Goal: Task Accomplishment & Management: Complete application form

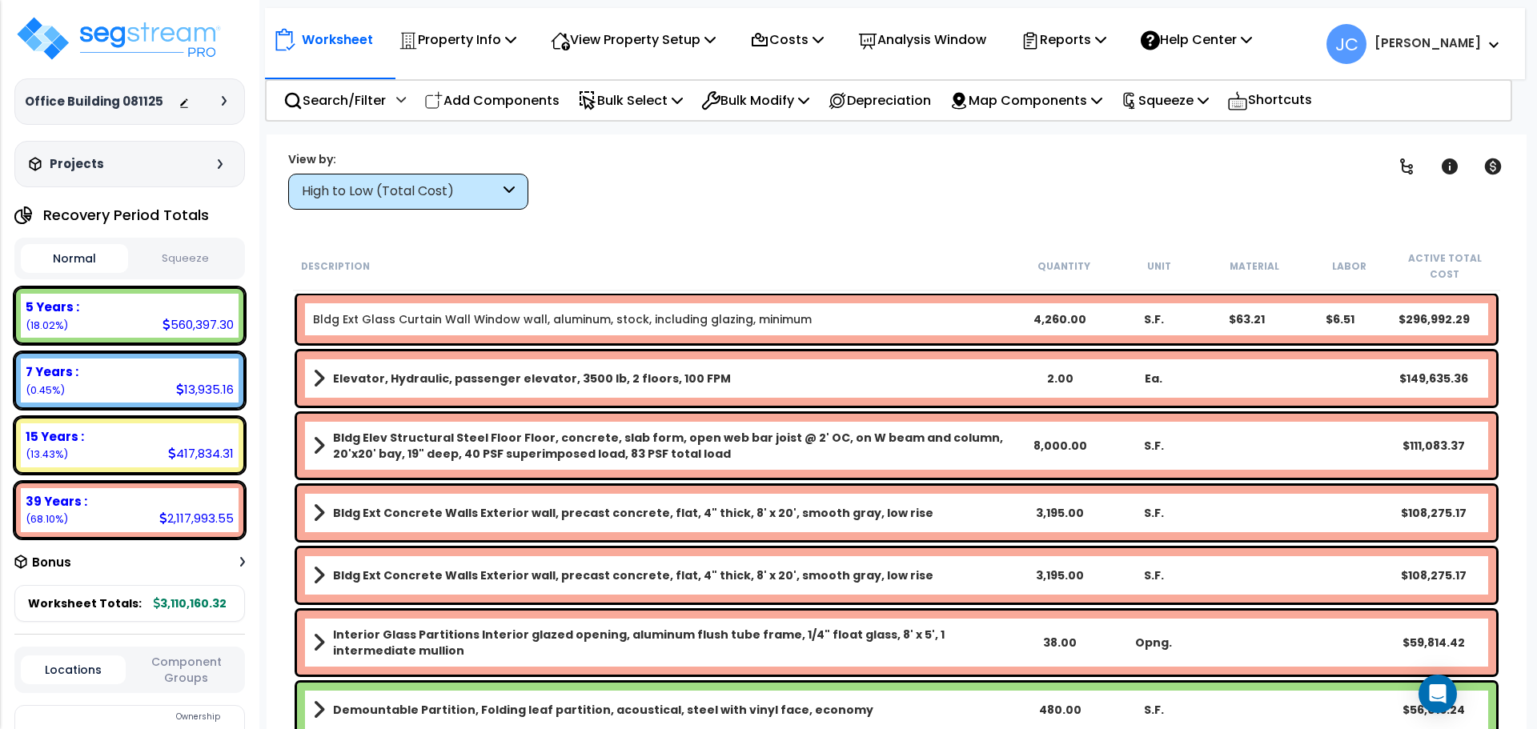
click at [454, 189] on div "High to Low (Total Cost)" at bounding box center [401, 192] width 198 height 18
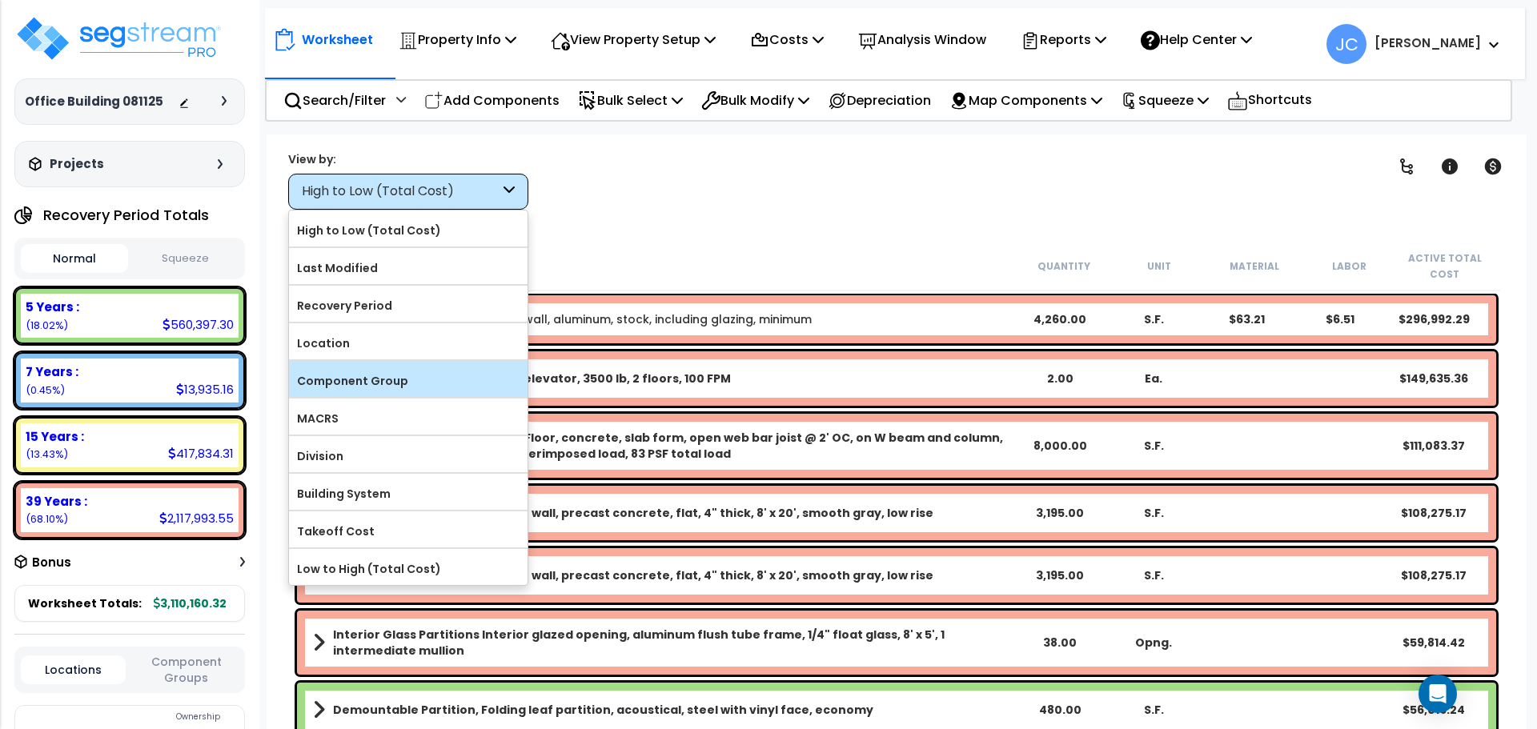
click at [431, 363] on div "Component Group" at bounding box center [408, 379] width 239 height 36
click at [478, 374] on label "Component Group" at bounding box center [408, 381] width 239 height 24
click at [0, 0] on input "Component Group" at bounding box center [0, 0] width 0 height 0
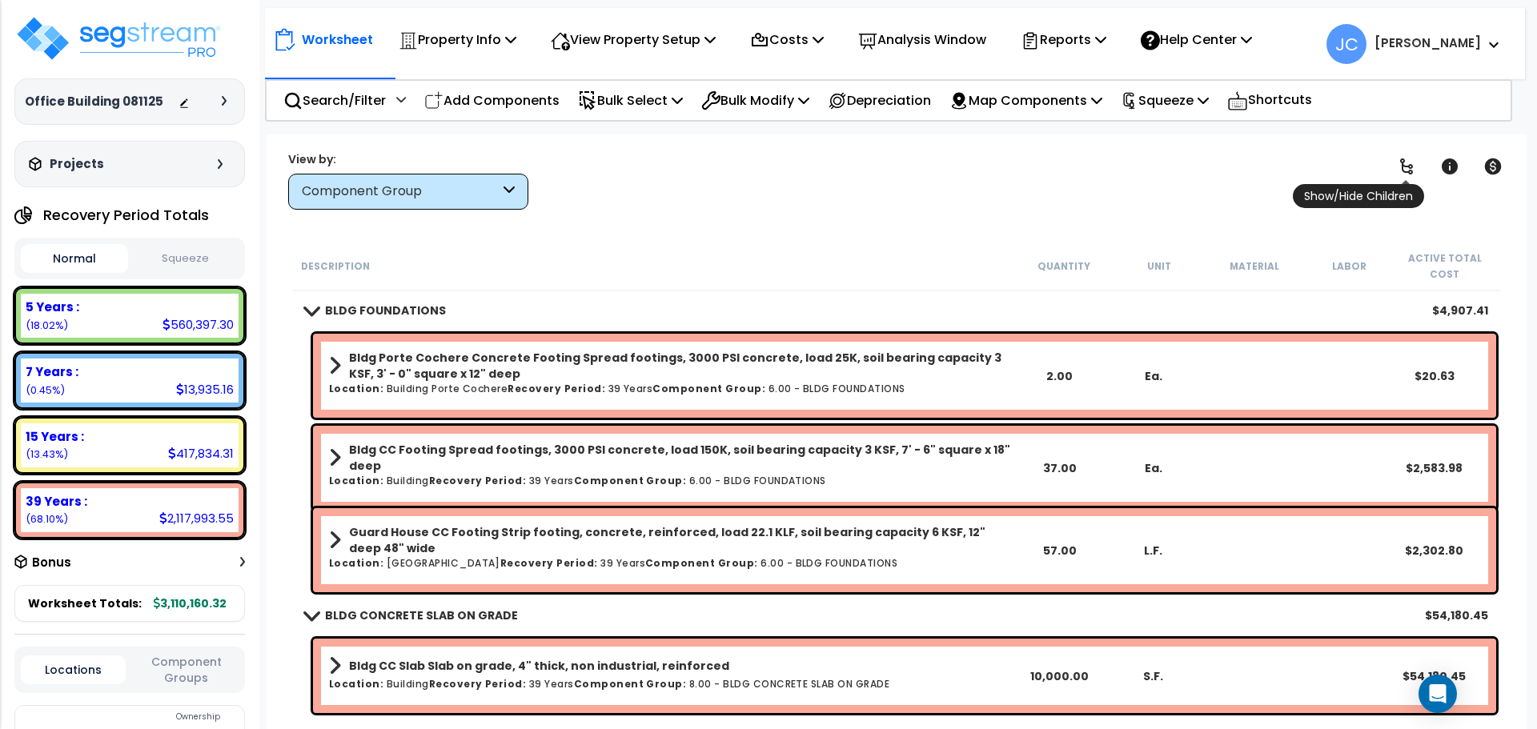
click at [1411, 178] on link at bounding box center [1406, 166] width 35 height 35
click at [1407, 171] on icon at bounding box center [1406, 166] width 13 height 16
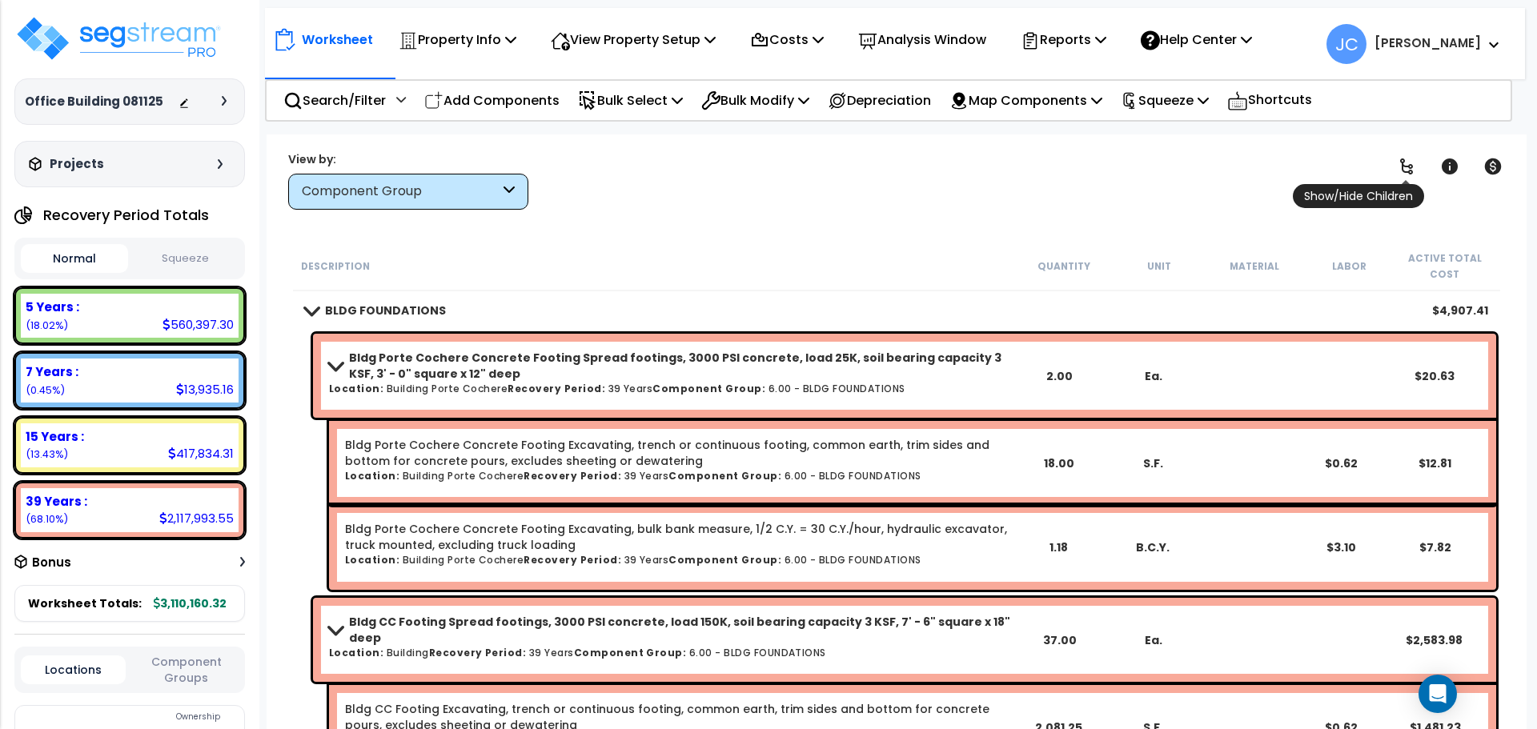
click at [1406, 168] on icon at bounding box center [1406, 166] width 19 height 19
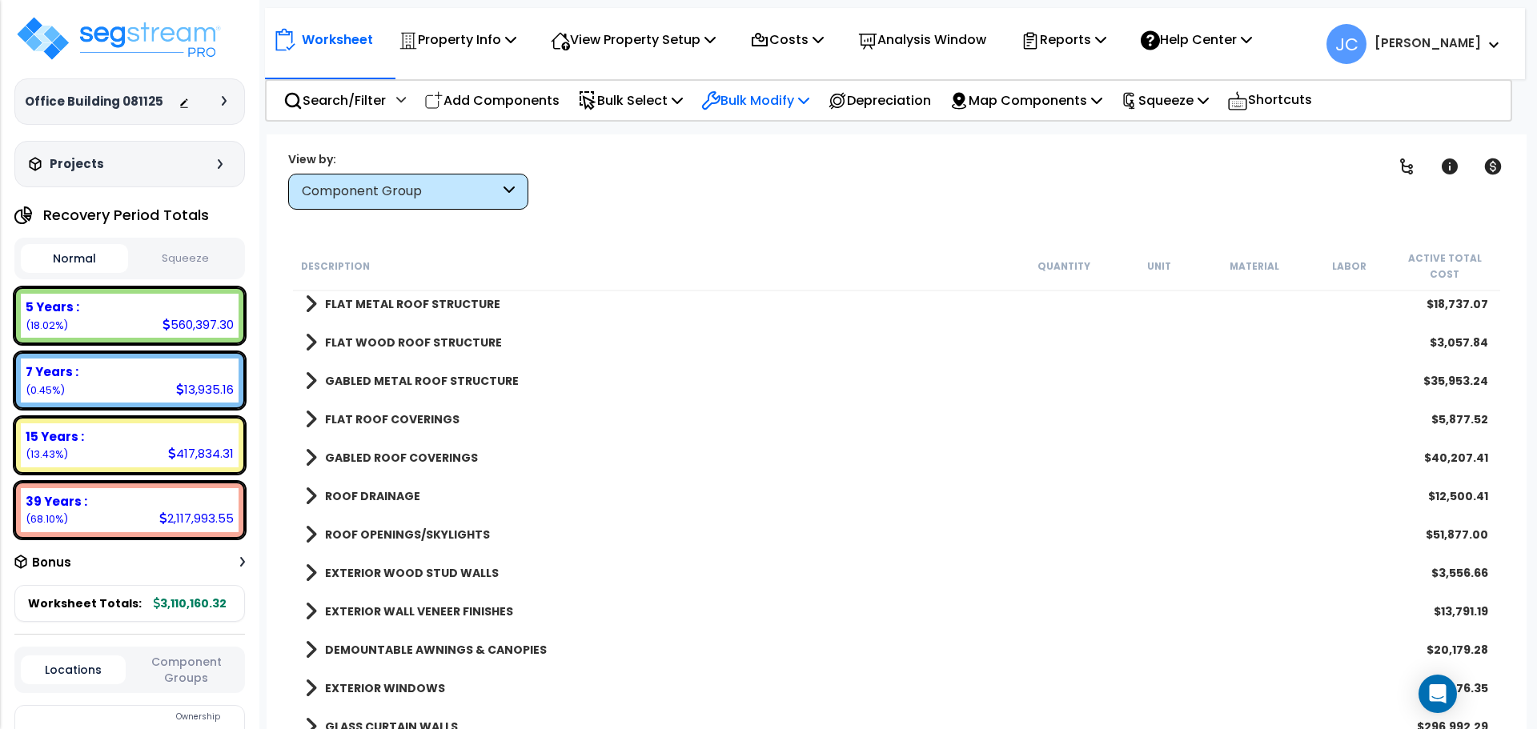
scroll to position [251, 0]
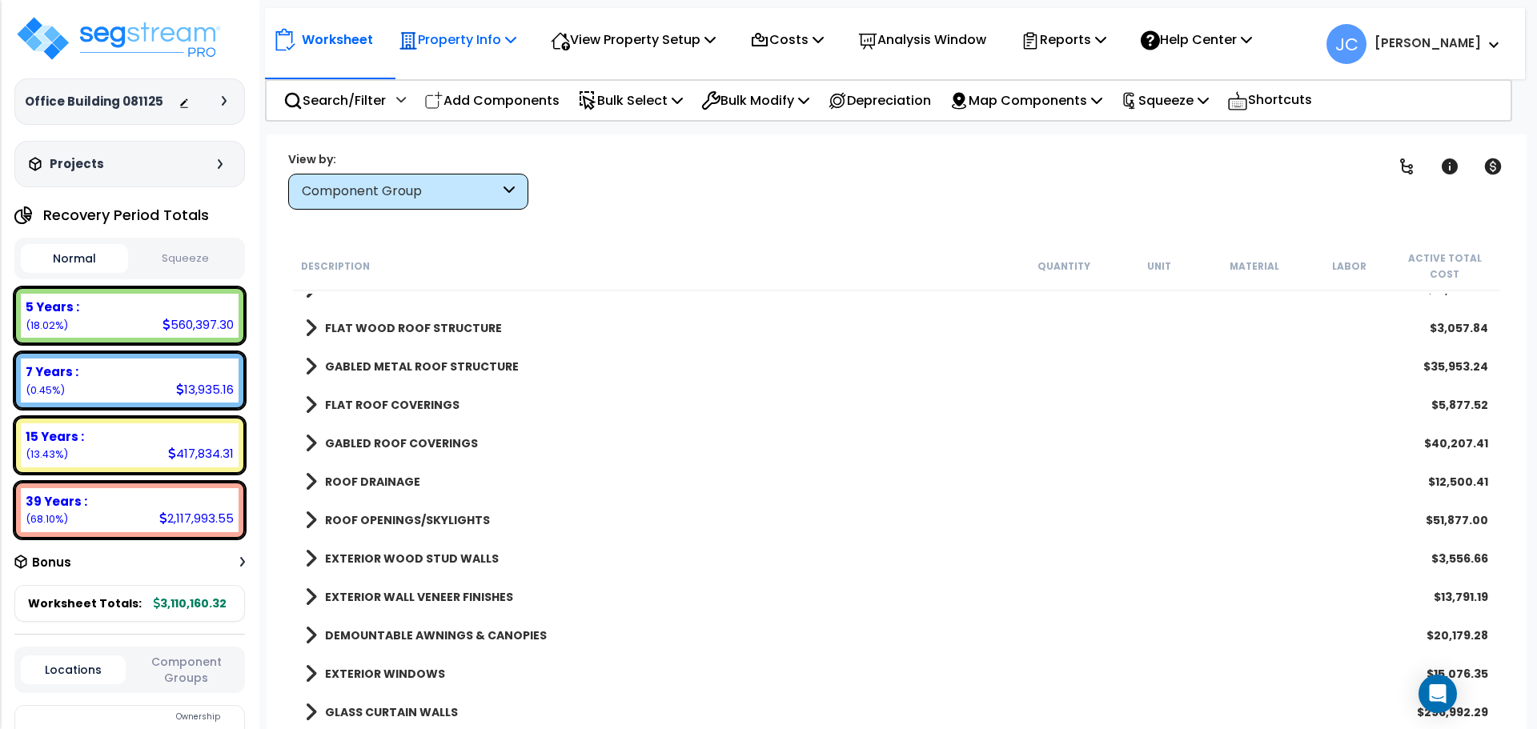
click at [491, 36] on p "Property Info" at bounding box center [458, 40] width 118 height 22
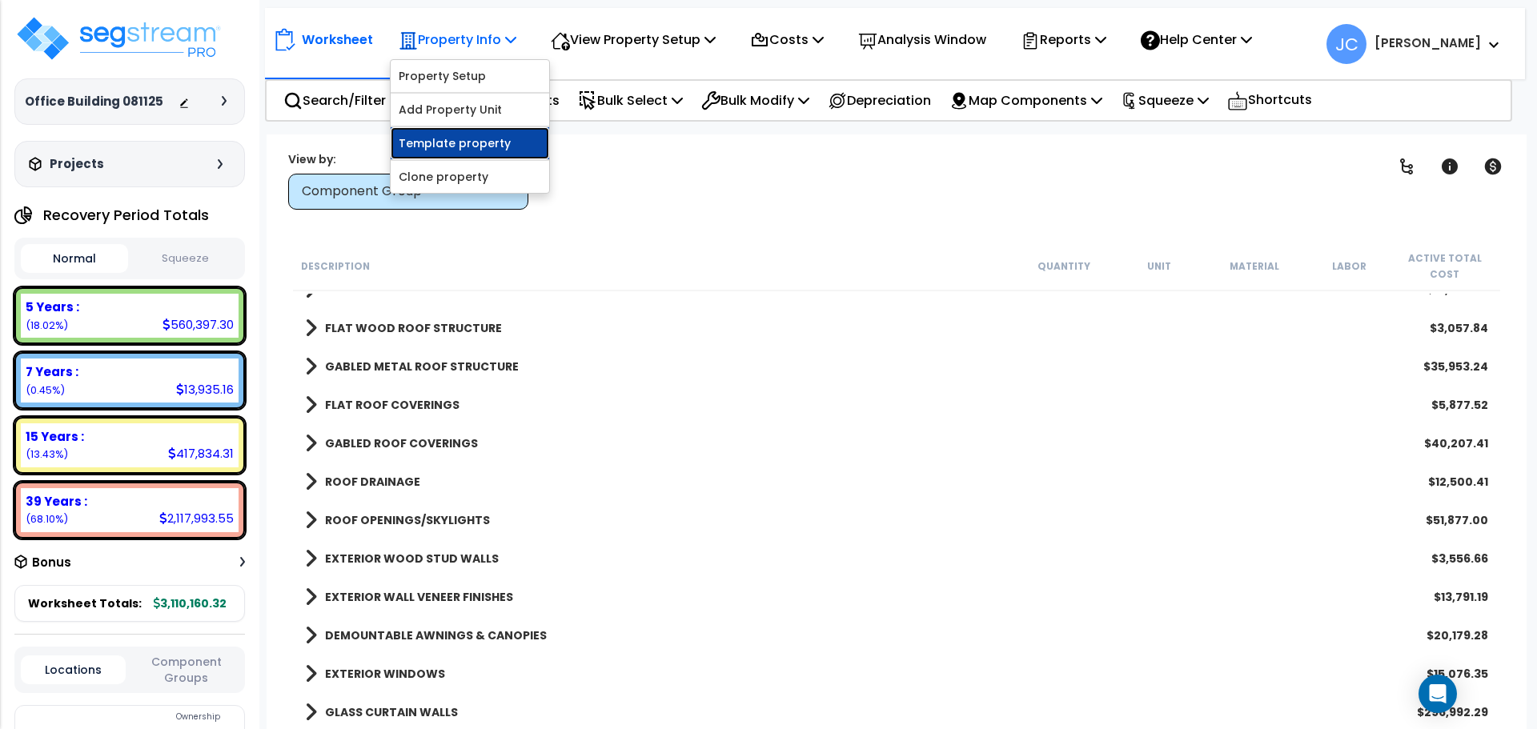
click at [448, 139] on link "Template property" at bounding box center [470, 143] width 158 height 32
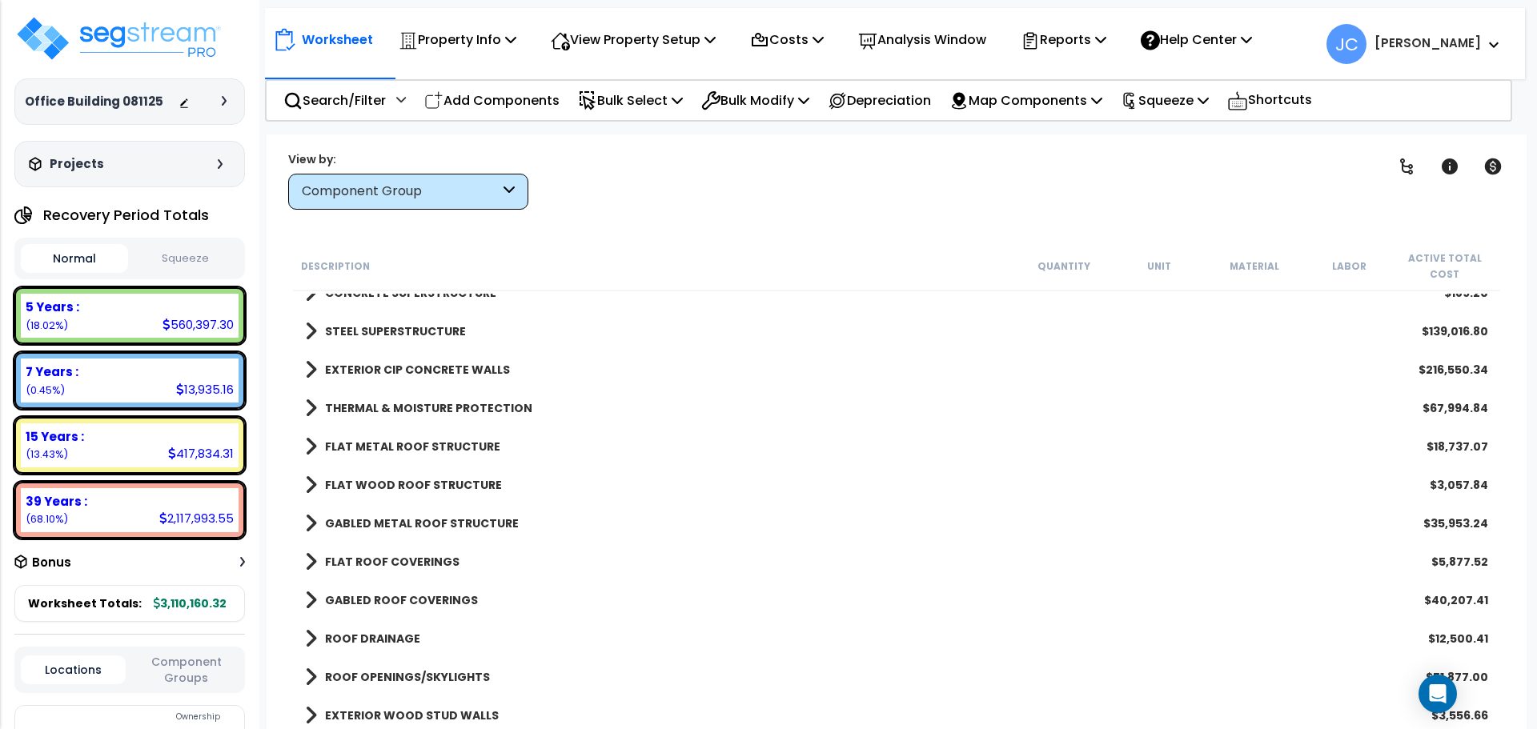
scroll to position [133, 0]
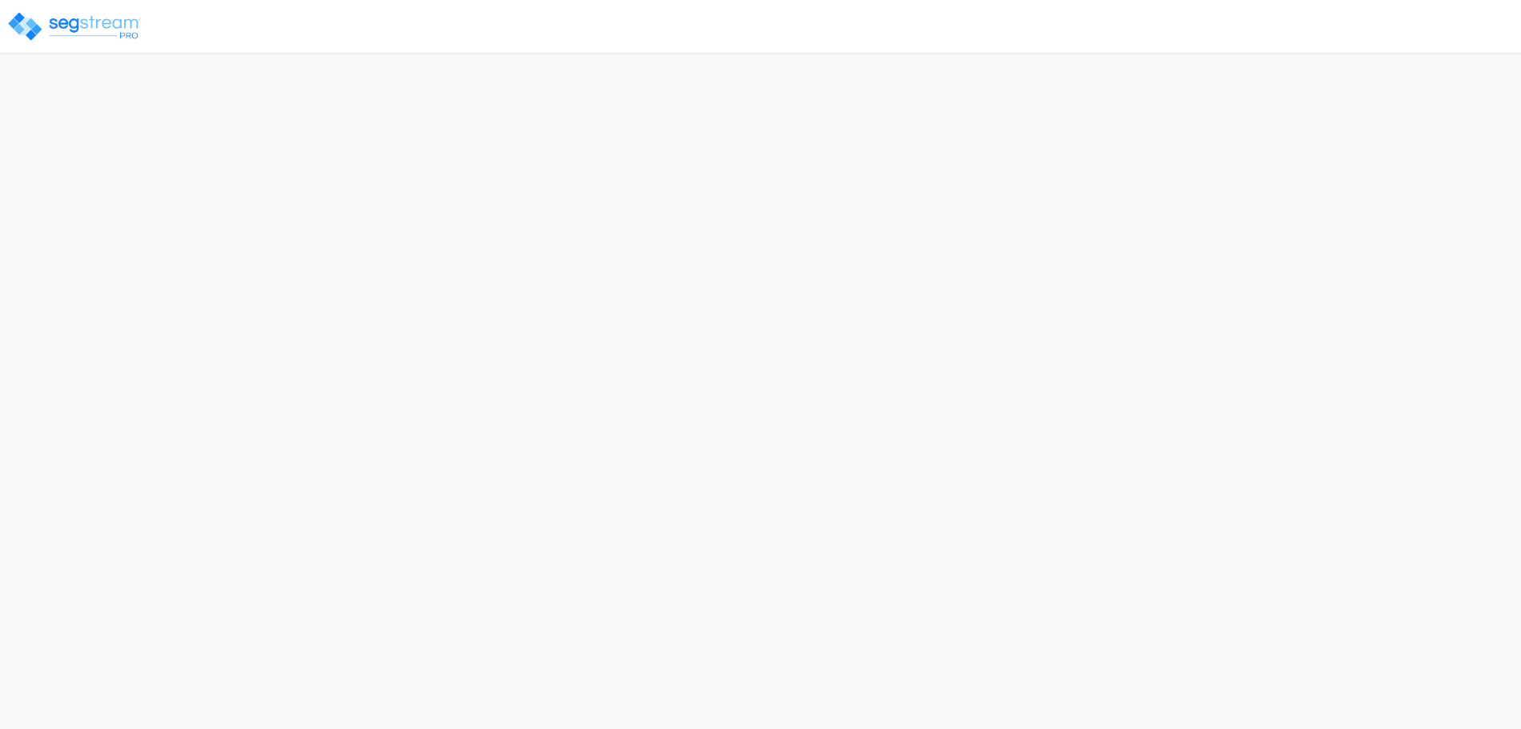
select select "2025"
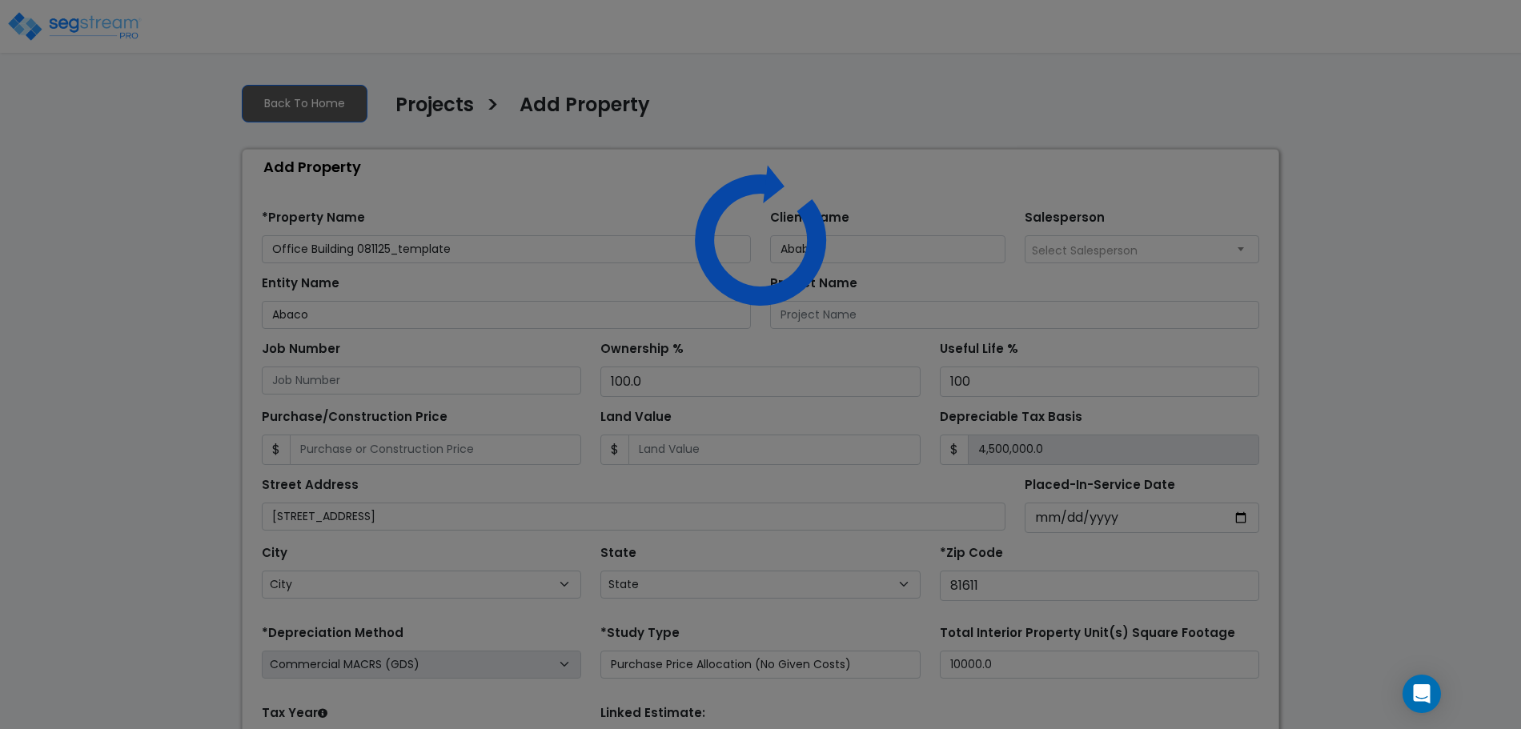
select select "CO"
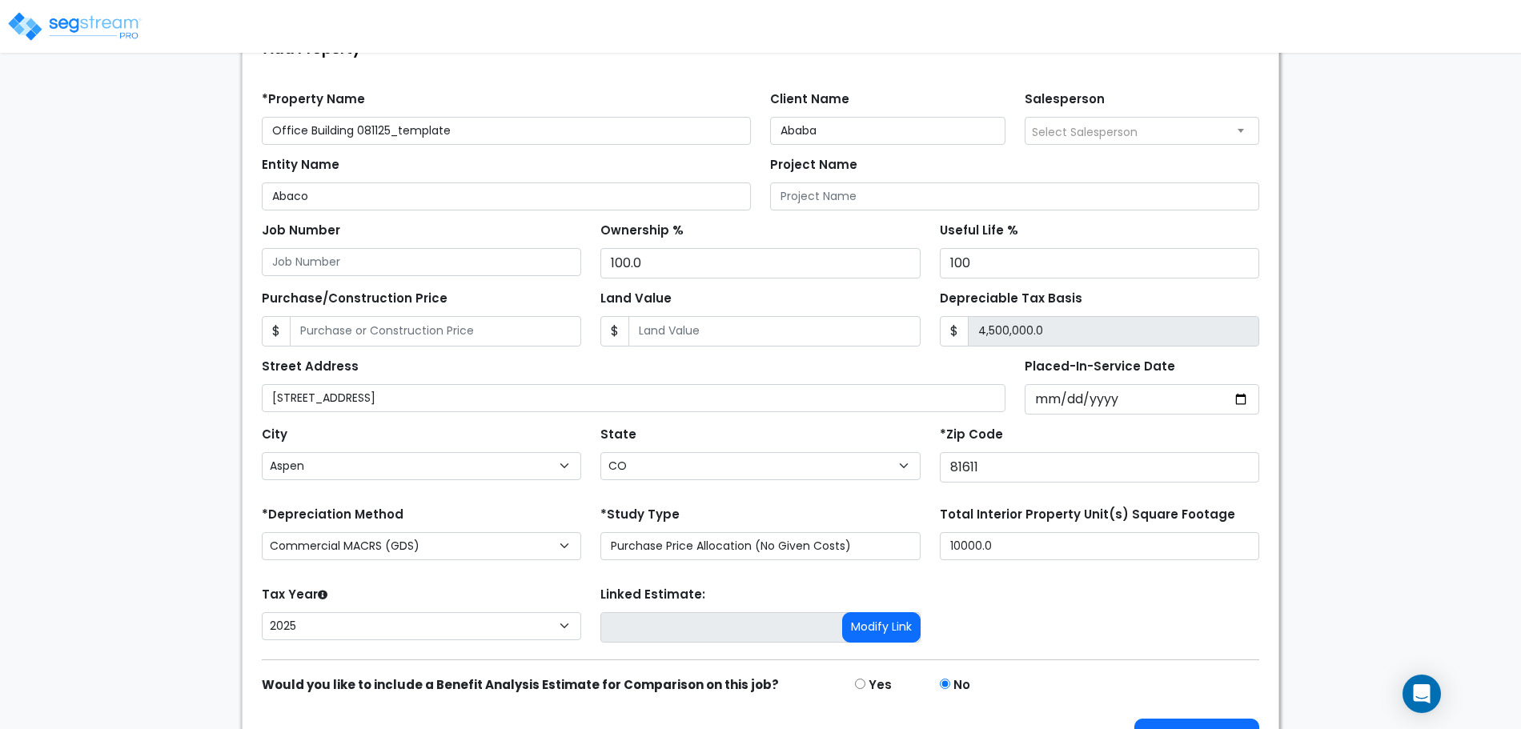
scroll to position [157, 0]
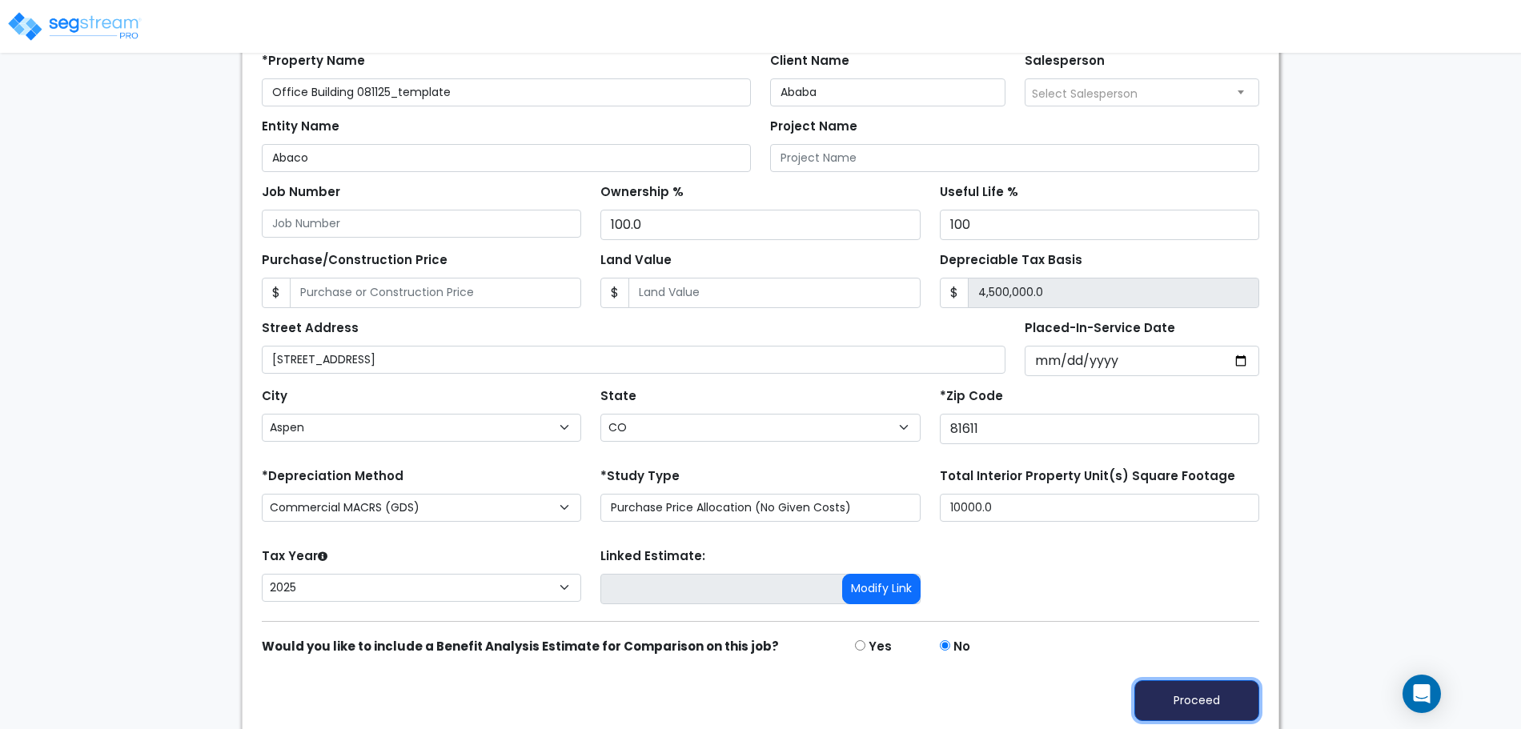
click at [1212, 687] on button "Proceed" at bounding box center [1196, 700] width 125 height 41
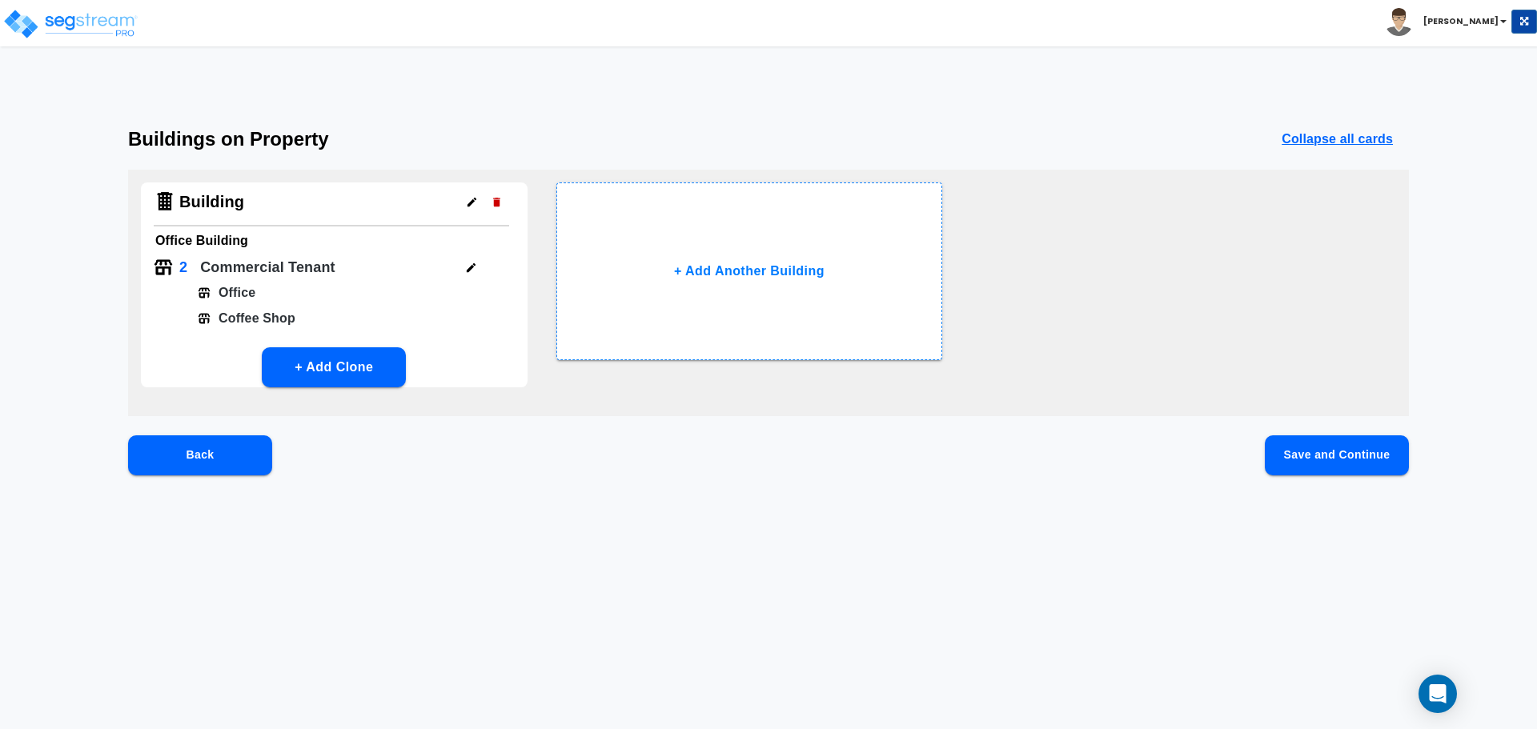
click at [1320, 453] on button "Save and Continue" at bounding box center [1337, 455] width 144 height 40
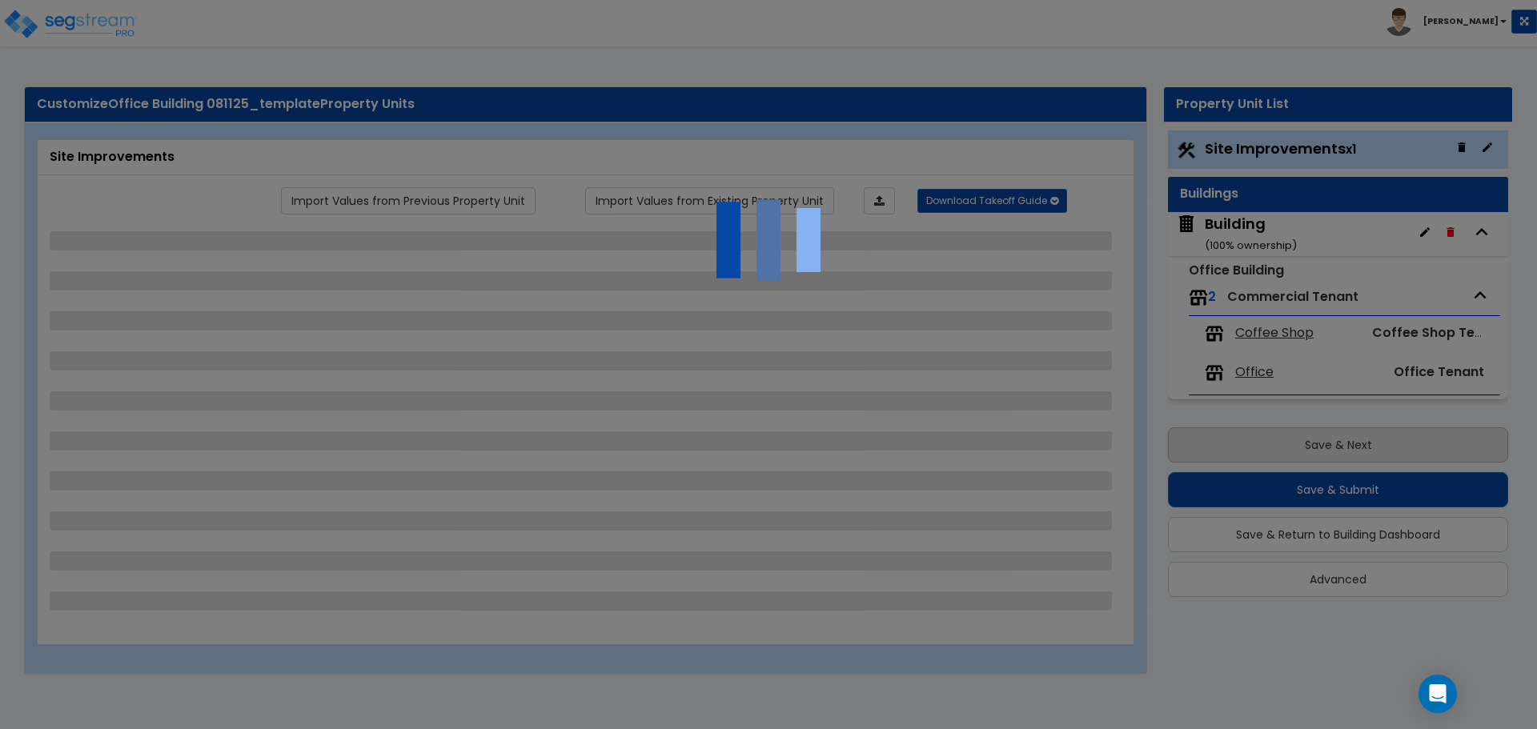
select select "2"
select select "1"
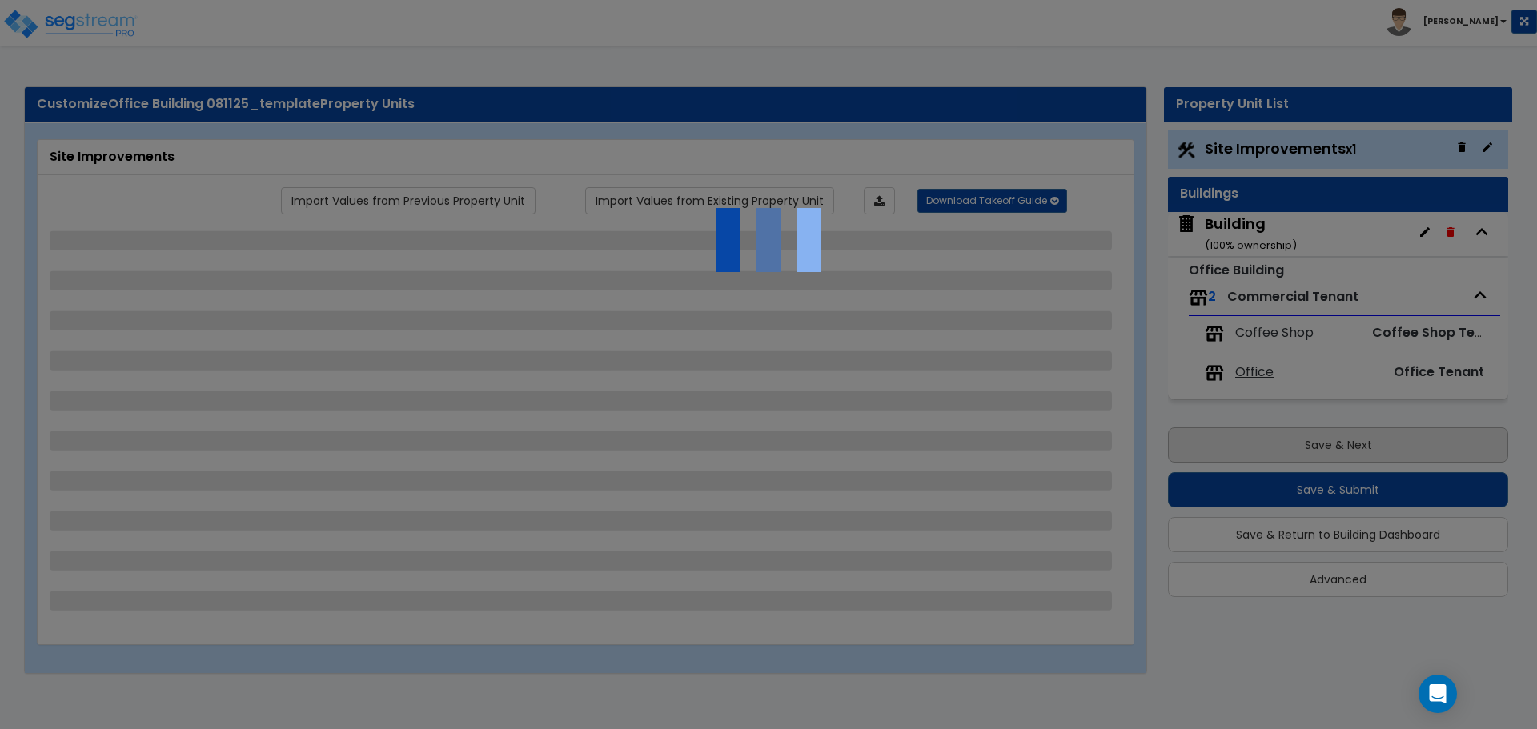
select select "2"
select select "1"
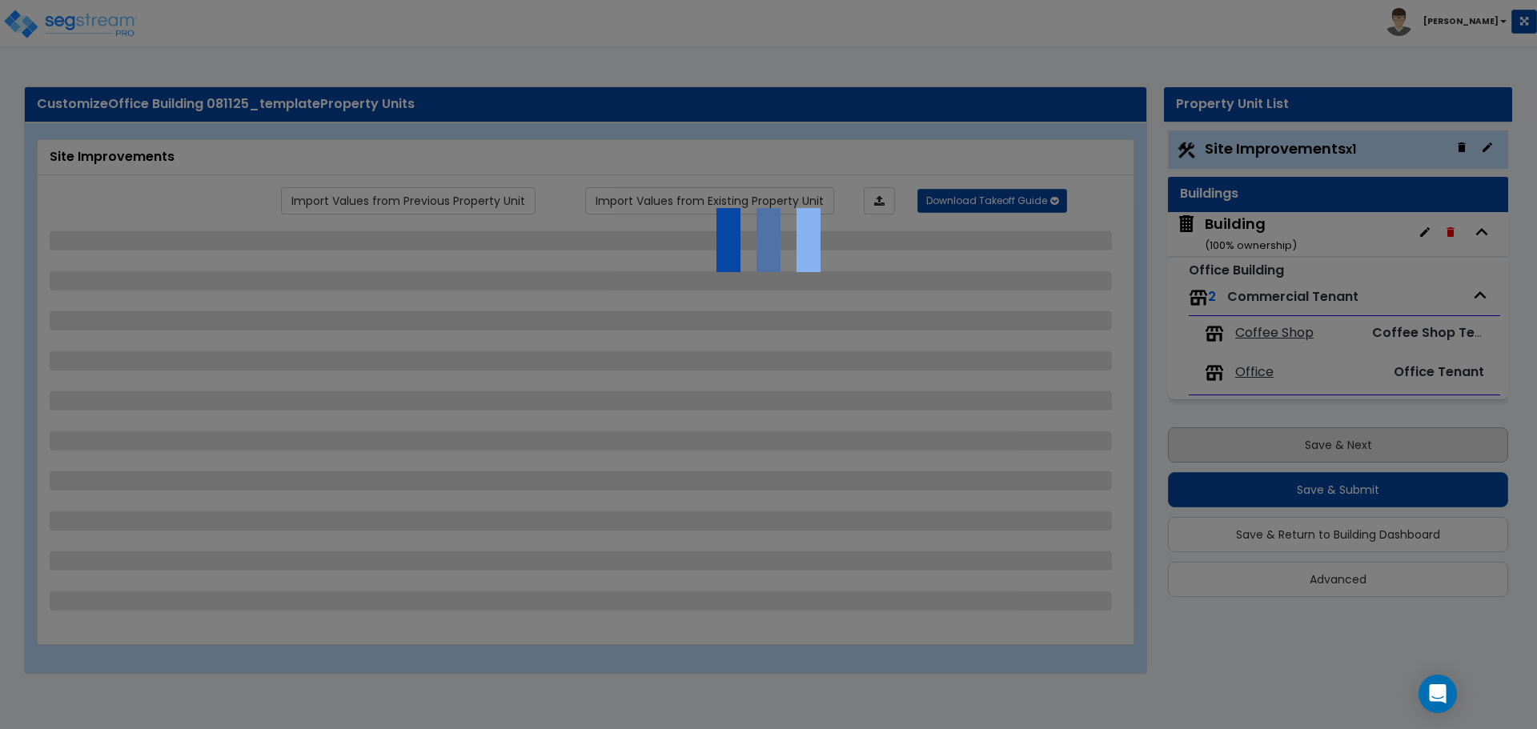
select select "2"
select select "1"
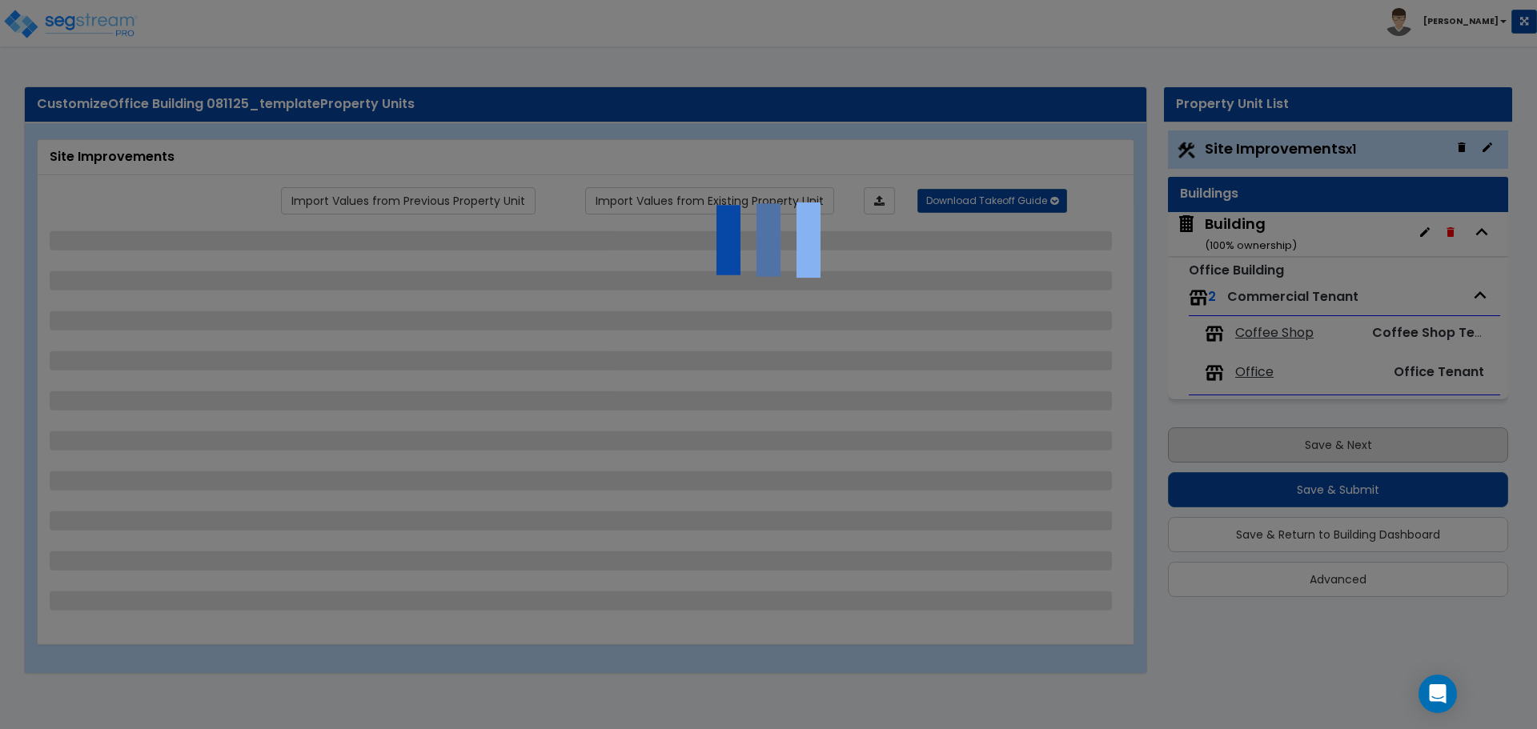
select select "2"
select select "1"
select select "2"
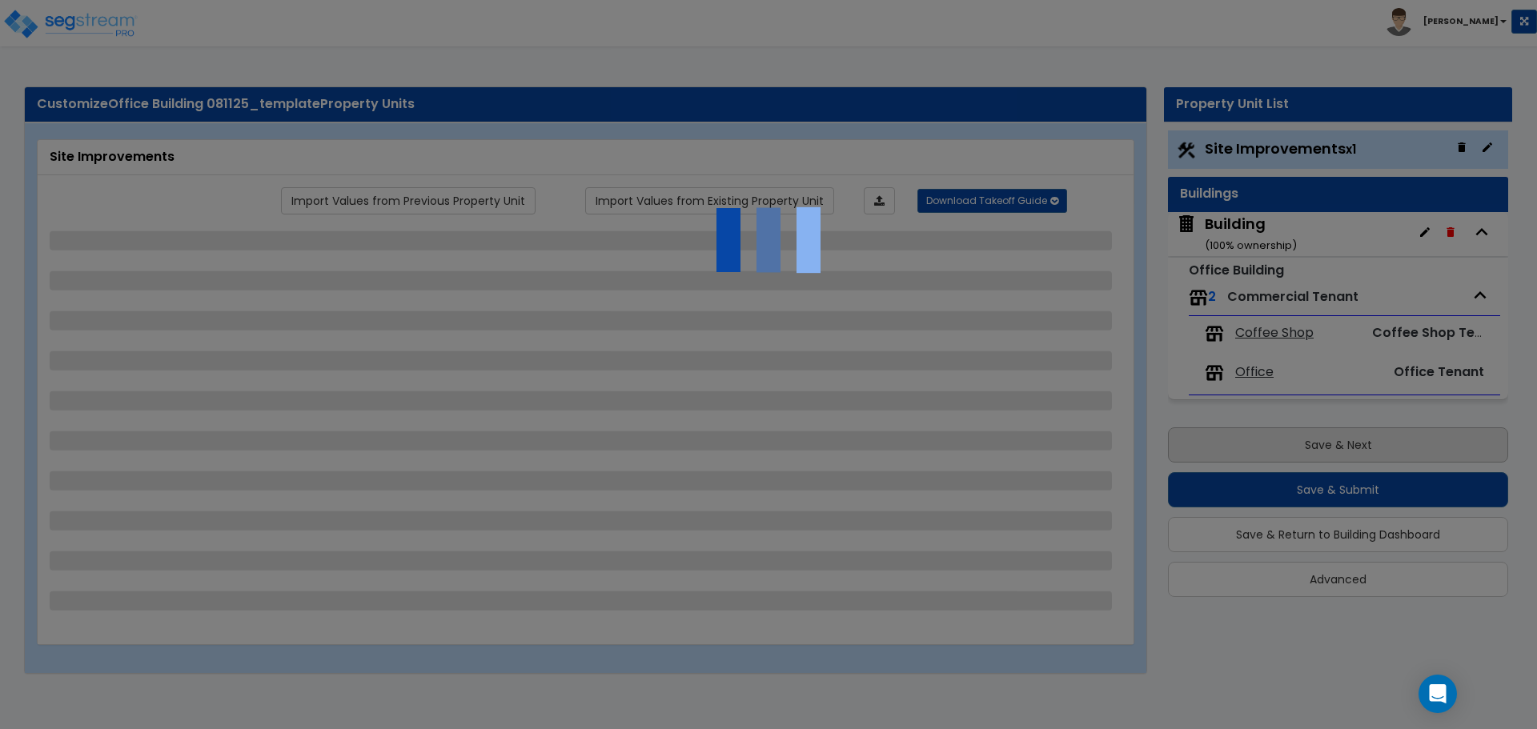
select select "6"
select select "11"
select select "2"
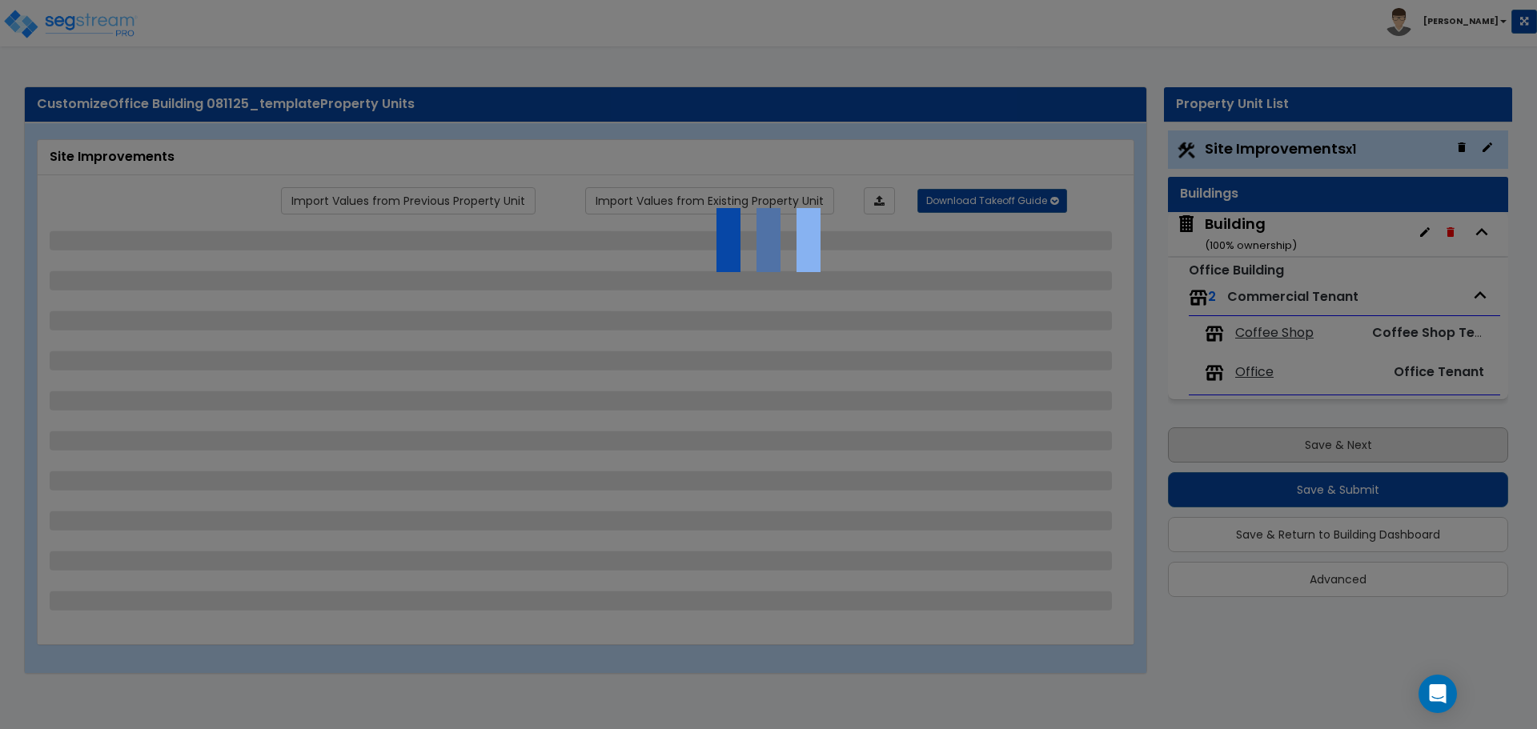
select select "3"
select select "2"
select select "1"
select select "2"
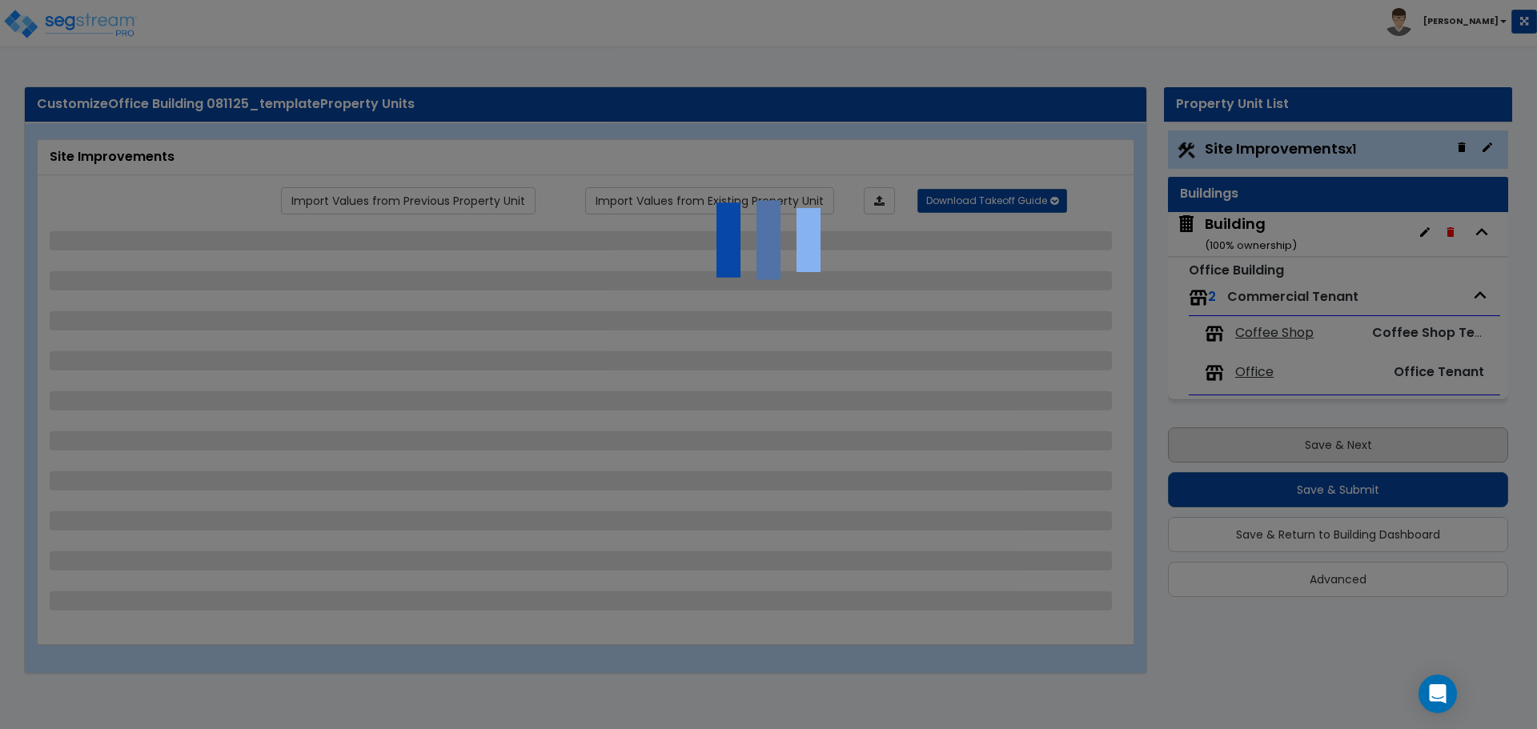
select select "7"
select select "2"
select select "1"
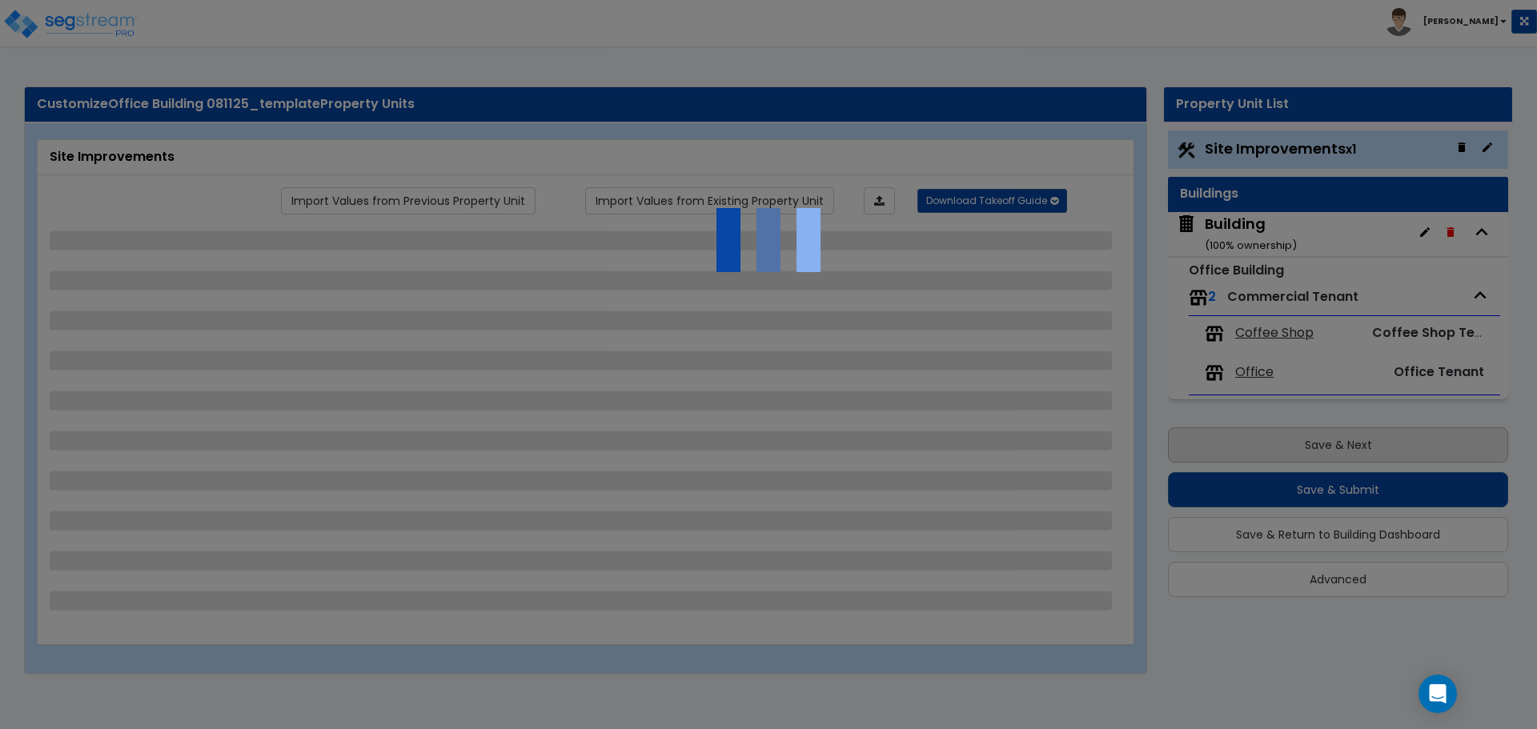
select select "20"
select select "1"
select select "2"
select select "4"
select select "1"
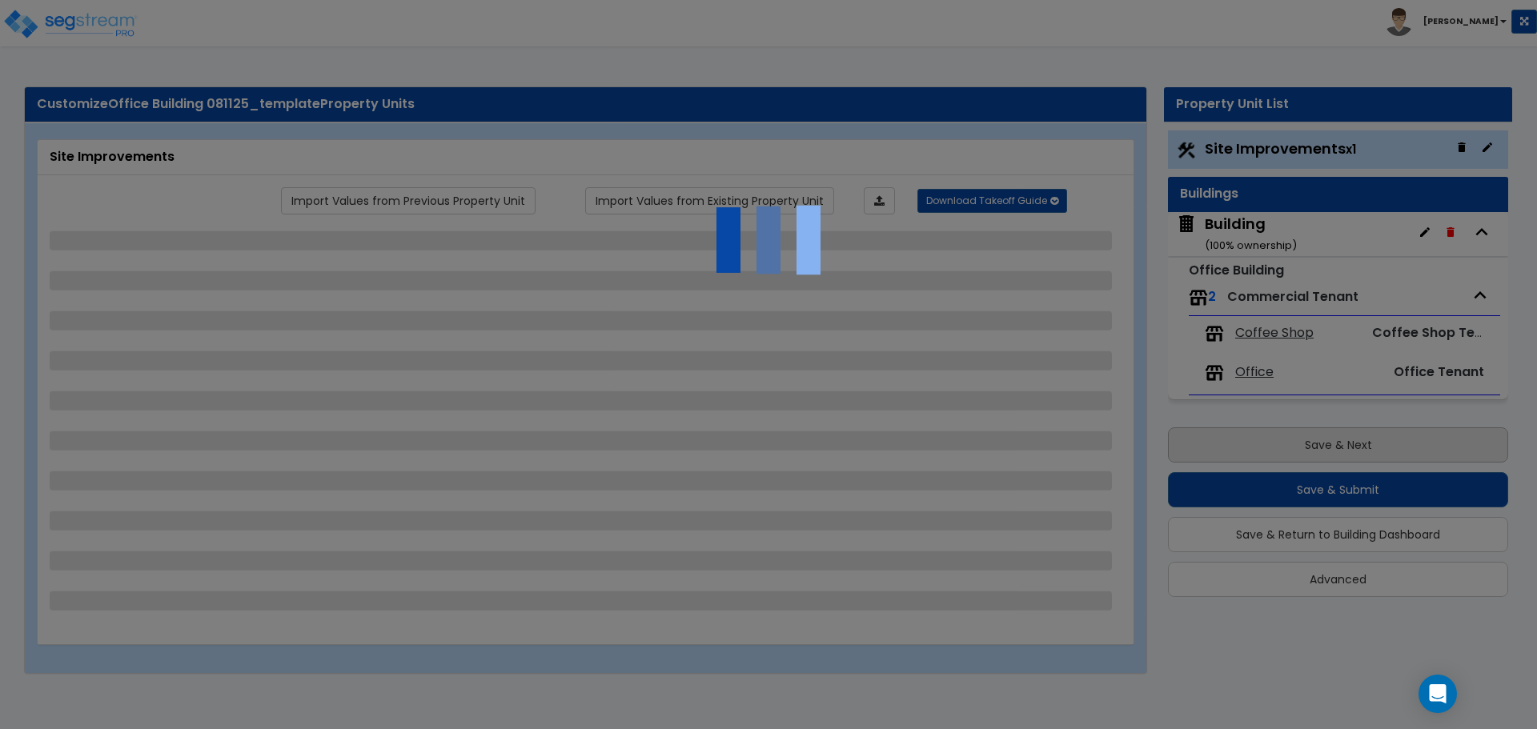
select select "1"
select select "2"
select select "4"
select select "3"
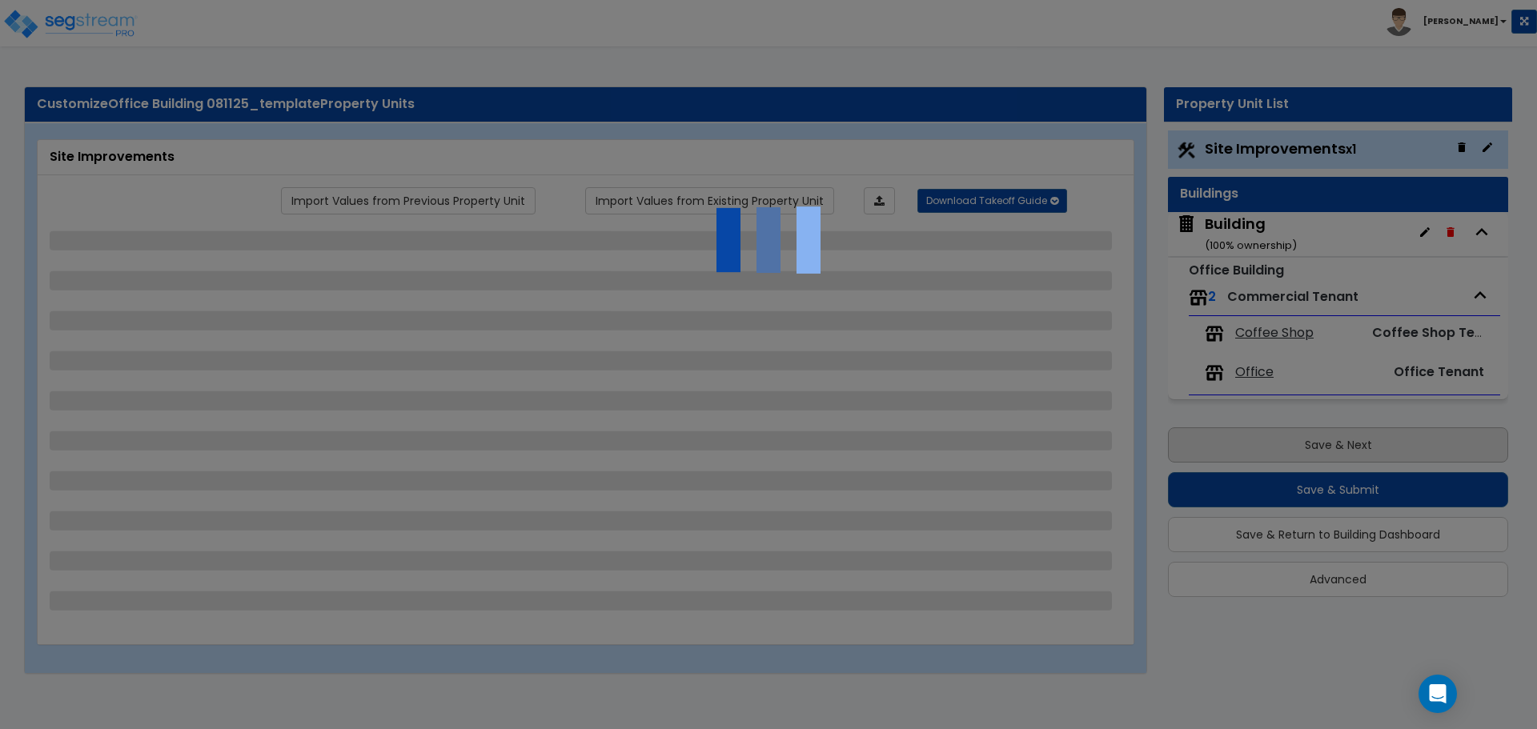
select select "2"
select select "1"
select select "2"
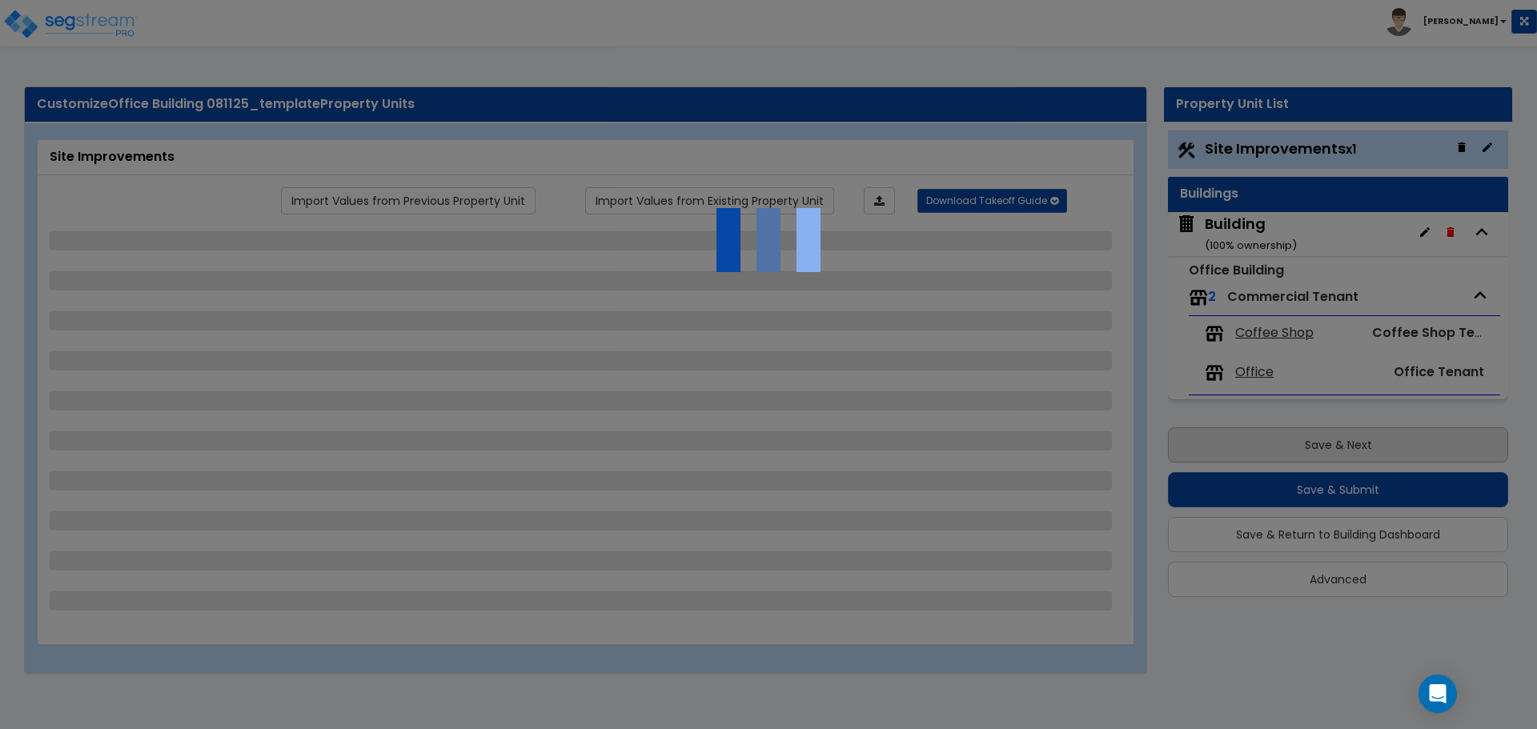
select select "1"
select select "2"
select select "1"
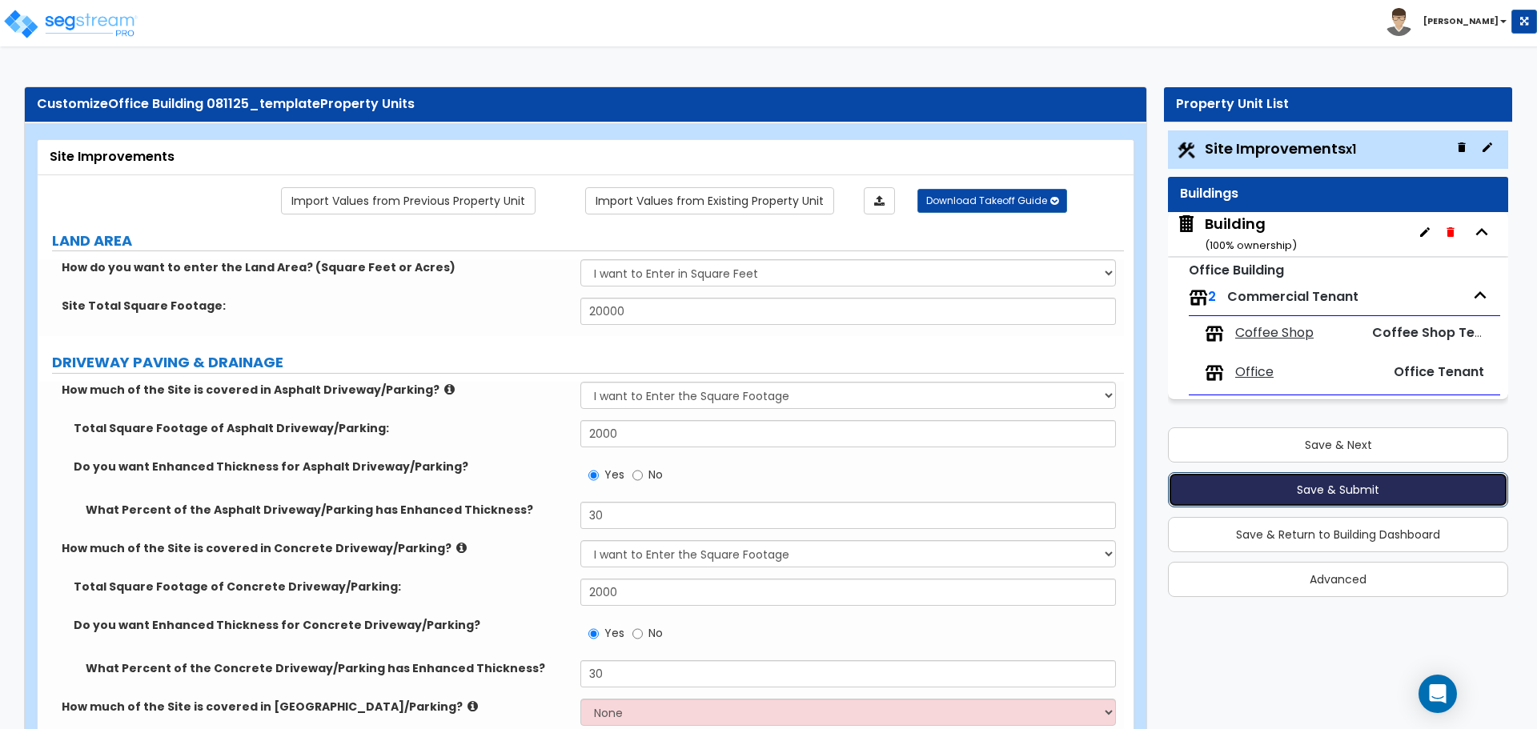
click at [1268, 481] on button "Save & Submit" at bounding box center [1338, 489] width 340 height 35
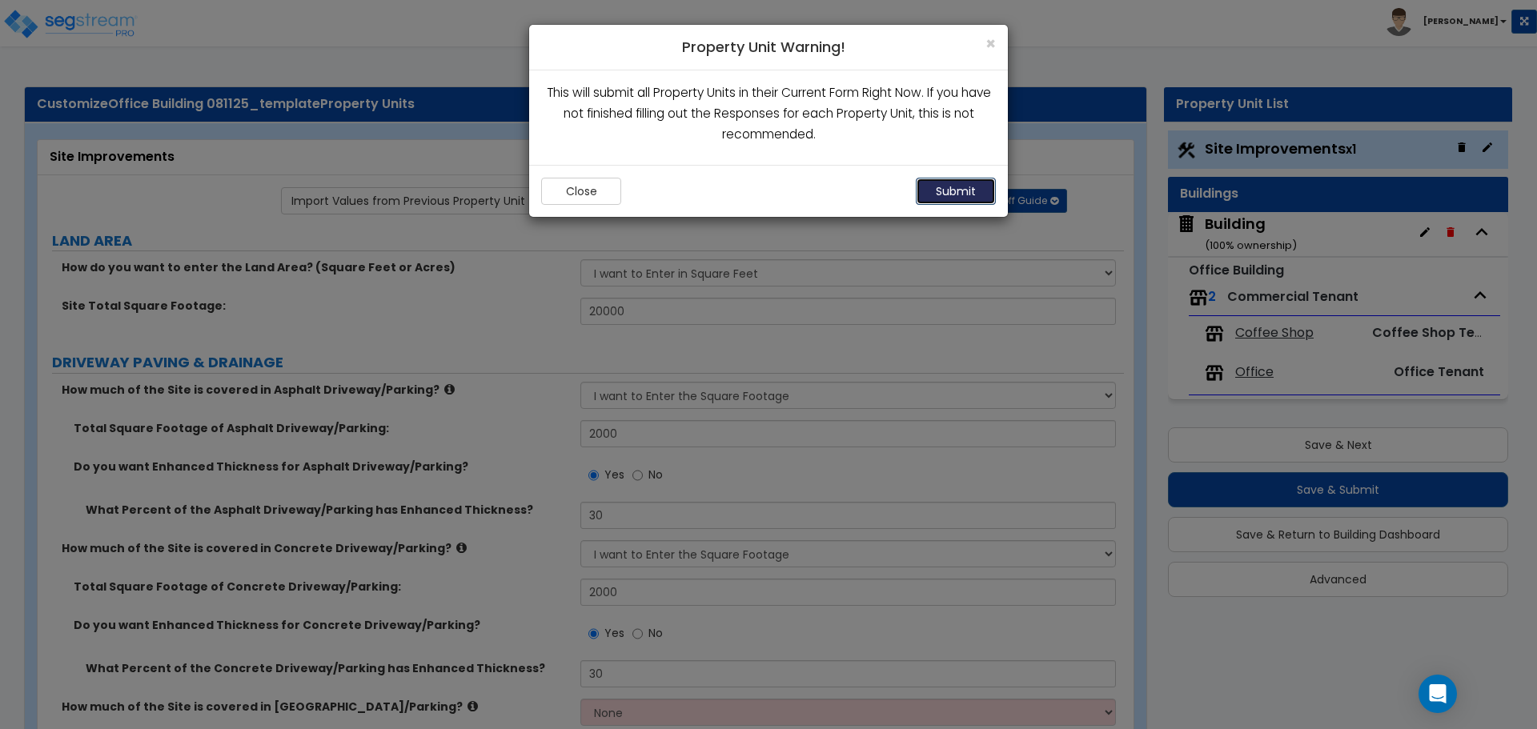
click at [962, 185] on button "Submit" at bounding box center [956, 191] width 80 height 27
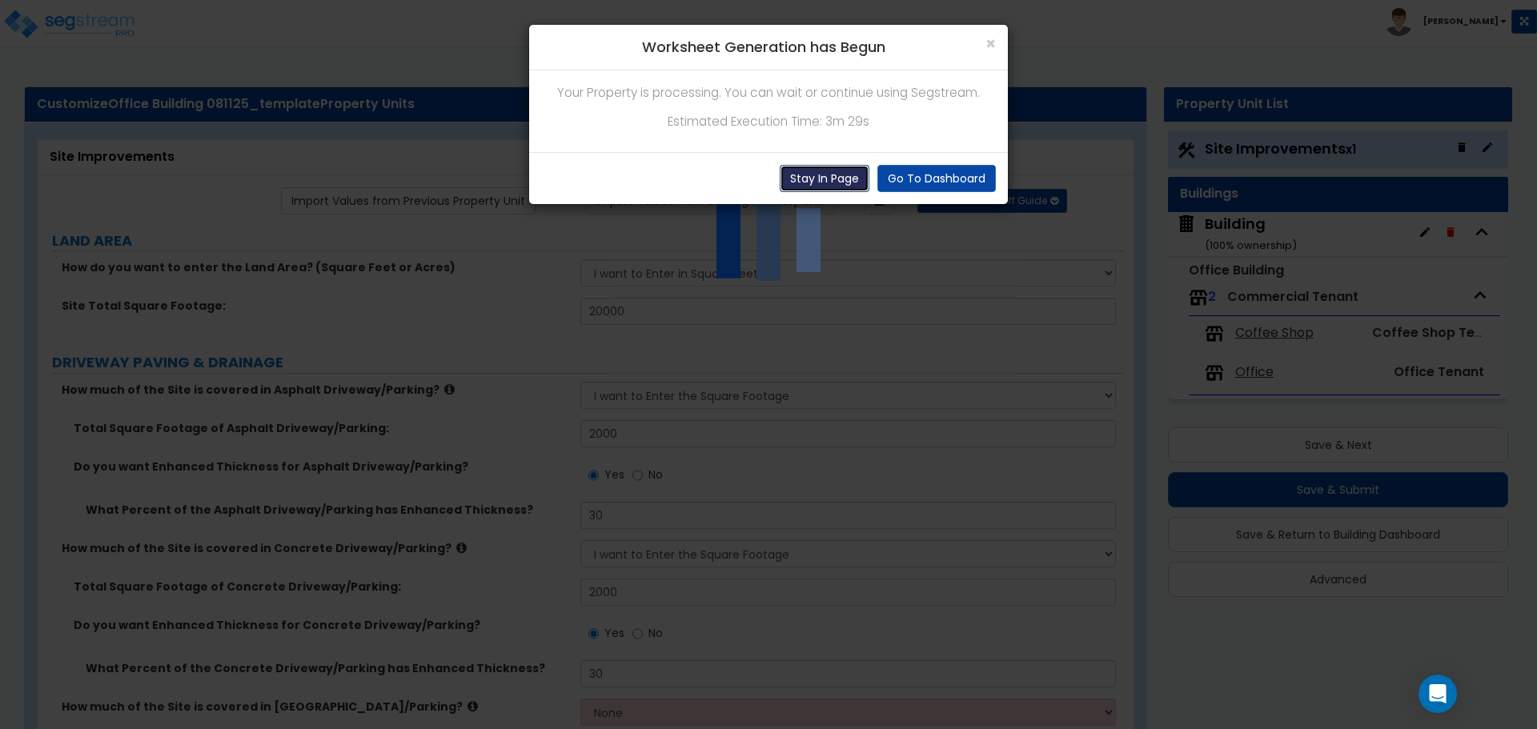
click at [839, 167] on button "Stay In Page" at bounding box center [825, 178] width 90 height 27
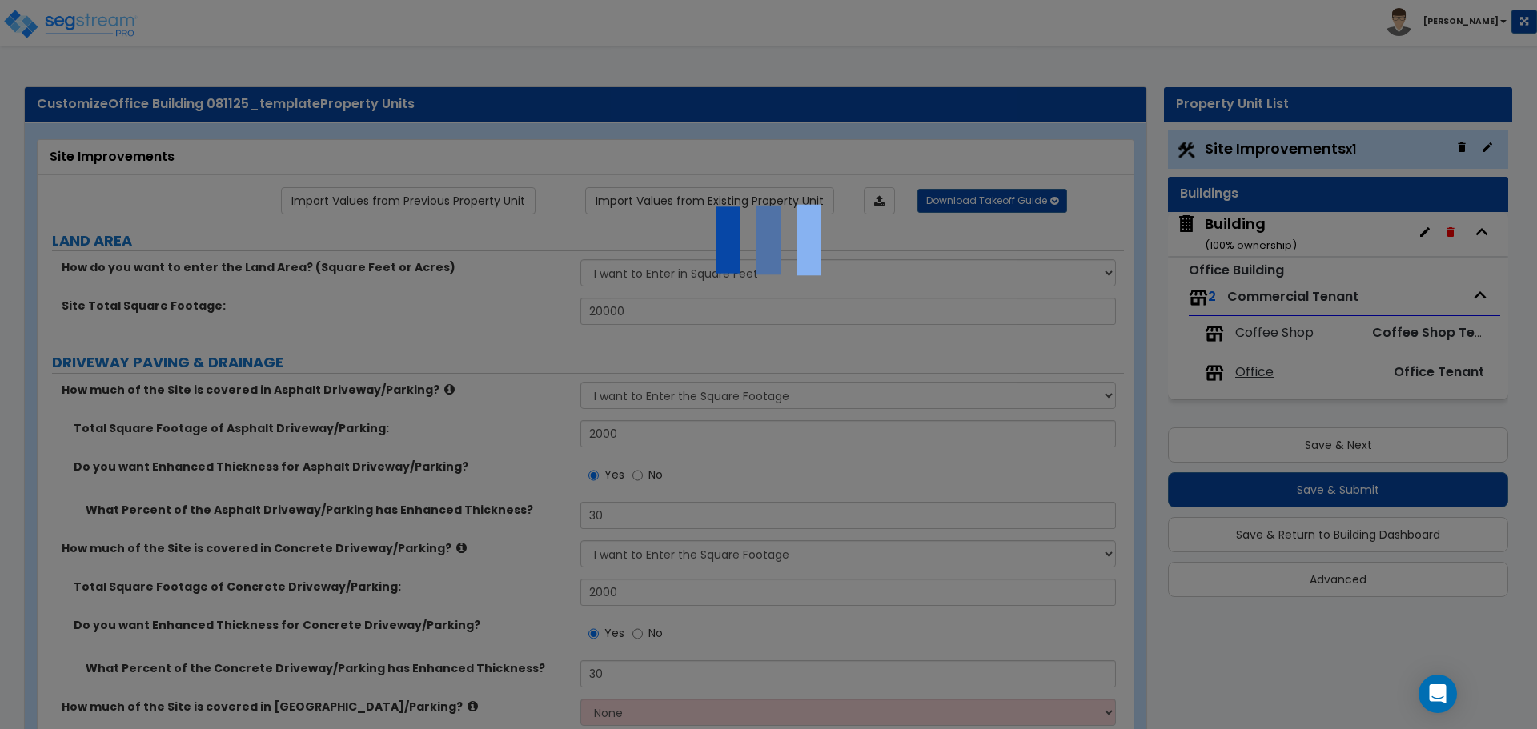
click at [646, 176] on div at bounding box center [768, 364] width 1537 height 729
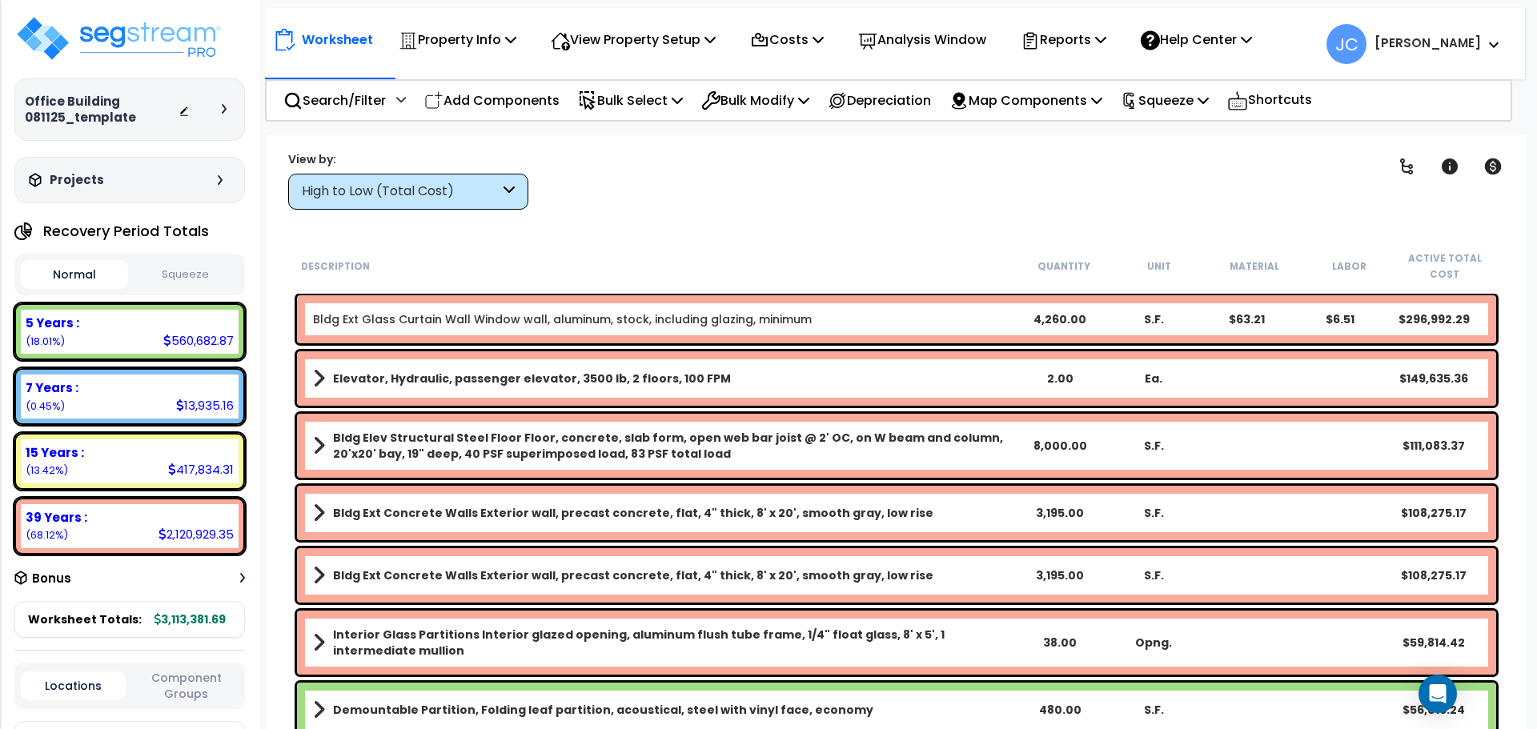
click at [480, 202] on div "High to Low (Total Cost)" at bounding box center [408, 192] width 240 height 36
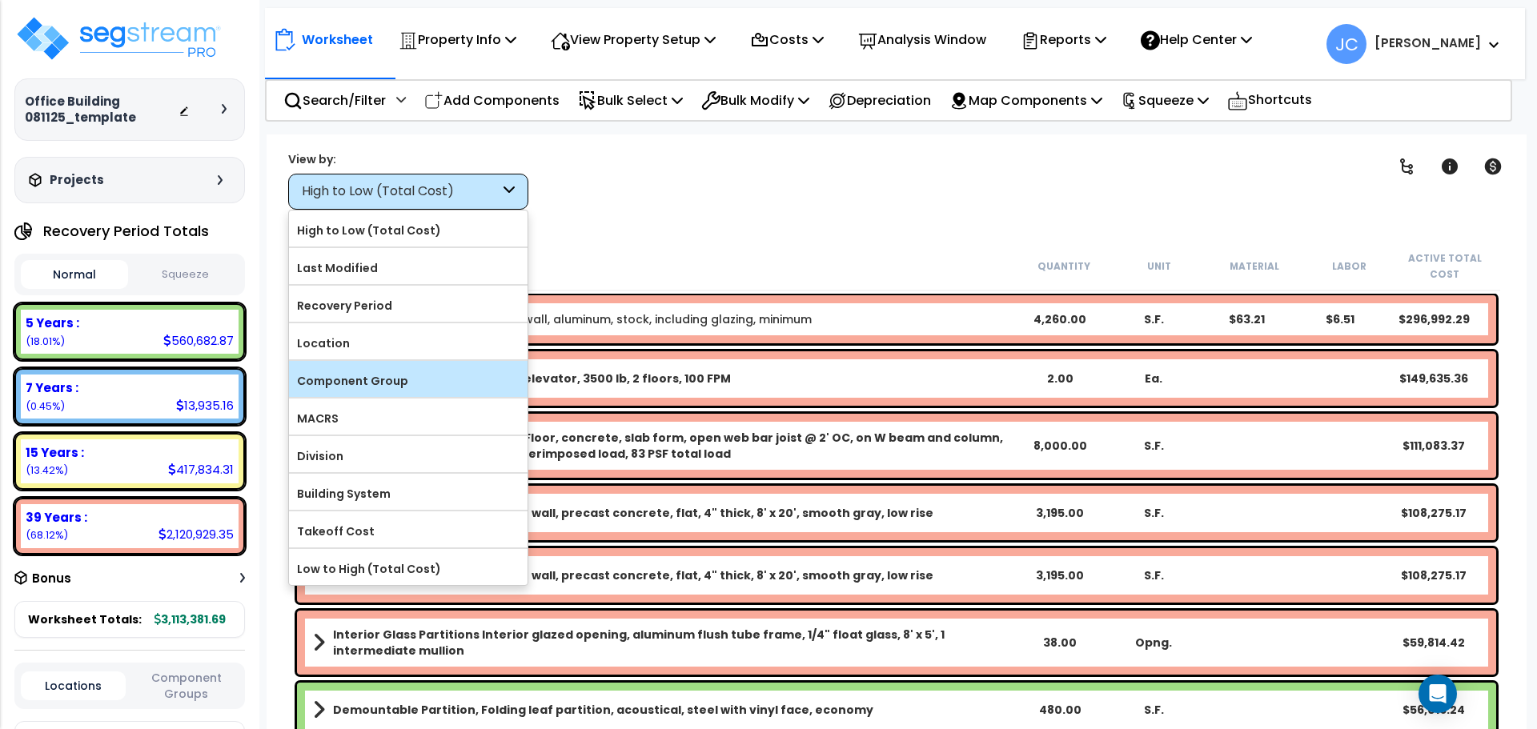
click at [435, 379] on label "Component Group" at bounding box center [408, 381] width 239 height 24
click at [0, 0] on input "Component Group" at bounding box center [0, 0] width 0 height 0
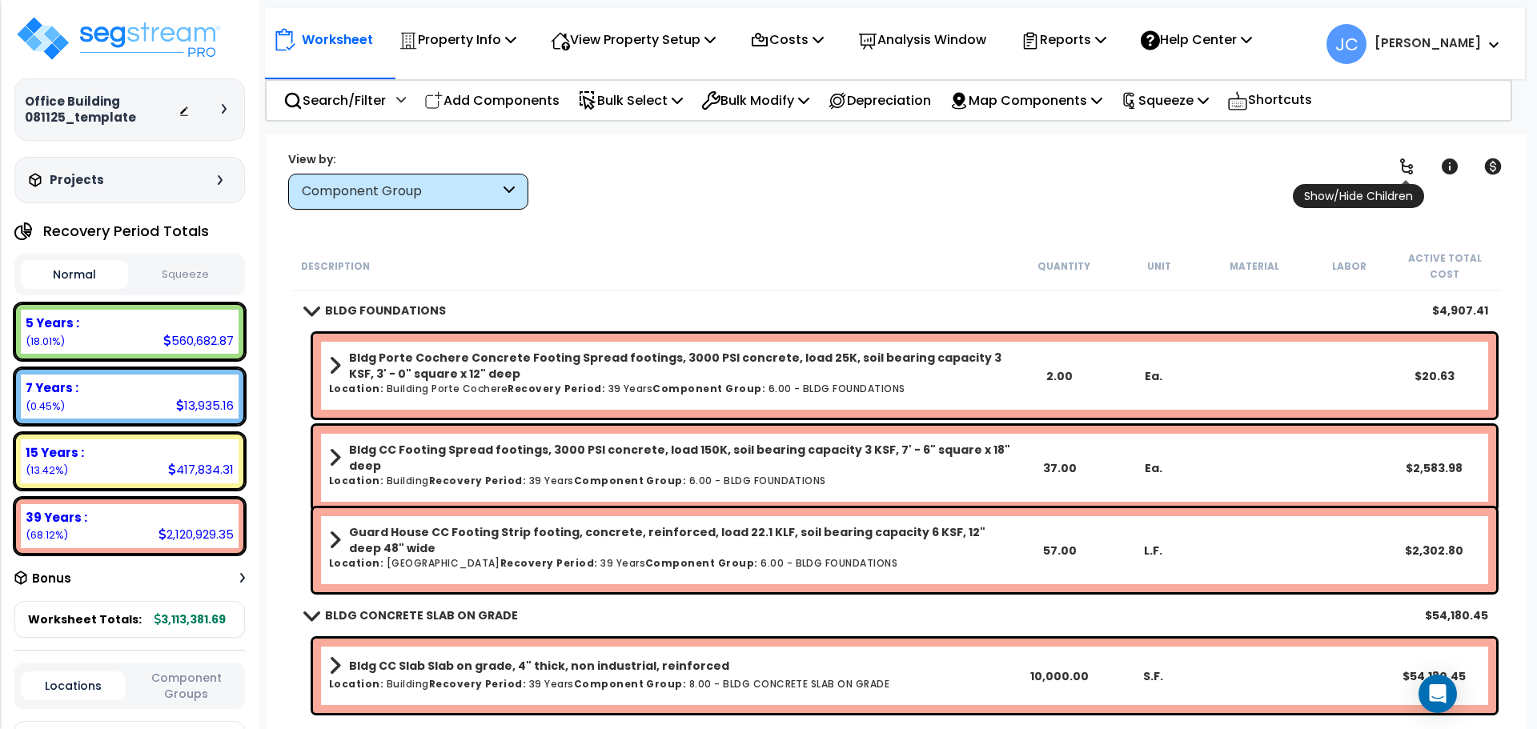
click at [1397, 166] on icon at bounding box center [1406, 166] width 19 height 19
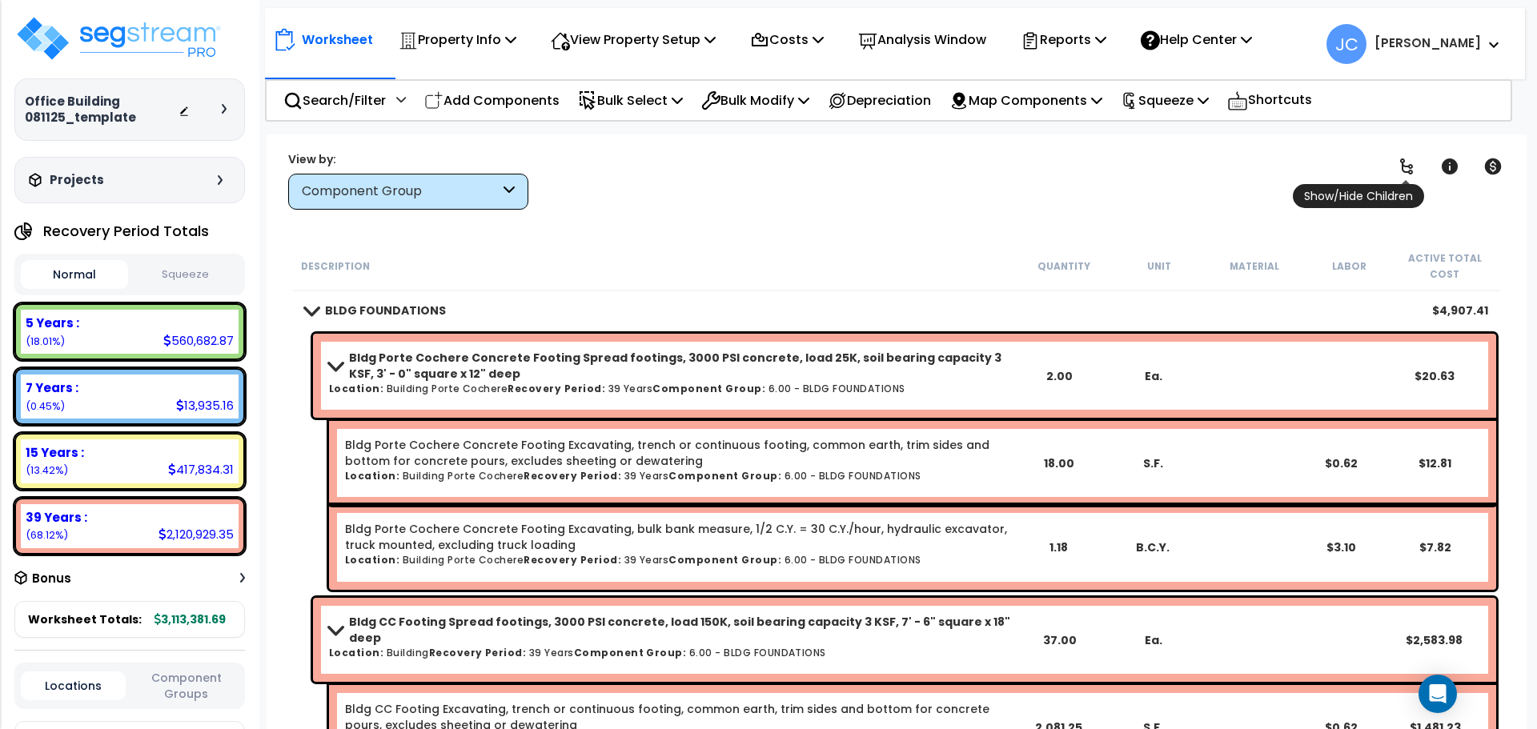
click at [1406, 167] on icon at bounding box center [1406, 166] width 19 height 19
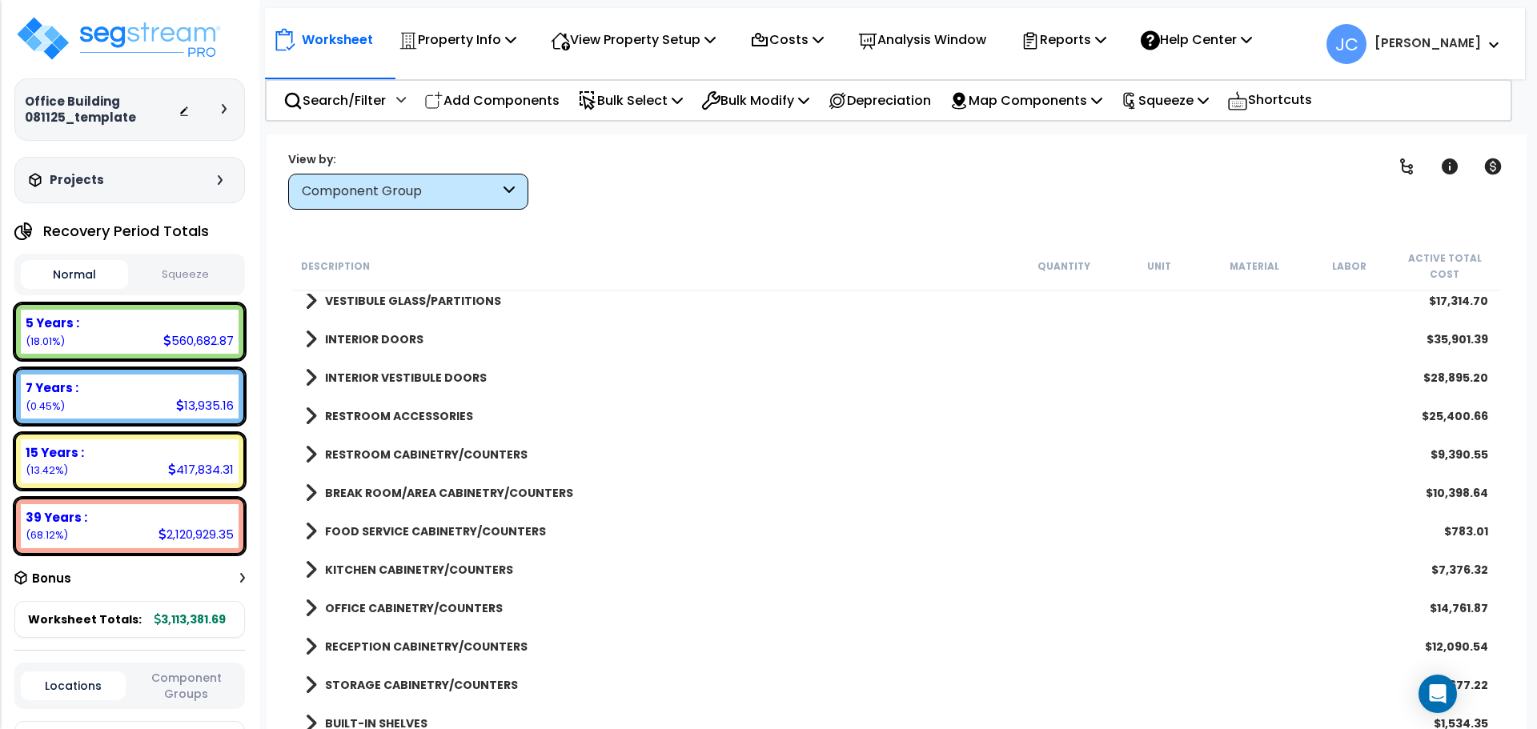
scroll to position [971, 0]
click at [430, 455] on b "RESTROOM CABINETRY/COUNTERS" at bounding box center [426, 454] width 203 height 16
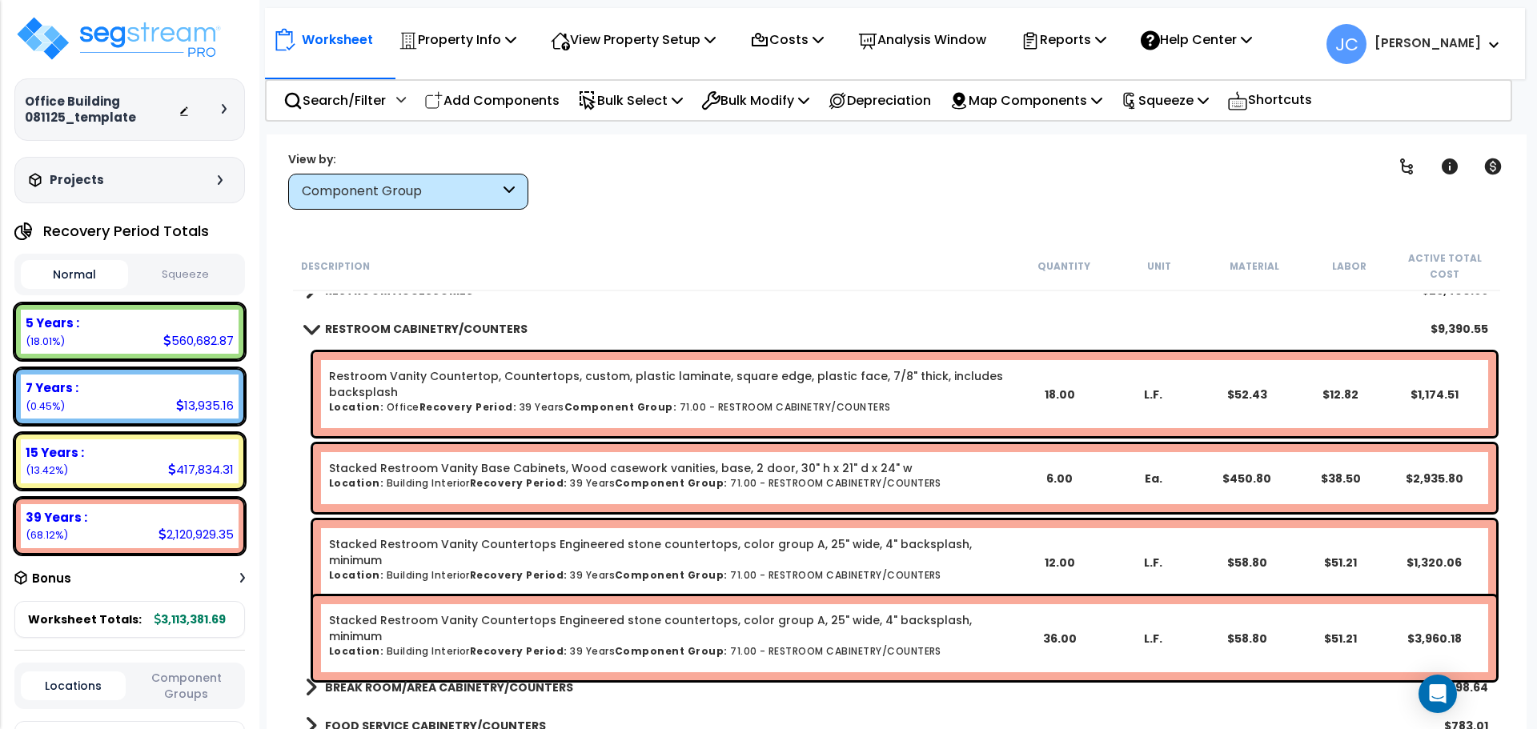
scroll to position [1097, 0]
click at [516, 51] on div "View Property Setup" at bounding box center [458, 40] width 118 height 38
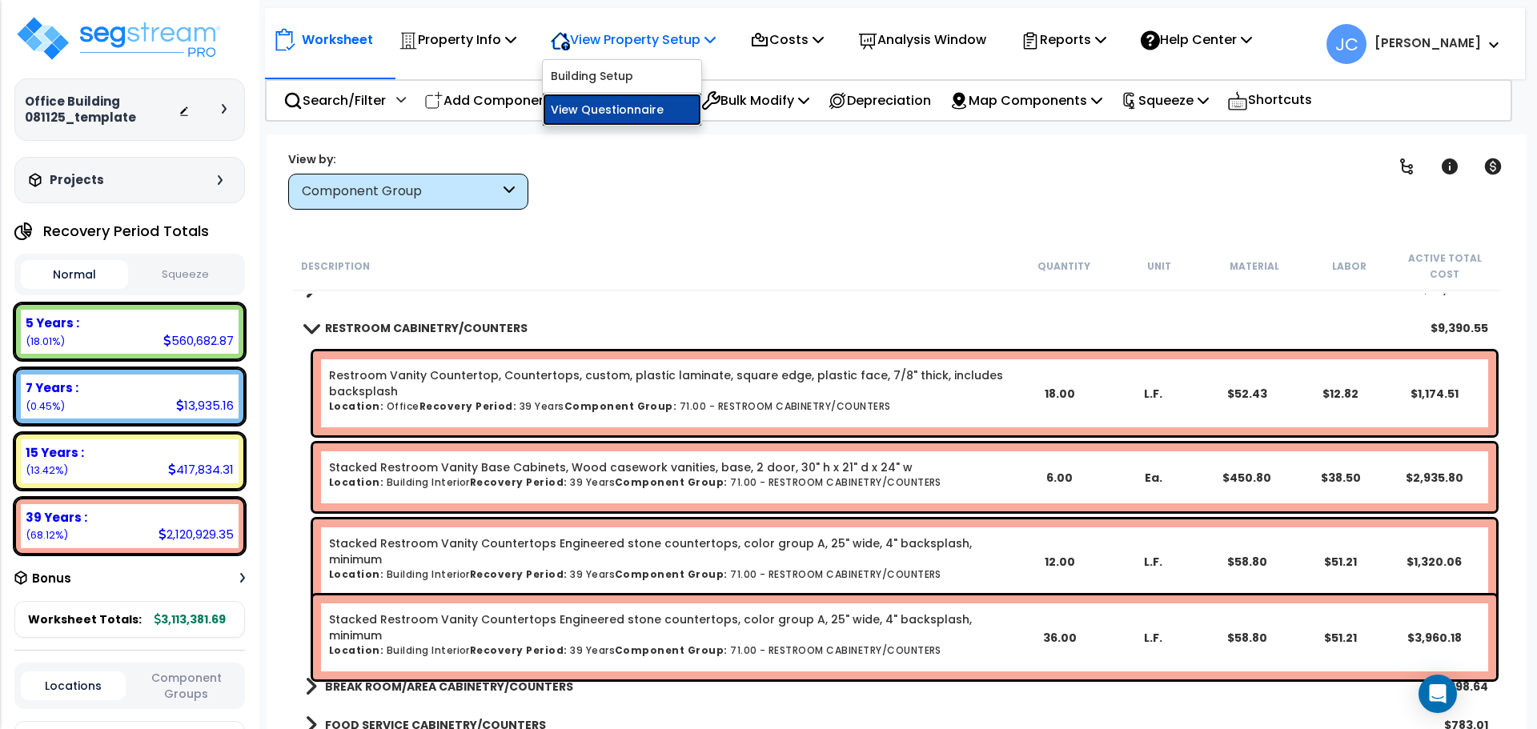
click at [656, 112] on link "View Questionnaire" at bounding box center [622, 110] width 158 height 32
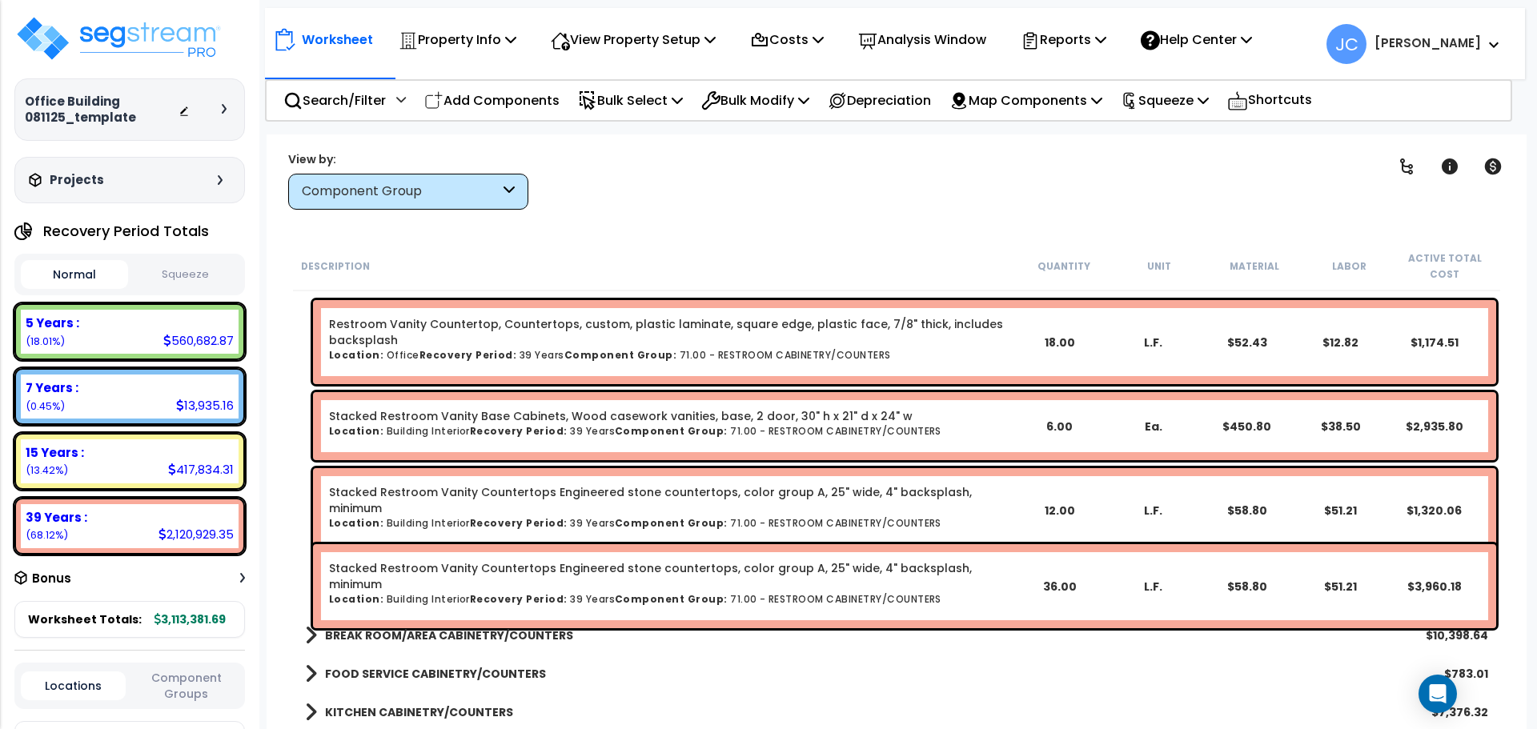
scroll to position [1089, 0]
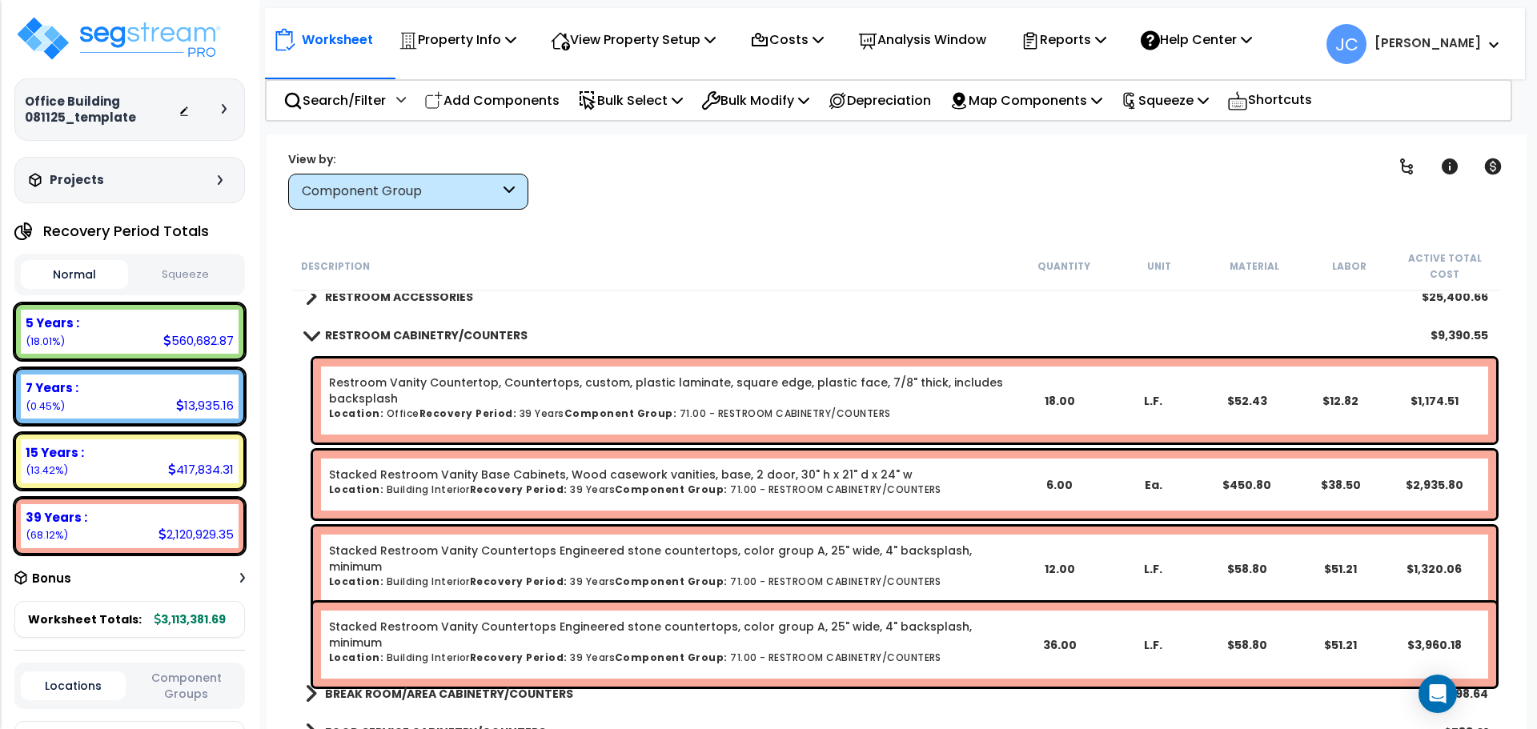
click at [498, 323] on div "RESTROOM CABINETRY/COUNTERS $9,390.55" at bounding box center [896, 335] width 1199 height 38
click at [434, 338] on b "RESTROOM CABINETRY/COUNTERS" at bounding box center [426, 335] width 203 height 16
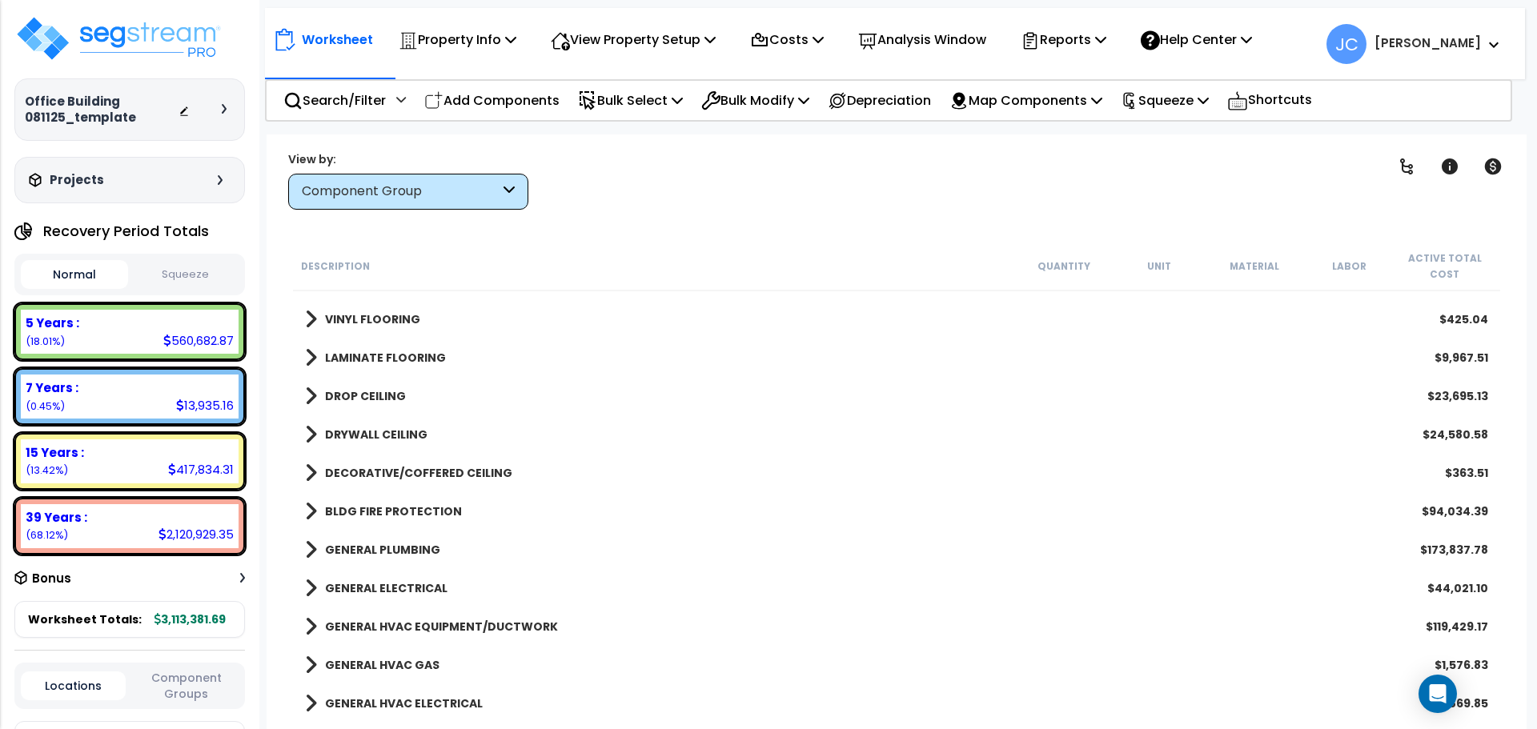
scroll to position [2032, 0]
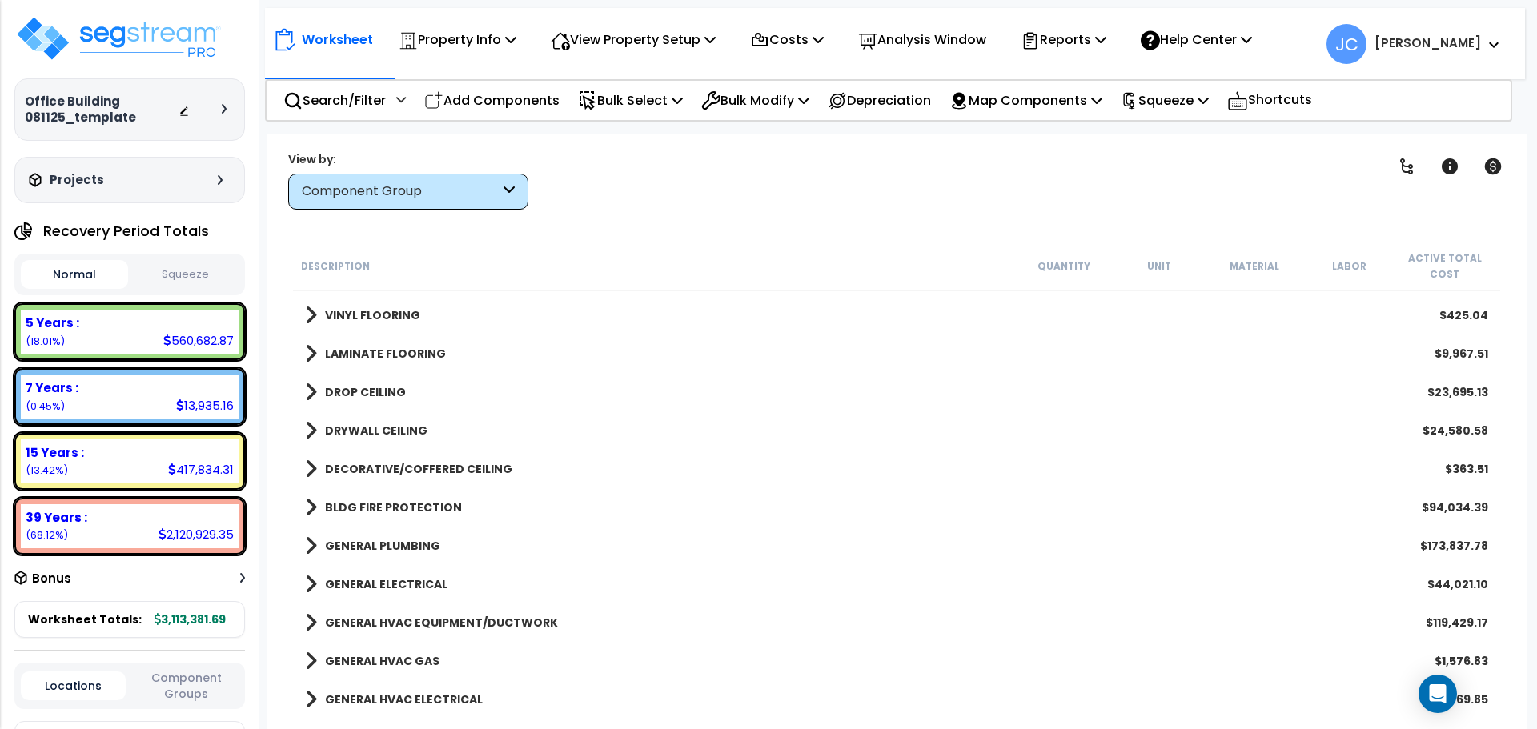
click at [398, 471] on b "DECORATIVE/COFFERED CEILING" at bounding box center [418, 469] width 187 height 16
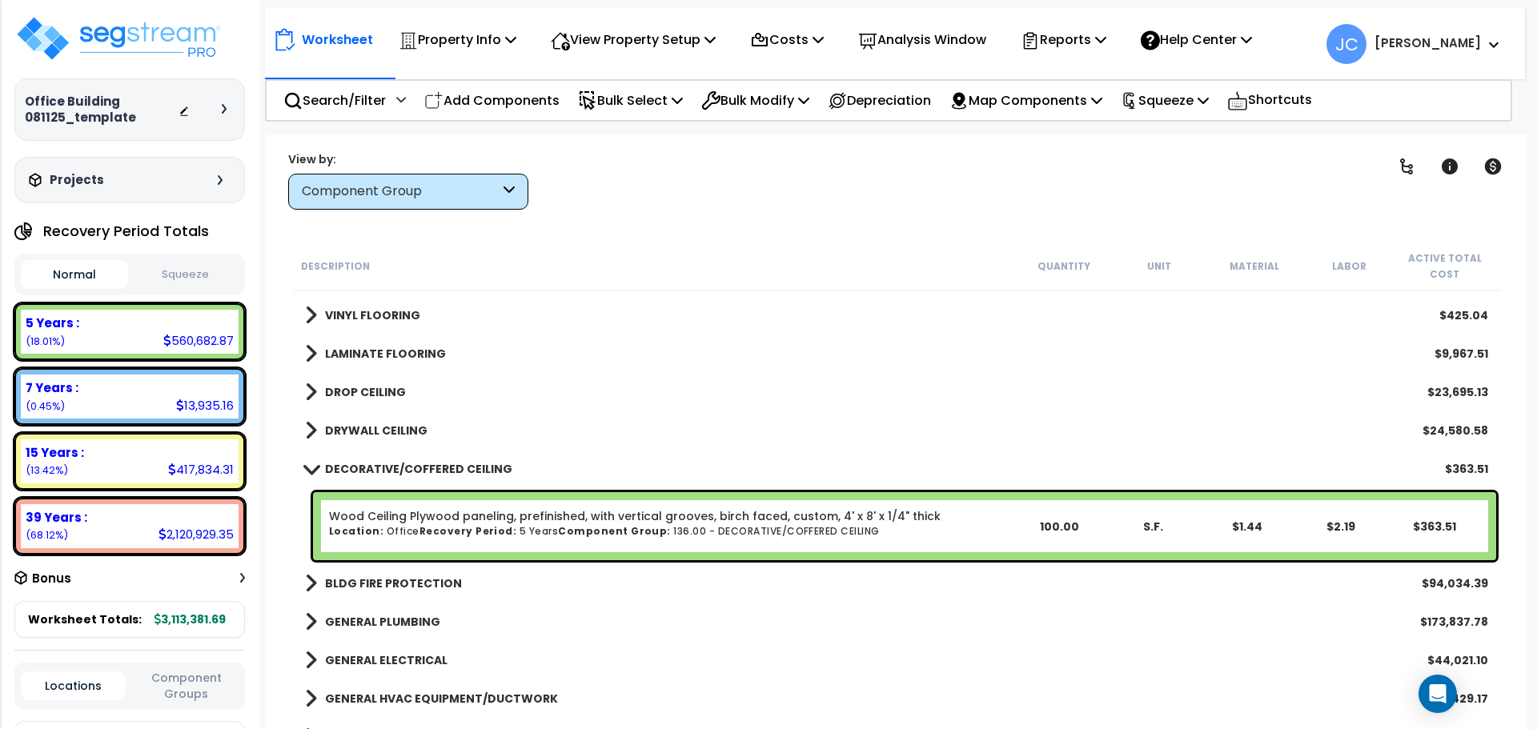
click at [398, 471] on b "DECORATIVE/COFFERED CEILING" at bounding box center [418, 469] width 187 height 16
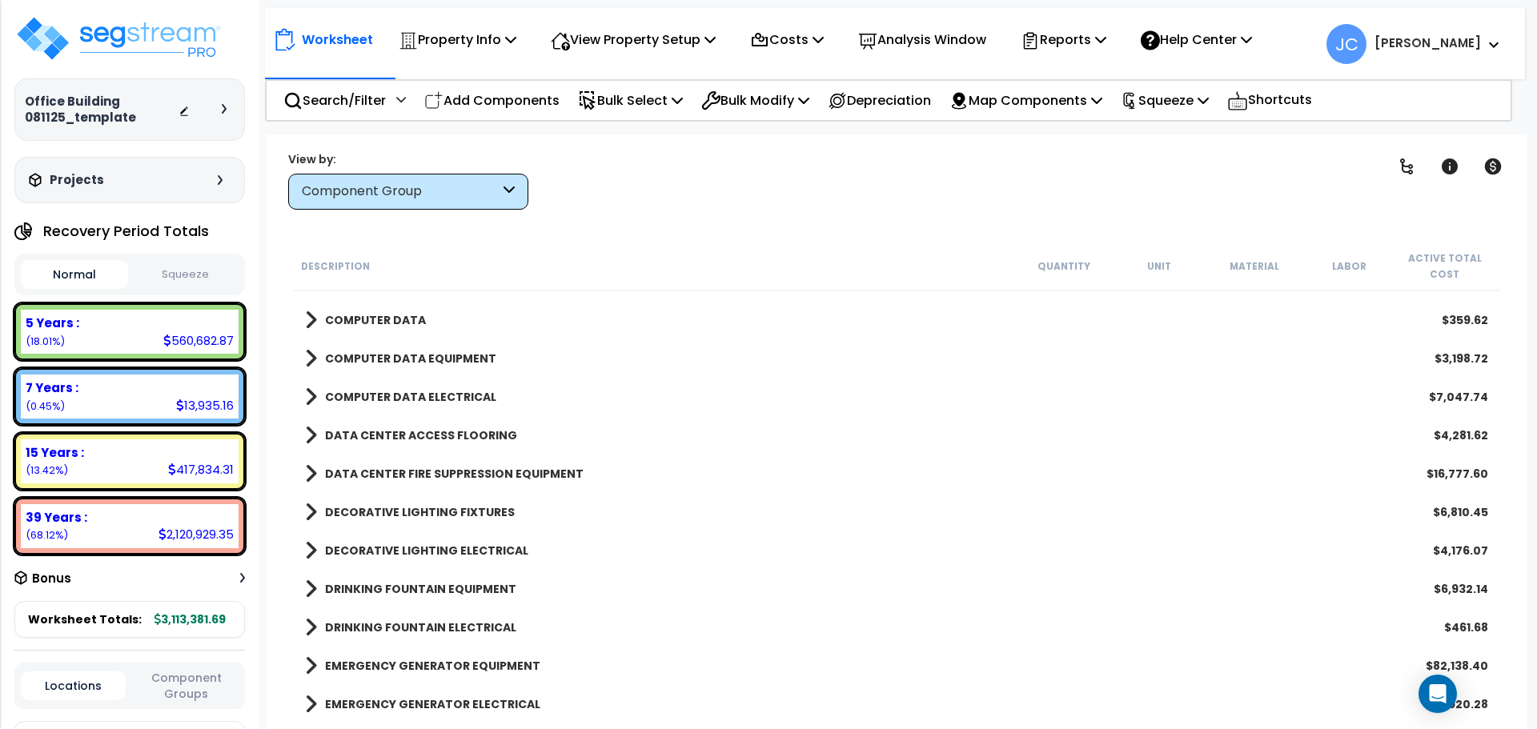
scroll to position [3161, 0]
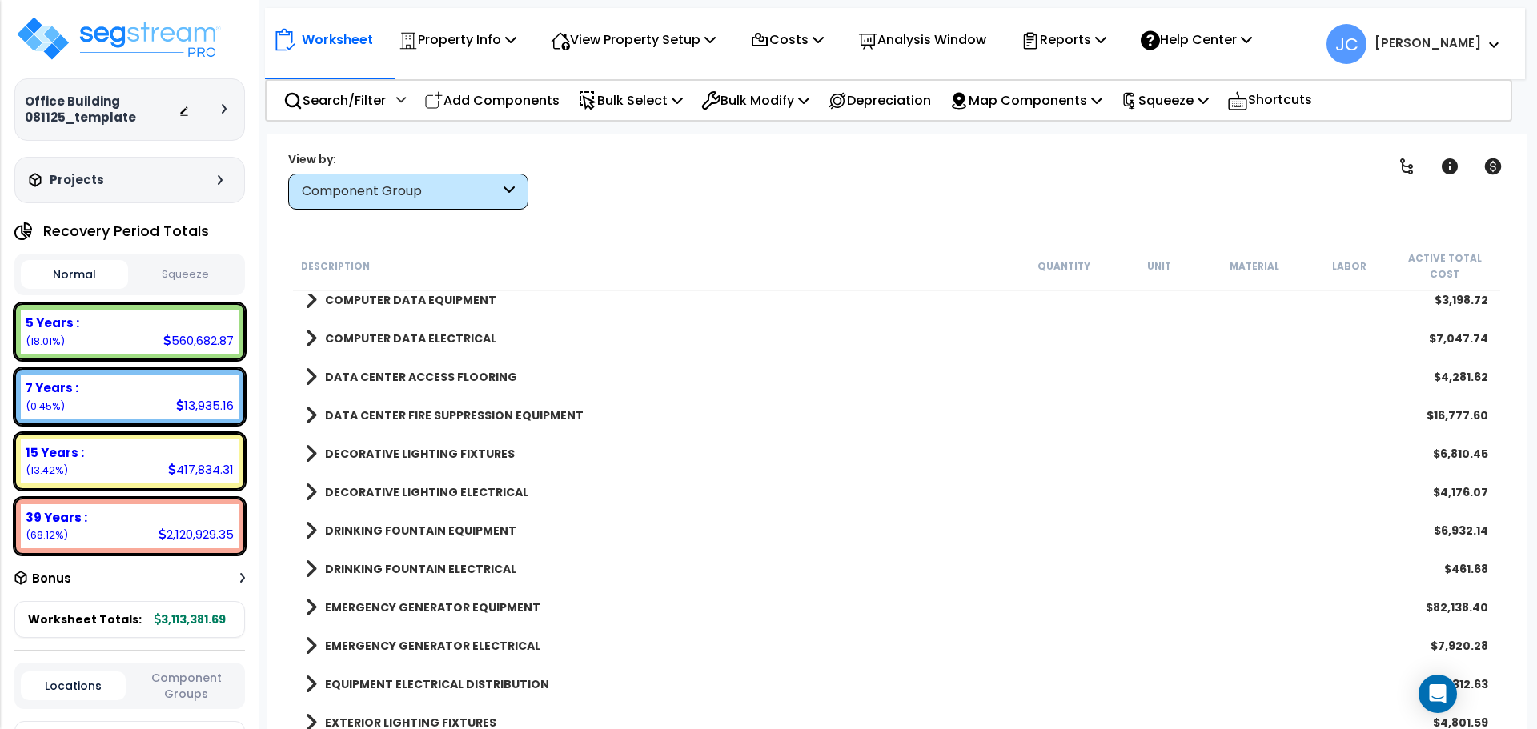
click at [363, 492] on b "DECORATIVE LIGHTING ELECTRICAL" at bounding box center [426, 492] width 203 height 16
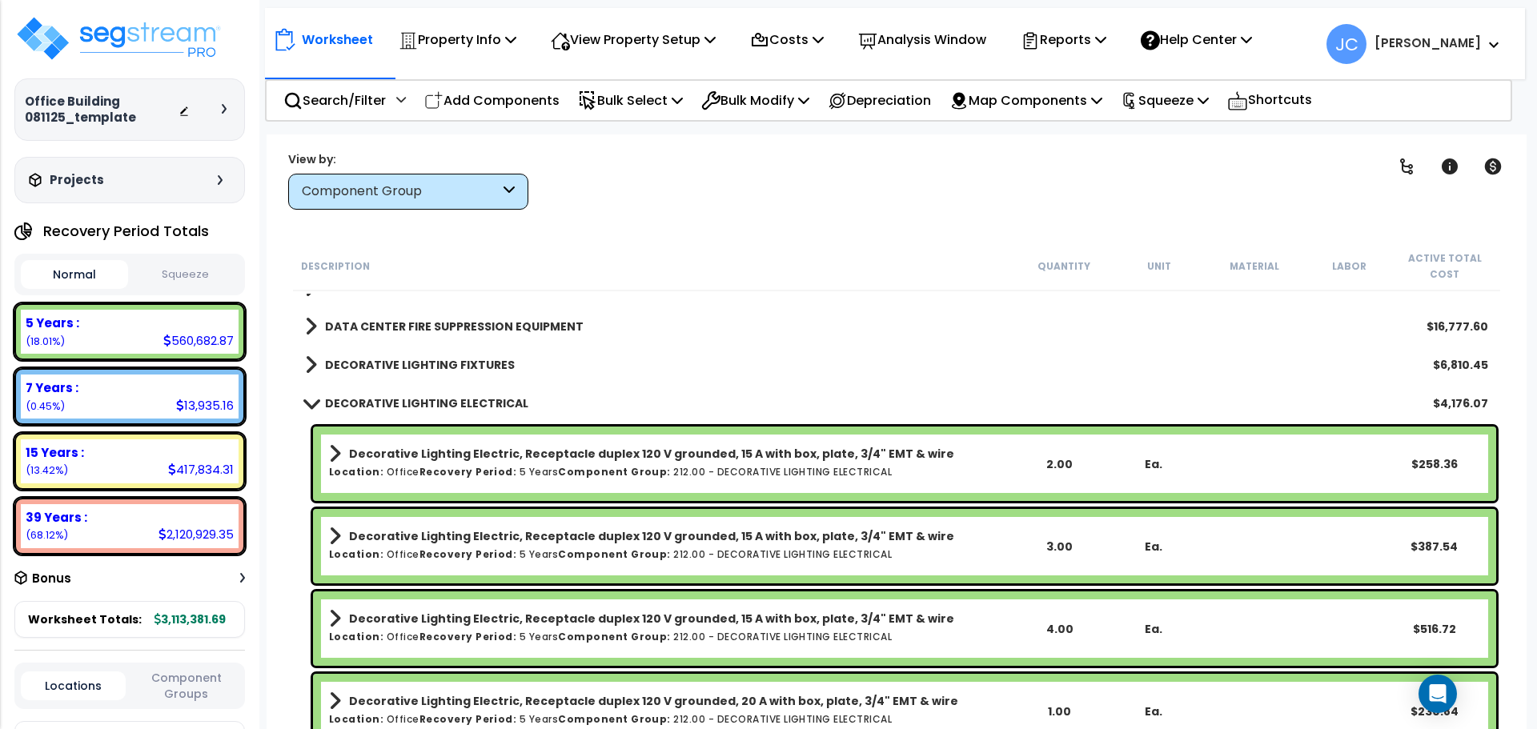
scroll to position [3259, 0]
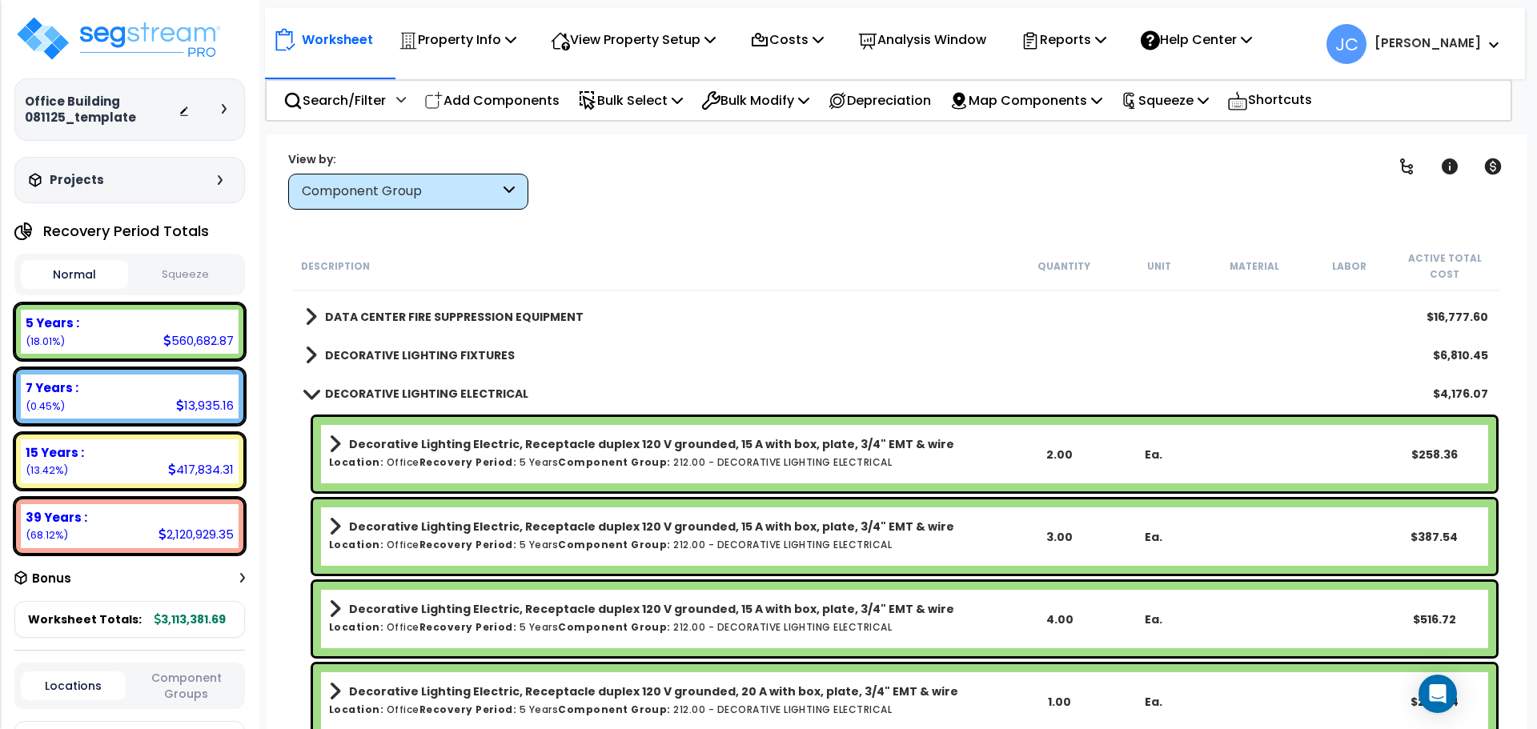
click at [375, 341] on div "DECORATIVE LIGHTING FIXTURES $6,810.45" at bounding box center [896, 355] width 1199 height 38
click at [373, 355] on b "DECORATIVE LIGHTING FIXTURES" at bounding box center [420, 355] width 190 height 16
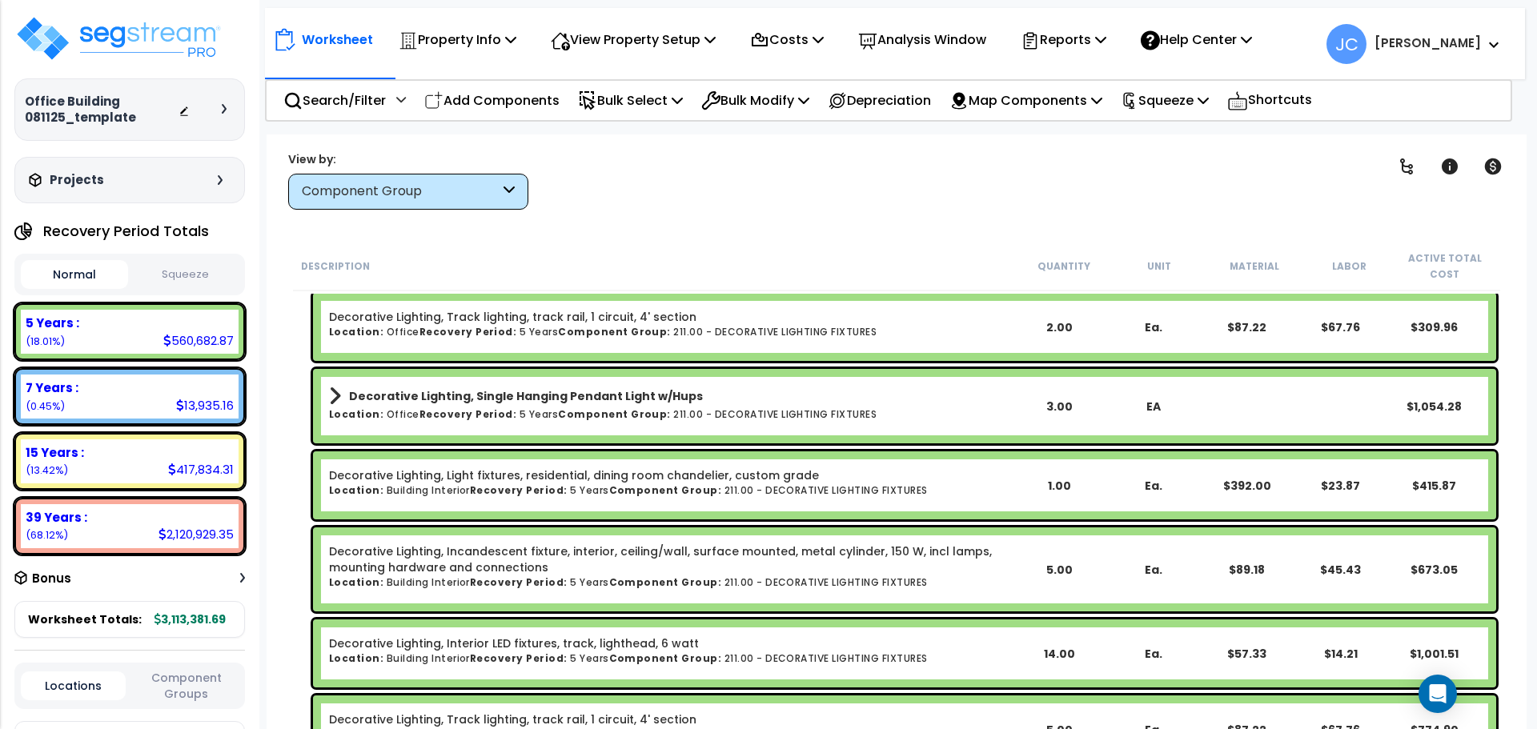
scroll to position [3588, 0]
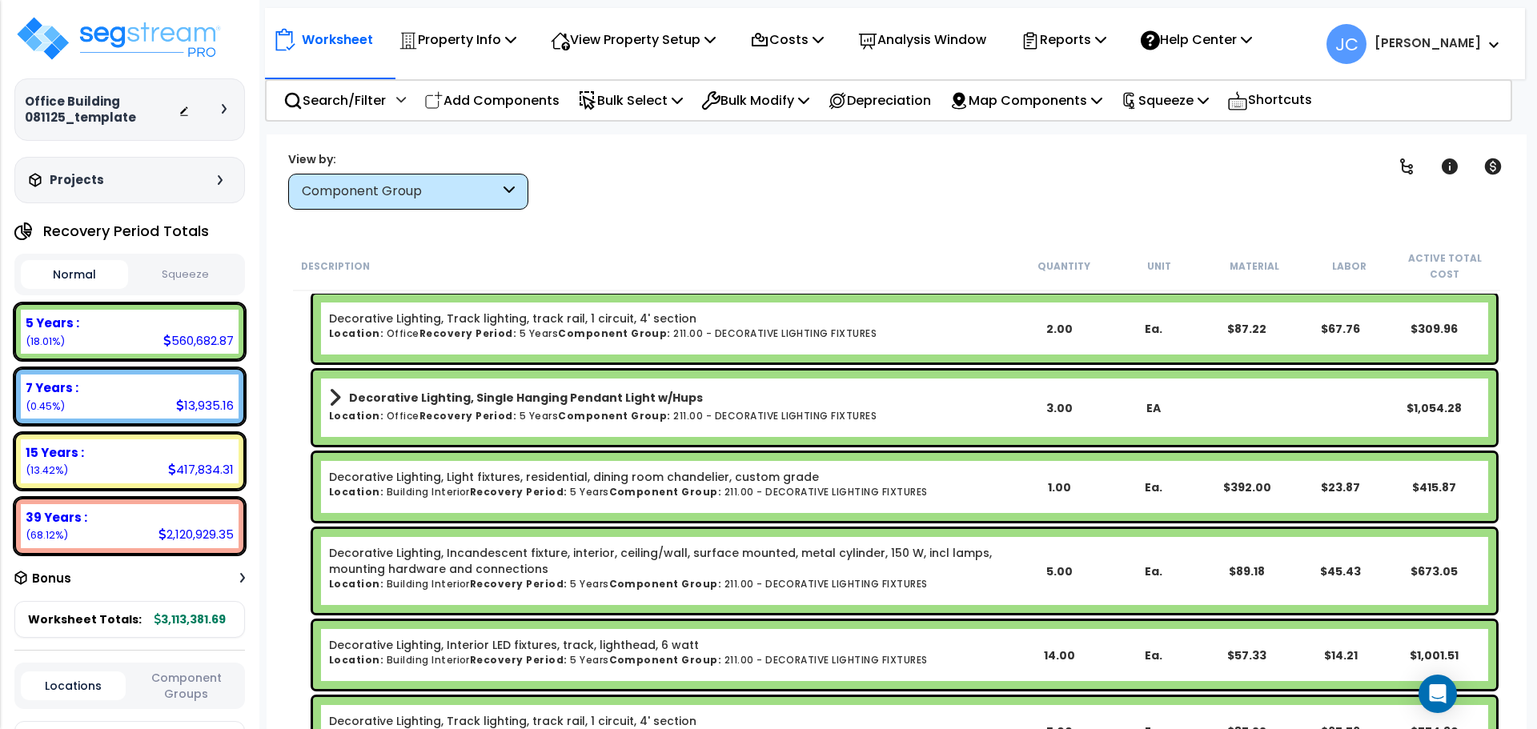
click at [774, 181] on div "Clear Filters" at bounding box center [952, 179] width 808 height 59
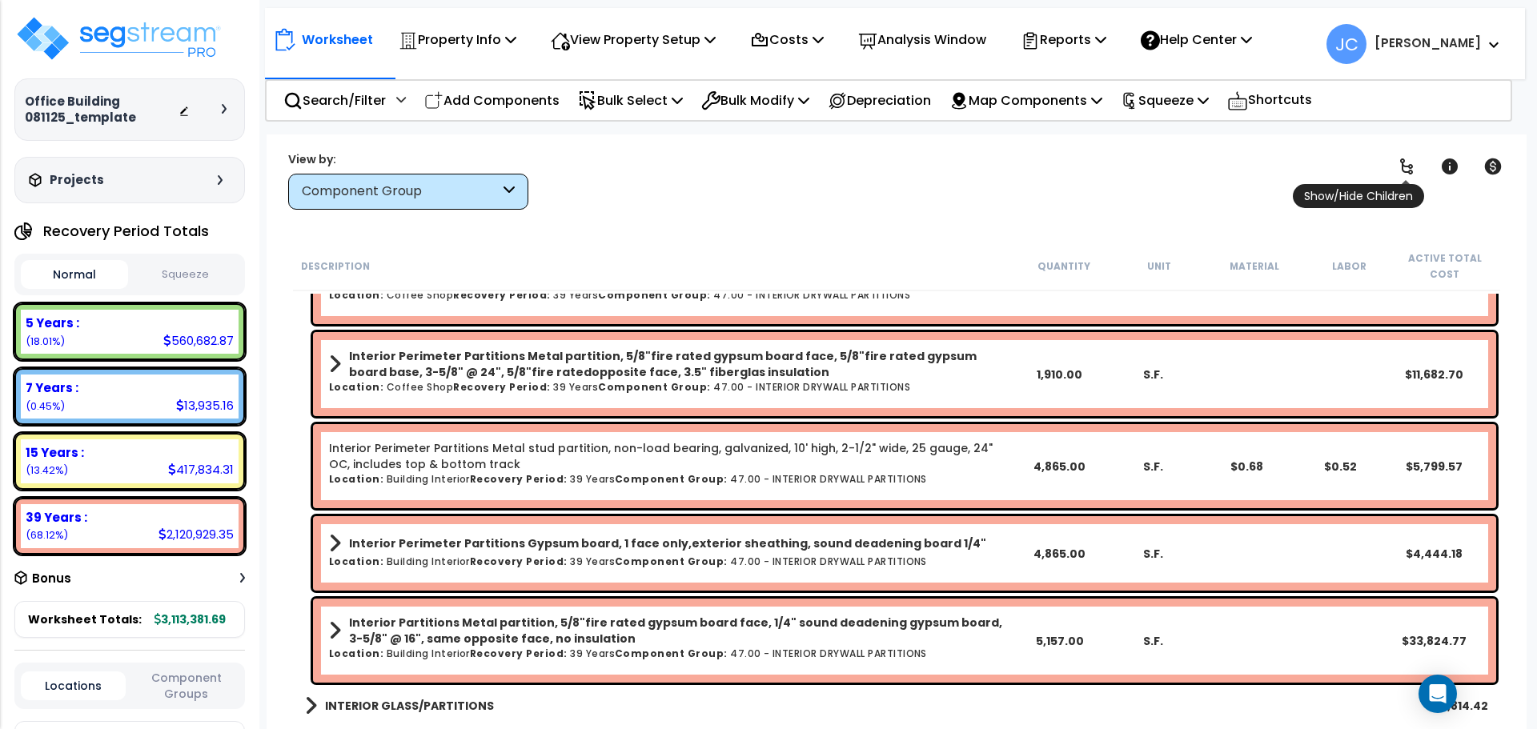
click at [1405, 163] on icon at bounding box center [1406, 166] width 19 height 19
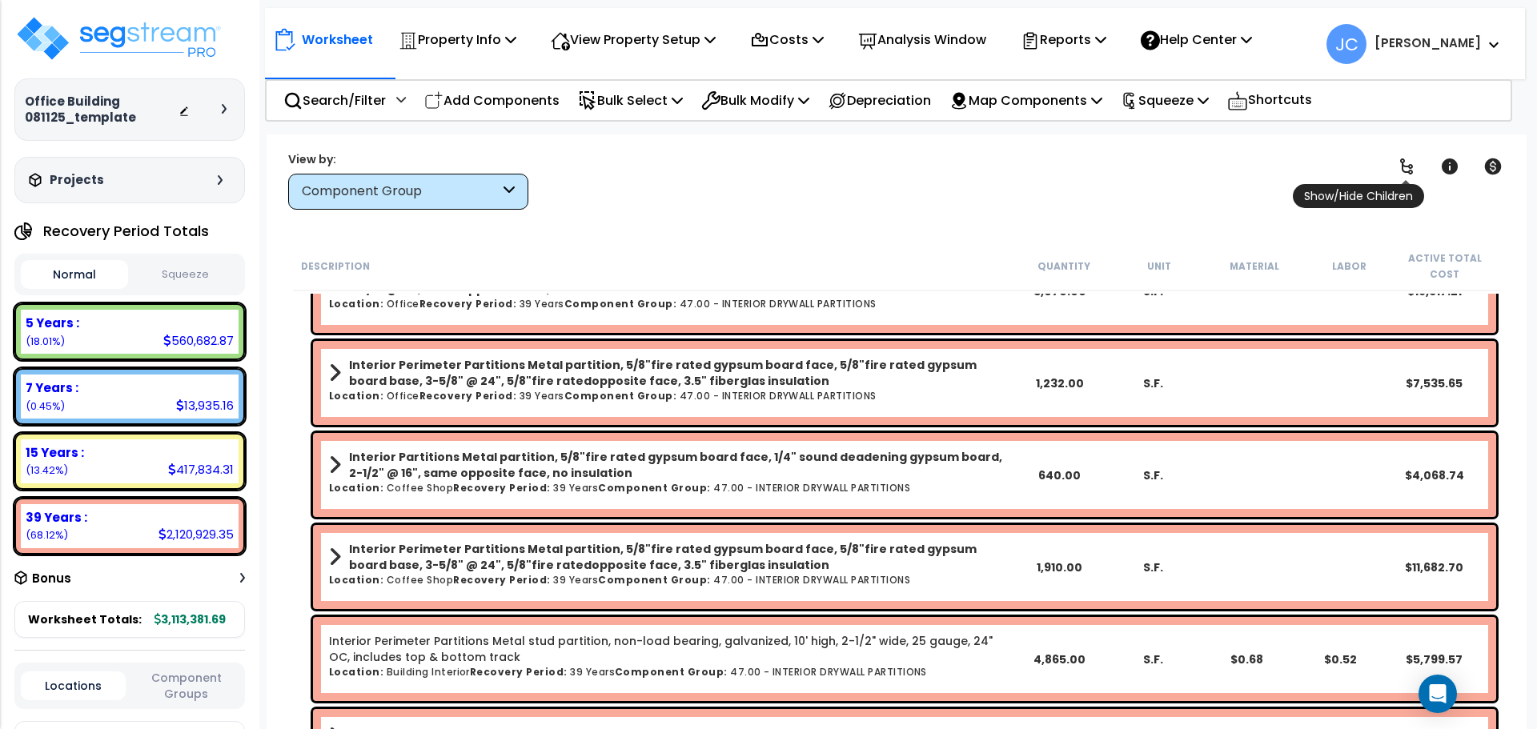
click at [1404, 163] on icon at bounding box center [1406, 166] width 19 height 19
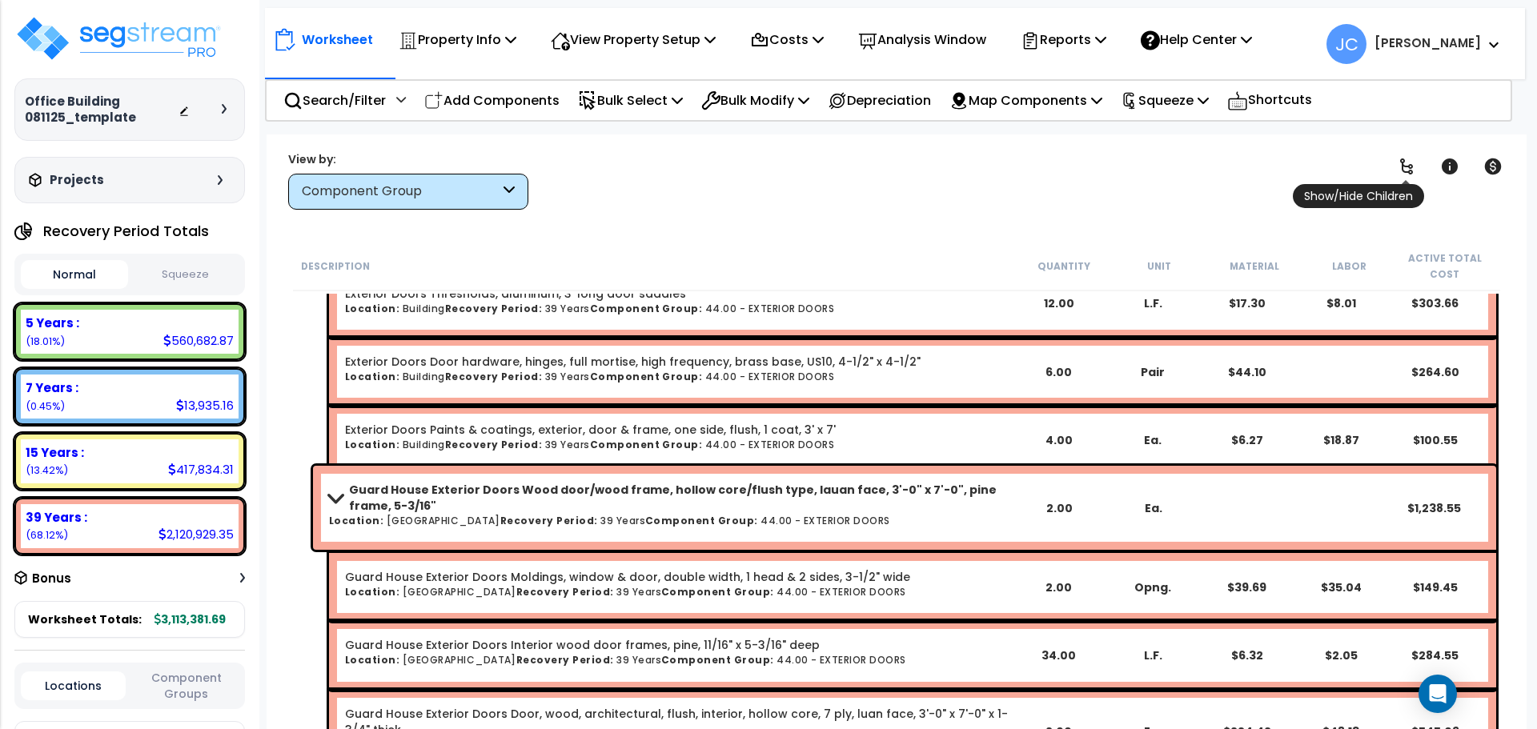
click at [1410, 164] on icon at bounding box center [1406, 166] width 13 height 16
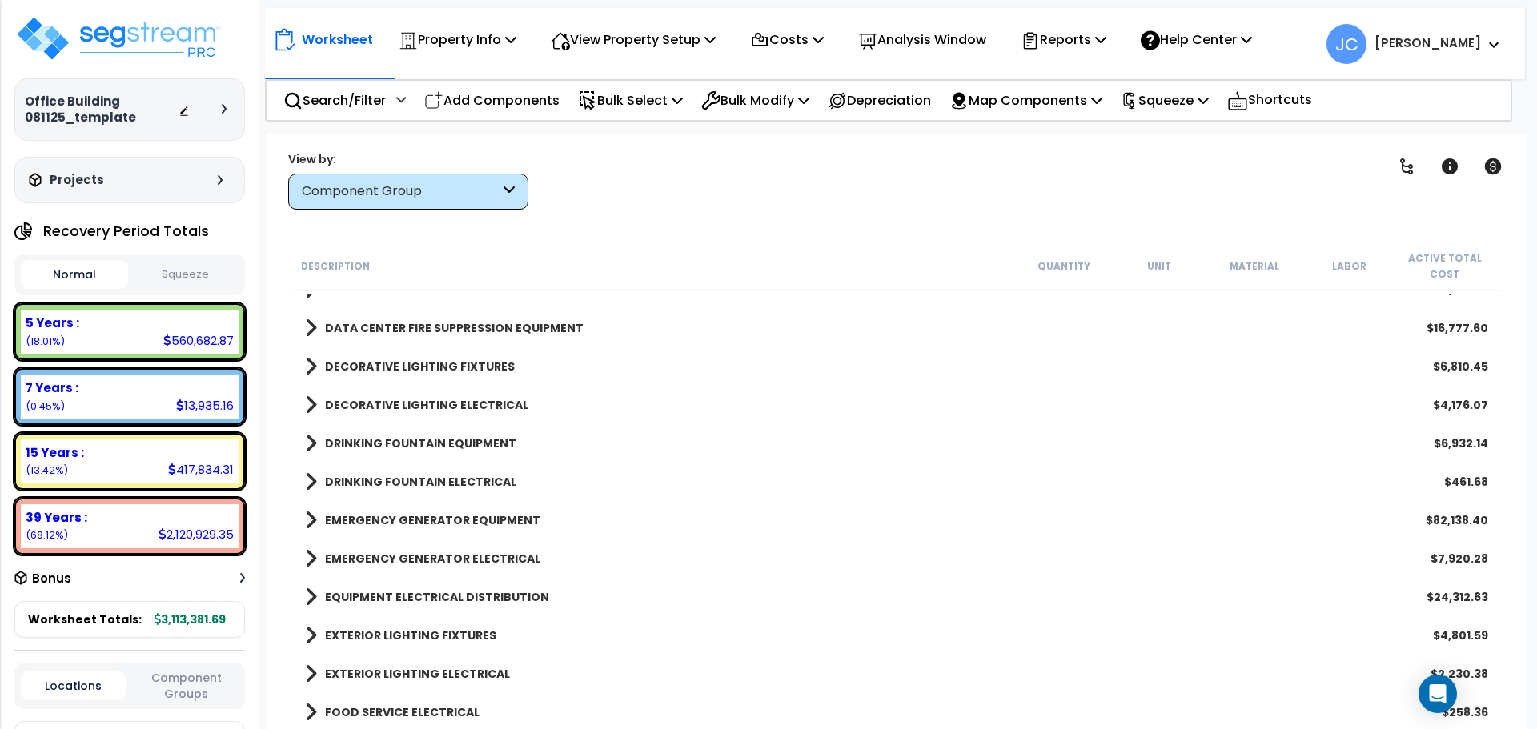
scroll to position [3247, 0]
click at [465, 411] on b "DECORATIVE LIGHTING ELECTRICAL" at bounding box center [426, 406] width 203 height 16
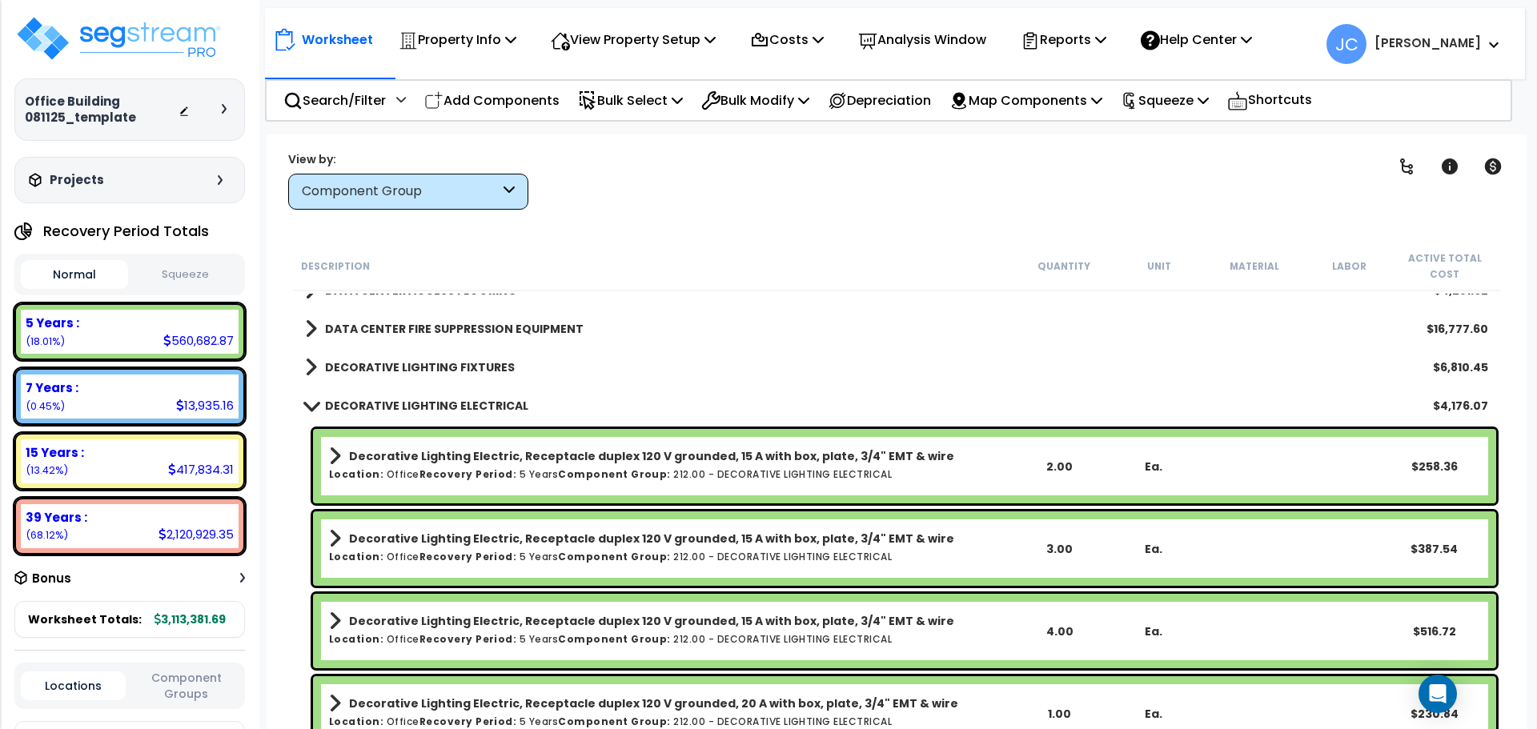
click at [463, 398] on b "DECORATIVE LIGHTING ELECTRICAL" at bounding box center [426, 406] width 203 height 16
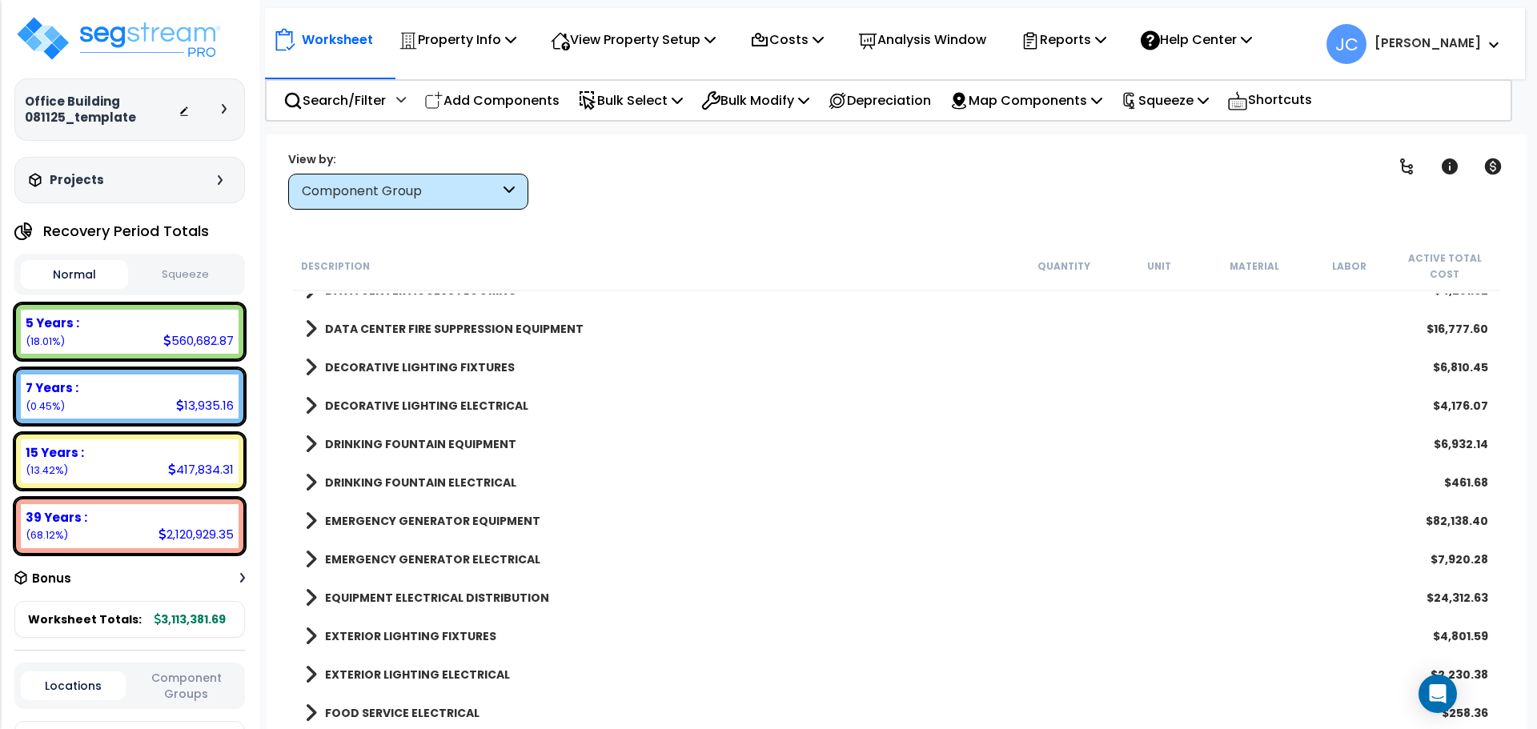
click at [454, 357] on link "DECORATIVE LIGHTING FIXTURES" at bounding box center [410, 367] width 210 height 22
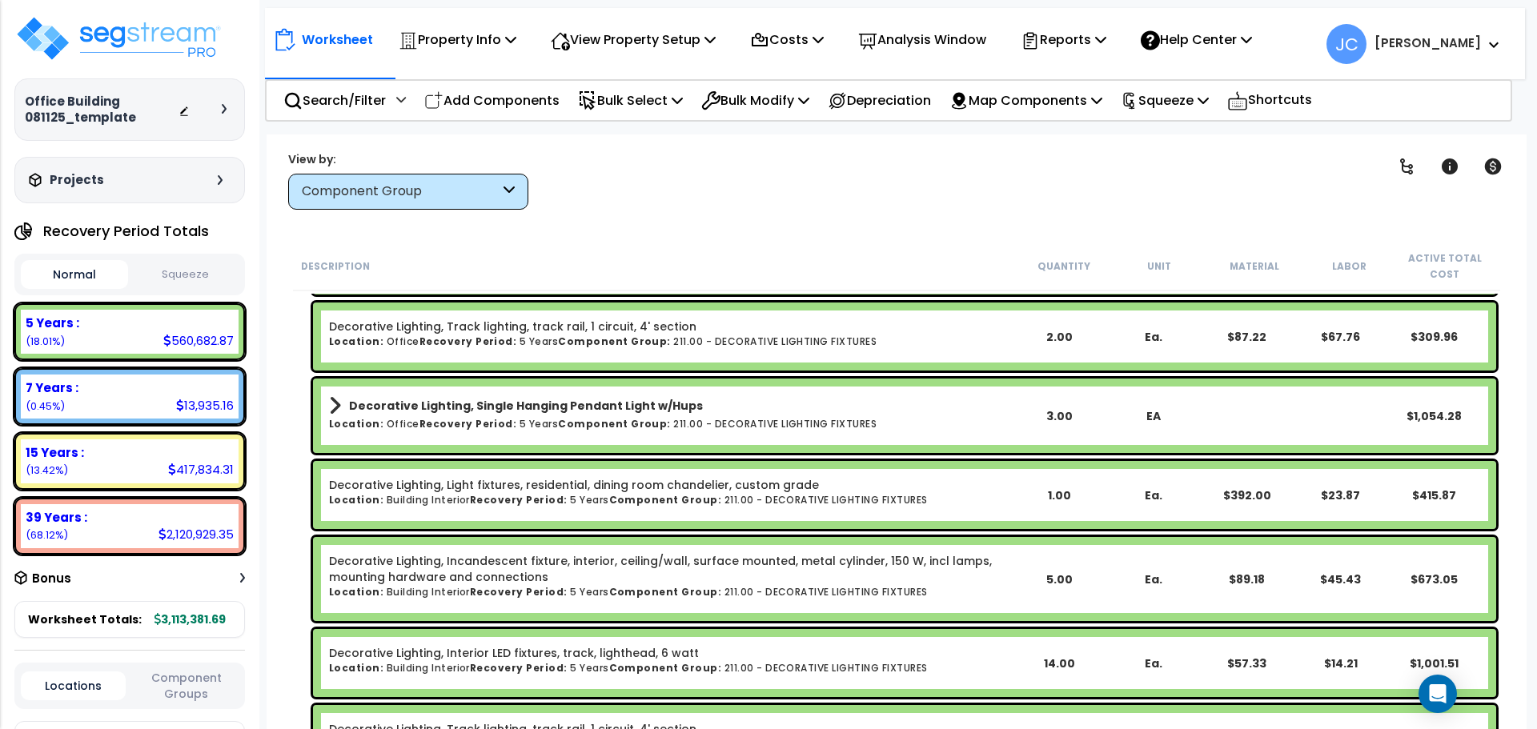
scroll to position [3583, 0]
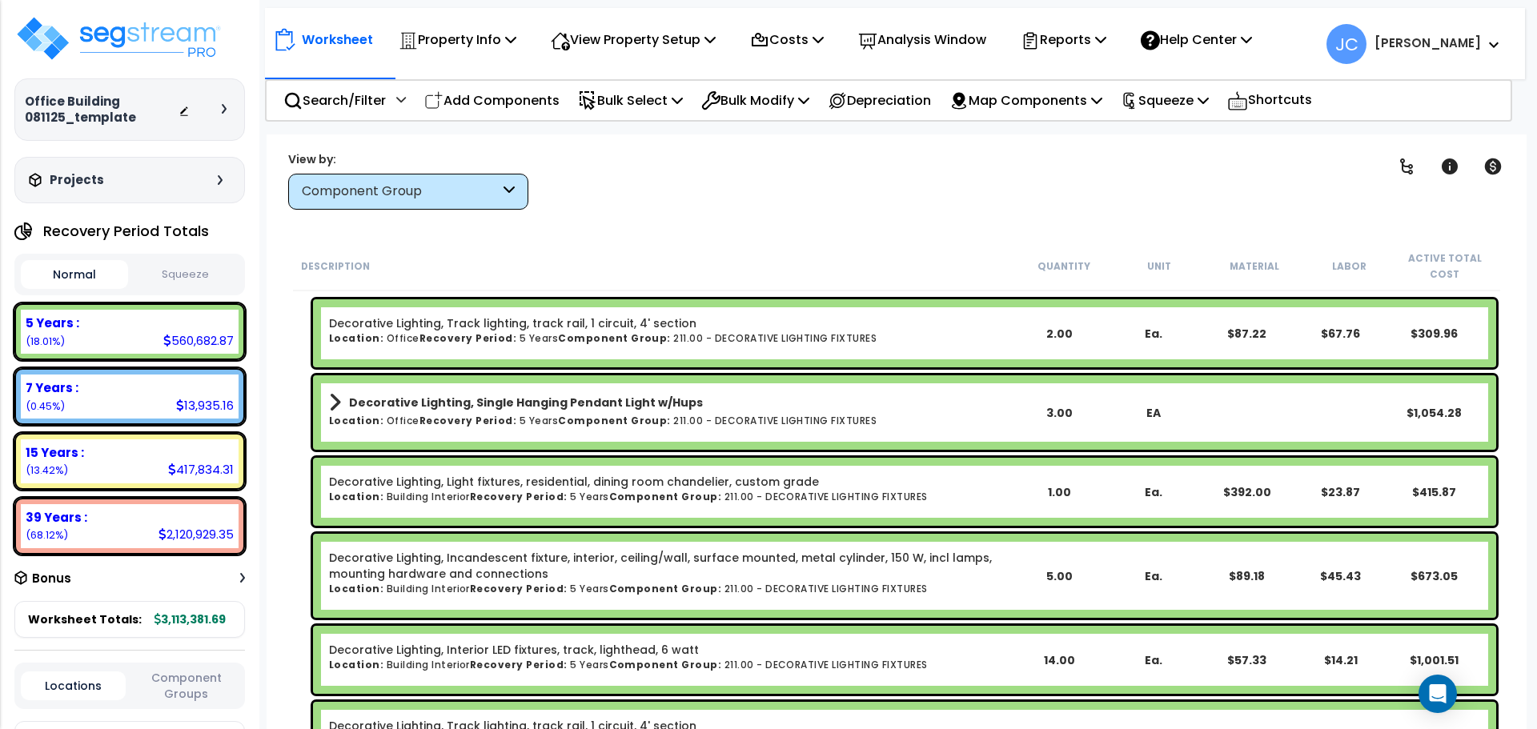
click at [705, 233] on div "Worksheet Property Info Property Setup Add Property Unit Template property Clon…" at bounding box center [897, 498] width 1260 height 729
click at [182, 25] on img at bounding box center [118, 38] width 208 height 48
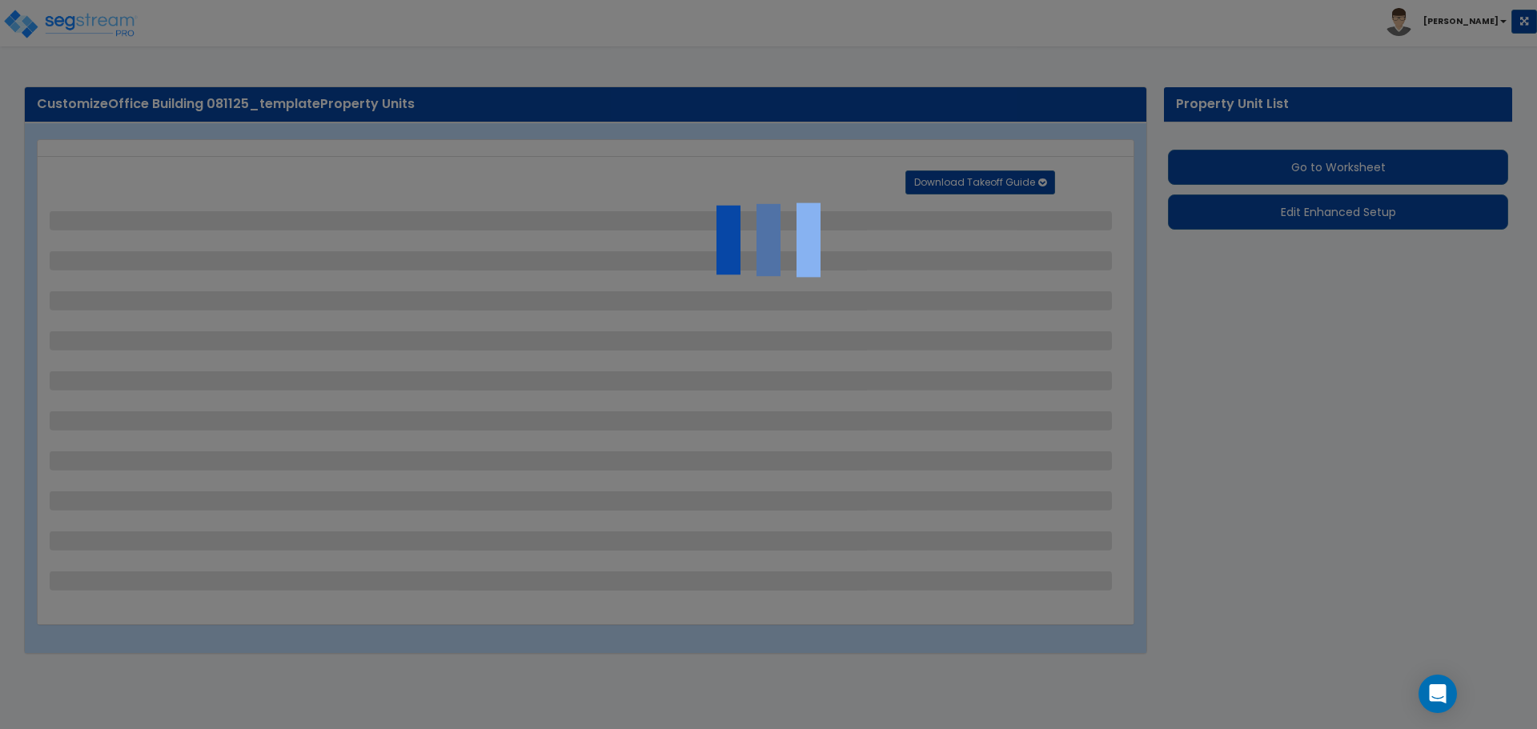
select select "2"
select select "1"
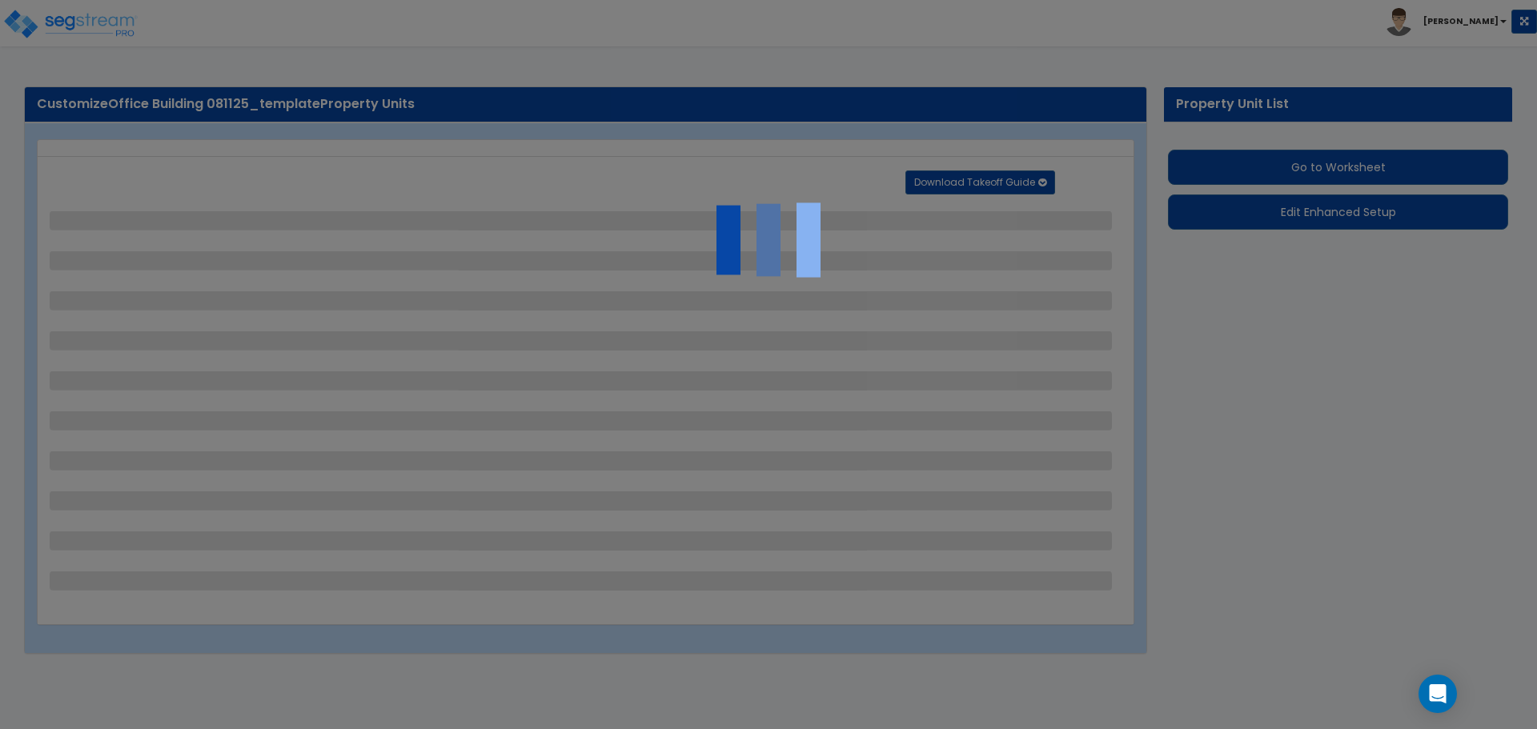
select select "2"
select select "1"
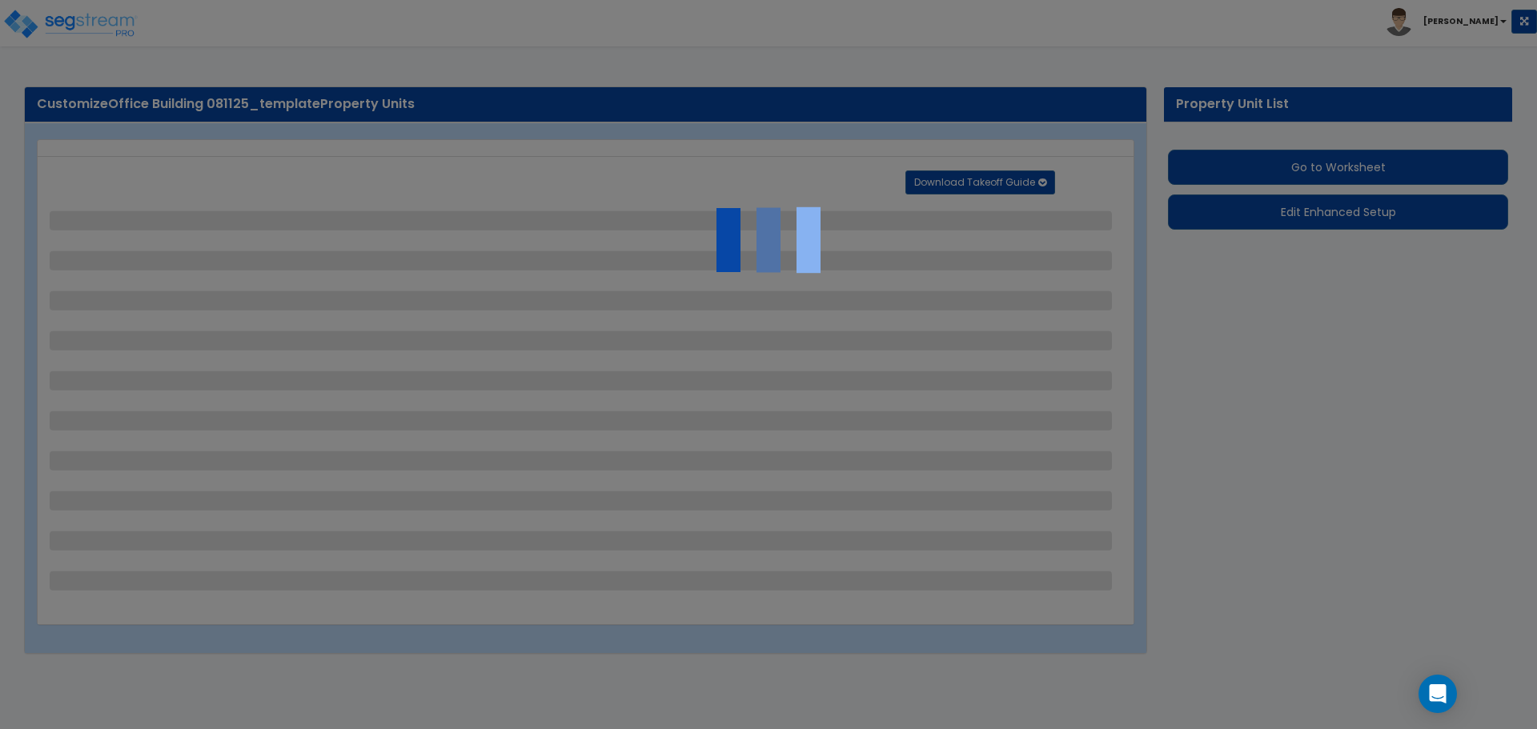
select select "2"
select select "1"
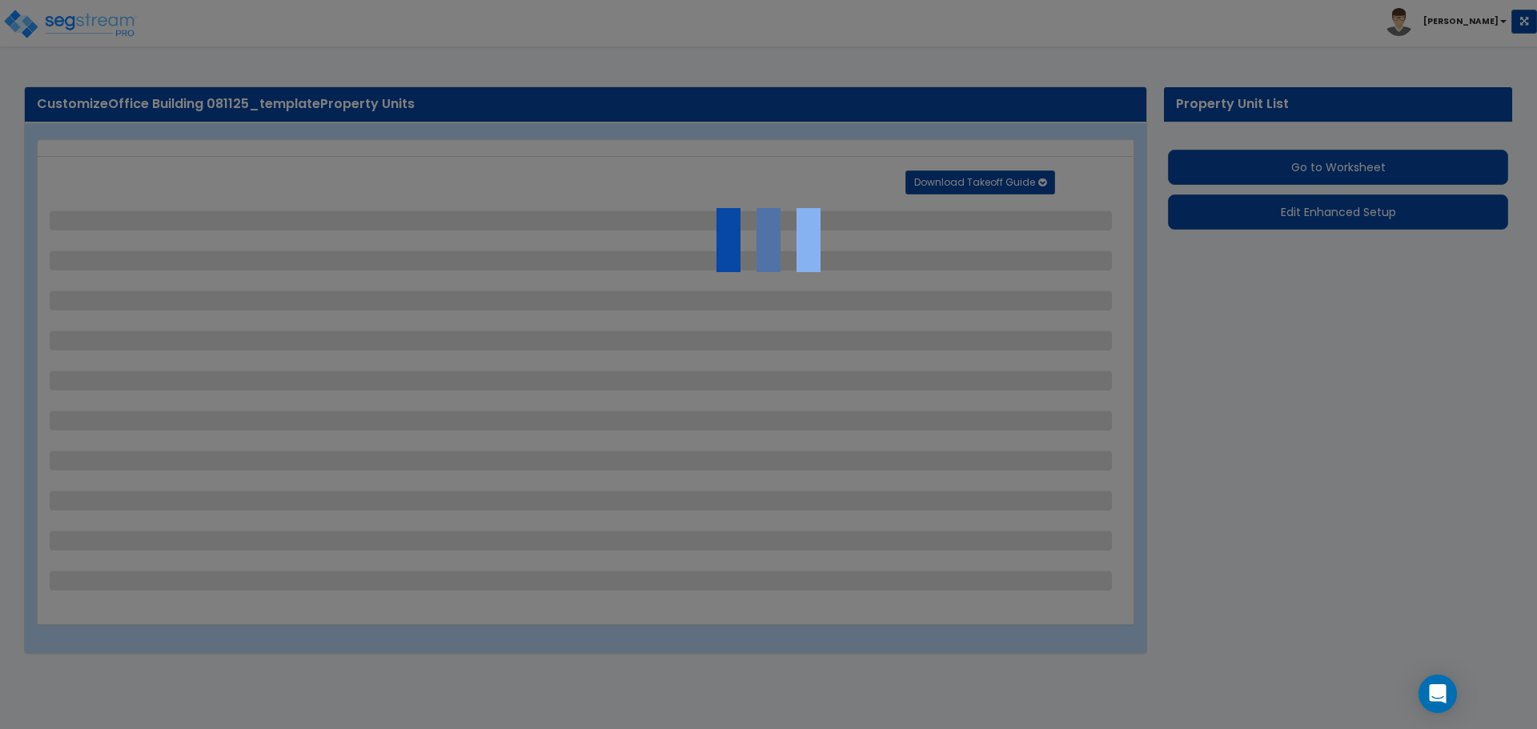
select select "2"
select select "1"
select select "2"
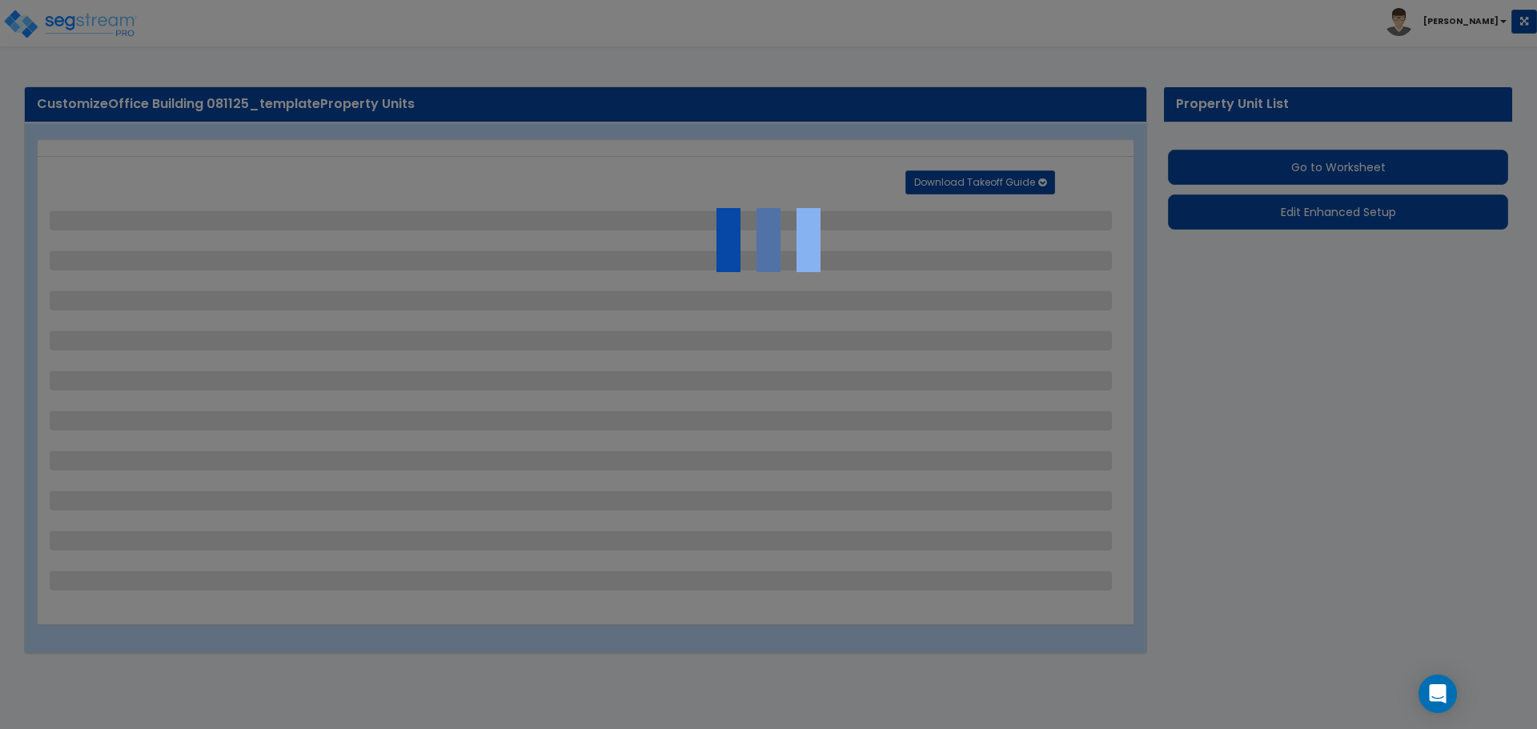
select select "6"
select select "11"
select select "2"
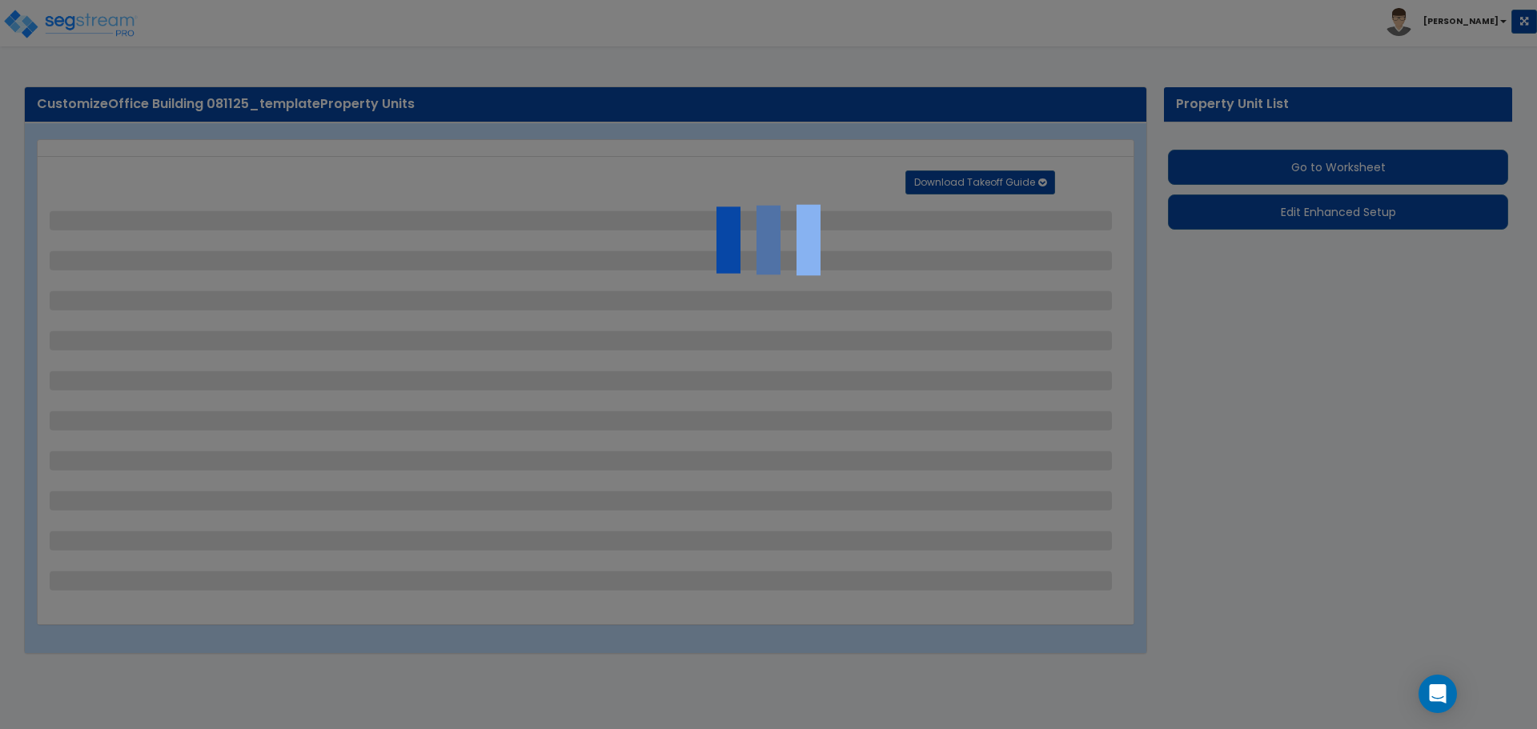
select select "3"
select select "2"
select select "1"
select select "2"
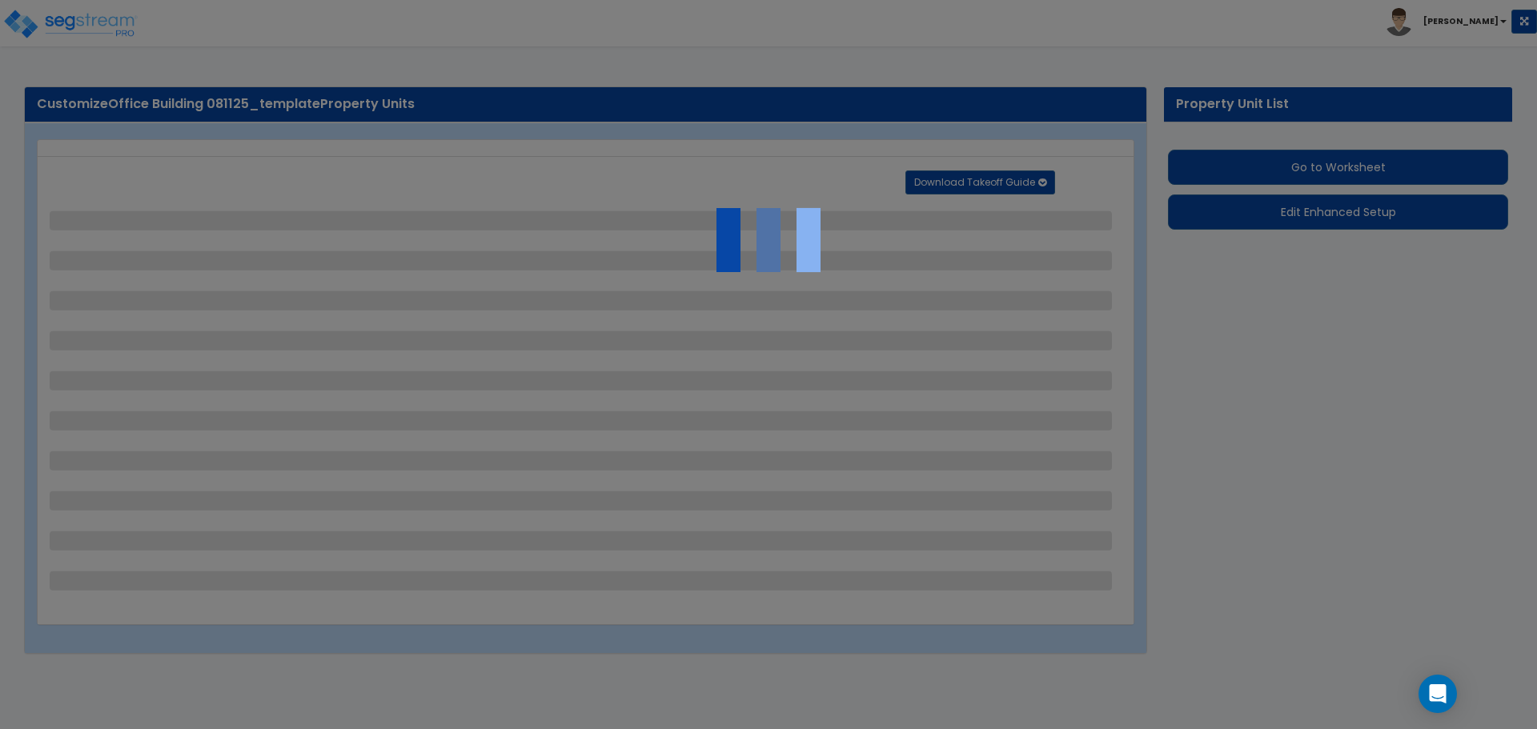
select select "7"
select select "2"
select select "1"
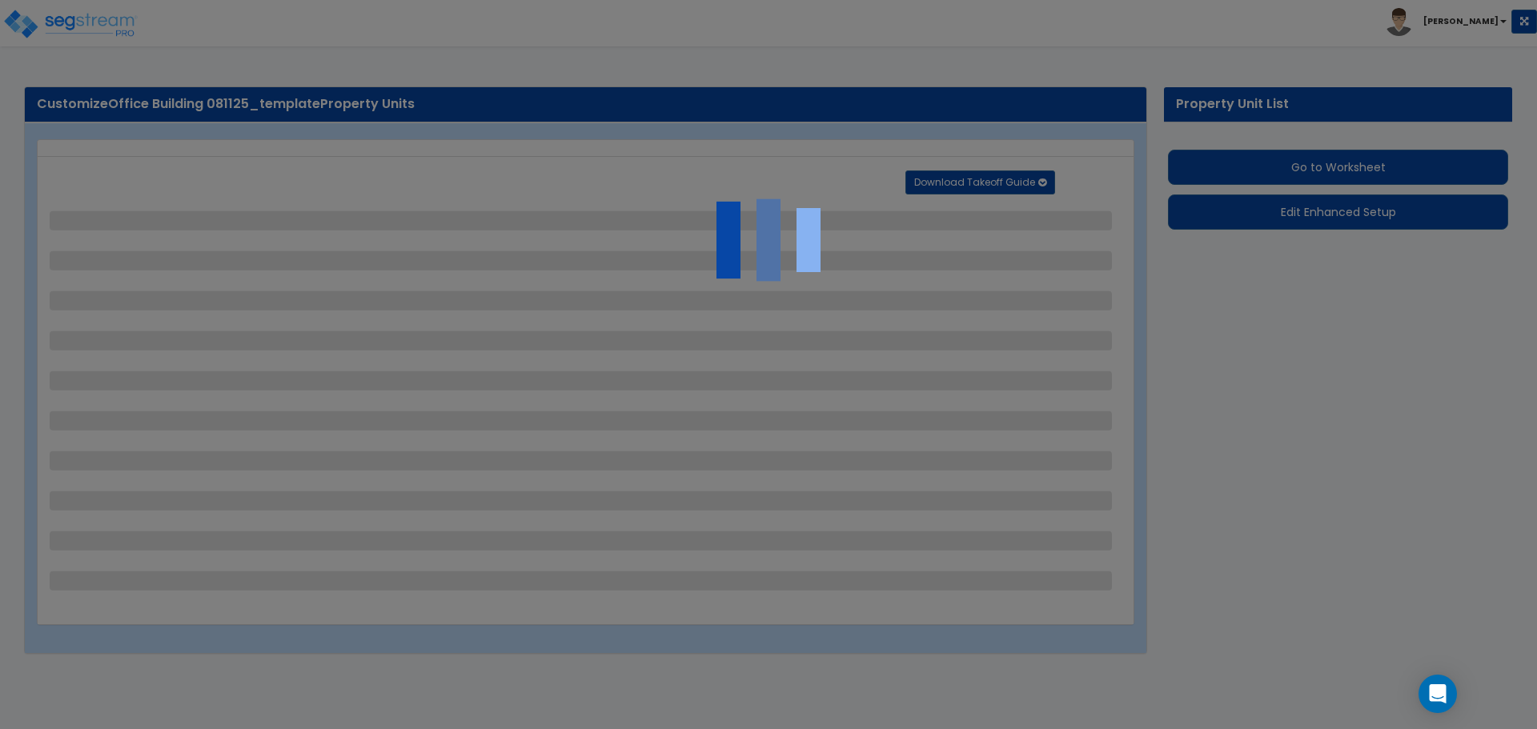
select select "20"
select select "1"
select select "2"
select select "4"
select select "1"
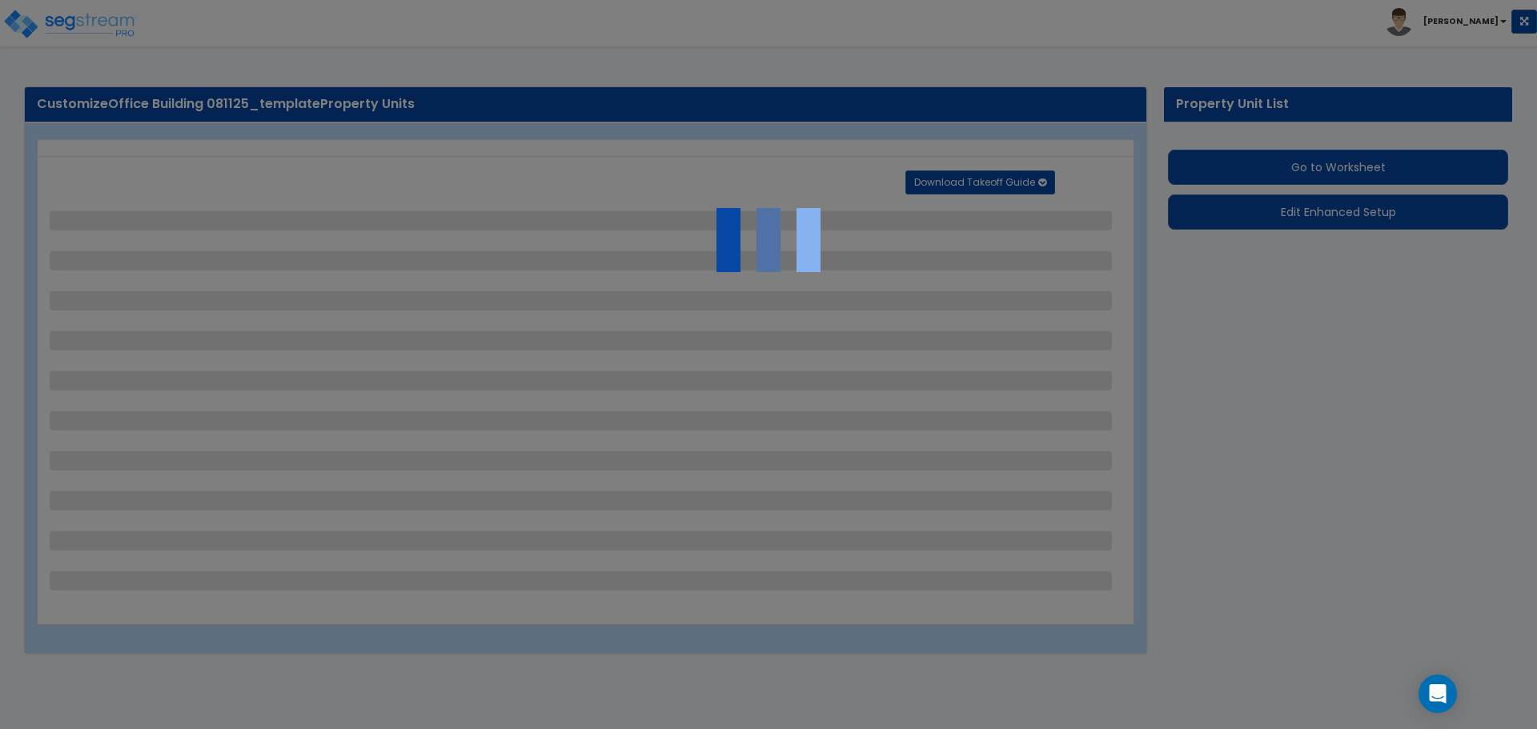
select select "1"
select select "2"
select select "4"
select select "3"
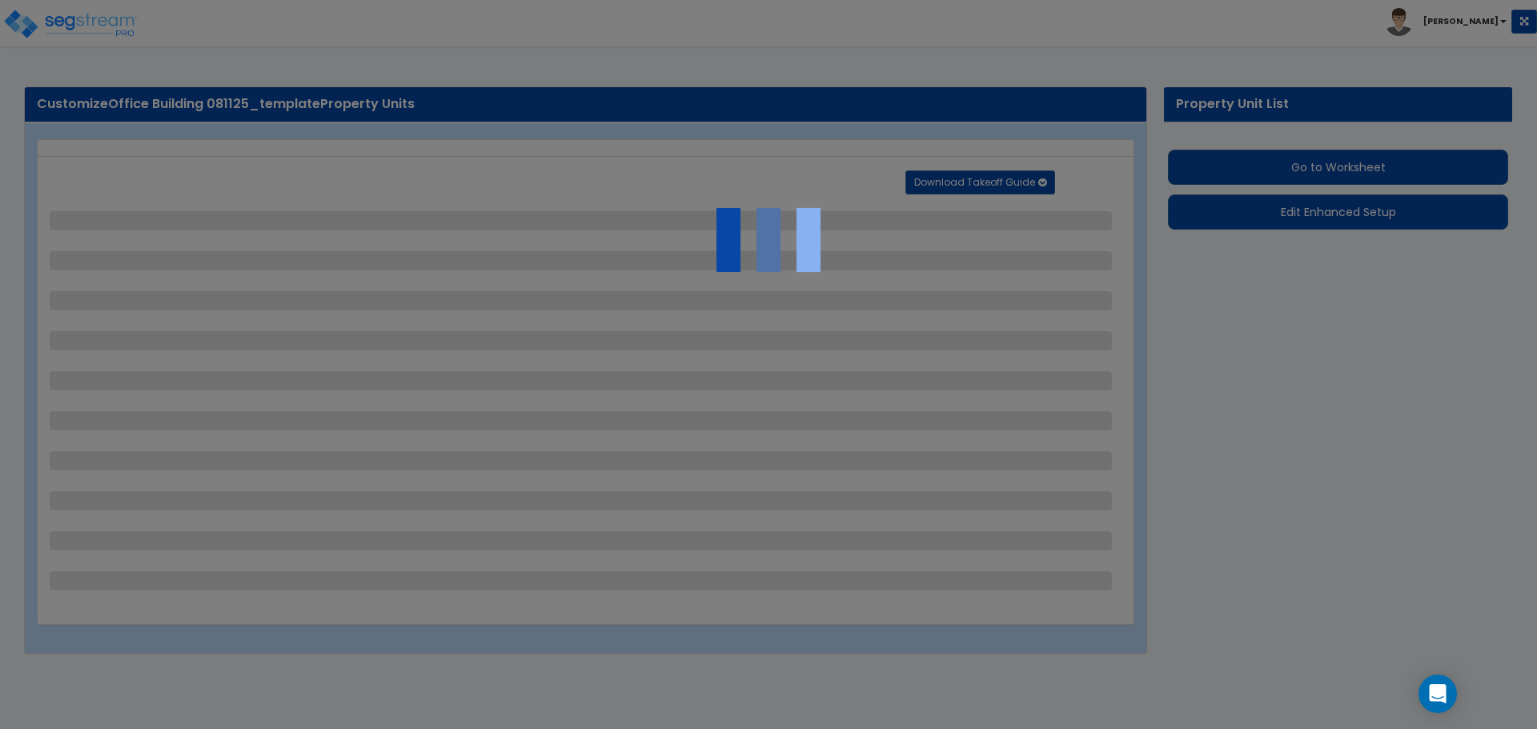
select select "2"
select select "1"
select select "2"
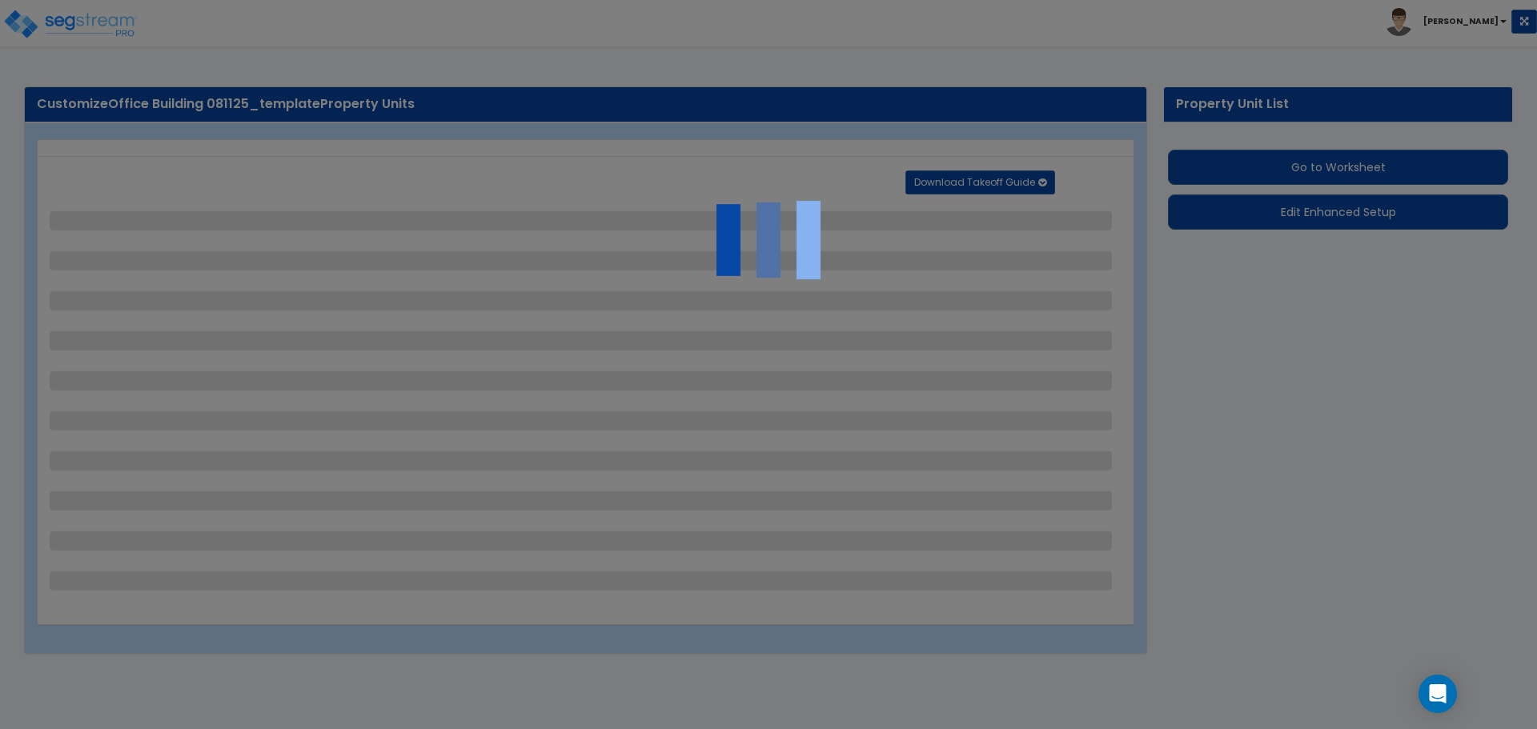
select select "1"
select select "2"
select select "1"
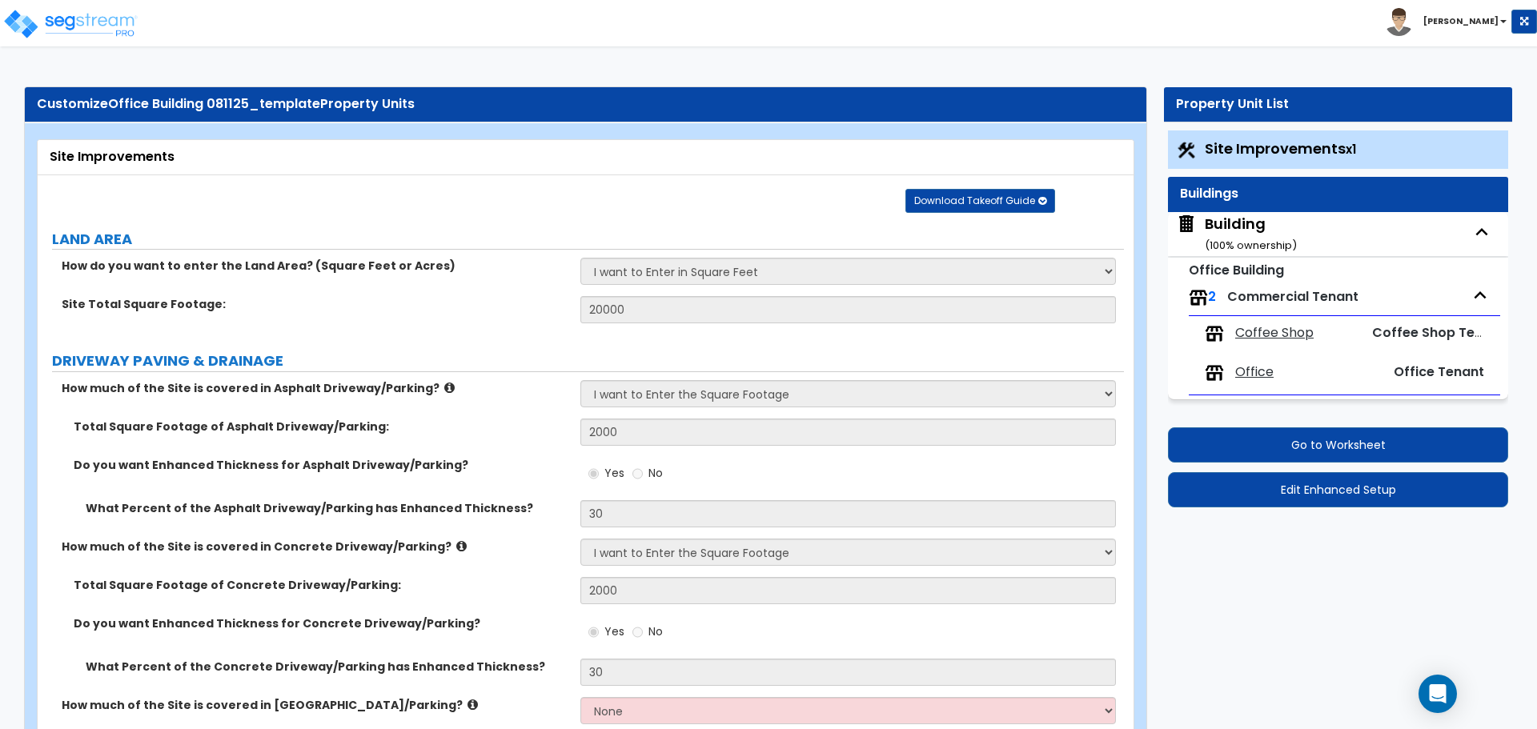
click at [1249, 231] on div "Building ( 100 % ownership)" at bounding box center [1251, 234] width 92 height 41
select select "2"
select select "1"
select select "2"
select select "5"
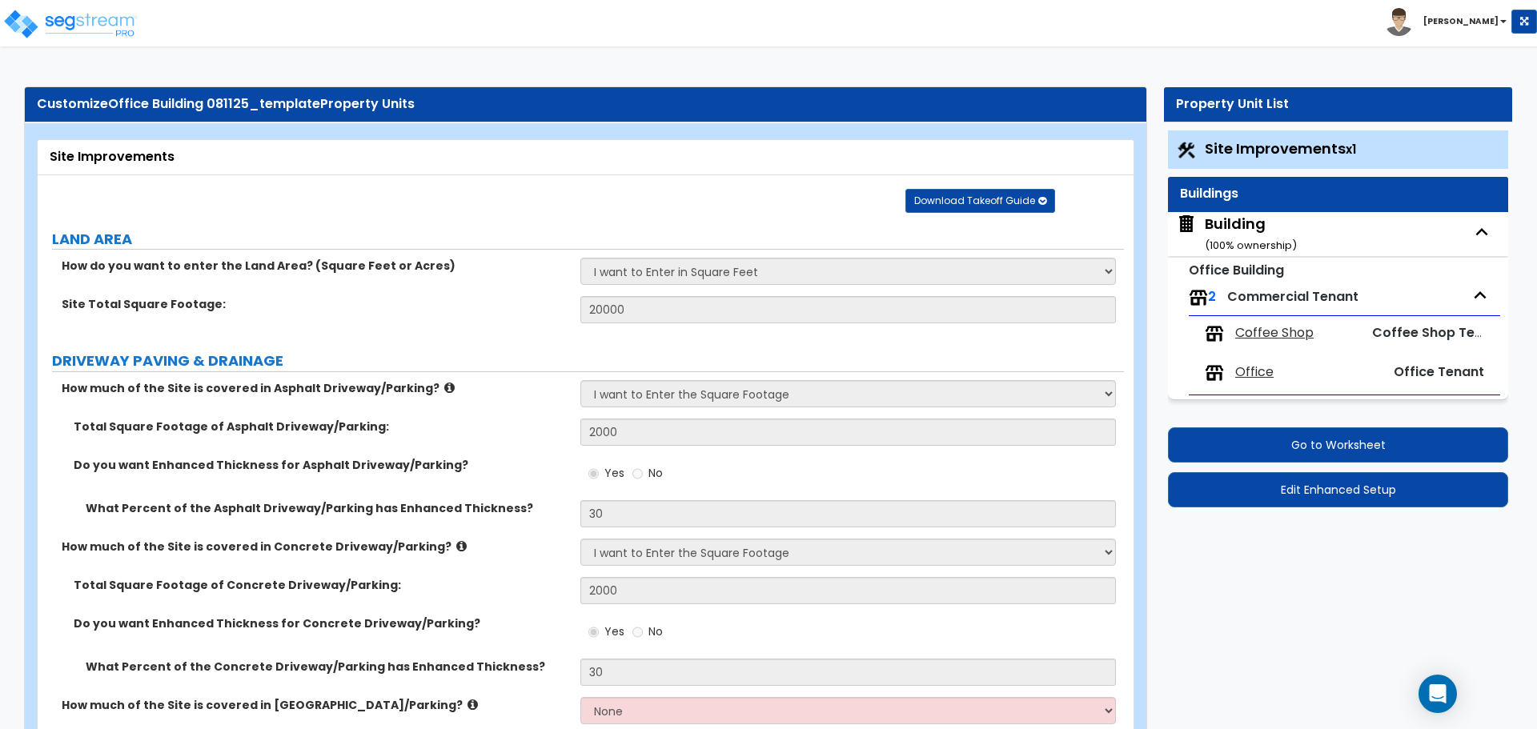
select select "1"
select select "2"
select select "1"
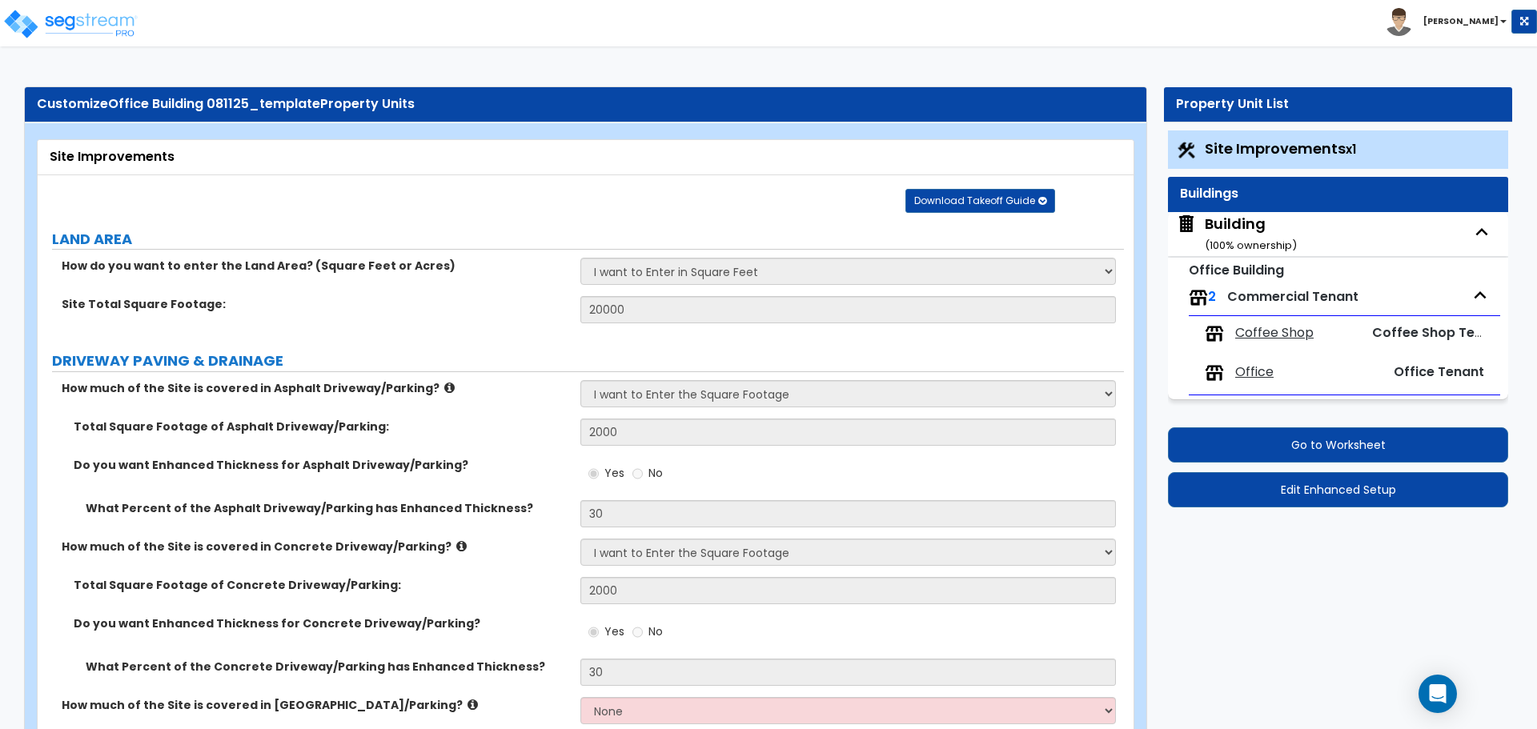
select select "1"
select select "4"
select select "1"
select select "3"
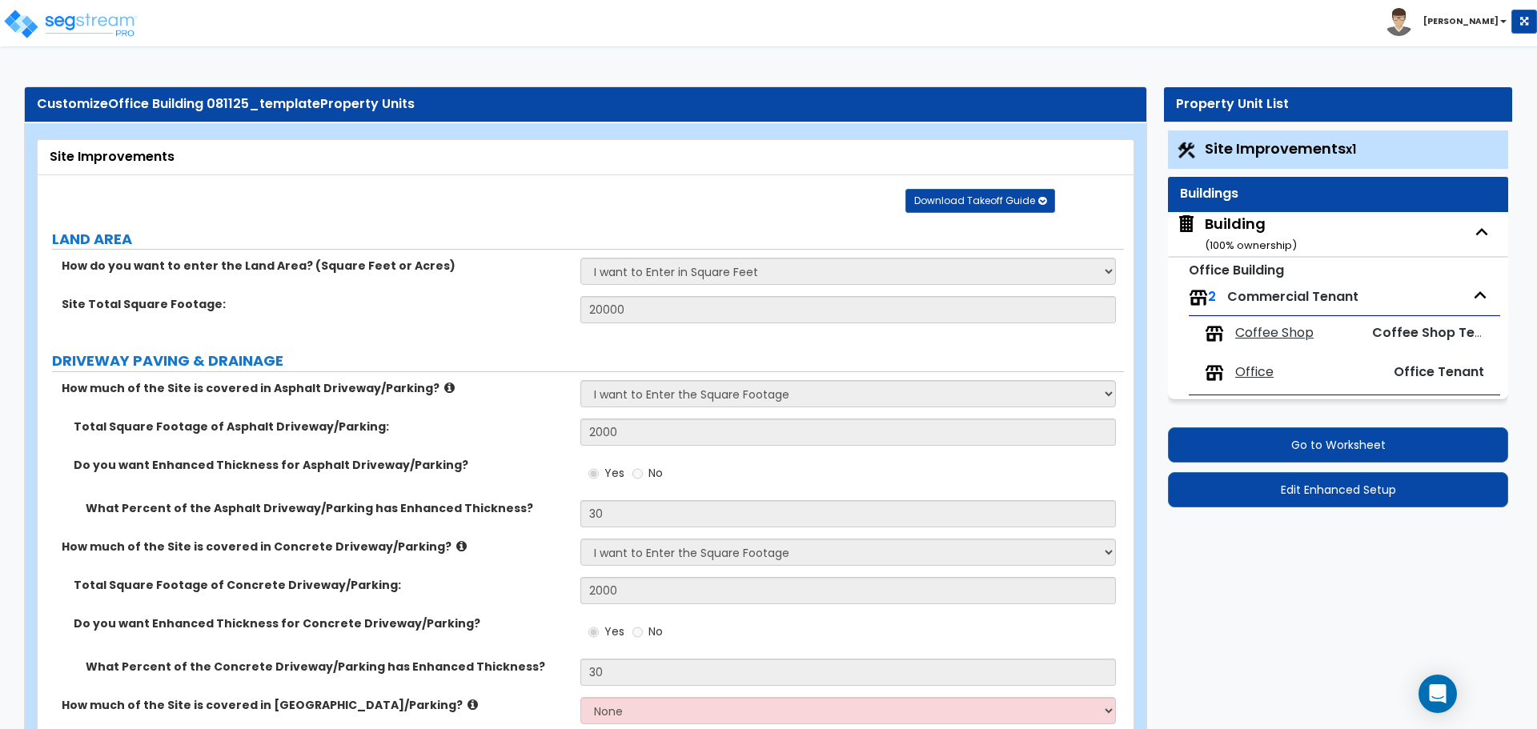
select select "9"
select select "13"
select select "10"
select select "3"
select select "1"
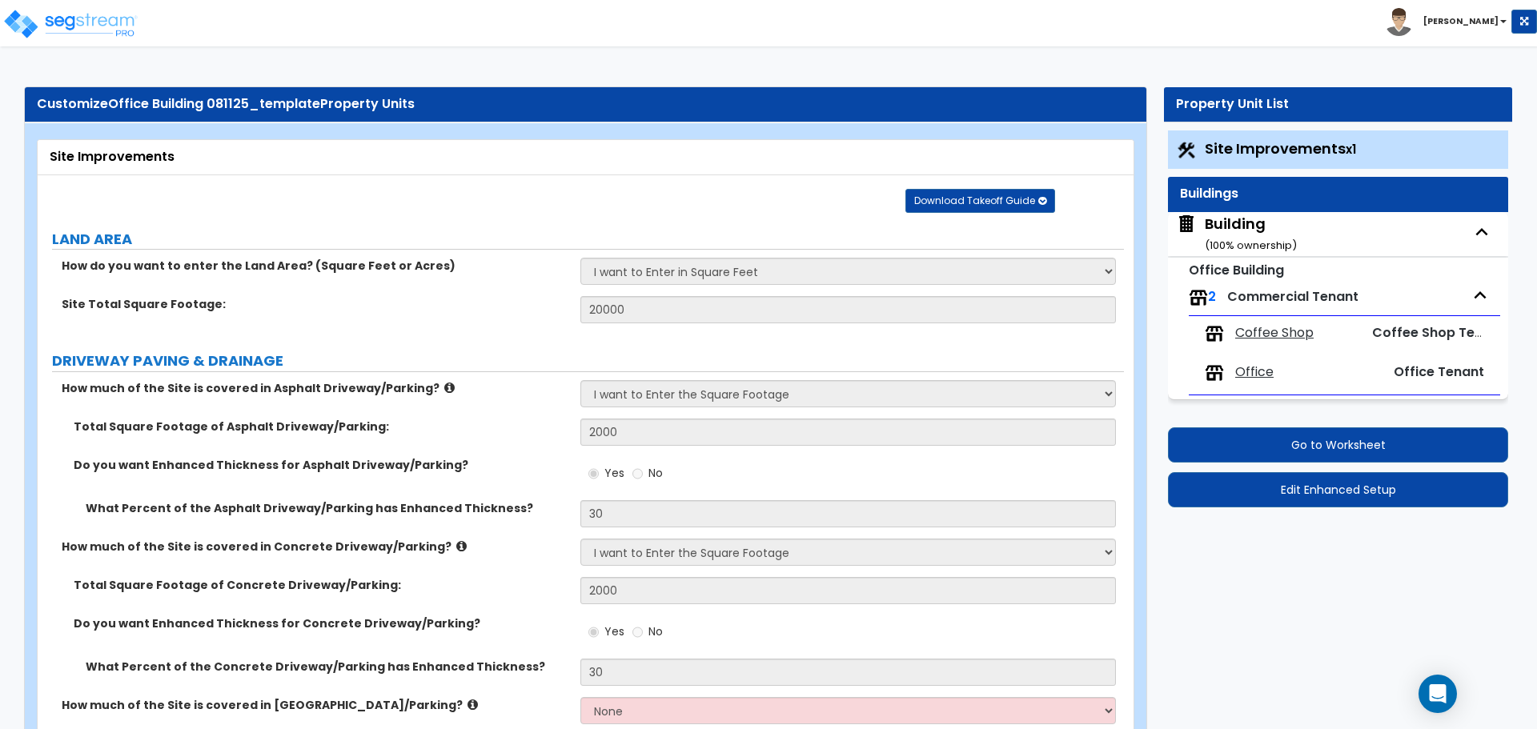
select select "4"
select select "1"
select select "3"
select select "2"
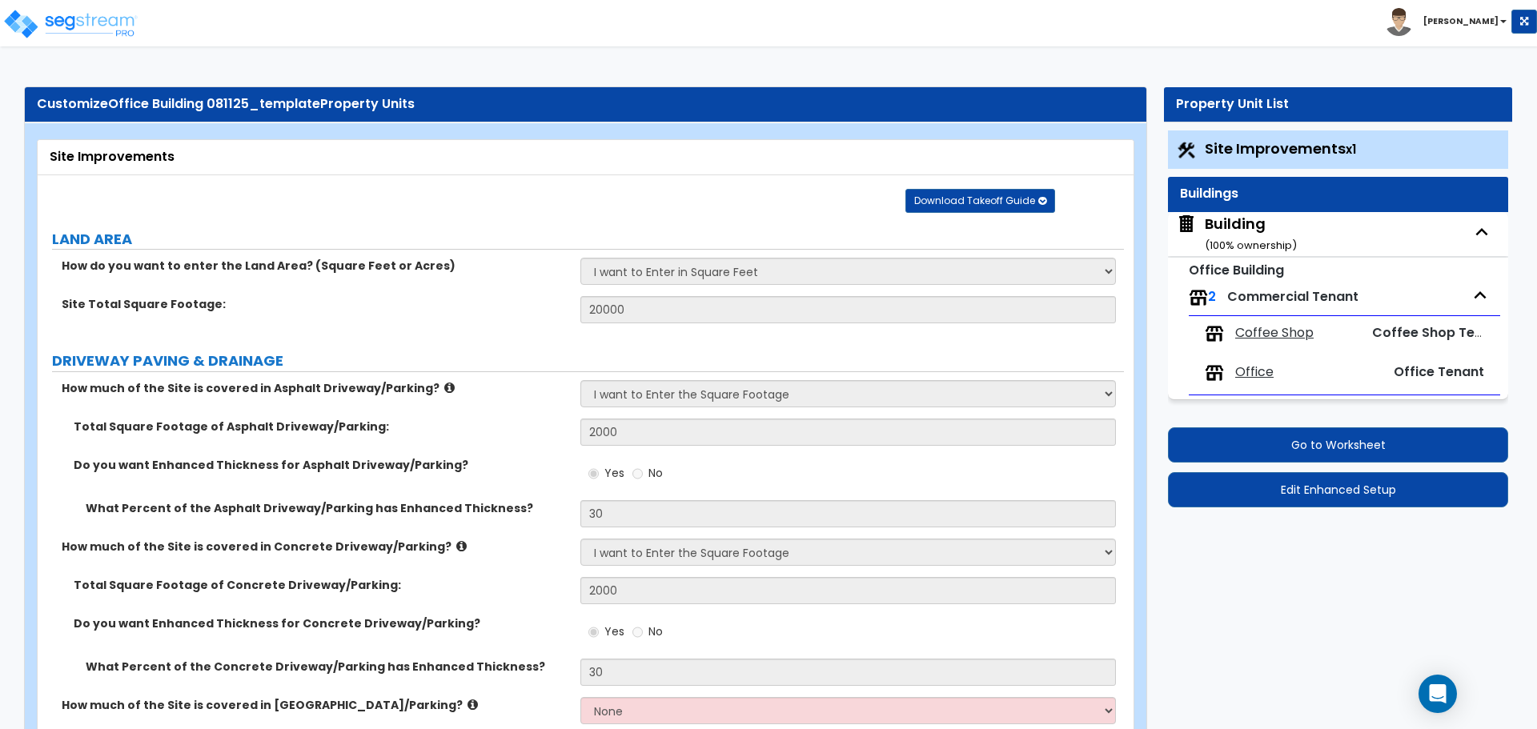
select select "2"
select select "1"
select select "3"
select select "1"
select select "3"
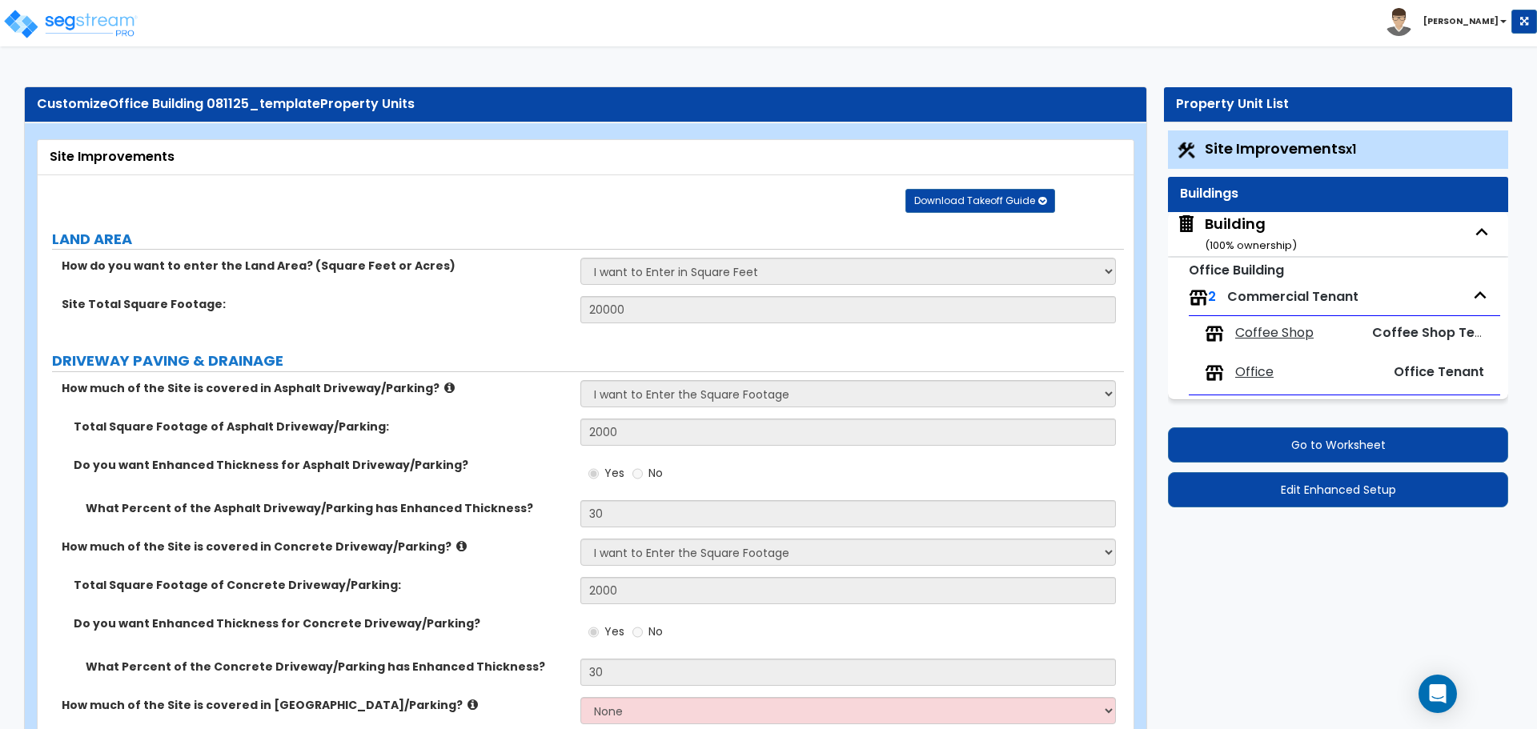
select select "2"
select select "3"
select select "1"
select select "2"
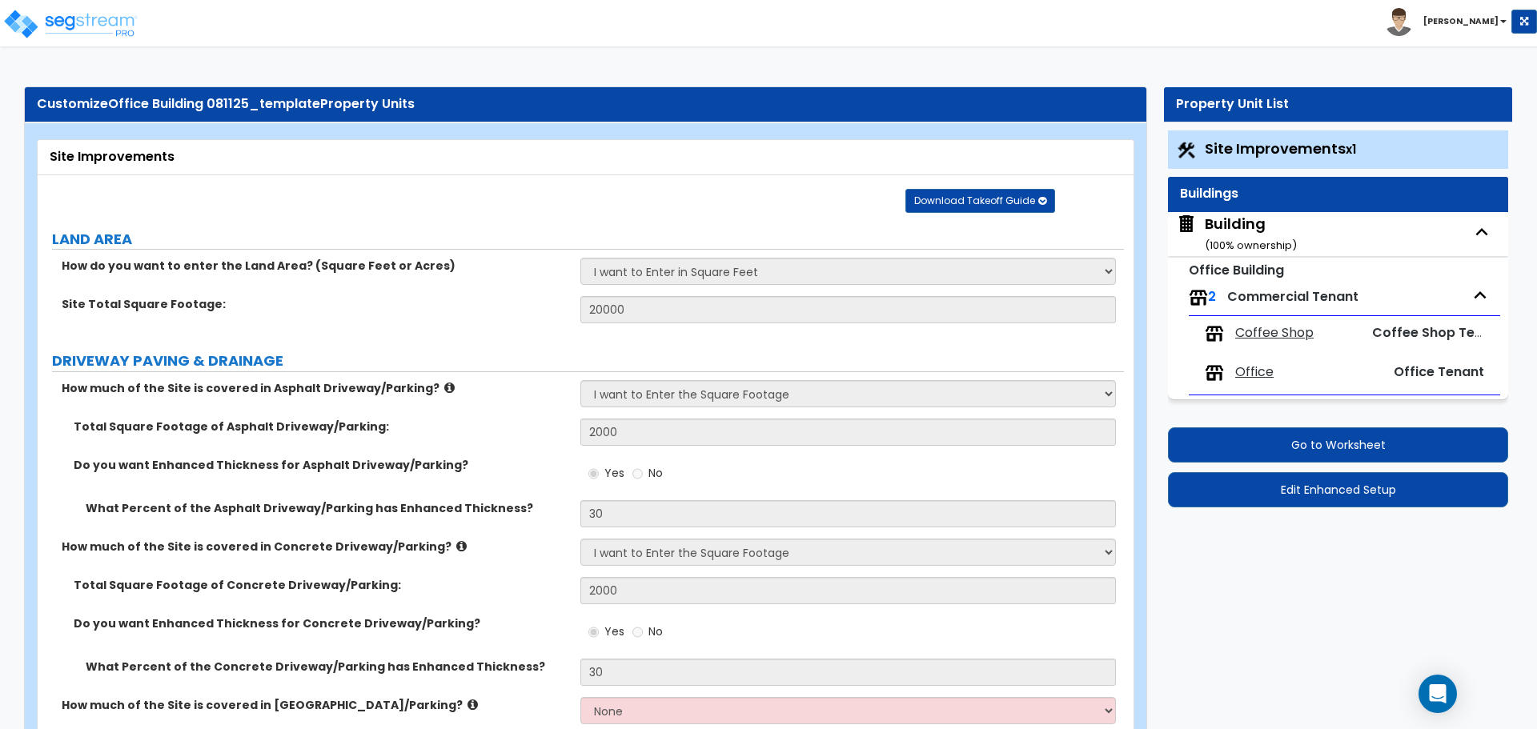
select select "1"
select select "2"
select select "1"
select select "2"
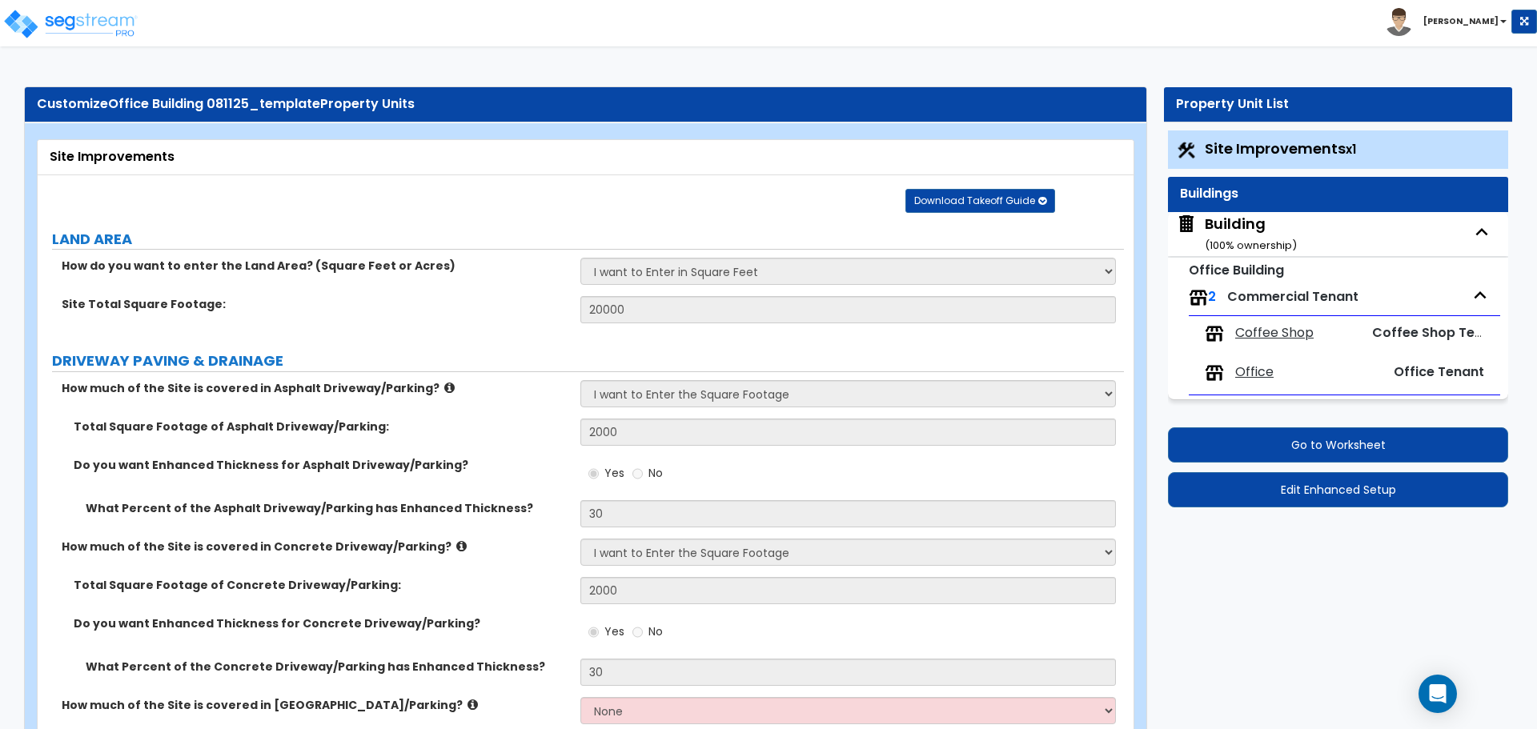
select select "2"
select select "1"
select select "2"
select select "3"
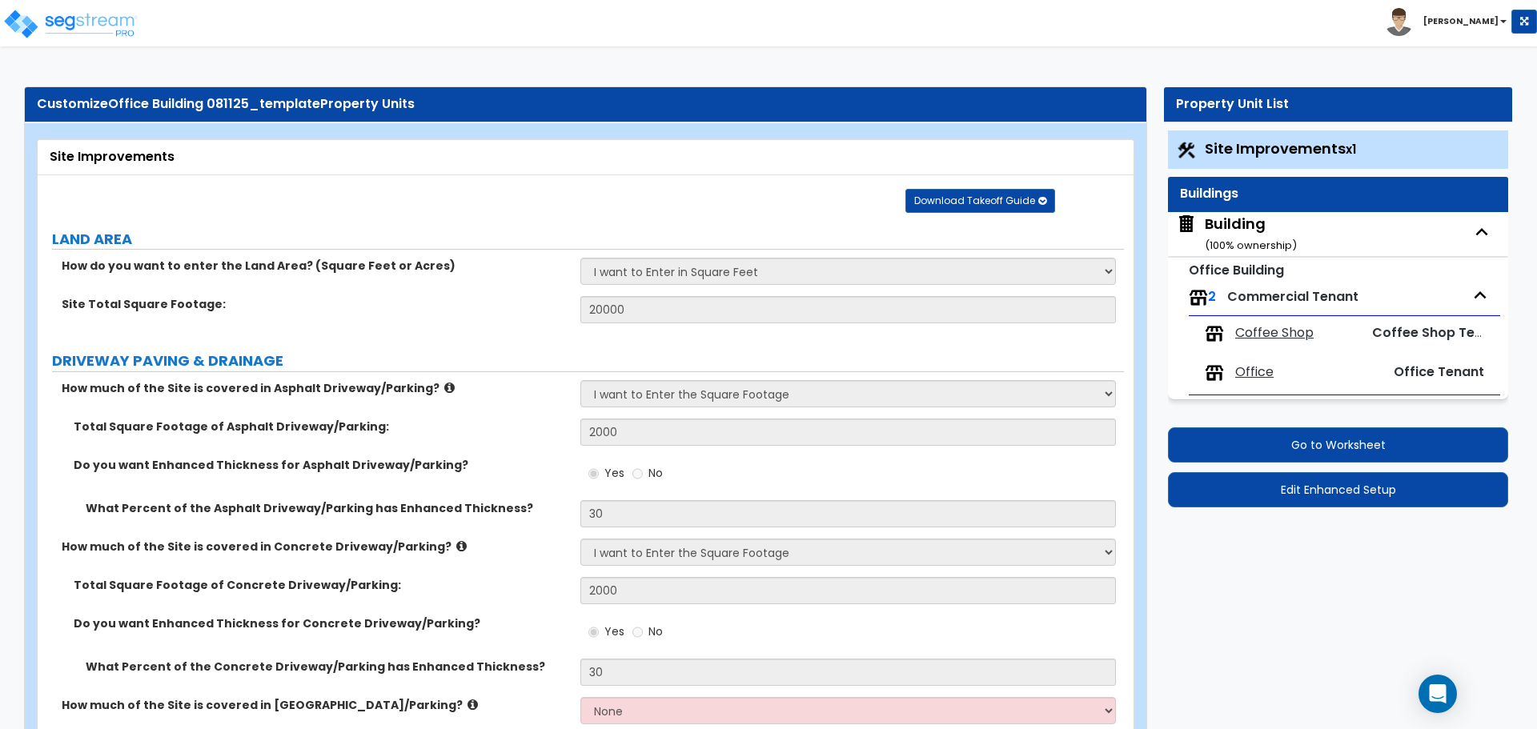
select select "2"
select select "9"
select select "3"
select select "1"
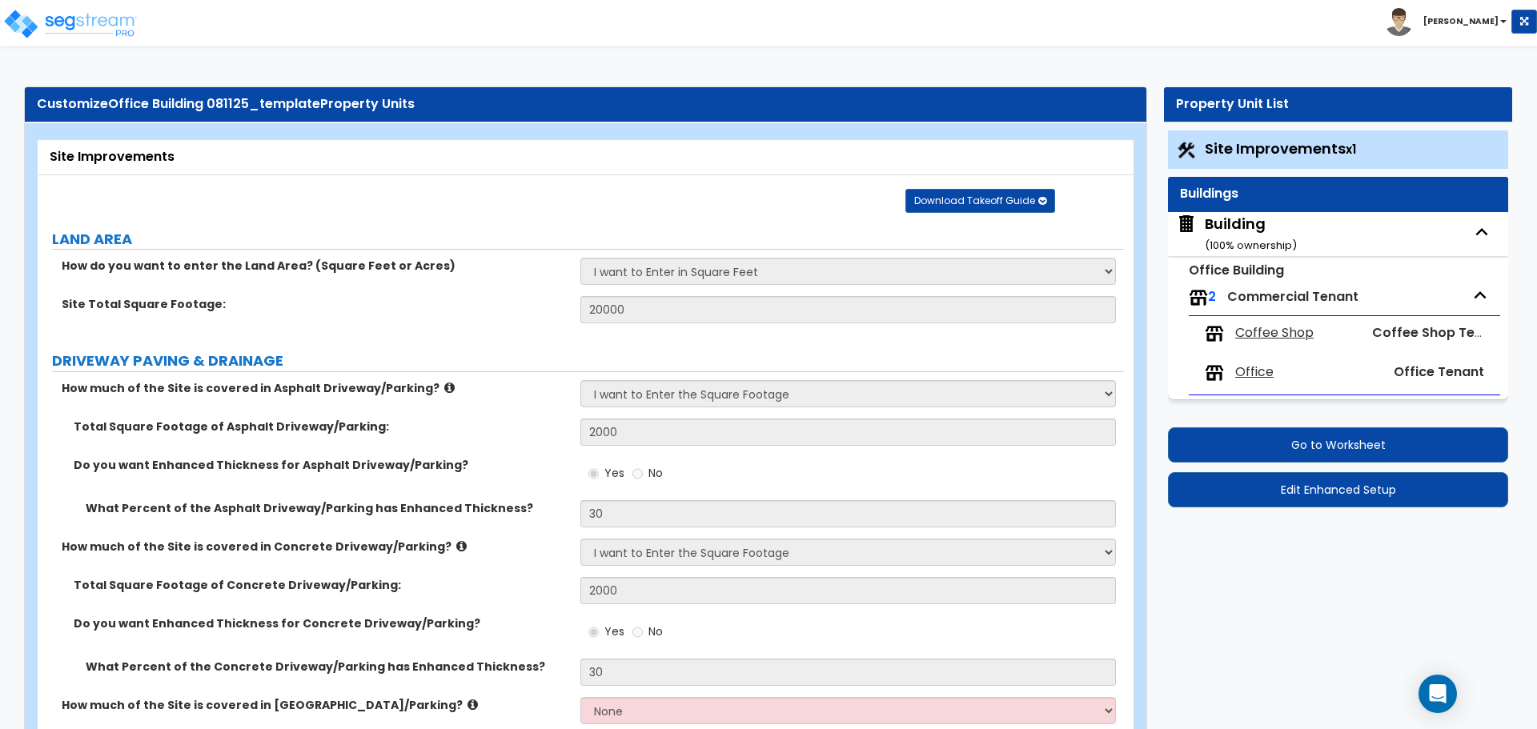
select select "1"
select select "2"
select select "5"
select select "7"
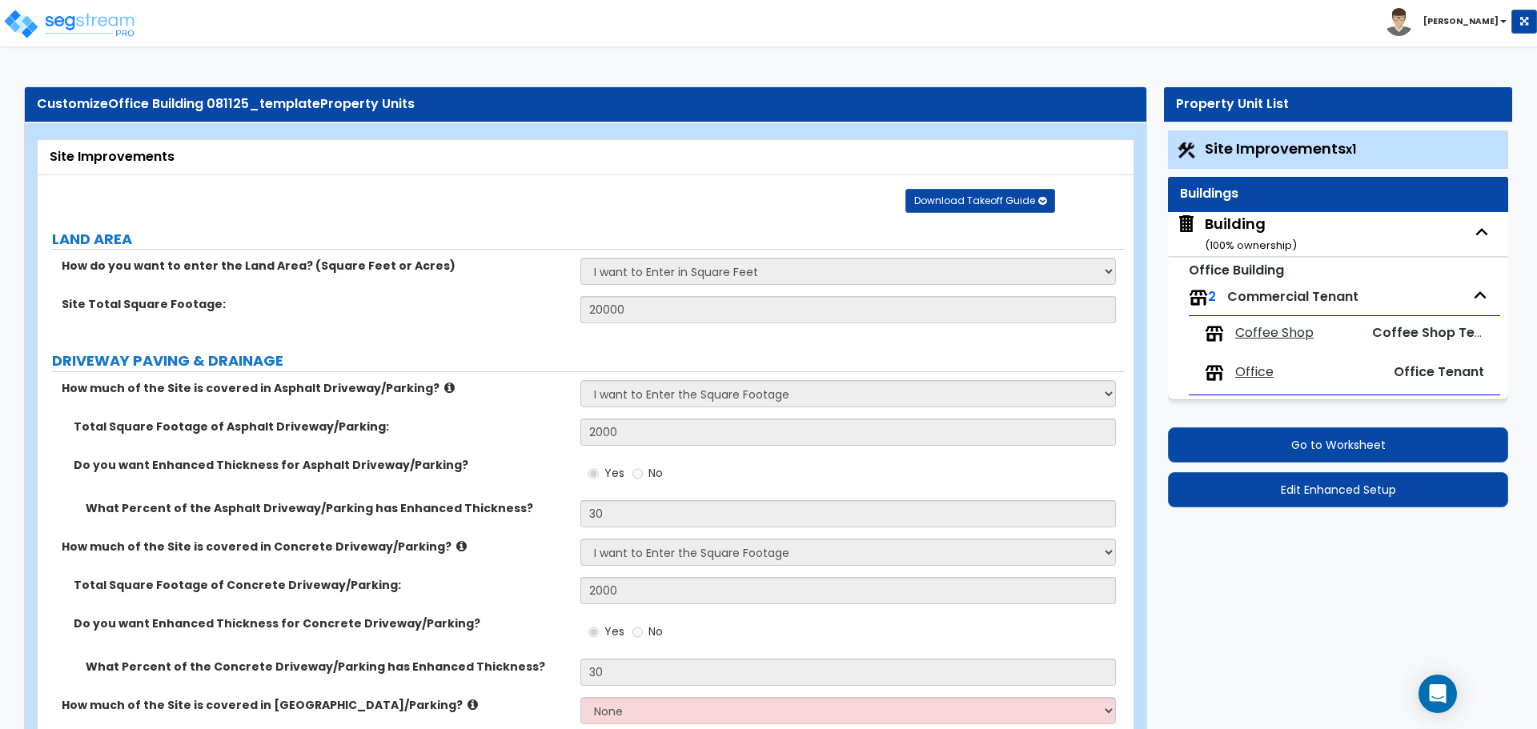
select select "8"
select select "1"
select select "2"
select select "4"
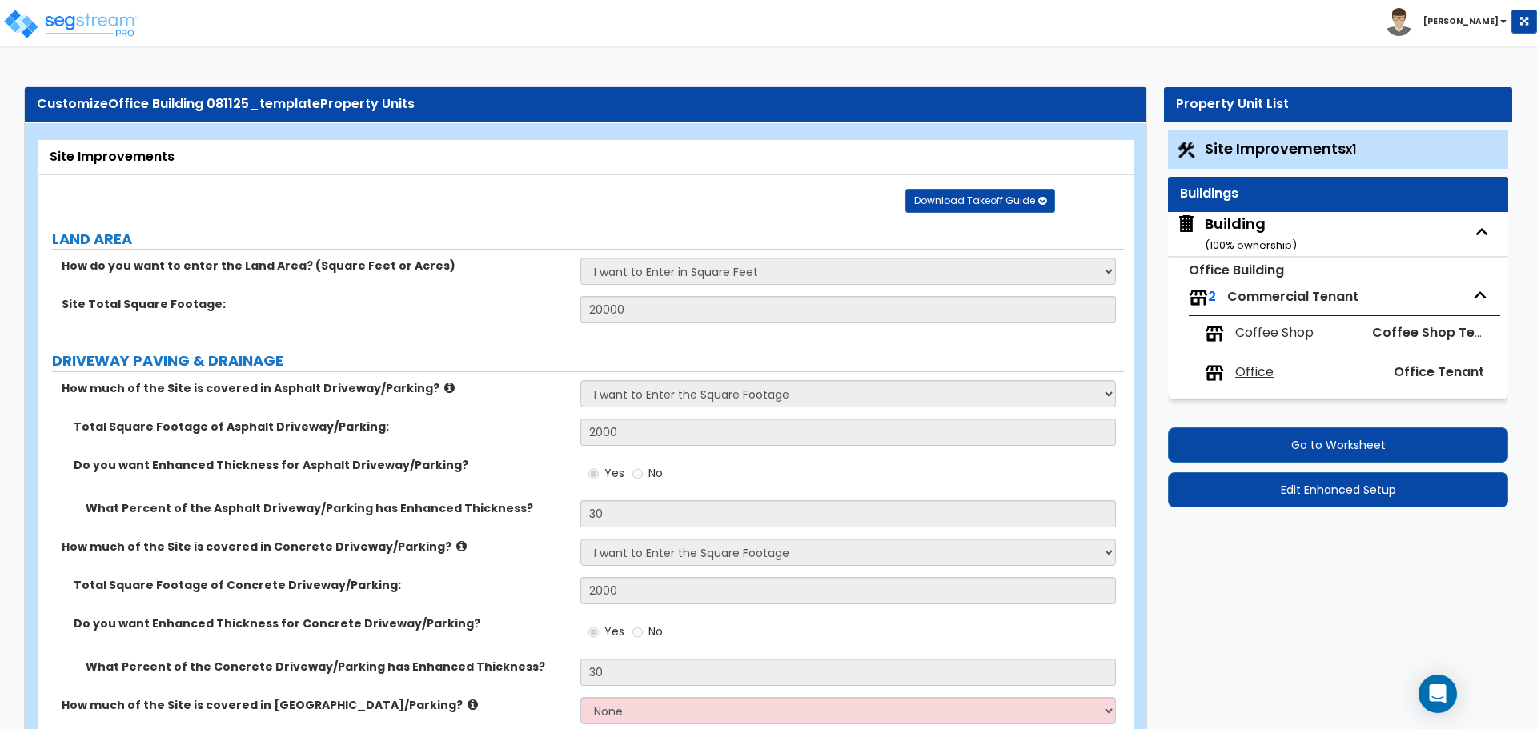
select select "1"
select select "2"
select select "3"
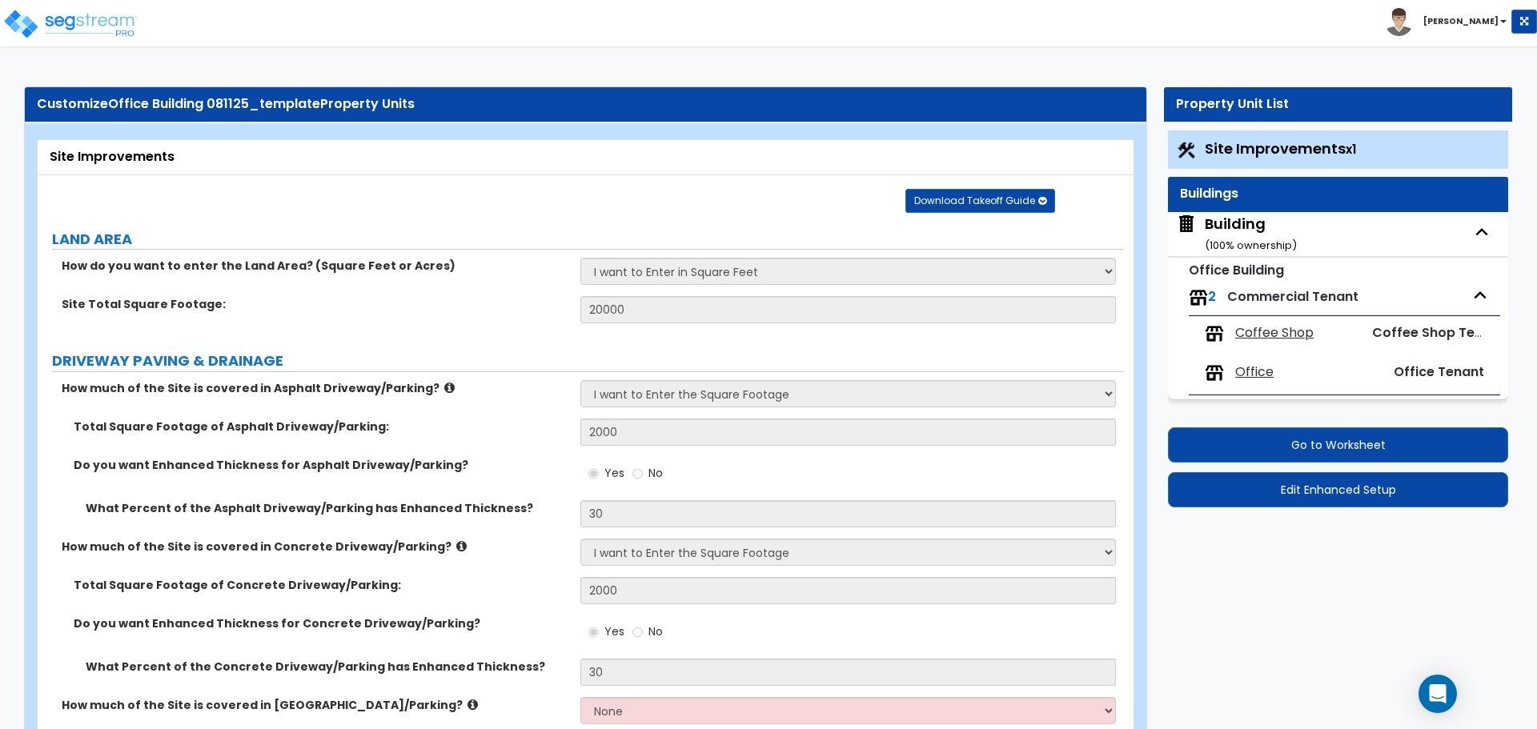
select select "1"
select select "2"
select select "1"
select select "2"
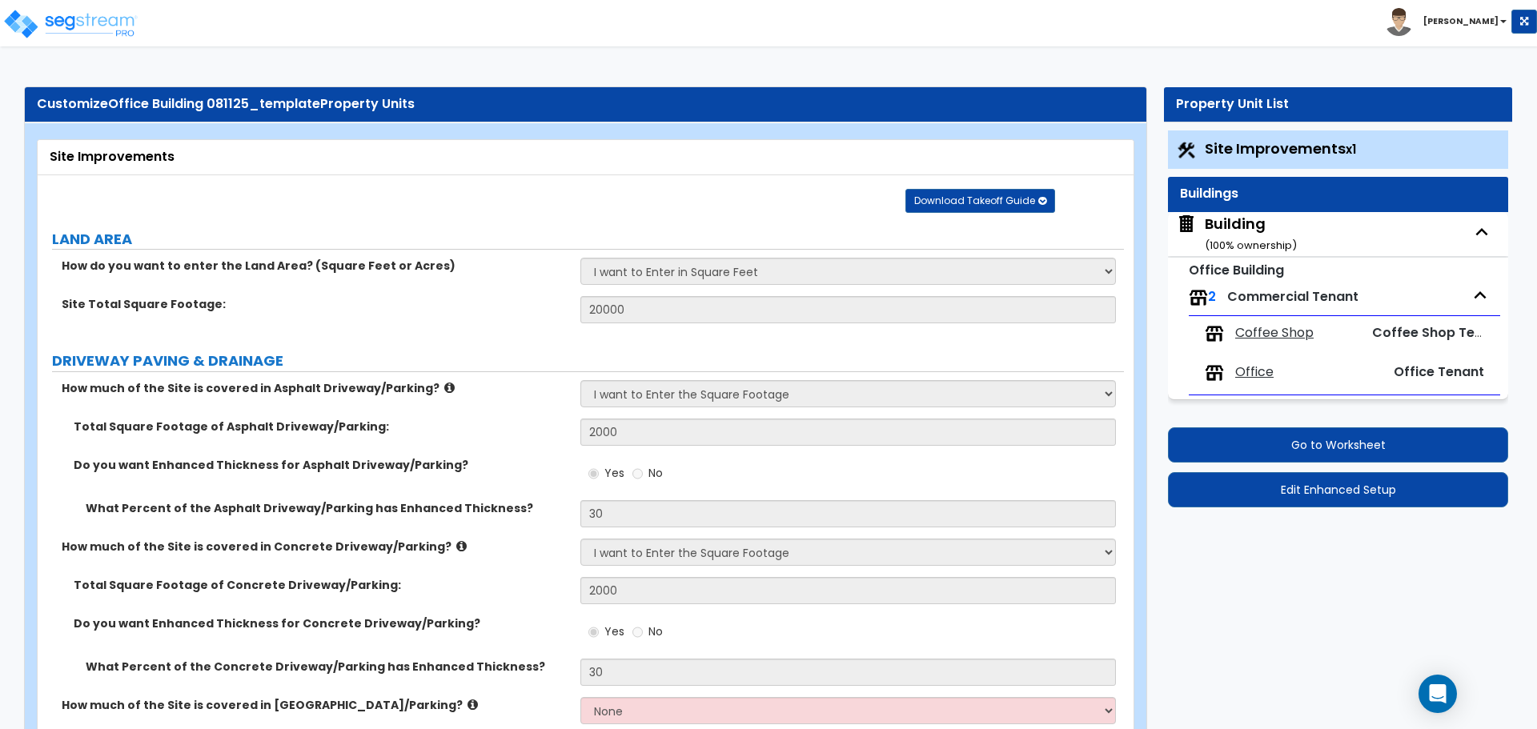
select select "1"
select select "7"
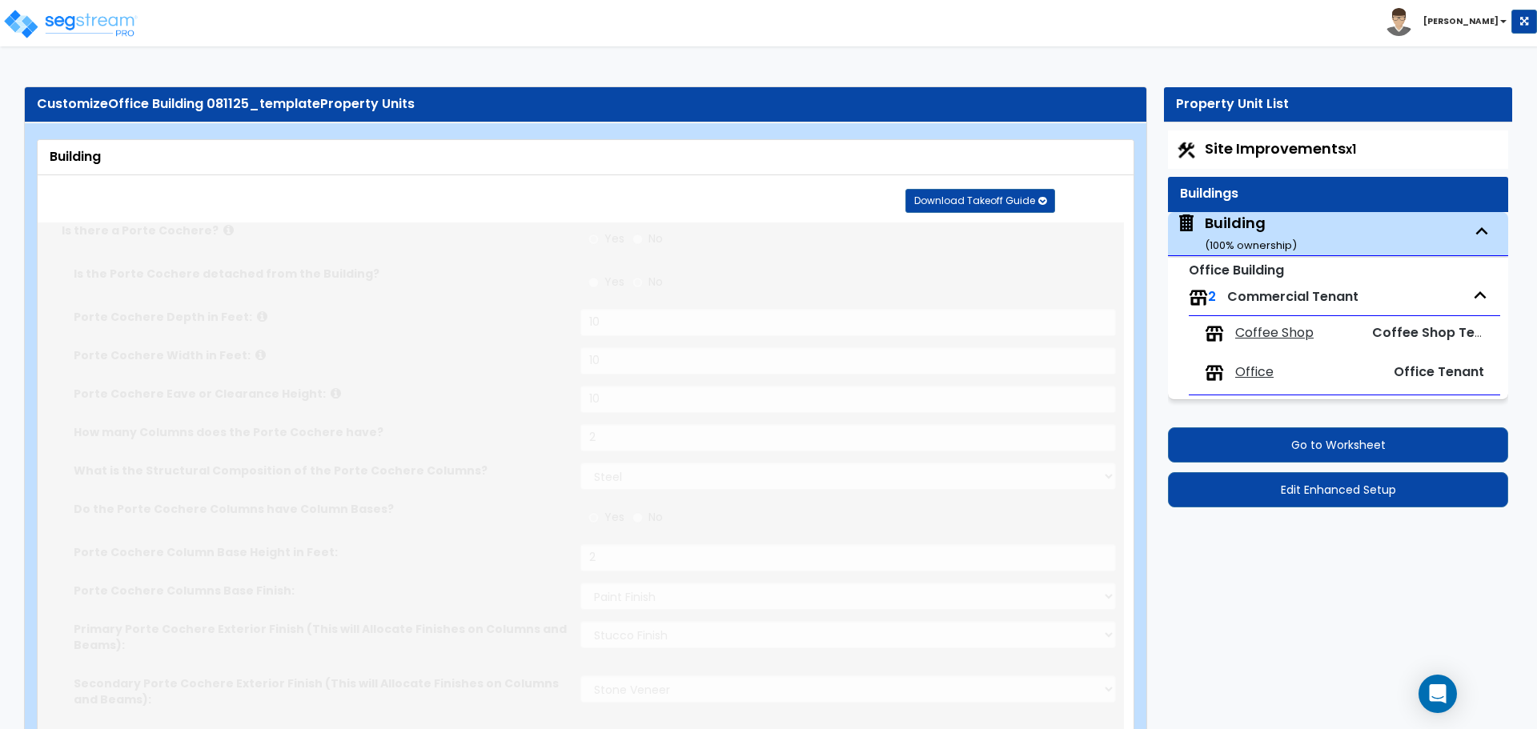
type input "2000"
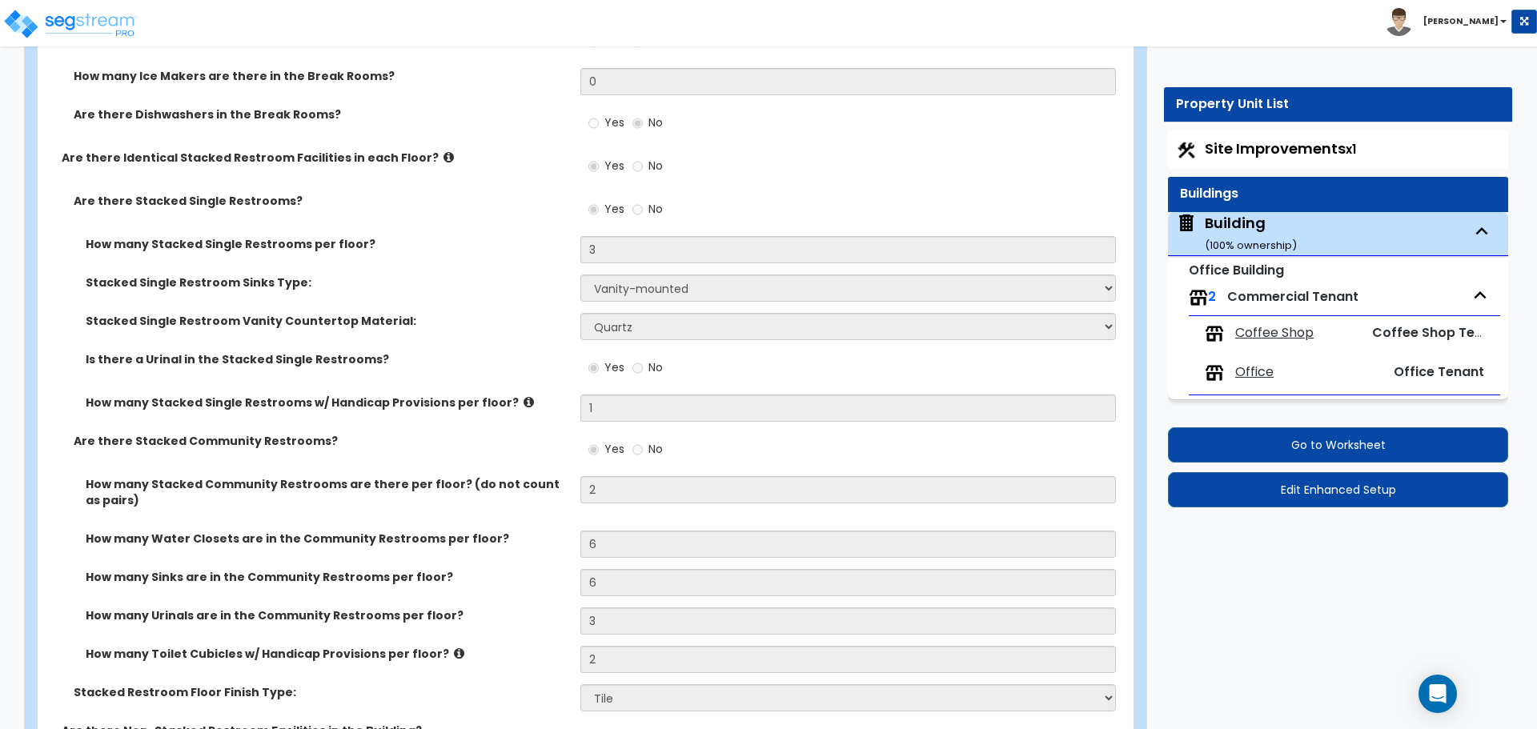
scroll to position [8563, 0]
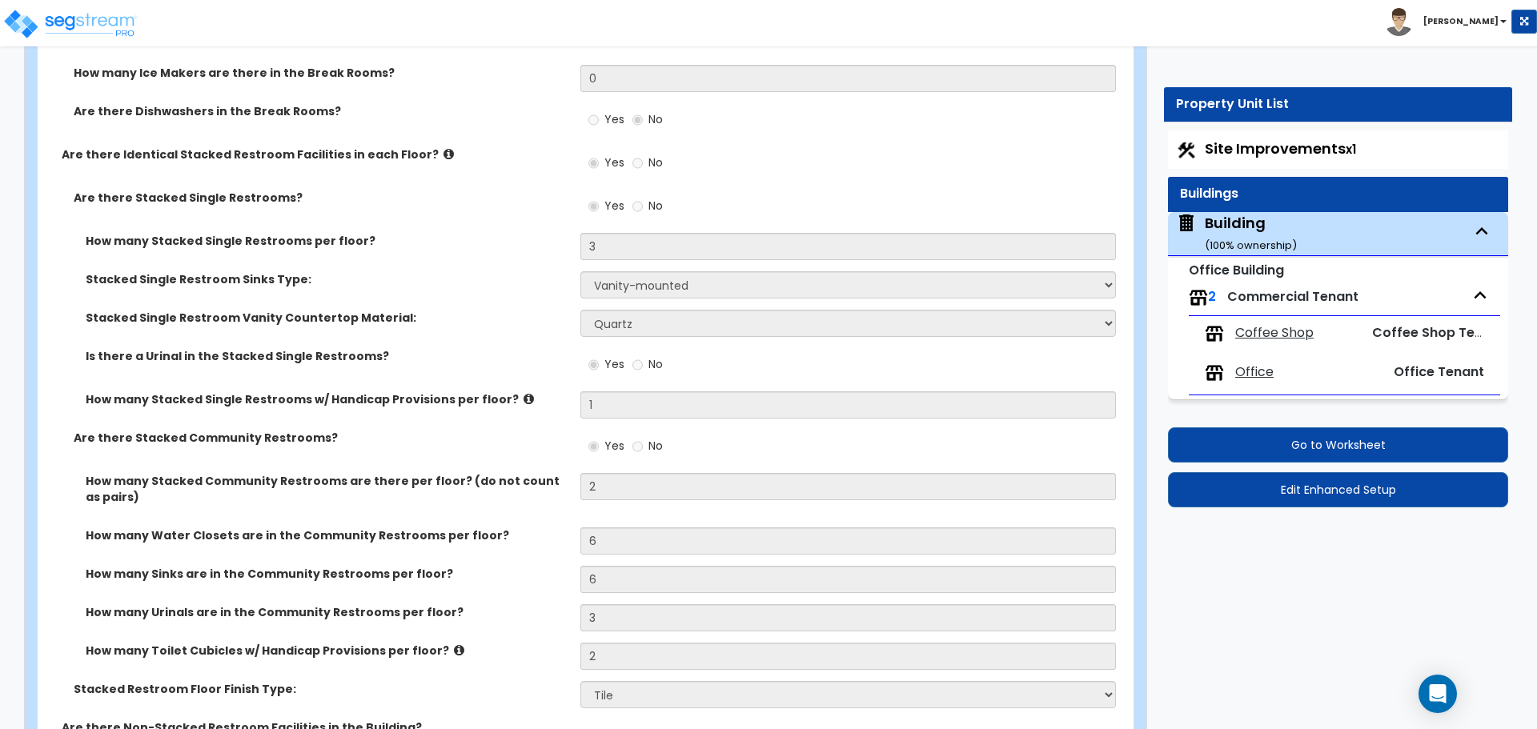
click at [1248, 376] on span "Office" at bounding box center [1254, 372] width 38 height 18
select select "2"
select select "5"
select select "1"
select select "2"
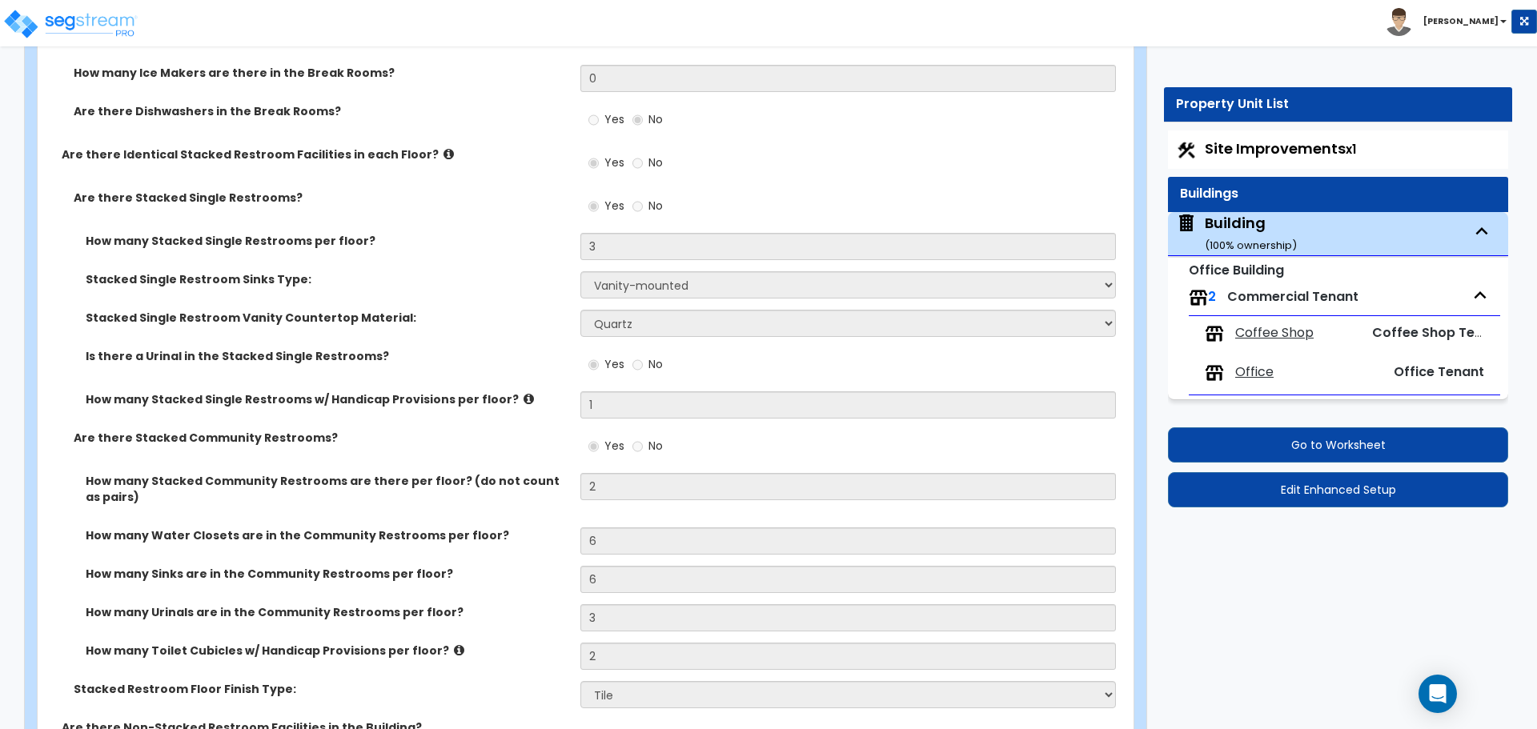
select select "1"
select select "2"
select select "7"
select select "8"
select select "2"
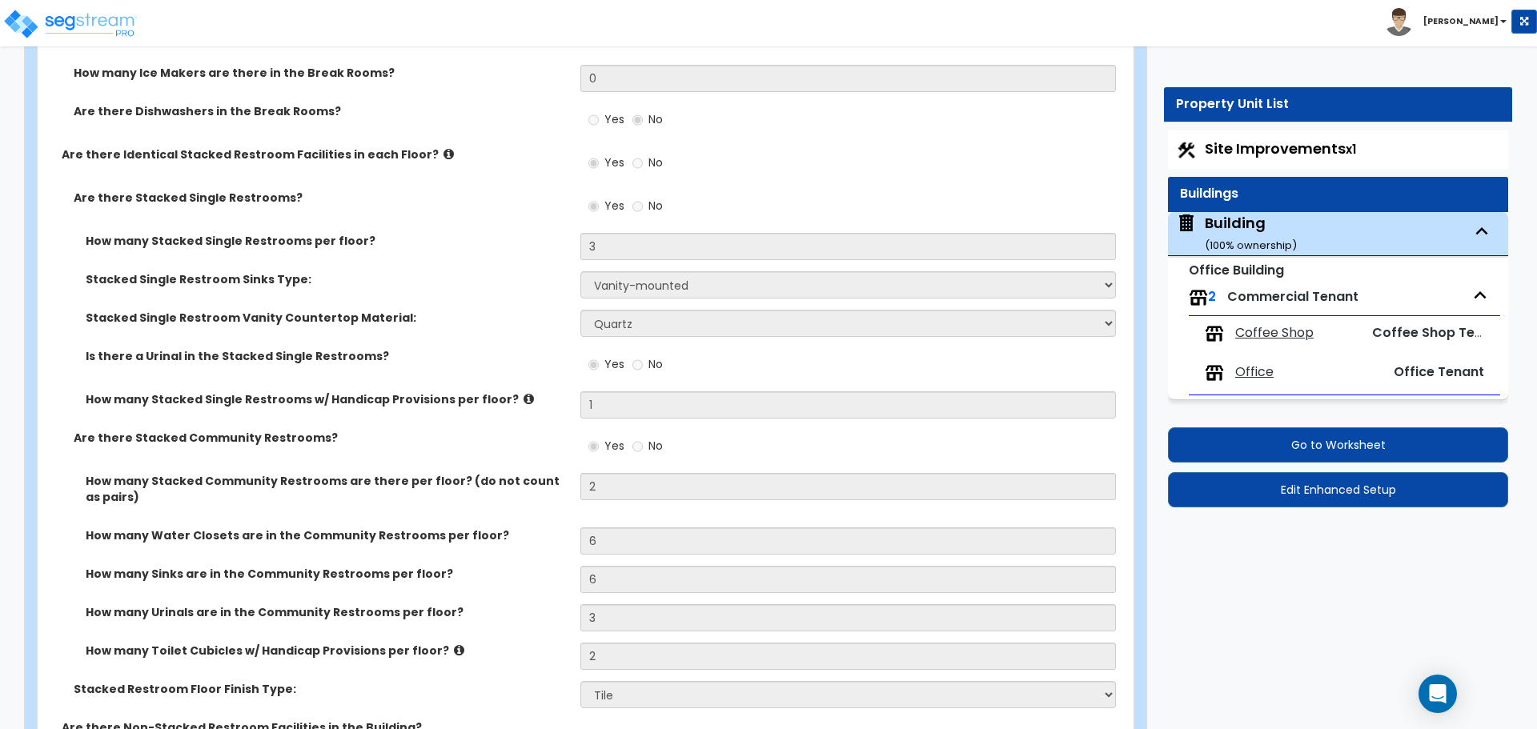
select select "3"
select select "2"
select select "5"
select select "3"
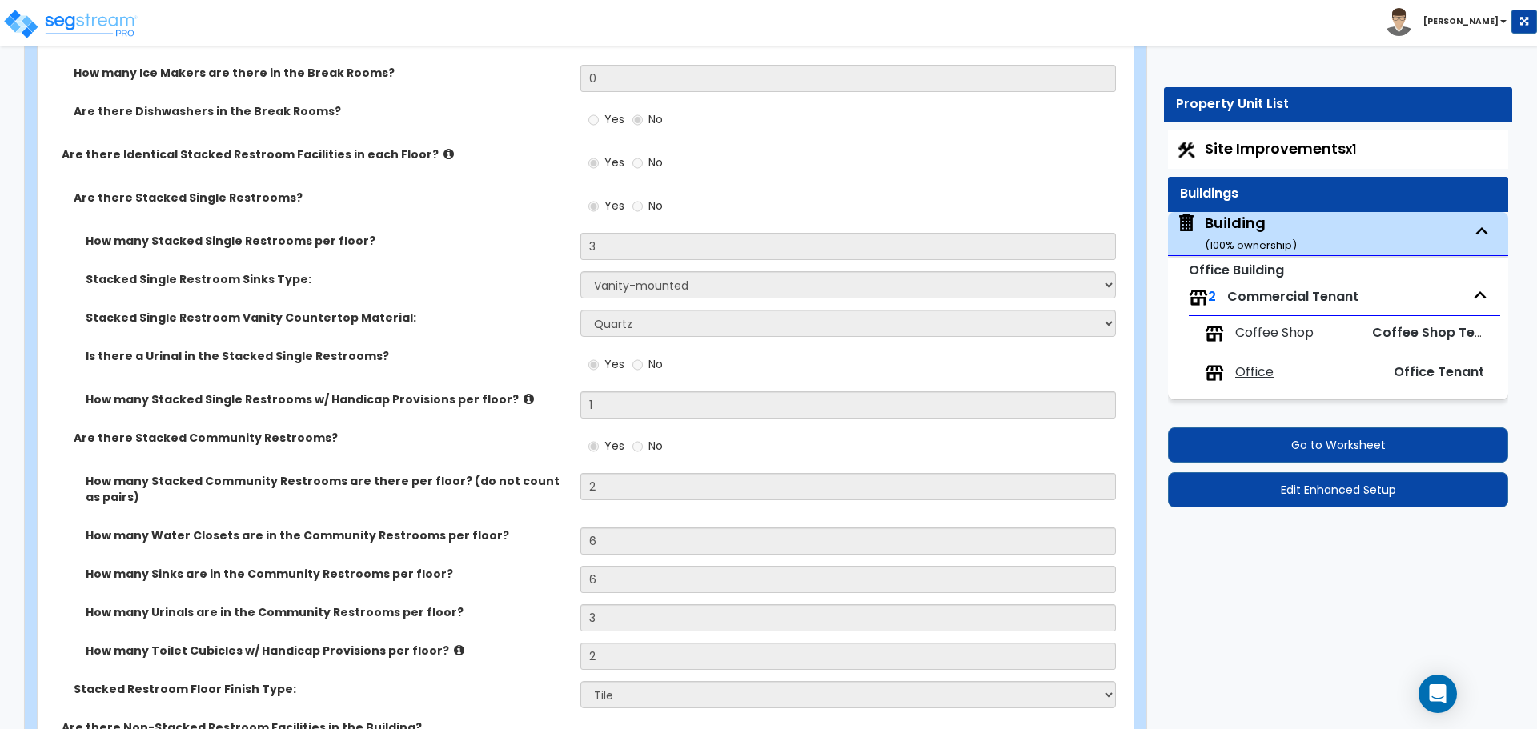
select select "2"
select select "3"
select select "1"
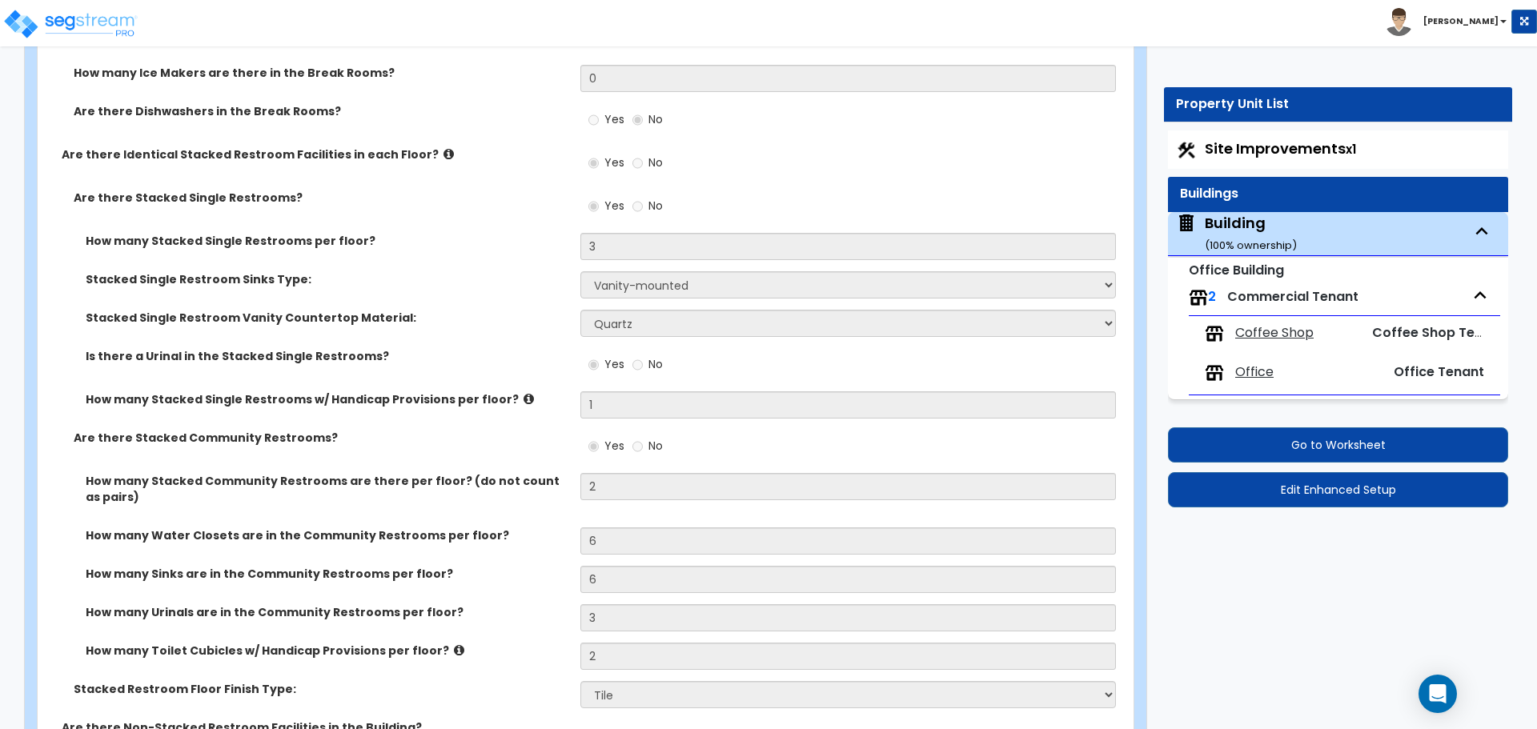
select select "1"
select select "2"
select select "8"
select select "1"
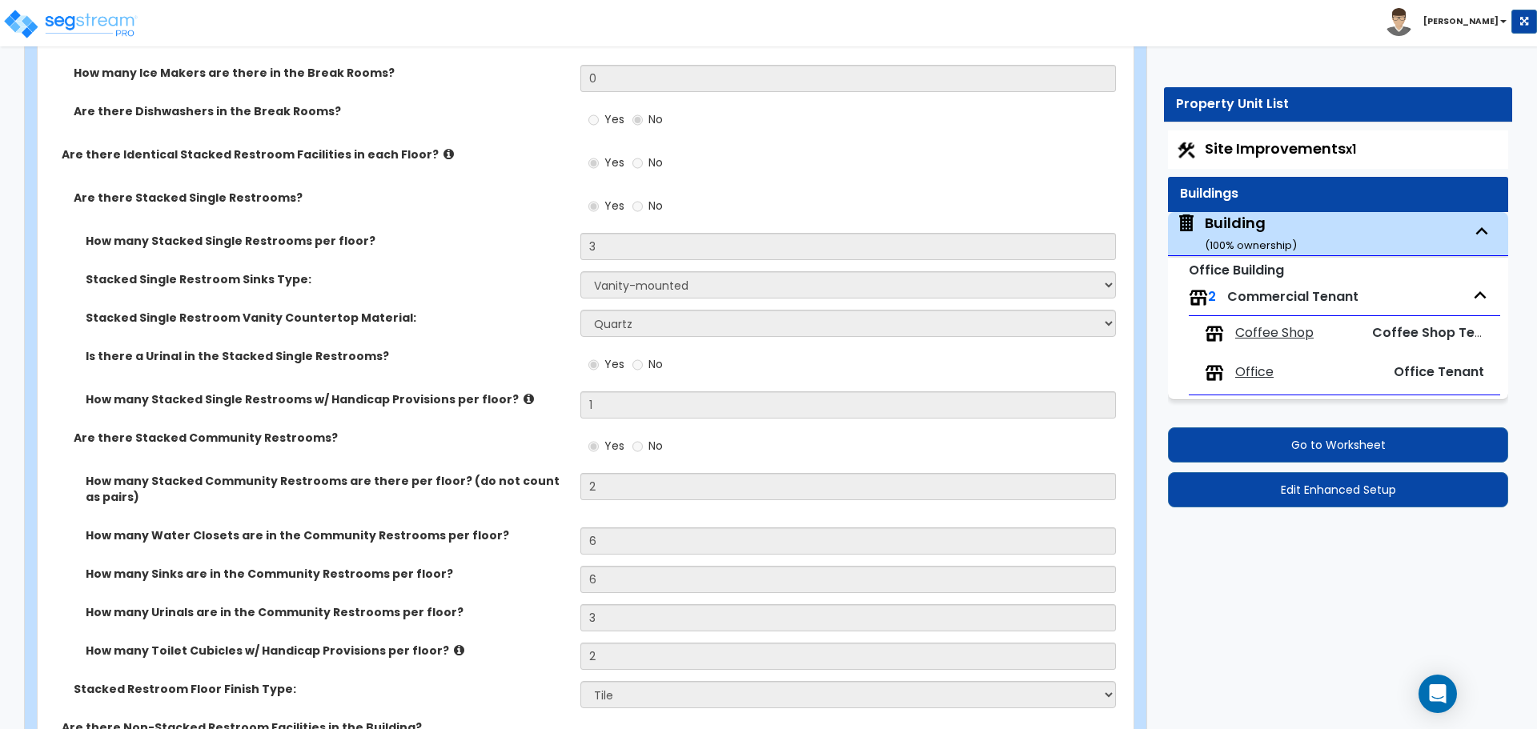
select select "1"
select select "2"
select select "3"
select select "4"
select select "1"
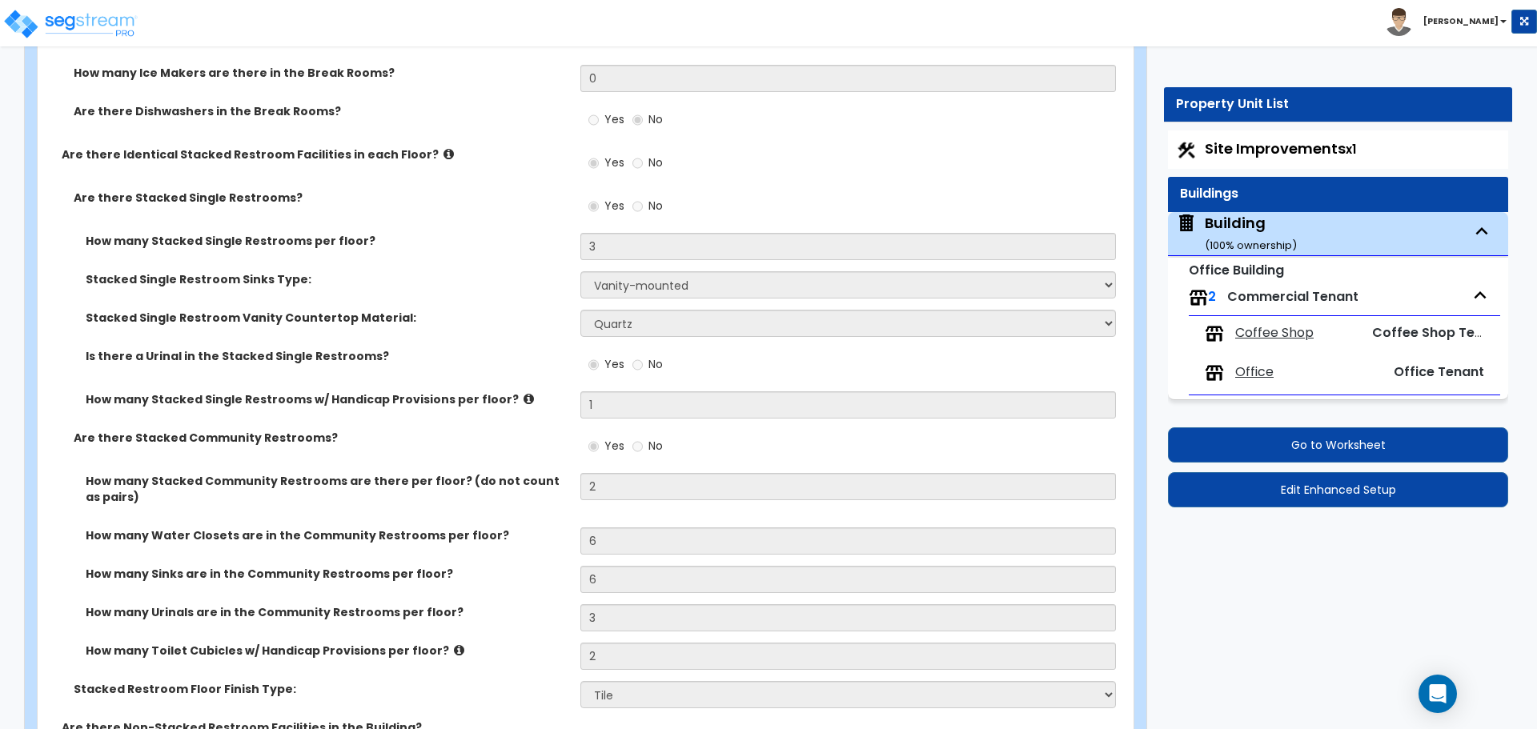
select select "1"
select select "3"
select select "2"
select select "1"
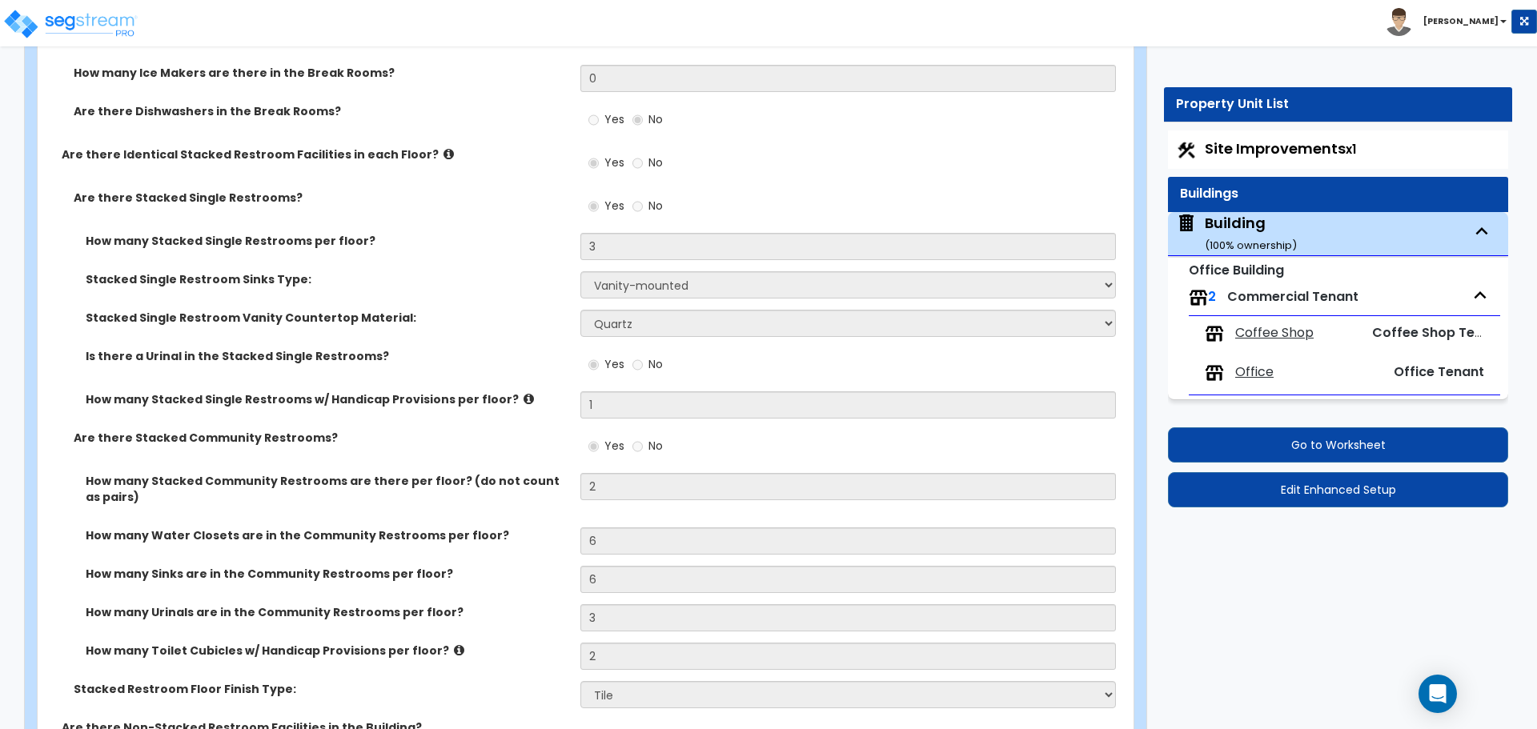
select select "1"
select select "2"
select select "1"
select select "4"
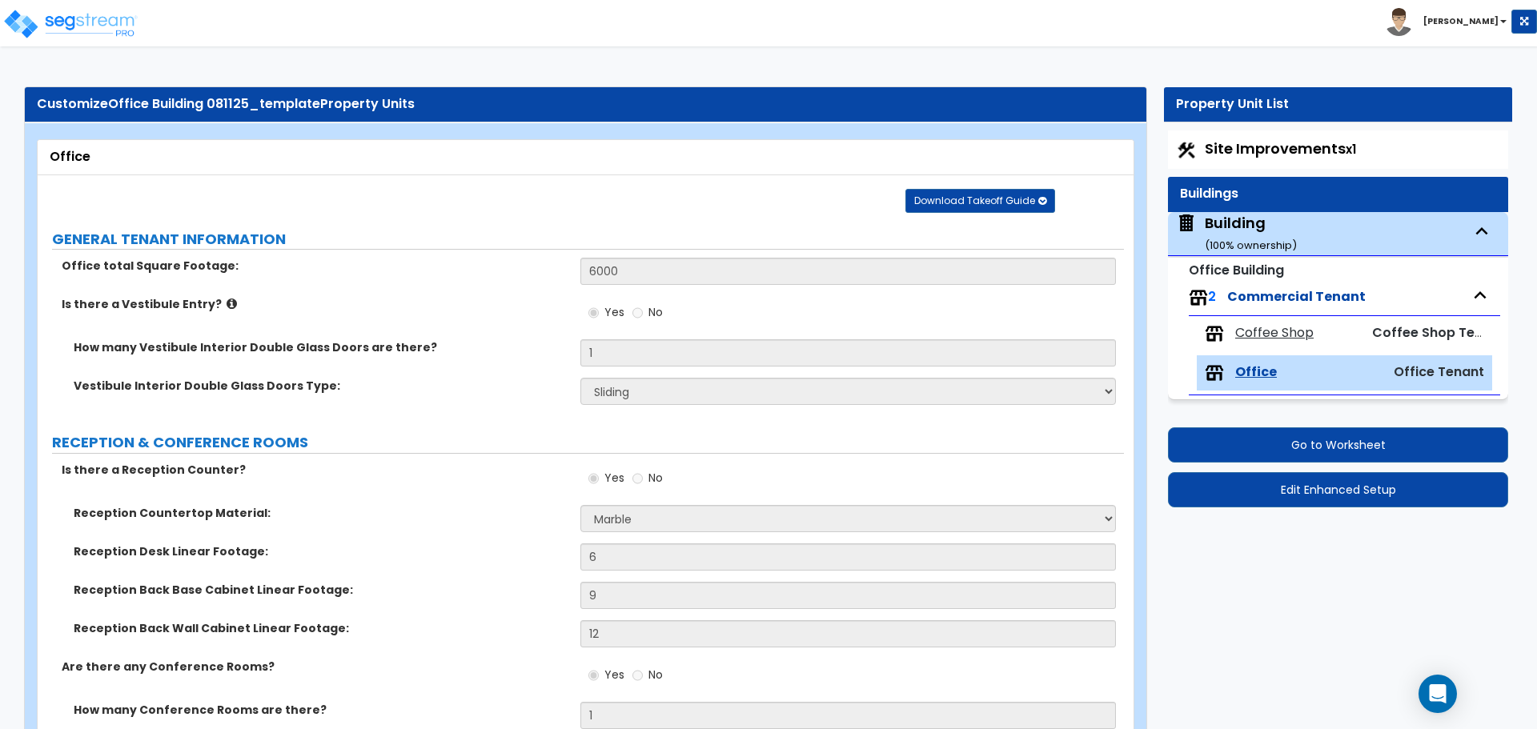
scroll to position [3628, 0]
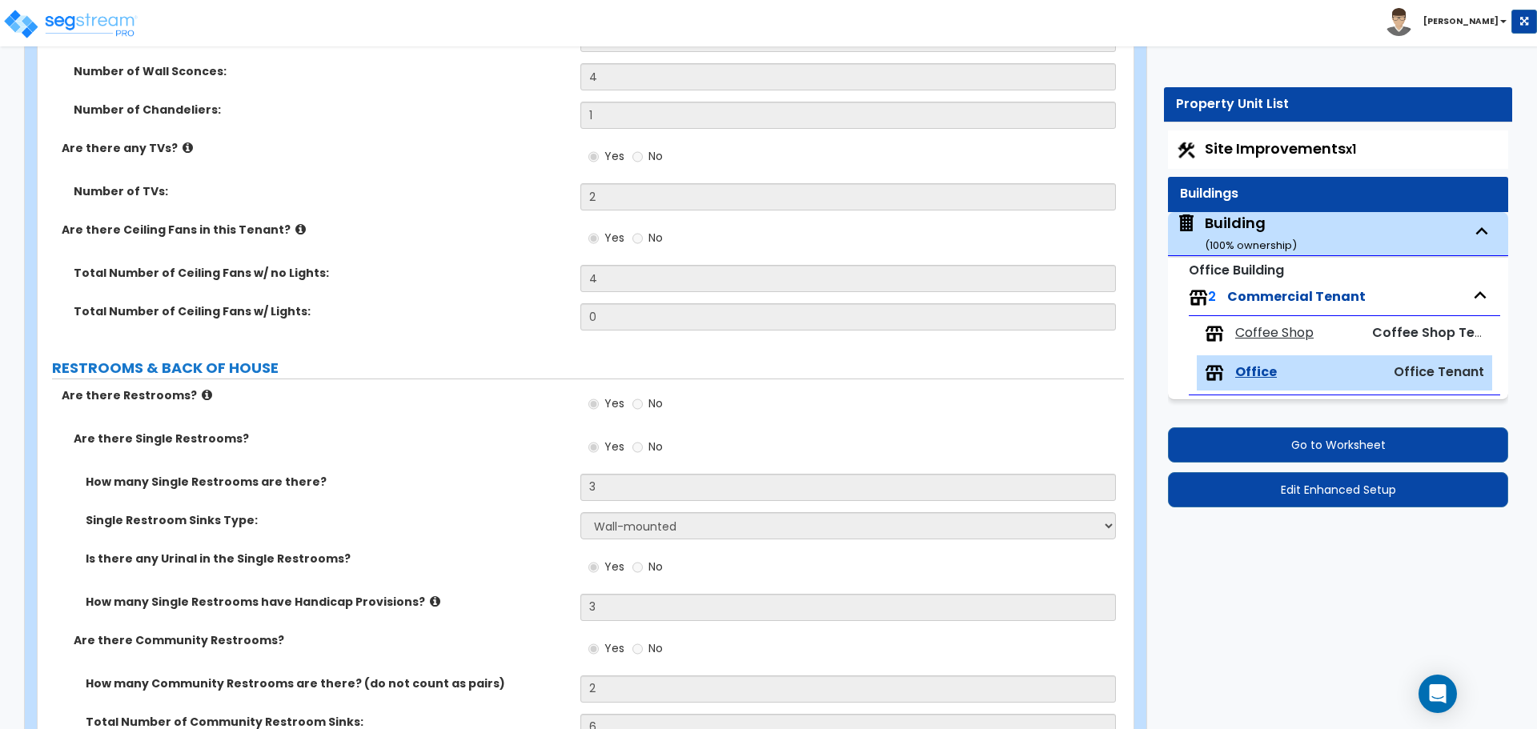
click at [1221, 225] on div "Building ( 100 % ownership)" at bounding box center [1251, 233] width 92 height 41
select select "2"
select select "1"
select select "2"
select select "5"
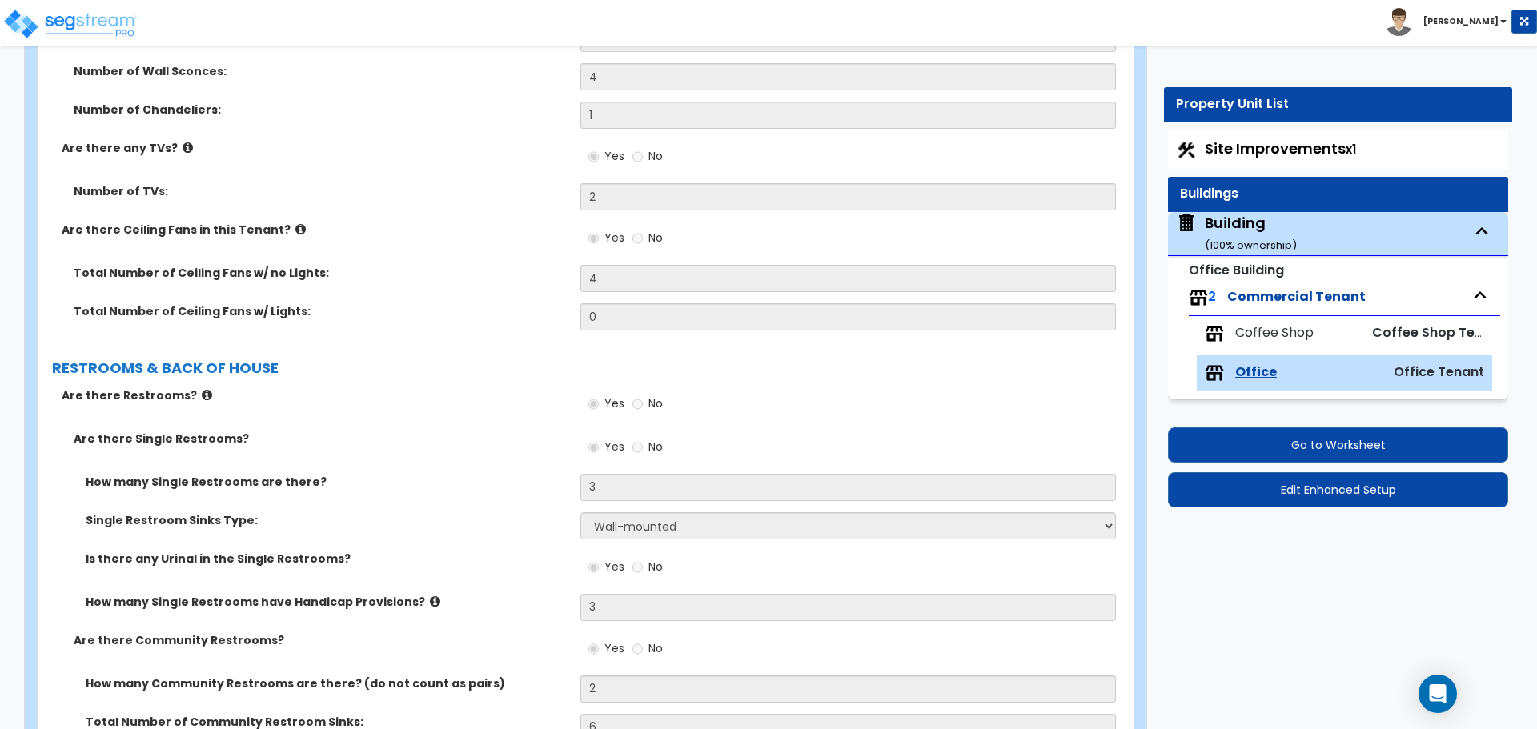
select select "1"
select select "2"
select select "1"
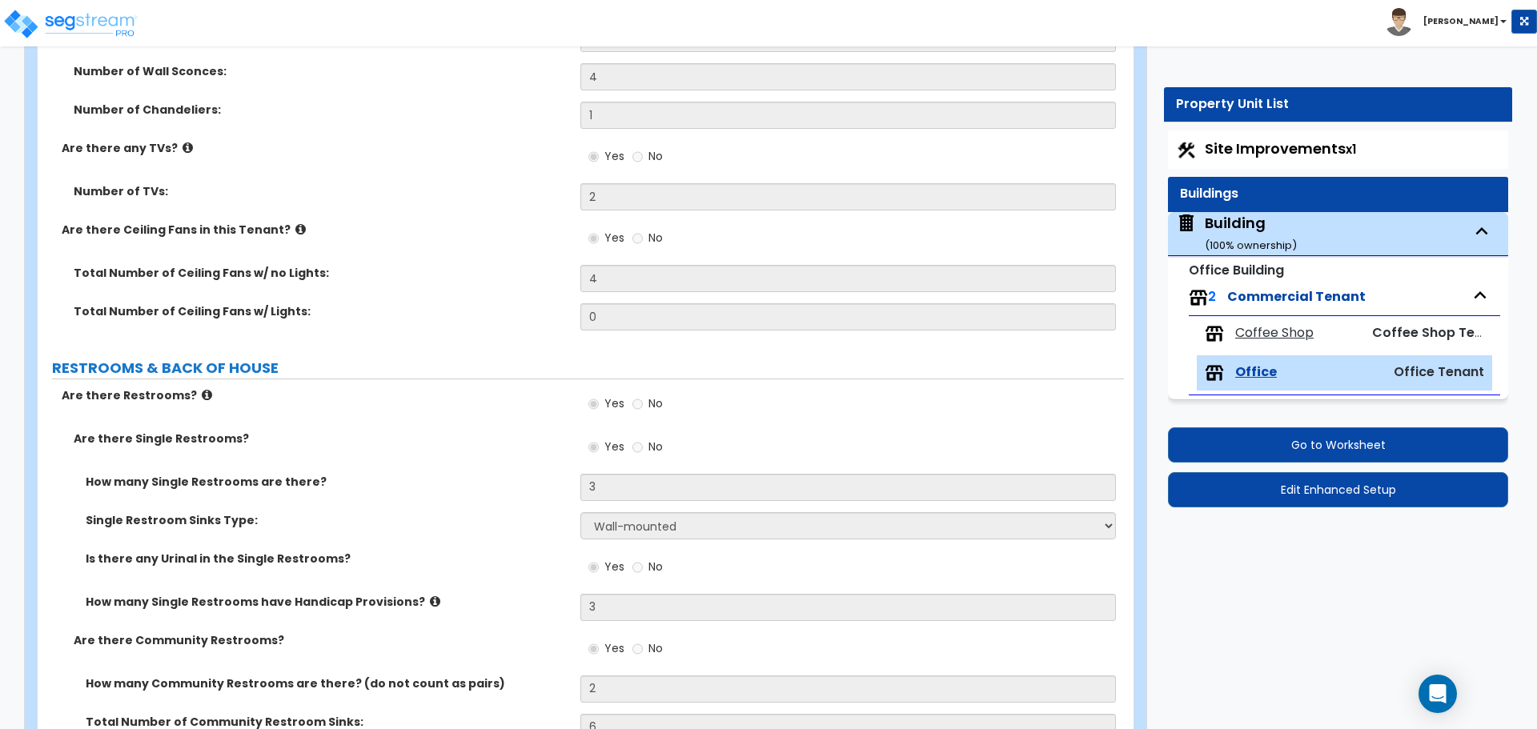
select select "1"
select select "4"
select select "1"
select select "3"
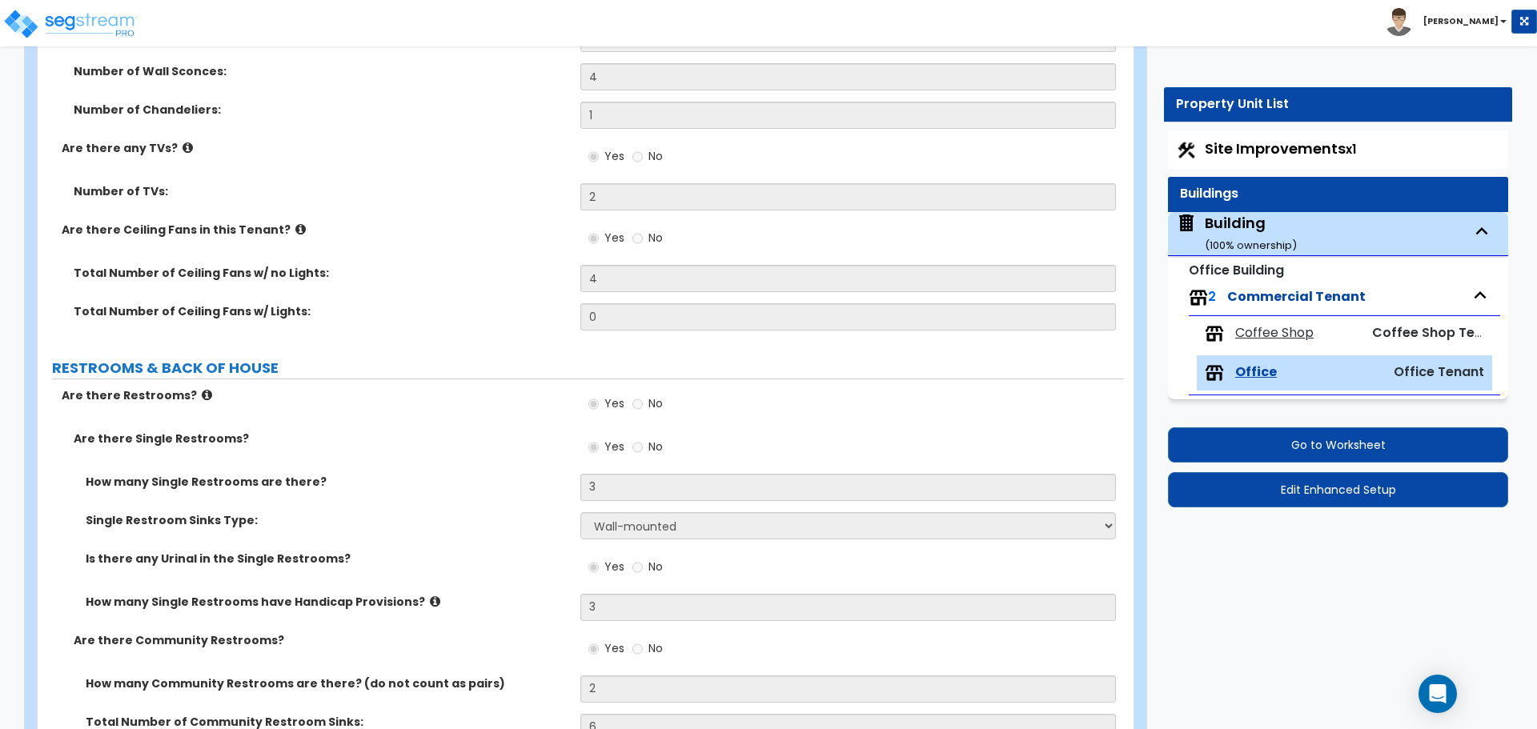
select select "9"
select select "13"
select select "10"
select select "3"
select select "1"
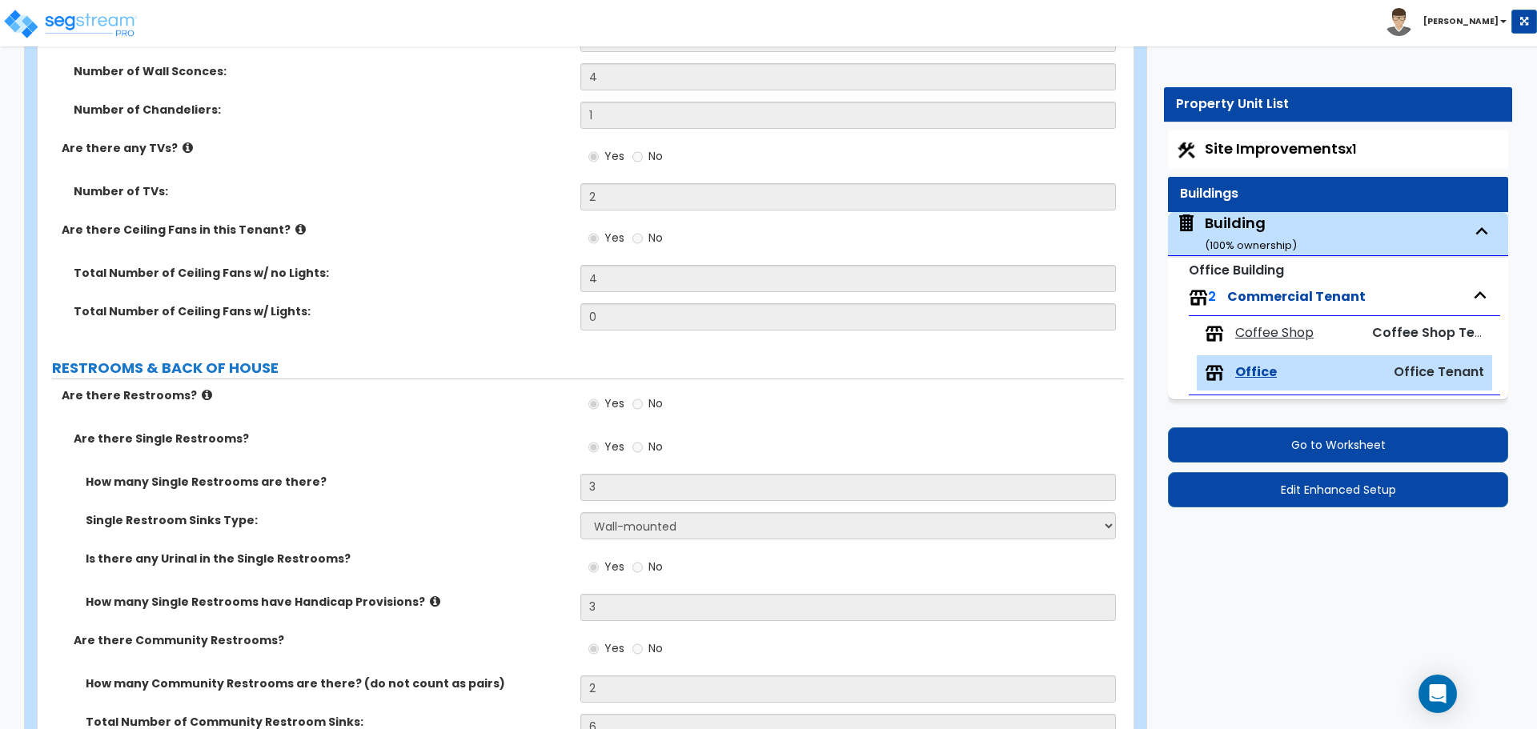
select select "4"
select select "1"
select select "3"
select select "2"
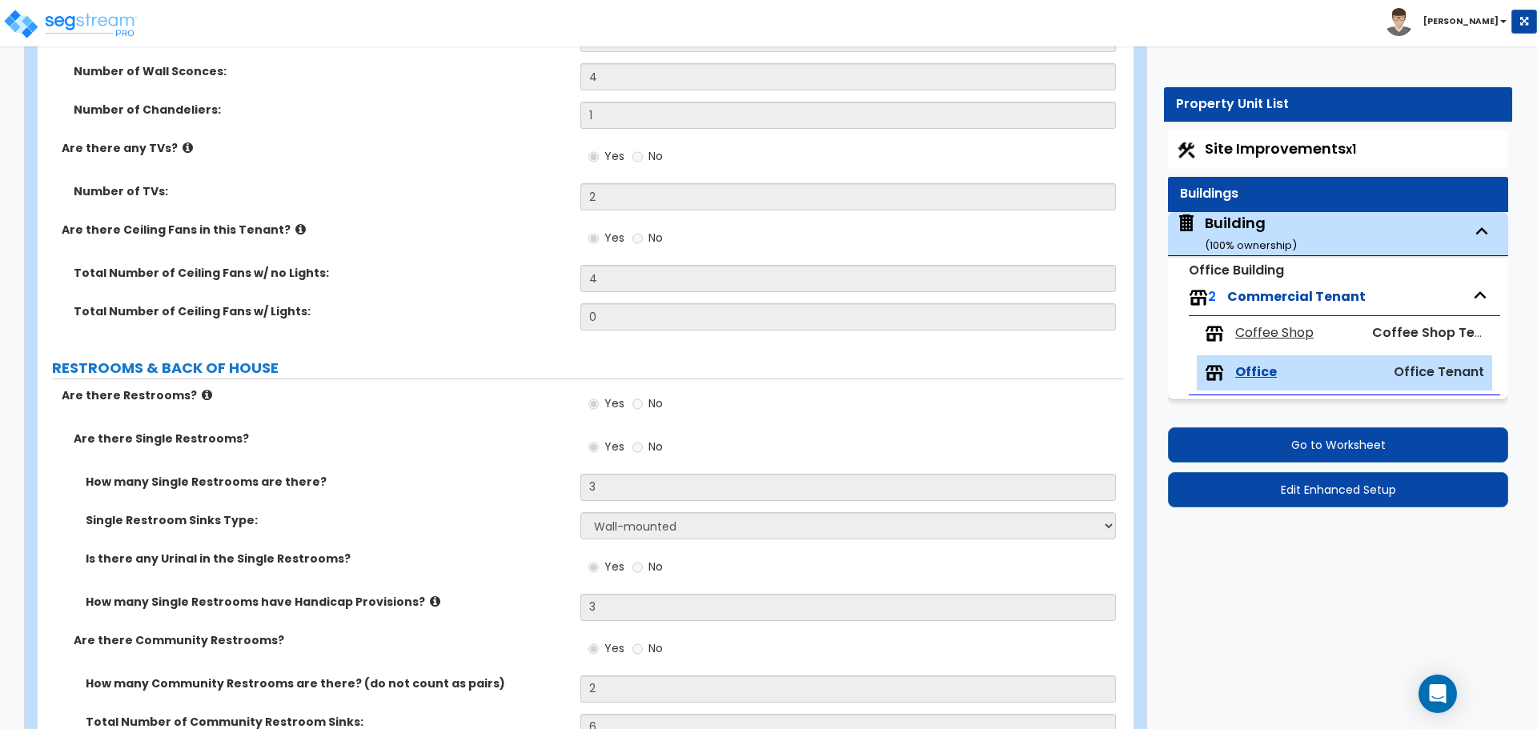
select select "2"
select select "1"
select select "3"
select select "1"
select select "3"
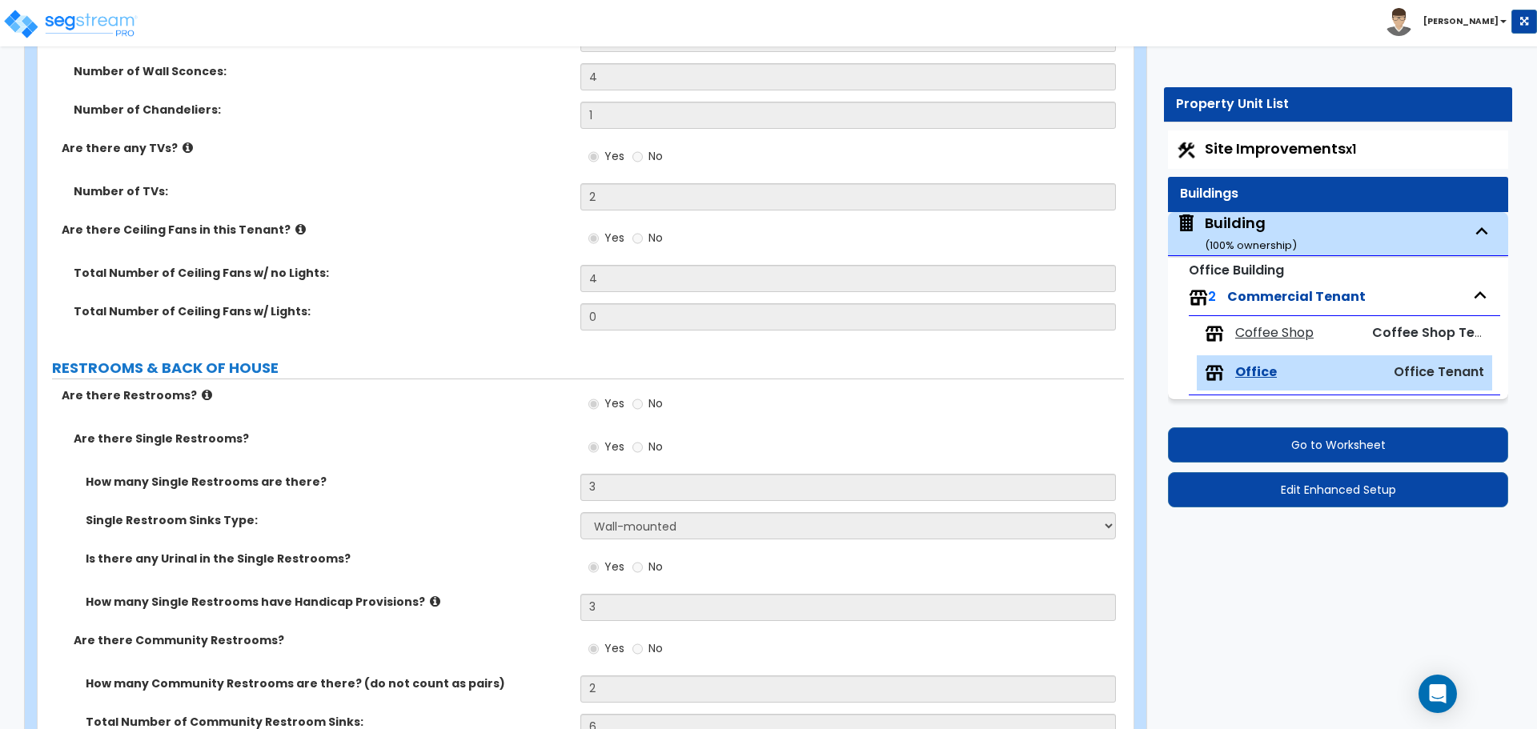
select select "2"
select select "3"
select select "1"
select select "2"
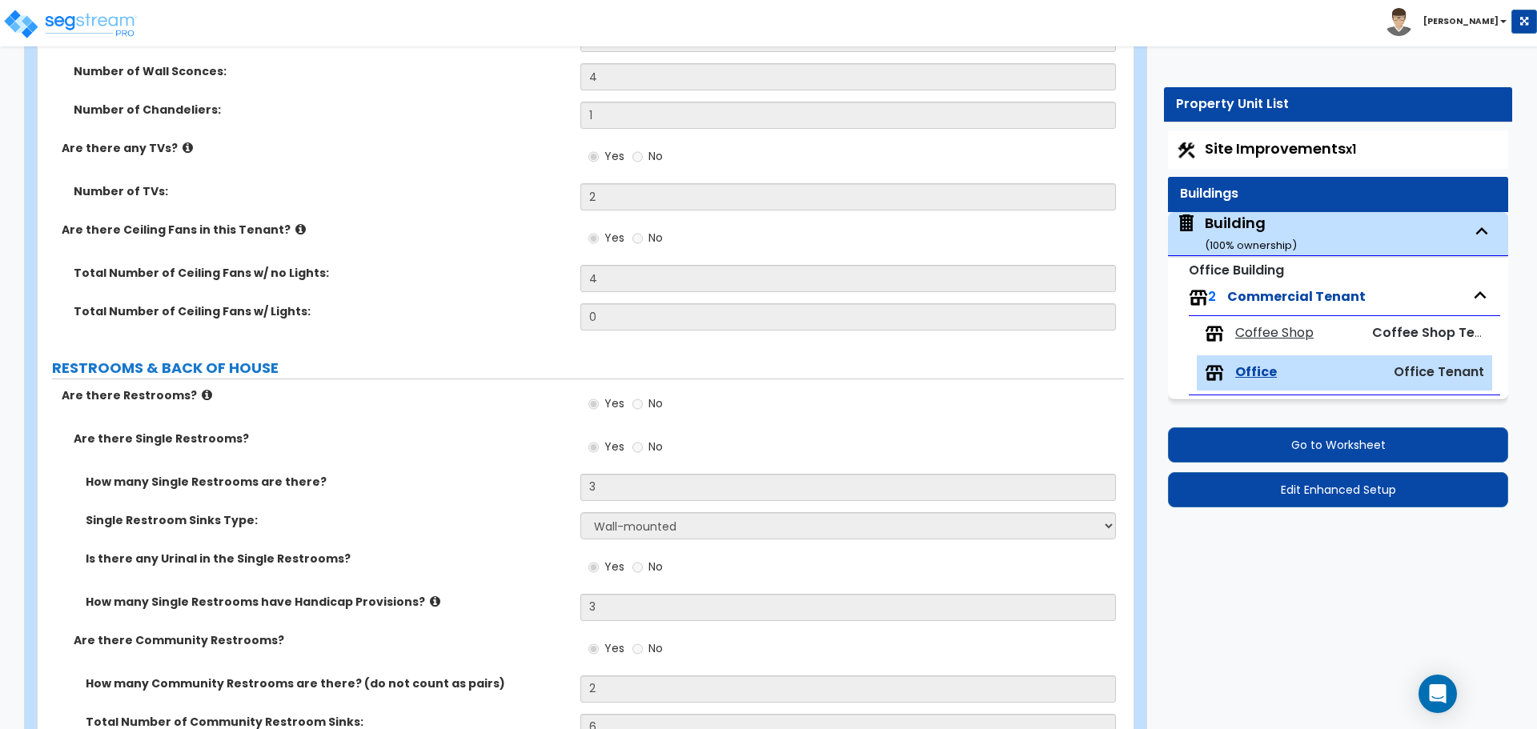
select select "1"
select select "2"
select select "1"
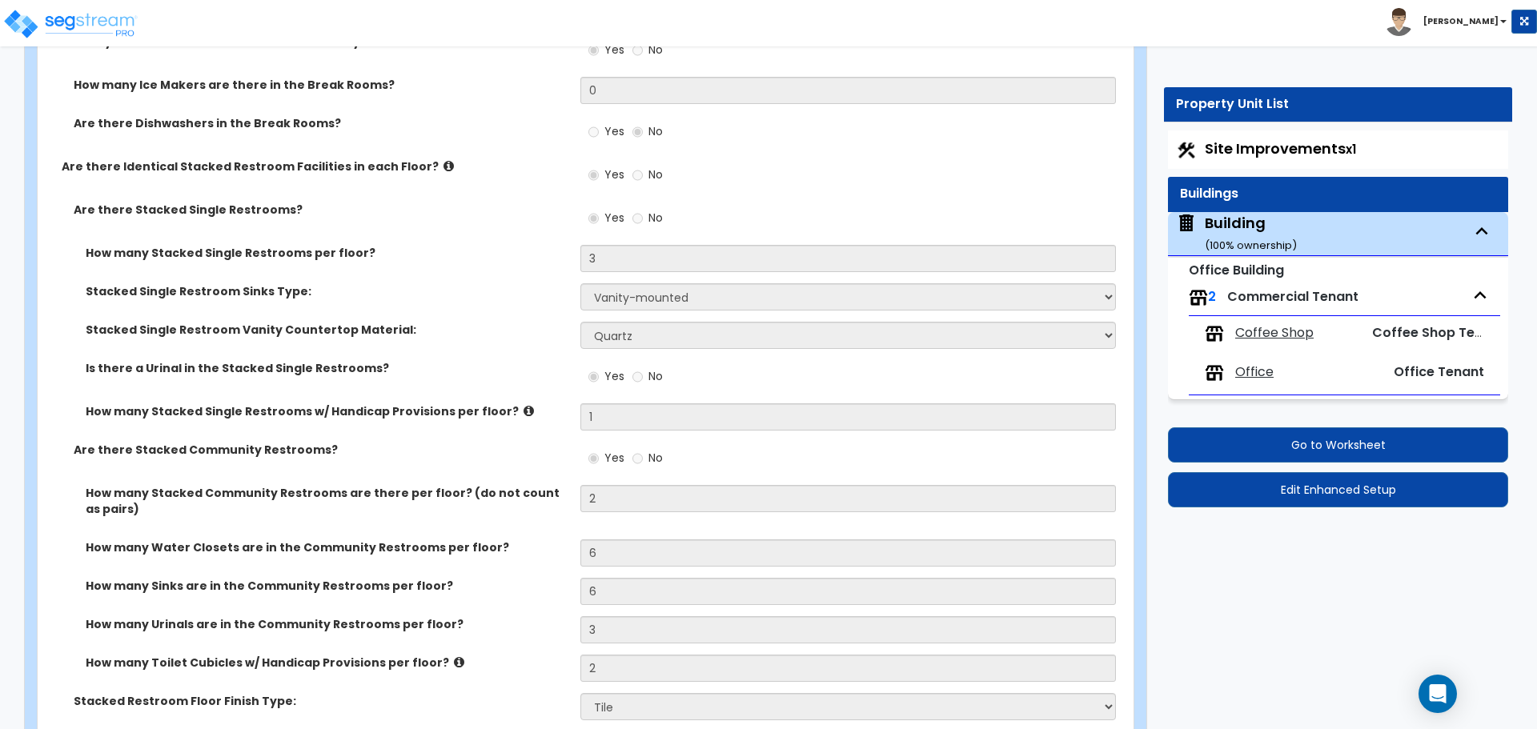
scroll to position [8554, 0]
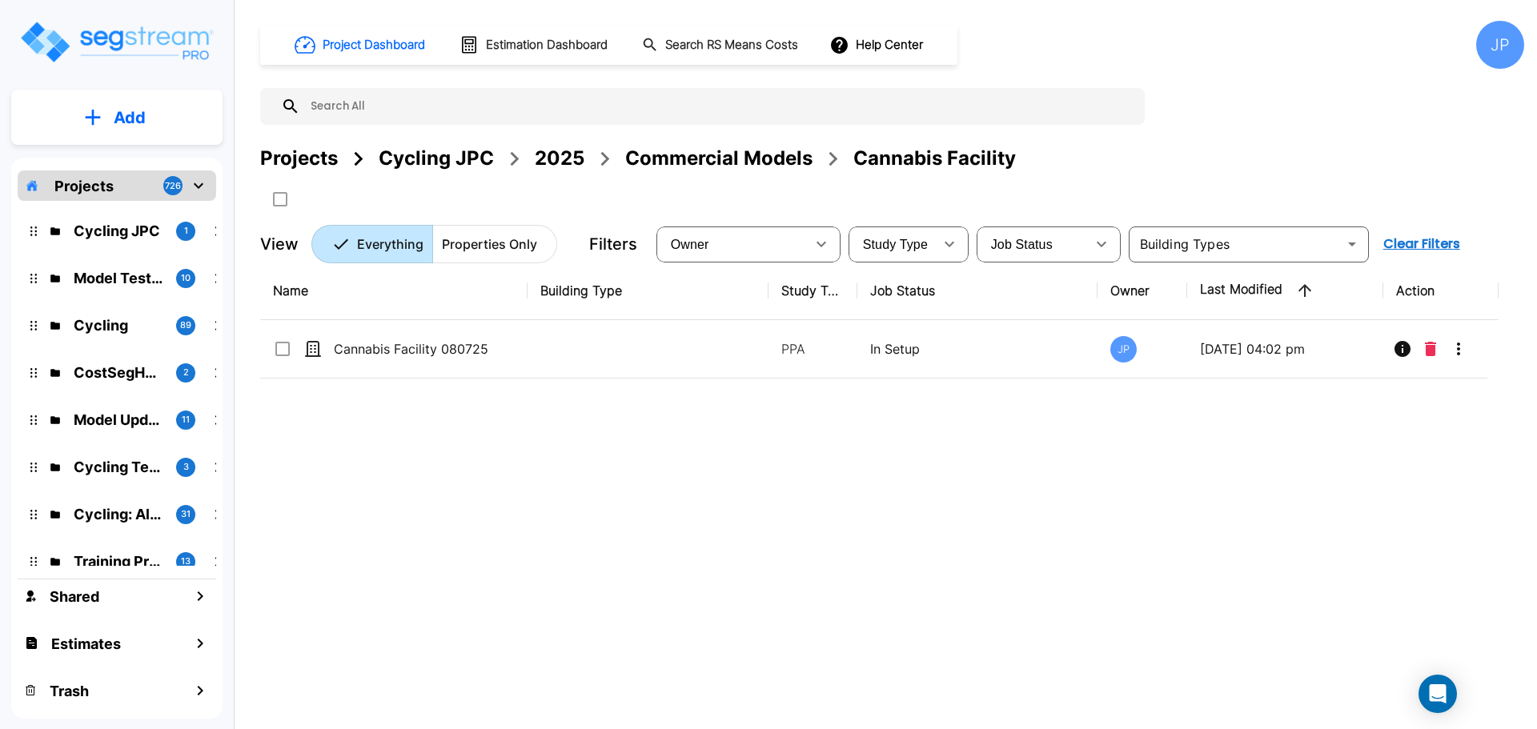
click at [669, 160] on div "Commercial Models" at bounding box center [718, 158] width 187 height 29
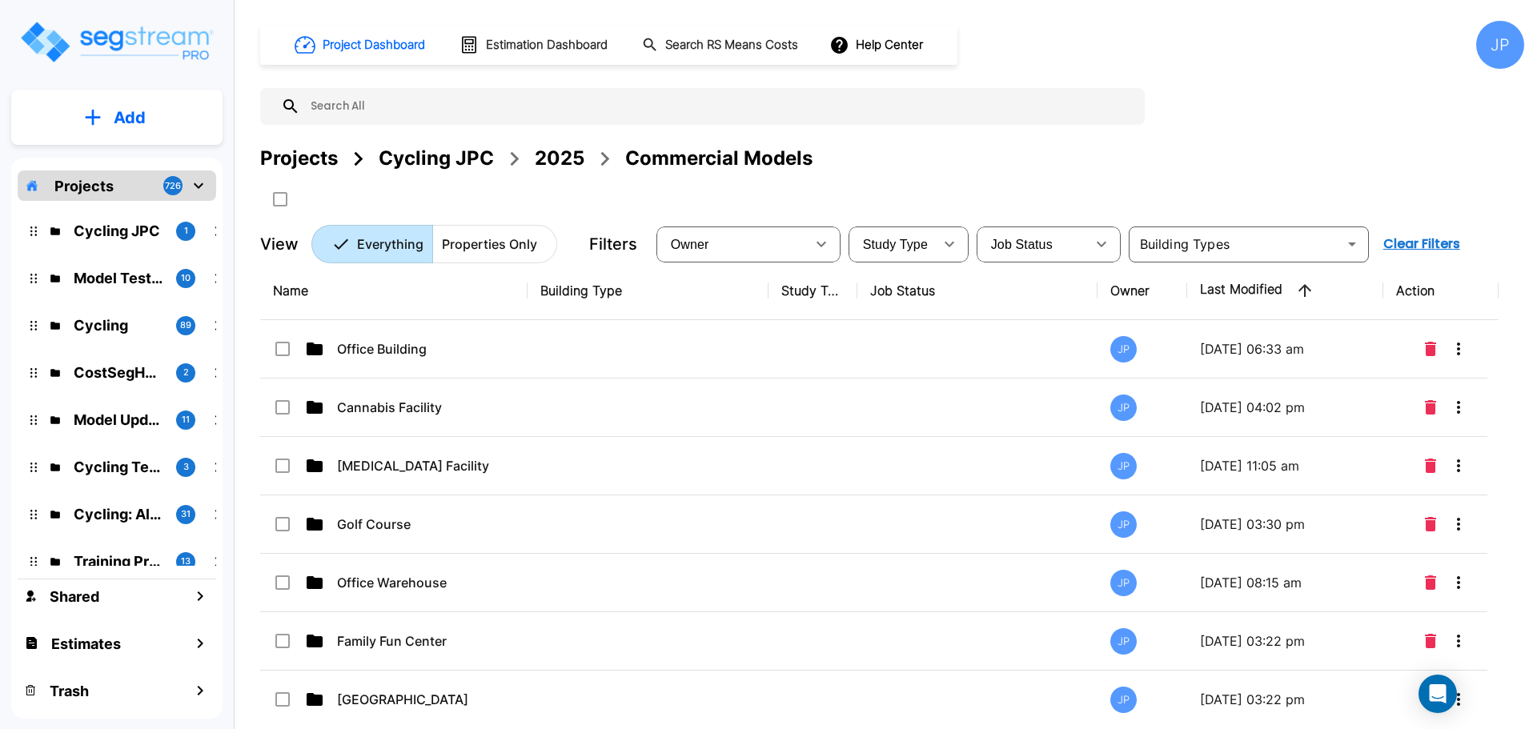
click at [556, 149] on div "2025" at bounding box center [560, 158] width 50 height 29
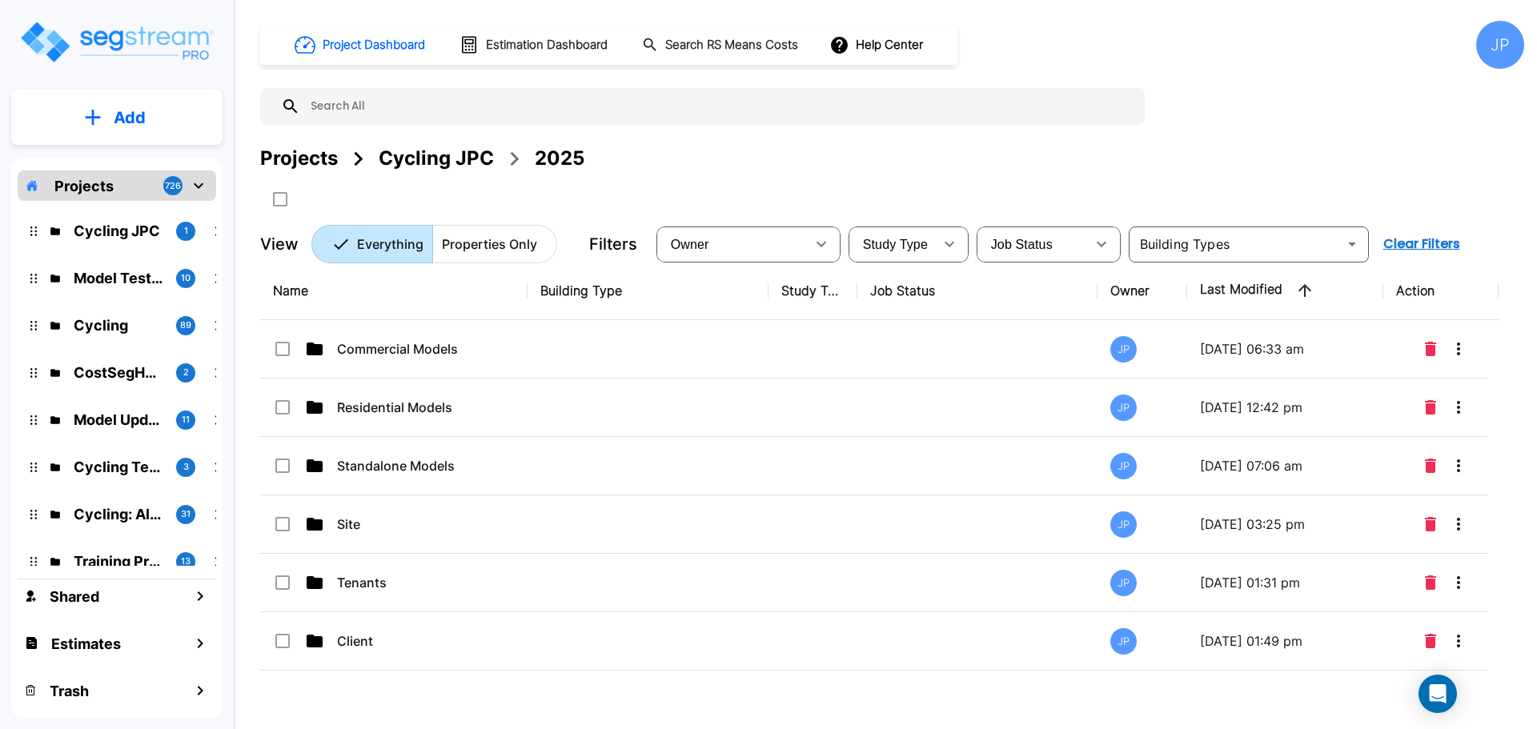
click at [487, 355] on p "Commercial Models" at bounding box center [417, 348] width 160 height 19
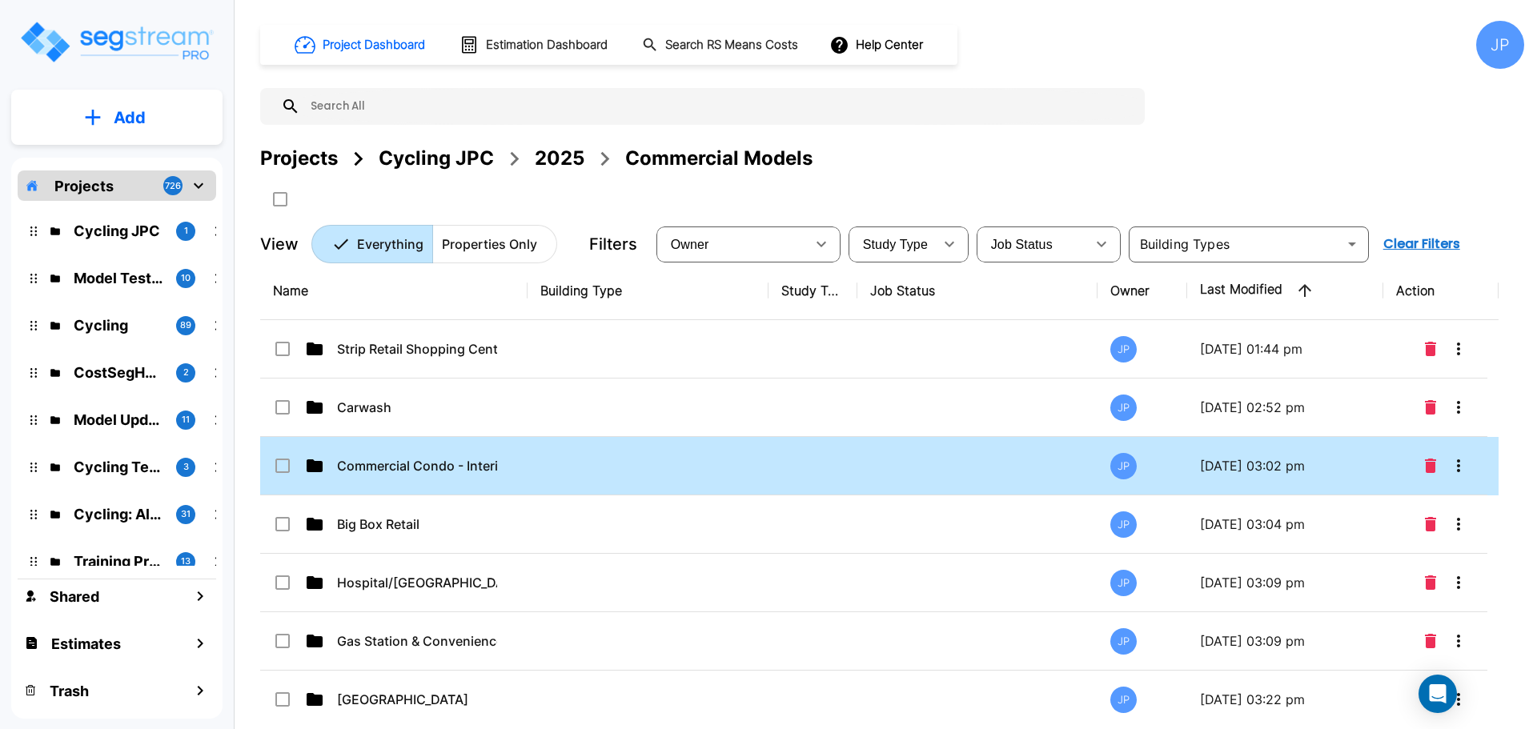
scroll to position [362, 0]
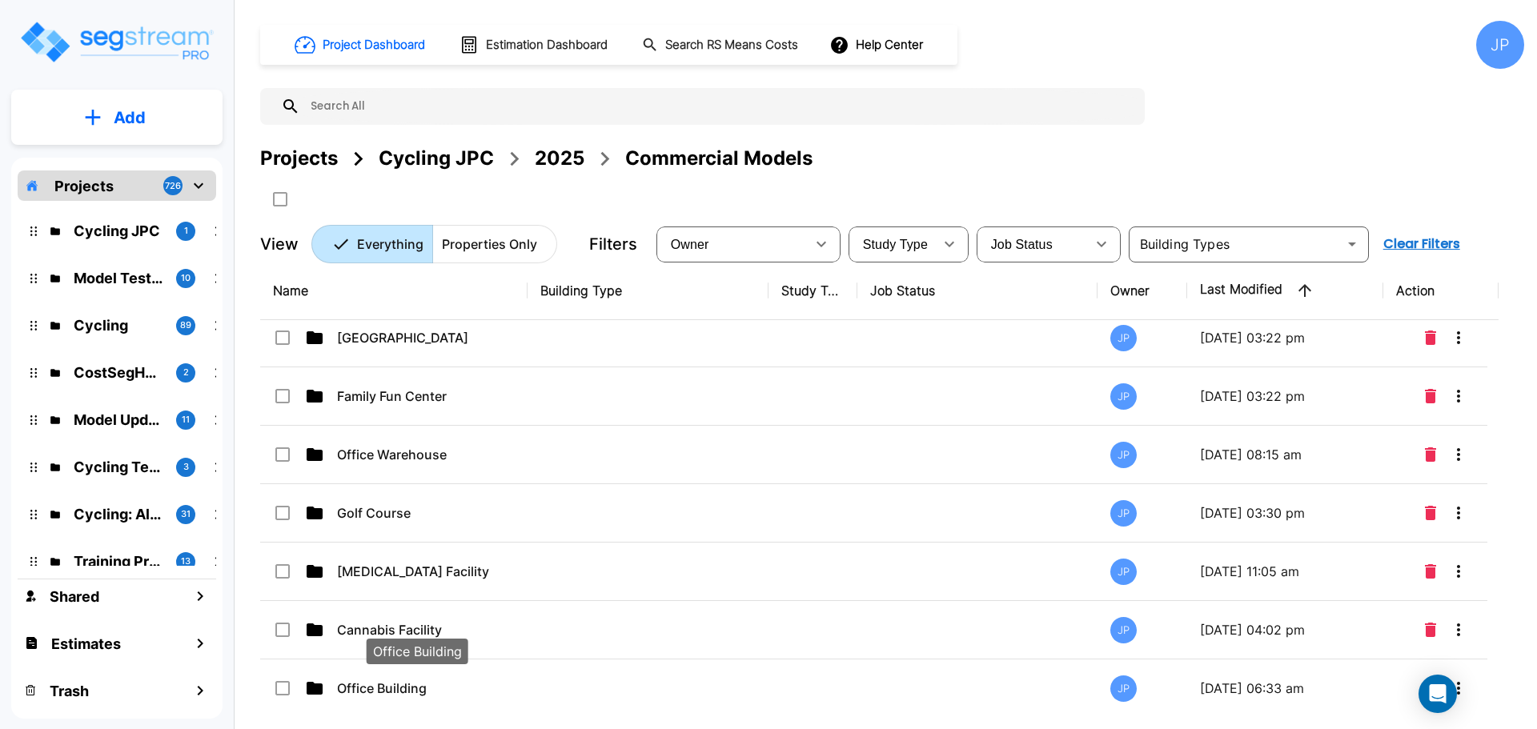
click at [457, 679] on p "Office Building" at bounding box center [417, 688] width 160 height 19
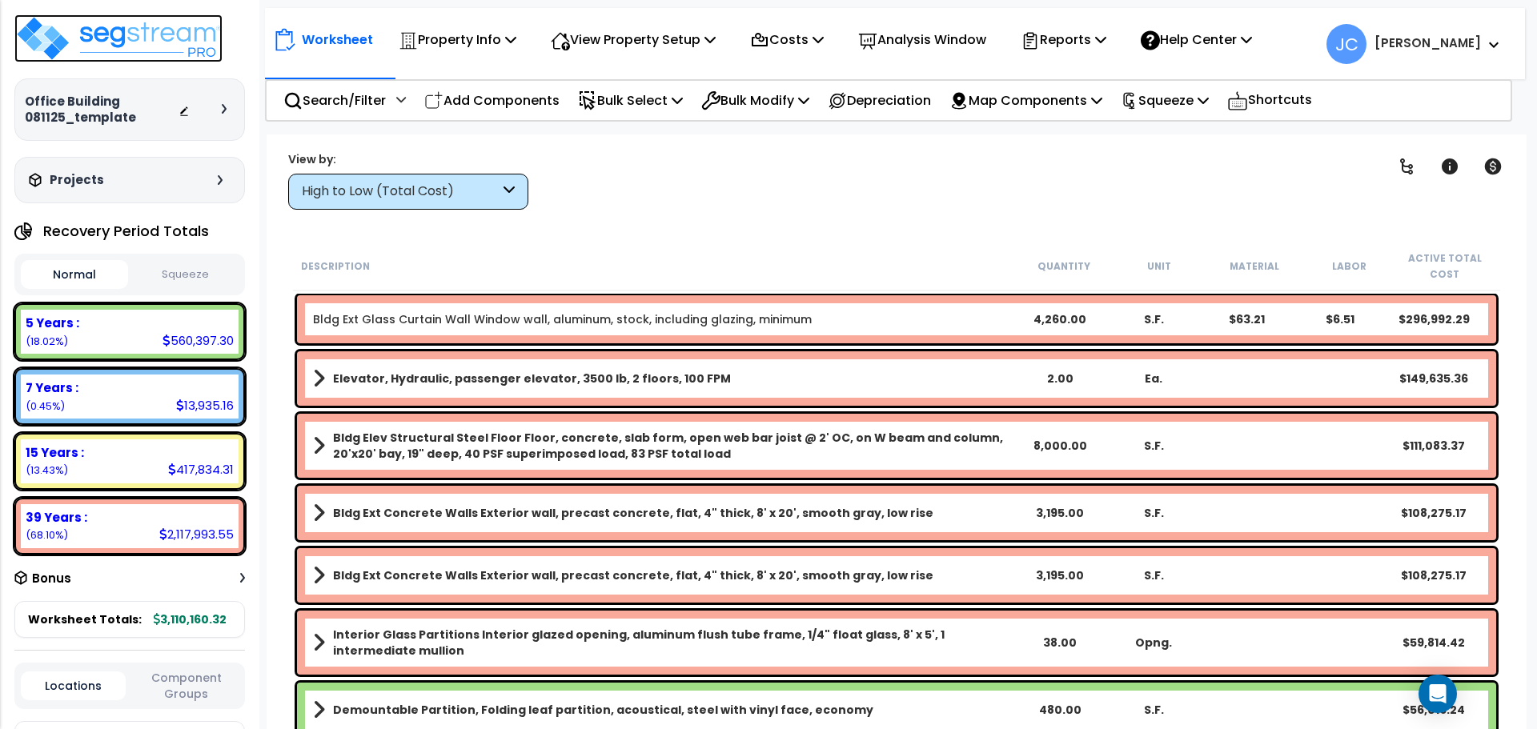
click at [166, 34] on img at bounding box center [118, 38] width 208 height 48
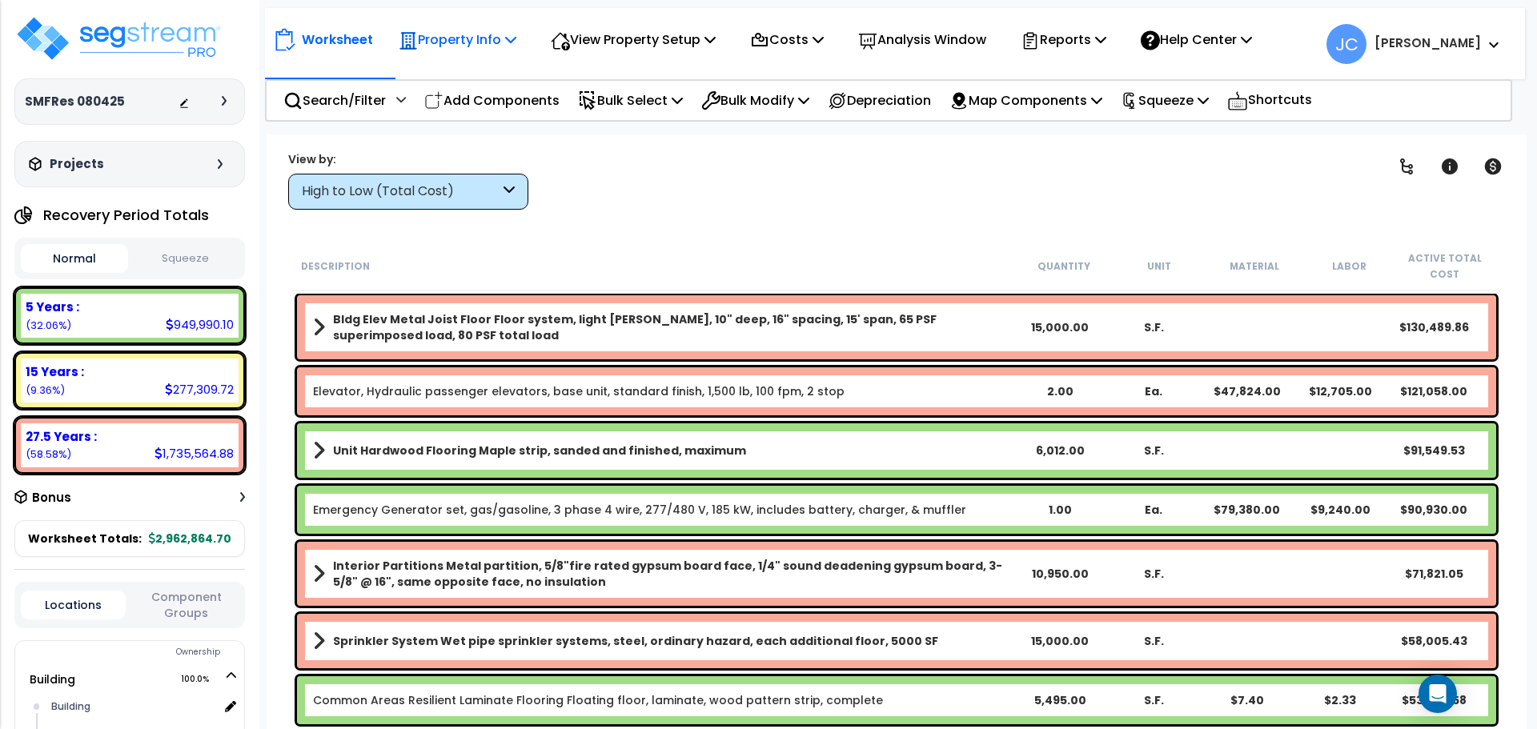
click at [486, 48] on p "Property Info" at bounding box center [458, 40] width 118 height 22
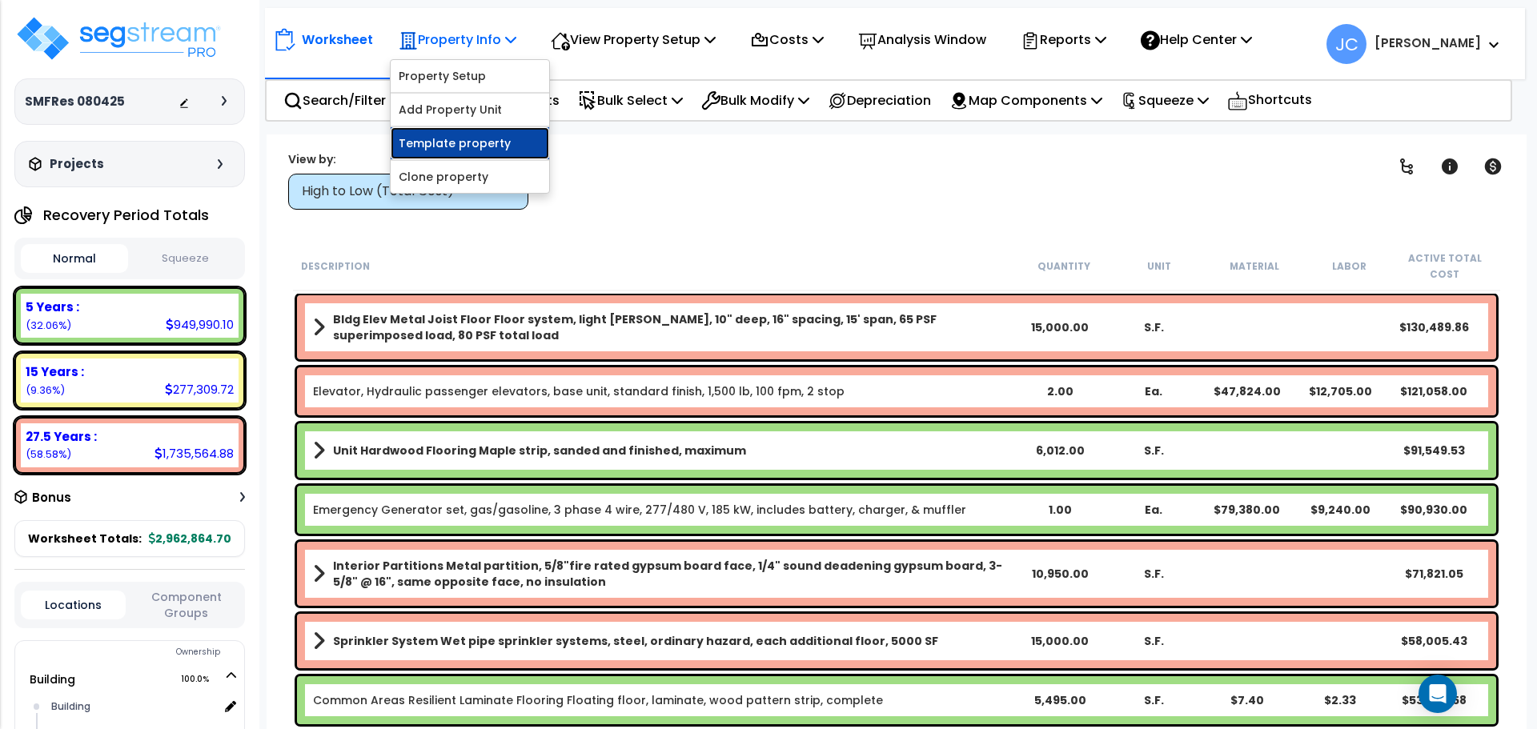
click at [498, 139] on link "Template property" at bounding box center [470, 143] width 158 height 32
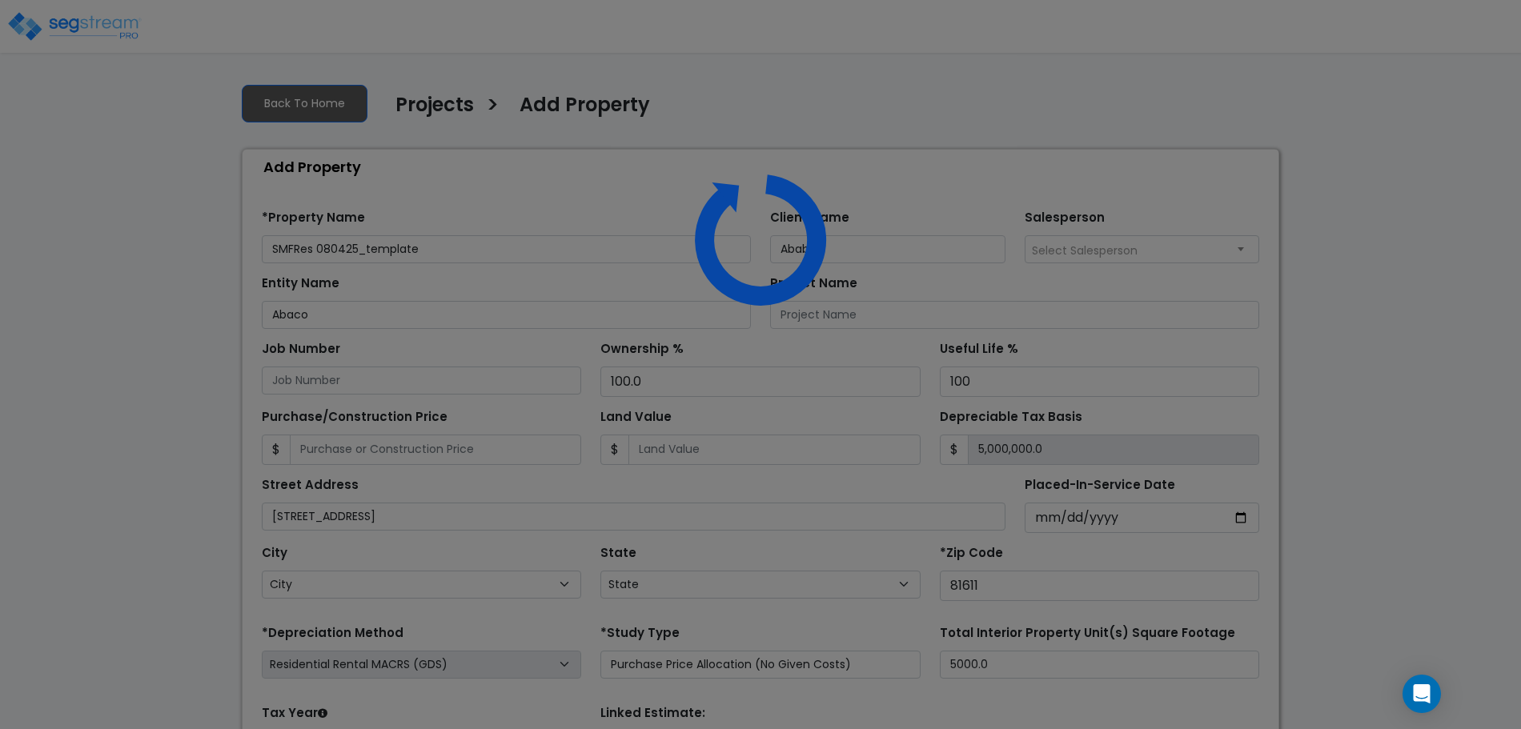
select select "CRM(_5"
select select "2025"
select select "CO"
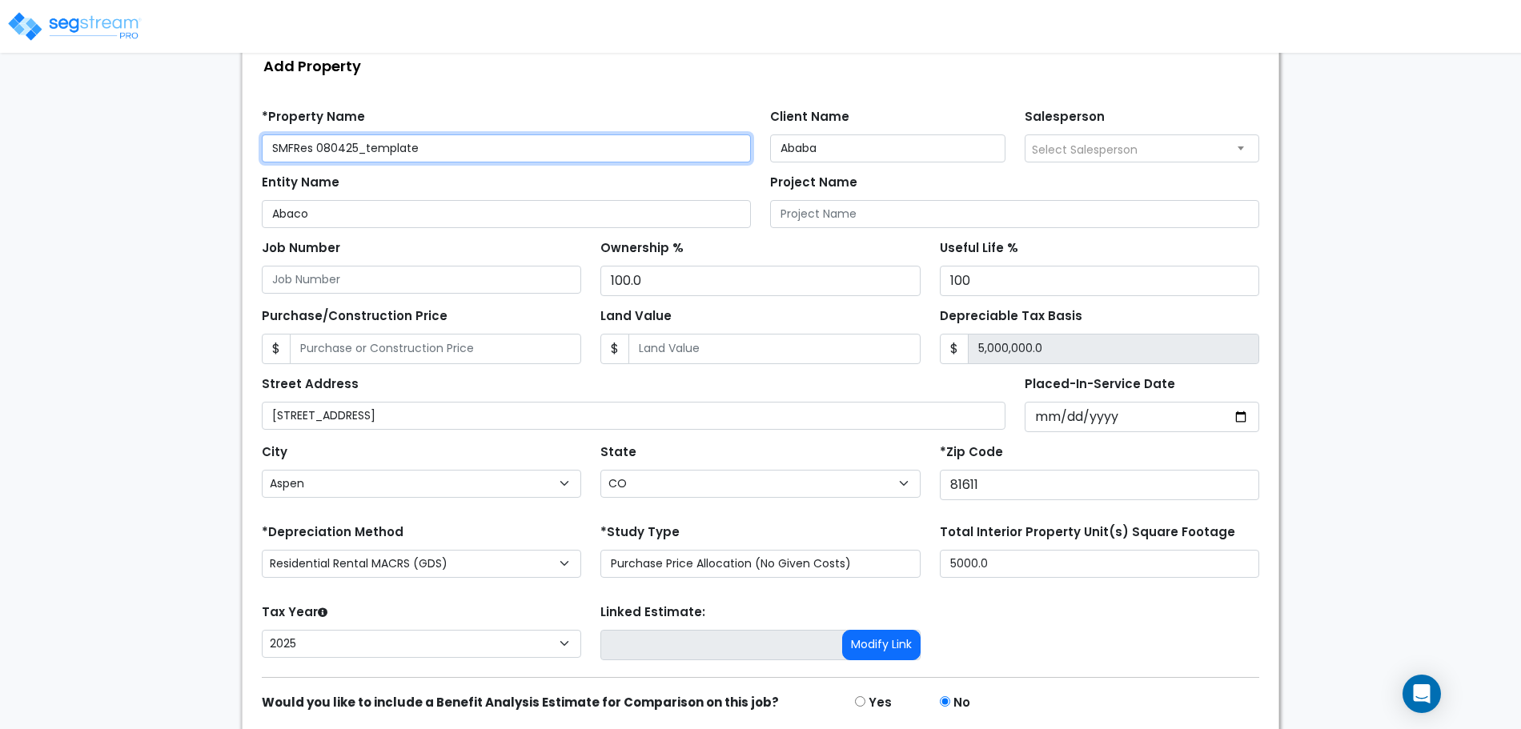
scroll to position [110, 0]
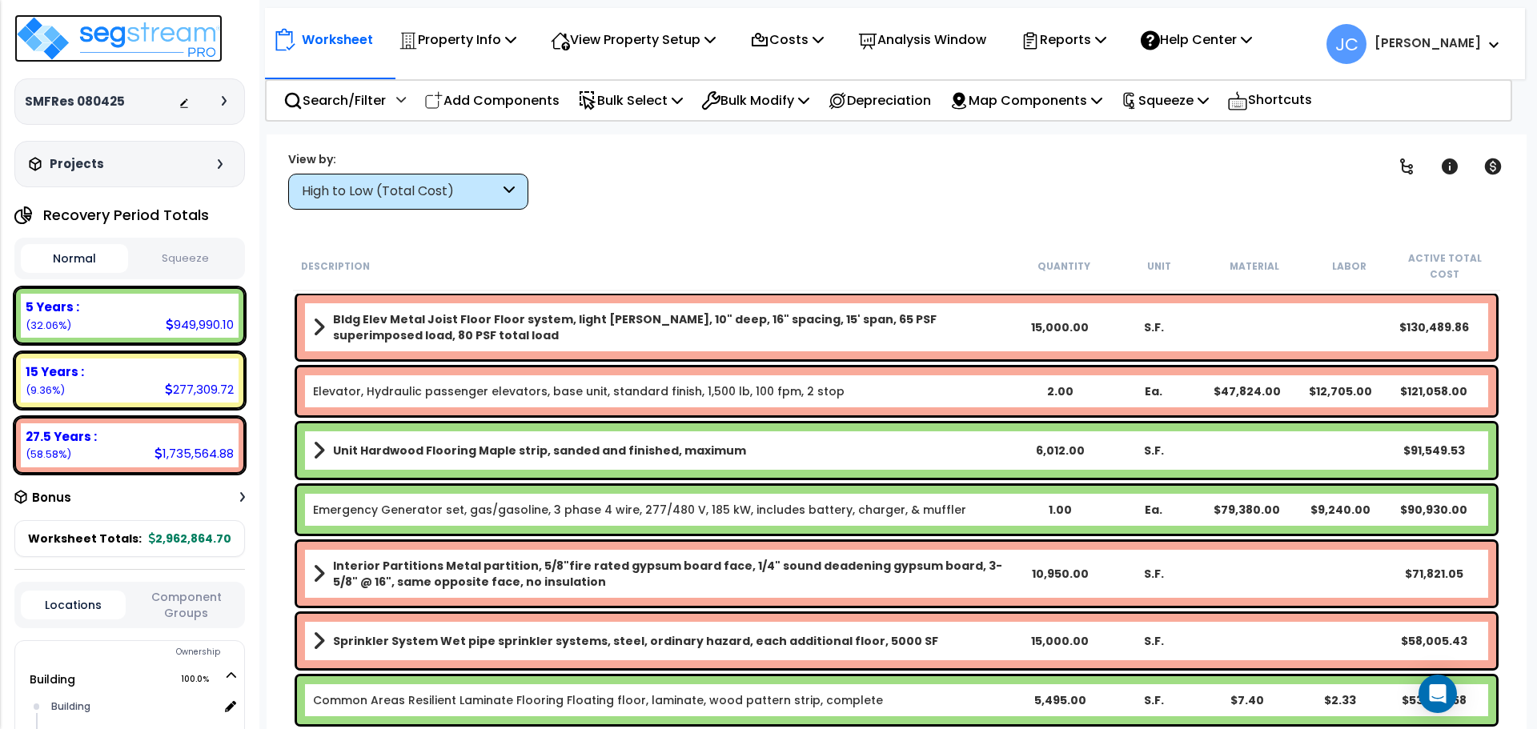
click at [187, 33] on img at bounding box center [118, 38] width 208 height 48
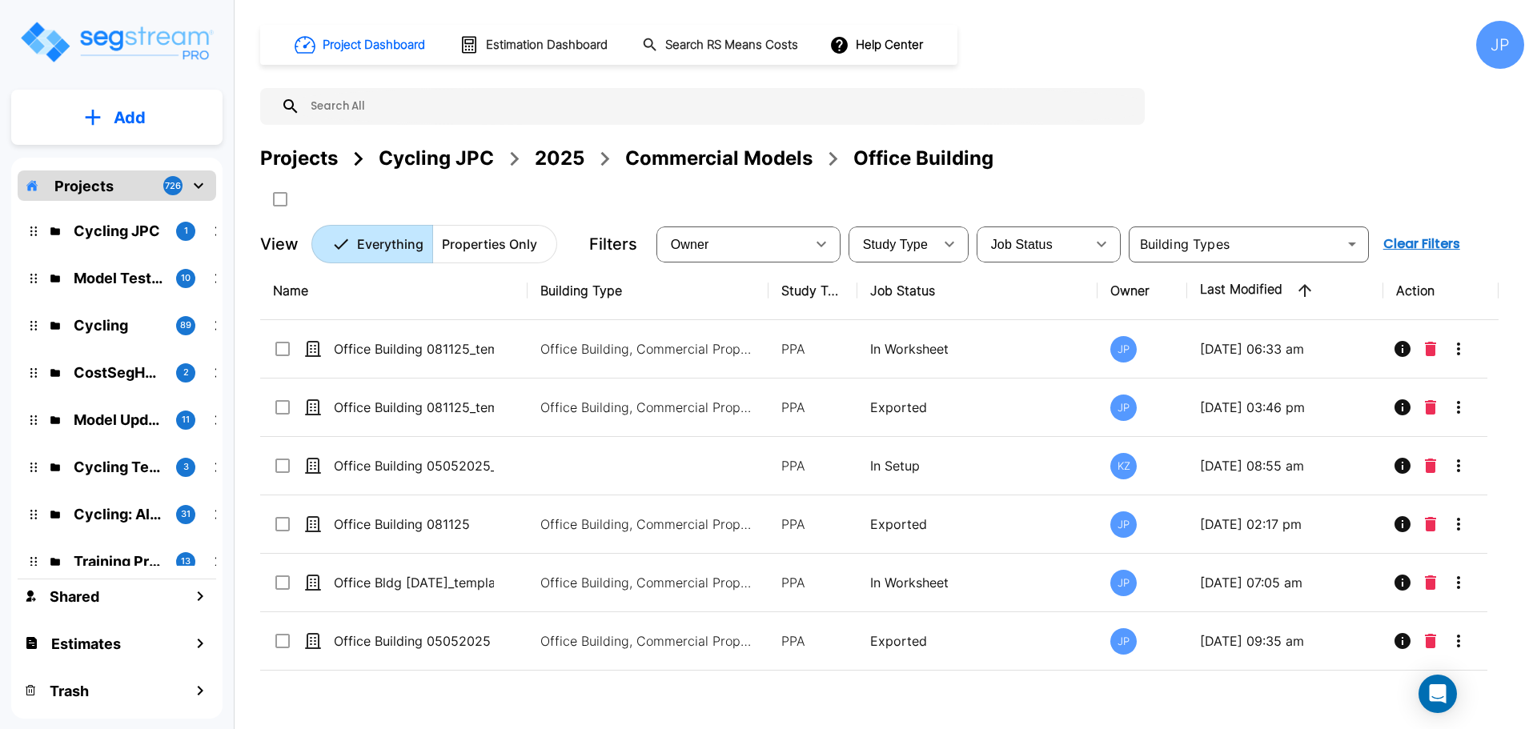
click at [580, 162] on div "2025" at bounding box center [560, 158] width 50 height 29
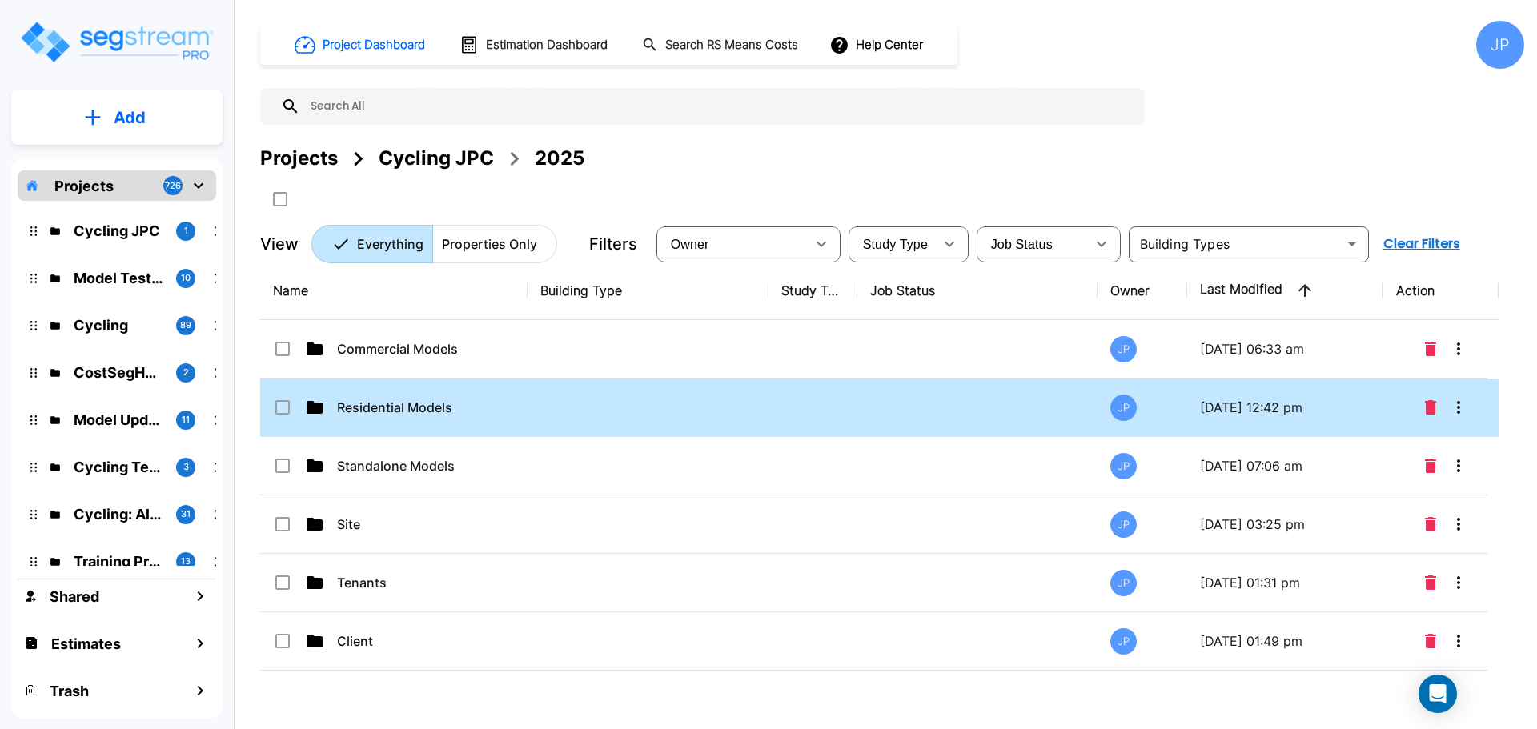
click at [419, 406] on p "Residential Models" at bounding box center [417, 407] width 160 height 19
click at [418, 406] on p "Residential Models" at bounding box center [417, 407] width 160 height 19
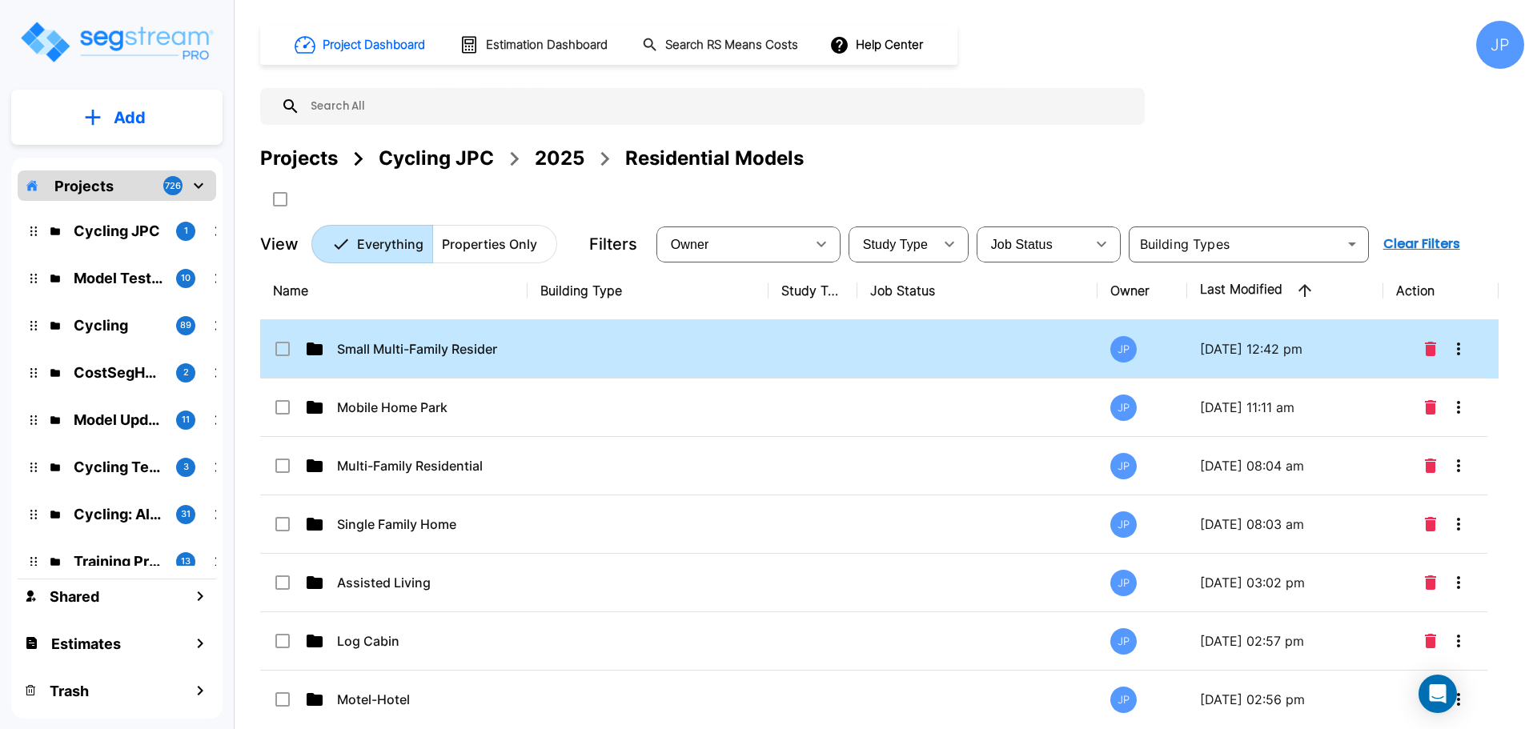
click at [505, 351] on div "Small Multi-Family Residential" at bounding box center [393, 348] width 240 height 19
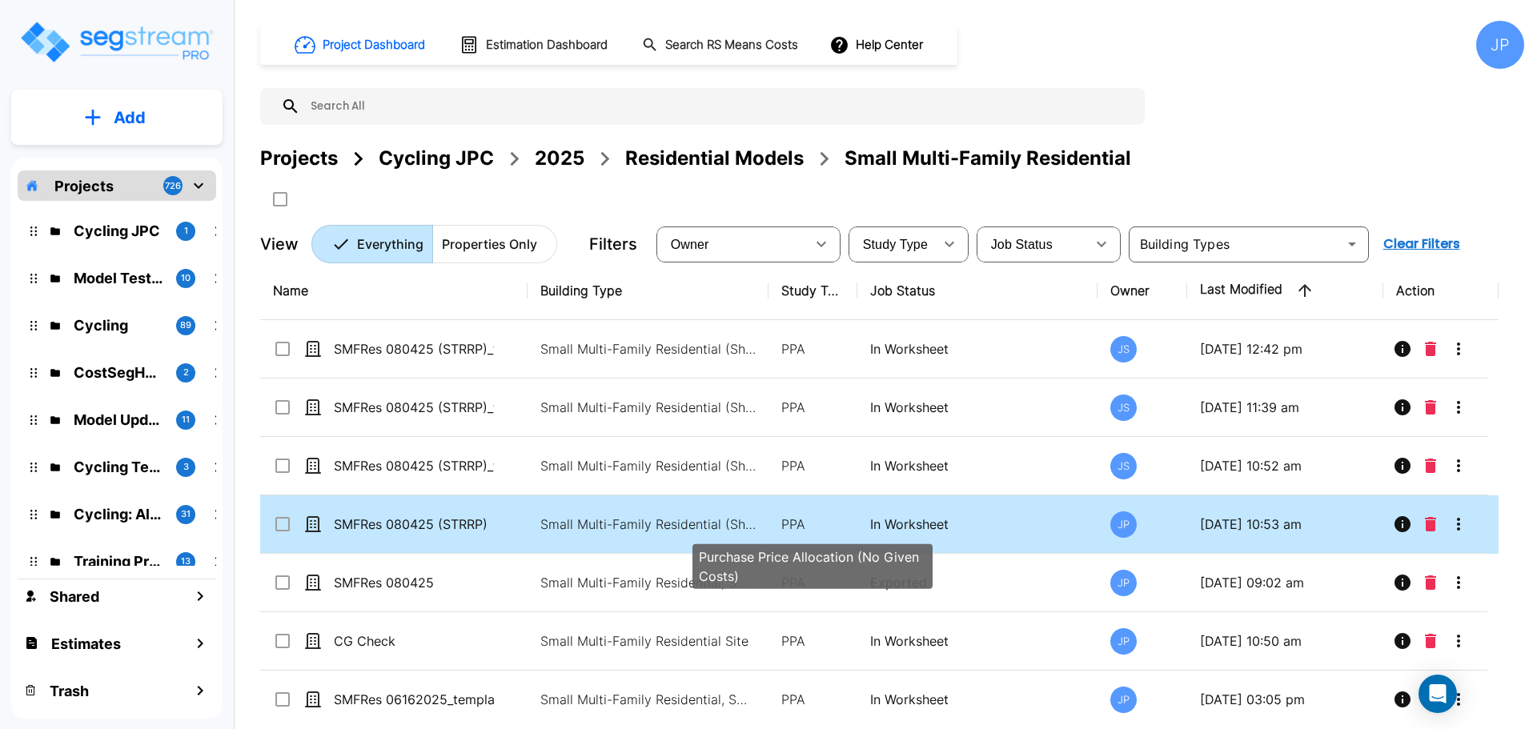
click at [816, 518] on p "PPA" at bounding box center [812, 524] width 63 height 19
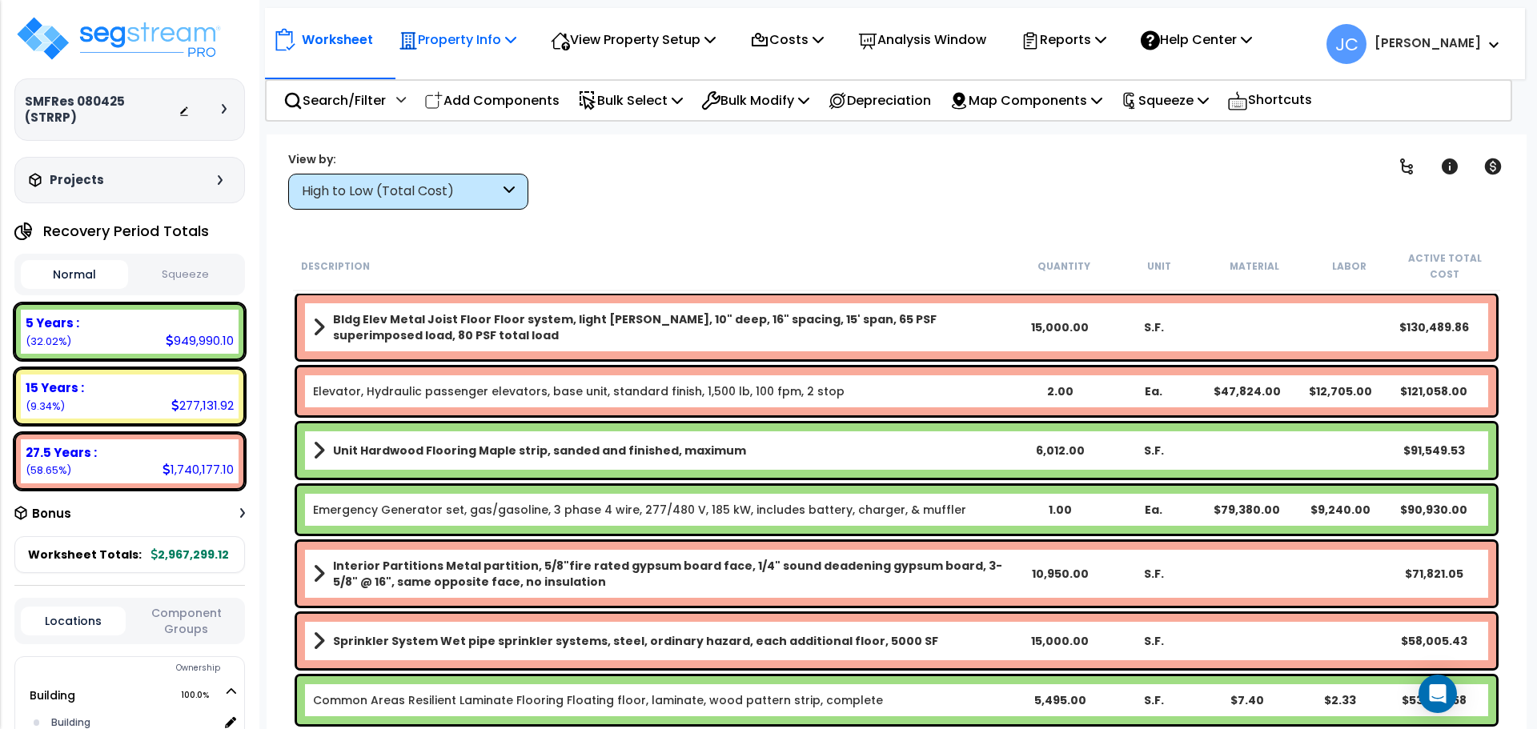
click at [454, 45] on p "Property Info" at bounding box center [458, 40] width 118 height 22
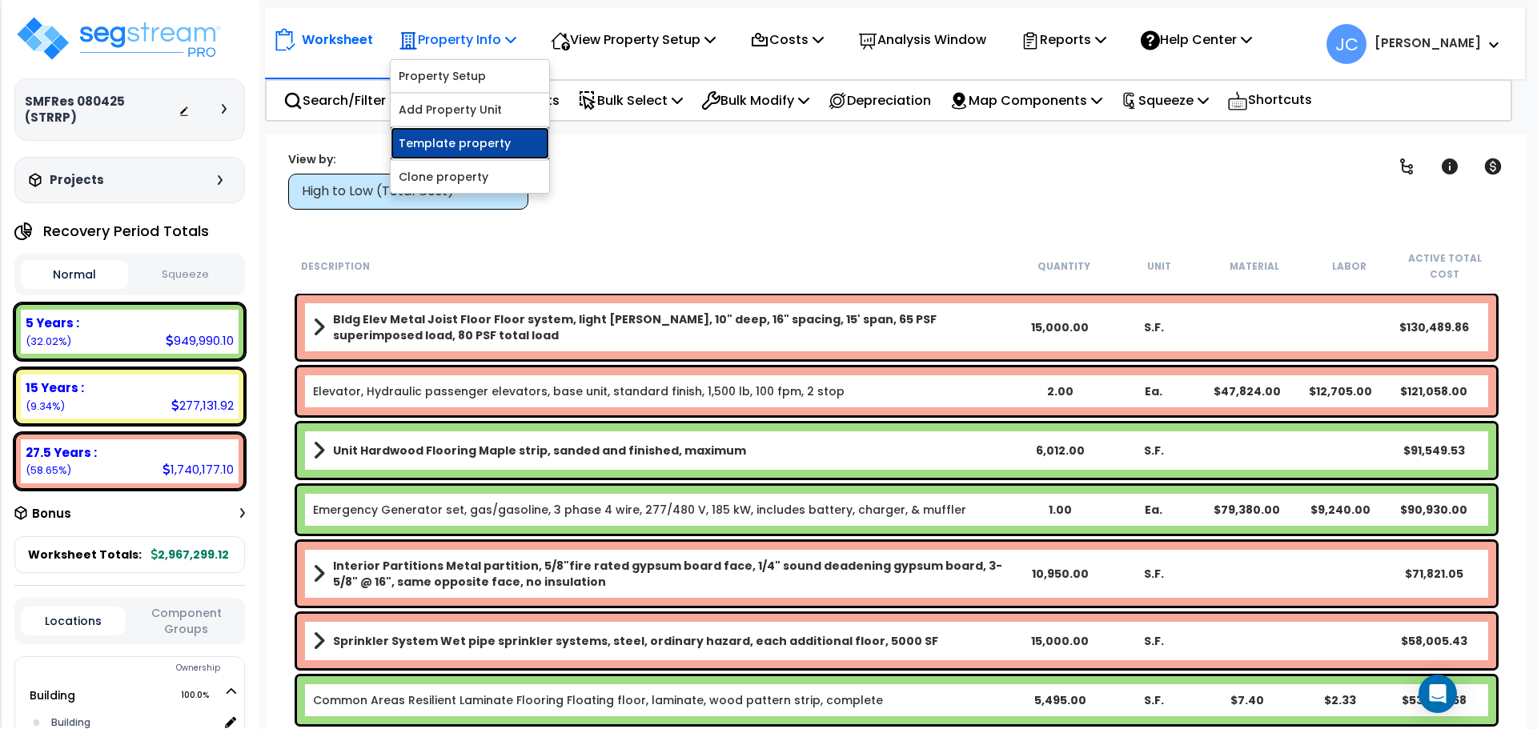
click at [487, 153] on link "Template property" at bounding box center [470, 143] width 158 height 32
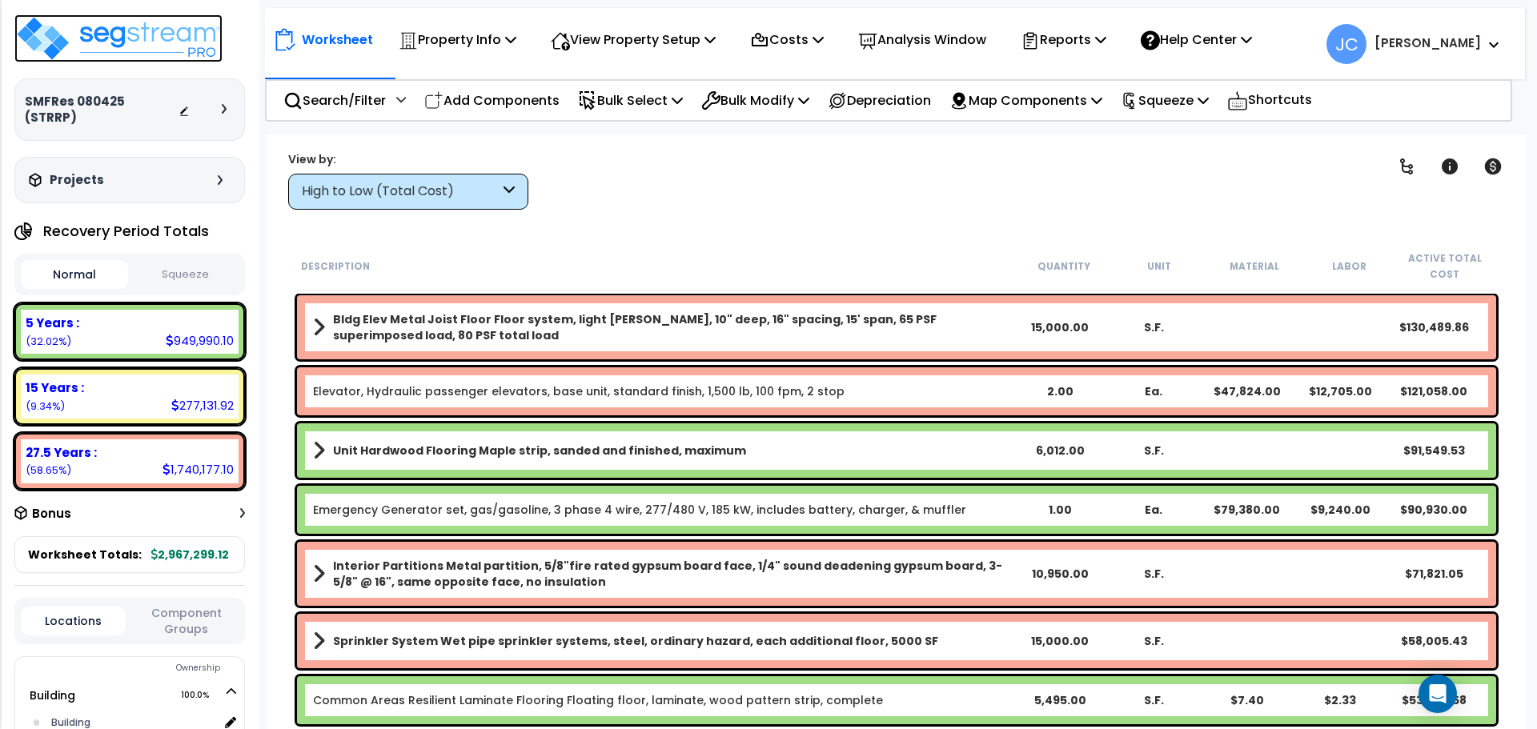
click at [163, 42] on img at bounding box center [118, 38] width 208 height 48
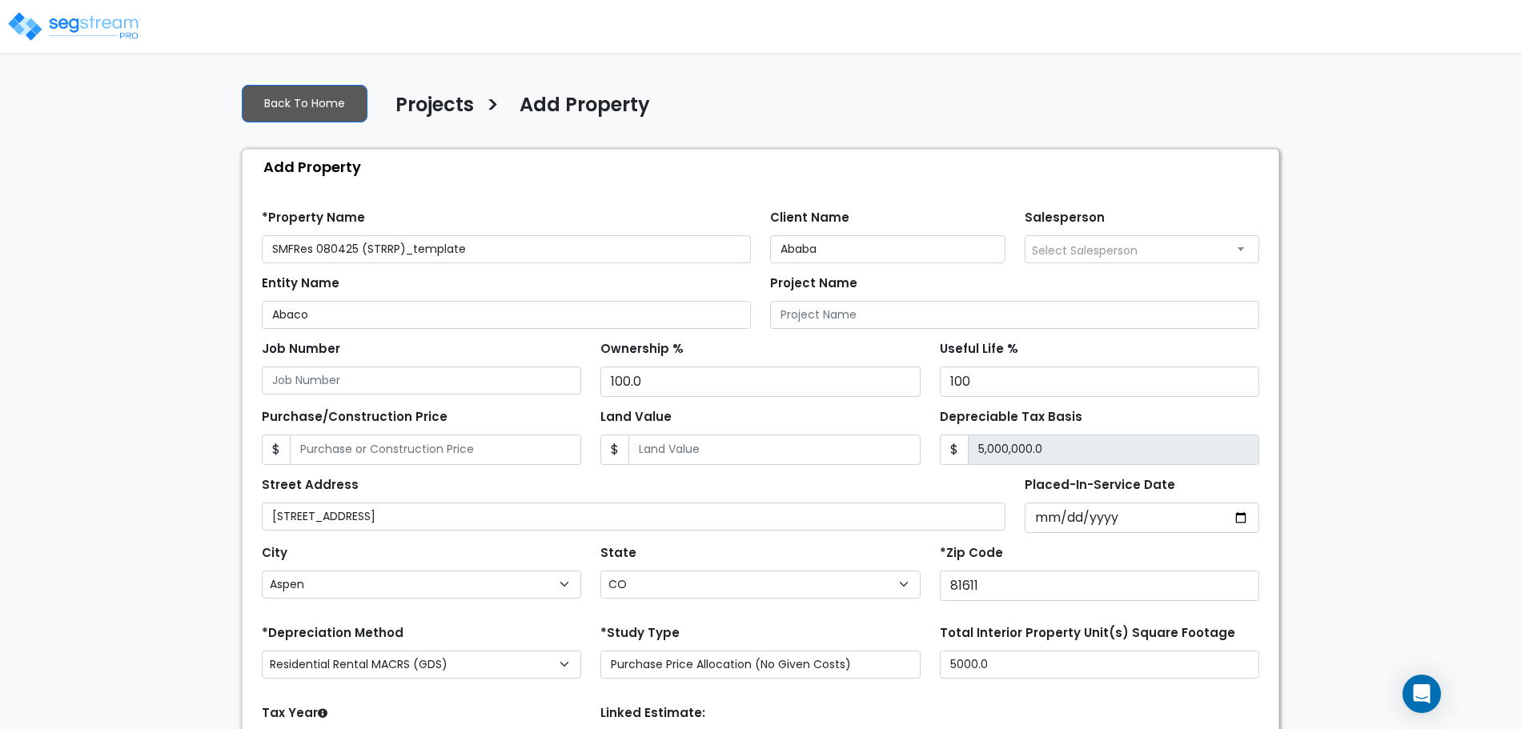
select select "Aspen"
select select "CO"
select select "CRM(_5"
select select "2025"
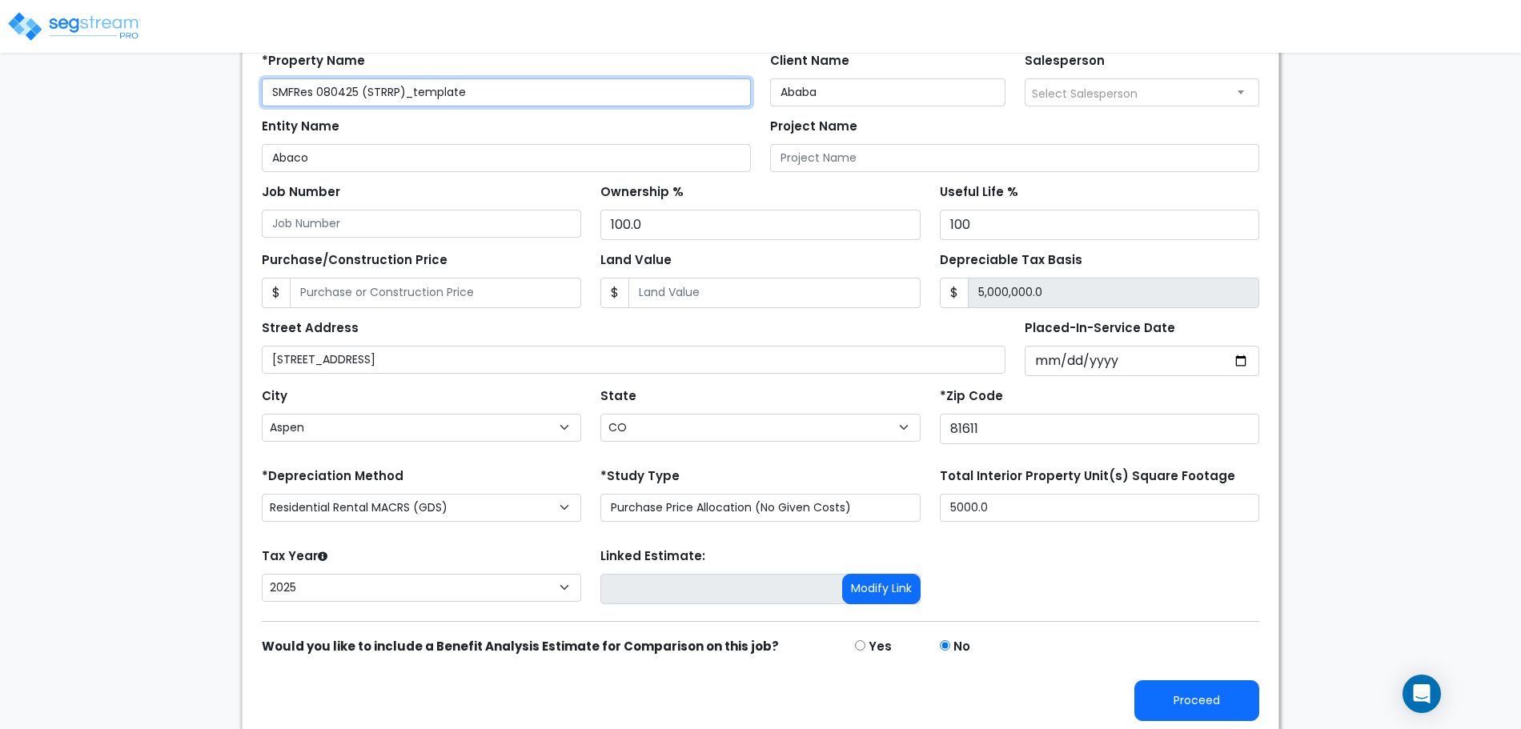
scroll to position [157, 0]
click at [1171, 672] on div "Proceed" at bounding box center [760, 688] width 1017 height 65
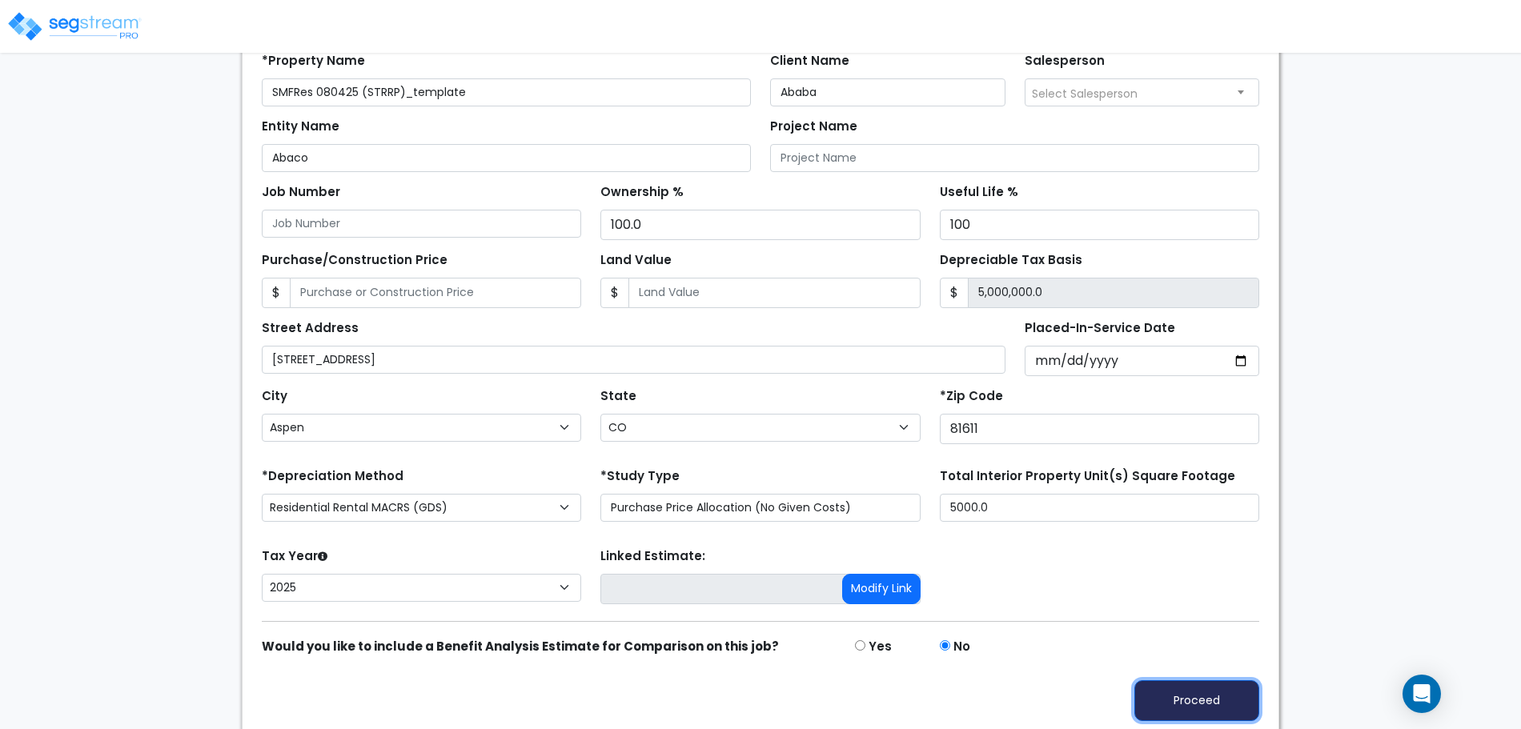
click at [1191, 695] on button "Proceed" at bounding box center [1196, 700] width 125 height 41
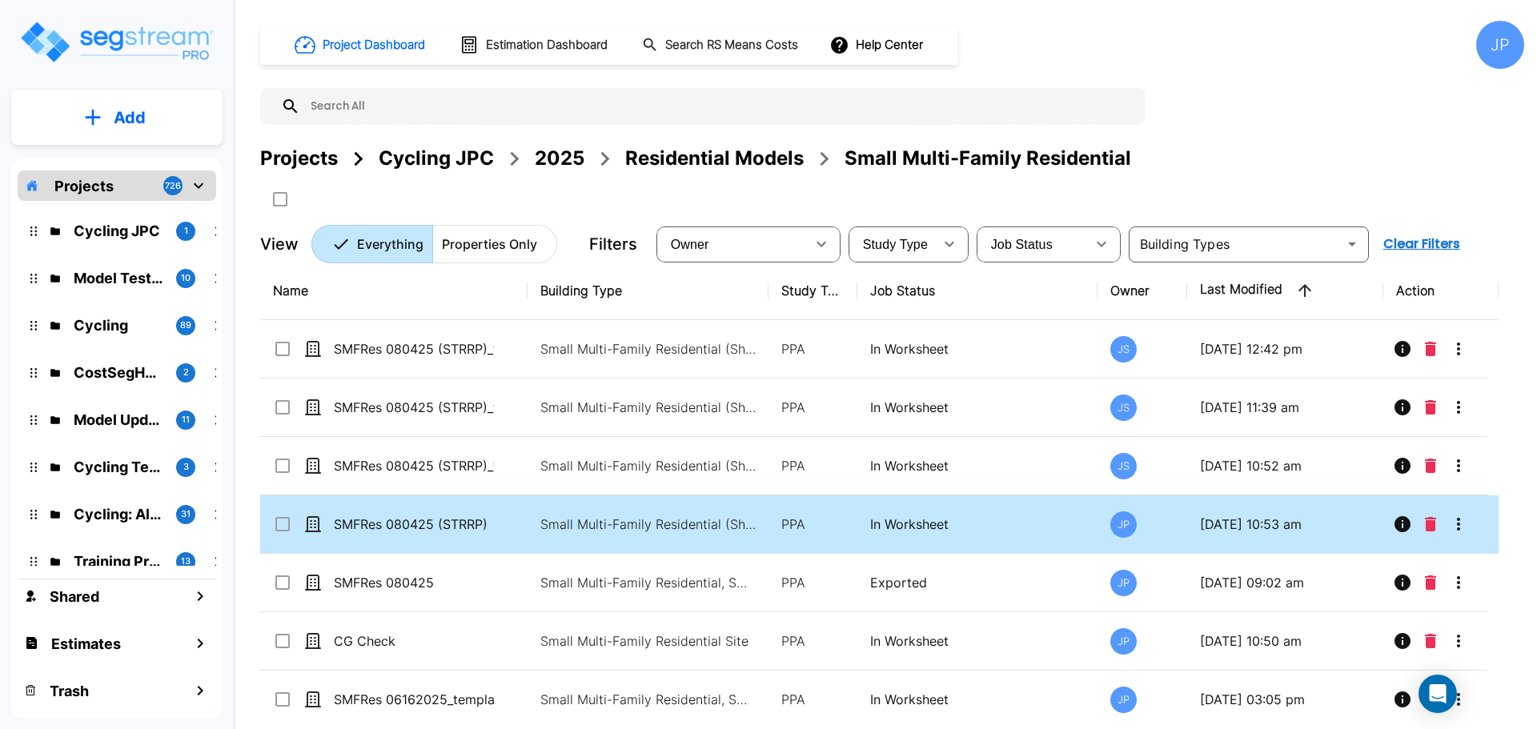
scroll to position [130, 0]
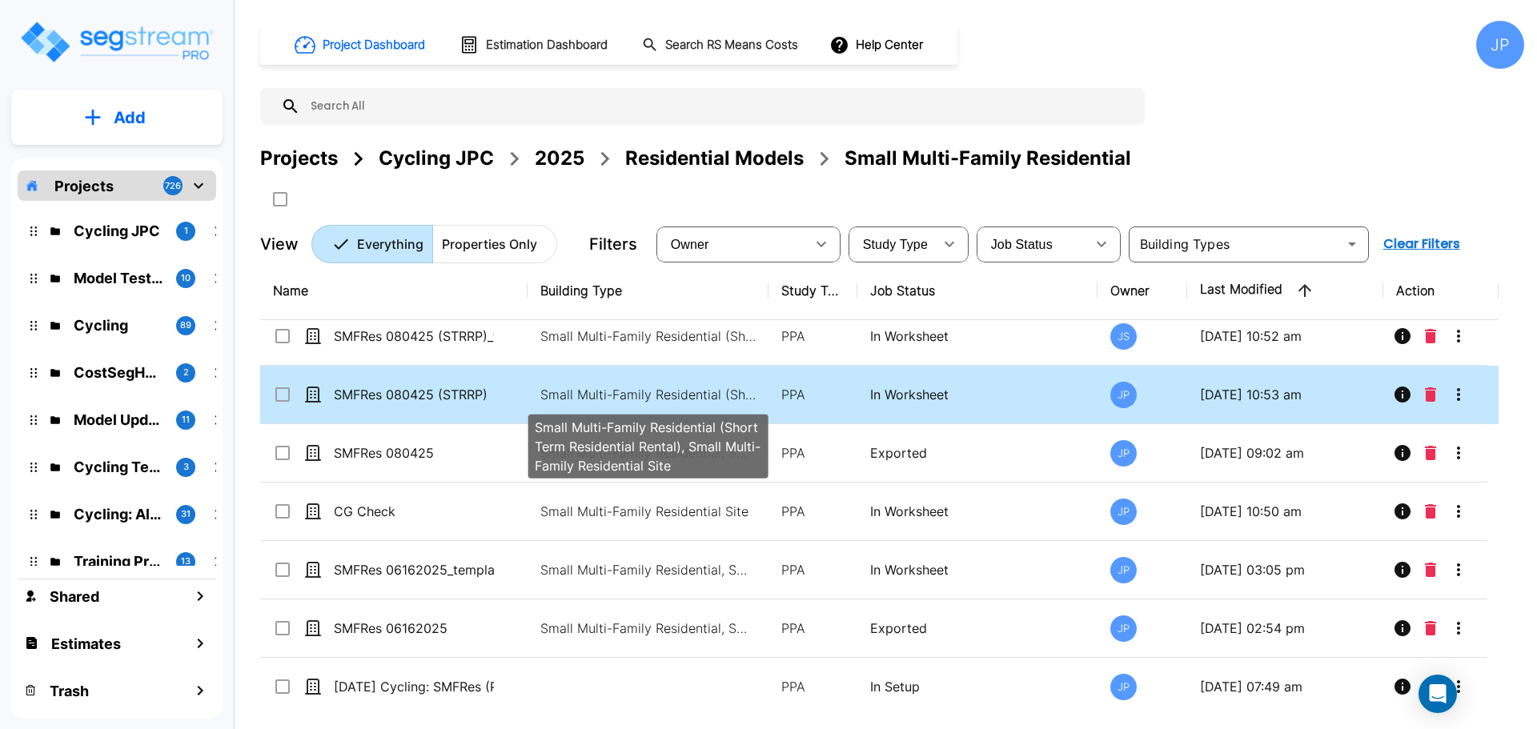
click at [630, 389] on p "Small Multi-Family Residential (Short Term Residential Rental), Small Multi-Fam…" at bounding box center [648, 394] width 216 height 19
checkbox input "true"
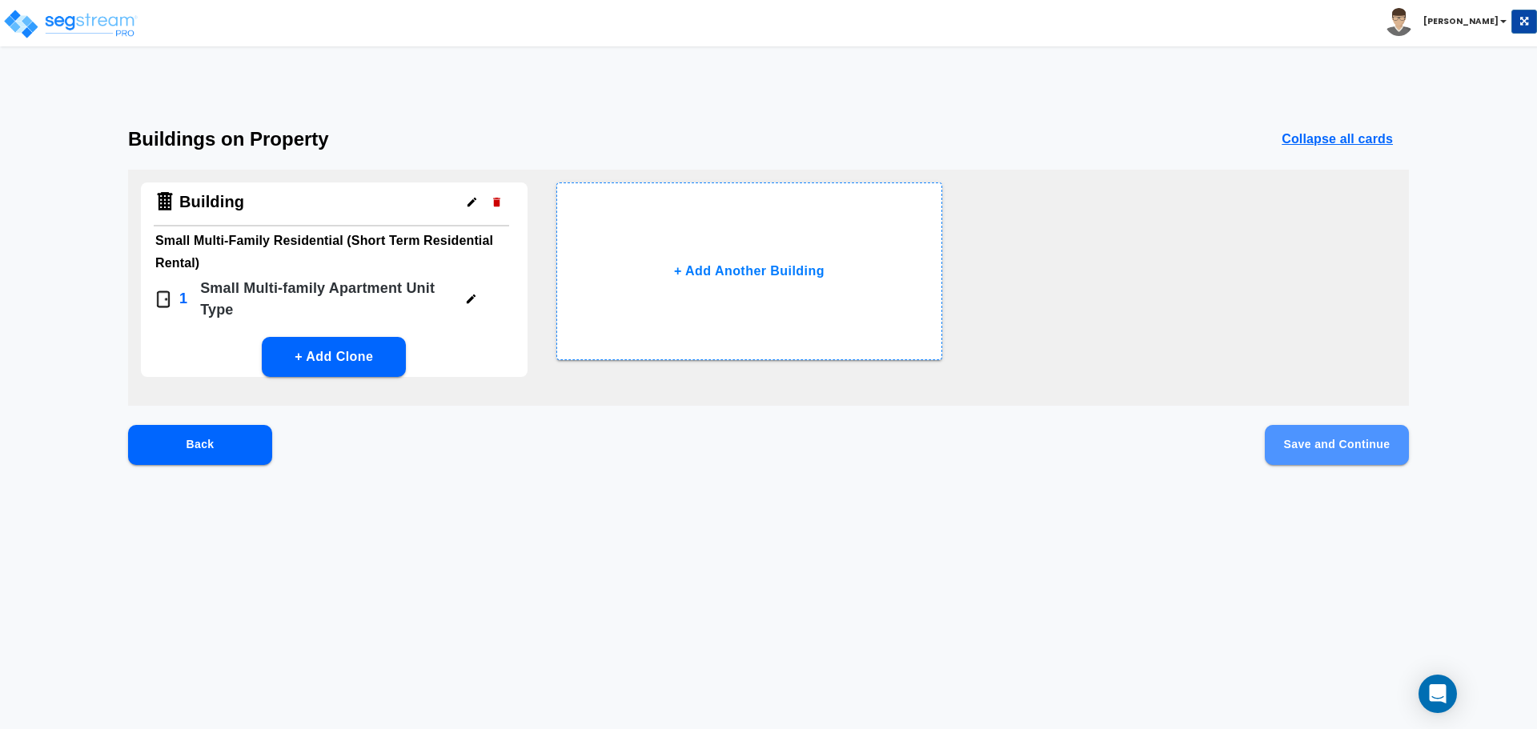
click at [1366, 435] on button "Save and Continue" at bounding box center [1337, 445] width 144 height 40
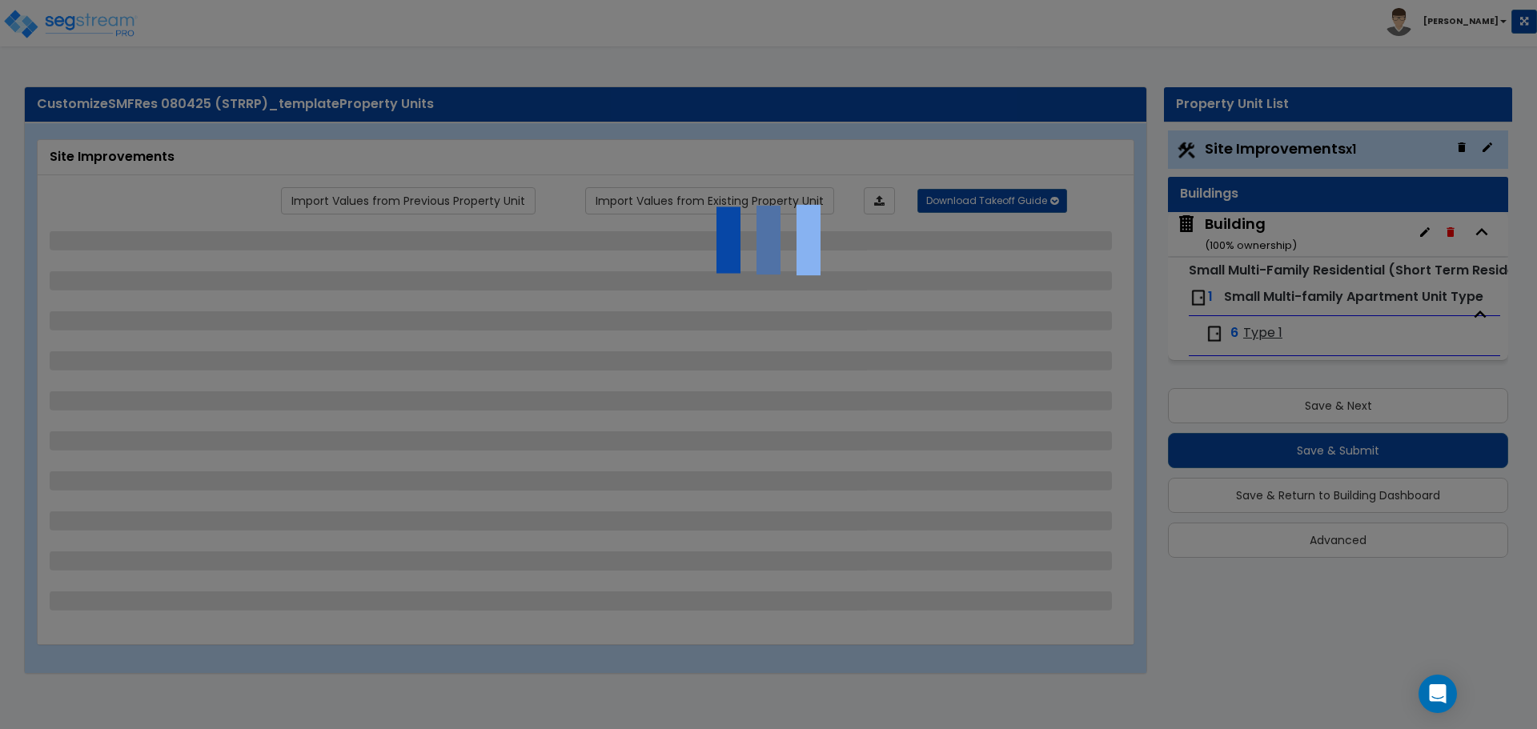
select select "2"
select select "1"
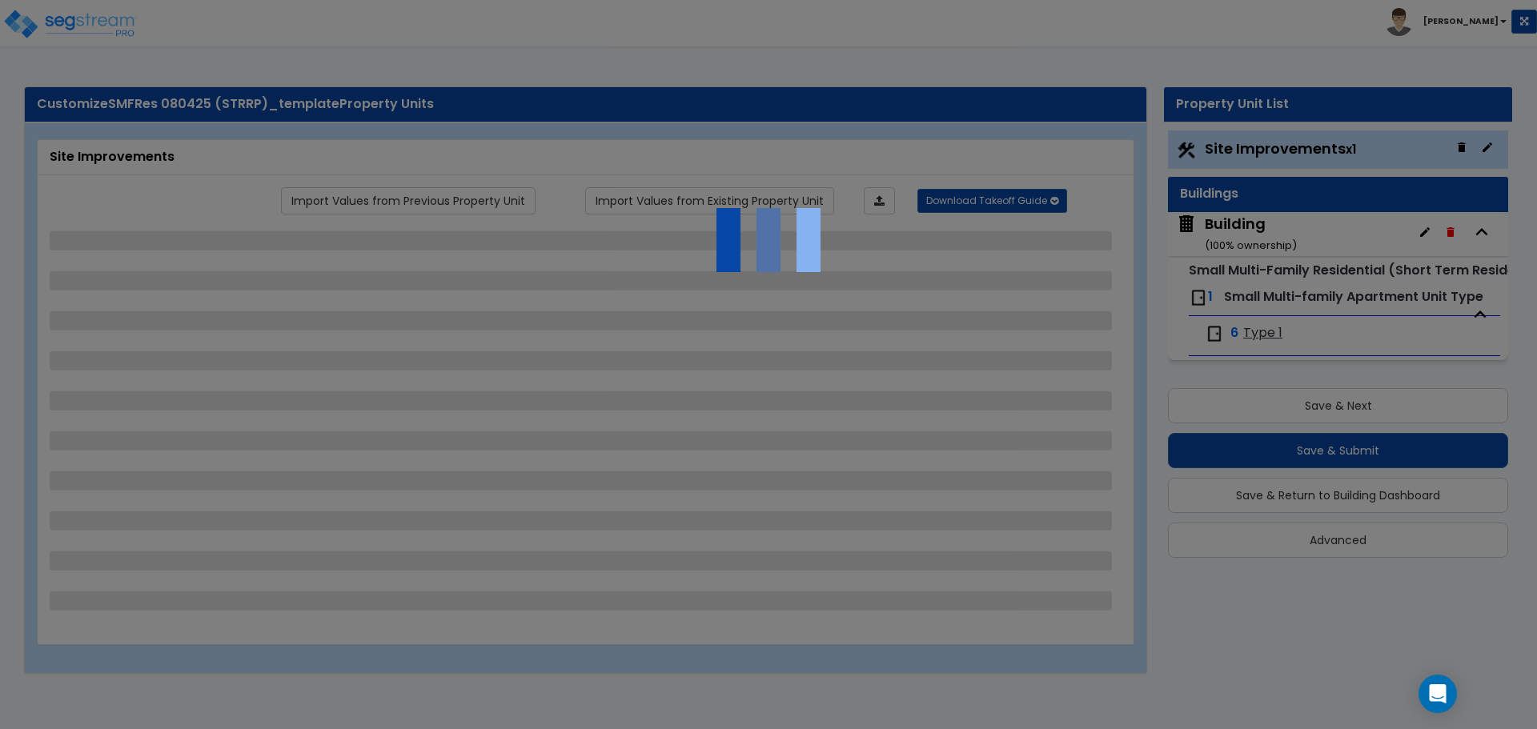
select select "2"
select select "1"
select select "5"
select select "1"
select select "2"
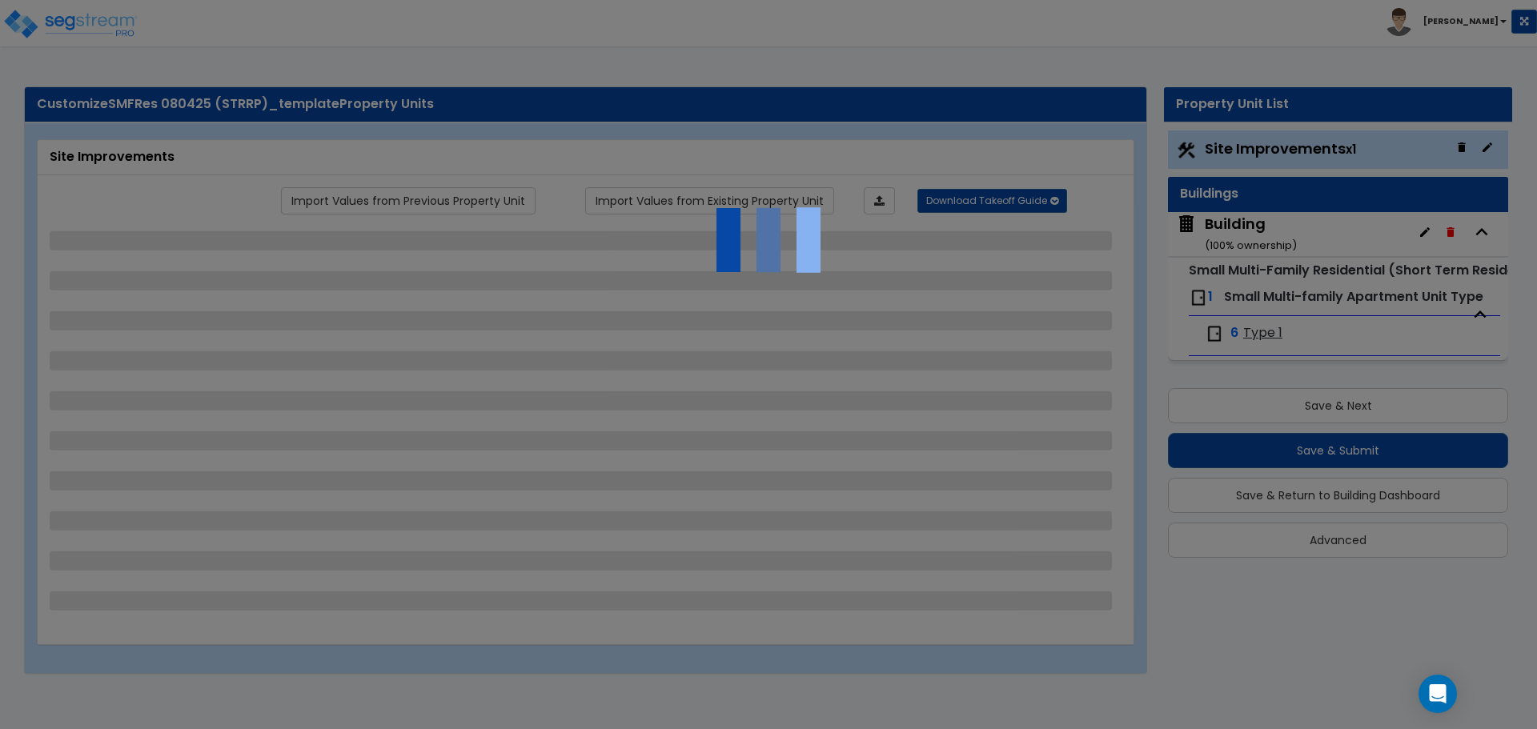
select select "2"
select select "1"
select select "2"
select select "1"
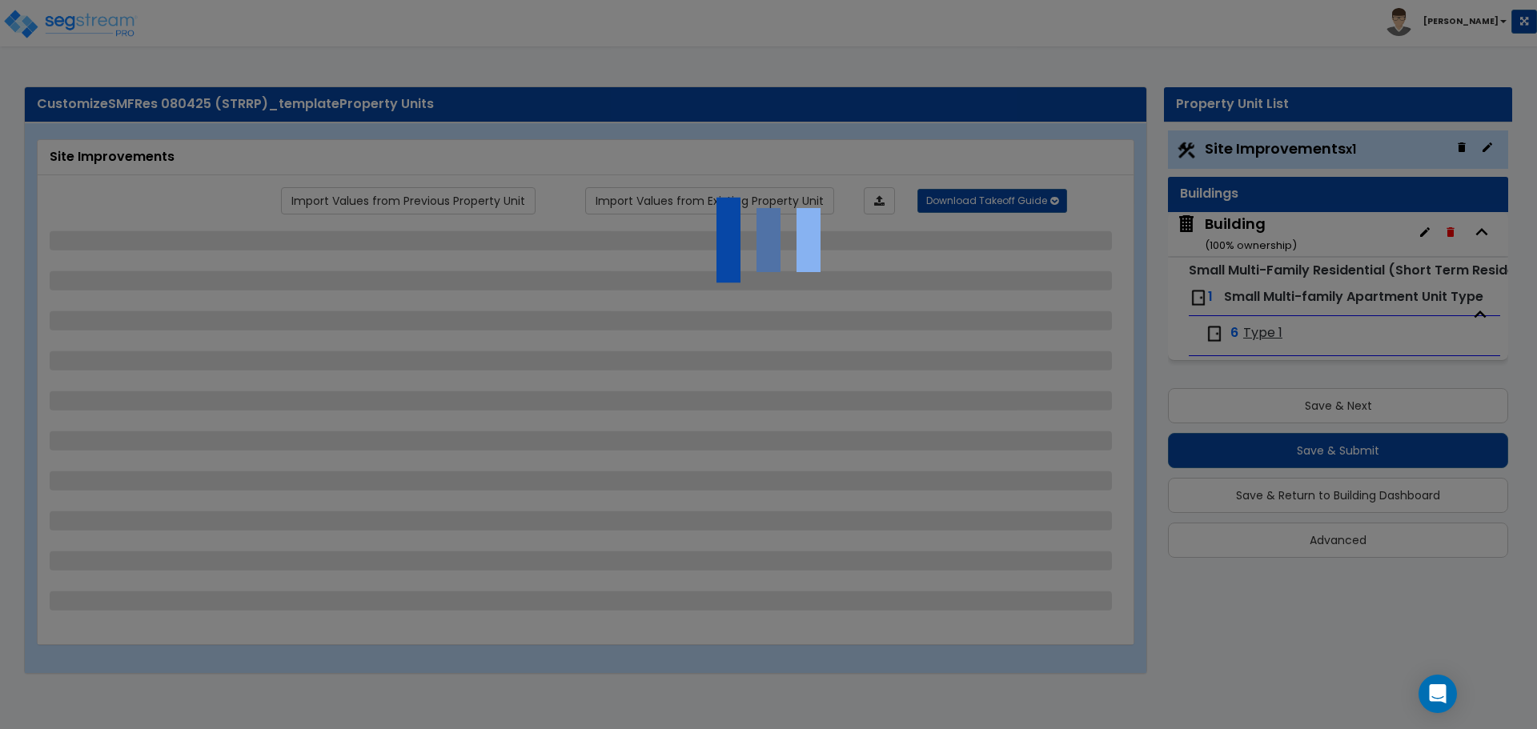
select select "1"
select select "6"
select select "2"
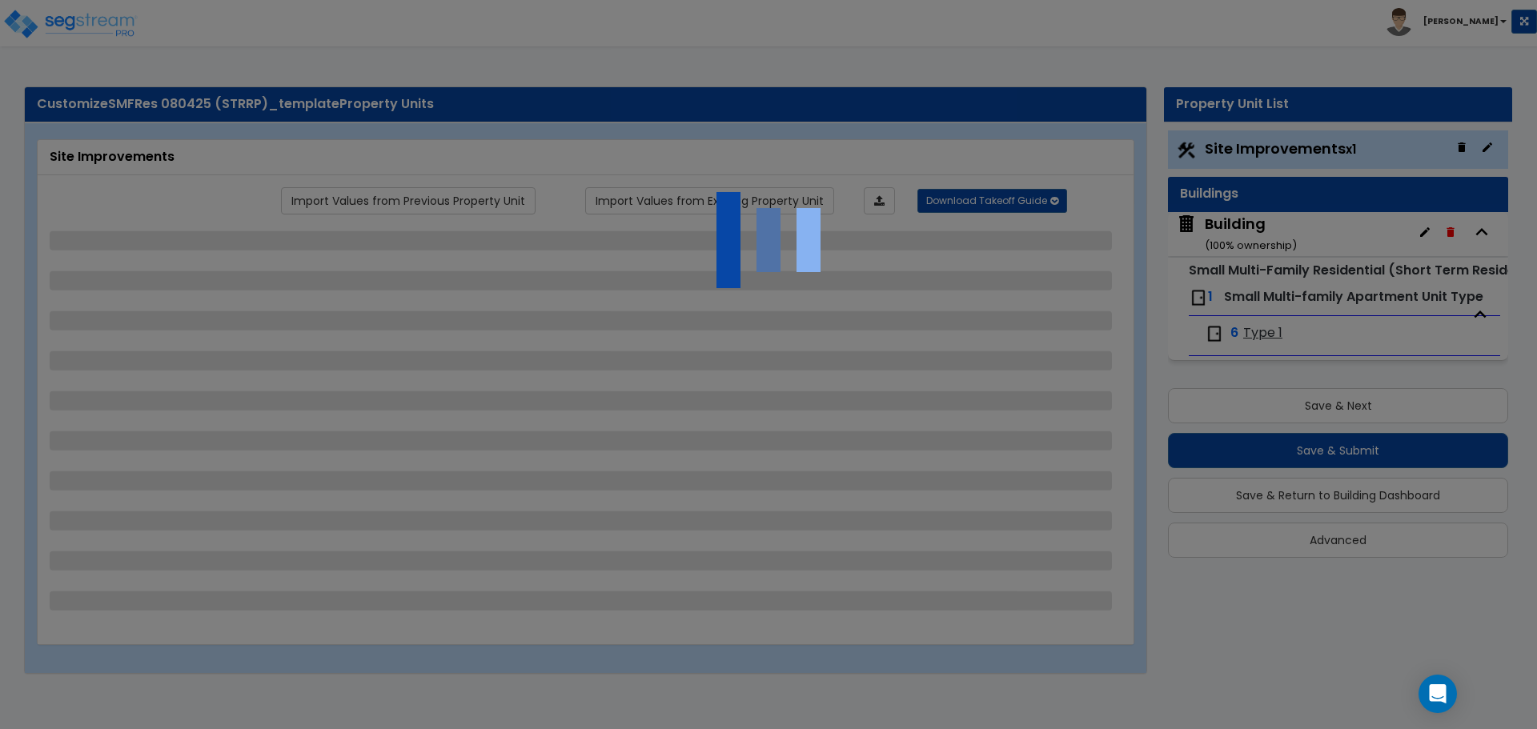
select select "3"
select select "2"
select select "7"
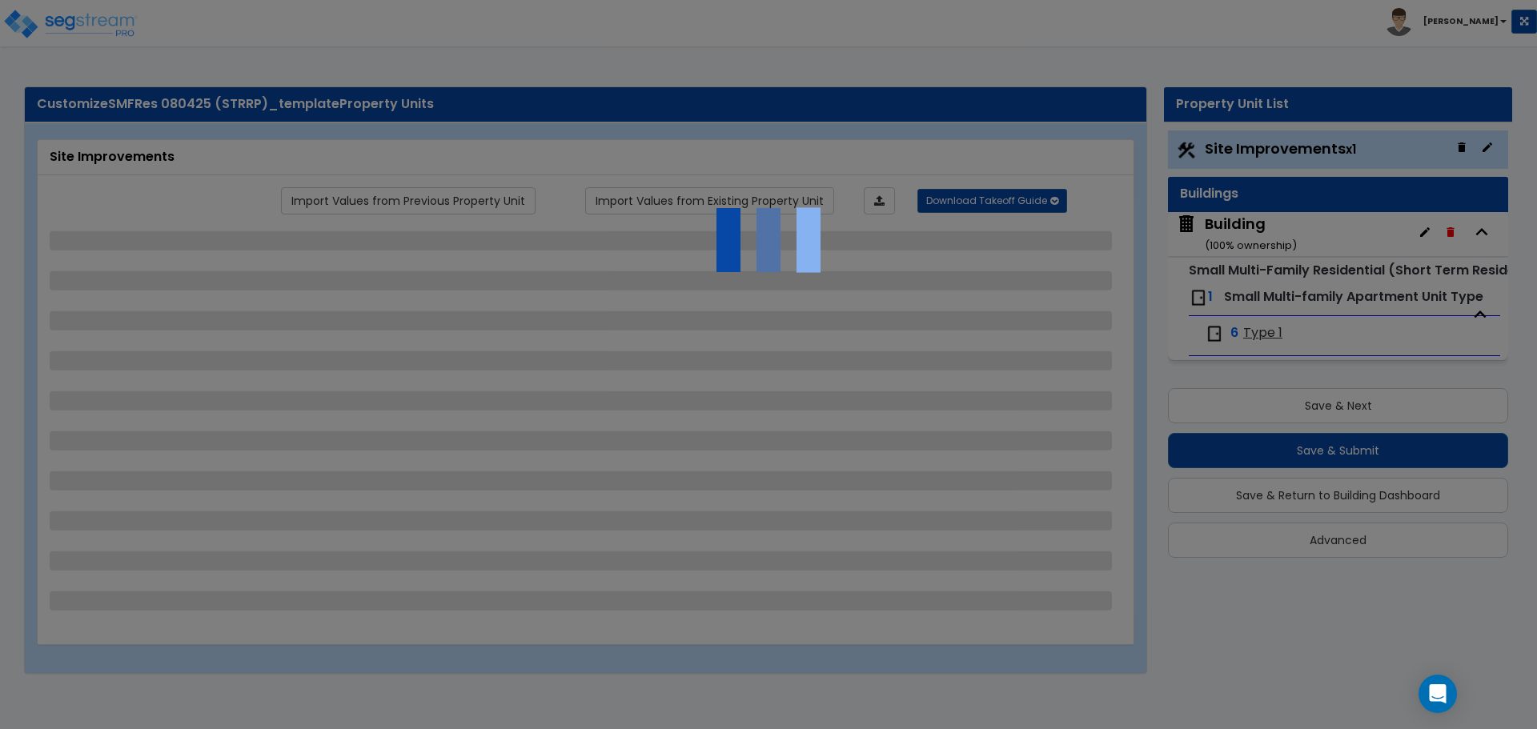
select select "2"
select select "3"
select select "1"
select select "20"
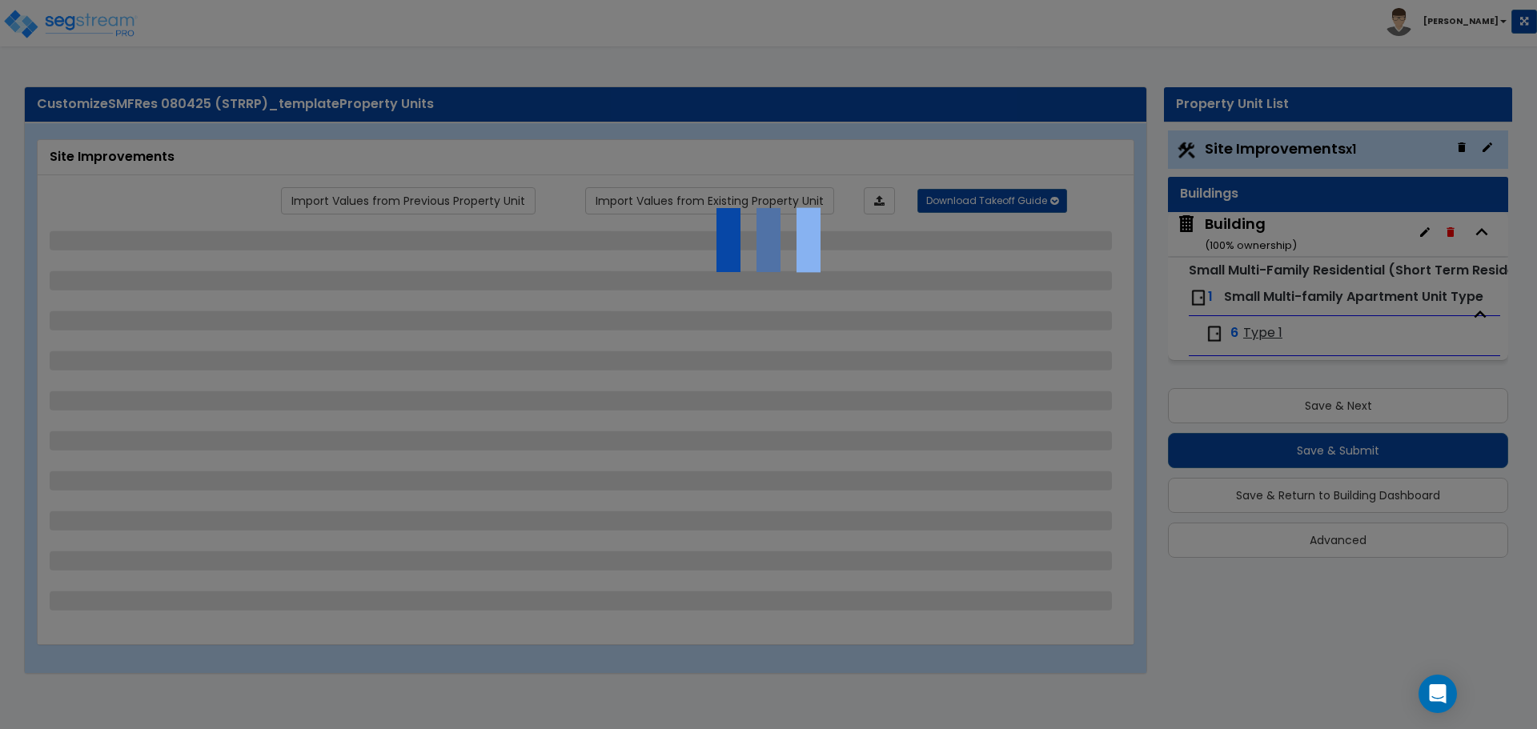
select select "1"
select select "5"
select select "1"
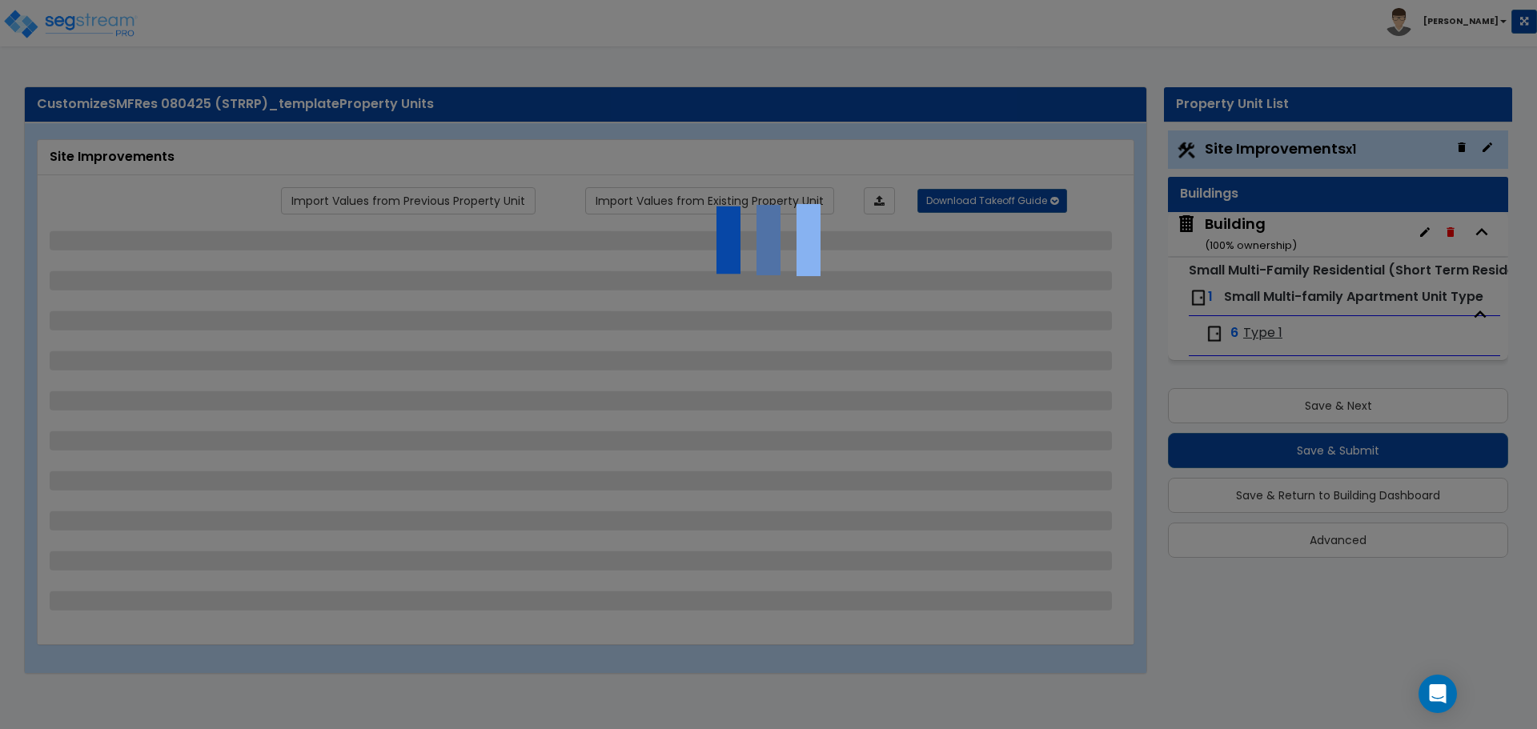
select select "4"
select select "1"
select select "2"
select select "4"
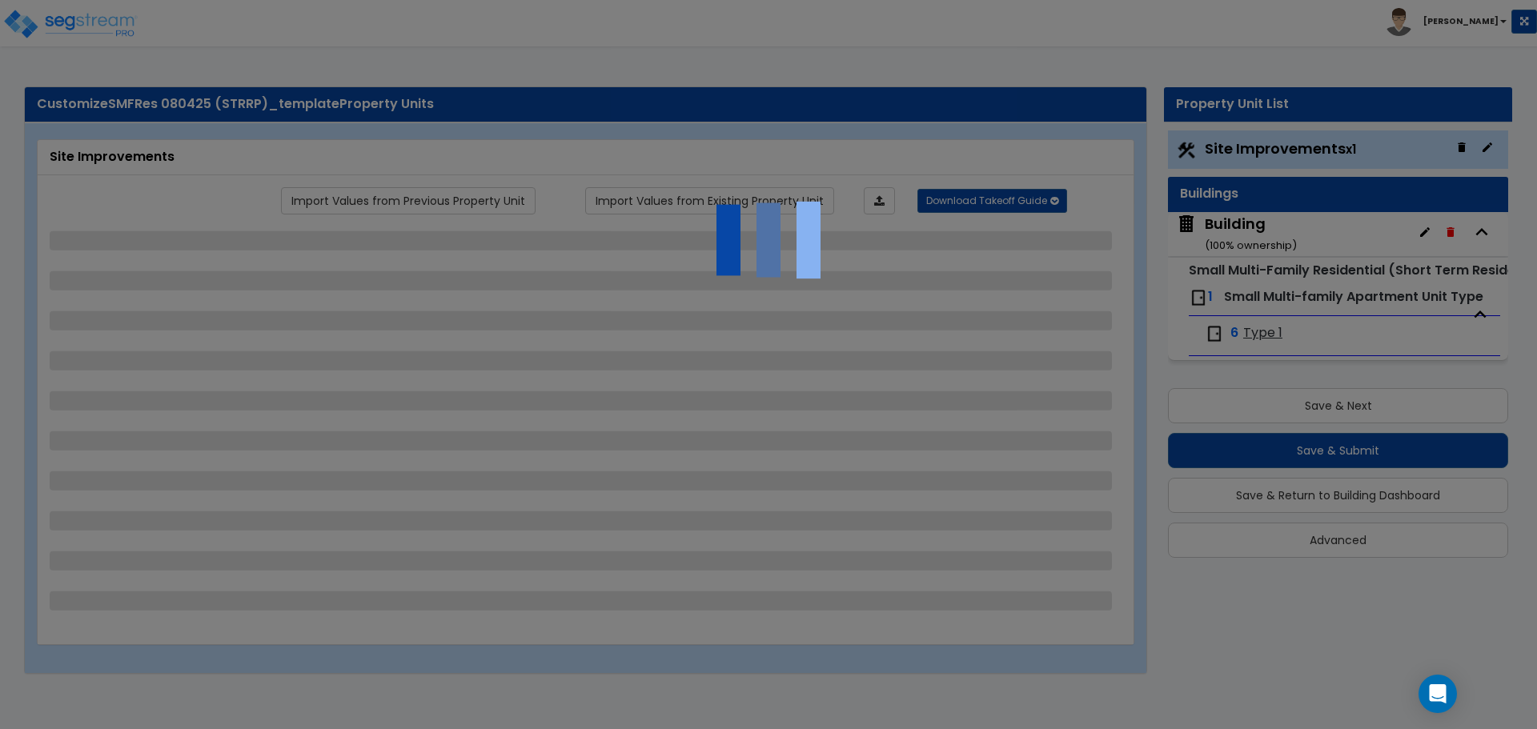
select select "4"
select select "1"
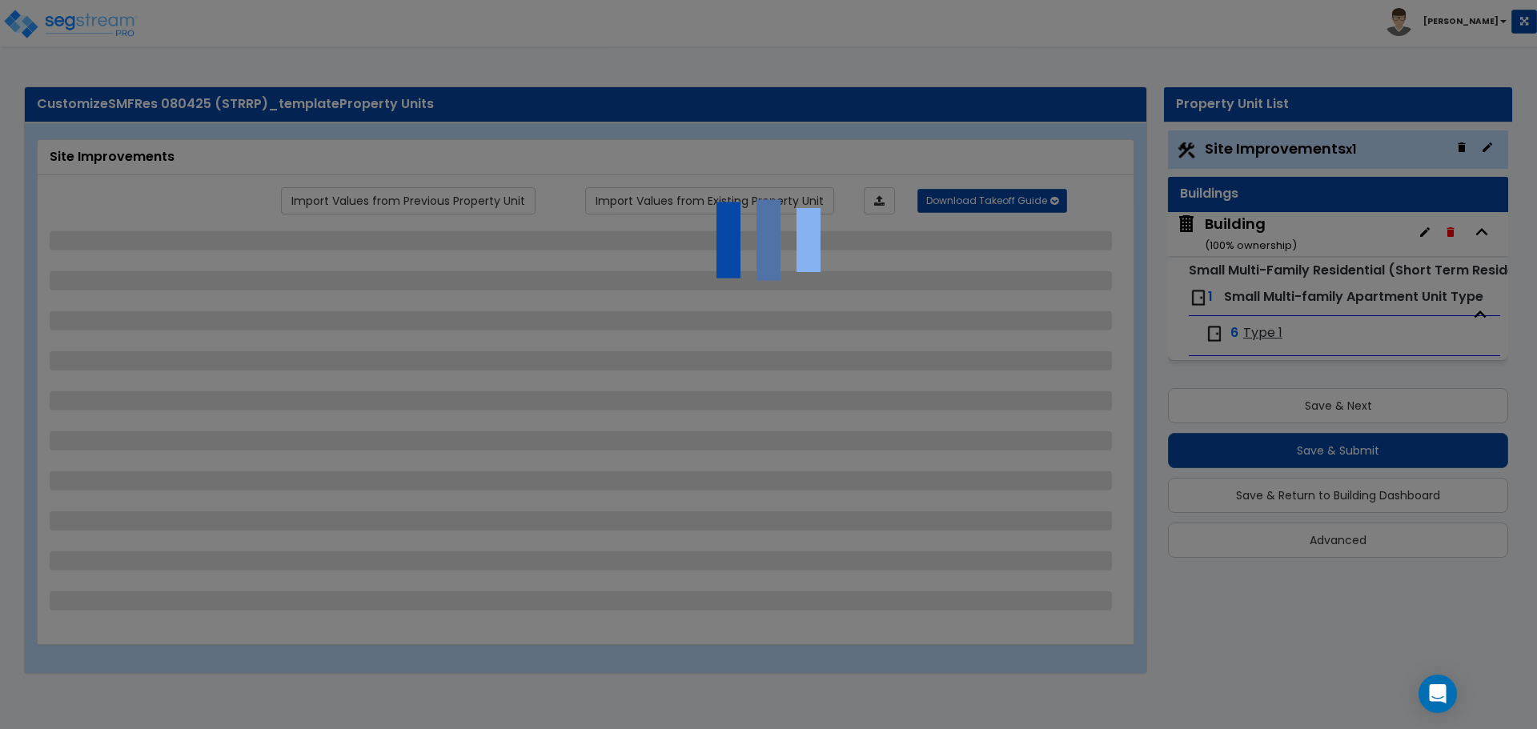
select select "2"
select select "1"
select select "2"
select select "1"
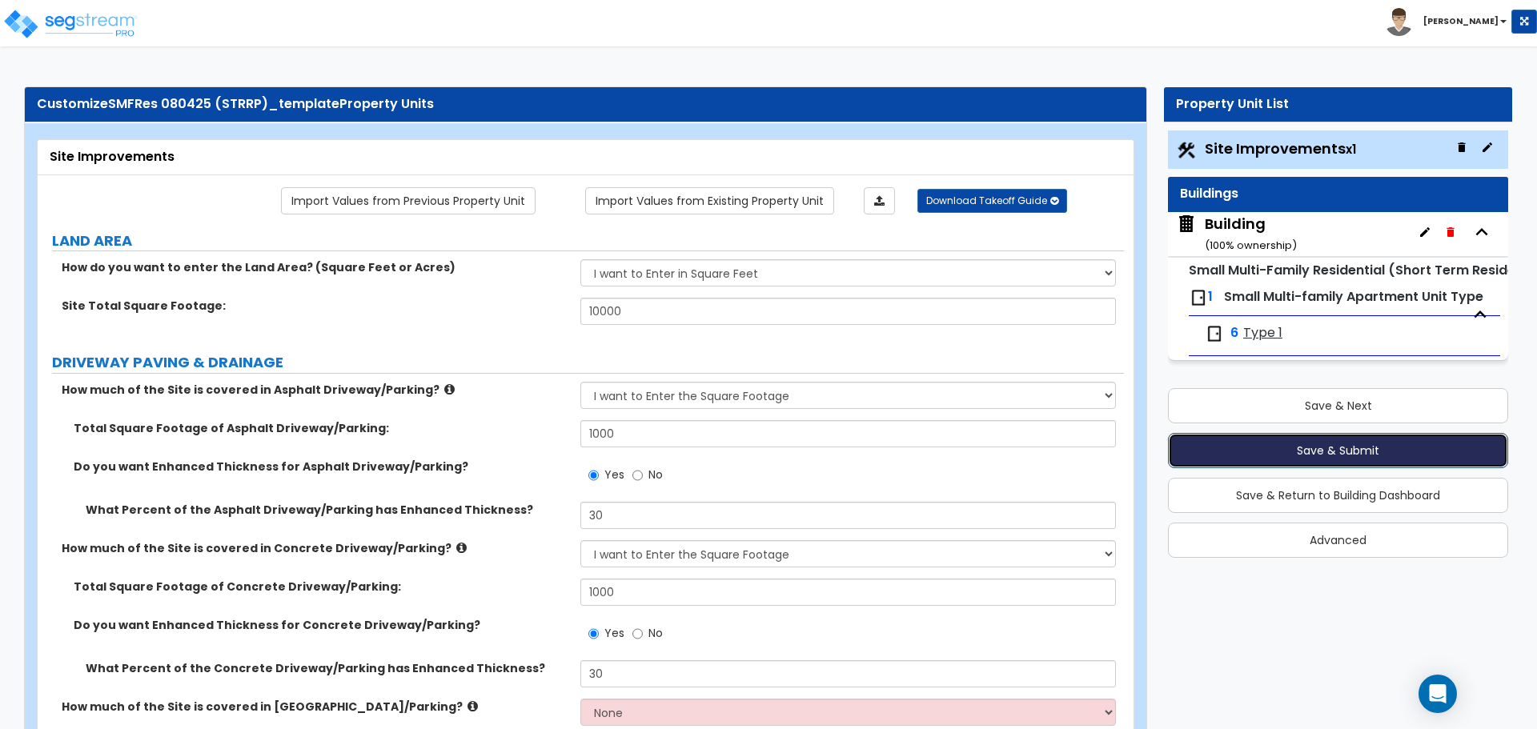
click at [1343, 437] on button "Save & Submit" at bounding box center [1338, 450] width 340 height 35
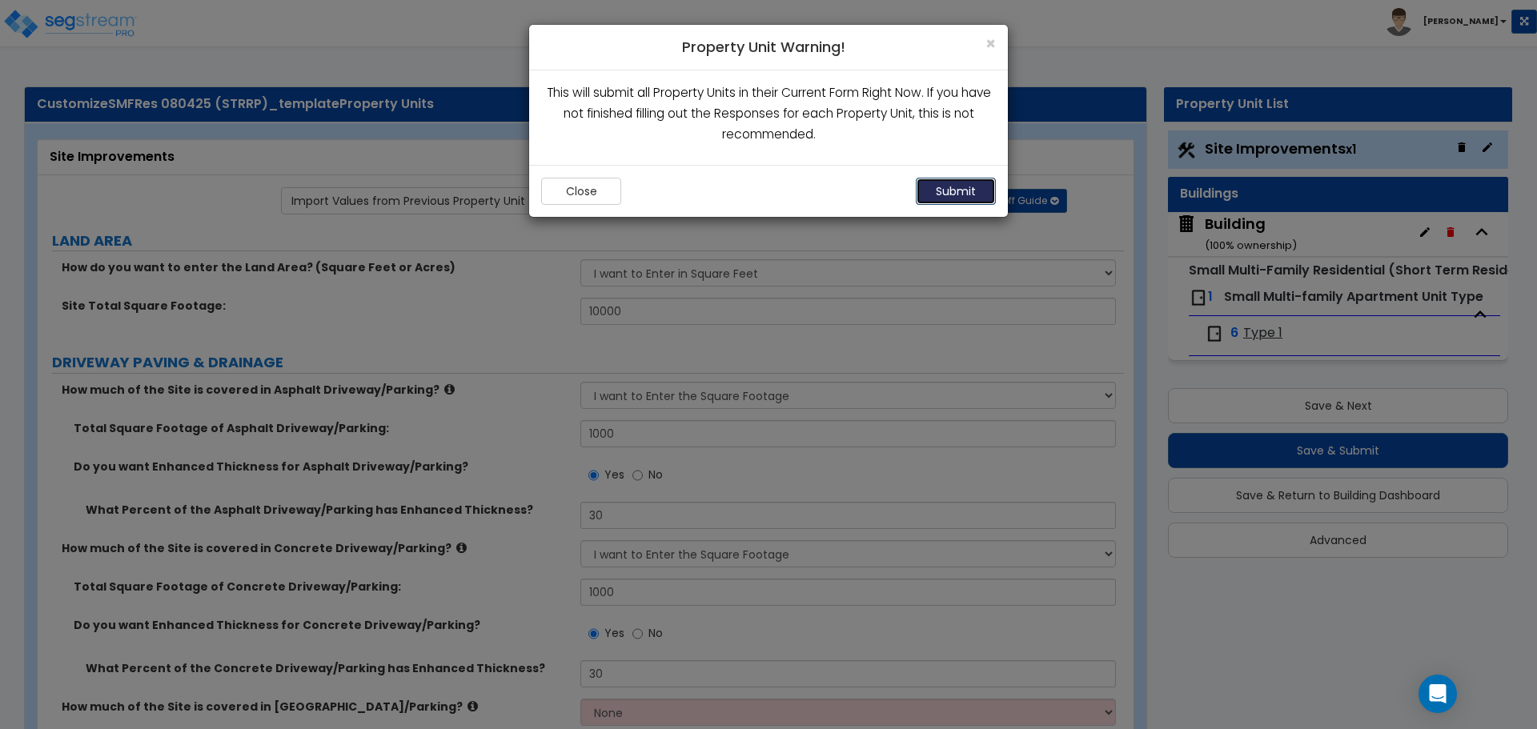
click at [969, 195] on button "Submit" at bounding box center [956, 191] width 80 height 27
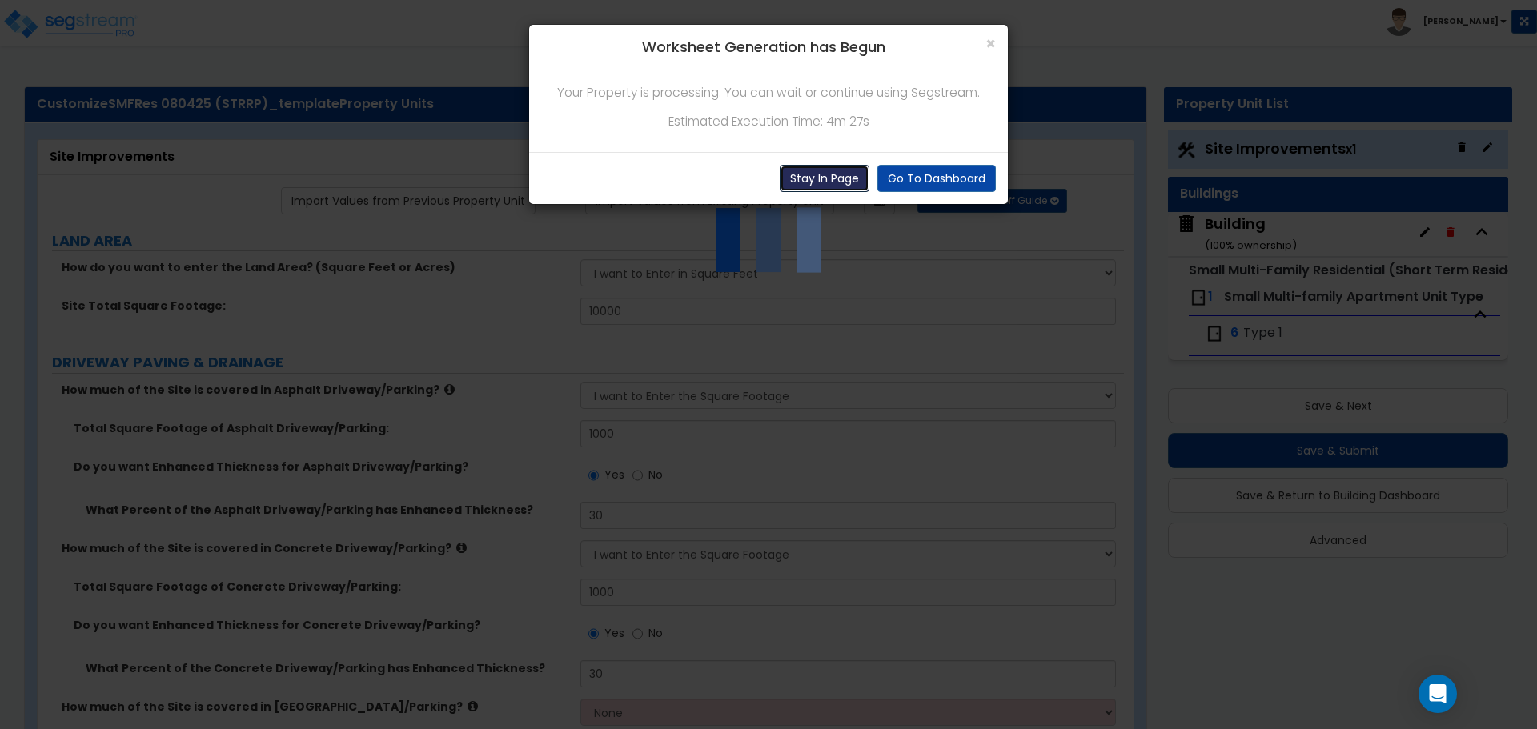
click at [822, 167] on button "Stay In Page" at bounding box center [825, 178] width 90 height 27
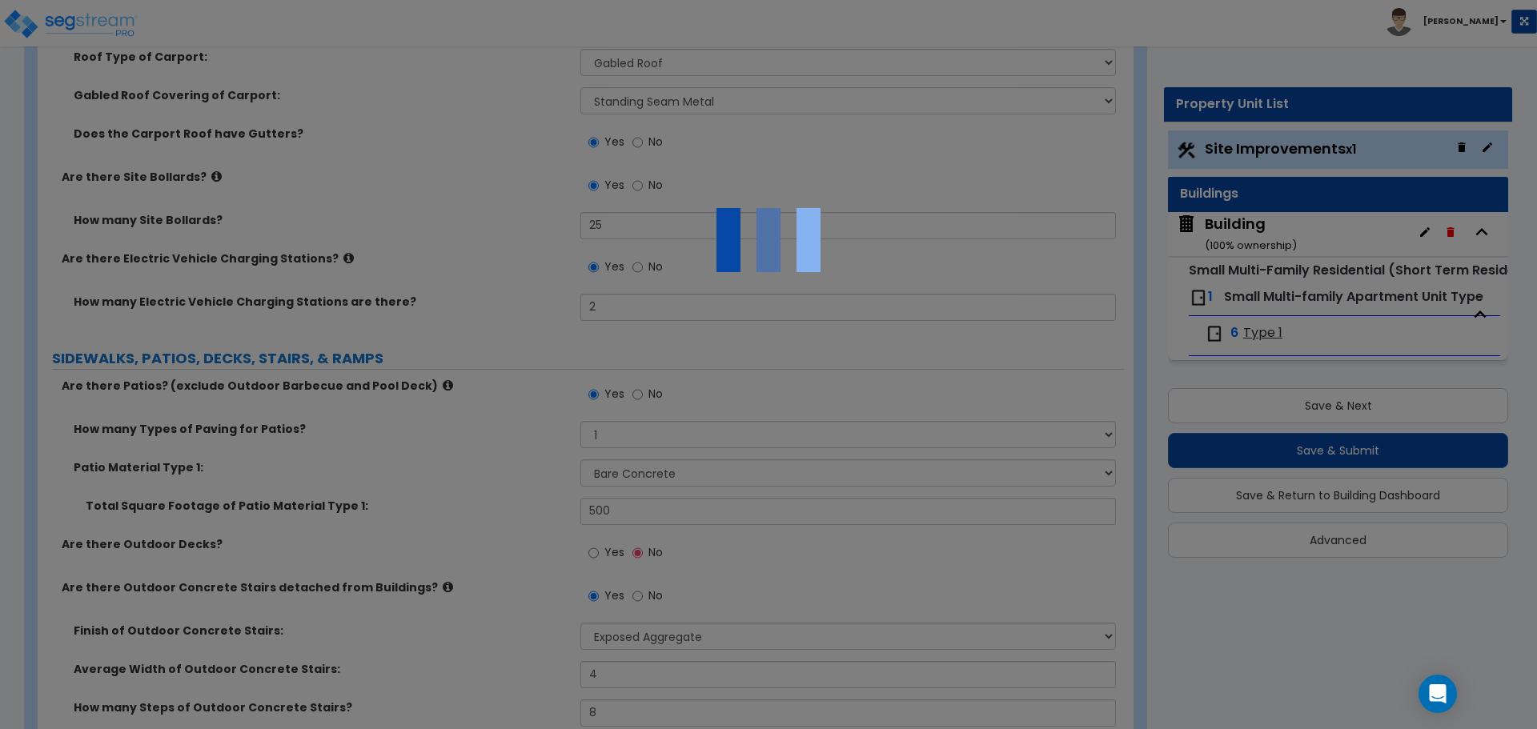
scroll to position [1377, 0]
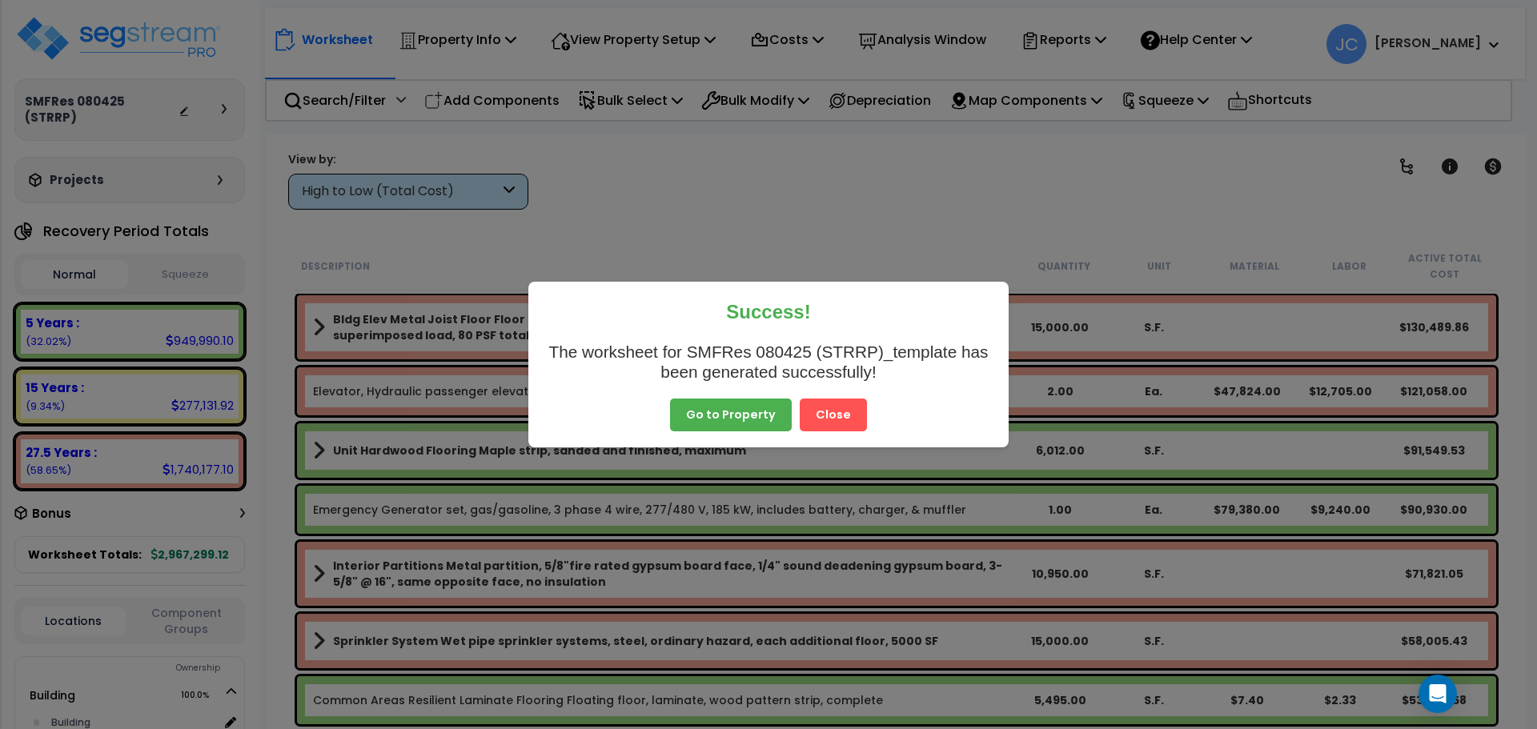
click at [827, 415] on button "Close" at bounding box center [833, 416] width 67 height 34
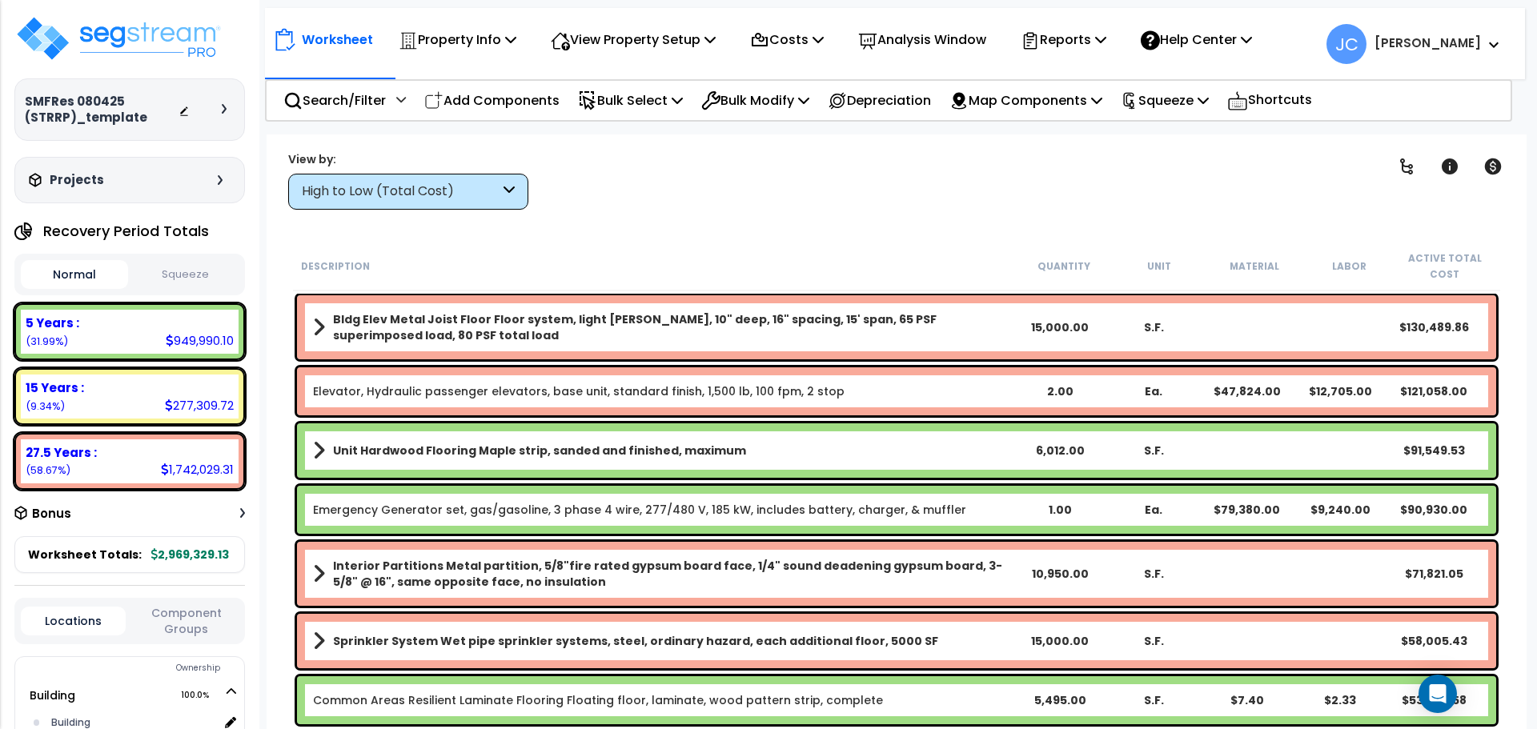
click at [456, 203] on div "High to Low (Total Cost)" at bounding box center [408, 192] width 240 height 36
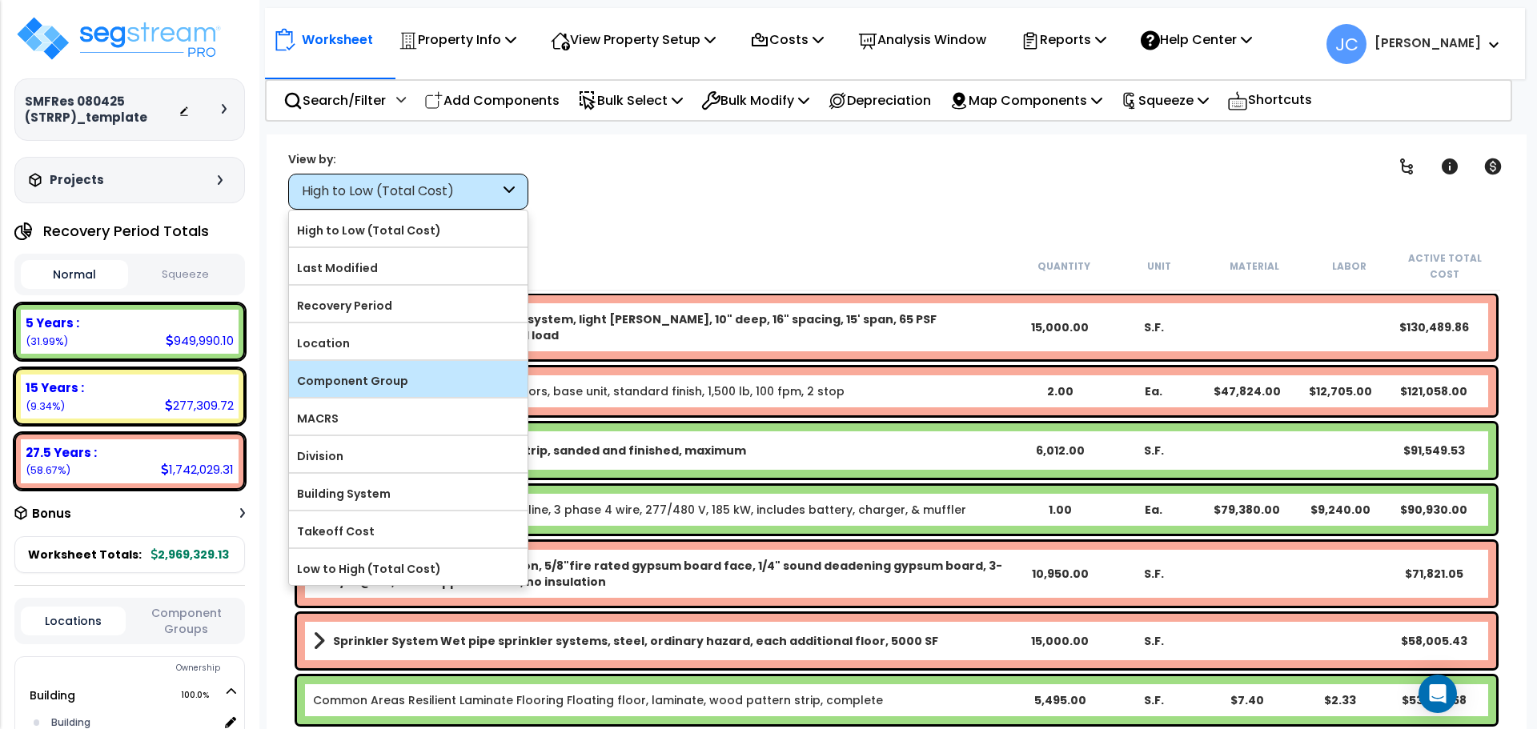
click at [431, 373] on label "Component Group" at bounding box center [408, 381] width 239 height 24
click at [0, 0] on input "Component Group" at bounding box center [0, 0] width 0 height 0
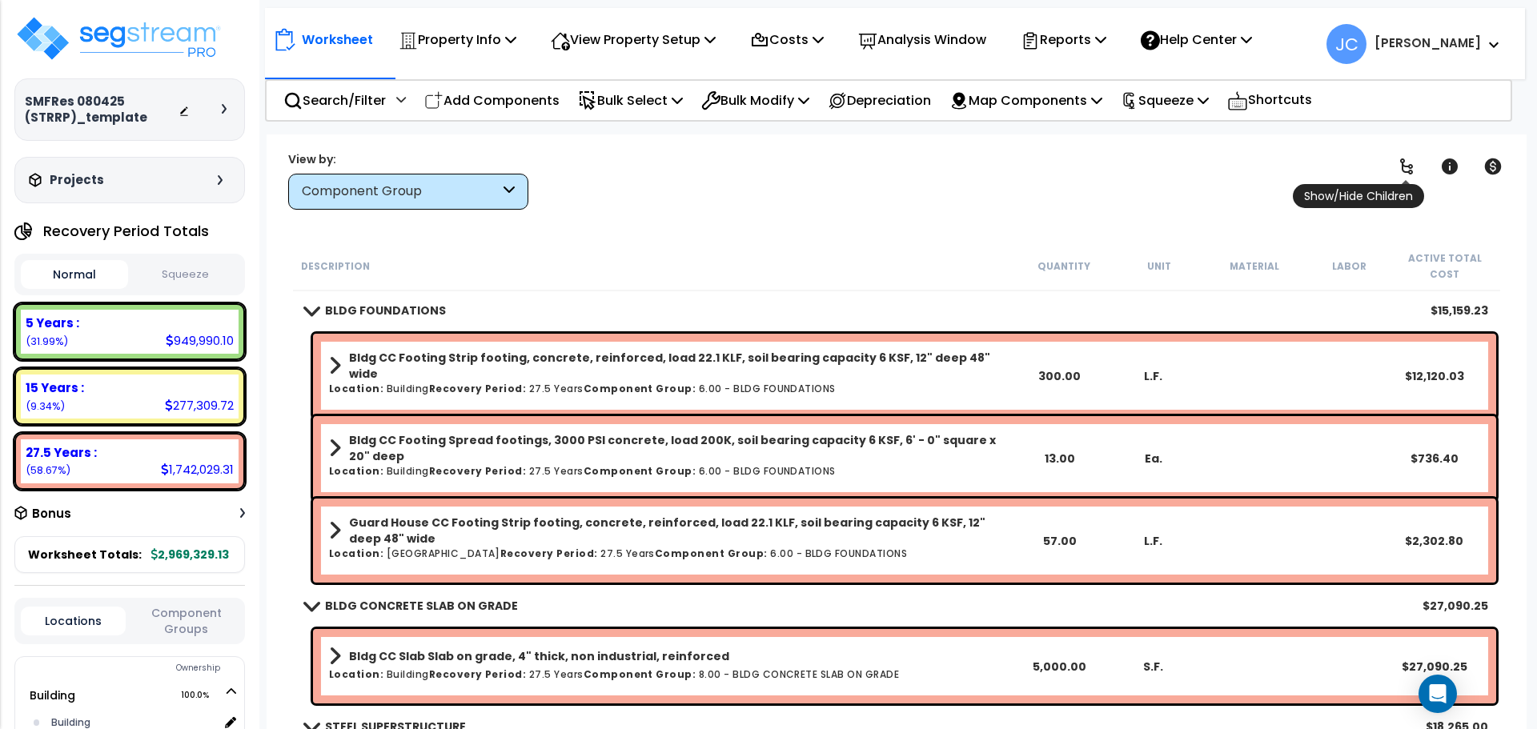
click at [1410, 170] on icon at bounding box center [1406, 166] width 13 height 16
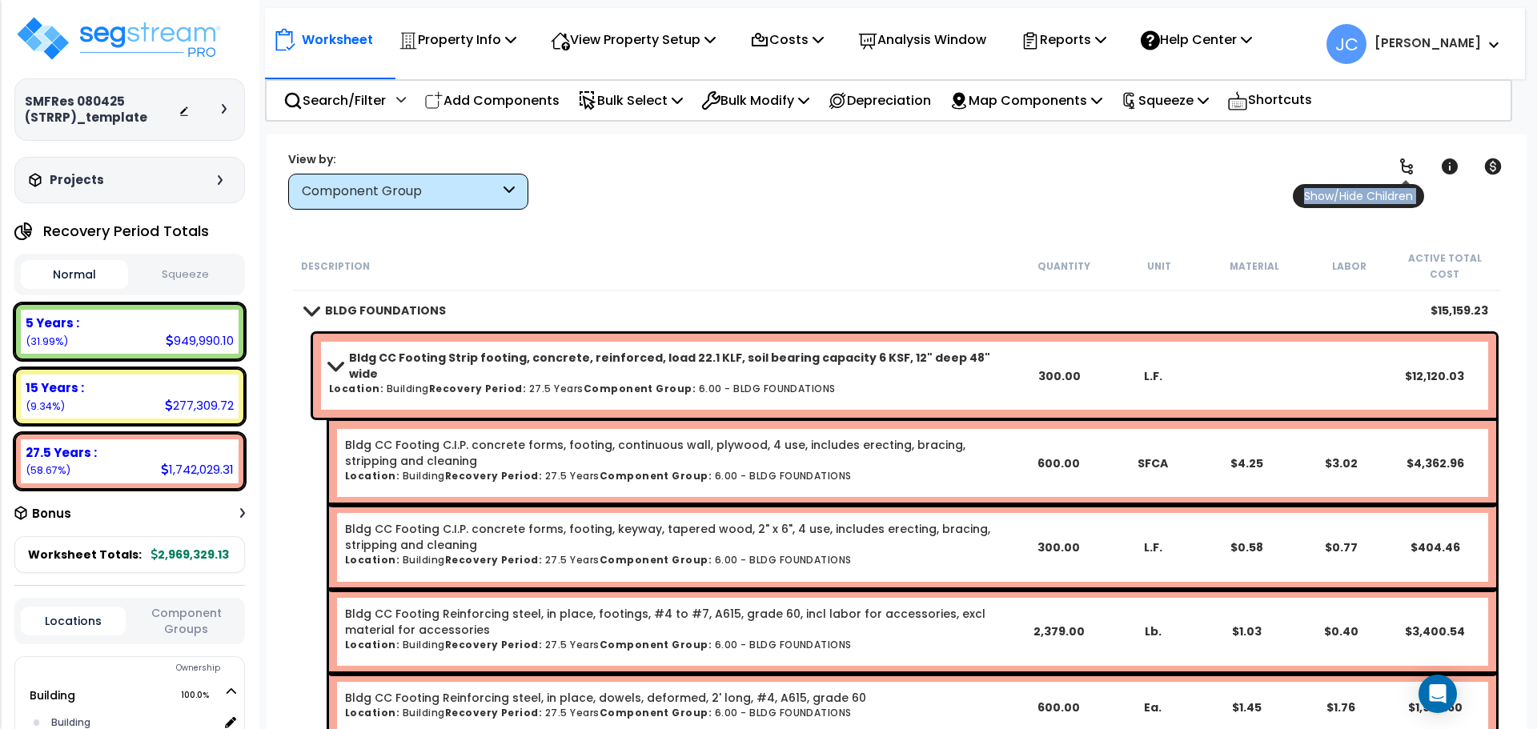
click at [1410, 170] on icon at bounding box center [1406, 166] width 13 height 16
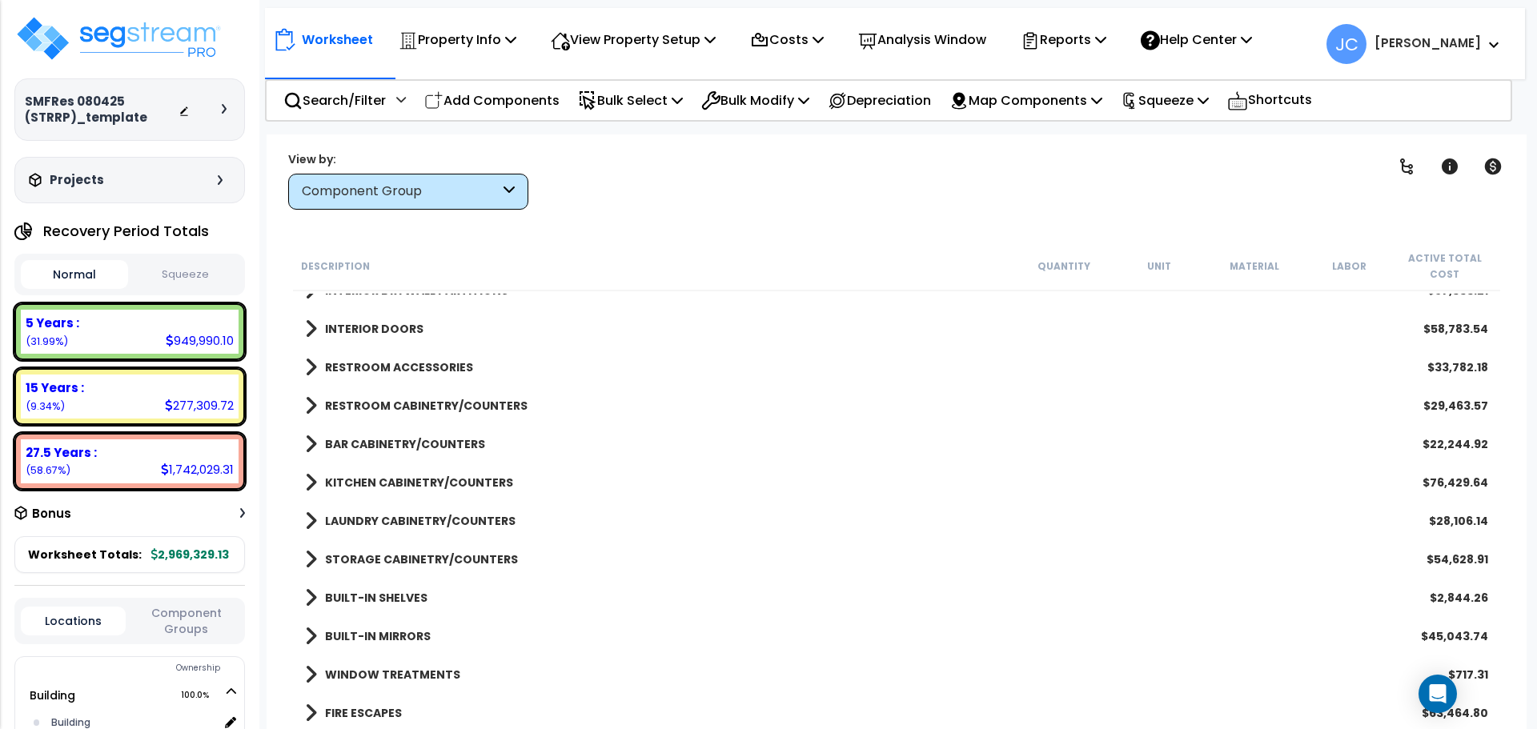
click at [481, 403] on b "RESTROOM CABINETRY/COUNTERS" at bounding box center [426, 406] width 203 height 16
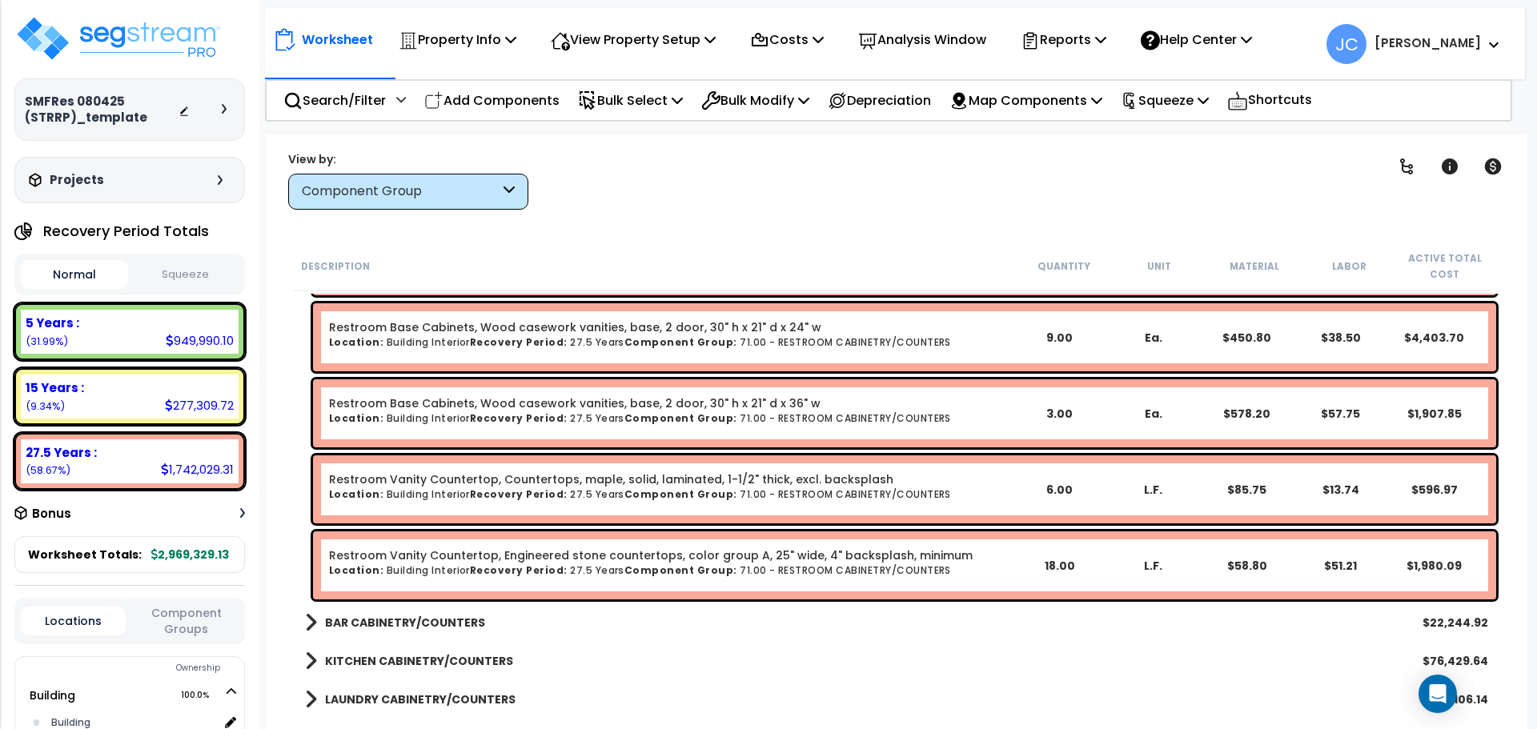
scroll to position [990, 0]
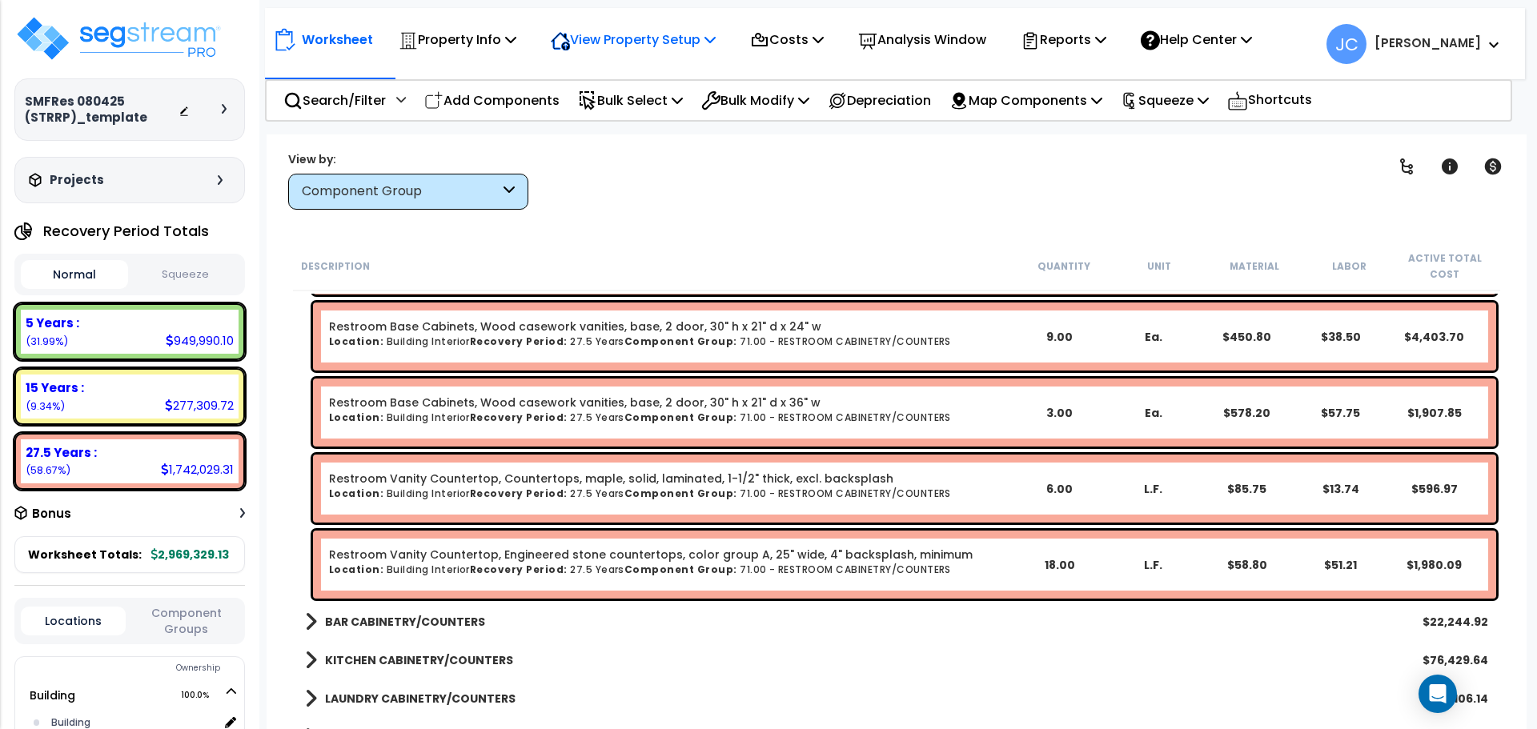
click at [516, 39] on p "View Property Setup" at bounding box center [458, 40] width 118 height 22
click at [620, 105] on link "View Questionnaire" at bounding box center [622, 110] width 158 height 32
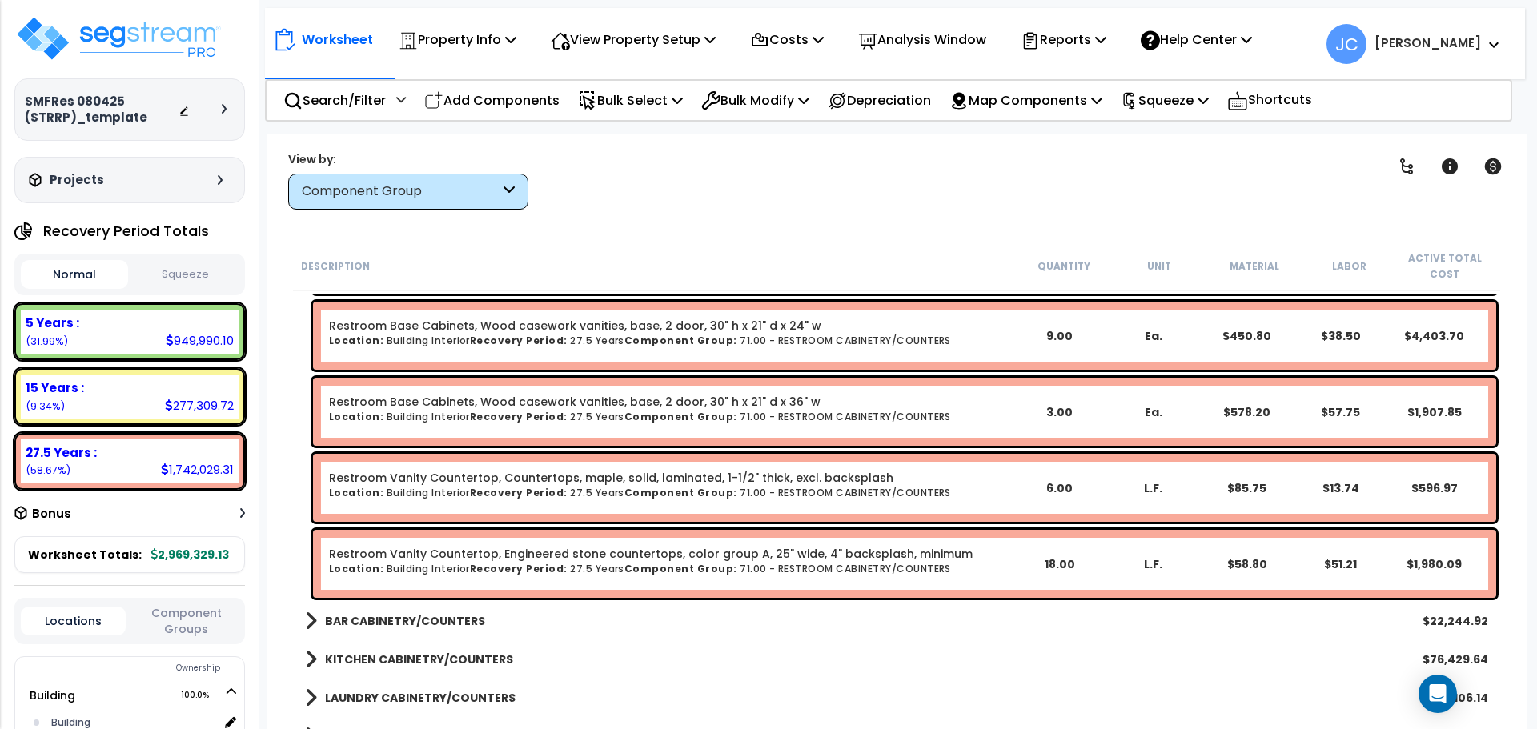
scroll to position [997, 0]
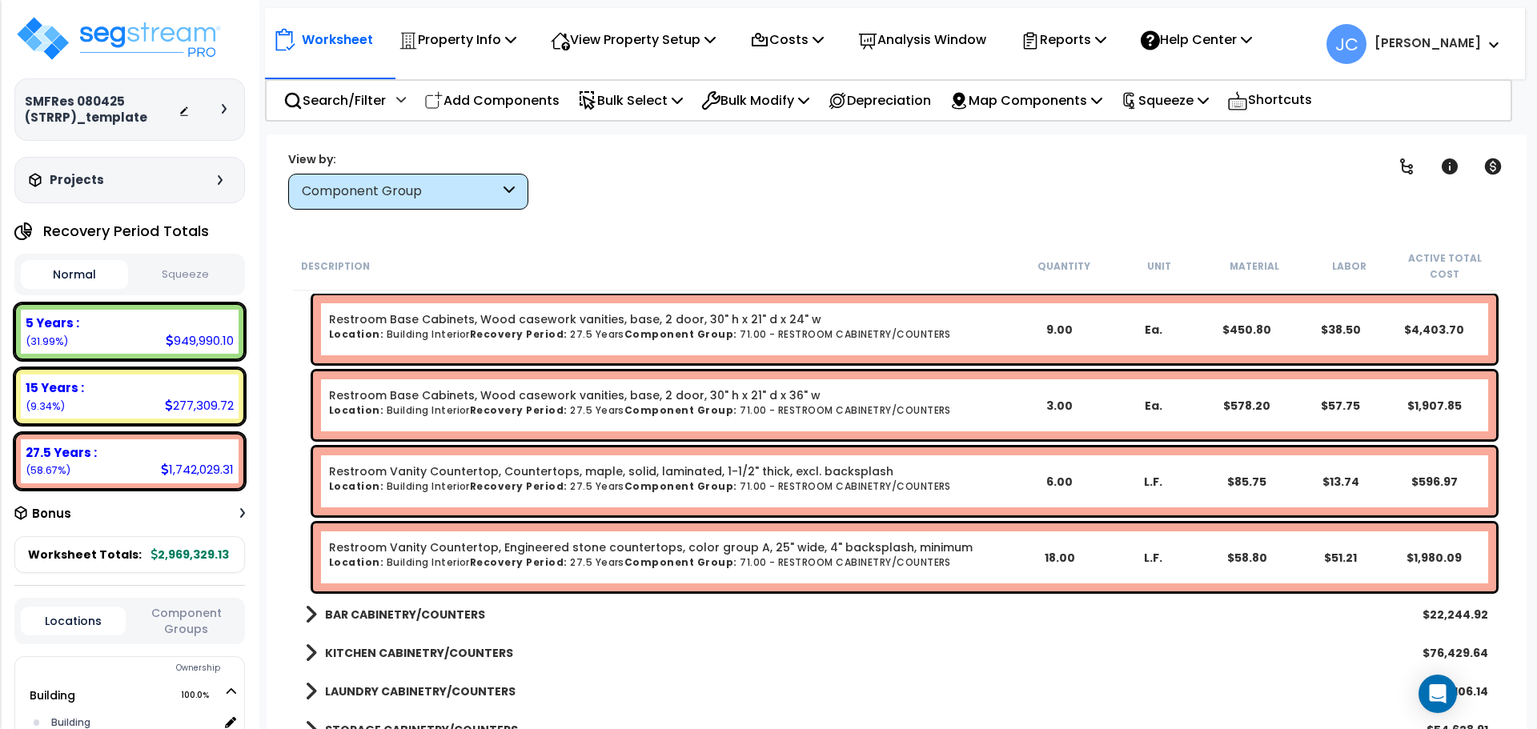
click at [758, 220] on div "Worksheet Property Info Property Setup Add Property Unit Template property Clon…" at bounding box center [897, 498] width 1260 height 729
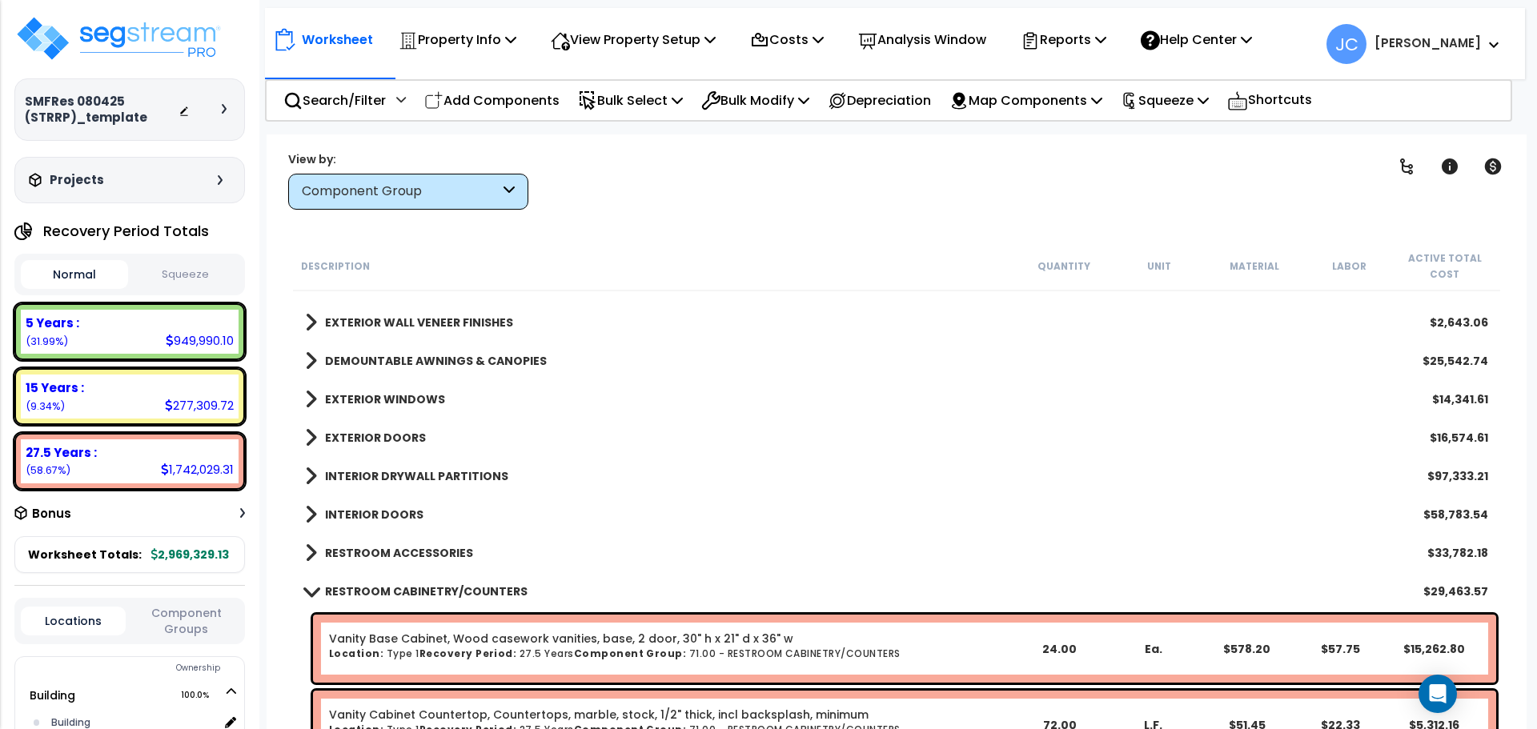
scroll to position [0, 0]
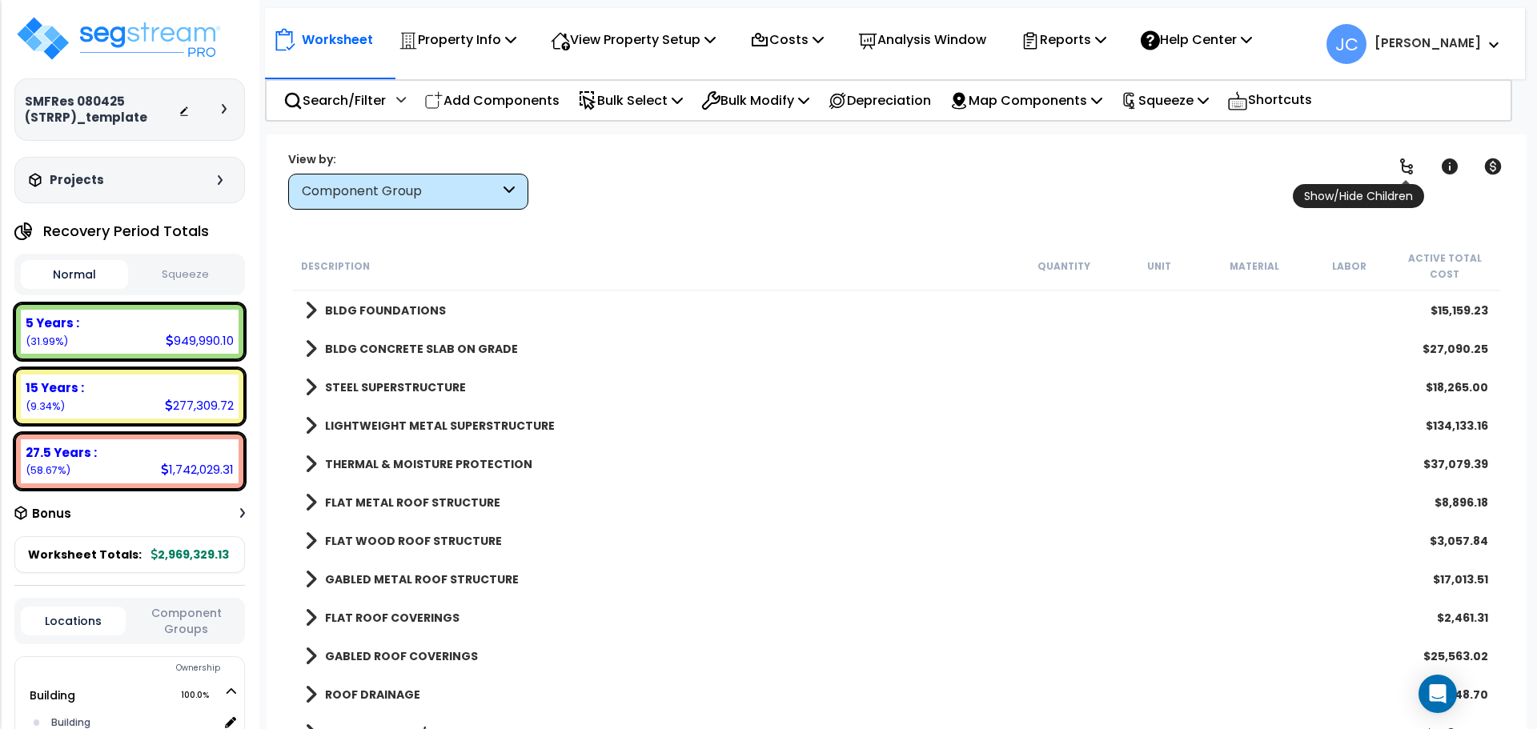
click at [1413, 151] on link at bounding box center [1406, 166] width 35 height 35
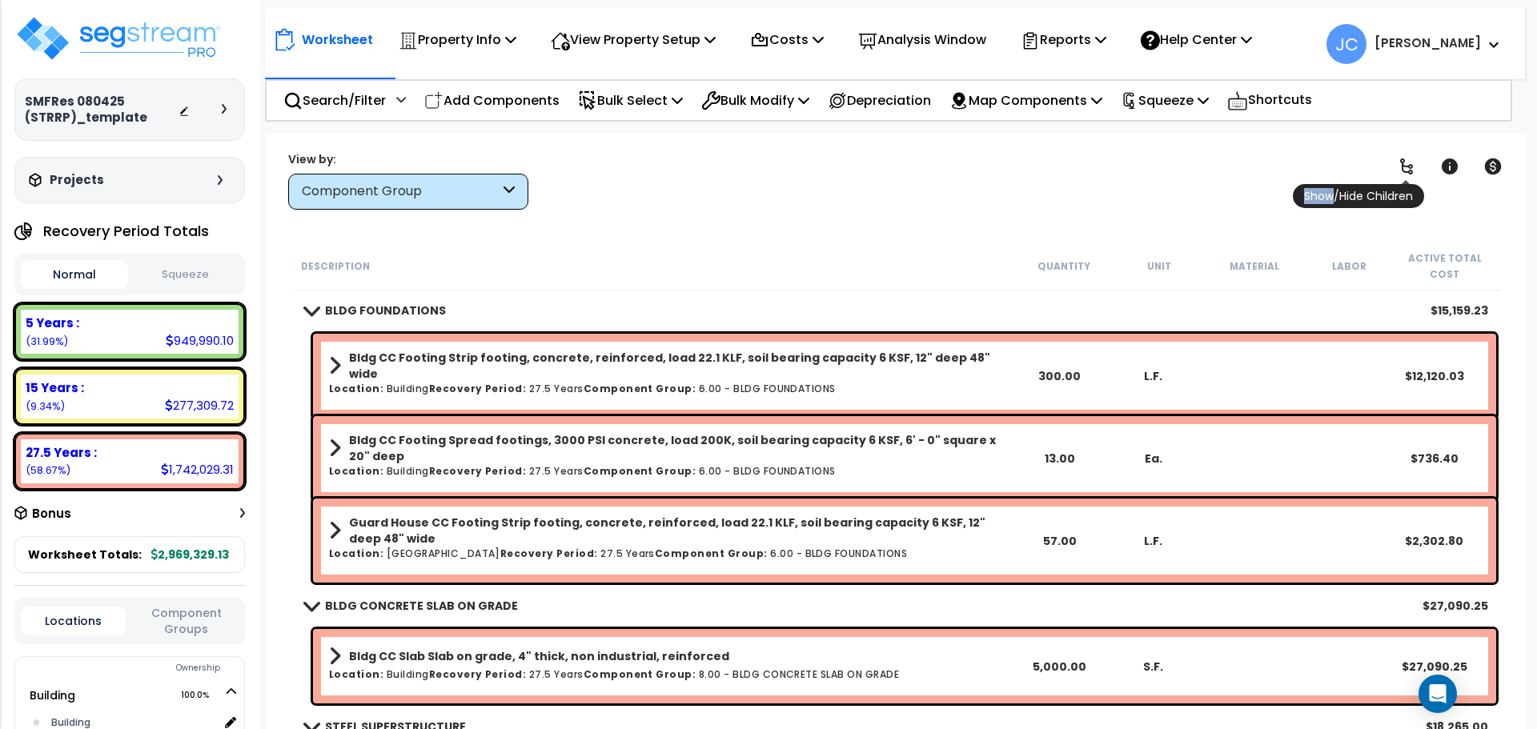
click at [1413, 151] on link at bounding box center [1406, 166] width 35 height 35
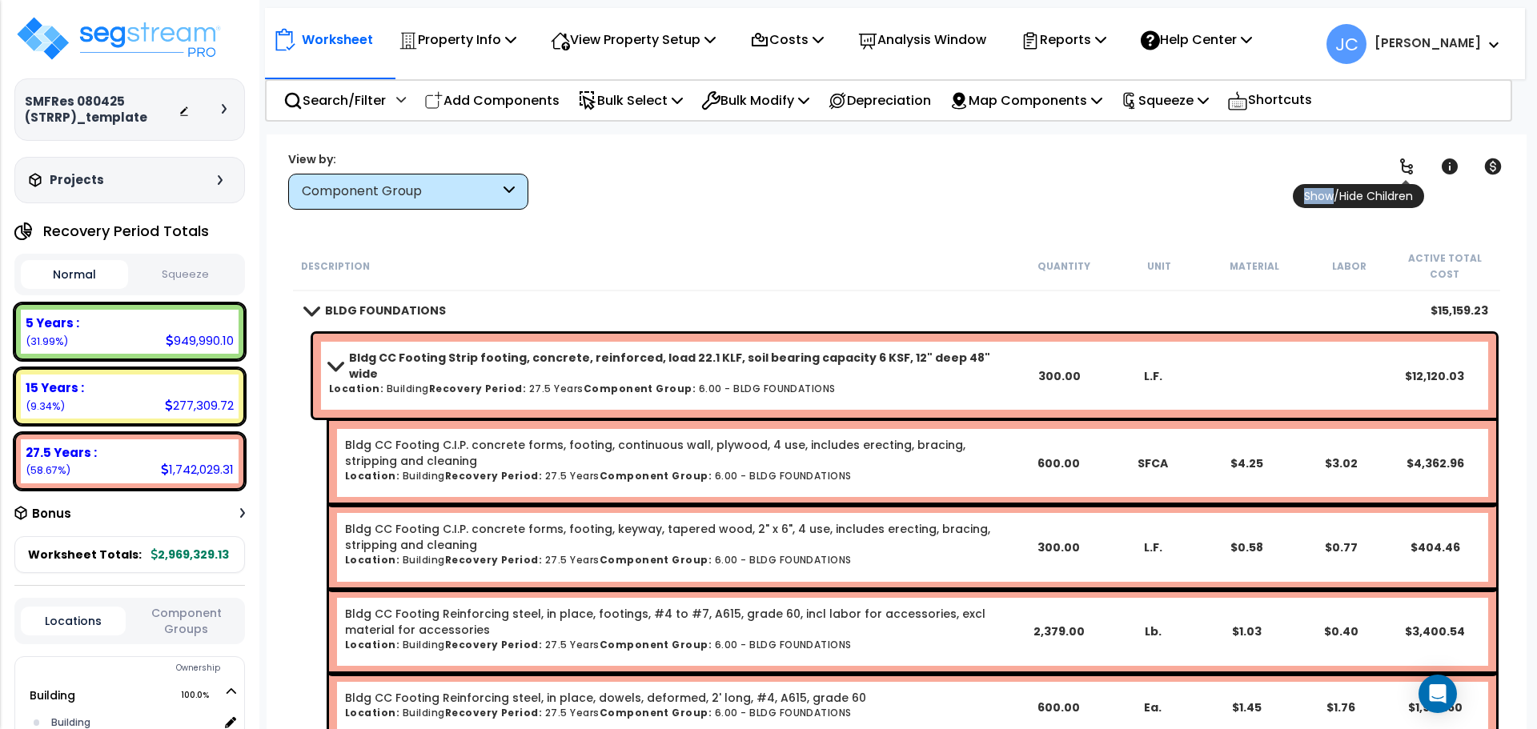
click at [1413, 151] on link at bounding box center [1406, 166] width 35 height 35
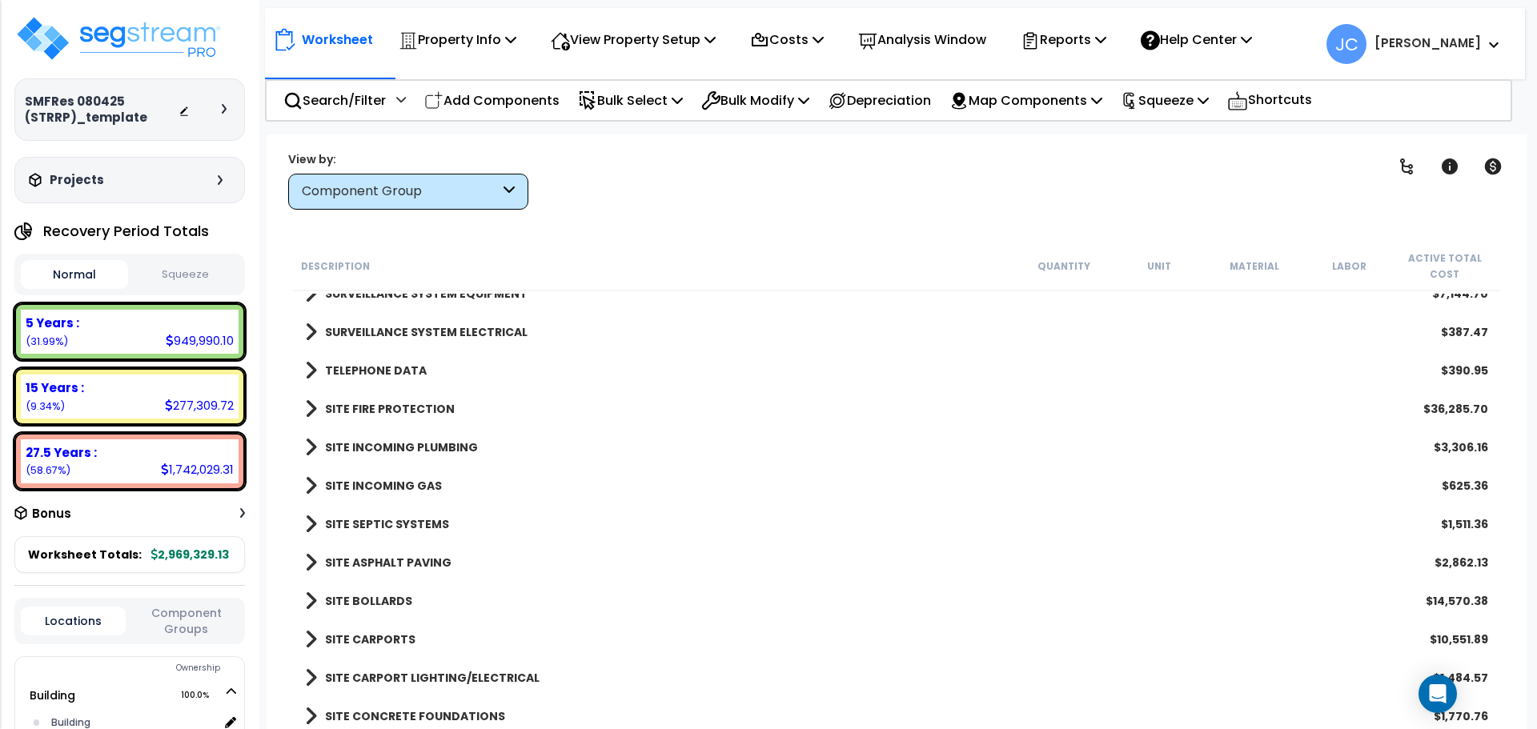
scroll to position [3399, 0]
click at [427, 477] on b "SITE INCOMING GAS" at bounding box center [383, 485] width 117 height 16
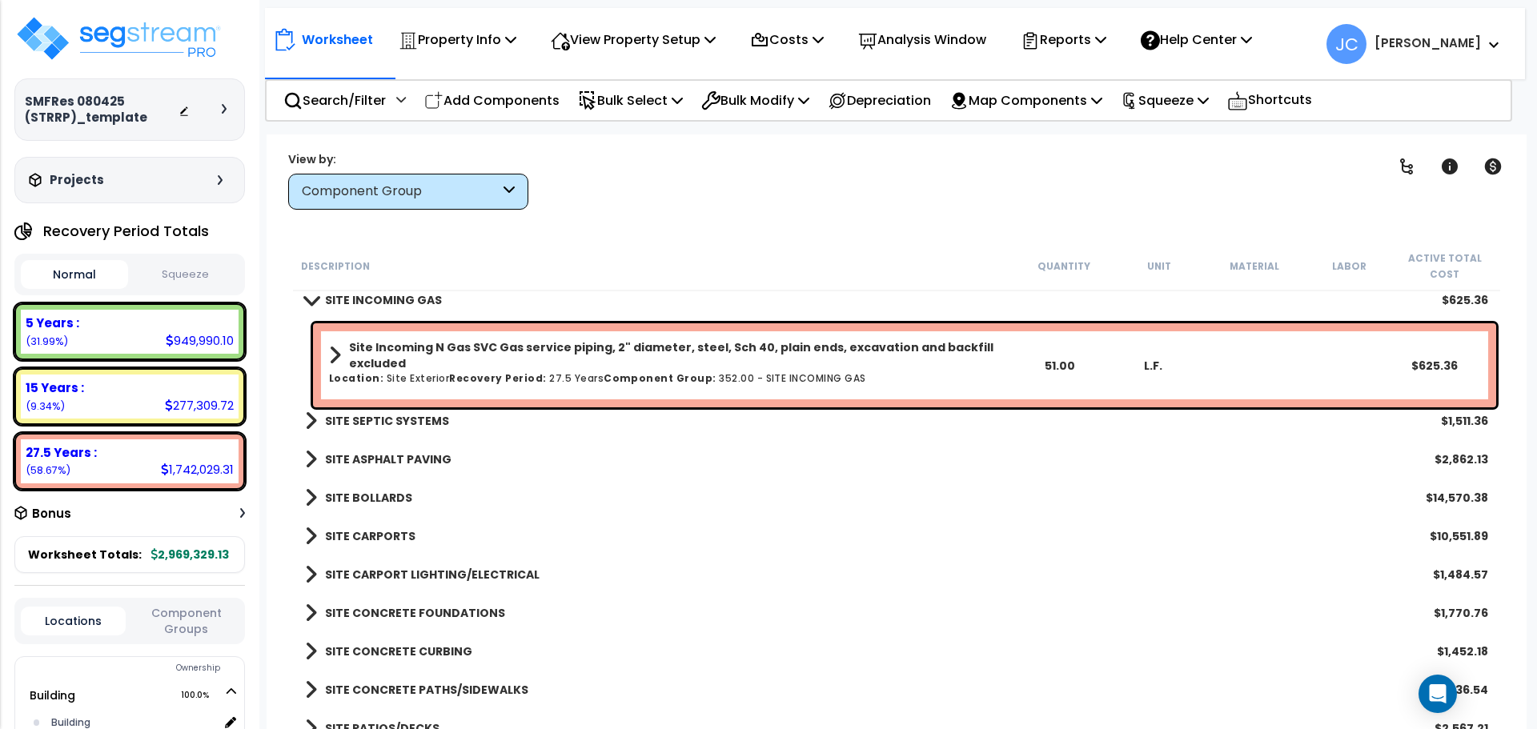
scroll to position [3576, 0]
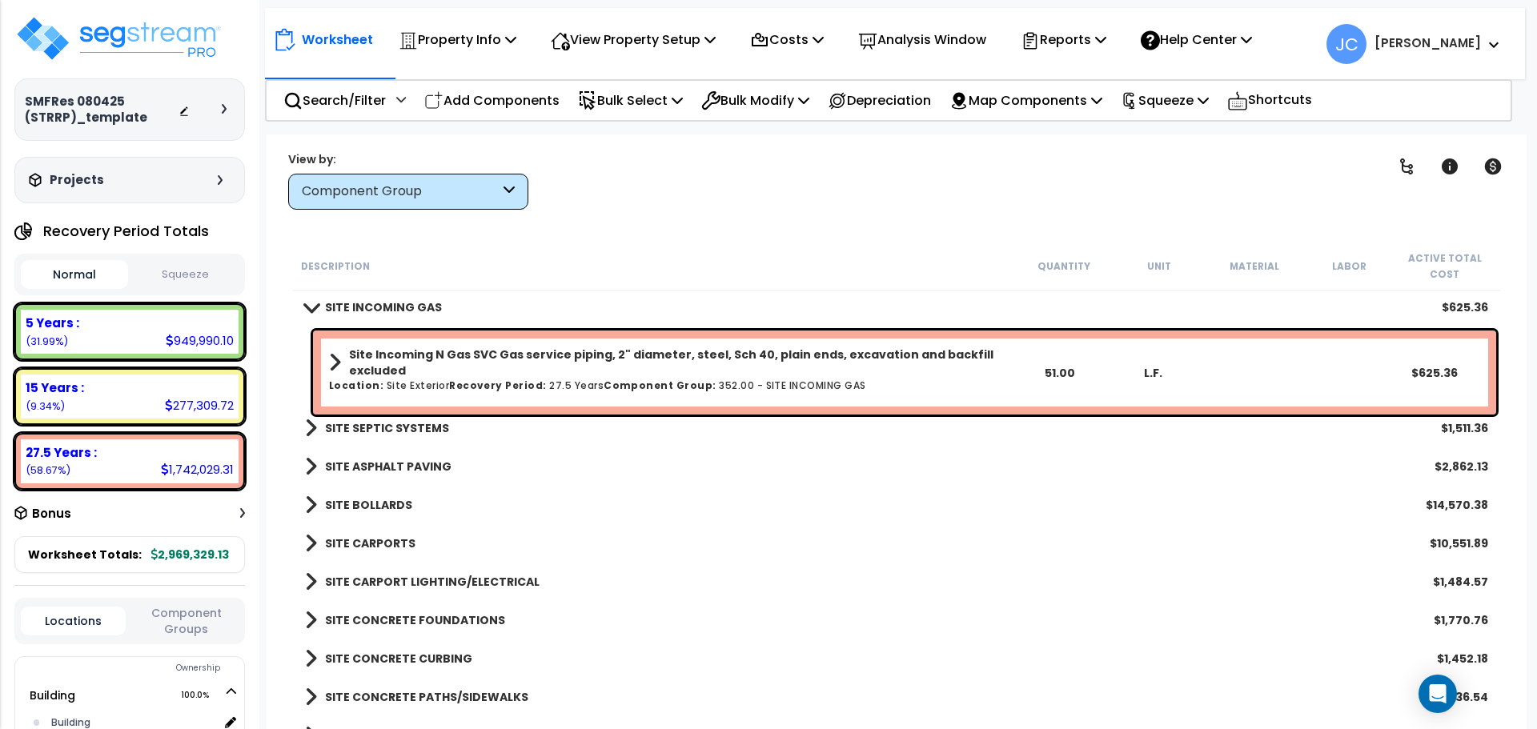
click at [682, 224] on div "Worksheet Property Info Property Setup Add Property Unit Template property Clon…" at bounding box center [897, 498] width 1260 height 729
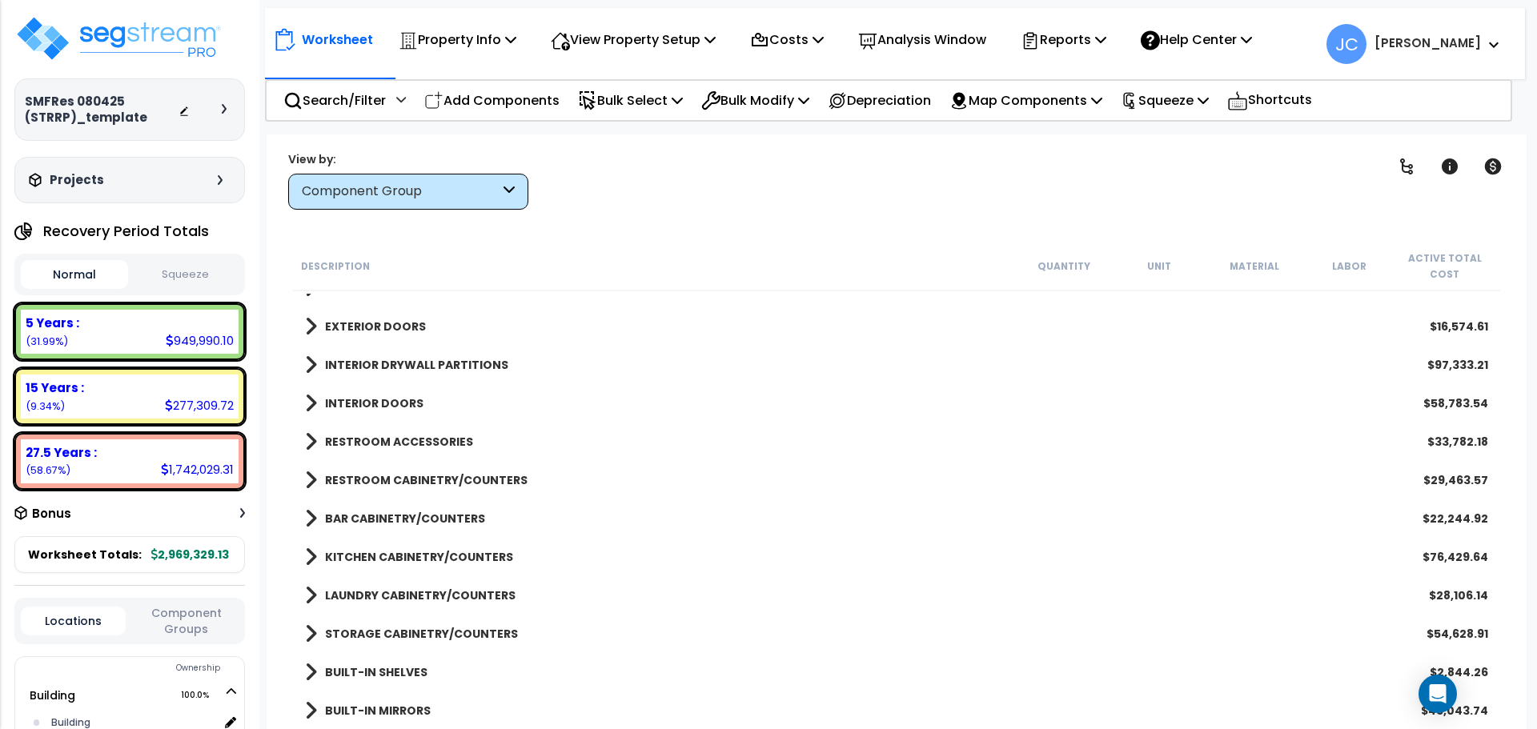
scroll to position [635, 0]
click at [457, 475] on b "RESTROOM CABINETRY/COUNTERS" at bounding box center [426, 483] width 203 height 16
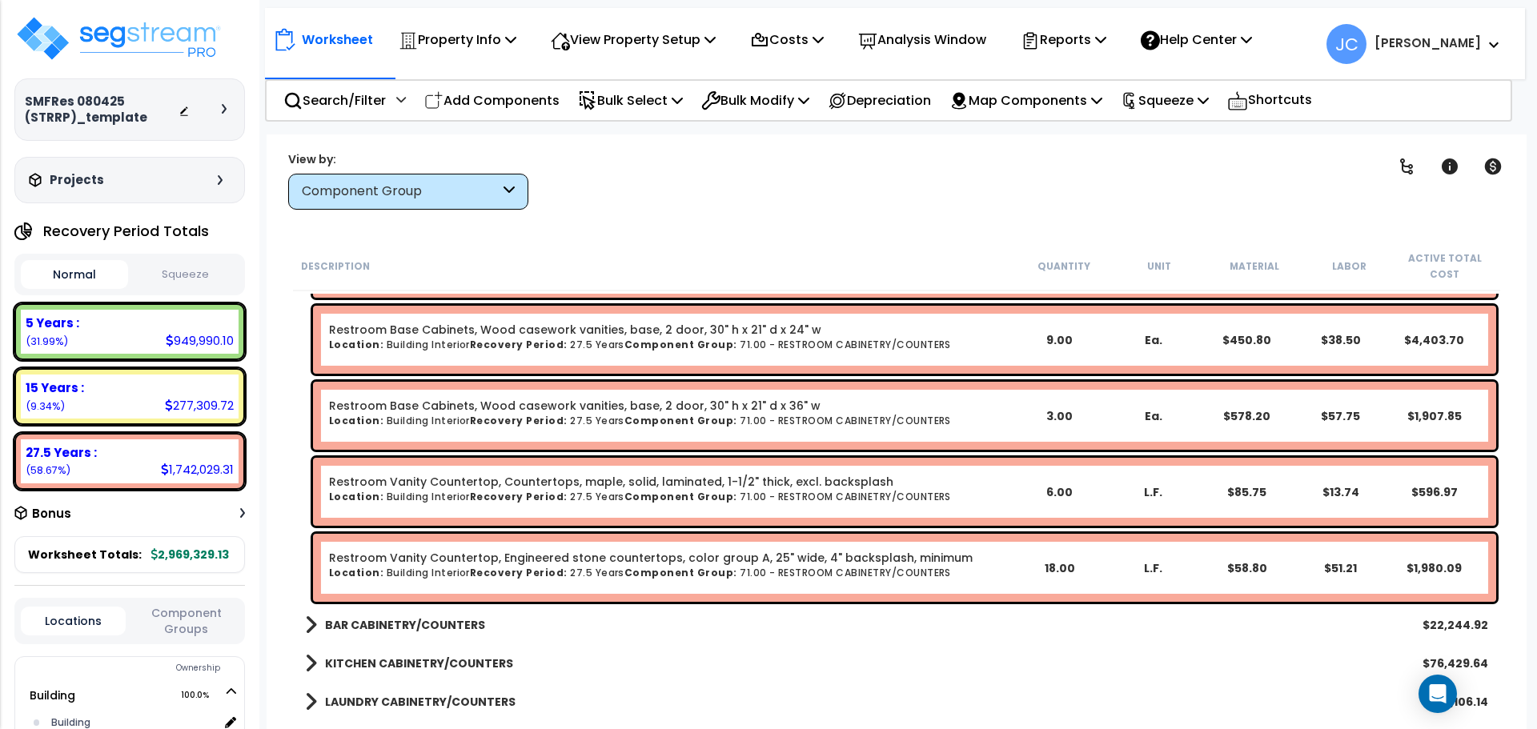
scroll to position [989, 0]
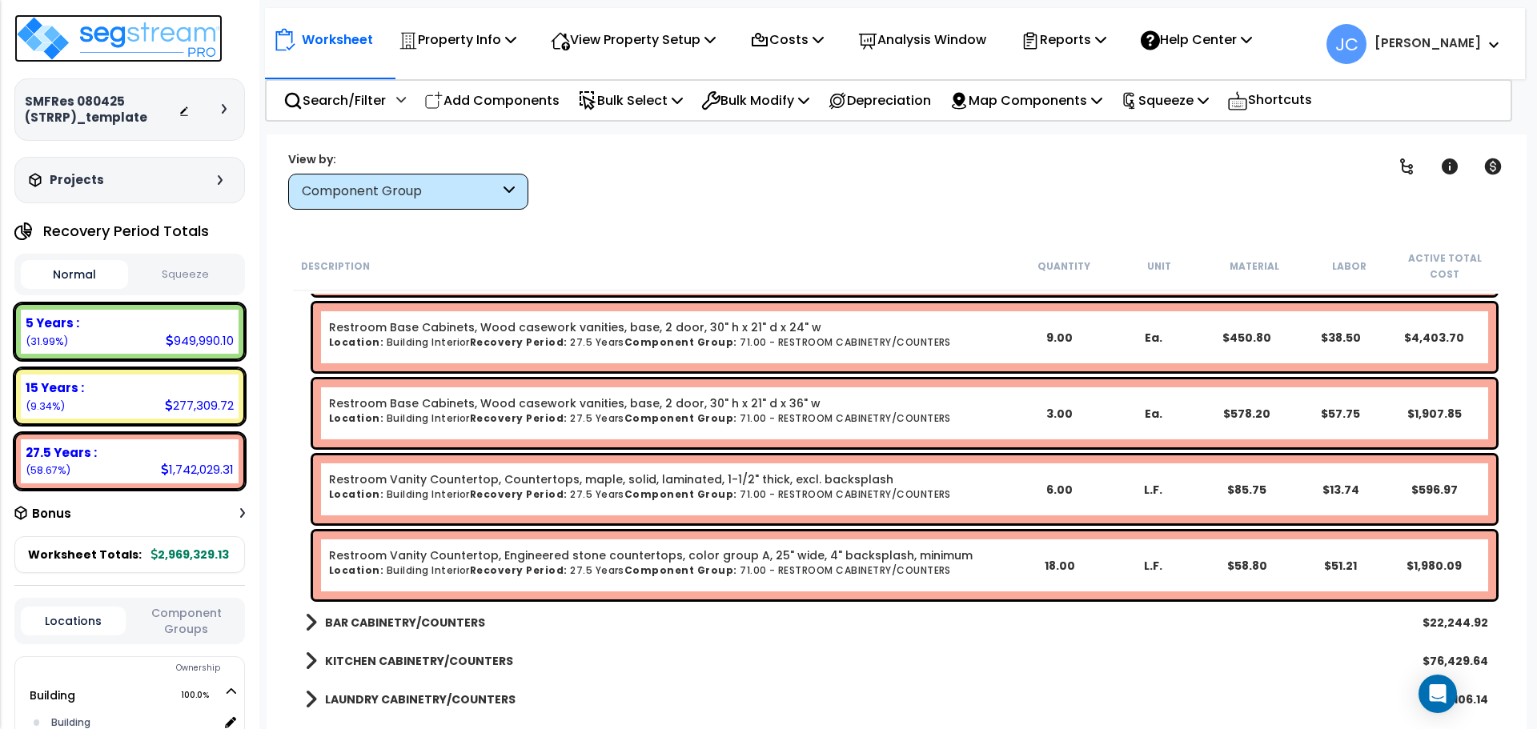
click at [183, 35] on img at bounding box center [118, 38] width 208 height 48
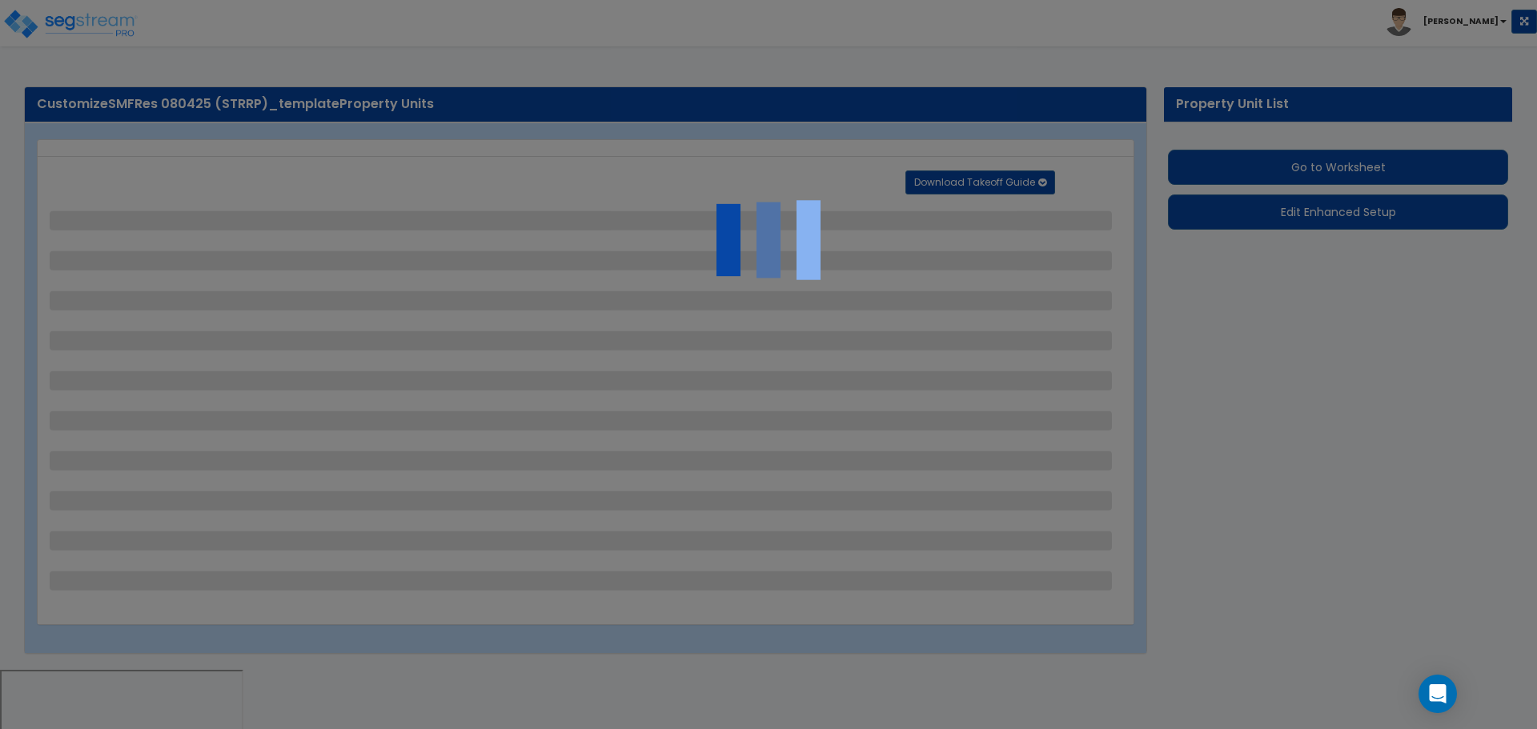
select select "2"
select select "1"
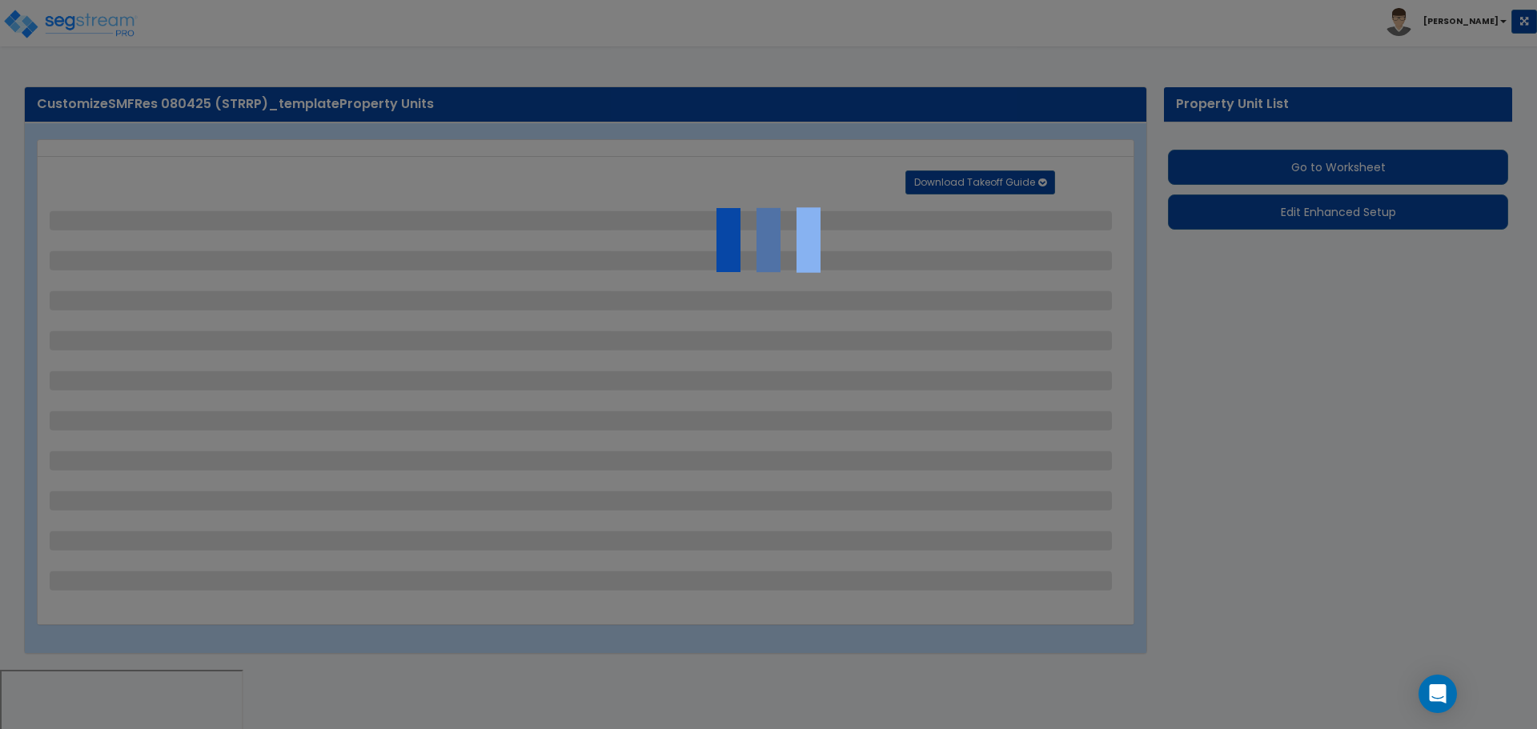
select select "2"
select select "1"
select select "5"
select select "1"
select select "2"
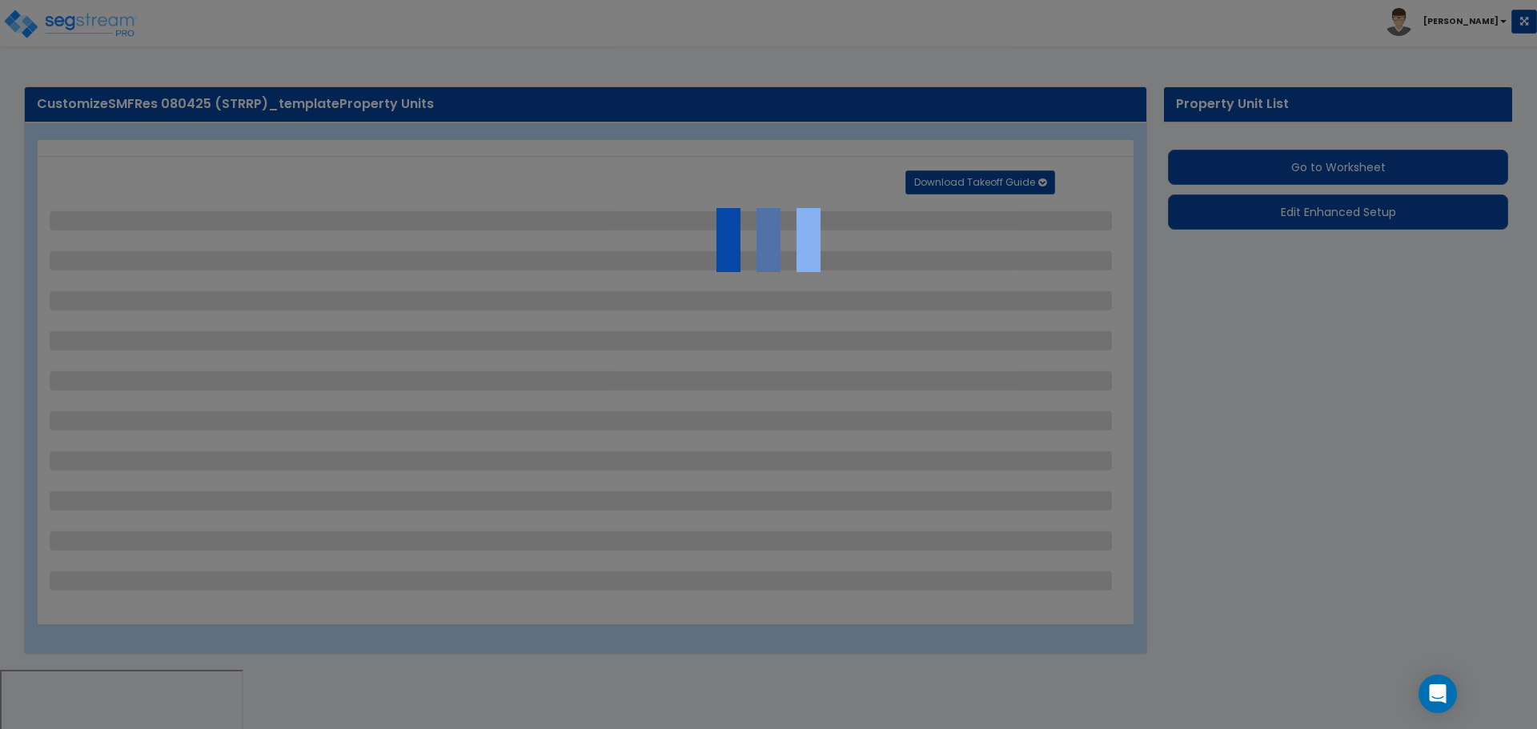
select select "2"
select select "1"
select select "2"
select select "1"
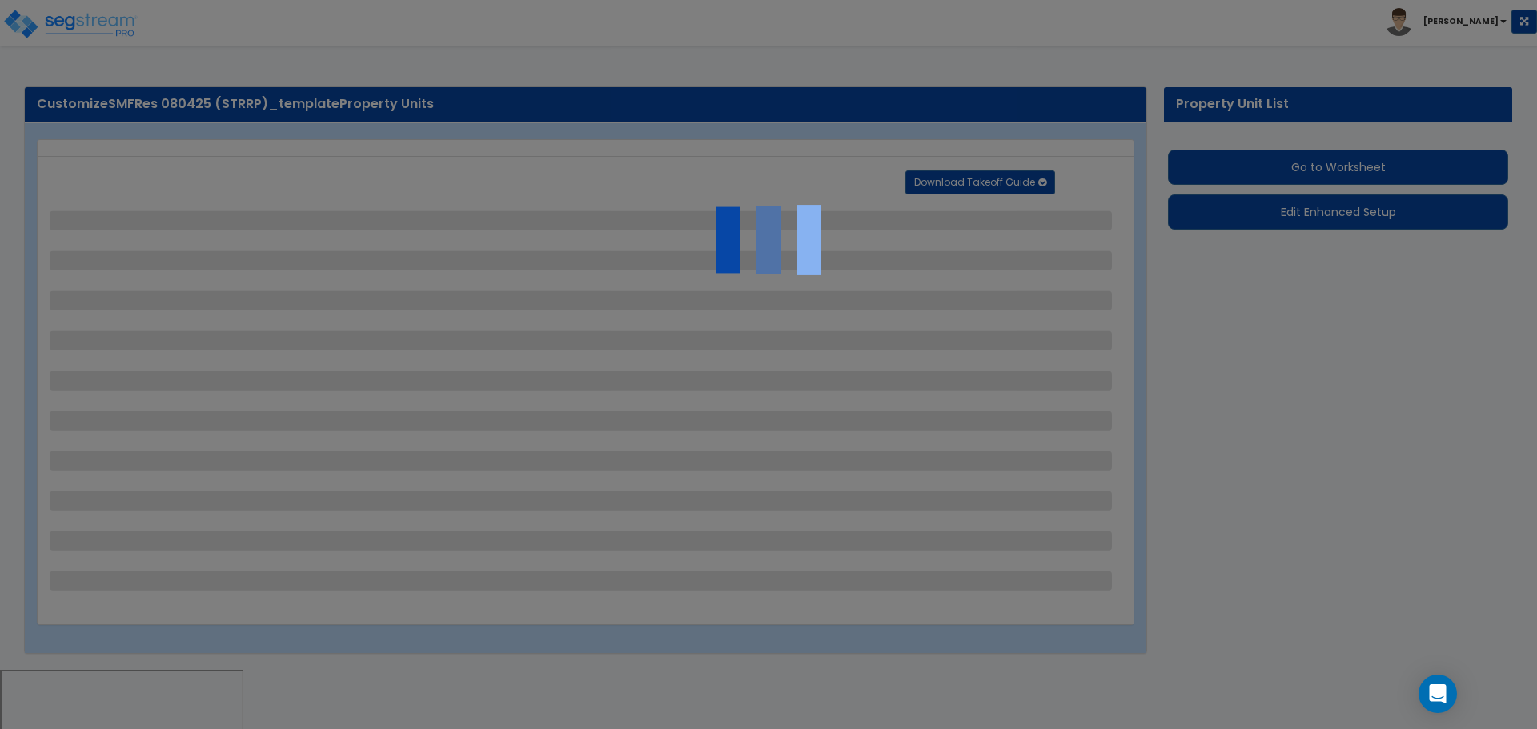
select select "1"
select select "6"
select select "2"
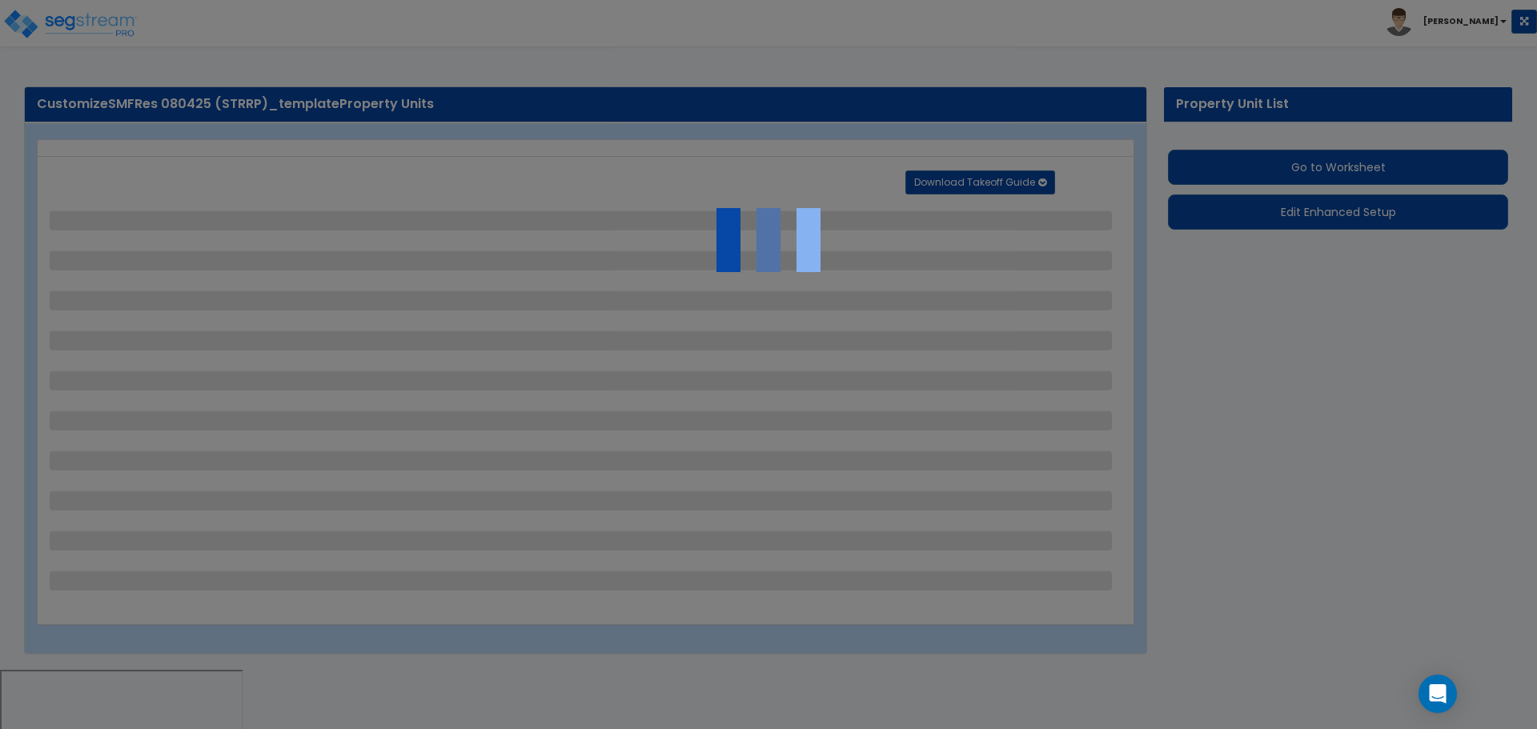
select select "3"
select select "2"
select select "7"
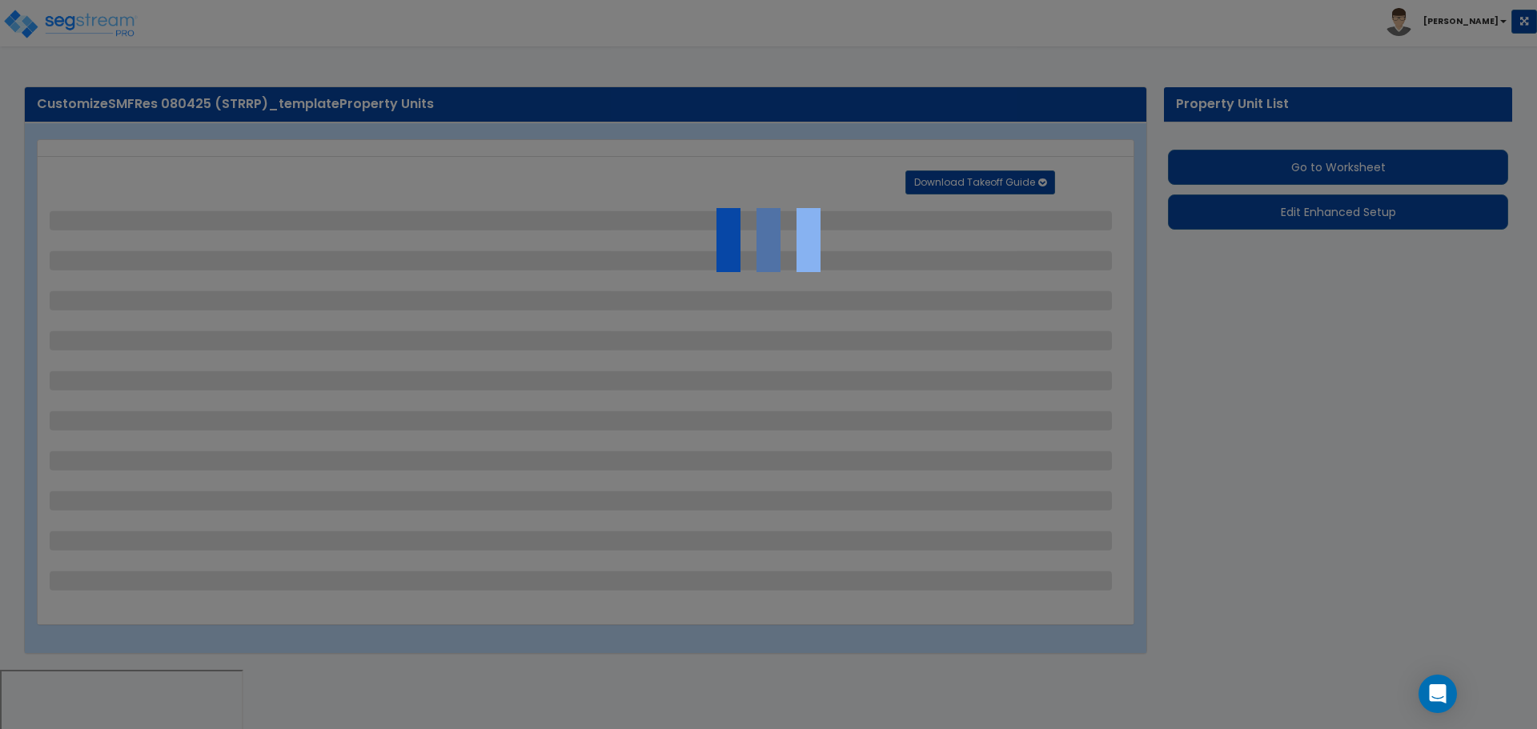
select select "2"
select select "3"
select select "1"
select select "20"
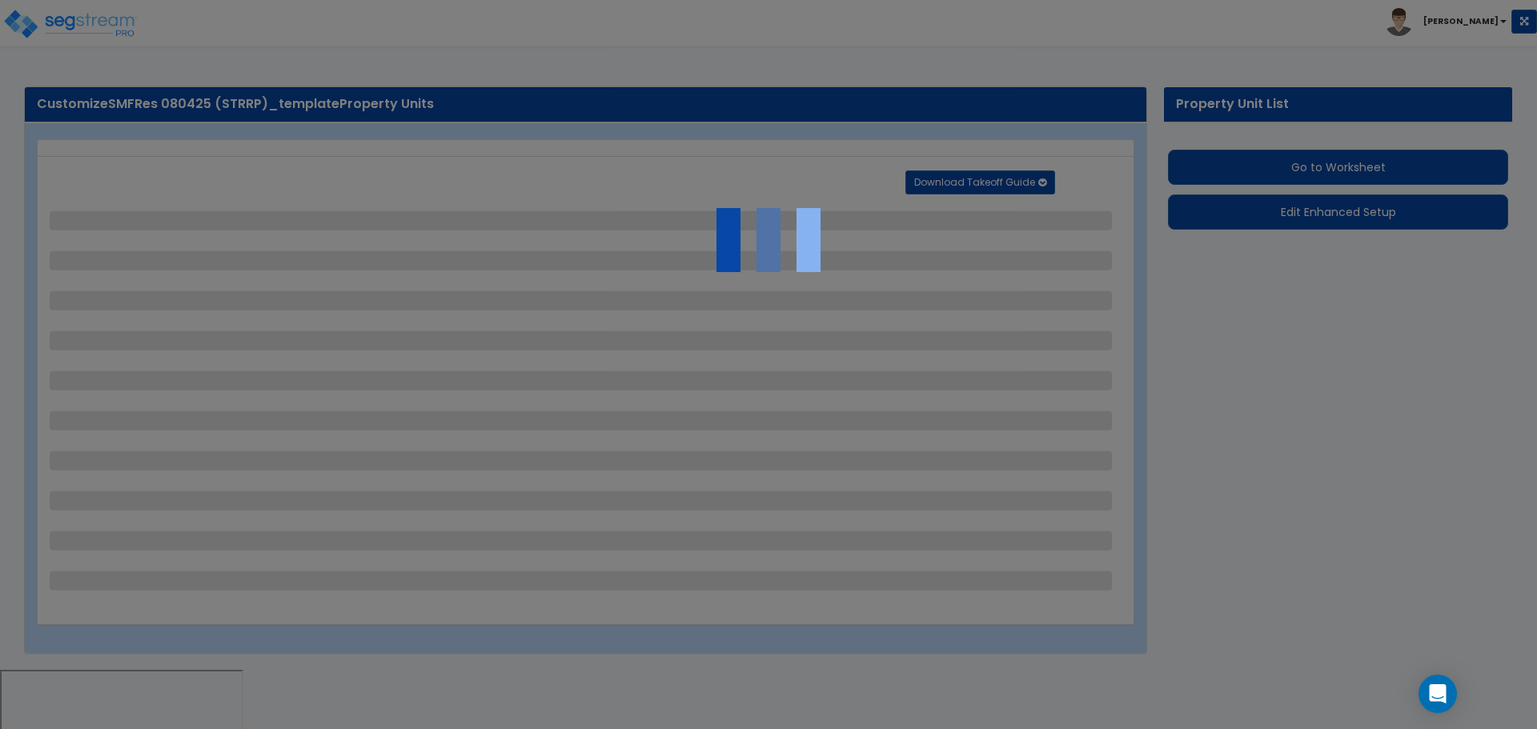
select select "1"
select select "5"
select select "1"
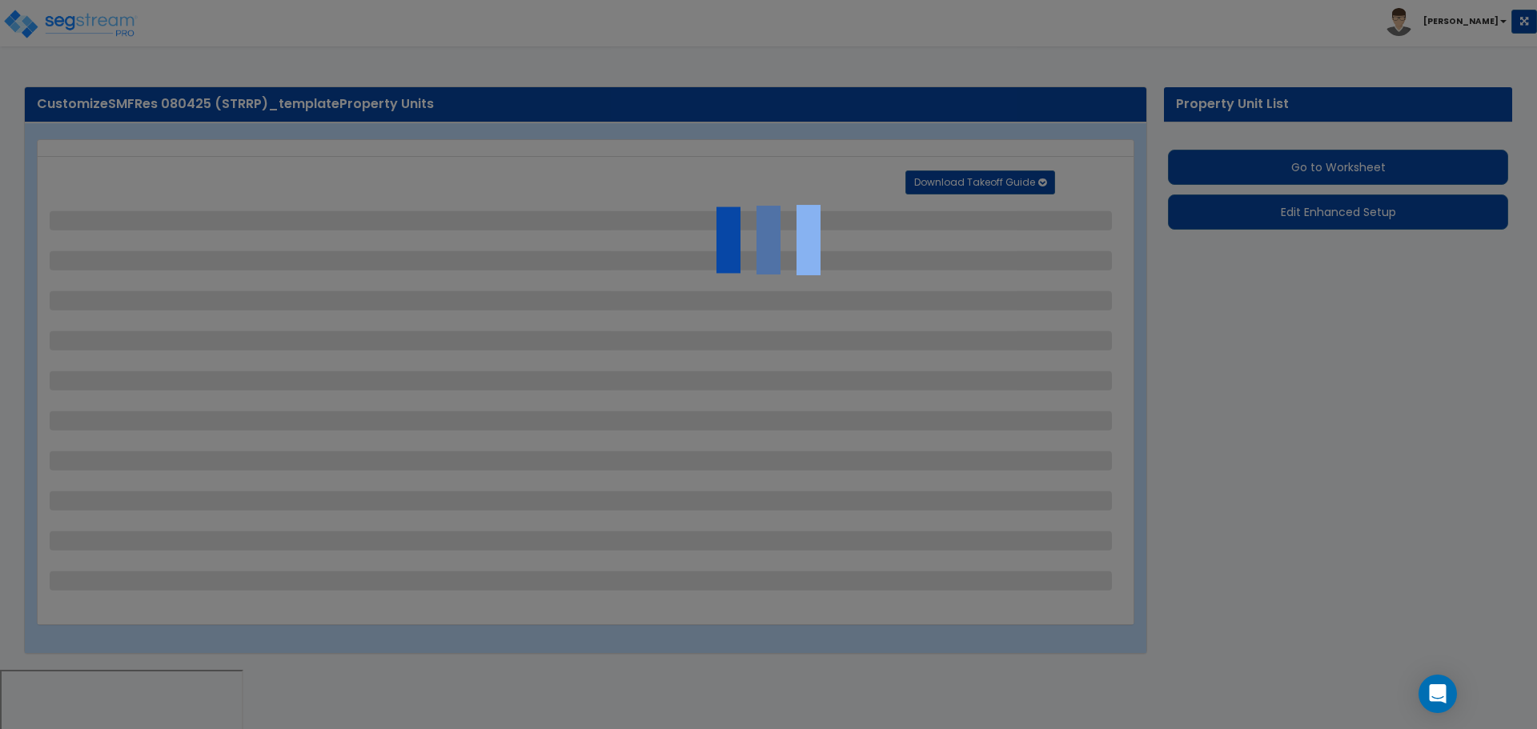
select select "4"
select select "1"
select select "2"
select select "4"
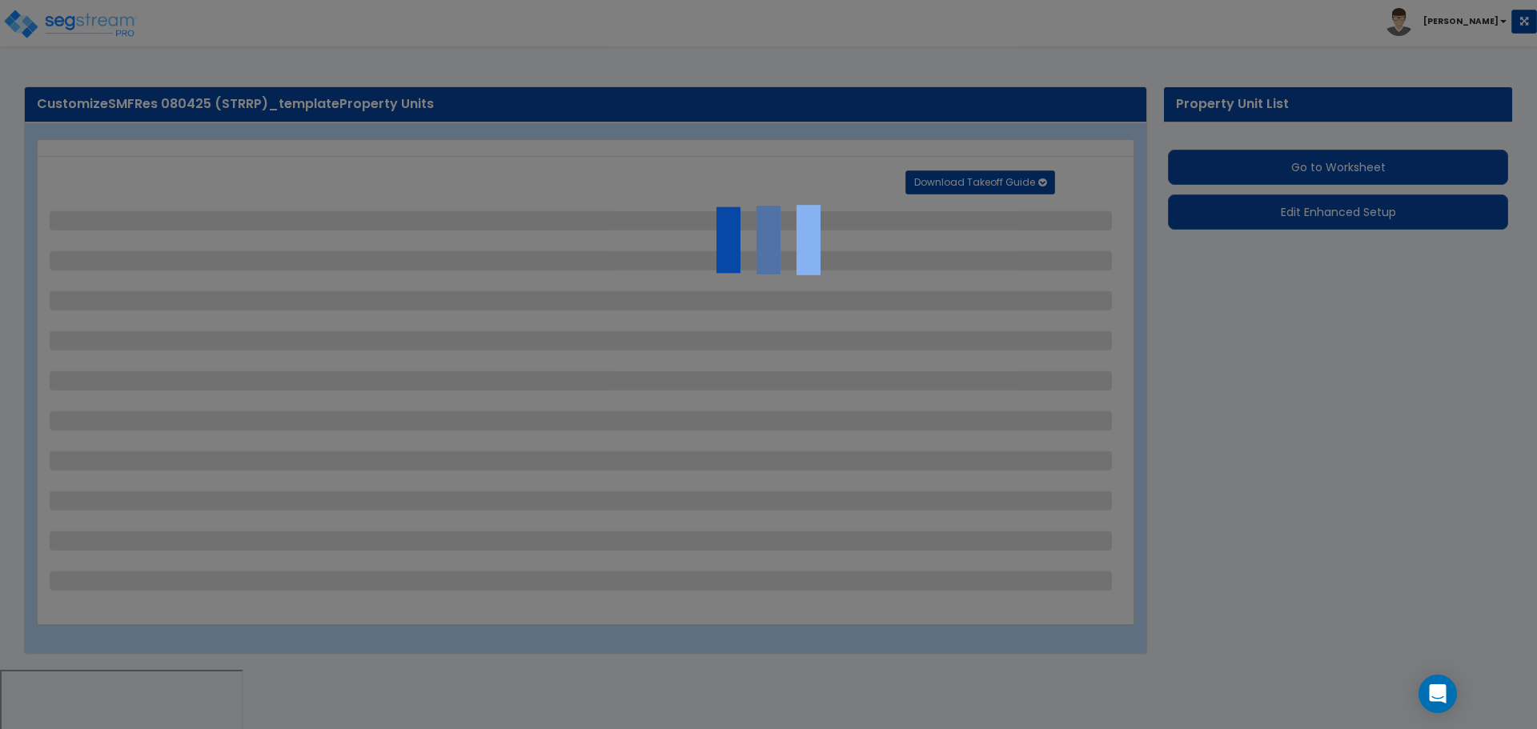
select select "4"
select select "1"
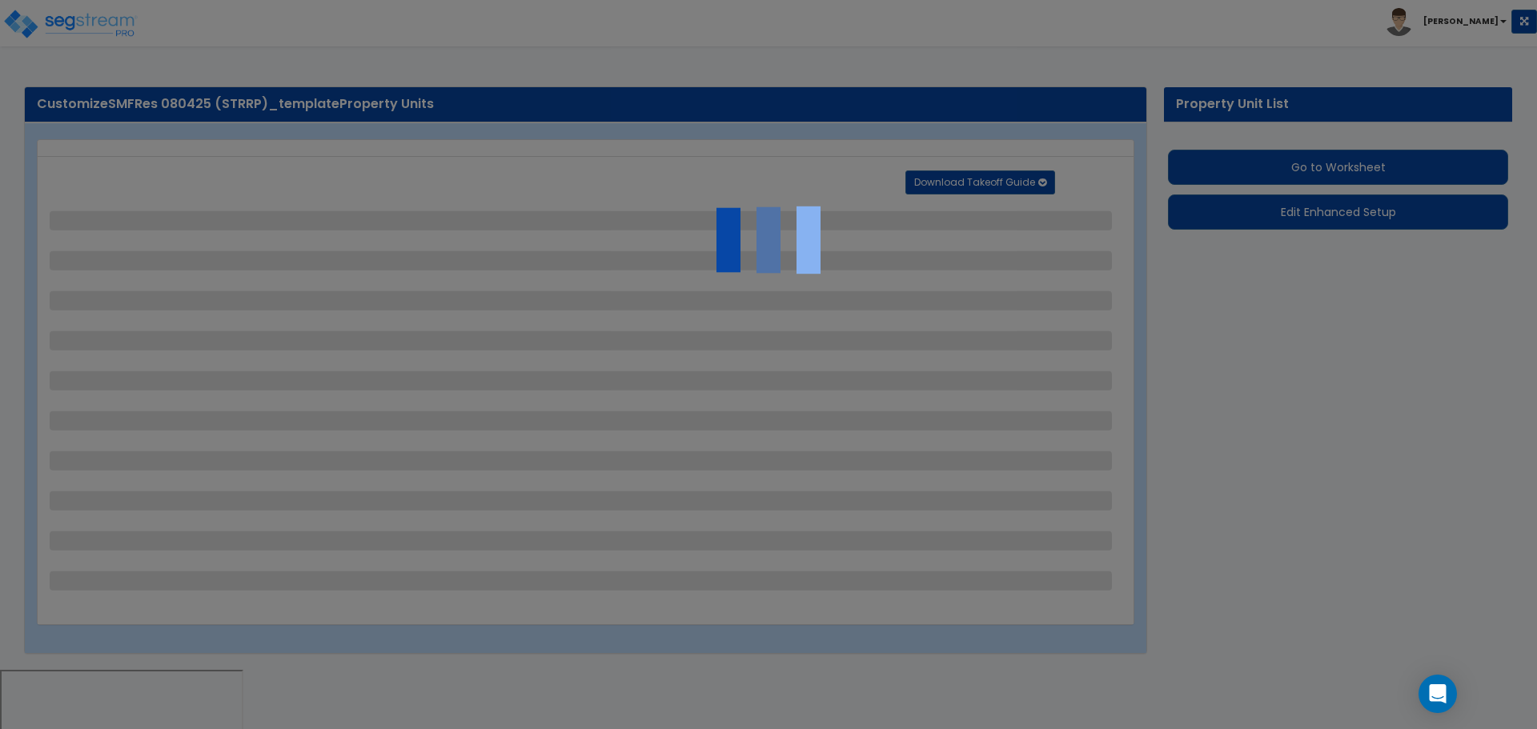
select select "2"
select select "1"
select select "2"
select select "1"
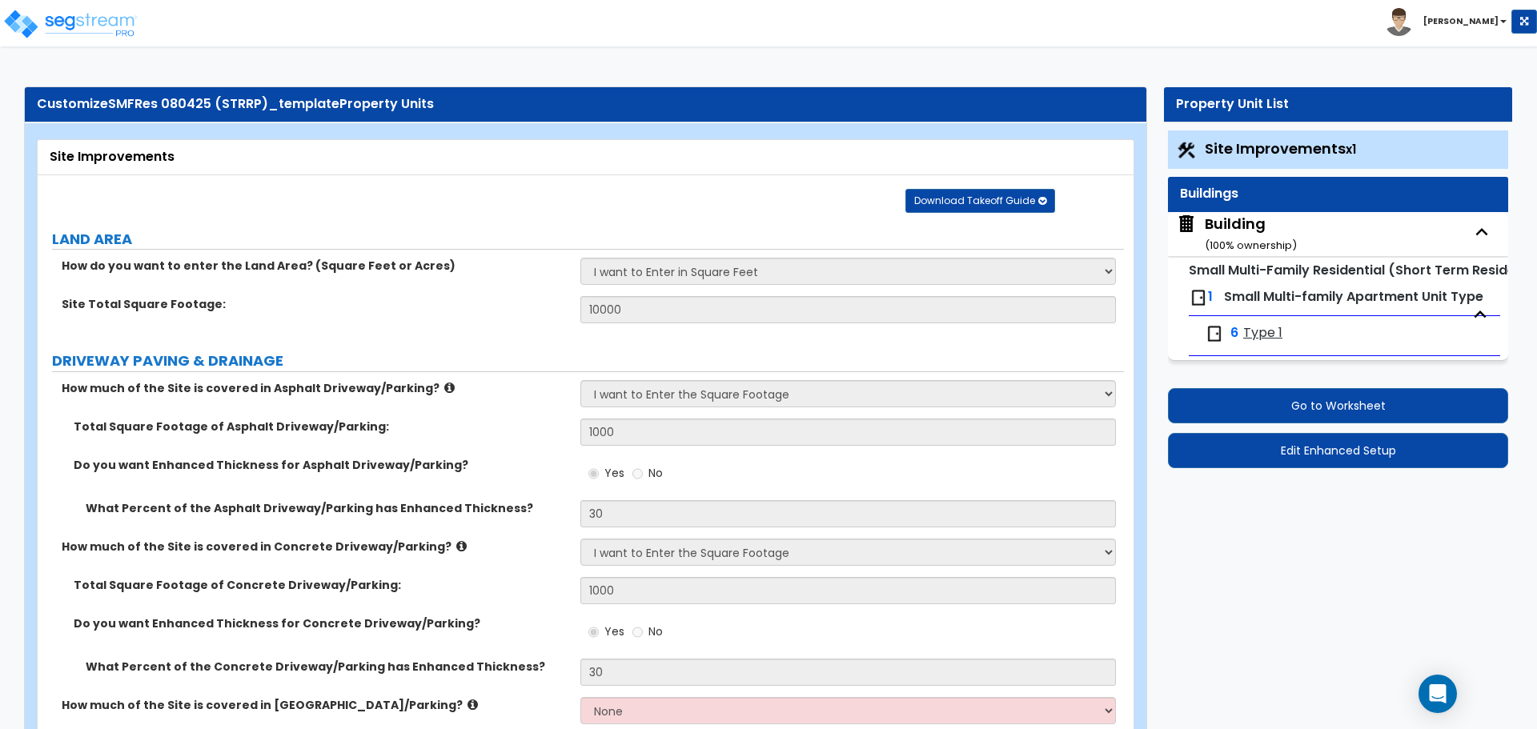
click at [1262, 231] on div "Building ( 100 % ownership)" at bounding box center [1251, 234] width 92 height 41
select select "4"
select select "8"
select select "2"
select select "3"
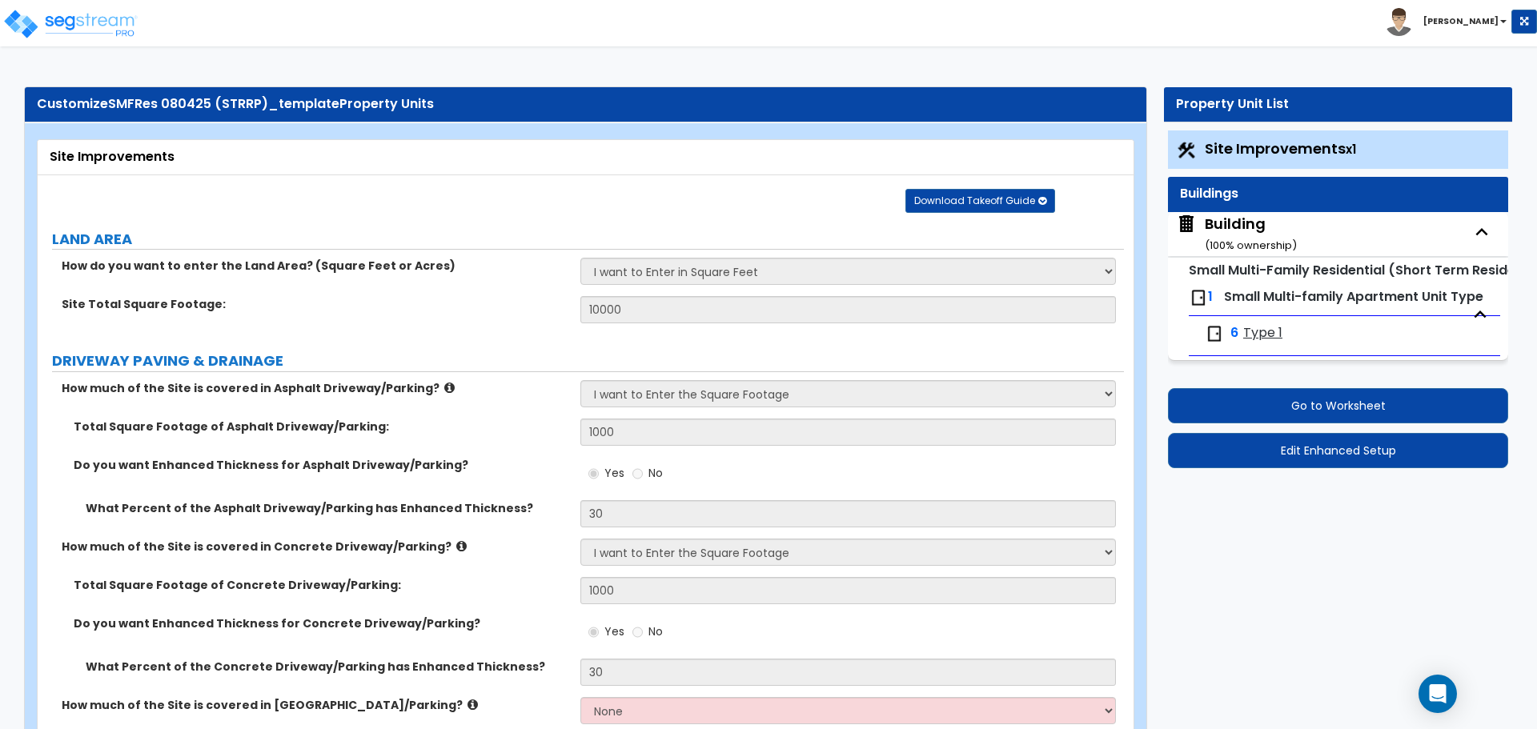
select select "9"
select select "5"
select select "7"
select select "3"
select select "1"
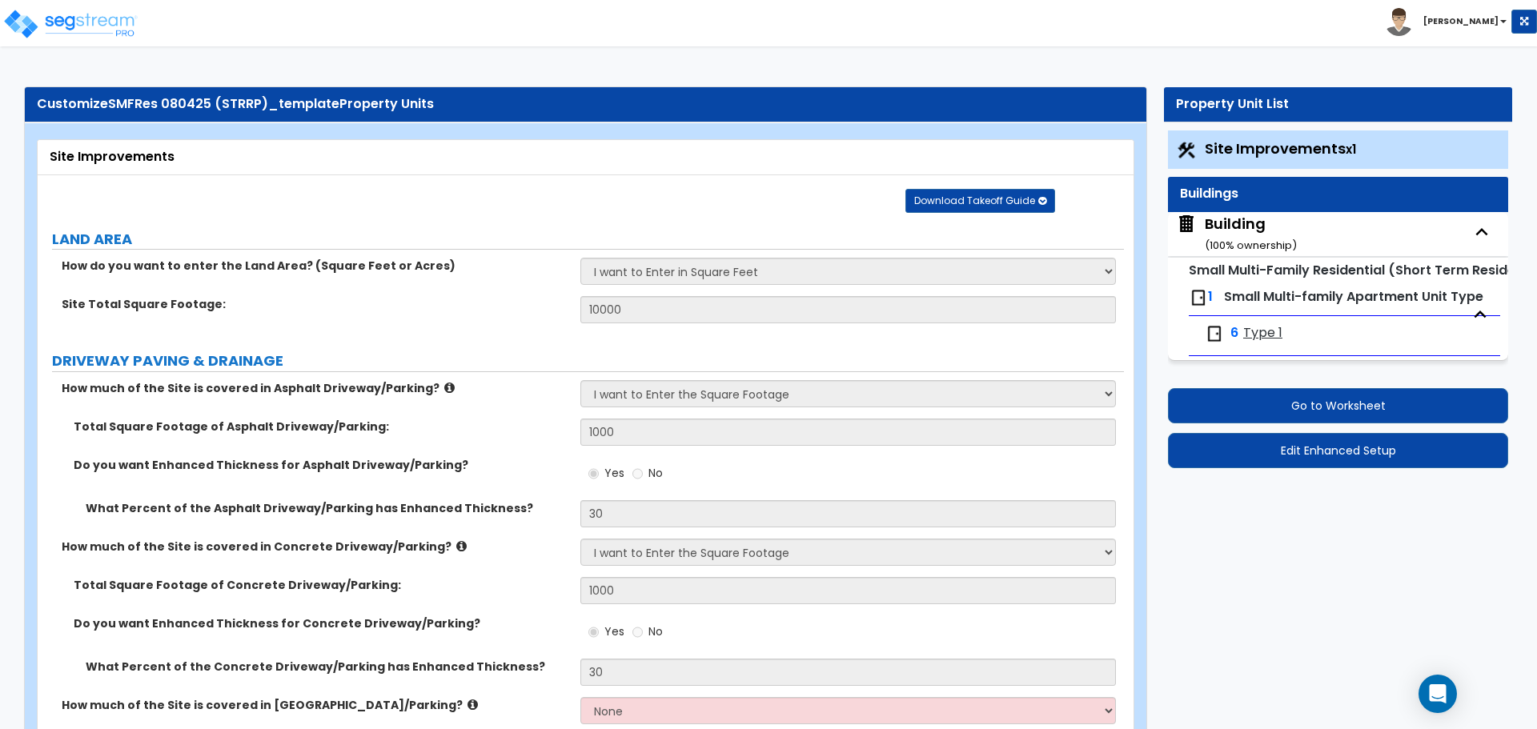
select select "2"
select select "1"
select select "3"
select select "2"
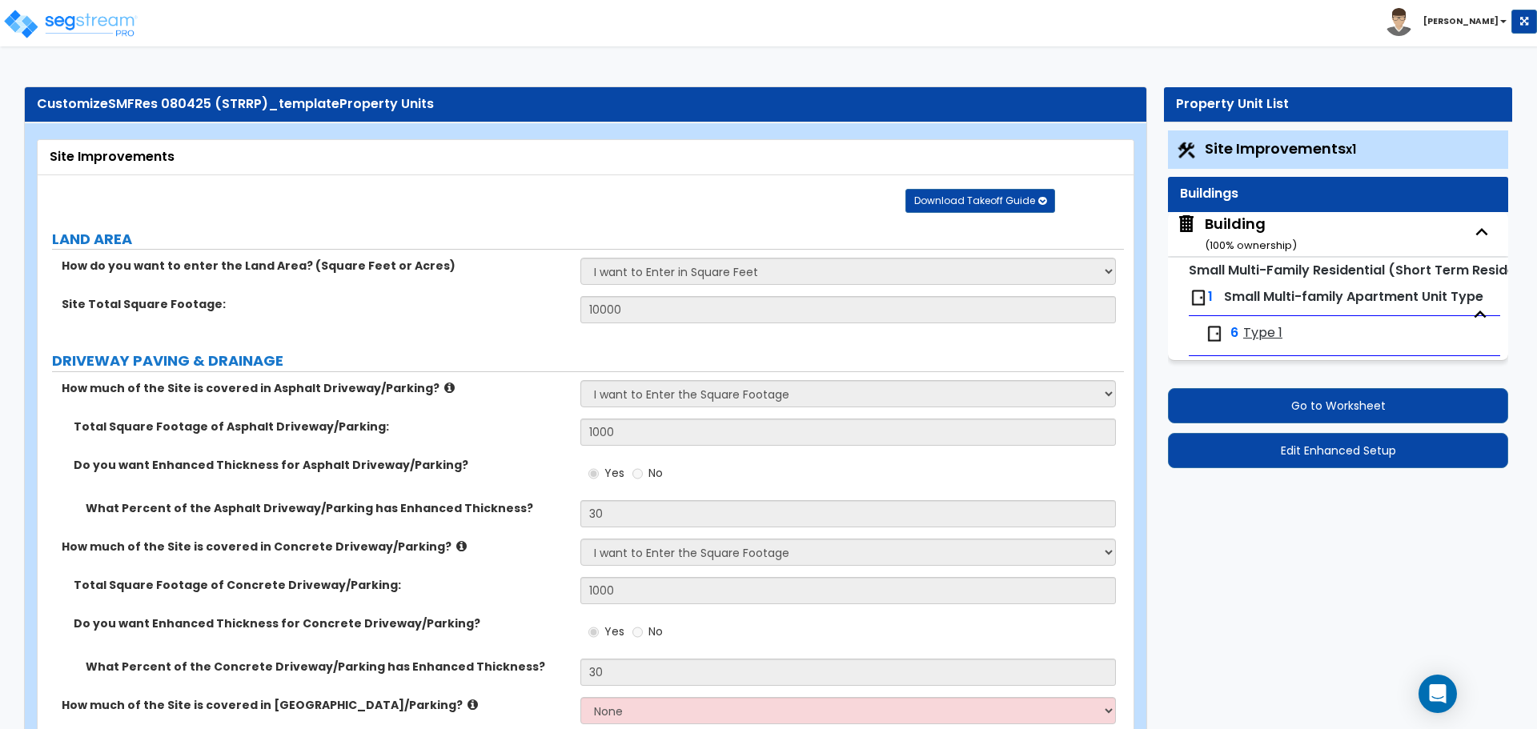
select select "3"
select select "1"
select select "4"
select select "1"
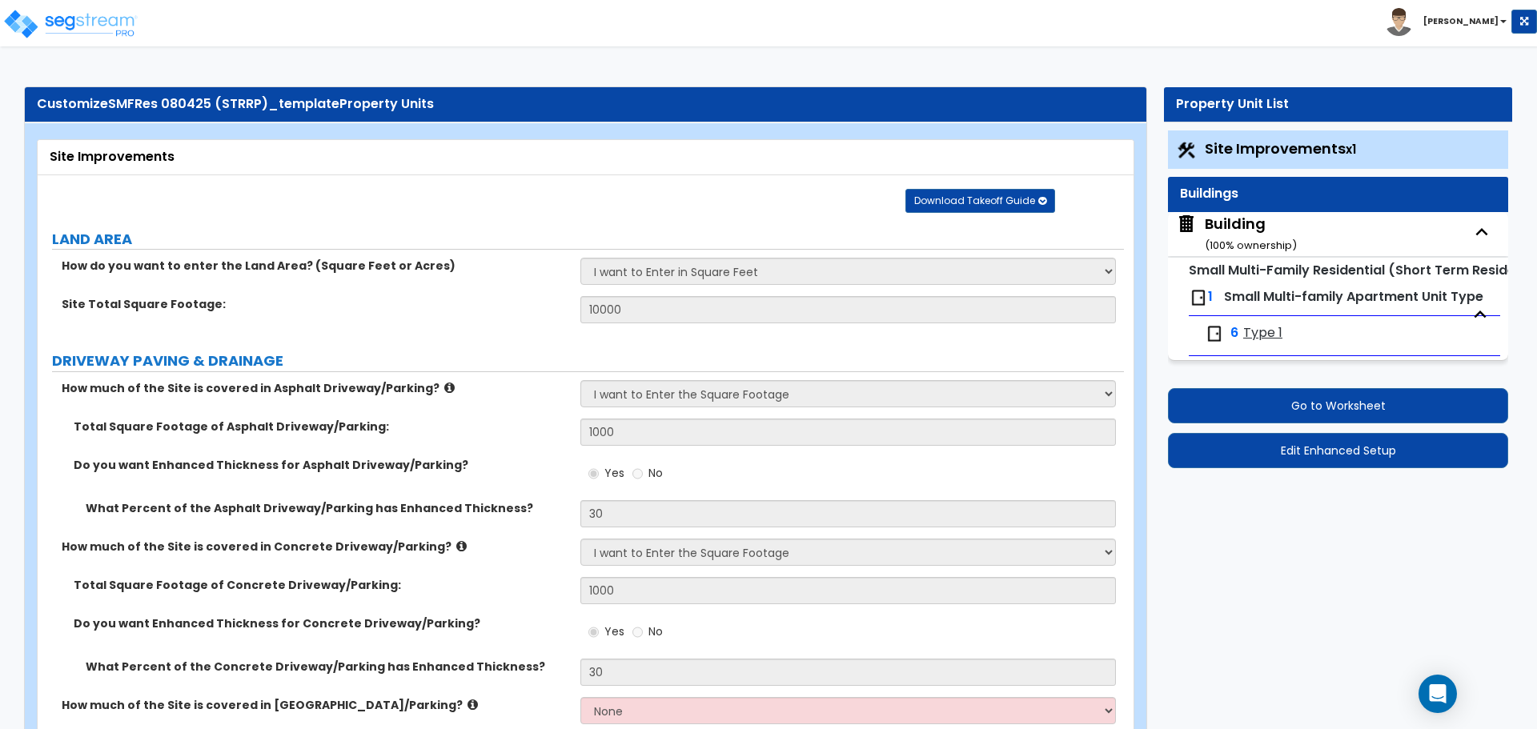
select select "2"
select select "3"
select select "6"
select select "4"
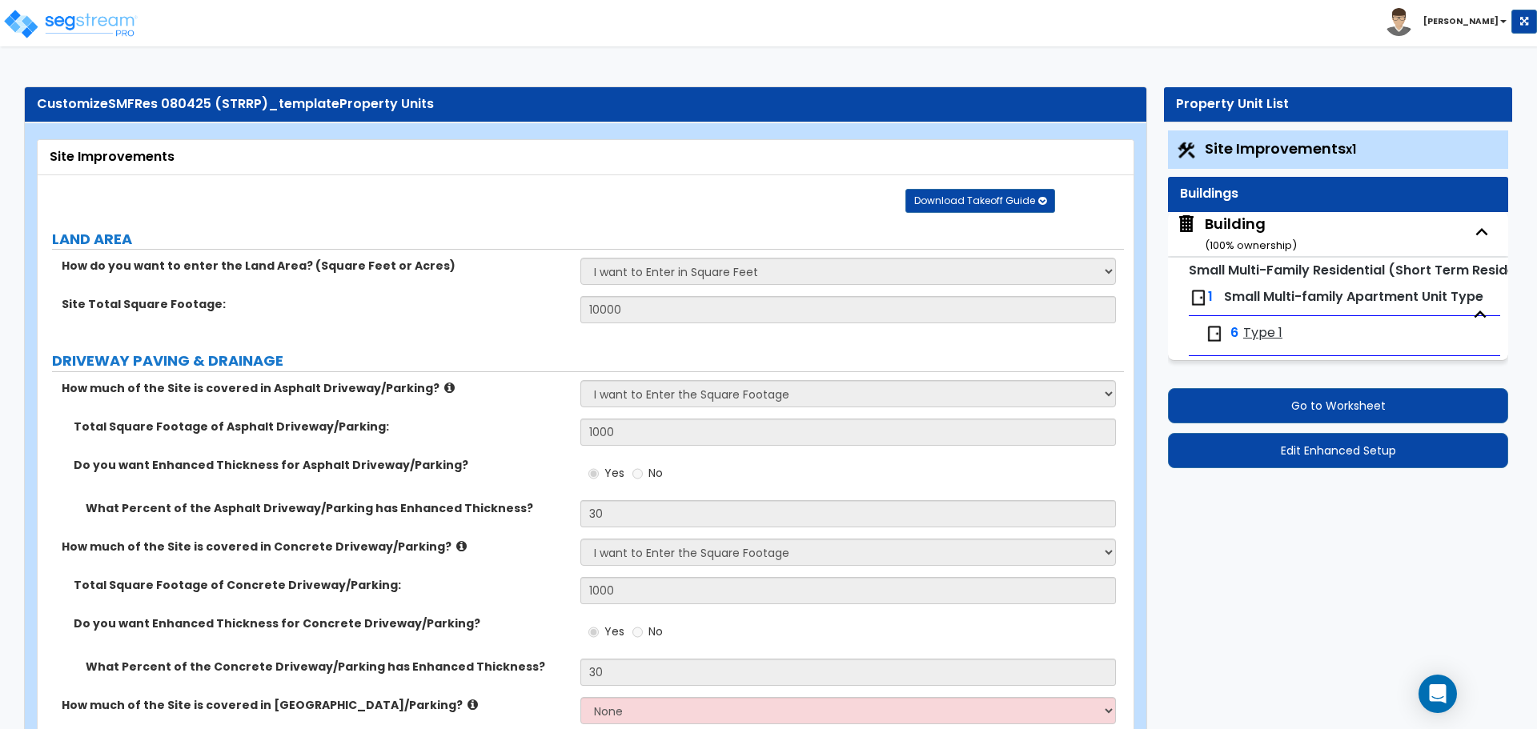
select select "2"
select select "1"
select select "3"
select select "2"
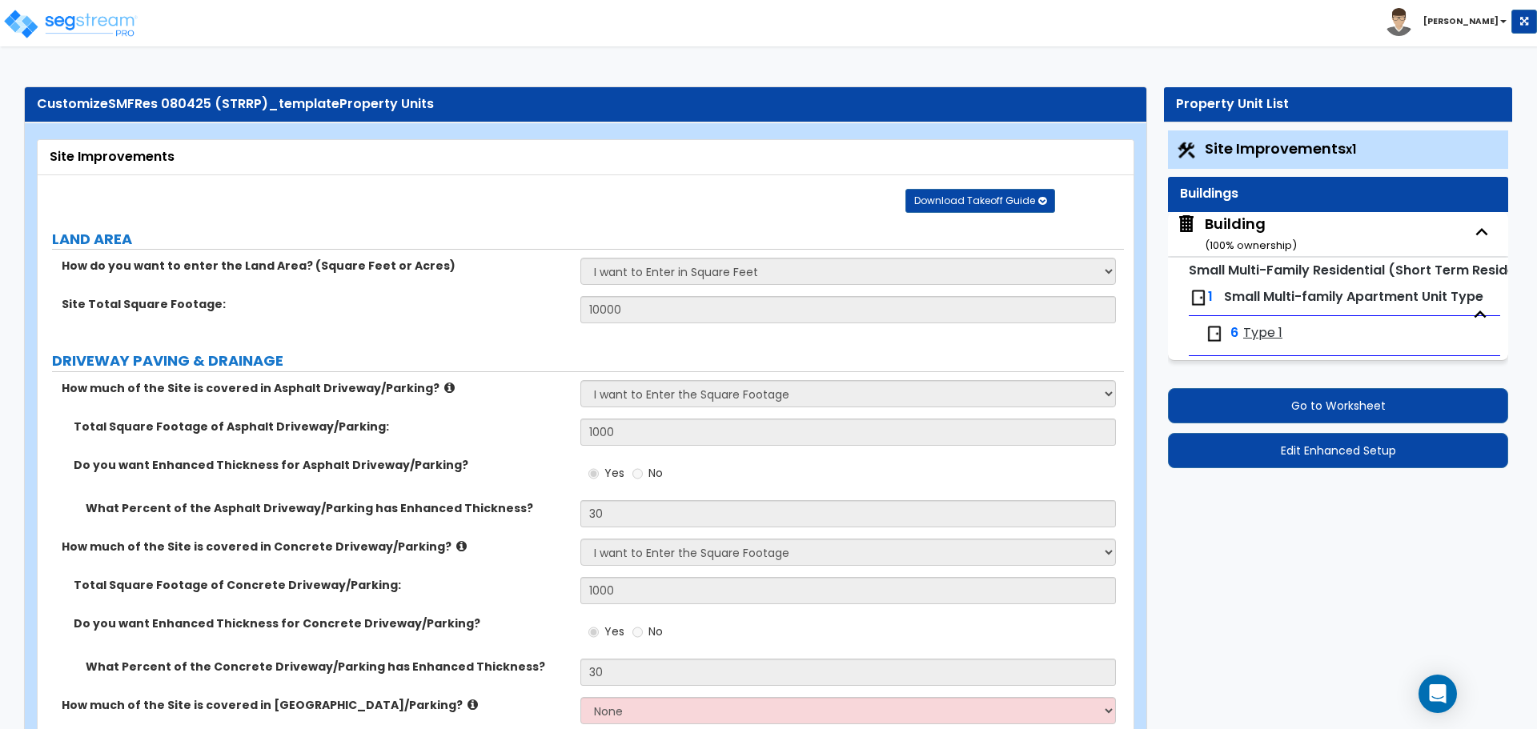
select select "2"
select select "1"
select select "3"
select select "2"
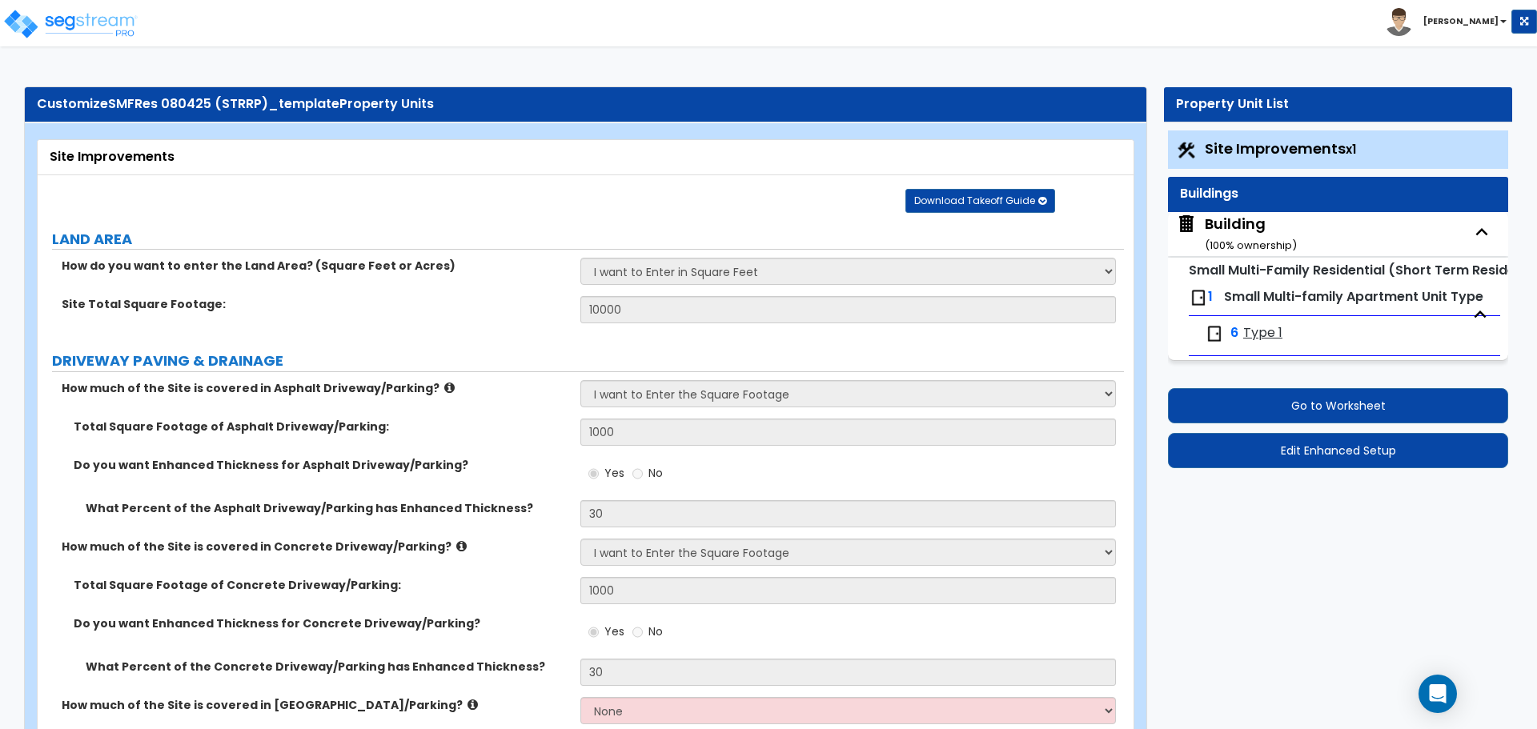
select select "3"
select select "4"
select select "2"
select select "5"
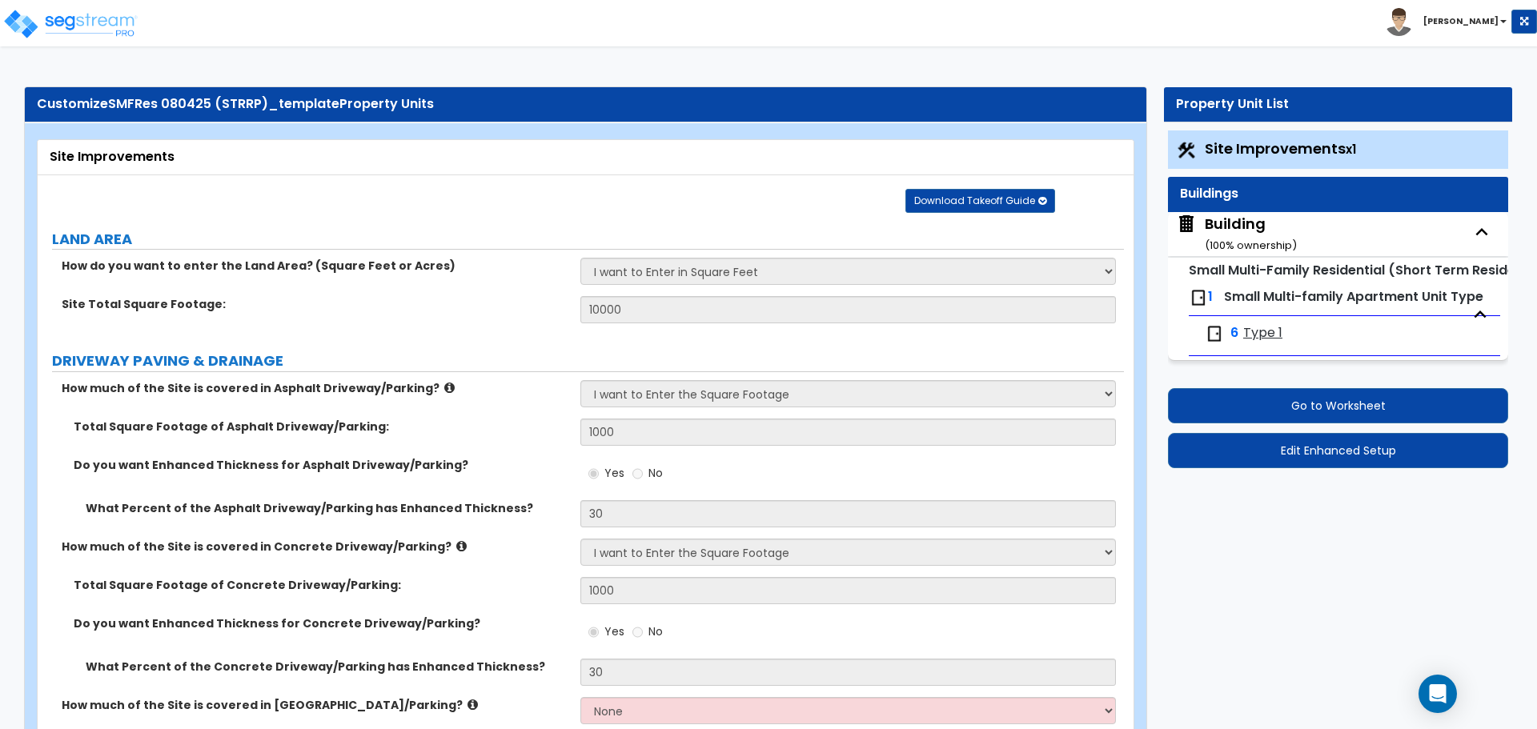
select select "2"
select select "7"
select select "1"
select select "3"
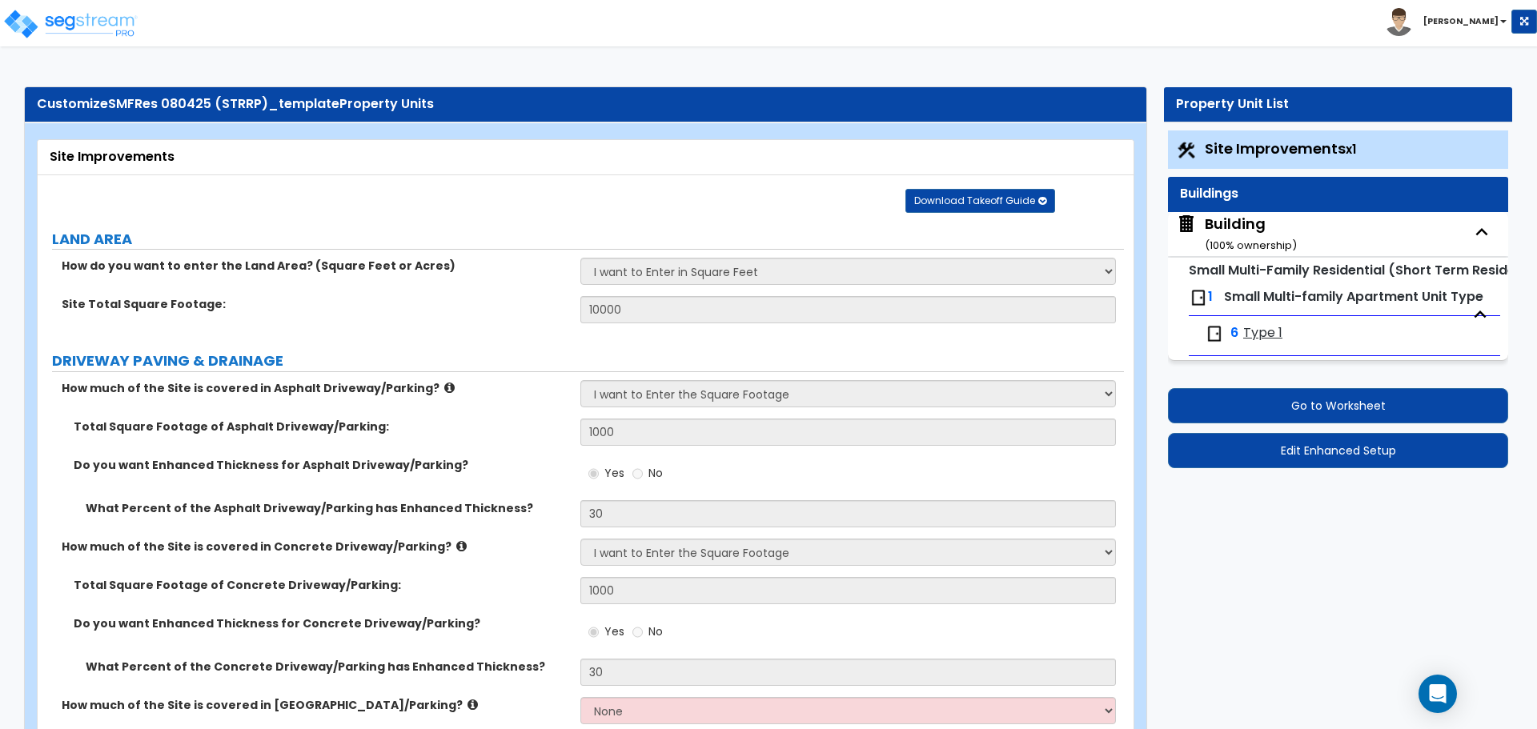
select select "3"
select select "1"
select select "3"
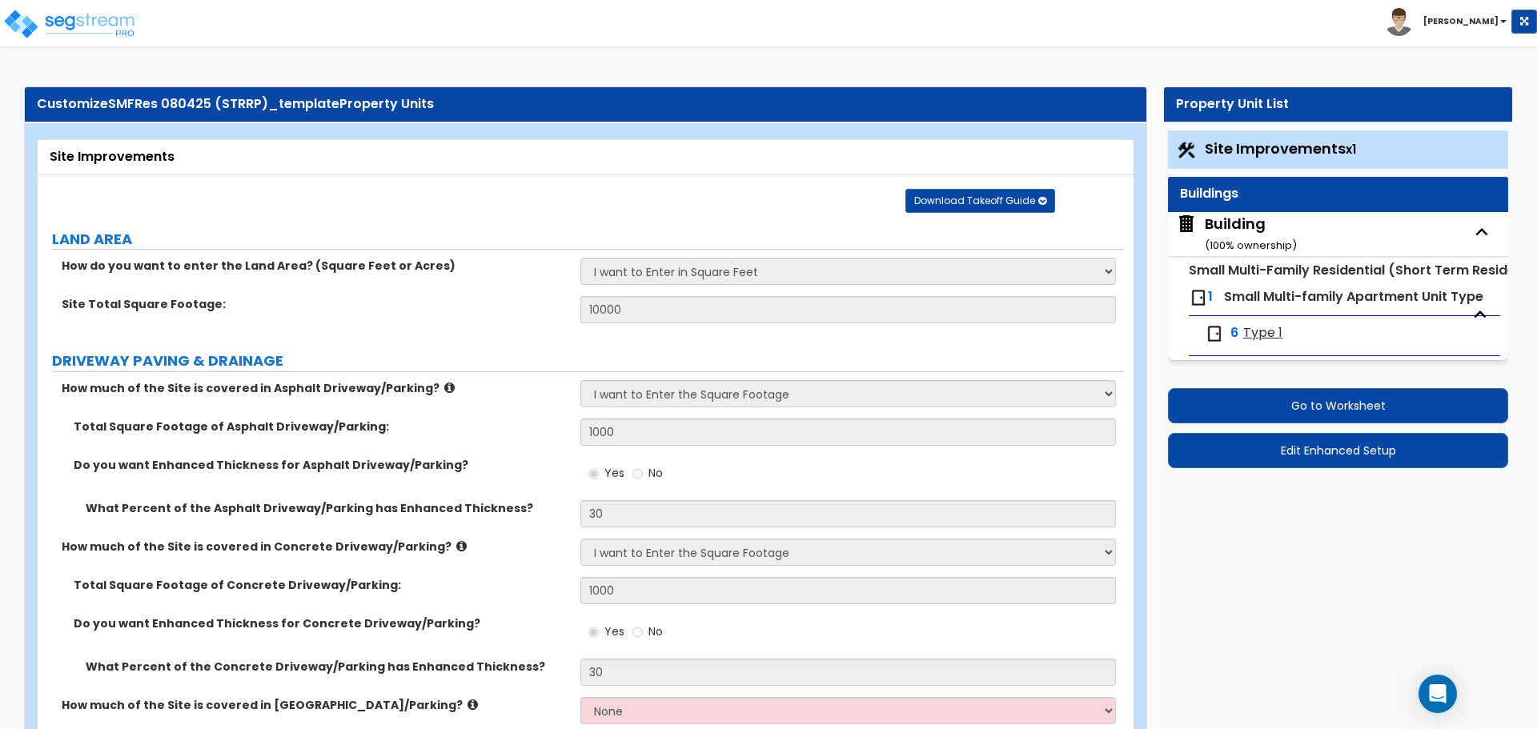
select select "1"
select select "2"
select select "1"
select select "3"
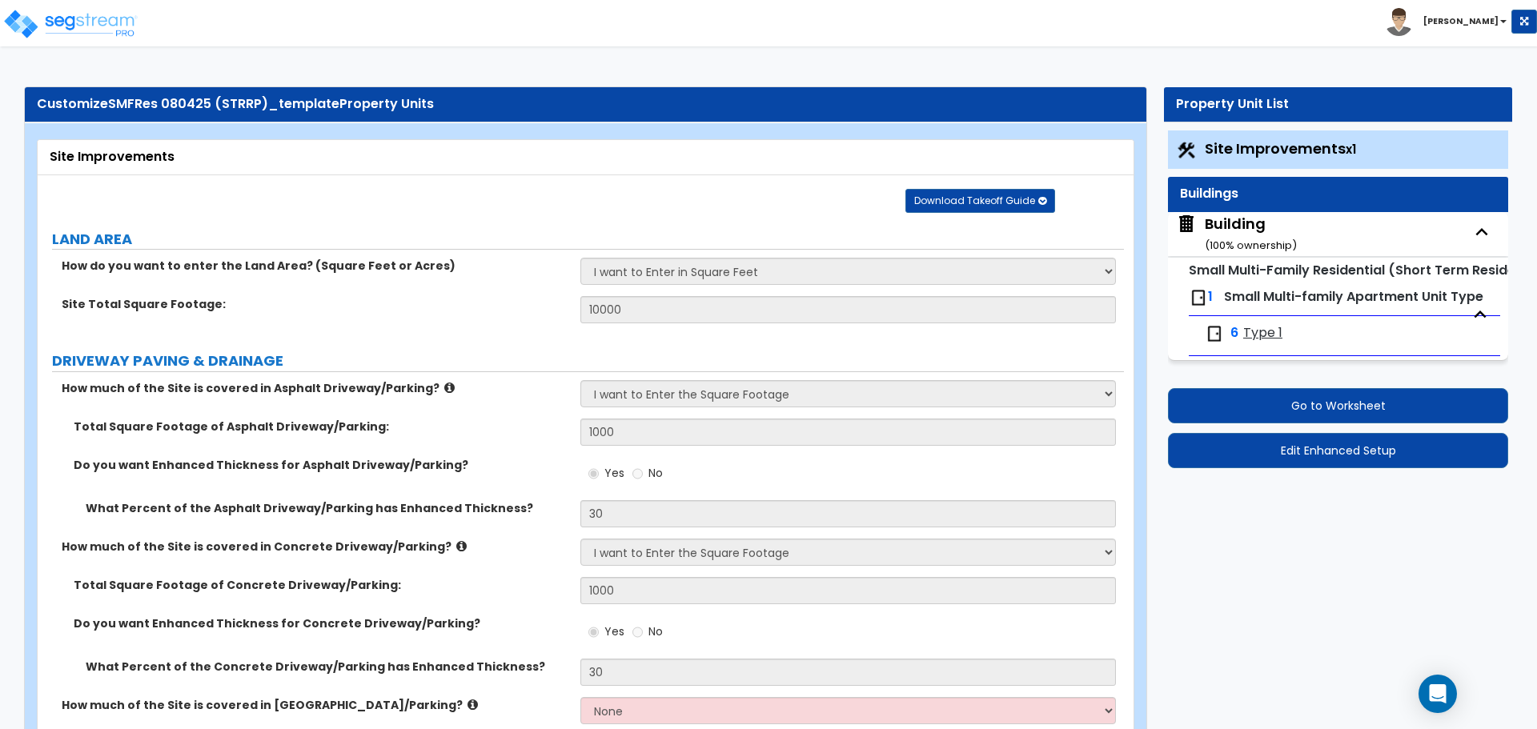
select select "4"
select select "5"
select select "6"
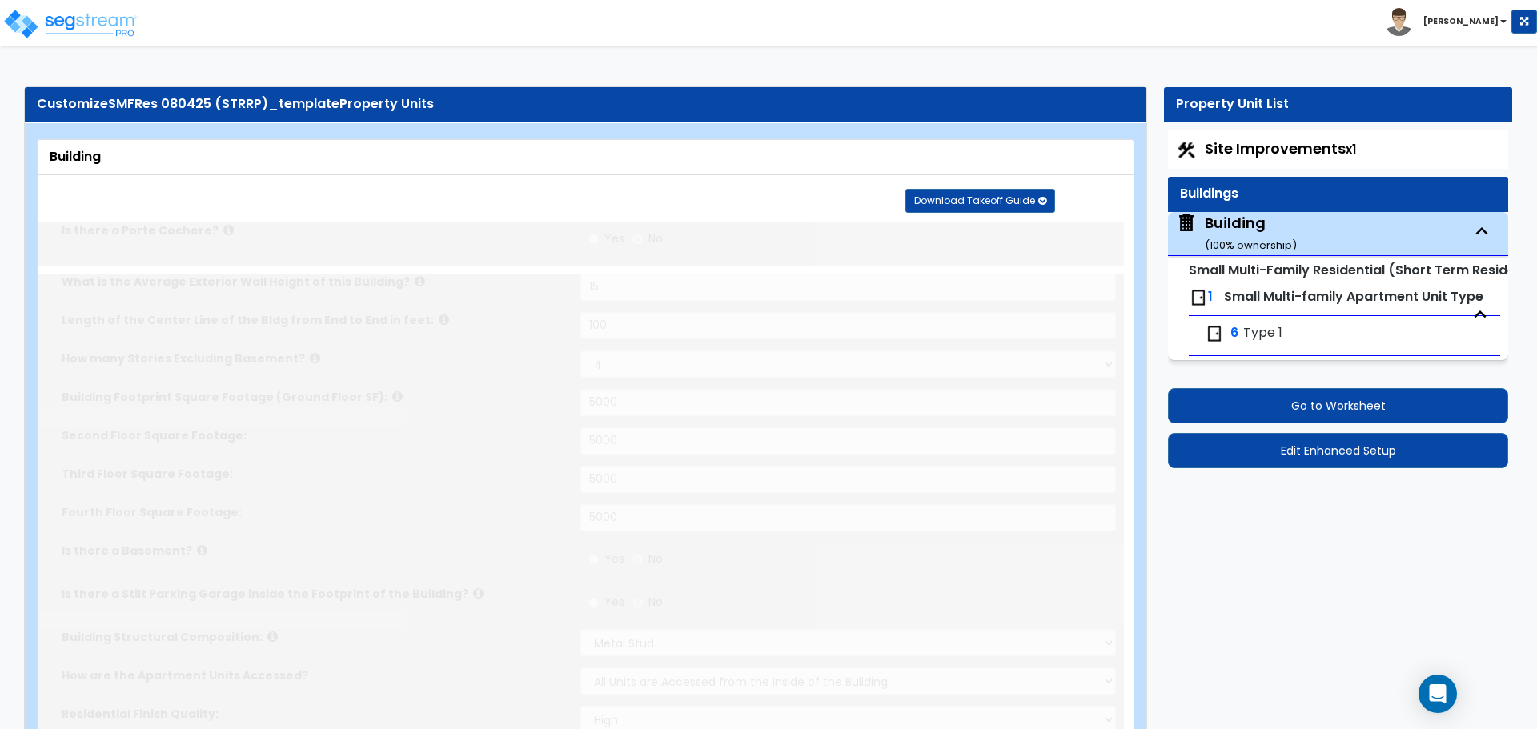
type input "1000"
radio input "true"
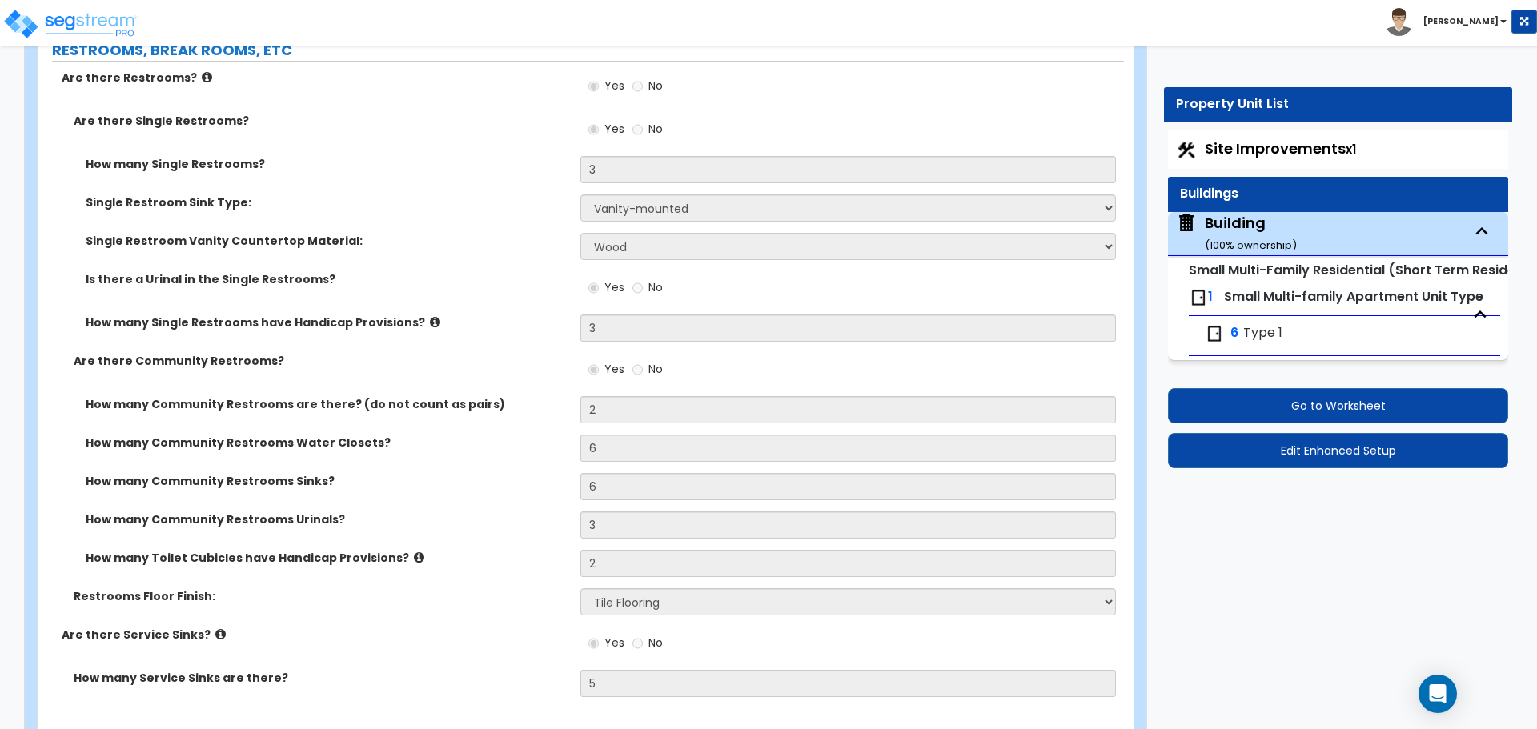
scroll to position [6962, 0]
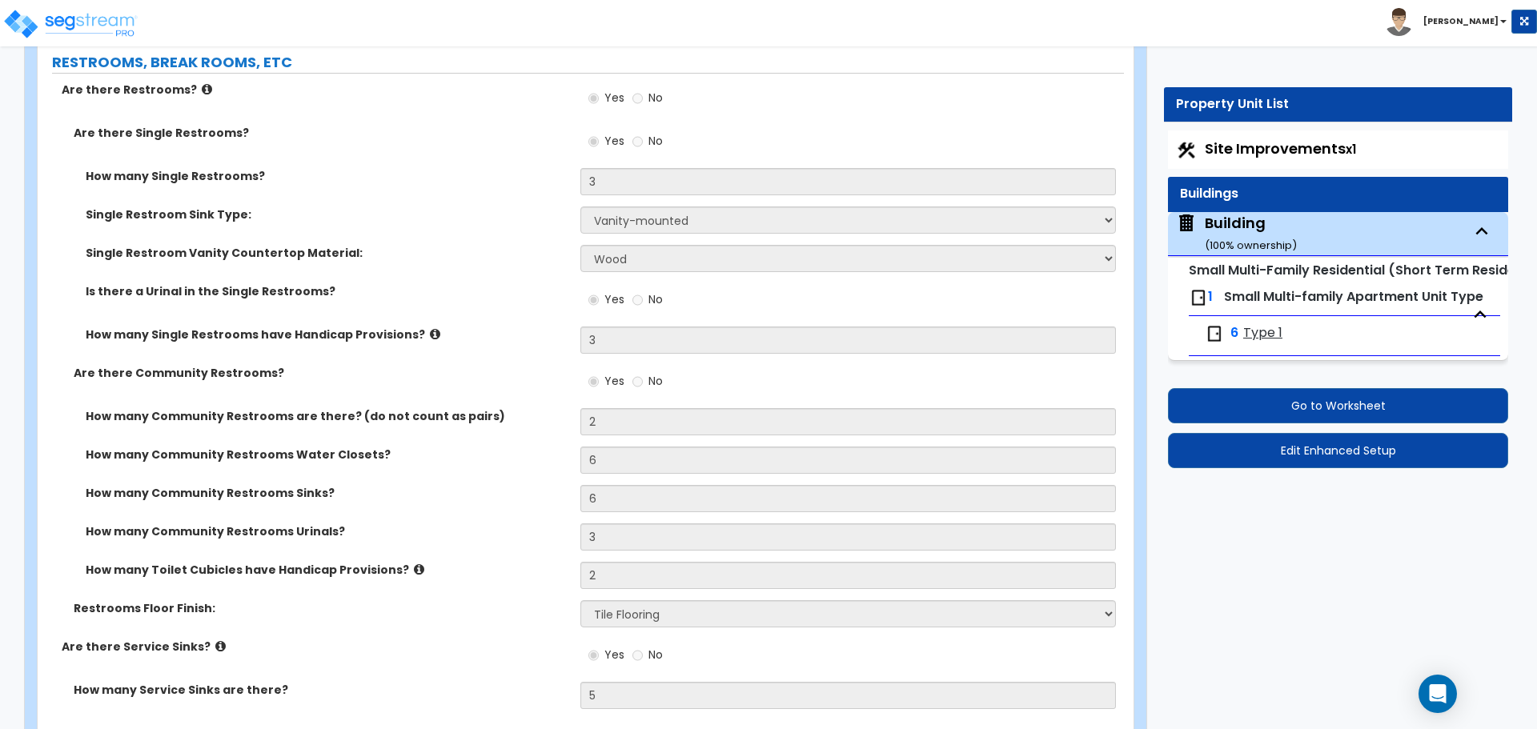
click at [899, 152] on div "Yes No" at bounding box center [851, 146] width 543 height 43
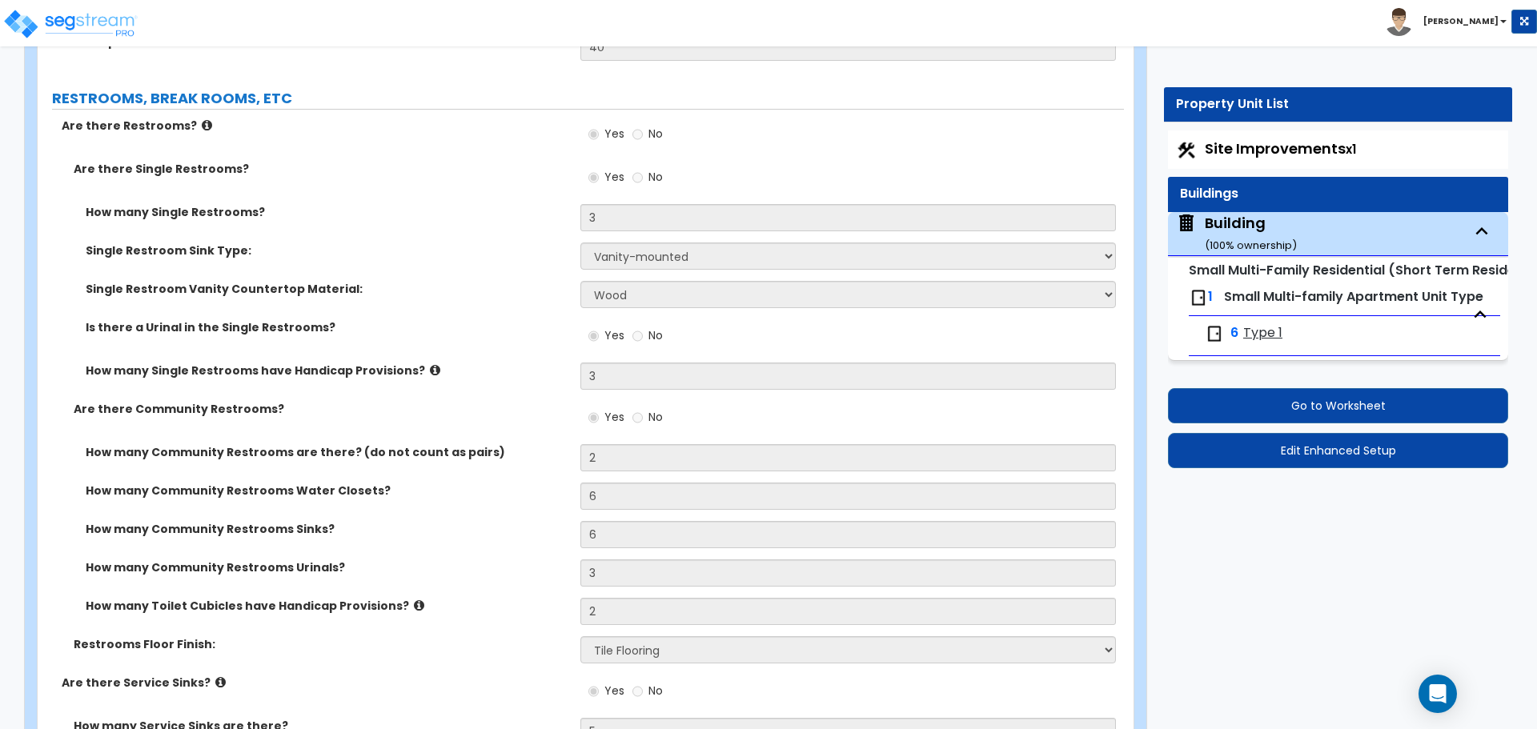
scroll to position [6927, 0]
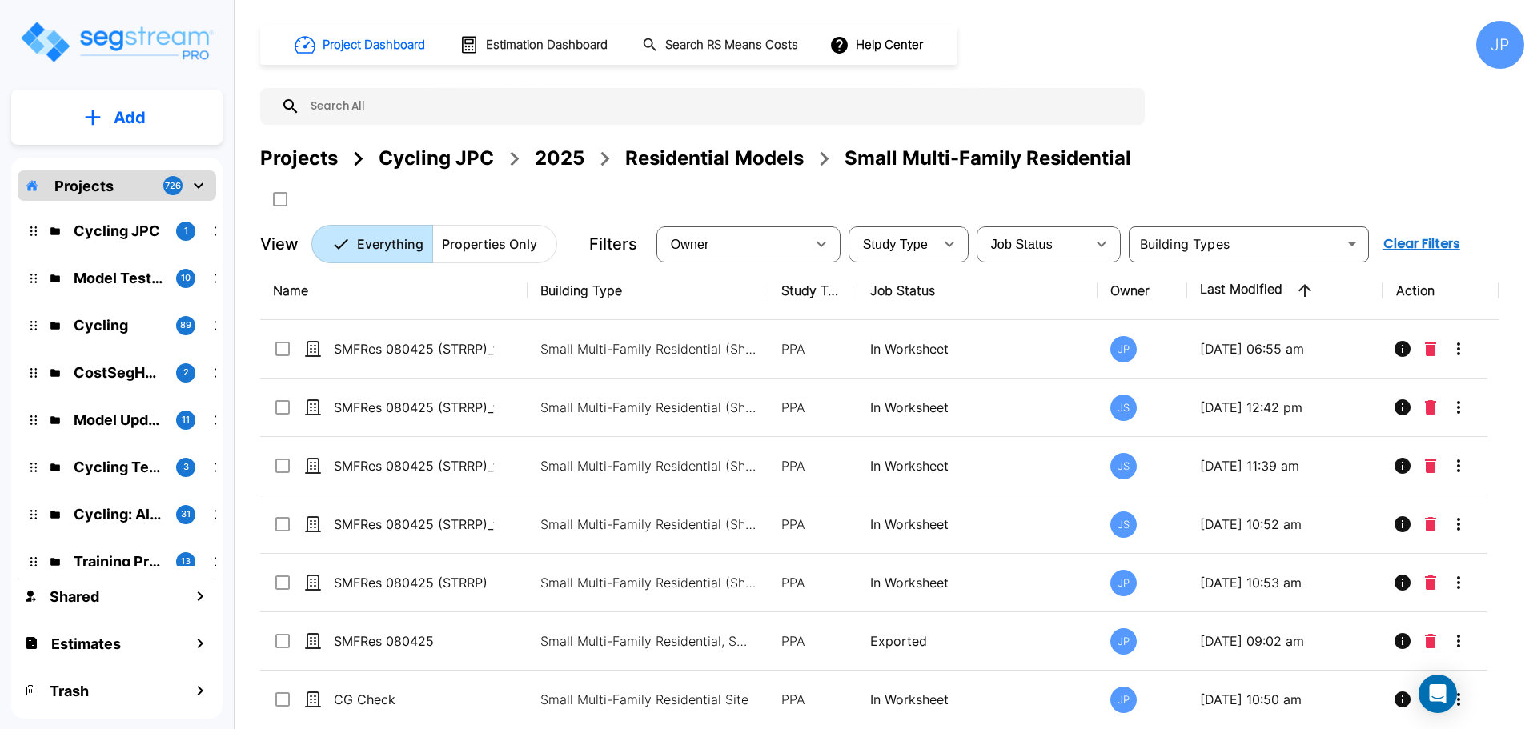
click at [571, 162] on div "2025" at bounding box center [560, 158] width 50 height 29
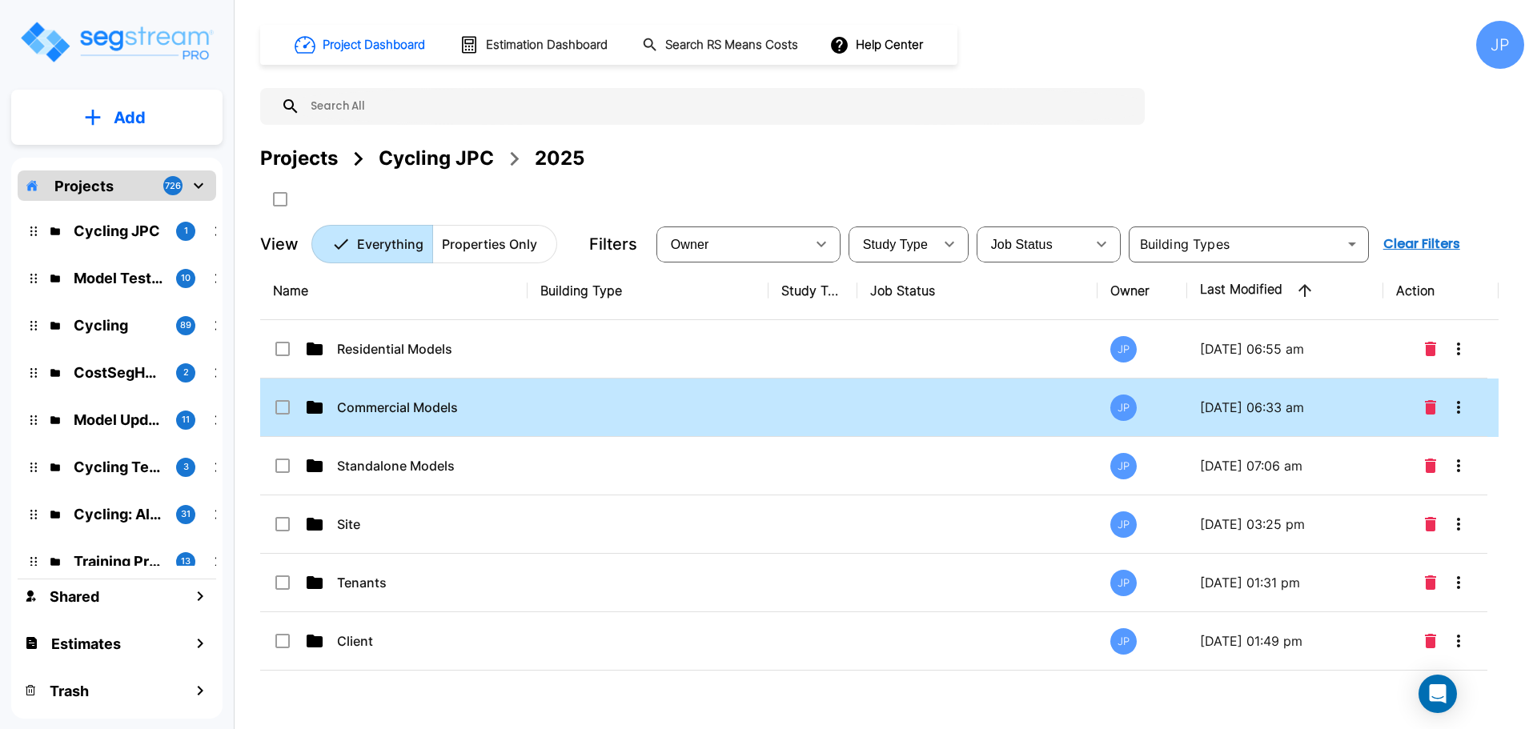
click at [467, 417] on td "Commercial Models" at bounding box center [393, 408] width 267 height 58
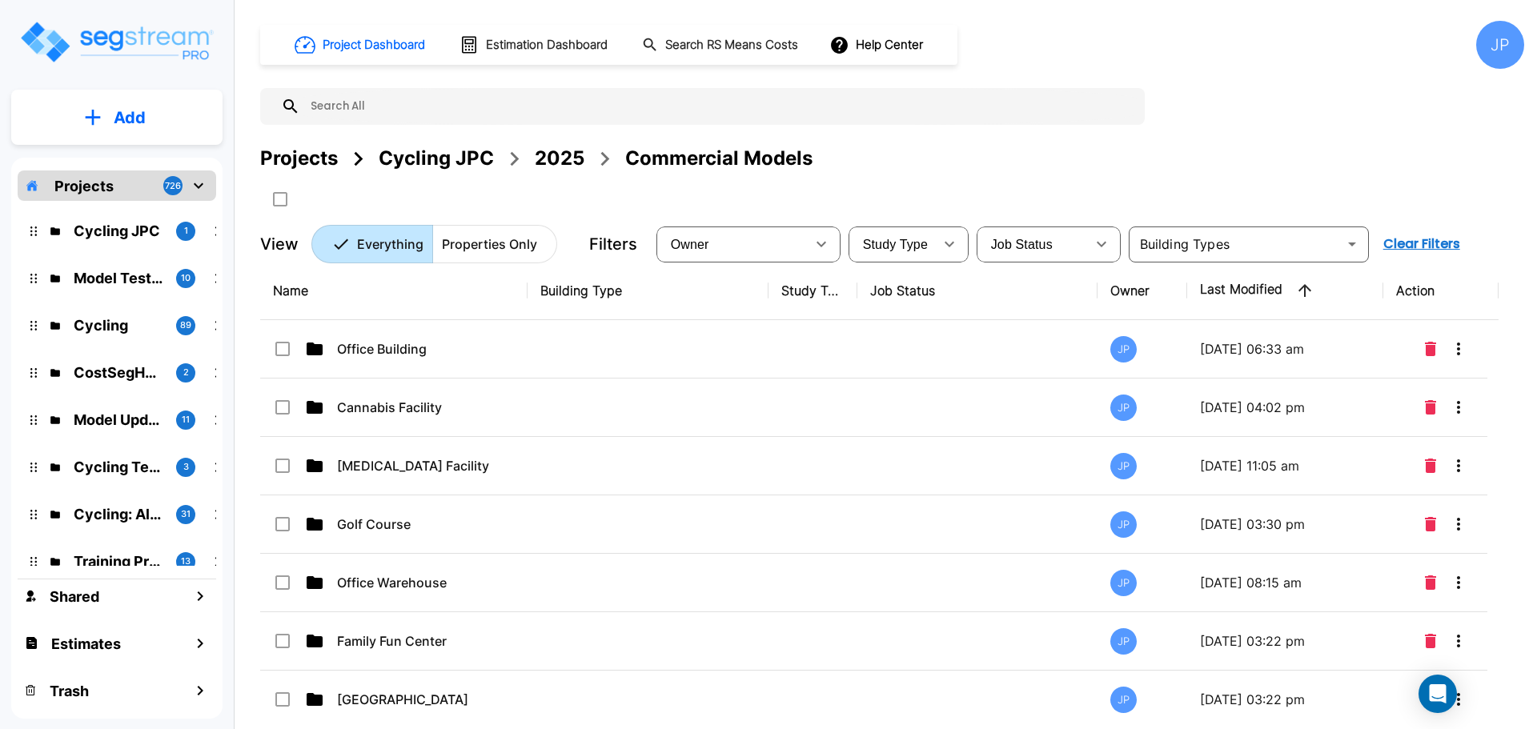
click at [839, 386] on td at bounding box center [812, 408] width 89 height 58
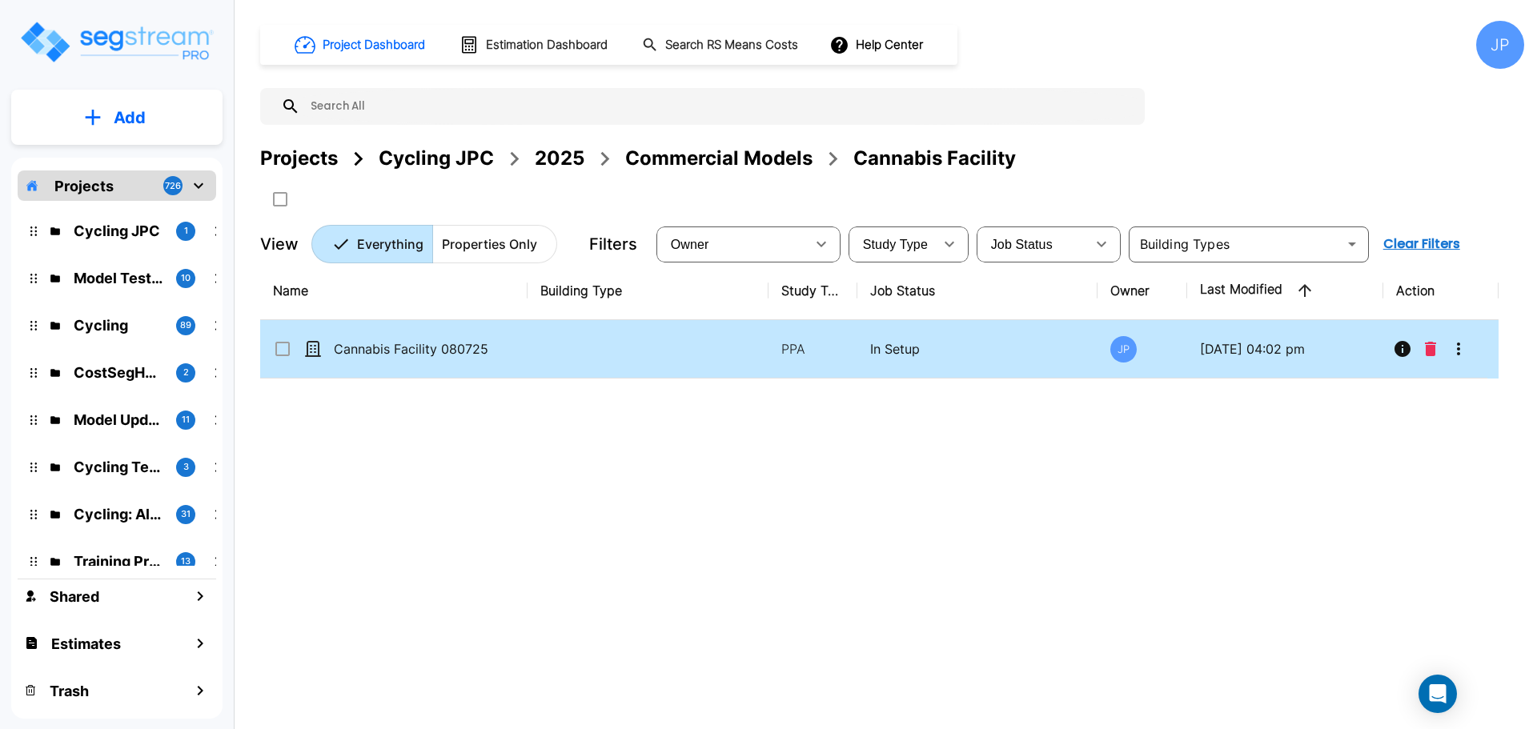
click p "Cannabis Facility 080725"
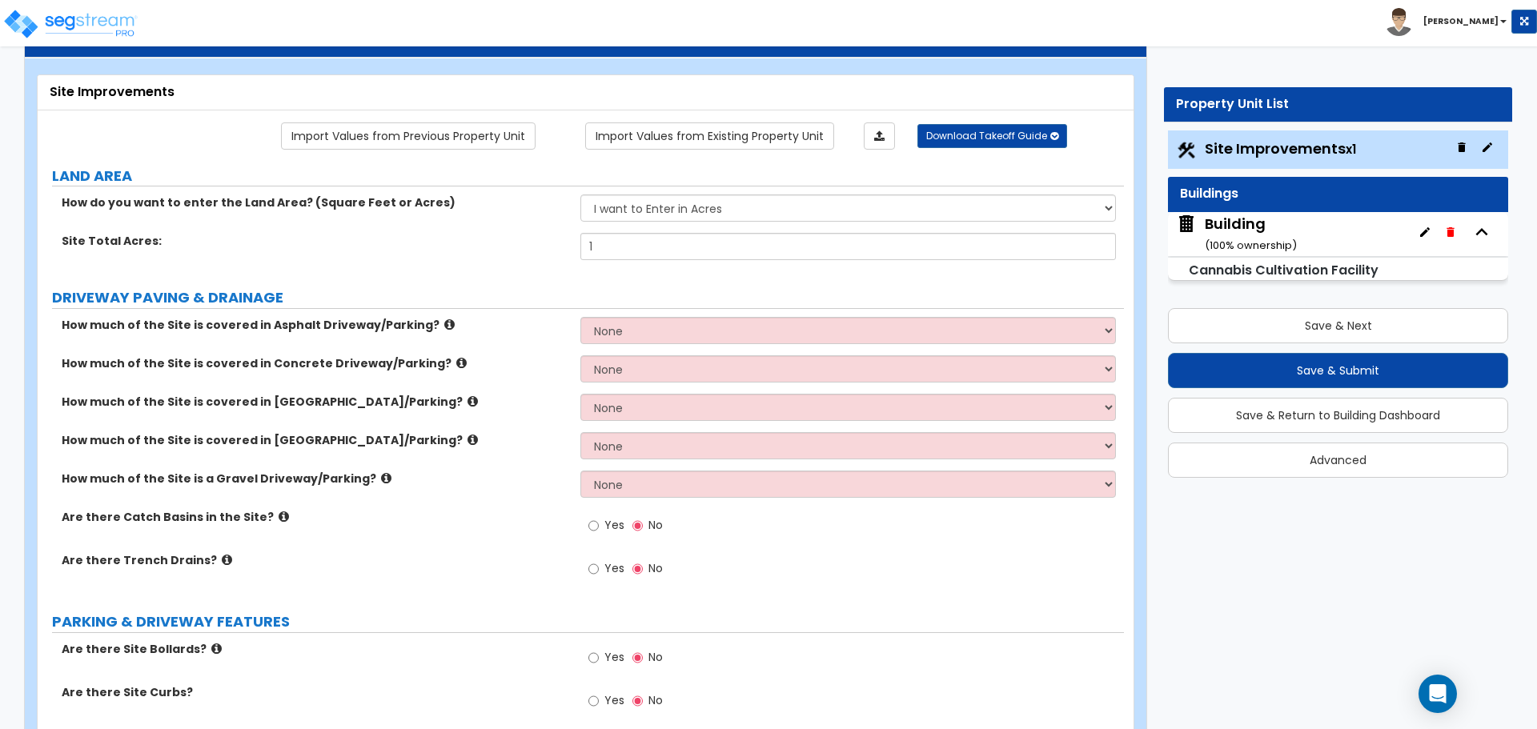
scroll to position [67, 0]
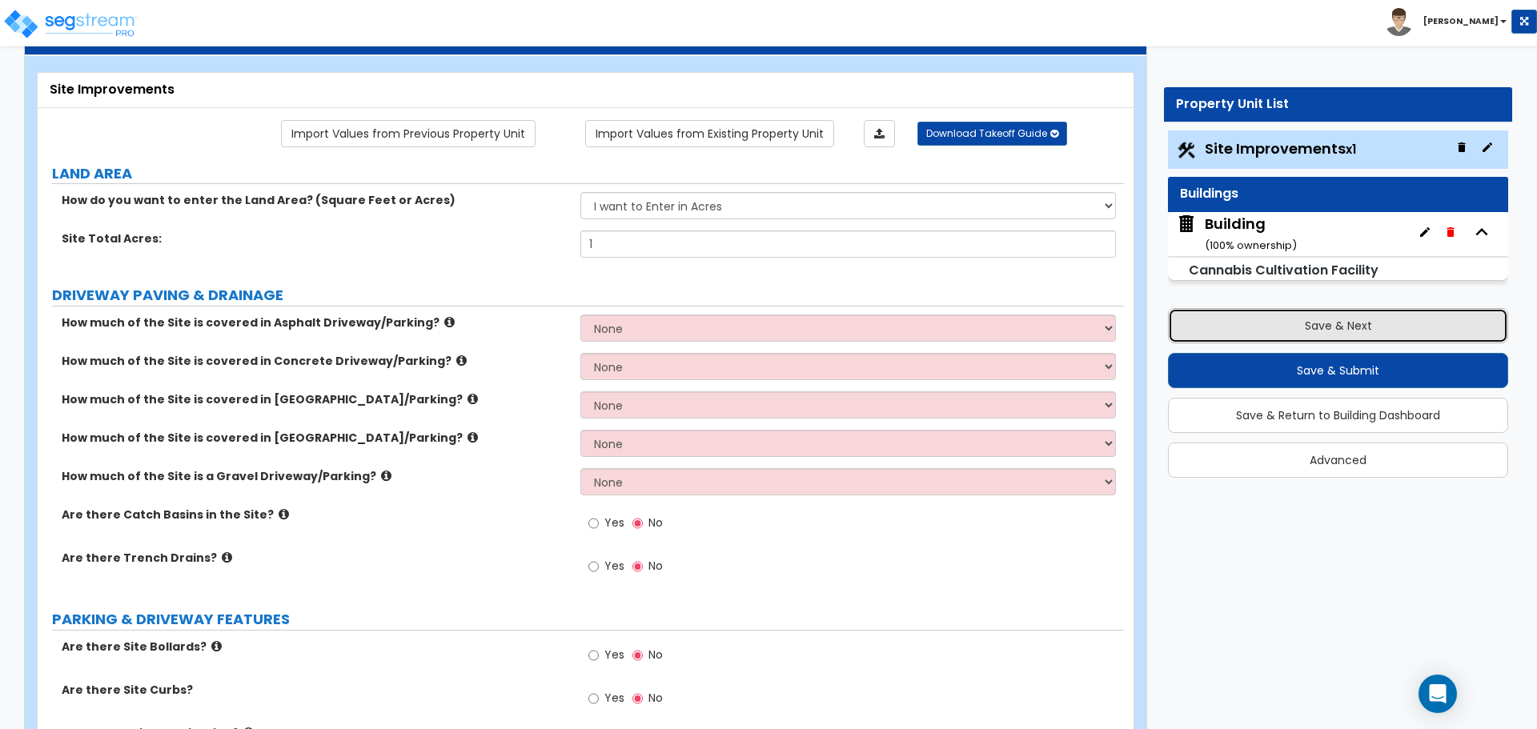
click at [1218, 315] on button "Save & Next" at bounding box center [1338, 325] width 340 height 35
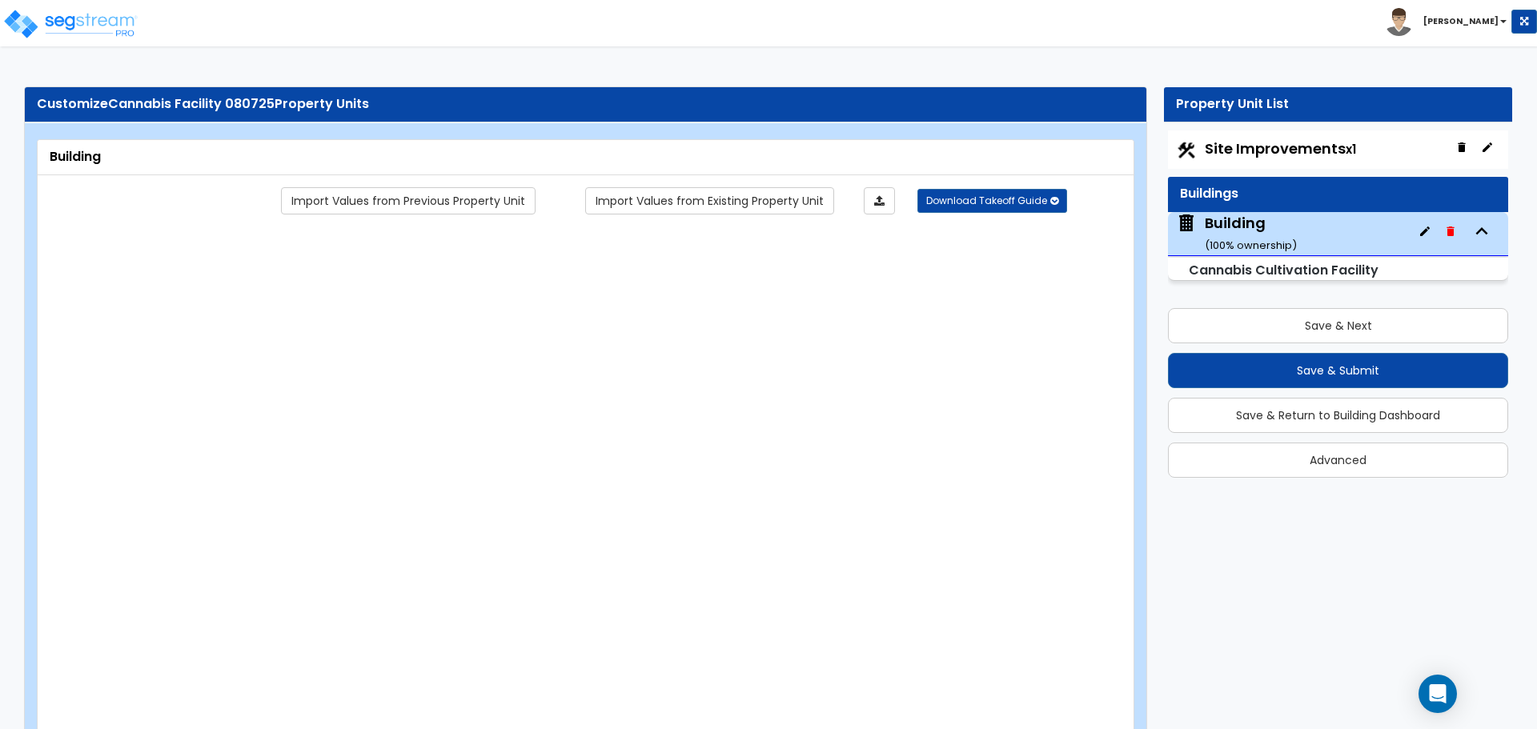
type input "5000"
type input "15"
type input "100"
select select "2"
select select "8"
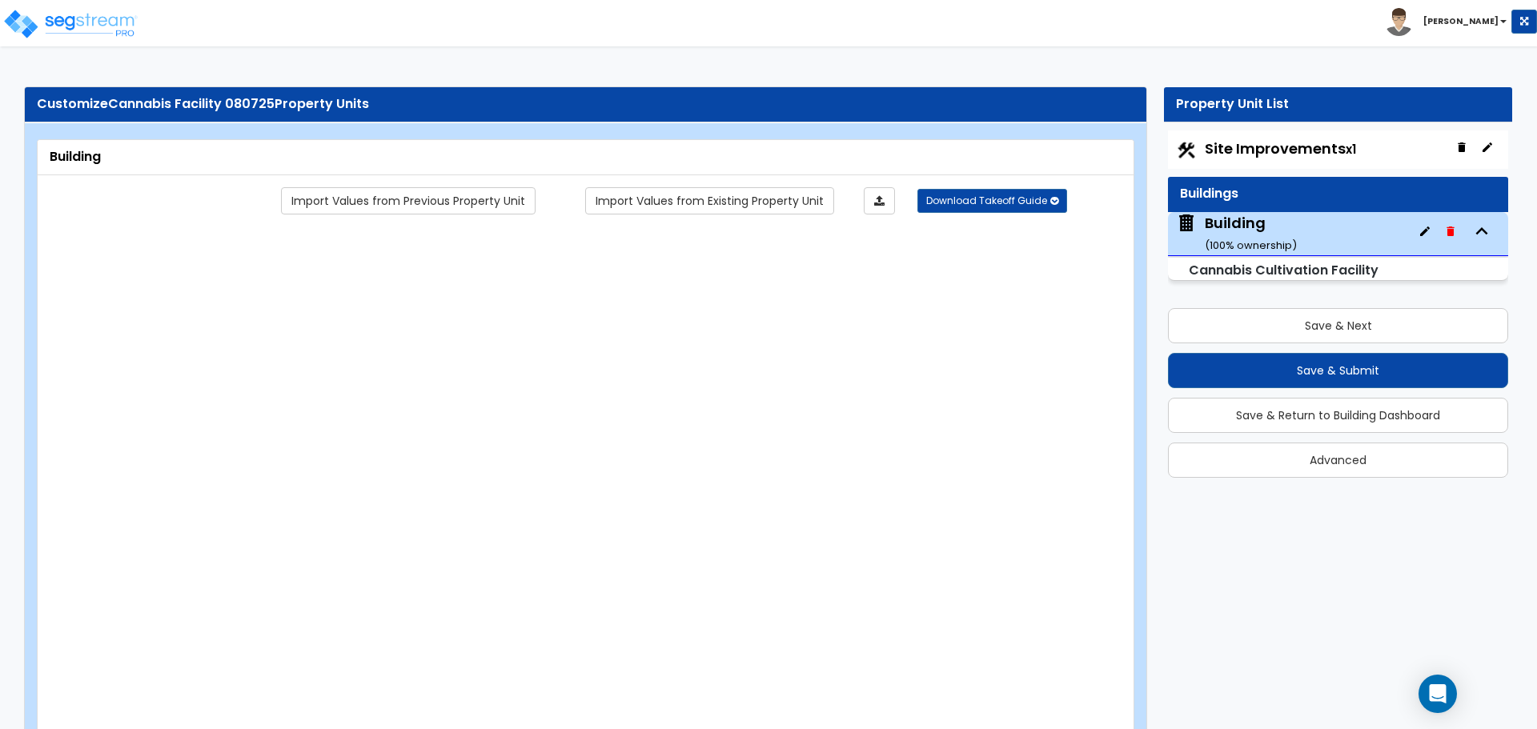
select select "2"
radio input "true"
select select "1"
radio input "true"
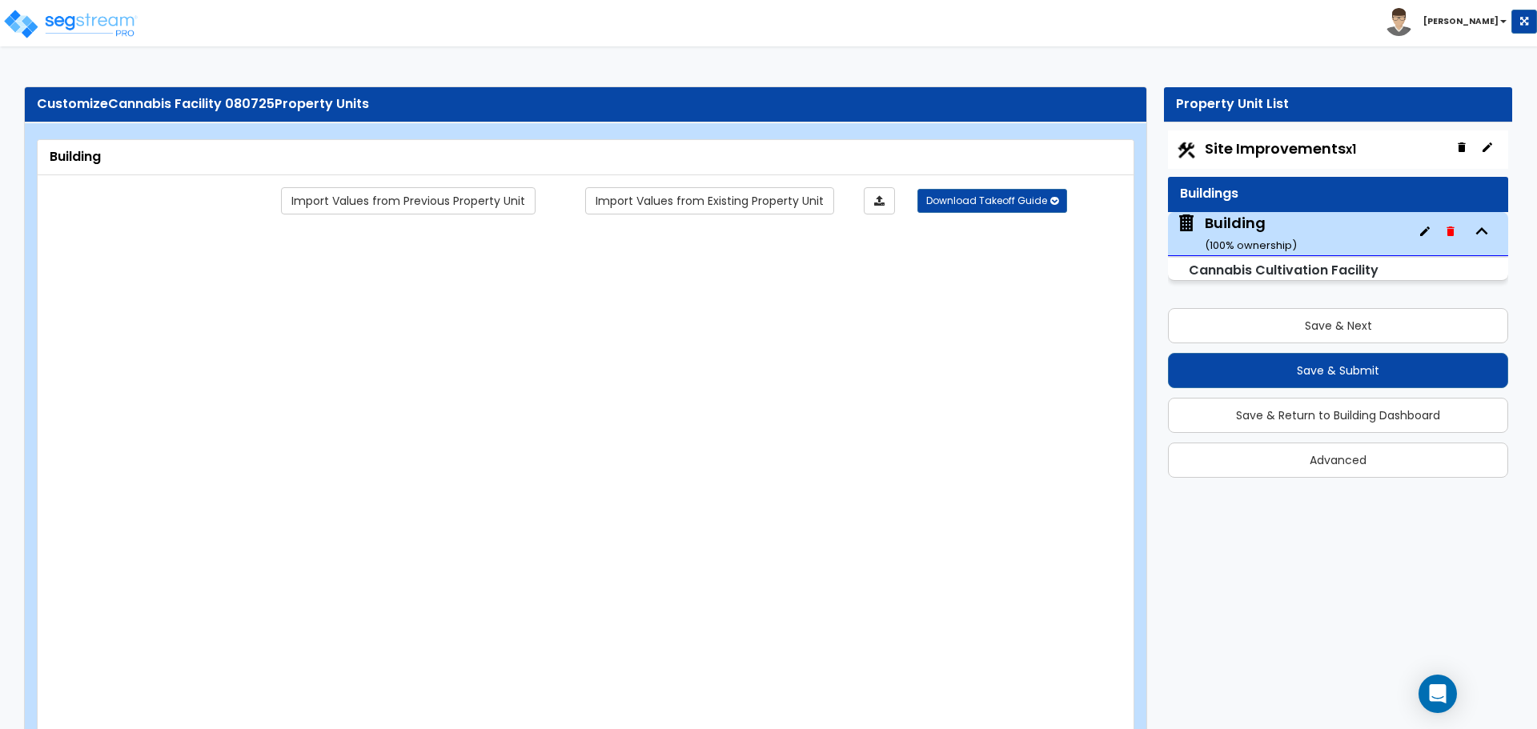
radio input "true"
select select "2"
radio input "true"
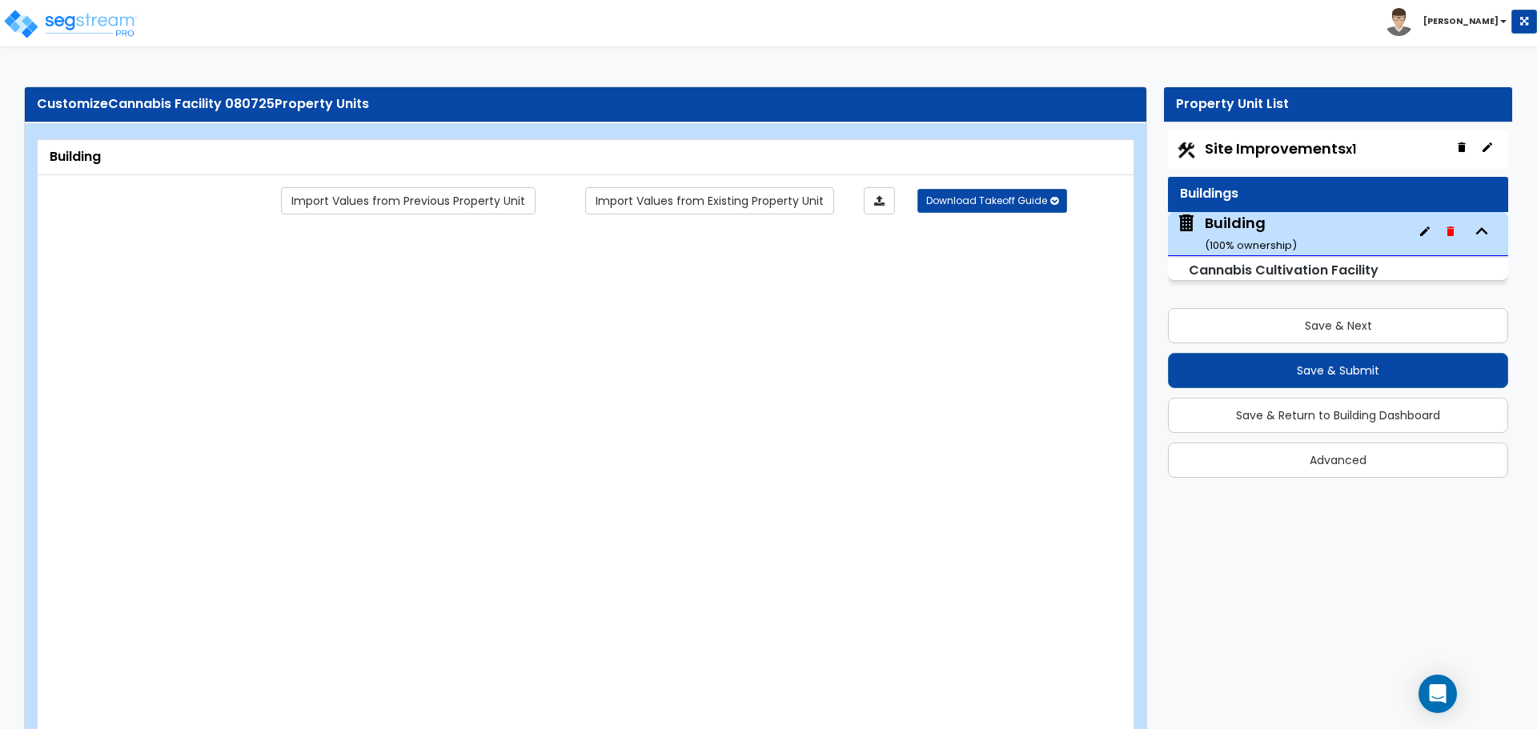
radio input "true"
select select "1"
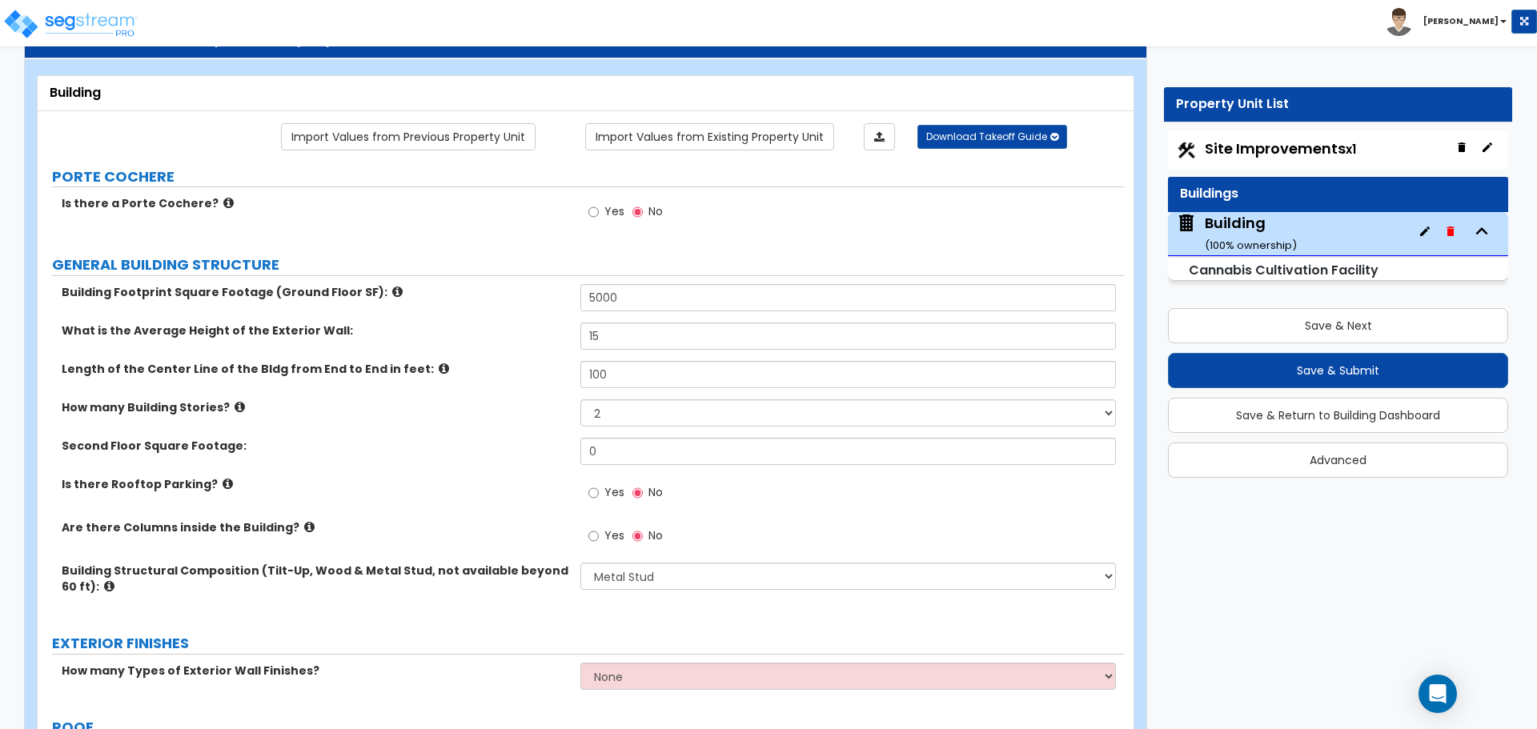
scroll to position [65, 0]
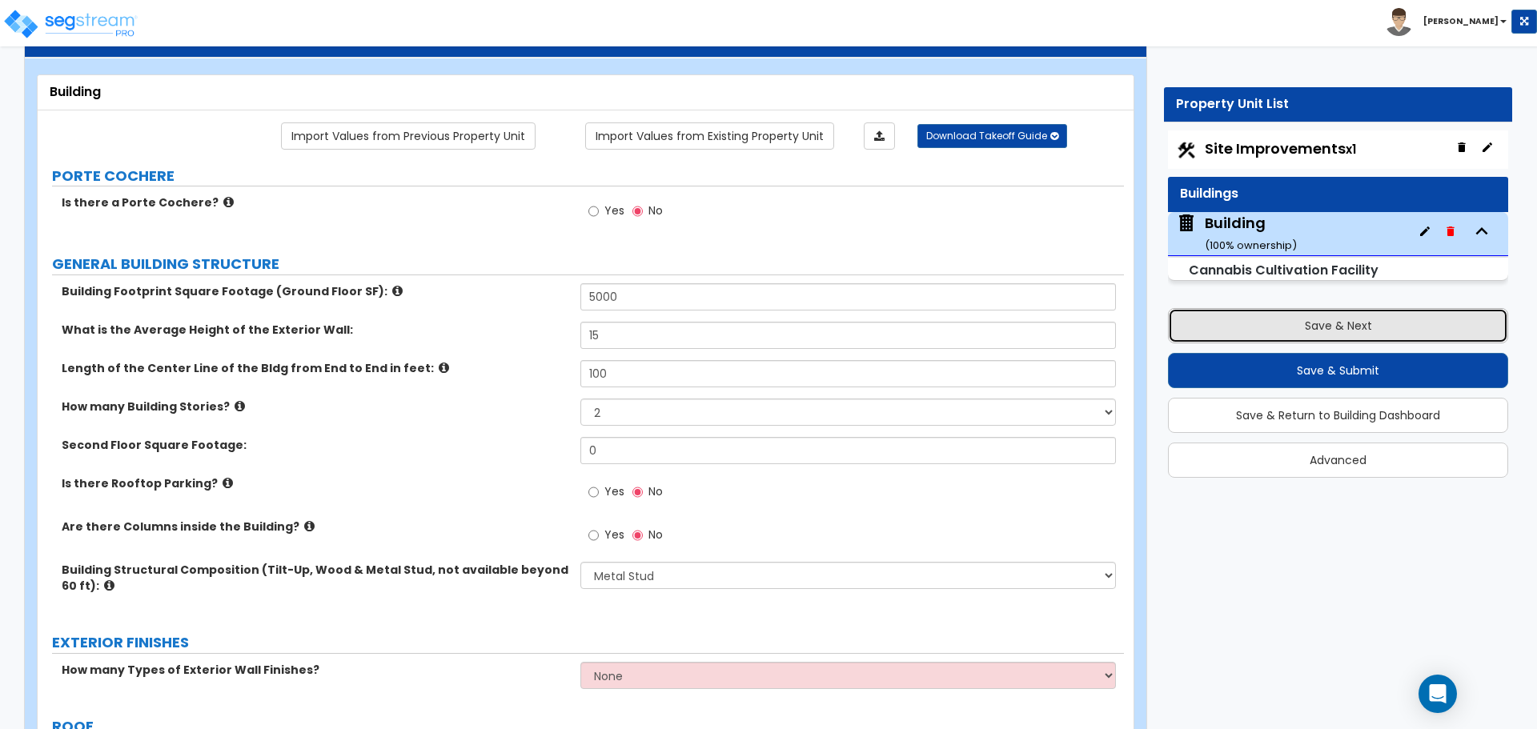
click at [1226, 316] on button "Save & Next" at bounding box center [1338, 325] width 340 height 35
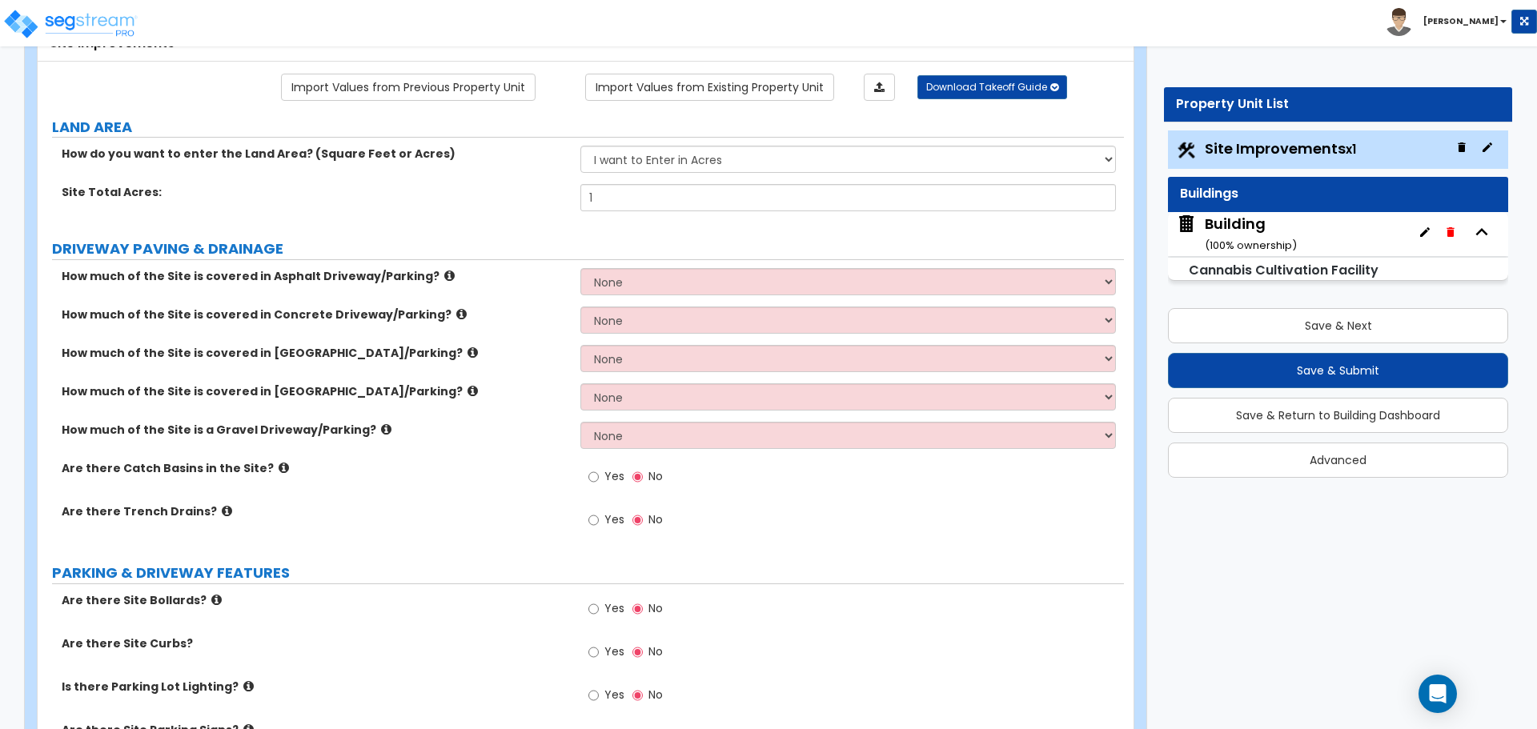
scroll to position [119, 0]
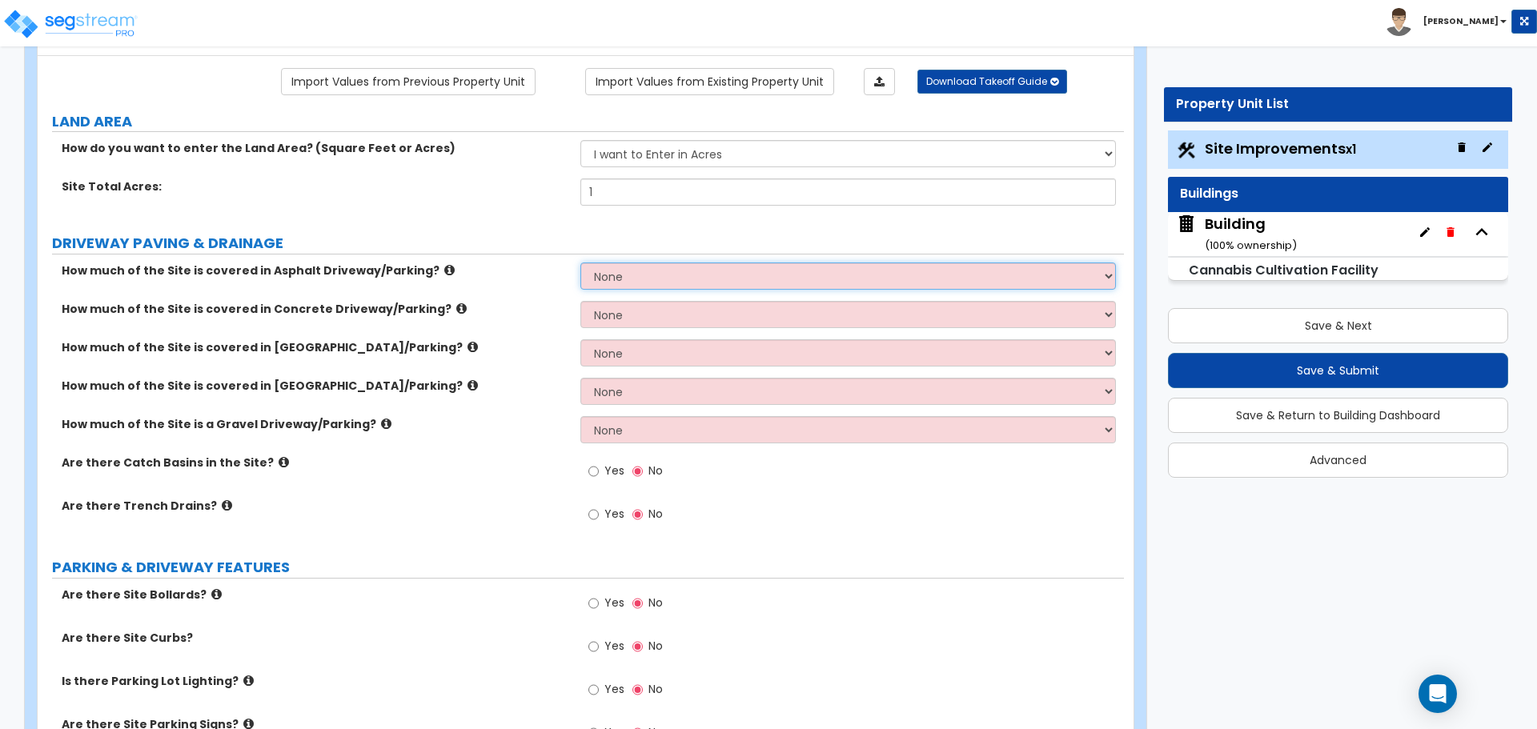
click at [640, 281] on select "None I want to Enter an Approximate Percentage I want to Enter the Square Foota…" at bounding box center [847, 276] width 535 height 27
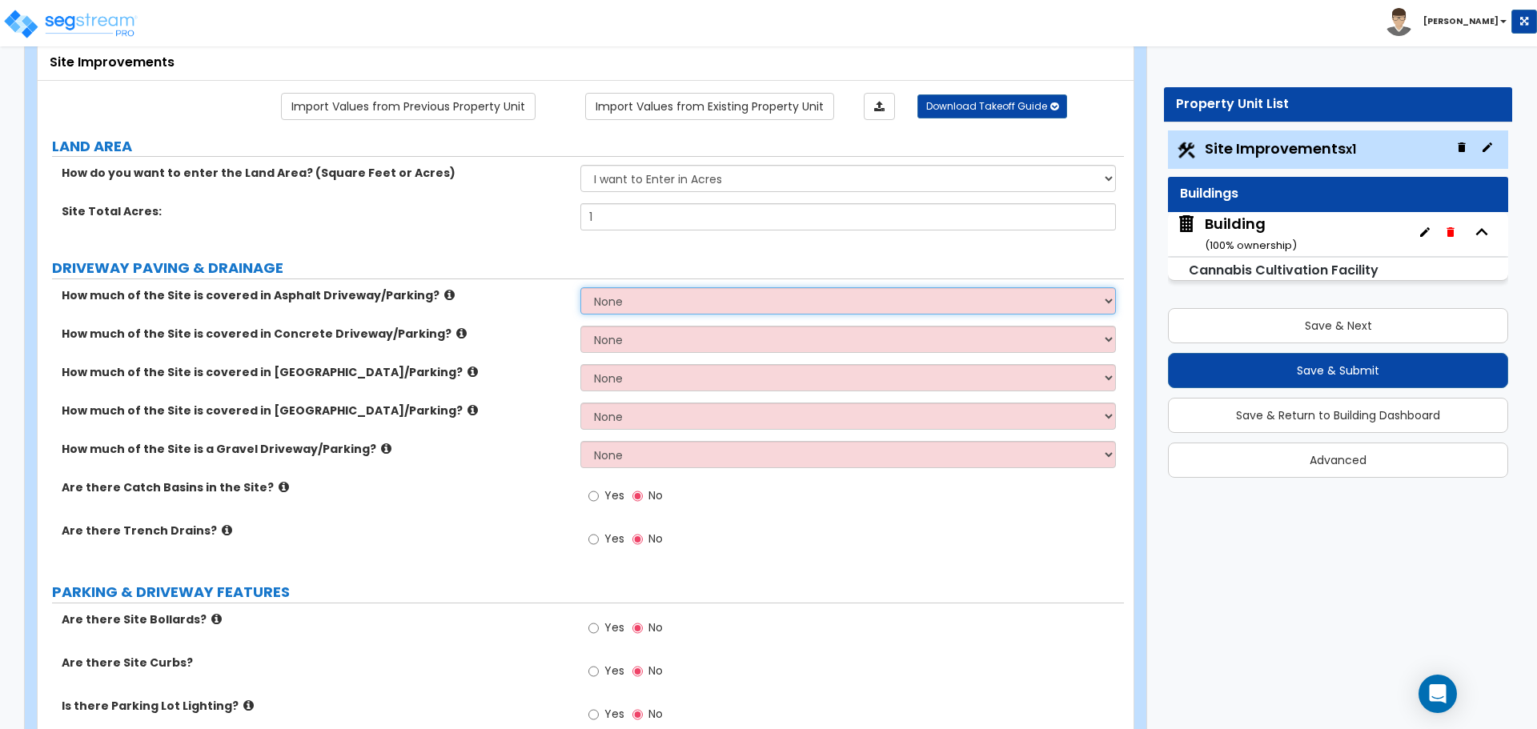
scroll to position [101, 0]
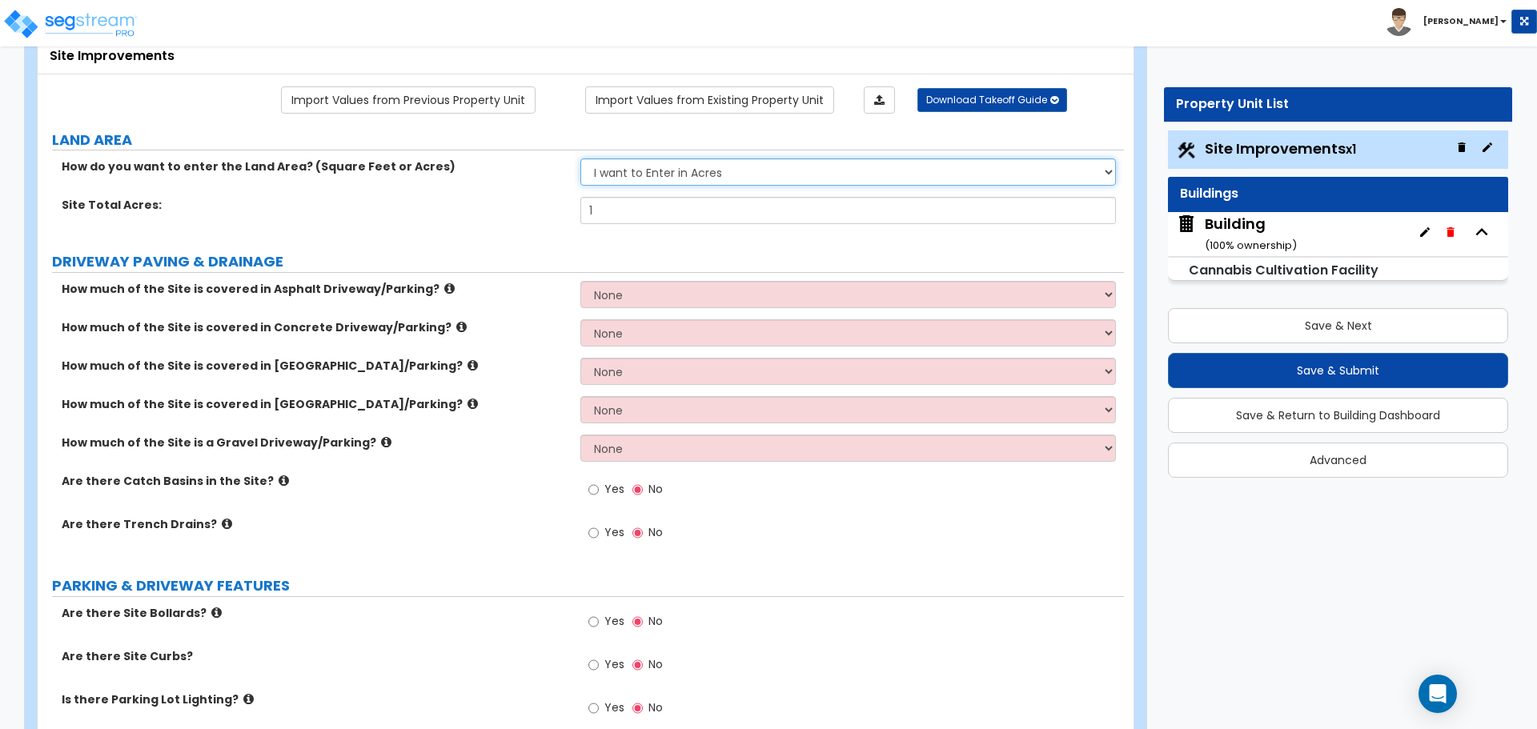
click at [694, 169] on select "I want to Enter in Acres I want to Enter in Square Feet" at bounding box center [847, 171] width 535 height 27
select select "2"
click at [580, 158] on select "I want to Enter in Acres I want to Enter in Square Feet" at bounding box center [847, 171] width 535 height 27
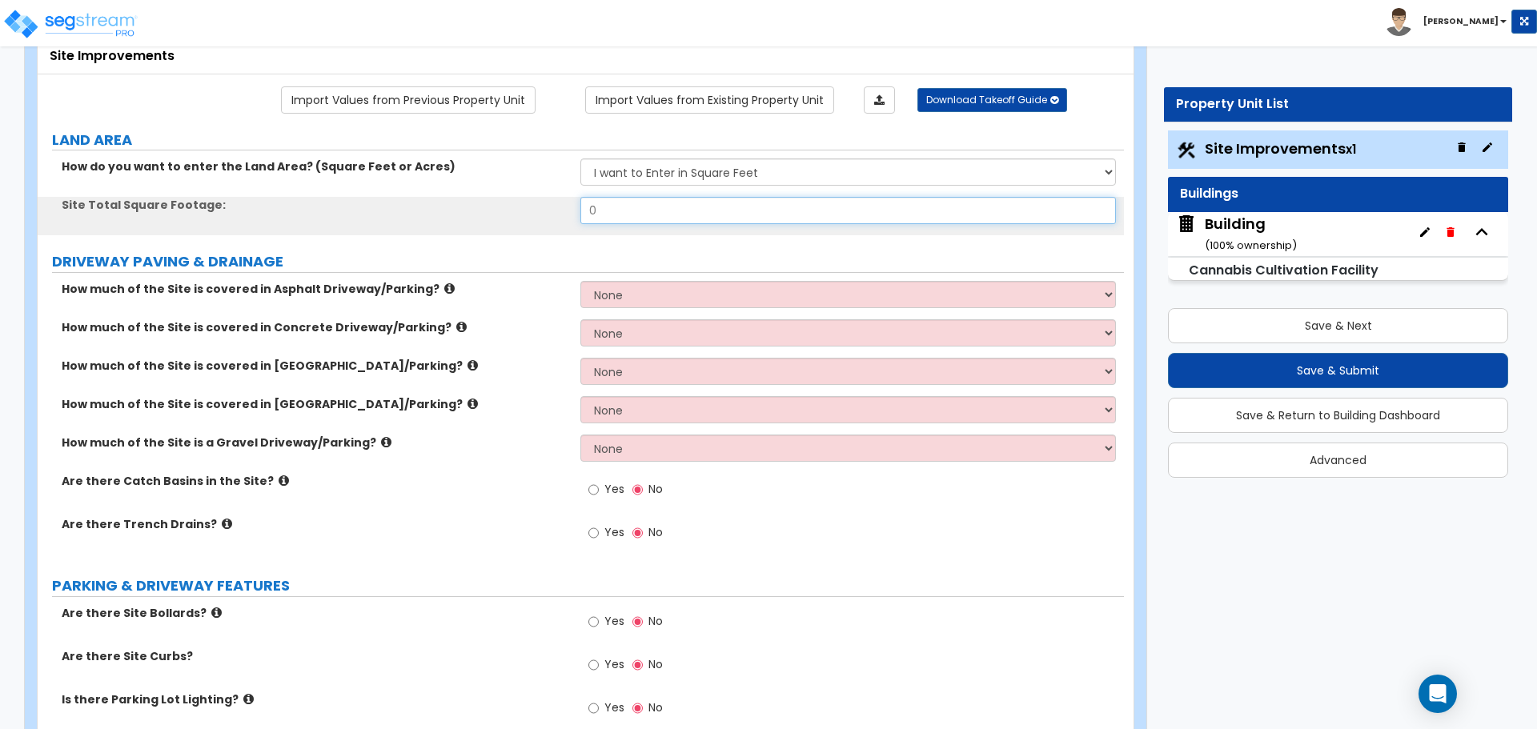
drag, startPoint x: 613, startPoint y: 204, endPoint x: 545, endPoint y: 203, distance: 68.0
click at [544, 203] on div "Site Total Square Footage: 0" at bounding box center [581, 216] width 1086 height 38
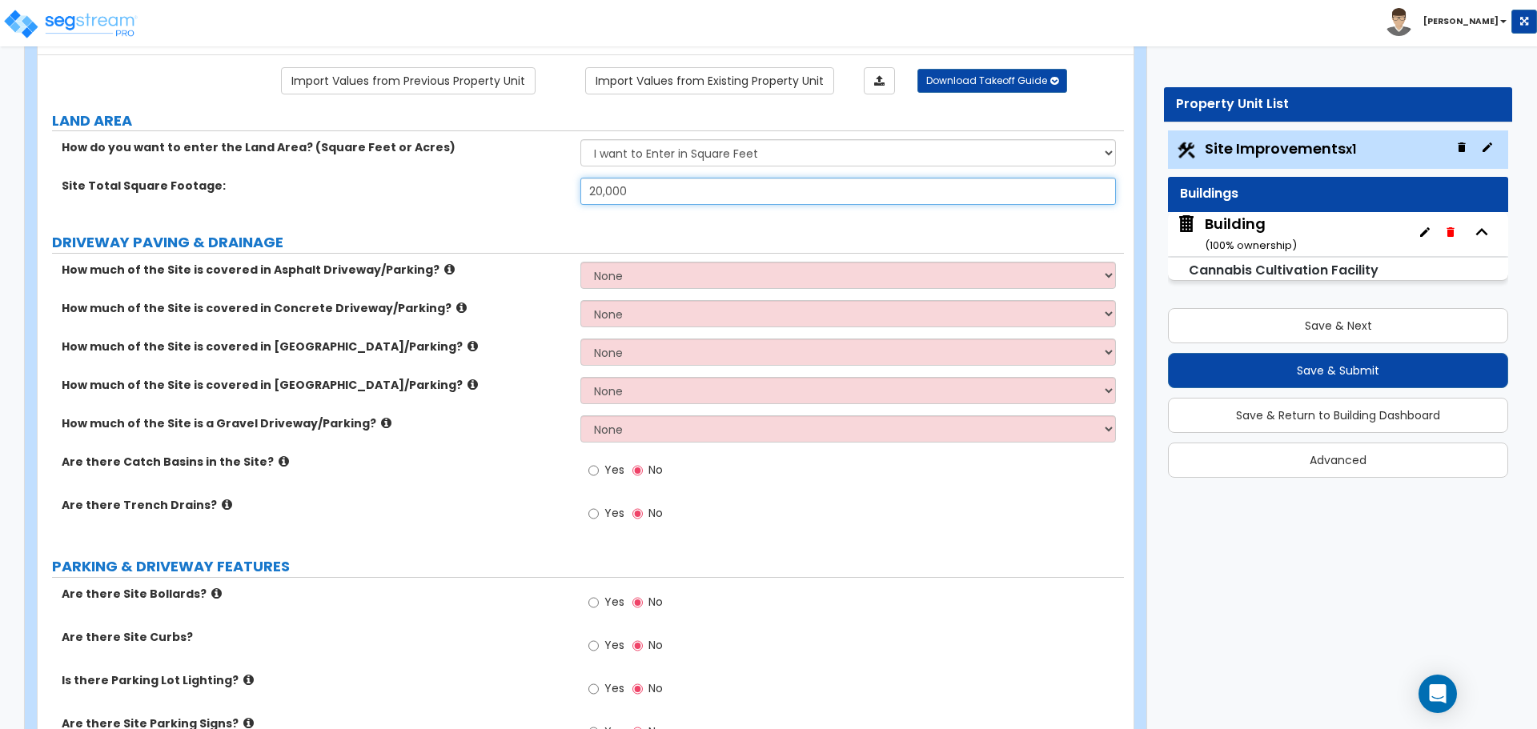
scroll to position [109, 0]
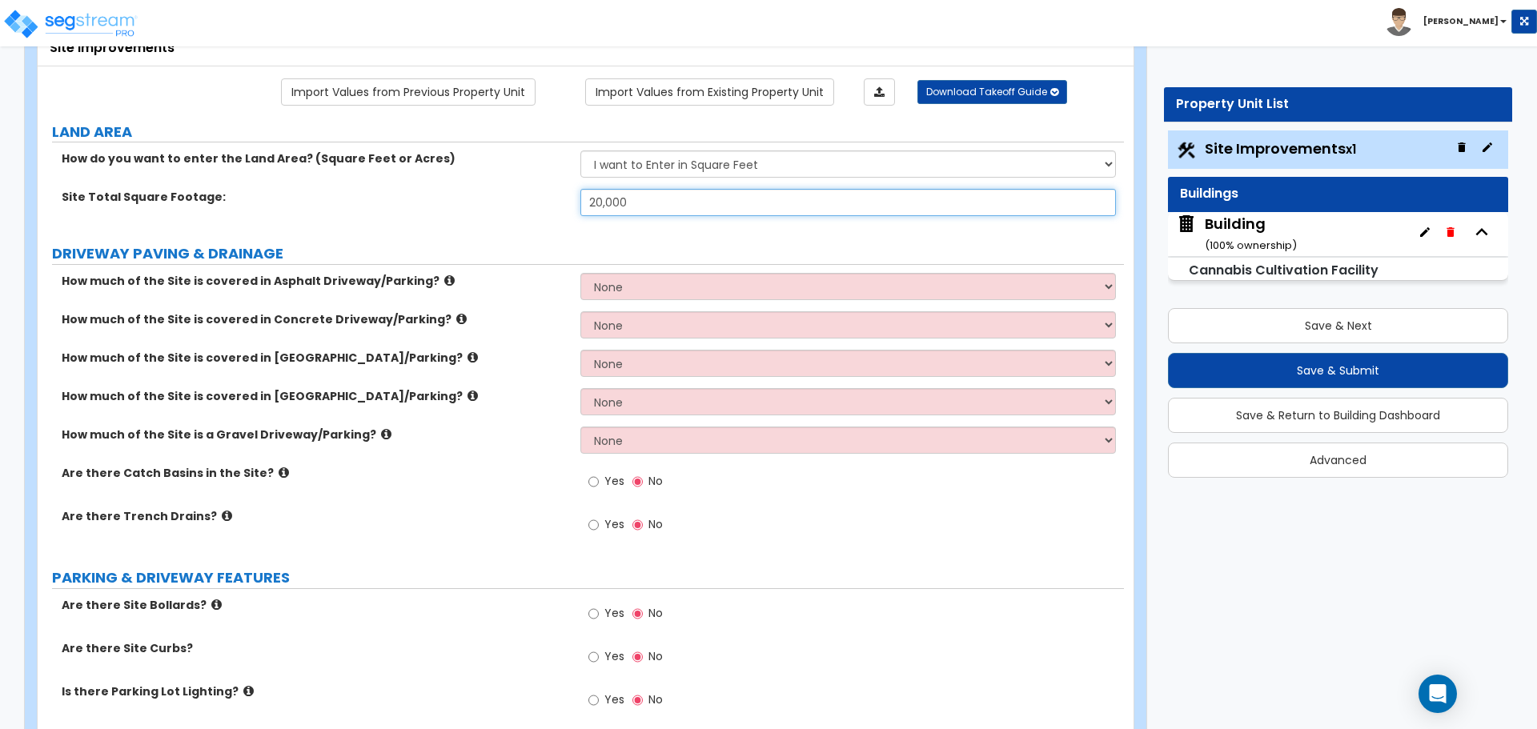
type input "20,000"
click at [646, 286] on select "None I want to Enter an Approximate Percentage I want to Enter the Square Foota…" at bounding box center [847, 286] width 535 height 27
select select "1"
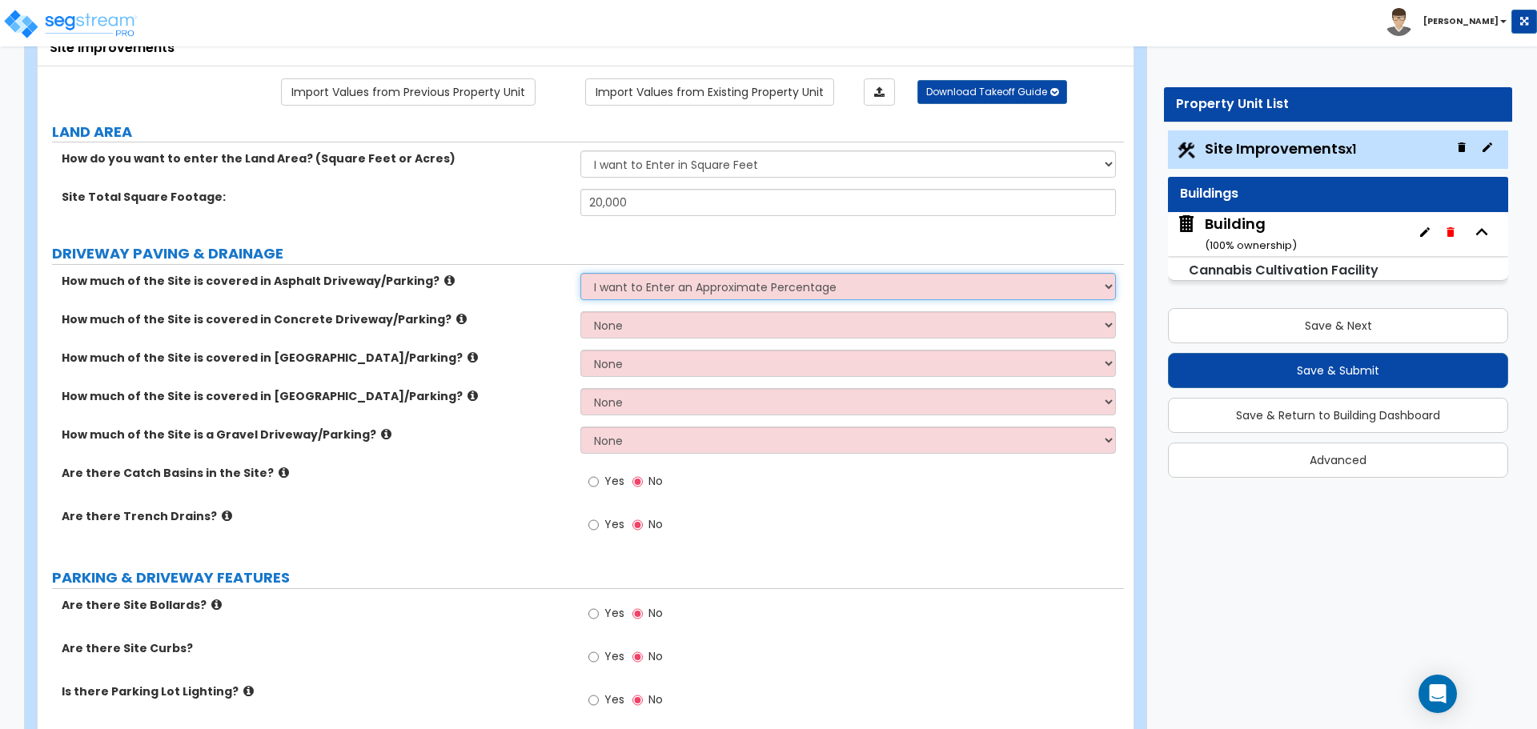
click at [580, 273] on select "None I want to Enter an Approximate Percentage I want to Enter the Square Foota…" at bounding box center [847, 286] width 535 height 27
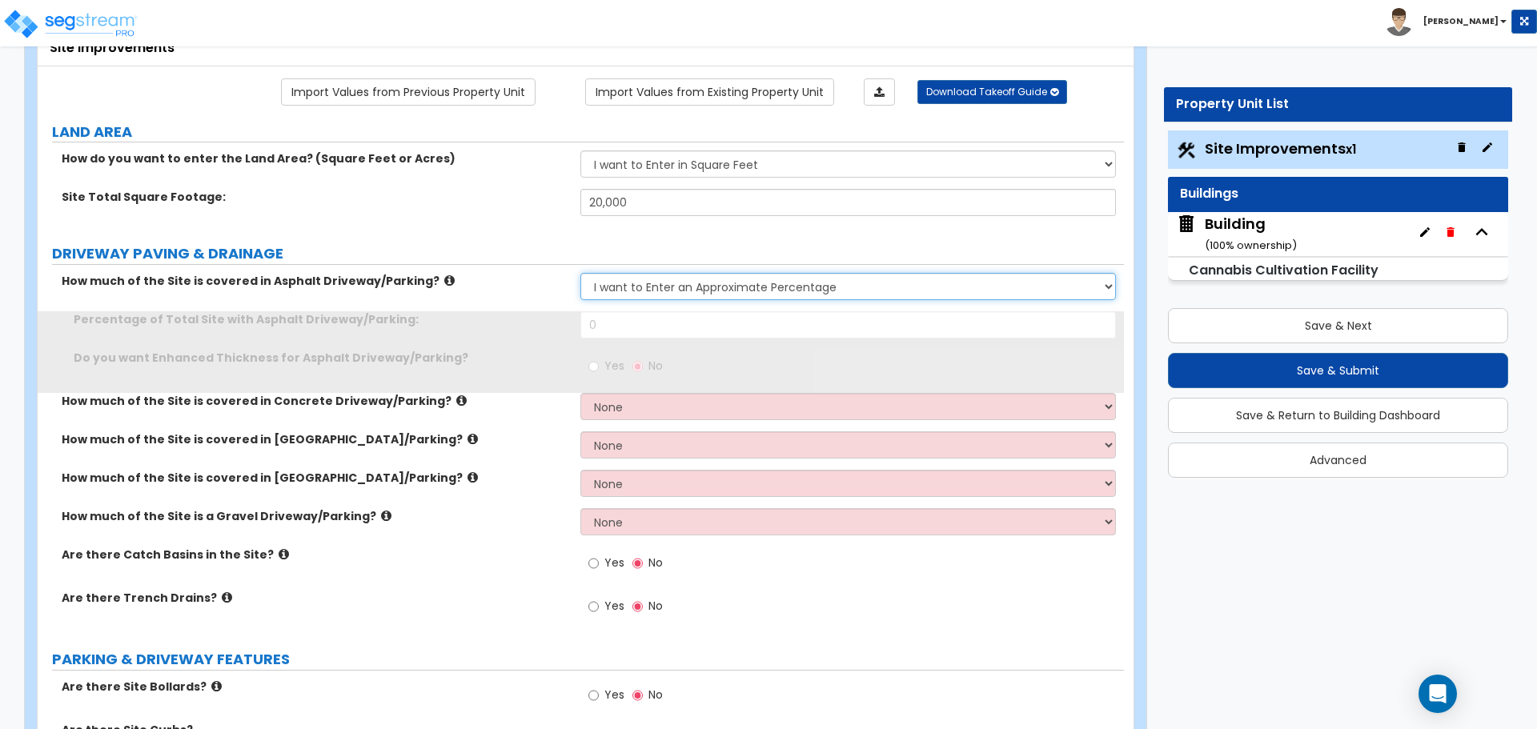
click at [640, 280] on select "None I want to Enter an Approximate Percentage I want to Enter the Square Foota…" at bounding box center [847, 286] width 535 height 27
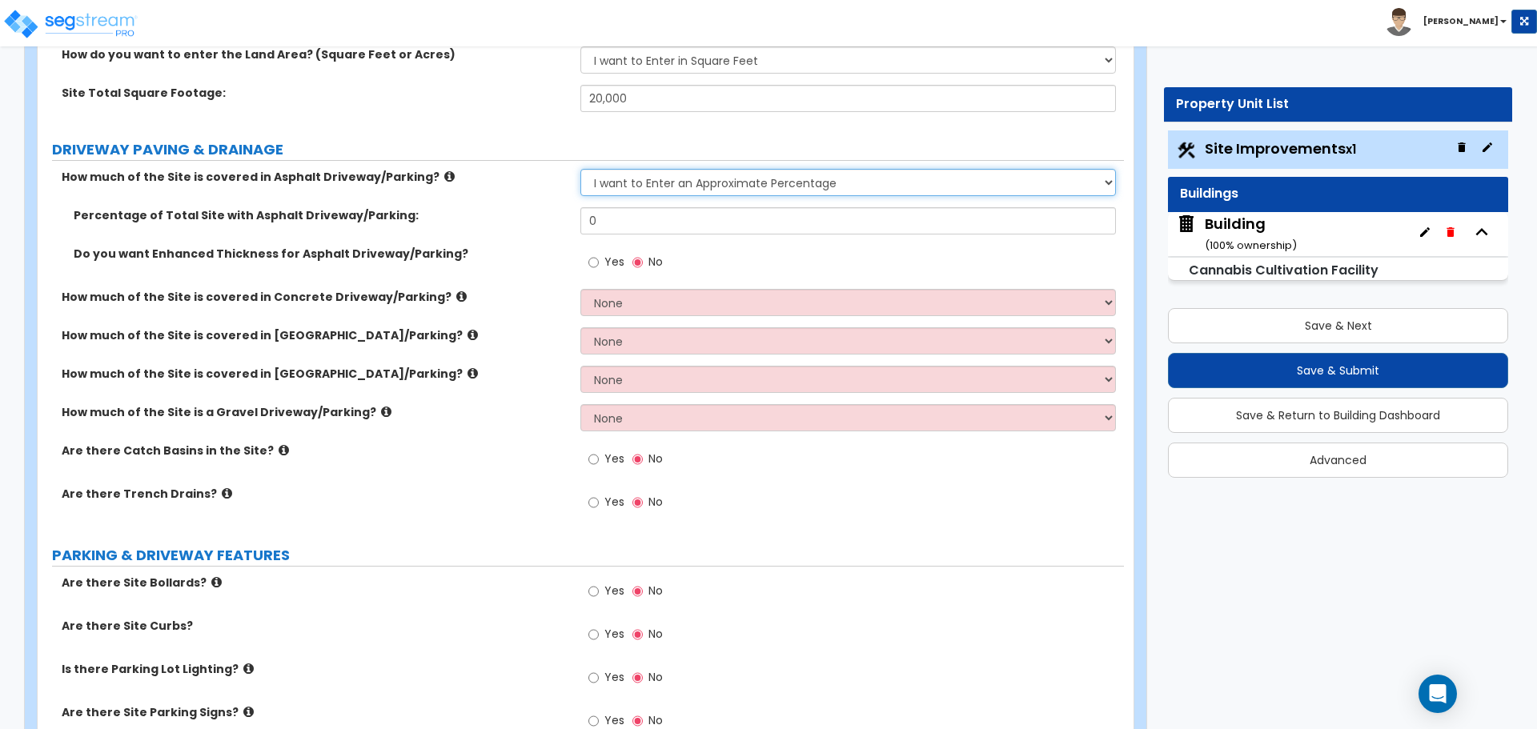
scroll to position [215, 0]
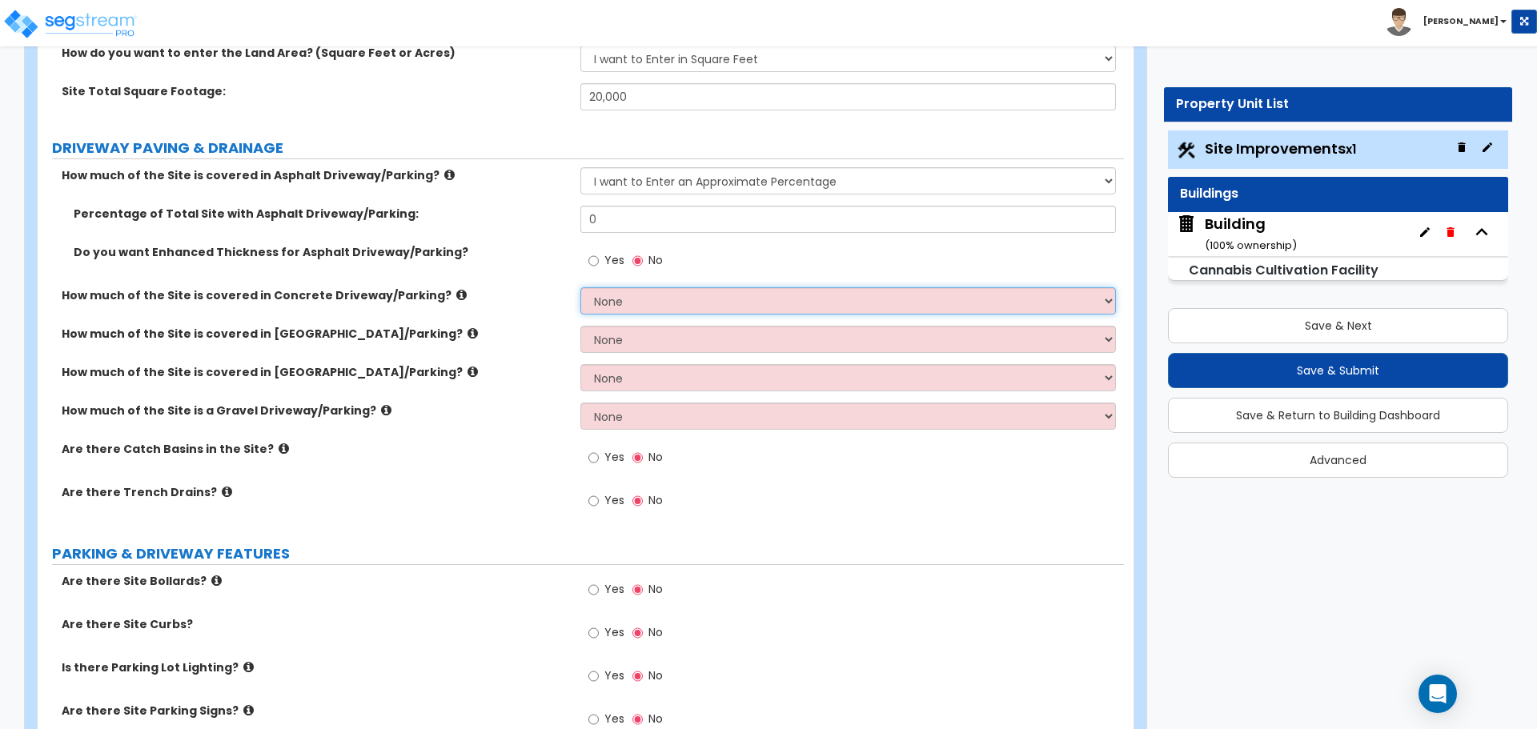
click at [690, 289] on select "None I want to Enter an Approximate Percentage I want to Enter the Square Foota…" at bounding box center [847, 300] width 535 height 27
select select "1"
click at [580, 287] on select "None I want to Enter an Approximate Percentage I want to Enter the Square Foota…" at bounding box center [847, 300] width 535 height 27
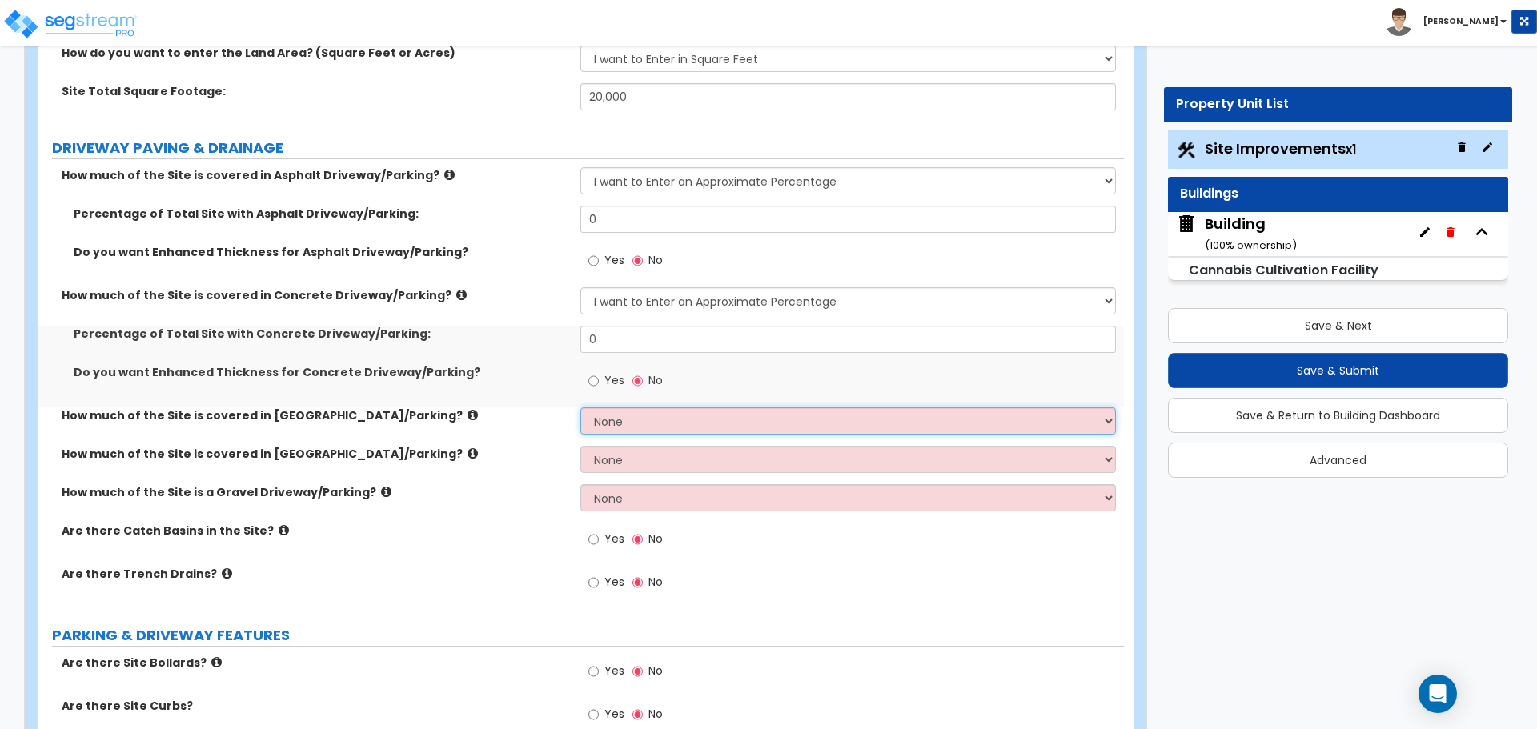
click at [749, 415] on select "None I want to Enter an Approximate Percentage I want to Enter the Square Foota…" at bounding box center [847, 420] width 535 height 27
select select "1"
click at [580, 407] on select "None I want to Enter an Approximate Percentage I want to Enter the Square Foota…" at bounding box center [847, 420] width 535 height 27
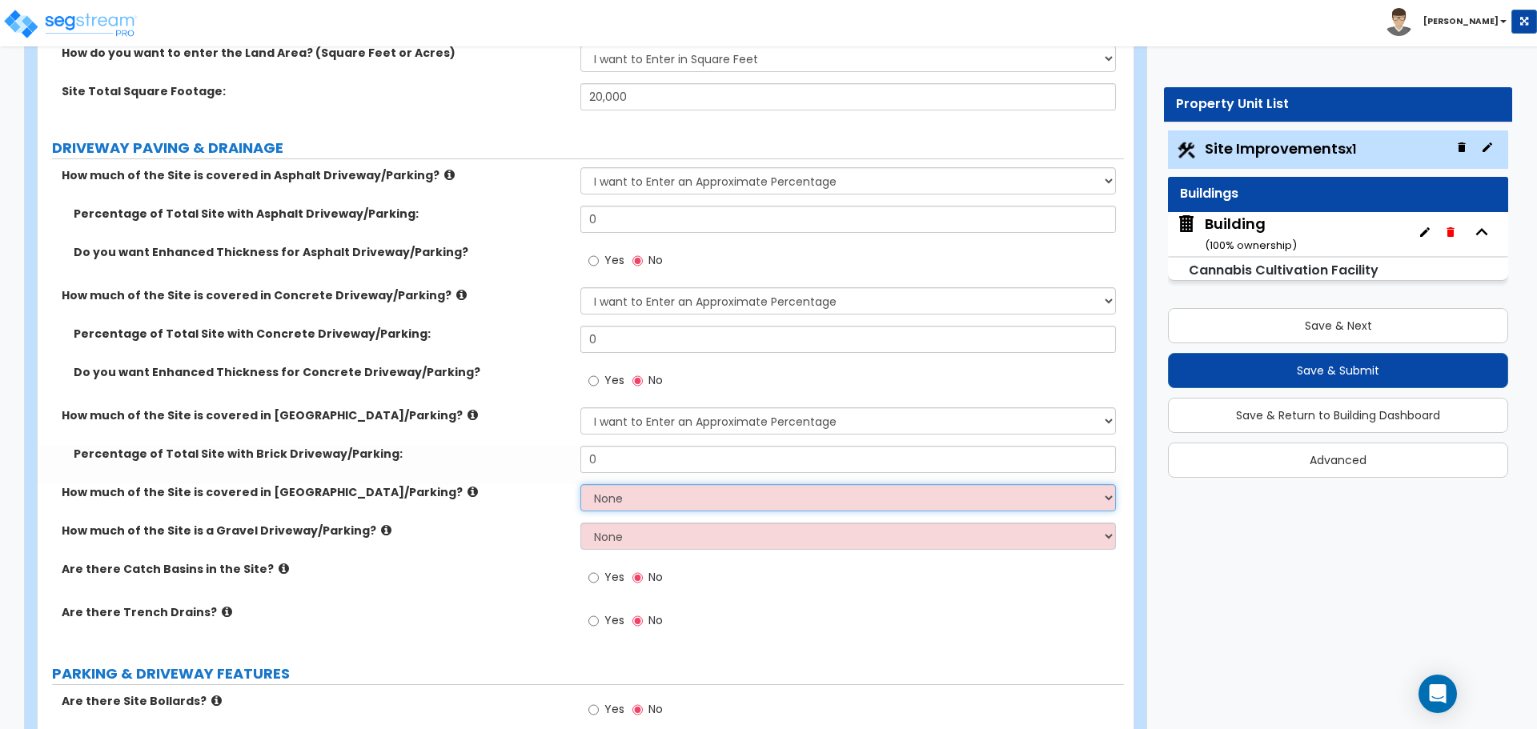
click at [767, 499] on select "None I want to Enter an Approximate Percentage I want to Enter the Square Foota…" at bounding box center [847, 497] width 535 height 27
select select "1"
click at [580, 484] on select "None I want to Enter an Approximate Percentage I want to Enter the Square Foota…" at bounding box center [847, 497] width 535 height 27
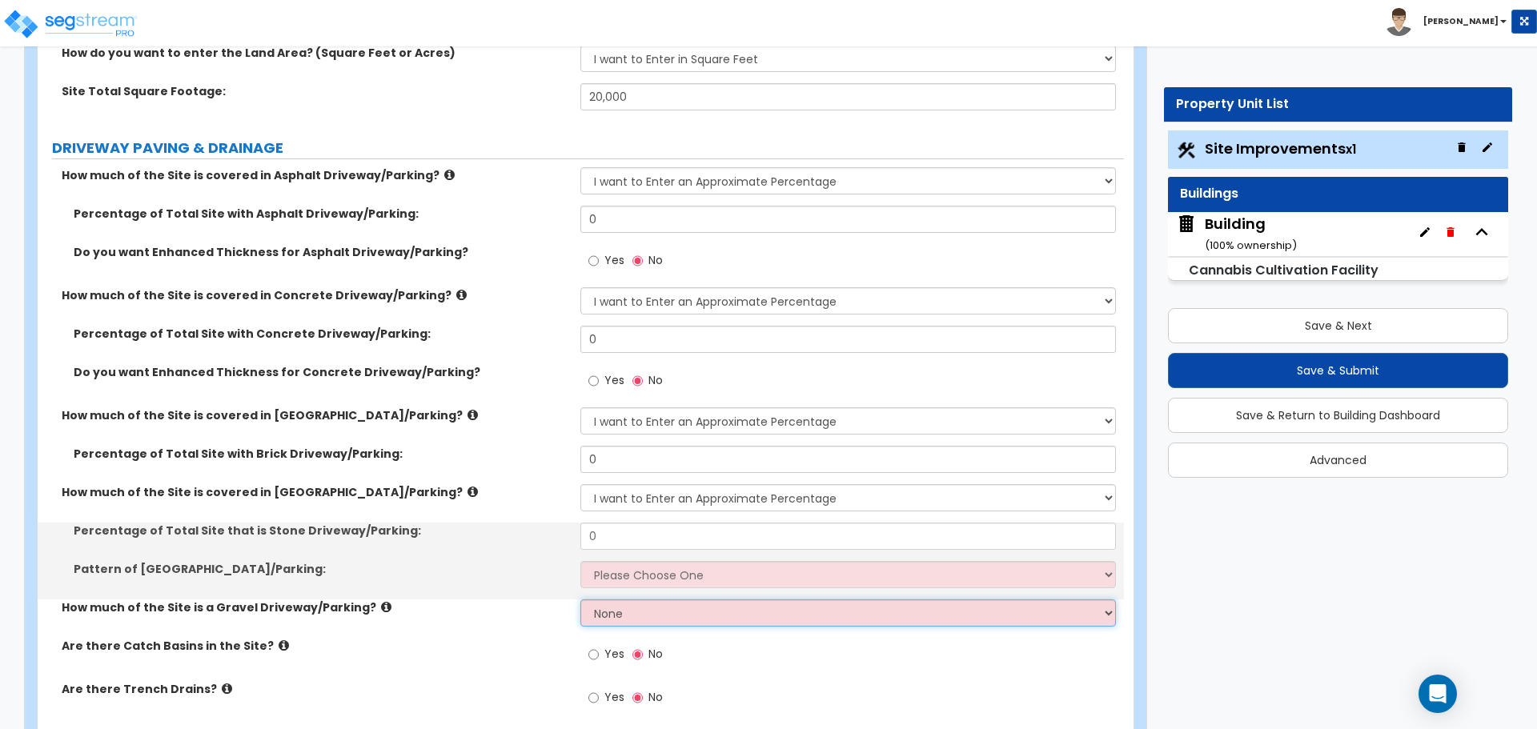
click at [761, 613] on select "None I want to Enter an Approximate Percentage I want to Enter the Square Foota…" at bounding box center [847, 613] width 535 height 27
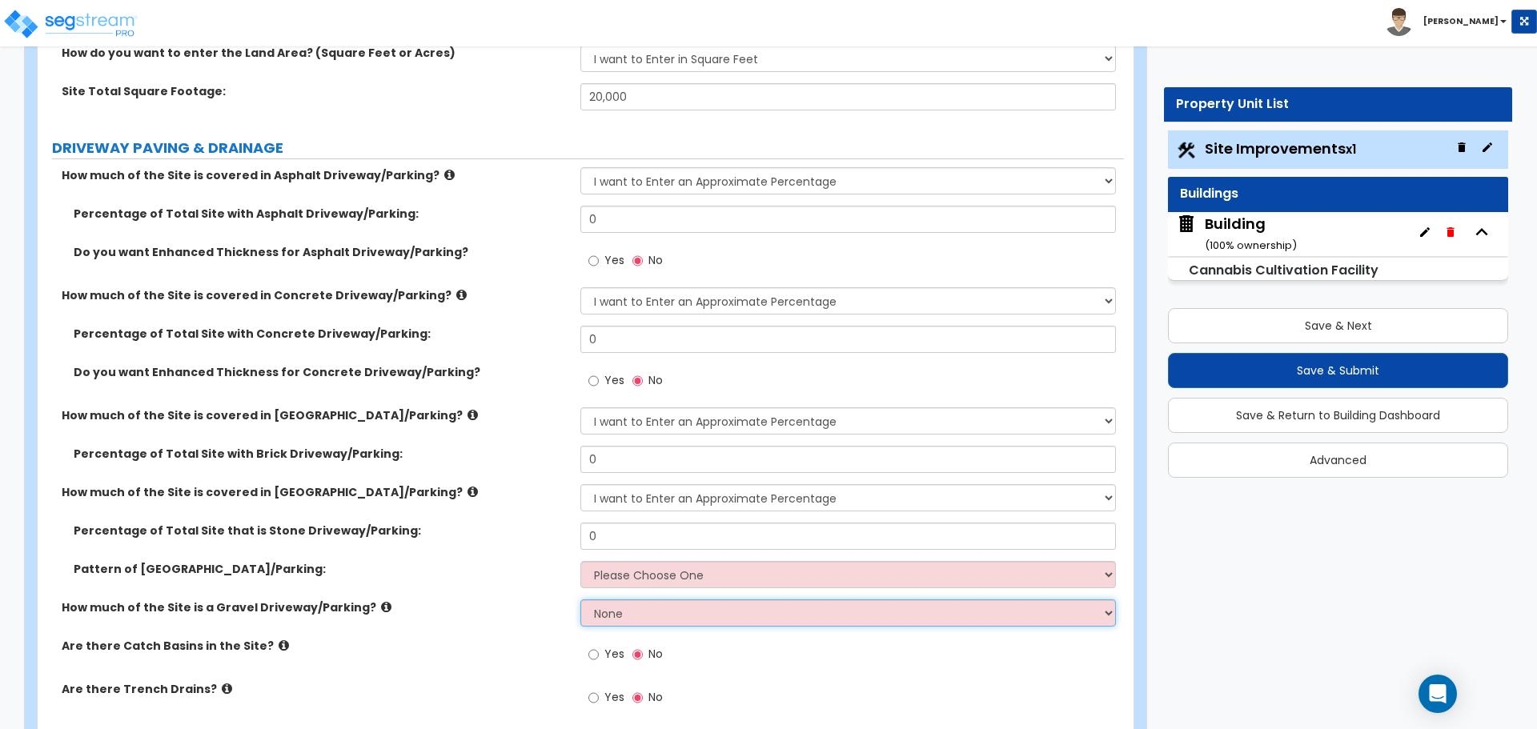
select select "1"
click at [580, 600] on select "None I want to Enter an Approximate Percentage I want to Enter the Square Foota…" at bounding box center [847, 613] width 535 height 27
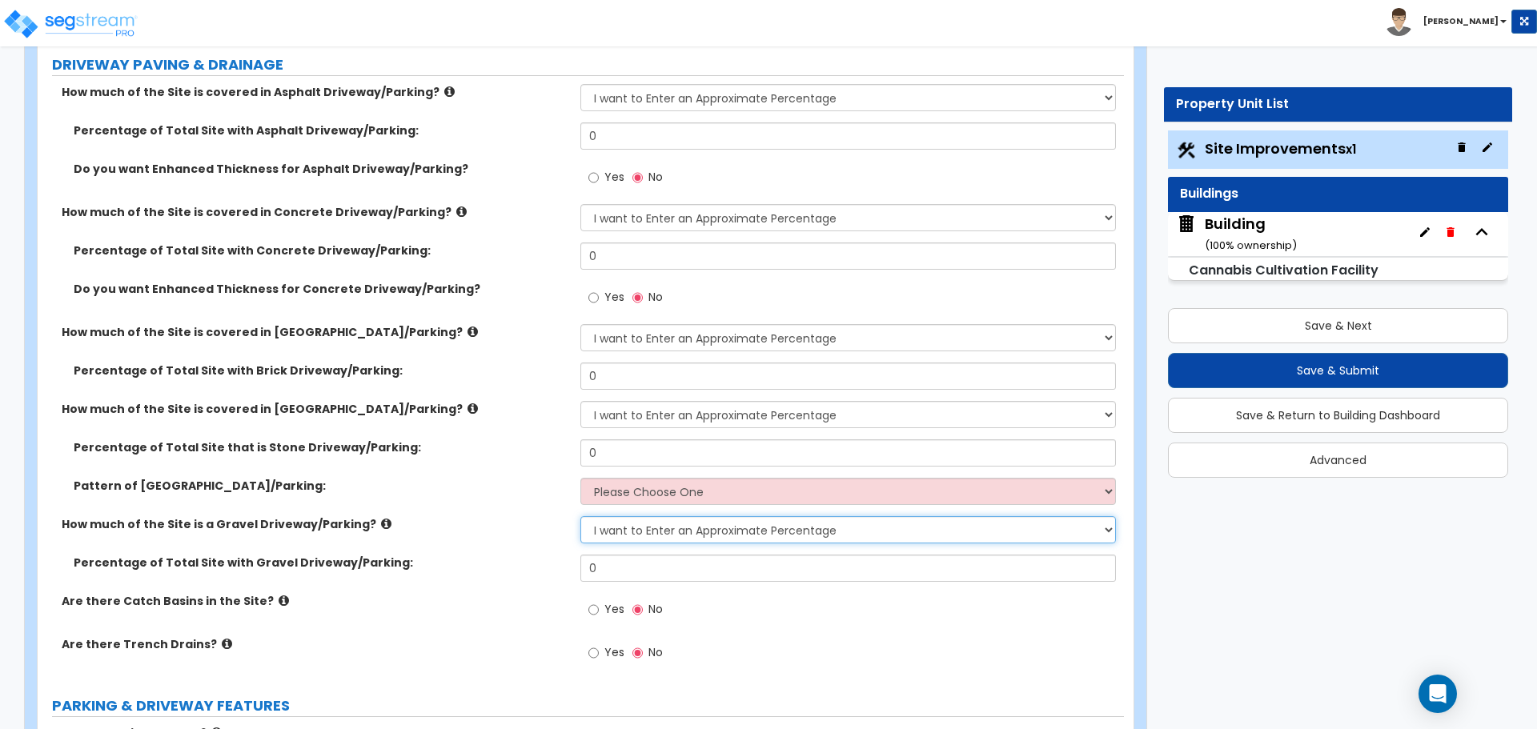
scroll to position [307, 0]
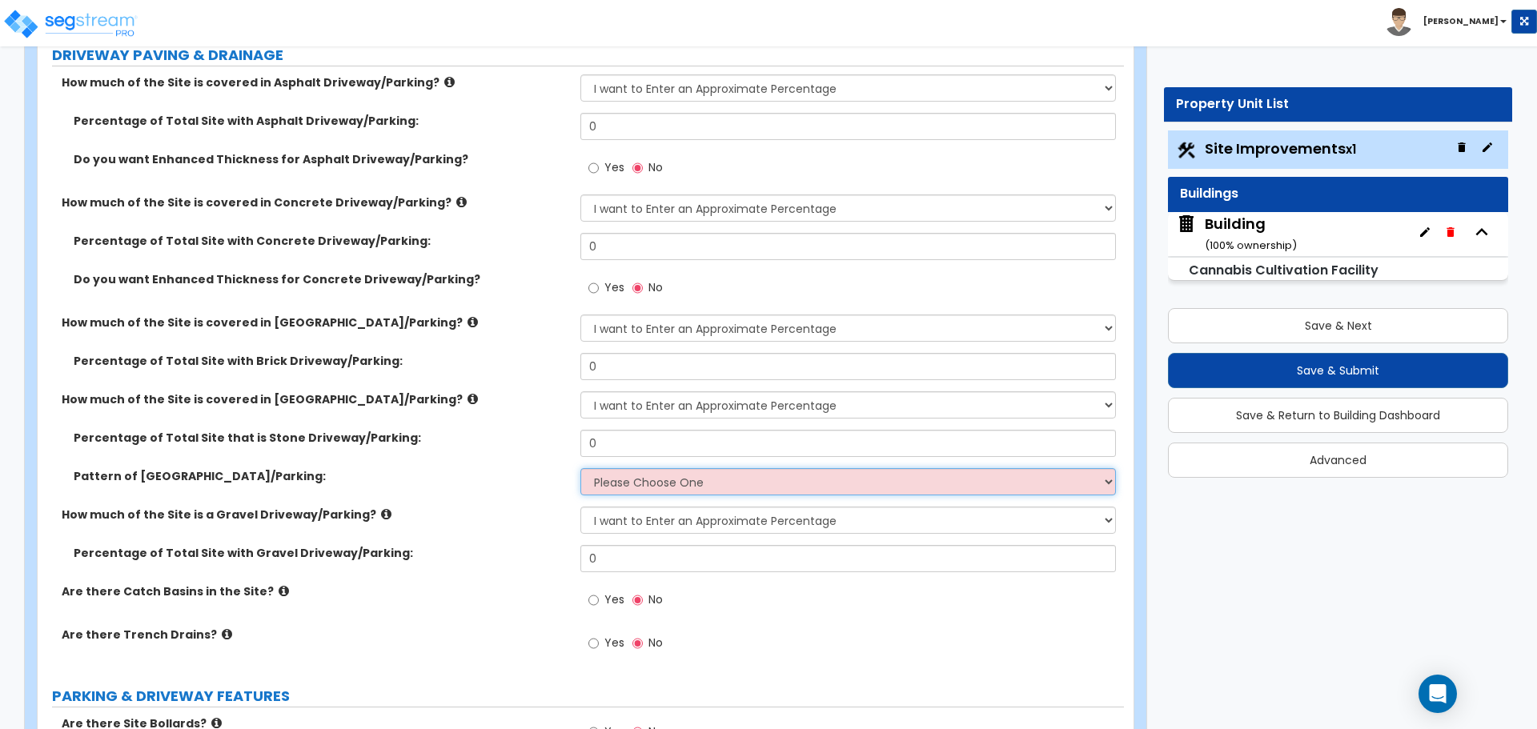
click at [652, 476] on select "Please Choose One Irregular Rectangular" at bounding box center [847, 481] width 535 height 27
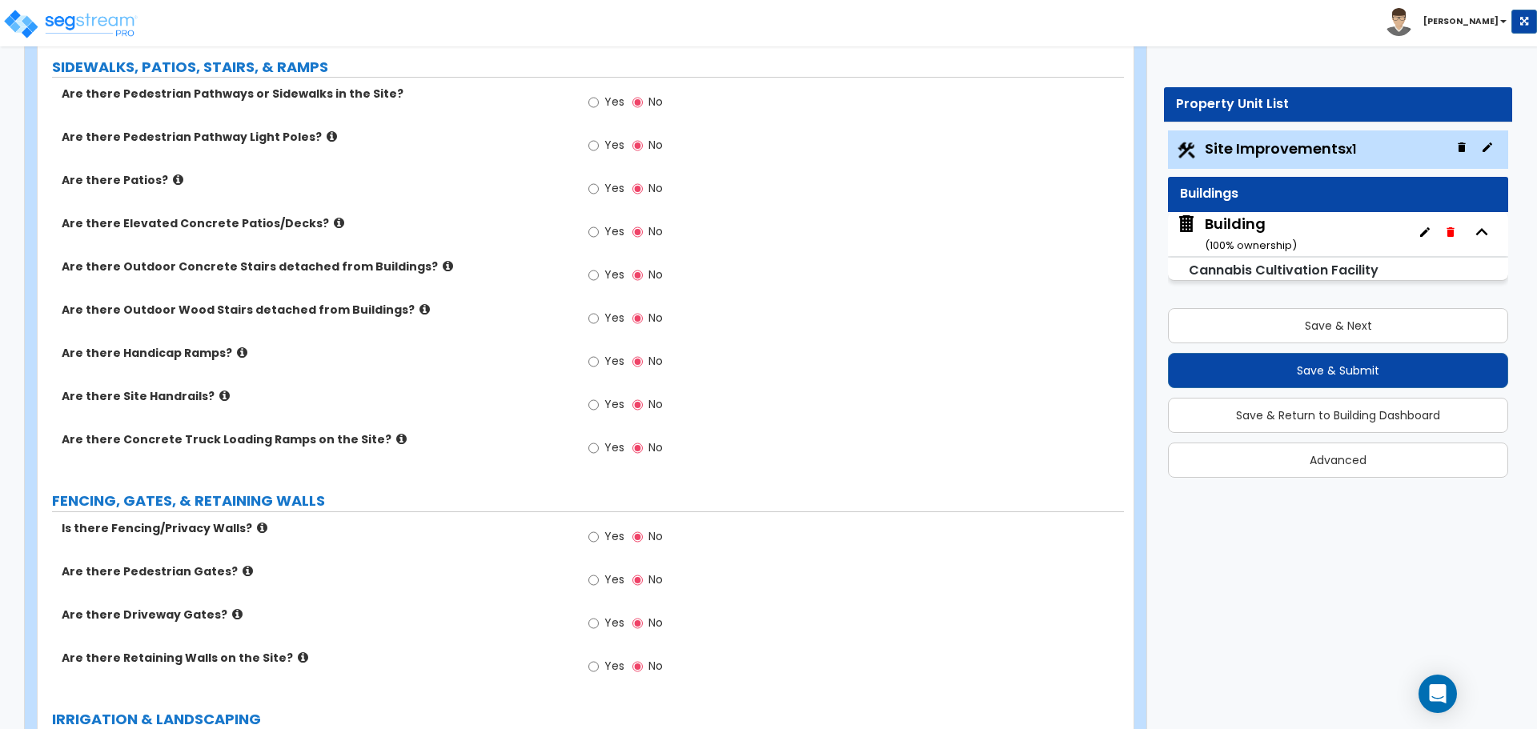
scroll to position [1406, 0]
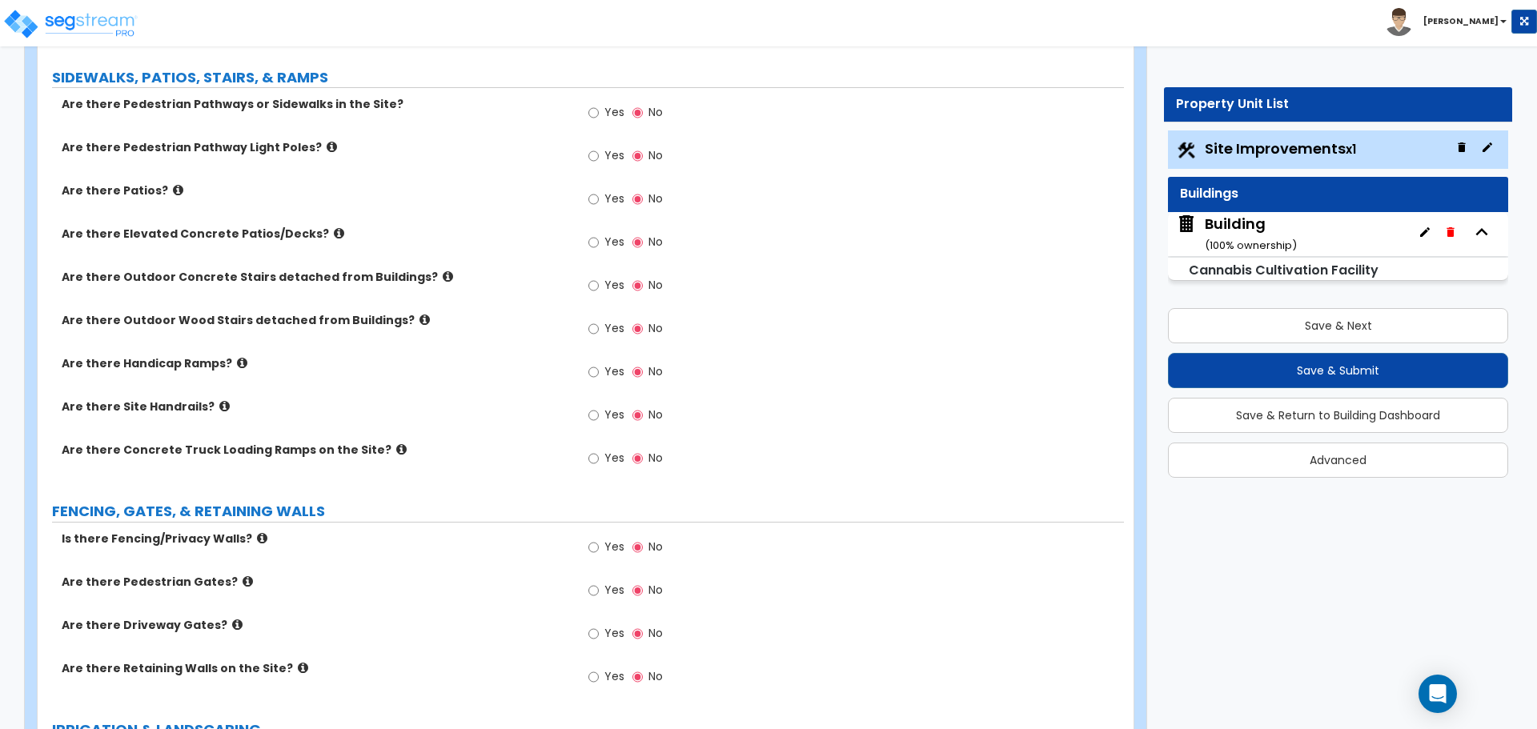
click at [334, 227] on icon at bounding box center [339, 233] width 10 height 12
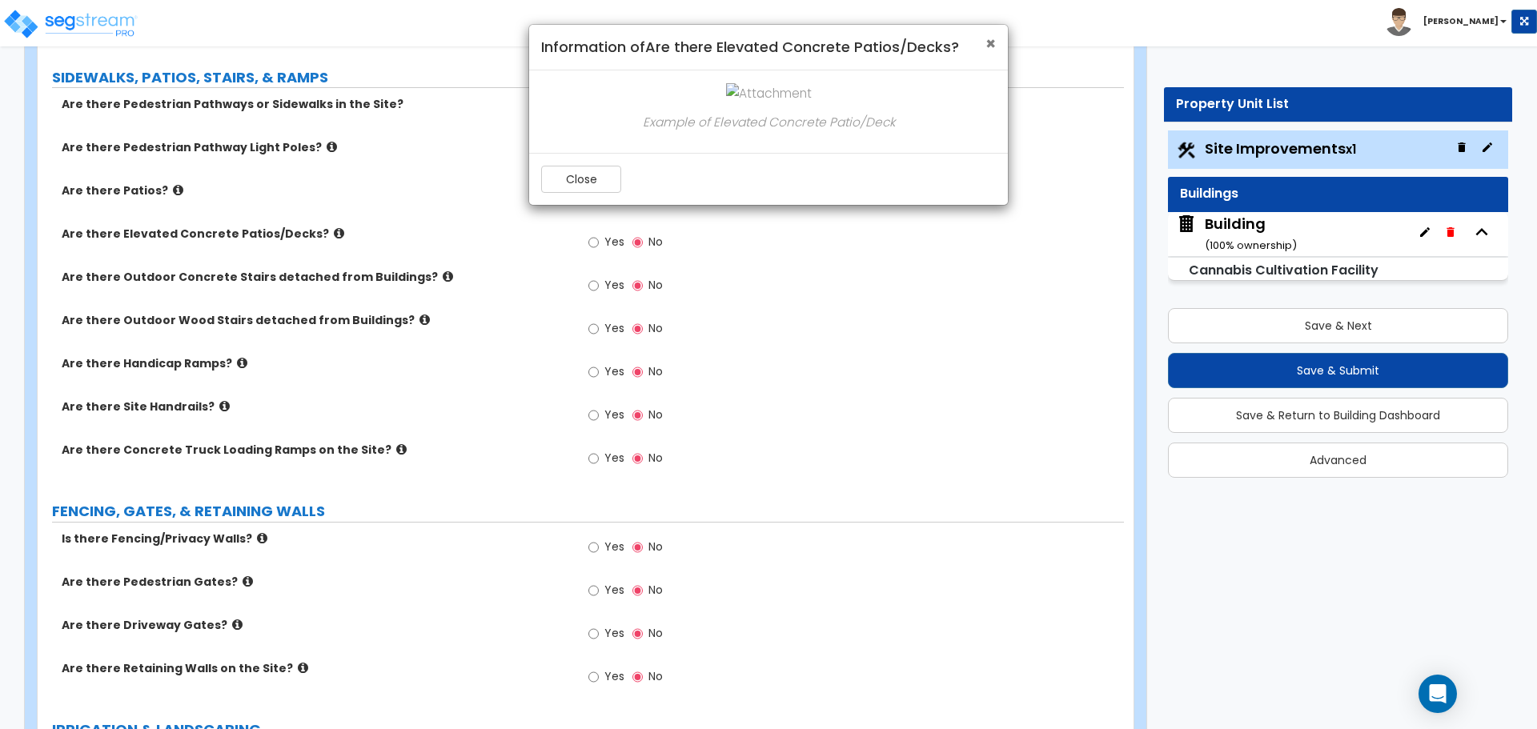
click at [989, 36] on span "×" at bounding box center [990, 43] width 10 height 23
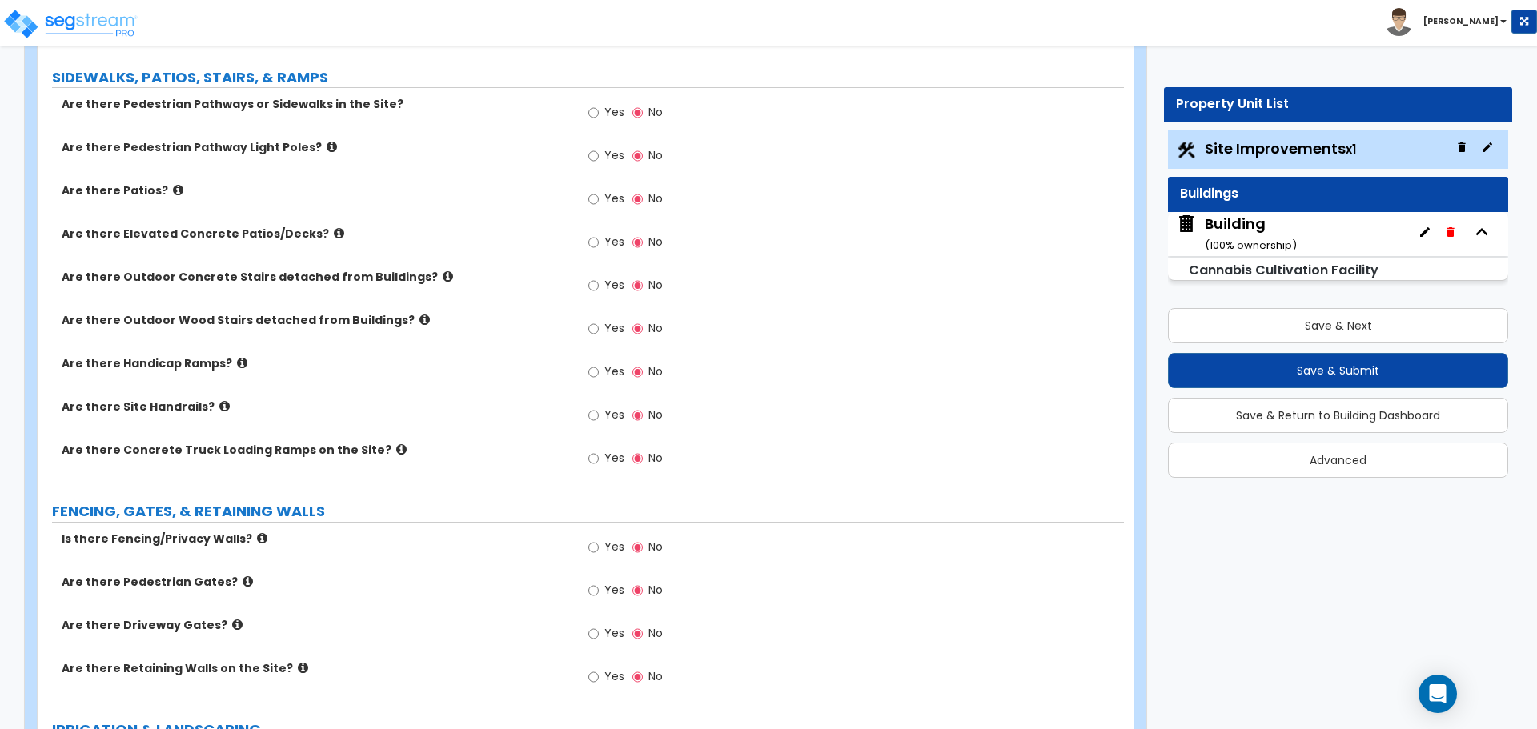
click at [327, 144] on icon at bounding box center [332, 147] width 10 height 12
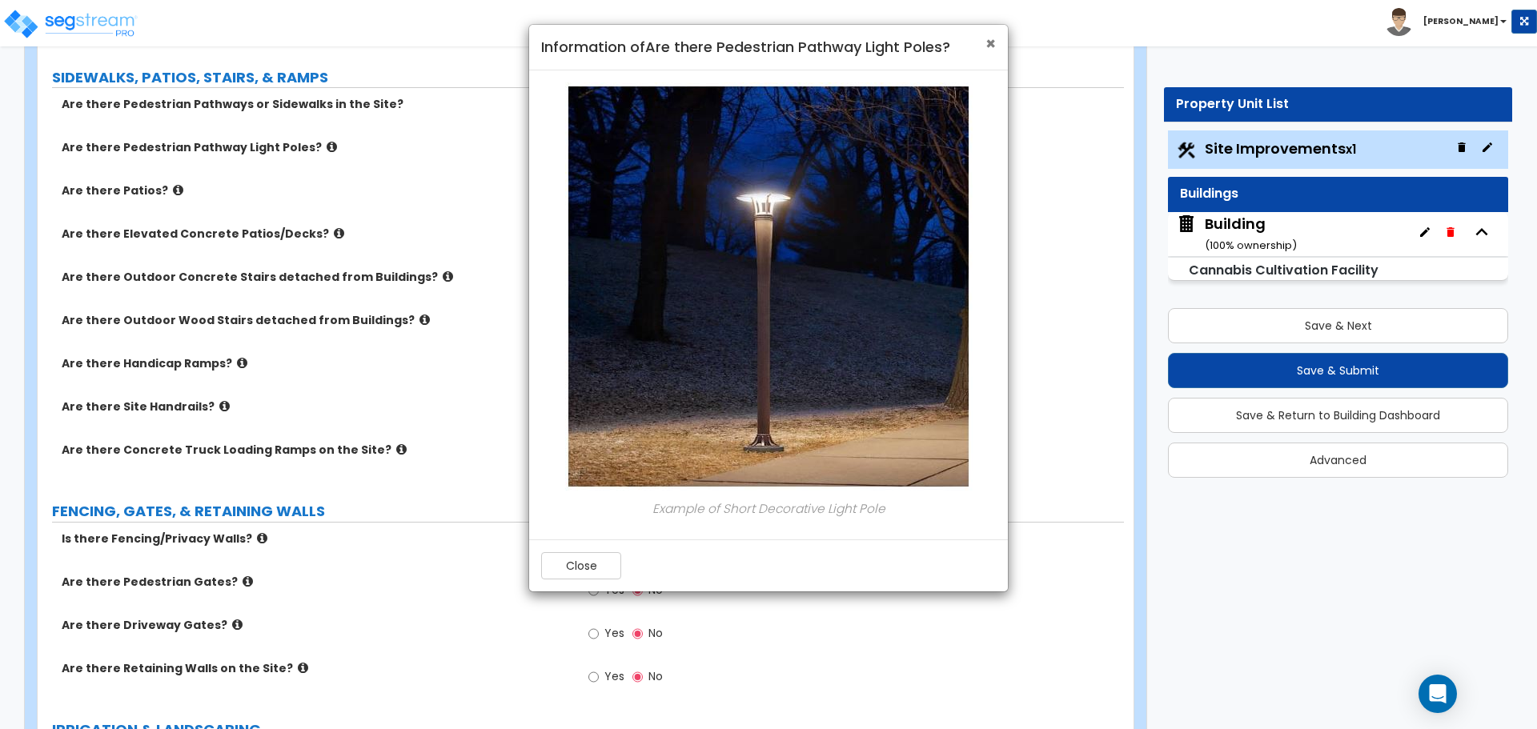
click at [985, 46] on span "×" at bounding box center [990, 43] width 10 height 23
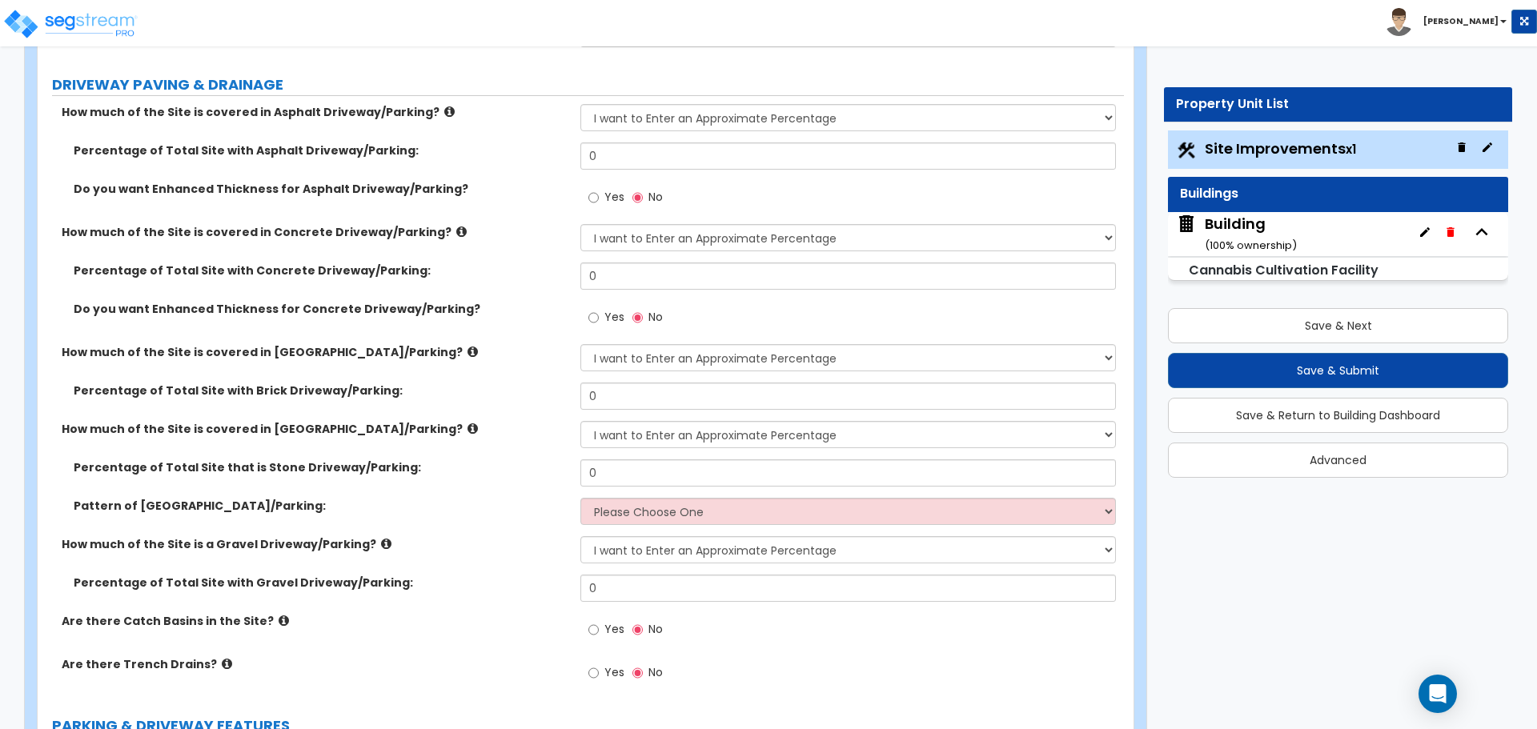
scroll to position [279, 0]
click at [444, 105] on icon at bounding box center [449, 111] width 10 height 12
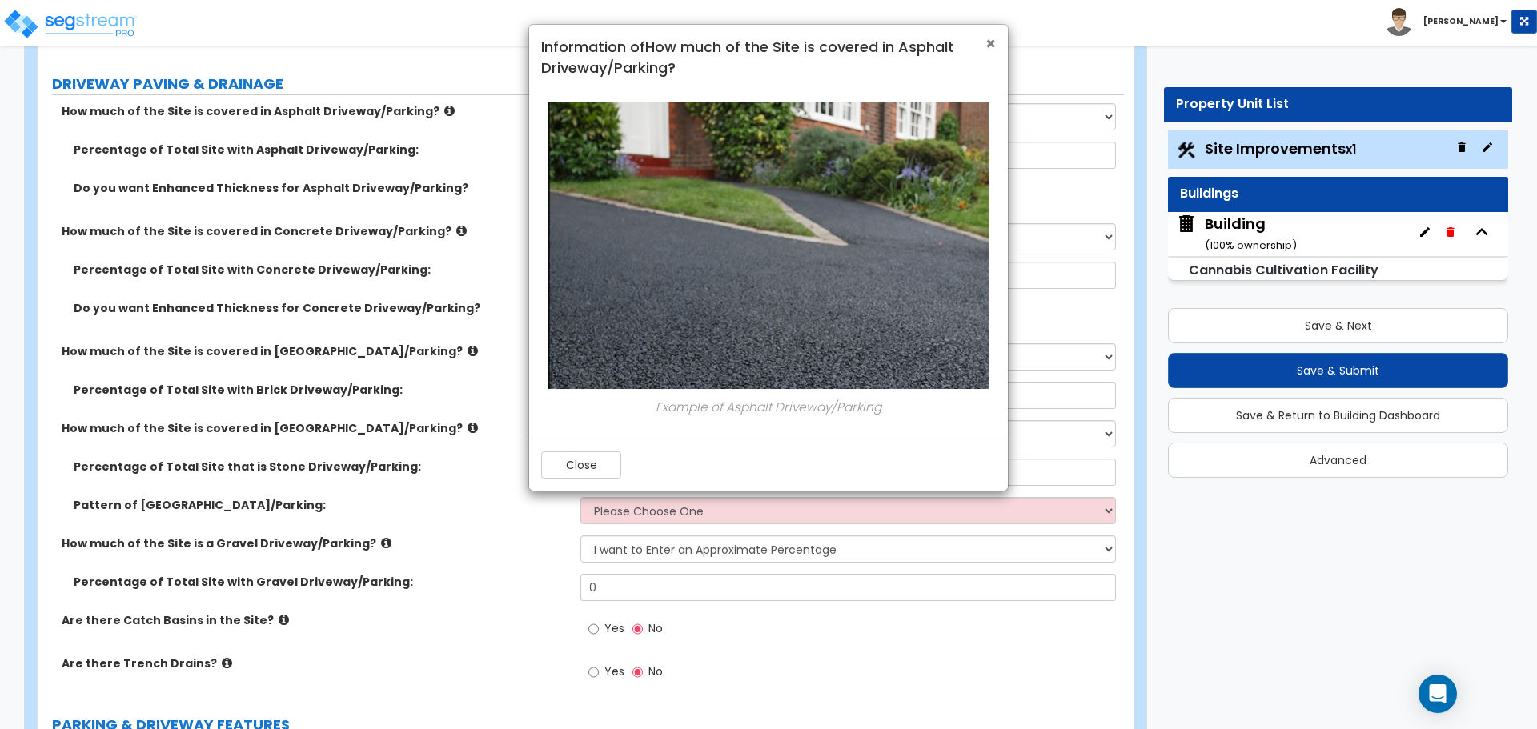
click at [989, 40] on span "×" at bounding box center [990, 43] width 10 height 23
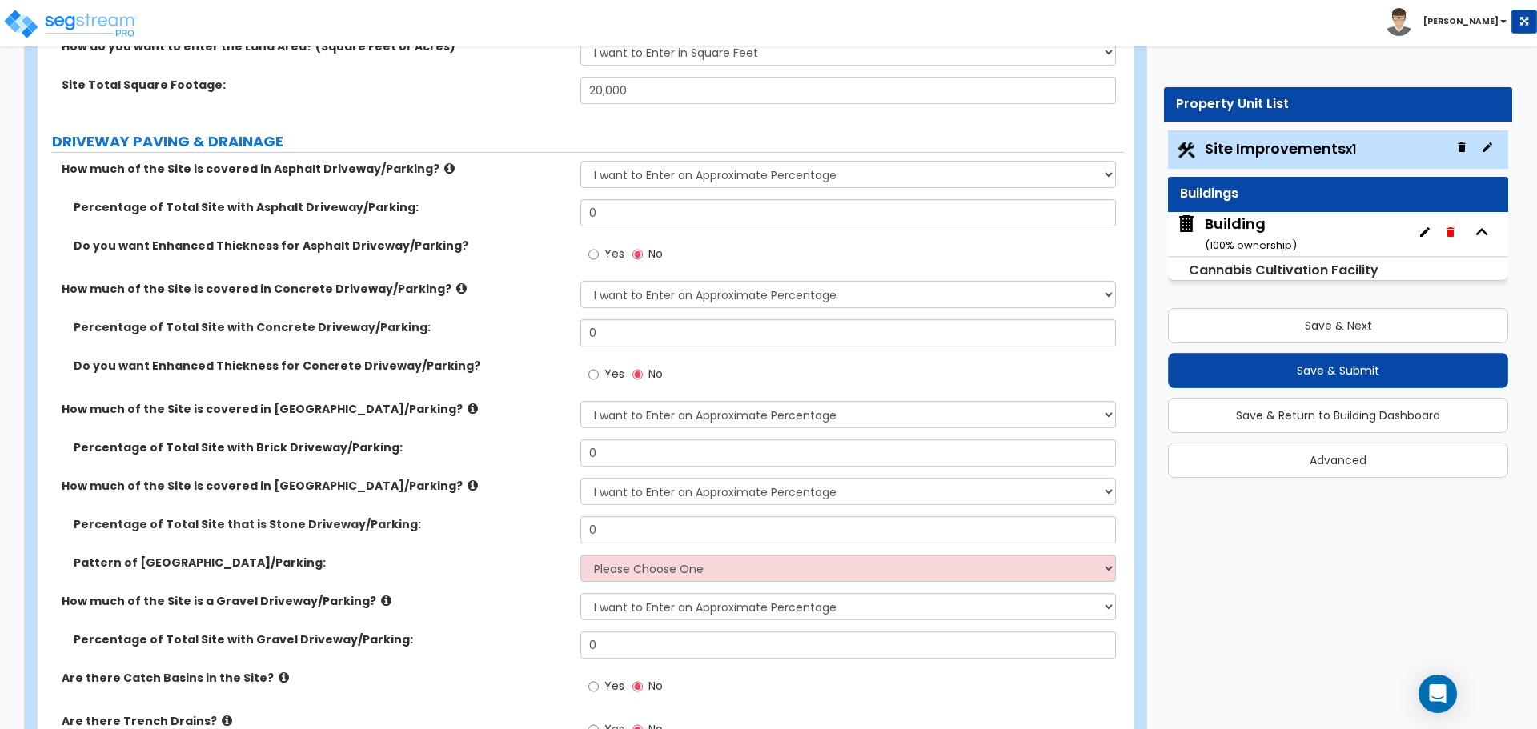
scroll to position [219, 0]
click at [444, 170] on icon at bounding box center [449, 170] width 10 height 12
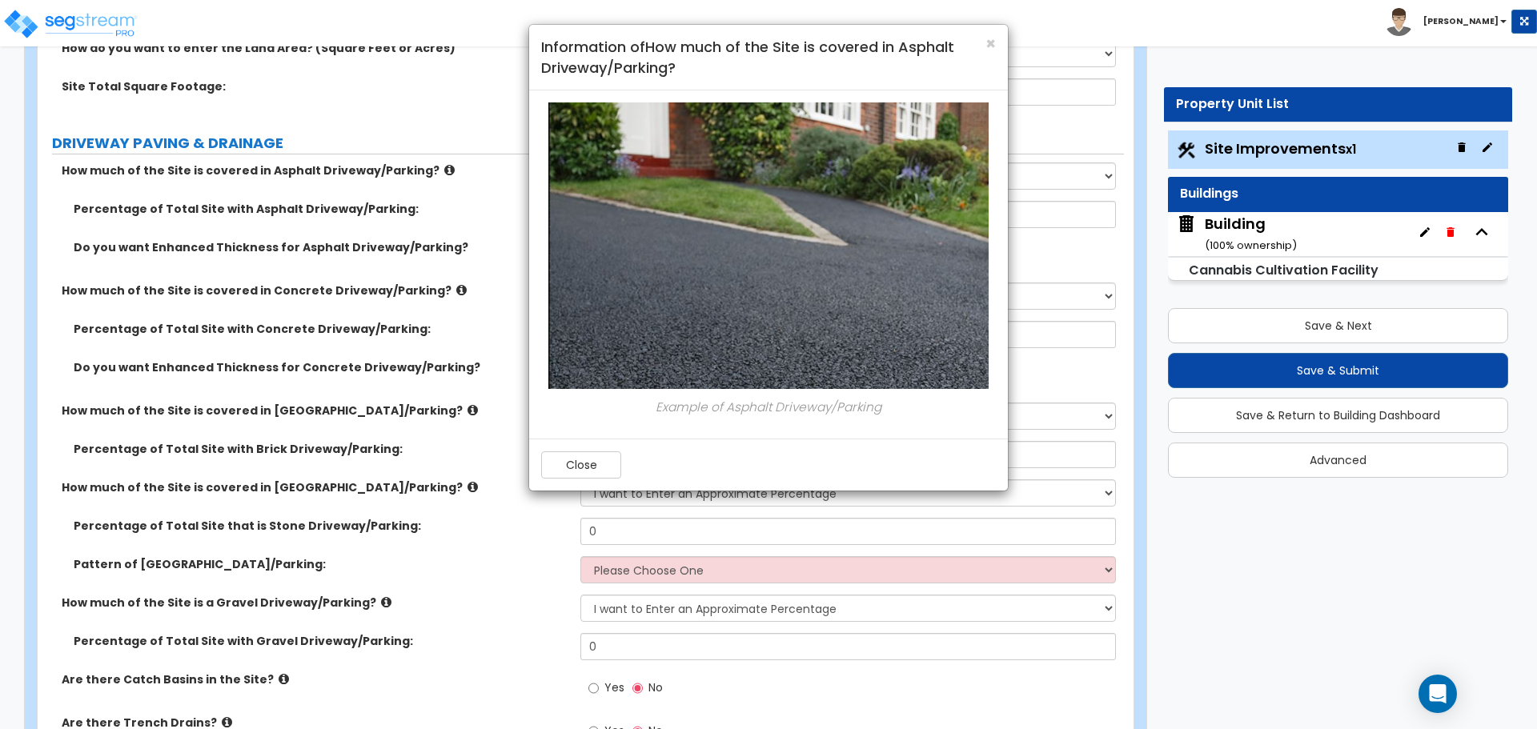
click at [984, 39] on h4 "Information of How much of the Site is covered in Asphalt Driveway/Parking?" at bounding box center [768, 57] width 455 height 41
click at [989, 39] on span "×" at bounding box center [990, 43] width 10 height 23
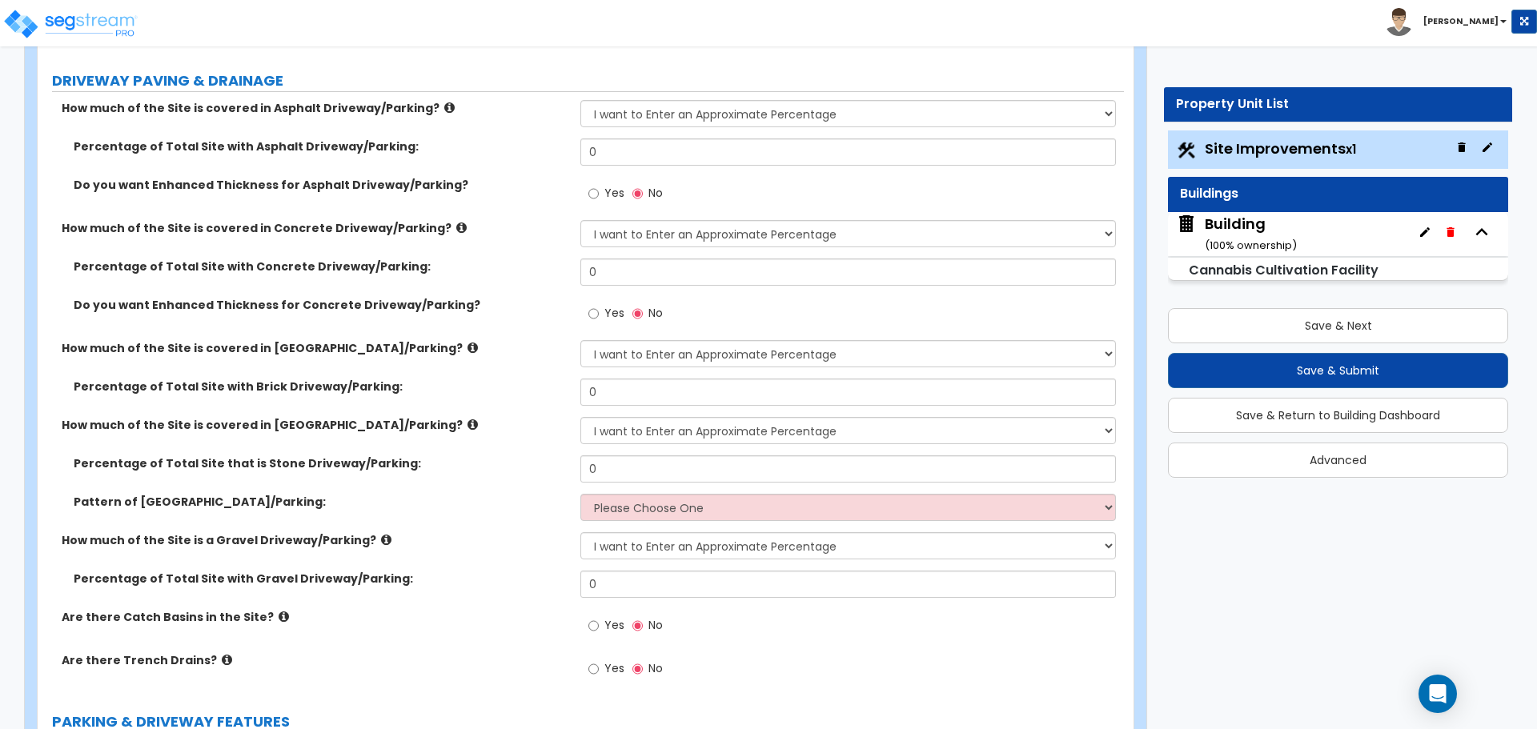
scroll to position [283, 0]
click at [503, 183] on label "Do you want Enhanced Thickness for Asphalt Driveway/Parking?" at bounding box center [321, 183] width 495 height 16
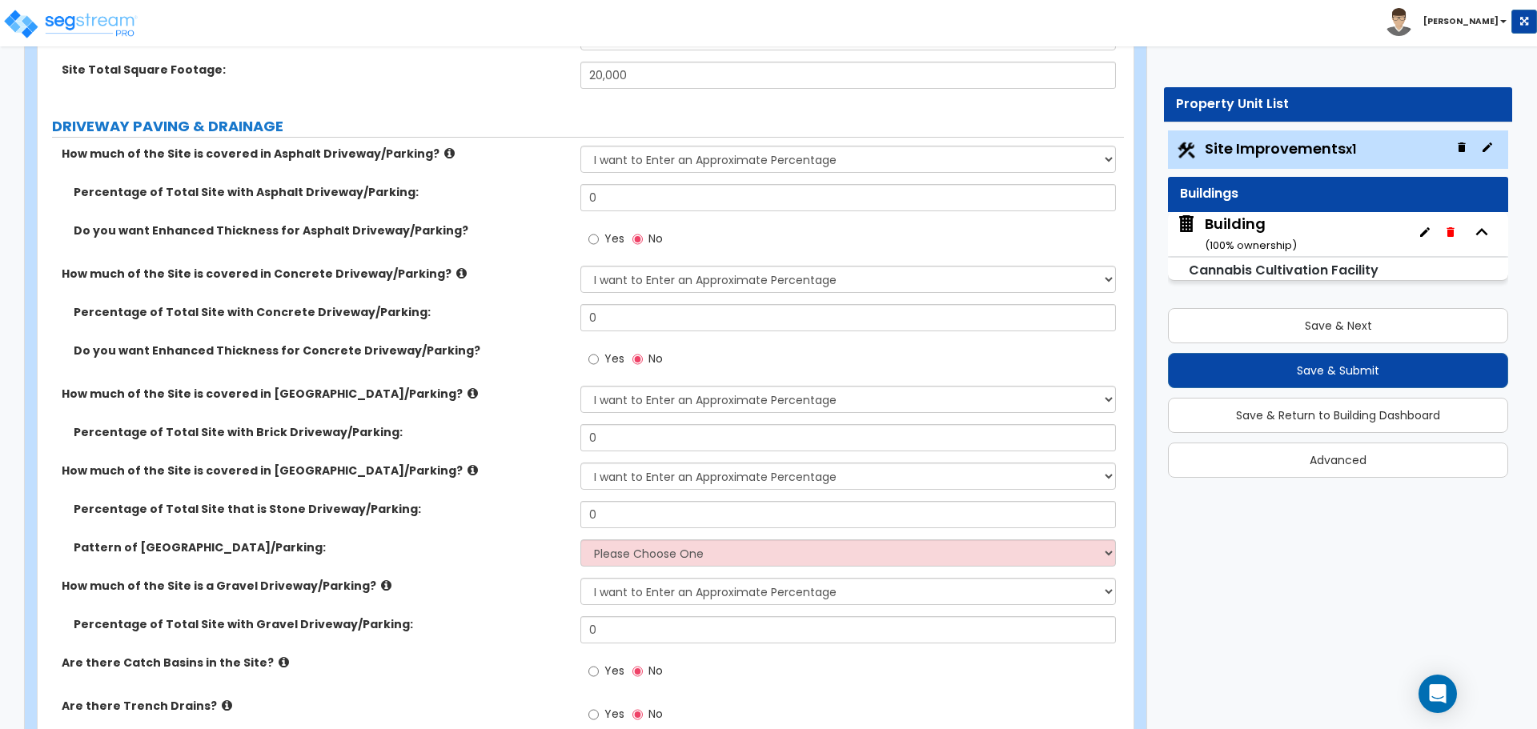
scroll to position [243, 0]
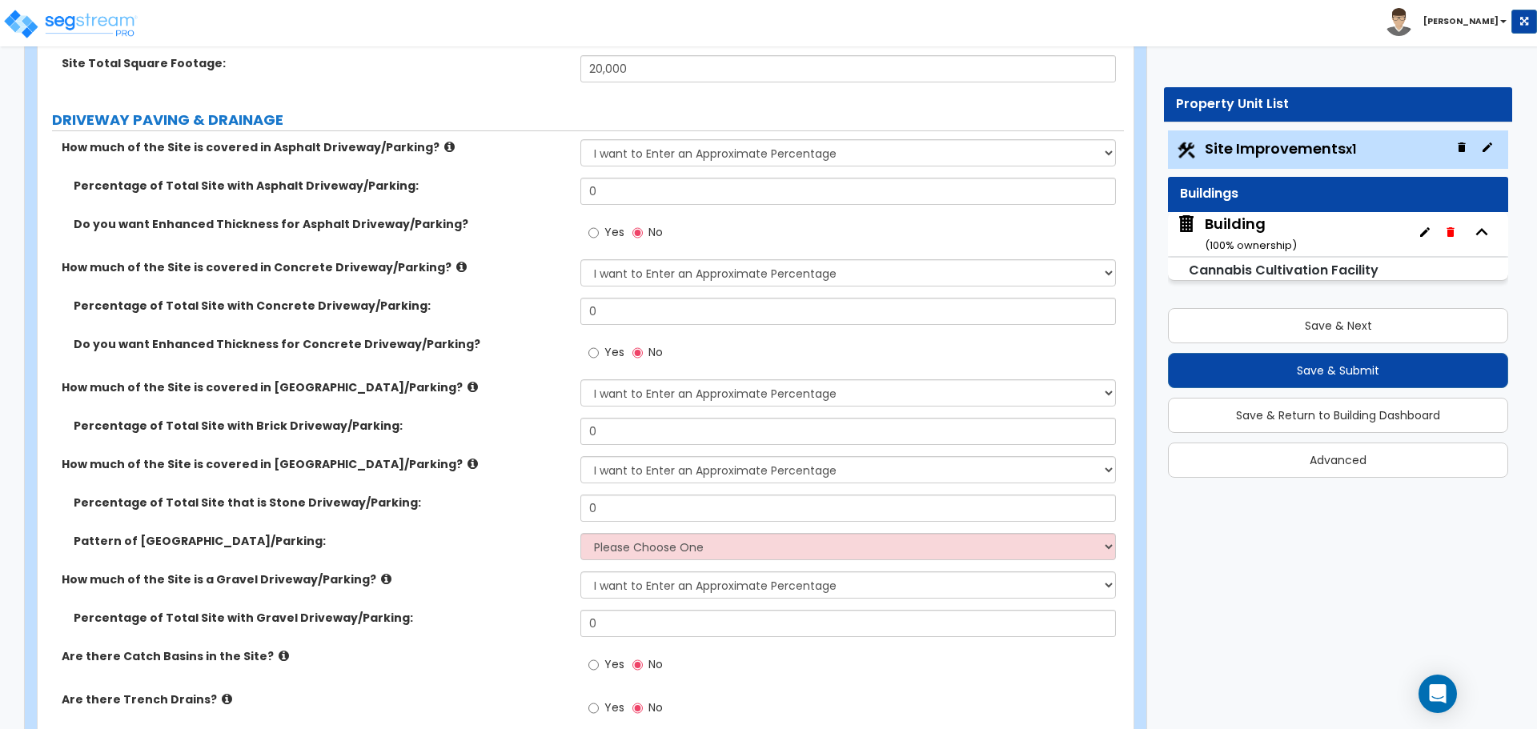
click at [444, 148] on icon at bounding box center [449, 147] width 10 height 12
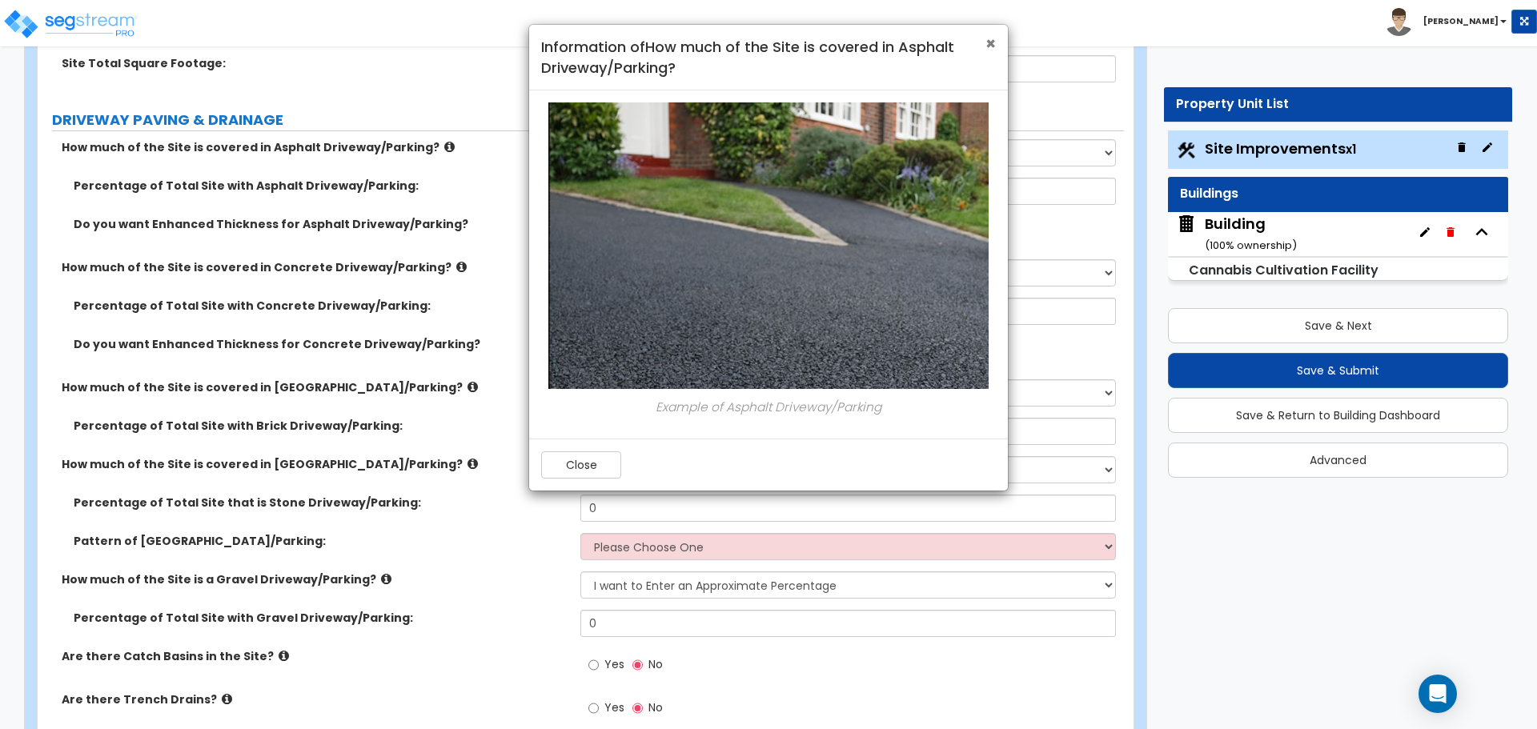
click at [989, 48] on span "×" at bounding box center [990, 43] width 10 height 23
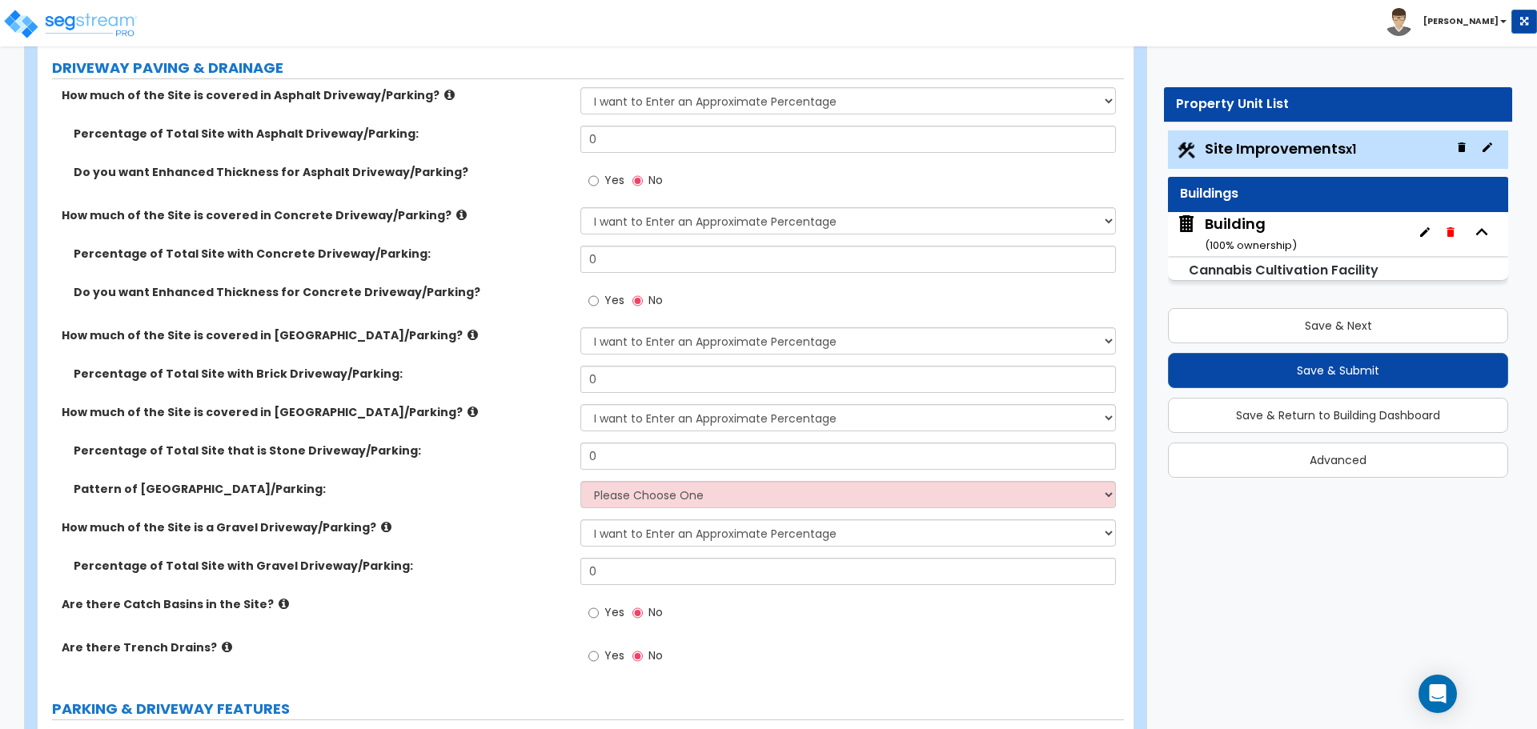
scroll to position [288, 0]
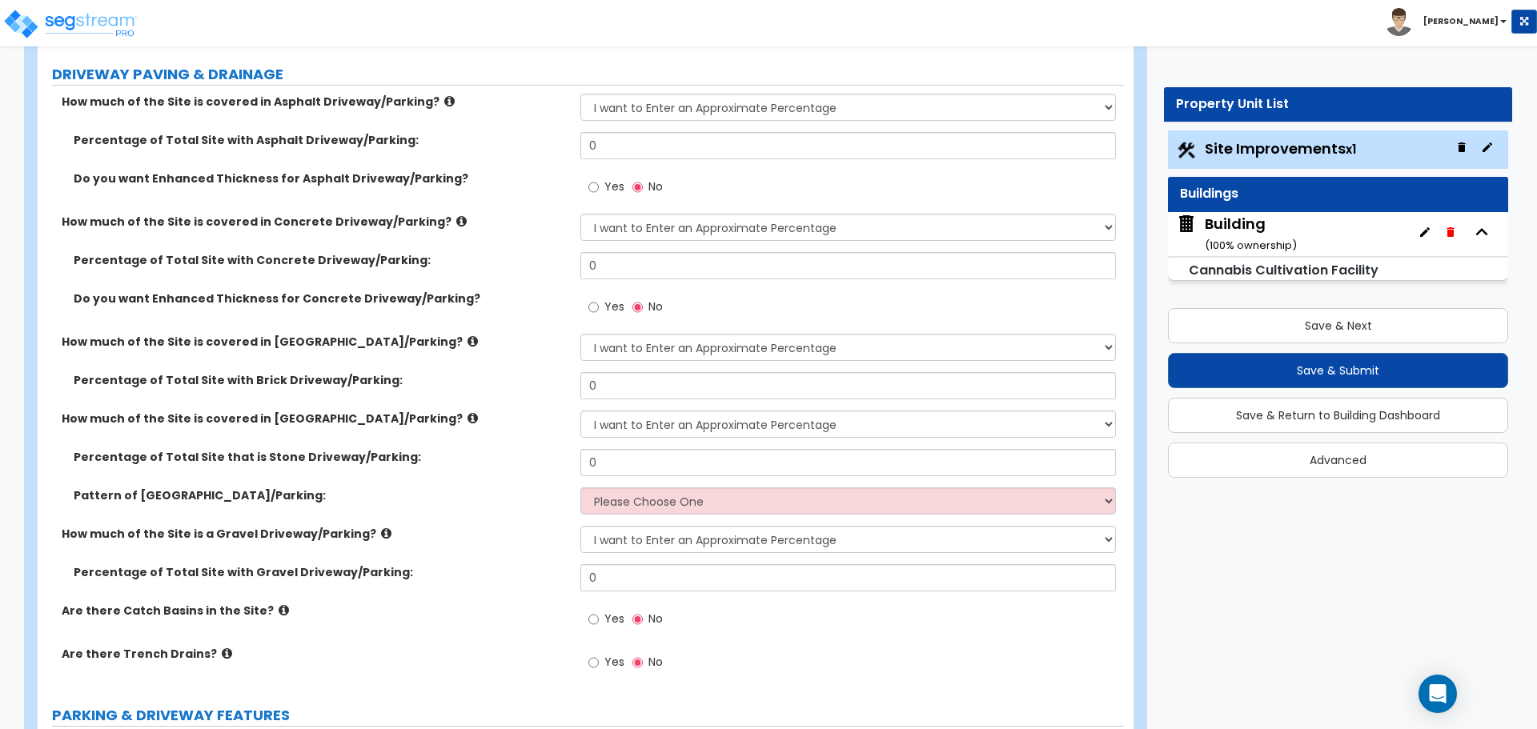
click at [535, 224] on label "How much of the Site is covered in Concrete Driveway/Parking?" at bounding box center [315, 222] width 507 height 16
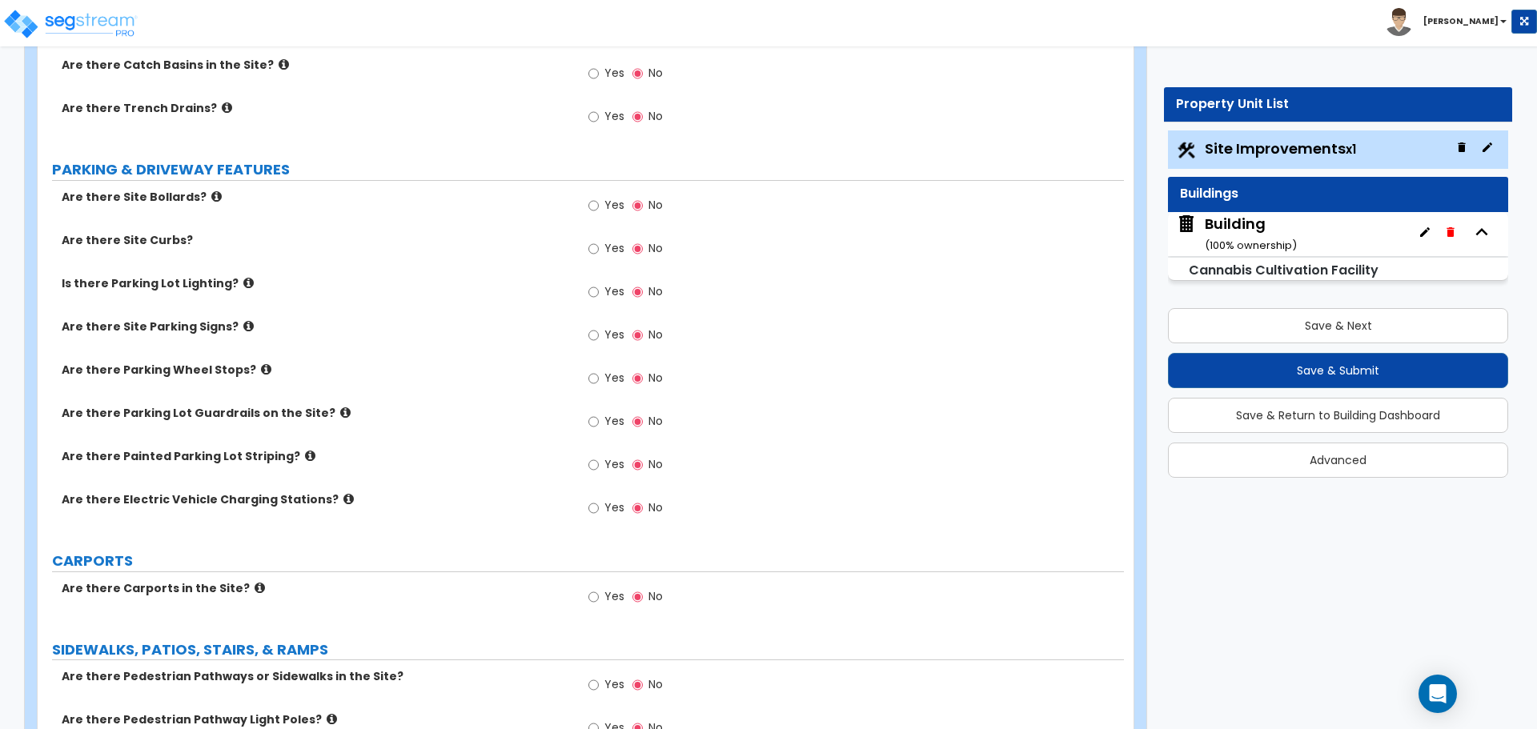
scroll to position [0, 0]
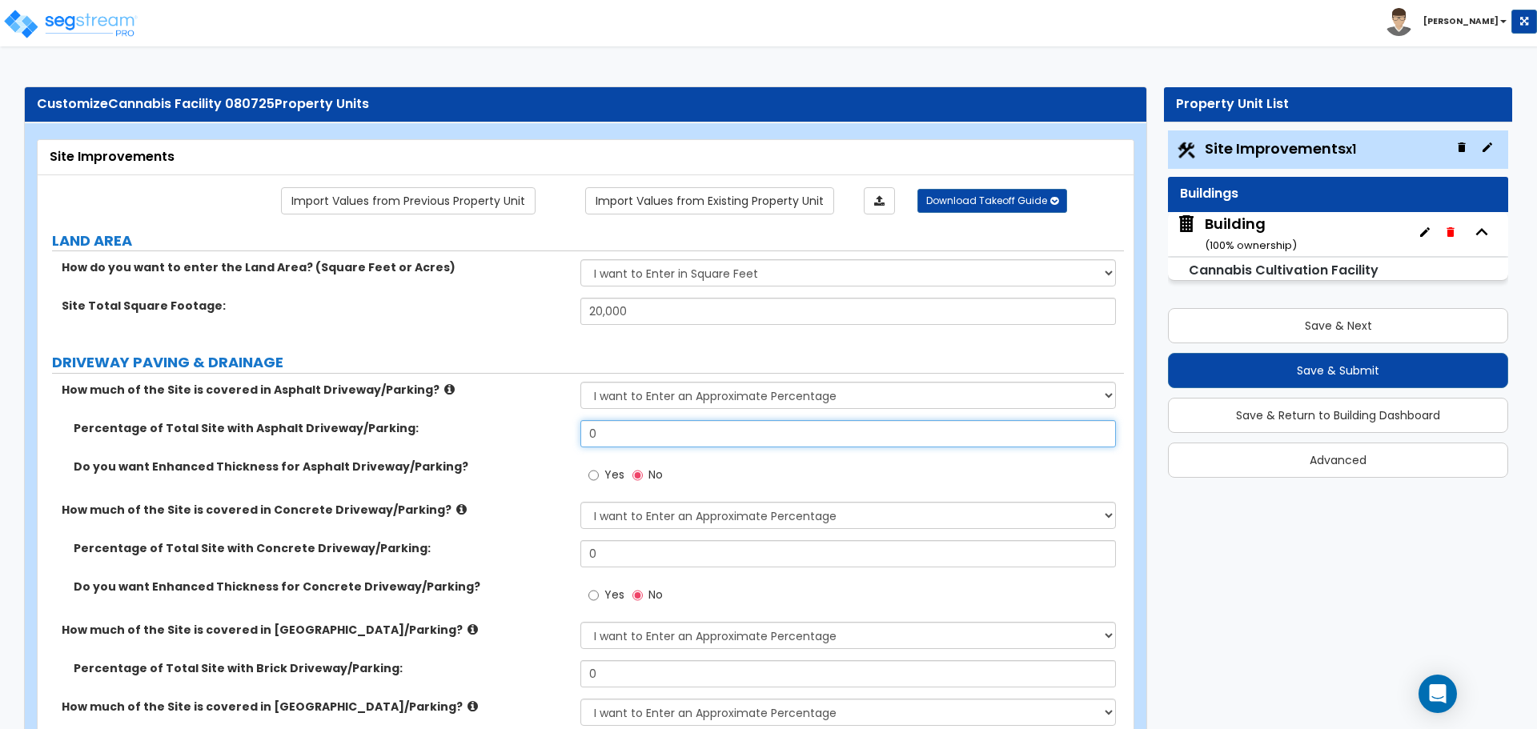
click at [643, 438] on input "0" at bounding box center [847, 433] width 535 height 27
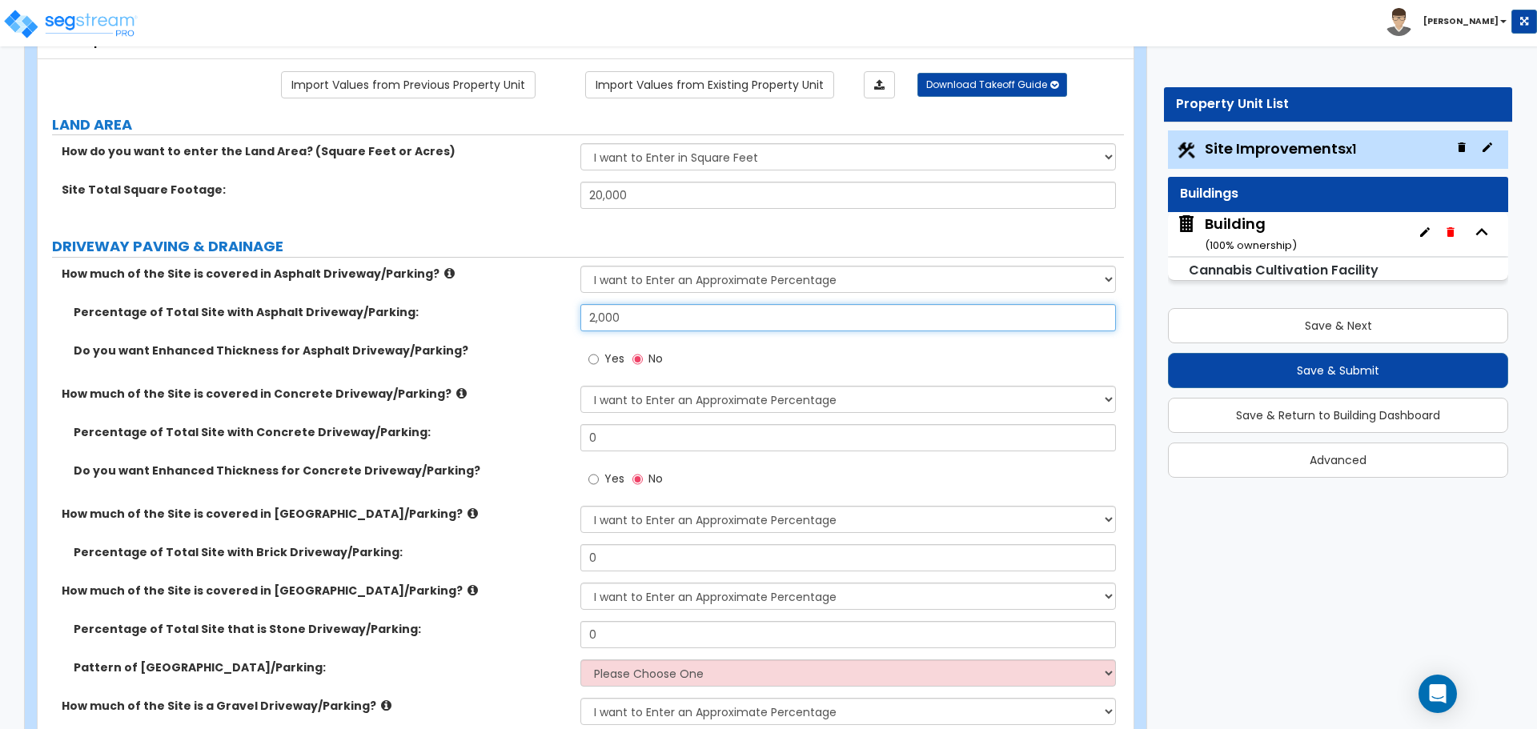
scroll to position [122, 0]
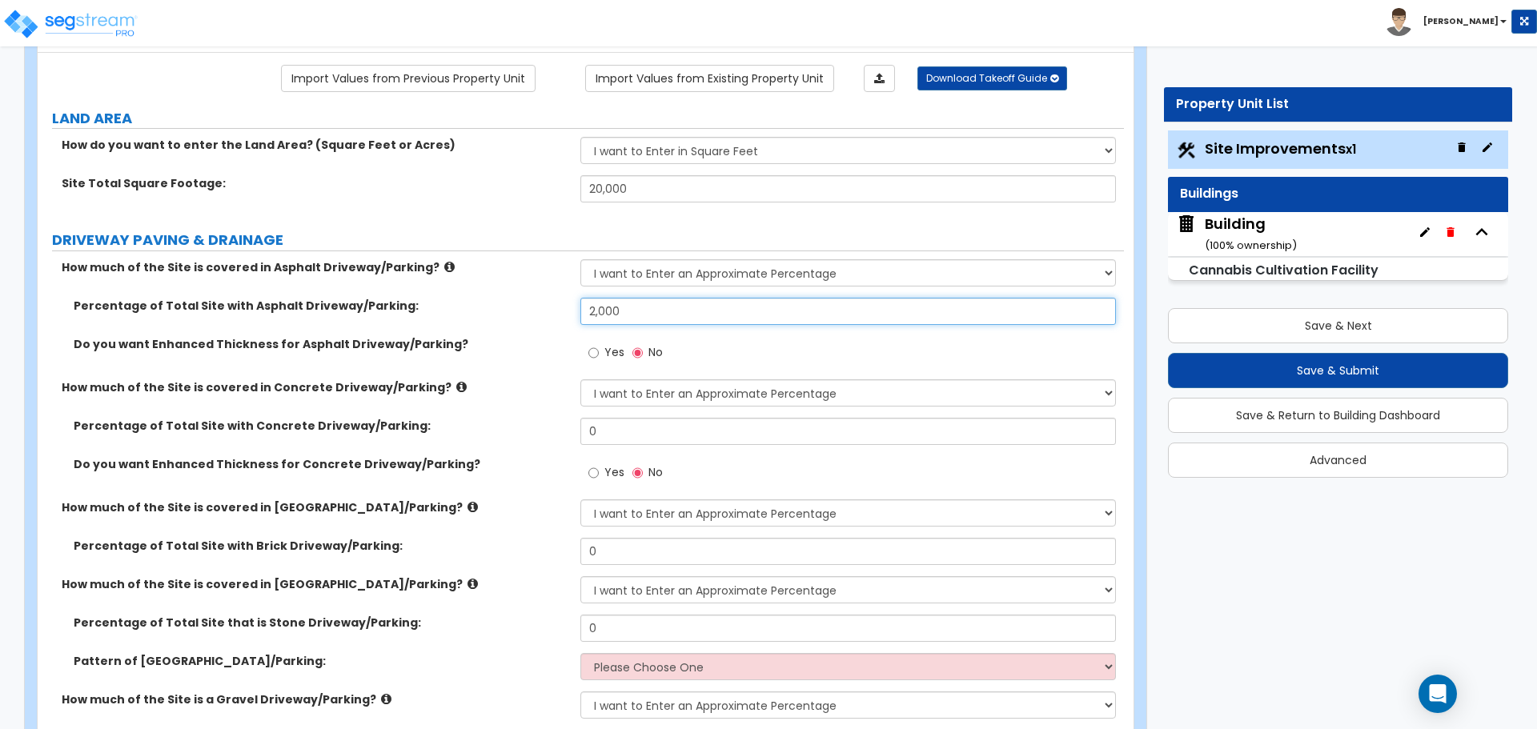
type input "2,000"
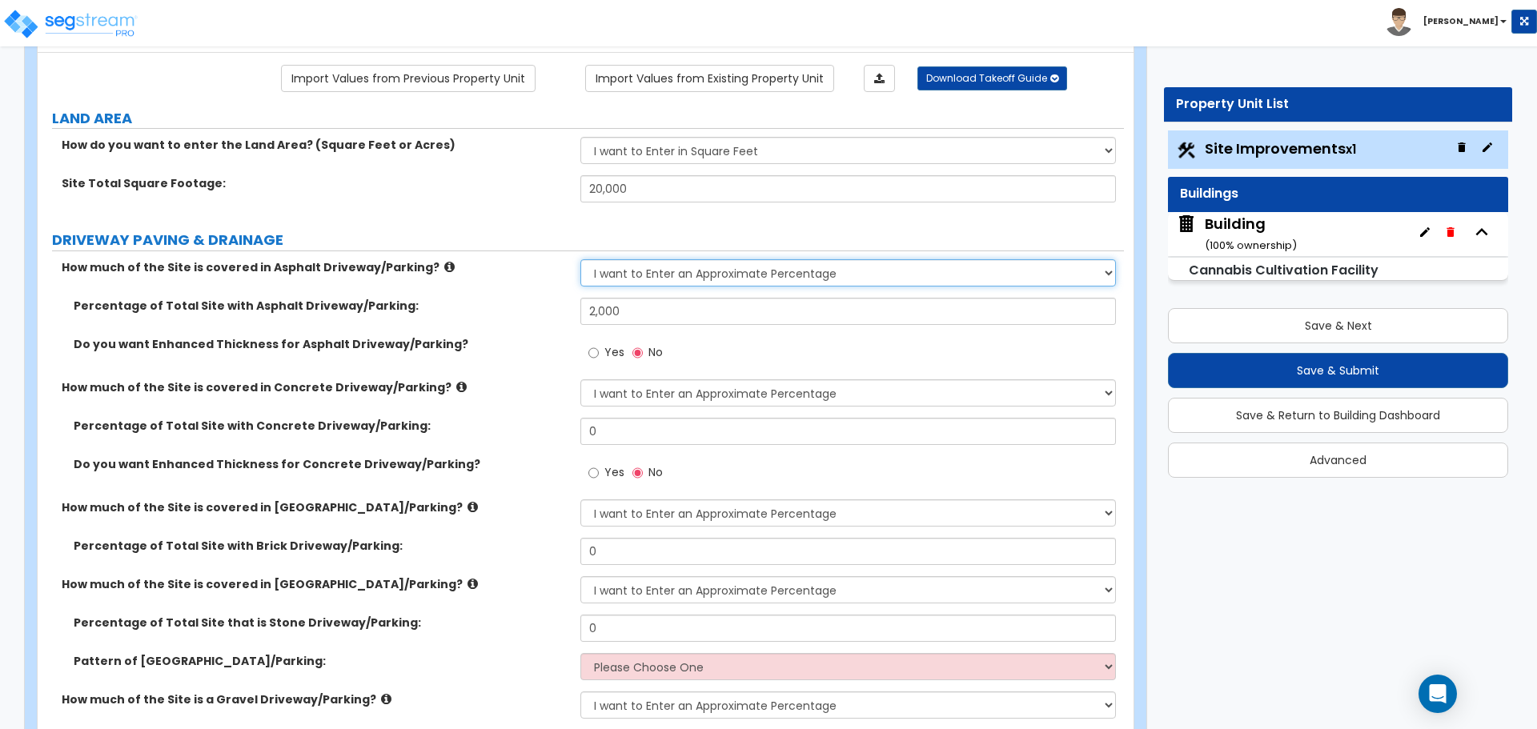
click at [696, 271] on select "None I want to Enter an Approximate Percentage I want to Enter the Square Foota…" at bounding box center [847, 272] width 535 height 27
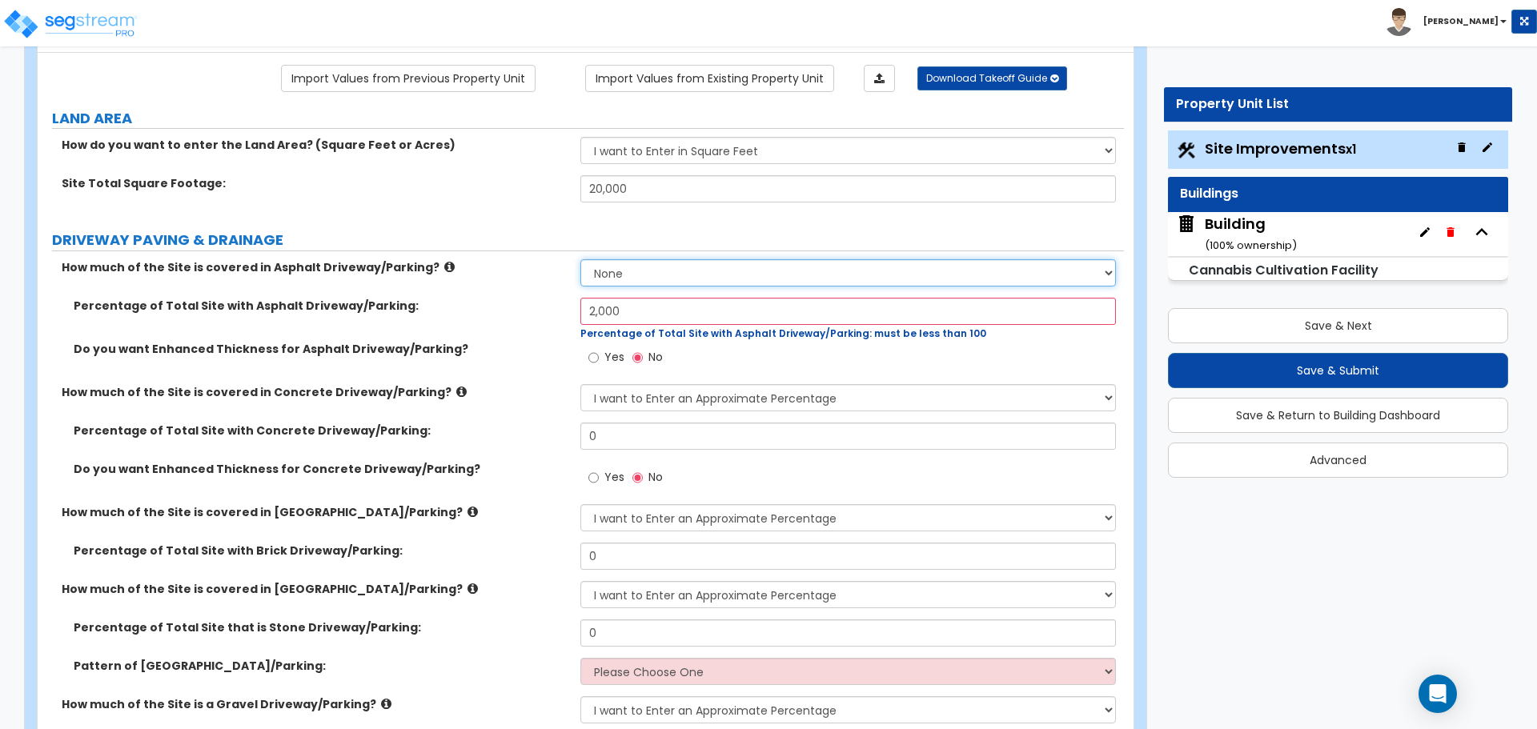
click at [580, 259] on select "None I want to Enter an Approximate Percentage I want to Enter the Square Foota…" at bounding box center [847, 272] width 535 height 27
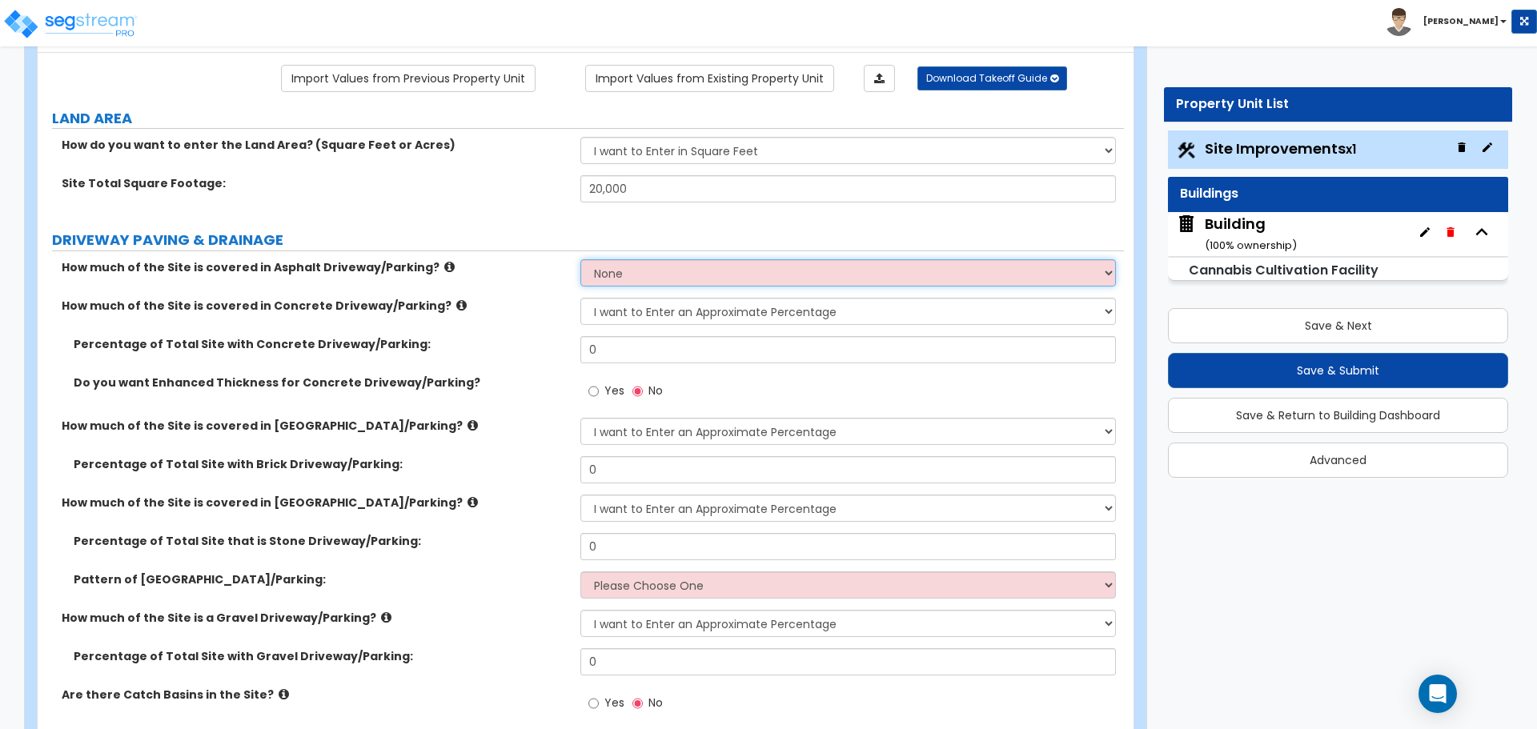
click at [672, 270] on select "None I want to Enter an Approximate Percentage I want to Enter the Square Foota…" at bounding box center [847, 272] width 535 height 27
click at [580, 259] on select "None I want to Enter an Approximate Percentage I want to Enter the Square Foota…" at bounding box center [847, 272] width 535 height 27
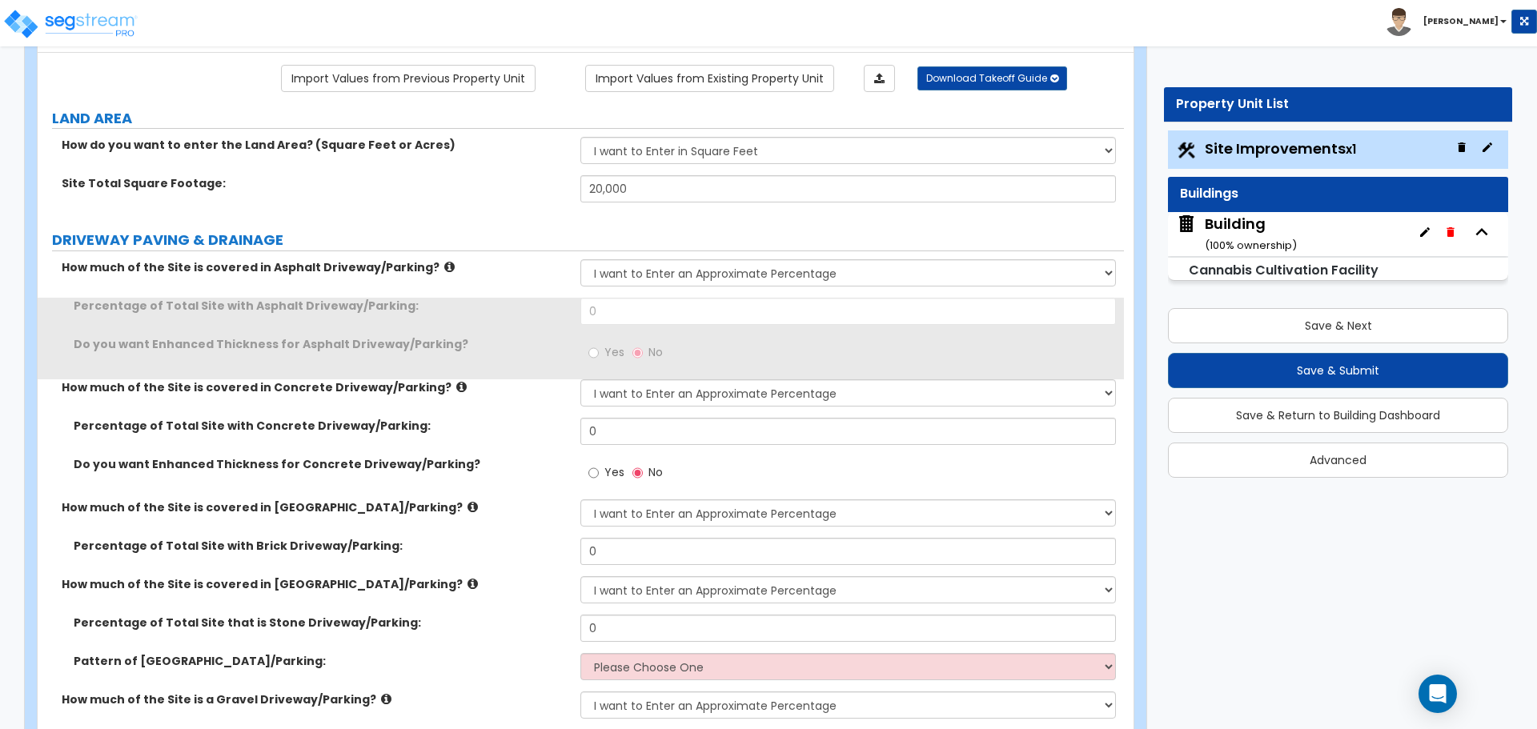
click at [510, 276] on div "How much of the Site is covered in Asphalt Driveway/Parking? None I want to Ent…" at bounding box center [581, 278] width 1086 height 38
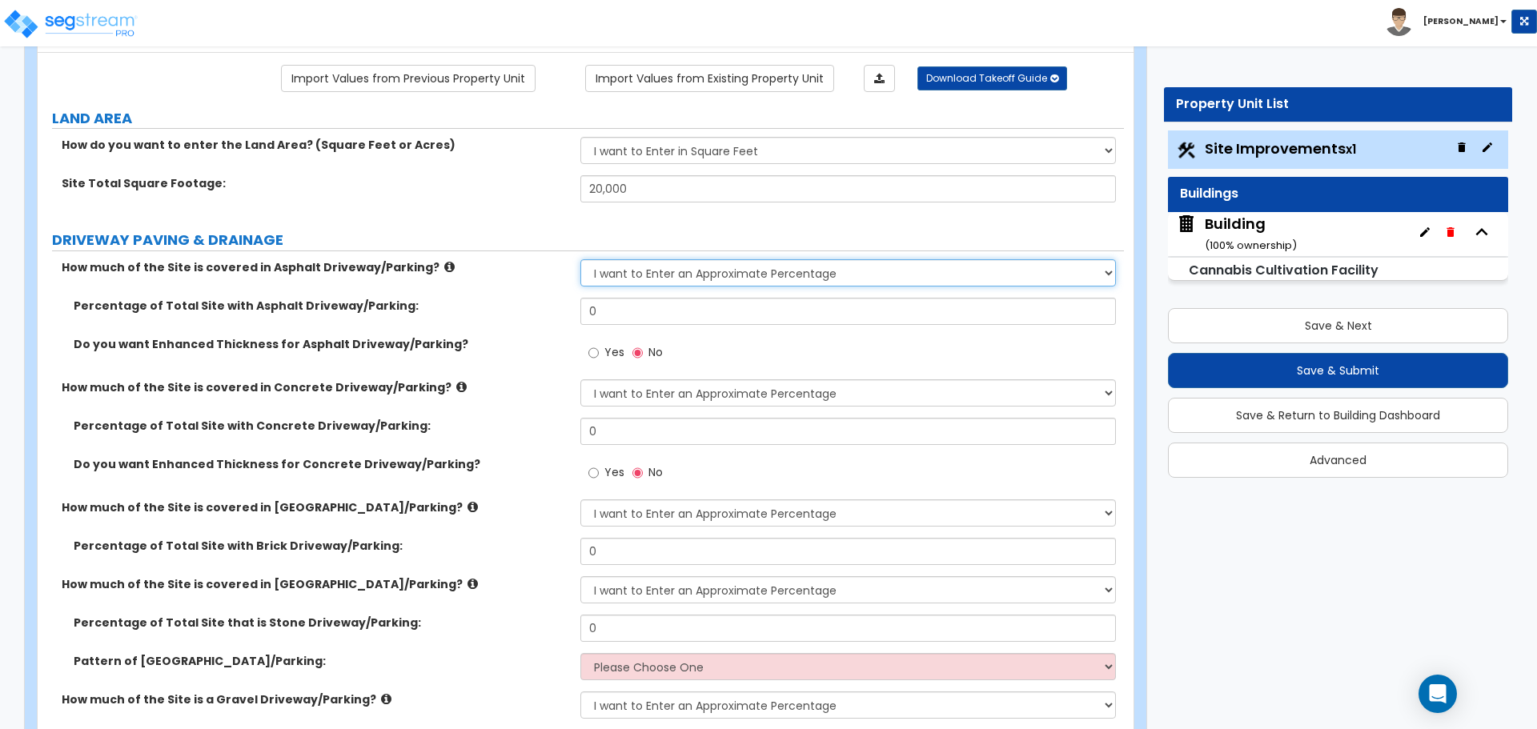
click at [678, 272] on select "None I want to Enter an Approximate Percentage I want to Enter the Square Foota…" at bounding box center [847, 272] width 535 height 27
select select "2"
click at [580, 259] on select "None I want to Enter an Approximate Percentage I want to Enter the Square Foota…" at bounding box center [847, 272] width 535 height 27
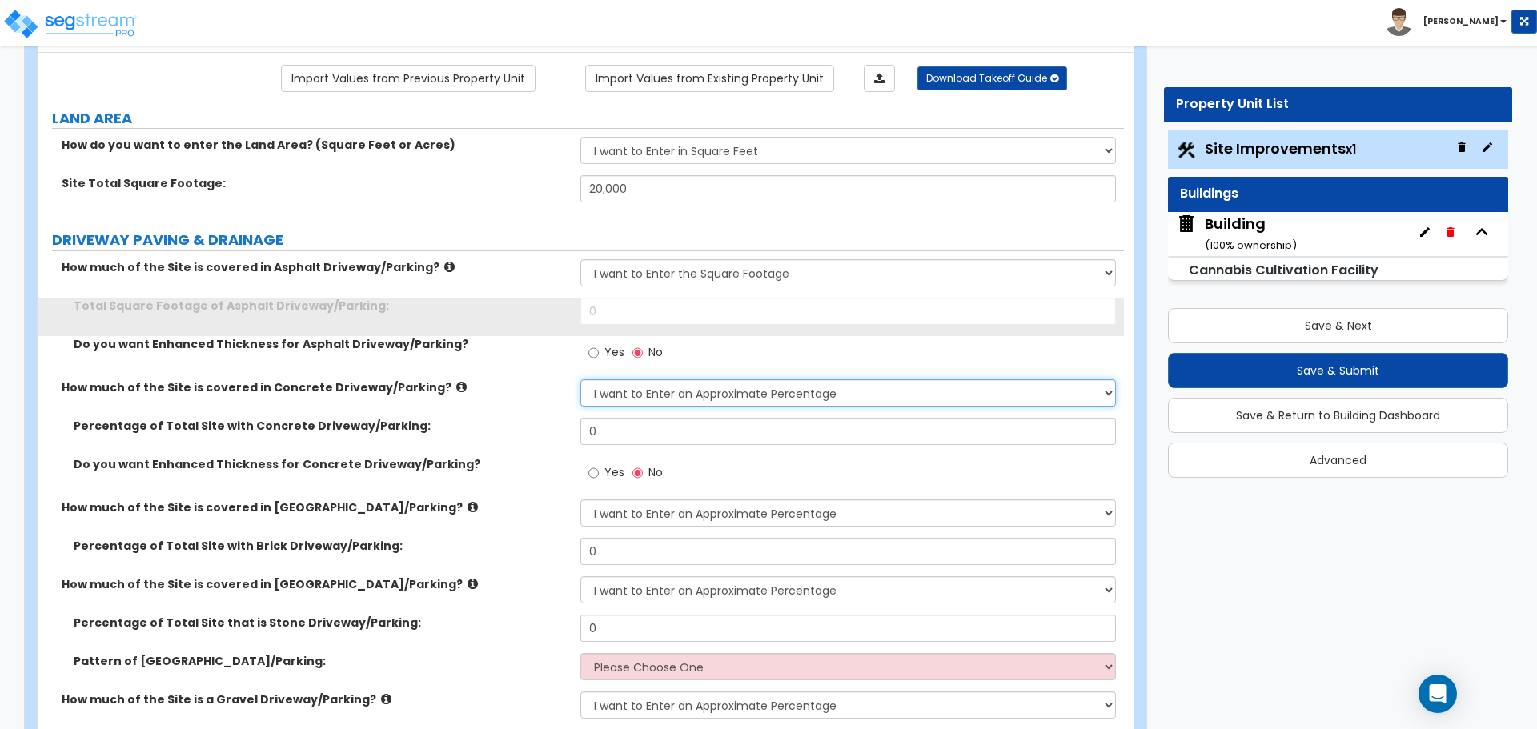
click at [742, 398] on select "None I want to Enter an Approximate Percentage I want to Enter the Square Foota…" at bounding box center [847, 392] width 535 height 27
select select "2"
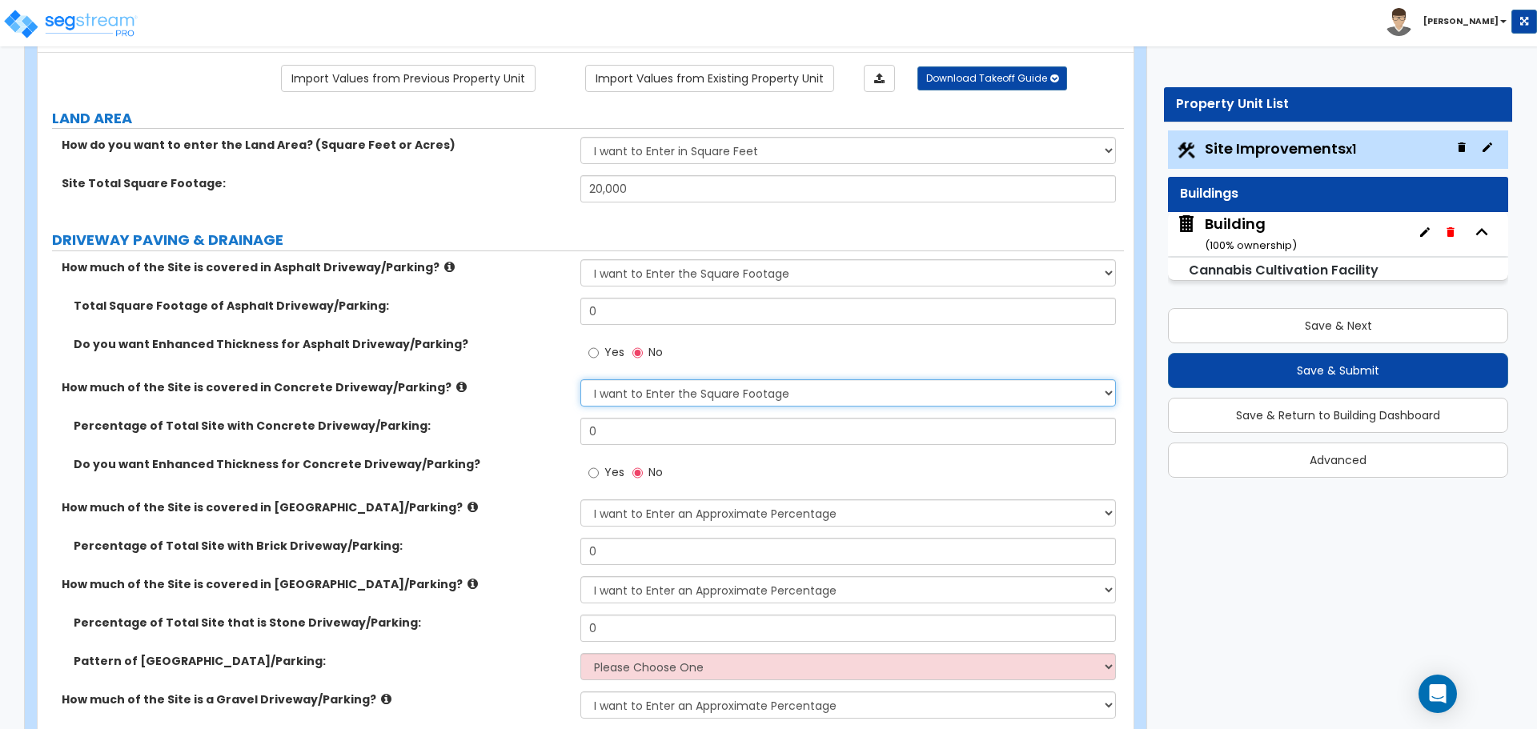
click at [580, 379] on select "None I want to Enter an Approximate Percentage I want to Enter the Square Foota…" at bounding box center [847, 392] width 535 height 27
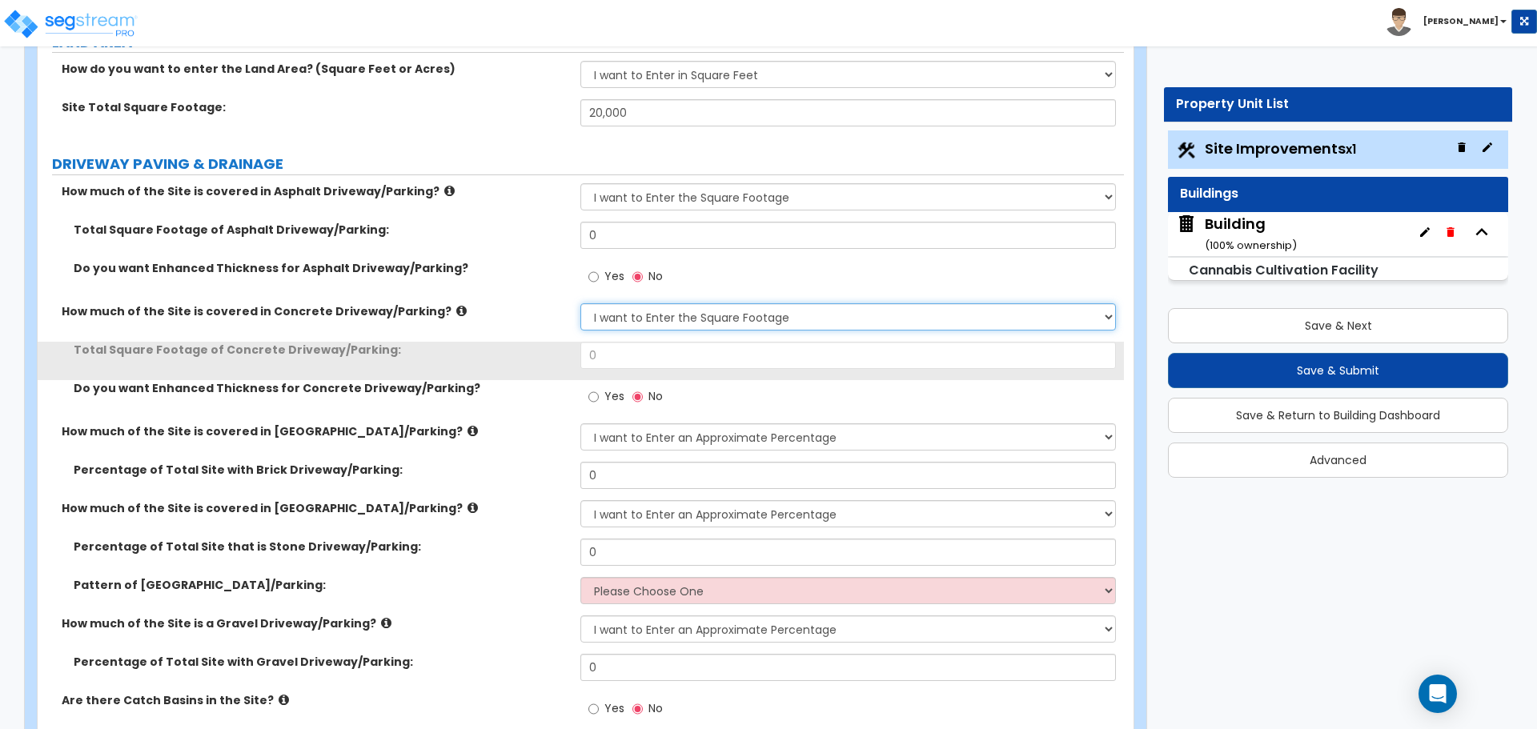
scroll to position [219, 0]
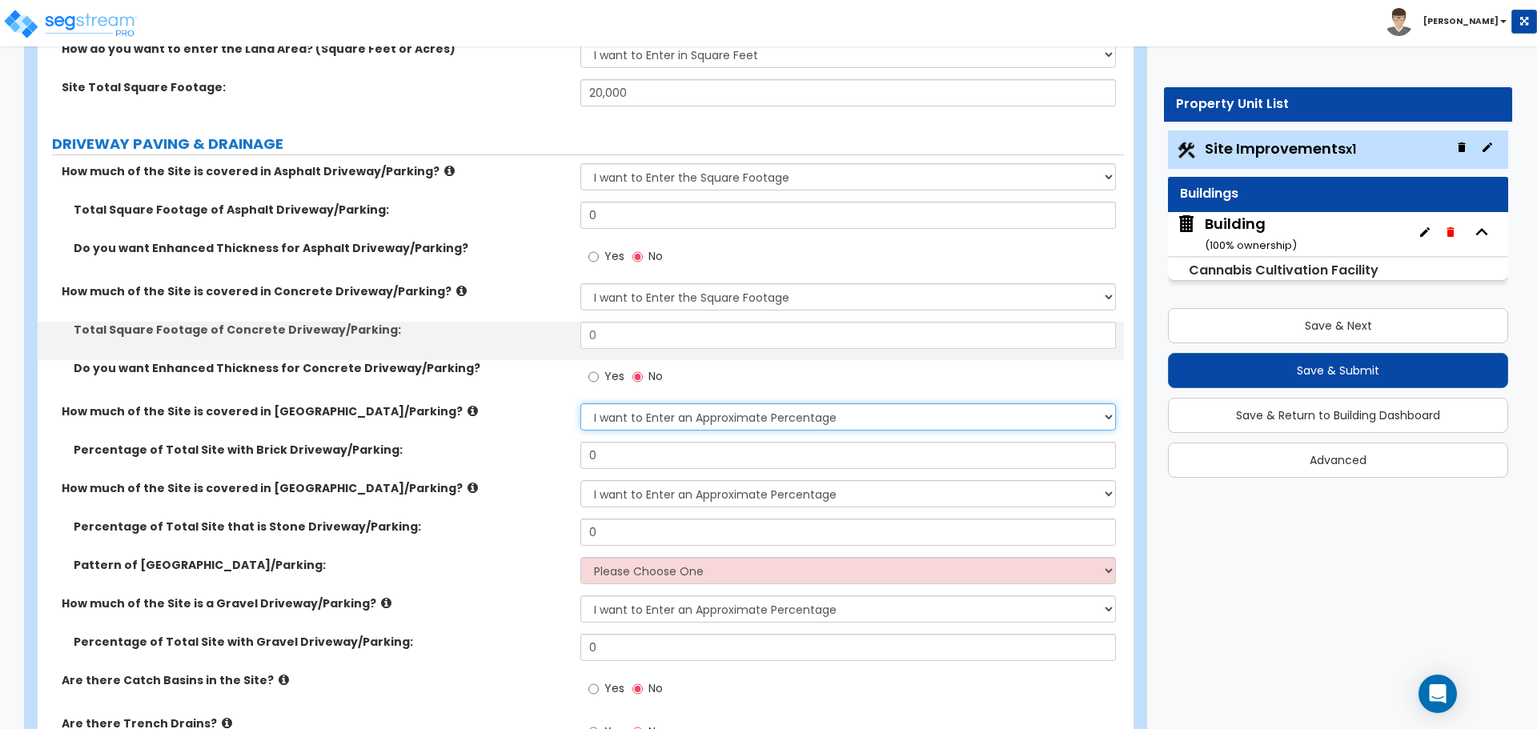
click at [711, 415] on select "None I want to Enter an Approximate Percentage I want to Enter the Square Foota…" at bounding box center [847, 416] width 535 height 27
select select "2"
click at [580, 403] on select "None I want to Enter an Approximate Percentage I want to Enter the Square Foota…" at bounding box center [847, 416] width 535 height 27
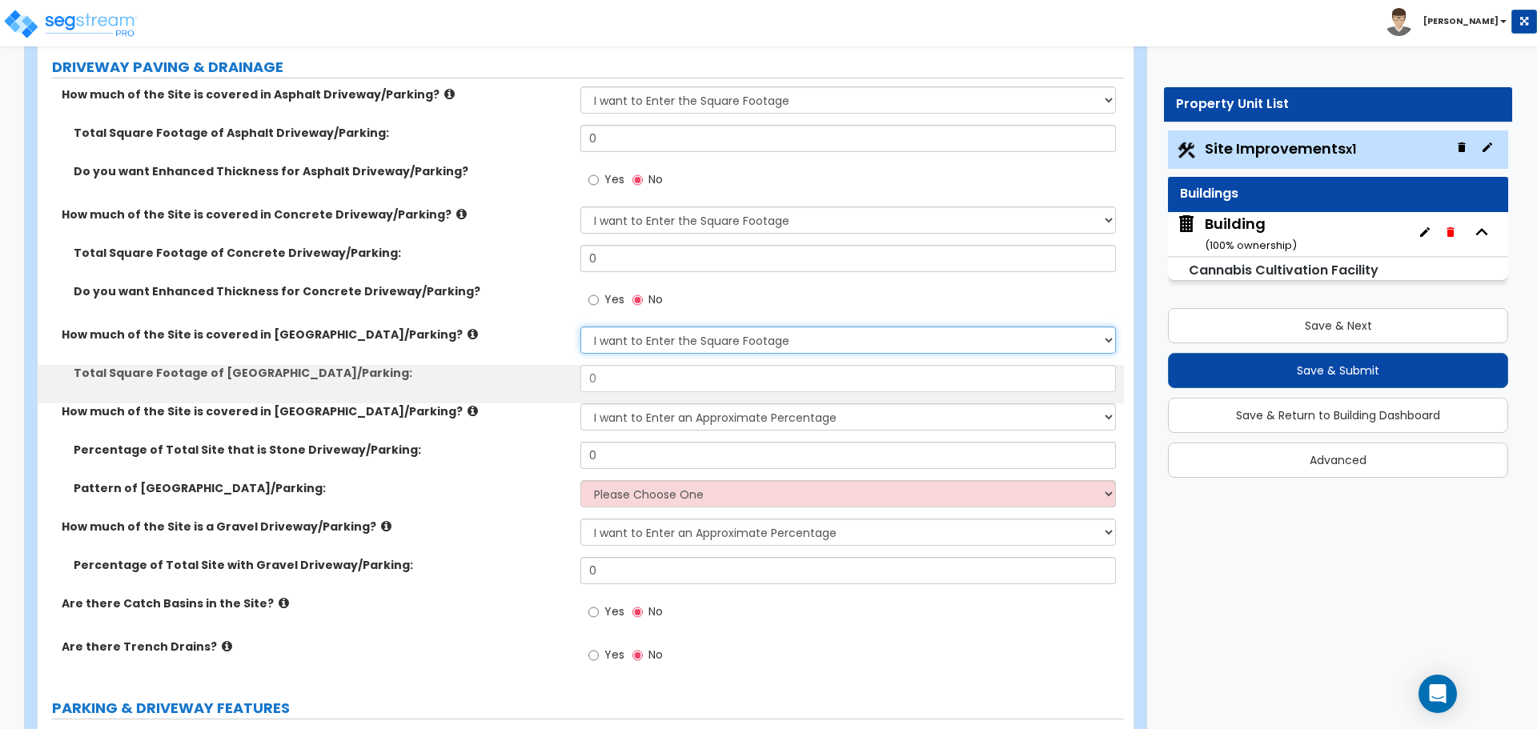
scroll to position [298, 0]
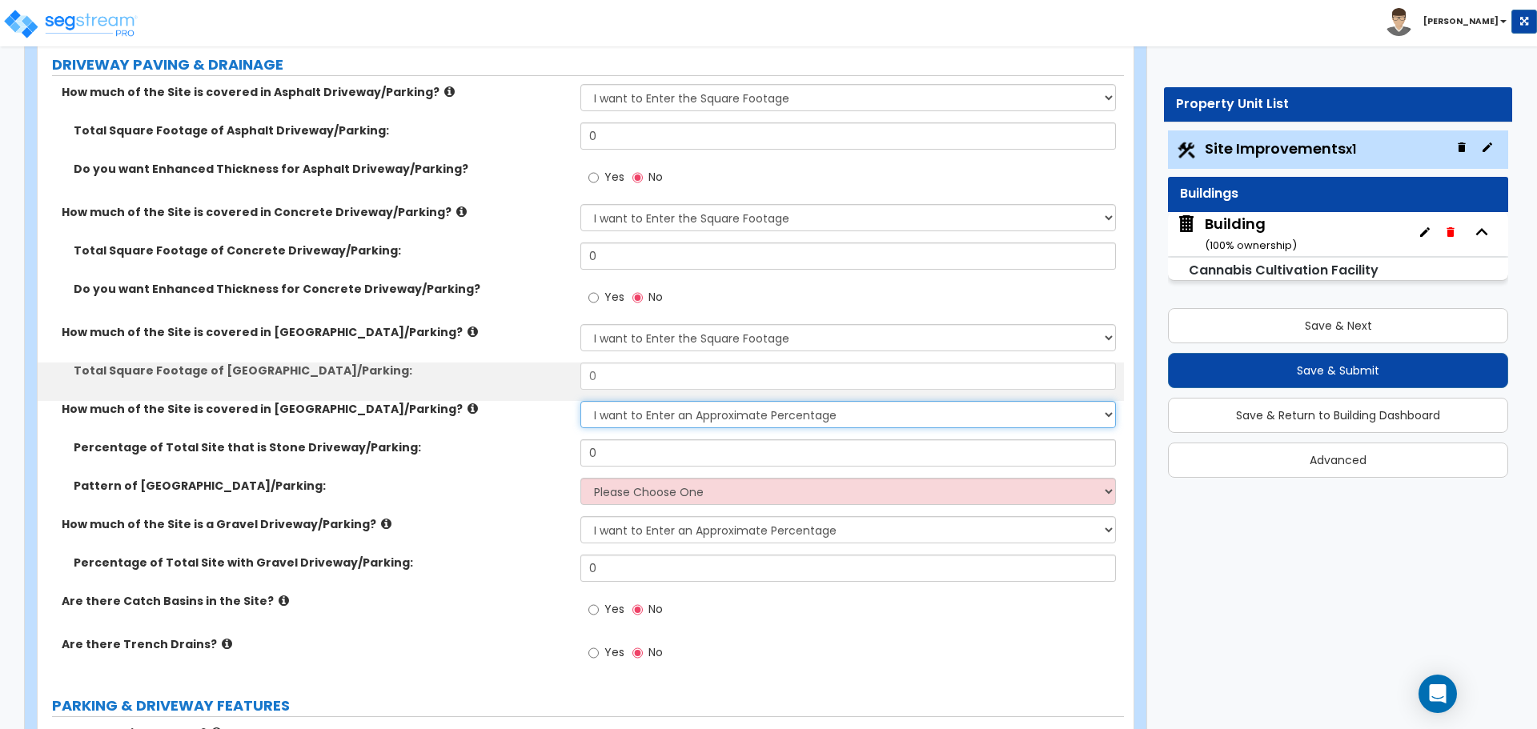
click at [698, 424] on select "None I want to Enter an Approximate Percentage I want to Enter the Square Foota…" at bounding box center [847, 414] width 535 height 27
select select "2"
click at [580, 401] on select "None I want to Enter an Approximate Percentage I want to Enter the Square Foota…" at bounding box center [847, 414] width 535 height 27
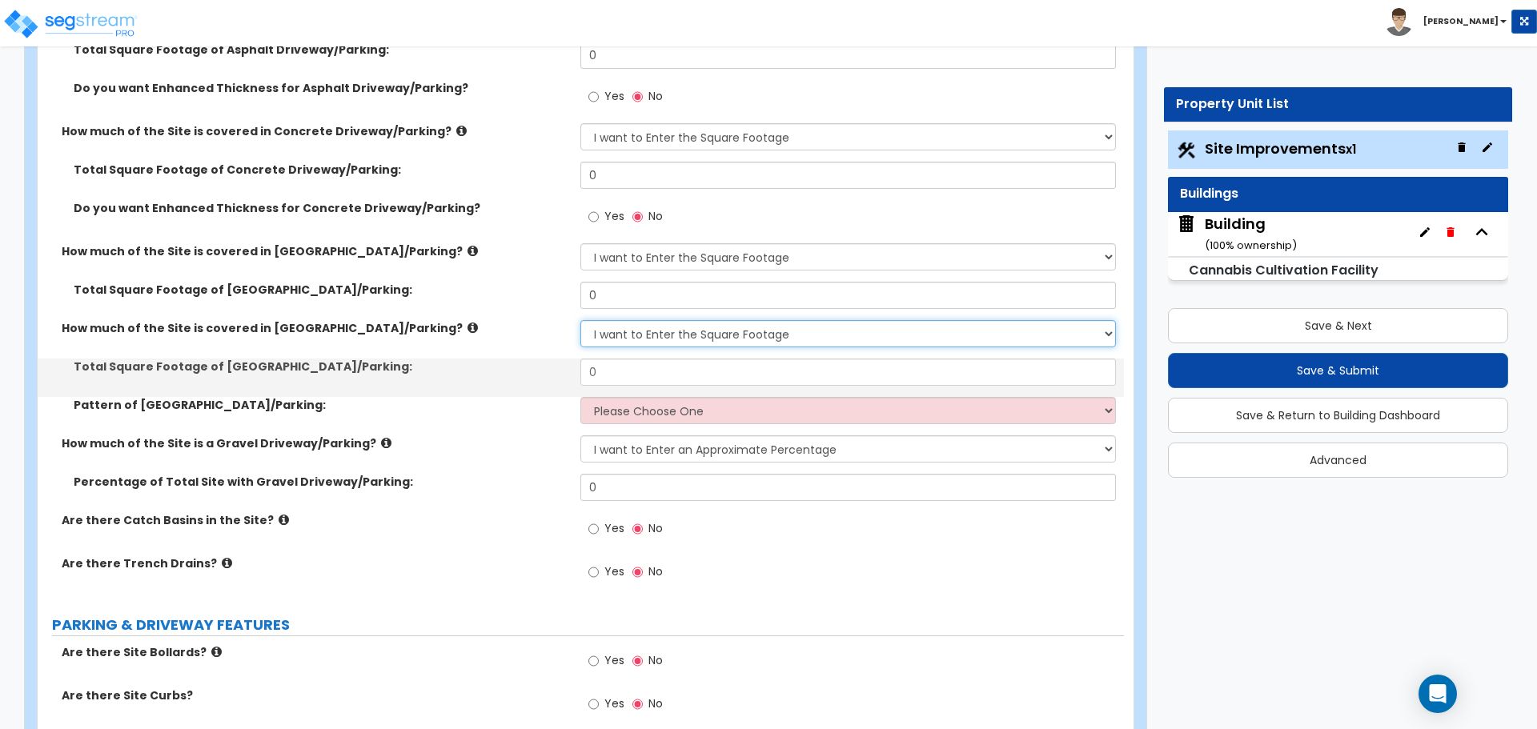
scroll to position [383, 0]
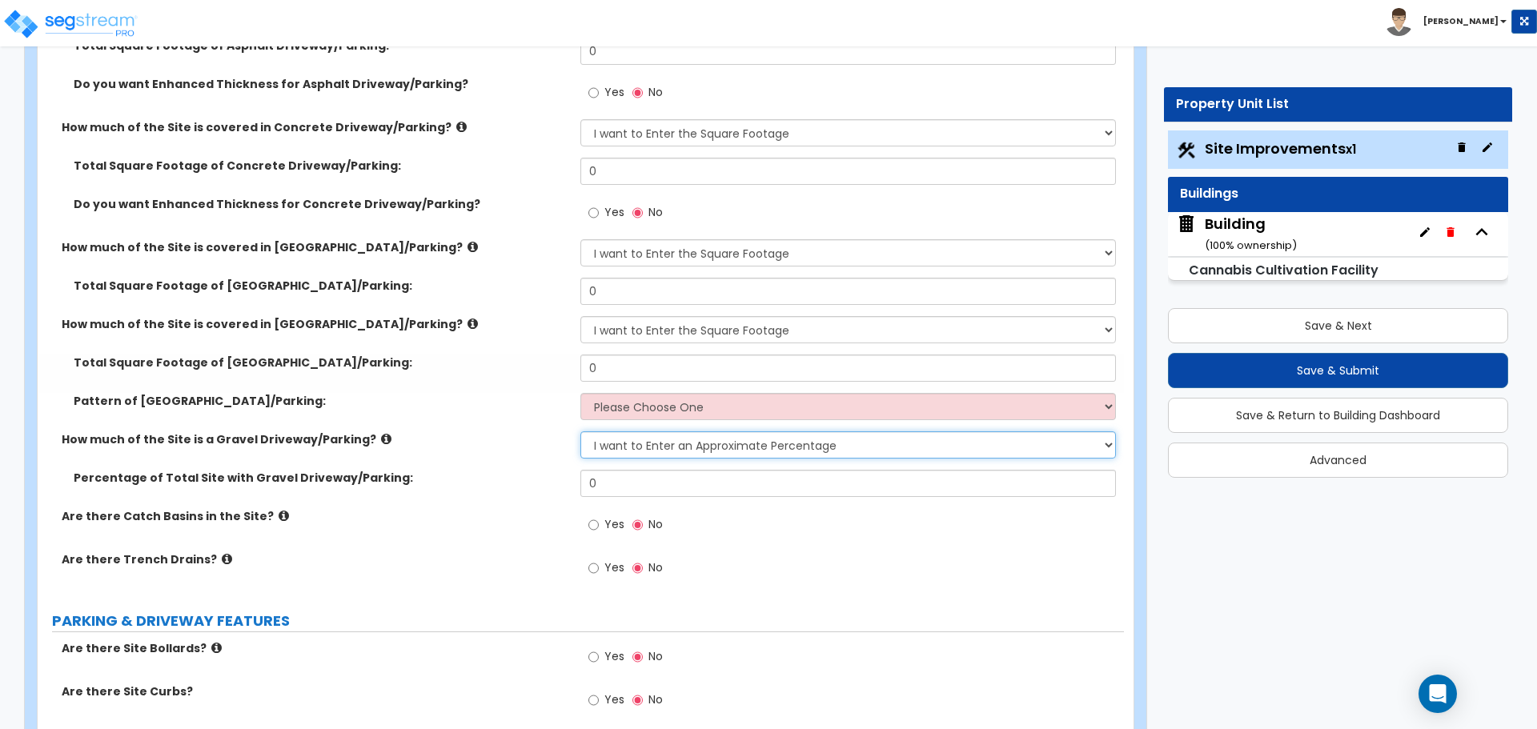
click at [712, 431] on select "None I want to Enter an Approximate Percentage I want to Enter the Square Foota…" at bounding box center [847, 444] width 535 height 27
select select "2"
click at [580, 431] on select "None I want to Enter an Approximate Percentage I want to Enter the Square Foota…" at bounding box center [847, 444] width 535 height 27
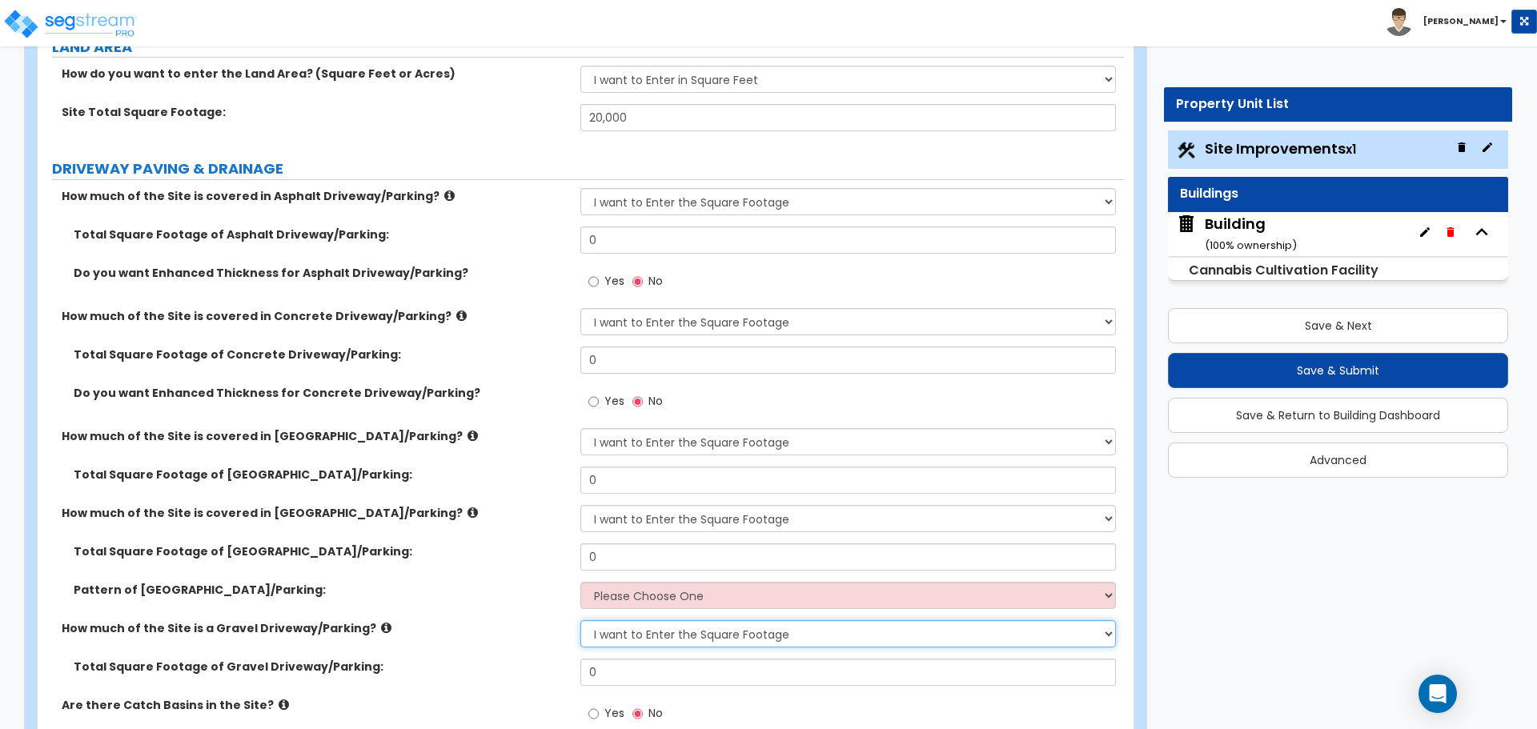
scroll to position [235, 0]
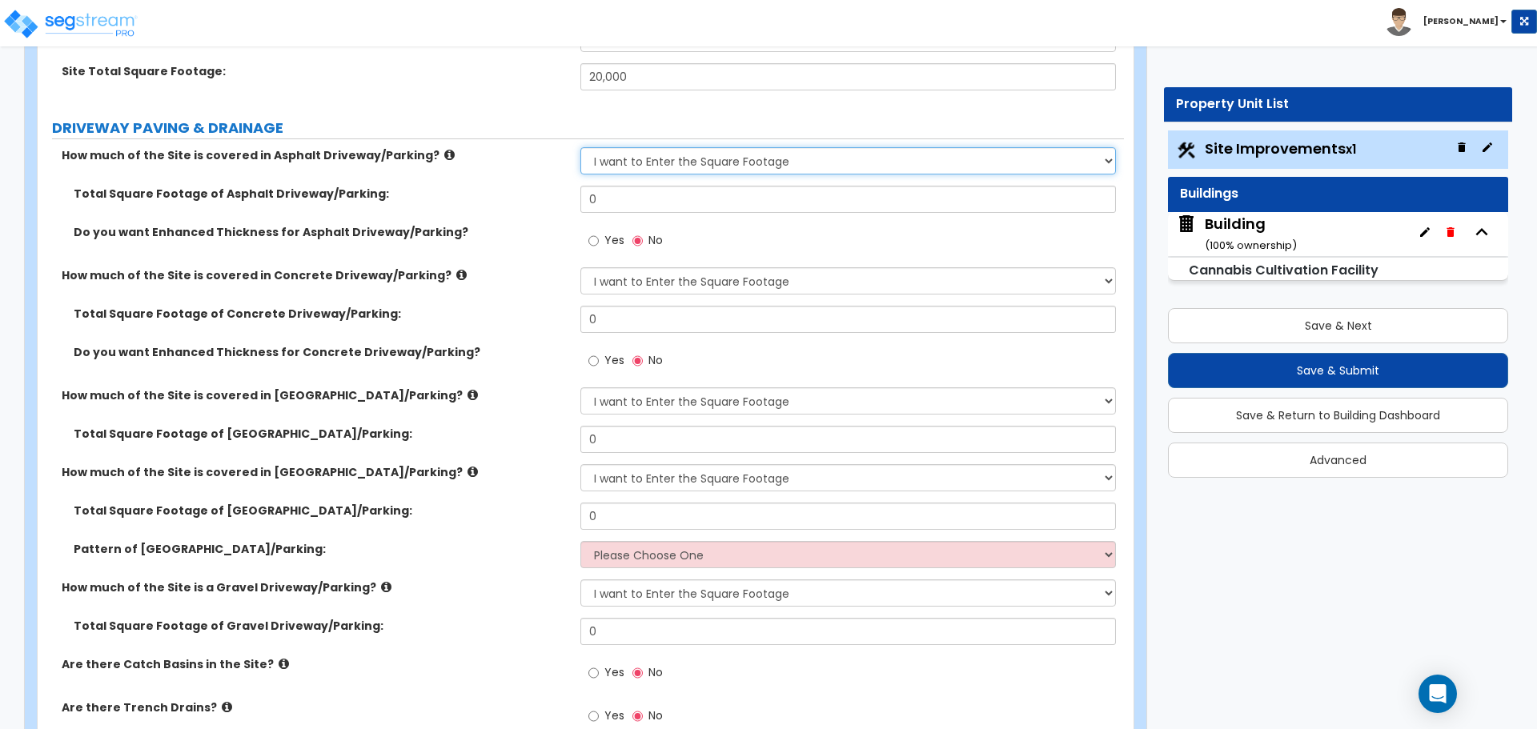
click at [804, 162] on select "None I want to Enter an Approximate Percentage I want to Enter the Square Foota…" at bounding box center [847, 160] width 535 height 27
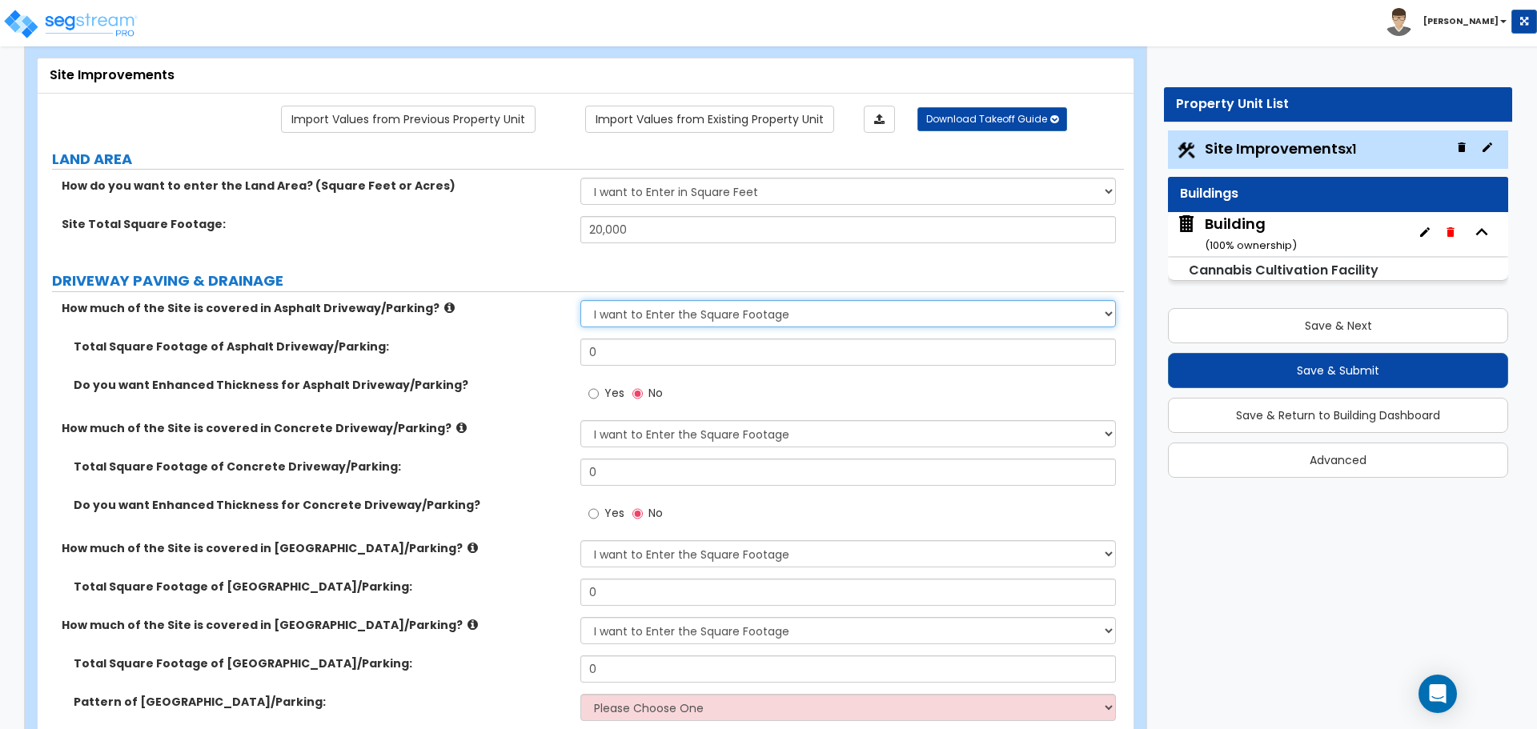
scroll to position [90, 0]
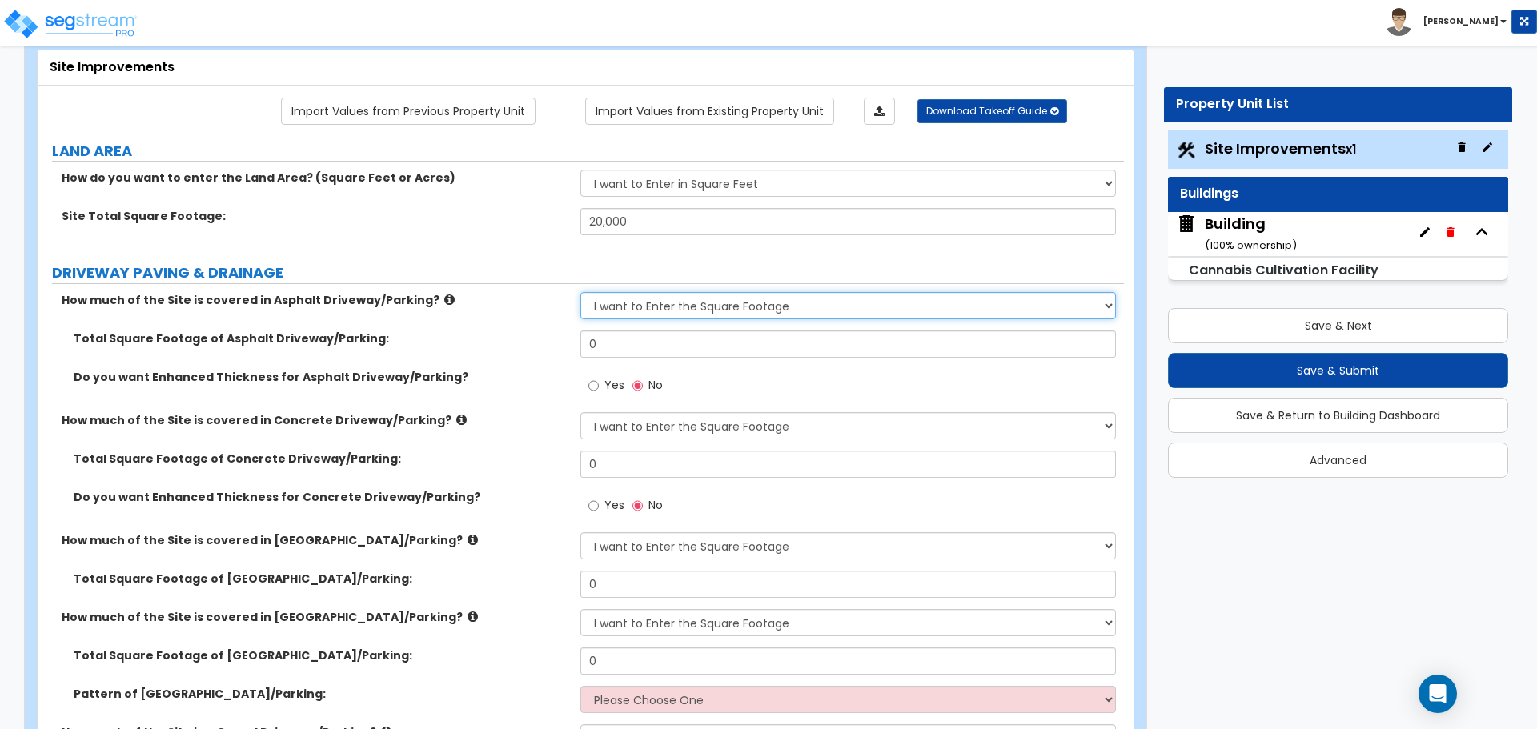
click at [651, 294] on select "None I want to Enter an Approximate Percentage I want to Enter the Square Foota…" at bounding box center [847, 305] width 535 height 27
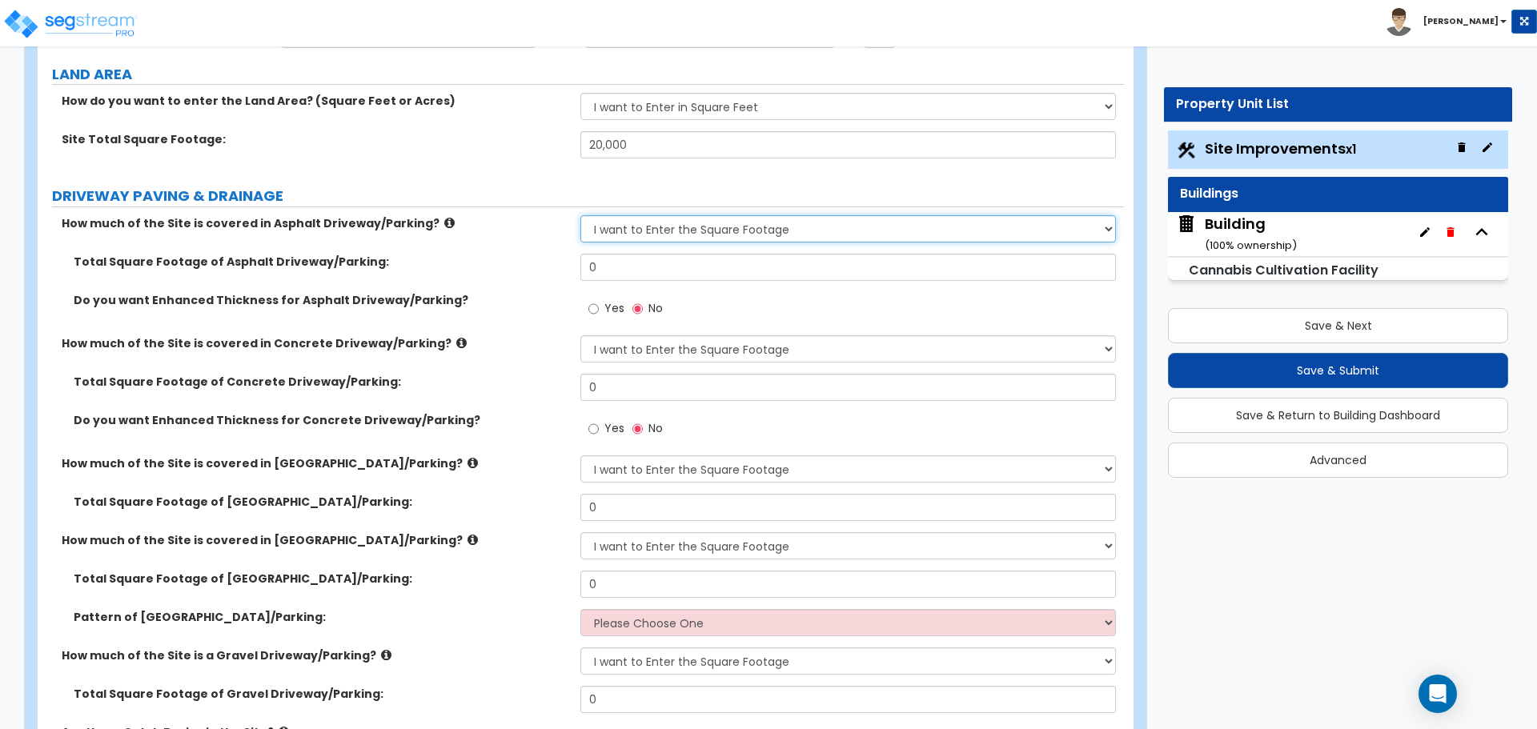
scroll to position [170, 0]
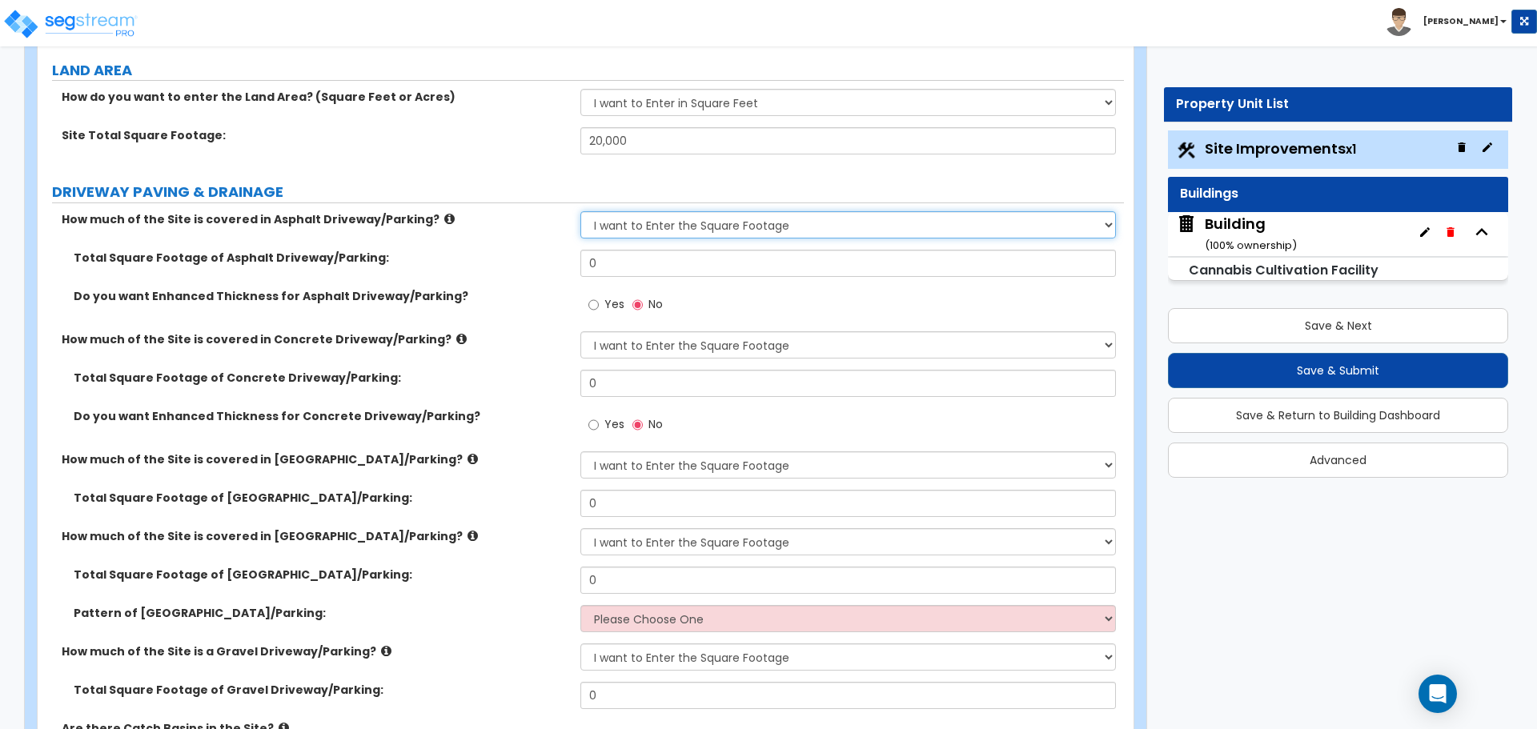
click at [645, 234] on select "None I want to Enter an Approximate Percentage I want to Enter the Square Foota…" at bounding box center [847, 224] width 535 height 27
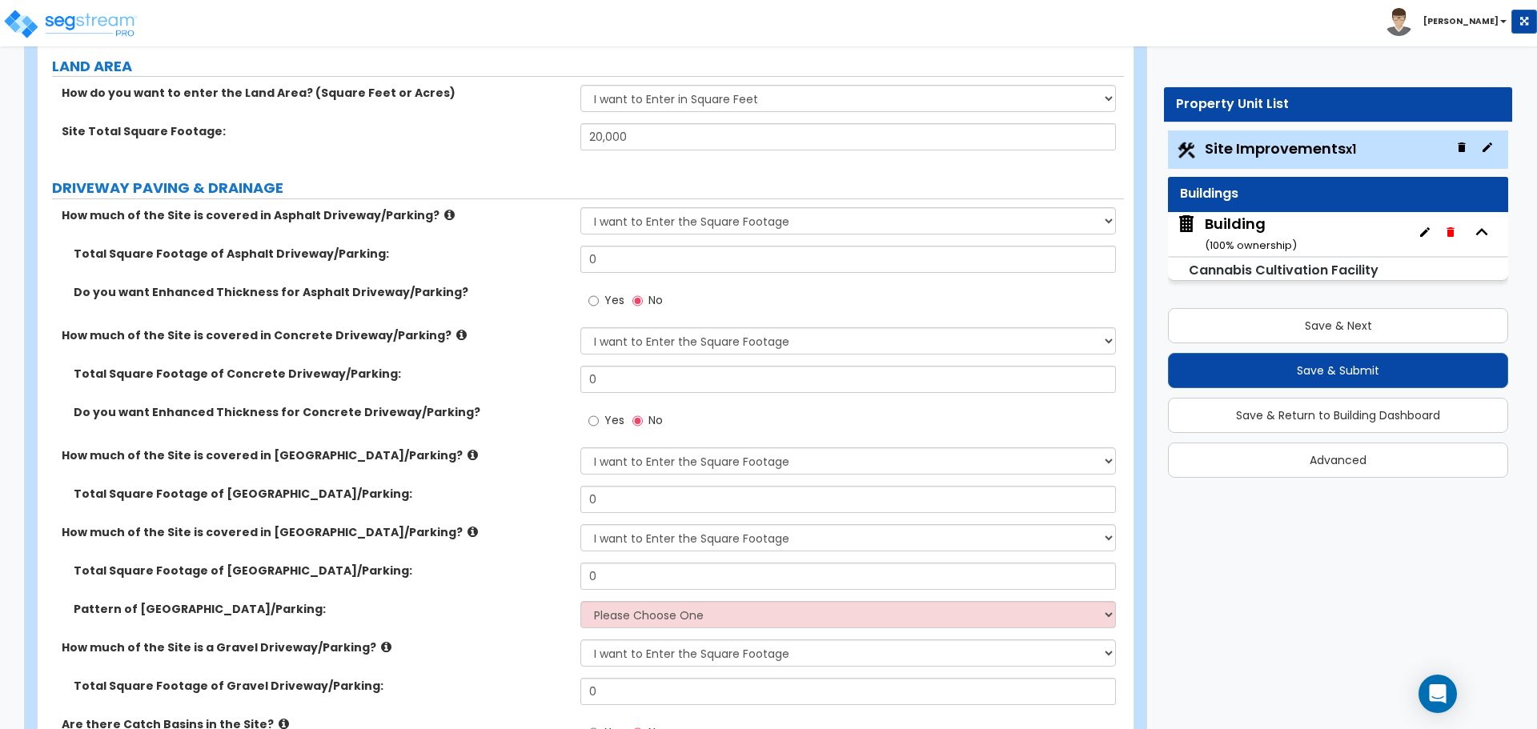
click at [444, 216] on icon at bounding box center [449, 215] width 10 height 12
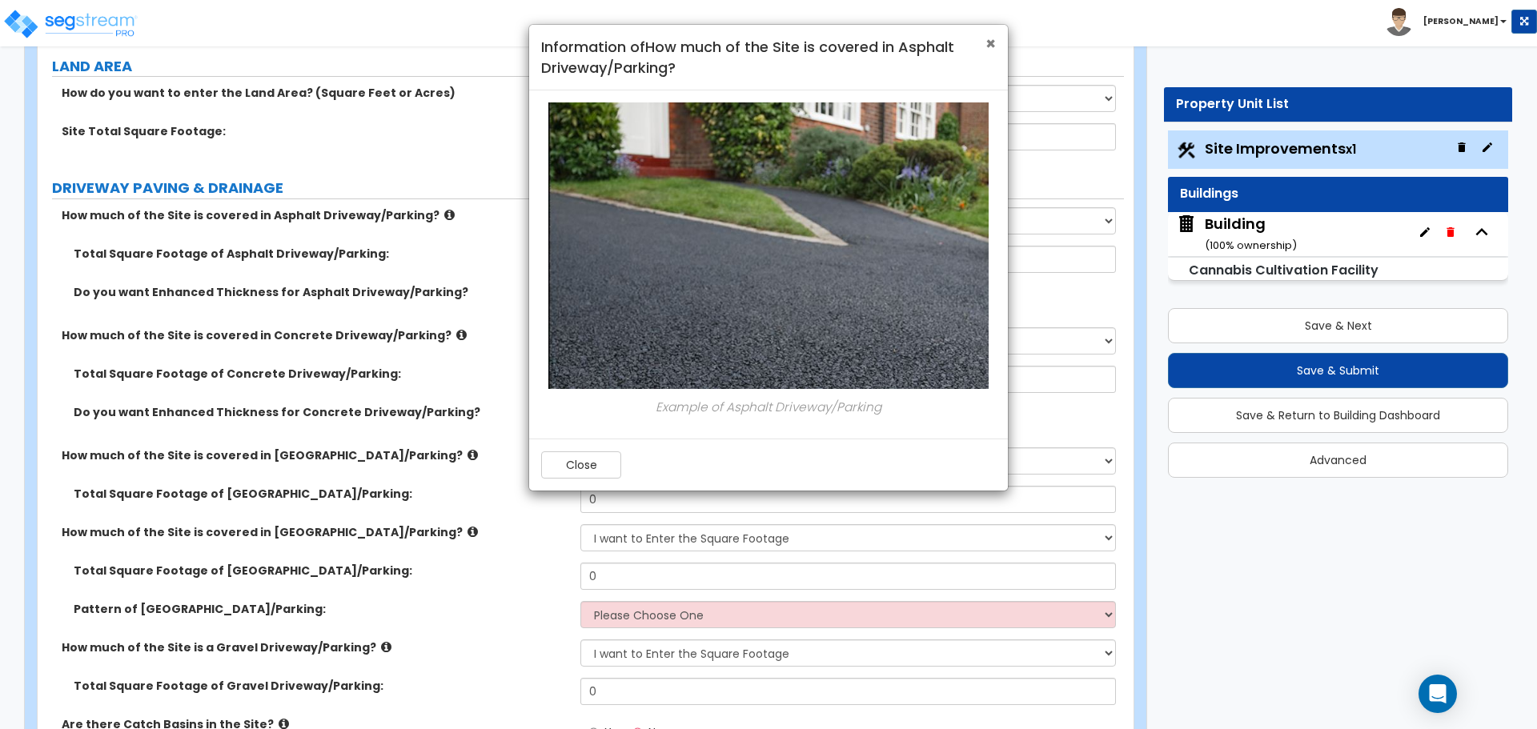
click at [989, 46] on span "×" at bounding box center [990, 43] width 10 height 23
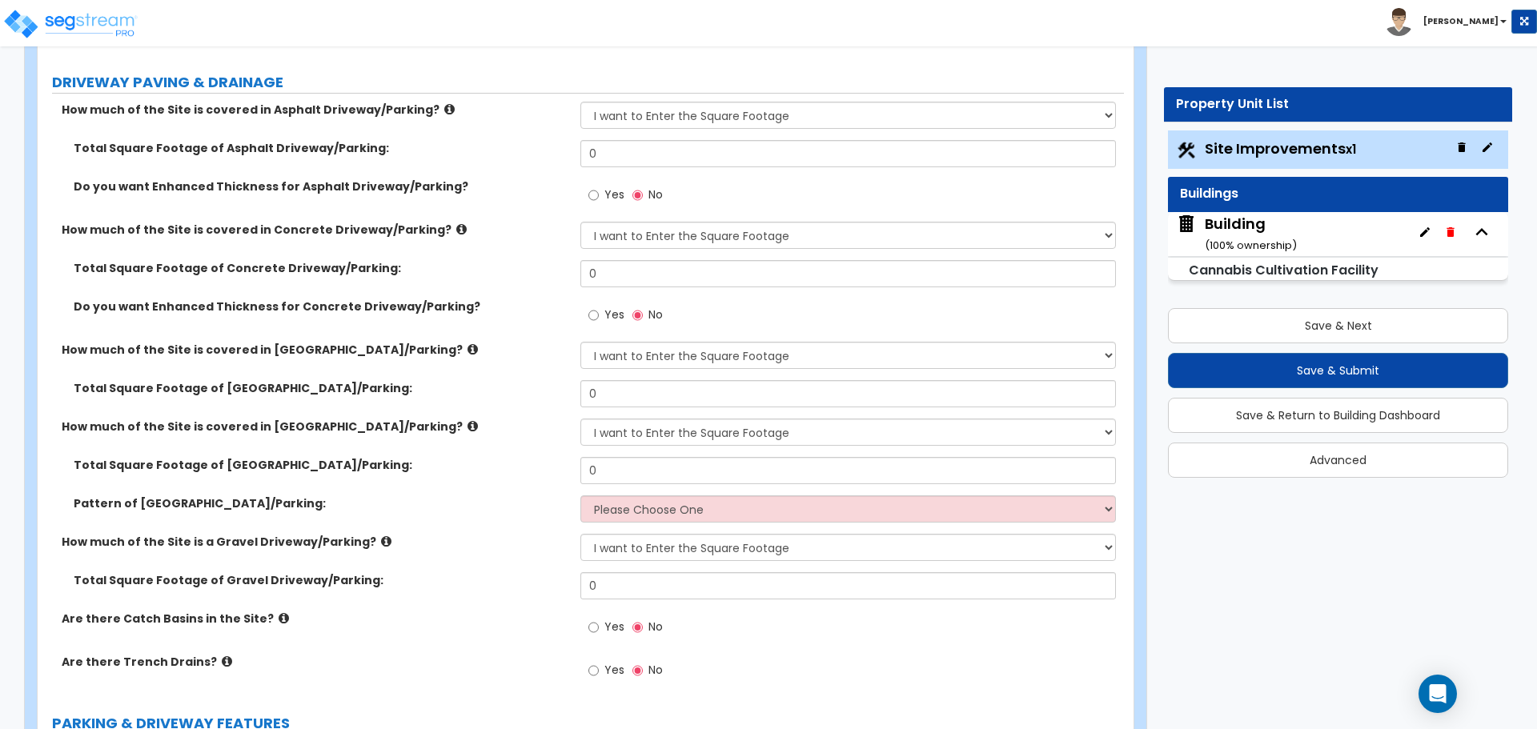
scroll to position [286, 0]
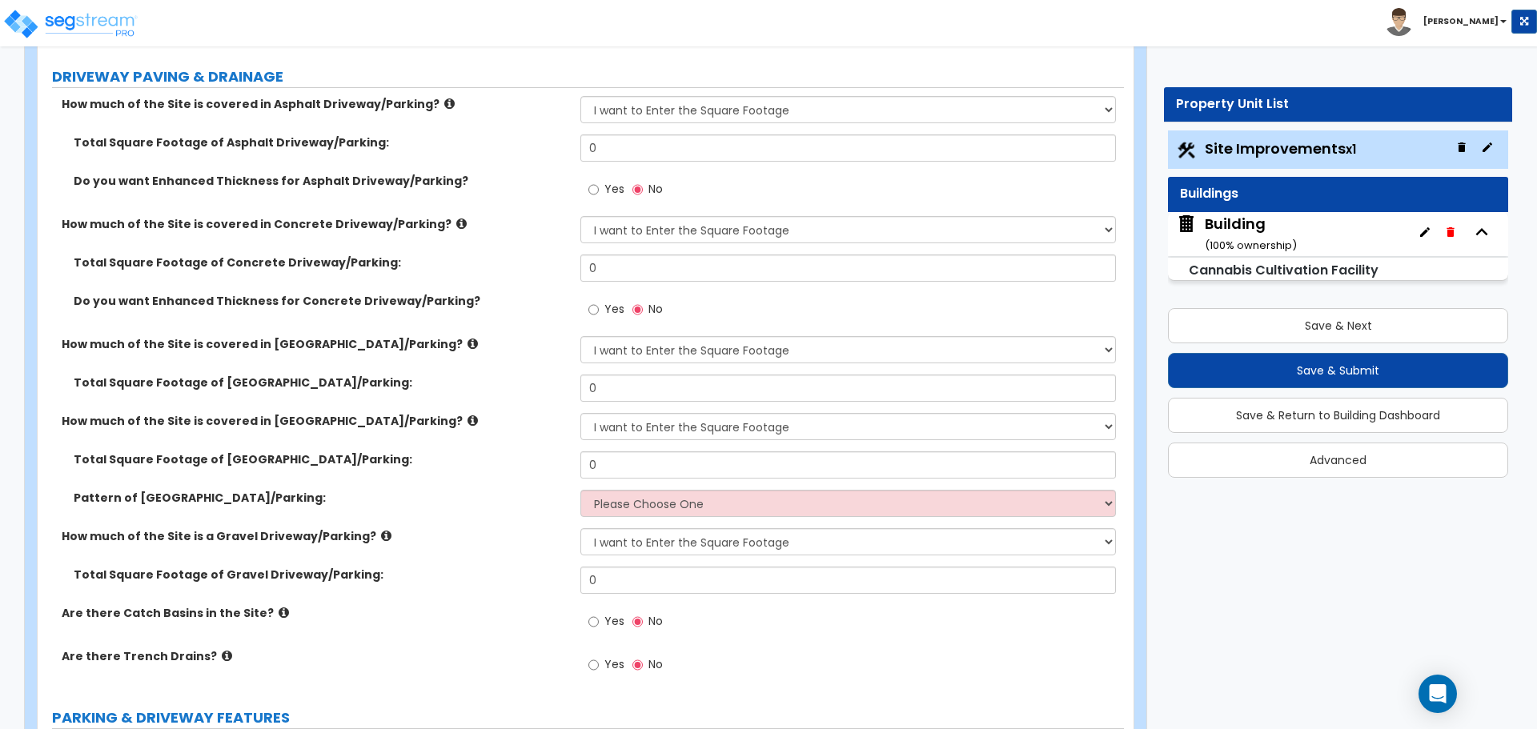
click at [431, 105] on label "How much of the Site is covered in Asphalt Driveway/Parking?" at bounding box center [315, 104] width 507 height 16
click at [444, 102] on icon at bounding box center [449, 104] width 10 height 12
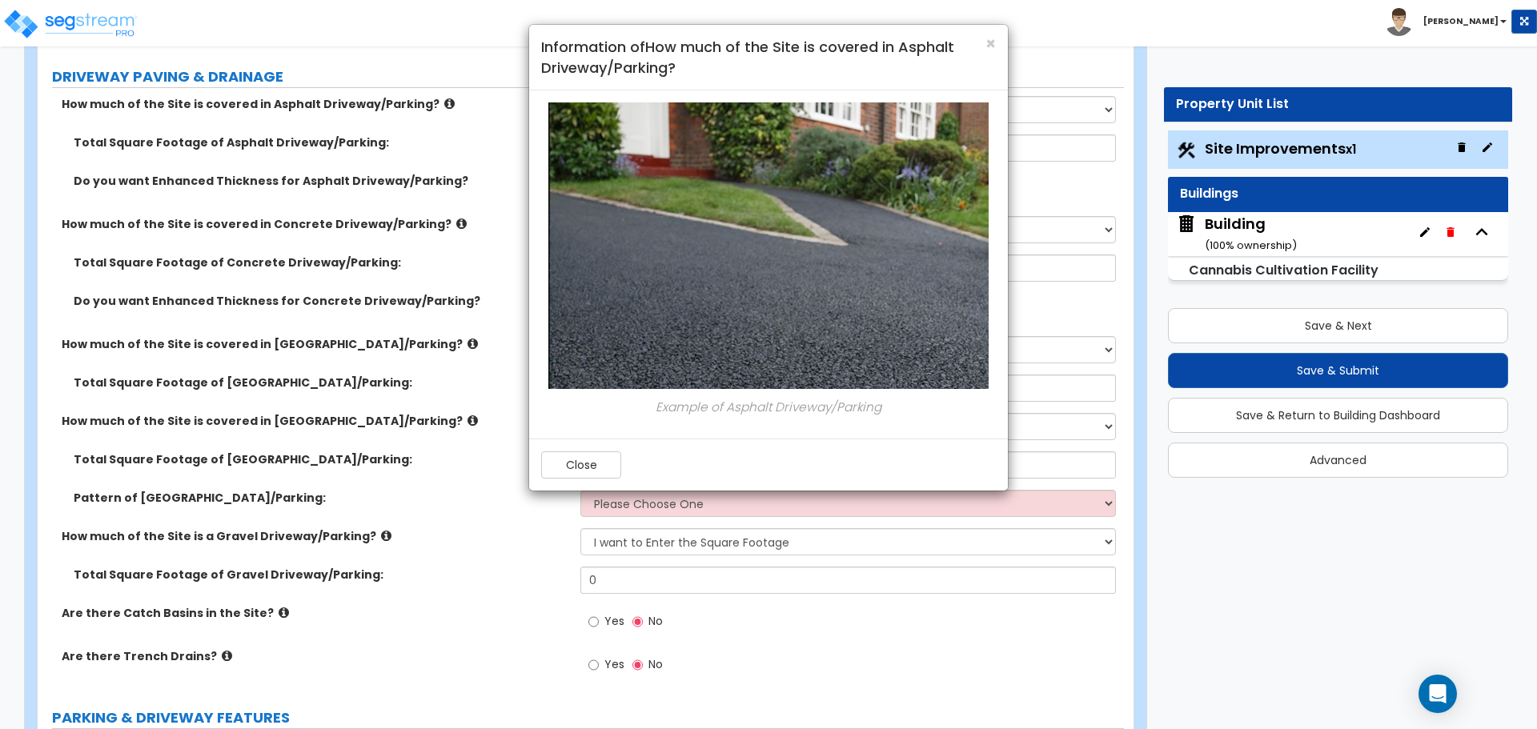
click at [997, 43] on div "× Information of How much of the Site is covered in Asphalt Driveway/Parking?" at bounding box center [768, 58] width 479 height 66
click at [992, 42] on span "×" at bounding box center [990, 43] width 10 height 23
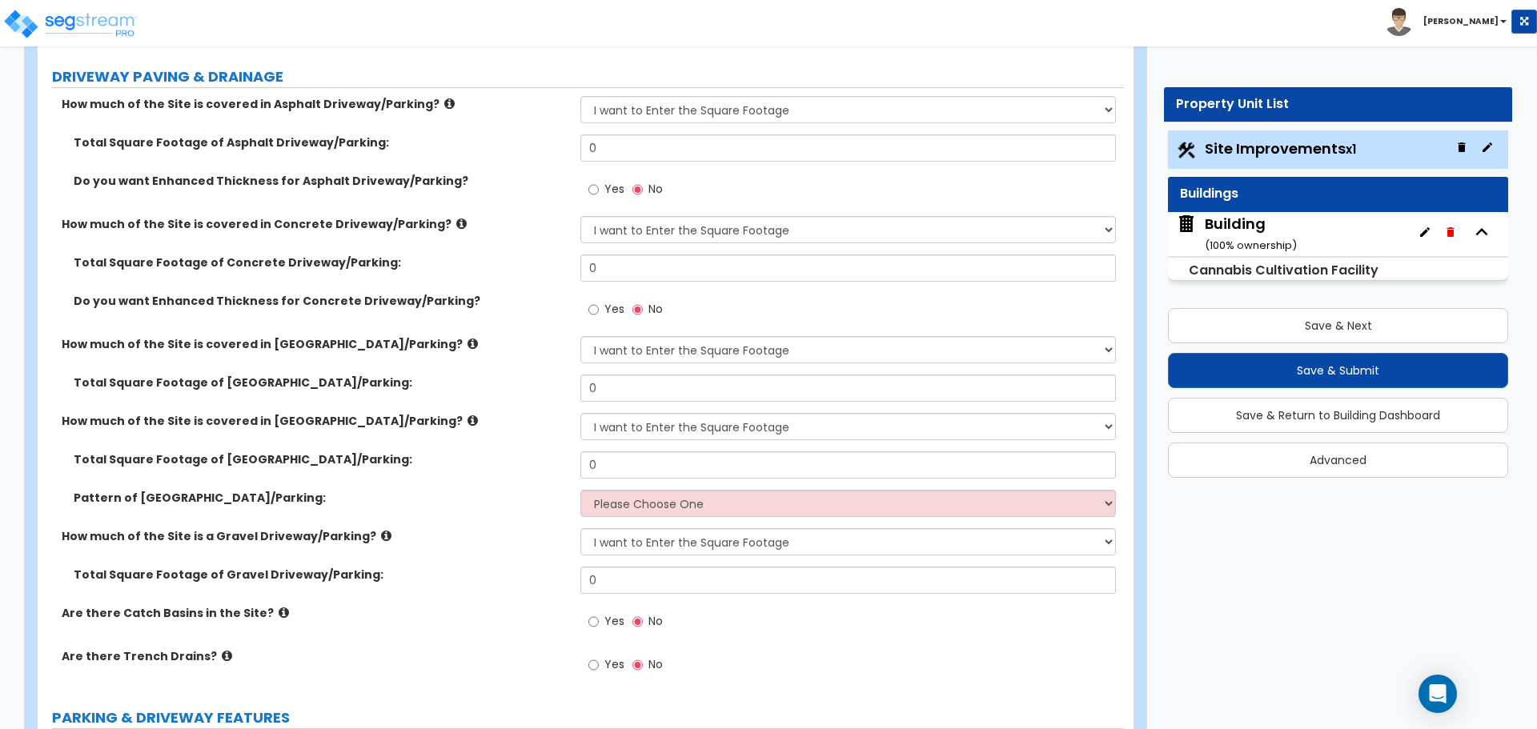
click at [444, 106] on icon at bounding box center [449, 104] width 10 height 12
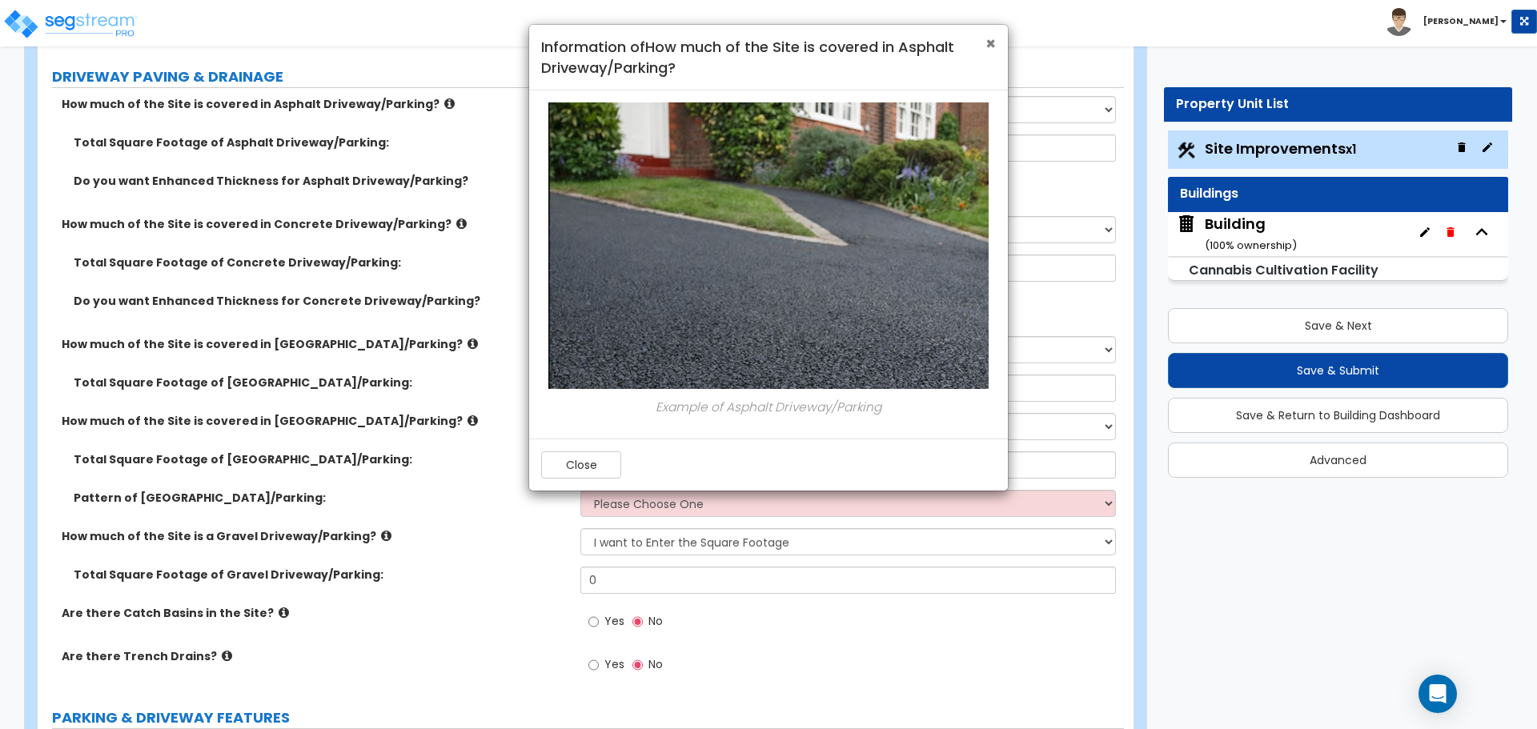
click at [989, 42] on span "×" at bounding box center [990, 43] width 10 height 23
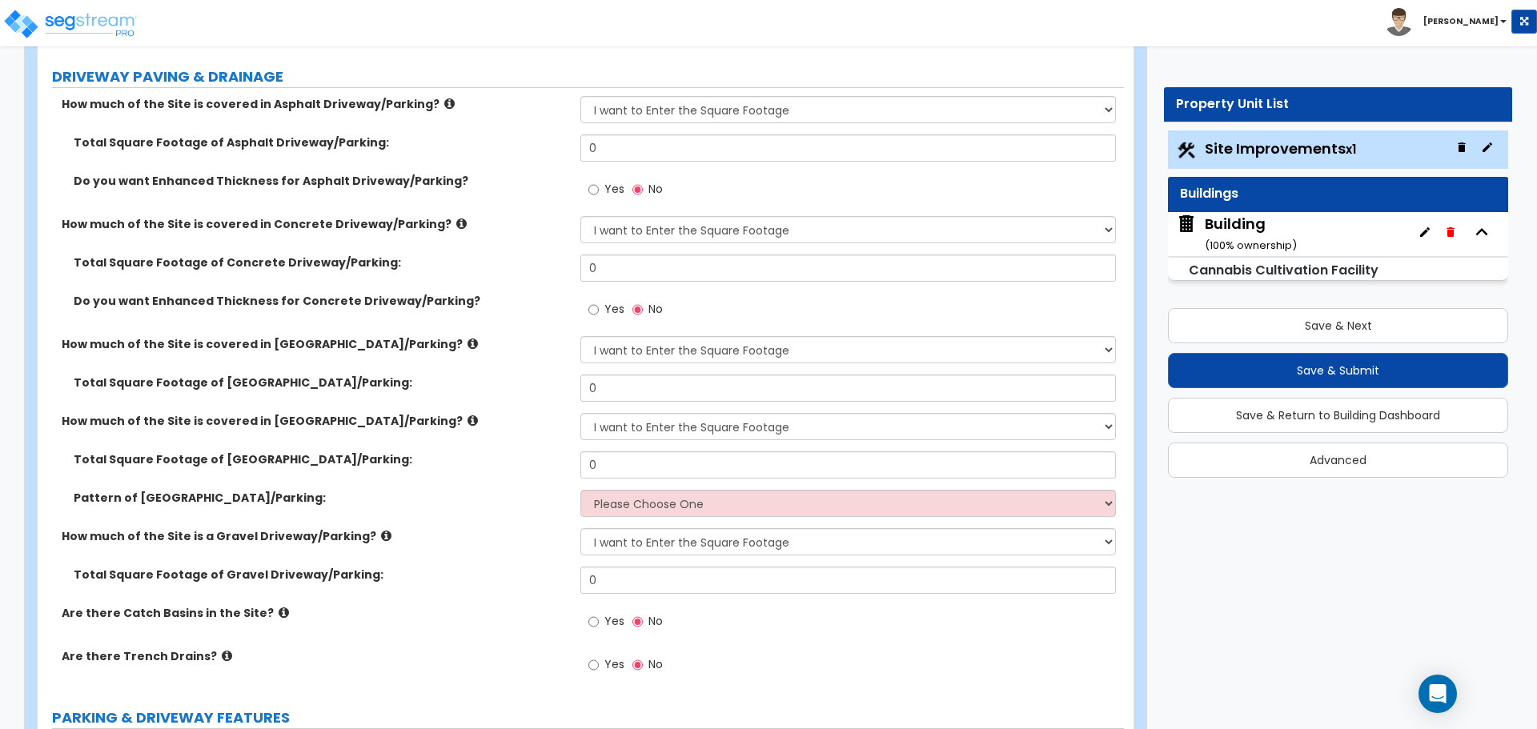
click at [456, 218] on icon at bounding box center [461, 224] width 10 height 12
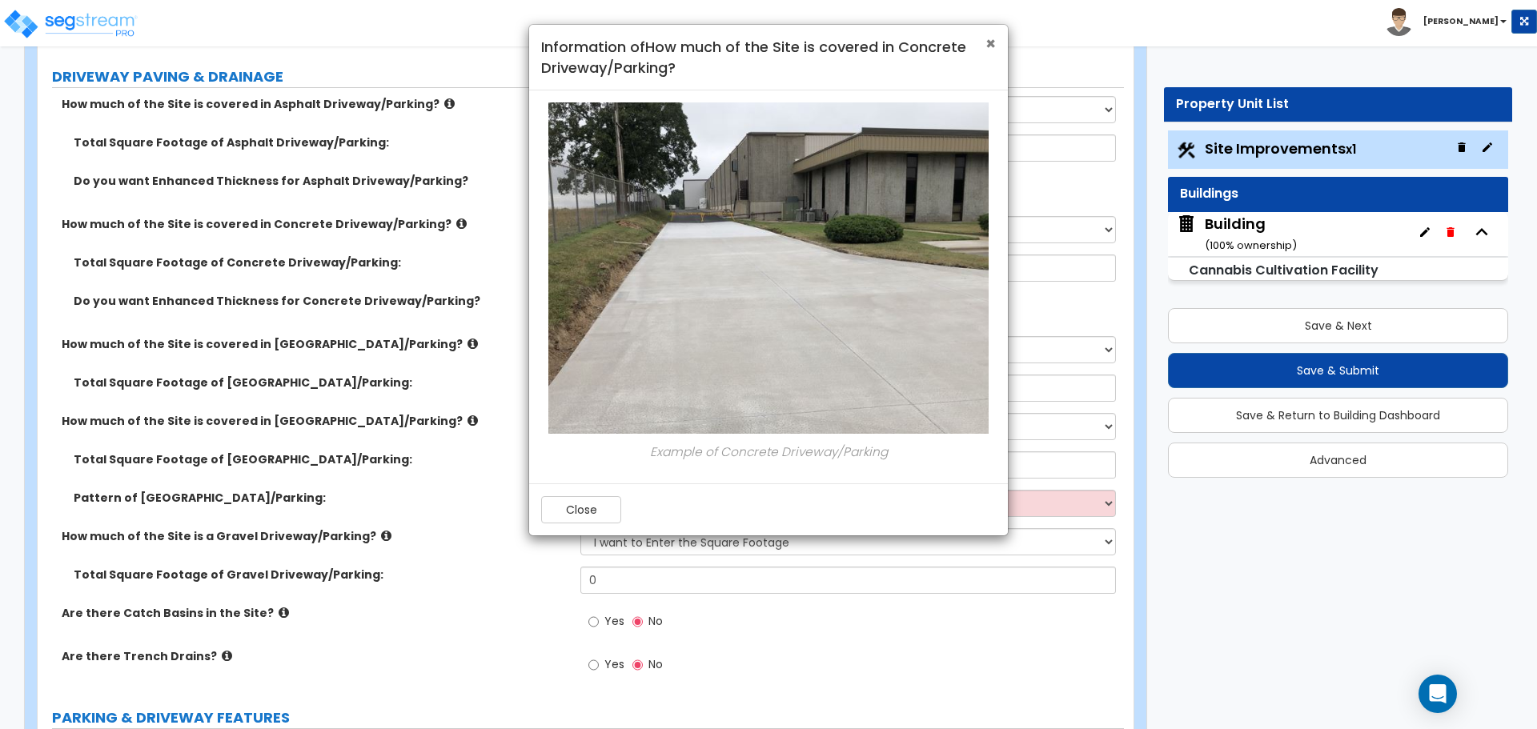
click at [994, 40] on span "×" at bounding box center [990, 43] width 10 height 23
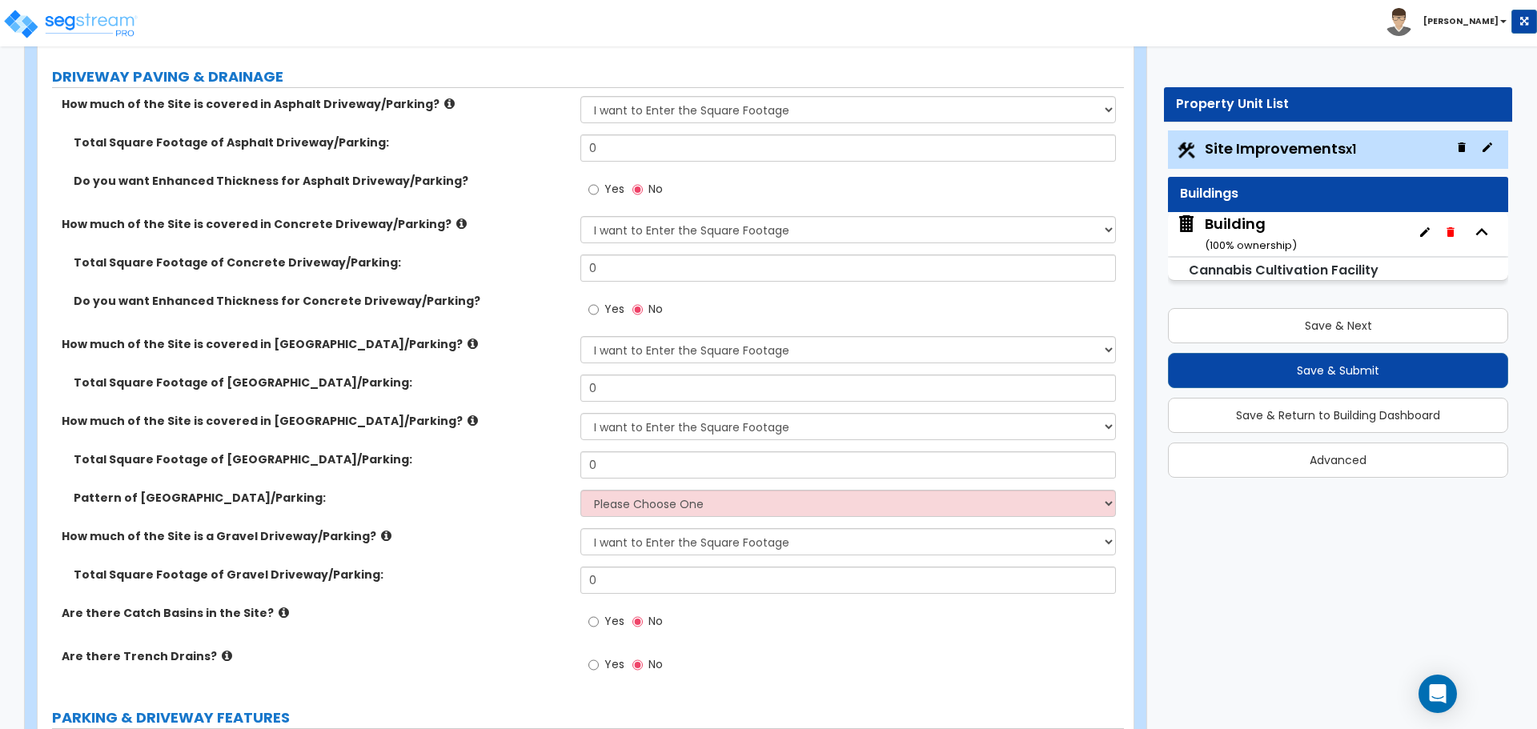
click at [467, 343] on icon at bounding box center [472, 344] width 10 height 12
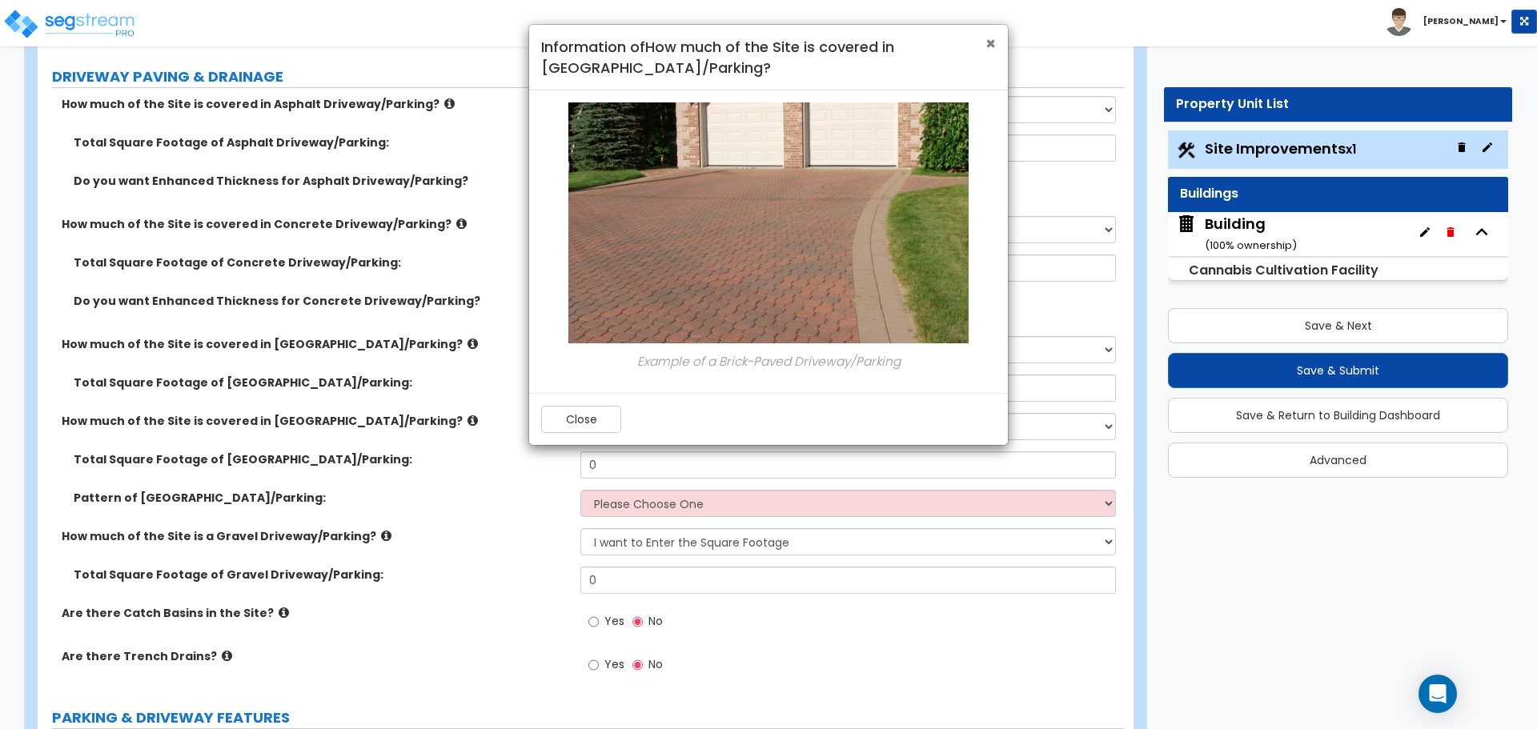
click at [987, 44] on span "×" at bounding box center [990, 43] width 10 height 23
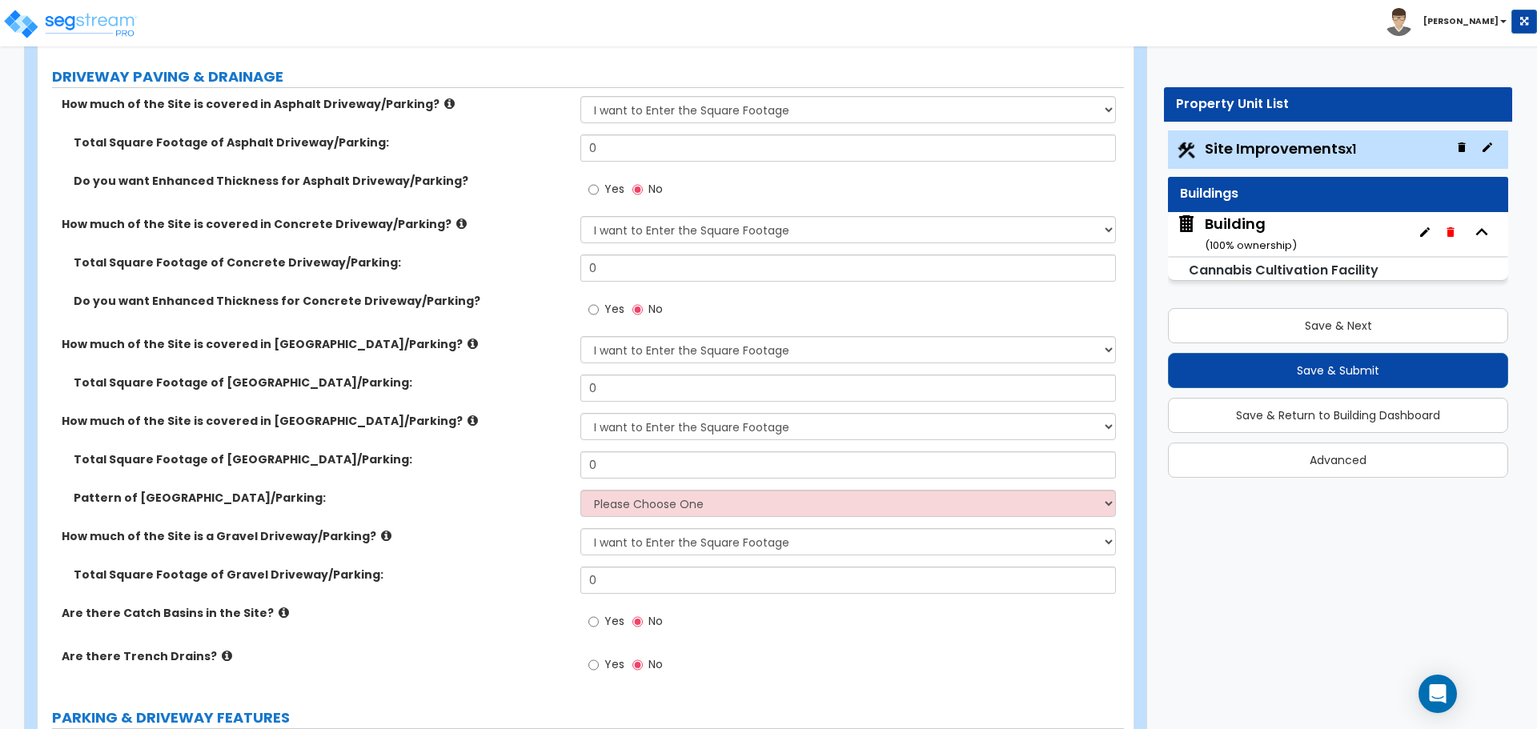
click at [467, 416] on icon at bounding box center [472, 421] width 10 height 12
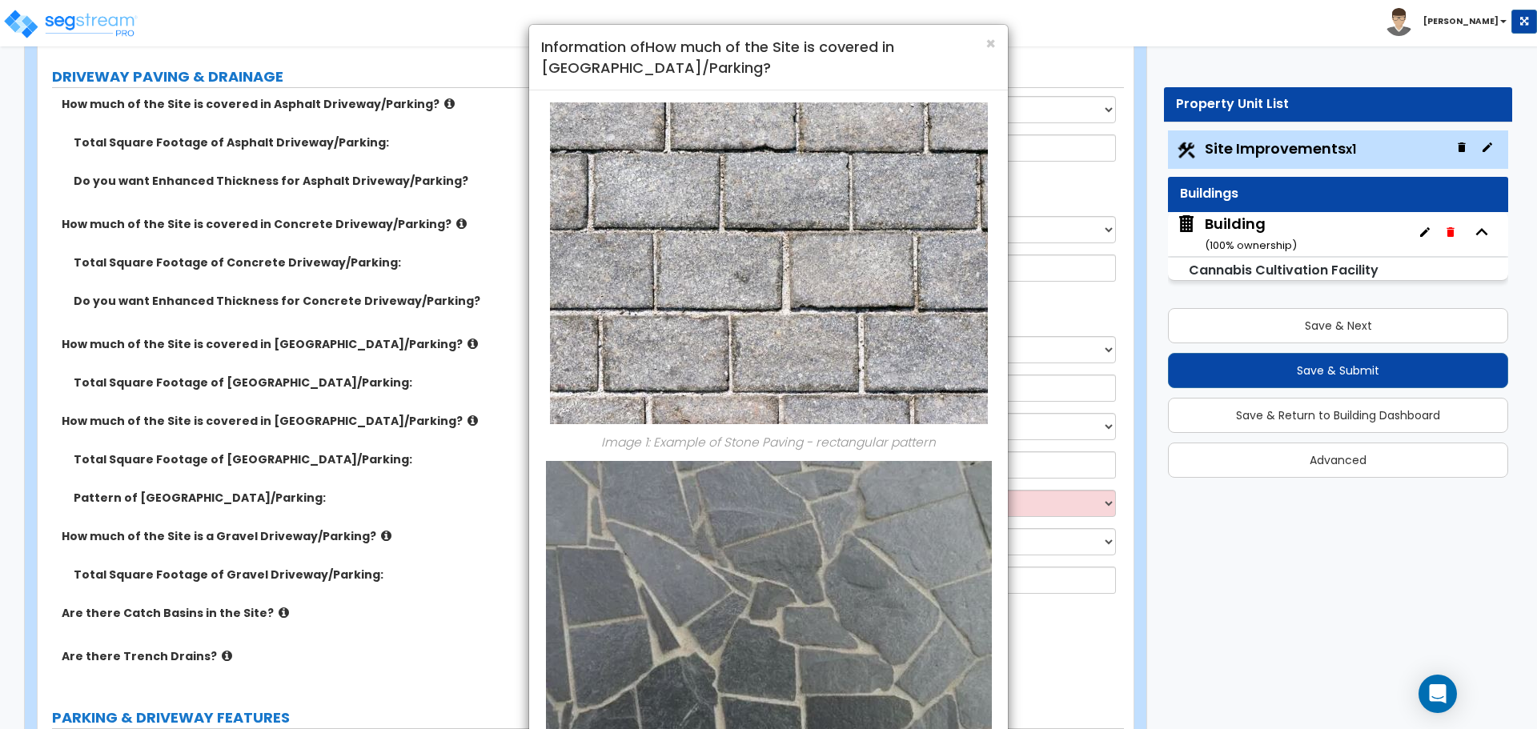
click at [997, 43] on div "× Information of How much of the Site is covered in Stone Driveway/Parking?" at bounding box center [768, 58] width 479 height 66
click at [993, 41] on span "×" at bounding box center [990, 43] width 10 height 23
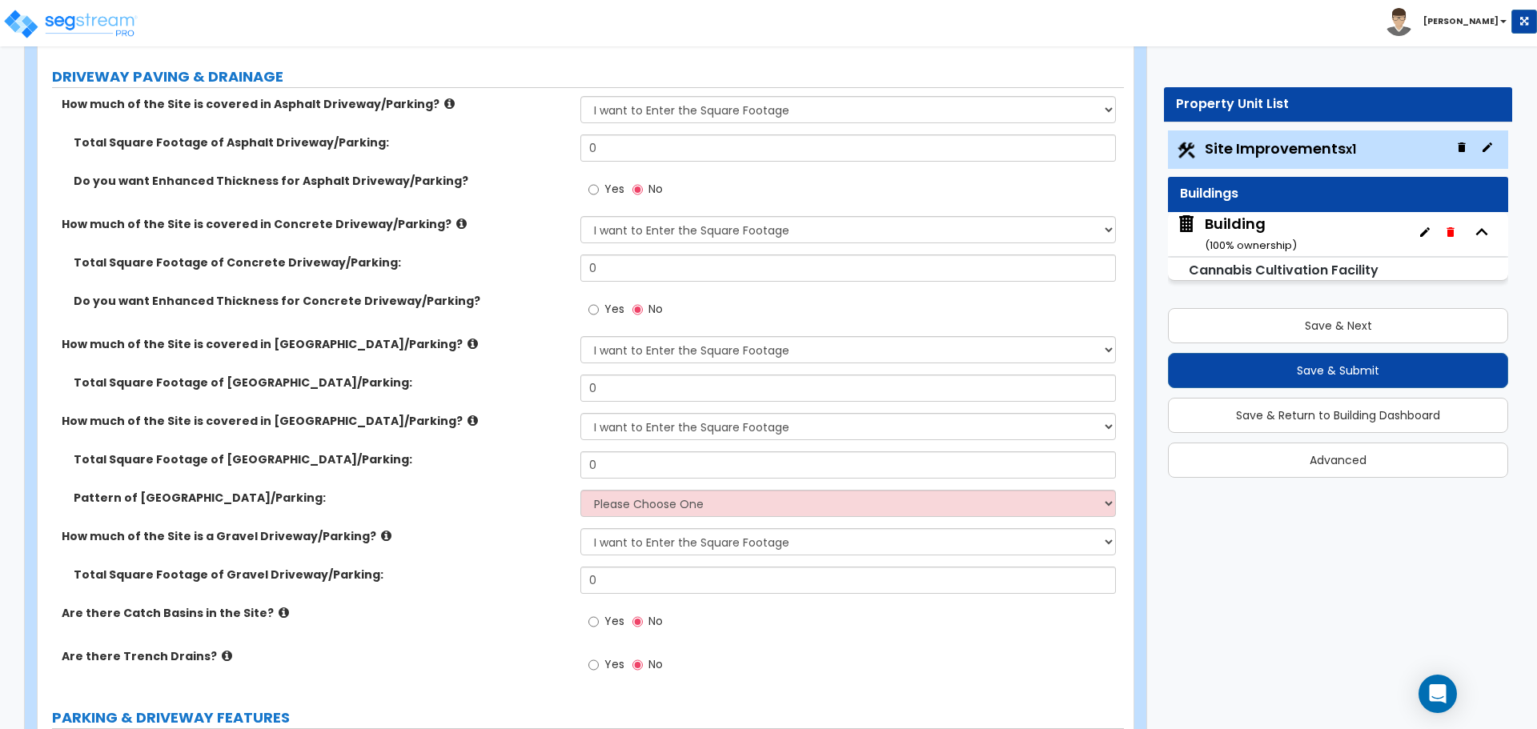
click at [517, 134] on label "Total Square Footage of Asphalt Driveway/Parking:" at bounding box center [321, 142] width 495 height 16
click at [802, 96] on select "None I want to Enter an Approximate Percentage I want to Enter the Square Foota…" at bounding box center [847, 109] width 535 height 27
select select "1"
click at [580, 96] on select "None I want to Enter an Approximate Percentage I want to Enter the Square Foota…" at bounding box center [847, 109] width 535 height 27
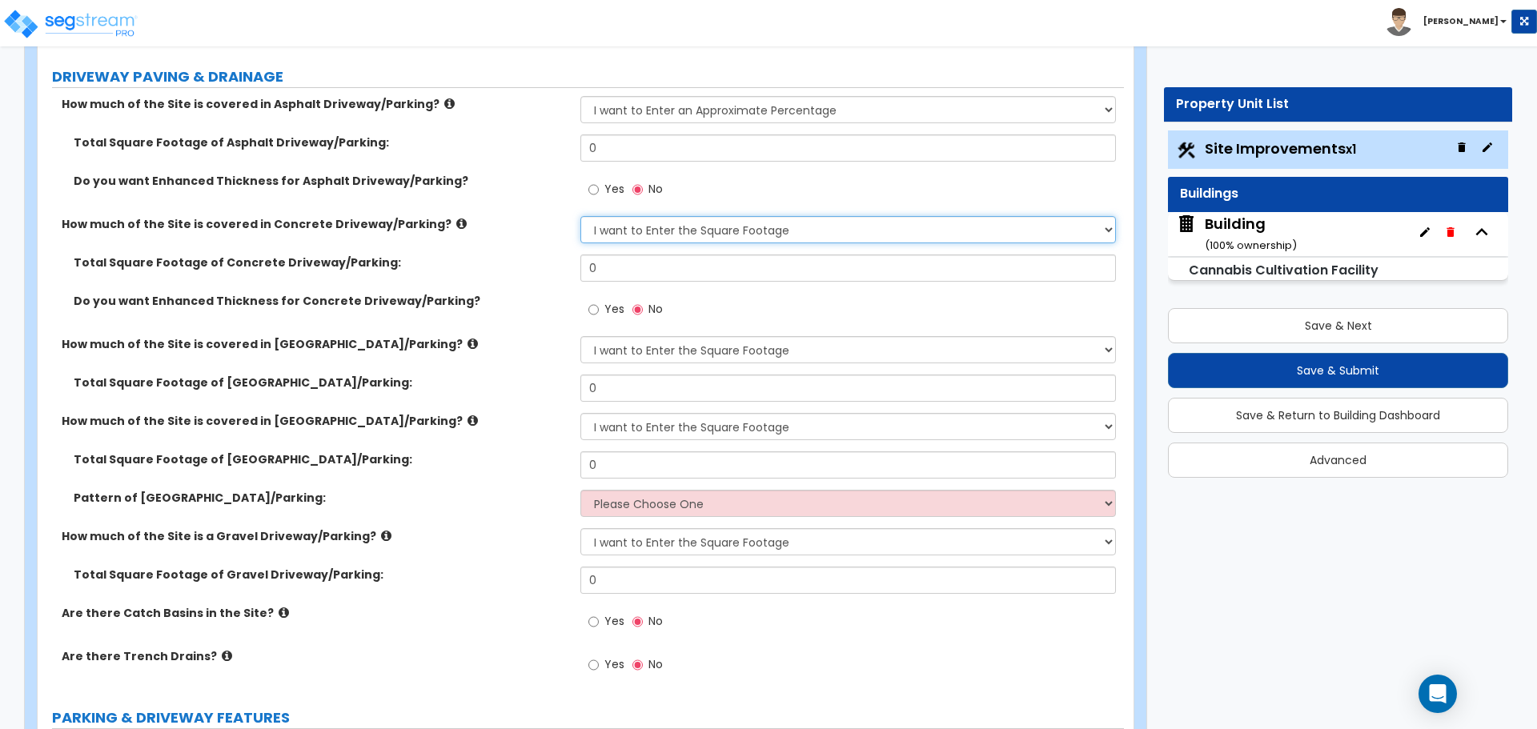
click at [811, 219] on select "None I want to Enter an Approximate Percentage I want to Enter the Square Foota…" at bounding box center [847, 229] width 535 height 27
select select "1"
click at [580, 216] on select "None I want to Enter an Approximate Percentage I want to Enter the Square Foota…" at bounding box center [847, 229] width 535 height 27
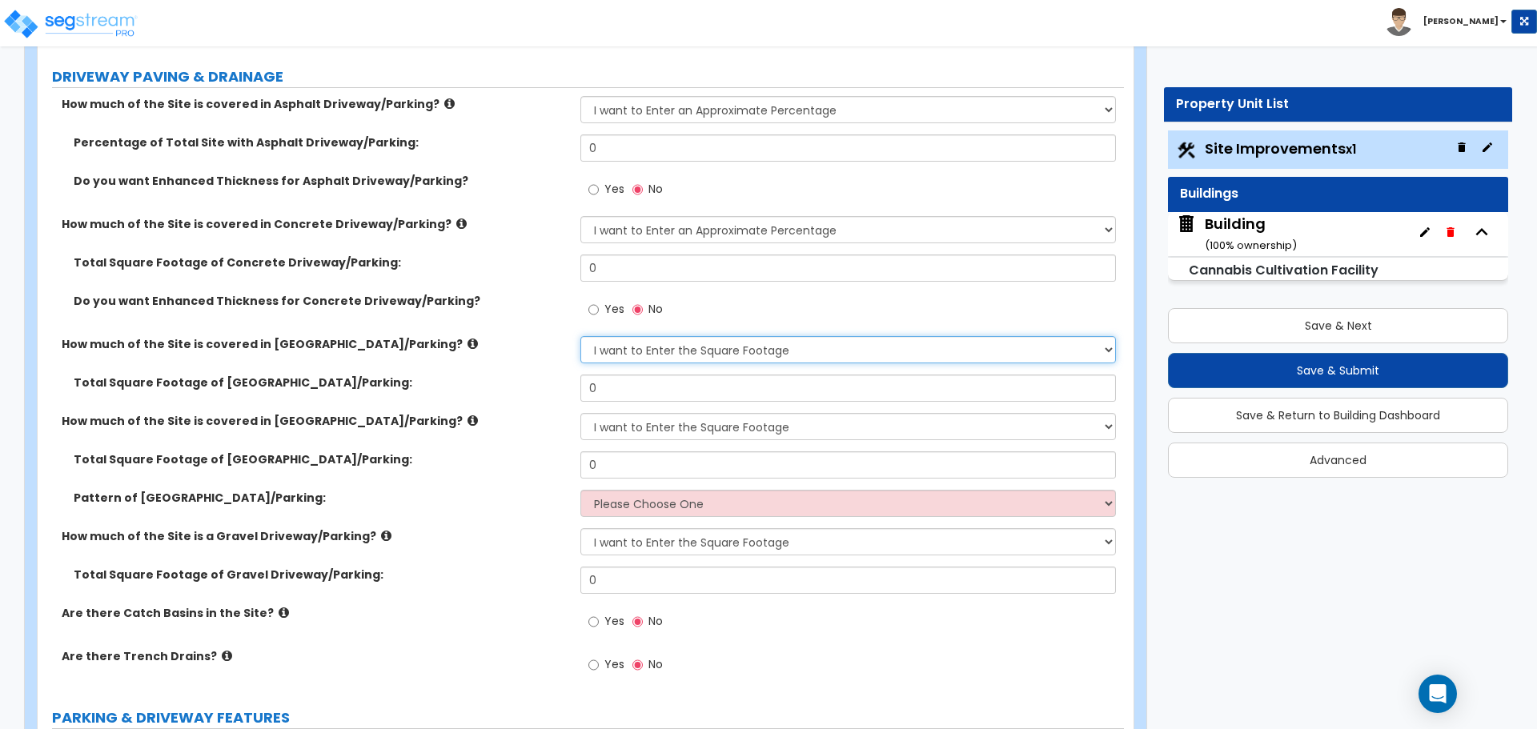
click at [800, 346] on select "None I want to Enter an Approximate Percentage I want to Enter the Square Foota…" at bounding box center [847, 349] width 535 height 27
select select "1"
click at [580, 336] on select "None I want to Enter an Approximate Percentage I want to Enter the Square Foota…" at bounding box center [847, 349] width 535 height 27
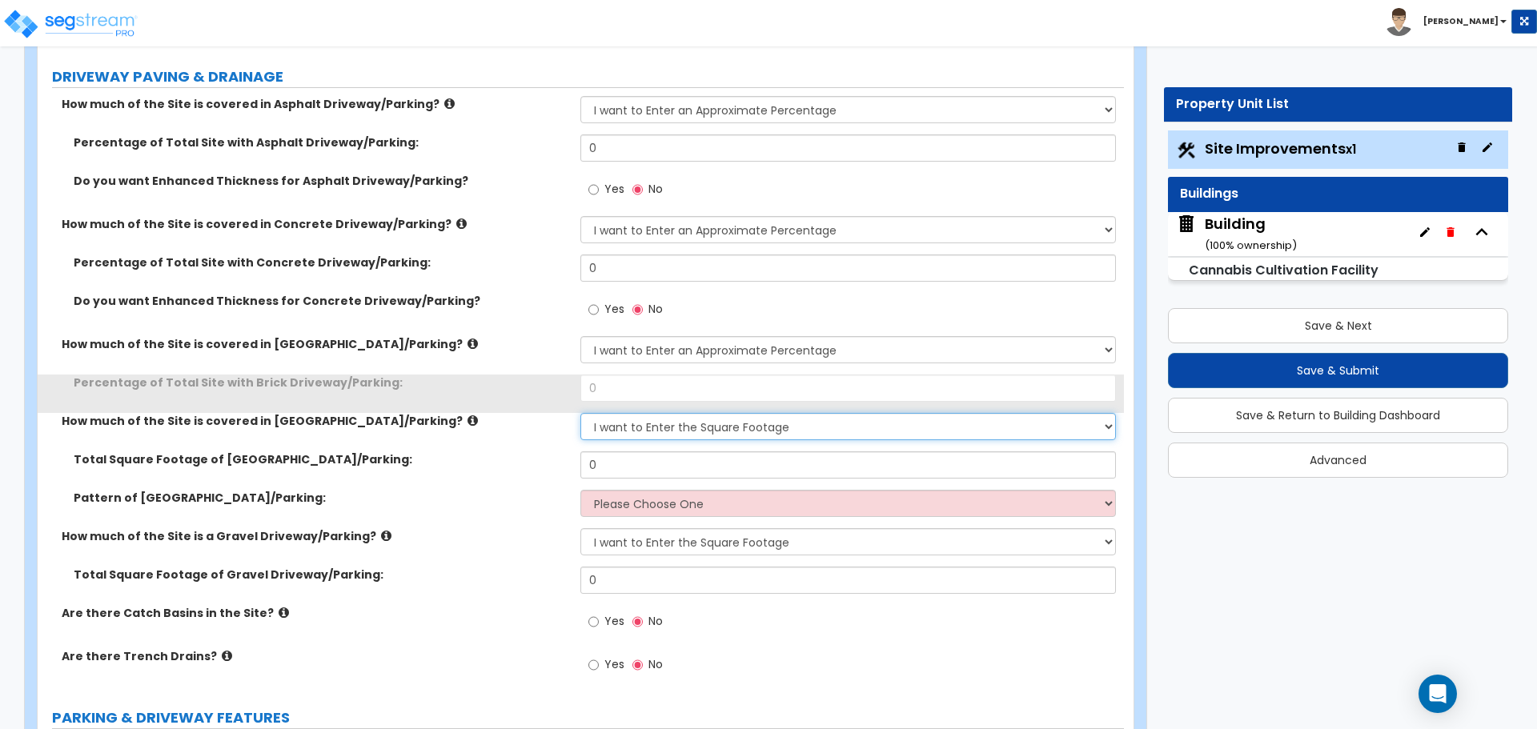
click at [816, 415] on select "None I want to Enter an Approximate Percentage I want to Enter the Square Foota…" at bounding box center [847, 426] width 535 height 27
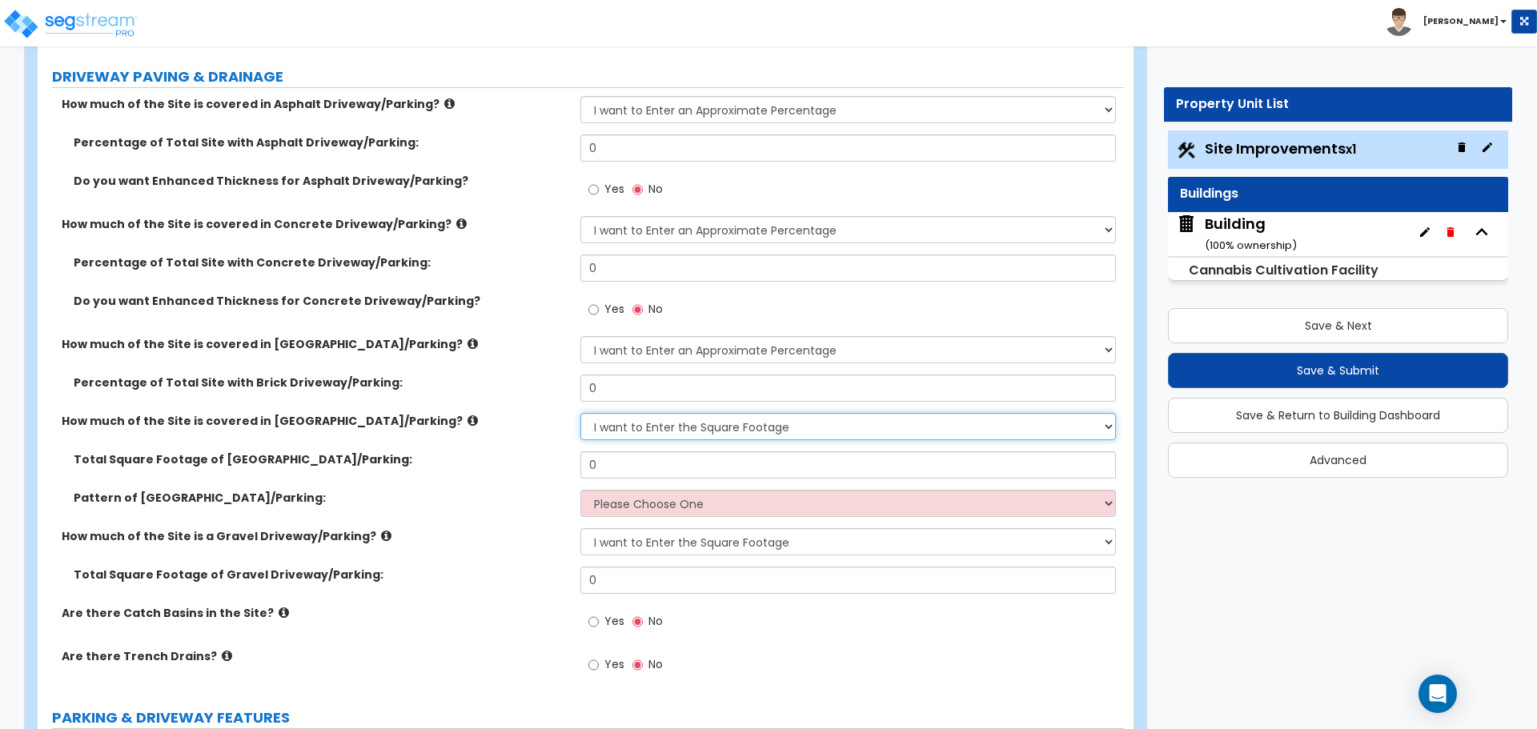
select select "1"
click at [580, 413] on select "None I want to Enter an Approximate Percentage I want to Enter the Square Foota…" at bounding box center [847, 426] width 535 height 27
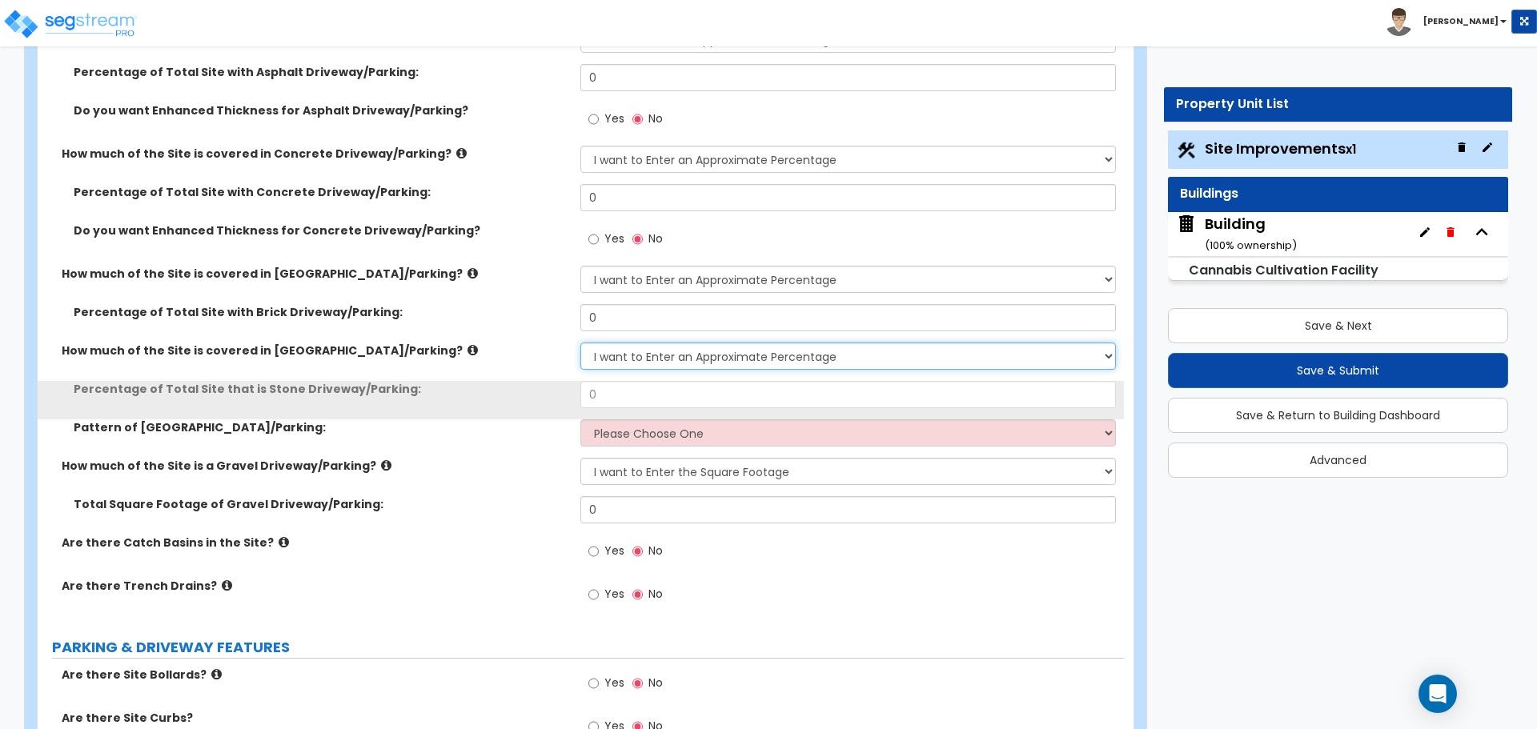
scroll to position [359, 0]
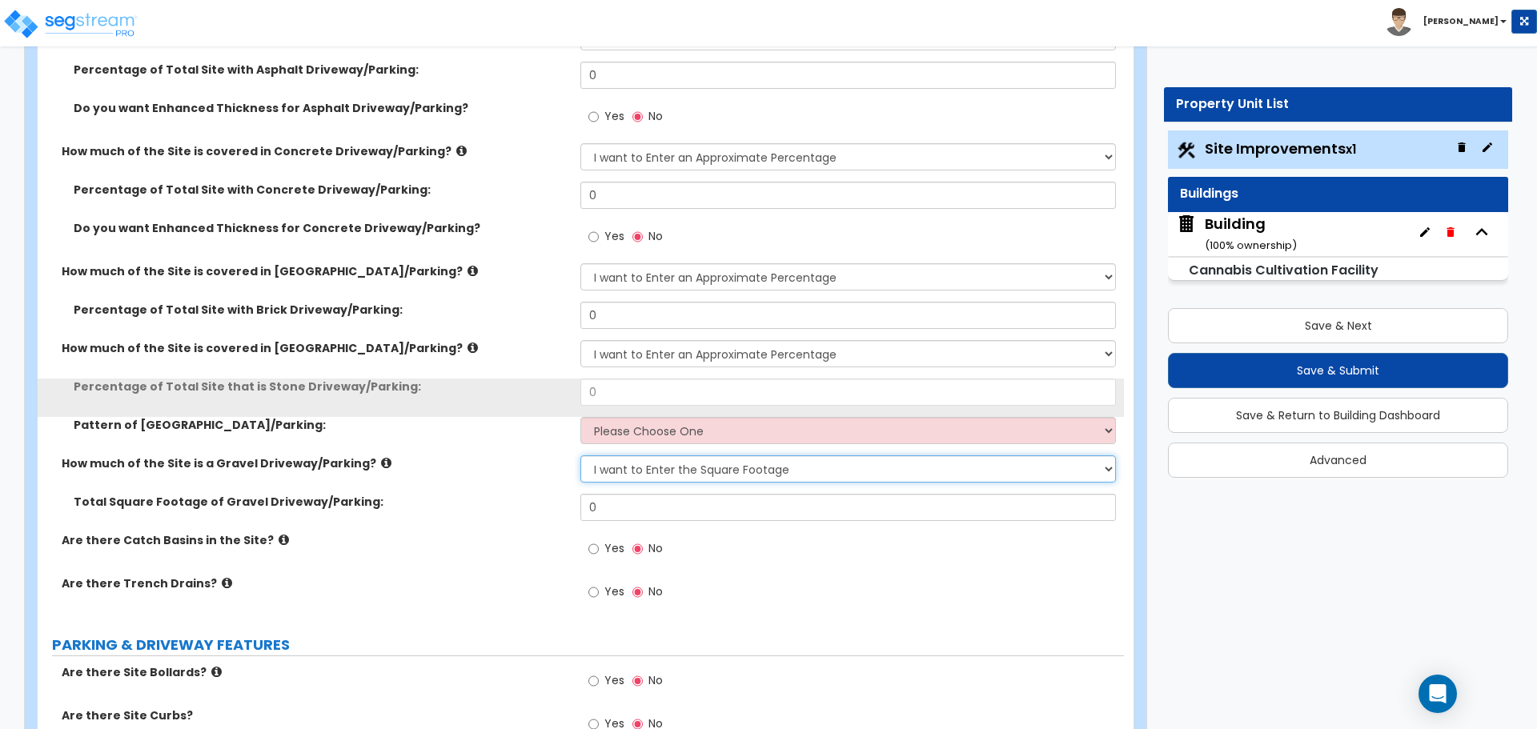
click at [828, 471] on select "None I want to Enter an Approximate Percentage I want to Enter the Square Foota…" at bounding box center [847, 468] width 535 height 27
select select "1"
click at [580, 455] on select "None I want to Enter an Approximate Percentage I want to Enter the Square Foota…" at bounding box center [847, 468] width 535 height 27
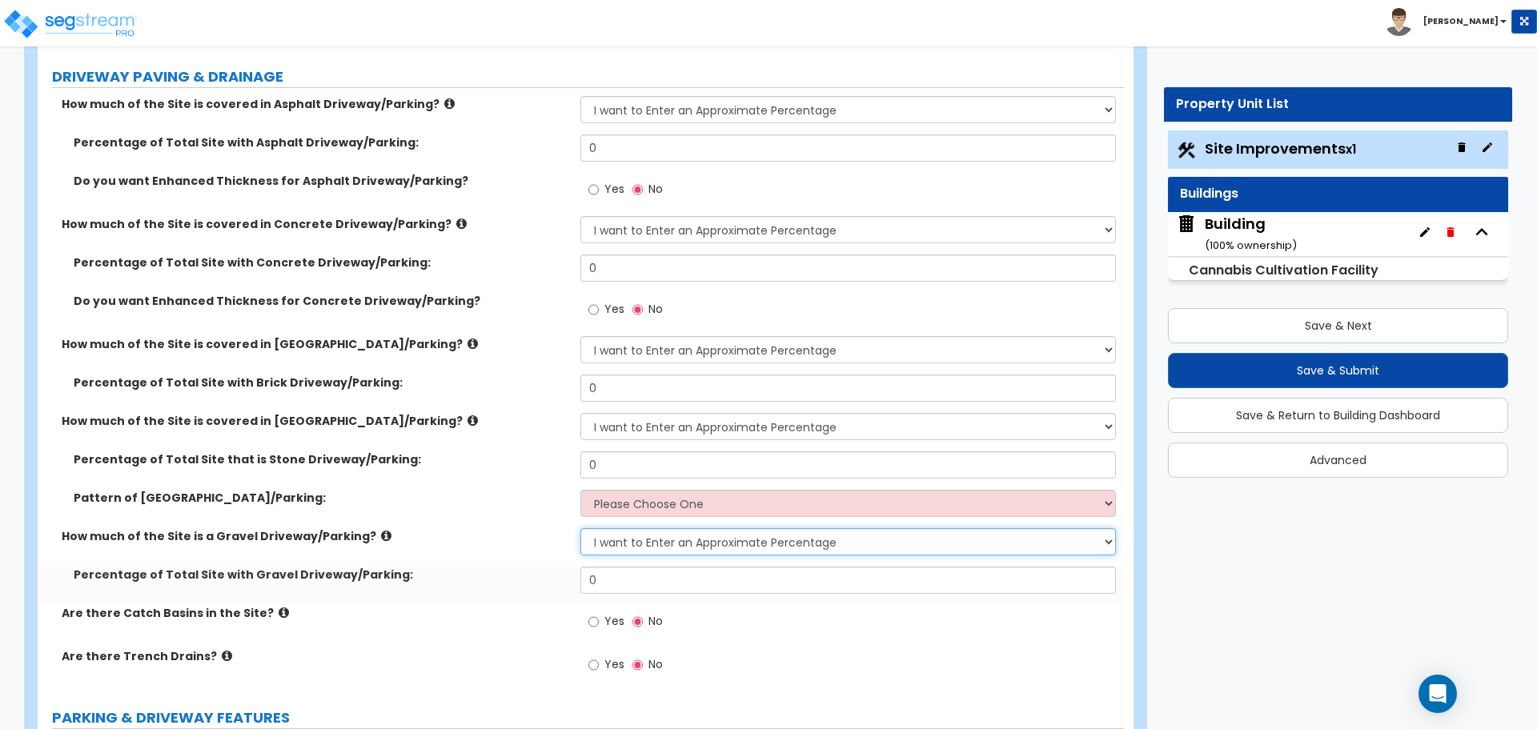
scroll to position [290, 0]
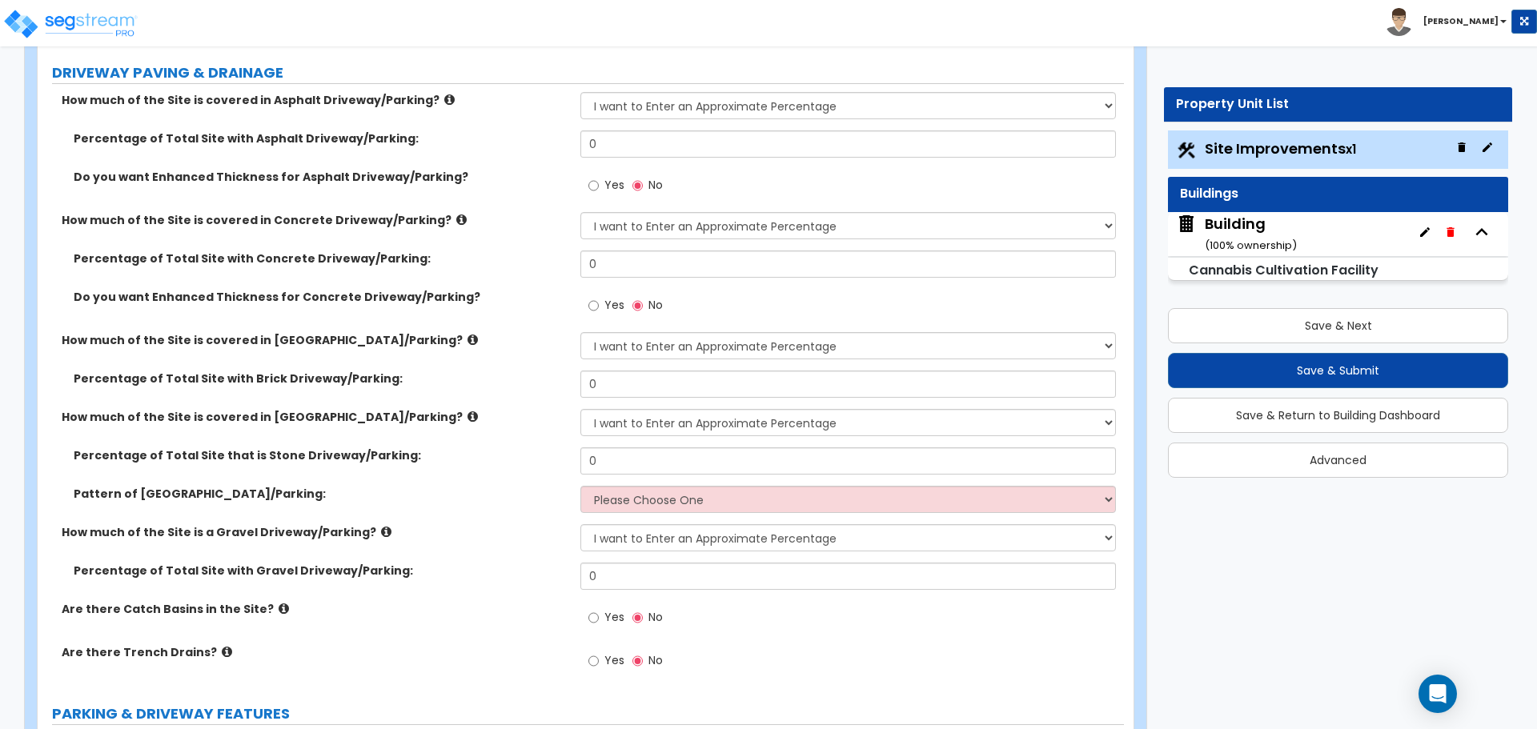
click at [521, 183] on div "Do you want Enhanced Thickness for Asphalt Driveway/Parking? Yes No" at bounding box center [581, 190] width 1086 height 43
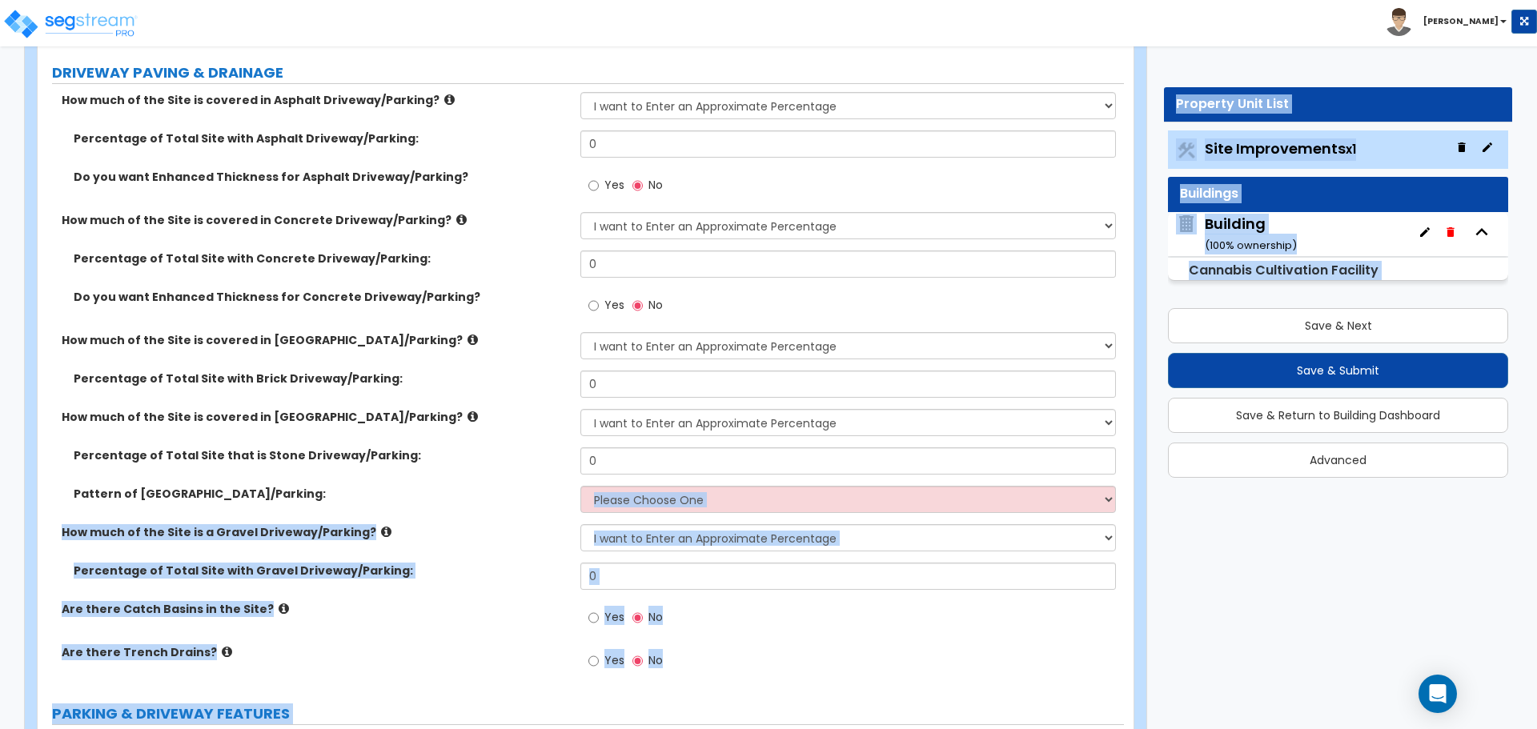
drag, startPoint x: 1147, startPoint y: 451, endPoint x: 1129, endPoint y: 501, distance: 53.7
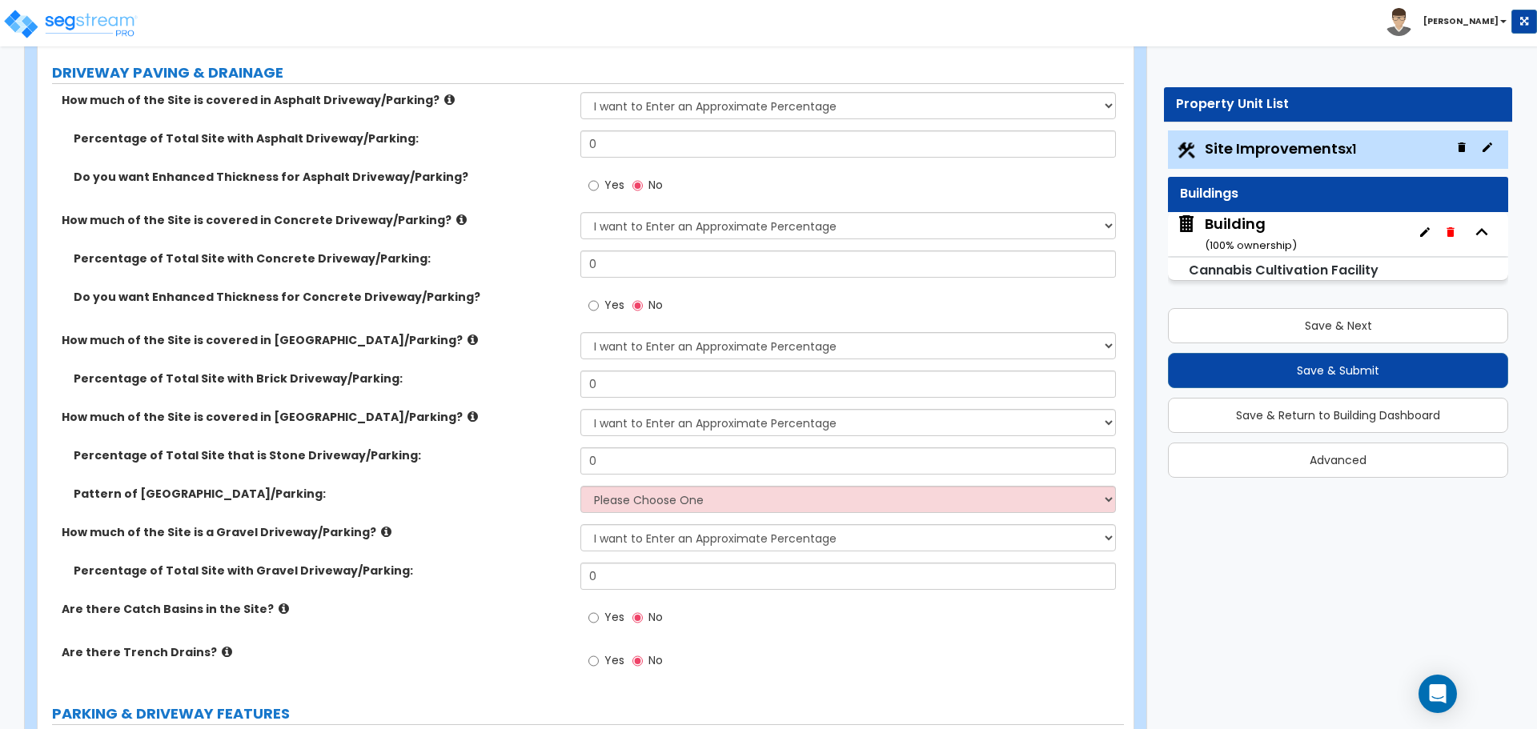
click at [865, 40] on div "Toggle navigation Jon Paul" at bounding box center [768, 23] width 1537 height 46
click at [731, 349] on select "None I want to Enter an Approximate Percentage I want to Enter the Square Foota…" at bounding box center [847, 345] width 535 height 27
select select "0"
click at [580, 332] on select "None I want to Enter an Approximate Percentage I want to Enter the Square Foota…" at bounding box center [847, 345] width 535 height 27
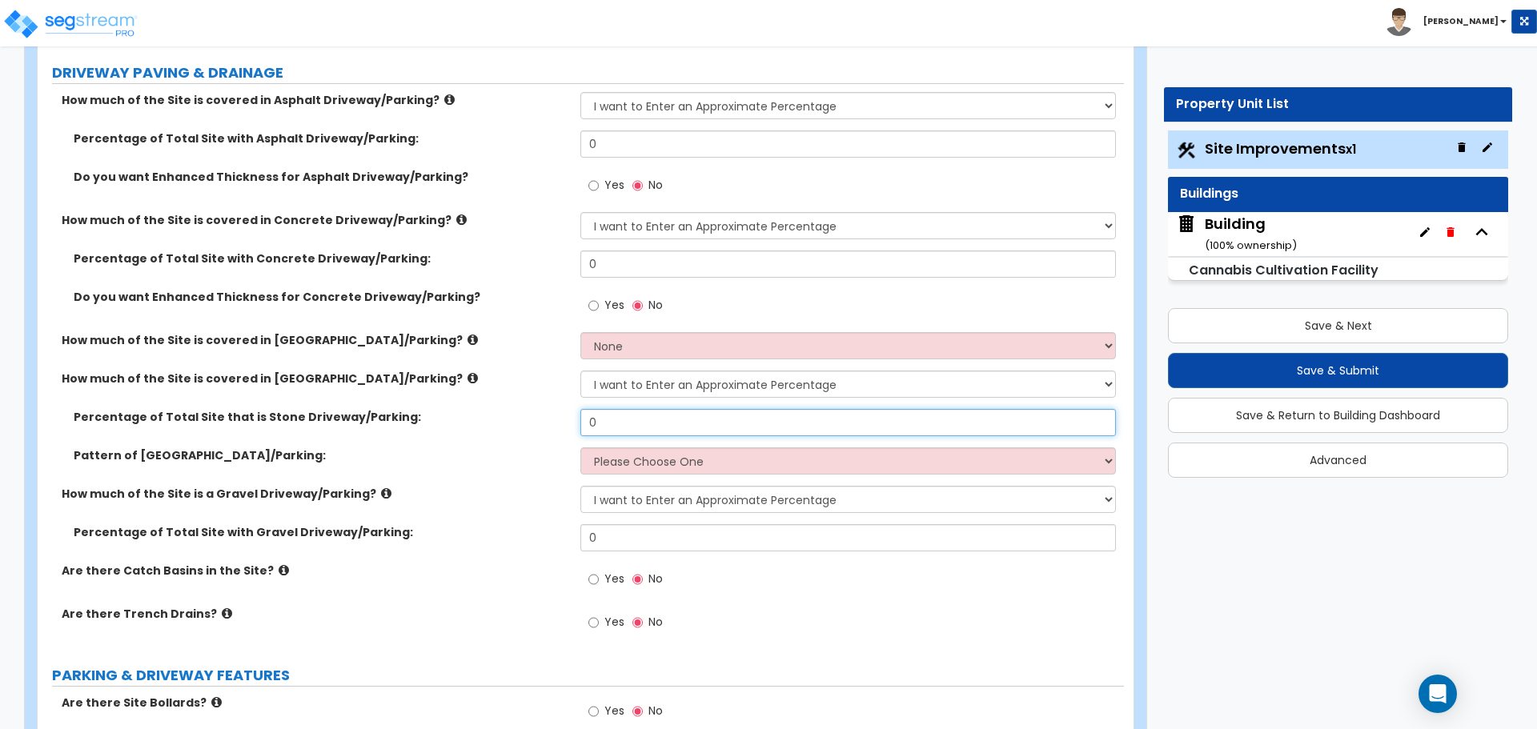
click at [764, 415] on input "0" at bounding box center [847, 422] width 535 height 27
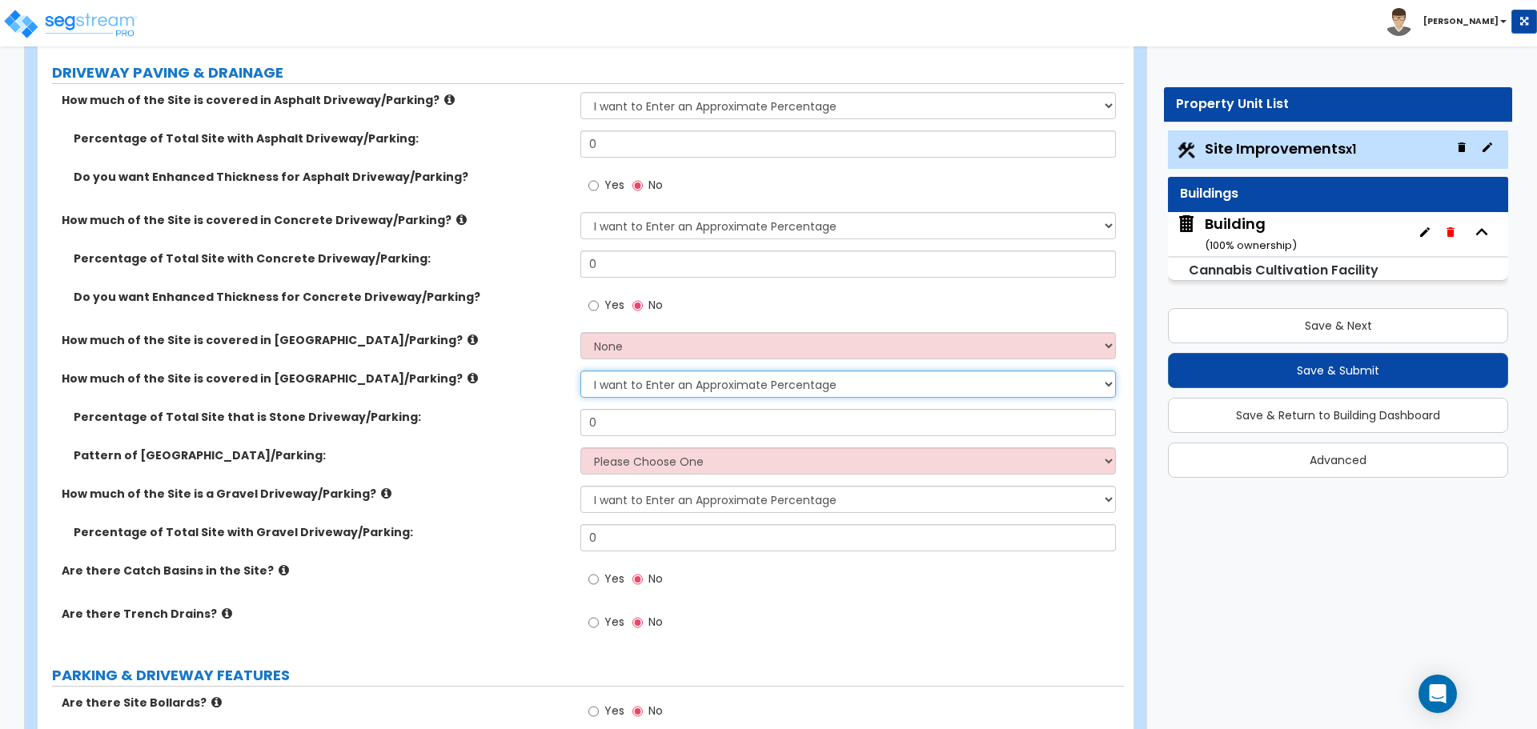
click at [756, 394] on select "None I want to Enter an Approximate Percentage I want to Enter the Square Foota…" at bounding box center [847, 384] width 535 height 27
select select "0"
click at [580, 371] on select "None I want to Enter an Approximate Percentage I want to Enter the Square Foota…" at bounding box center [847, 384] width 535 height 27
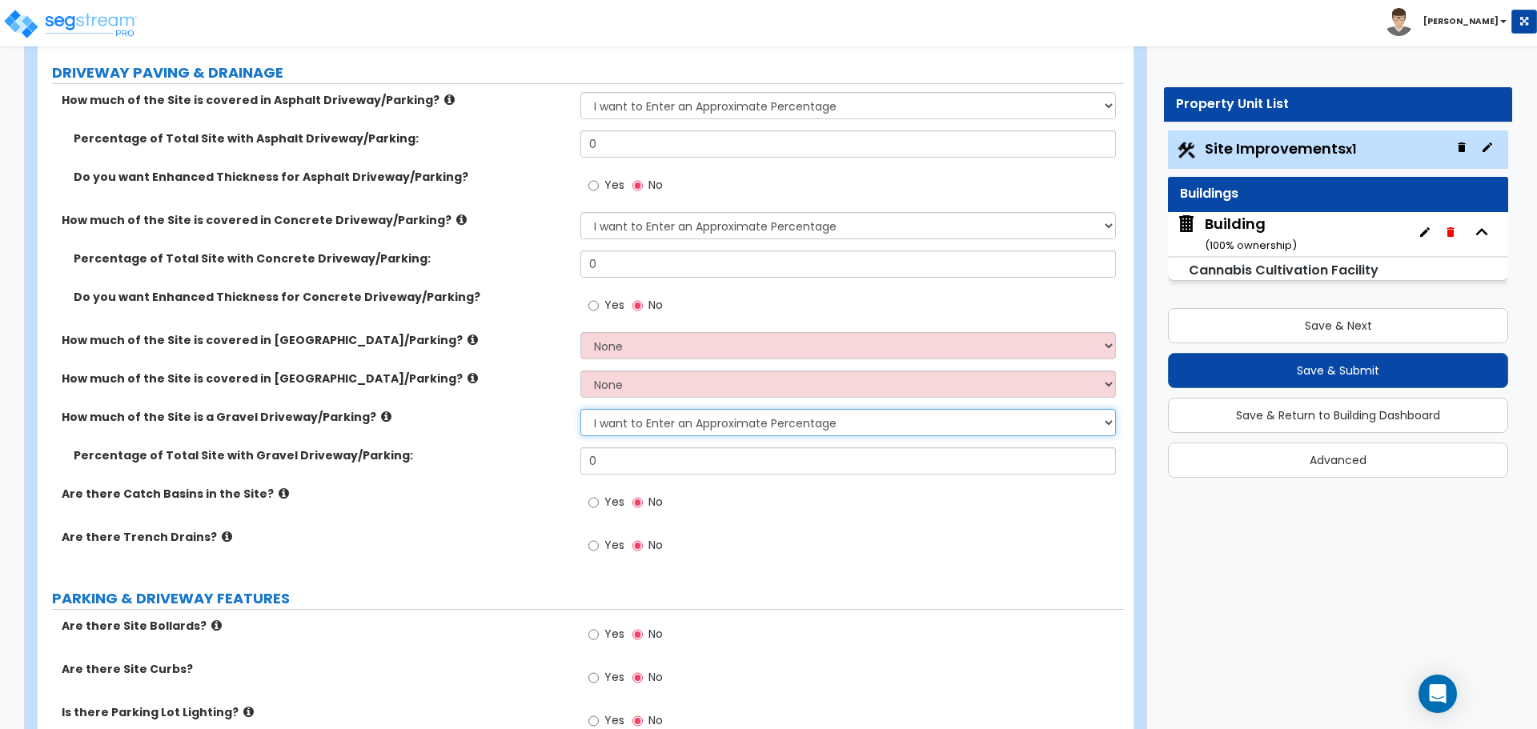
click at [752, 424] on select "None I want to Enter an Approximate Percentage I want to Enter the Square Foota…" at bounding box center [847, 422] width 535 height 27
select select "0"
click at [580, 409] on select "None I want to Enter an Approximate Percentage I want to Enter the Square Foota…" at bounding box center [847, 422] width 535 height 27
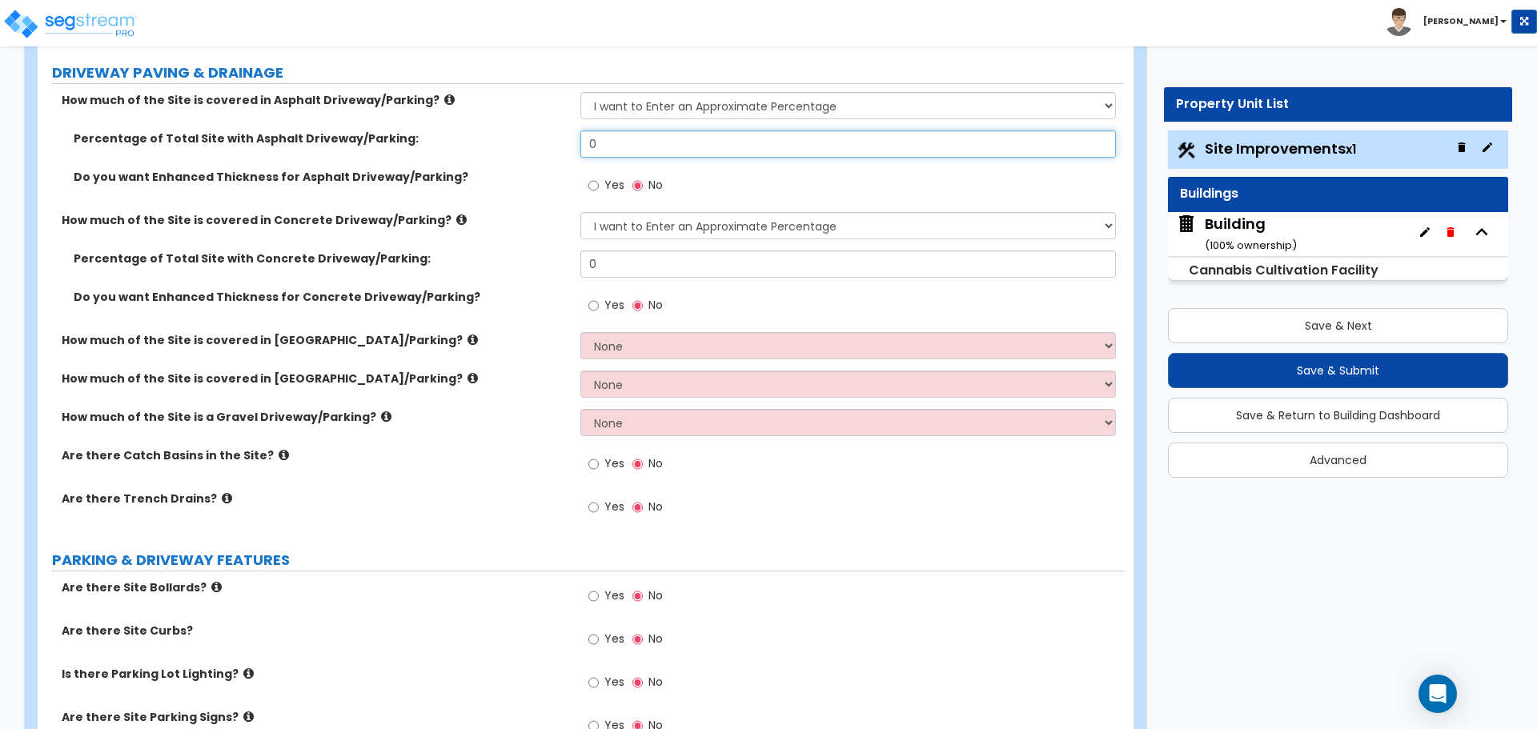
drag, startPoint x: 624, startPoint y: 145, endPoint x: 504, endPoint y: 141, distance: 120.1
click at [506, 141] on div "Percentage of Total Site with Asphalt Driveway/Parking: 0" at bounding box center [581, 149] width 1086 height 38
type input "2,000"
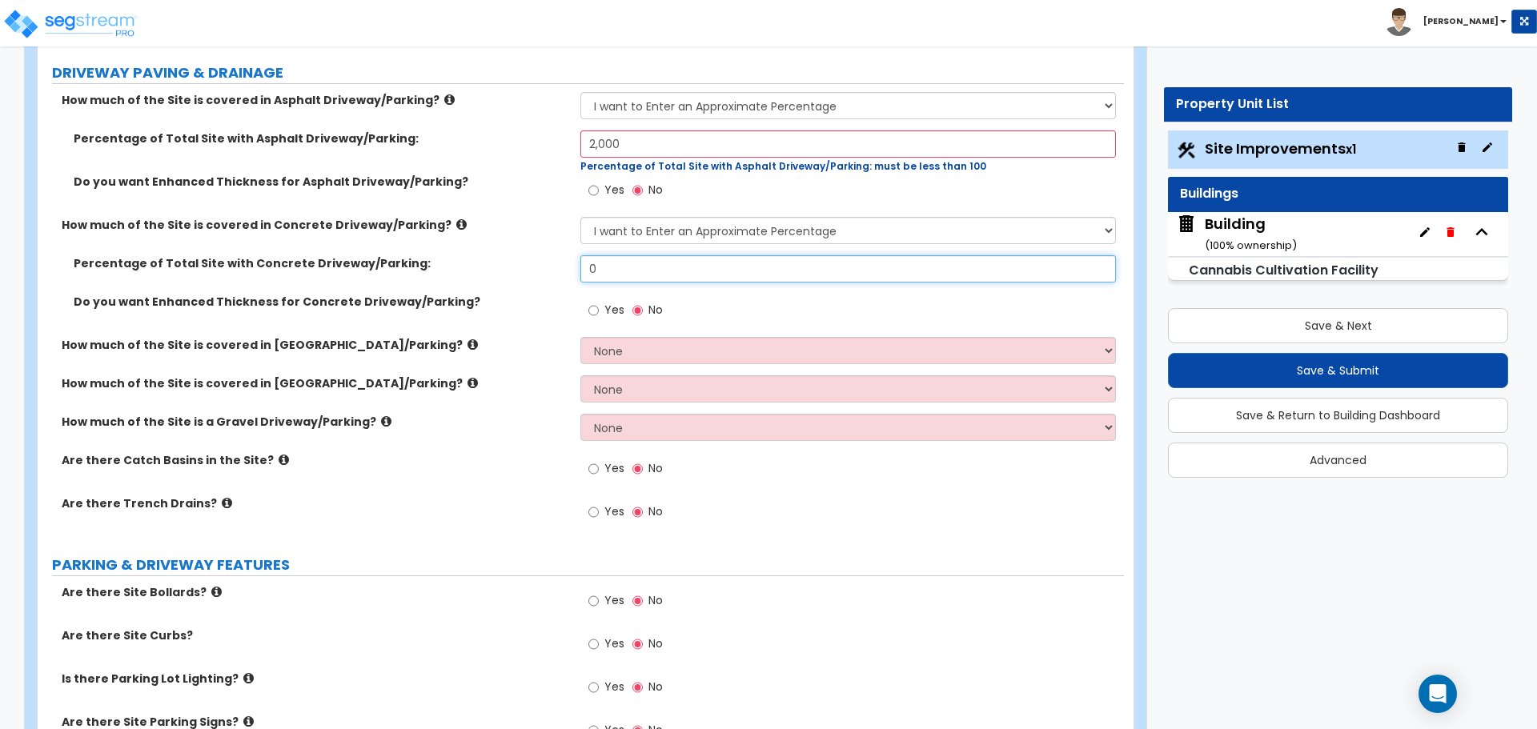
drag, startPoint x: 624, startPoint y: 263, endPoint x: 493, endPoint y: 246, distance: 132.4
click at [493, 246] on div "How much of the Site is covered in Asphalt Driveway/Parking? None I want to Ent…" at bounding box center [581, 315] width 1062 height 447
type input "2,000"
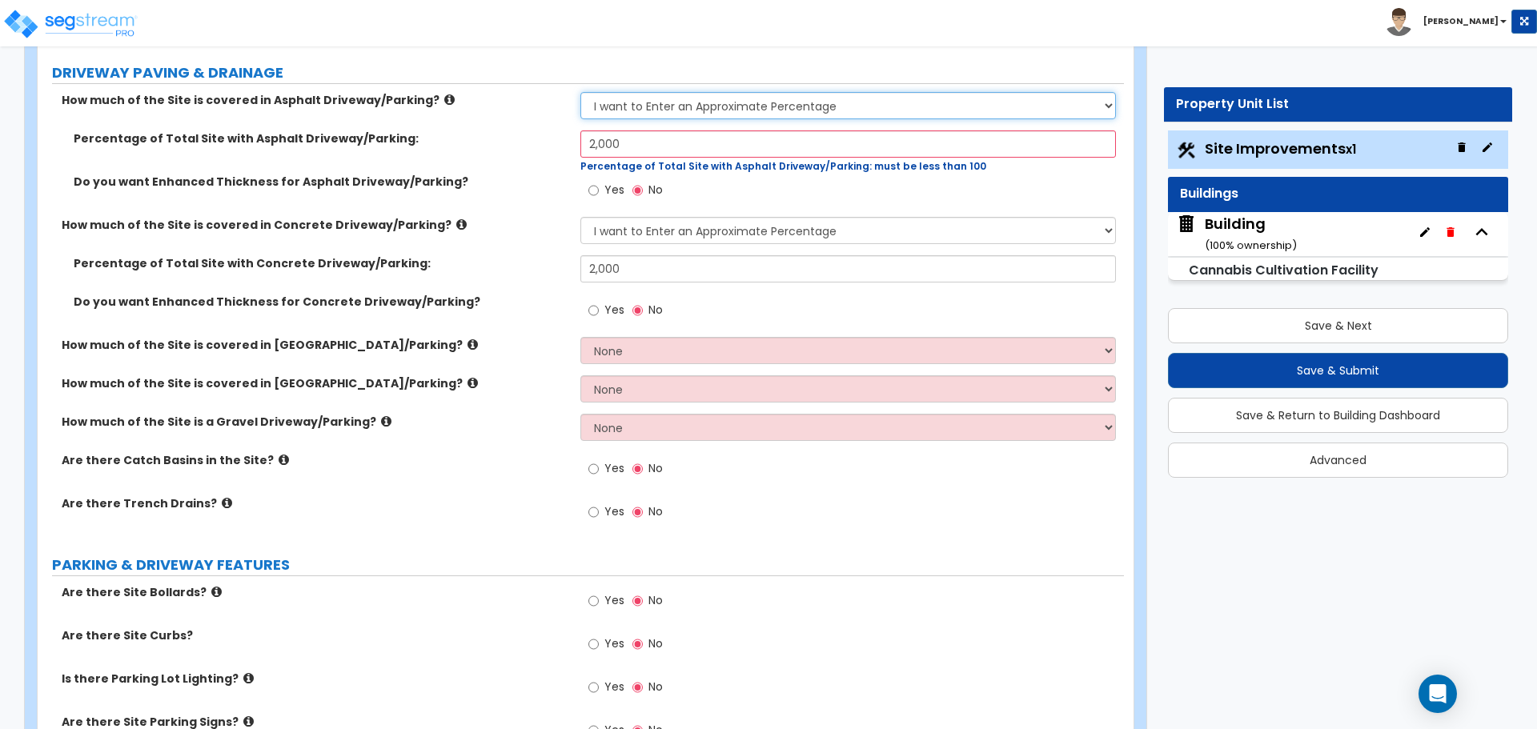
click at [799, 107] on select "None I want to Enter an Approximate Percentage I want to Enter the Square Foota…" at bounding box center [847, 105] width 535 height 27
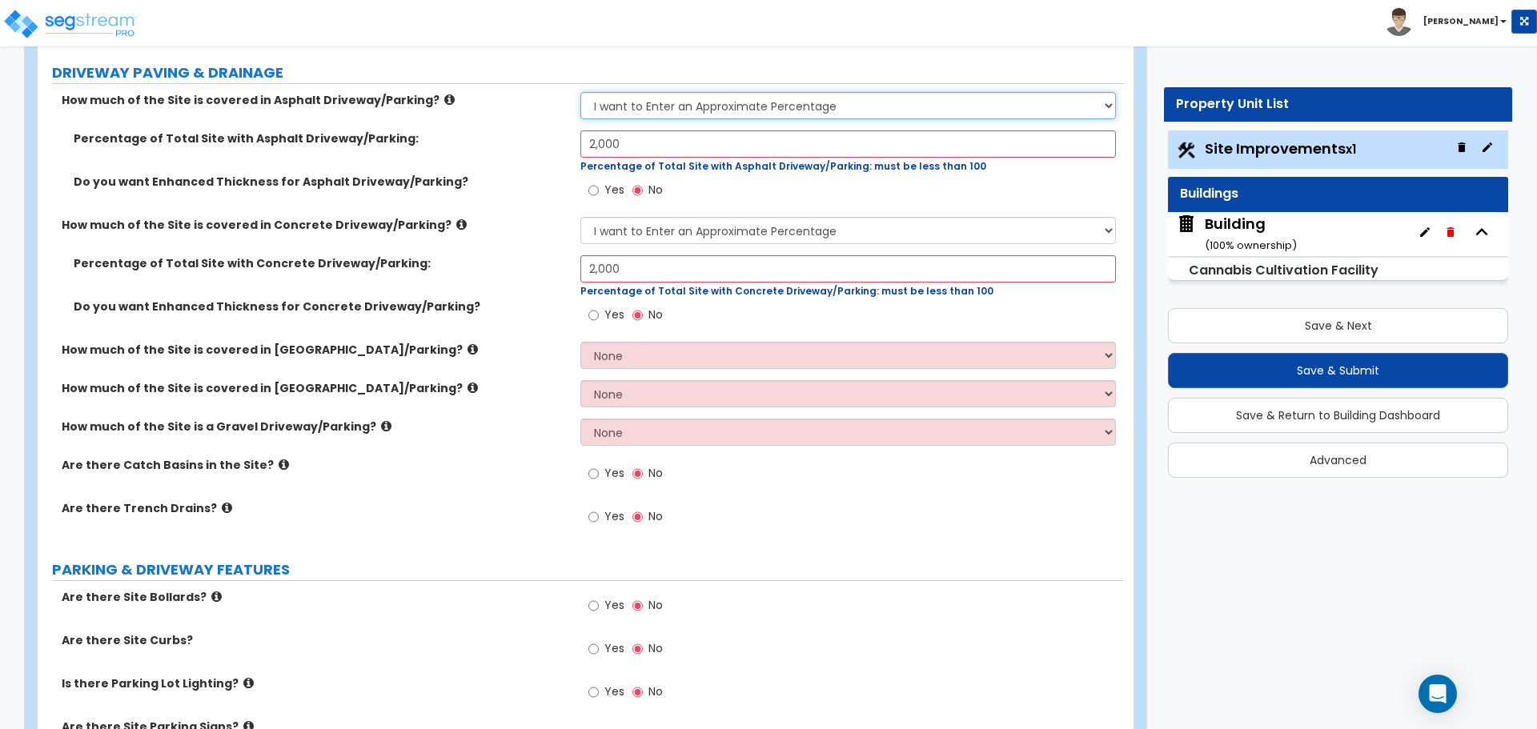
select select "2"
click at [580, 92] on select "None I want to Enter an Approximate Percentage I want to Enter the Square Foota…" at bounding box center [847, 105] width 535 height 27
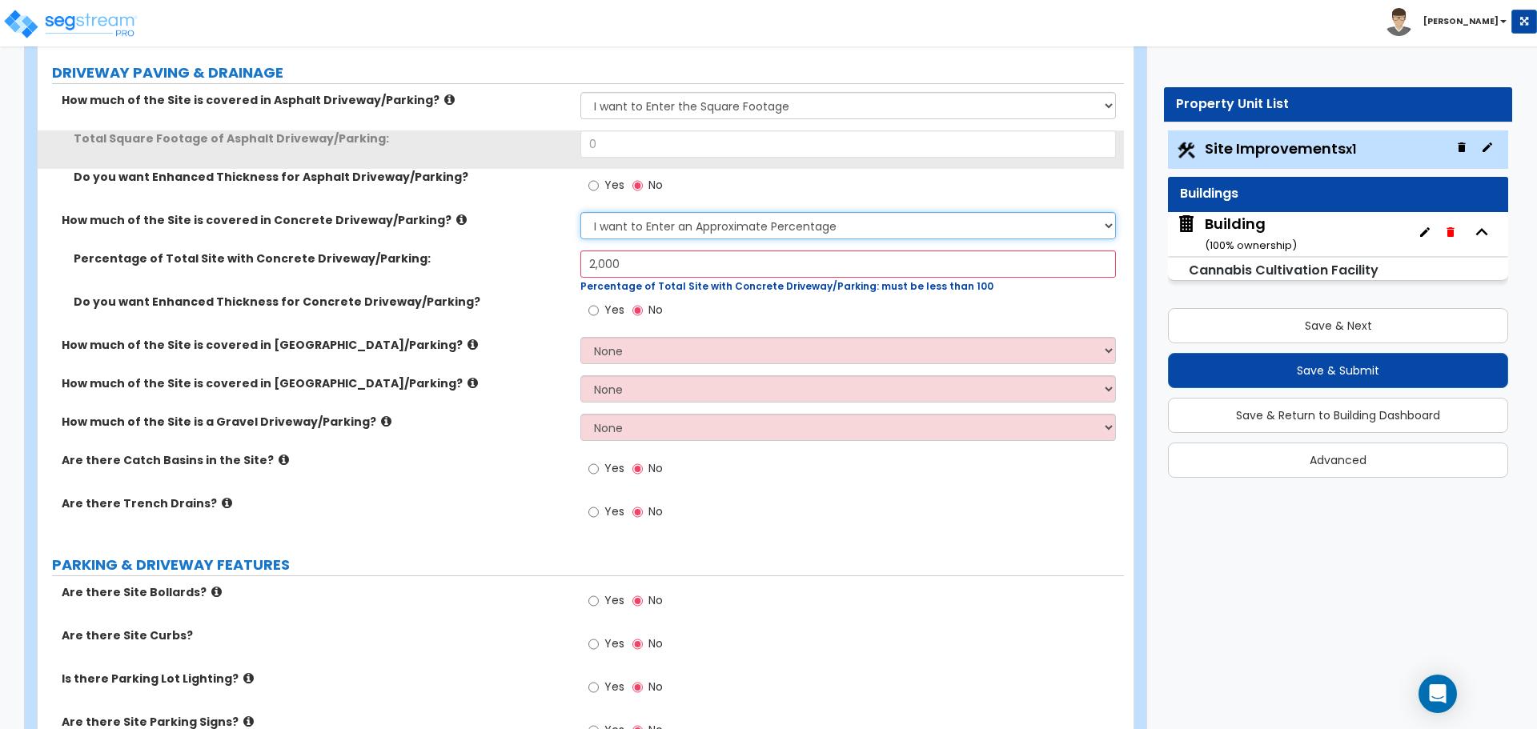
click at [775, 219] on select "None I want to Enter an Approximate Percentage I want to Enter the Square Foota…" at bounding box center [847, 225] width 535 height 27
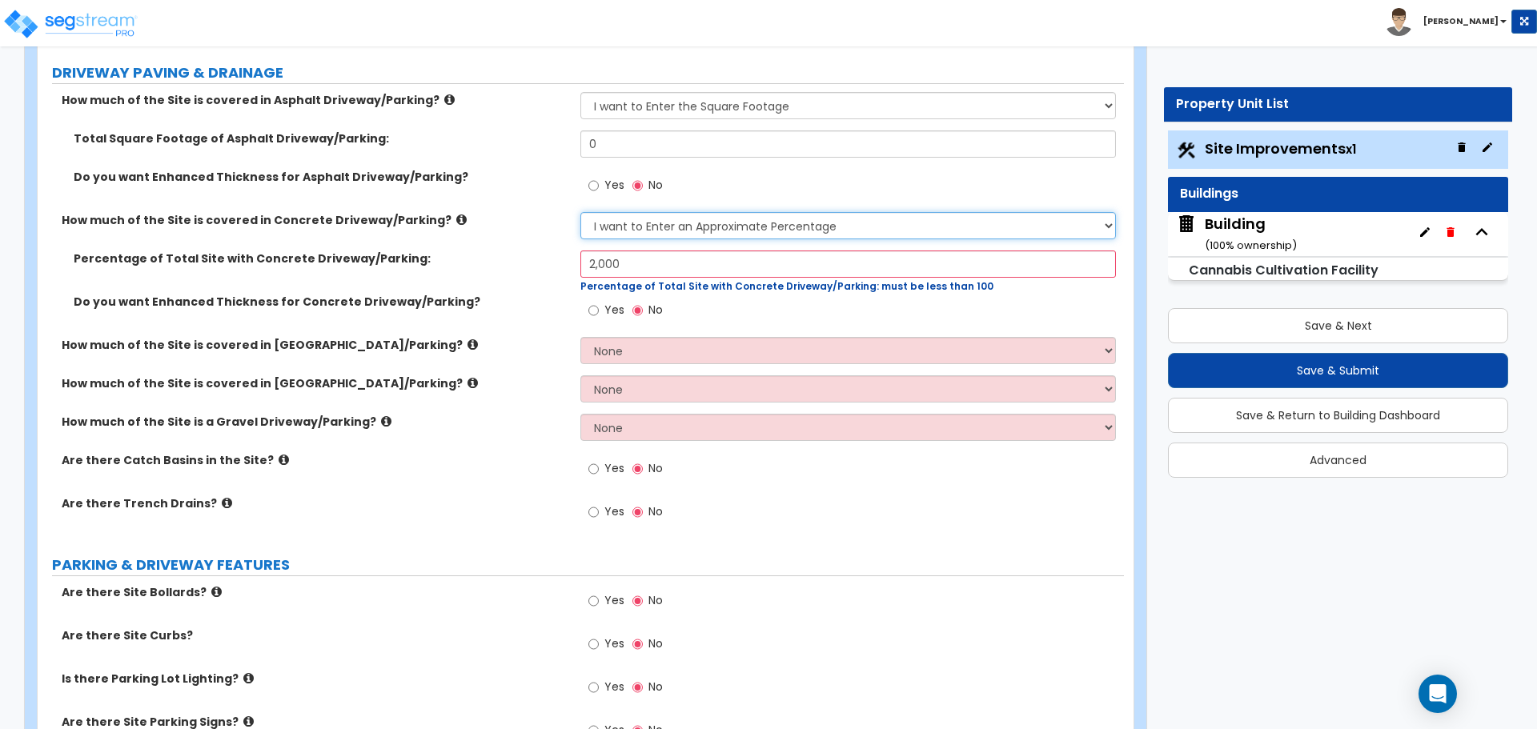
select select "2"
click at [580, 212] on select "None I want to Enter an Approximate Percentage I want to Enter the Square Foota…" at bounding box center [847, 225] width 535 height 27
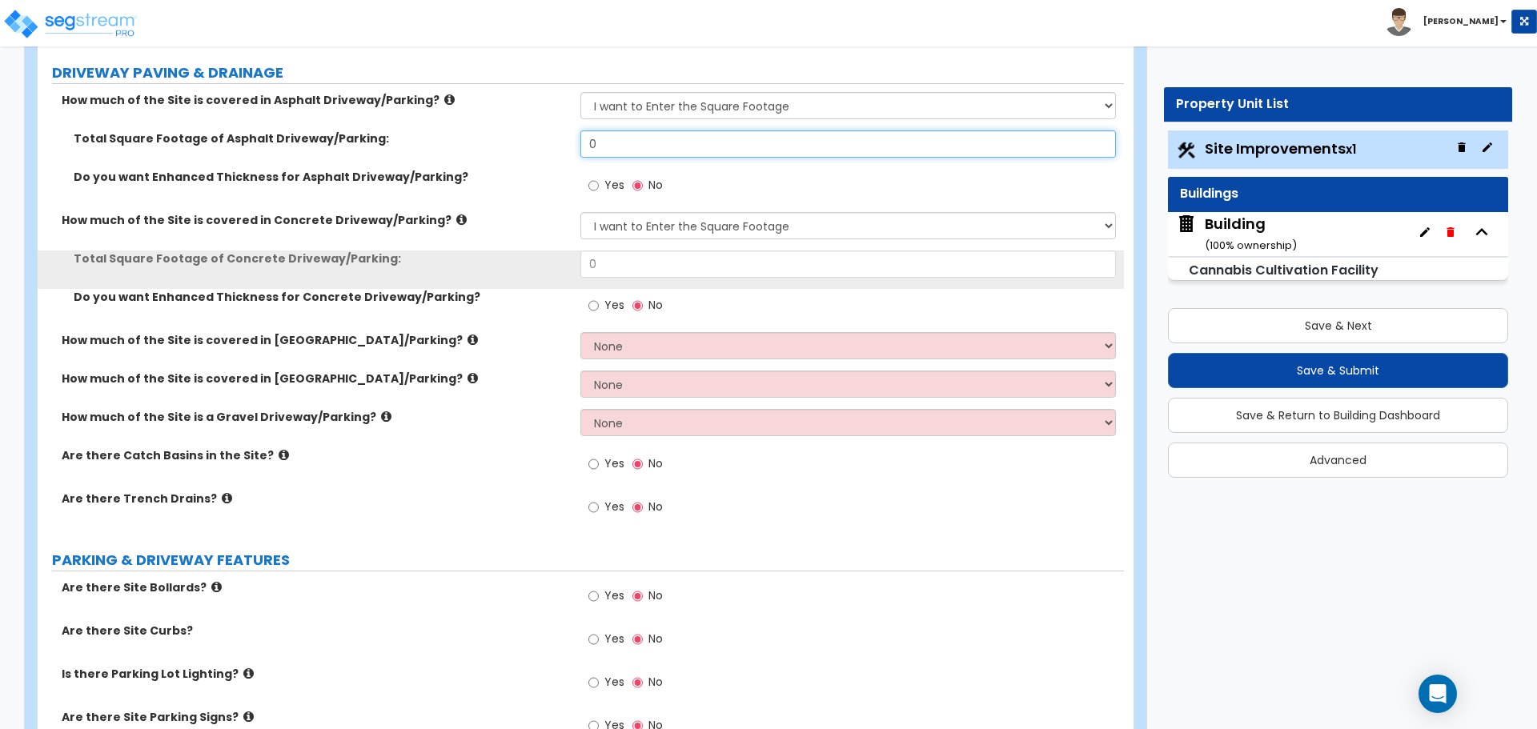
drag, startPoint x: 600, startPoint y: 145, endPoint x: 560, endPoint y: 141, distance: 40.2
click at [560, 142] on div "Total Square Footage of Asphalt Driveway/Parking: 0" at bounding box center [581, 149] width 1086 height 38
type input "2,000"
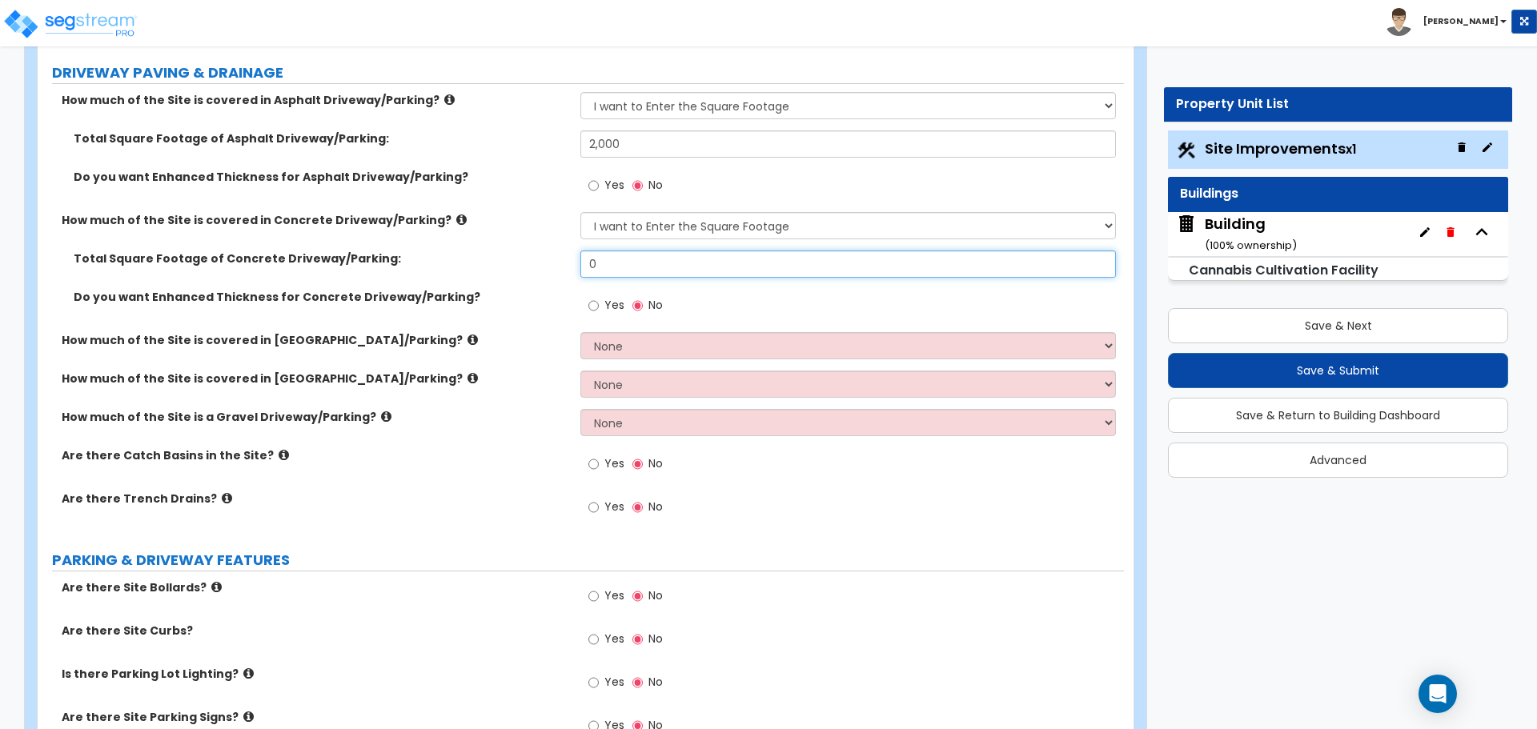
drag, startPoint x: 616, startPoint y: 253, endPoint x: 550, endPoint y: 247, distance: 66.7
click at [554, 251] on div "Total Square Footage of Concrete Driveway/Parking: 0" at bounding box center [581, 270] width 1086 height 38
drag, startPoint x: 603, startPoint y: 264, endPoint x: 527, endPoint y: 251, distance: 77.1
click at [527, 252] on div "Total Square Footage of Concrete Driveway/Parking: 0" at bounding box center [581, 270] width 1086 height 38
type input "2,000"
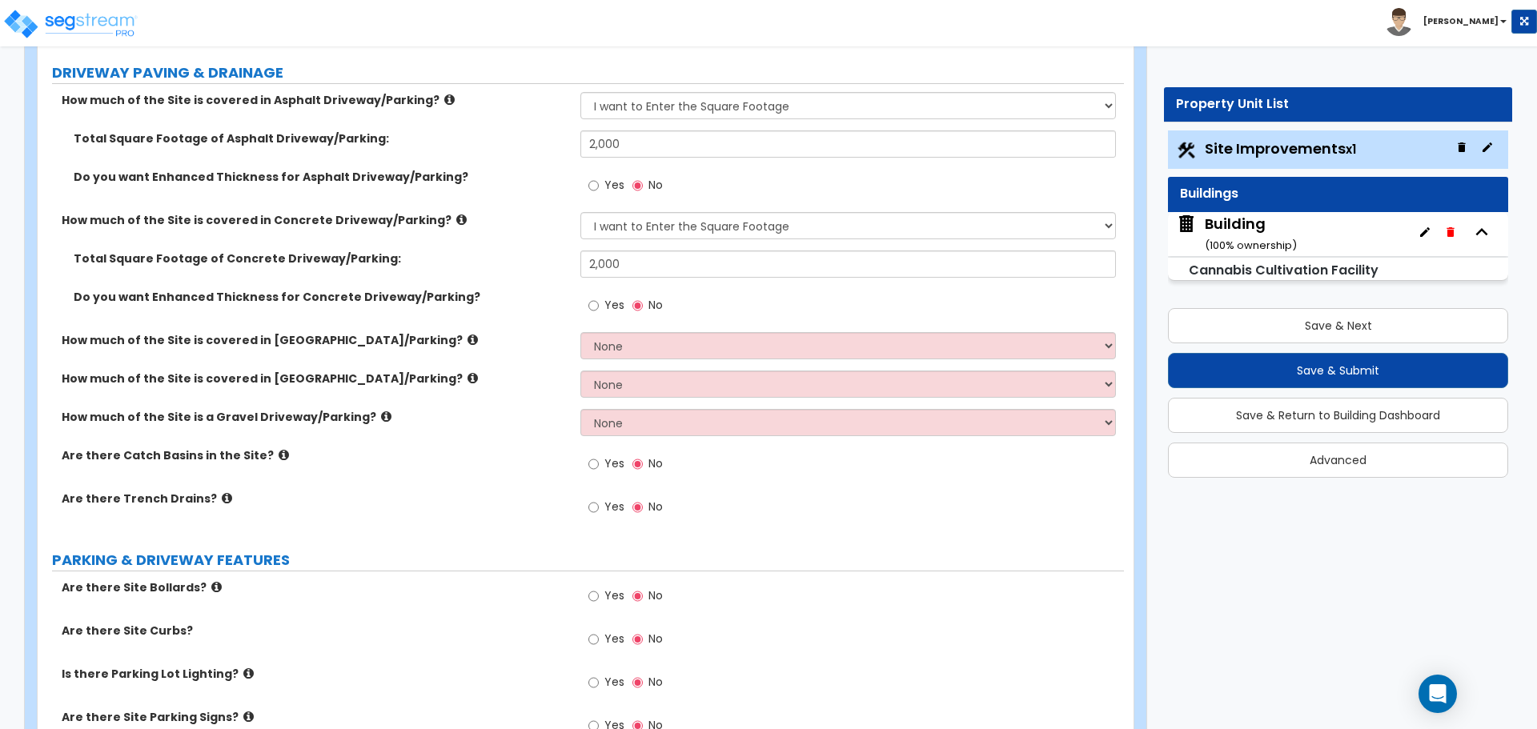
click at [607, 180] on span "Yes" at bounding box center [614, 185] width 20 height 16
click at [599, 180] on input "Yes" at bounding box center [593, 186] width 10 height 18
radio input "true"
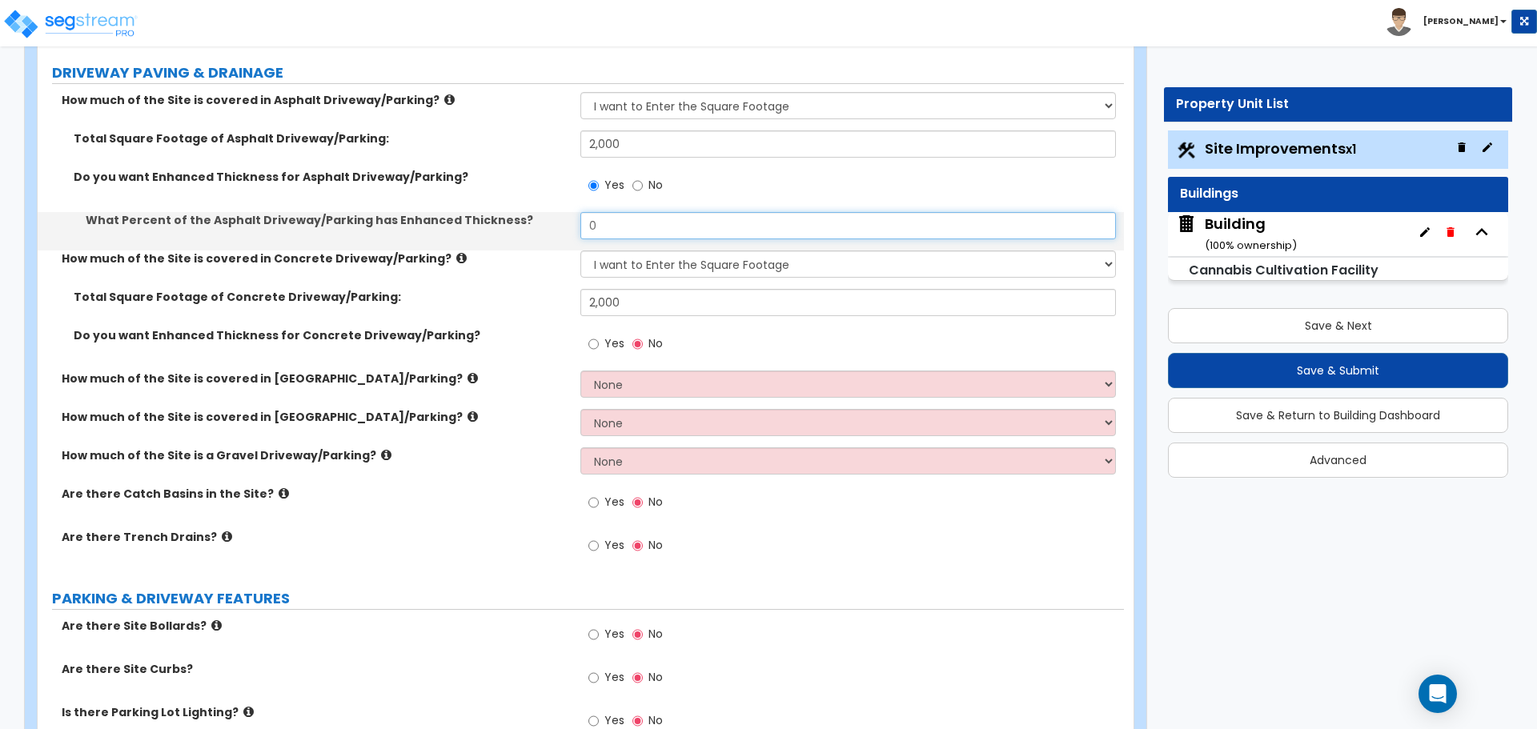
drag, startPoint x: 624, startPoint y: 226, endPoint x: 529, endPoint y: 219, distance: 95.5
click at [529, 219] on div "What Percent of the Asphalt Driveway/Parking has Enhanced Thickness? 0" at bounding box center [581, 231] width 1086 height 38
type input "30"
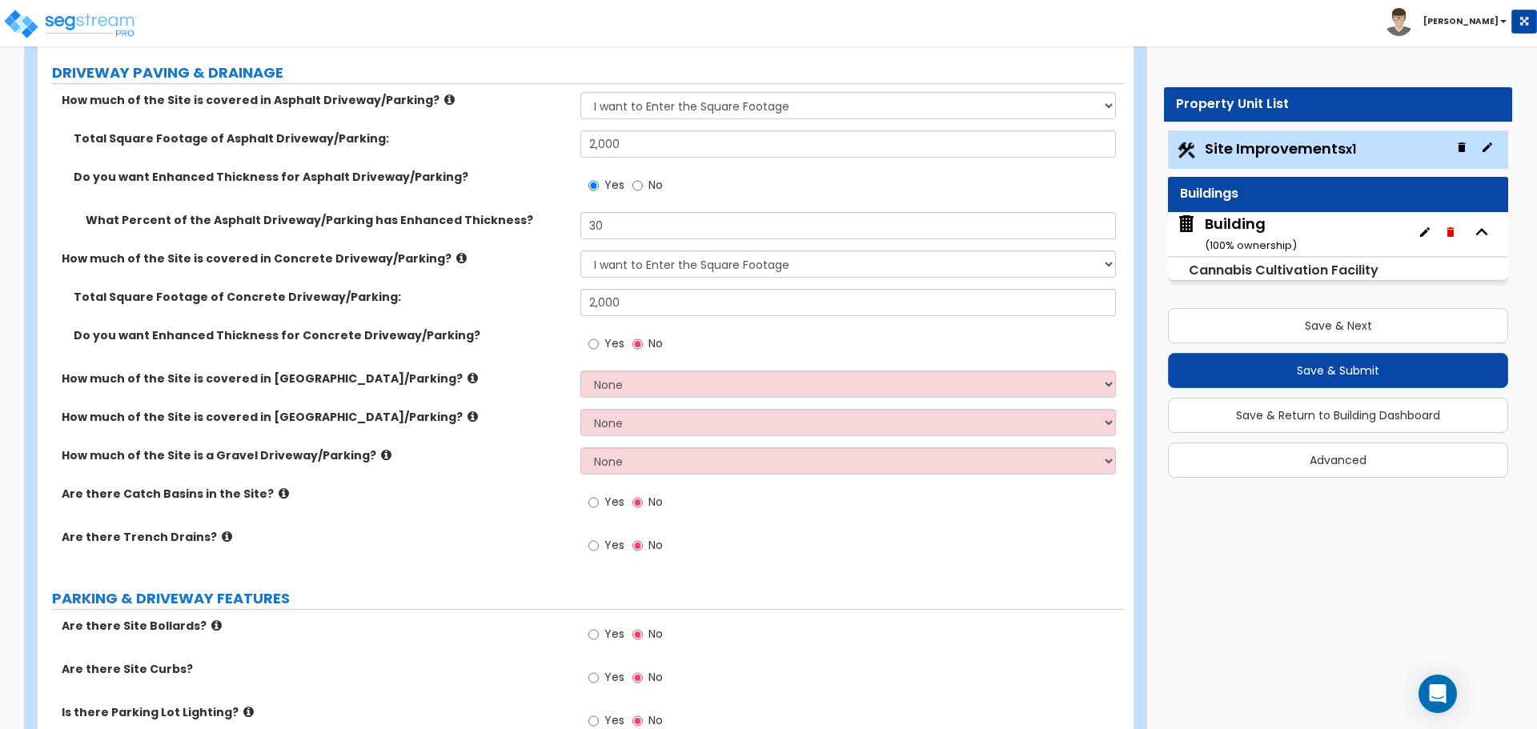
click at [609, 339] on span "Yes" at bounding box center [614, 343] width 20 height 16
click at [599, 339] on input "Yes" at bounding box center [593, 344] width 10 height 18
radio input "true"
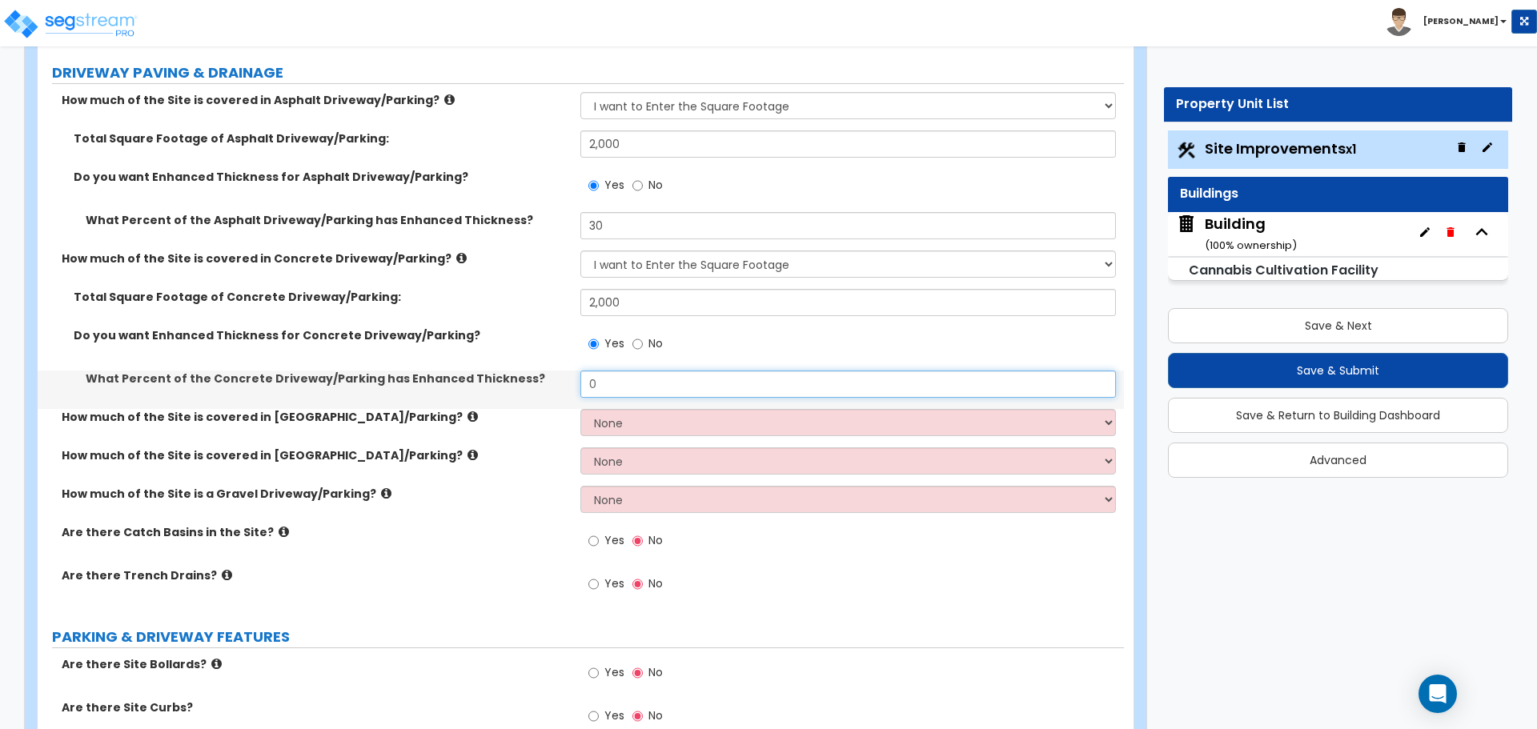
drag, startPoint x: 632, startPoint y: 379, endPoint x: 555, endPoint y: 378, distance: 76.9
click at [555, 378] on div "What Percent of the Concrete Driveway/Parking has Enhanced Thickness? 0" at bounding box center [581, 390] width 1086 height 38
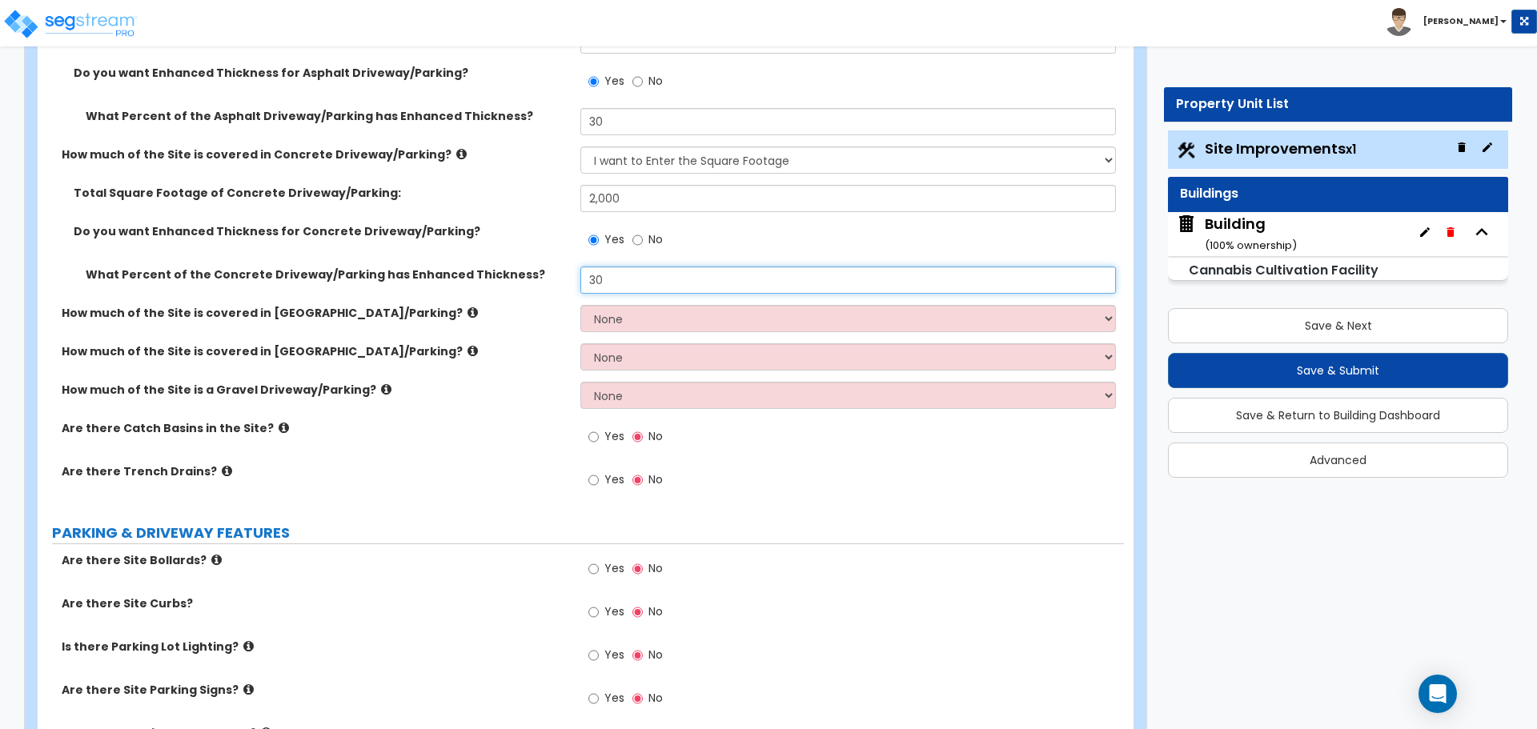
scroll to position [399, 0]
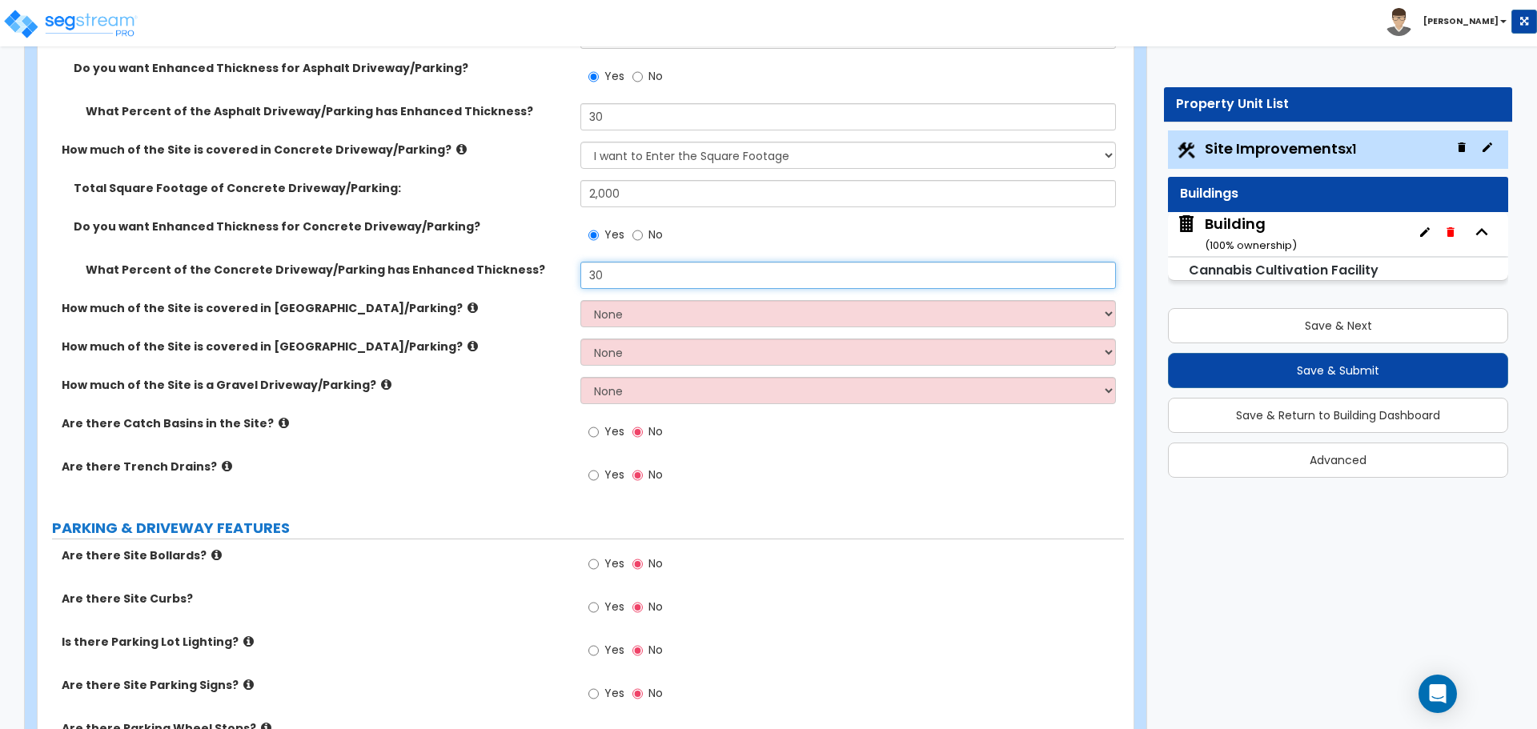
type input "30"
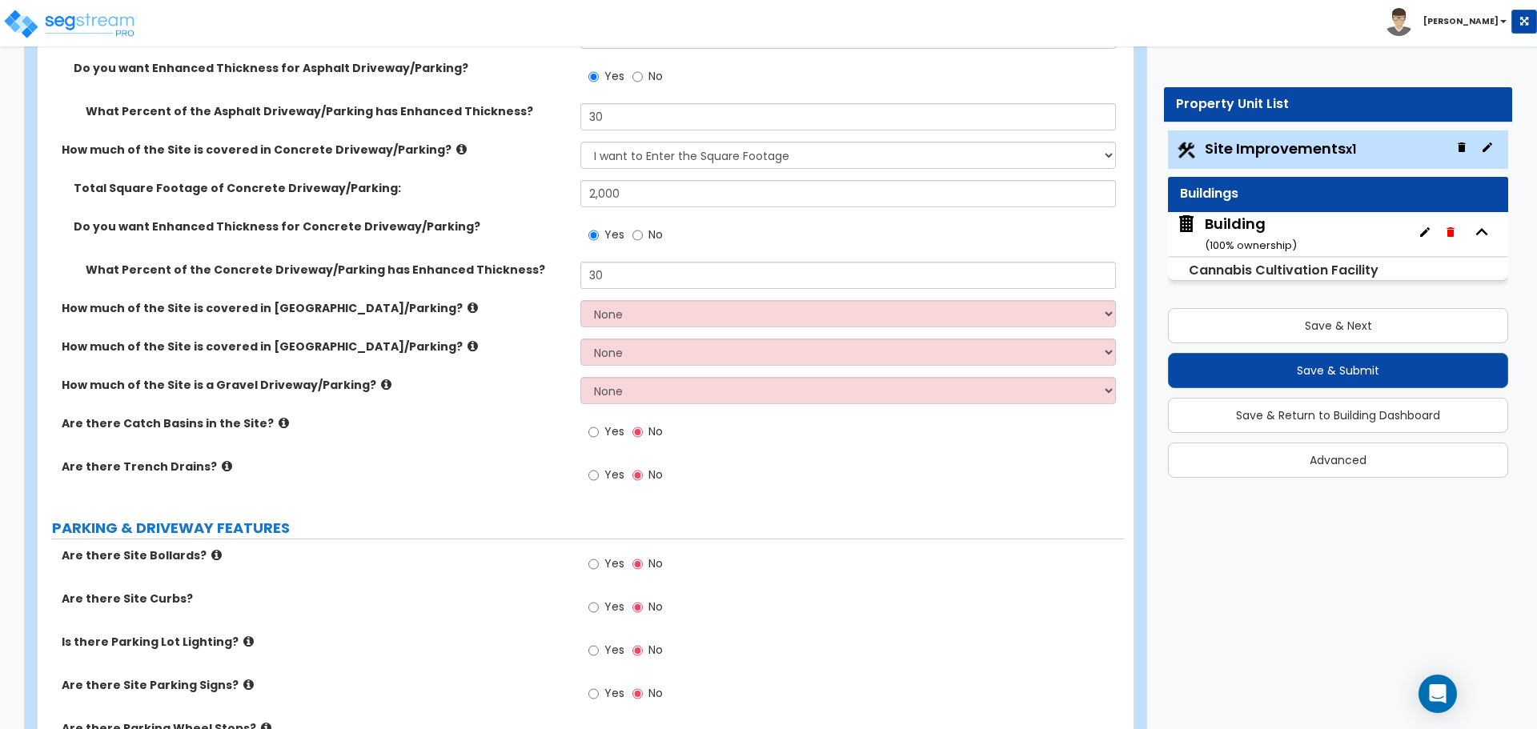
click at [381, 383] on icon at bounding box center [386, 385] width 10 height 12
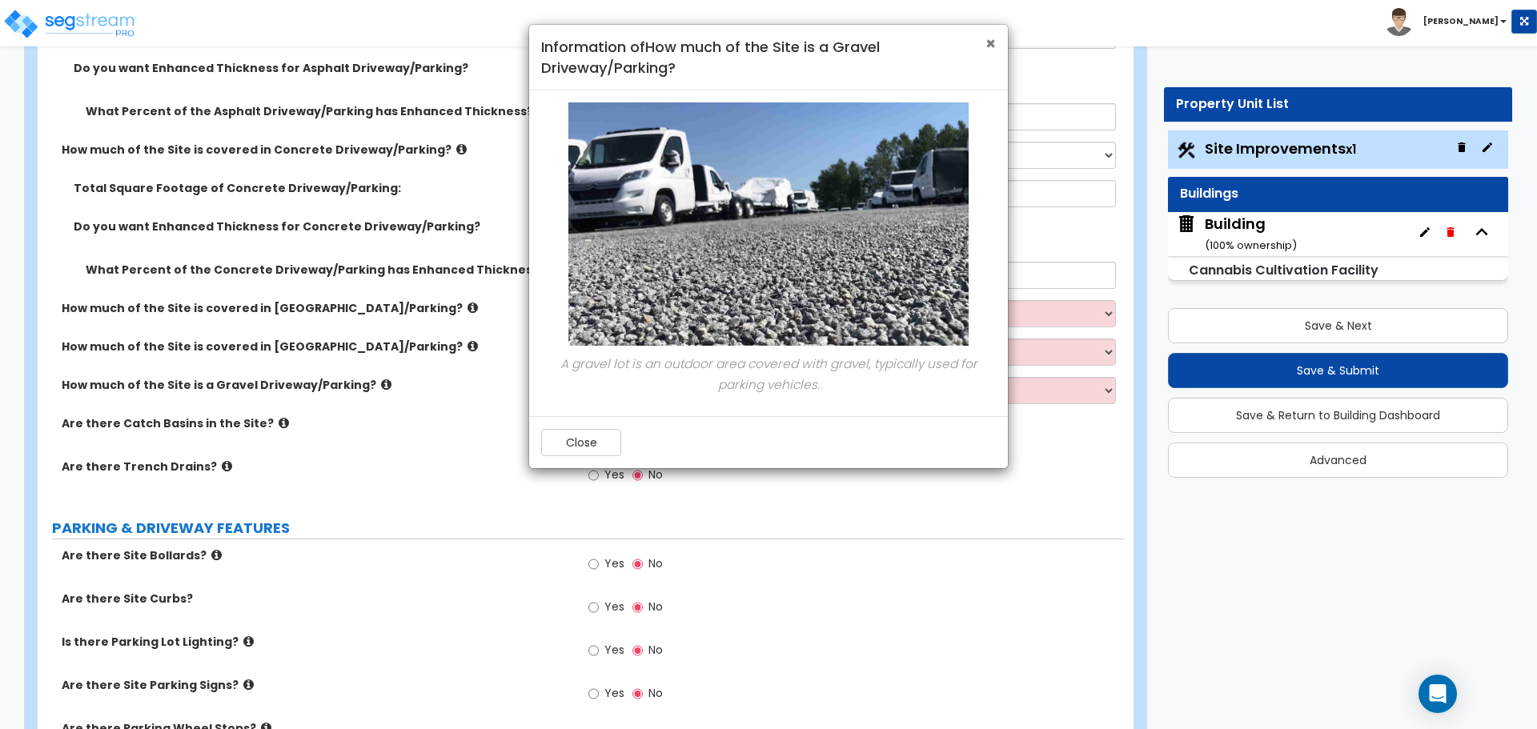
click at [994, 42] on span "×" at bounding box center [990, 43] width 10 height 23
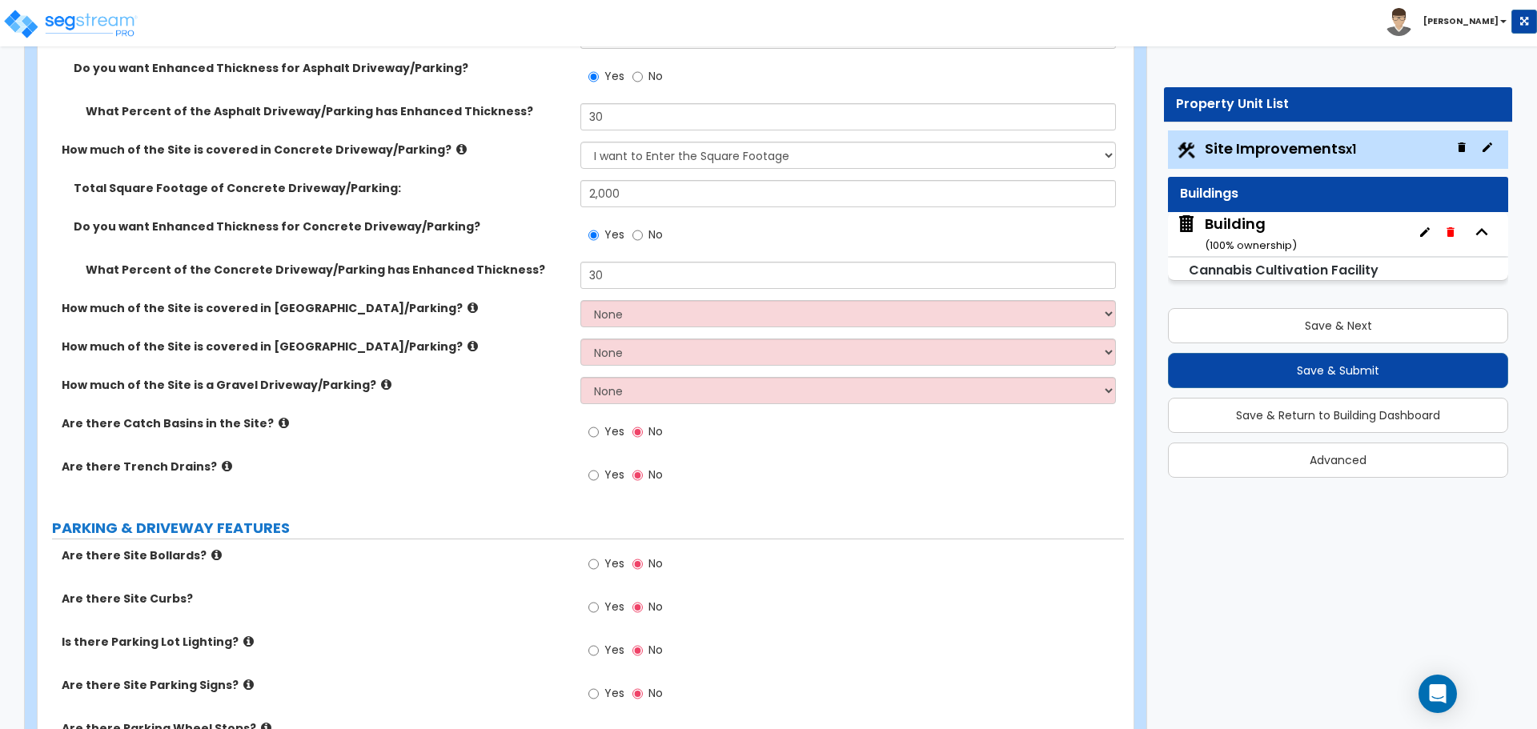
click at [467, 343] on icon at bounding box center [472, 346] width 10 height 12
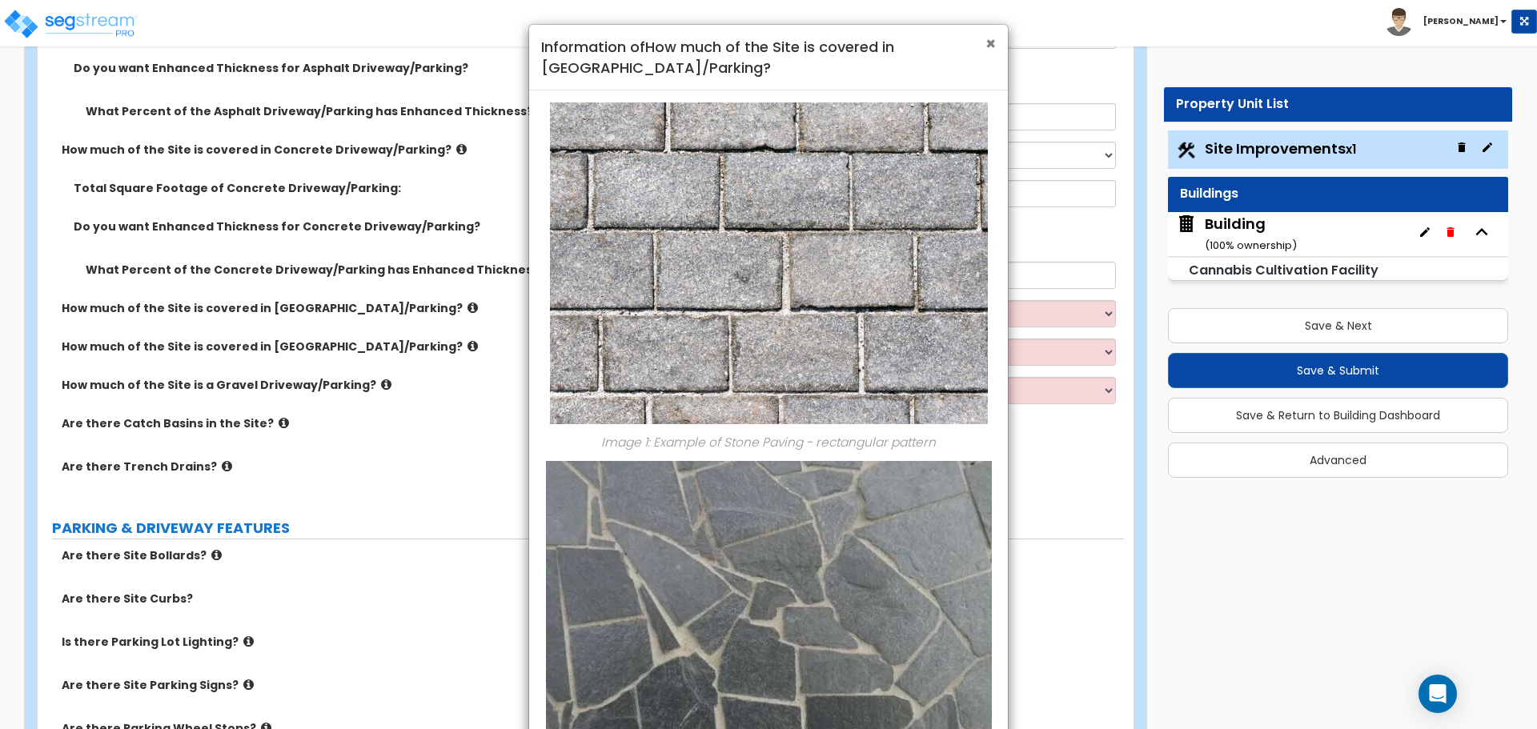
click at [992, 42] on span "×" at bounding box center [990, 43] width 10 height 23
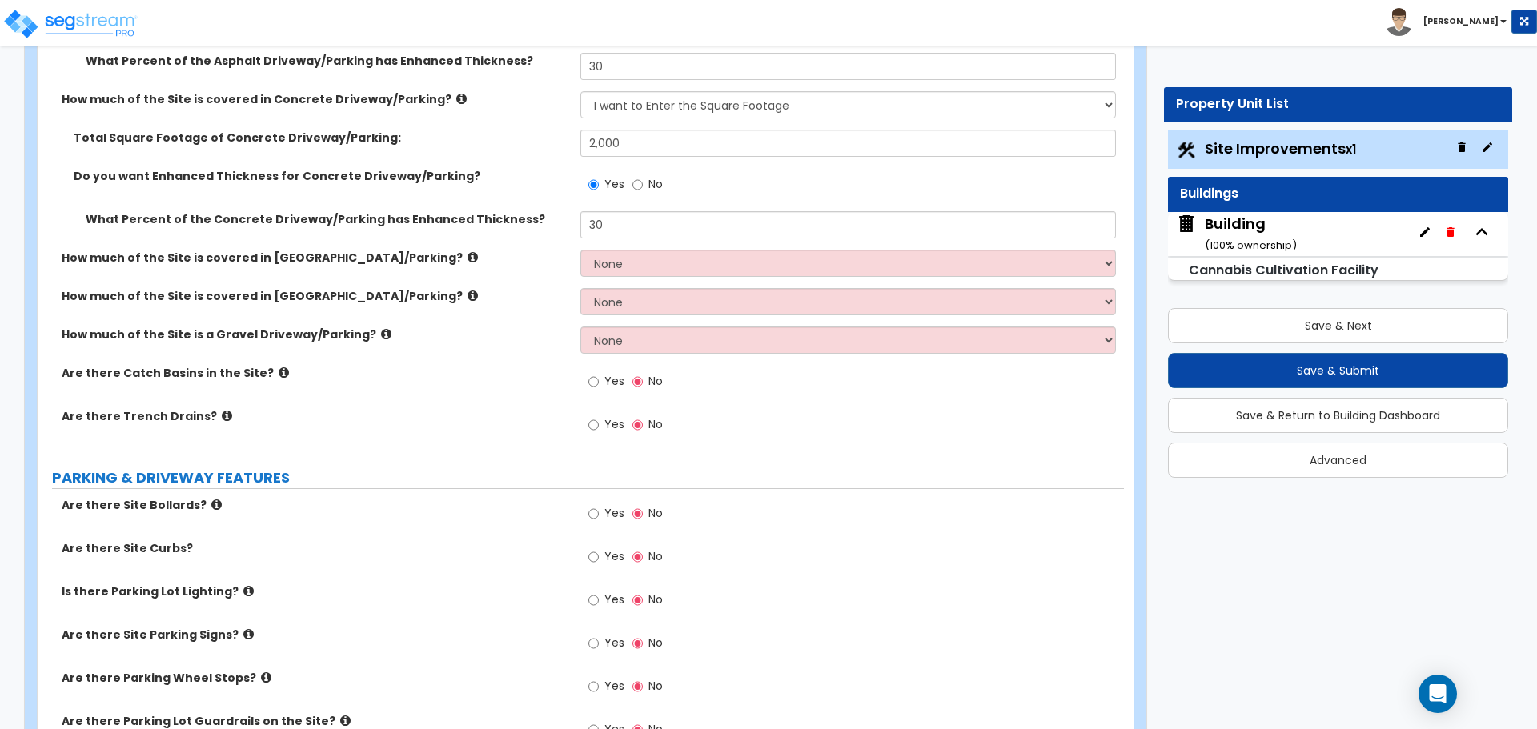
scroll to position [452, 0]
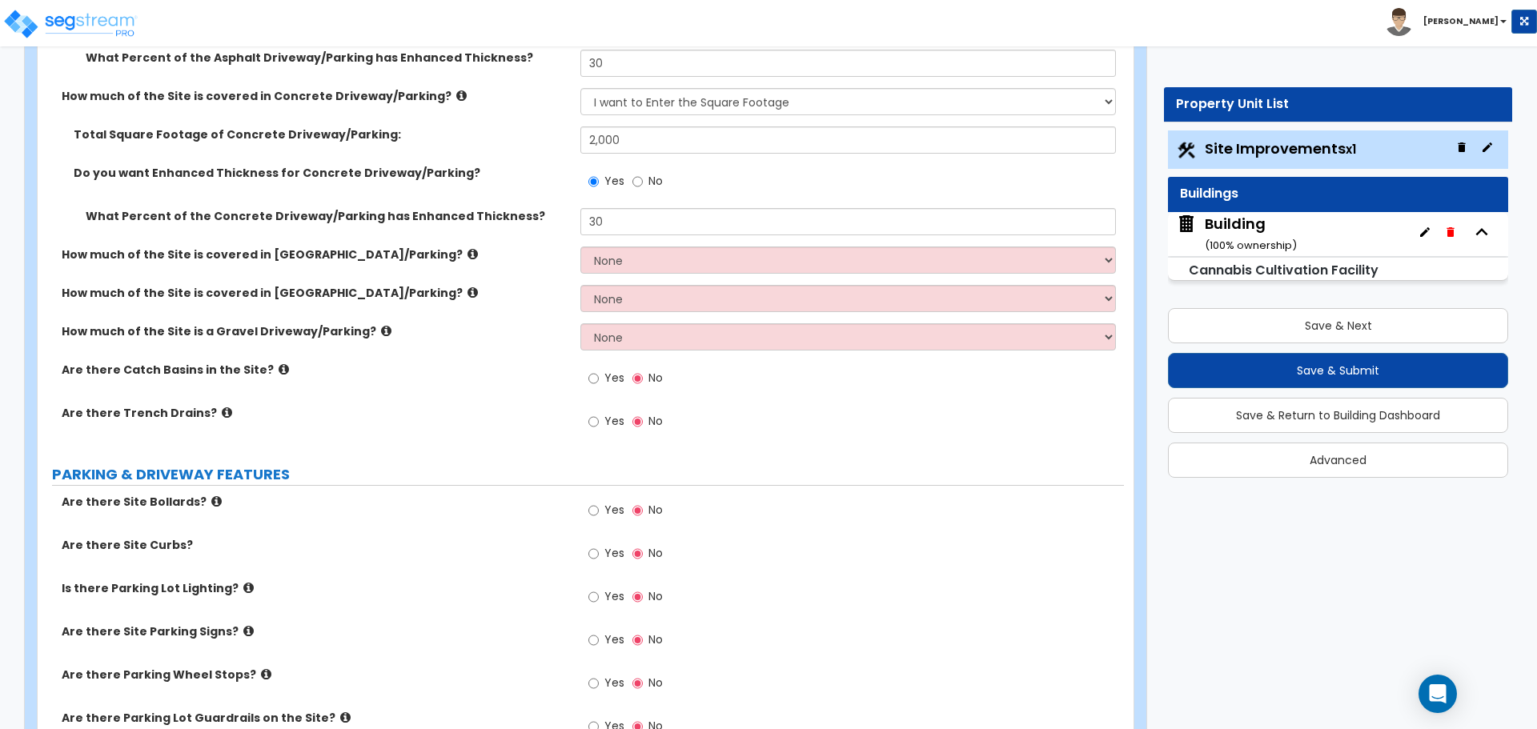
click at [279, 367] on icon at bounding box center [284, 369] width 10 height 12
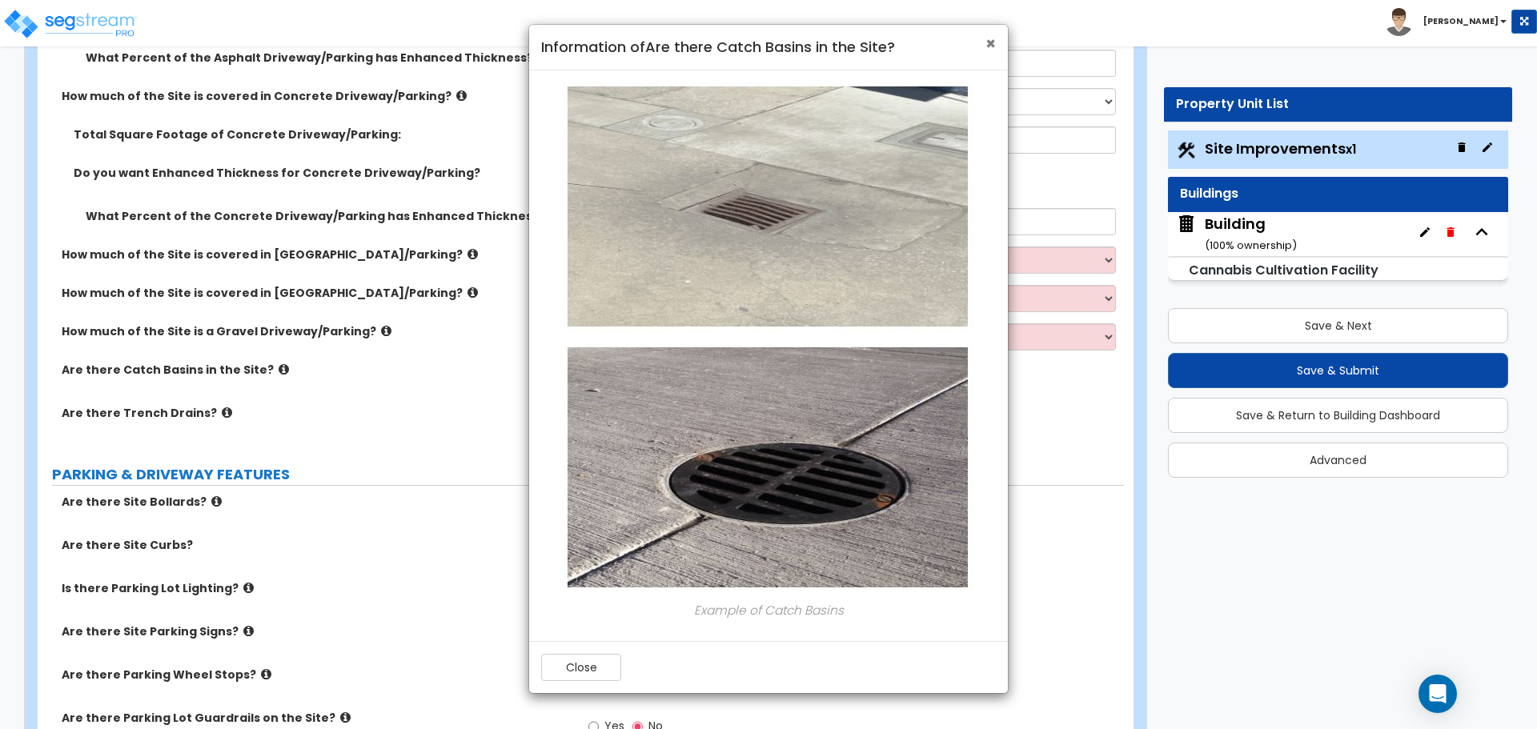
click at [996, 38] on div "× Information of Are there Catch Basins in the Site?" at bounding box center [768, 48] width 479 height 46
click at [993, 44] on span "×" at bounding box center [990, 43] width 10 height 23
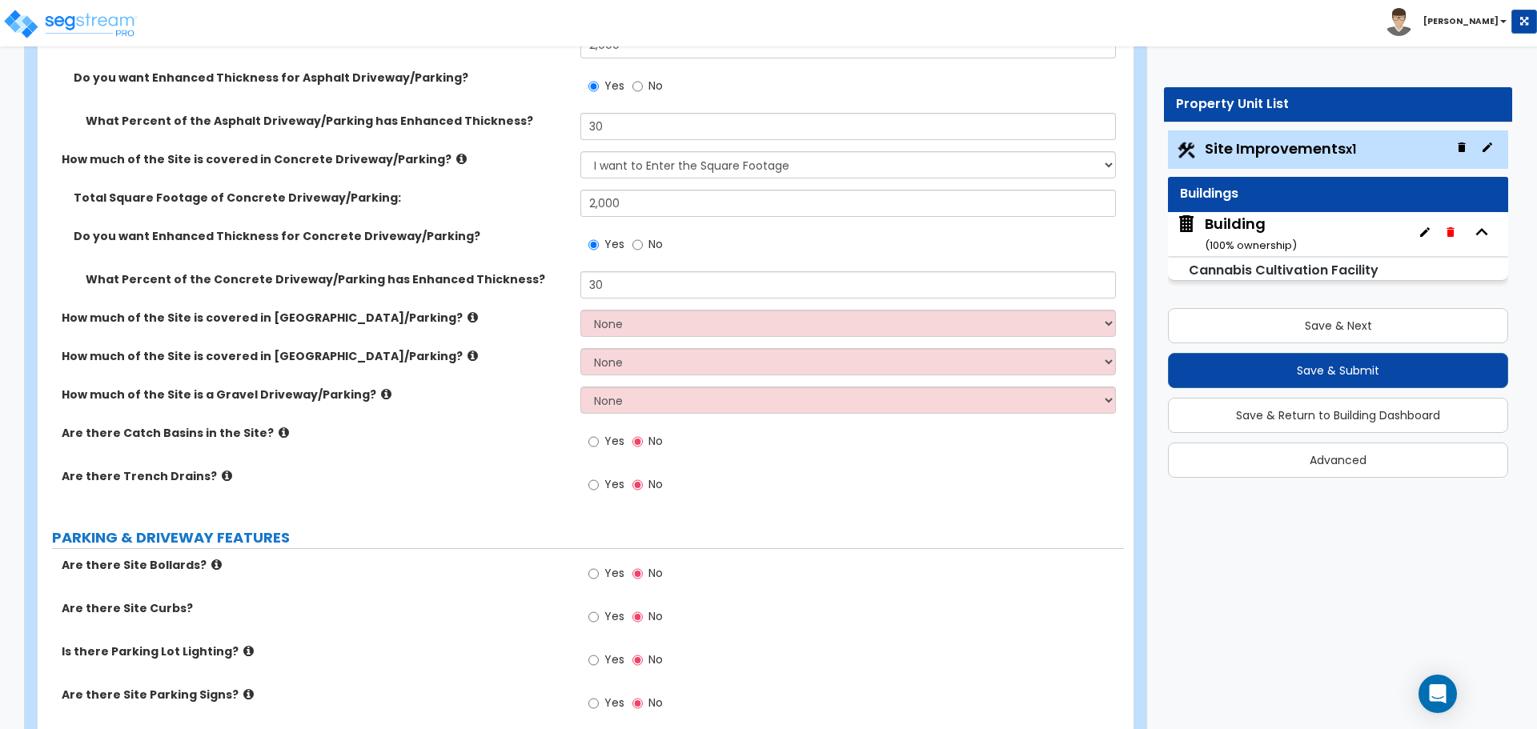
scroll to position [391, 0]
click at [467, 350] on icon at bounding box center [472, 354] width 10 height 12
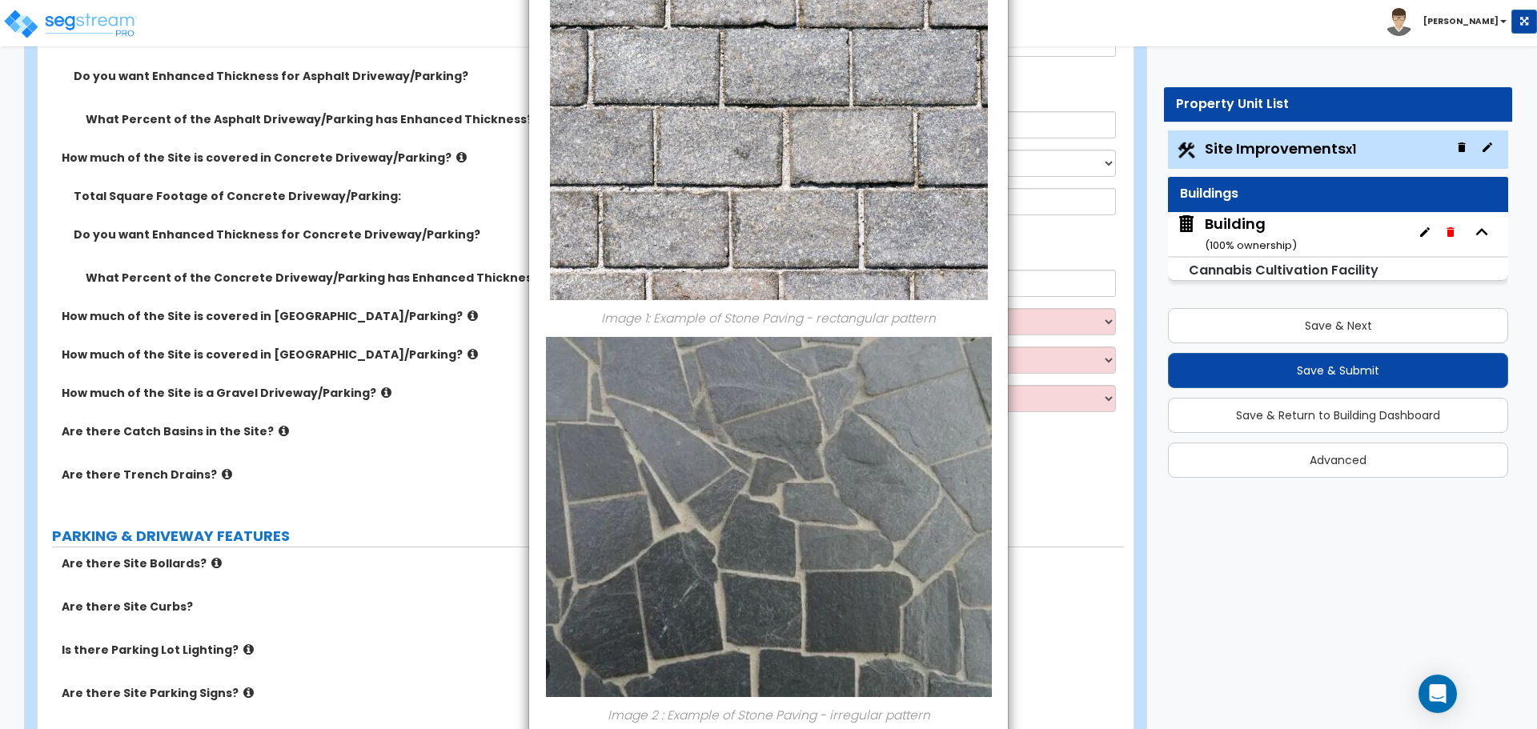
scroll to position [0, 0]
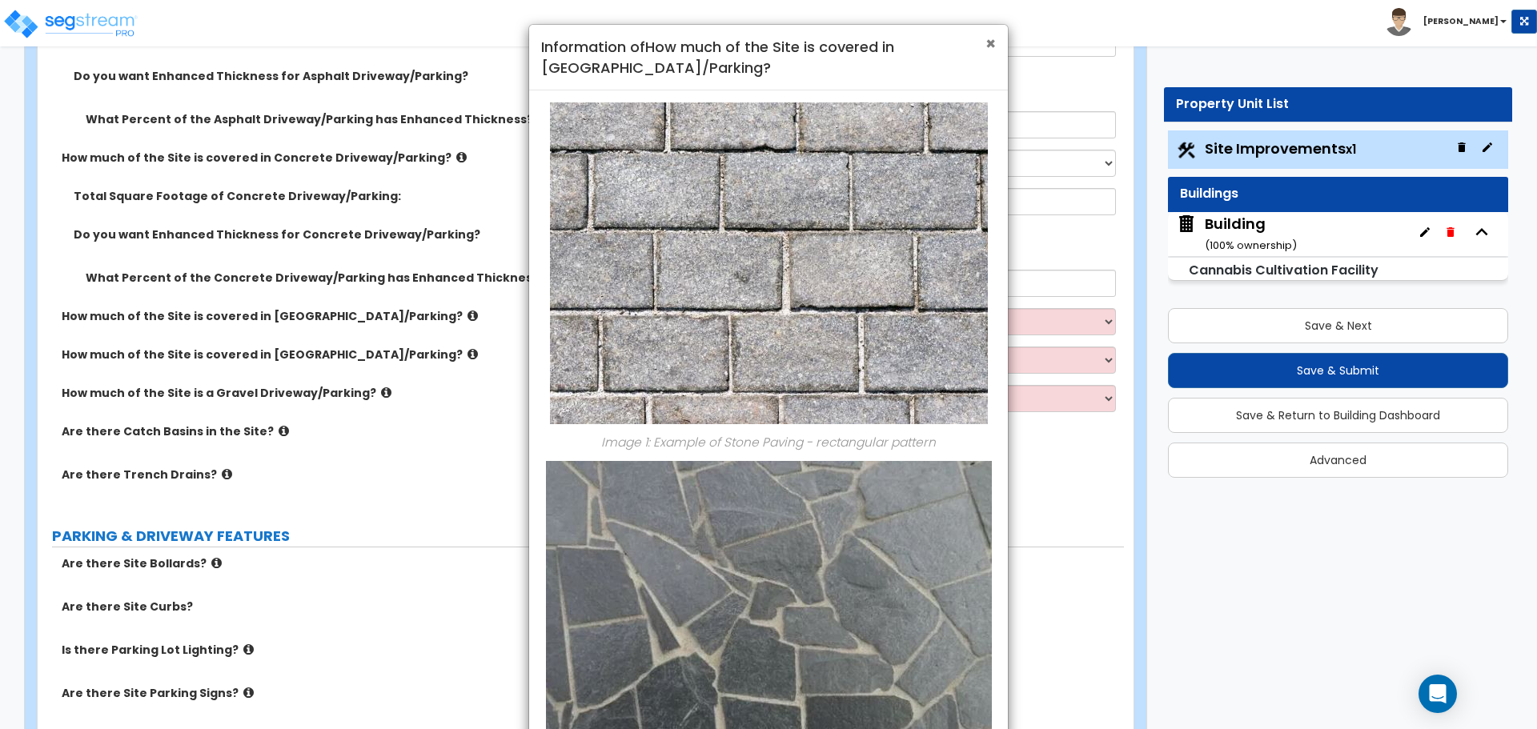
click at [989, 43] on span "×" at bounding box center [990, 43] width 10 height 23
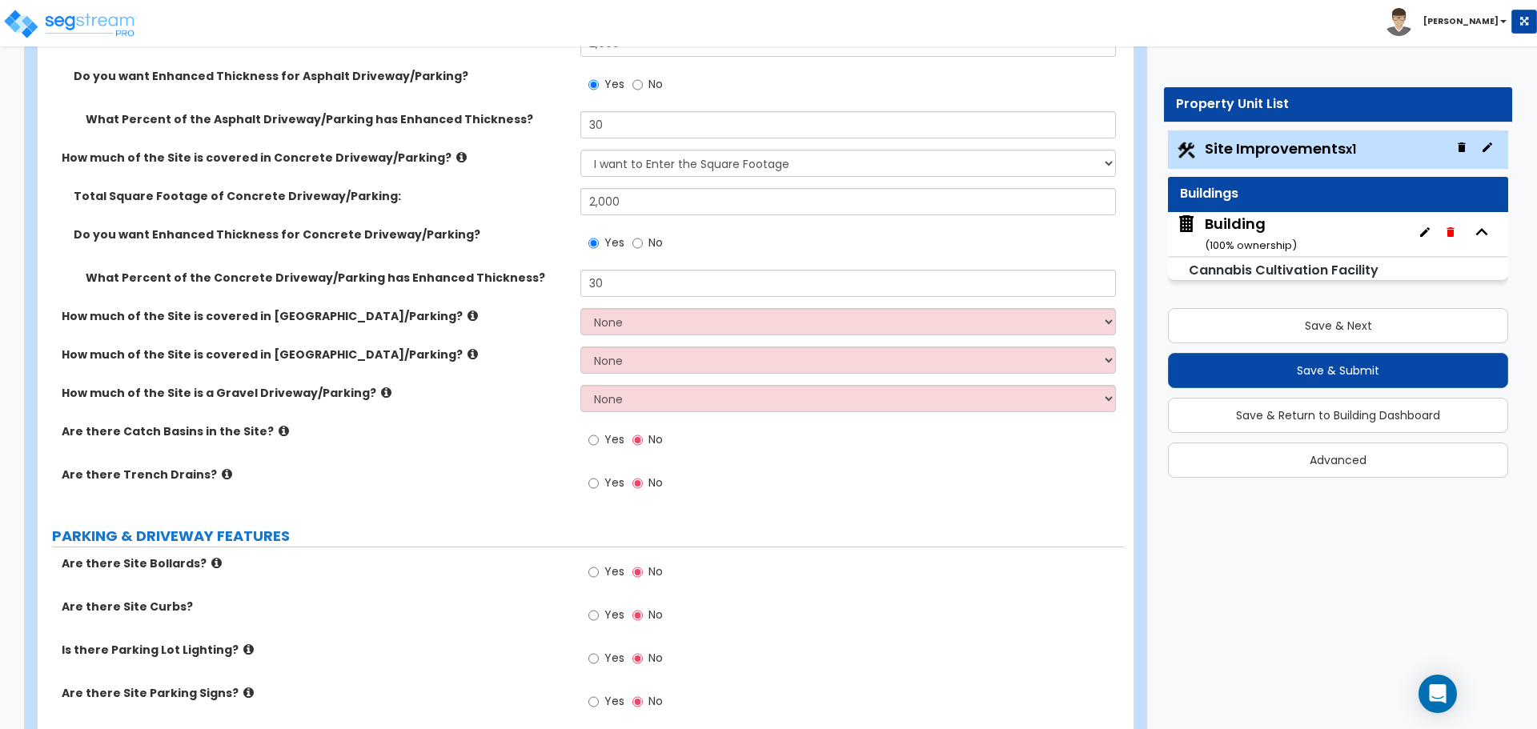
click at [467, 315] on icon at bounding box center [472, 316] width 10 height 12
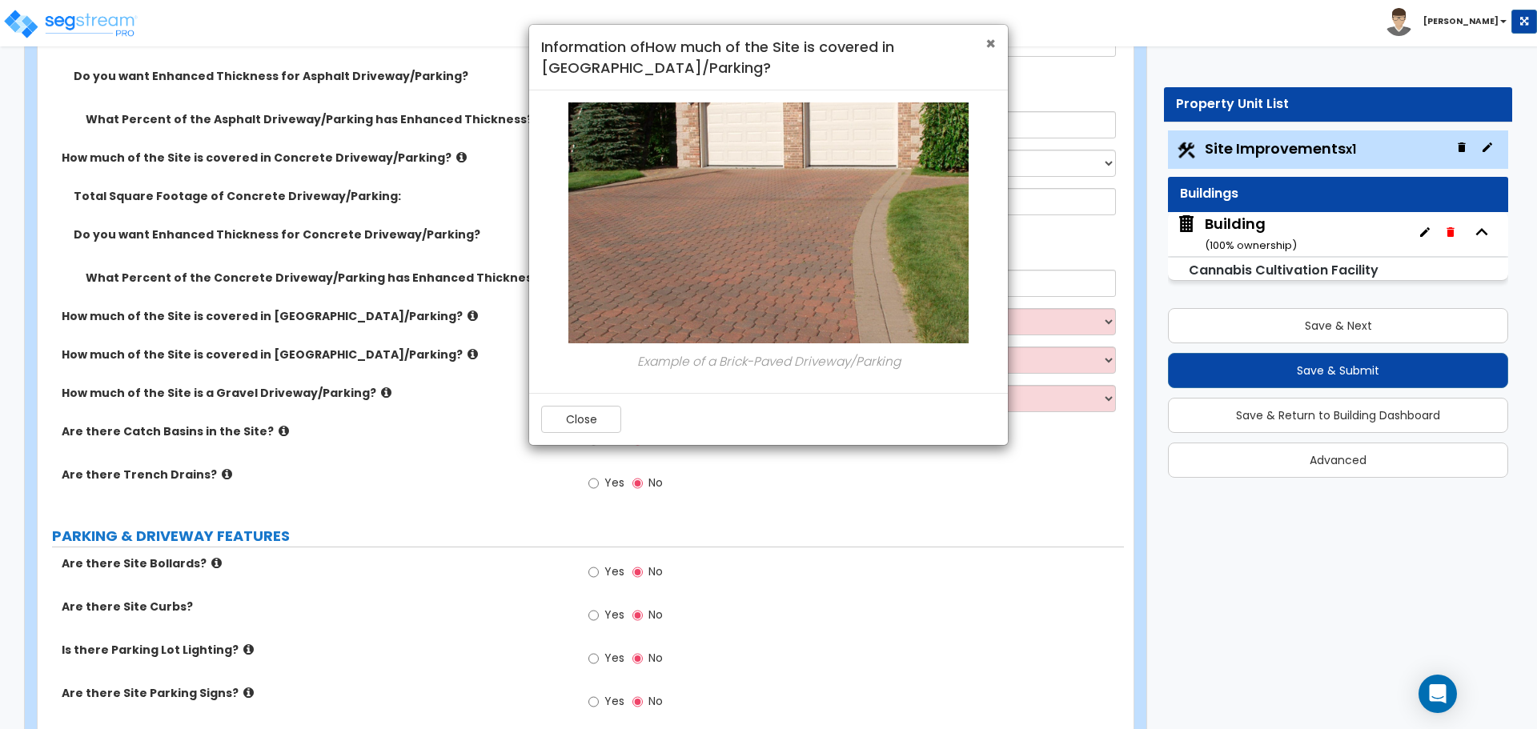
click at [993, 44] on span "×" at bounding box center [990, 43] width 10 height 23
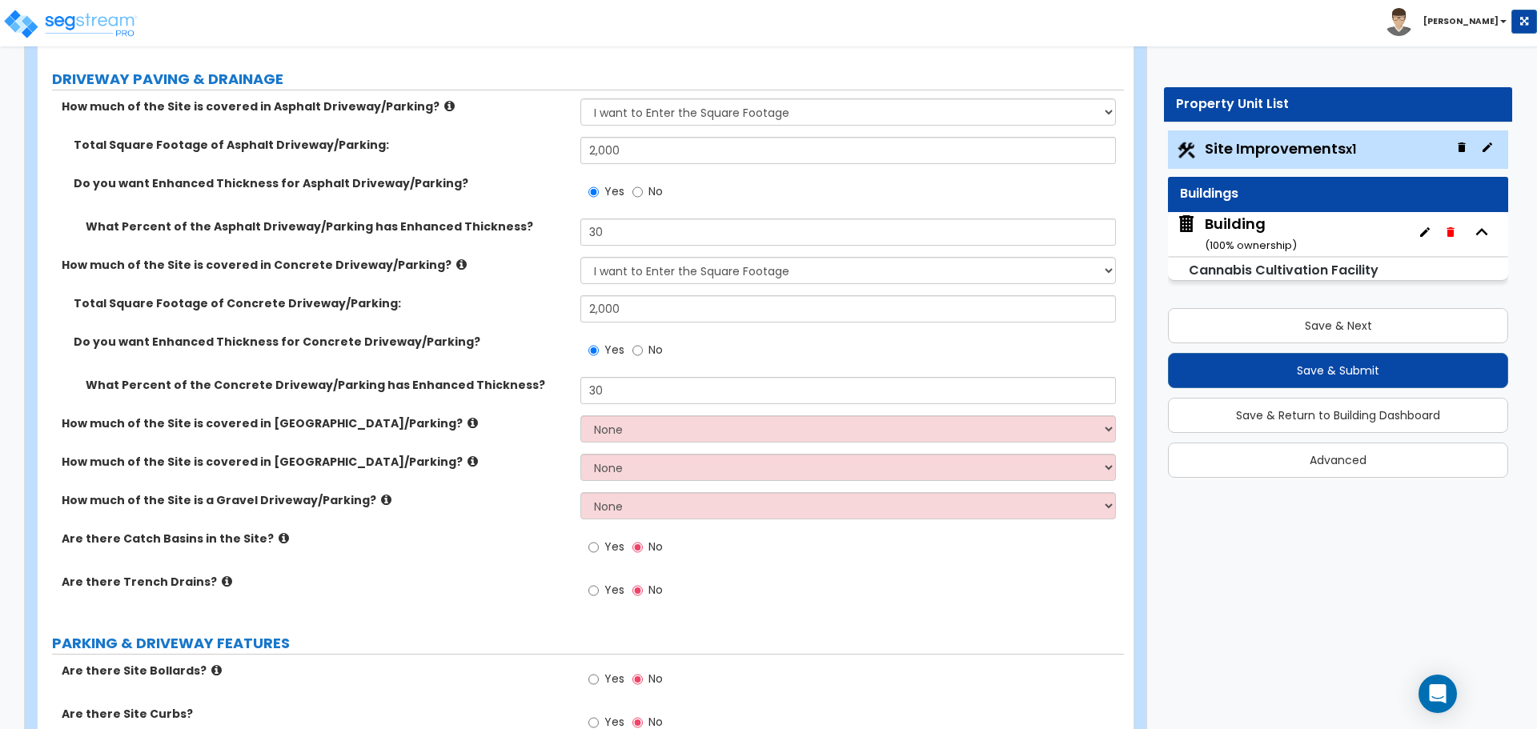
scroll to position [279, 0]
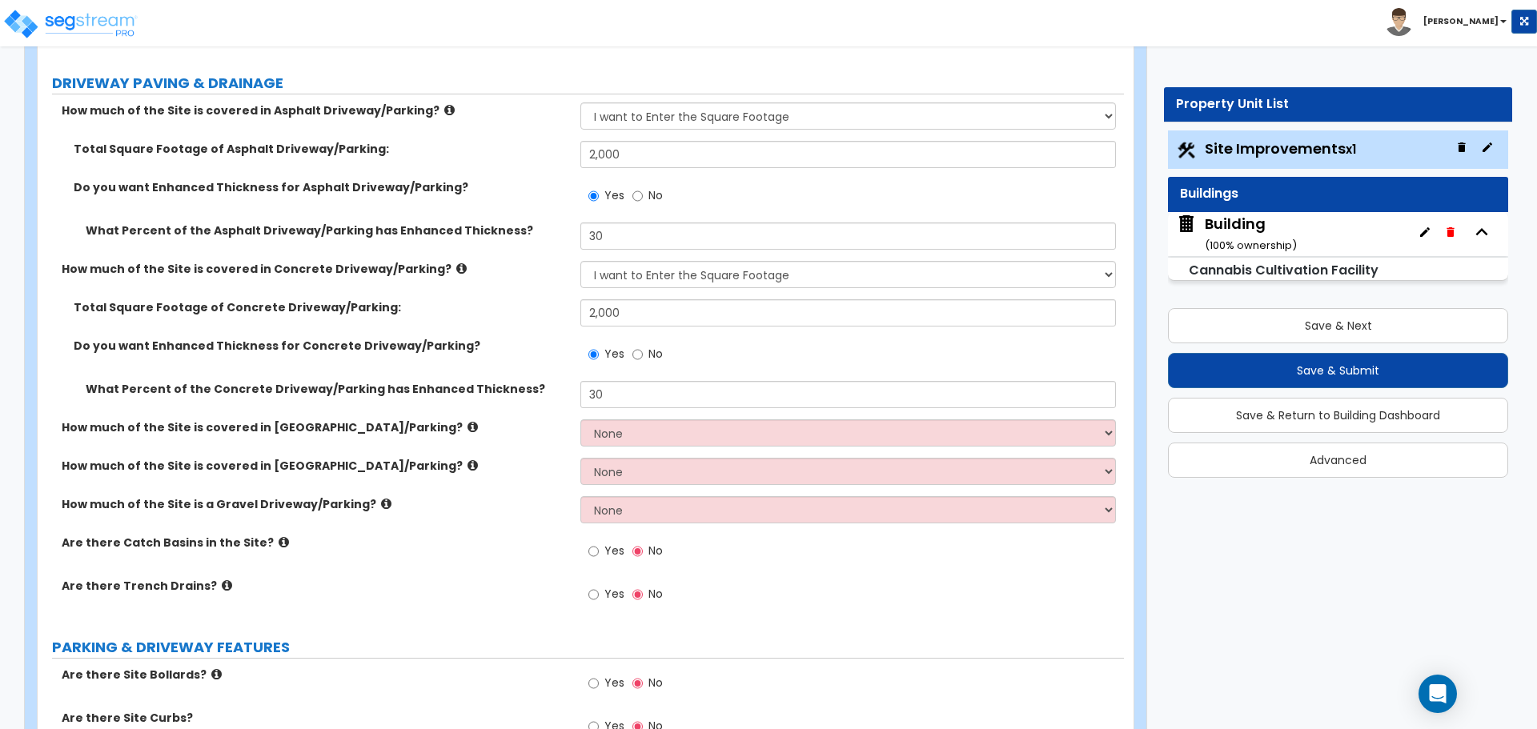
click at [439, 267] on label "How much of the Site is covered in Concrete Driveway/Parking?" at bounding box center [315, 269] width 507 height 16
click at [456, 266] on icon at bounding box center [461, 269] width 10 height 12
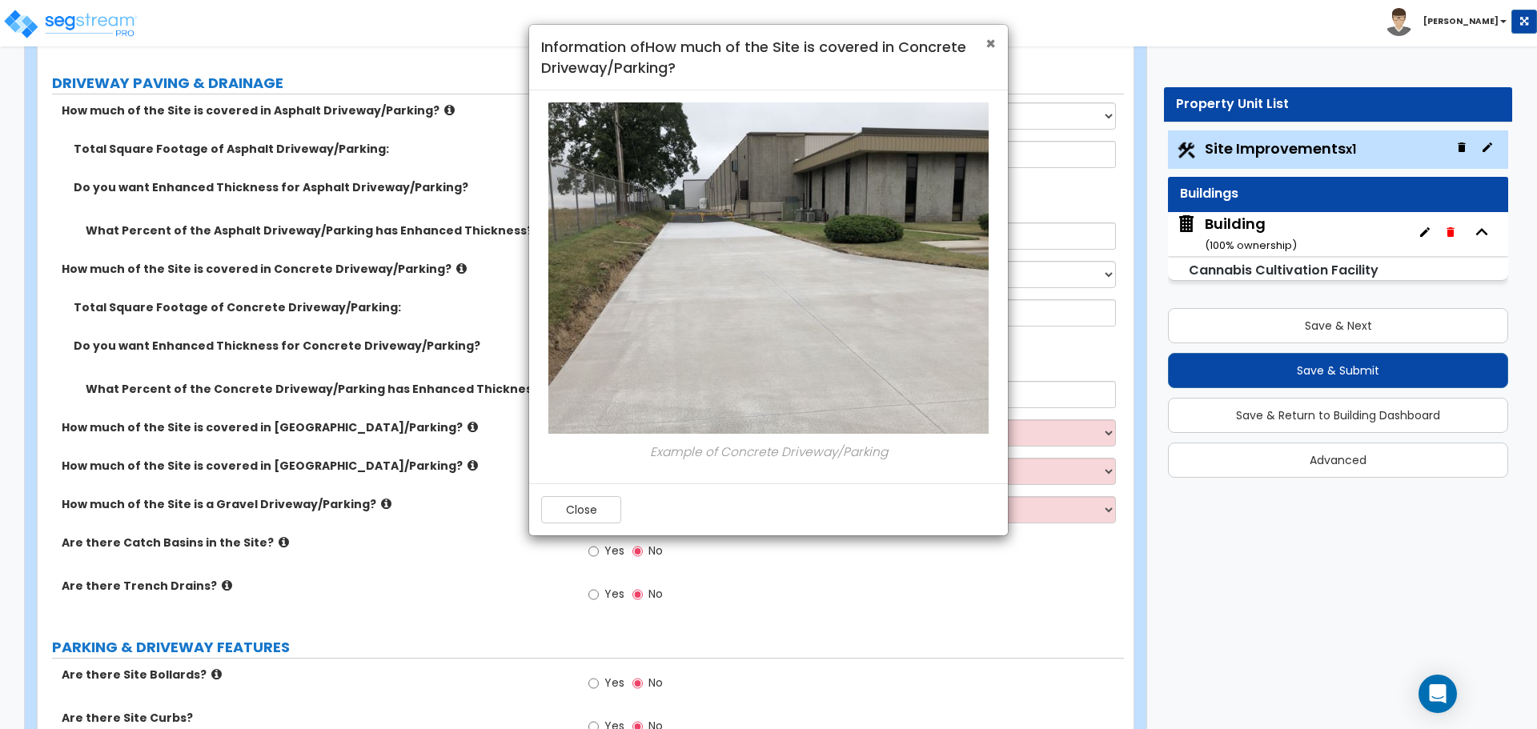
click at [987, 46] on span "×" at bounding box center [990, 43] width 10 height 23
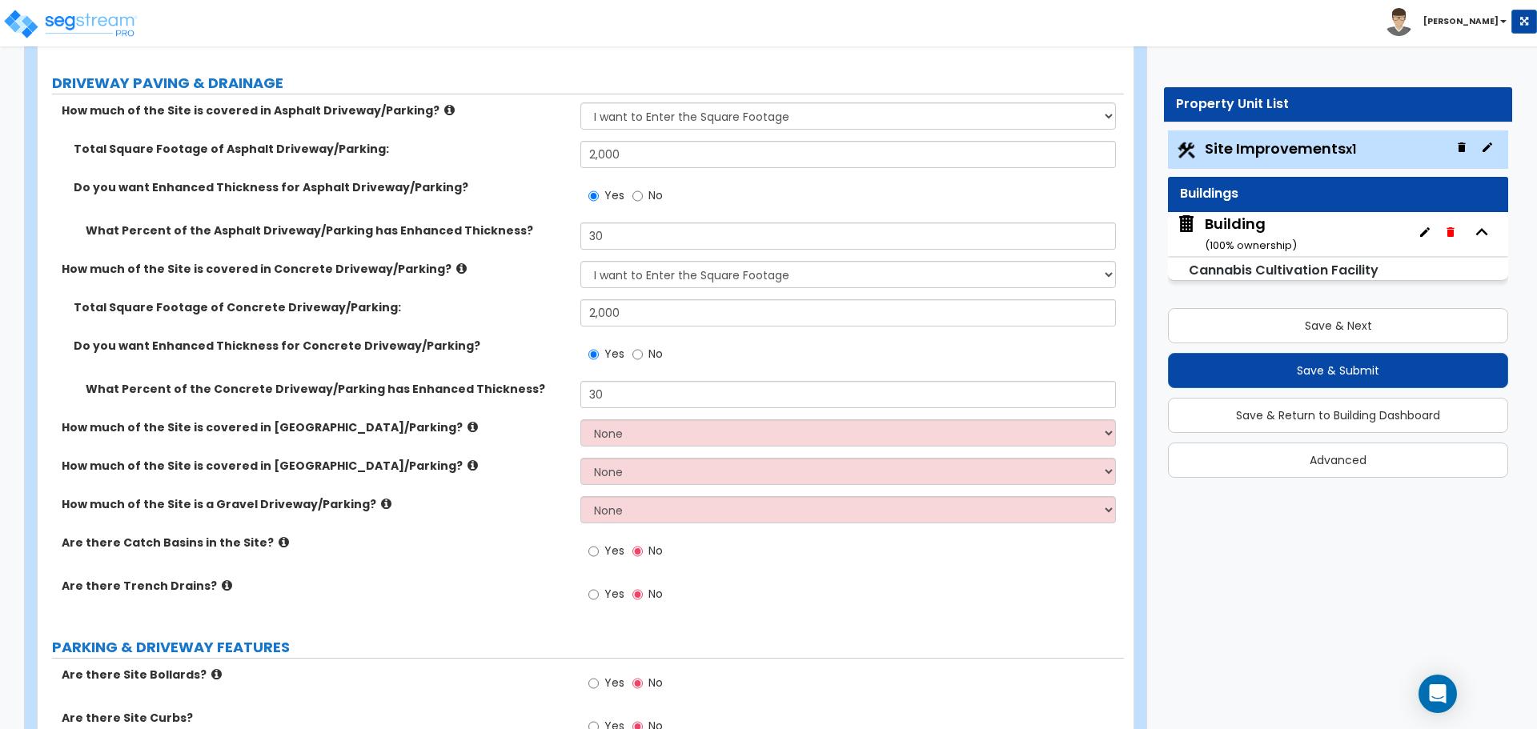
click at [444, 105] on icon at bounding box center [449, 110] width 10 height 12
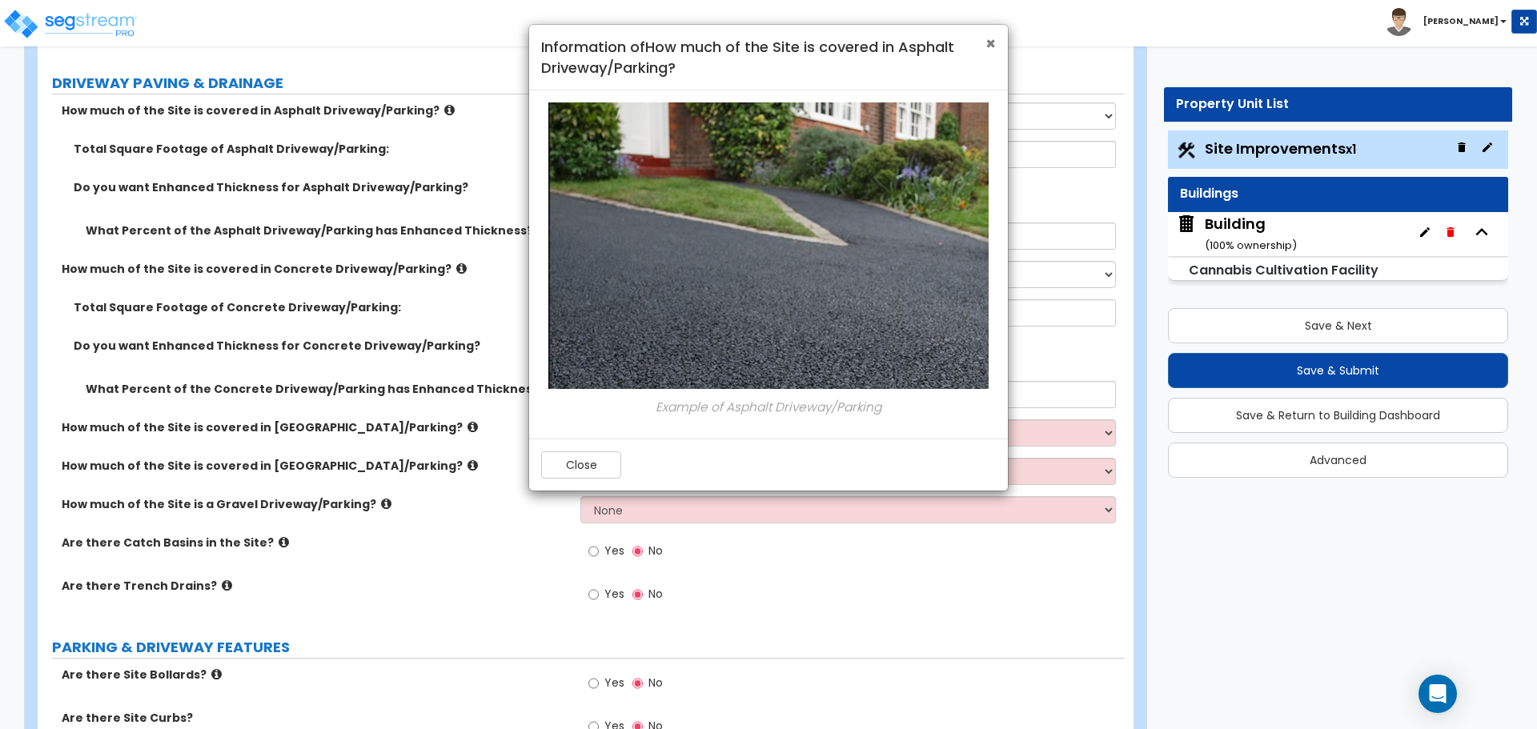
click at [989, 45] on span "×" at bounding box center [990, 43] width 10 height 23
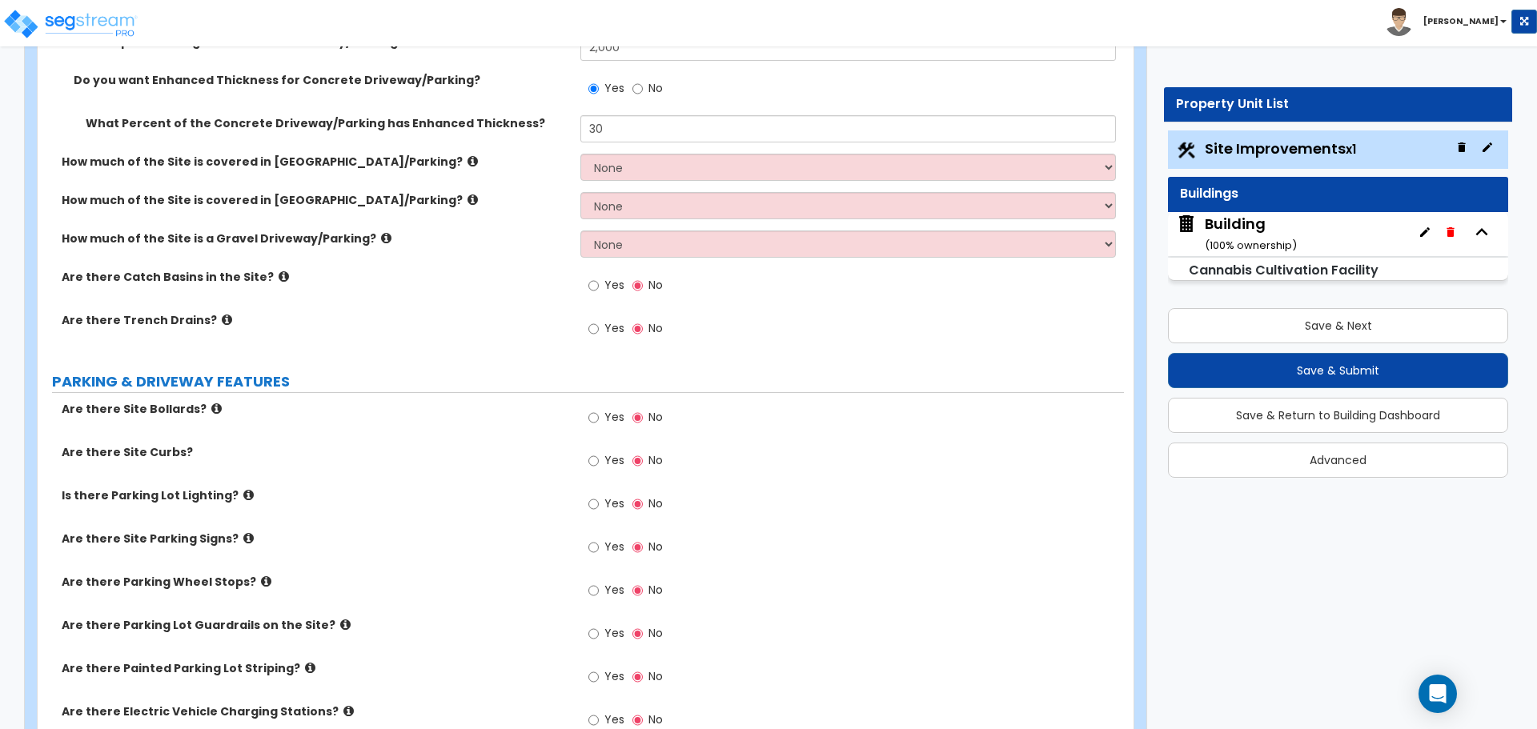
scroll to position [543, 0]
click at [601, 291] on label "Yes" at bounding box center [606, 289] width 36 height 27
click at [599, 291] on input "Yes" at bounding box center [593, 288] width 10 height 18
radio input "true"
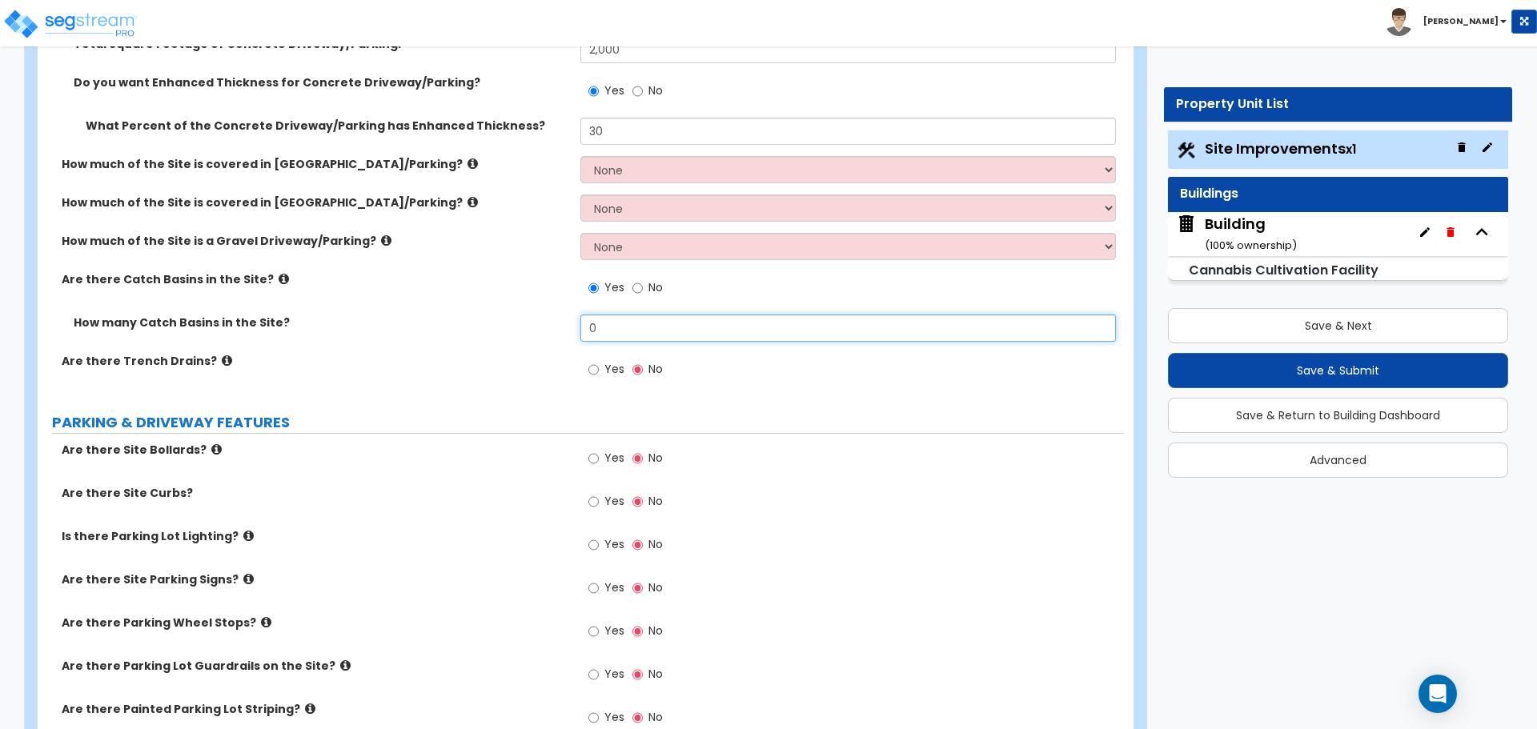
drag, startPoint x: 622, startPoint y: 321, endPoint x: 512, endPoint y: 320, distance: 109.7
click at [519, 321] on div "How many Catch Basins in the Site? 0" at bounding box center [581, 334] width 1086 height 38
type input "6"
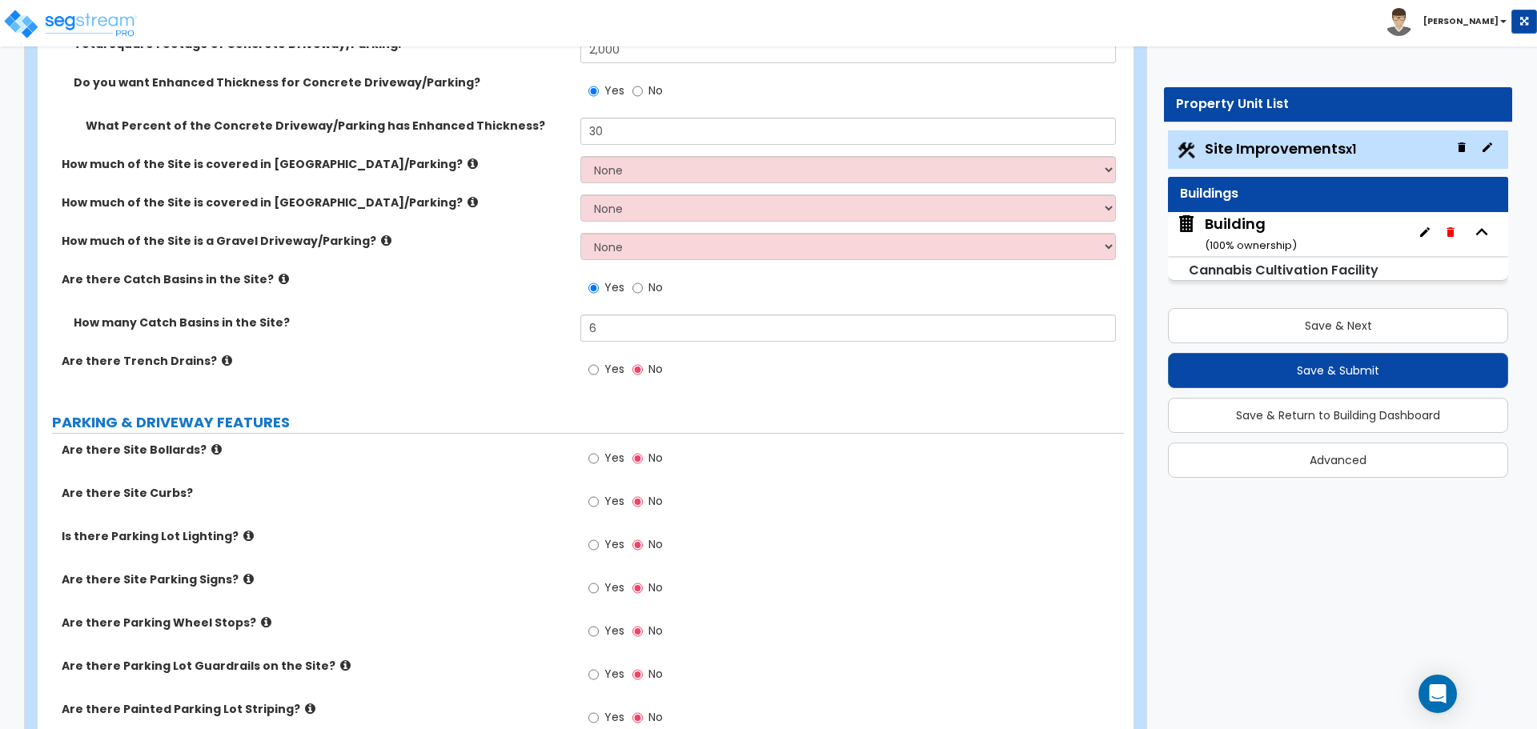
click at [604, 378] on label "Yes" at bounding box center [606, 371] width 36 height 27
click at [599, 378] on input "Yes" at bounding box center [593, 370] width 10 height 18
radio input "true"
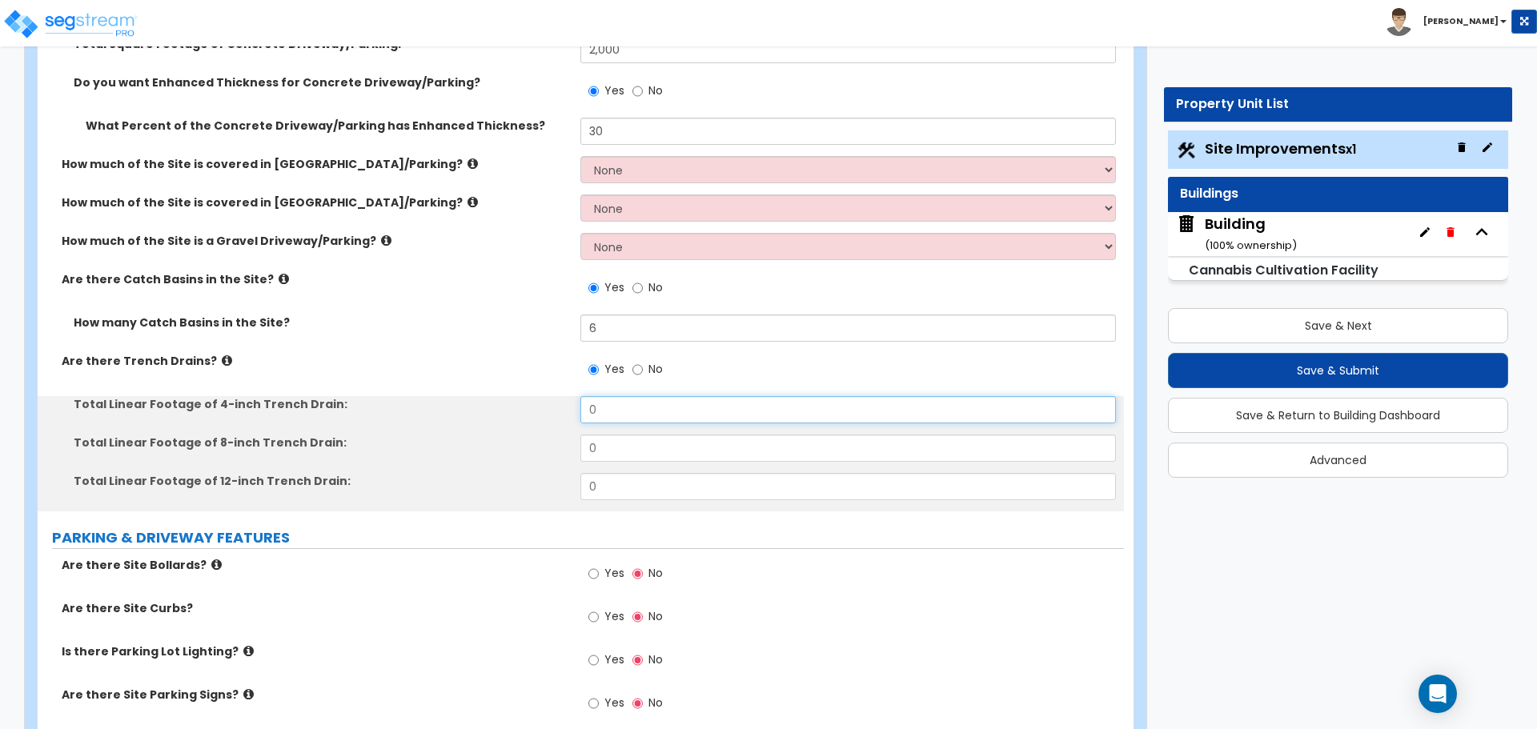
drag, startPoint x: 617, startPoint y: 411, endPoint x: 552, endPoint y: 396, distance: 66.4
click at [552, 396] on div "Total Linear Footage of 4-inch Trench Drain: 0" at bounding box center [581, 415] width 1086 height 38
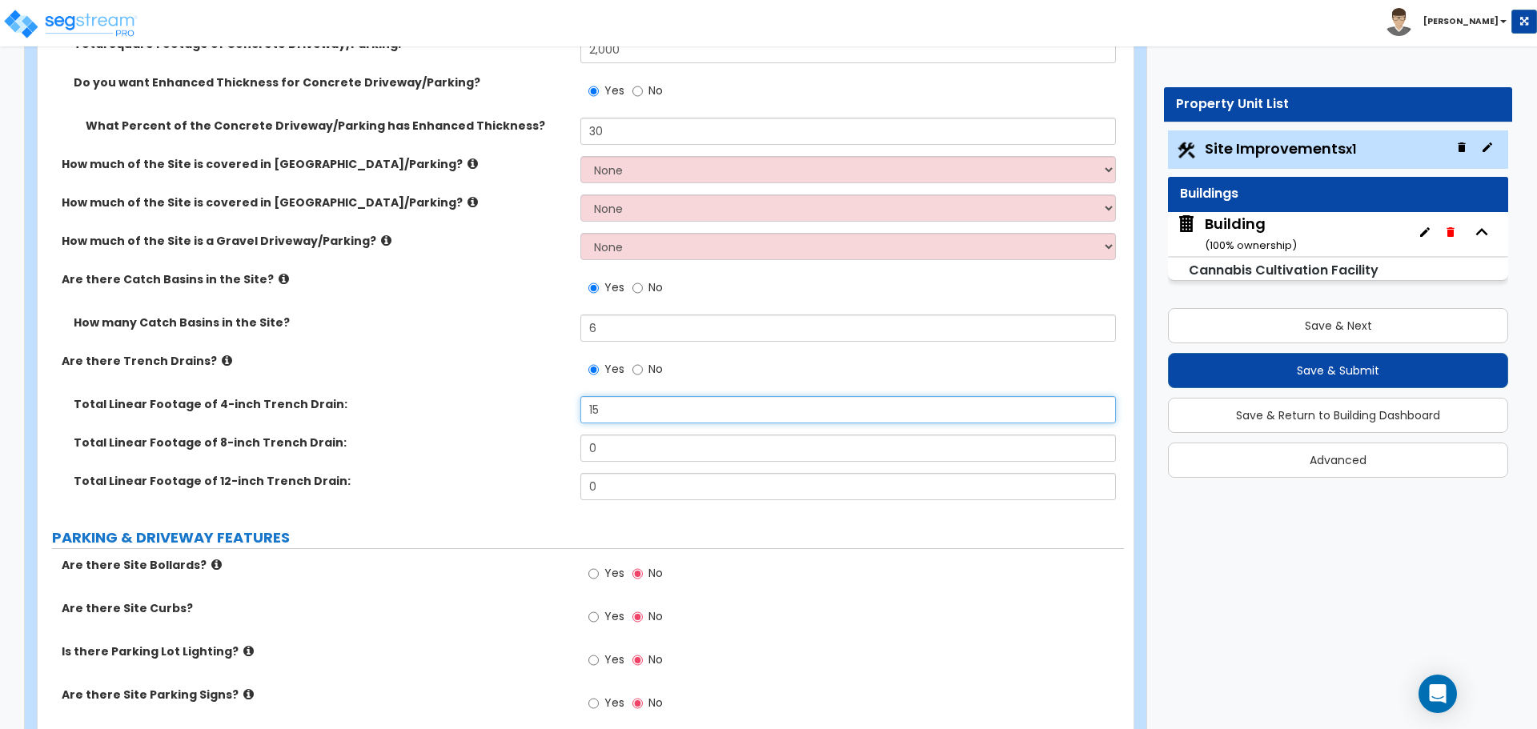
type input "15"
type input "30"
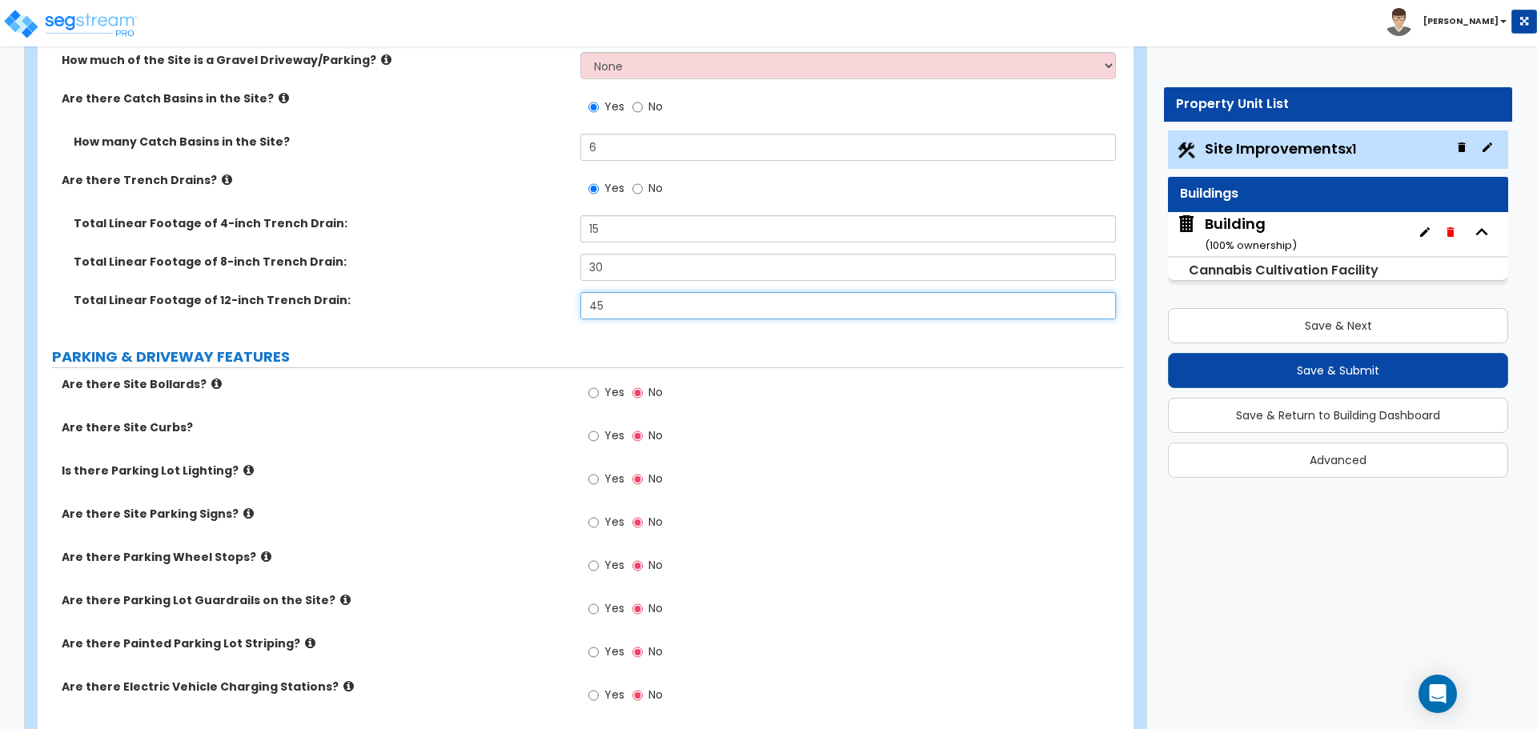
scroll to position [725, 0]
type input "45"
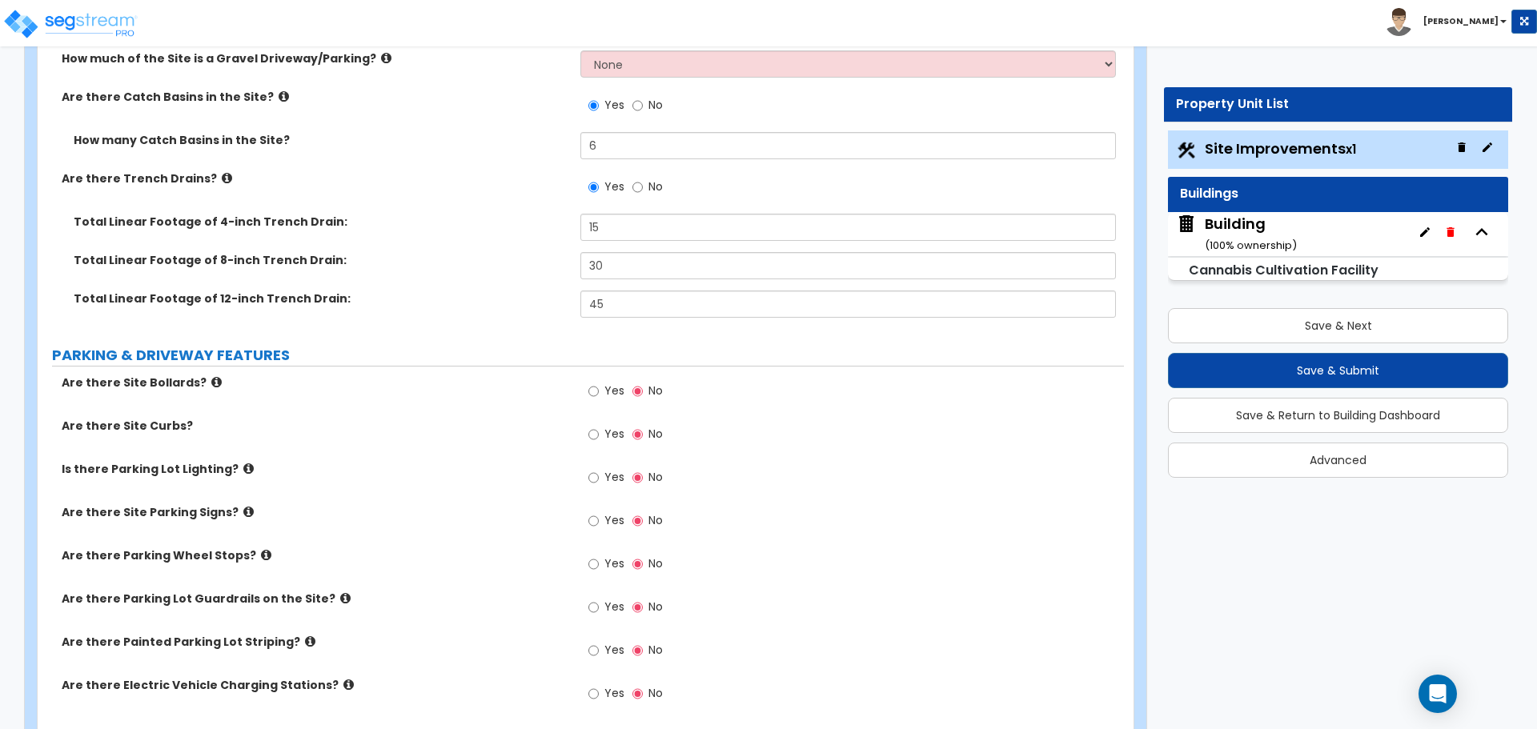
click at [211, 376] on icon at bounding box center [216, 382] width 10 height 12
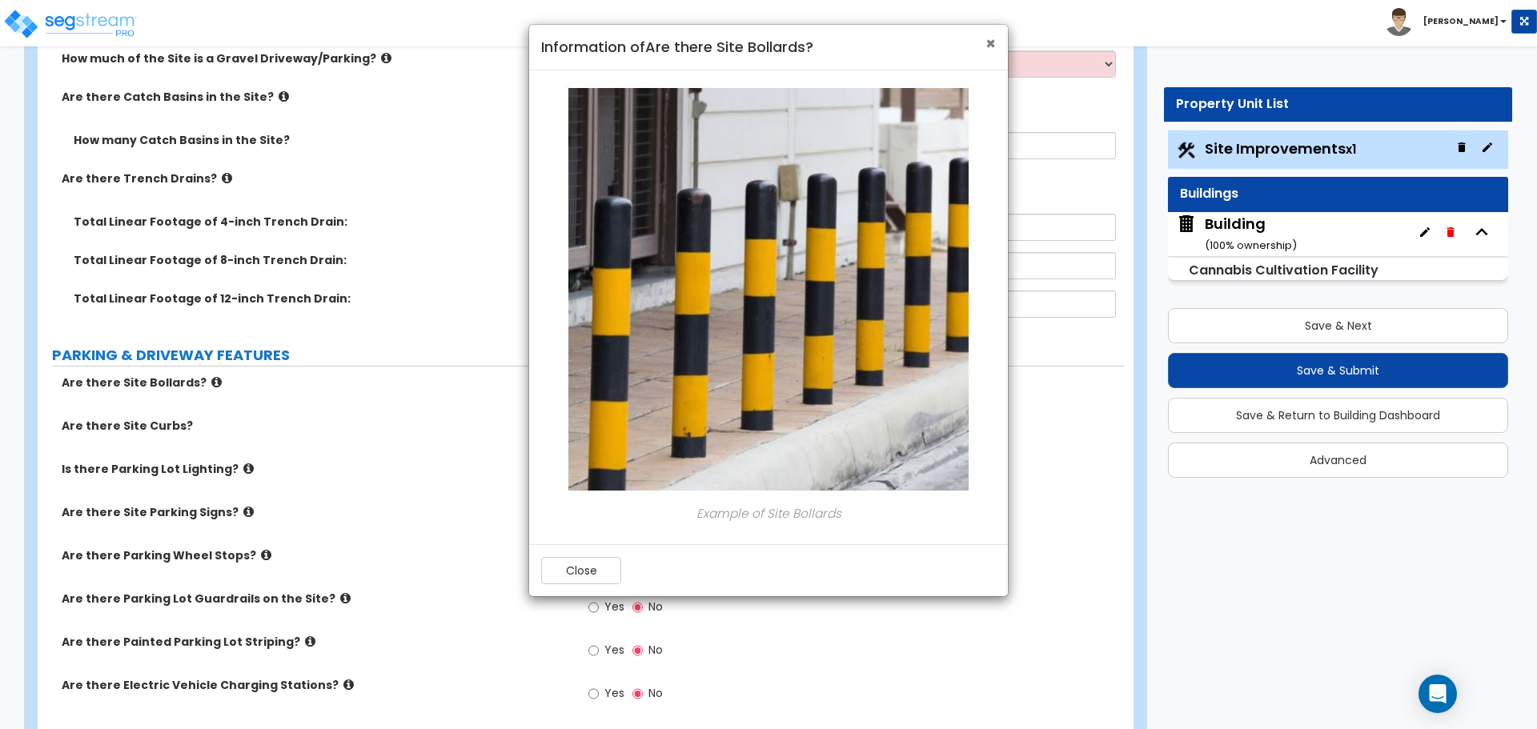
click at [991, 42] on span "×" at bounding box center [990, 43] width 10 height 23
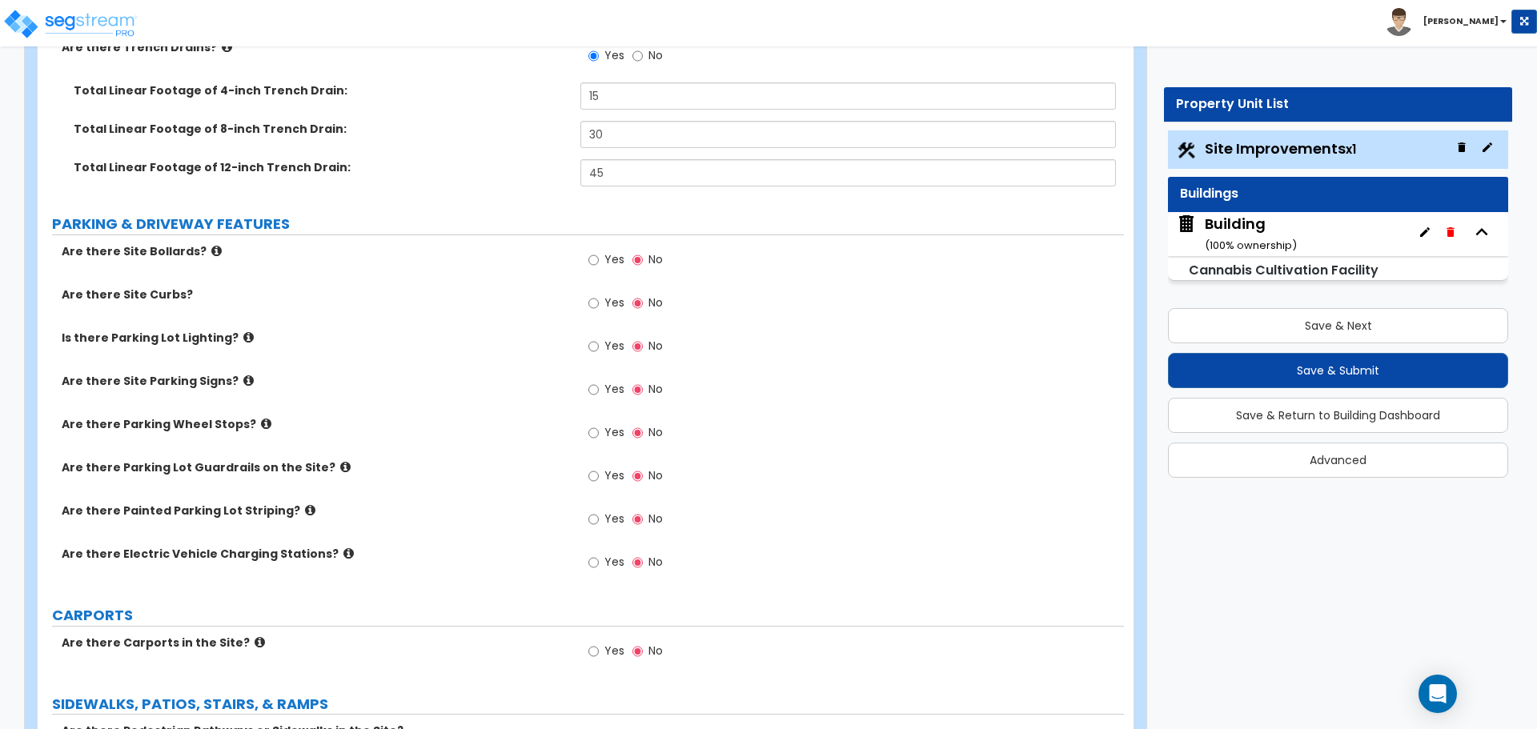
scroll to position [860, 0]
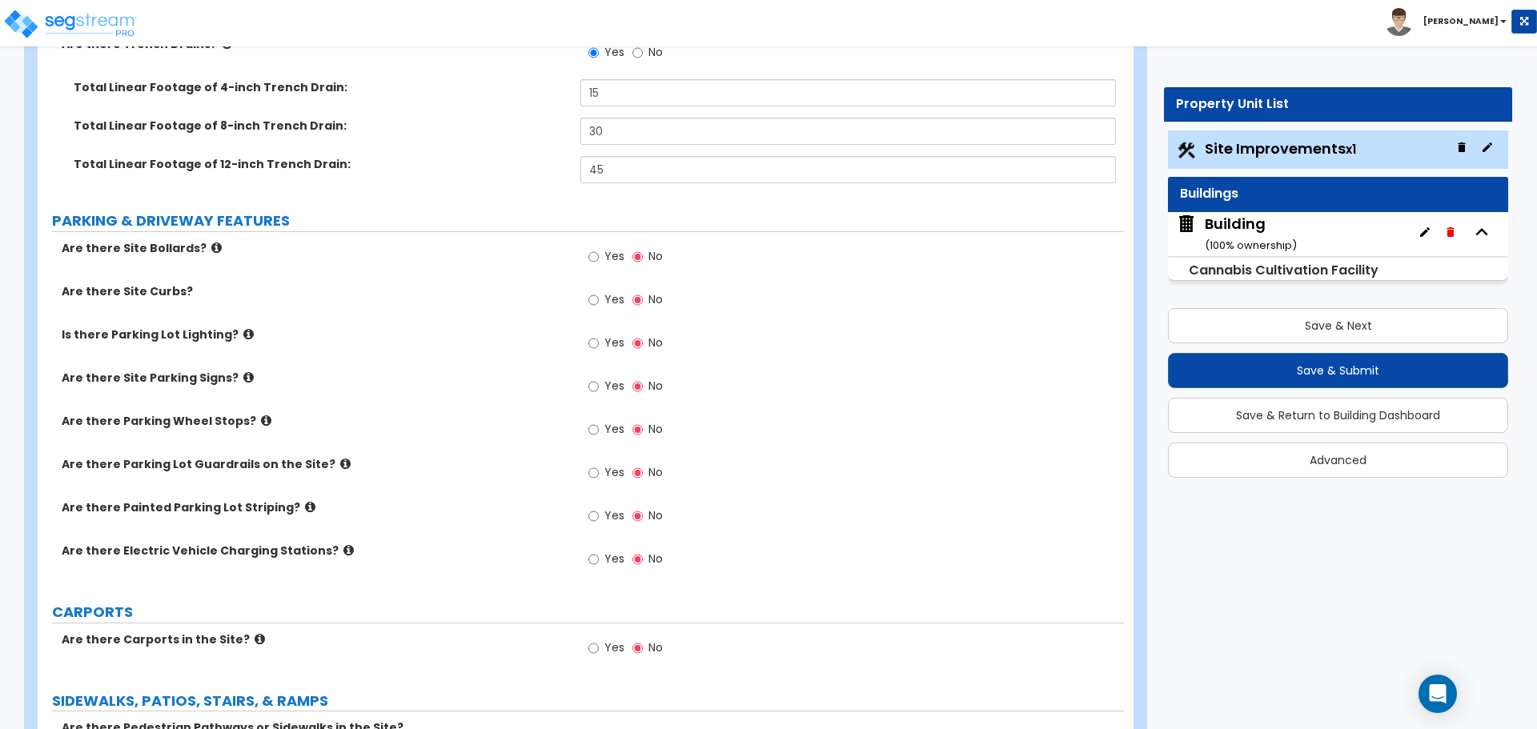
click at [597, 271] on div "Yes No" at bounding box center [625, 258] width 90 height 37
click at [602, 266] on label "Yes" at bounding box center [606, 258] width 36 height 27
click at [599, 266] on input "Yes" at bounding box center [593, 257] width 10 height 18
radio input "true"
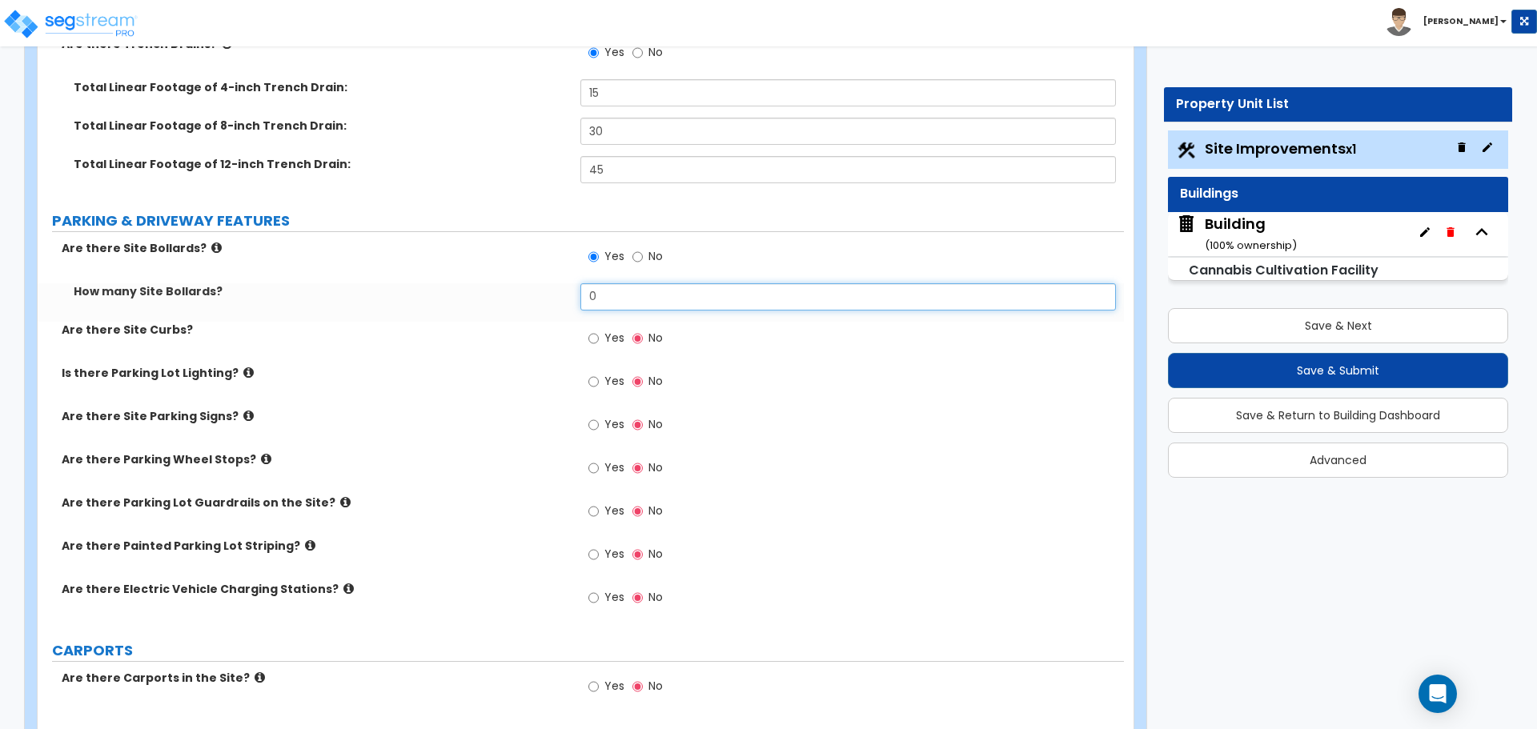
drag, startPoint x: 625, startPoint y: 295, endPoint x: 520, endPoint y: 293, distance: 104.9
click at [520, 293] on div "How many Site Bollards? 0" at bounding box center [581, 302] width 1086 height 38
type input "25"
click at [600, 335] on label "Yes" at bounding box center [606, 340] width 36 height 27
click at [599, 335] on input "Yes" at bounding box center [593, 339] width 10 height 18
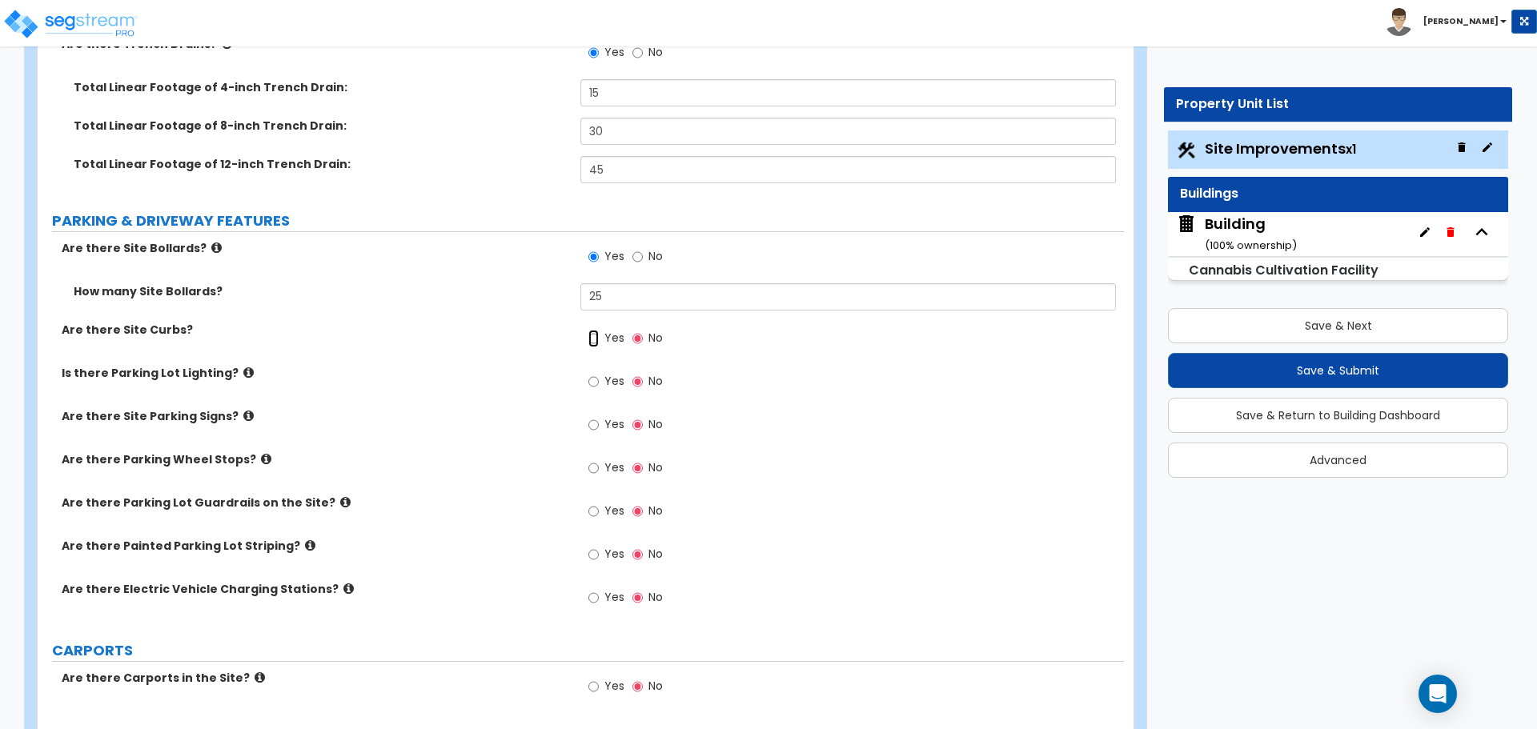
radio input "true"
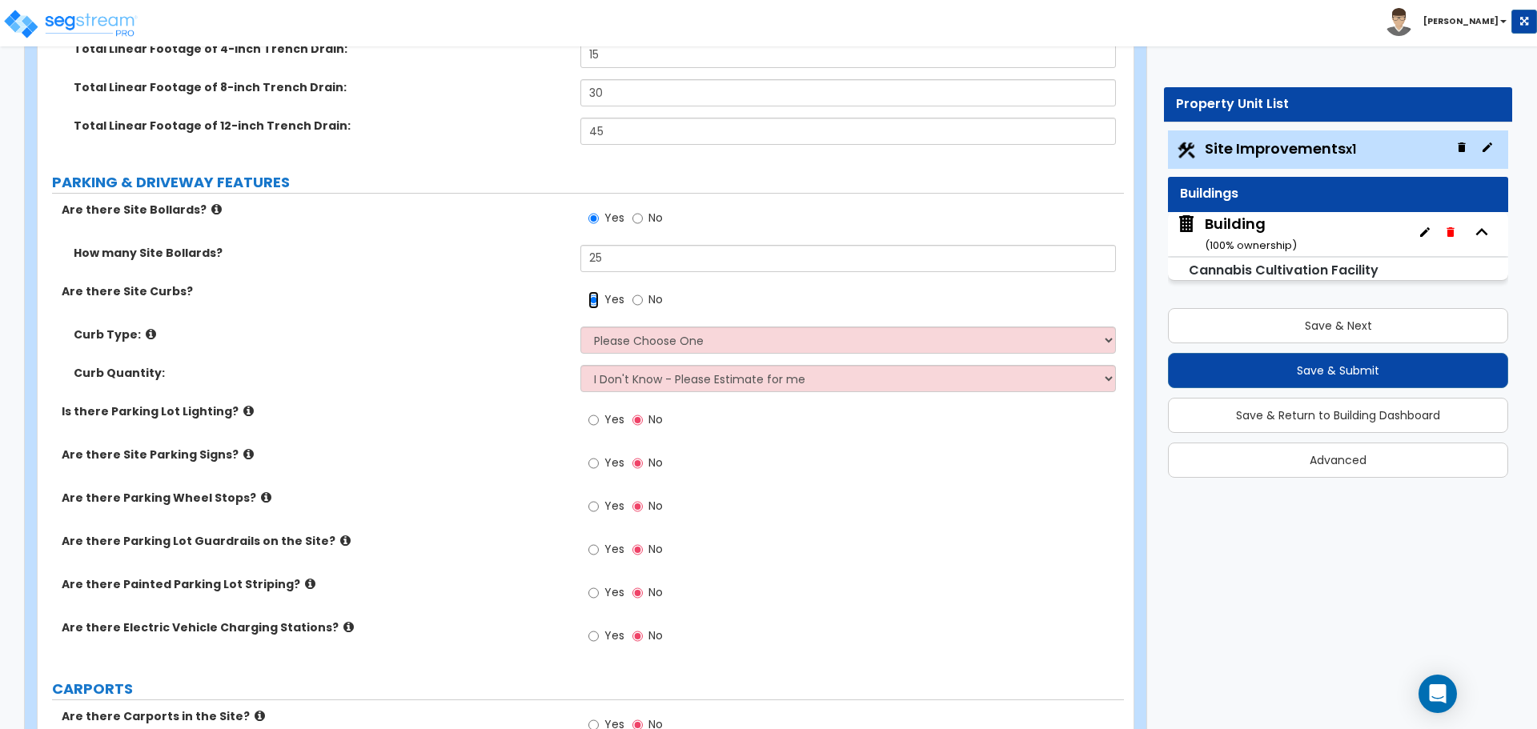
scroll to position [900, 0]
click at [146, 335] on icon at bounding box center [151, 333] width 10 height 12
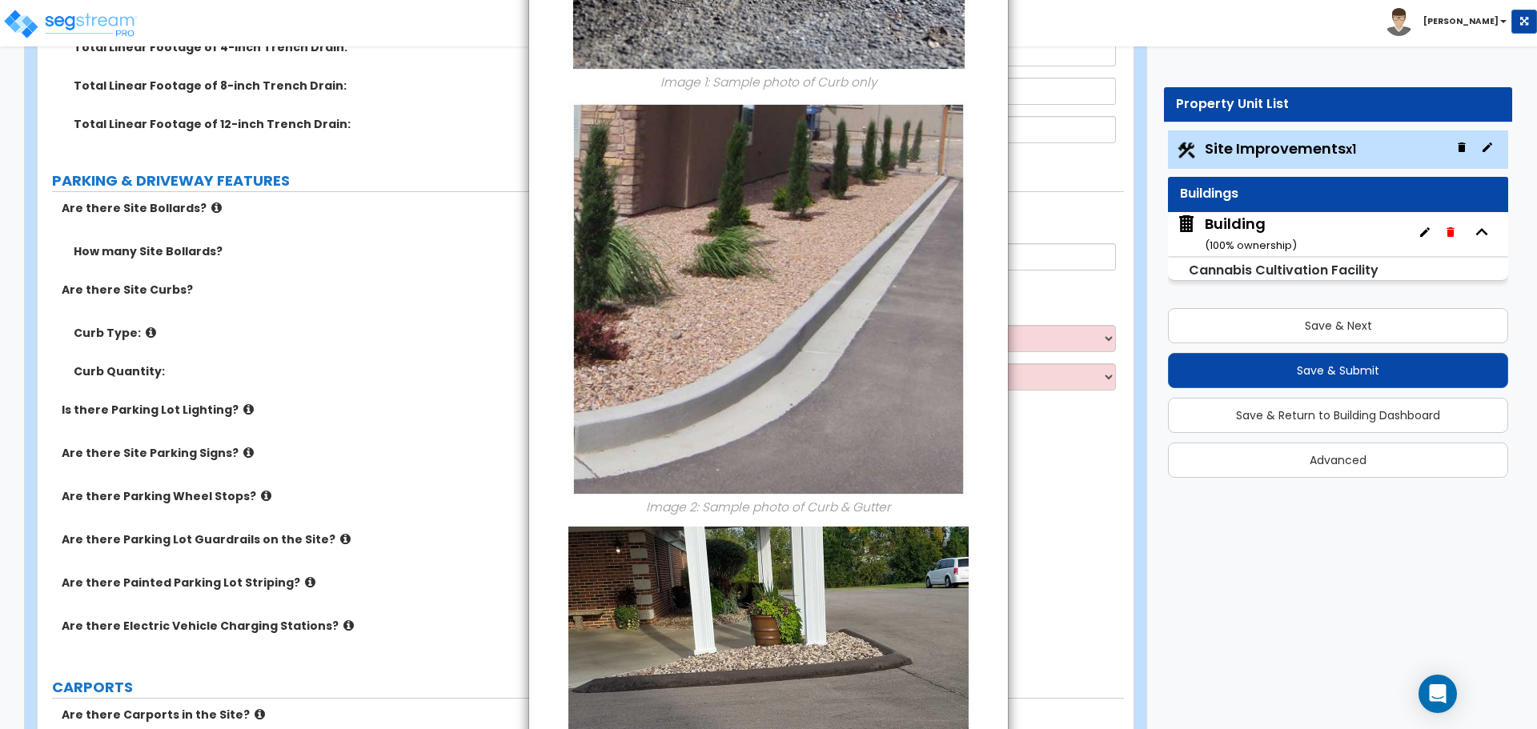
scroll to position [0, 0]
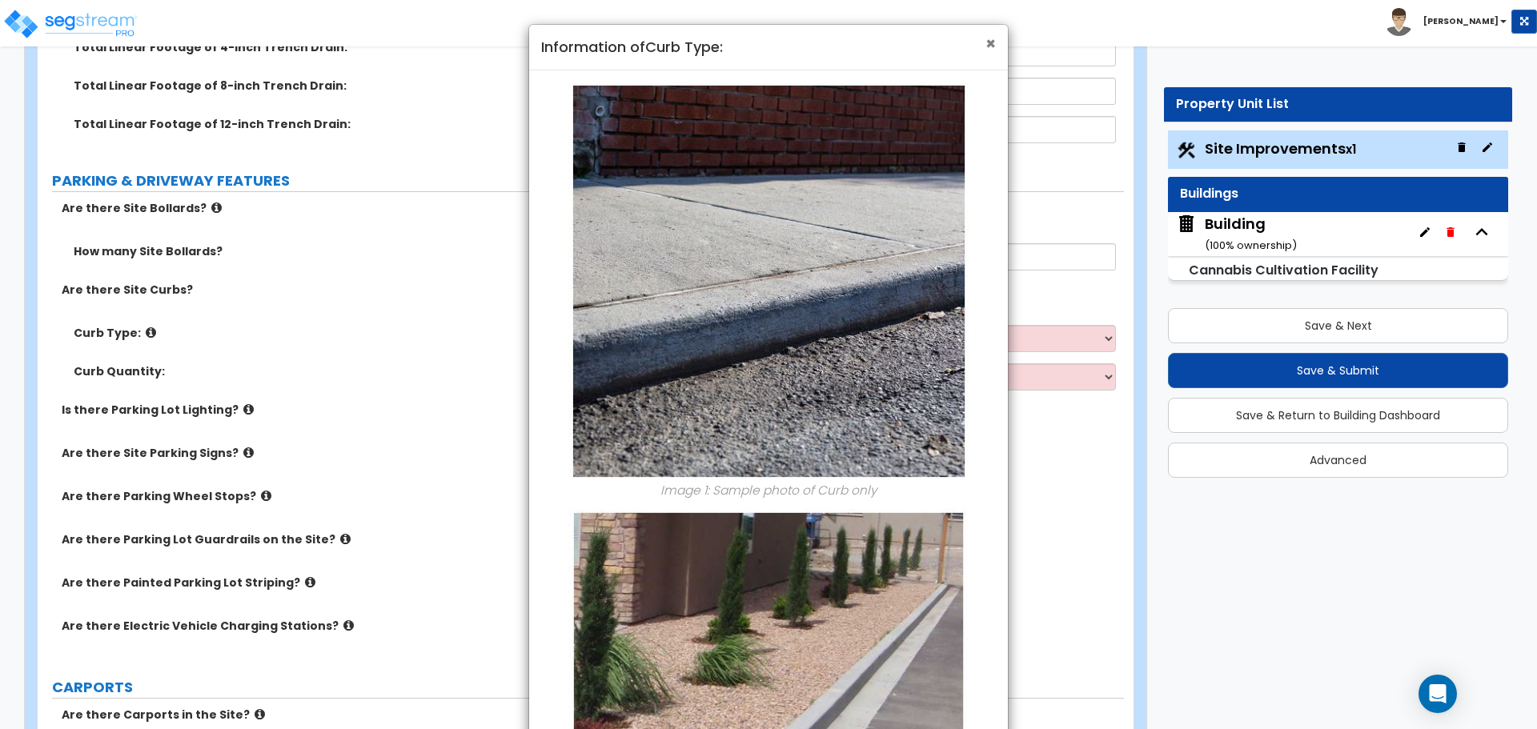
click at [992, 41] on span "×" at bounding box center [990, 43] width 10 height 23
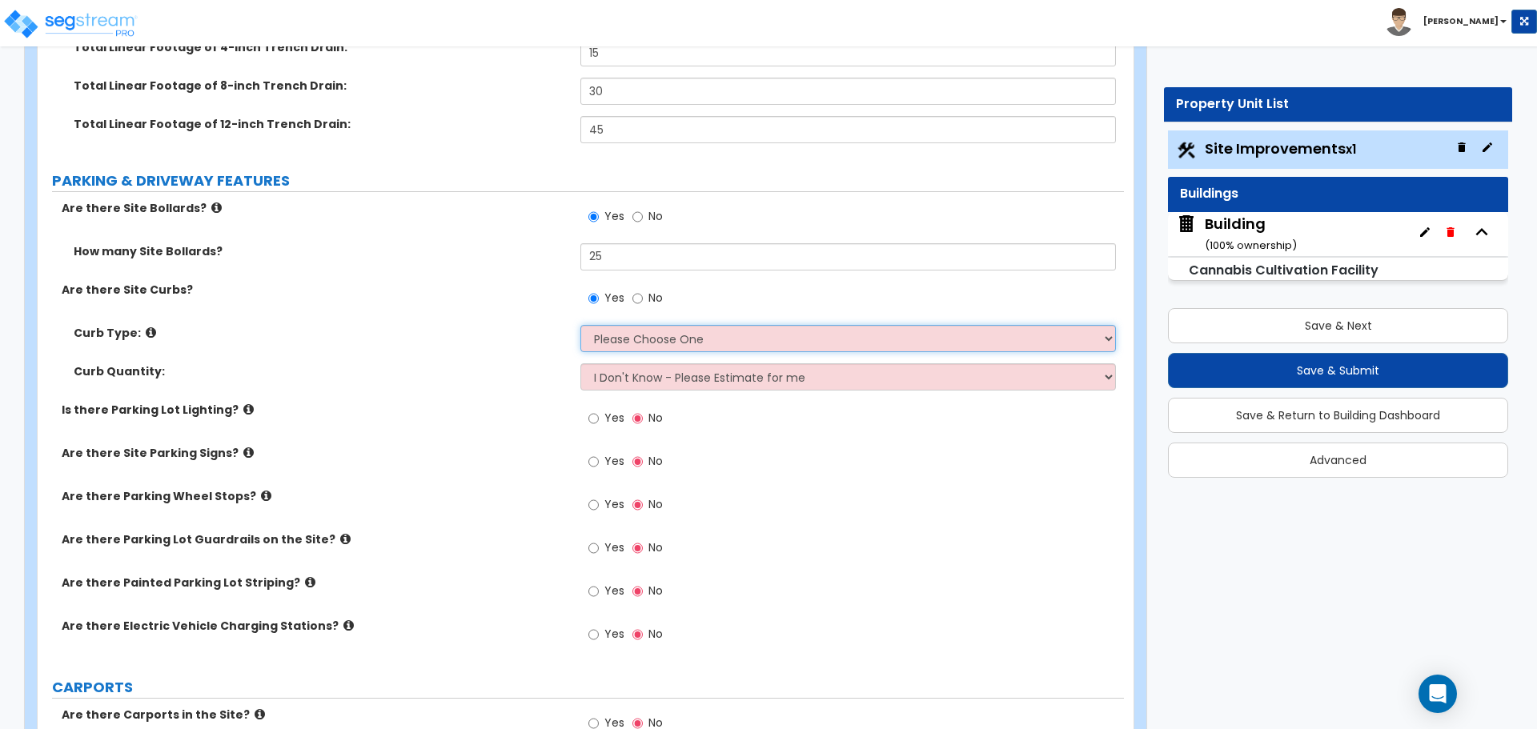
click at [688, 328] on select "Please Choose One Curb (Only) Curb & Gutter Asphalt Berm" at bounding box center [847, 338] width 535 height 27
select select "2"
click at [580, 325] on select "Please Choose One Curb (Only) Curb & Gutter Asphalt Berm" at bounding box center [847, 338] width 535 height 27
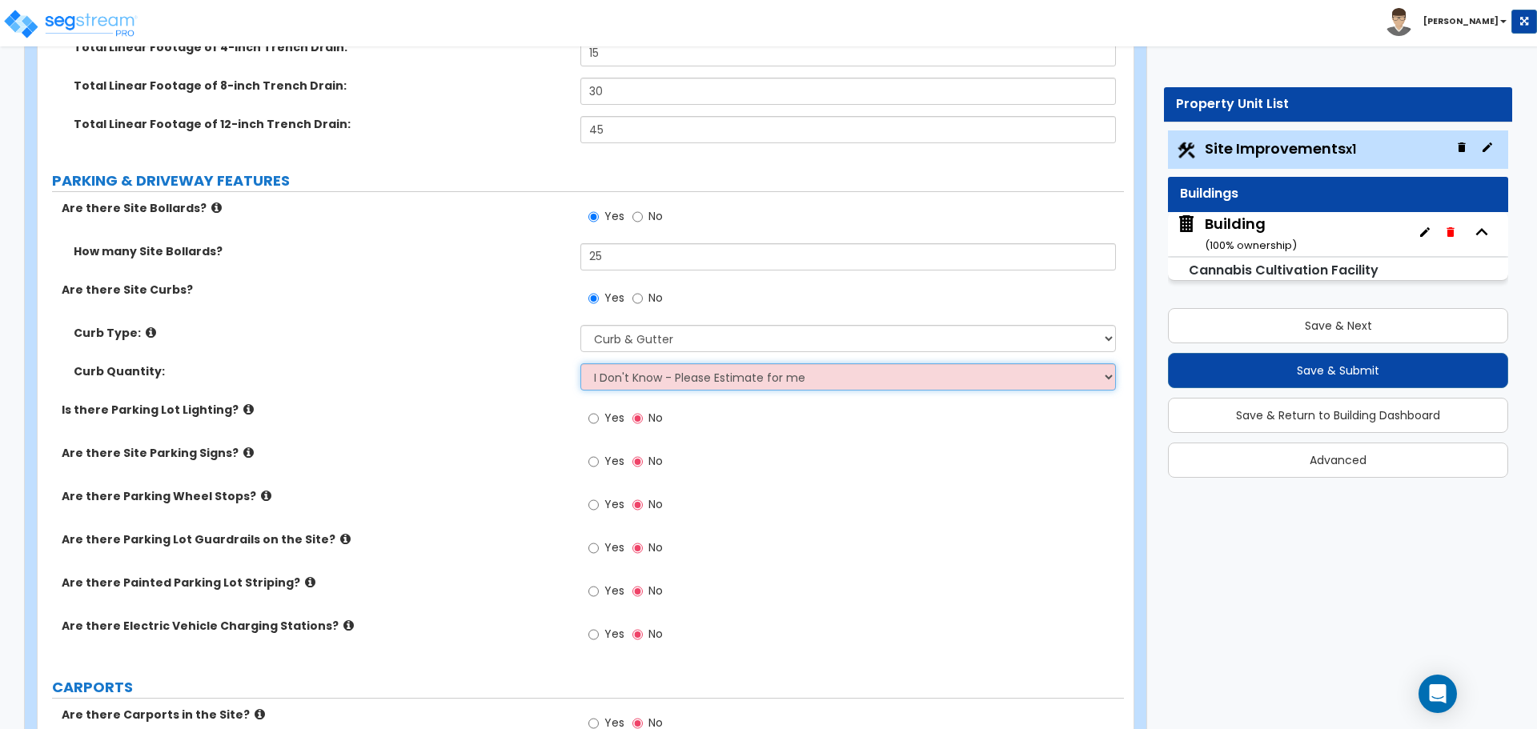
click at [664, 370] on select "I Don't Know - Please Estimate for me I want to Enter the Linear Footage" at bounding box center [847, 376] width 535 height 27
select select "1"
click at [580, 363] on select "I Don't Know - Please Estimate for me I want to Enter the Linear Footage" at bounding box center [847, 376] width 535 height 27
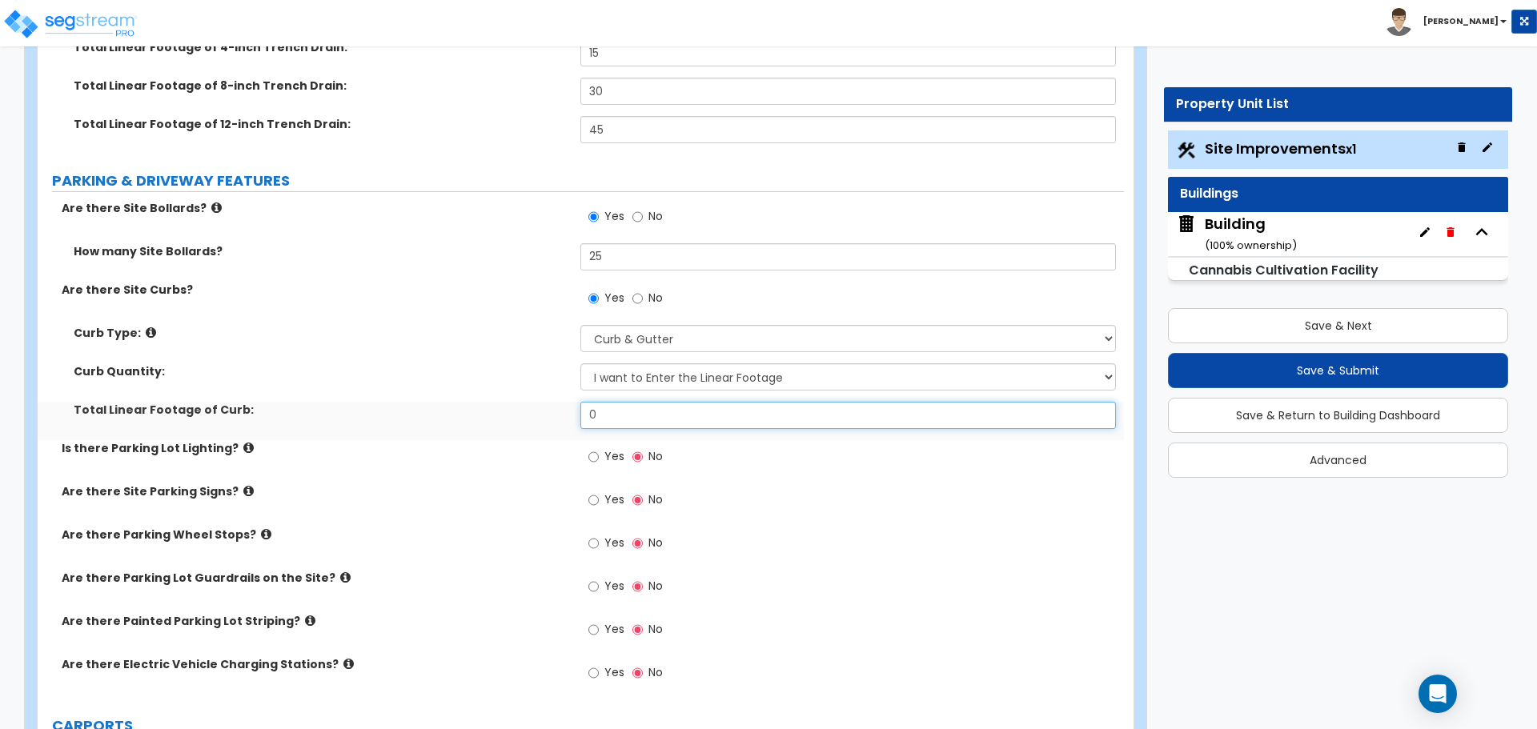
drag, startPoint x: 642, startPoint y: 413, endPoint x: 559, endPoint y: 393, distance: 85.6
click at [559, 394] on div "Curb Type: Please Choose One Curb (Only) Curb & Gutter Asphalt Berm Curb Quanti…" at bounding box center [581, 382] width 1062 height 115
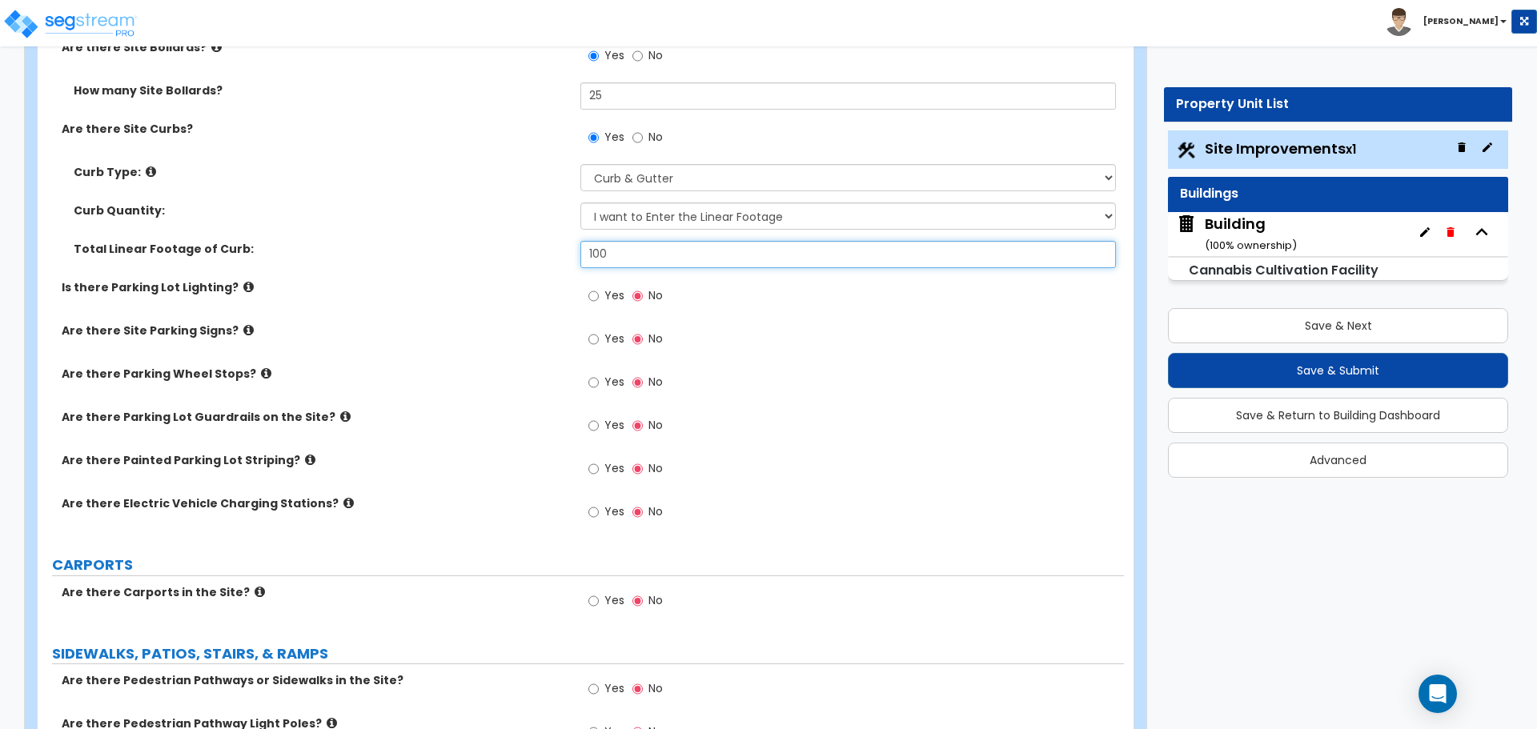
scroll to position [1073, 0]
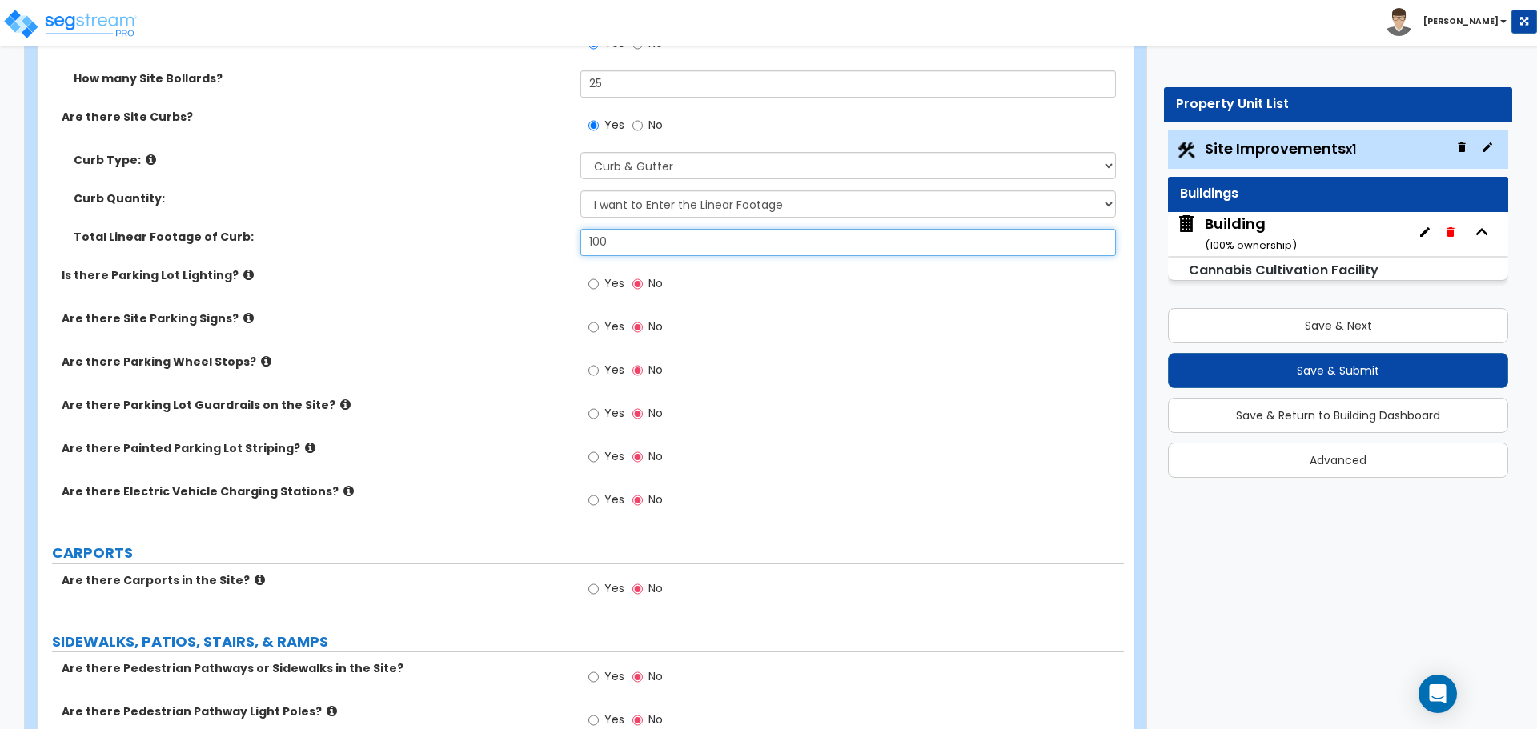
type input "100"
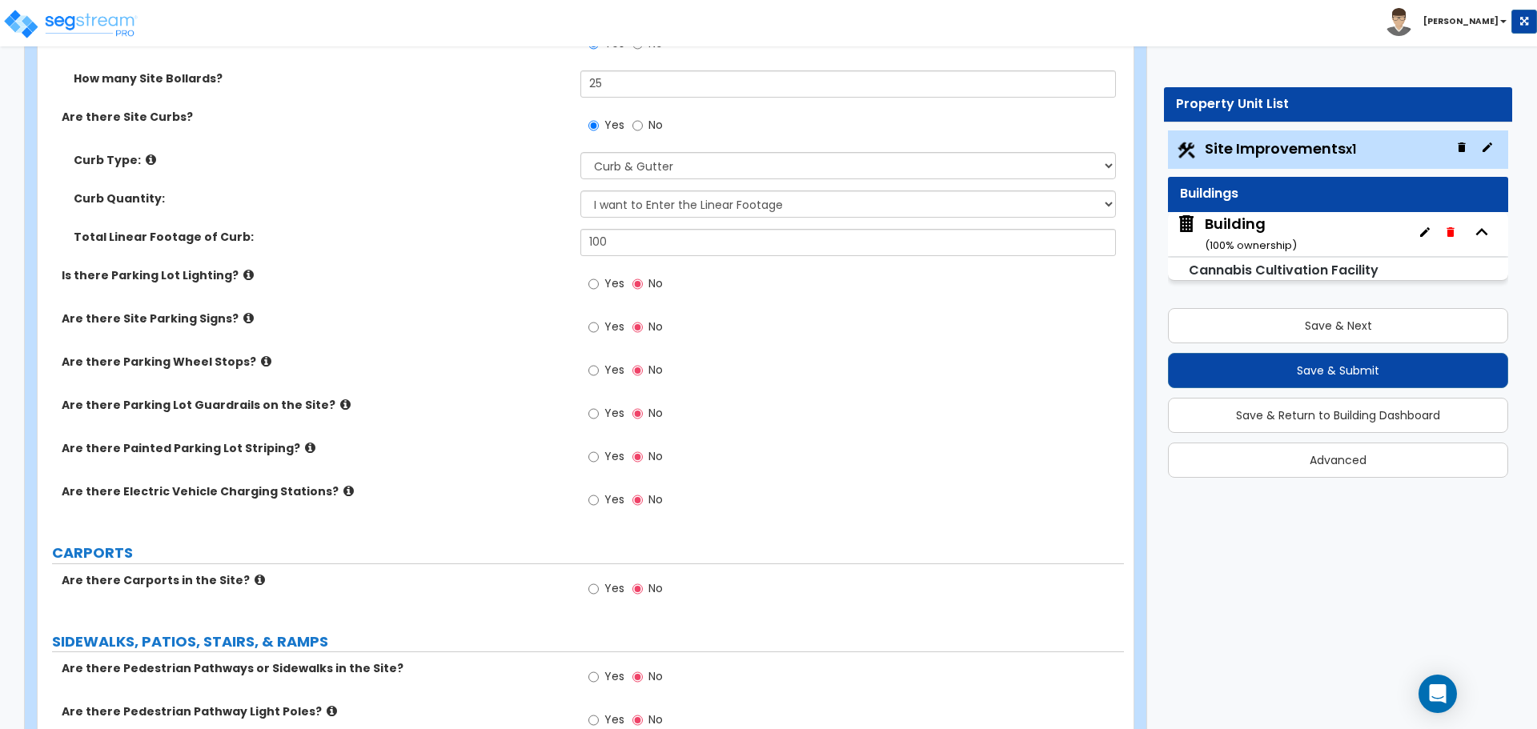
click at [601, 277] on label "Yes" at bounding box center [606, 285] width 36 height 27
click at [599, 277] on input "Yes" at bounding box center [593, 284] width 10 height 18
radio input "true"
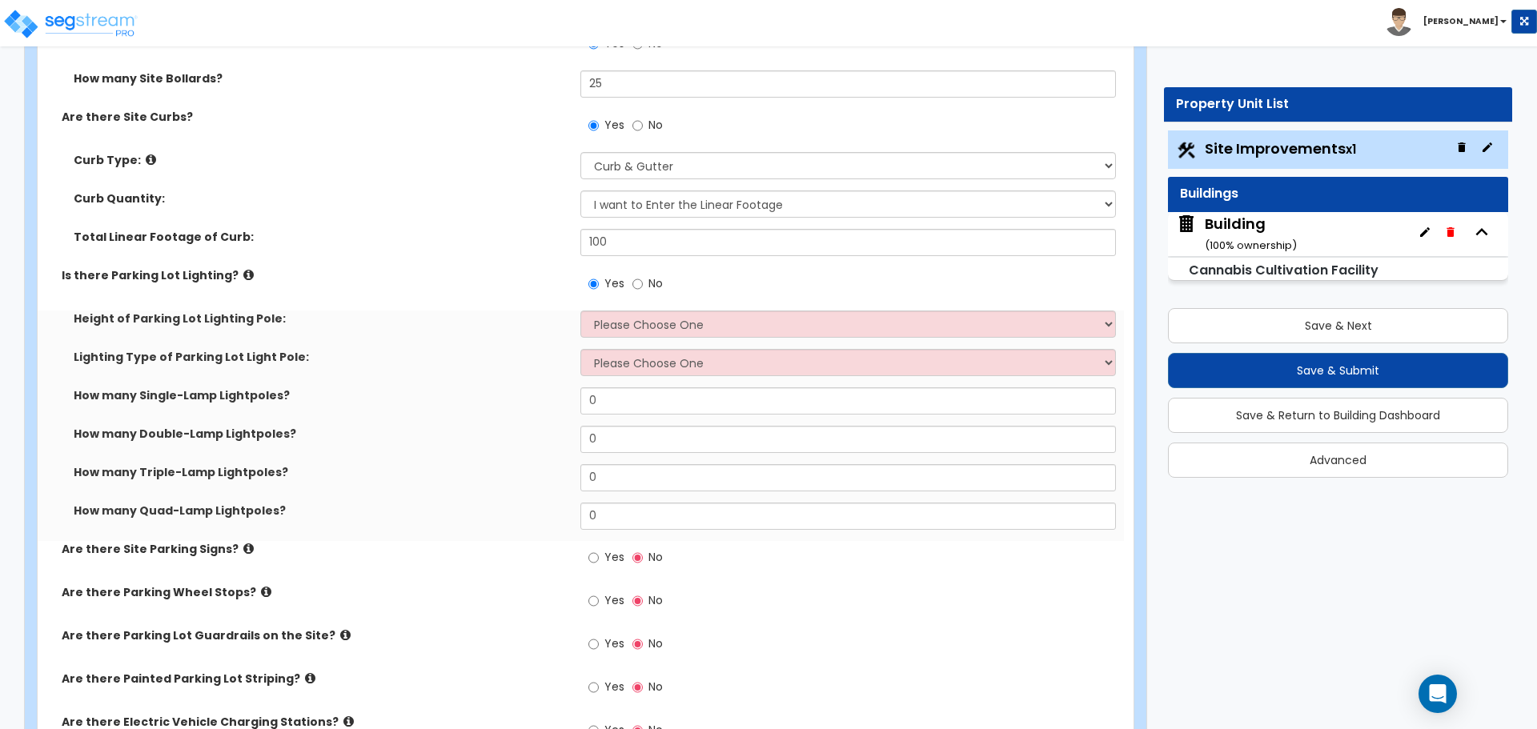
click at [228, 271] on label "Is there Parking Lot Lighting?" at bounding box center [315, 275] width 507 height 16
click at [243, 271] on icon at bounding box center [248, 275] width 10 height 12
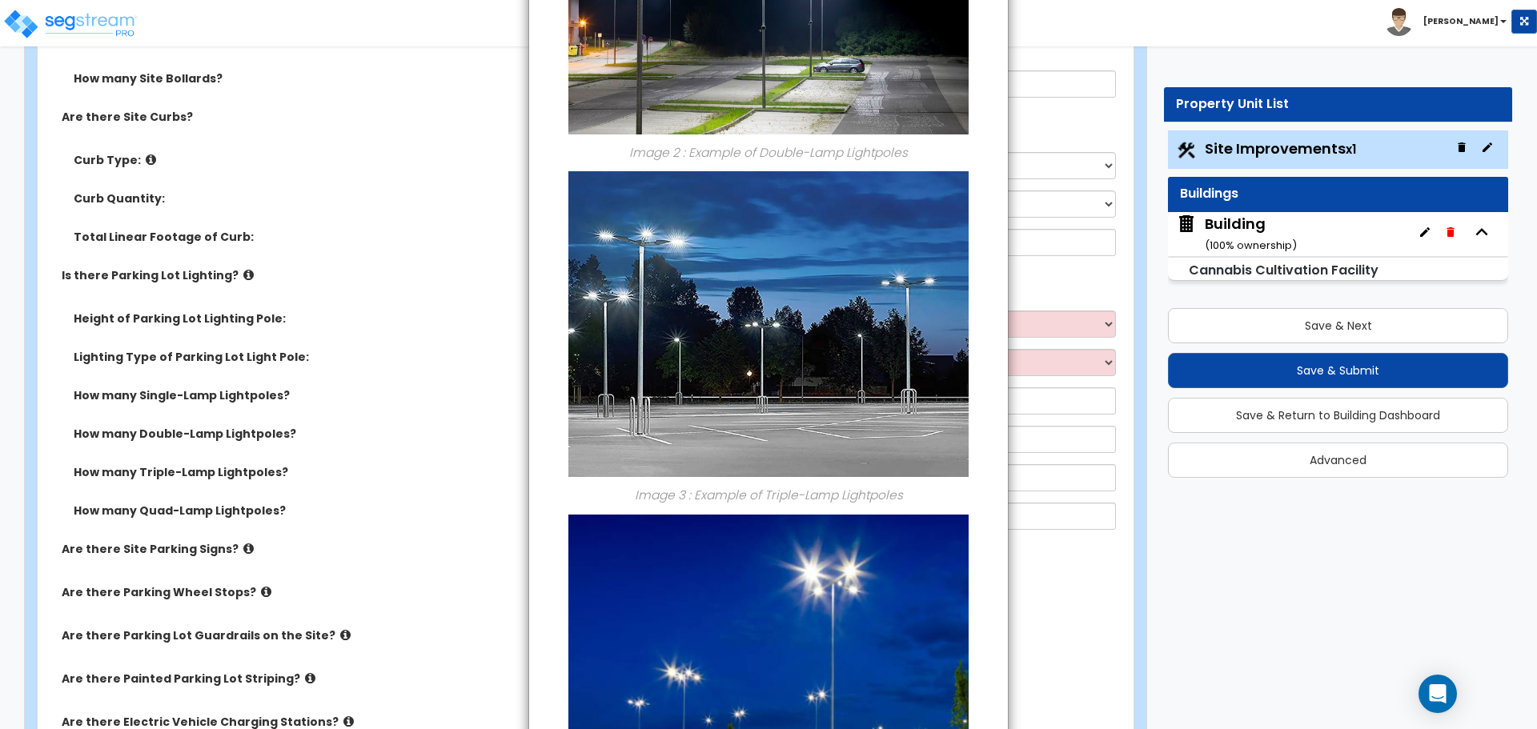
scroll to position [0, 0]
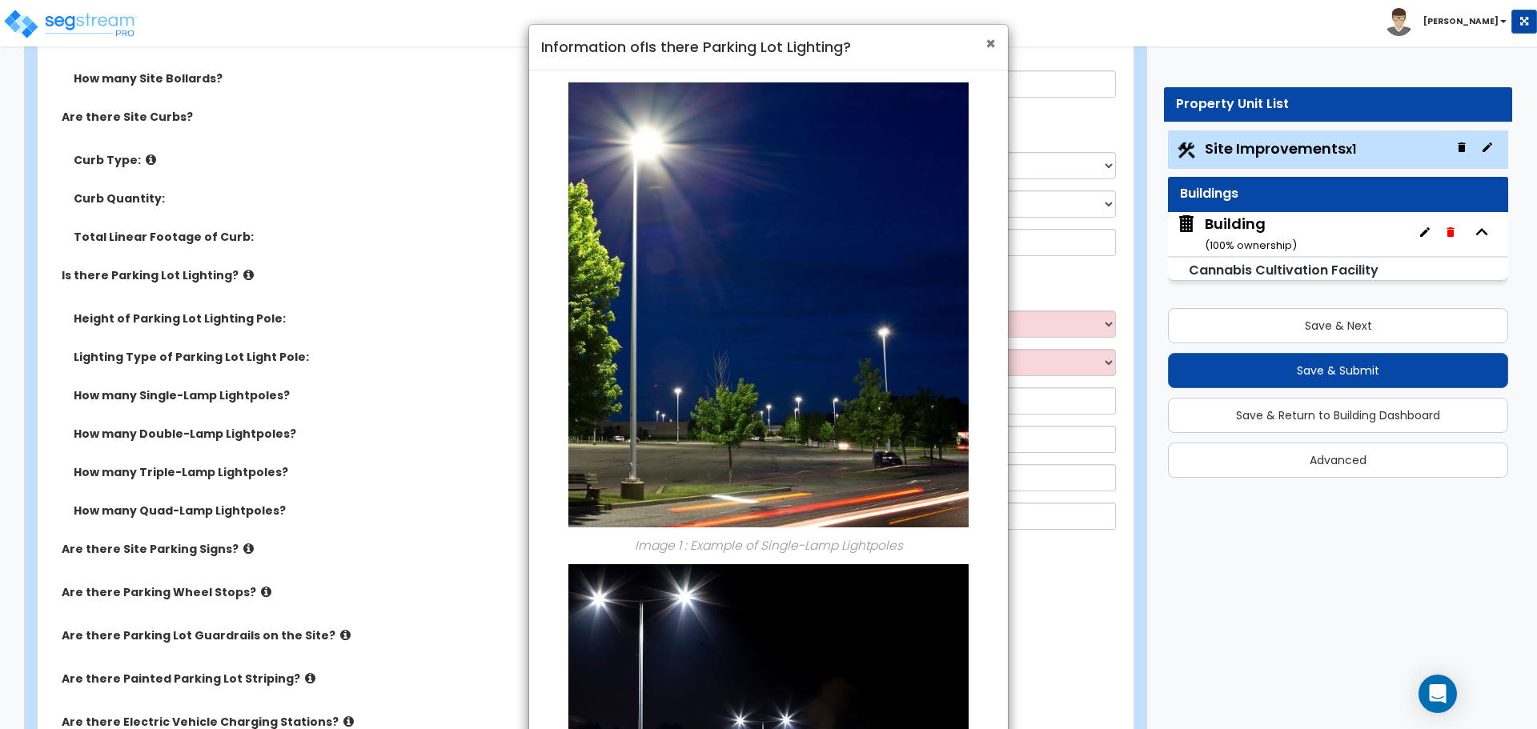
click at [990, 45] on span "×" at bounding box center [990, 43] width 10 height 23
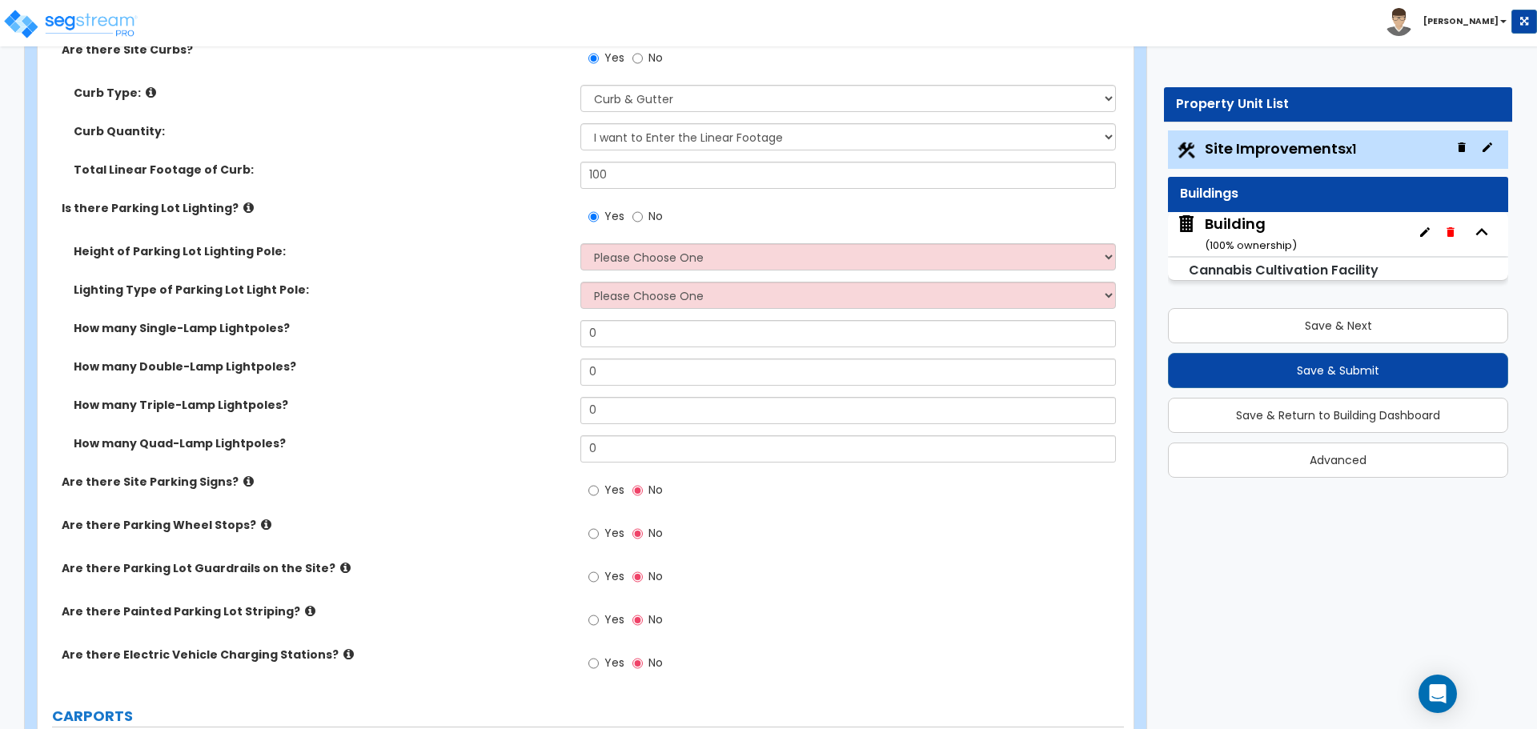
scroll to position [1141, 0]
click at [801, 254] on select "Please Choose One 20' high 30' high 40' high" at bounding box center [847, 256] width 535 height 27
select select "2"
click at [580, 243] on select "Please Choose One 20' high 30' high 40' high" at bounding box center [847, 256] width 535 height 27
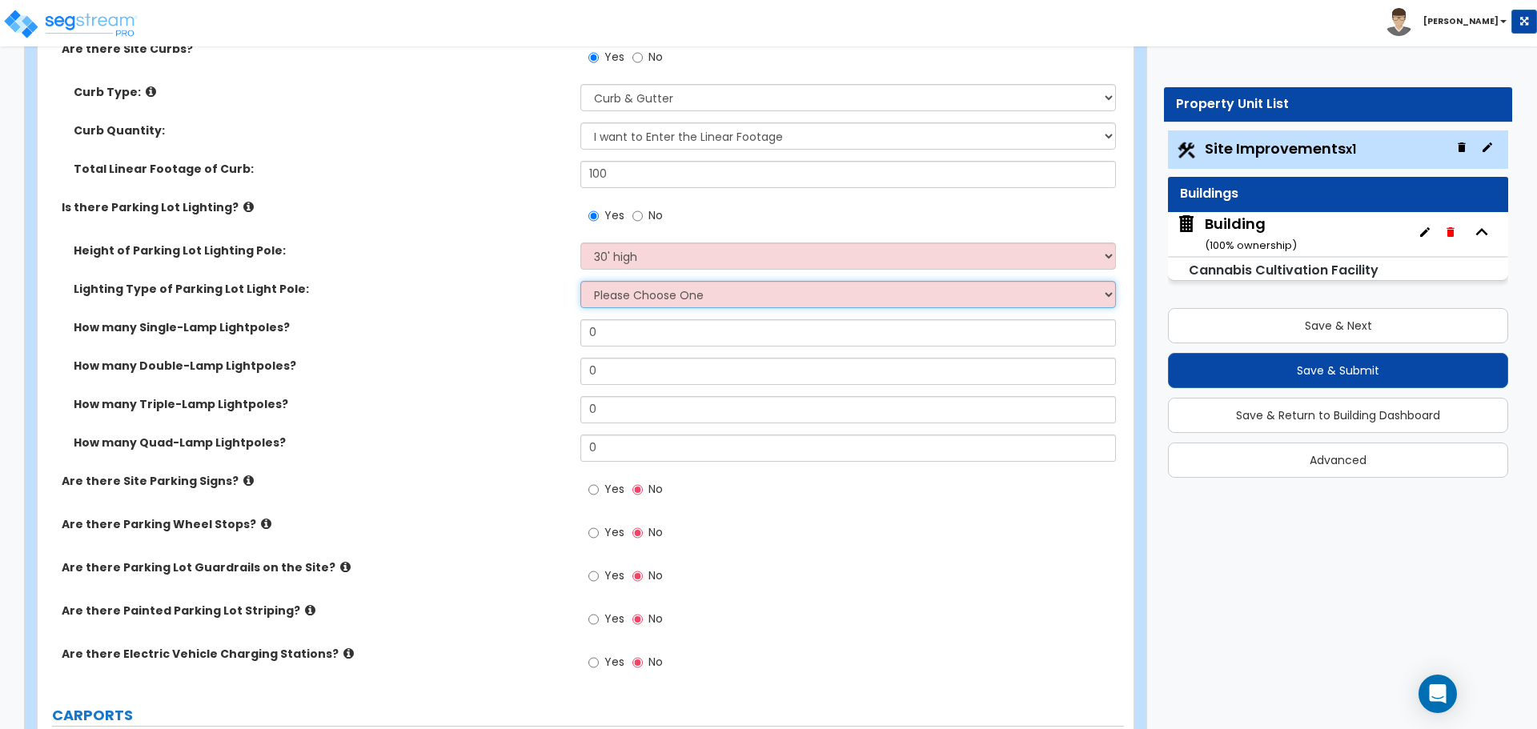
click at [725, 303] on select "Please Choose One LED Metal Halide High Pressure Sodium Please Choose for me" at bounding box center [847, 294] width 535 height 27
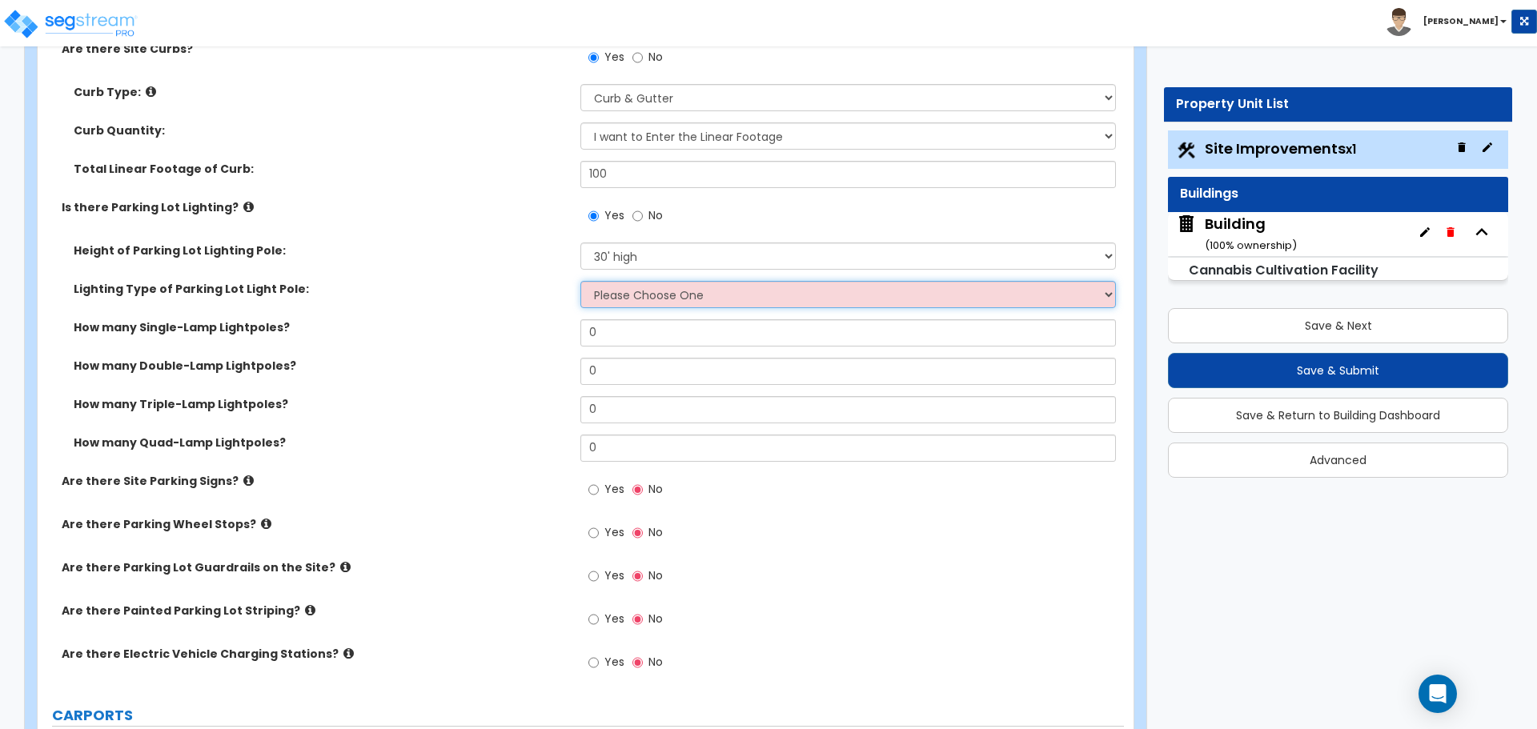
select select "1"
click at [580, 281] on select "Please Choose One LED Metal Halide High Pressure Sodium Please Choose for me" at bounding box center [847, 294] width 535 height 27
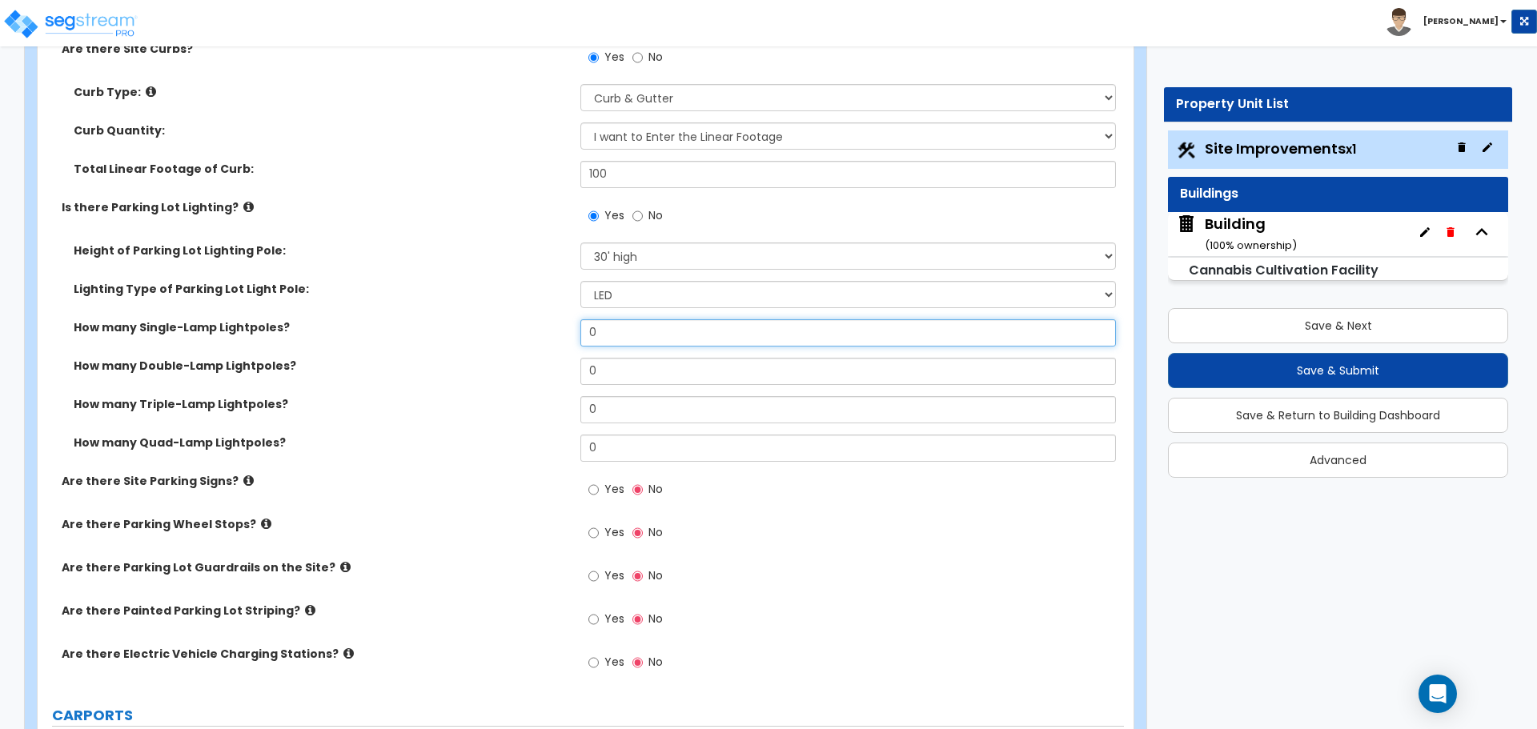
drag, startPoint x: 636, startPoint y: 330, endPoint x: 564, endPoint y: 316, distance: 73.3
click at [564, 319] on div "How many Single-Lamp Lightpoles? 0" at bounding box center [581, 338] width 1086 height 38
type input "1"
type input "2"
type input "3"
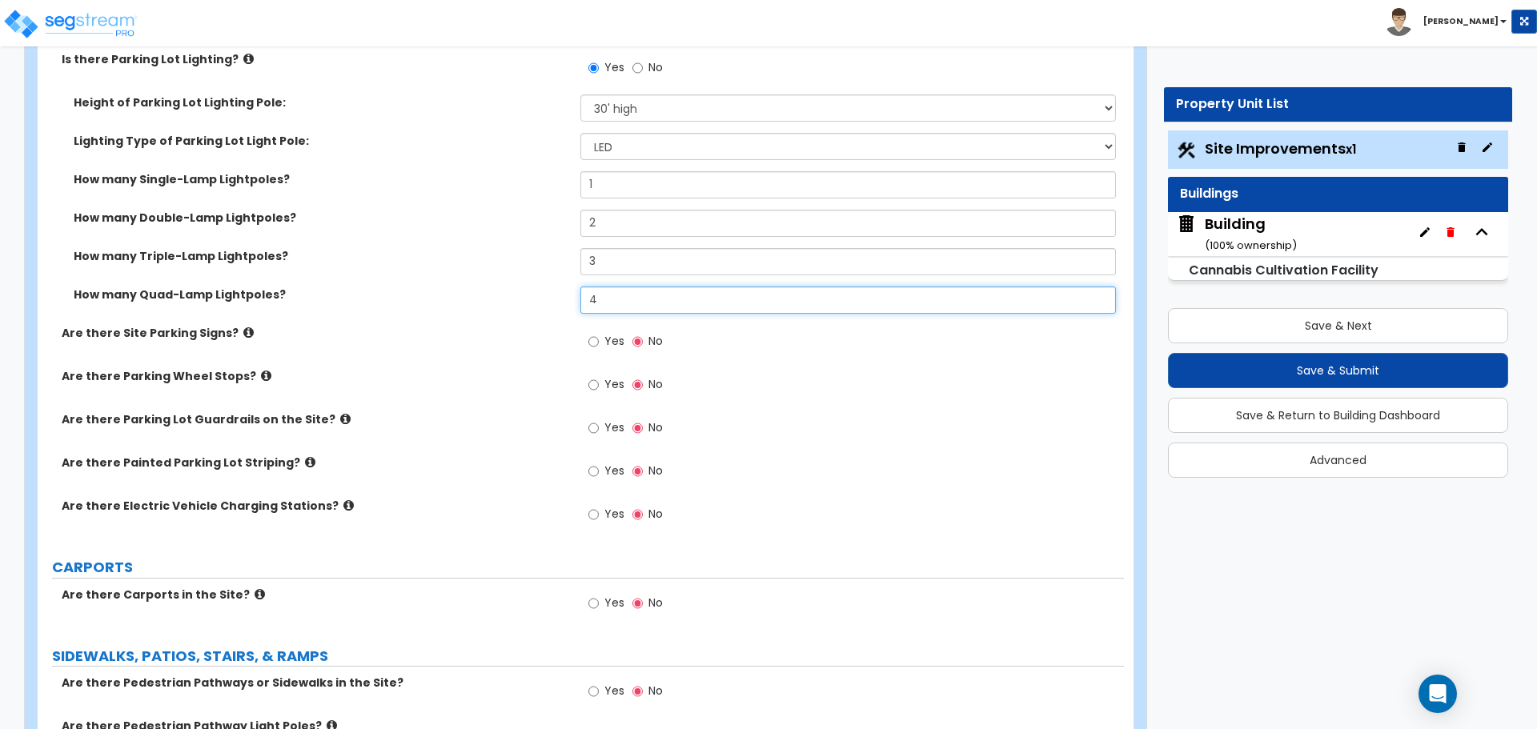
scroll to position [1297, 0]
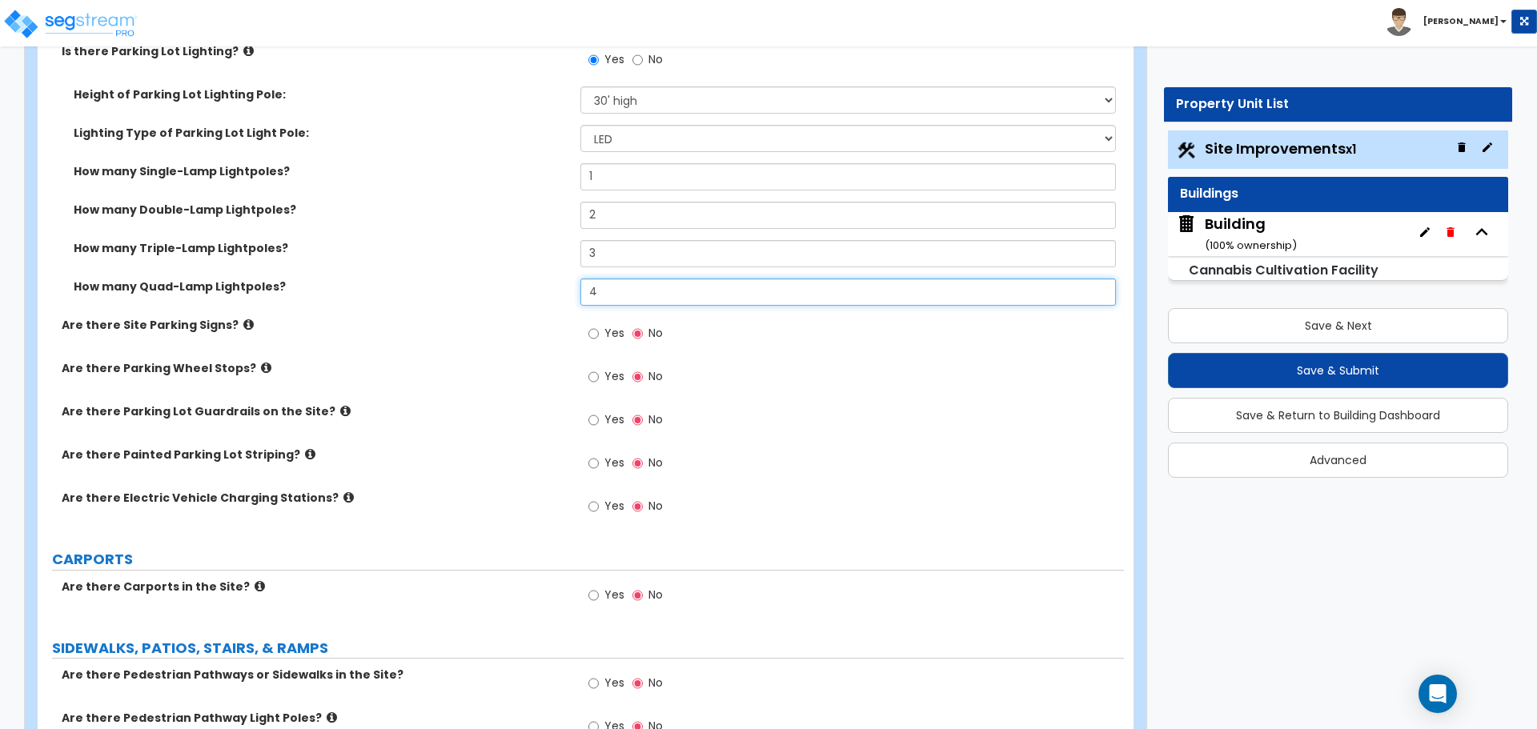
type input "4"
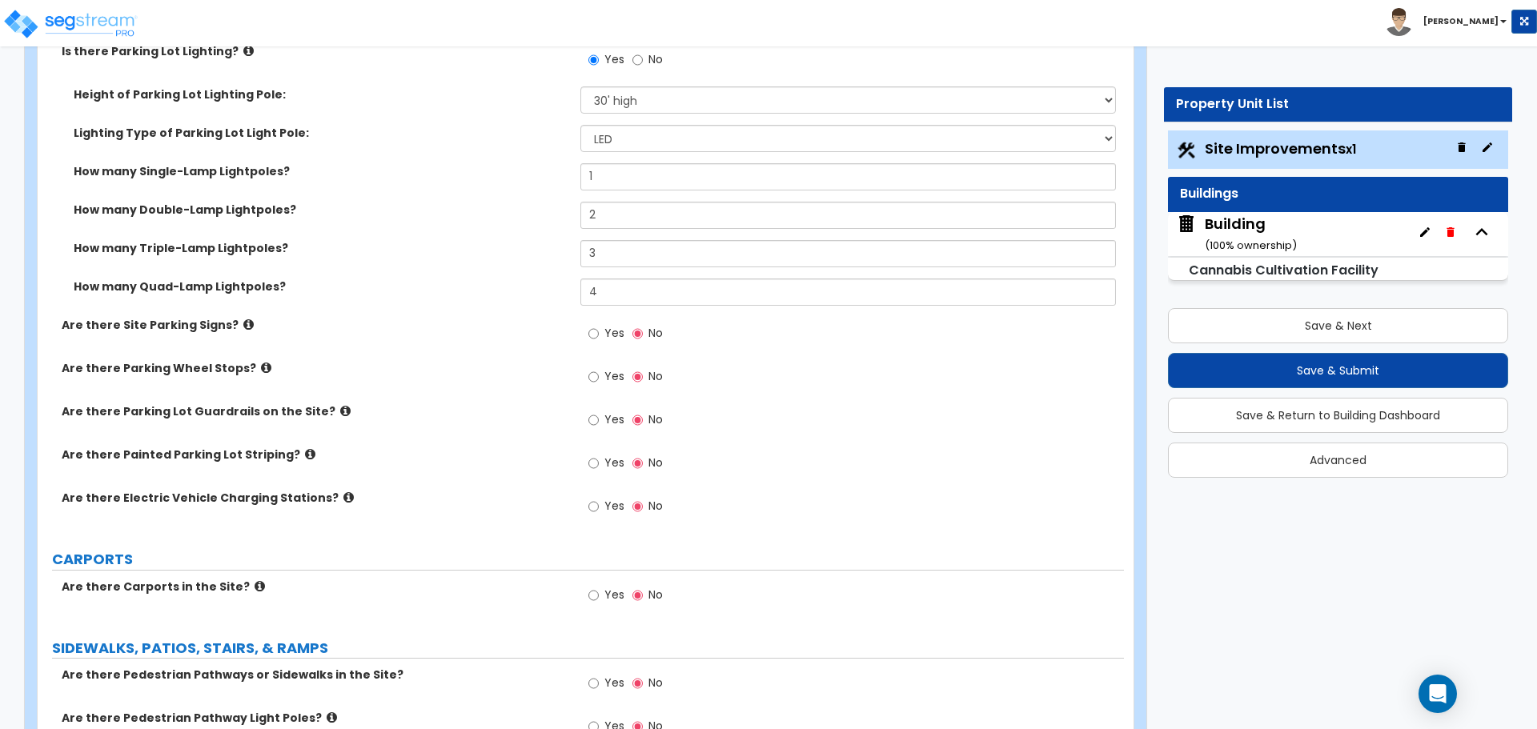
click at [243, 321] on icon at bounding box center [248, 325] width 10 height 12
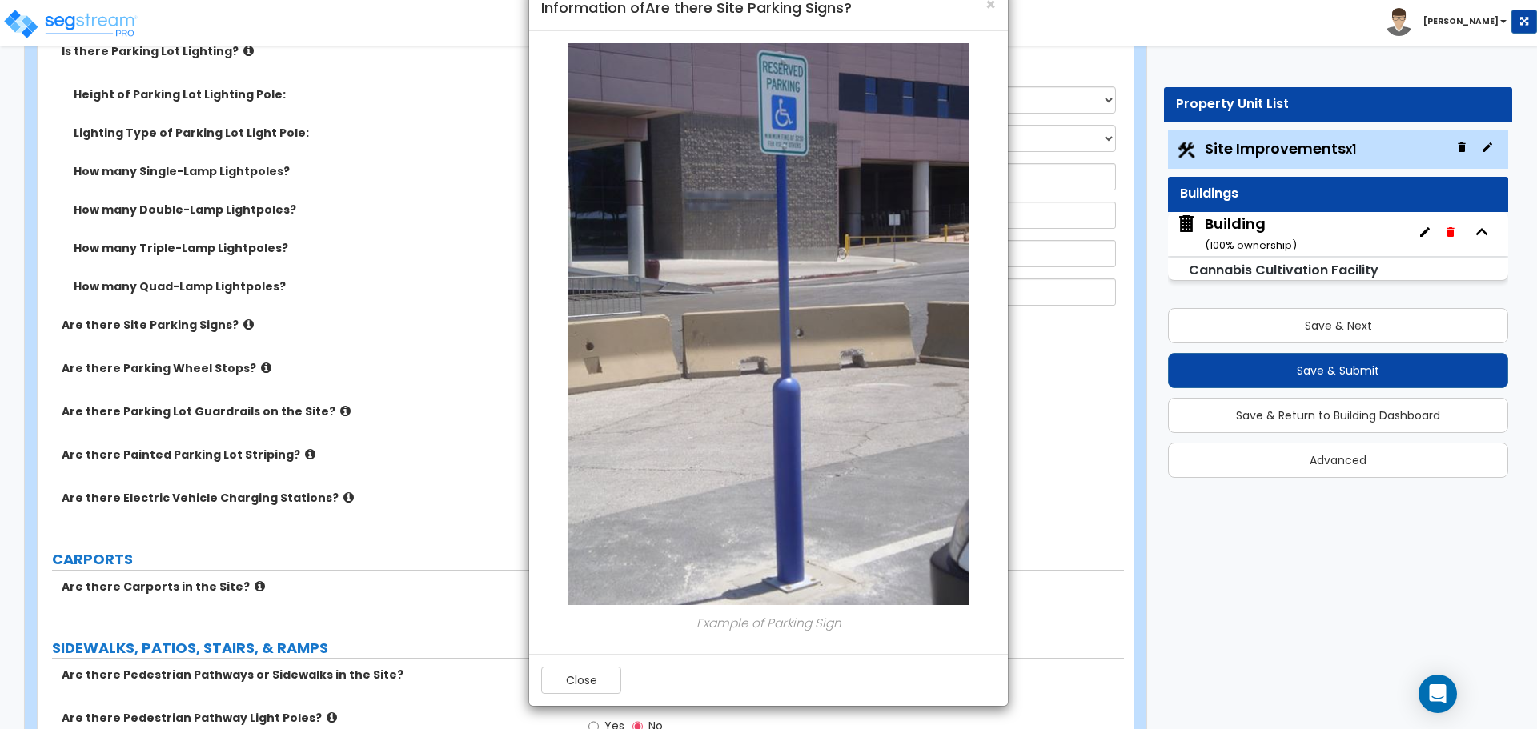
scroll to position [0, 0]
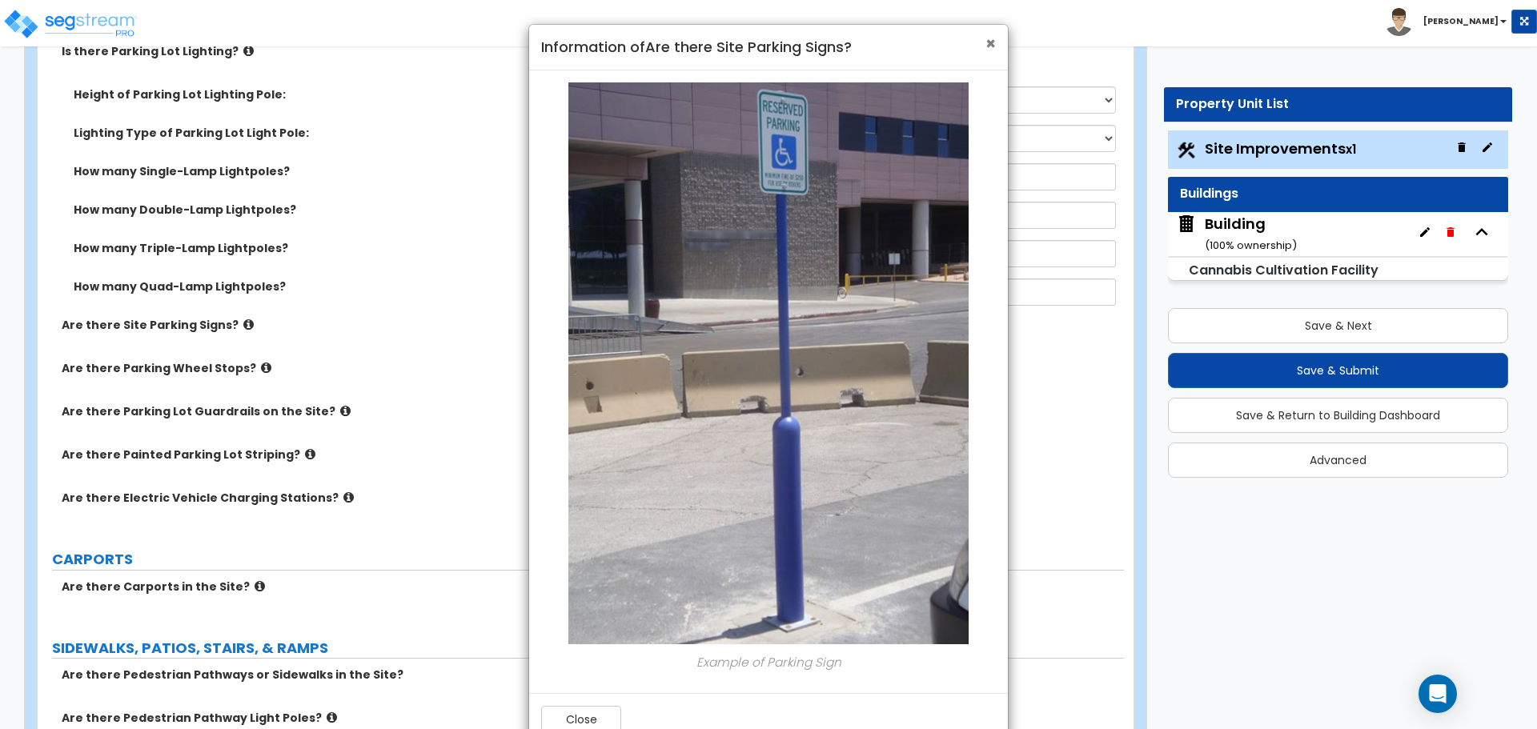
click at [989, 35] on span "×" at bounding box center [990, 43] width 10 height 23
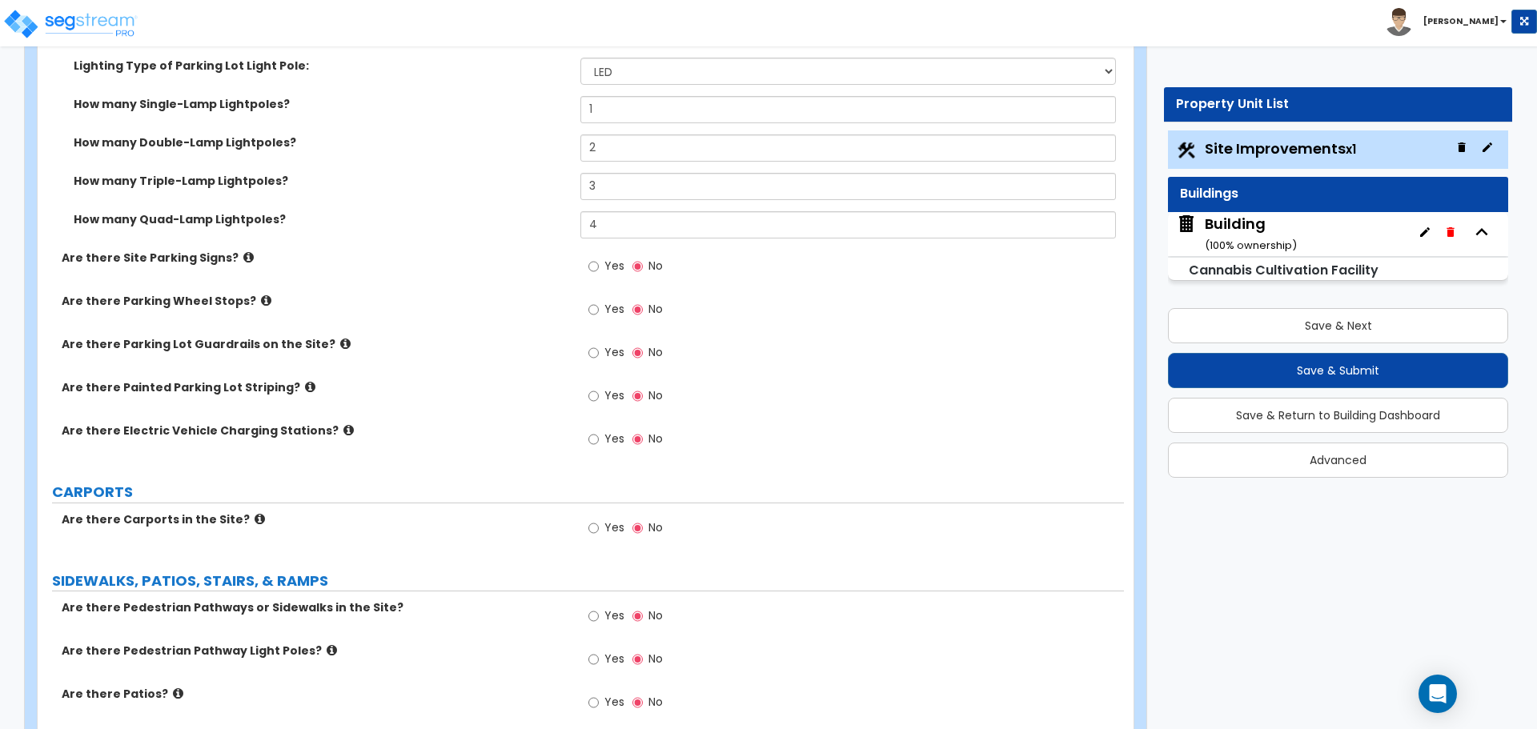
scroll to position [1394, 0]
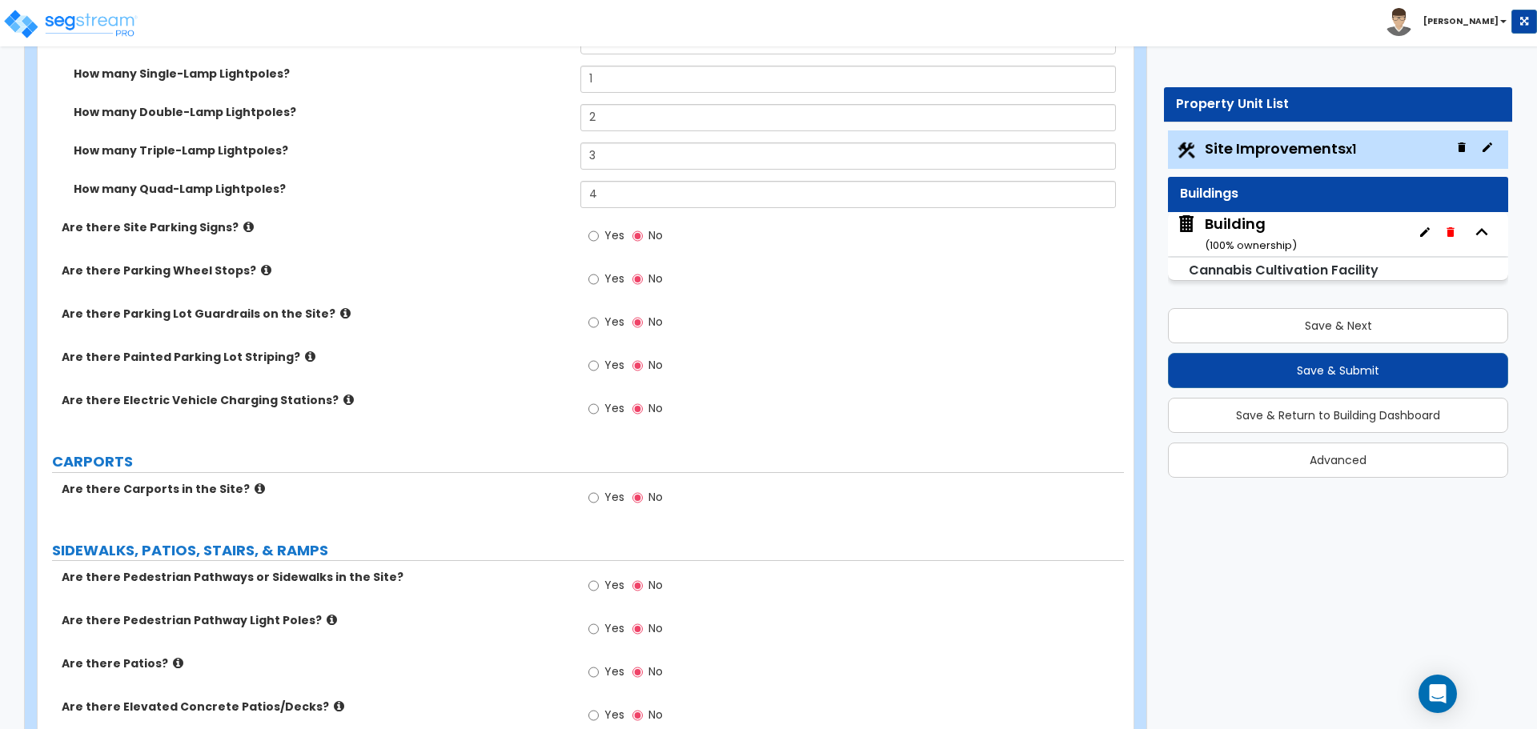
click at [625, 238] on div "Yes No" at bounding box center [625, 237] width 90 height 37
click at [612, 235] on span "Yes" at bounding box center [614, 235] width 20 height 16
click at [599, 235] on input "Yes" at bounding box center [593, 236] width 10 height 18
radio input "true"
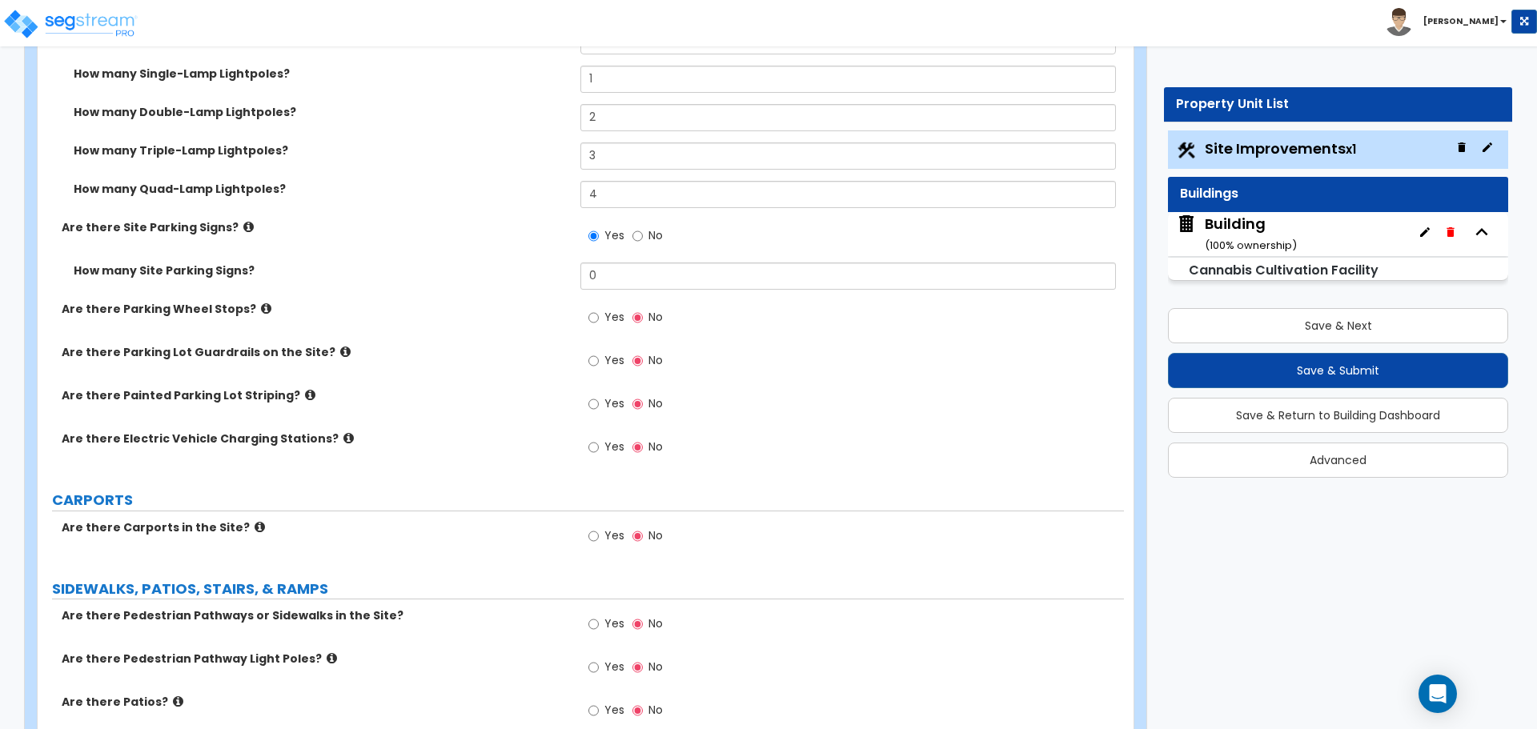
click at [243, 221] on icon at bounding box center [248, 227] width 10 height 12
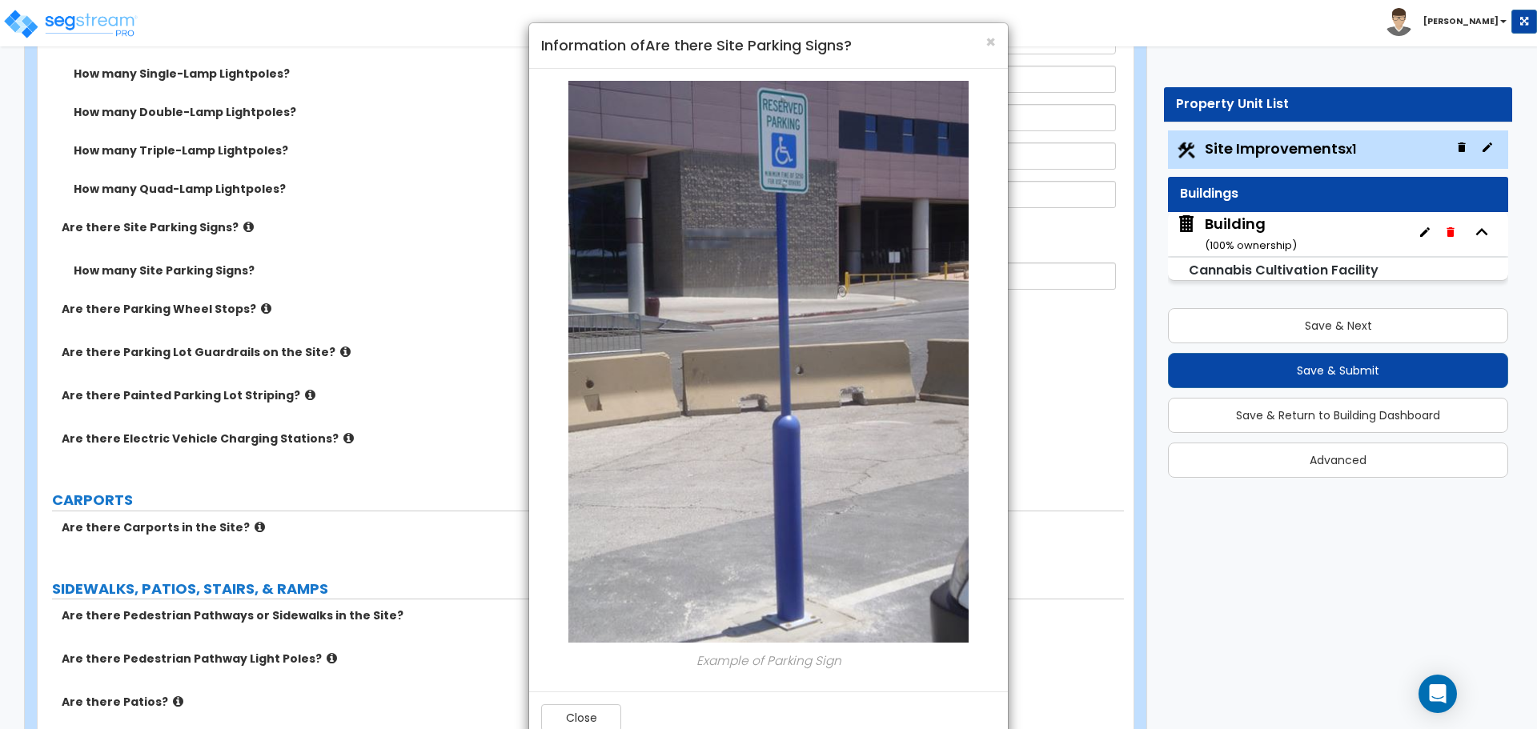
scroll to position [0, 0]
click at [993, 43] on span "×" at bounding box center [990, 43] width 10 height 23
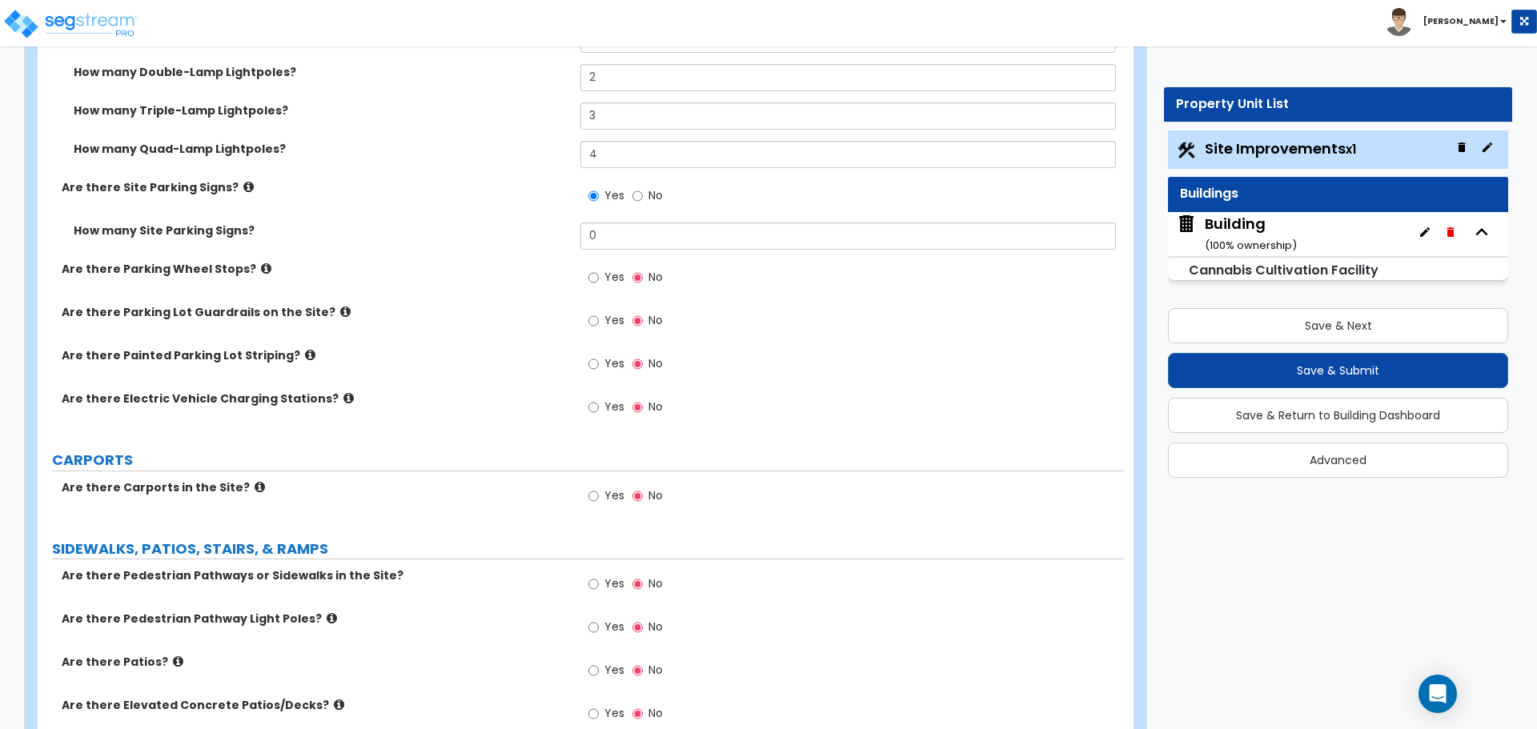
scroll to position [1451, 0]
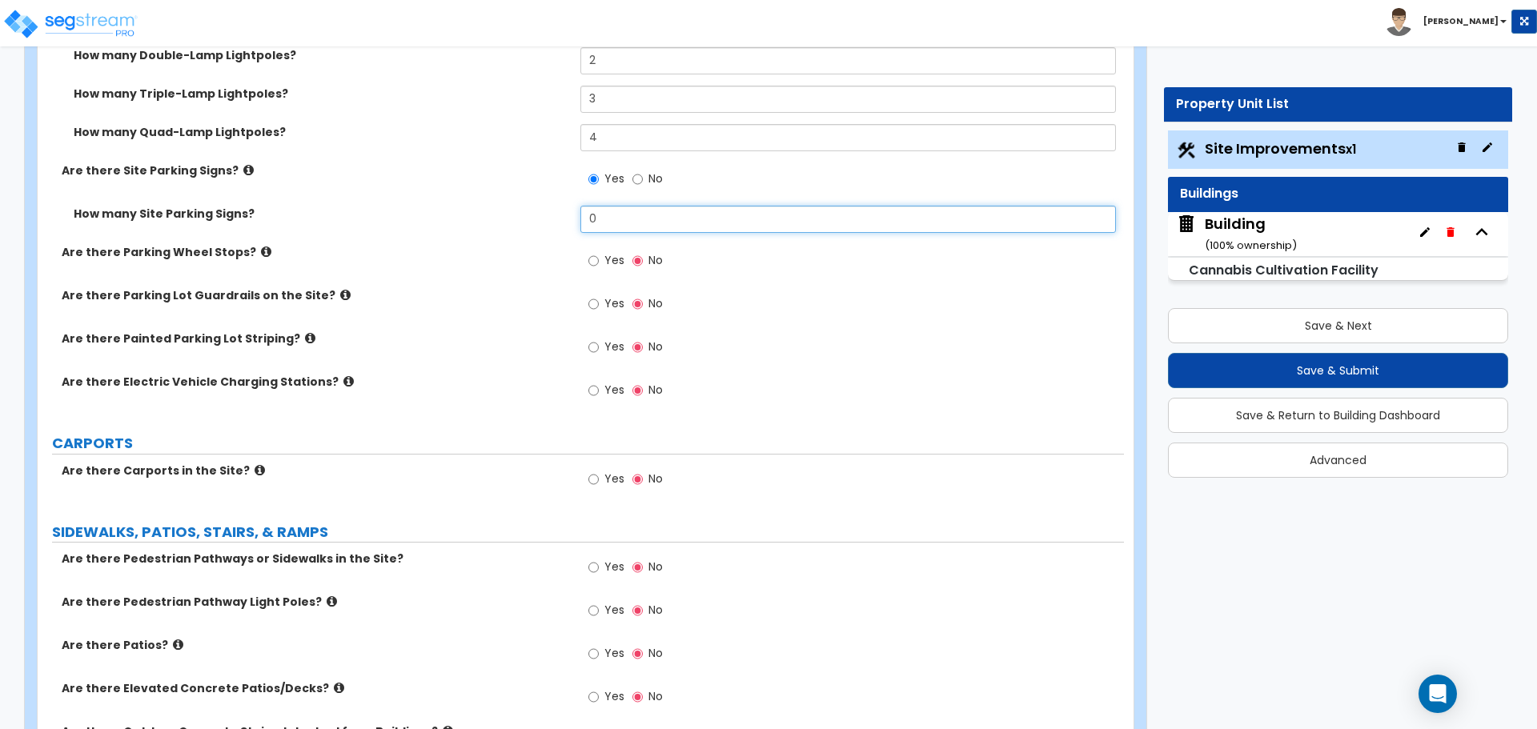
drag, startPoint x: 635, startPoint y: 224, endPoint x: 527, endPoint y: 210, distance: 108.2
click at [530, 211] on div "How many Site Parking Signs? 0" at bounding box center [581, 225] width 1086 height 38
type input "4"
click at [261, 247] on icon at bounding box center [266, 252] width 10 height 12
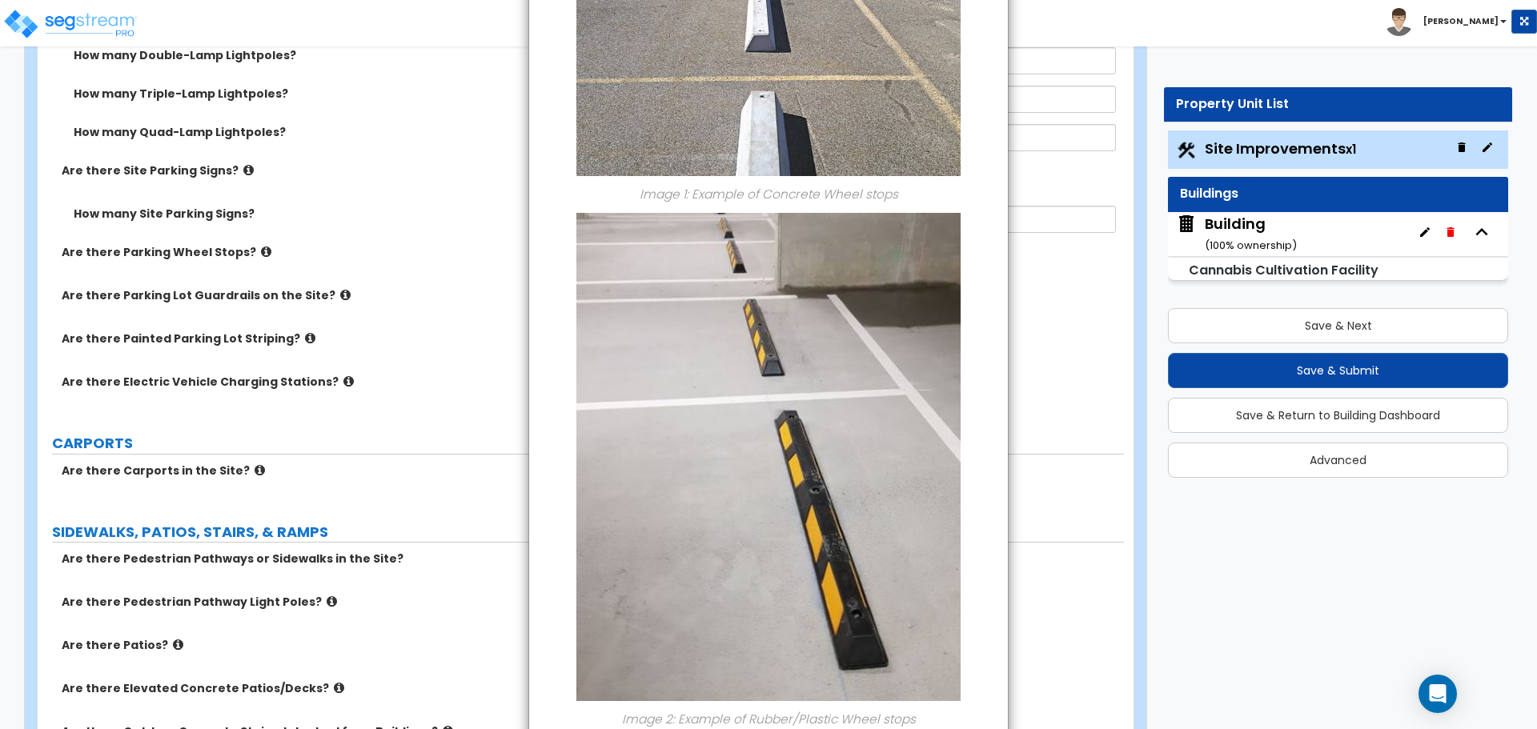
scroll to position [0, 0]
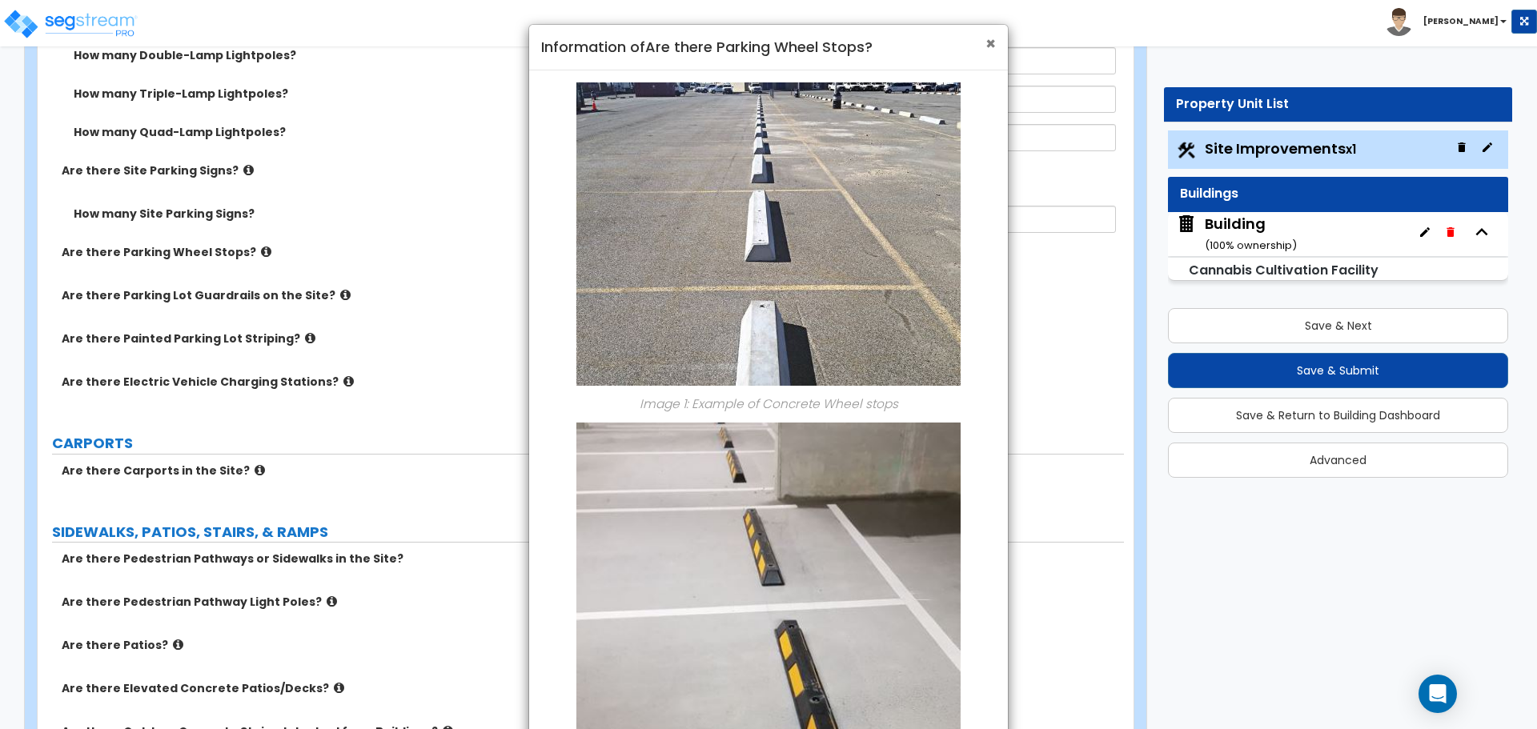
click at [985, 46] on span "×" at bounding box center [990, 43] width 10 height 23
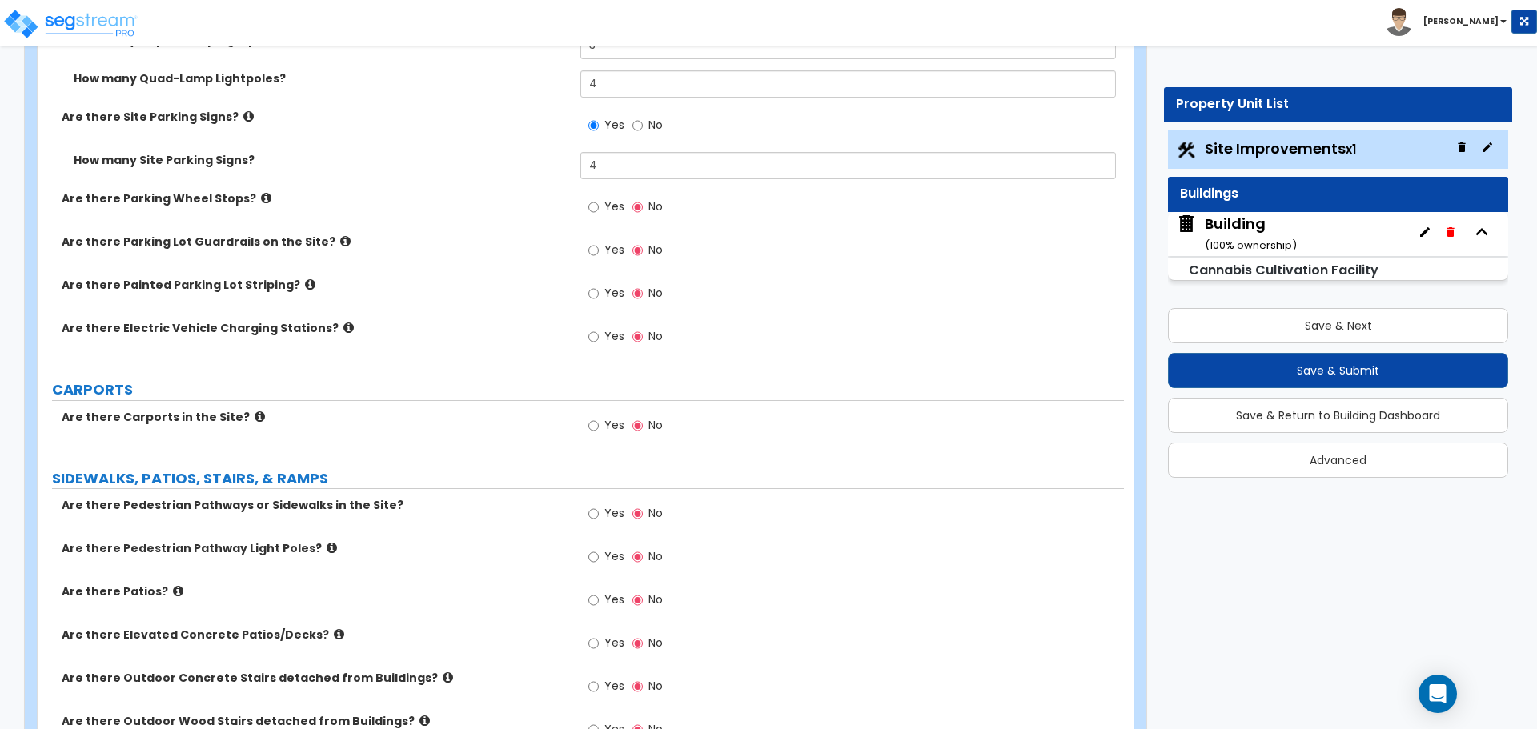
scroll to position [1522, 0]
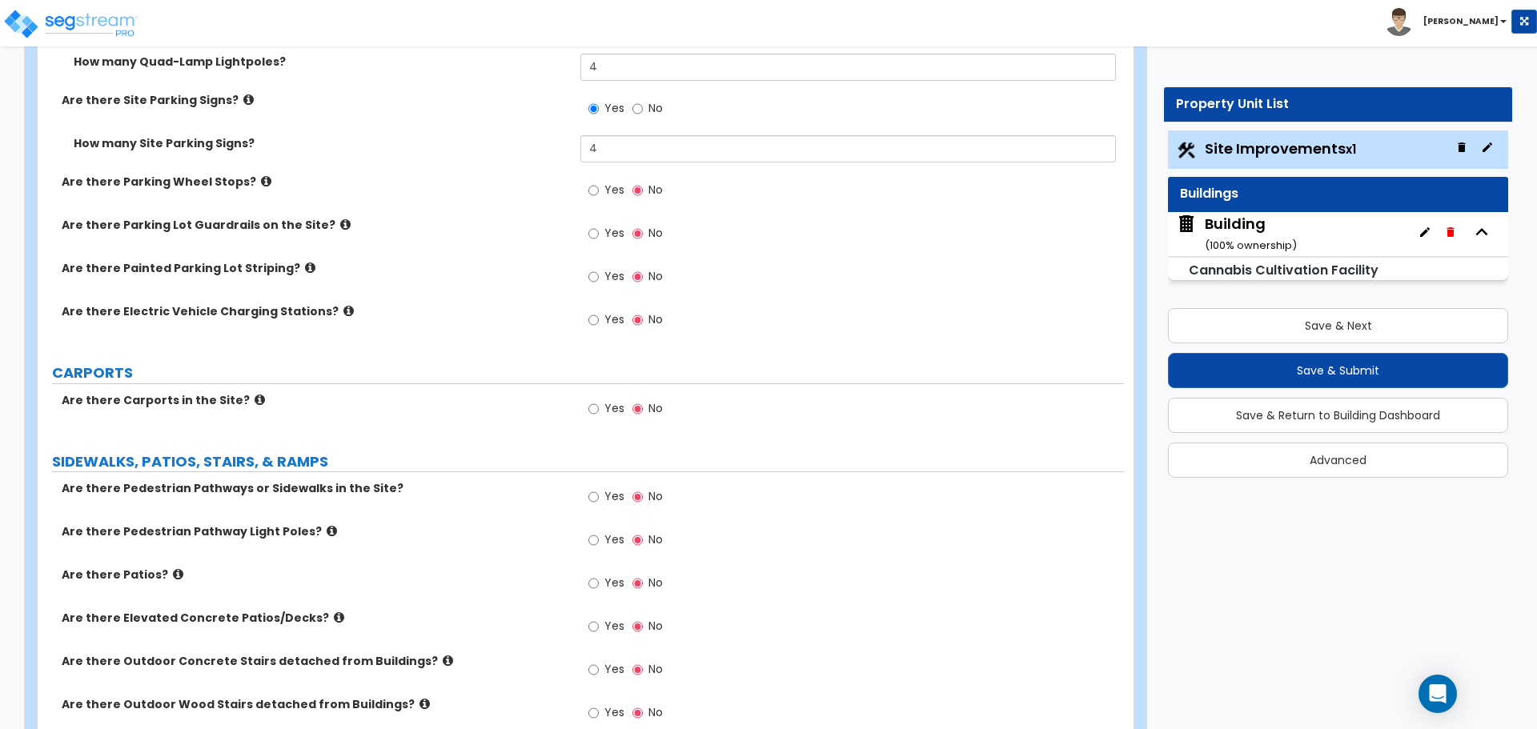
click at [603, 195] on label "Yes" at bounding box center [606, 191] width 36 height 27
click at [599, 195] on input "Yes" at bounding box center [593, 191] width 10 height 18
radio input "true"
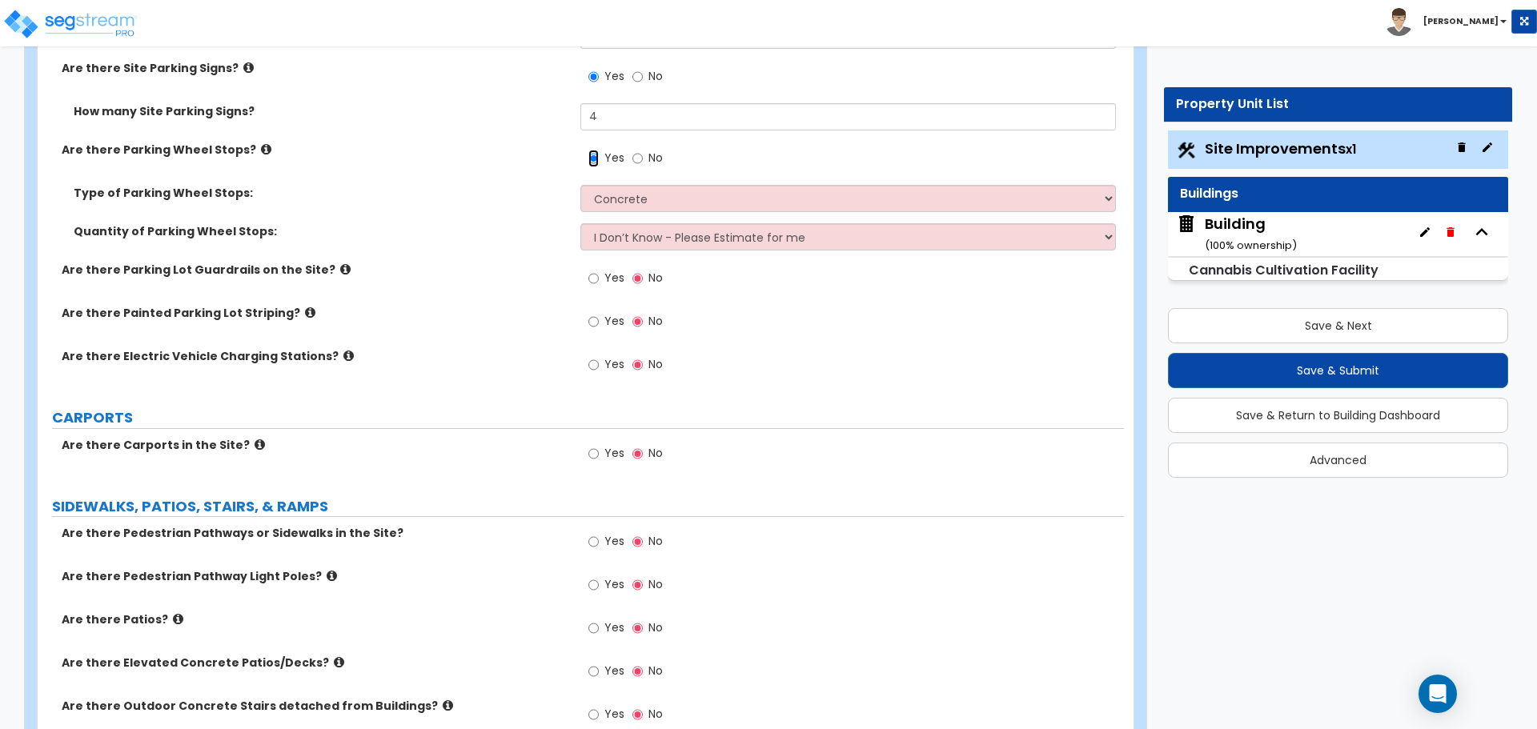
scroll to position [1566, 0]
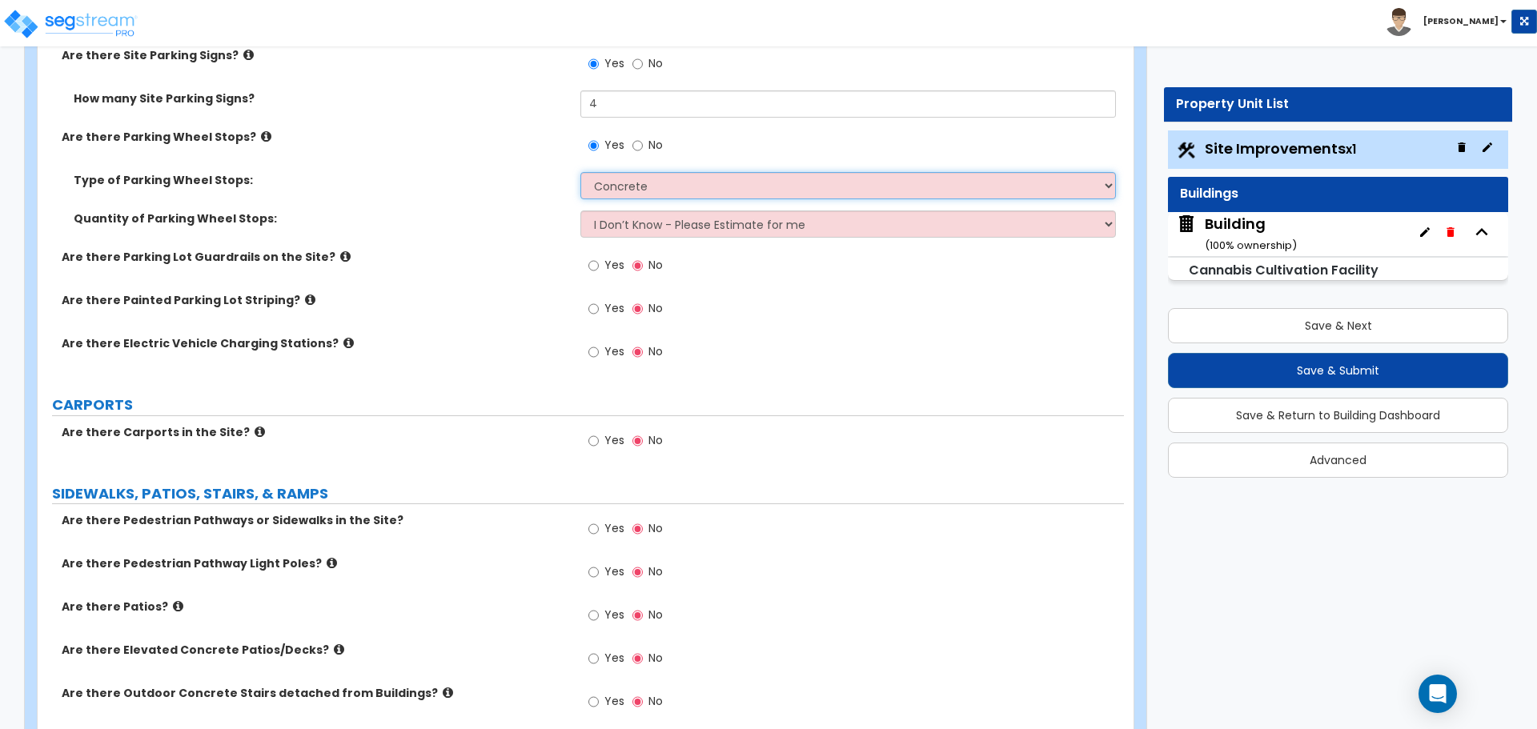
click at [668, 185] on select "Concrete Rubber/Plastic" at bounding box center [847, 185] width 535 height 27
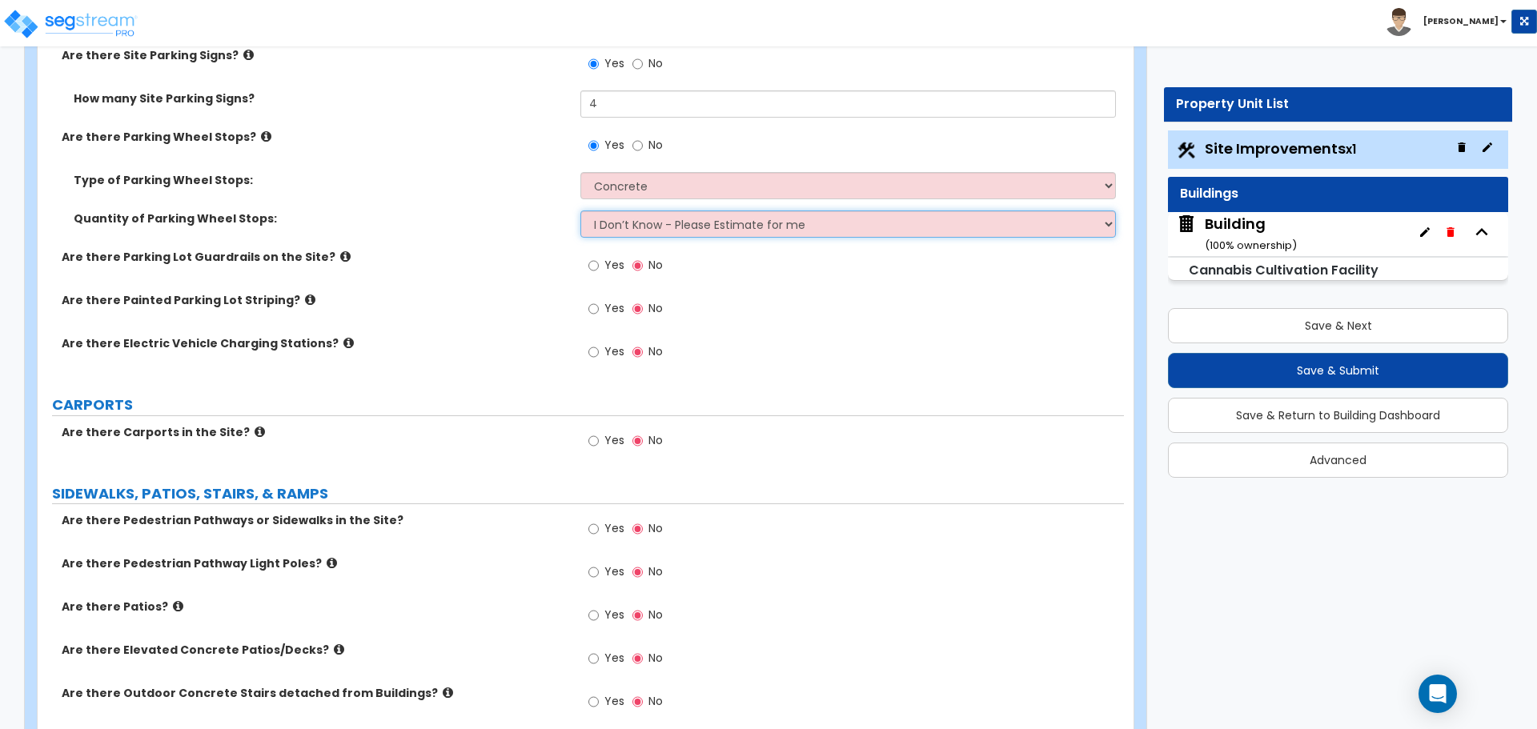
click at [655, 217] on select "I Don’t Know - Please Estimate for me I Want to Enter the Number of Wheel Stops" at bounding box center [847, 224] width 535 height 27
select select "1"
click at [580, 211] on select "I Don’t Know - Please Estimate for me I Want to Enter the Number of Wheel Stops" at bounding box center [847, 224] width 535 height 27
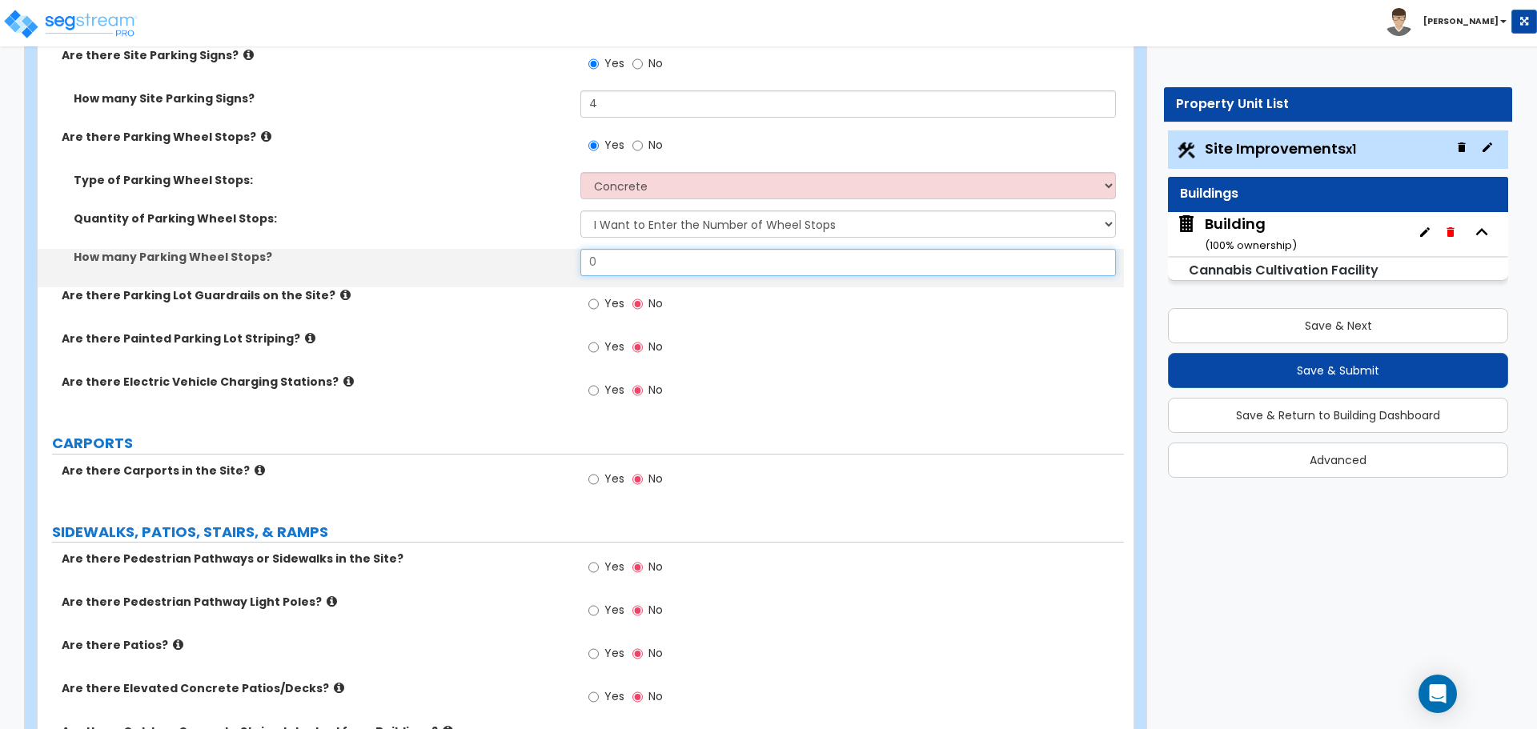
drag, startPoint x: 628, startPoint y: 262, endPoint x: 535, endPoint y: 247, distance: 93.3
click at [537, 249] on div "How many Parking Wheel Stops? 0" at bounding box center [581, 268] width 1086 height 38
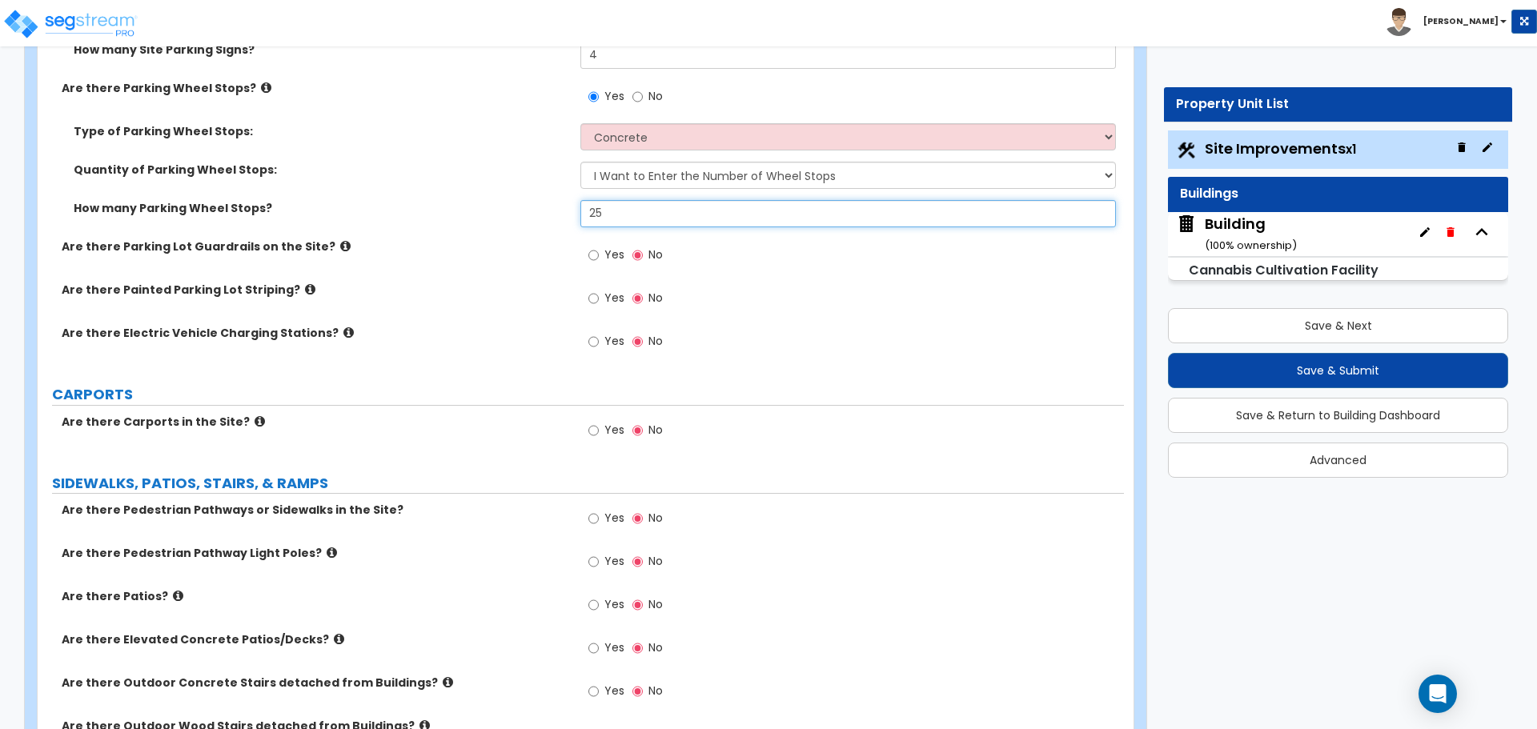
scroll to position [1617, 0]
type input "25"
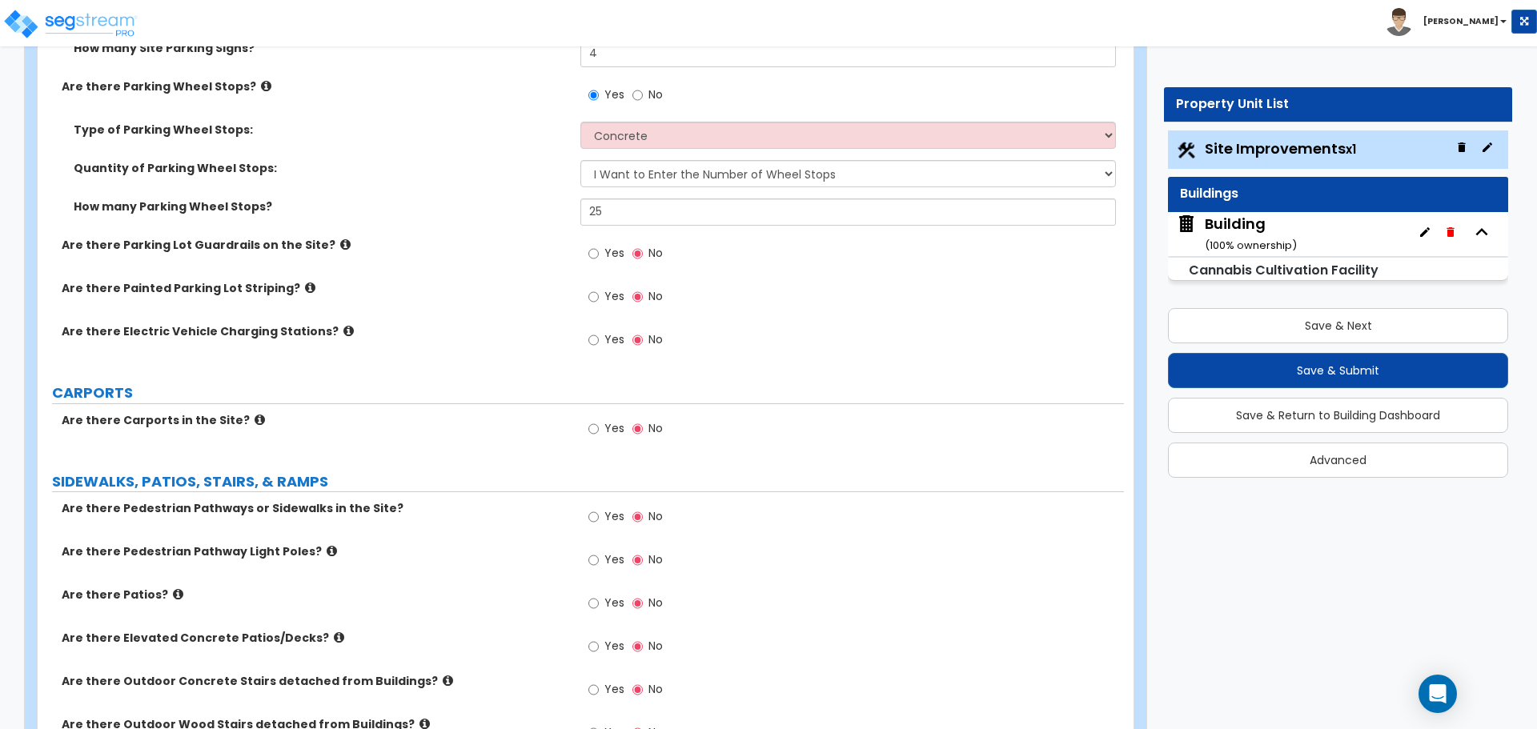
click at [612, 245] on span "Yes" at bounding box center [614, 253] width 20 height 16
click at [599, 245] on input "Yes" at bounding box center [593, 254] width 10 height 18
radio input "true"
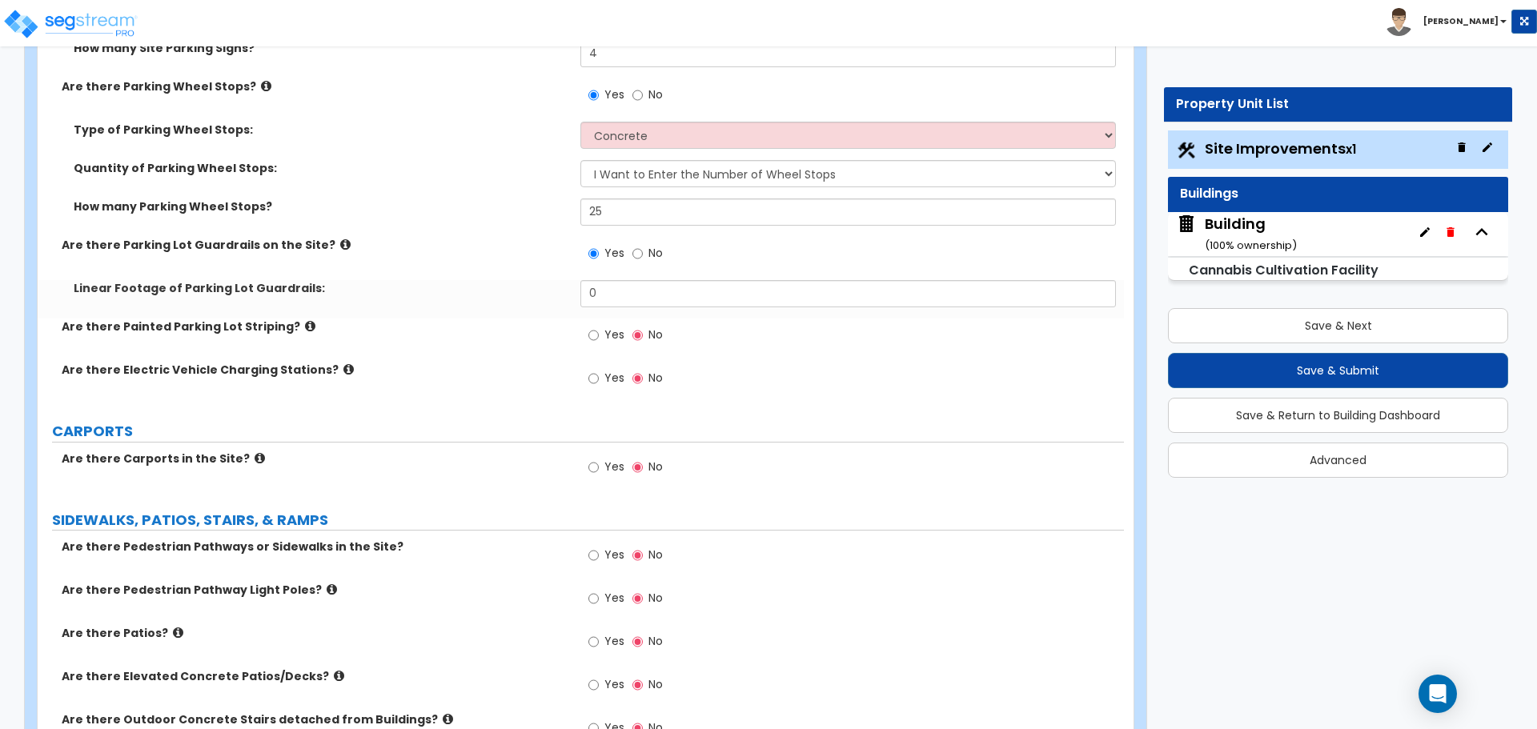
click at [340, 243] on icon at bounding box center [345, 245] width 10 height 12
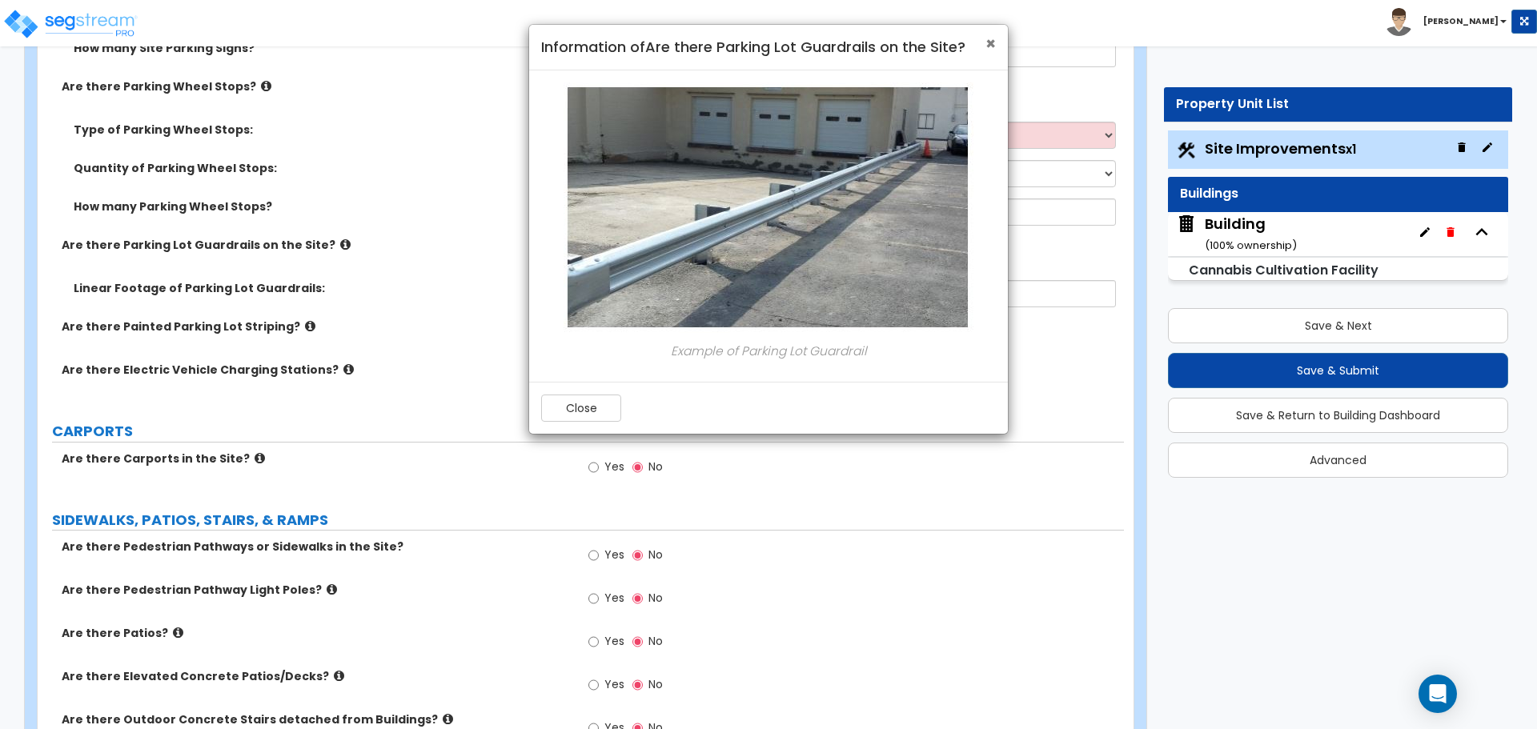
drag, startPoint x: 989, startPoint y: 45, endPoint x: 964, endPoint y: 62, distance: 30.6
click at [989, 45] on span "×" at bounding box center [990, 43] width 10 height 23
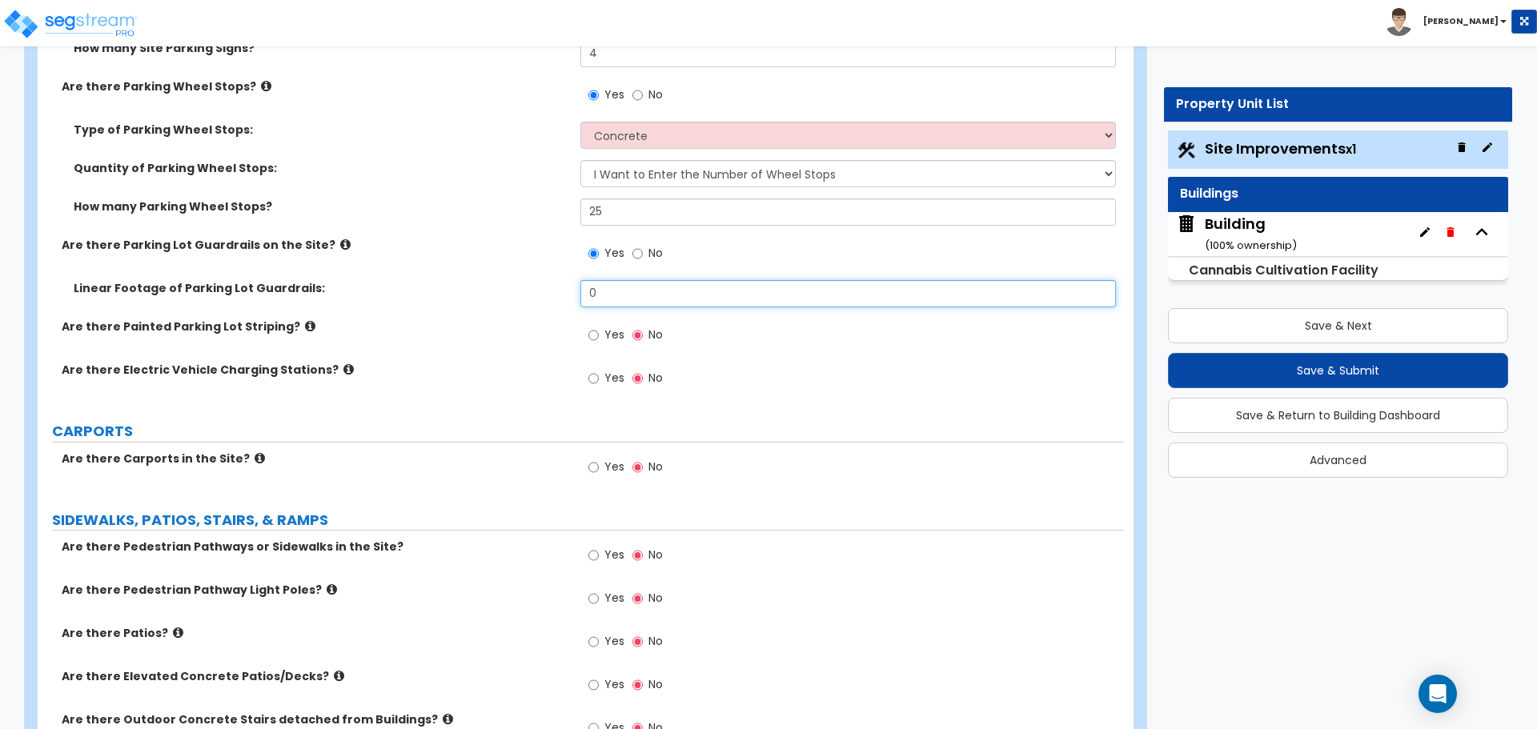
drag, startPoint x: 636, startPoint y: 292, endPoint x: 571, endPoint y: 292, distance: 65.6
click at [571, 292] on div "Linear Footage of Parking Lot Guardrails: 0" at bounding box center [581, 299] width 1086 height 38
type input "50"
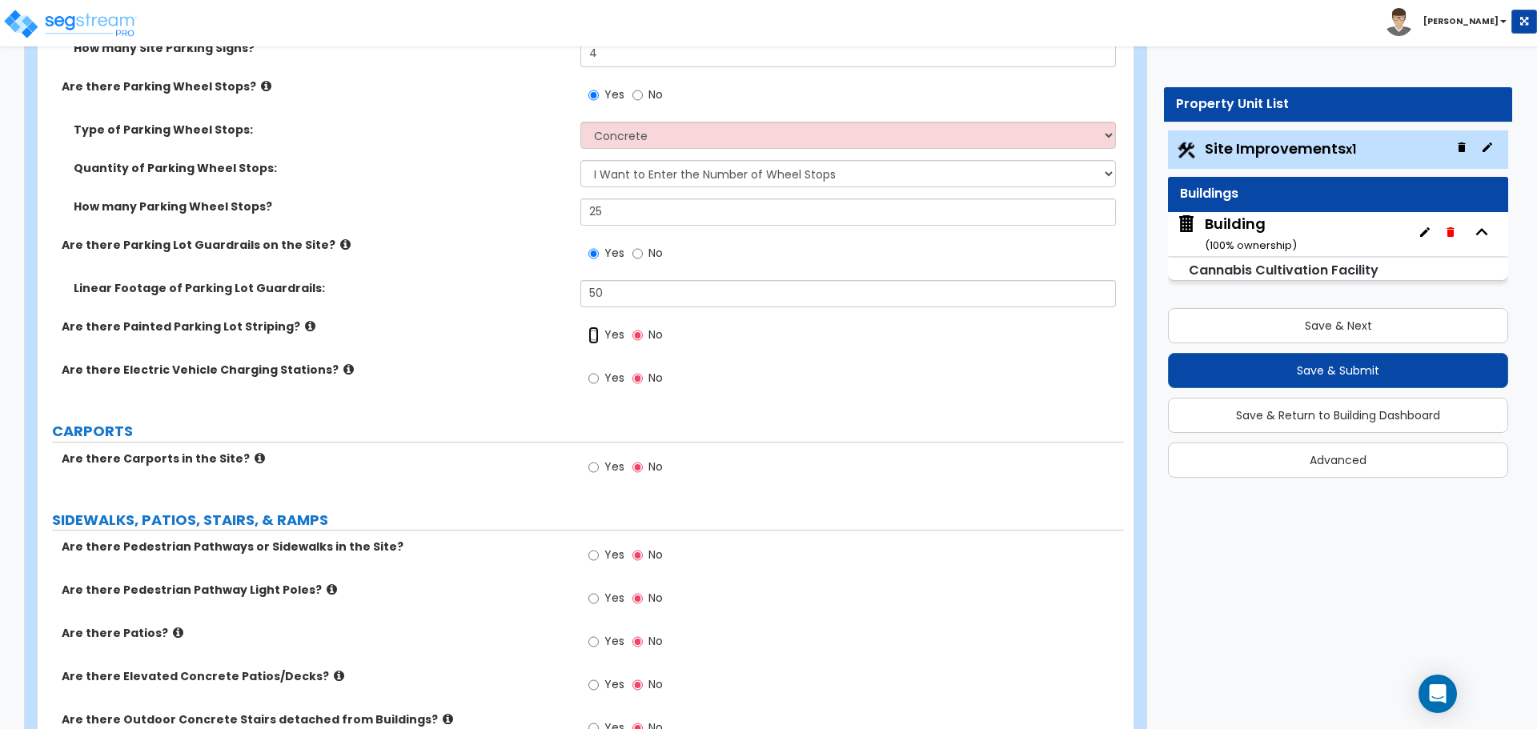
click at [589, 332] on input "Yes" at bounding box center [593, 336] width 10 height 18
radio input "true"
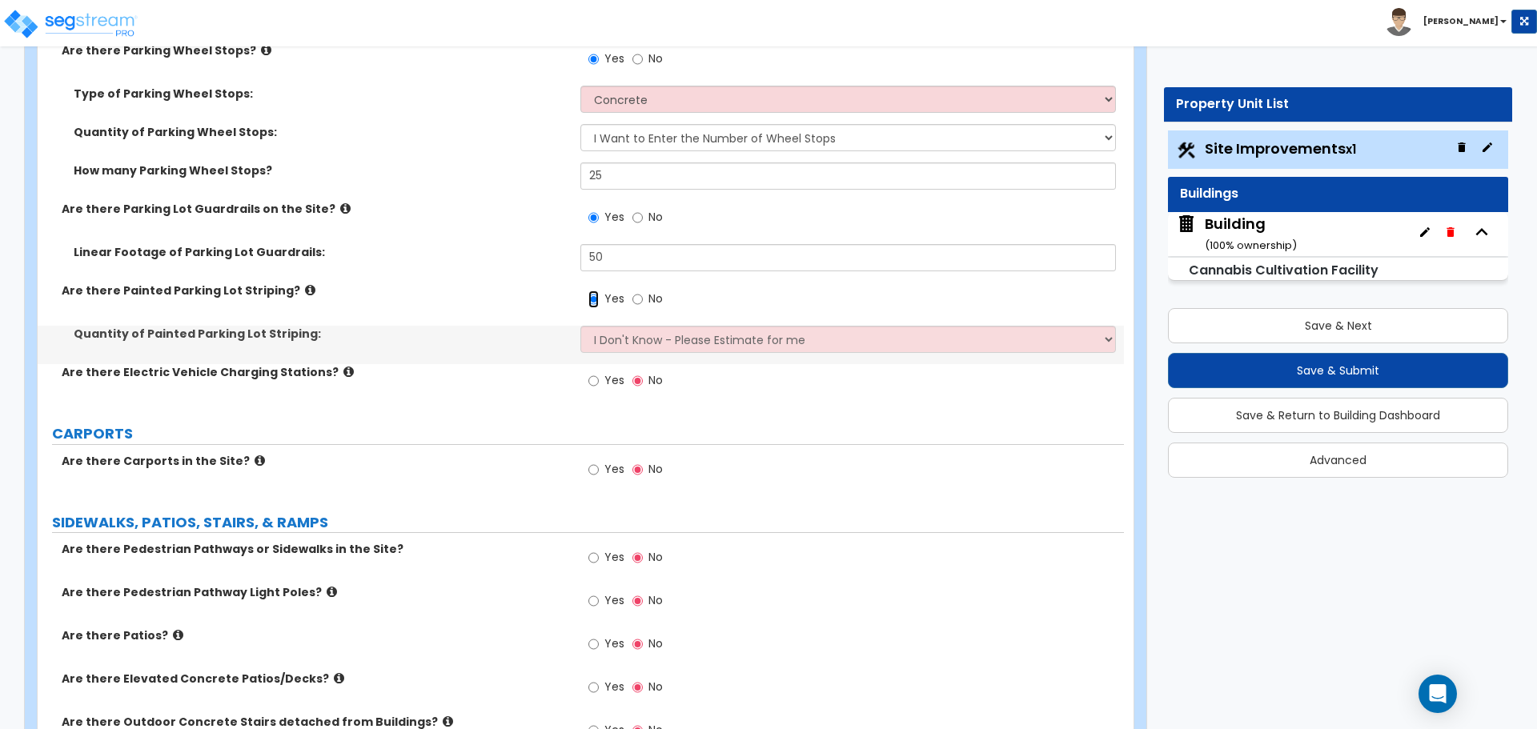
scroll to position [1654, 0]
click at [628, 336] on select "I Don't Know - Please Estimate for me I Want to Enter the Number of Parking Spa…" at bounding box center [847, 338] width 535 height 27
select select "1"
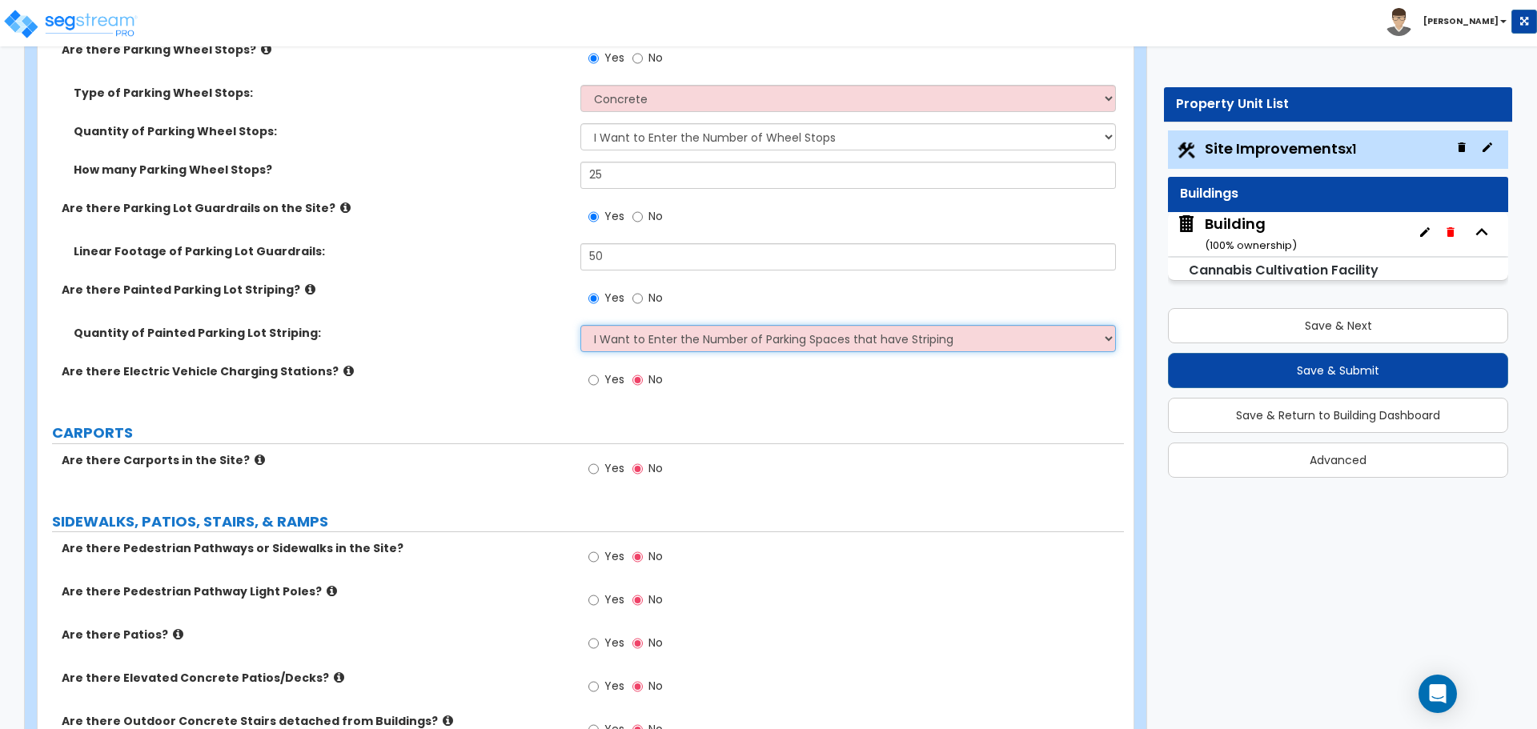
click at [580, 325] on select "I Don't Know - Please Estimate for me I Want to Enter the Number of Parking Spa…" at bounding box center [847, 338] width 535 height 27
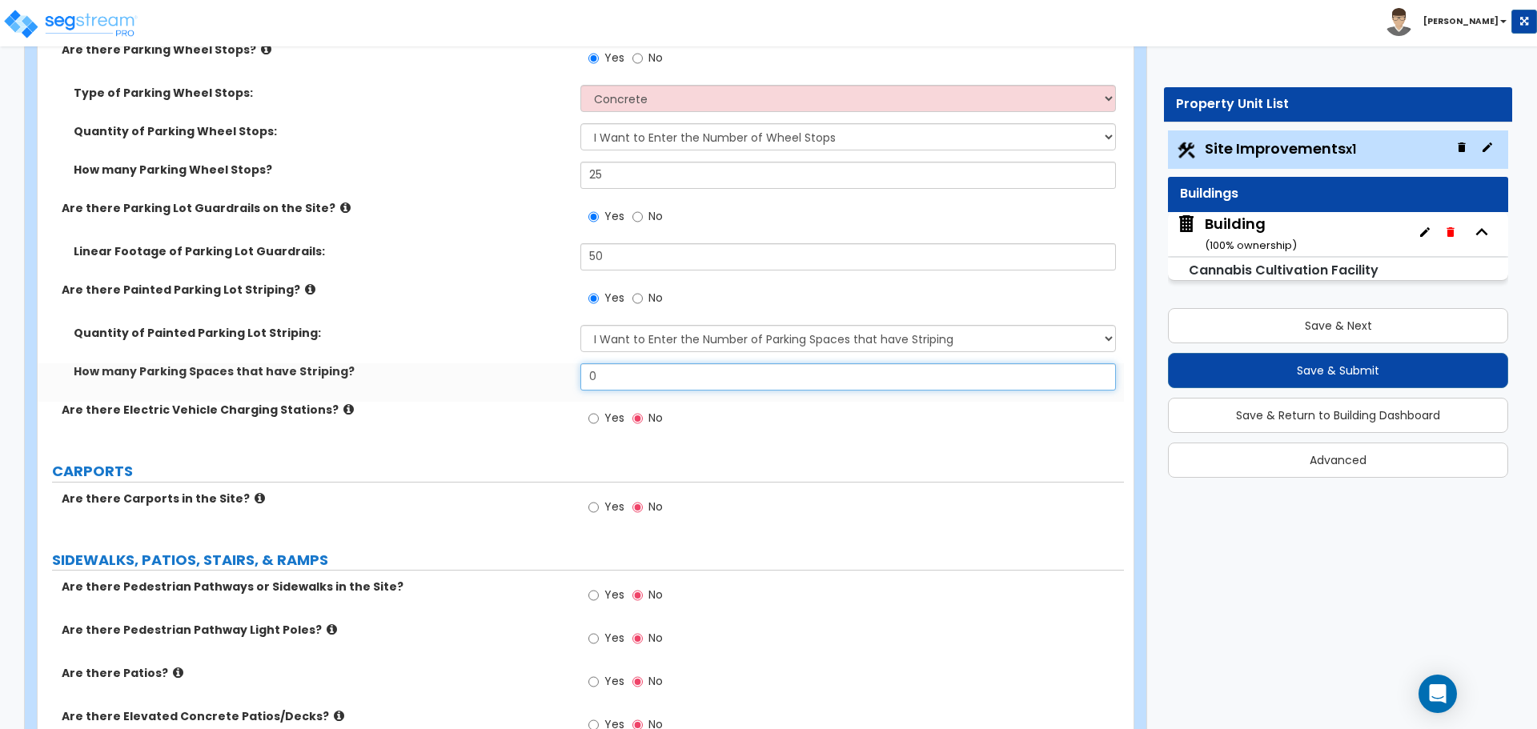
drag, startPoint x: 643, startPoint y: 373, endPoint x: 513, endPoint y: 359, distance: 130.5
click at [515, 359] on div "Quantity of Painted Parking Lot Striping: I Don't Know - Please Estimate for me…" at bounding box center [581, 363] width 1062 height 77
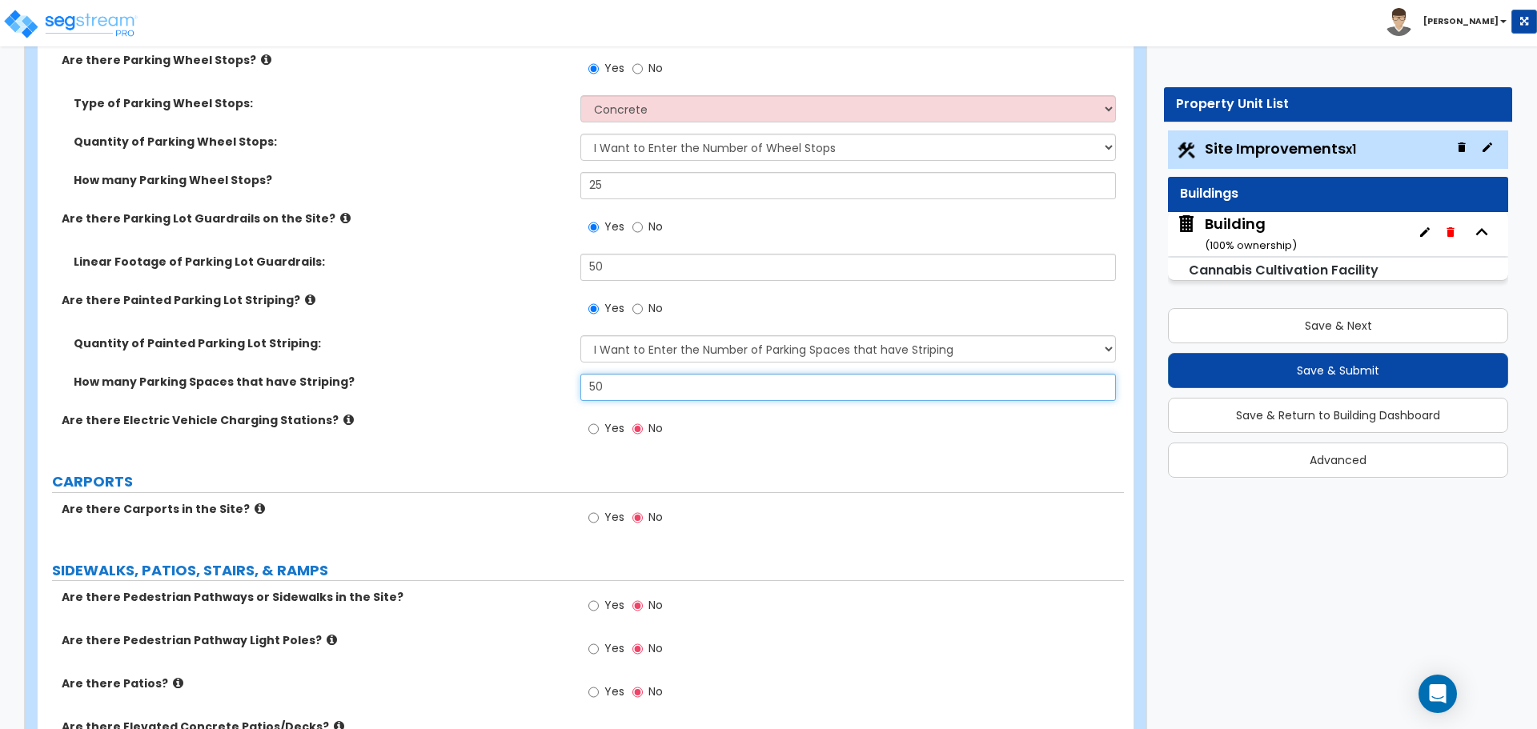
scroll to position [1634, 0]
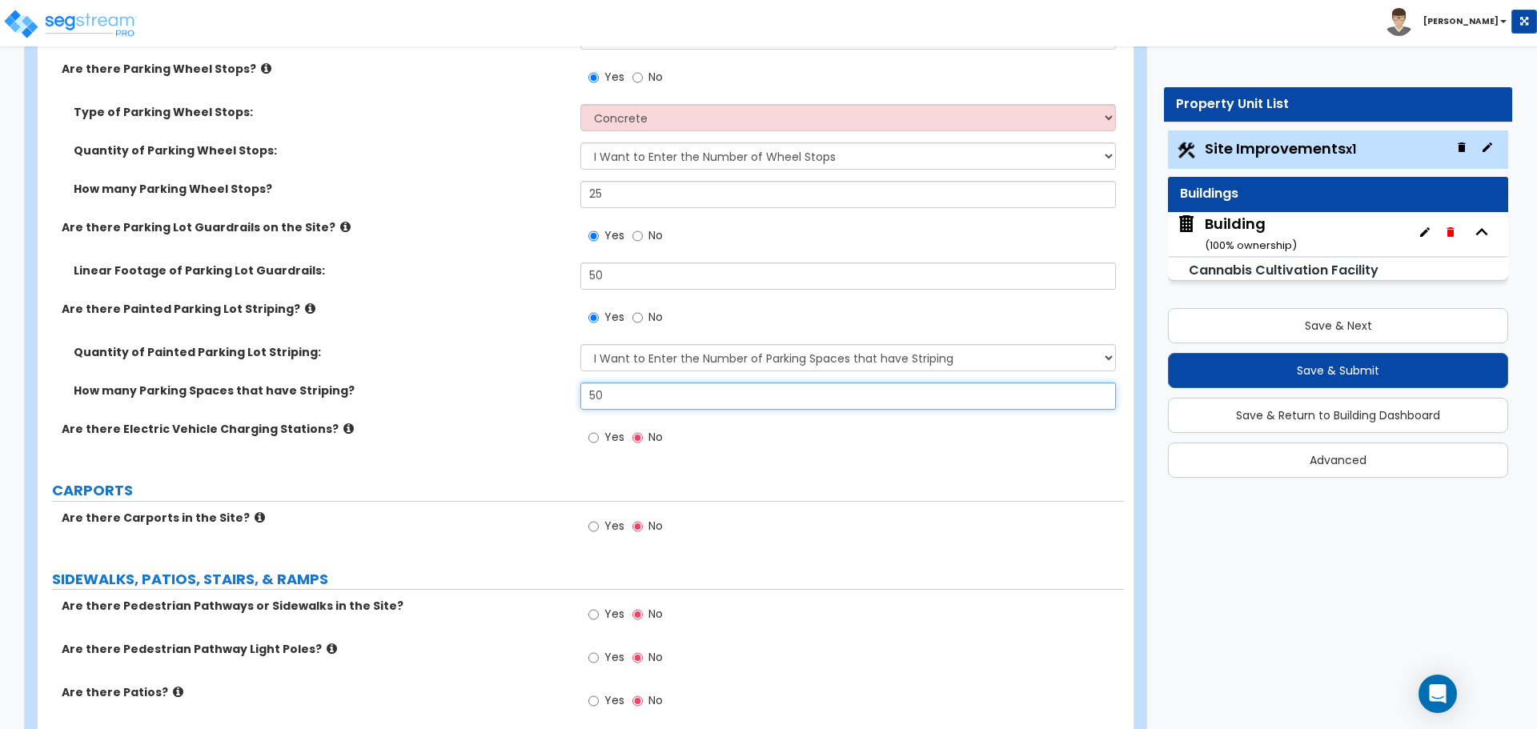
type input "50"
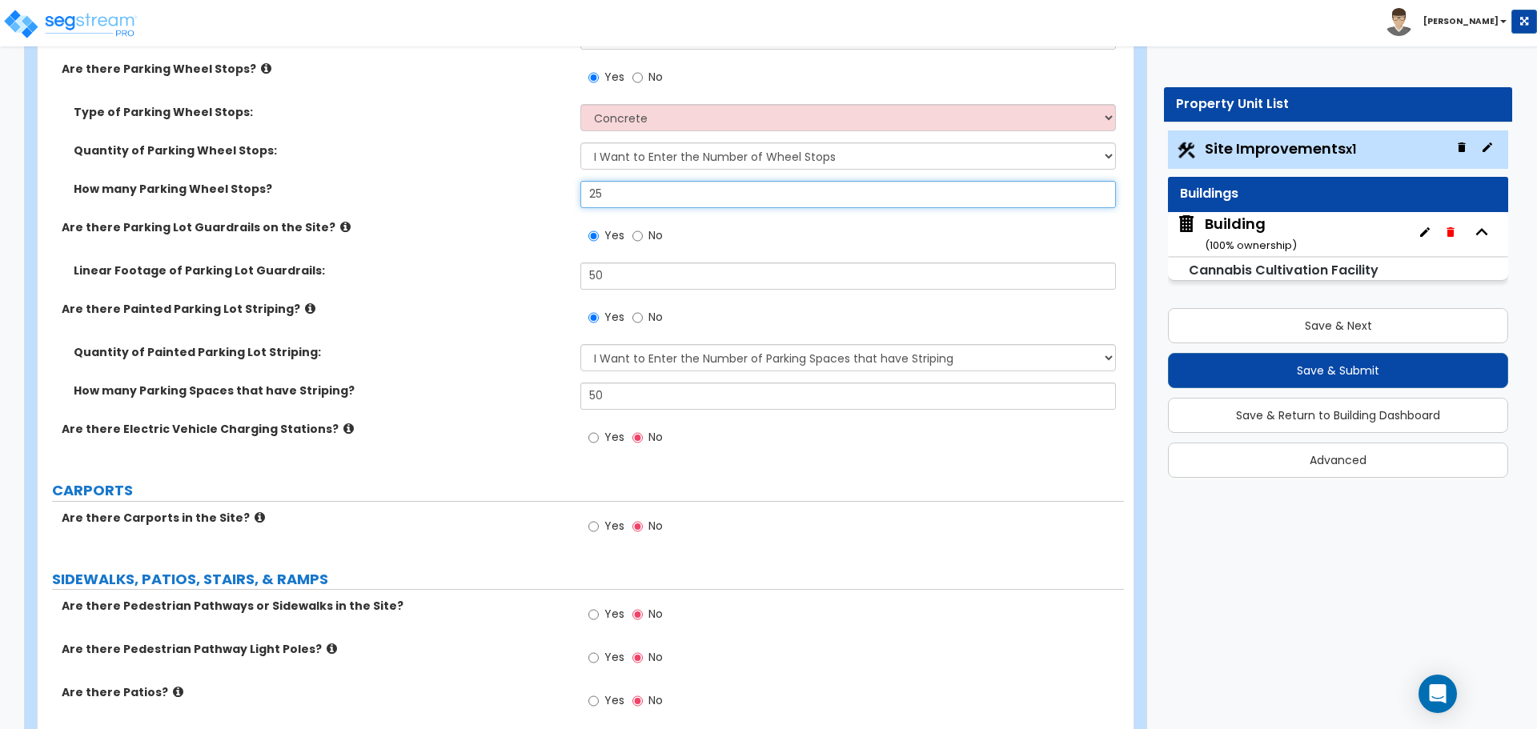
drag, startPoint x: 620, startPoint y: 187, endPoint x: 576, endPoint y: 183, distance: 44.1
click at [577, 186] on div "How many Parking Wheel Stops? 25" at bounding box center [581, 200] width 1086 height 38
type input "50"
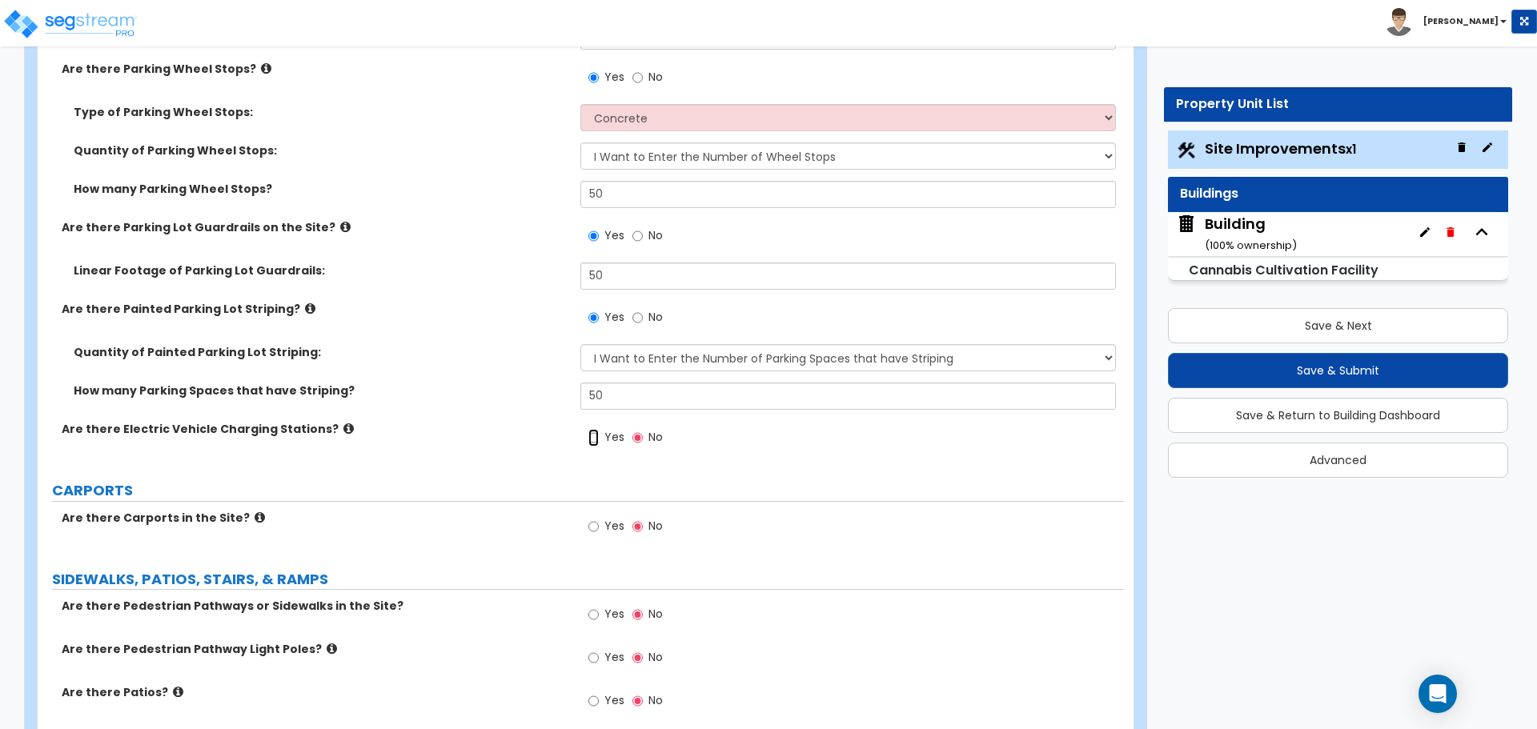
click at [595, 438] on input "Yes" at bounding box center [593, 438] width 10 height 18
radio input "true"
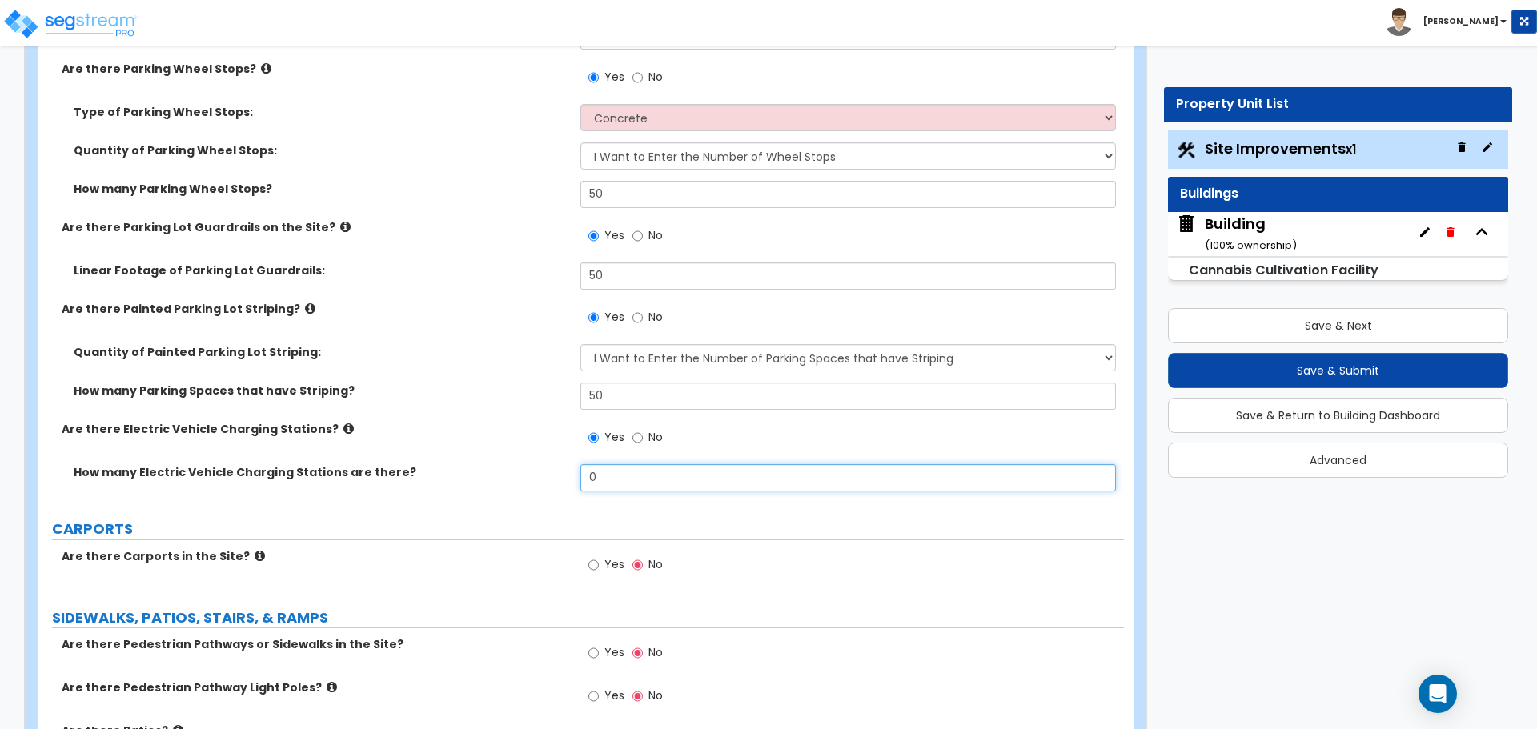
drag, startPoint x: 617, startPoint y: 472, endPoint x: 531, endPoint y: 471, distance: 85.7
click at [532, 471] on div "How many Electric Vehicle Charging Stations are there? 0" at bounding box center [581, 483] width 1086 height 38
type input "2"
click at [343, 423] on icon at bounding box center [348, 429] width 10 height 12
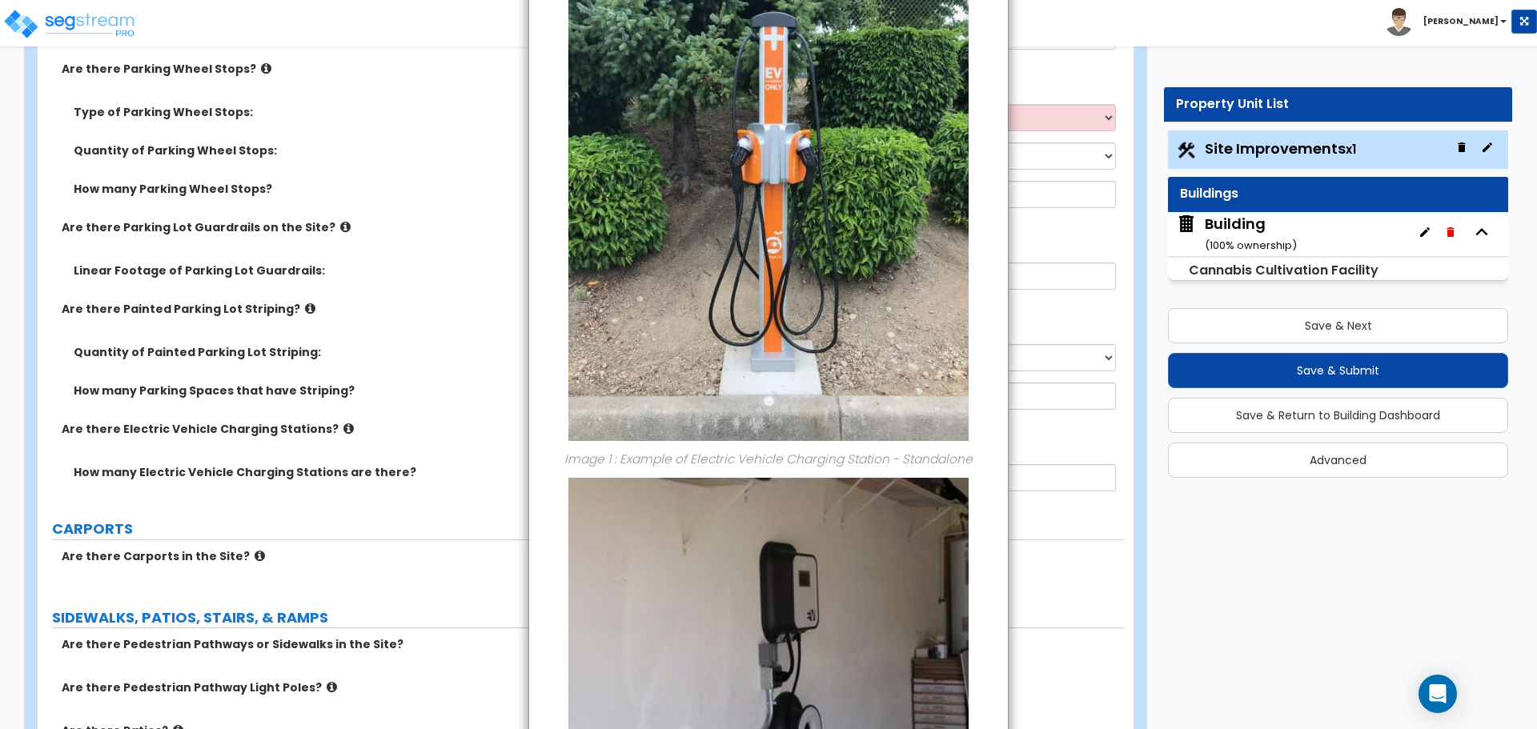
scroll to position [487, 0]
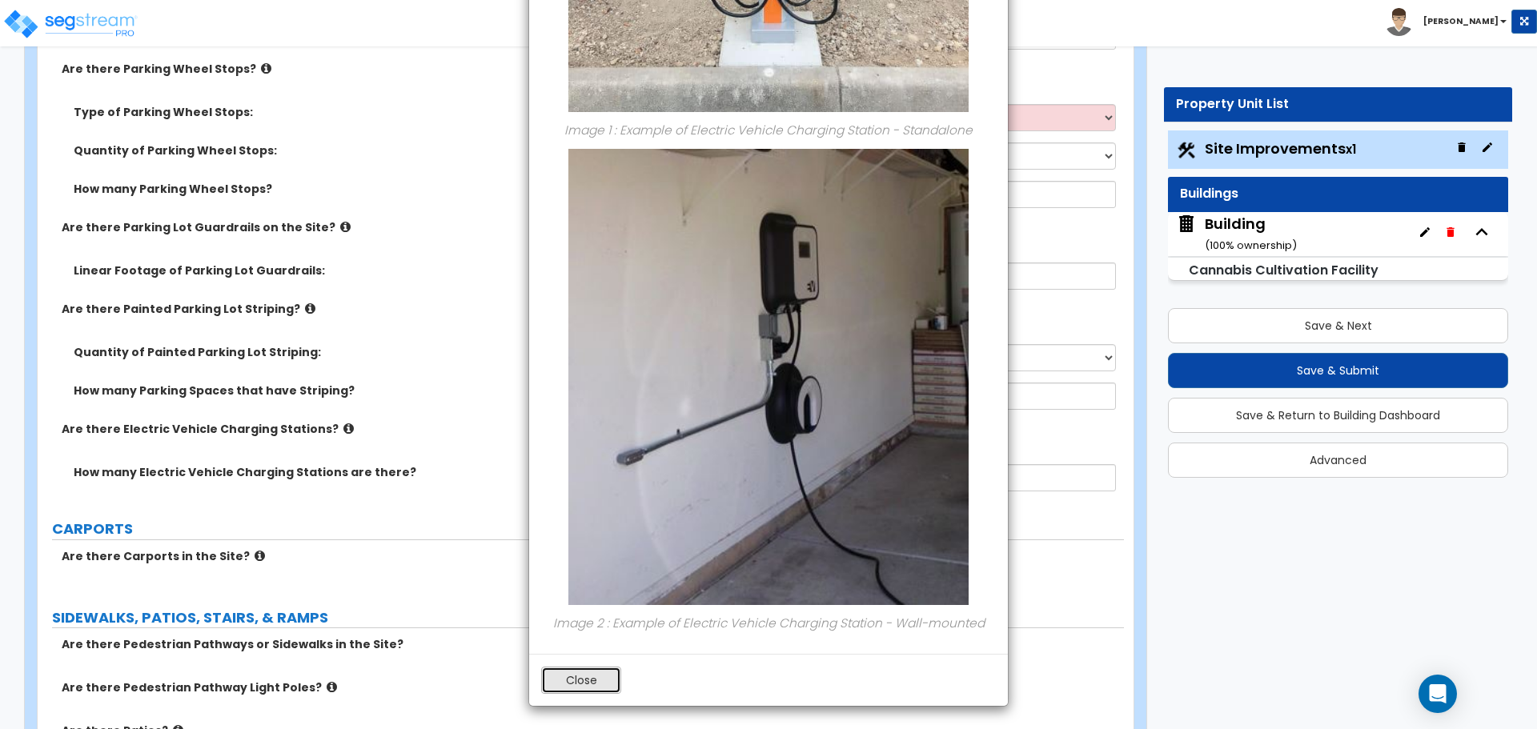
click at [596, 687] on button "Close" at bounding box center [581, 680] width 80 height 27
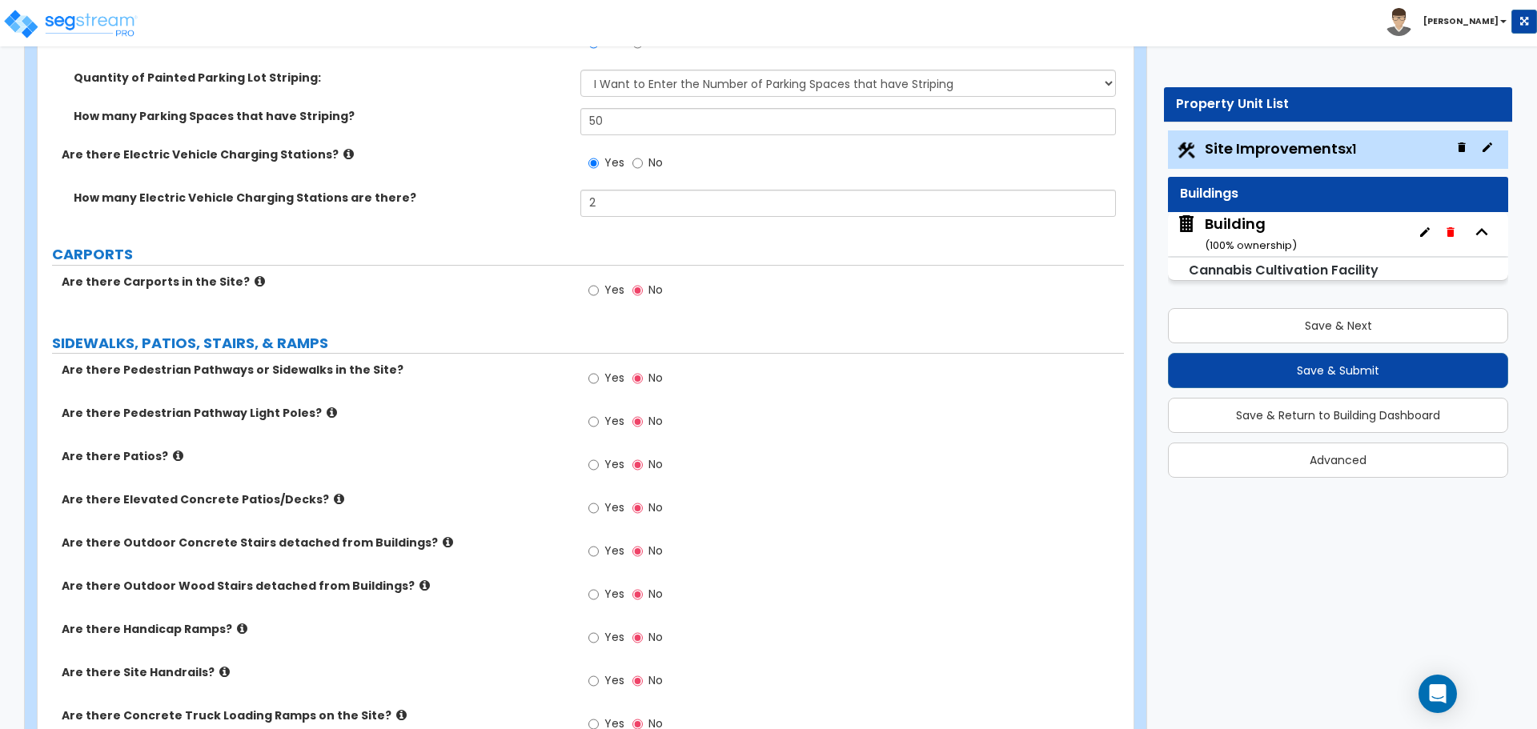
scroll to position [1912, 0]
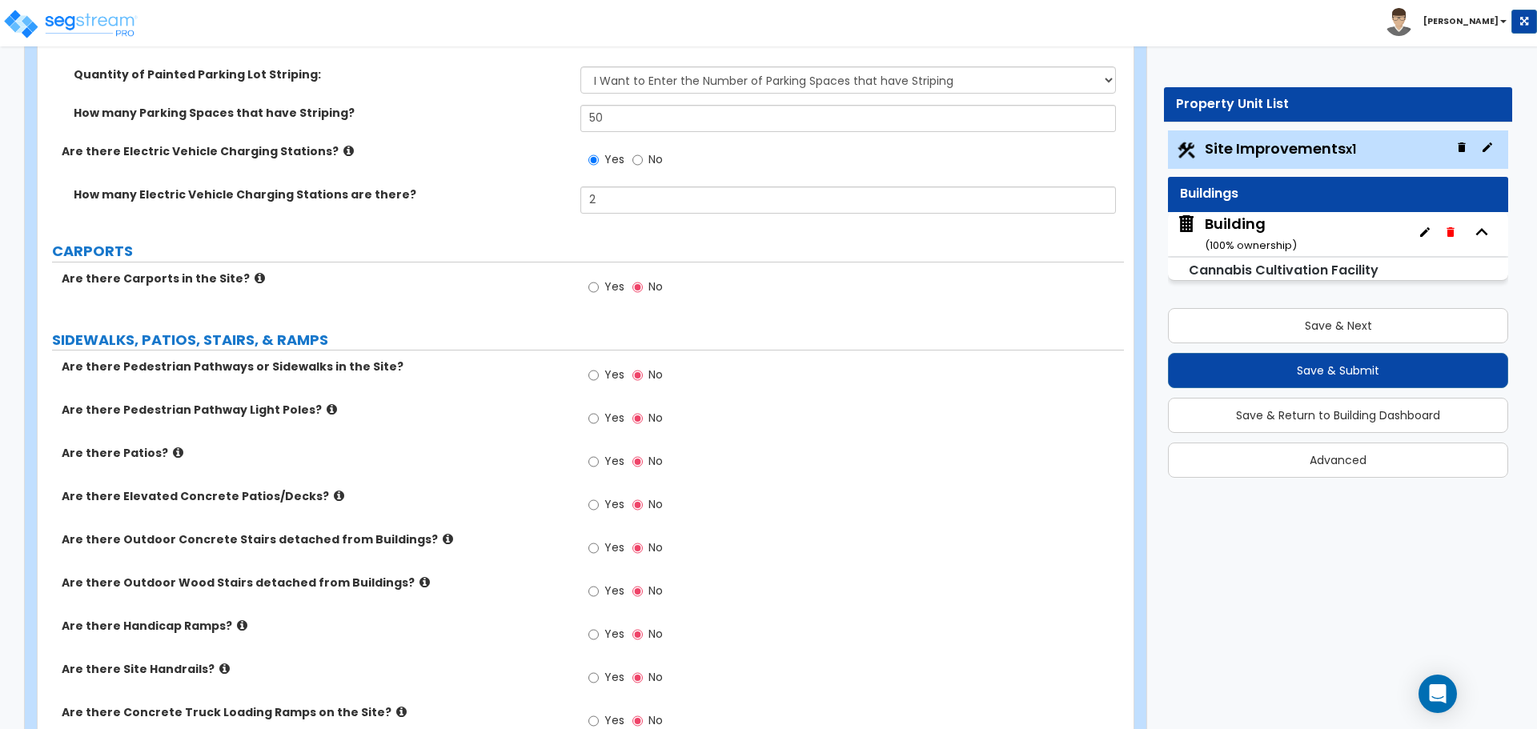
click at [600, 280] on label "Yes" at bounding box center [606, 288] width 36 height 27
click at [599, 280] on input "Yes" at bounding box center [593, 288] width 10 height 18
radio input "true"
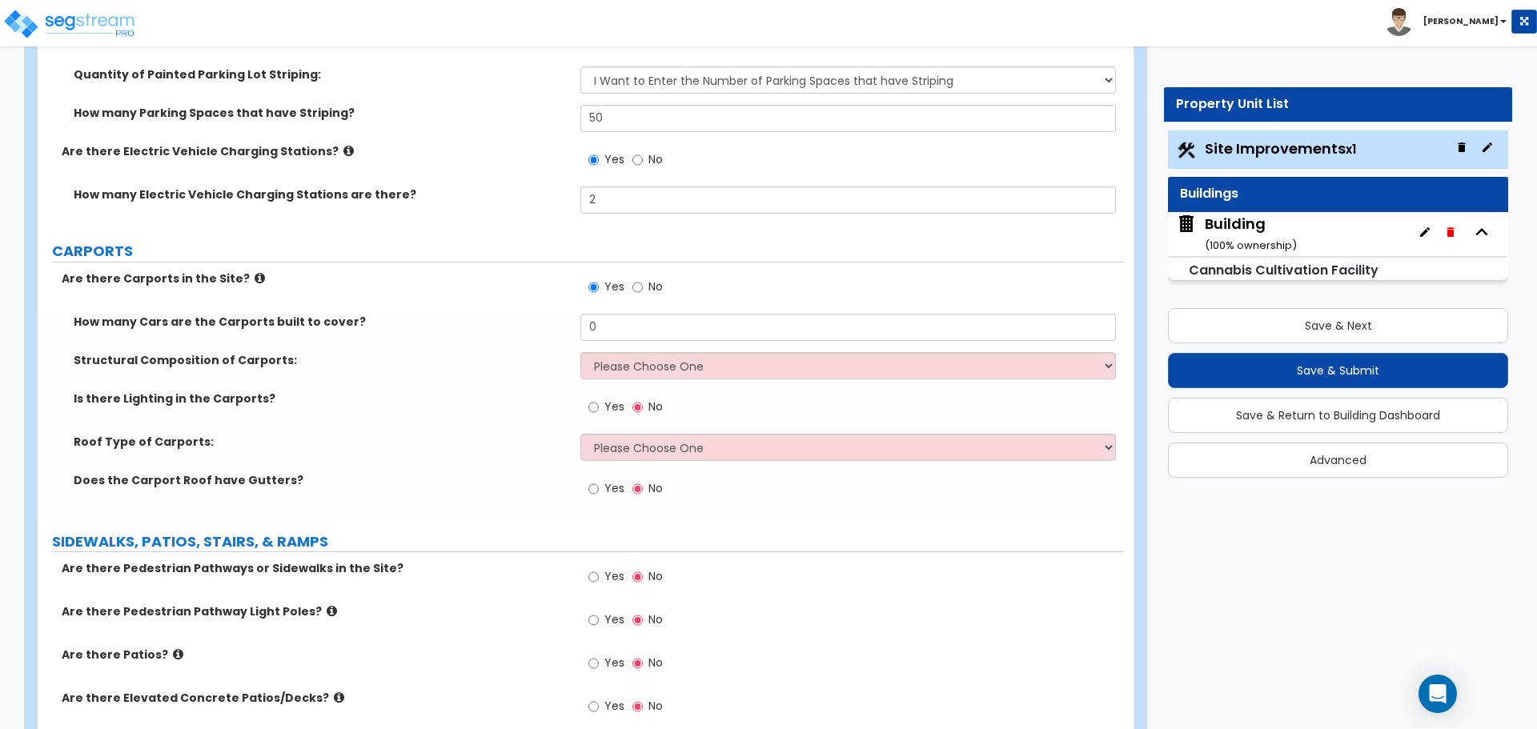
click at [255, 272] on icon at bounding box center [260, 278] width 10 height 12
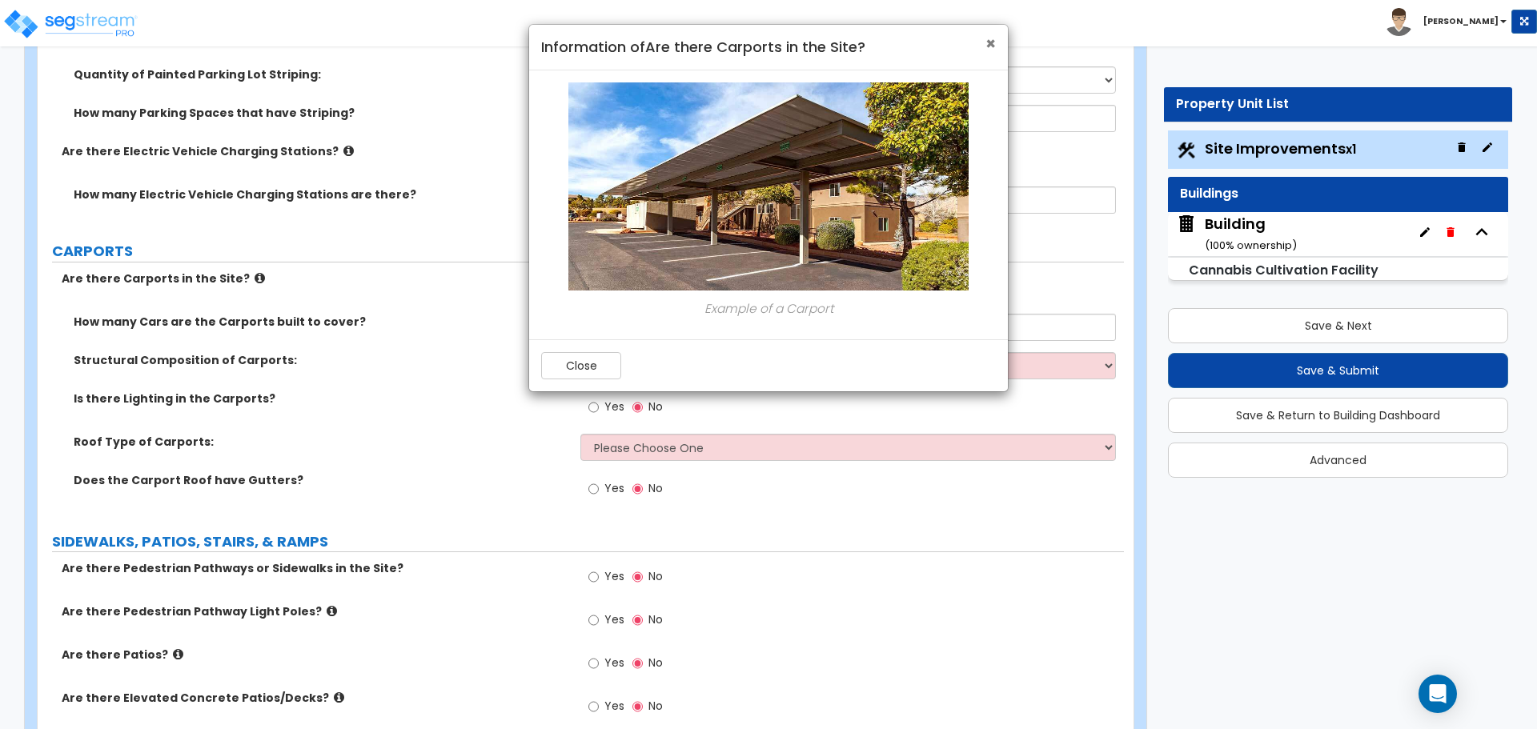
click at [987, 42] on span "×" at bounding box center [990, 43] width 10 height 23
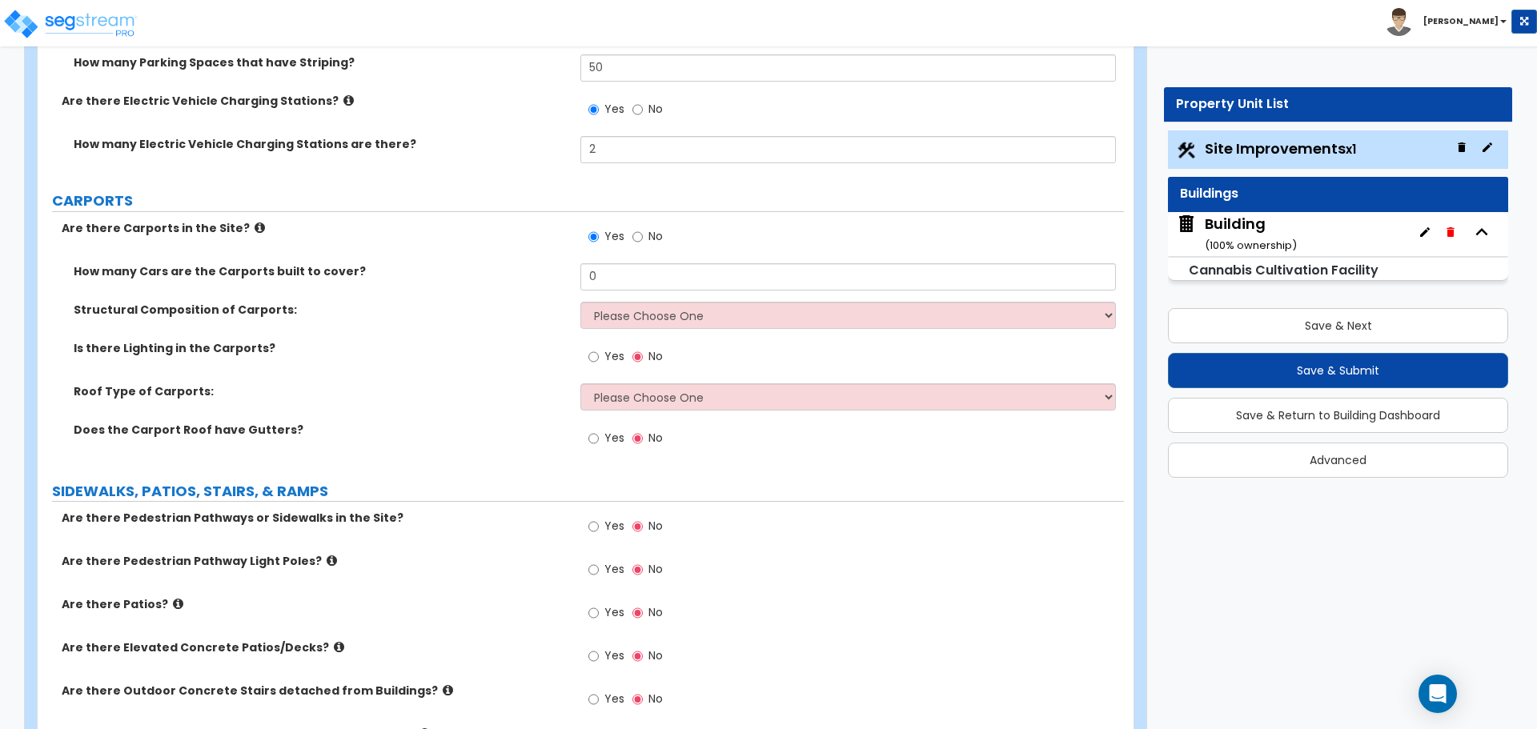
scroll to position [1971, 0]
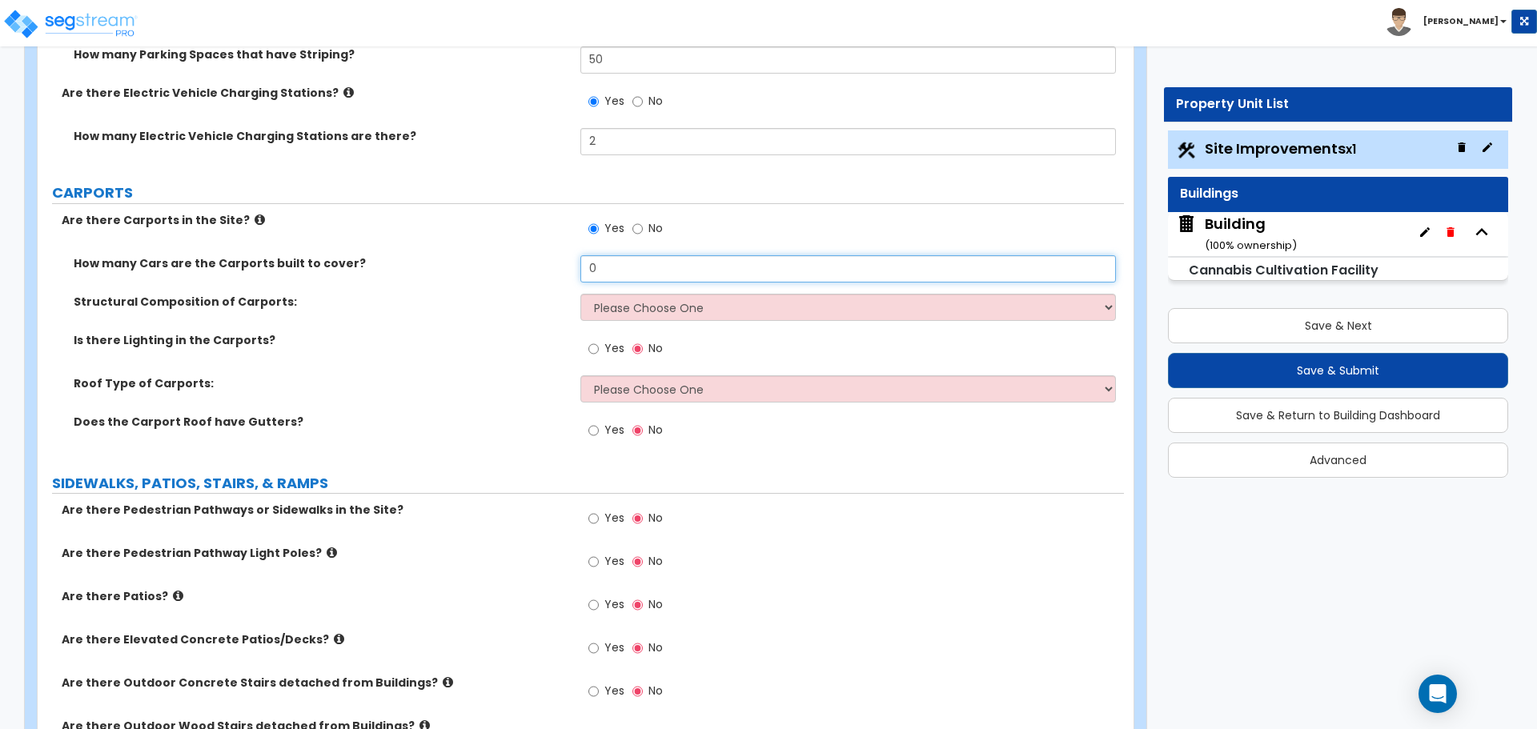
drag, startPoint x: 613, startPoint y: 272, endPoint x: 546, endPoint y: 264, distance: 67.7
click at [547, 266] on div "How many Cars are the Carports built to cover? 0" at bounding box center [581, 274] width 1086 height 38
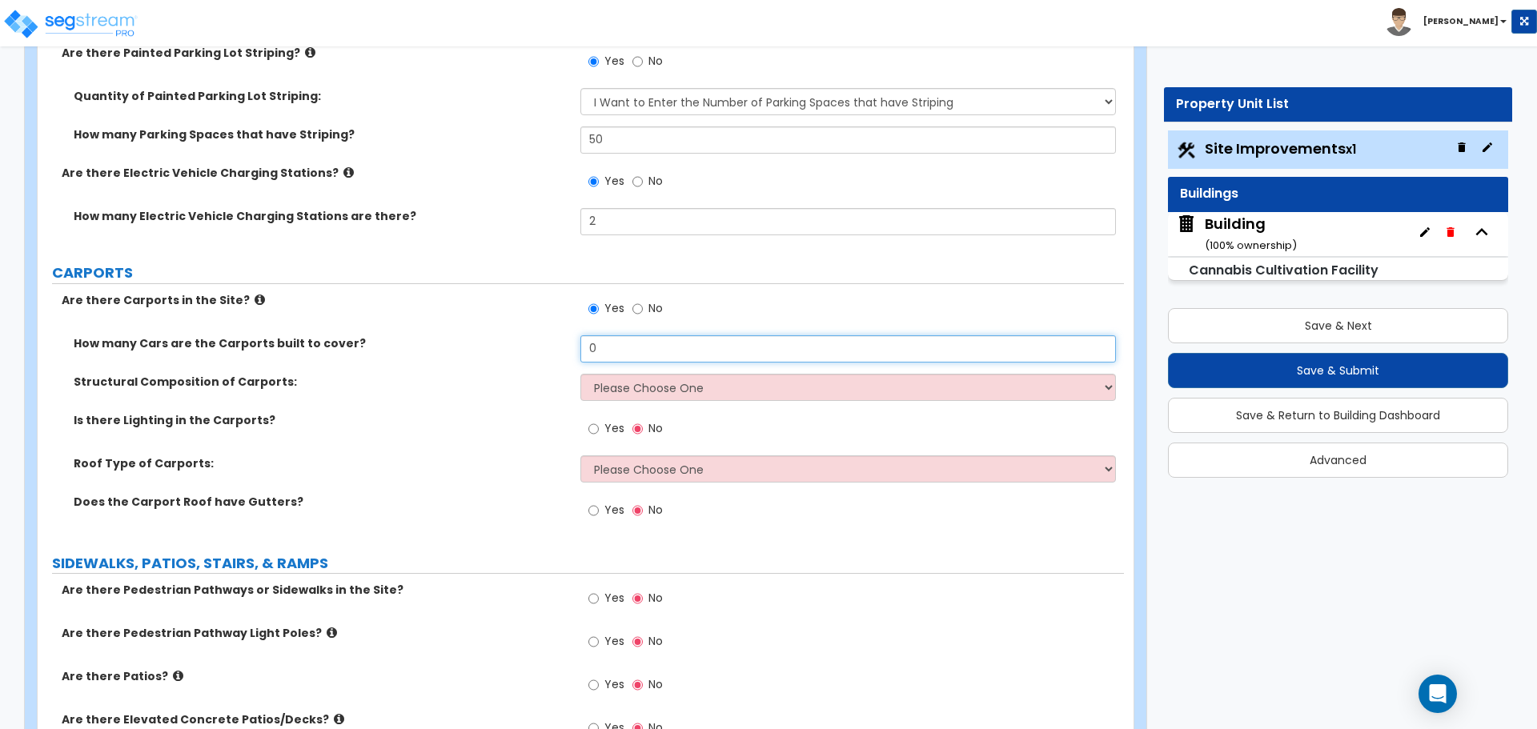
scroll to position [1892, 0]
type input "8"
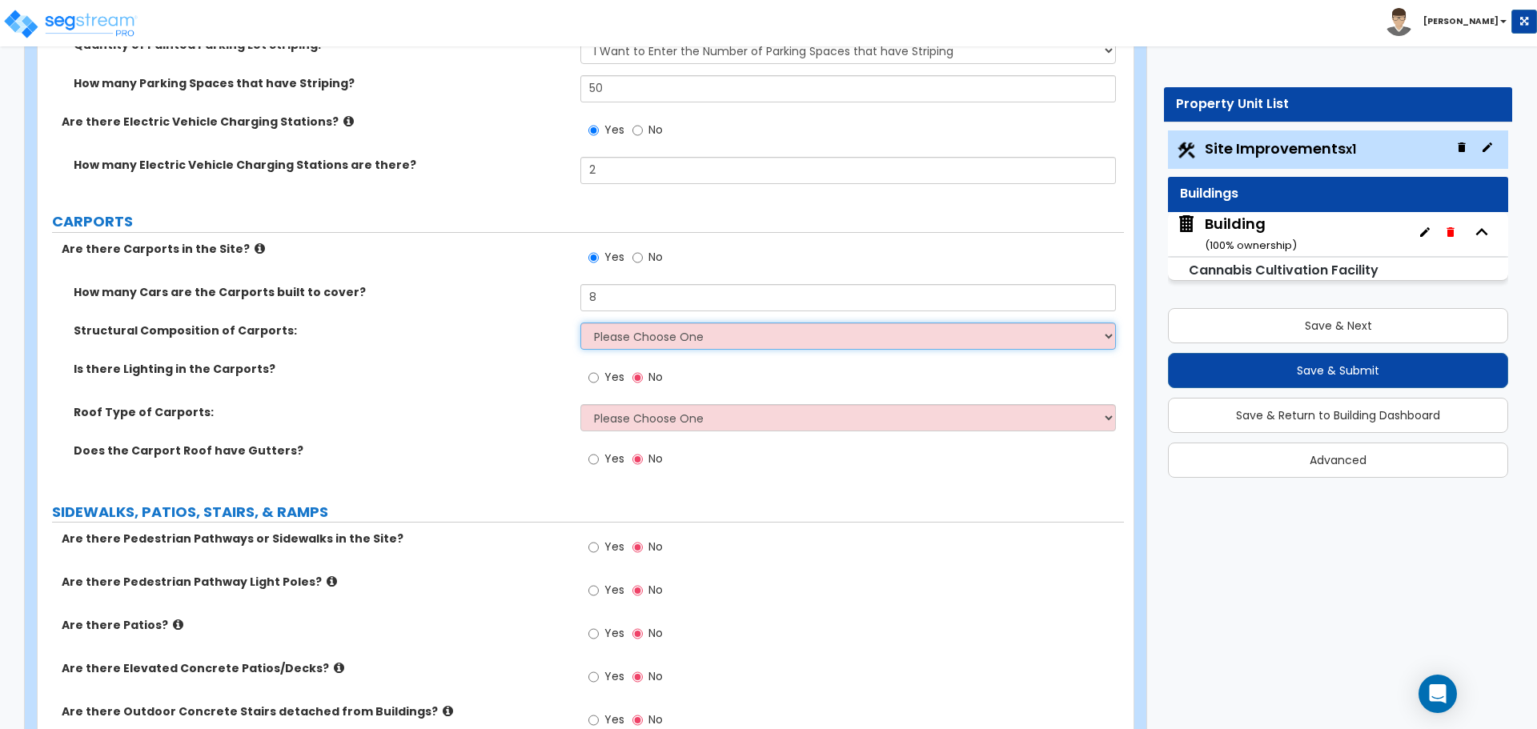
scroll to position [1944, 0]
click at [673, 331] on select "Please Choose One Steel Wood" at bounding box center [847, 333] width 535 height 27
select select "1"
click at [580, 320] on select "Please Choose One Steel Wood" at bounding box center [847, 333] width 535 height 27
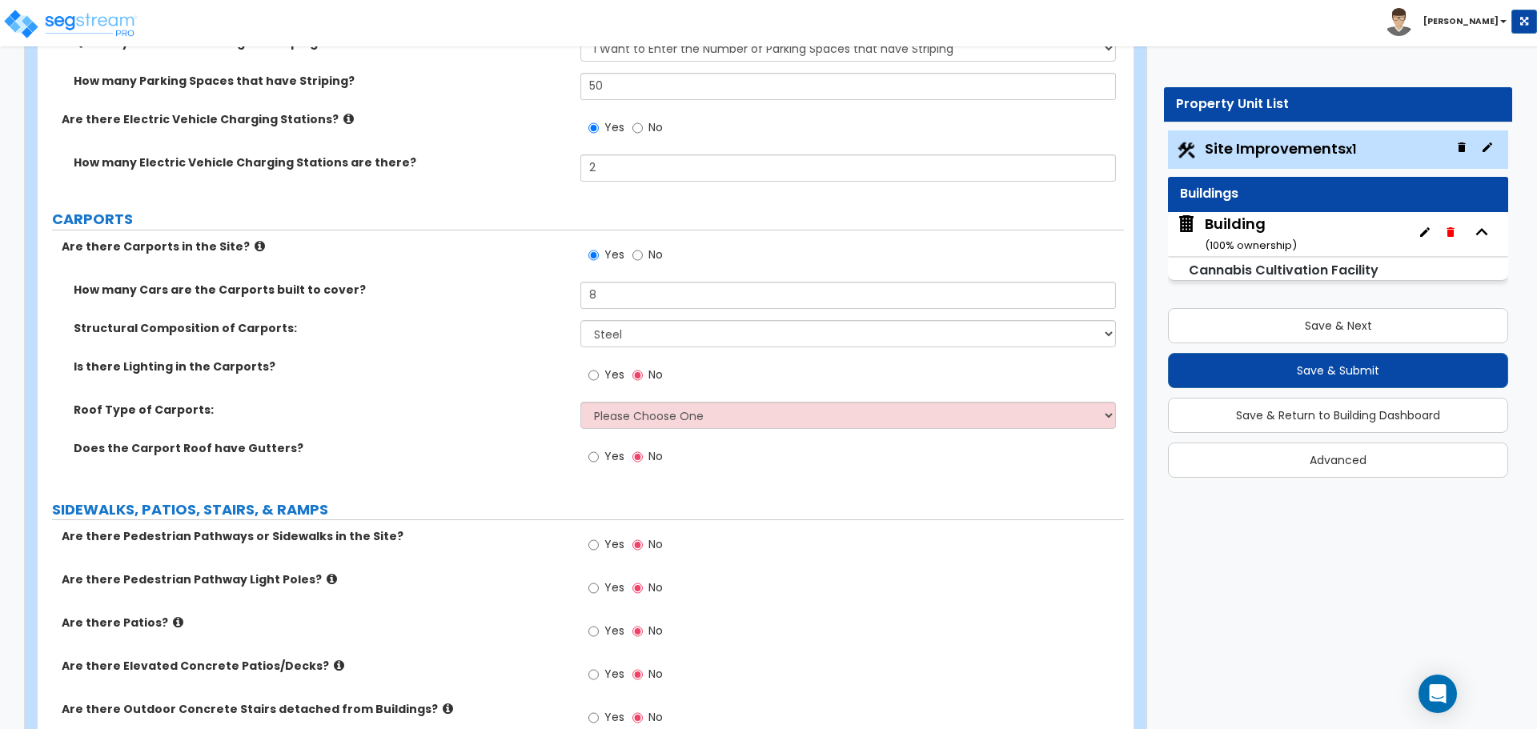
click at [601, 378] on label "Yes" at bounding box center [606, 376] width 36 height 27
click at [599, 378] on input "Yes" at bounding box center [593, 376] width 10 height 18
radio input "true"
click at [689, 426] on div "Roof Type of Carports: Please Choose One Gabled Roof Flat Roof" at bounding box center [581, 421] width 1086 height 38
click at [683, 420] on select "Please Choose One Gabled Roof Flat Roof" at bounding box center [847, 415] width 535 height 27
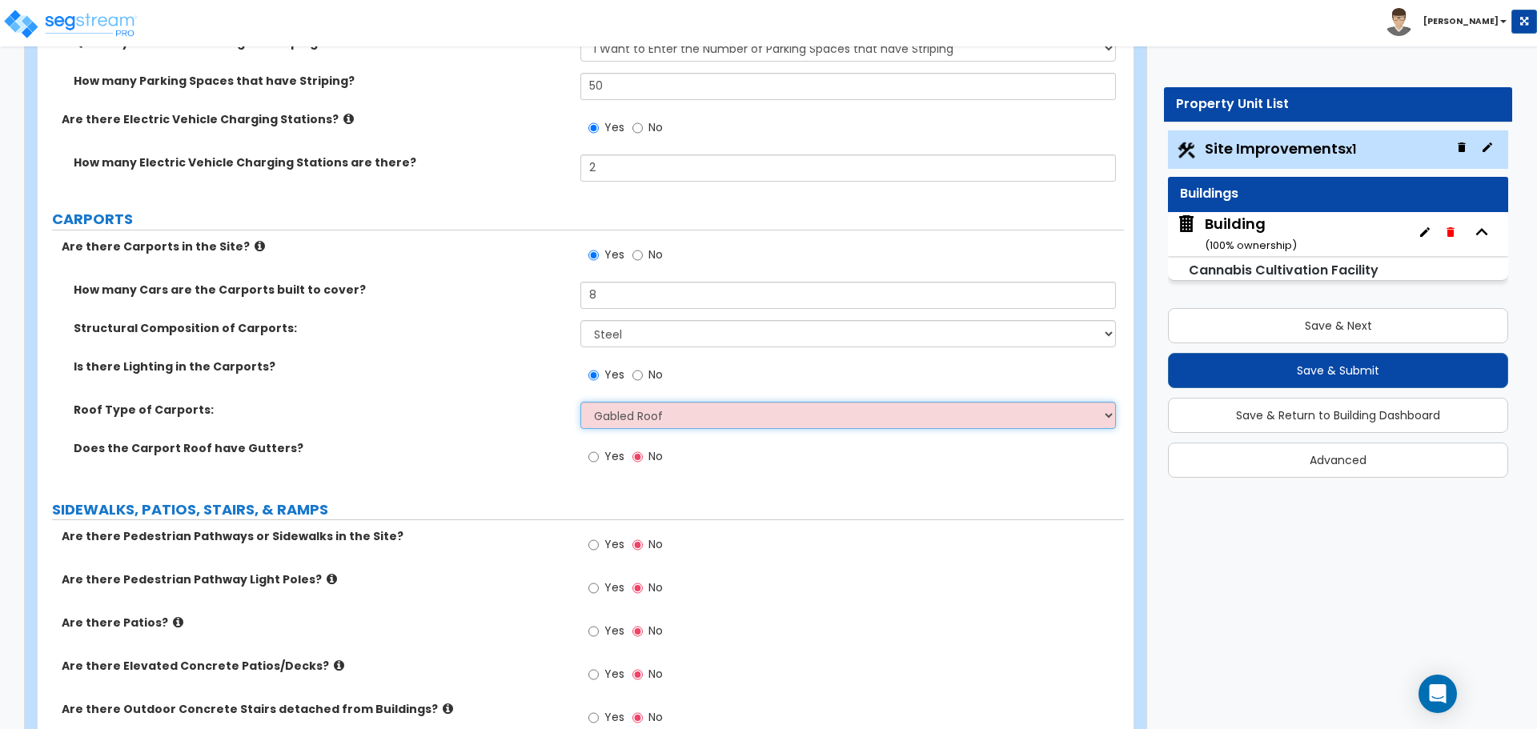
click at [580, 402] on select "Please Choose One Gabled Roof Flat Roof" at bounding box center [847, 415] width 535 height 27
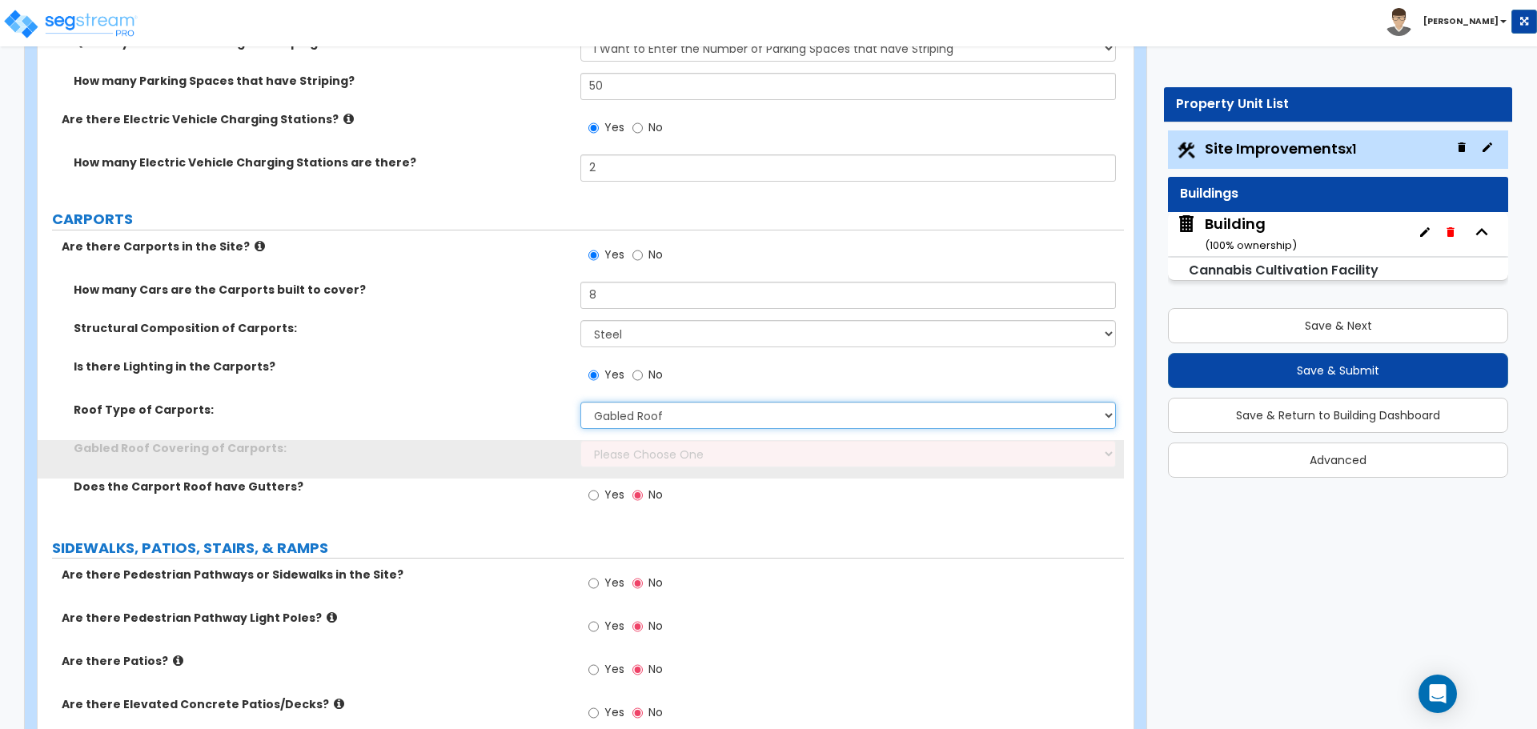
click at [639, 406] on select "Please Choose One Gabled Roof Flat Roof" at bounding box center [847, 415] width 535 height 27
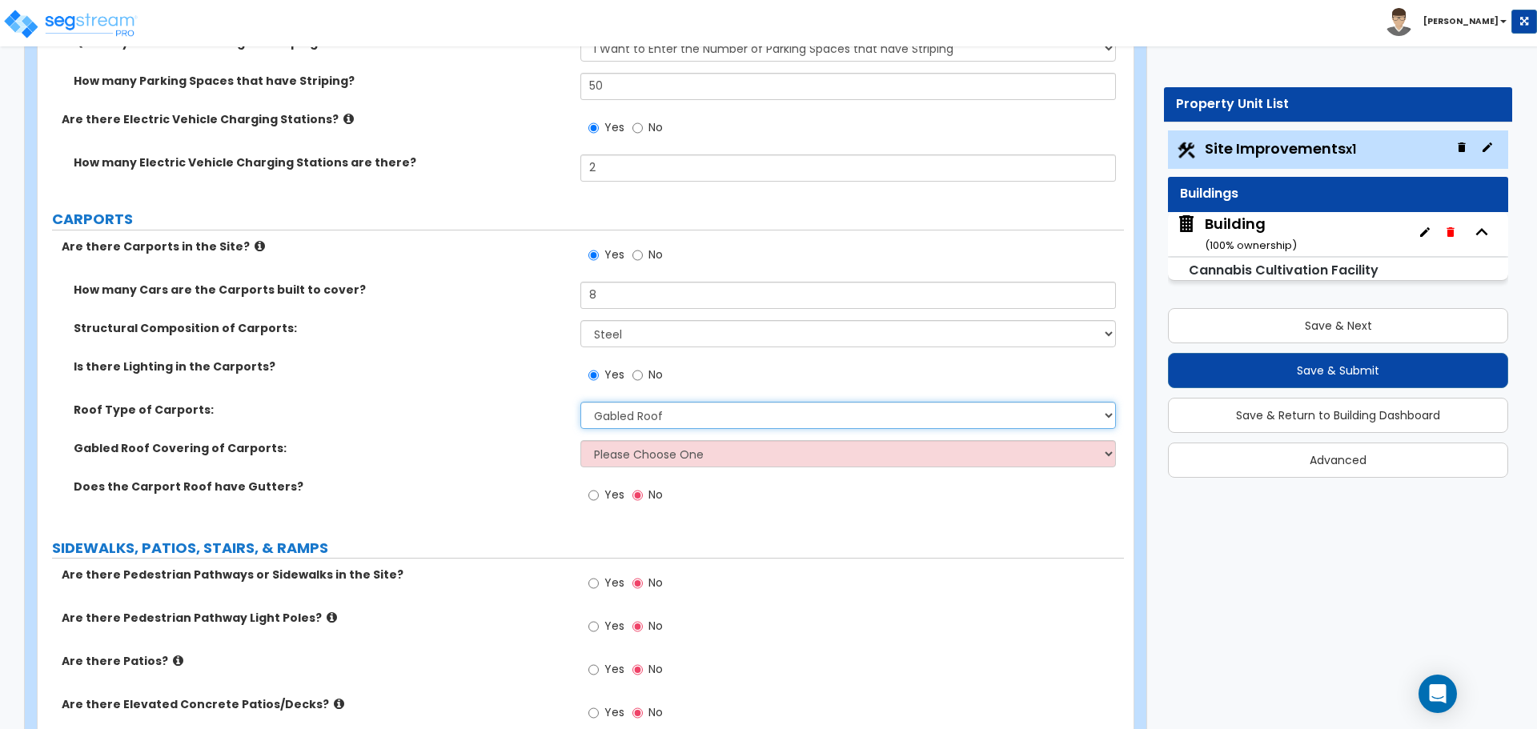
select select "2"
click at [580, 402] on select "Please Choose One Gabled Roof Flat Roof" at bounding box center [847, 415] width 535 height 27
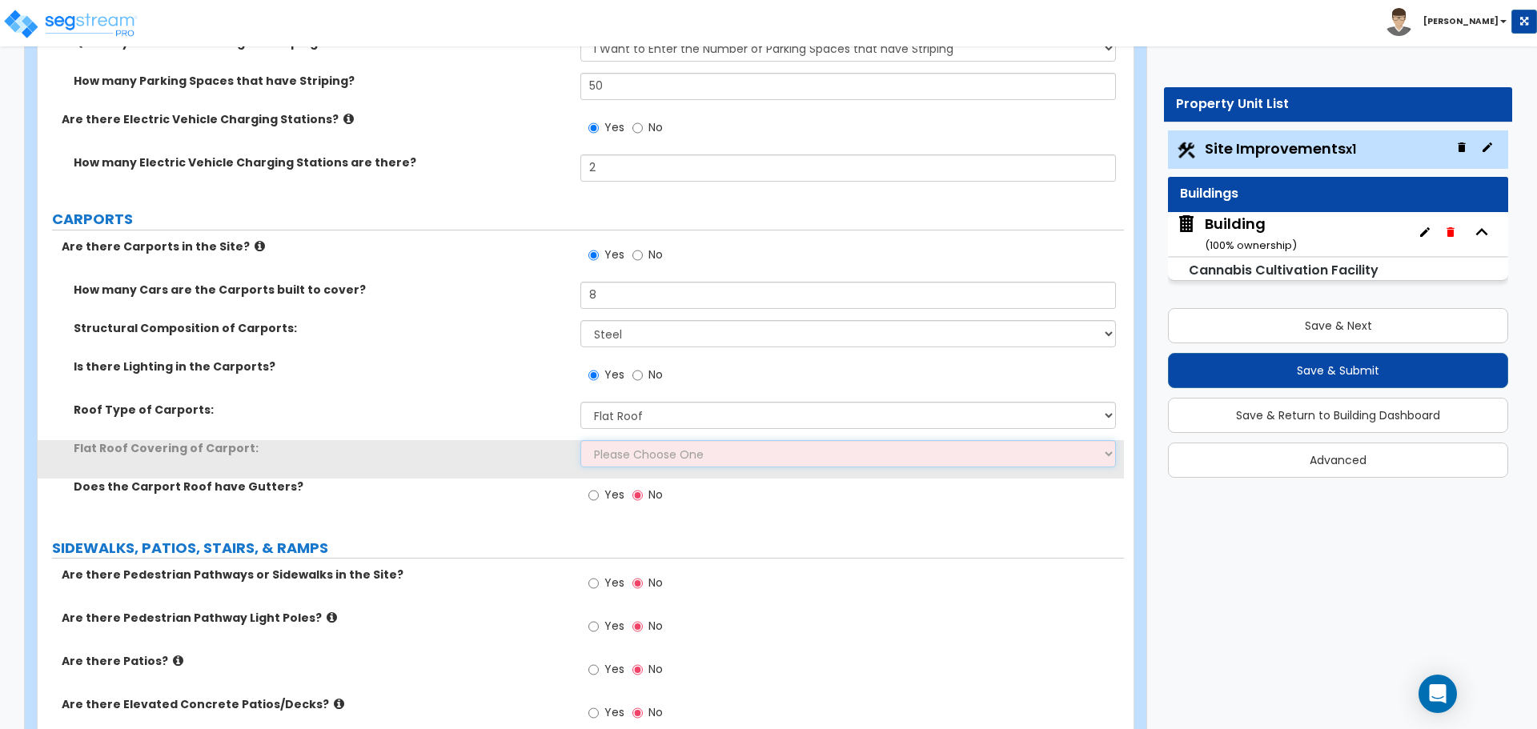
click at [664, 445] on select "Please Choose One Rolled Asphalt Plastic Membrane Asphalt Flood Coat Standing S…" at bounding box center [847, 453] width 535 height 27
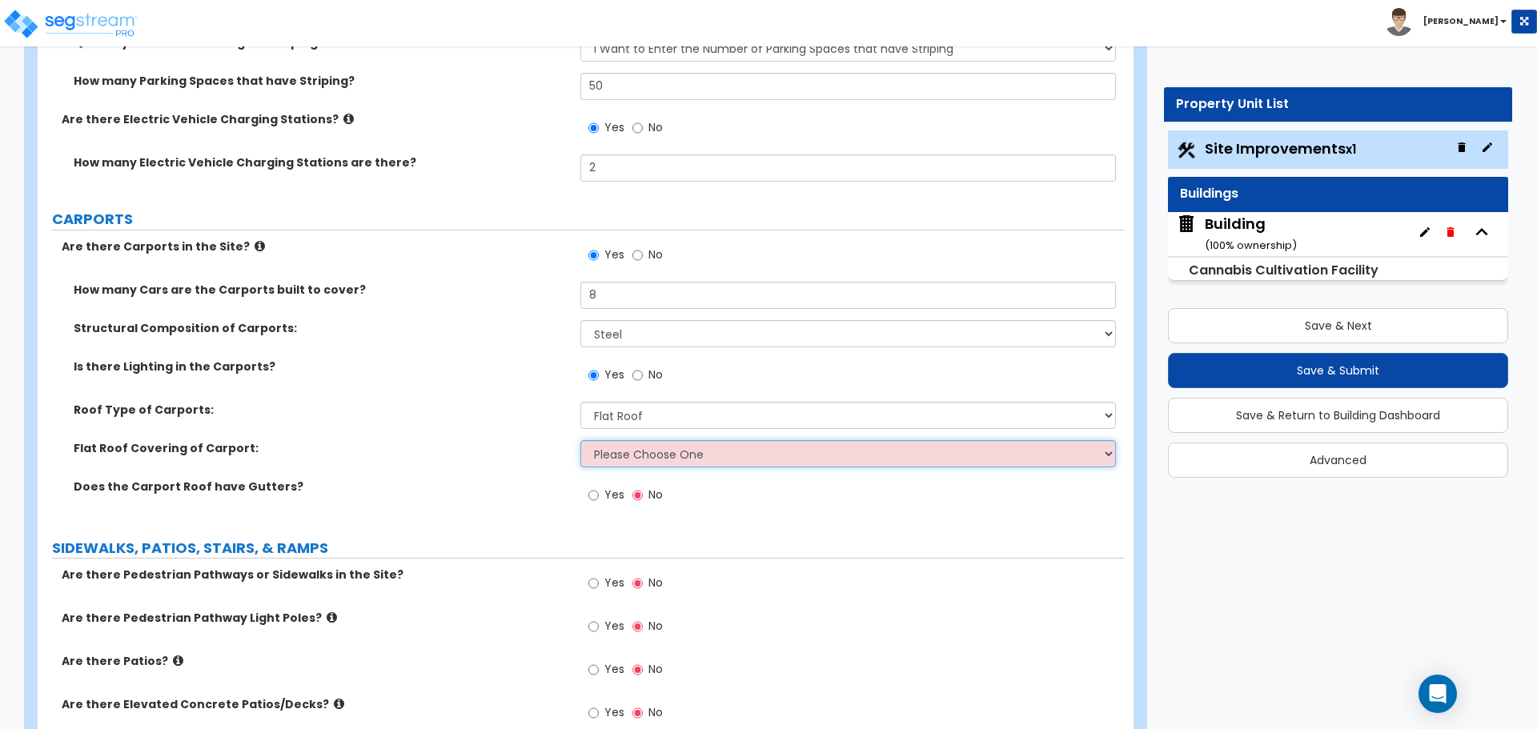
select select "3"
click at [580, 440] on select "Please Choose One Rolled Asphalt Plastic Membrane Asphalt Flood Coat Standing S…" at bounding box center [847, 453] width 535 height 27
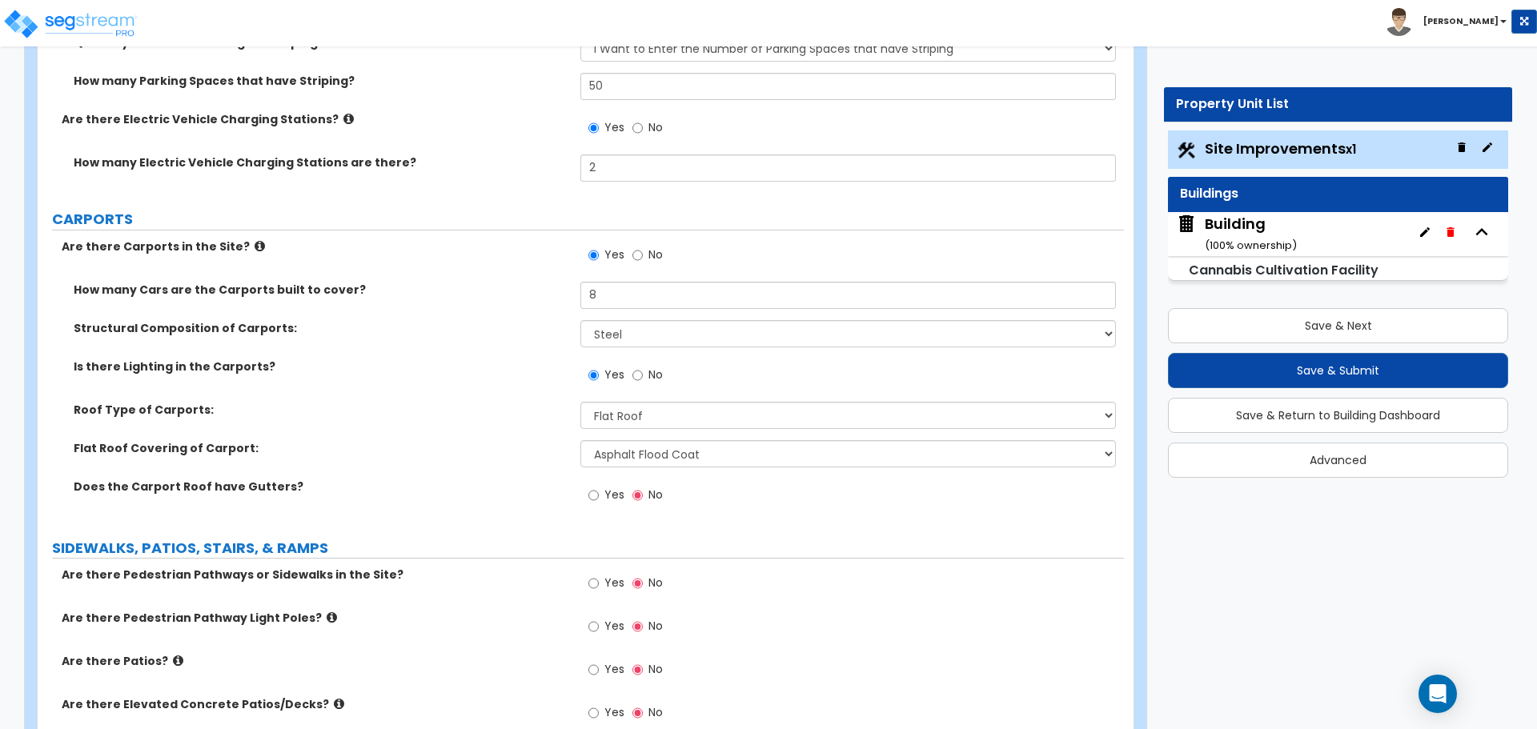
click at [604, 487] on span "Yes" at bounding box center [614, 495] width 20 height 16
click at [599, 487] on input "Yes" at bounding box center [593, 496] width 10 height 18
radio input "true"
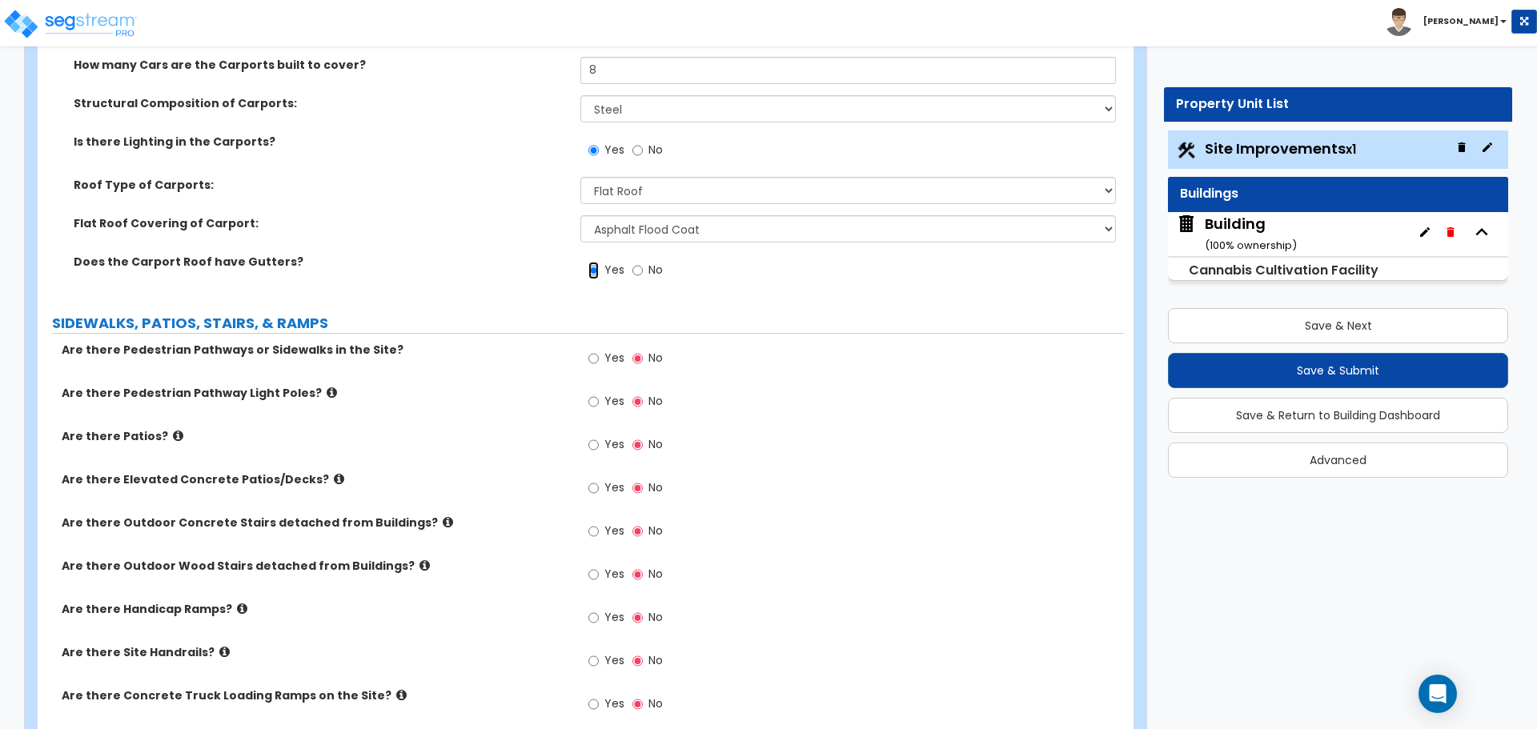
scroll to position [2176, 0]
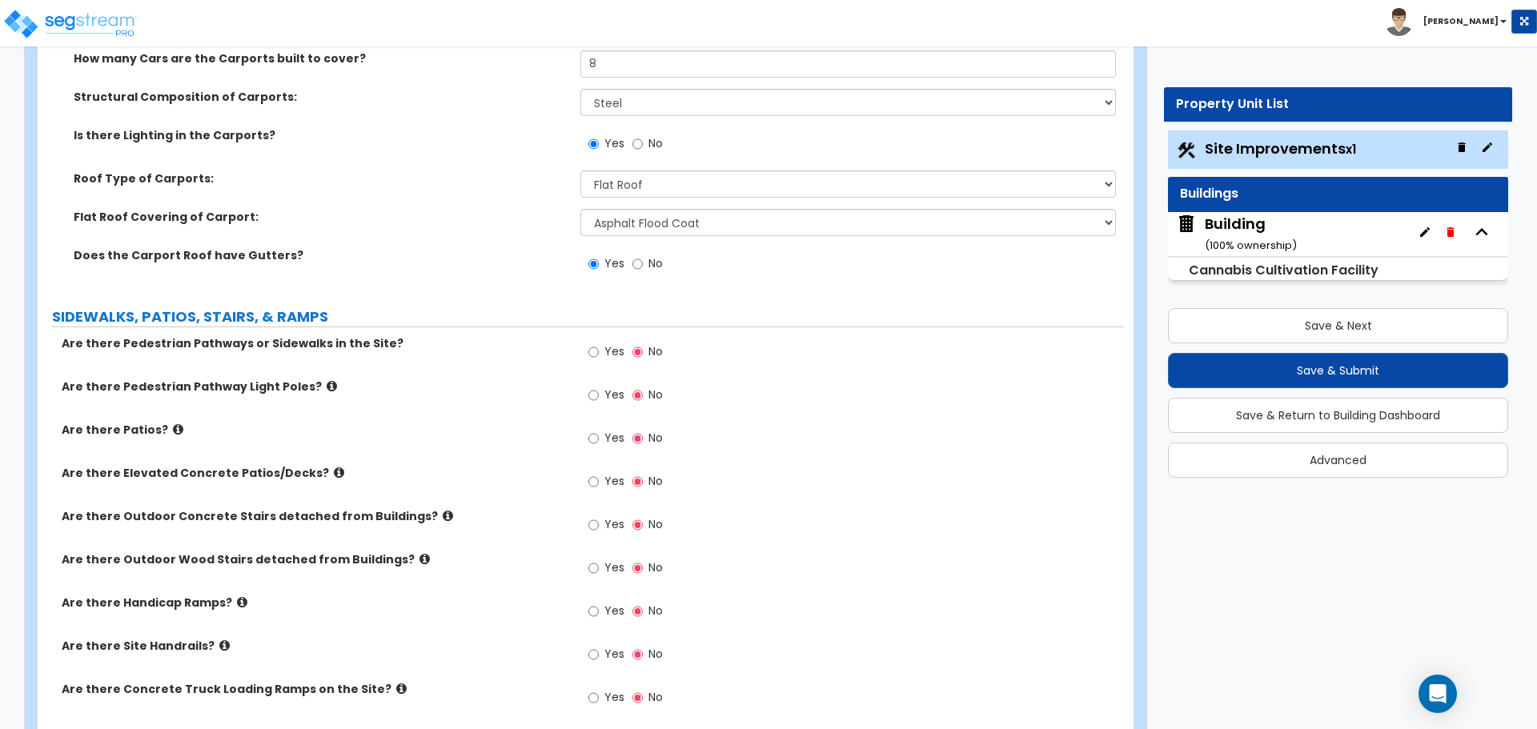
click at [610, 351] on span "Yes" at bounding box center [614, 351] width 20 height 16
click at [599, 351] on input "Yes" at bounding box center [593, 352] width 10 height 18
radio input "true"
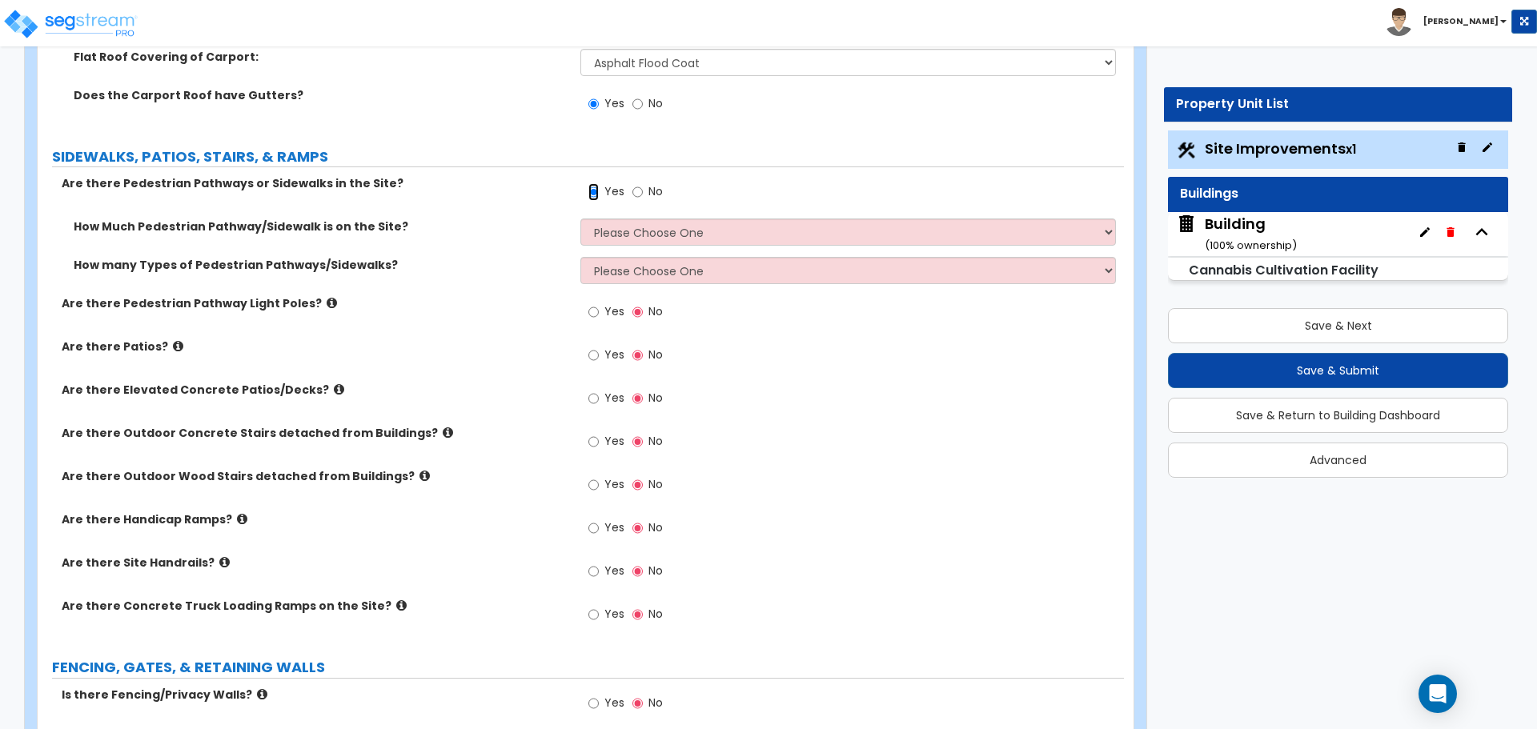
scroll to position [2334, 0]
click at [642, 232] on select "Please Choose One I Don't Know, Please Estimate For Me Enter Linear Footage" at bounding box center [847, 233] width 535 height 27
select select "2"
click at [580, 220] on select "Please Choose One I Don't Know, Please Estimate For Me Enter Linear Footage" at bounding box center [847, 233] width 535 height 27
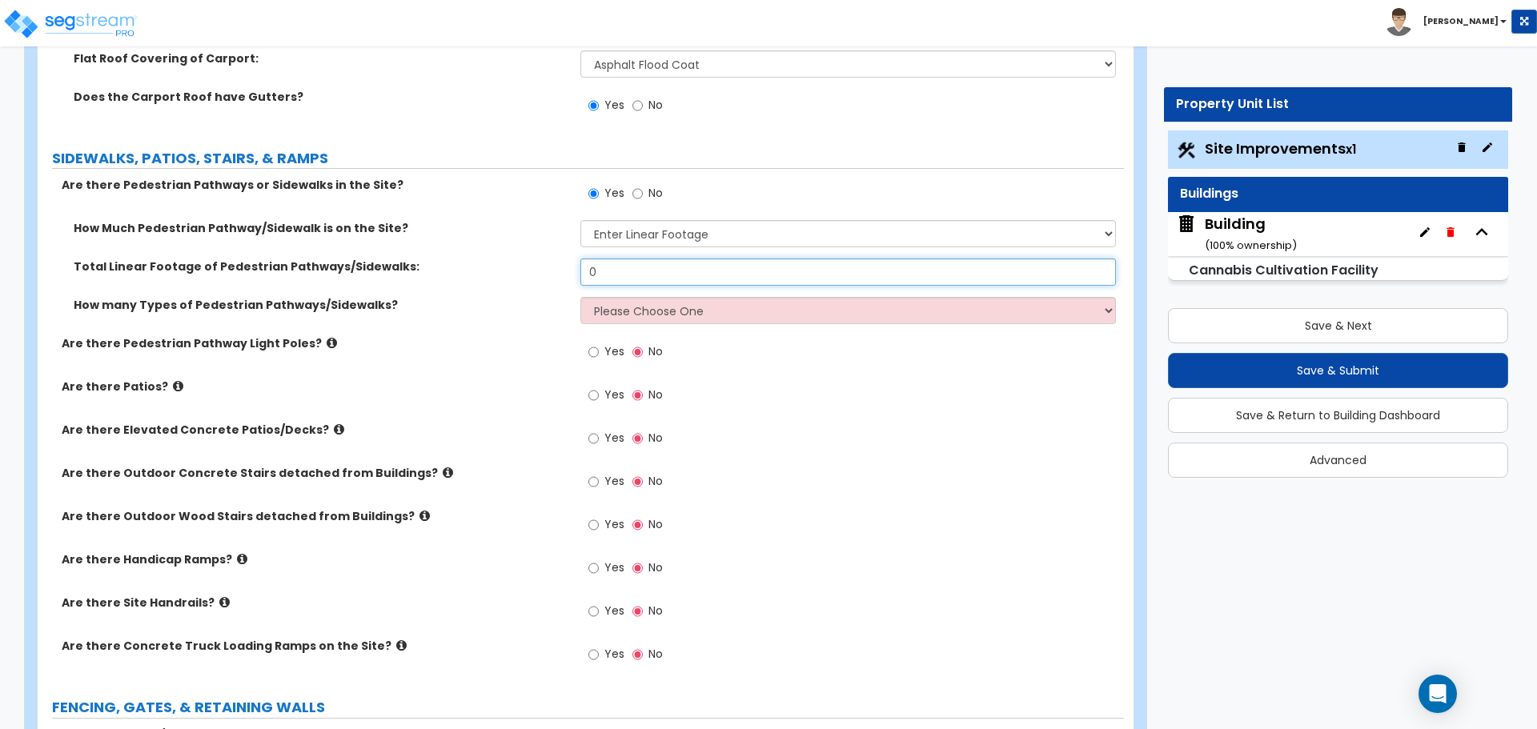
drag, startPoint x: 645, startPoint y: 273, endPoint x: 542, endPoint y: 259, distance: 104.1
click at [543, 261] on div "Total Linear Footage of Pedestrian Pathways/Sidewalks: 0" at bounding box center [581, 278] width 1086 height 38
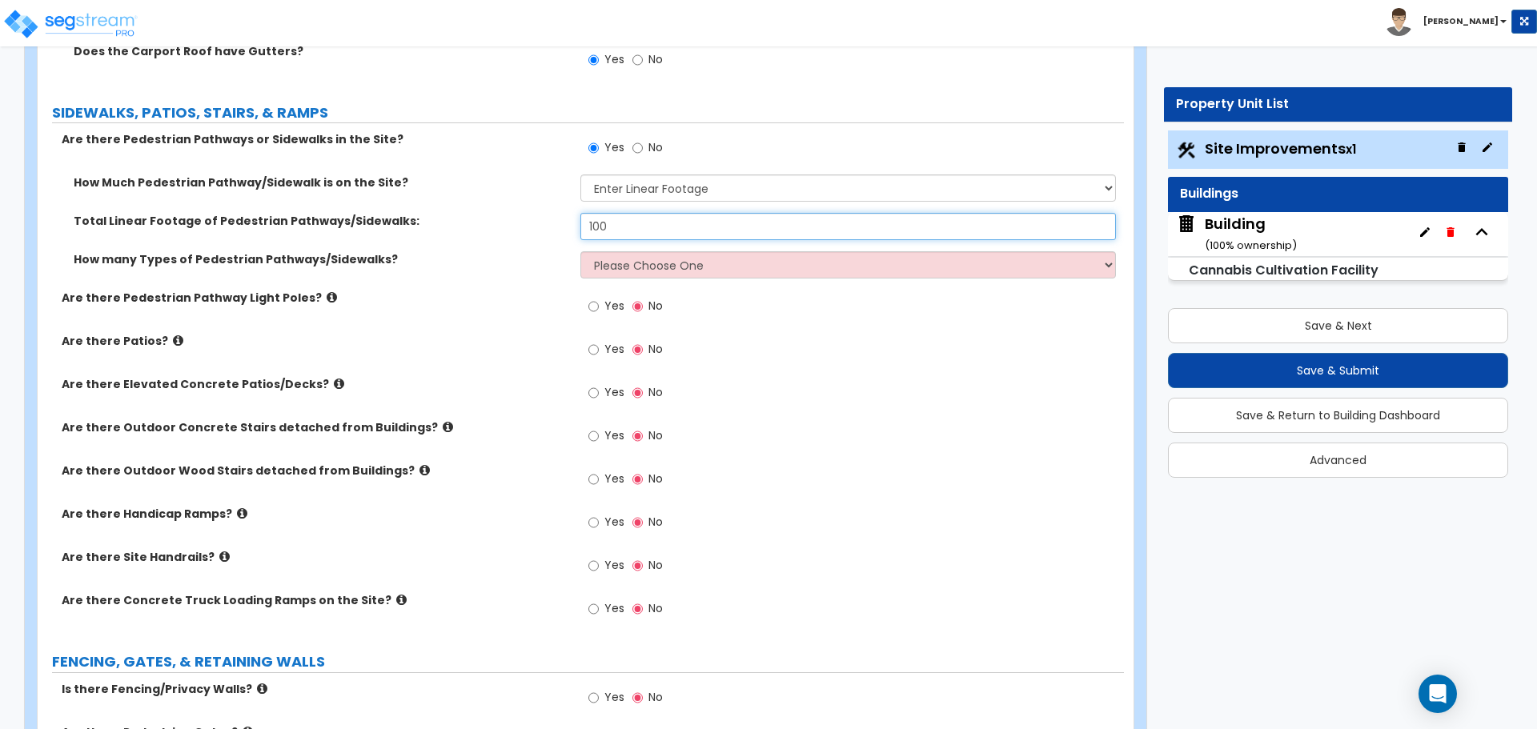
scroll to position [2382, 0]
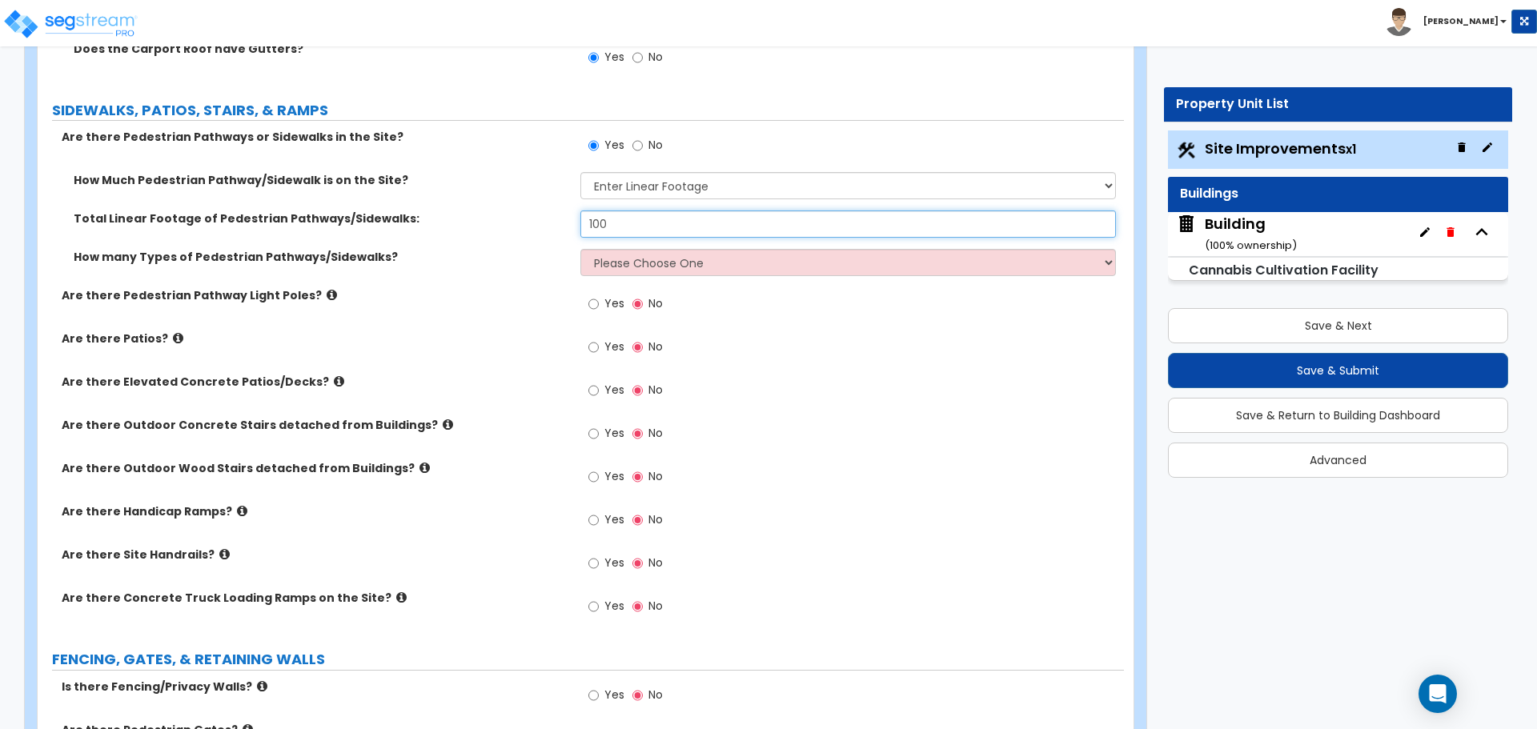
type input "100"
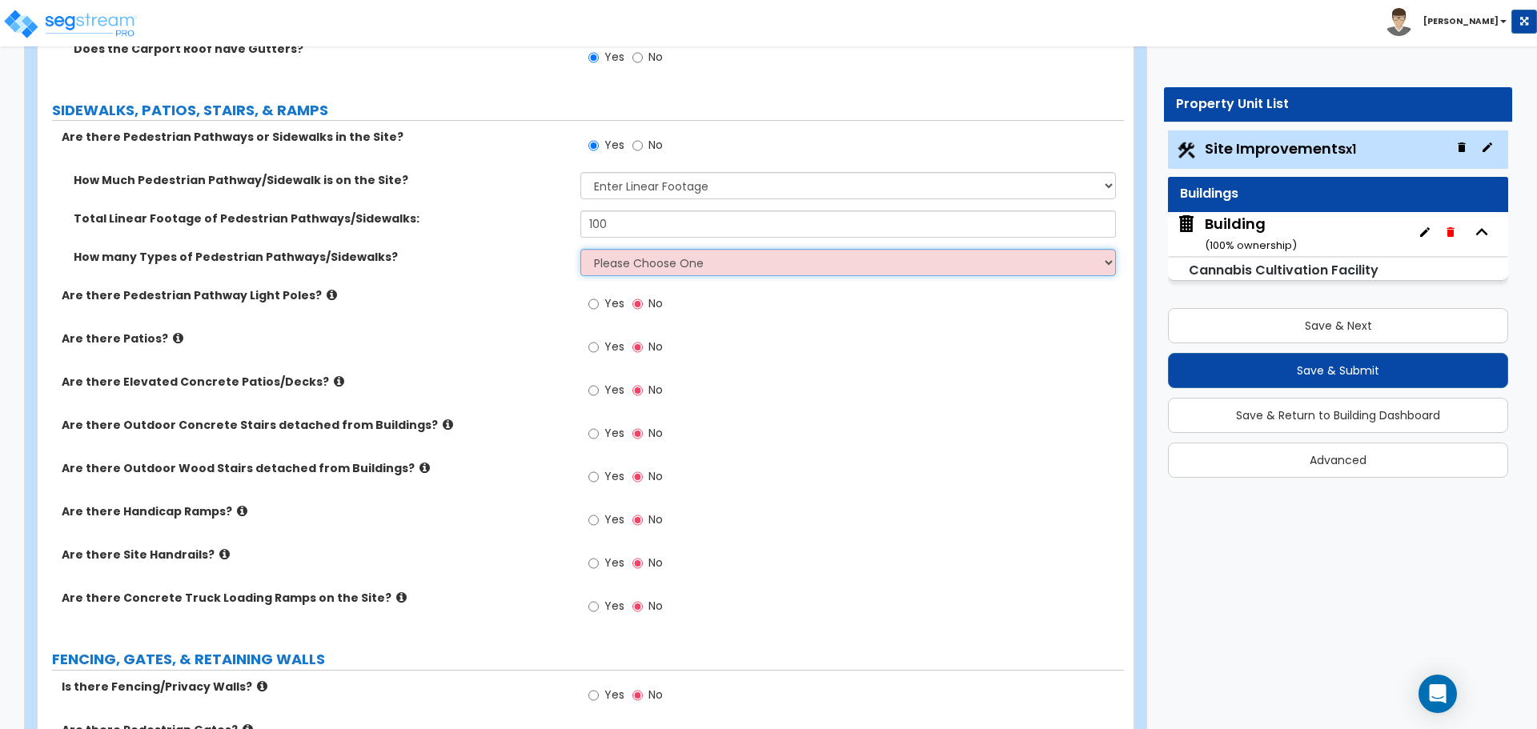
click at [661, 270] on select "Please Choose One 1 2 3" at bounding box center [847, 262] width 535 height 27
click at [604, 258] on select "Please Choose One 1 2 3" at bounding box center [847, 262] width 535 height 27
click at [580, 249] on select "Please Choose One 1 2 3" at bounding box center [847, 262] width 535 height 27
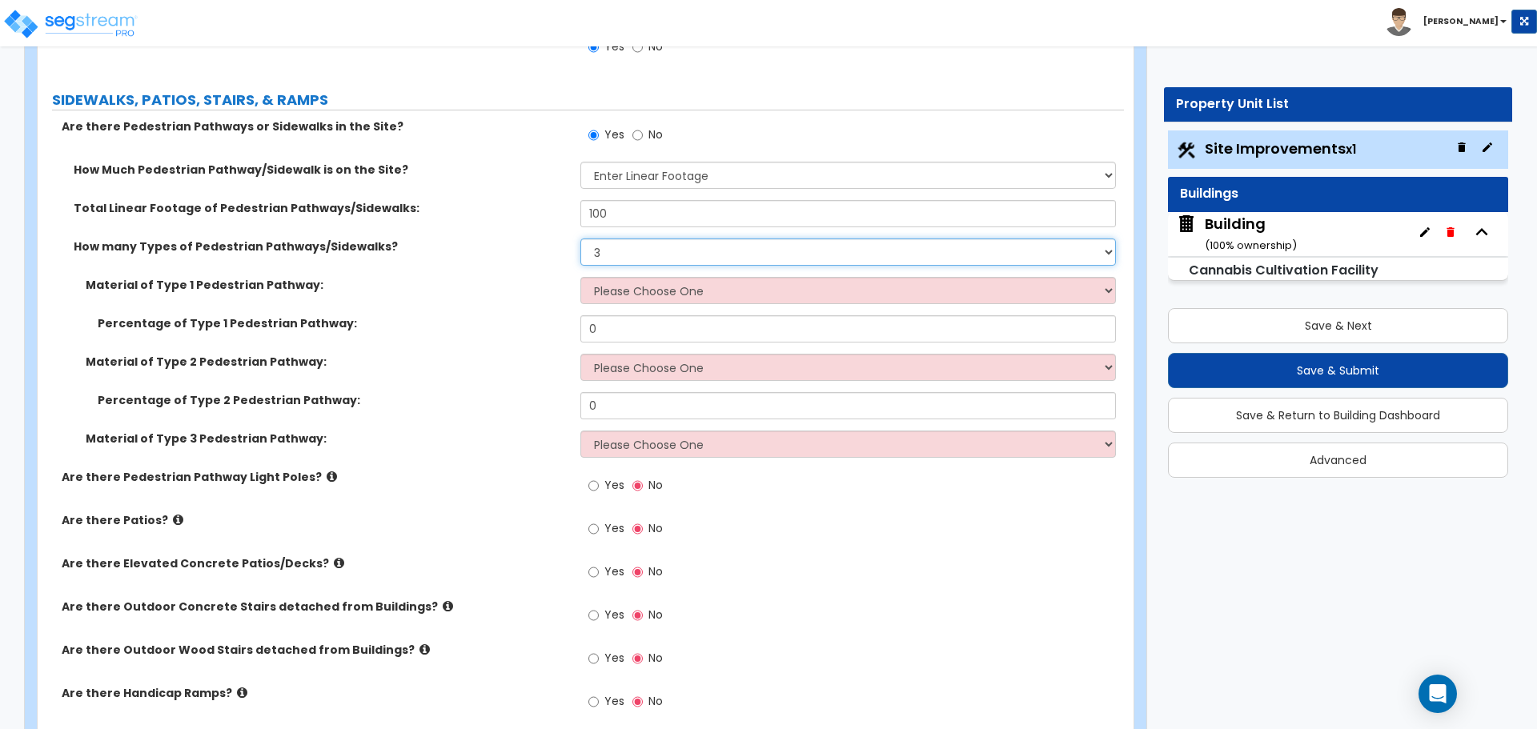
scroll to position [2376, 0]
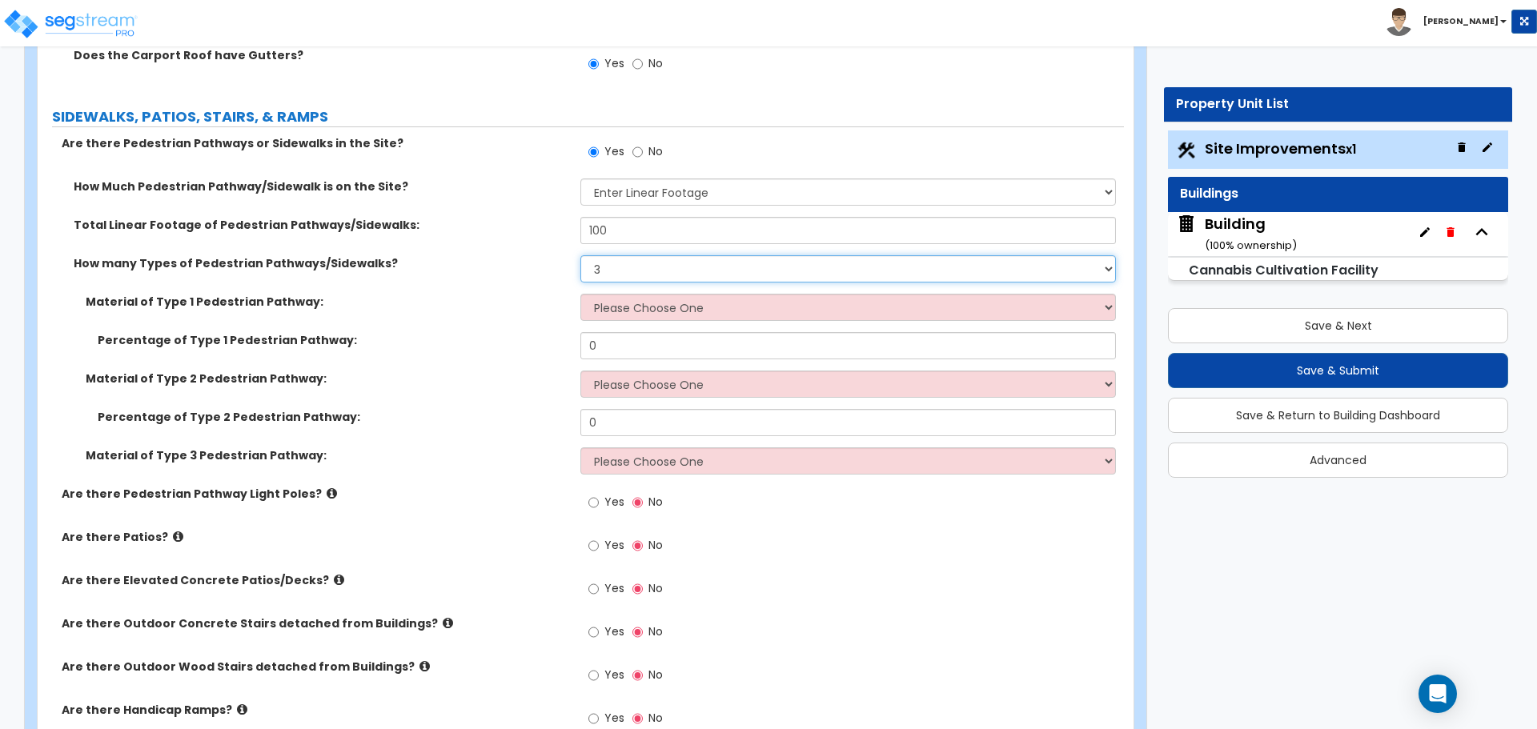
click at [613, 264] on select "Please Choose One 1 2 3" at bounding box center [847, 268] width 535 height 27
select select "1"
click at [580, 255] on select "Please Choose One 1 2 3" at bounding box center [847, 268] width 535 height 27
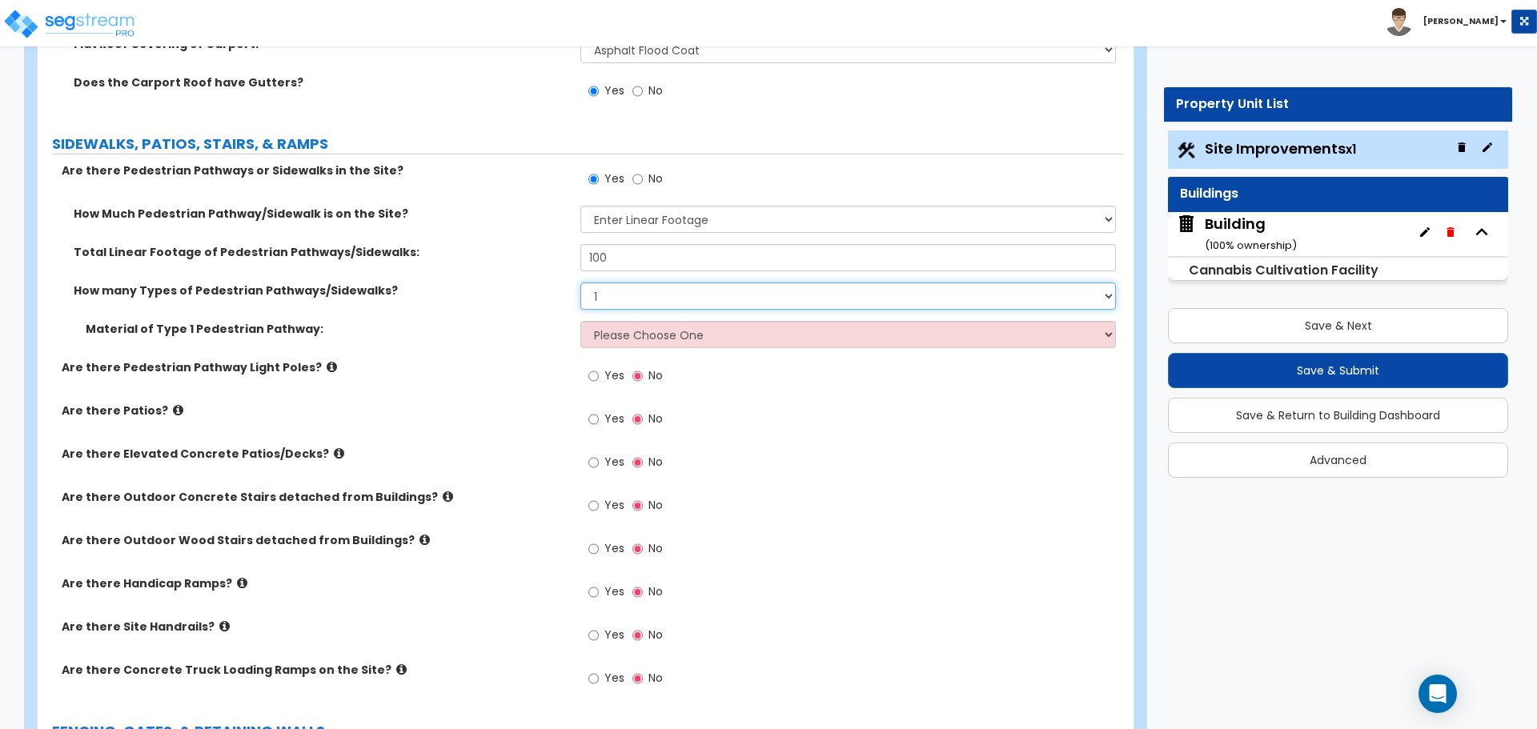
scroll to position [2347, 0]
click at [686, 331] on select "Please Choose One Bare Concrete Stamped Concrete Brick Pavers Stone Pavers Wood…" at bounding box center [847, 336] width 535 height 27
select select "1"
click at [580, 323] on select "Please Choose One Bare Concrete Stamped Concrete Brick Pavers Stone Pavers Wood…" at bounding box center [847, 336] width 535 height 27
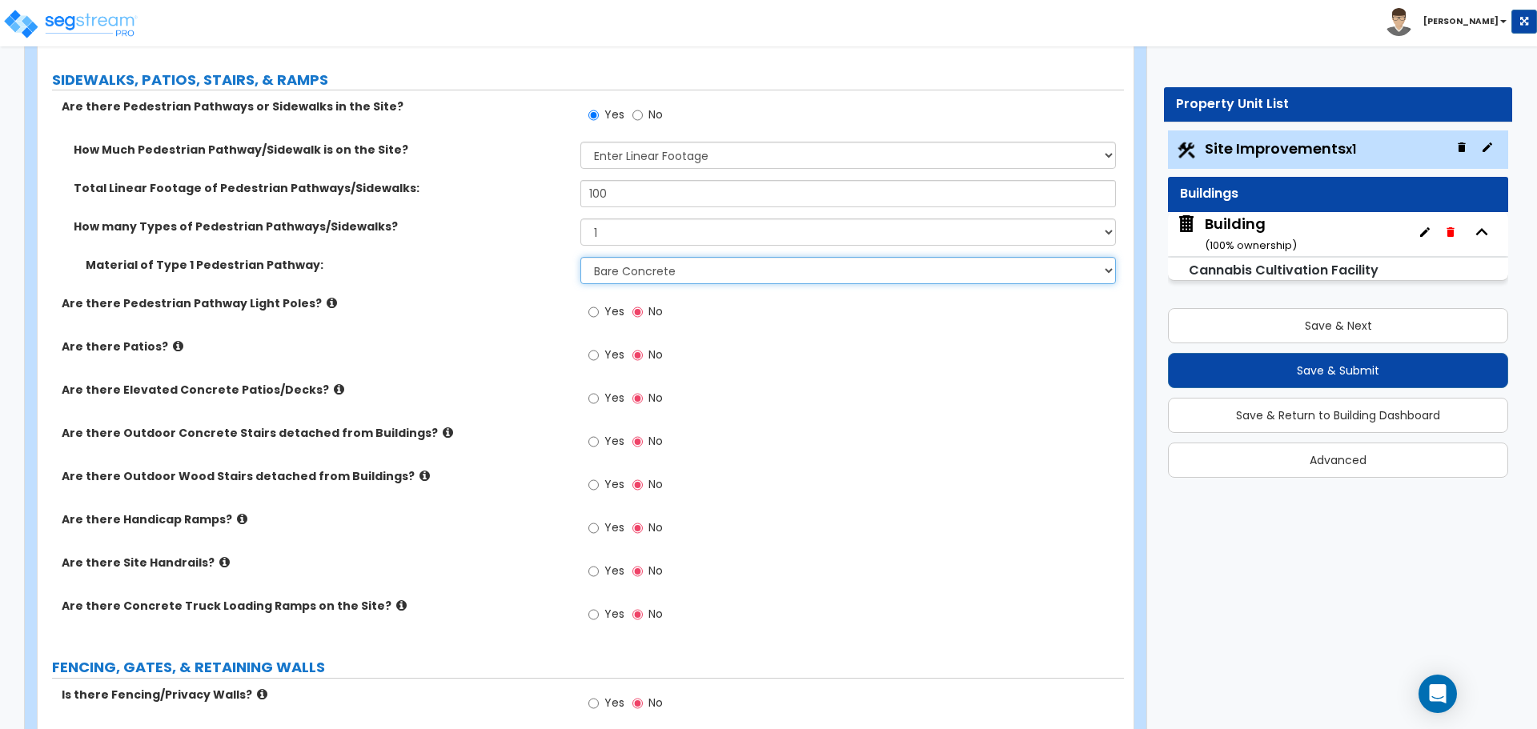
scroll to position [2419, 0]
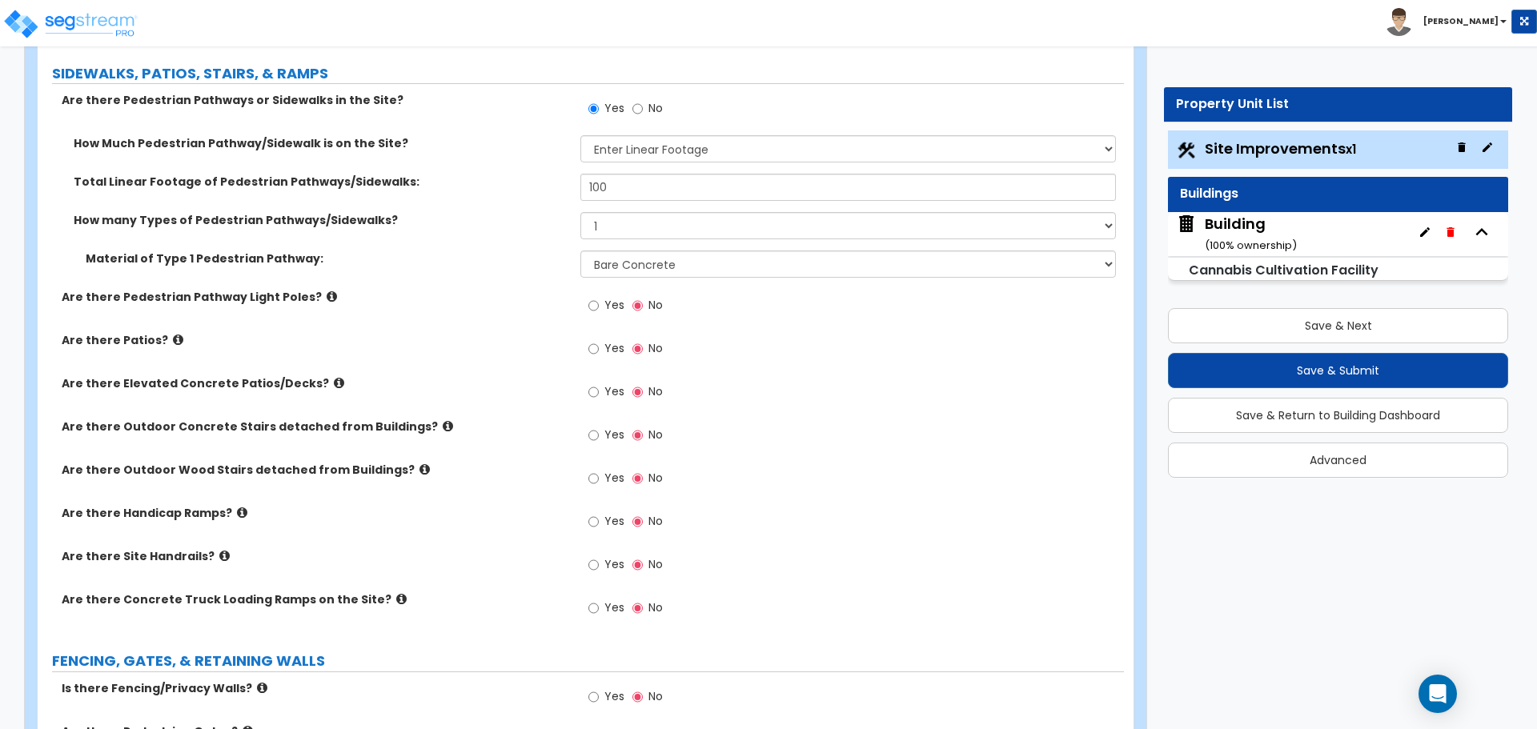
click at [597, 289] on div "Yes No" at bounding box center [625, 307] width 90 height 37
click at [594, 298] on input "Yes" at bounding box center [593, 306] width 10 height 18
radio input "true"
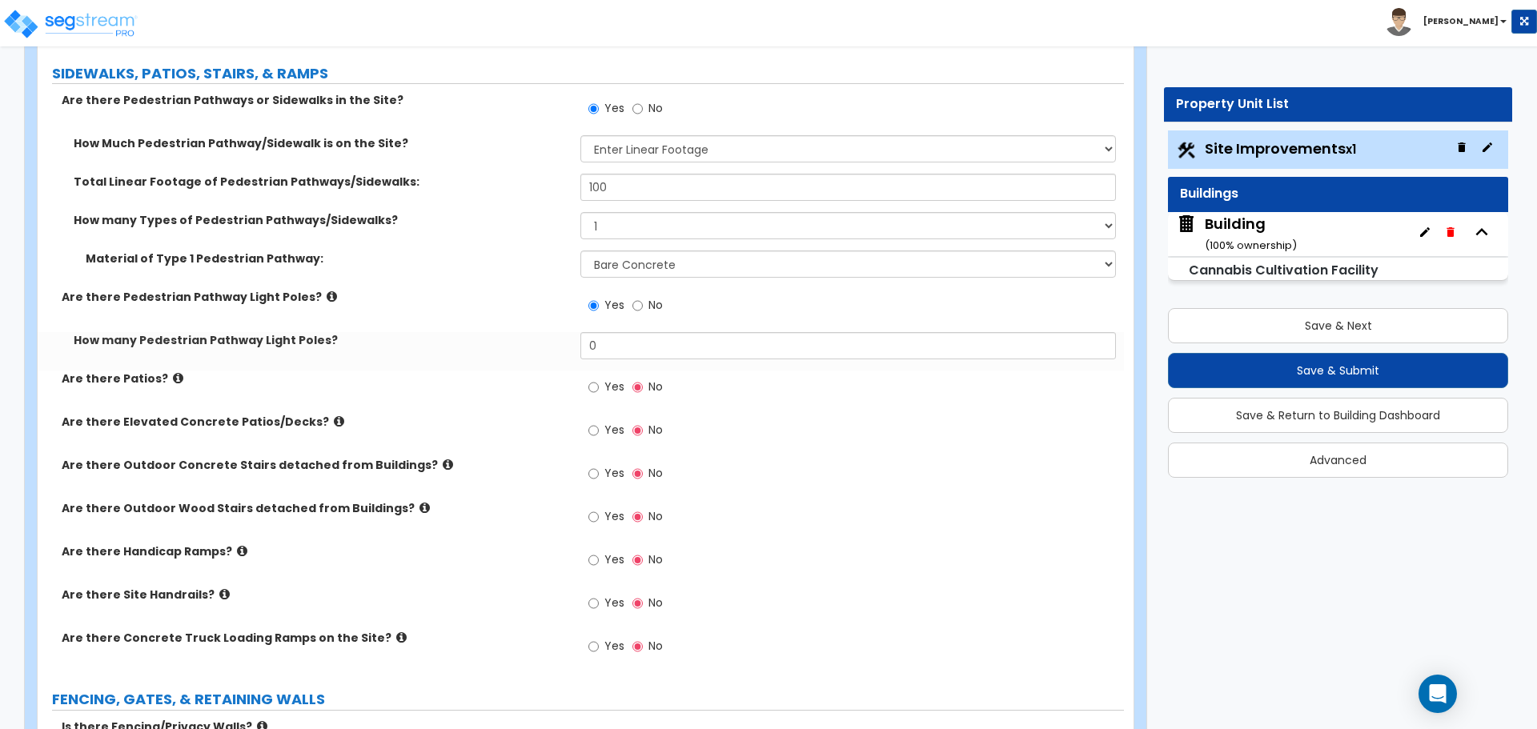
click at [327, 291] on icon at bounding box center [332, 297] width 10 height 12
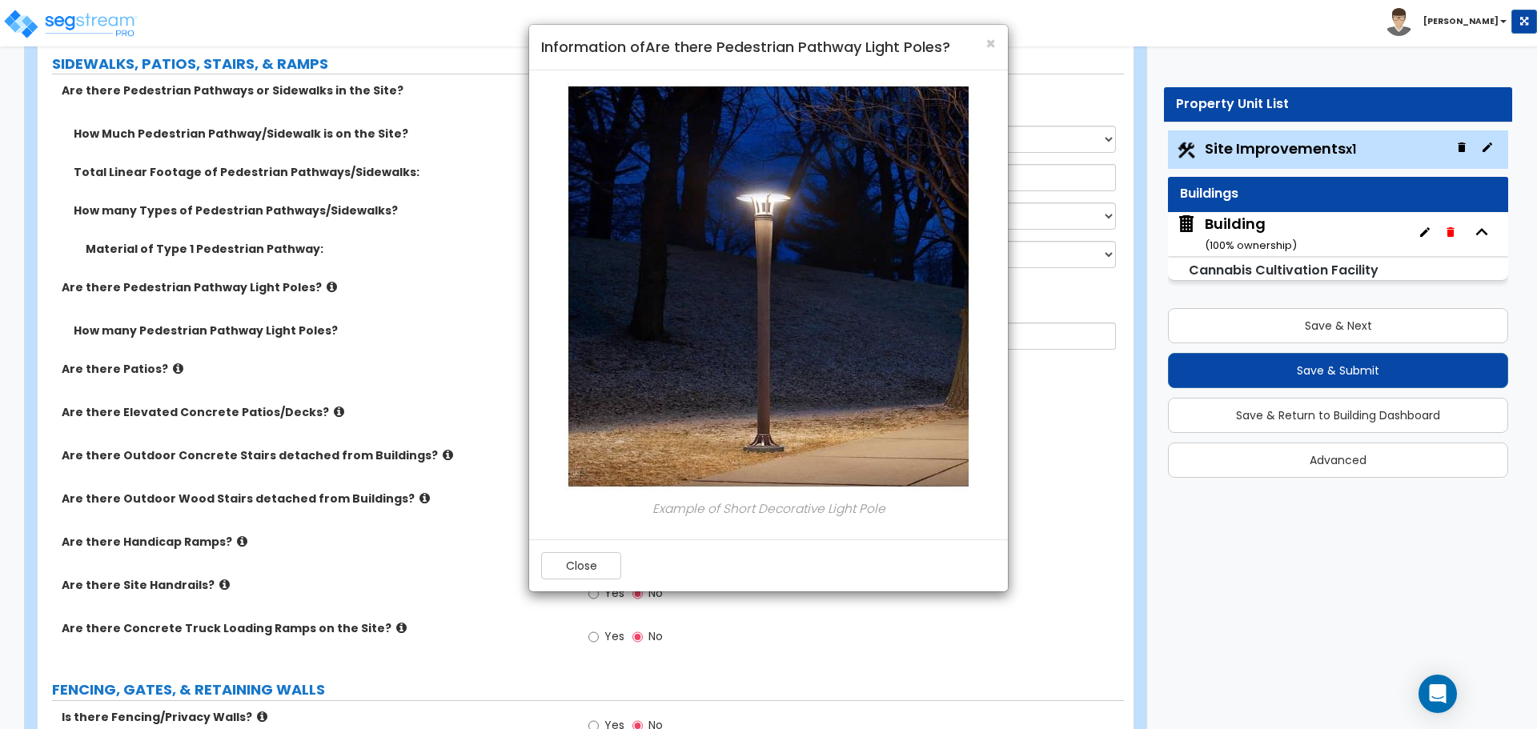
scroll to position [2409, 0]
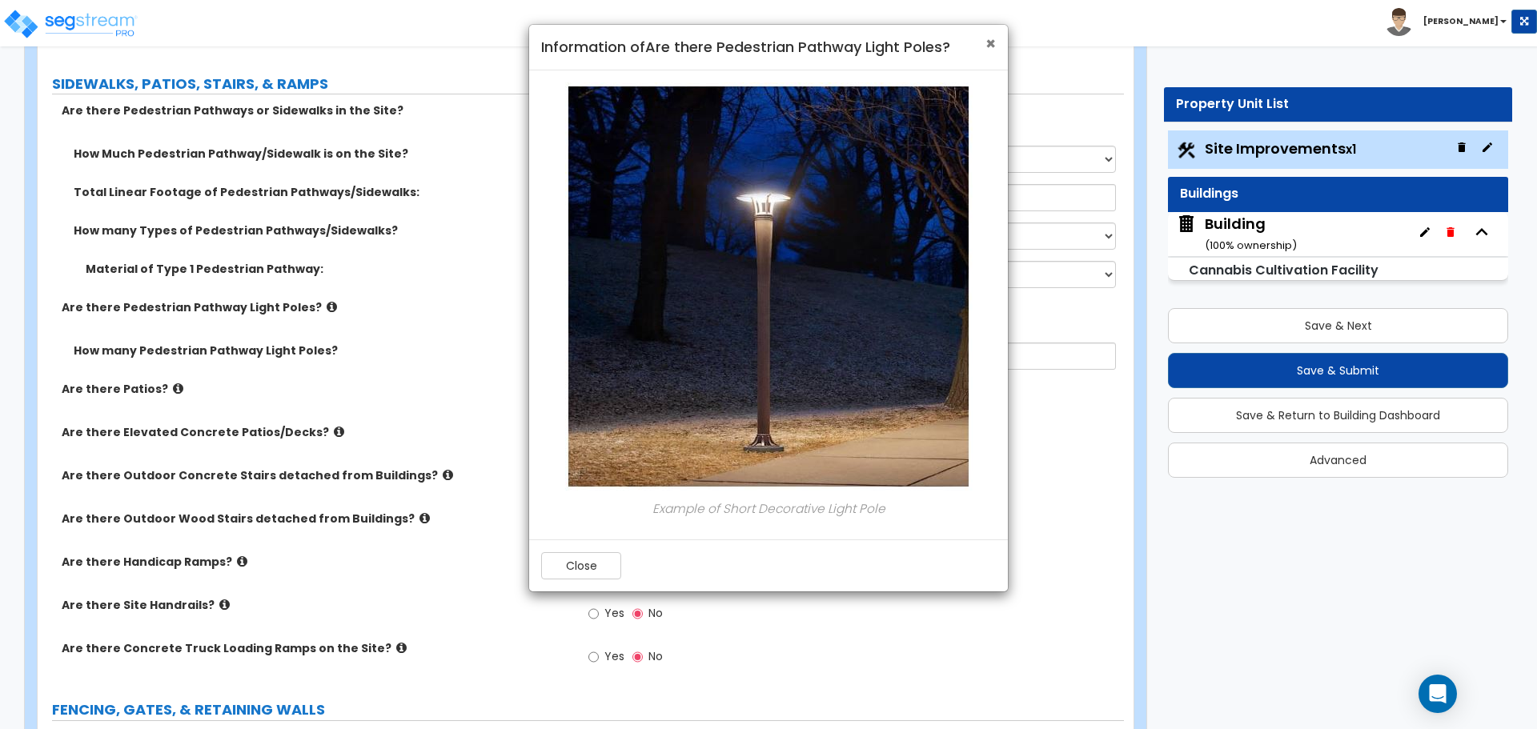
click at [990, 41] on span "×" at bounding box center [990, 43] width 10 height 23
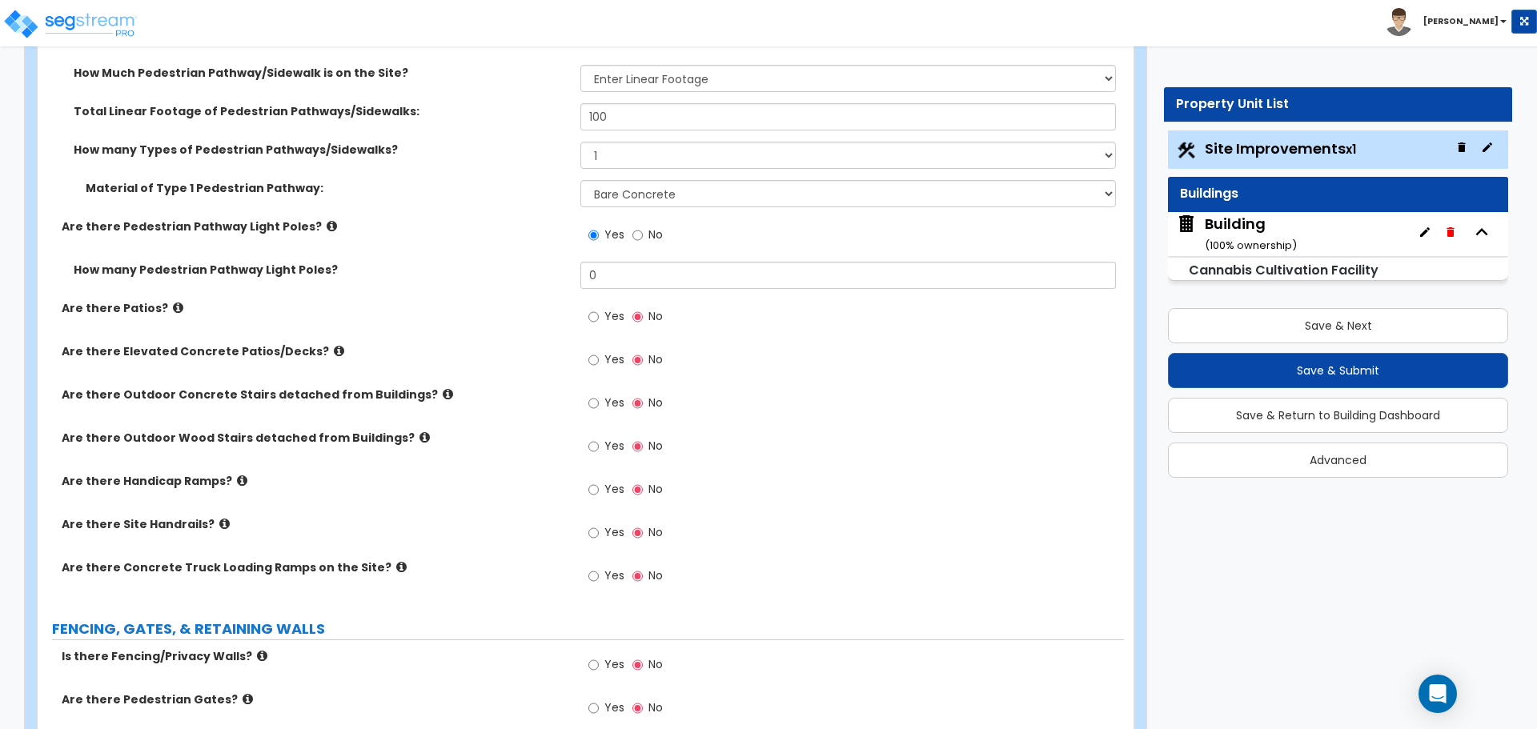
scroll to position [2495, 0]
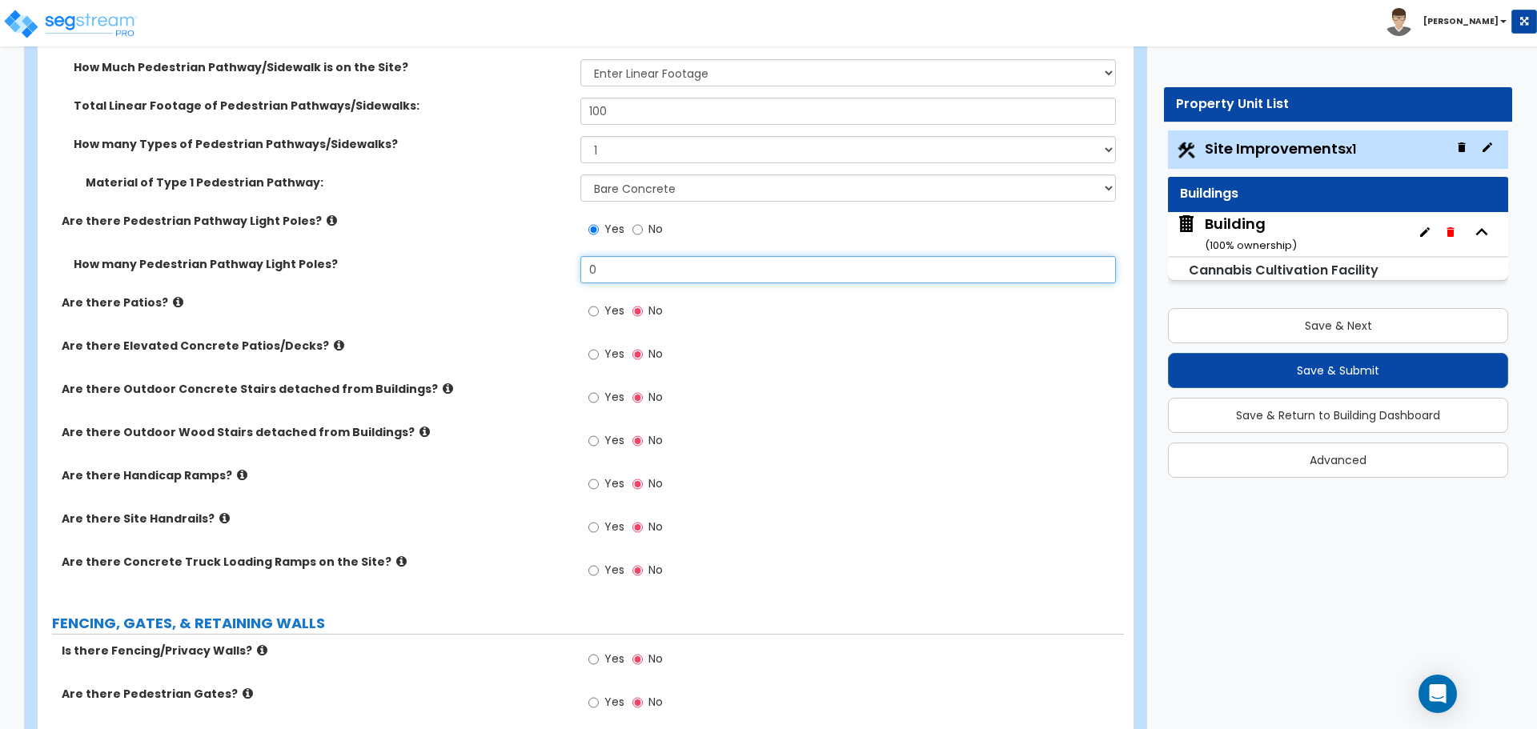
click at [688, 258] on input "0" at bounding box center [847, 269] width 535 height 27
drag, startPoint x: 691, startPoint y: 255, endPoint x: 569, endPoint y: 257, distance: 121.7
click at [569, 257] on div "How many Pedestrian Pathway Light Poles? 0" at bounding box center [581, 275] width 1086 height 38
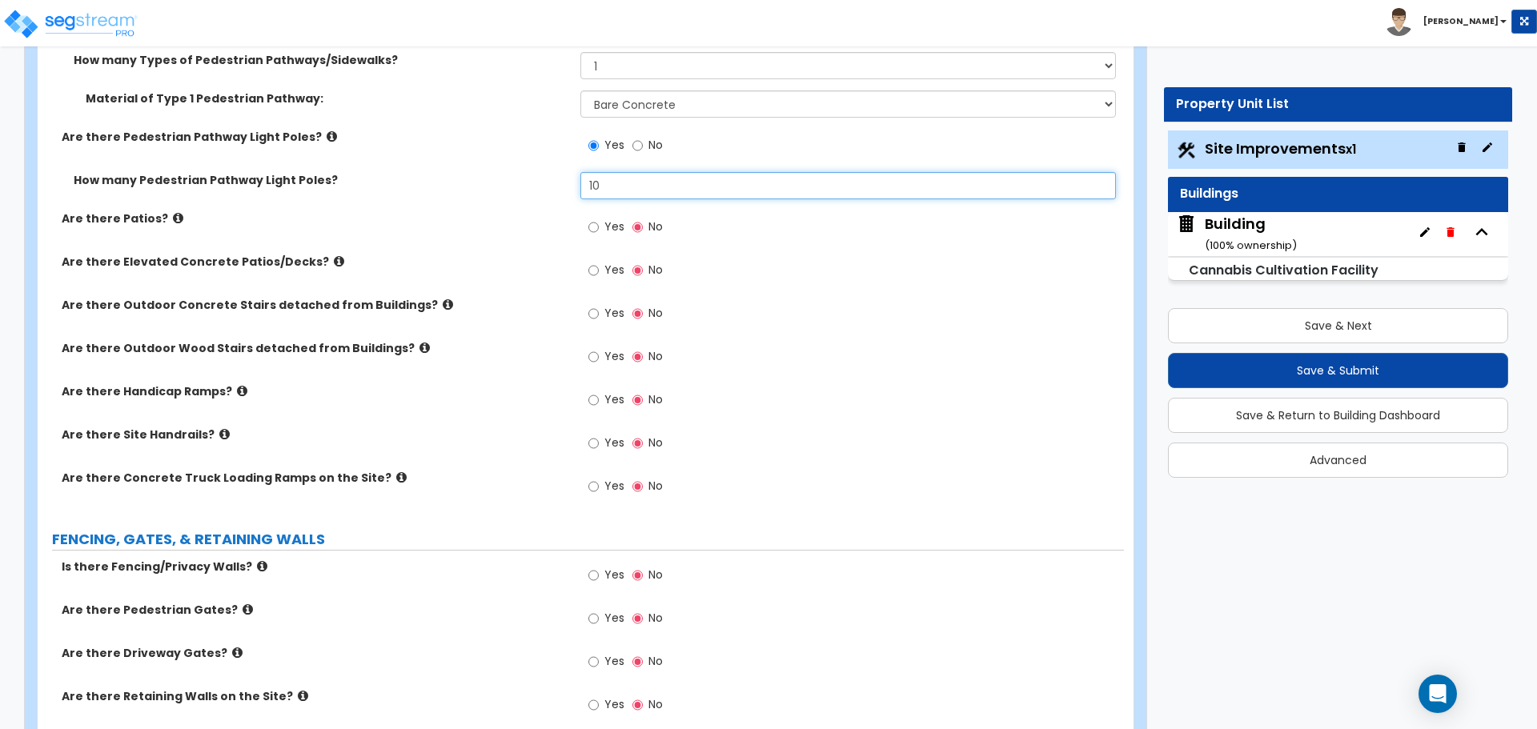
scroll to position [2581, 0]
type input "10"
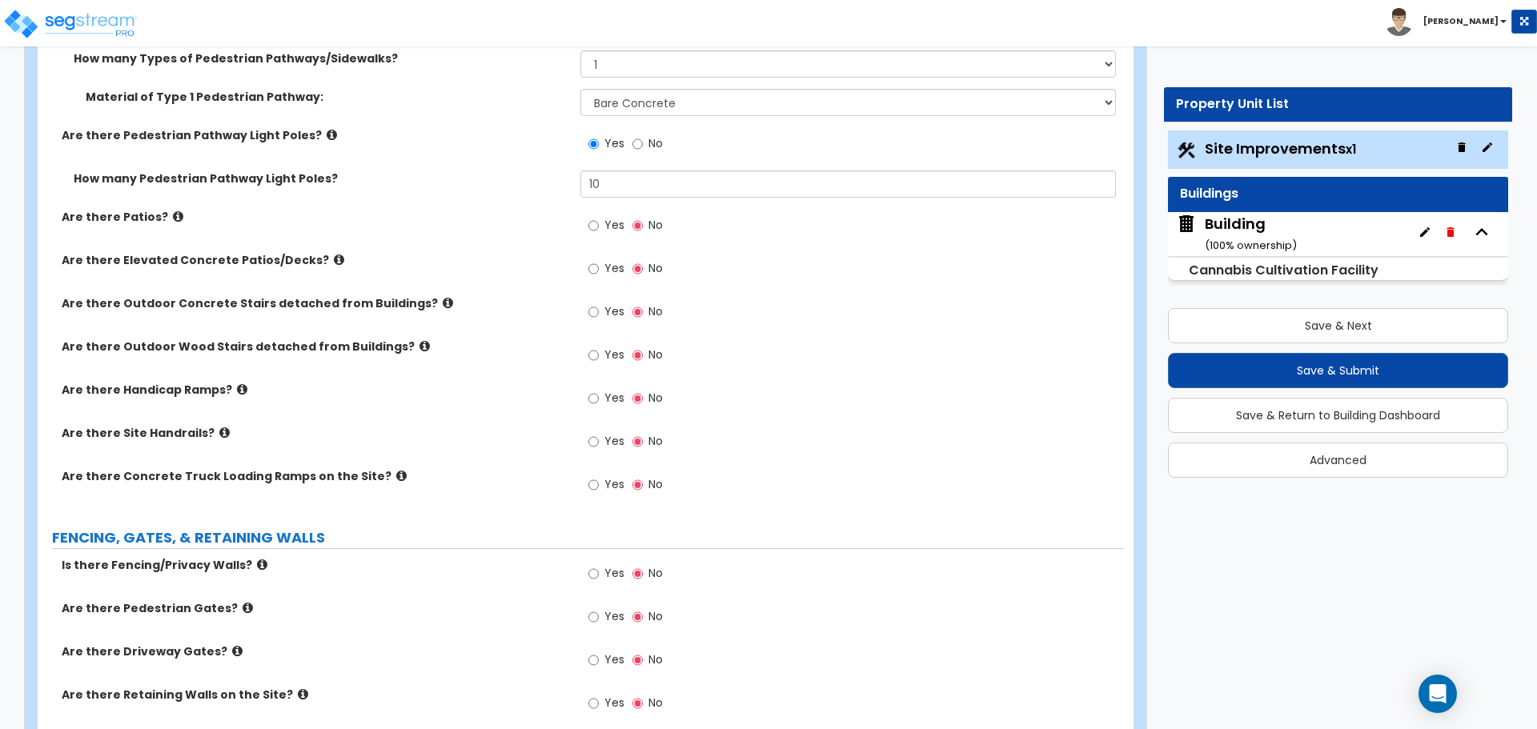
click at [173, 215] on icon at bounding box center [178, 217] width 10 height 12
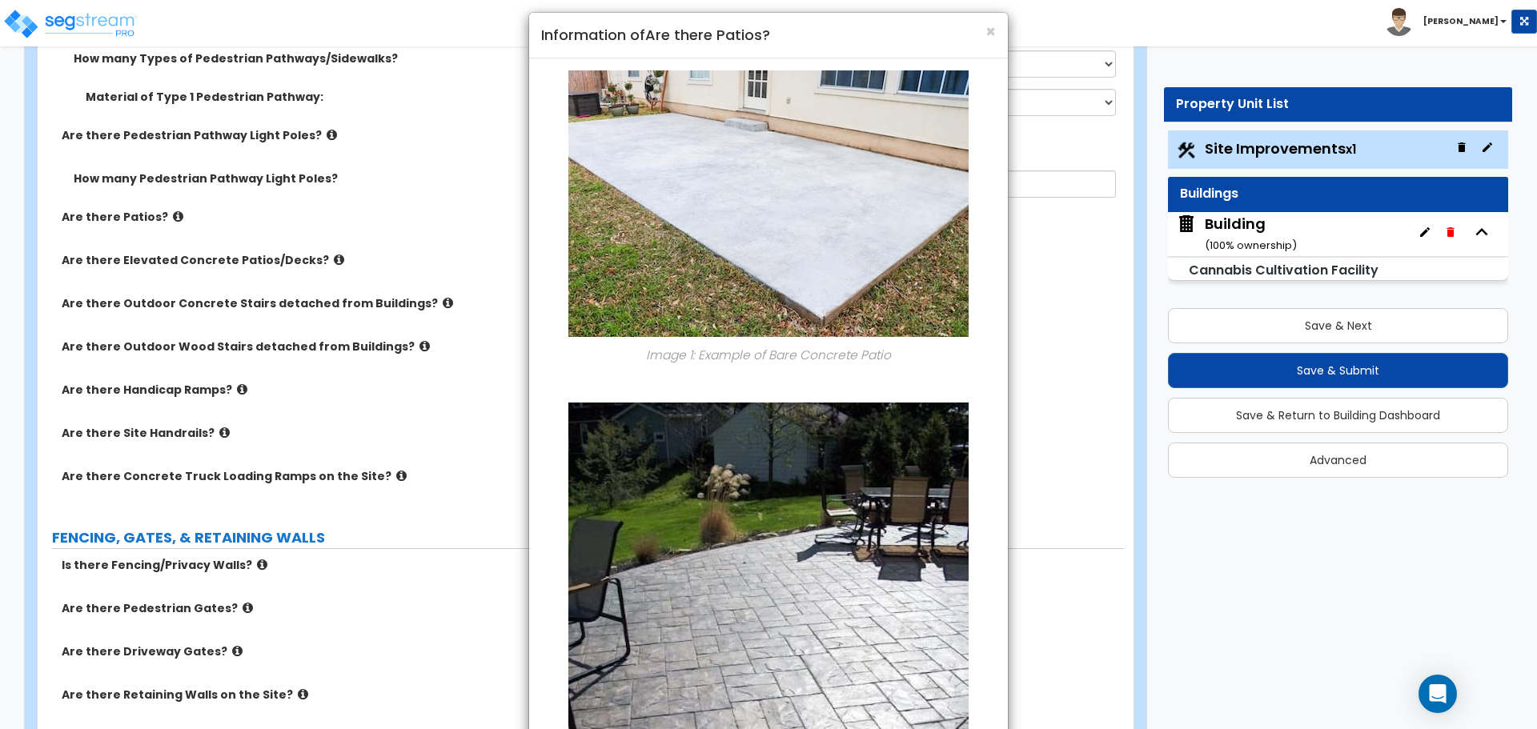
scroll to position [0, 0]
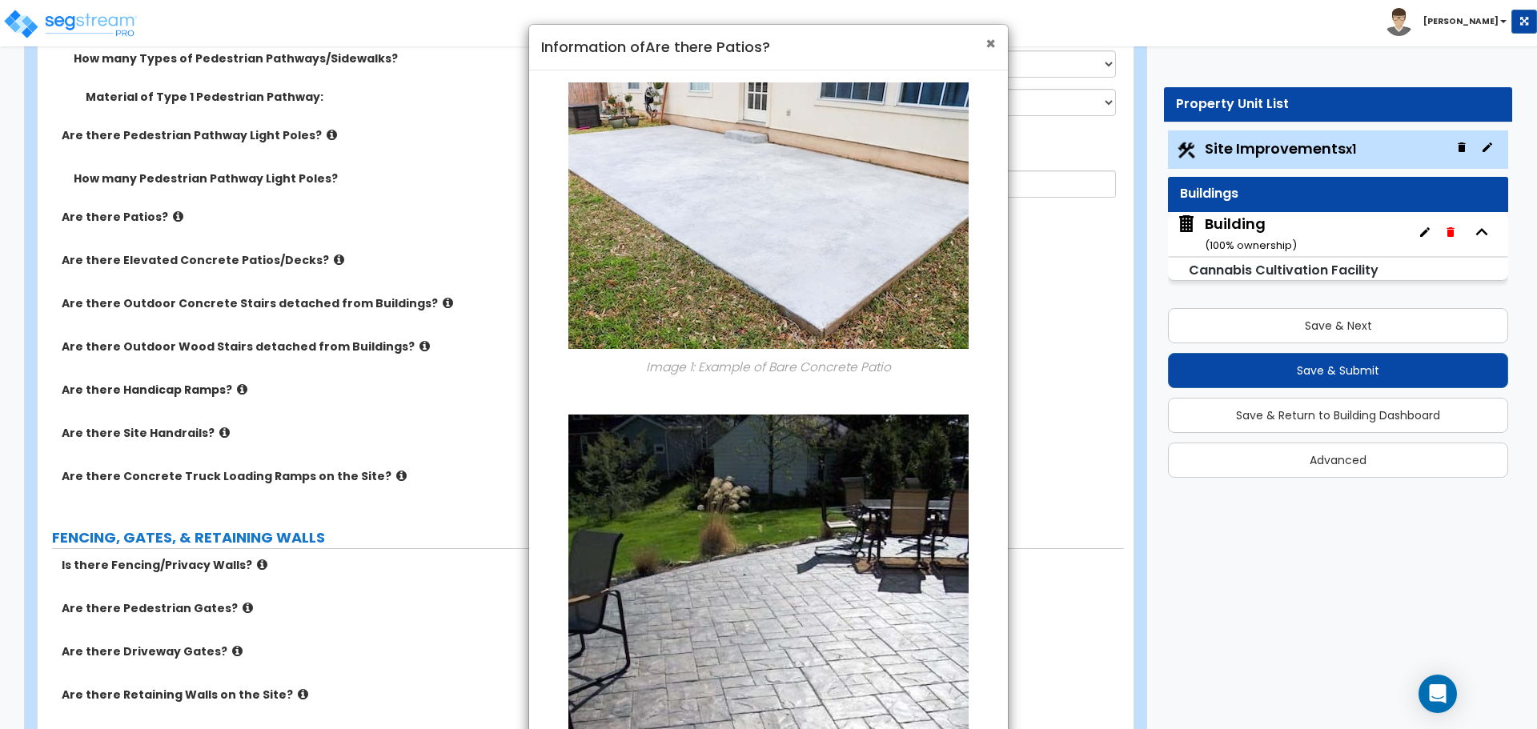
click at [991, 45] on span "×" at bounding box center [990, 43] width 10 height 23
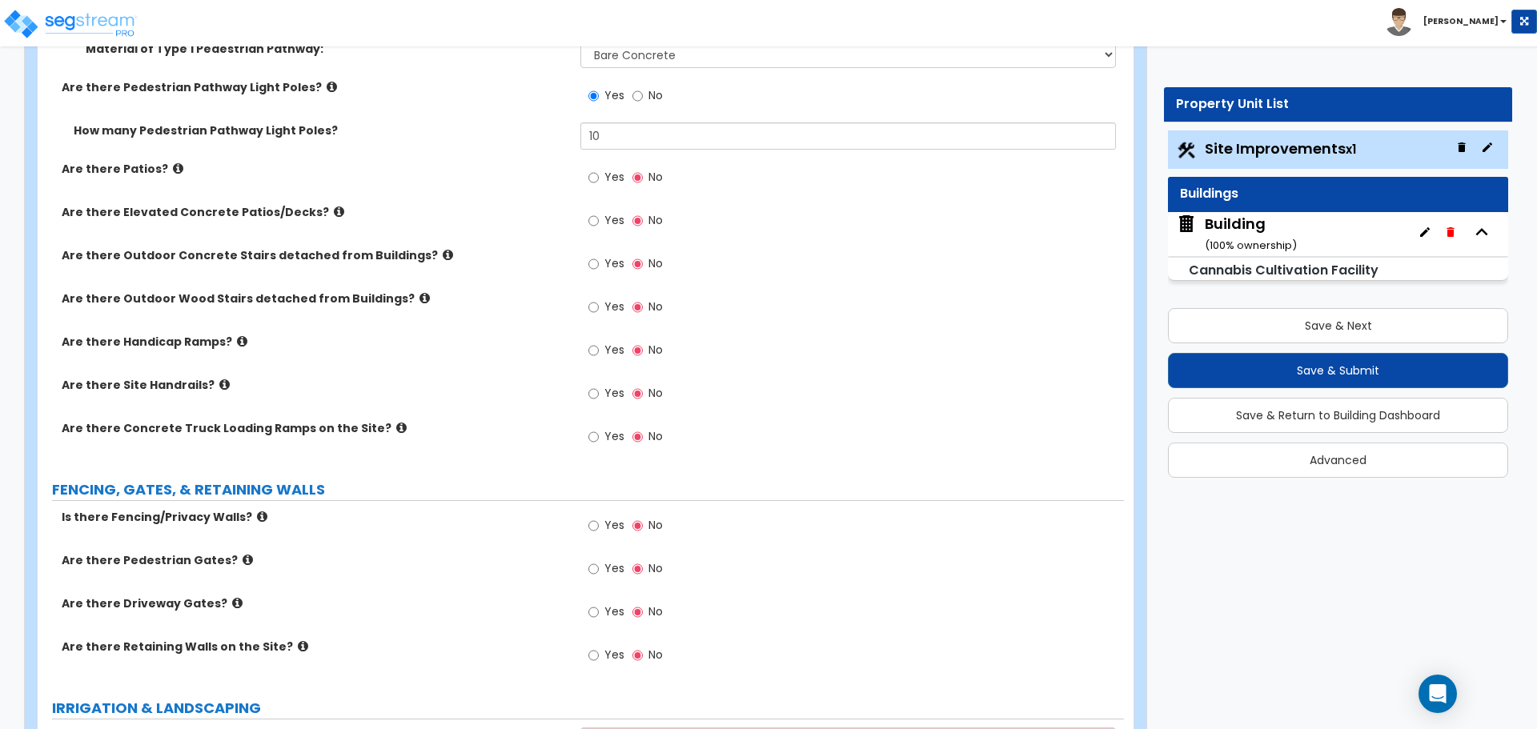
scroll to position [2633, 0]
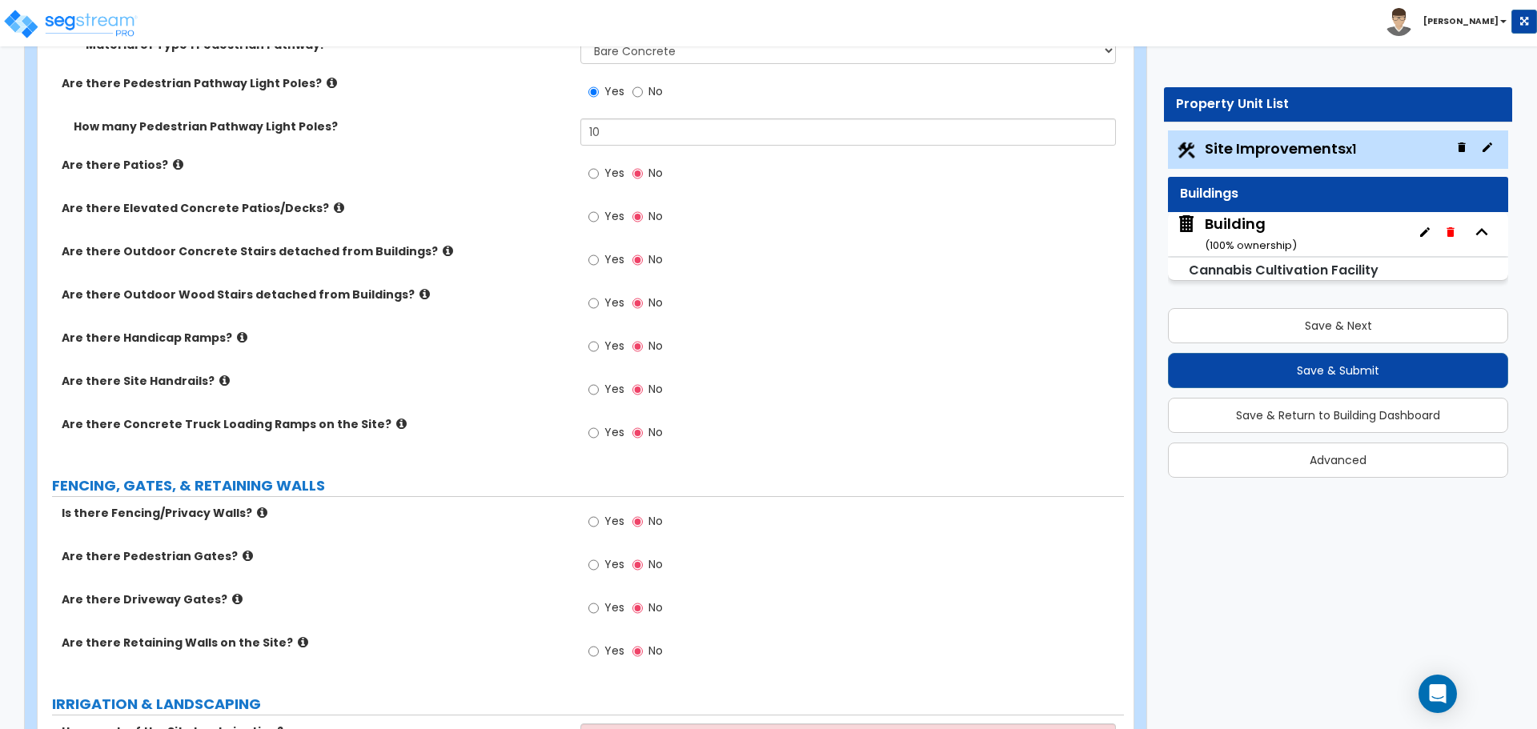
click at [613, 169] on span "Yes" at bounding box center [614, 173] width 20 height 16
click at [599, 169] on input "Yes" at bounding box center [593, 174] width 10 height 18
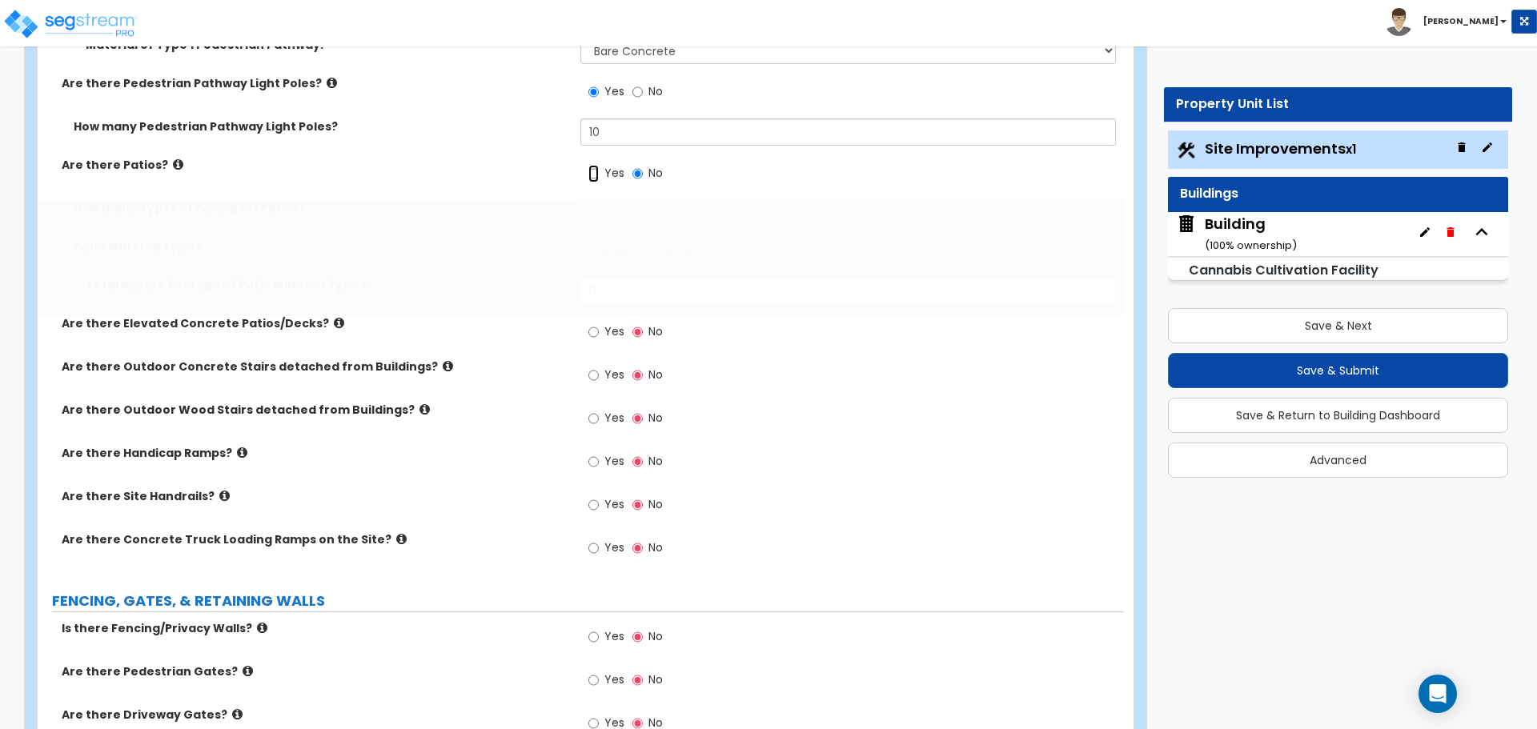
radio input "true"
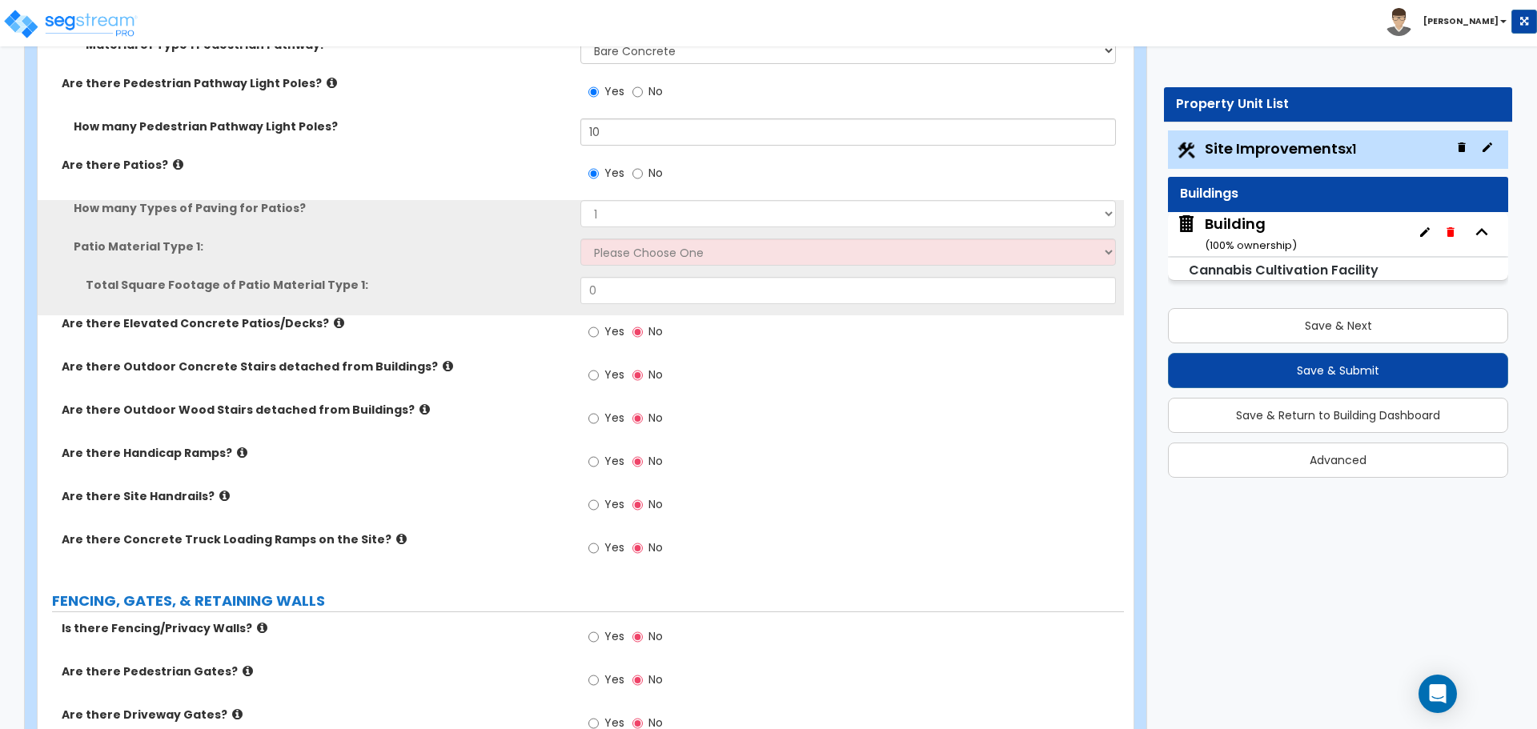
click at [173, 162] on icon at bounding box center [178, 164] width 10 height 12
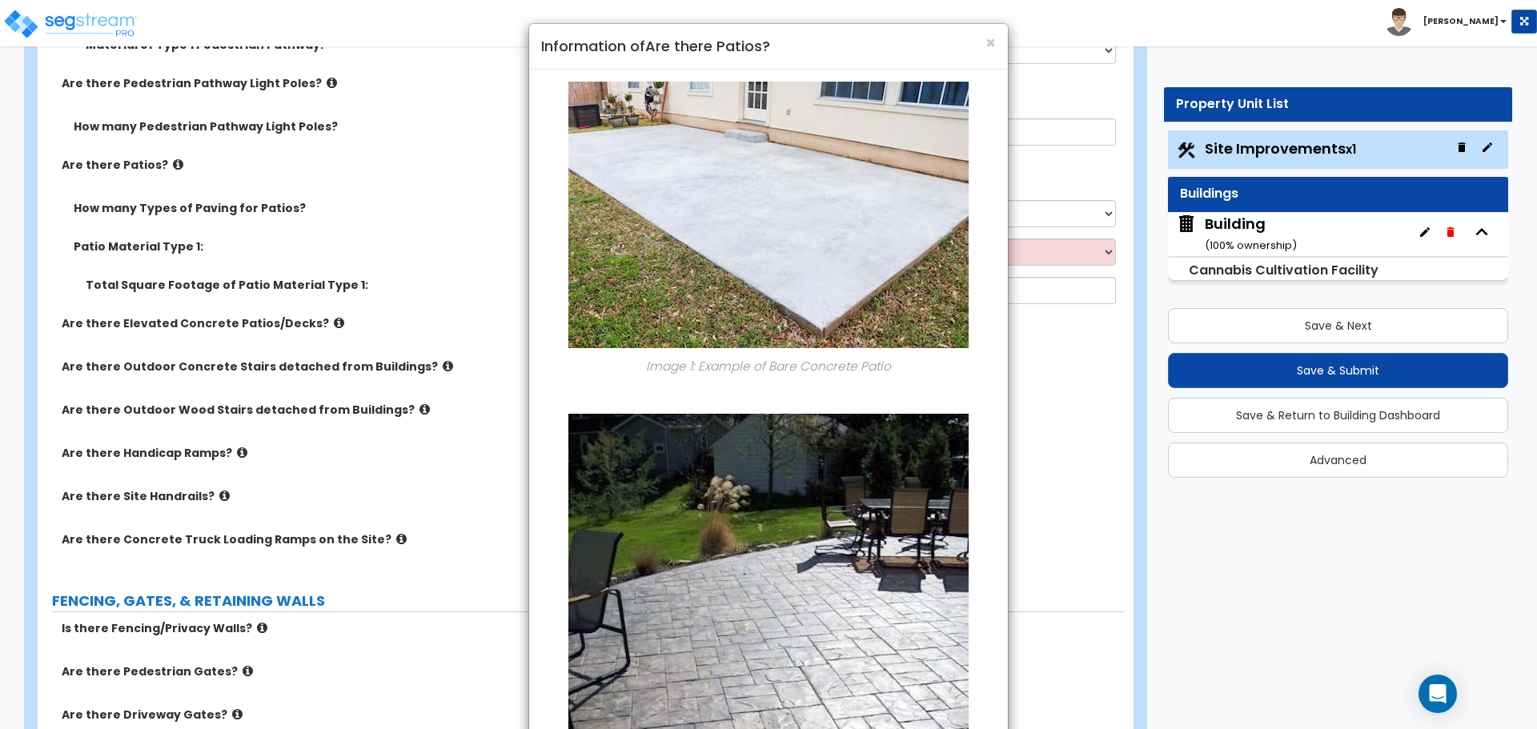
scroll to position [0, 0]
click at [993, 38] on span "×" at bounding box center [990, 43] width 10 height 23
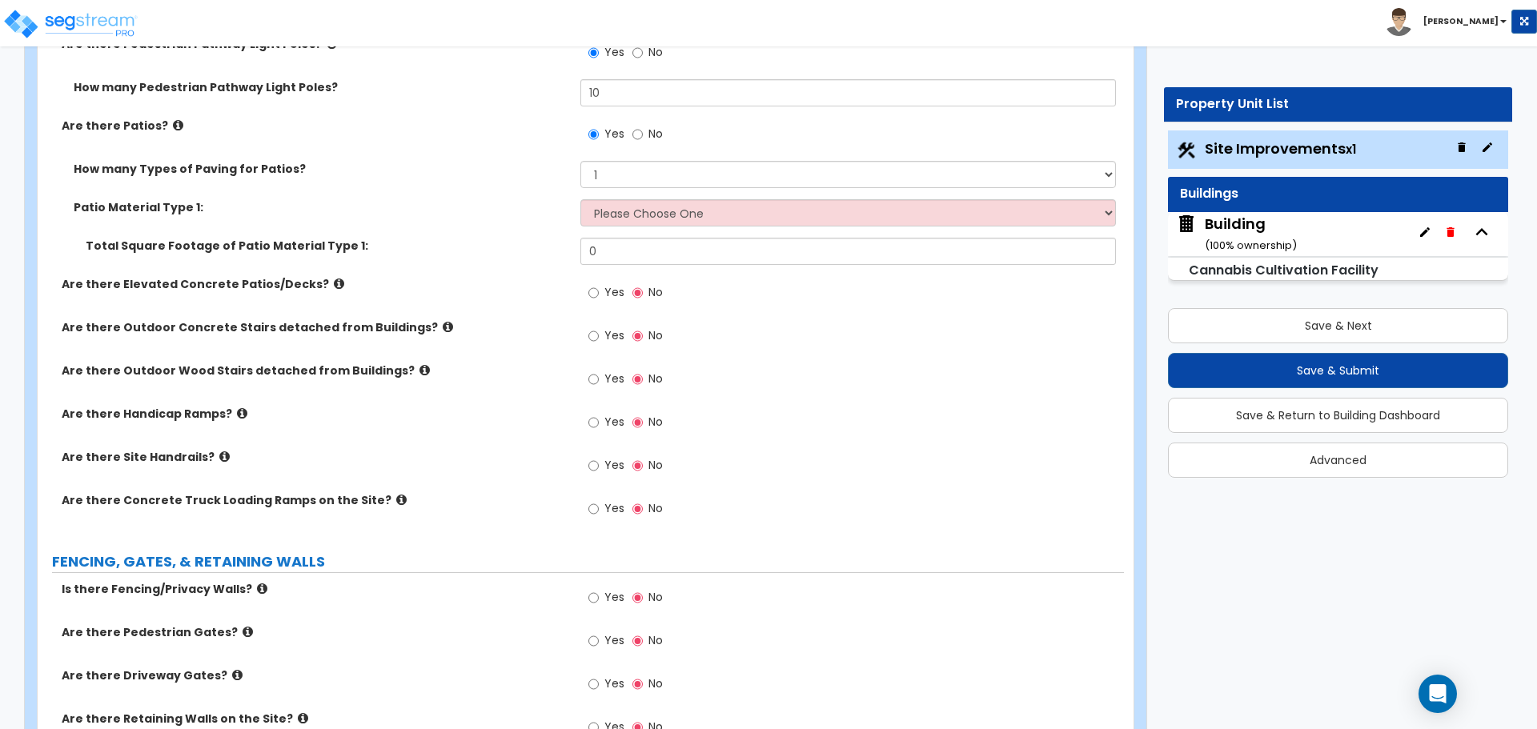
scroll to position [2665, 0]
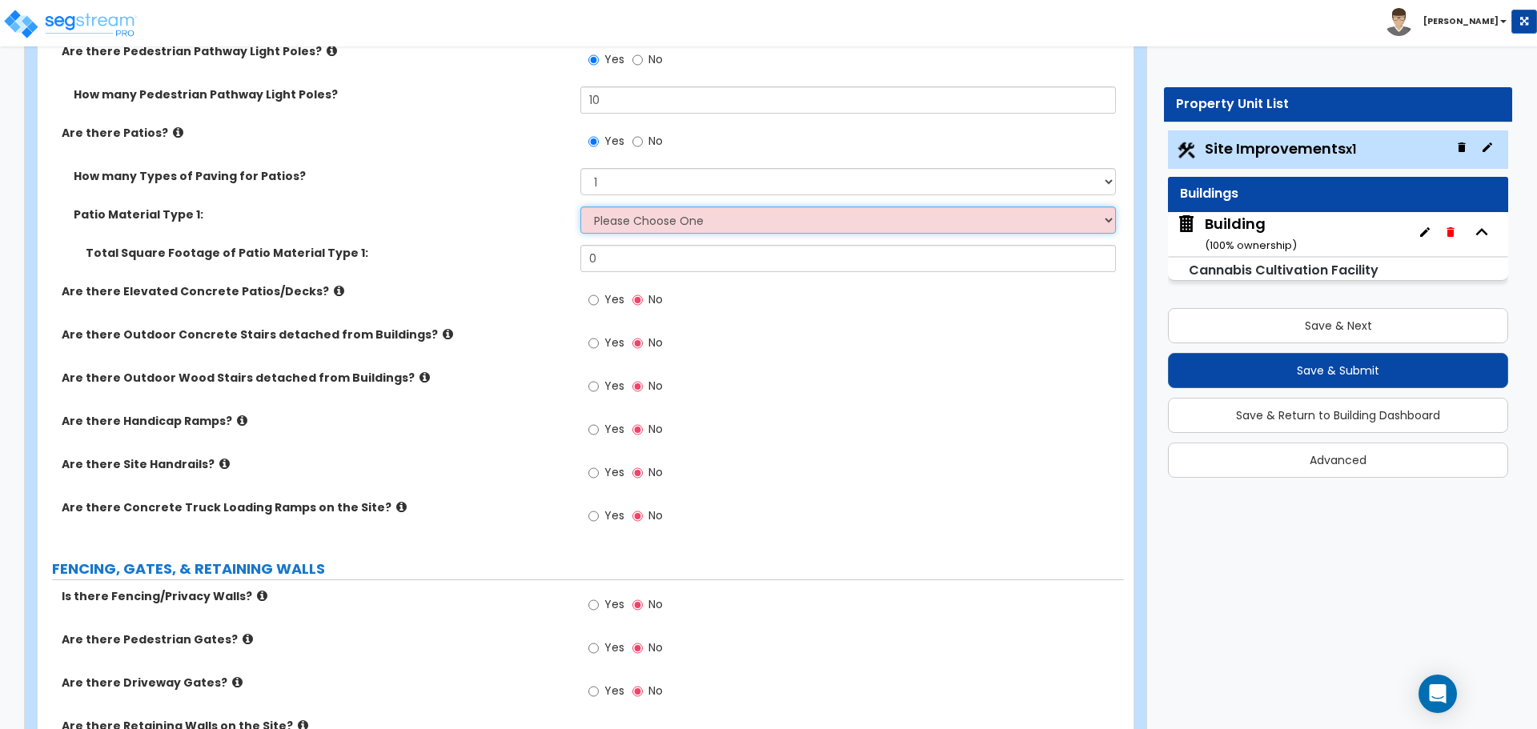
click at [658, 224] on select "Please Choose One Bare Concrete Stamped Concrete Brick Pavers Stone Pavers Tile…" at bounding box center [847, 220] width 535 height 27
select select "2"
click at [580, 207] on select "Please Choose One Bare Concrete Stamped Concrete Brick Pavers Stone Pavers Tile…" at bounding box center [847, 220] width 535 height 27
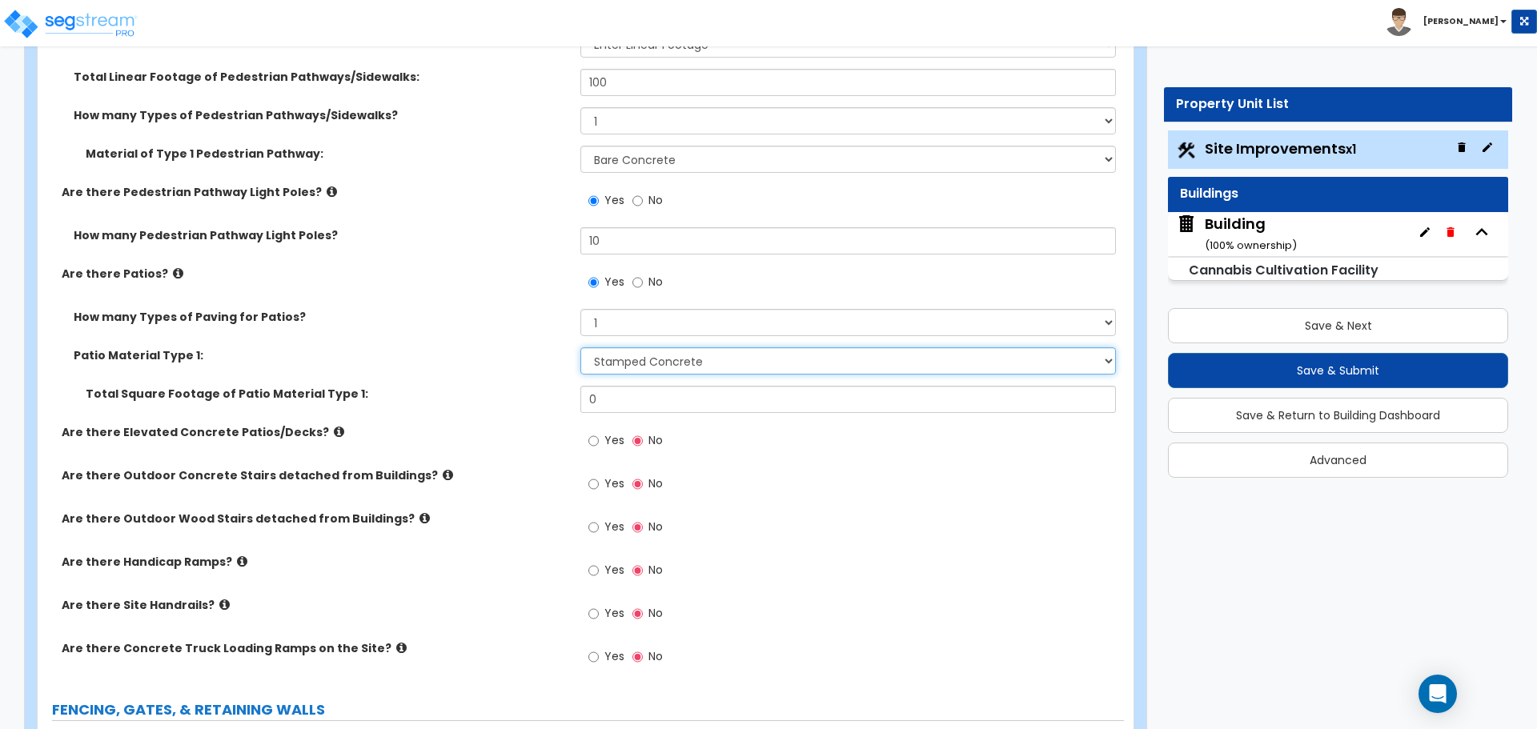
scroll to position [2527, 0]
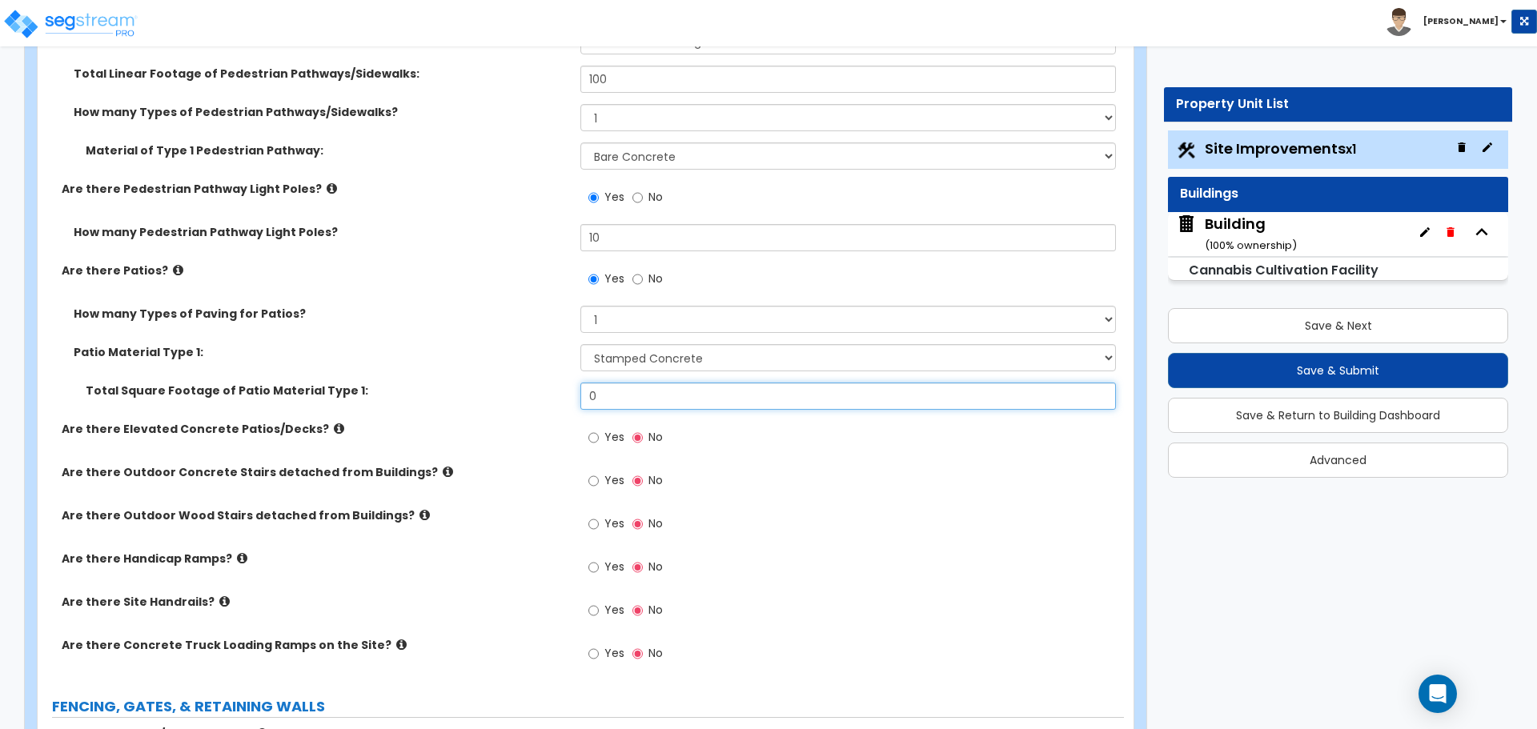
drag, startPoint x: 613, startPoint y: 391, endPoint x: 563, endPoint y: 380, distance: 51.7
click at [563, 383] on div "Total Square Footage of Patio Material Type 1: 0" at bounding box center [581, 402] width 1086 height 38
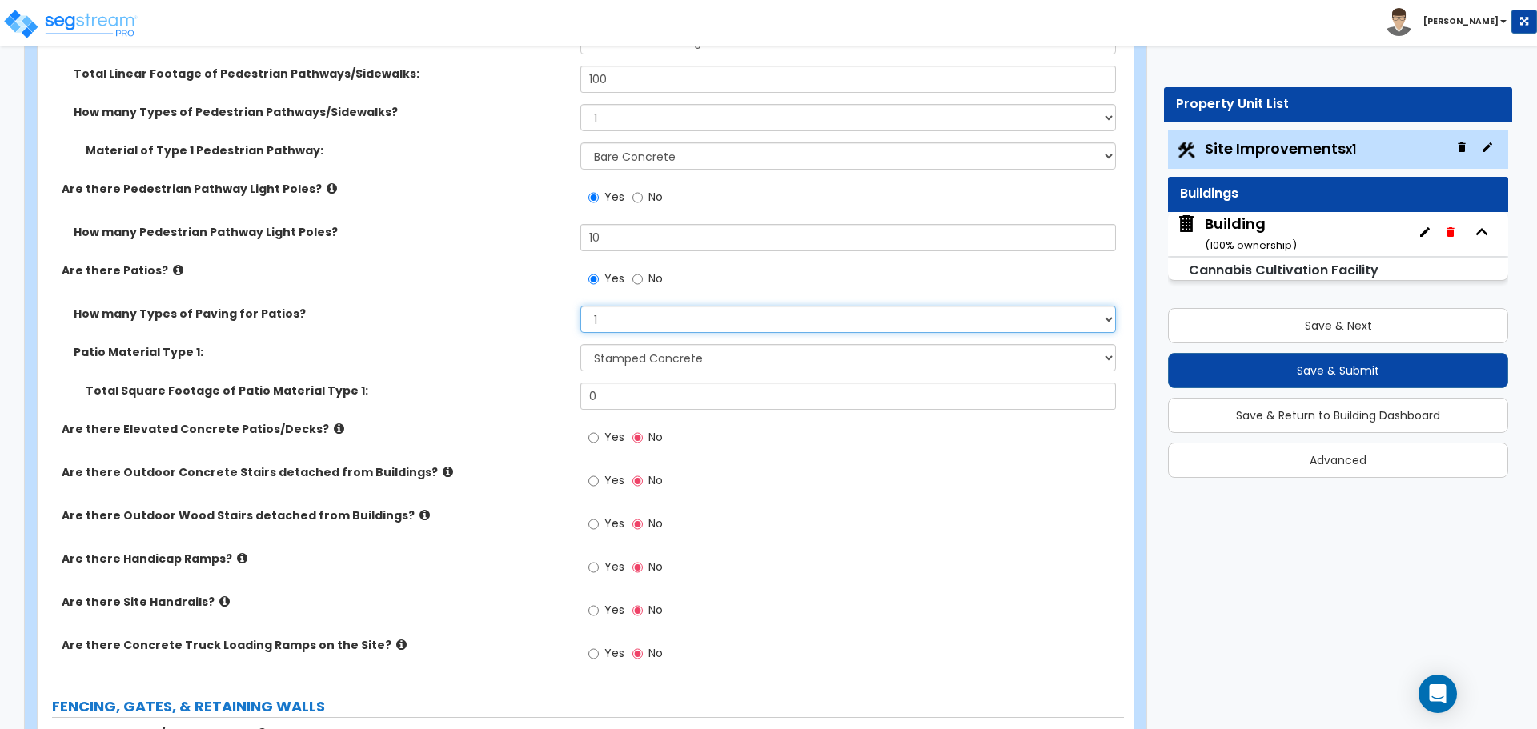
click at [651, 328] on select "1 2 3 4" at bounding box center [847, 319] width 535 height 27
click at [580, 306] on select "1 2 3 4" at bounding box center [847, 319] width 535 height 27
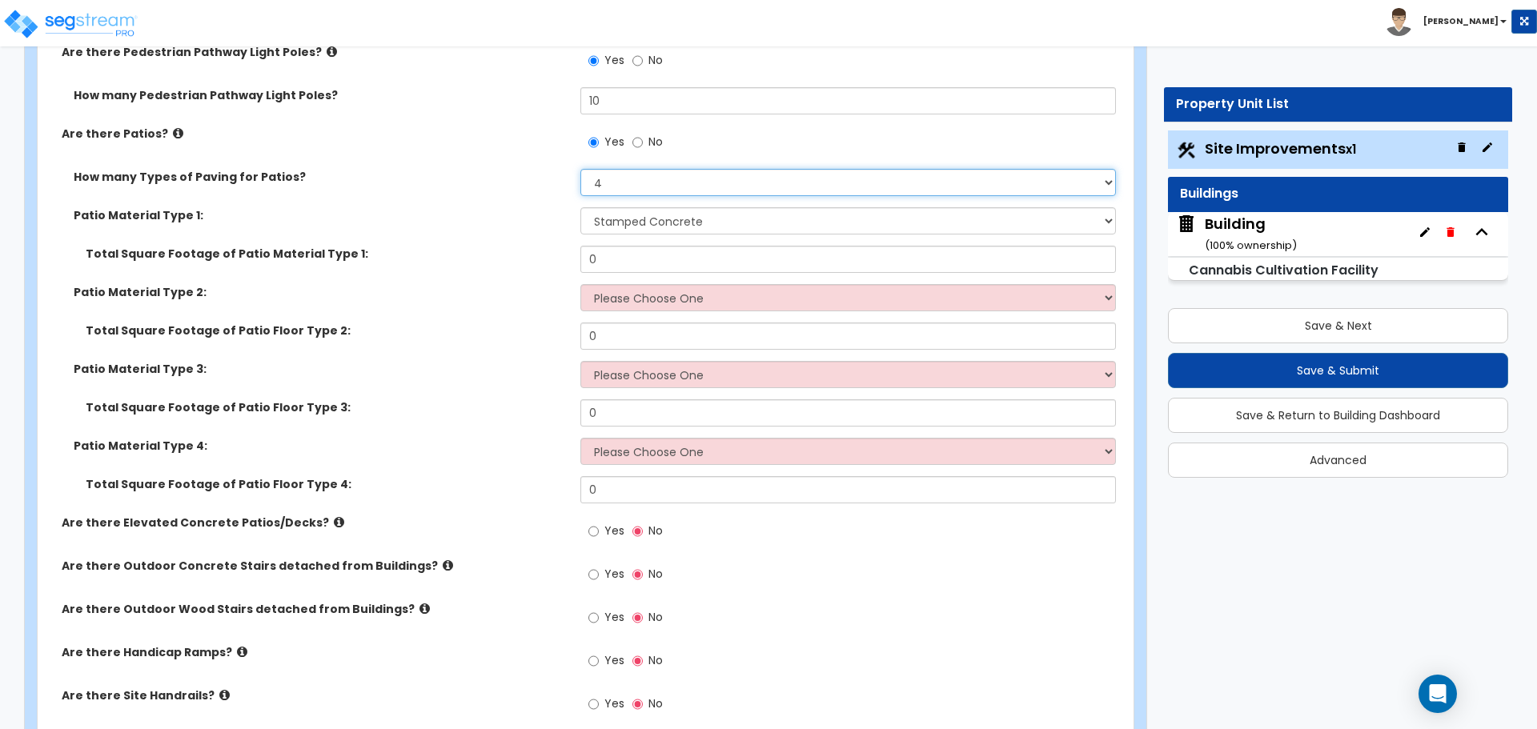
scroll to position [2661, 0]
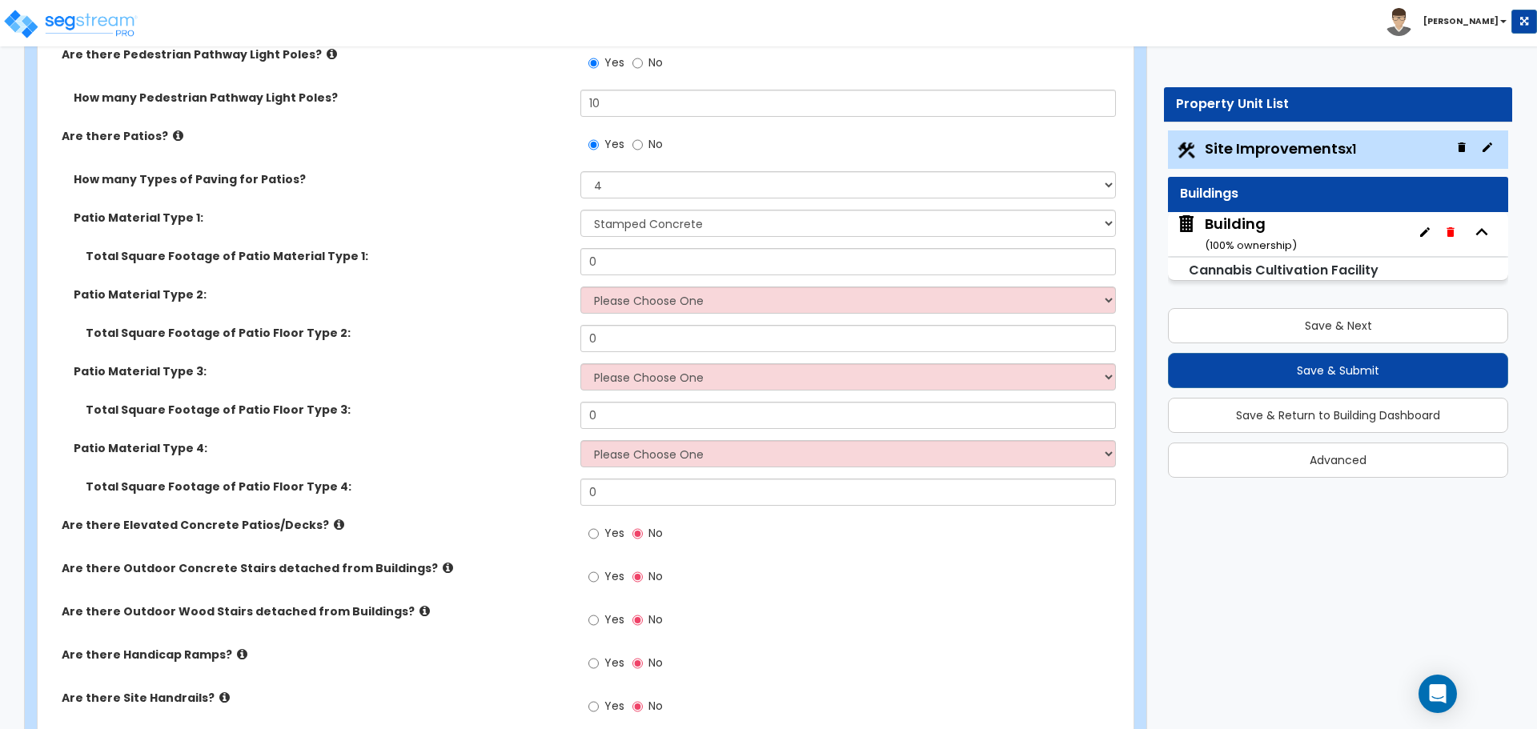
click at [407, 171] on label "How many Types of Paving for Patios?" at bounding box center [321, 179] width 495 height 16
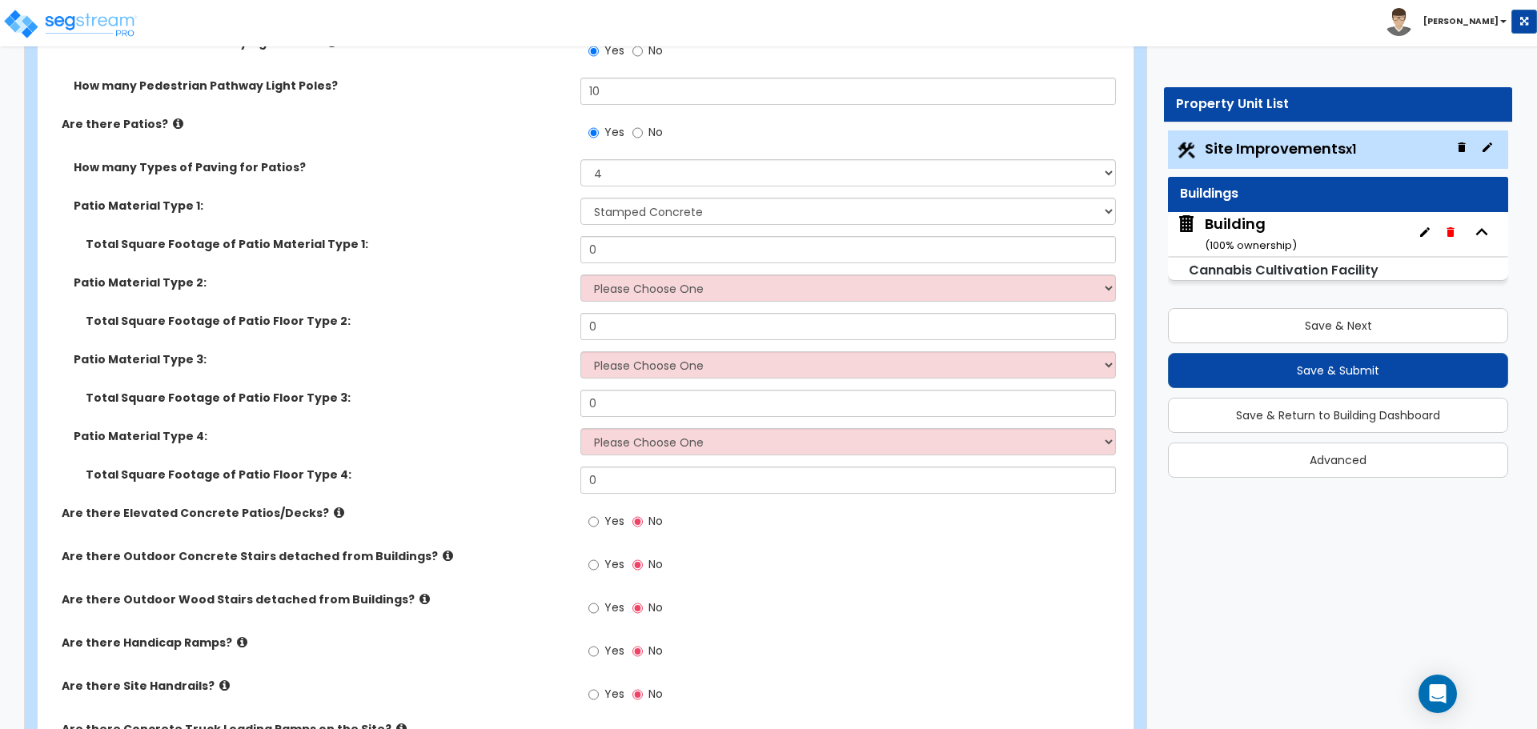
scroll to position [2678, 0]
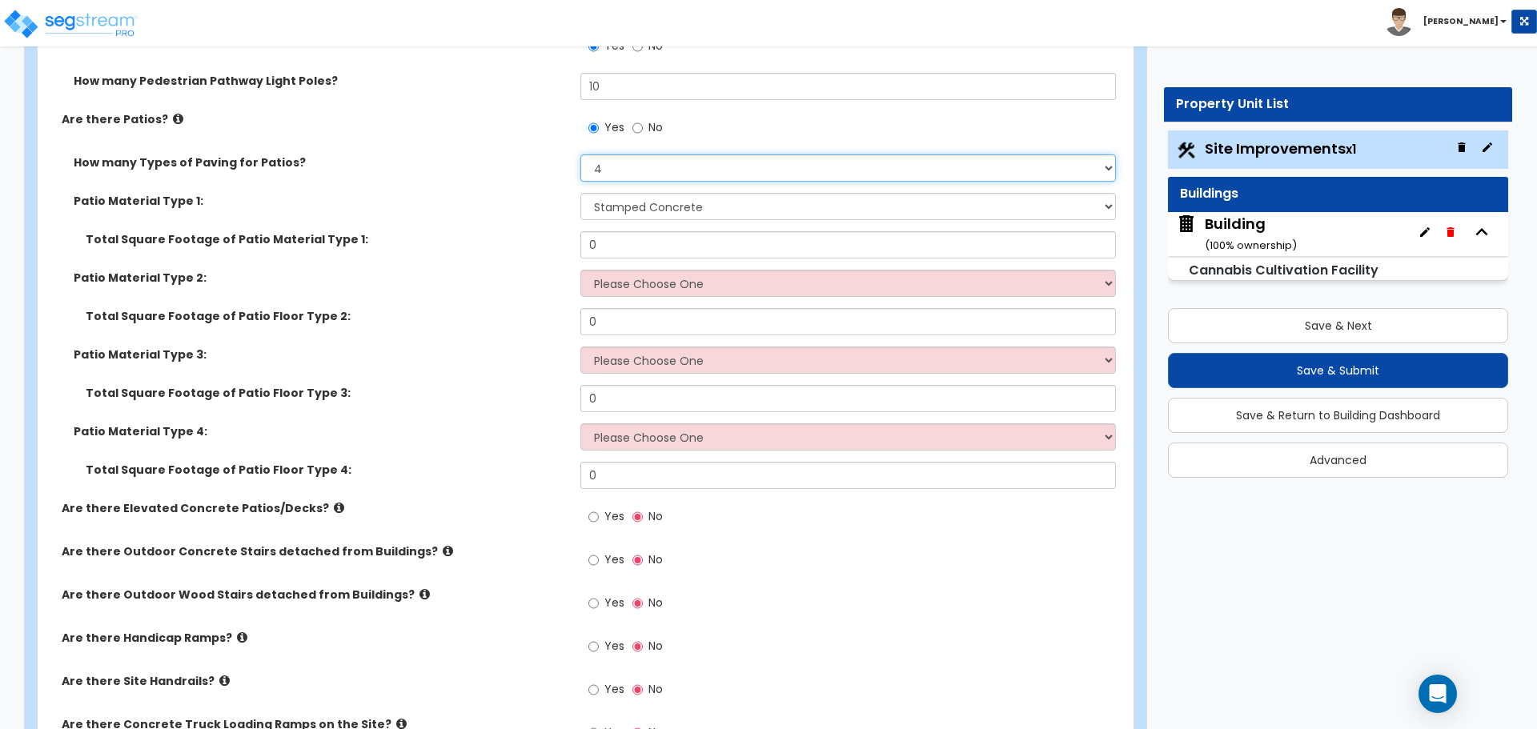
click at [673, 161] on select "1 2 3 4" at bounding box center [847, 167] width 535 height 27
select select "1"
click at [580, 154] on select "1 2 3 4" at bounding box center [847, 167] width 535 height 27
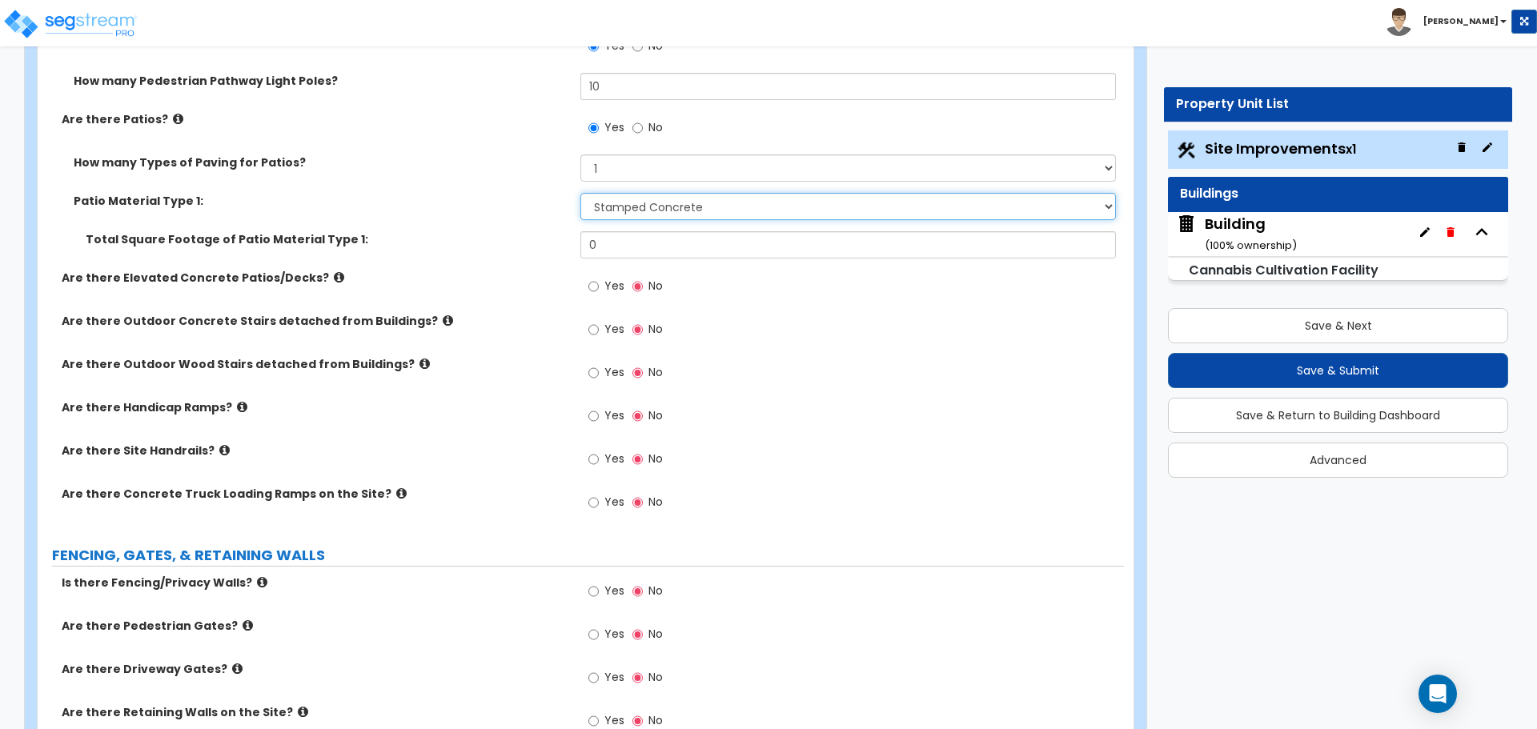
click at [692, 201] on select "Please Choose One Bare Concrete Stamped Concrete Brick Pavers Stone Pavers Tile…" at bounding box center [847, 206] width 535 height 27
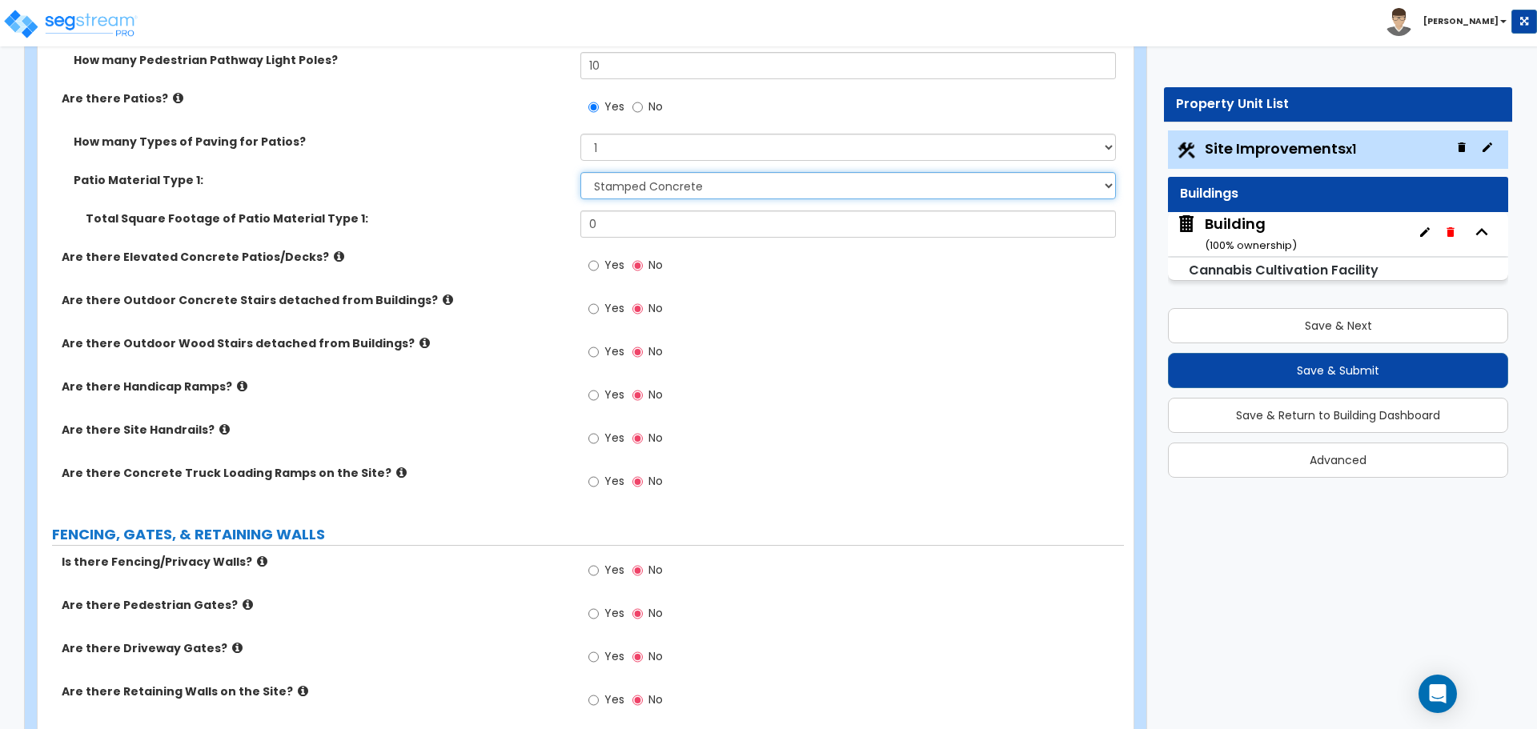
scroll to position [2702, 0]
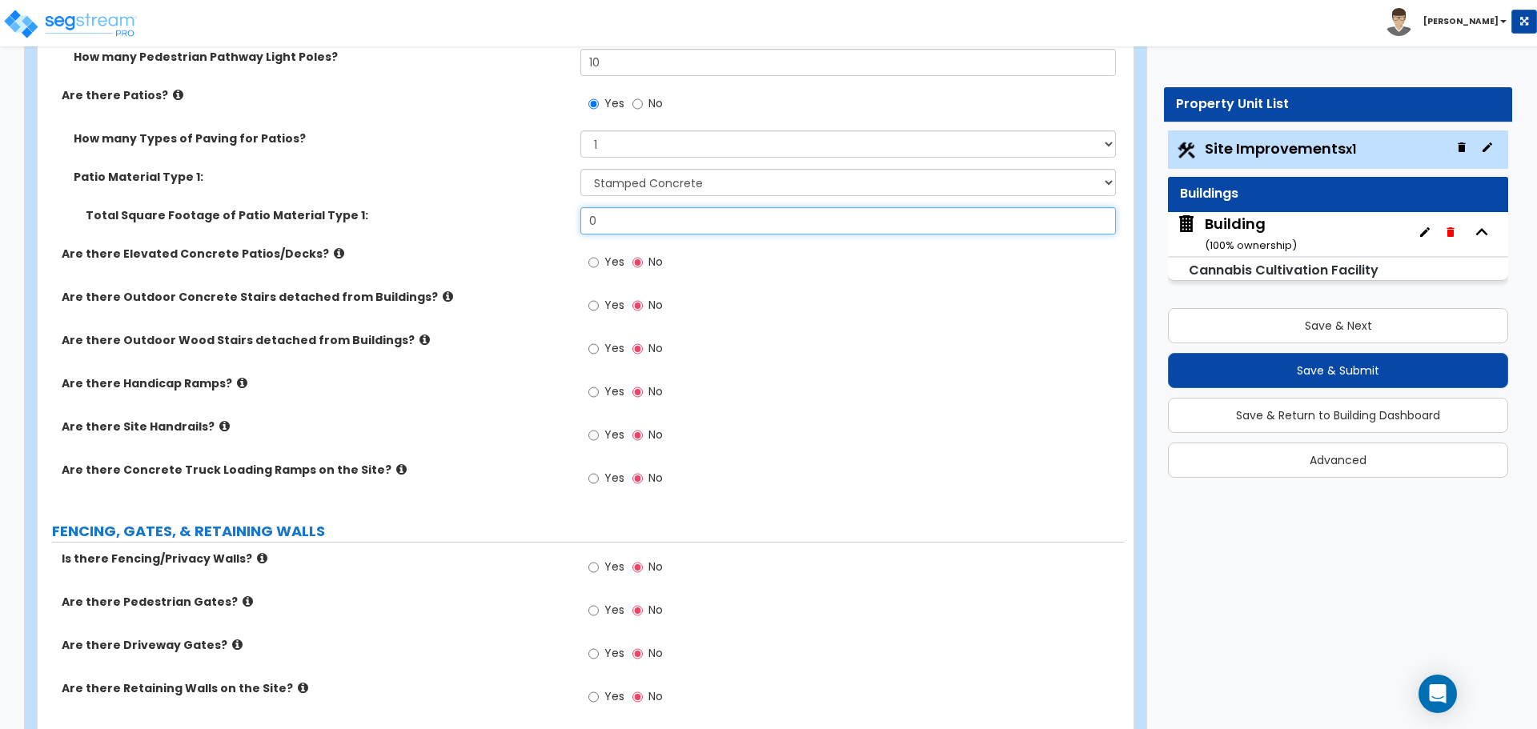
drag, startPoint x: 665, startPoint y: 215, endPoint x: 520, endPoint y: 216, distance: 144.9
click at [520, 216] on div "Total Square Footage of Patio Material Type 1: 0" at bounding box center [581, 226] width 1086 height 38
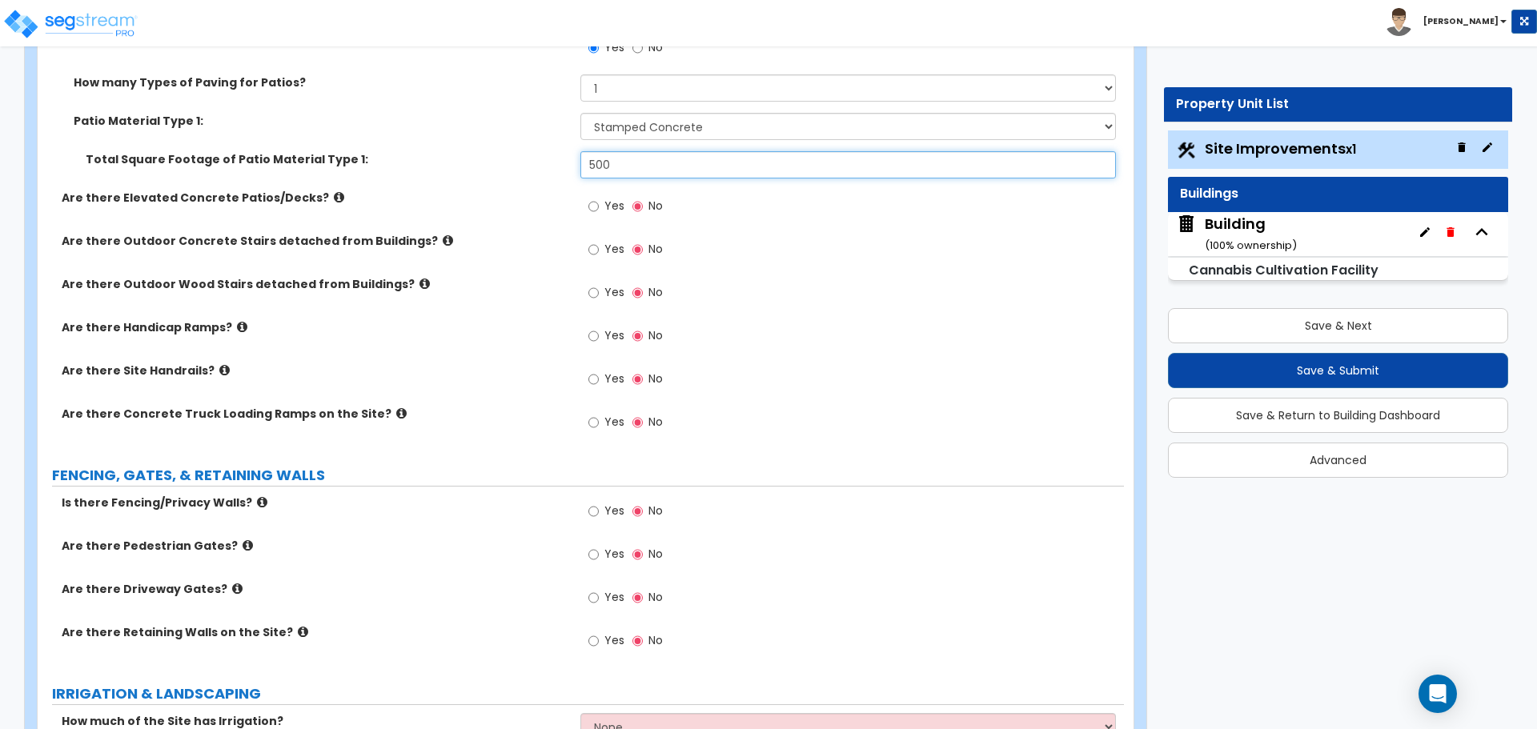
scroll to position [2761, 0]
type input "500"
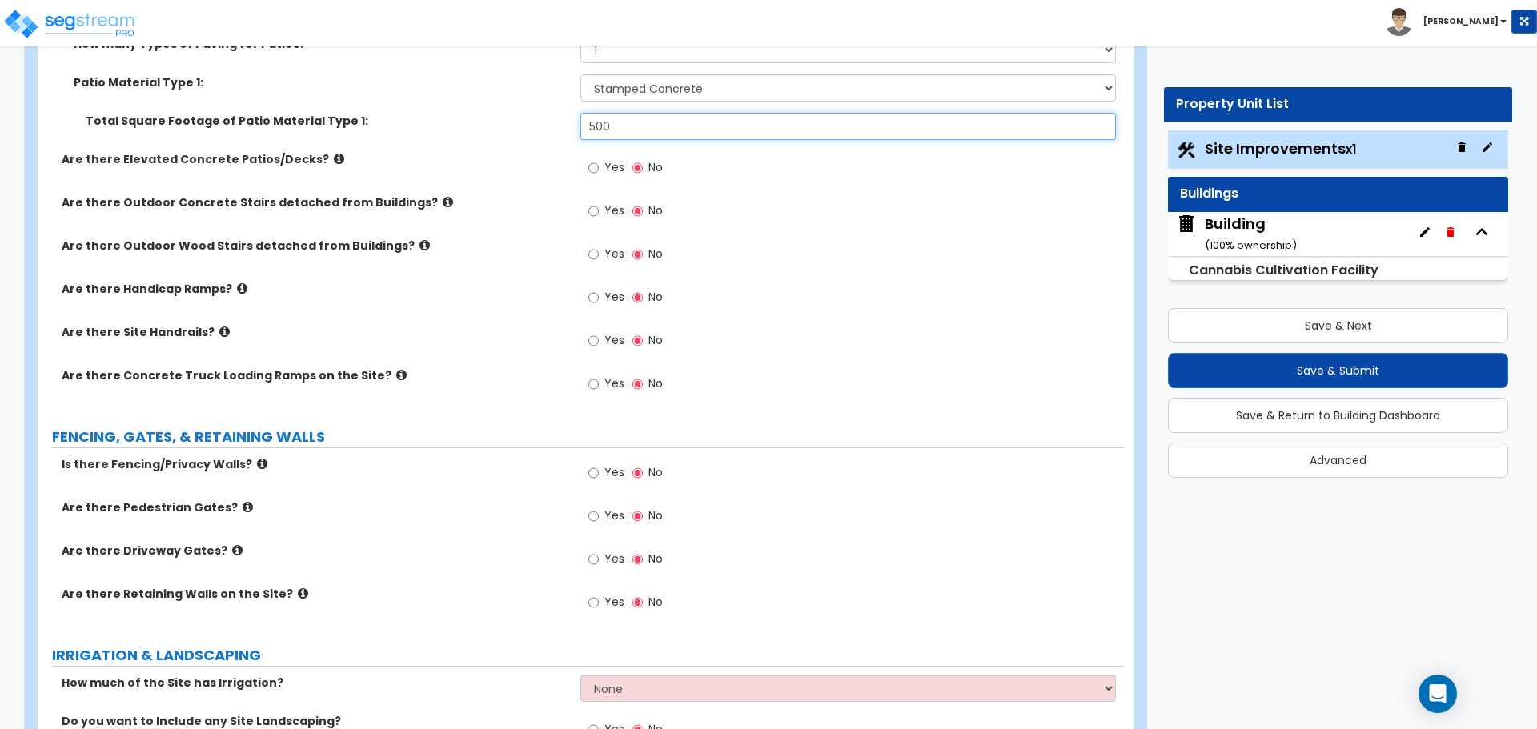
scroll to position [2778, 0]
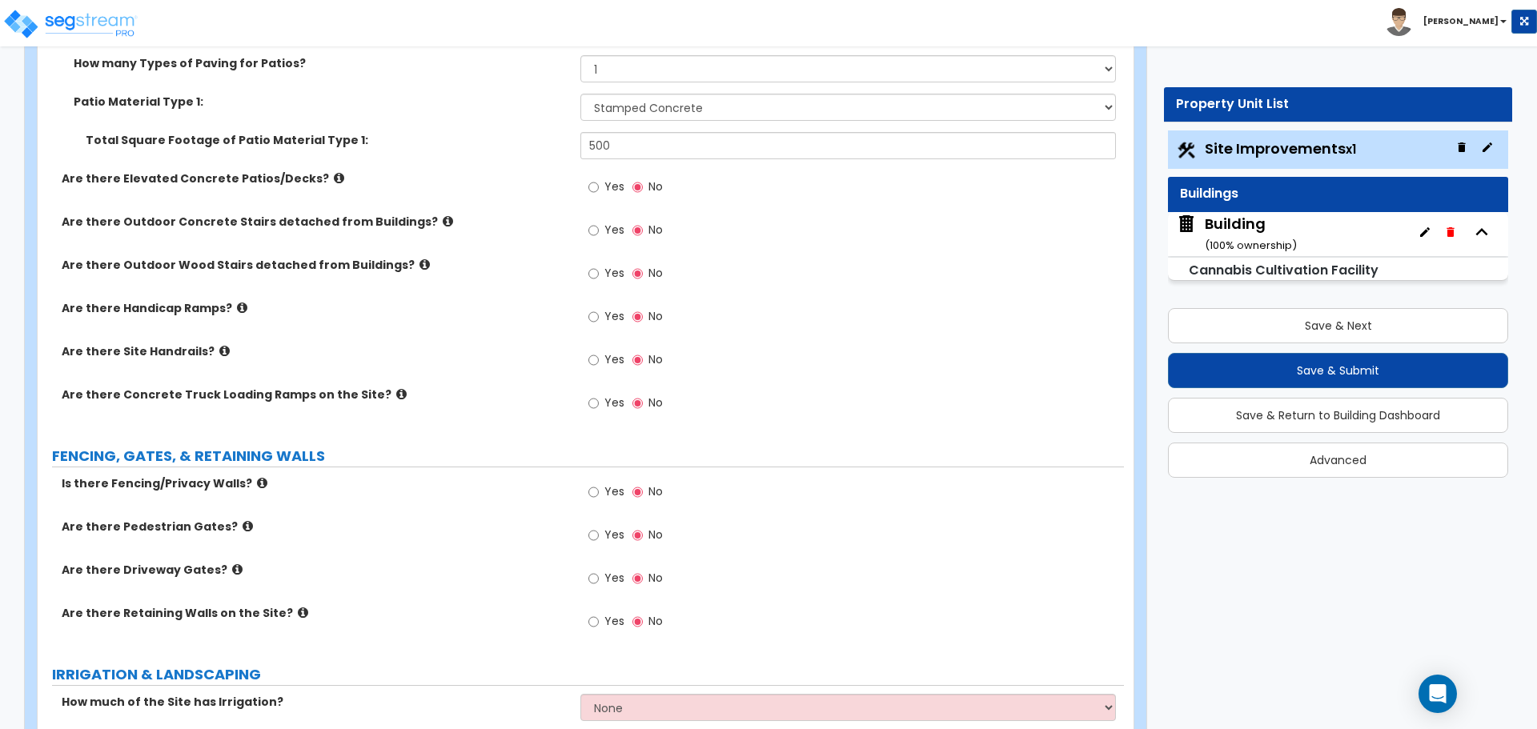
click at [334, 172] on icon at bounding box center [339, 178] width 10 height 12
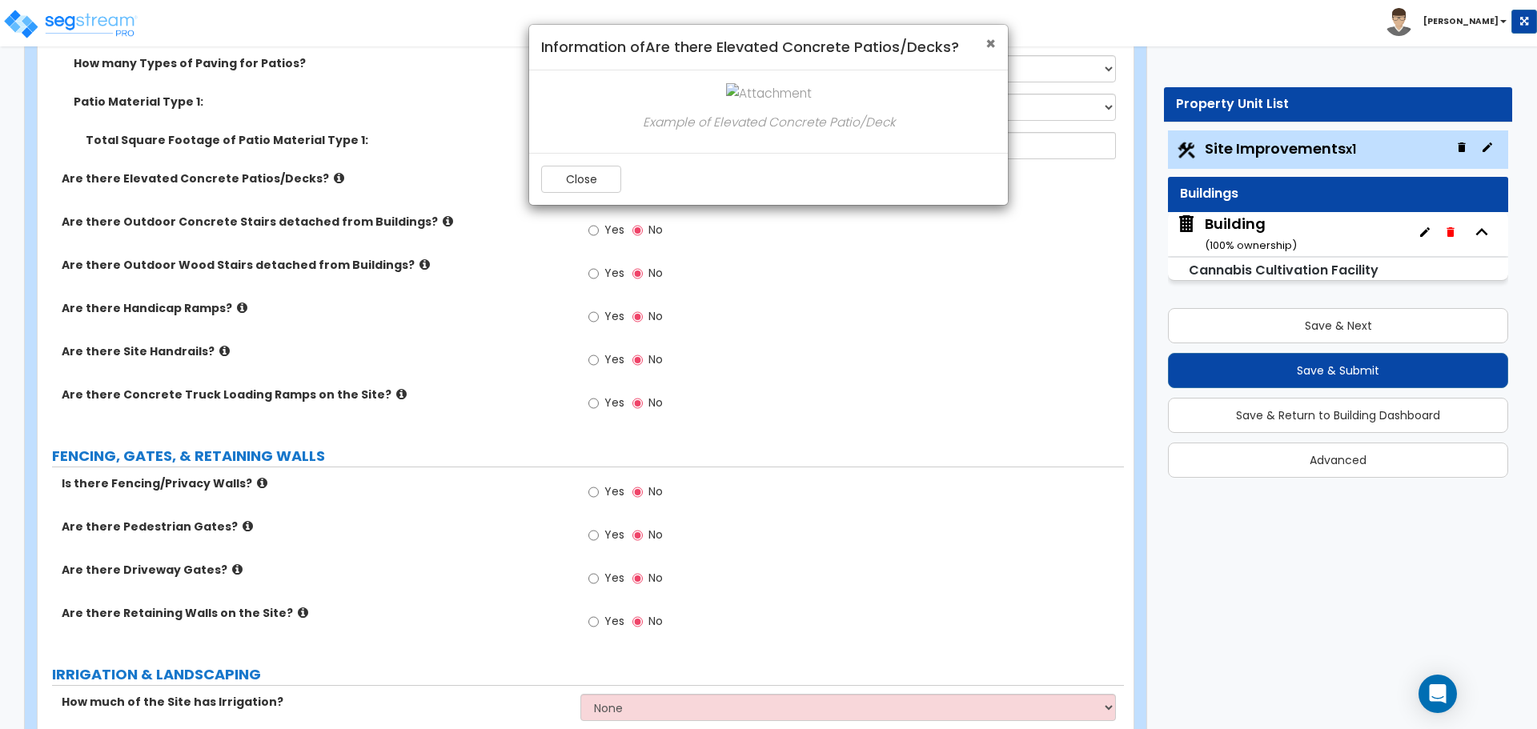
click at [988, 38] on span "×" at bounding box center [990, 43] width 10 height 23
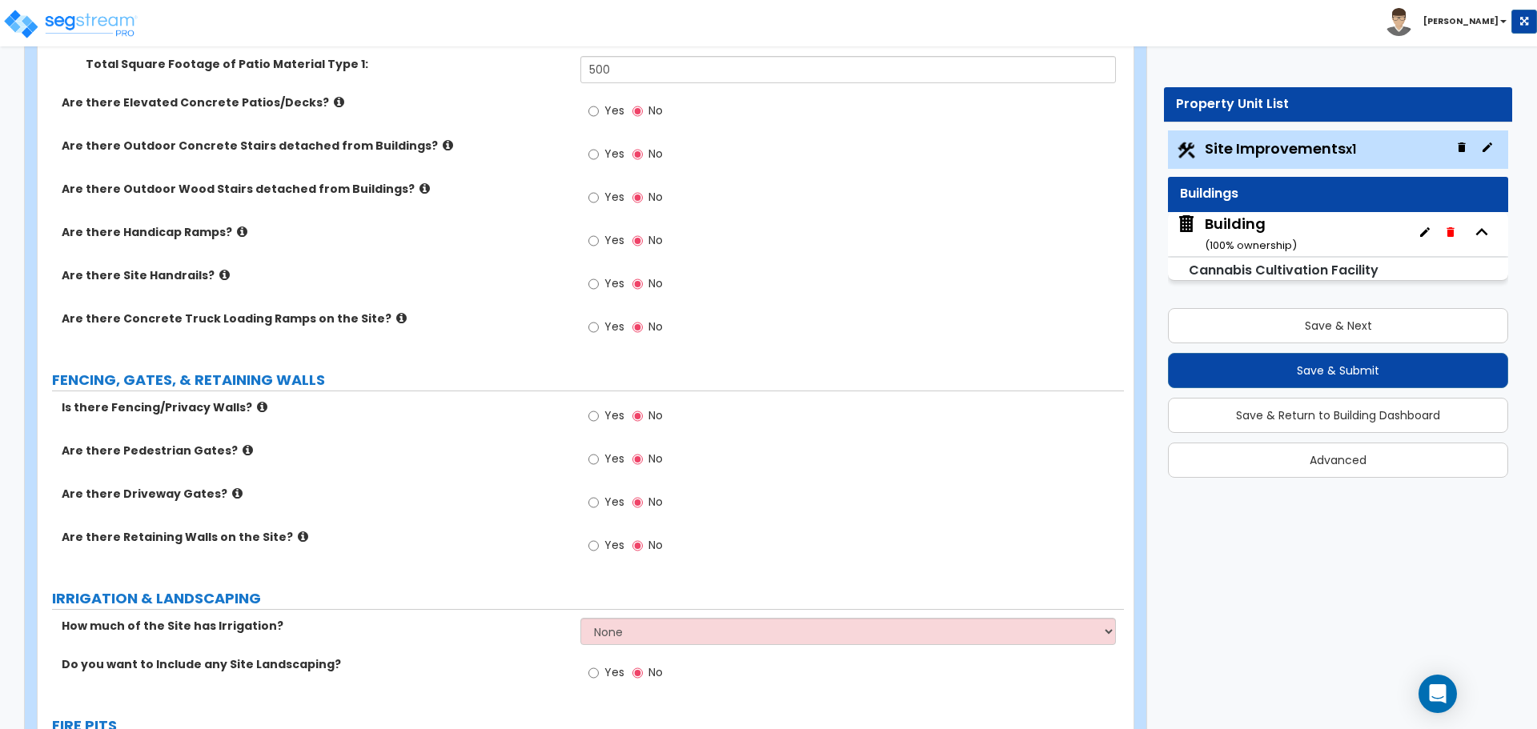
scroll to position [2863, 0]
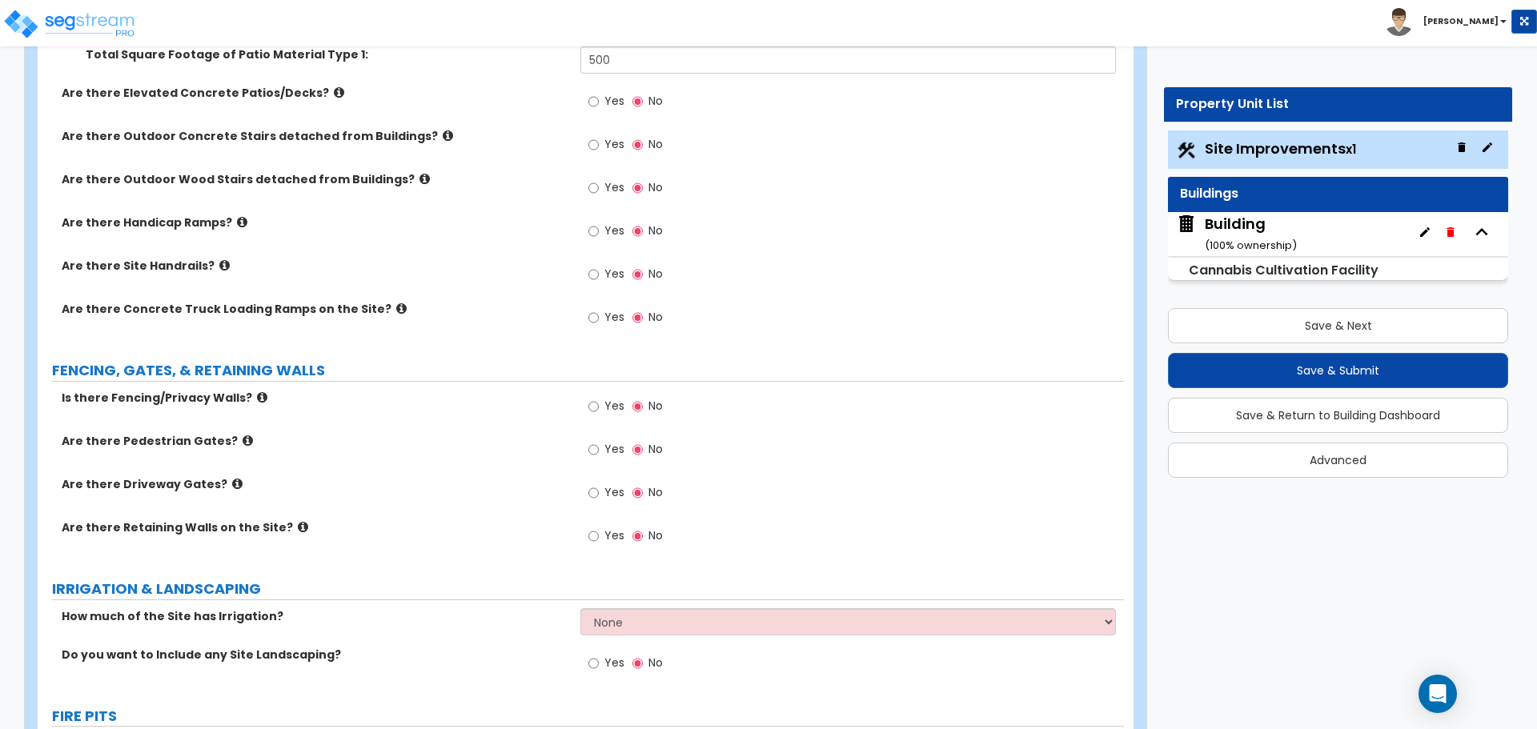
click at [523, 153] on div "Are there Outdoor Concrete Stairs detached from Buildings? Yes No" at bounding box center [581, 149] width 1086 height 43
click at [334, 86] on icon at bounding box center [339, 92] width 10 height 12
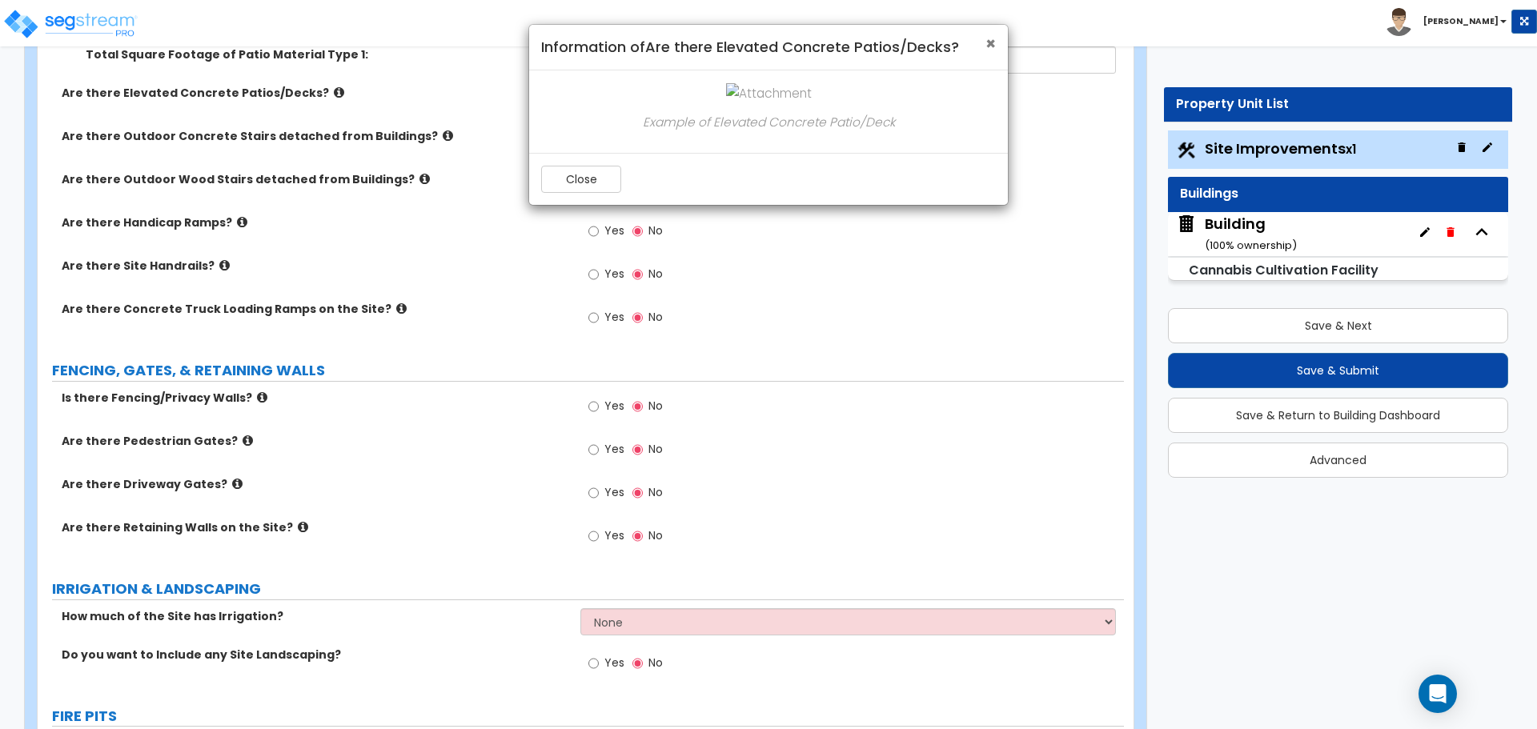
click at [991, 40] on span "×" at bounding box center [990, 43] width 10 height 23
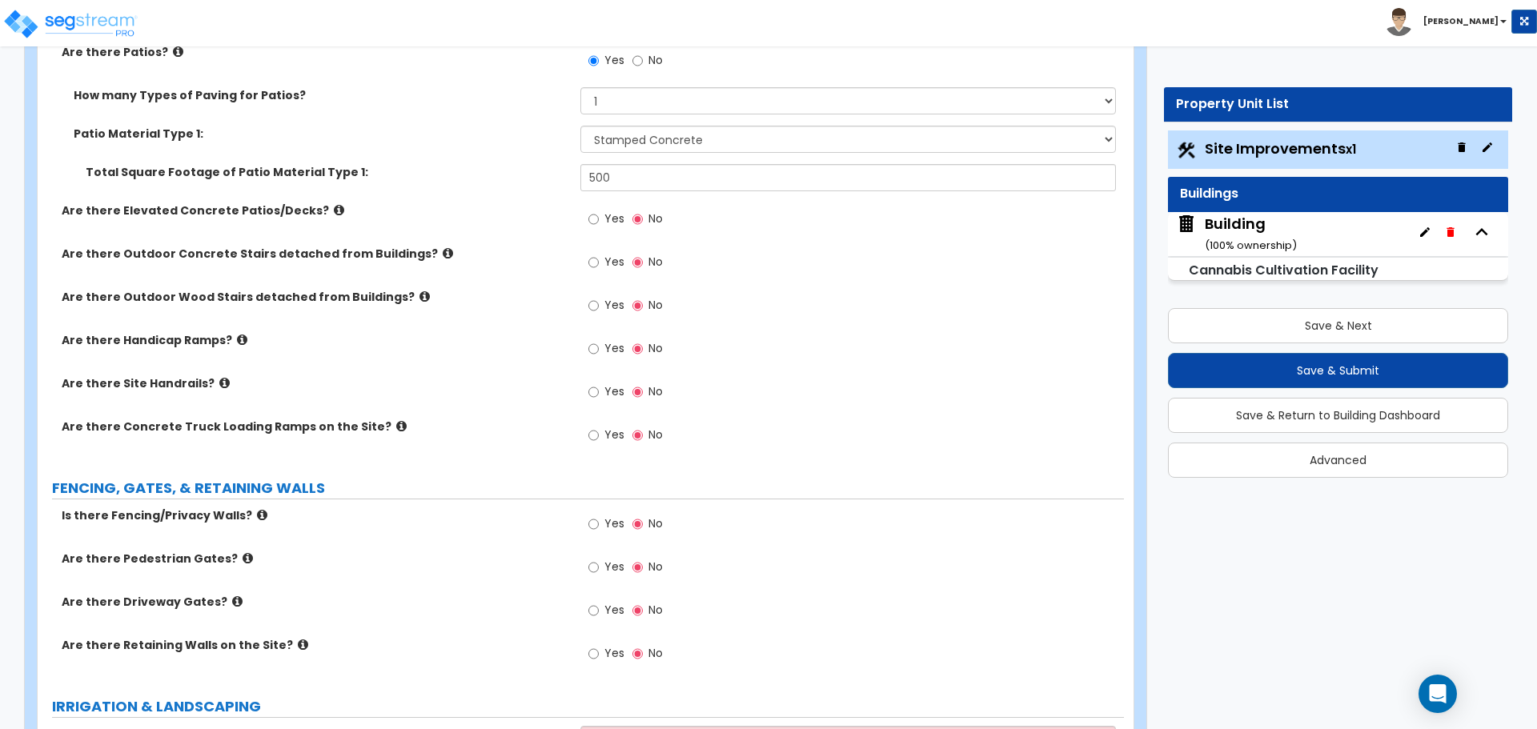
scroll to position [2762, 0]
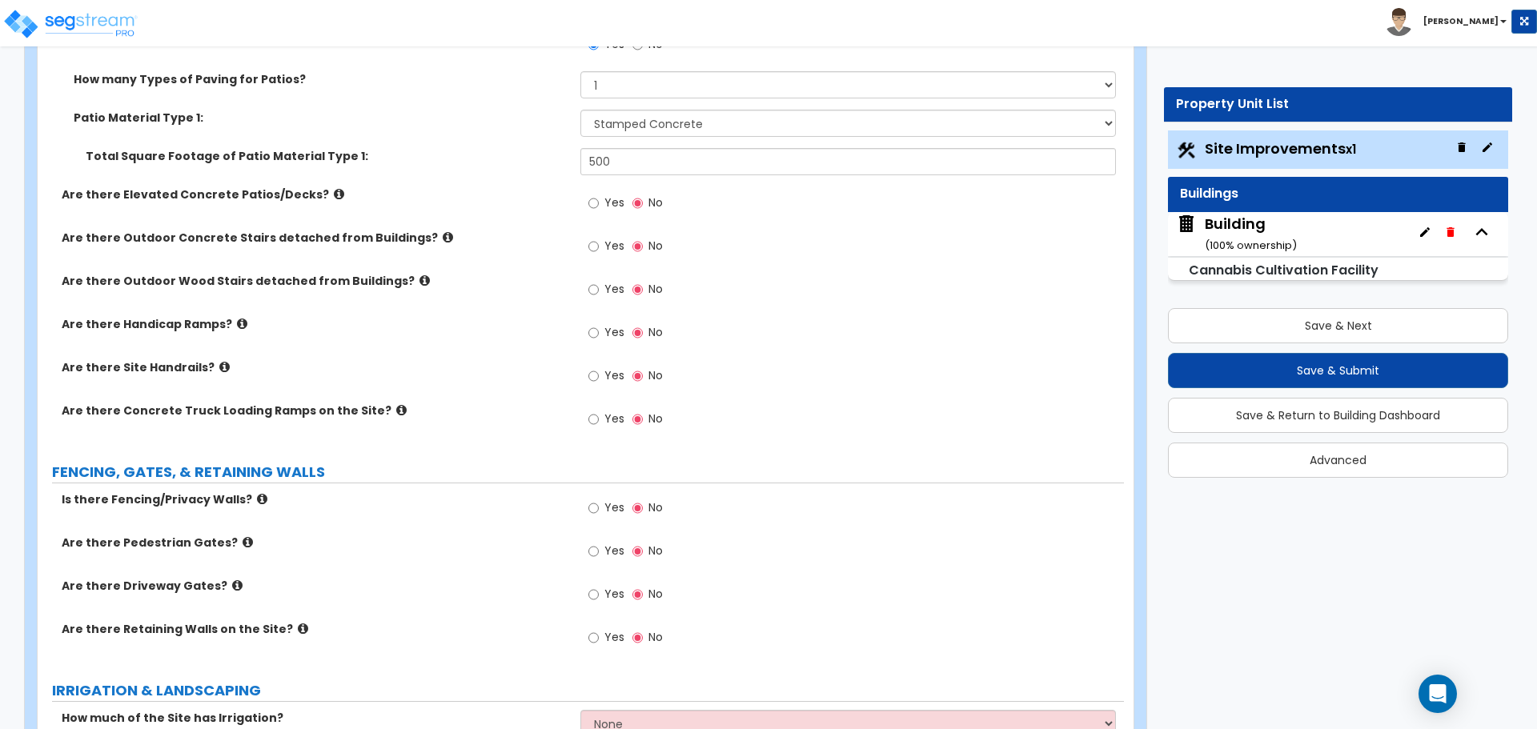
click at [596, 211] on label "Yes" at bounding box center [606, 204] width 36 height 27
click at [596, 211] on input "Yes" at bounding box center [593, 204] width 10 height 18
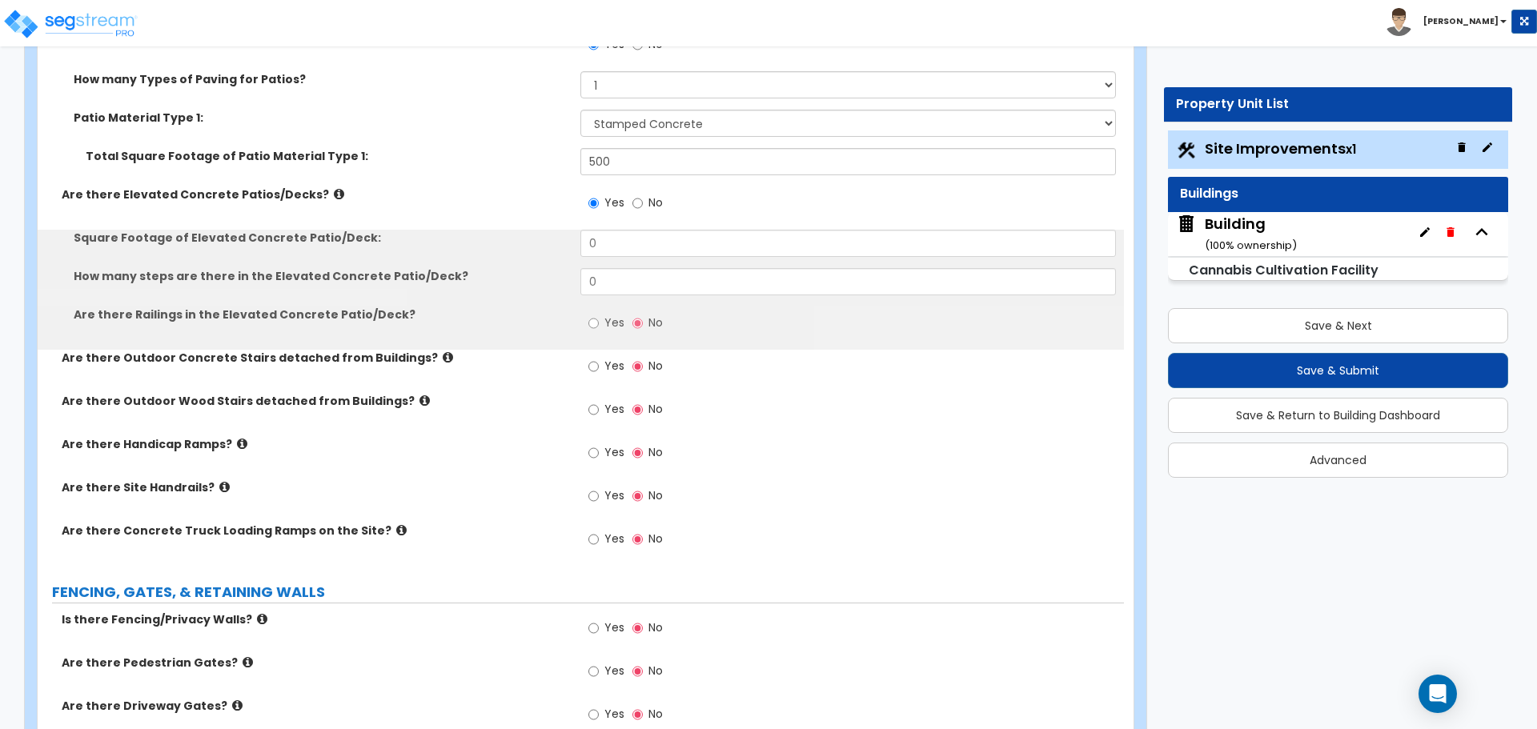
click at [647, 207] on label "No" at bounding box center [647, 204] width 30 height 27
click at [643, 207] on input "No" at bounding box center [637, 204] width 10 height 18
radio input "false"
radio input "true"
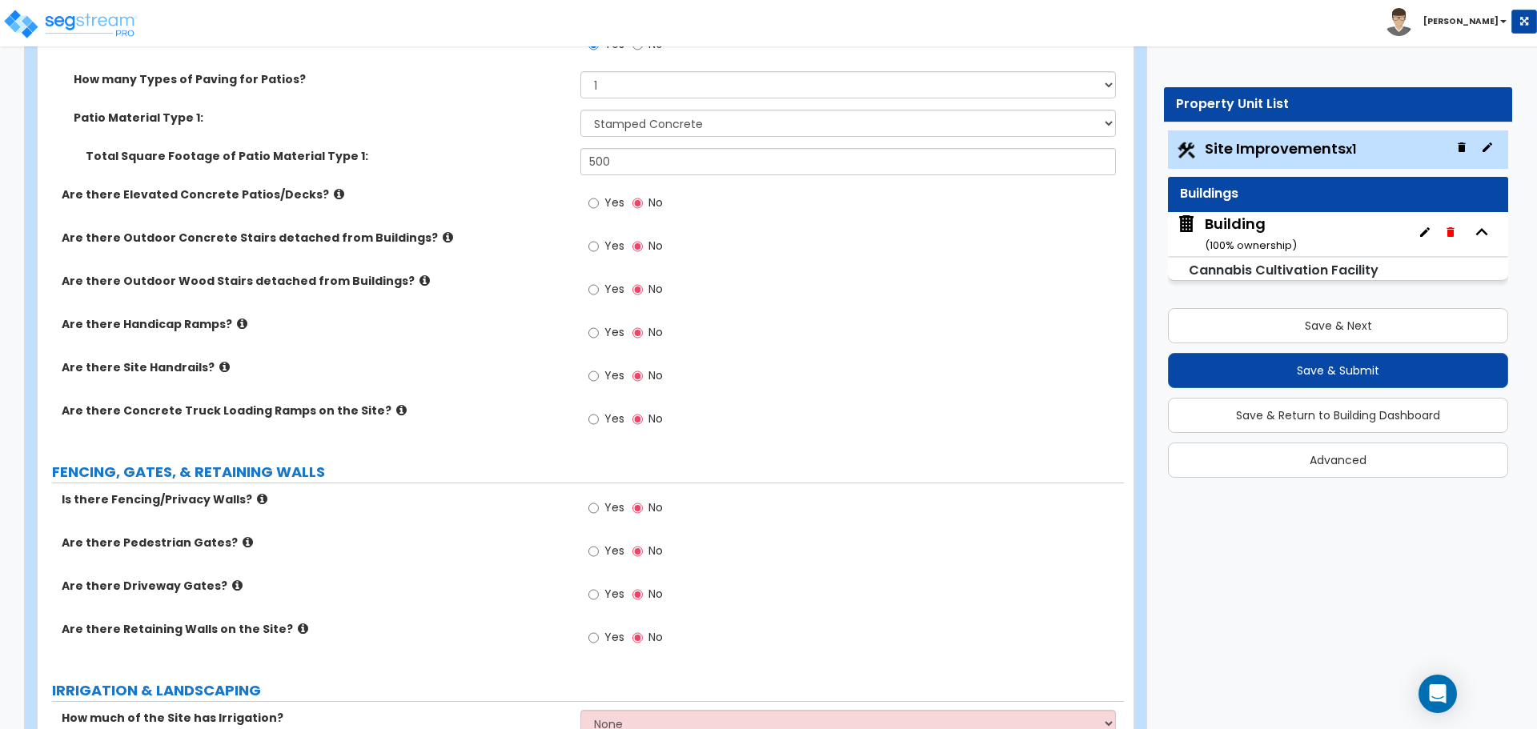
click at [604, 206] on span "Yes" at bounding box center [614, 203] width 20 height 16
click at [599, 206] on input "Yes" at bounding box center [593, 204] width 10 height 18
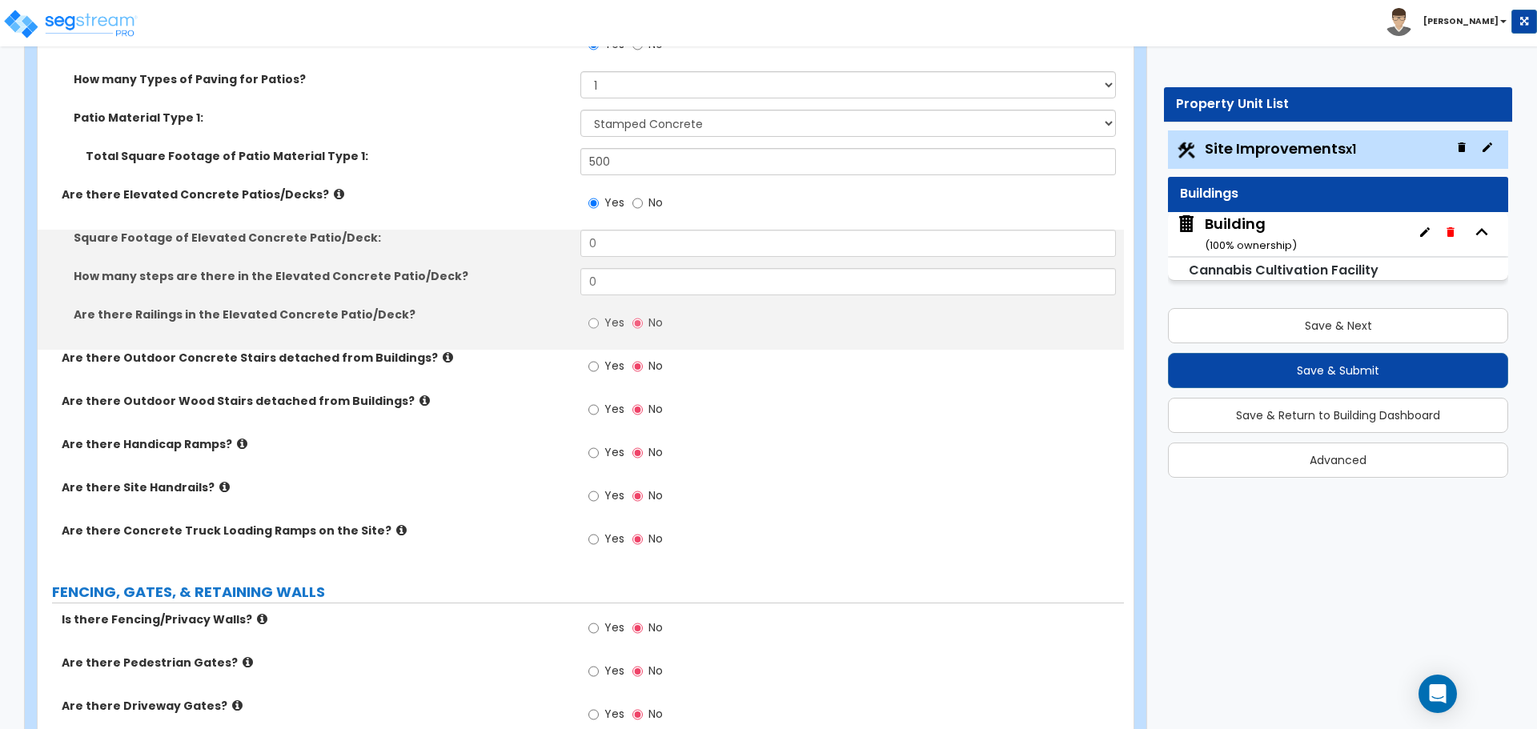
click at [659, 209] on label "No" at bounding box center [647, 204] width 30 height 27
click at [643, 209] on input "No" at bounding box center [637, 204] width 10 height 18
radio input "false"
radio input "true"
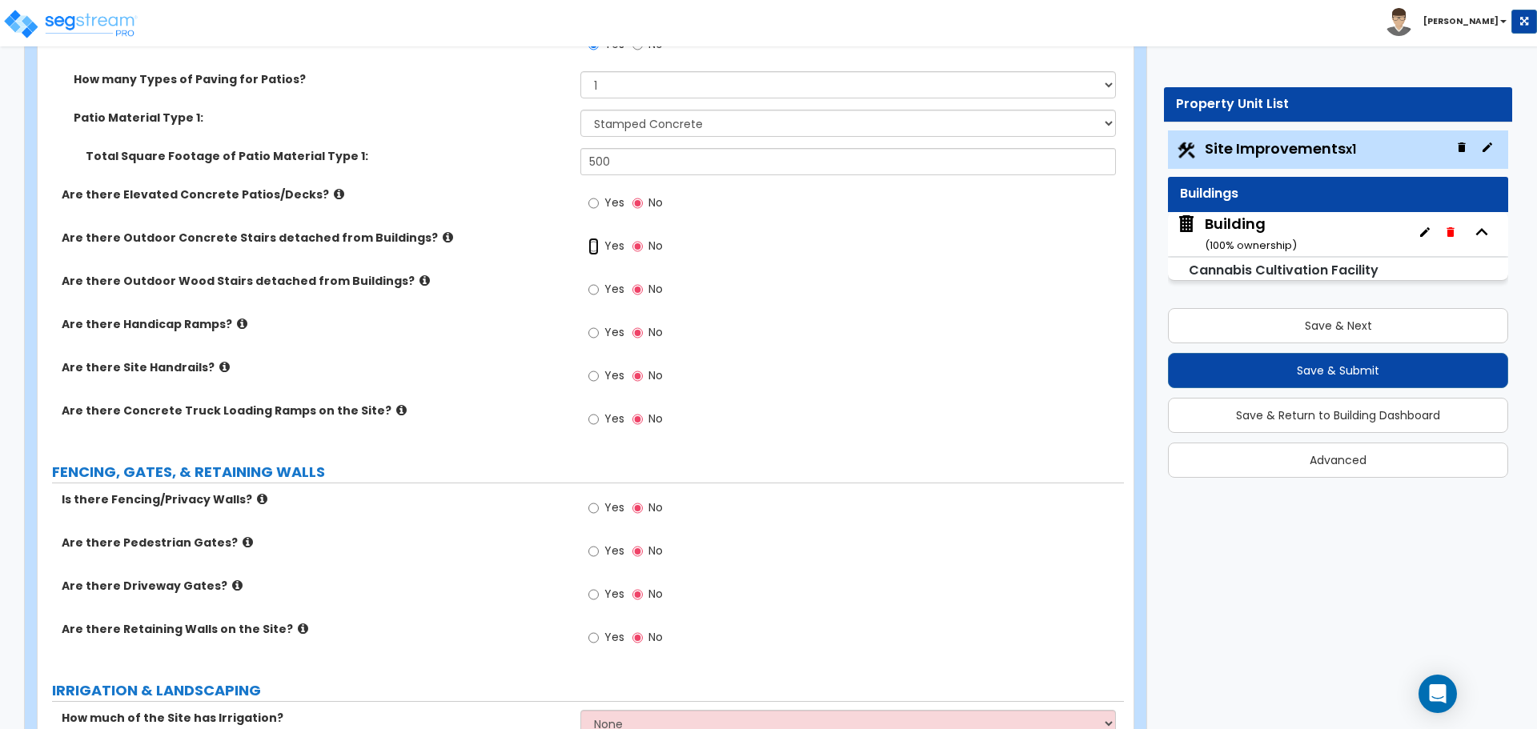
click at [592, 239] on input "Yes" at bounding box center [593, 247] width 10 height 18
radio input "true"
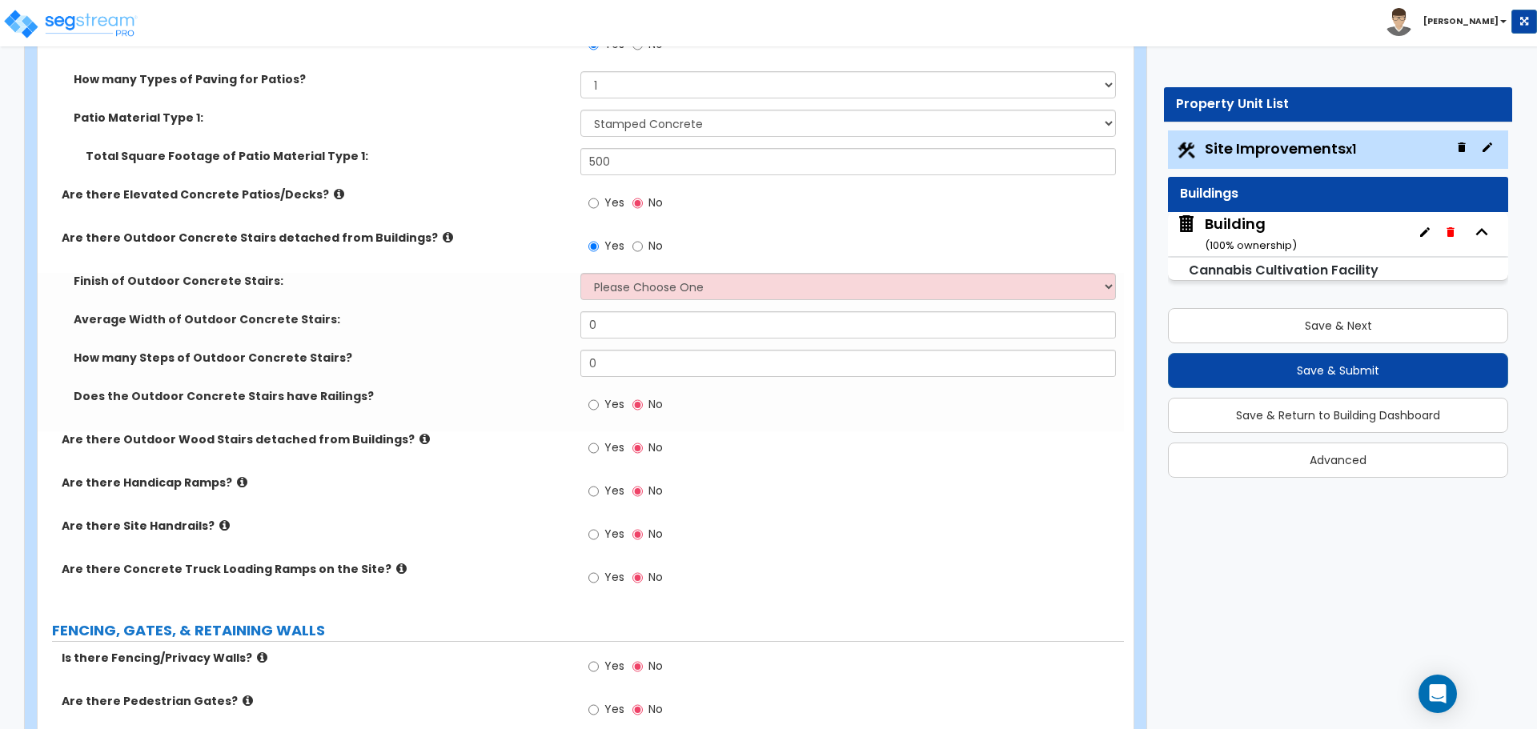
click at [409, 235] on label "Are there Outdoor Concrete Stairs detached from Buildings?" at bounding box center [315, 238] width 507 height 16
click at [655, 287] on select "Please Choose One Bare Concrete Exposed Aggregate Brick Paved Stone Paved" at bounding box center [847, 286] width 535 height 27
select select "2"
click at [580, 273] on select "Please Choose One Bare Concrete Exposed Aggregate Brick Paved Stone Paved" at bounding box center [847, 286] width 535 height 27
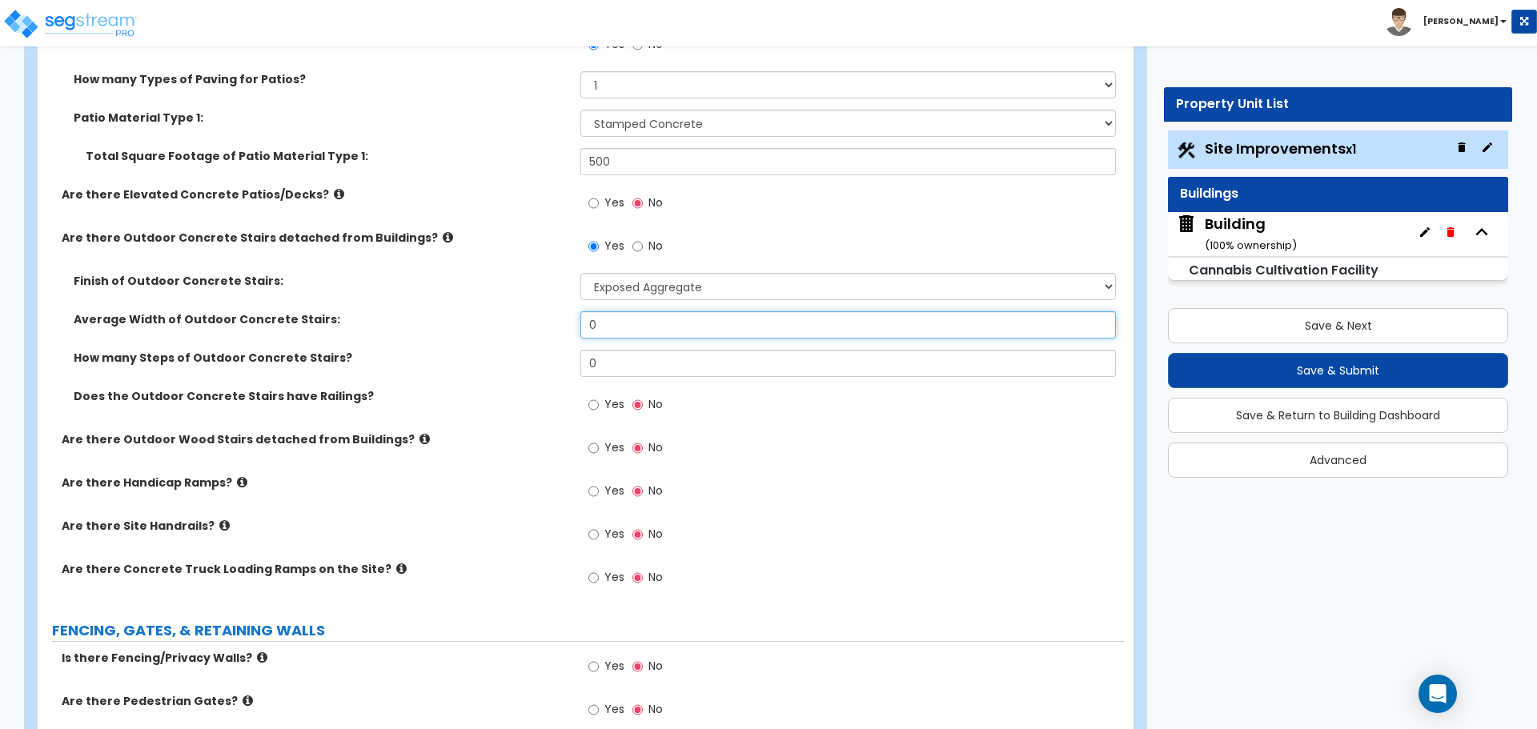
click at [663, 325] on input "0" at bounding box center [847, 324] width 535 height 27
type input "4"
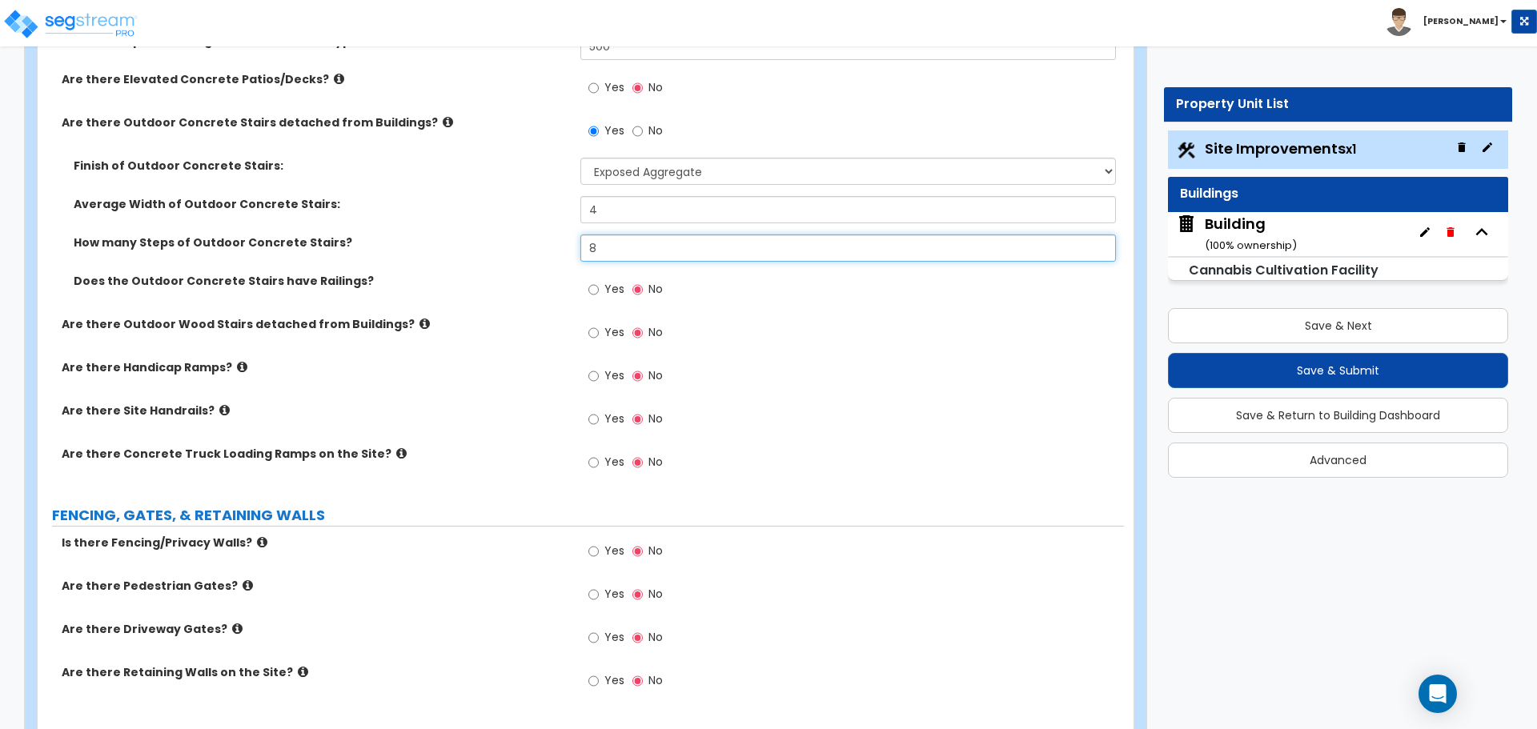
scroll to position [2879, 0]
type input "8"
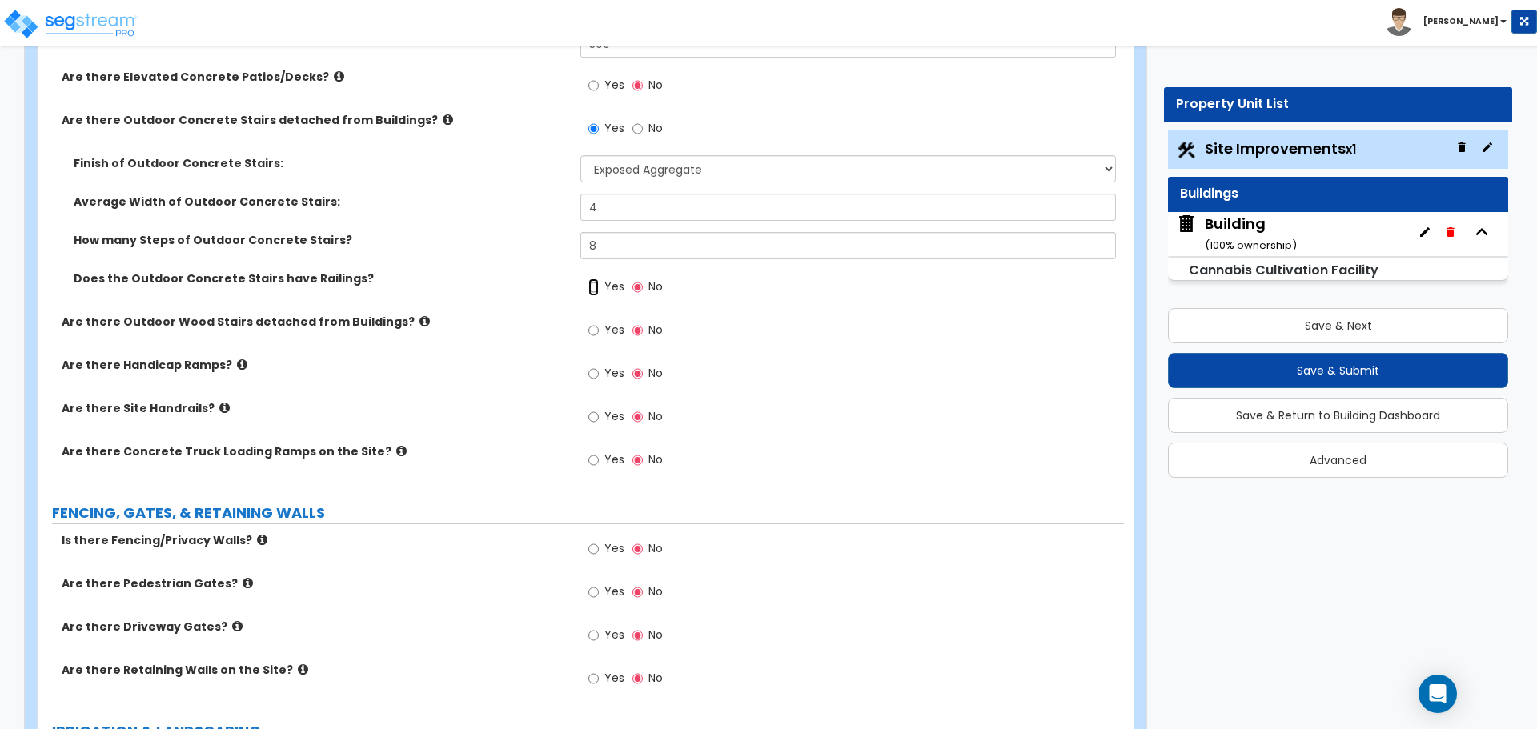
click at [592, 282] on input "Yes" at bounding box center [593, 288] width 10 height 18
radio input "true"
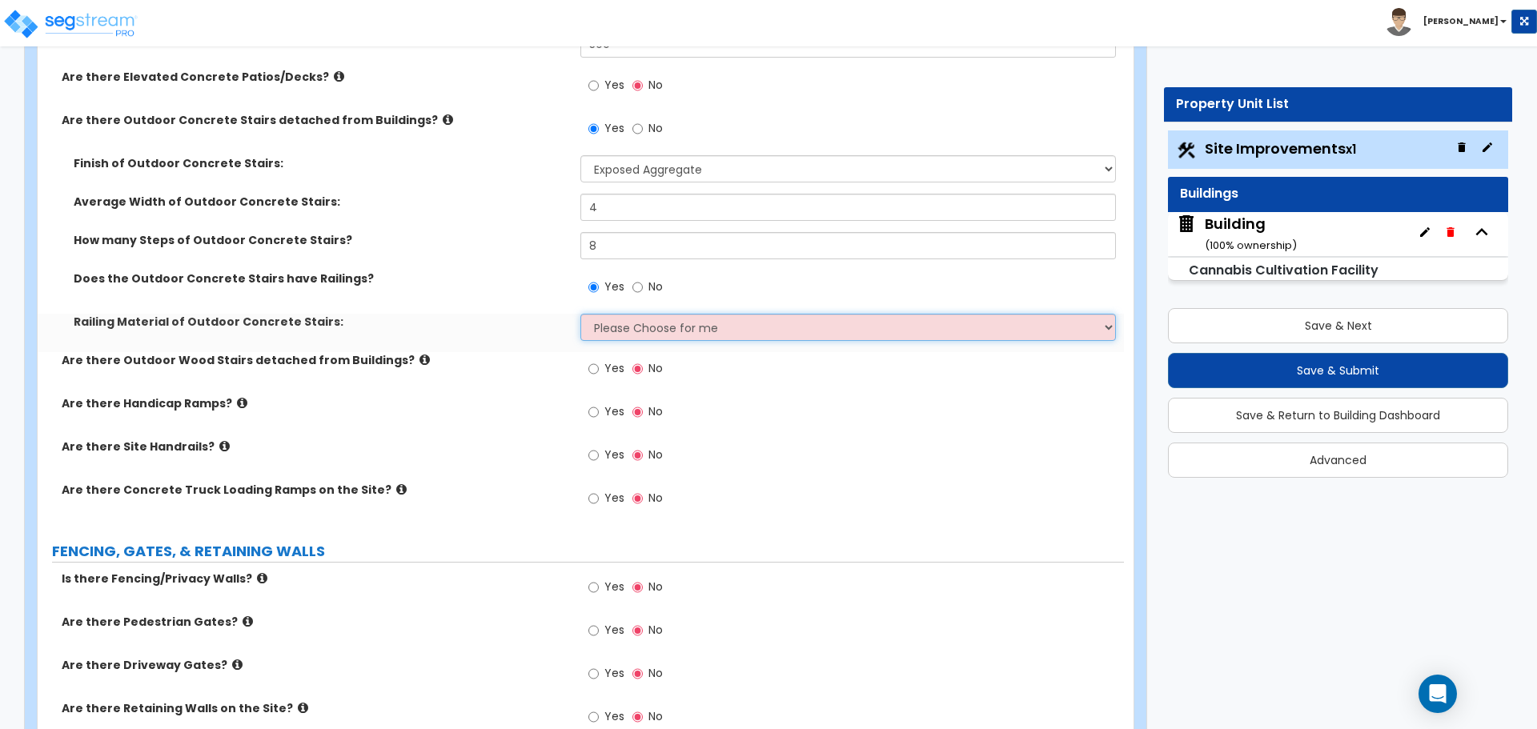
click at [660, 329] on select "Please Choose for me Steel Aluminum Wood" at bounding box center [847, 327] width 535 height 27
select select "2"
click at [580, 314] on select "Please Choose for me Steel Aluminum Wood" at bounding box center [847, 327] width 535 height 27
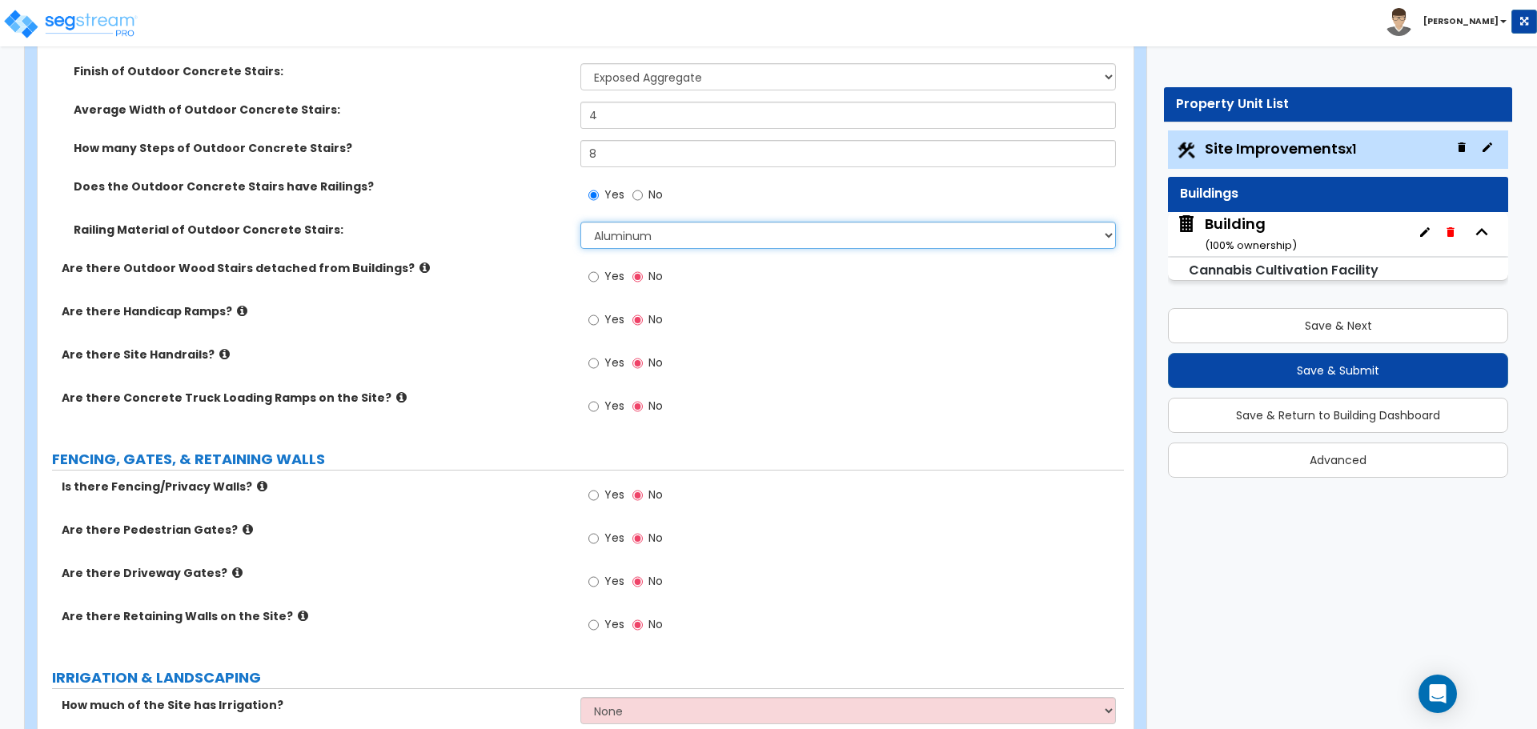
scroll to position [2989, 0]
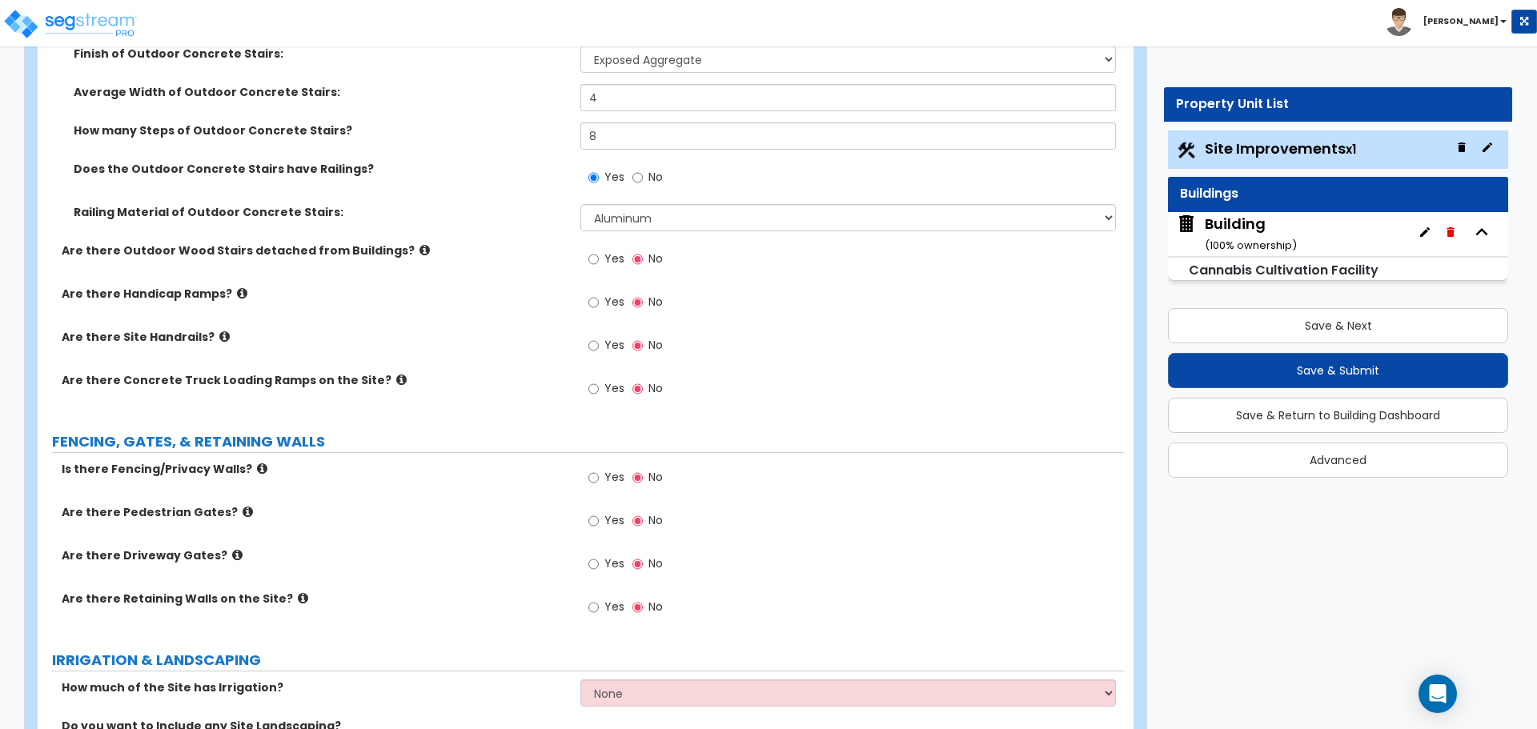
click at [600, 255] on label "Yes" at bounding box center [606, 260] width 36 height 27
click at [599, 255] on input "Yes" at bounding box center [593, 260] width 10 height 18
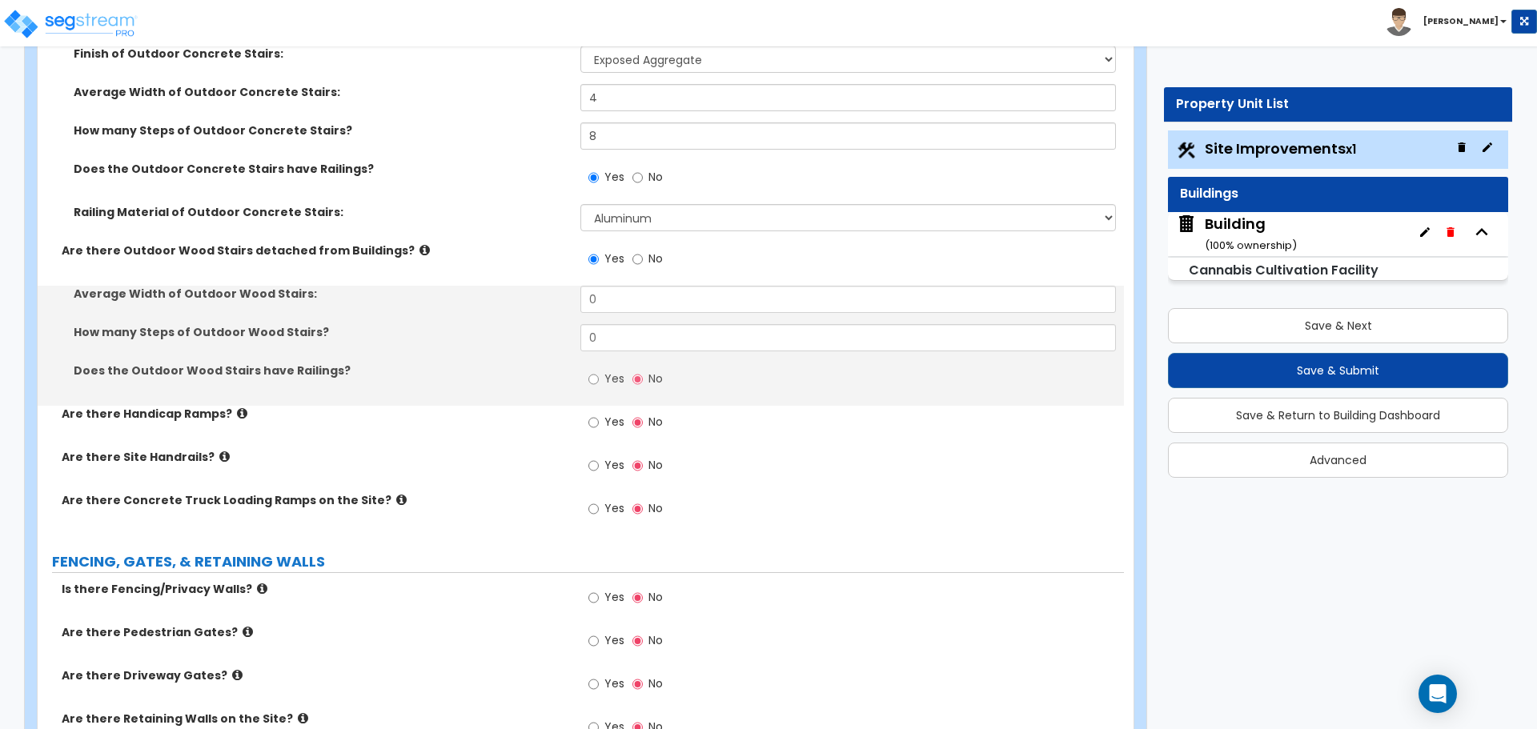
click at [654, 267] on label "No" at bounding box center [647, 260] width 30 height 27
click at [643, 267] on input "No" at bounding box center [637, 260] width 10 height 18
radio input "false"
radio input "true"
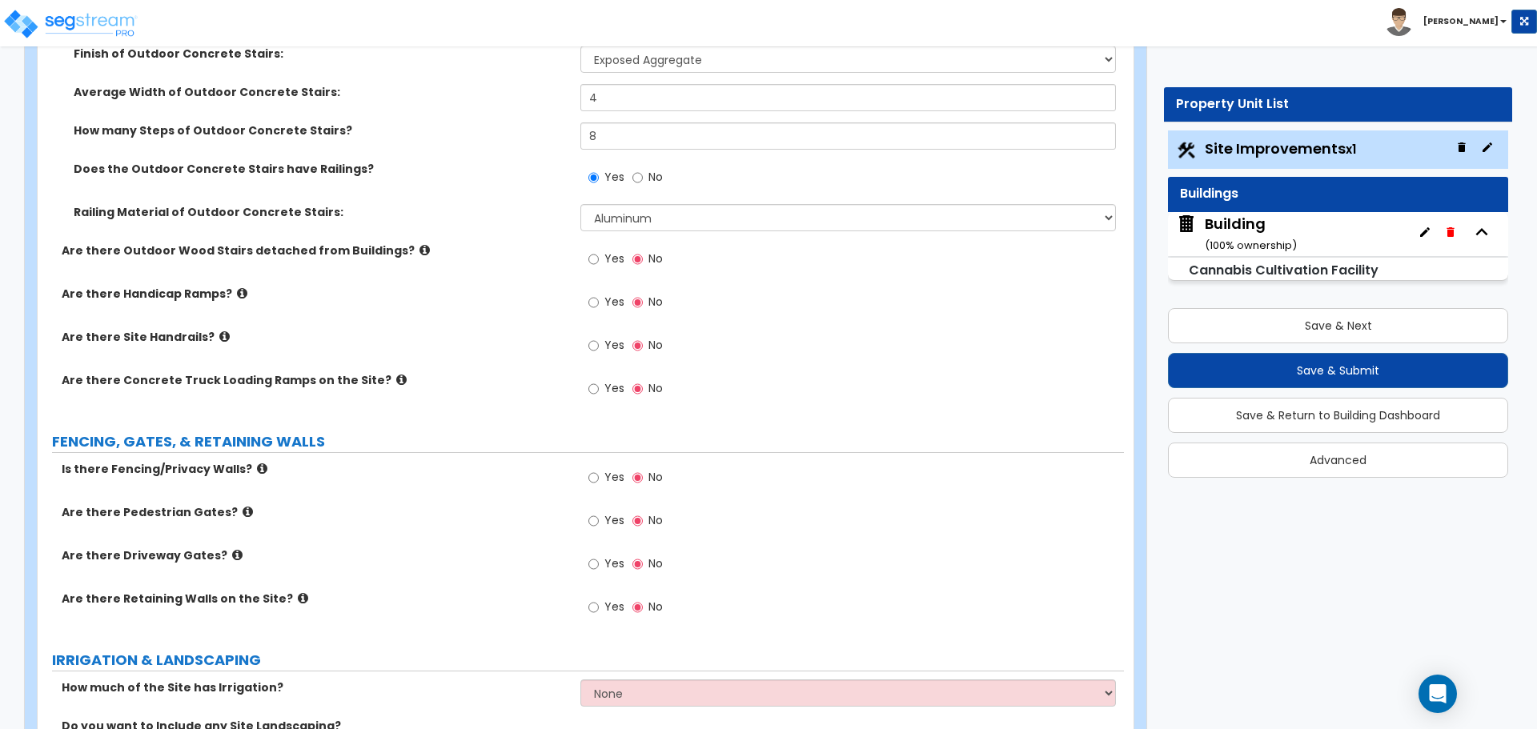
click at [419, 244] on icon at bounding box center [424, 250] width 10 height 12
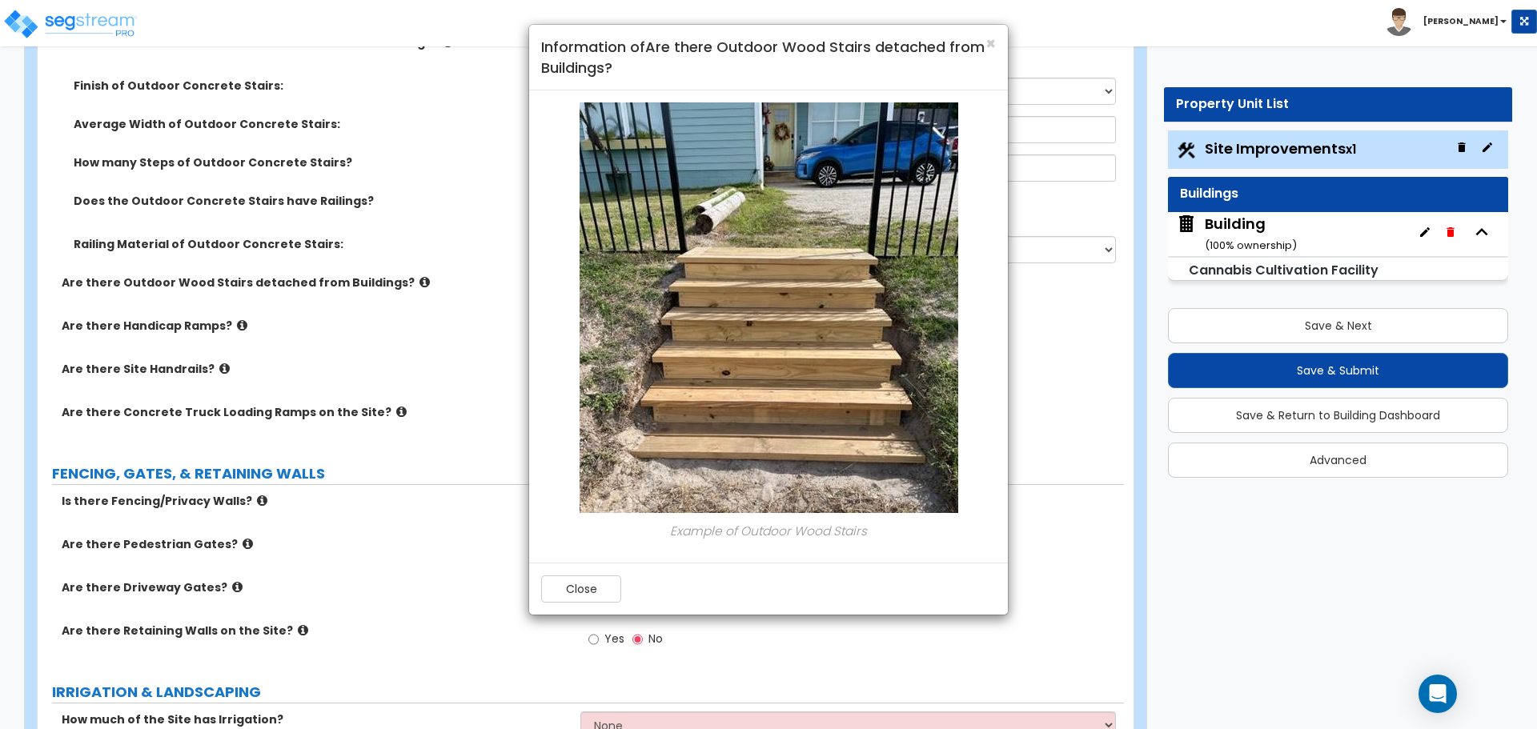
scroll to position [2956, 0]
click at [997, 45] on div "× Information of Are there Outdoor Wood Stairs detached from Buildings?" at bounding box center [768, 58] width 479 height 66
click at [993, 42] on span "×" at bounding box center [990, 43] width 10 height 23
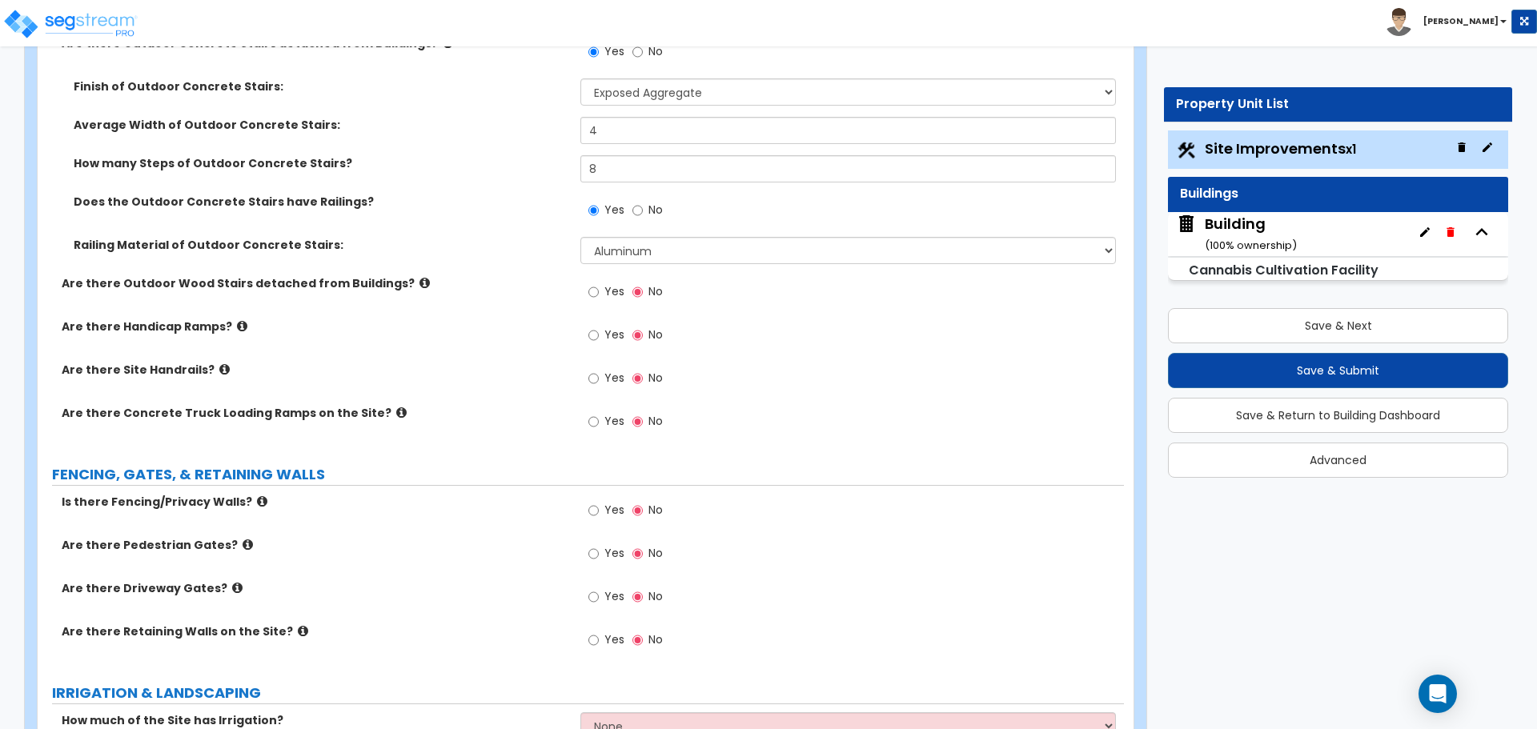
click at [604, 284] on span "Yes" at bounding box center [614, 291] width 20 height 16
click at [599, 284] on input "Yes" at bounding box center [593, 292] width 10 height 18
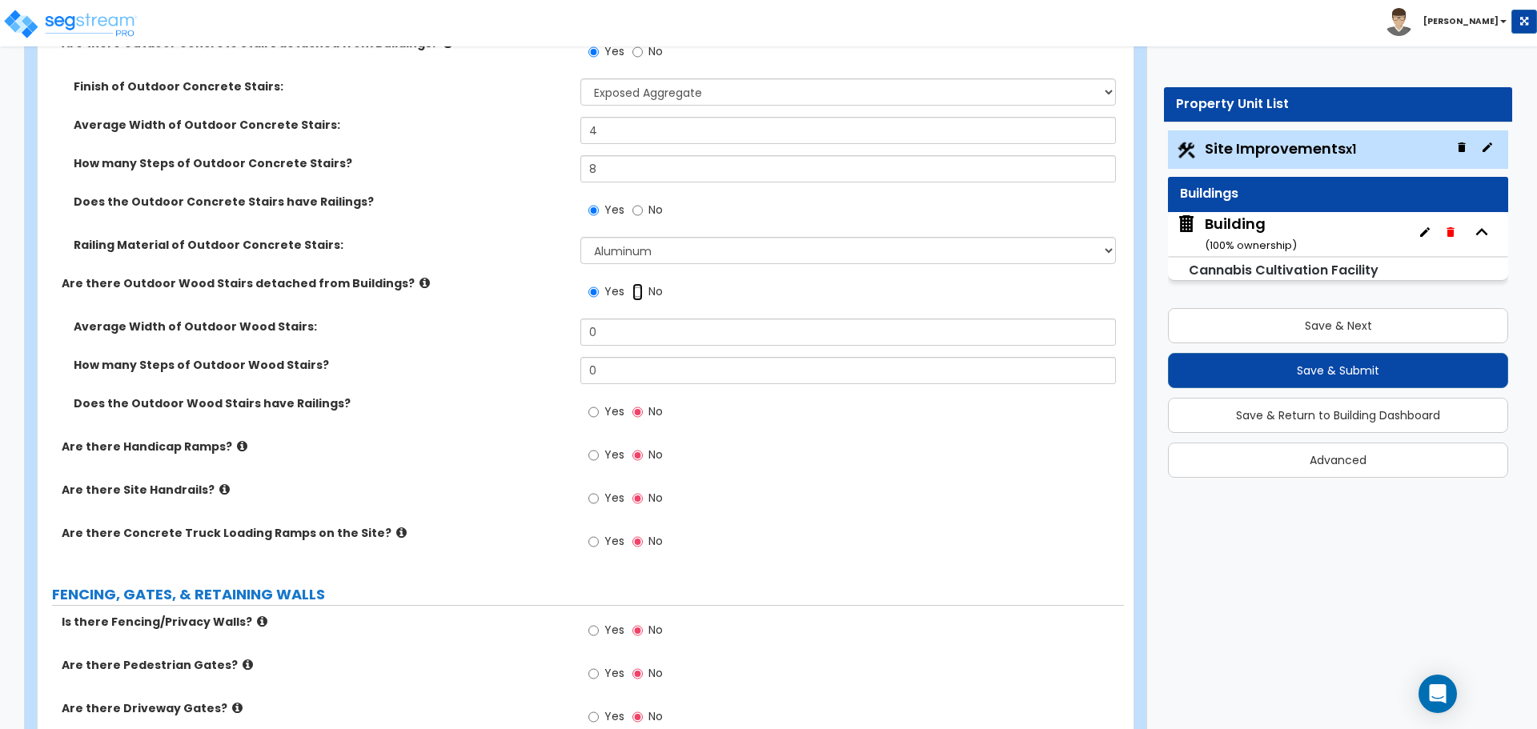
click at [641, 287] on input "No" at bounding box center [637, 292] width 10 height 18
radio input "false"
radio input "true"
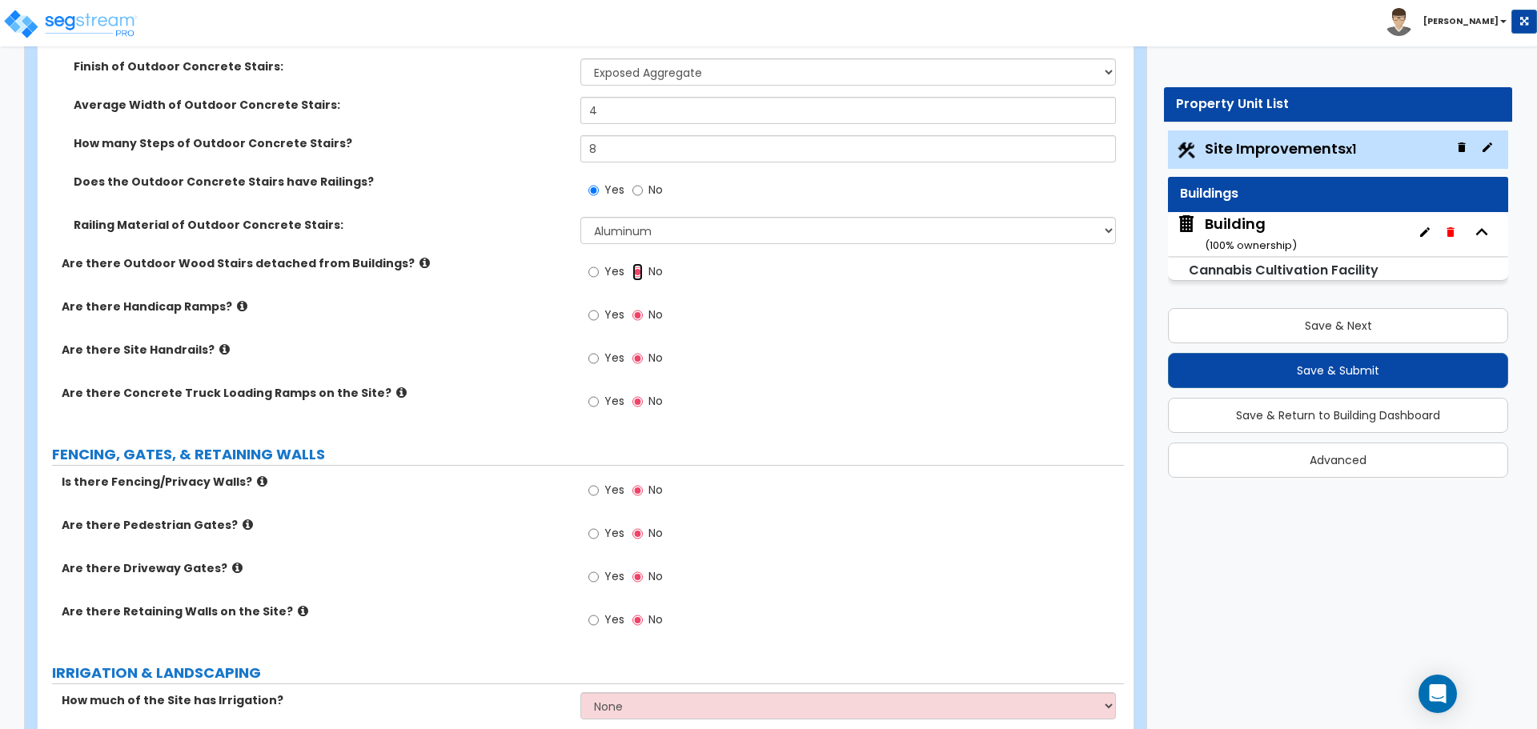
scroll to position [2981, 0]
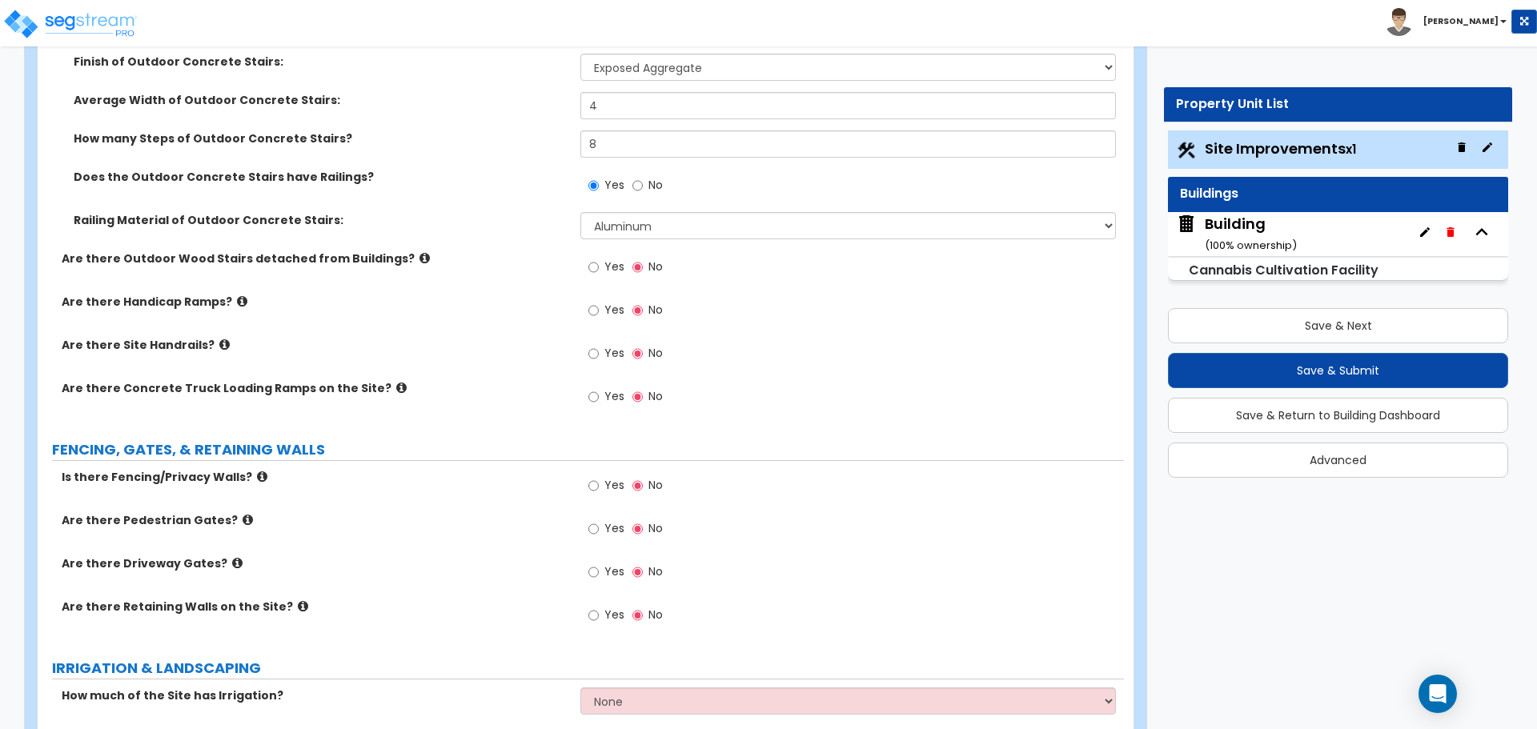
click at [419, 256] on icon at bounding box center [424, 258] width 10 height 12
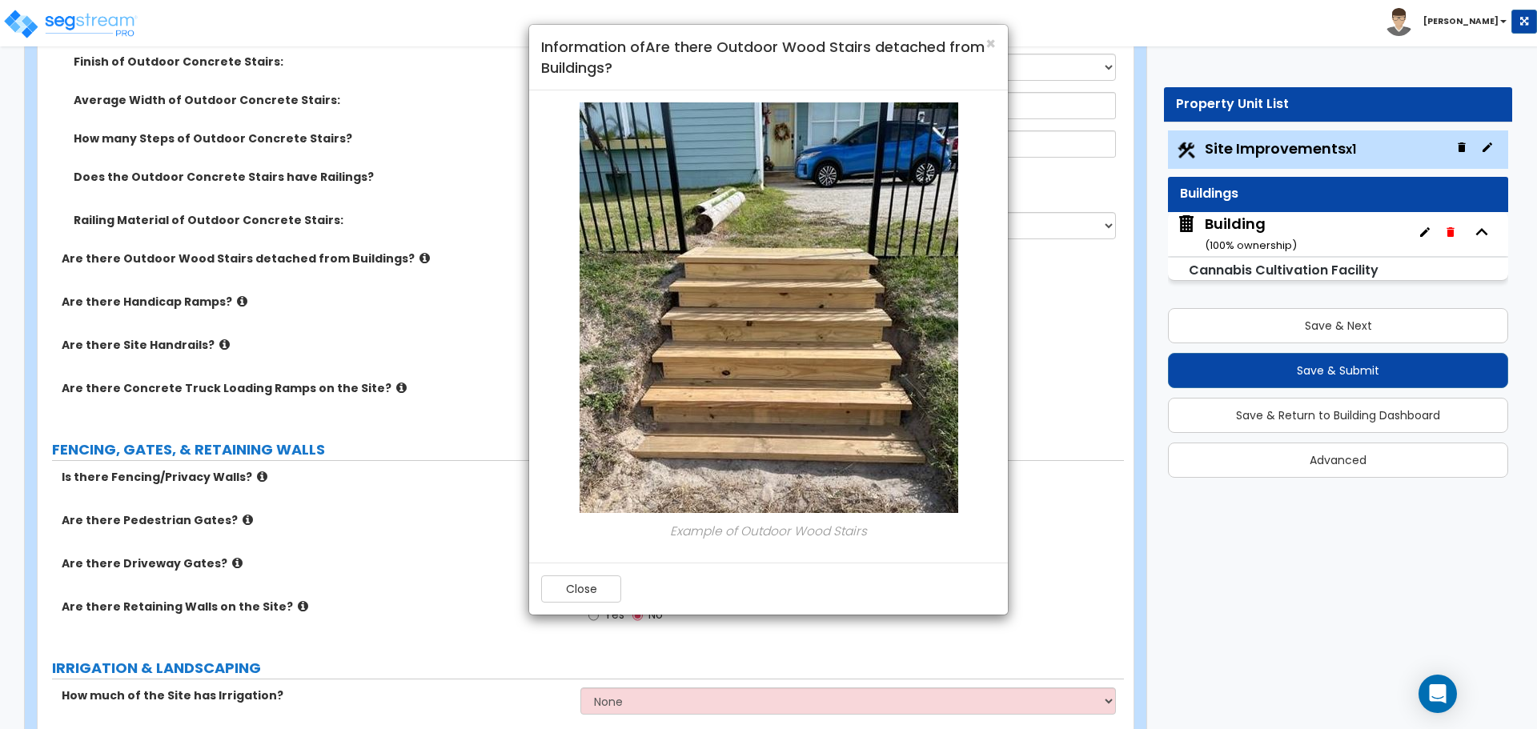
click at [984, 40] on h4 "Information of Are there Outdoor Wood Stairs detached from Buildings?" at bounding box center [768, 57] width 455 height 41
click at [985, 42] on span "×" at bounding box center [990, 43] width 10 height 23
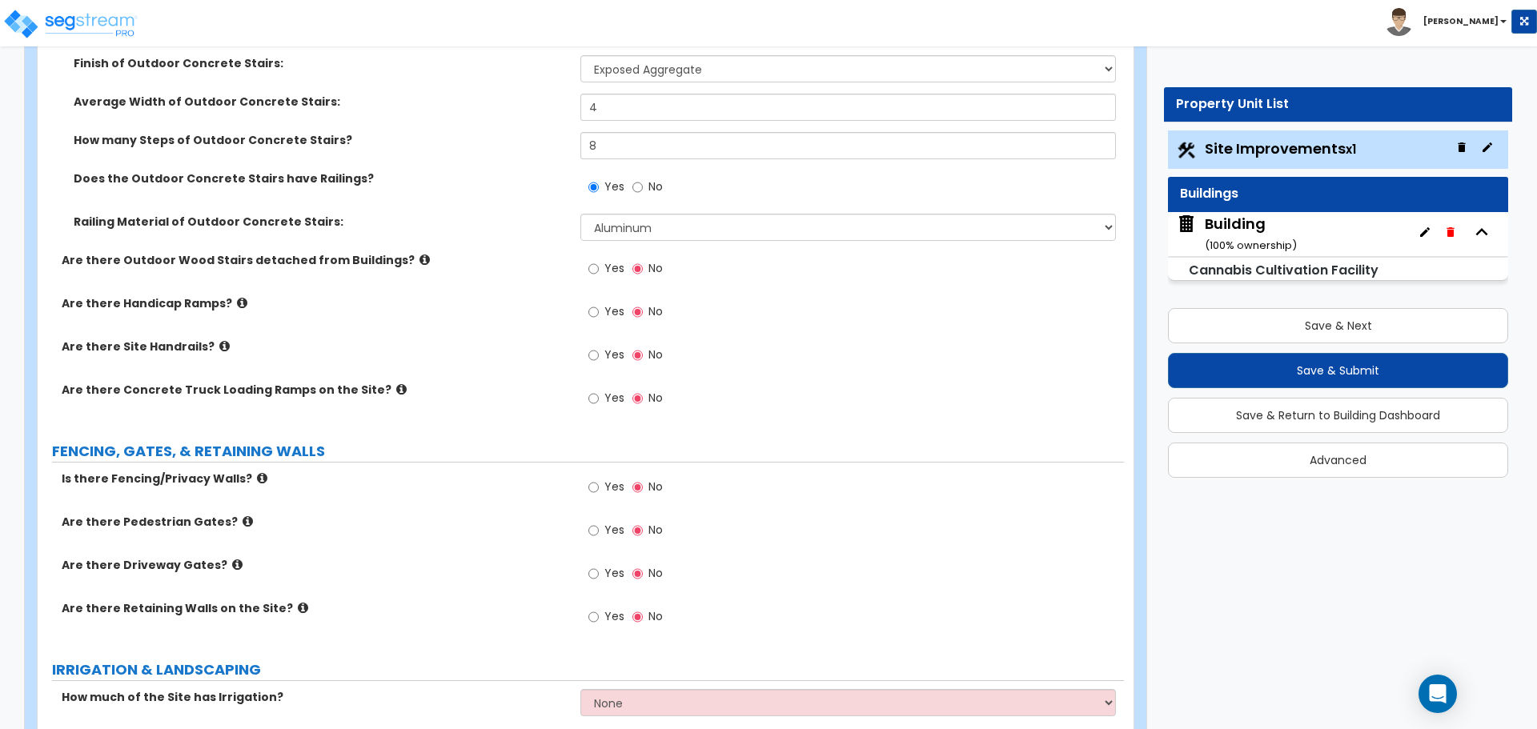
scroll to position [2984, 0]
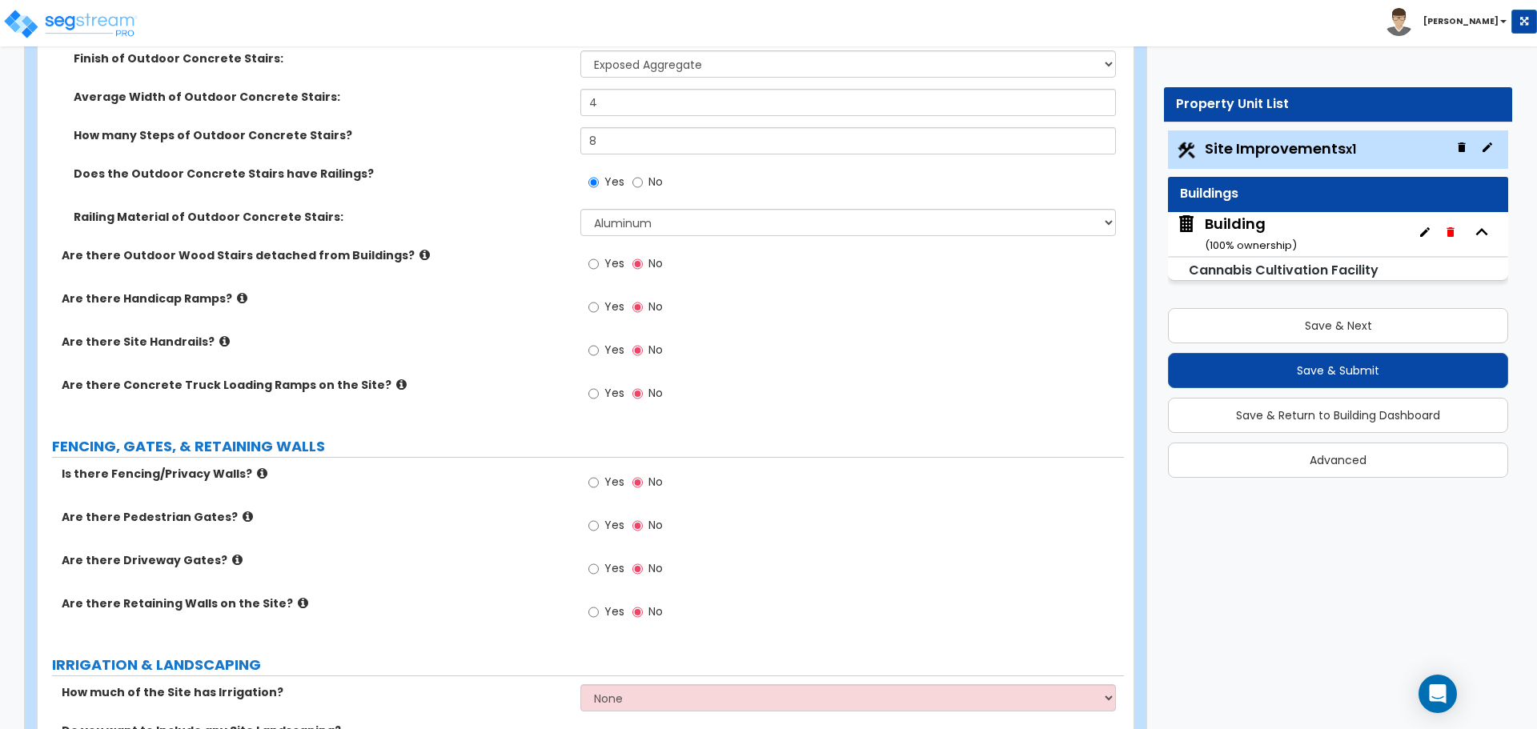
click at [604, 267] on label "Yes" at bounding box center [606, 265] width 36 height 27
click at [599, 267] on input "Yes" at bounding box center [593, 264] width 10 height 18
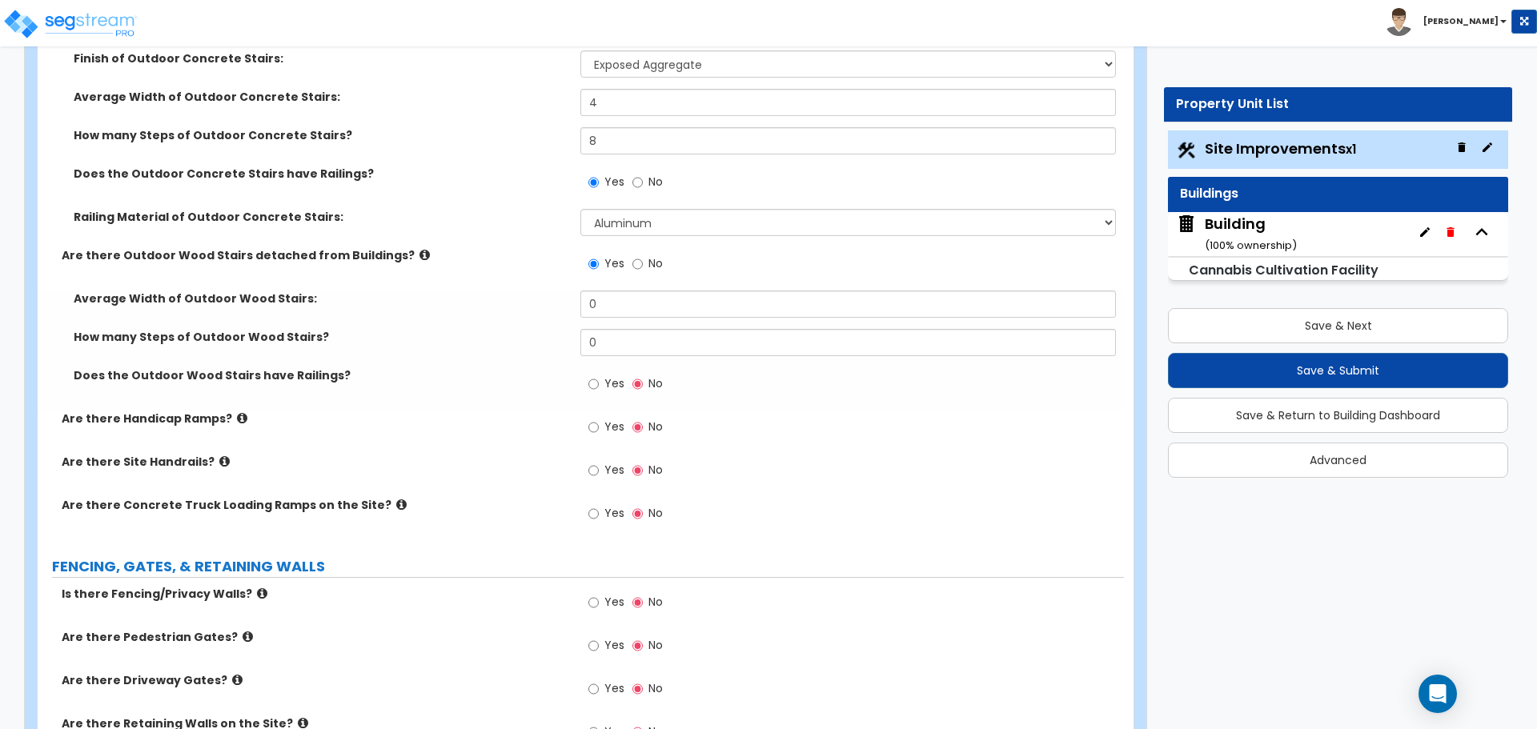
click at [659, 269] on label "No" at bounding box center [647, 265] width 30 height 27
click at [643, 269] on input "No" at bounding box center [637, 264] width 10 height 18
radio input "false"
radio input "true"
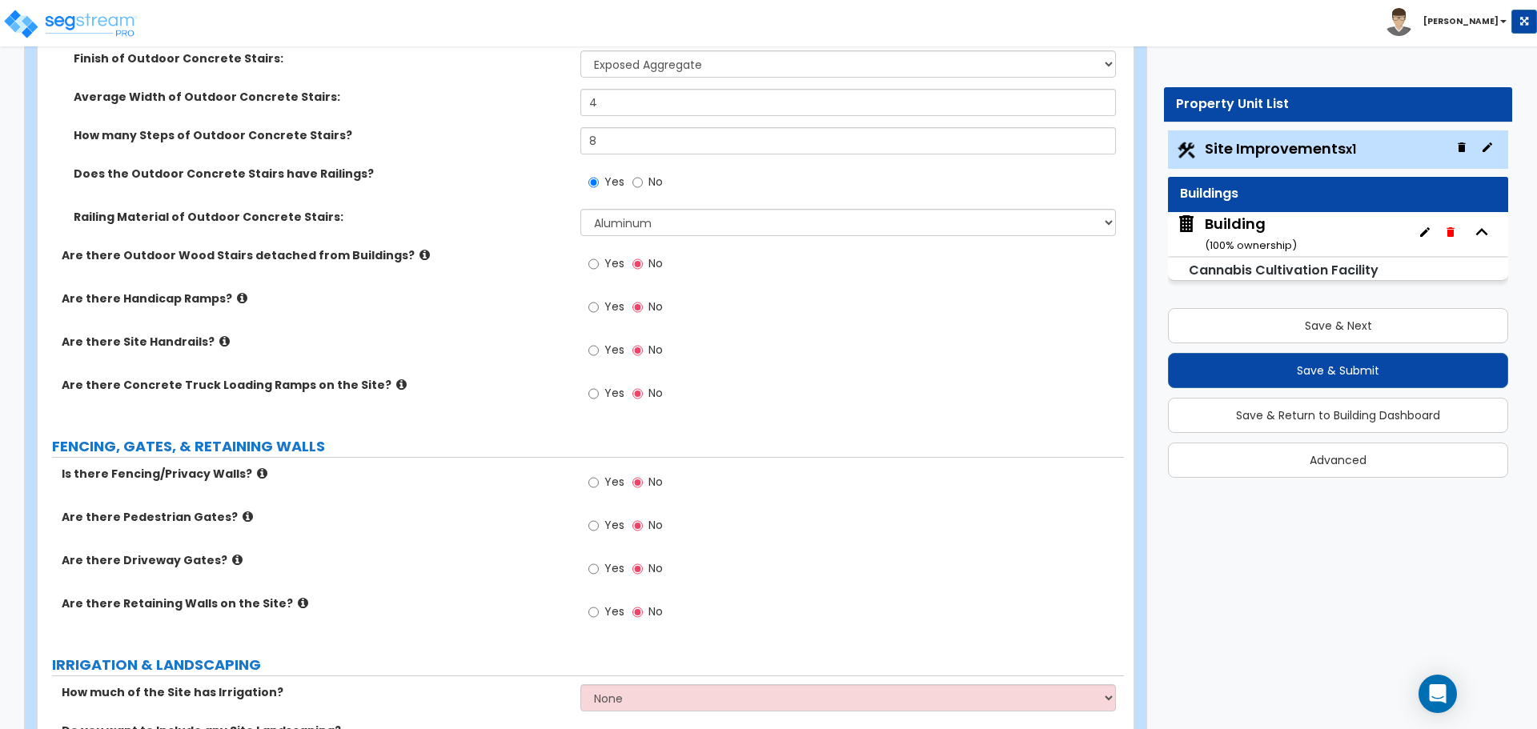
click at [419, 252] on icon at bounding box center [424, 255] width 10 height 12
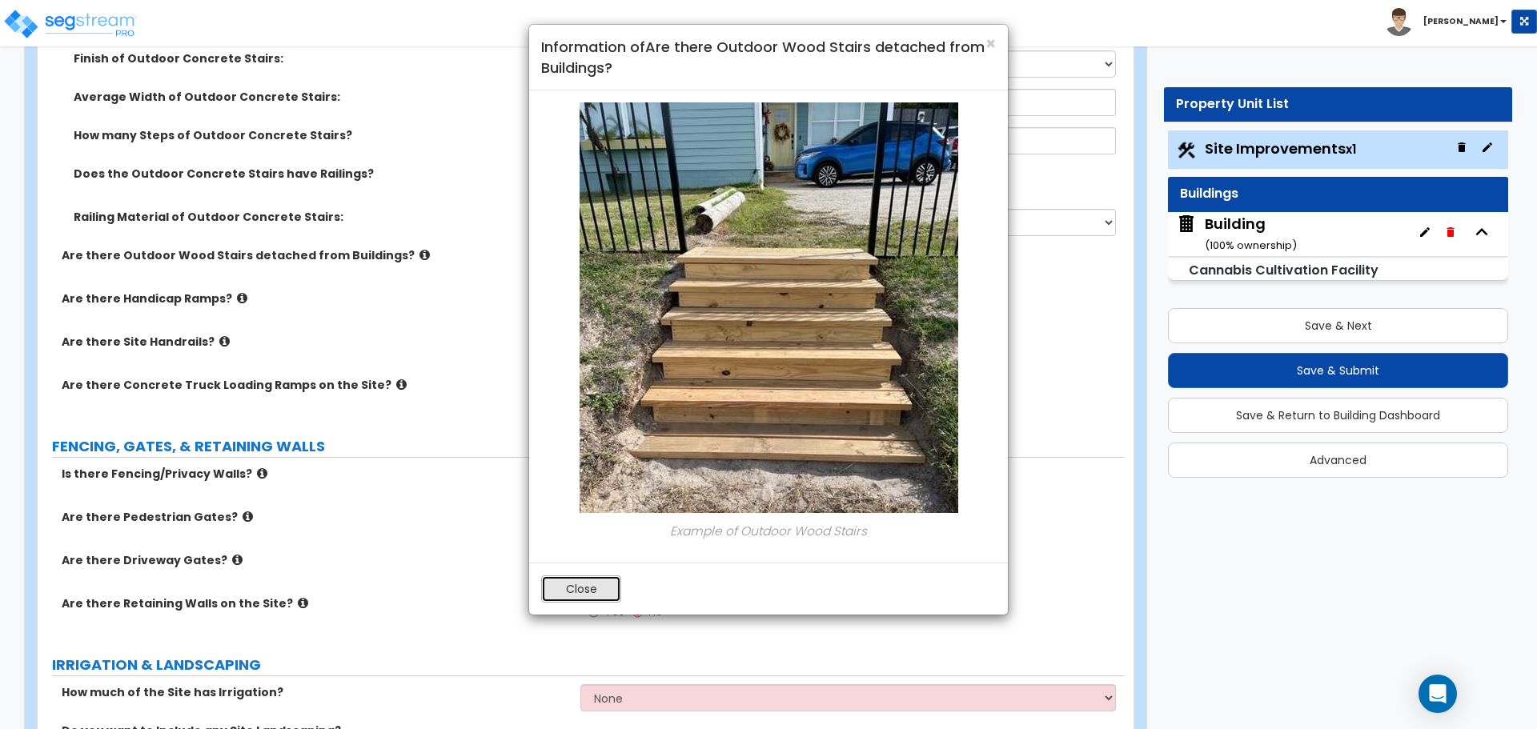
click at [599, 580] on button "Close" at bounding box center [581, 589] width 80 height 27
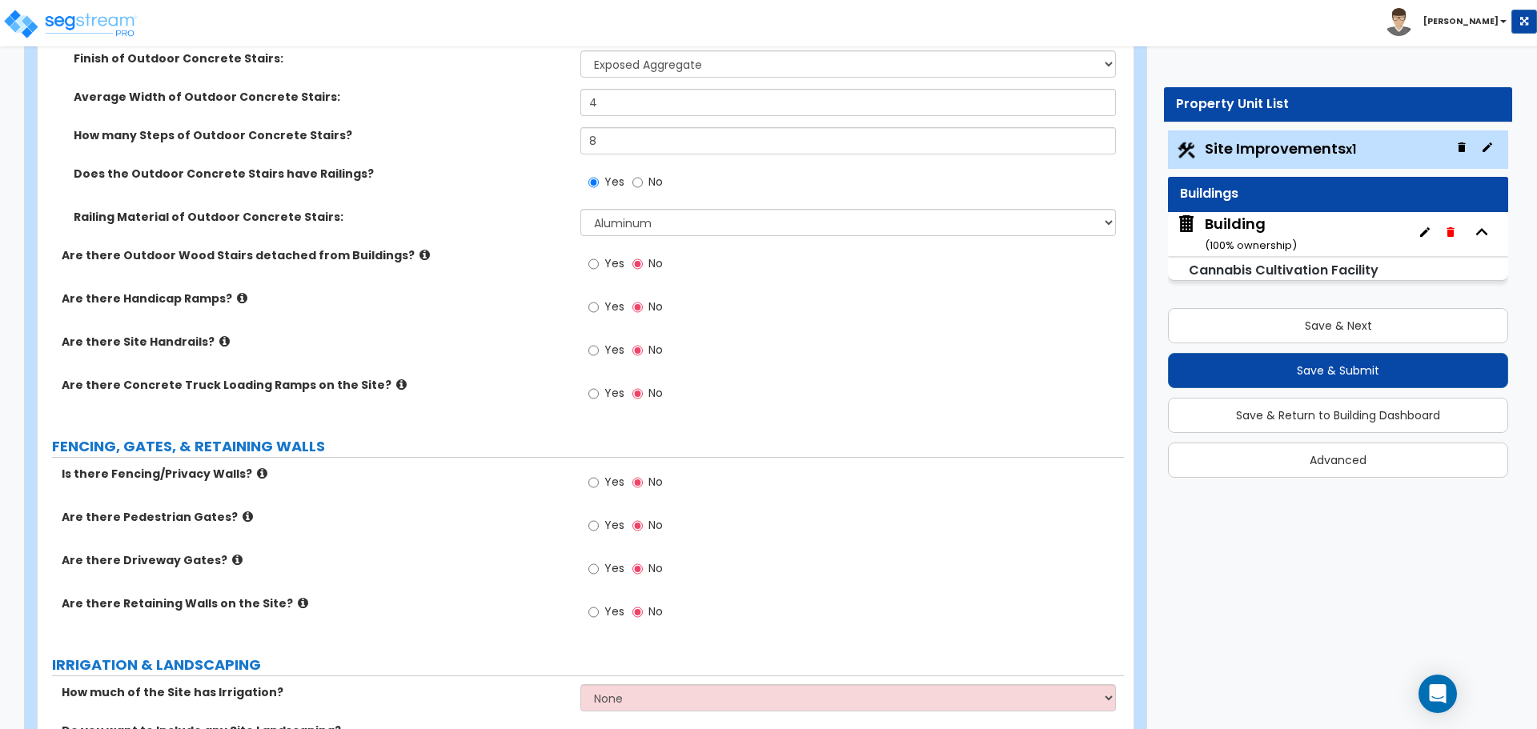
click at [617, 301] on span "Yes" at bounding box center [614, 307] width 20 height 16
click at [599, 301] on input "Yes" at bounding box center [593, 308] width 10 height 18
radio input "true"
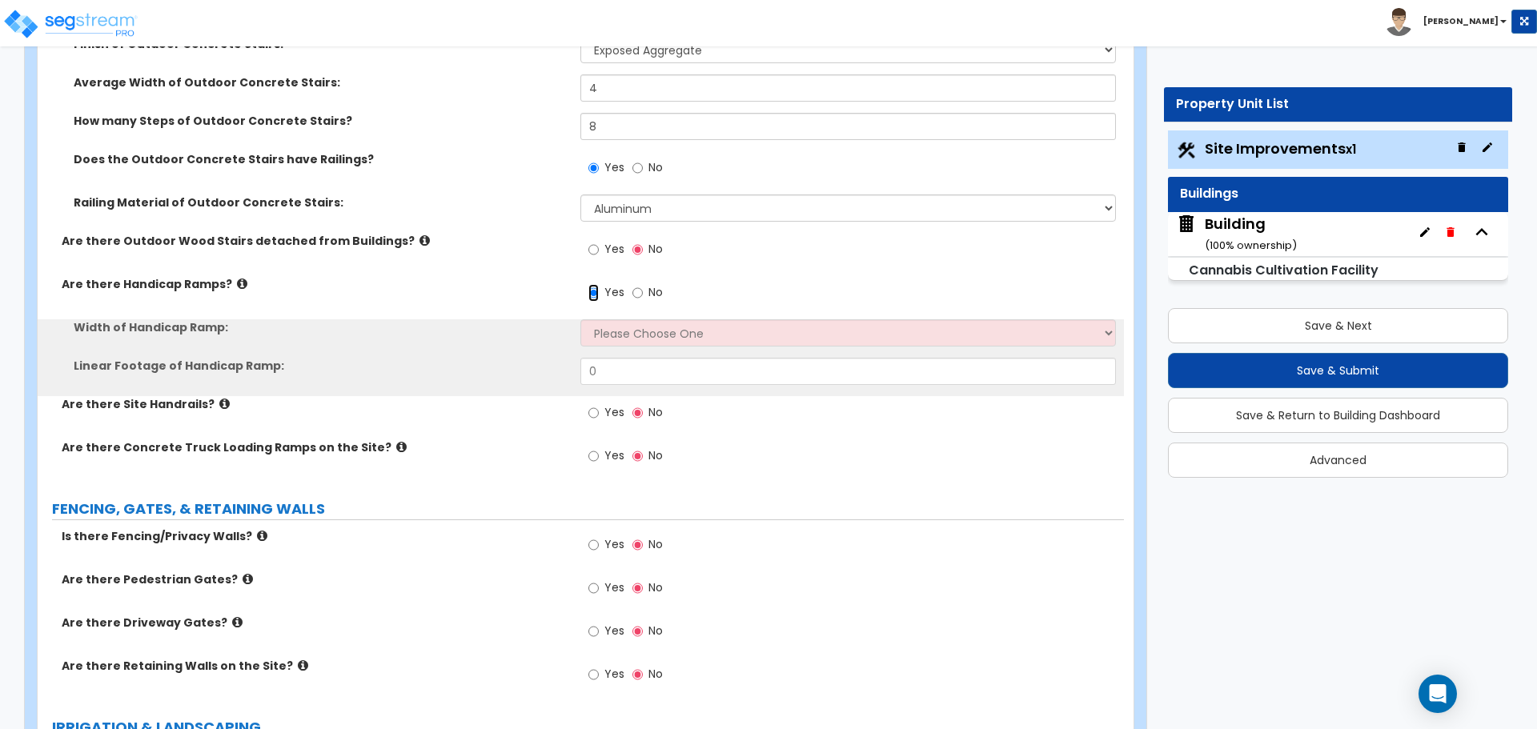
scroll to position [3030, 0]
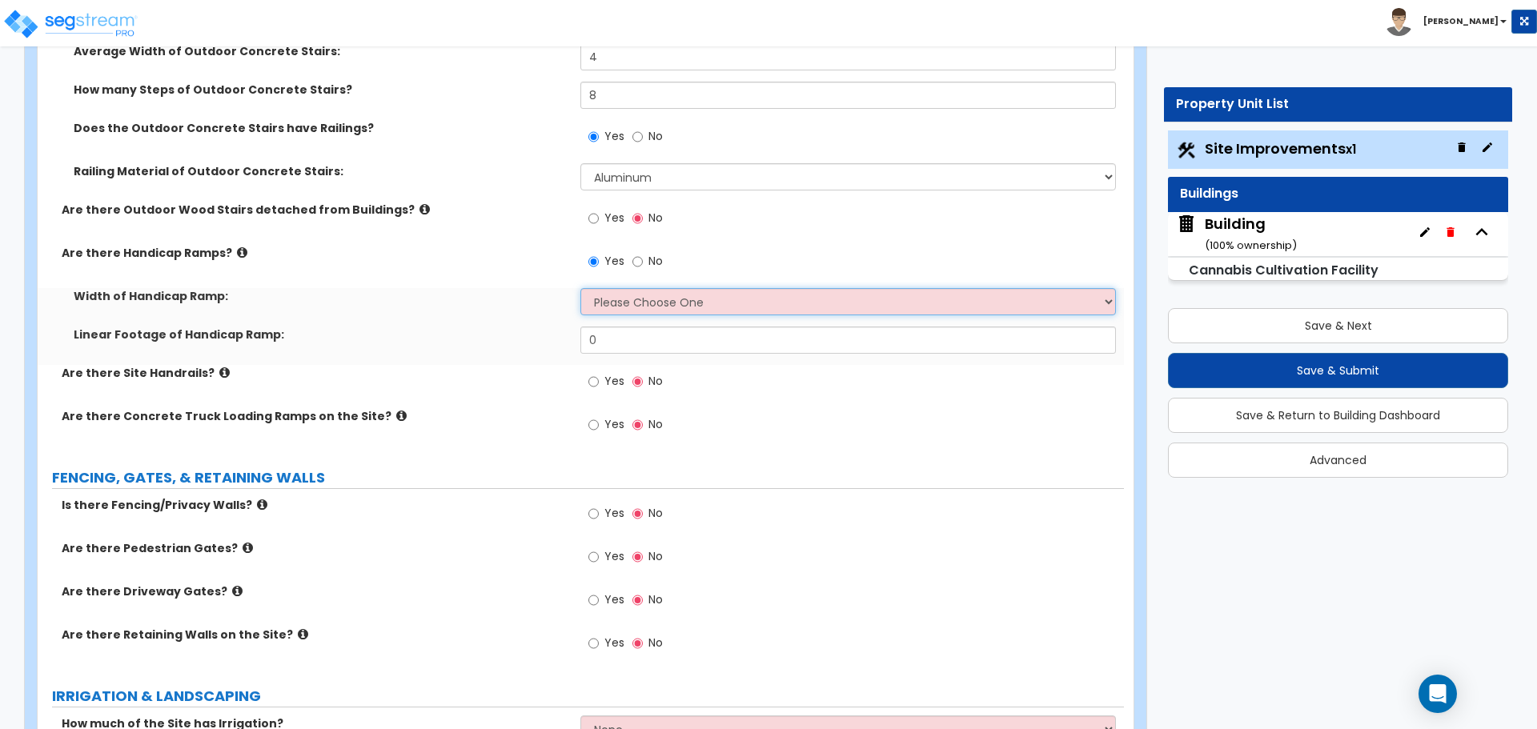
click at [652, 303] on select "Please Choose One 3' width 5' width" at bounding box center [847, 301] width 535 height 27
select select "1"
click at [580, 288] on select "Please Choose One 3' width 5' width" at bounding box center [847, 301] width 535 height 27
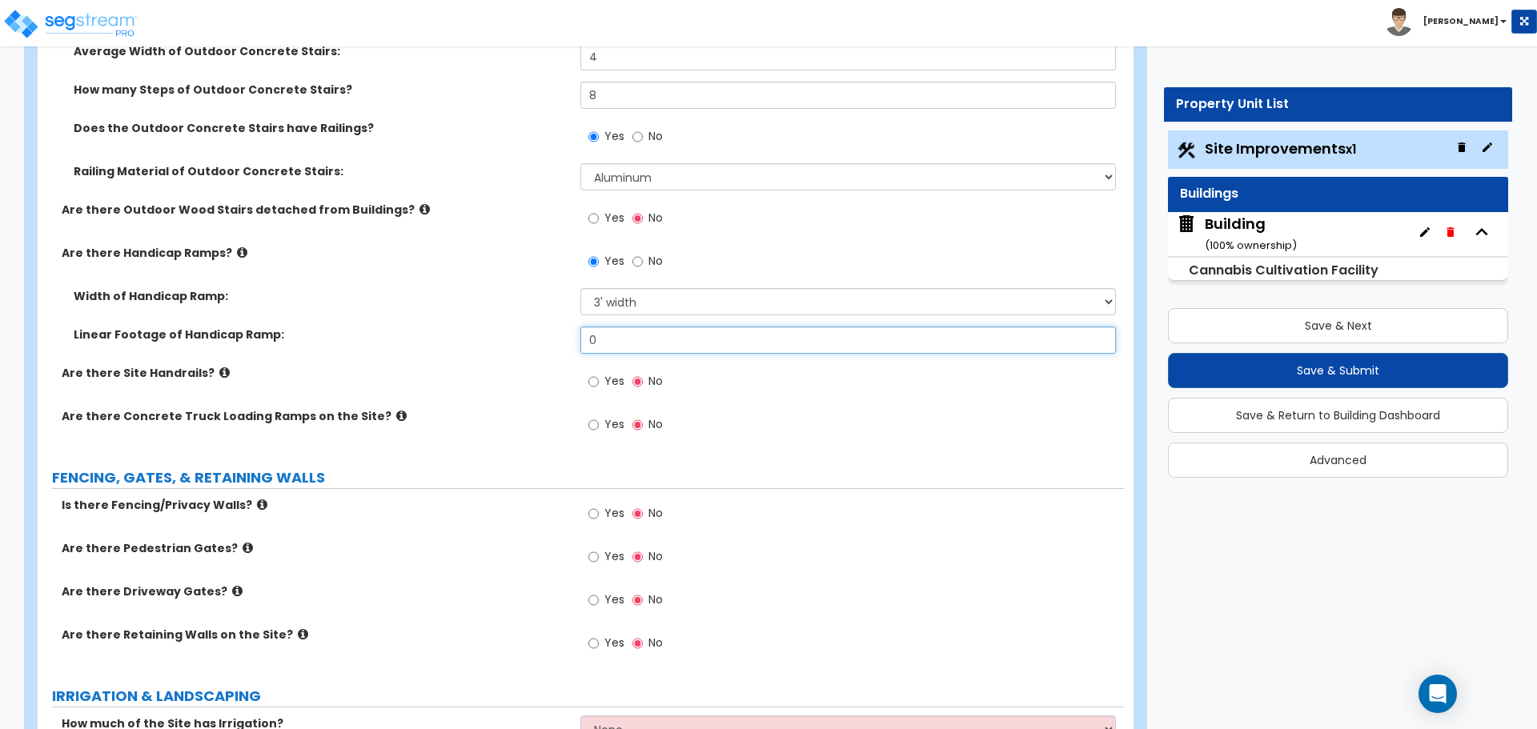
drag, startPoint x: 636, startPoint y: 328, endPoint x: 576, endPoint y: 334, distance: 61.1
click at [576, 334] on div "Linear Footage of Handicap Ramp: 0" at bounding box center [581, 346] width 1086 height 38
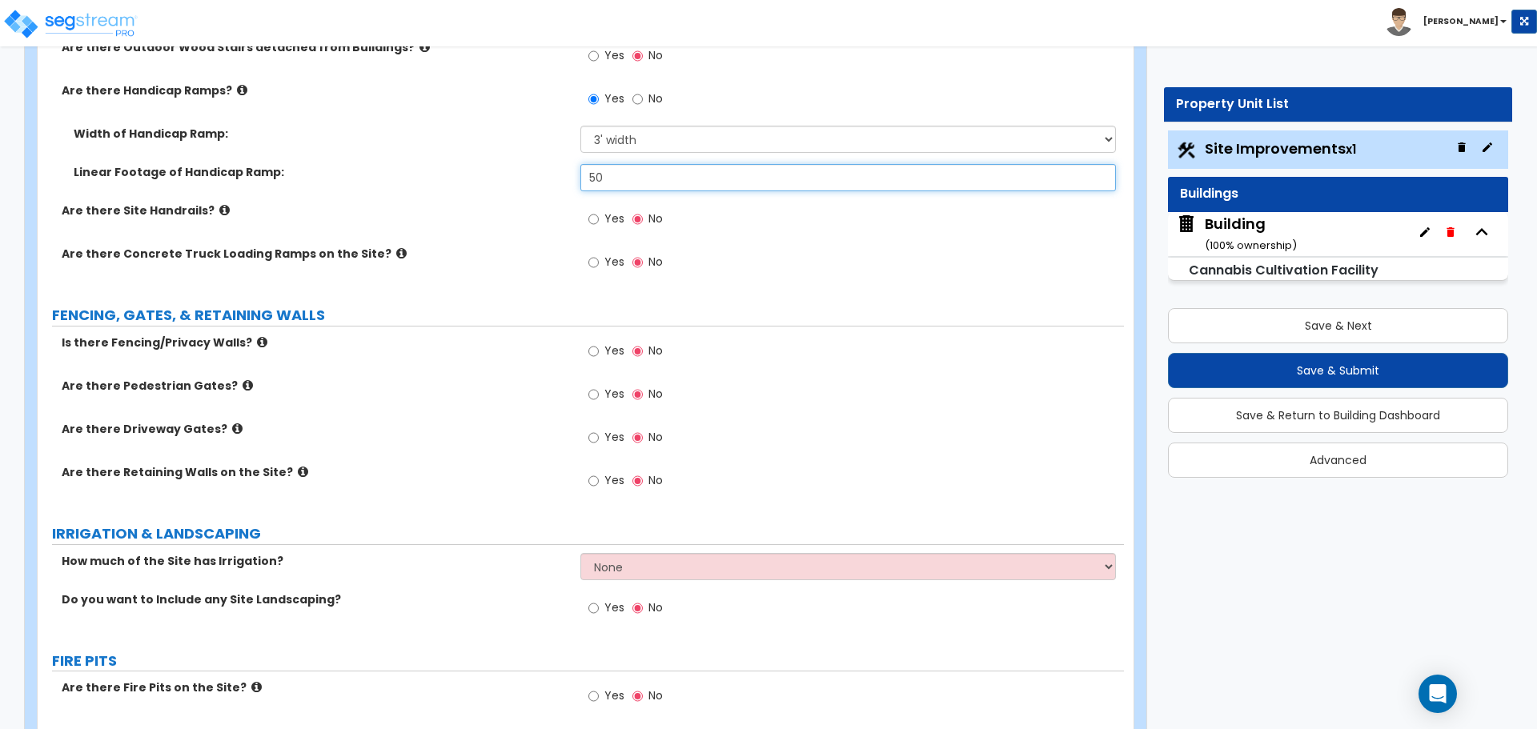
scroll to position [3193, 0]
type input "50"
click at [612, 216] on span "Yes" at bounding box center [614, 218] width 20 height 16
click at [599, 216] on input "Yes" at bounding box center [593, 219] width 10 height 18
radio input "true"
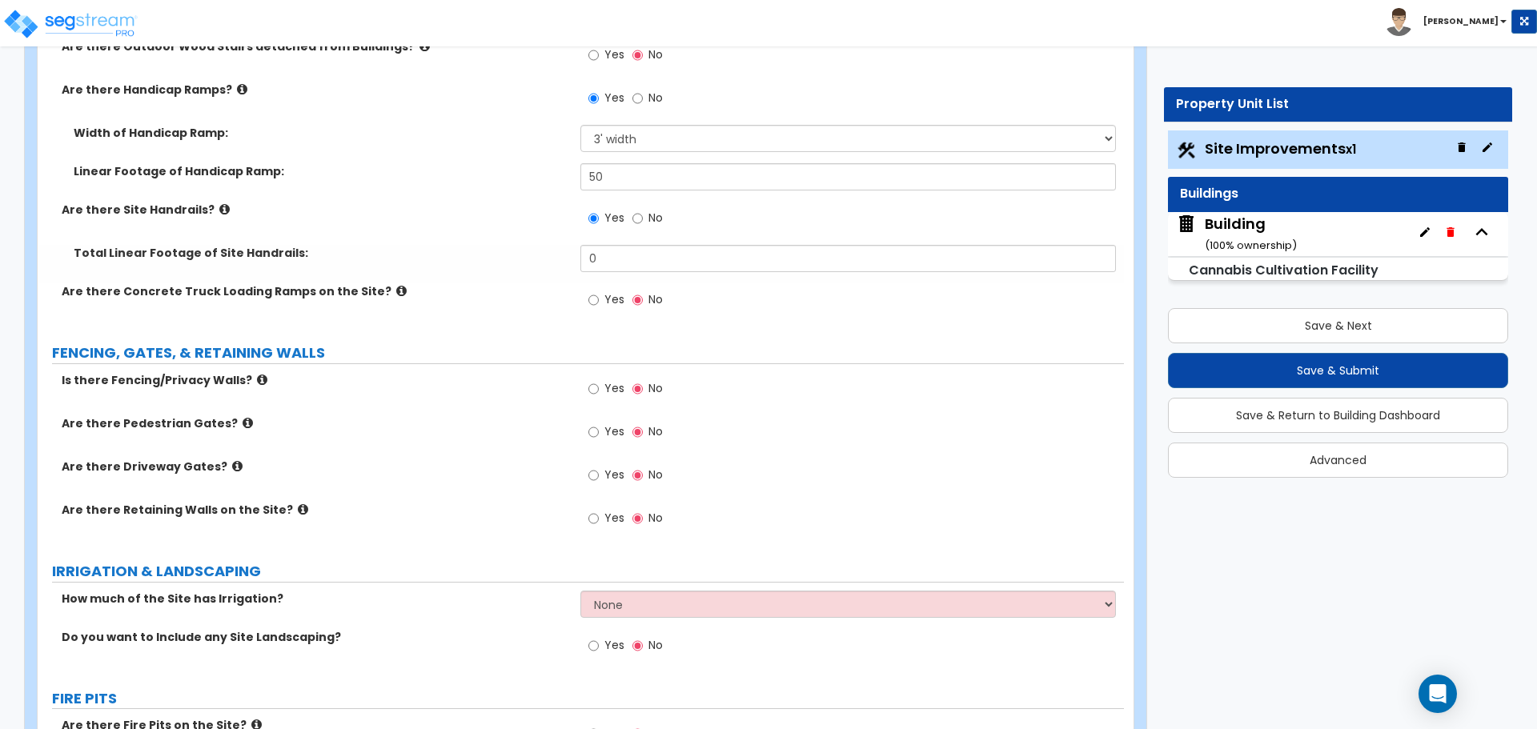
click at [219, 205] on icon at bounding box center [224, 209] width 10 height 12
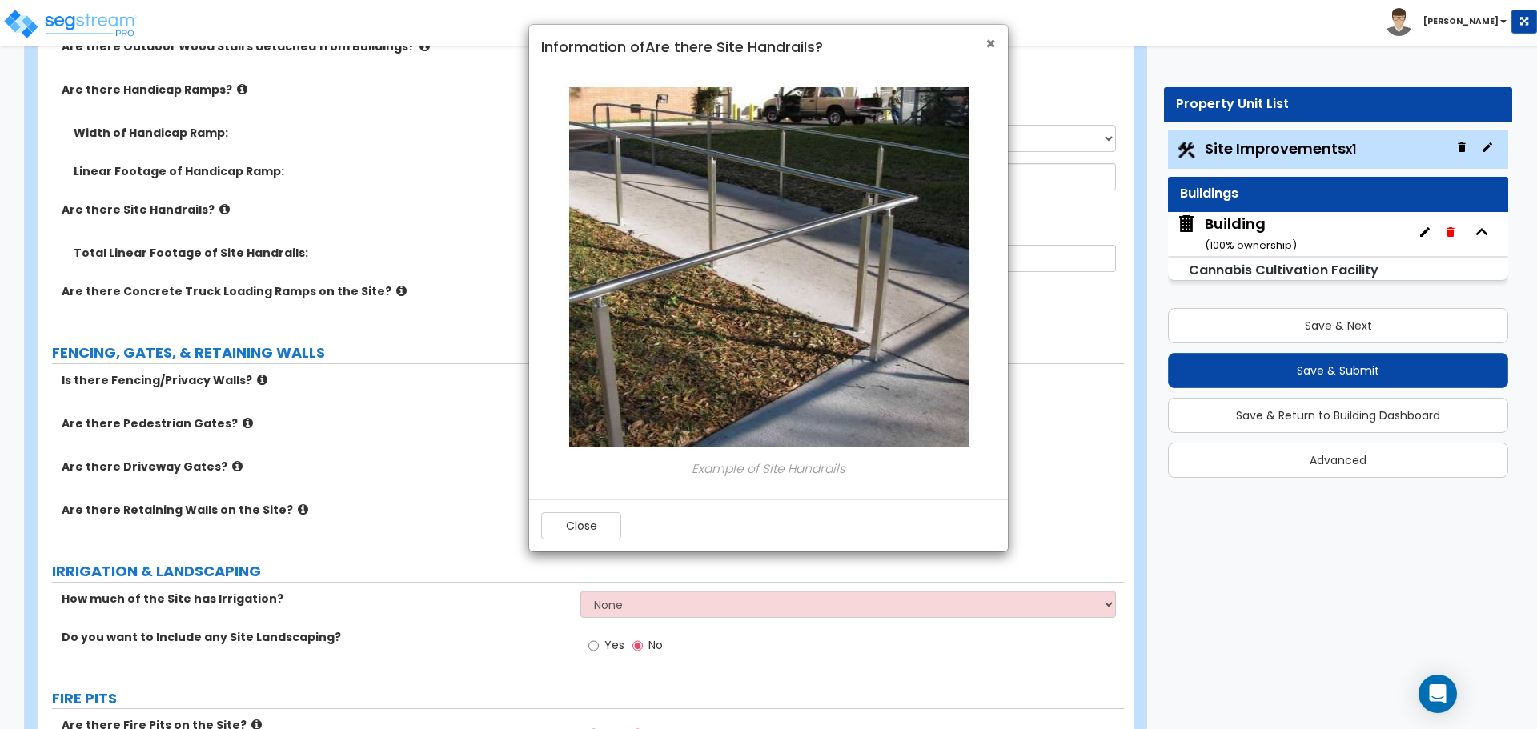
click at [993, 50] on span "×" at bounding box center [990, 43] width 10 height 23
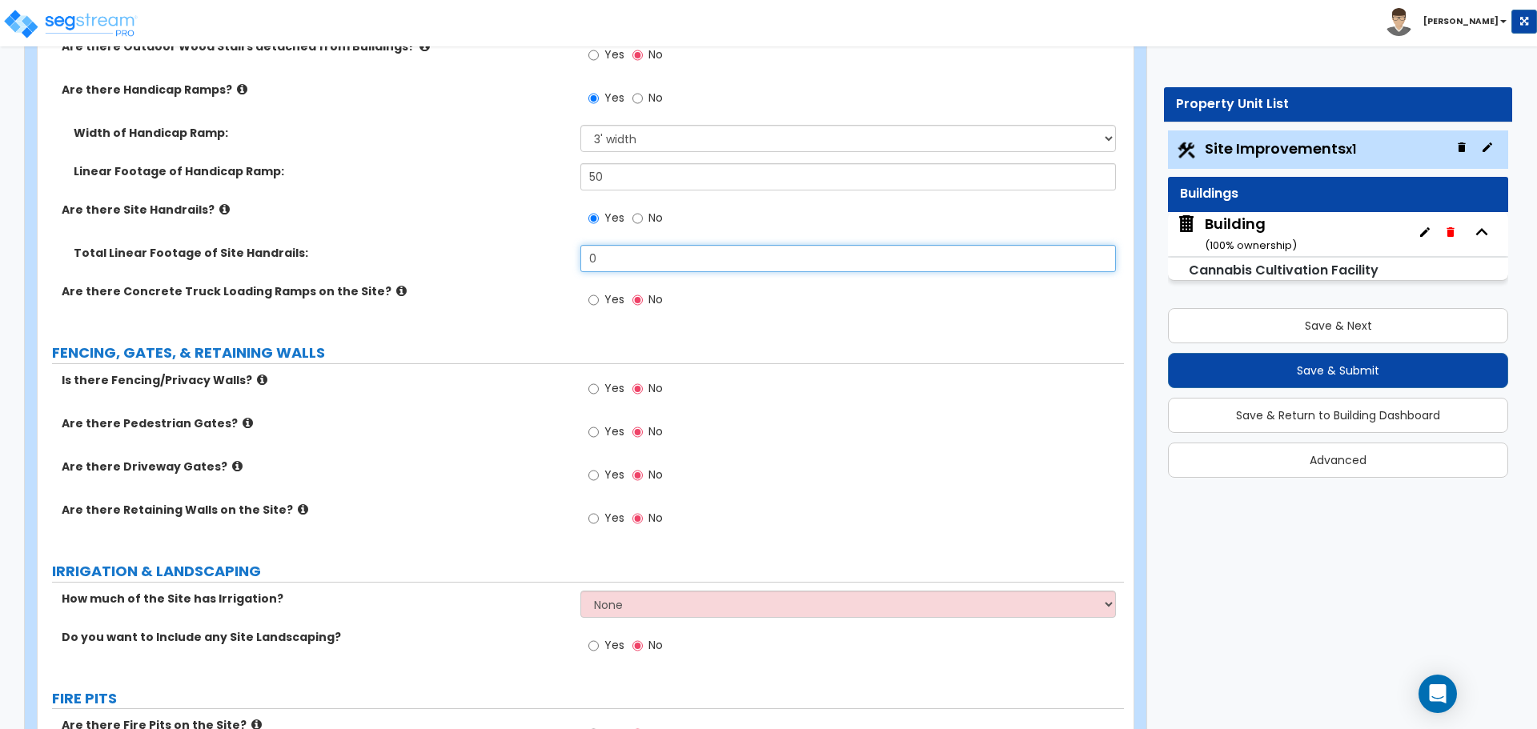
drag, startPoint x: 625, startPoint y: 259, endPoint x: 539, endPoint y: 244, distance: 87.8
click at [538, 245] on div "Total Linear Footage of Site Handrails: 0" at bounding box center [581, 264] width 1086 height 38
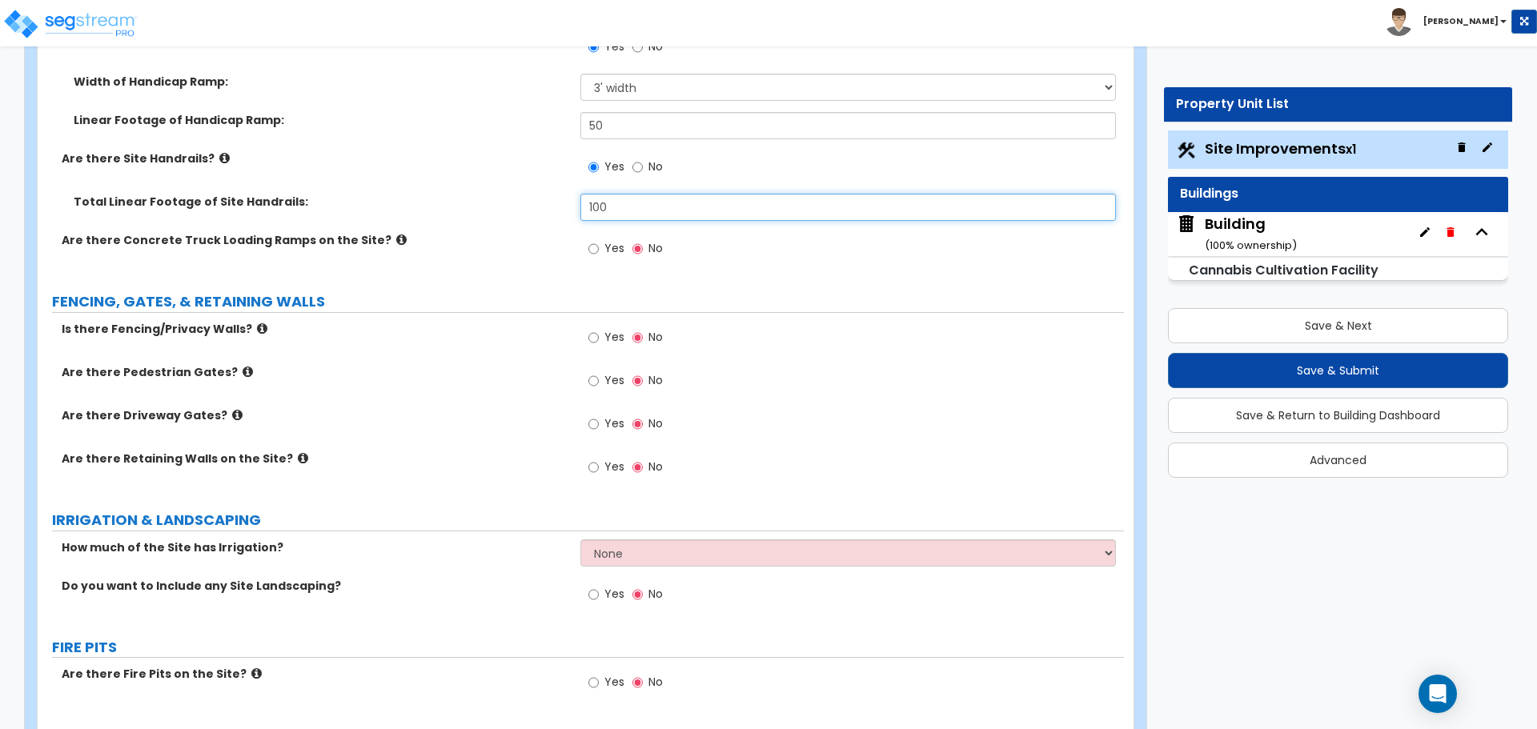
scroll to position [3250, 0]
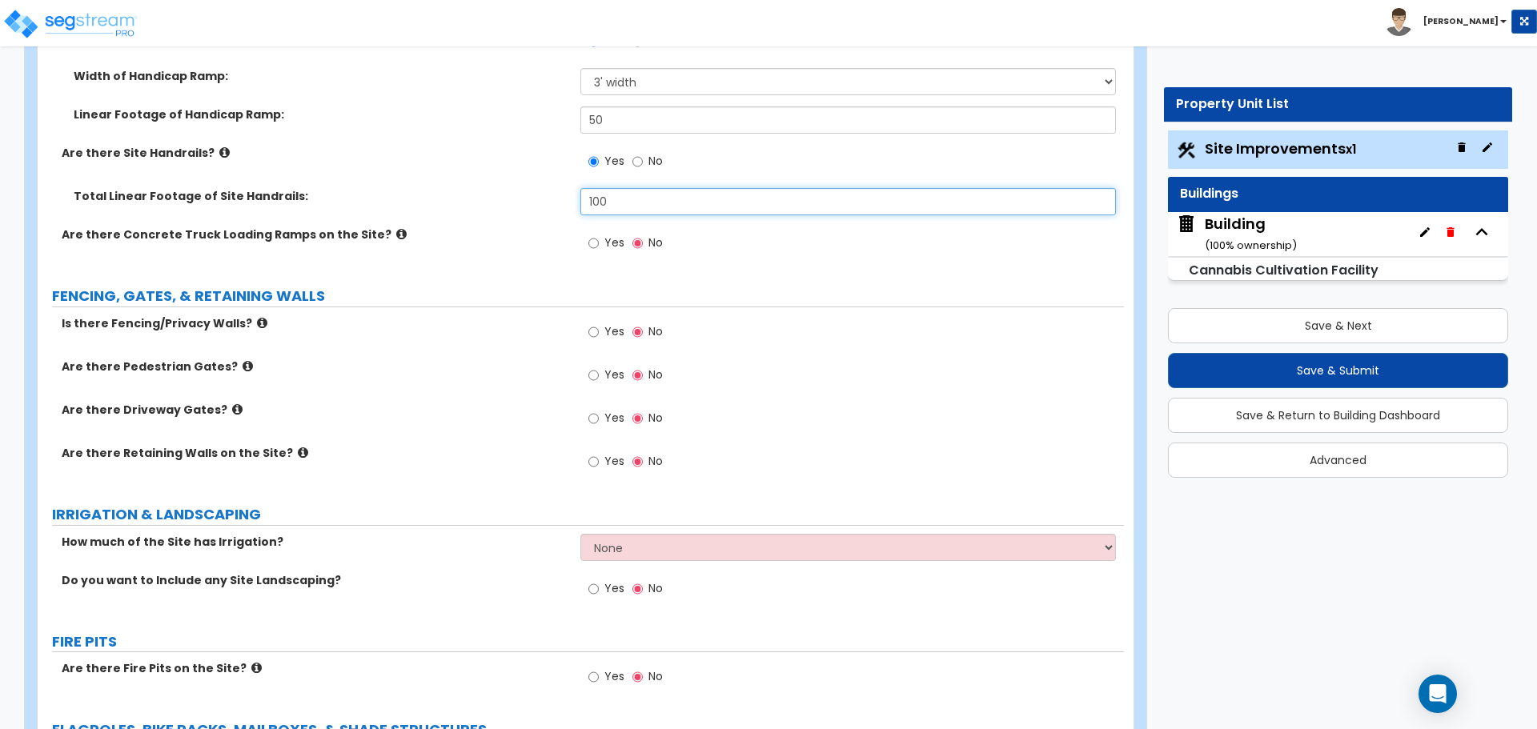
type input "100"
click at [396, 228] on icon at bounding box center [401, 234] width 10 height 12
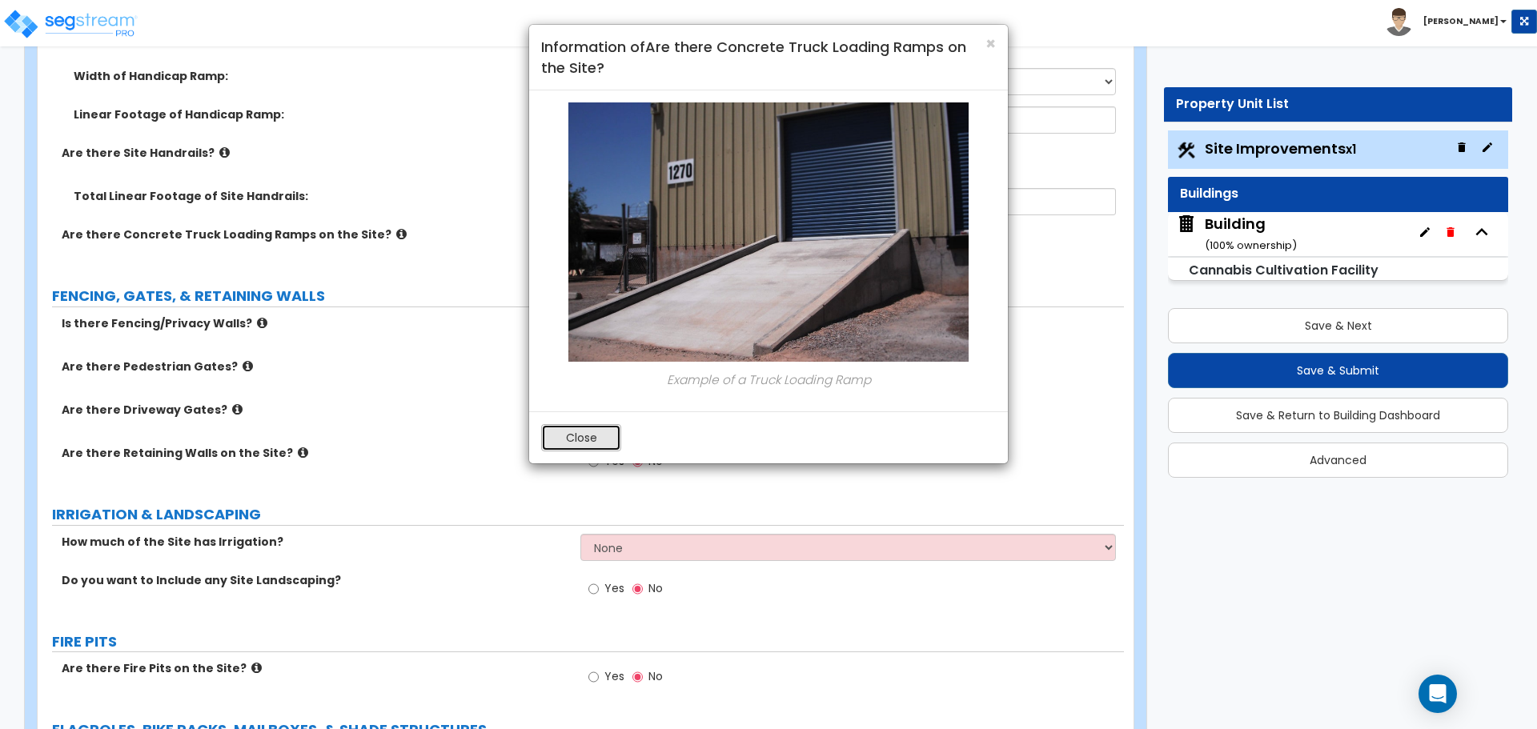
click at [585, 438] on button "Close" at bounding box center [581, 437] width 80 height 27
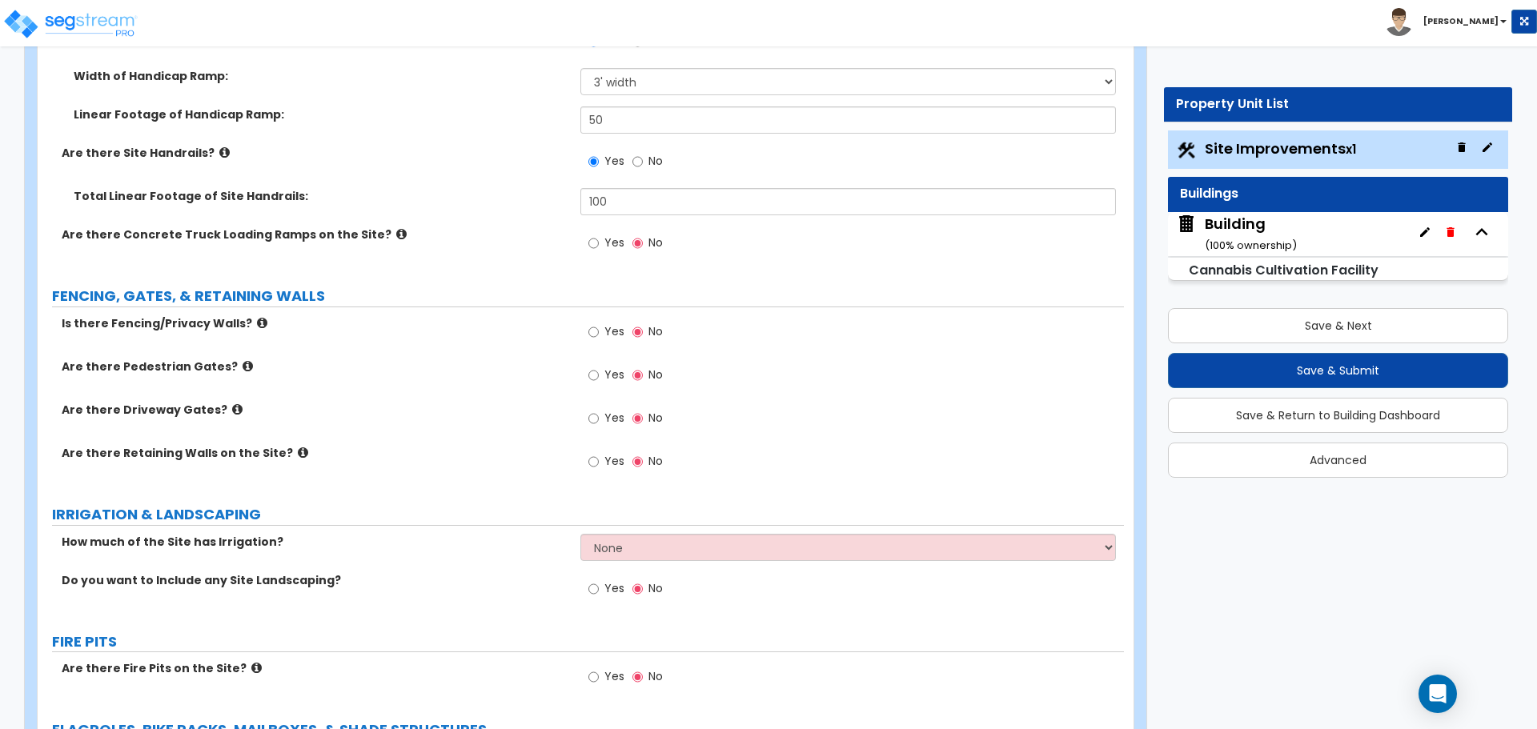
click at [396, 228] on icon at bounding box center [401, 234] width 10 height 12
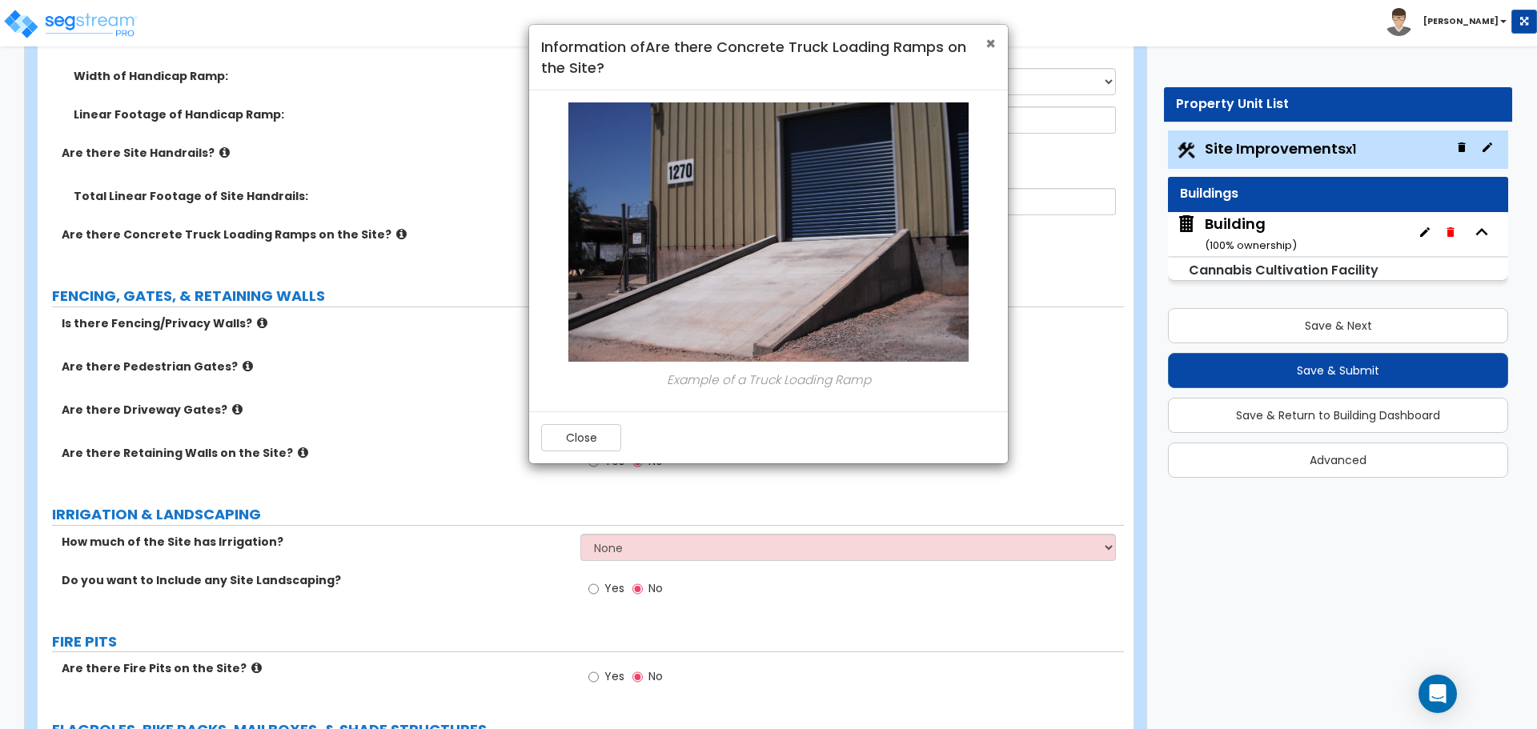
click at [992, 51] on span "×" at bounding box center [990, 43] width 10 height 23
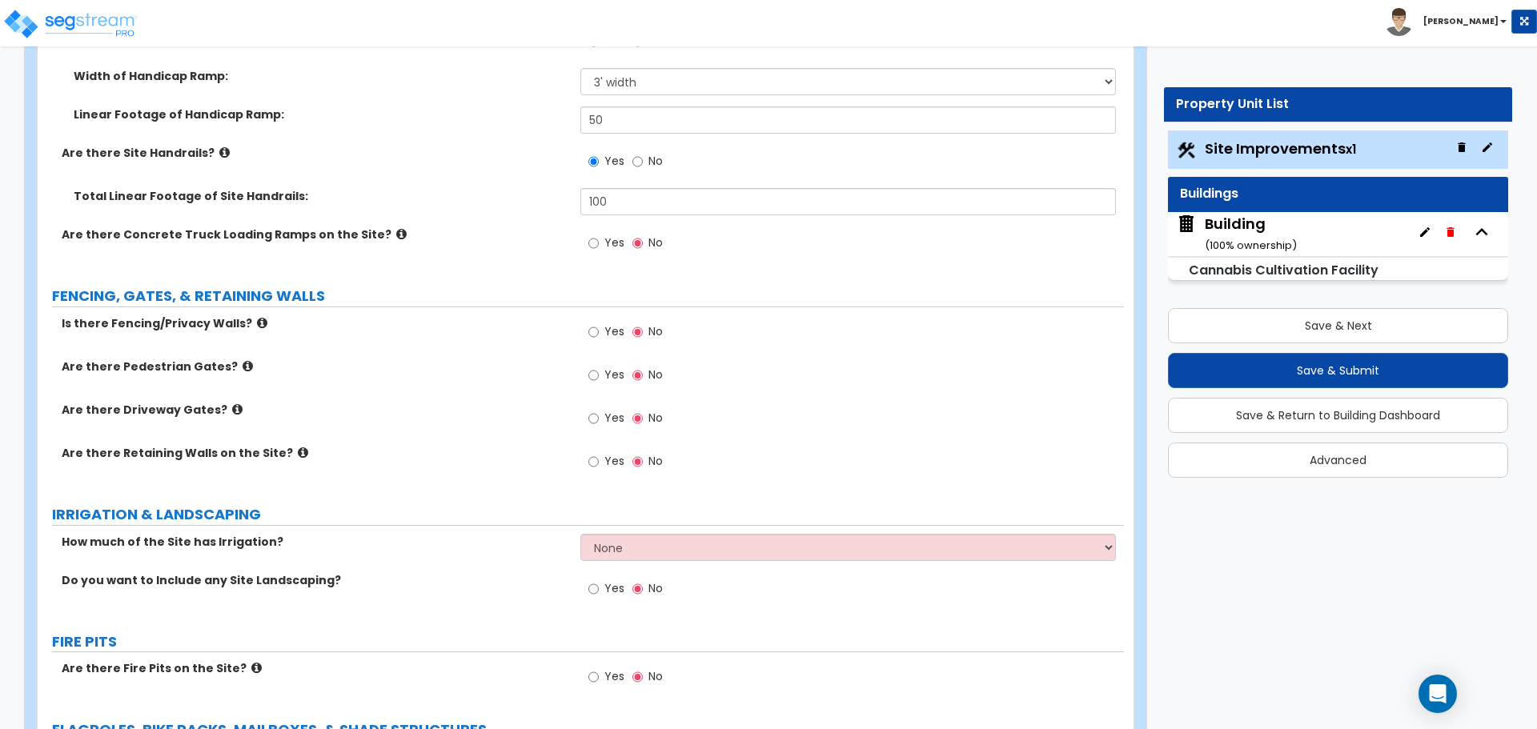
click at [614, 239] on span "Yes" at bounding box center [614, 243] width 20 height 16
click at [599, 239] on input "Yes" at bounding box center [593, 244] width 10 height 18
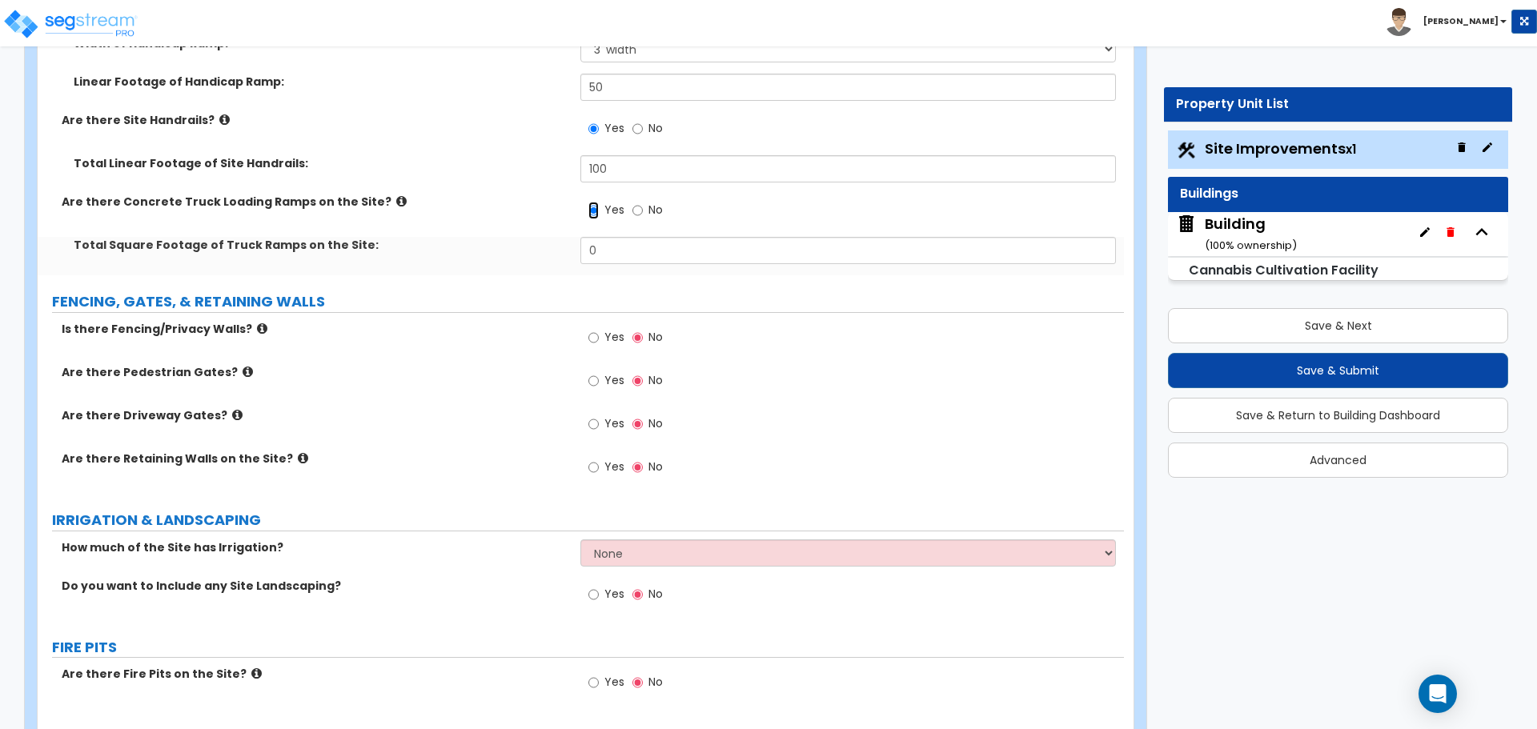
scroll to position [3285, 0]
click at [640, 207] on input "No" at bounding box center [637, 208] width 10 height 18
radio input "false"
radio input "true"
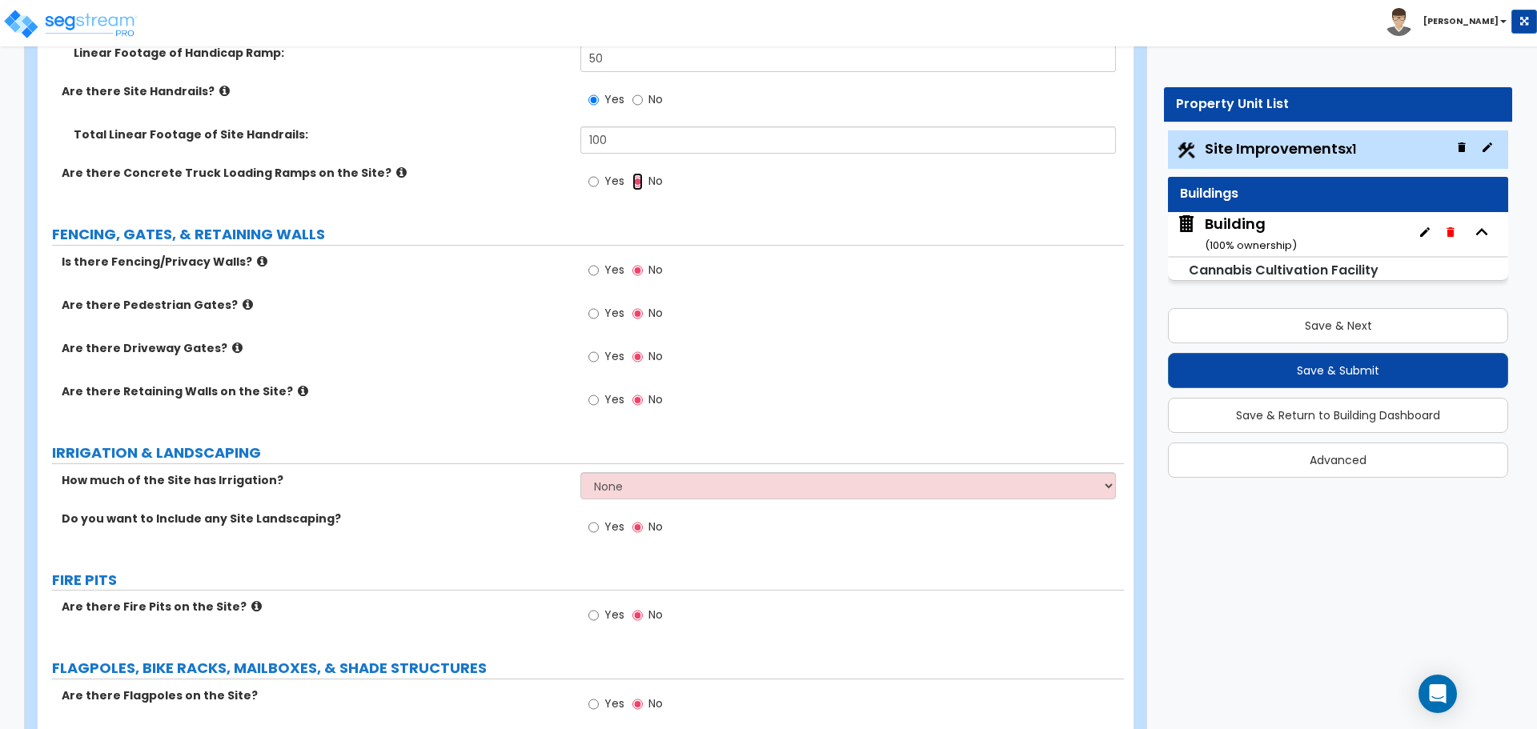
scroll to position [3320, 0]
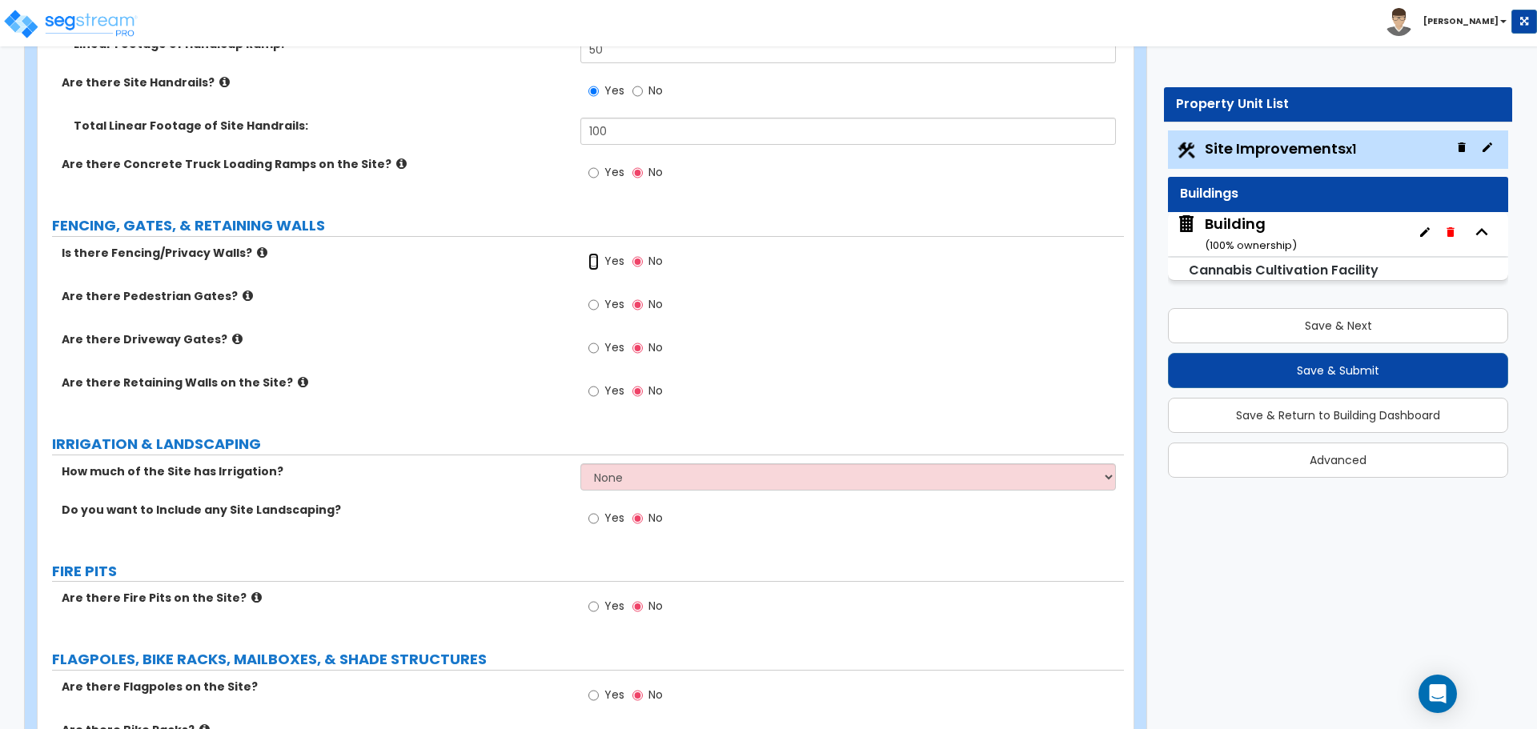
click at [592, 258] on input "Yes" at bounding box center [593, 262] width 10 height 18
radio input "true"
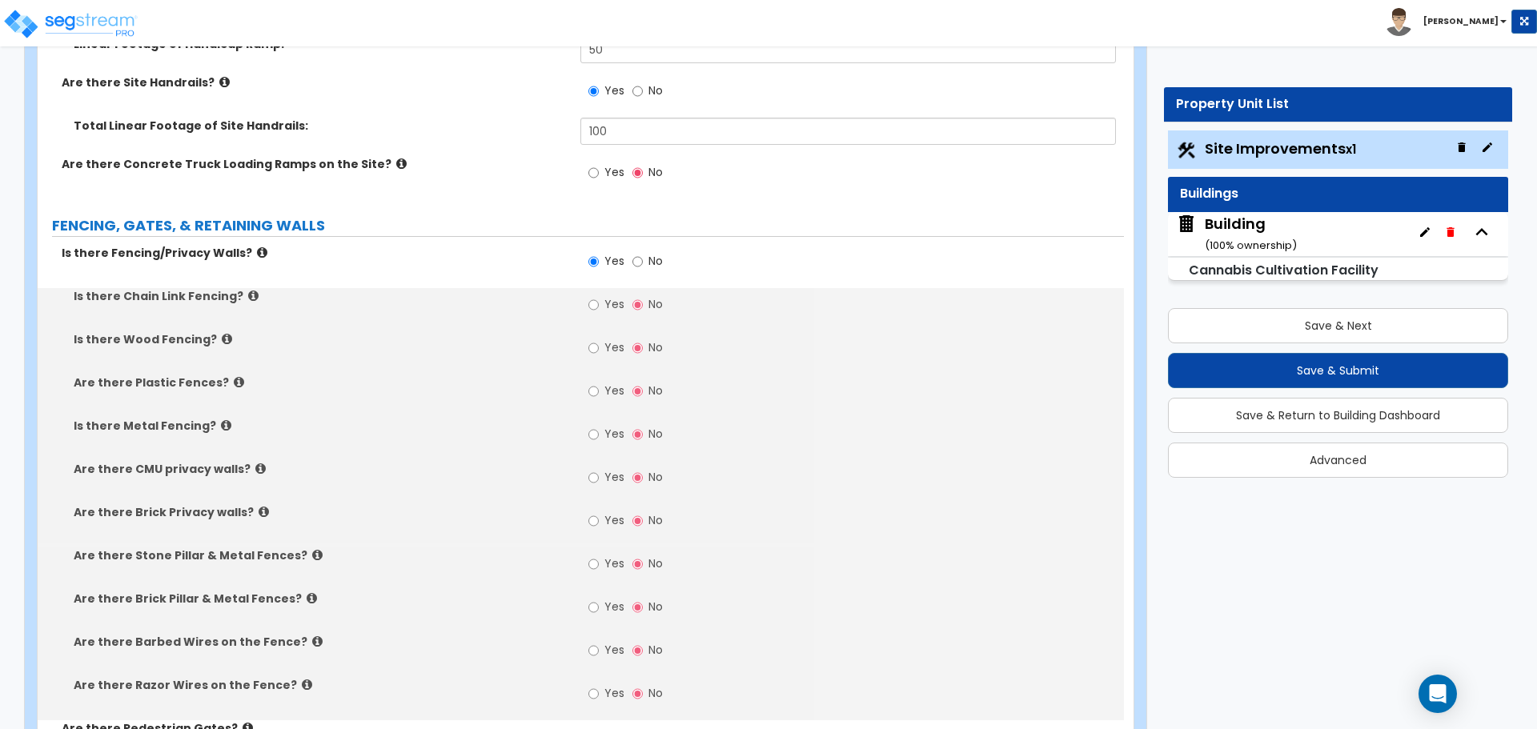
click at [257, 247] on icon at bounding box center [262, 253] width 10 height 12
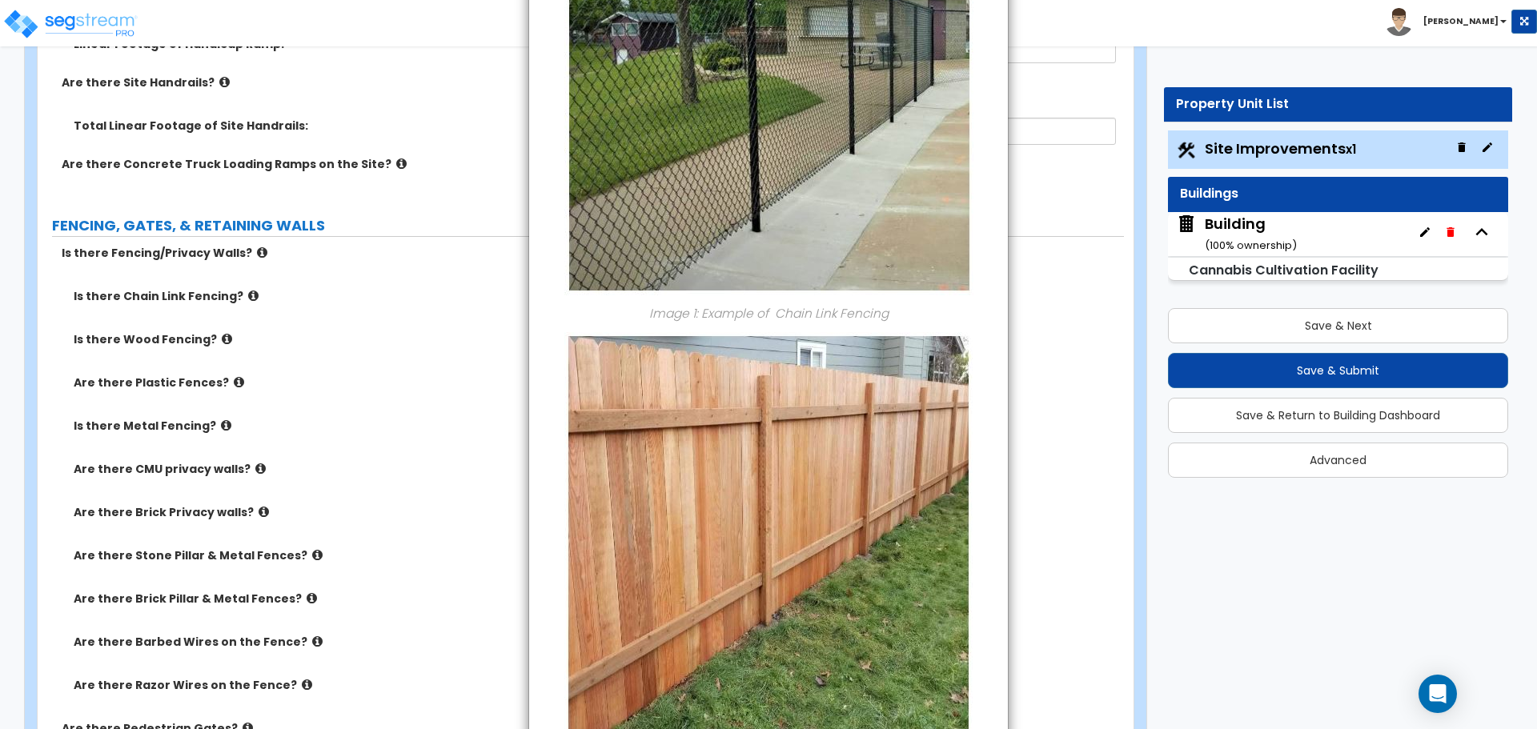
scroll to position [0, 0]
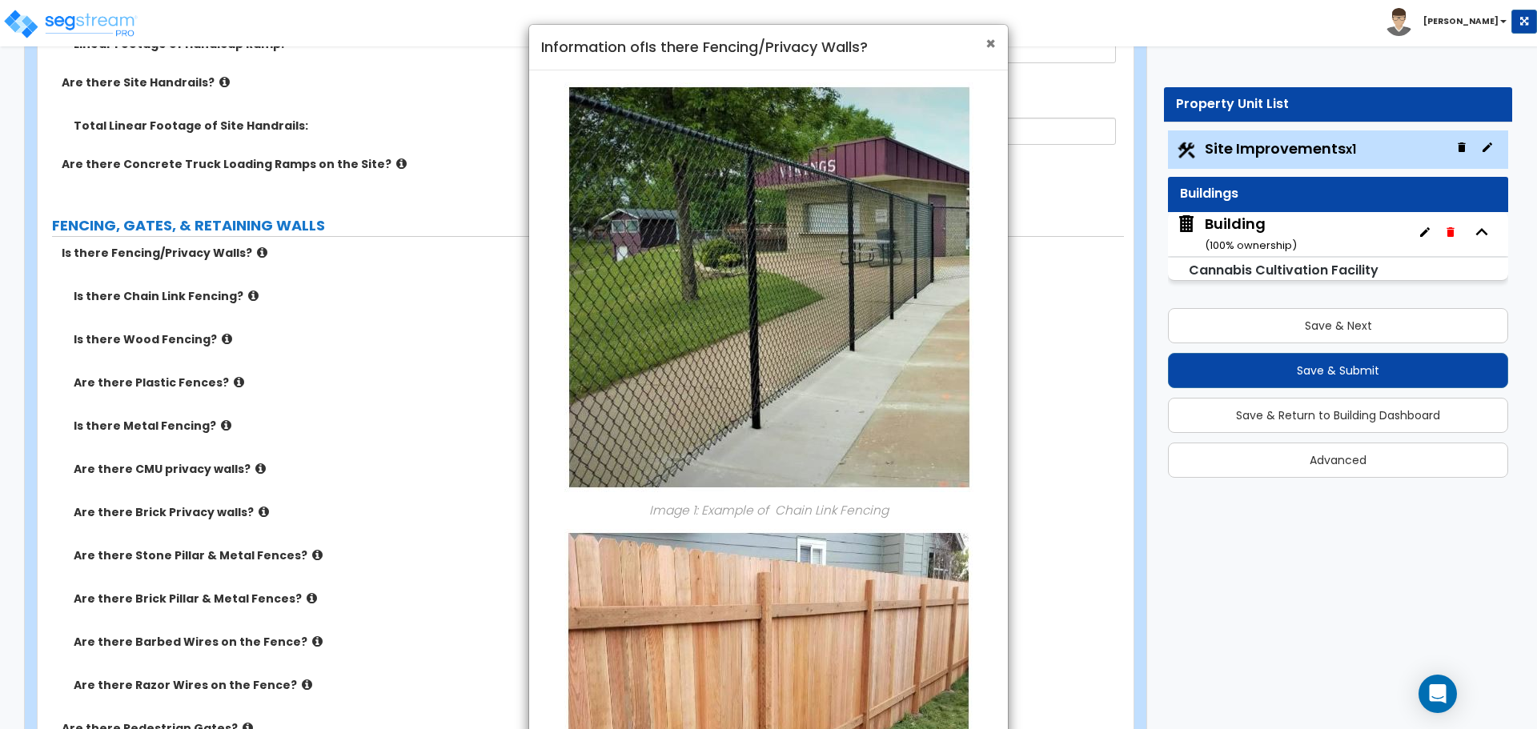
click at [986, 48] on span "×" at bounding box center [990, 43] width 10 height 23
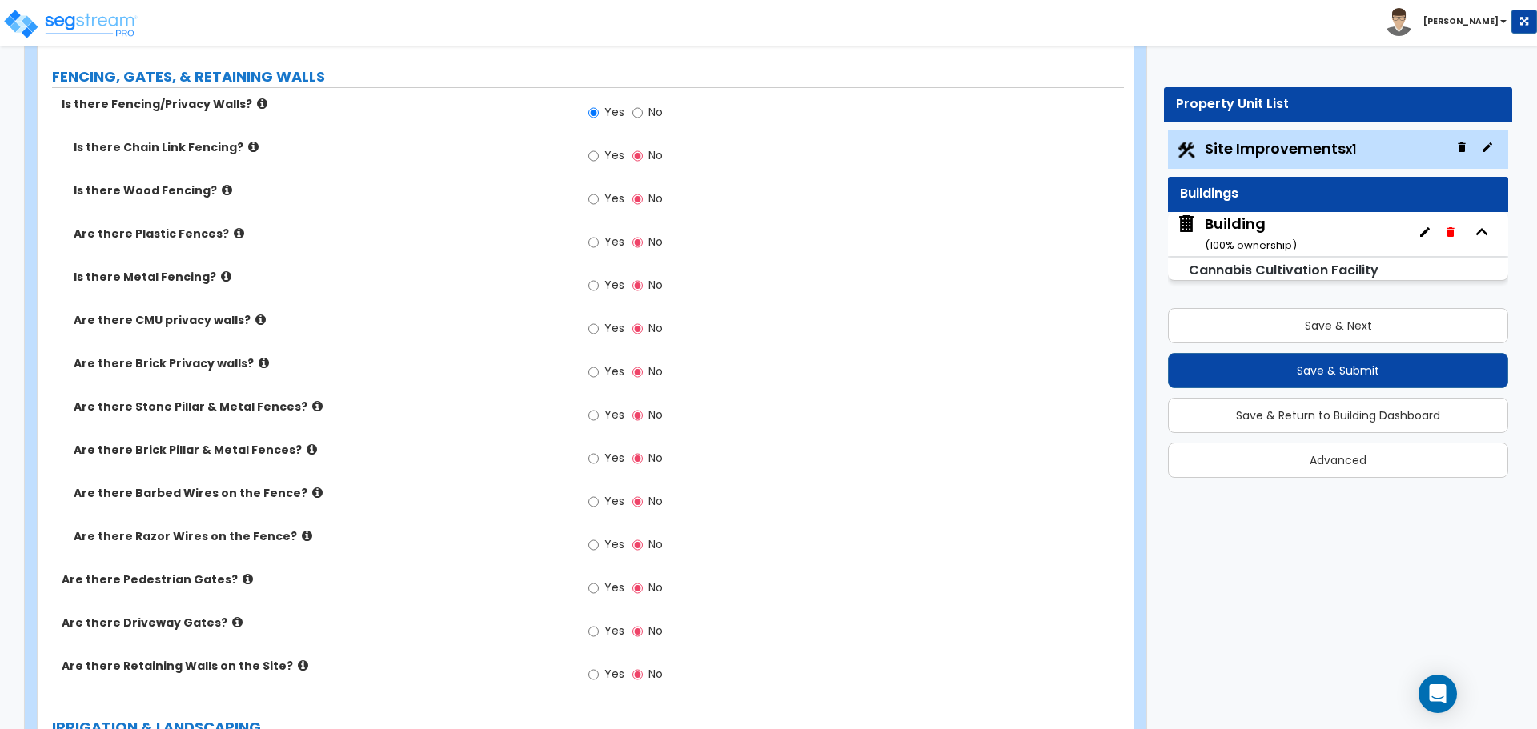
scroll to position [3472, 0]
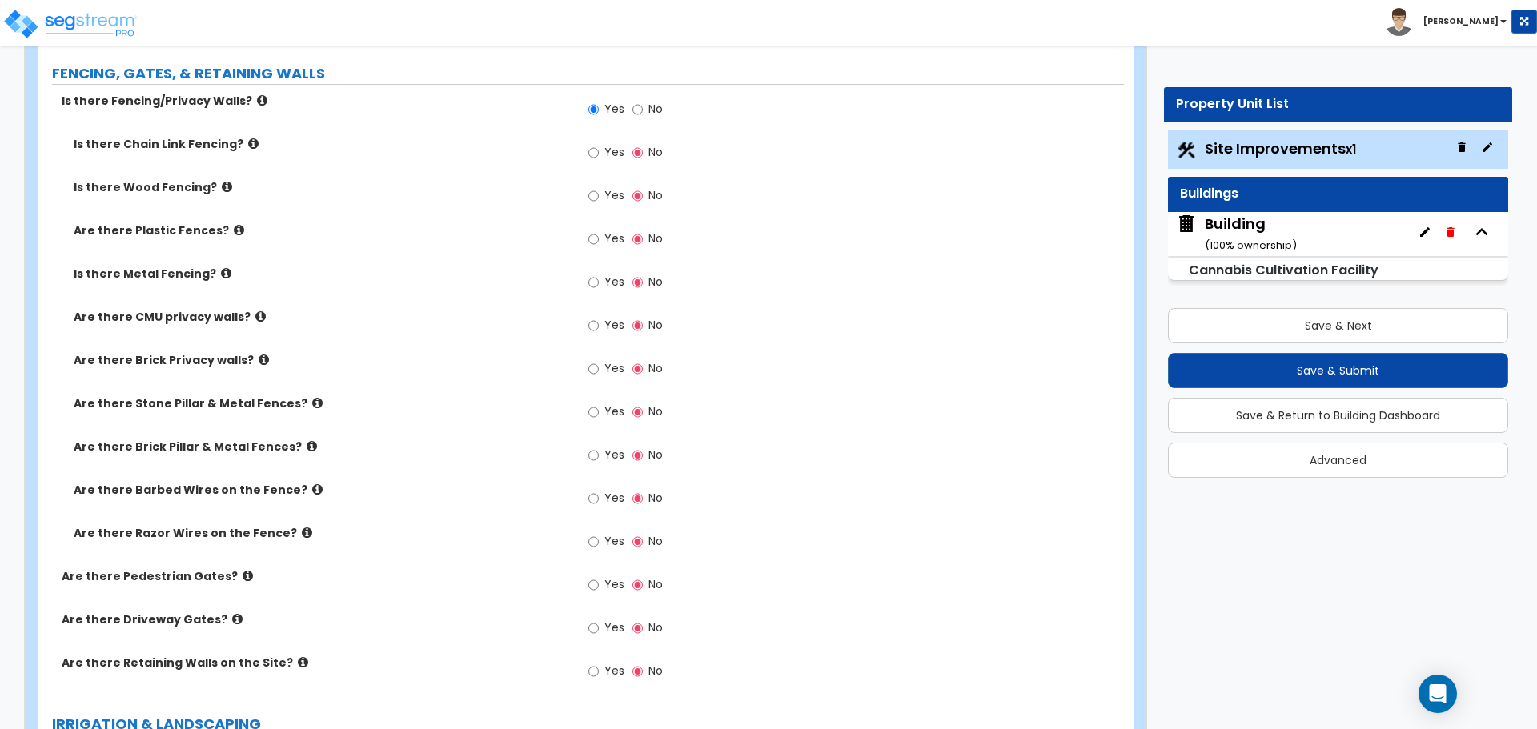
click at [600, 151] on label "Yes" at bounding box center [606, 154] width 36 height 27
click at [599, 151] on input "Yes" at bounding box center [593, 153] width 10 height 18
radio input "true"
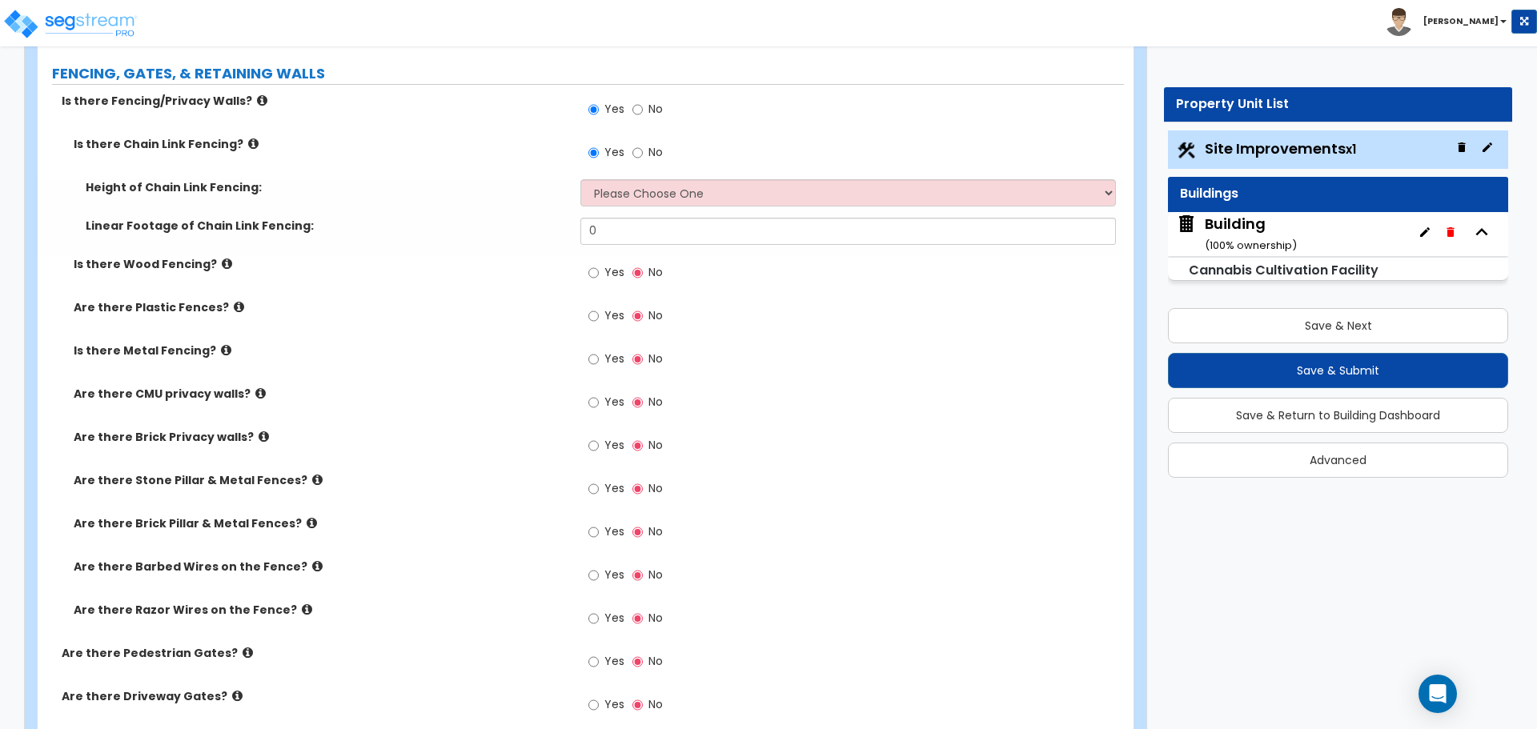
click at [614, 275] on span "Yes" at bounding box center [614, 272] width 20 height 16
click at [599, 275] on input "Yes" at bounding box center [593, 273] width 10 height 18
radio input "true"
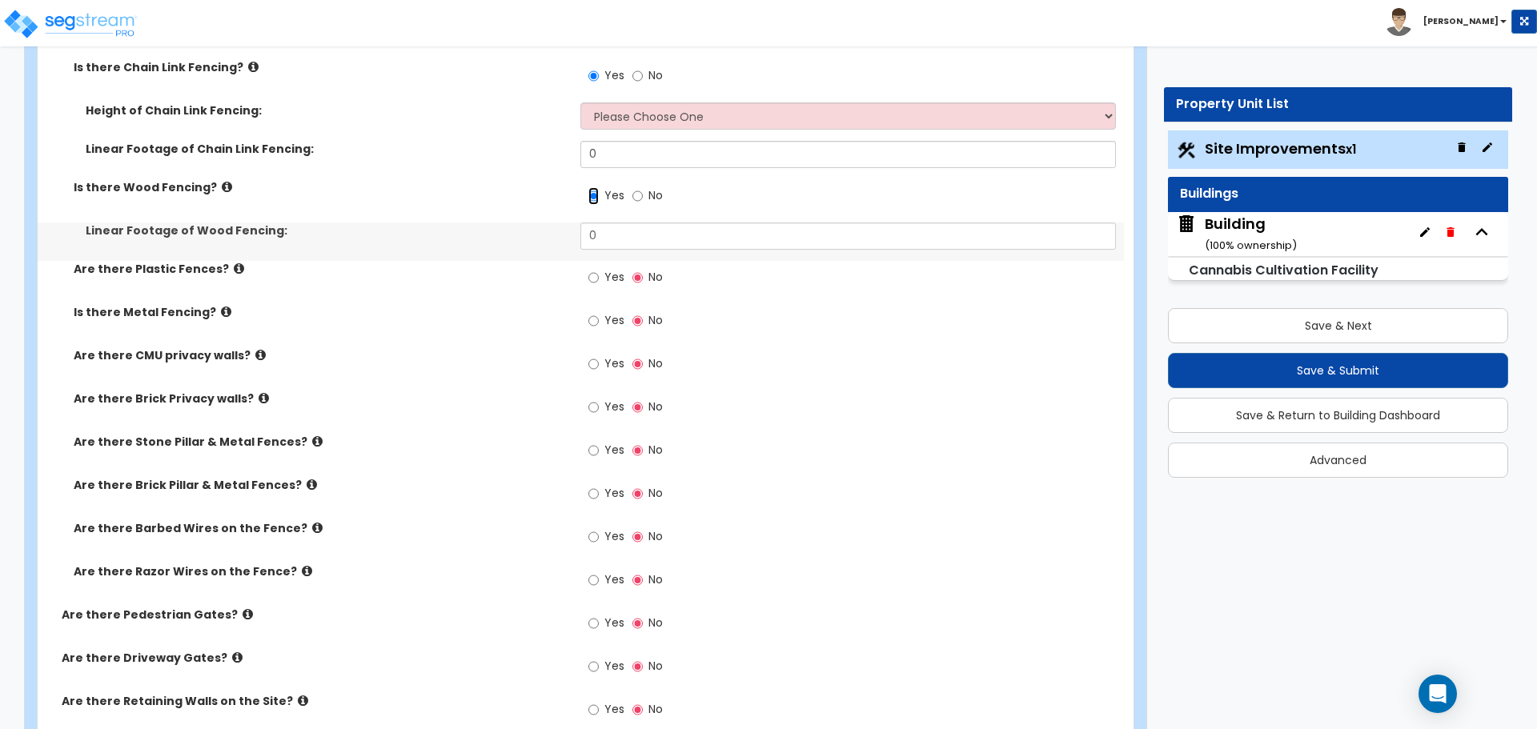
scroll to position [3552, 0]
click at [604, 278] on label "Yes" at bounding box center [606, 276] width 36 height 27
click at [599, 278] on input "Yes" at bounding box center [593, 276] width 10 height 18
radio input "true"
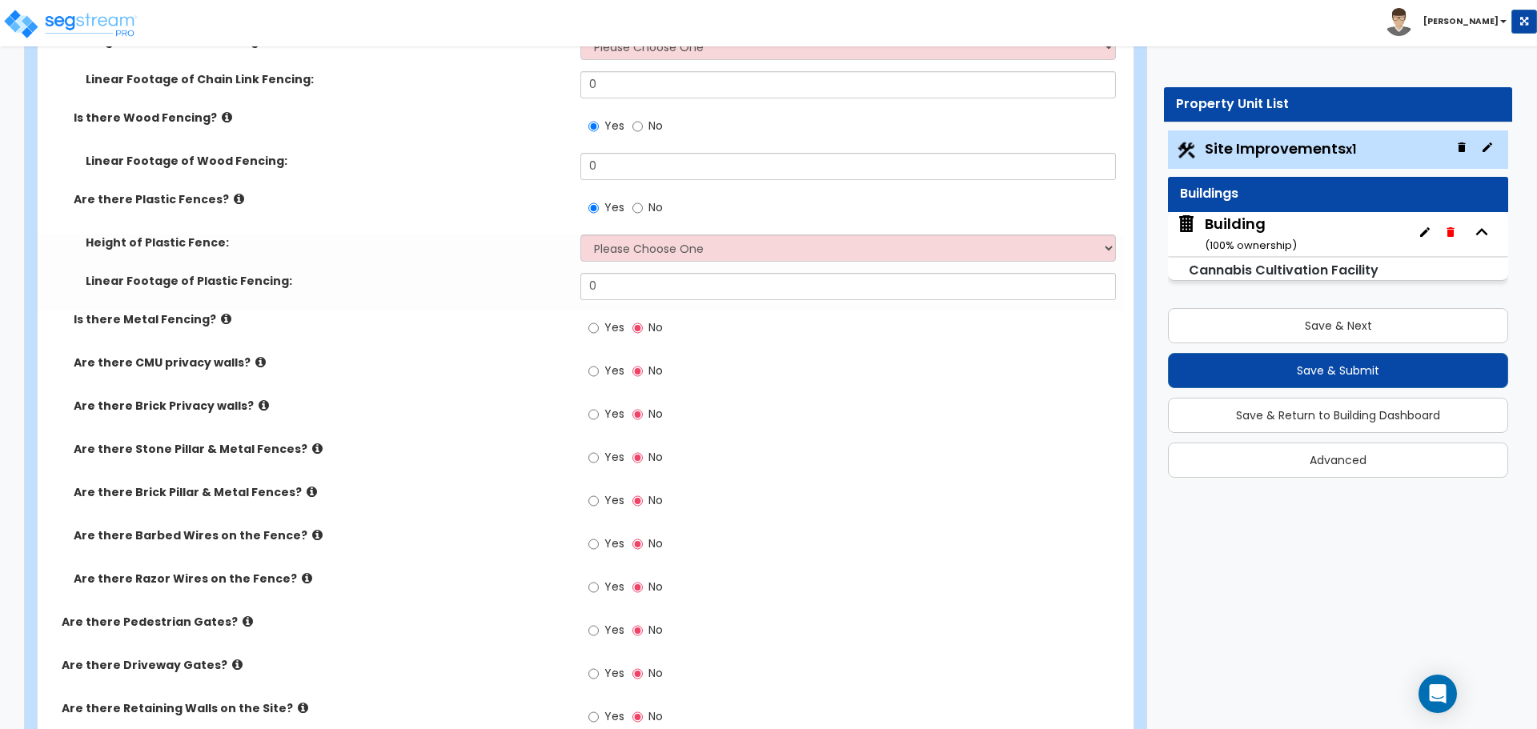
click at [610, 323] on span "Yes" at bounding box center [614, 327] width 20 height 16
click at [599, 323] on input "Yes" at bounding box center [593, 328] width 10 height 18
radio input "true"
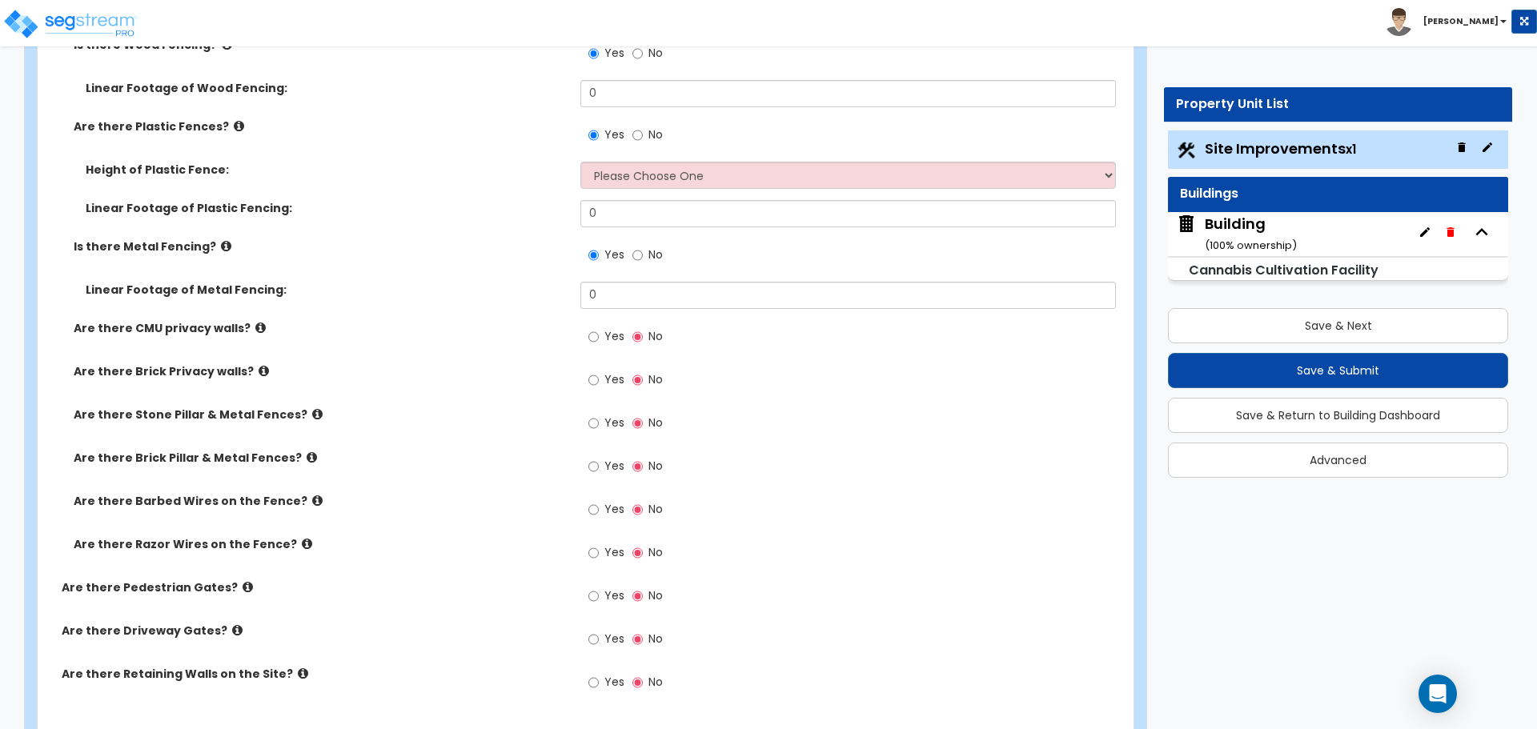
click at [613, 338] on span "Yes" at bounding box center [614, 336] width 20 height 16
click at [599, 338] on input "Yes" at bounding box center [593, 337] width 10 height 18
radio input "true"
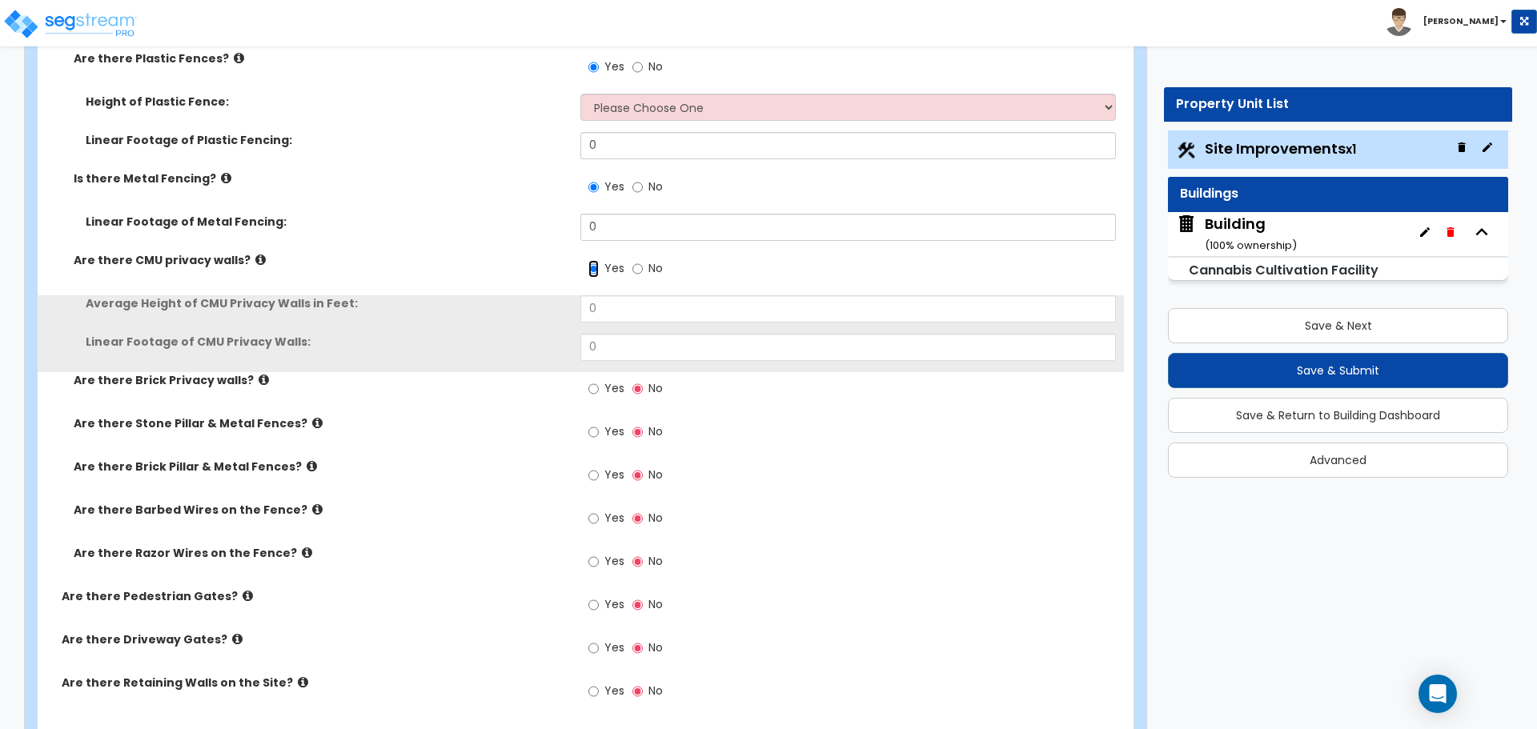
scroll to position [3764, 0]
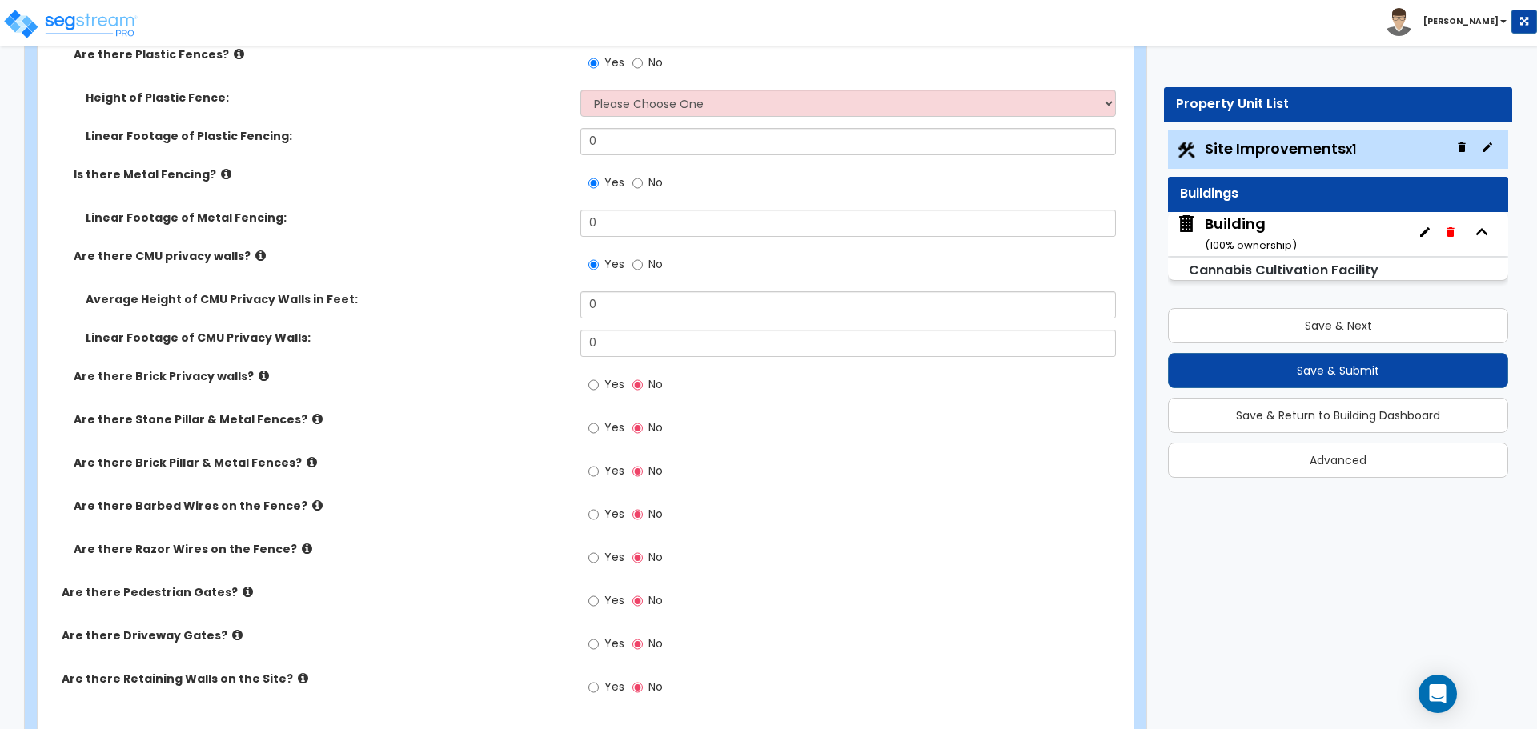
click at [617, 379] on span "Yes" at bounding box center [614, 384] width 20 height 16
click at [599, 379] on input "Yes" at bounding box center [593, 385] width 10 height 18
radio input "true"
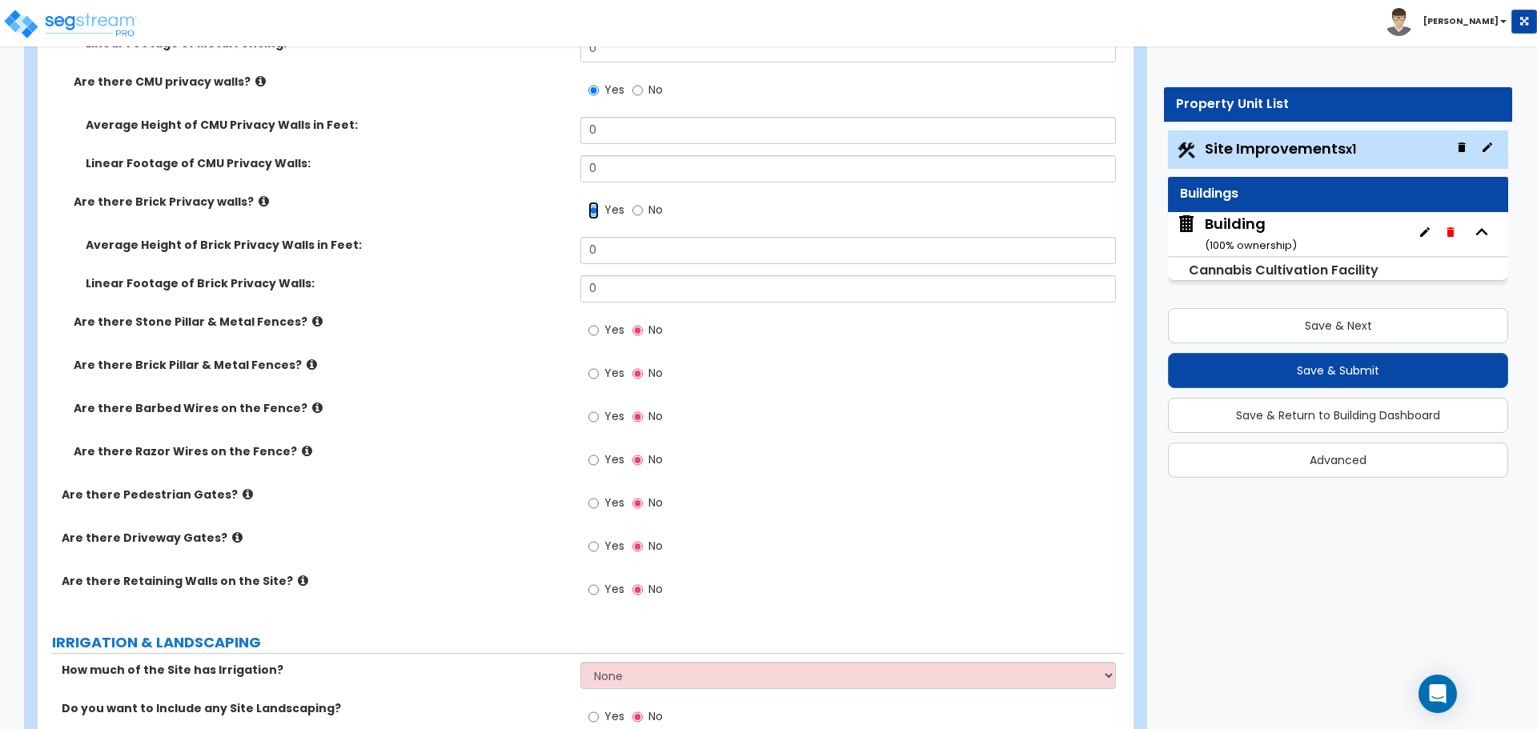
scroll to position [3949, 0]
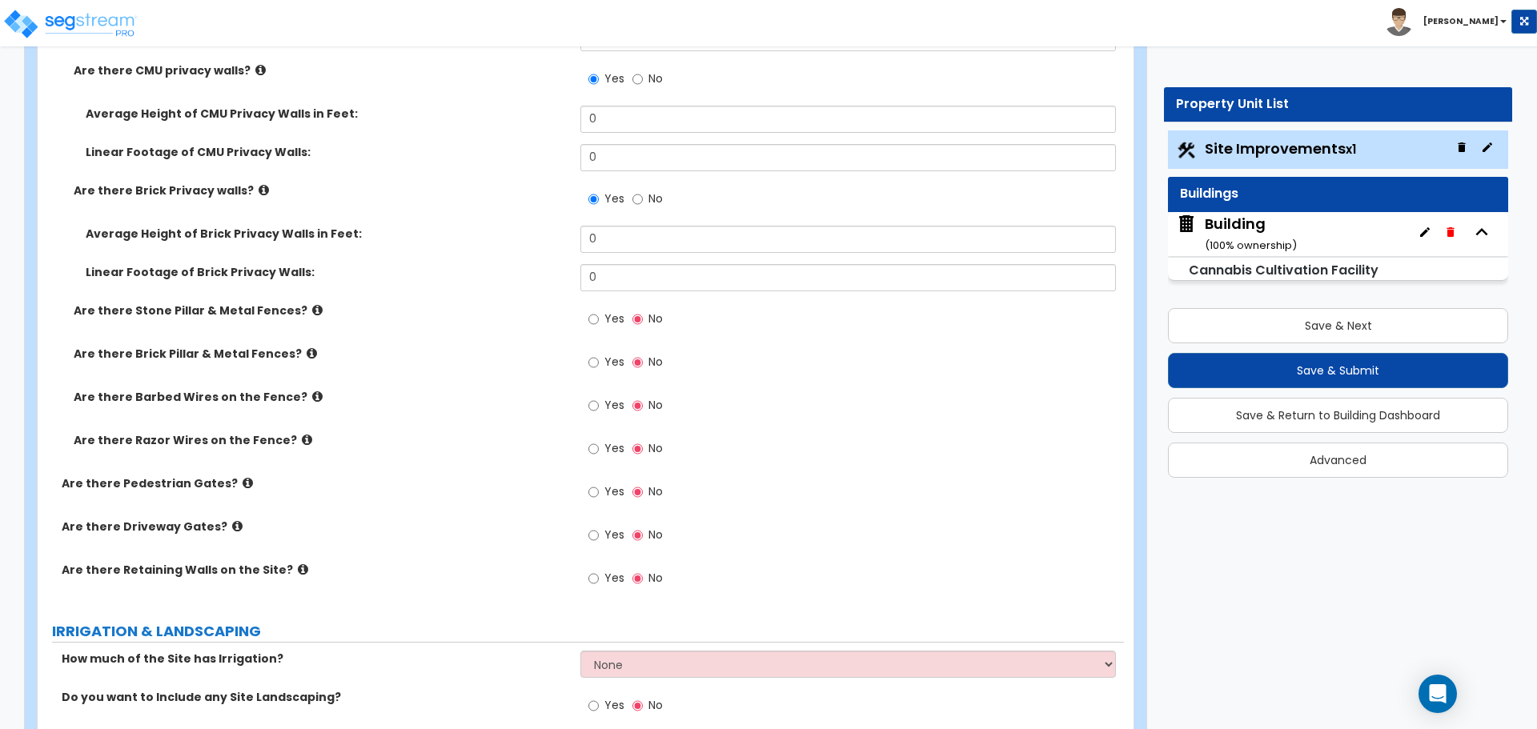
click at [495, 144] on label "Linear Footage of CMU Privacy Walls:" at bounding box center [327, 152] width 483 height 16
click at [259, 184] on icon at bounding box center [264, 190] width 10 height 12
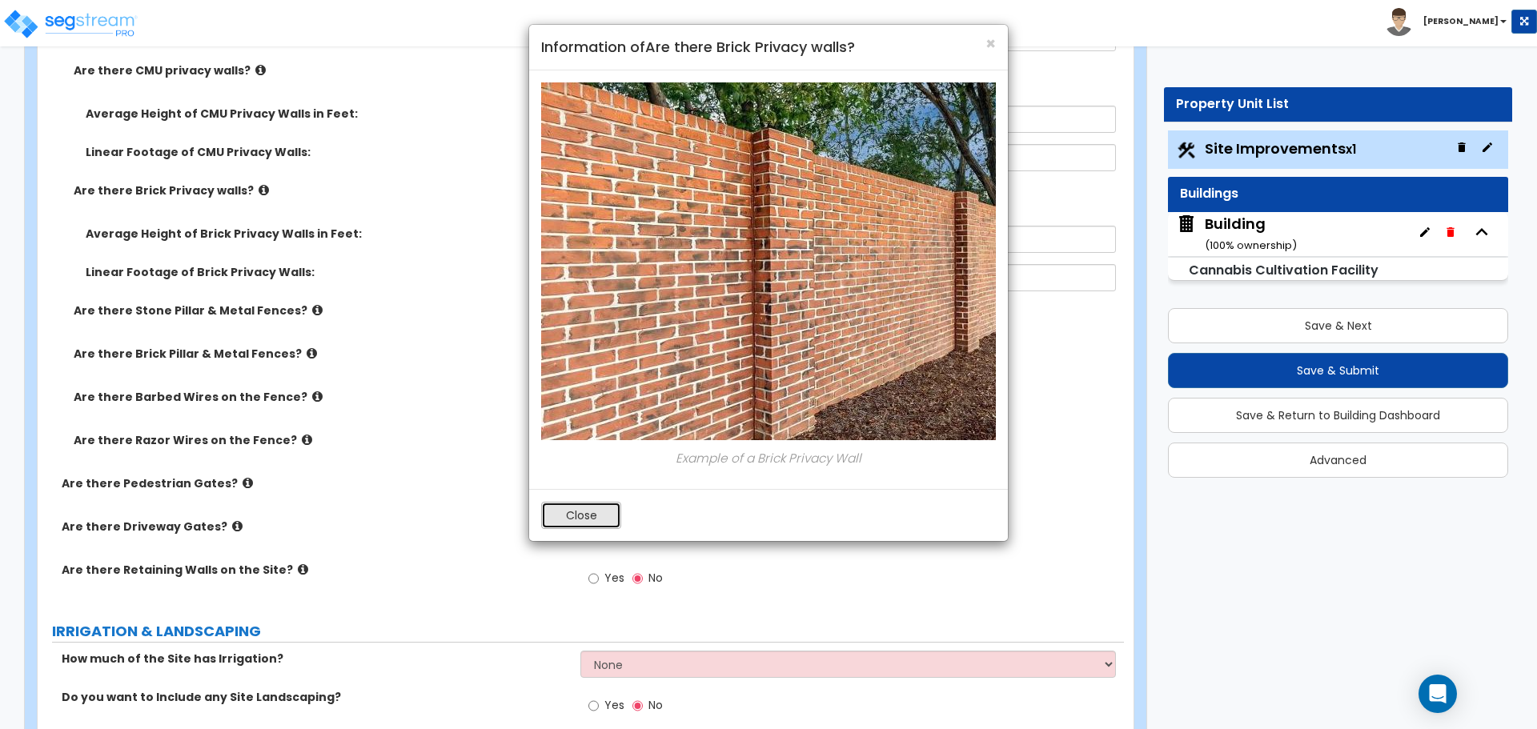
click at [596, 511] on button "Close" at bounding box center [581, 515] width 80 height 27
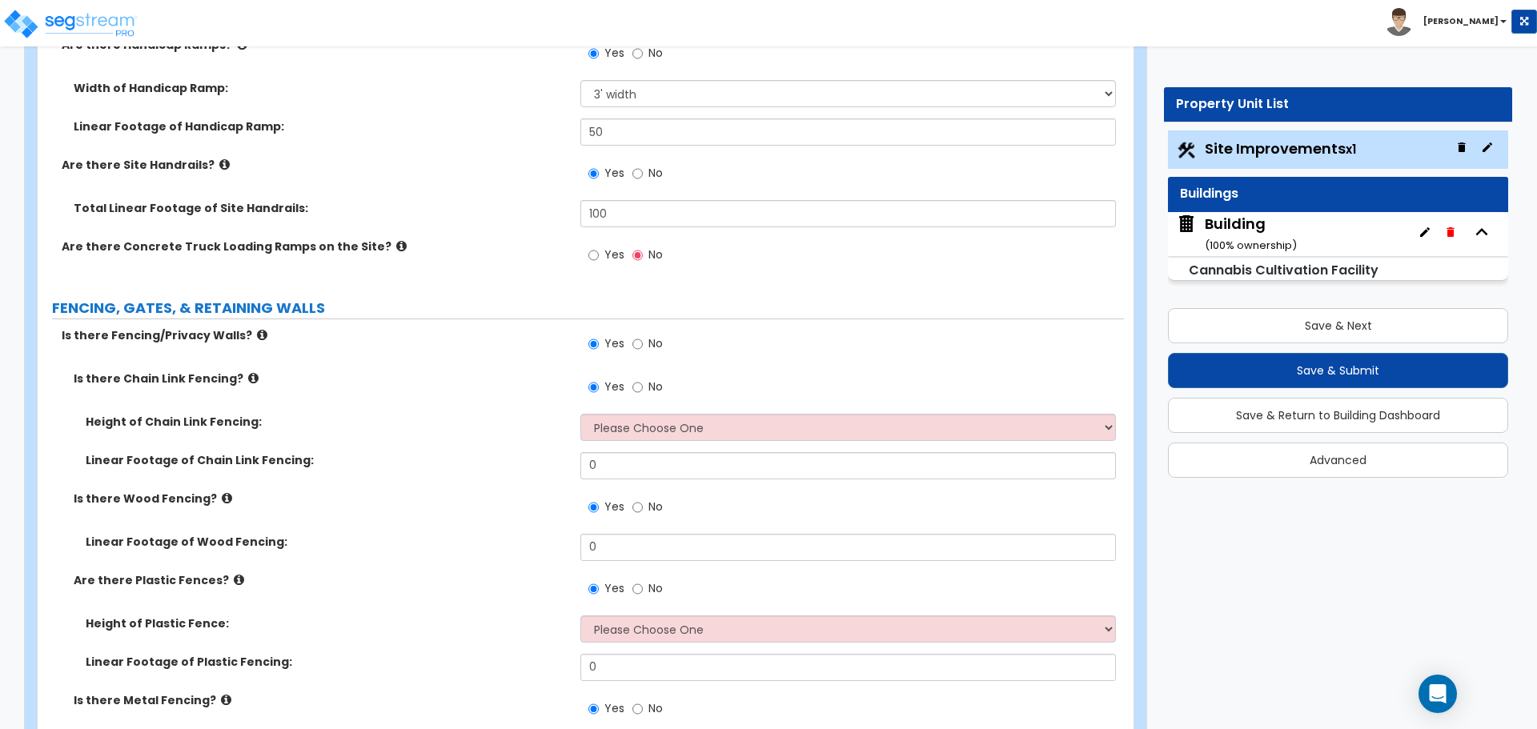
scroll to position [3234, 0]
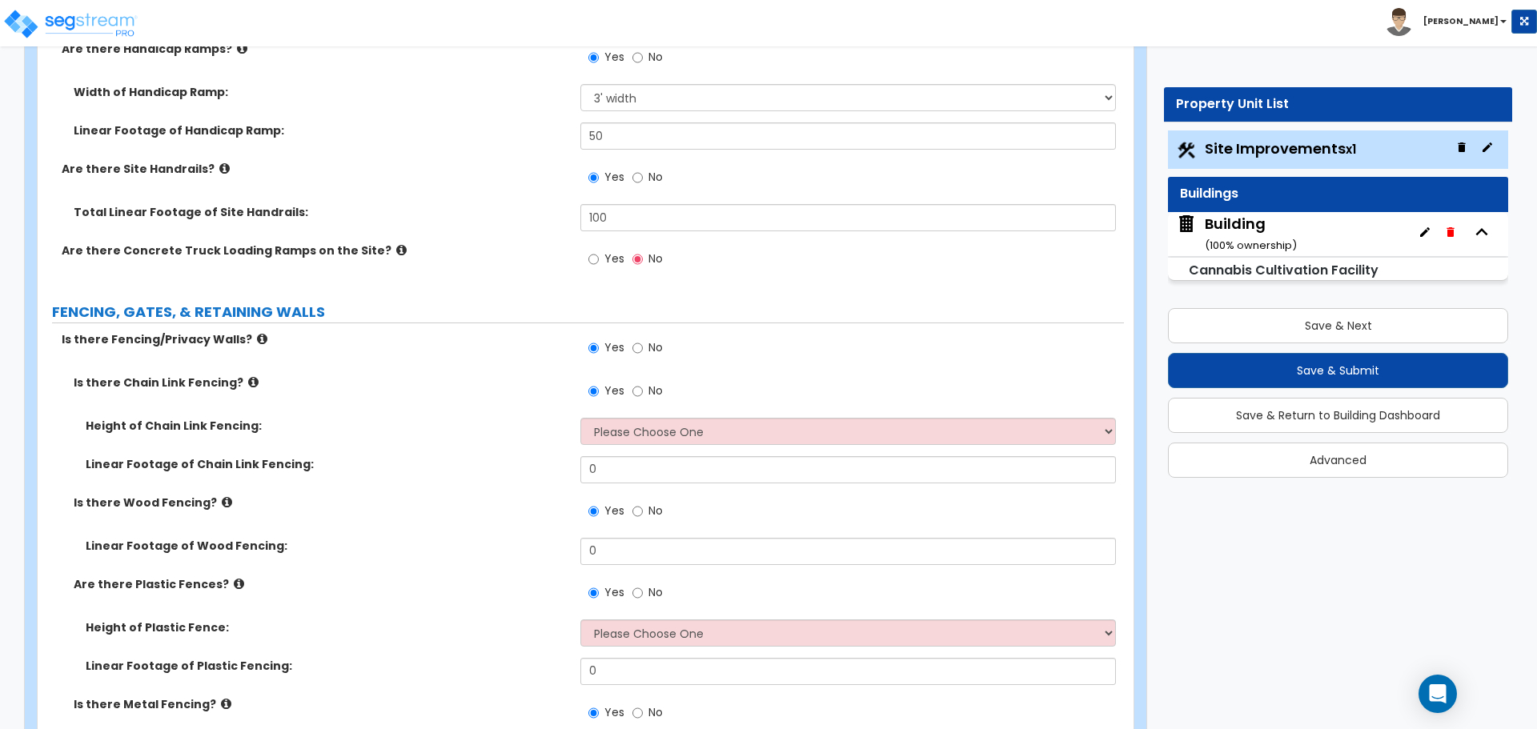
click at [656, 360] on div "Yes No" at bounding box center [625, 349] width 90 height 37
click at [650, 352] on label "No" at bounding box center [647, 349] width 30 height 27
click at [643, 352] on input "No" at bounding box center [637, 348] width 10 height 18
radio input "false"
radio input "true"
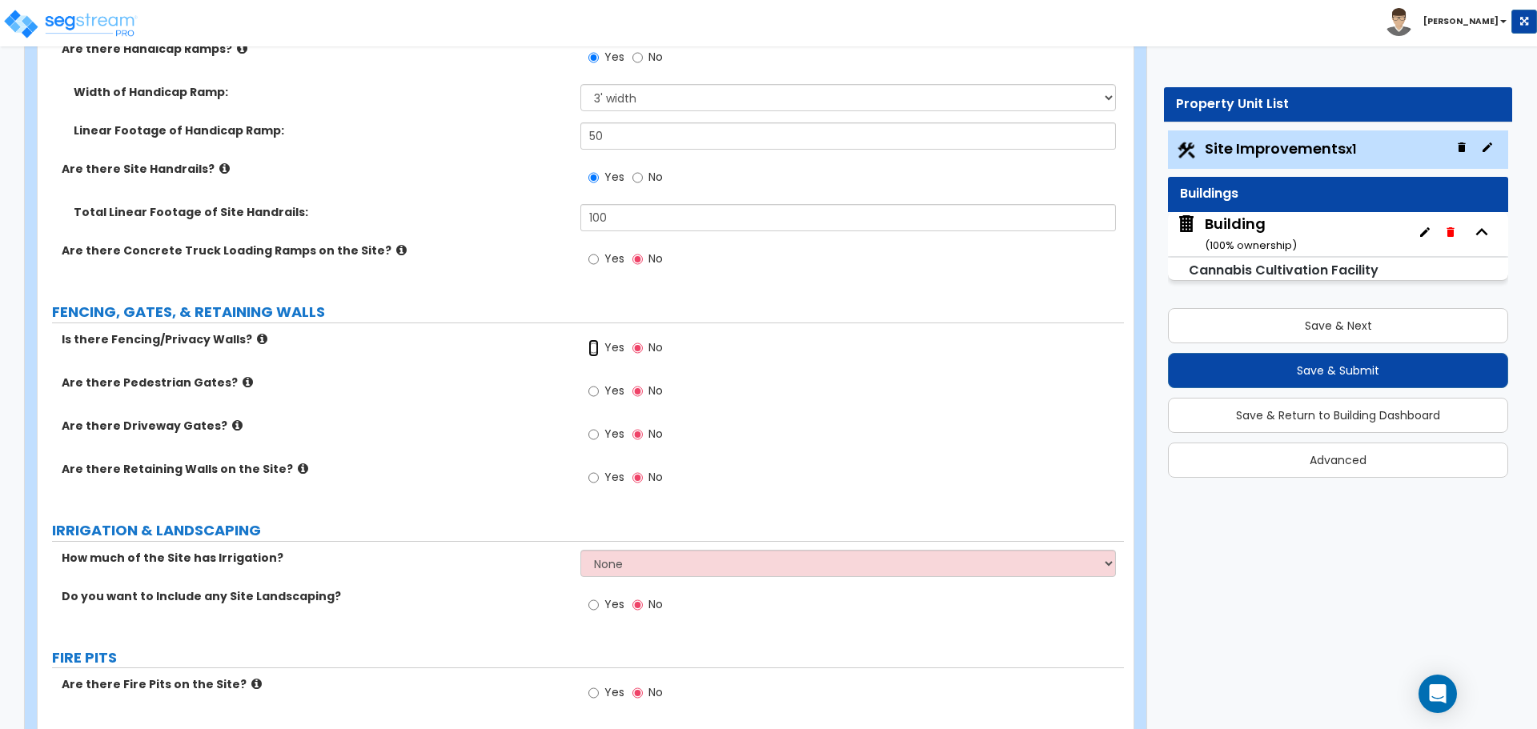
click at [594, 352] on input "Yes" at bounding box center [593, 348] width 10 height 18
radio input "true"
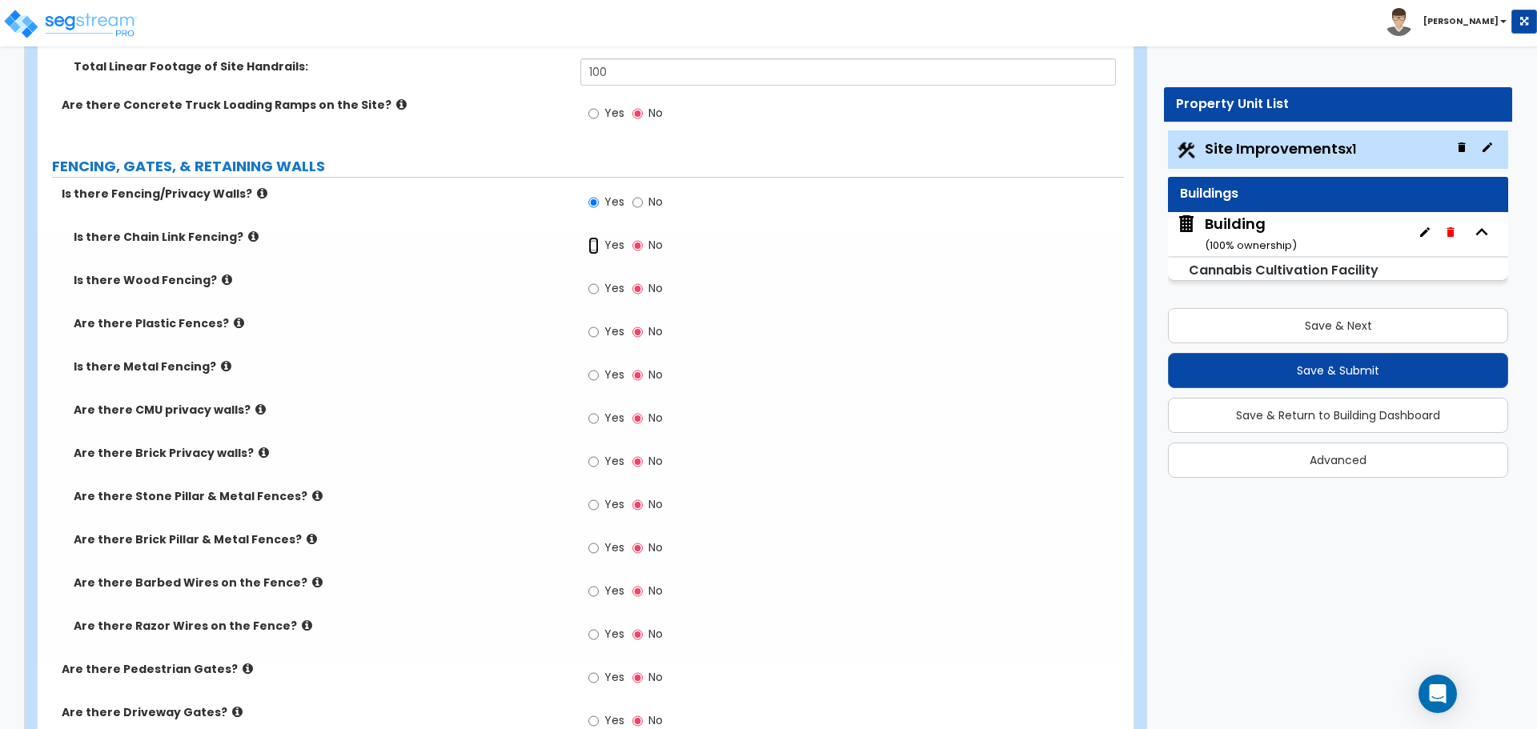
click at [593, 244] on input "Yes" at bounding box center [593, 246] width 10 height 18
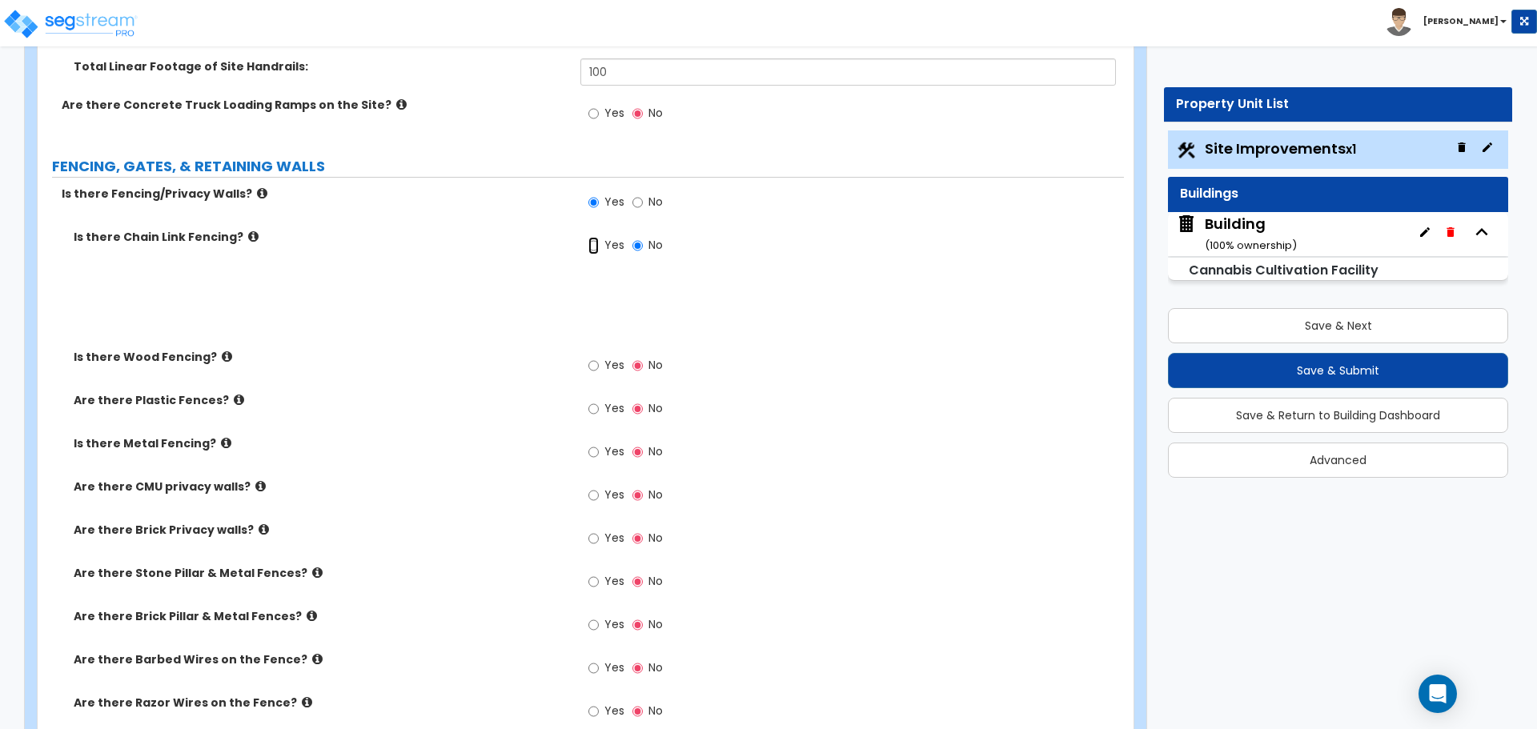
radio input "true"
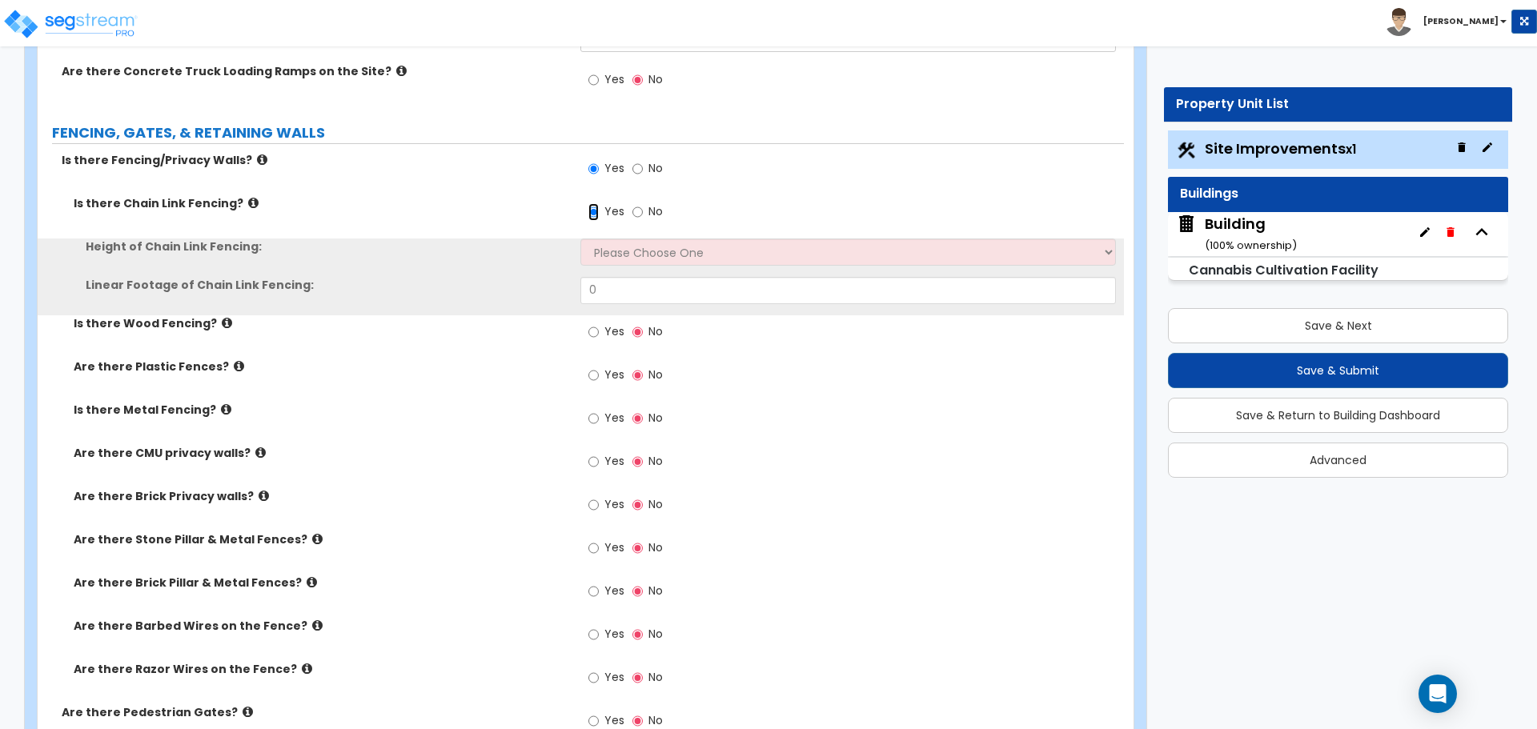
scroll to position [3421, 0]
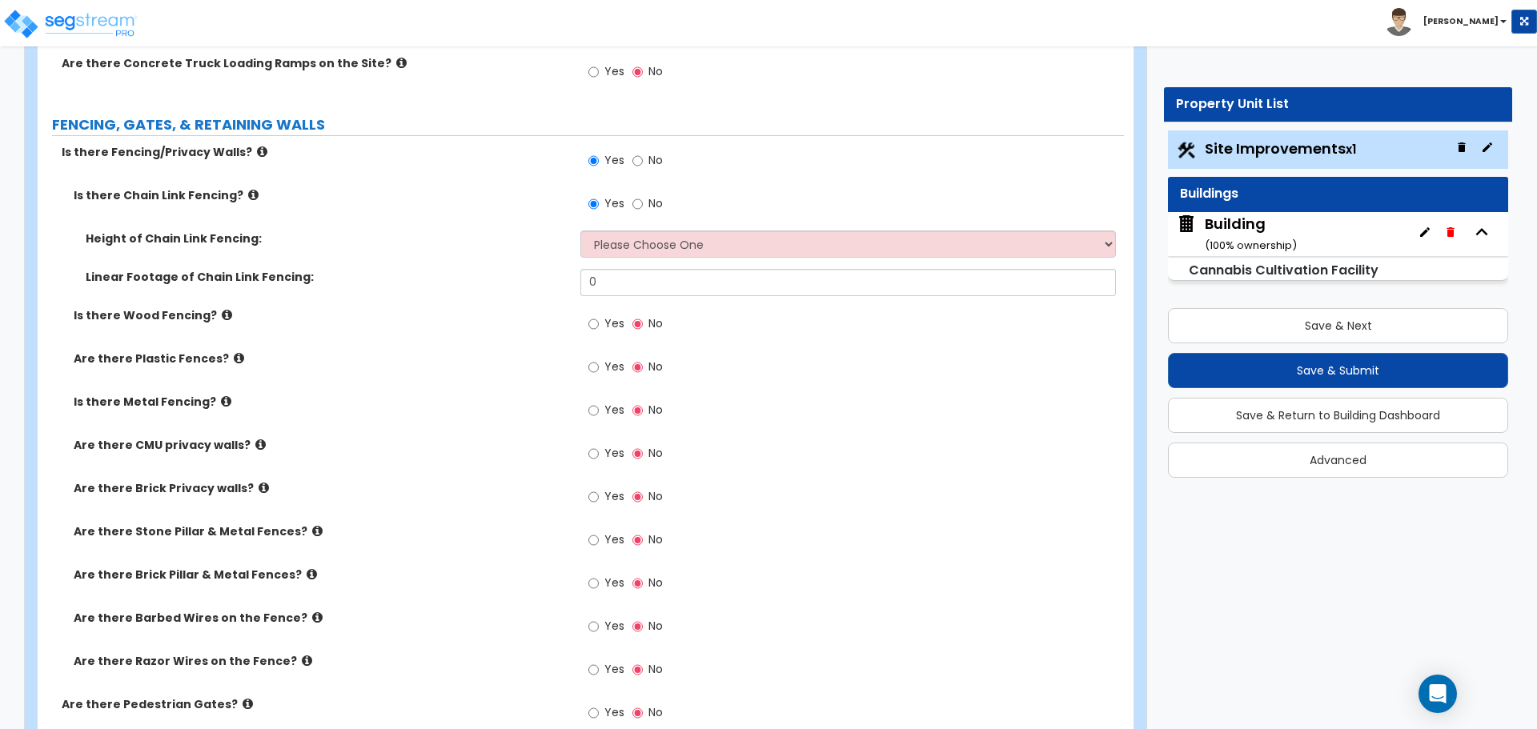
click at [612, 327] on label "Yes" at bounding box center [606, 325] width 36 height 27
click at [599, 327] on input "Yes" at bounding box center [593, 324] width 10 height 18
radio input "true"
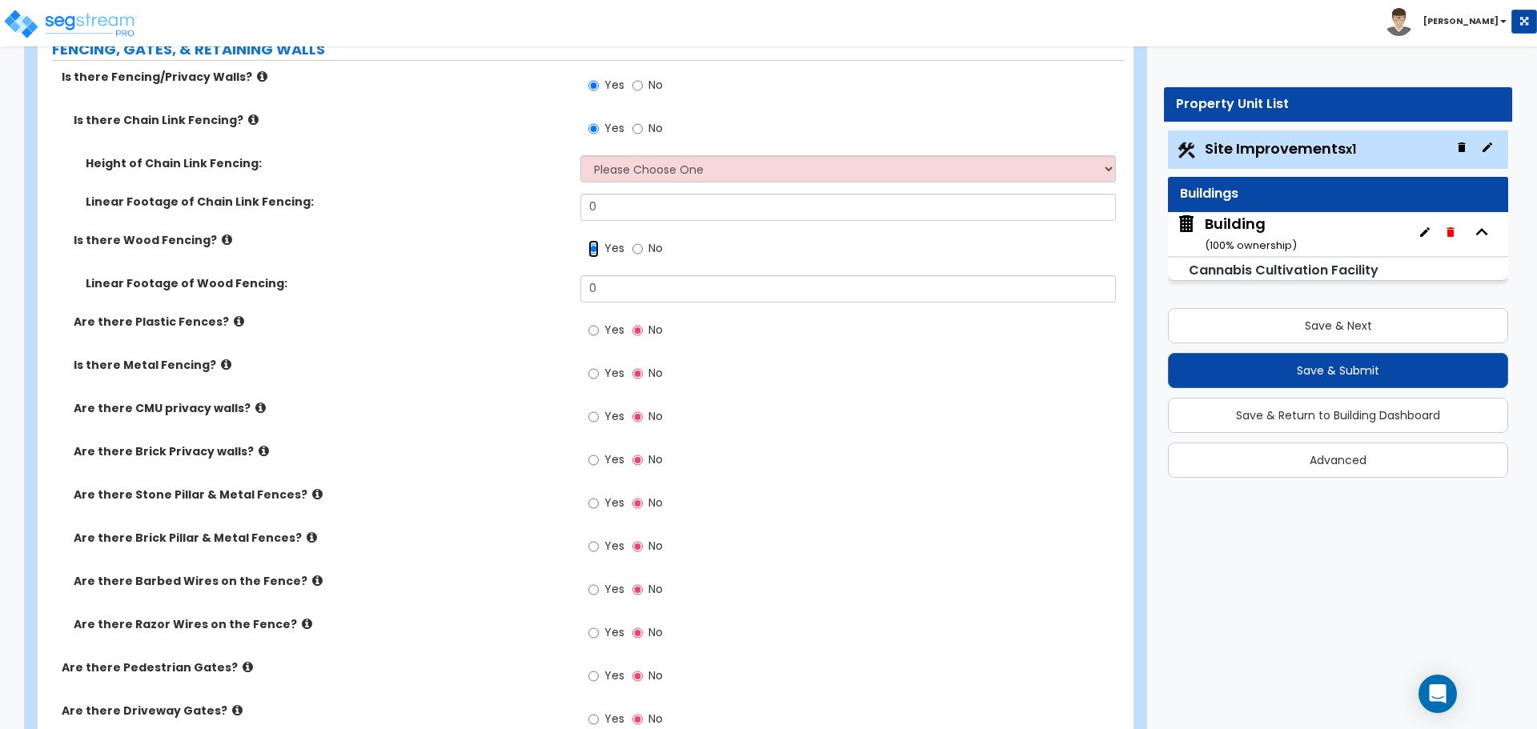
scroll to position [3498, 0]
click at [614, 326] on span "Yes" at bounding box center [614, 328] width 20 height 16
click at [599, 326] on input "Yes" at bounding box center [593, 329] width 10 height 18
radio input "true"
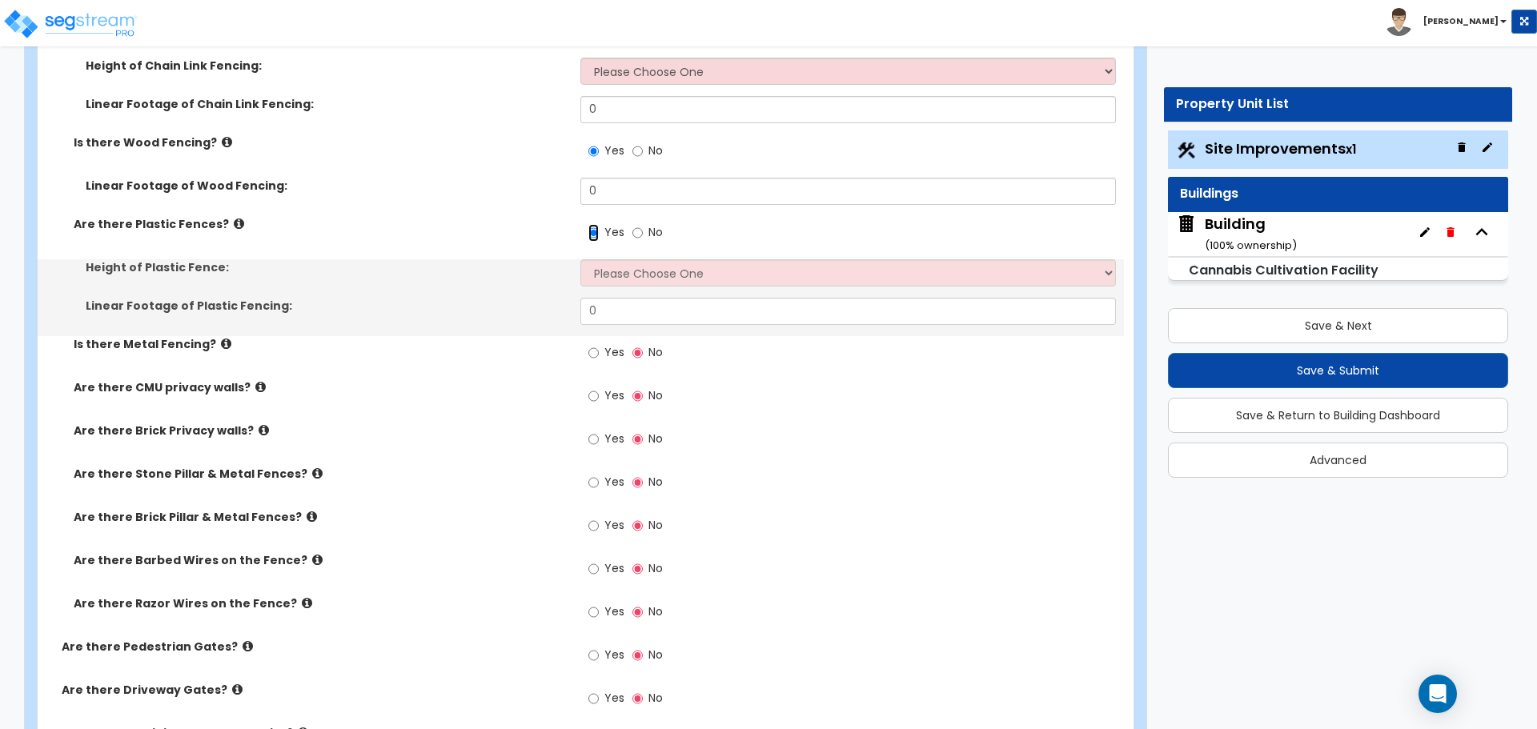
scroll to position [3596, 0]
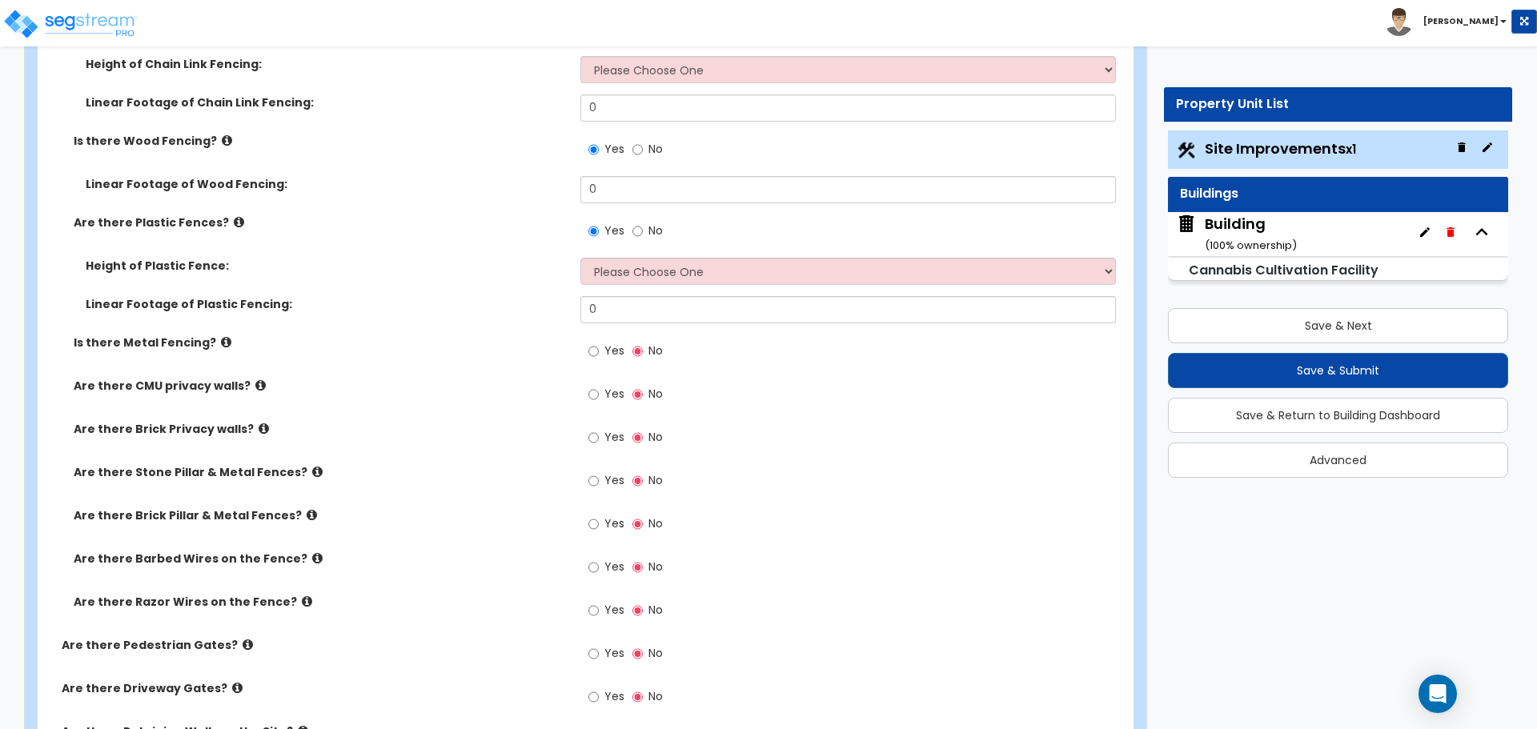
click at [234, 222] on icon at bounding box center [239, 222] width 10 height 12
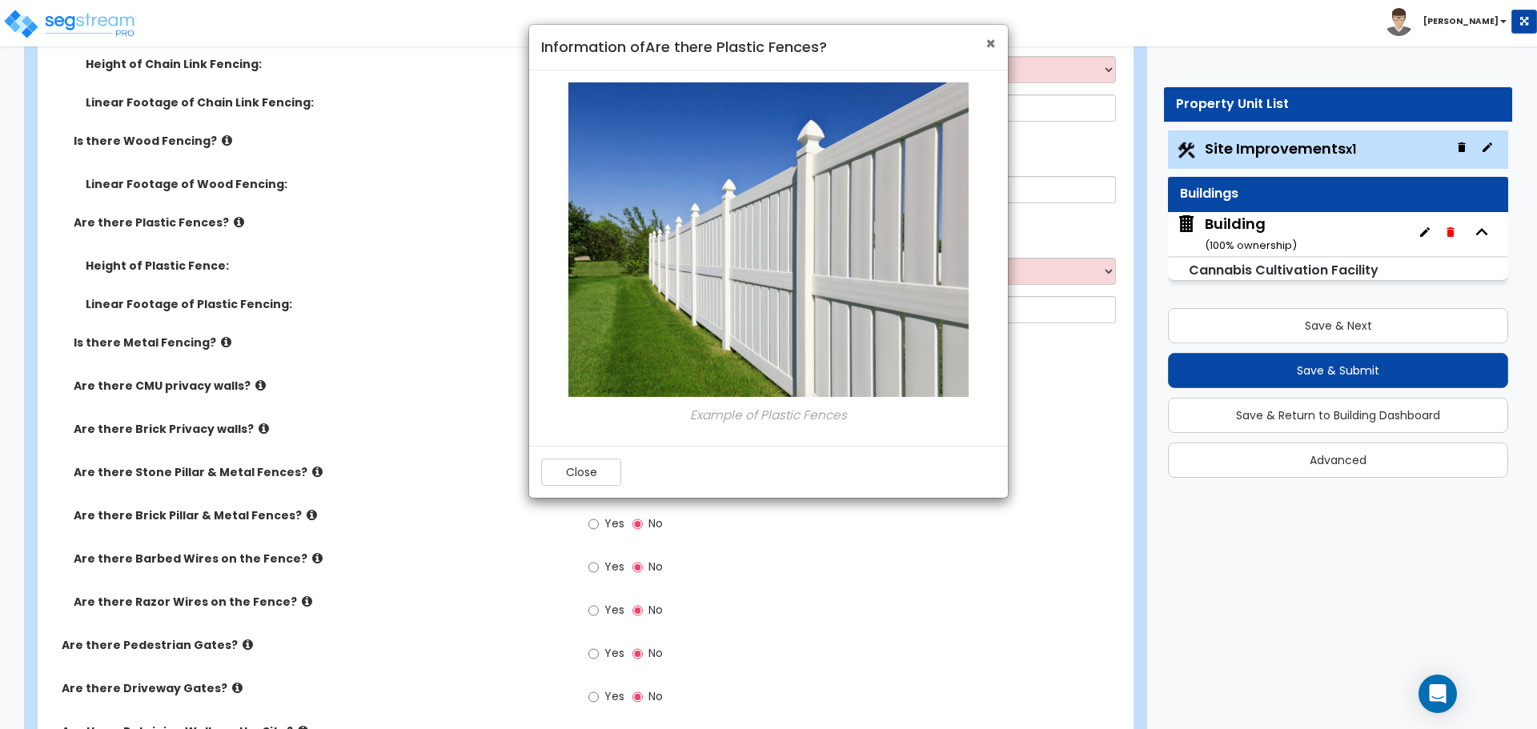
click at [989, 49] on span "×" at bounding box center [990, 43] width 10 height 23
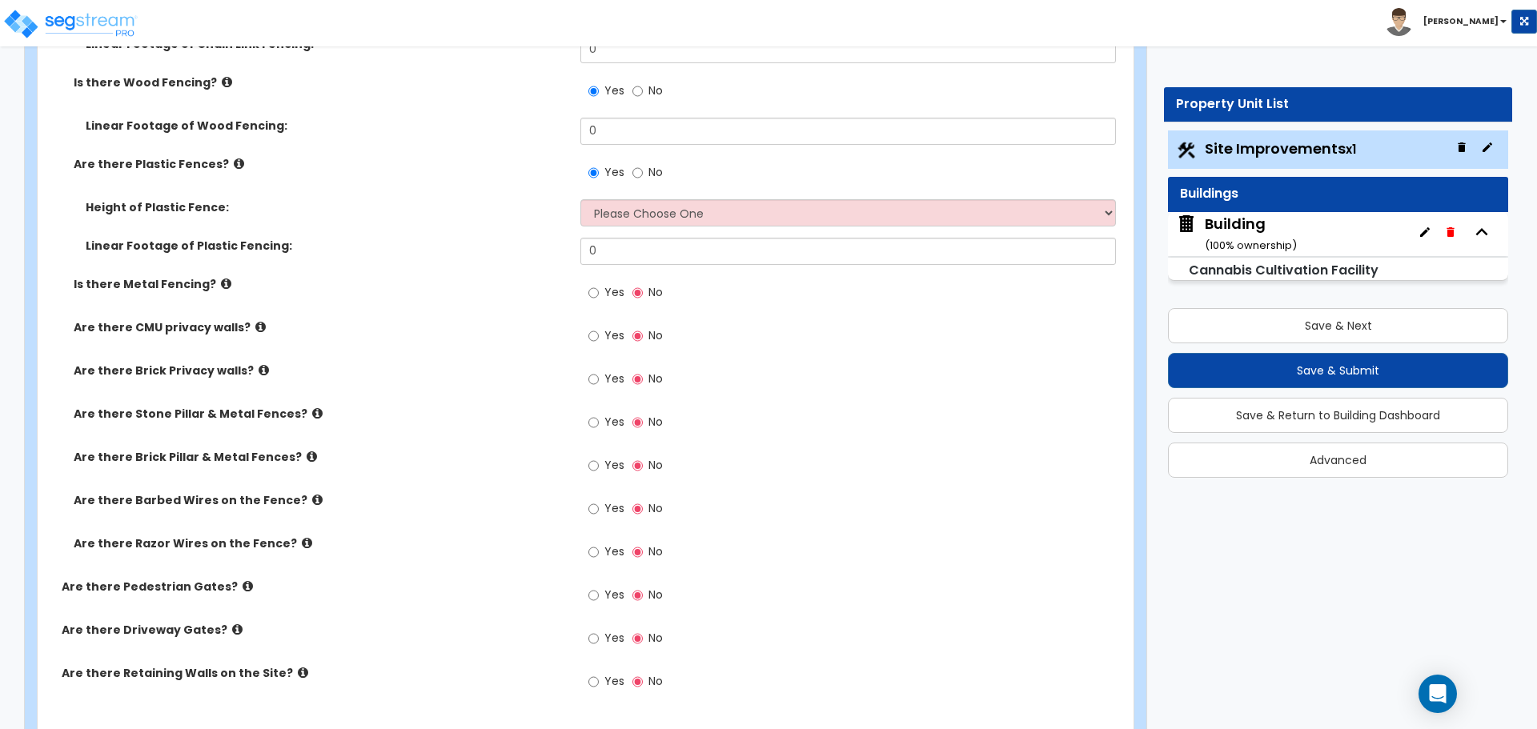
scroll to position [3696, 0]
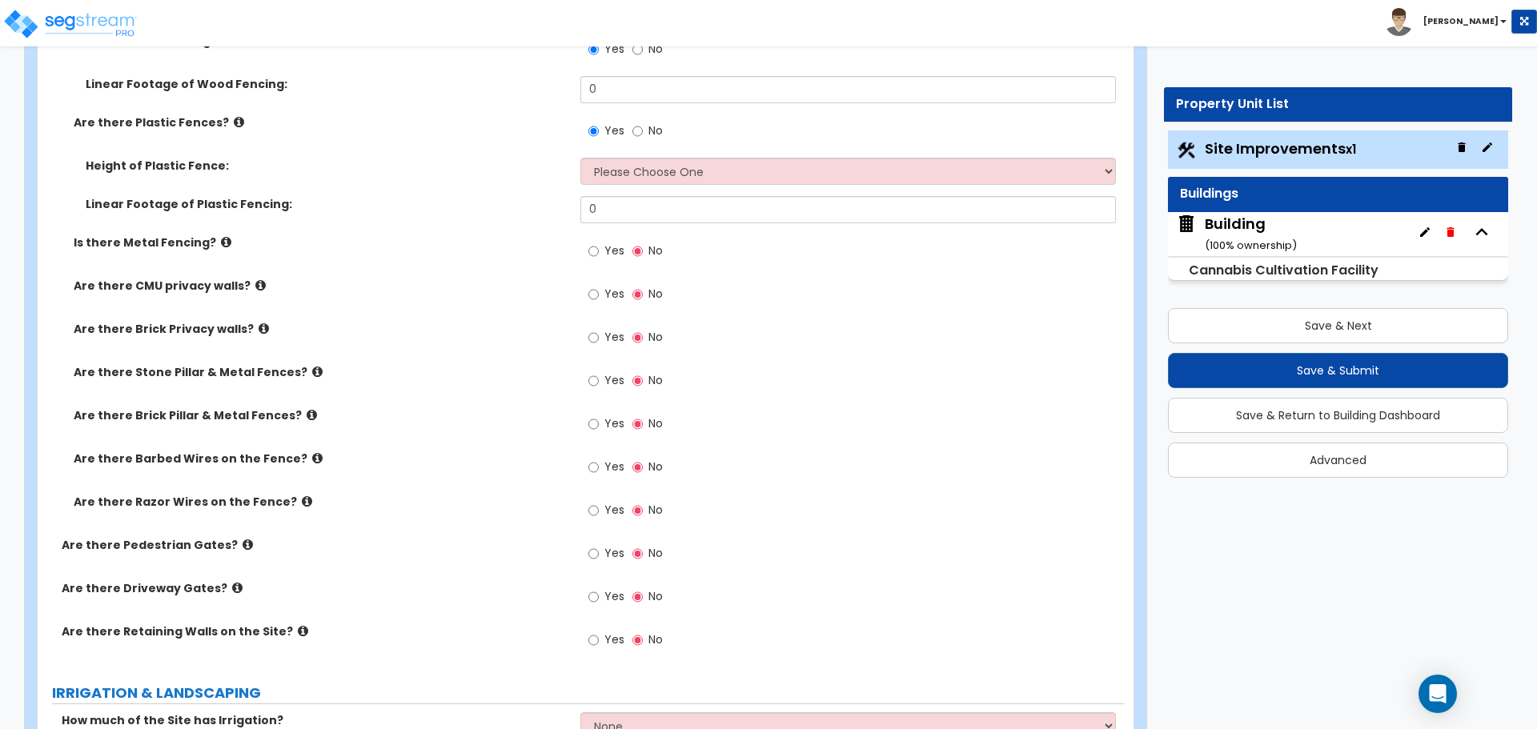
click at [615, 243] on span "Yes" at bounding box center [614, 251] width 20 height 16
click at [599, 243] on input "Yes" at bounding box center [593, 252] width 10 height 18
radio input "true"
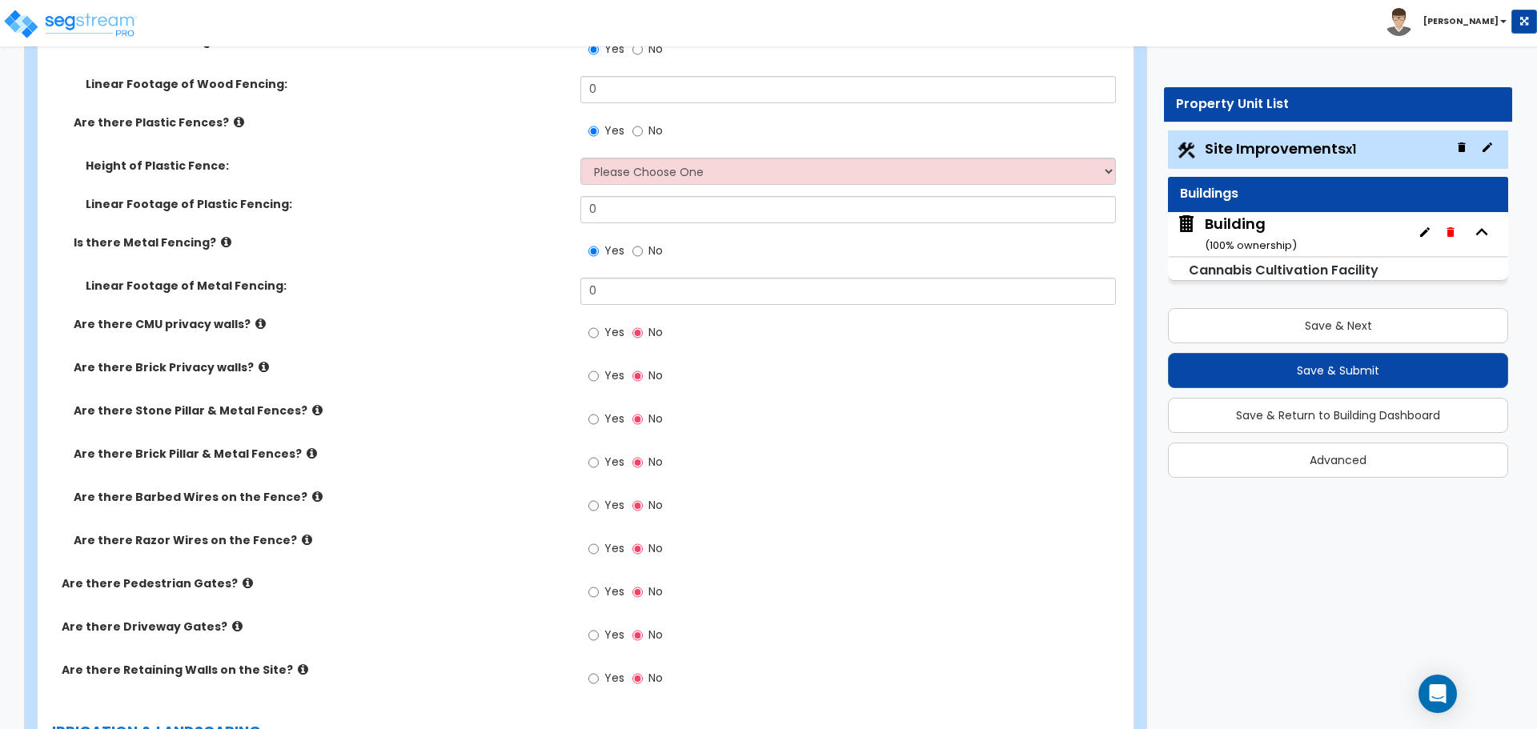
click at [221, 239] on icon at bounding box center [226, 242] width 10 height 12
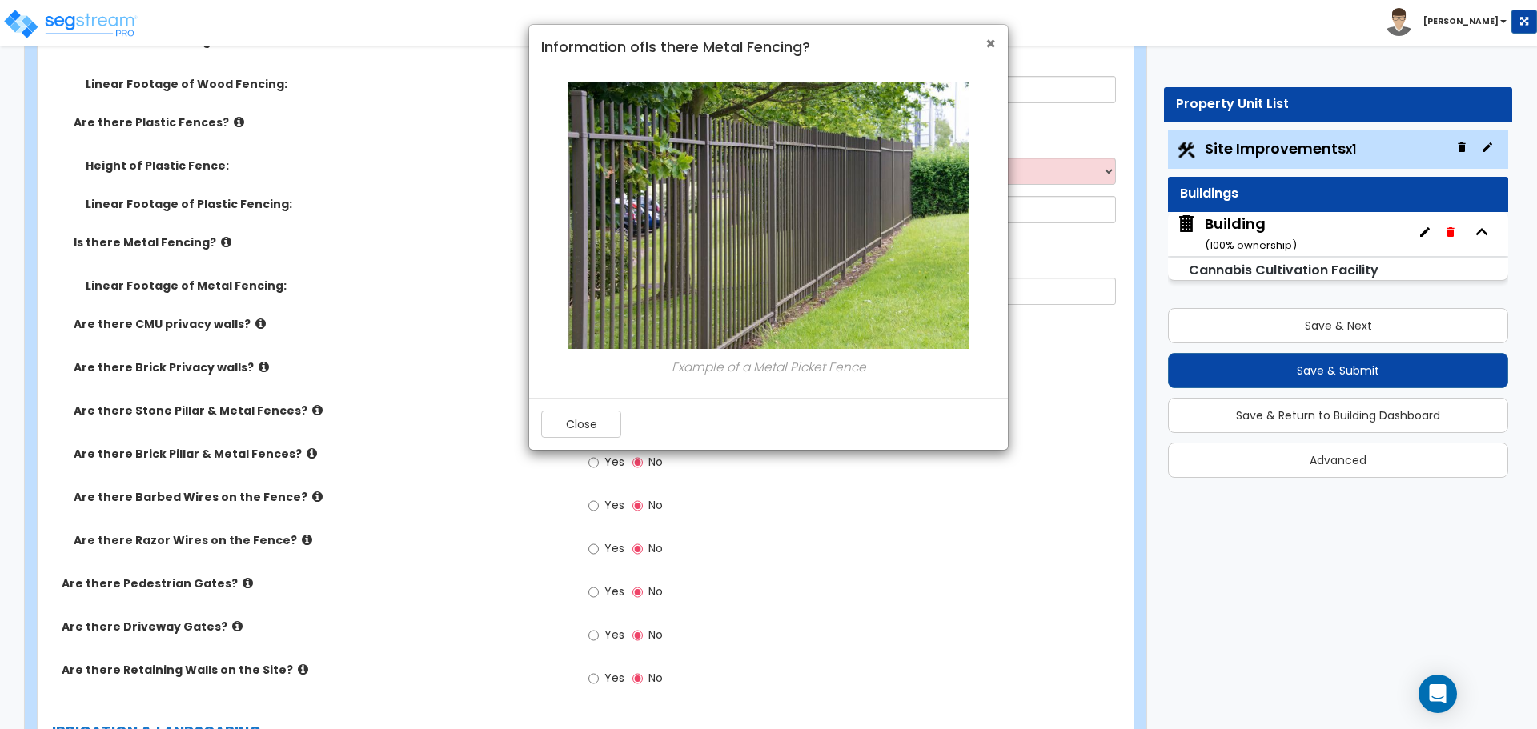
click at [989, 40] on span "×" at bounding box center [990, 43] width 10 height 23
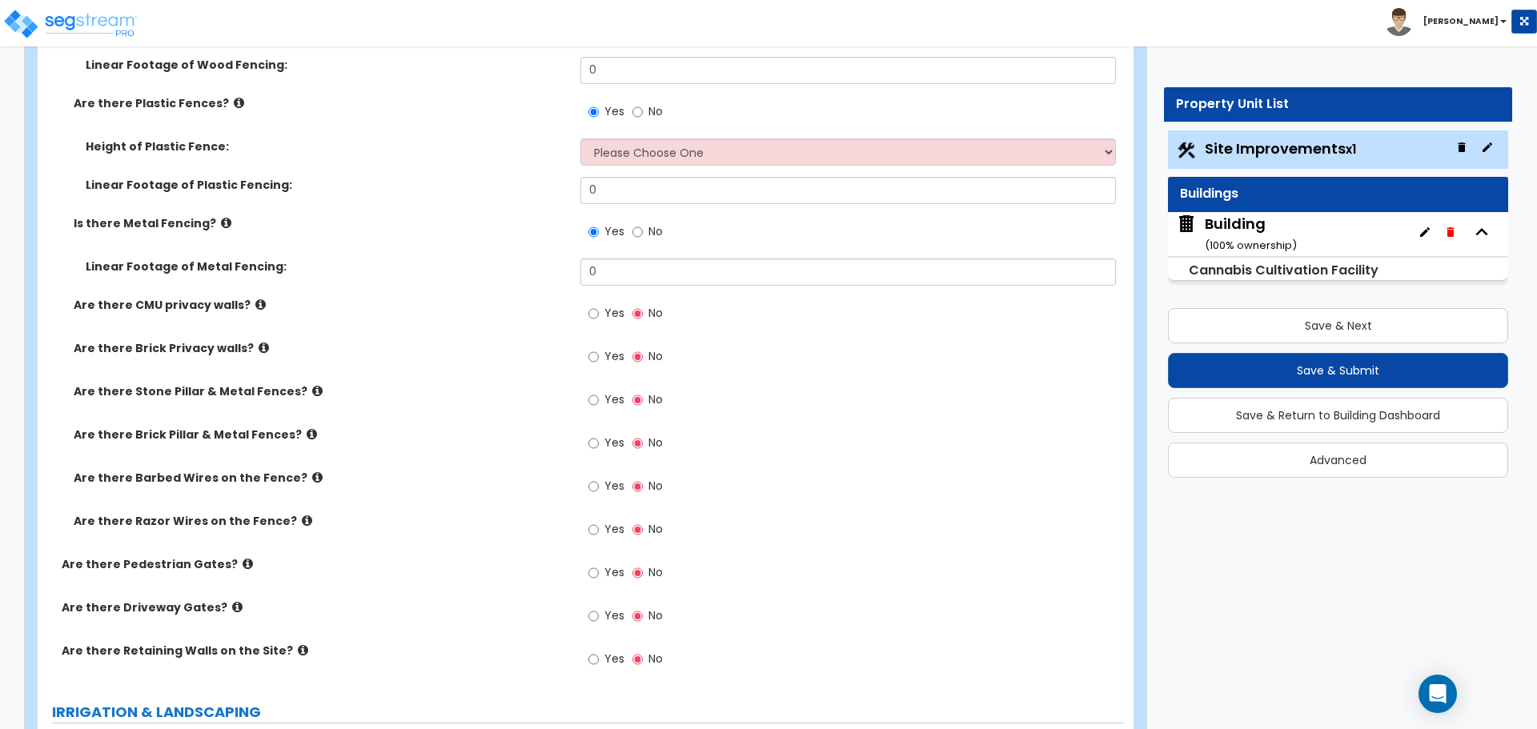
scroll to position [3732, 0]
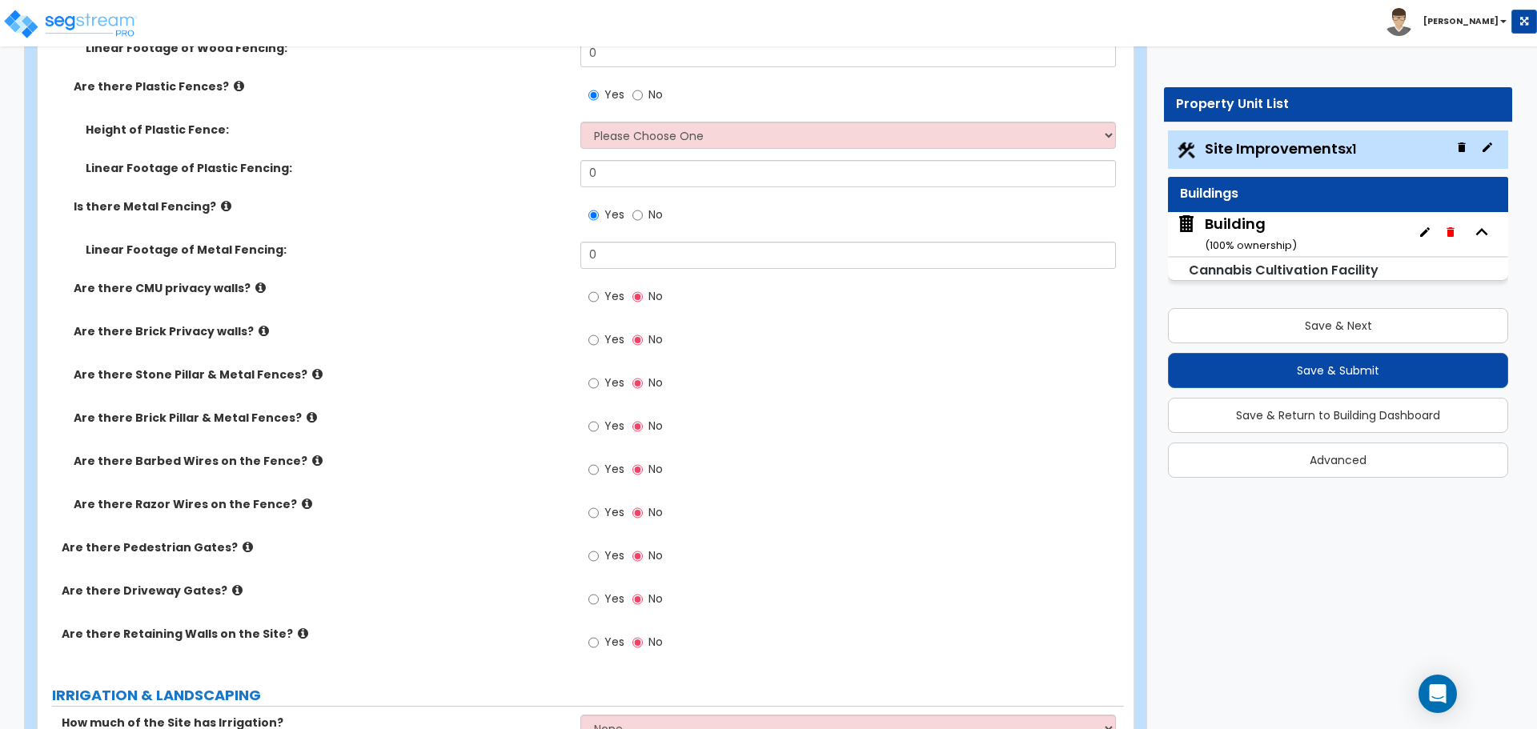
click at [602, 292] on label "Yes" at bounding box center [606, 298] width 36 height 27
click at [599, 292] on input "Yes" at bounding box center [593, 297] width 10 height 18
radio input "true"
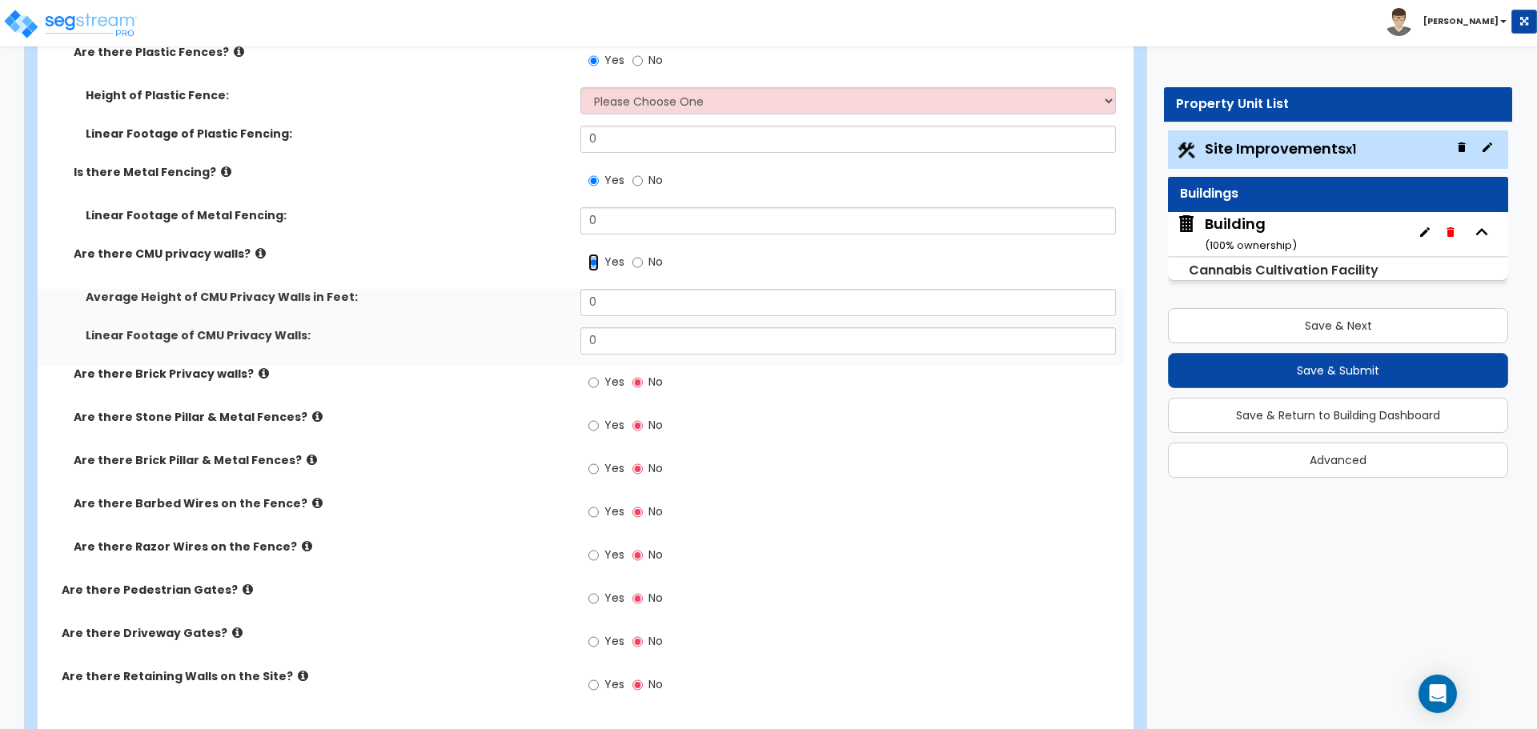
scroll to position [3767, 0]
click at [605, 384] on label "Yes" at bounding box center [606, 383] width 36 height 27
click at [599, 384] on input "Yes" at bounding box center [593, 382] width 10 height 18
radio input "true"
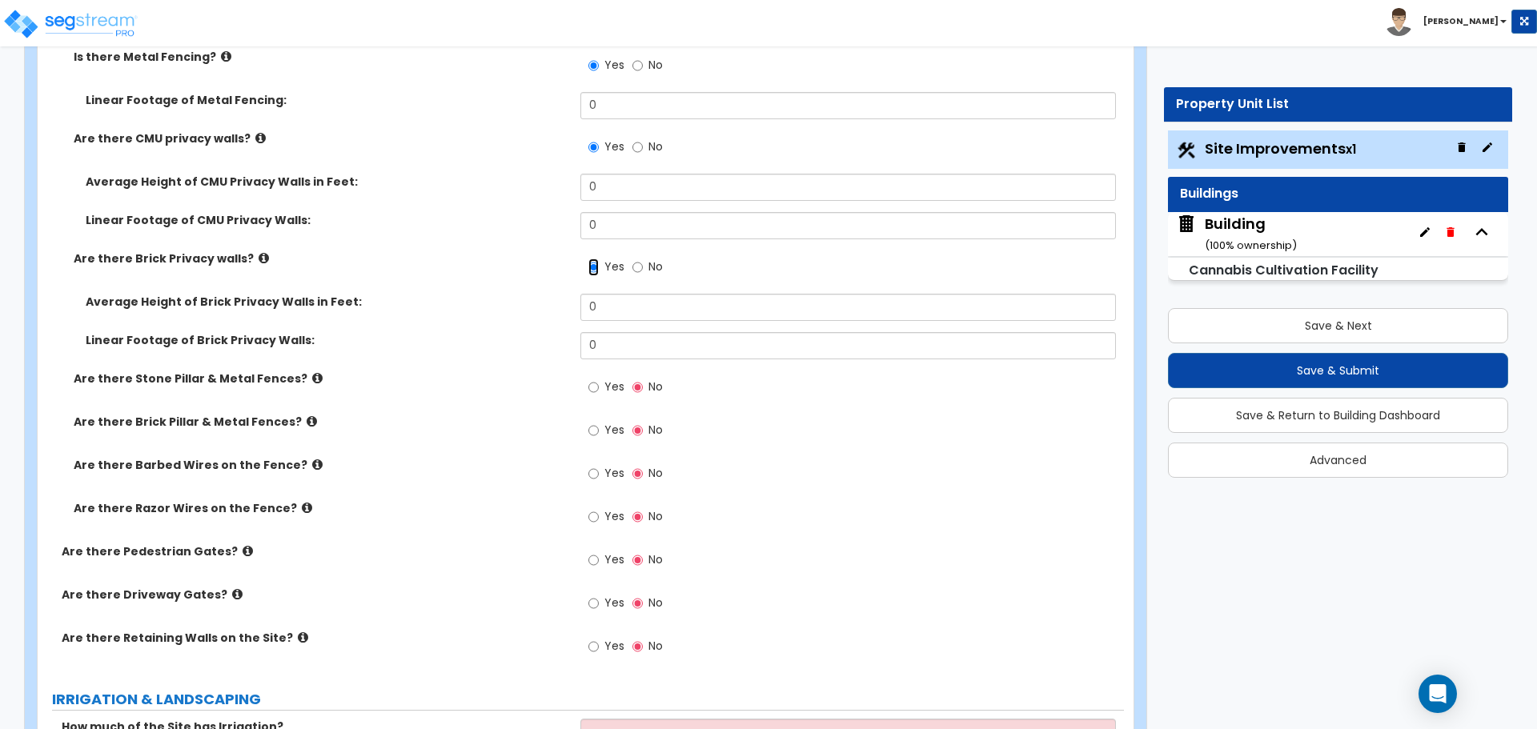
scroll to position [3894, 0]
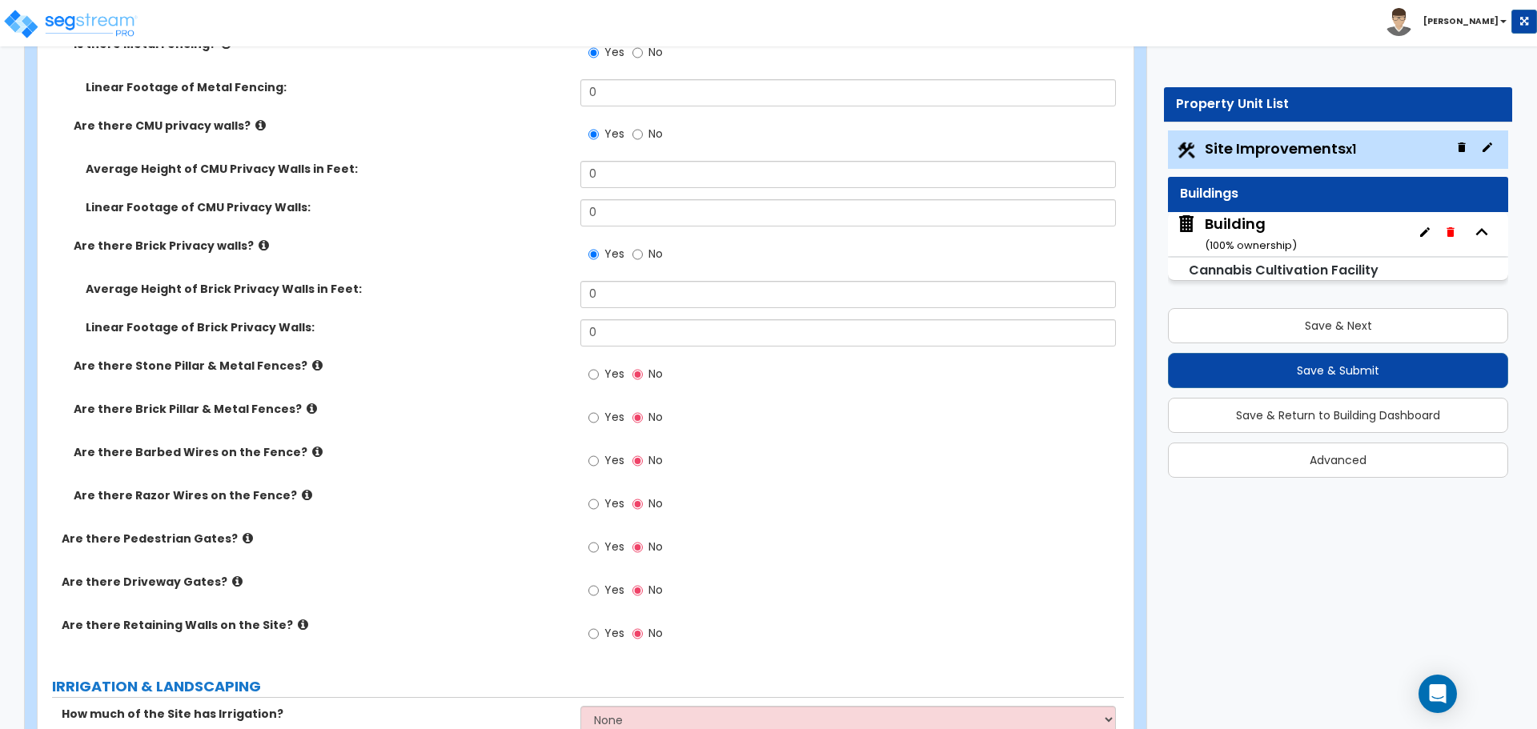
click at [600, 375] on label "Yes" at bounding box center [606, 376] width 36 height 27
click at [599, 375] on input "Yes" at bounding box center [593, 375] width 10 height 18
radio input "true"
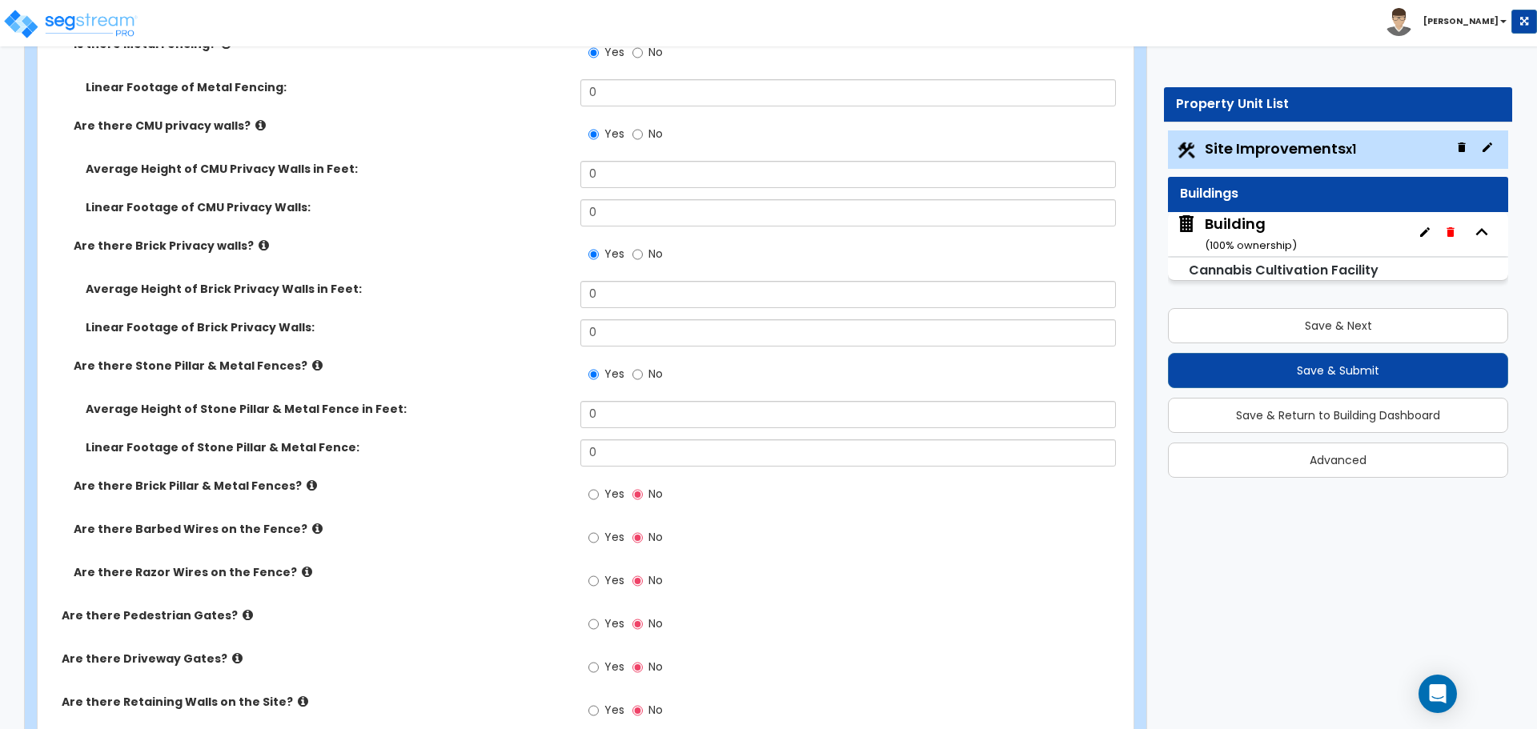
click at [312, 364] on icon at bounding box center [317, 365] width 10 height 12
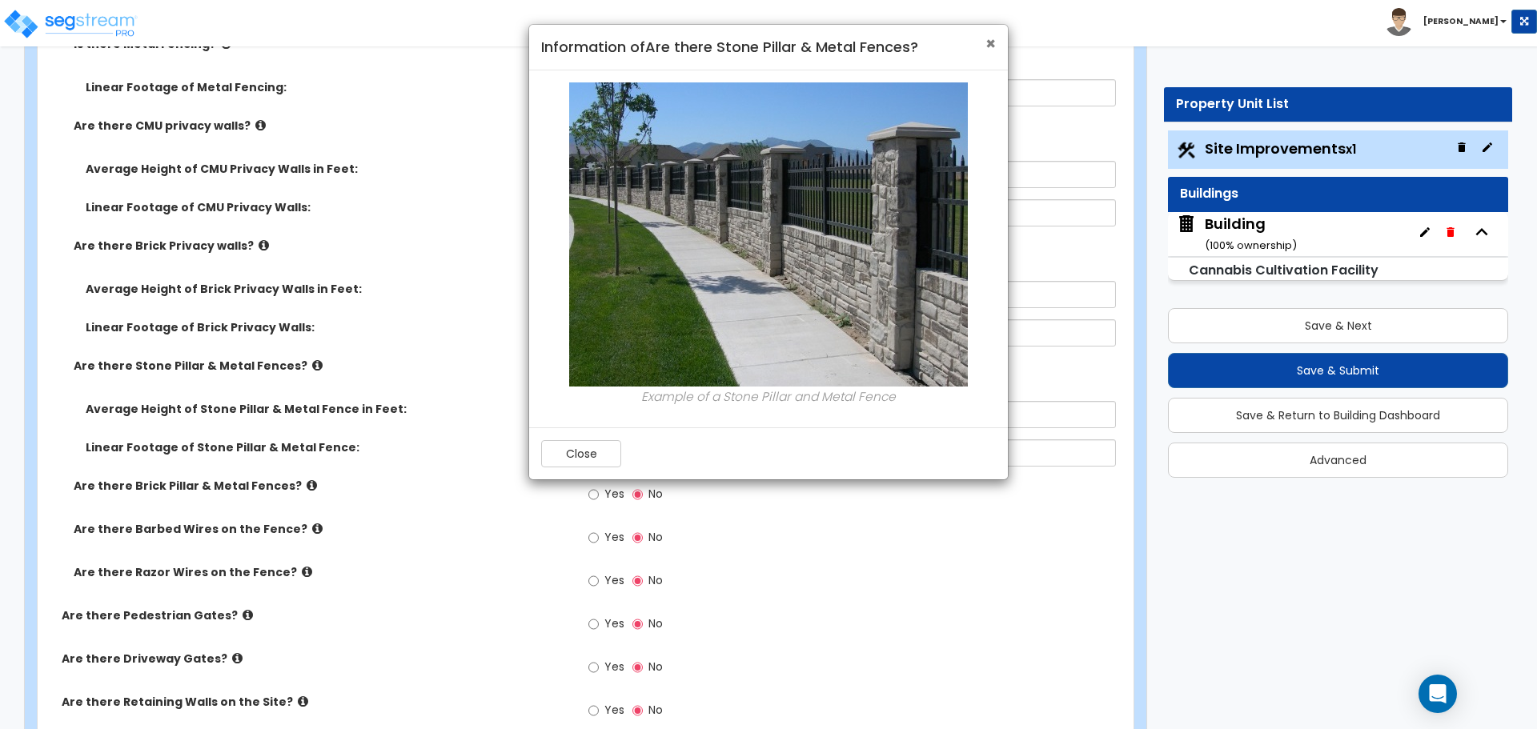
click at [992, 47] on span "×" at bounding box center [990, 43] width 10 height 23
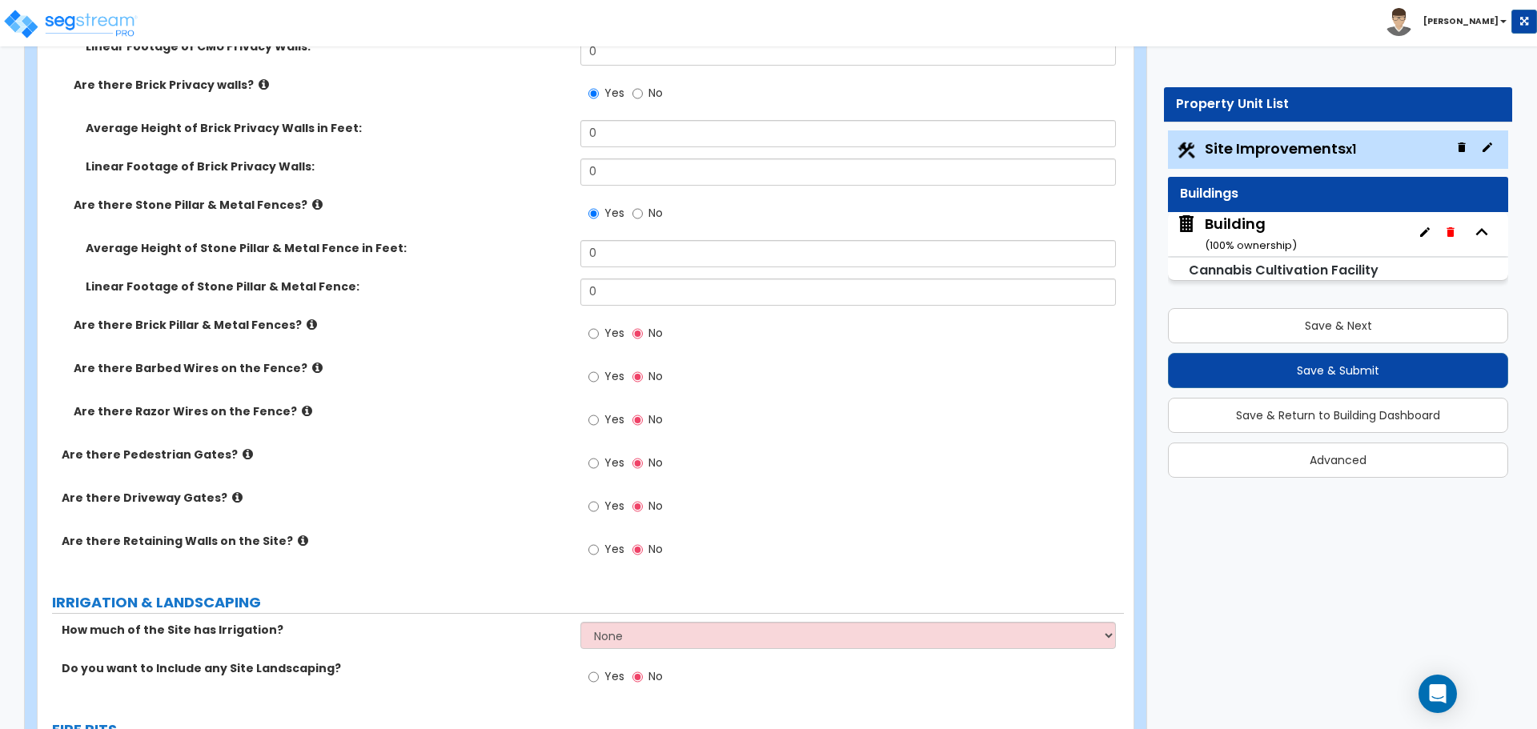
scroll to position [4057, 0]
click at [604, 334] on label "Yes" at bounding box center [606, 332] width 36 height 27
click at [599, 334] on input "Yes" at bounding box center [593, 332] width 10 height 18
radio input "true"
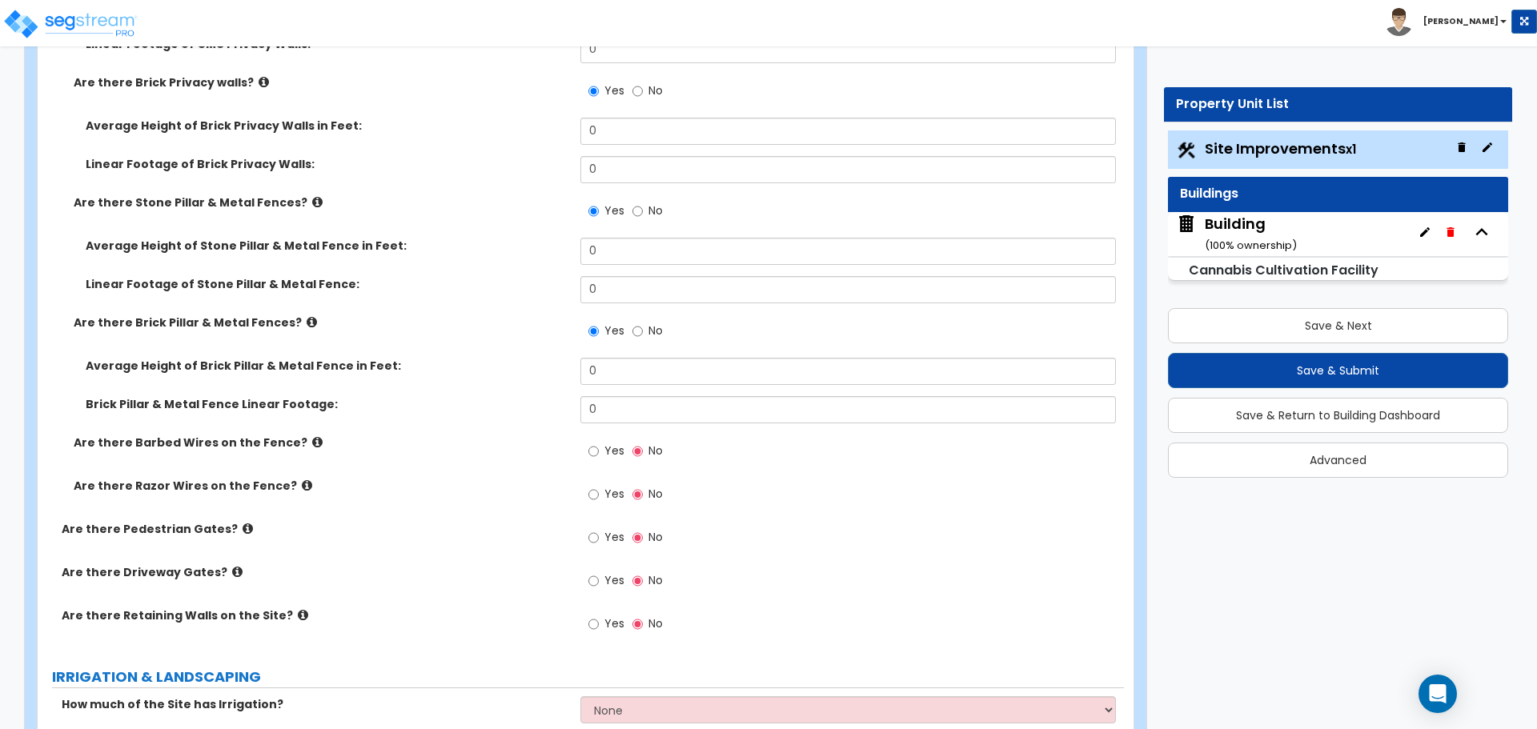
click at [307, 320] on icon at bounding box center [312, 322] width 10 height 12
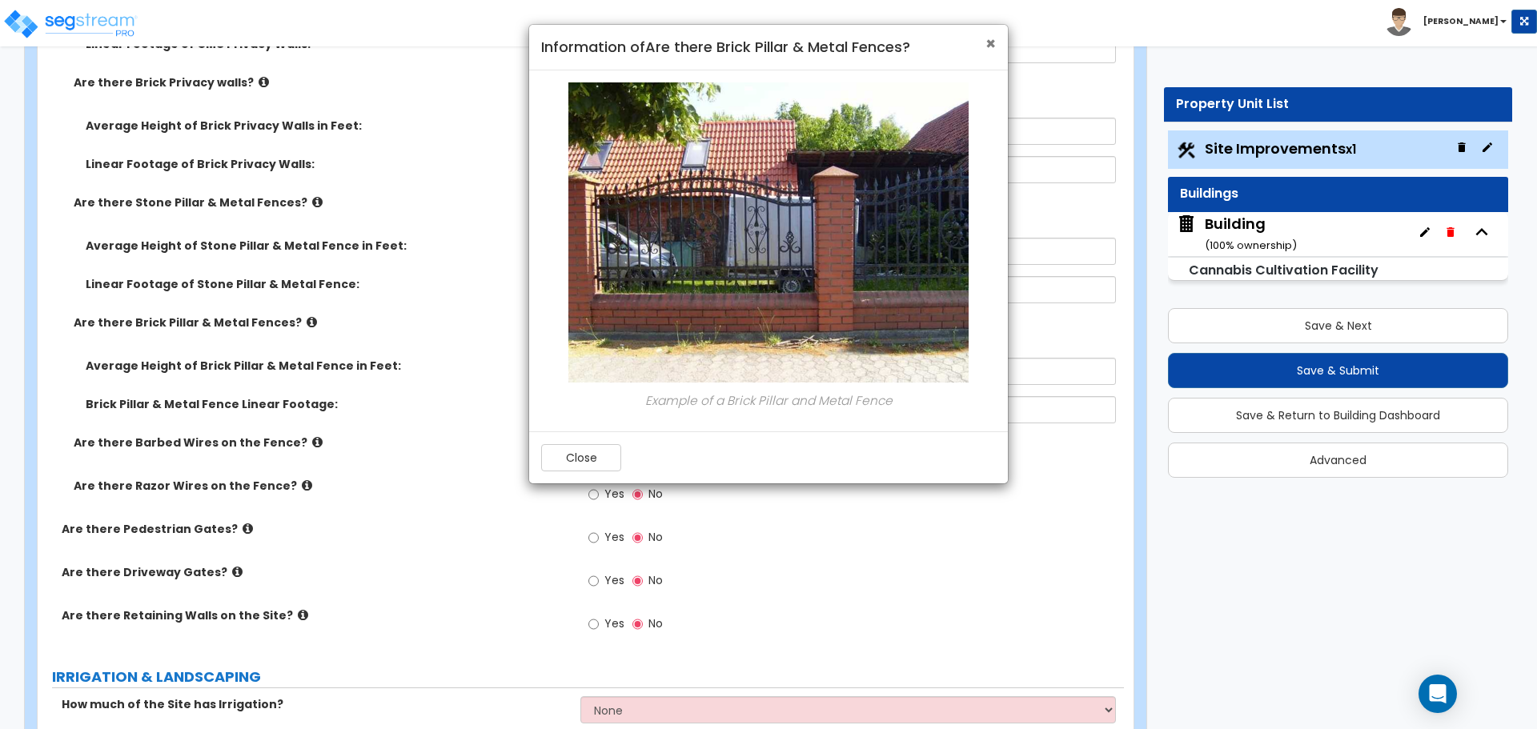
click at [989, 46] on span "×" at bounding box center [990, 43] width 10 height 23
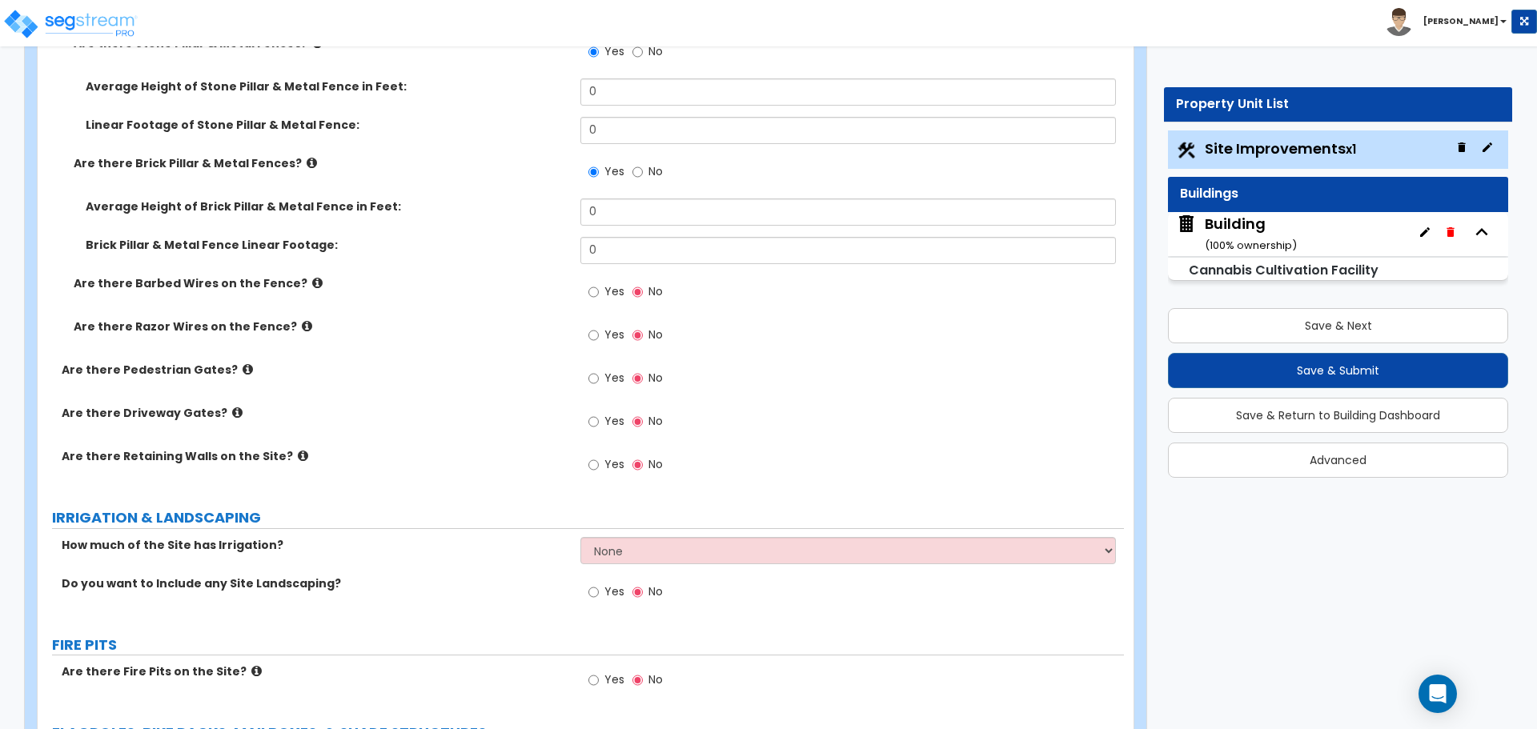
scroll to position [4220, 0]
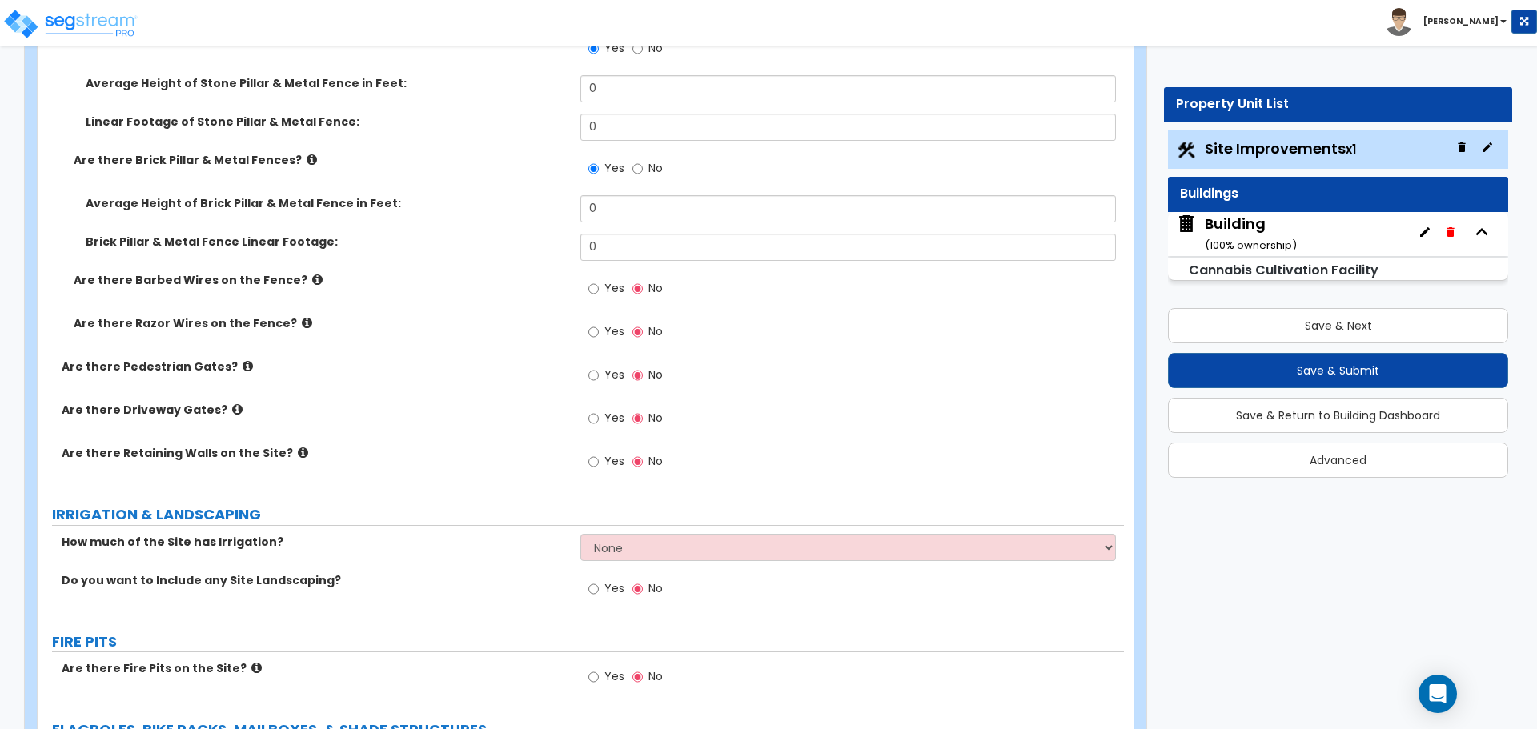
click at [312, 274] on icon at bounding box center [317, 280] width 10 height 12
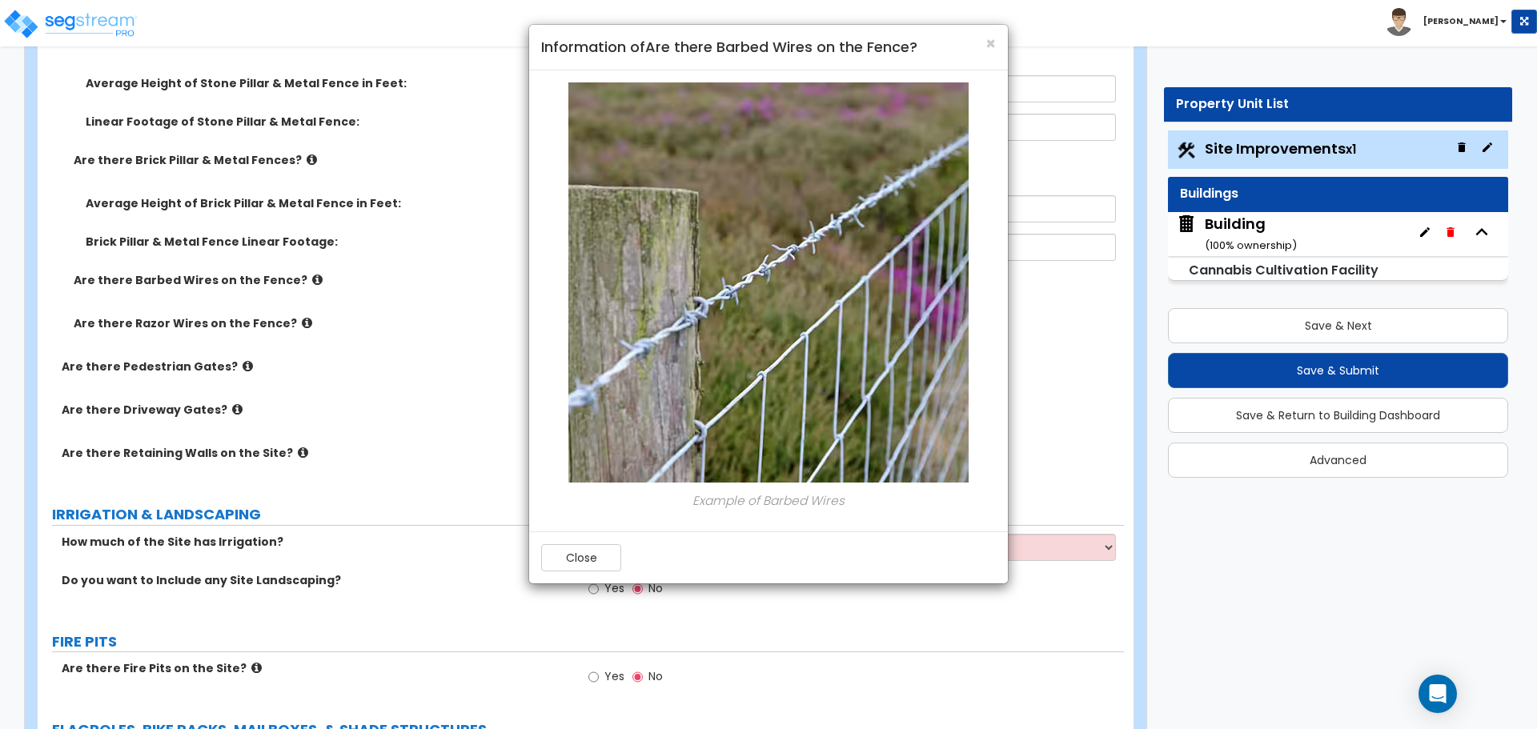
click at [593, 178] on img at bounding box center [768, 282] width 400 height 400
click at [989, 42] on span "×" at bounding box center [990, 43] width 10 height 23
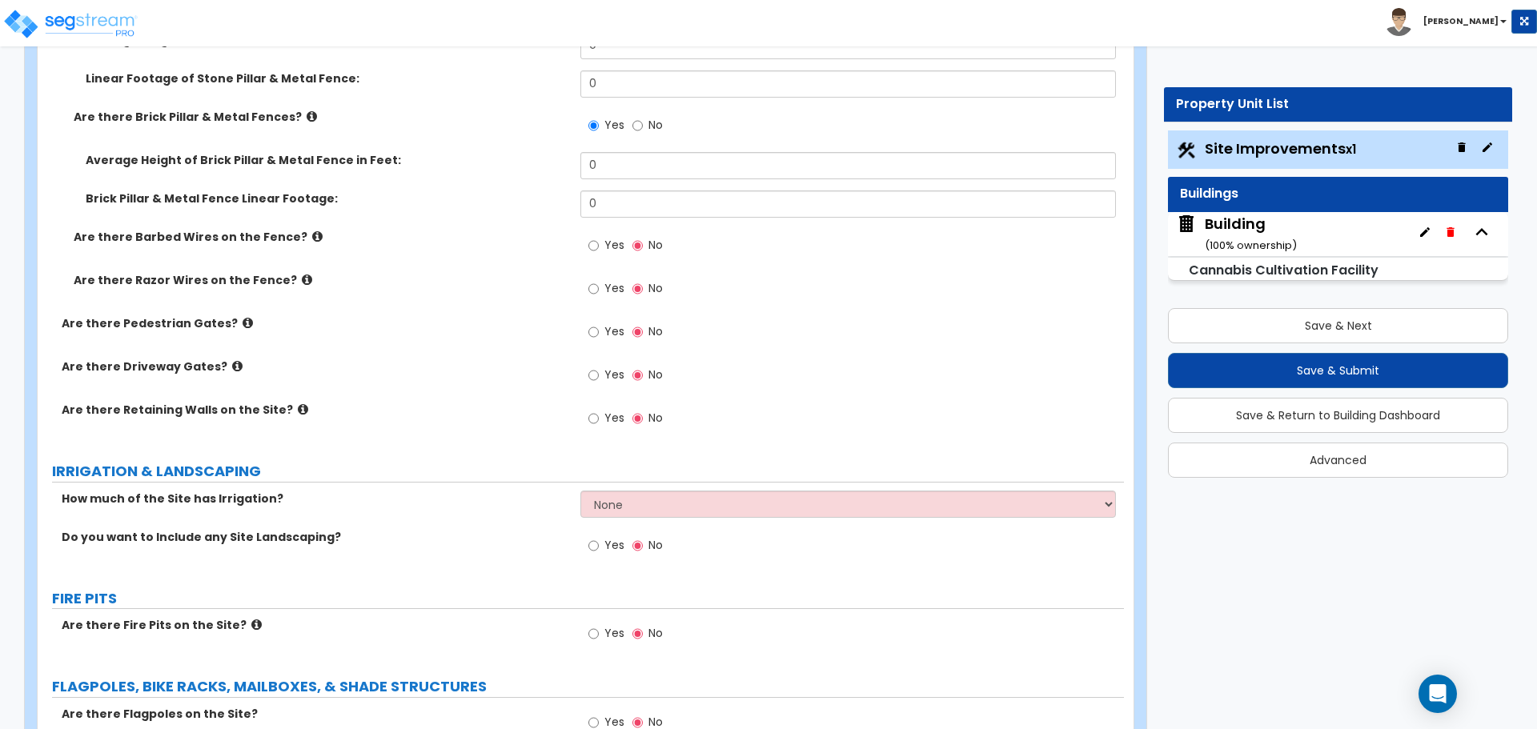
scroll to position [4269, 0]
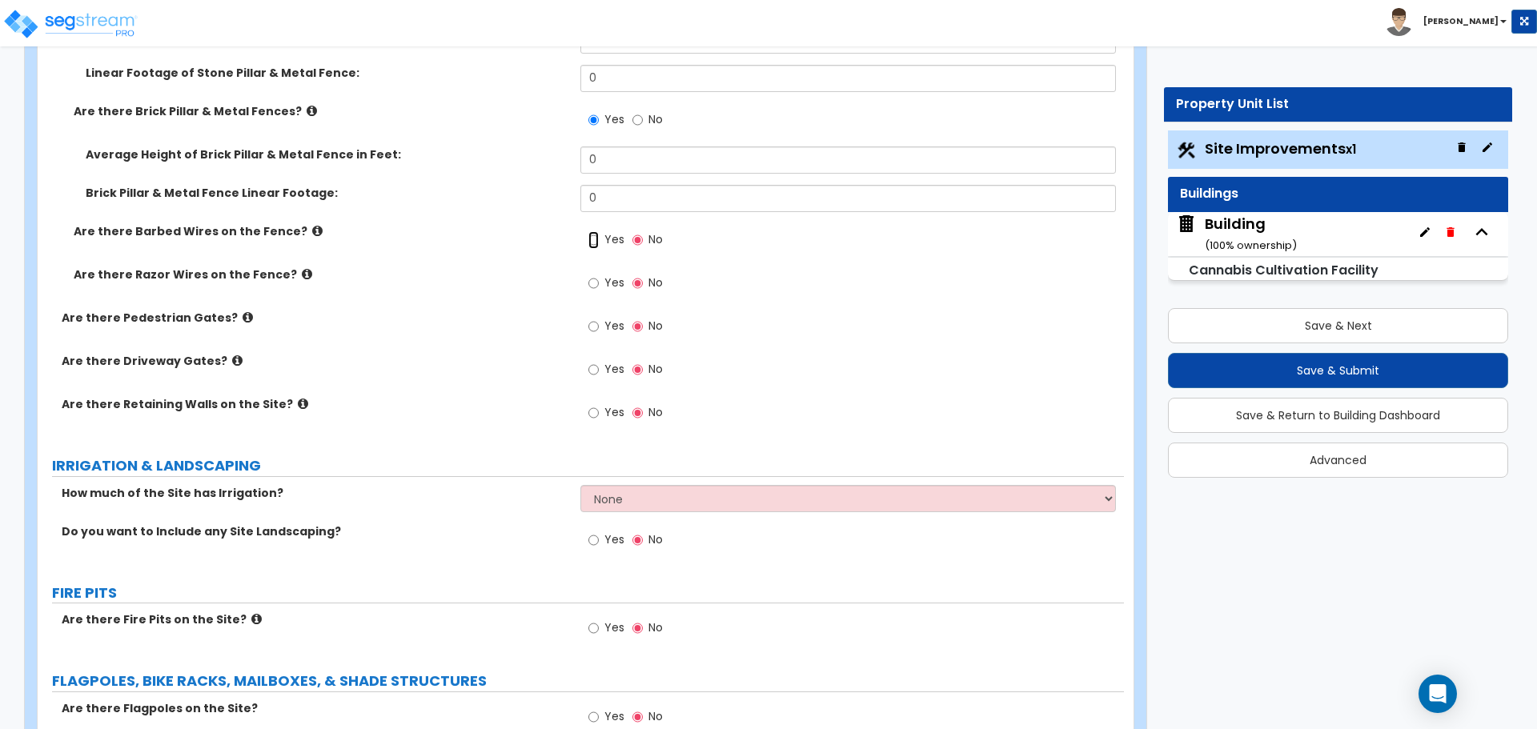
click at [596, 242] on input "Yes" at bounding box center [593, 240] width 10 height 18
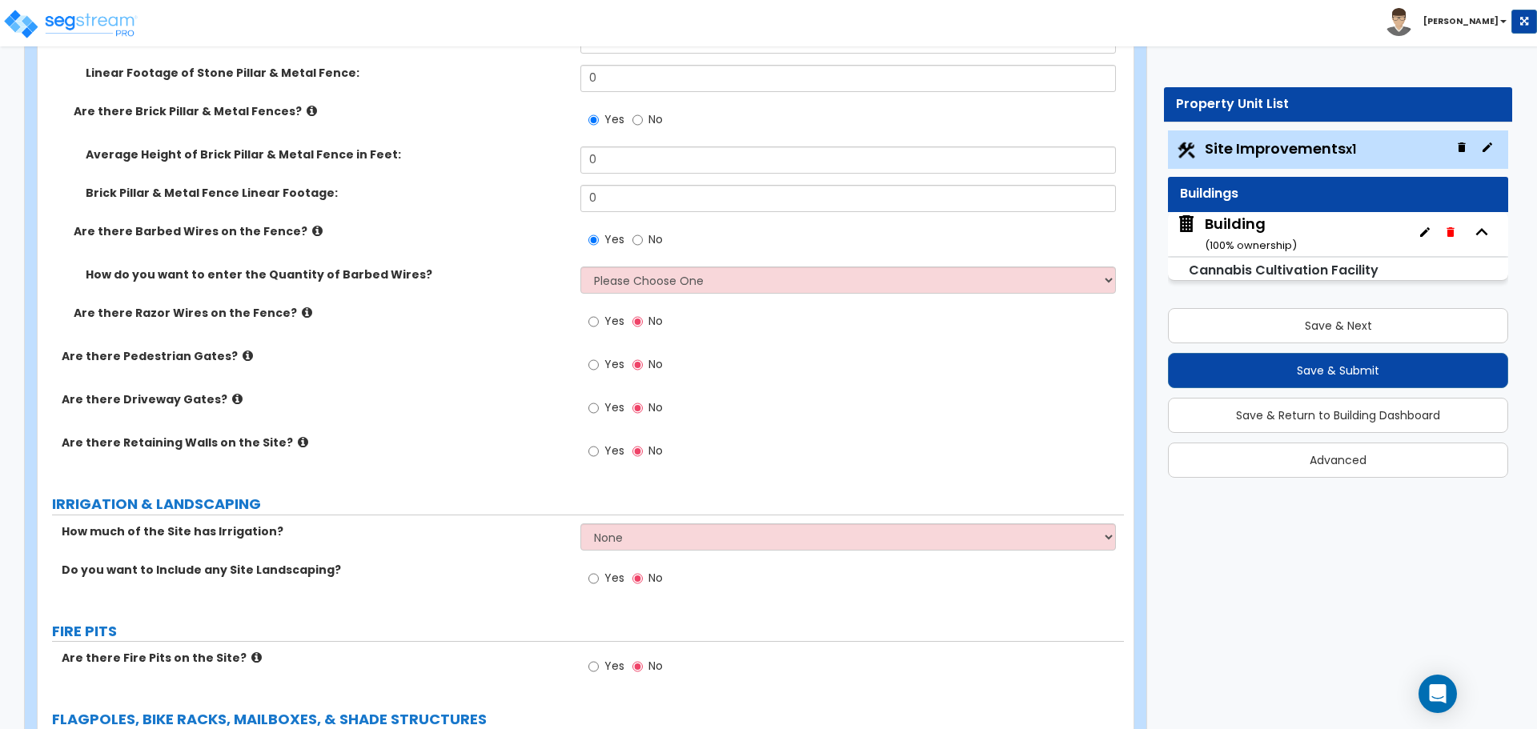
click at [654, 235] on span "No" at bounding box center [655, 239] width 14 height 16
click at [643, 235] on input "No" at bounding box center [637, 240] width 10 height 18
radio input "false"
radio input "true"
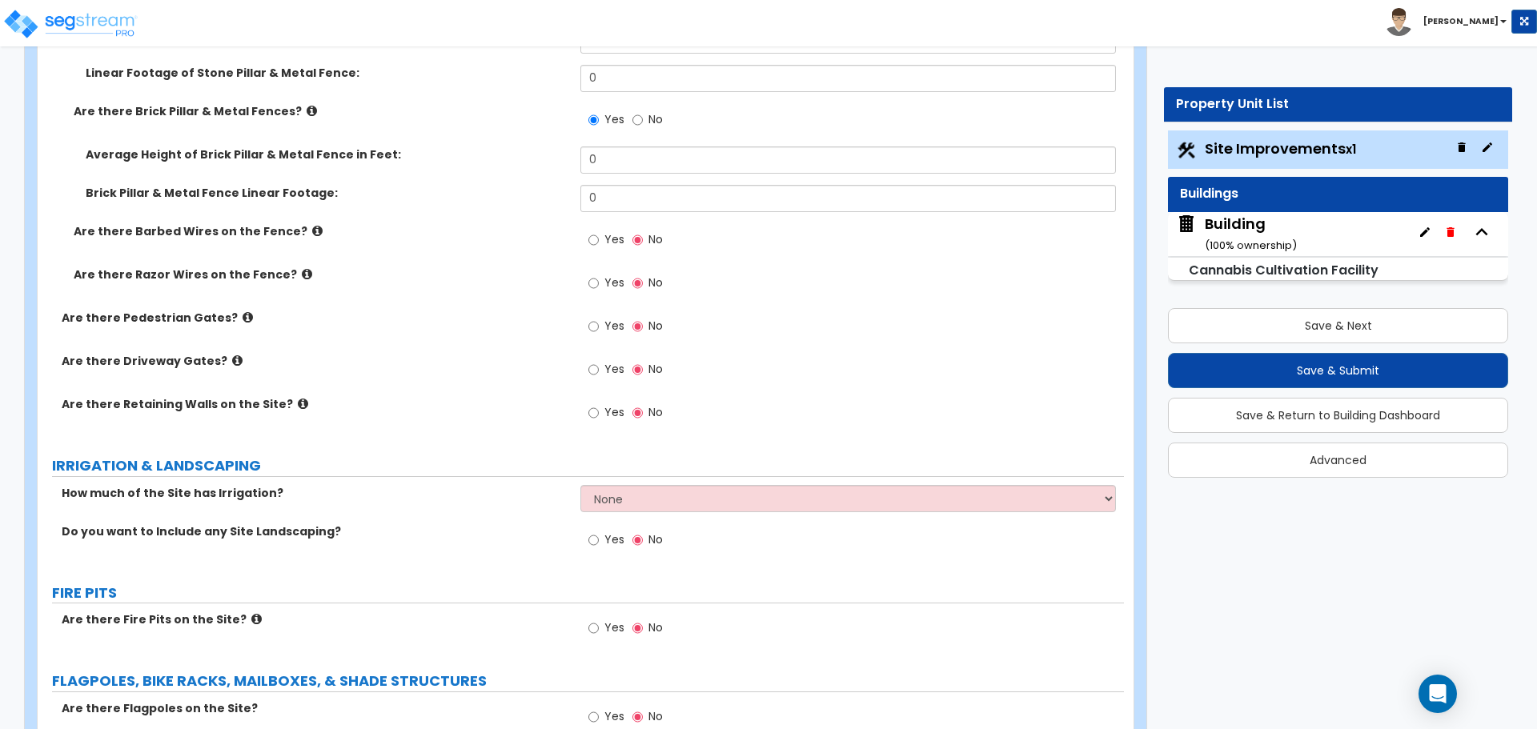
click at [312, 229] on icon at bounding box center [317, 231] width 10 height 12
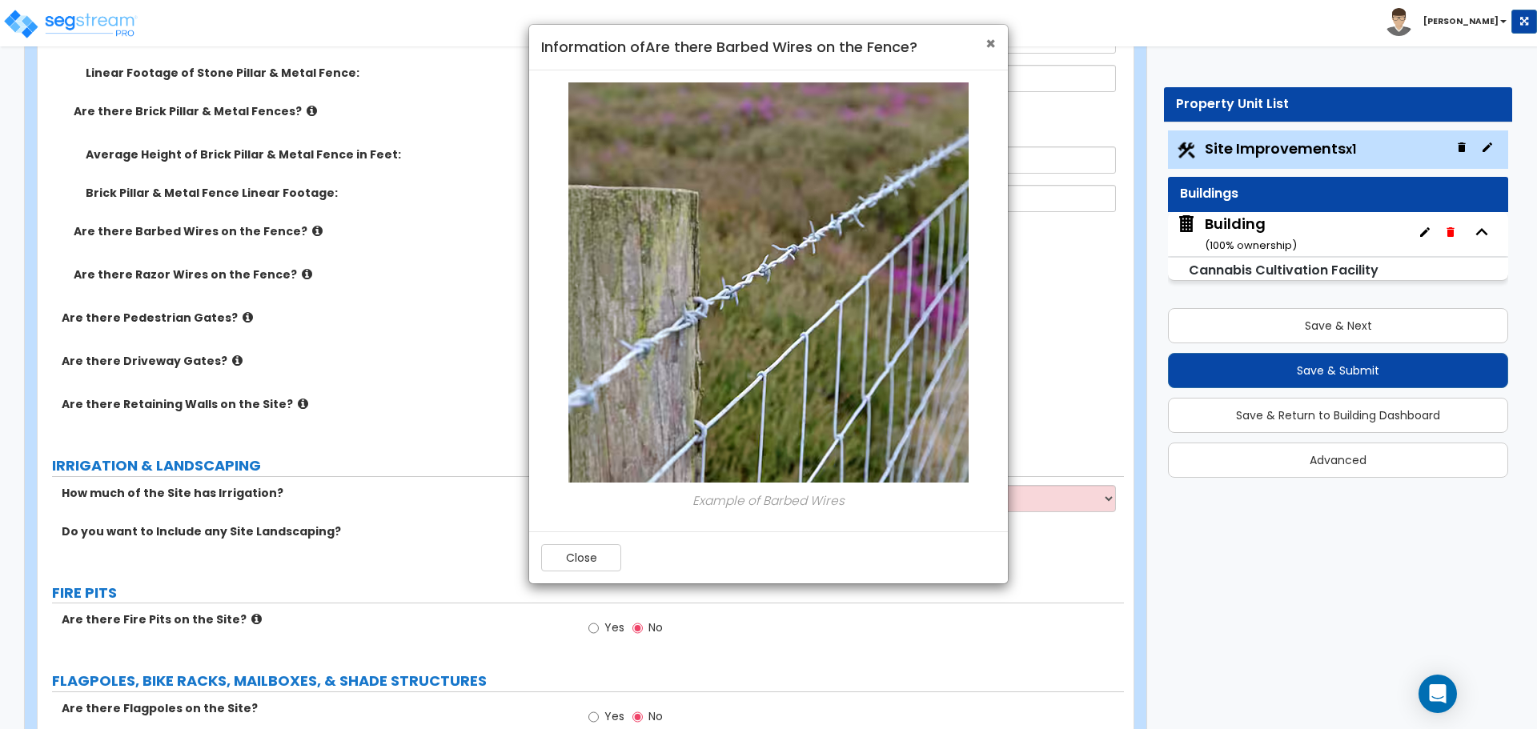
click at [988, 41] on span "×" at bounding box center [990, 43] width 10 height 23
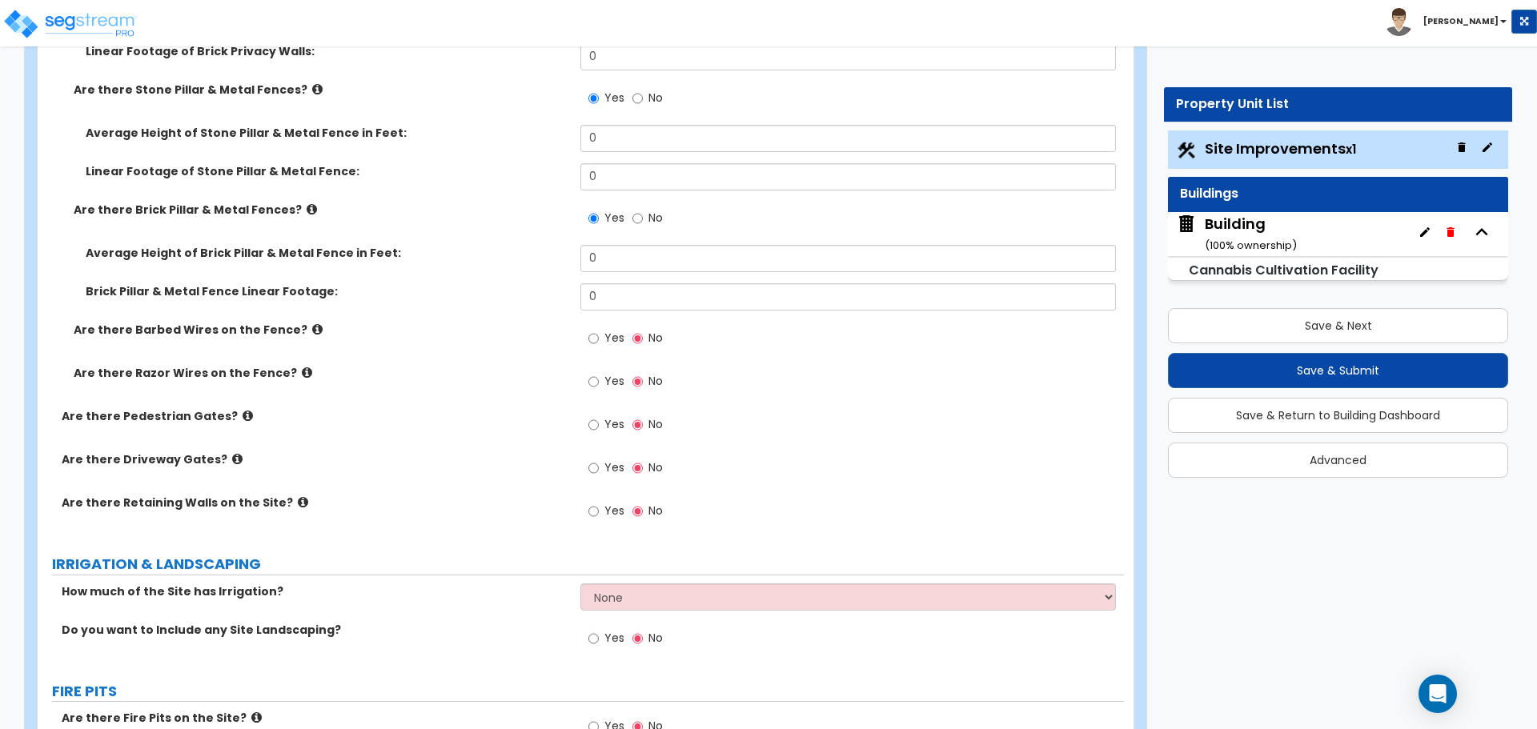
click at [615, 332] on span "Yes" at bounding box center [614, 338] width 20 height 16
click at [599, 332] on input "Yes" at bounding box center [593, 339] width 10 height 18
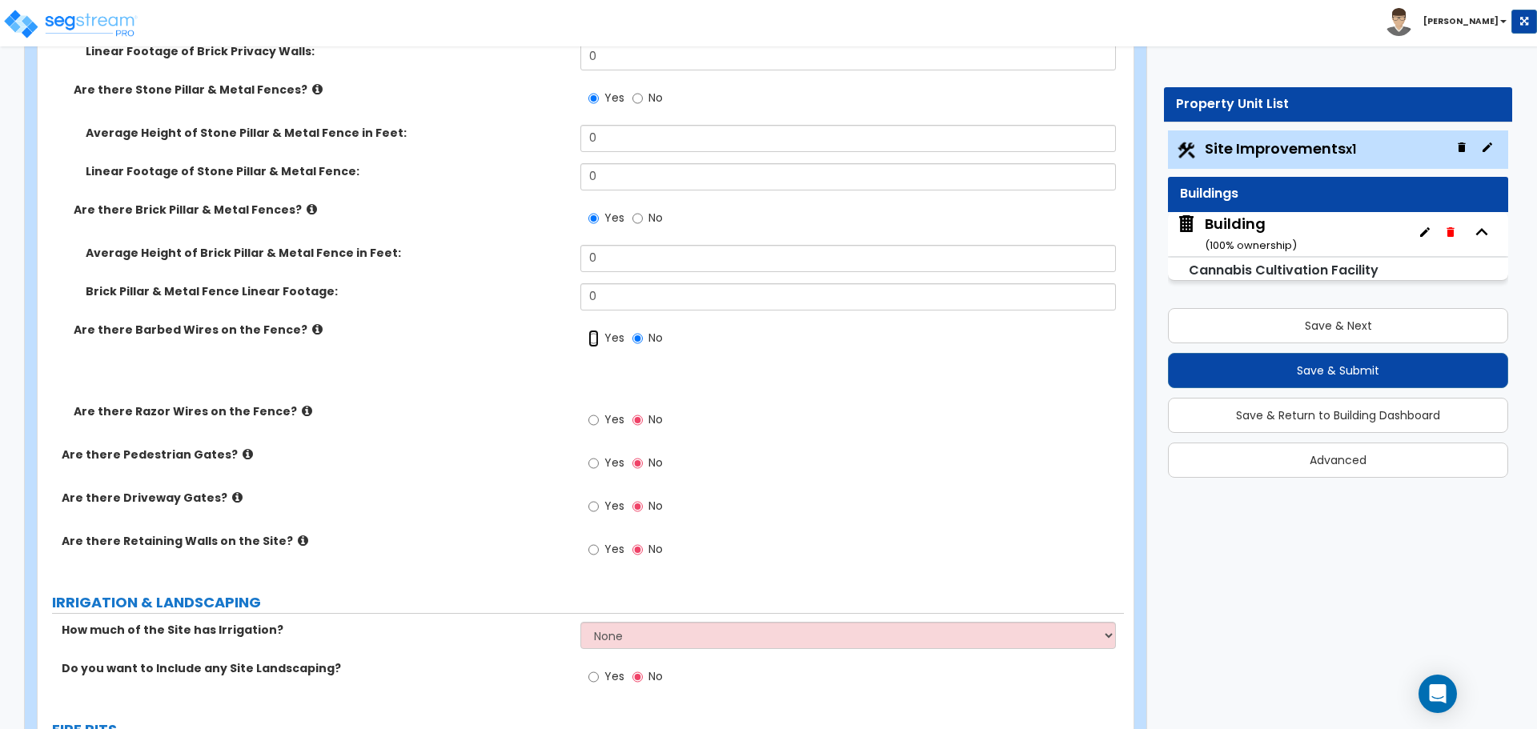
radio input "true"
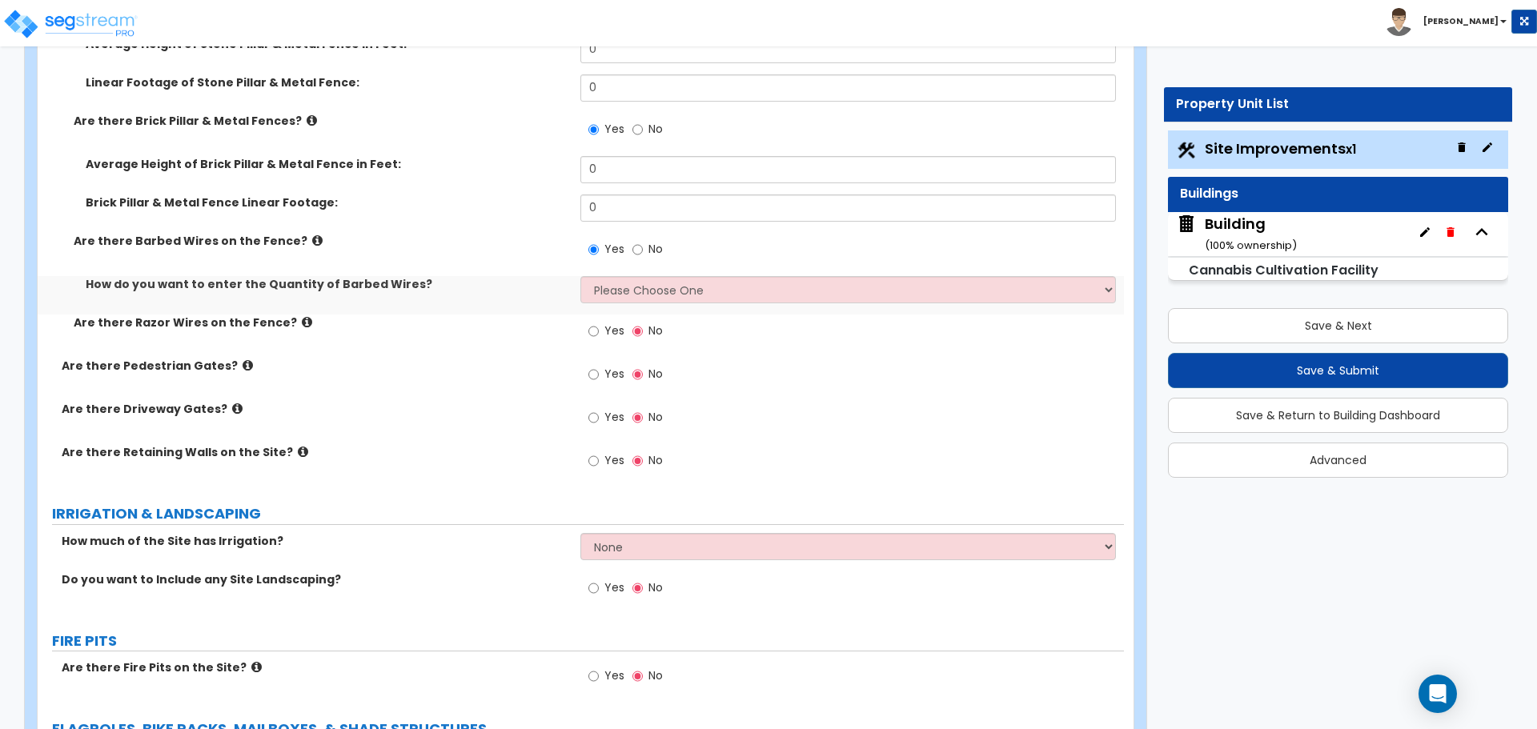
click at [610, 330] on span "Yes" at bounding box center [614, 331] width 20 height 16
click at [599, 330] on input "Yes" at bounding box center [593, 332] width 10 height 18
radio input "true"
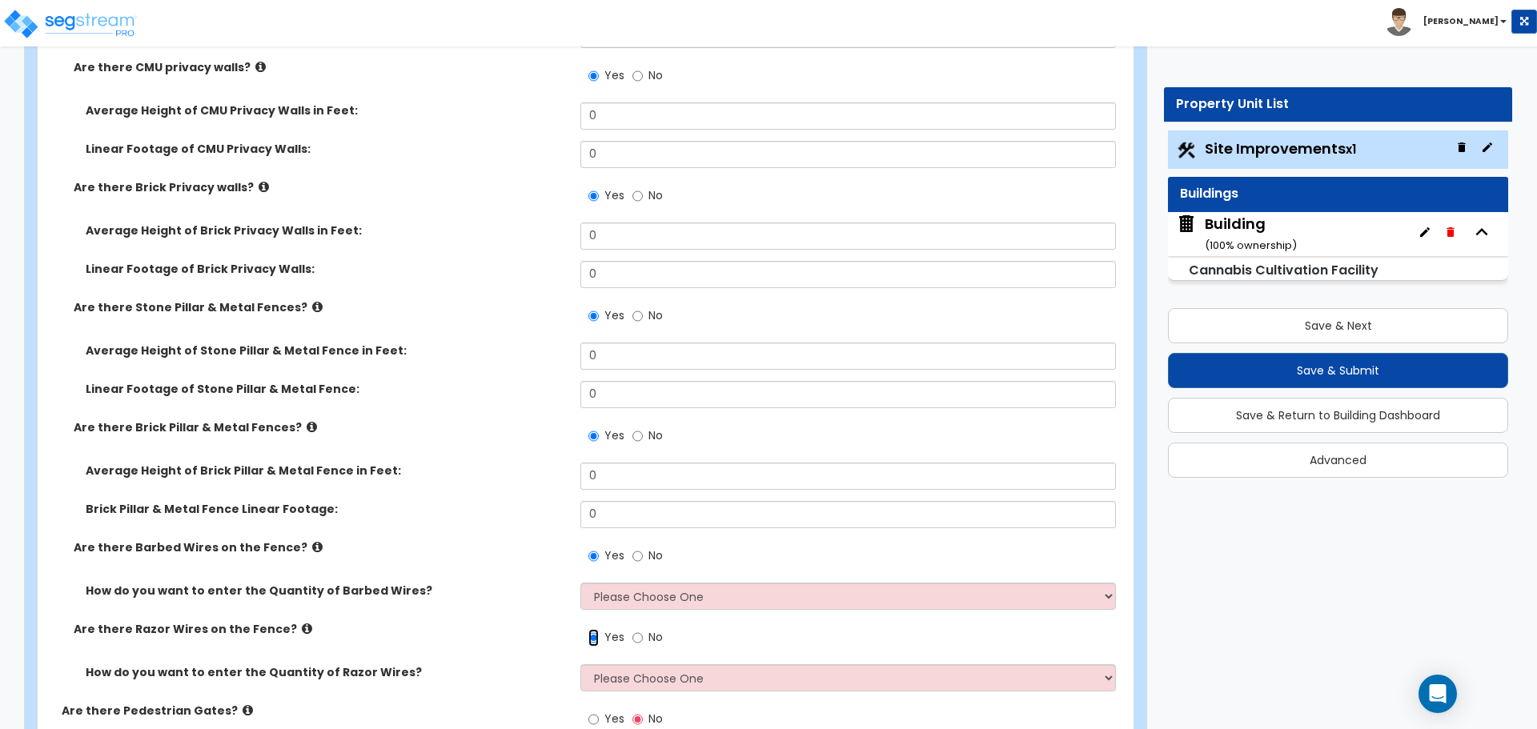
scroll to position [4005, 0]
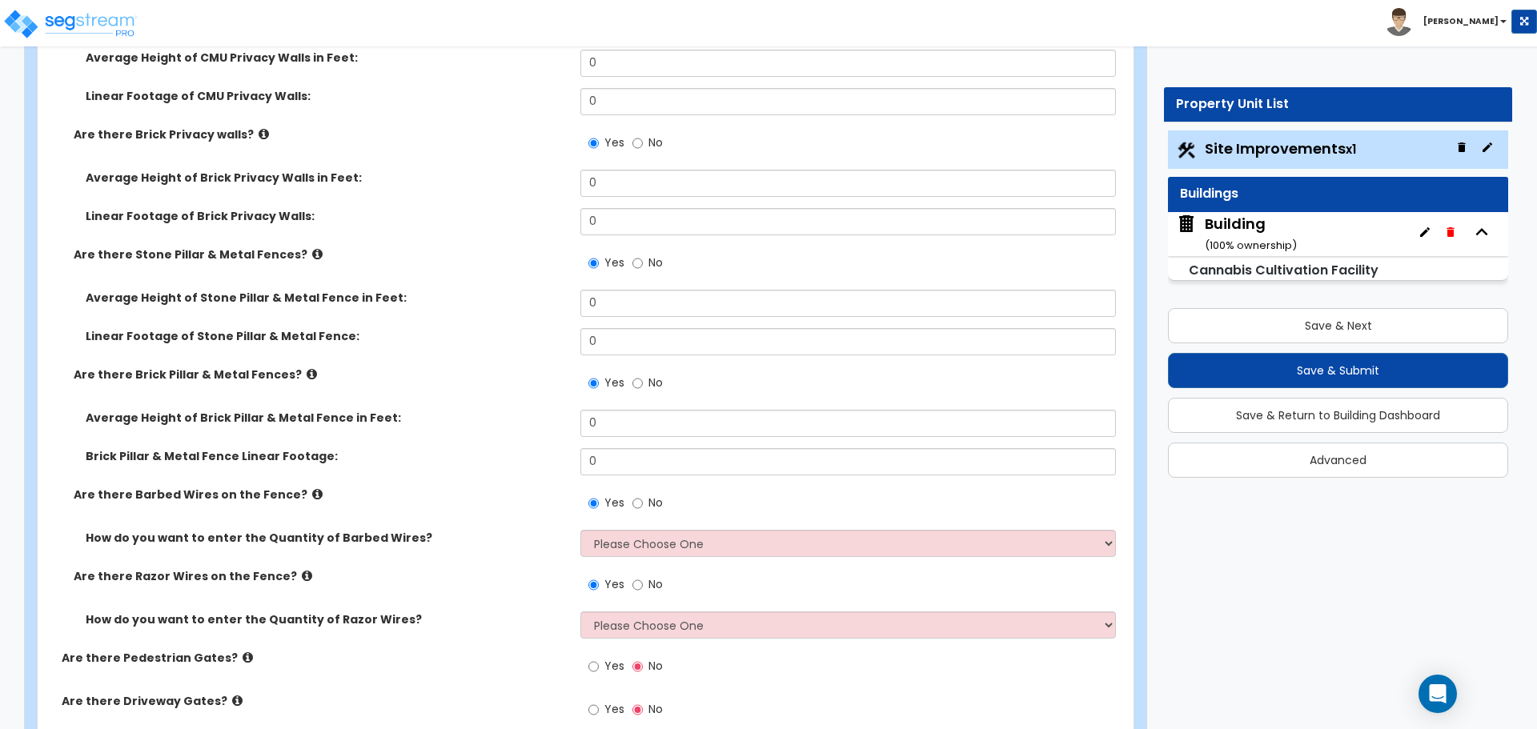
click at [305, 379] on label "Are there Brick Pillar & Metal Fences?" at bounding box center [321, 375] width 495 height 16
click at [307, 371] on icon at bounding box center [312, 374] width 10 height 12
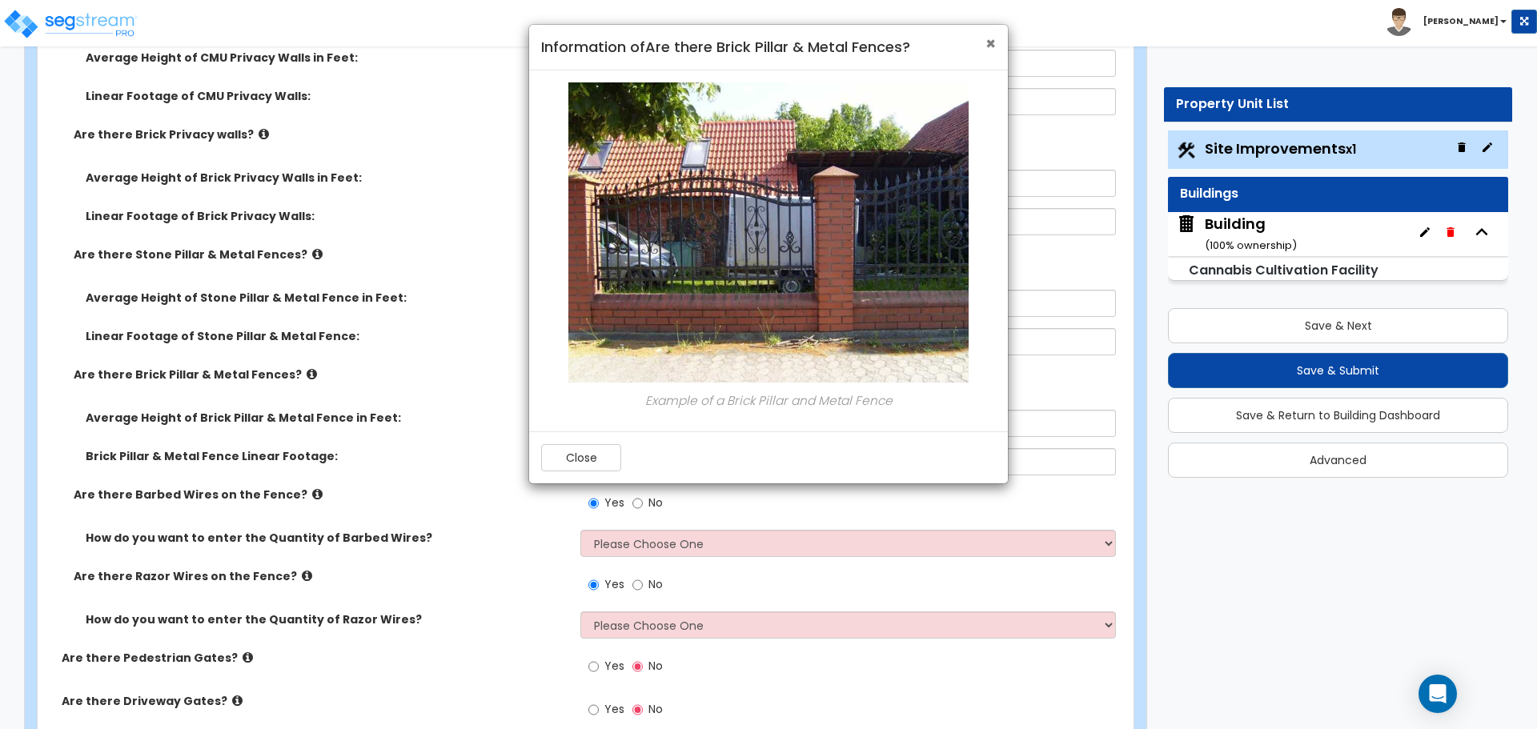
click at [985, 38] on span "×" at bounding box center [990, 43] width 10 height 23
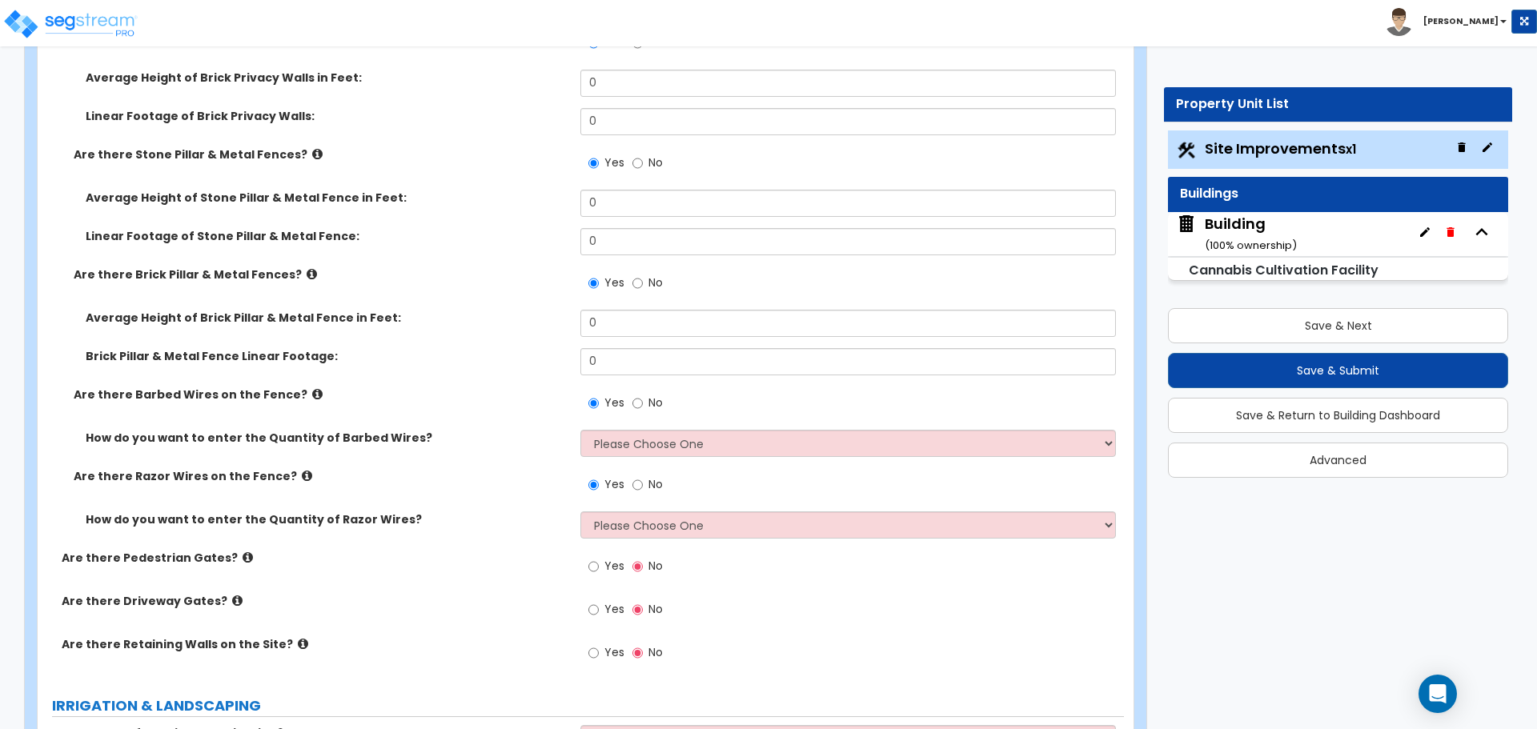
scroll to position [4109, 0]
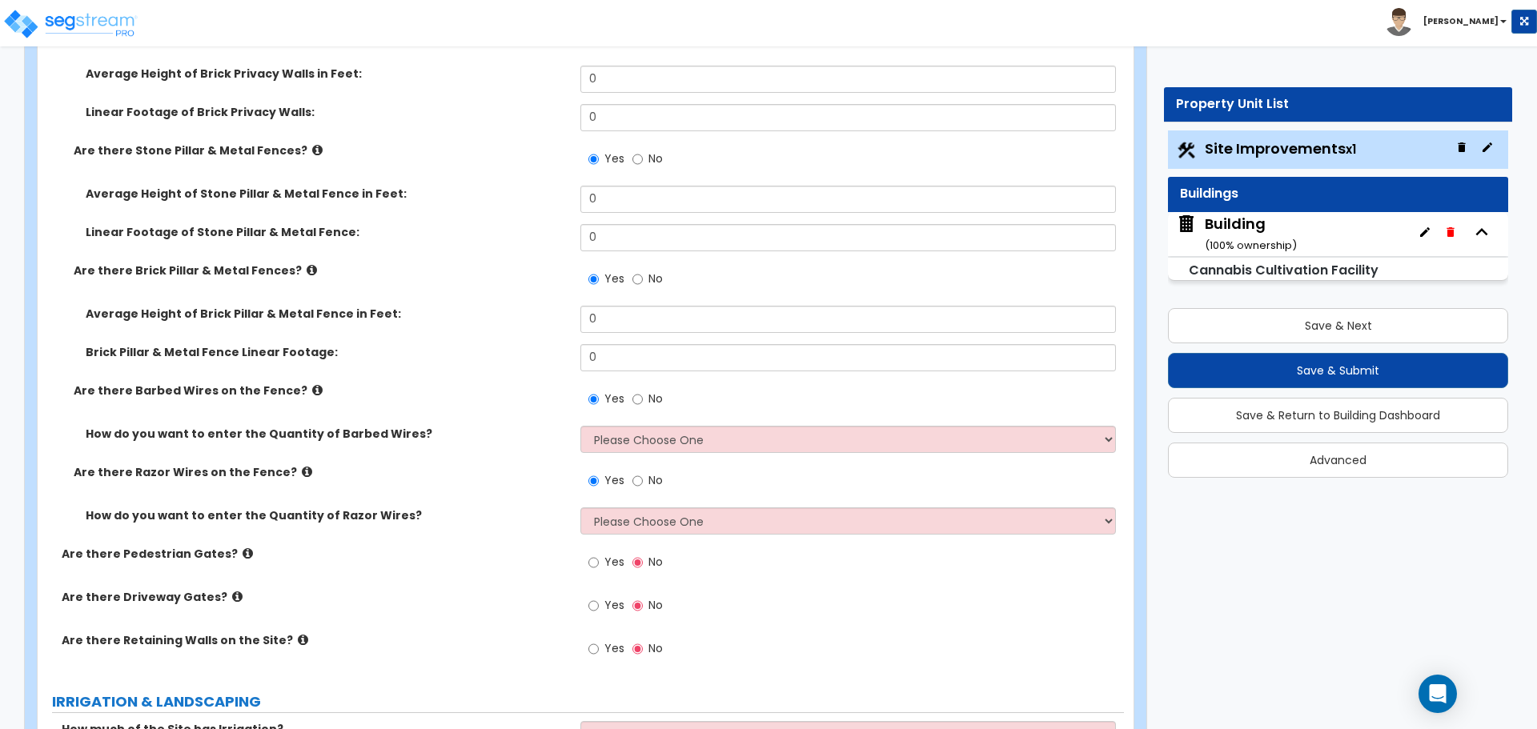
click at [302, 467] on icon at bounding box center [307, 472] width 10 height 12
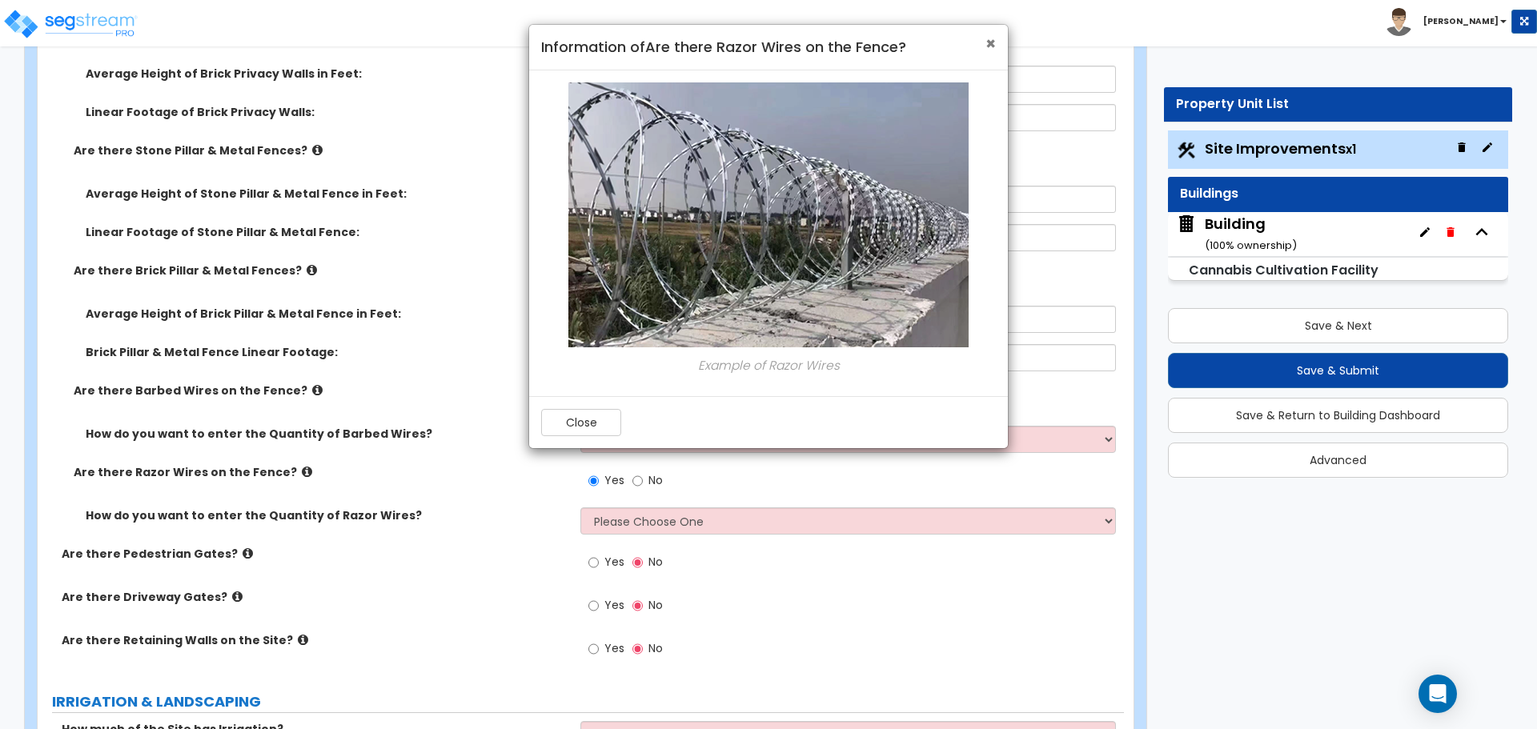
click at [989, 42] on span "×" at bounding box center [990, 43] width 10 height 23
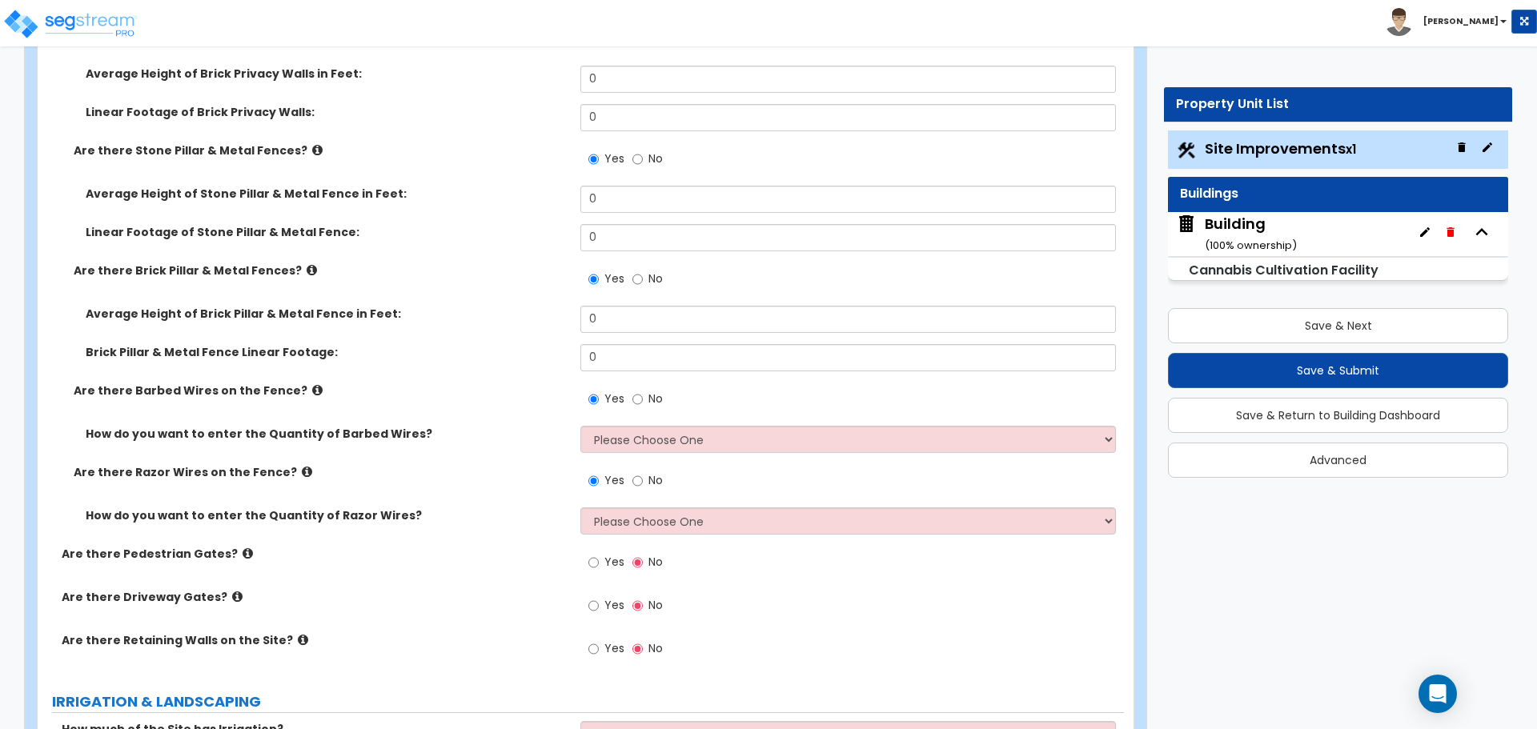
click at [302, 466] on icon at bounding box center [307, 472] width 10 height 12
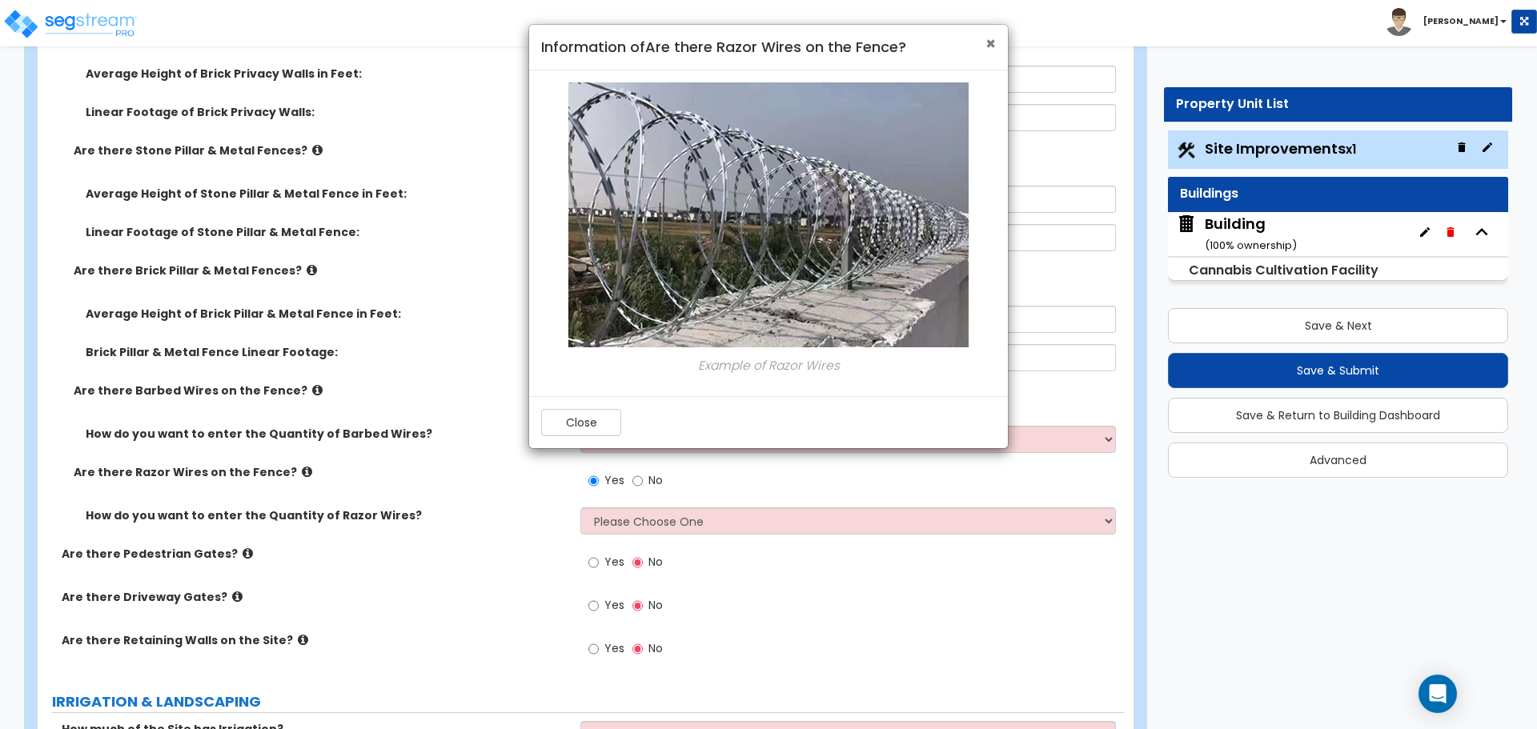
click at [991, 41] on span "×" at bounding box center [990, 43] width 10 height 23
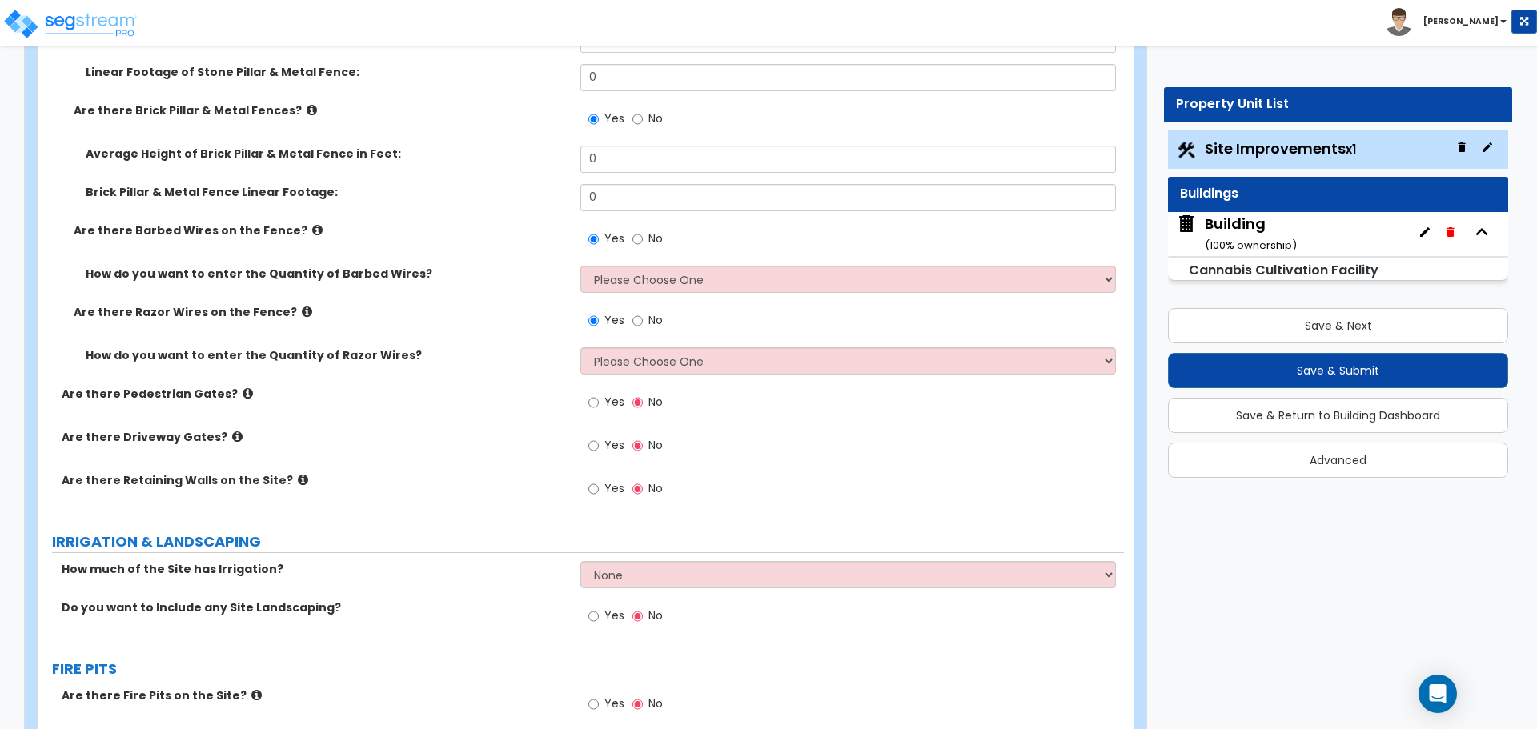
scroll to position [4266, 0]
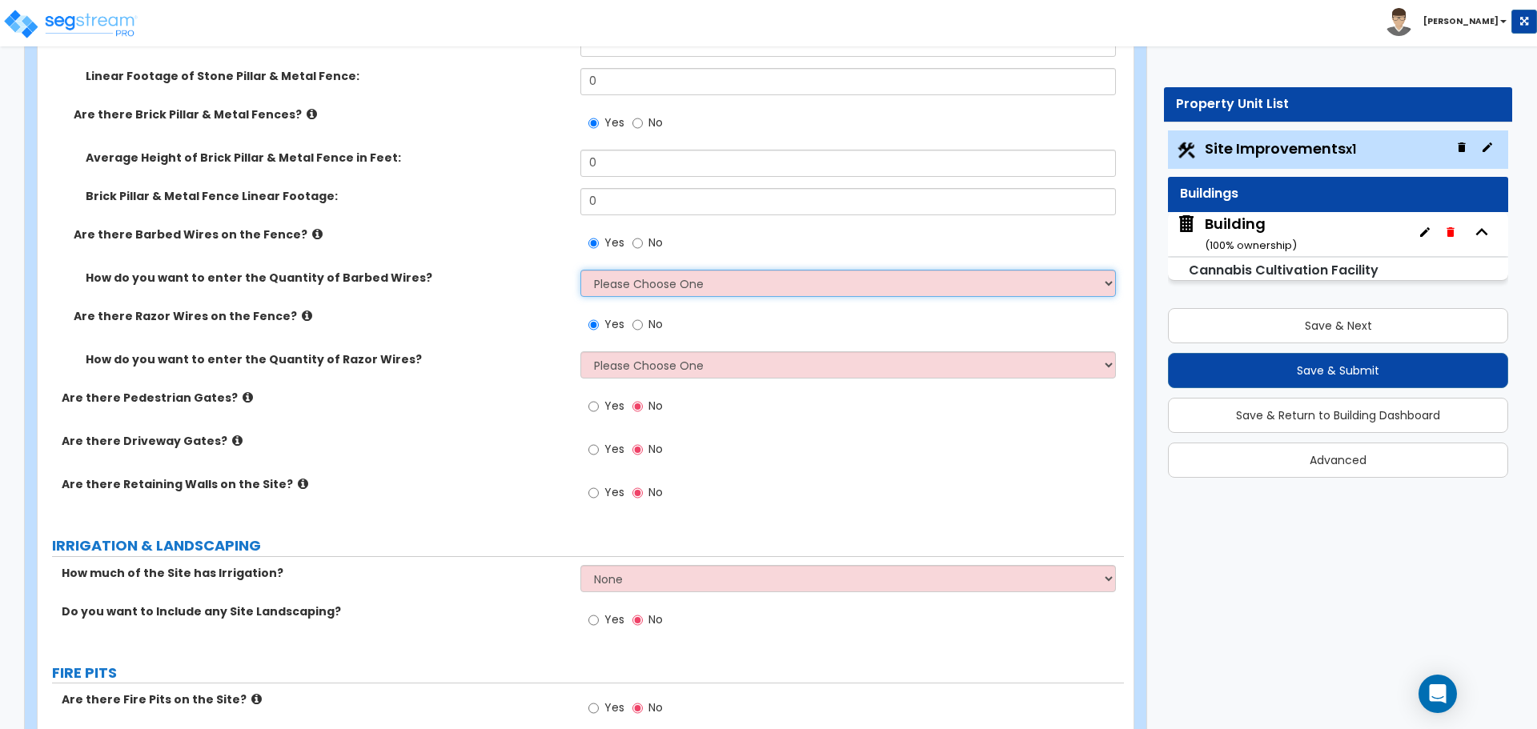
click at [671, 273] on select "Please Choose One Enter Linear Footage Enter Percentage I Don't Know - Please e…" at bounding box center [847, 283] width 535 height 27
click at [580, 270] on select "Please Choose One Enter Linear Footage Enter Percentage I Don't Know - Please e…" at bounding box center [847, 283] width 535 height 27
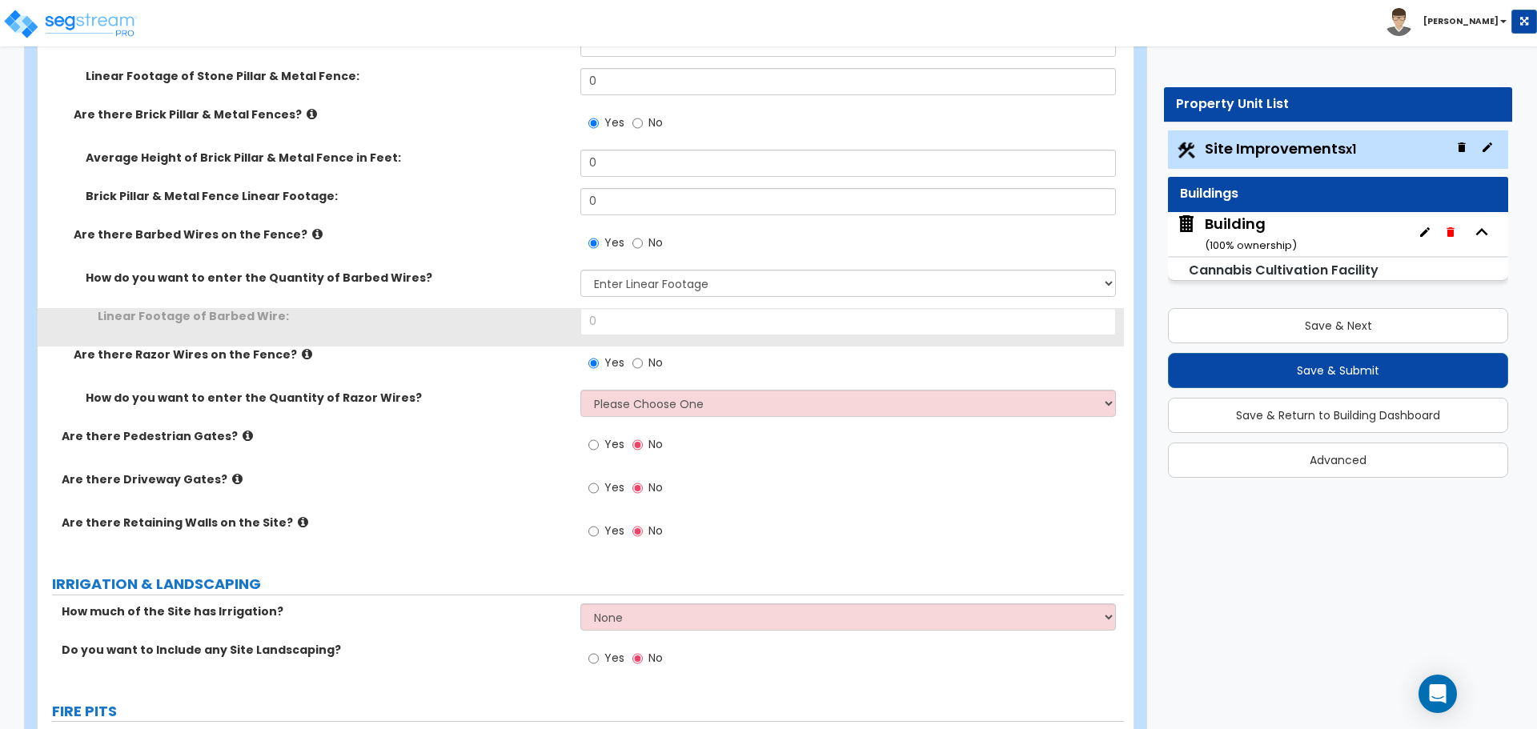
click at [705, 296] on div "How do you want to enter the Quantity of Barbed Wires? Please Choose One Enter …" at bounding box center [581, 289] width 1086 height 38
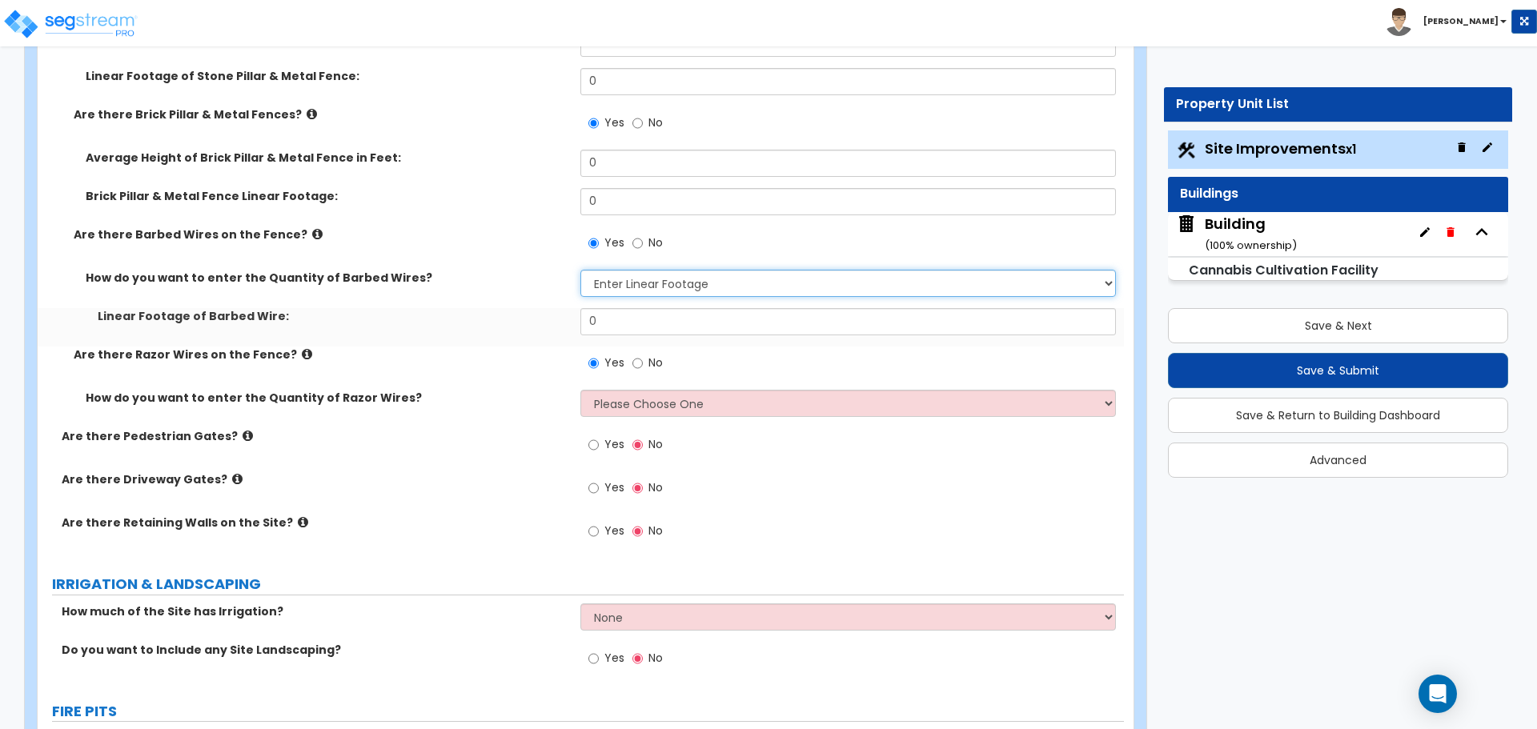
click at [699, 291] on select "Please Choose One Enter Linear Footage Enter Percentage I Don't Know - Please e…" at bounding box center [847, 283] width 535 height 27
click at [580, 270] on select "Please Choose One Enter Linear Footage Enter Percentage I Don't Know - Please e…" at bounding box center [847, 283] width 535 height 27
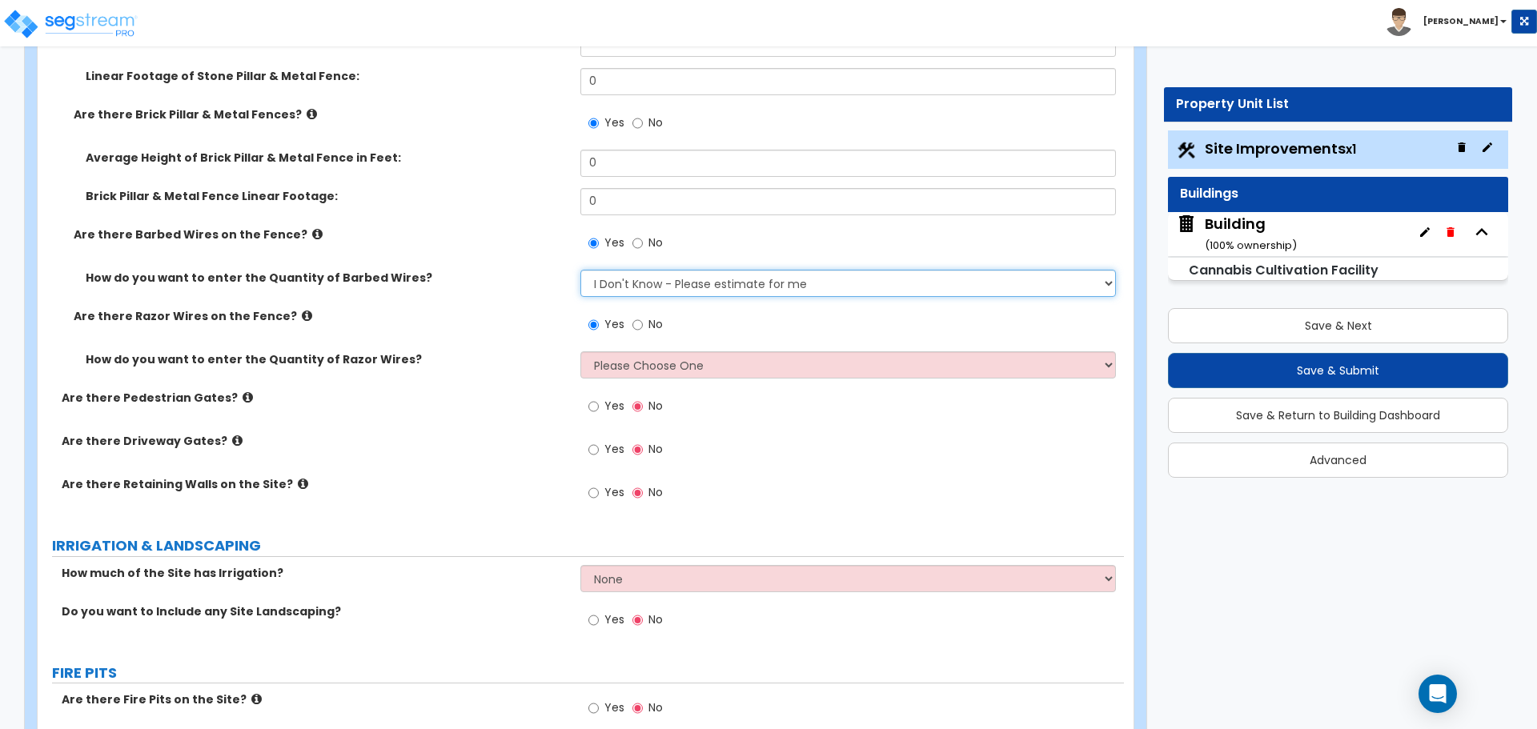
click at [678, 273] on select "Please Choose One Enter Linear Footage Enter Percentage I Don't Know - Please e…" at bounding box center [847, 283] width 535 height 27
select select "2"
click at [580, 270] on select "Please Choose One Enter Linear Footage Enter Percentage I Don't Know - Please e…" at bounding box center [847, 283] width 535 height 27
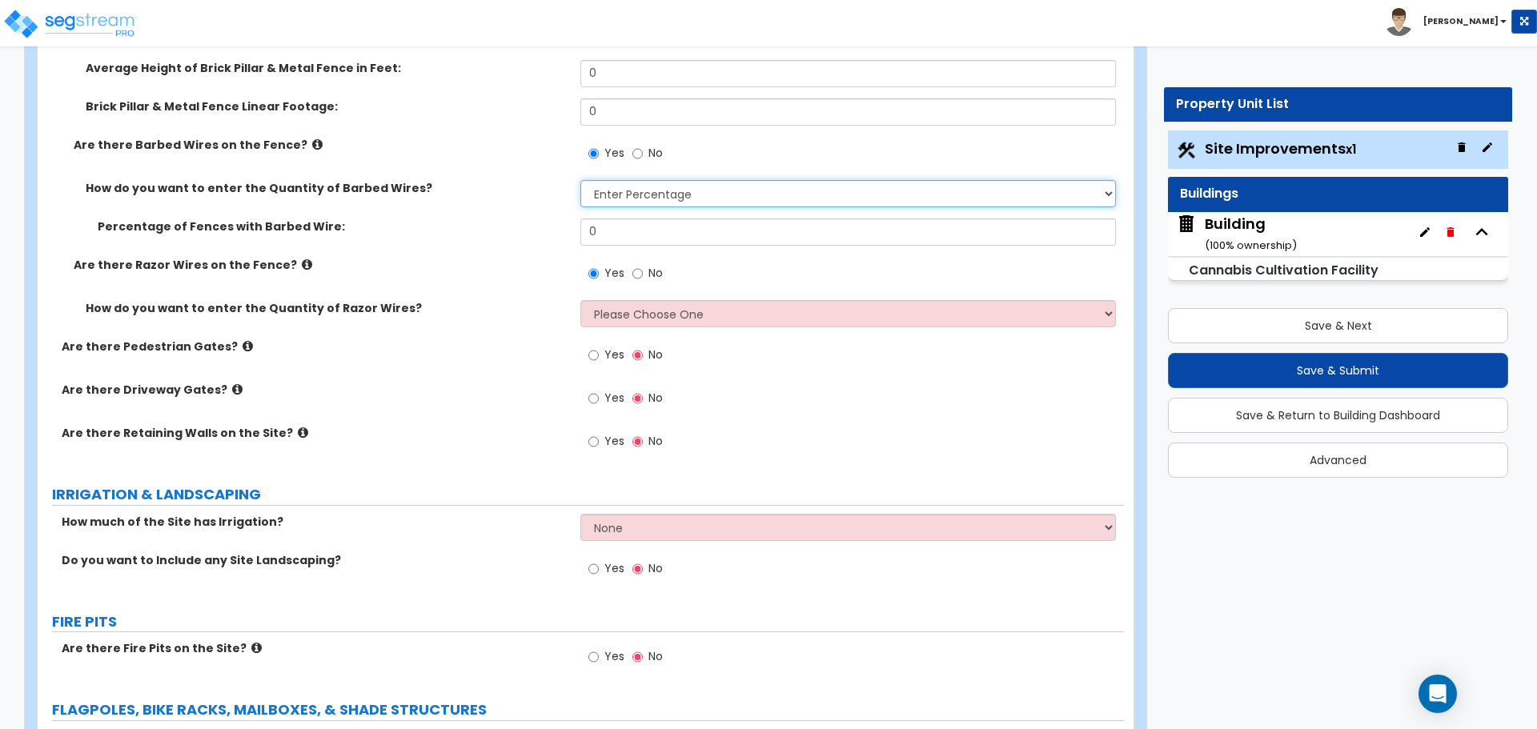
scroll to position [4356, 0]
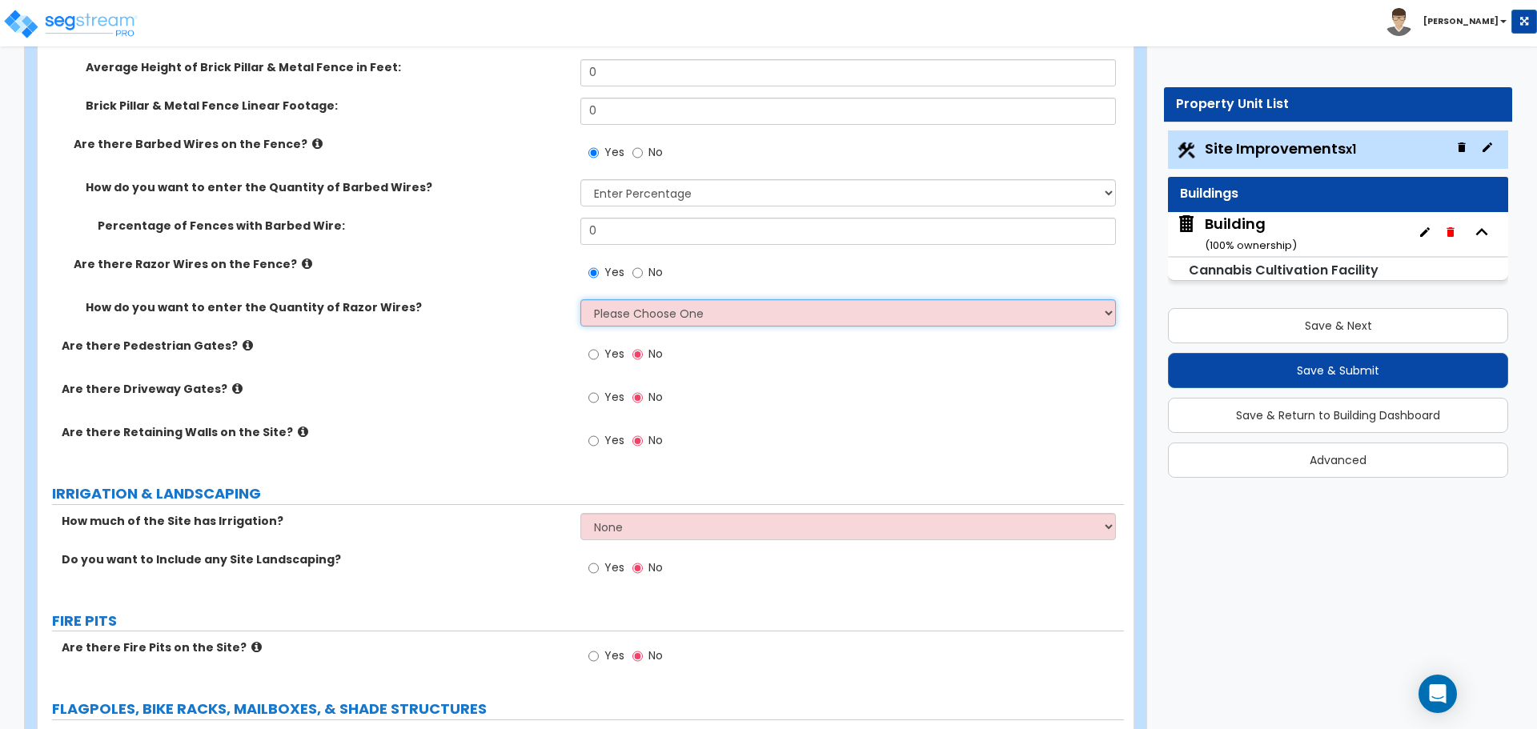
click at [706, 303] on select "Please Choose One Enter Linear Footage Enter Percentage I Don't Know - Please e…" at bounding box center [847, 312] width 535 height 27
click at [580, 299] on select "Please Choose One Enter Linear Footage Enter Percentage I Don't Know - Please e…" at bounding box center [847, 312] width 535 height 27
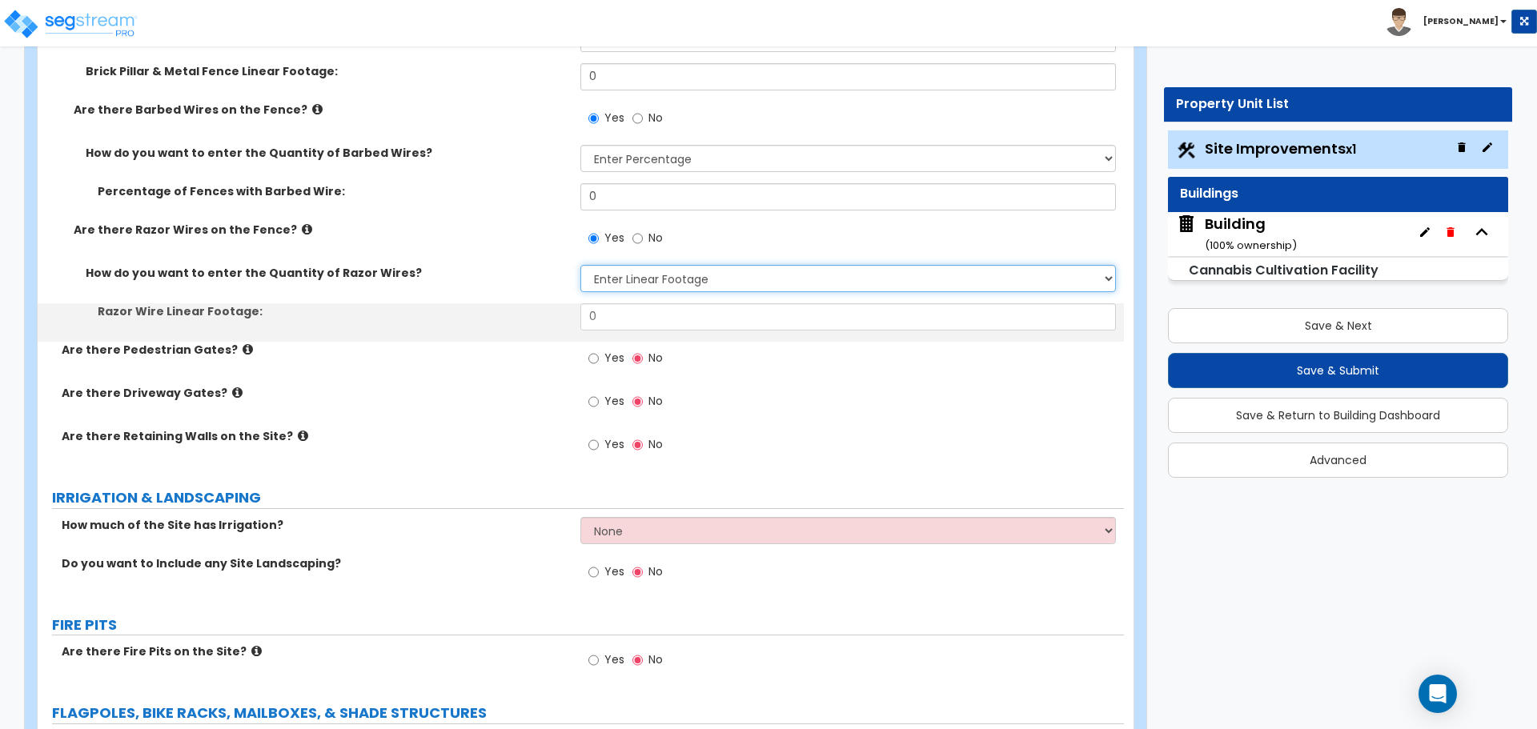
scroll to position [4393, 0]
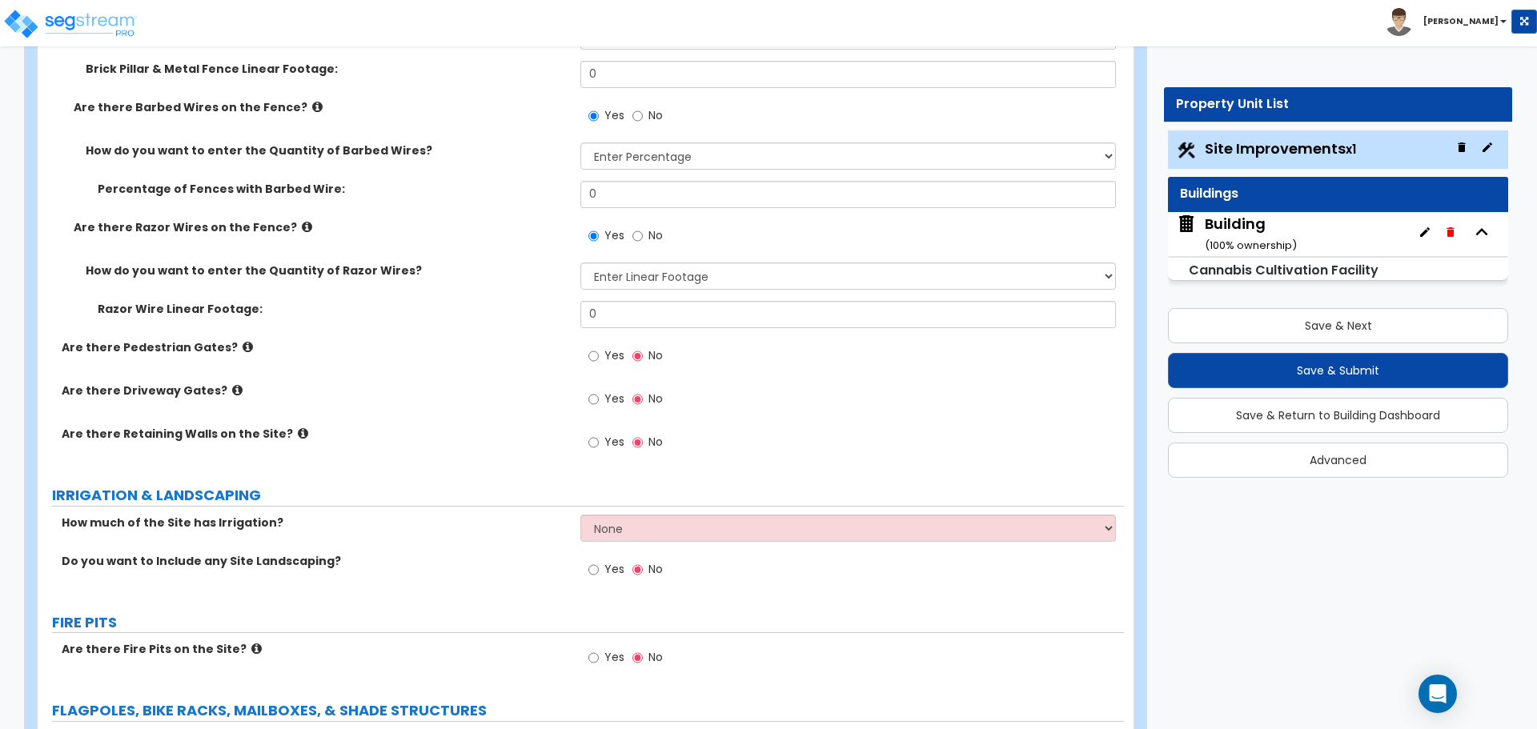
click at [724, 292] on div "How do you want to enter the Quantity of Razor Wires? Please Choose One Enter L…" at bounding box center [581, 282] width 1086 height 38
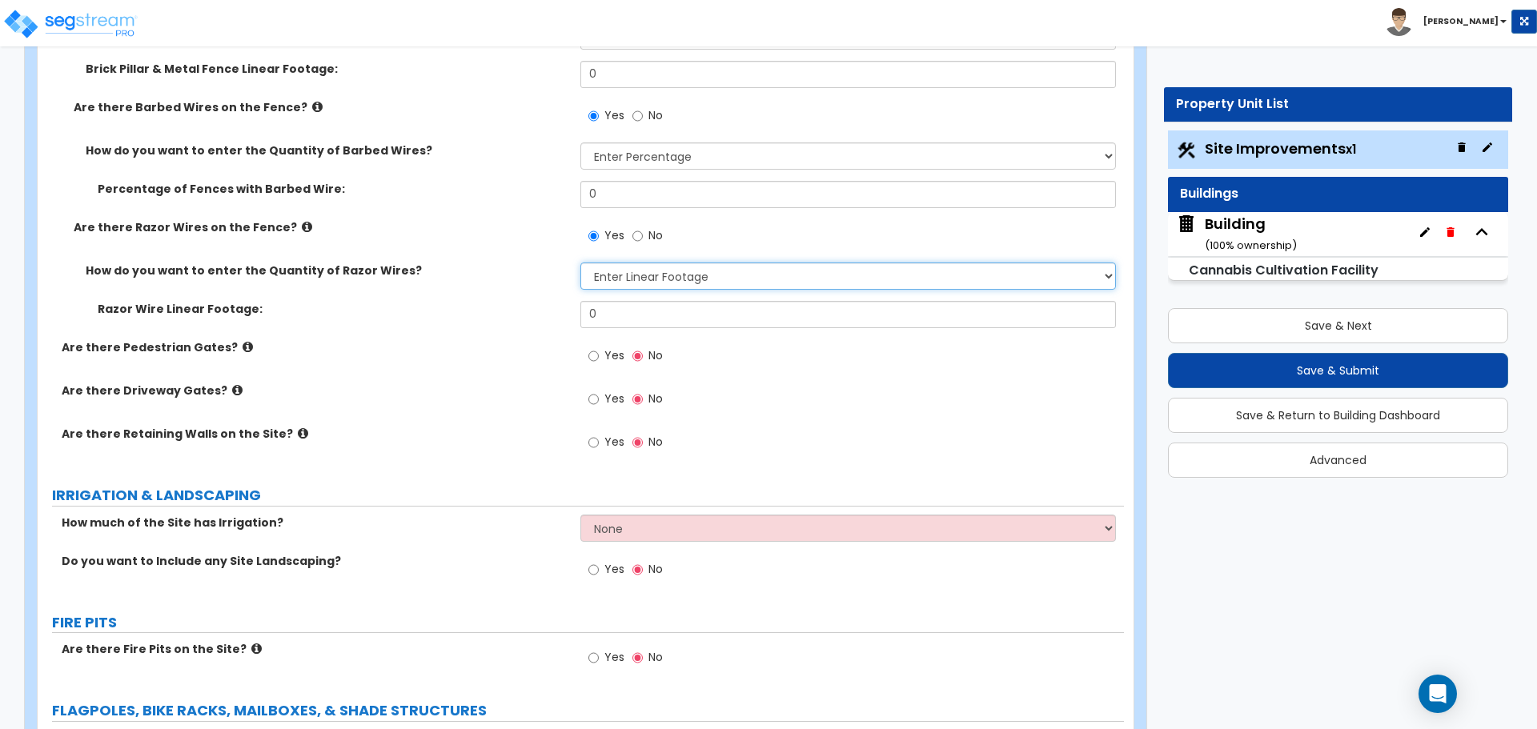
click at [711, 276] on select "Please Choose One Enter Linear Footage Enter Percentage I Don't Know - Please e…" at bounding box center [847, 276] width 535 height 27
select select "2"
click at [580, 263] on select "Please Choose One Enter Linear Footage Enter Percentage I Don't Know - Please e…" at bounding box center [847, 276] width 535 height 27
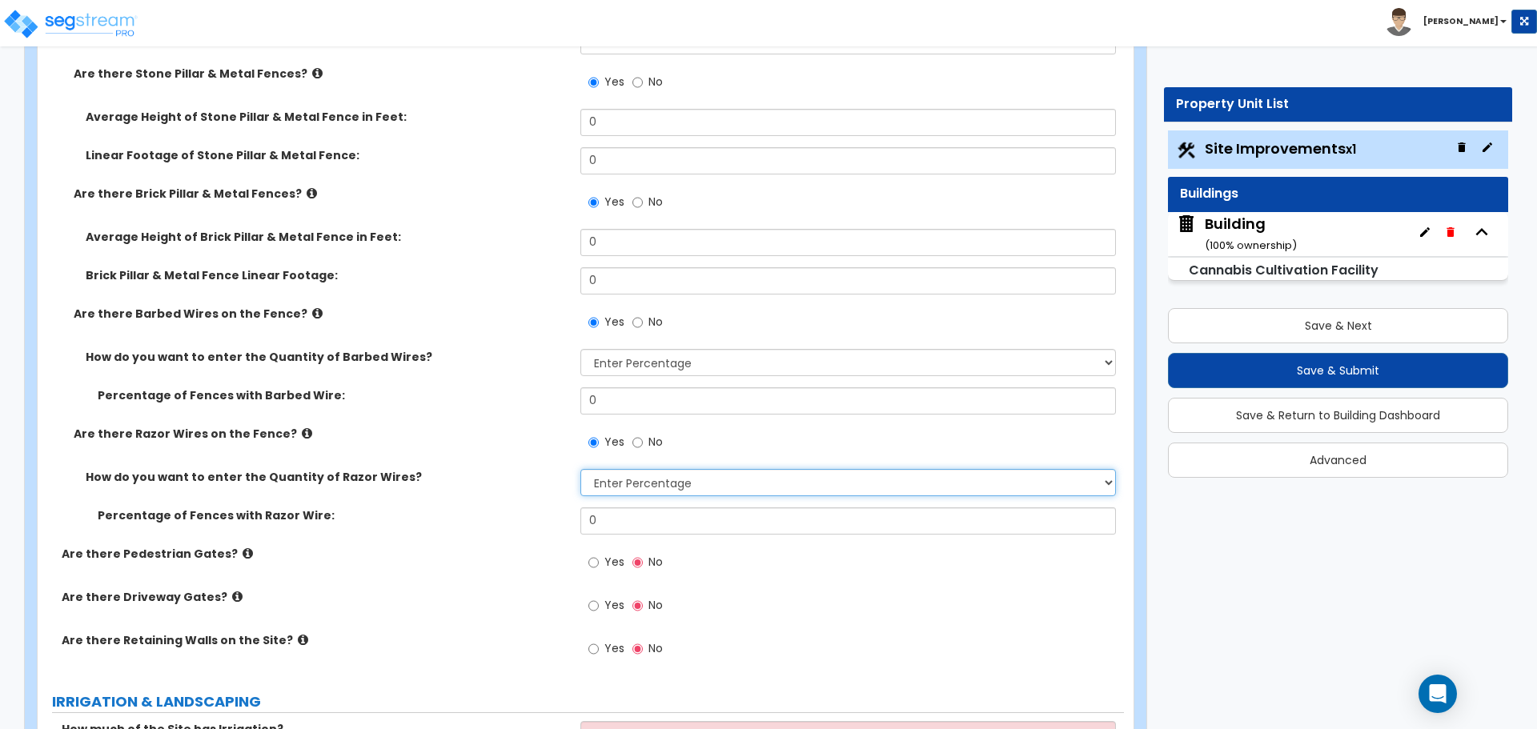
scroll to position [4234, 0]
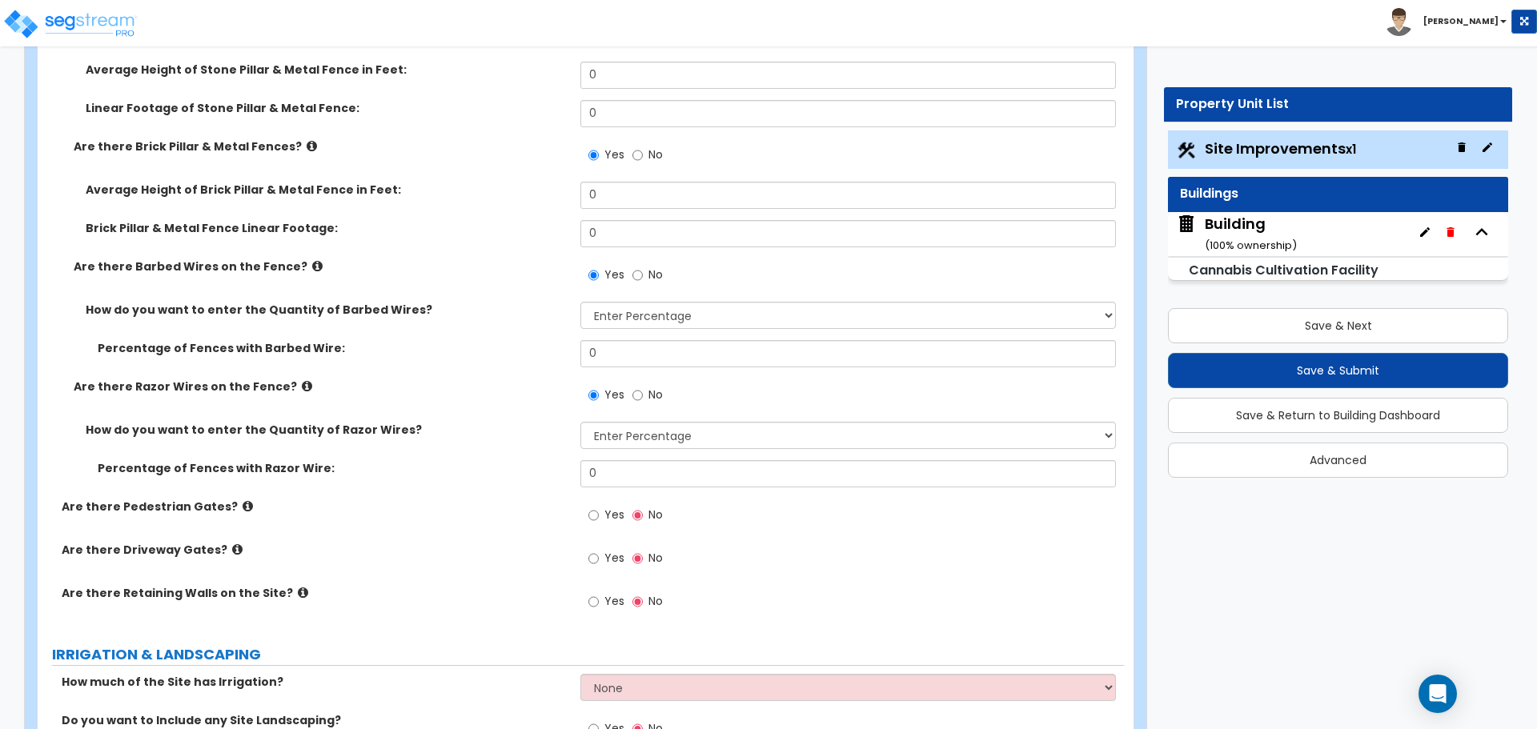
click at [302, 382] on icon at bounding box center [307, 386] width 10 height 12
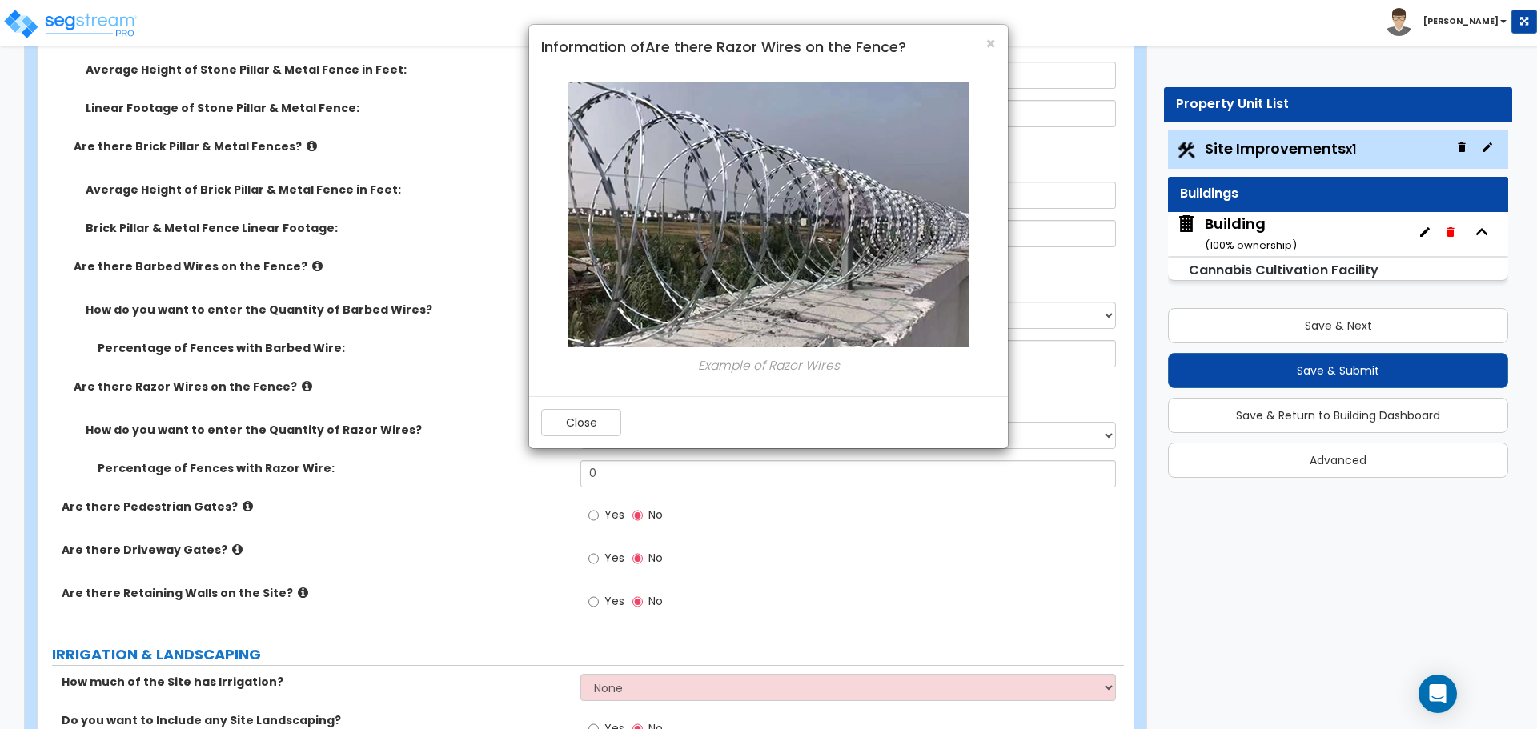
click at [998, 42] on div "× Information of Are there Razor Wires on the Fence?" at bounding box center [768, 48] width 479 height 46
click at [993, 39] on span "×" at bounding box center [990, 43] width 10 height 23
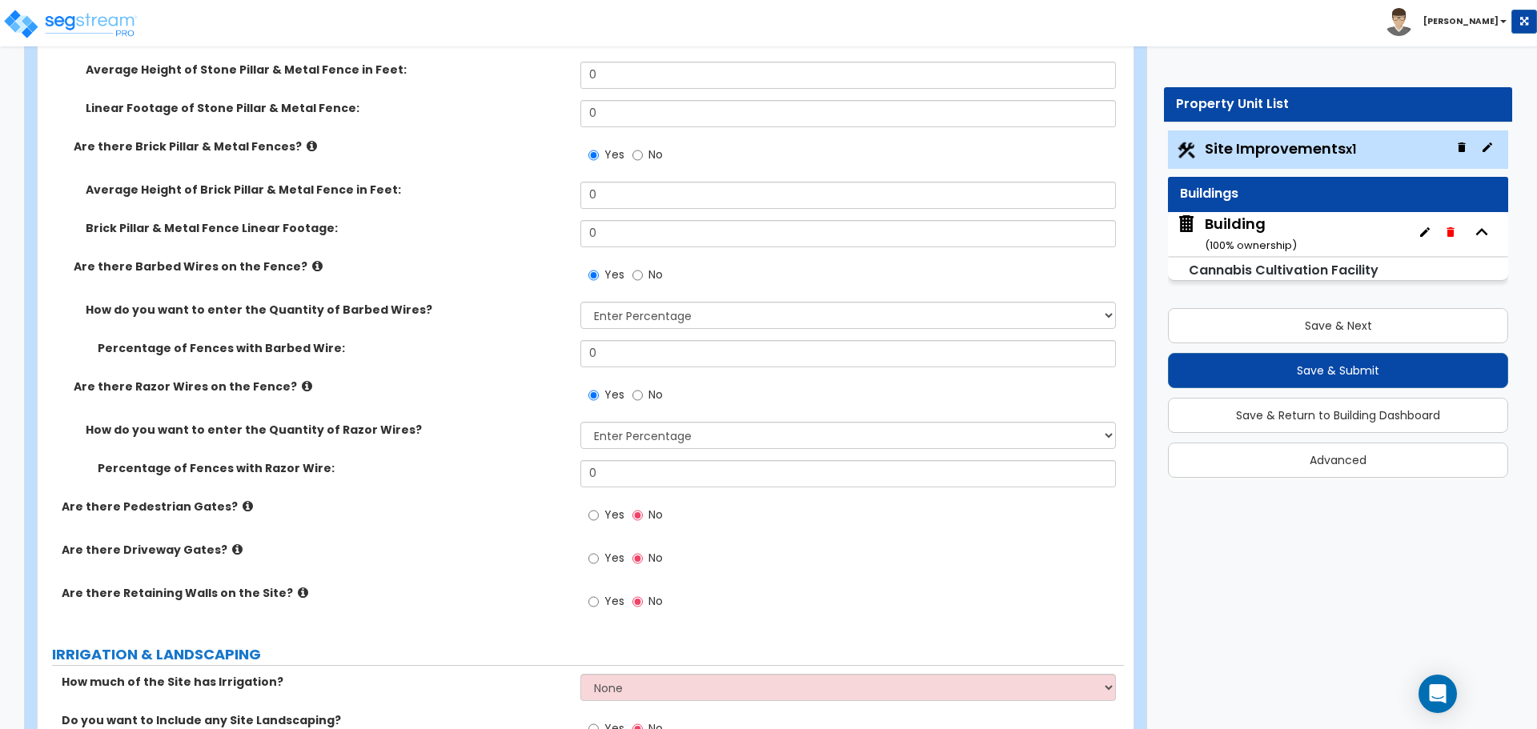
click at [312, 263] on icon at bounding box center [317, 266] width 10 height 12
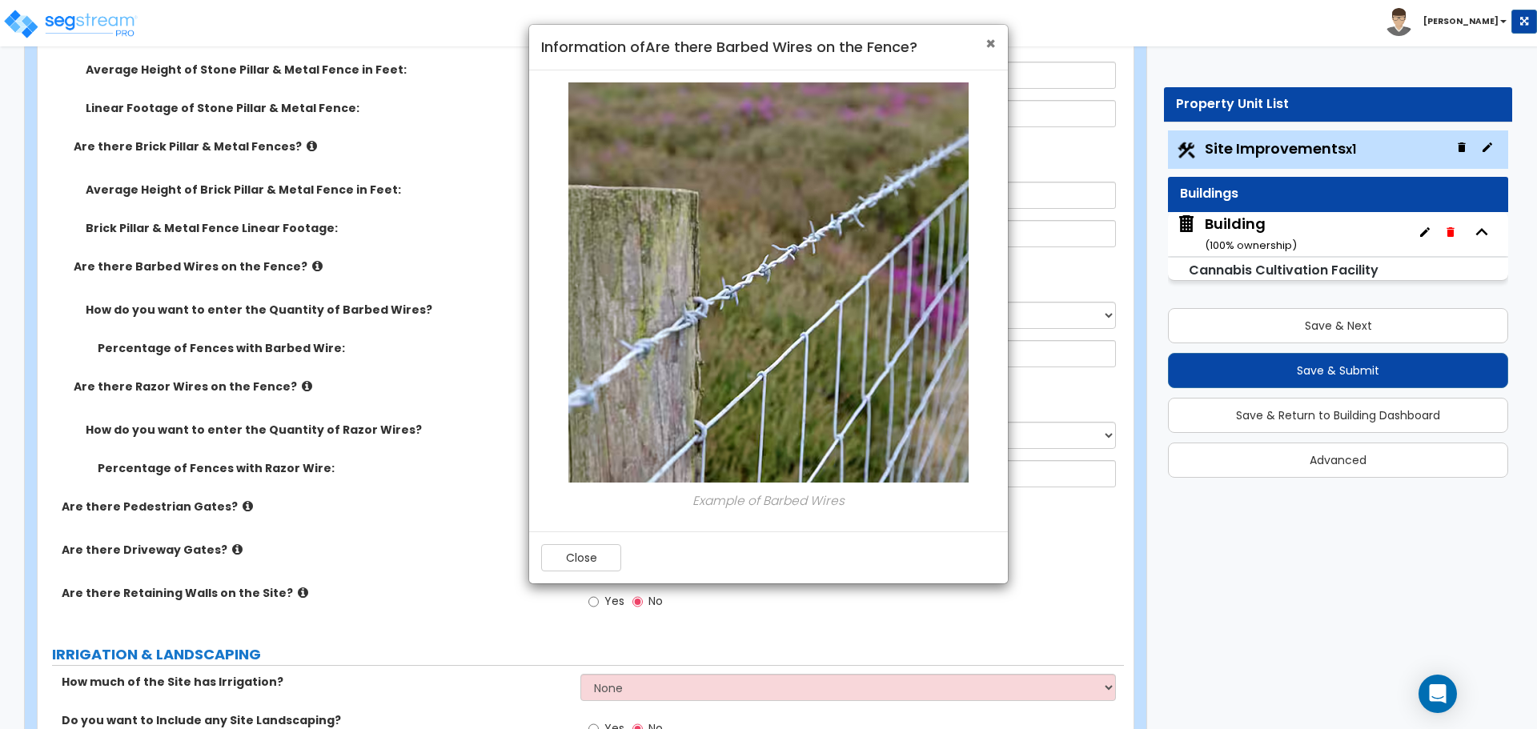
click at [990, 41] on span "×" at bounding box center [990, 43] width 10 height 23
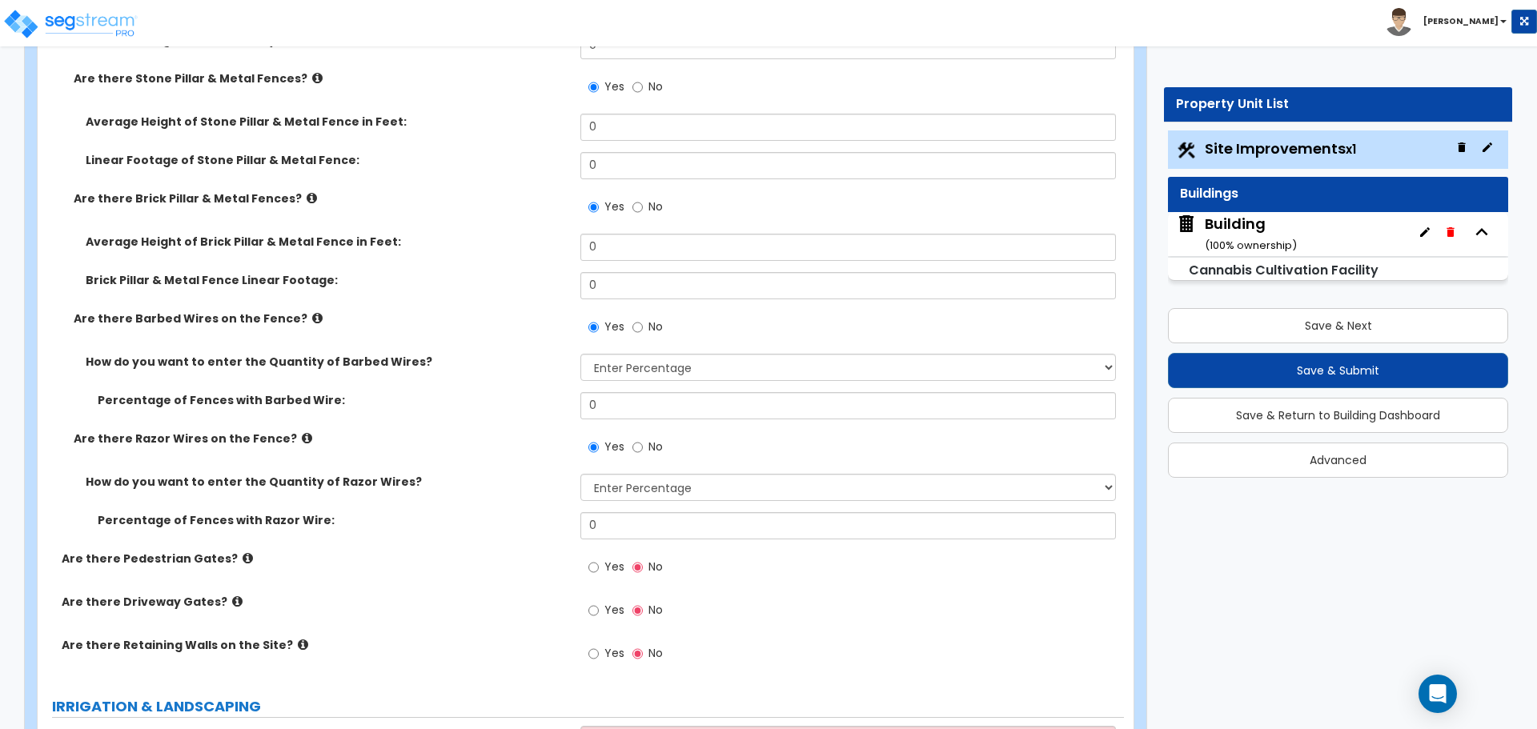
scroll to position [4077, 0]
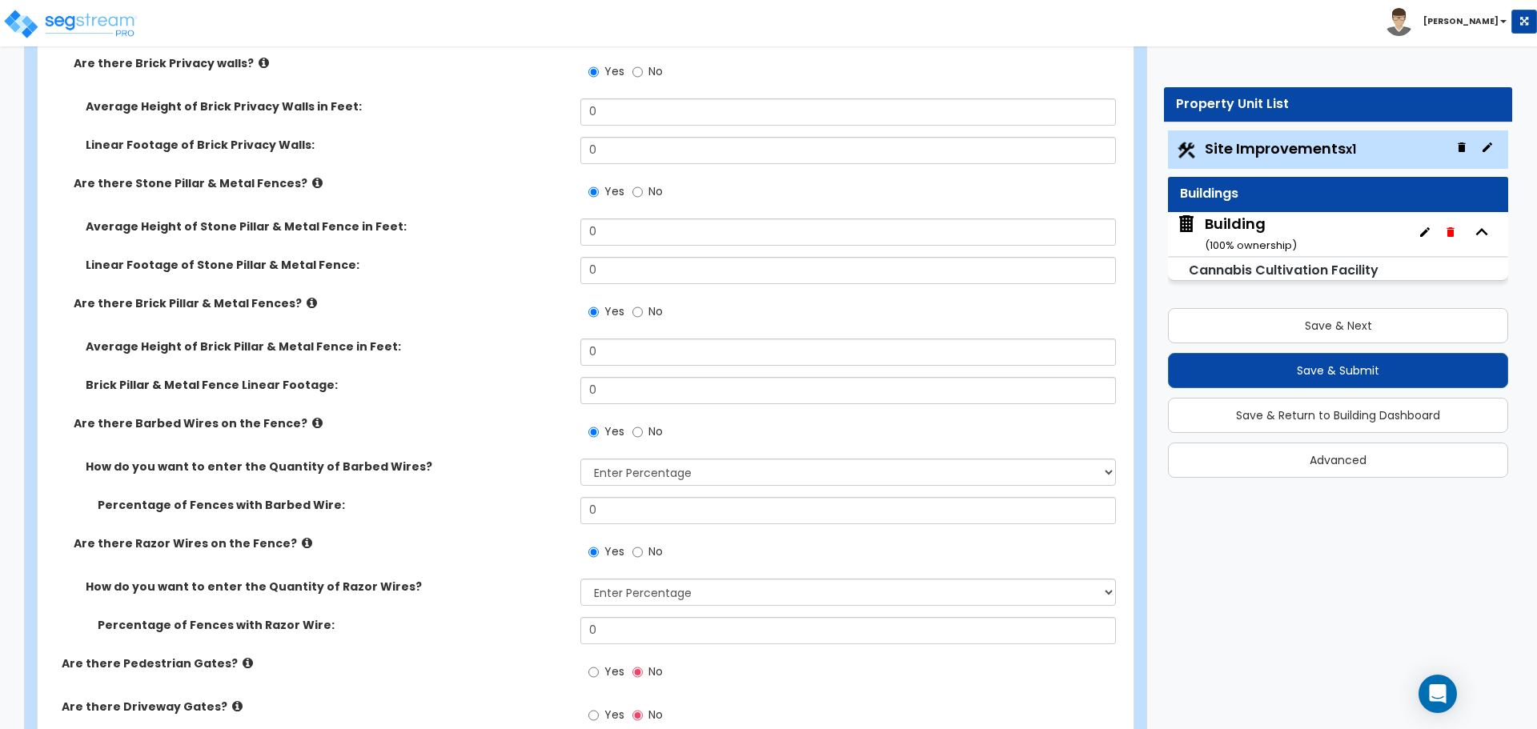
click at [307, 297] on icon at bounding box center [312, 303] width 10 height 12
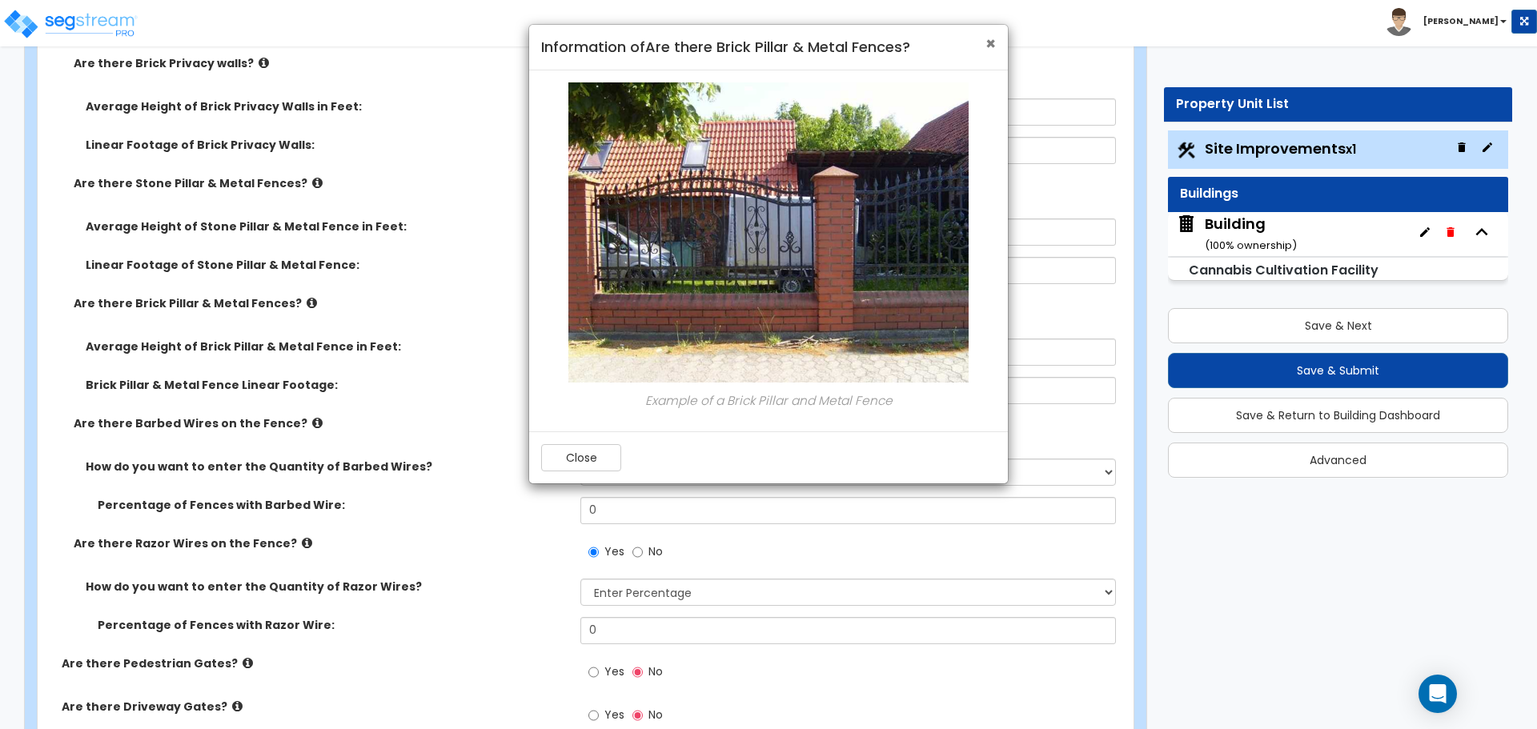
click at [989, 44] on span "×" at bounding box center [990, 43] width 10 height 23
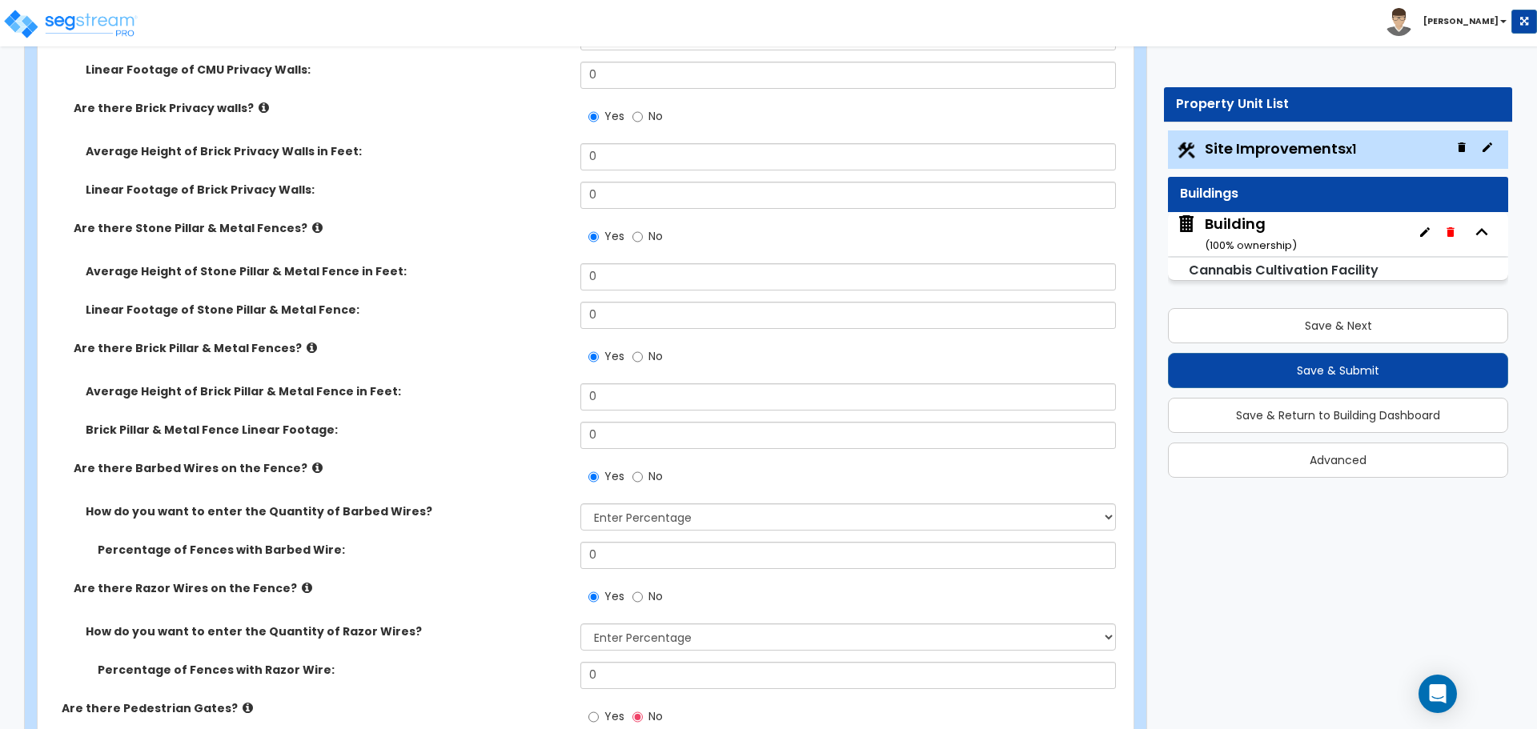
scroll to position [4007, 0]
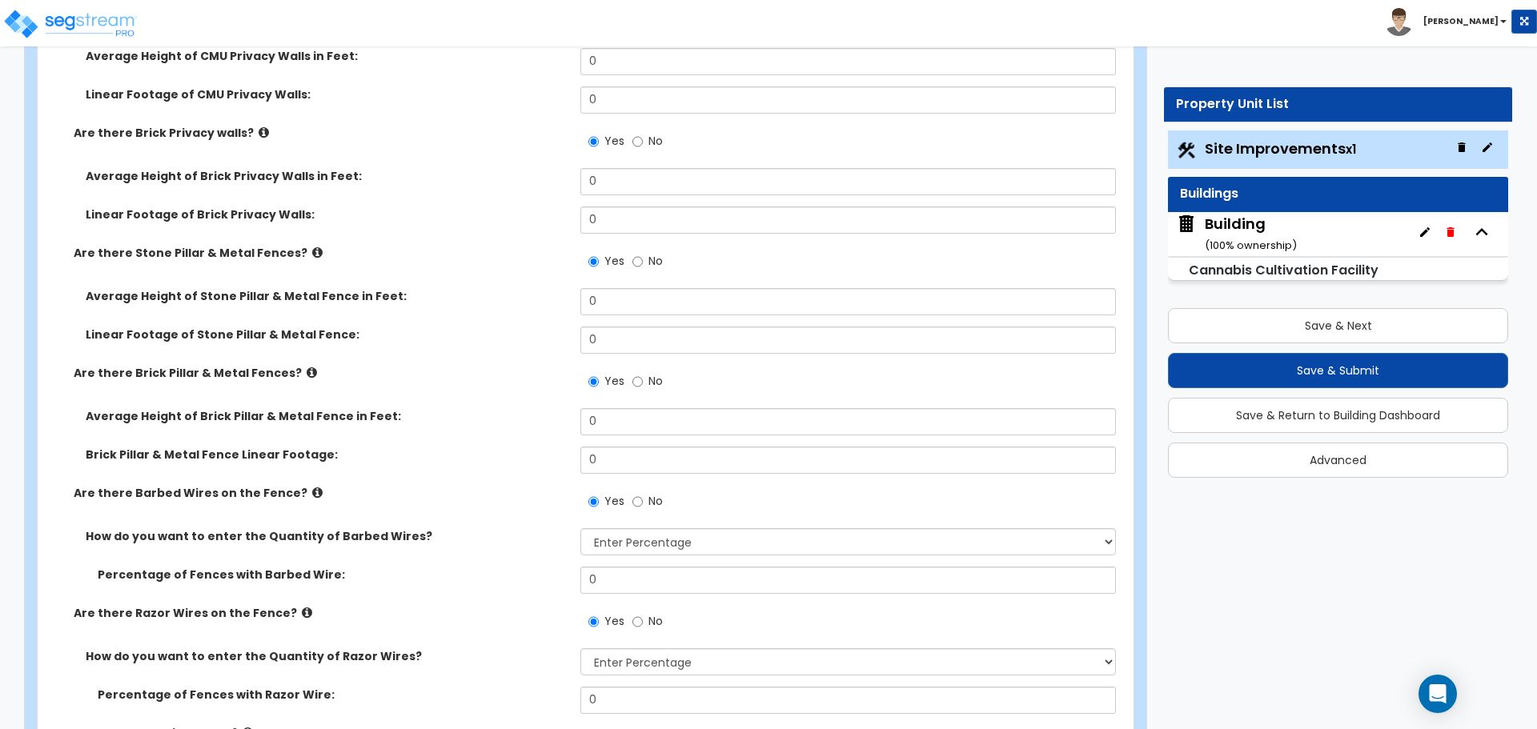
click at [312, 247] on icon at bounding box center [317, 253] width 10 height 12
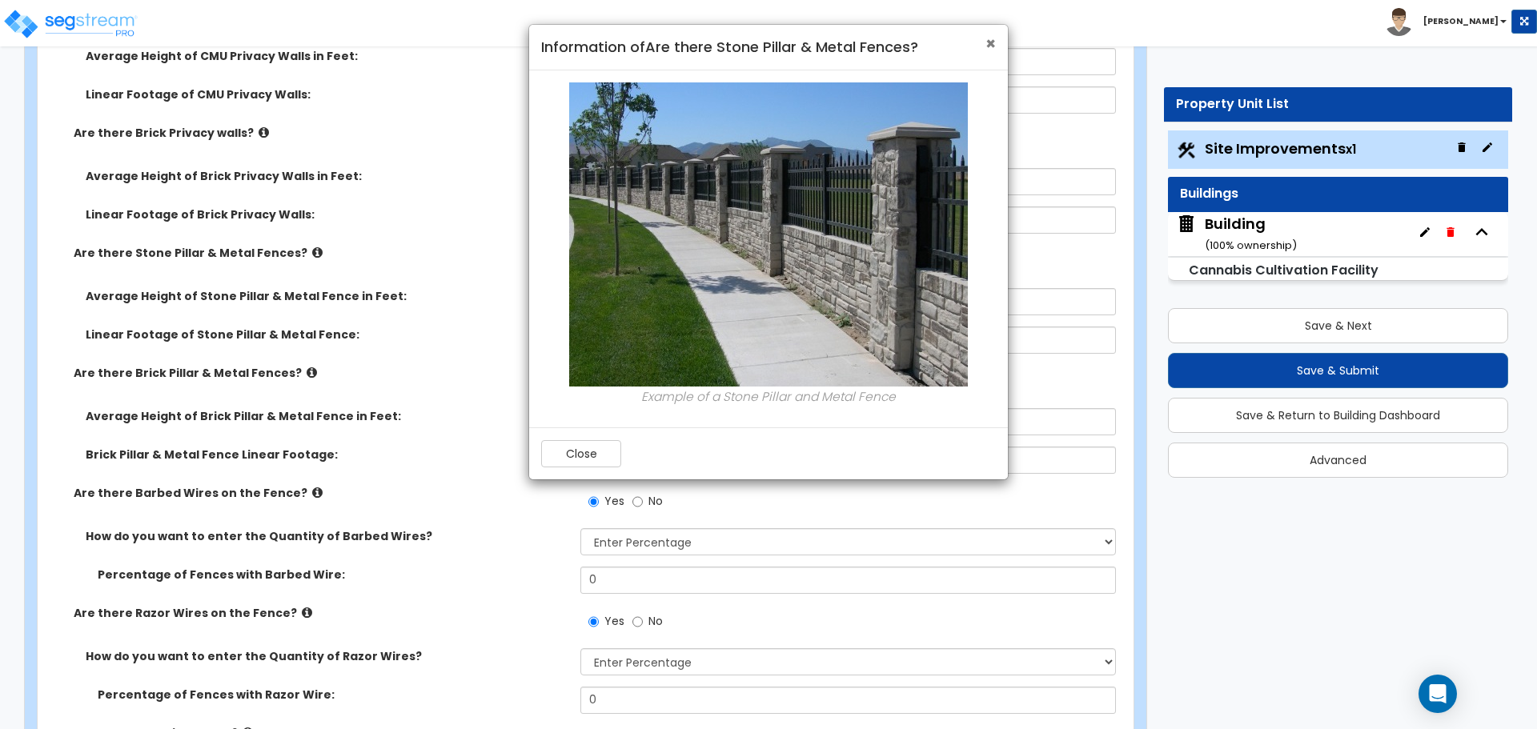
click at [994, 46] on span "×" at bounding box center [990, 43] width 10 height 23
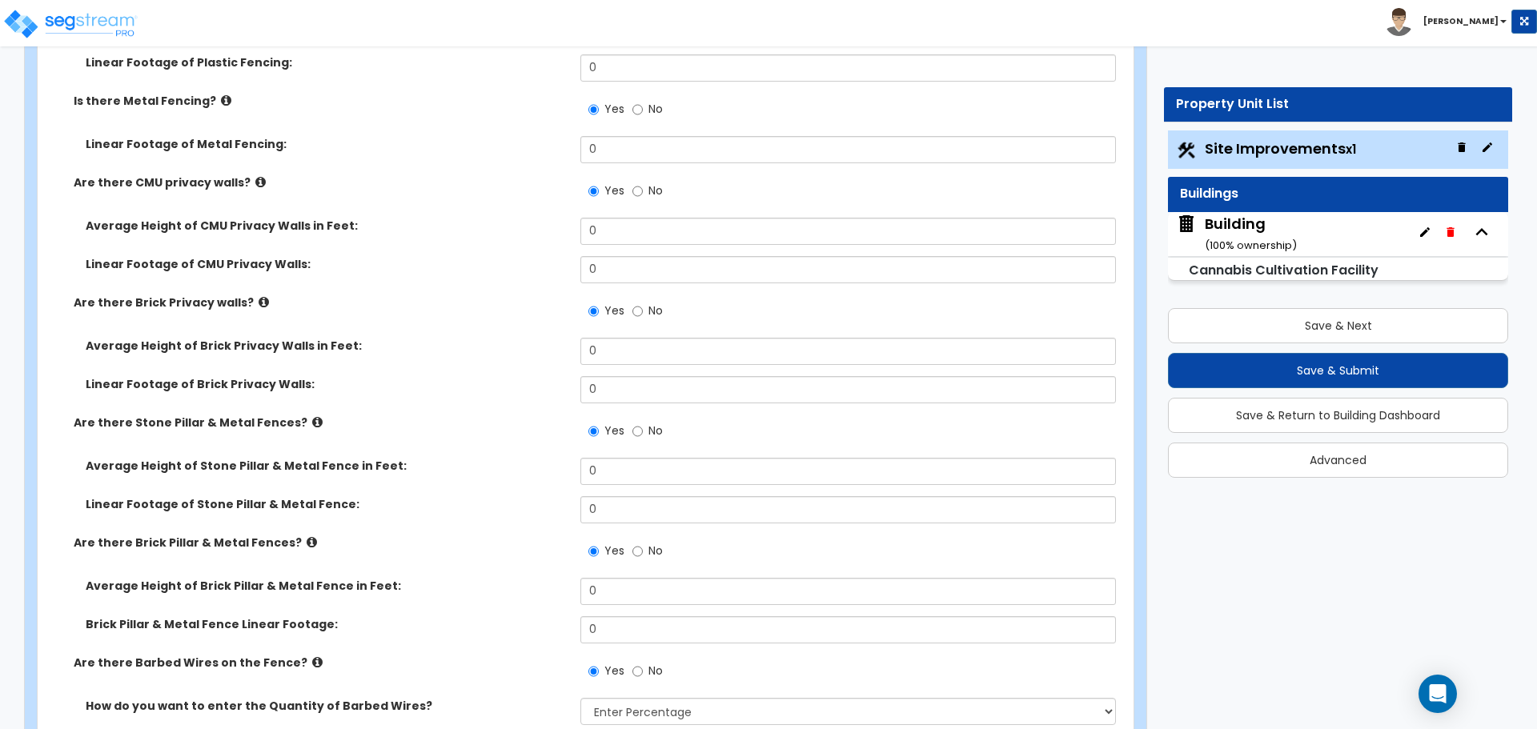
scroll to position [3837, 0]
click at [259, 297] on icon at bounding box center [264, 303] width 10 height 12
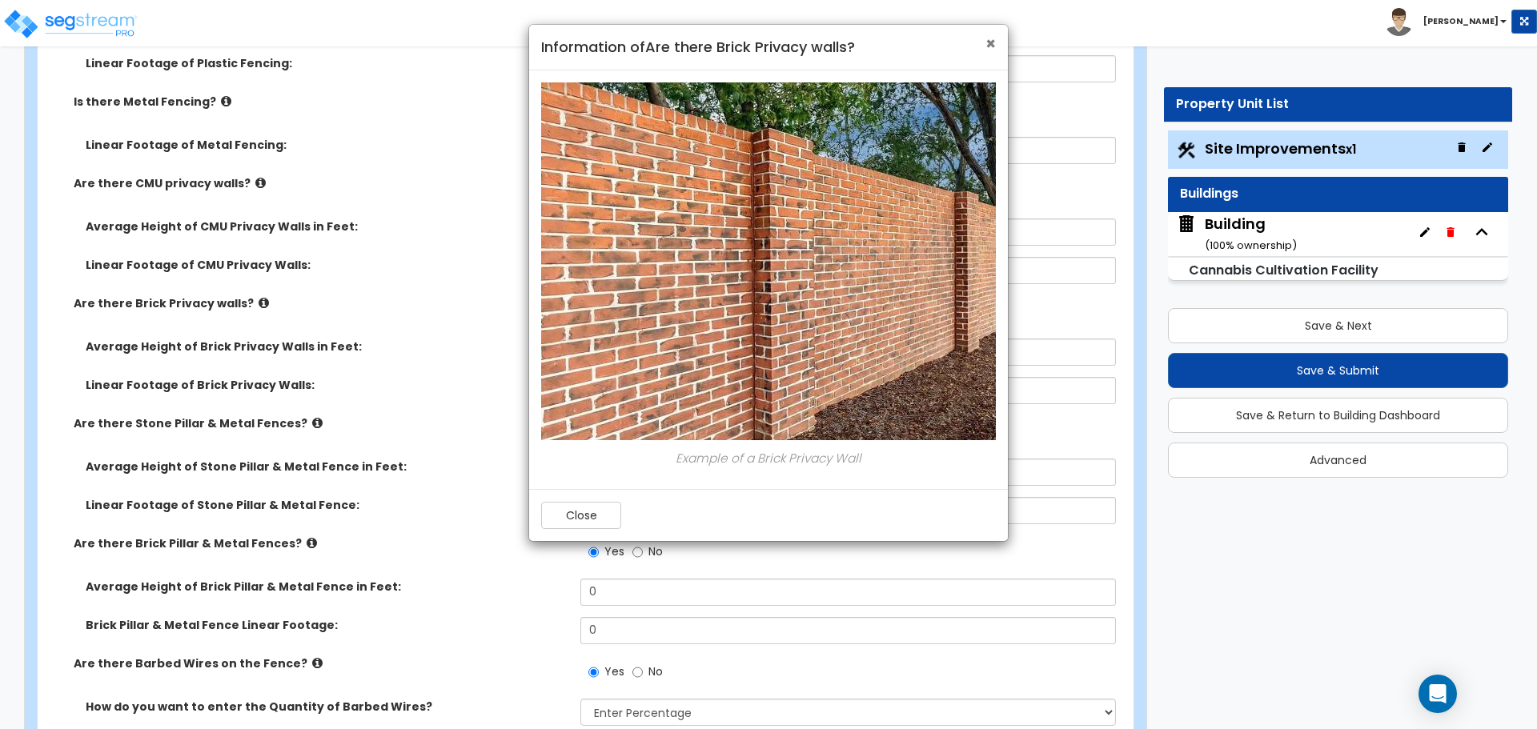
click at [987, 39] on span "×" at bounding box center [990, 43] width 10 height 23
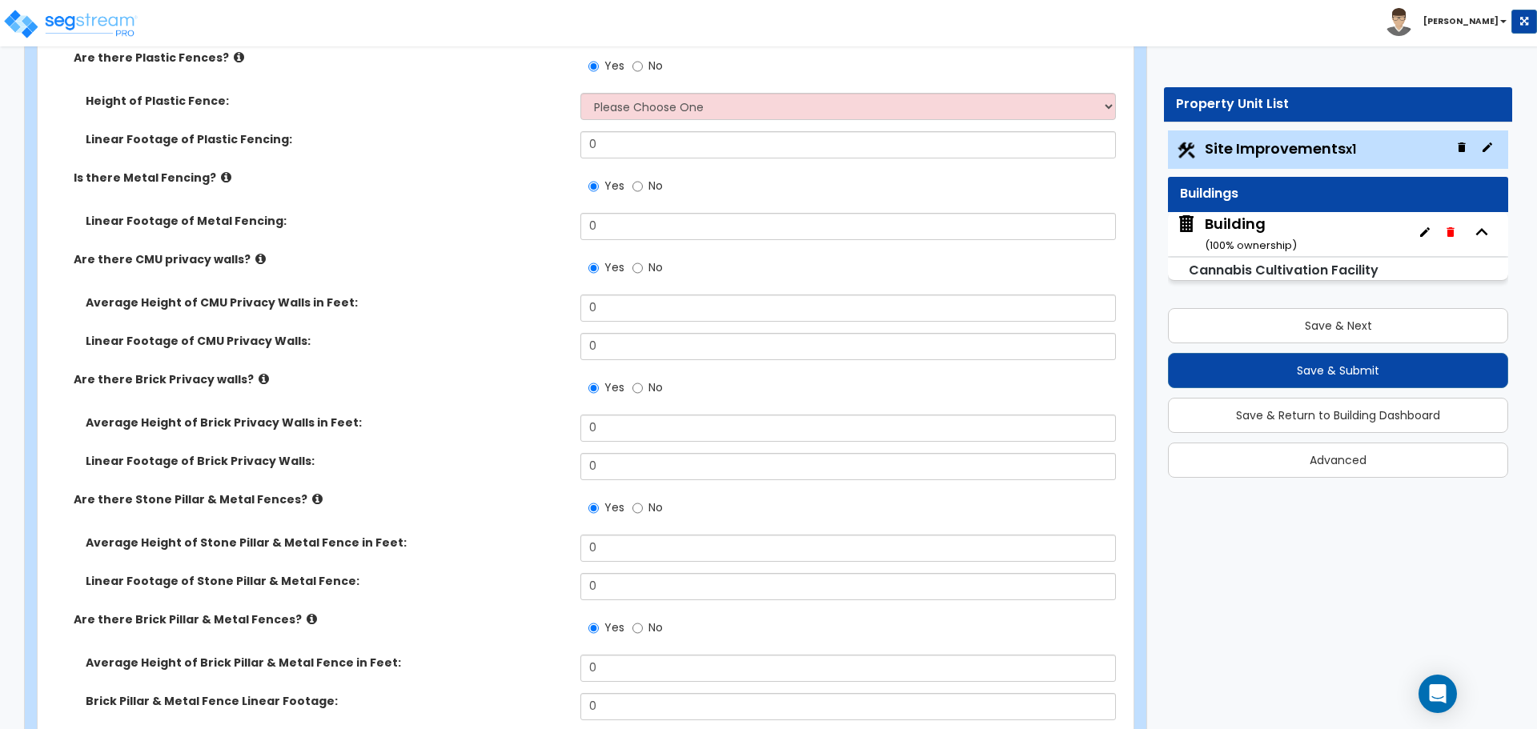
scroll to position [3699, 0]
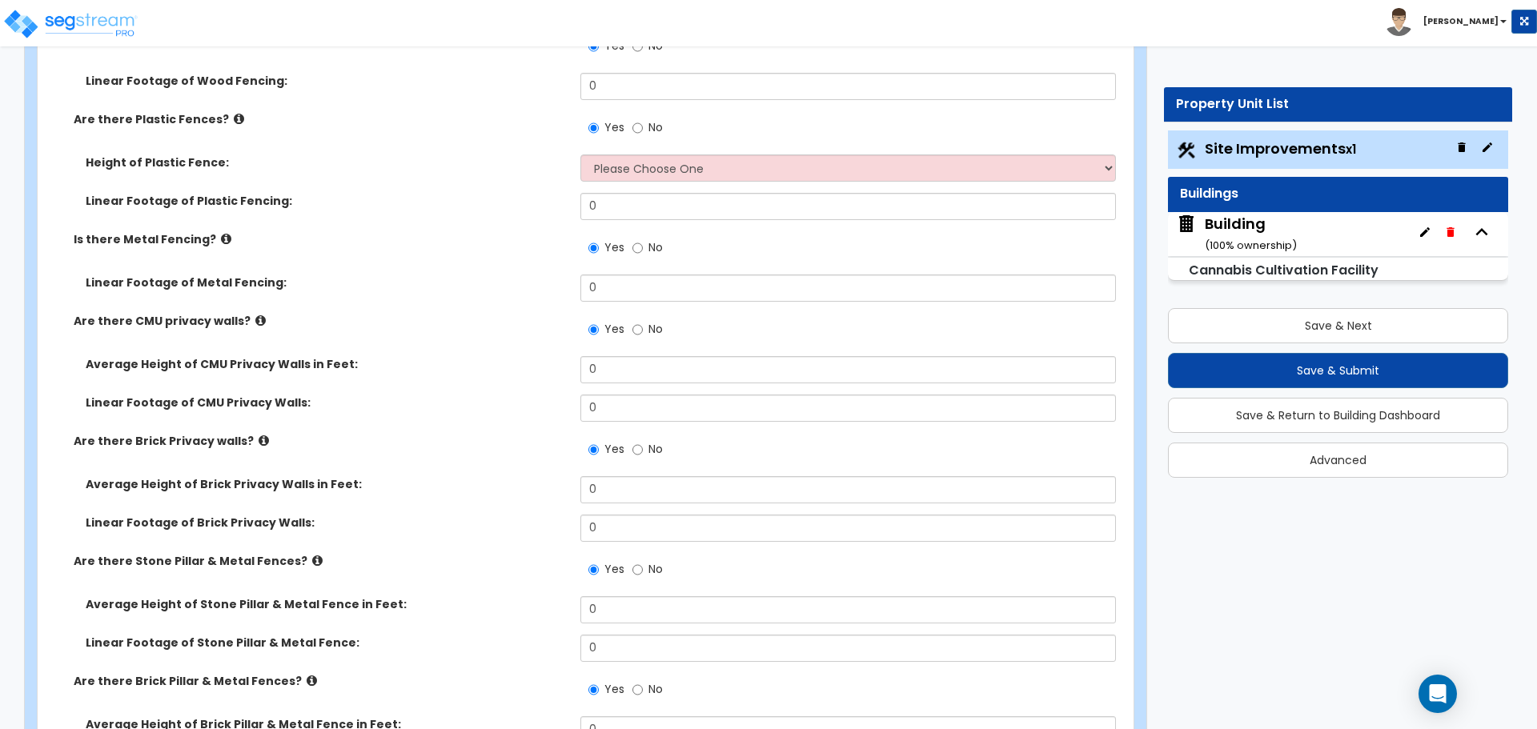
click at [255, 315] on icon at bounding box center [260, 321] width 10 height 12
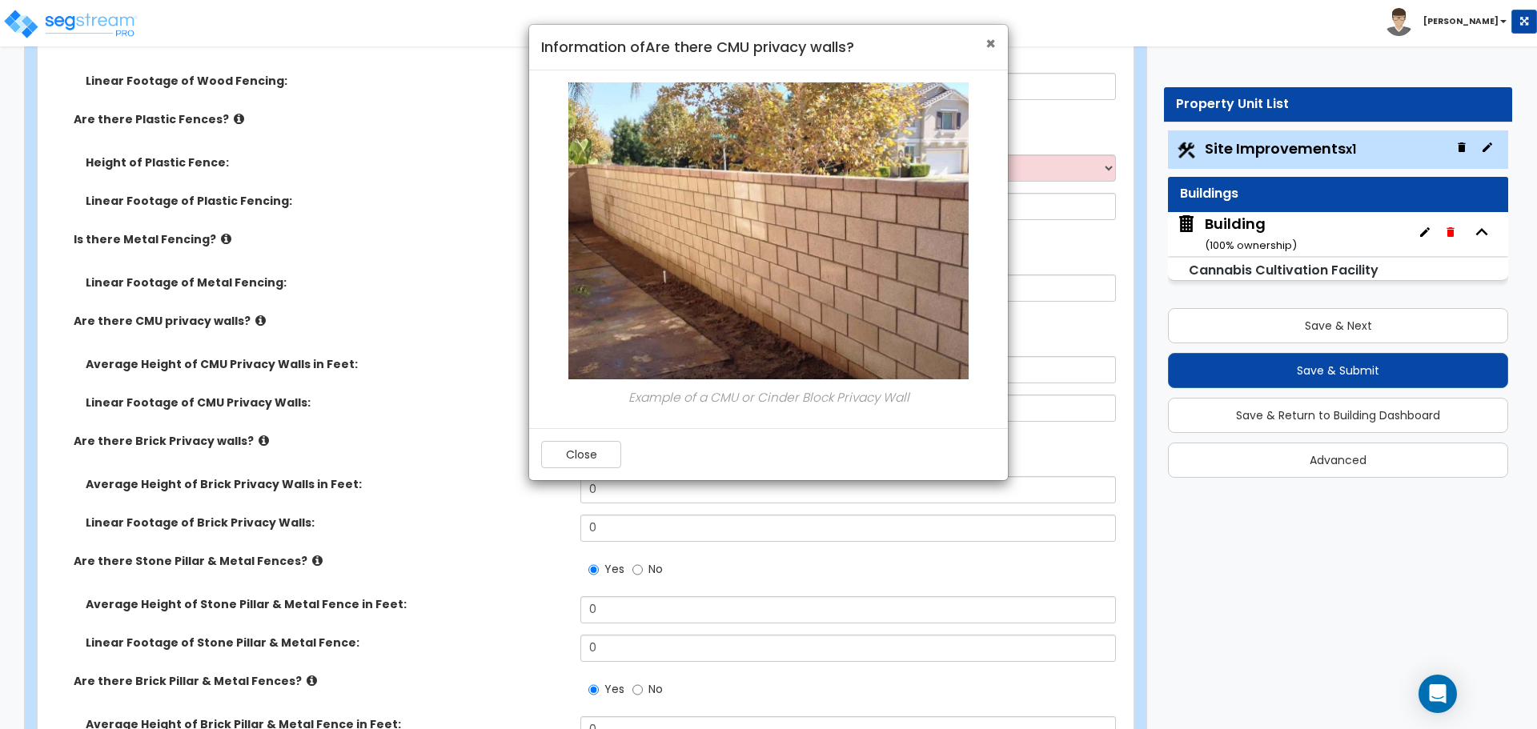
click at [991, 50] on span "×" at bounding box center [990, 43] width 10 height 23
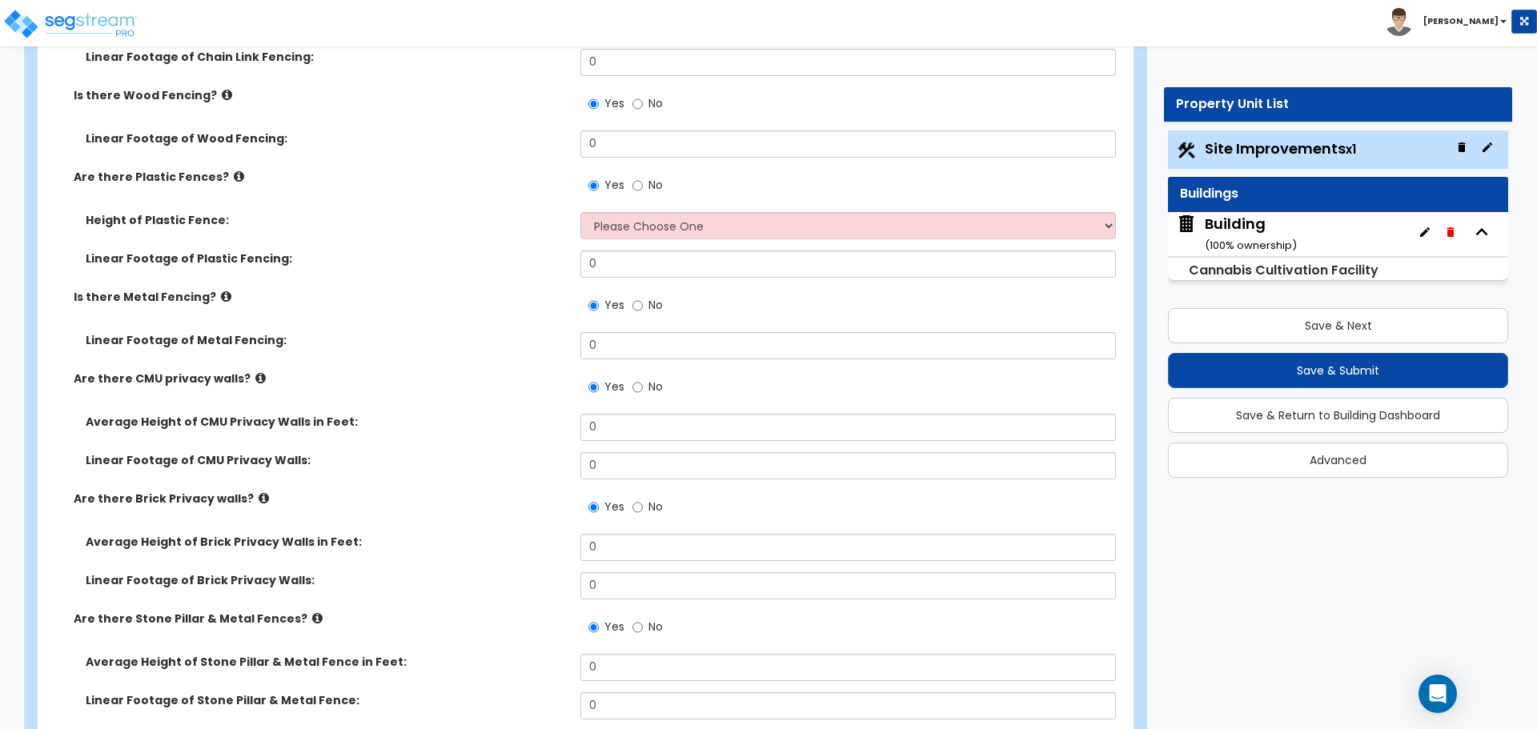
scroll to position [3605, 0]
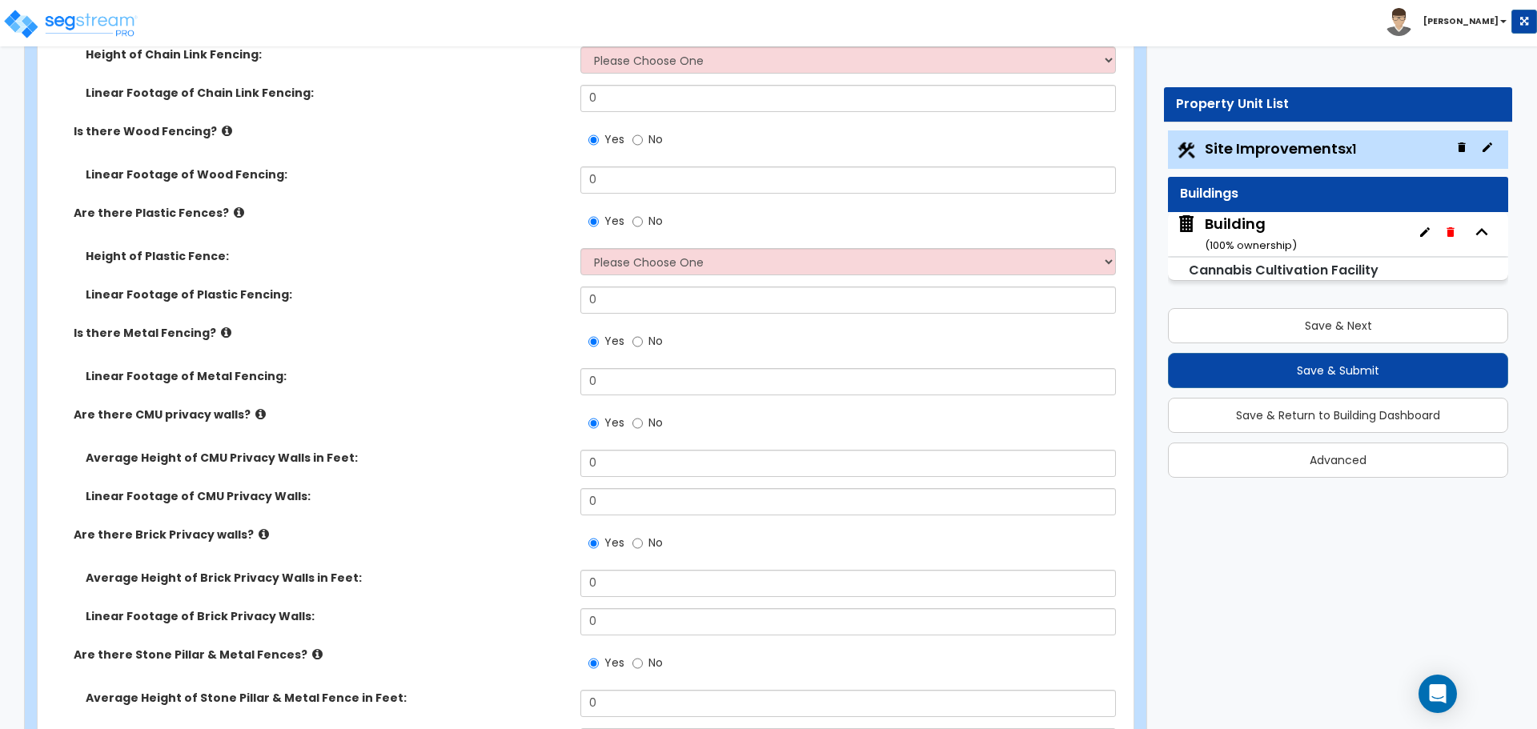
click at [221, 330] on icon at bounding box center [226, 333] width 10 height 12
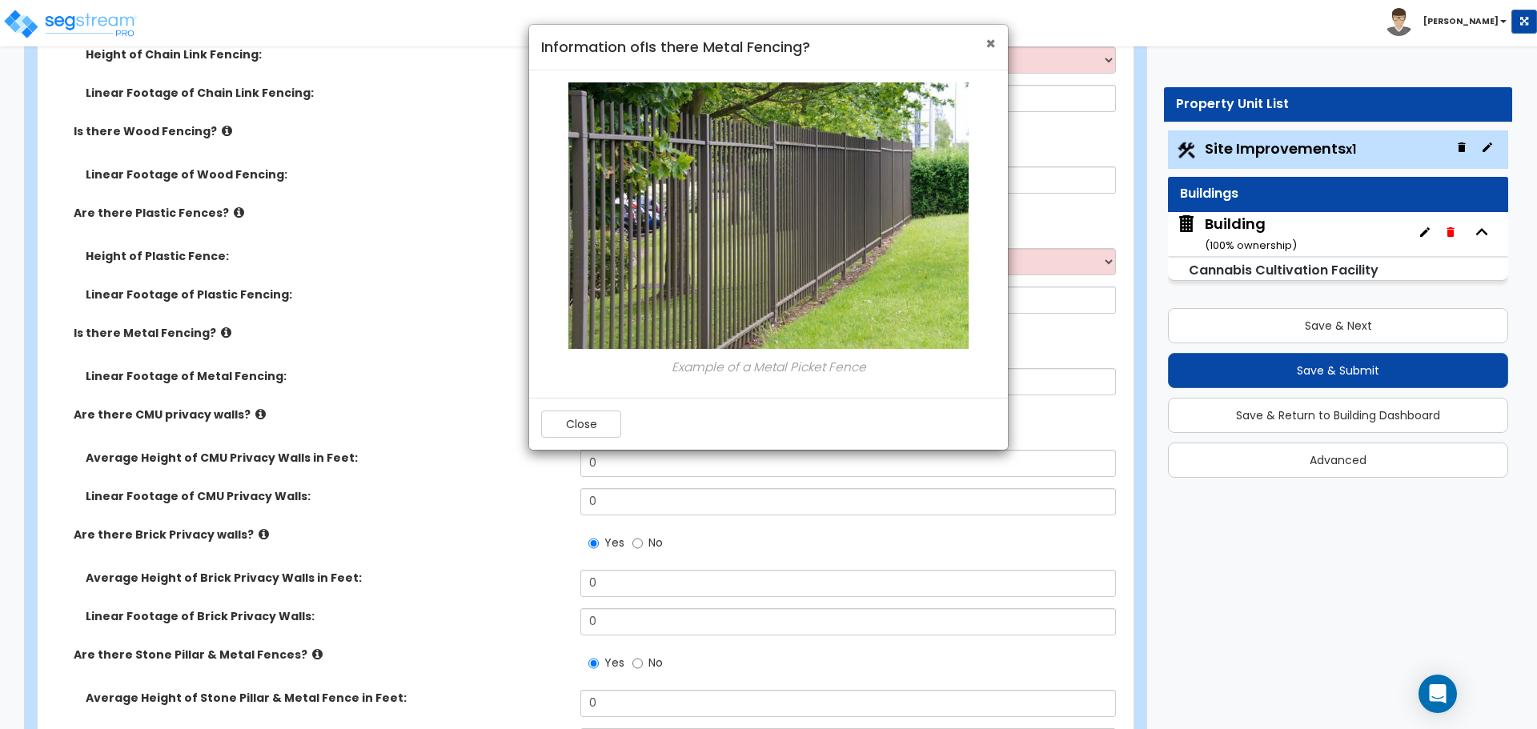
click at [988, 45] on span "×" at bounding box center [990, 43] width 10 height 23
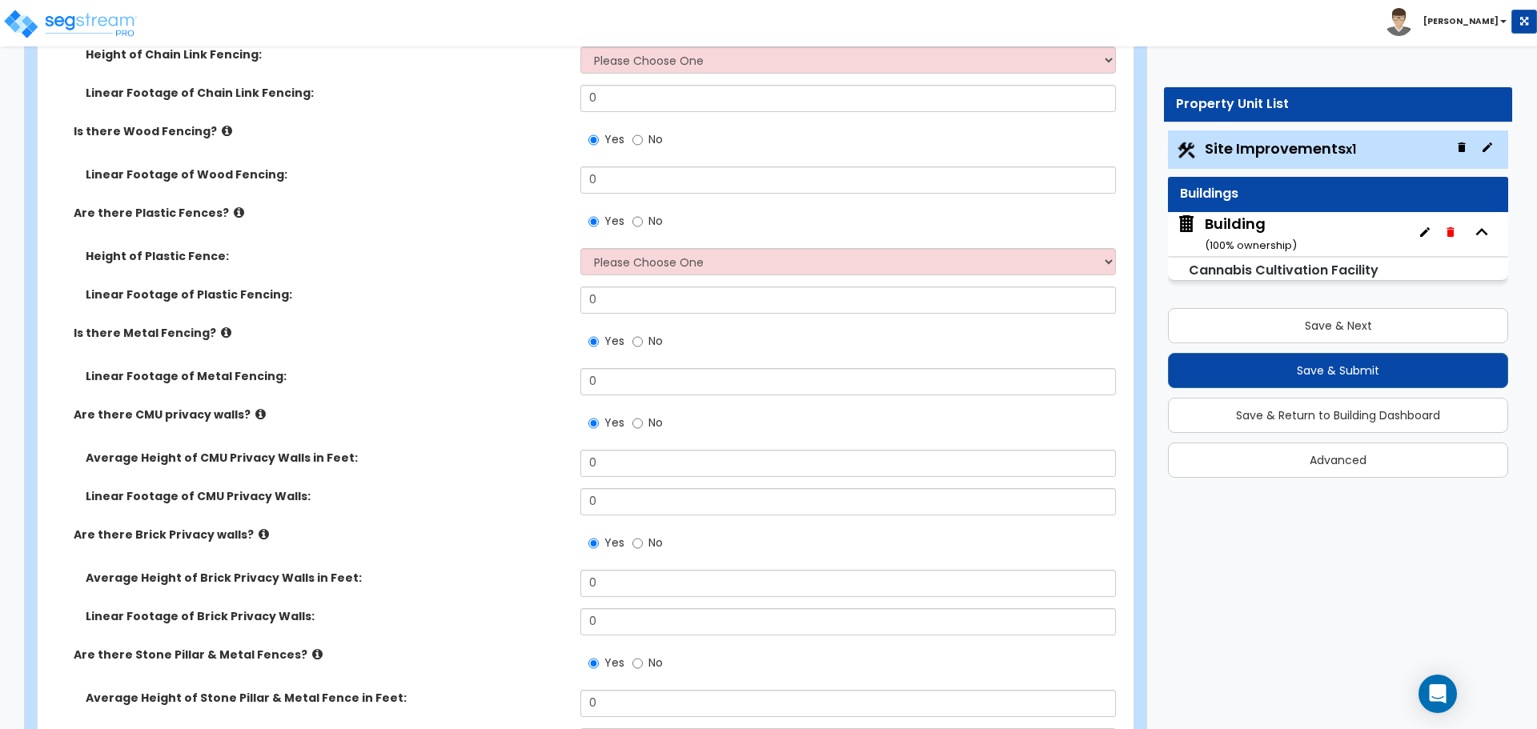
click at [234, 210] on icon at bounding box center [239, 213] width 10 height 12
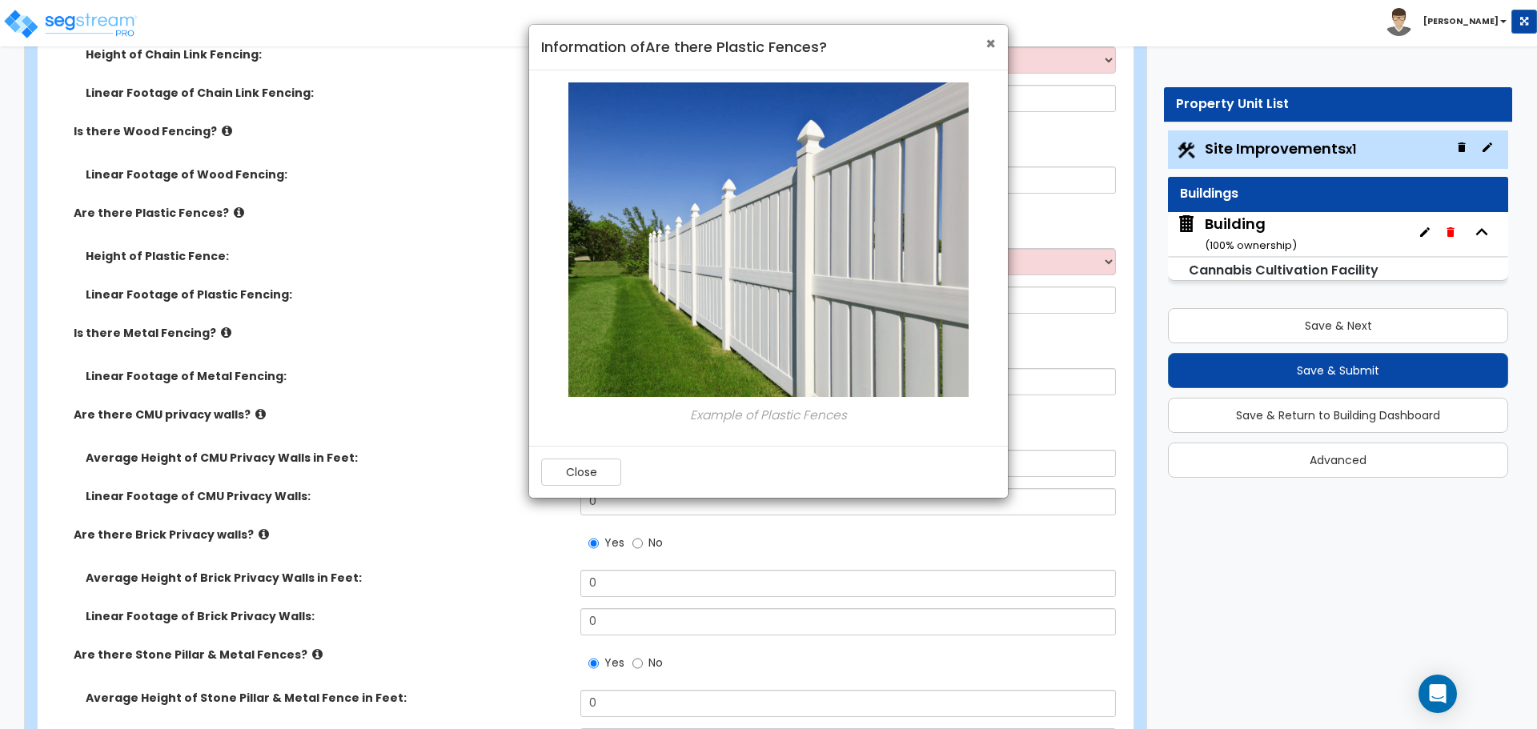
click at [990, 43] on span "×" at bounding box center [990, 43] width 10 height 23
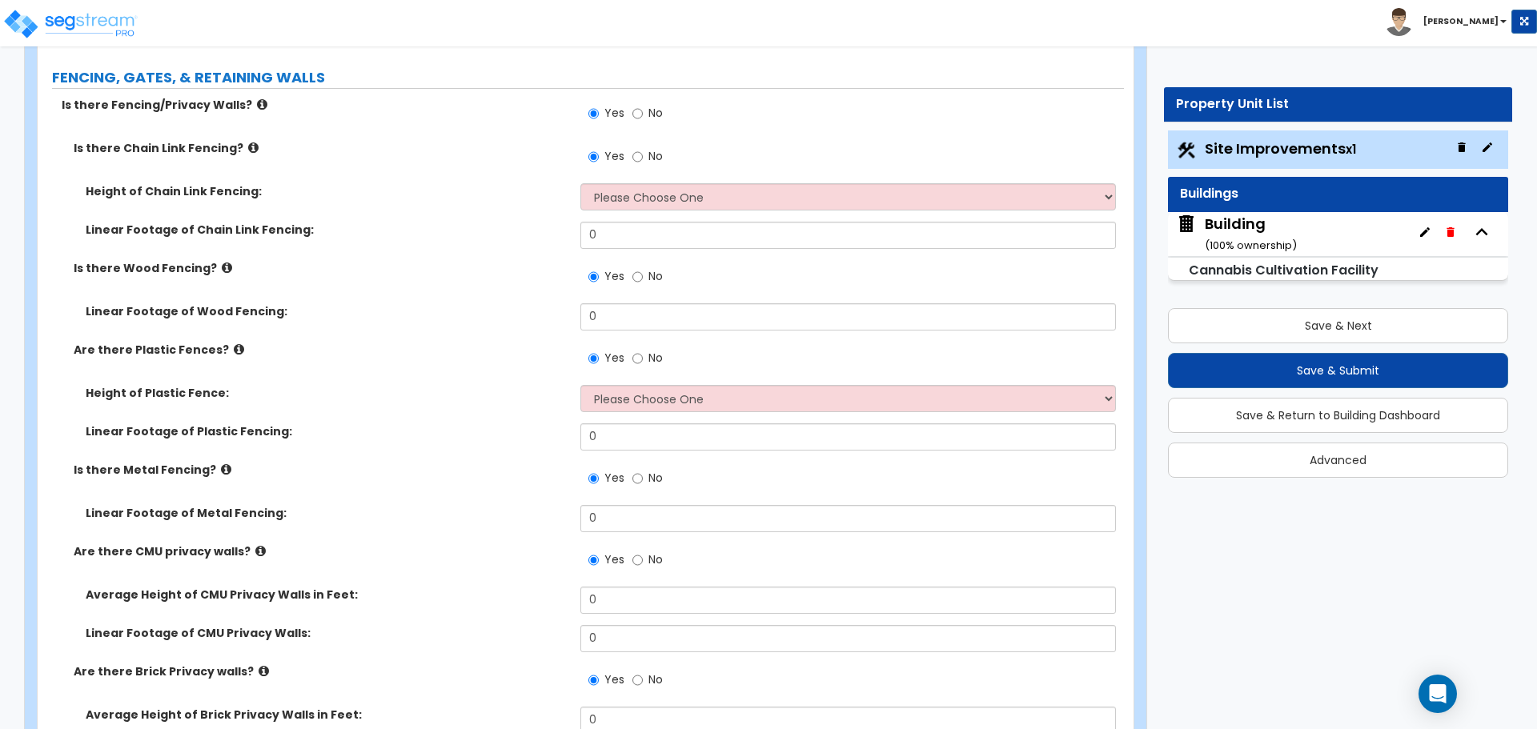
scroll to position [3468, 0]
click at [222, 264] on icon at bounding box center [227, 269] width 10 height 12
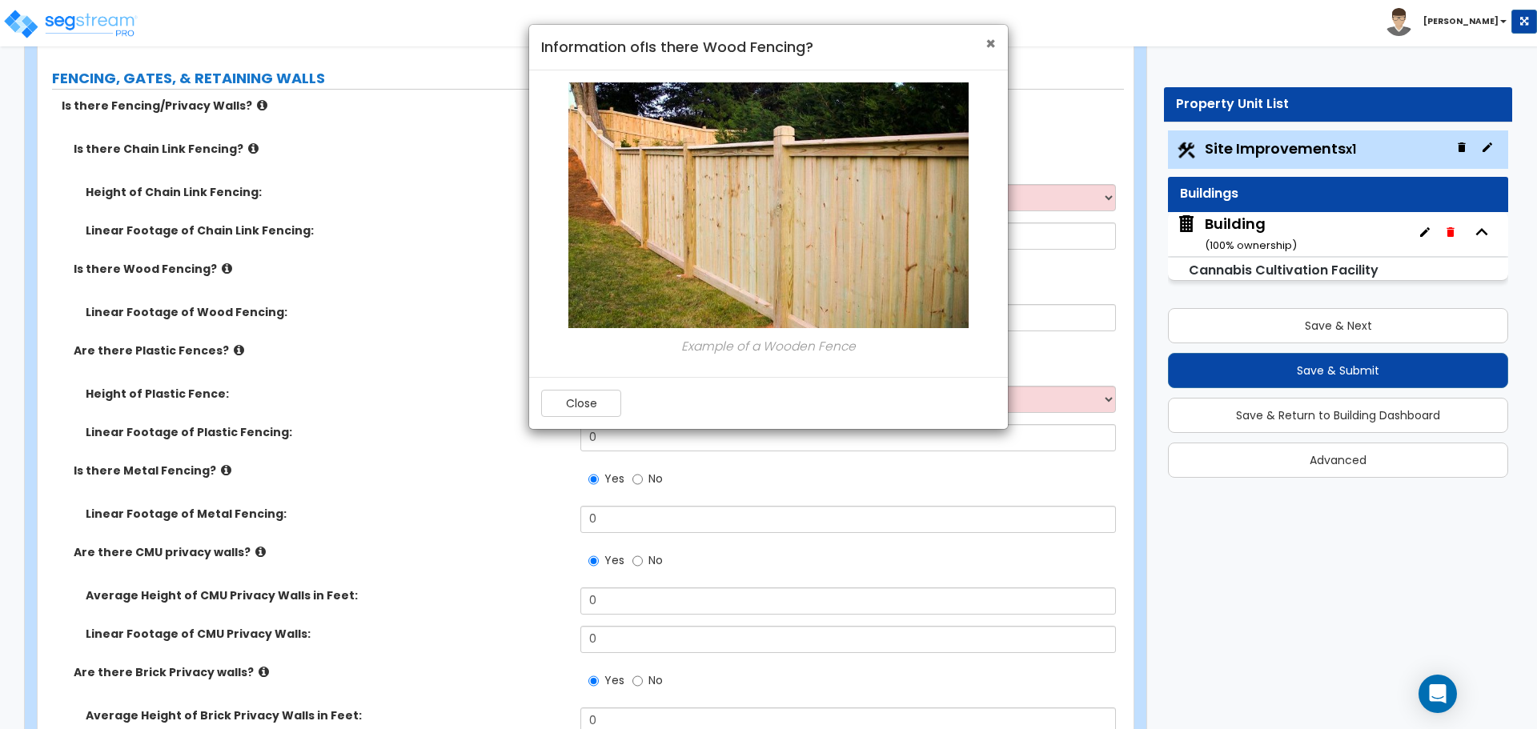
click at [989, 42] on span "×" at bounding box center [990, 43] width 10 height 23
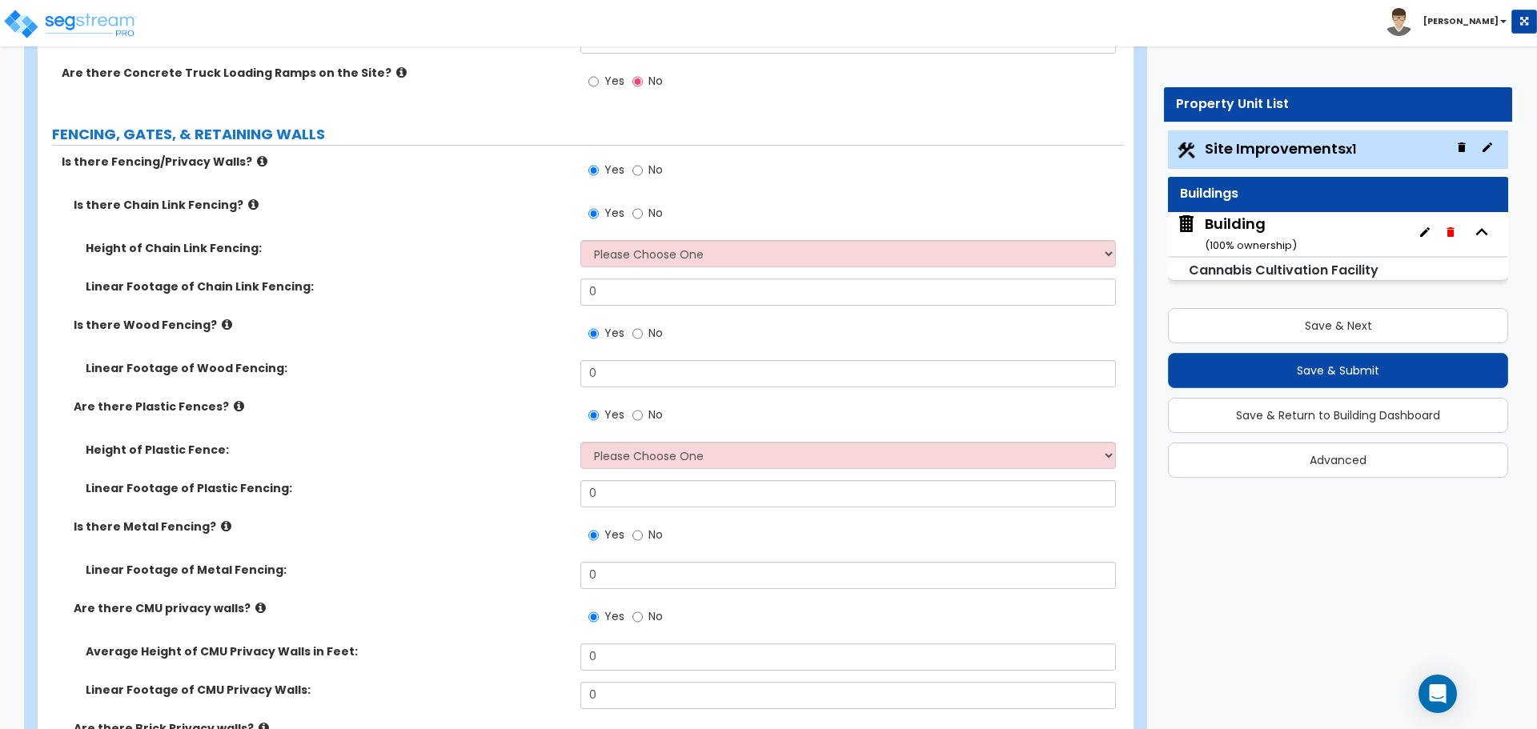
scroll to position [3382, 0]
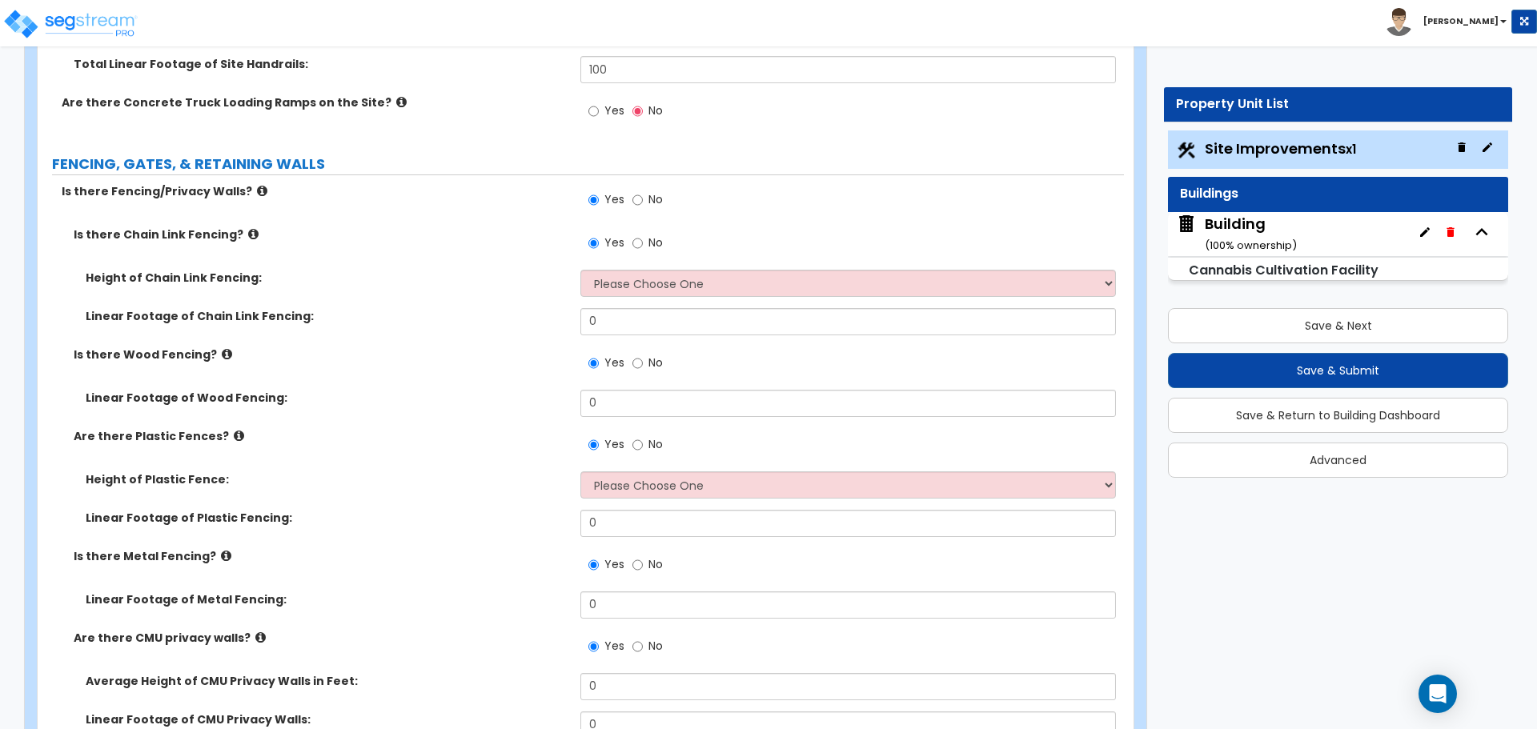
click at [222, 353] on icon at bounding box center [227, 354] width 10 height 12
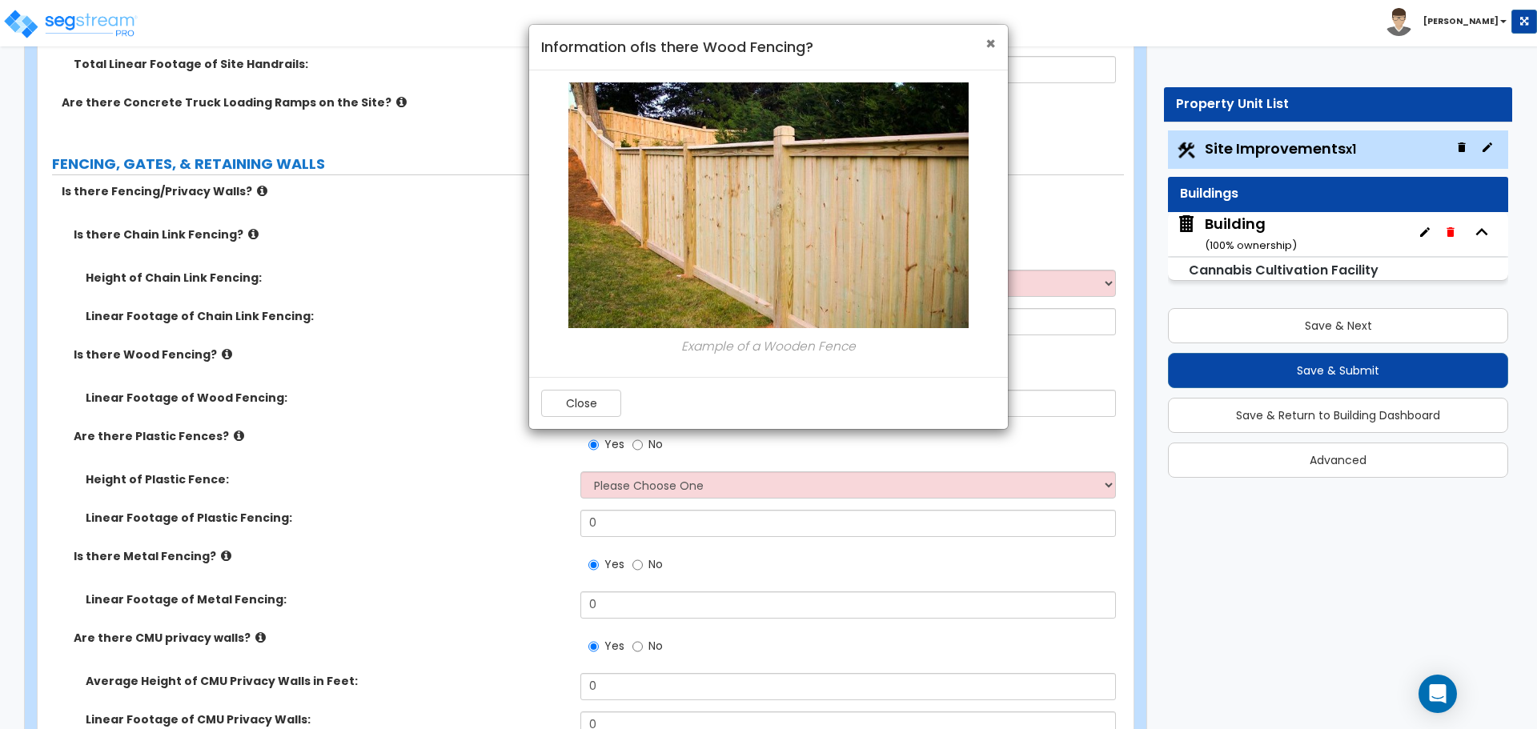
click at [987, 46] on span "×" at bounding box center [990, 43] width 10 height 23
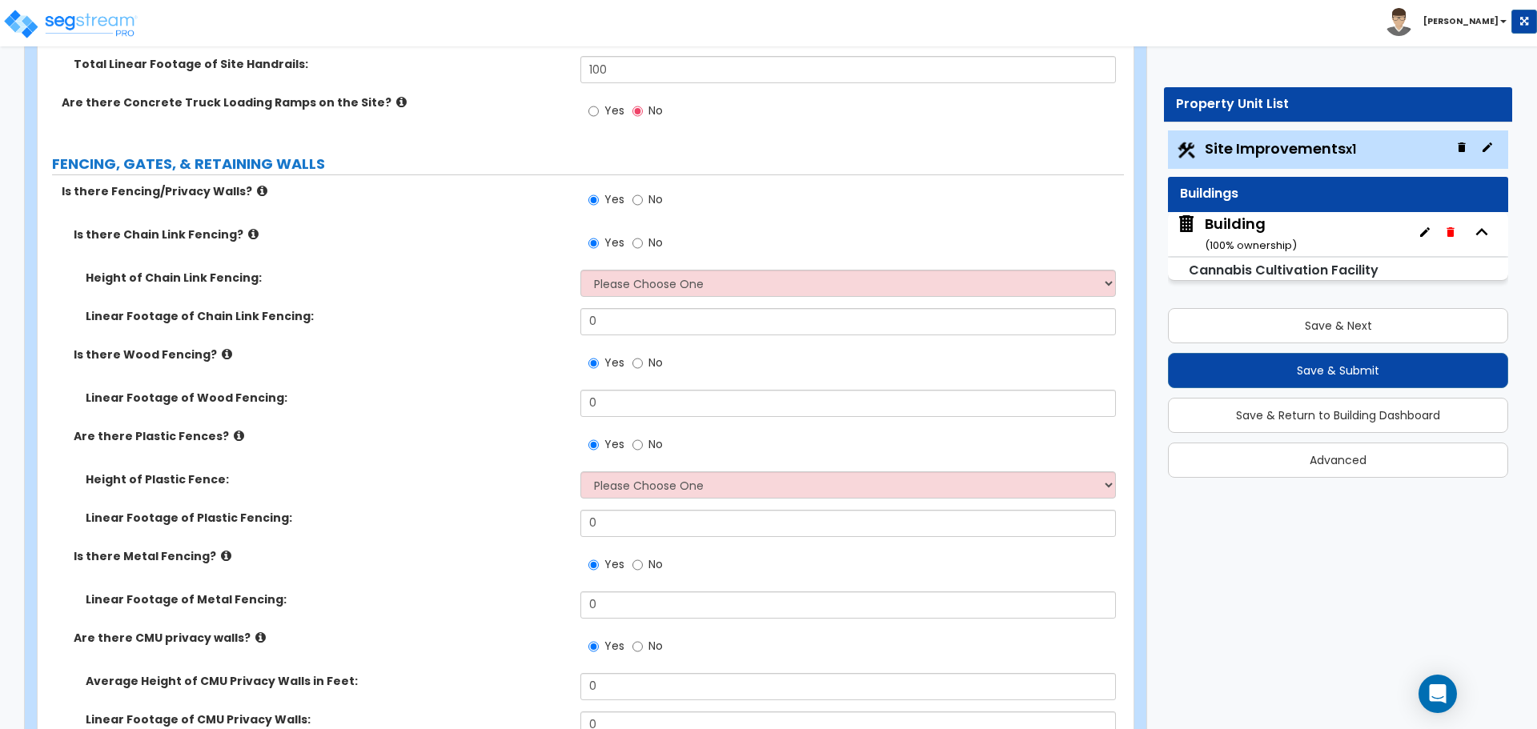
click at [248, 228] on icon at bounding box center [253, 234] width 10 height 12
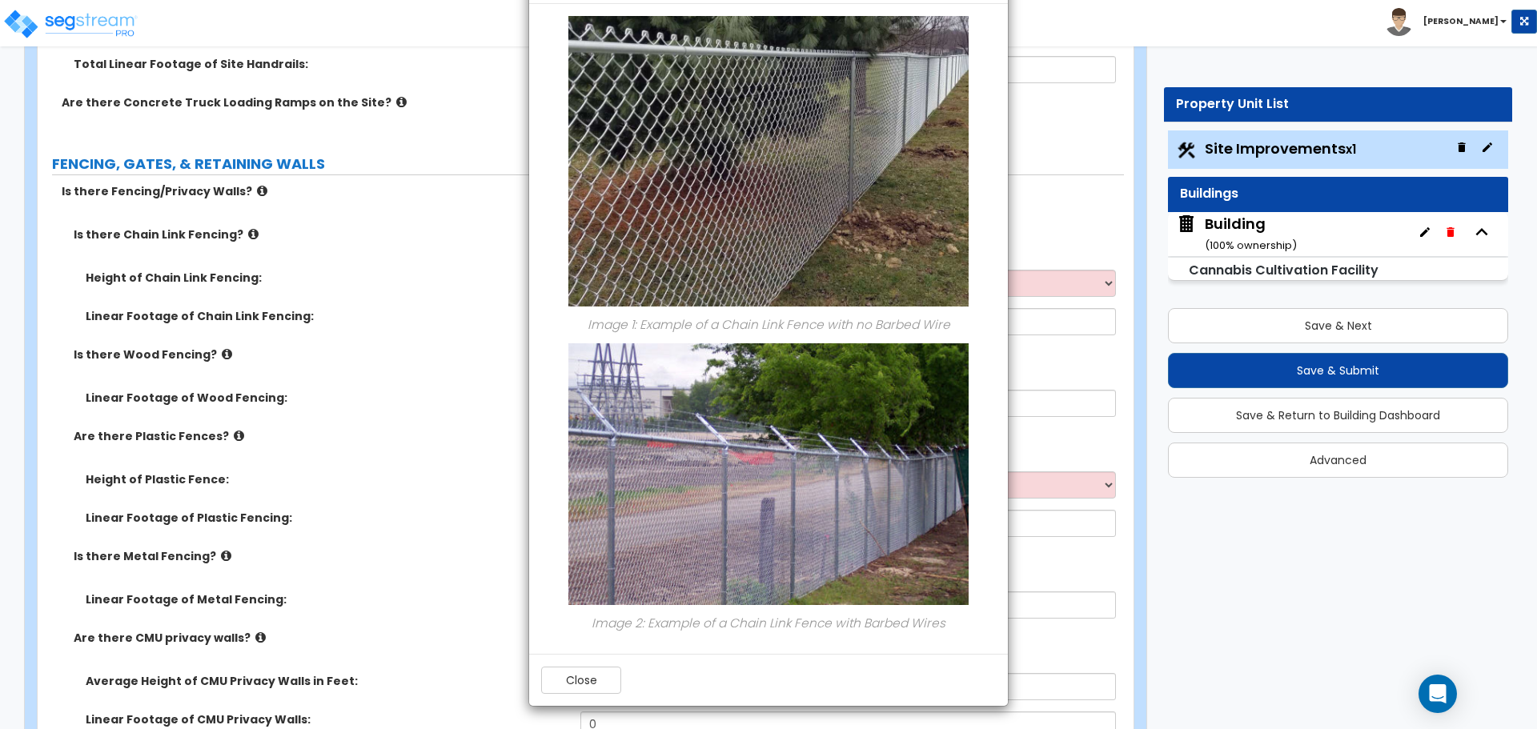
scroll to position [0, 0]
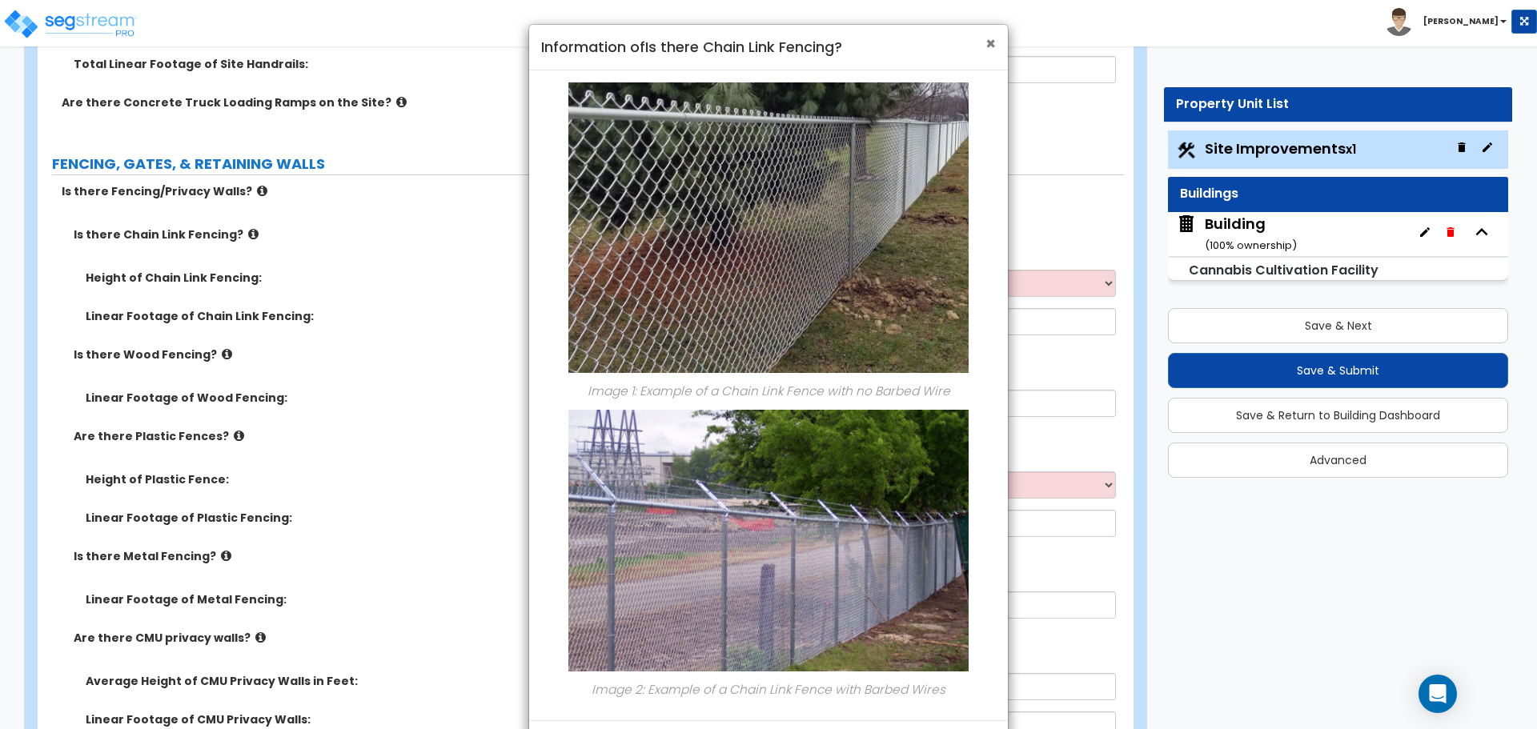
click at [992, 38] on span "×" at bounding box center [990, 43] width 10 height 23
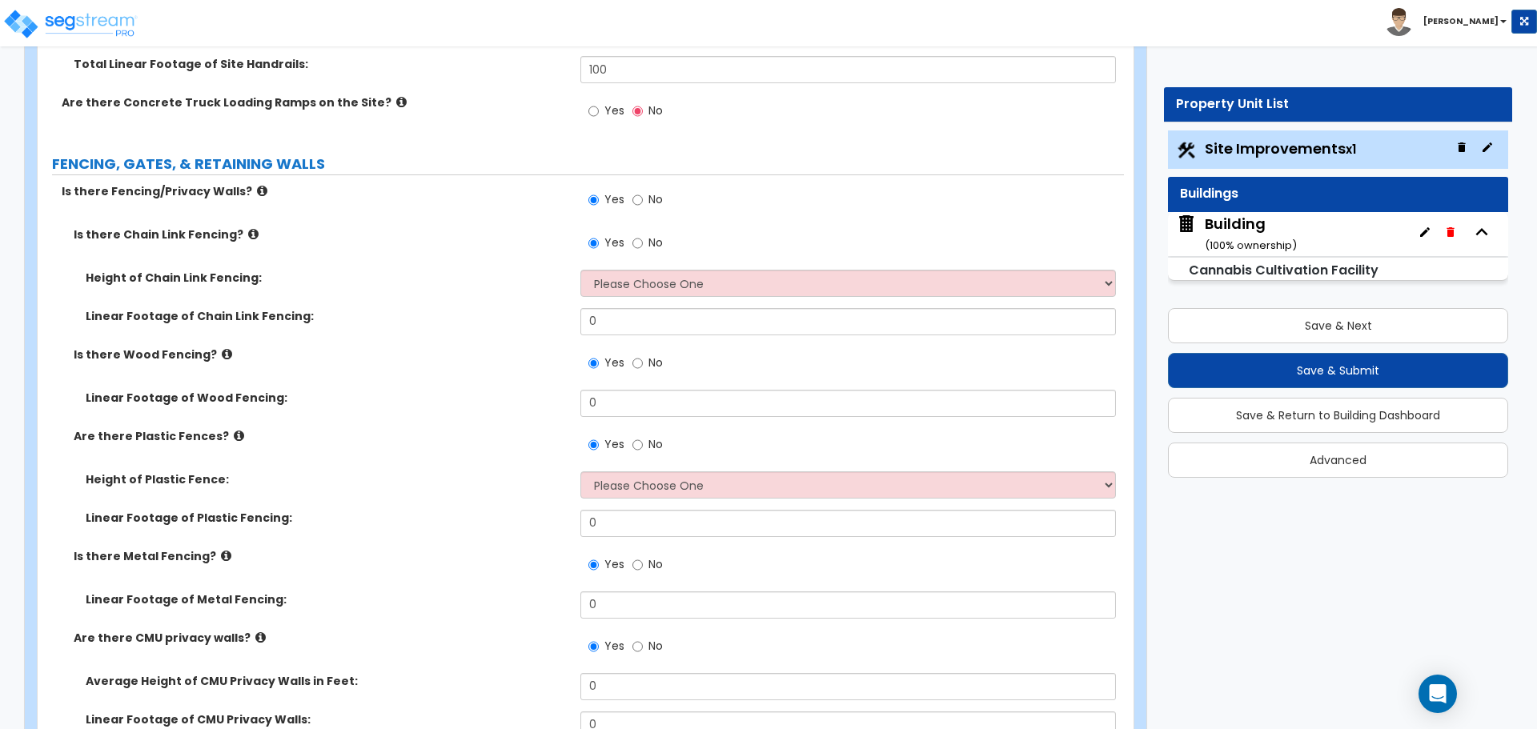
click at [257, 189] on icon at bounding box center [262, 191] width 10 height 12
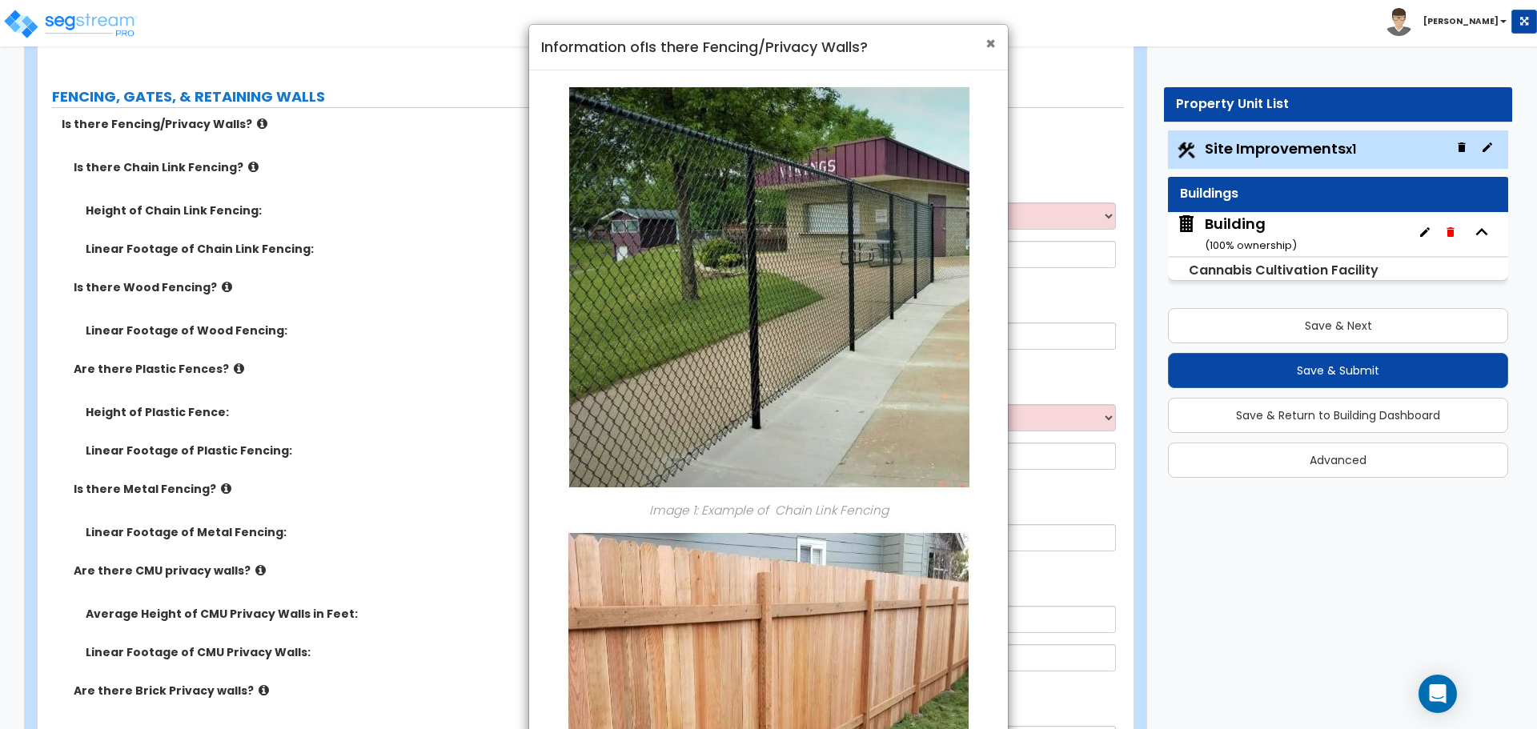
click at [993, 52] on span "×" at bounding box center [990, 43] width 10 height 23
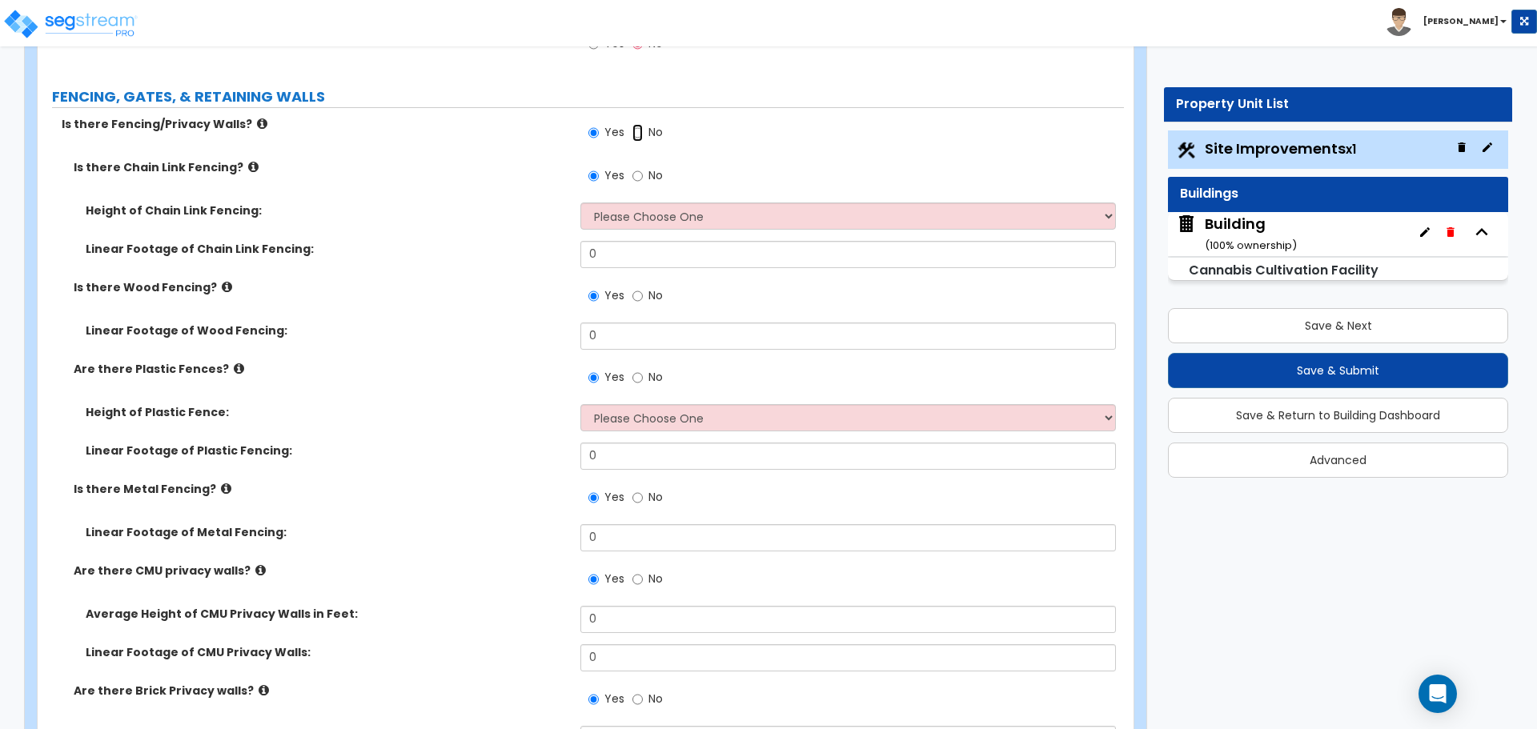
click at [640, 131] on input "No" at bounding box center [637, 133] width 10 height 18
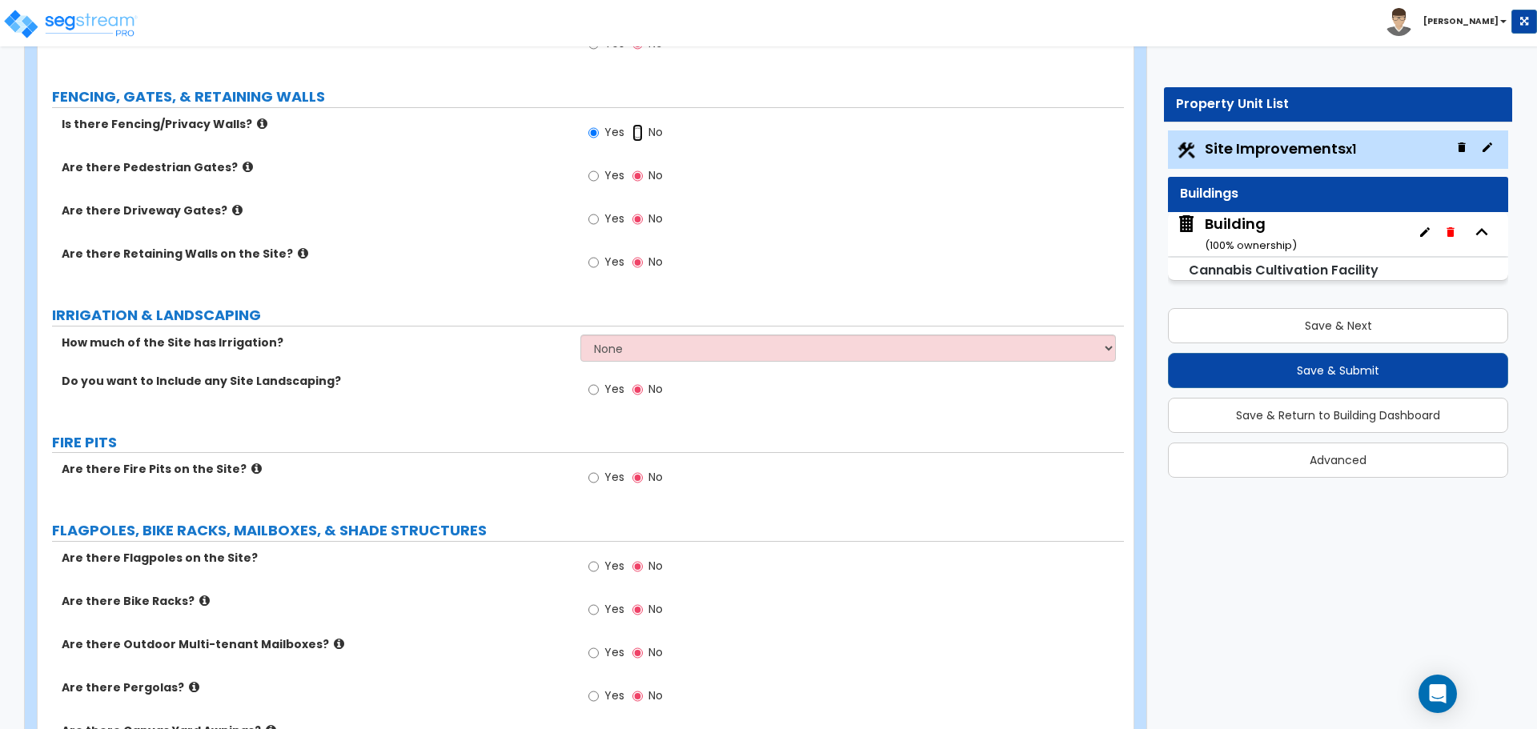
radio input "false"
radio input "true"
click at [591, 124] on input "Yes" at bounding box center [593, 133] width 10 height 18
radio input "true"
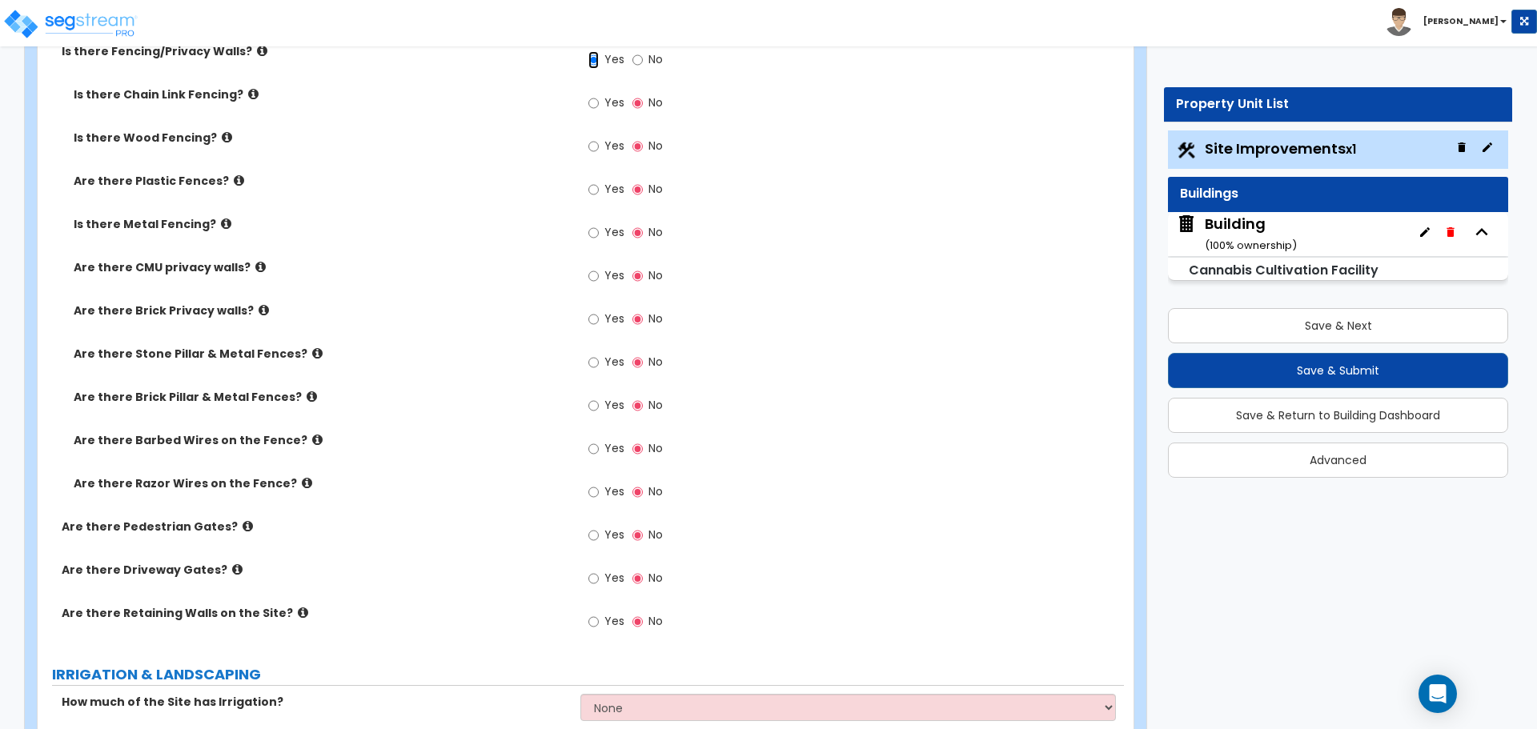
scroll to position [3524, 0]
click at [608, 258] on div "Yes No" at bounding box center [625, 276] width 90 height 37
click at [608, 266] on span "Yes" at bounding box center [614, 274] width 20 height 16
click at [599, 266] on input "Yes" at bounding box center [593, 275] width 10 height 18
radio input "true"
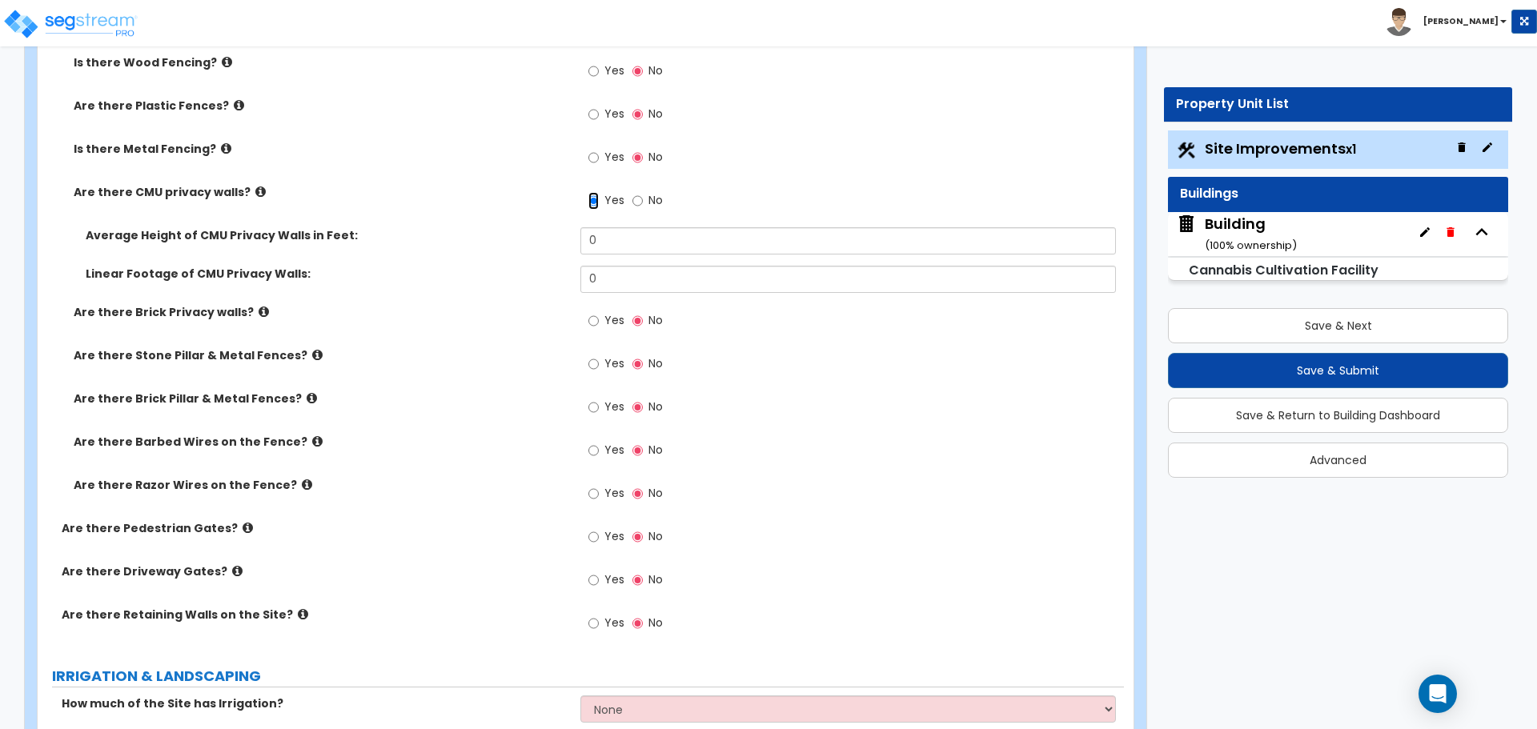
scroll to position [3599, 0]
drag, startPoint x: 631, startPoint y: 239, endPoint x: 530, endPoint y: 226, distance: 101.7
click at [530, 226] on div "Average Height of CMU Privacy Walls in Feet: 0" at bounding box center [581, 245] width 1086 height 38
type input "6"
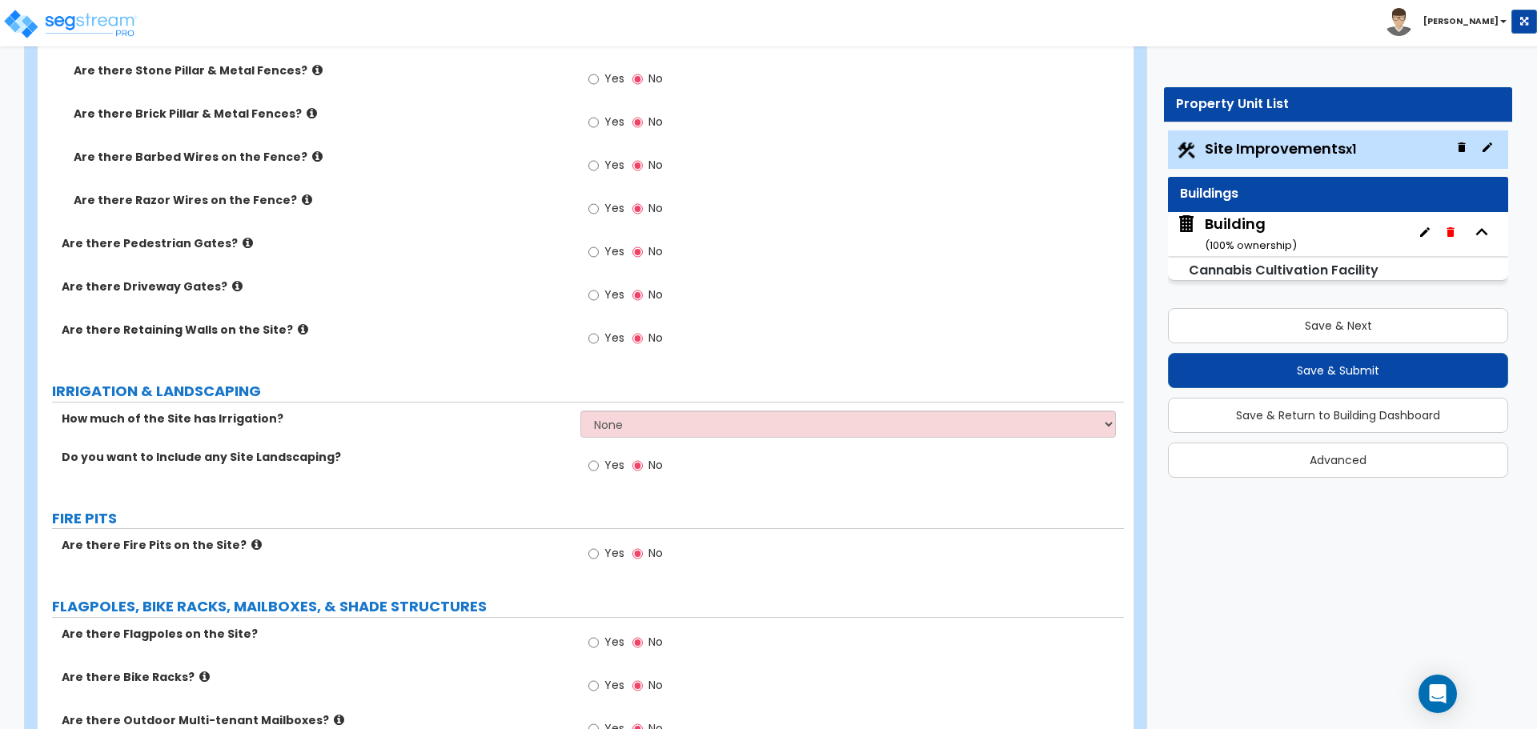
scroll to position [3895, 0]
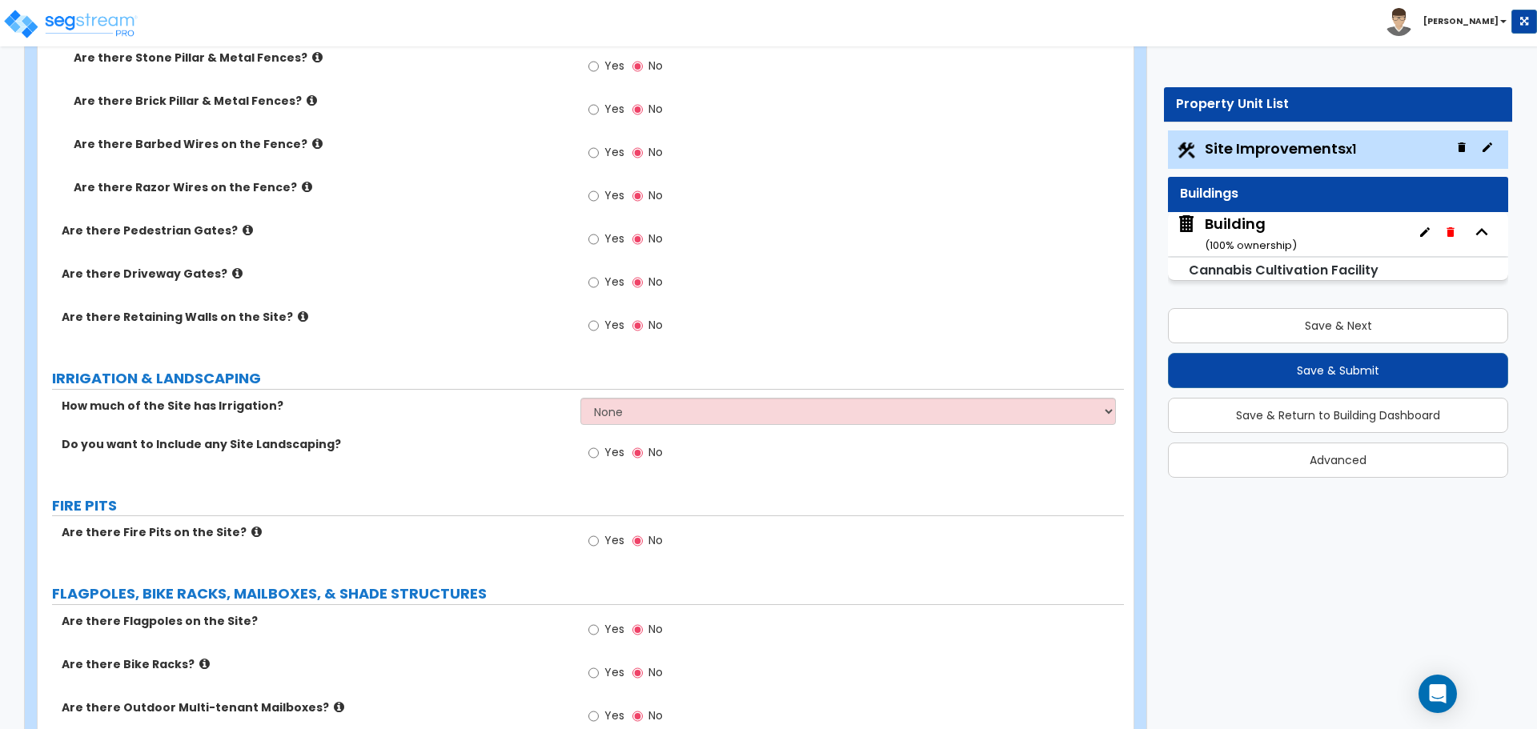
type input "450"
click at [599, 149] on label "Yes" at bounding box center [606, 154] width 36 height 27
click at [599, 149] on input "Yes" at bounding box center [593, 153] width 10 height 18
radio input "true"
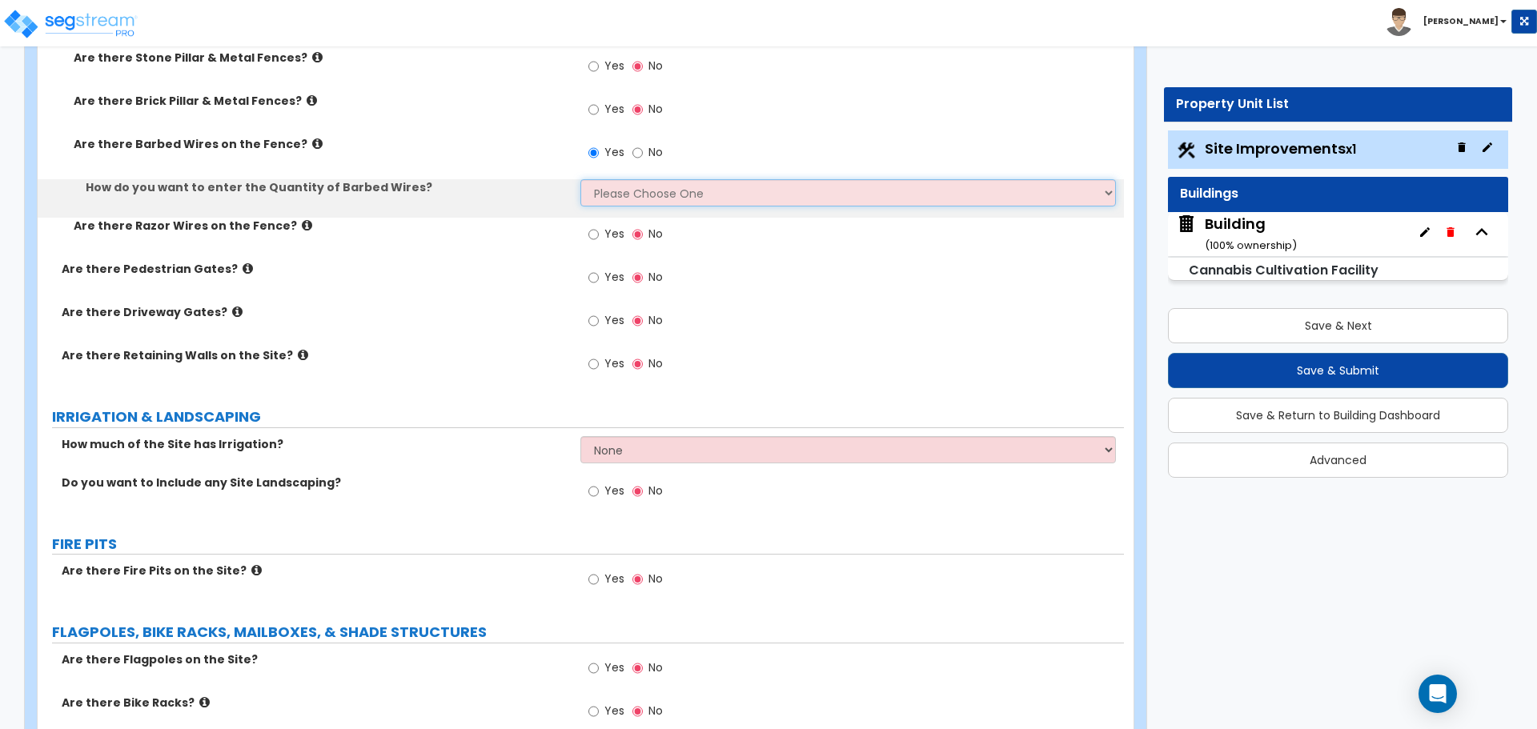
click at [652, 183] on select "Please Choose One Enter Linear Footage Enter Percentage I Don't Know - Please e…" at bounding box center [847, 192] width 535 height 27
select select "1"
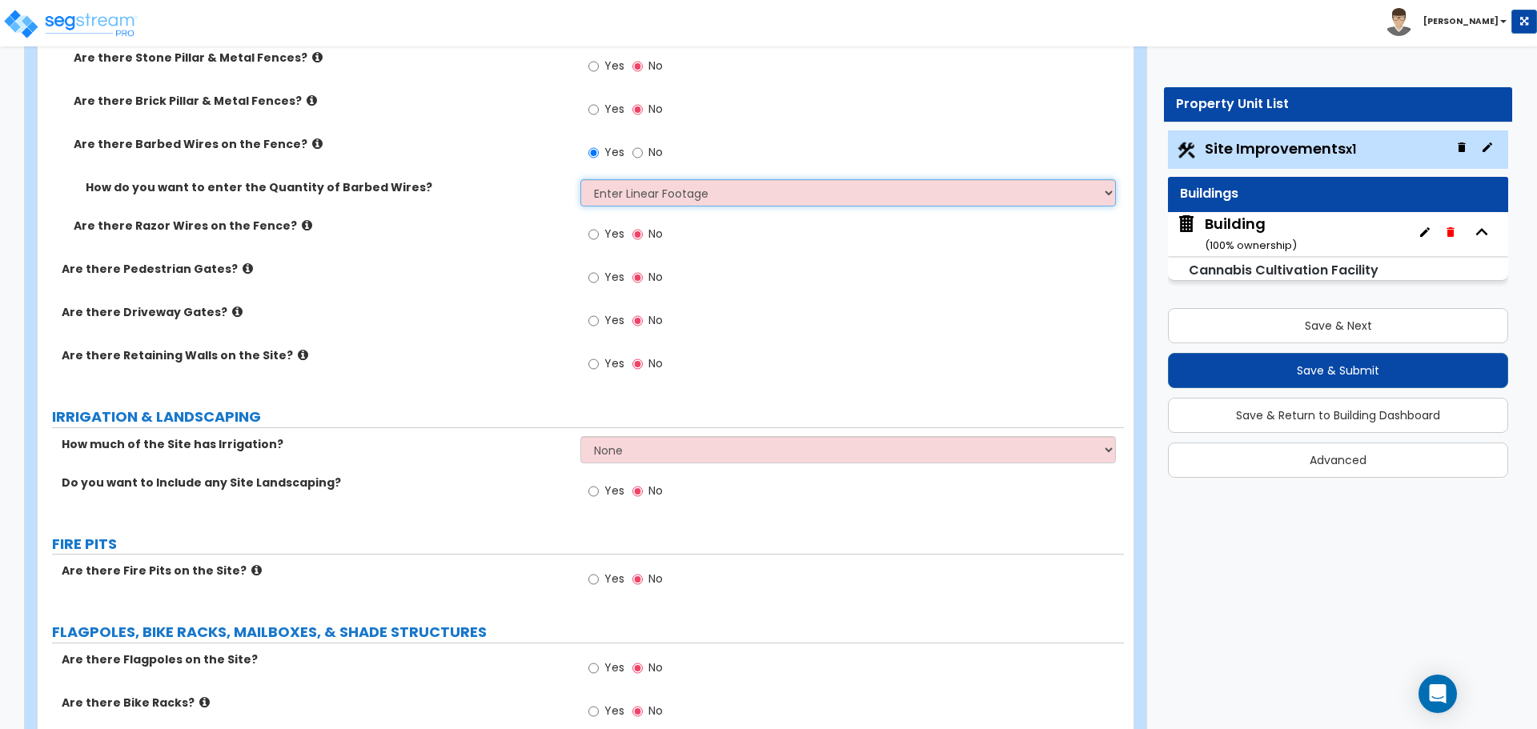
click at [580, 179] on select "Please Choose One Enter Linear Footage Enter Percentage I Don't Know - Please e…" at bounding box center [847, 192] width 535 height 27
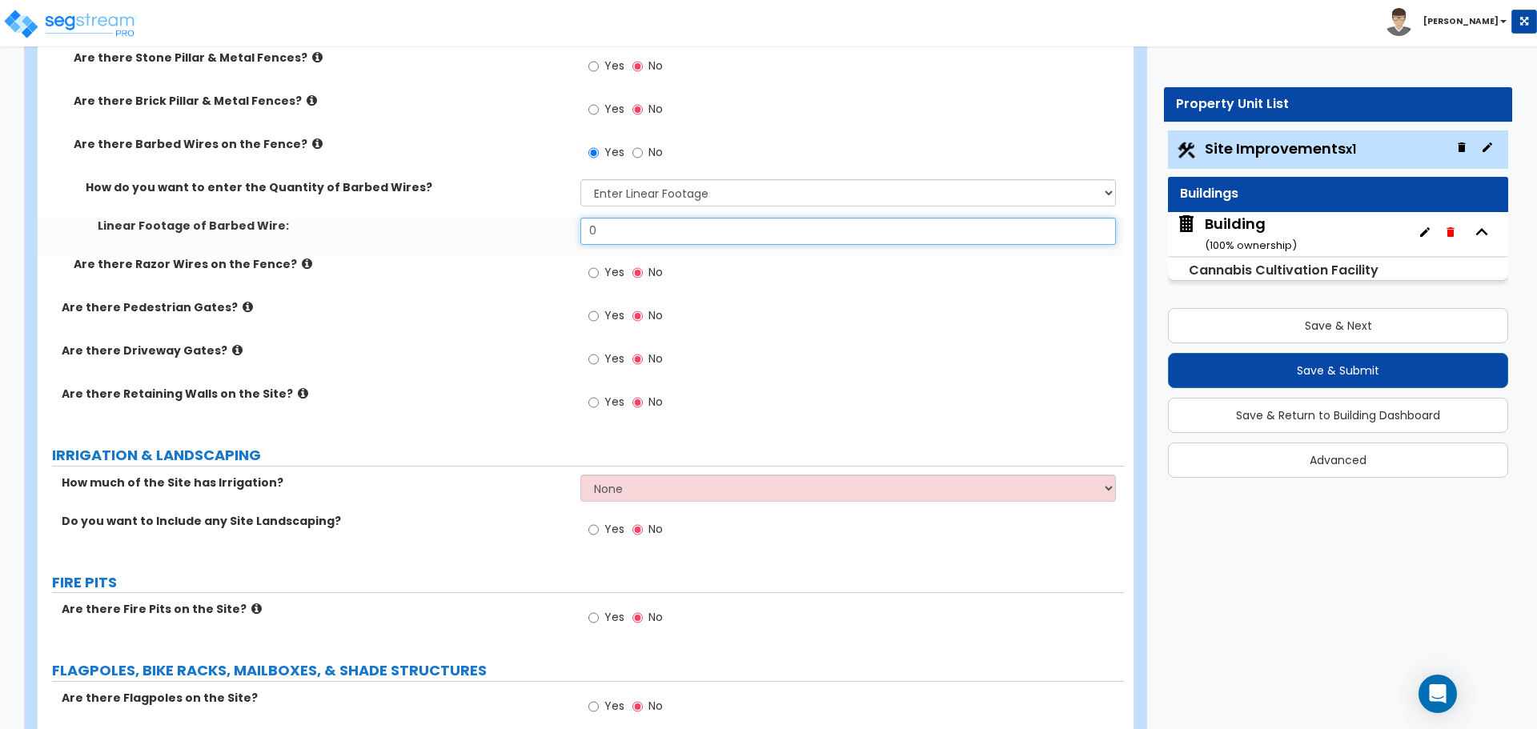
drag, startPoint x: 636, startPoint y: 228, endPoint x: 530, endPoint y: 207, distance: 107.8
click at [531, 207] on div "How do you want to enter the Quantity of Barbed Wires? Please Choose One Enter …" at bounding box center [581, 217] width 1062 height 77
type input "450"
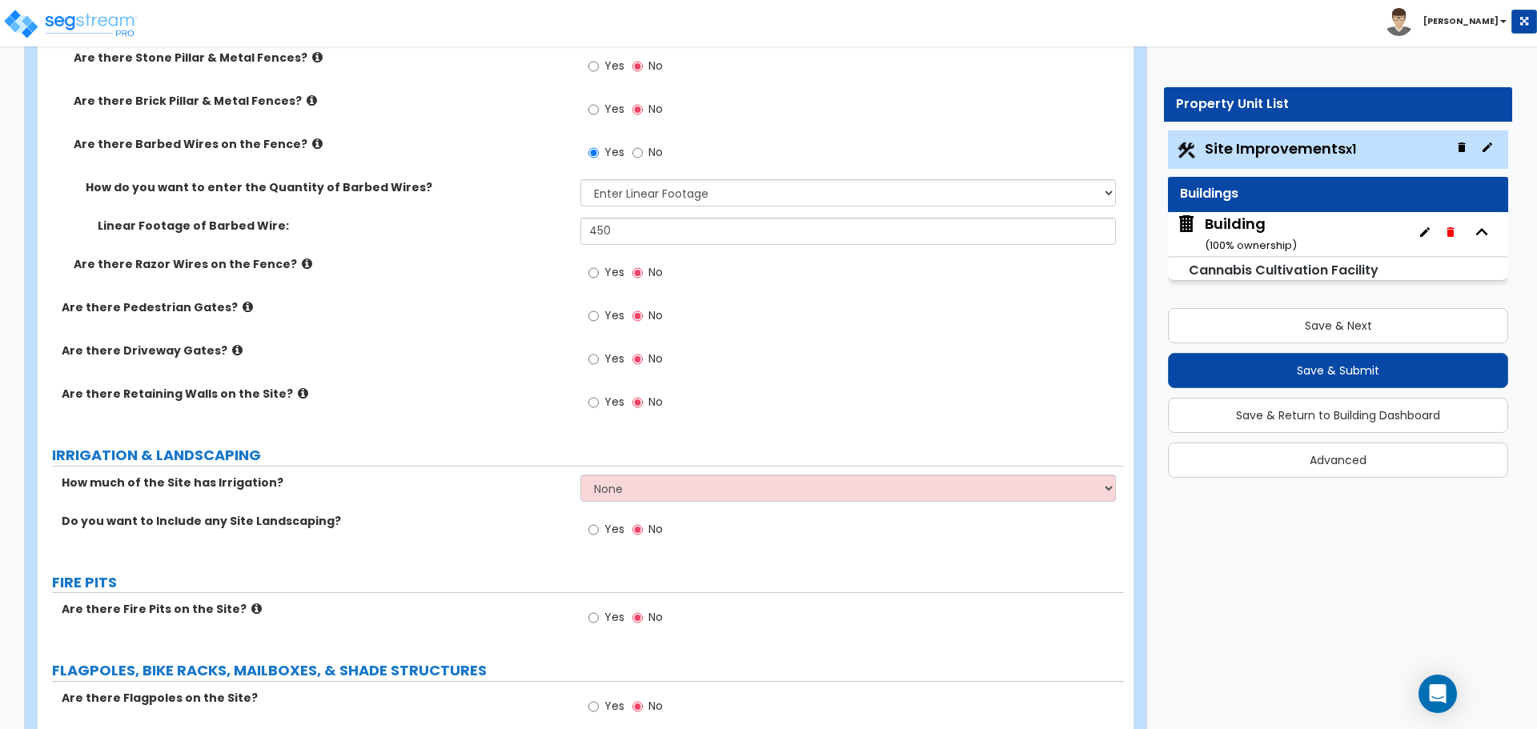
click at [598, 261] on label "Yes" at bounding box center [606, 274] width 36 height 27
click at [598, 264] on input "Yes" at bounding box center [593, 273] width 10 height 18
radio input "true"
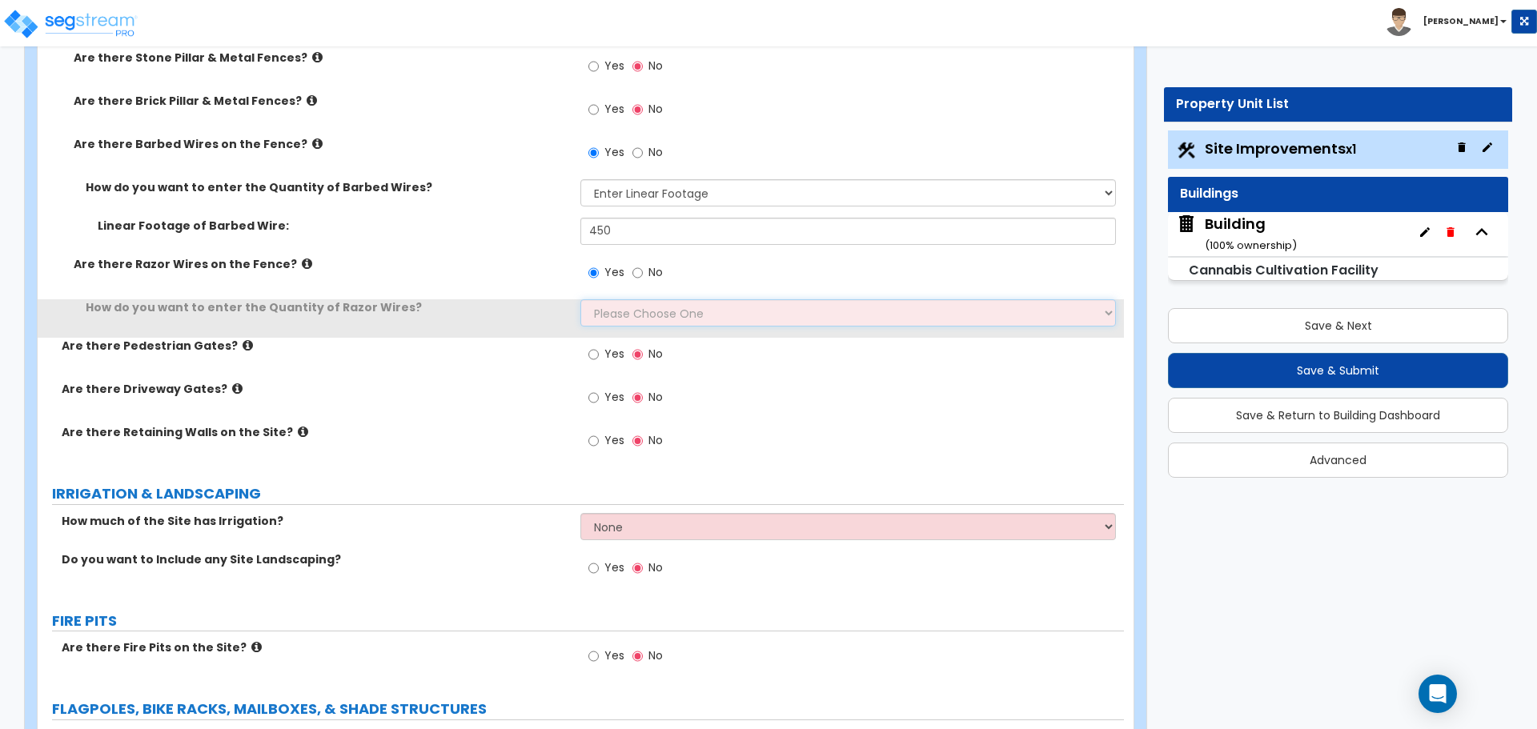
click at [643, 315] on select "Please Choose One Enter Linear Footage Enter Percentage I Don't Know - Please e…" at bounding box center [847, 312] width 535 height 27
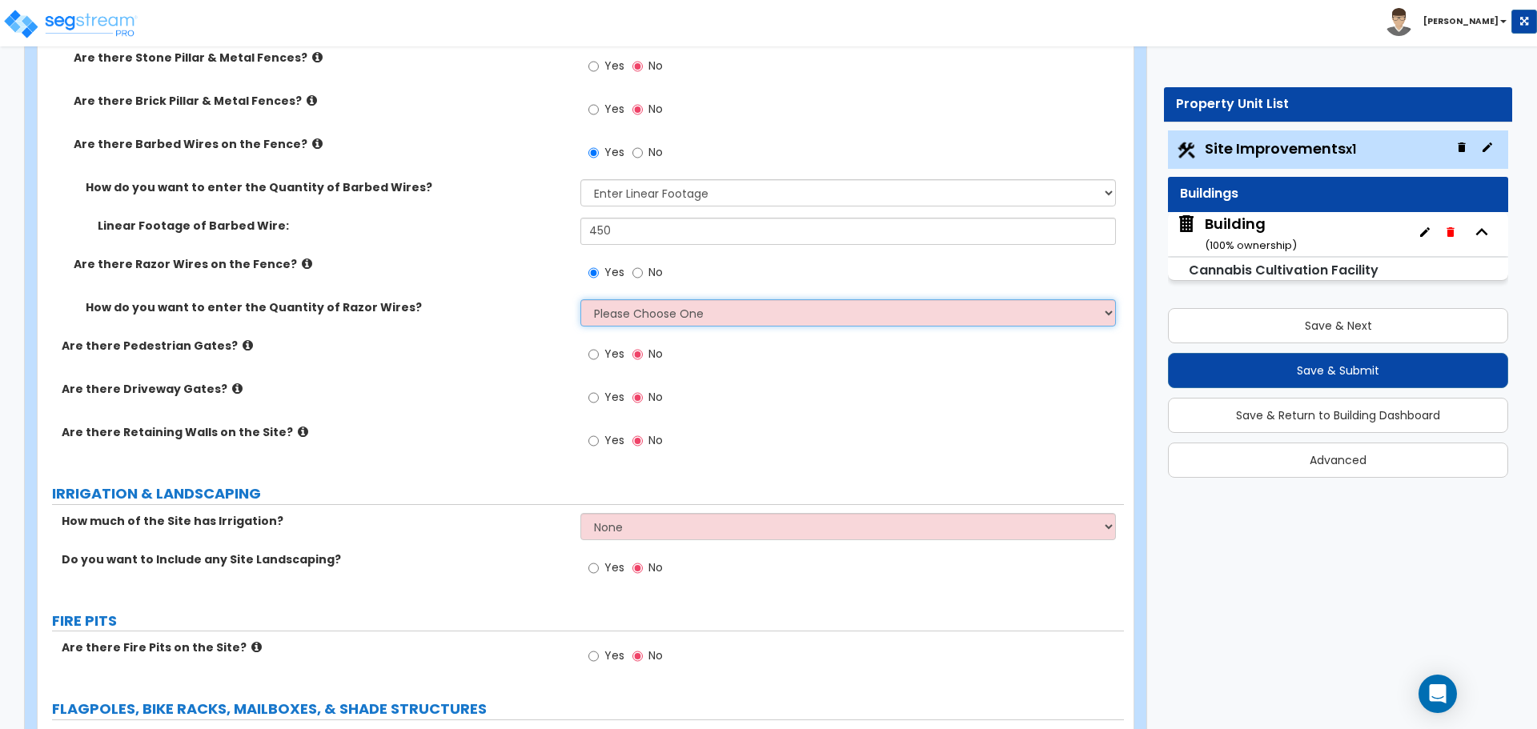
select select "1"
click at [580, 299] on select "Please Choose One Enter Linear Footage Enter Percentage I Don't Know - Please e…" at bounding box center [847, 312] width 535 height 27
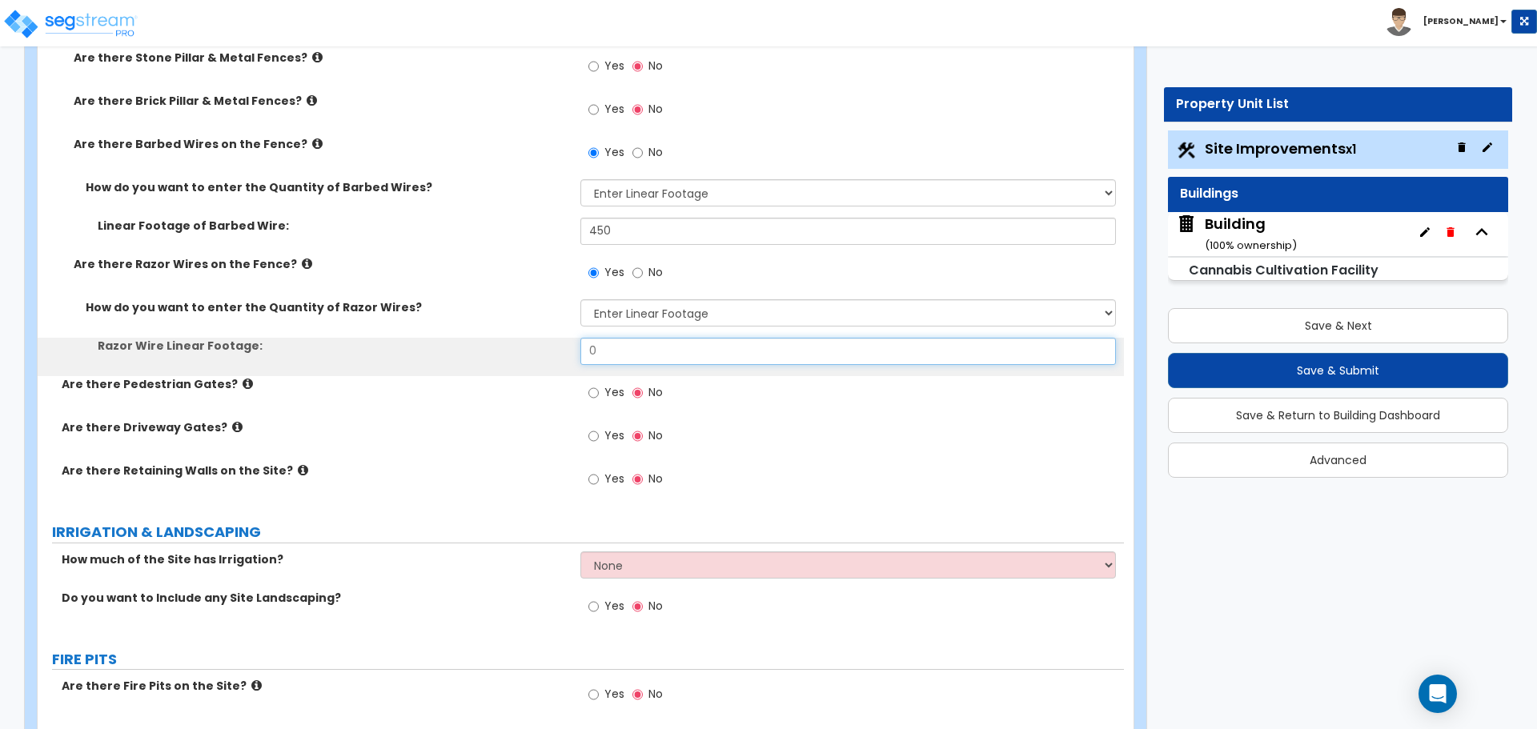
drag, startPoint x: 629, startPoint y: 355, endPoint x: 523, endPoint y: 331, distance: 108.5
click at [525, 331] on div "How do you want to enter the Quantity of Razor Wires? Please Choose One Enter L…" at bounding box center [581, 337] width 1062 height 77
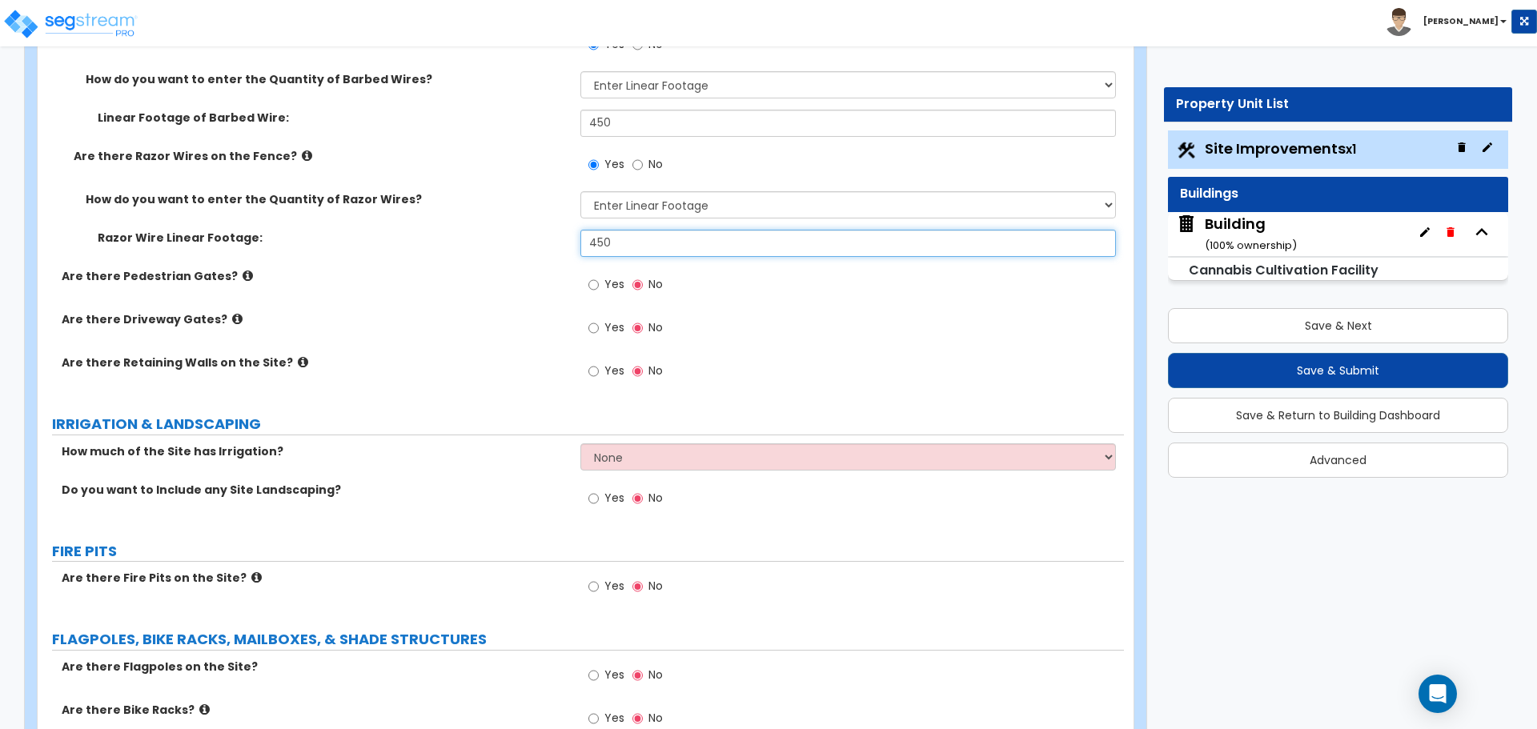
scroll to position [4004, 0]
type input "450"
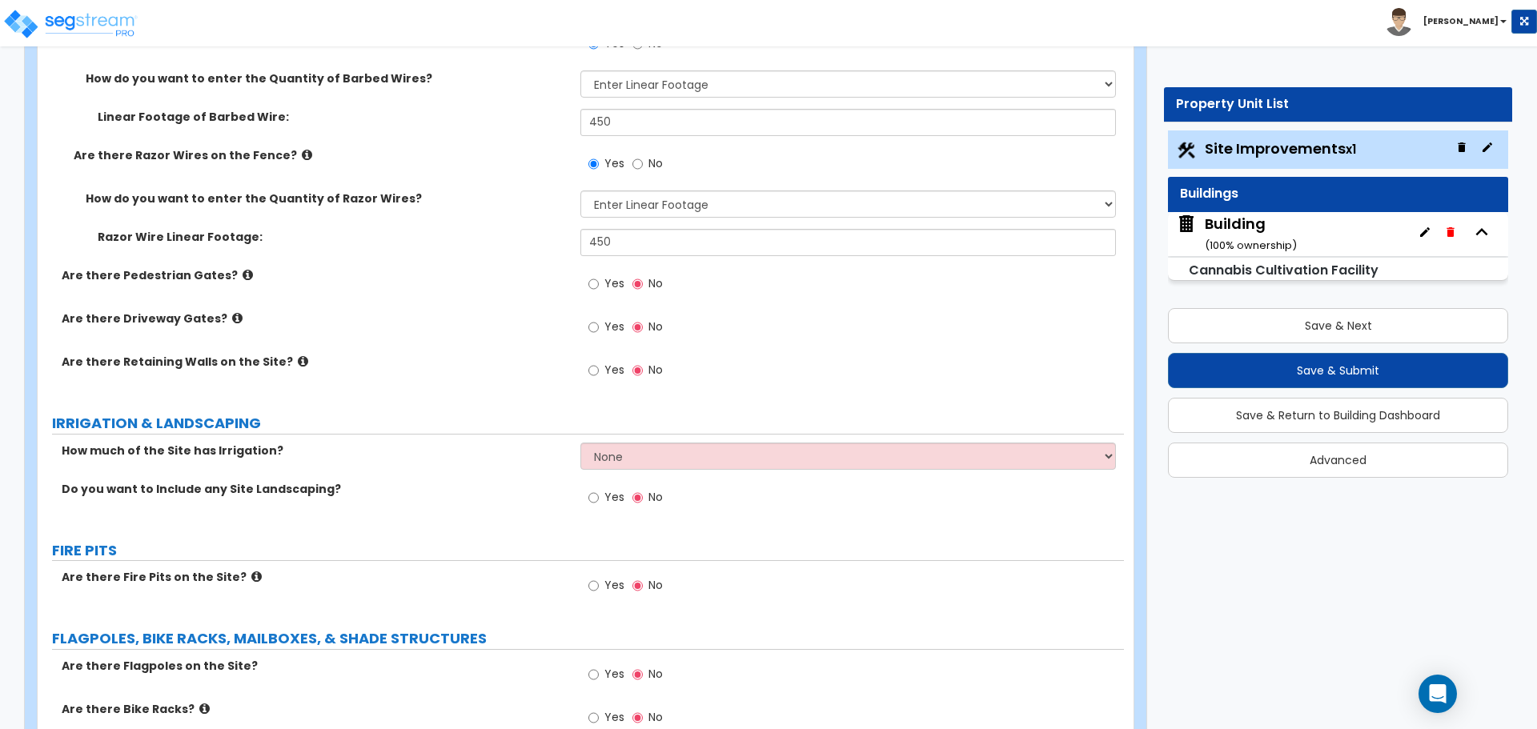
click at [224, 269] on label "Are there Pedestrian Gates?" at bounding box center [315, 275] width 507 height 16
click at [243, 269] on icon at bounding box center [248, 275] width 10 height 12
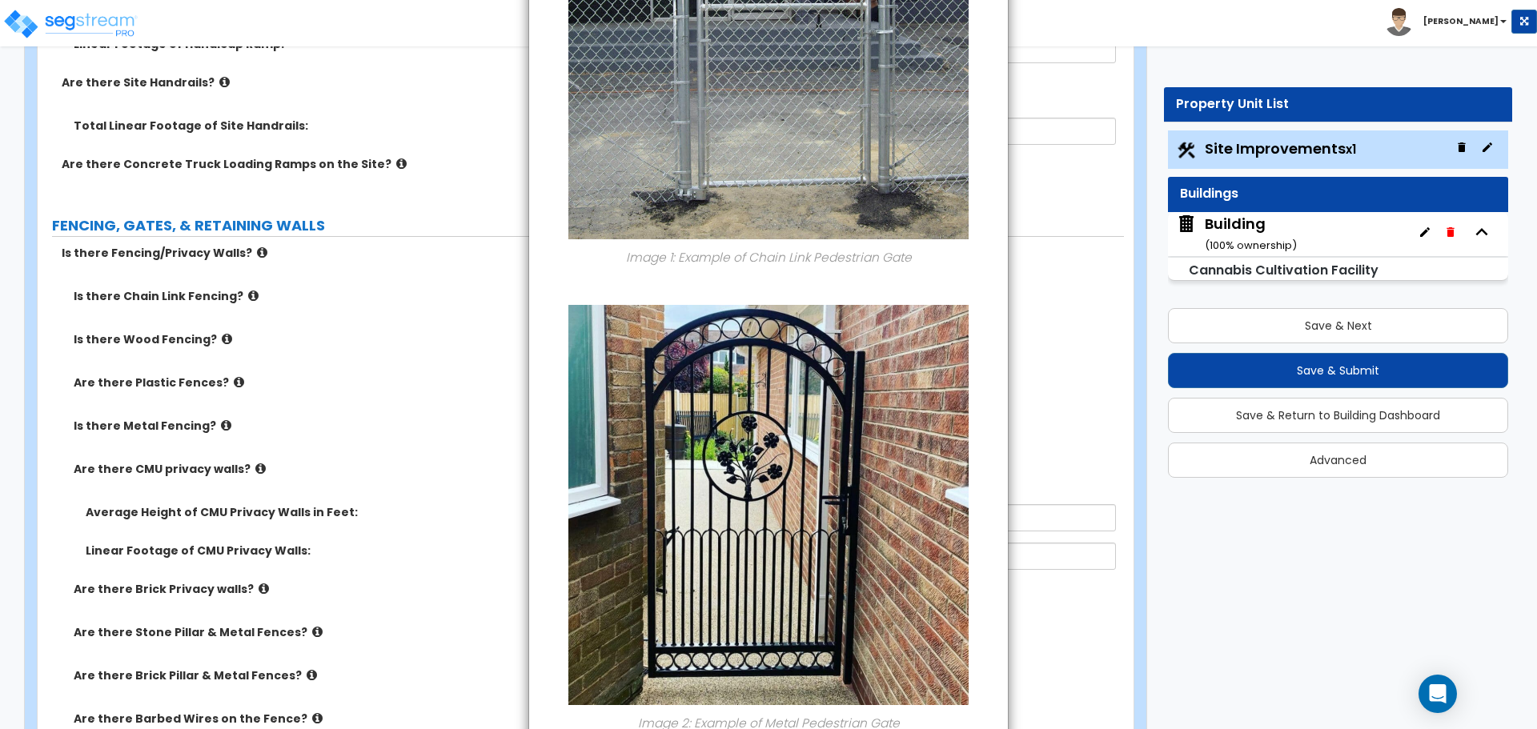
scroll to position [0, 0]
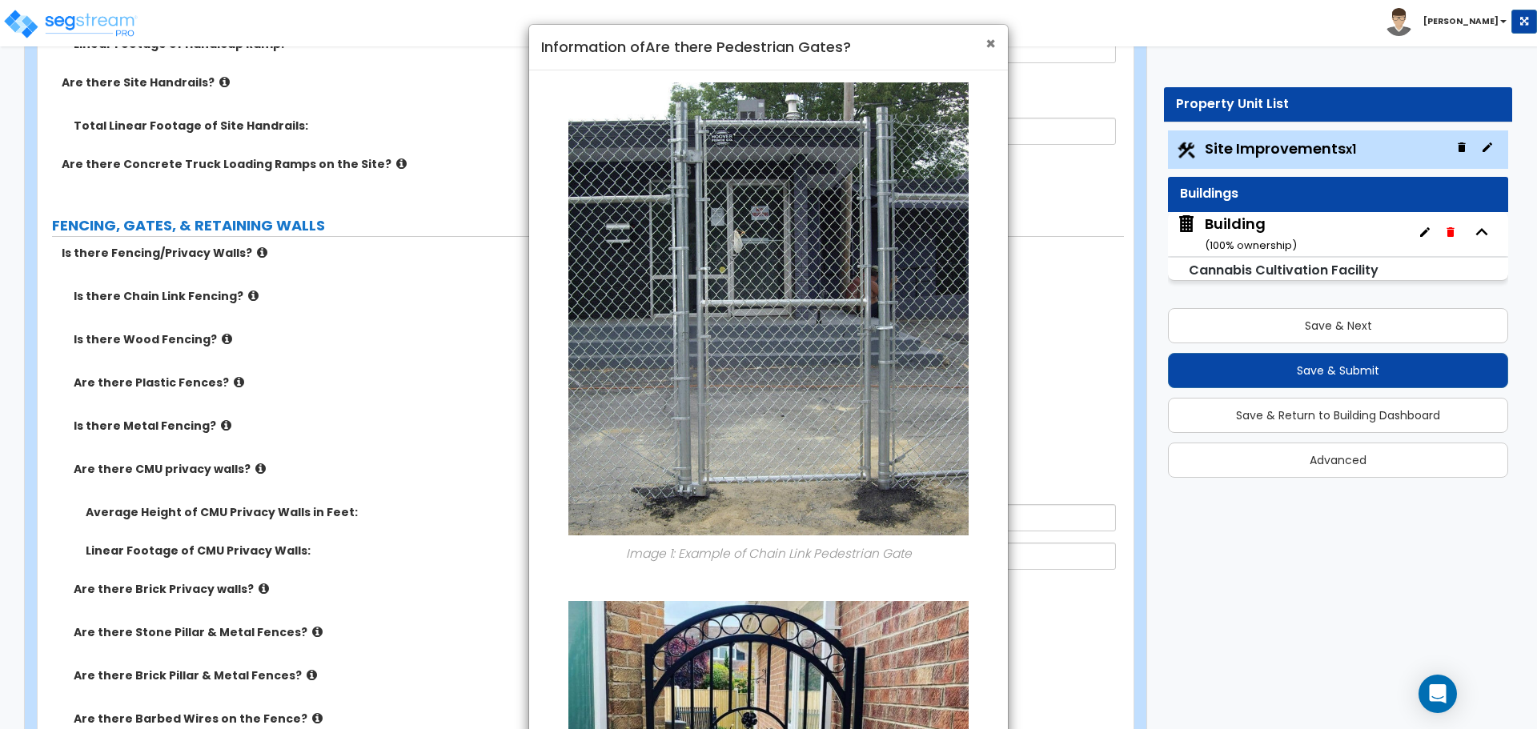
click at [985, 46] on span "×" at bounding box center [990, 43] width 10 height 23
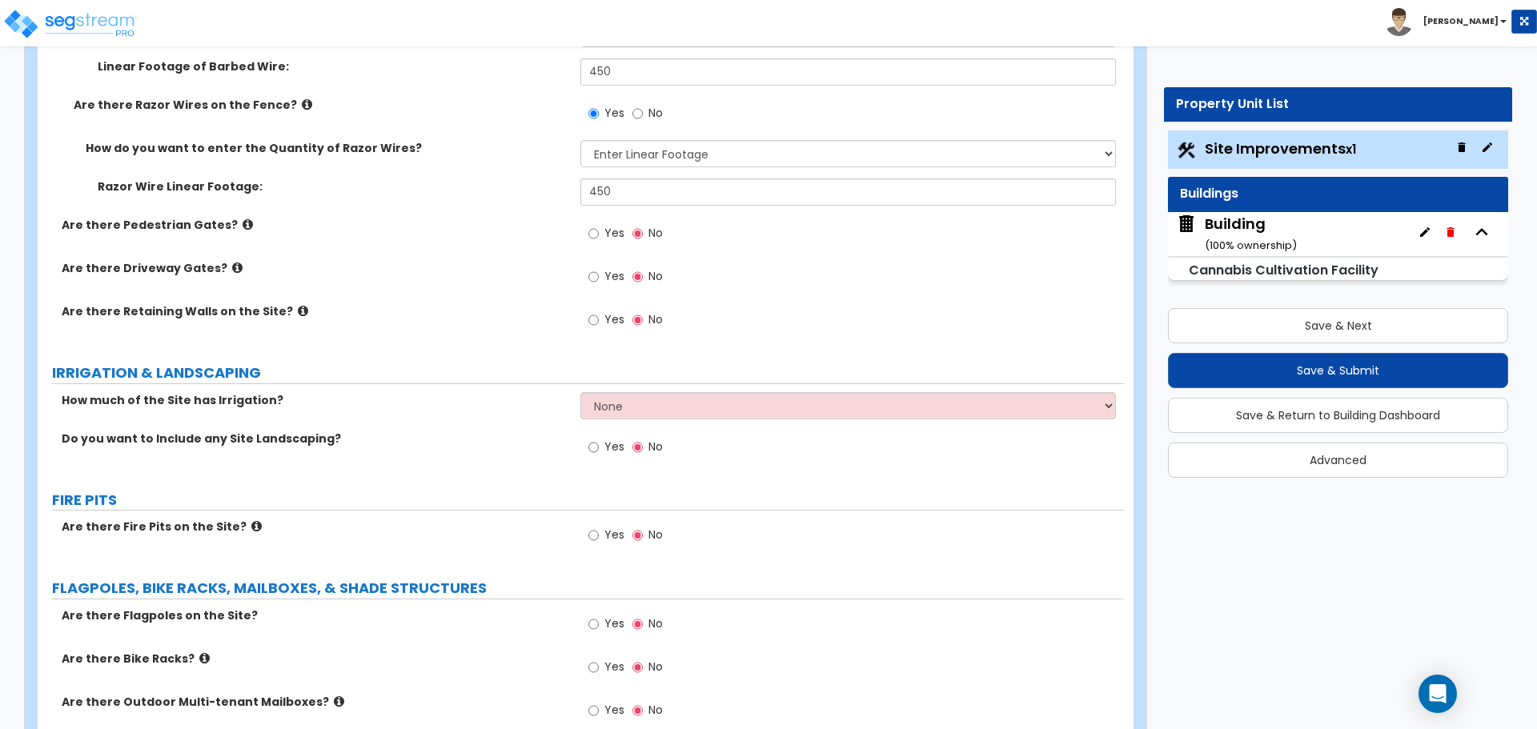
scroll to position [4051, 0]
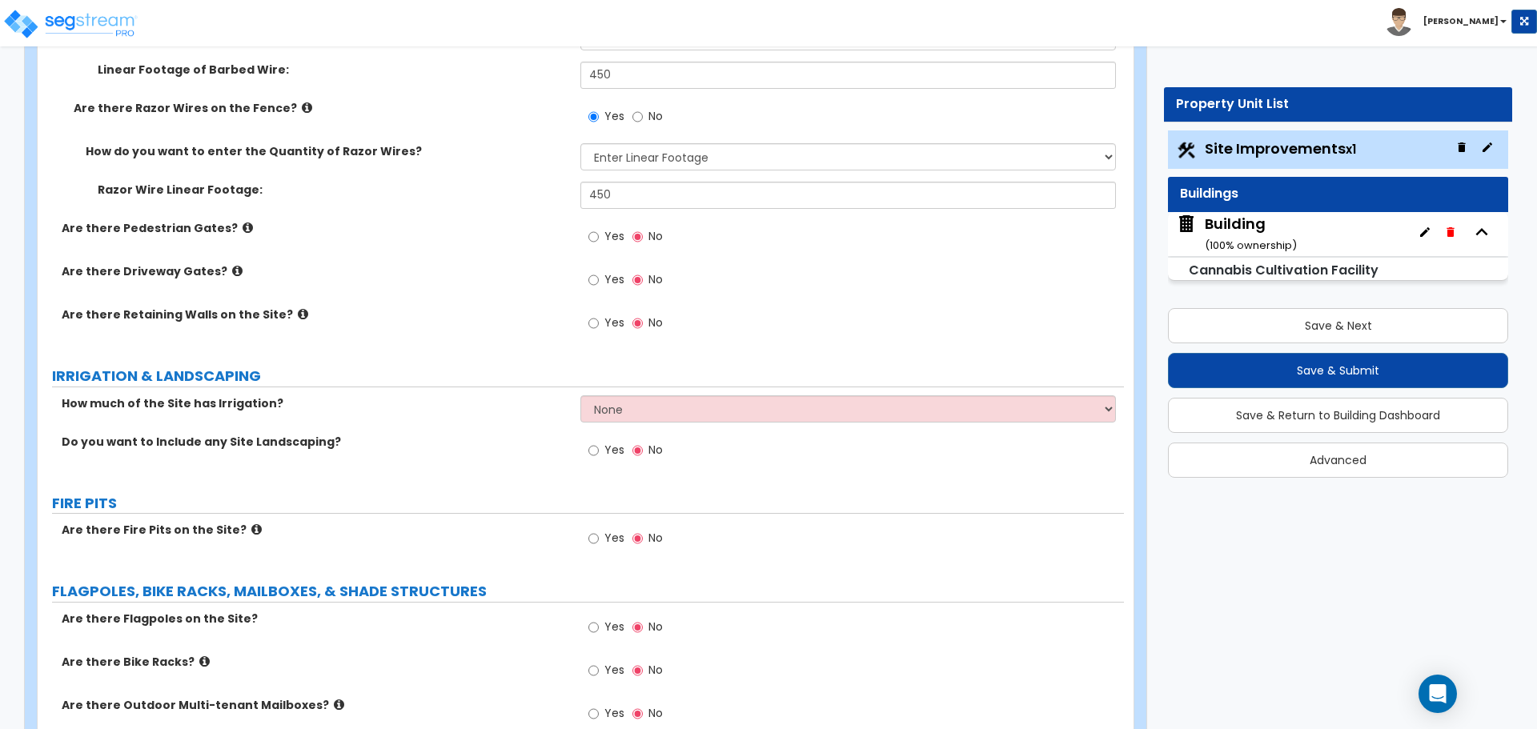
click at [618, 231] on span "Yes" at bounding box center [614, 236] width 20 height 16
click at [599, 231] on input "Yes" at bounding box center [593, 237] width 10 height 18
radio input "true"
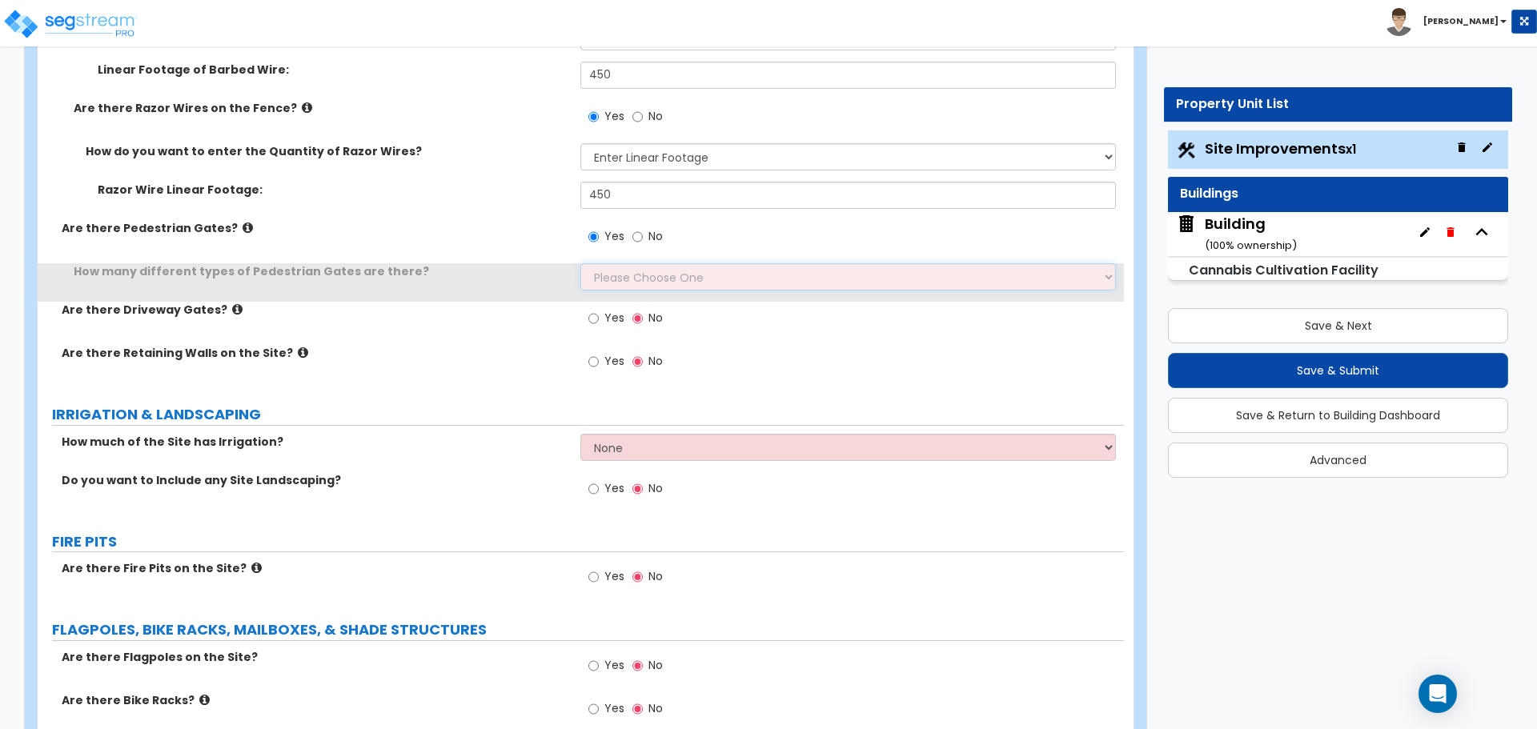
click at [666, 265] on select "Please Choose One 1 2 3" at bounding box center [847, 276] width 535 height 27
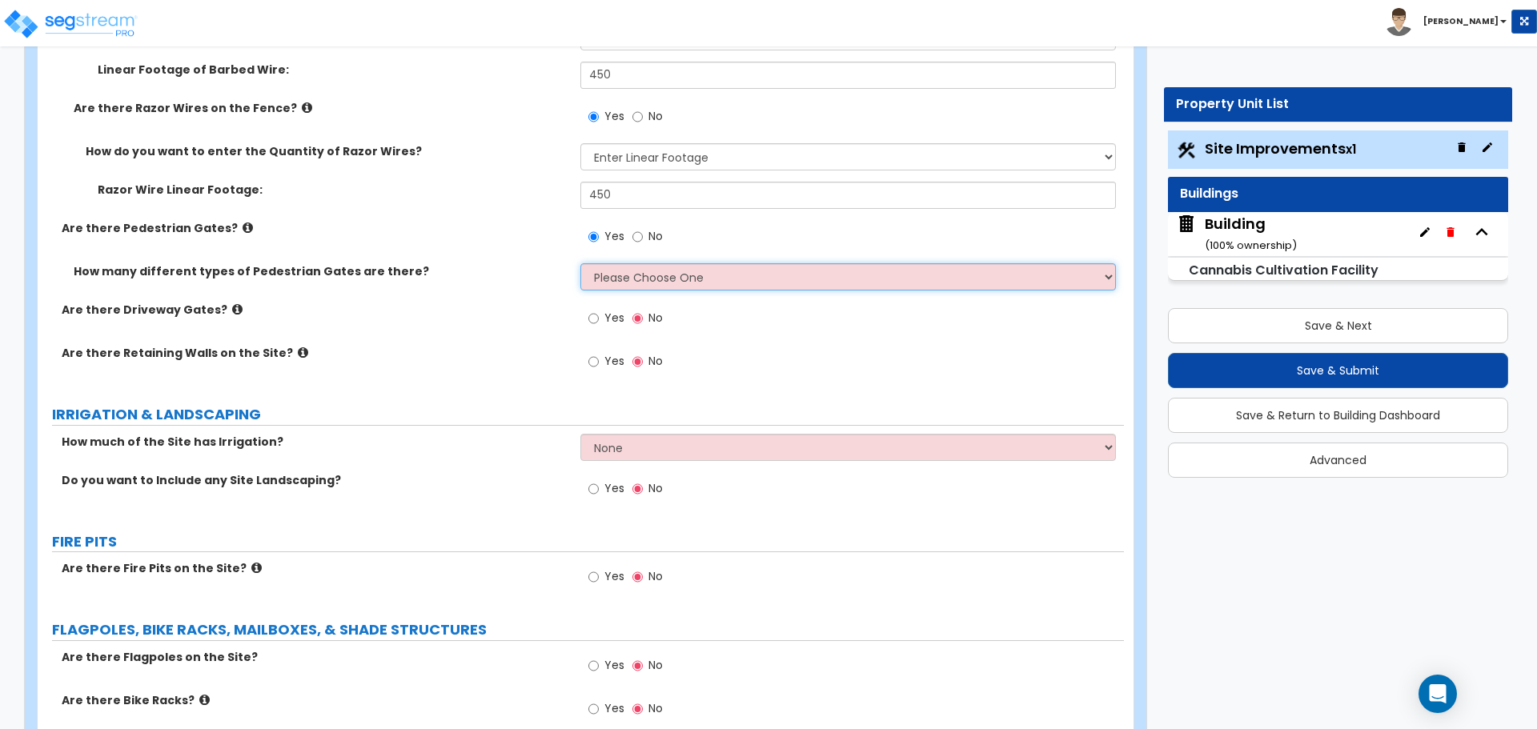
select select "2"
click at [580, 263] on select "Please Choose One 1 2 3" at bounding box center [847, 276] width 535 height 27
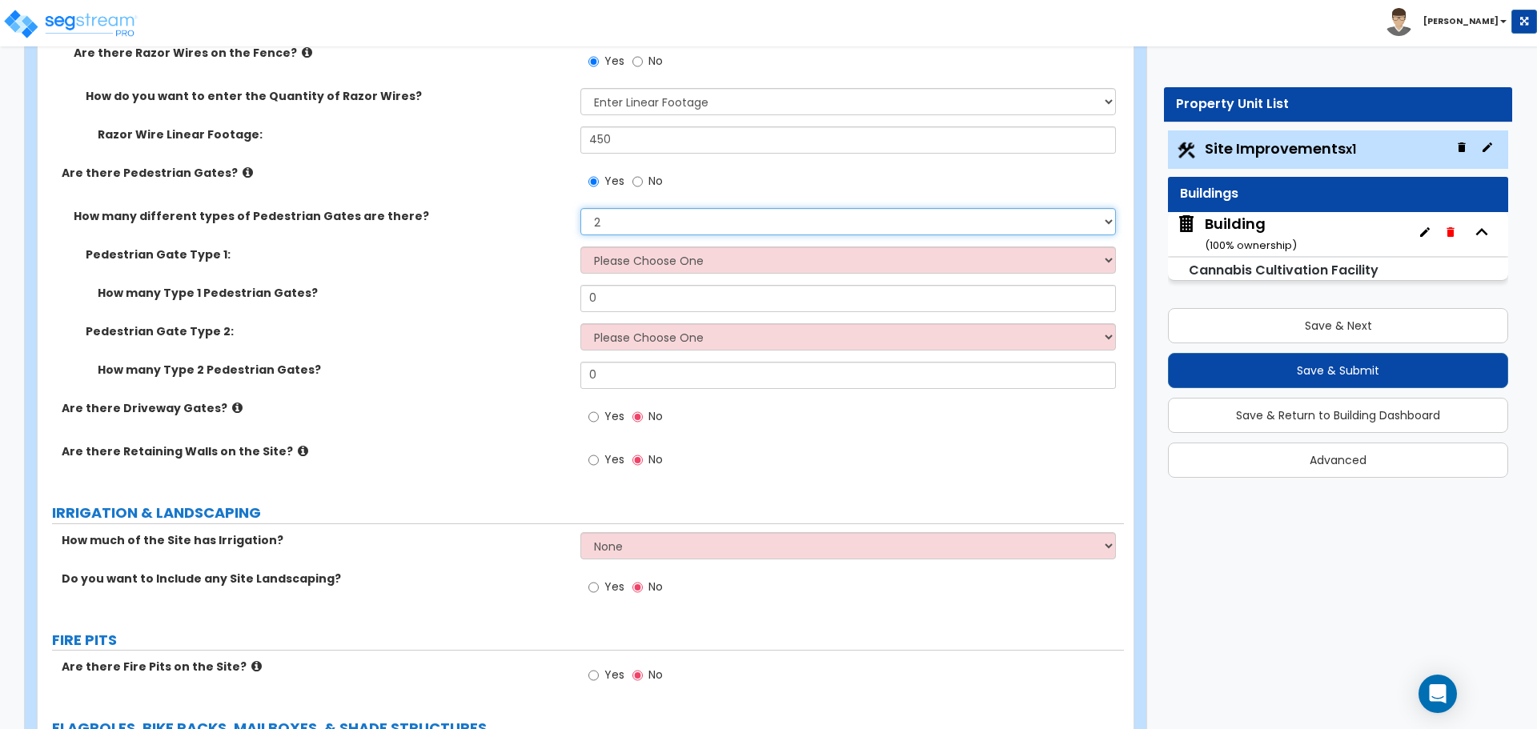
scroll to position [4111, 0]
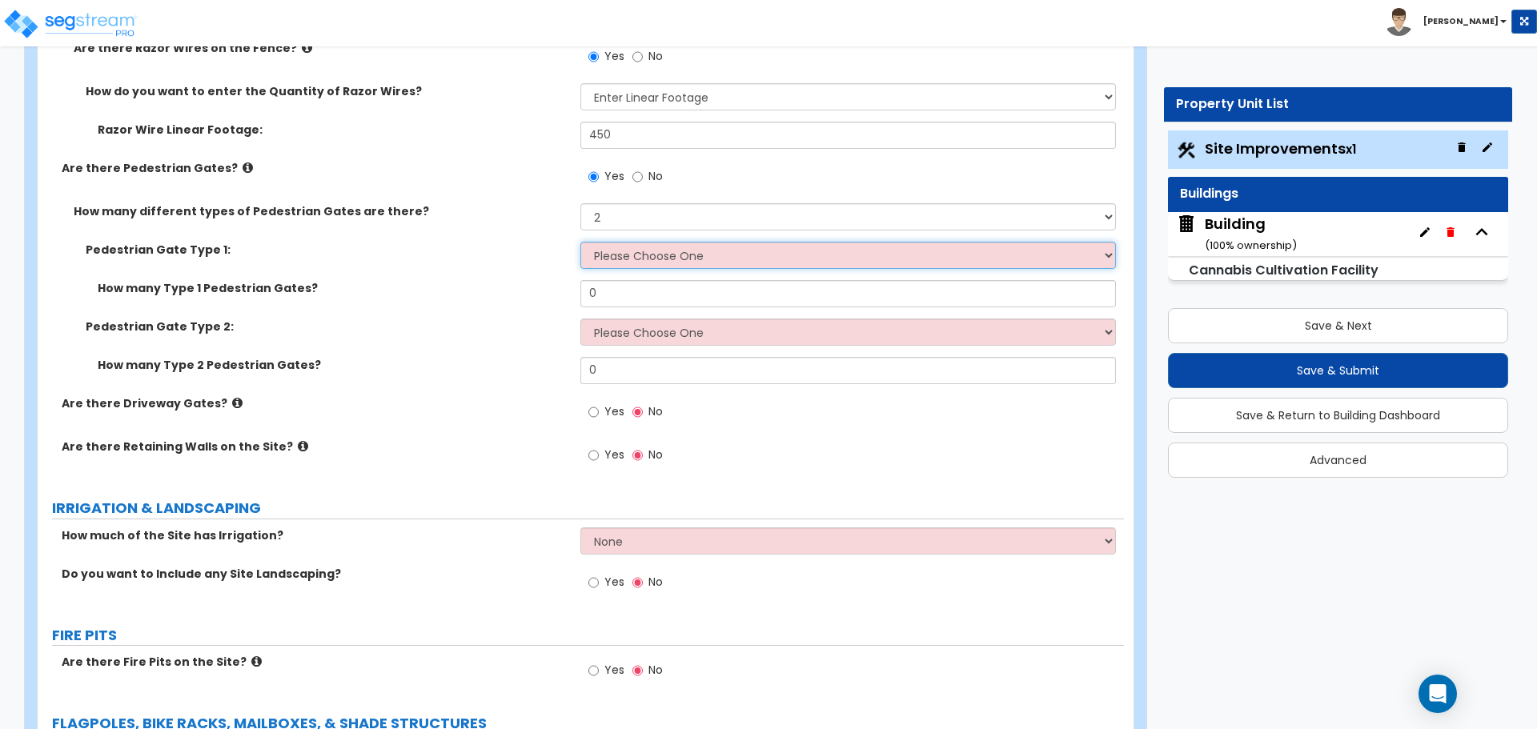
click at [882, 256] on select "Please Choose One Chain Link, 3 ft Height Chain Link, 4 ft Height Chain Link, 6…" at bounding box center [847, 255] width 535 height 27
click at [680, 259] on select "Please Choose One Chain Link, 3 ft Height Chain Link, 4 ft Height Chain Link, 6…" at bounding box center [847, 255] width 535 height 27
select select "11"
click at [580, 242] on select "Please Choose One Chain Link, 3 ft Height Chain Link, 4 ft Height Chain Link, 6…" at bounding box center [847, 255] width 535 height 27
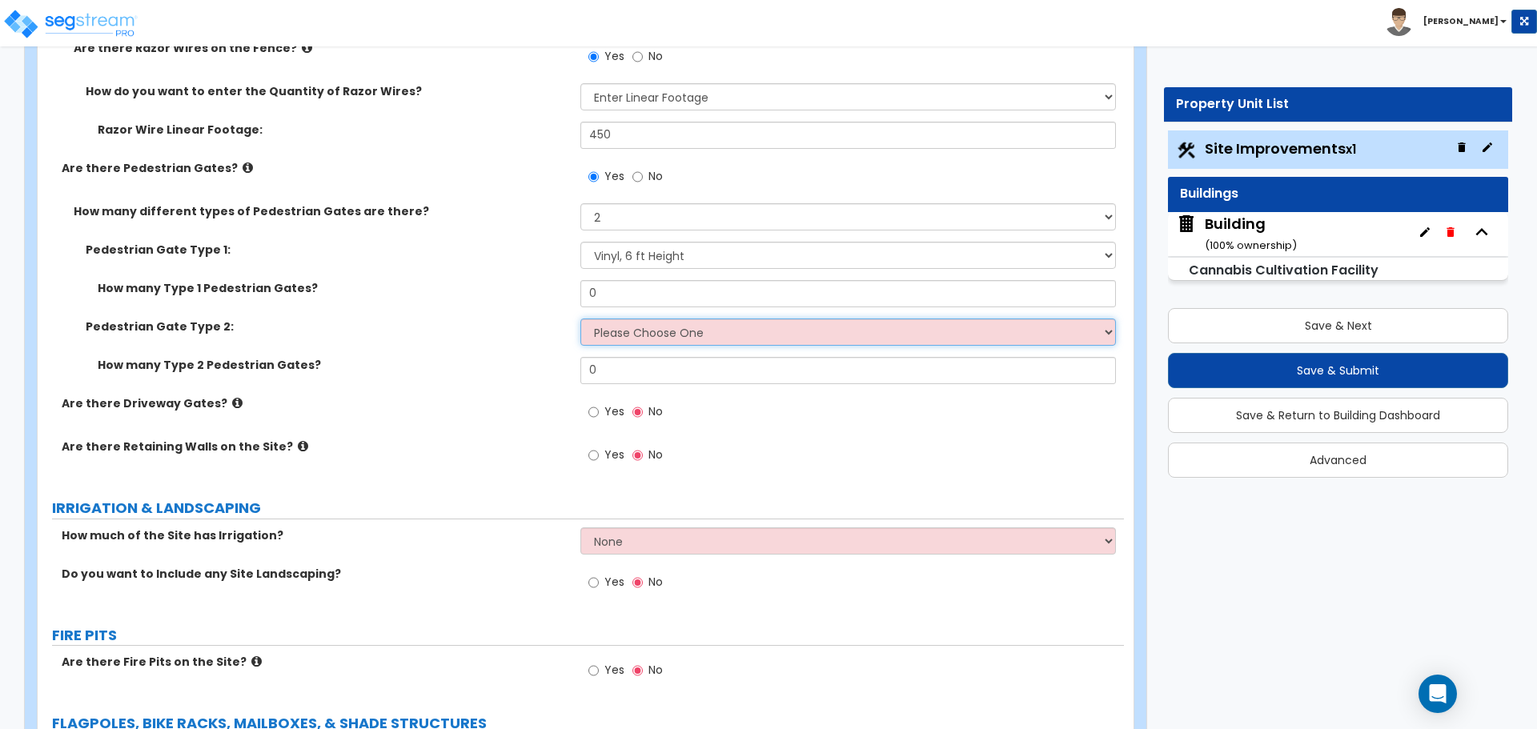
click at [637, 325] on select "Please Choose One Chain Link, 3 ft Height Chain Link, 4 ft Height Chain Link, 6…" at bounding box center [847, 332] width 535 height 27
select select "6"
click at [580, 319] on select "Please Choose One Chain Link, 3 ft Height Chain Link, 4 ft Height Chain Link, 6…" at bounding box center [847, 332] width 535 height 27
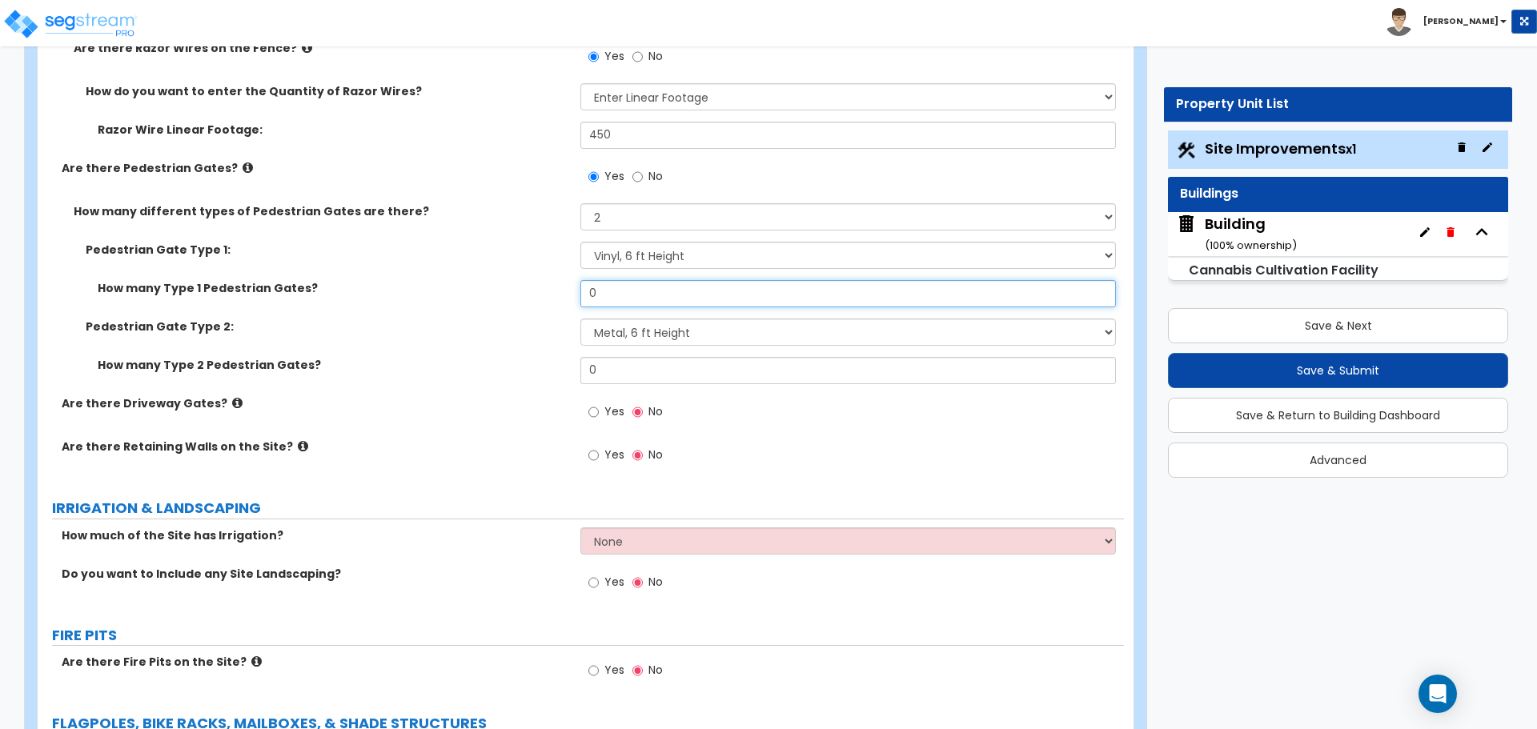
drag, startPoint x: 600, startPoint y: 286, endPoint x: 551, endPoint y: 286, distance: 48.8
click at [551, 286] on div "How many Type 1 Pedestrian Gates? 0" at bounding box center [581, 299] width 1086 height 38
type input "1"
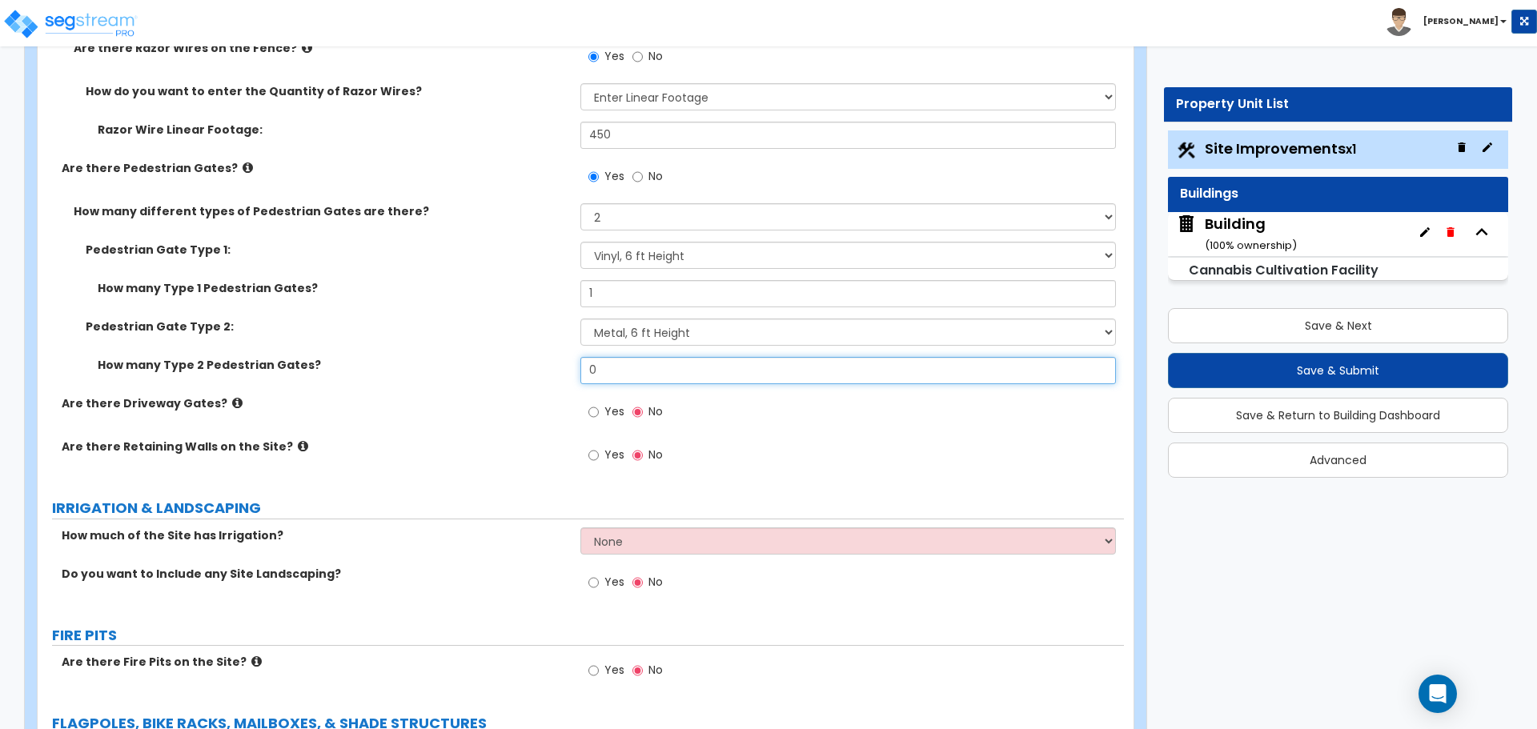
drag, startPoint x: 595, startPoint y: 367, endPoint x: 515, endPoint y: 359, distance: 79.7
click at [525, 362] on div "How many Type 2 Pedestrian Gates? 0" at bounding box center [581, 376] width 1086 height 38
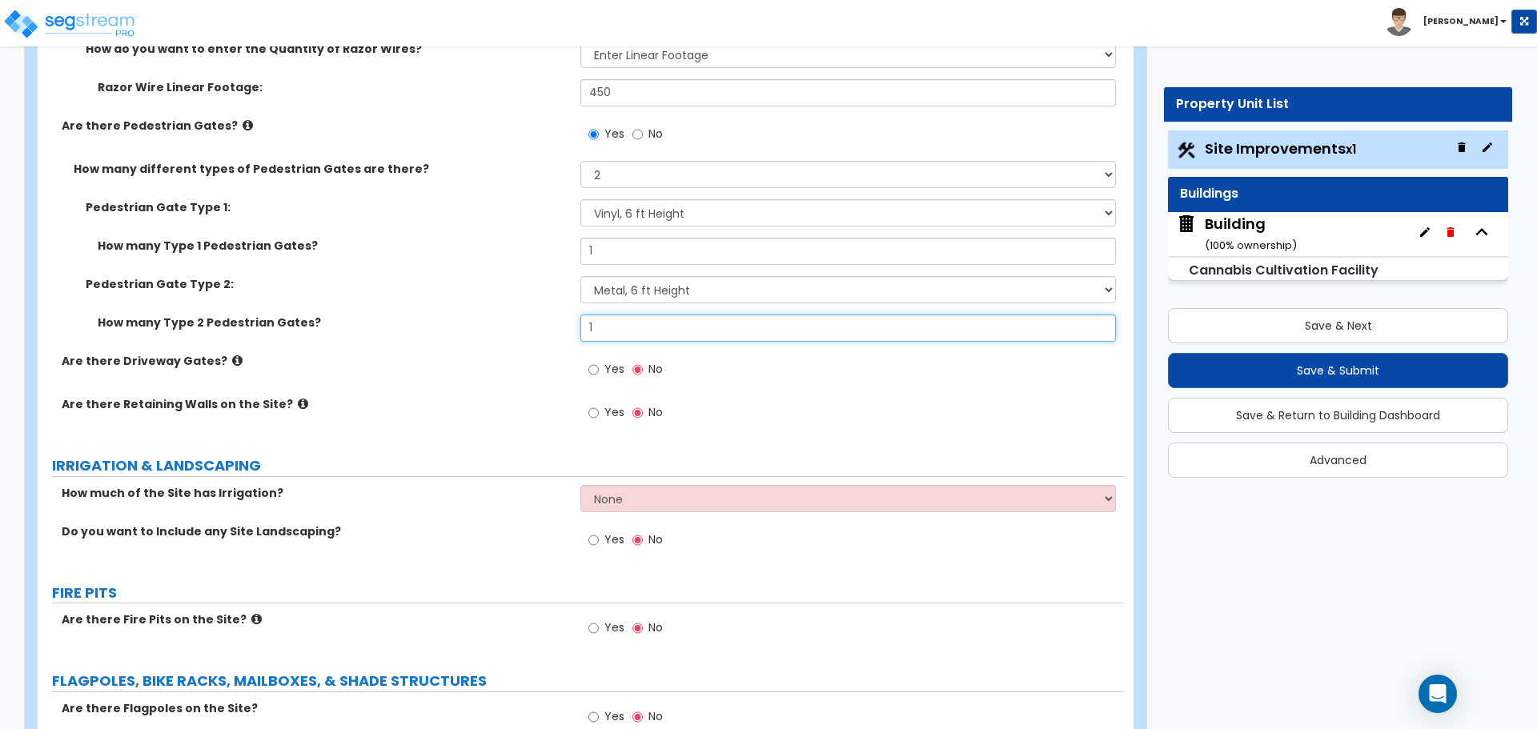
scroll to position [4164, 0]
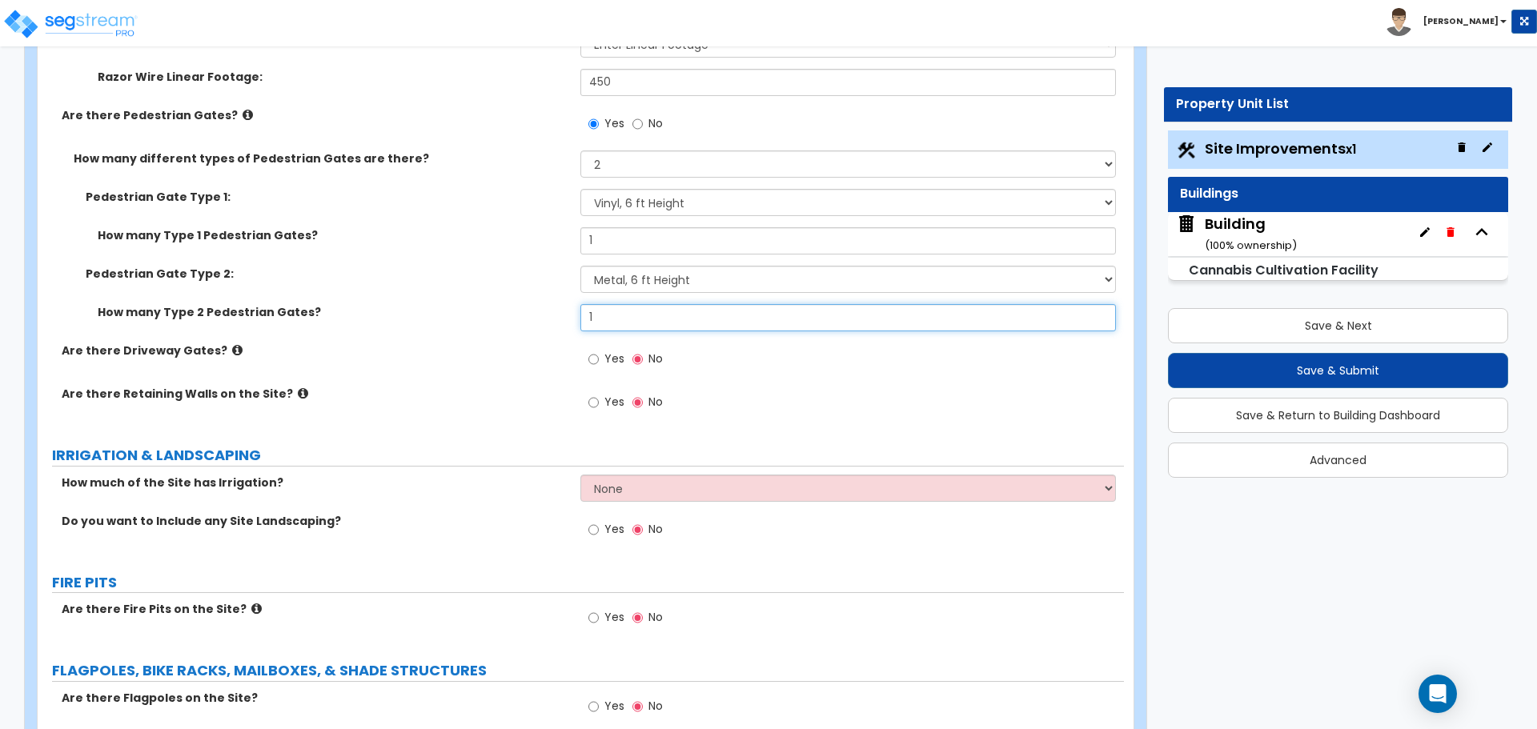
type input "1"
click at [608, 351] on span "Yes" at bounding box center [614, 359] width 20 height 16
click at [599, 351] on input "Yes" at bounding box center [593, 360] width 10 height 18
radio input "true"
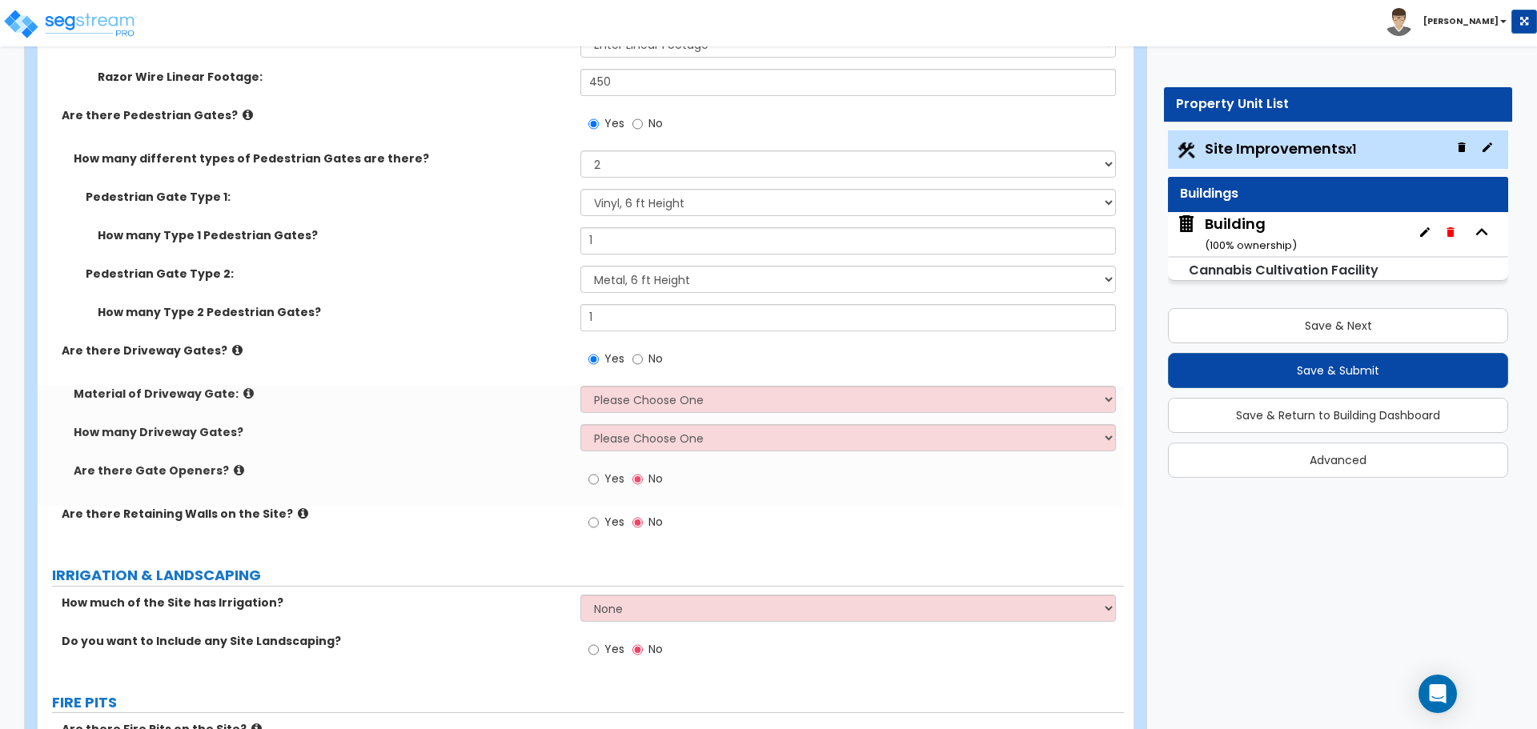
click at [232, 347] on icon at bounding box center [237, 350] width 10 height 12
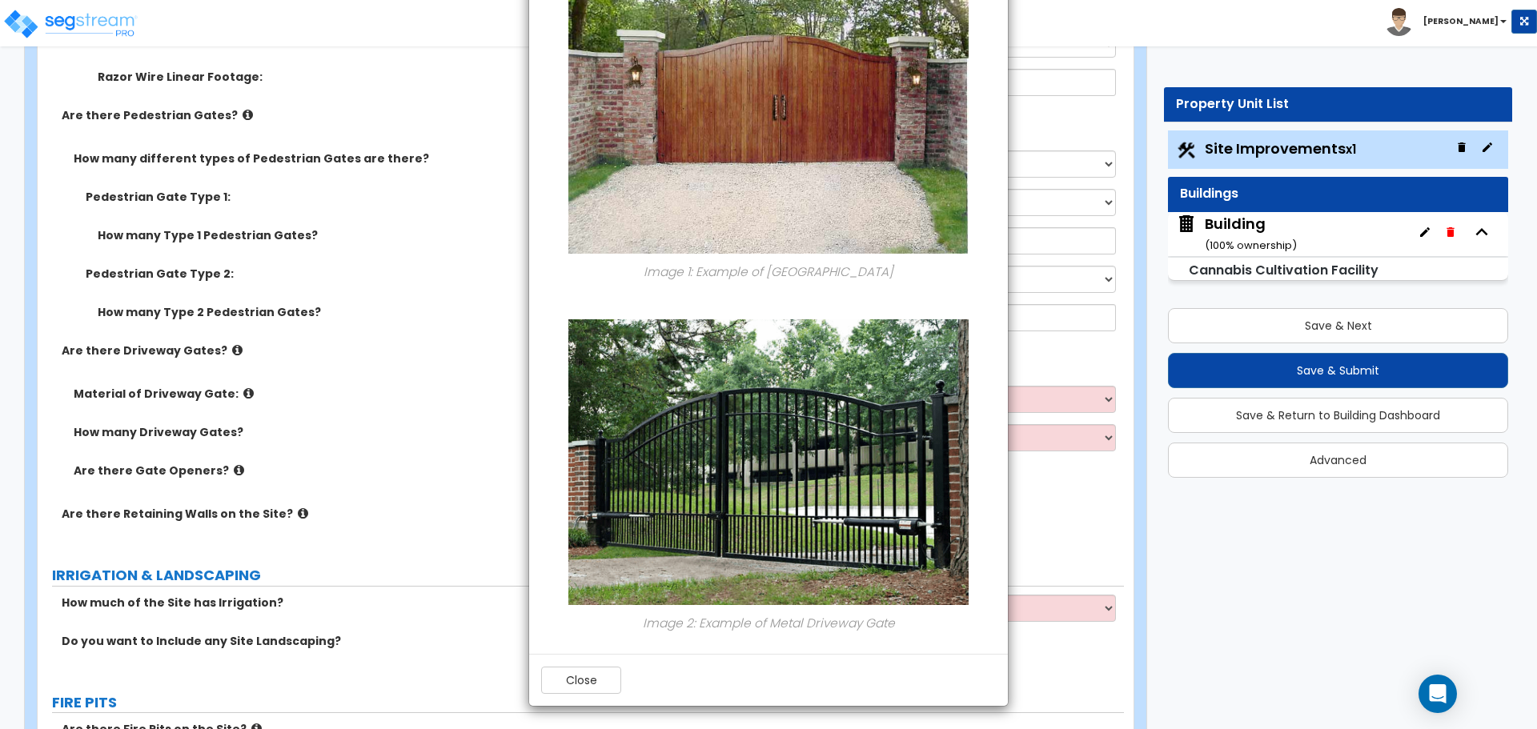
scroll to position [0, 0]
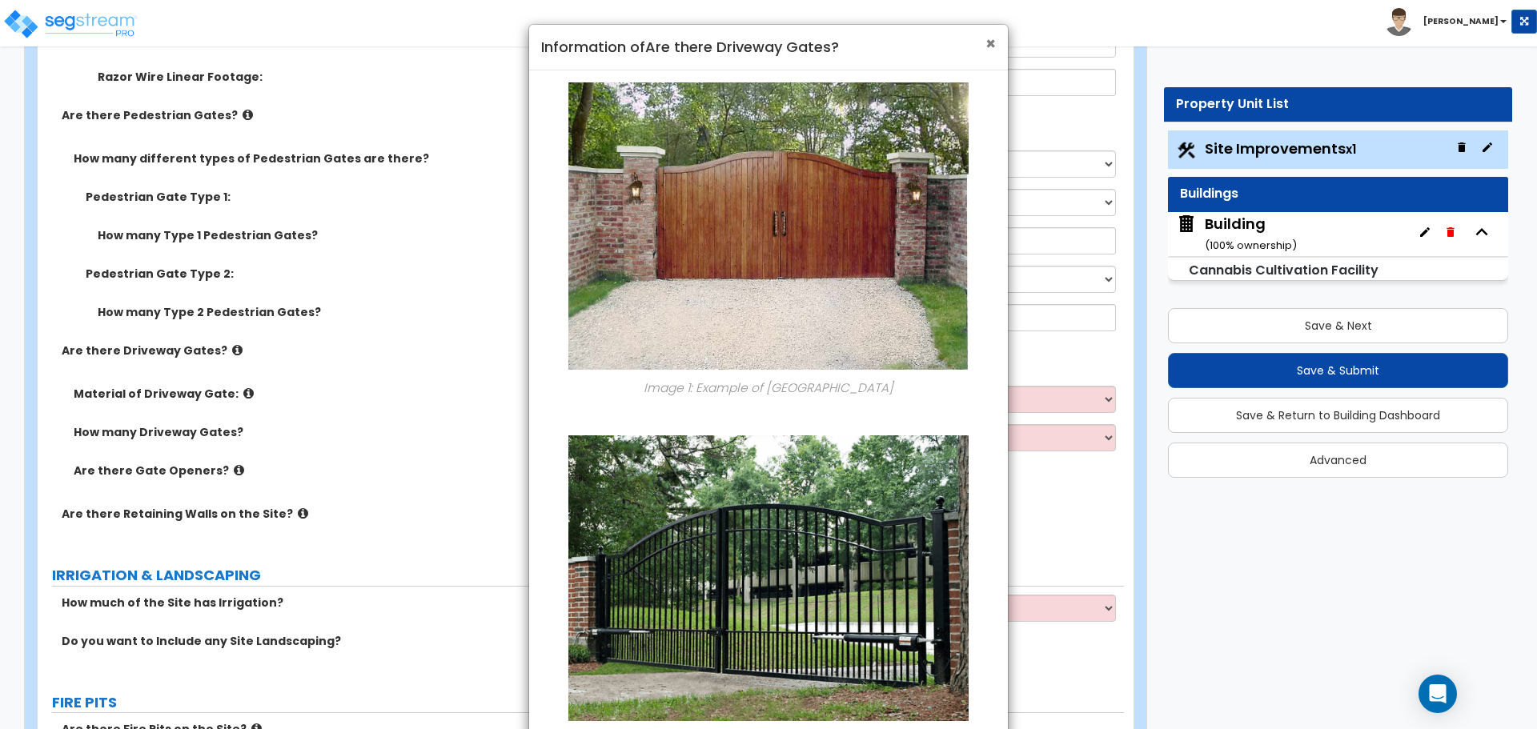
click at [985, 44] on span "×" at bounding box center [990, 43] width 10 height 23
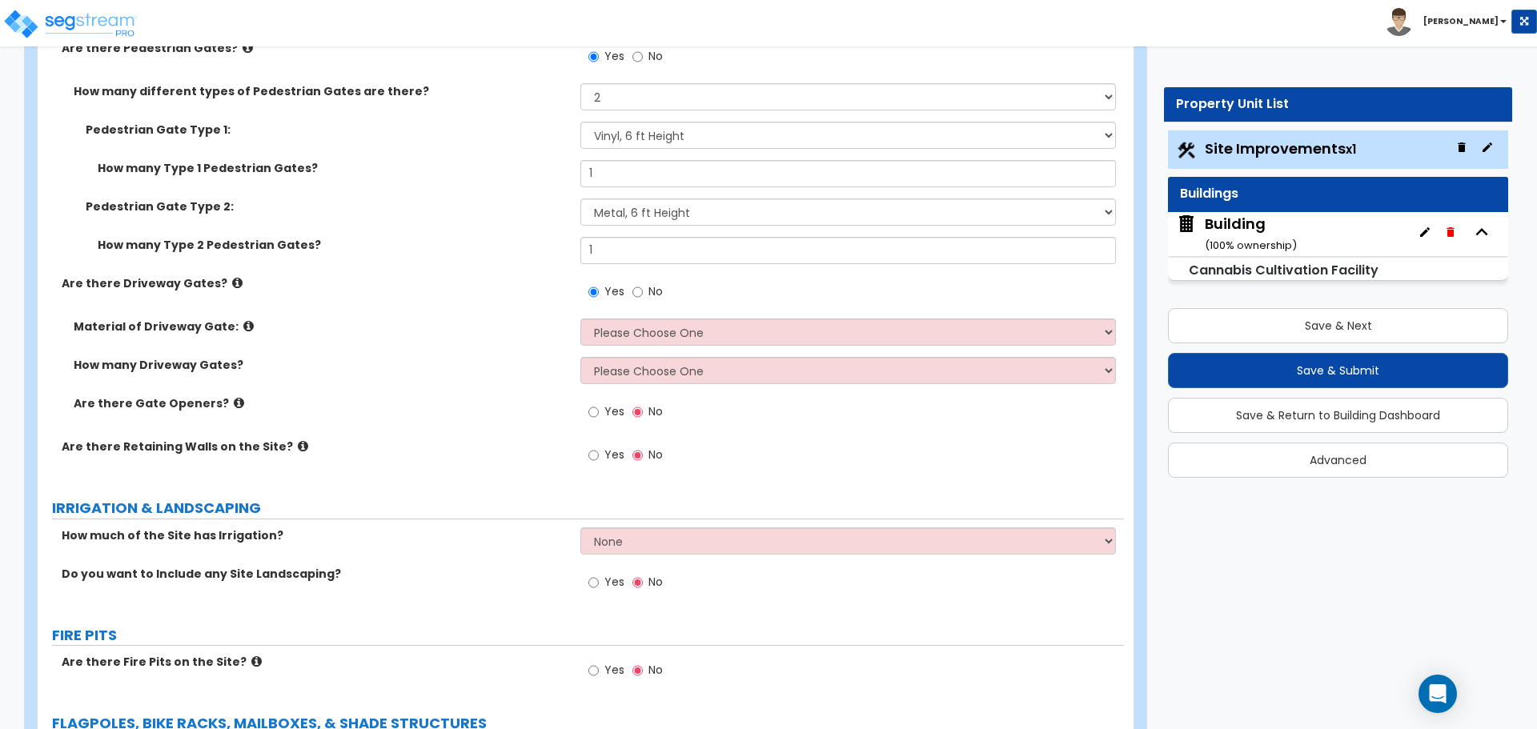
scroll to position [4290, 0]
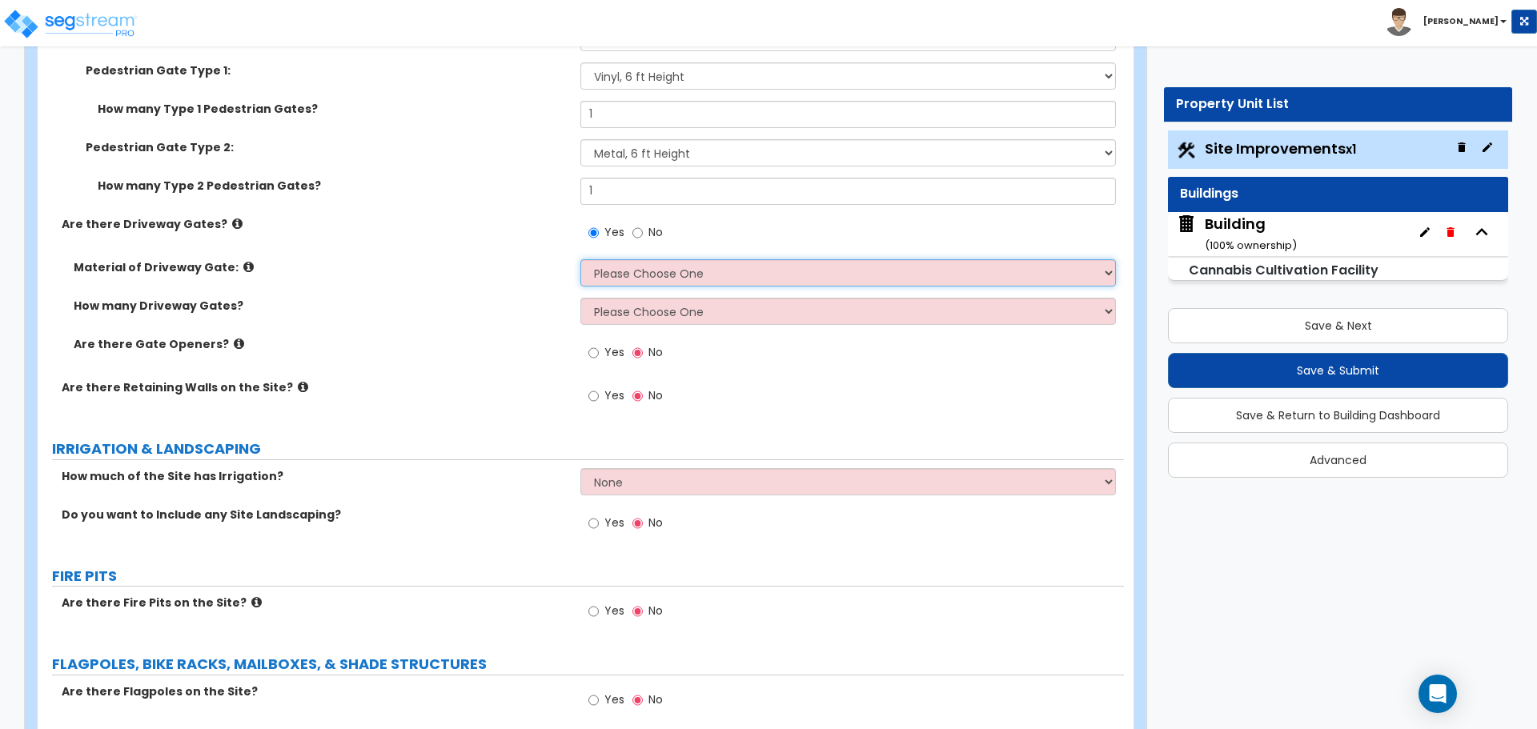
click at [630, 267] on select "Please Choose One Wood Steel" at bounding box center [847, 272] width 535 height 27
select select "2"
click at [580, 259] on select "Please Choose One Wood Steel" at bounding box center [847, 272] width 535 height 27
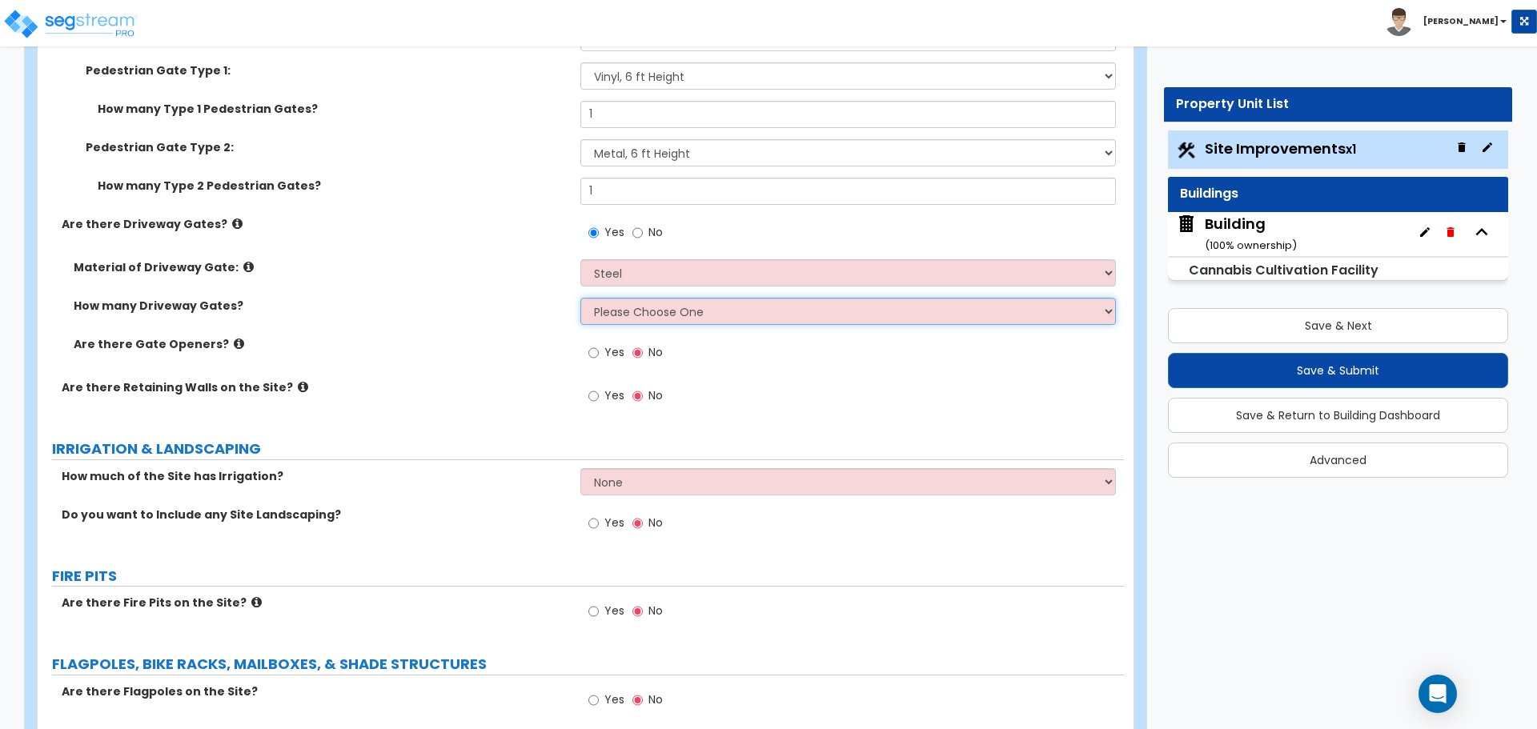
click at [689, 312] on select "Please Choose One 1 2 3" at bounding box center [847, 311] width 535 height 27
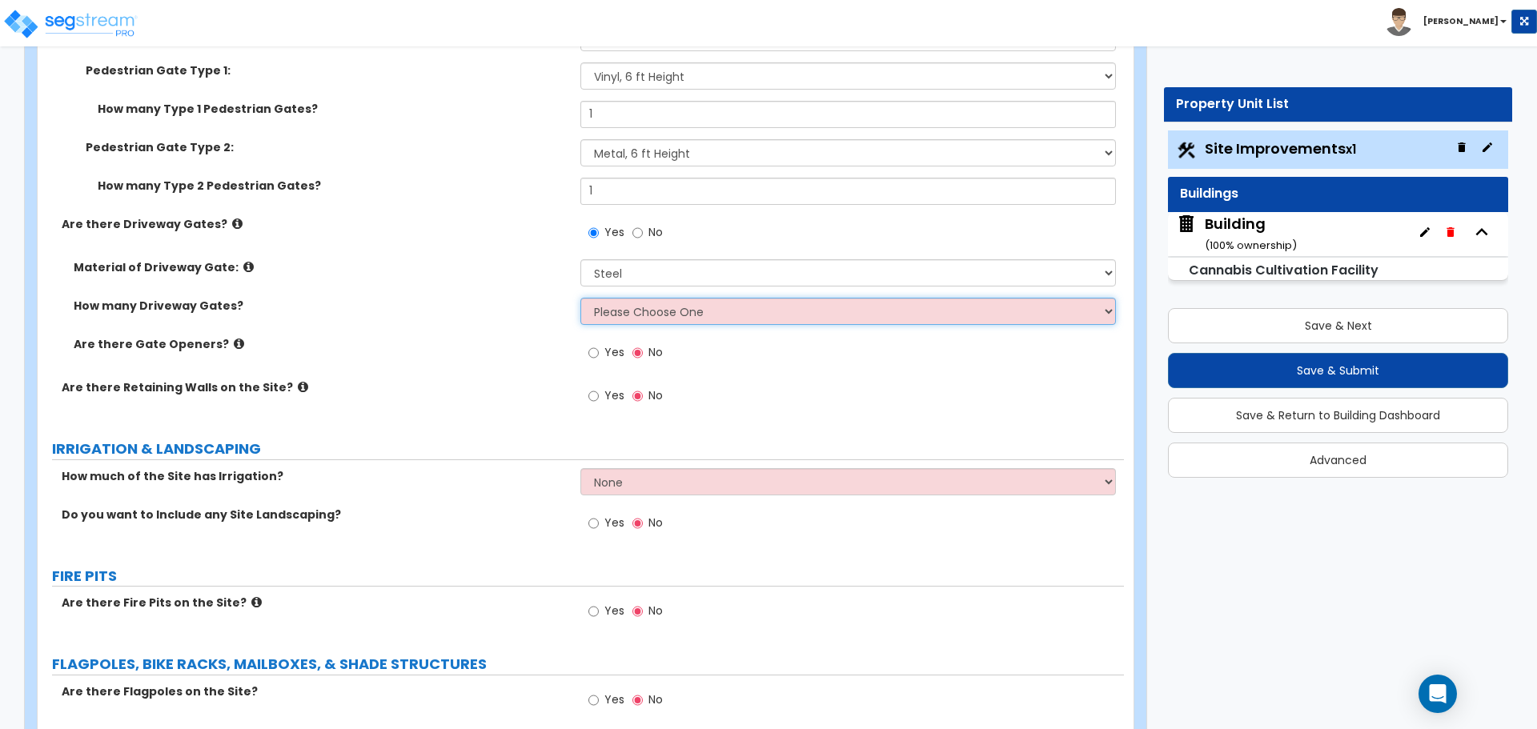
select select "2"
click at [580, 298] on select "Please Choose One 1 2 3" at bounding box center [847, 311] width 535 height 27
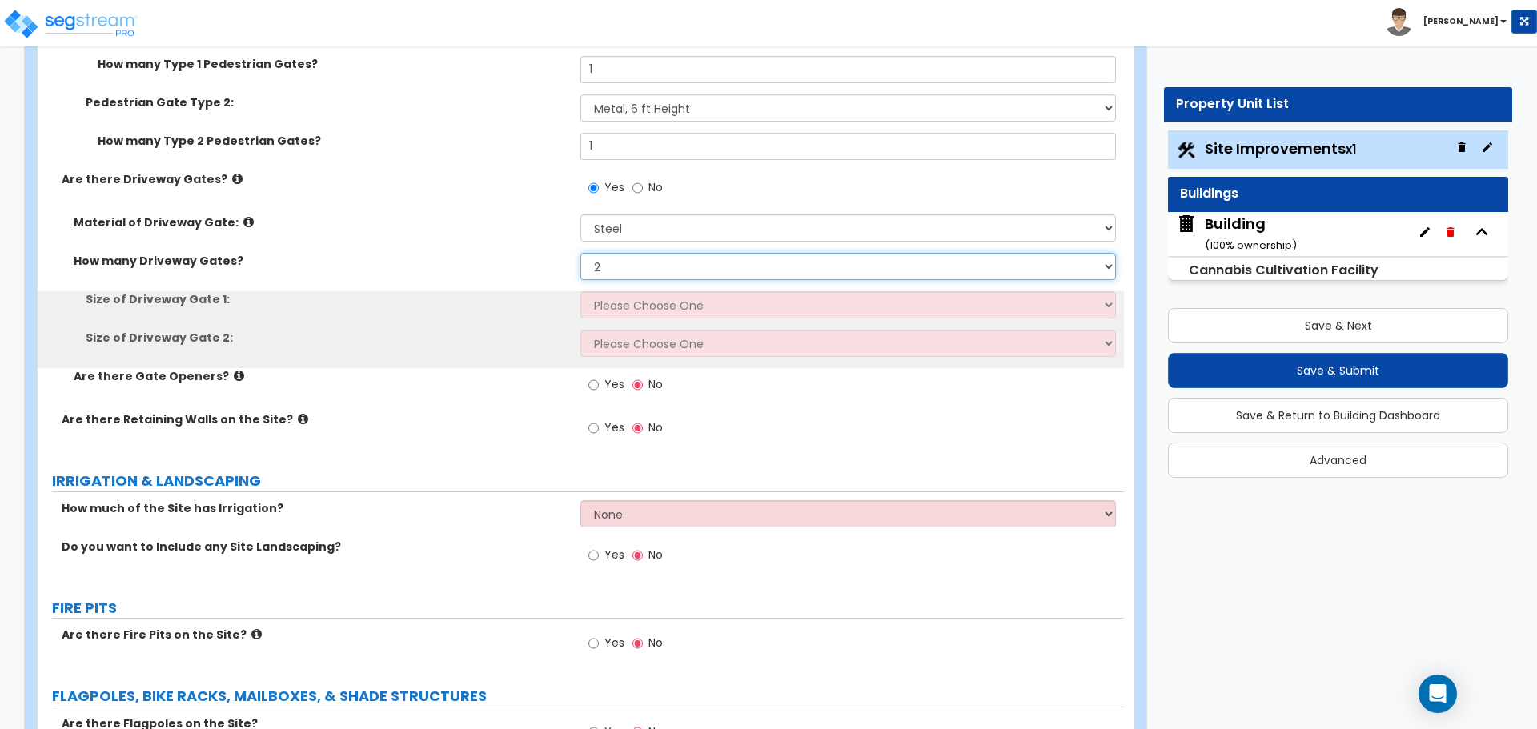
scroll to position [4346, 0]
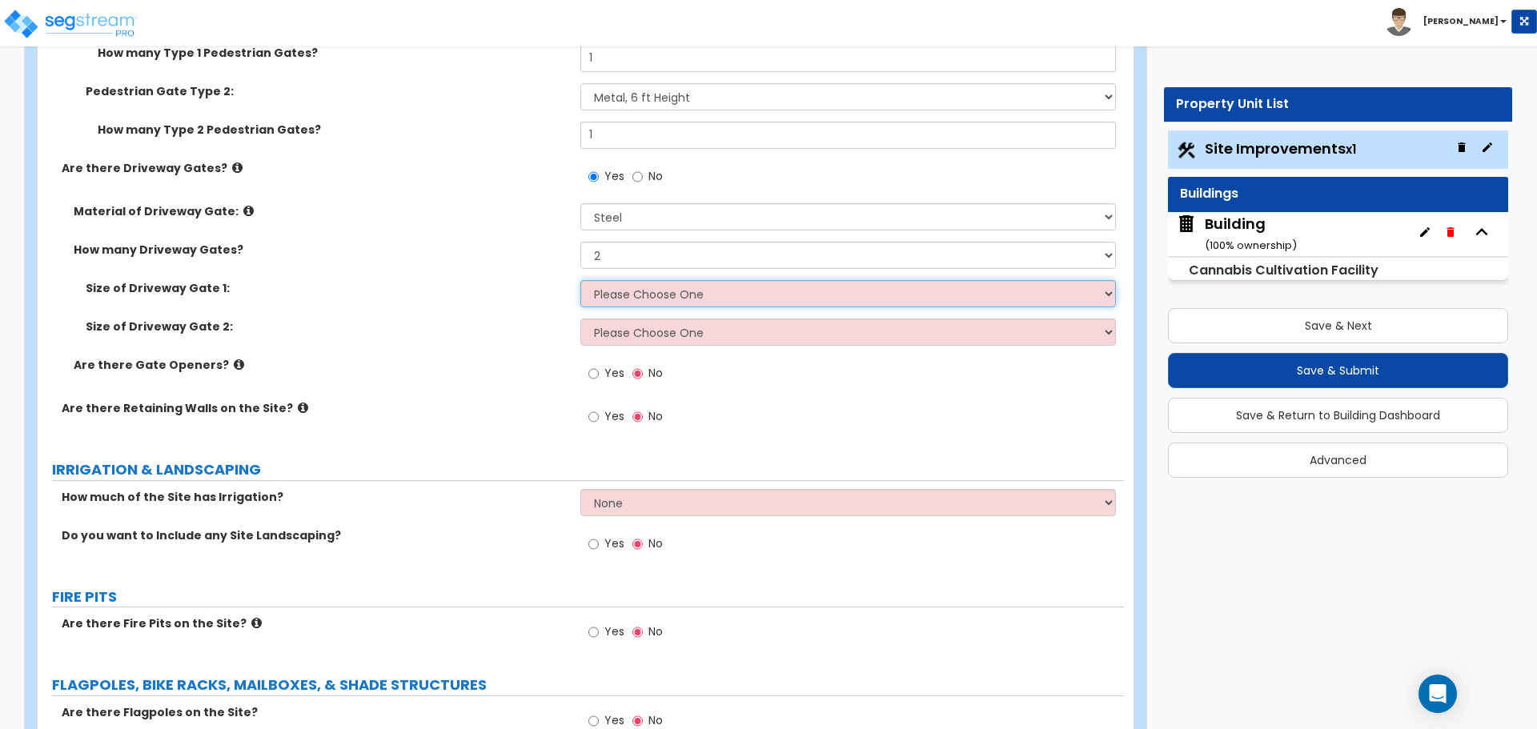
click at [656, 299] on select "Please Choose One 12 feet wide 14 feet wide 16 feet wide" at bounding box center [847, 293] width 535 height 27
select select "2"
click at [580, 280] on select "Please Choose One 12 feet wide 14 feet wide 16 feet wide" at bounding box center [847, 293] width 535 height 27
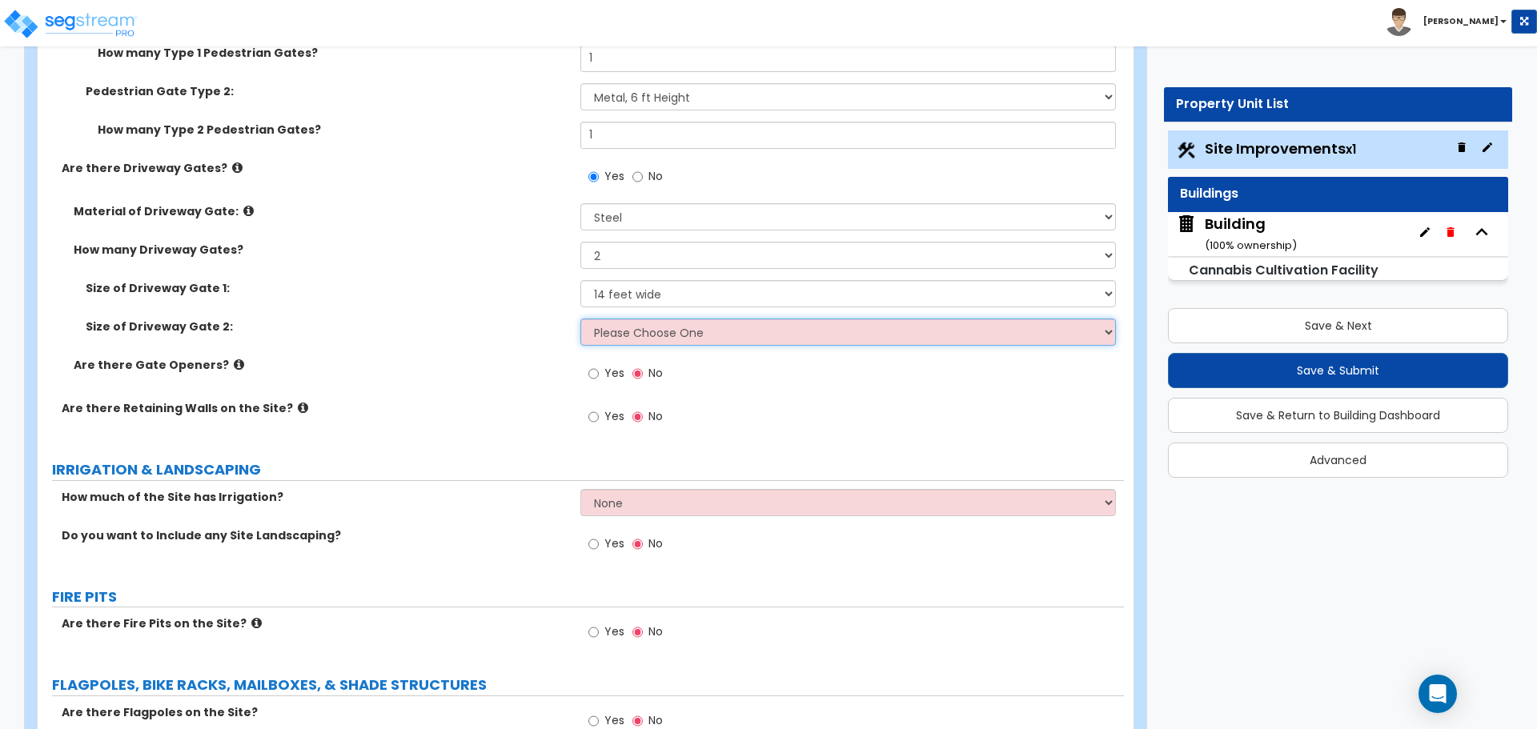
click at [683, 327] on select "Please Choose One 12 feet wide 14 feet wide 16 feet wide" at bounding box center [847, 332] width 535 height 27
select select "3"
click at [580, 319] on select "Please Choose One 12 feet wide 14 feet wide 16 feet wide" at bounding box center [847, 332] width 535 height 27
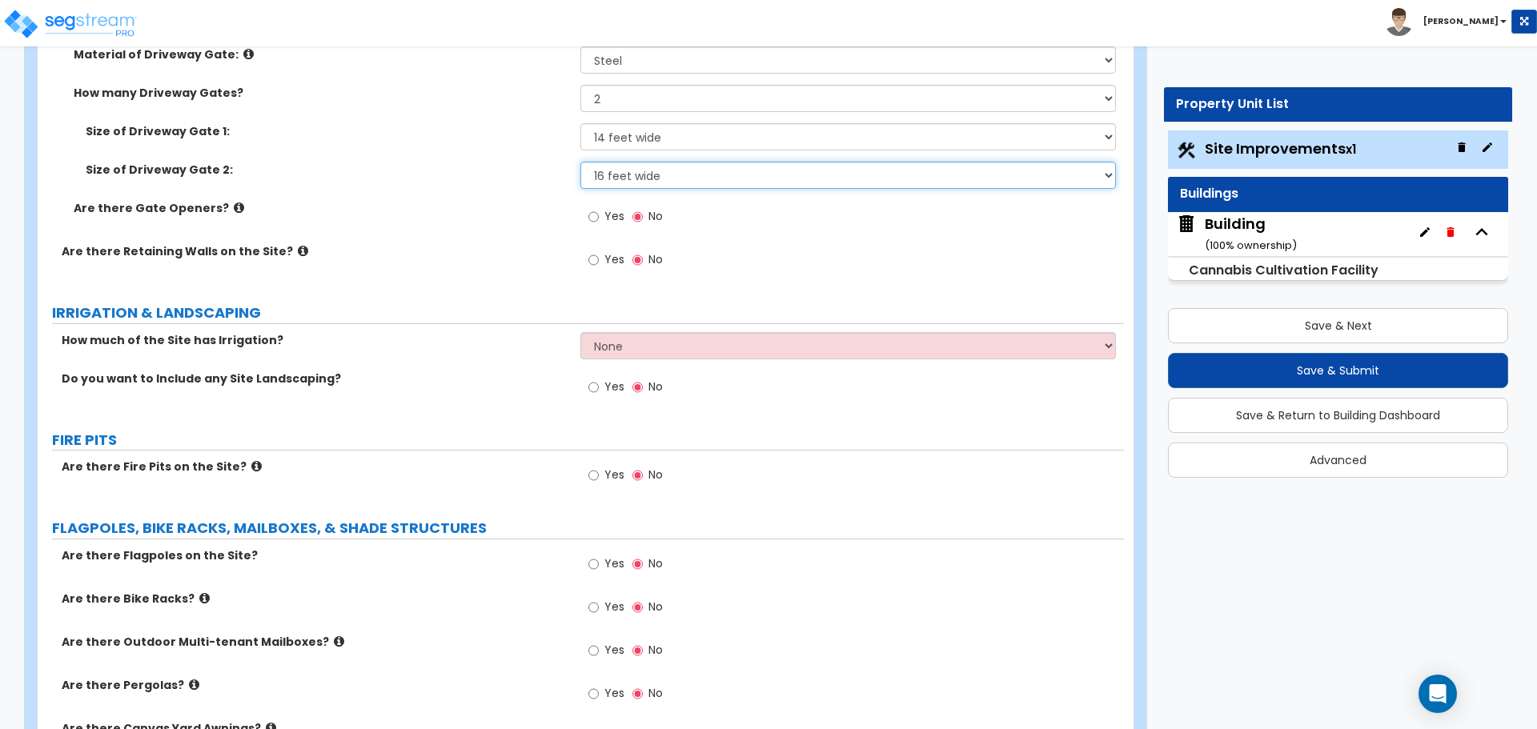
scroll to position [4505, 0]
click at [604, 208] on span "Yes" at bounding box center [614, 215] width 20 height 16
click at [599, 208] on input "Yes" at bounding box center [593, 216] width 10 height 18
radio input "true"
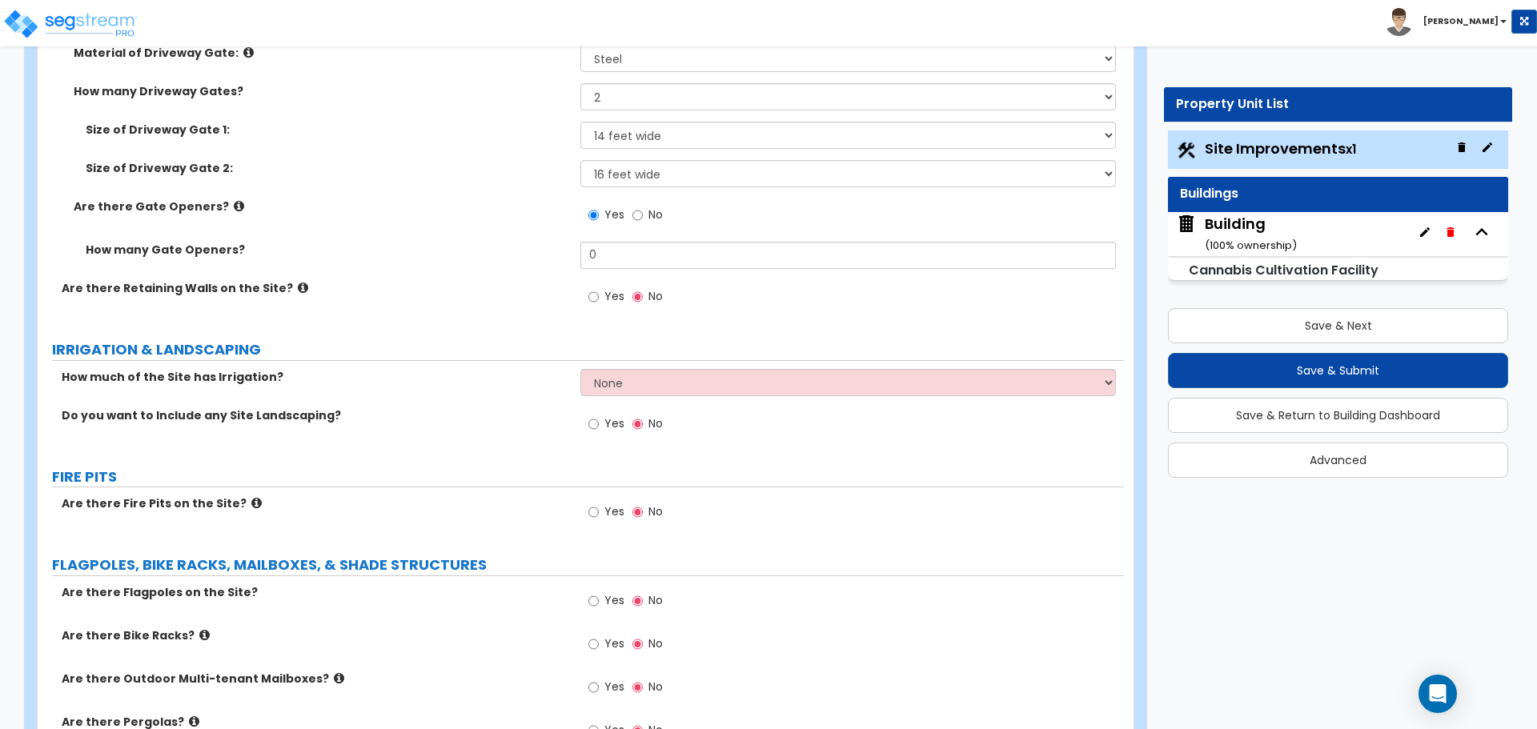
click at [234, 200] on icon at bounding box center [239, 206] width 10 height 12
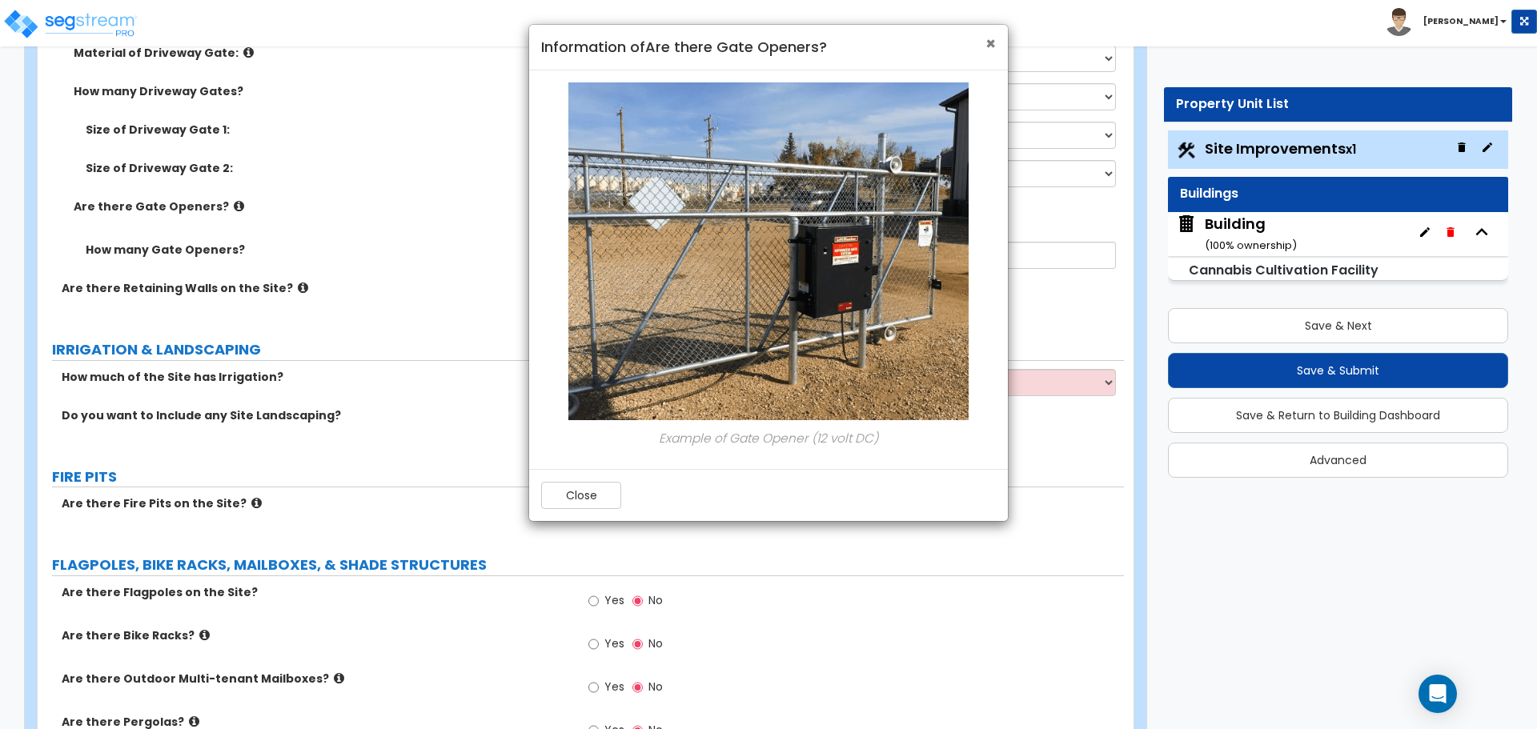
click at [988, 43] on span "×" at bounding box center [990, 43] width 10 height 23
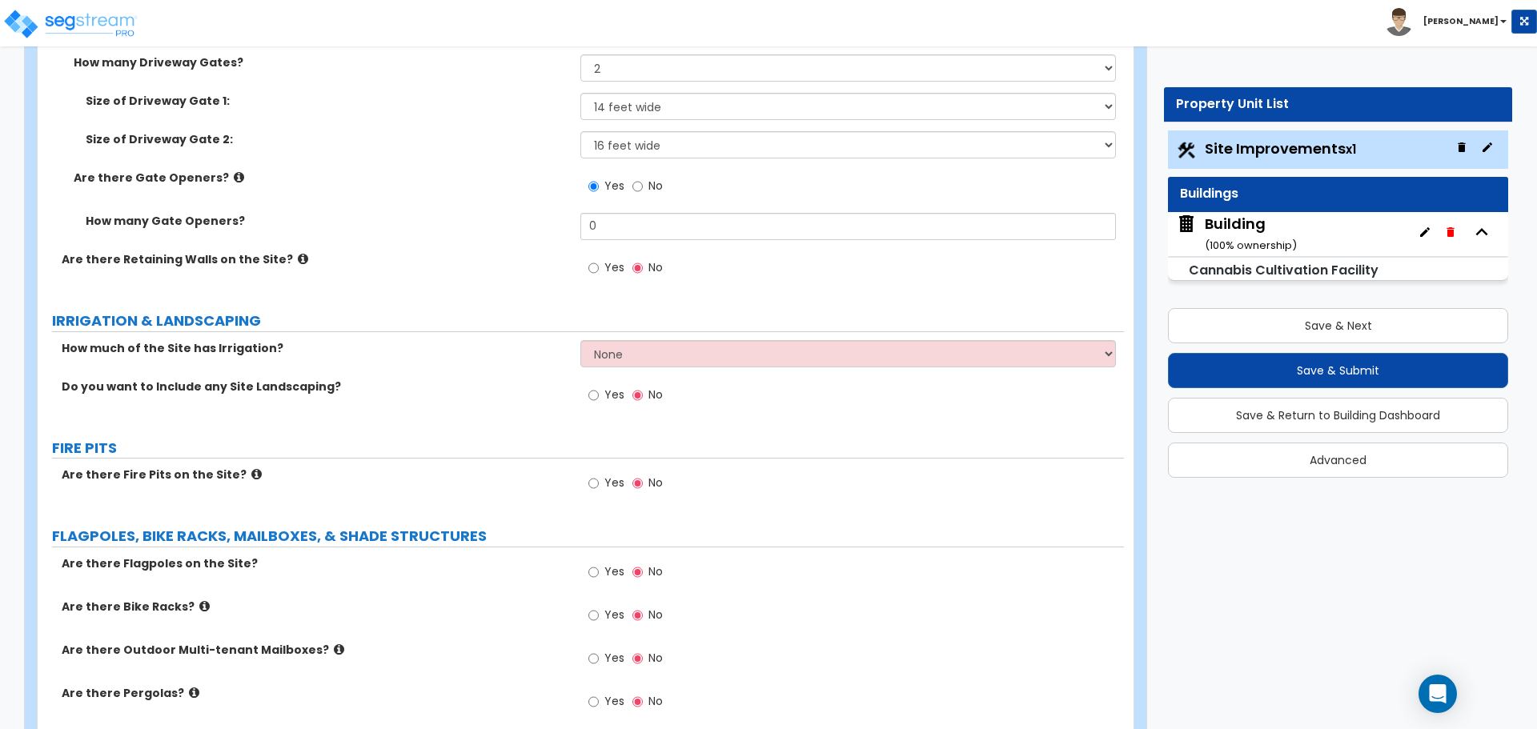
scroll to position [4540, 0]
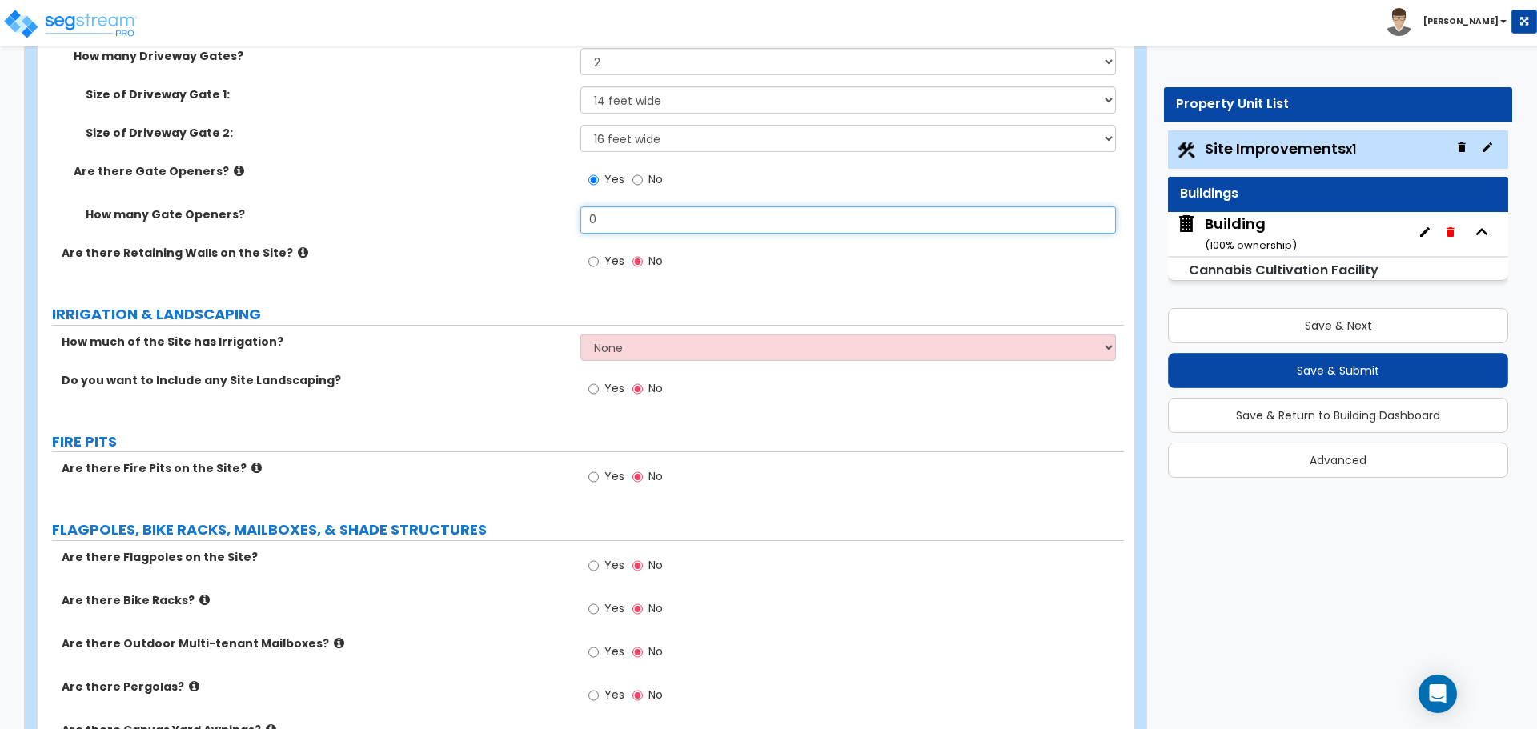
drag, startPoint x: 640, startPoint y: 226, endPoint x: 515, endPoint y: 218, distance: 124.3
click at [516, 218] on div "How many Gate Openers? 0" at bounding box center [581, 226] width 1086 height 38
type input "2"
click at [609, 254] on span "Yes" at bounding box center [614, 261] width 20 height 16
click at [599, 254] on input "Yes" at bounding box center [593, 262] width 10 height 18
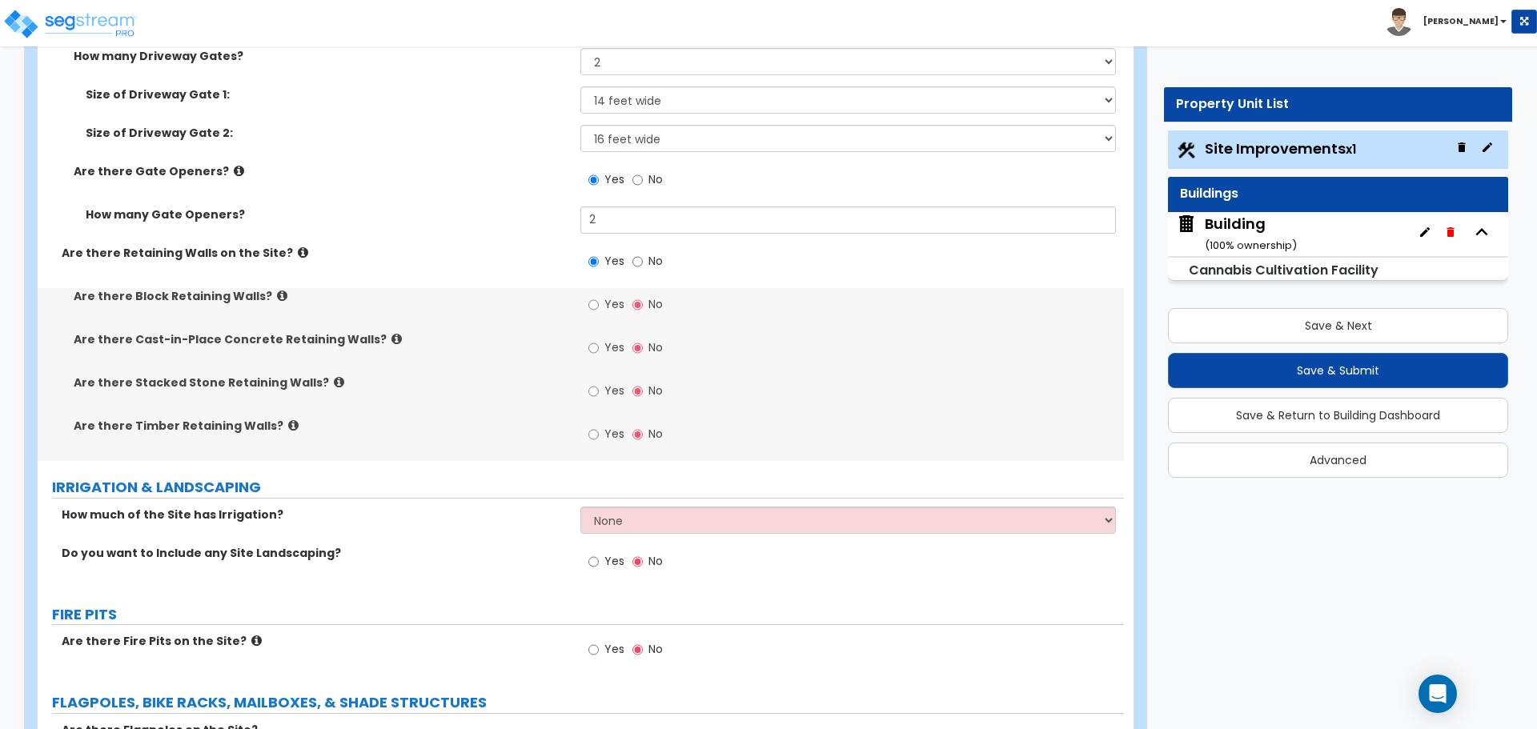
click at [298, 251] on icon at bounding box center [303, 253] width 10 height 12
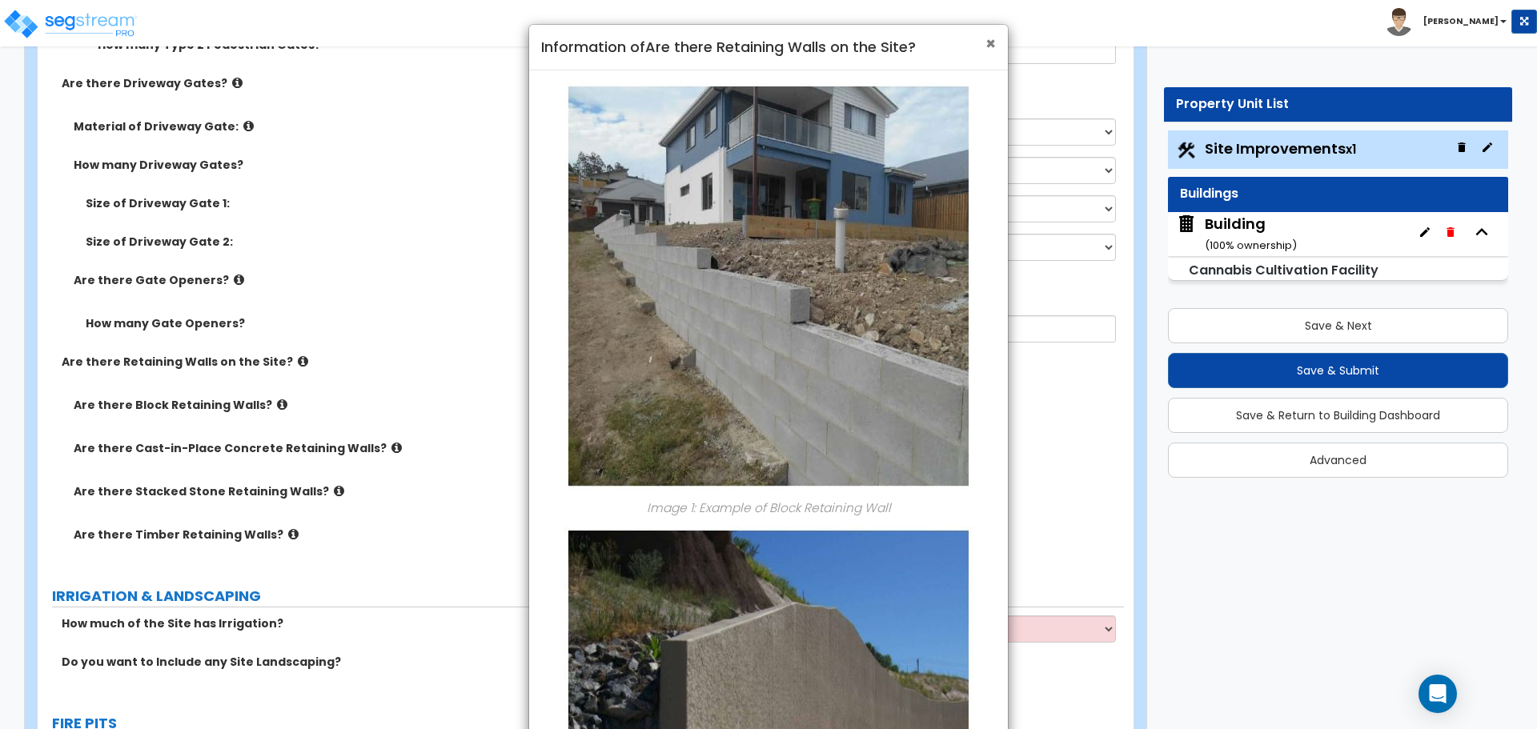
scroll to position [4432, 0]
click at [989, 43] on span "×" at bounding box center [990, 43] width 10 height 23
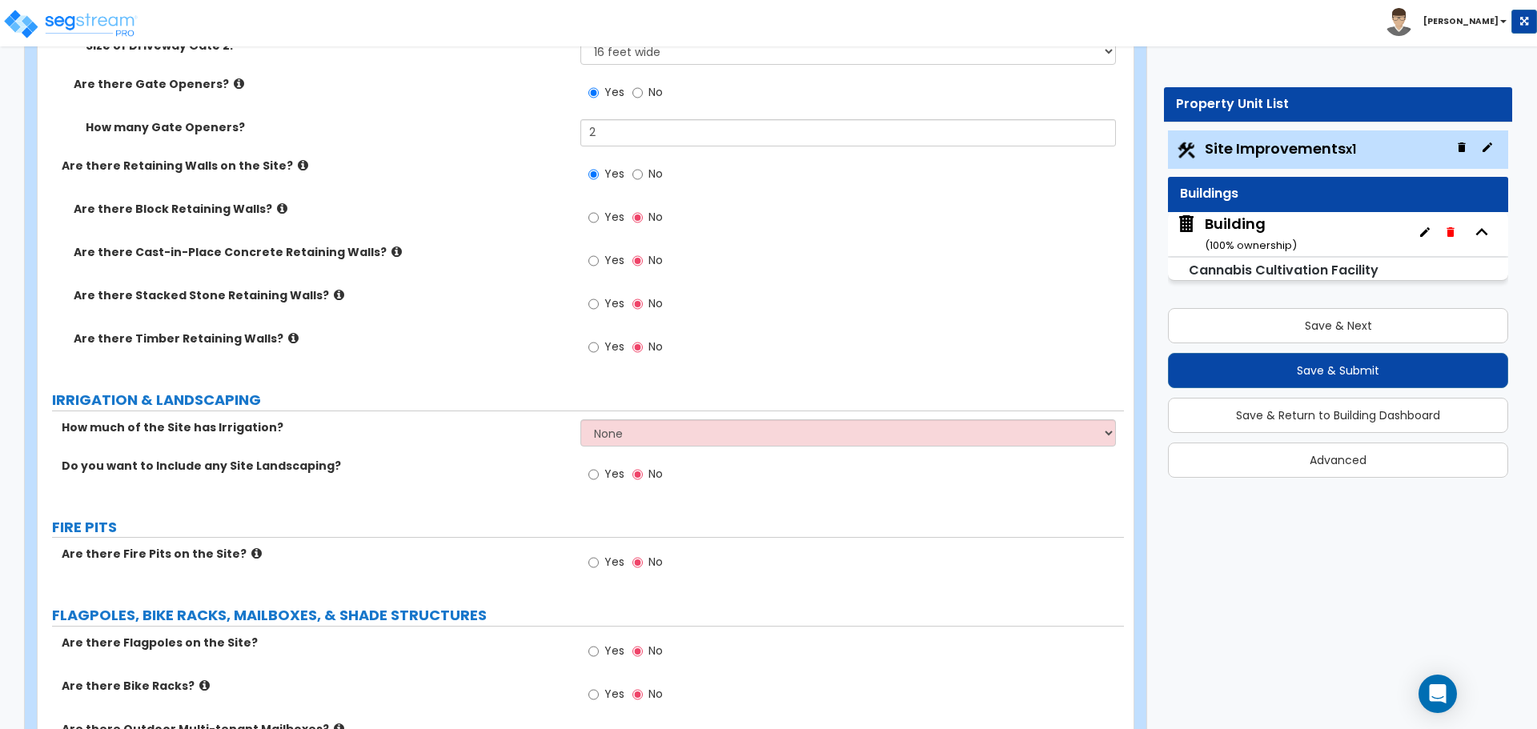
scroll to position [4628, 0]
click at [298, 162] on icon at bounding box center [303, 164] width 10 height 12
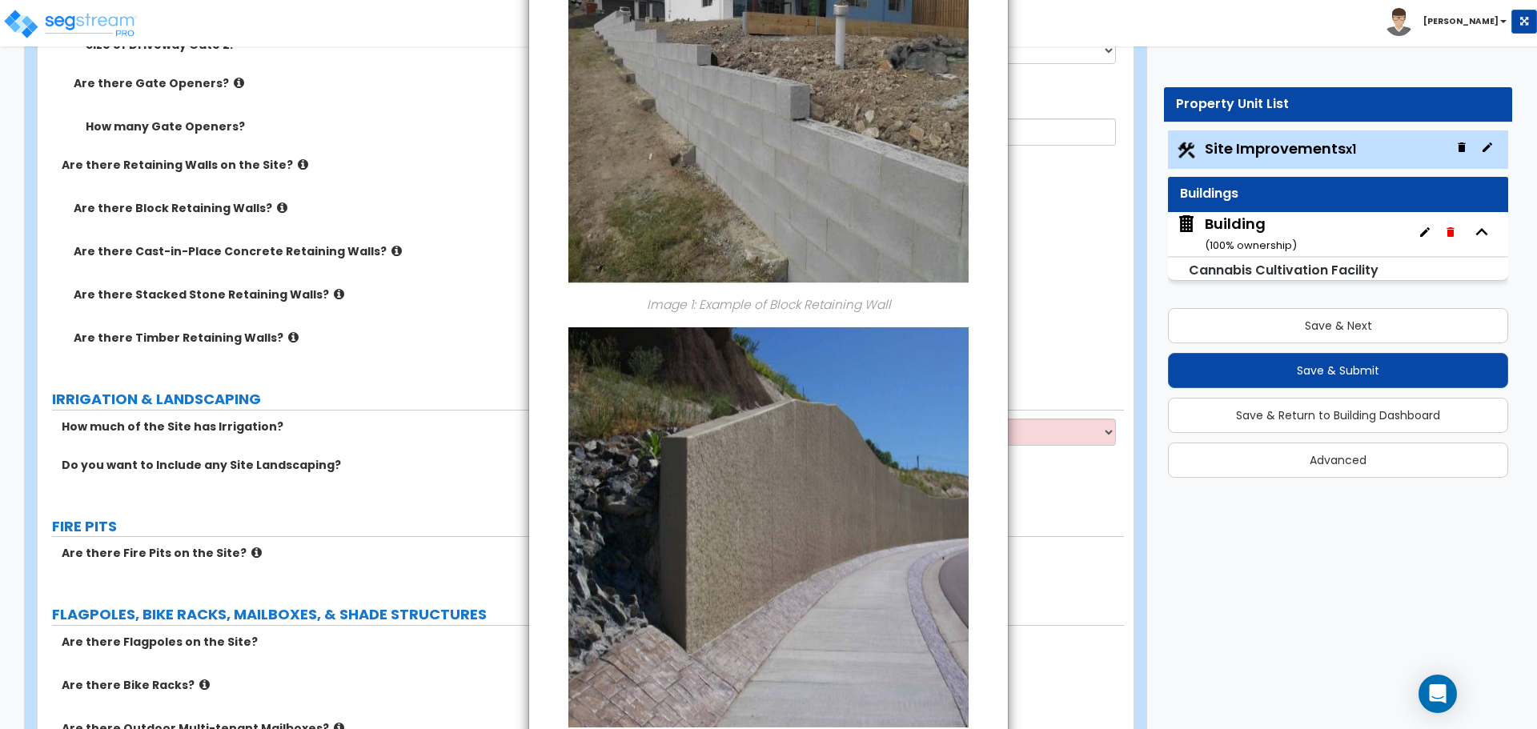
scroll to position [0, 0]
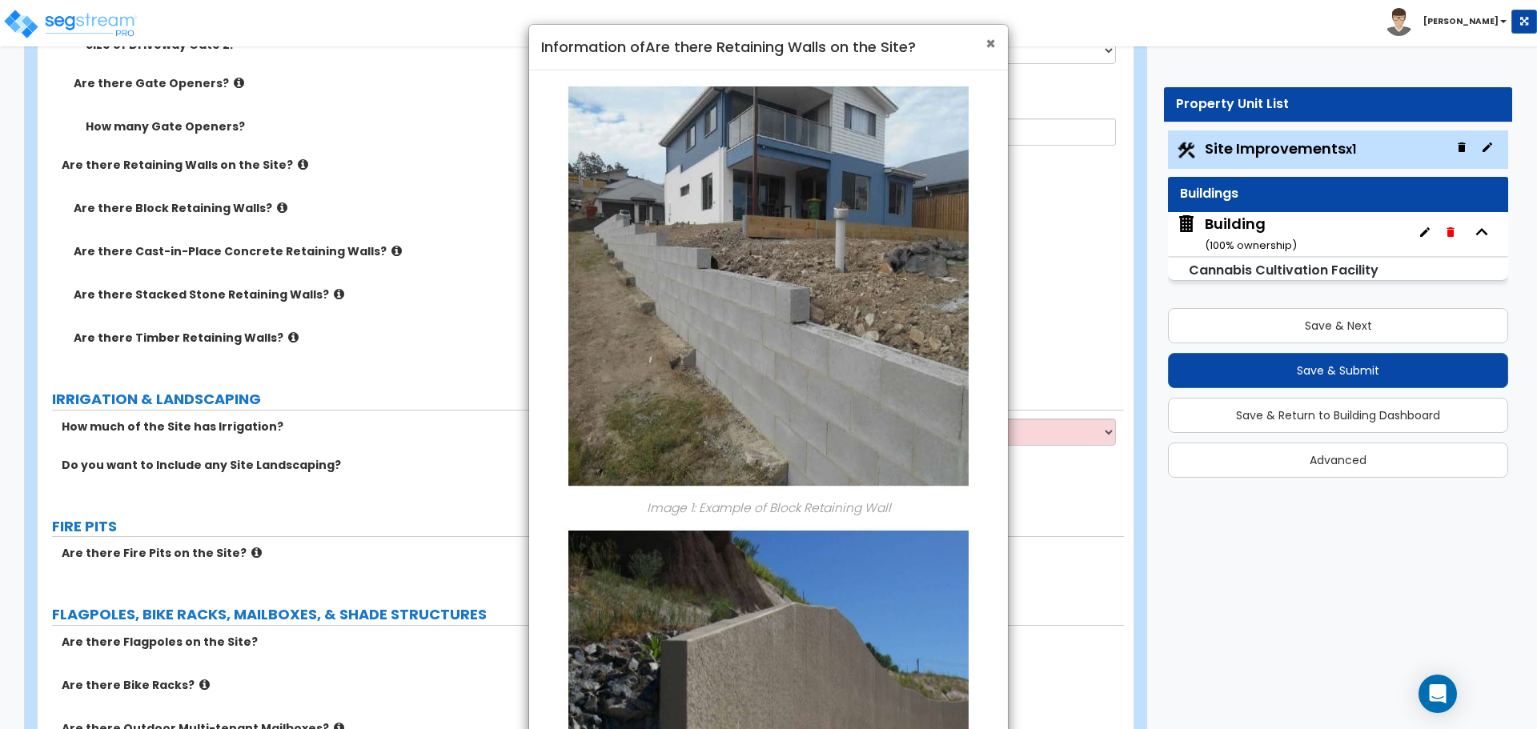
click at [989, 45] on span "×" at bounding box center [990, 43] width 10 height 23
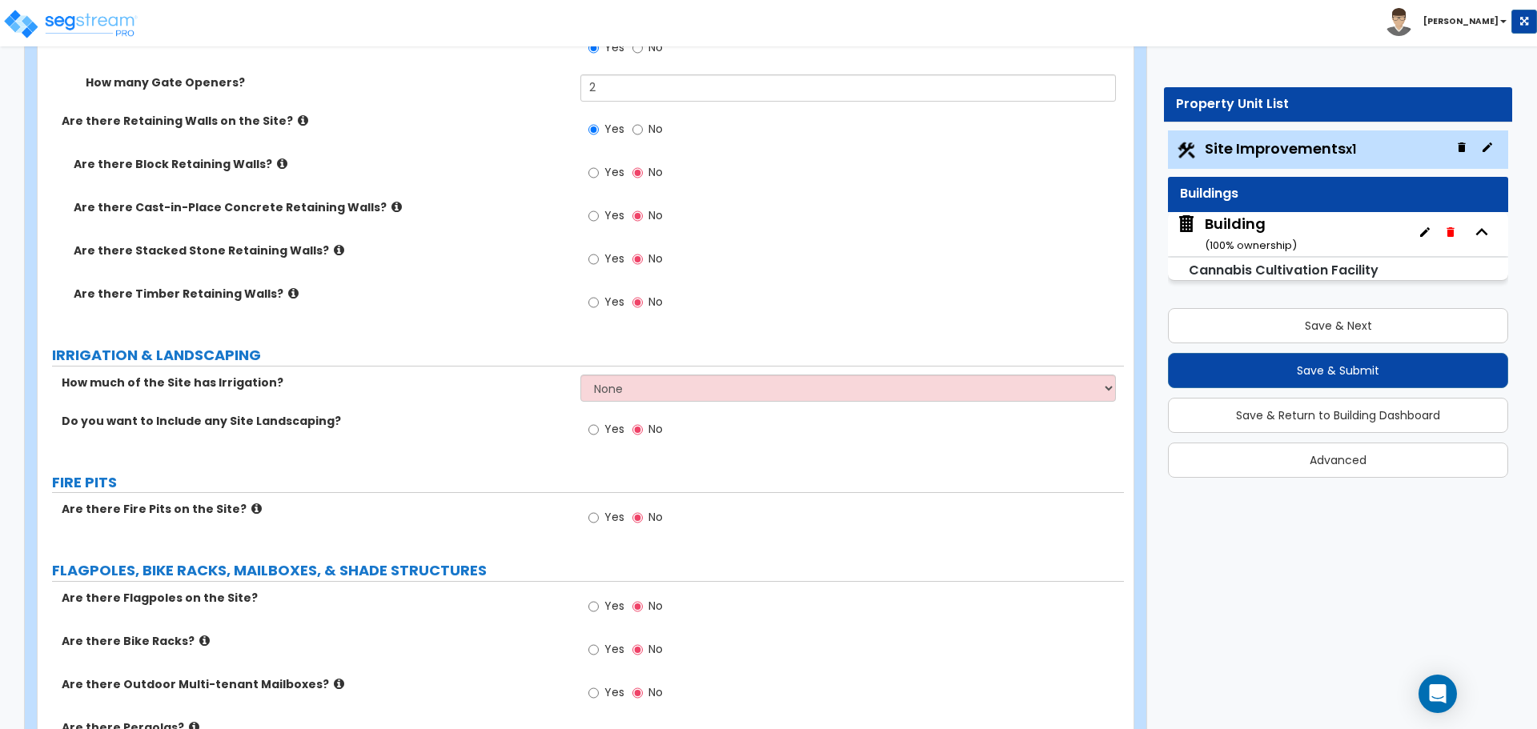
scroll to position [4691, 0]
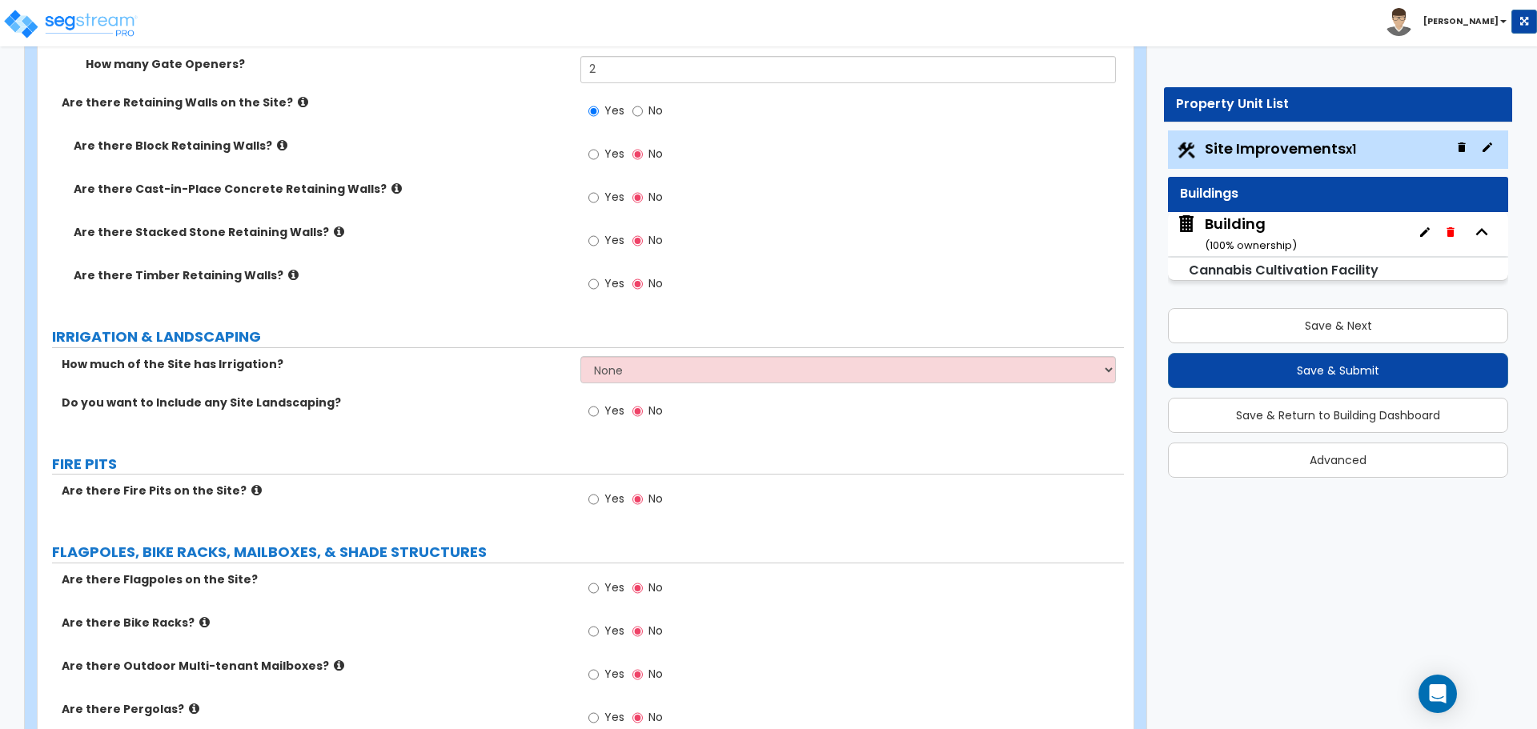
click at [262, 138] on label "Are there Block Retaining Walls?" at bounding box center [321, 146] width 495 height 16
click at [277, 139] on icon at bounding box center [282, 145] width 10 height 12
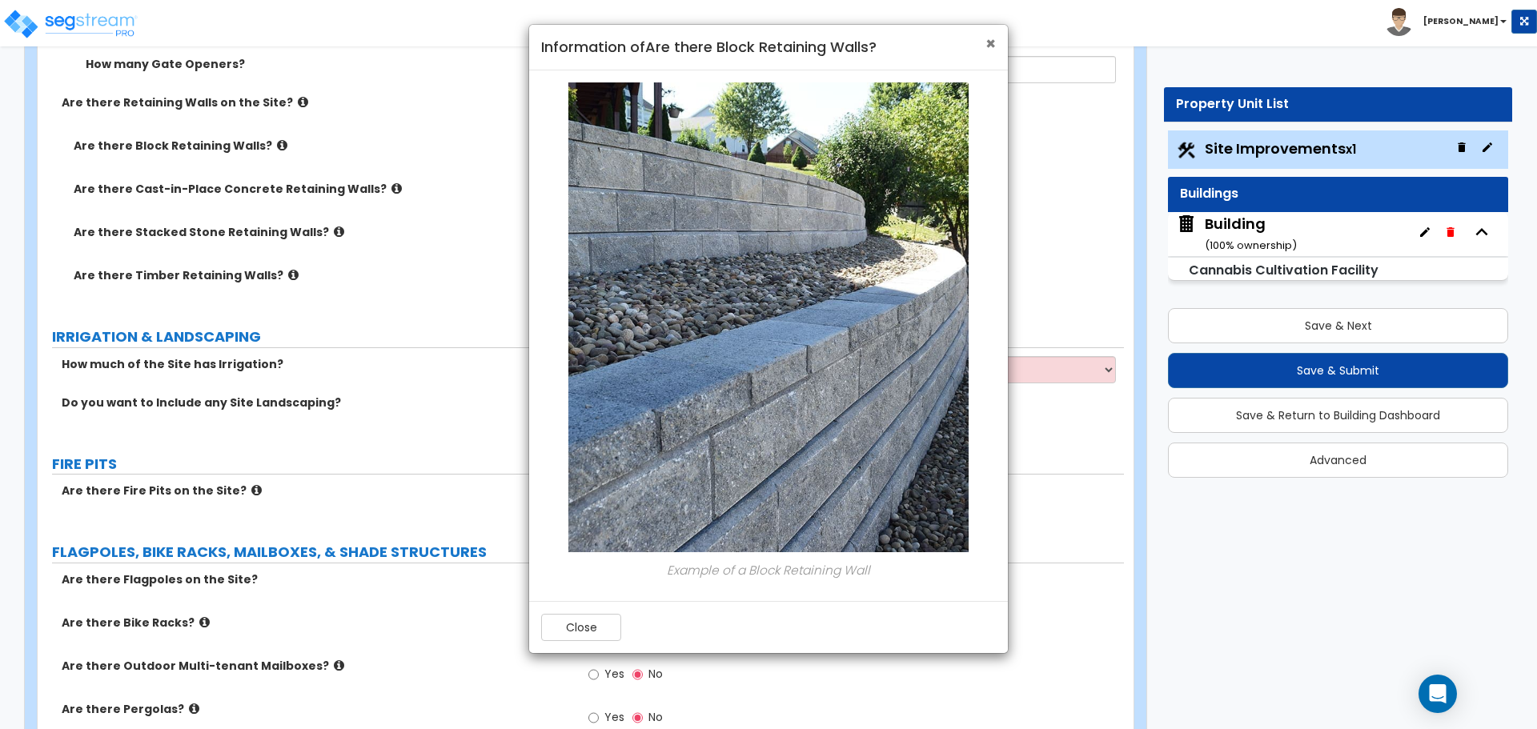
click at [988, 42] on span "×" at bounding box center [990, 43] width 10 height 23
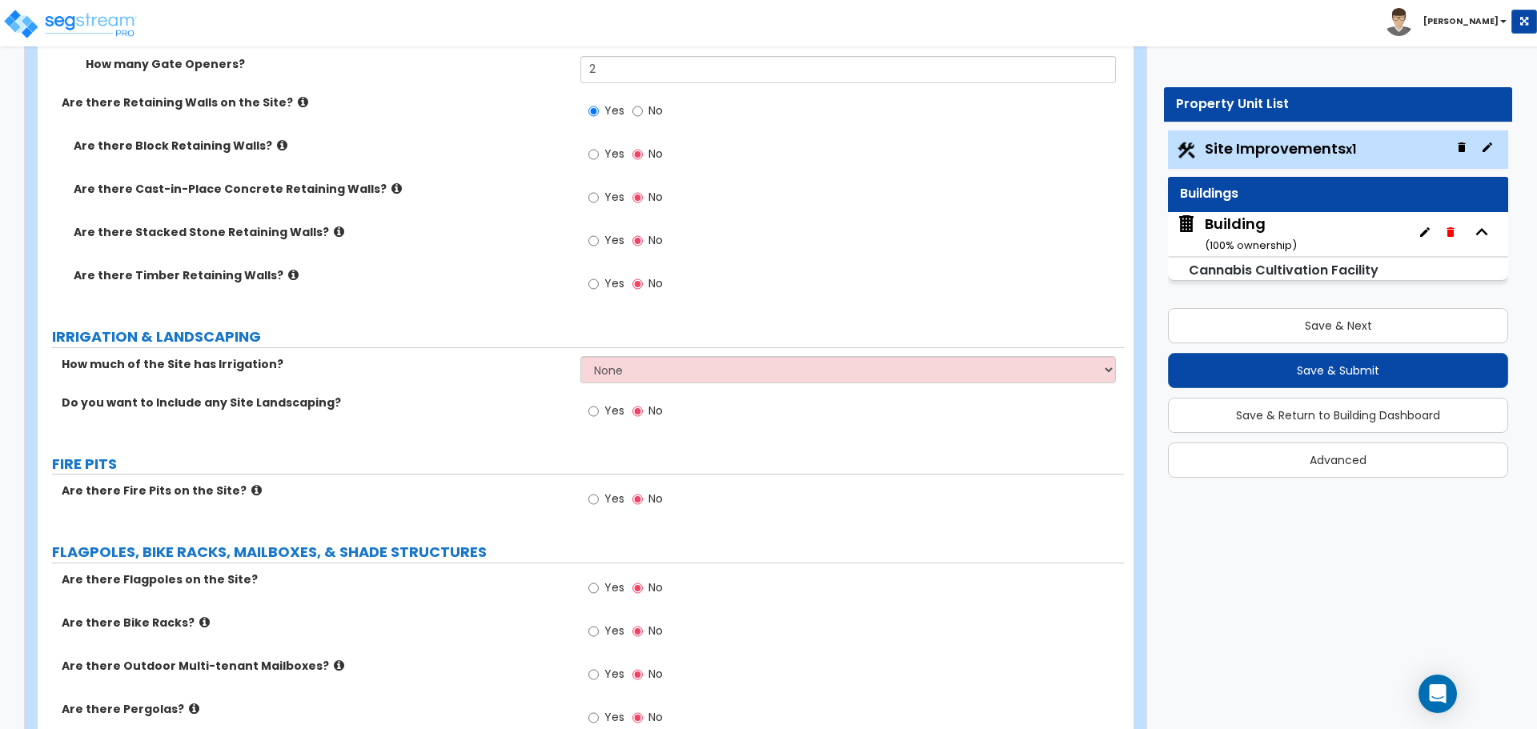
click at [391, 183] on icon at bounding box center [396, 189] width 10 height 12
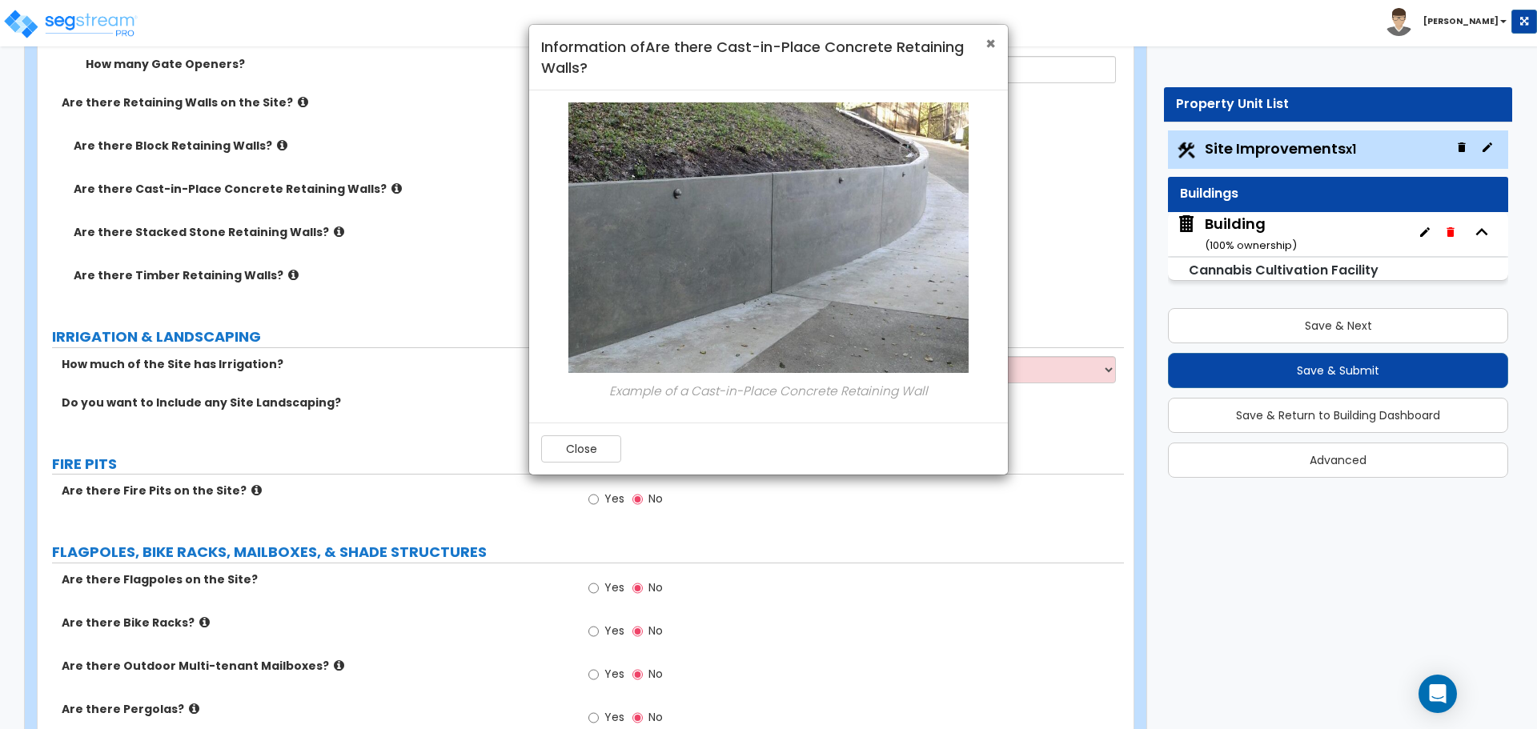
click at [989, 36] on span "×" at bounding box center [990, 43] width 10 height 23
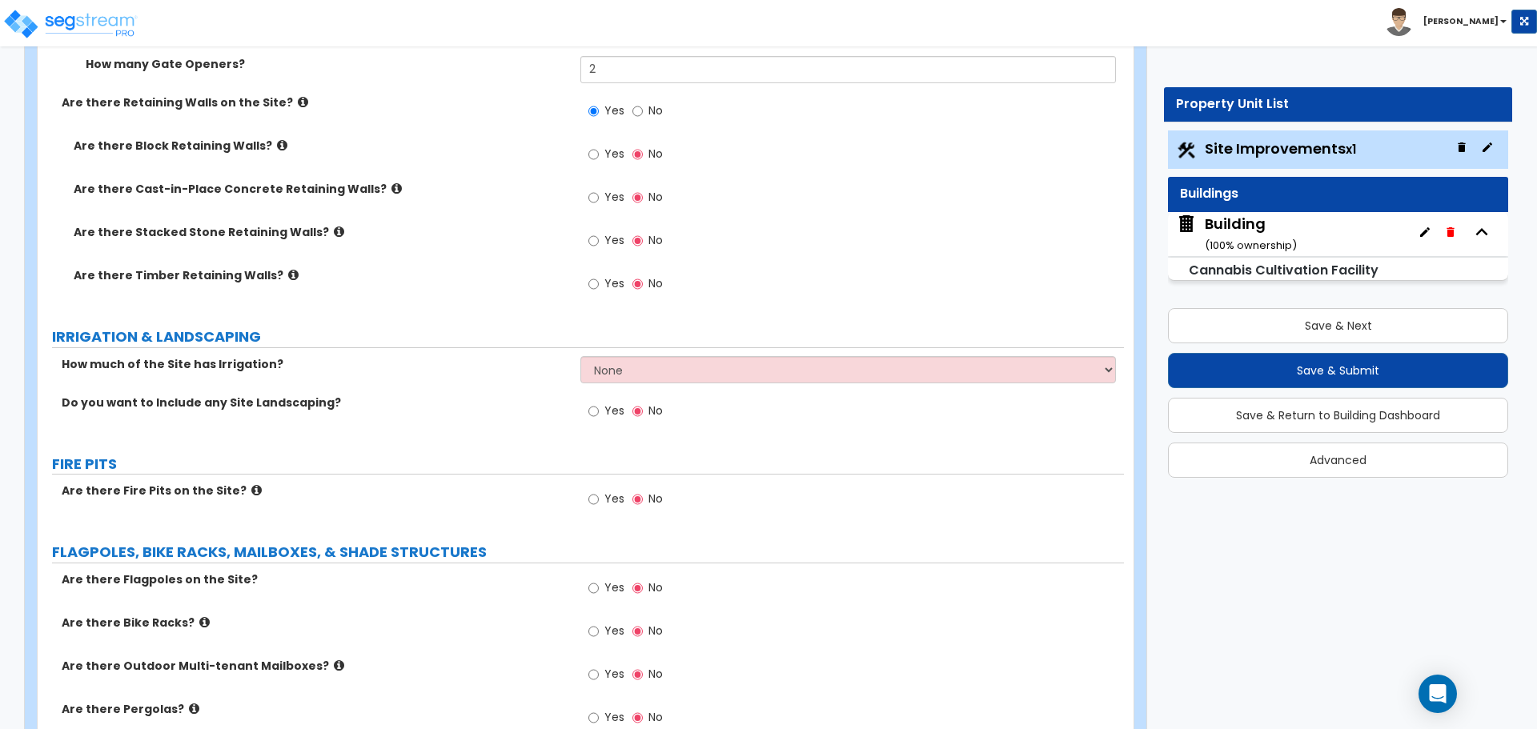
click at [334, 227] on icon at bounding box center [339, 232] width 10 height 12
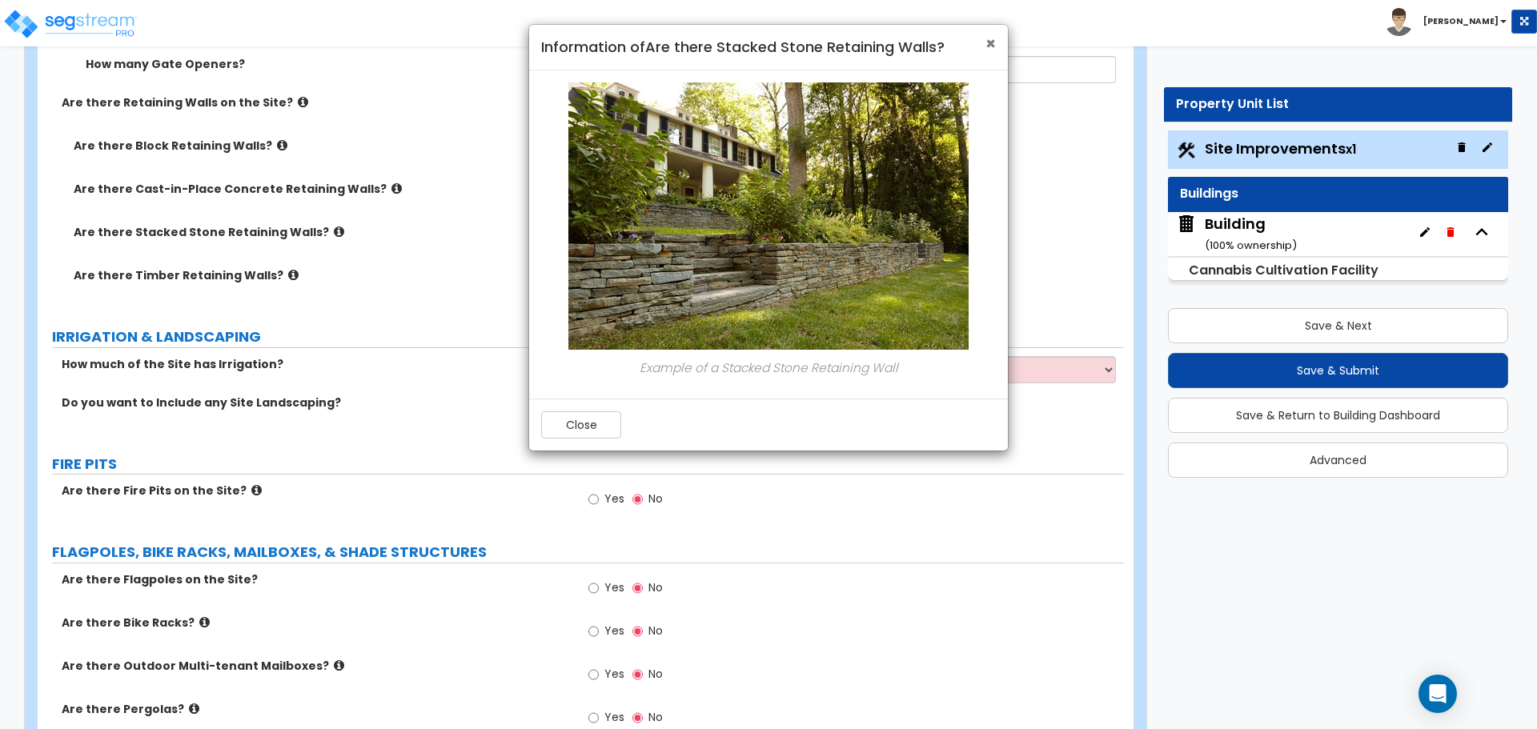
click at [989, 47] on span "×" at bounding box center [990, 43] width 10 height 23
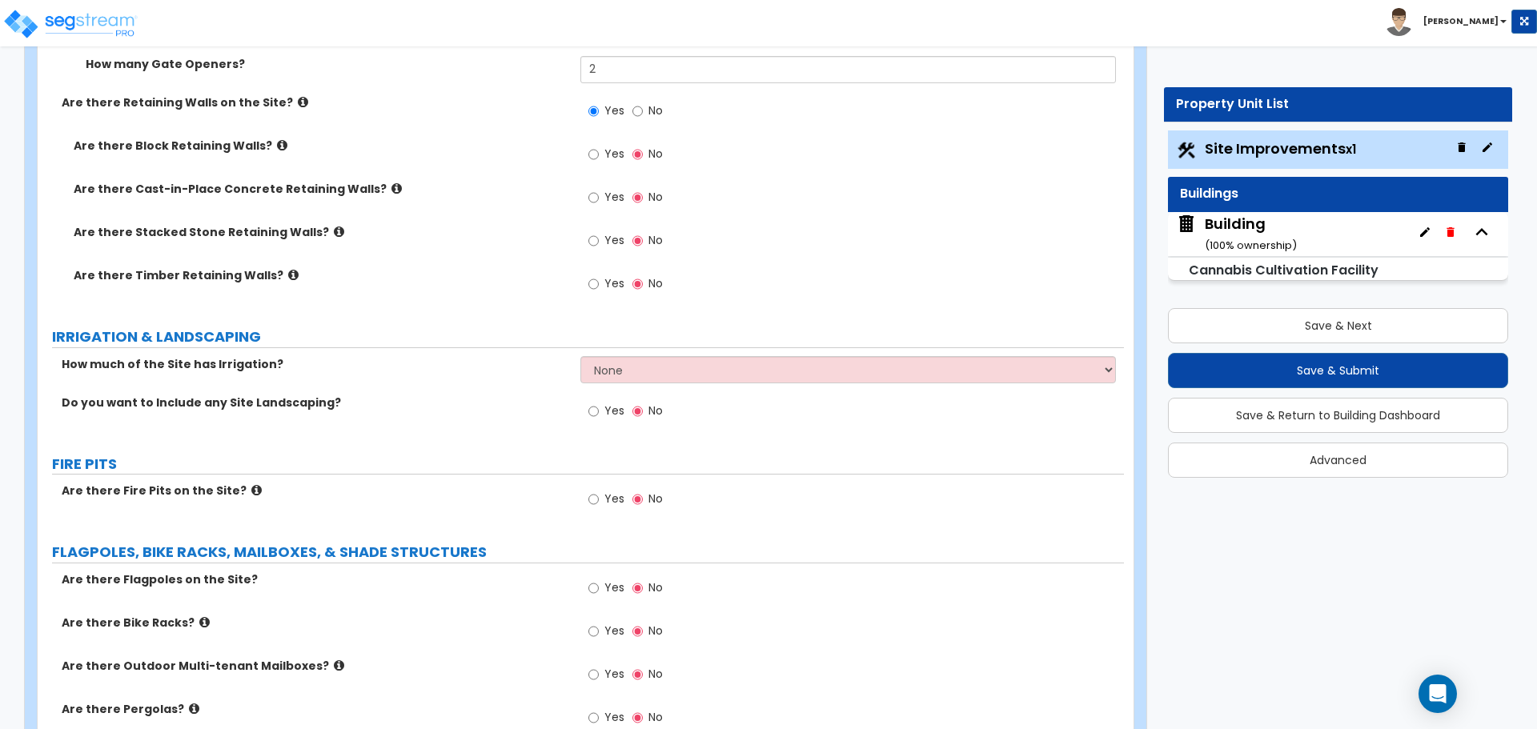
click at [288, 273] on icon at bounding box center [293, 275] width 10 height 12
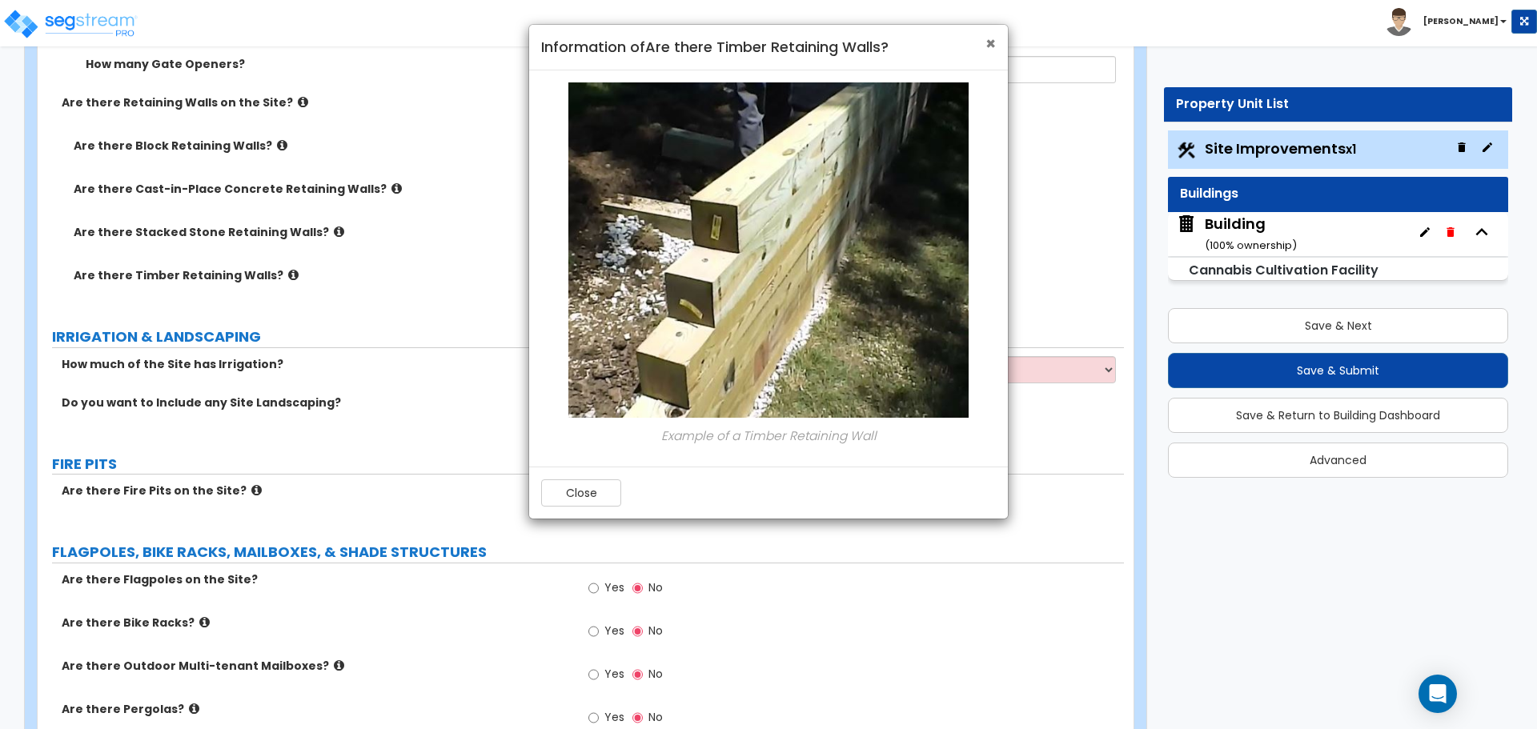
click at [983, 39] on h4 "Information of Are there Timber Retaining Walls?" at bounding box center [768, 47] width 455 height 21
click at [987, 38] on span "×" at bounding box center [990, 43] width 10 height 23
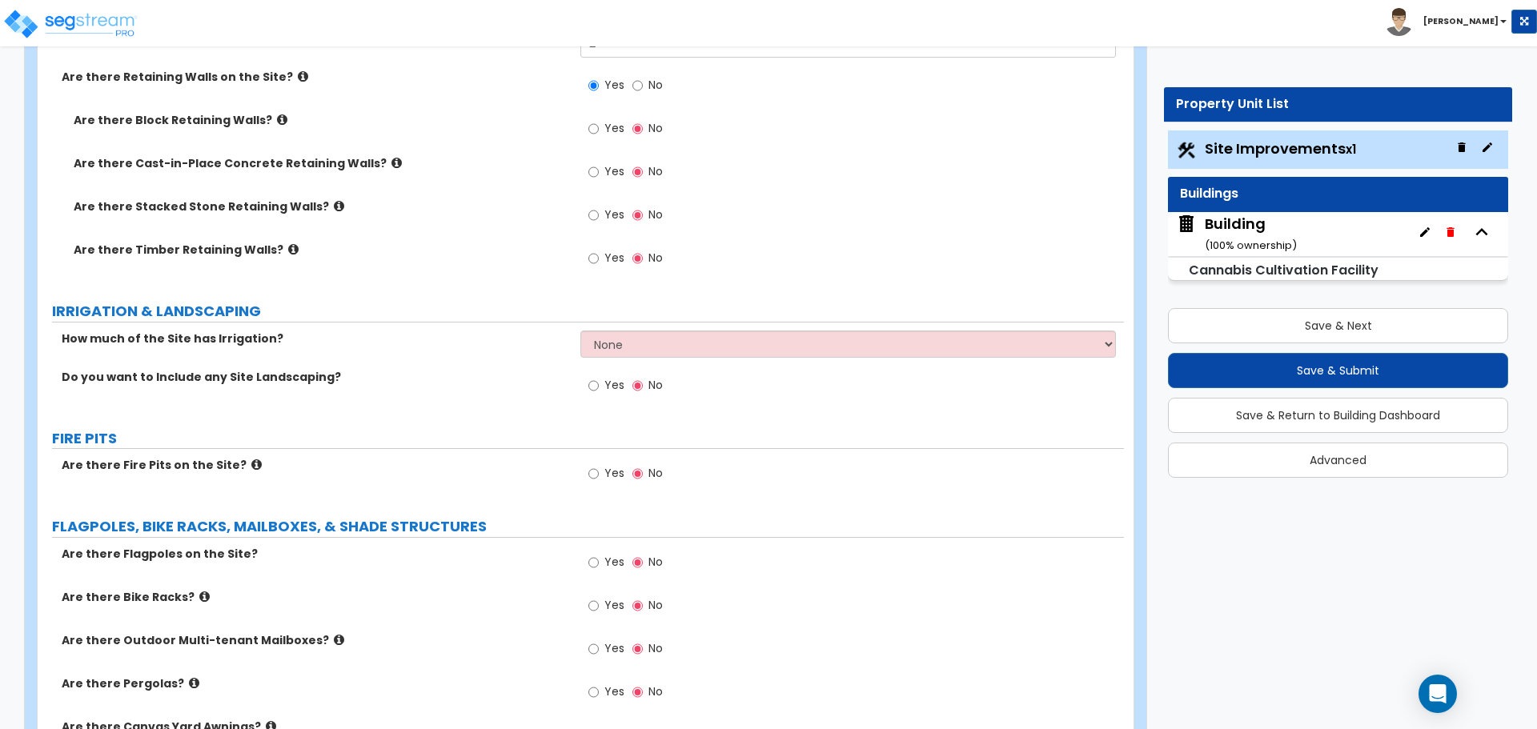
scroll to position [4726, 0]
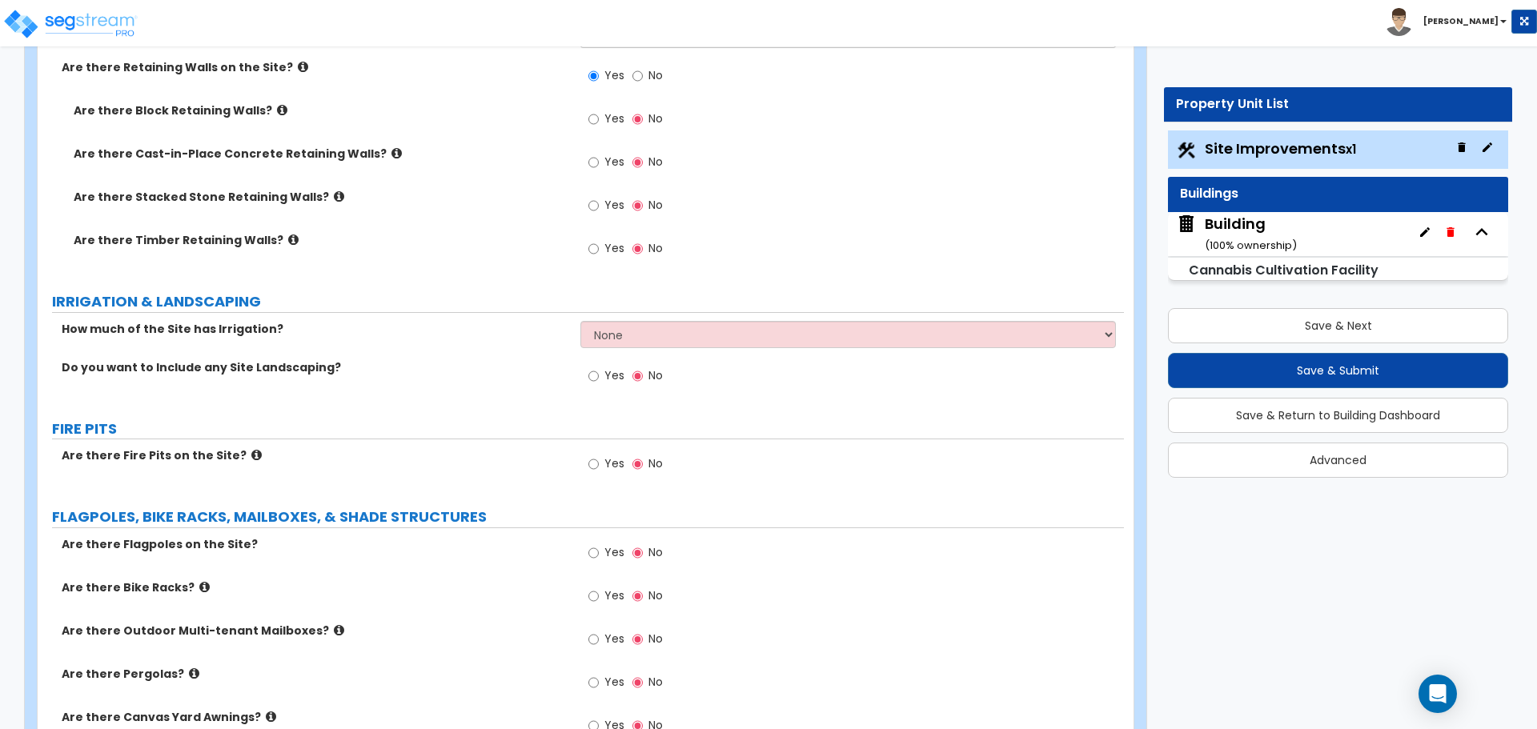
click at [646, 73] on label "No" at bounding box center [647, 77] width 30 height 27
click at [643, 73] on input "No" at bounding box center [637, 76] width 10 height 18
radio input "false"
radio input "true"
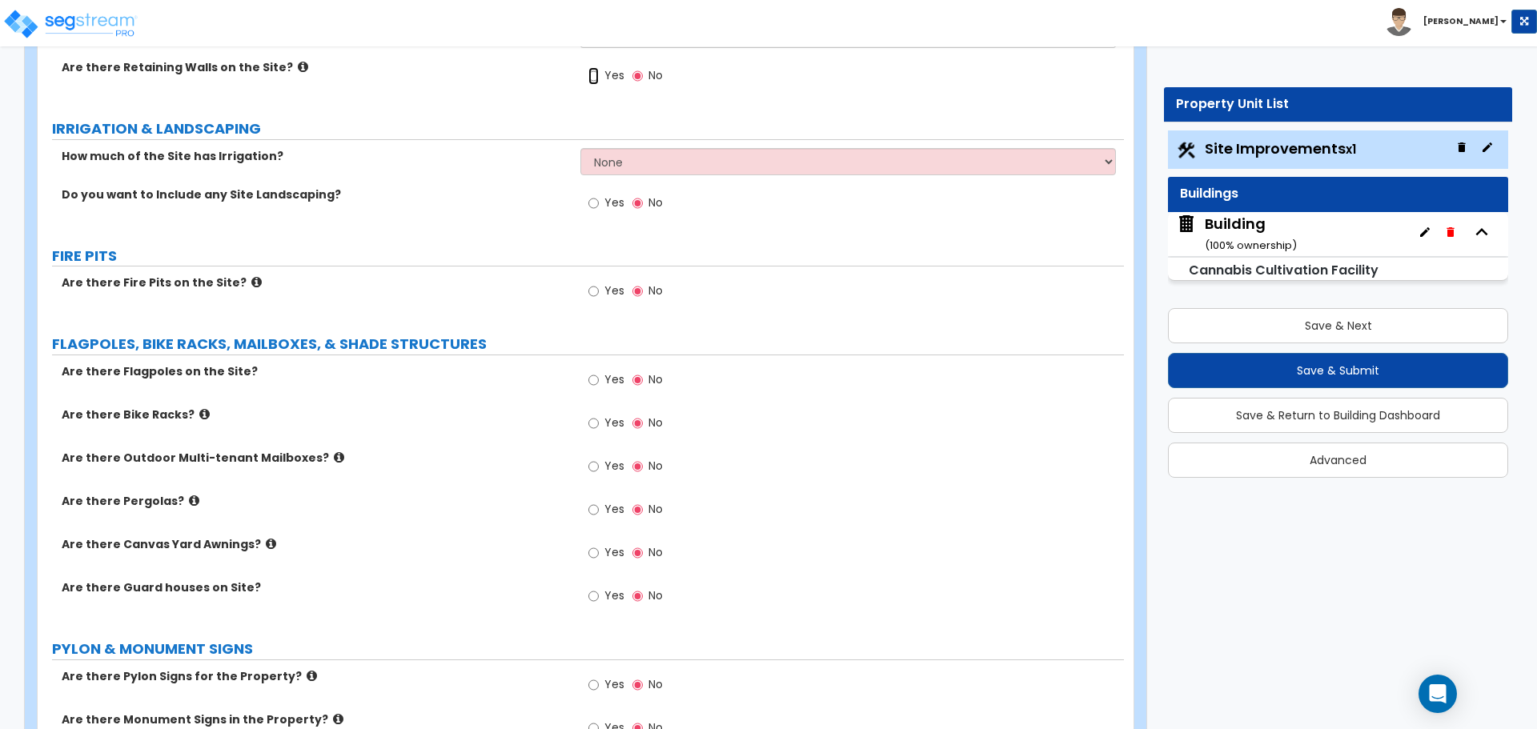
click at [593, 77] on input "Yes" at bounding box center [593, 76] width 10 height 18
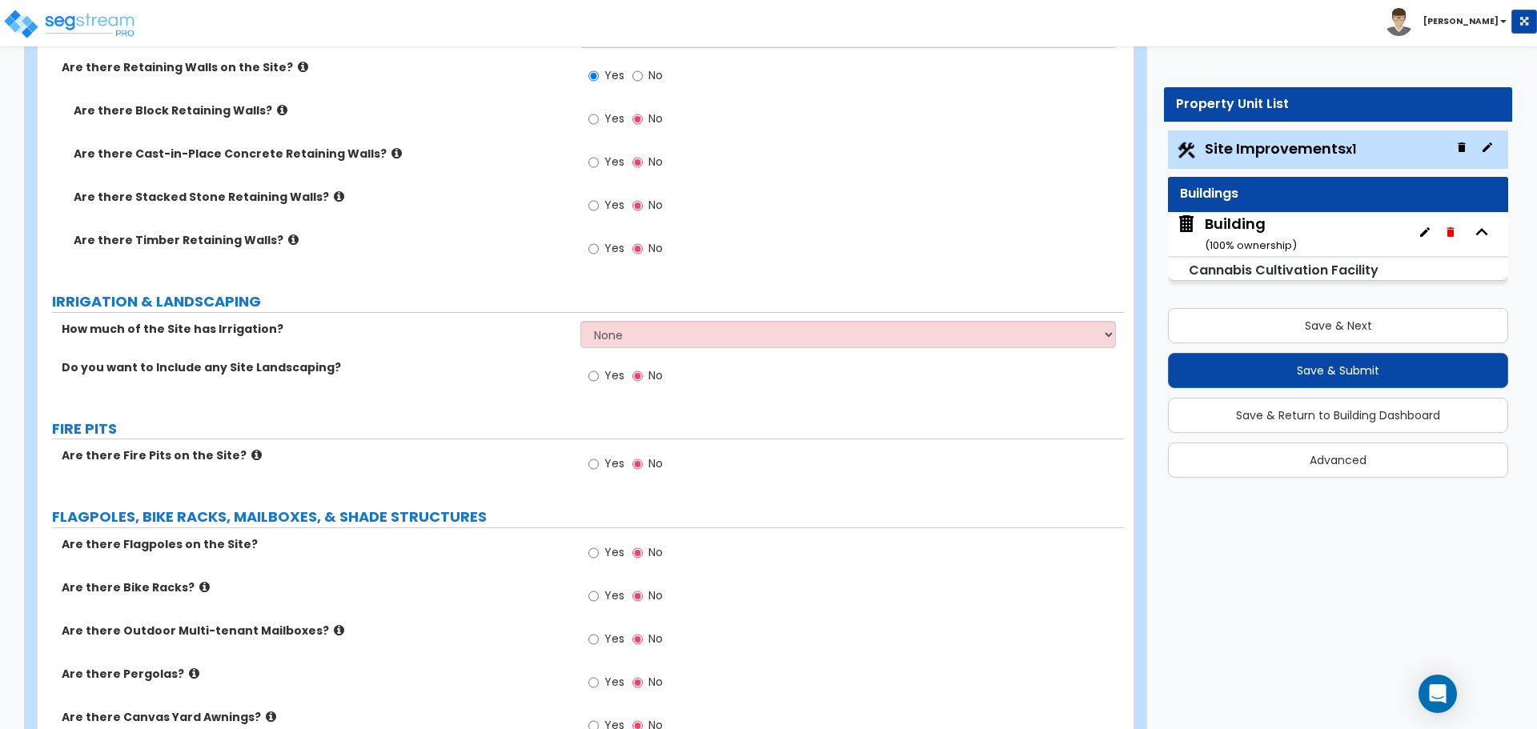
click at [649, 74] on span "No" at bounding box center [655, 75] width 14 height 16
click at [643, 74] on input "No" at bounding box center [637, 76] width 10 height 18
radio input "false"
radio input "true"
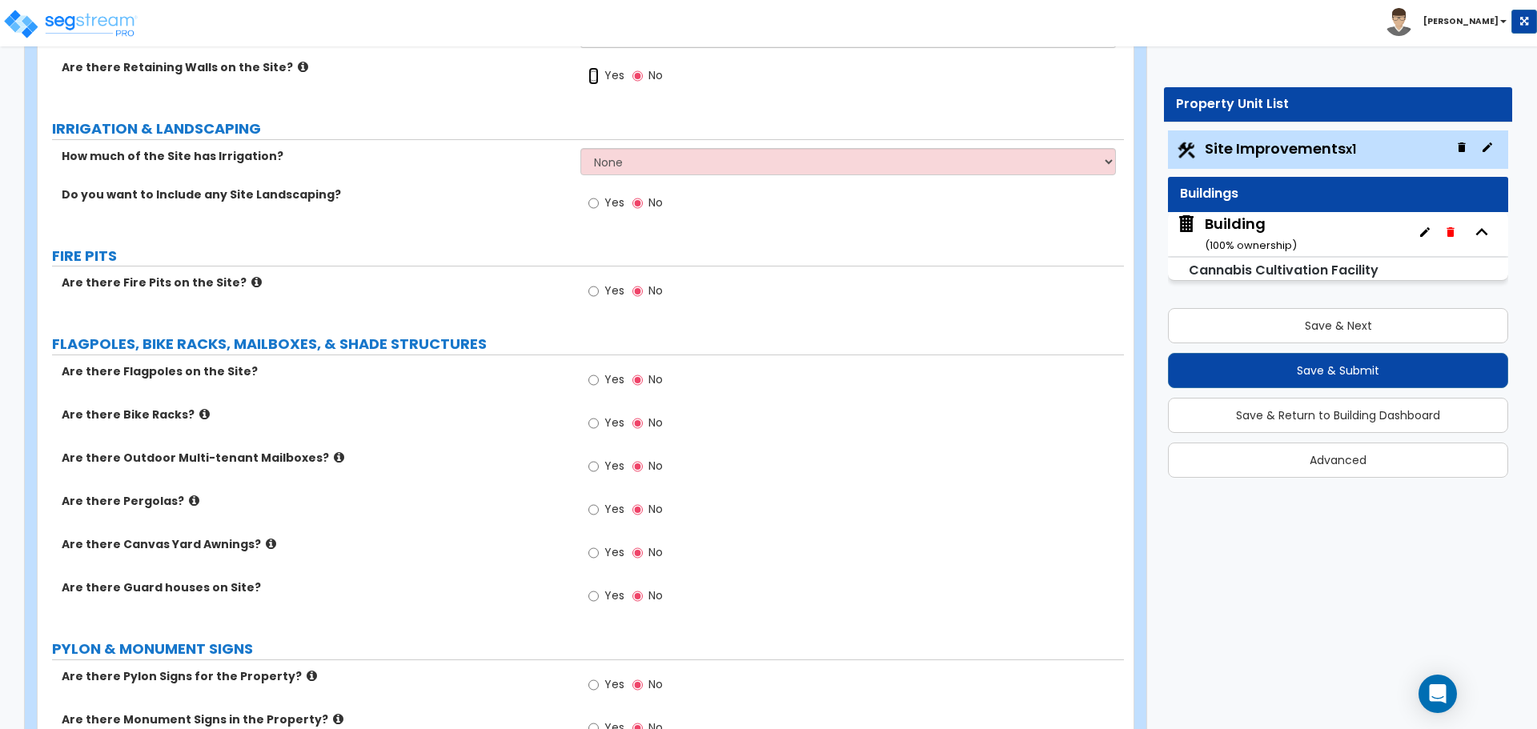
click at [596, 73] on input "Yes" at bounding box center [593, 76] width 10 height 18
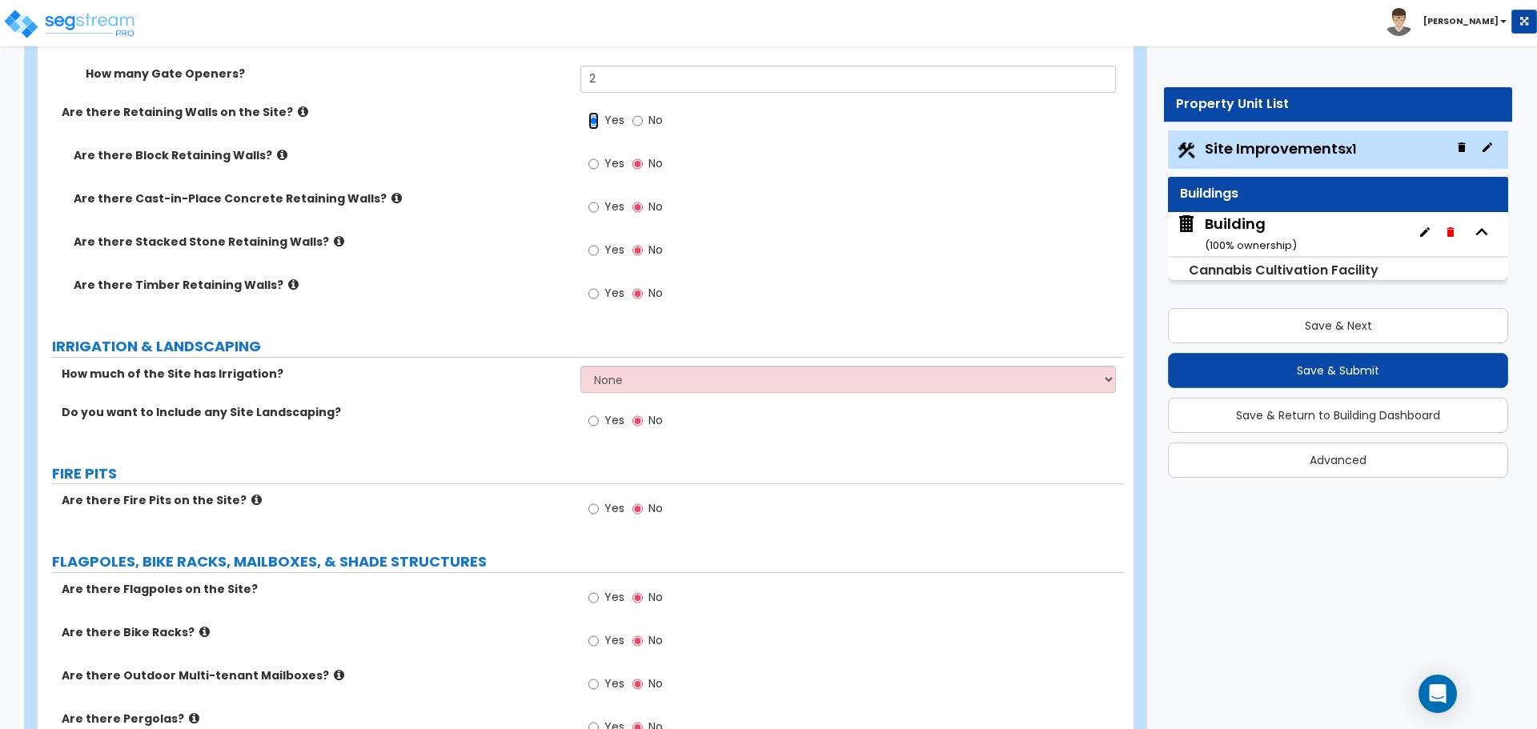
scroll to position [4659, 0]
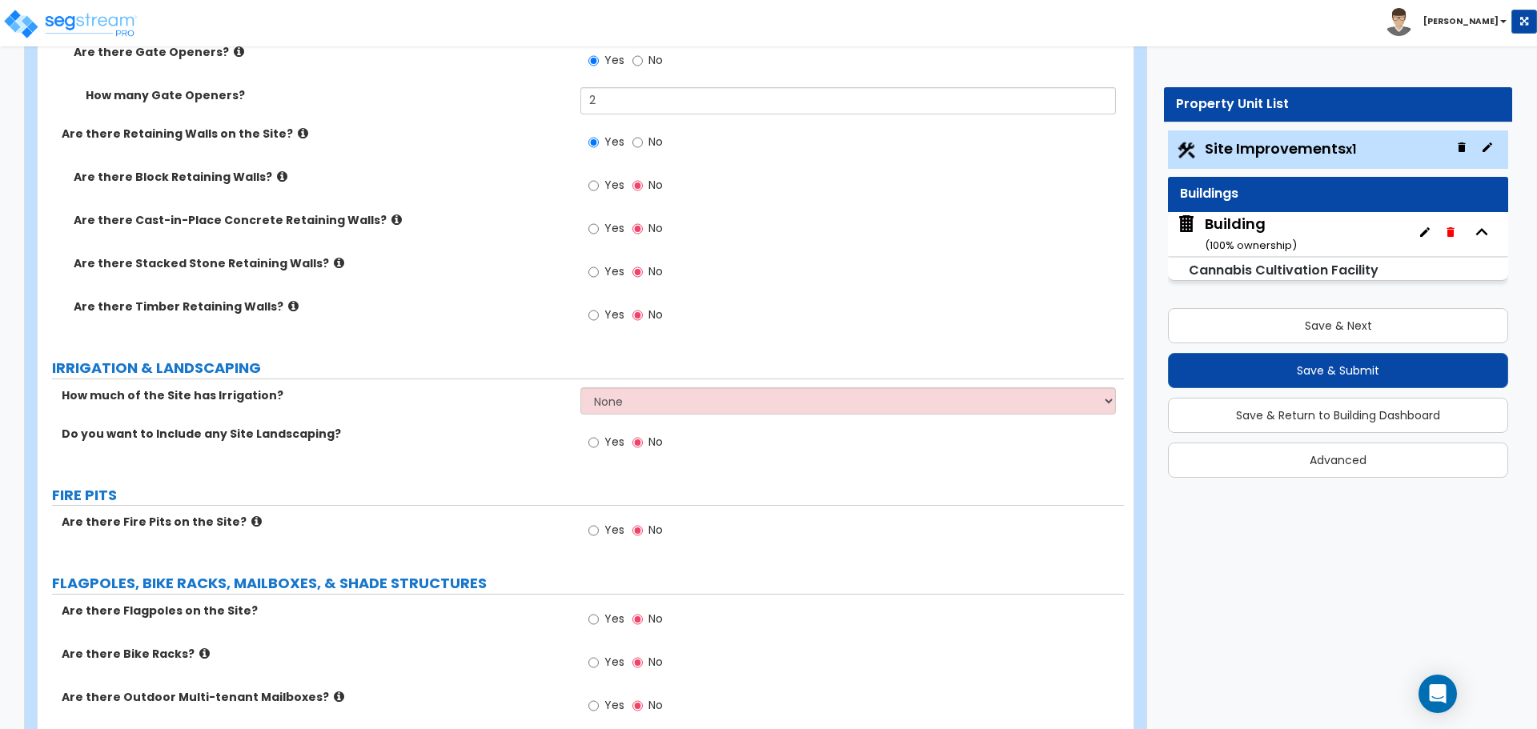
click at [644, 146] on label "No" at bounding box center [647, 143] width 30 height 27
click at [643, 146] on input "No" at bounding box center [637, 143] width 10 height 18
radio input "false"
radio input "true"
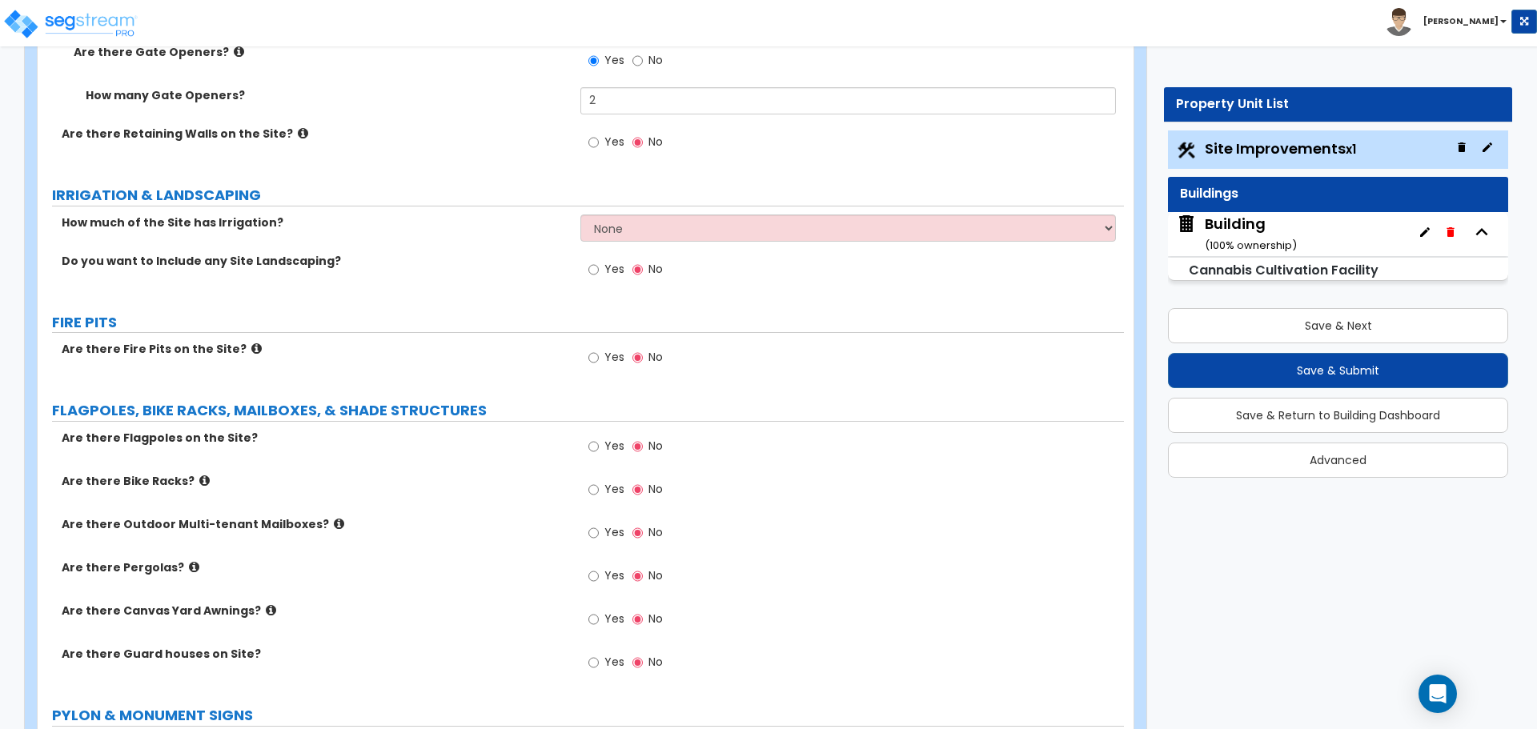
click at [603, 138] on label "Yes" at bounding box center [606, 143] width 36 height 27
click at [599, 138] on input "Yes" at bounding box center [593, 143] width 10 height 18
radio input "true"
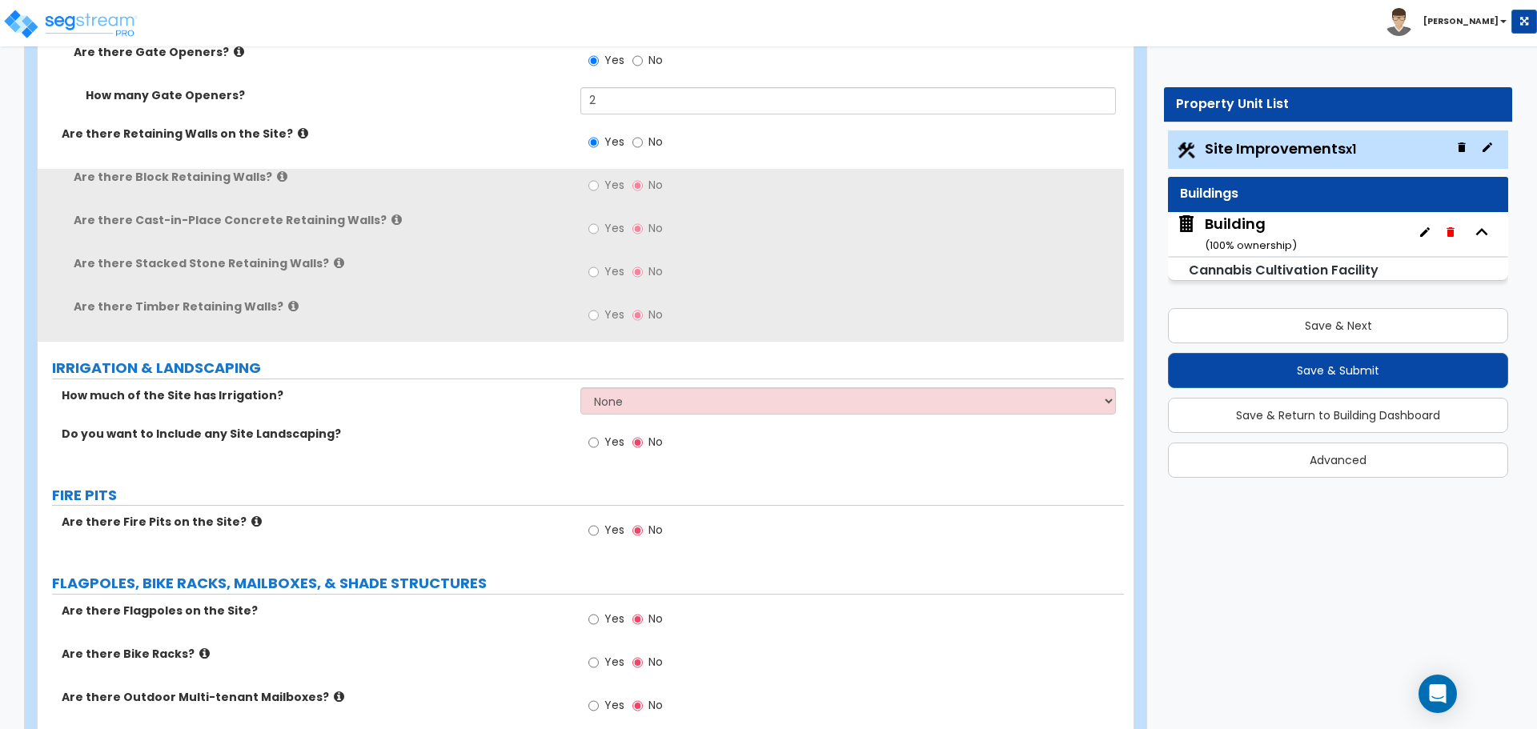
click at [608, 177] on span "Yes" at bounding box center [614, 185] width 20 height 16
click at [599, 177] on input "Yes" at bounding box center [593, 186] width 10 height 18
radio input "true"
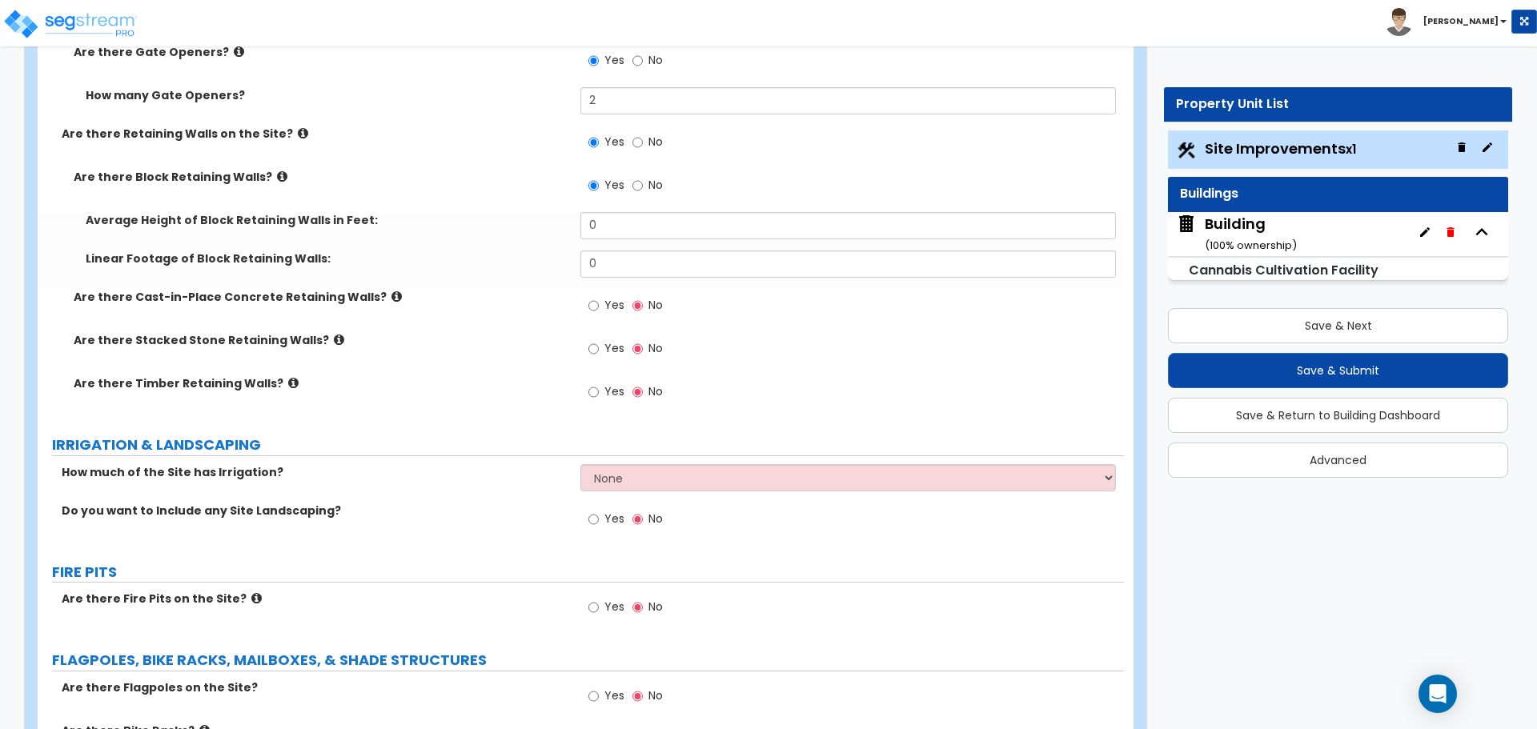
click at [610, 306] on span "Yes" at bounding box center [614, 305] width 20 height 16
click at [599, 306] on input "Yes" at bounding box center [593, 306] width 10 height 18
radio input "true"
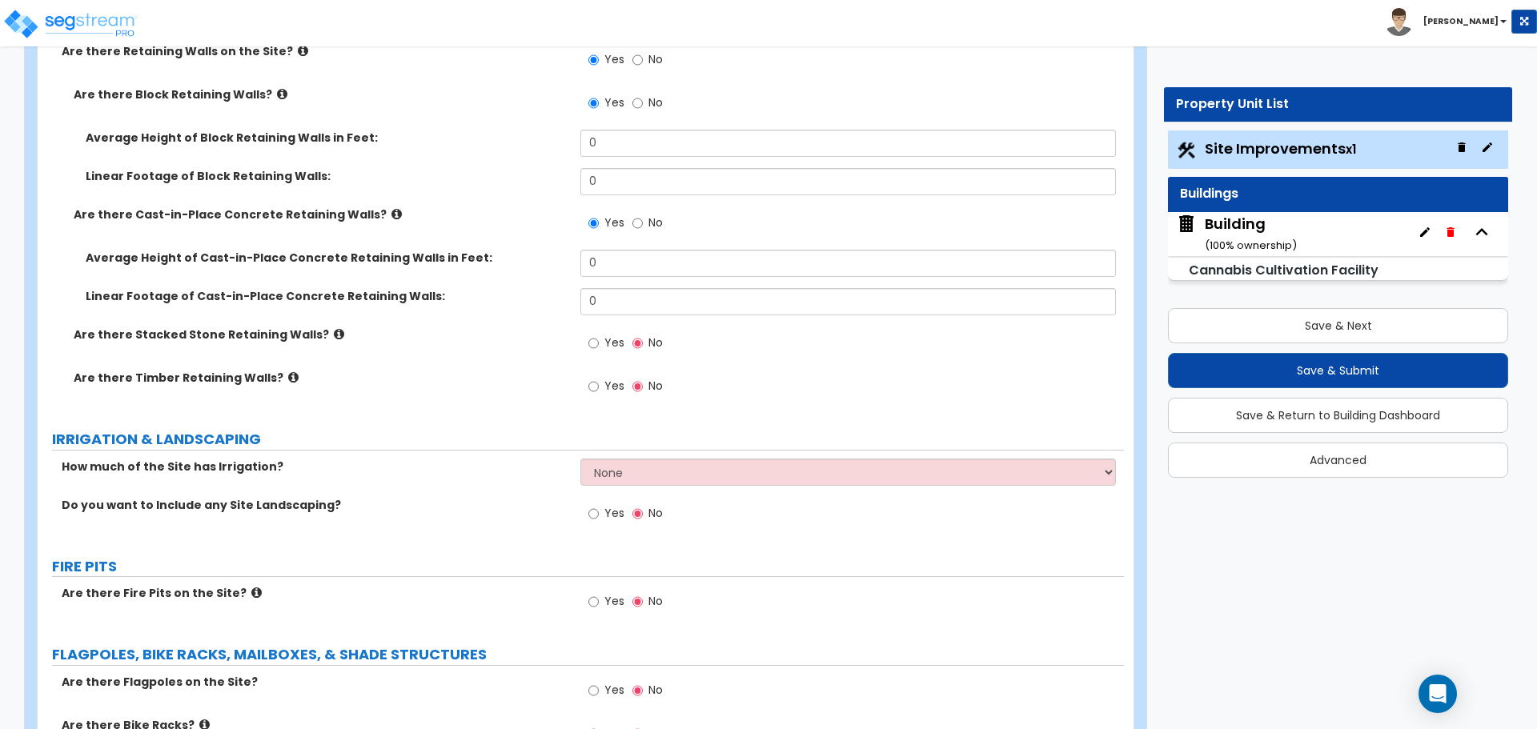
click at [609, 347] on label "Yes" at bounding box center [606, 344] width 36 height 27
click at [599, 347] on input "Yes" at bounding box center [593, 344] width 10 height 18
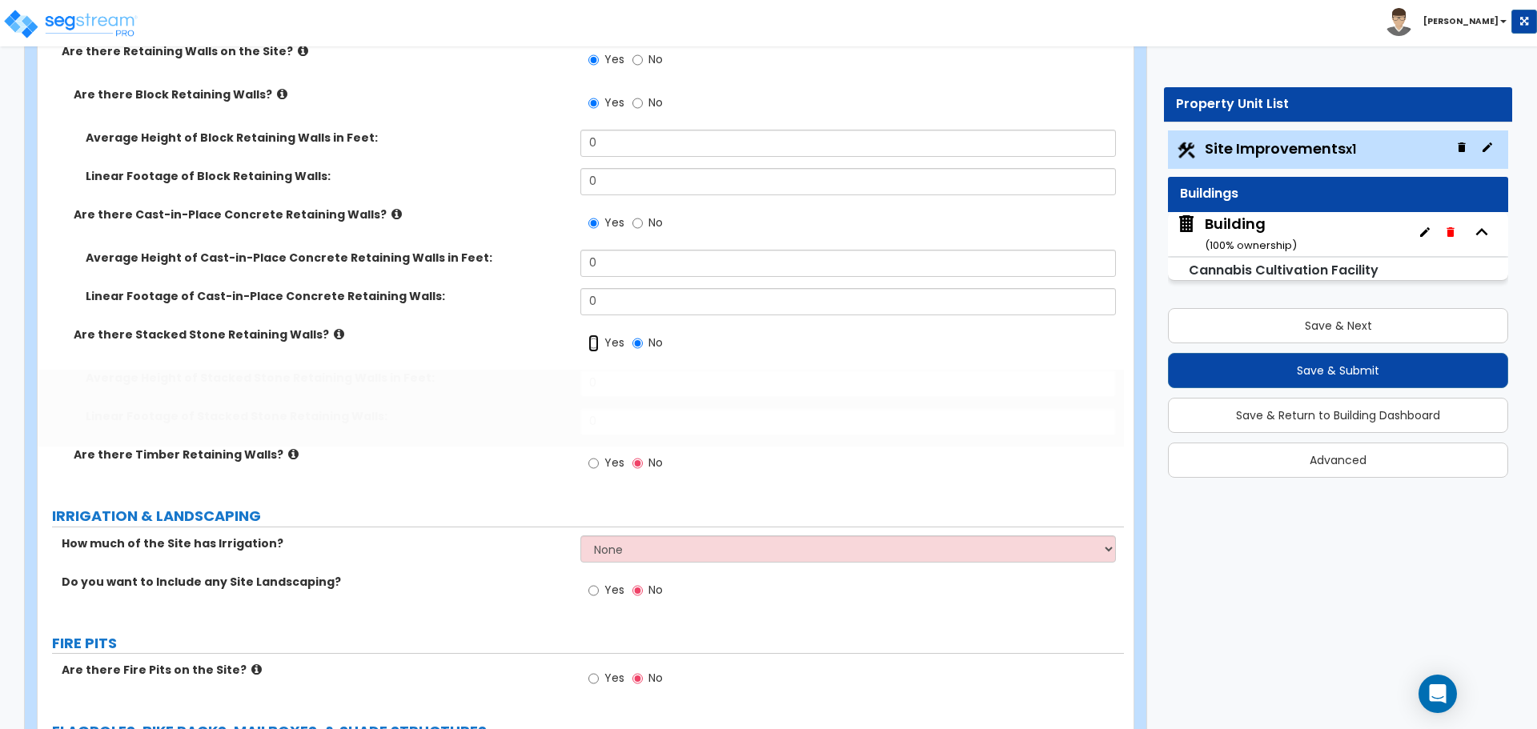
radio input "true"
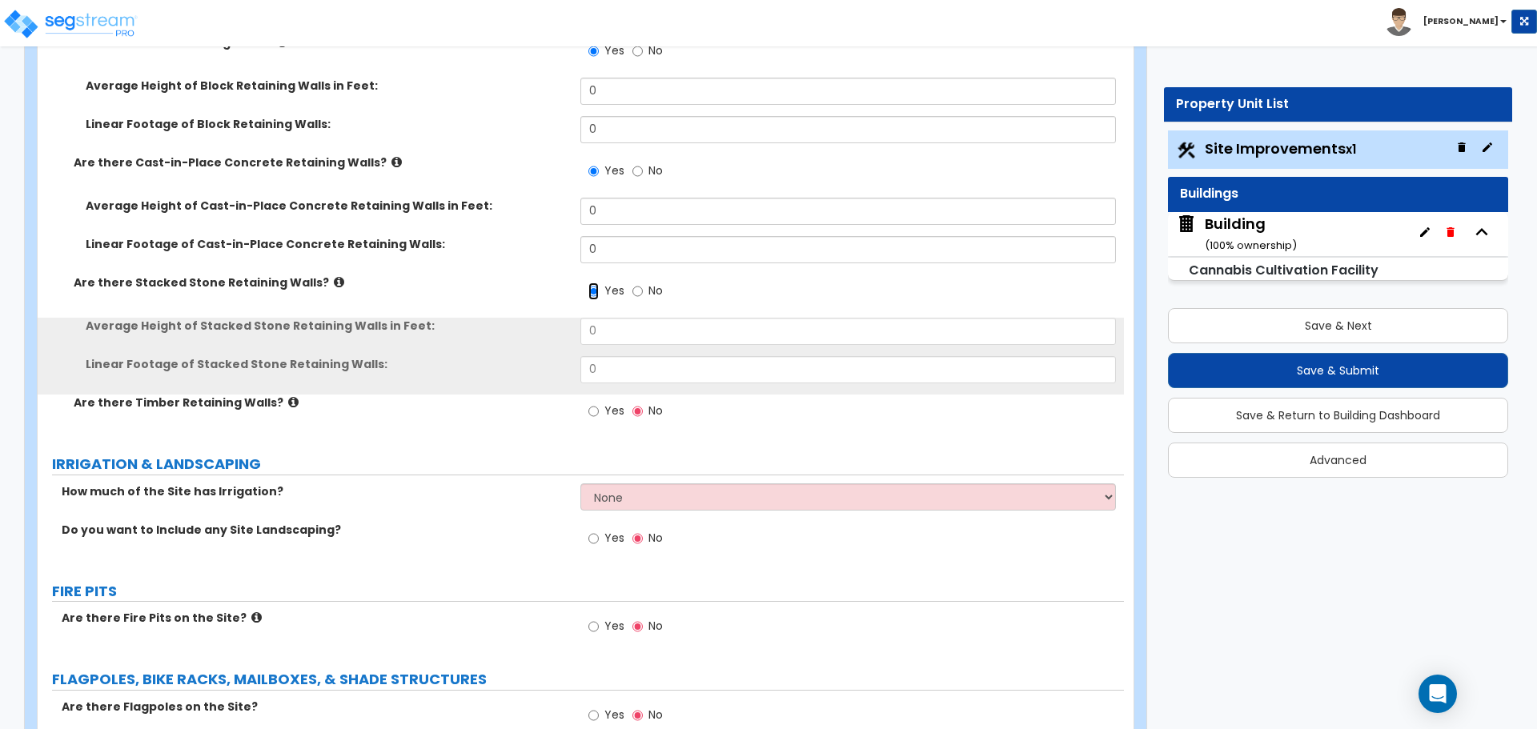
scroll to position [4814, 0]
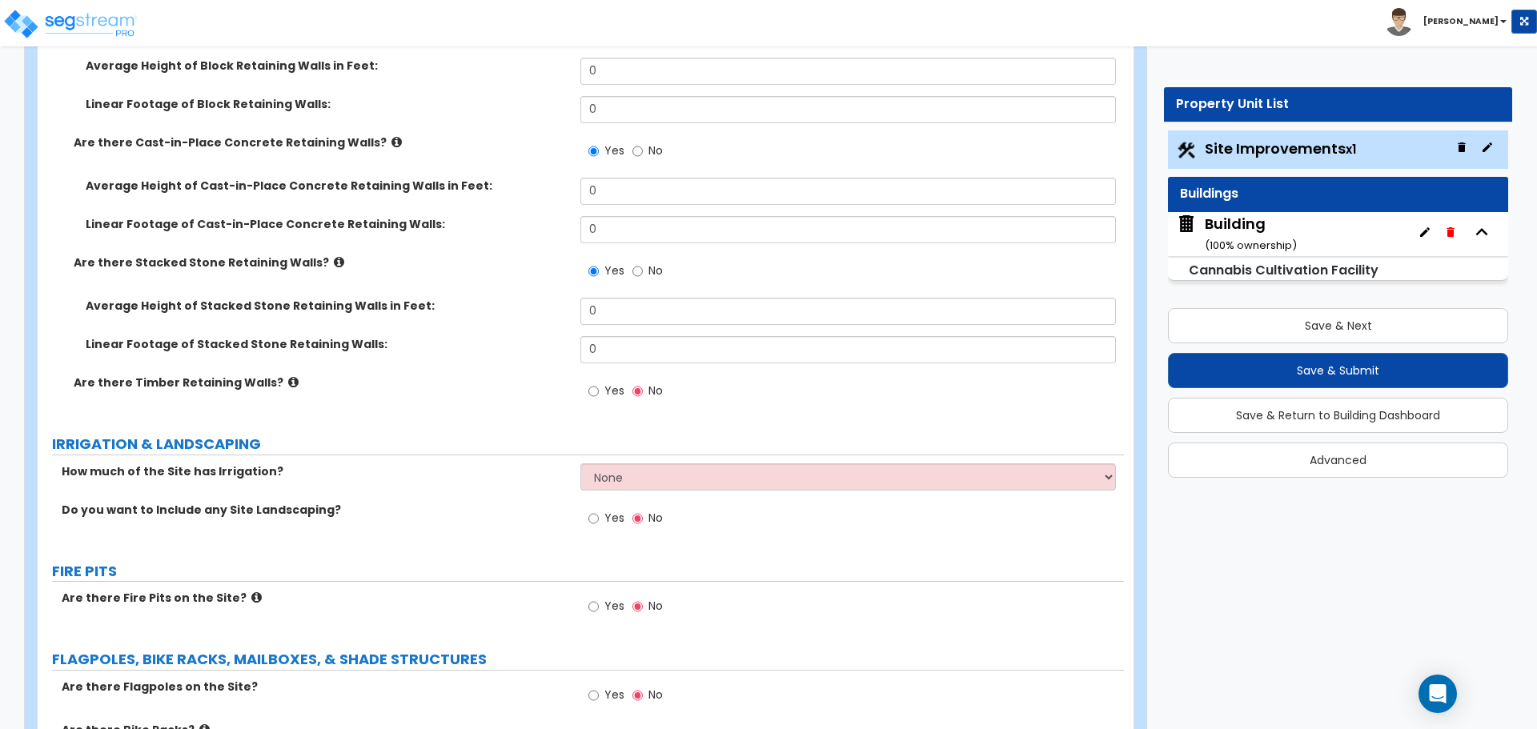
click at [619, 389] on span "Yes" at bounding box center [614, 391] width 20 height 16
click at [599, 389] on input "Yes" at bounding box center [593, 392] width 10 height 18
radio input "true"
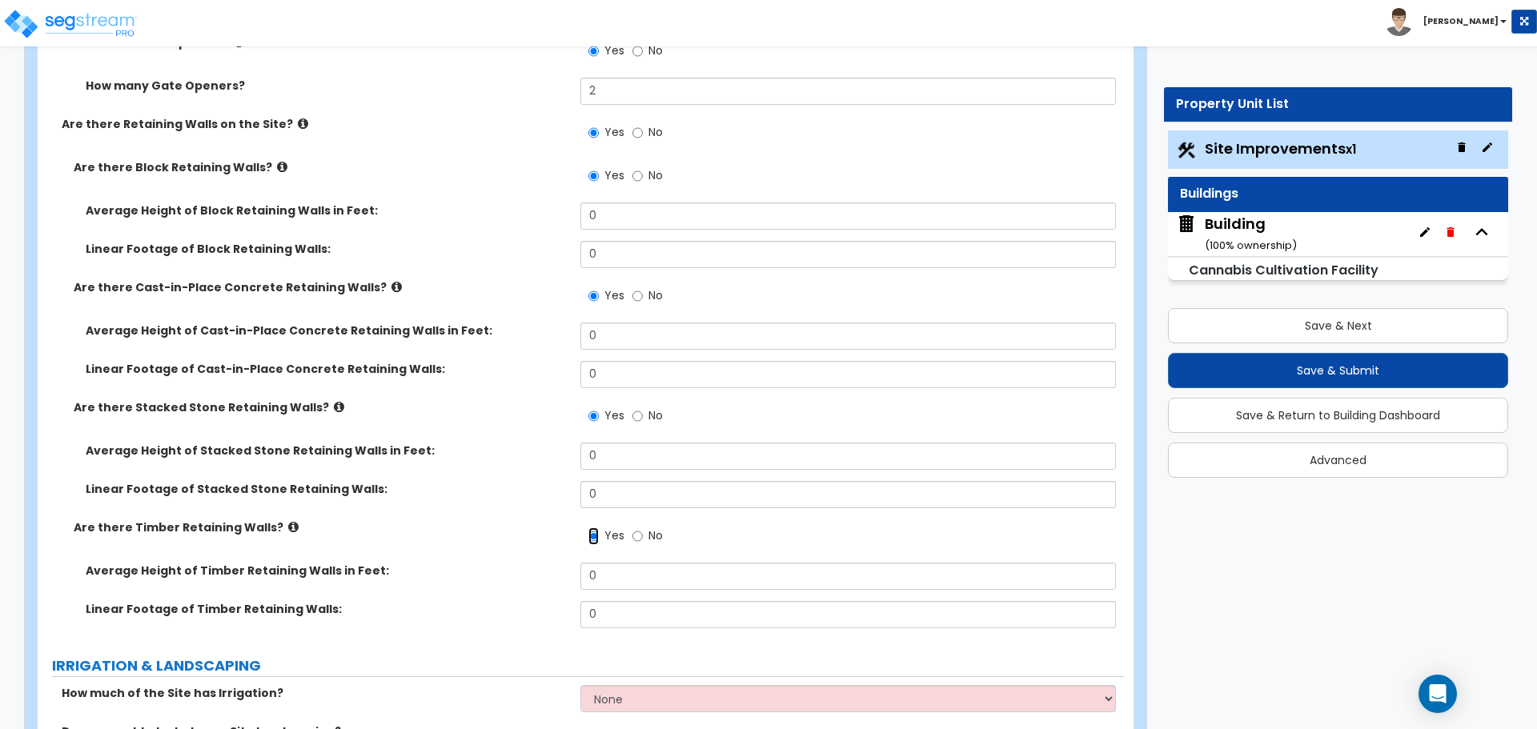
scroll to position [4667, 0]
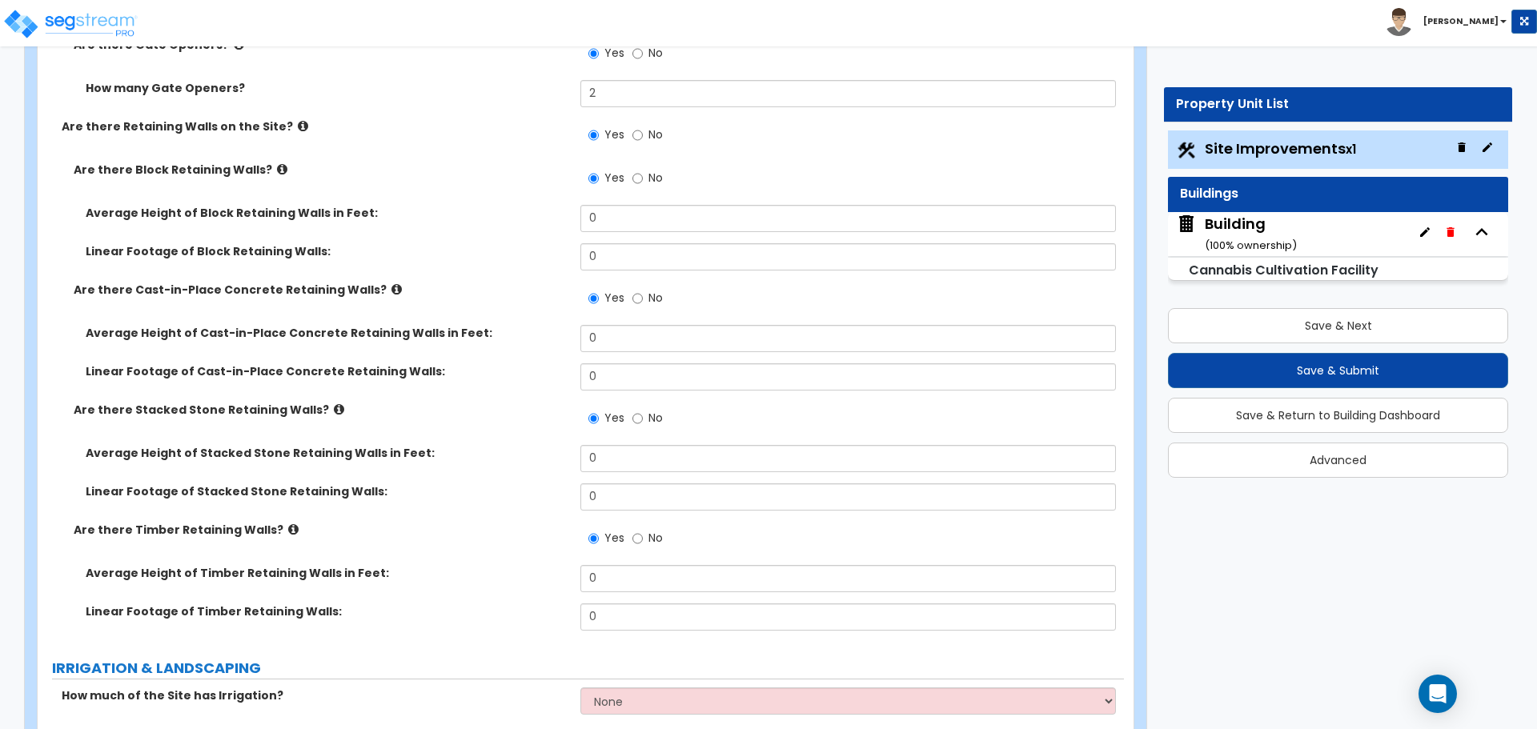
click at [644, 142] on label "No" at bounding box center [647, 136] width 30 height 27
click at [643, 142] on input "No" at bounding box center [637, 135] width 10 height 18
radio input "false"
radio input "true"
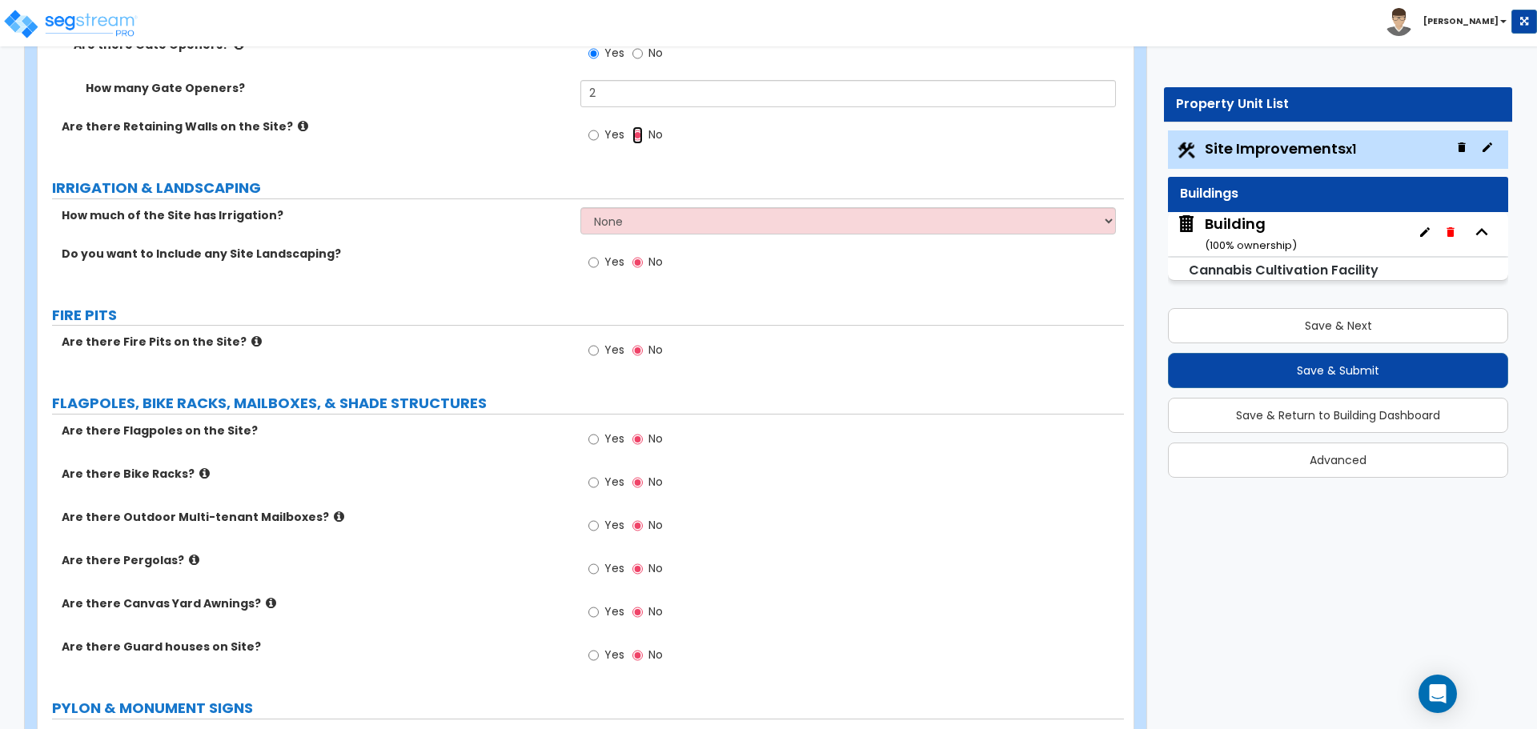
scroll to position [4689, 0]
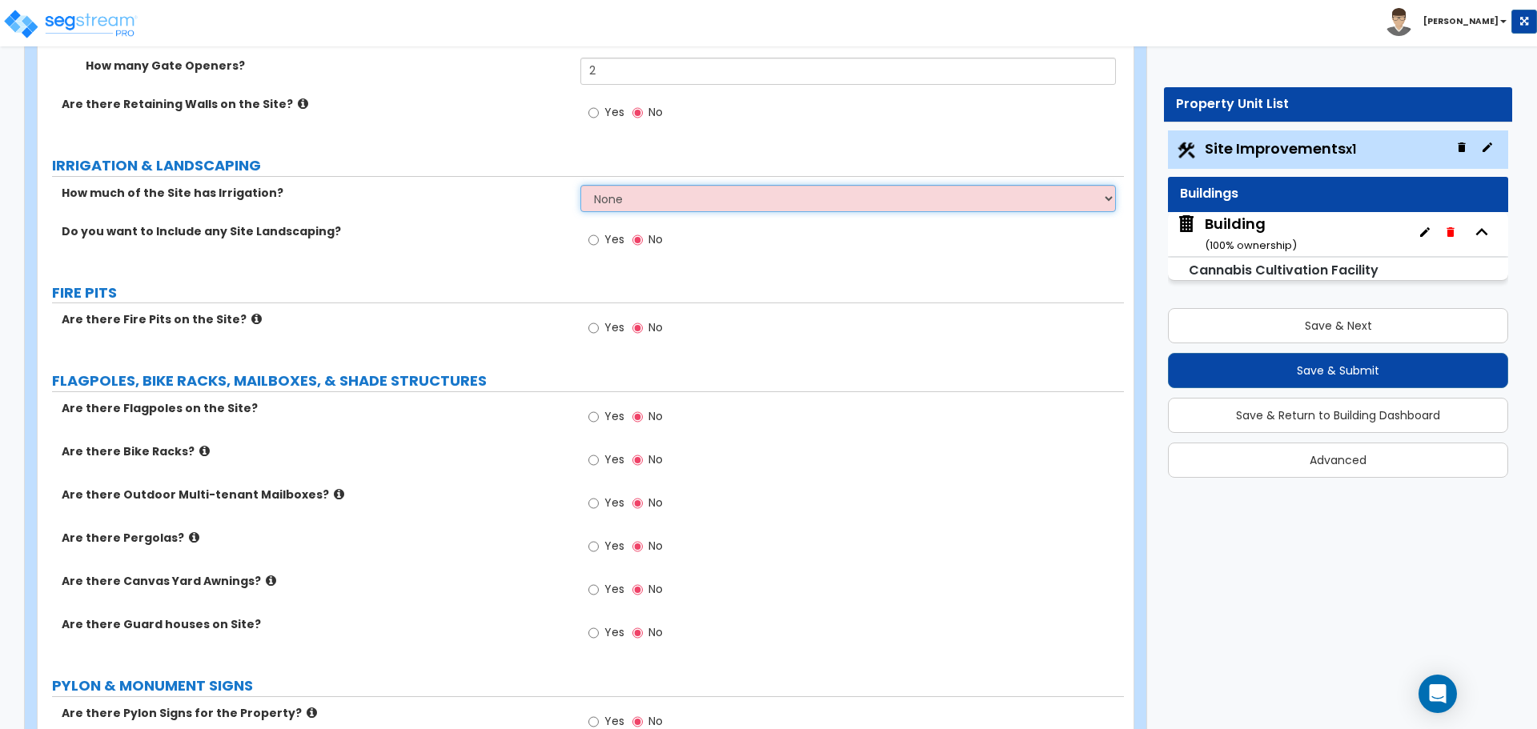
click at [676, 199] on select "None I want to Enter an Approximate Percentage I want to Enter the Square Foota…" at bounding box center [847, 198] width 535 height 27
click at [663, 203] on select "None I want to Enter an Approximate Percentage I want to Enter the Square Foota…" at bounding box center [847, 198] width 535 height 27
select select "2"
click at [580, 185] on select "None I want to Enter an Approximate Percentage I want to Enter the Square Foota…" at bounding box center [847, 198] width 535 height 27
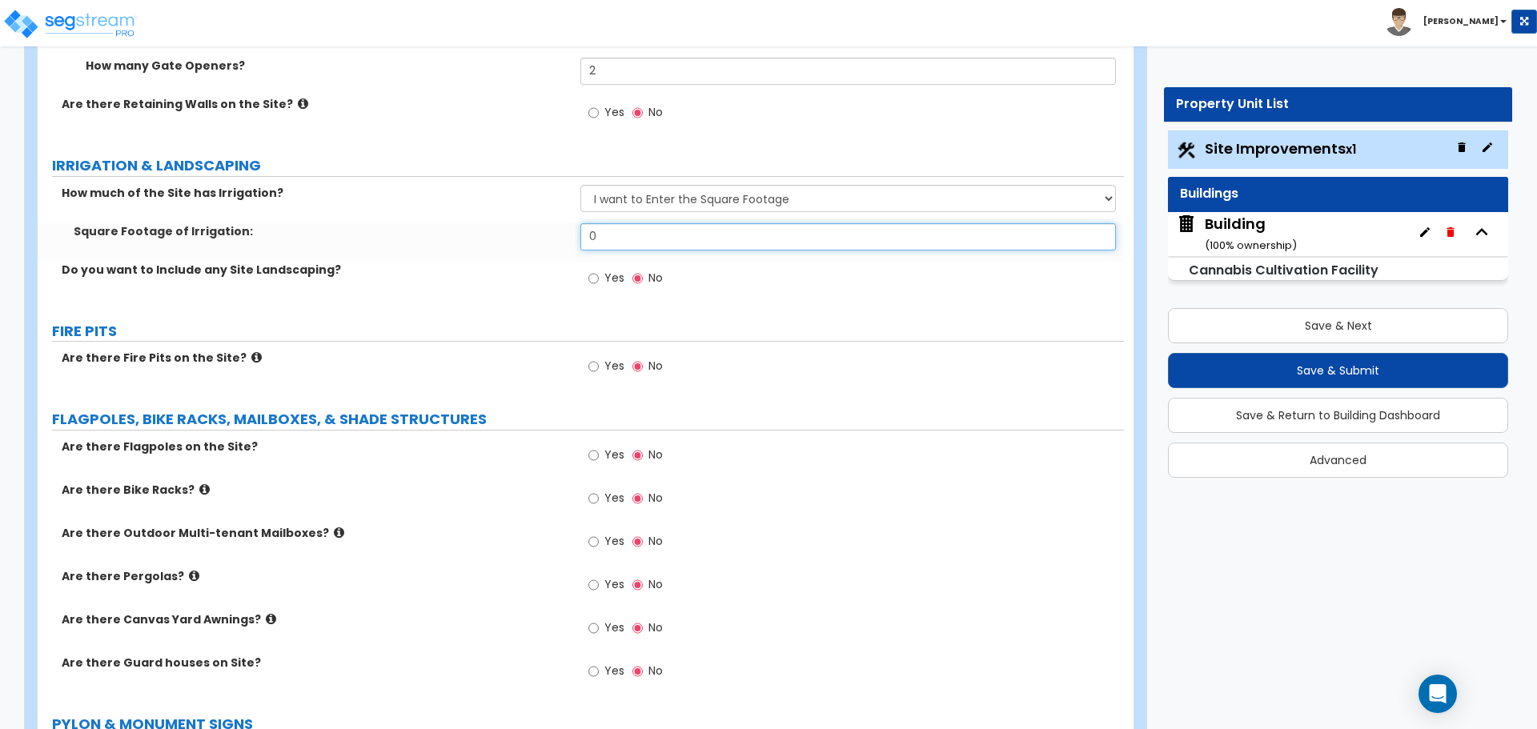
drag, startPoint x: 619, startPoint y: 231, endPoint x: 540, endPoint y: 227, distance: 78.5
click at [541, 228] on div "Square Footage of Irrigation: 0" at bounding box center [581, 242] width 1086 height 38
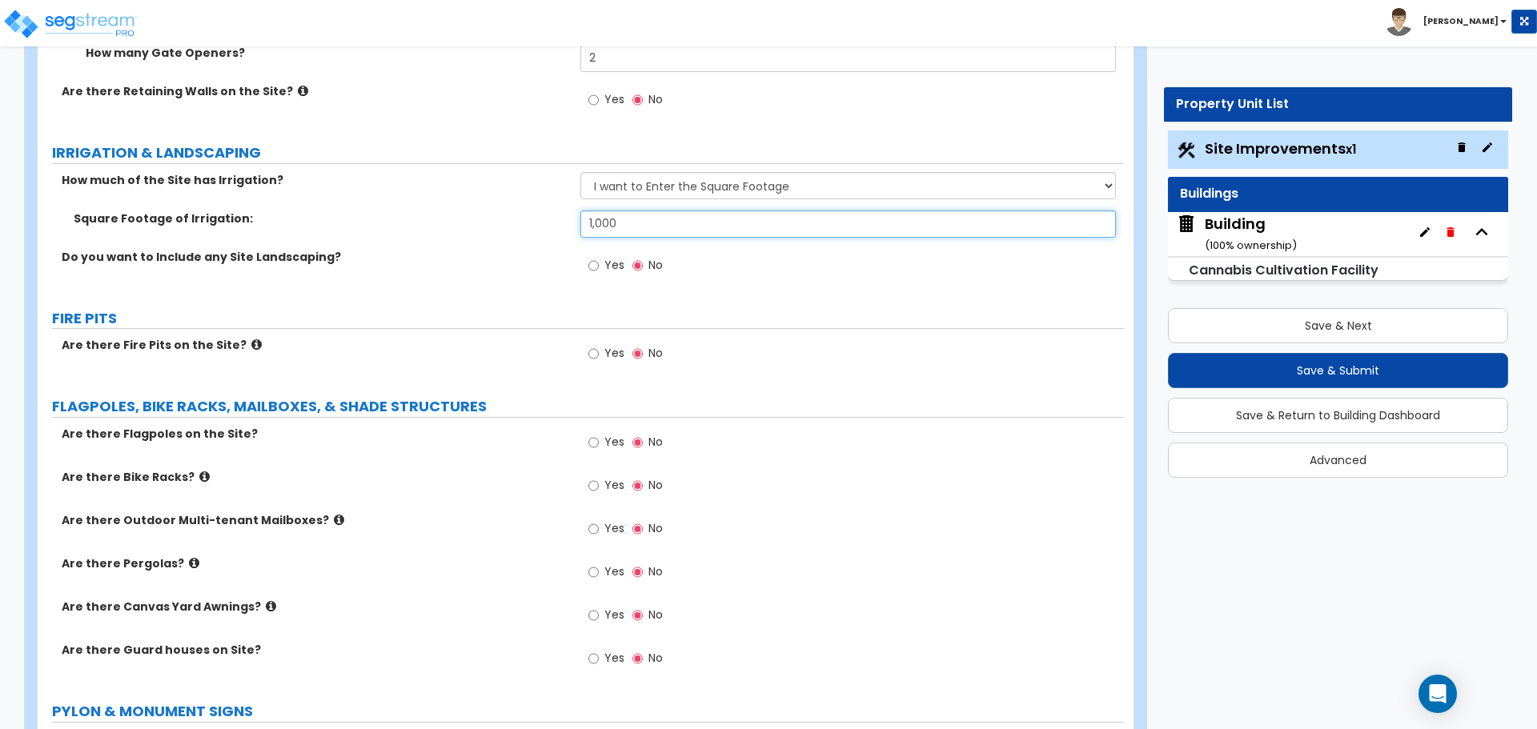
scroll to position [4704, 0]
type input "1,000"
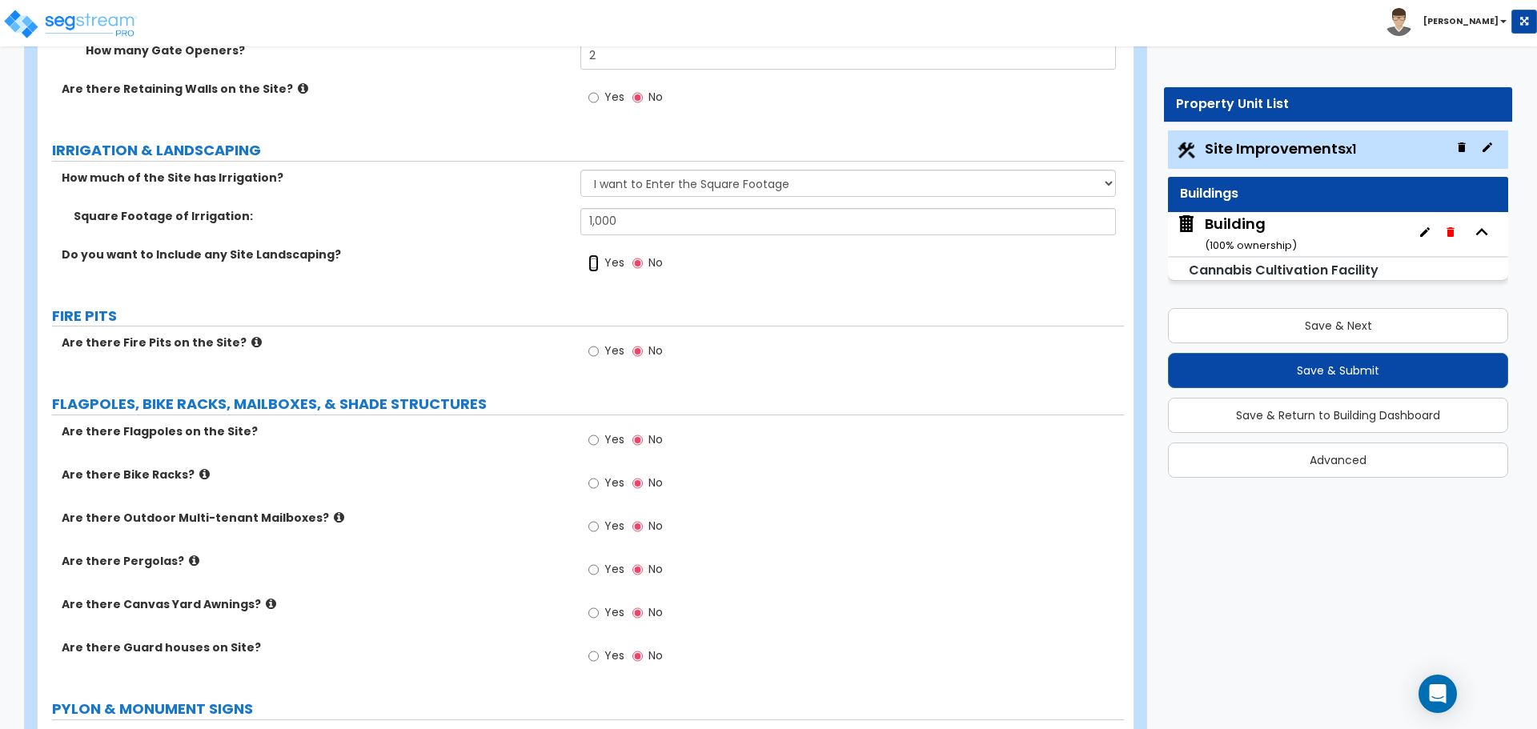
click at [598, 259] on input "Yes" at bounding box center [593, 264] width 10 height 18
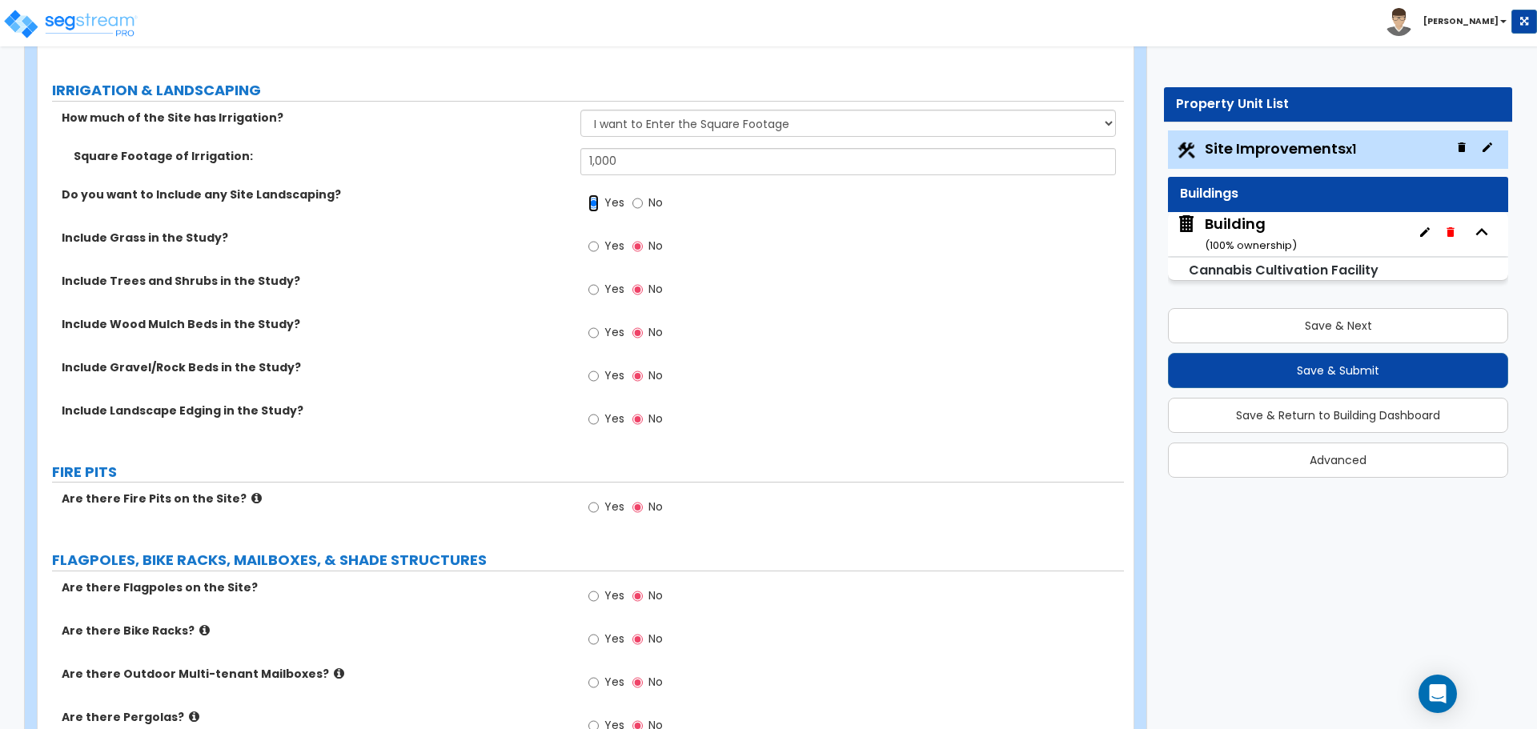
scroll to position [4769, 0]
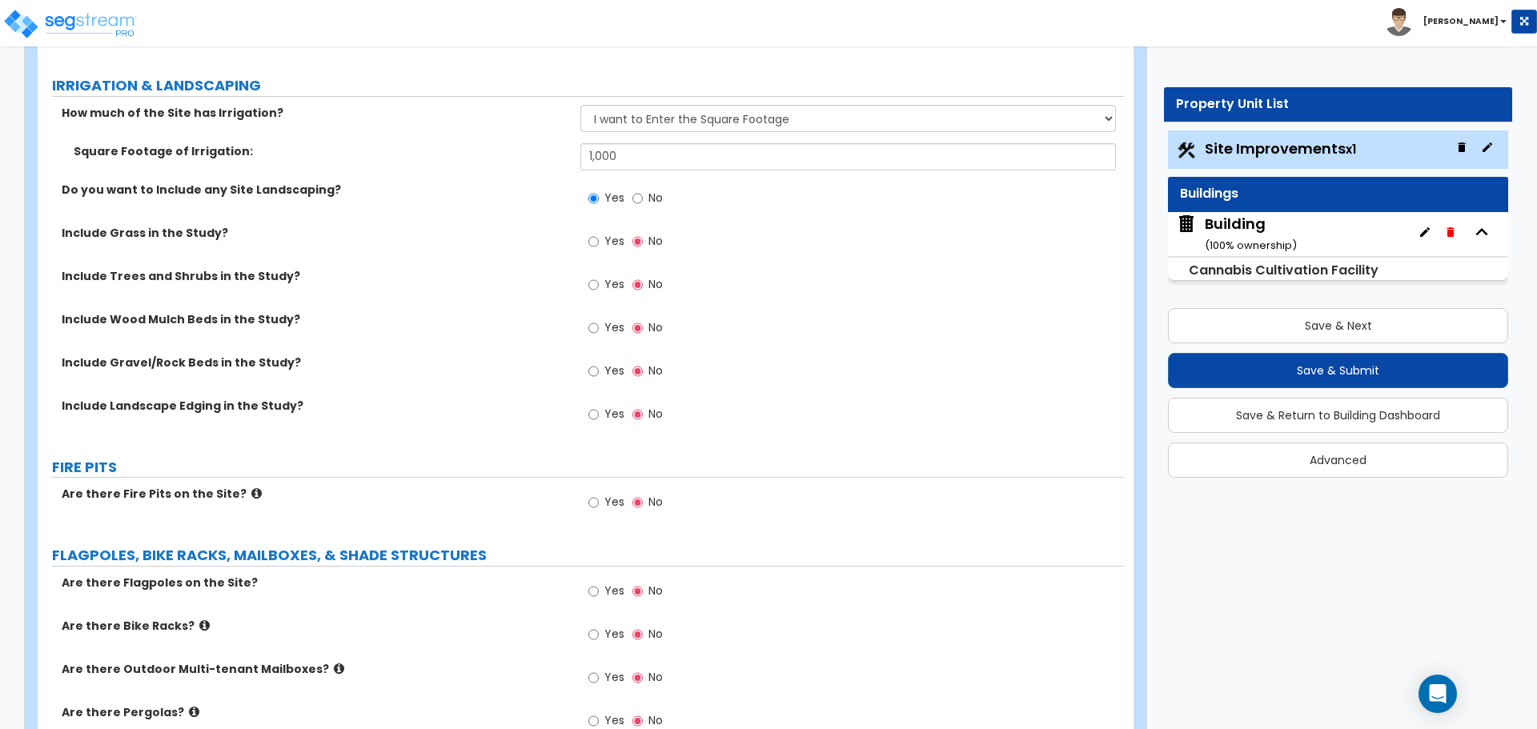
click at [643, 196] on label "No" at bounding box center [647, 200] width 30 height 27
click at [643, 196] on input "No" at bounding box center [637, 199] width 10 height 18
radio input "false"
radio input "true"
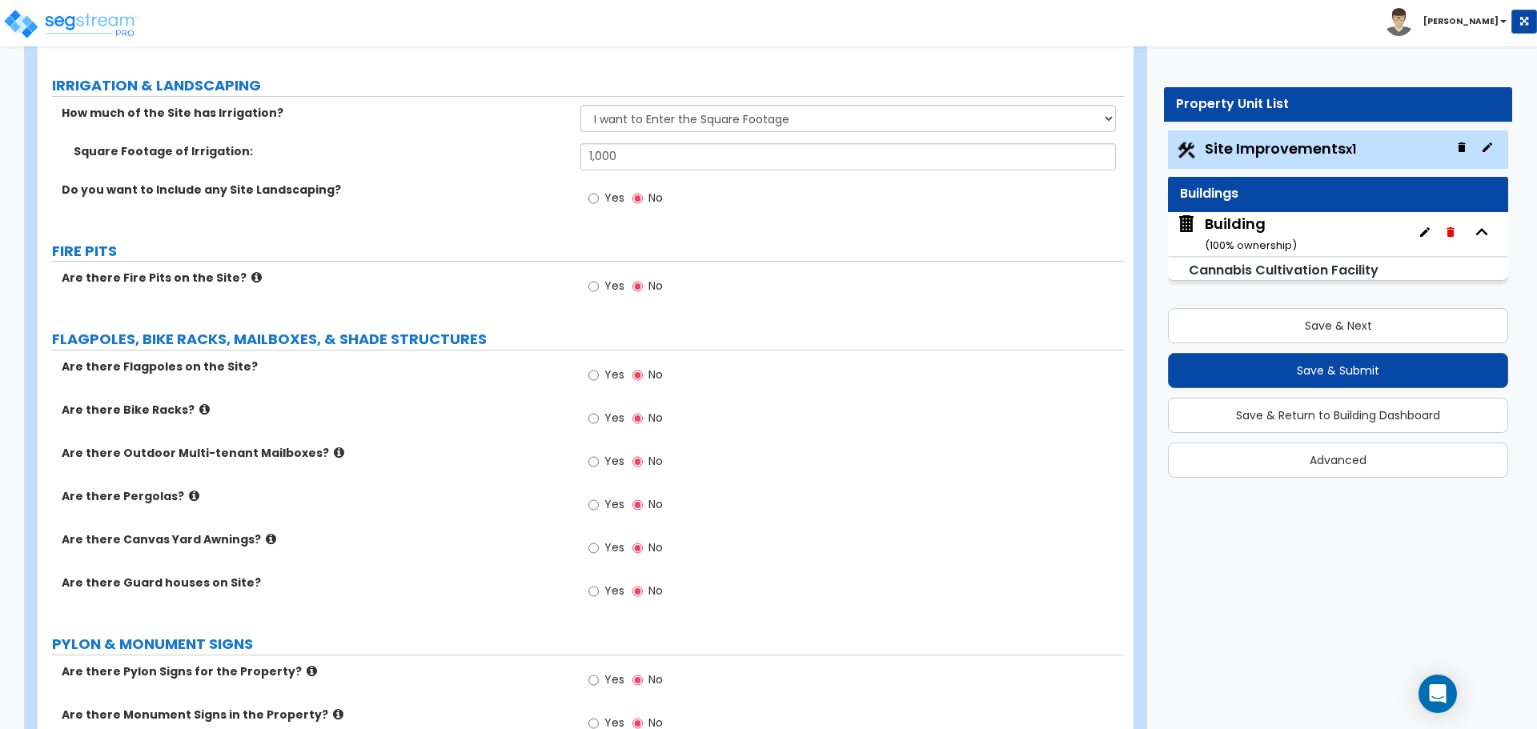
click at [601, 191] on label "Yes" at bounding box center [606, 200] width 36 height 27
click at [599, 191] on input "Yes" at bounding box center [593, 199] width 10 height 18
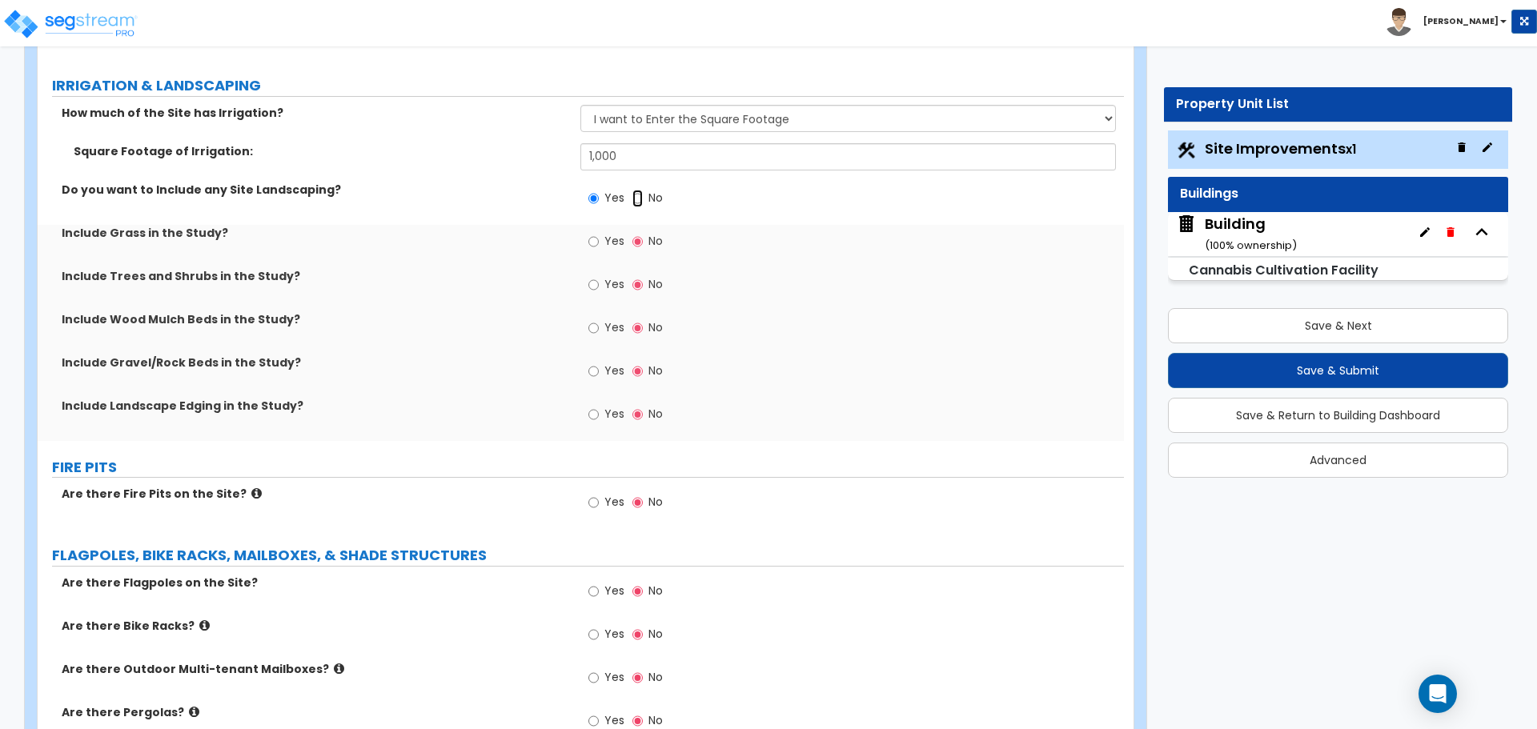
click at [640, 194] on input "No" at bounding box center [637, 199] width 10 height 18
radio input "false"
radio input "true"
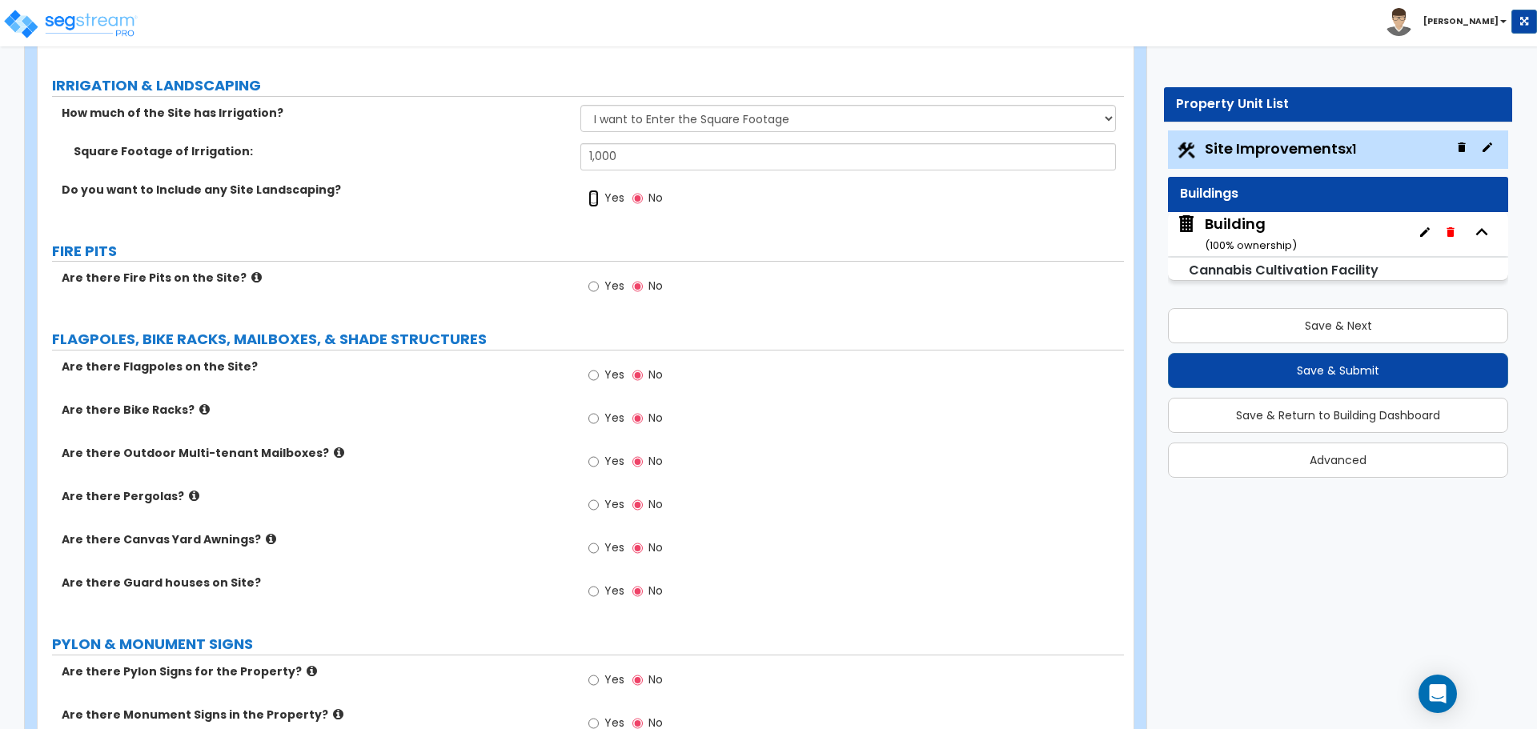
click at [596, 199] on input "Yes" at bounding box center [593, 199] width 10 height 18
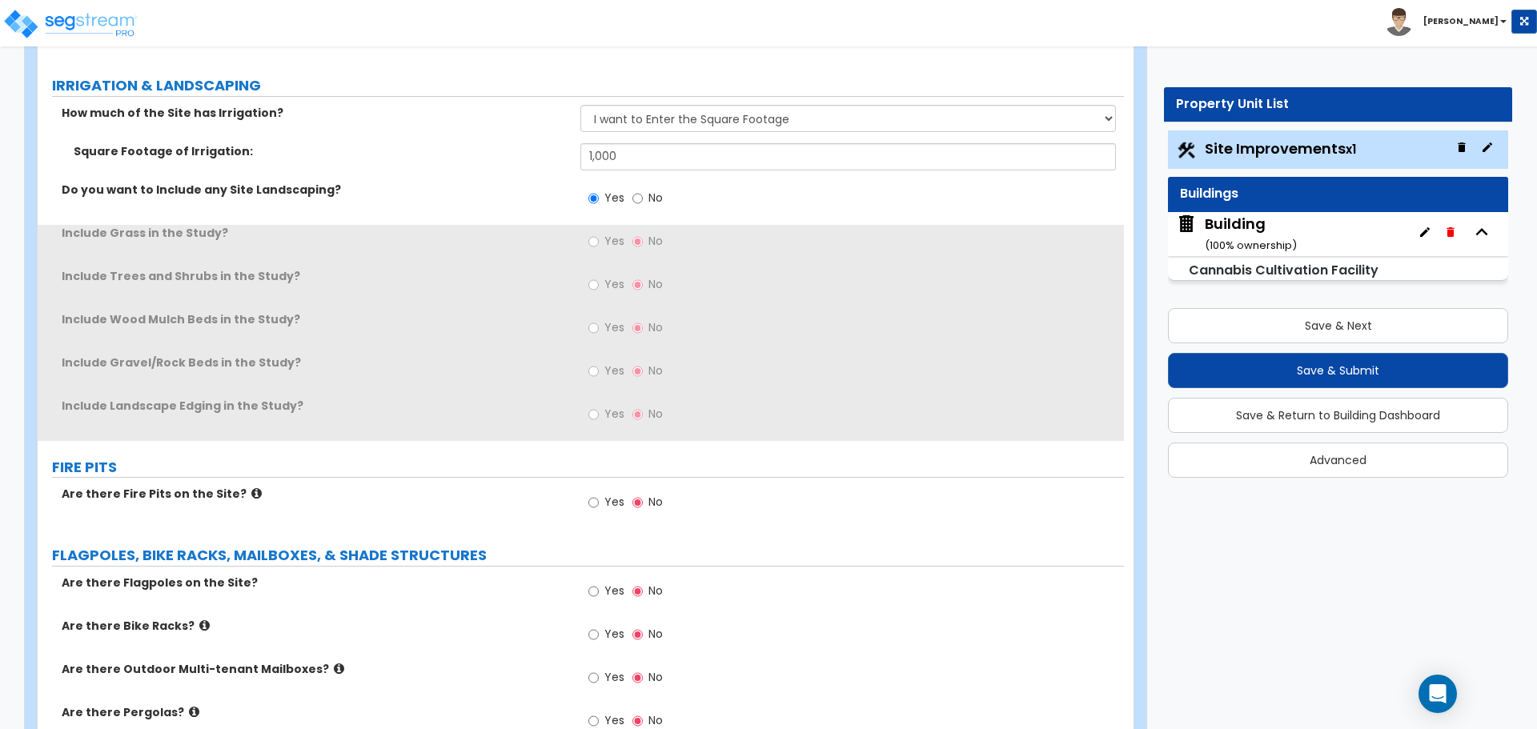
click at [648, 195] on span "No" at bounding box center [655, 198] width 14 height 16
click at [643, 195] on input "No" at bounding box center [637, 199] width 10 height 18
radio input "false"
radio input "true"
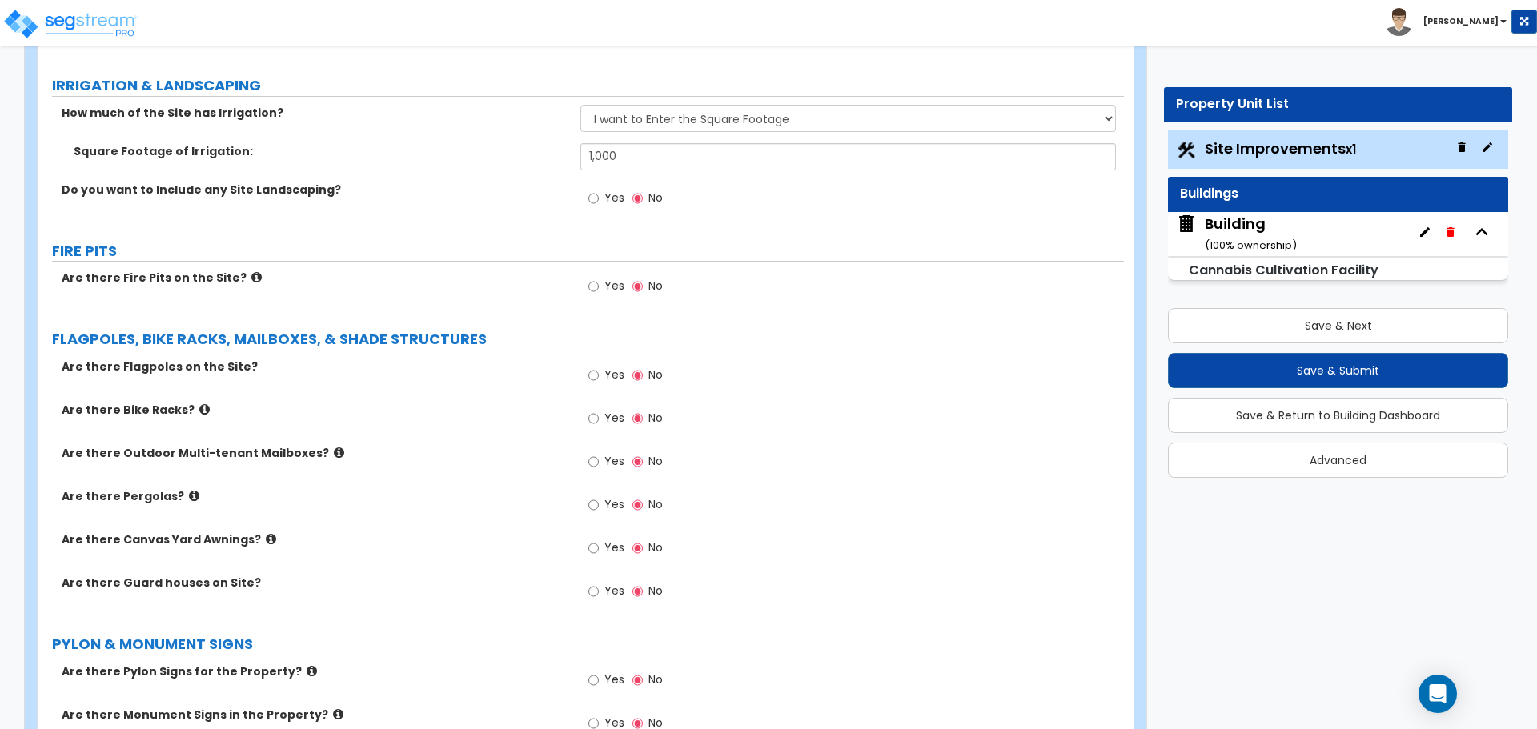
click at [601, 187] on label "Yes" at bounding box center [606, 200] width 36 height 27
click at [599, 190] on input "Yes" at bounding box center [593, 199] width 10 height 18
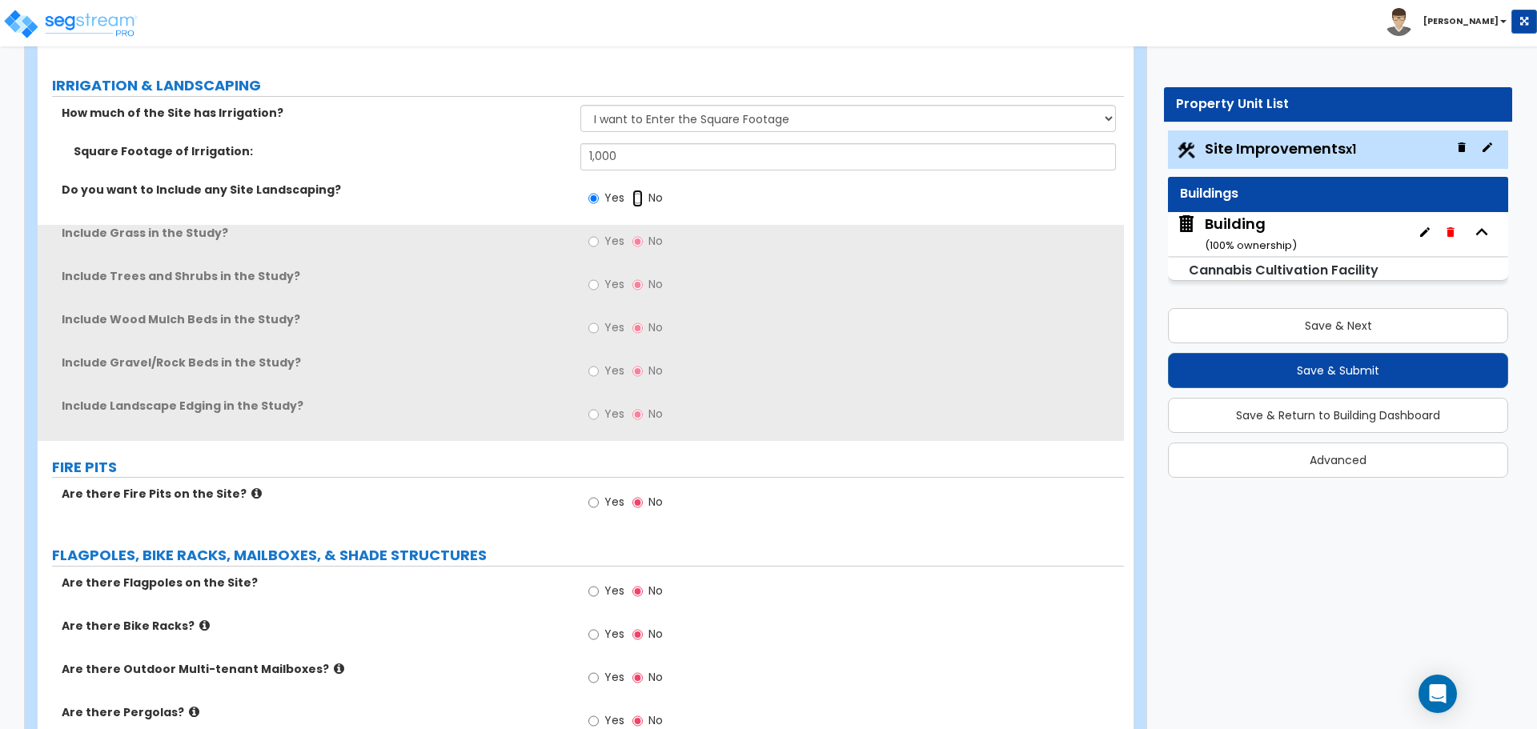
click at [640, 191] on input "No" at bounding box center [637, 199] width 10 height 18
radio input "false"
radio input "true"
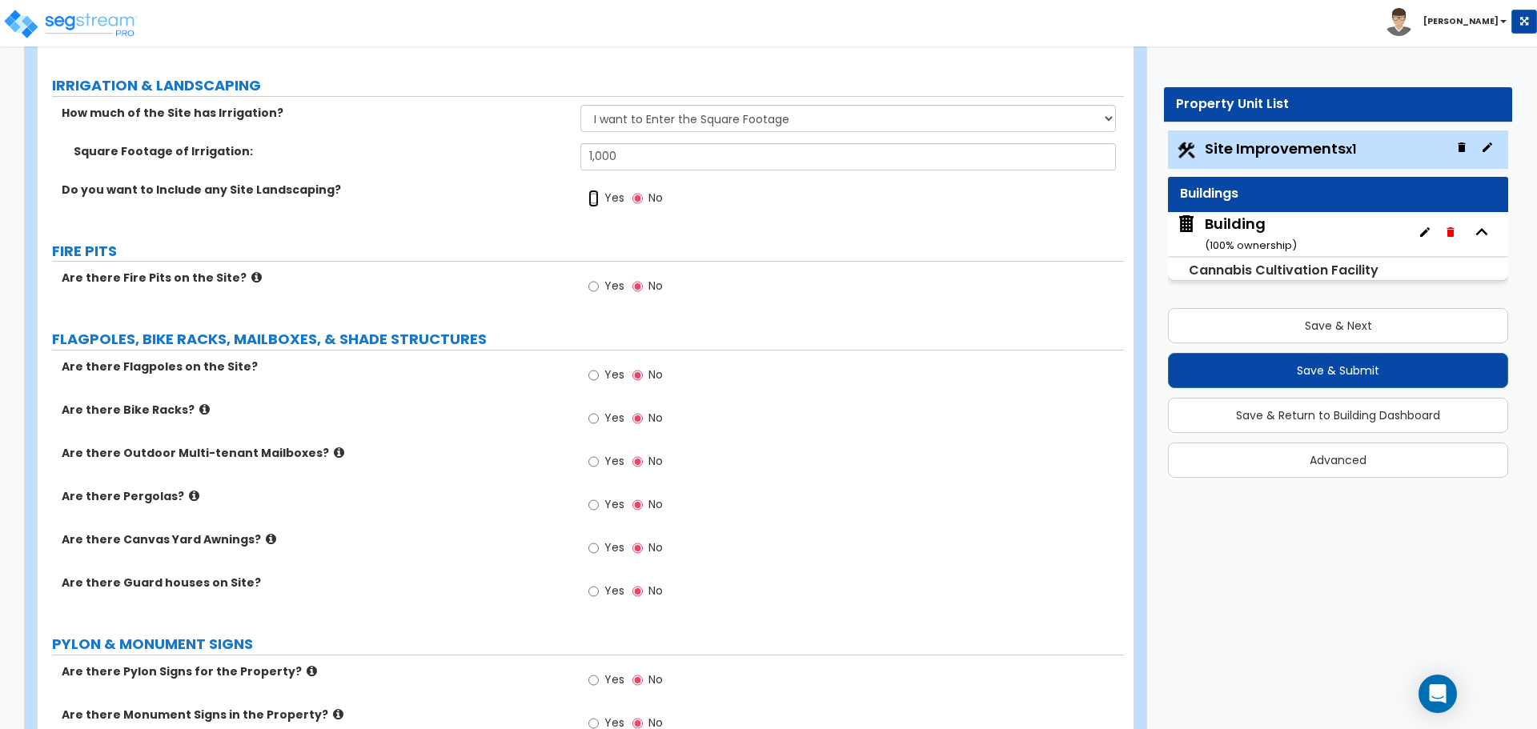
click at [589, 190] on input "Yes" at bounding box center [593, 199] width 10 height 18
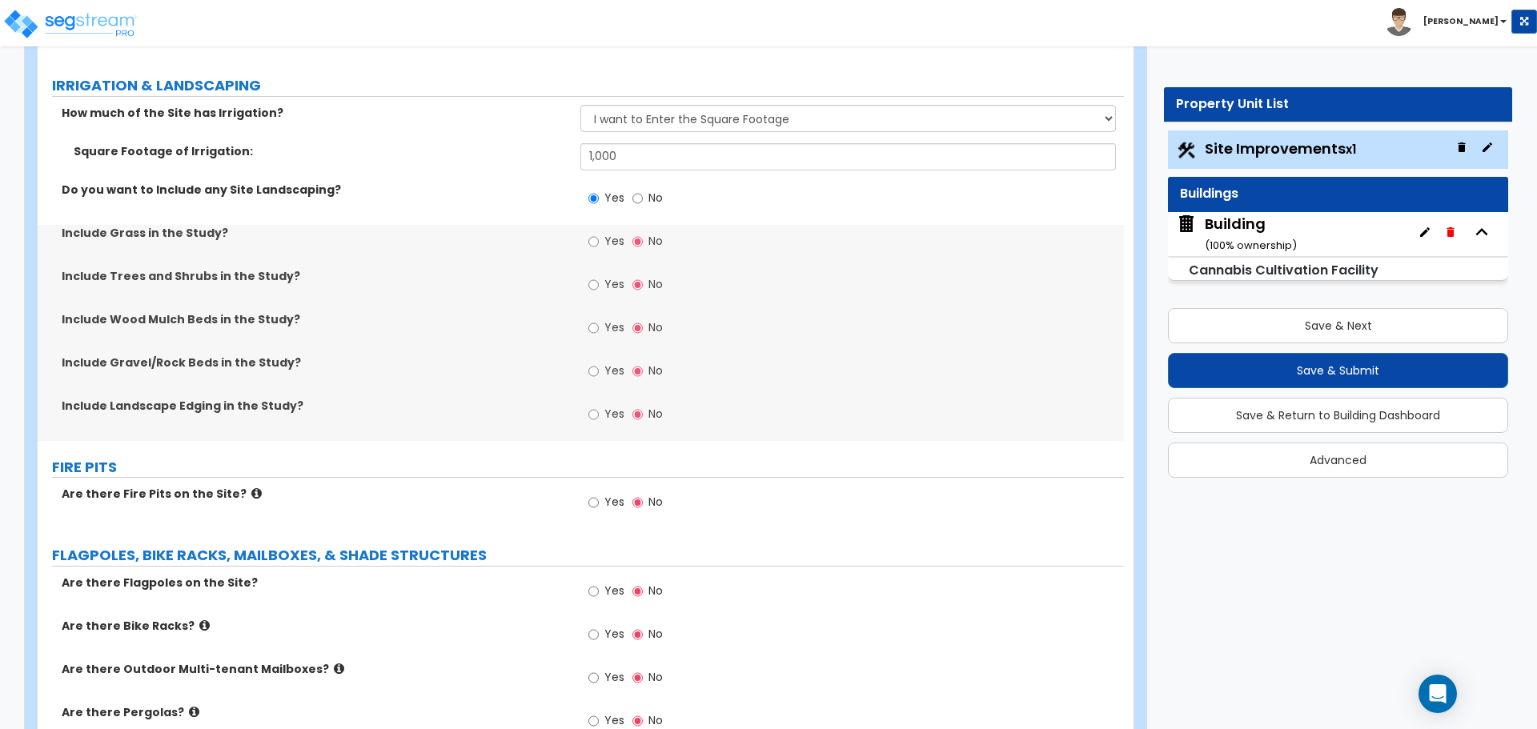
click at [648, 196] on span "No" at bounding box center [655, 198] width 14 height 16
click at [643, 196] on input "No" at bounding box center [637, 199] width 10 height 18
radio input "false"
radio input "true"
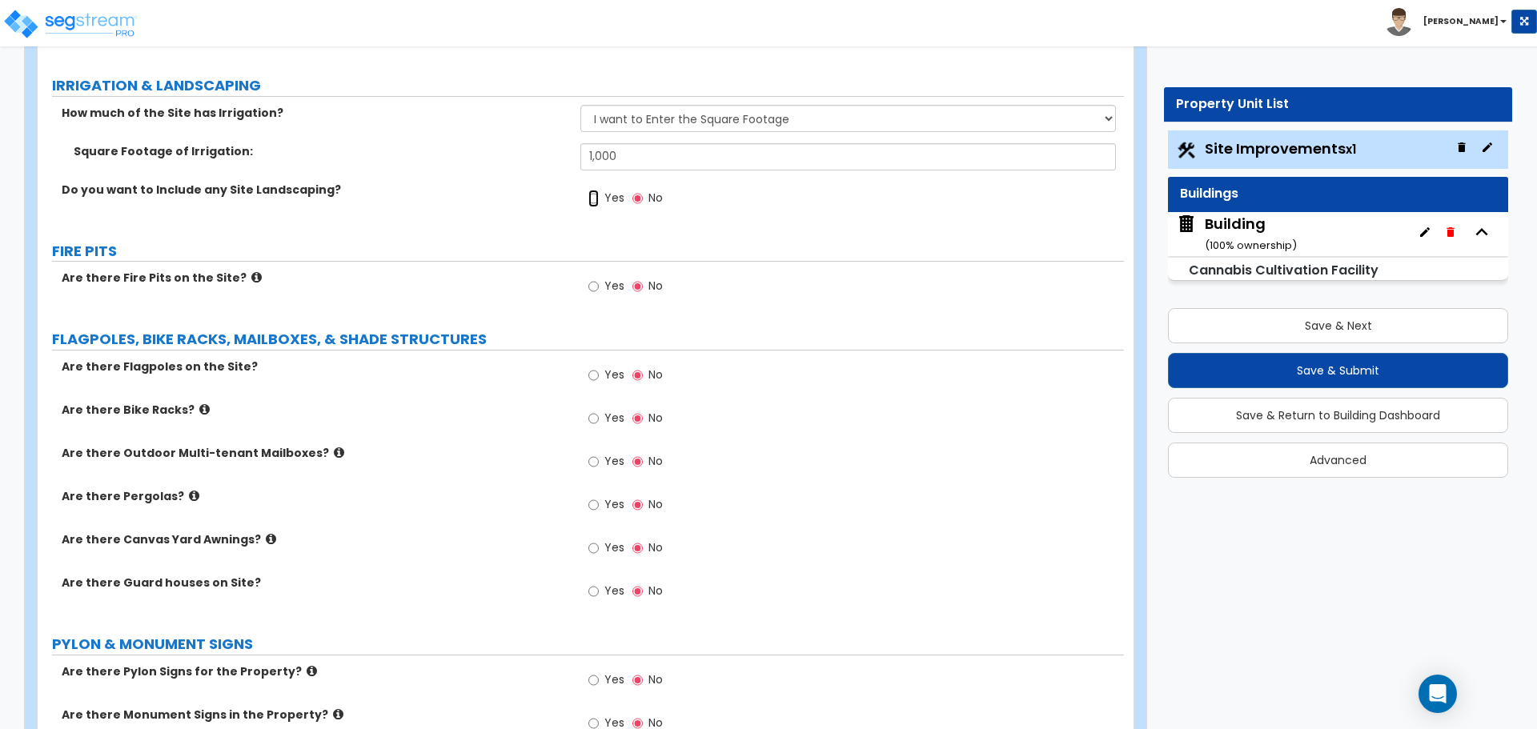
click at [599, 191] on input "Yes" at bounding box center [593, 199] width 10 height 18
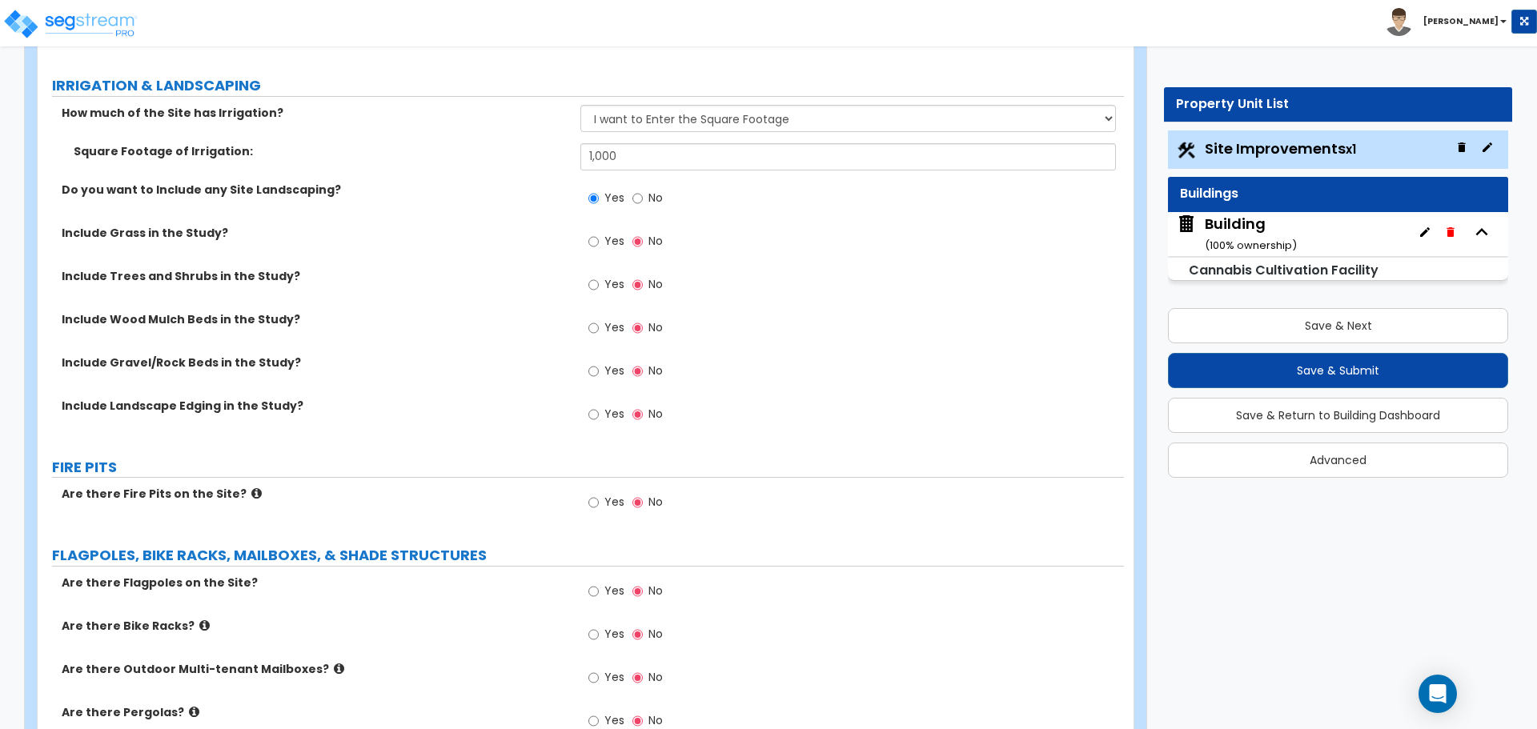
click at [660, 191] on span "No" at bounding box center [655, 198] width 14 height 16
click at [643, 191] on input "No" at bounding box center [637, 199] width 10 height 18
radio input "false"
radio input "true"
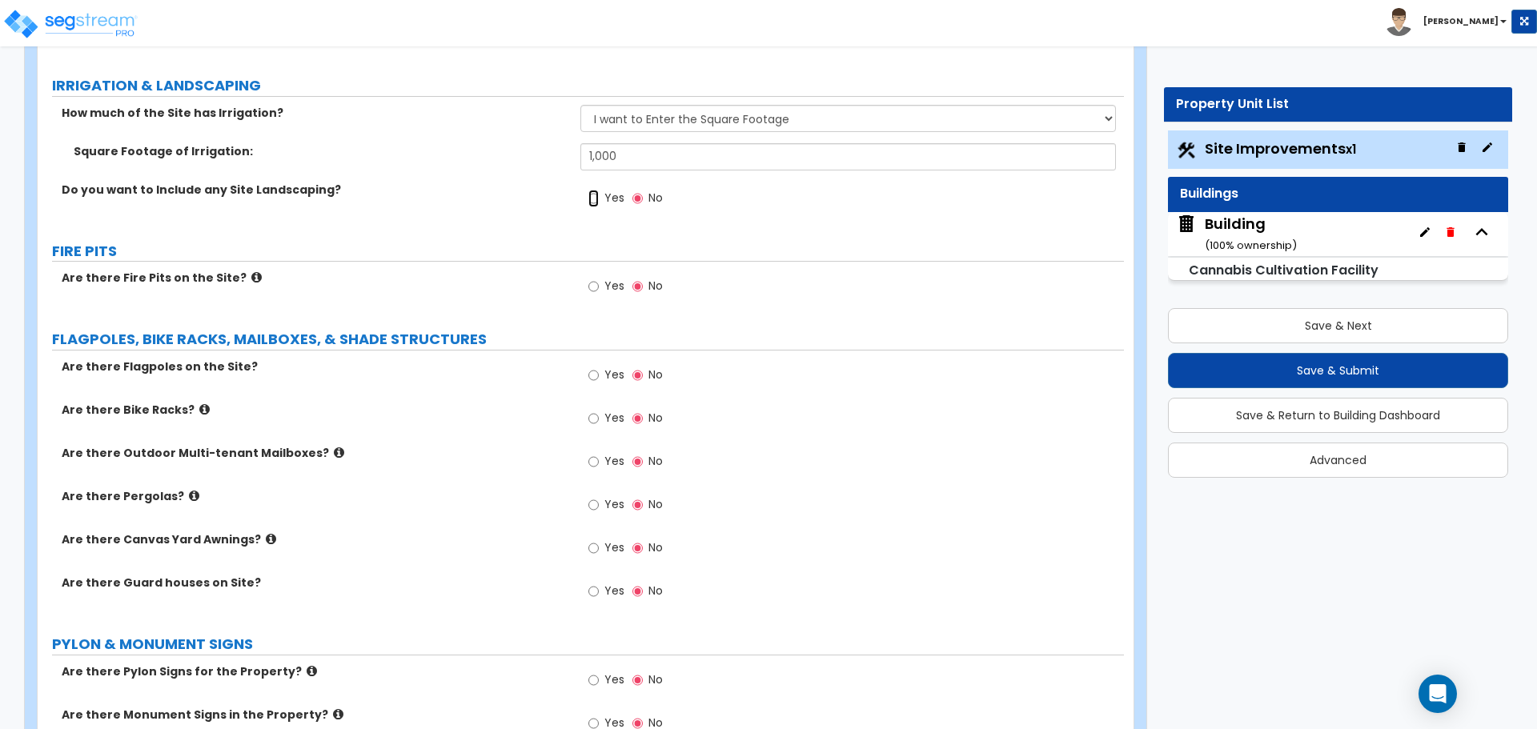
click at [588, 188] on div "Yes No" at bounding box center [625, 200] width 90 height 37
click at [614, 195] on span "Yes" at bounding box center [614, 198] width 20 height 16
click at [605, 190] on span "Yes" at bounding box center [614, 198] width 20 height 16
click at [599, 190] on input "Yes" at bounding box center [593, 199] width 10 height 18
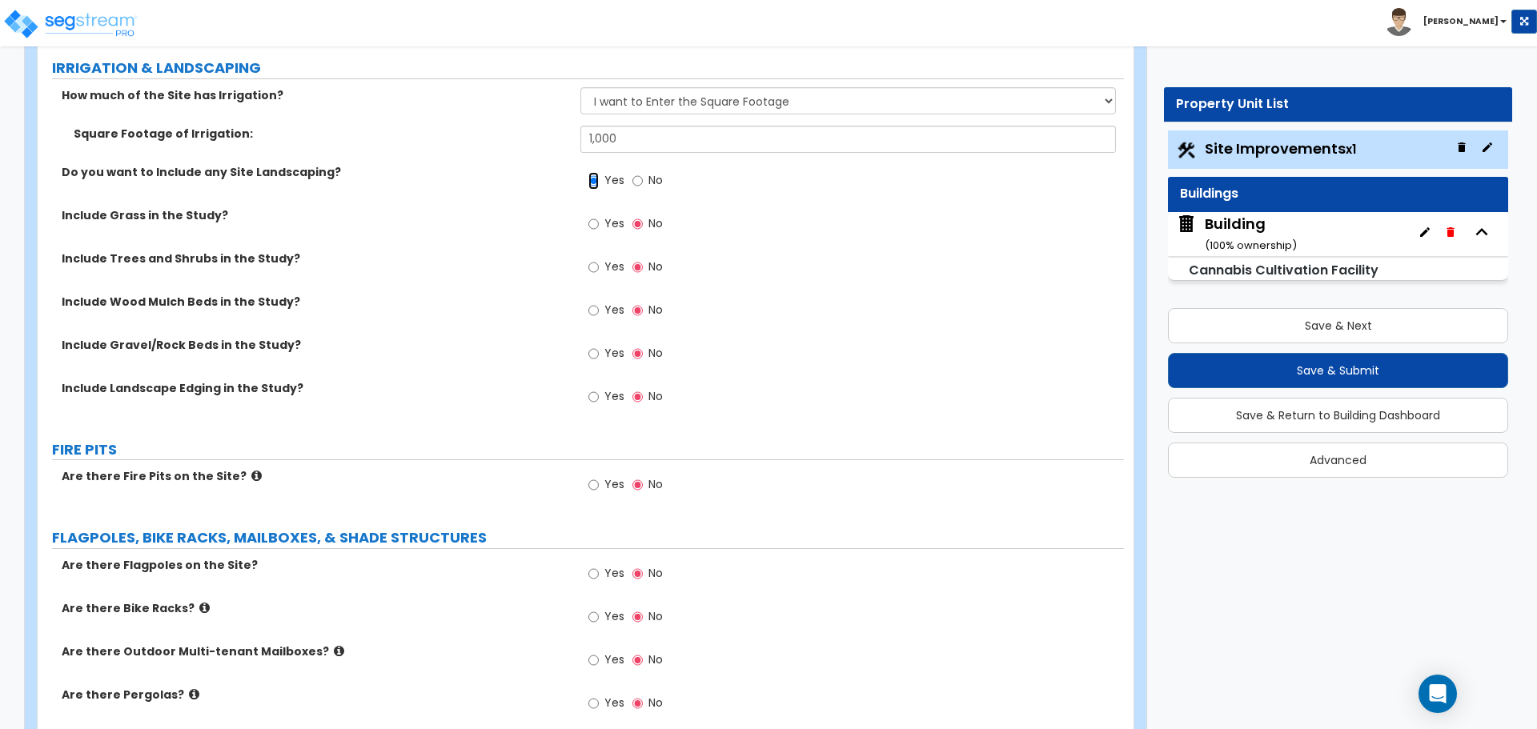
scroll to position [4781, 0]
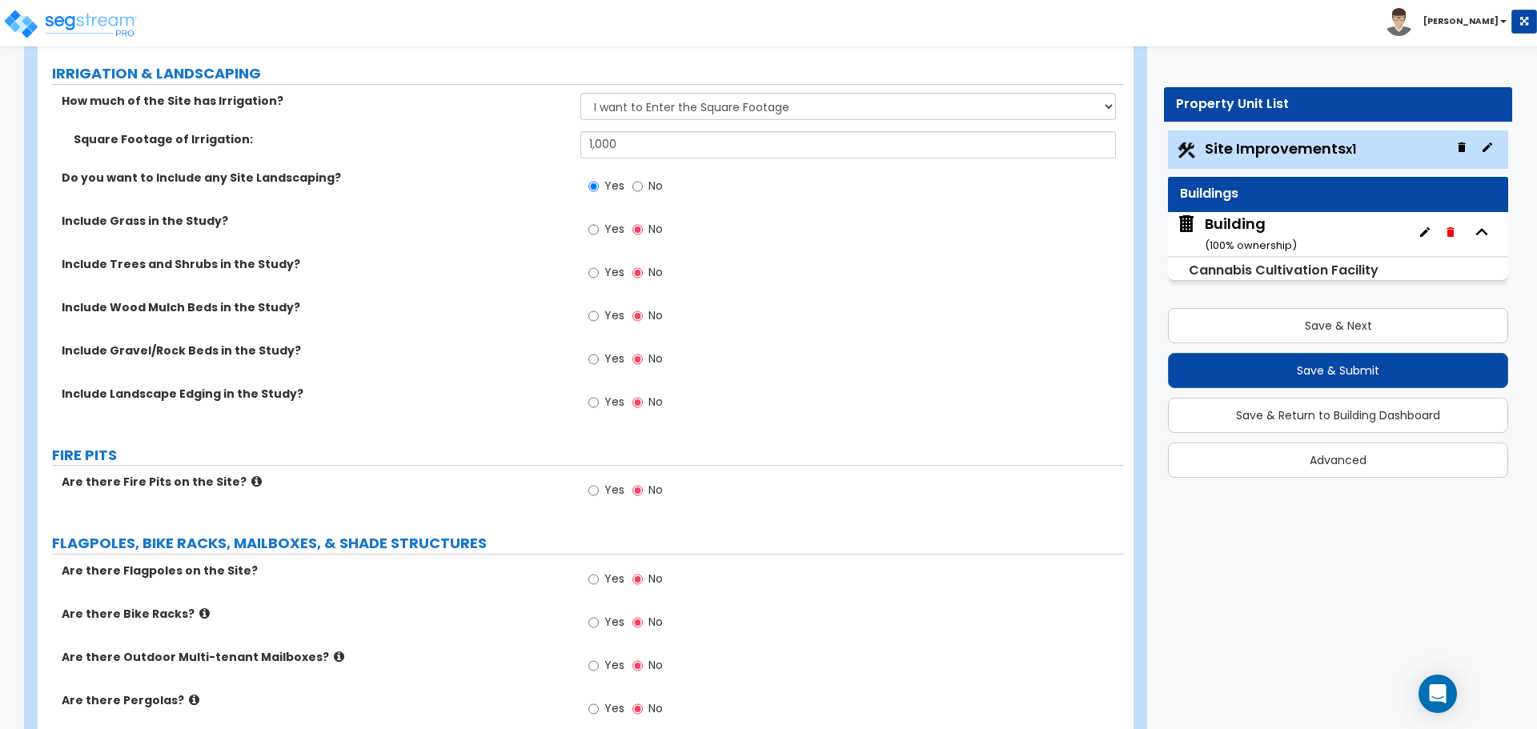
click at [648, 187] on span "No" at bounding box center [655, 186] width 14 height 16
click at [643, 187] on input "No" at bounding box center [637, 187] width 10 height 18
radio input "false"
radio input "true"
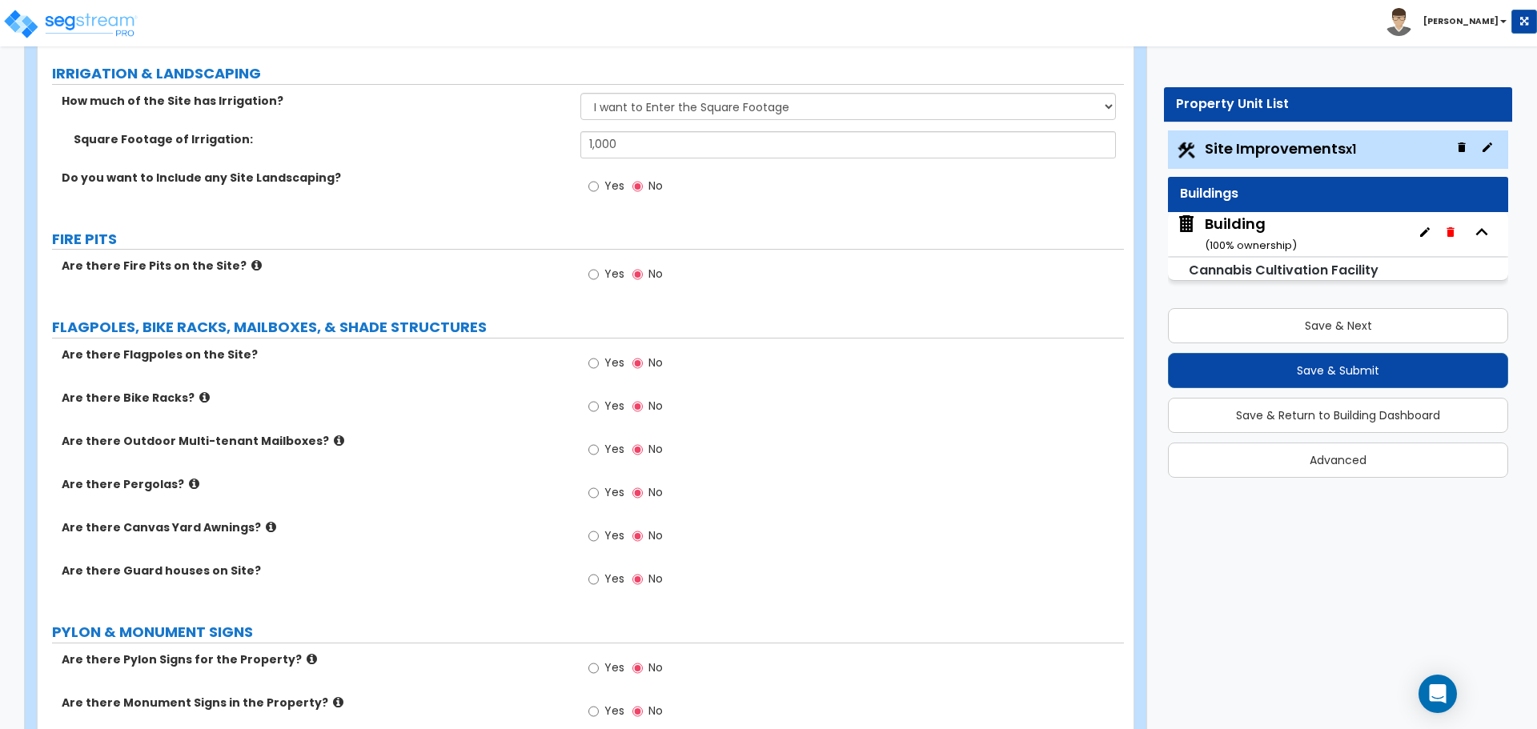
click at [623, 185] on span "Yes" at bounding box center [614, 186] width 20 height 16
click at [599, 185] on input "Yes" at bounding box center [593, 187] width 10 height 18
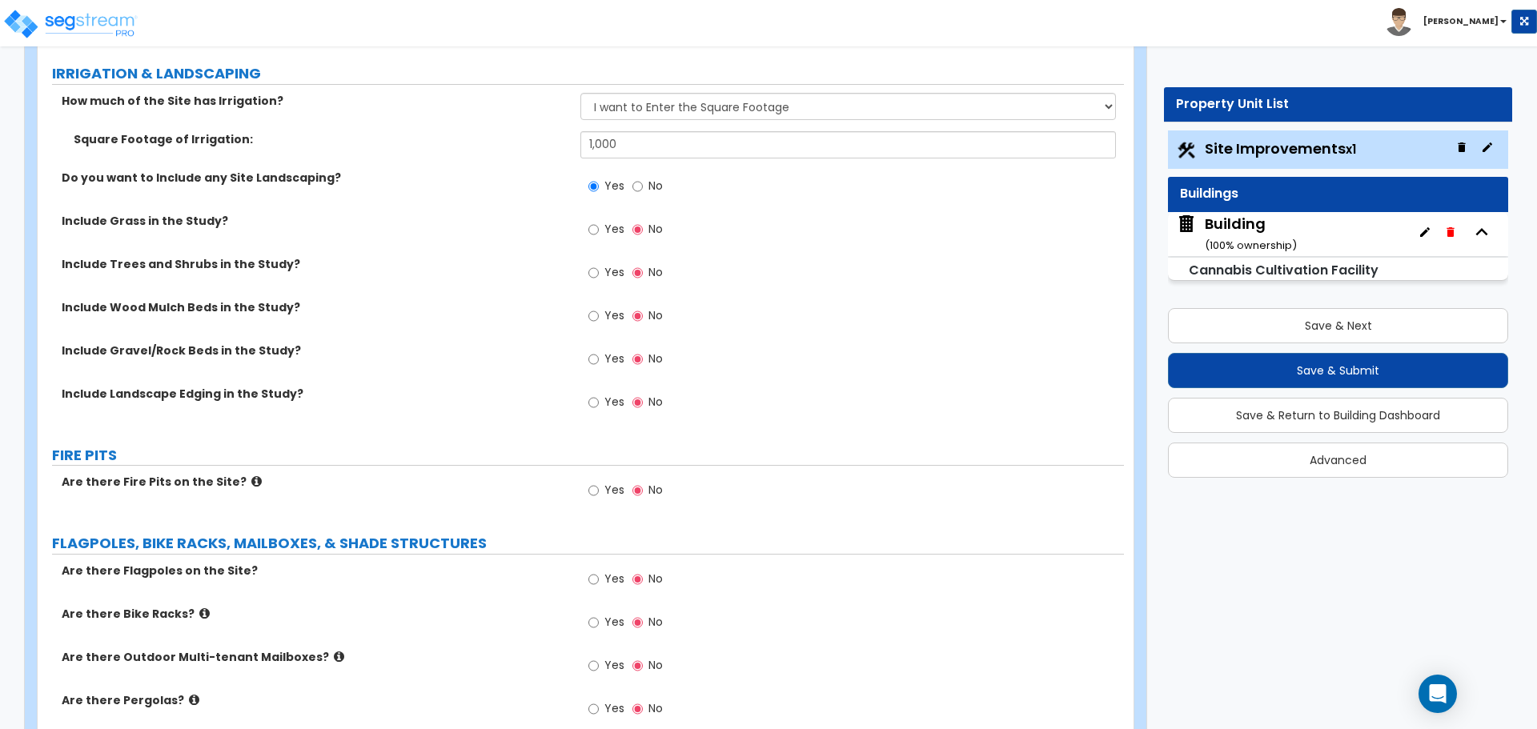
click at [654, 180] on span "No" at bounding box center [655, 186] width 14 height 16
click at [643, 180] on input "No" at bounding box center [637, 187] width 10 height 18
radio input "false"
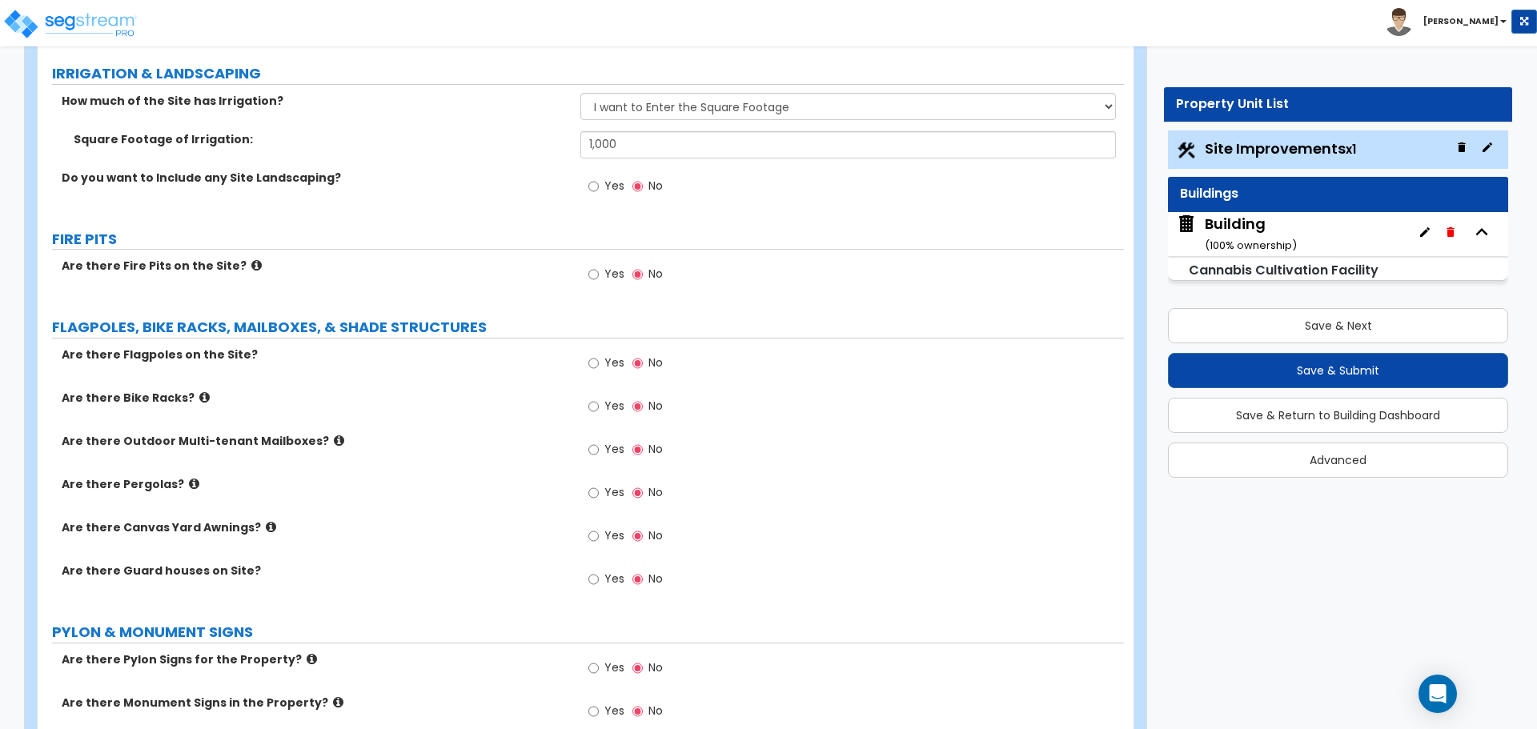
click at [608, 182] on span "Yes" at bounding box center [614, 186] width 20 height 16
click at [599, 182] on input "Yes" at bounding box center [593, 187] width 10 height 18
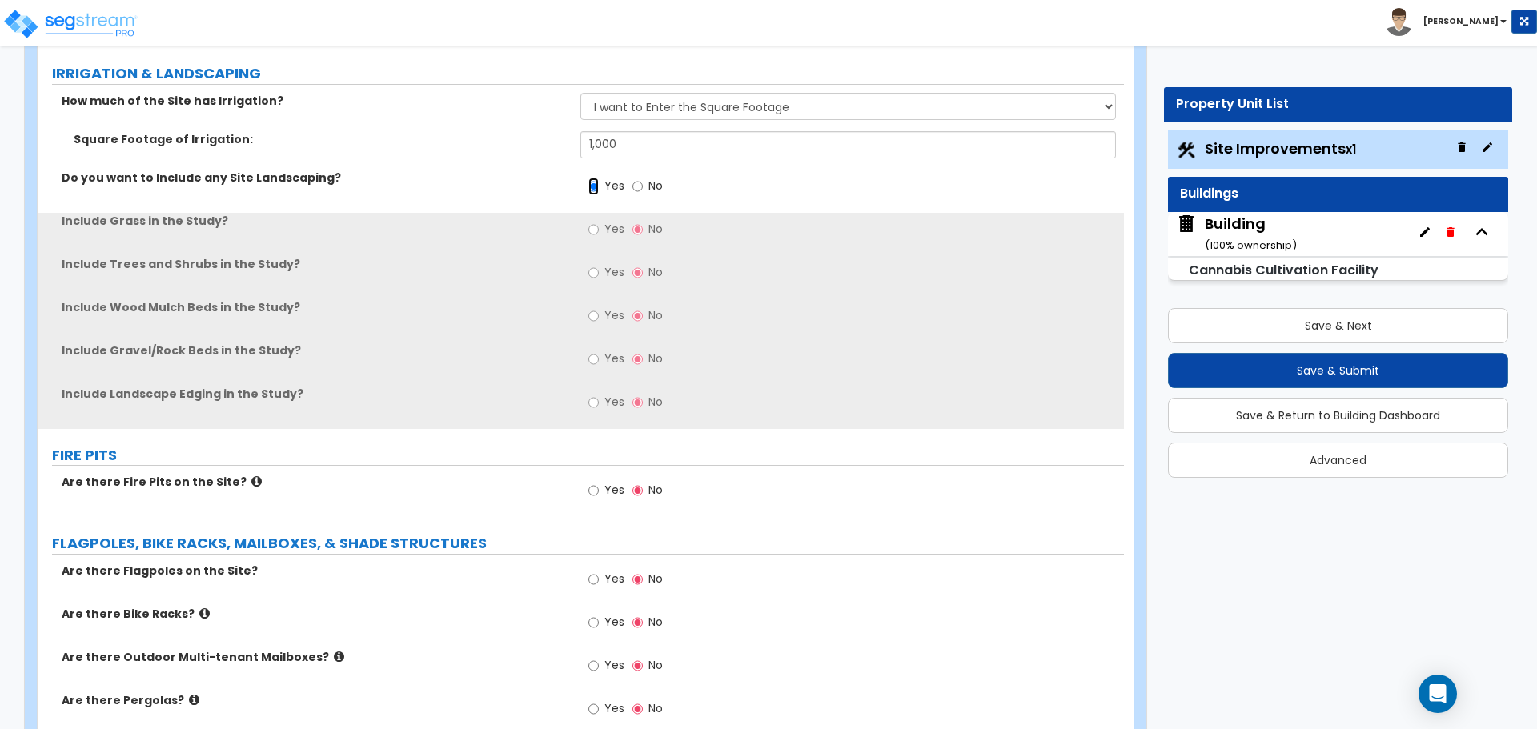
scroll to position [4803, 0]
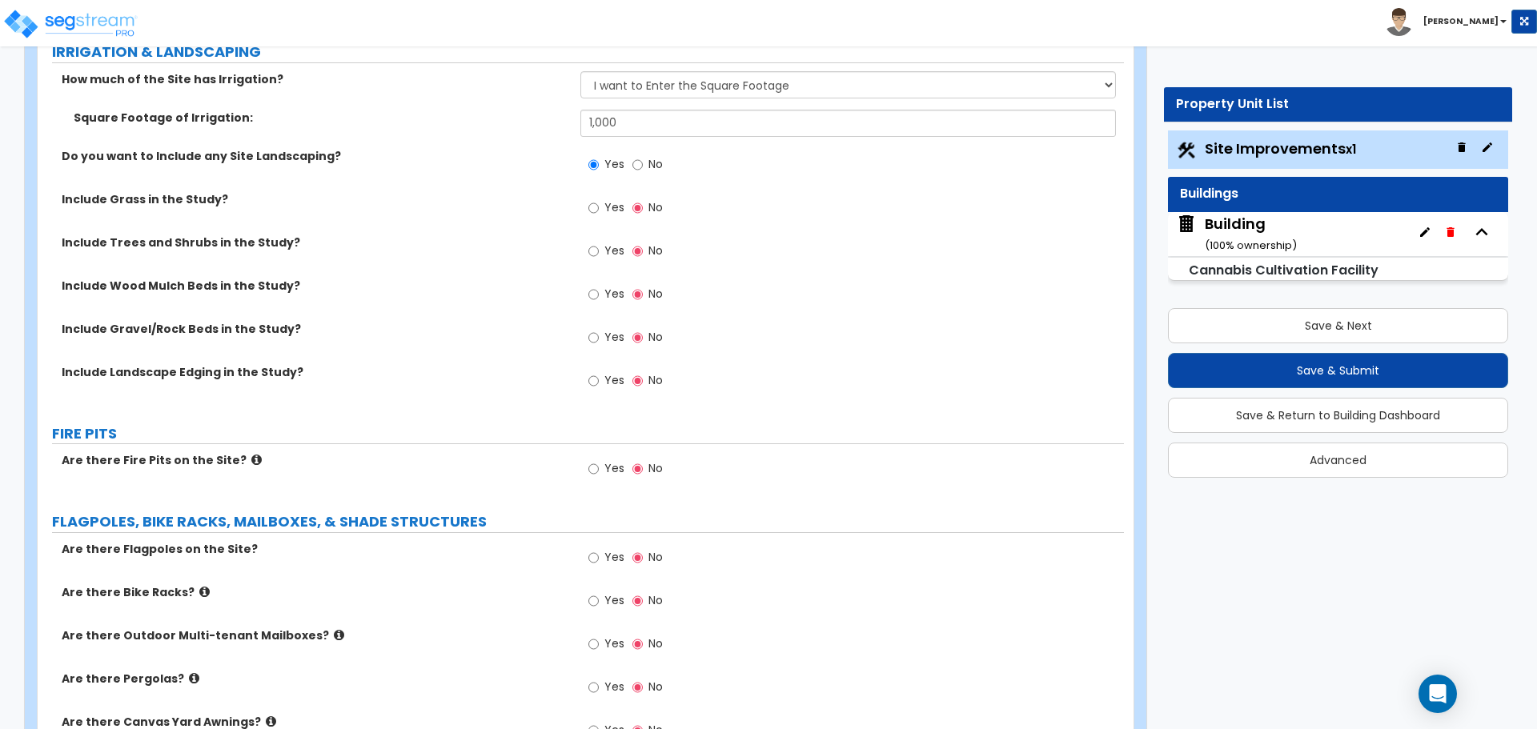
click at [617, 200] on span "Yes" at bounding box center [614, 207] width 20 height 16
click at [599, 200] on input "Yes" at bounding box center [593, 208] width 10 height 18
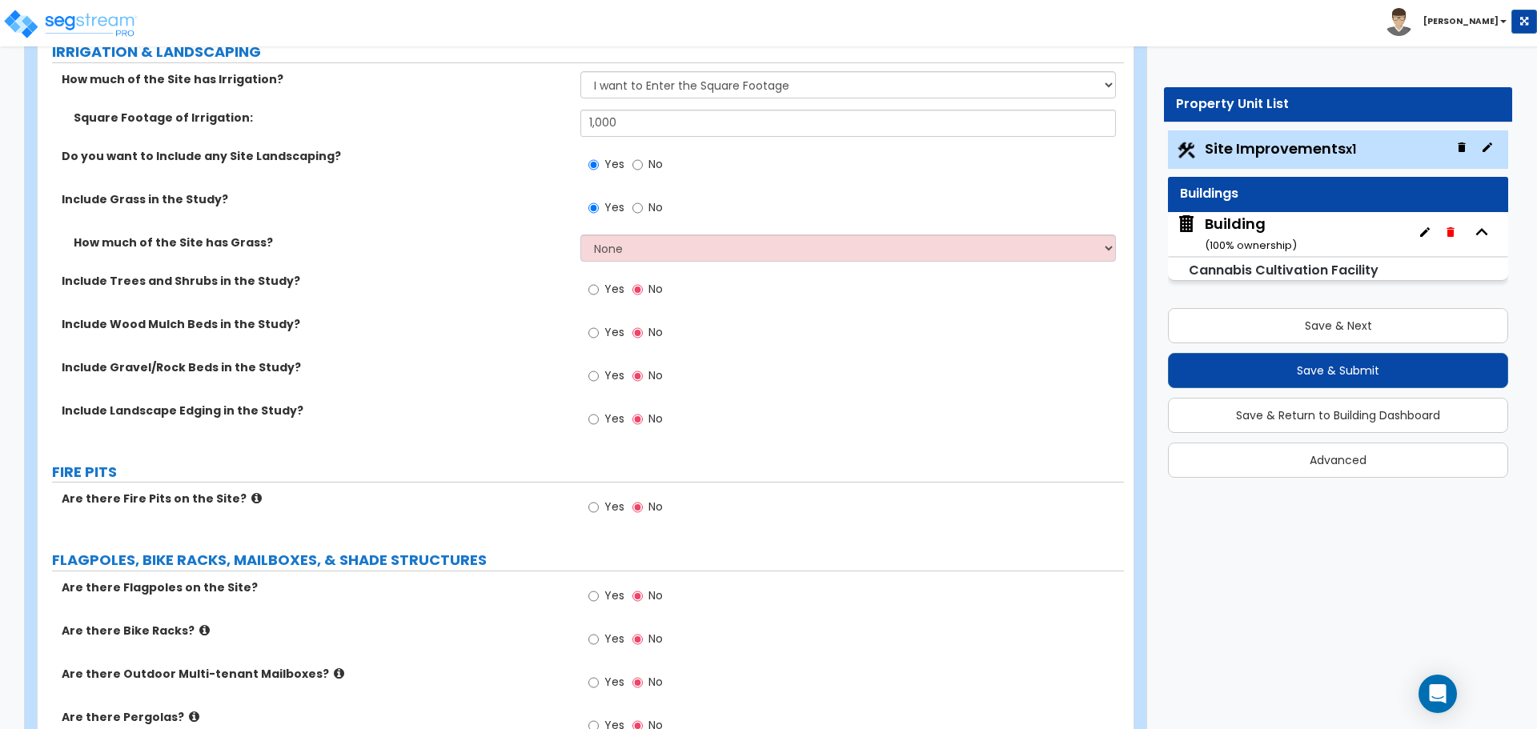
click at [613, 278] on label "Yes" at bounding box center [606, 291] width 36 height 27
click at [599, 281] on input "Yes" at bounding box center [593, 290] width 10 height 18
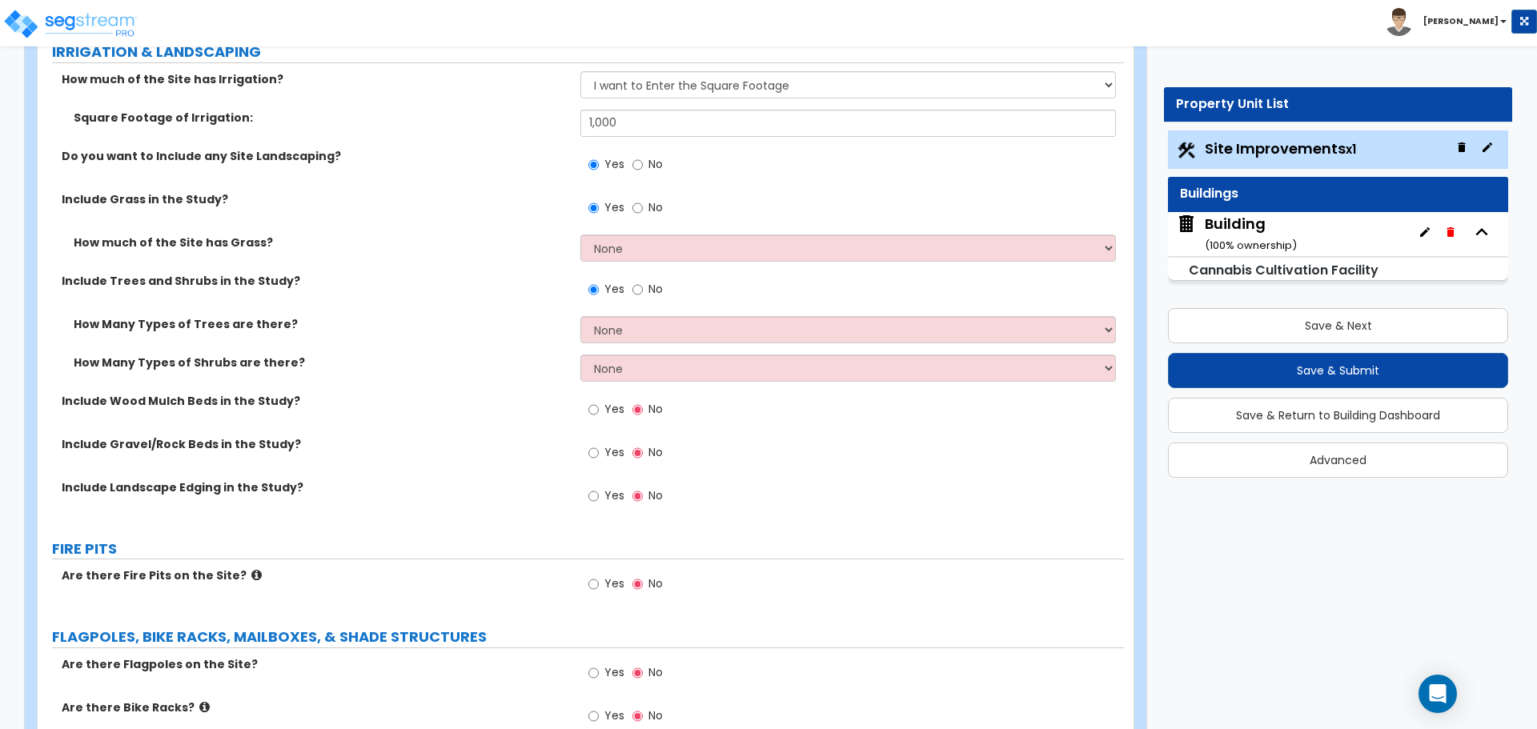
click at [610, 401] on span "Yes" at bounding box center [614, 409] width 20 height 16
click at [599, 401] on input "Yes" at bounding box center [593, 410] width 10 height 18
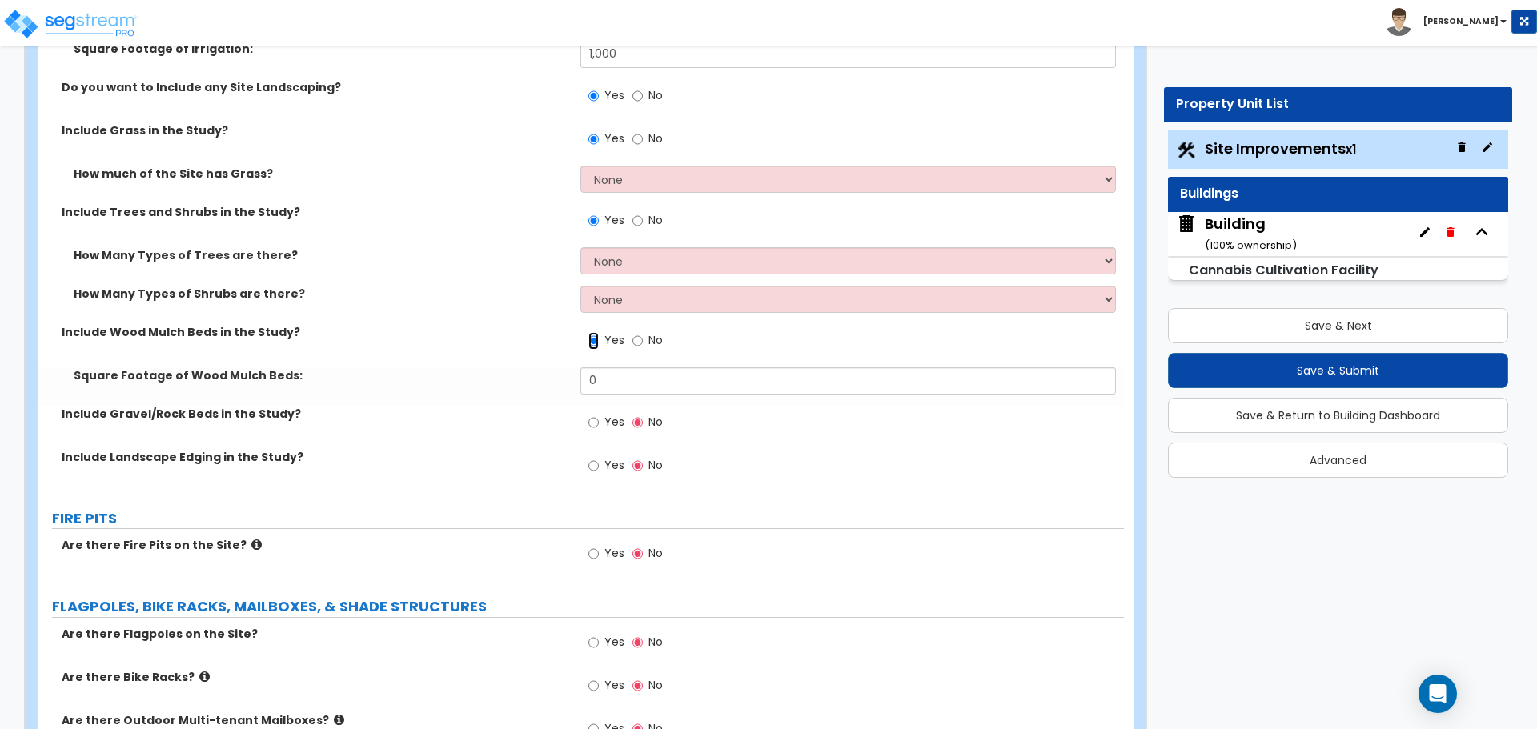
scroll to position [4876, 0]
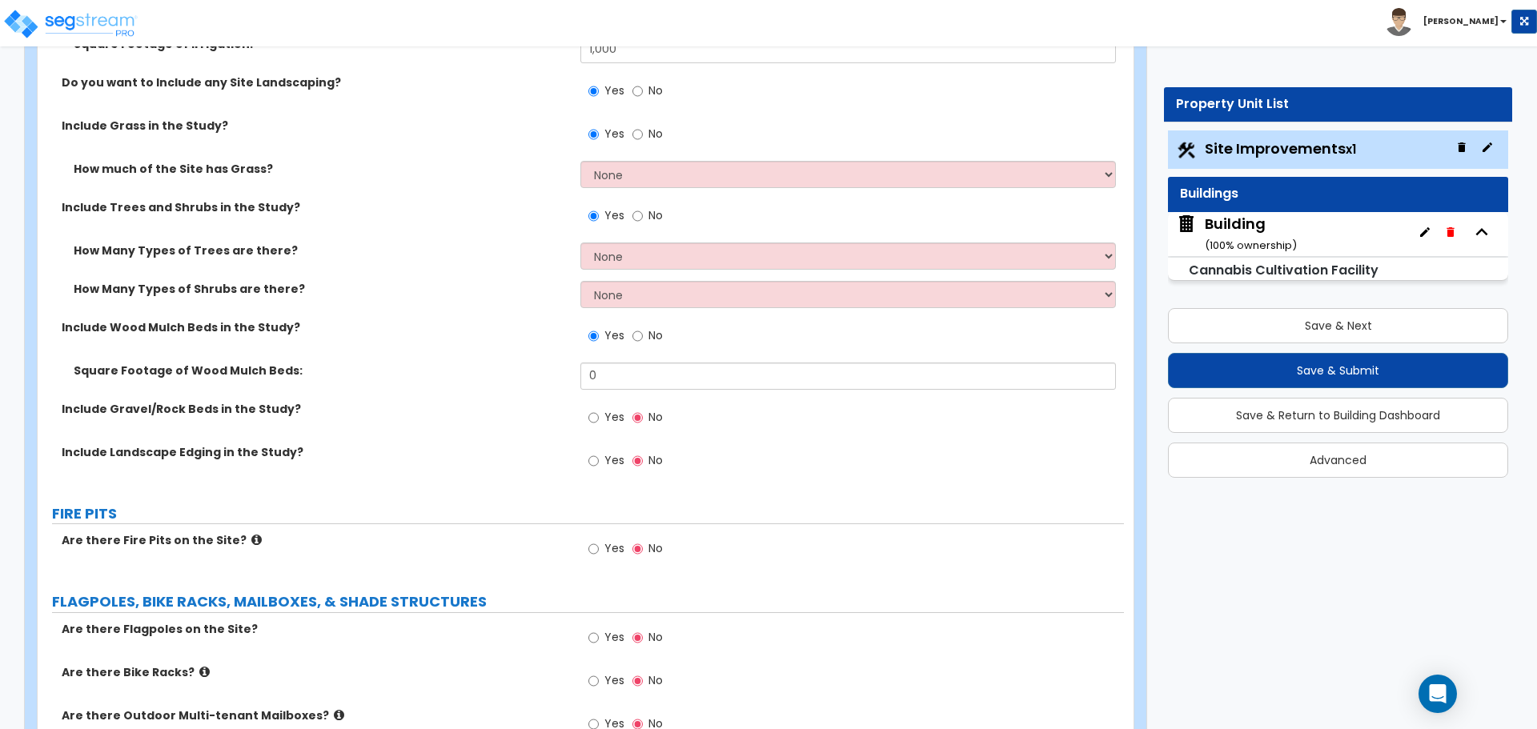
click at [612, 412] on span "Yes" at bounding box center [614, 417] width 20 height 16
click at [599, 412] on input "Yes" at bounding box center [593, 418] width 10 height 18
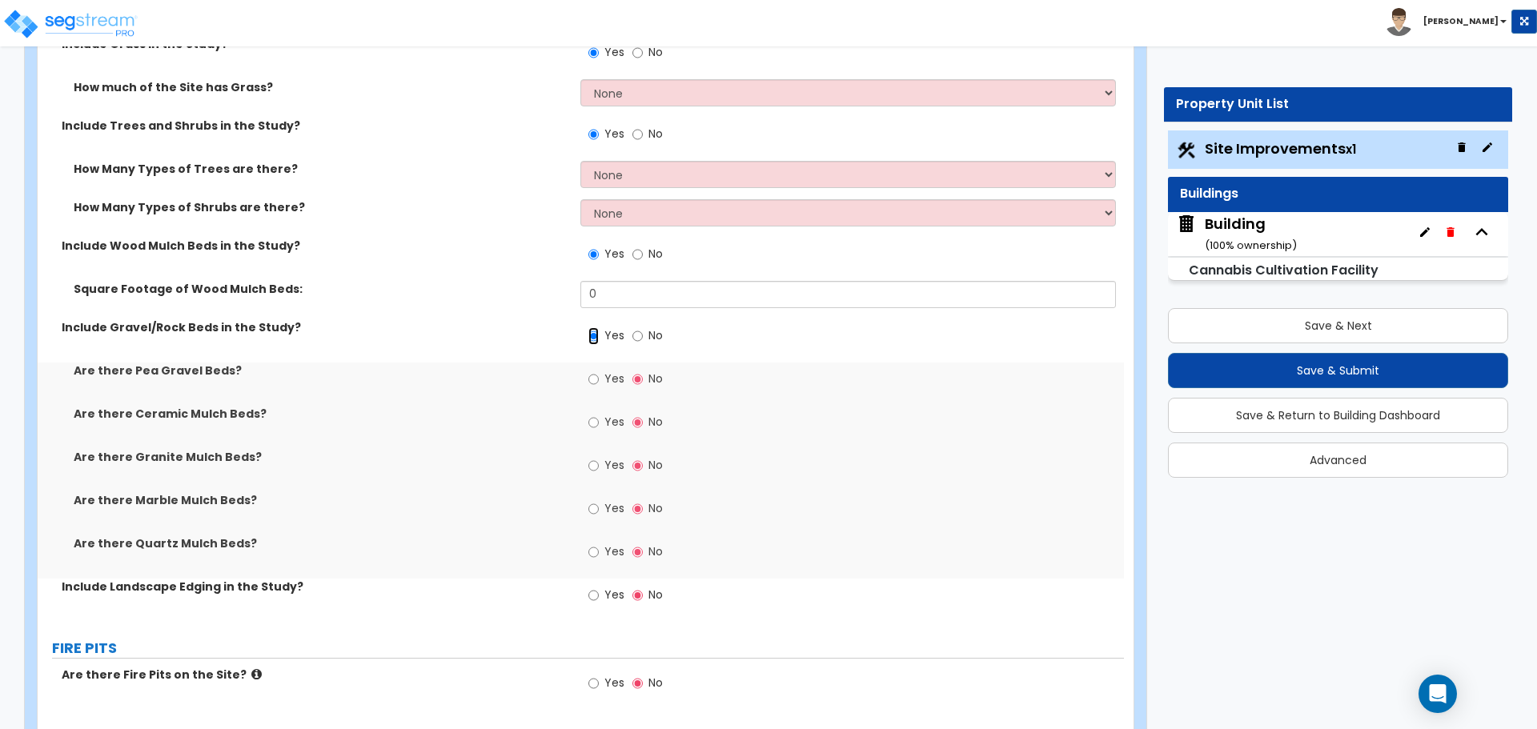
scroll to position [4984, 0]
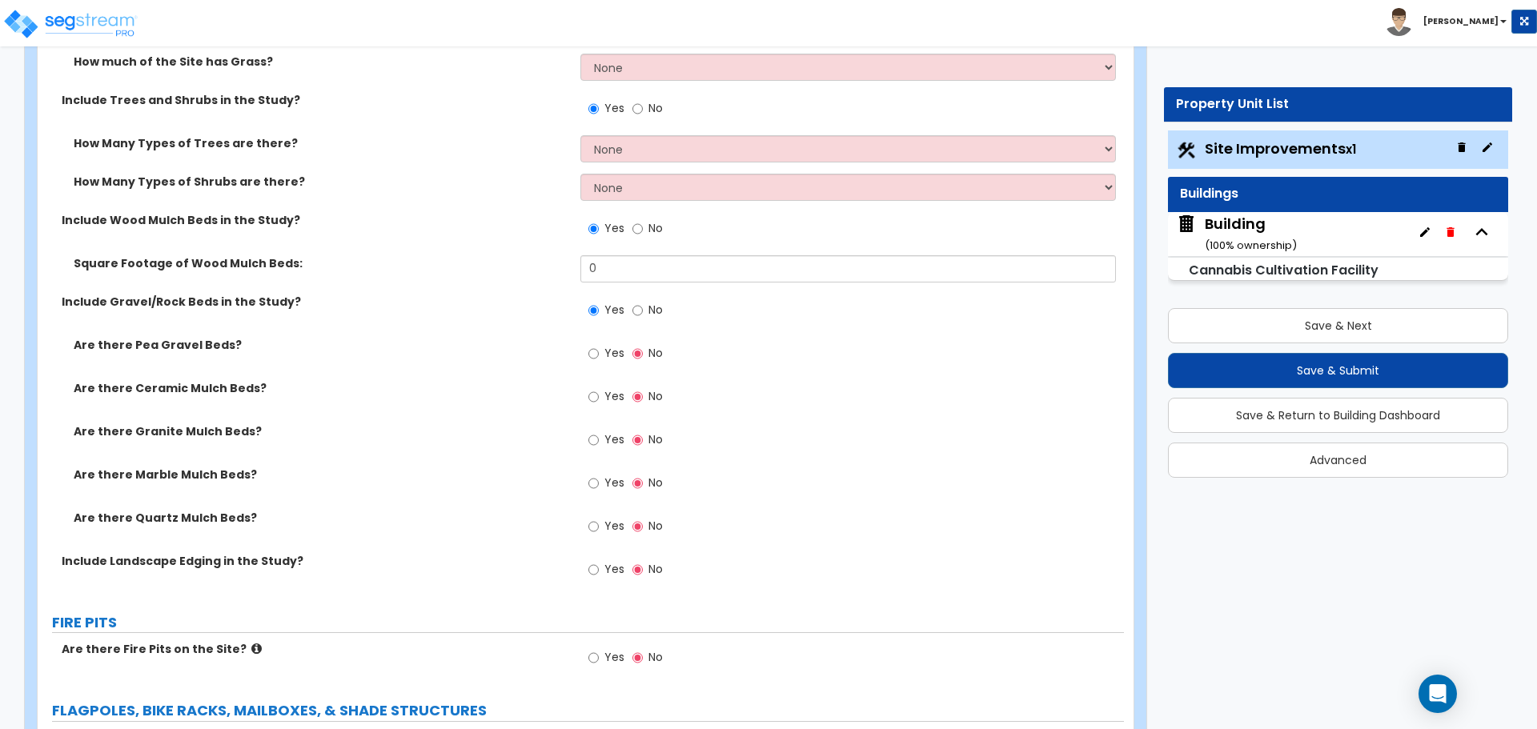
click at [621, 571] on span "Yes" at bounding box center [614, 569] width 20 height 16
click at [599, 571] on input "Yes" at bounding box center [593, 570] width 10 height 18
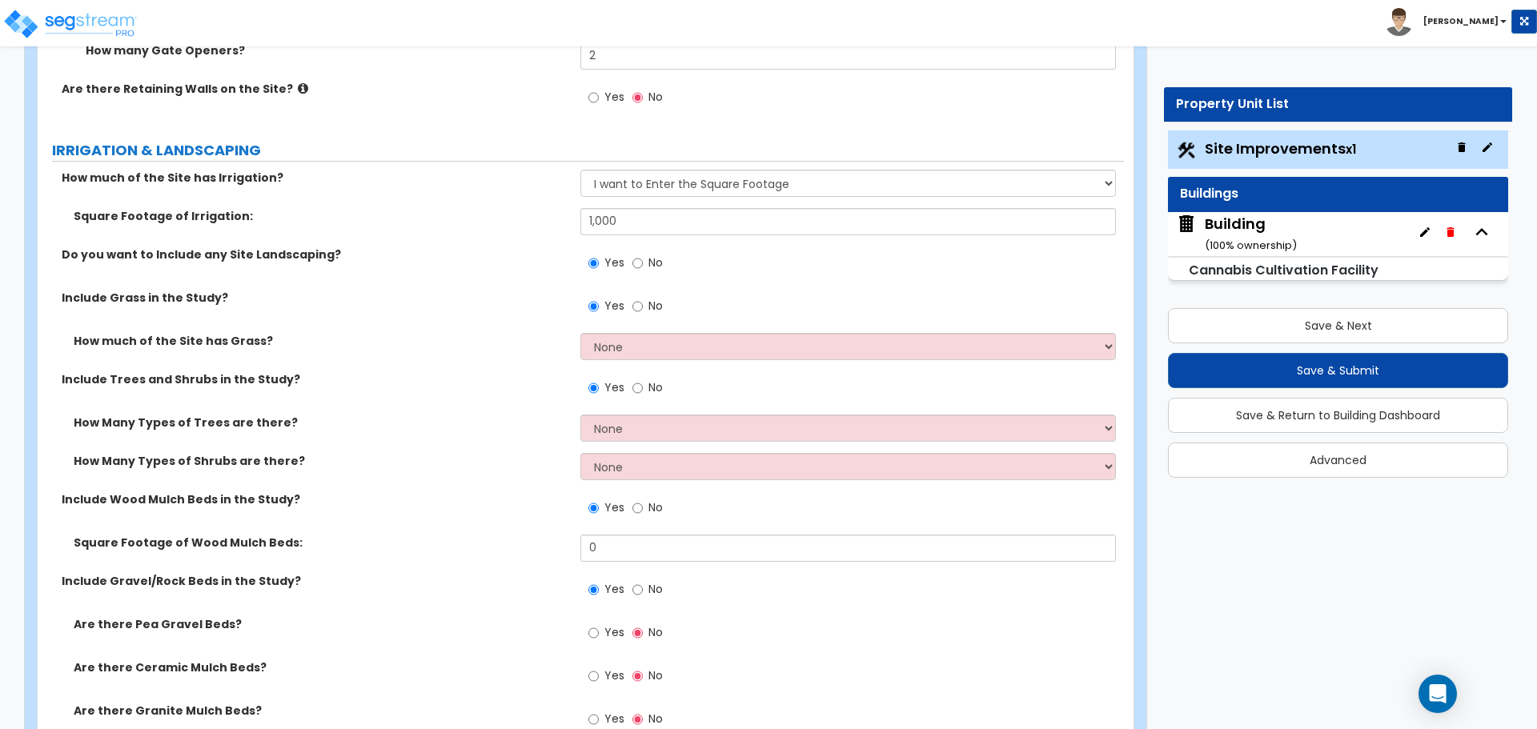
scroll to position [4695, 0]
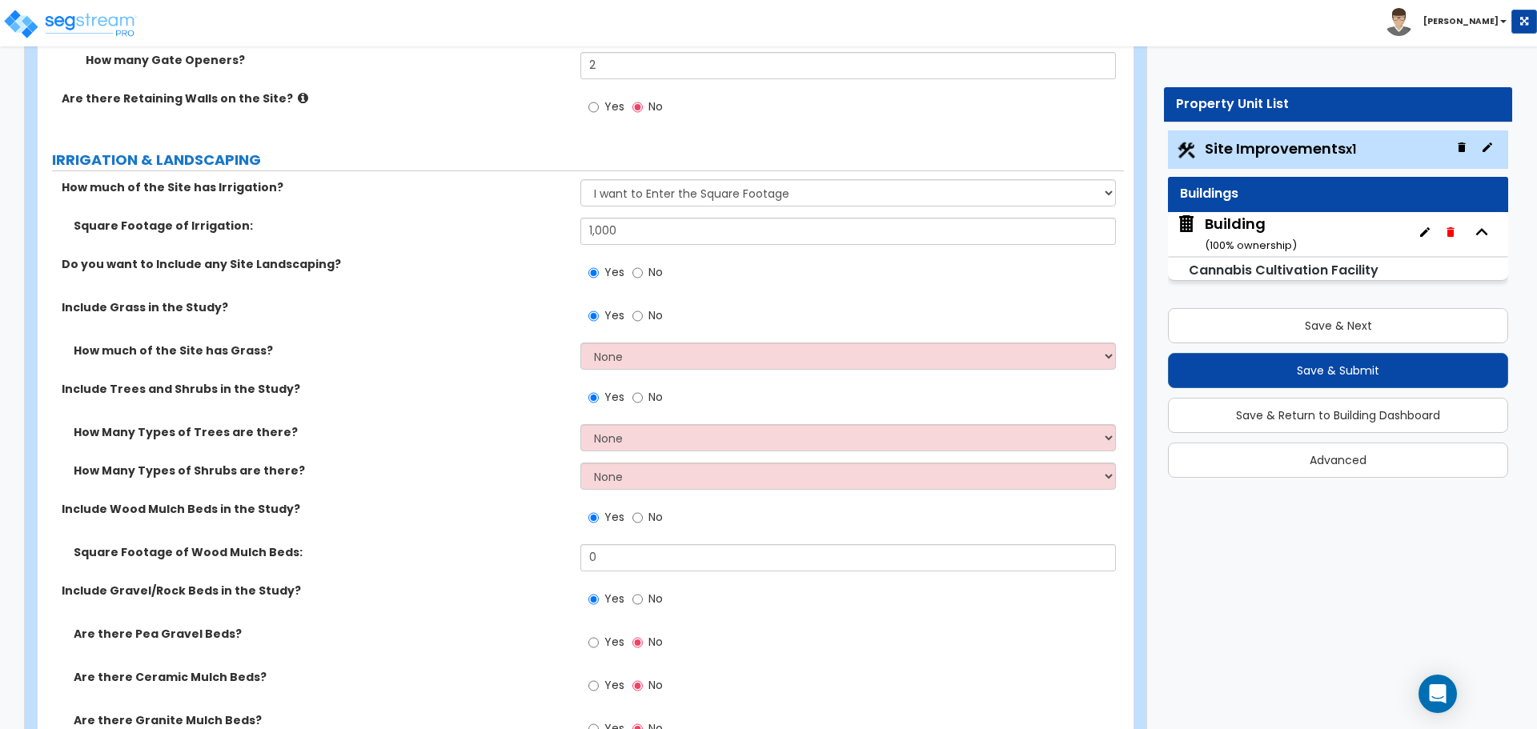
click at [645, 263] on label "No" at bounding box center [647, 274] width 30 height 27
click at [643, 264] on input "No" at bounding box center [637, 273] width 10 height 18
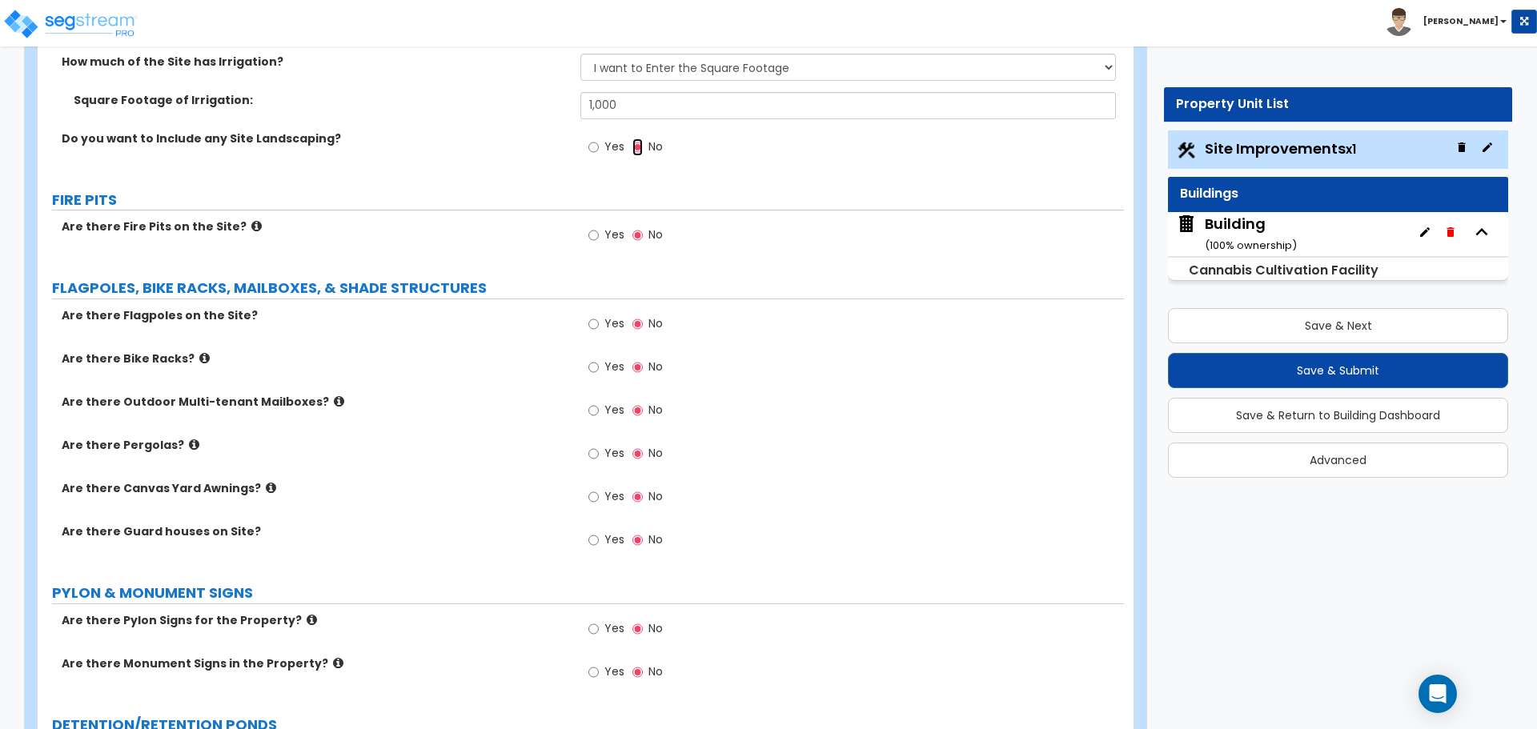
scroll to position [4830, 0]
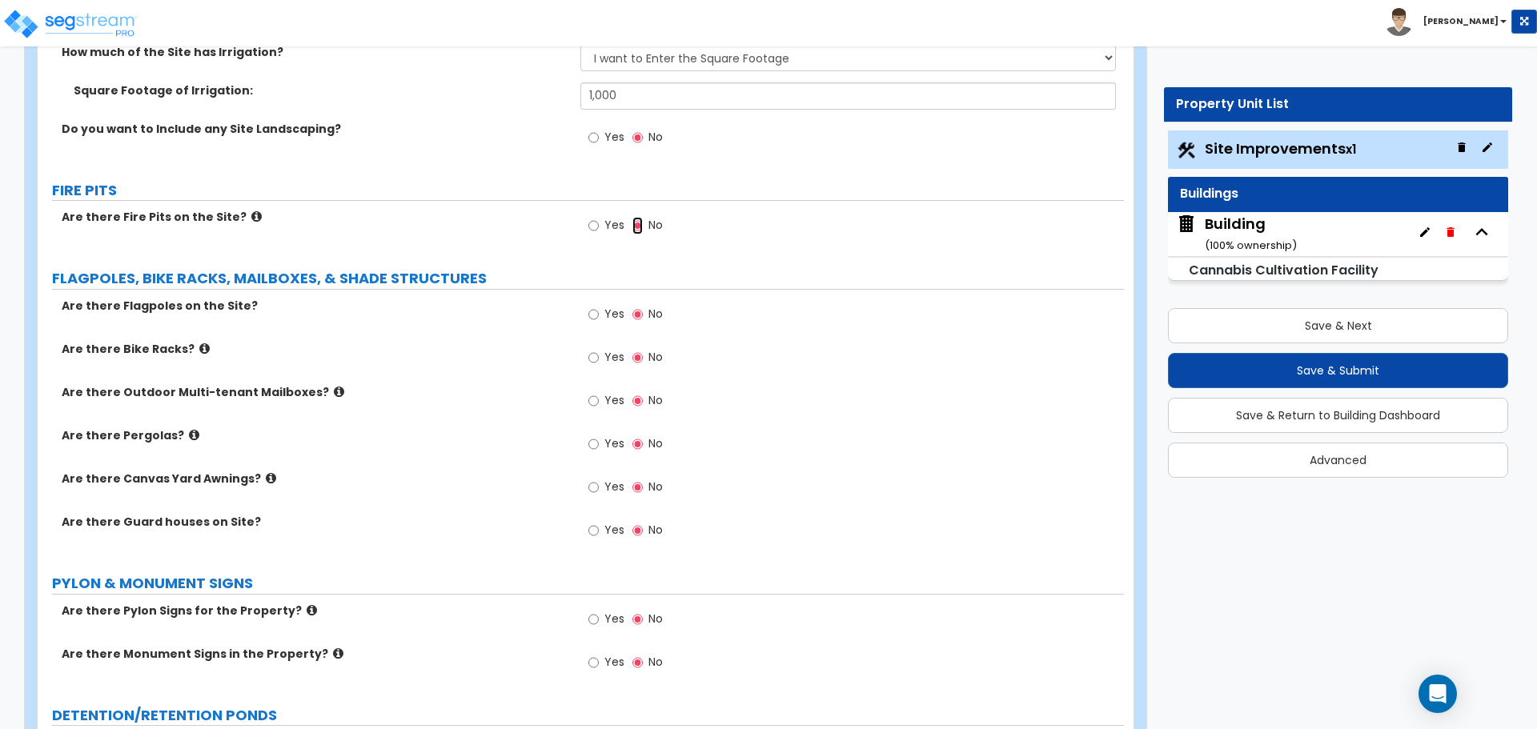
click at [632, 222] on input "No" at bounding box center [637, 226] width 10 height 18
click at [625, 222] on div "Yes No" at bounding box center [625, 227] width 90 height 37
click at [607, 219] on span "Yes" at bounding box center [614, 225] width 20 height 16
click at [599, 219] on input "Yes" at bounding box center [593, 226] width 10 height 18
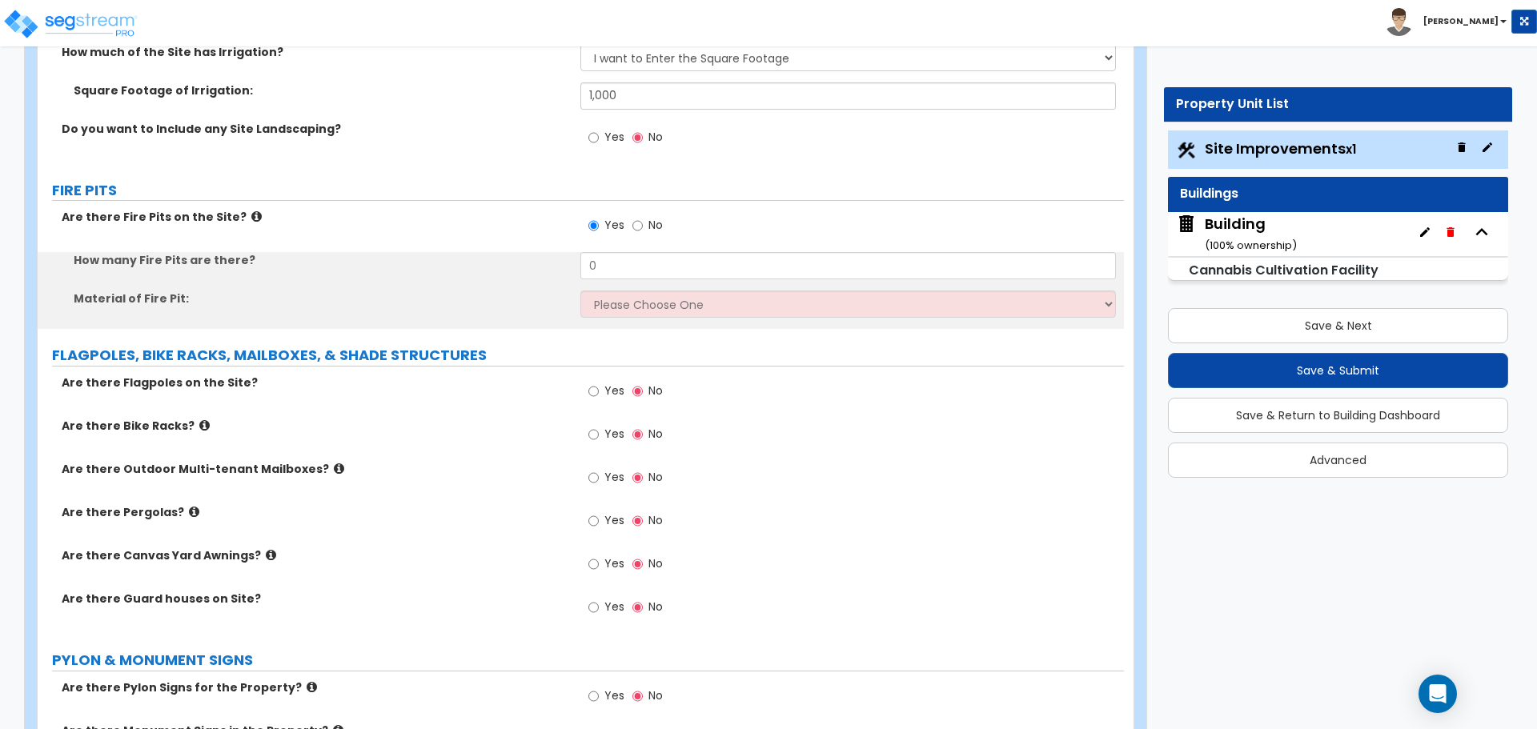
click at [251, 211] on icon at bounding box center [256, 217] width 10 height 12
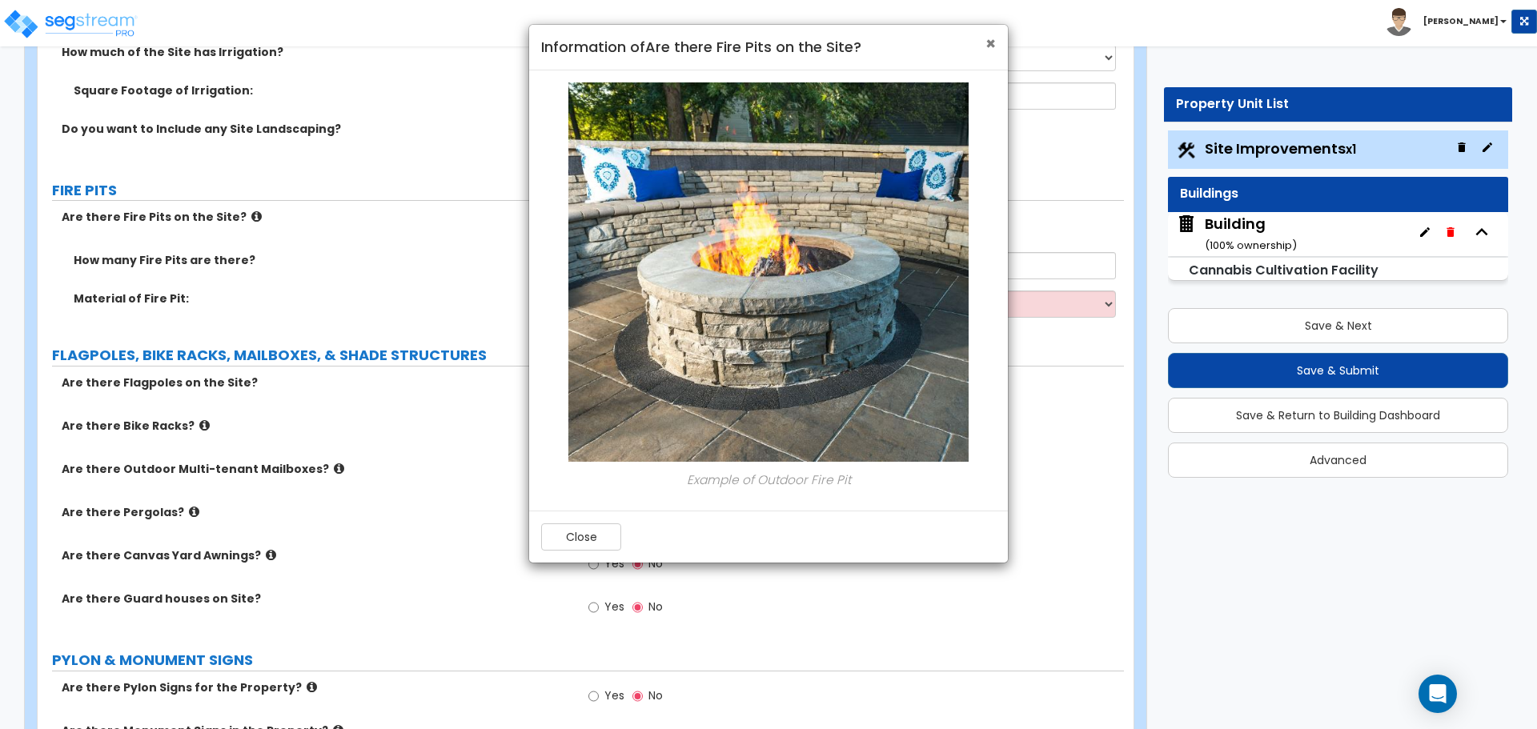
click at [993, 45] on span "×" at bounding box center [990, 43] width 10 height 23
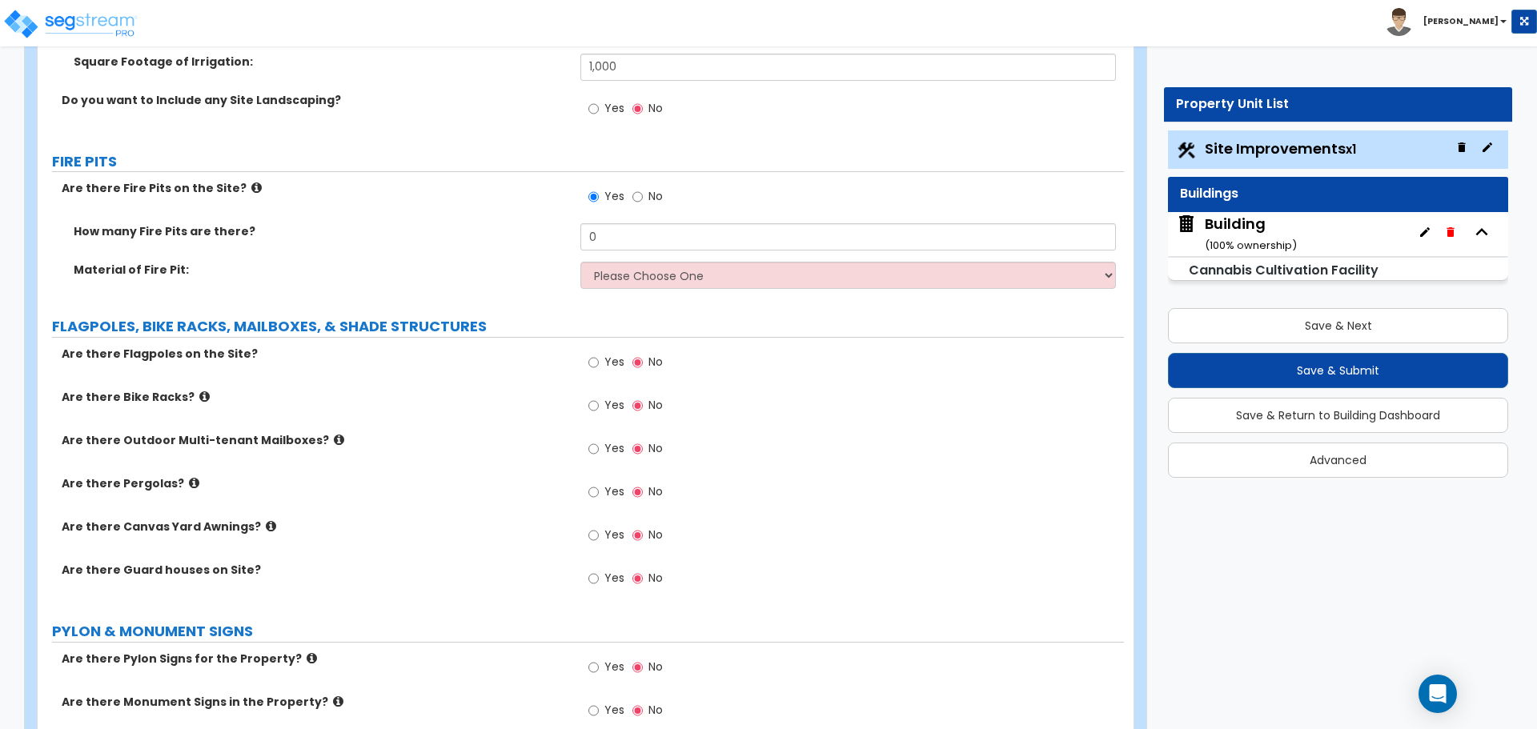
scroll to position [4861, 0]
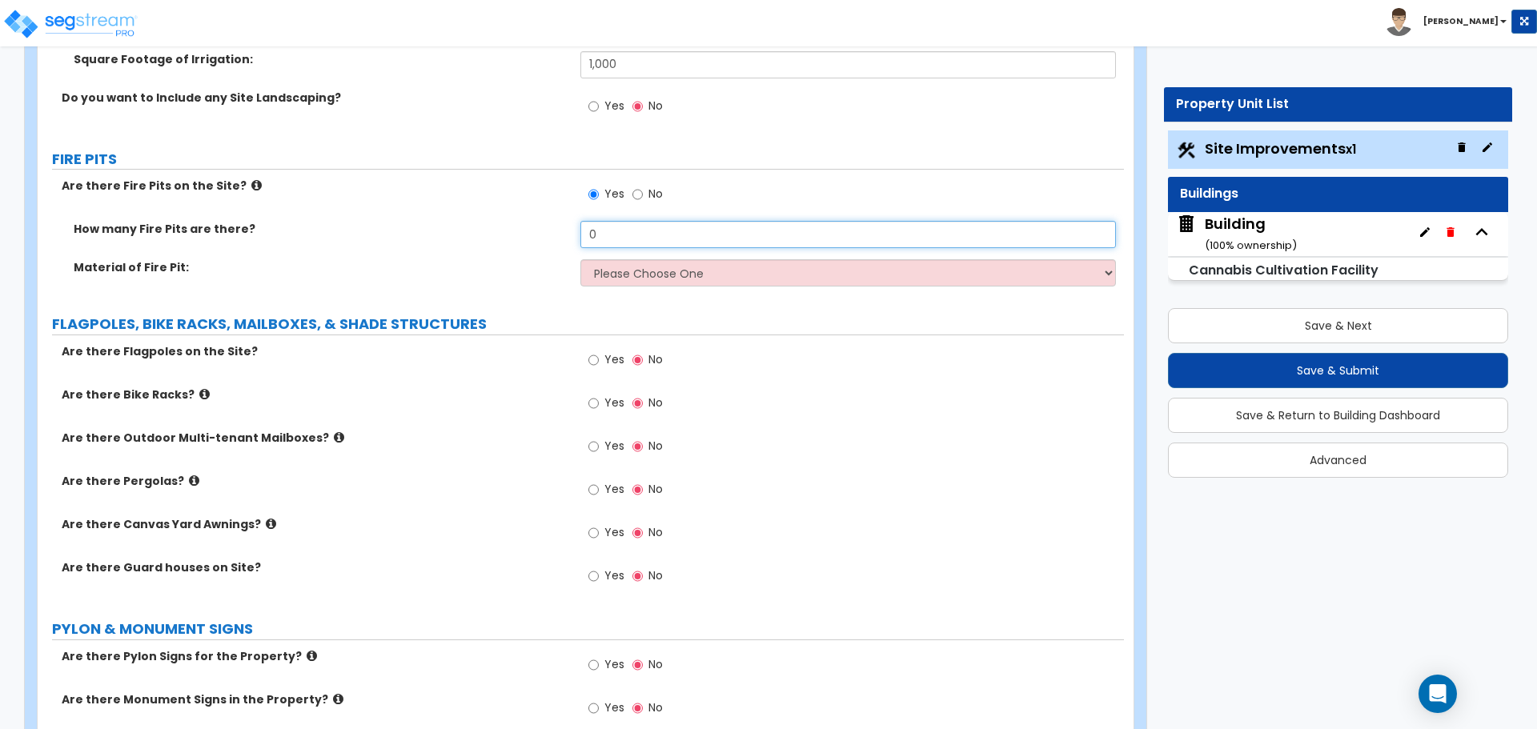
drag, startPoint x: 649, startPoint y: 241, endPoint x: 532, endPoint y: 221, distance: 118.6
click at [534, 222] on div "How many Fire Pits are there? 0" at bounding box center [581, 240] width 1086 height 38
click at [642, 276] on select "Please Choose One Concrete Block Brick Stone" at bounding box center [847, 272] width 535 height 27
click at [580, 259] on select "Please Choose One Concrete Block Brick Stone" at bounding box center [847, 272] width 535 height 27
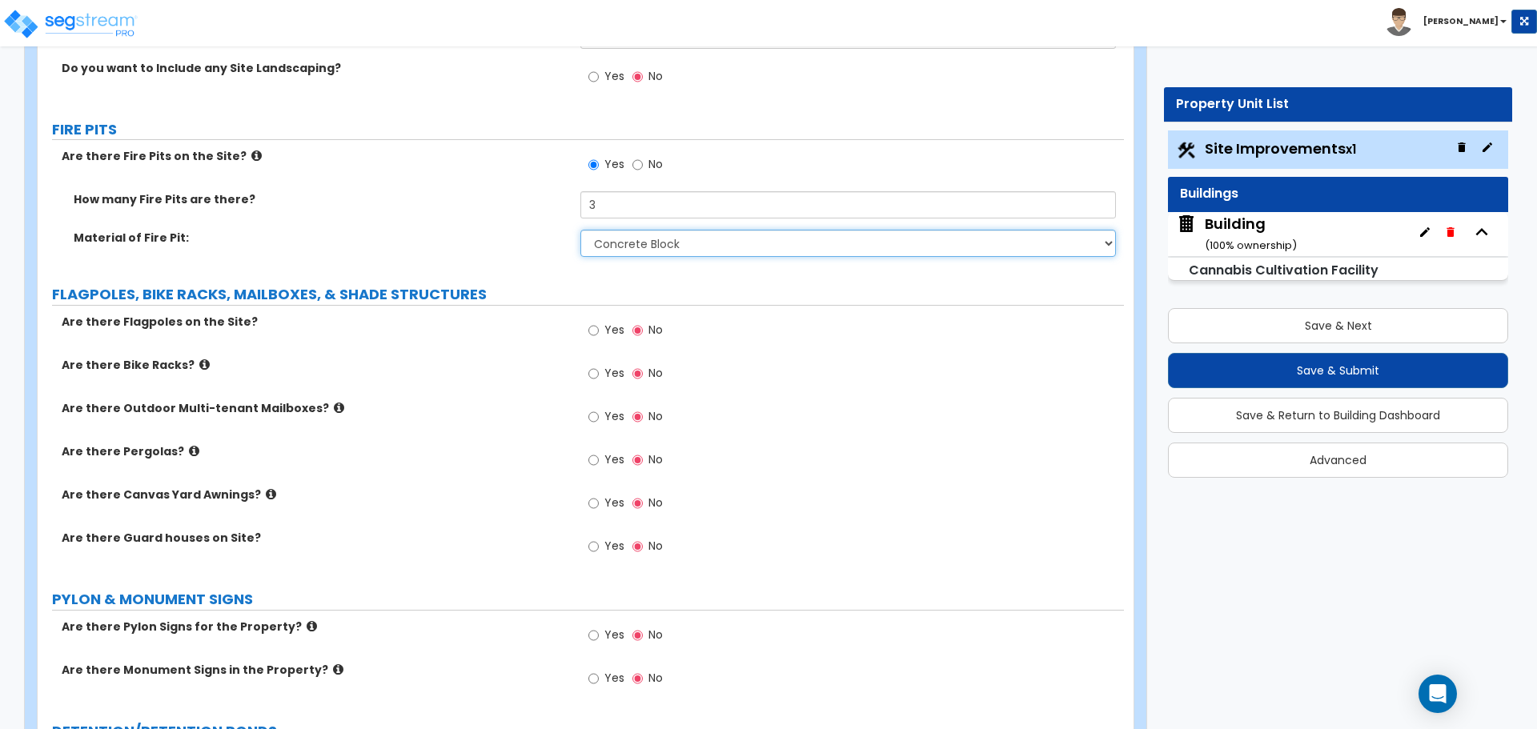
scroll to position [4915, 0]
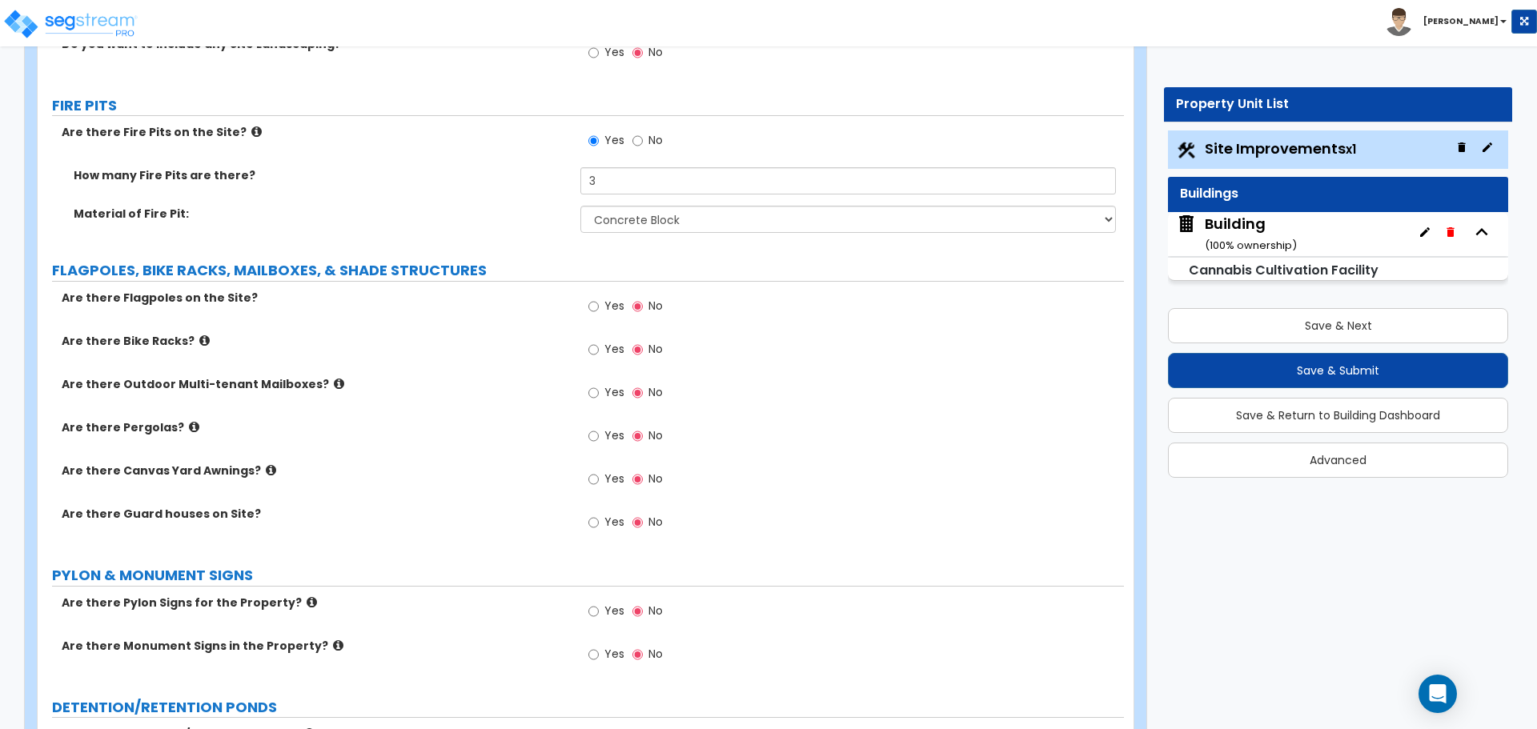
click at [251, 126] on icon at bounding box center [256, 132] width 10 height 12
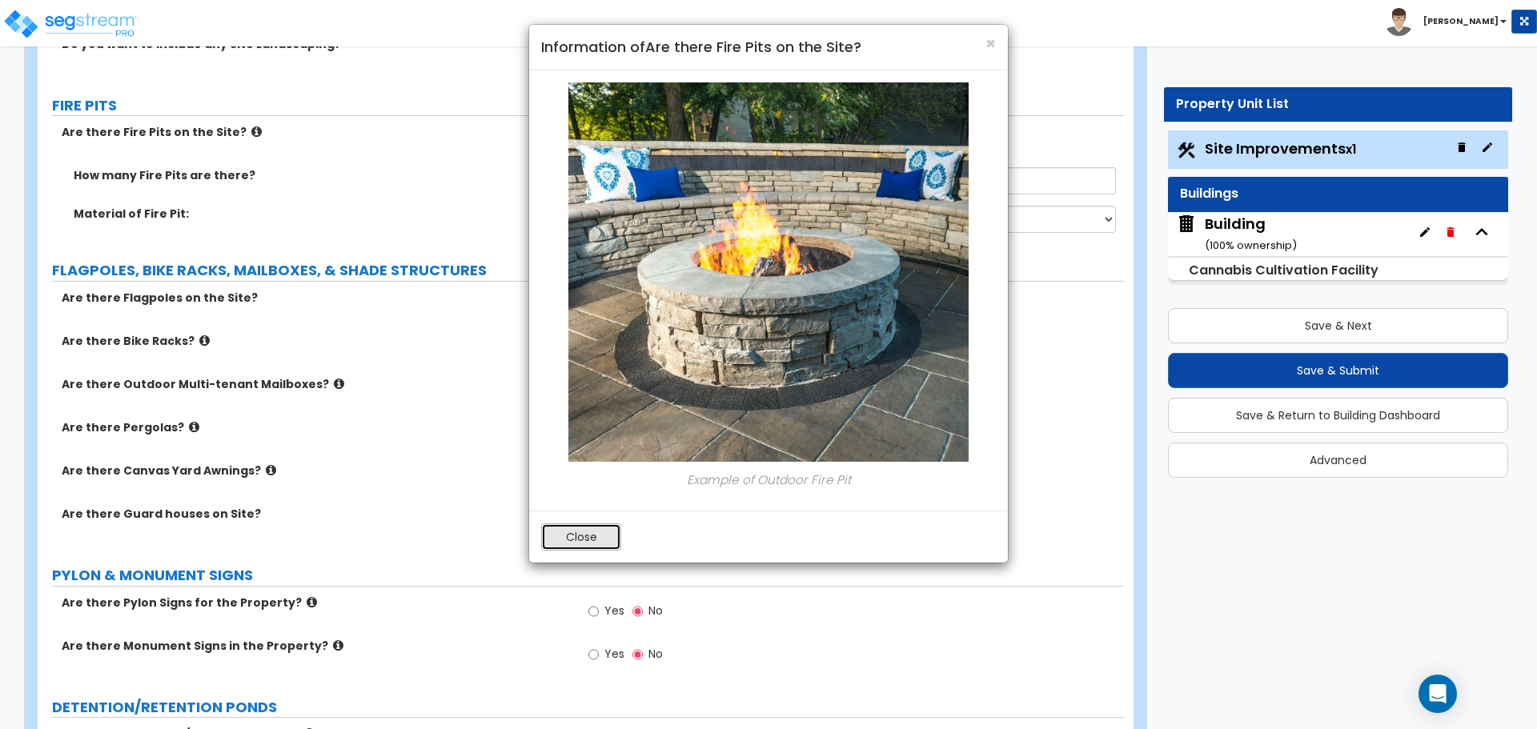
click at [565, 539] on button "Close" at bounding box center [581, 536] width 80 height 27
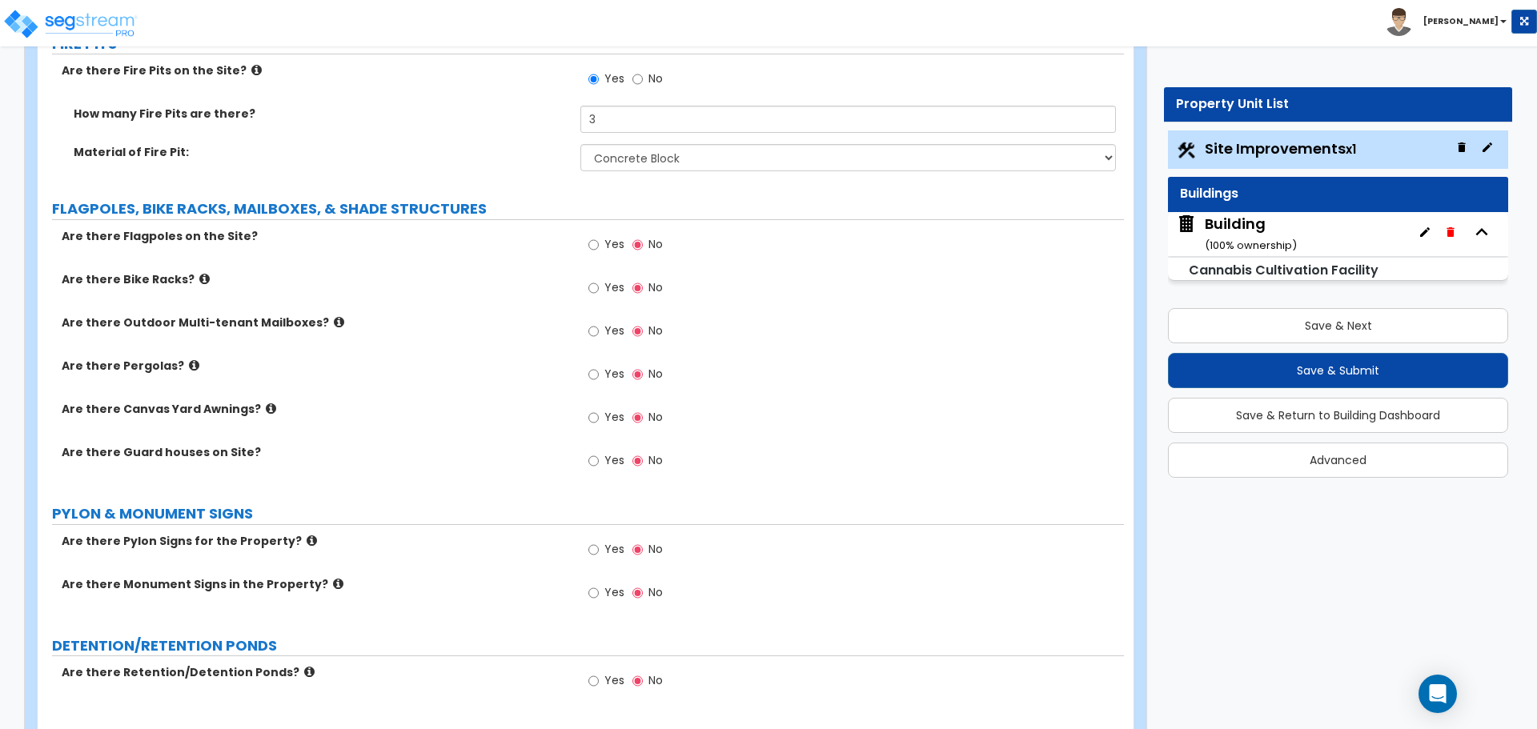
scroll to position [4984, 0]
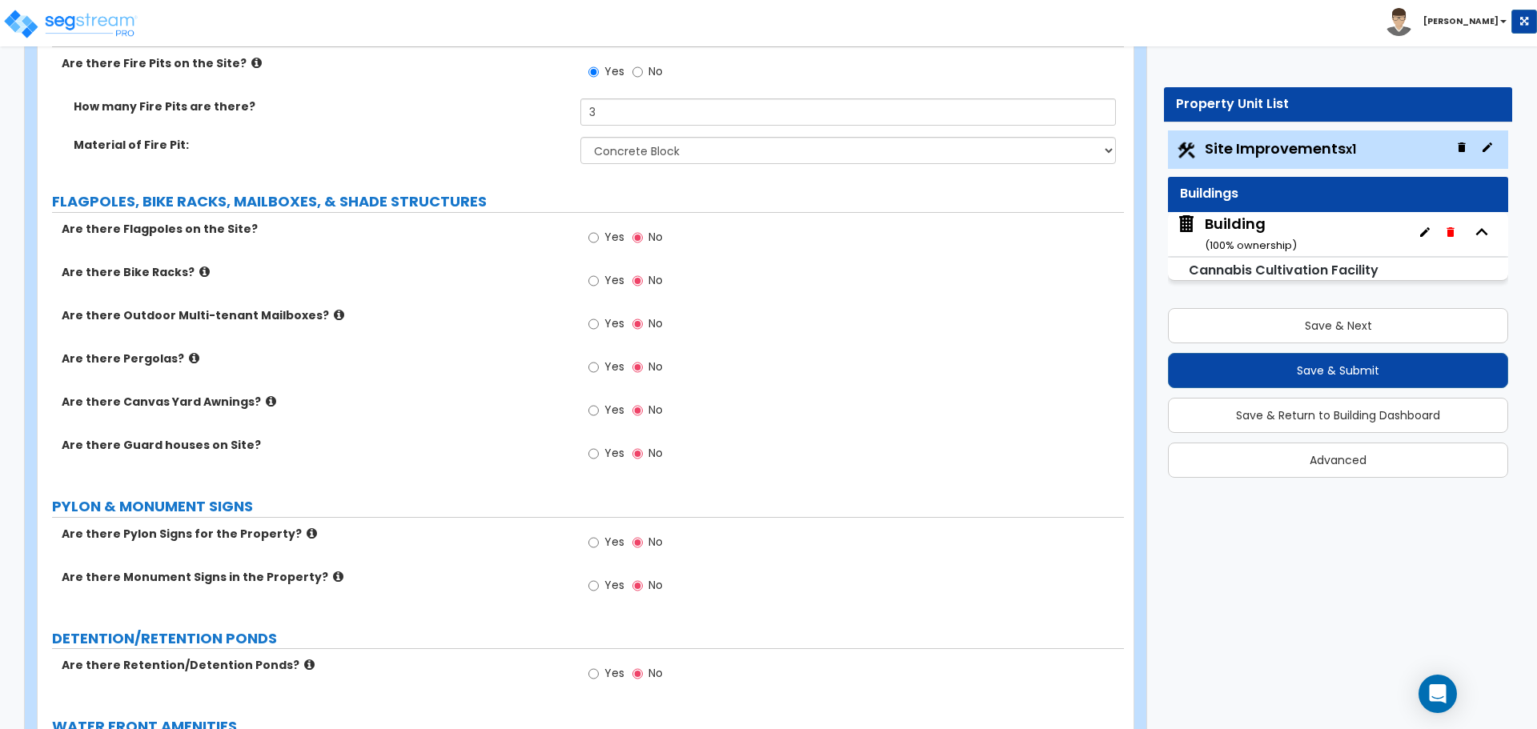
click at [608, 238] on span "Yes" at bounding box center [614, 237] width 20 height 16
click at [599, 238] on input "Yes" at bounding box center [593, 238] width 10 height 18
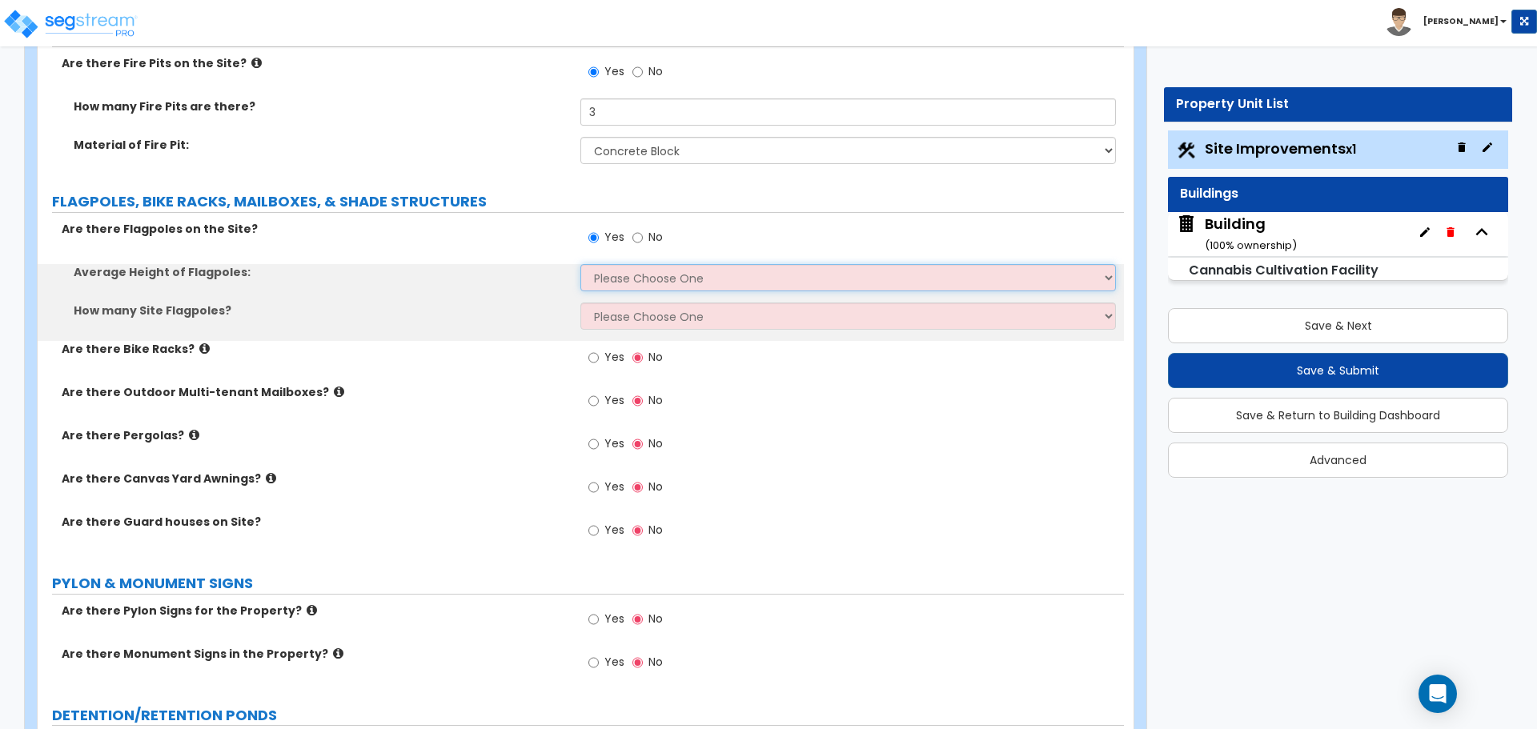
click at [663, 271] on select "Please Choose One 20 ft 59 ft 70 ft 100 ft" at bounding box center [847, 277] width 535 height 27
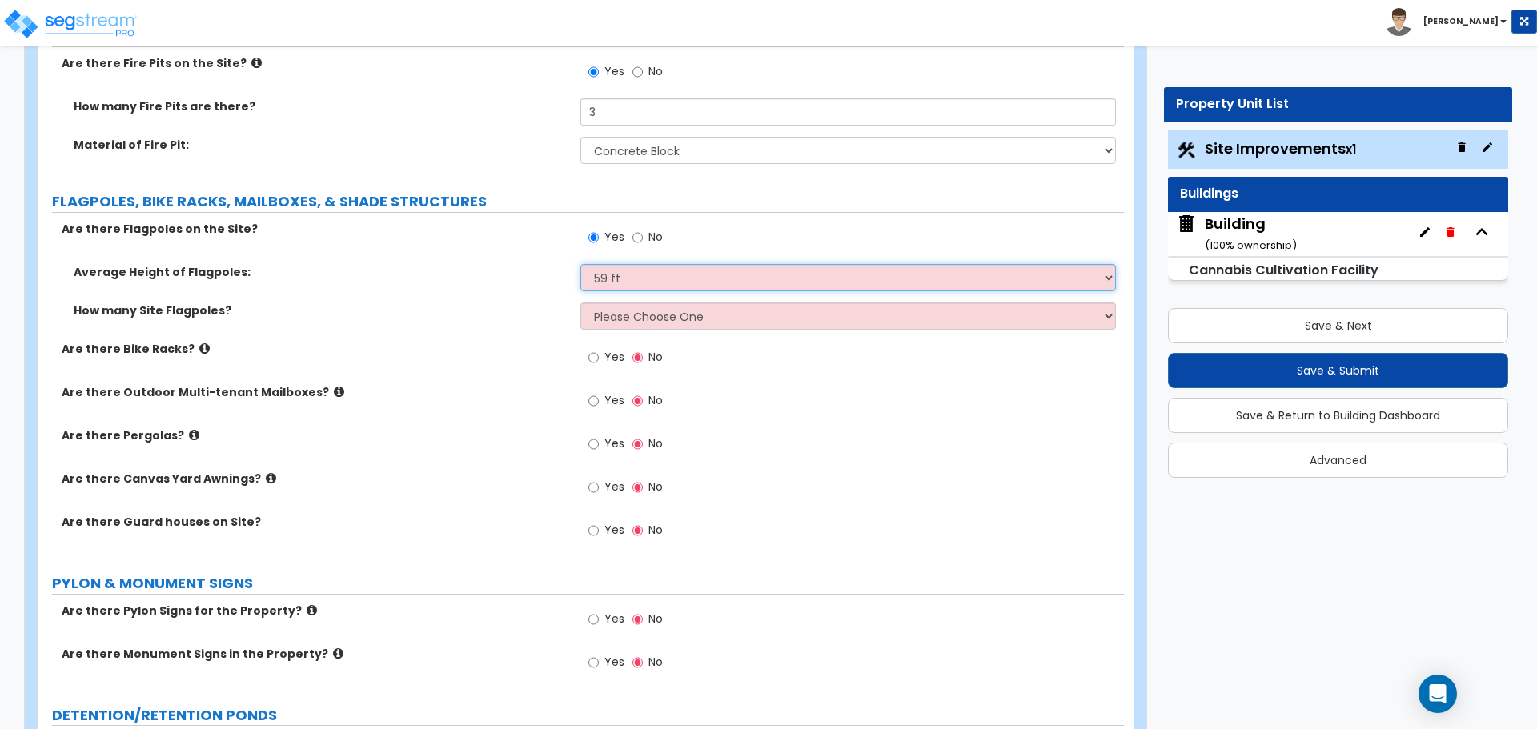
click at [580, 264] on select "Please Choose One 20 ft 59 ft 70 ft 100 ft" at bounding box center [847, 277] width 535 height 27
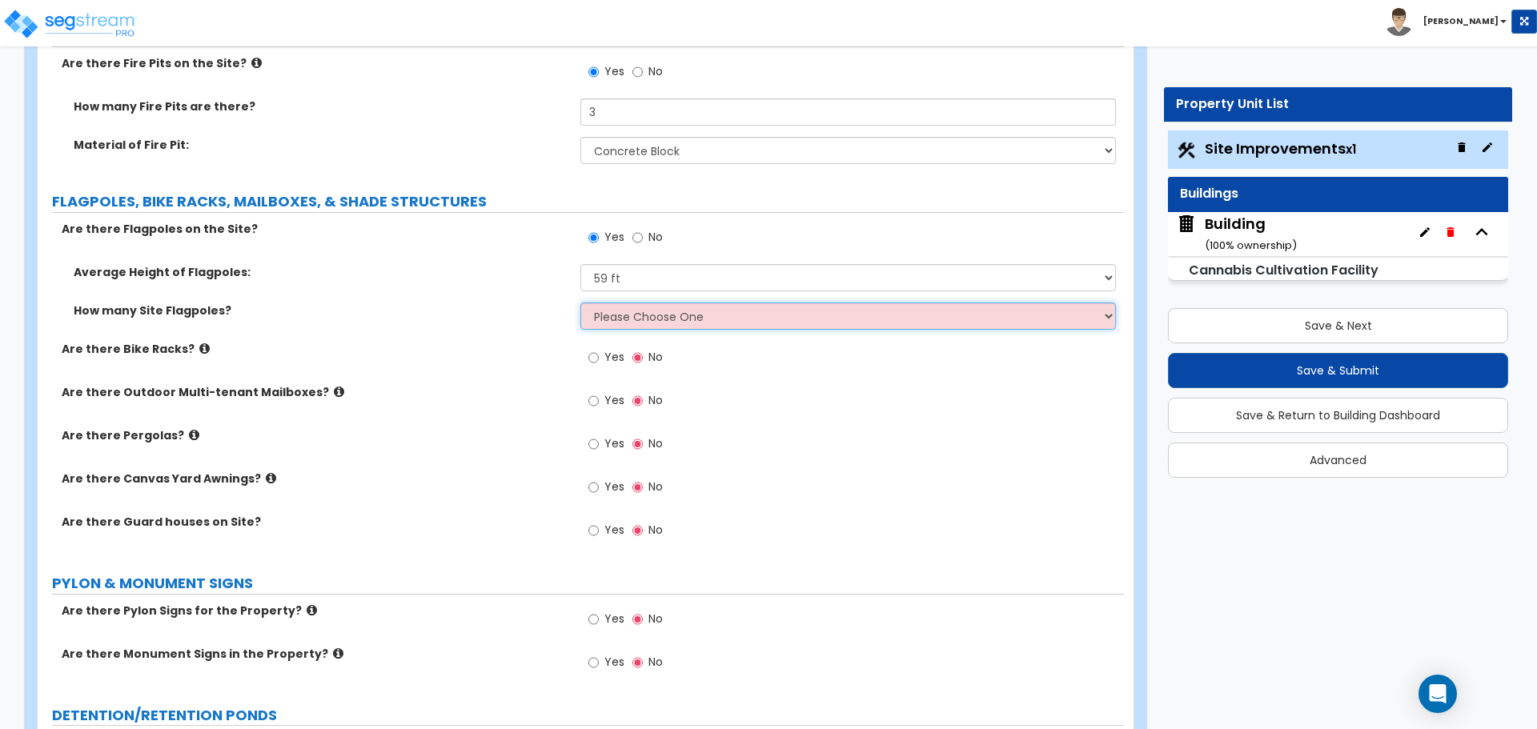
click at [682, 318] on select "Please Choose One 1 2 3 4 5" at bounding box center [847, 316] width 535 height 27
click at [580, 303] on select "Please Choose One 1 2 3 4 5" at bounding box center [847, 316] width 535 height 27
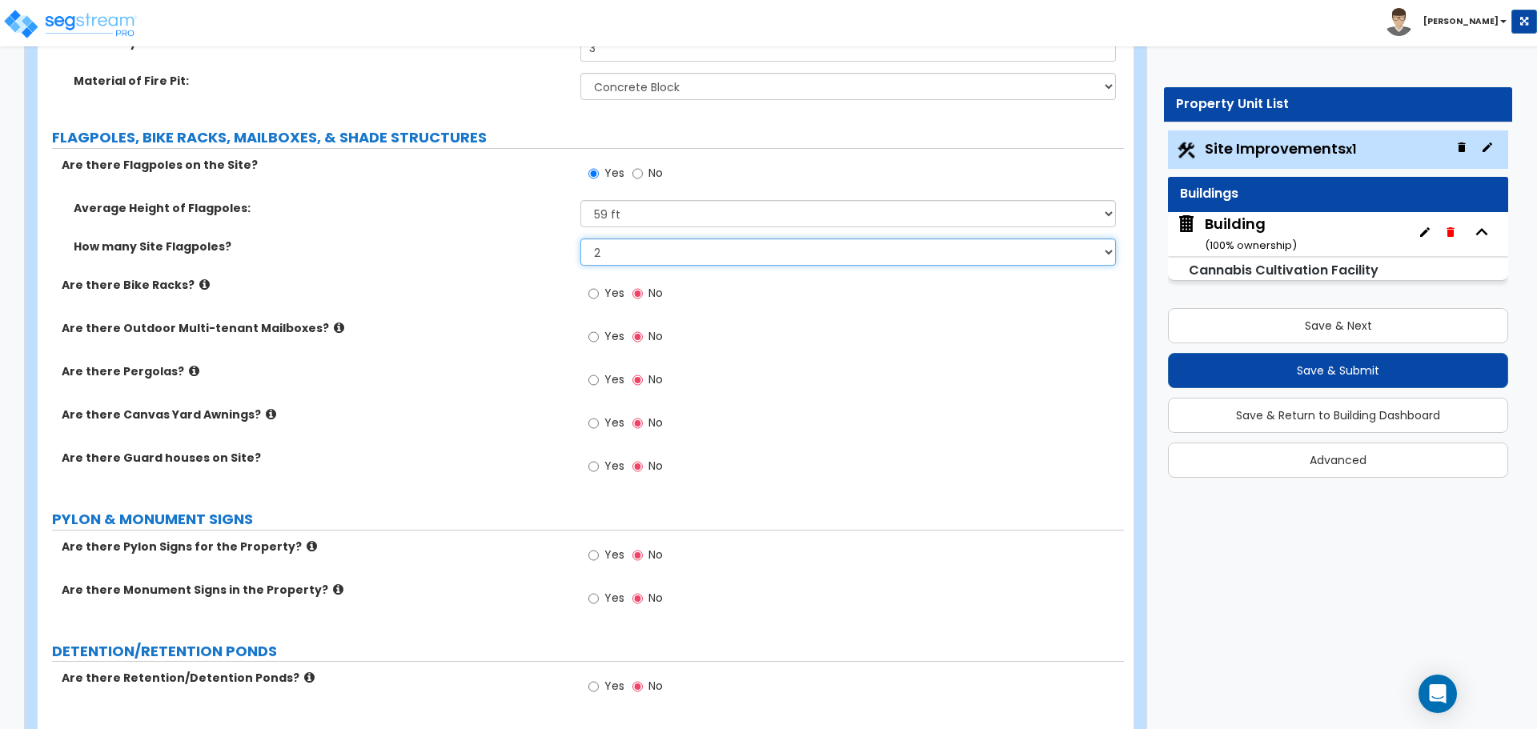
scroll to position [5053, 0]
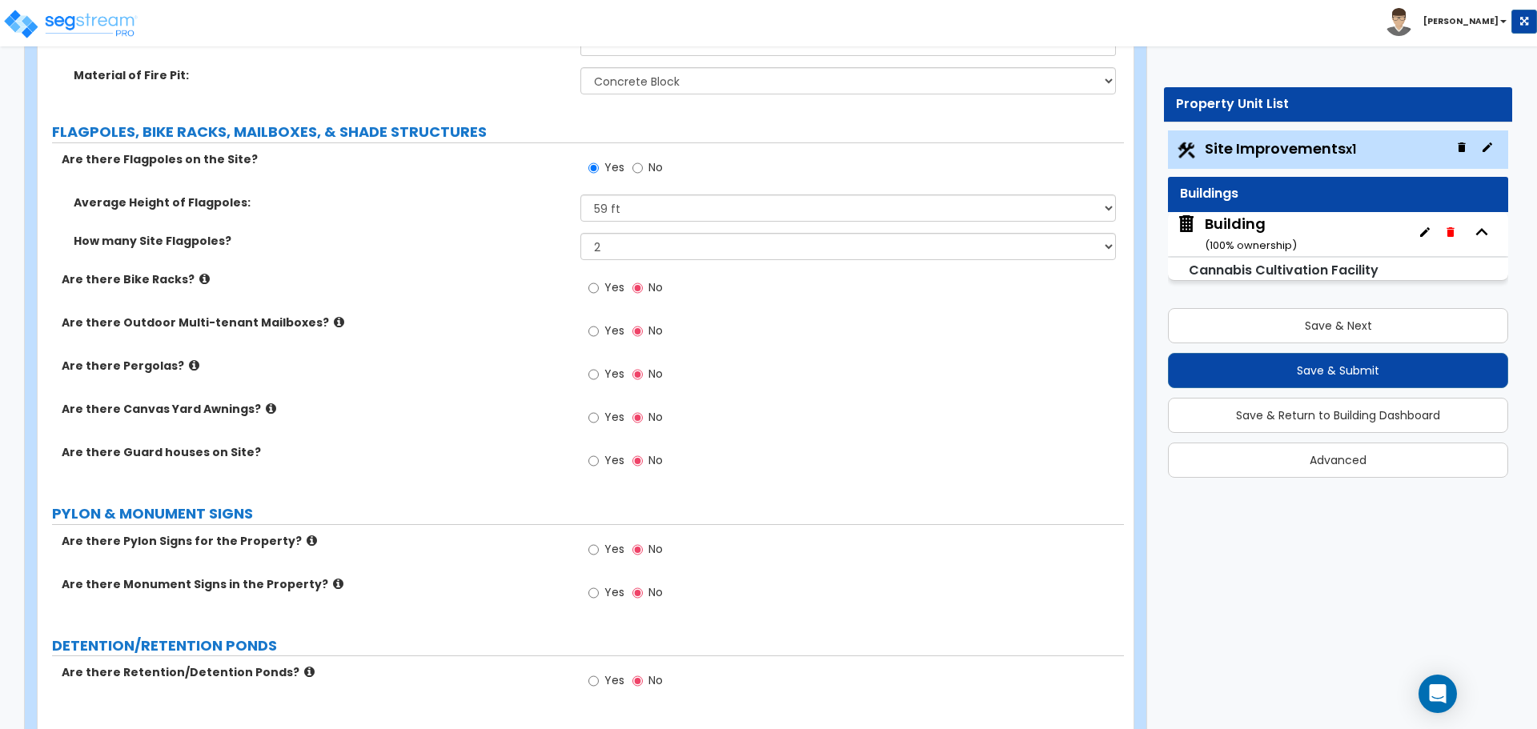
click at [609, 288] on span "Yes" at bounding box center [614, 287] width 20 height 16
click at [599, 288] on input "Yes" at bounding box center [593, 288] width 10 height 18
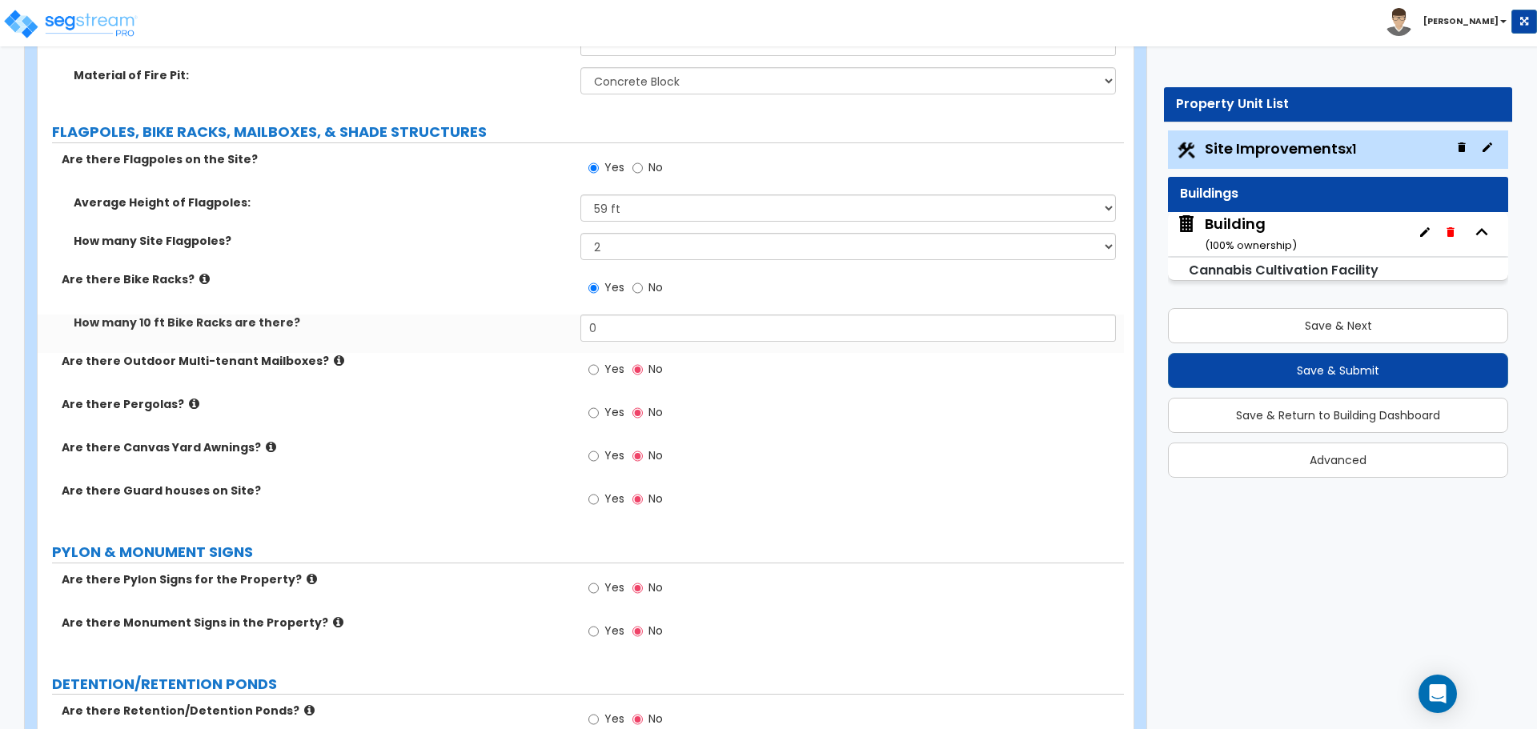
click at [199, 277] on icon at bounding box center [204, 279] width 10 height 12
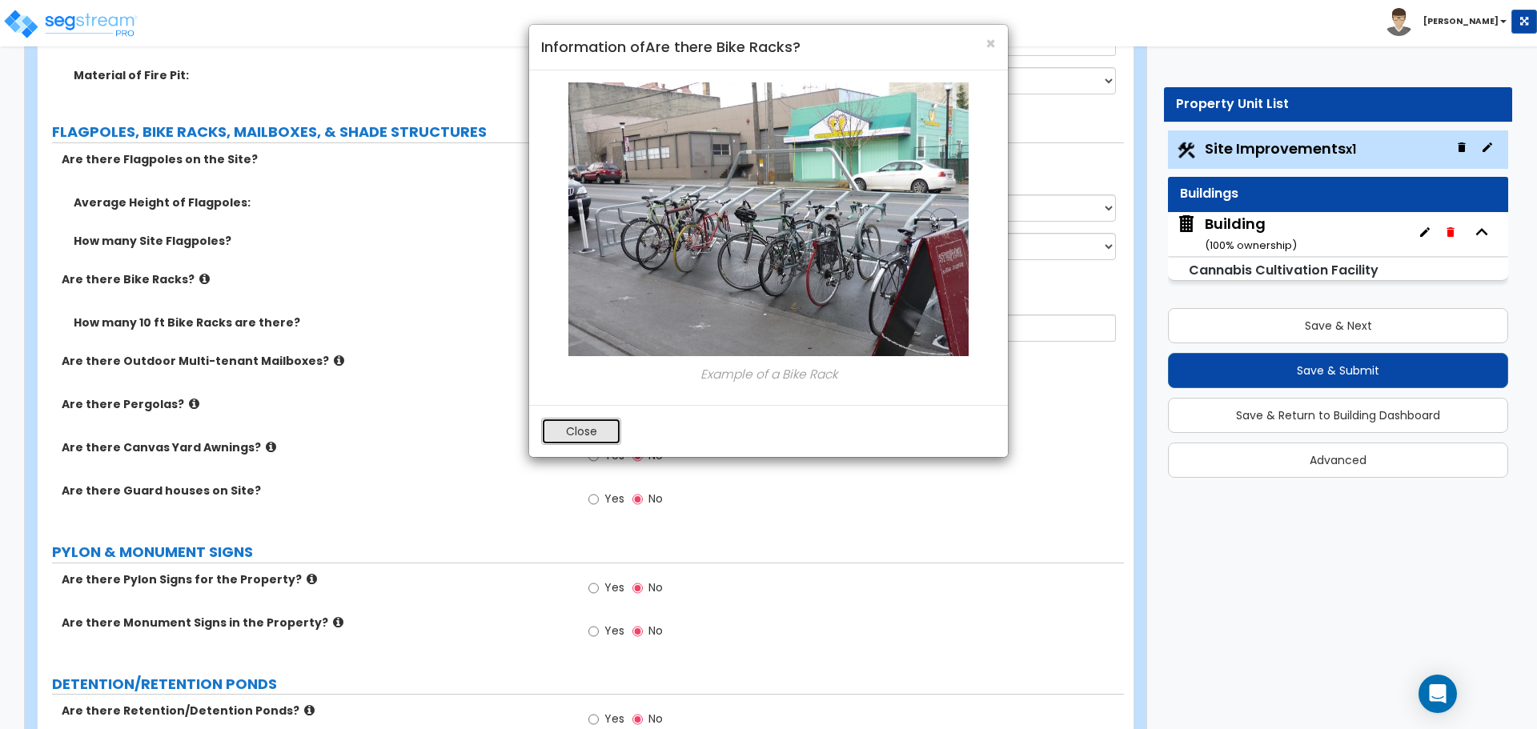
click at [560, 428] on button "Close" at bounding box center [581, 431] width 80 height 27
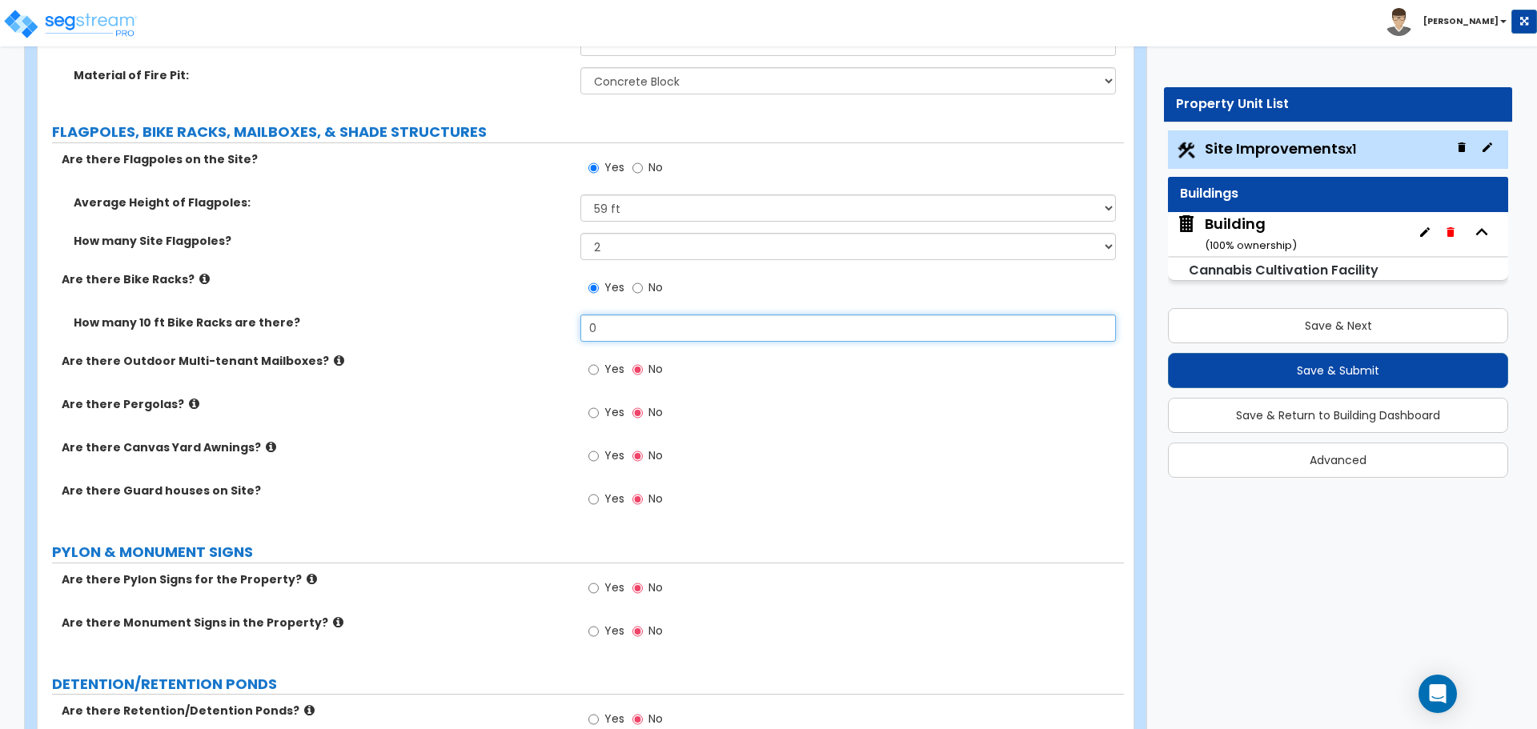
click at [618, 323] on input "0" at bounding box center [847, 328] width 535 height 27
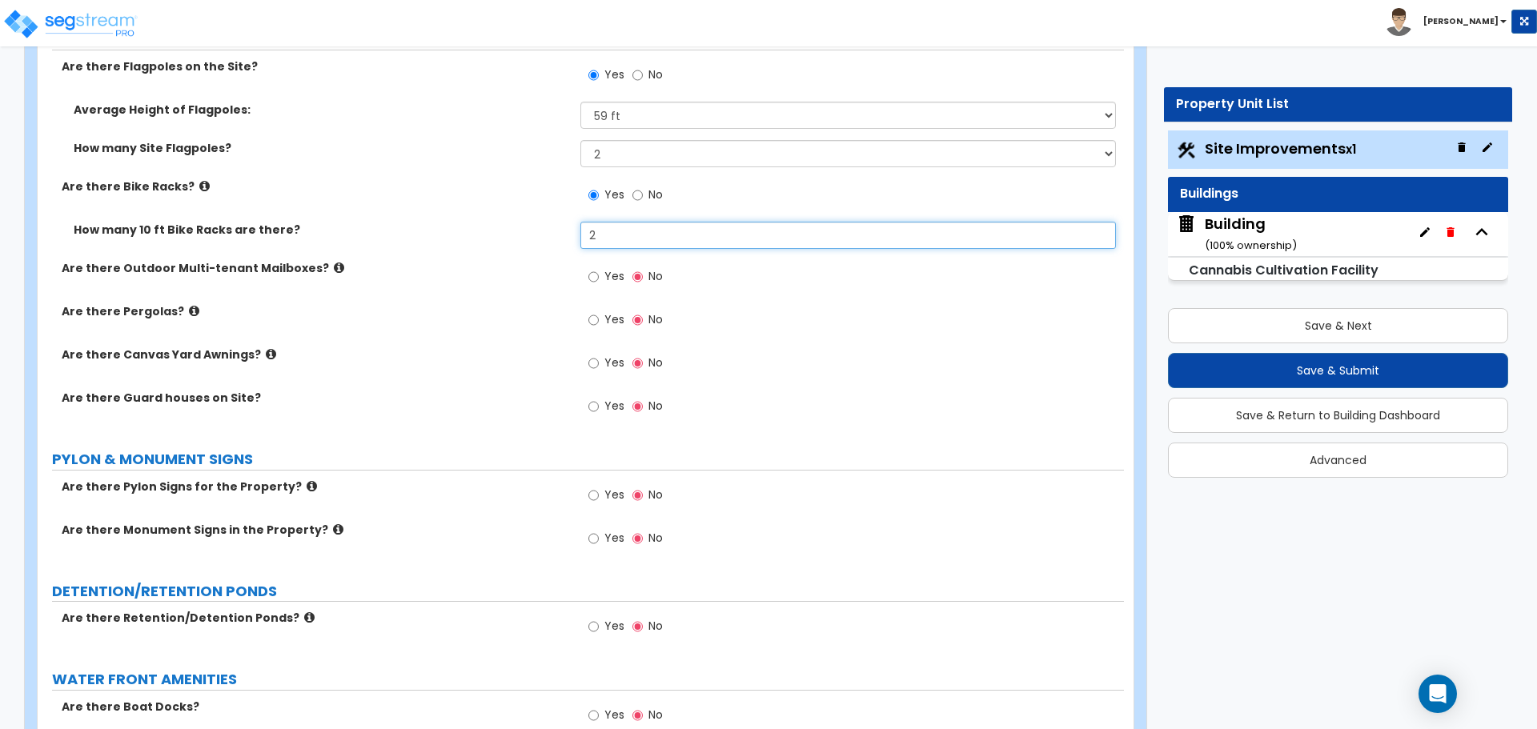
scroll to position [5150, 0]
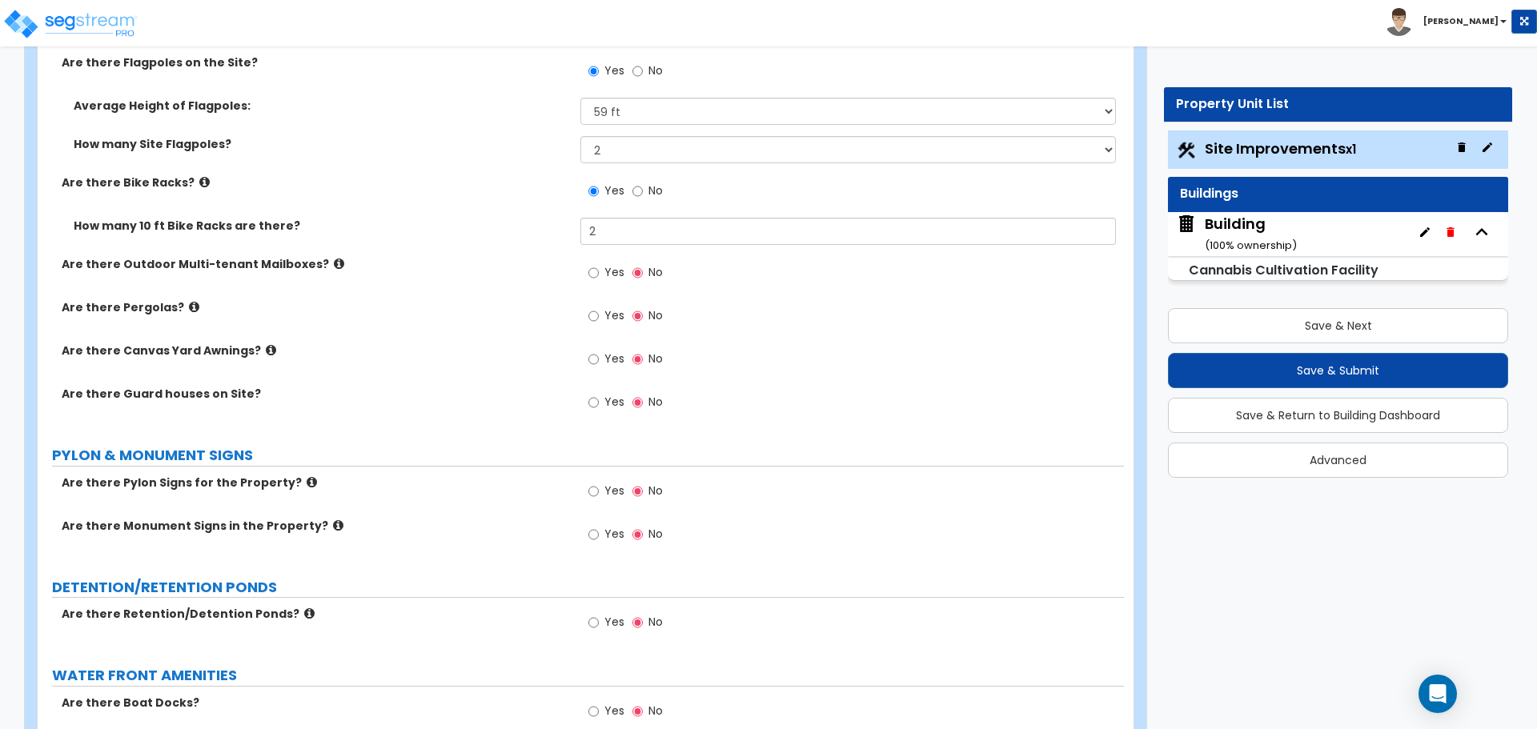
click at [614, 273] on span "Yes" at bounding box center [614, 272] width 20 height 16
click at [599, 273] on input "Yes" at bounding box center [593, 273] width 10 height 18
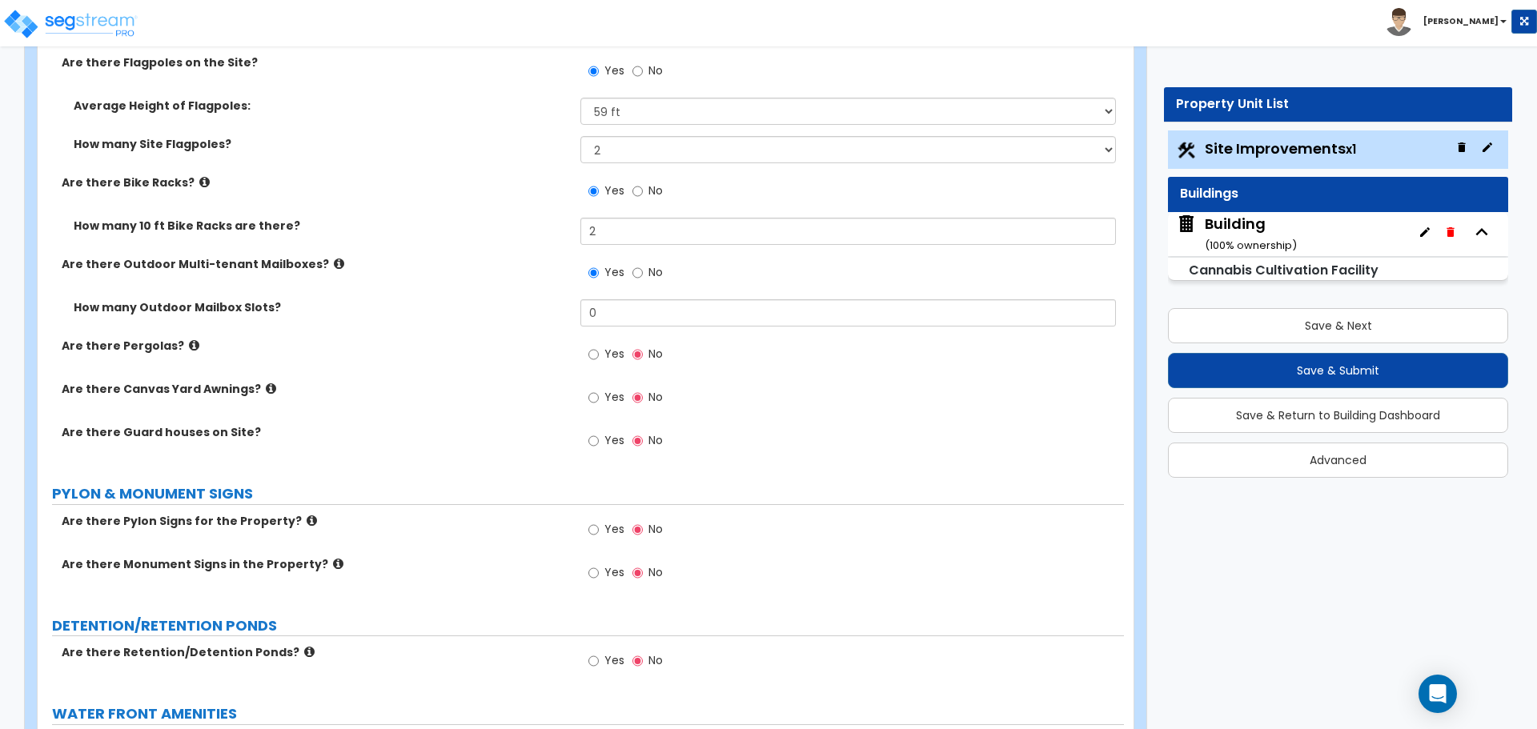
click at [334, 261] on icon at bounding box center [339, 264] width 10 height 12
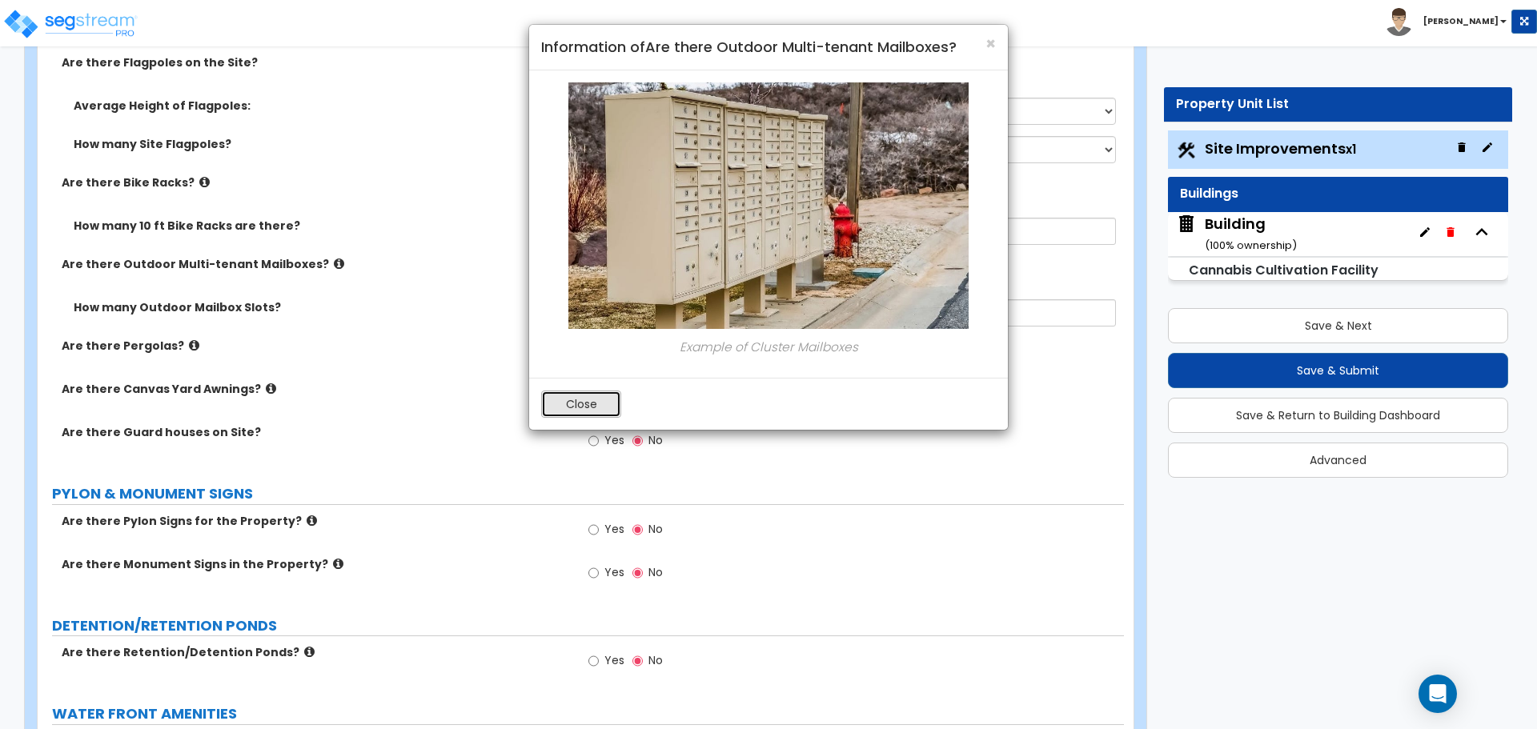
click at [567, 412] on button "Close" at bounding box center [581, 404] width 80 height 27
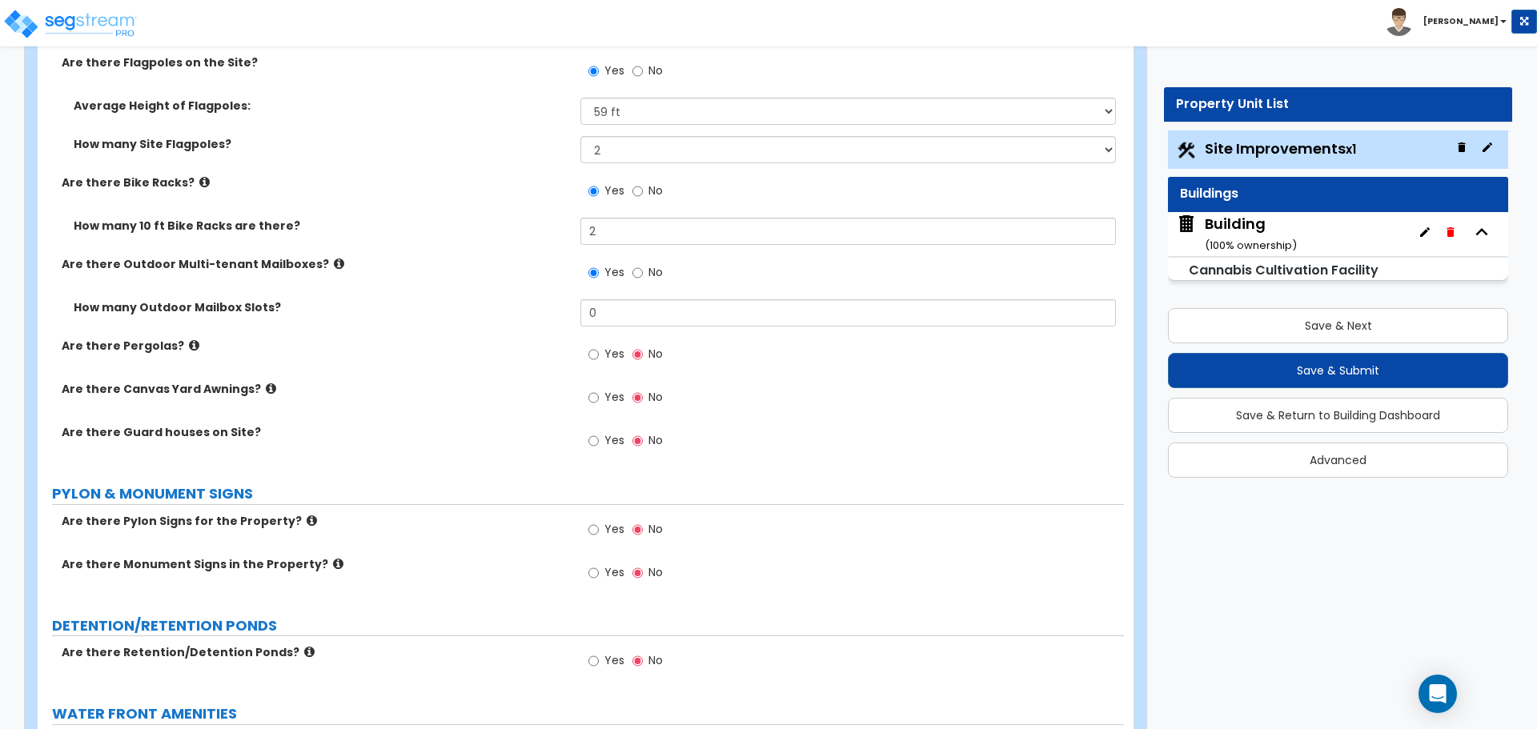
click at [655, 271] on span "No" at bounding box center [655, 272] width 14 height 16
click at [643, 271] on input "No" at bounding box center [637, 273] width 10 height 18
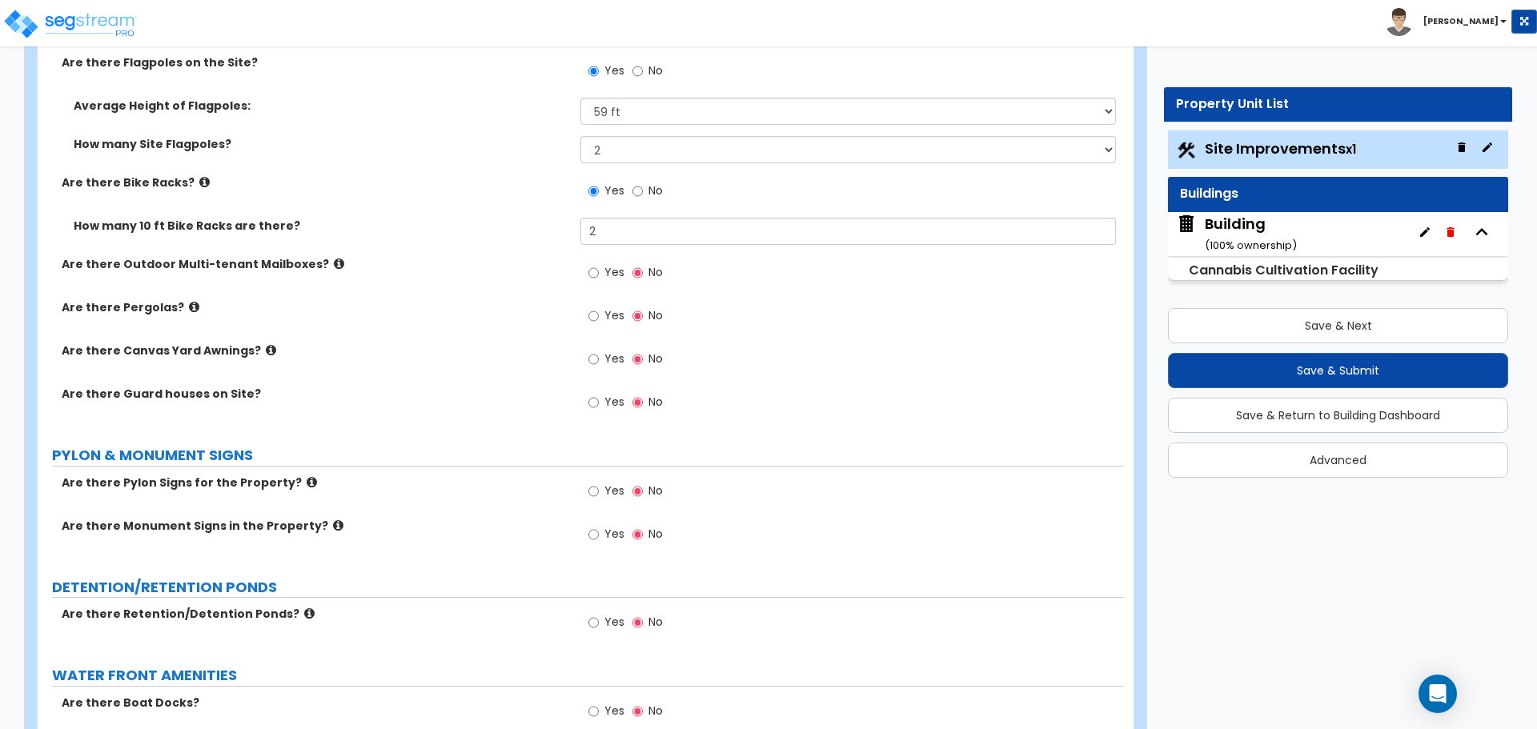
click at [189, 301] on icon at bounding box center [194, 307] width 10 height 12
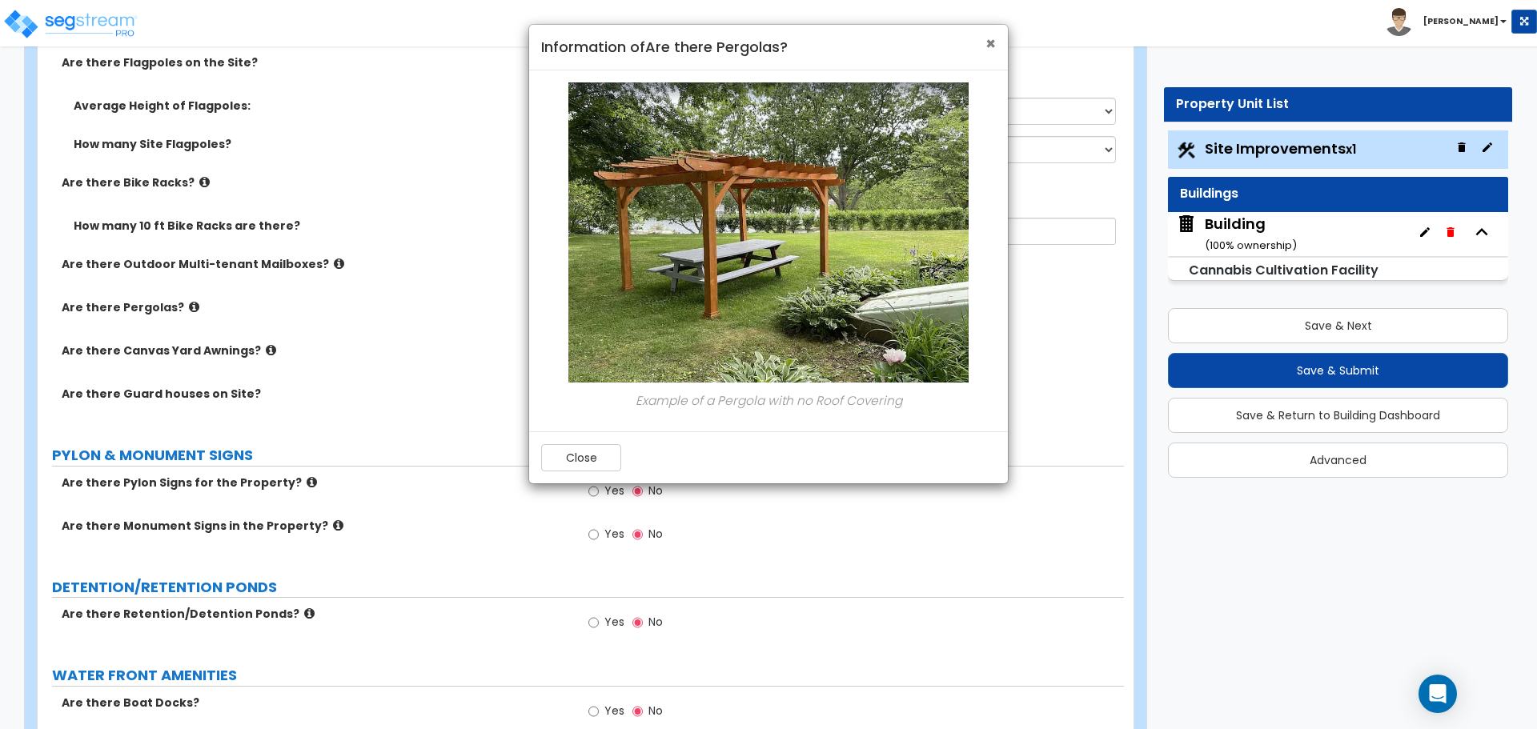
click at [991, 40] on span "×" at bounding box center [990, 43] width 10 height 23
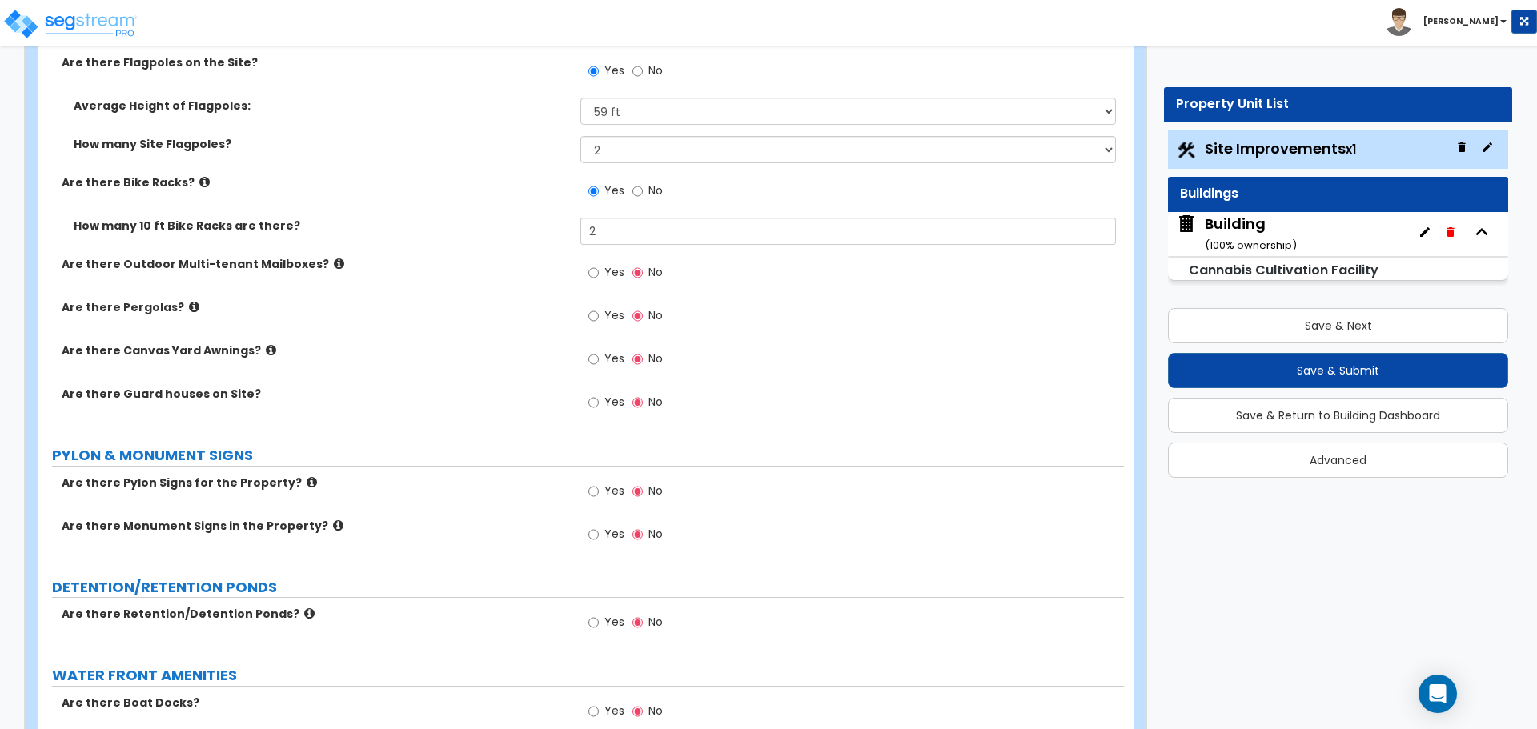
click at [607, 312] on span "Yes" at bounding box center [614, 315] width 20 height 16
click at [599, 312] on input "Yes" at bounding box center [593, 316] width 10 height 18
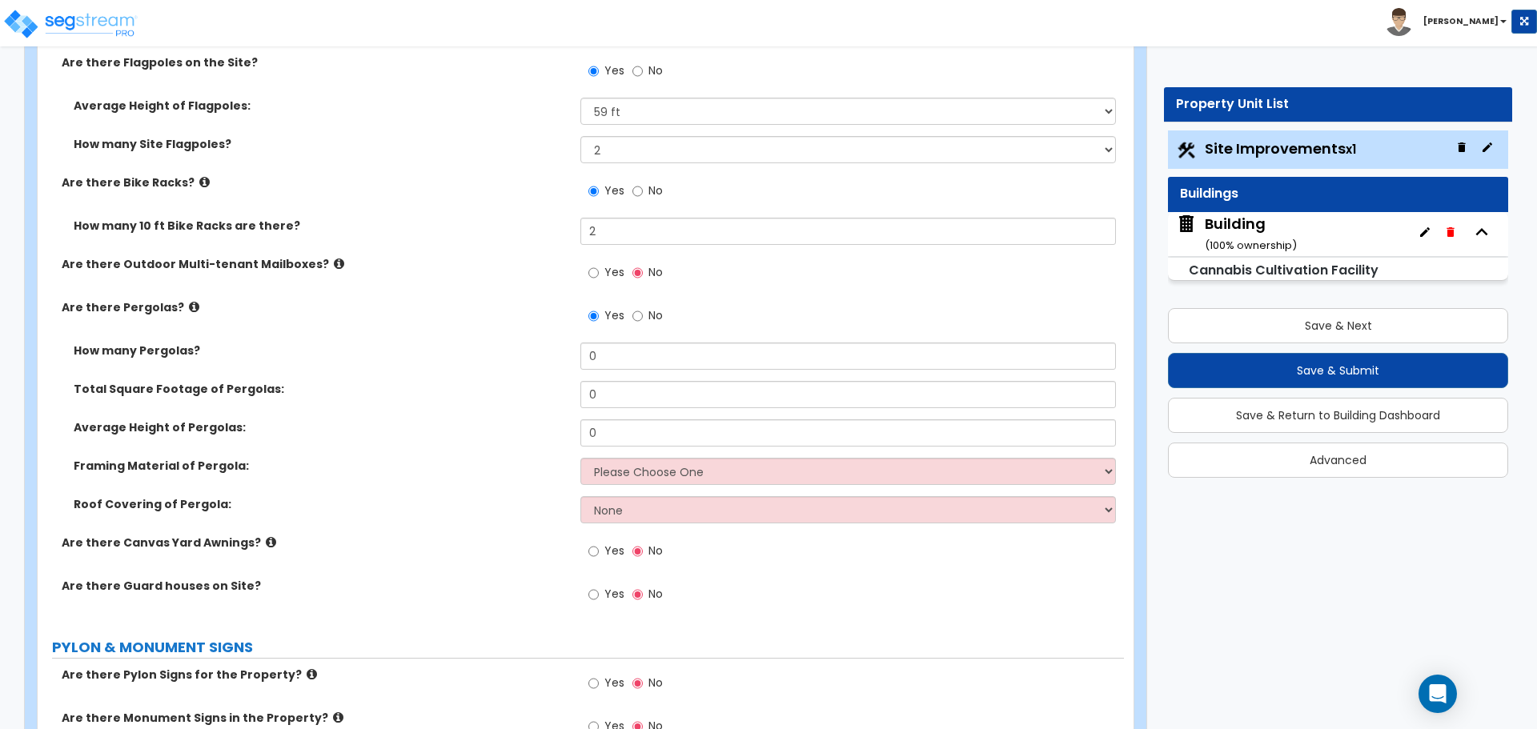
click at [189, 303] on icon at bounding box center [194, 307] width 10 height 12
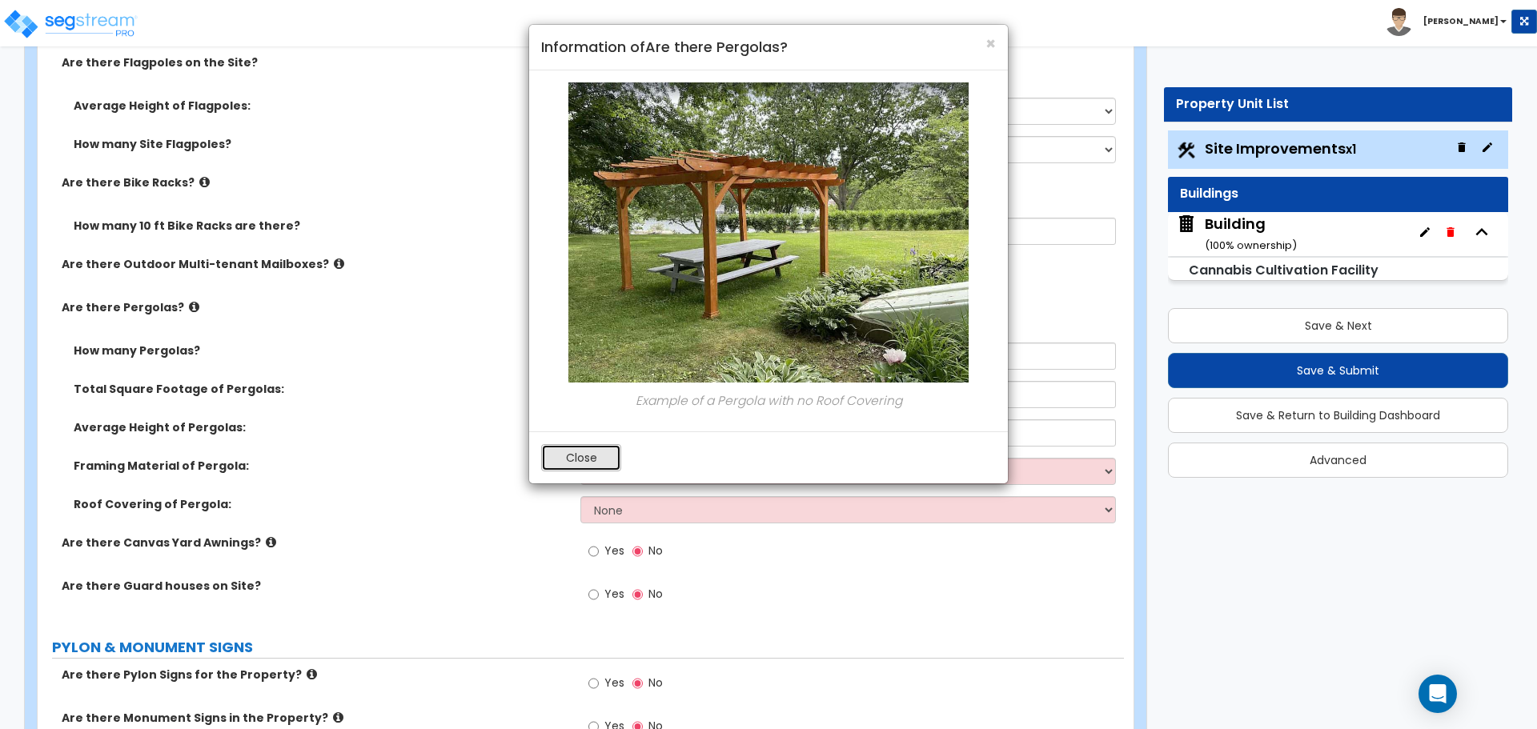
click at [569, 446] on button "Close" at bounding box center [581, 457] width 80 height 27
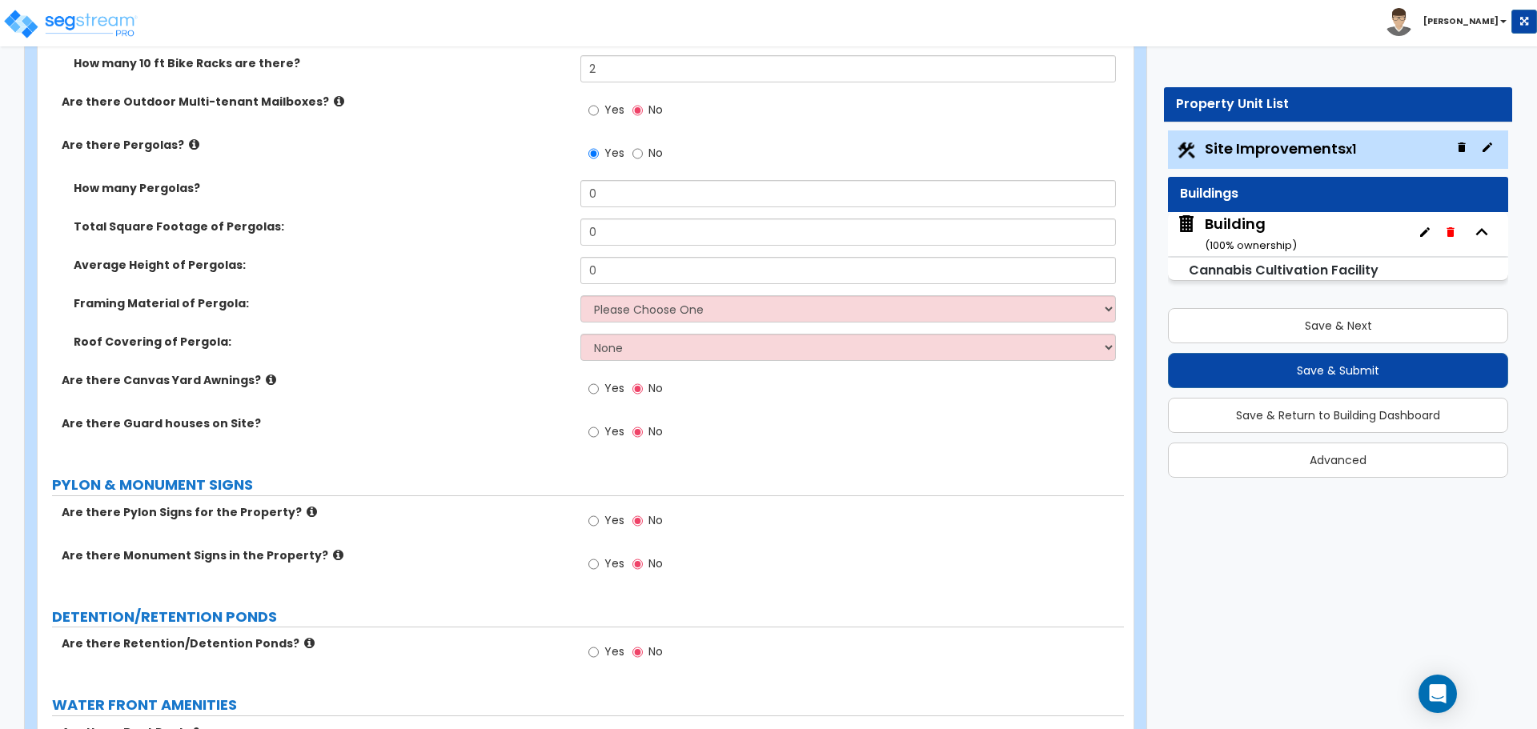
scroll to position [5315, 0]
click at [189, 139] on icon at bounding box center [194, 142] width 10 height 12
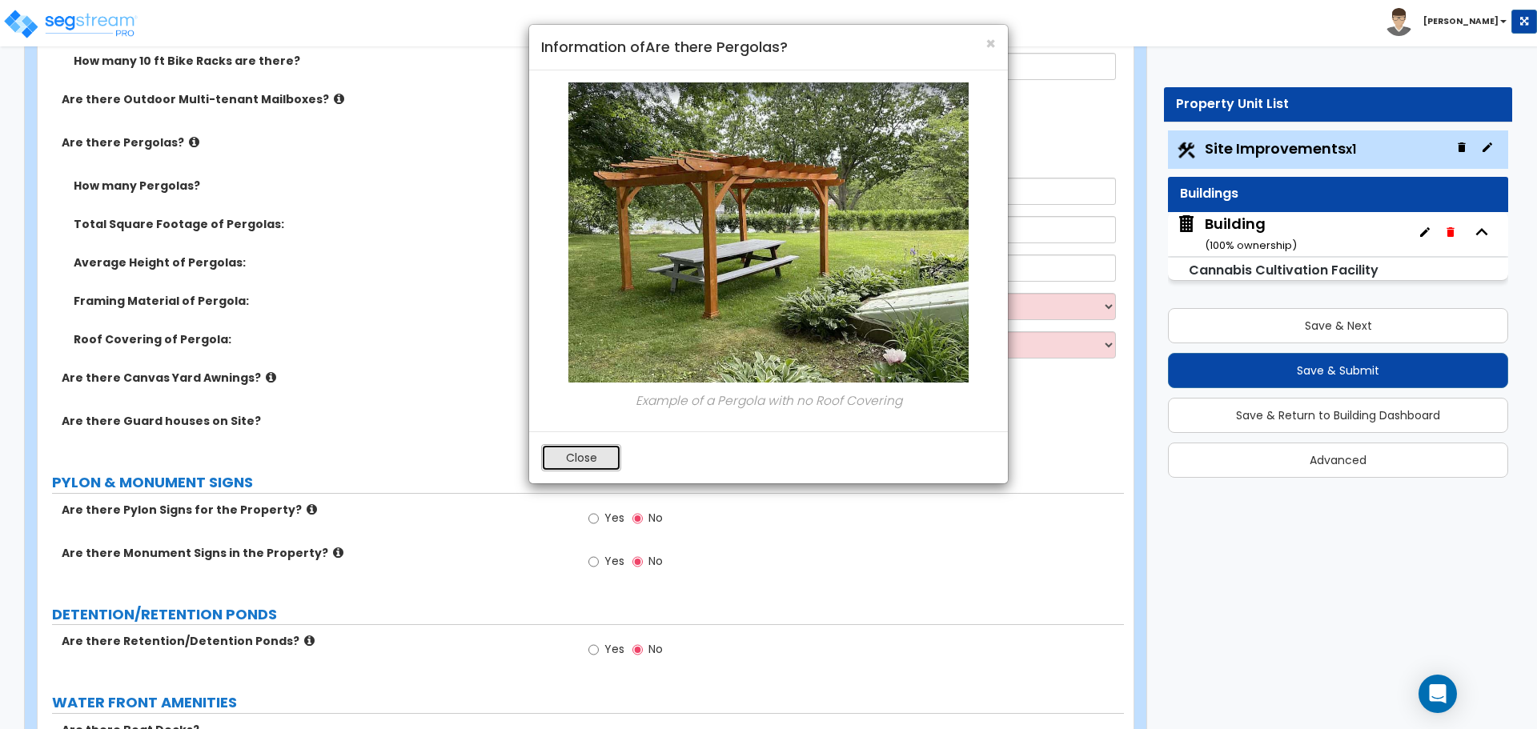
click at [591, 456] on button "Close" at bounding box center [581, 457] width 80 height 27
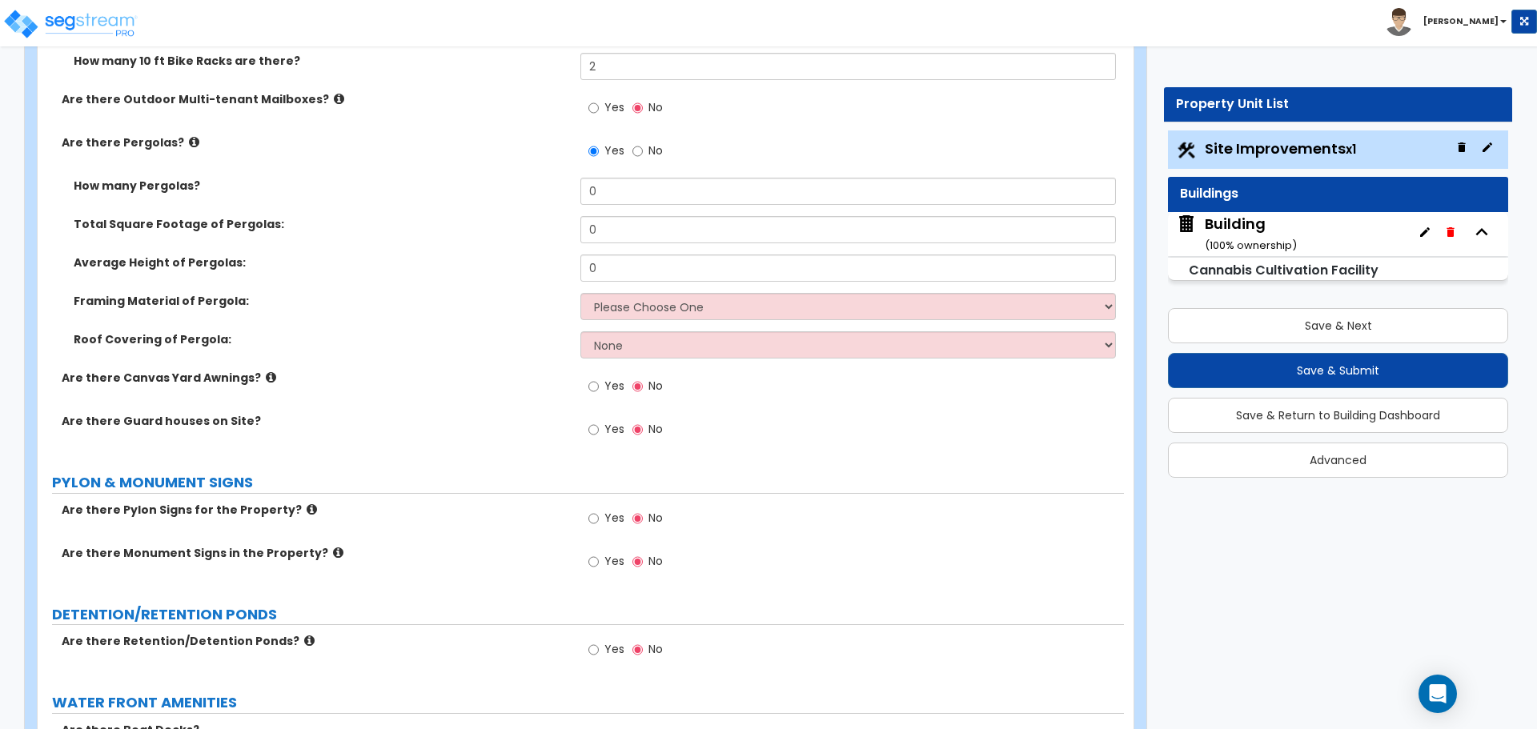
click at [652, 150] on span "No" at bounding box center [655, 150] width 14 height 16
click at [643, 150] on input "No" at bounding box center [637, 151] width 10 height 18
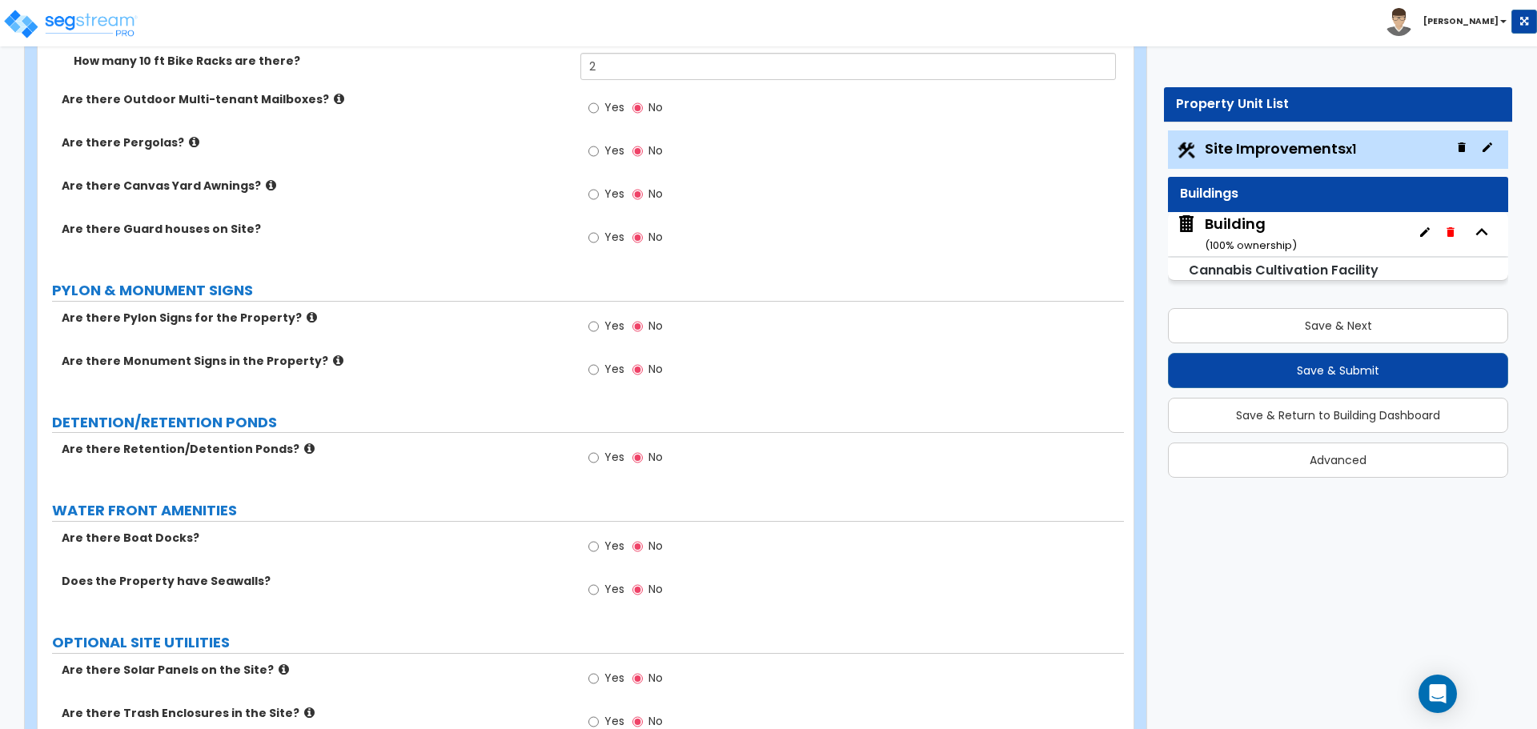
click at [607, 150] on span "Yes" at bounding box center [614, 150] width 20 height 16
click at [599, 150] on input "Yes" at bounding box center [593, 151] width 10 height 18
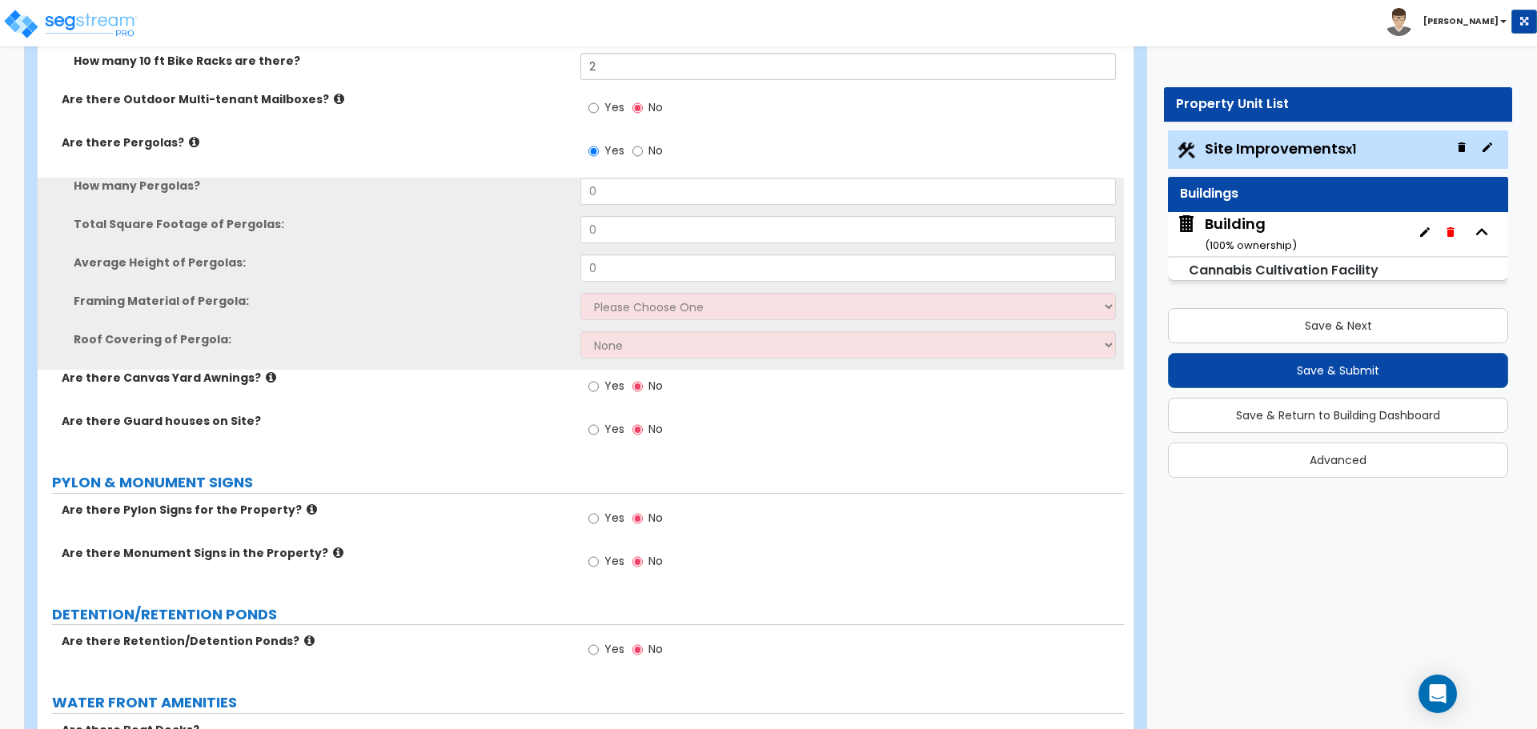
click at [648, 151] on span "No" at bounding box center [655, 150] width 14 height 16
click at [643, 151] on input "No" at bounding box center [637, 151] width 10 height 18
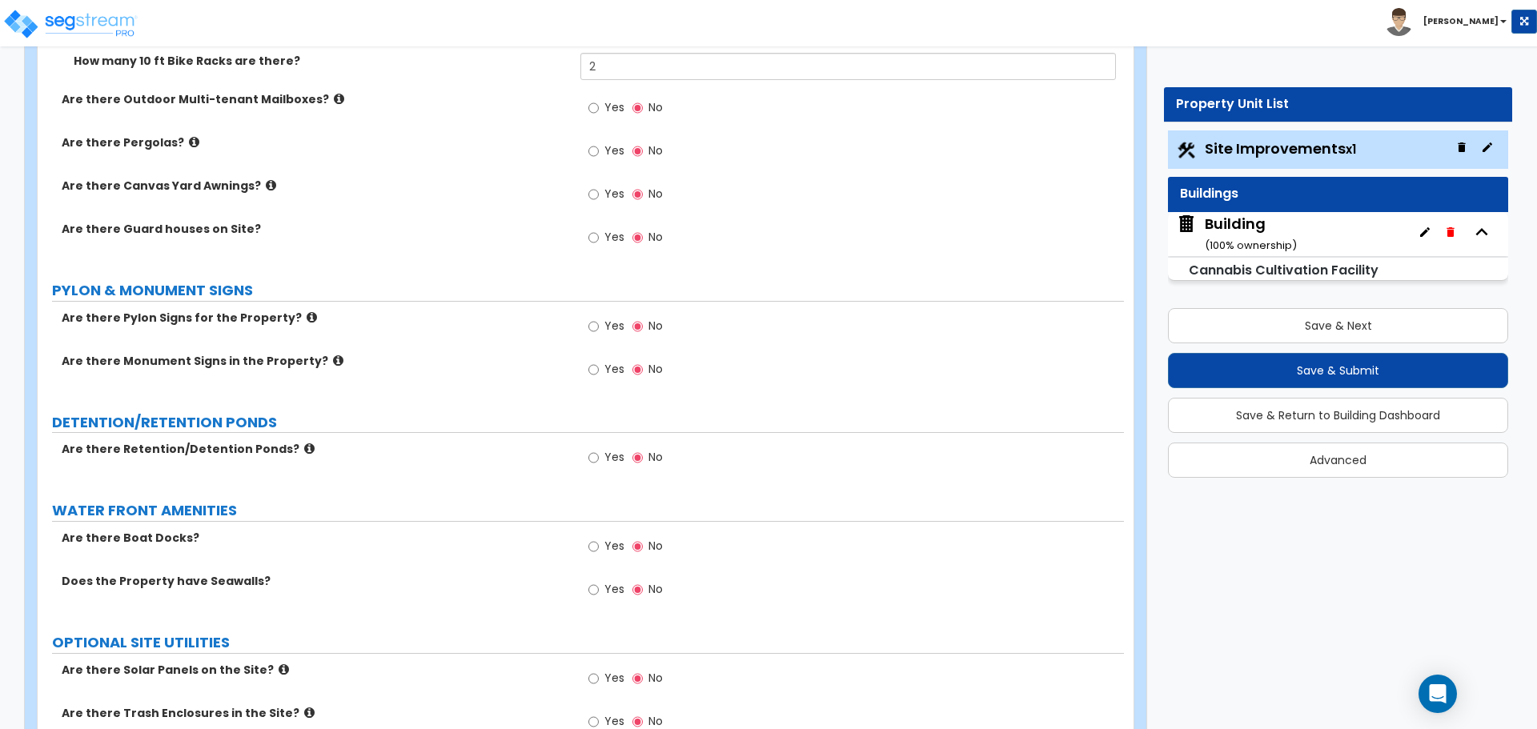
click at [266, 181] on icon at bounding box center [271, 185] width 10 height 12
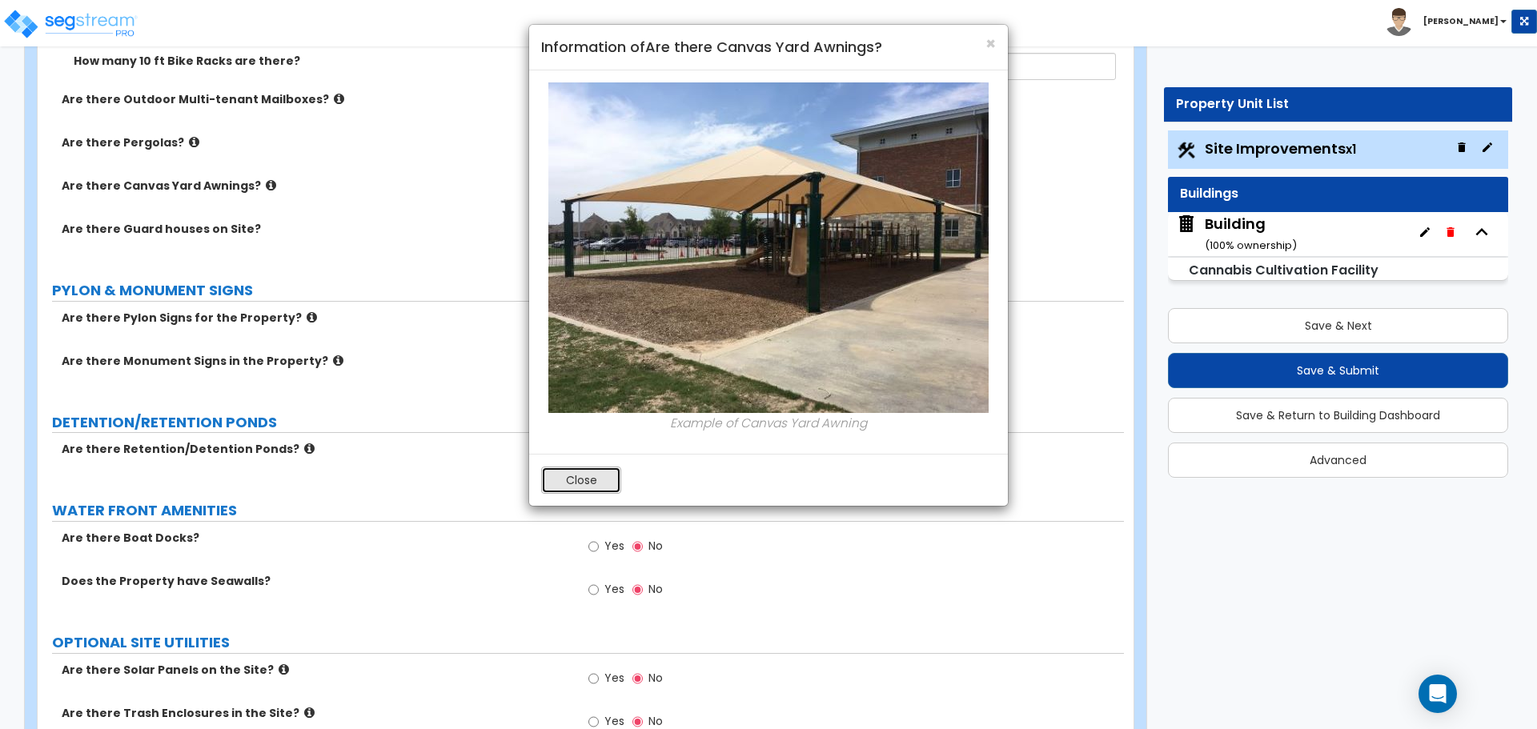
click at [571, 469] on button "Close" at bounding box center [581, 480] width 80 height 27
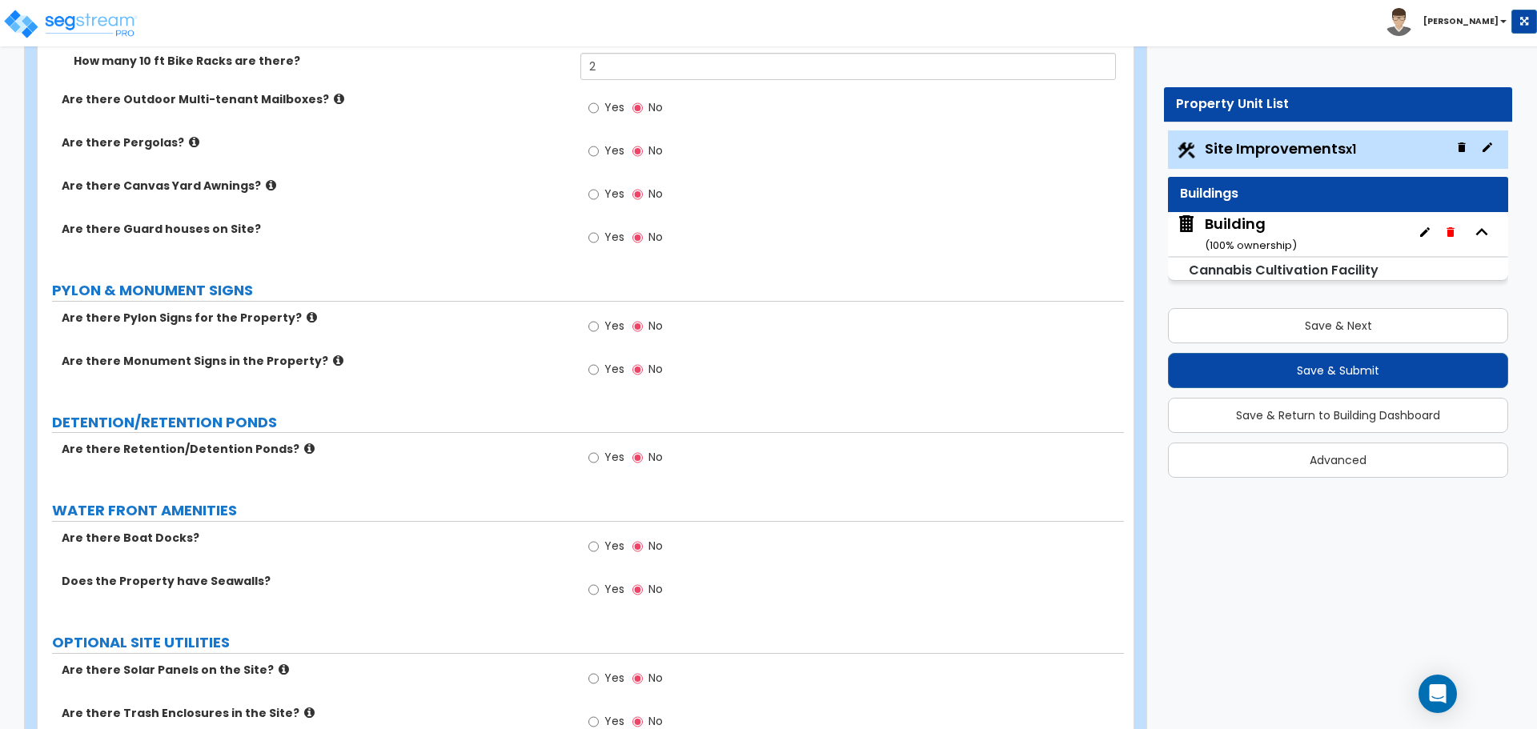
click at [613, 197] on span "Yes" at bounding box center [614, 194] width 20 height 16
click at [599, 197] on input "Yes" at bounding box center [593, 195] width 10 height 18
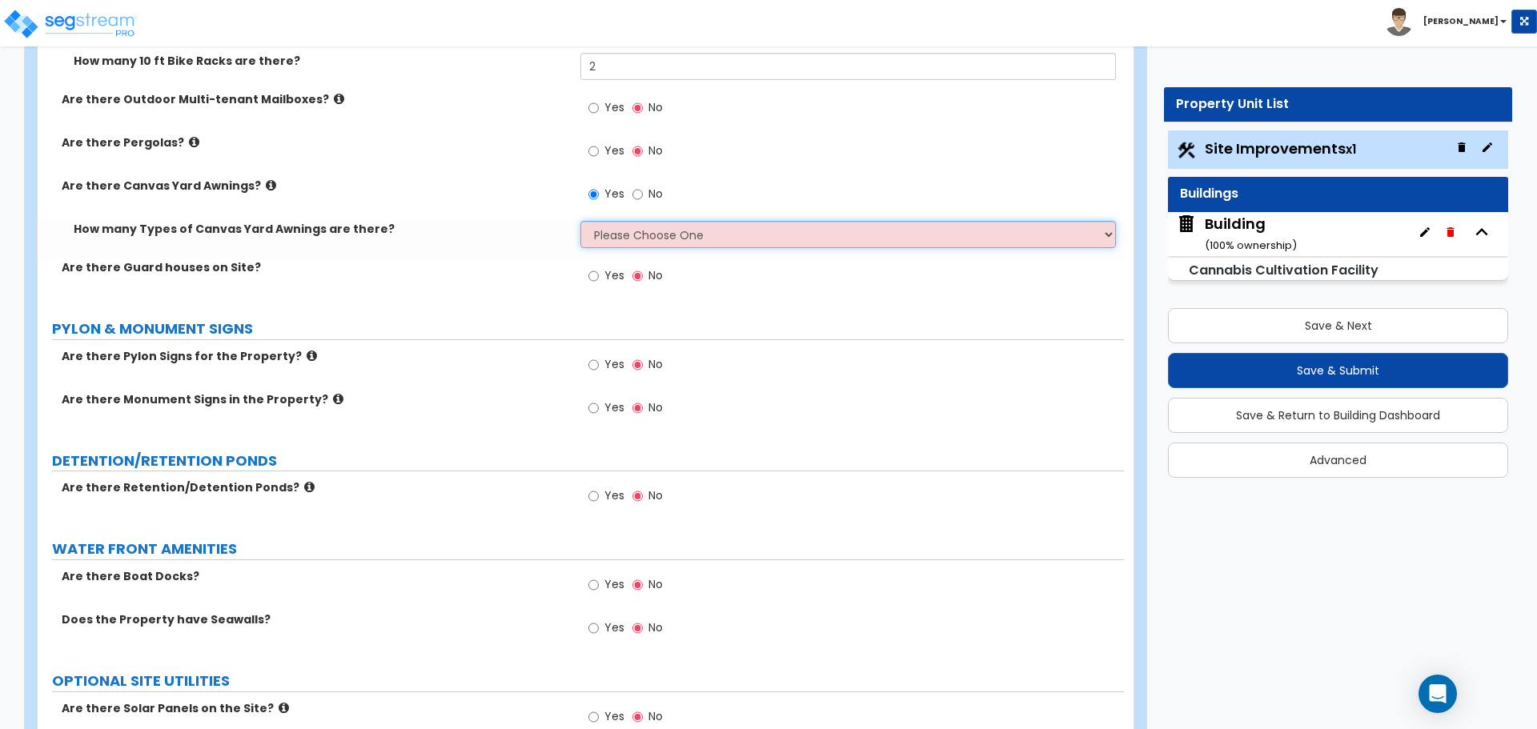
click at [679, 226] on select "Please Choose One 1 2" at bounding box center [847, 234] width 535 height 27
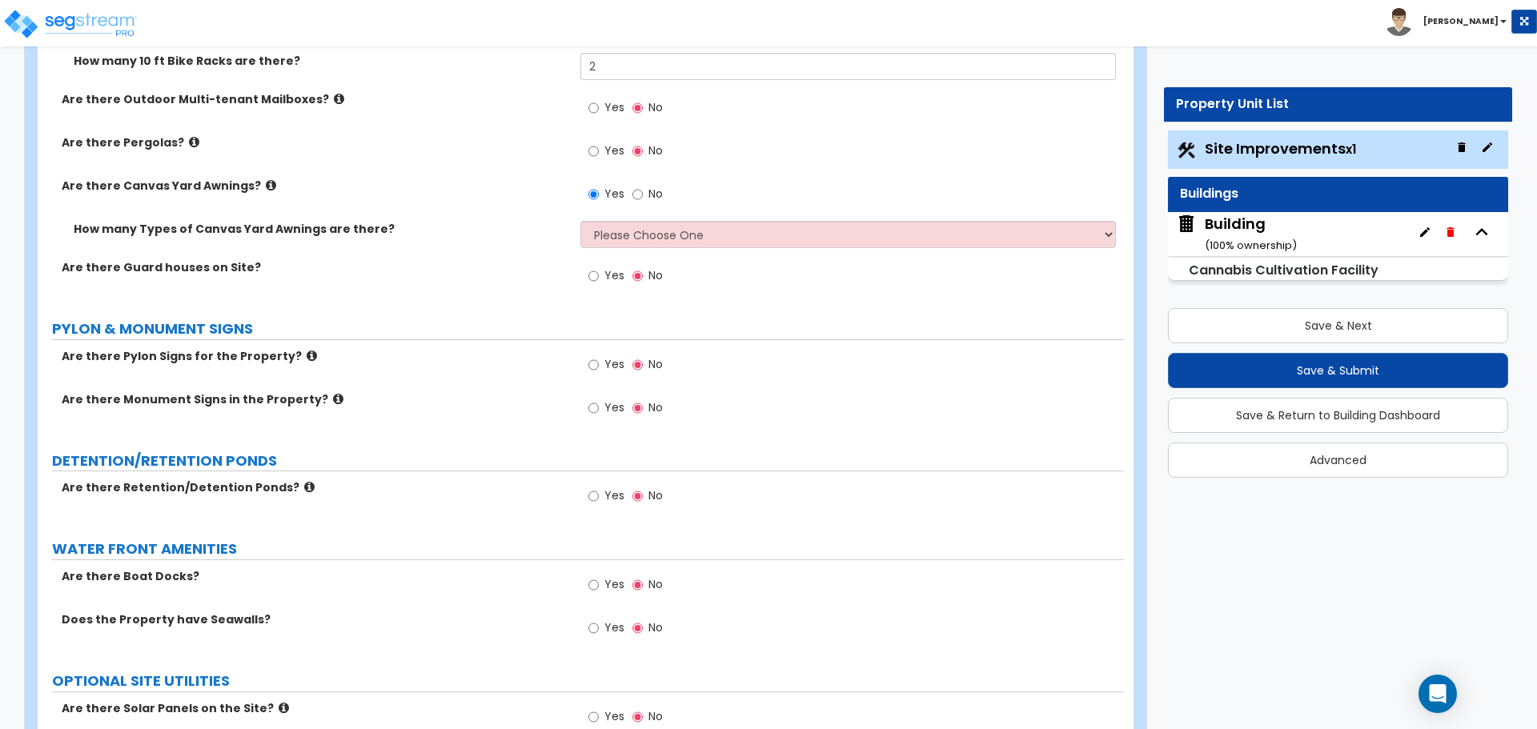
click at [651, 186] on span "No" at bounding box center [655, 194] width 14 height 16
click at [643, 186] on input "No" at bounding box center [637, 195] width 10 height 18
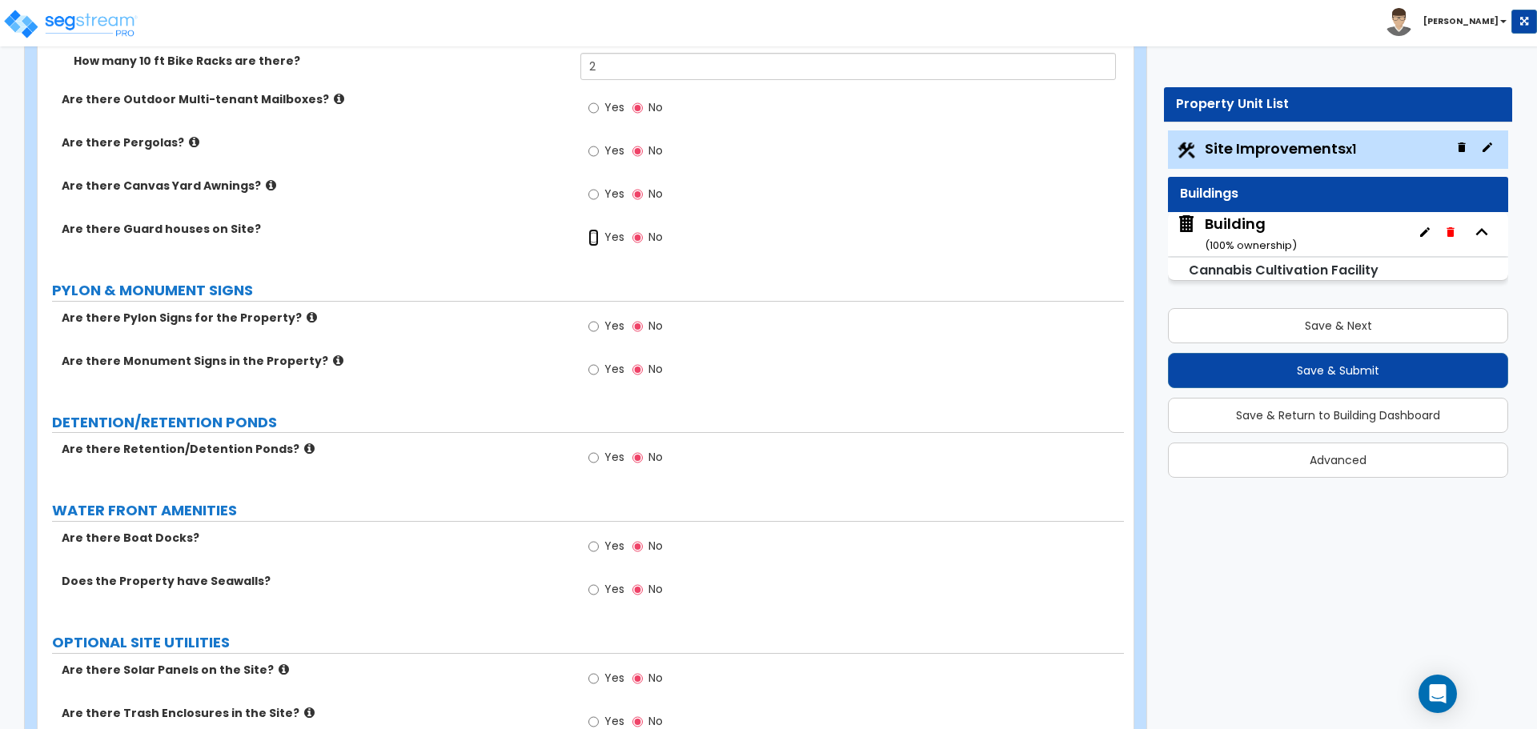
click at [596, 230] on input "Yes" at bounding box center [593, 238] width 10 height 18
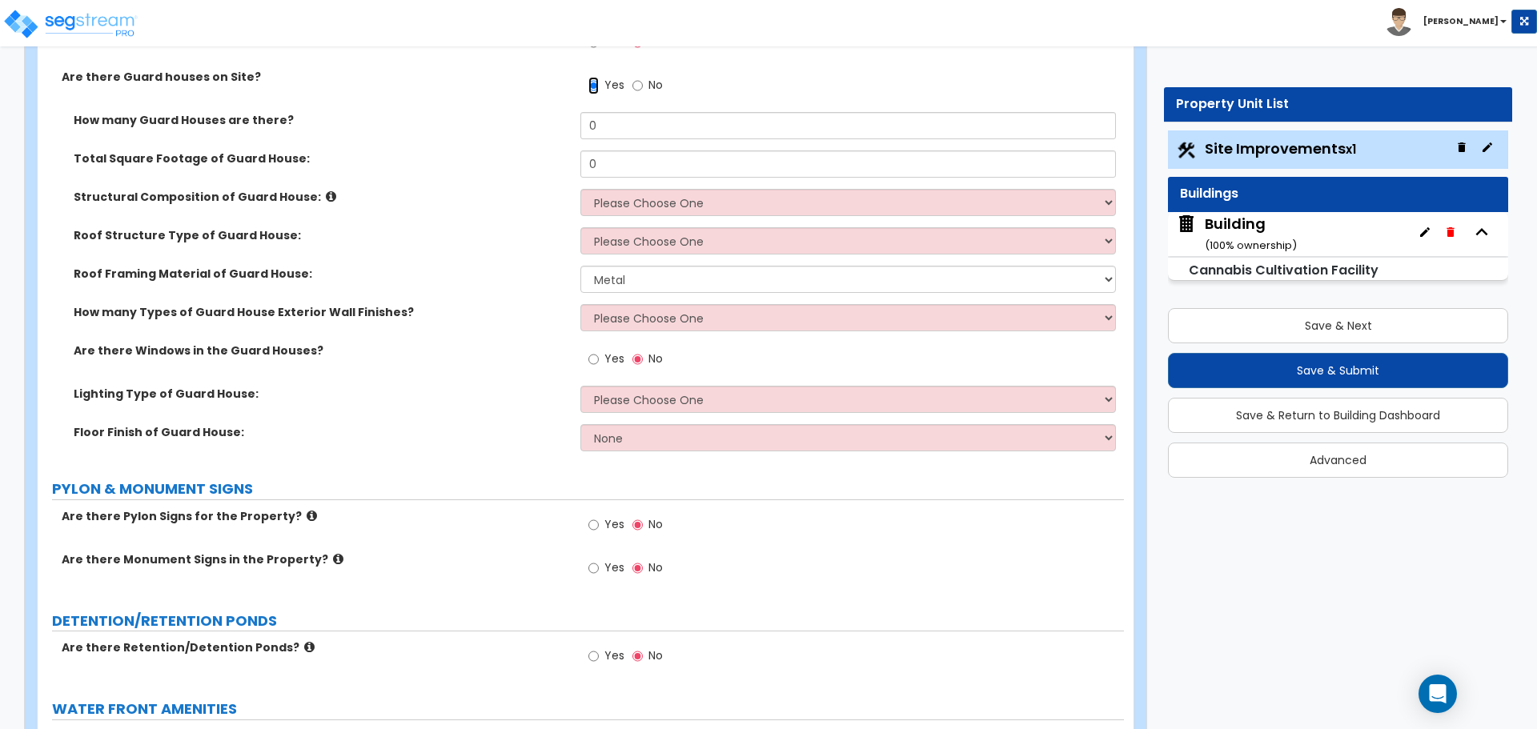
scroll to position [5469, 0]
click at [444, 192] on label "Structural Composition of Guard House:" at bounding box center [321, 195] width 495 height 16
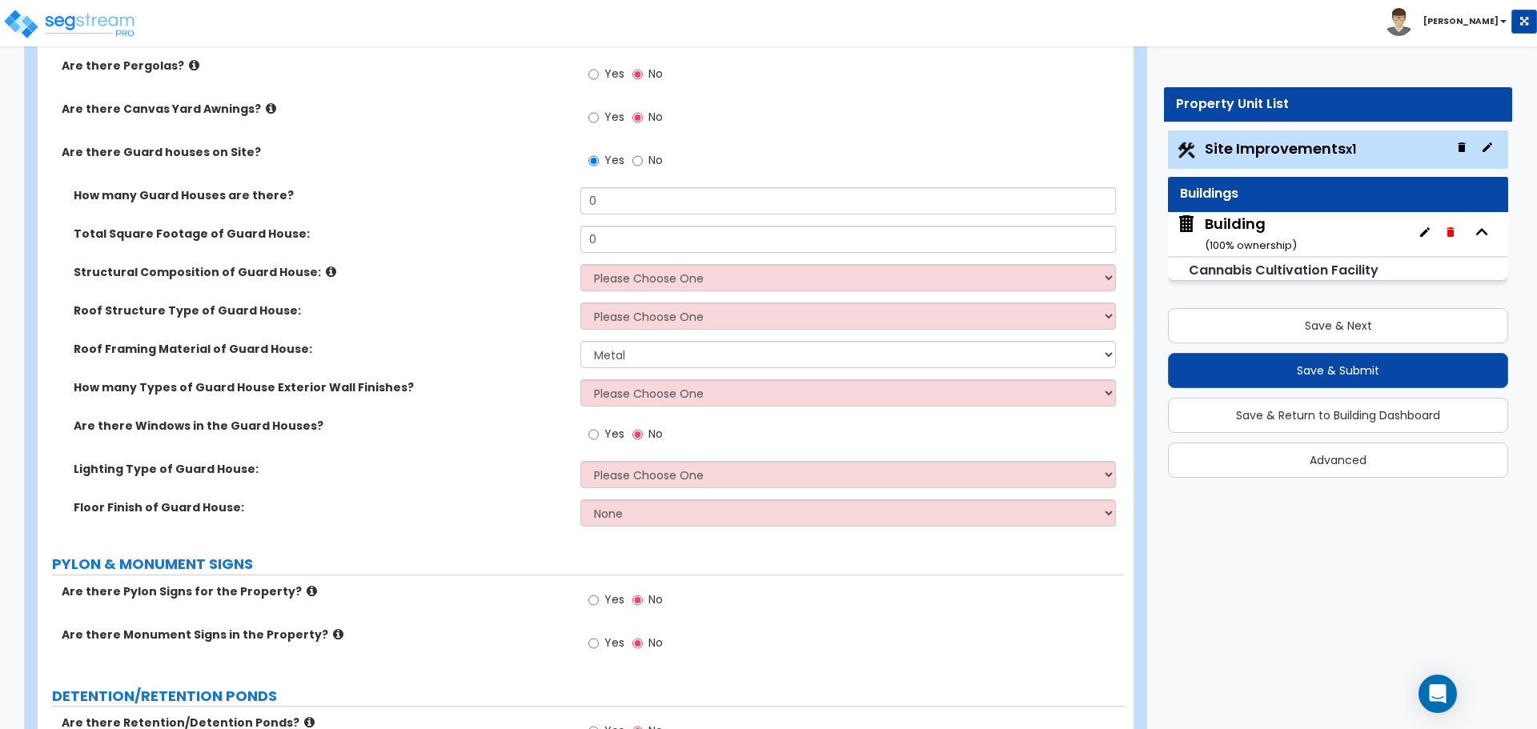
scroll to position [5395, 0]
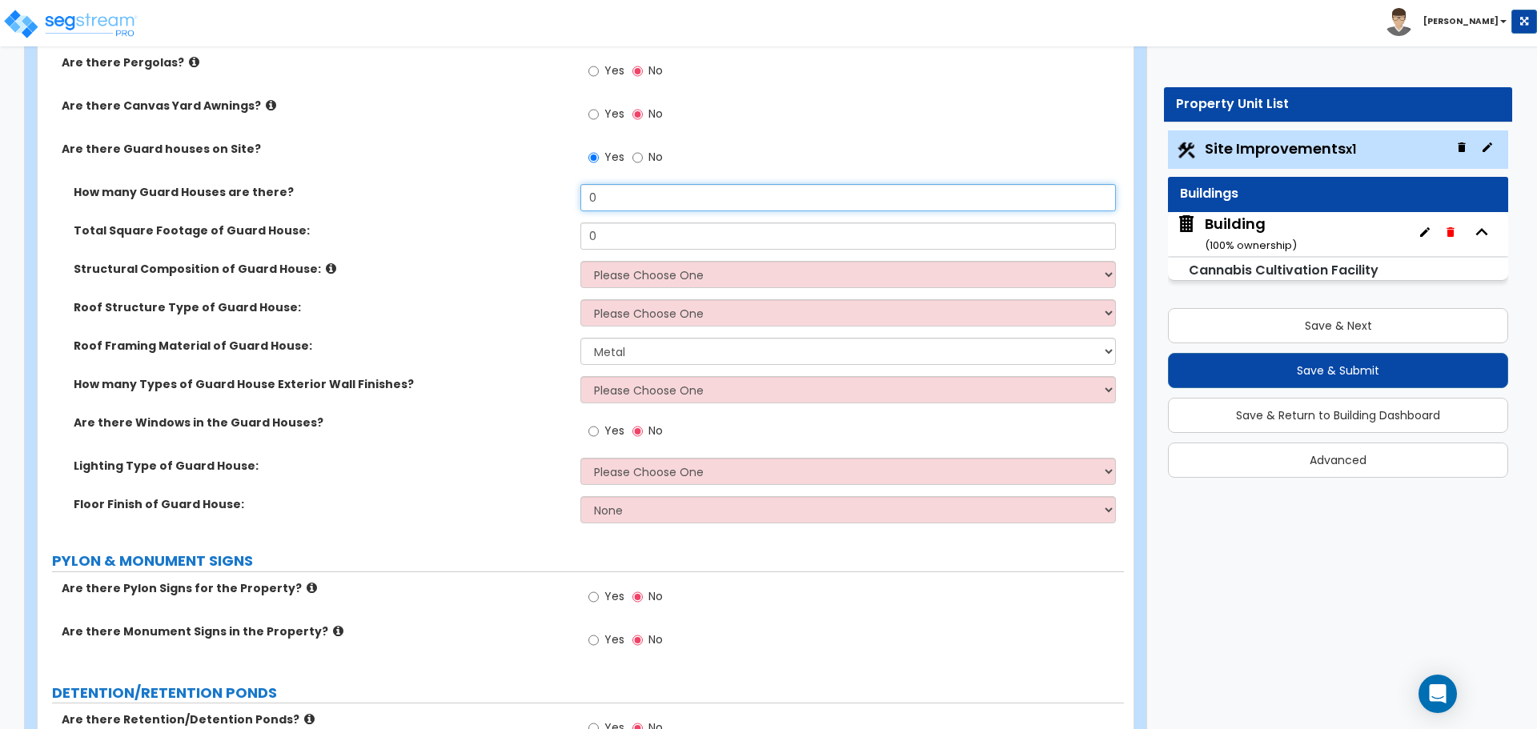
drag, startPoint x: 636, startPoint y: 194, endPoint x: 550, endPoint y: 194, distance: 85.6
click at [550, 194] on div "How many Guard Houses are there? 0" at bounding box center [581, 203] width 1086 height 38
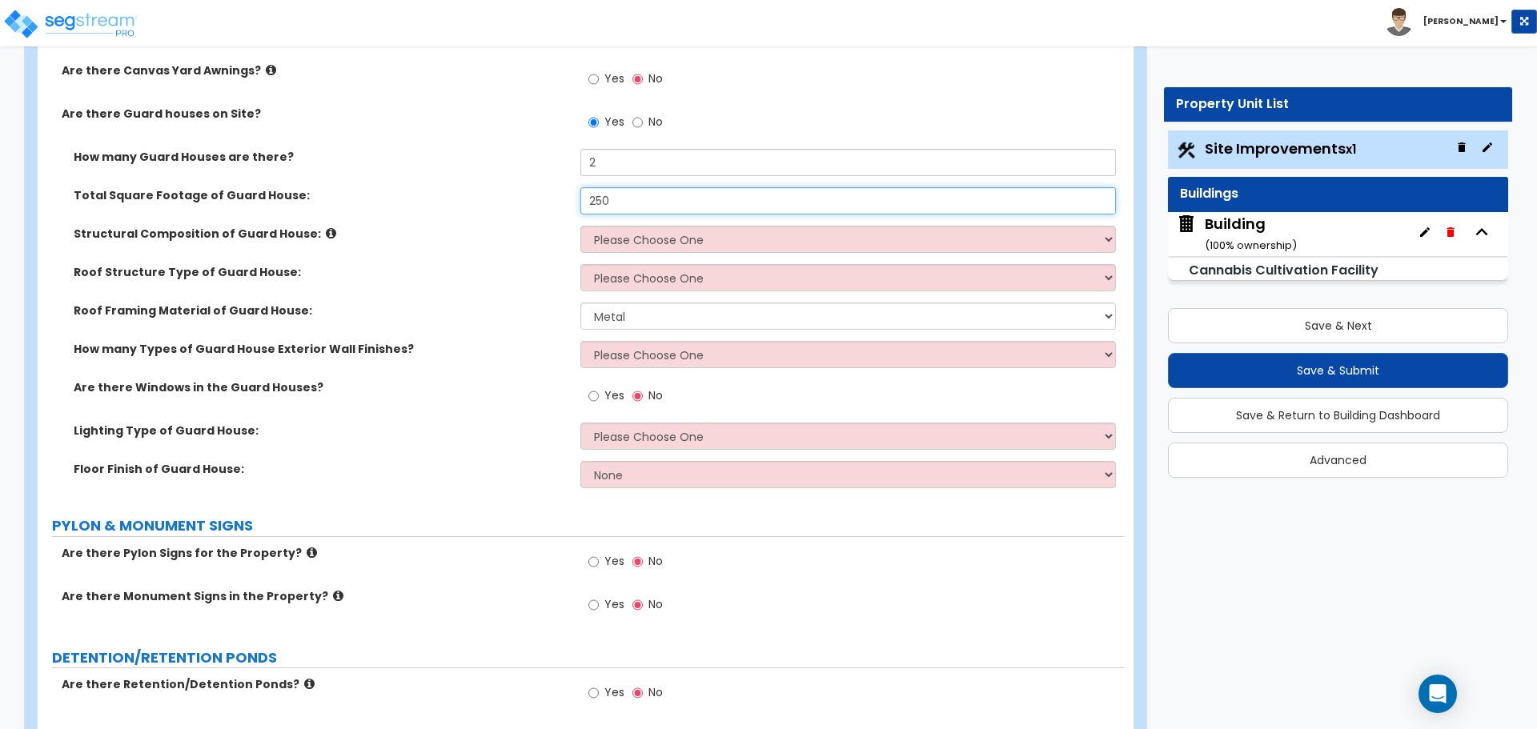
scroll to position [5437, 0]
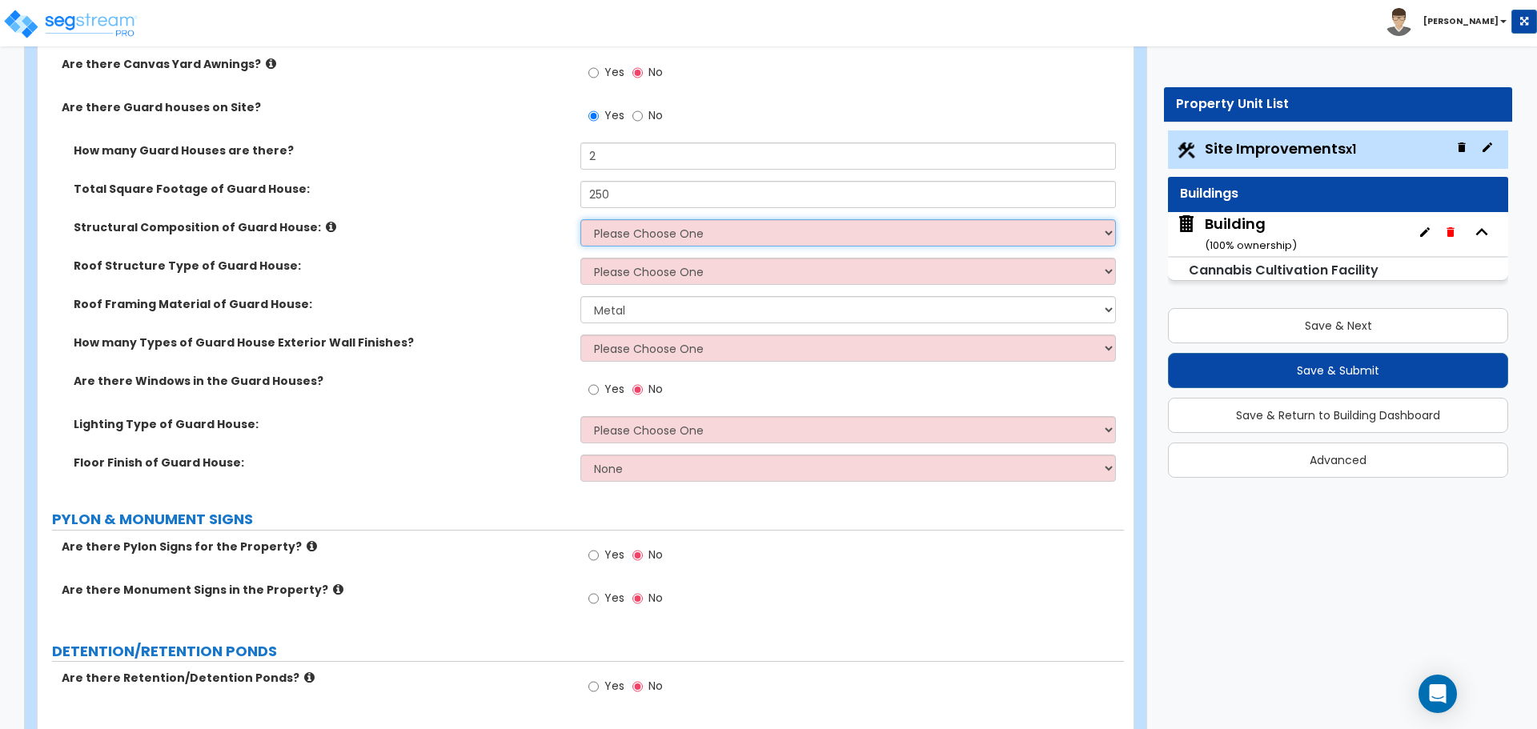
click at [661, 227] on select "Please Choose One Brick Masonry CMU Masonry Wood Stud Metal Stud" at bounding box center [847, 232] width 535 height 27
click at [580, 219] on select "Please Choose One Brick Masonry CMU Masonry Wood Stud Metal Stud" at bounding box center [847, 232] width 535 height 27
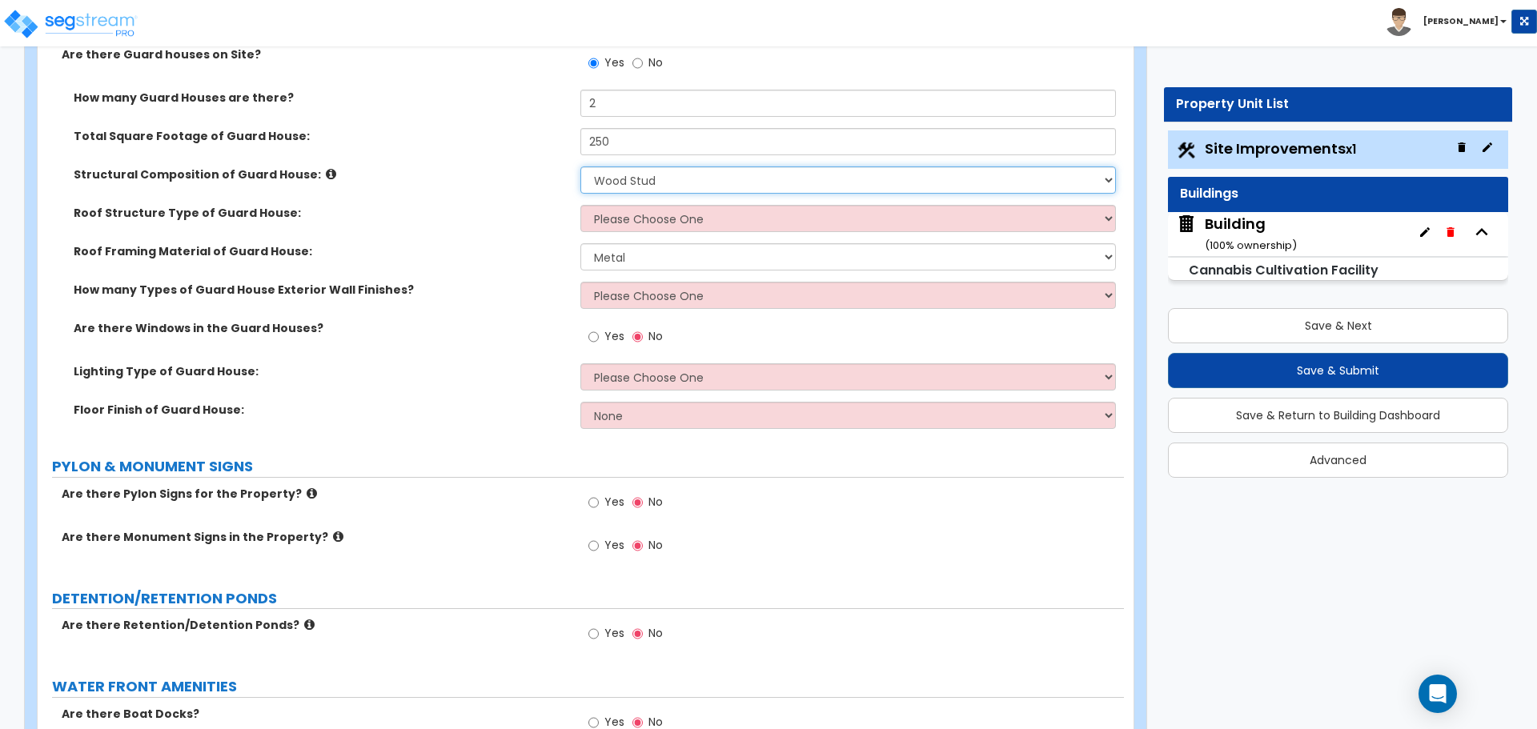
scroll to position [5486, 0]
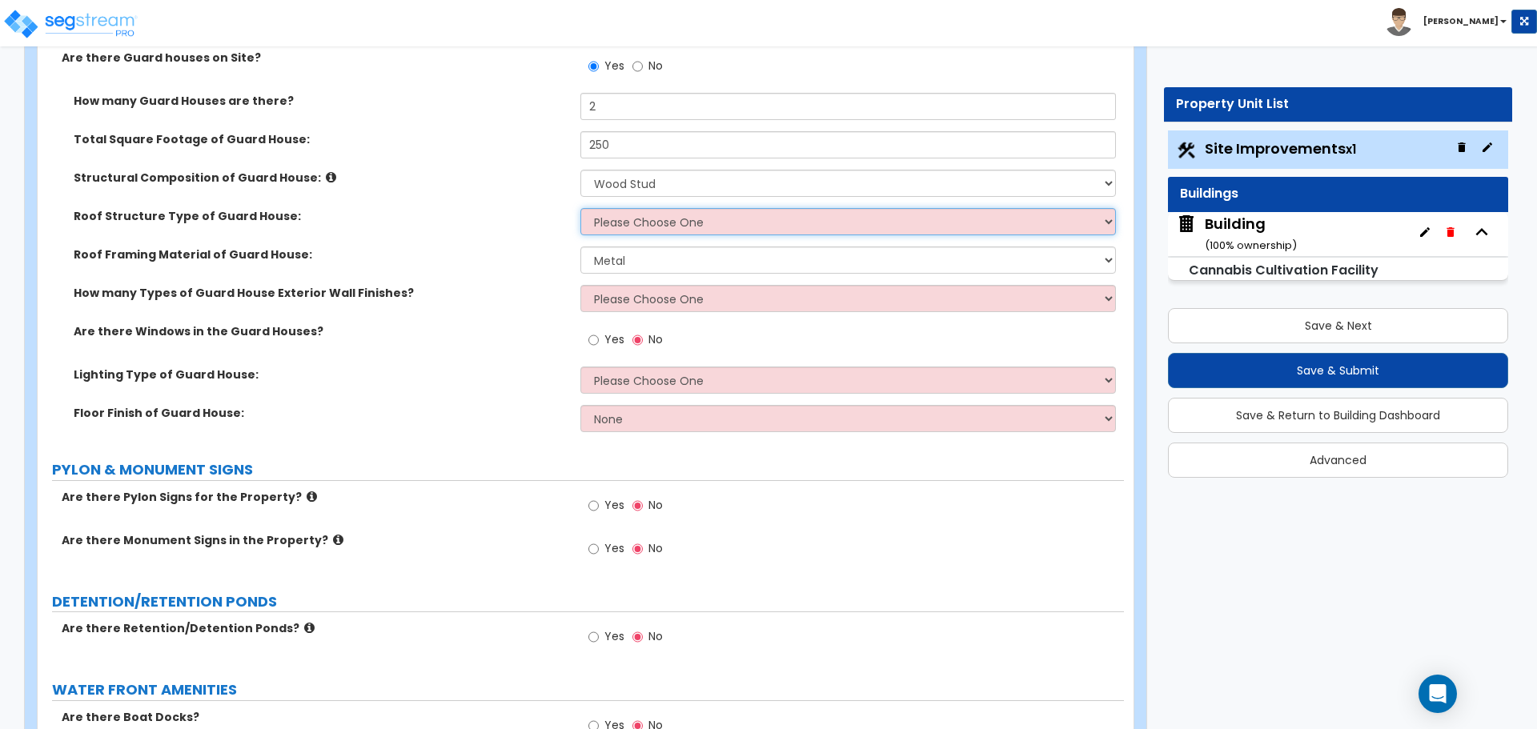
click at [659, 222] on select "Please Choose One Gabled Roof Flat Roof" at bounding box center [847, 221] width 535 height 27
click at [580, 208] on select "Please Choose One Gabled Roof Flat Roof" at bounding box center [847, 221] width 535 height 27
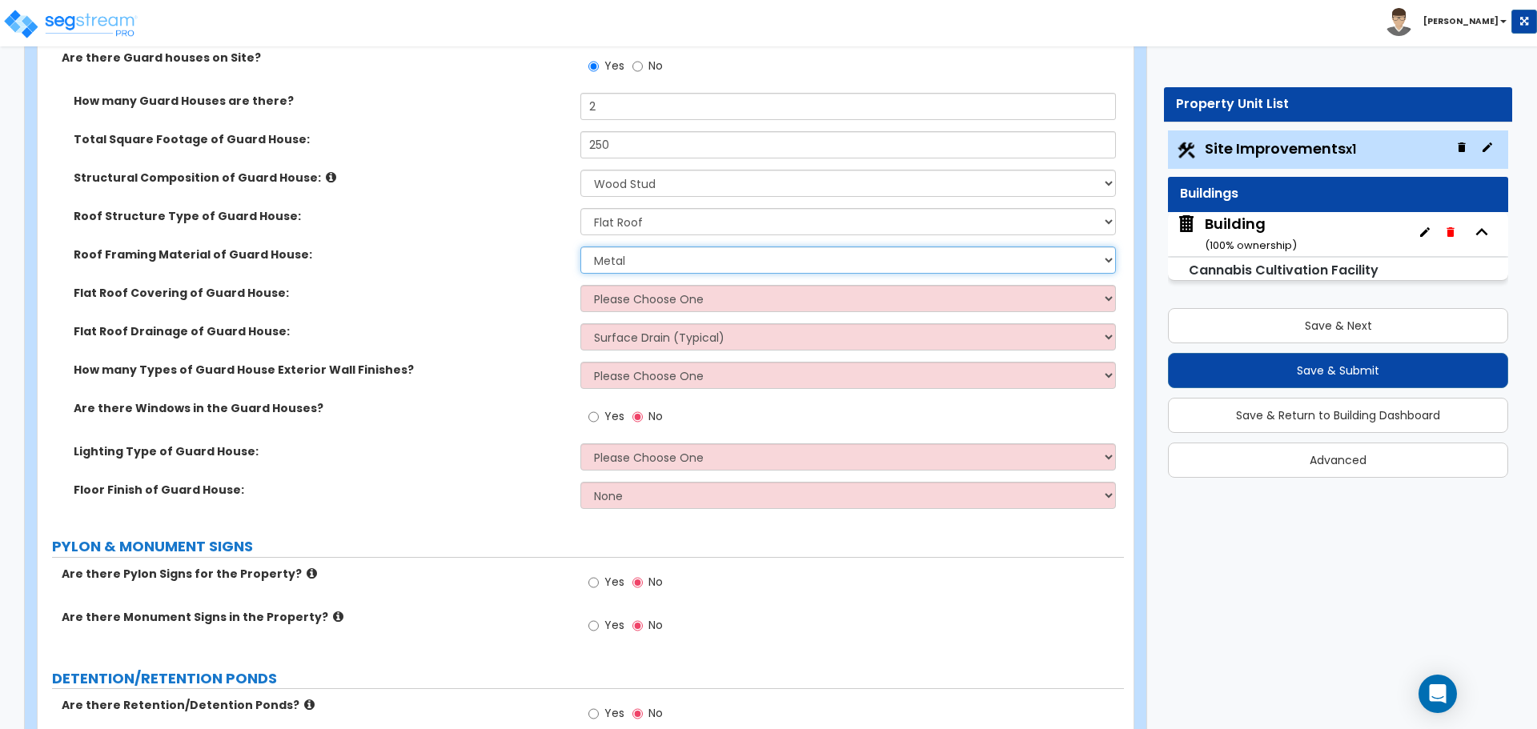
click at [641, 251] on select "Metal Wood" at bounding box center [847, 260] width 535 height 27
click at [580, 247] on select "Metal Wood" at bounding box center [847, 260] width 535 height 27
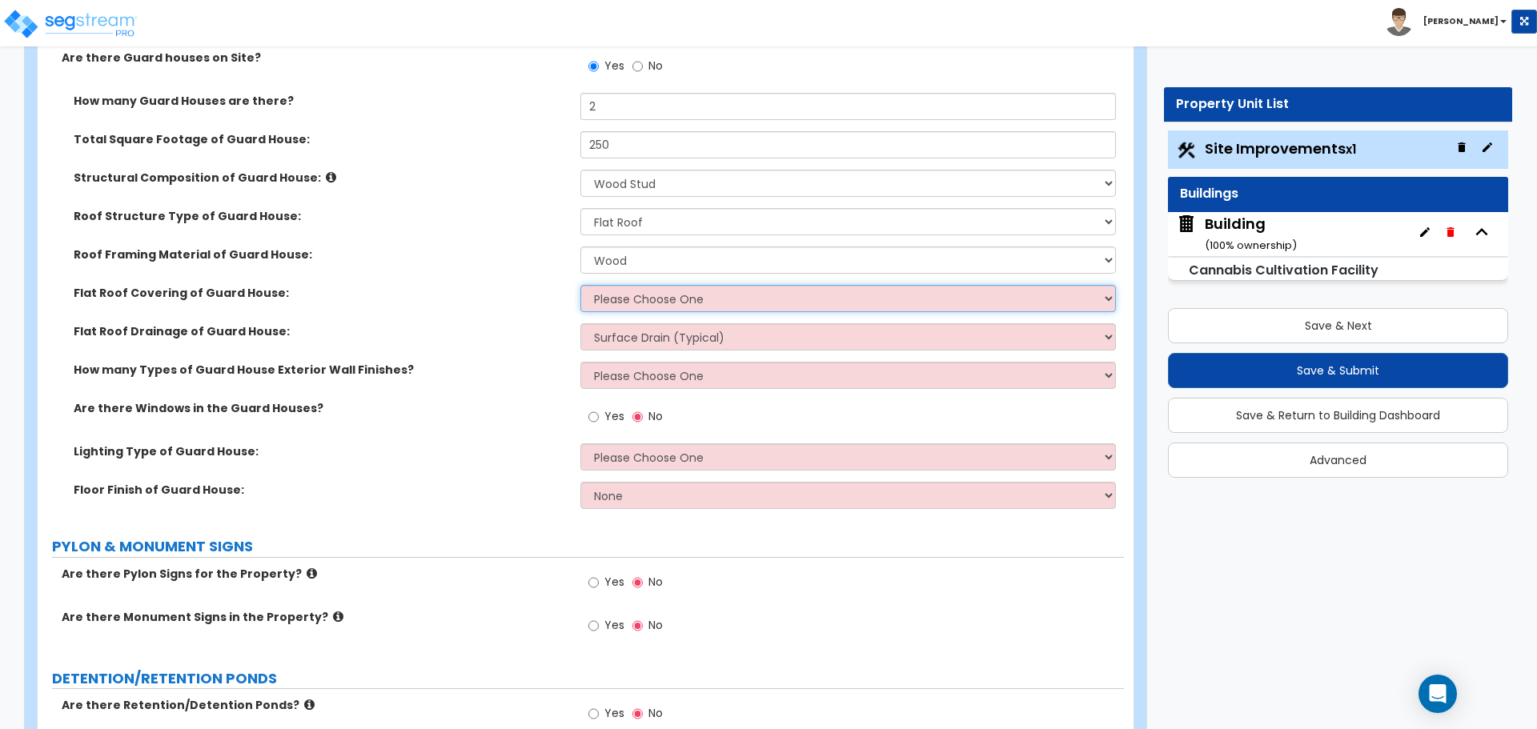
drag, startPoint x: 641, startPoint y: 251, endPoint x: 689, endPoint y: 288, distance: 60.5
click at [689, 288] on select "Please Choose One Rolled Asphalt PVC Membrane Plastic (EPDM) Membrane Asphalt F…" at bounding box center [847, 298] width 535 height 27
click at [580, 285] on select "Please Choose One Rolled Asphalt PVC Membrane Plastic (EPDM) Membrane Asphalt F…" at bounding box center [847, 298] width 535 height 27
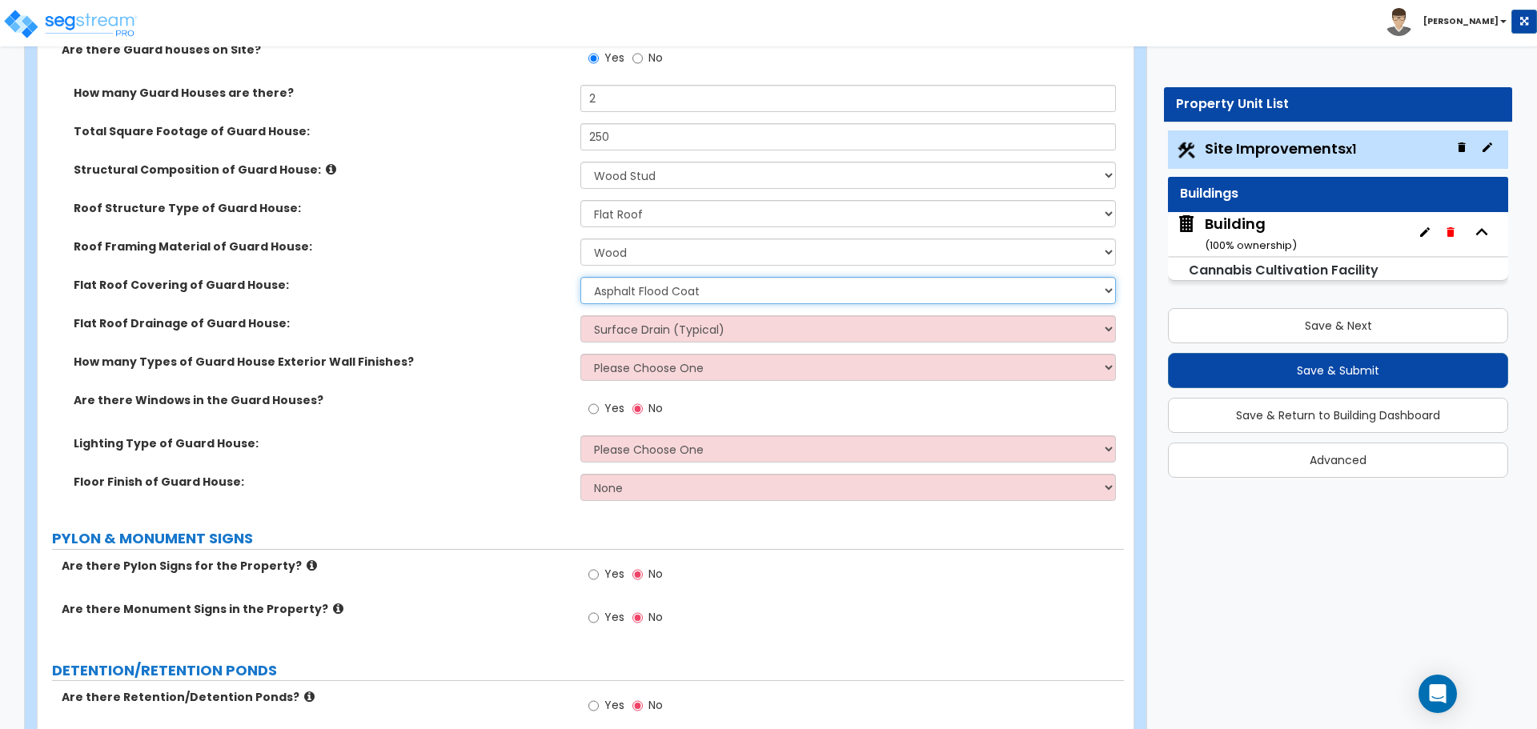
scroll to position [5502, 0]
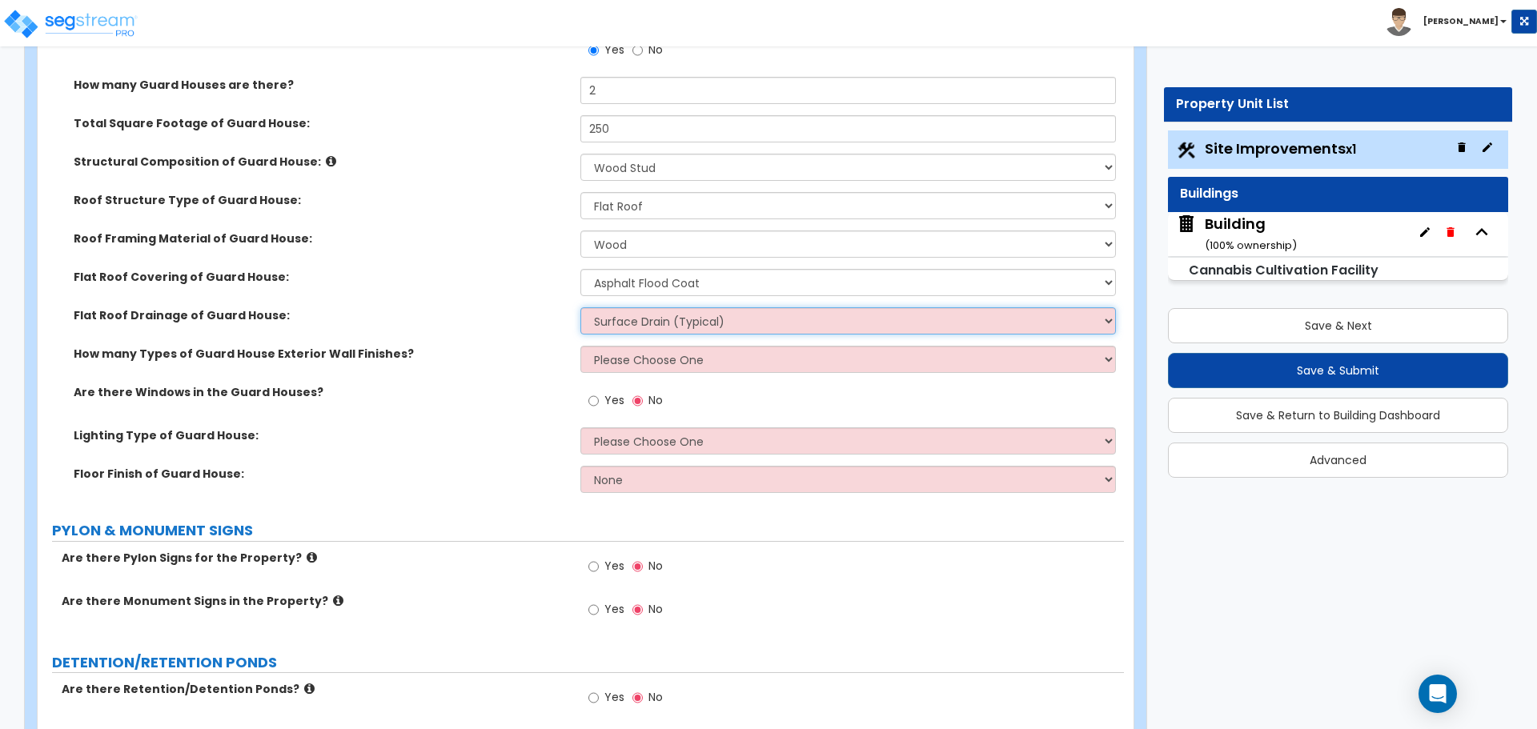
click at [672, 310] on select "Surface Drain (Typical) Gutters Downspout Only" at bounding box center [847, 320] width 535 height 27
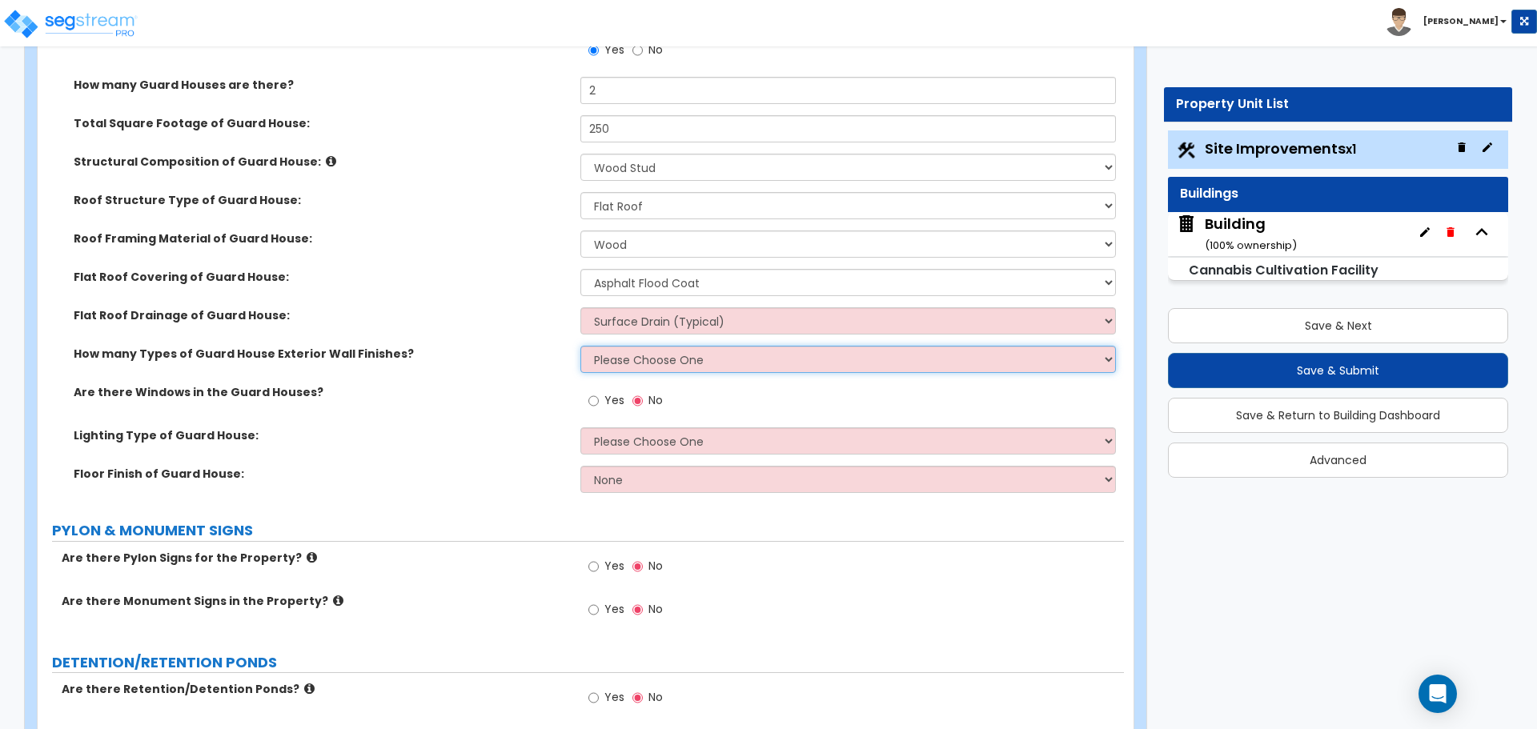
click at [667, 346] on select "Please Choose One 1 2 3" at bounding box center [847, 359] width 535 height 27
click at [620, 352] on select "Please Choose One 1 2 3" at bounding box center [847, 359] width 535 height 27
click at [580, 346] on select "Please Choose One 1 2 3" at bounding box center [847, 359] width 535 height 27
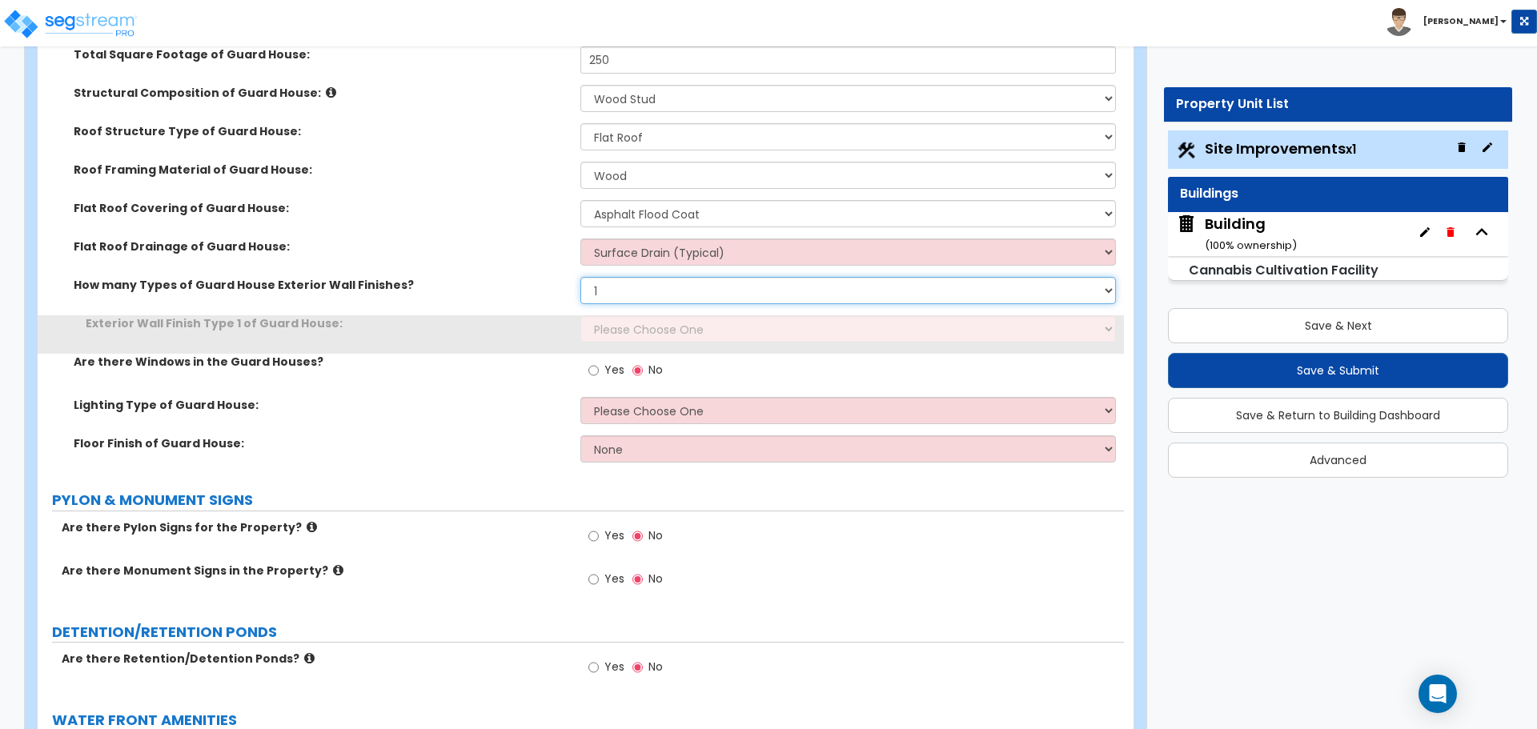
scroll to position [5593, 0]
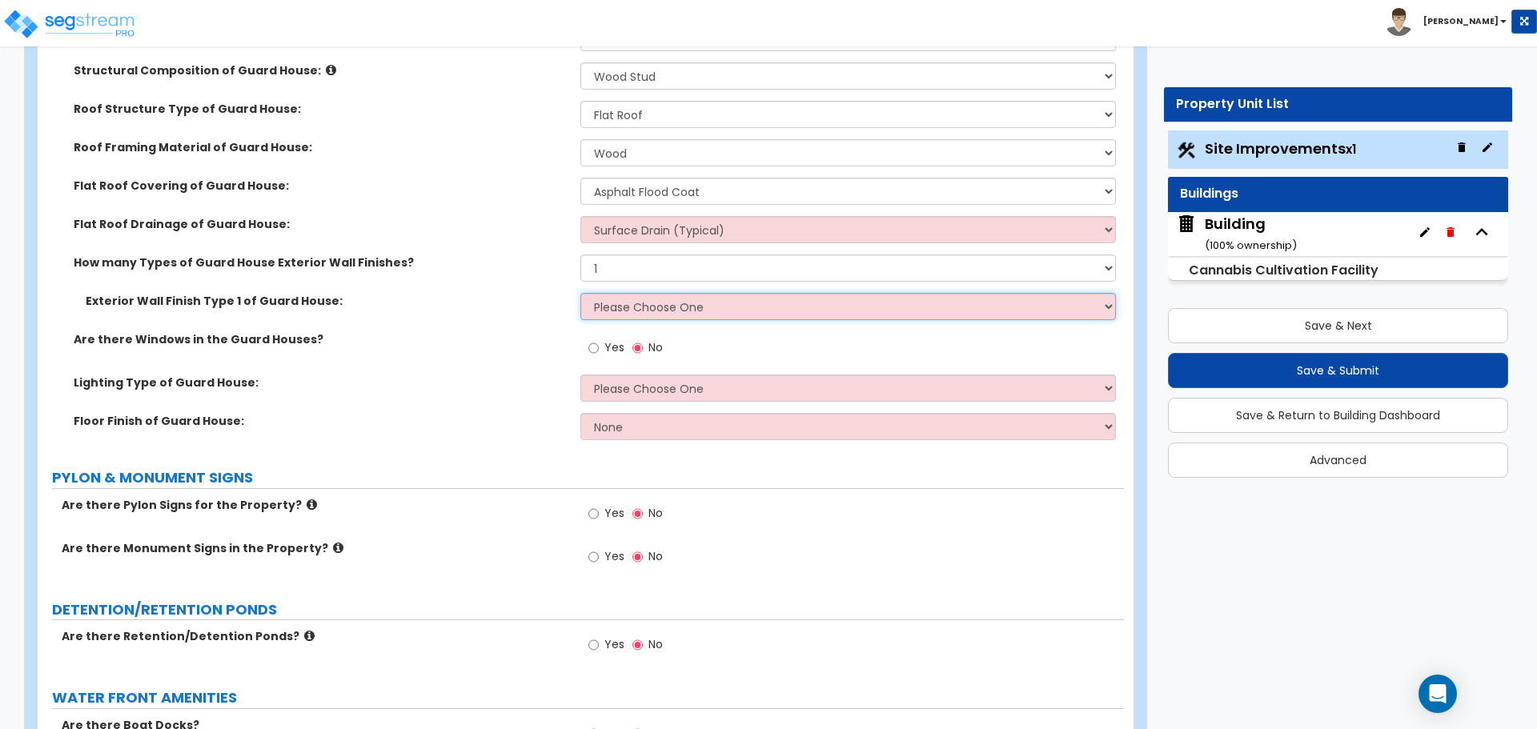
click at [663, 299] on select "Please Choose One Common/Shared Wall Brick Veneer Stone Veneer Wood Siding Viny…" at bounding box center [847, 306] width 535 height 27
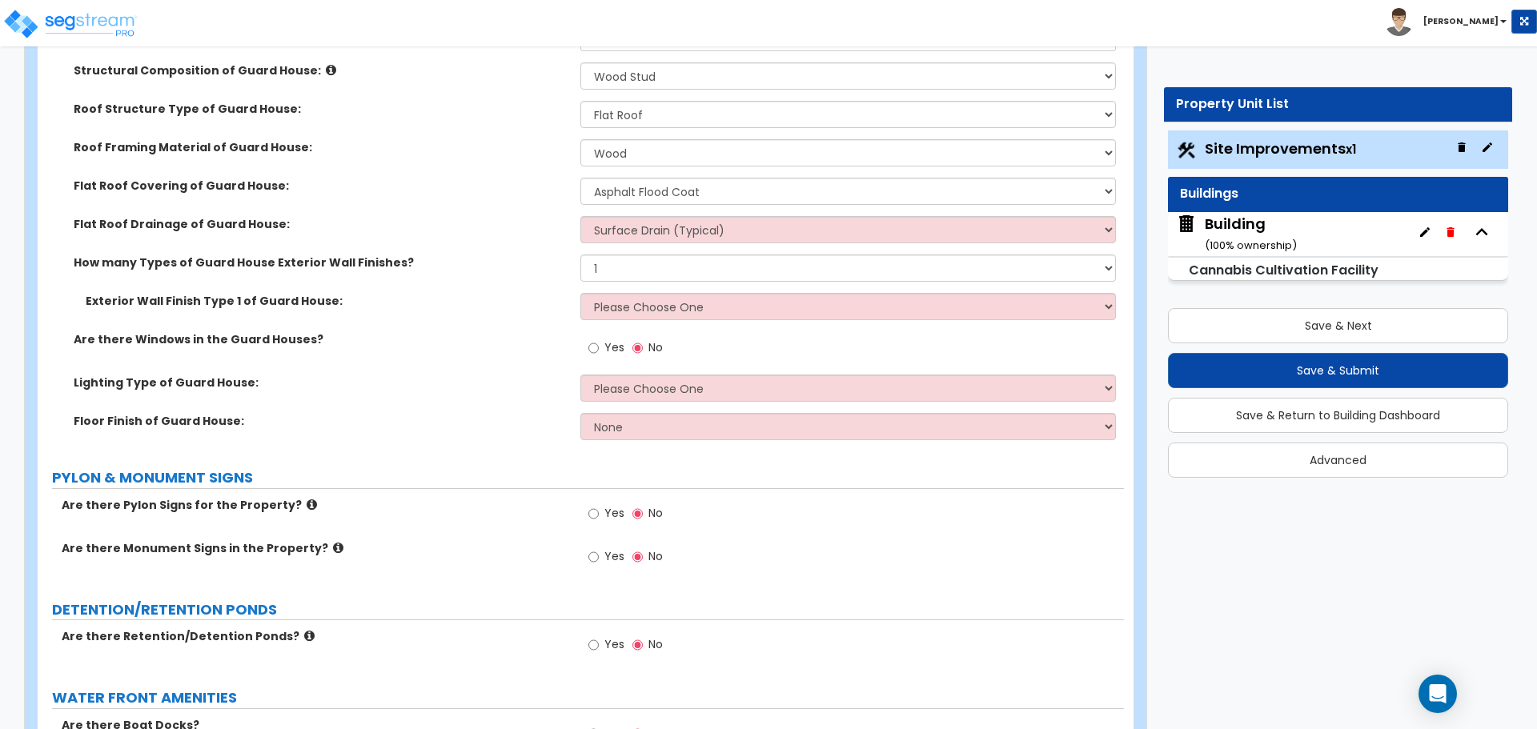
click at [663, 284] on div "How many Types of Guard House Exterior Wall Finishes? Please Choose One 1 2 3" at bounding box center [581, 274] width 1086 height 38
click at [660, 275] on select "Please Choose One 1 2 3" at bounding box center [847, 268] width 535 height 27
click at [580, 255] on select "Please Choose One 1 2 3" at bounding box center [847, 268] width 535 height 27
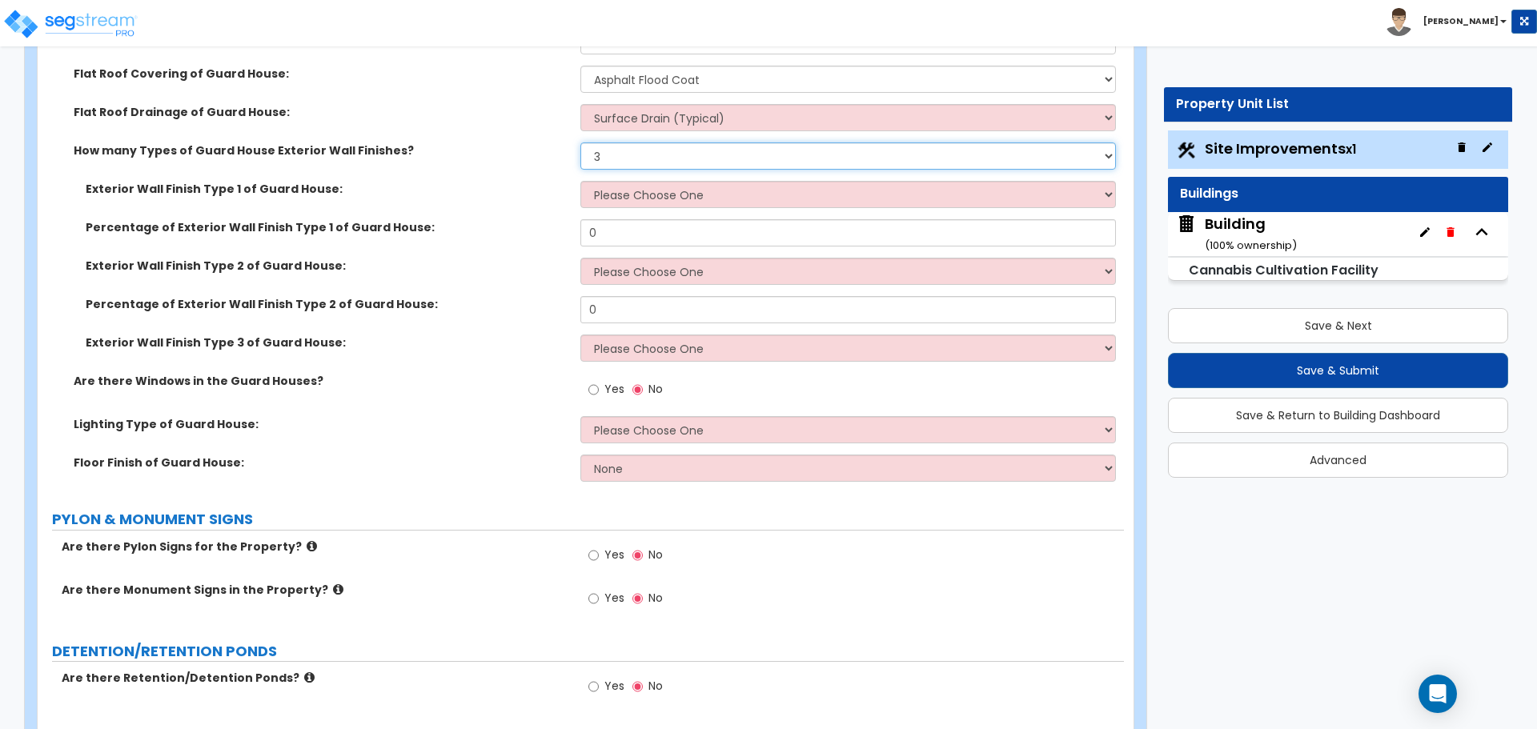
scroll to position [5710, 0]
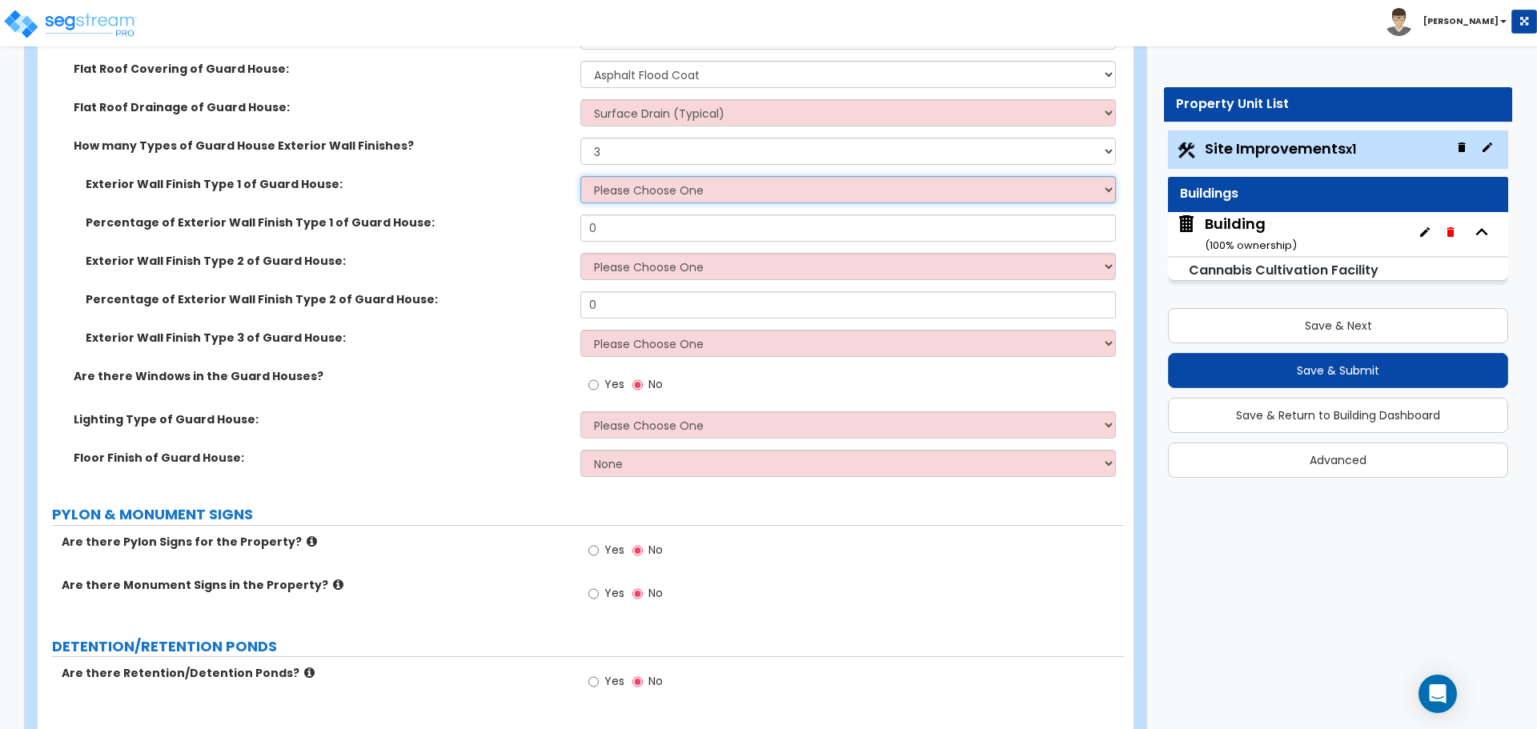
click at [660, 193] on select "Please Choose One Common/Shared Wall Brick Veneer Stone Veneer Wood Siding Viny…" at bounding box center [847, 189] width 535 height 27
click at [662, 259] on select "Please Choose One Common/Shared Wall Brick Veneer Stone Veneer Wood Siding Viny…" at bounding box center [847, 266] width 535 height 27
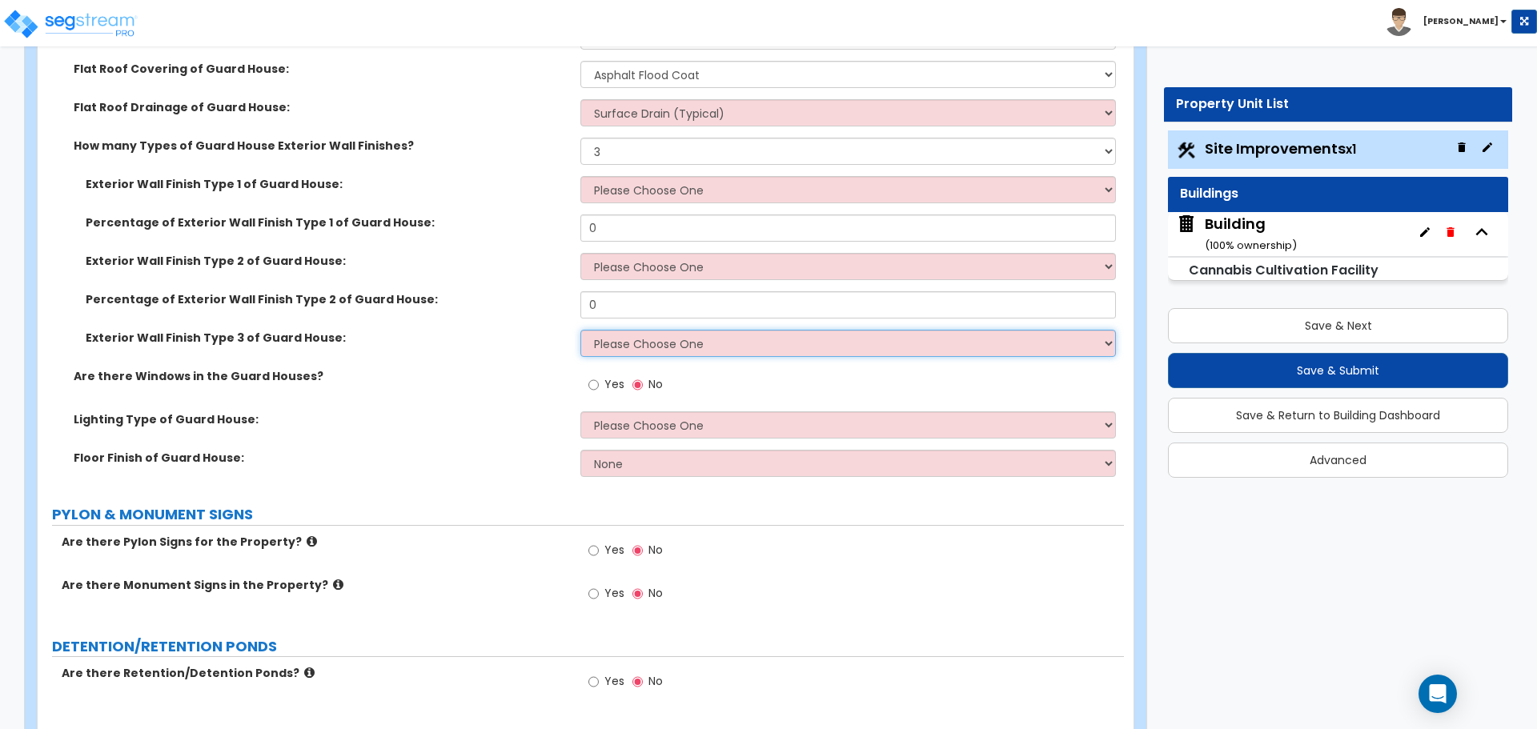
click at [646, 343] on select "Please Choose One Common/Shared Wall Brick Veneer Stone Veneer Wood Siding Viny…" at bounding box center [847, 343] width 535 height 27
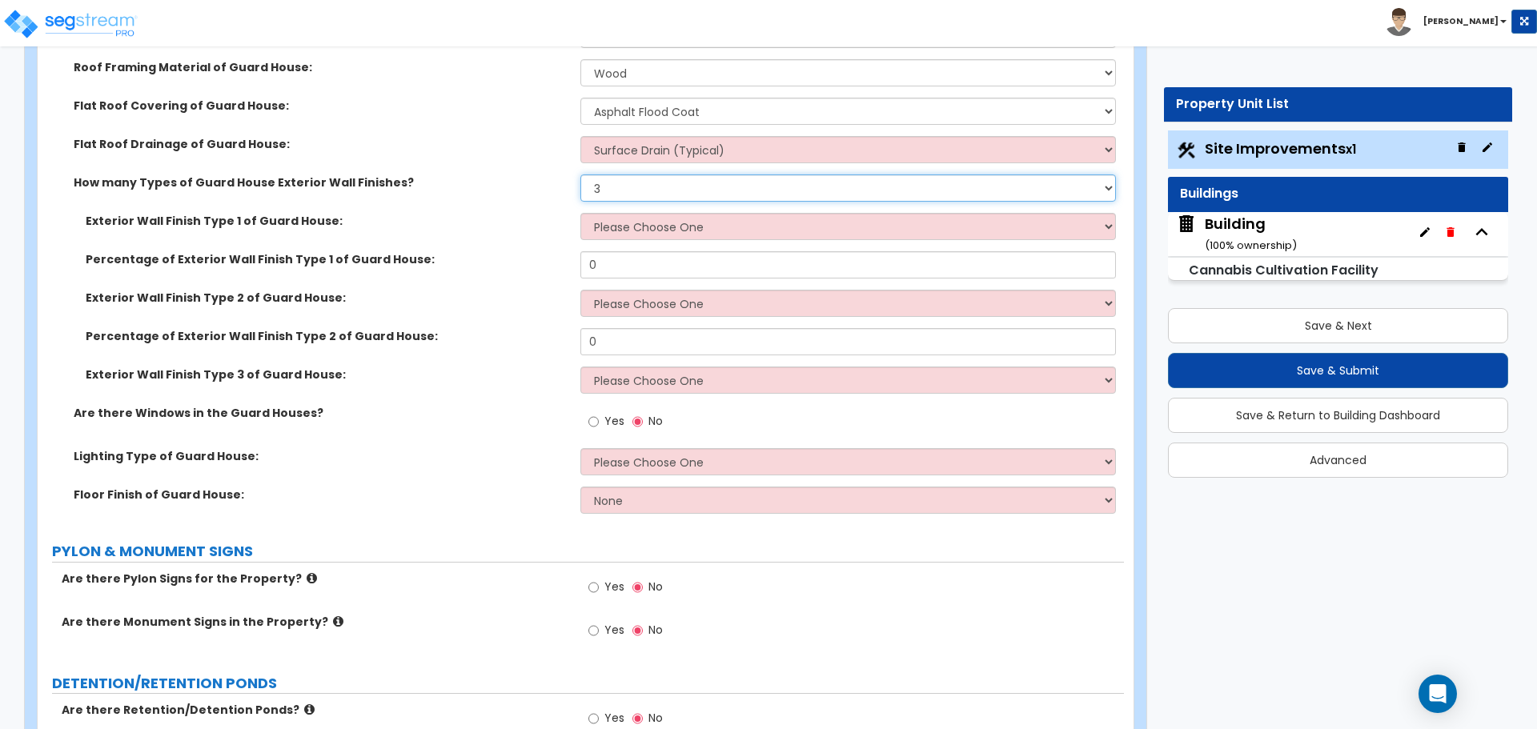
click at [627, 181] on select "Please Choose One 1 2 3" at bounding box center [847, 187] width 535 height 27
click at [615, 181] on select "Please Choose One 1 2 3" at bounding box center [847, 187] width 535 height 27
click at [580, 174] on select "Please Choose One 1 2 3" at bounding box center [847, 187] width 535 height 27
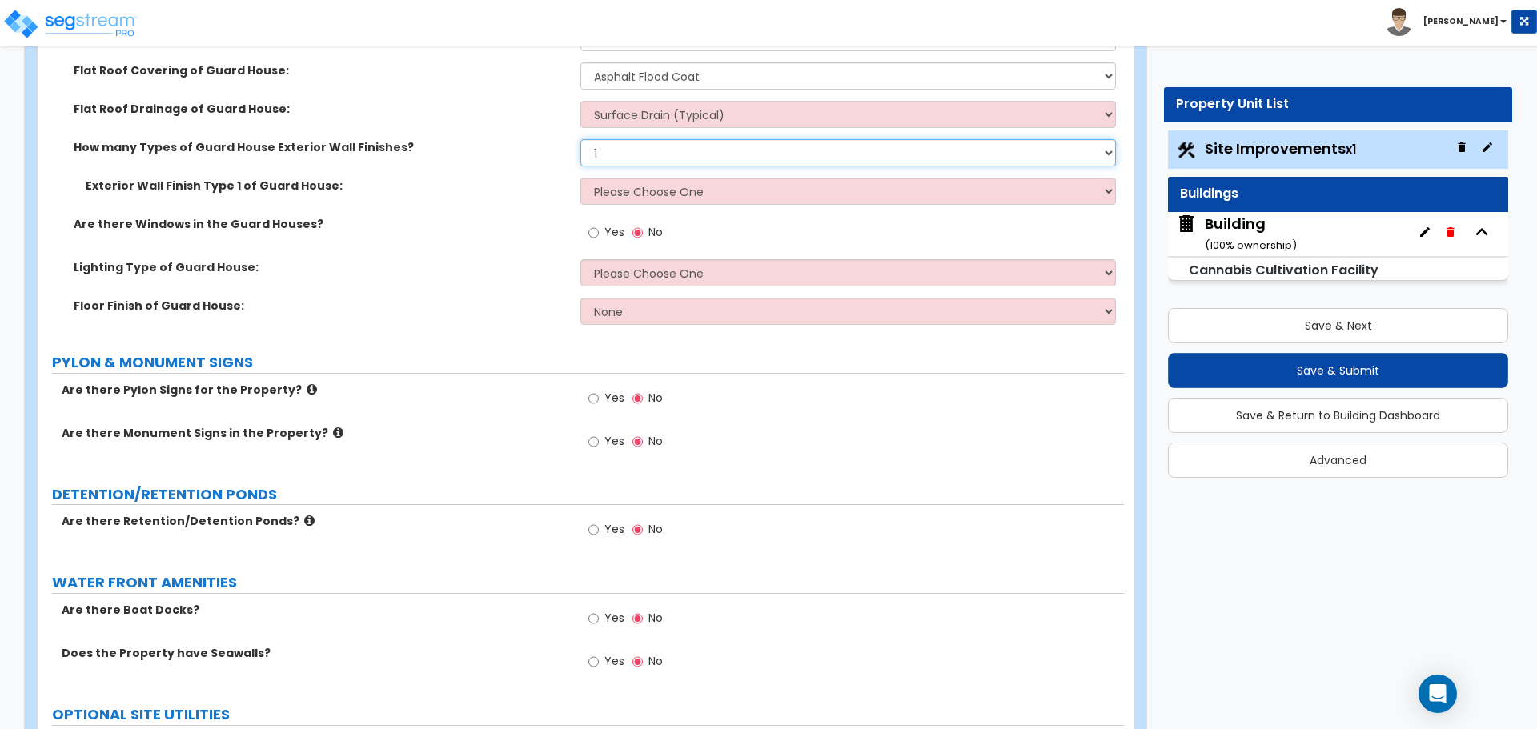
scroll to position [5710, 0]
click at [715, 177] on select "Please Choose One Common/Shared Wall Brick Veneer Stone Veneer Wood Siding Viny…" at bounding box center [847, 190] width 535 height 27
click at [580, 177] on select "Please Choose One Common/Shared Wall Brick Veneer Stone Veneer Wood Siding Viny…" at bounding box center [847, 190] width 535 height 27
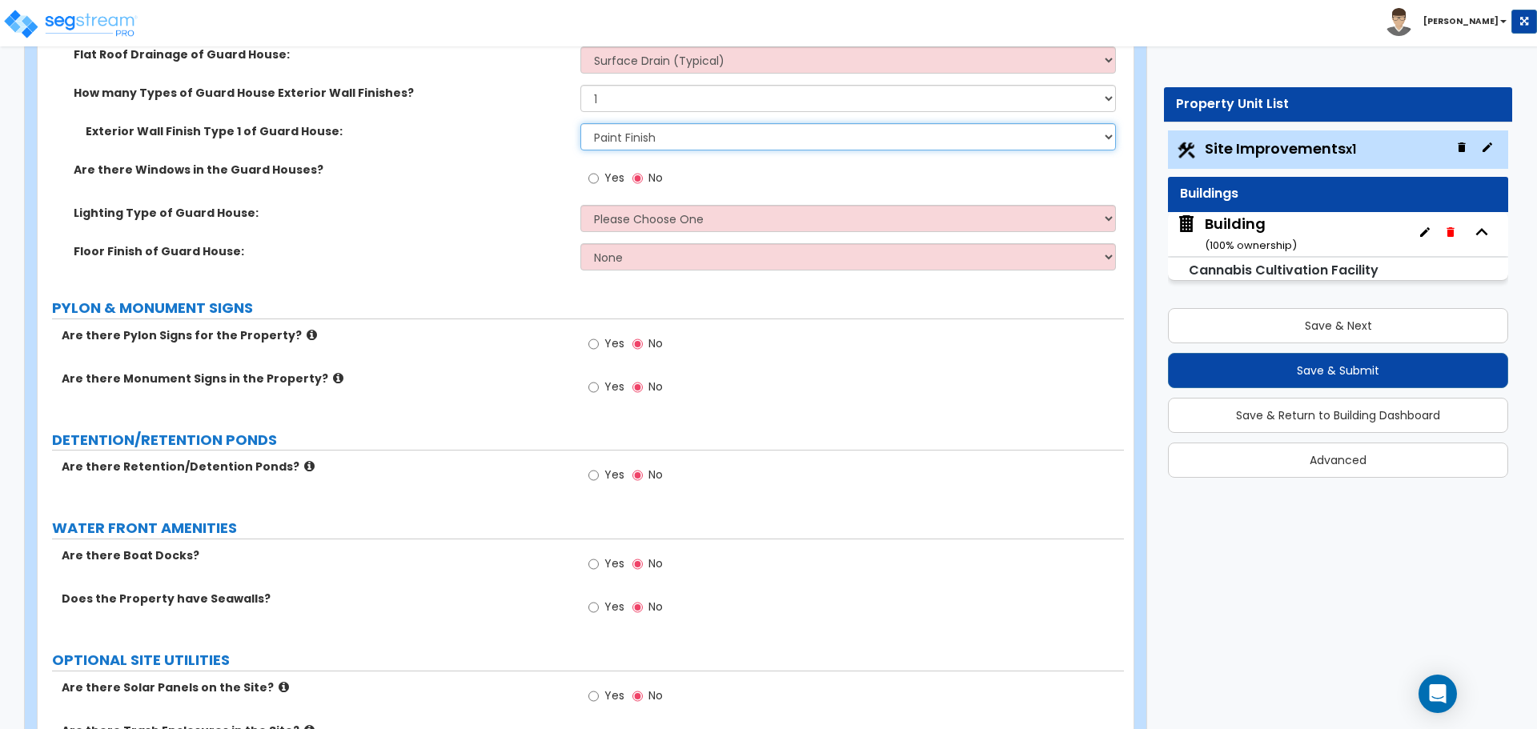
scroll to position [5764, 0]
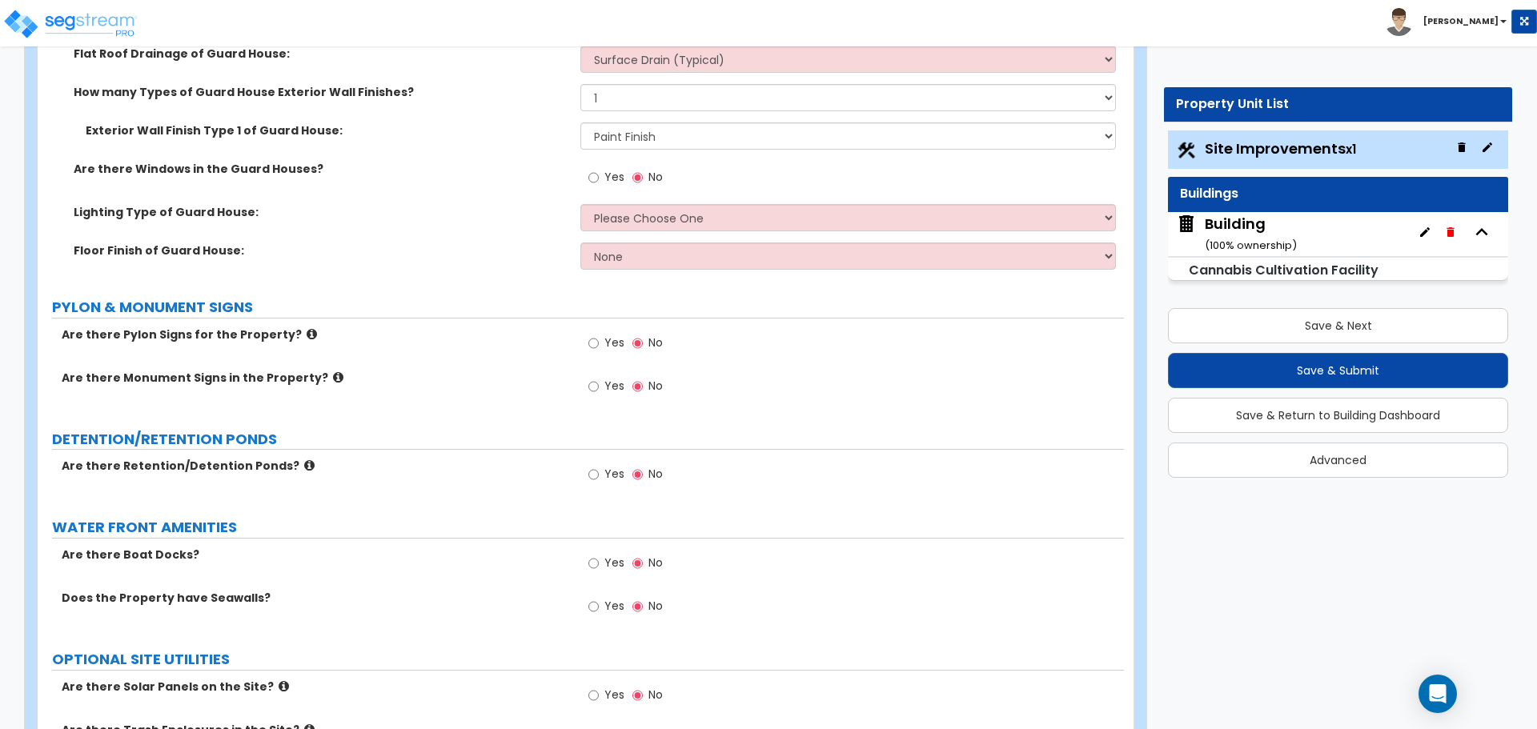
click at [612, 176] on span "Yes" at bounding box center [614, 177] width 20 height 16
click at [599, 176] on input "Yes" at bounding box center [593, 178] width 10 height 18
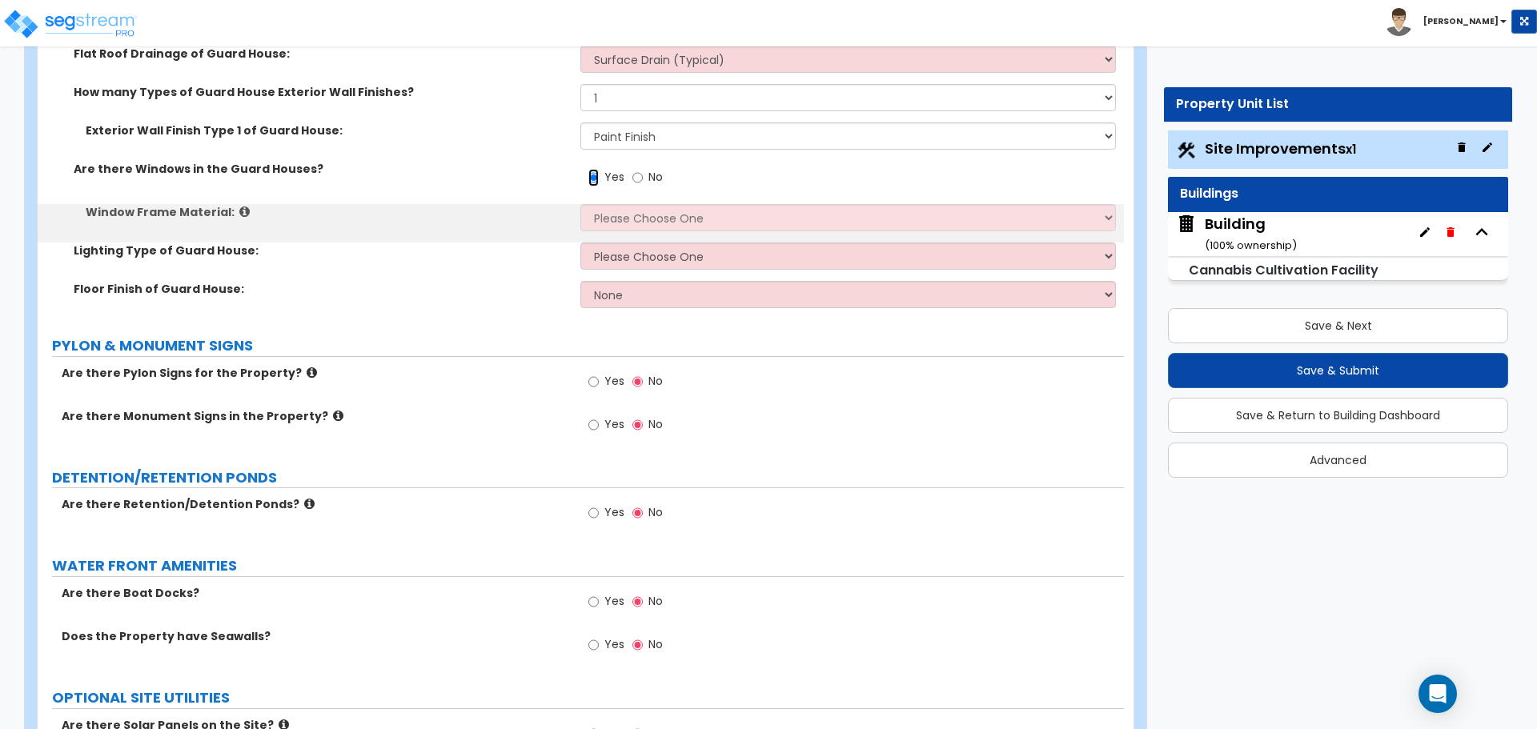
scroll to position [5778, 0]
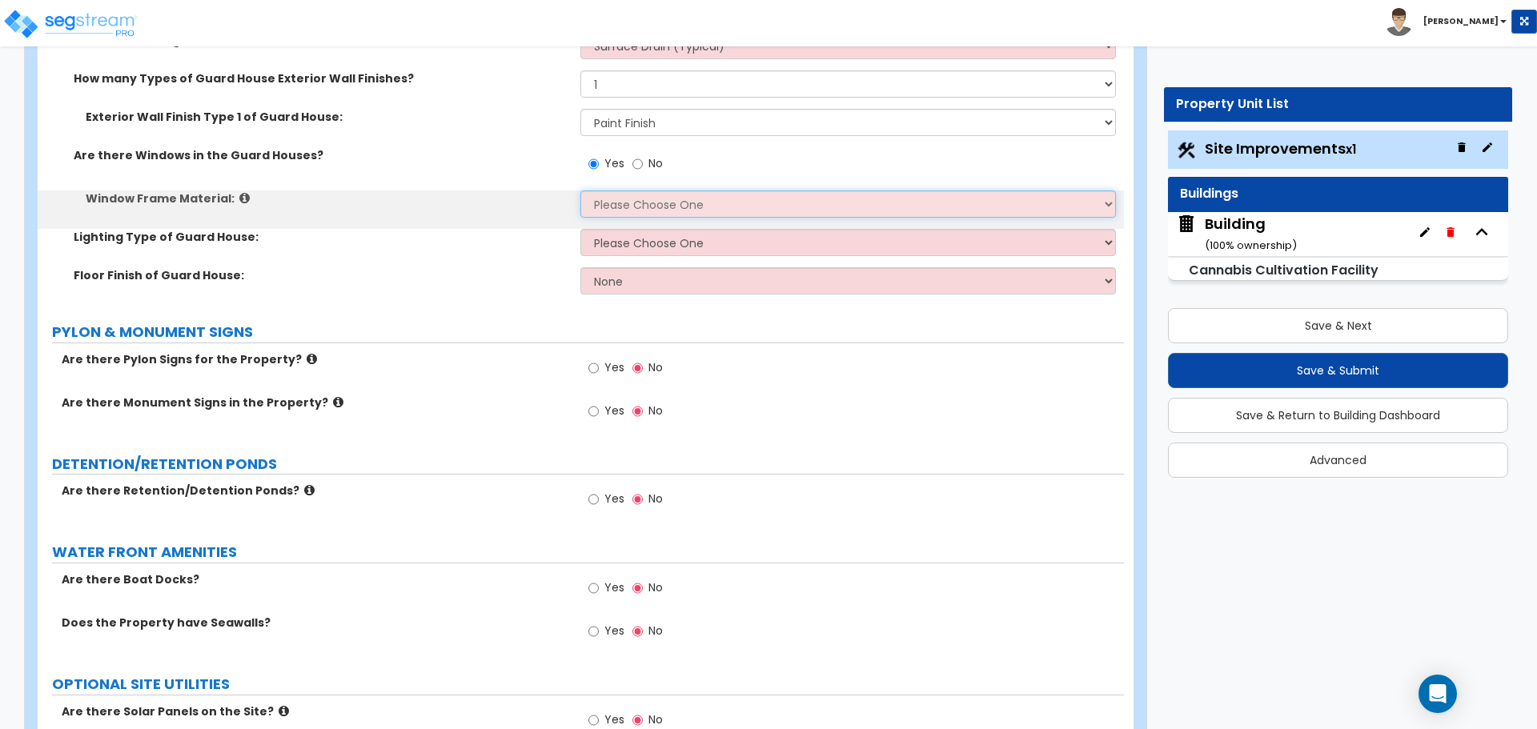
click at [649, 203] on select "Please Choose One Vinyl Aluminum Wood" at bounding box center [847, 204] width 535 height 27
click at [580, 191] on select "Please Choose One Vinyl Aluminum Wood" at bounding box center [847, 204] width 535 height 27
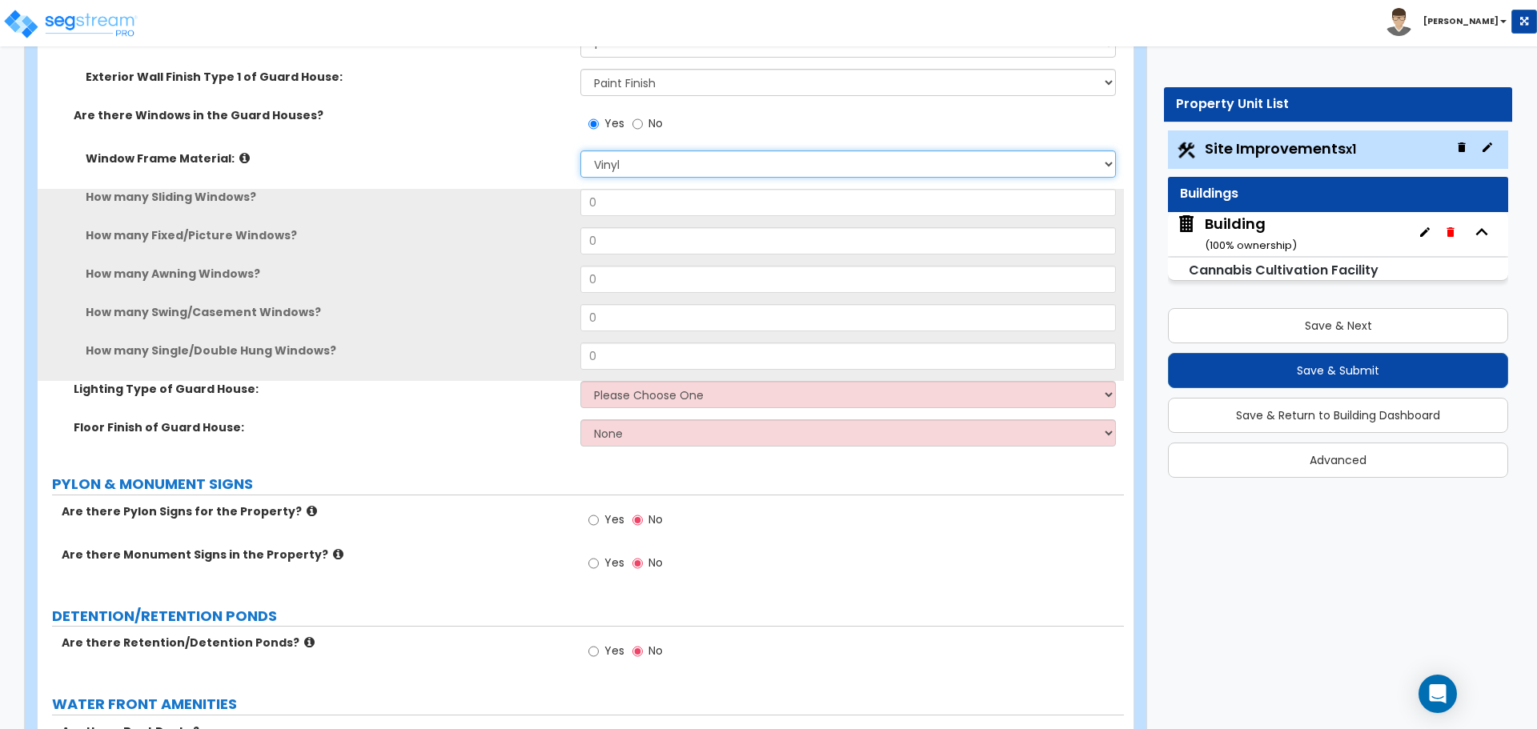
scroll to position [5821, 0]
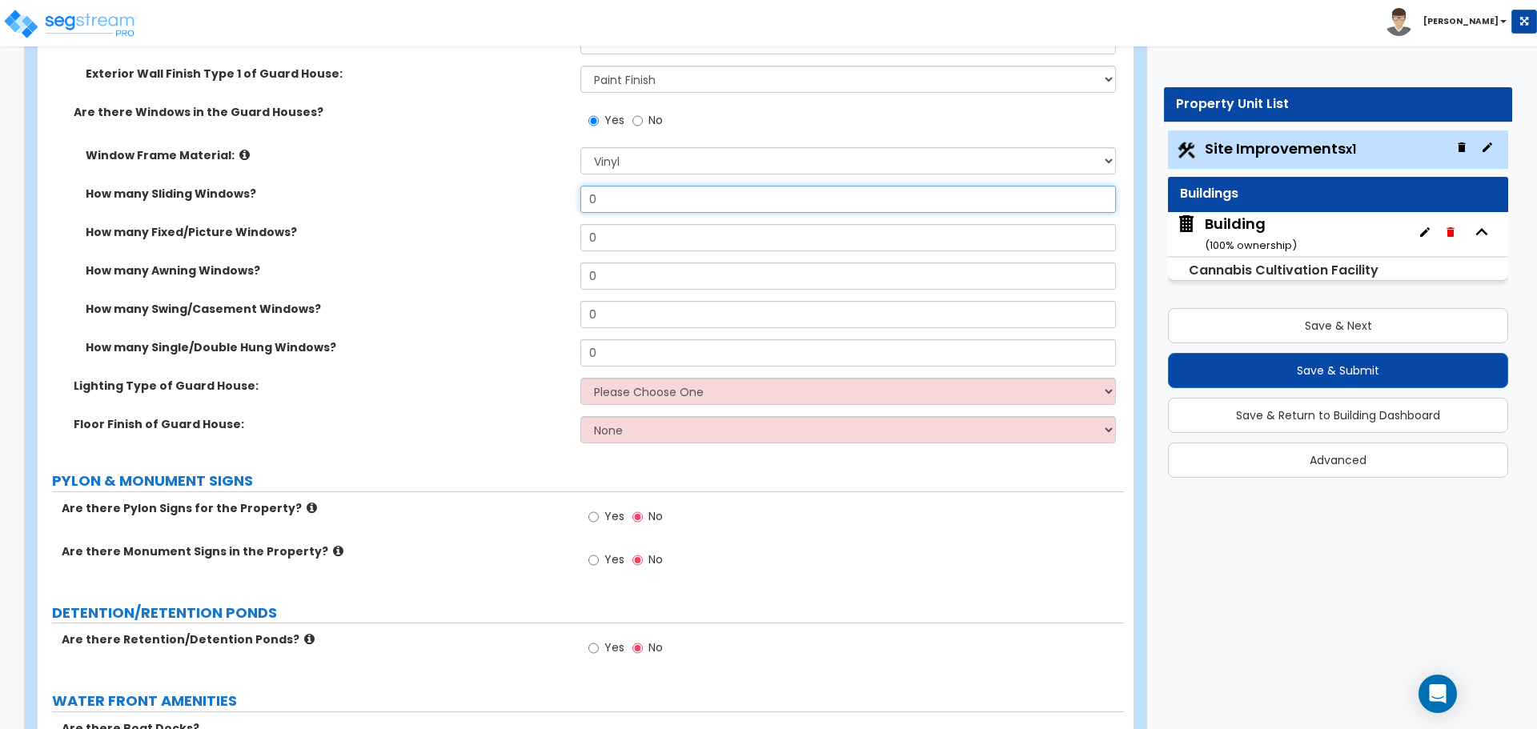
drag, startPoint x: 625, startPoint y: 195, endPoint x: 537, endPoint y: 191, distance: 88.2
click at [537, 191] on div "How many Sliding Windows? 0" at bounding box center [581, 205] width 1086 height 38
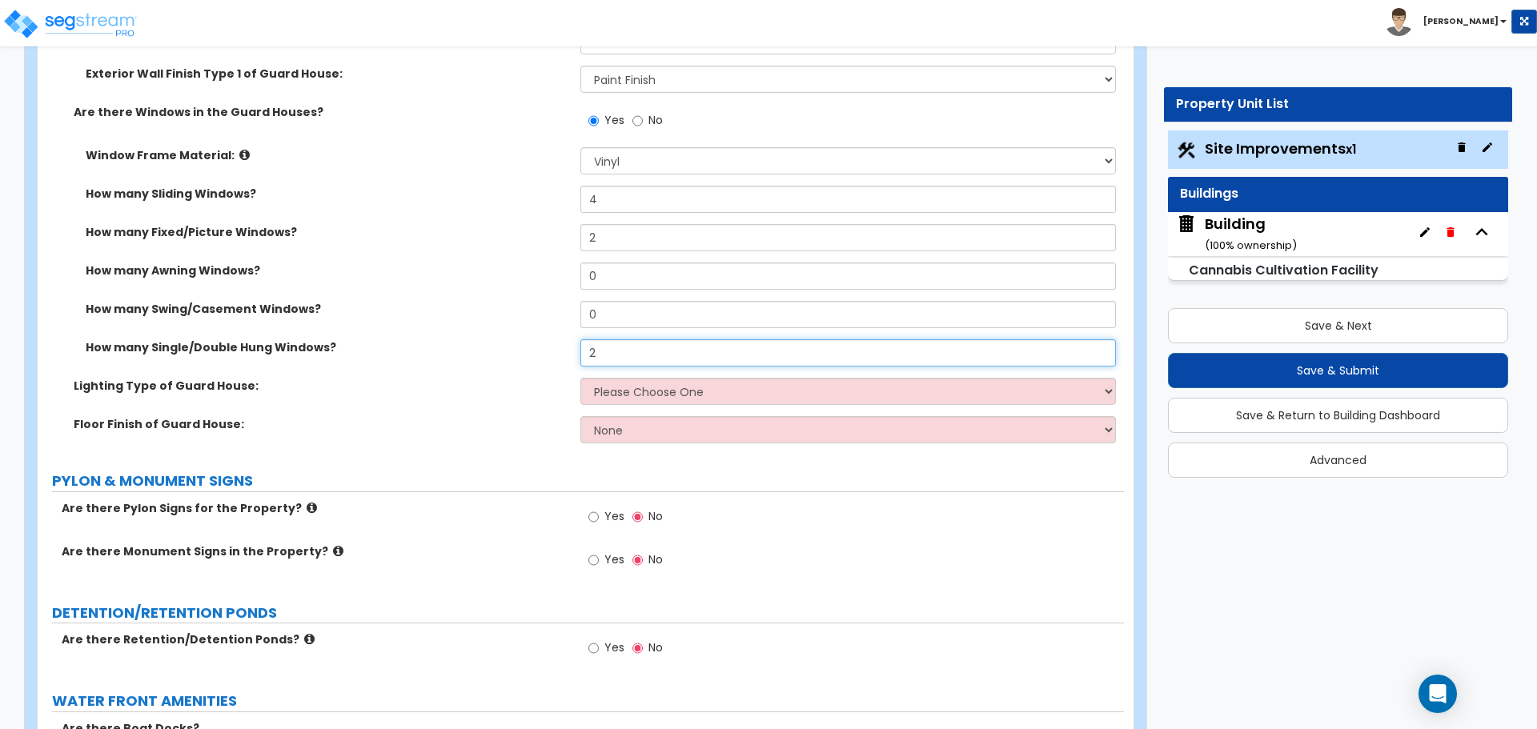
scroll to position [5888, 0]
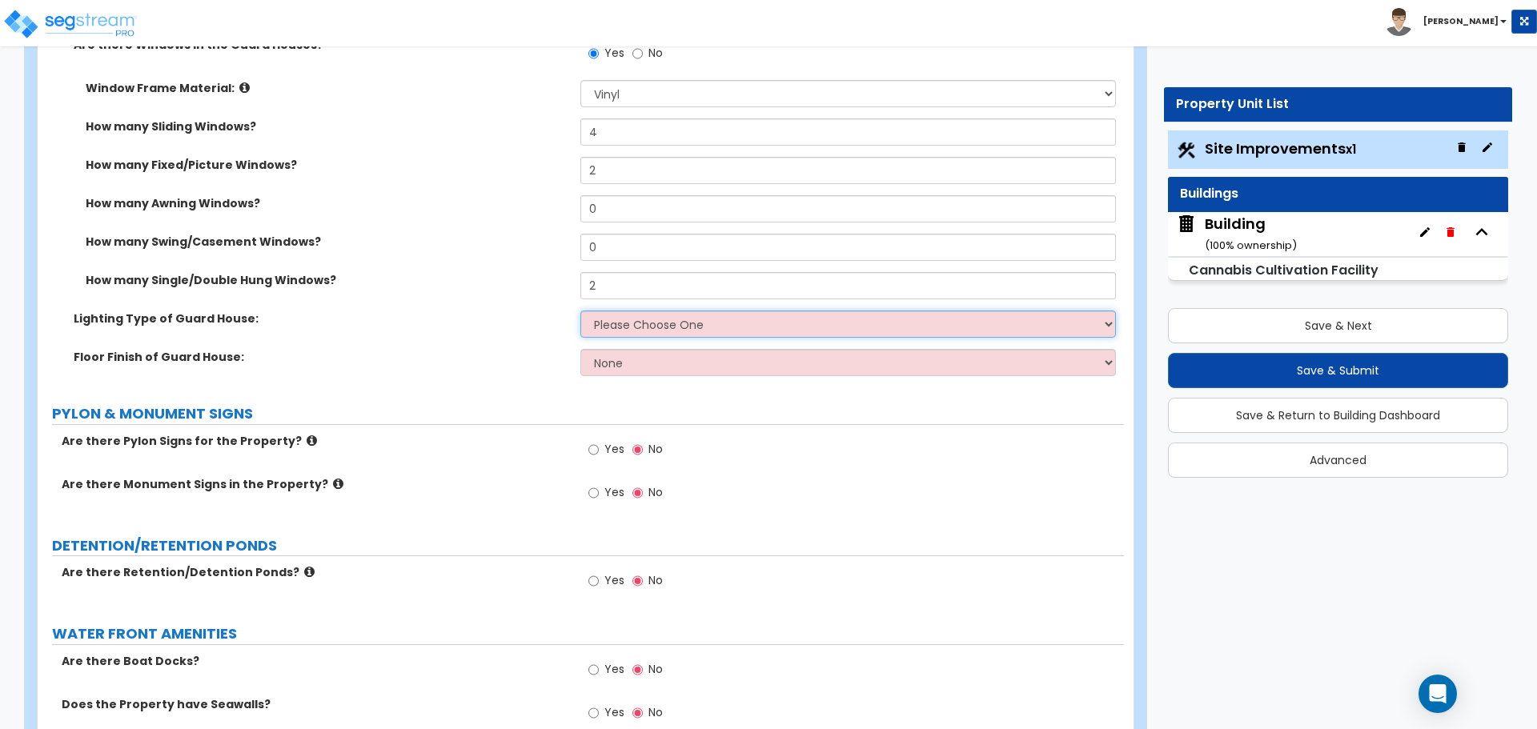
click at [658, 311] on select "Please Choose One LED Surface-Mounted LED Recessed Fluorescent Surface-Mounted …" at bounding box center [847, 324] width 535 height 27
click at [580, 311] on select "Please Choose One LED Surface-Mounted LED Recessed Fluorescent Surface-Mounted …" at bounding box center [847, 324] width 535 height 27
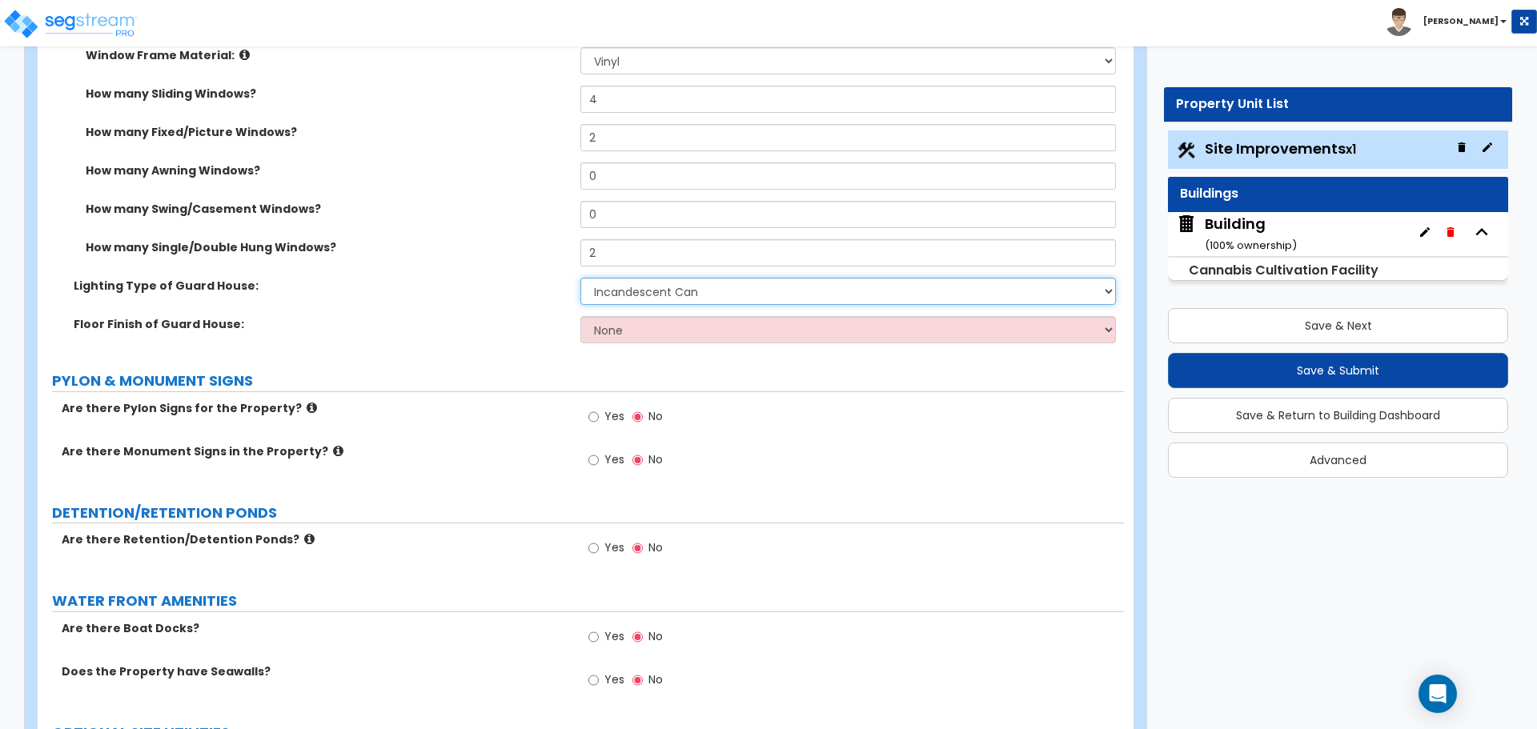
scroll to position [5933, 0]
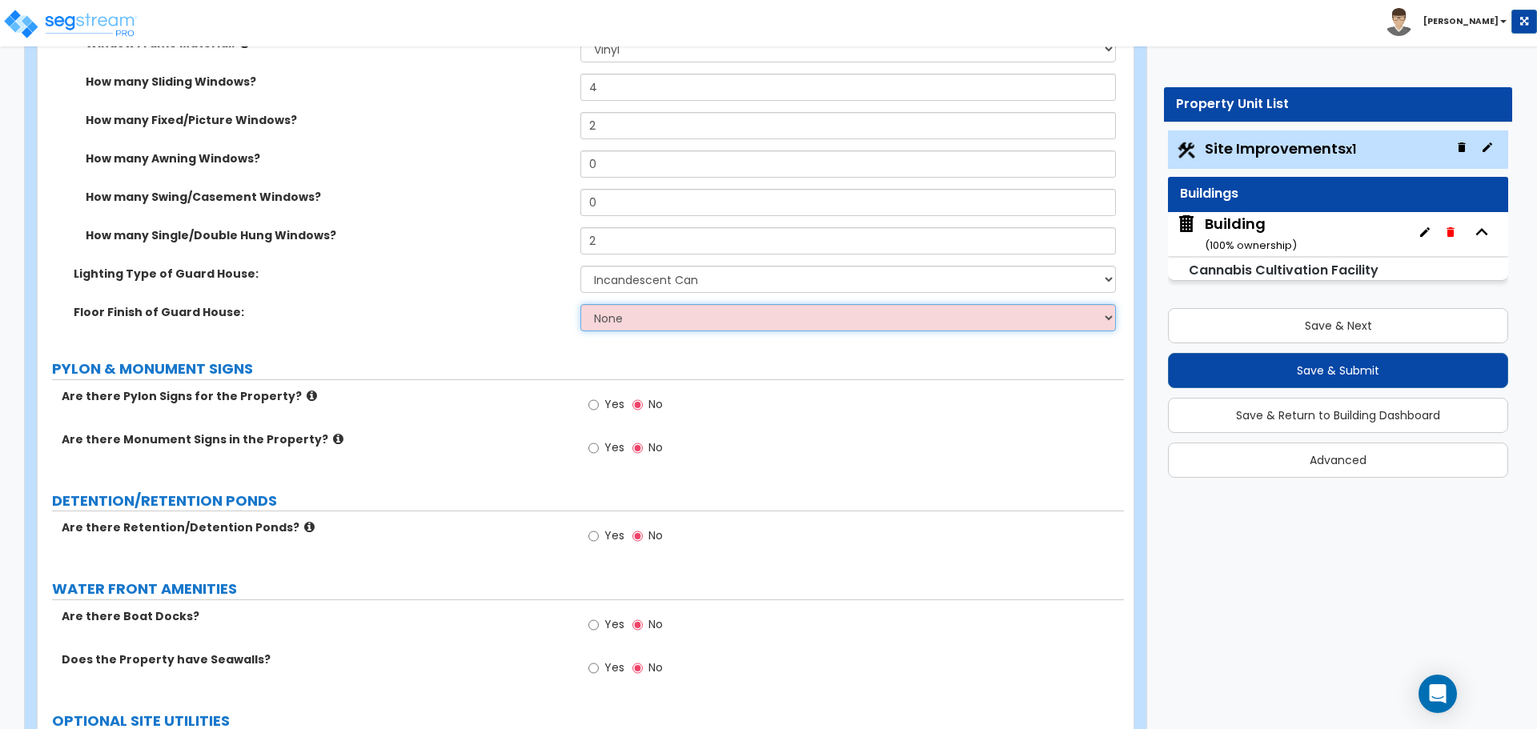
click at [626, 319] on select "None Tile Flooring Hardwood Flooring Resilient Laminate Flooring VCT Flooring S…" at bounding box center [847, 317] width 535 height 27
click at [580, 304] on select "None Tile Flooring Hardwood Flooring Resilient Laminate Flooring VCT Flooring S…" at bounding box center [847, 317] width 535 height 27
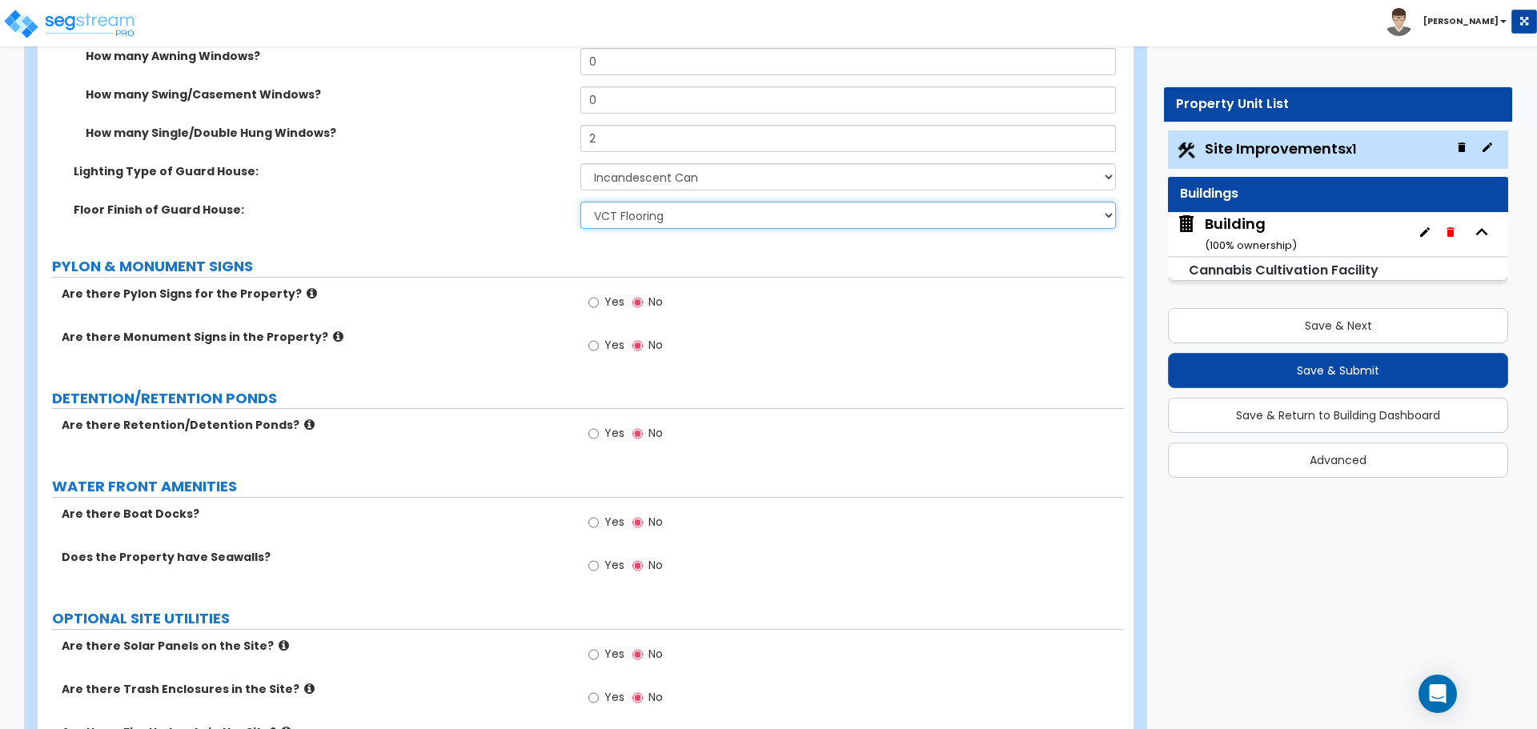
scroll to position [6045, 0]
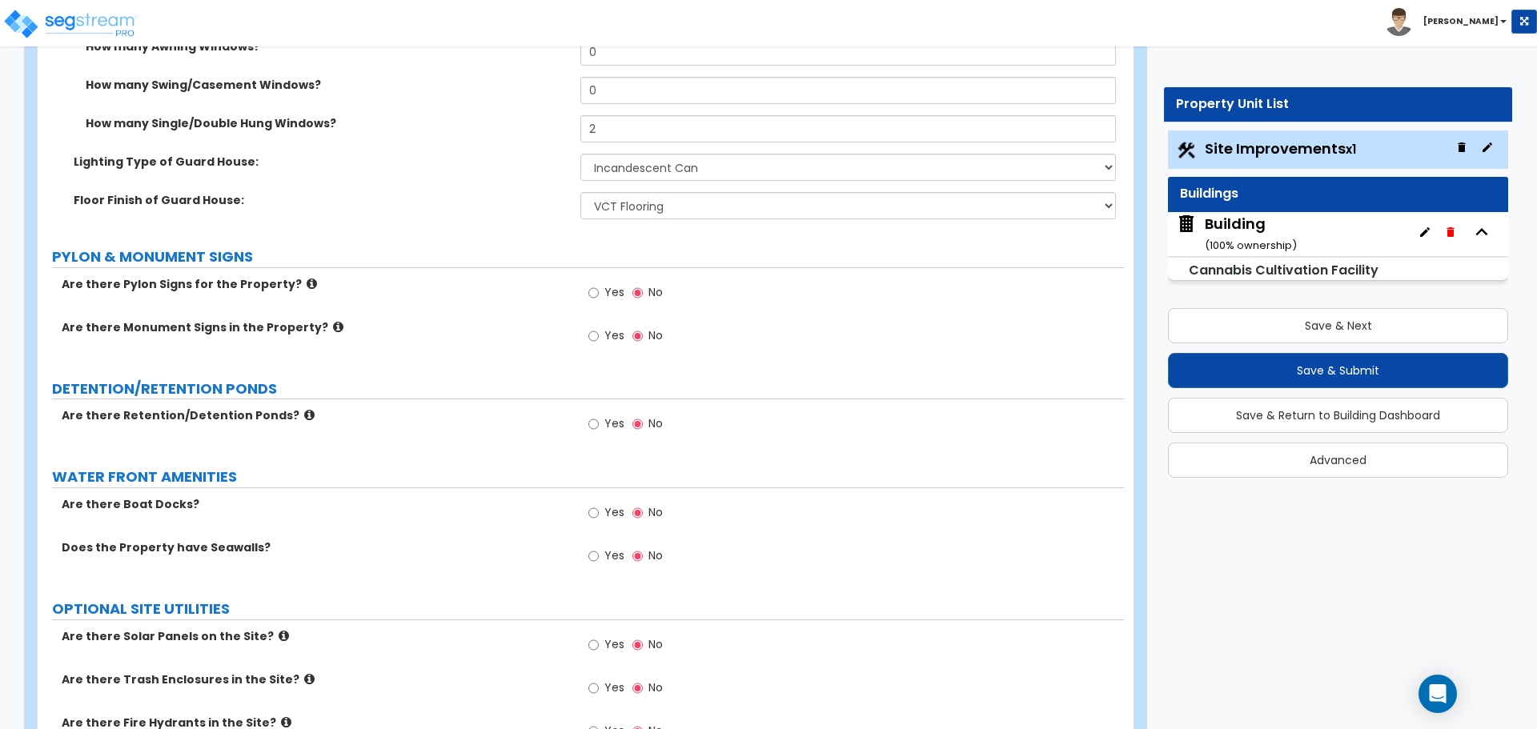
click at [611, 291] on span "Yes" at bounding box center [614, 292] width 20 height 16
click at [599, 291] on input "Yes" at bounding box center [593, 293] width 10 height 18
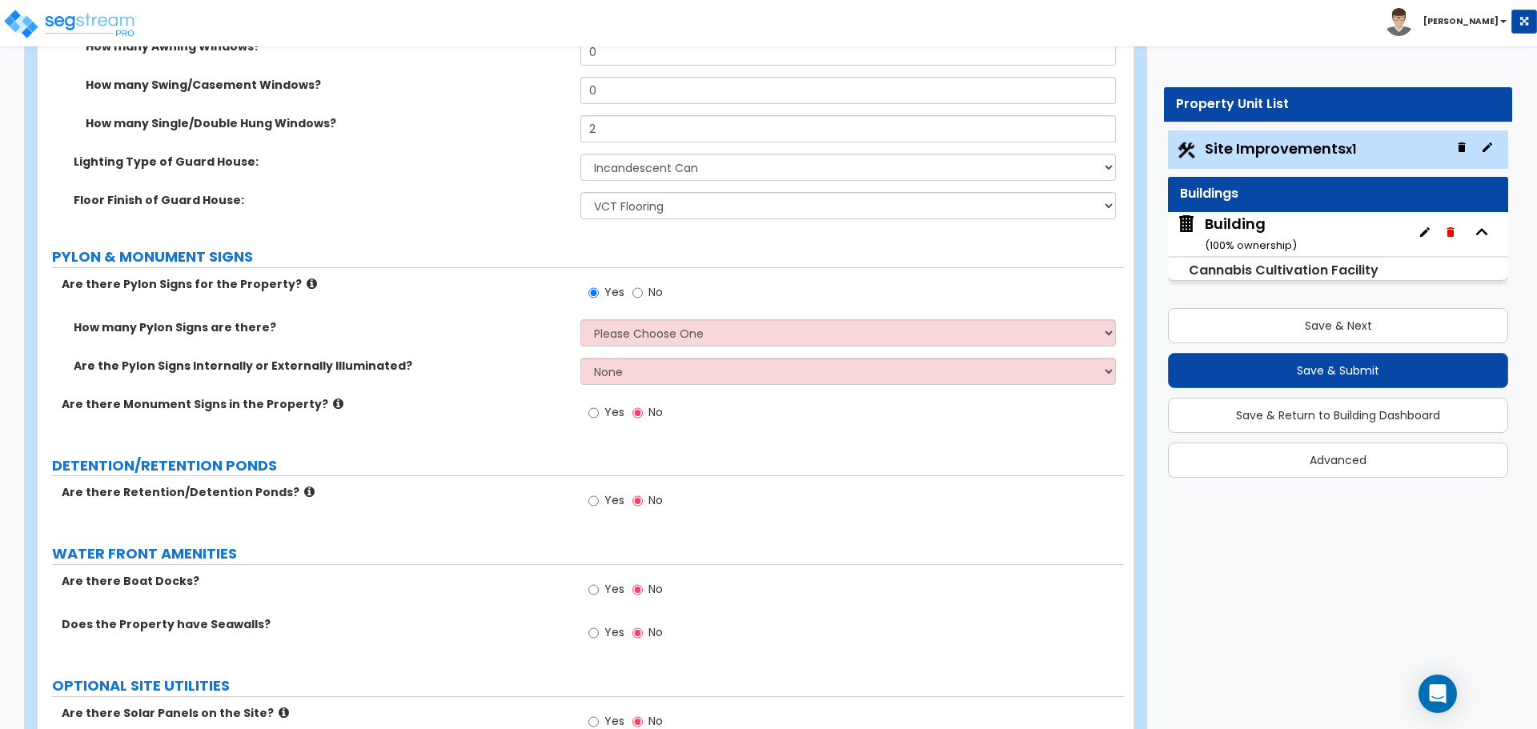
click at [307, 279] on icon at bounding box center [312, 284] width 10 height 12
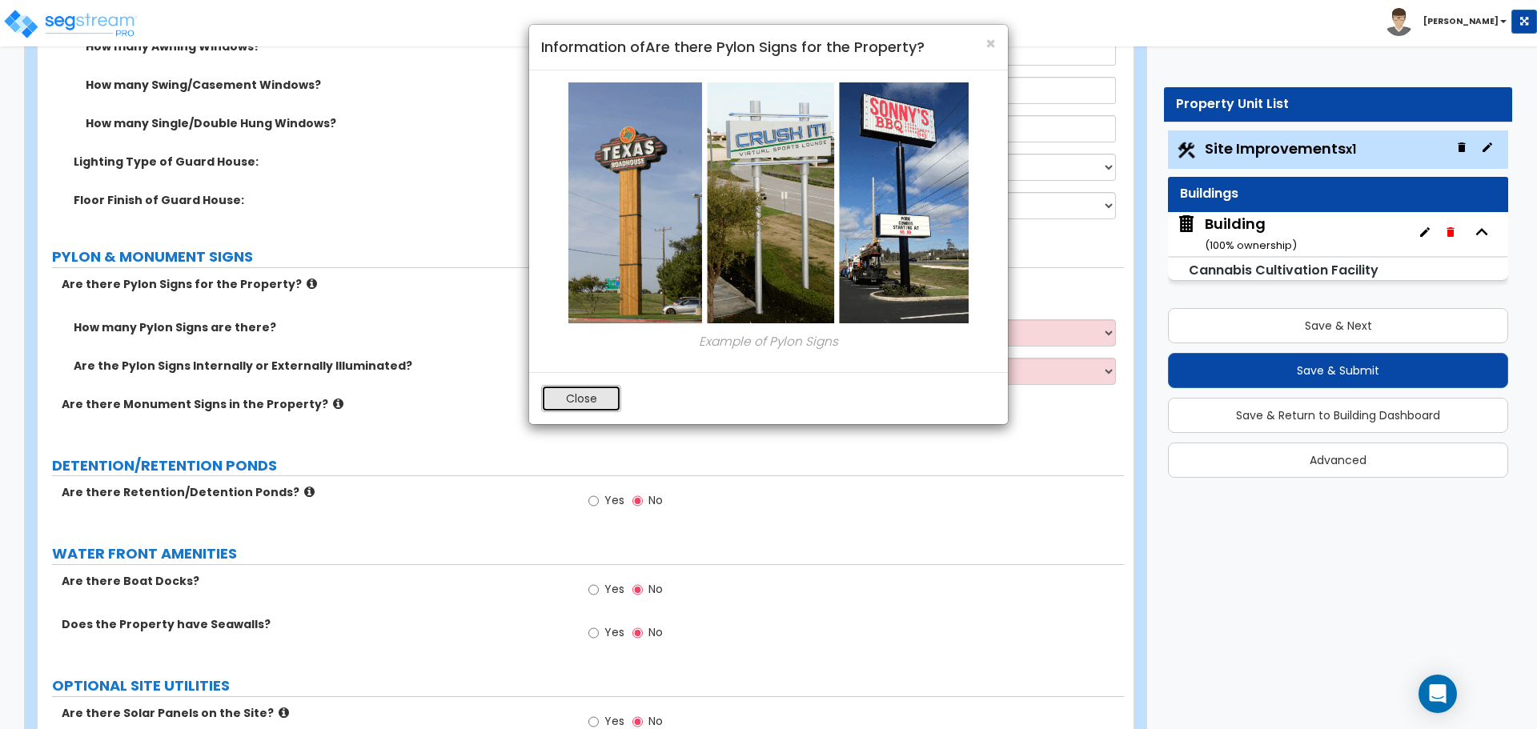
click at [596, 389] on button "Close" at bounding box center [581, 398] width 80 height 27
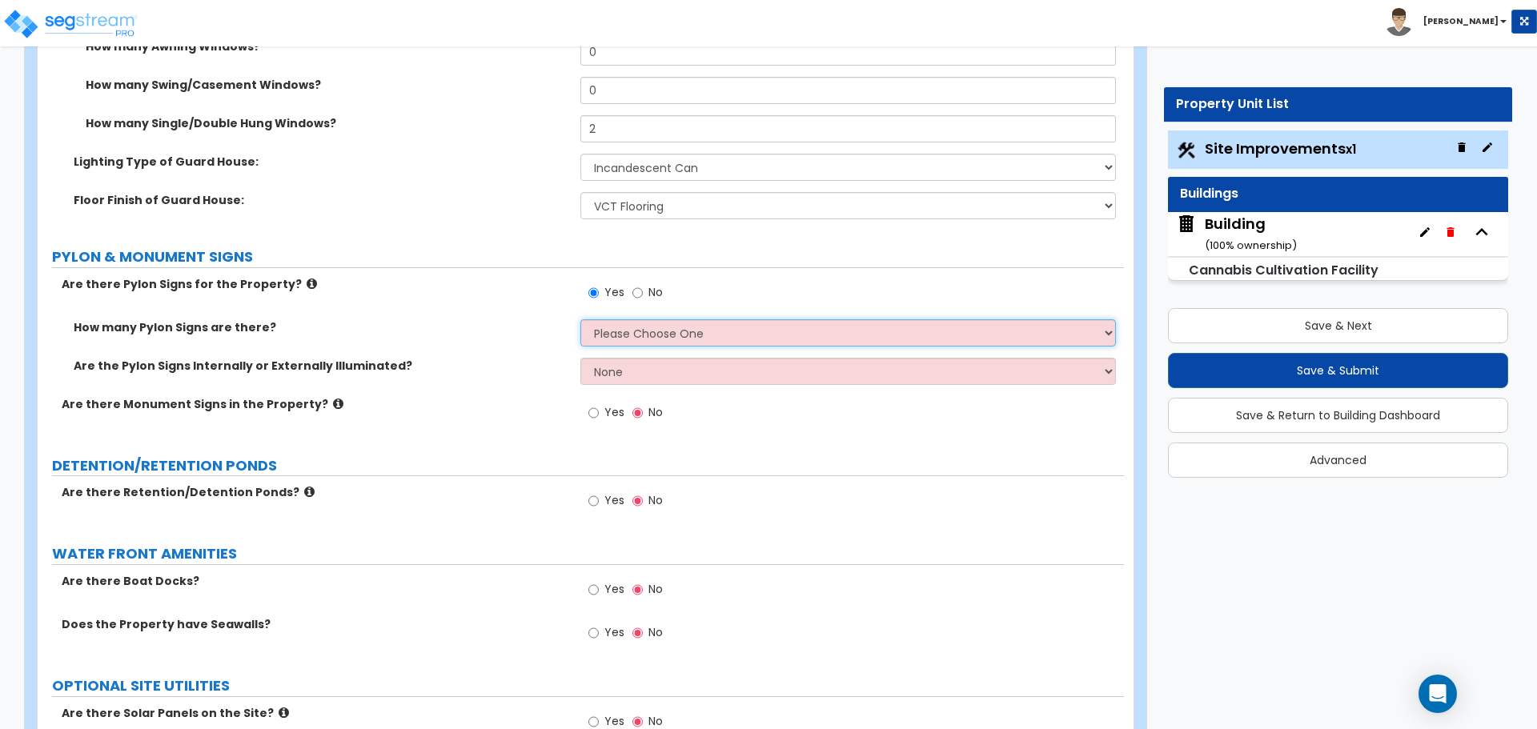
click at [698, 319] on select "Please Choose One 1 2 3" at bounding box center [847, 332] width 535 height 27
click at [580, 319] on select "Please Choose One 1 2 3" at bounding box center [847, 332] width 535 height 27
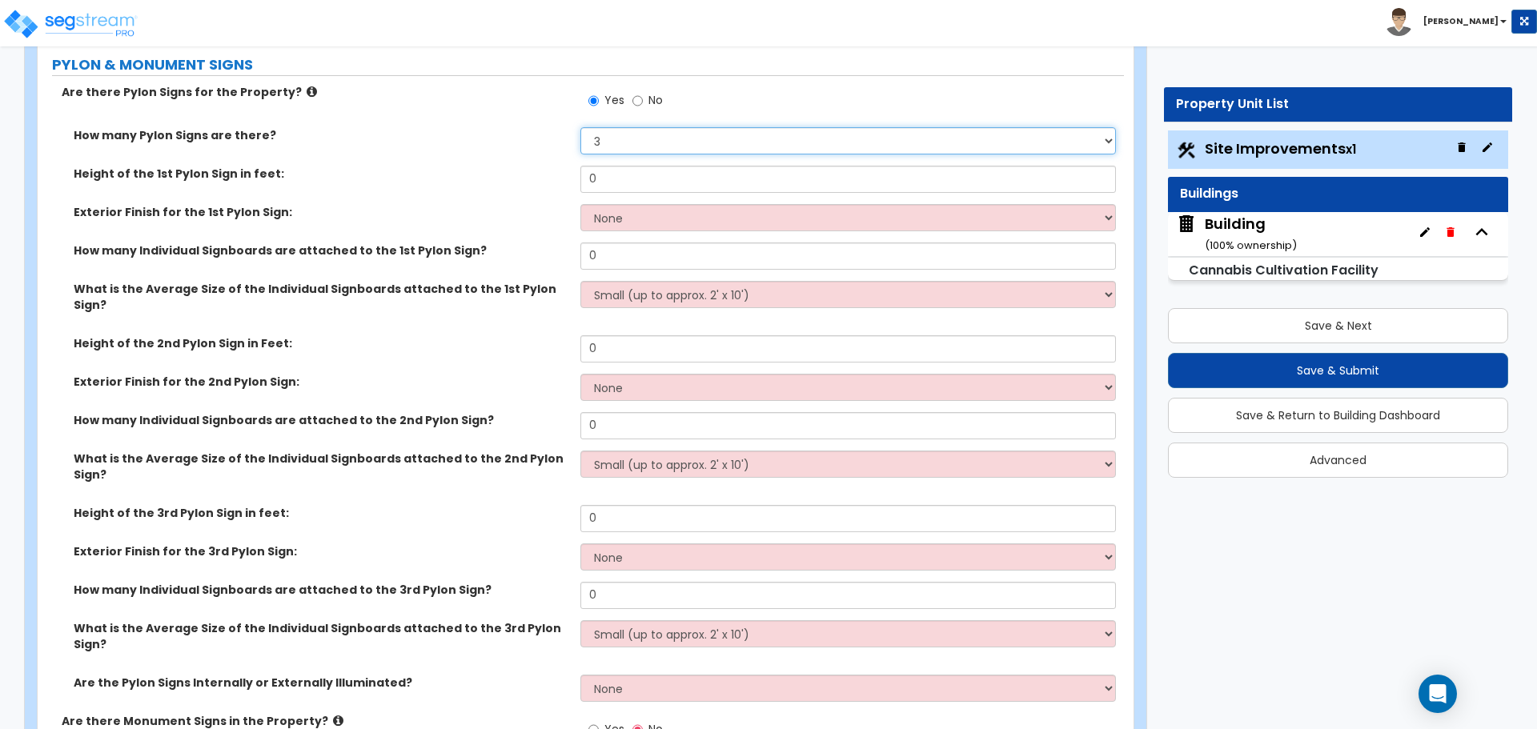
scroll to position [6231, 0]
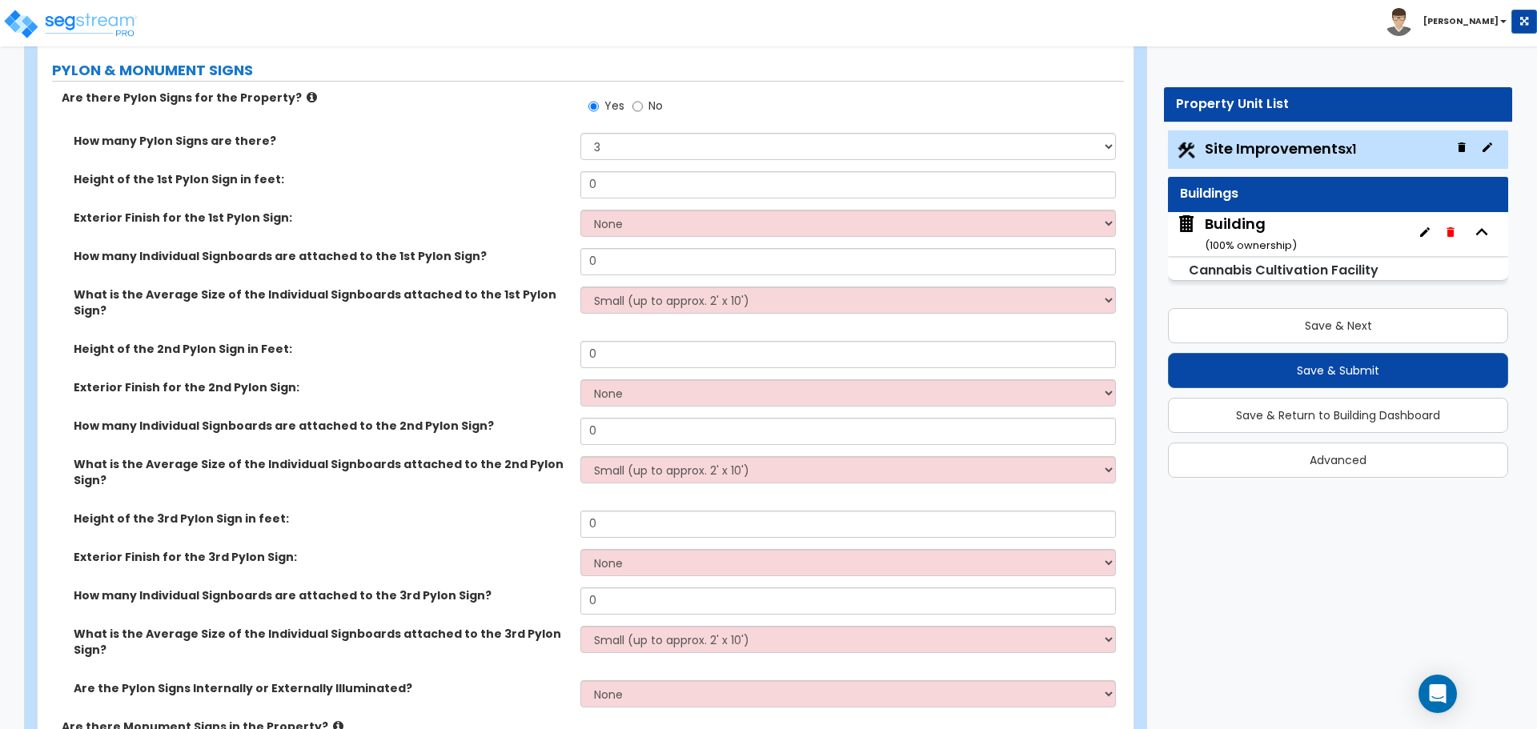
click at [525, 187] on div "Height of the 1st Pylon Sign in feet: 0" at bounding box center [581, 190] width 1086 height 38
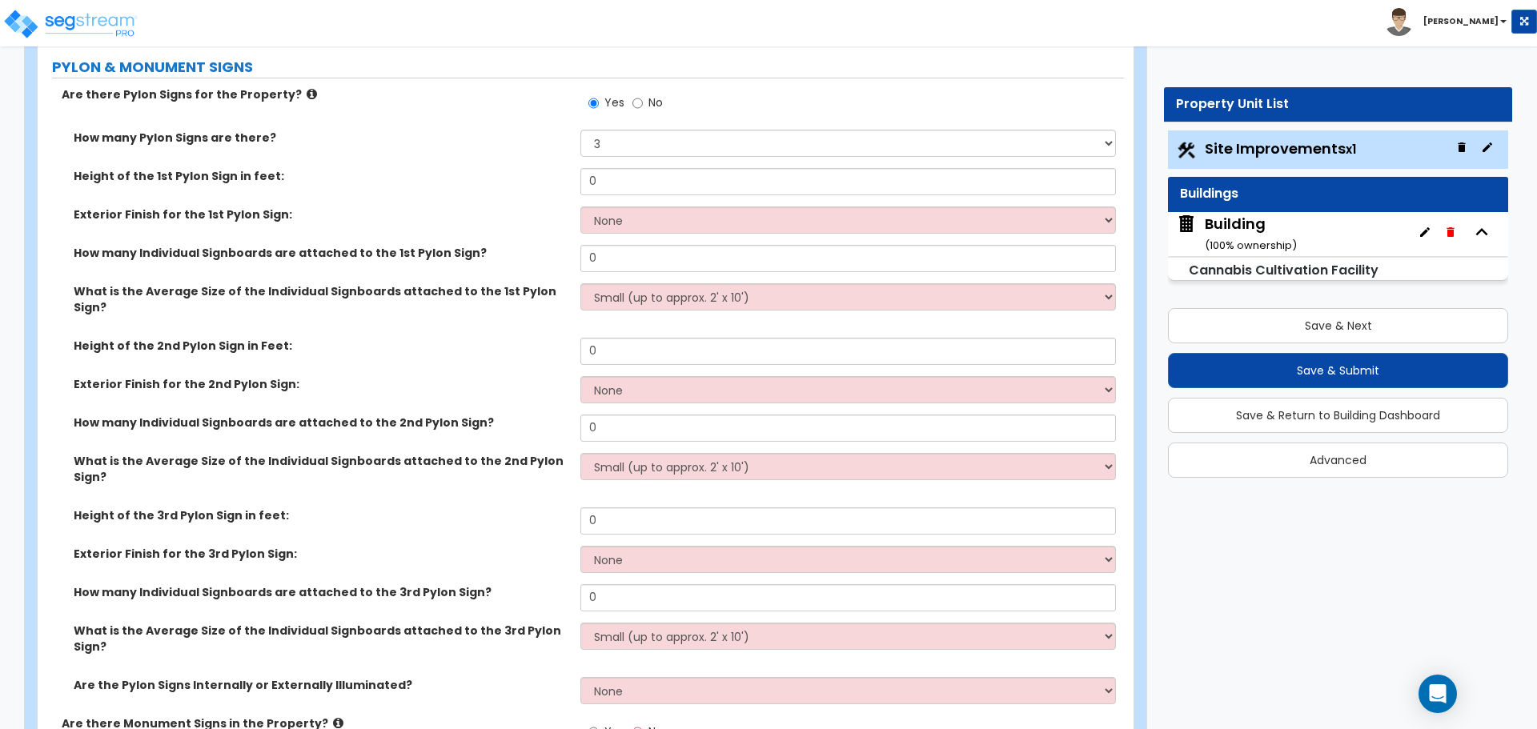
click at [482, 122] on div "Are there Pylon Signs for the Property? Yes No" at bounding box center [581, 107] width 1086 height 43
click at [431, 192] on div "Height of the 1st Pylon Sign in feet: 0" at bounding box center [581, 187] width 1086 height 38
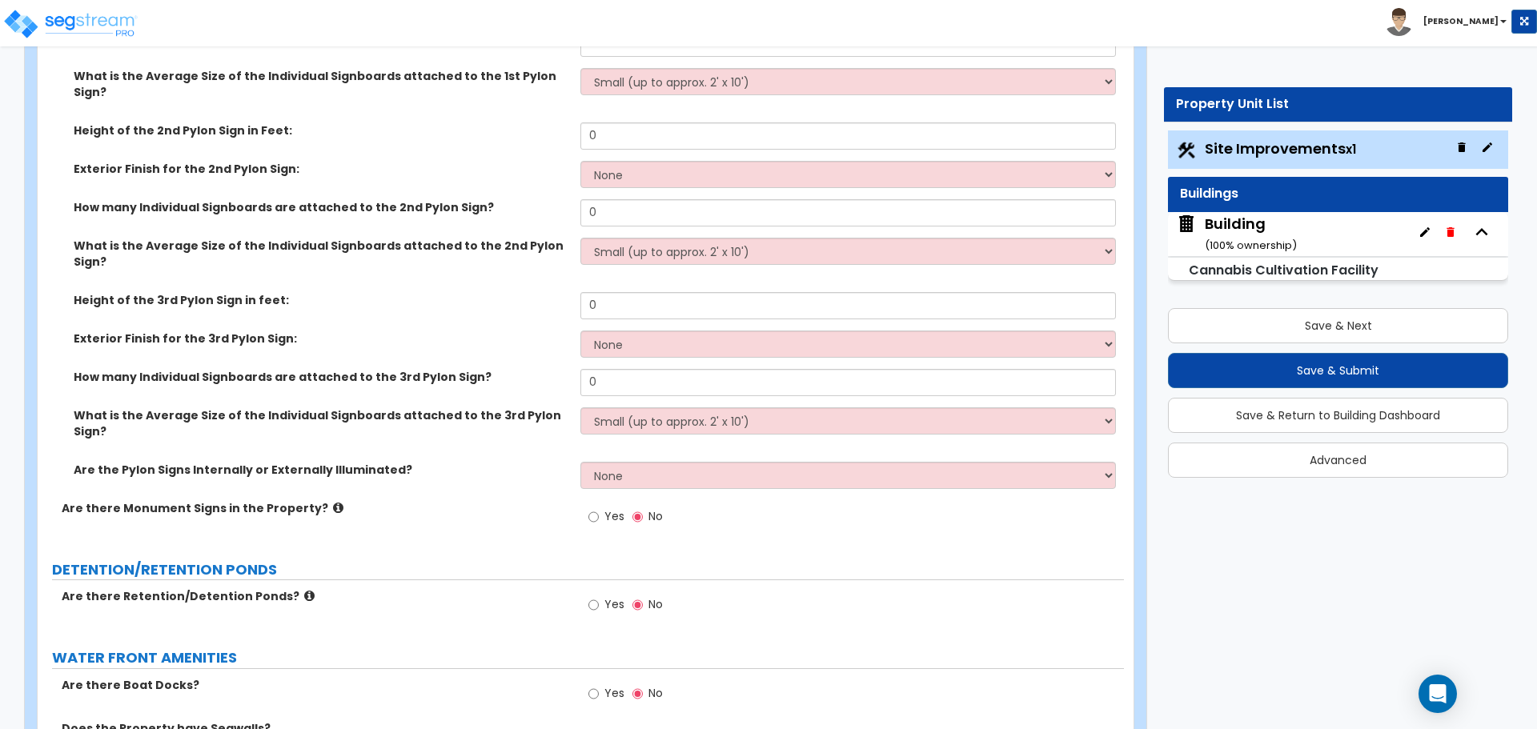
scroll to position [6452, 0]
click at [611, 506] on span "Yes" at bounding box center [614, 514] width 20 height 16
click at [599, 506] on input "Yes" at bounding box center [593, 515] width 10 height 18
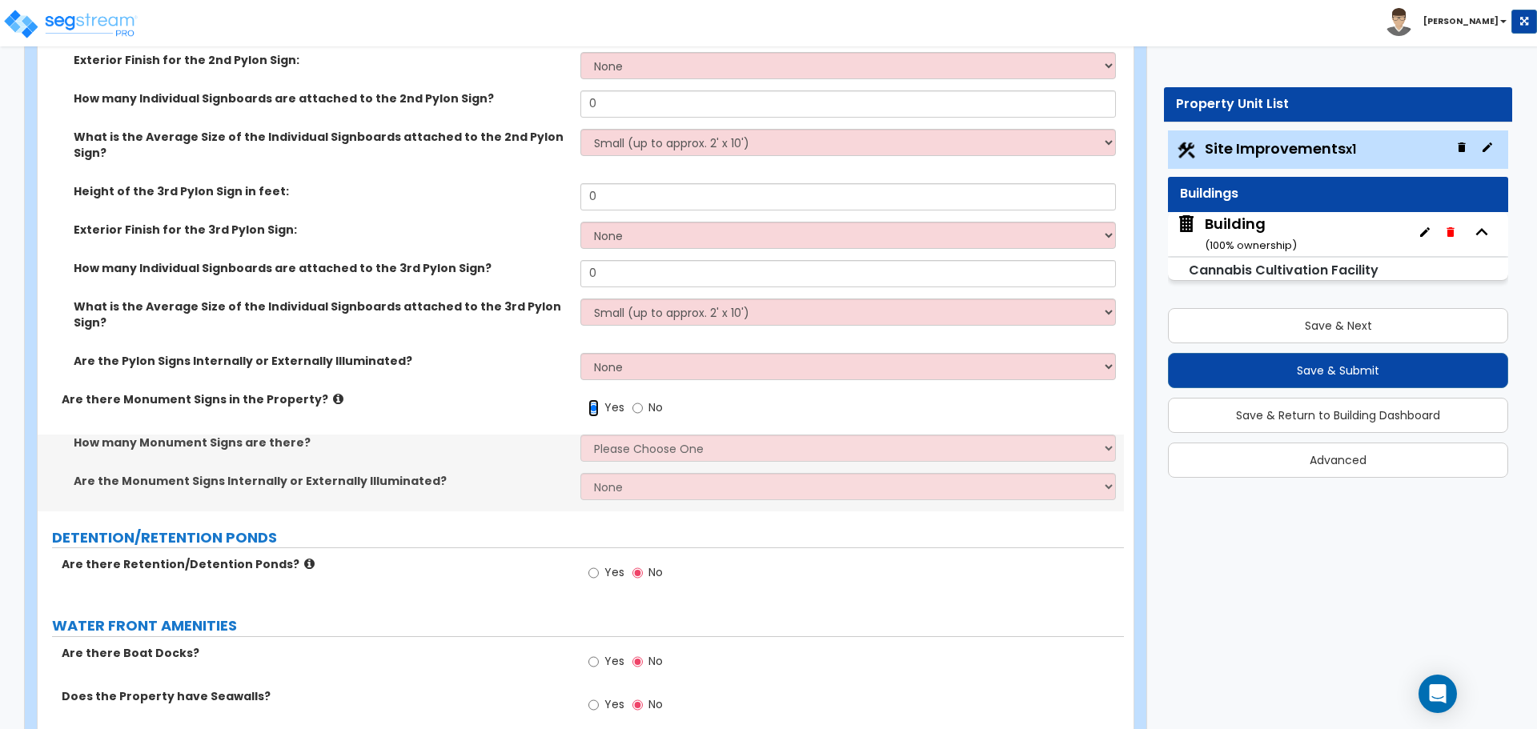
scroll to position [6560, 0]
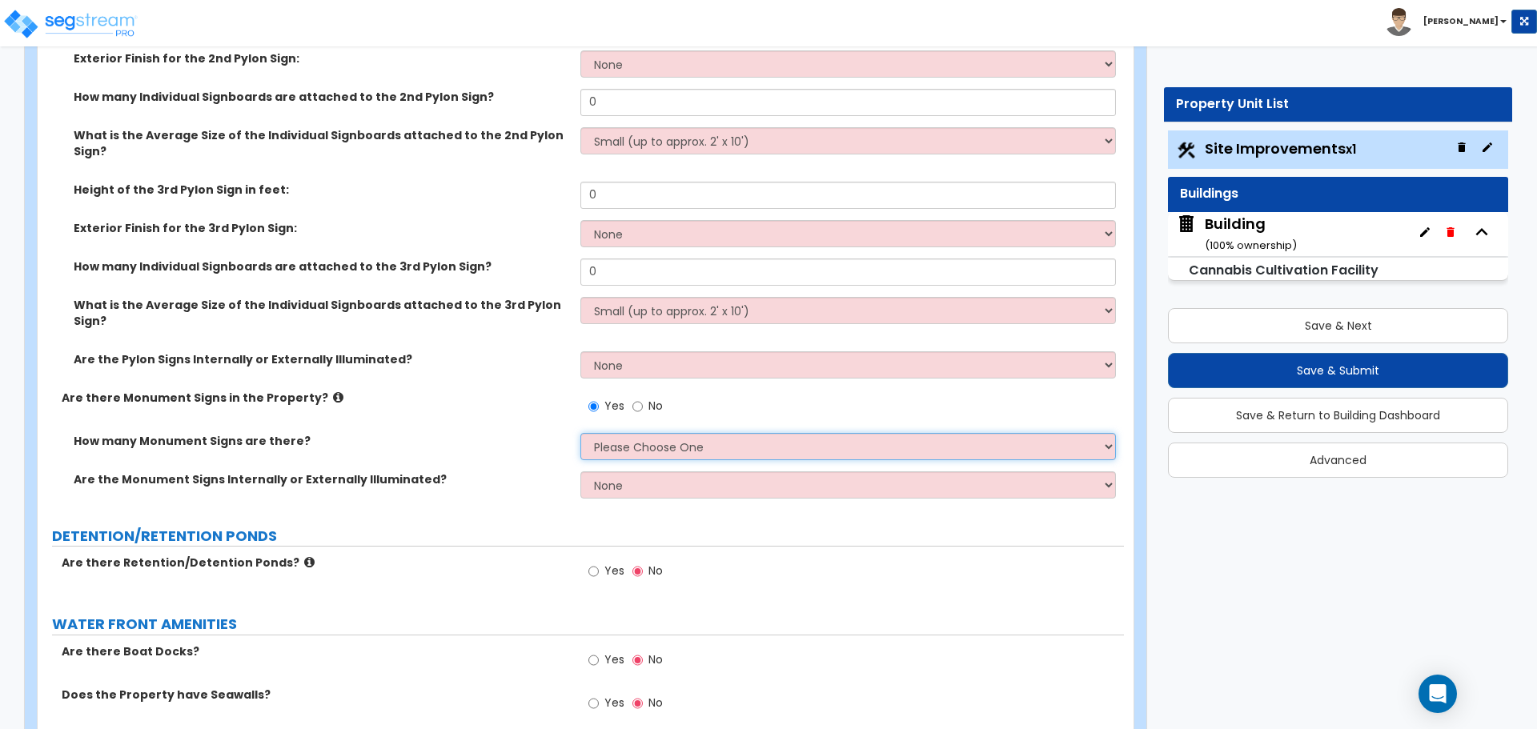
click at [654, 433] on select "Please Choose One 1 2 3" at bounding box center [847, 446] width 535 height 27
click at [580, 433] on select "Please Choose One 1 2 3" at bounding box center [847, 446] width 535 height 27
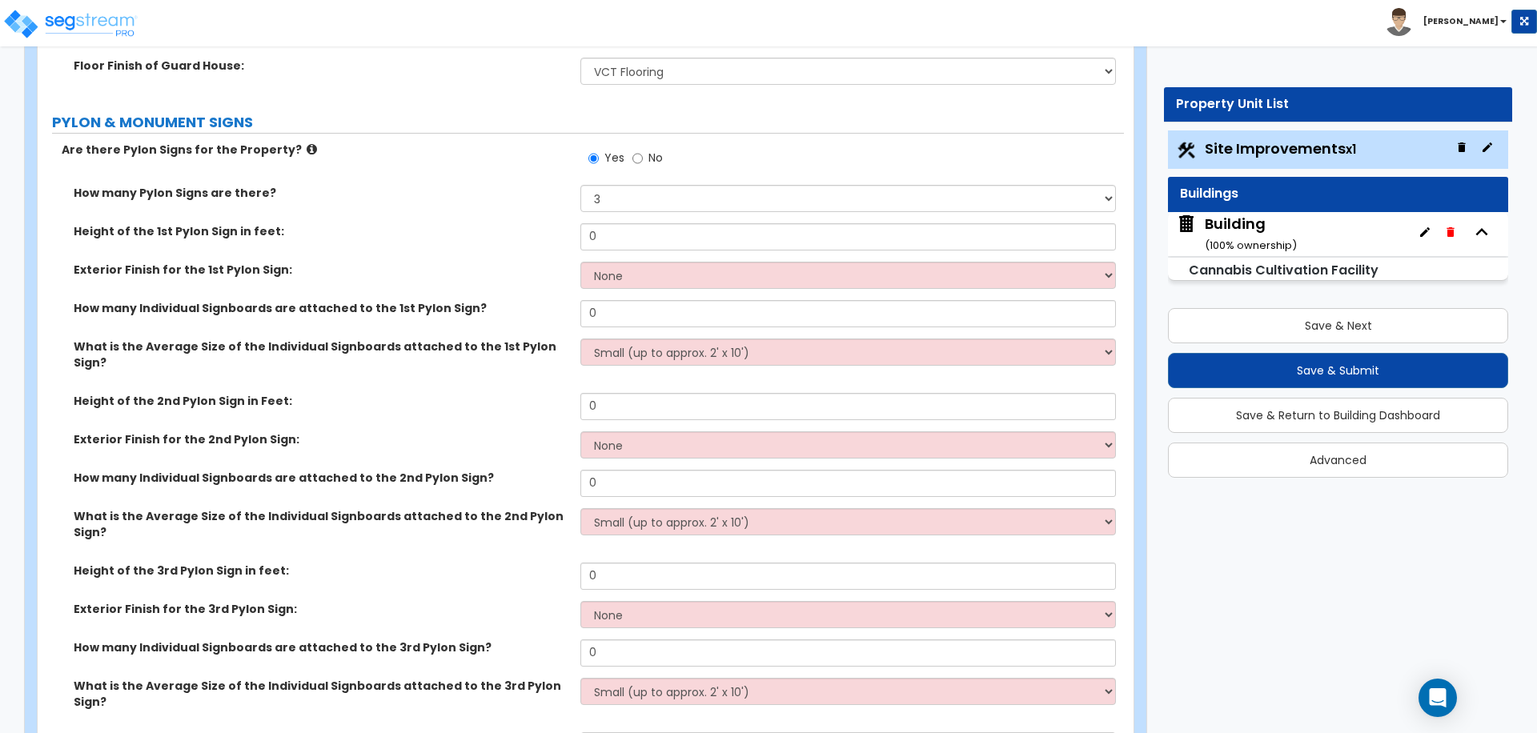
scroll to position [6178, 0]
click at [640, 159] on input "No" at bounding box center [637, 160] width 10 height 18
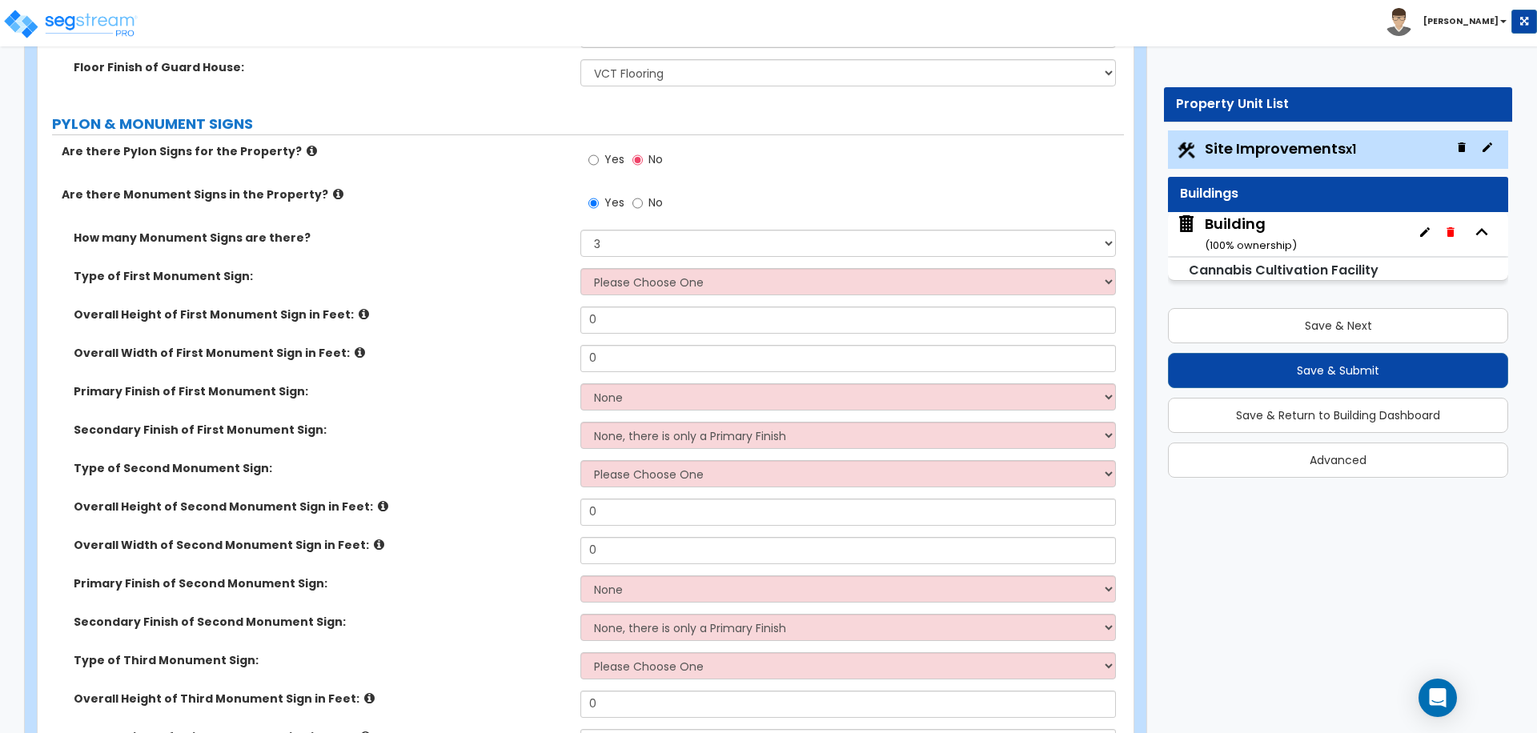
click at [651, 200] on span "No" at bounding box center [655, 203] width 14 height 16
click at [643, 200] on input "No" at bounding box center [637, 204] width 10 height 18
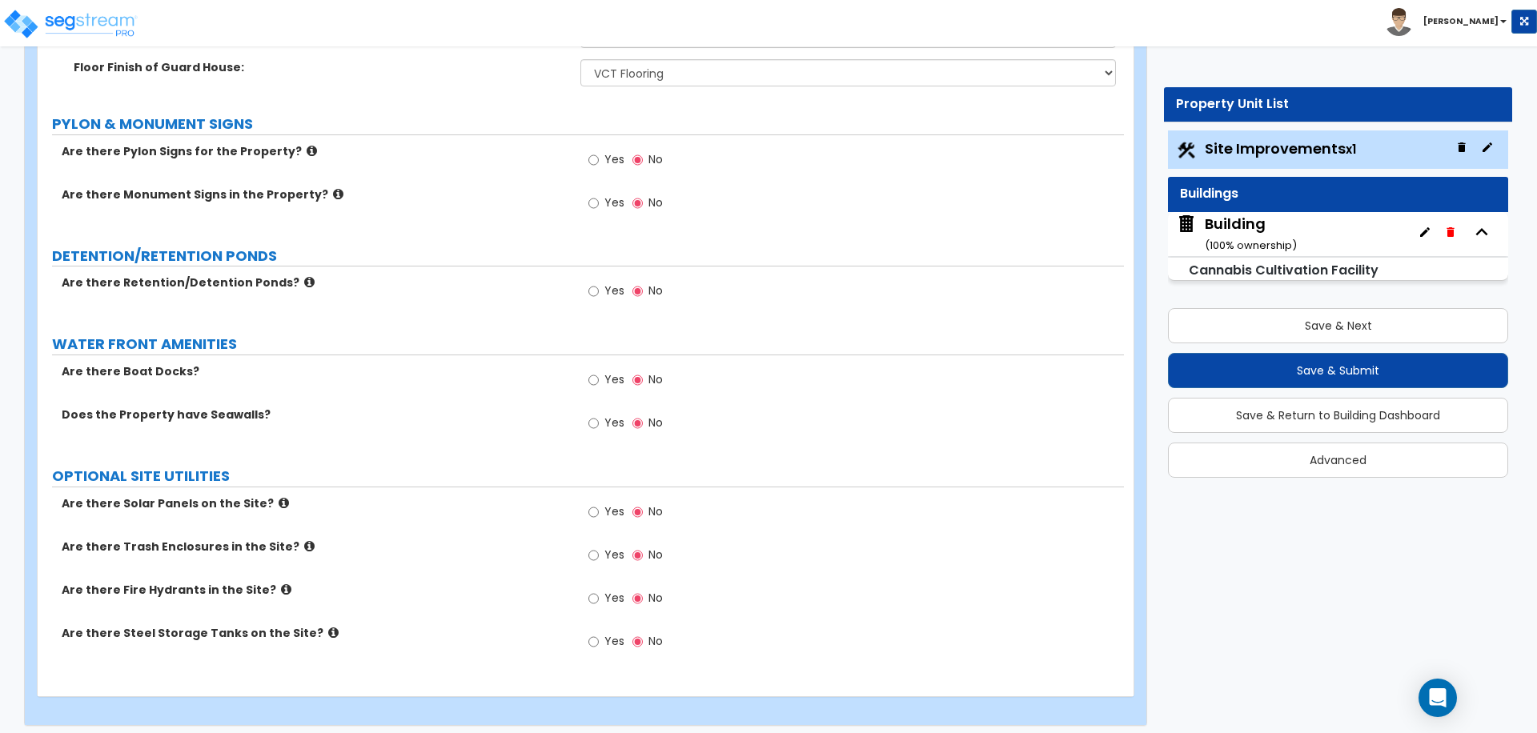
click at [608, 197] on span "Yes" at bounding box center [614, 203] width 20 height 16
click at [599, 197] on input "Yes" at bounding box center [593, 204] width 10 height 18
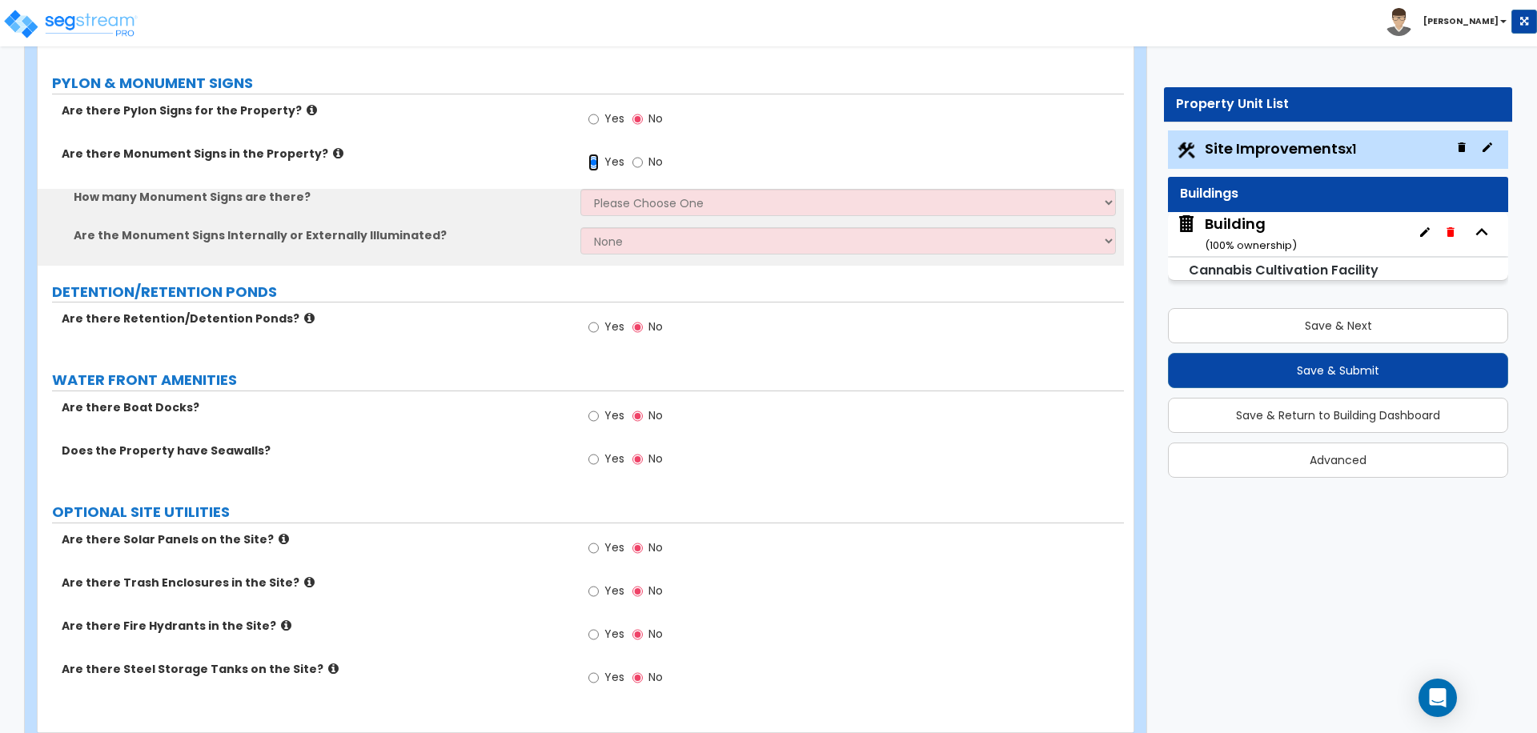
scroll to position [6223, 0]
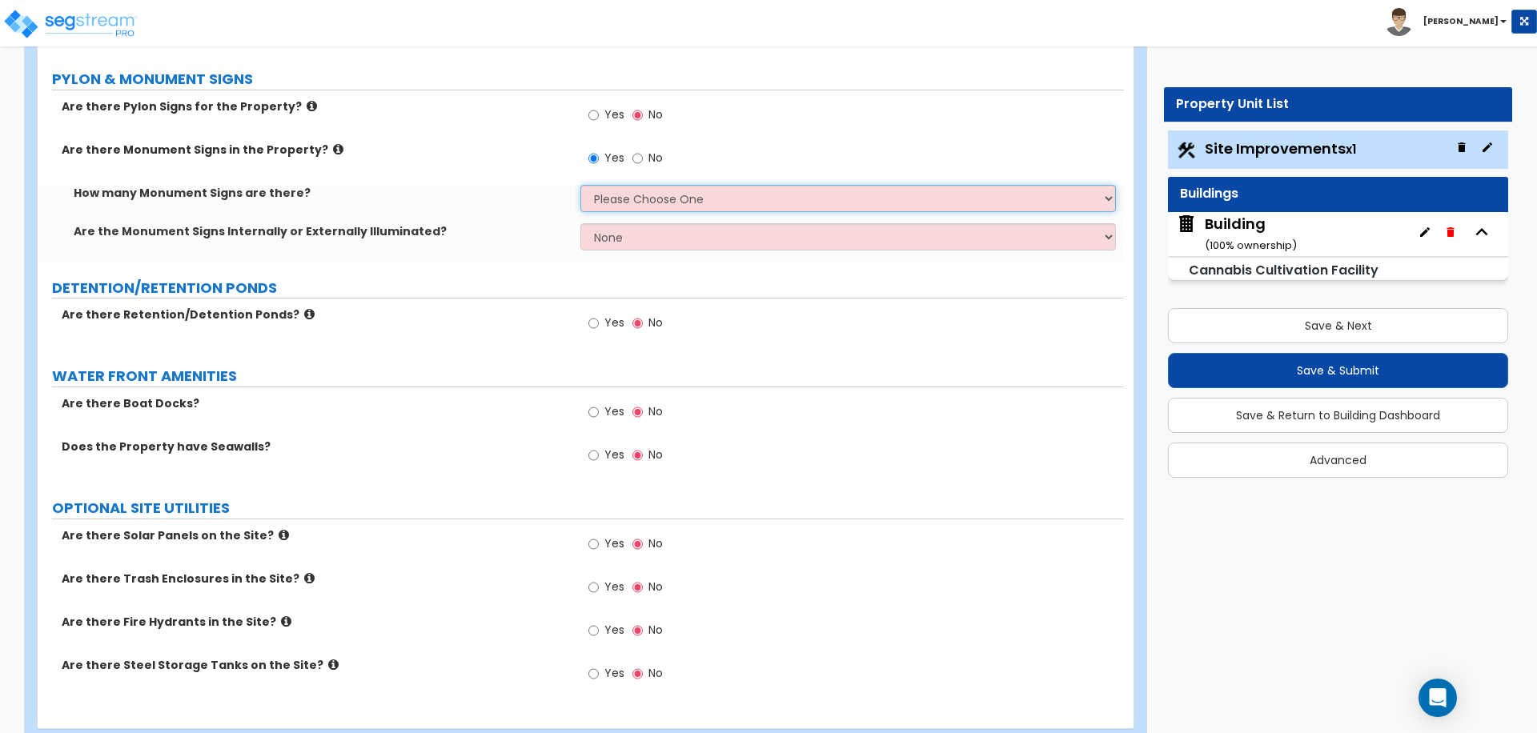
click at [716, 194] on select "Please Choose One 1 2 3" at bounding box center [847, 198] width 535 height 27
click at [580, 185] on select "Please Choose One 1 2 3" at bounding box center [847, 198] width 535 height 27
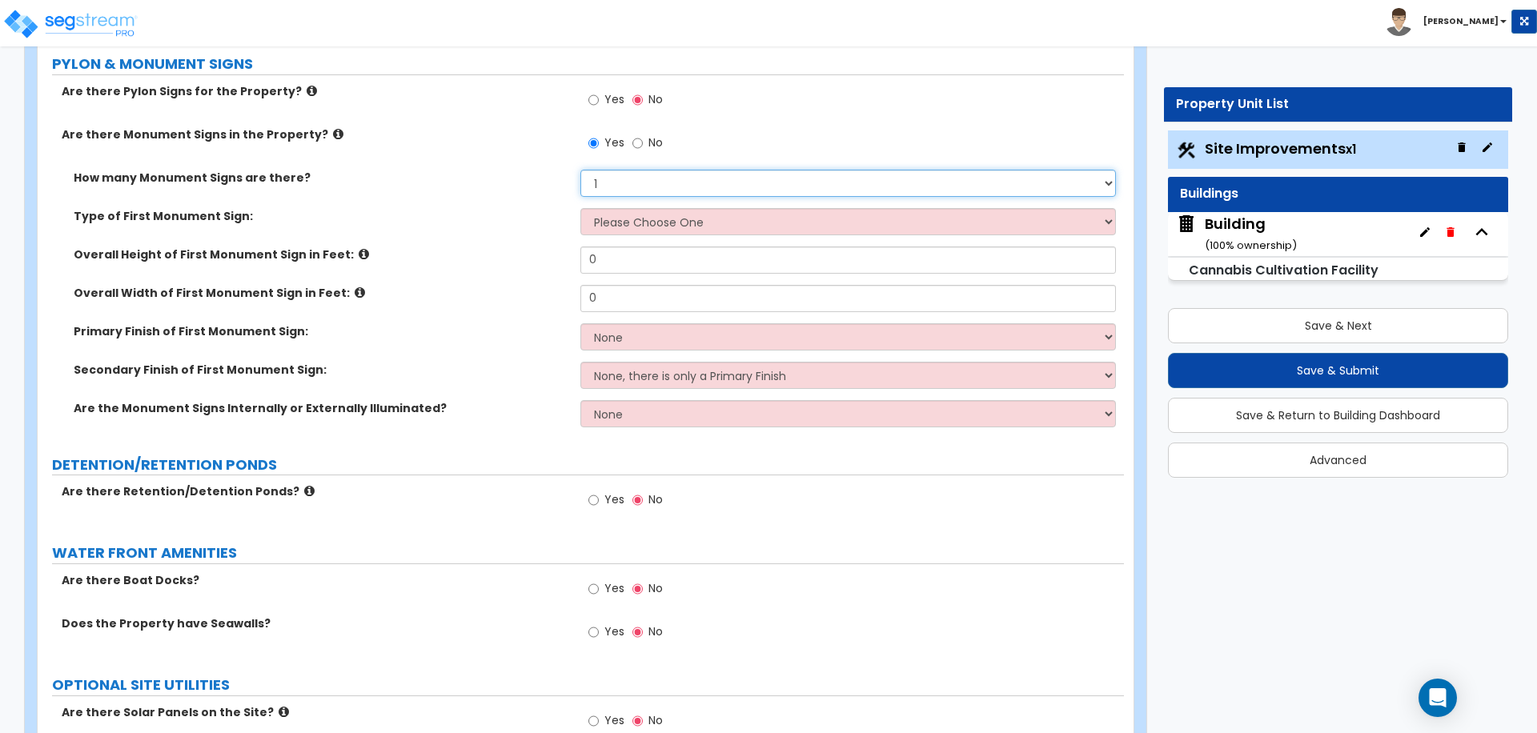
scroll to position [6199, 0]
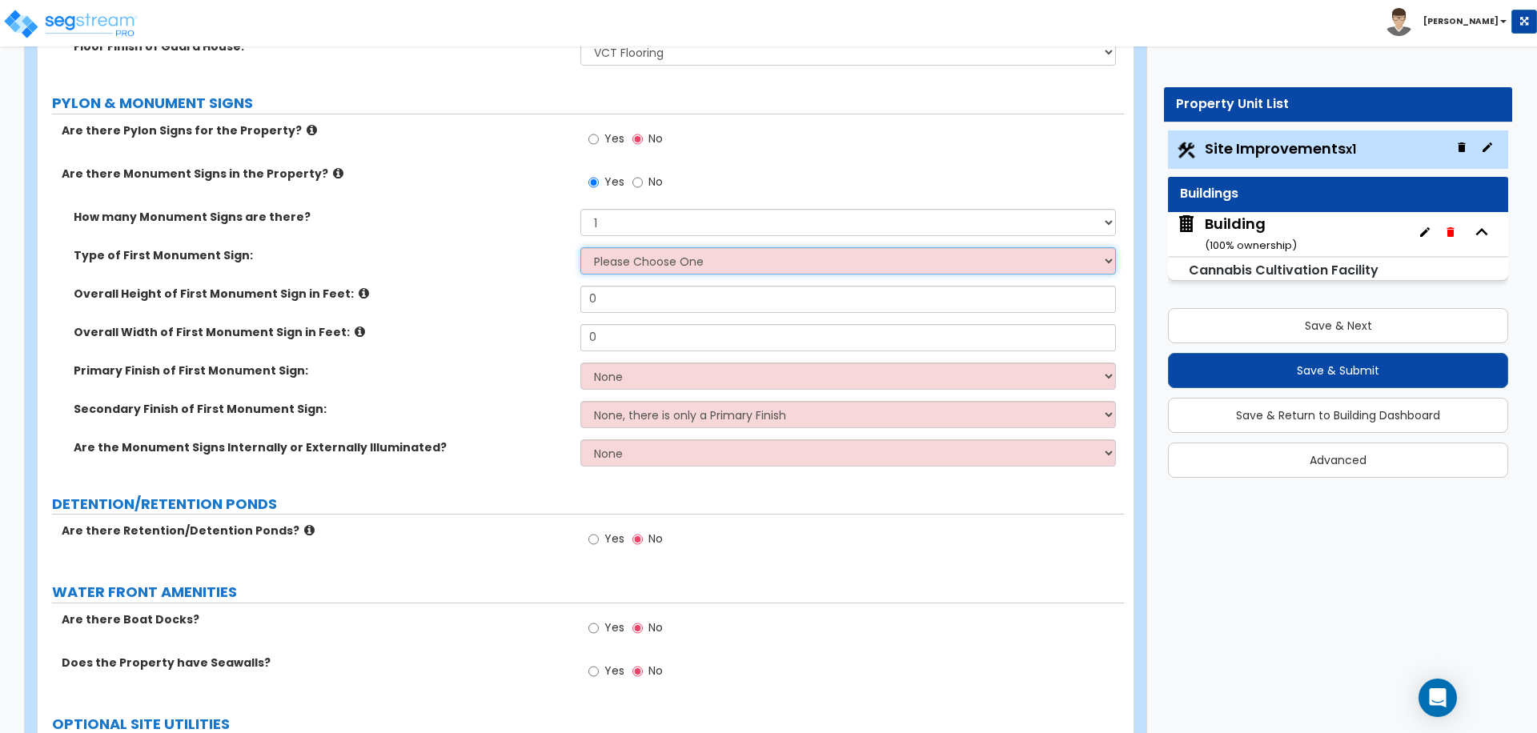
click at [691, 250] on select "Please Choose One Flat Signboard on top of a Base Flat Signboard attached to a …" at bounding box center [847, 260] width 535 height 27
click at [686, 255] on select "Please Choose One Flat Signboard on top of a Base Flat Signboard attached to a …" at bounding box center [847, 260] width 535 height 27
click at [580, 247] on select "Please Choose One Flat Signboard on top of a Base Flat Signboard attached to a …" at bounding box center [847, 260] width 535 height 27
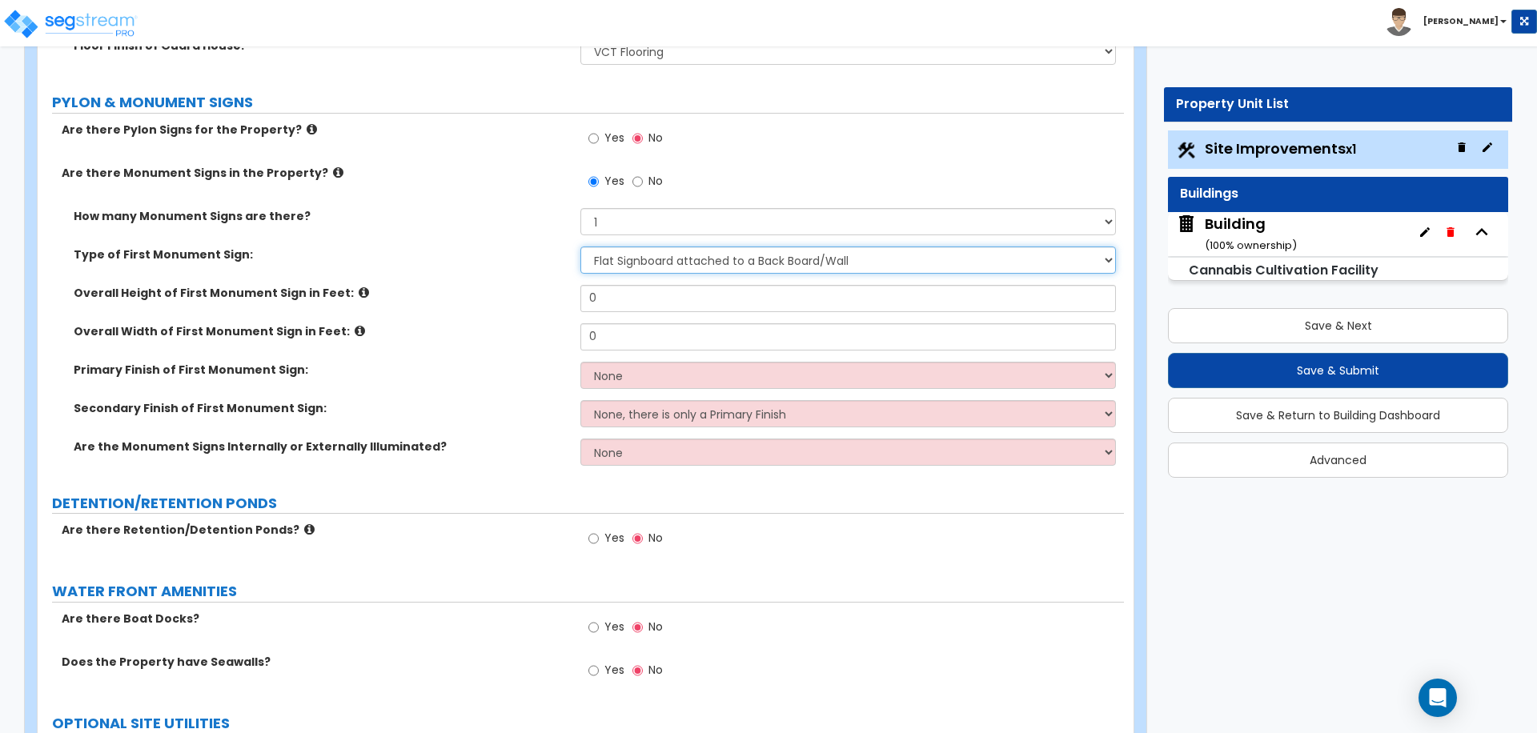
scroll to position [6202, 0]
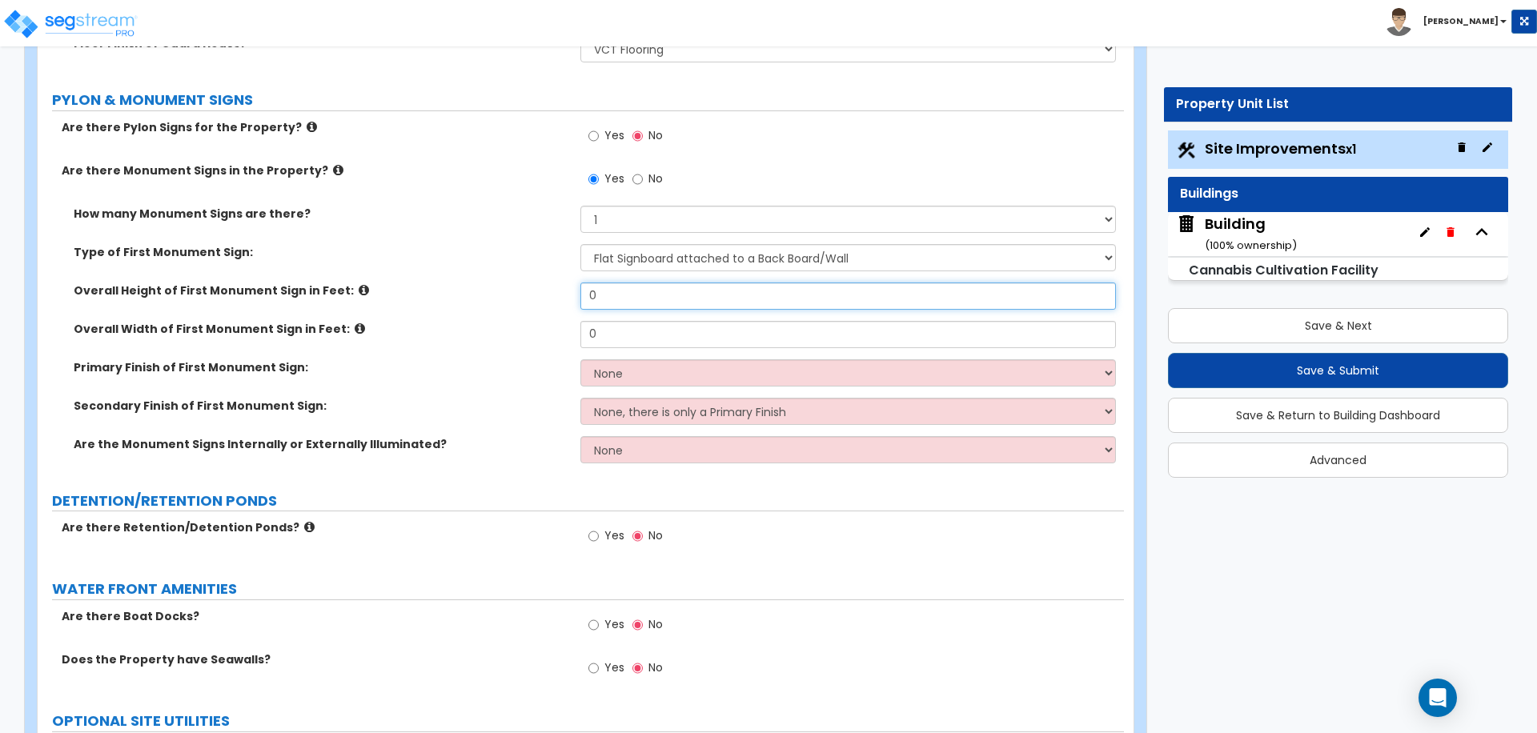
drag, startPoint x: 664, startPoint y: 299, endPoint x: 552, endPoint y: 276, distance: 114.3
click at [552, 276] on div "How many Monument Signs are there? Please Choose One 1 2 3 Type of First Monume…" at bounding box center [581, 340] width 1062 height 269
click at [608, 335] on input "1" at bounding box center [847, 334] width 535 height 27
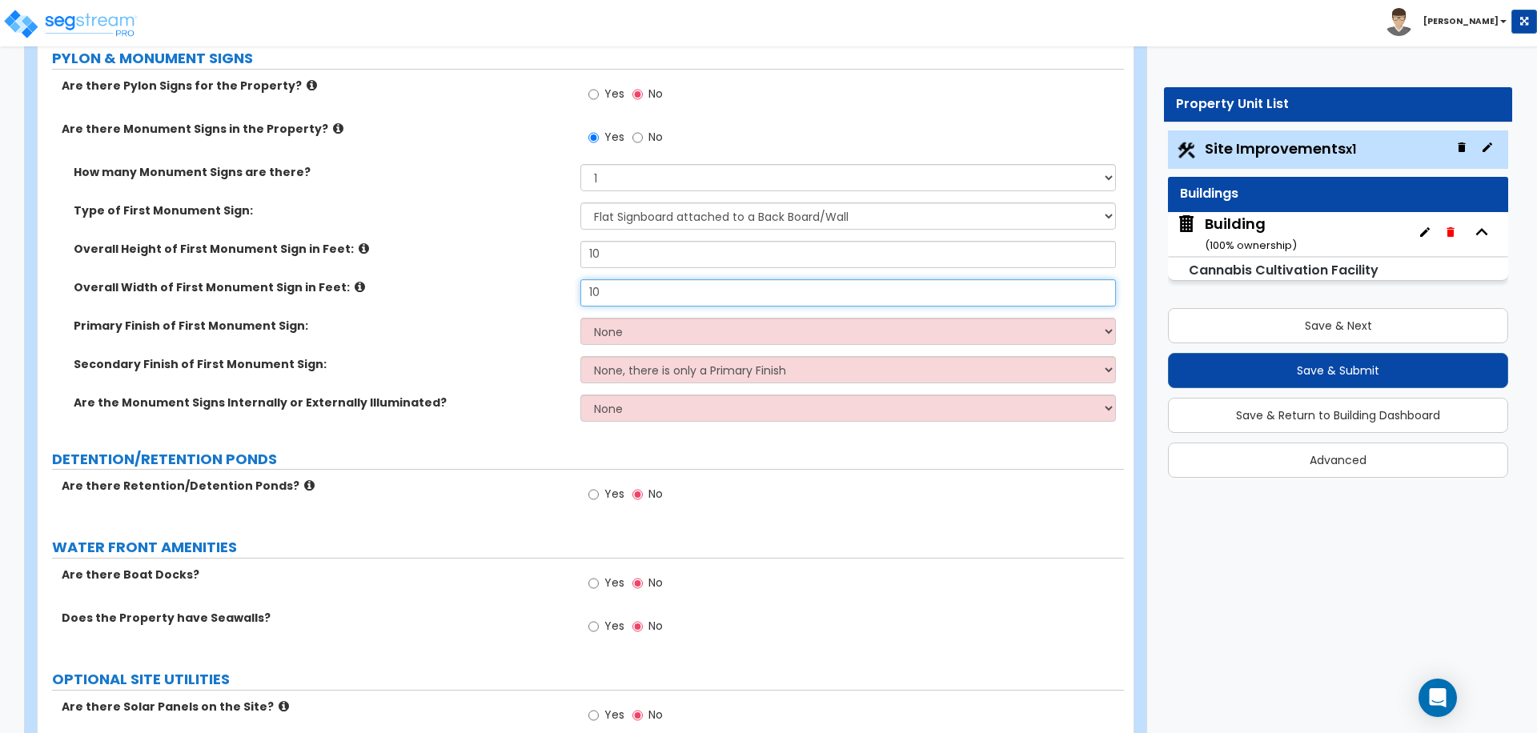
scroll to position [6247, 0]
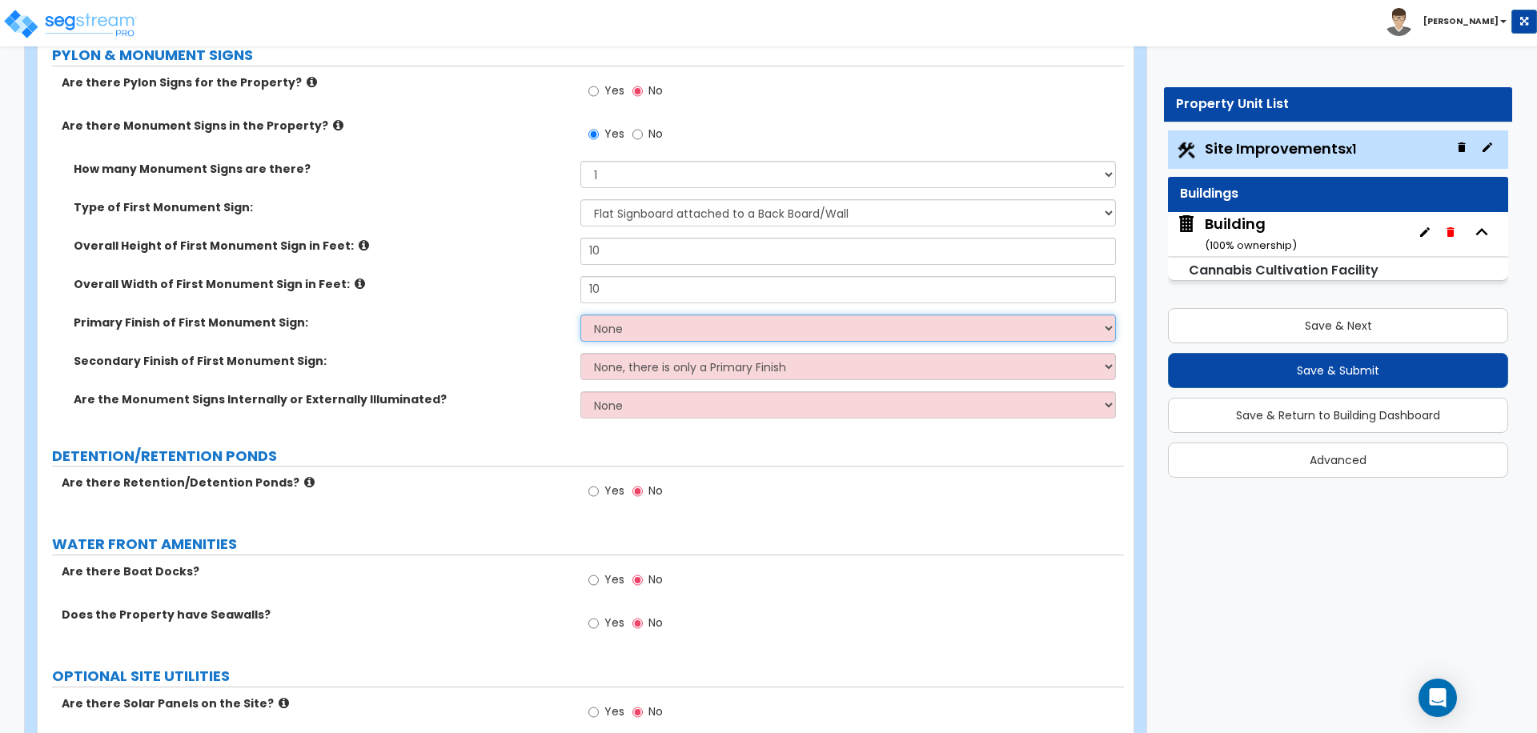
click at [779, 323] on select "None Paint/Stucco Finish Brick Finish Stone Finish Metal Composite Finish Vinyl…" at bounding box center [847, 328] width 535 height 27
click at [670, 315] on select "None Paint/Stucco Finish Brick Finish Stone Finish Metal Composite Finish Vinyl…" at bounding box center [847, 328] width 535 height 27
click at [580, 315] on select "None Paint/Stucco Finish Brick Finish Stone Finish Metal Composite Finish Vinyl…" at bounding box center [847, 328] width 535 height 27
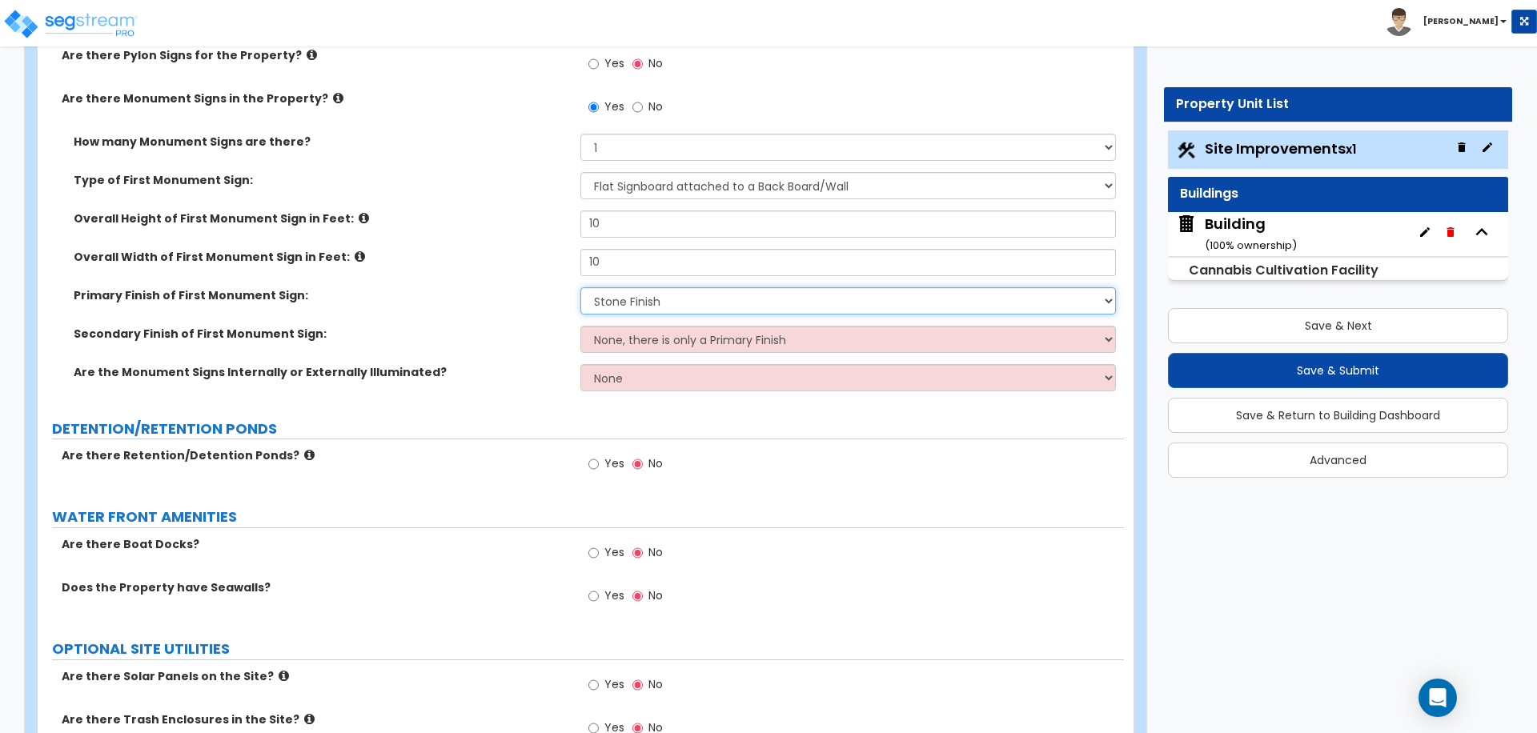
scroll to position [6280, 0]
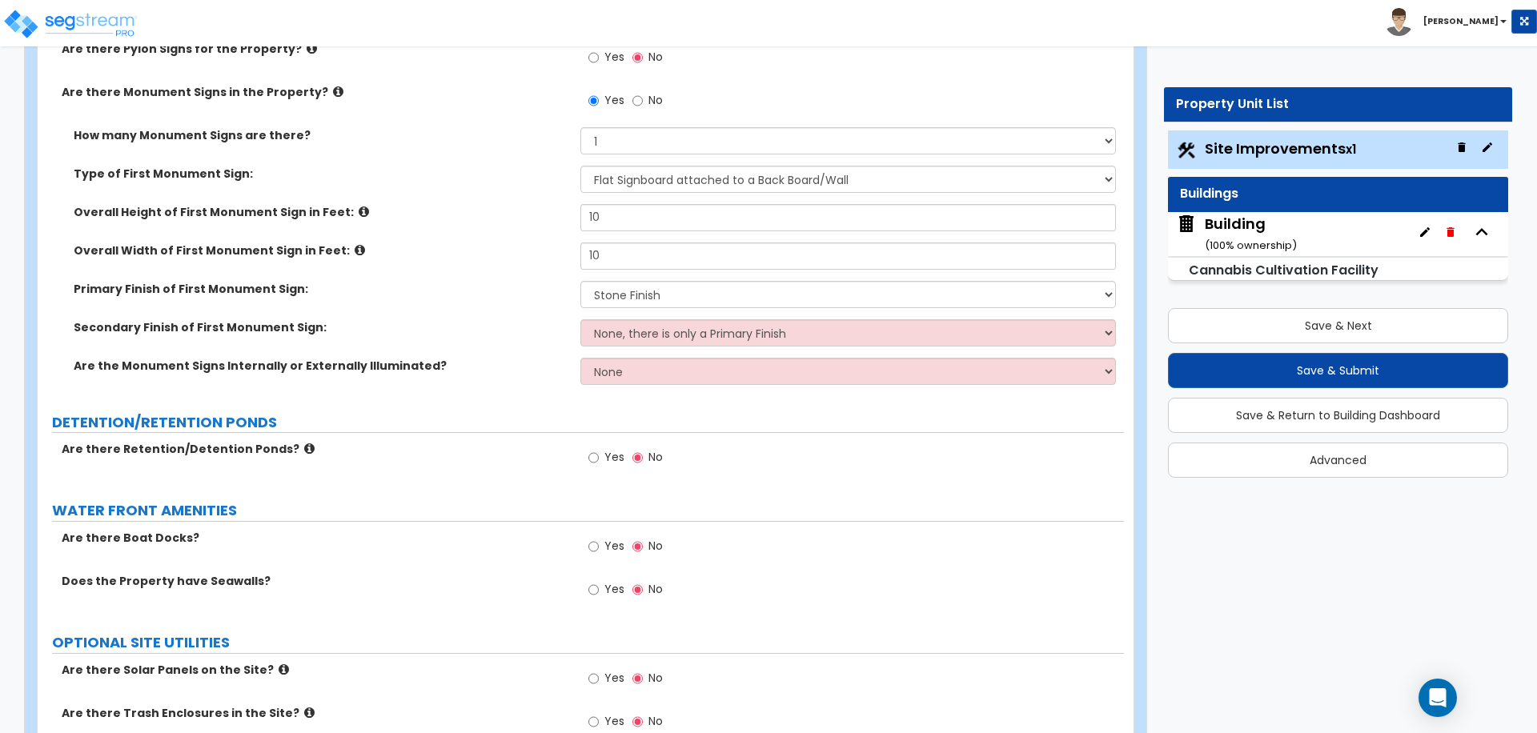
click at [661, 345] on div "Secondary Finish of First Monument Sign: None, there is only a Primary Finish P…" at bounding box center [581, 338] width 1086 height 38
click at [655, 335] on select "None, there is only a Primary Finish Paint/Stucco Finish Brick Finish Stone Fin…" at bounding box center [847, 332] width 535 height 27
click at [580, 319] on select "None, there is only a Primary Finish Paint/Stucco Finish Brick Finish Stone Fin…" at bounding box center [847, 332] width 535 height 27
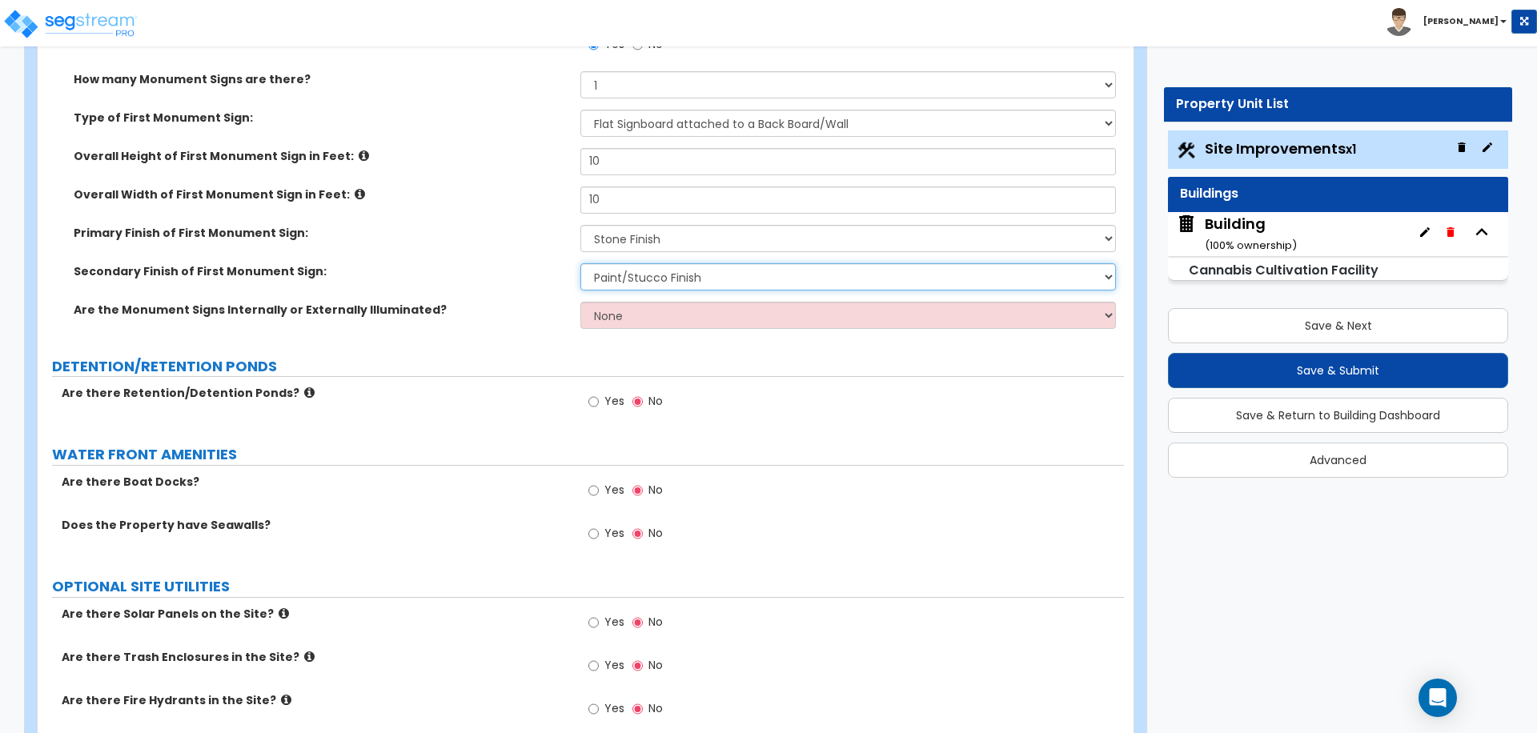
scroll to position [6340, 0]
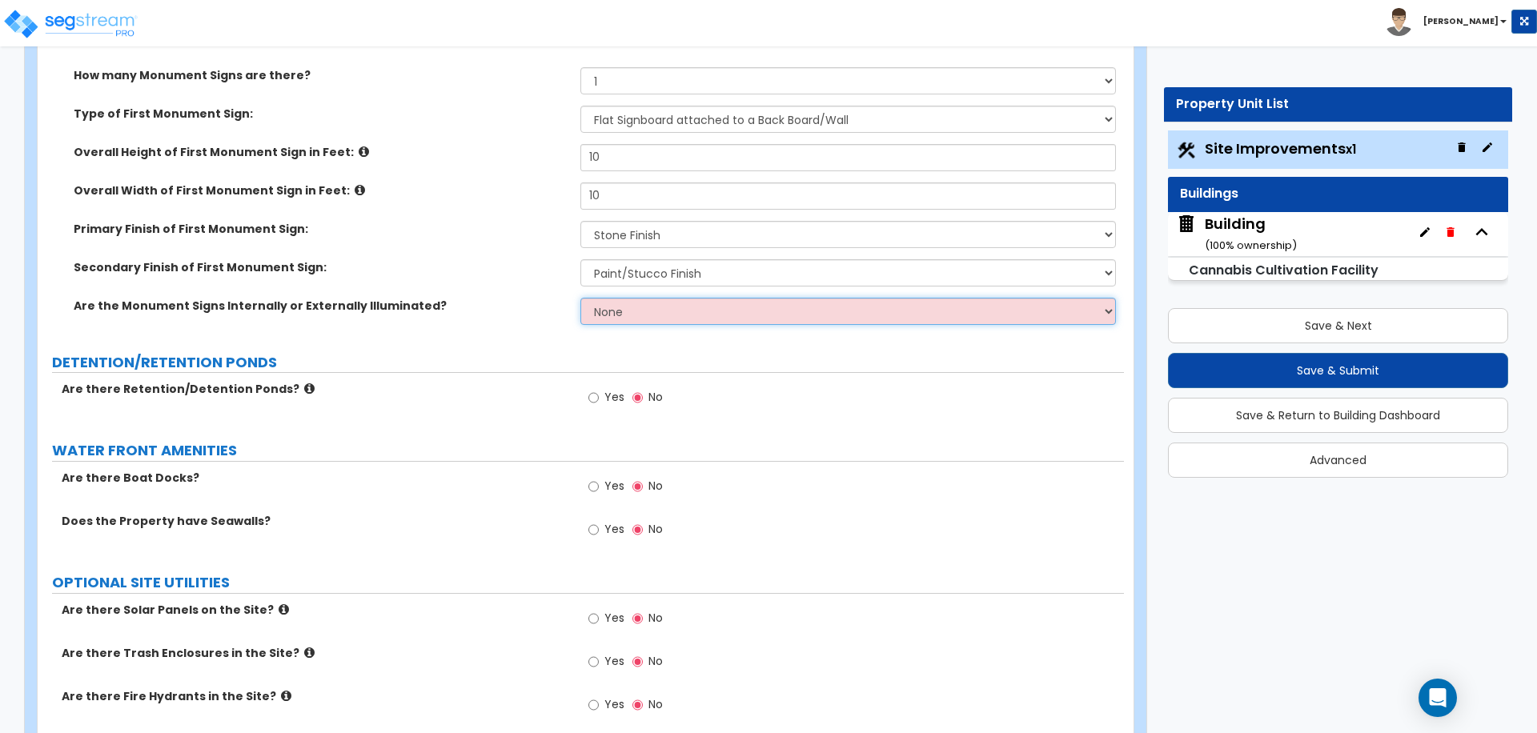
click at [687, 316] on select "None Internally Illuminated Externally Illuminated" at bounding box center [847, 311] width 535 height 27
click at [580, 298] on select "None Internally Illuminated Externally Illuminated" at bounding box center [847, 311] width 535 height 27
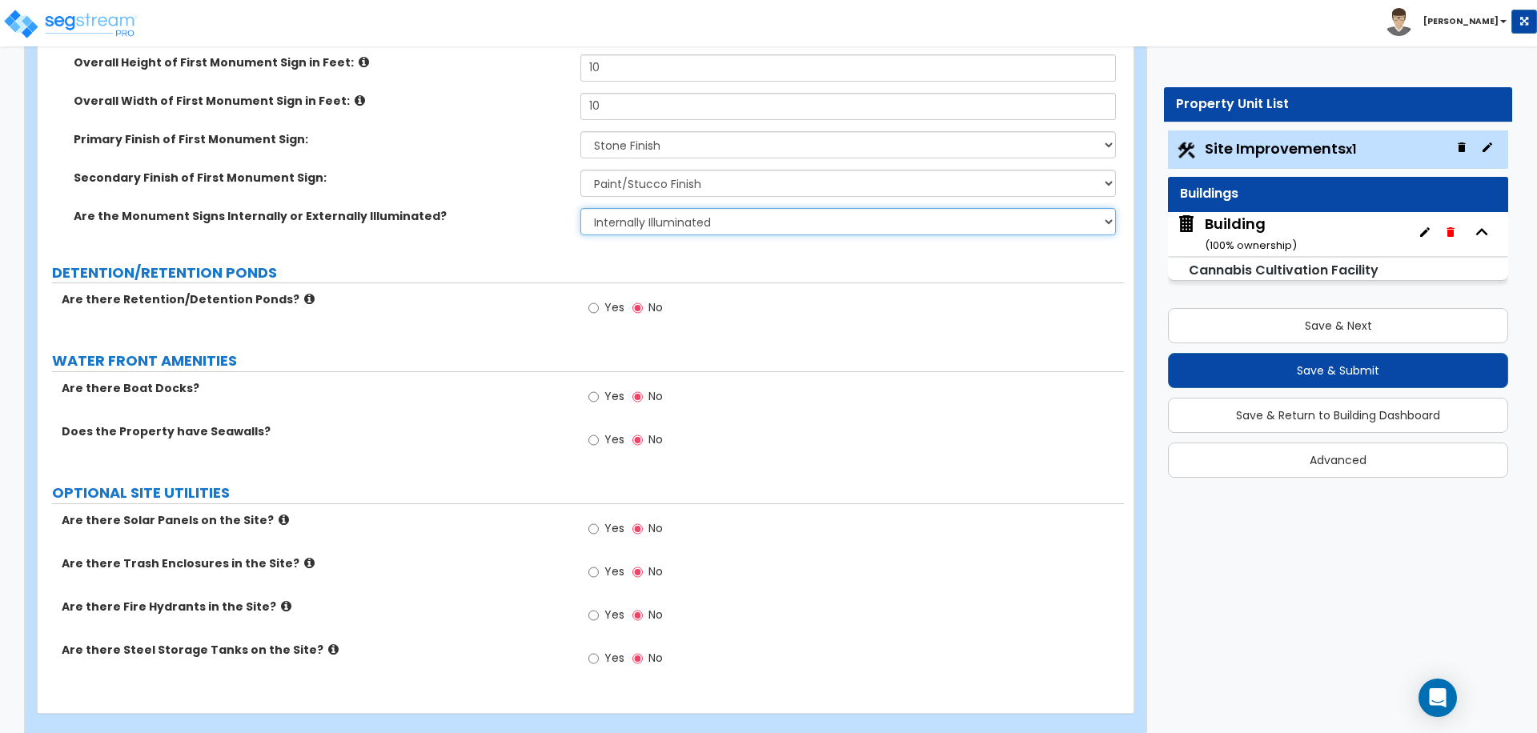
scroll to position [6450, 0]
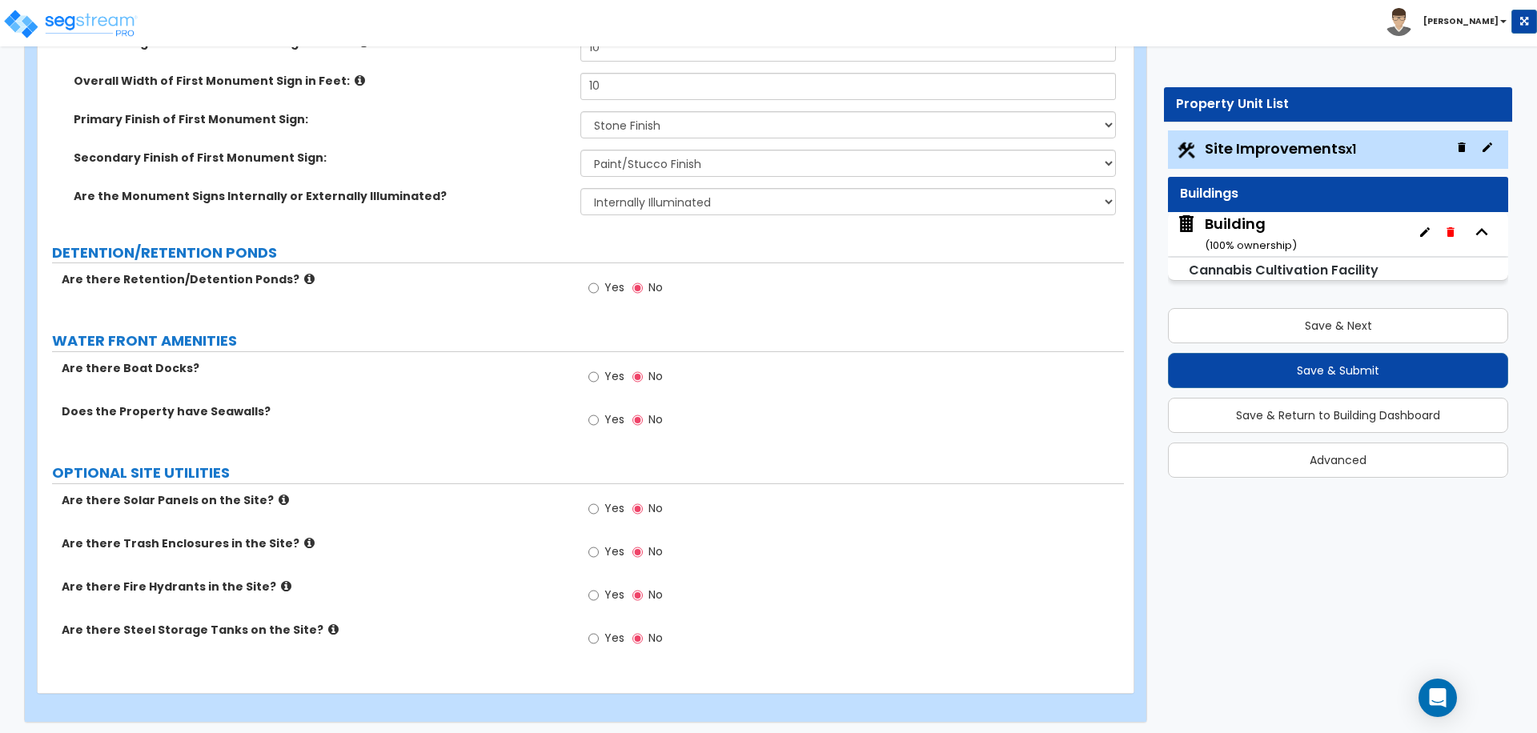
click at [620, 292] on label "Yes" at bounding box center [606, 289] width 36 height 27
click at [599, 292] on input "Yes" at bounding box center [593, 288] width 10 height 18
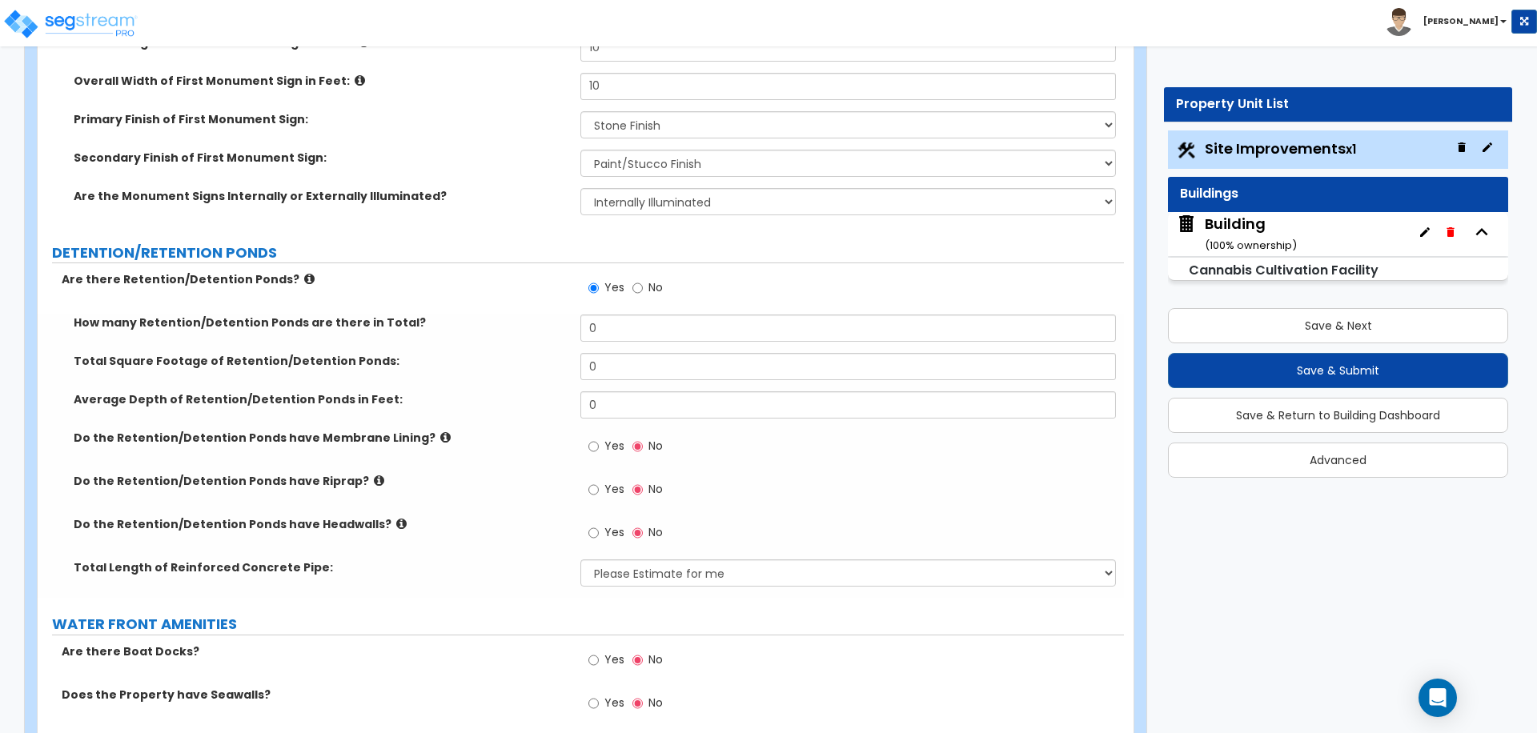
click at [304, 273] on icon at bounding box center [309, 279] width 10 height 12
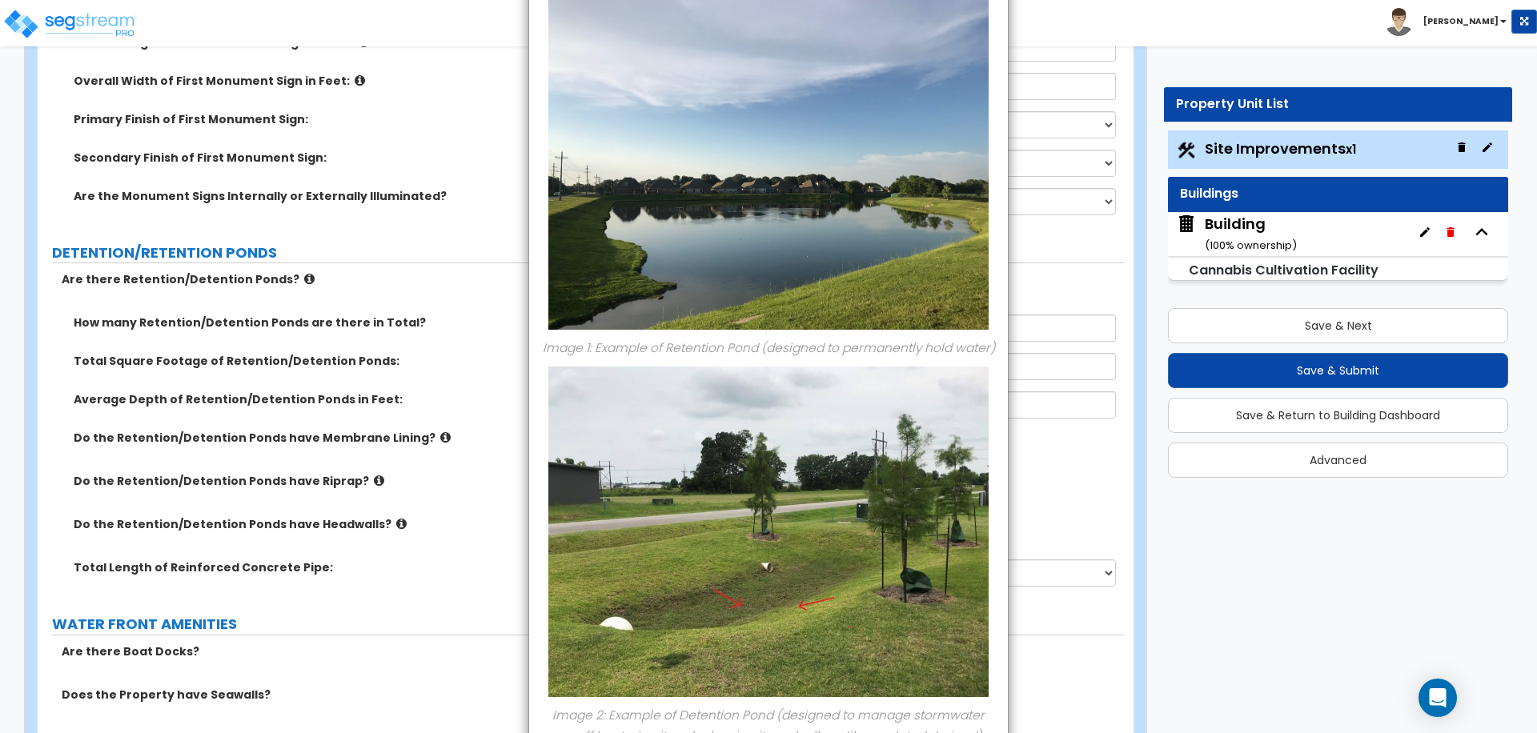
scroll to position [0, 0]
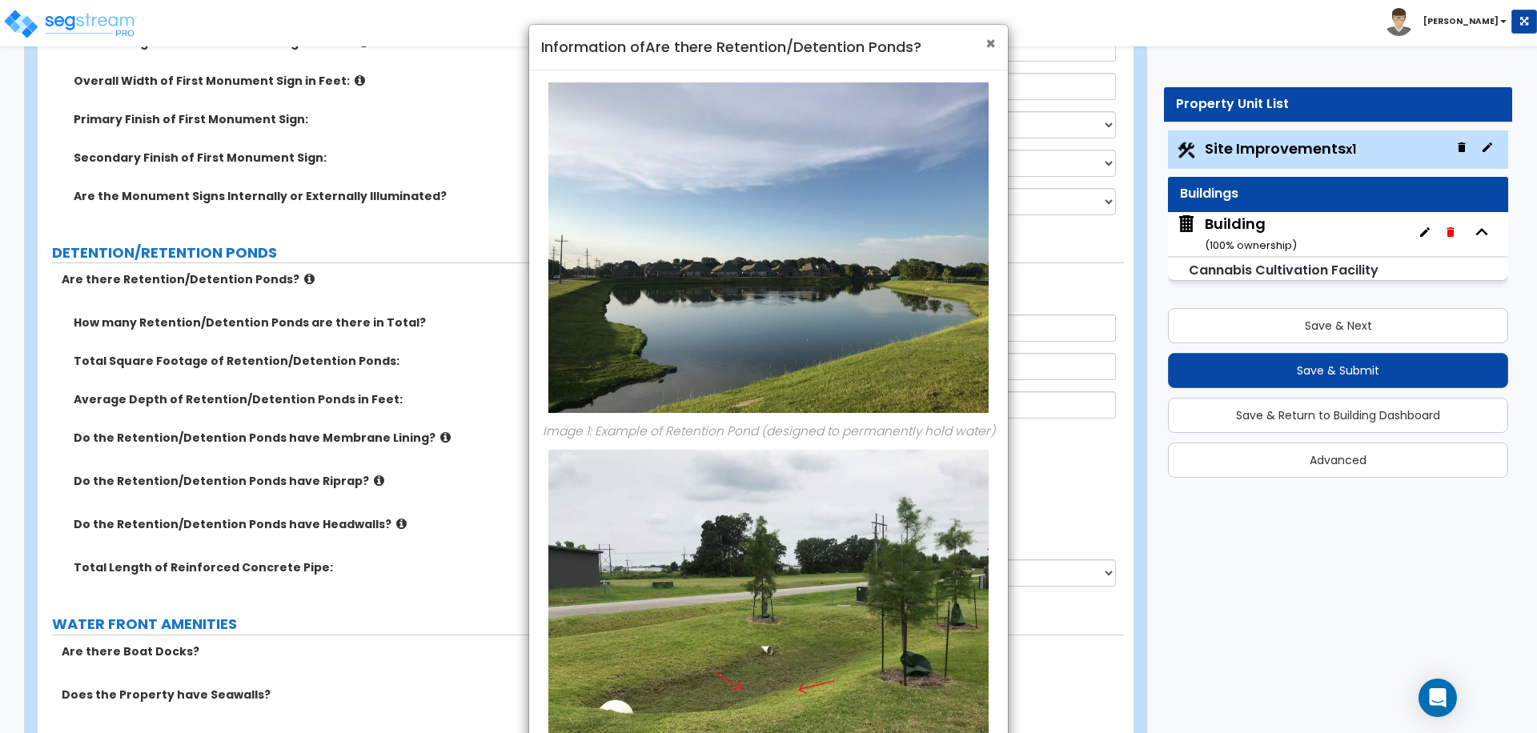
click at [991, 37] on span "×" at bounding box center [990, 43] width 10 height 23
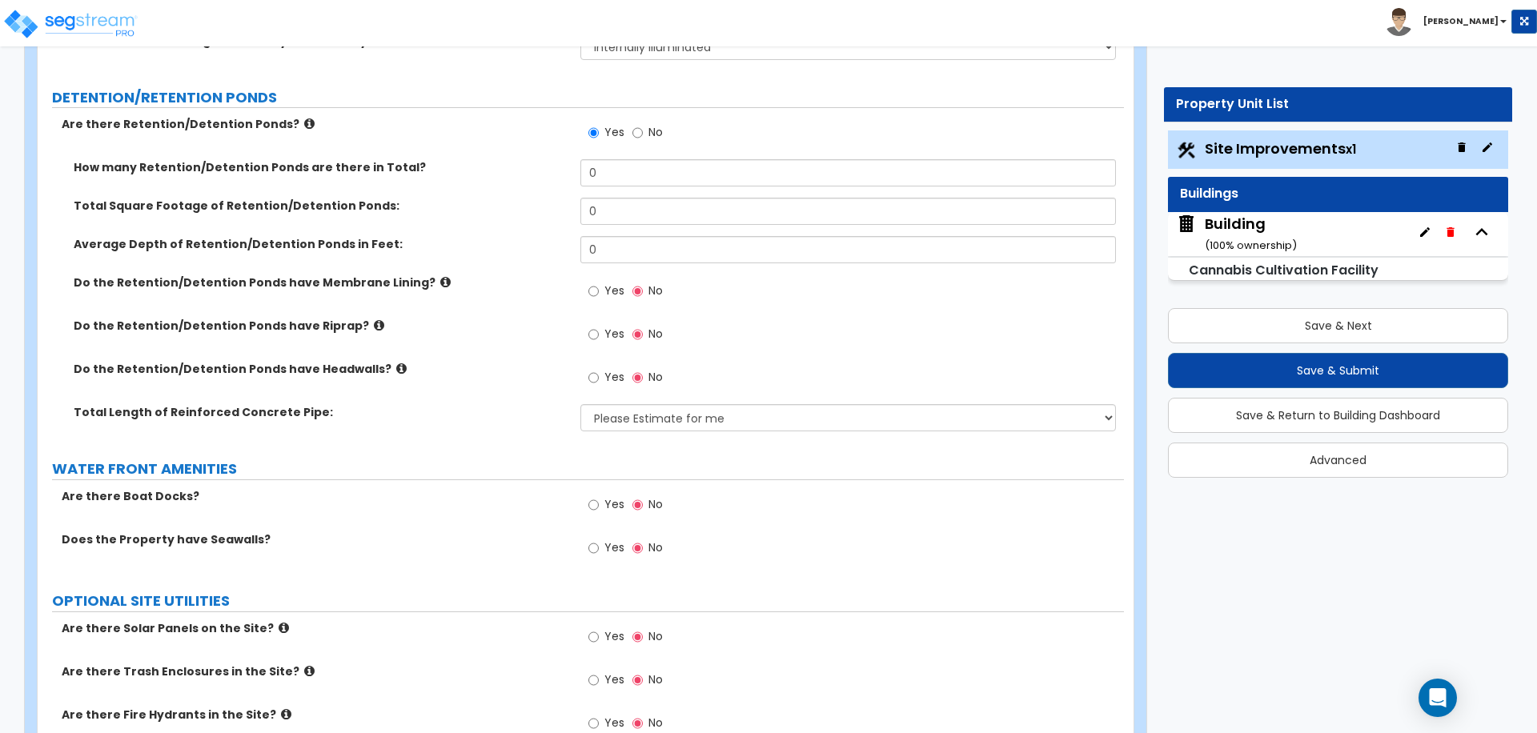
scroll to position [6610, 0]
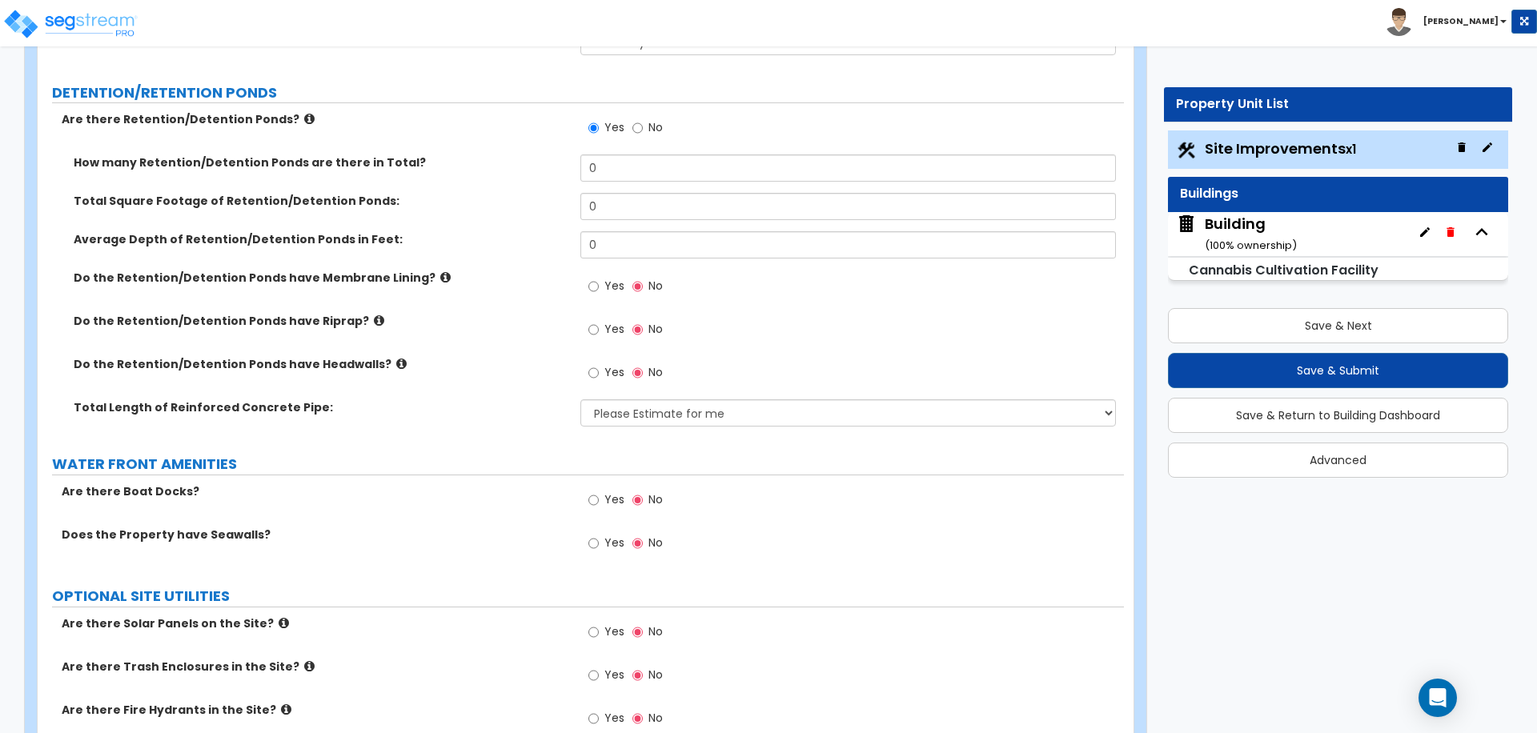
click at [610, 297] on label "Yes" at bounding box center [606, 288] width 36 height 27
click at [599, 295] on input "Yes" at bounding box center [593, 287] width 10 height 18
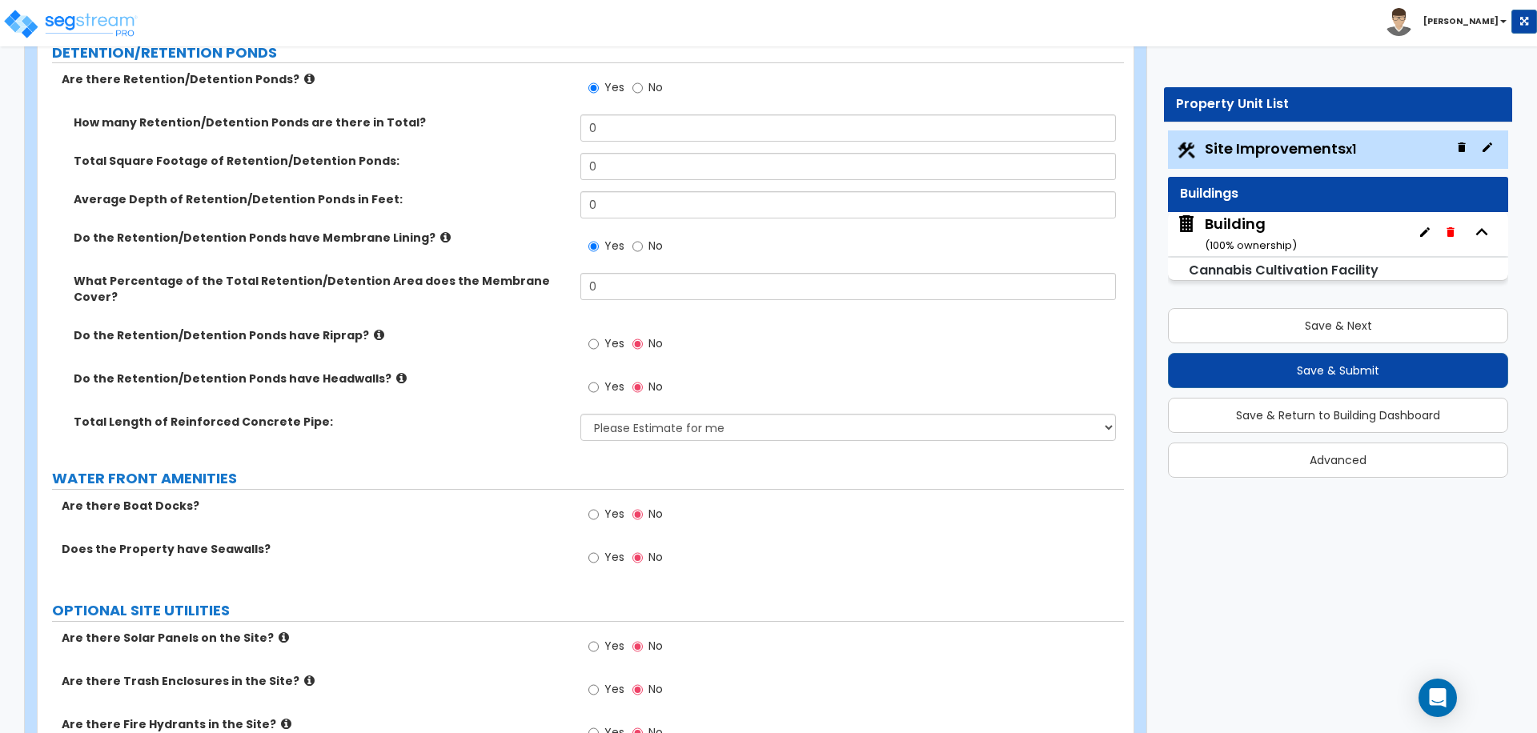
click at [616, 335] on span "Yes" at bounding box center [614, 343] width 20 height 16
click at [599, 335] on input "Yes" at bounding box center [593, 344] width 10 height 18
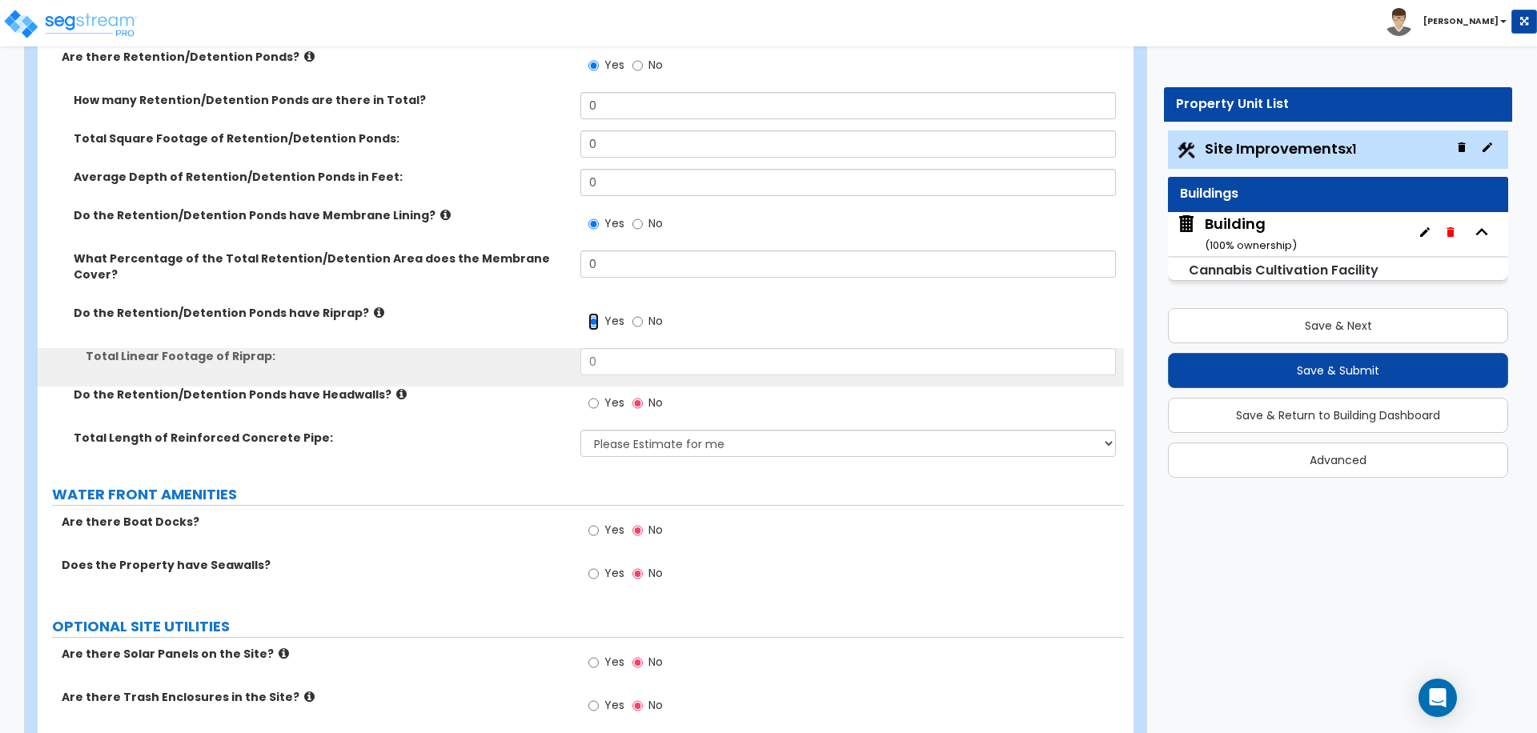
scroll to position [6680, 0]
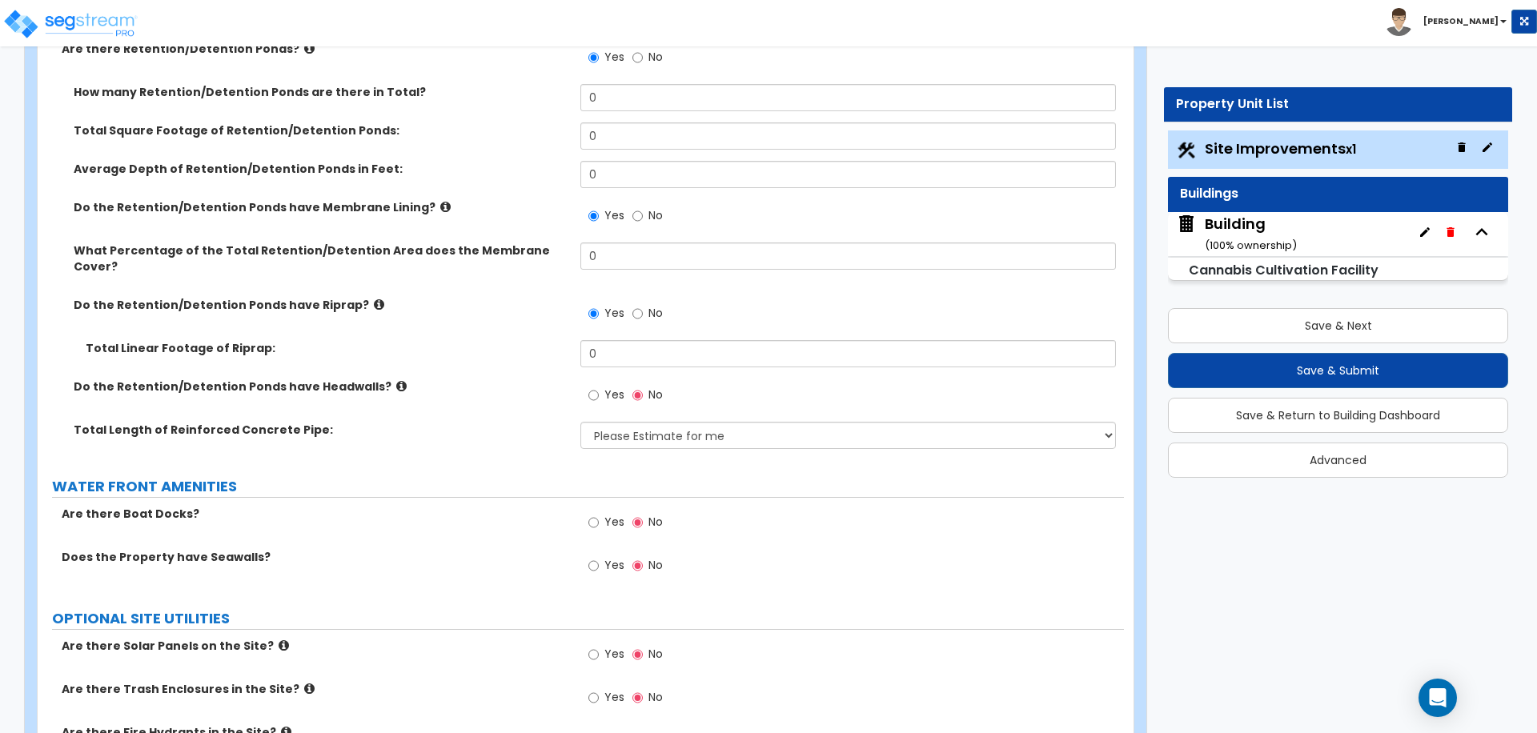
click at [612, 387] on span "Yes" at bounding box center [614, 395] width 20 height 16
click at [599, 387] on input "Yes" at bounding box center [593, 396] width 10 height 18
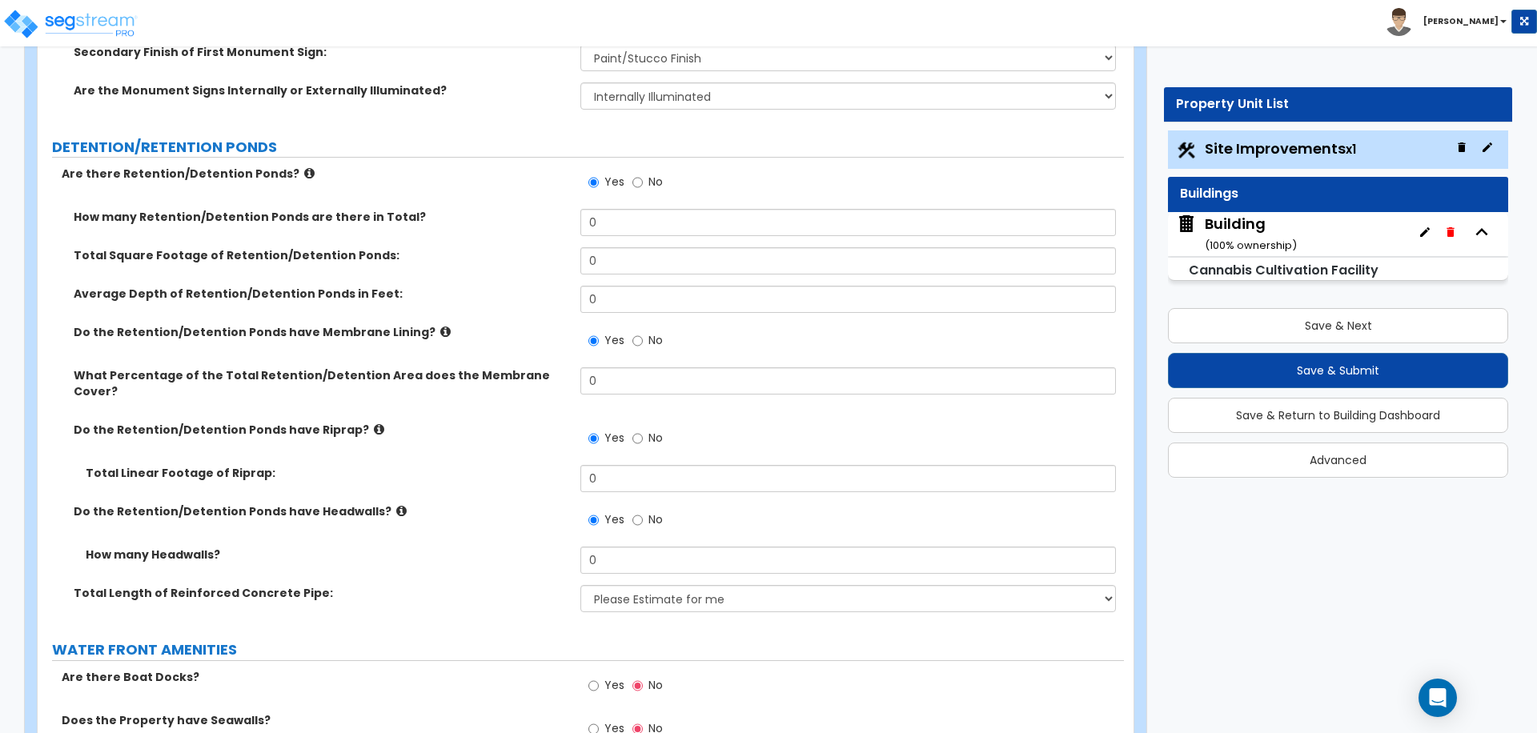
click at [644, 180] on label "No" at bounding box center [647, 183] width 30 height 27
click at [643, 180] on input "No" at bounding box center [637, 183] width 10 height 18
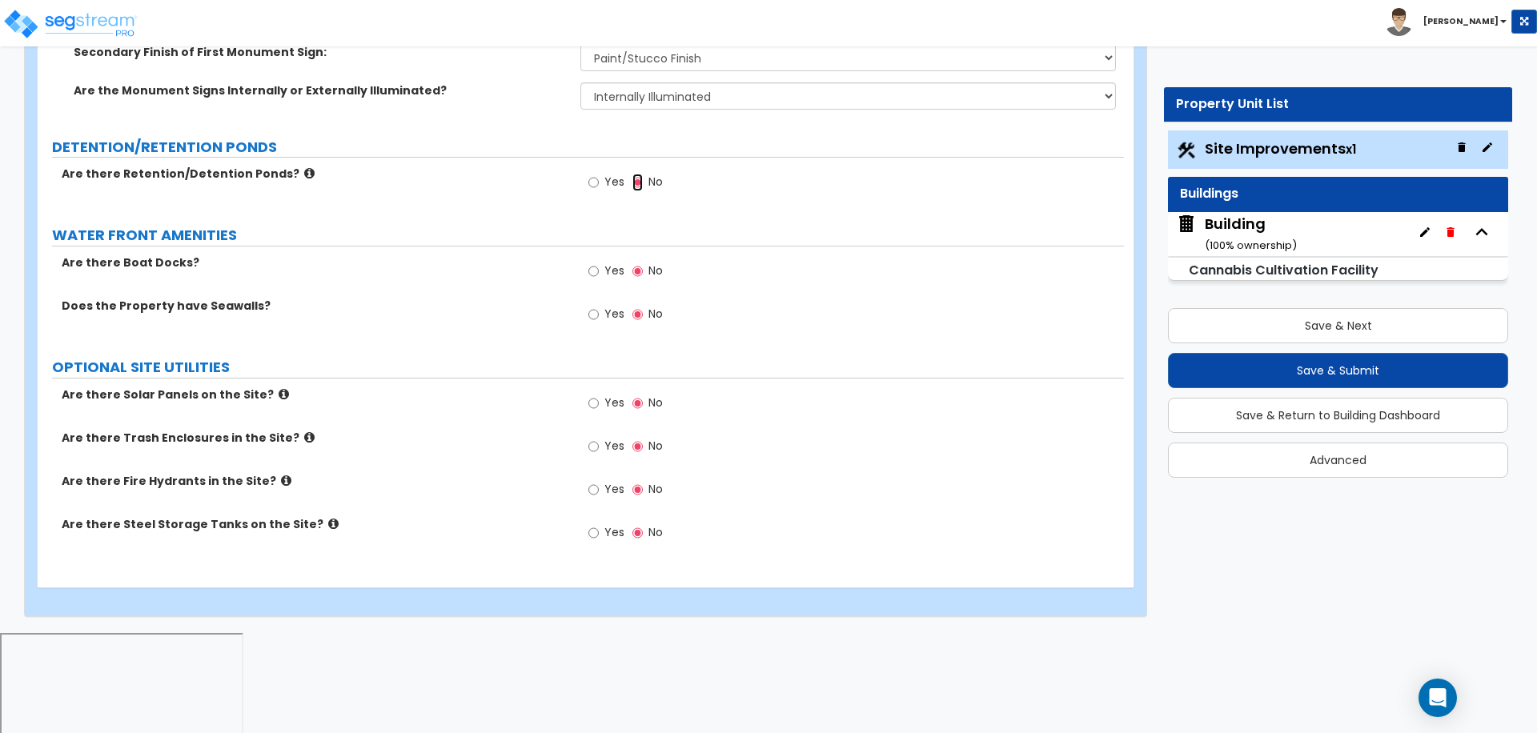
scroll to position [6450, 0]
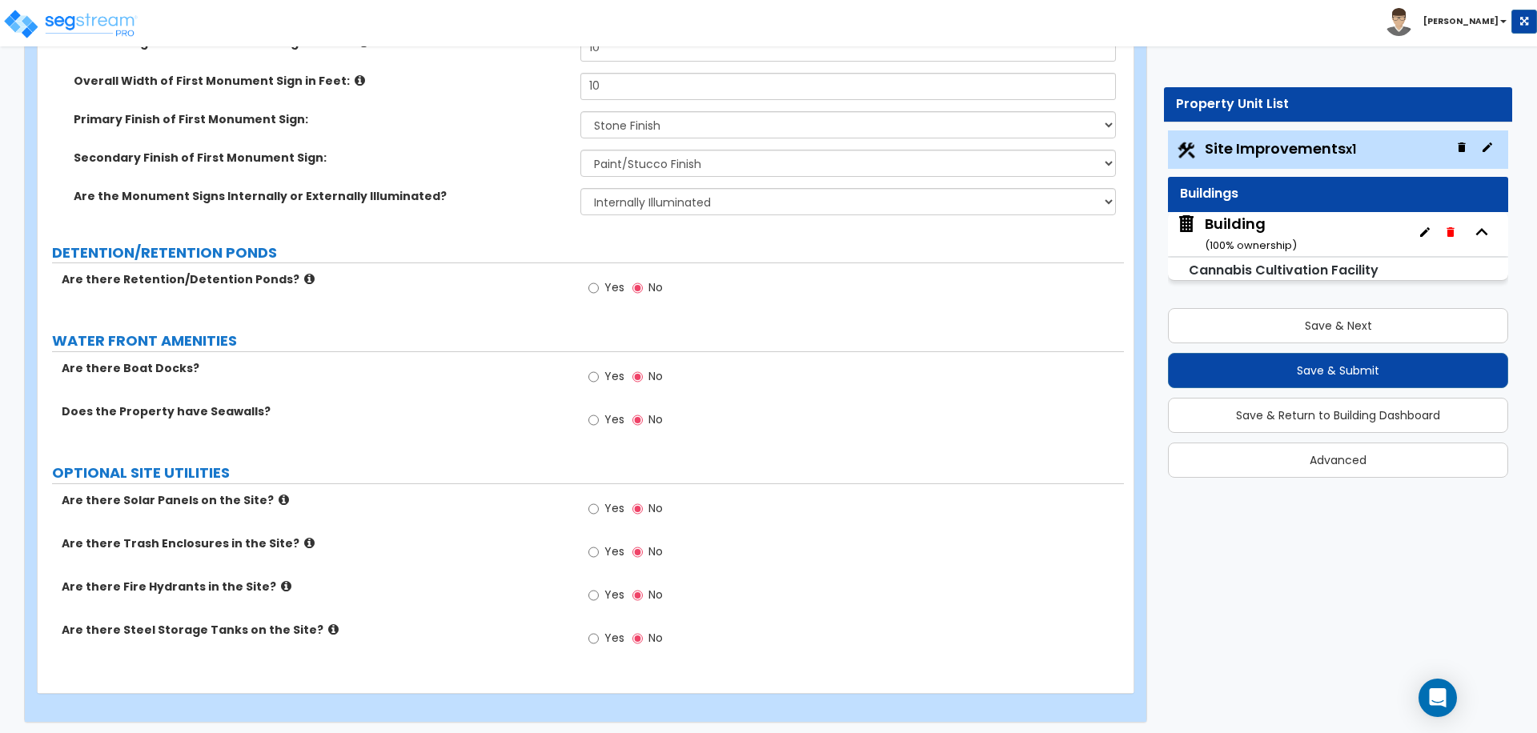
click at [604, 386] on label "Yes" at bounding box center [606, 378] width 36 height 27
click at [599, 386] on input "Yes" at bounding box center [593, 377] width 10 height 18
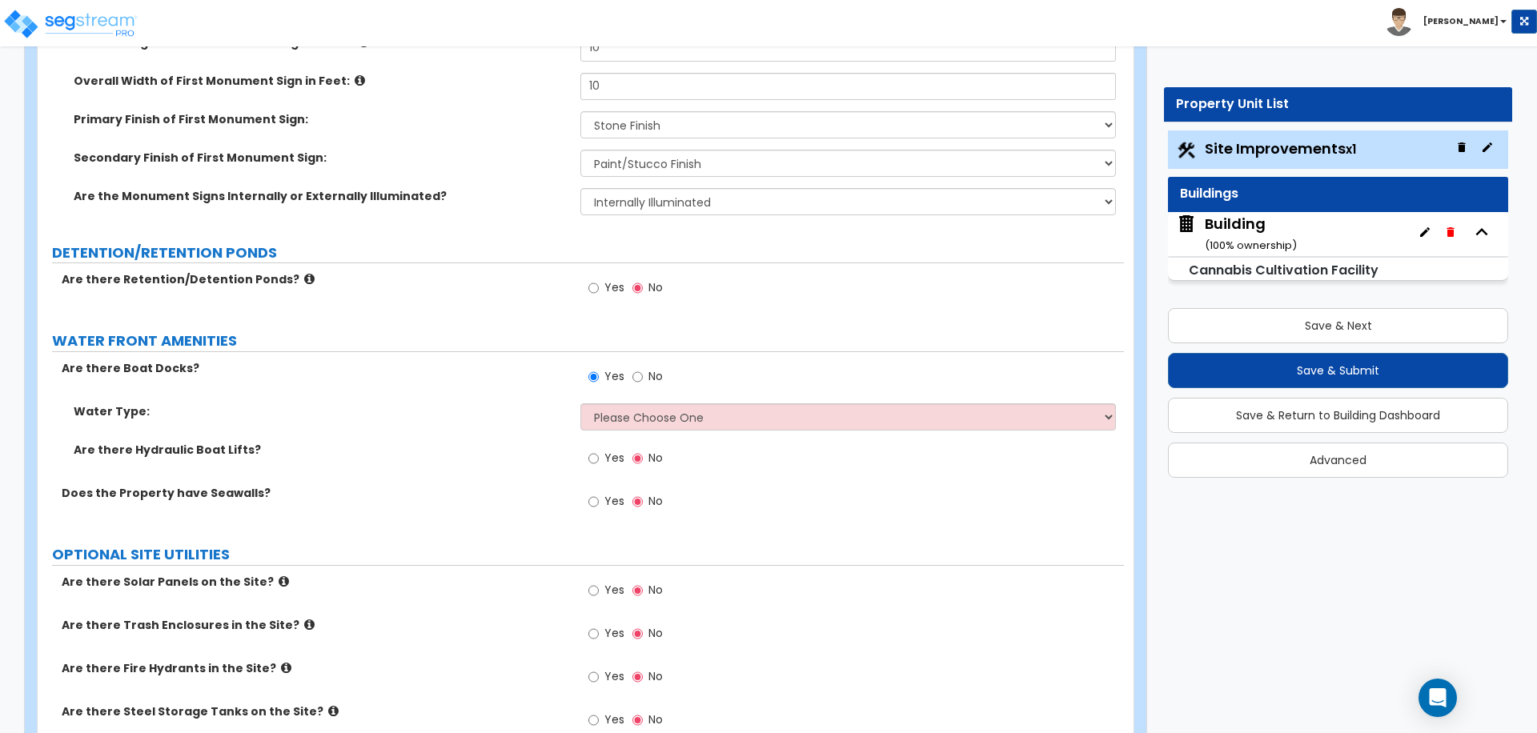
click at [610, 490] on label "Yes" at bounding box center [606, 503] width 36 height 27
click at [599, 493] on input "Yes" at bounding box center [593, 502] width 10 height 18
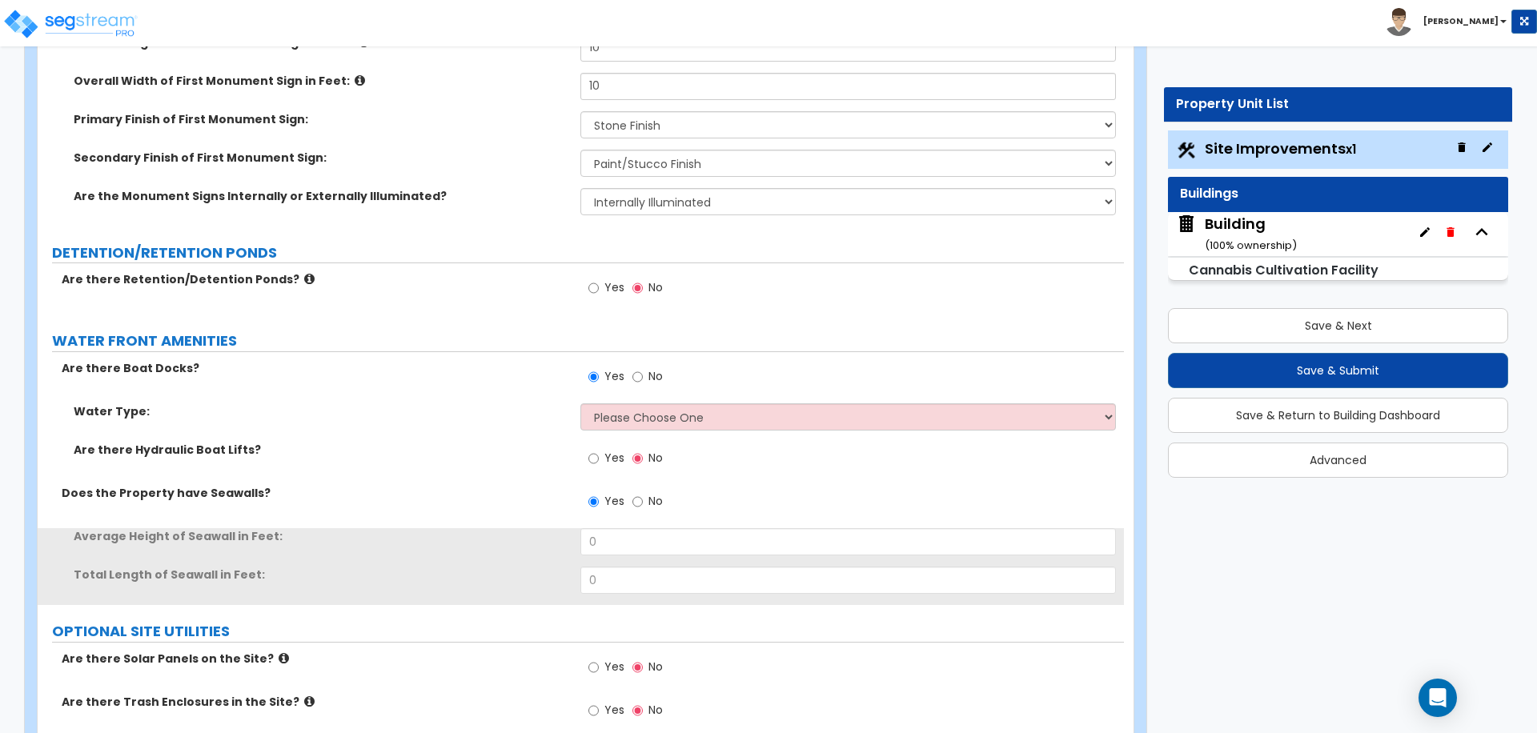
click at [610, 466] on label "Yes" at bounding box center [606, 460] width 36 height 27
click at [599, 466] on input "Yes" at bounding box center [593, 459] width 10 height 18
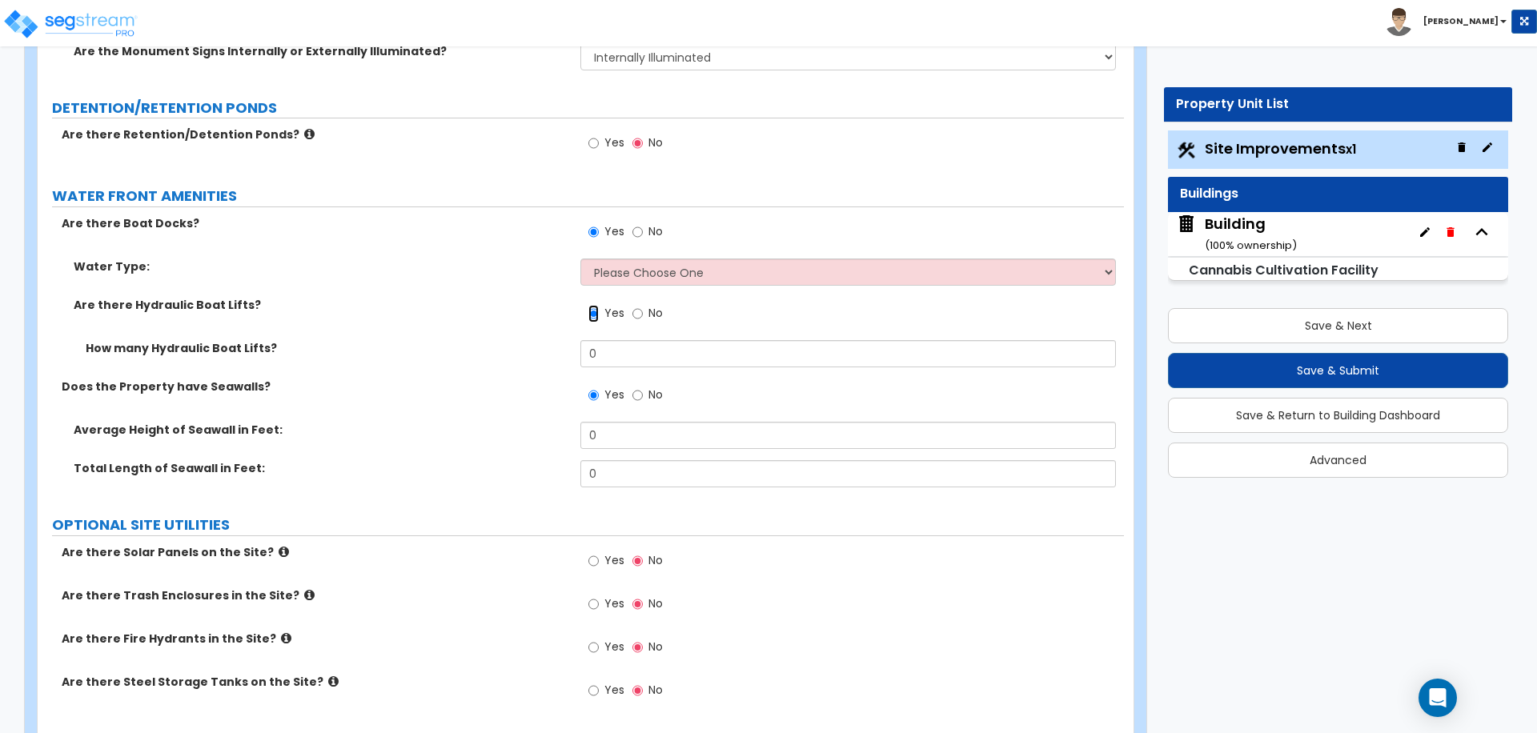
scroll to position [6597, 0]
click at [639, 263] on select "Please Choose One Freshwater Saltwater" at bounding box center [847, 269] width 535 height 27
click at [625, 256] on select "Please Choose One Freshwater Saltwater" at bounding box center [847, 269] width 535 height 27
click at [580, 256] on select "Please Choose One Freshwater Saltwater" at bounding box center [847, 269] width 535 height 27
click at [636, 268] on select "Please Choose One Freshwater Saltwater" at bounding box center [847, 269] width 535 height 27
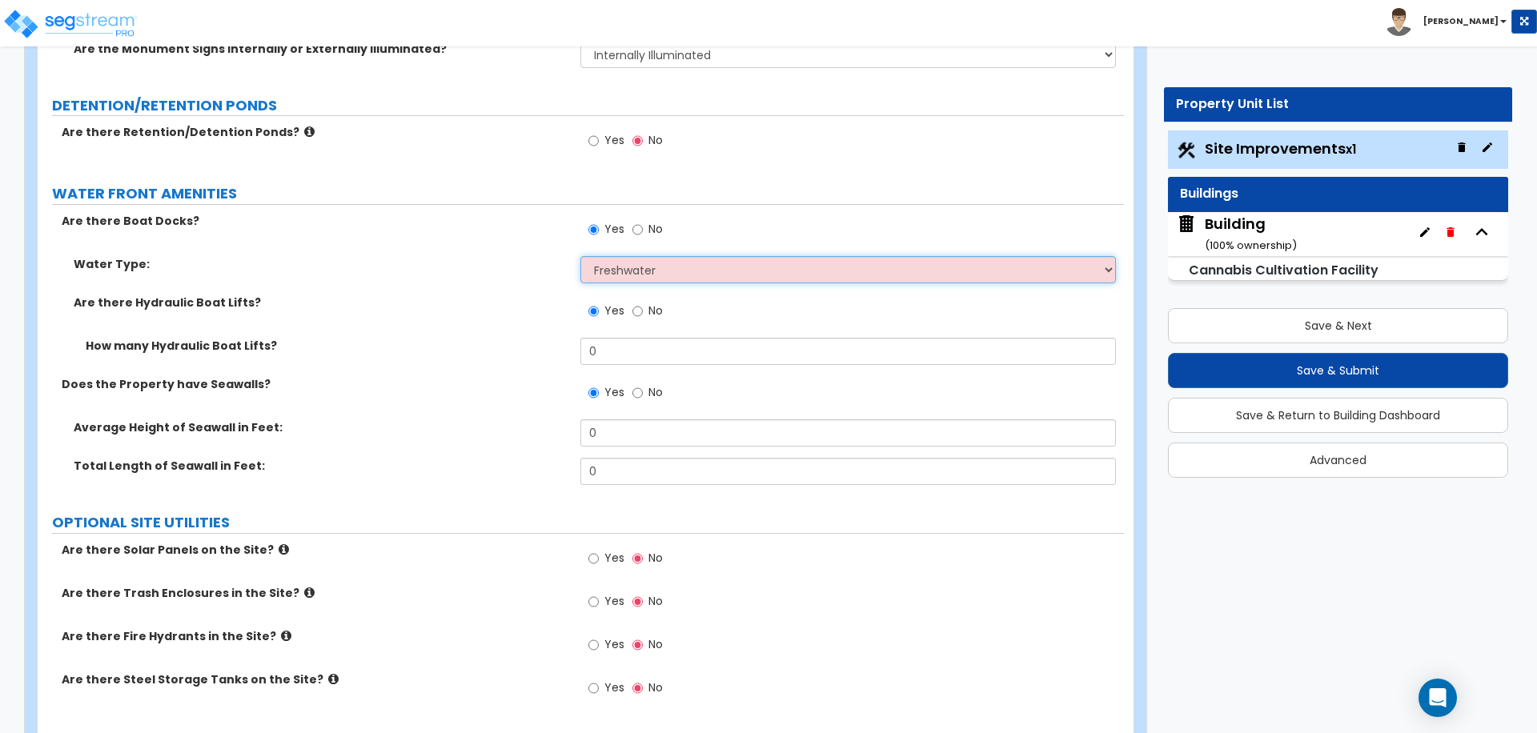
click at [580, 256] on select "Please Choose One Freshwater Saltwater" at bounding box center [847, 269] width 535 height 27
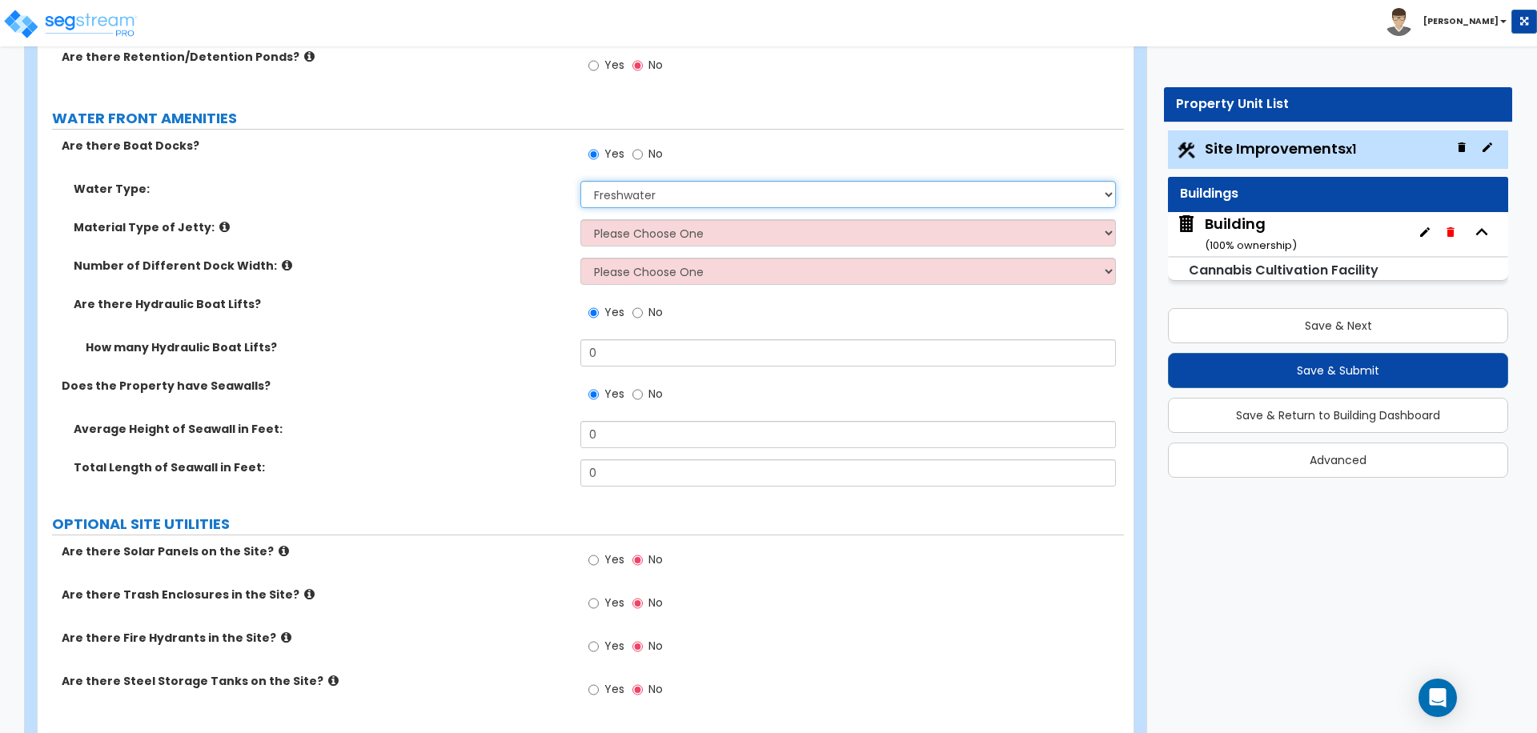
scroll to position [6674, 0]
click at [654, 154] on span "No" at bounding box center [655, 152] width 14 height 16
click at [643, 154] on input "No" at bounding box center [637, 153] width 10 height 18
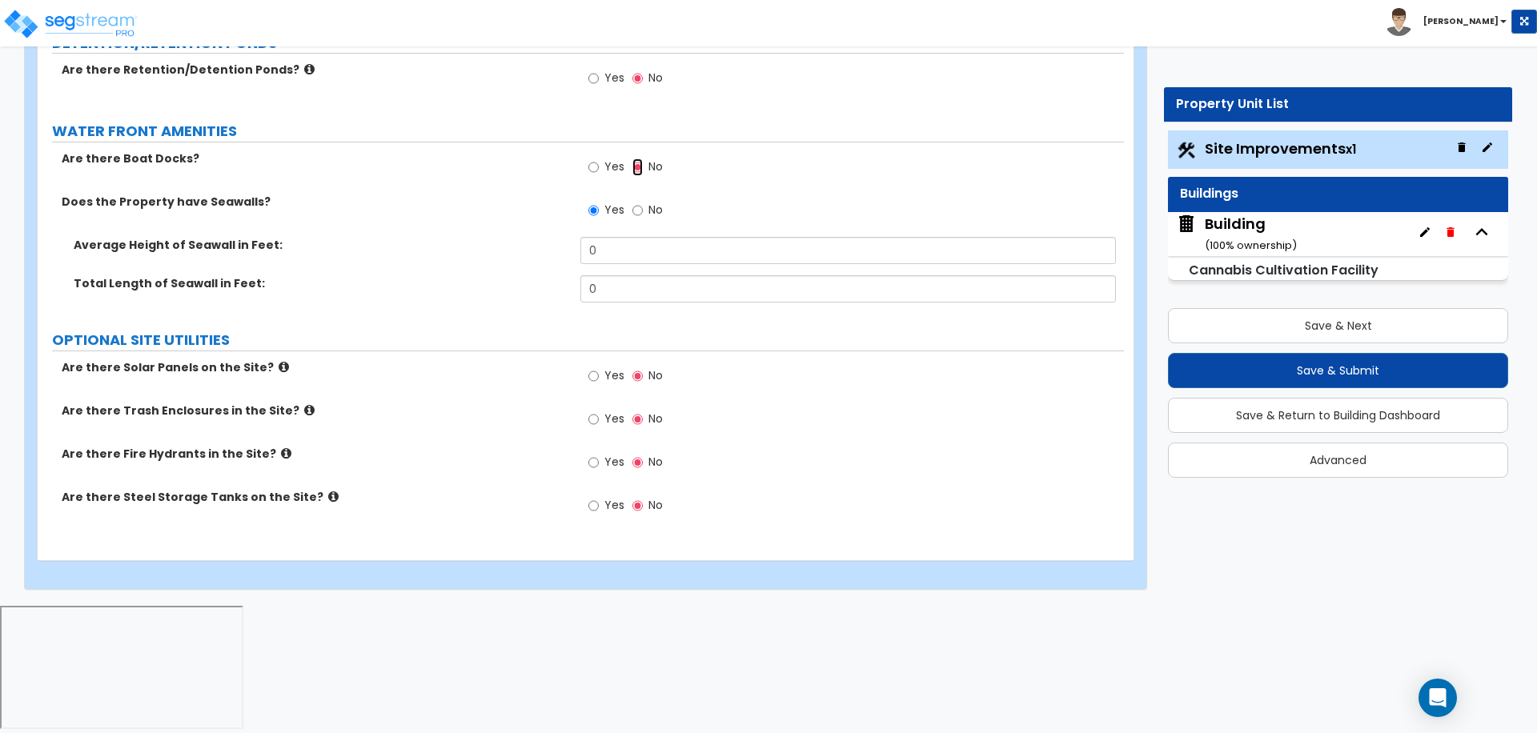
scroll to position [6527, 0]
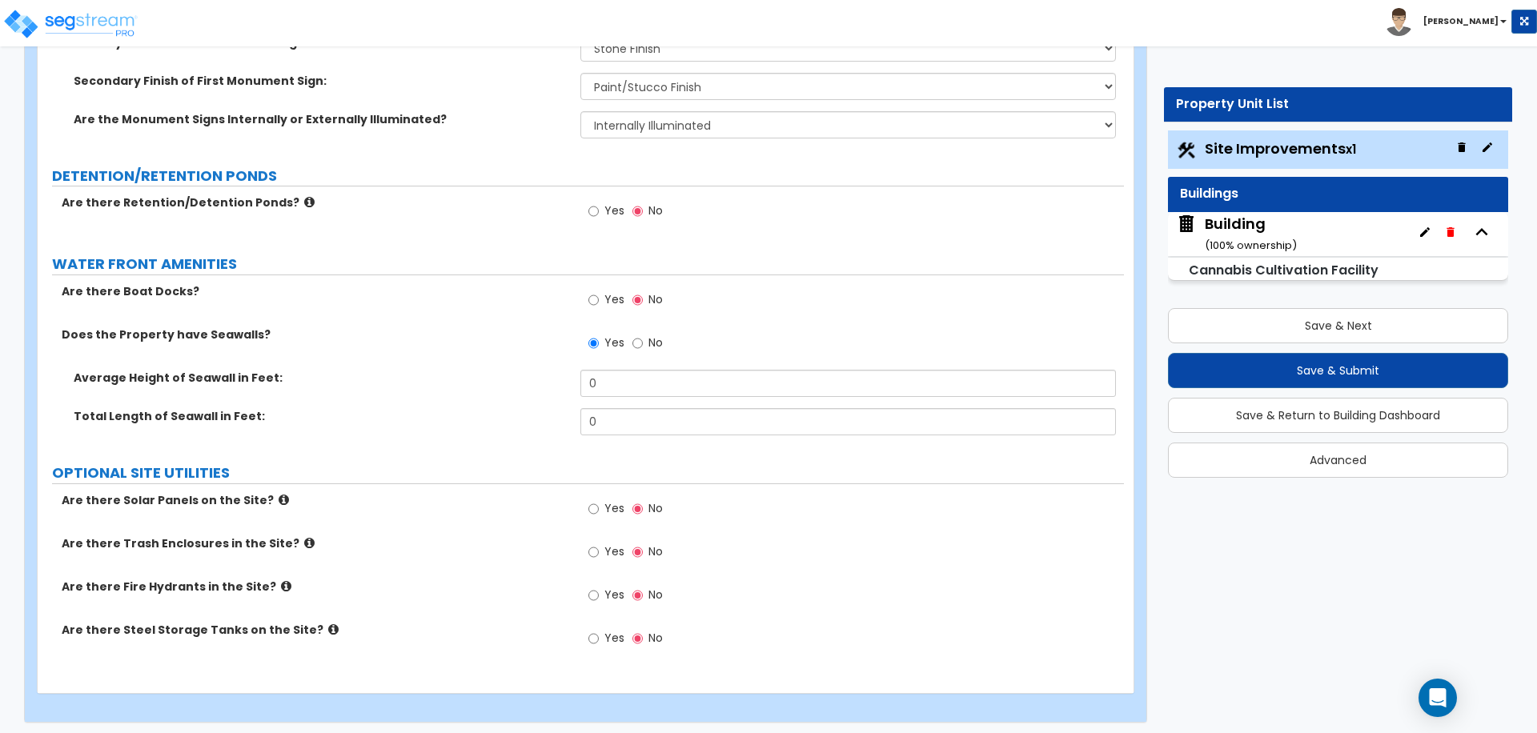
click at [644, 338] on label "No" at bounding box center [647, 344] width 30 height 27
click at [643, 338] on input "No" at bounding box center [637, 344] width 10 height 18
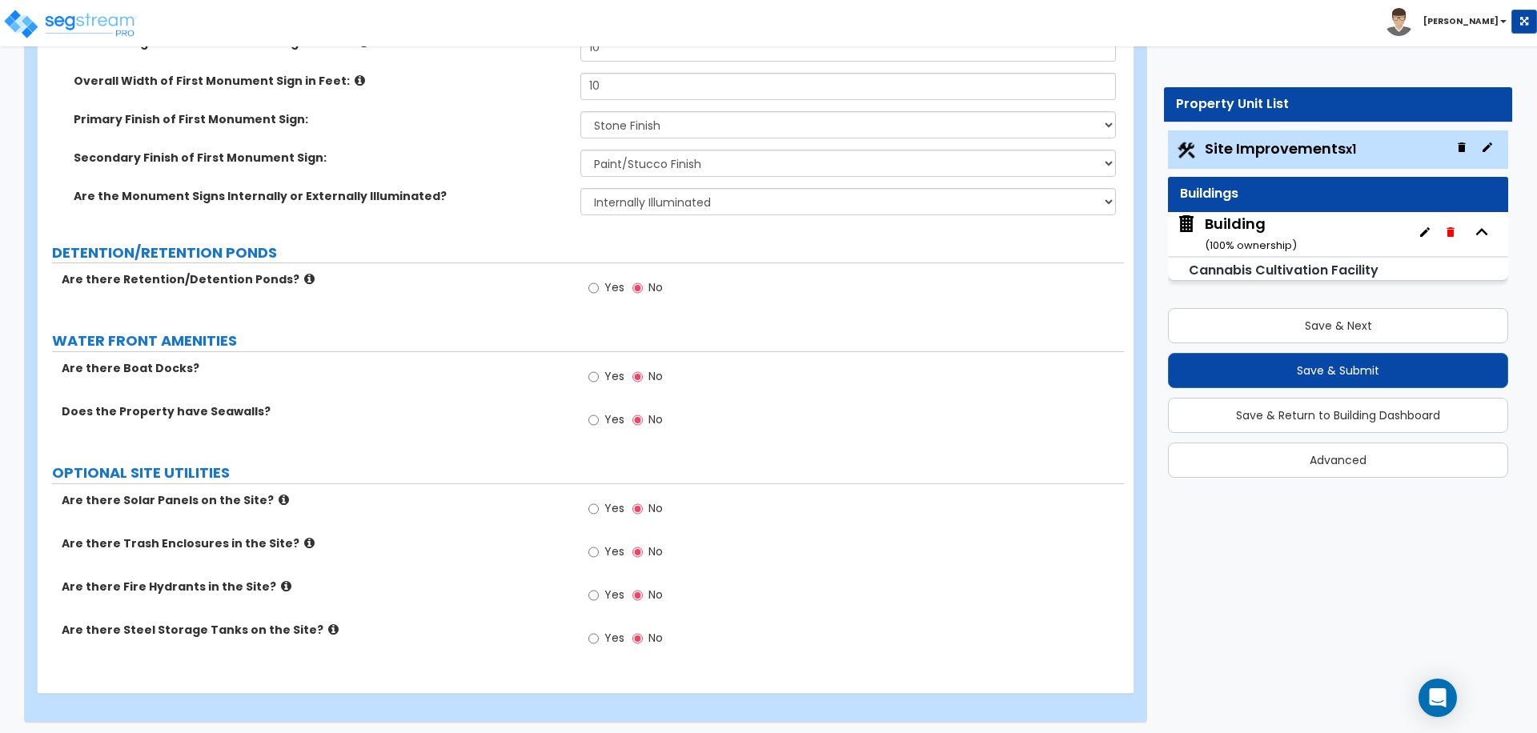
click at [583, 519] on div "Yes No" at bounding box center [625, 510] width 90 height 37
click at [598, 511] on input "Yes" at bounding box center [593, 509] width 10 height 18
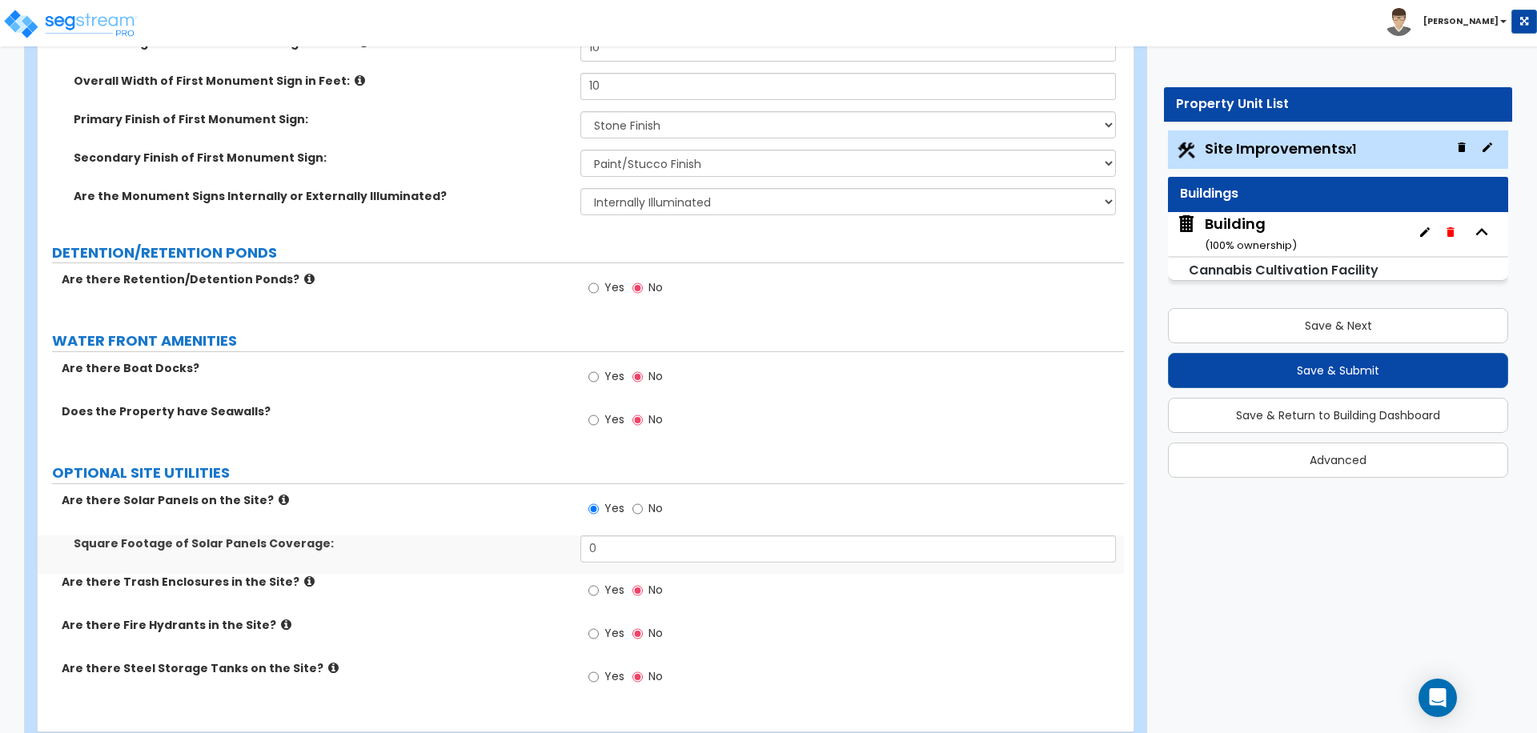
click at [271, 493] on label "Are there Solar Panels on the Site?" at bounding box center [315, 500] width 507 height 16
click at [279, 494] on icon at bounding box center [284, 500] width 10 height 12
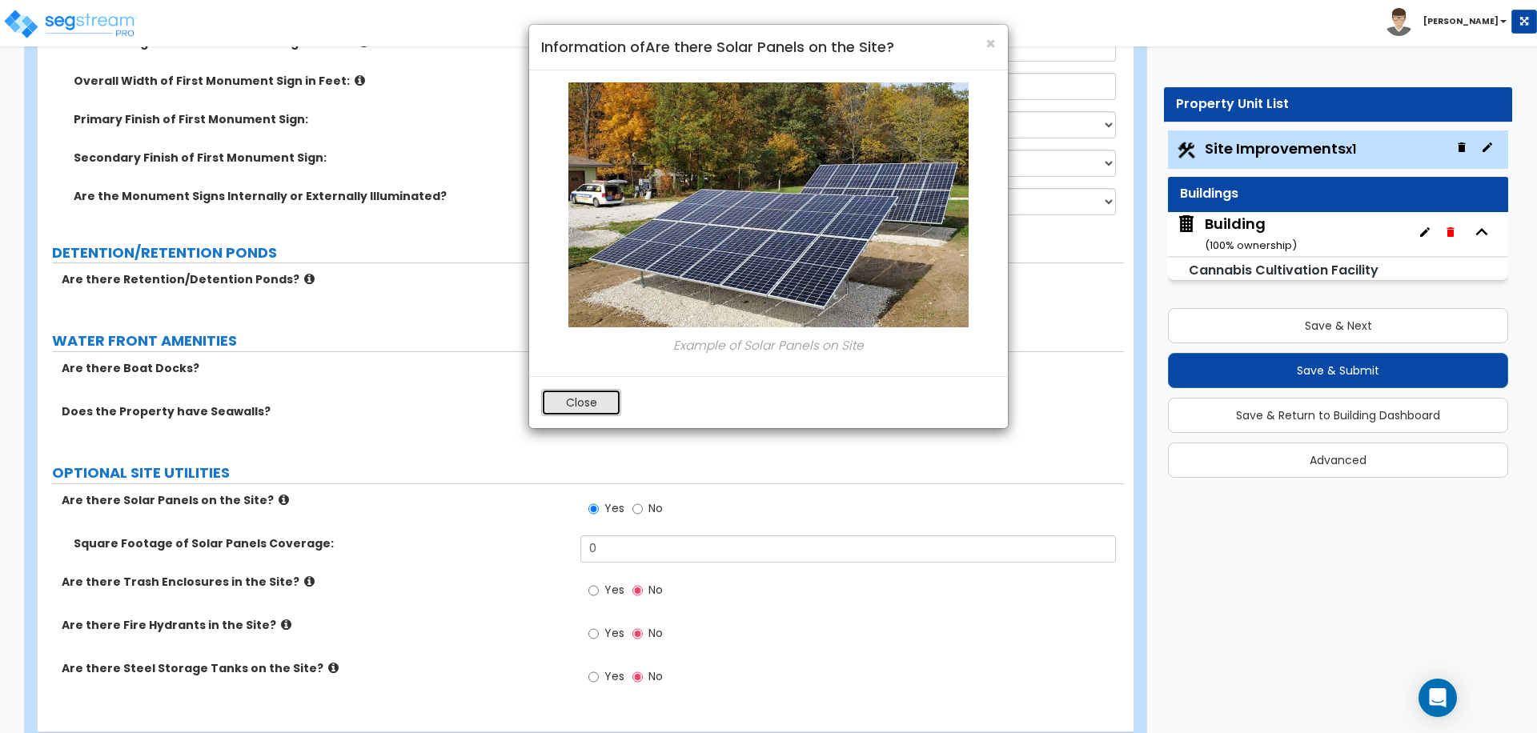
click at [588, 392] on button "Close" at bounding box center [581, 402] width 80 height 27
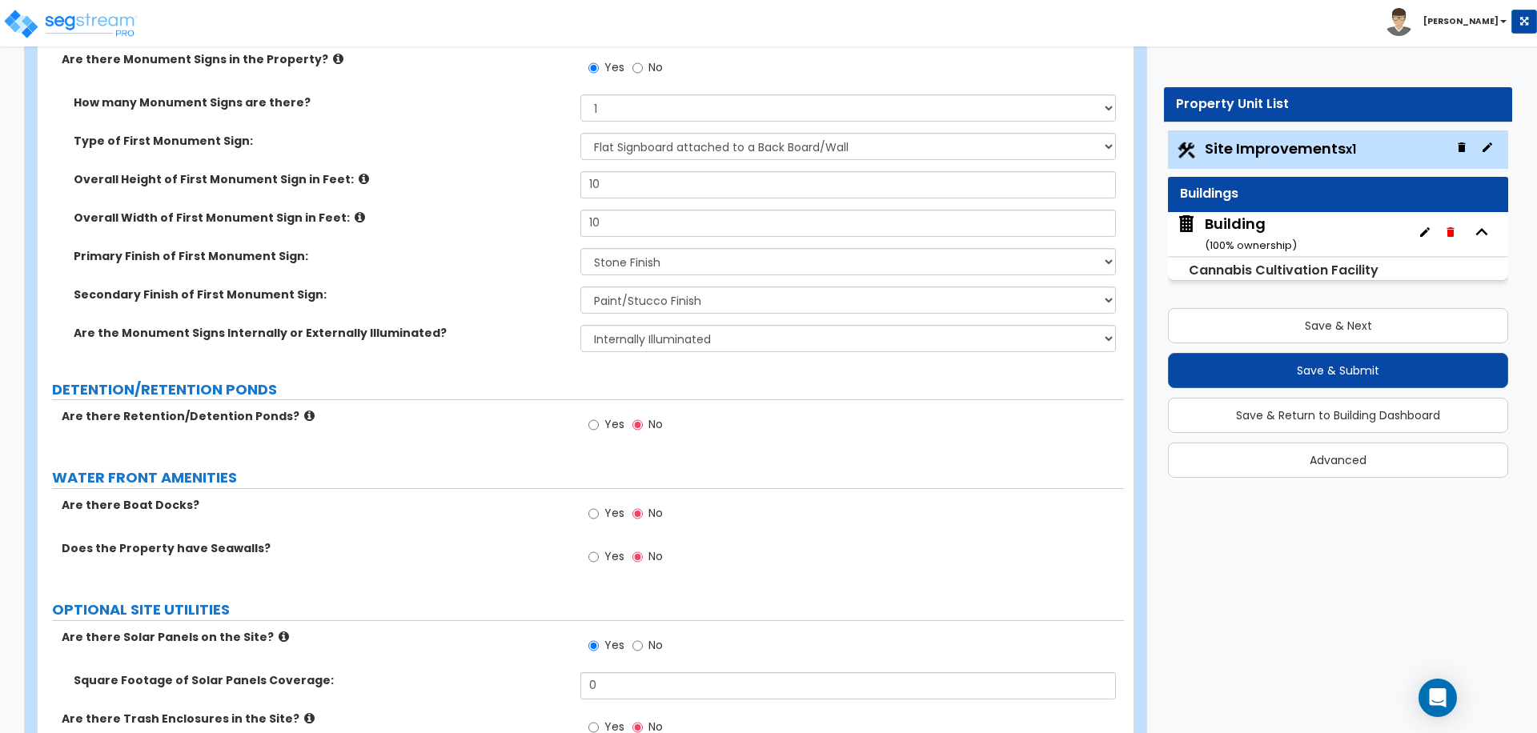
scroll to position [6488, 0]
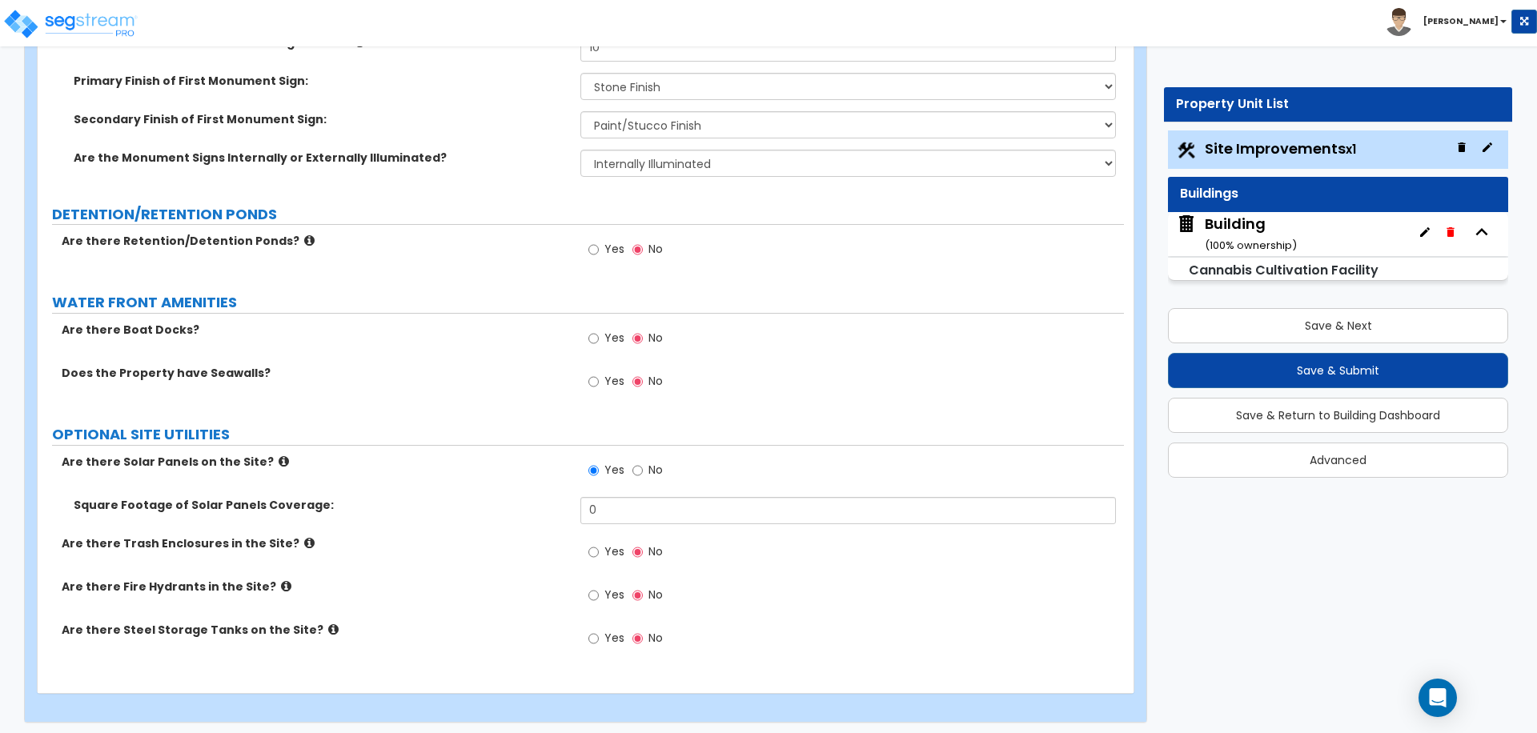
click at [279, 455] on icon at bounding box center [284, 461] width 10 height 12
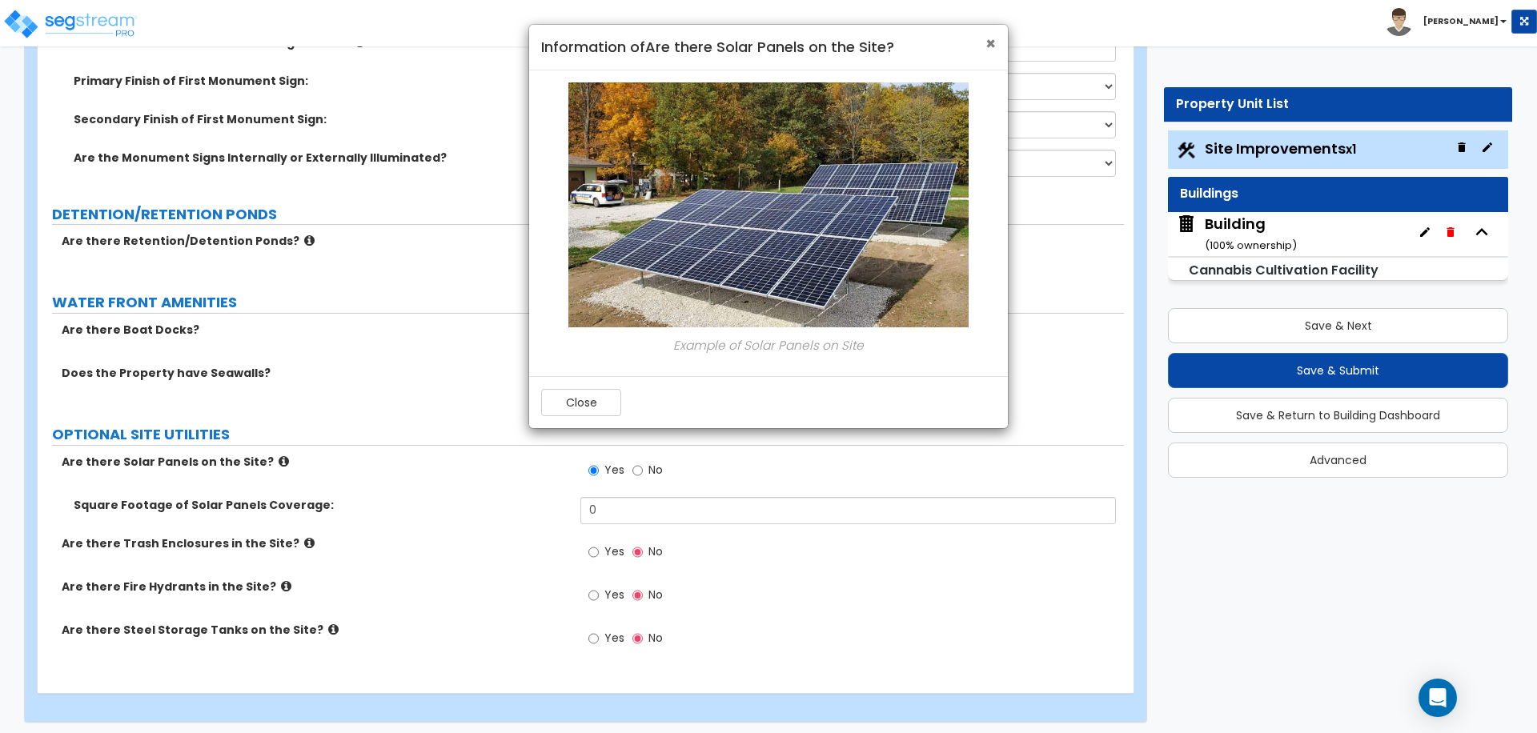
click at [989, 46] on span "×" at bounding box center [990, 43] width 10 height 23
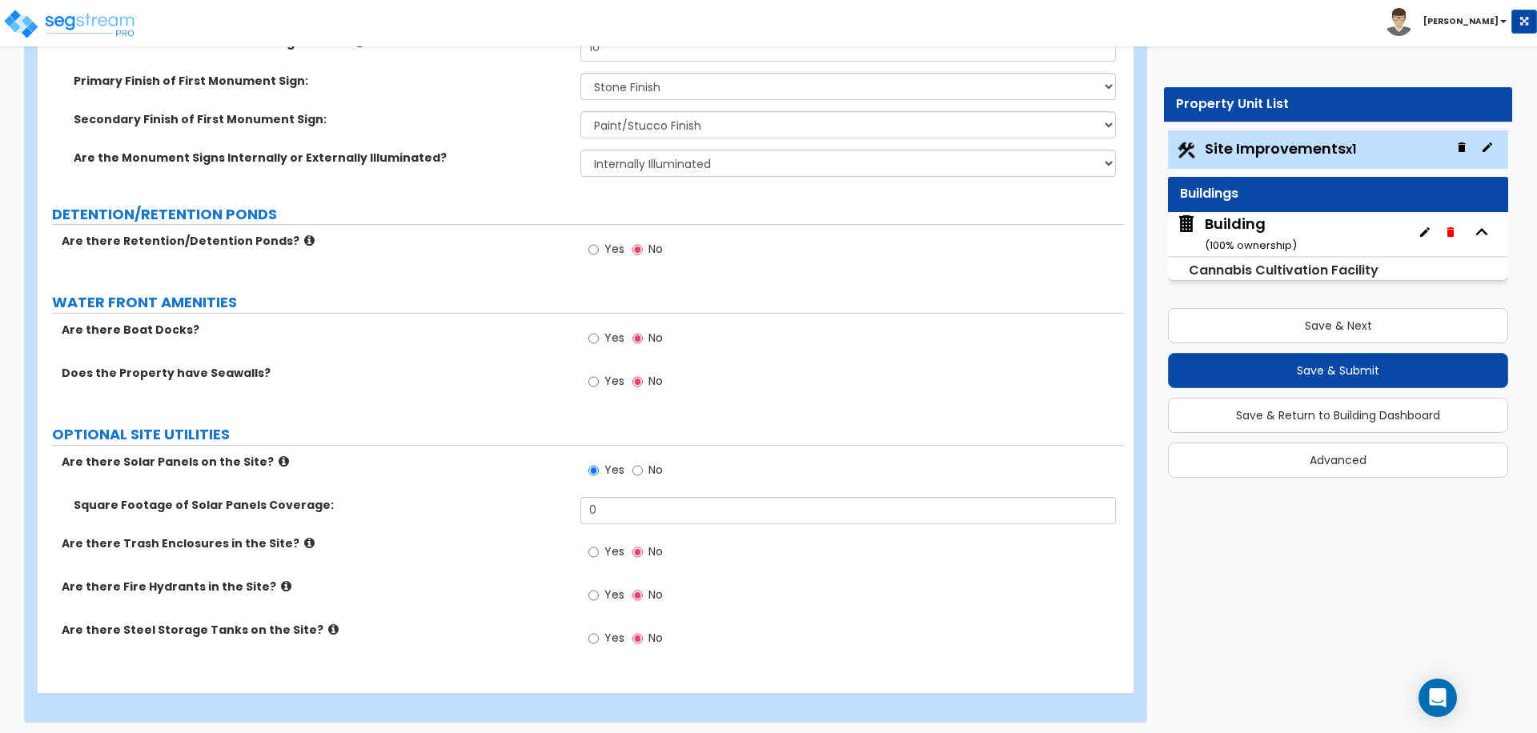
click at [652, 467] on span "No" at bounding box center [655, 470] width 14 height 16
click at [643, 467] on input "No" at bounding box center [637, 471] width 10 height 18
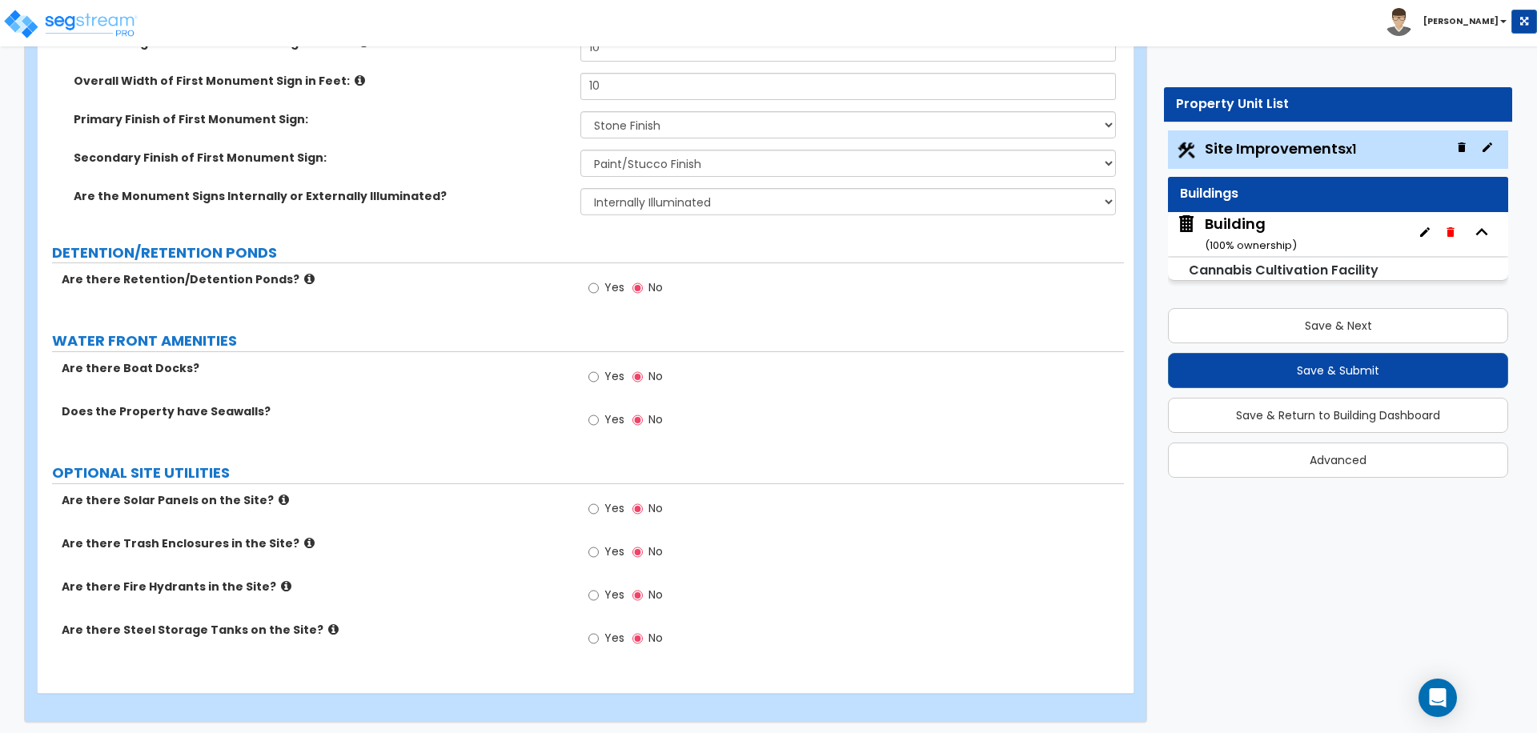
click at [613, 549] on span "Yes" at bounding box center [614, 551] width 20 height 16
click at [599, 549] on input "Yes" at bounding box center [593, 552] width 10 height 18
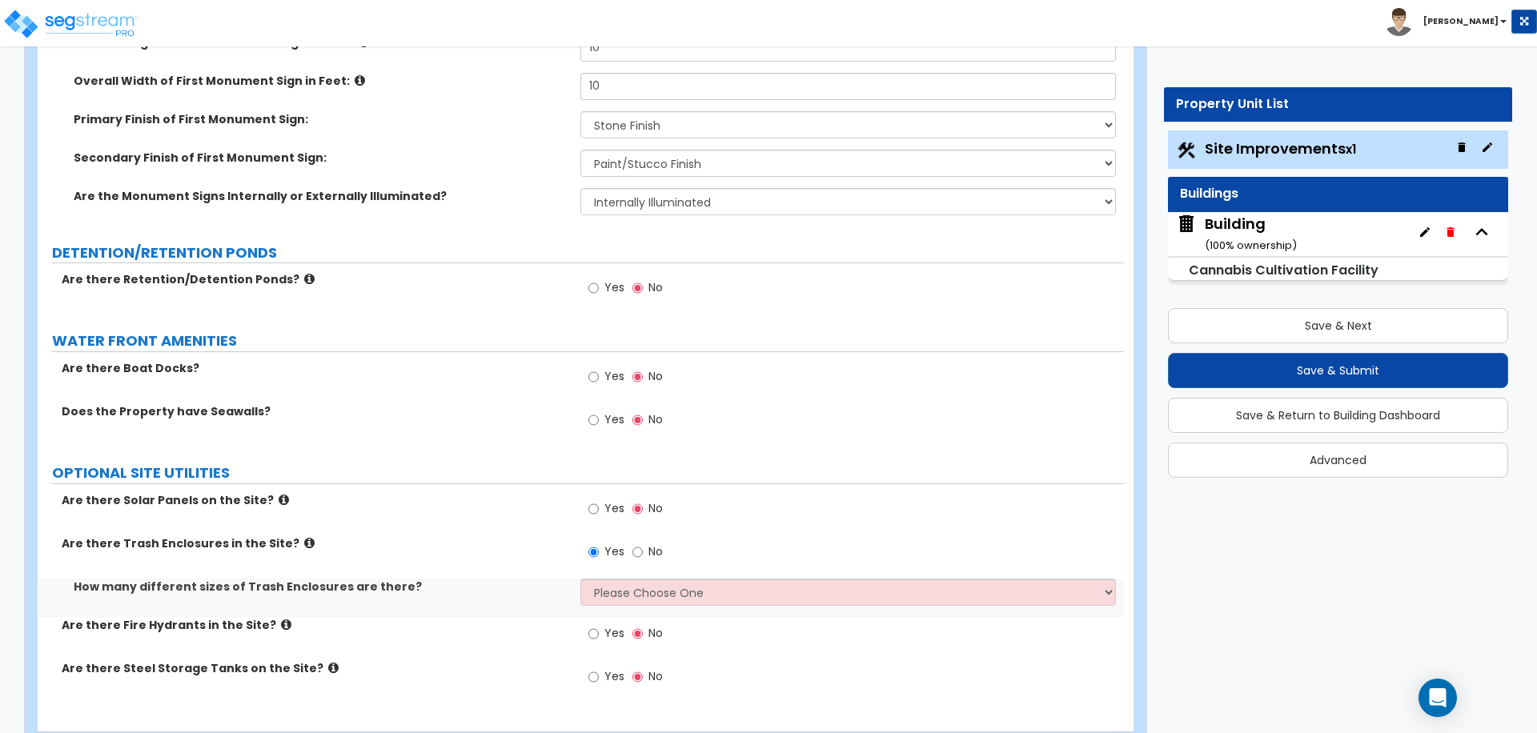
click at [304, 537] on icon at bounding box center [309, 543] width 10 height 12
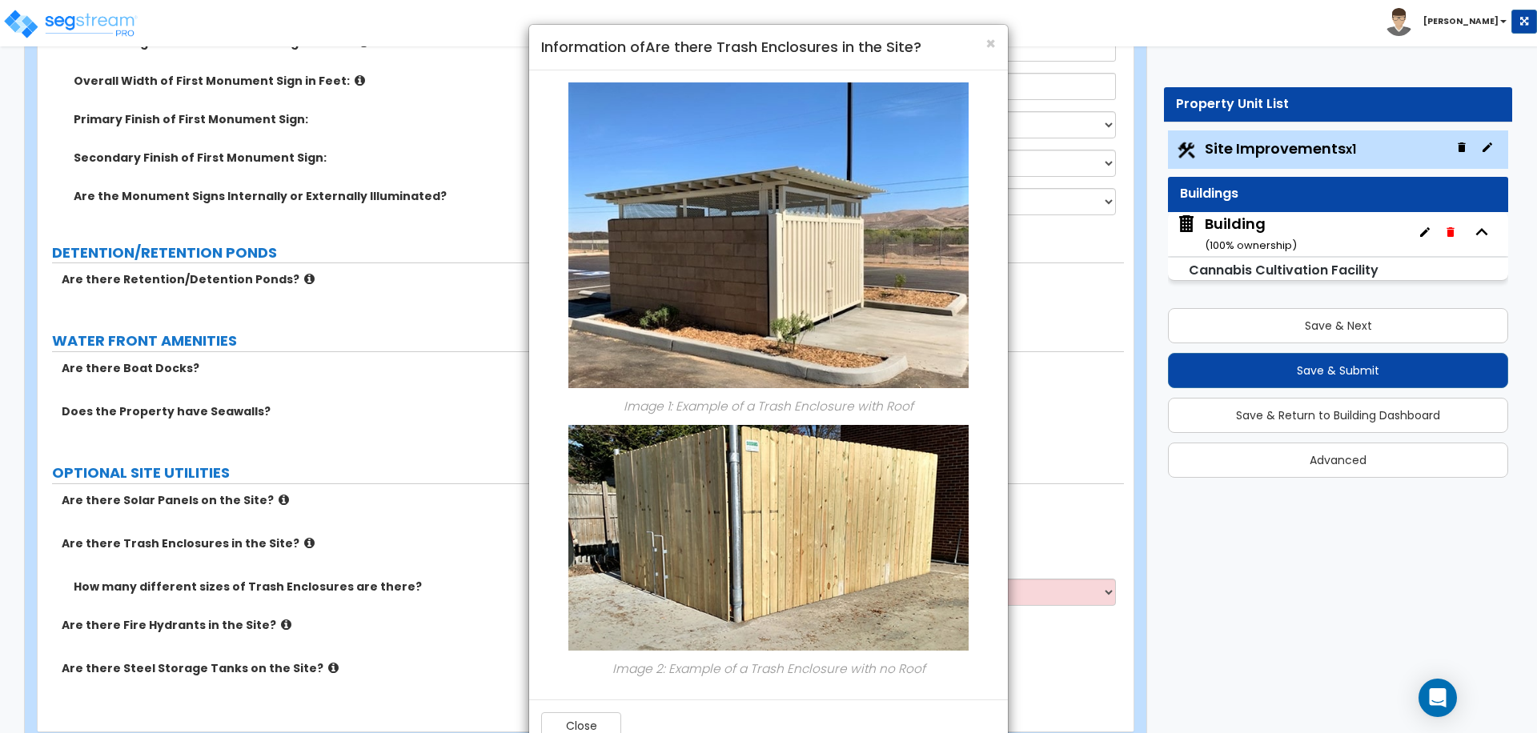
scroll to position [42, 0]
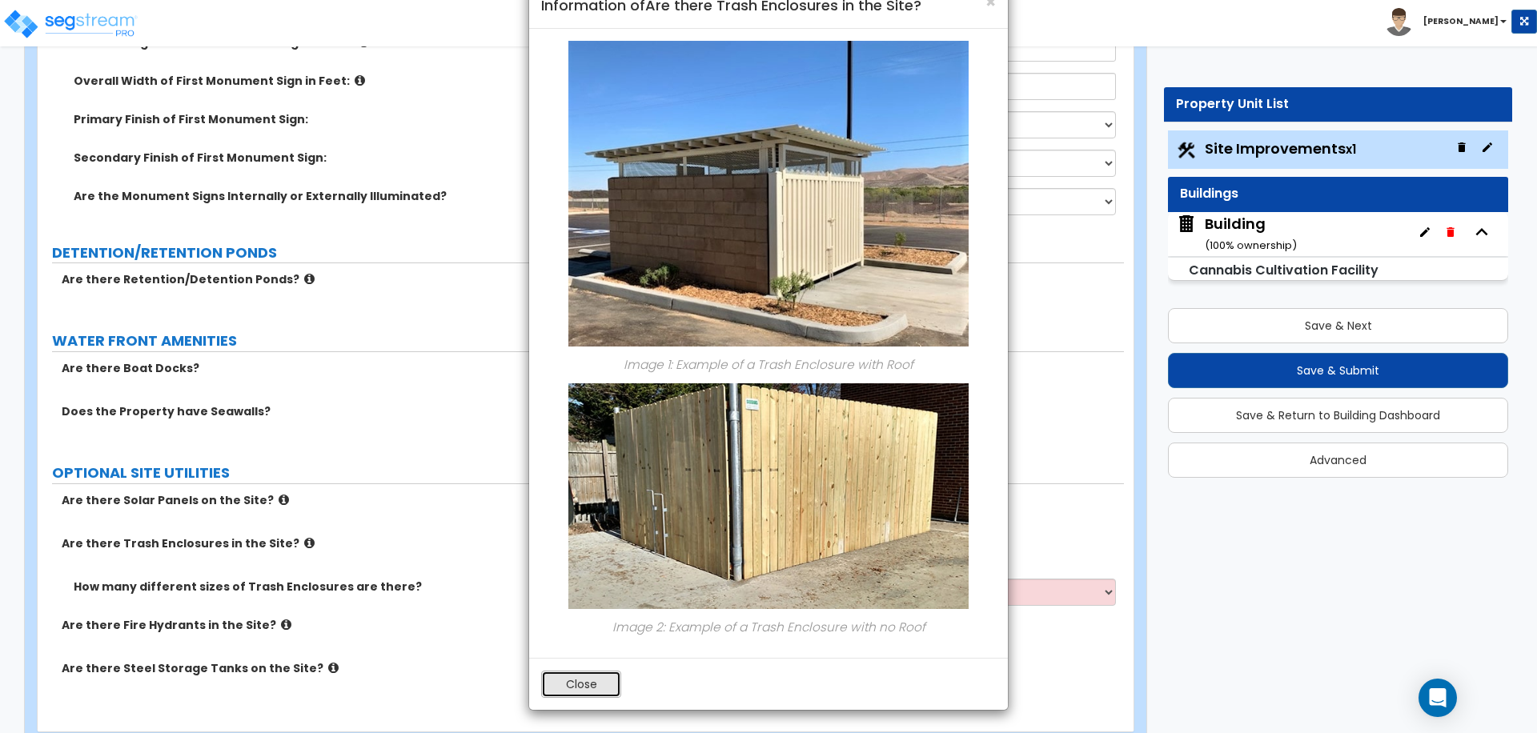
click at [587, 678] on button "Close" at bounding box center [581, 684] width 80 height 27
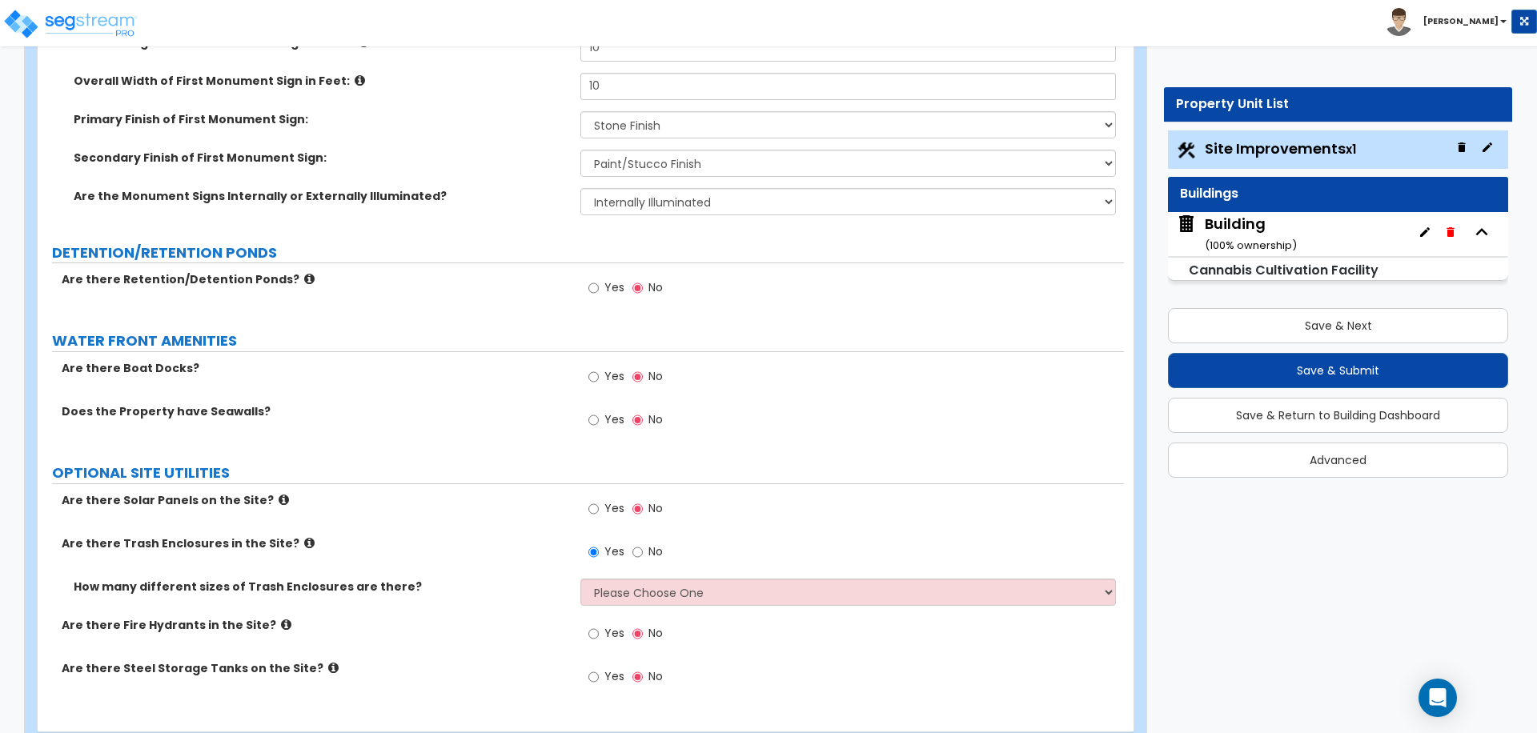
scroll to position [6488, 0]
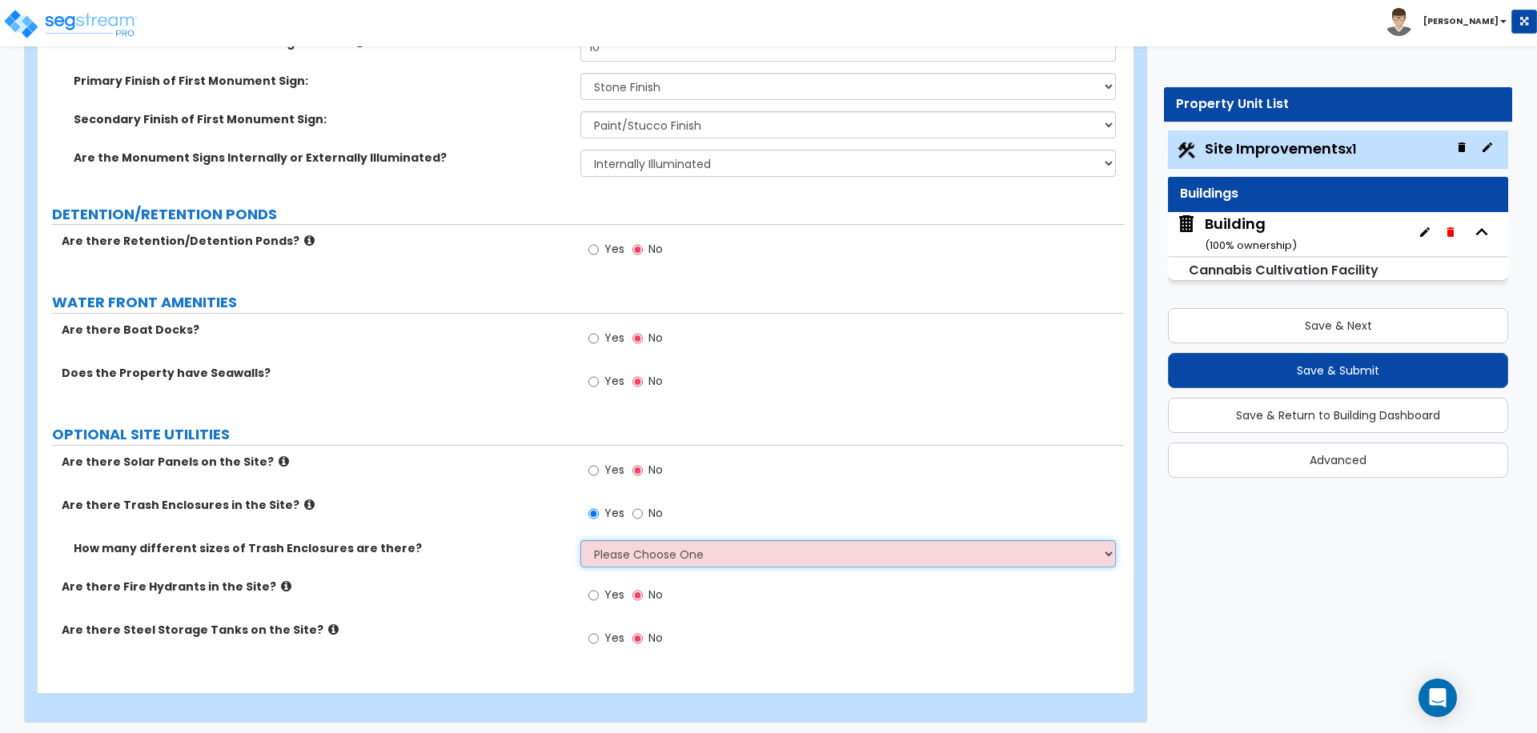
click at [708, 540] on select "Please Choose One 1 2 3" at bounding box center [847, 553] width 535 height 27
click at [580, 540] on select "Please Choose One 1 2 3" at bounding box center [847, 553] width 535 height 27
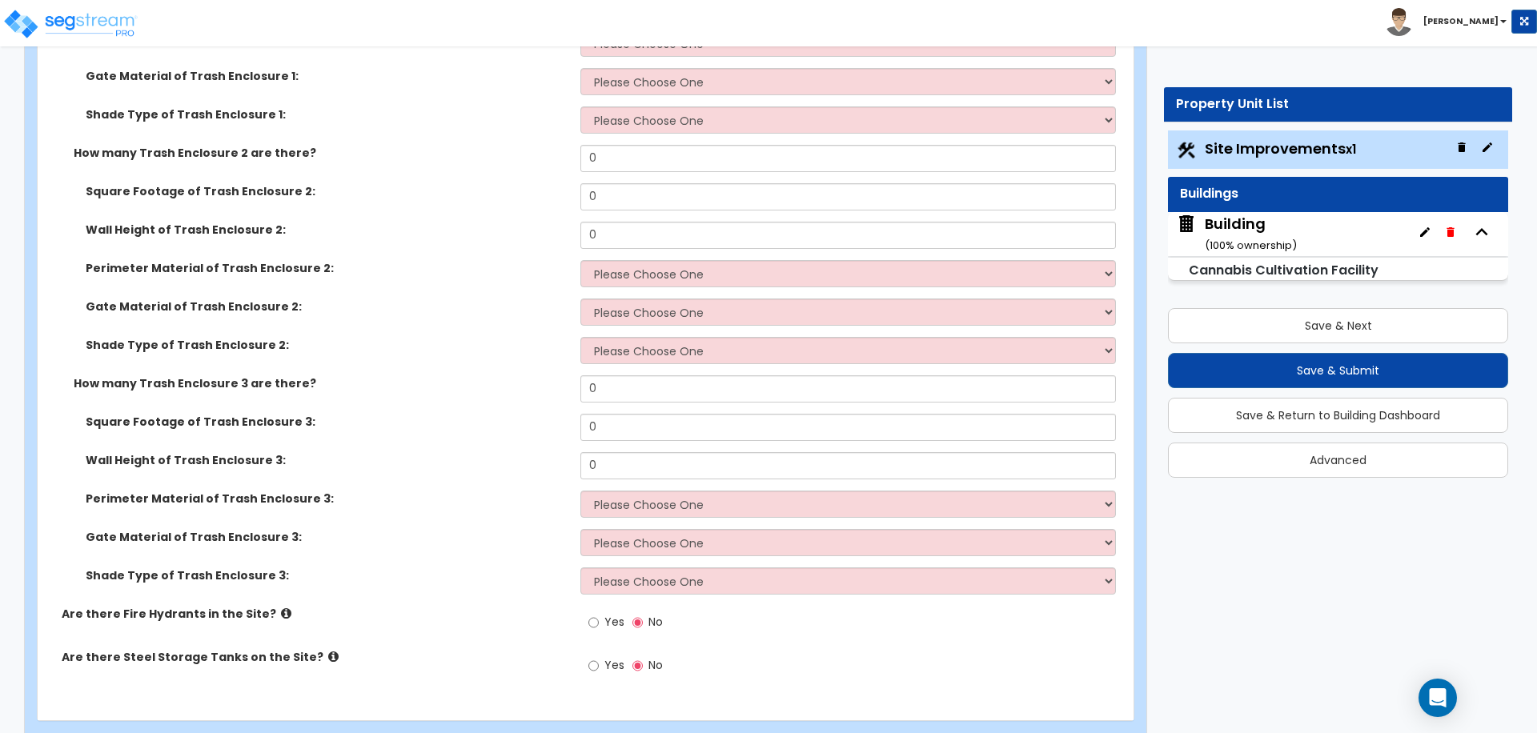
scroll to position [7138, 0]
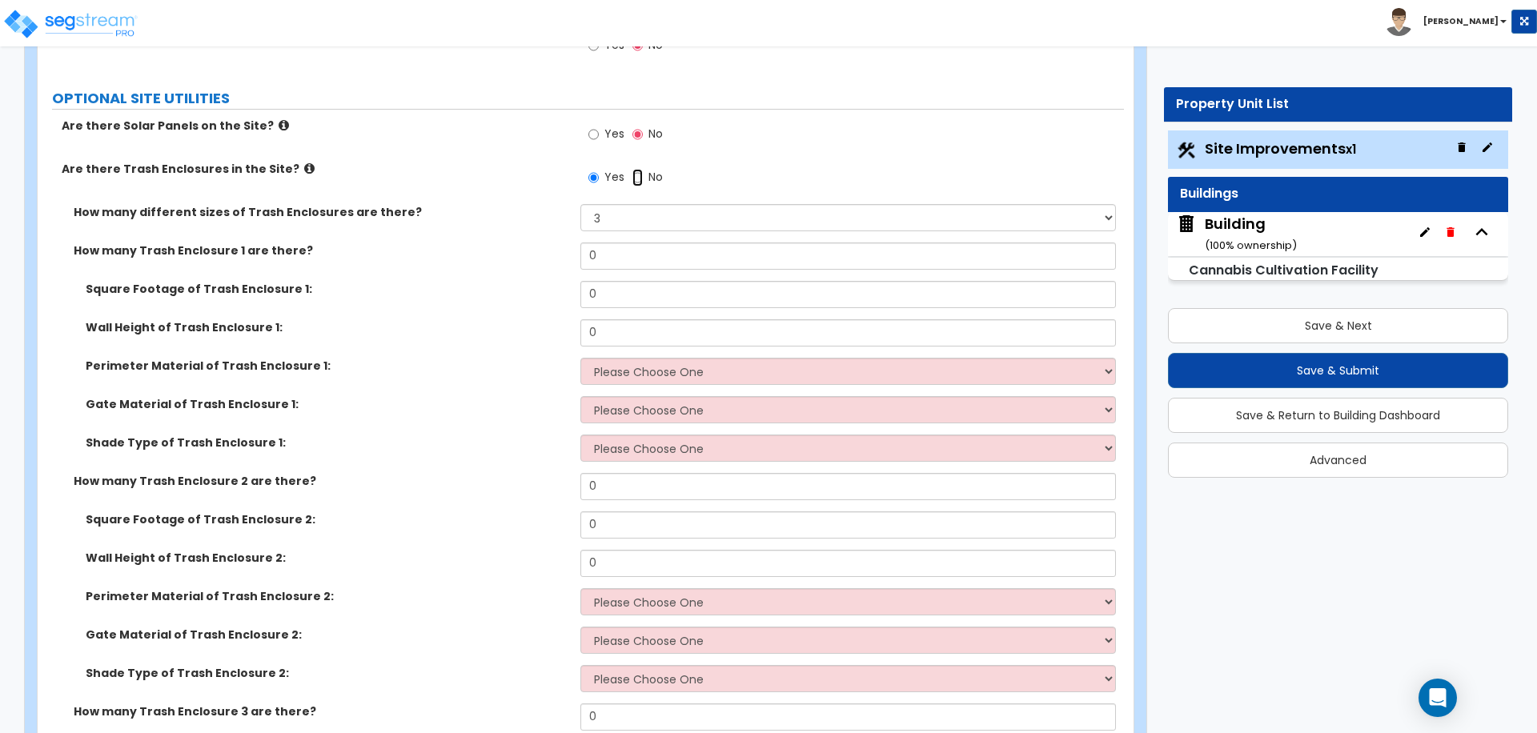
click at [640, 173] on input "No" at bounding box center [637, 178] width 10 height 18
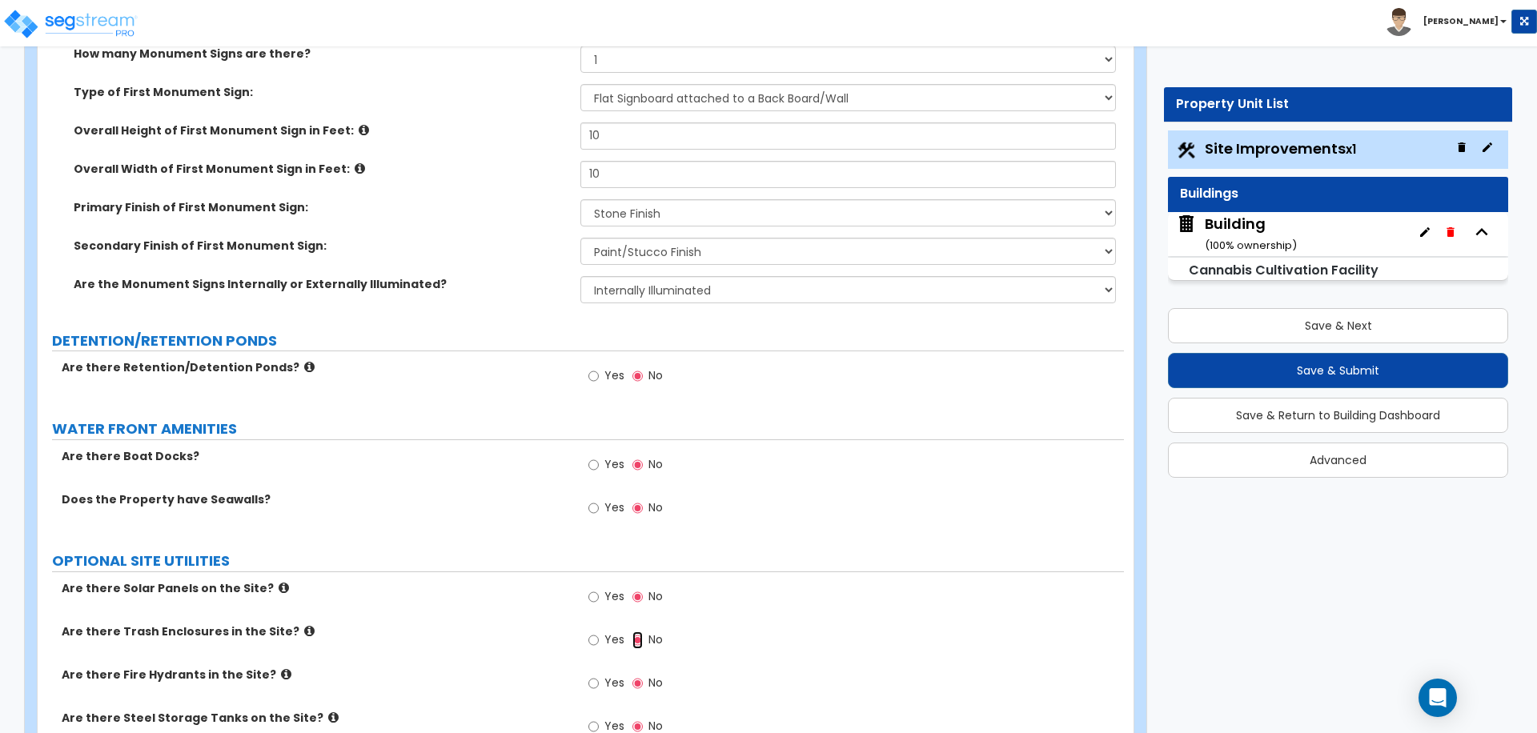
scroll to position [6450, 0]
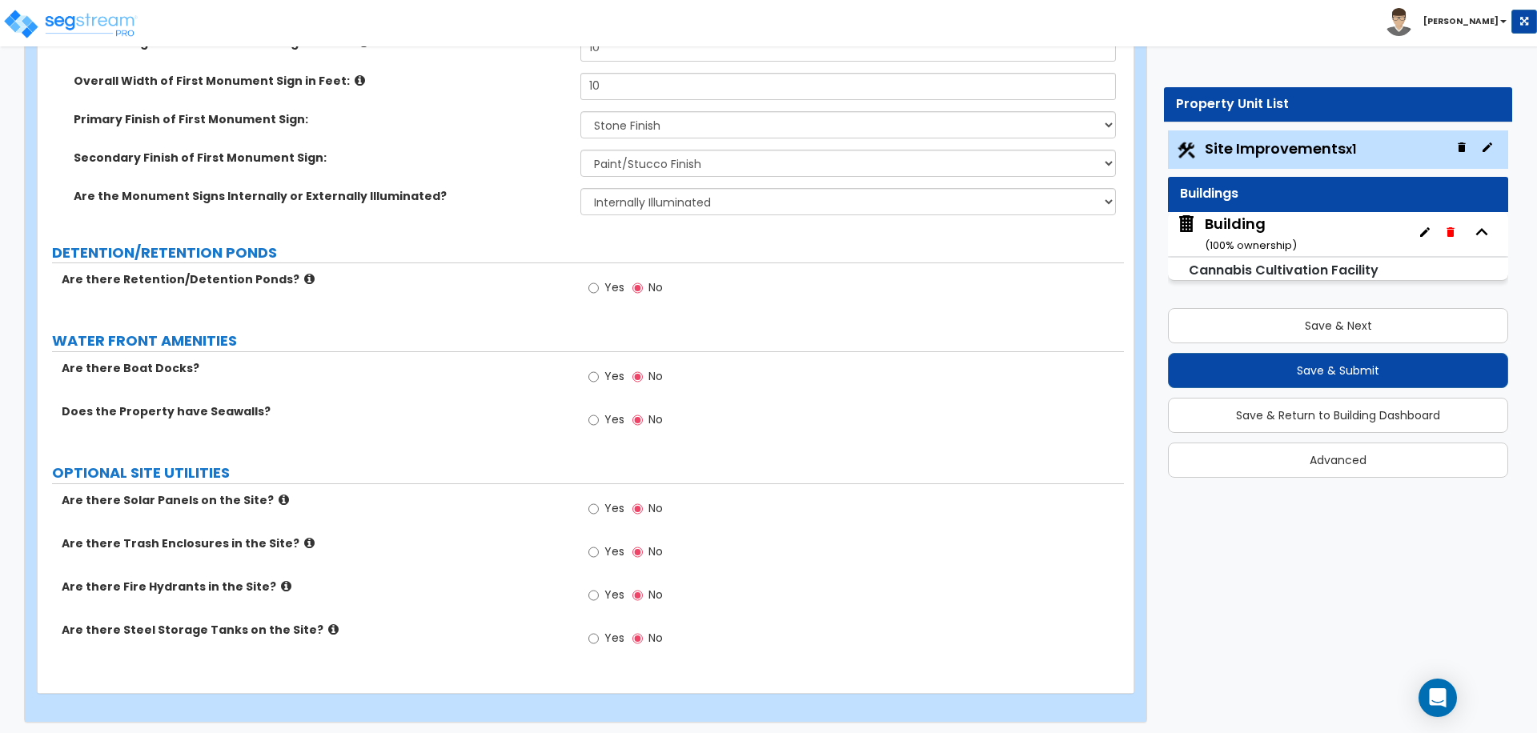
click at [607, 500] on span "Yes" at bounding box center [614, 508] width 20 height 16
click at [599, 500] on input "Yes" at bounding box center [593, 509] width 10 height 18
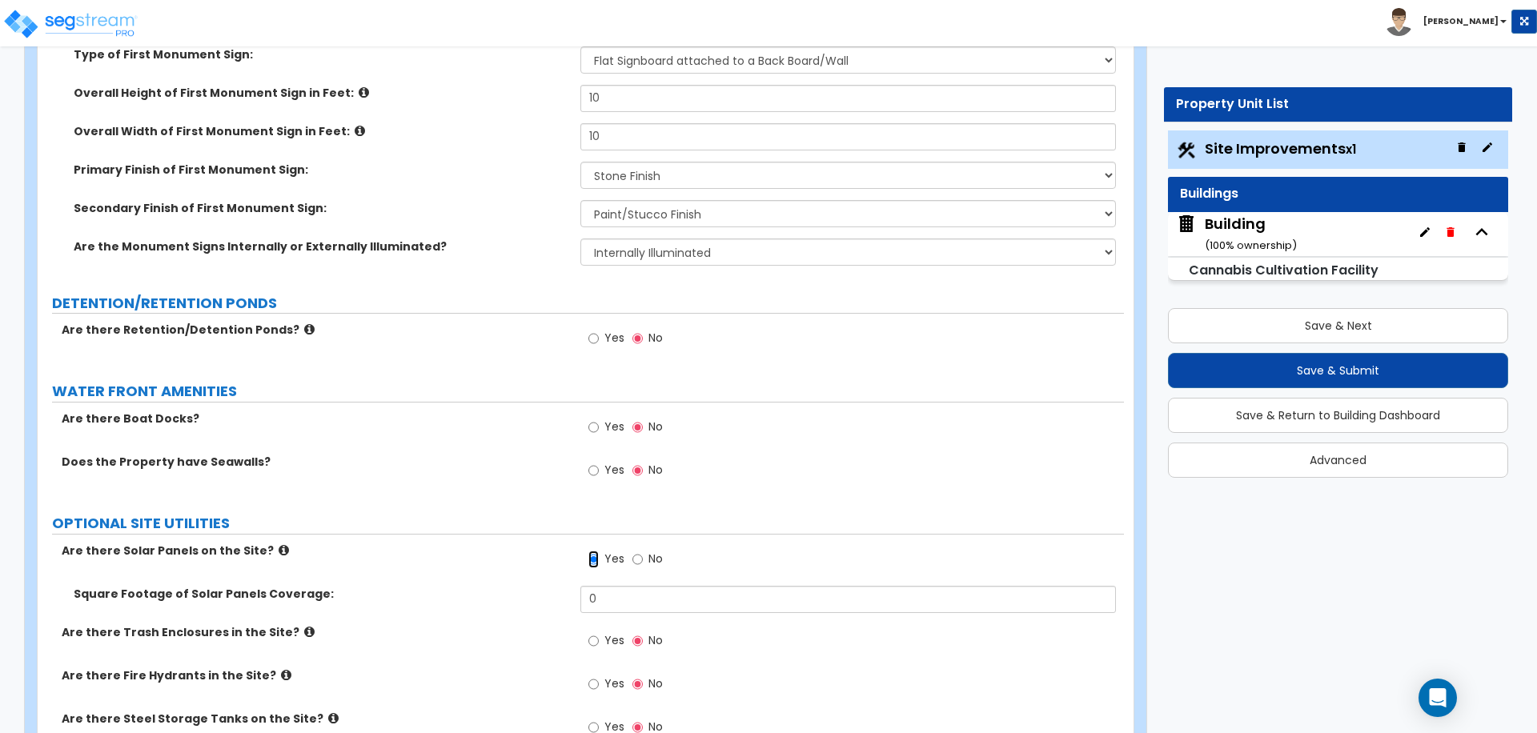
scroll to position [6488, 0]
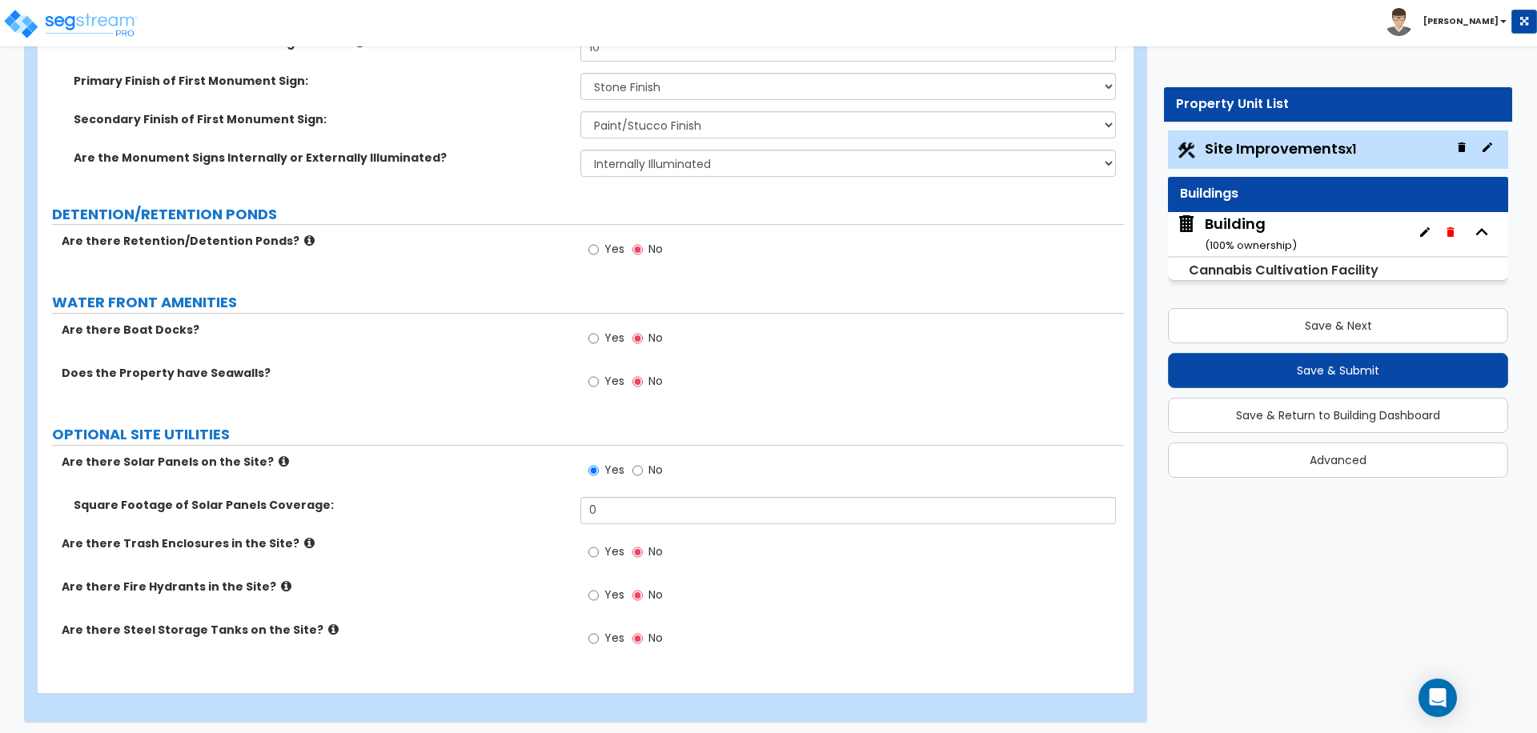
click at [643, 465] on label "No" at bounding box center [647, 472] width 30 height 27
click at [643, 465] on input "No" at bounding box center [637, 471] width 10 height 18
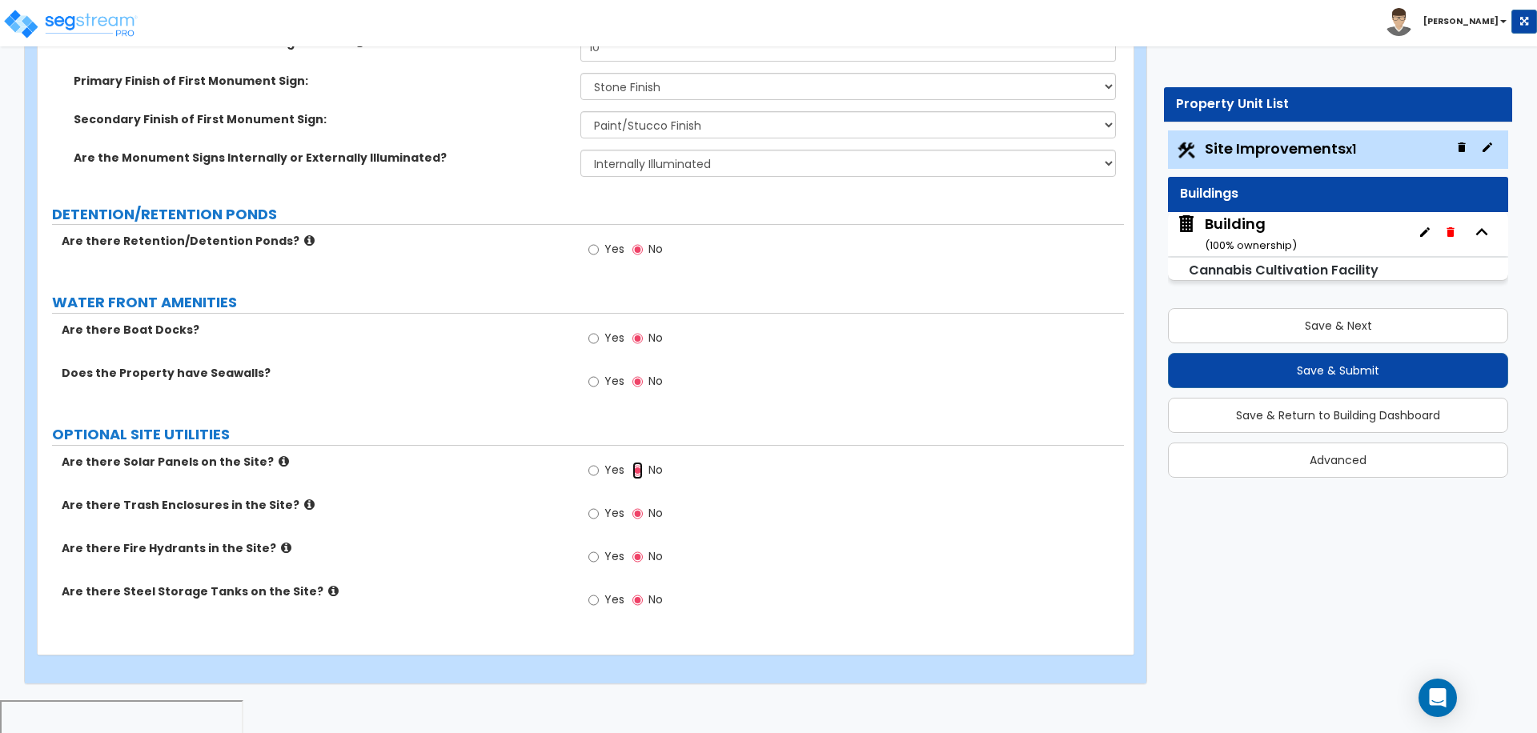
scroll to position [6450, 0]
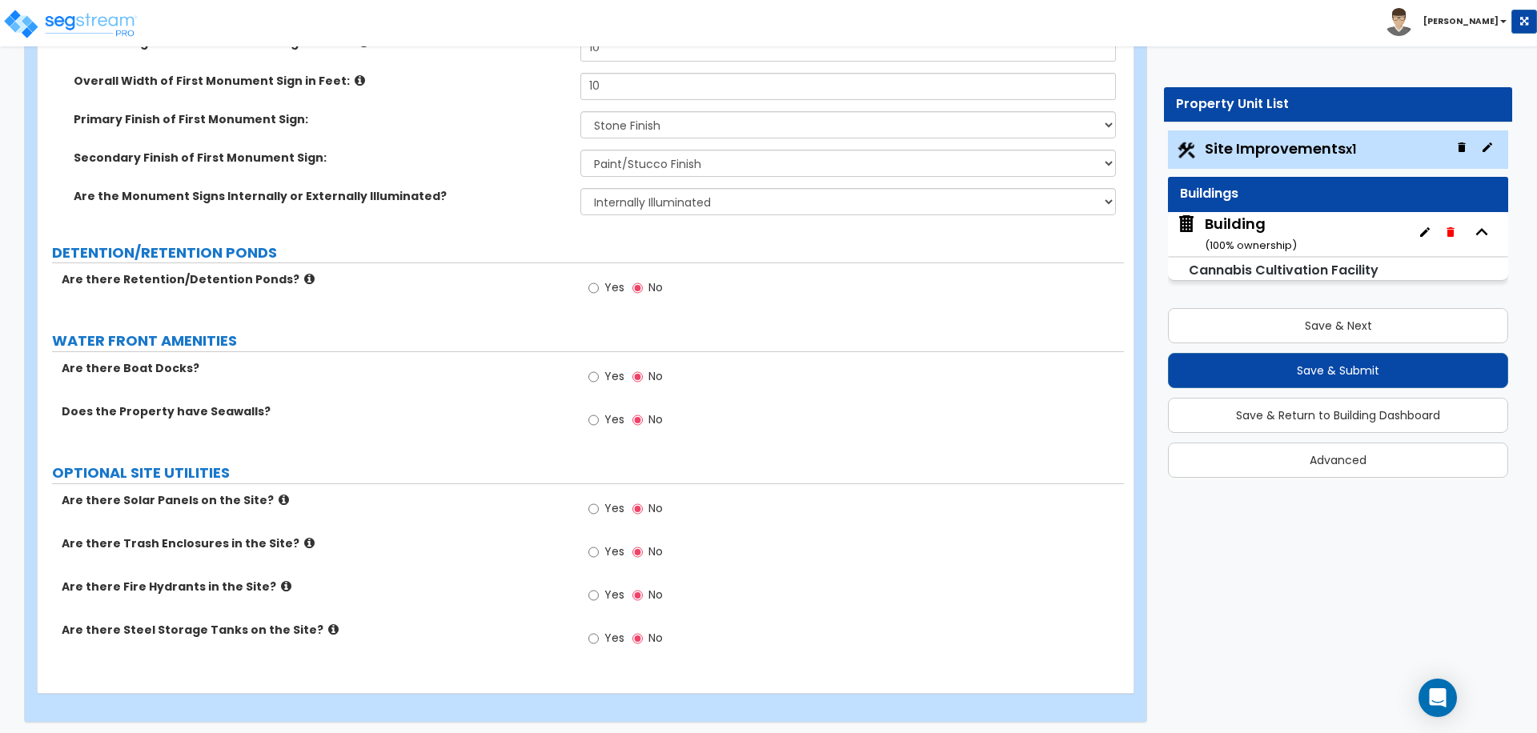
click at [603, 552] on label "Yes" at bounding box center [606, 553] width 36 height 27
click at [599, 552] on input "Yes" at bounding box center [593, 552] width 10 height 18
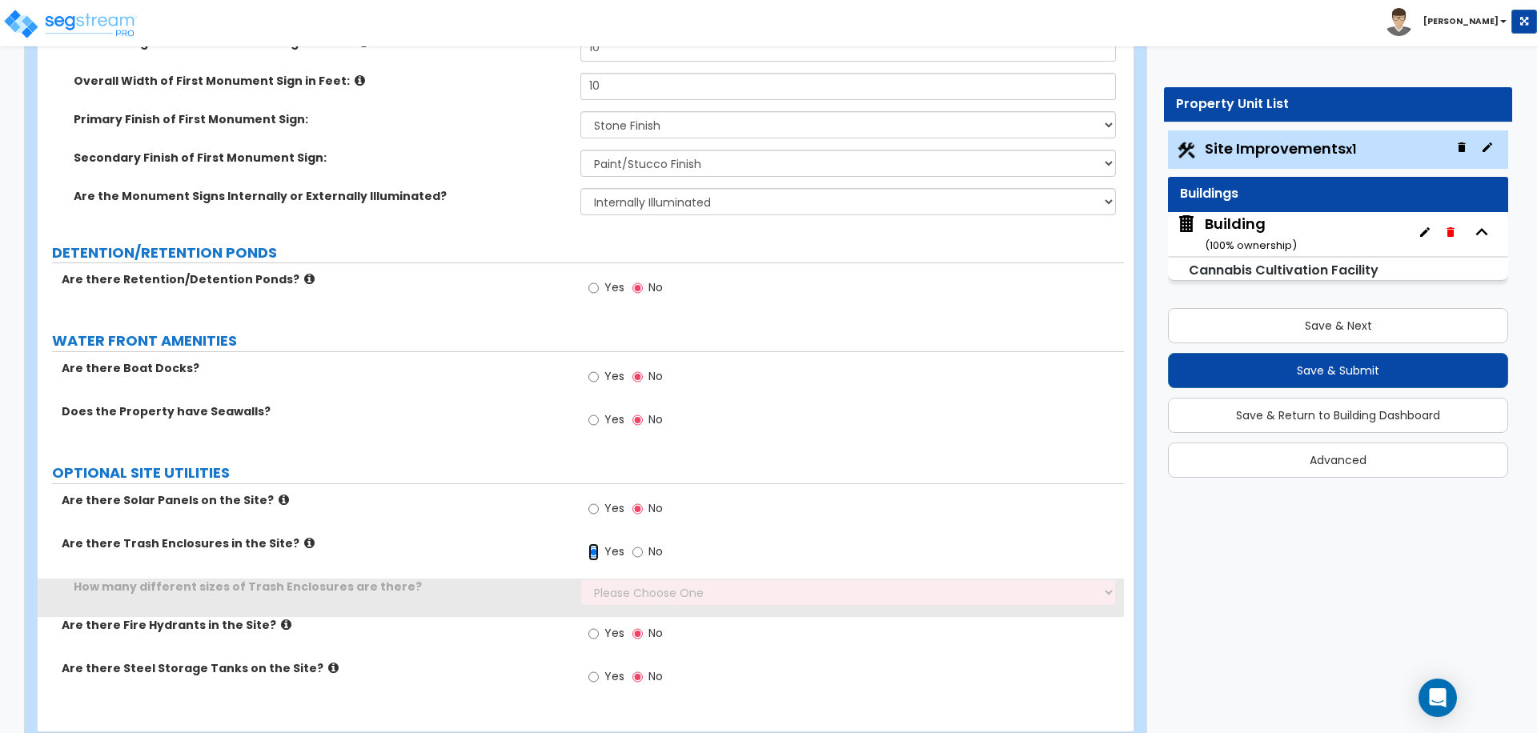
scroll to position [6488, 0]
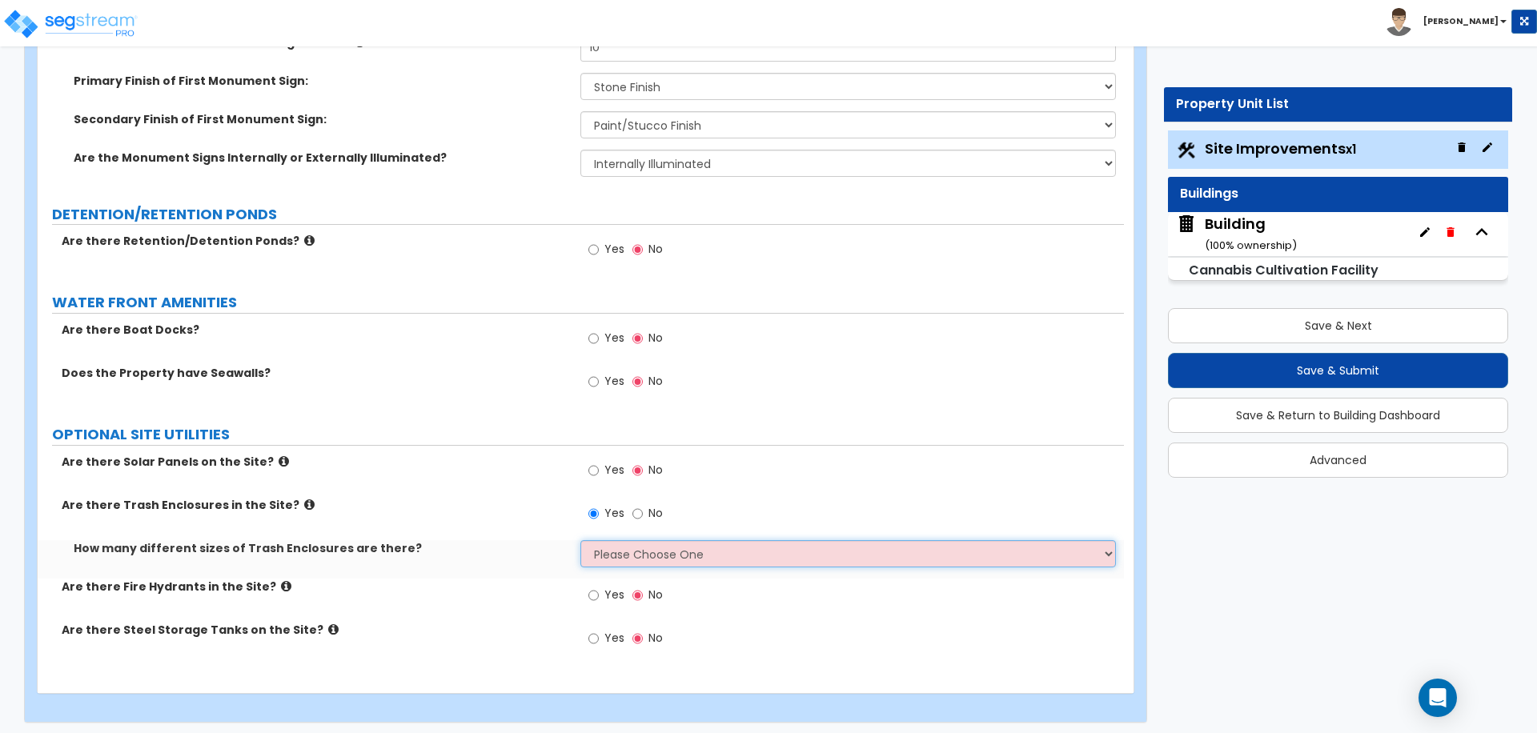
click at [639, 541] on select "Please Choose One 1 2 3" at bounding box center [847, 553] width 535 height 27
click at [580, 540] on select "Please Choose One 1 2 3" at bounding box center [847, 553] width 535 height 27
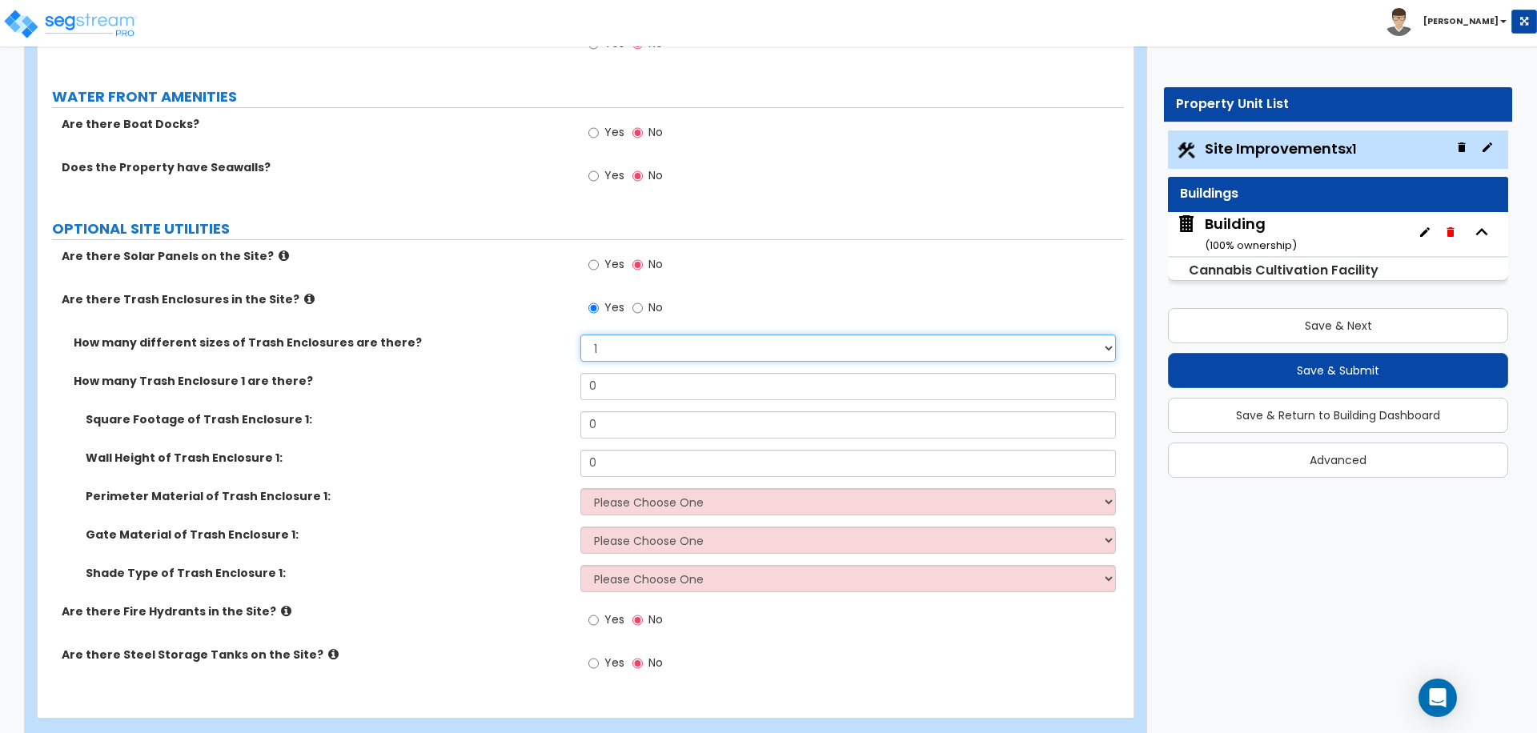
scroll to position [6719, 0]
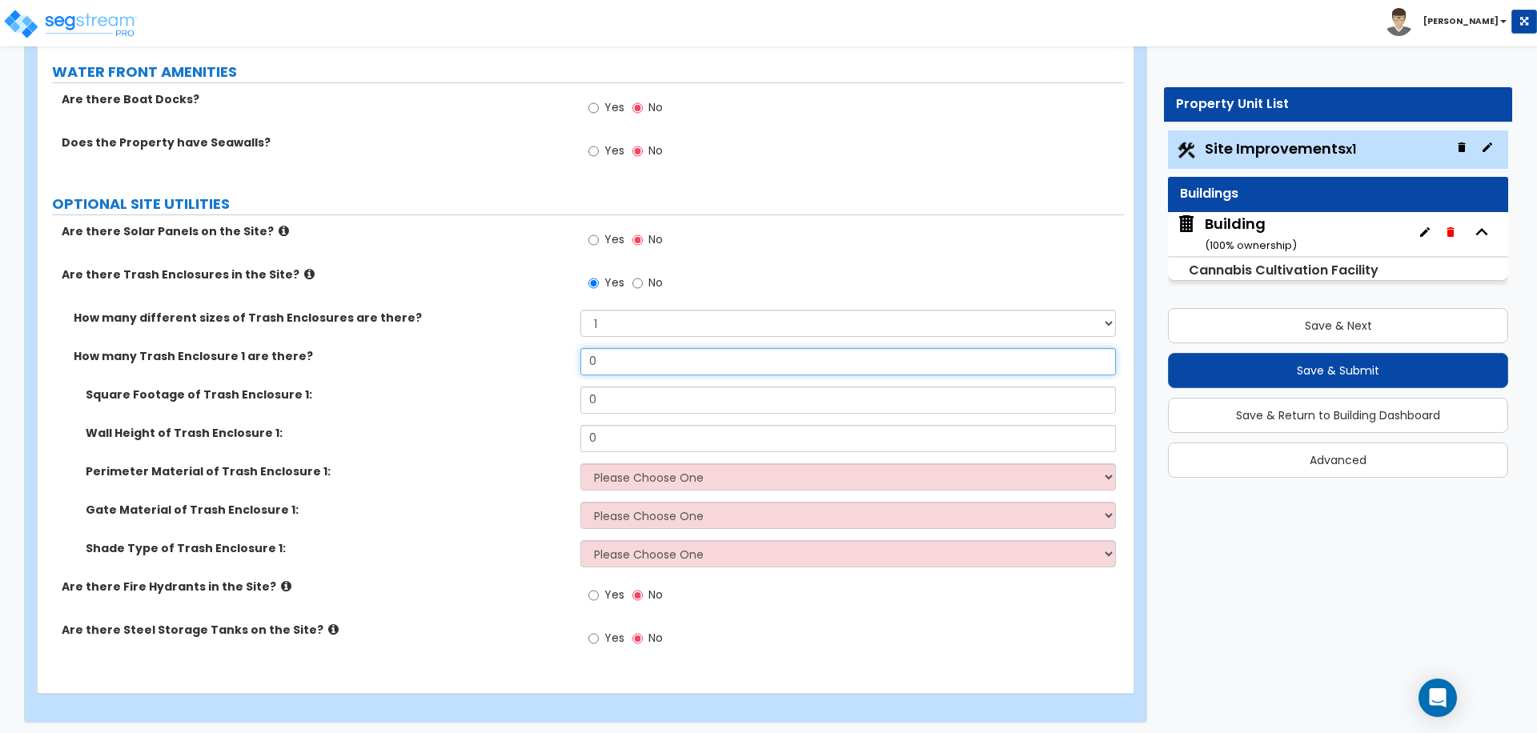
drag, startPoint x: 607, startPoint y: 352, endPoint x: 581, endPoint y: 352, distance: 25.6
click at [581, 352] on input "0" at bounding box center [847, 361] width 535 height 27
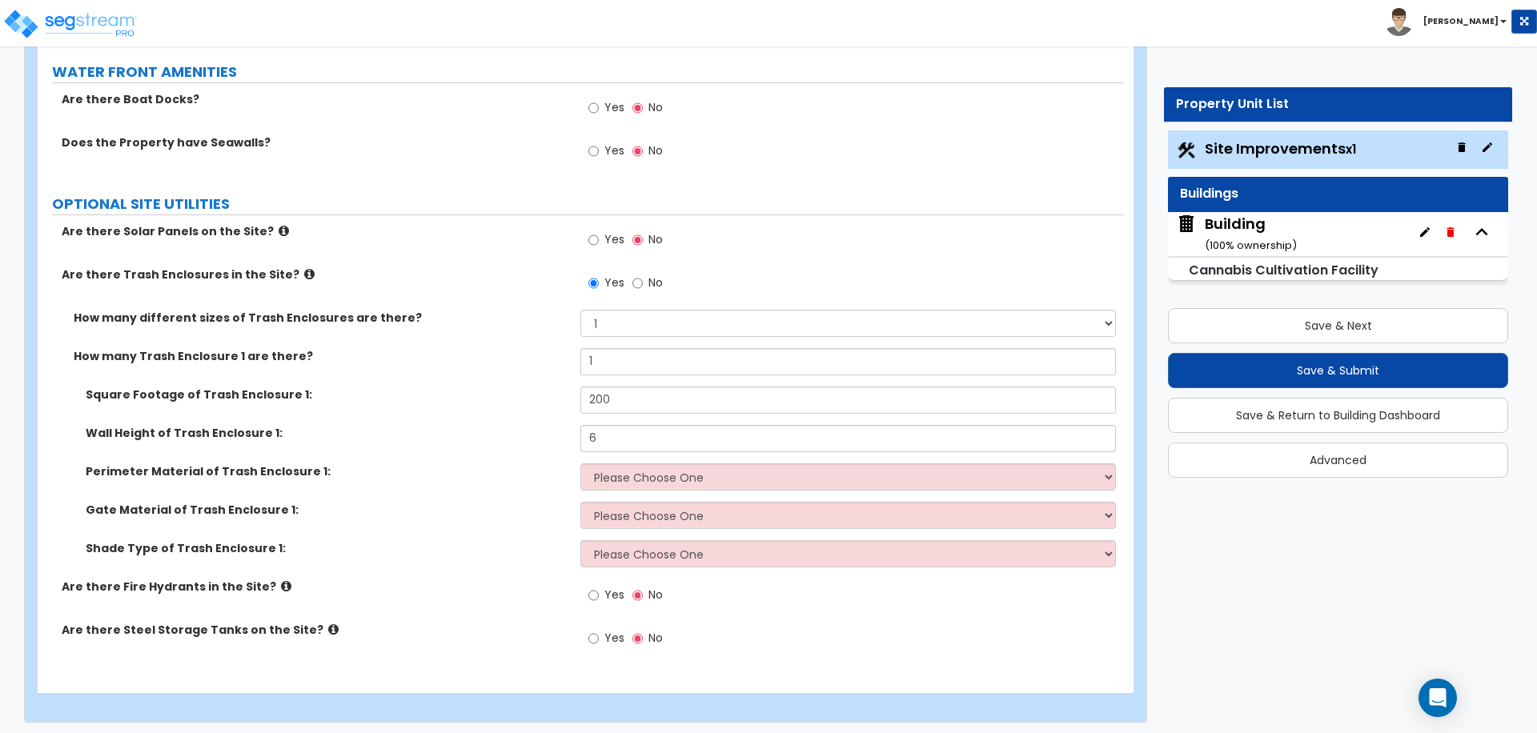
click at [712, 455] on div "Wall Height of Trash Enclosure 1: 6" at bounding box center [581, 444] width 1086 height 38
click at [713, 475] on select "Please Choose One Chain Link Wood Metal CMU" at bounding box center [847, 476] width 535 height 27
click at [628, 469] on select "Please Choose One Chain Link Wood Metal CMU" at bounding box center [847, 476] width 535 height 27
click at [580, 463] on select "Please Choose One Chain Link Wood Metal CMU" at bounding box center [847, 476] width 535 height 27
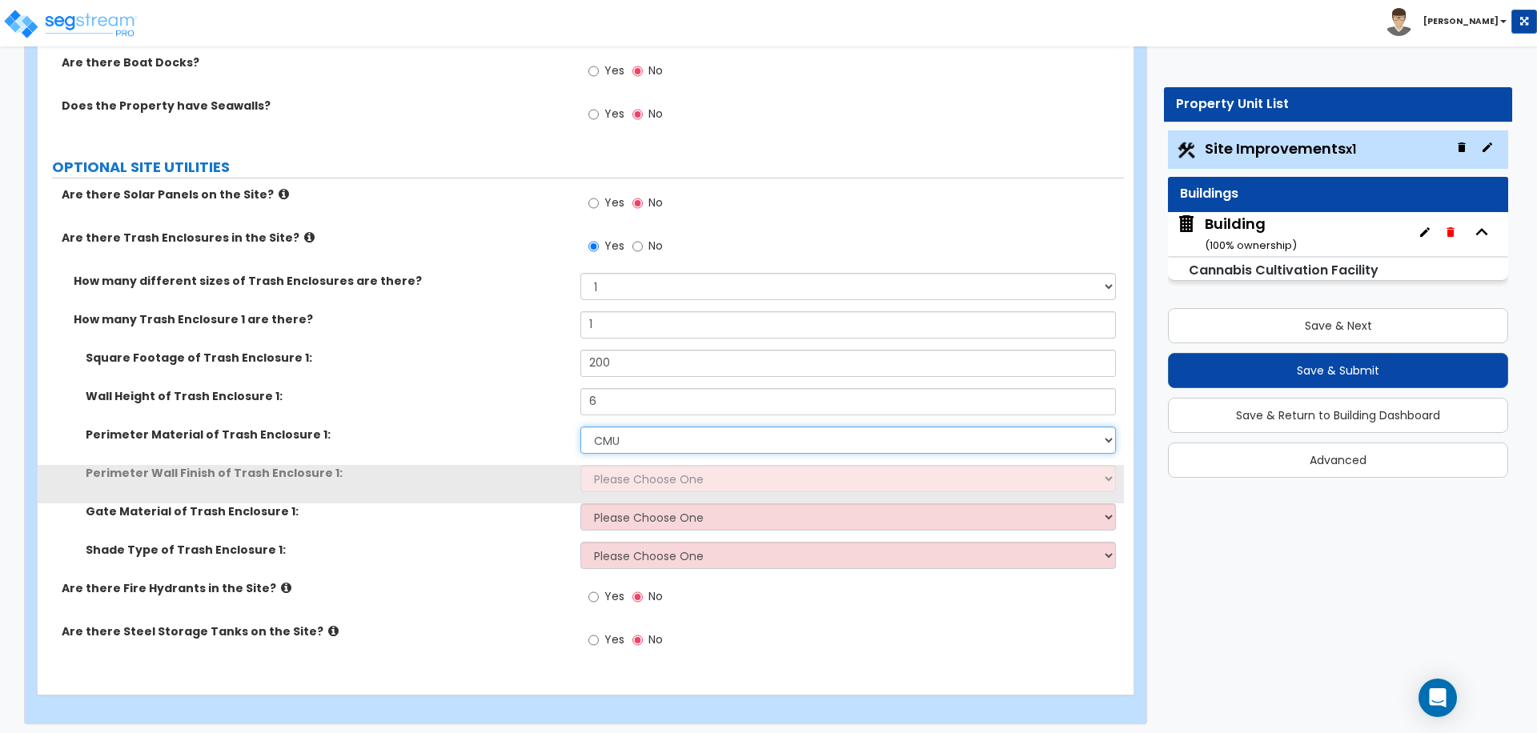
scroll to position [6757, 0]
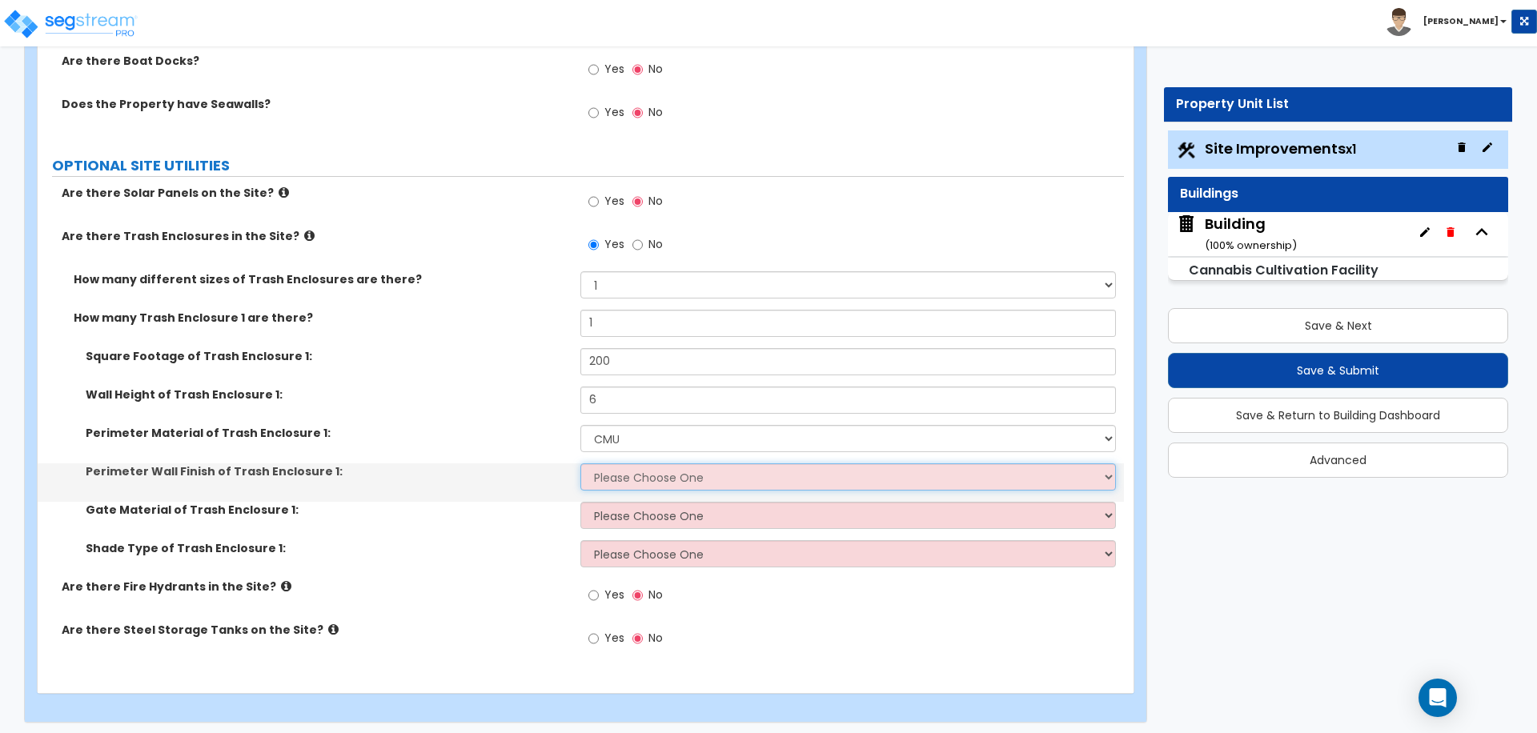
click at [644, 463] on select "Please Choose One Stone Veneer Brick Veneer Stucco Paint" at bounding box center [847, 476] width 535 height 27
click at [580, 463] on select "Please Choose One Stone Veneer Brick Veneer Stucco Paint" at bounding box center [847, 476] width 535 height 27
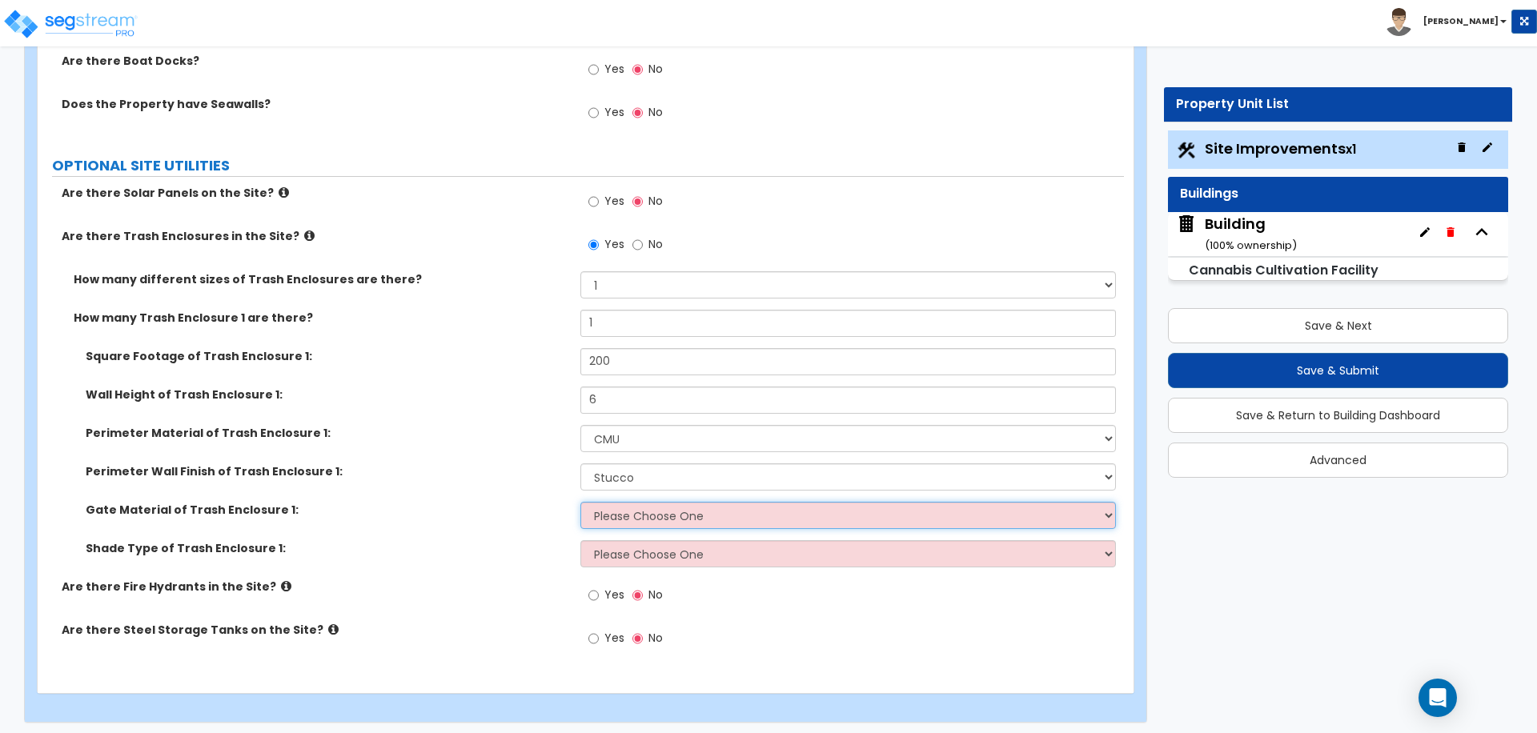
click at [652, 510] on select "Please Choose One Wood Metal" at bounding box center [847, 515] width 535 height 27
click at [580, 502] on select "Please Choose One Wood Metal" at bounding box center [847, 515] width 535 height 27
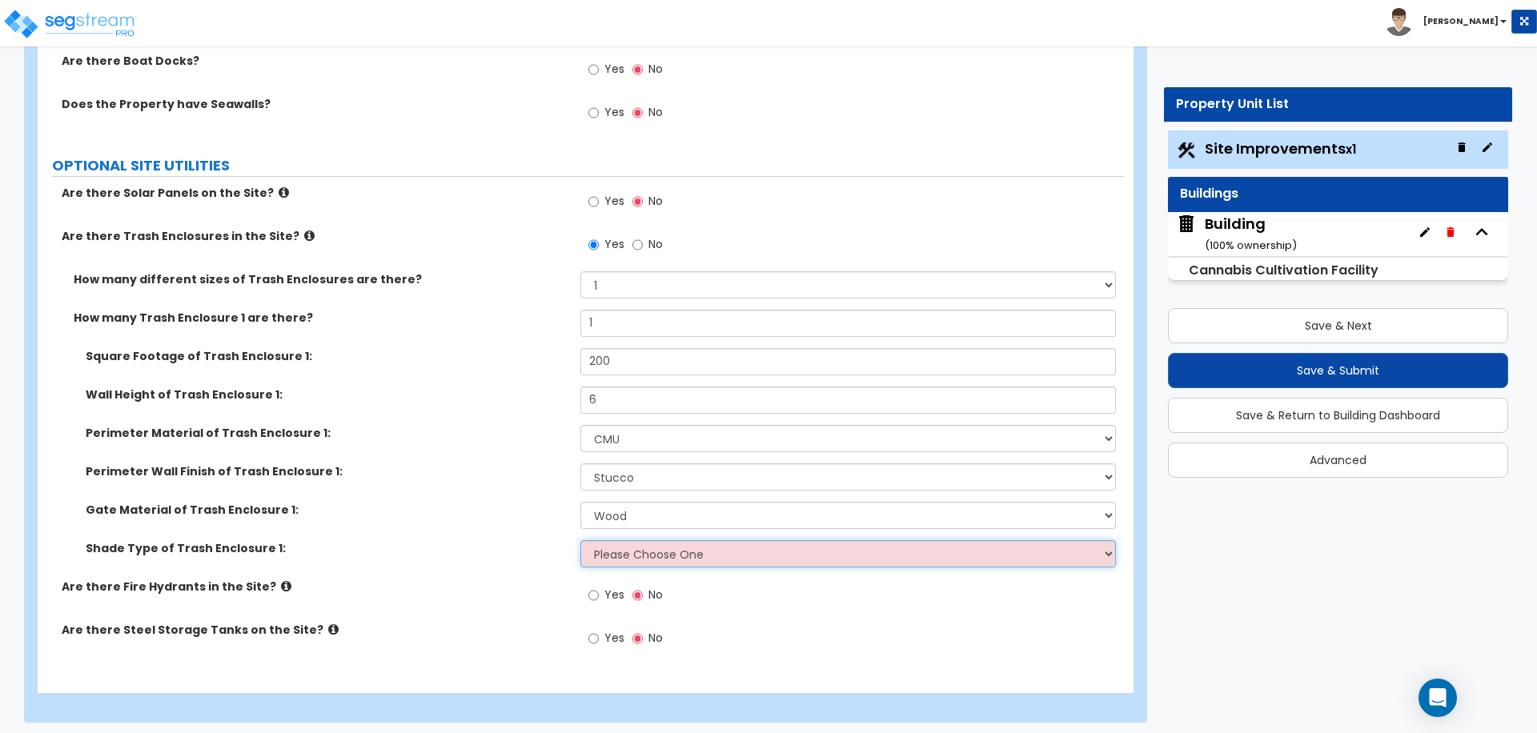
click at [660, 557] on select "Please Choose One Roof Pergola" at bounding box center [847, 553] width 535 height 27
click at [580, 540] on select "Please Choose One Roof Pergola" at bounding box center [847, 553] width 535 height 27
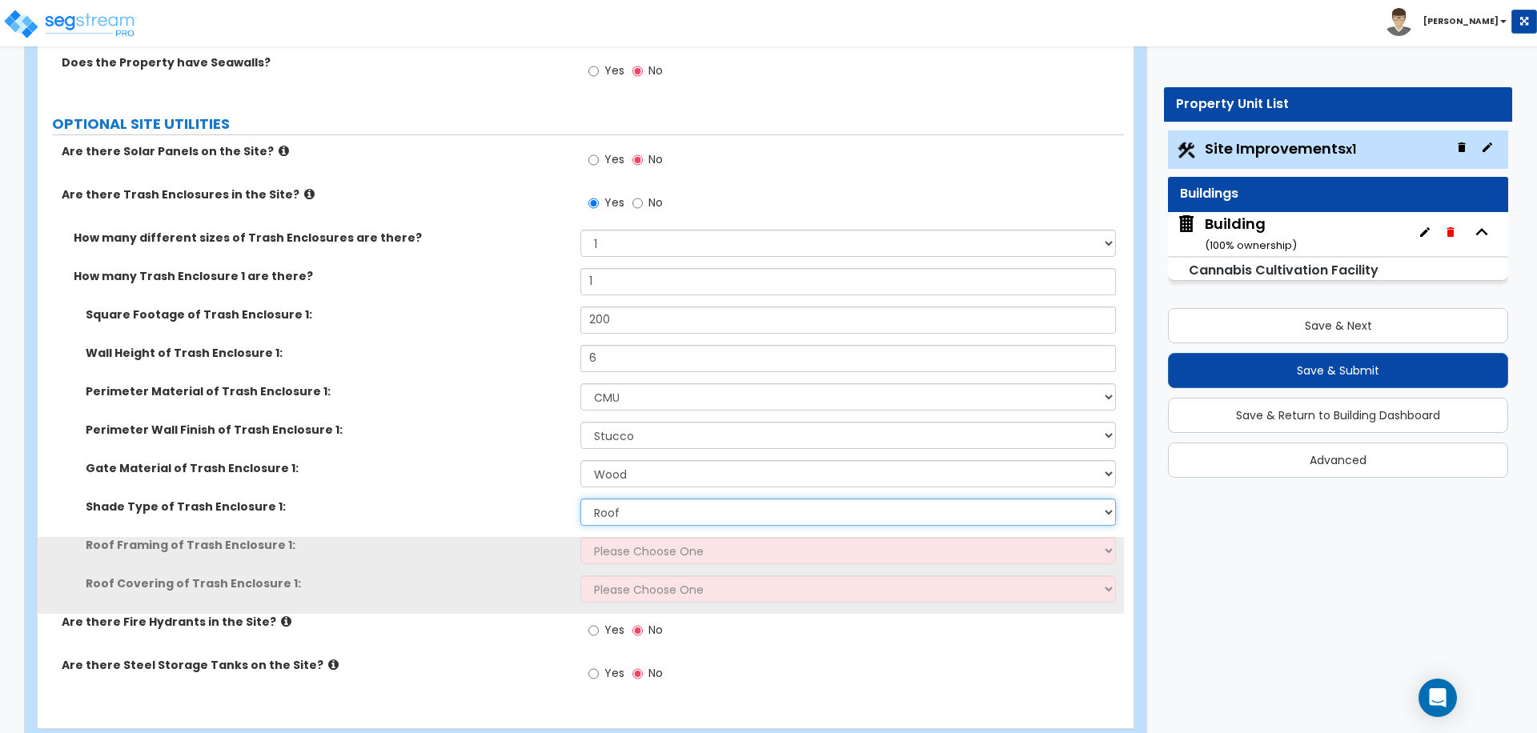
scroll to position [6805, 0]
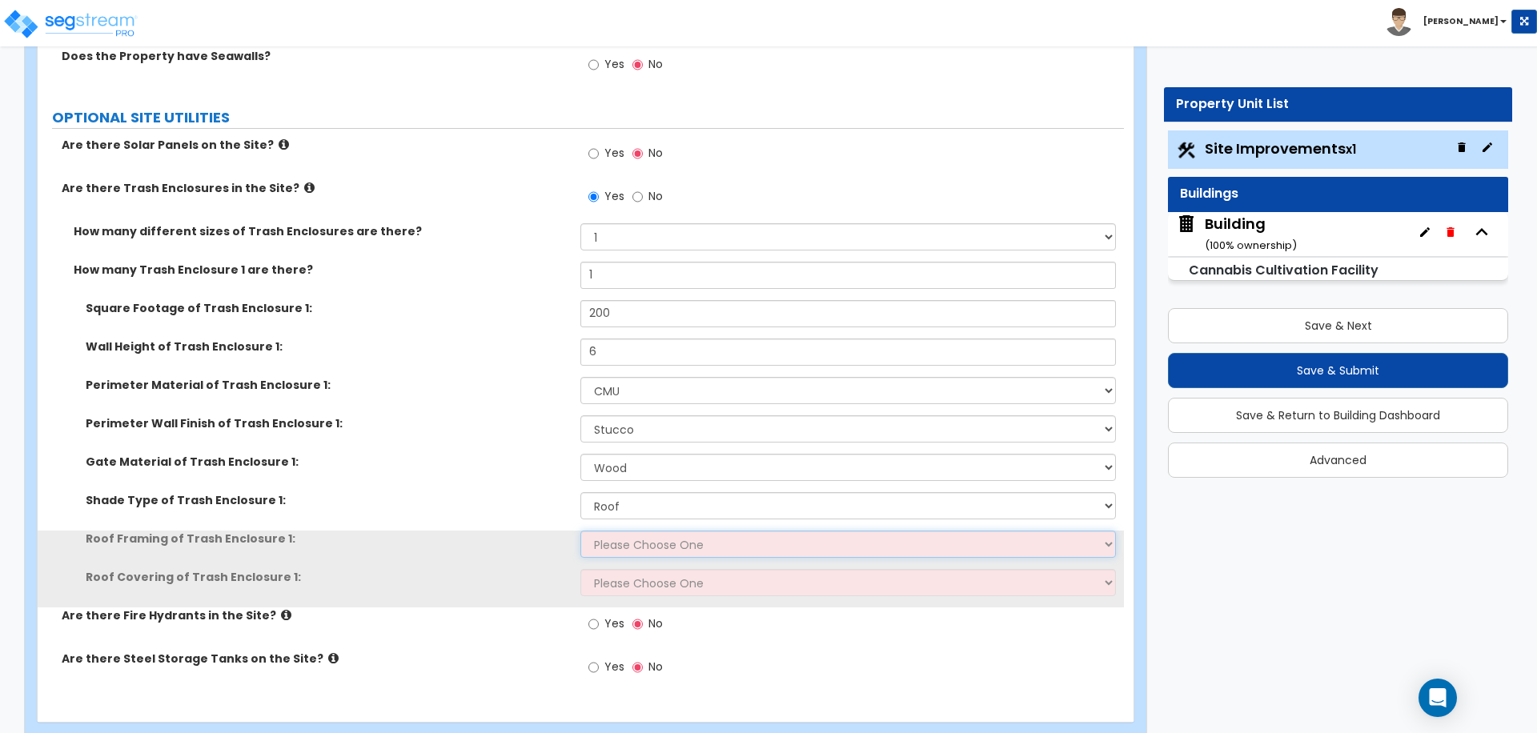
click at [672, 545] on select "Please Choose One Wood Framing Metal Framing" at bounding box center [847, 544] width 535 height 27
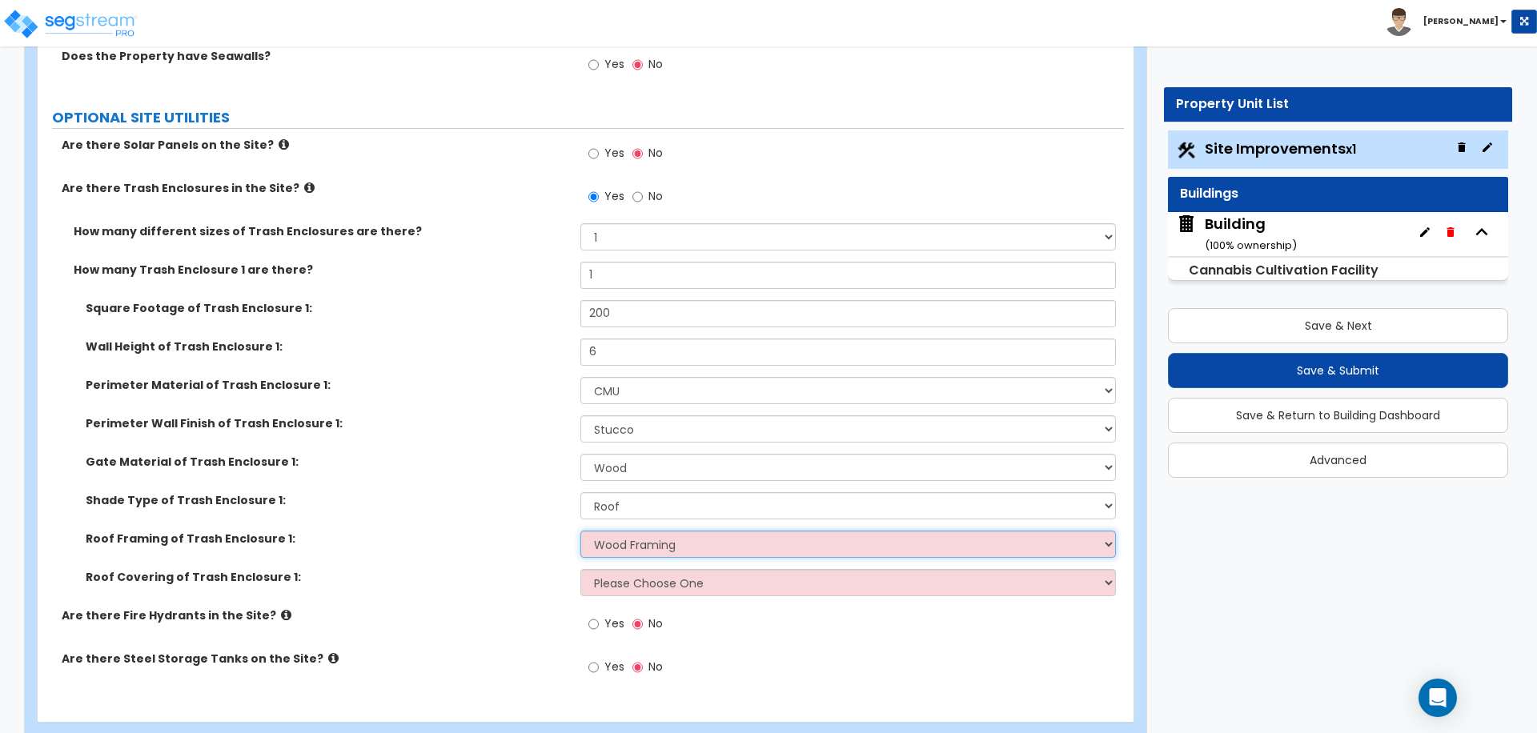
click at [580, 531] on select "Please Choose One Wood Framing Metal Framing" at bounding box center [847, 544] width 535 height 27
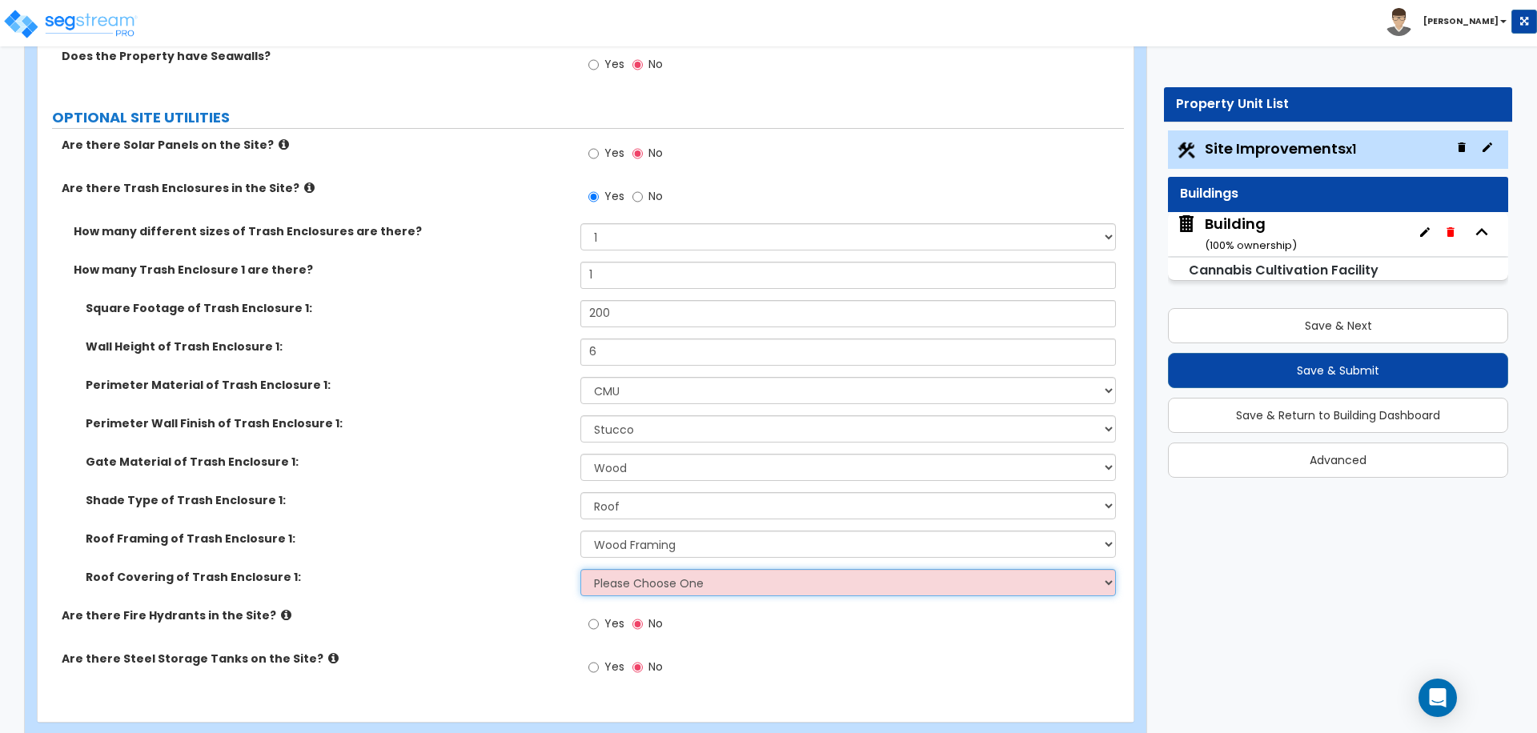
click at [704, 577] on select "Please Choose One Metal Roof Asphalt Shingles Clay Tiles Corrugated Fiberglass" at bounding box center [847, 582] width 535 height 27
click at [580, 569] on select "Please Choose One Metal Roof Asphalt Shingles Clay Tiles Corrugated Fiberglass" at bounding box center [847, 582] width 535 height 27
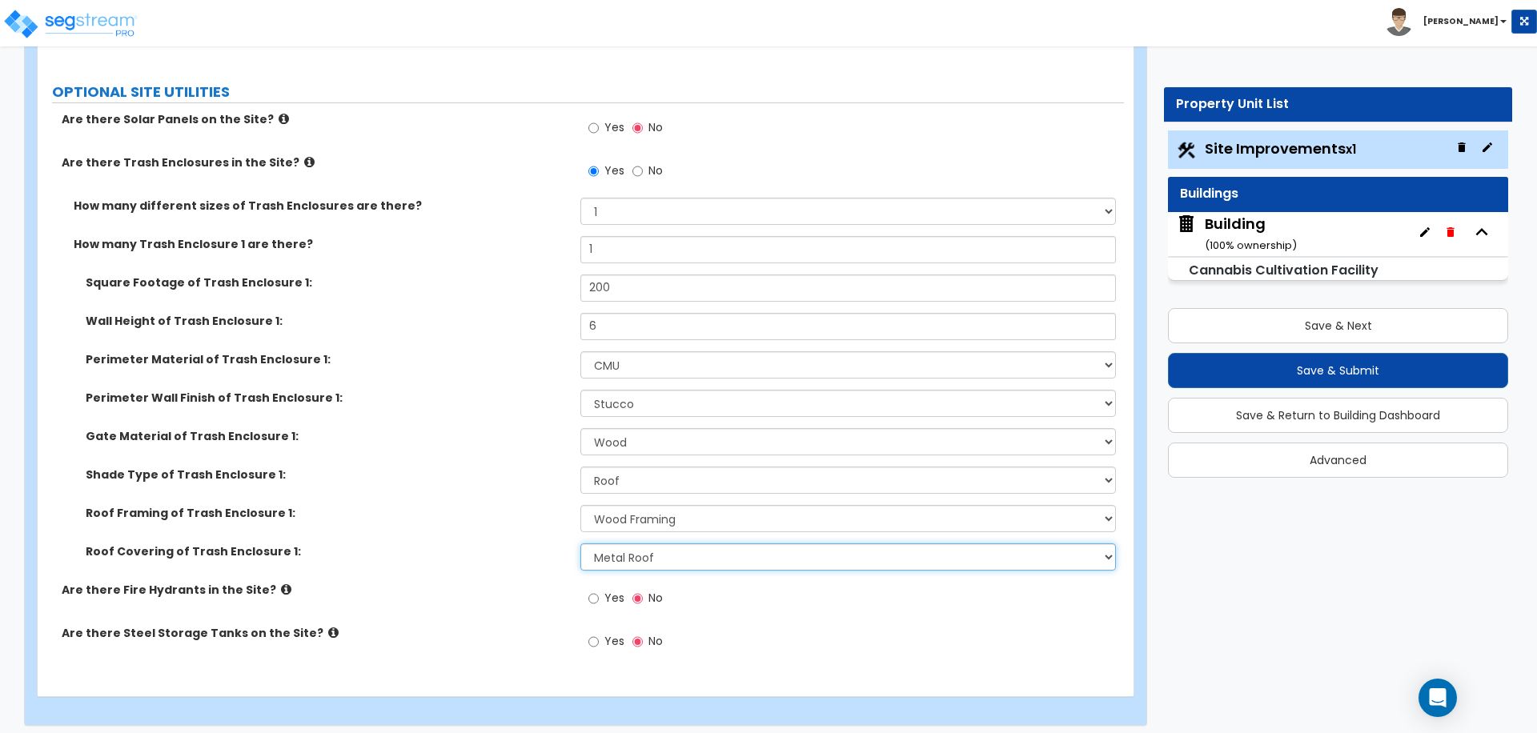
scroll to position [6834, 0]
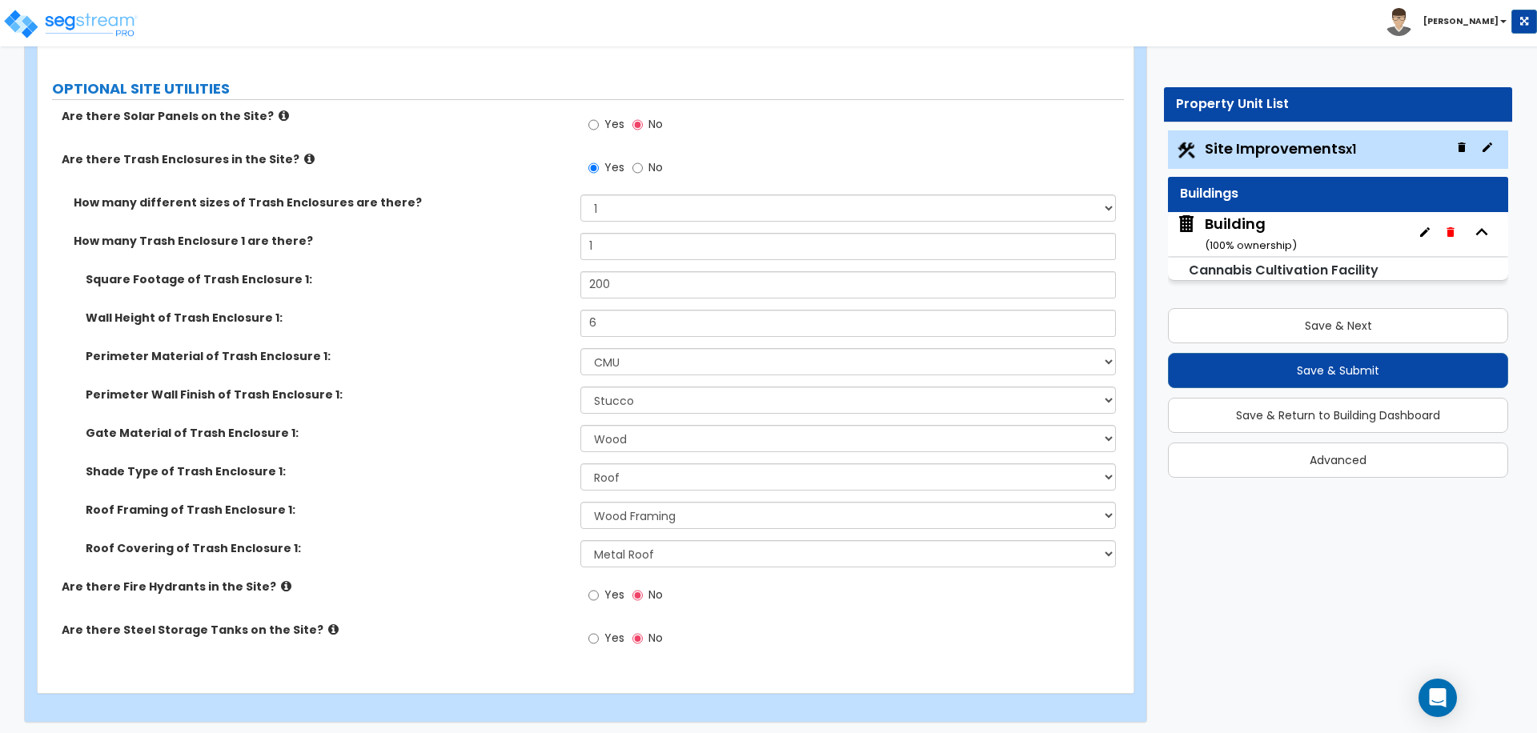
click at [609, 587] on span "Yes" at bounding box center [614, 595] width 20 height 16
click at [599, 587] on input "Yes" at bounding box center [593, 596] width 10 height 18
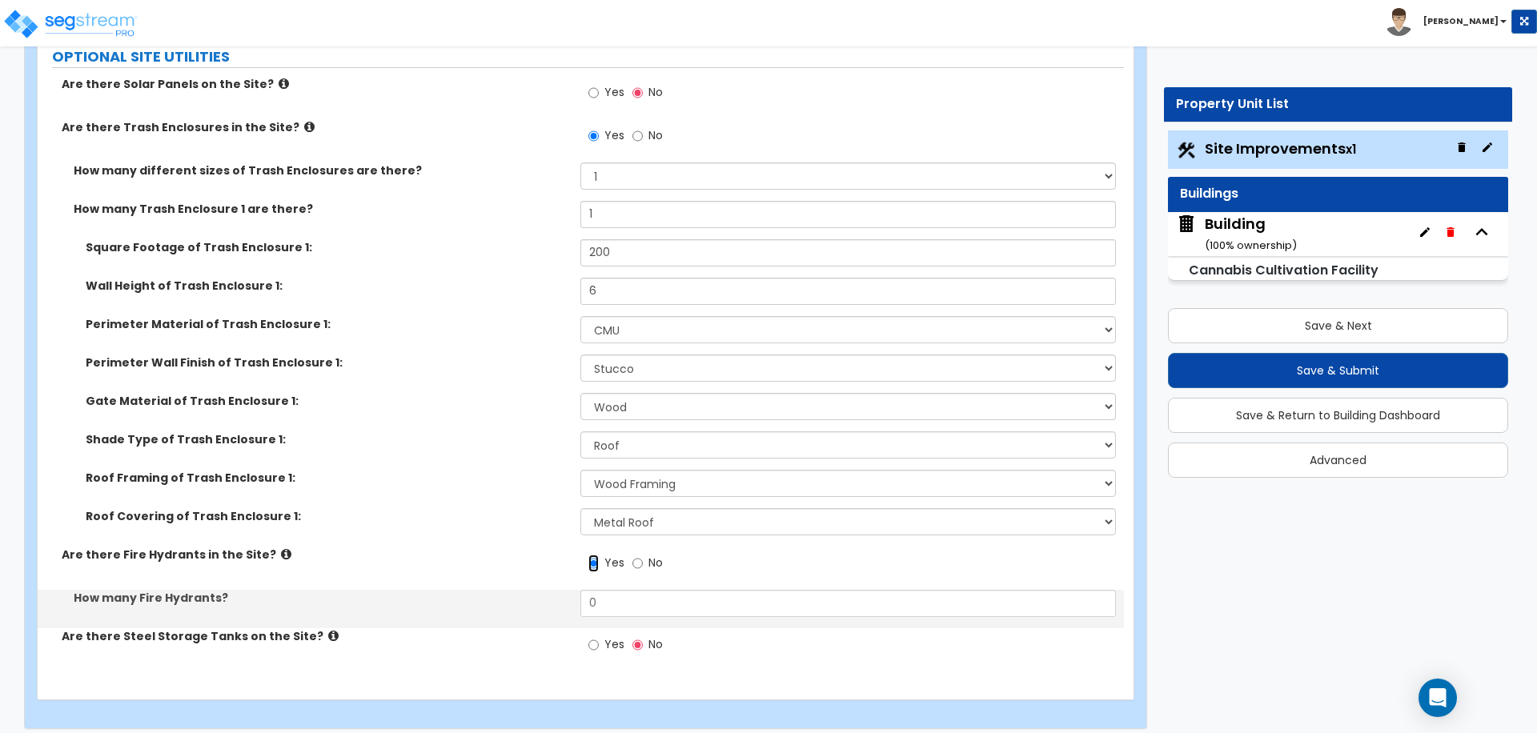
scroll to position [6873, 0]
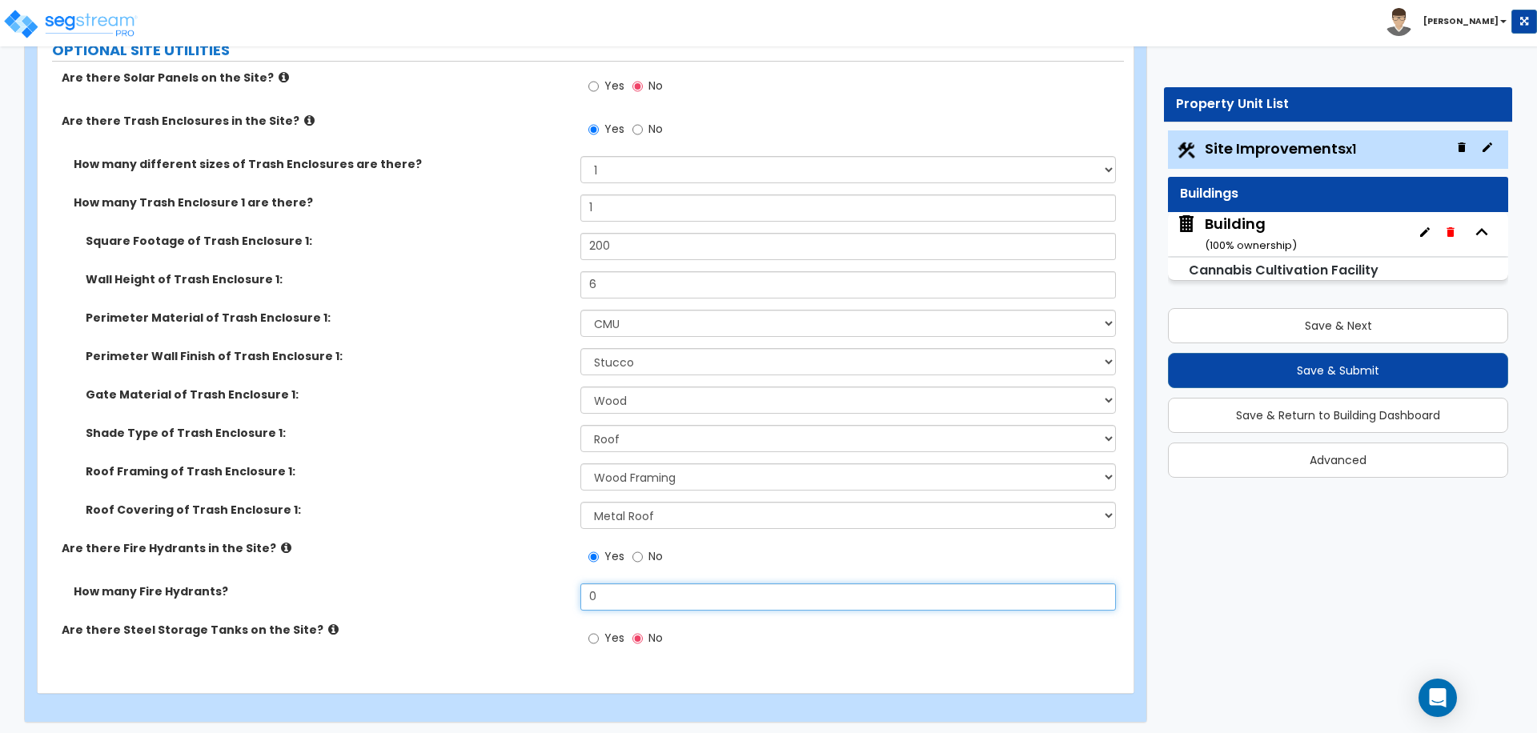
drag, startPoint x: 625, startPoint y: 587, endPoint x: 539, endPoint y: 577, distance: 86.2
click at [541, 577] on div "Are there Solar Panels on the Site? Yes No Are there Trash Enclosures in the Si…" at bounding box center [581, 368] width 1062 height 596
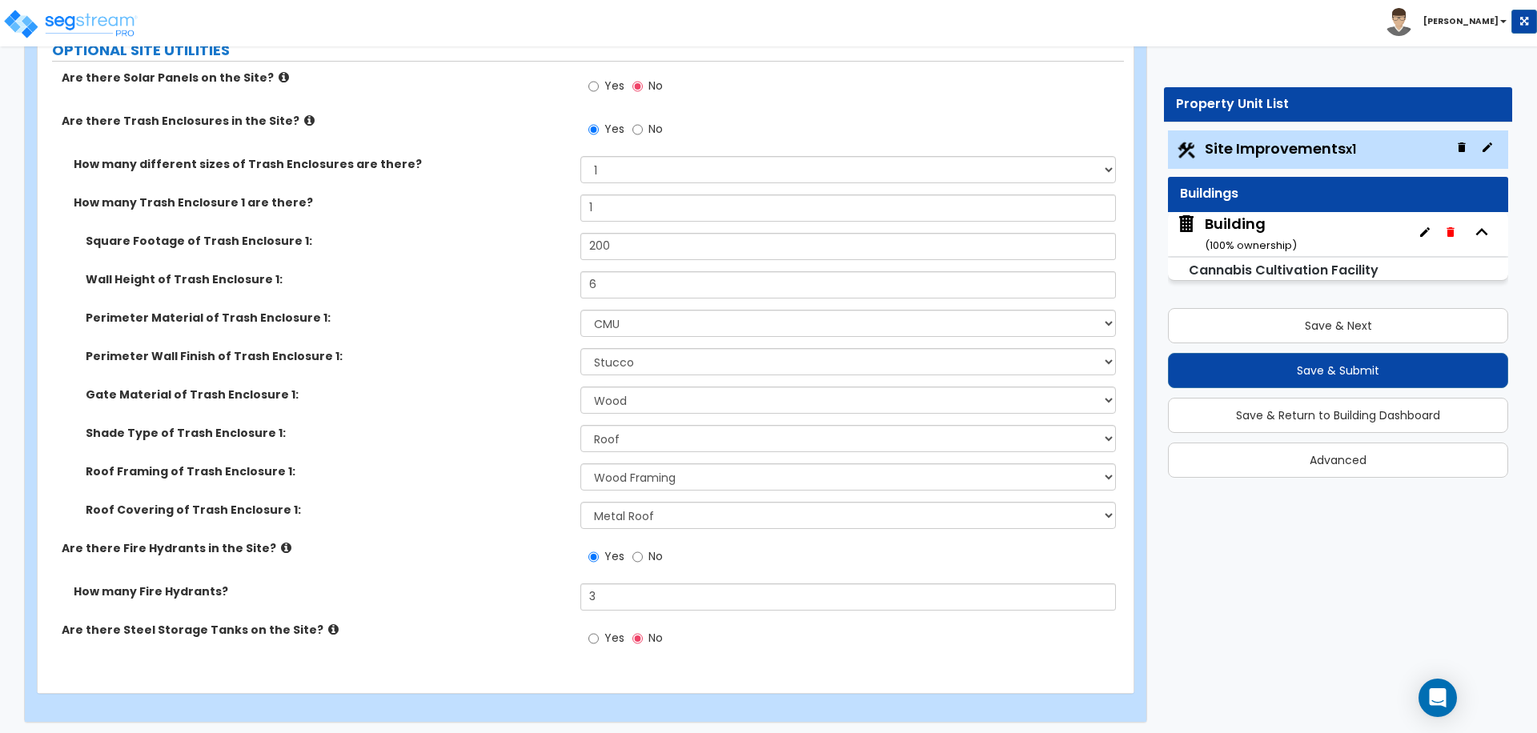
click at [611, 630] on span "Yes" at bounding box center [614, 638] width 20 height 16
click at [599, 630] on input "Yes" at bounding box center [593, 639] width 10 height 18
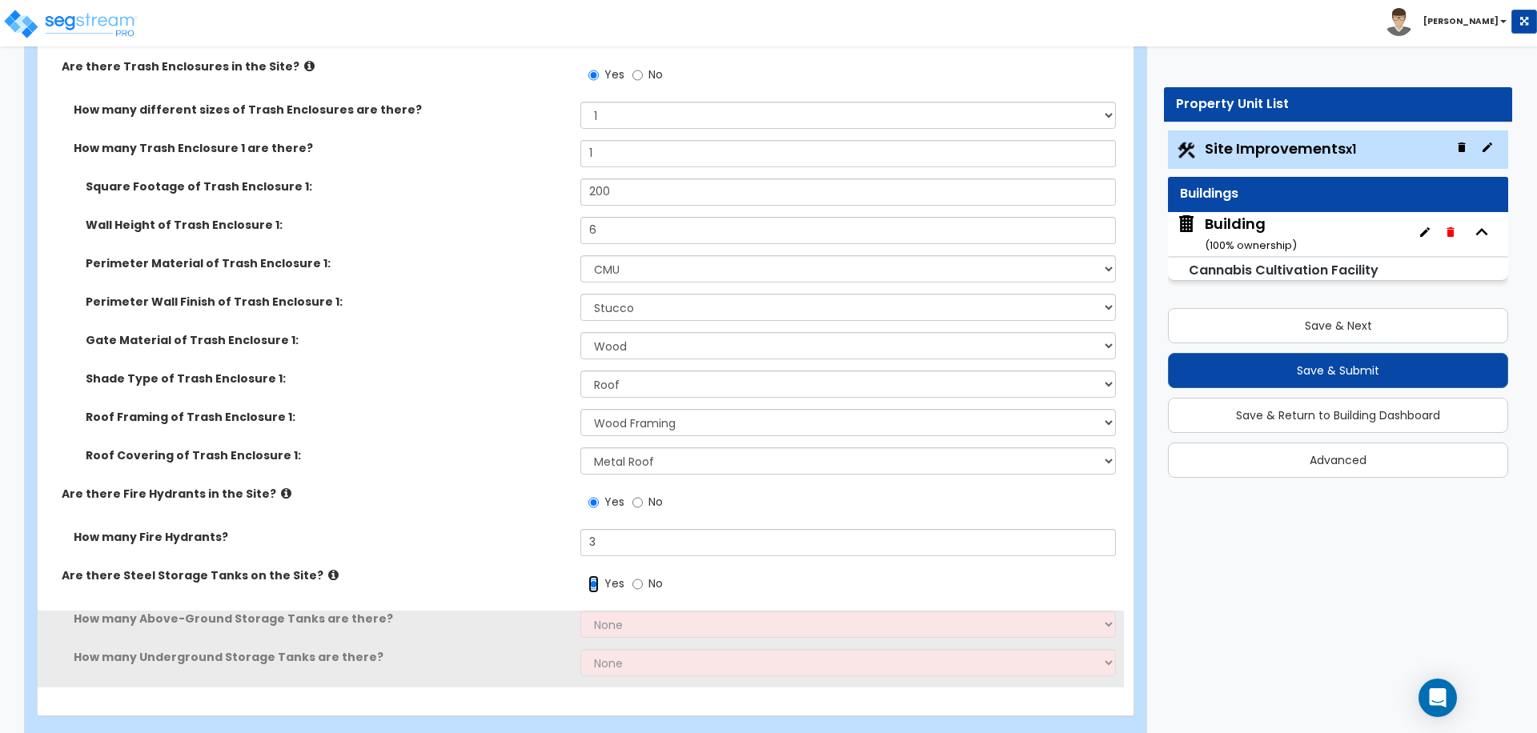
scroll to position [6949, 0]
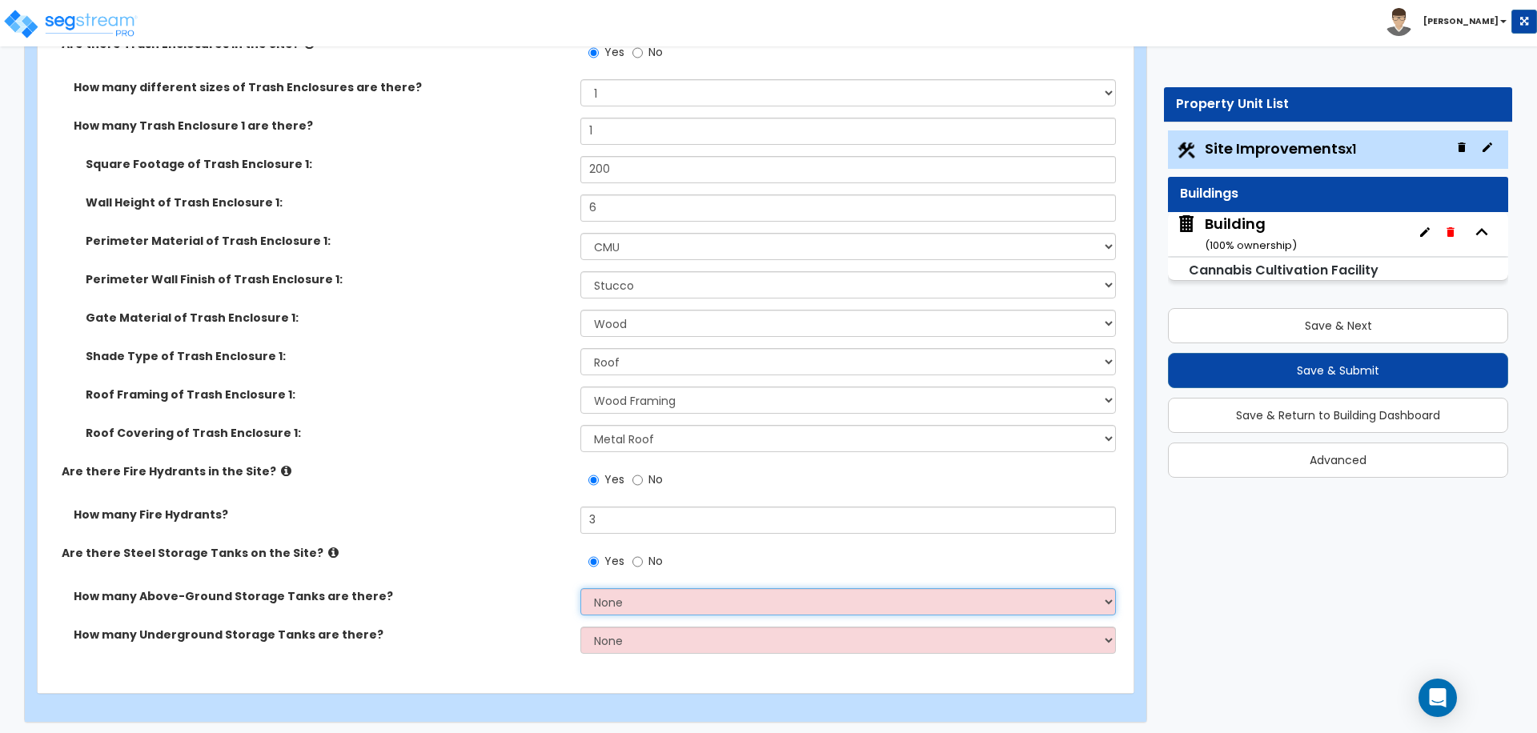
click at [695, 592] on select "None 1 2 3" at bounding box center [847, 601] width 535 height 27
click at [580, 588] on select "None 1 2 3" at bounding box center [847, 601] width 535 height 27
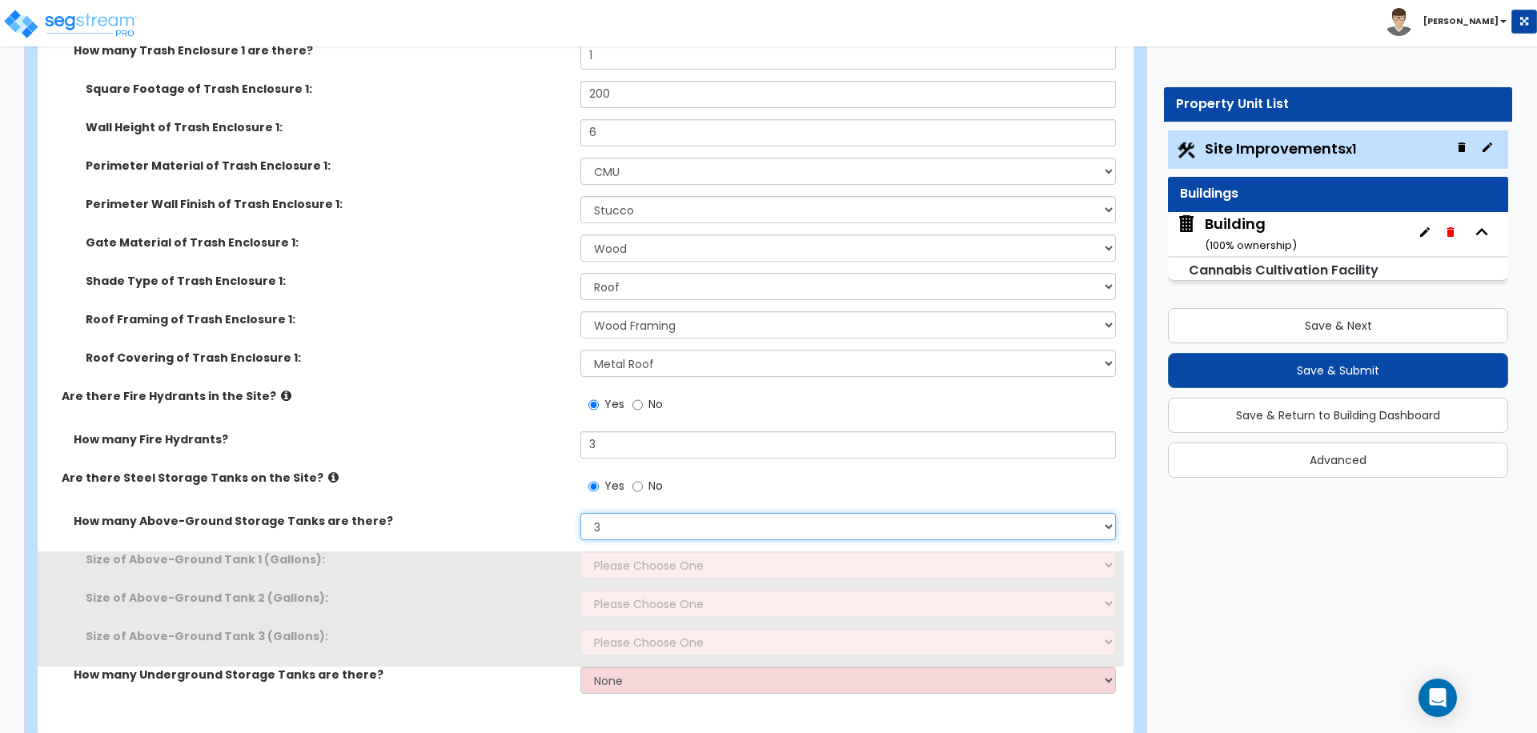
scroll to position [7065, 0]
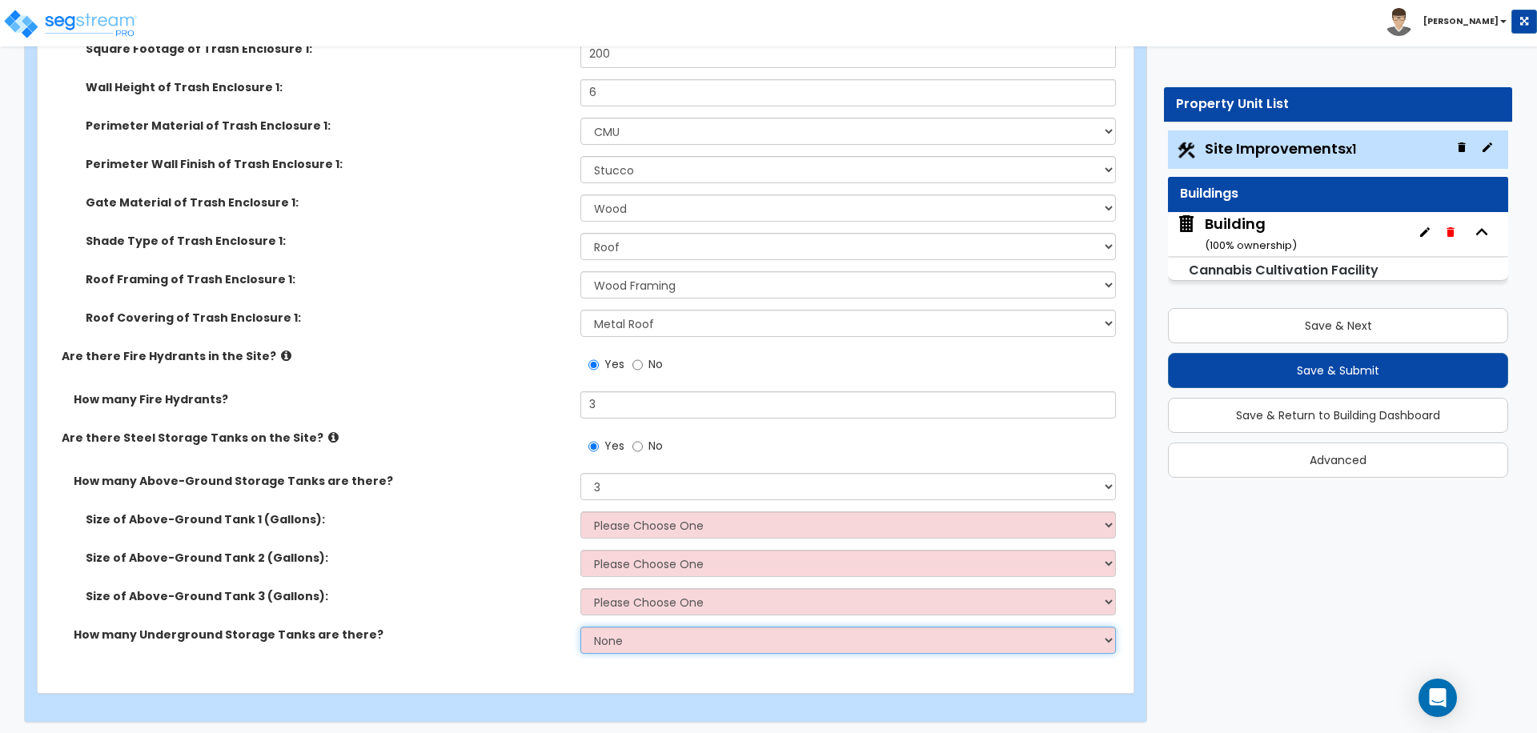
click at [658, 636] on select "None 1 2 3" at bounding box center [847, 640] width 535 height 27
click at [580, 627] on select "None 1 2 3" at bounding box center [847, 640] width 535 height 27
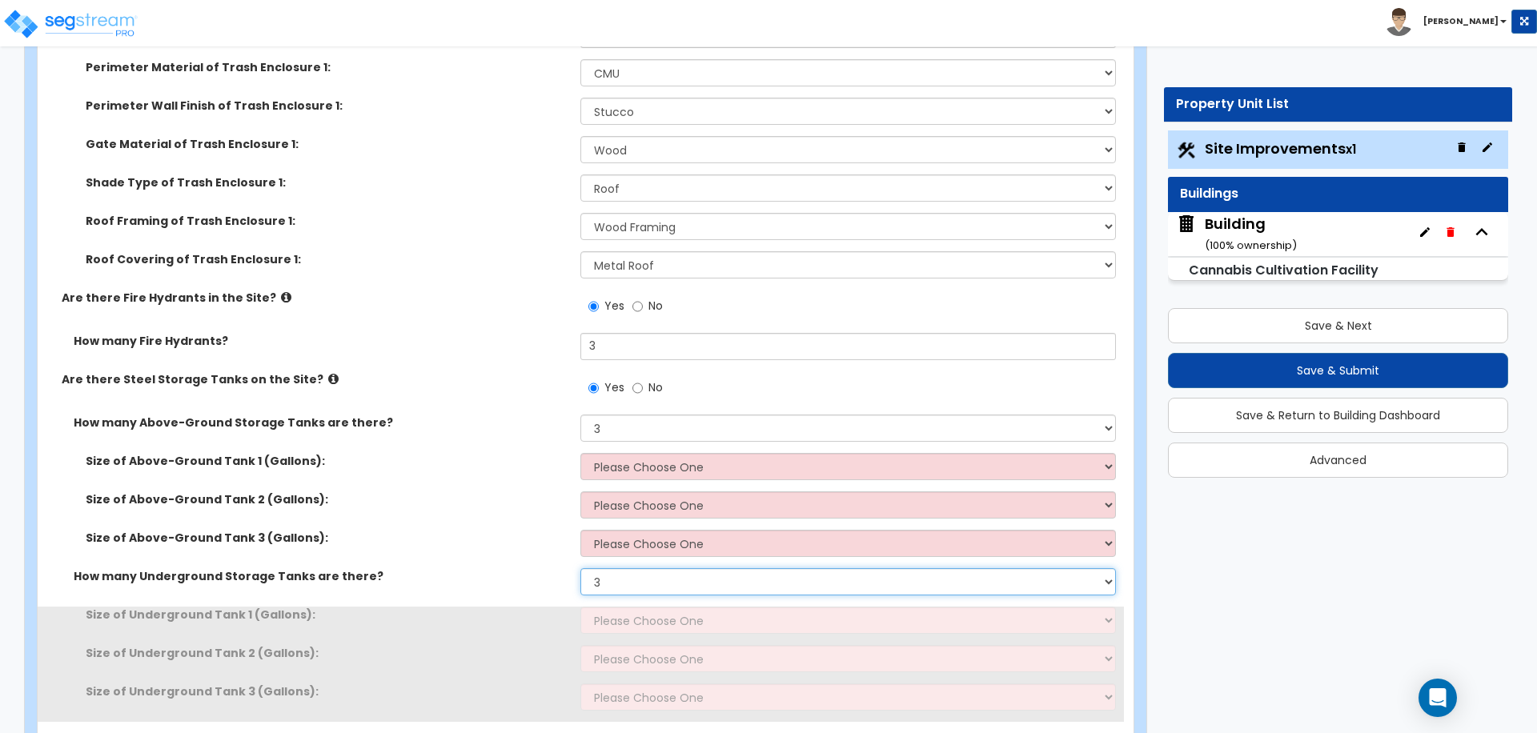
scroll to position [7180, 0]
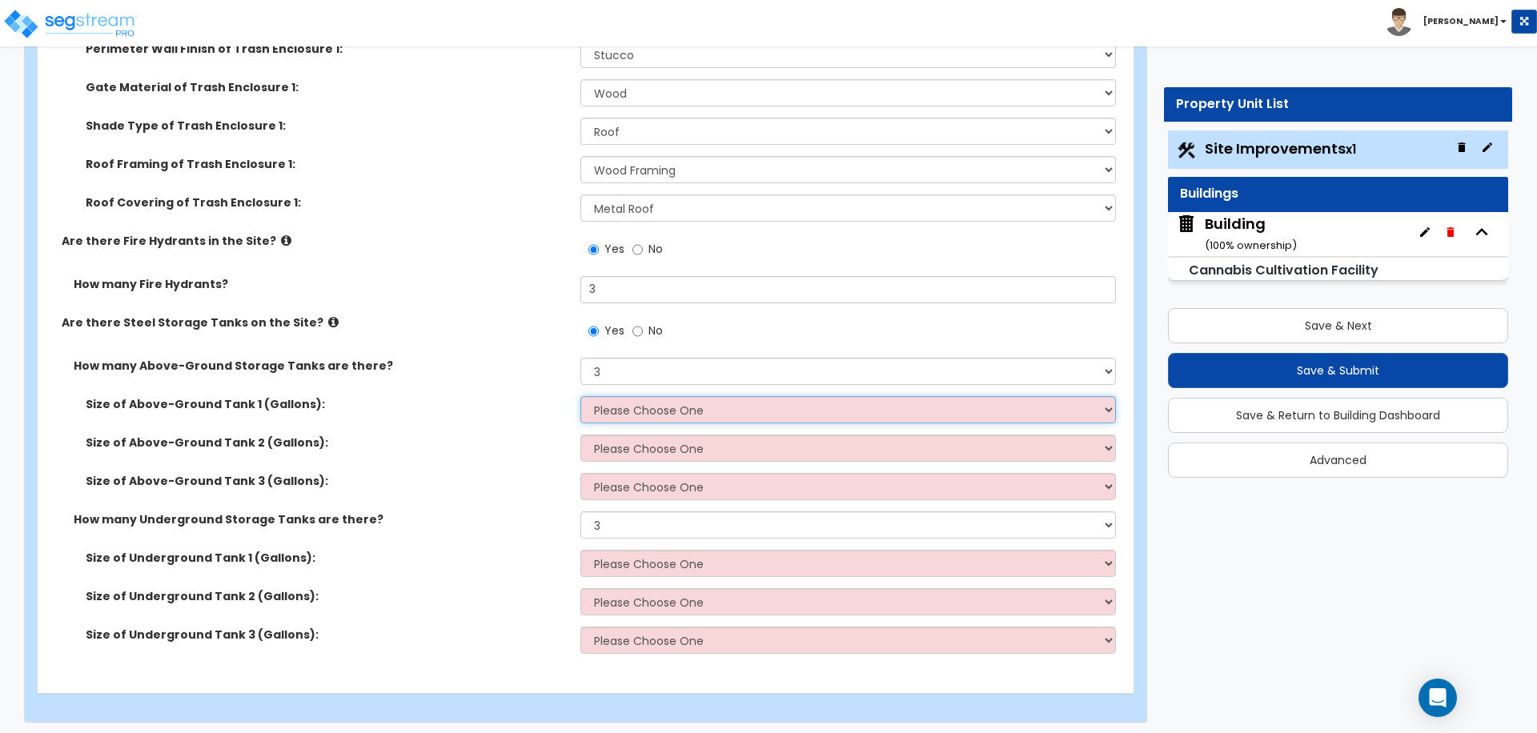
click at [672, 410] on select "Please Choose One 275 550 1,000 1,500 2,000 5,000 10,000 15,000 20,000 25,000 3…" at bounding box center [847, 409] width 535 height 27
click at [648, 331] on span "No" at bounding box center [655, 331] width 14 height 16
click at [643, 331] on input "No" at bounding box center [637, 332] width 10 height 18
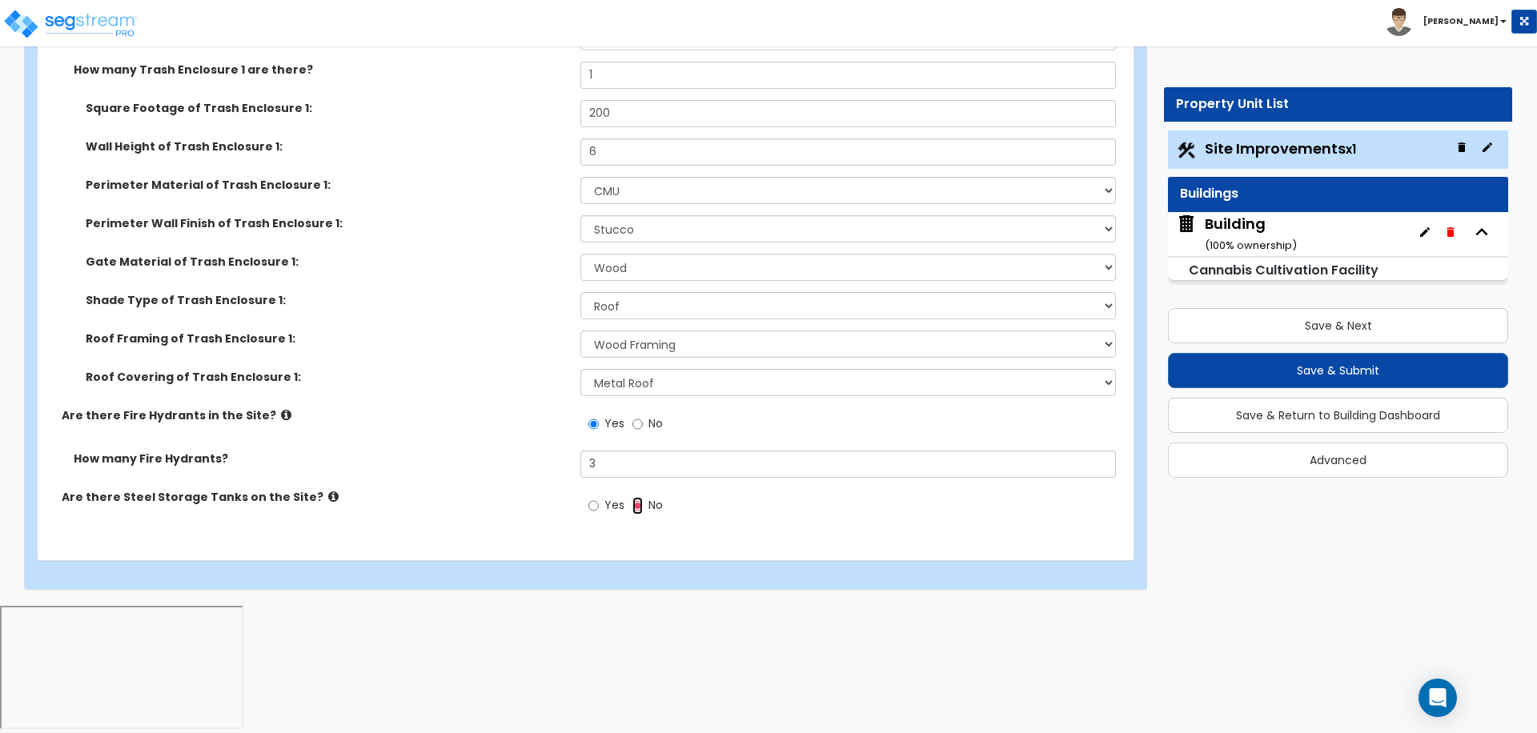
scroll to position [6873, 0]
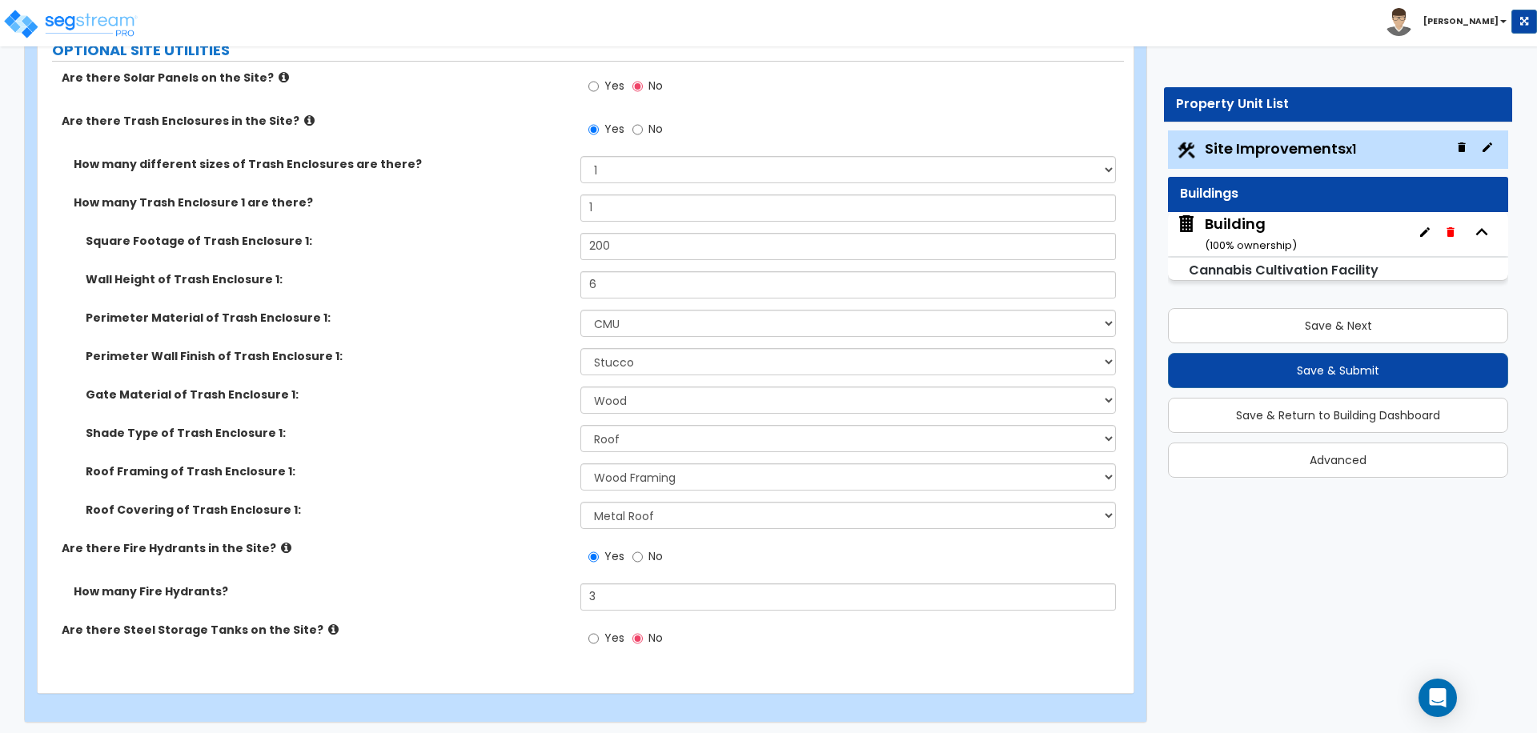
click at [328, 624] on icon at bounding box center [333, 630] width 10 height 12
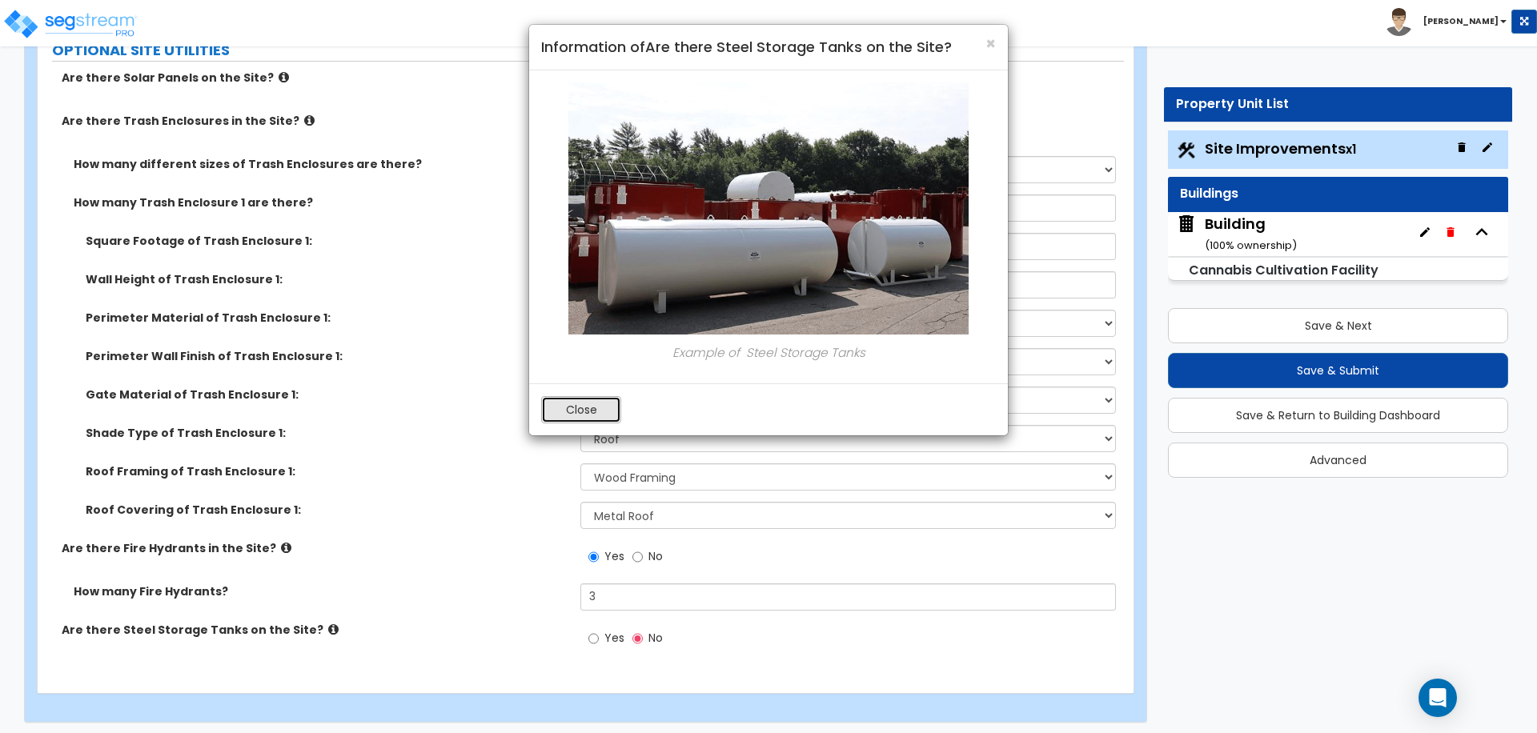
click at [588, 404] on button "Close" at bounding box center [581, 409] width 80 height 27
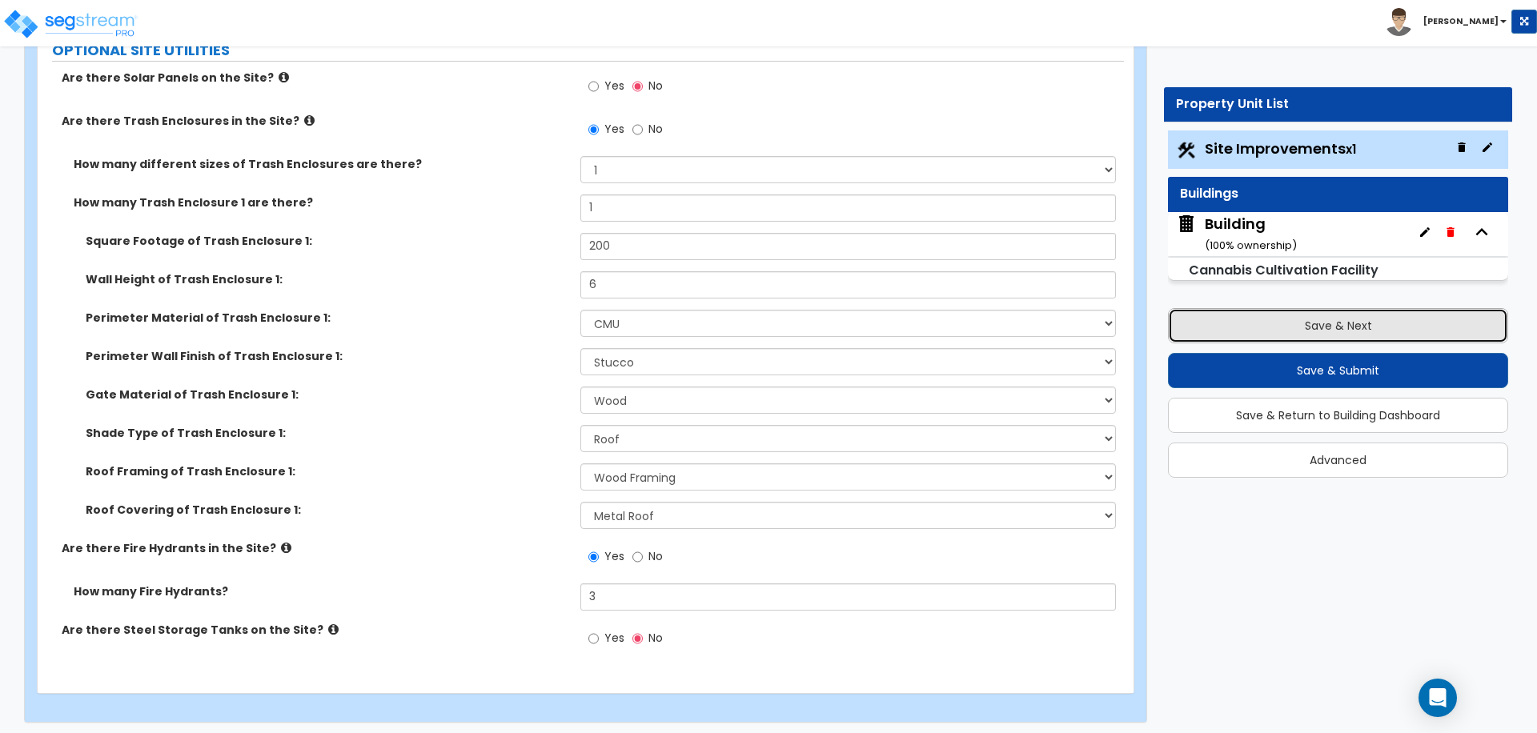
click at [1233, 326] on button "Save & Next" at bounding box center [1338, 325] width 340 height 35
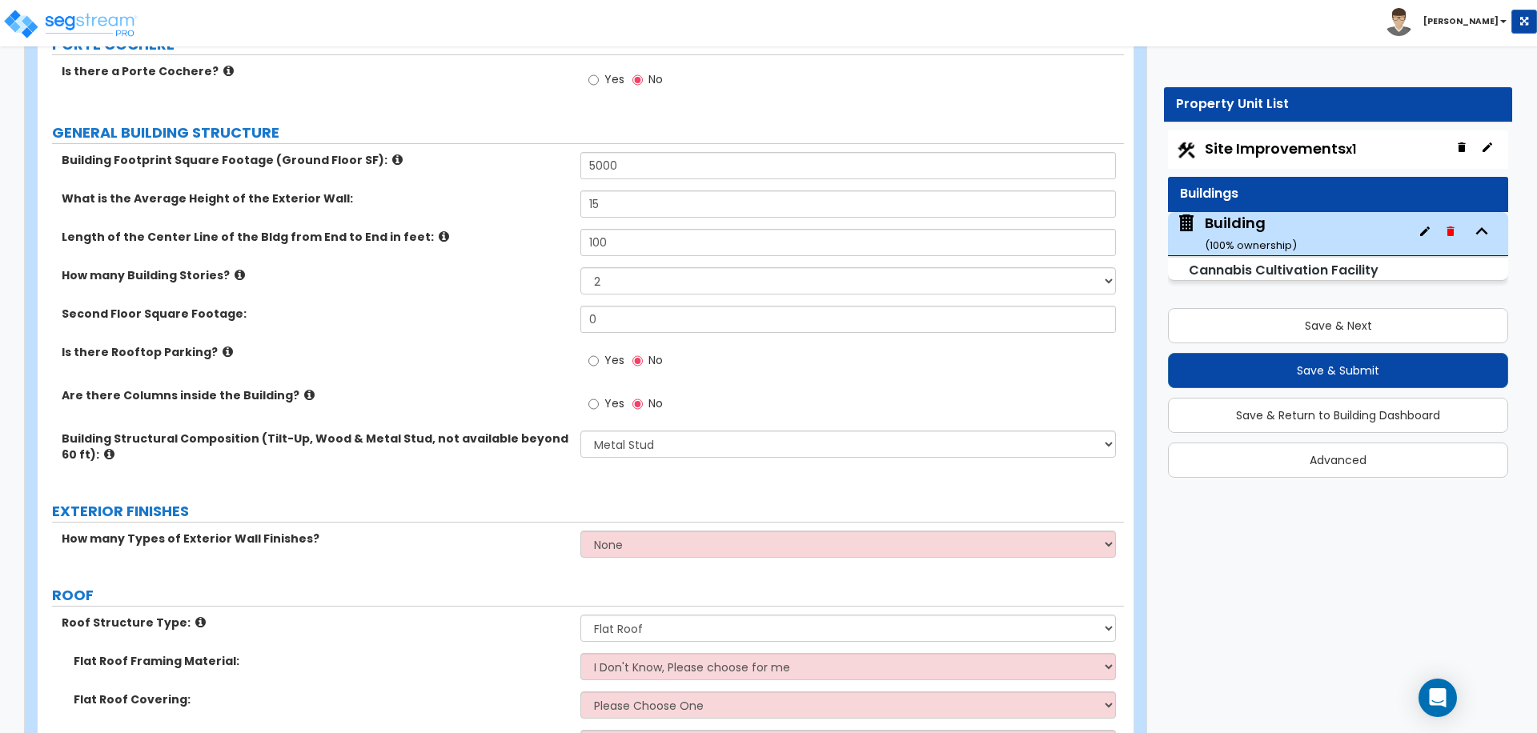
scroll to position [199, 0]
drag, startPoint x: 663, startPoint y: 169, endPoint x: 522, endPoint y: 146, distance: 142.8
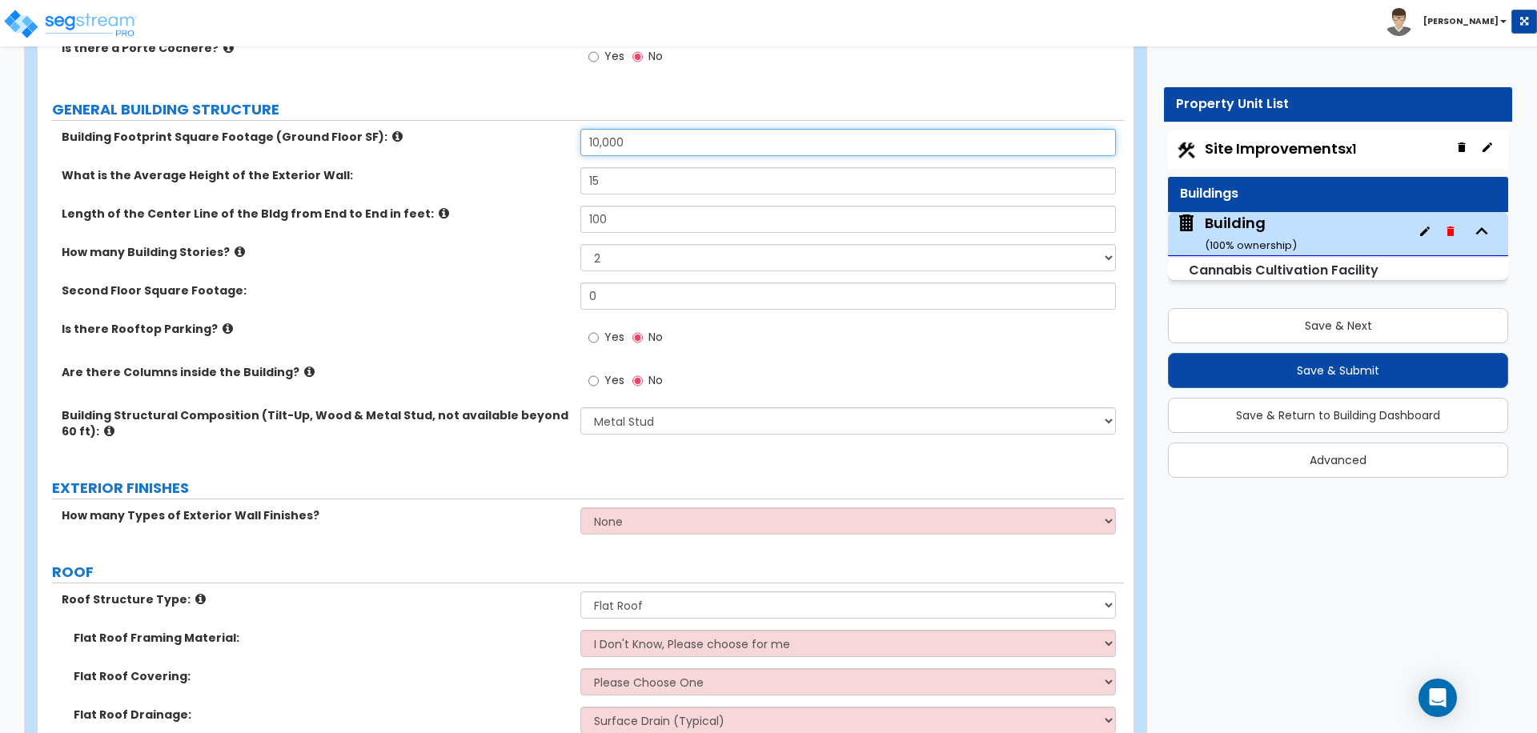
scroll to position [223, 0]
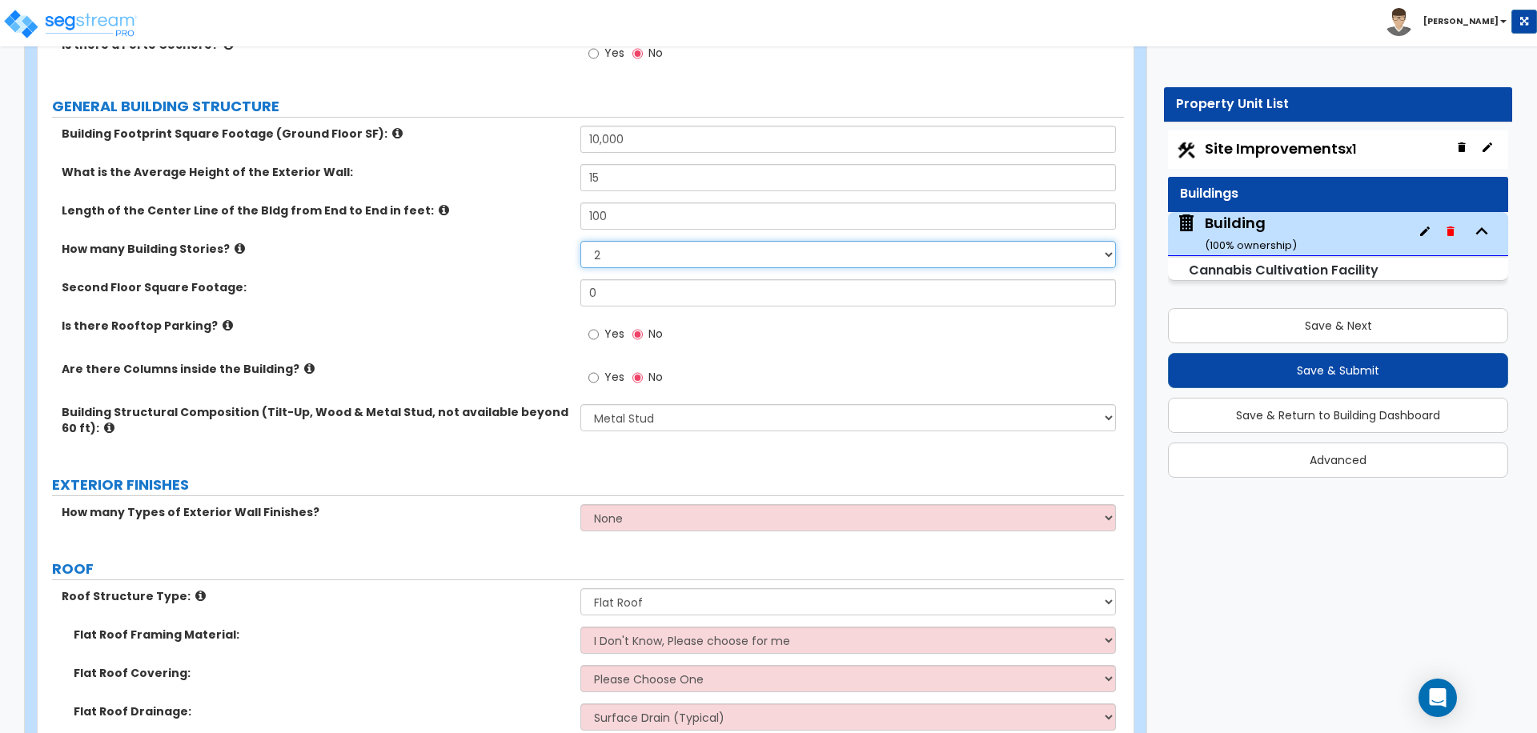
click at [635, 252] on select "1 2 3" at bounding box center [847, 254] width 535 height 27
click at [580, 241] on select "1 2 3" at bounding box center [847, 254] width 535 height 27
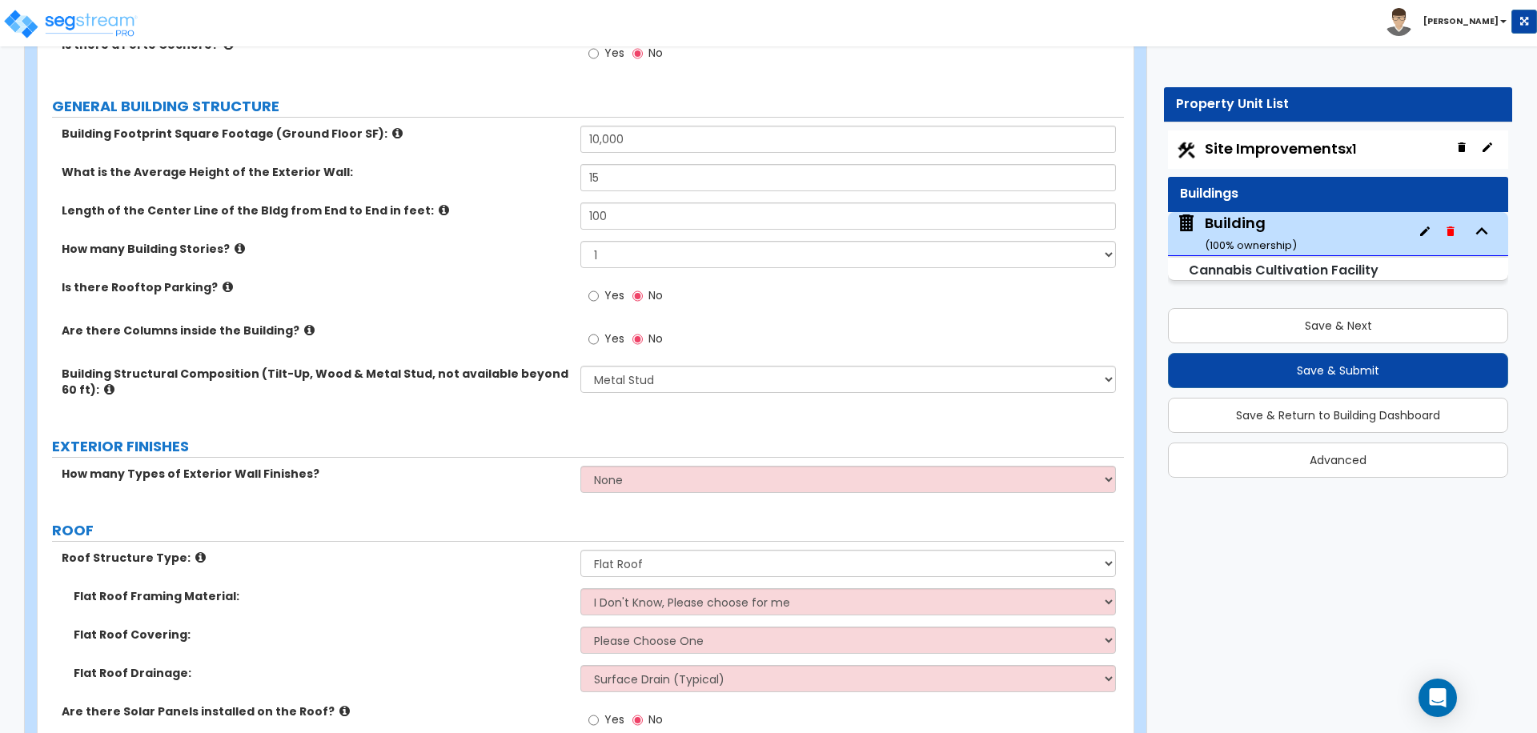
click at [223, 243] on label "How many Building Stories?" at bounding box center [315, 249] width 507 height 16
click at [235, 243] on icon at bounding box center [240, 249] width 10 height 12
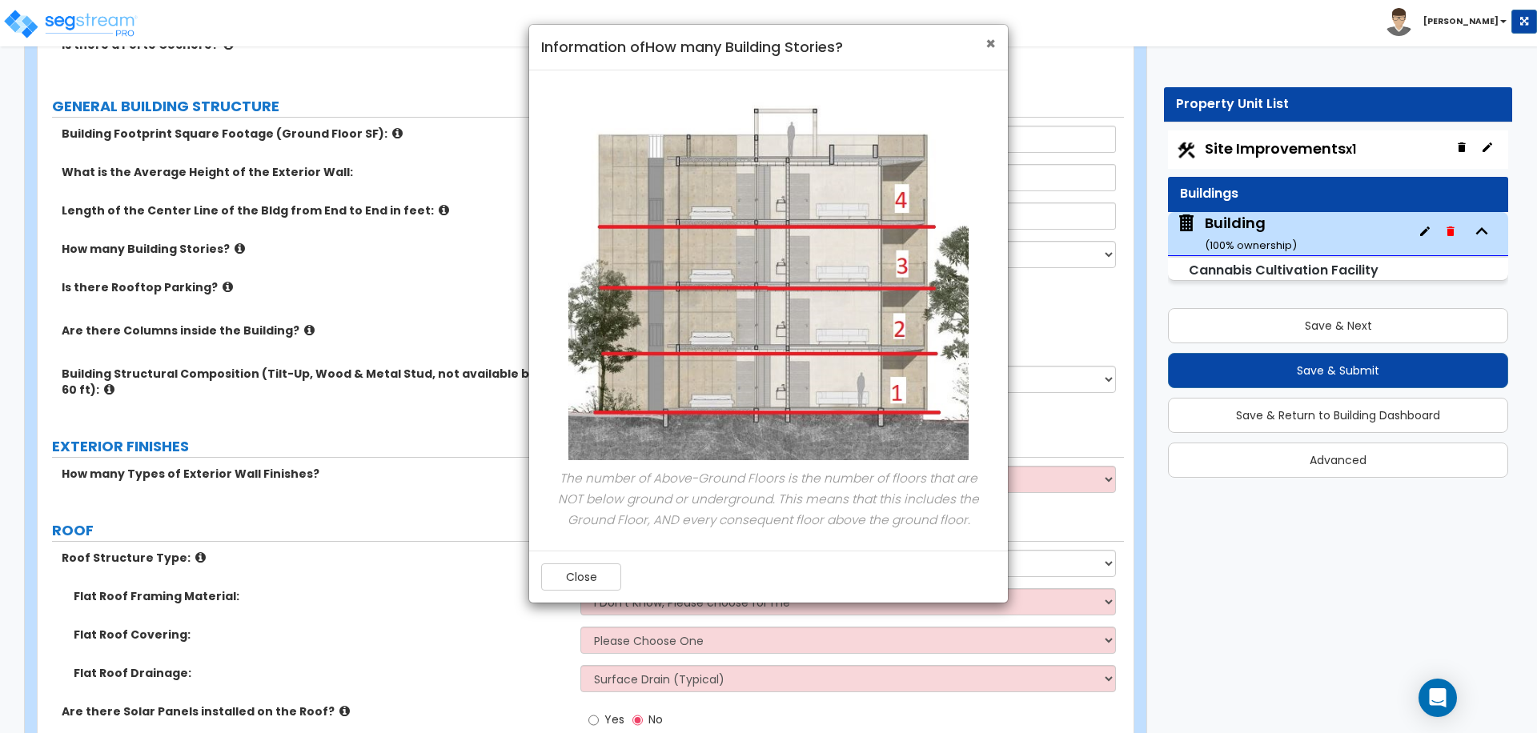
click at [993, 38] on span "×" at bounding box center [990, 43] width 10 height 23
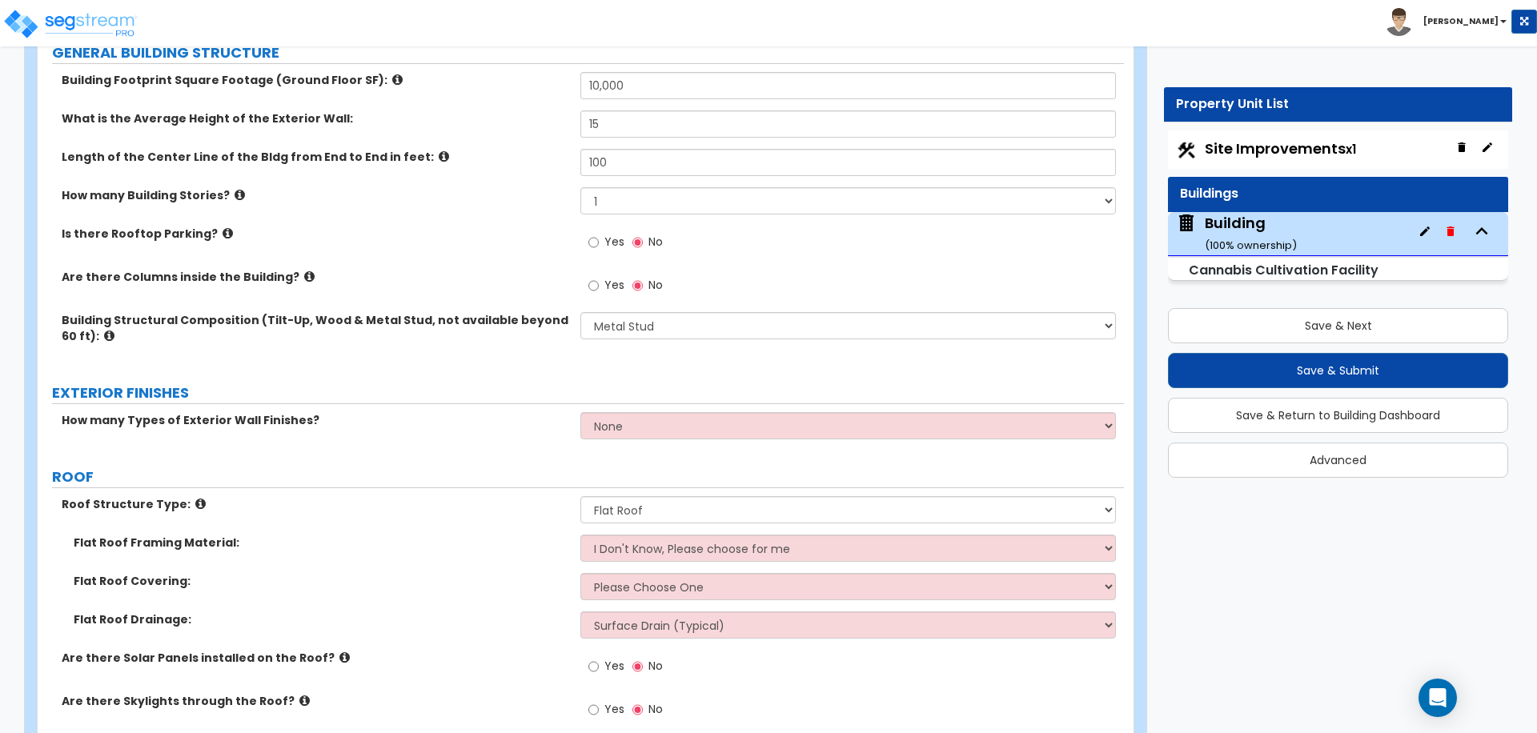
scroll to position [277, 0]
click at [598, 243] on input "Yes" at bounding box center [593, 242] width 10 height 18
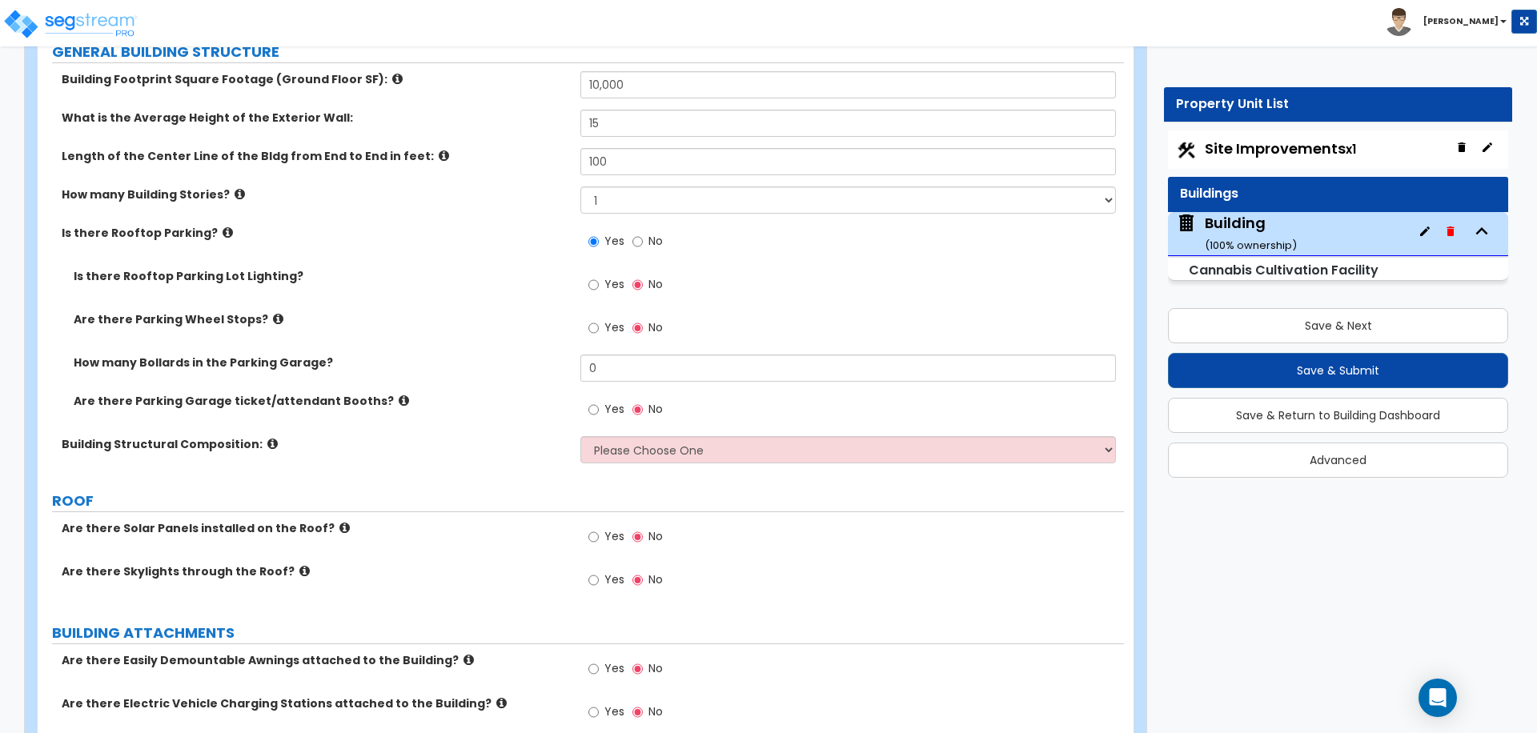
click at [273, 315] on icon at bounding box center [278, 319] width 10 height 12
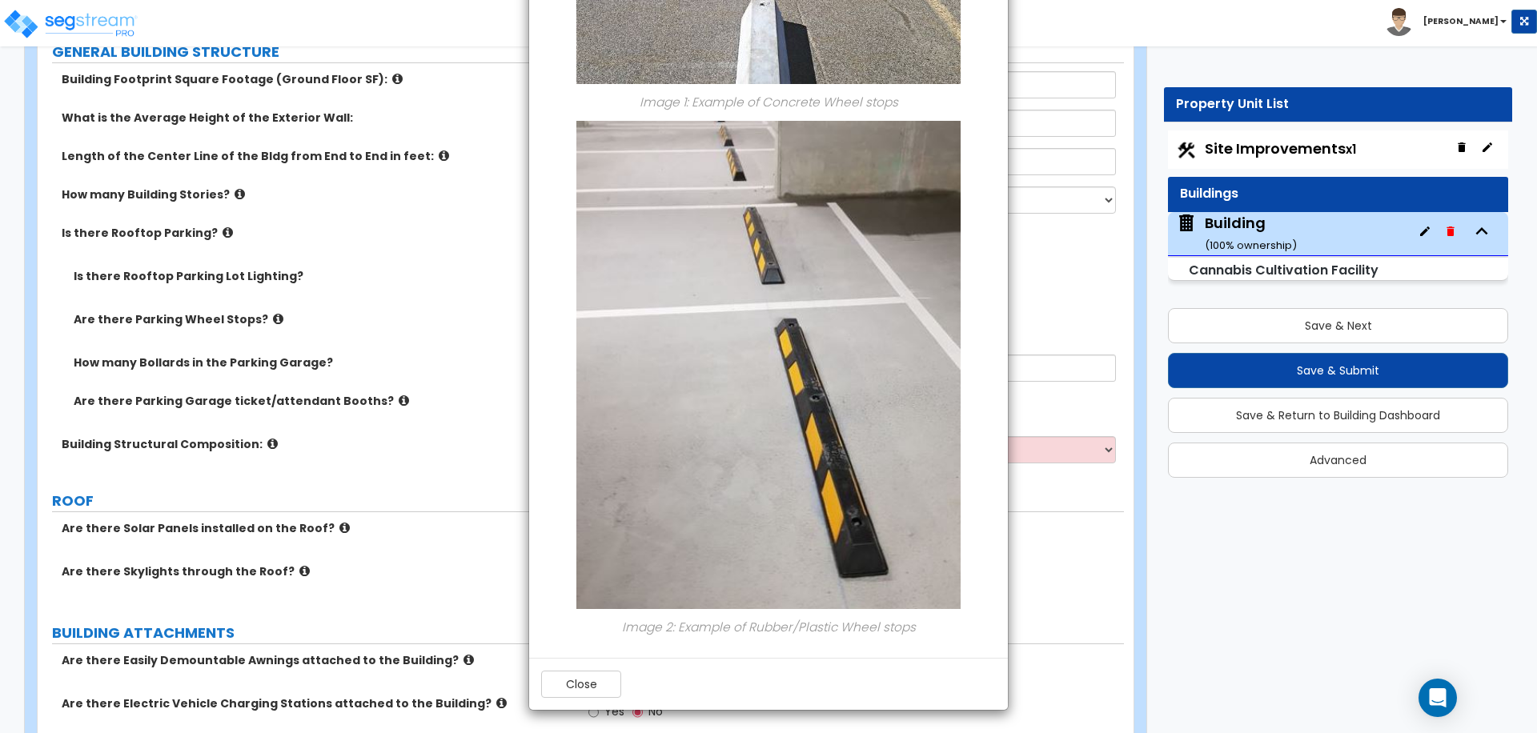
scroll to position [0, 0]
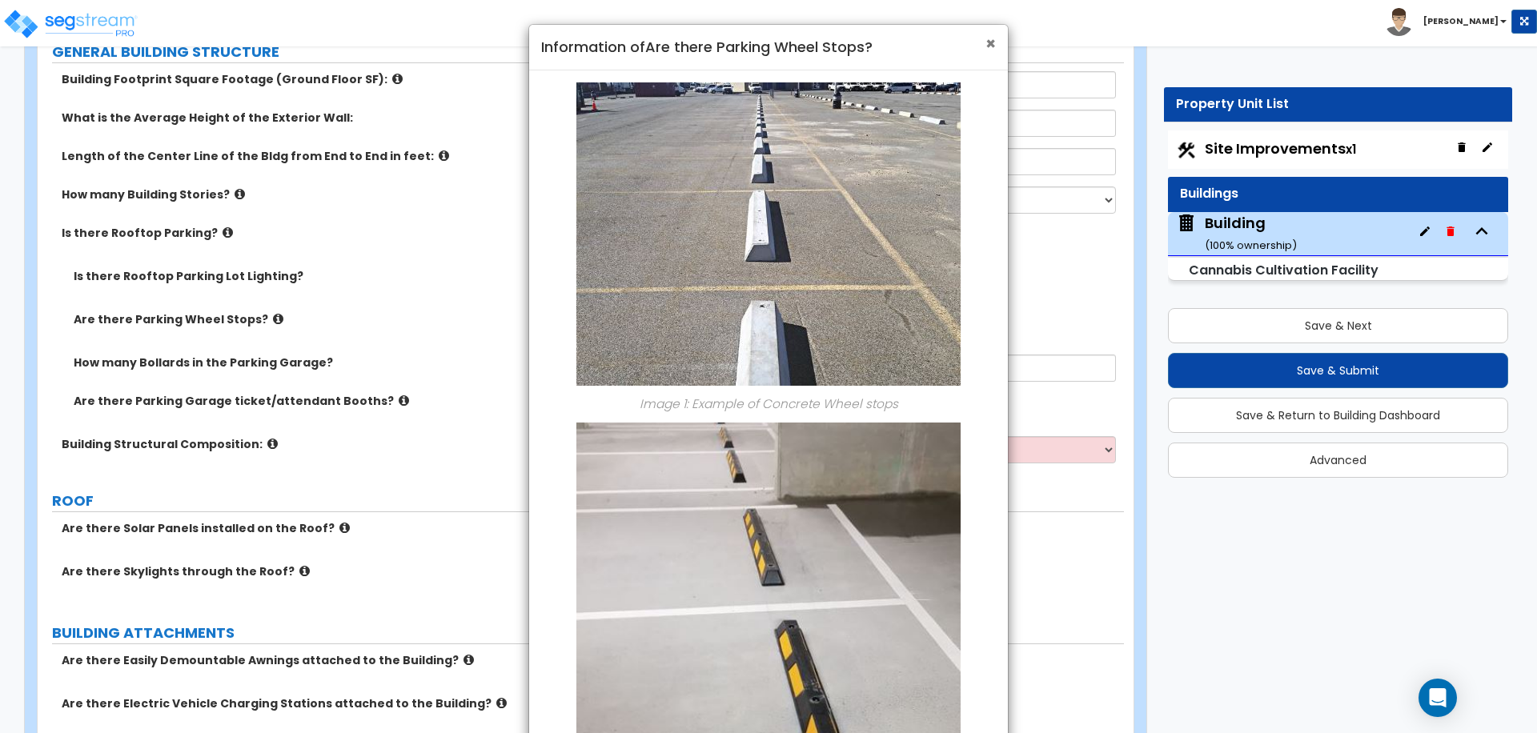
click at [990, 41] on span "×" at bounding box center [990, 43] width 10 height 23
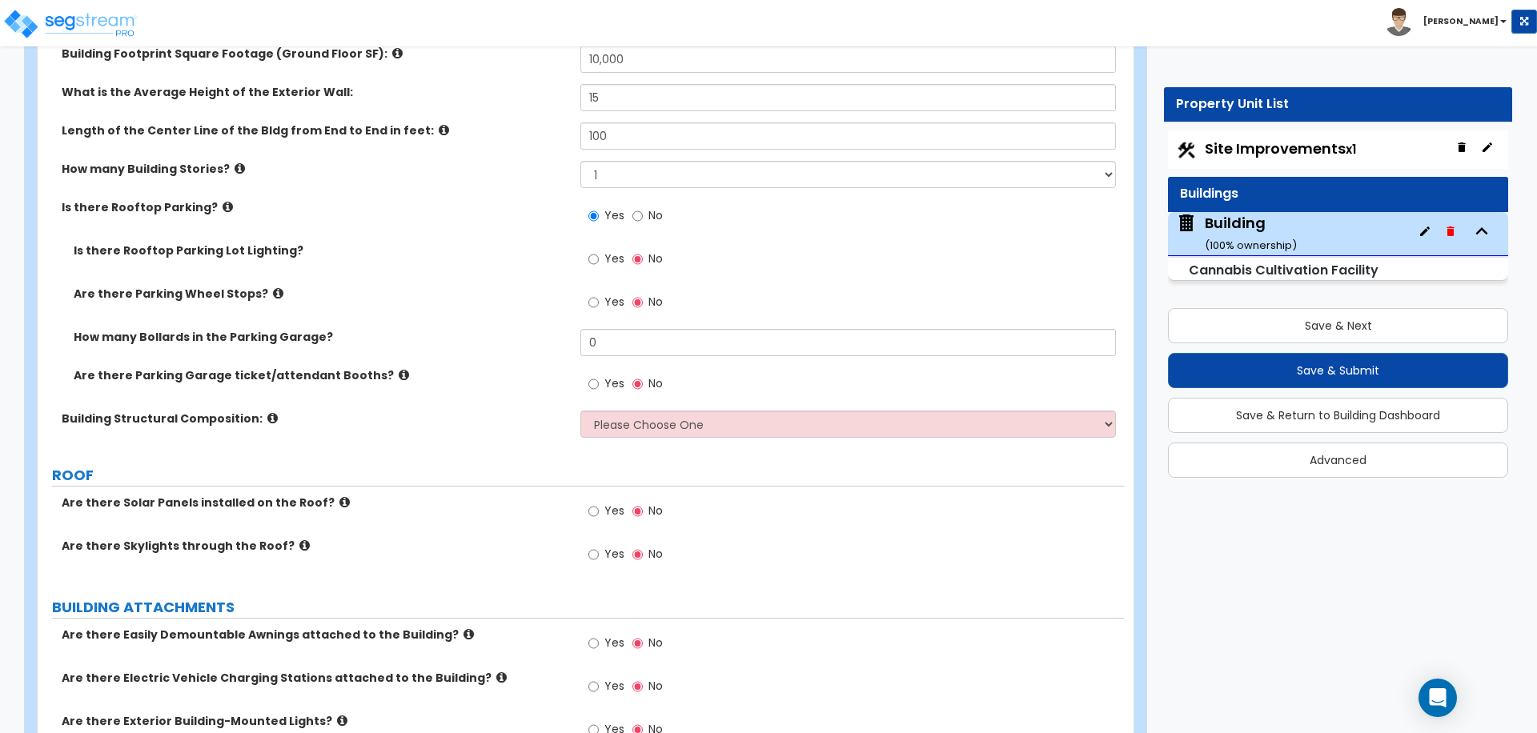
scroll to position [304, 0]
click at [374, 366] on label "Are there Parking Garage ticket/attendant Booths?" at bounding box center [321, 374] width 495 height 16
click at [399, 368] on icon at bounding box center [404, 373] width 10 height 12
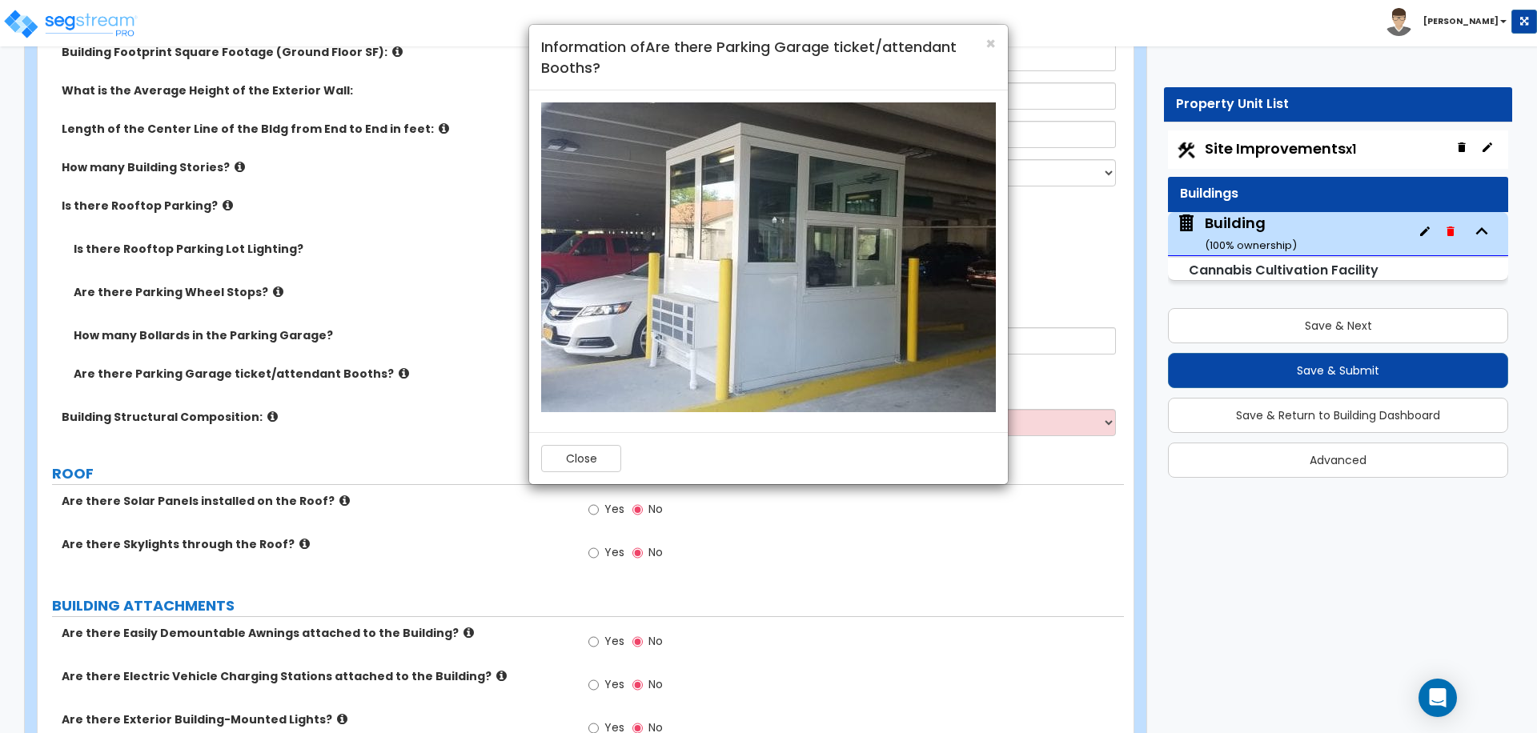
click at [984, 46] on h4 "Information of Are there Parking Garage ticket/attendant Booths?" at bounding box center [768, 57] width 455 height 41
click at [995, 38] on span "×" at bounding box center [990, 43] width 10 height 23
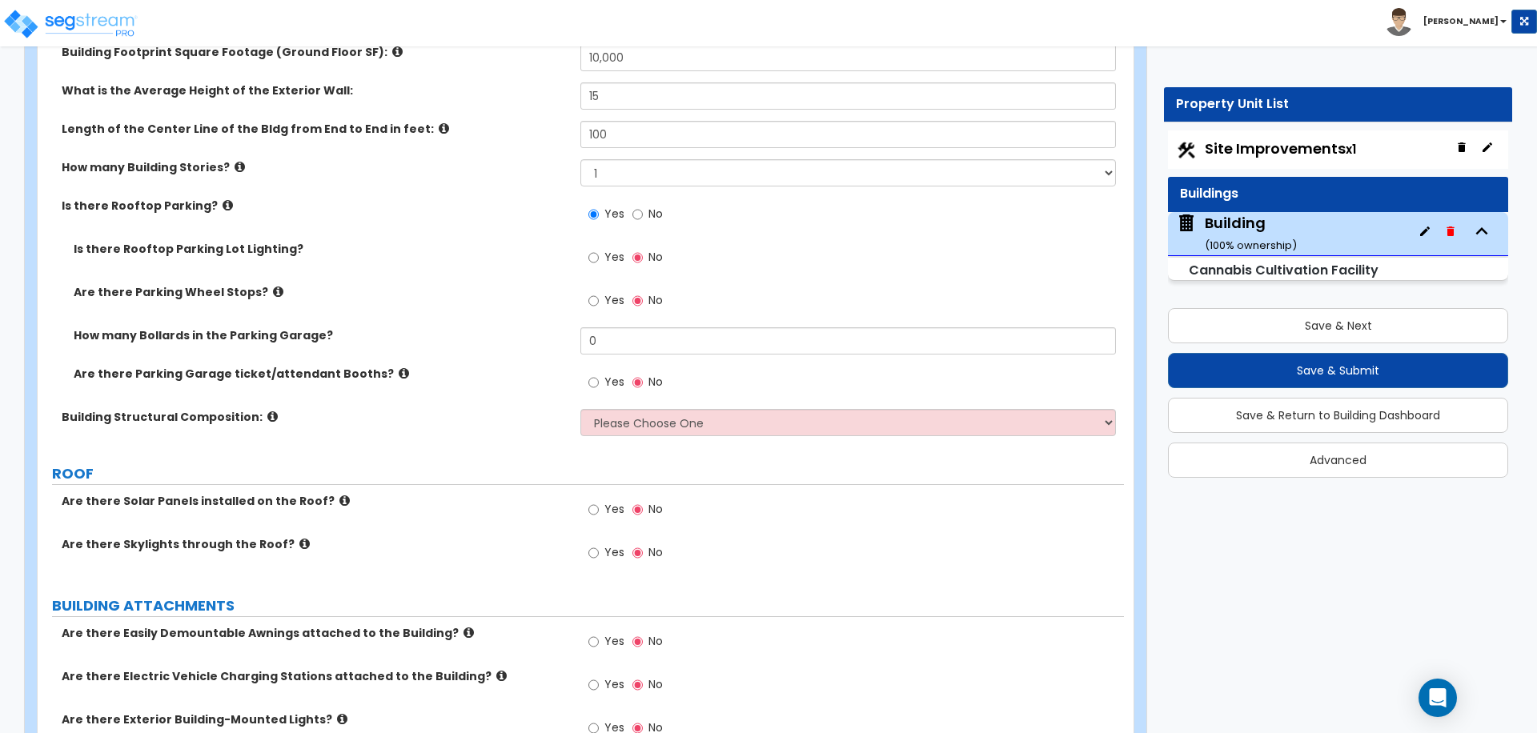
click at [606, 379] on span "Yes" at bounding box center [614, 382] width 20 height 16
click at [599, 379] on input "Yes" at bounding box center [593, 383] width 10 height 18
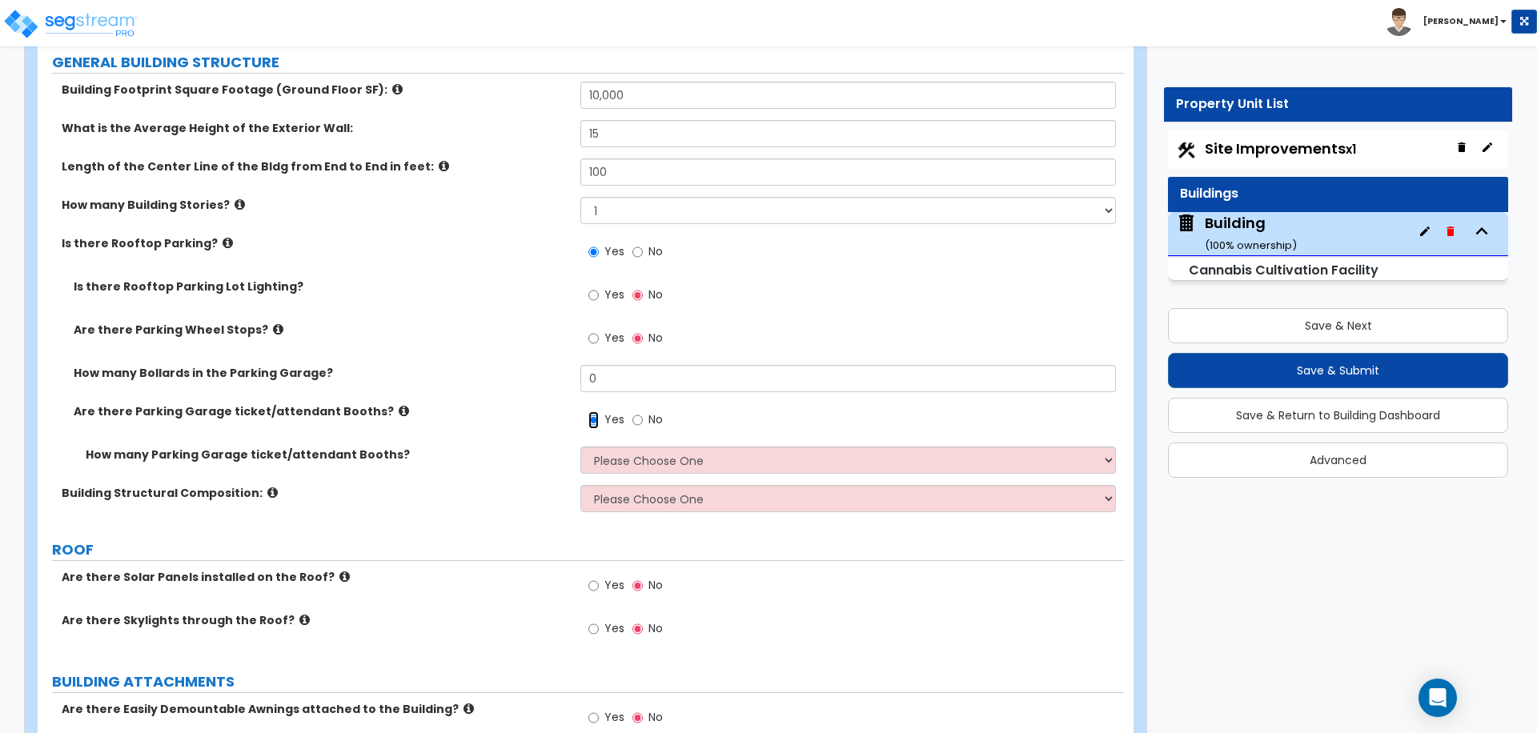
scroll to position [263, 0]
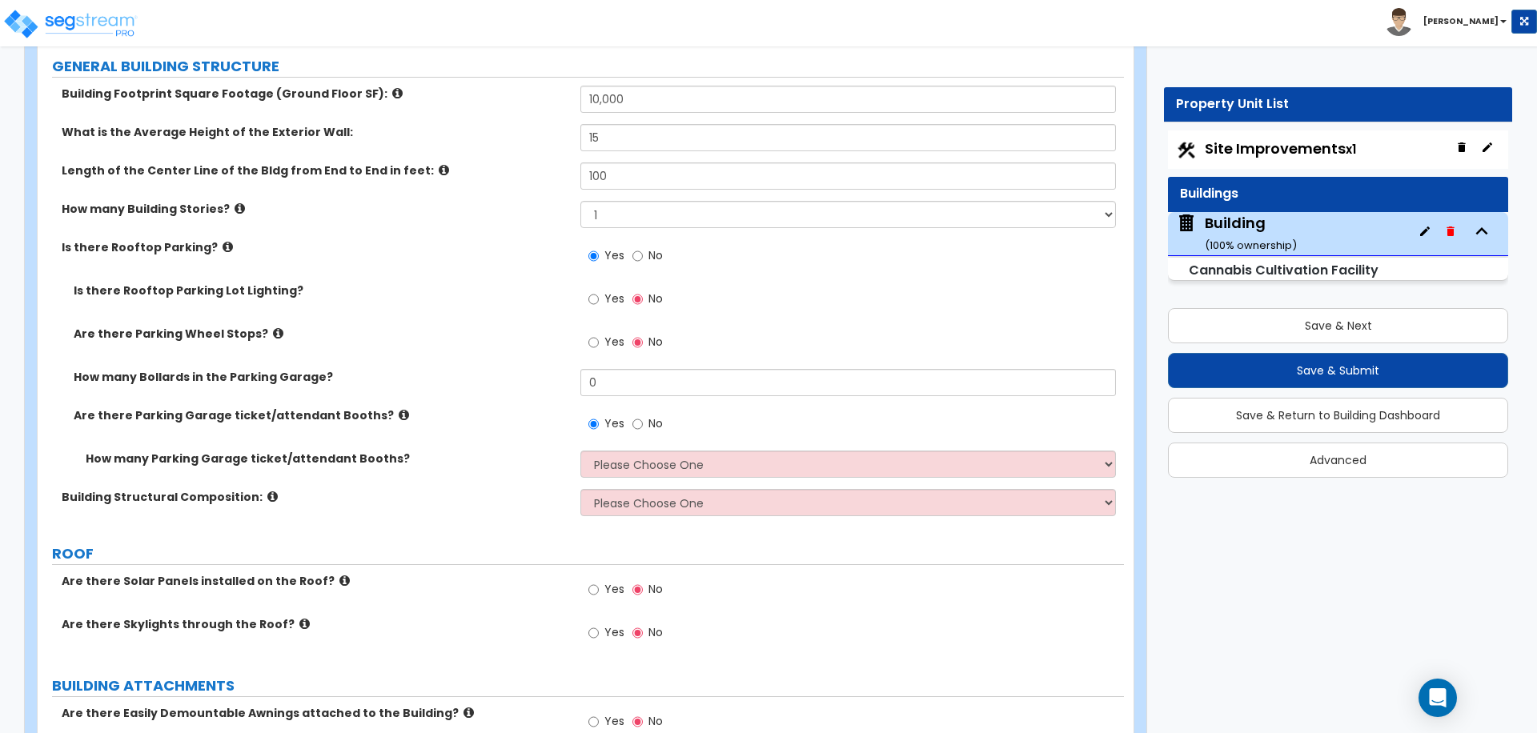
click at [648, 251] on span "No" at bounding box center [655, 255] width 14 height 16
click at [643, 251] on input "No" at bounding box center [637, 256] width 10 height 18
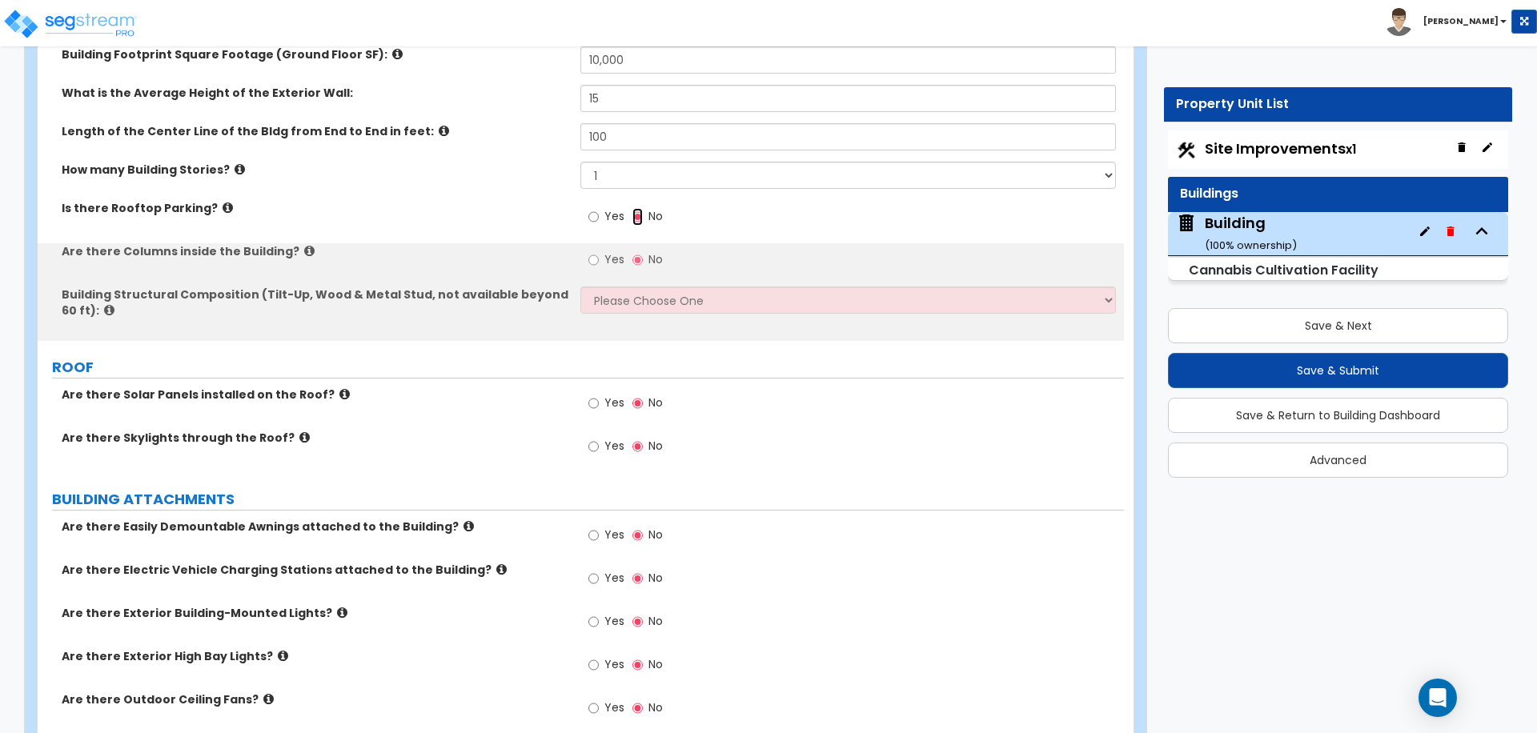
scroll to position [306, 0]
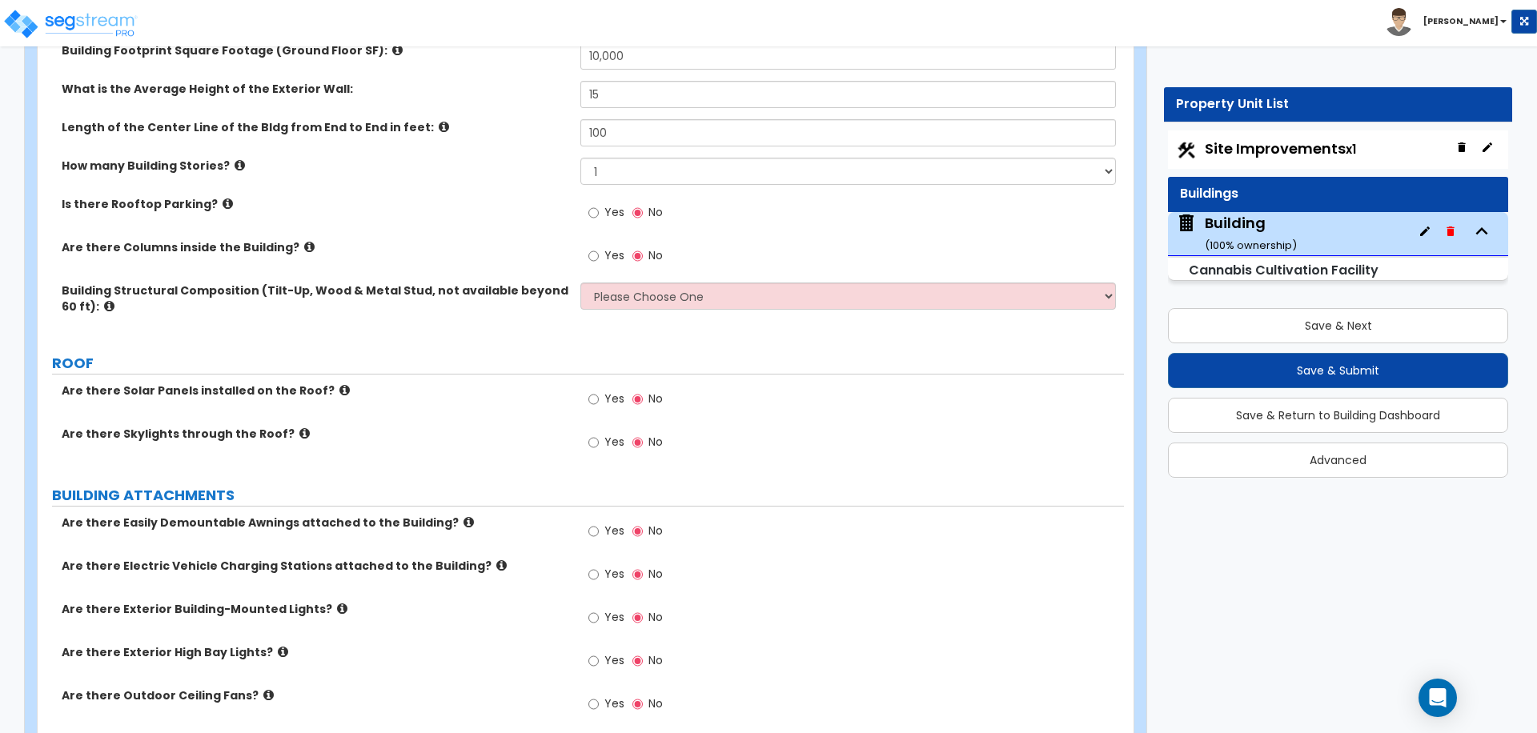
click at [603, 261] on label "Yes" at bounding box center [606, 257] width 36 height 27
click at [599, 261] on input "Yes" at bounding box center [593, 256] width 10 height 18
click at [649, 258] on span "No" at bounding box center [655, 255] width 14 height 16
click at [643, 258] on input "No" at bounding box center [637, 256] width 10 height 18
click at [304, 242] on icon at bounding box center [309, 247] width 10 height 12
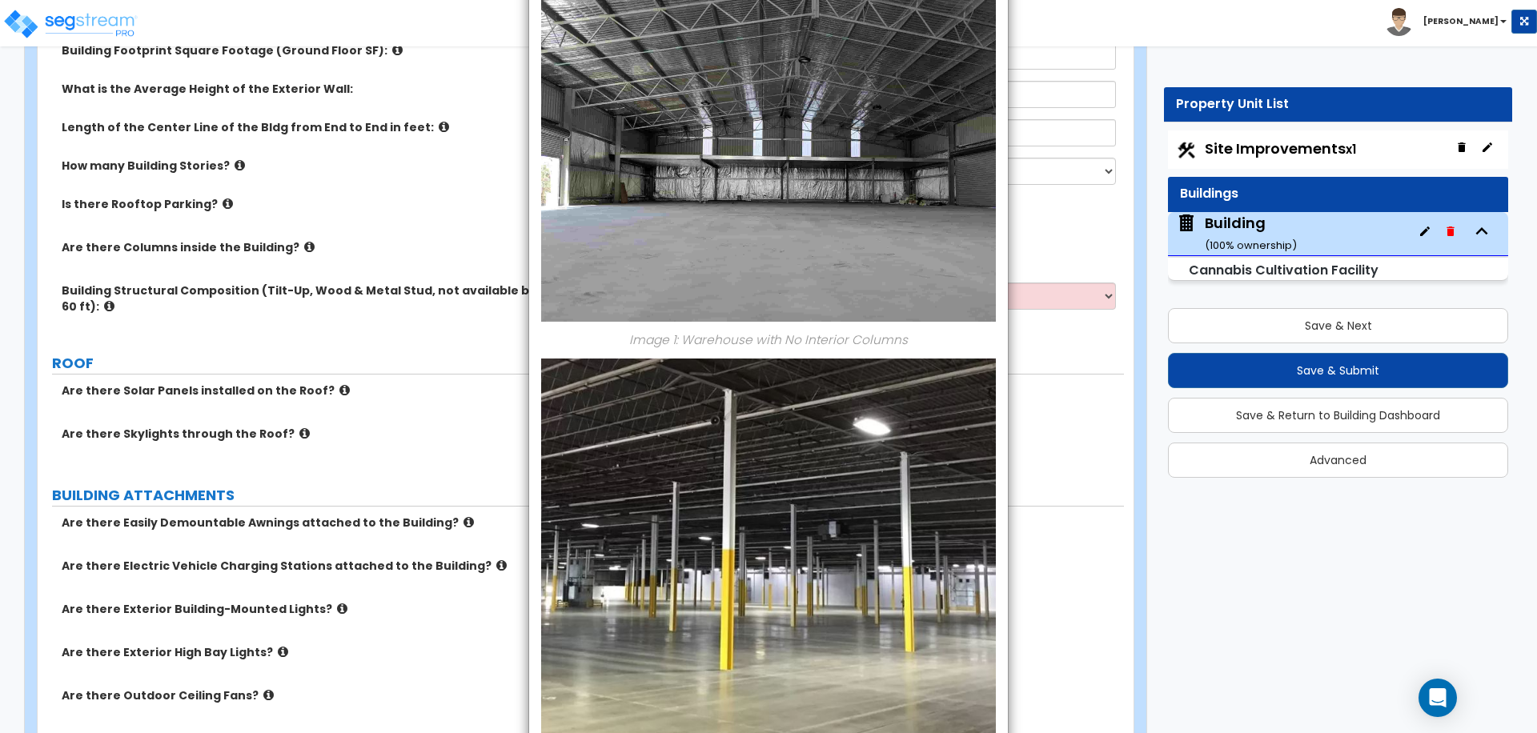
scroll to position [0, 0]
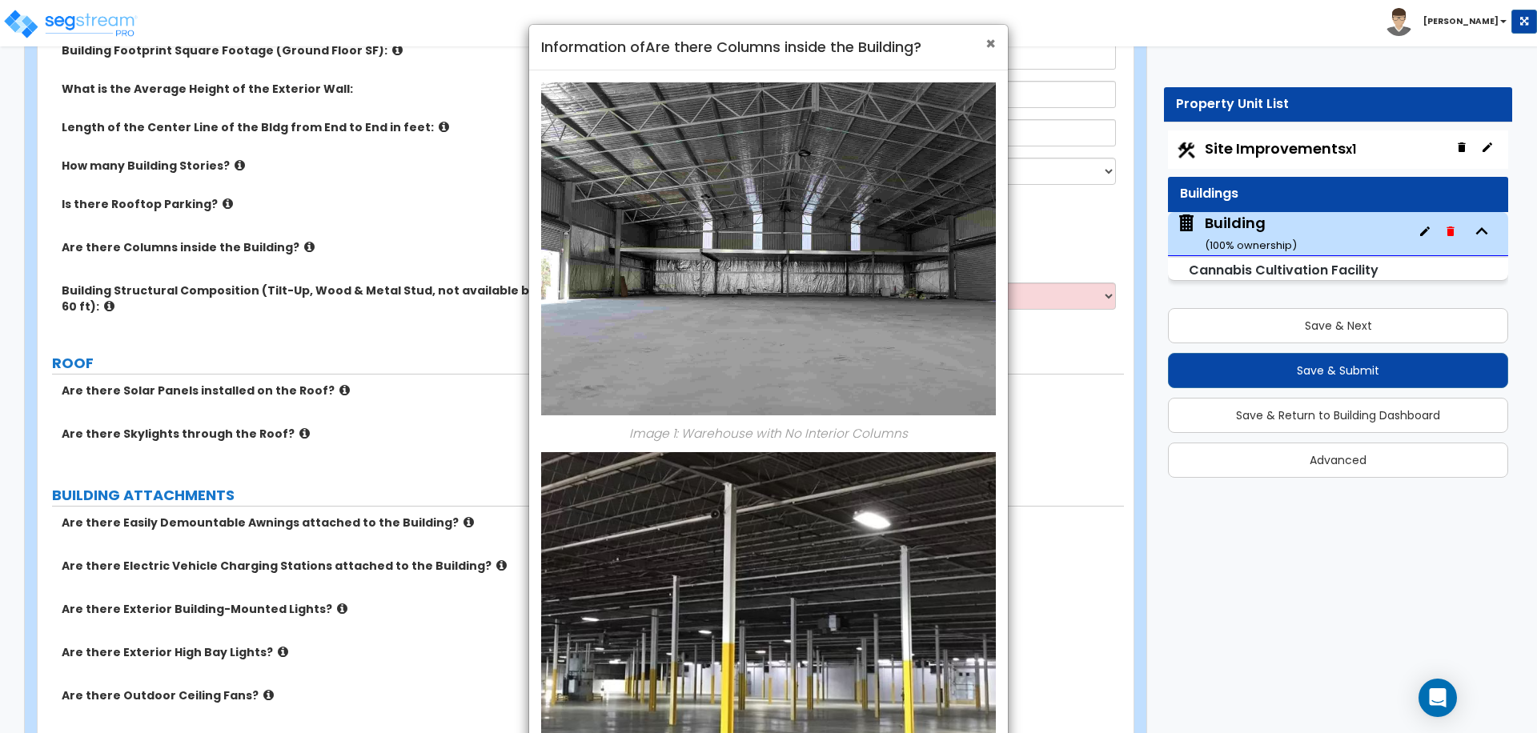
click at [993, 42] on span "×" at bounding box center [990, 43] width 10 height 23
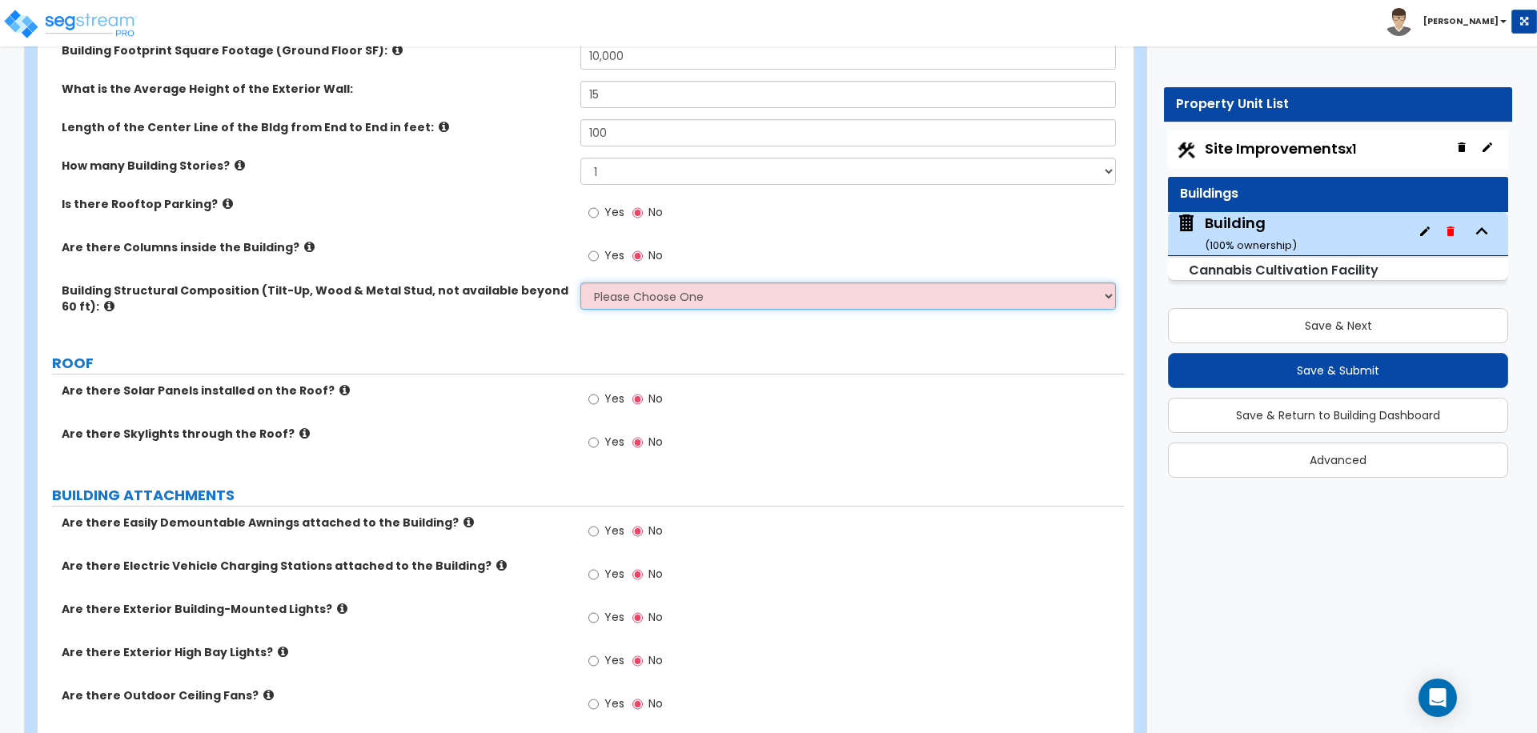
click at [648, 293] on select "Please Choose One Pre-Engineered Metal Building Tilt-up Wall Construction Reinf…" at bounding box center [847, 296] width 535 height 27
click at [580, 283] on select "Please Choose One Pre-Engineered Metal Building Tilt-up Wall Construction Reinf…" at bounding box center [847, 296] width 535 height 27
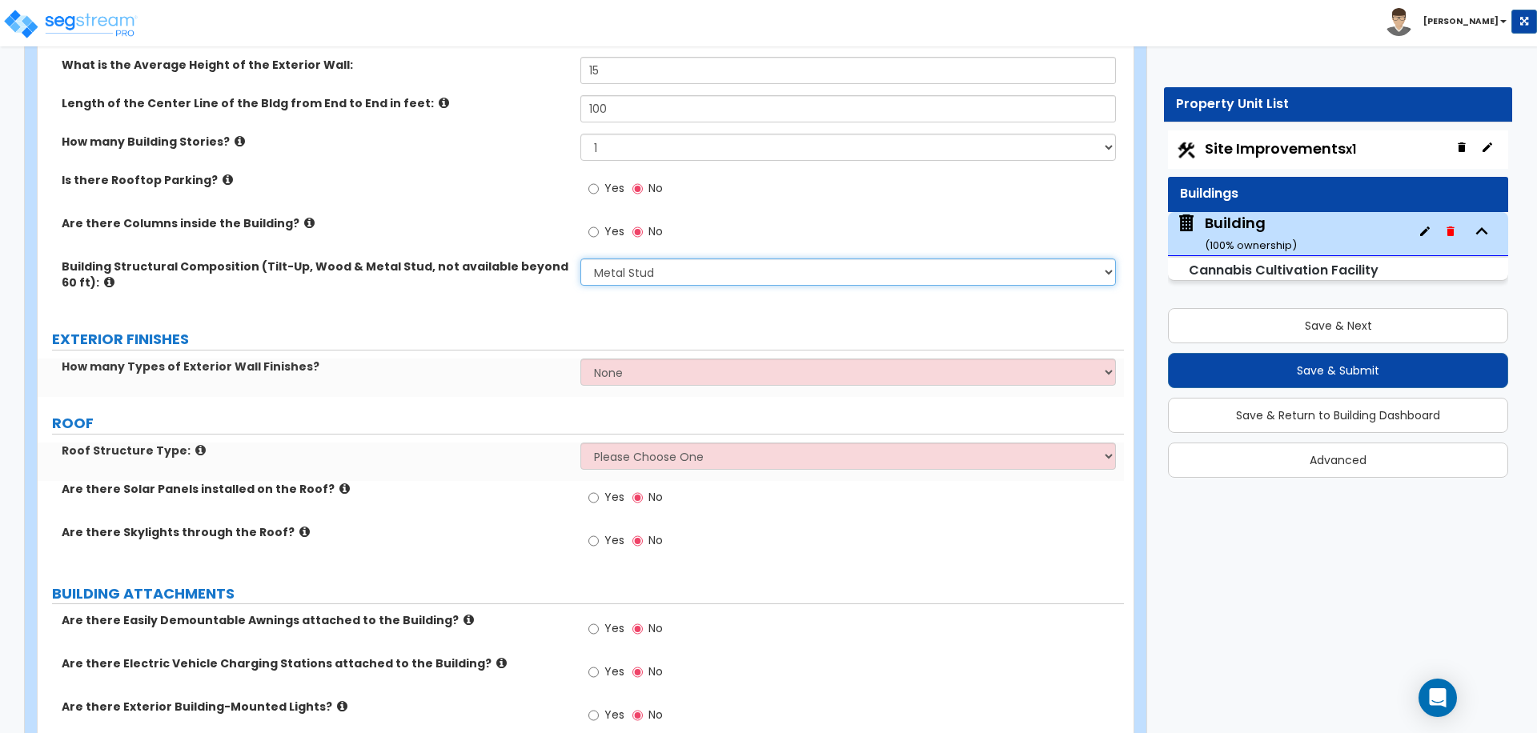
scroll to position [331, 0]
click at [660, 260] on select "Please Choose One Pre-Engineered Metal Building Tilt-up Wall Construction Reinf…" at bounding box center [847, 270] width 535 height 27
click at [644, 357] on select "None 1 2 3" at bounding box center [847, 370] width 535 height 27
click at [580, 357] on select "None 1 2 3" at bounding box center [847, 370] width 535 height 27
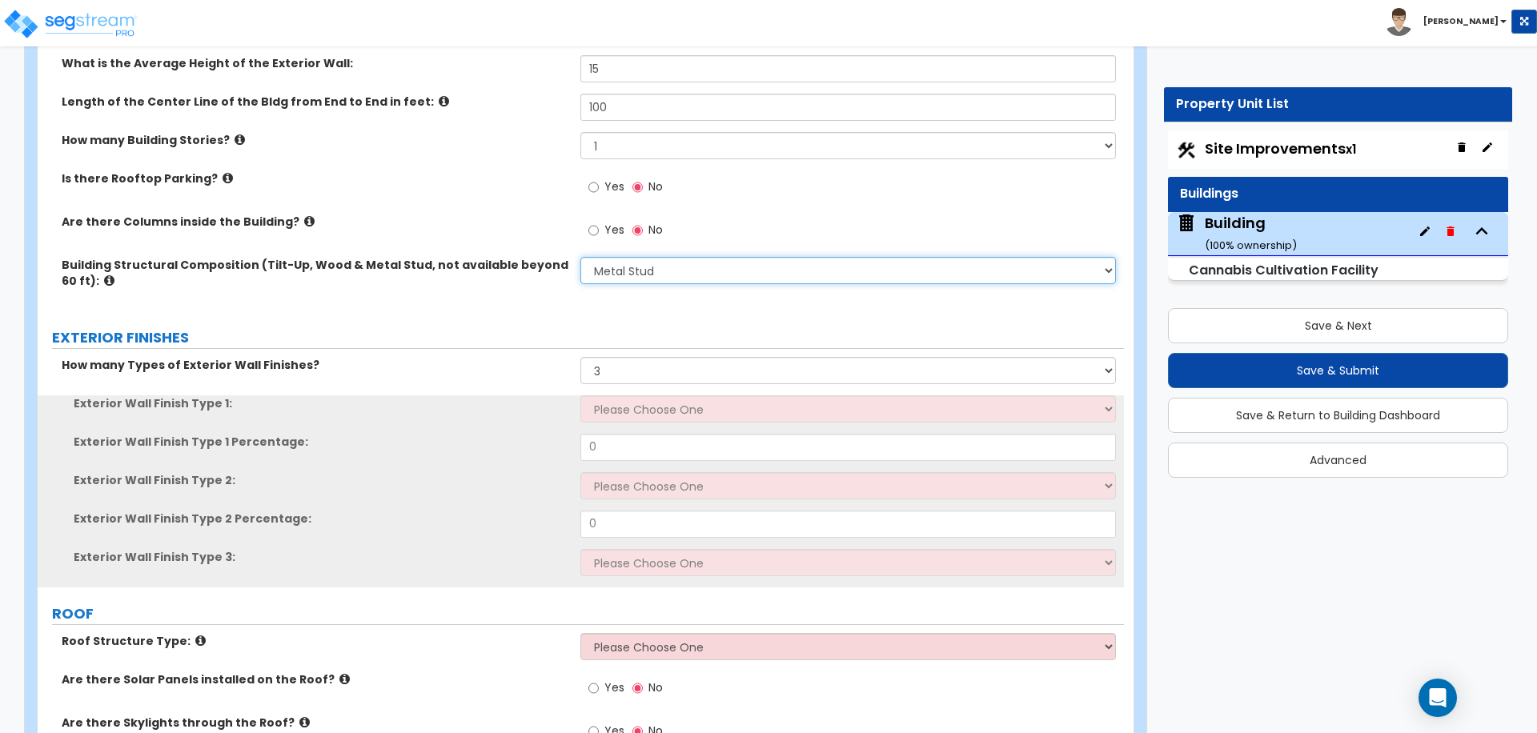
click at [659, 280] on select "Please Choose One Pre-Engineered Metal Building Tilt-up Wall Construction Reinf…" at bounding box center [847, 270] width 535 height 27
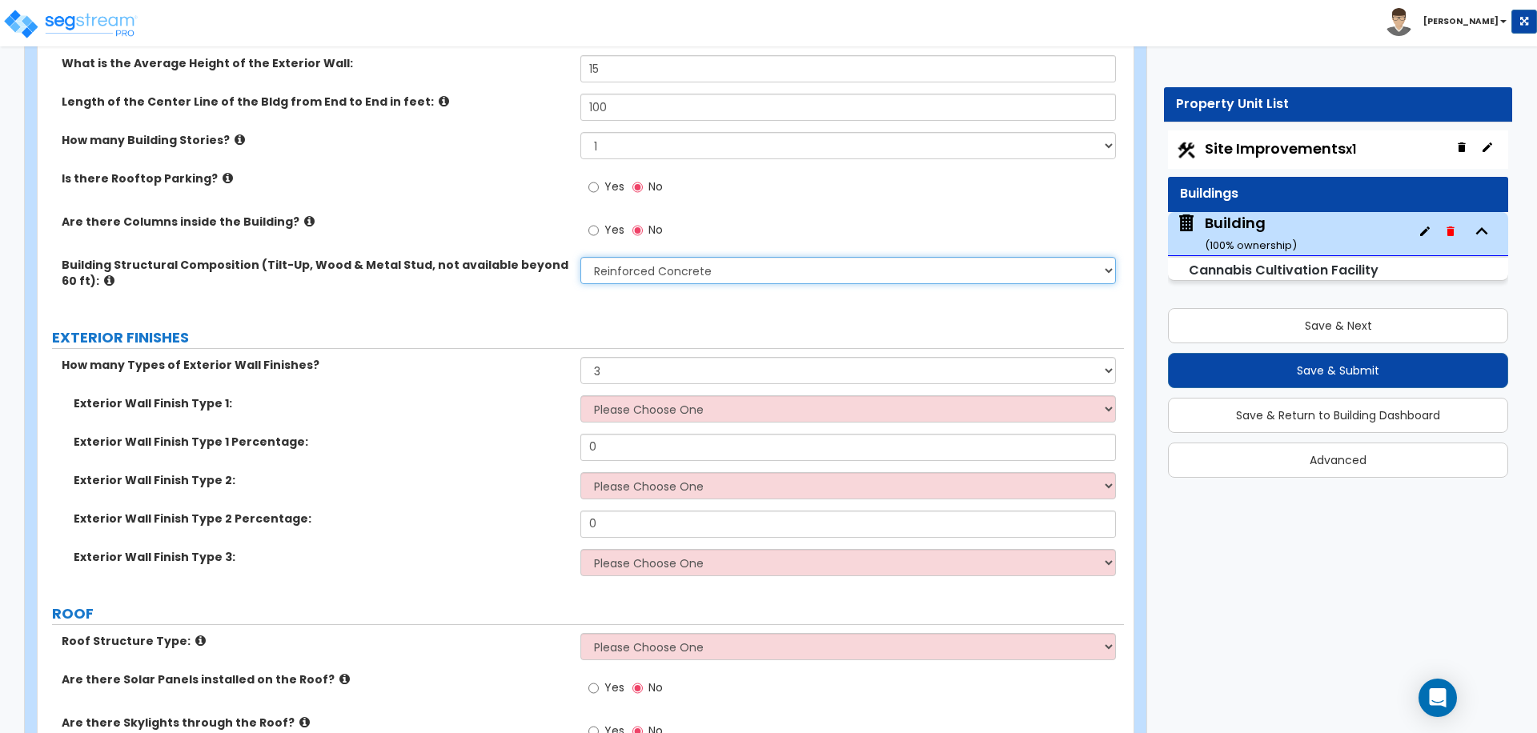
click at [580, 257] on select "Please Choose One Pre-Engineered Metal Building Tilt-up Wall Construction Reinf…" at bounding box center [847, 270] width 535 height 27
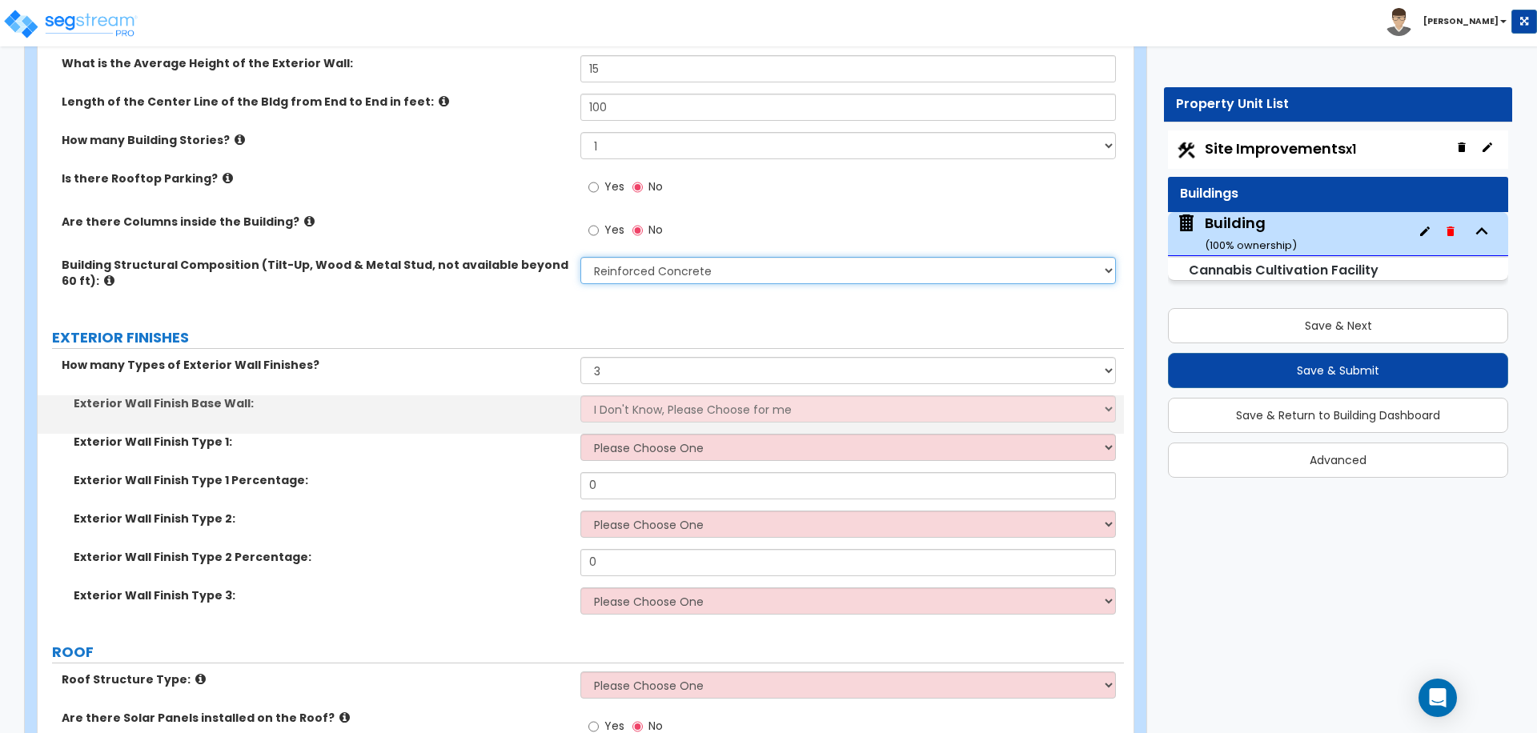
click at [649, 267] on select "Please Choose One Pre-Engineered Metal Building Tilt-up Wall Construction Reinf…" at bounding box center [847, 270] width 535 height 27
click at [580, 257] on select "Please Choose One Pre-Engineered Metal Building Tilt-up Wall Construction Reinf…" at bounding box center [847, 270] width 535 height 27
click at [681, 266] on select "Please Choose One Pre-Engineered Metal Building Tilt-up Wall Construction Reinf…" at bounding box center [847, 270] width 535 height 27
click at [658, 257] on select "Please Choose One Pre-Engineered Metal Building Tilt-up Wall Construction Reinf…" at bounding box center [847, 270] width 535 height 27
click at [580, 257] on select "Please Choose One Pre-Engineered Metal Building Tilt-up Wall Construction Reinf…" at bounding box center [847, 270] width 535 height 27
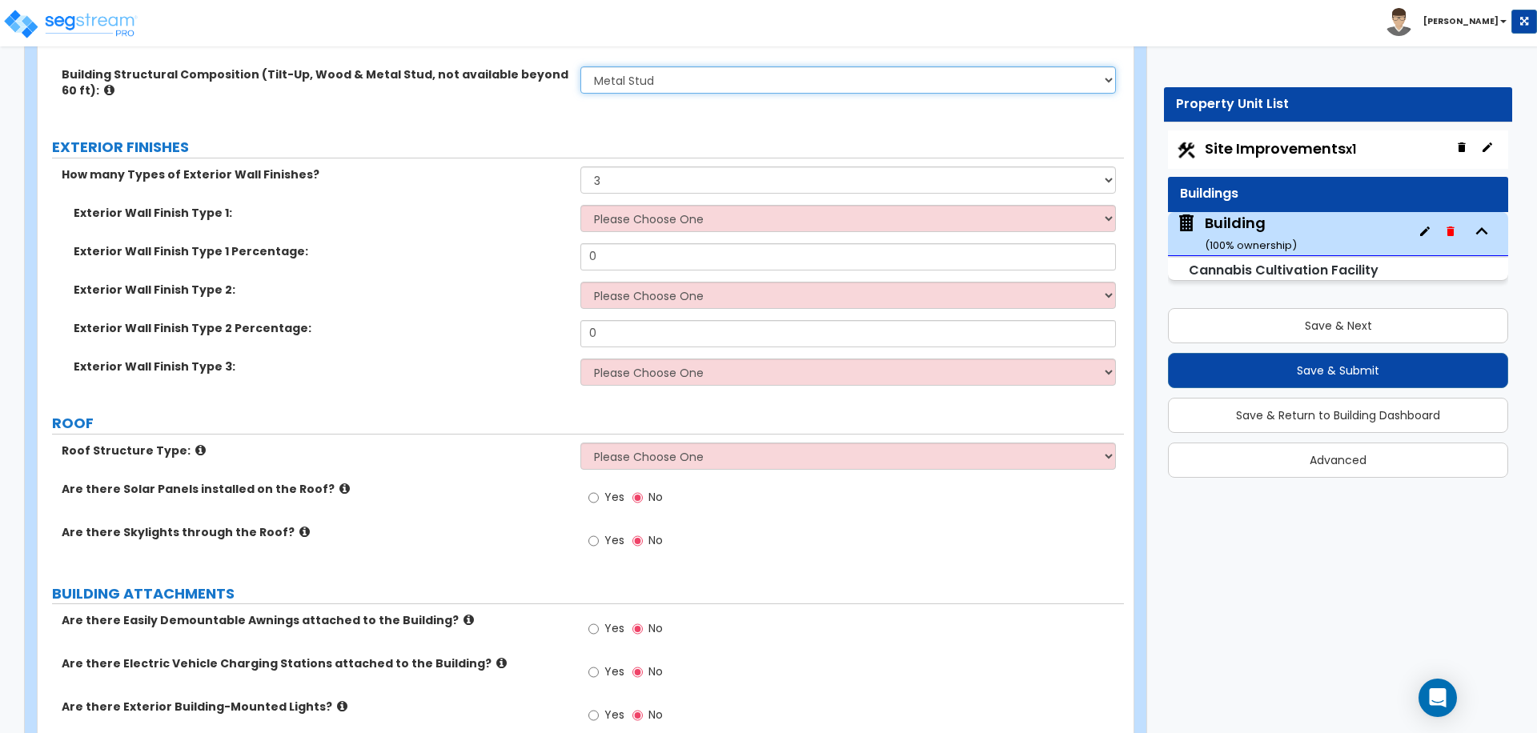
scroll to position [523, 0]
click at [759, 231] on div "Exterior Wall Finish Type 1: Please Choose One No Finish/Shared Wall No Wall Br…" at bounding box center [581, 223] width 1086 height 38
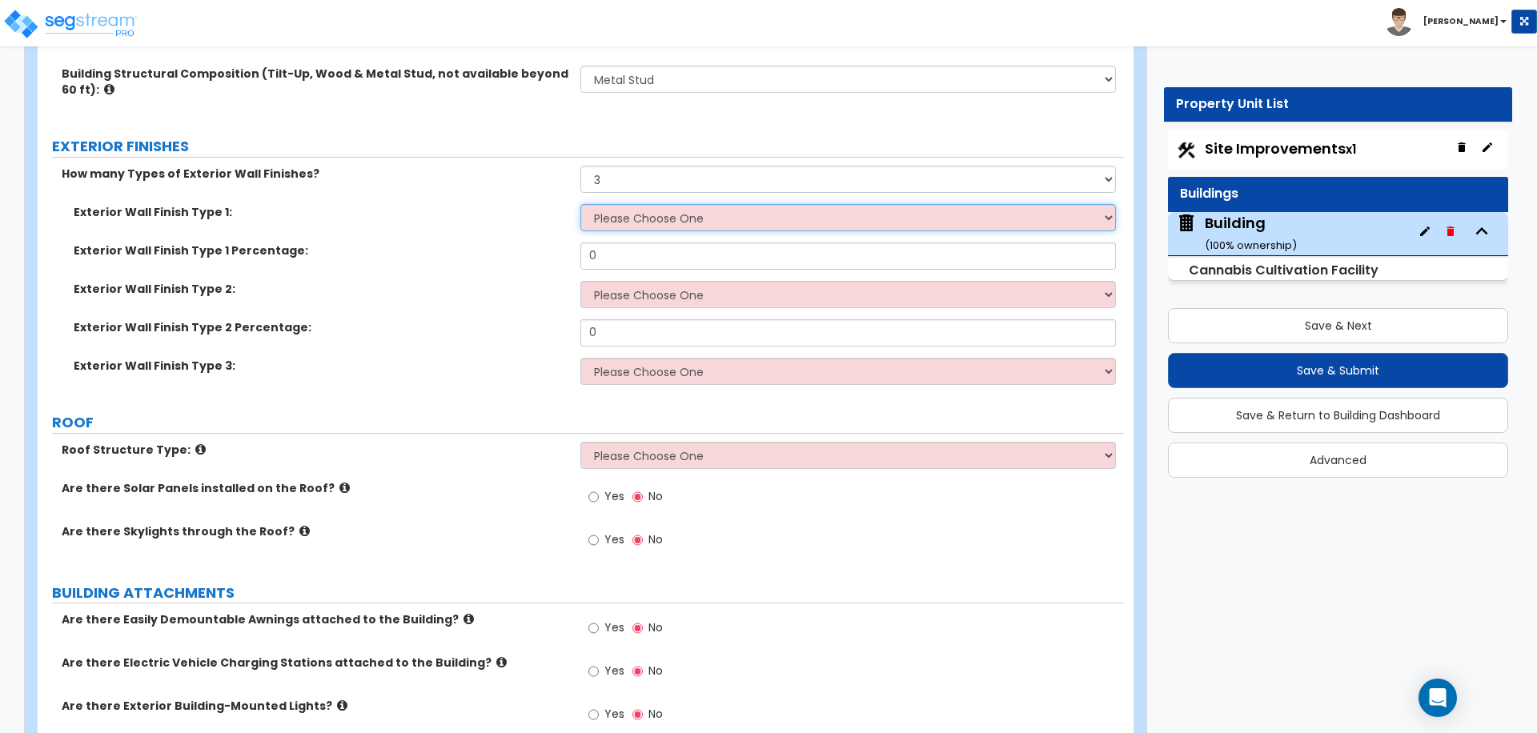
click at [735, 223] on select "Please Choose One No Finish/Shared Wall No Wall Brick Veneer Stone Veneer Wood …" at bounding box center [847, 217] width 535 height 27
click at [580, 204] on select "Please Choose One No Finish/Shared Wall No Wall Brick Veneer Stone Veneer Wood …" at bounding box center [847, 217] width 535 height 27
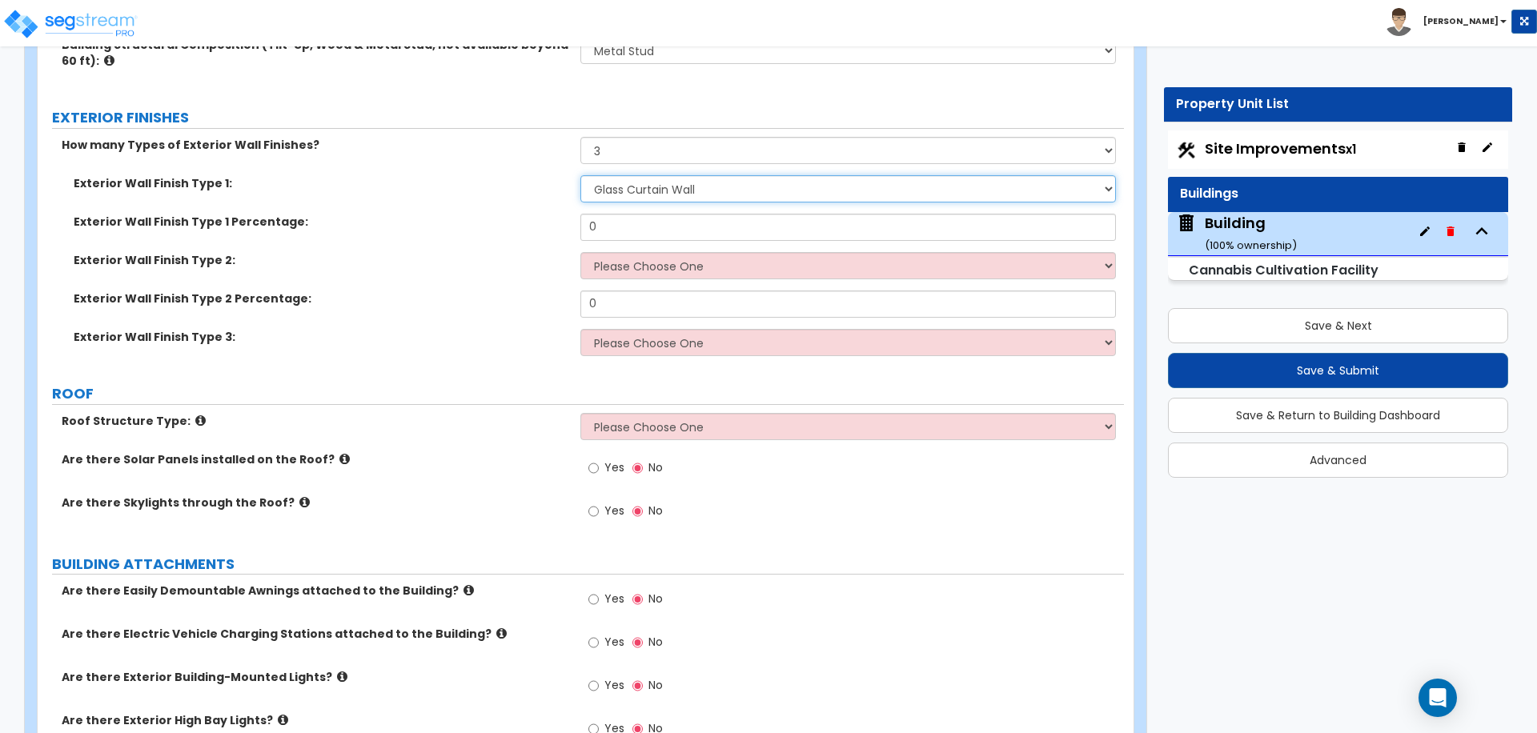
scroll to position [555, 0]
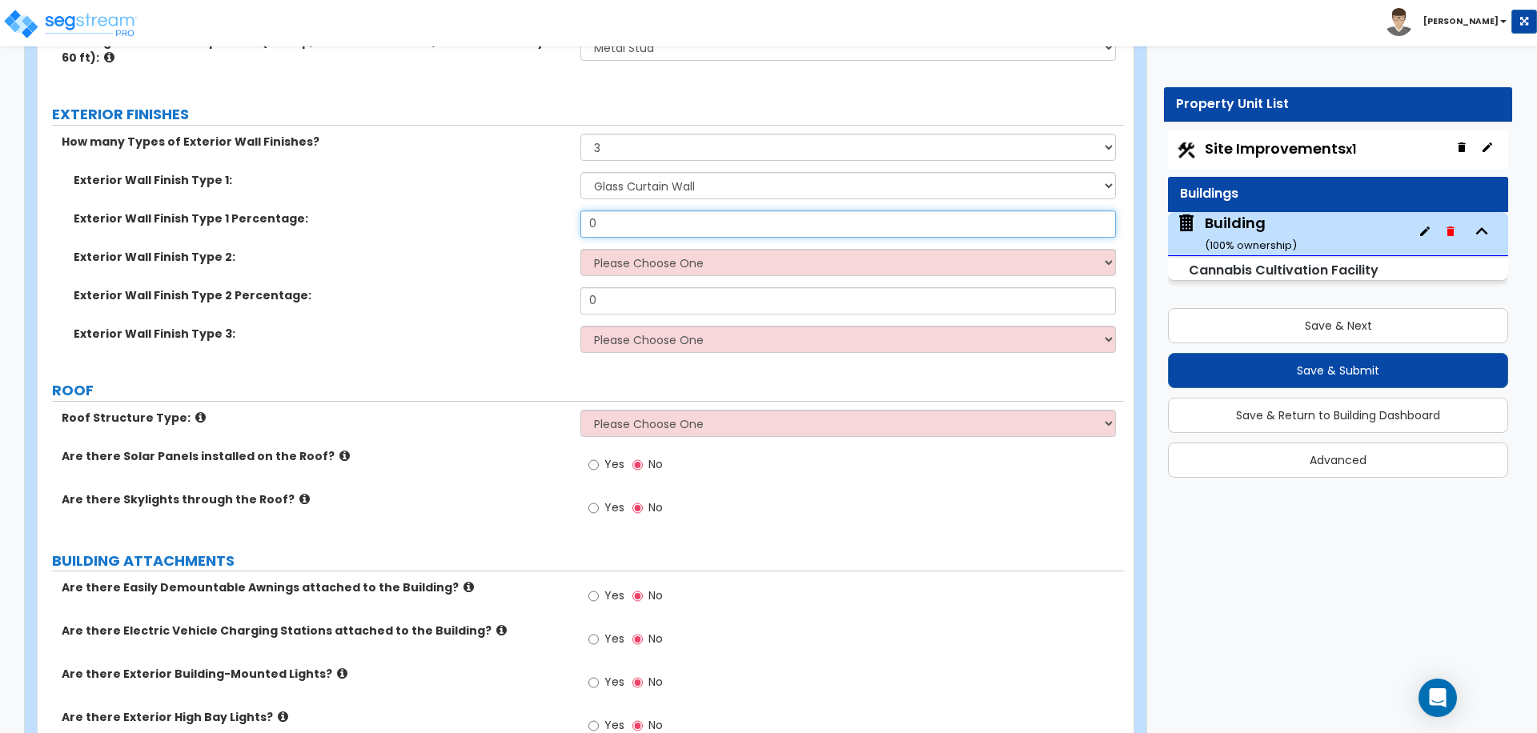
click at [628, 224] on input "0" at bounding box center [847, 224] width 535 height 27
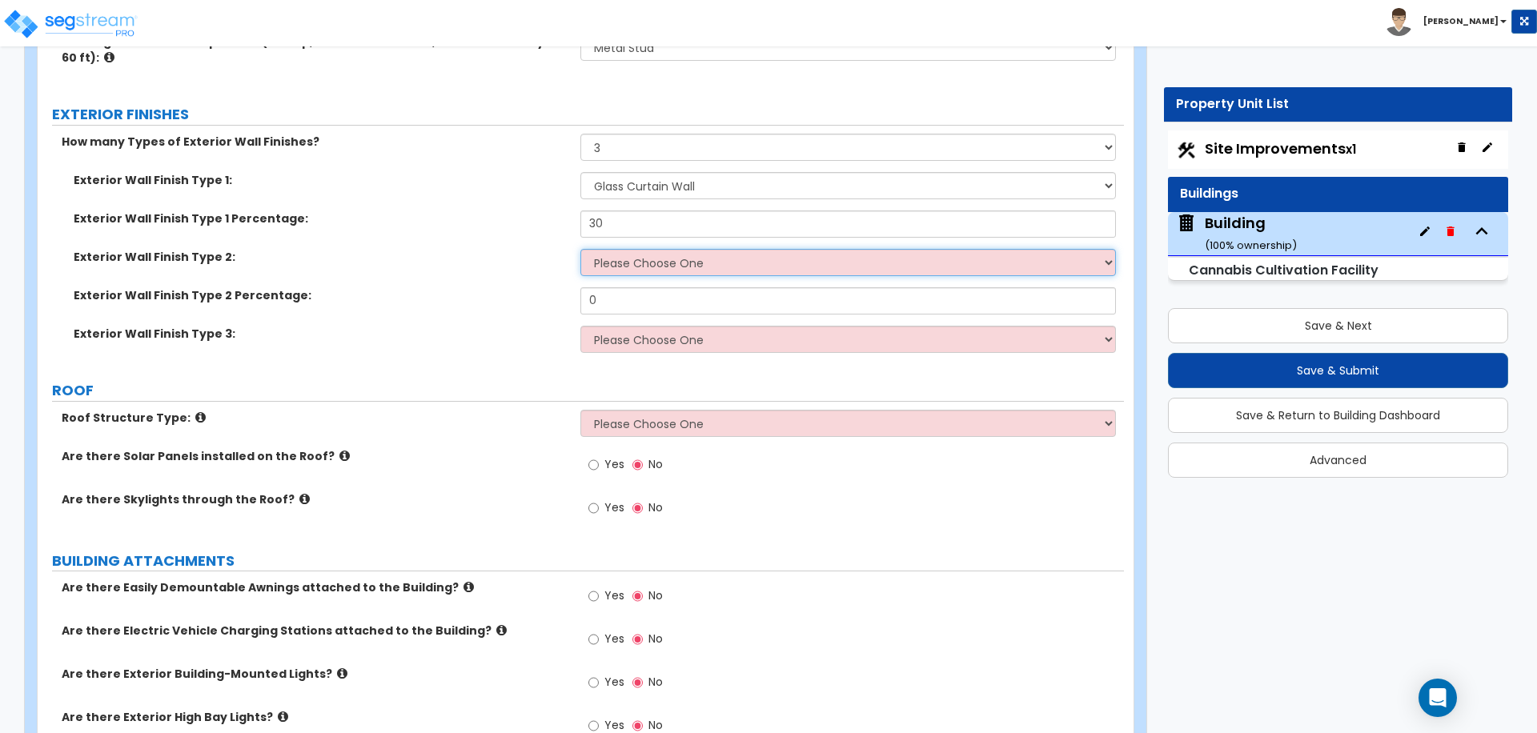
click at [684, 255] on select "Please Choose One No Finish/Shared Wall No Wall Brick Veneer Stone Veneer Wood …" at bounding box center [847, 262] width 535 height 27
click at [580, 249] on select "Please Choose One No Finish/Shared Wall No Wall Brick Veneer Stone Veneer Wood …" at bounding box center [847, 262] width 535 height 27
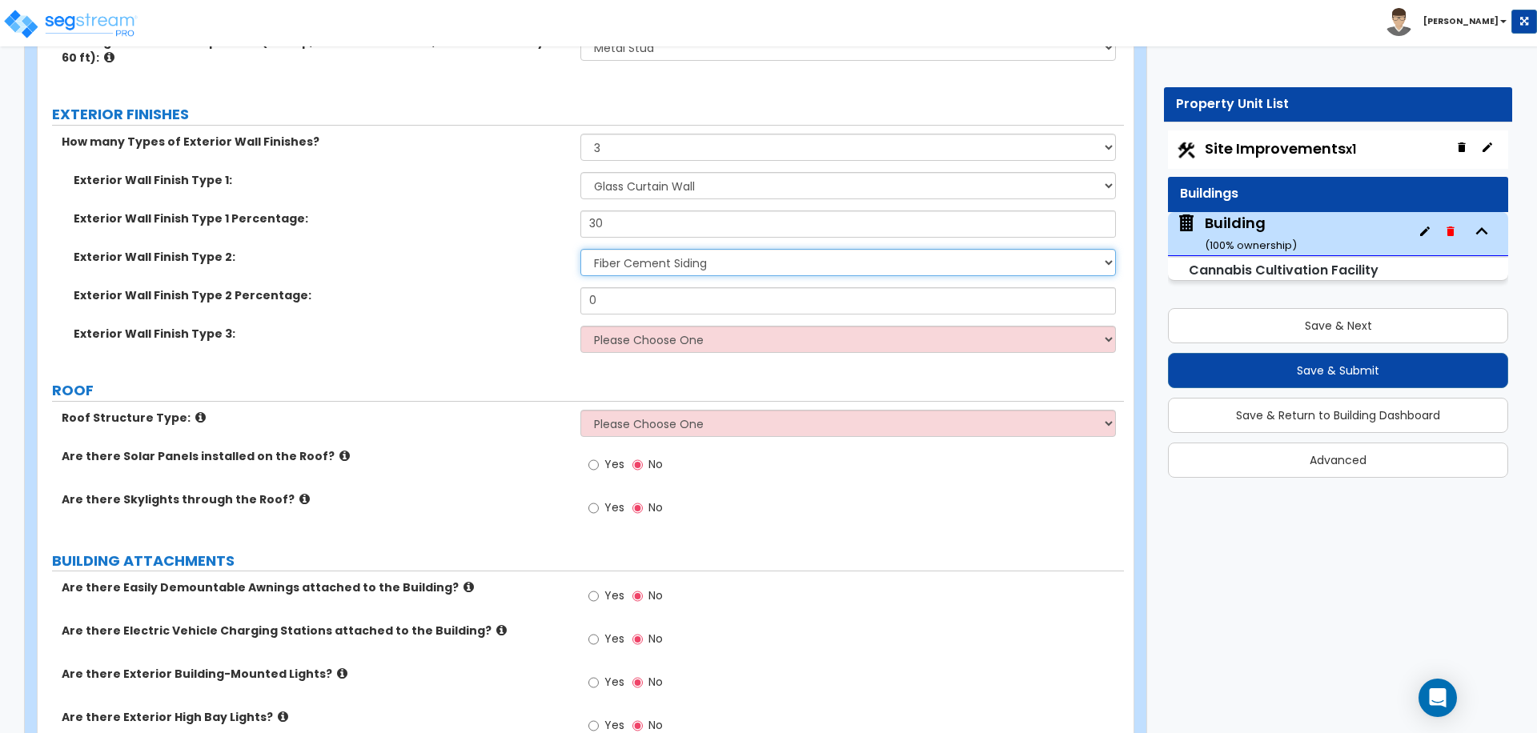
click at [681, 267] on select "Please Choose One No Finish/Shared Wall No Wall Brick Veneer Stone Veneer Wood …" at bounding box center [847, 262] width 535 height 27
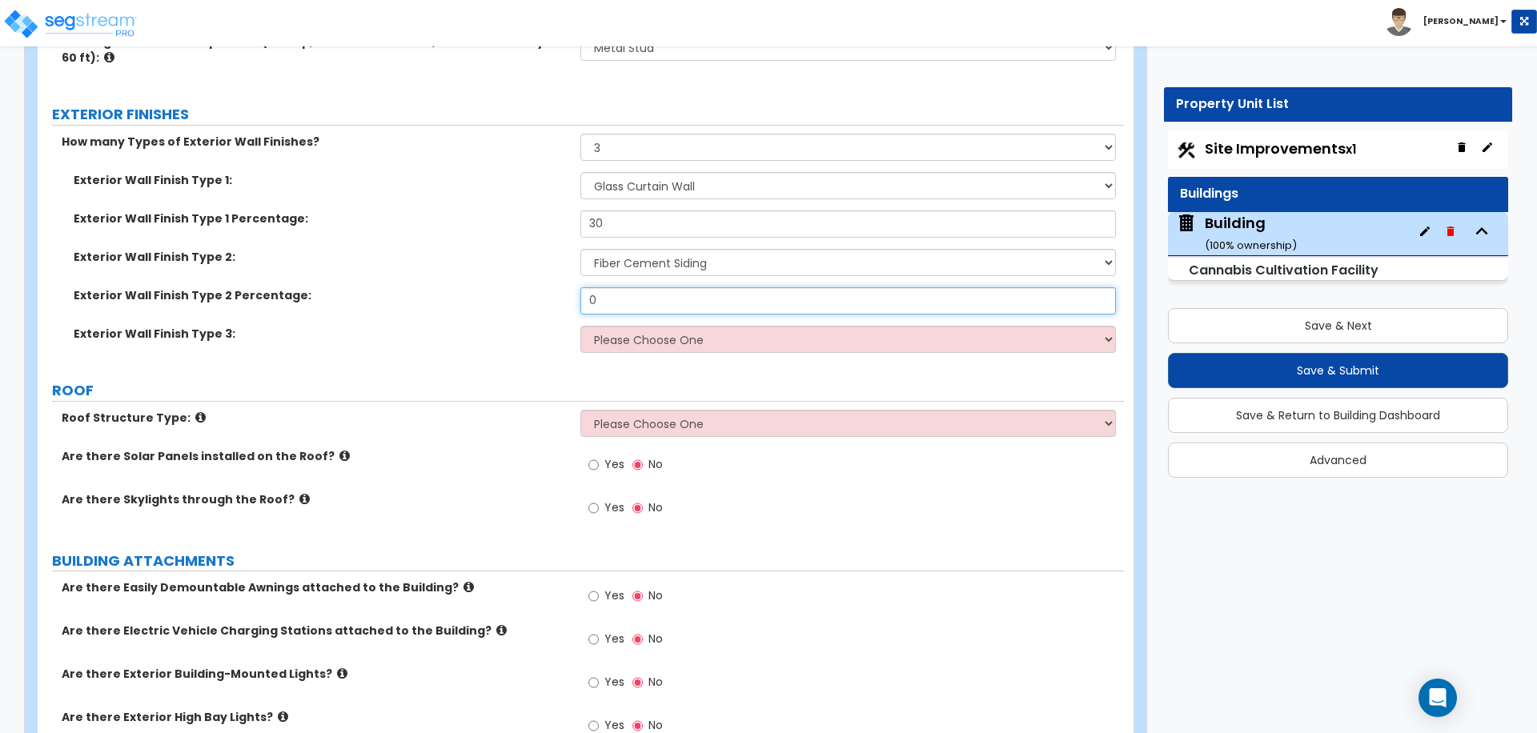
click at [625, 303] on input "0" at bounding box center [847, 300] width 535 height 27
click at [729, 330] on select "Please Choose One No Finish/Shared Wall No Wall Brick Veneer Stone Veneer Wood …" at bounding box center [847, 339] width 535 height 27
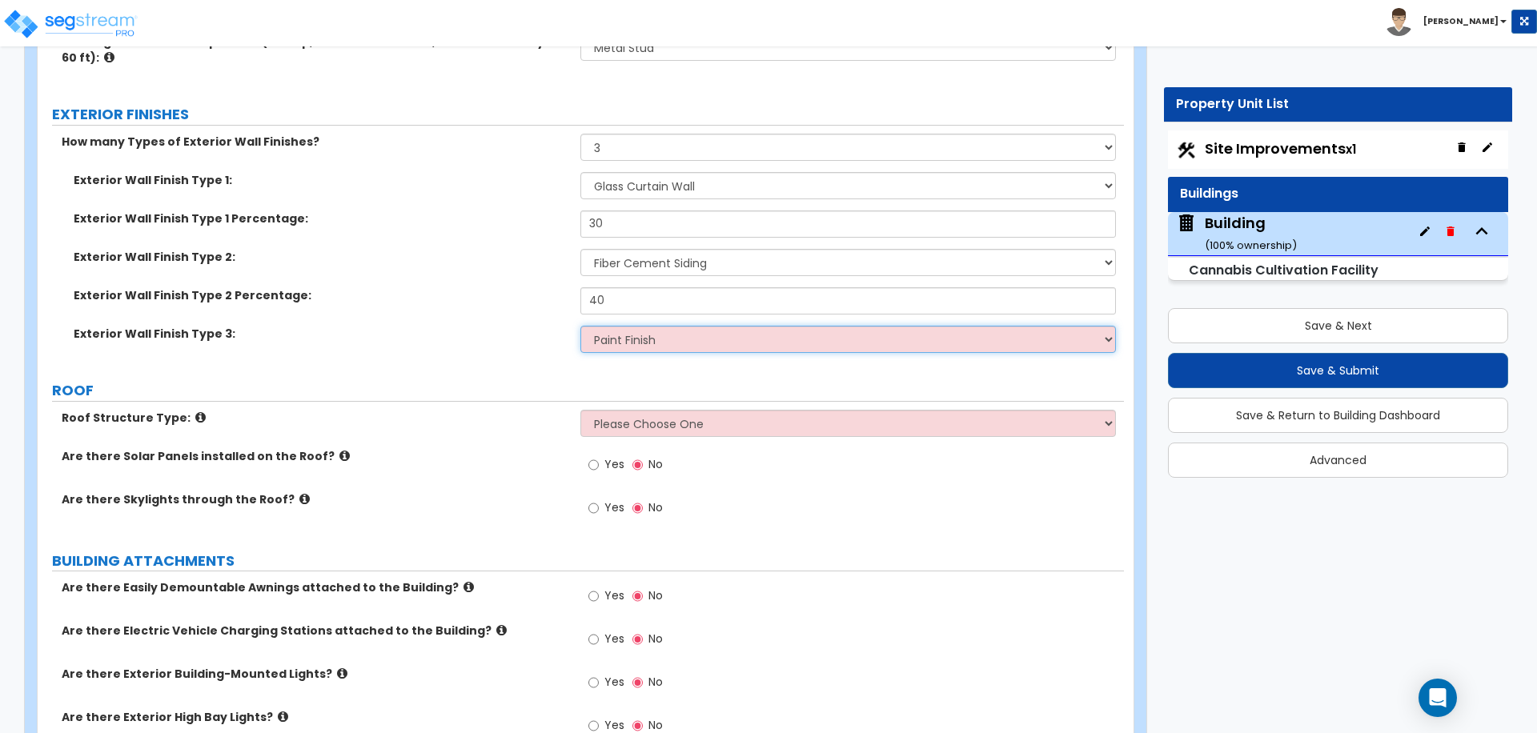
click at [580, 326] on select "Please Choose One No Finish/Shared Wall No Wall Brick Veneer Stone Veneer Wood …" at bounding box center [847, 339] width 535 height 27
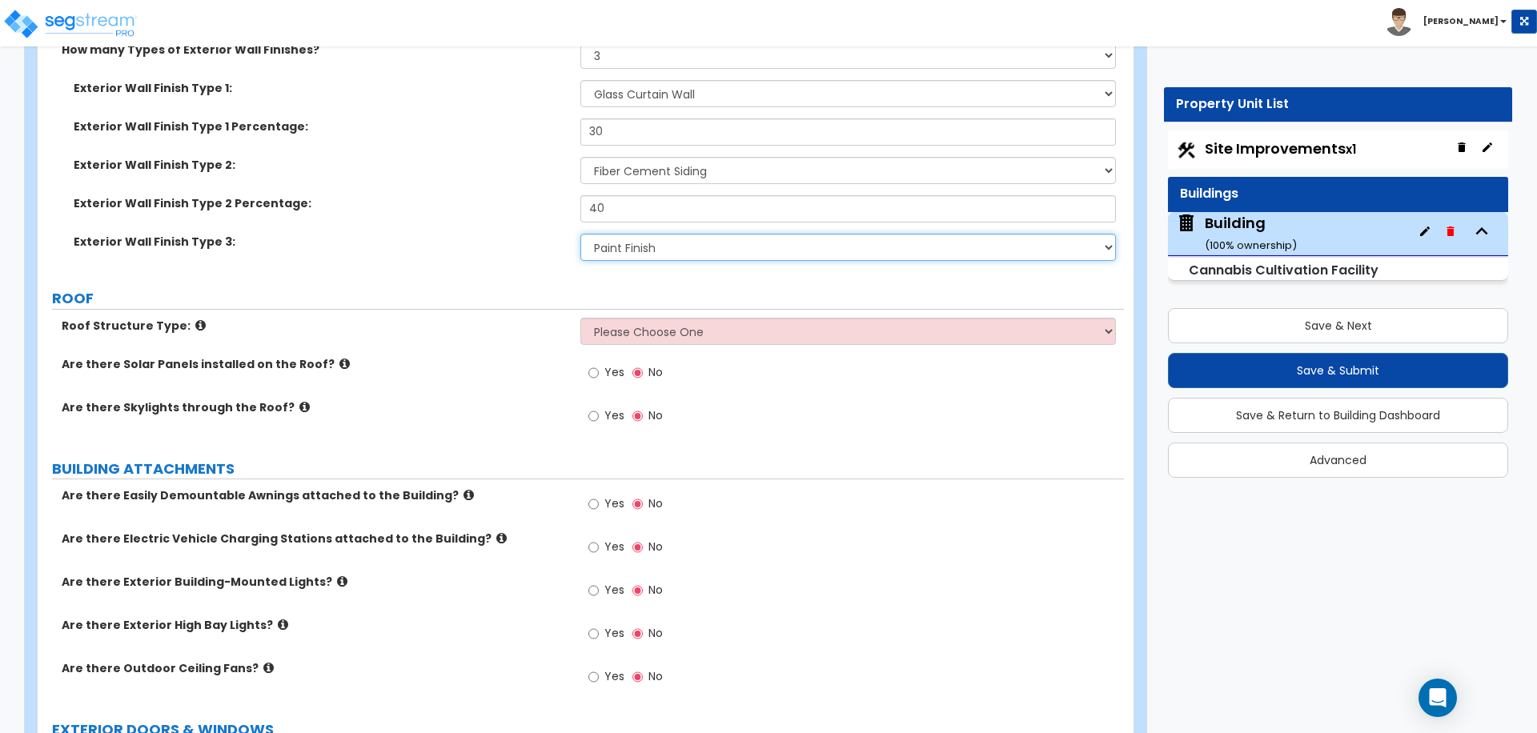
scroll to position [661, 0]
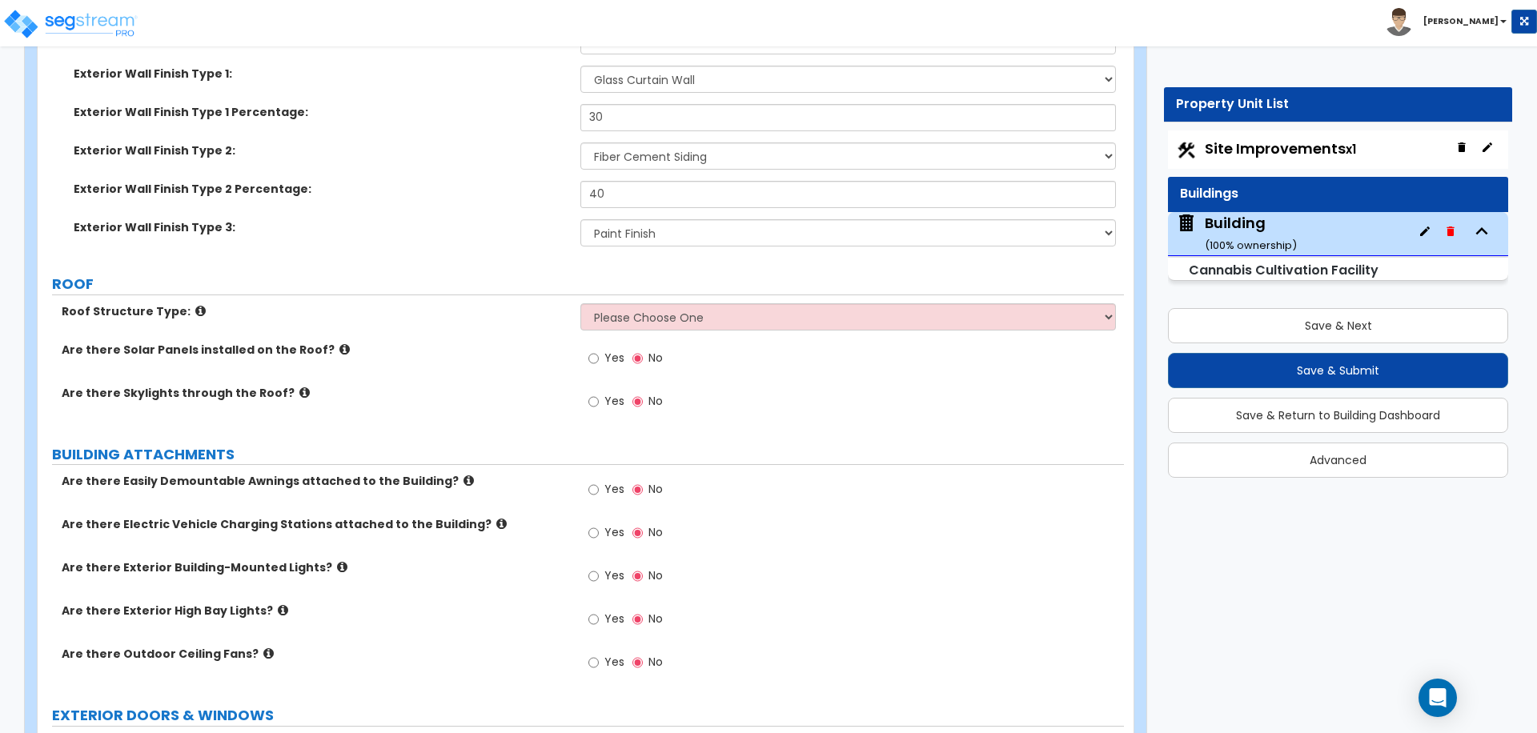
click at [609, 314] on select "Please Choose One Gable Roof Flat Roof Hybrid Gable & Flat Roof" at bounding box center [847, 316] width 535 height 27
click at [580, 303] on select "Please Choose One Gable Roof Flat Roof Hybrid Gable & Flat Roof" at bounding box center [847, 316] width 535 height 27
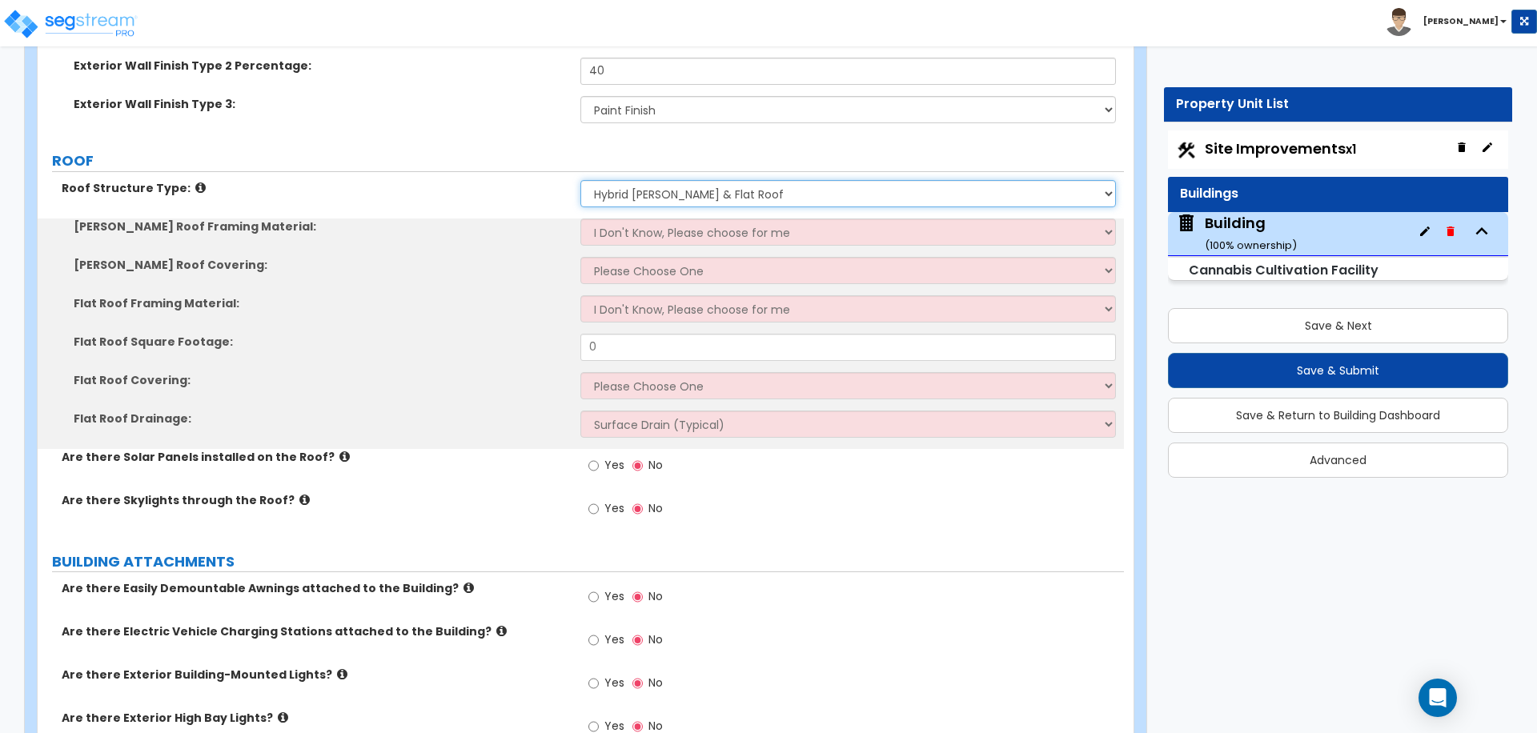
scroll to position [791, 0]
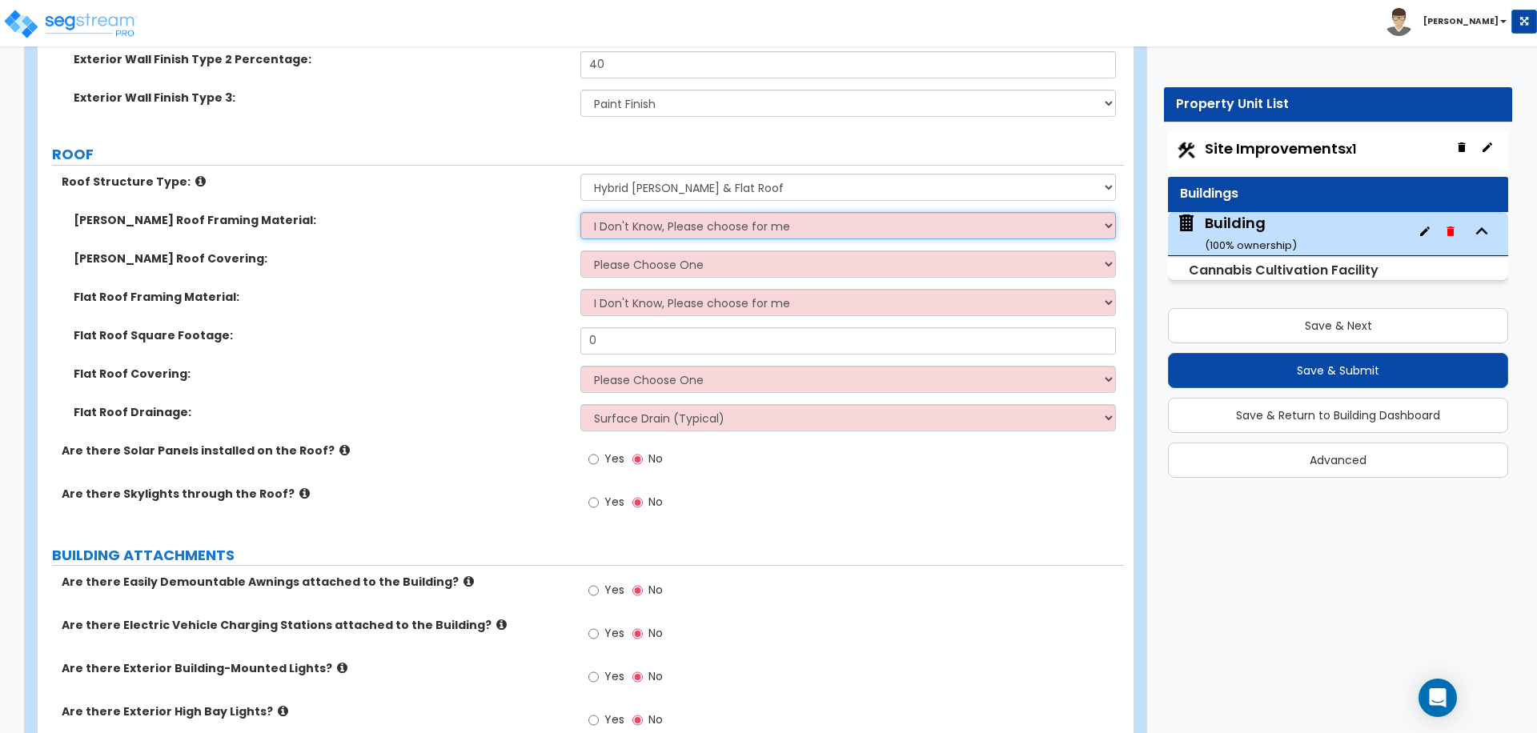
click at [652, 222] on select "I Don't Know, Please choose for me Metal Wood" at bounding box center [847, 225] width 535 height 27
click at [580, 212] on select "I Don't Know, Please choose for me Metal Wood" at bounding box center [847, 225] width 535 height 27
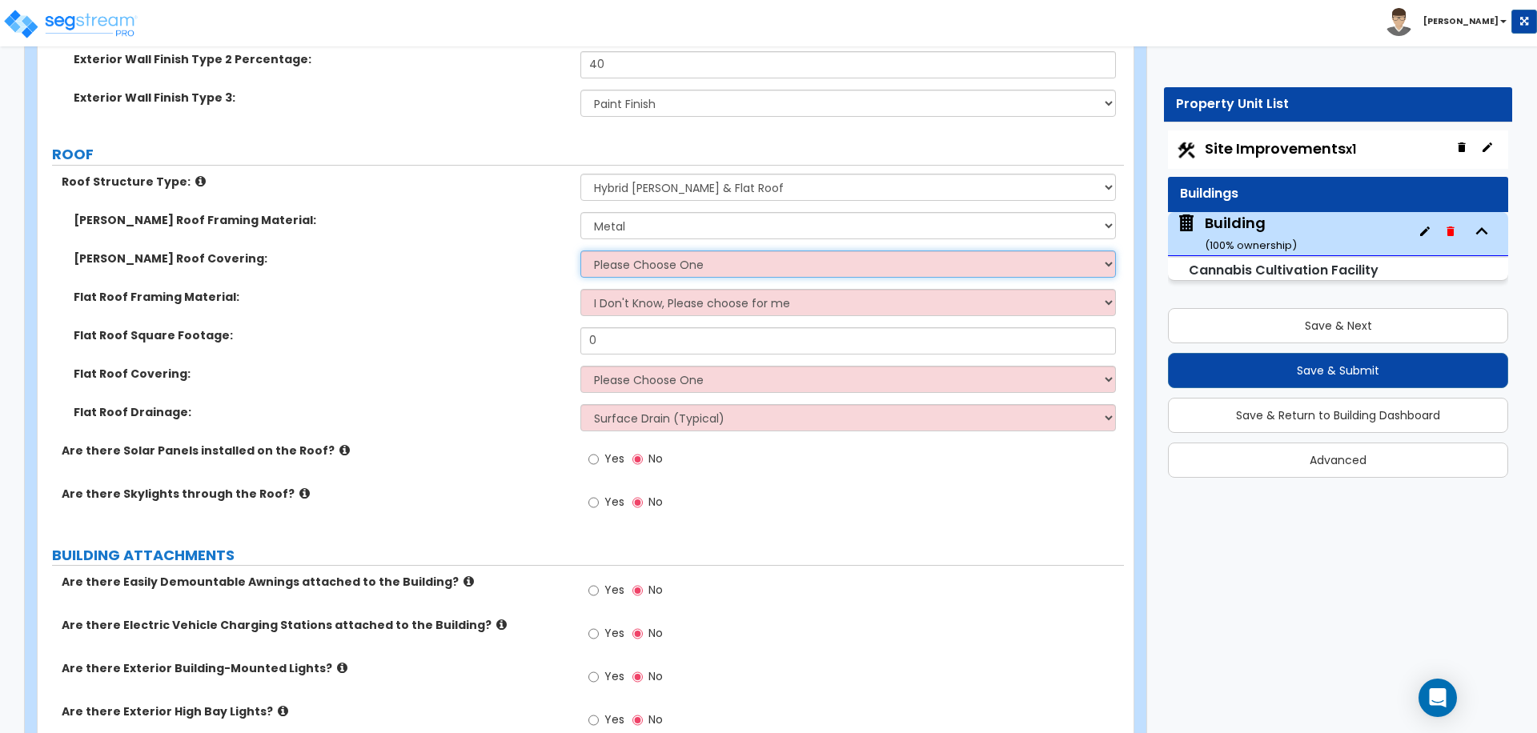
click at [689, 260] on select "Please Choose One Asphalt Shingle Clay Tile Wood Shingle Metal Shingle Standing…" at bounding box center [847, 264] width 535 height 27
click at [580, 251] on select "Please Choose One Asphalt Shingle Clay Tile Wood Shingle Metal Shingle Standing…" at bounding box center [847, 264] width 535 height 27
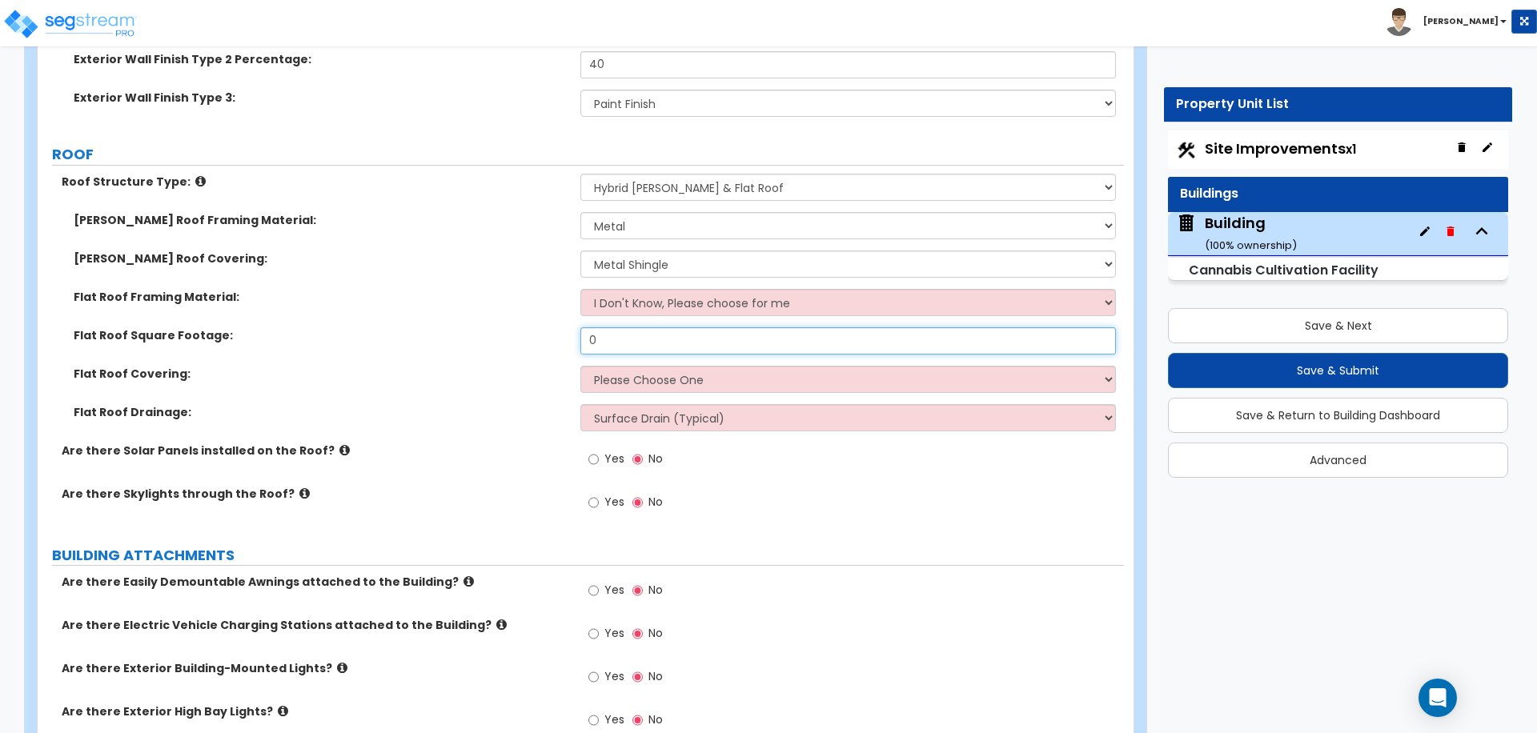
click at [636, 335] on input "0" at bounding box center [847, 340] width 535 height 27
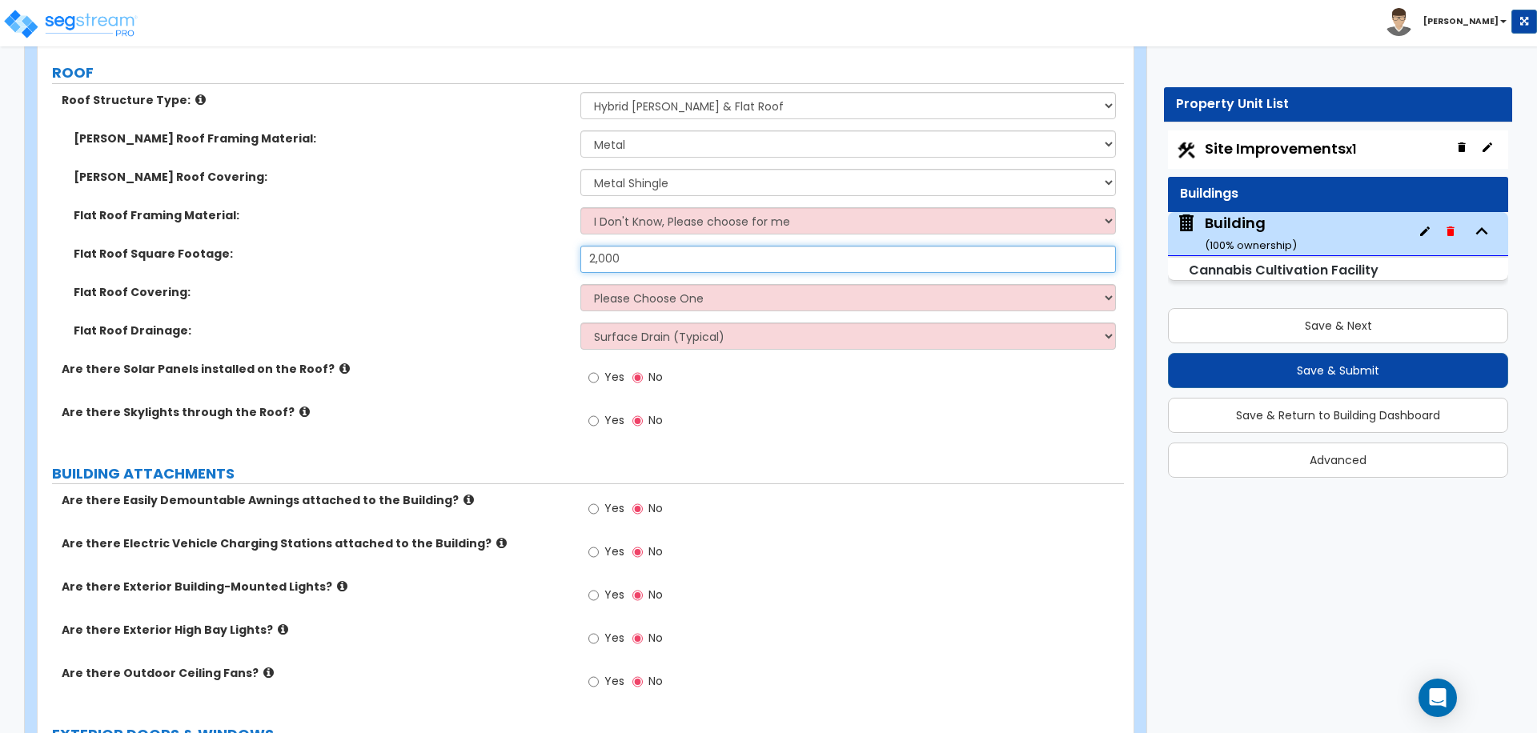
scroll to position [881, 0]
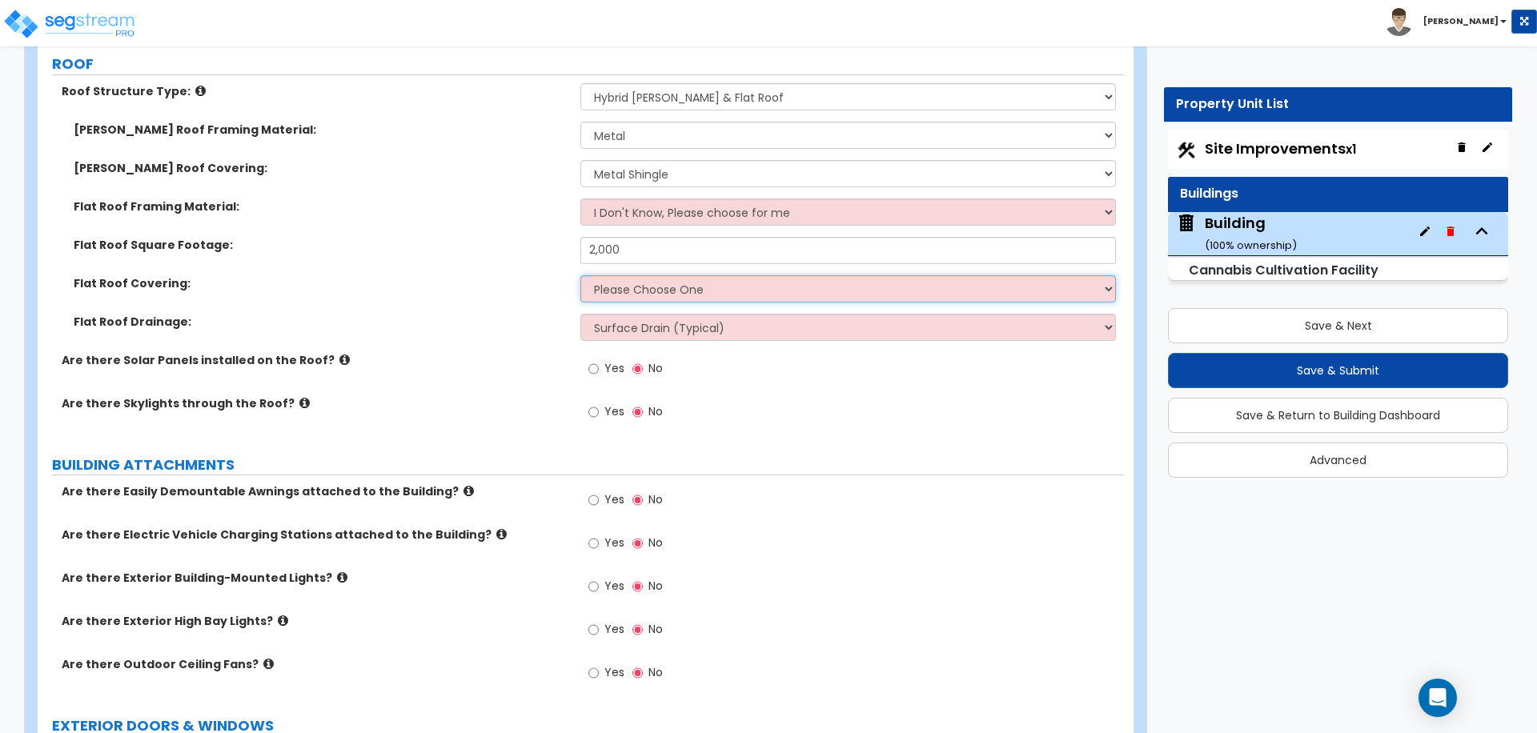
click at [713, 287] on select "Please Choose One Rolled Asphalt PVC Membrane Plastic (EPDM) Membrane Asphalt F…" at bounding box center [847, 288] width 535 height 27
click at [674, 289] on select "Please Choose One Rolled Asphalt PVC Membrane Plastic (EPDM) Membrane Asphalt F…" at bounding box center [847, 288] width 535 height 27
click at [580, 275] on select "Please Choose One Rolled Asphalt PVC Membrane Plastic (EPDM) Membrane Asphalt F…" at bounding box center [847, 288] width 535 height 27
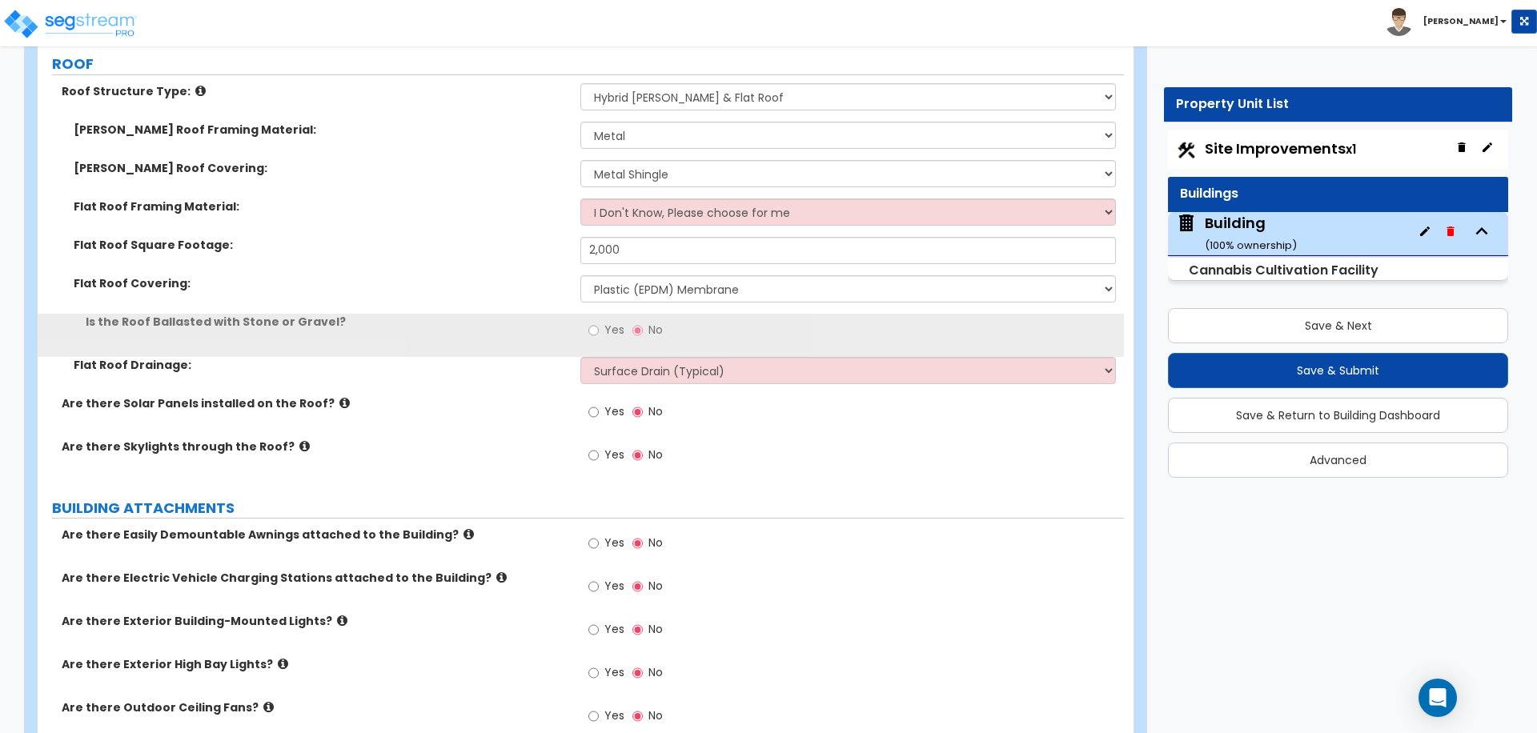
click at [613, 323] on span "Yes" at bounding box center [614, 330] width 20 height 16
click at [599, 323] on input "Yes" at bounding box center [593, 331] width 10 height 18
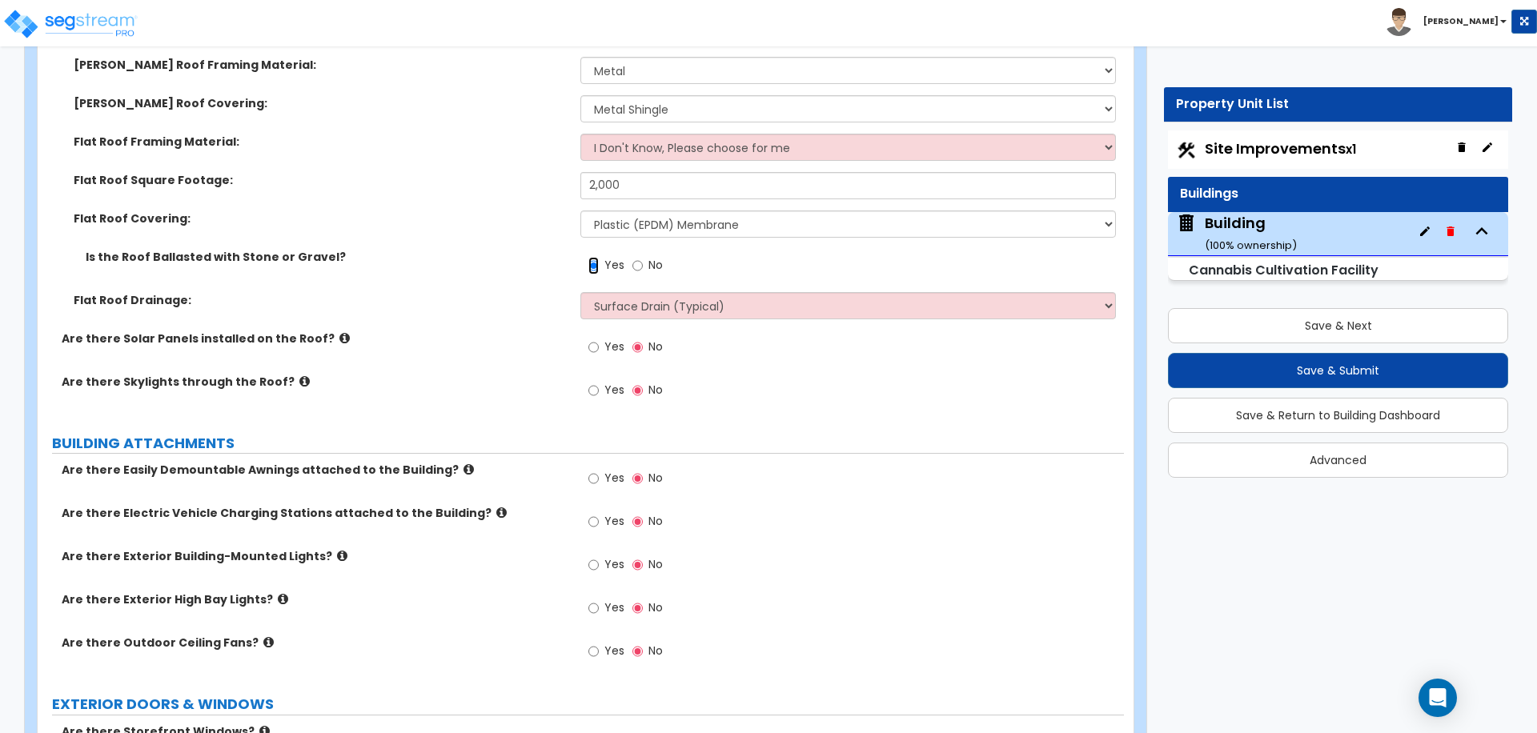
scroll to position [956, 0]
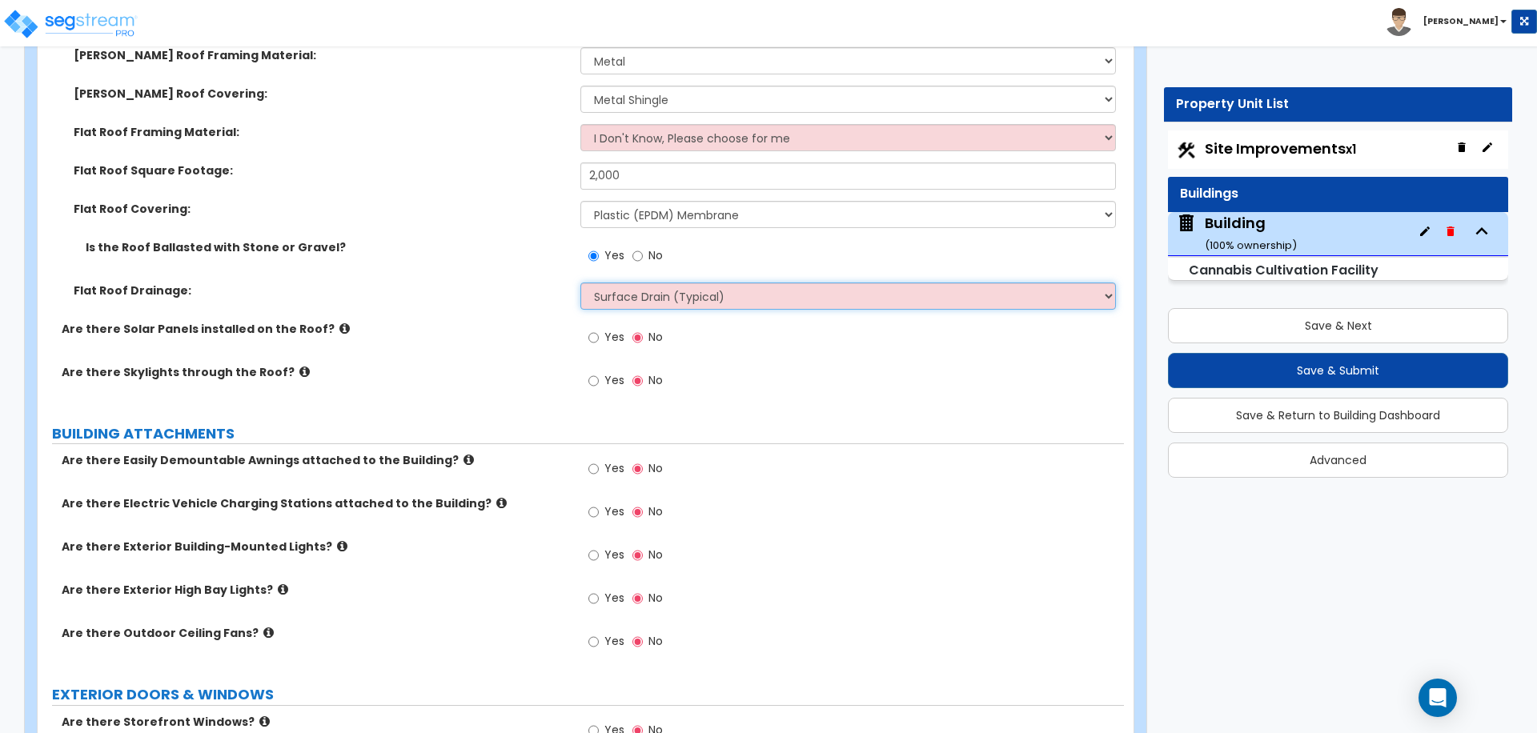
click at [685, 292] on select "Surface Drain (Typical) Gutters Downspout Only" at bounding box center [847, 296] width 535 height 27
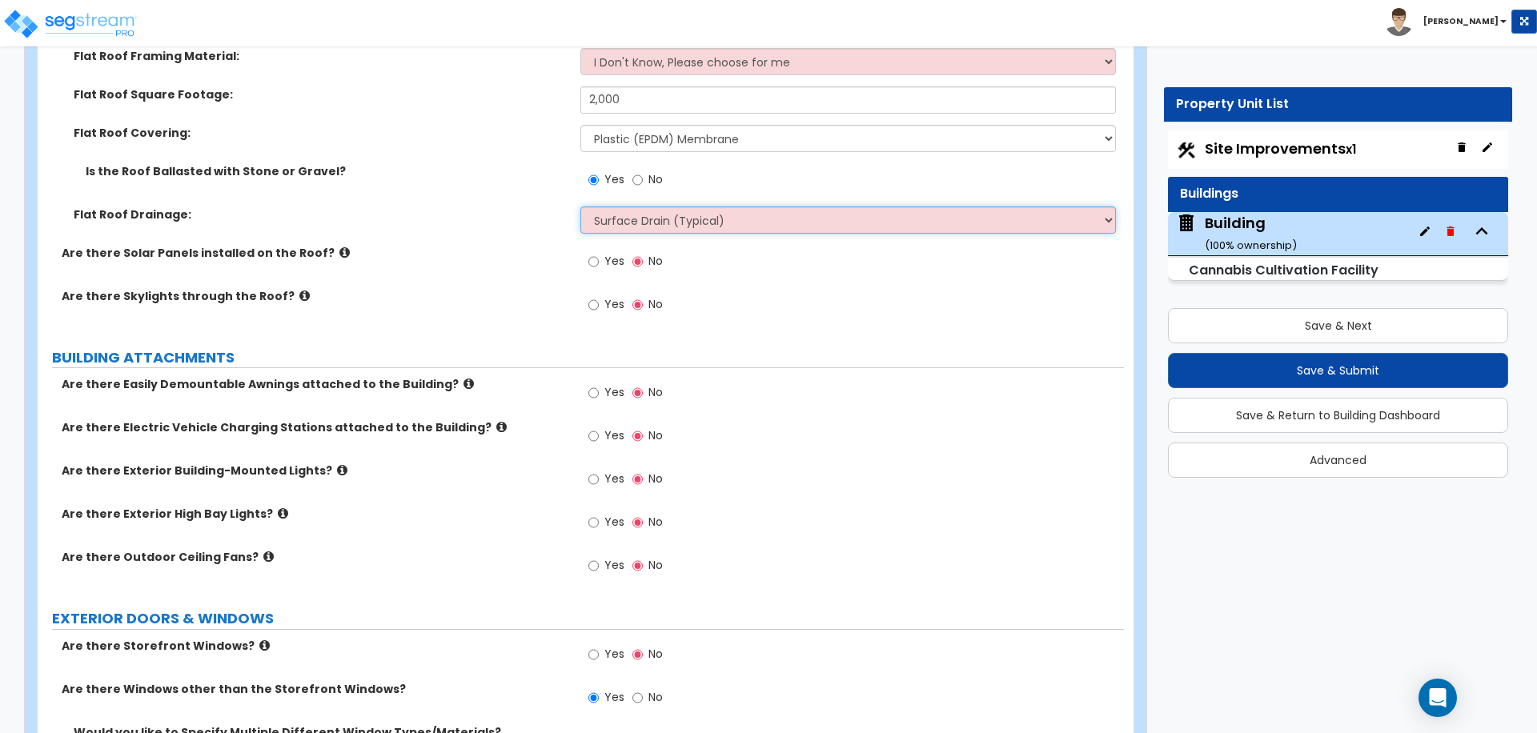
scroll to position [1038, 0]
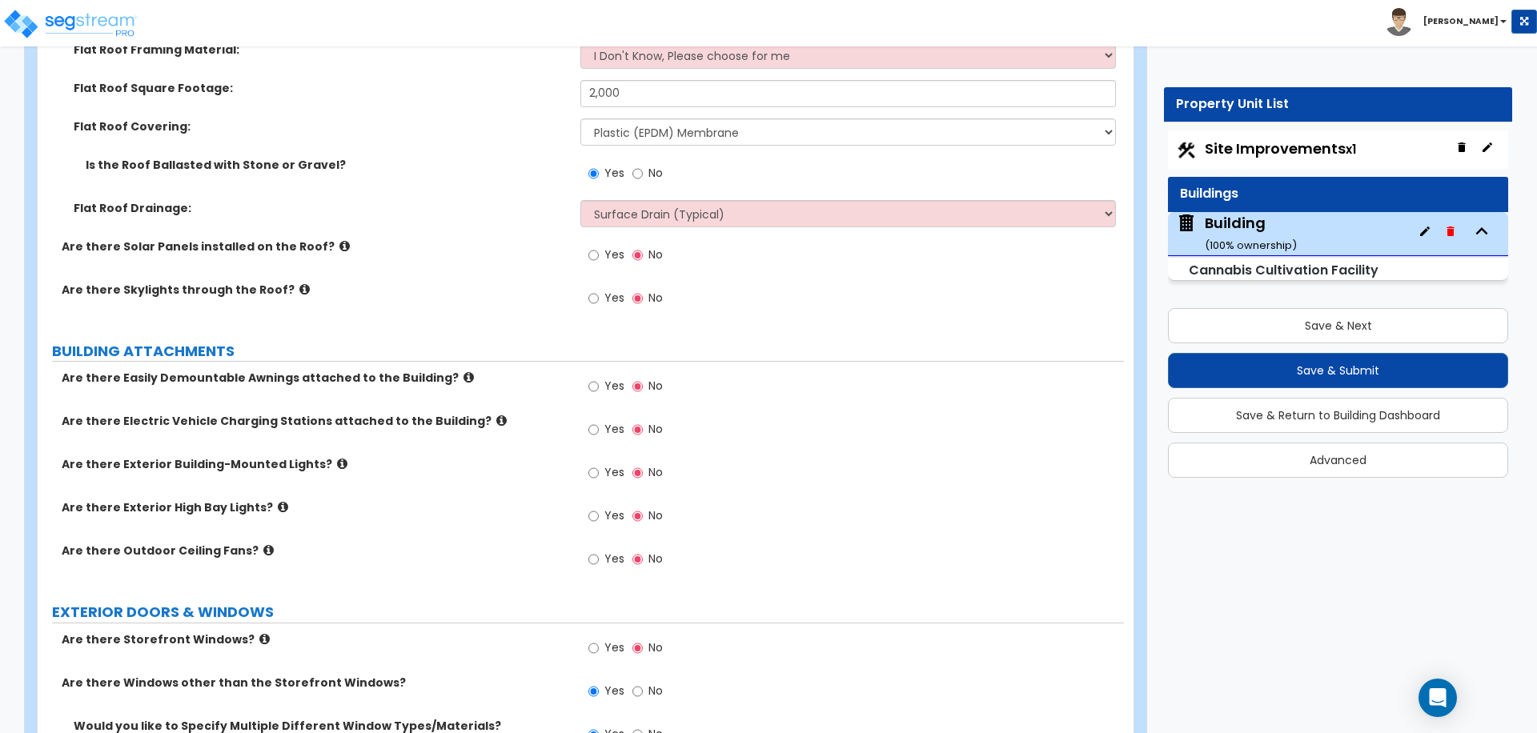
click at [339, 243] on icon at bounding box center [344, 246] width 10 height 12
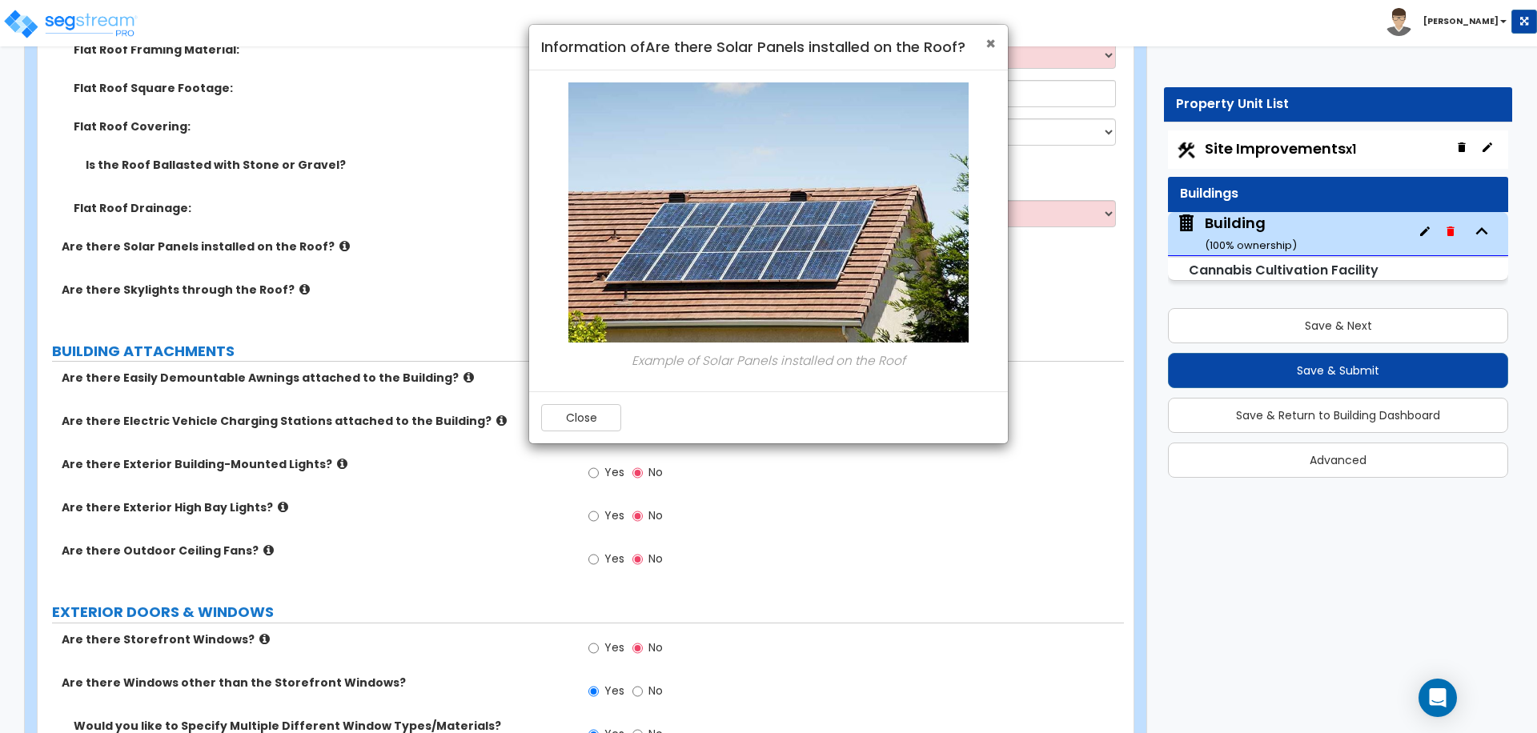
click at [989, 44] on span "×" at bounding box center [990, 43] width 10 height 23
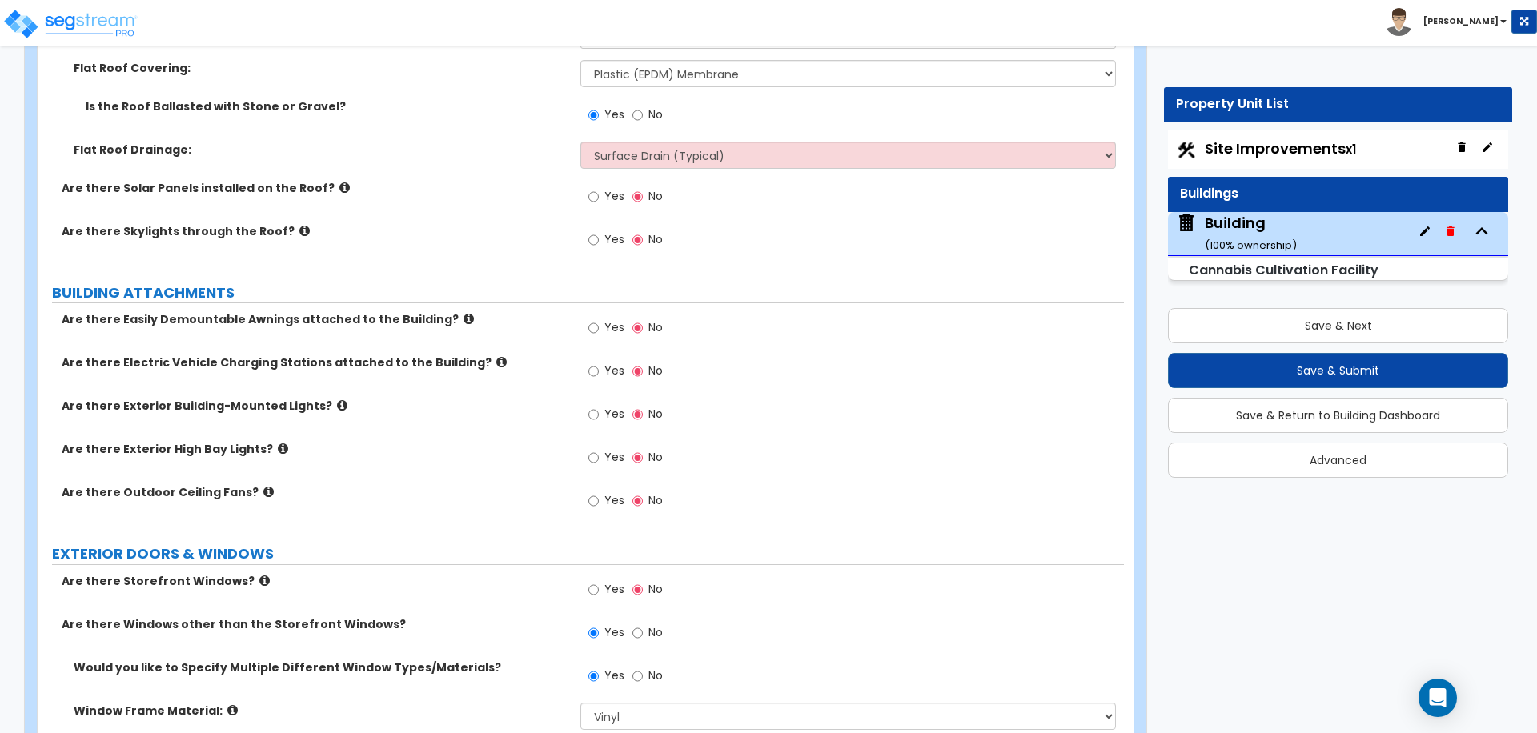
scroll to position [1101, 0]
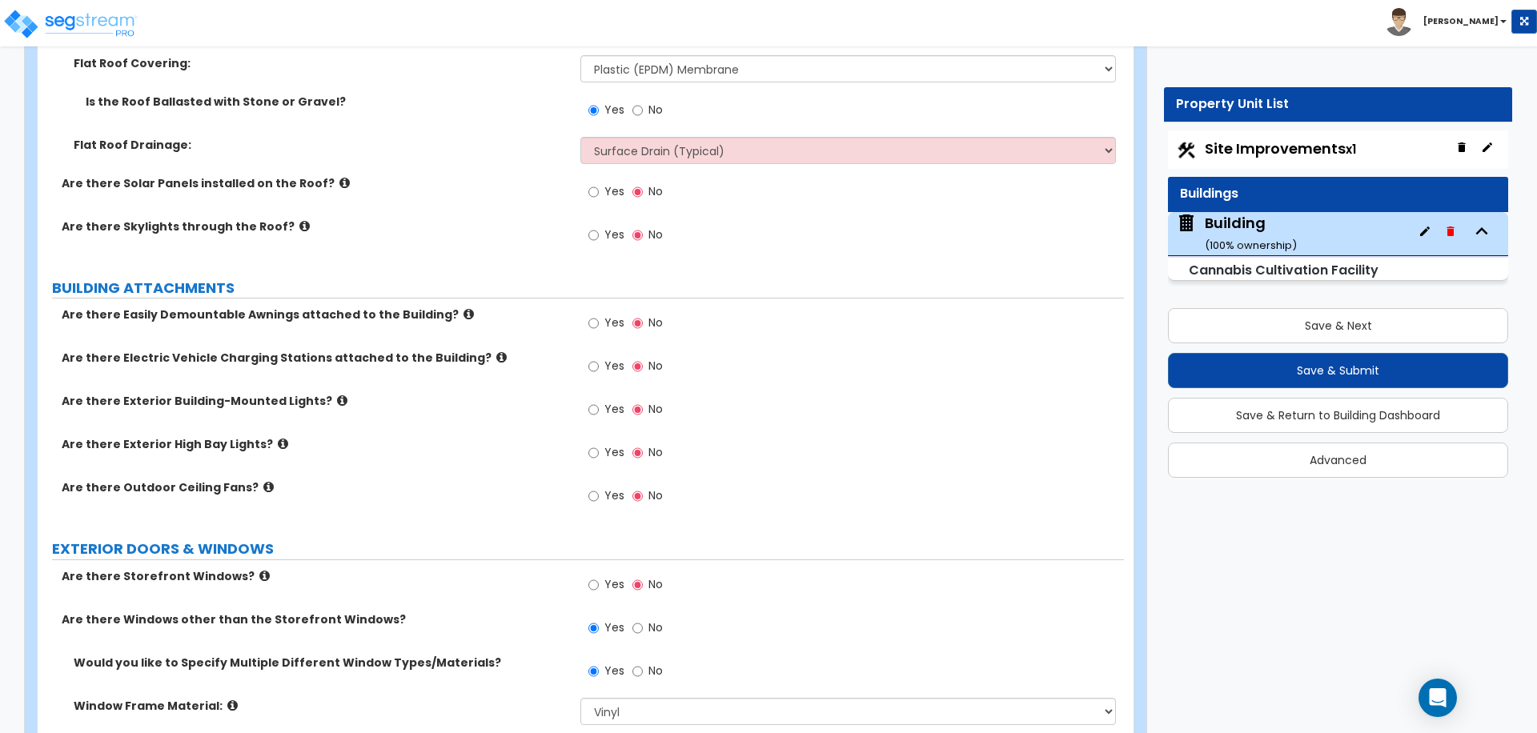
click at [609, 192] on span "Yes" at bounding box center [614, 191] width 20 height 16
click at [599, 192] on input "Yes" at bounding box center [593, 192] width 10 height 18
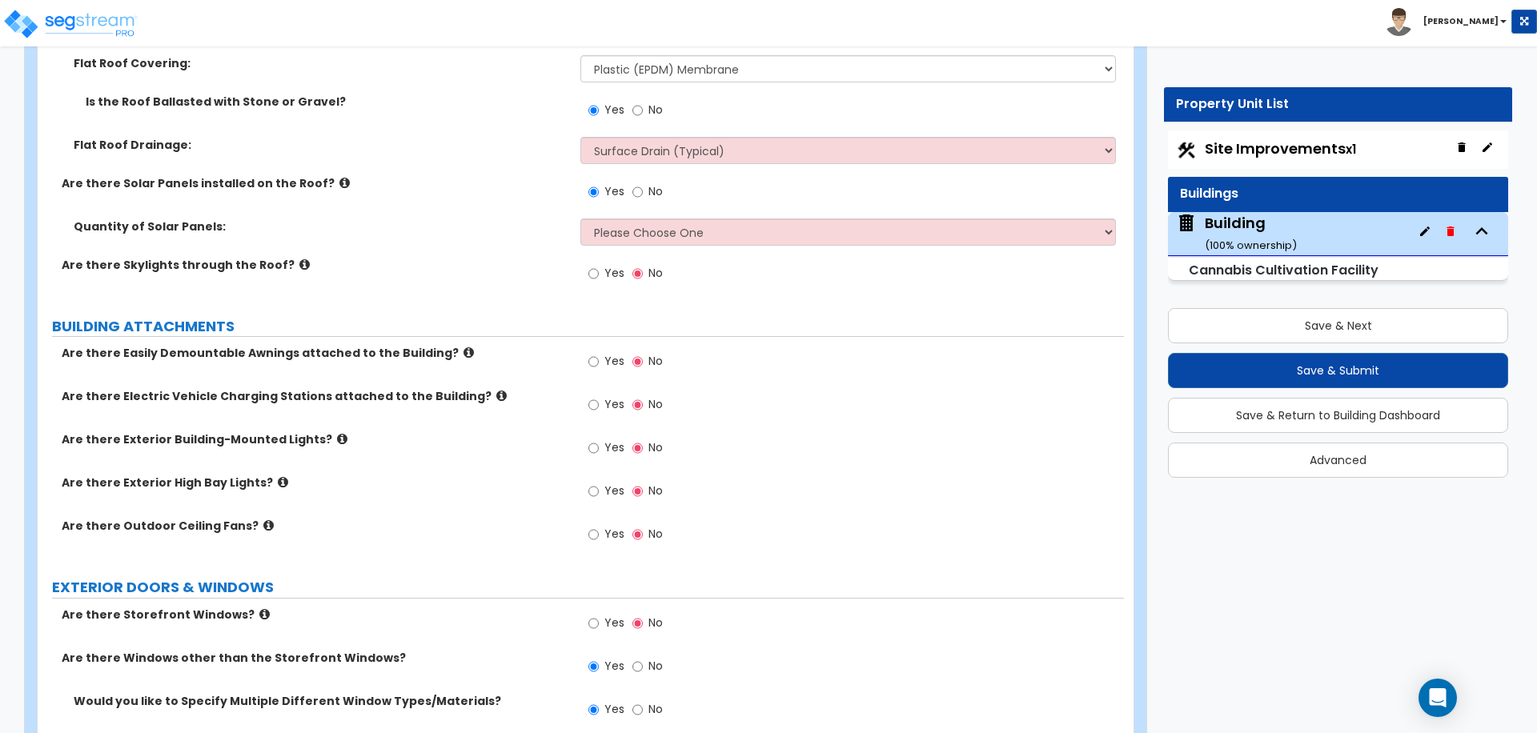
click at [606, 267] on span "Yes" at bounding box center [614, 273] width 20 height 16
click at [599, 267] on input "Yes" at bounding box center [593, 274] width 10 height 18
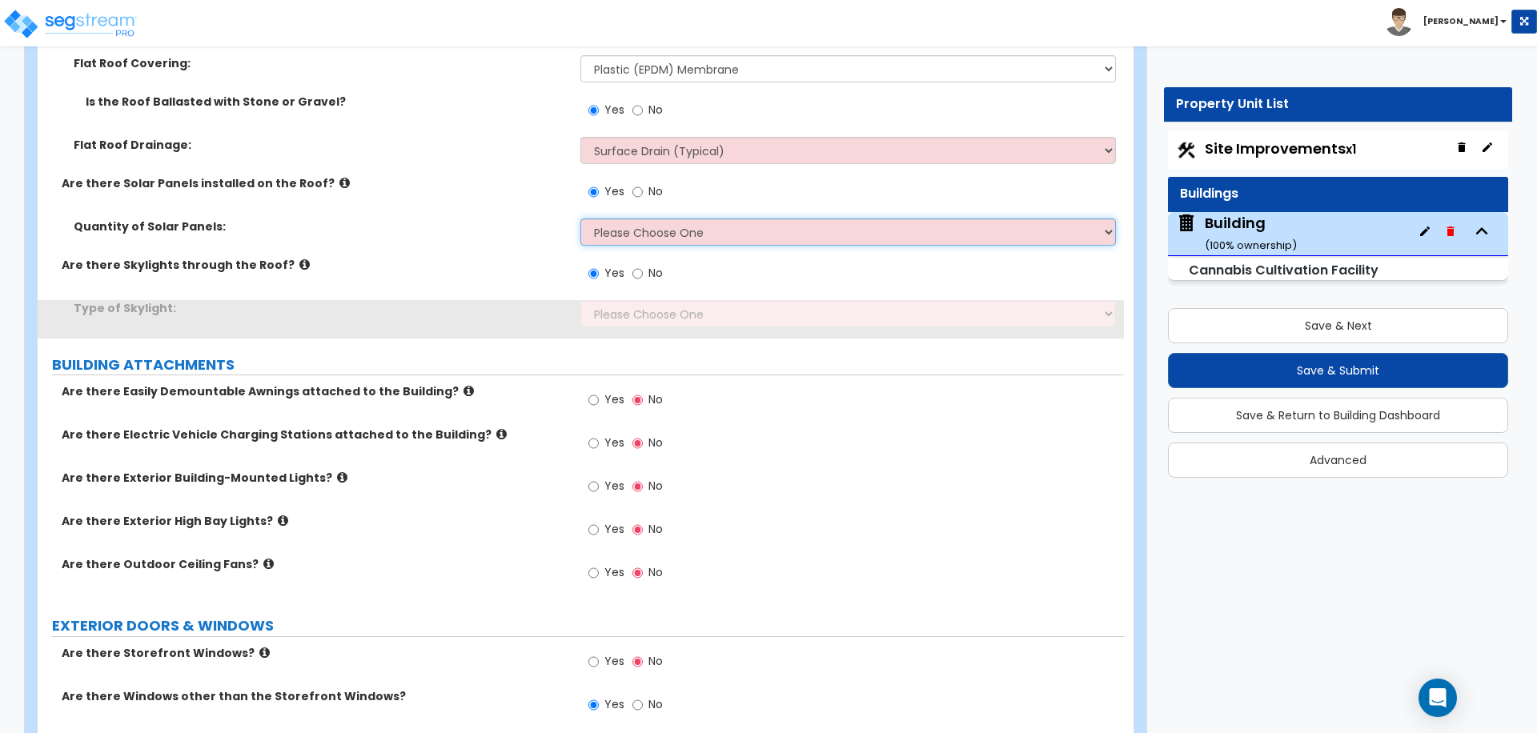
click at [639, 233] on select "Please Choose One Enter the Percentage of Roof Covered by Solar Panels Enter th…" at bounding box center [847, 232] width 535 height 27
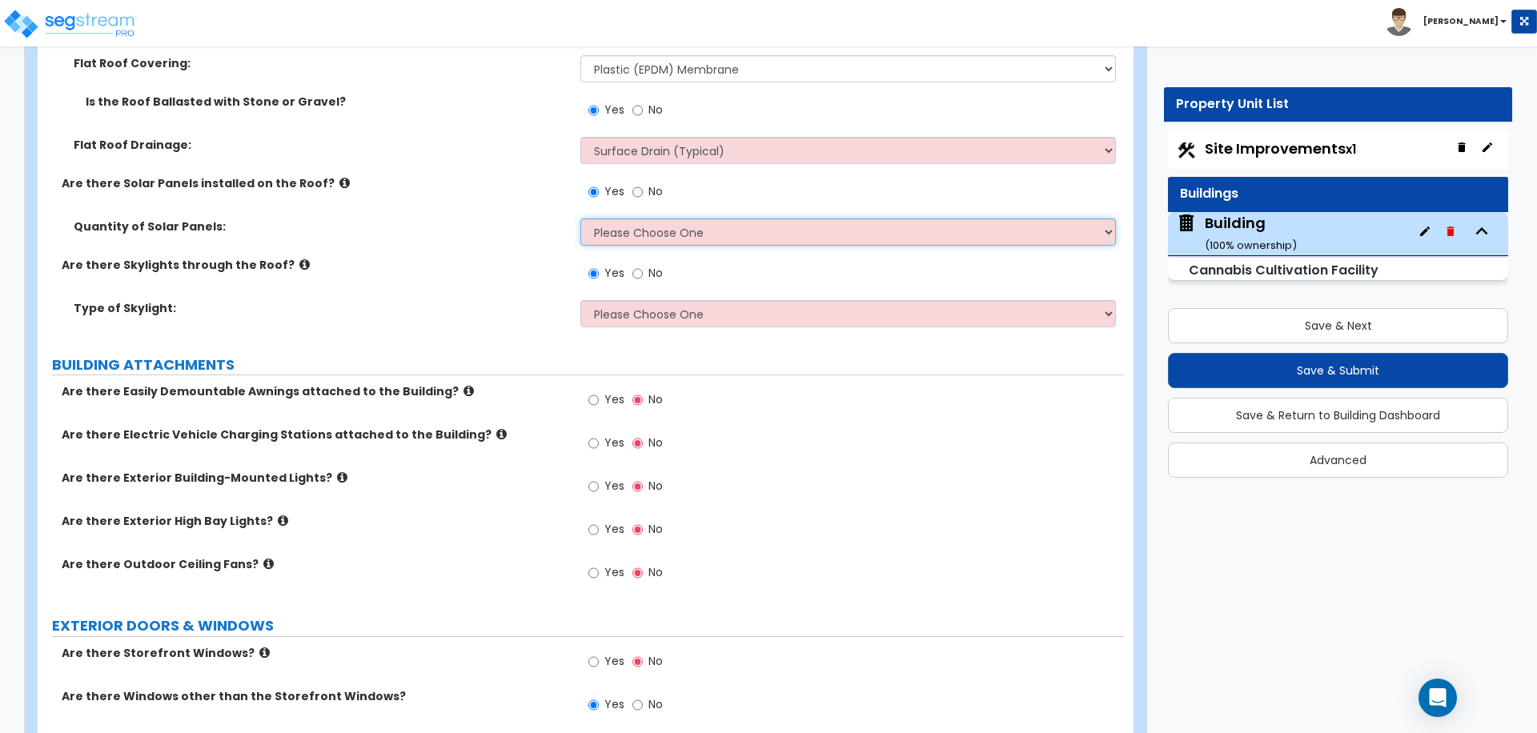
click at [617, 230] on select "Please Choose One Enter the Percentage of Roof Covered by Solar Panels Enter th…" at bounding box center [847, 232] width 535 height 27
click at [639, 236] on select "Please Choose One Enter the Percentage of Roof Covered by Solar Panels Enter th…" at bounding box center [847, 232] width 535 height 27
click at [580, 219] on select "Please Choose One Enter the Percentage of Roof Covered by Solar Panels Enter th…" at bounding box center [847, 232] width 535 height 27
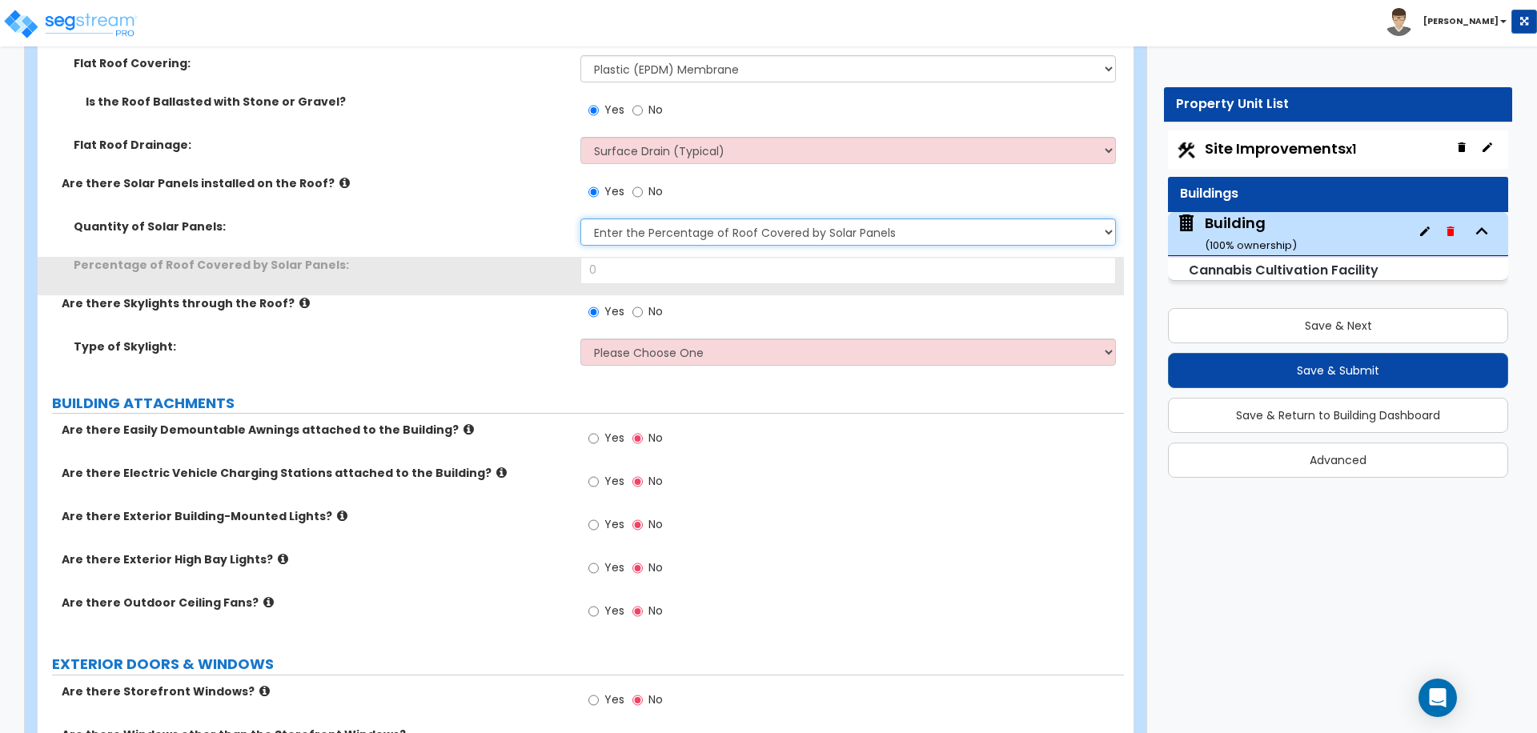
click at [660, 227] on select "Please Choose One Enter the Percentage of Roof Covered by Solar Panels Enter th…" at bounding box center [847, 232] width 535 height 27
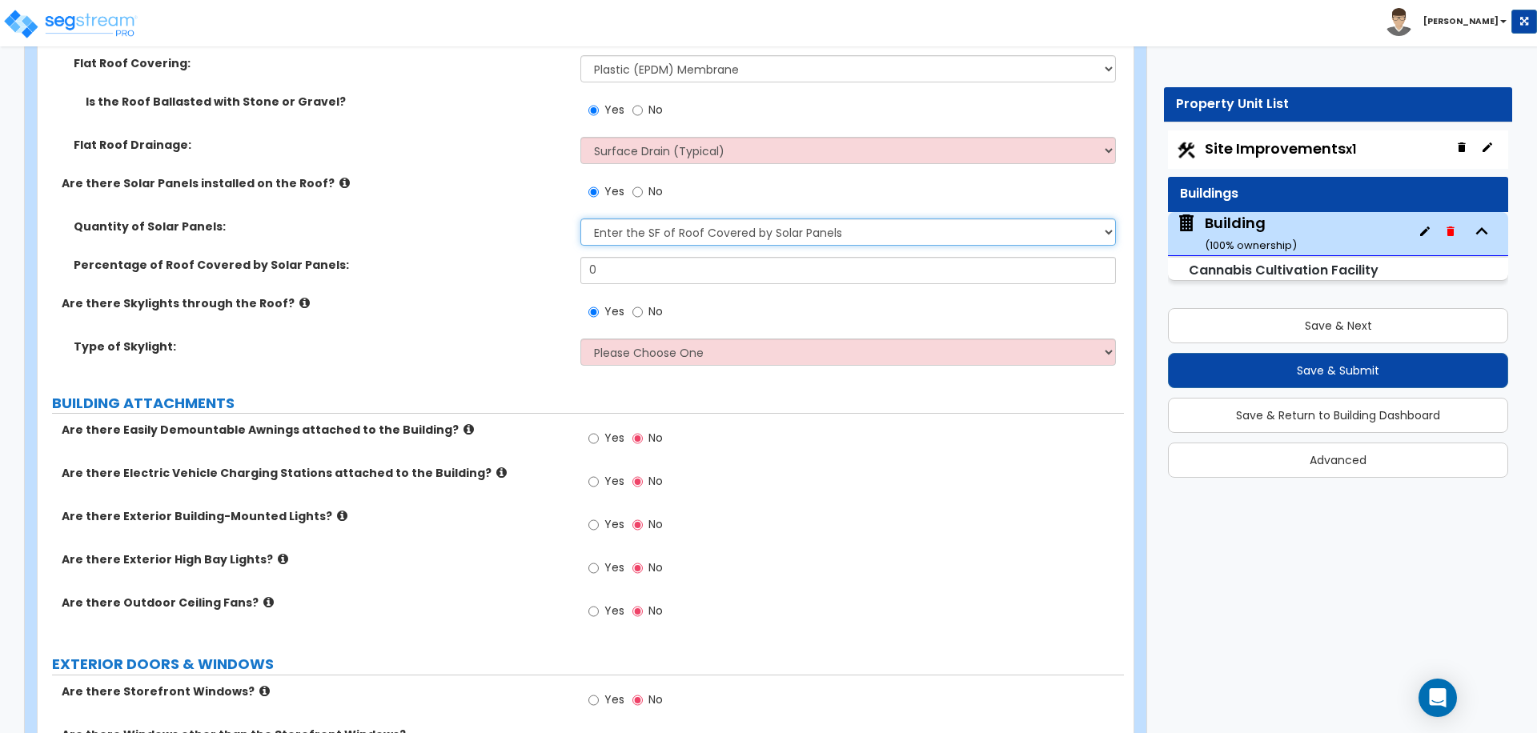
click at [580, 219] on select "Please Choose One Enter the Percentage of Roof Covered by Solar Panels Enter th…" at bounding box center [847, 232] width 535 height 27
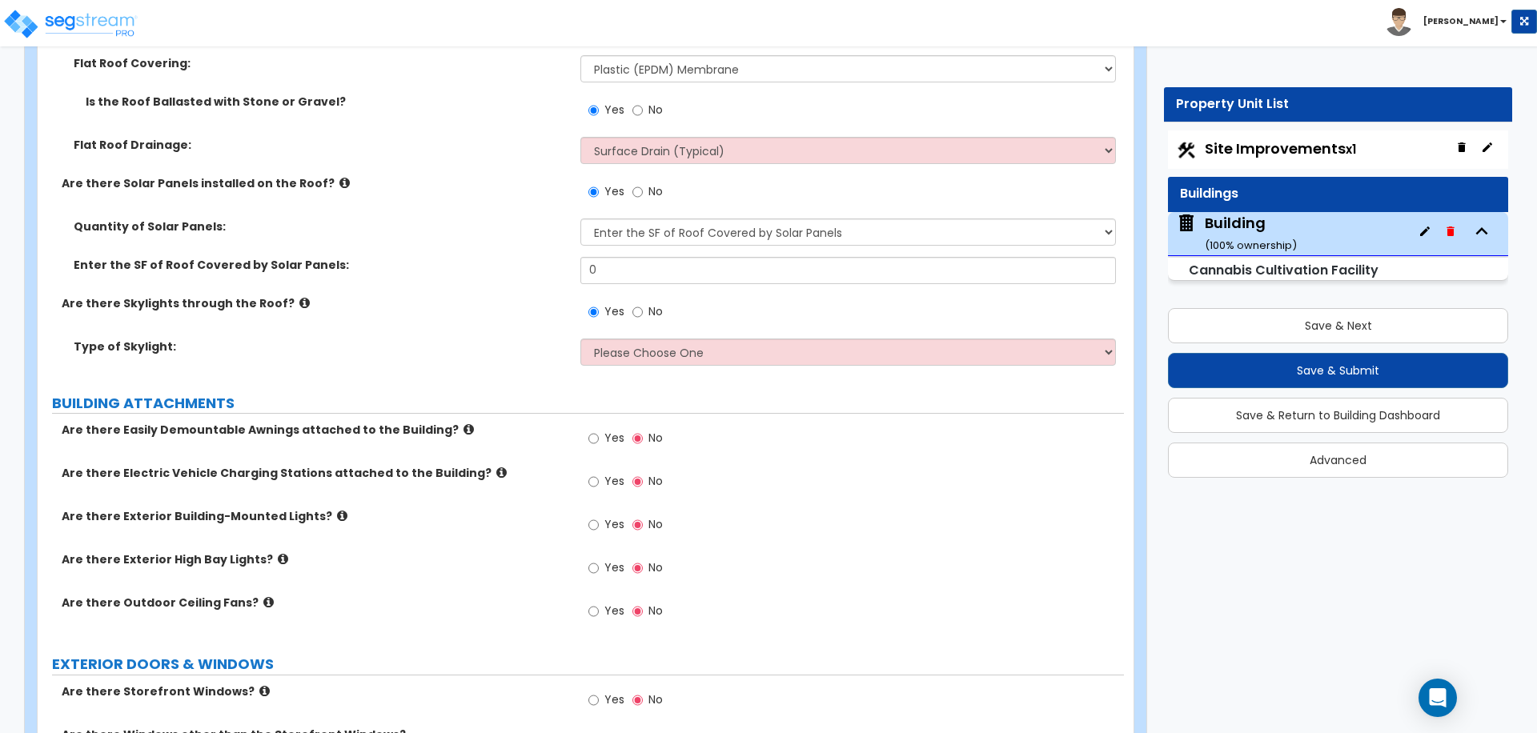
click at [648, 191] on span "No" at bounding box center [655, 191] width 14 height 16
click at [643, 191] on input "No" at bounding box center [637, 192] width 10 height 18
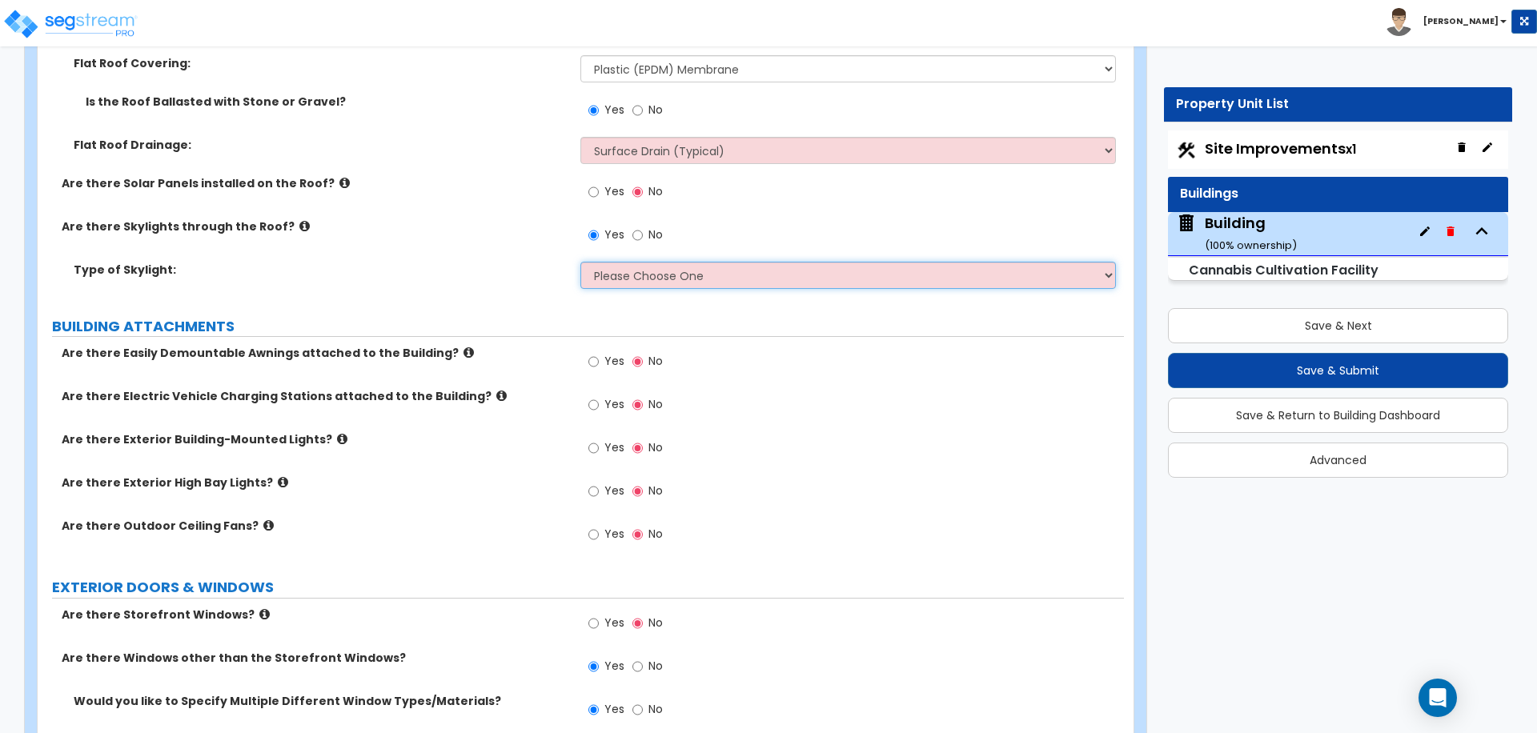
click at [610, 275] on select "Please Choose One Sandwich Panels Fixed Rectangular Glass Barrel Vault Dome Squ…" at bounding box center [847, 275] width 535 height 27
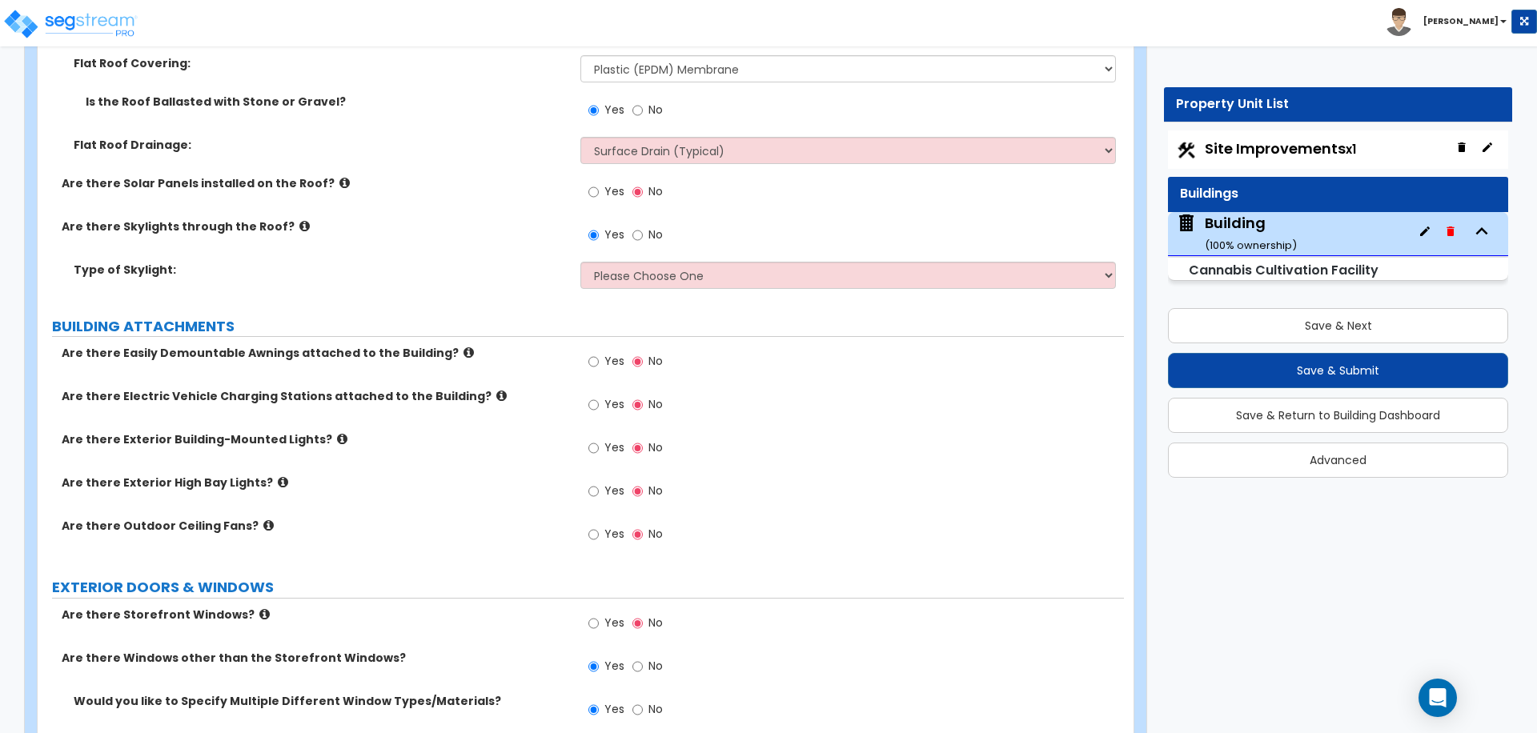
click at [299, 225] on icon at bounding box center [304, 226] width 10 height 12
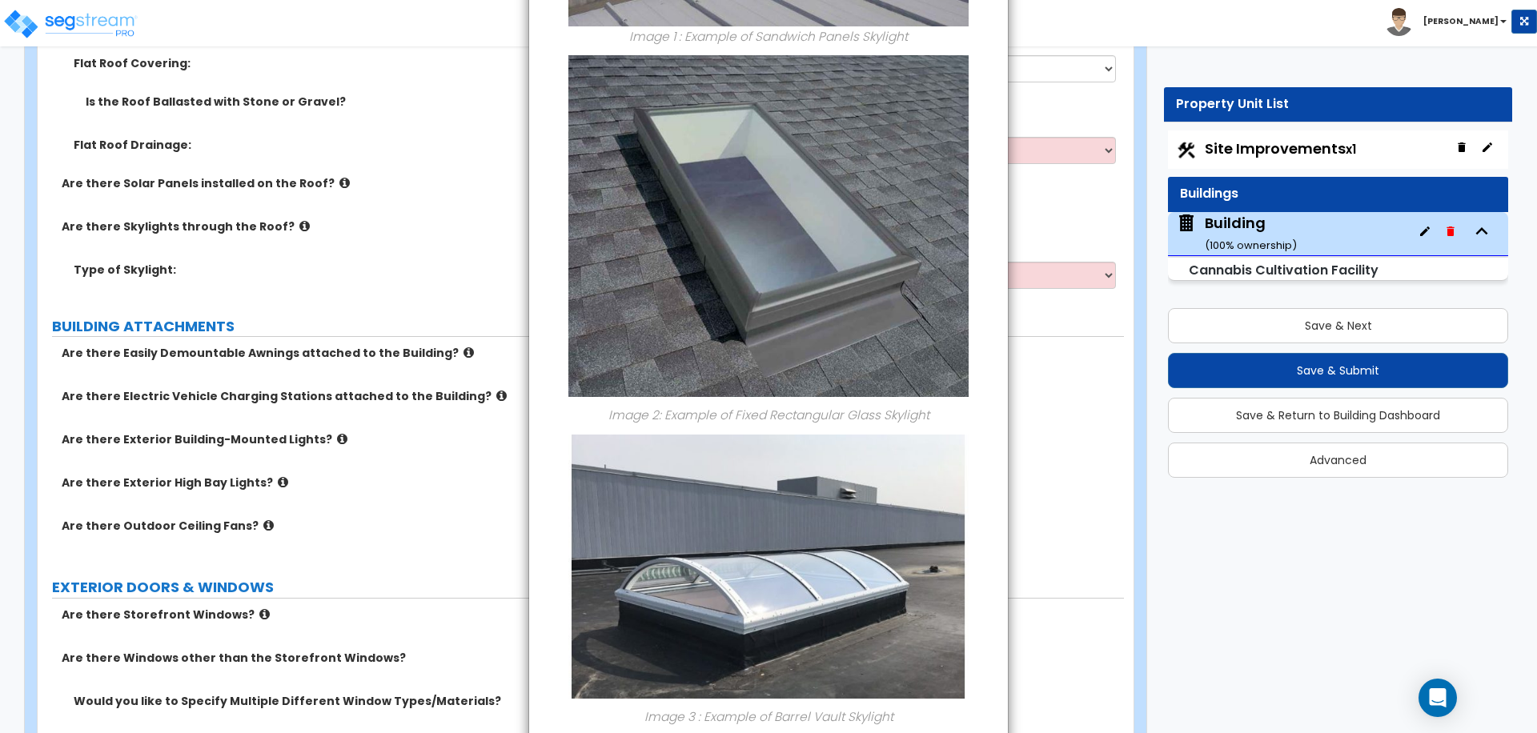
scroll to position [0, 0]
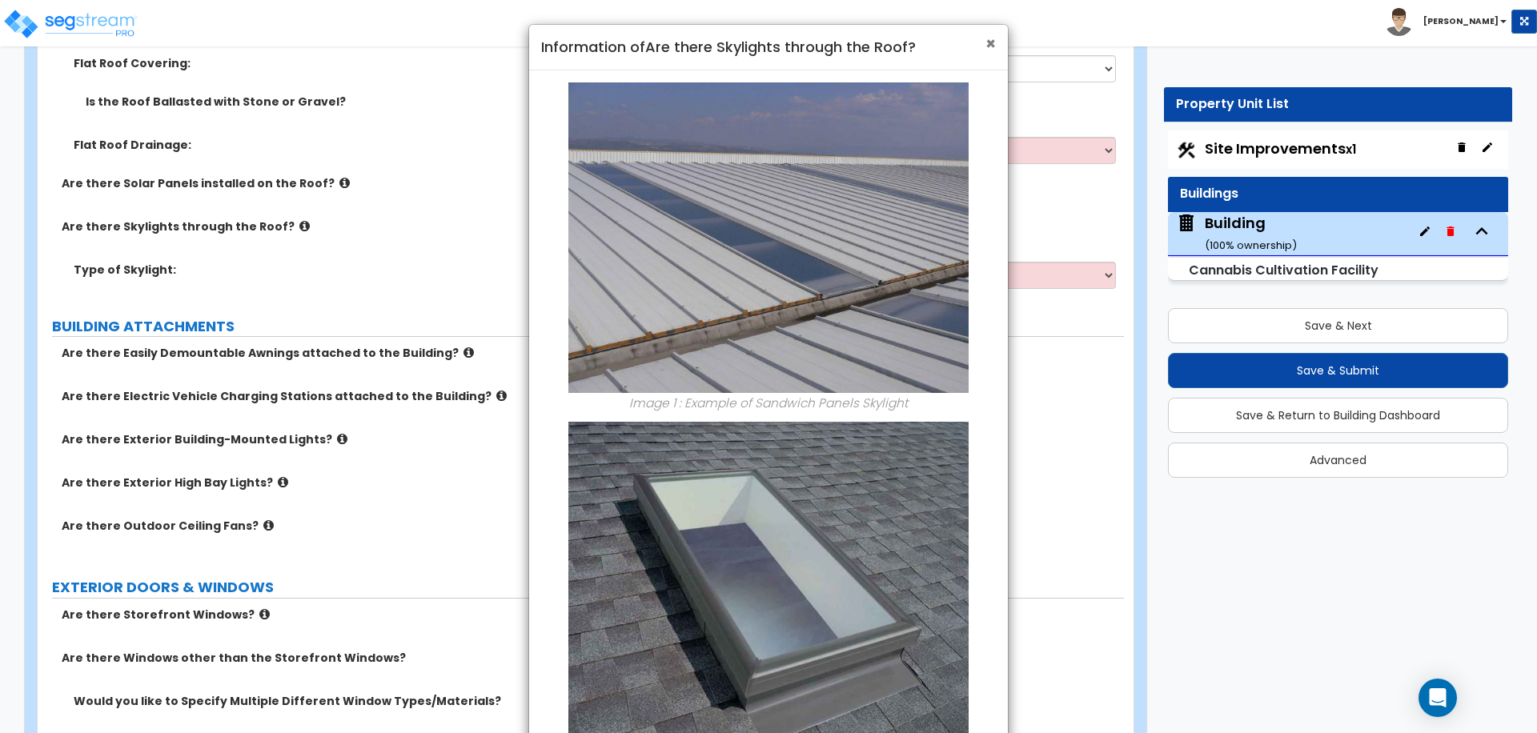
click at [986, 43] on span "×" at bounding box center [990, 43] width 10 height 23
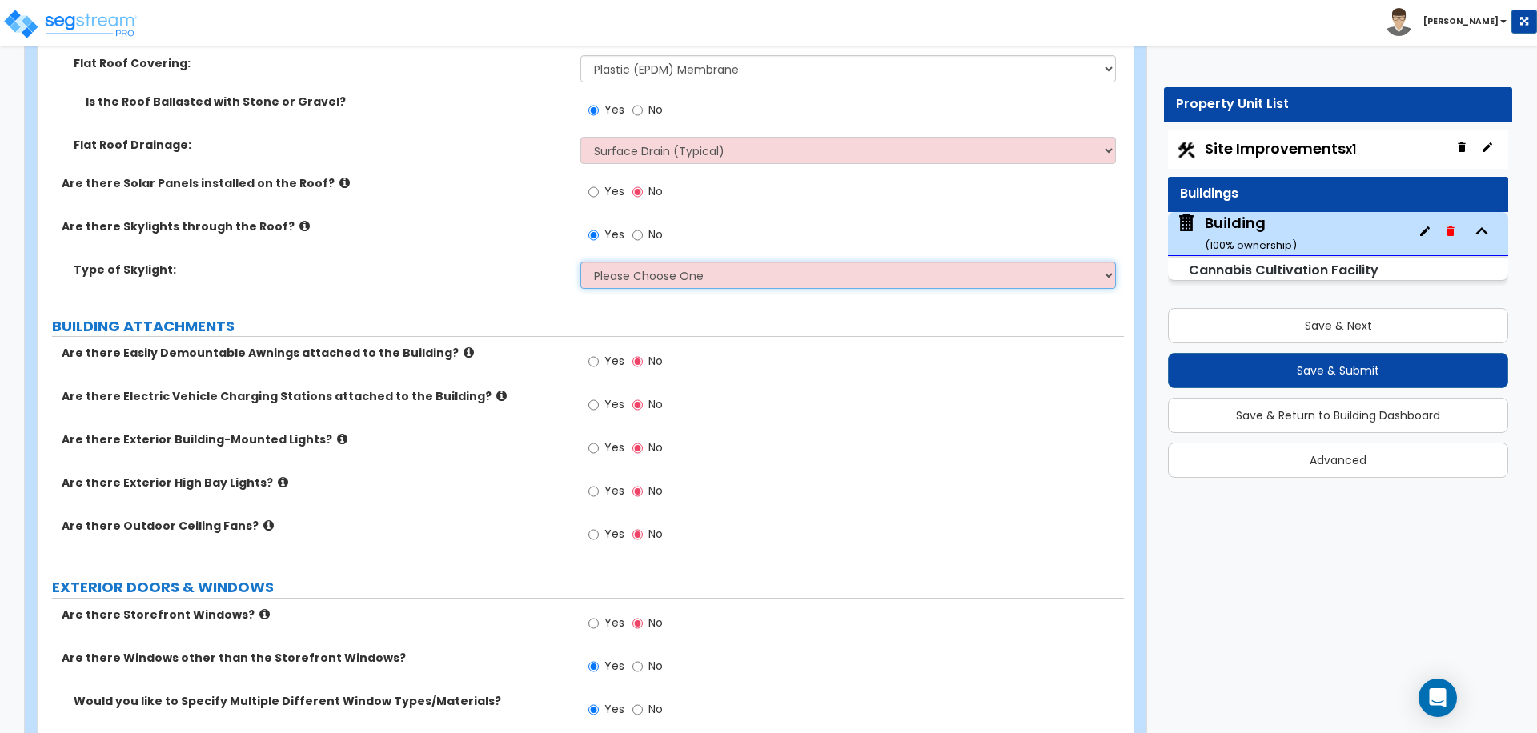
click at [743, 267] on select "Please Choose One Sandwich Panels Fixed Rectangular Glass Barrel Vault Dome Squ…" at bounding box center [847, 275] width 535 height 27
click at [580, 262] on select "Please Choose One Sandwich Panels Fixed Rectangular Glass Barrel Vault Dome Squ…" at bounding box center [847, 275] width 535 height 27
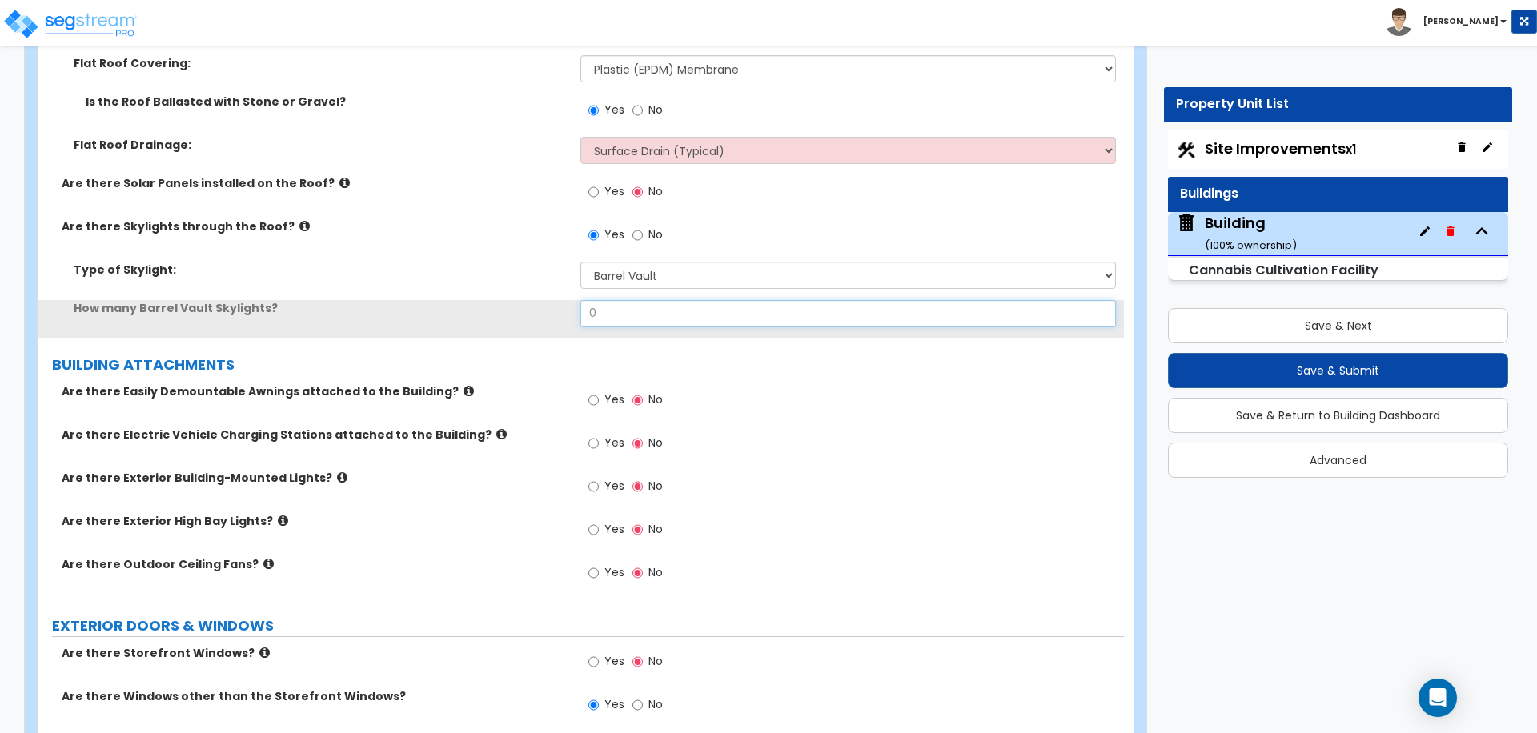
click at [652, 308] on input "0" at bounding box center [847, 313] width 535 height 27
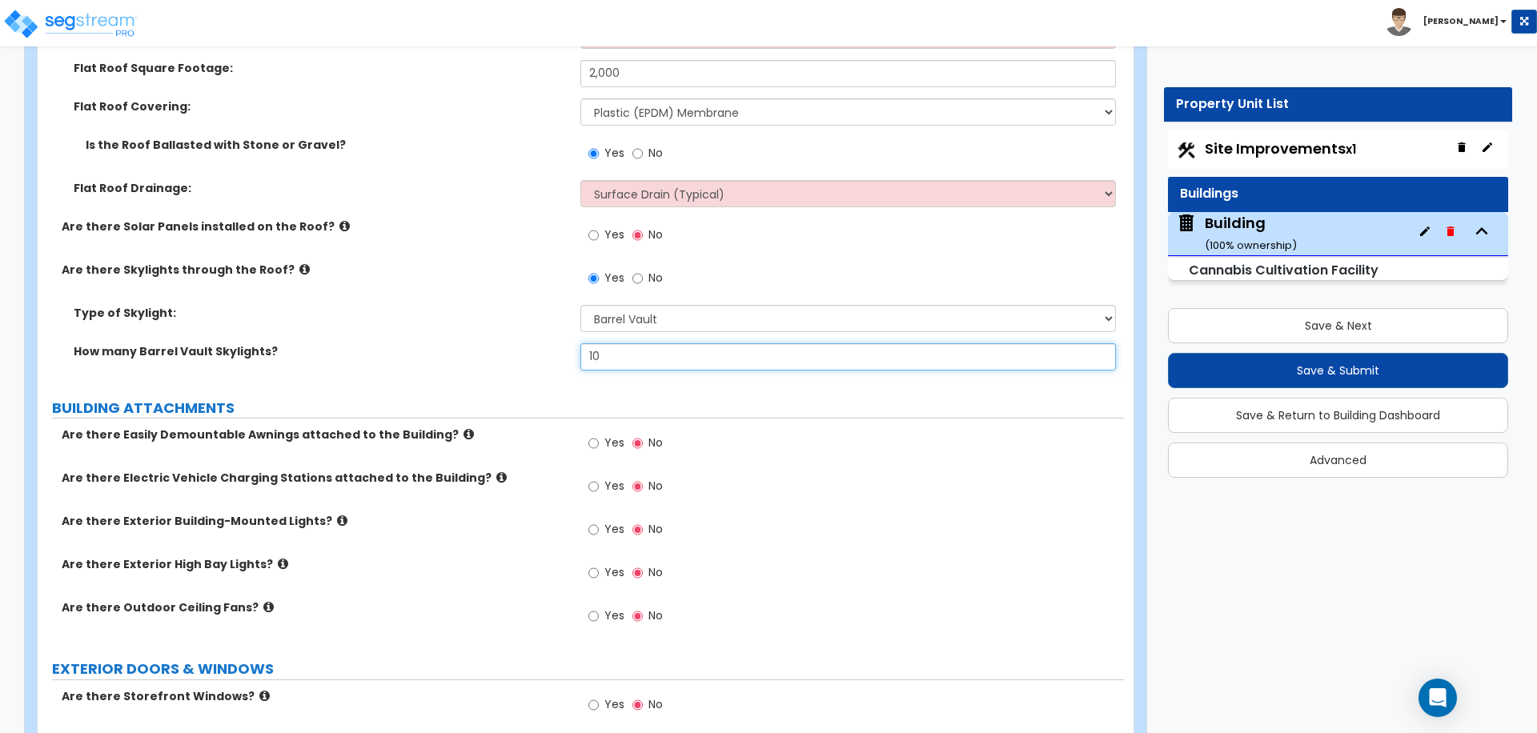
scroll to position [1045, 0]
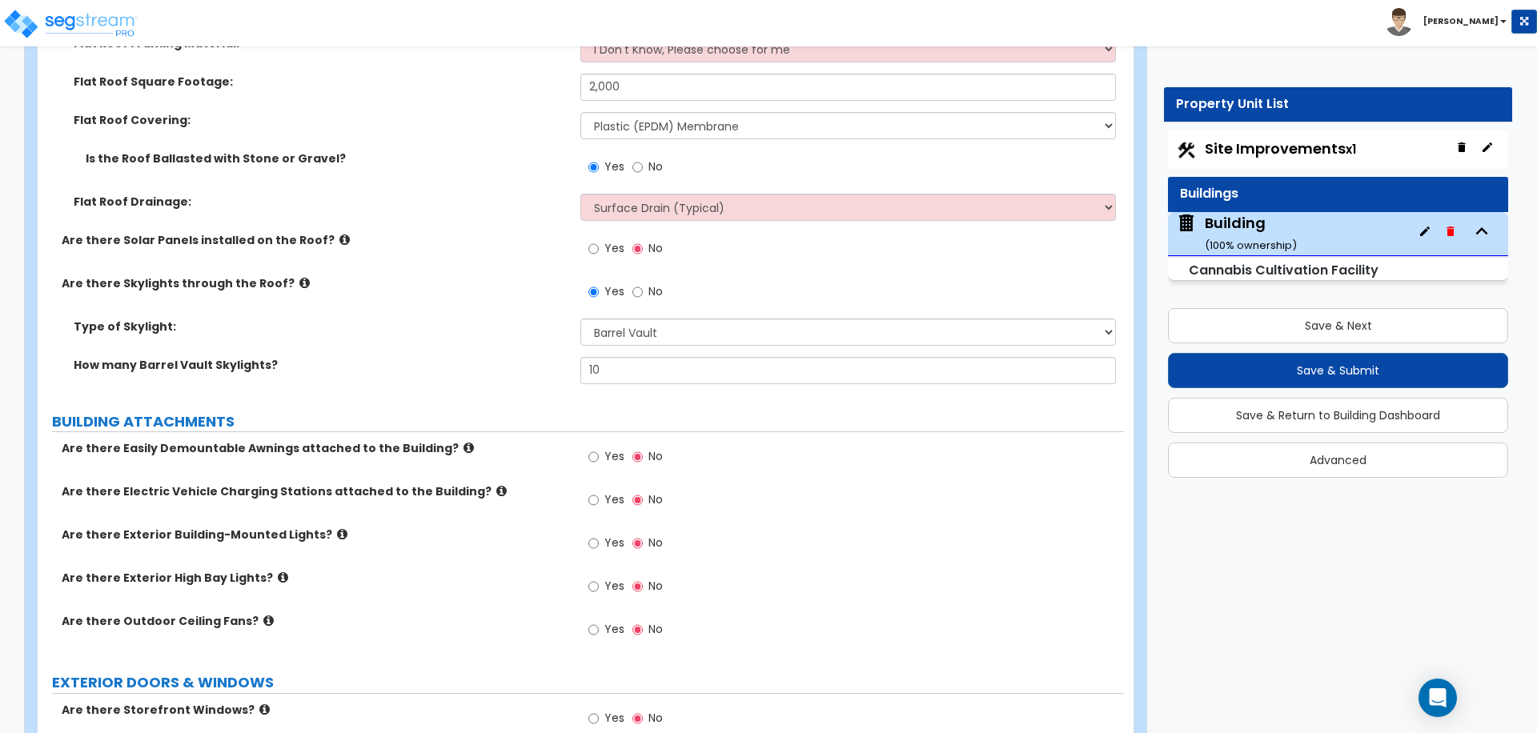
click at [604, 240] on span "Yes" at bounding box center [614, 248] width 20 height 16
click at [599, 240] on input "Yes" at bounding box center [593, 249] width 10 height 18
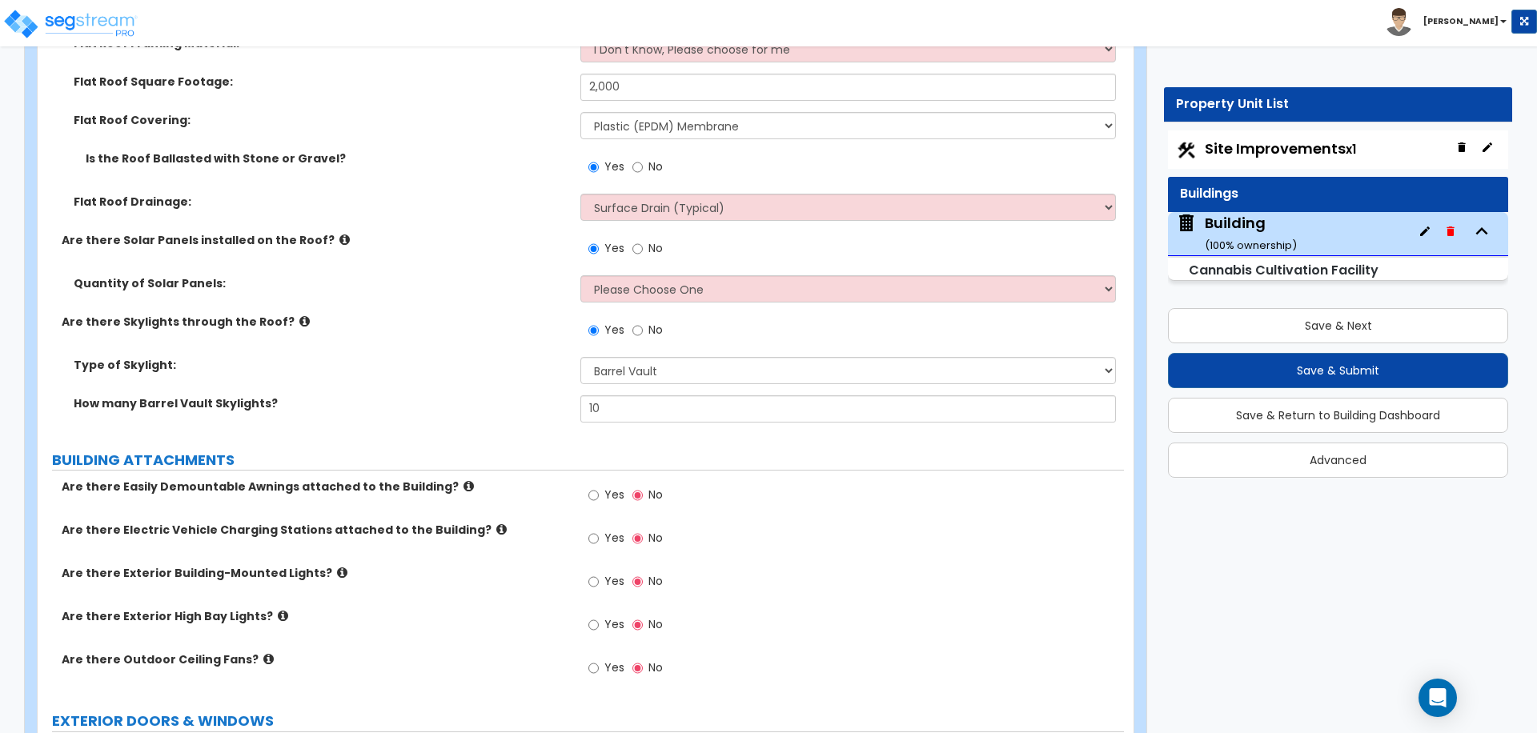
click at [313, 243] on label "Are there Solar Panels installed on the Roof?" at bounding box center [315, 240] width 507 height 16
click at [339, 242] on icon at bounding box center [344, 240] width 10 height 12
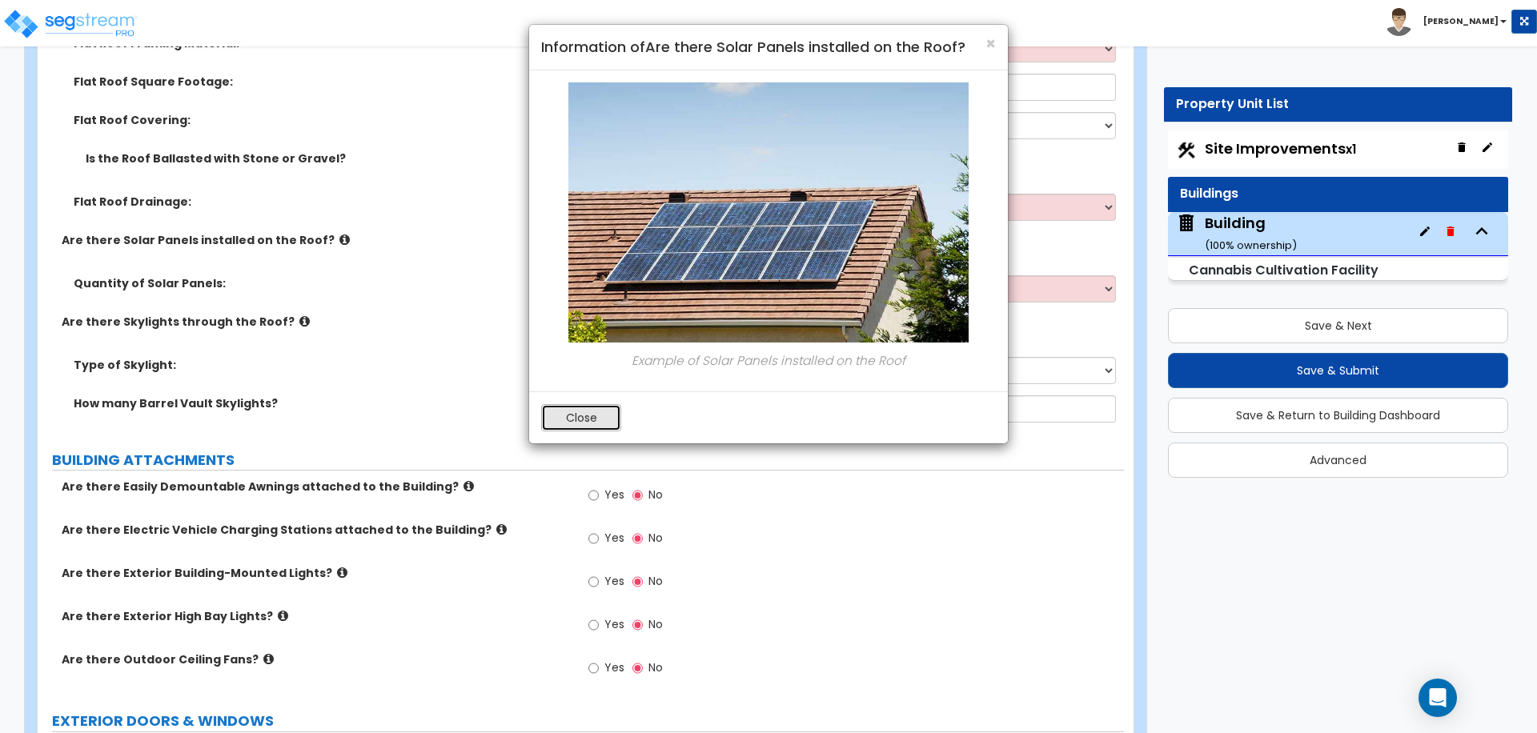
click at [591, 417] on button "Close" at bounding box center [581, 417] width 80 height 27
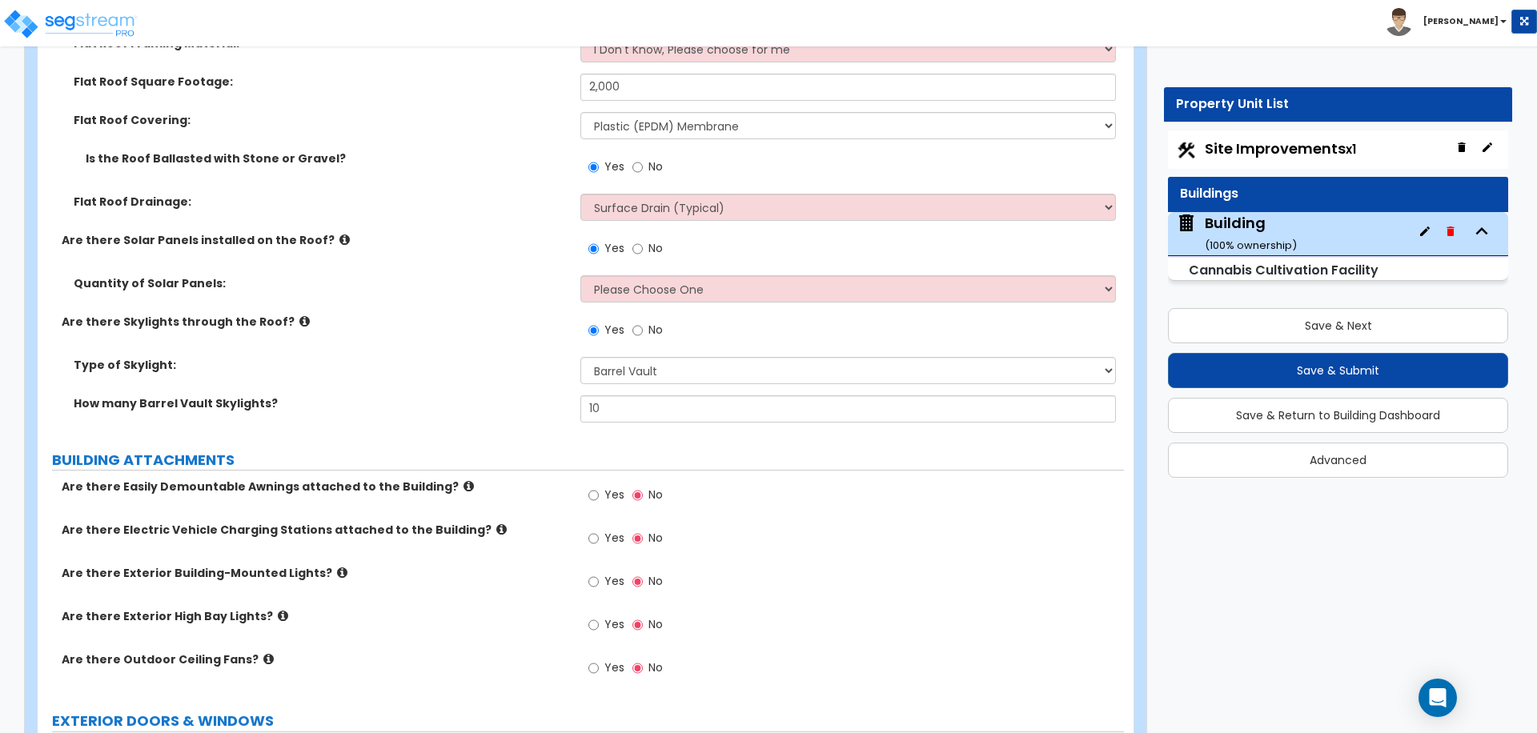
click at [644, 247] on label "No" at bounding box center [647, 250] width 30 height 27
click at [643, 247] on input "No" at bounding box center [637, 249] width 10 height 18
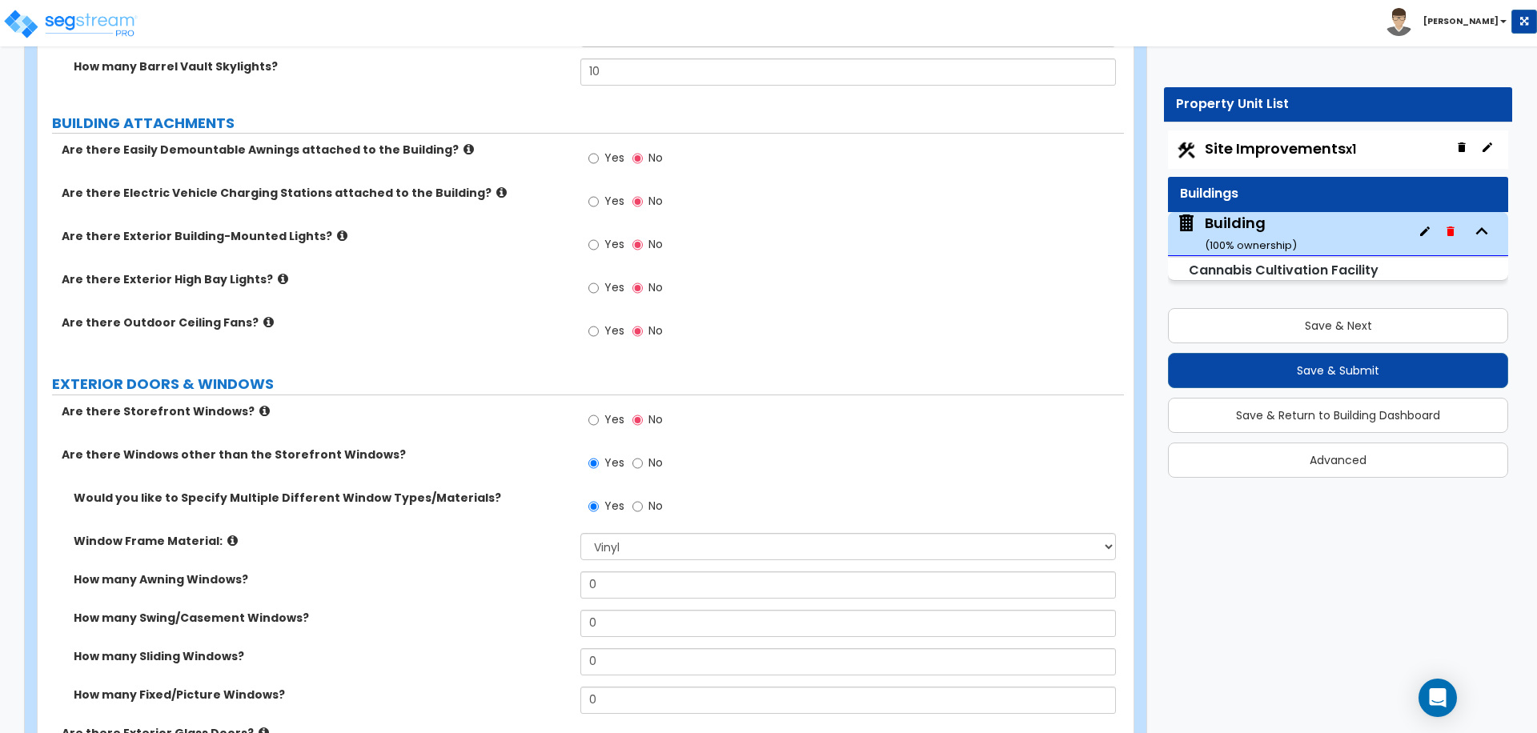
scroll to position [1345, 0]
click at [463, 148] on icon at bounding box center [468, 148] width 10 height 12
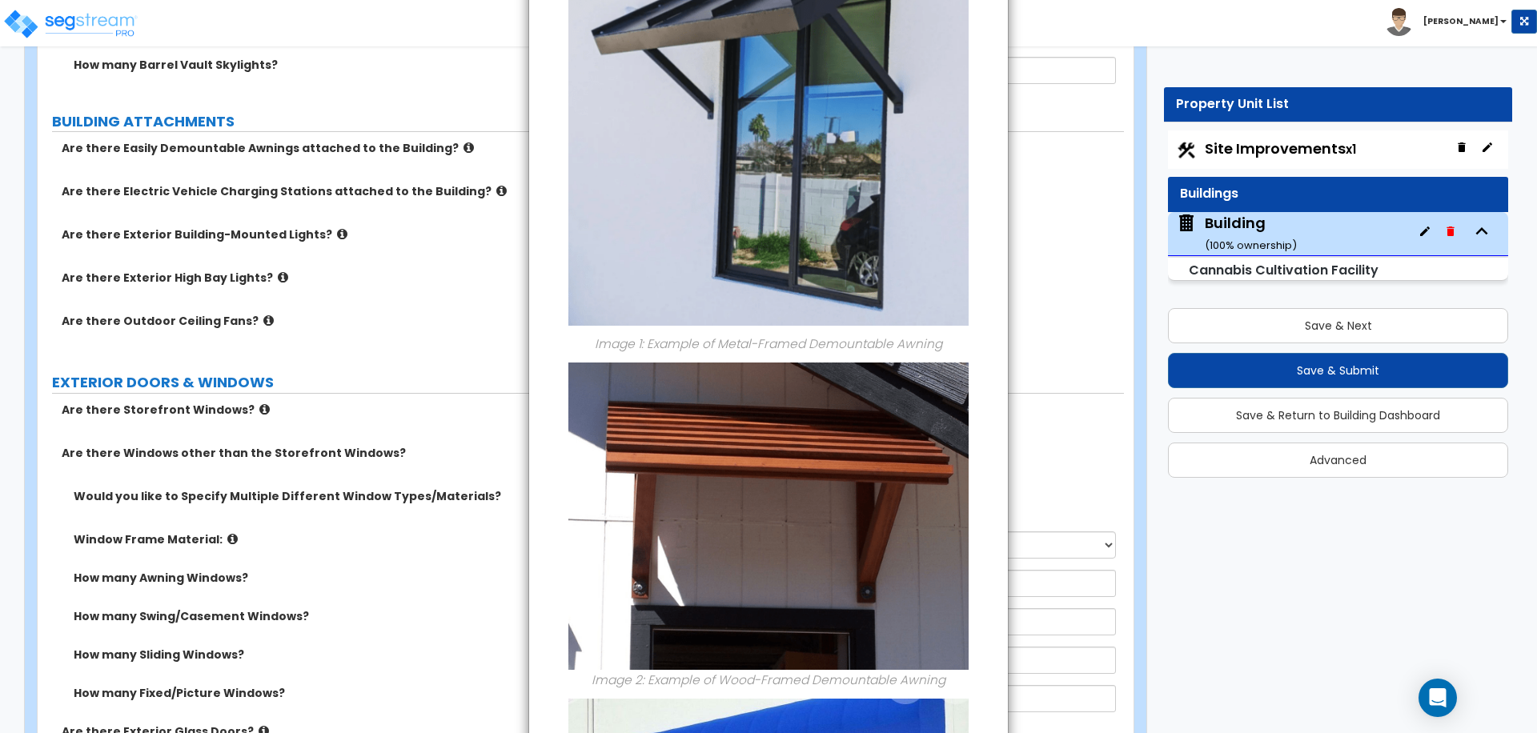
scroll to position [0, 0]
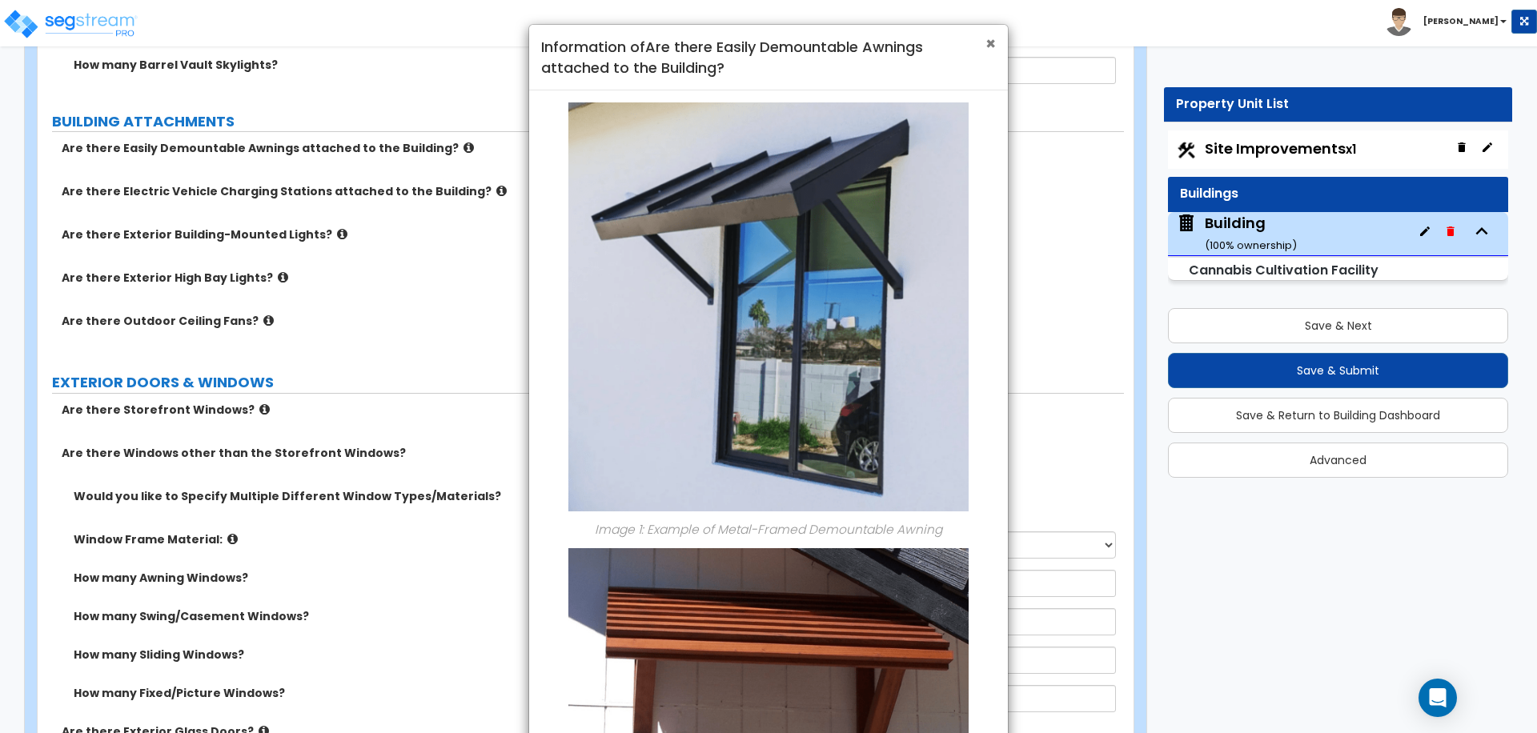
click at [992, 46] on span "×" at bounding box center [990, 43] width 10 height 23
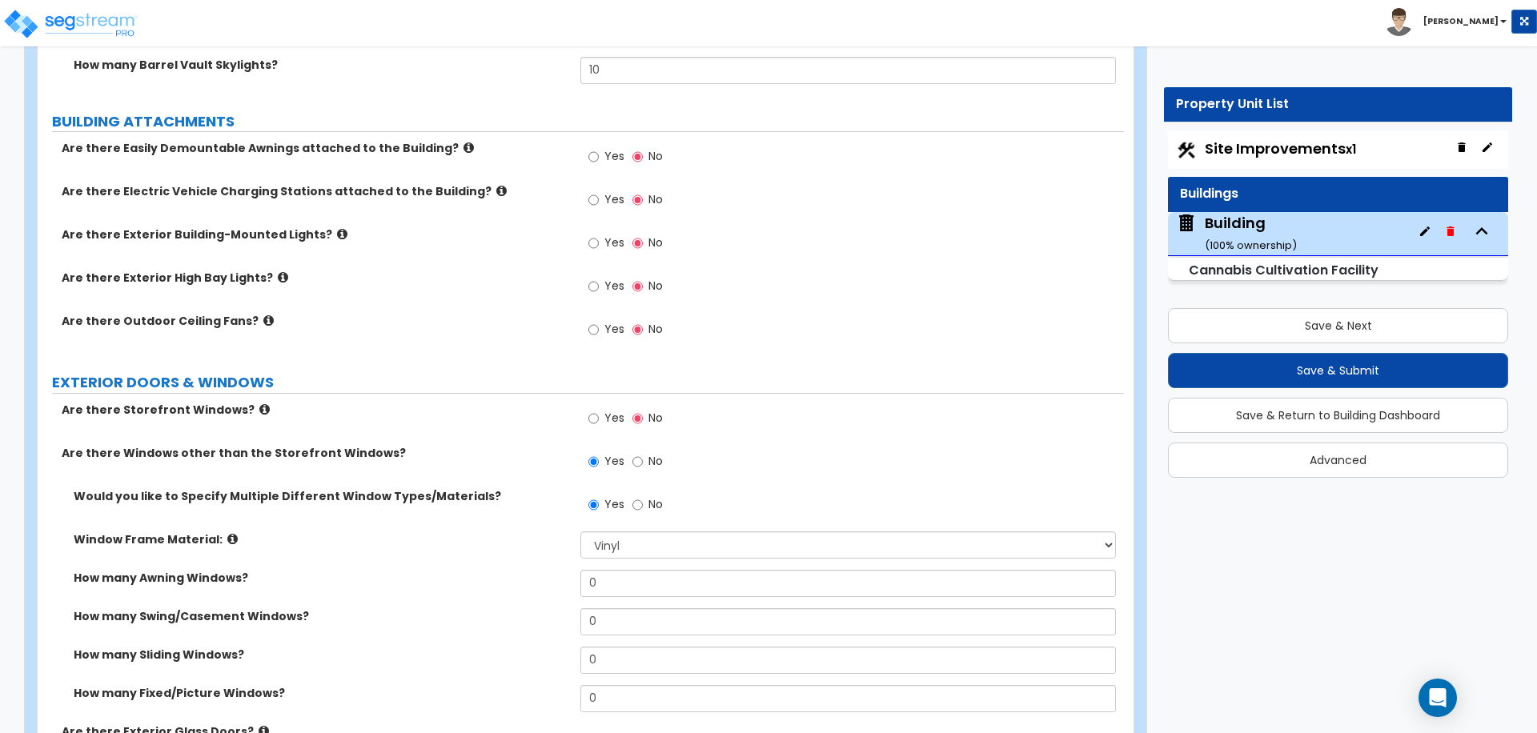
click at [615, 158] on span "Yes" at bounding box center [614, 156] width 20 height 16
click at [599, 158] on input "Yes" at bounding box center [593, 157] width 10 height 18
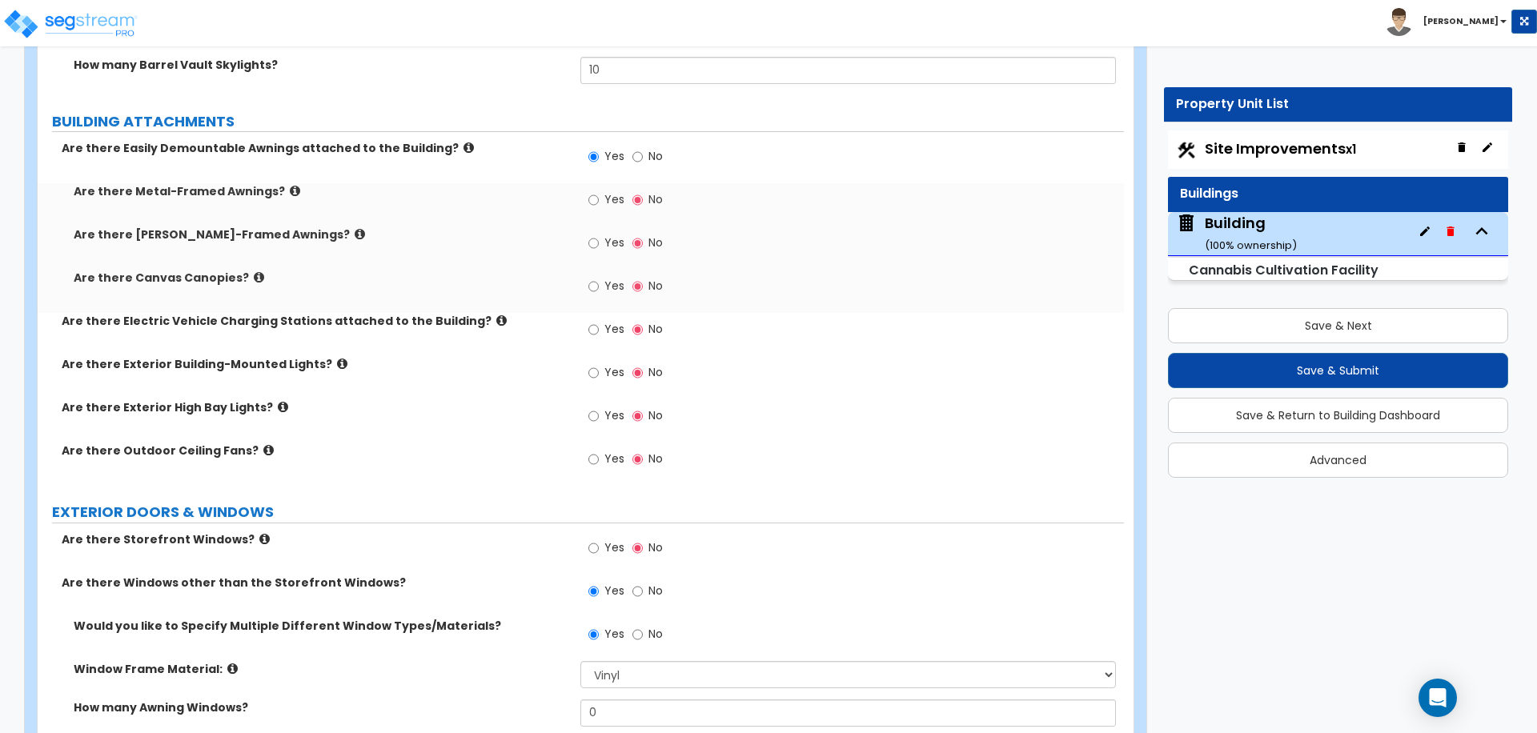
click at [616, 203] on span "Yes" at bounding box center [614, 199] width 20 height 16
click at [599, 203] on input "Yes" at bounding box center [593, 200] width 10 height 18
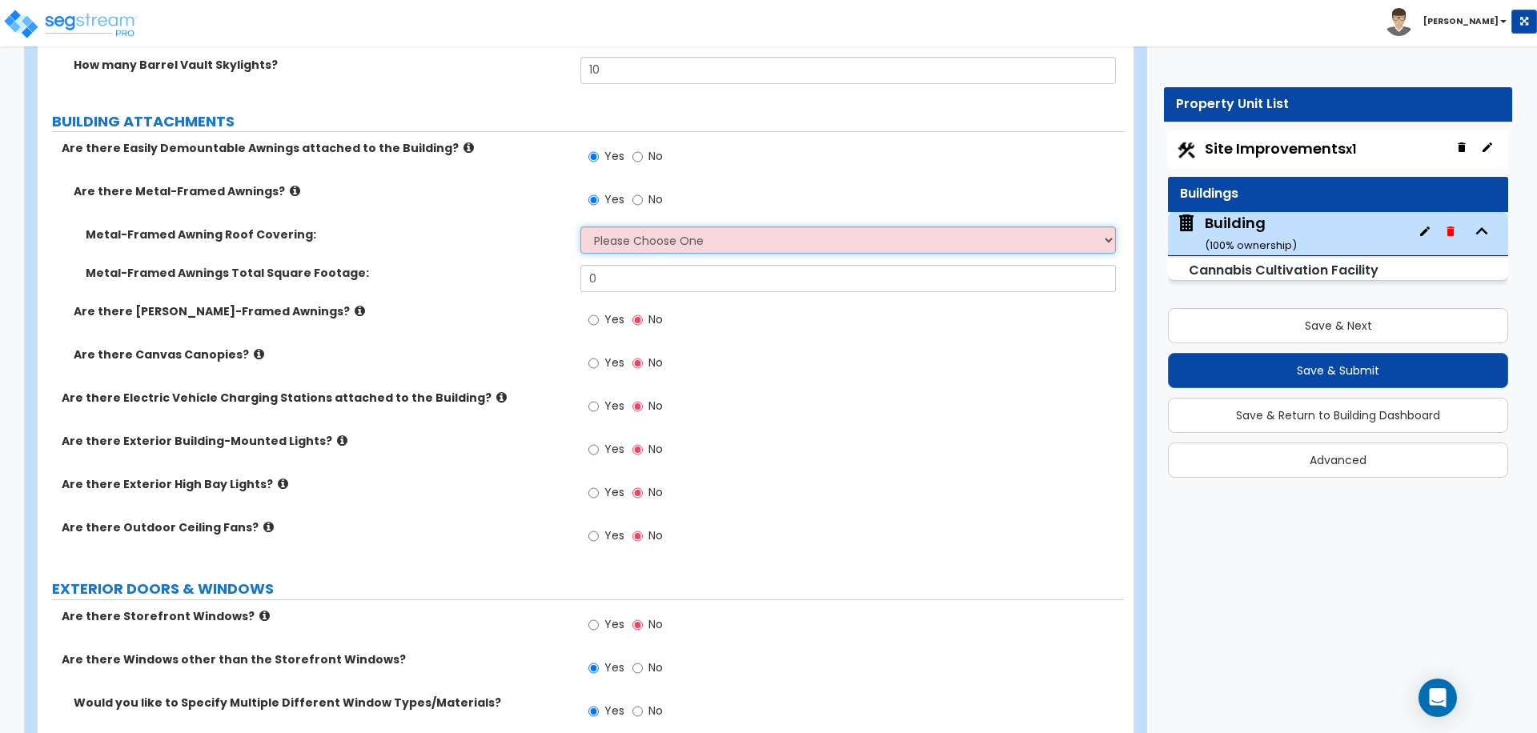
click at [647, 240] on select "Please Choose One Plastic Metal Glass" at bounding box center [847, 240] width 535 height 27
click at [580, 227] on select "Please Choose One Plastic Metal Glass" at bounding box center [847, 240] width 535 height 27
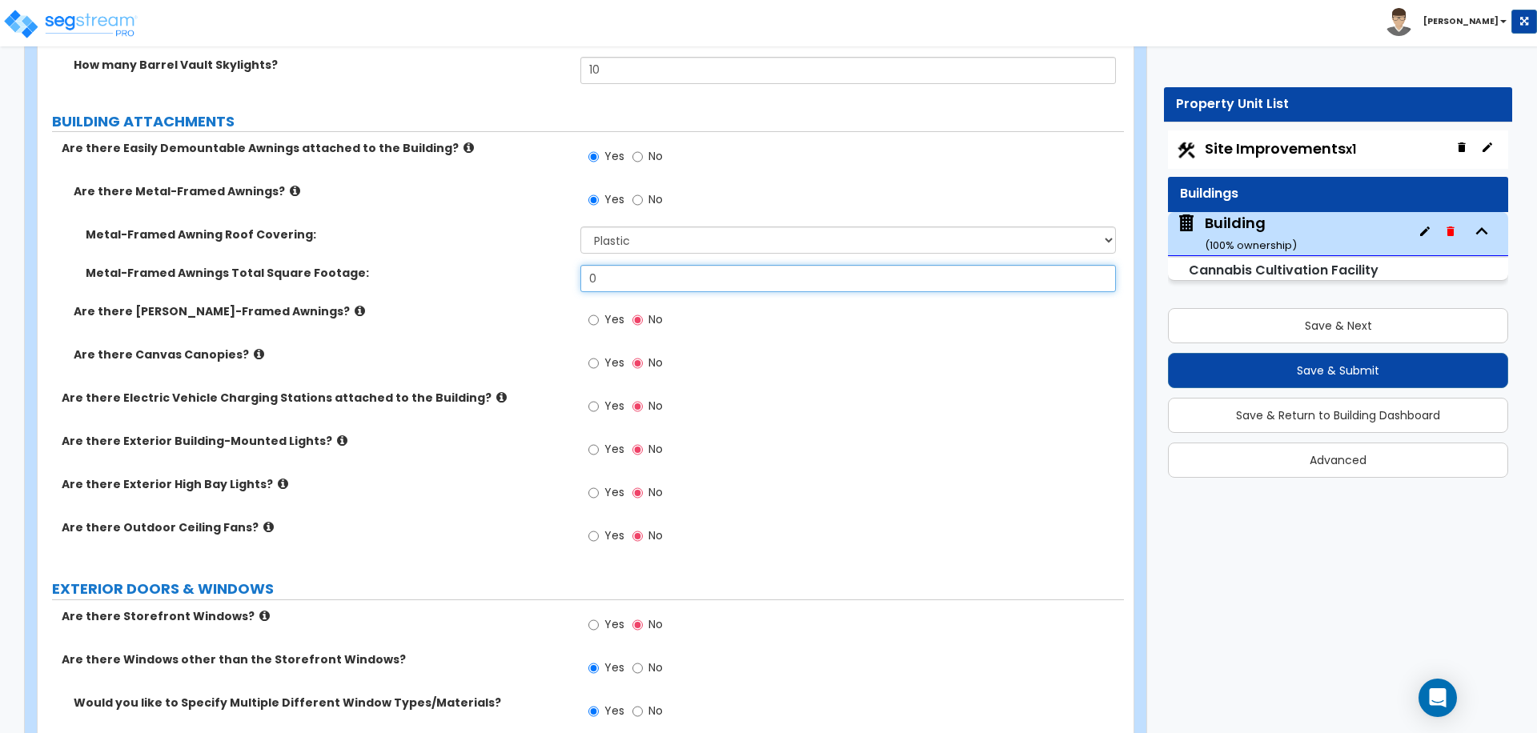
click at [628, 275] on input "0" at bounding box center [847, 278] width 535 height 27
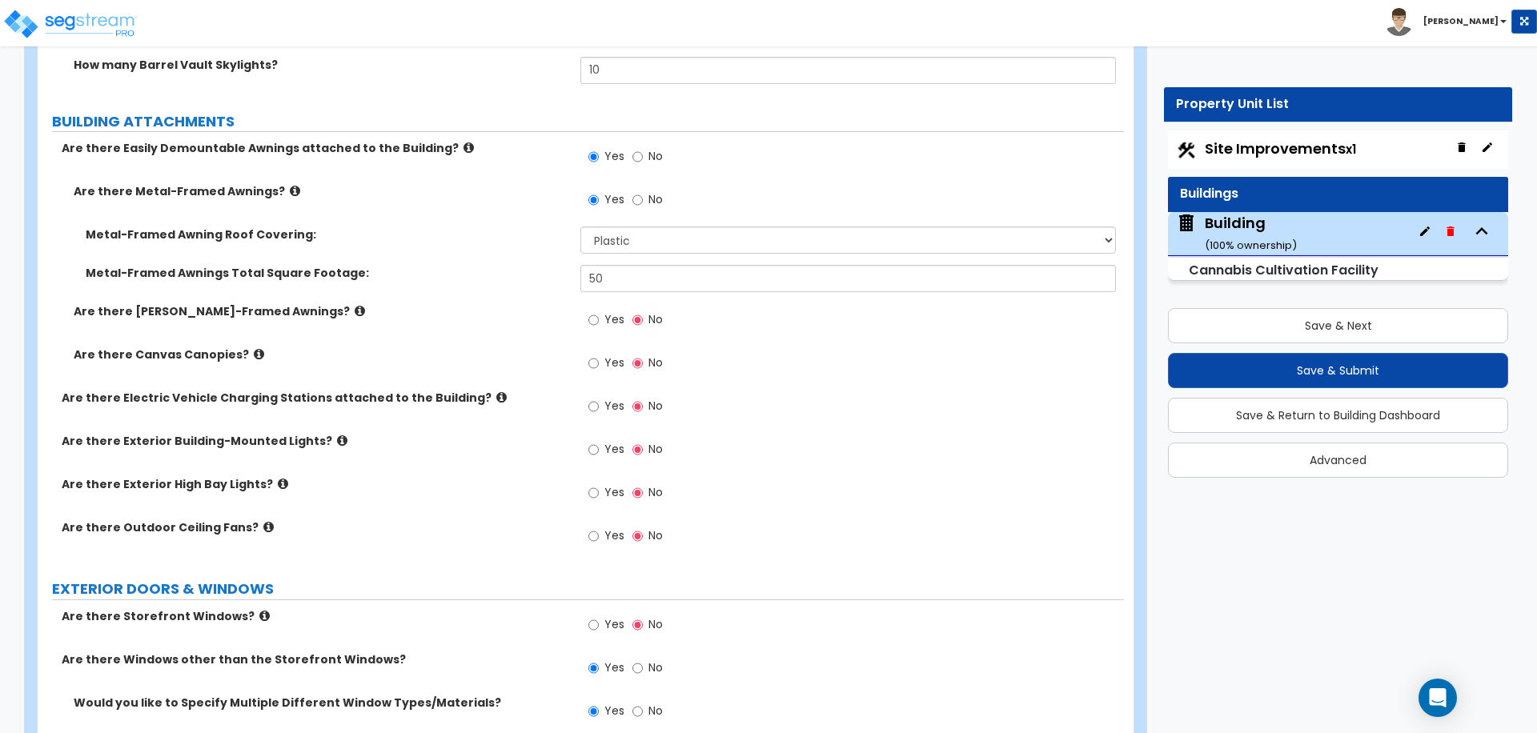
click at [605, 355] on span "Yes" at bounding box center [614, 363] width 20 height 16
click at [599, 355] on input "Yes" at bounding box center [593, 364] width 10 height 18
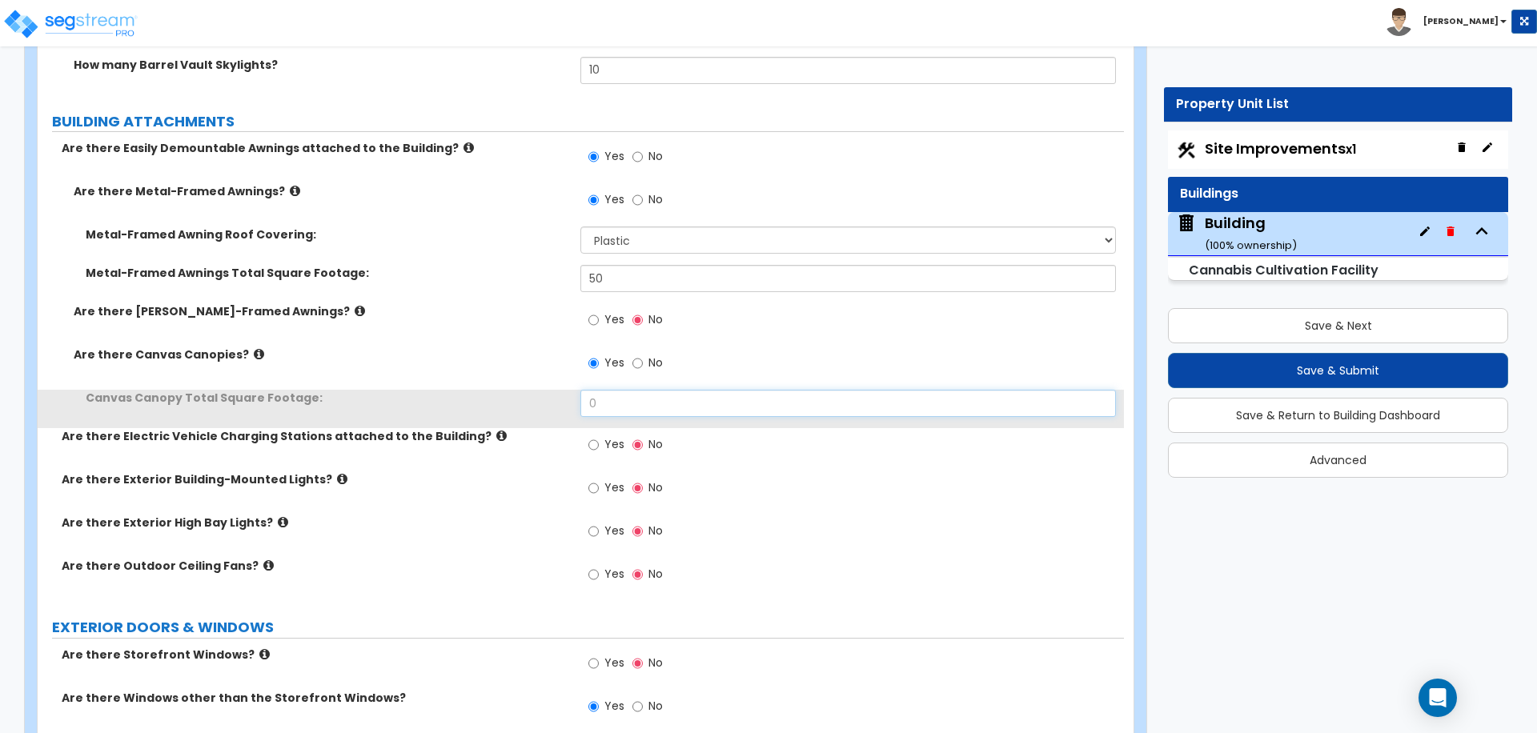
click at [626, 405] on input "0" at bounding box center [847, 403] width 535 height 27
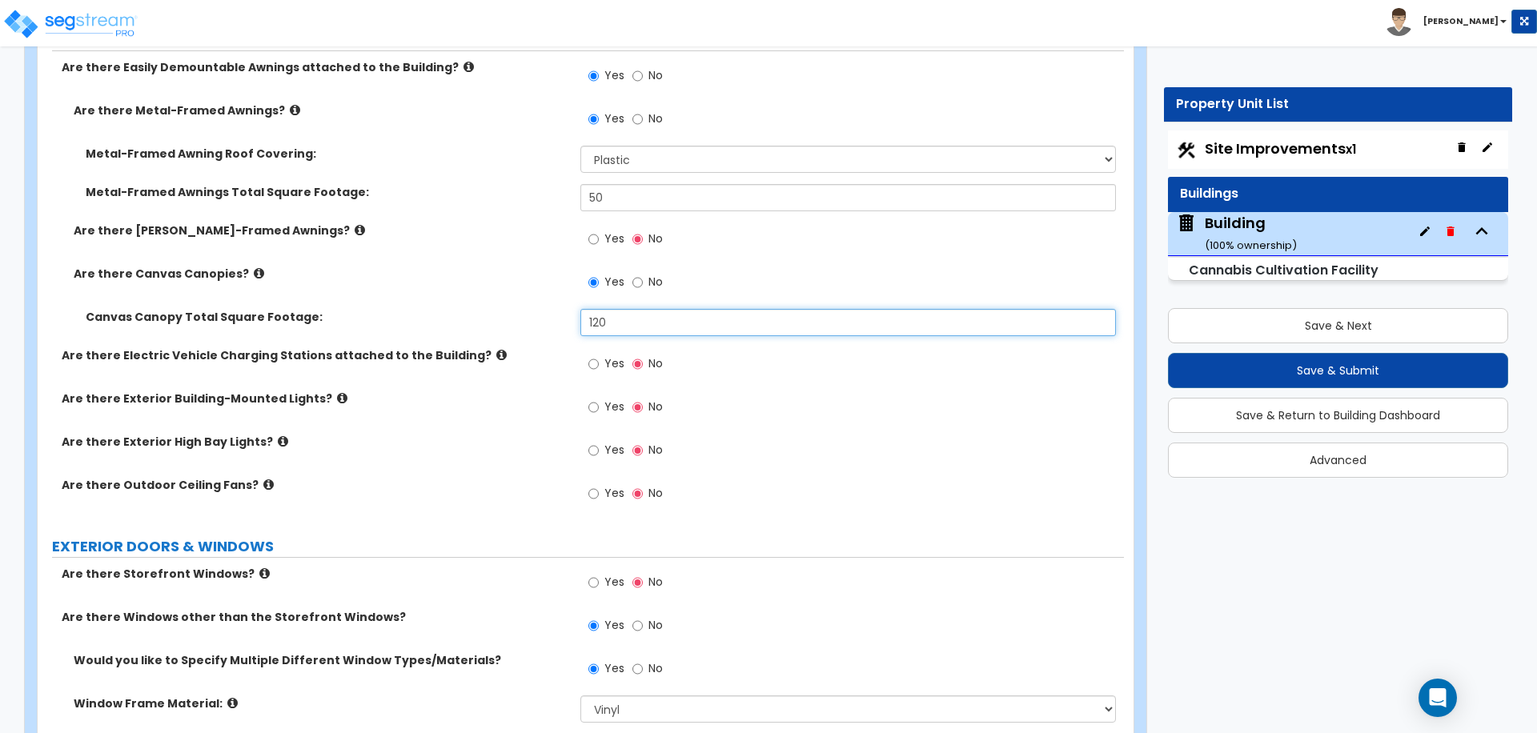
scroll to position [1450, 0]
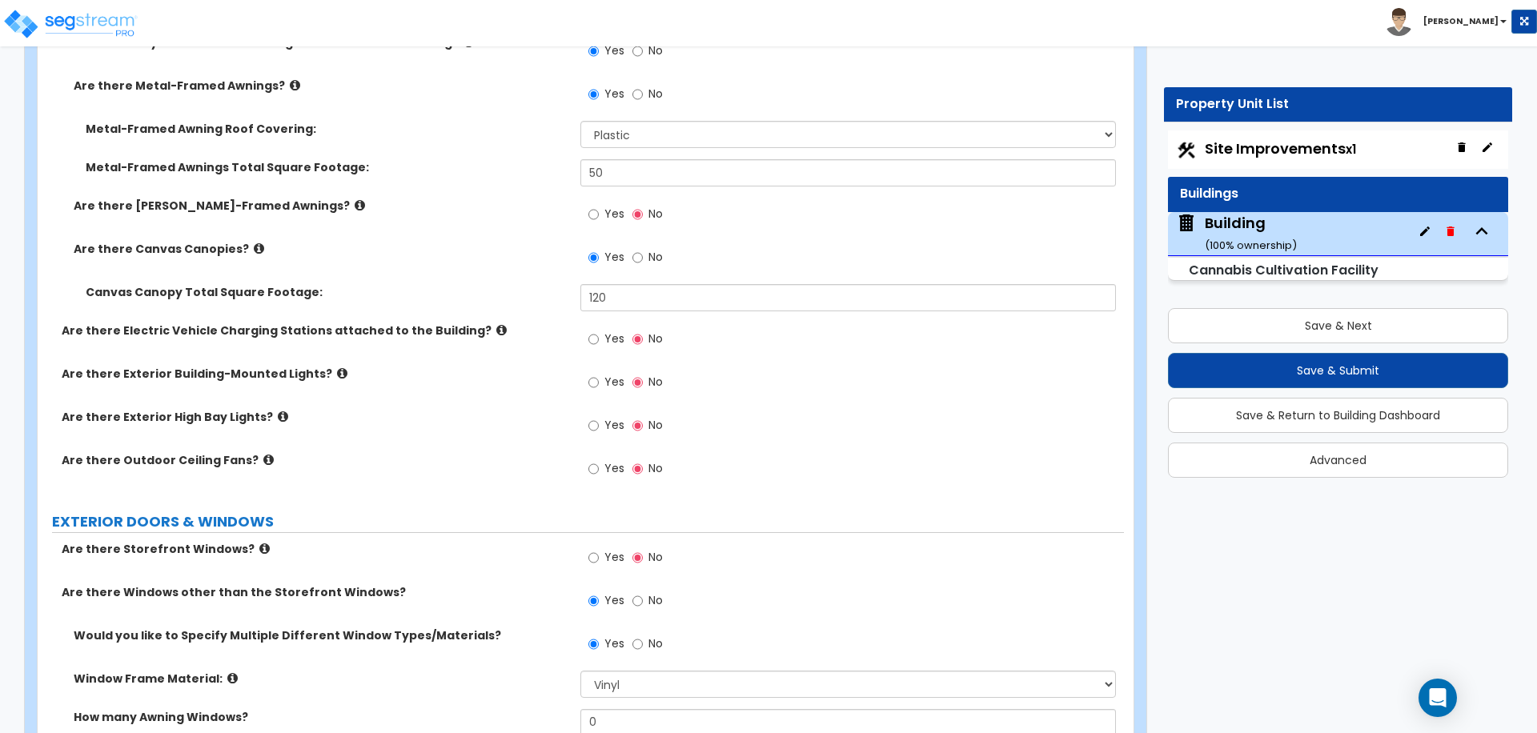
click at [355, 204] on icon at bounding box center [360, 205] width 10 height 12
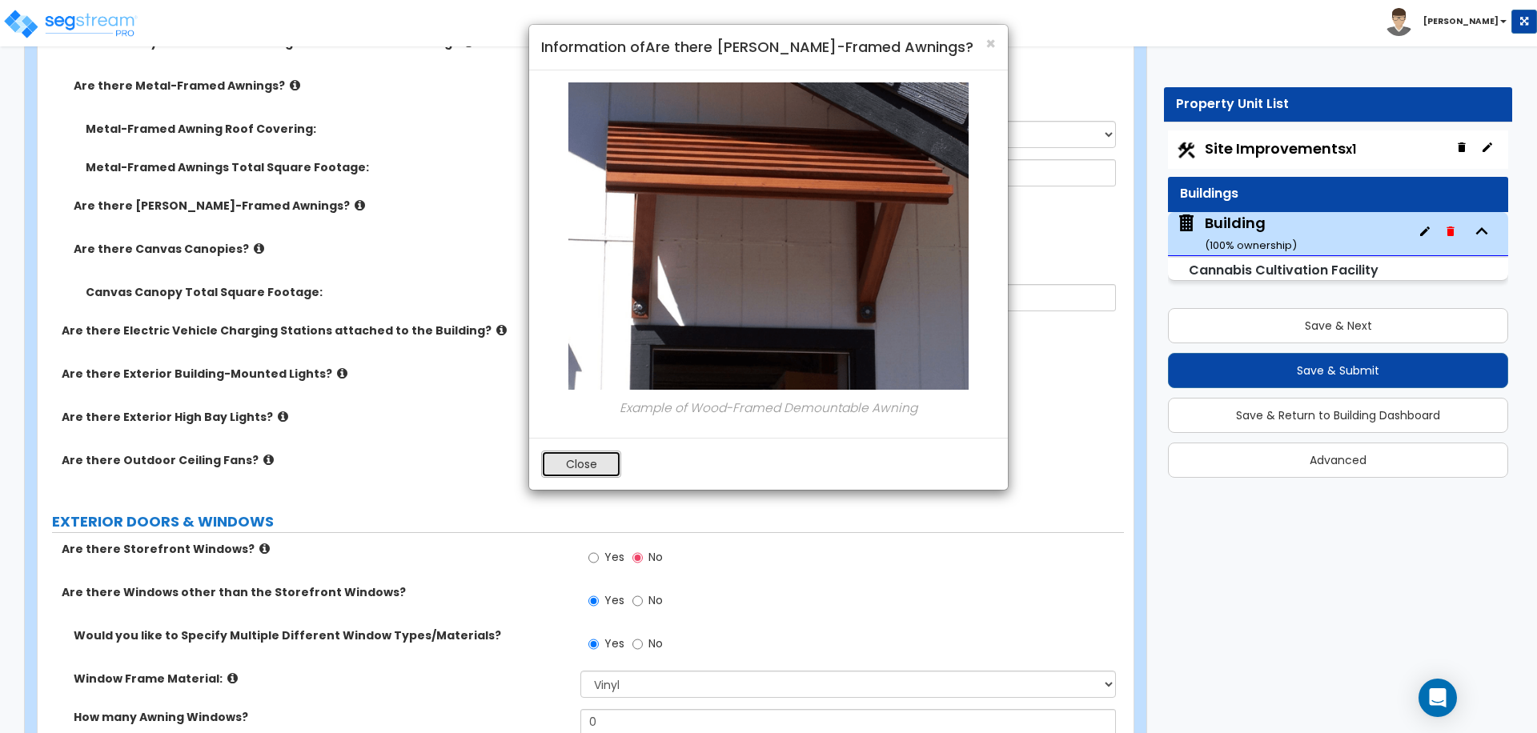
click at [566, 464] on button "Close" at bounding box center [581, 464] width 80 height 27
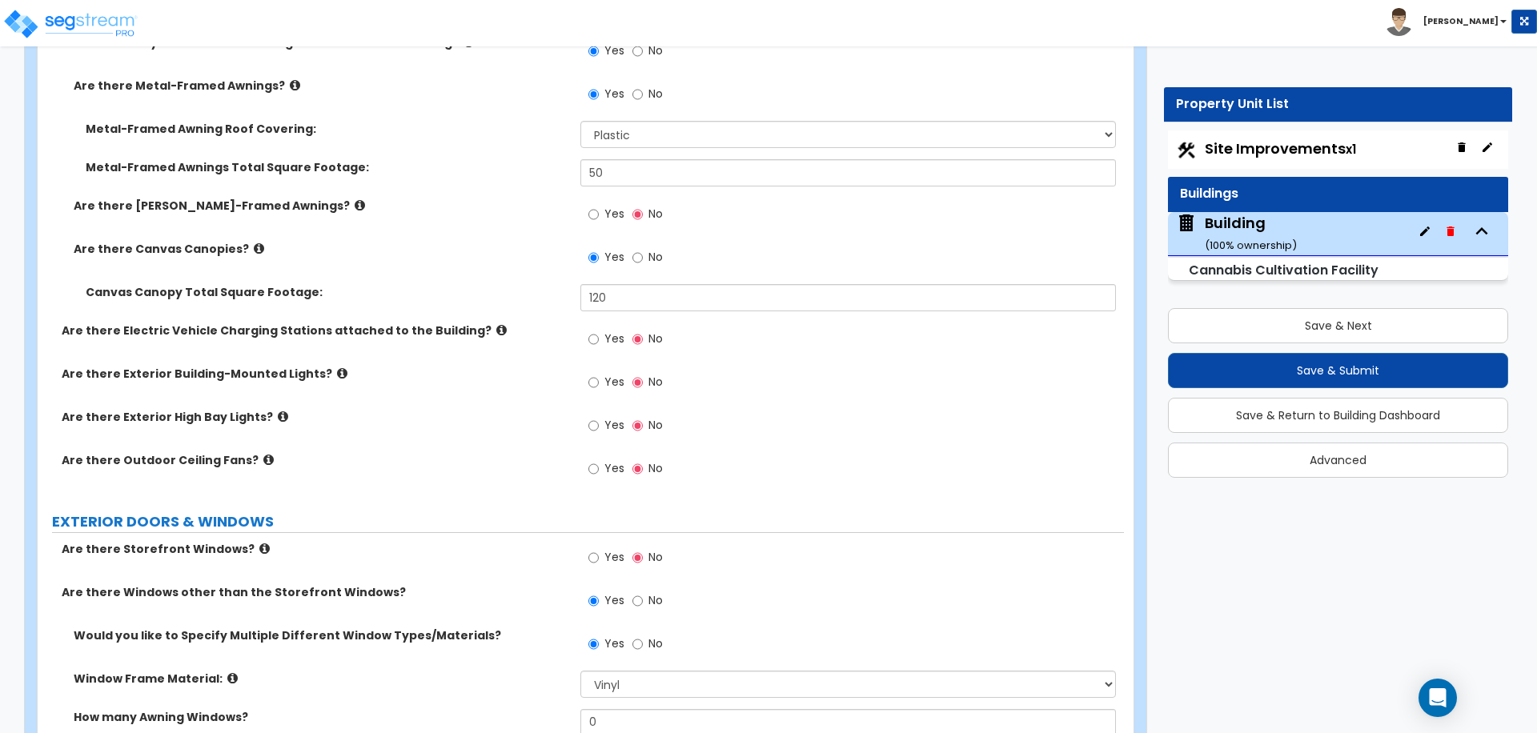
click at [600, 218] on label "Yes" at bounding box center [606, 216] width 36 height 27
click at [599, 218] on input "Yes" at bounding box center [593, 215] width 10 height 18
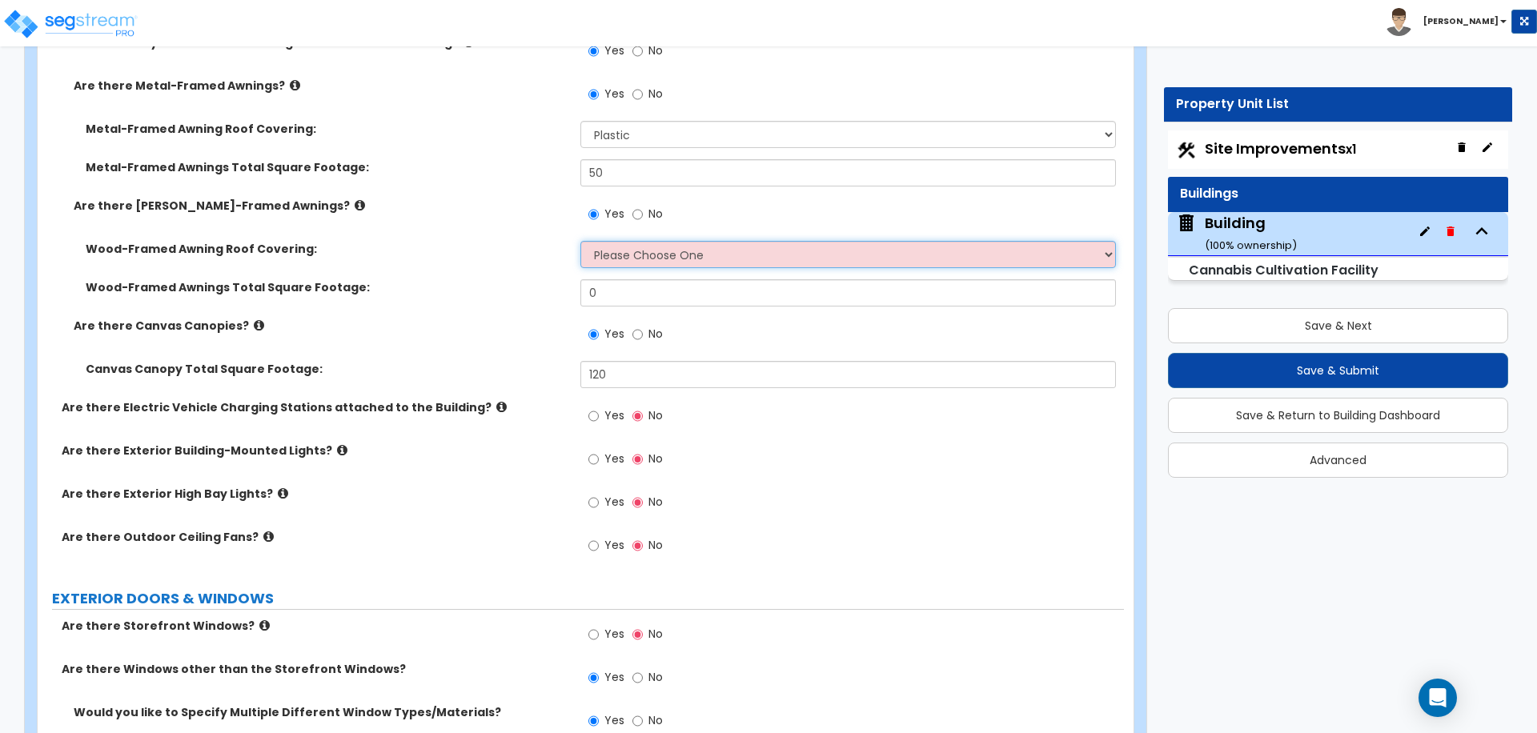
click at [622, 246] on select "Please Choose One Asphalt Shingle Clay Tile Wood Shingle Metal Shingle Standing…" at bounding box center [847, 254] width 535 height 27
click at [655, 209] on span "No" at bounding box center [655, 214] width 14 height 16
click at [643, 209] on input "No" at bounding box center [637, 215] width 10 height 18
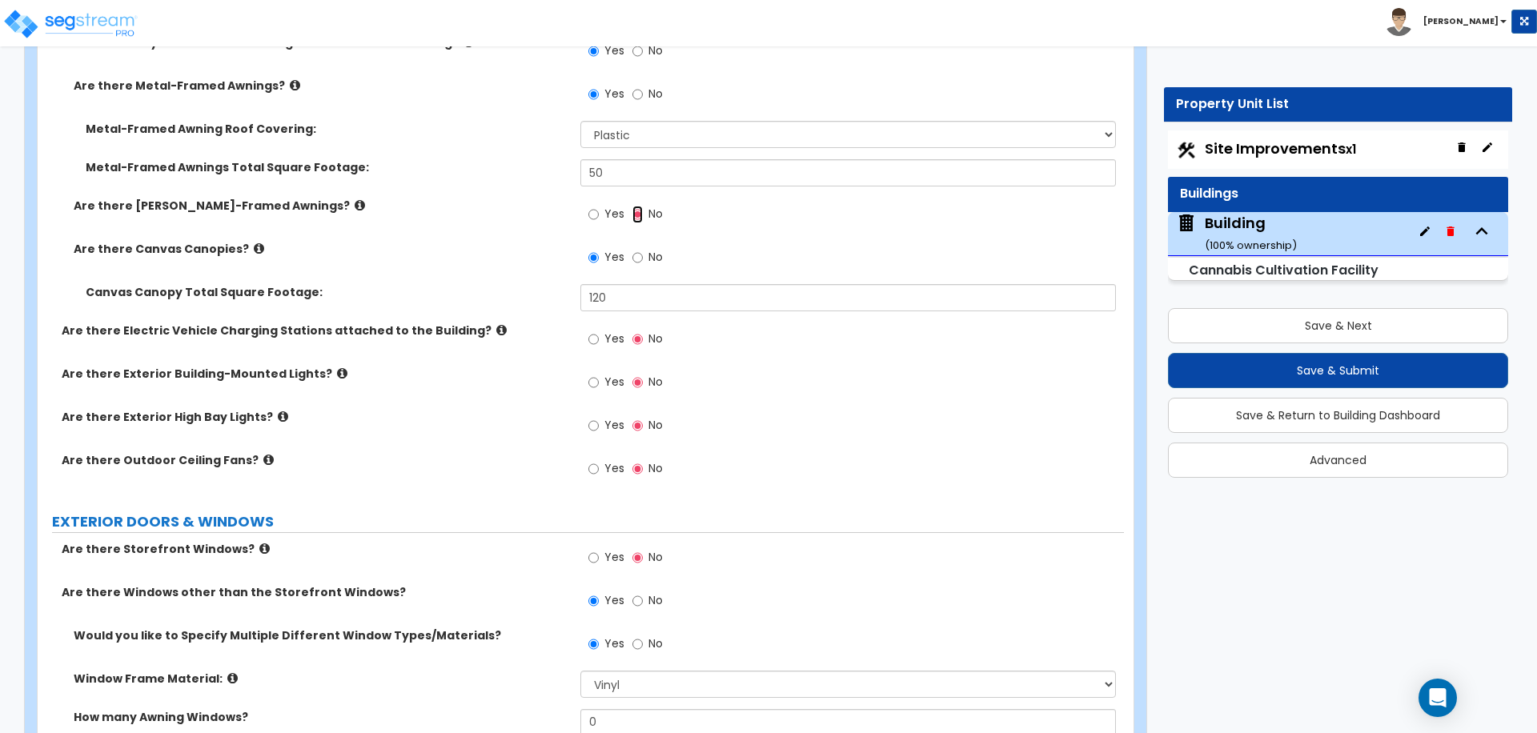
scroll to position [1518, 0]
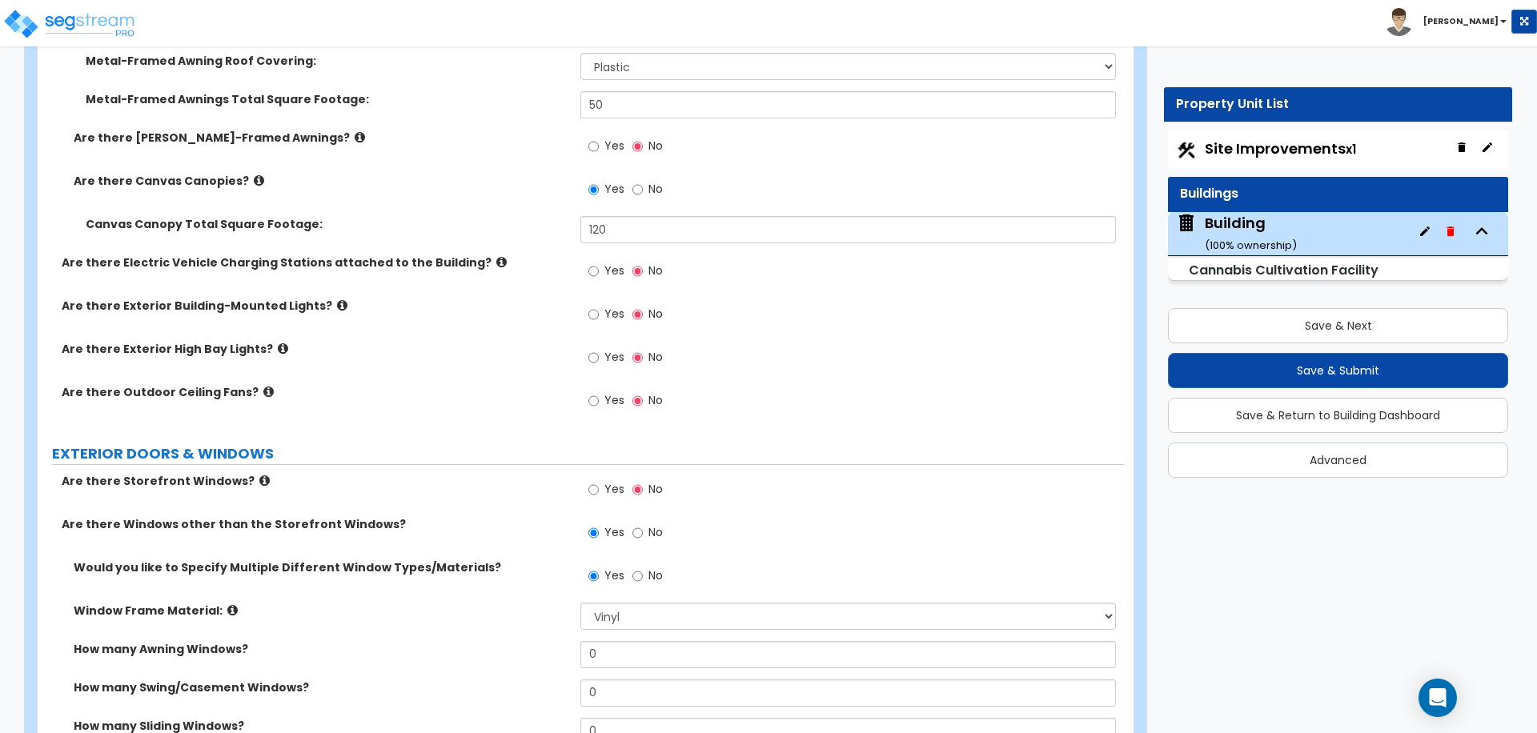
click at [474, 259] on label "Are there Electric Vehicle Charging Stations attached to the Building?" at bounding box center [315, 263] width 507 height 16
click at [496, 259] on icon at bounding box center [501, 262] width 10 height 12
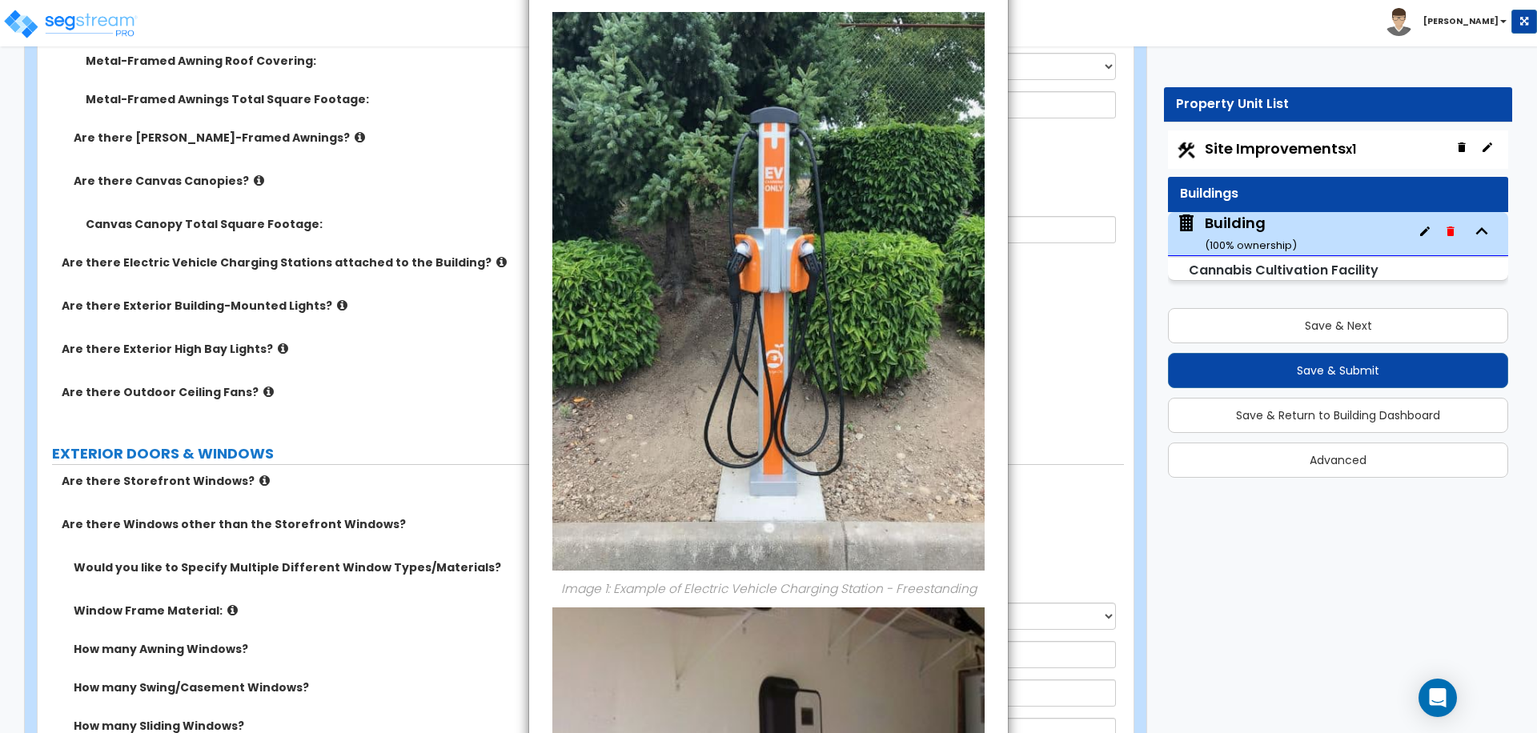
scroll to position [0, 0]
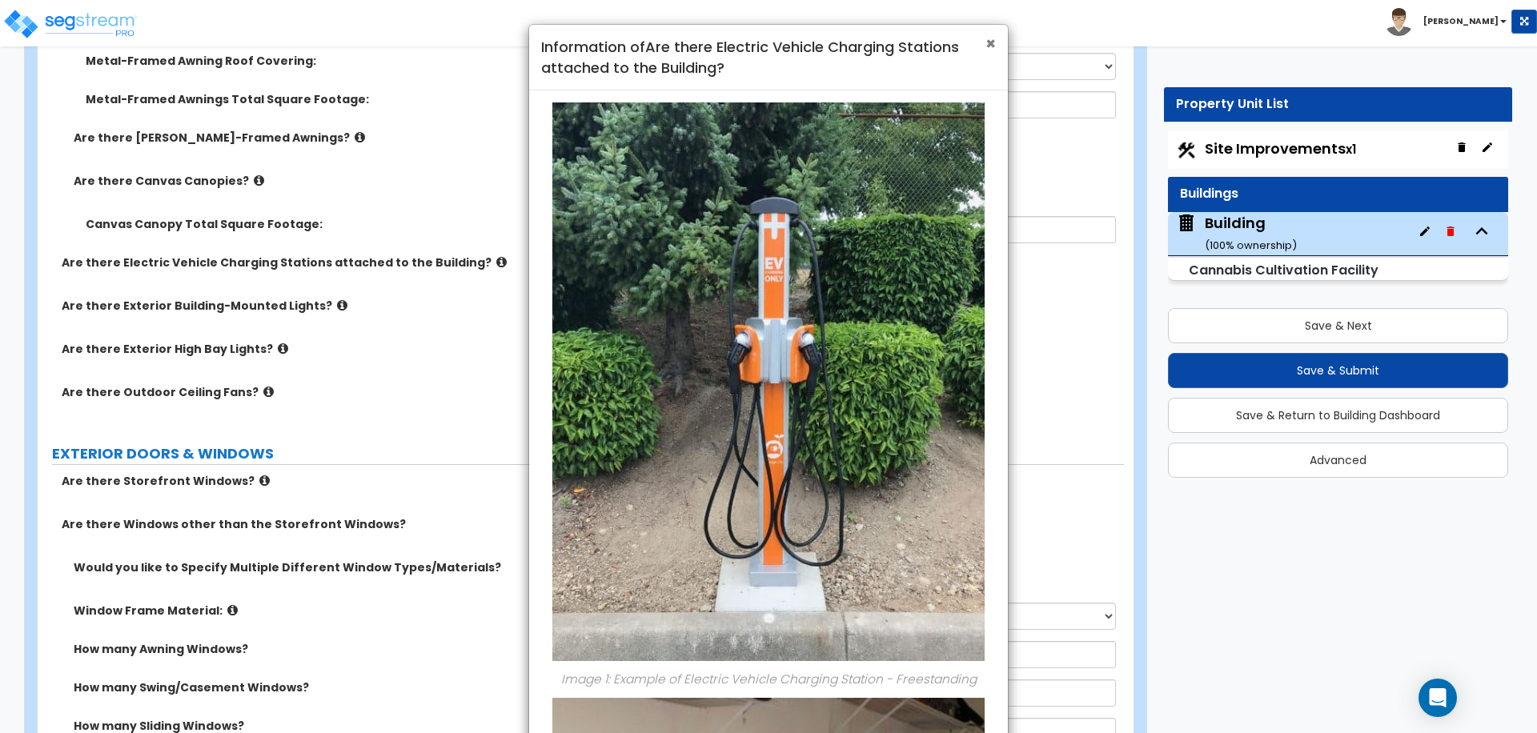
click at [989, 46] on span "×" at bounding box center [990, 43] width 10 height 23
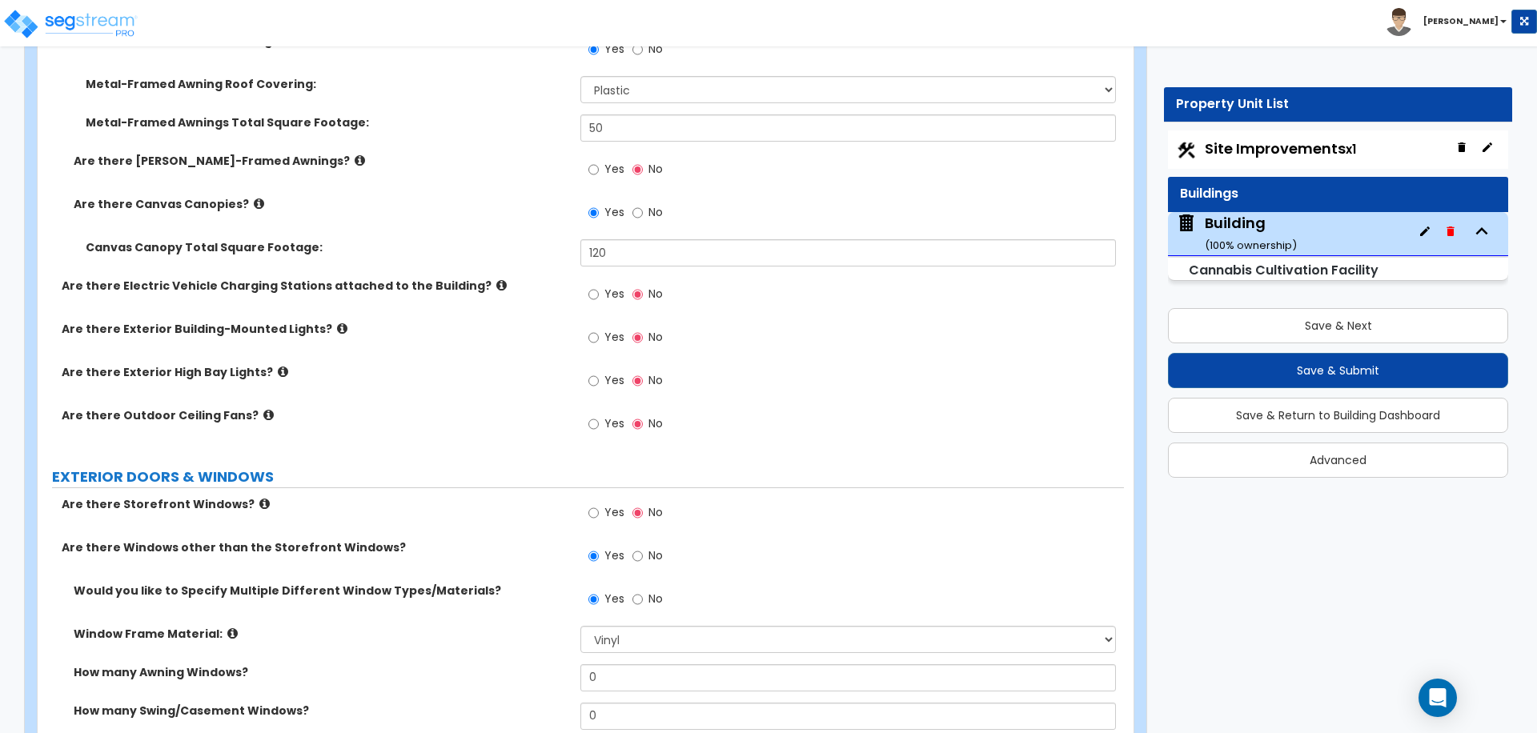
scroll to position [1502, 0]
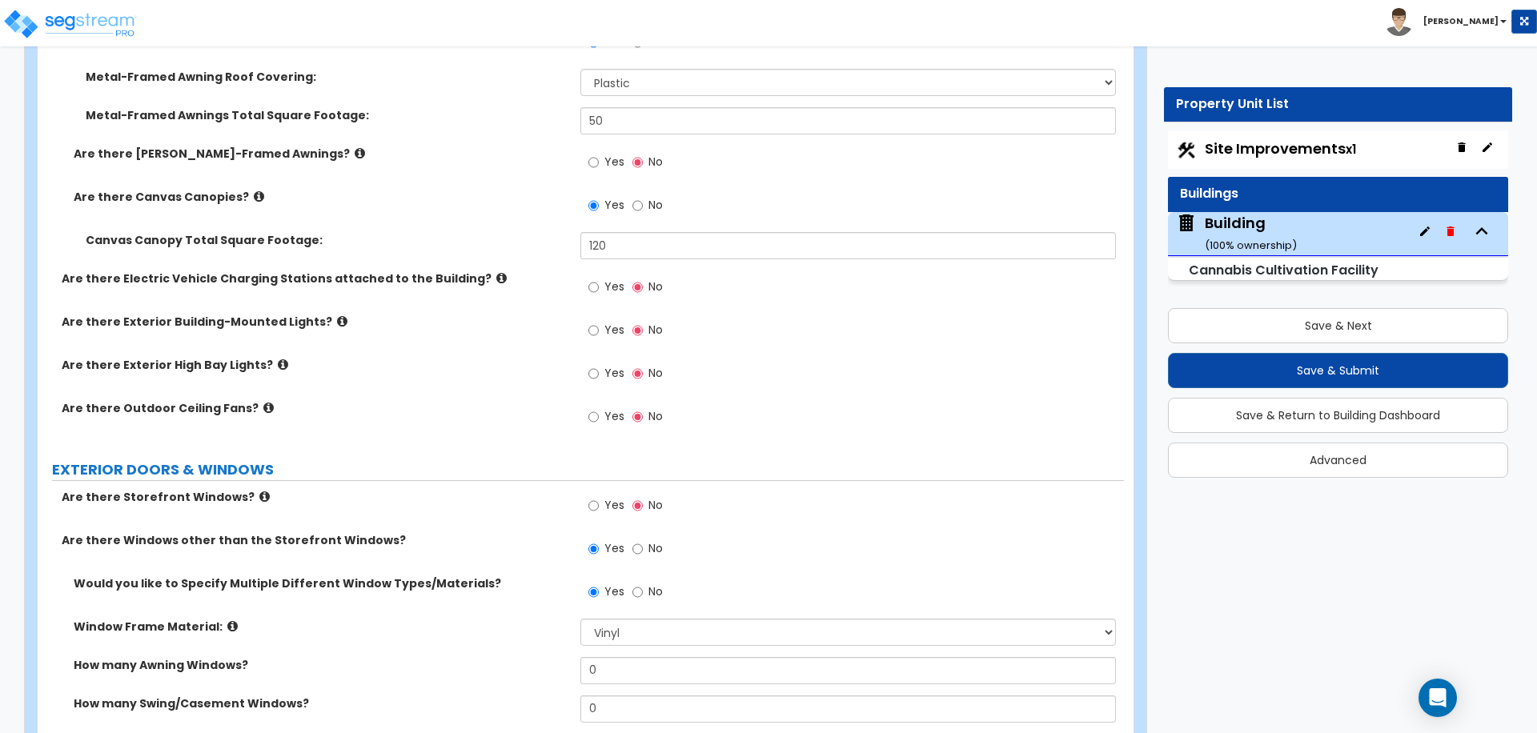
click at [496, 275] on icon at bounding box center [501, 278] width 10 height 12
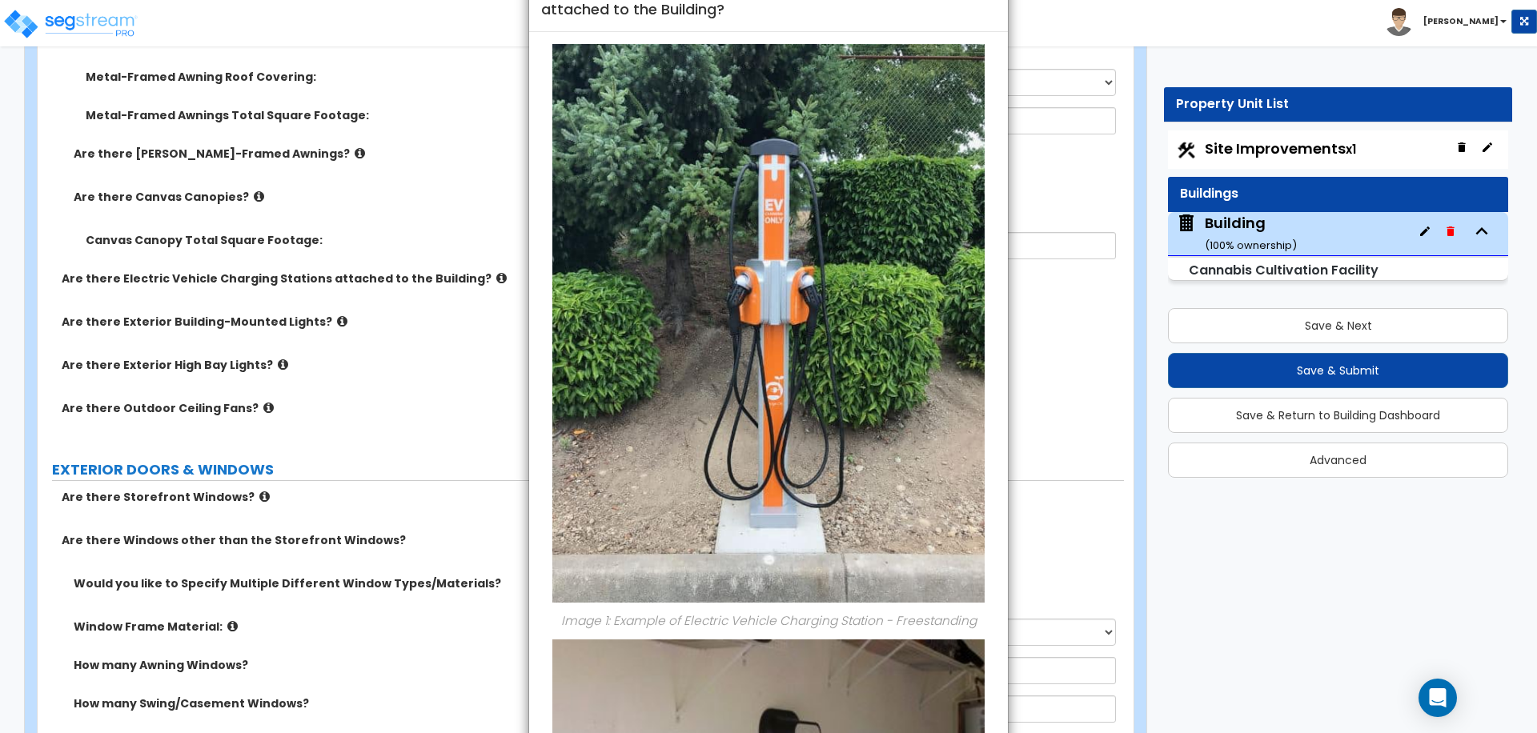
scroll to position [0, 0]
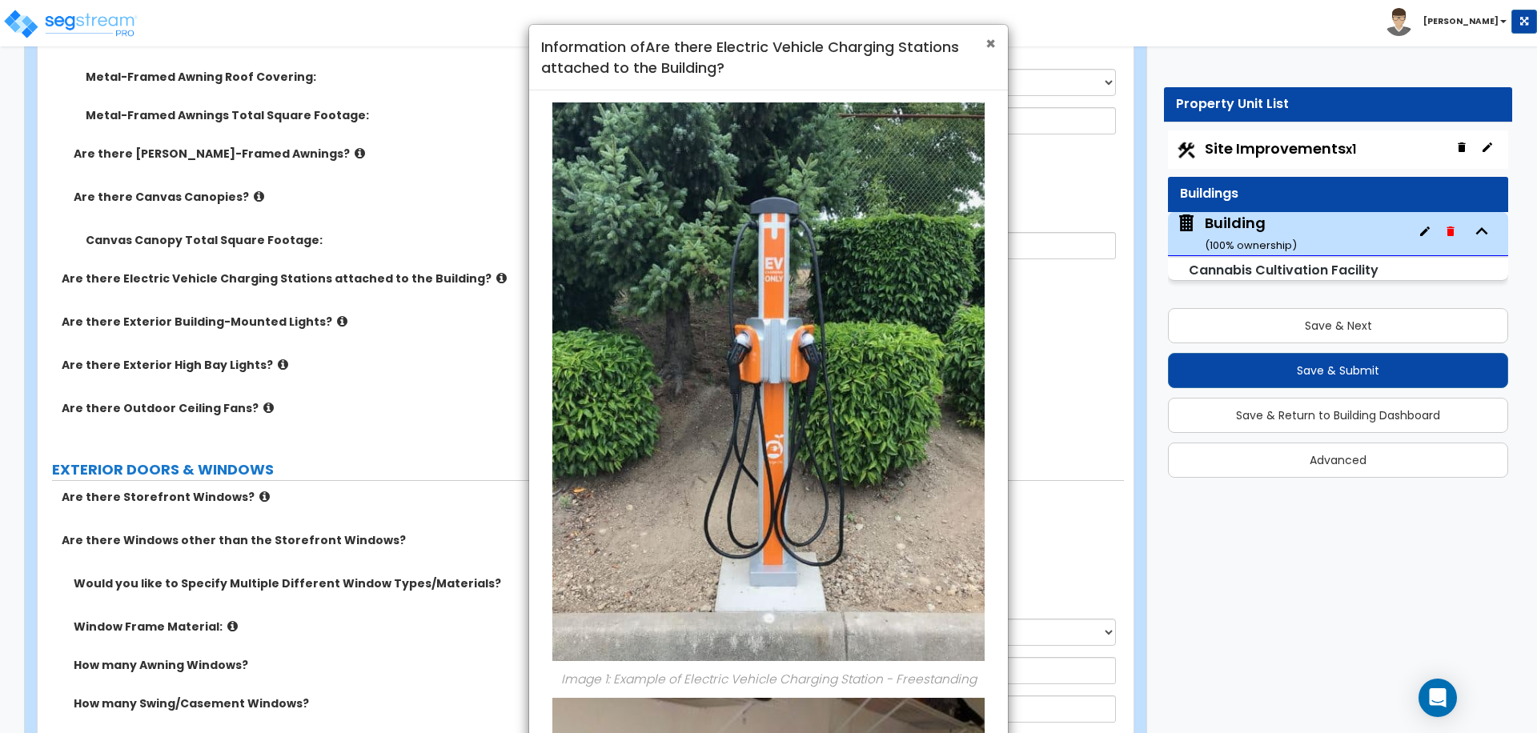
click at [992, 43] on span "×" at bounding box center [990, 43] width 10 height 23
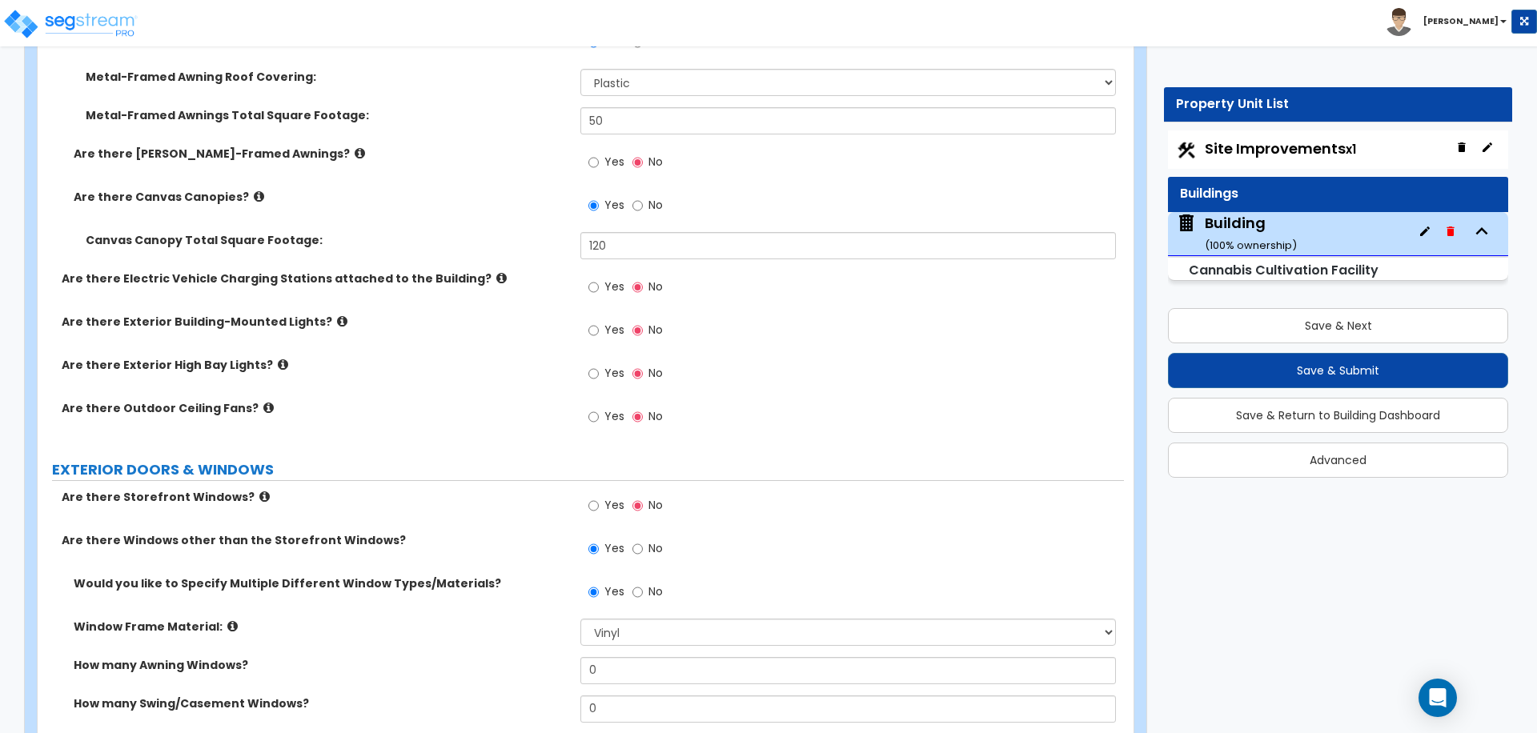
click at [604, 275] on label "Yes" at bounding box center [606, 288] width 36 height 27
click at [599, 279] on input "Yes" at bounding box center [593, 288] width 10 height 18
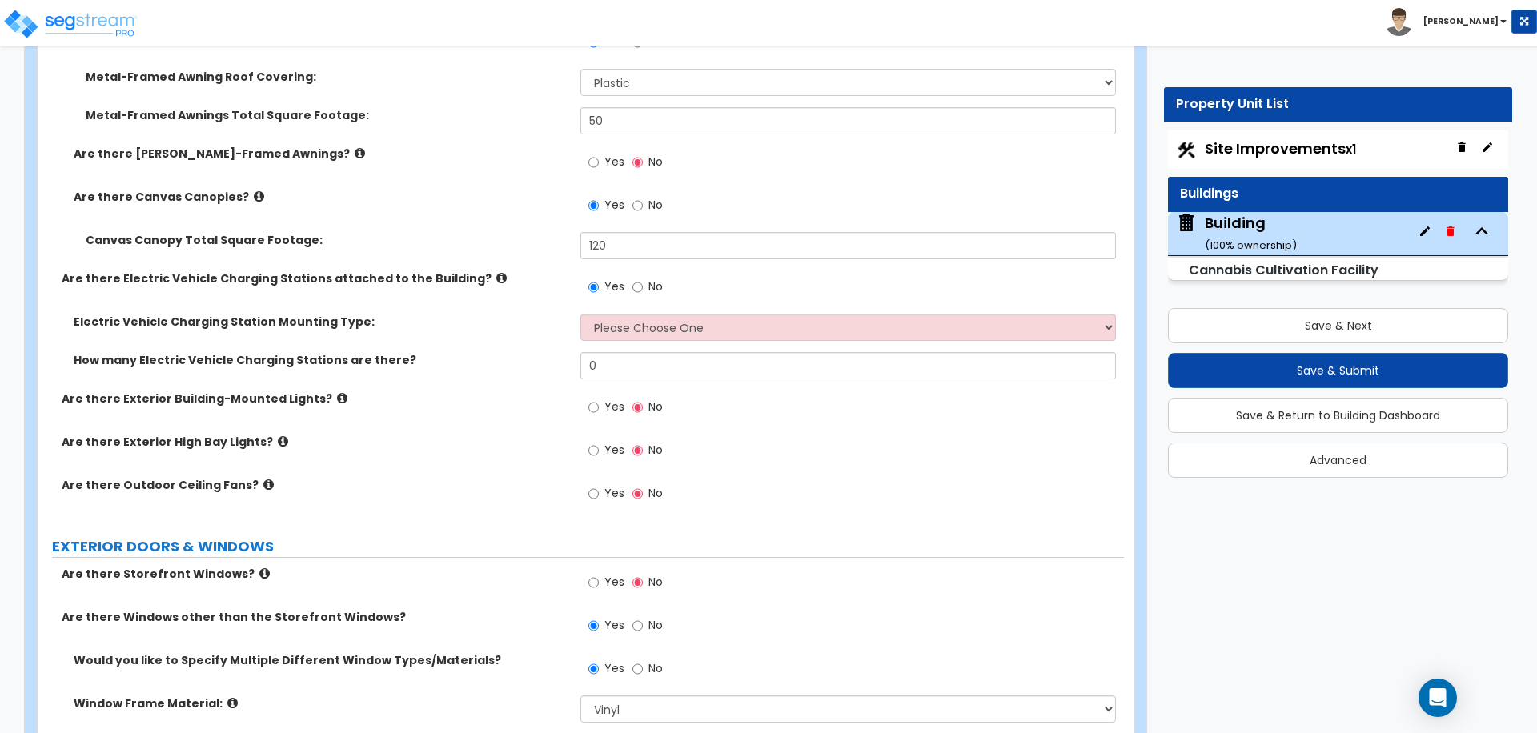
click at [650, 286] on span "No" at bounding box center [655, 287] width 14 height 16
click at [643, 286] on input "No" at bounding box center [637, 288] width 10 height 18
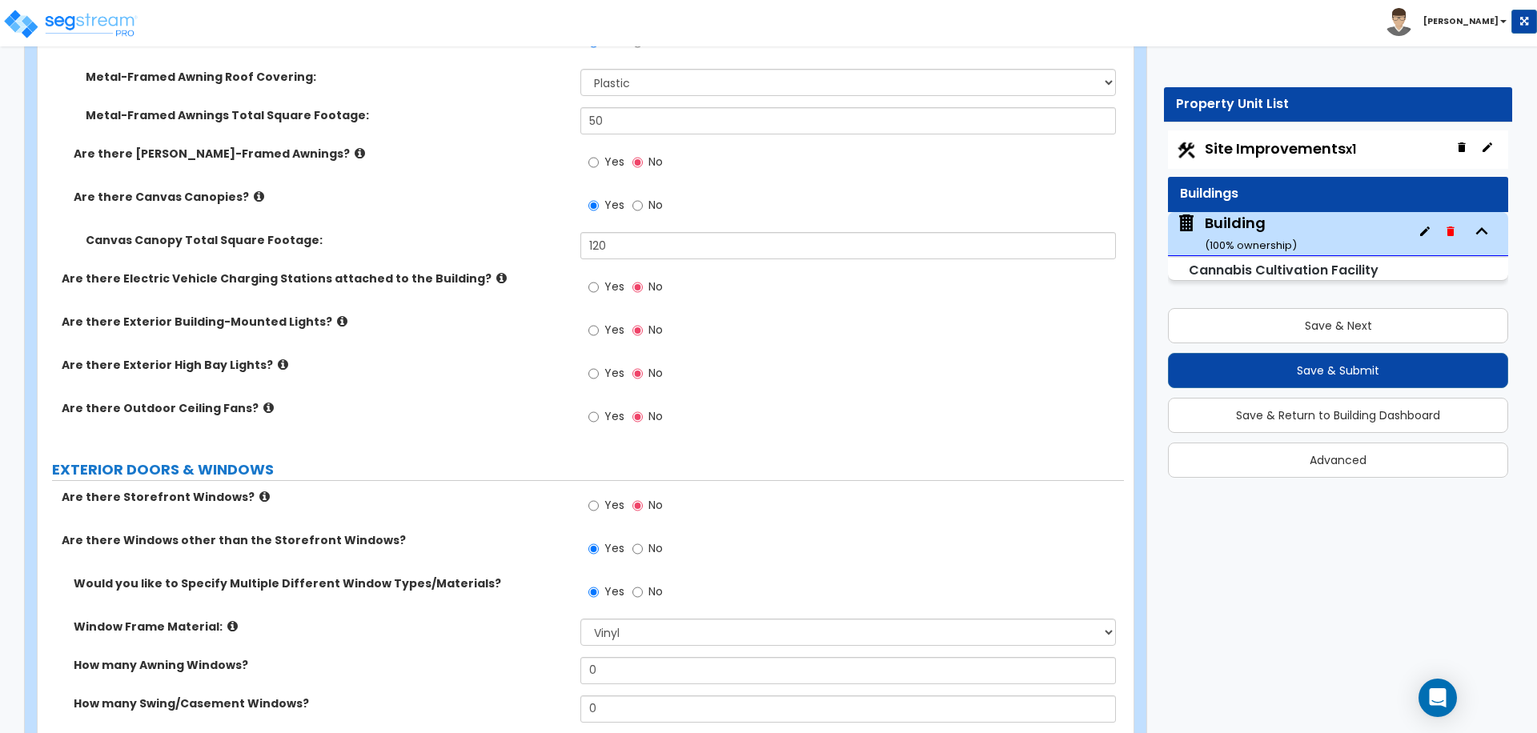
click at [600, 338] on label "Yes" at bounding box center [606, 332] width 36 height 27
click at [599, 338] on input "Yes" at bounding box center [593, 331] width 10 height 18
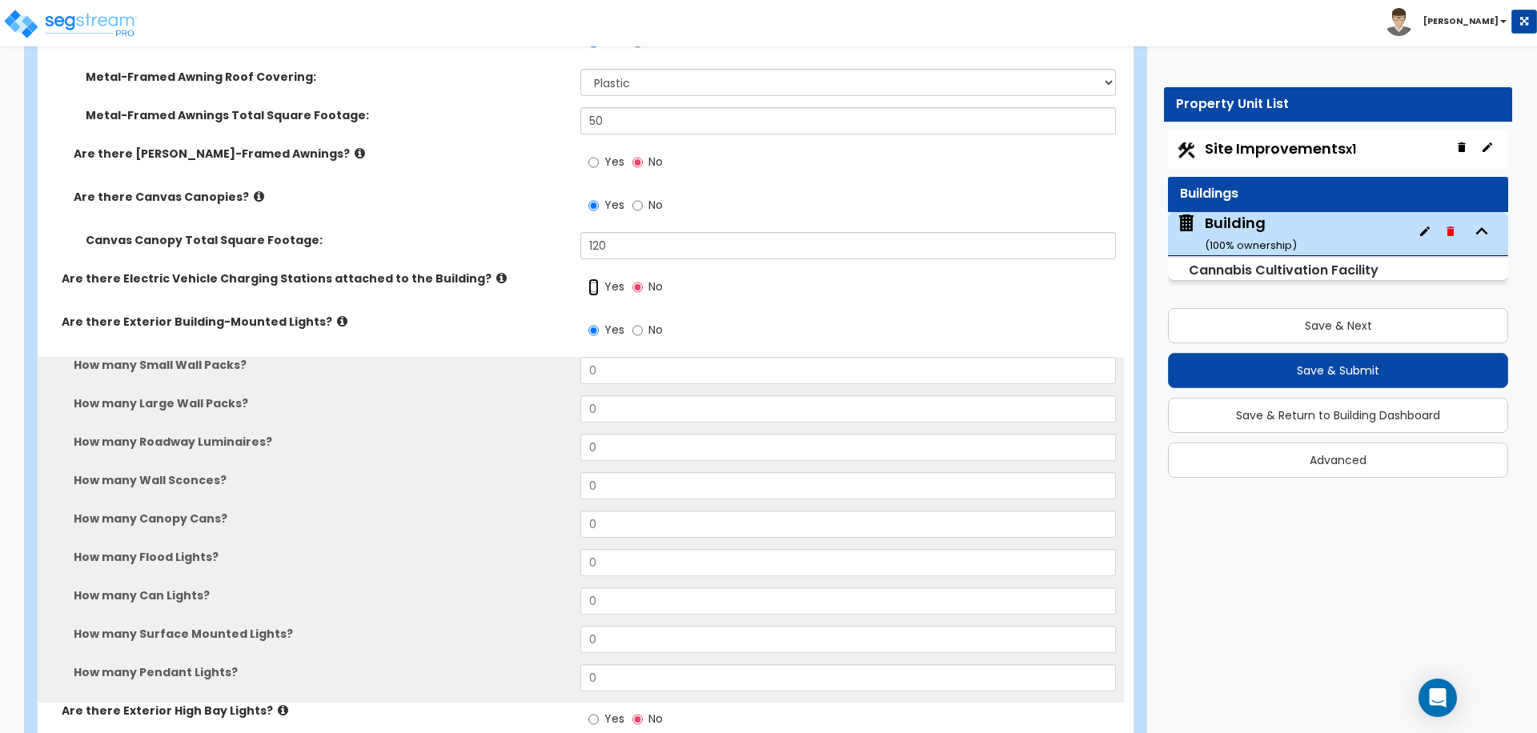
click at [595, 279] on input "Yes" at bounding box center [593, 288] width 10 height 18
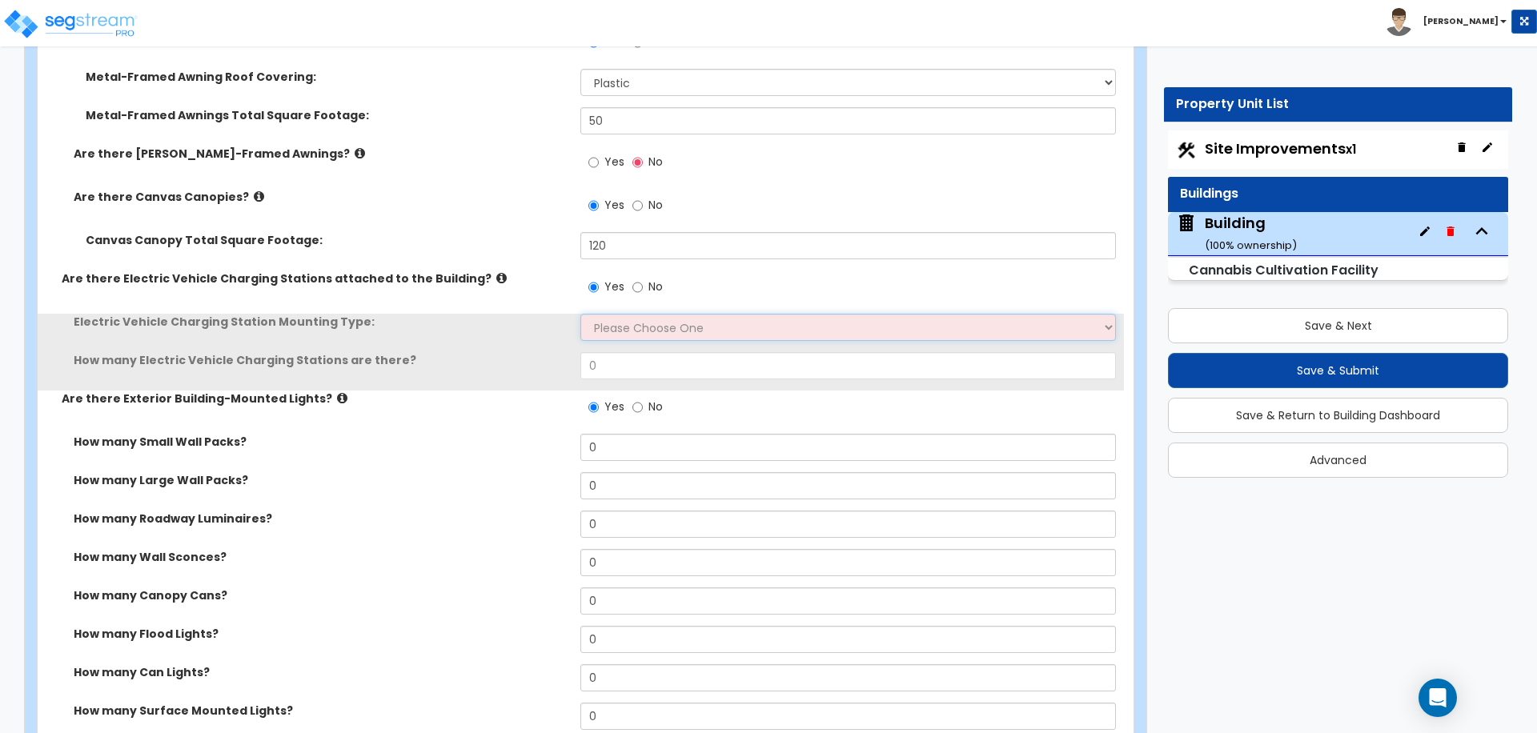
click at [652, 323] on select "Please Choose One Freestanding Wall-mounted" at bounding box center [847, 327] width 535 height 27
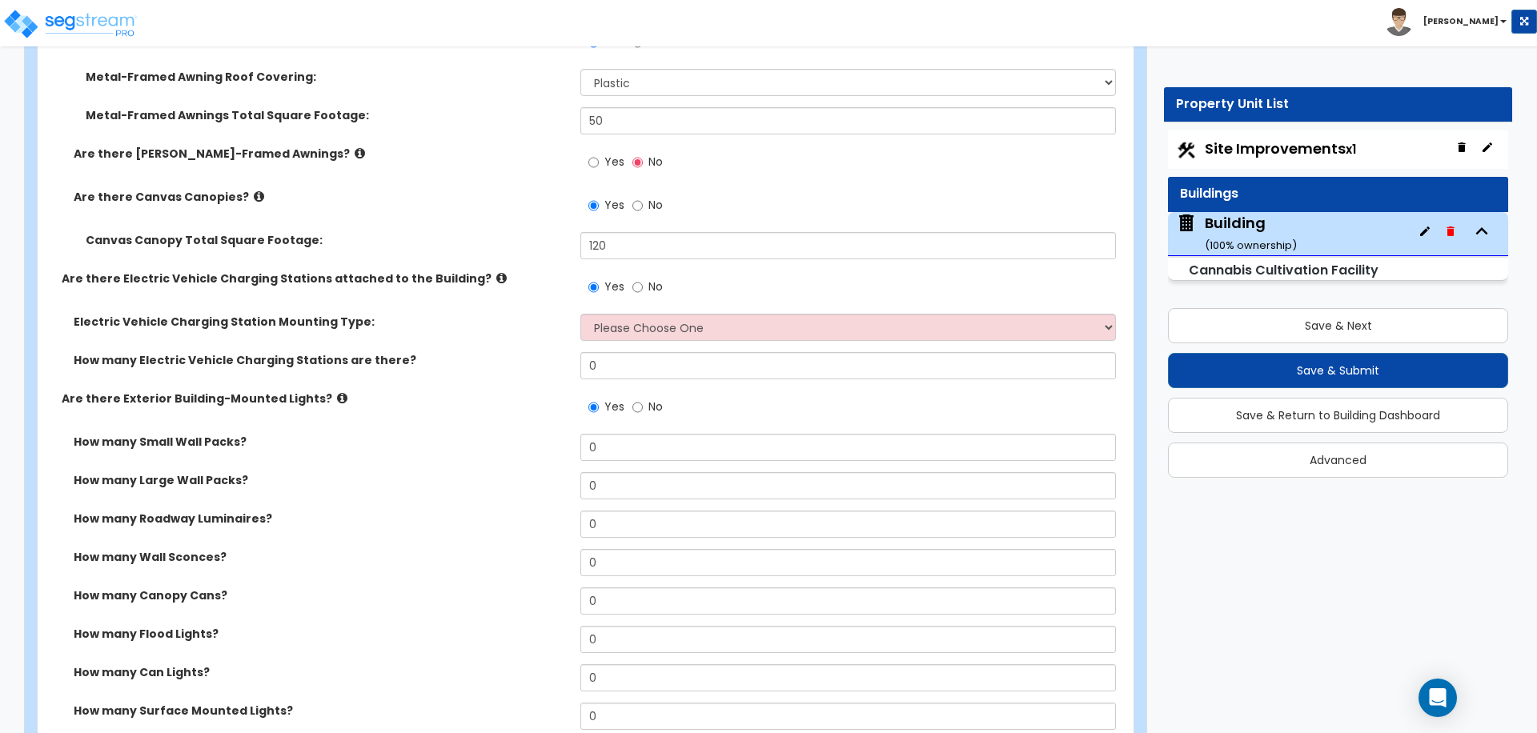
click at [655, 279] on span "No" at bounding box center [655, 287] width 14 height 16
click at [643, 279] on input "No" at bounding box center [637, 288] width 10 height 18
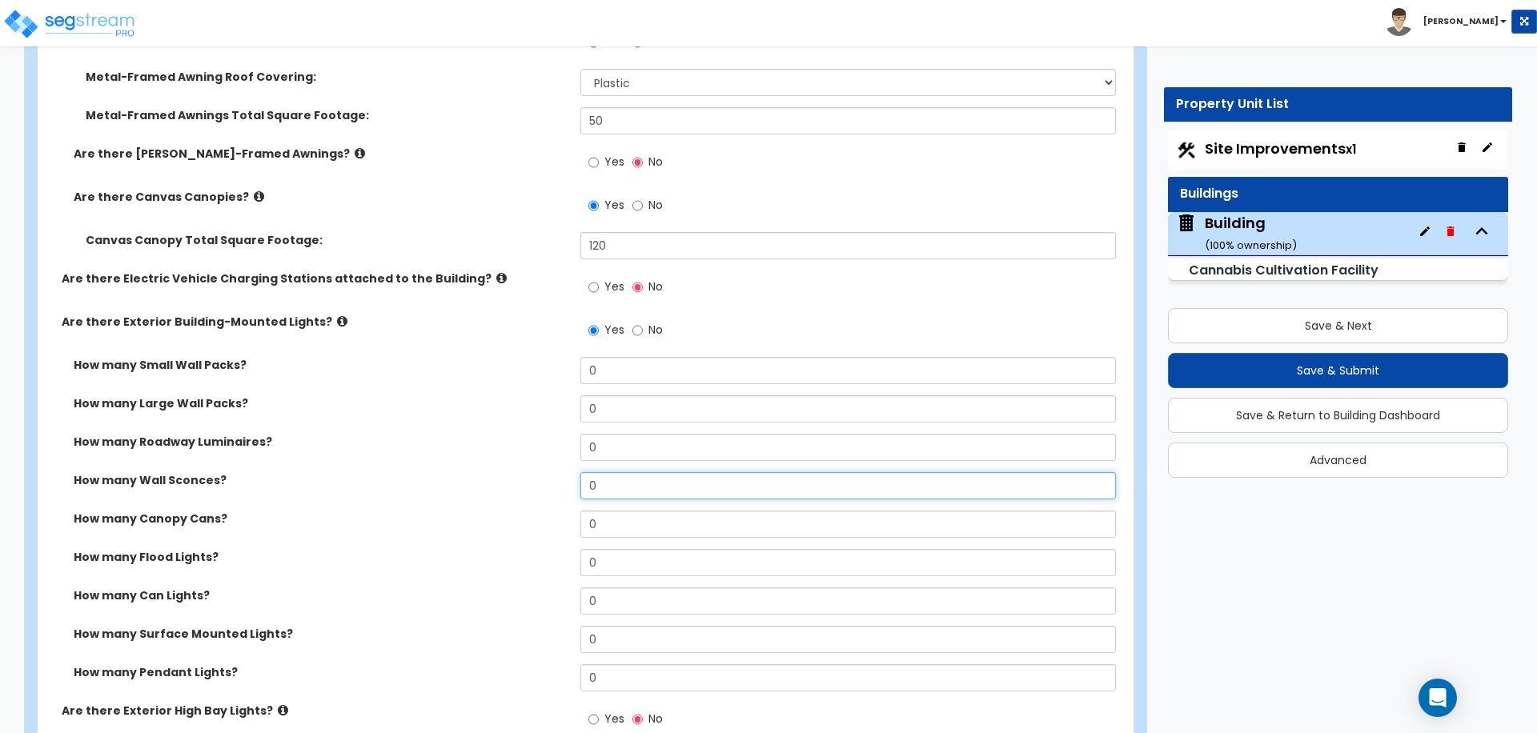
click at [608, 480] on input "0" at bounding box center [847, 485] width 535 height 27
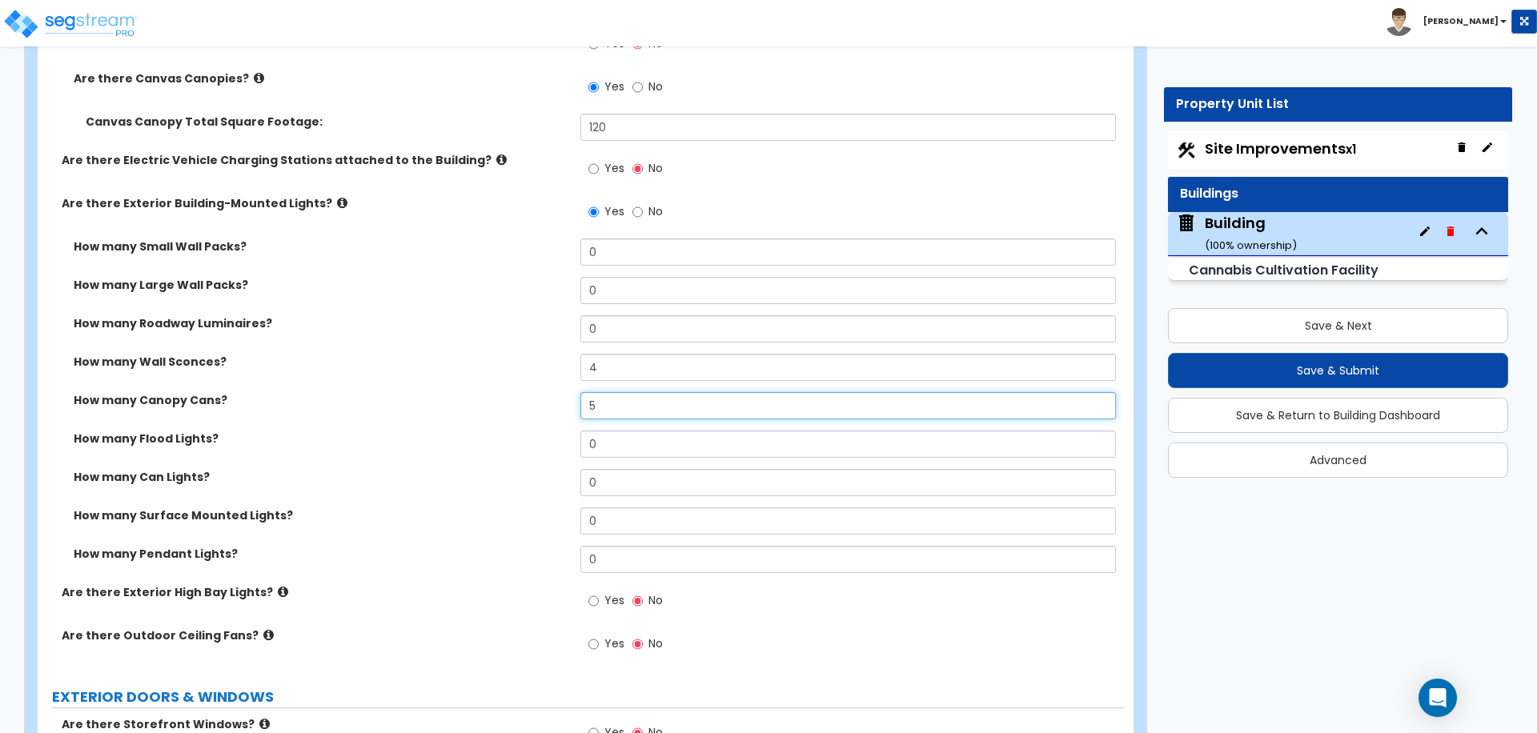
scroll to position [1622, 0]
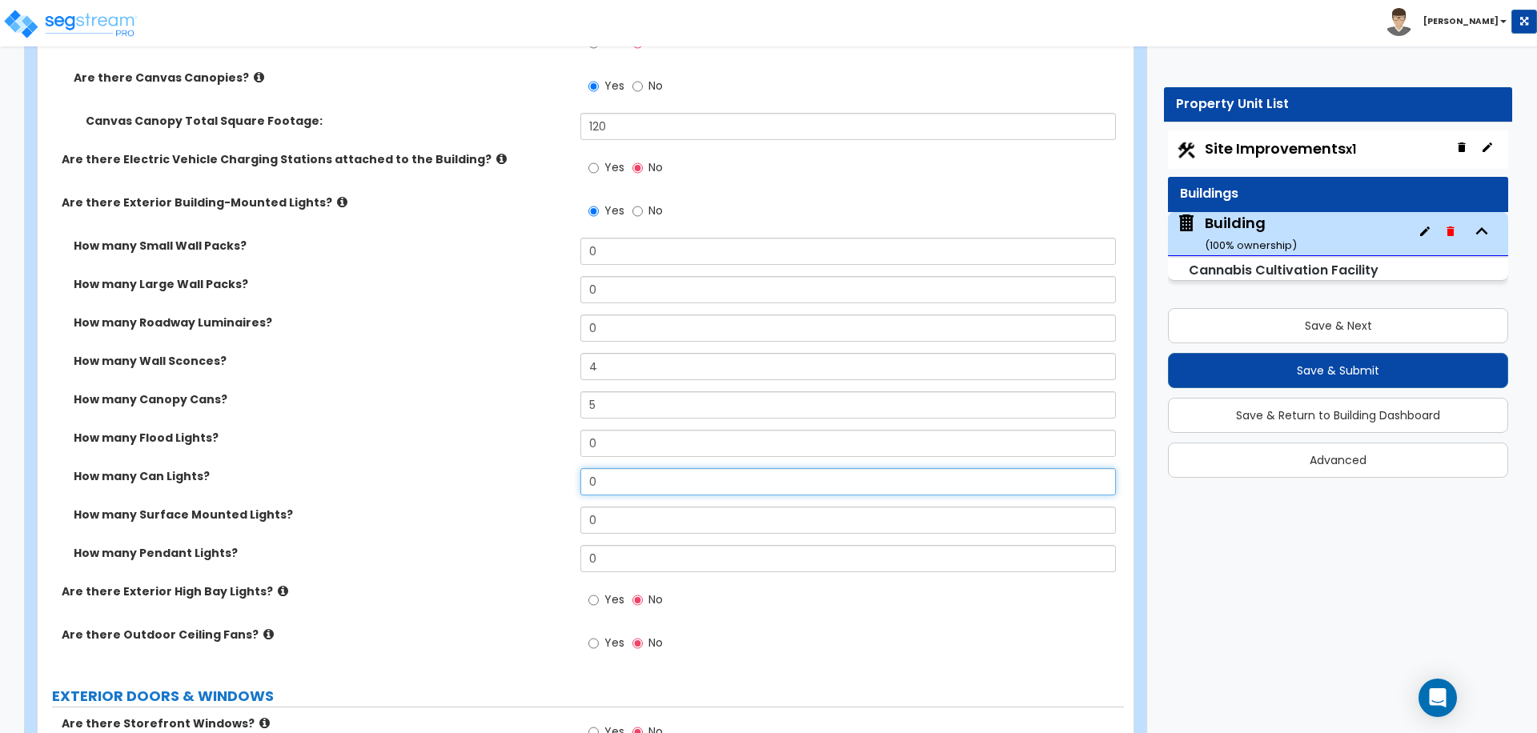
click at [620, 487] on input "0" at bounding box center [847, 481] width 535 height 27
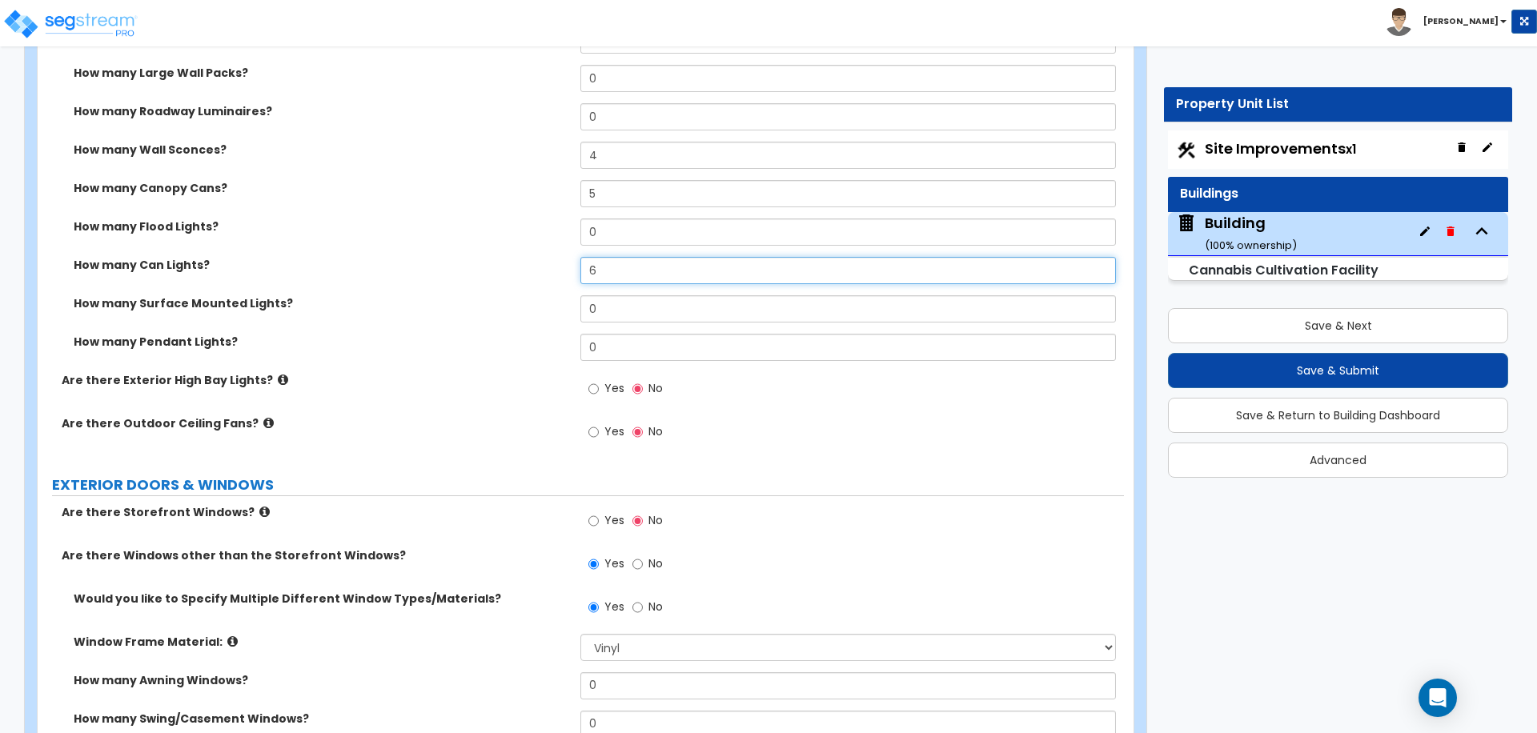
scroll to position [1859, 0]
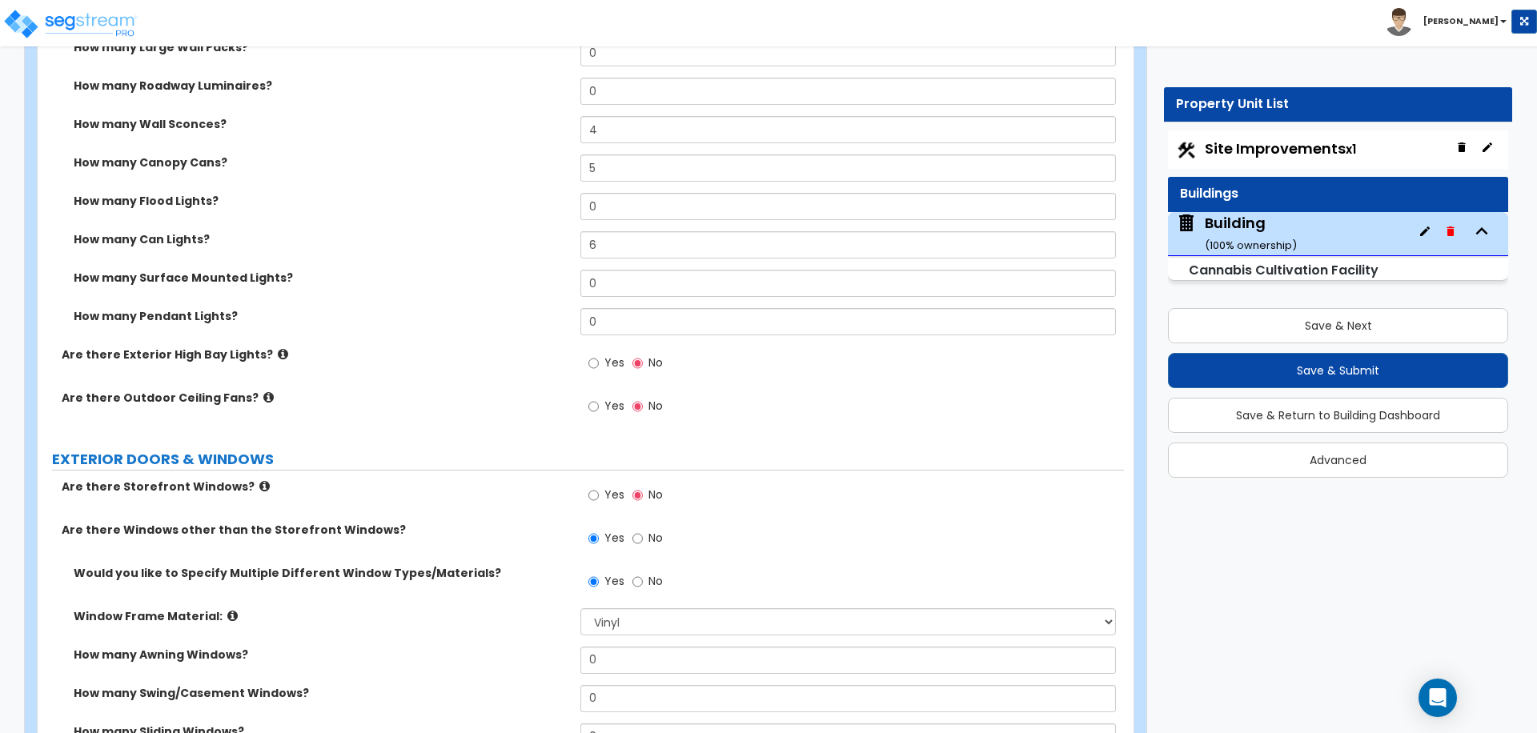
click at [278, 350] on icon at bounding box center [283, 354] width 10 height 12
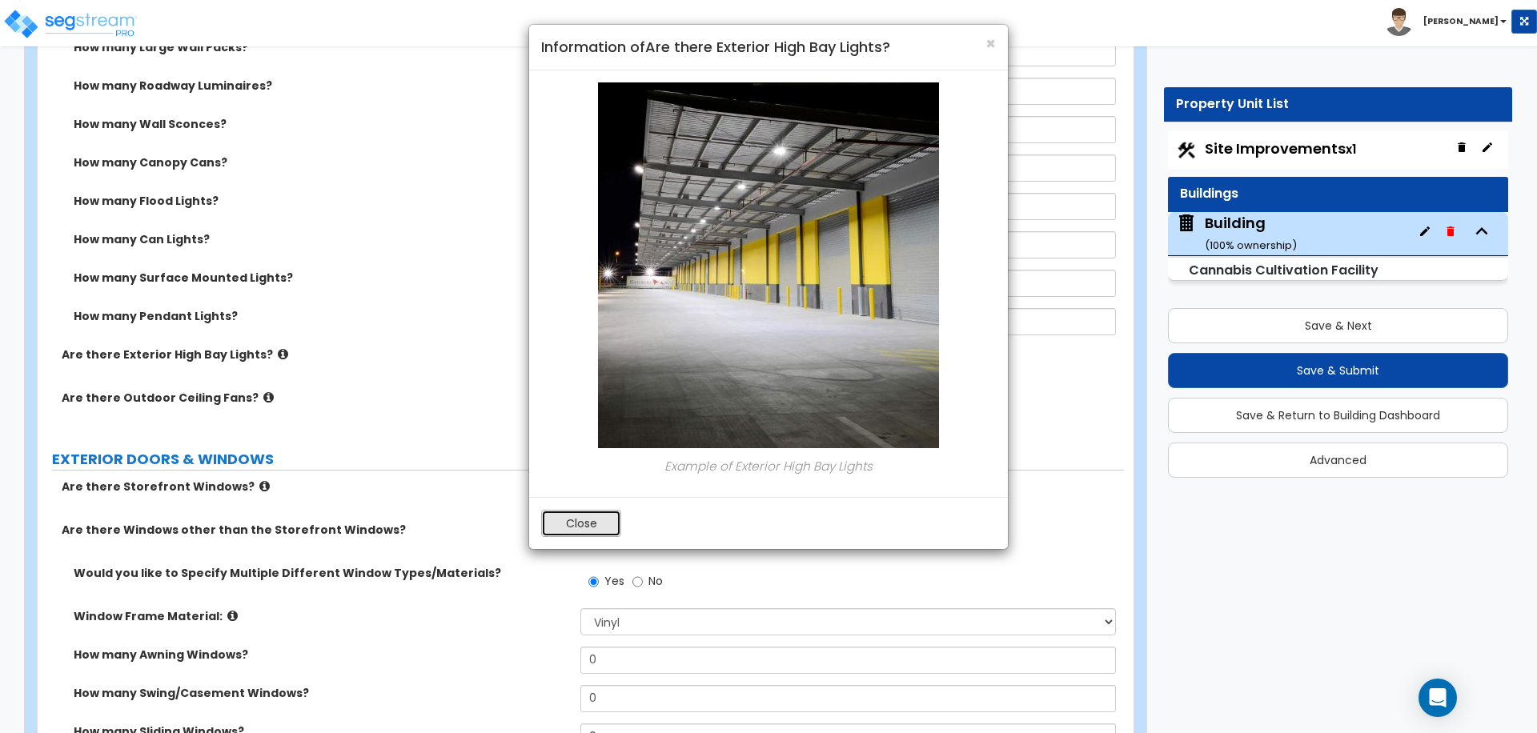
click at [578, 523] on button "Close" at bounding box center [581, 523] width 80 height 27
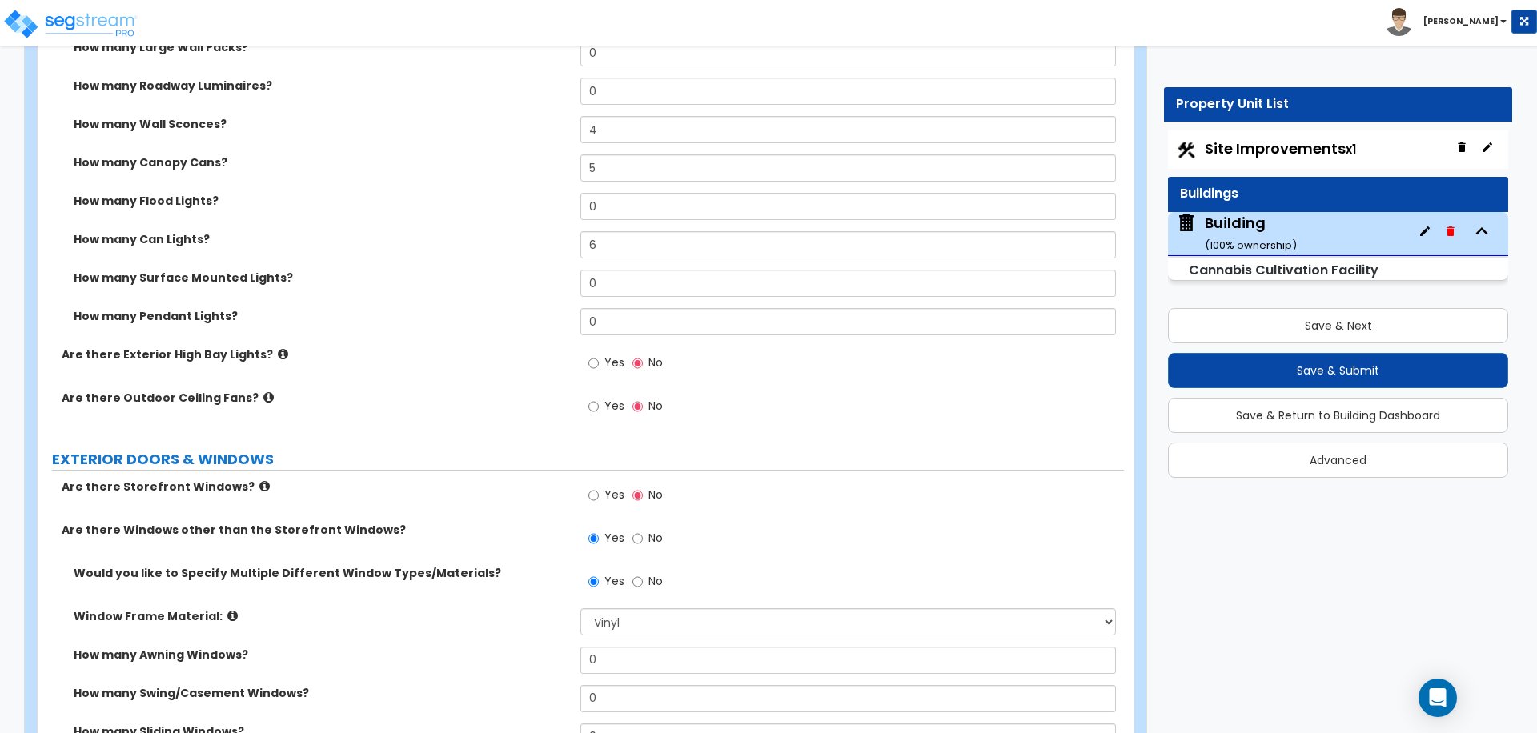
click at [624, 359] on div "Yes No" at bounding box center [625, 365] width 90 height 37
click at [611, 359] on span "Yes" at bounding box center [614, 363] width 20 height 16
click at [599, 359] on input "Yes" at bounding box center [593, 364] width 10 height 18
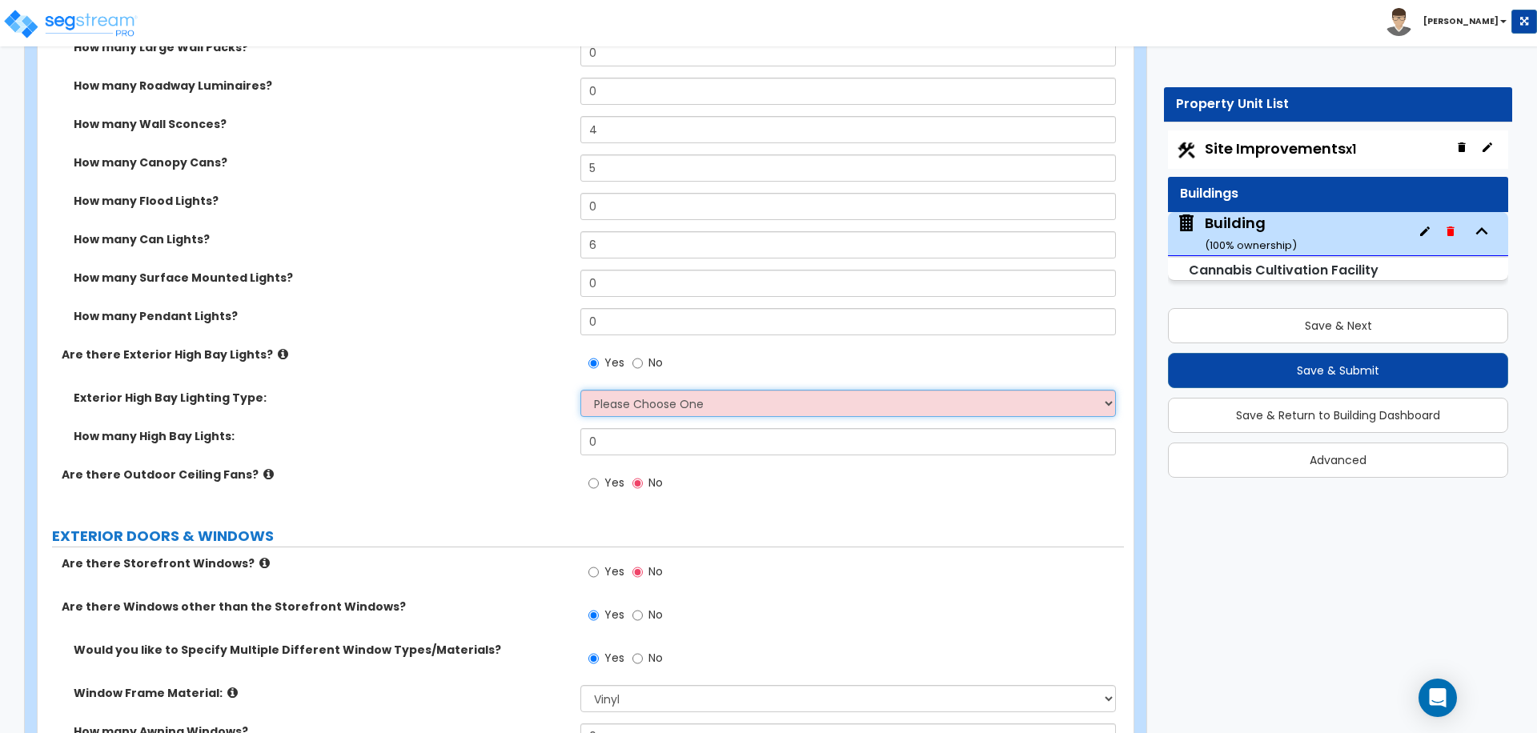
click at [625, 407] on select "Please Choose One High Intensity Discharge (HID) Lighting High Bay LED High Bay…" at bounding box center [847, 403] width 535 height 27
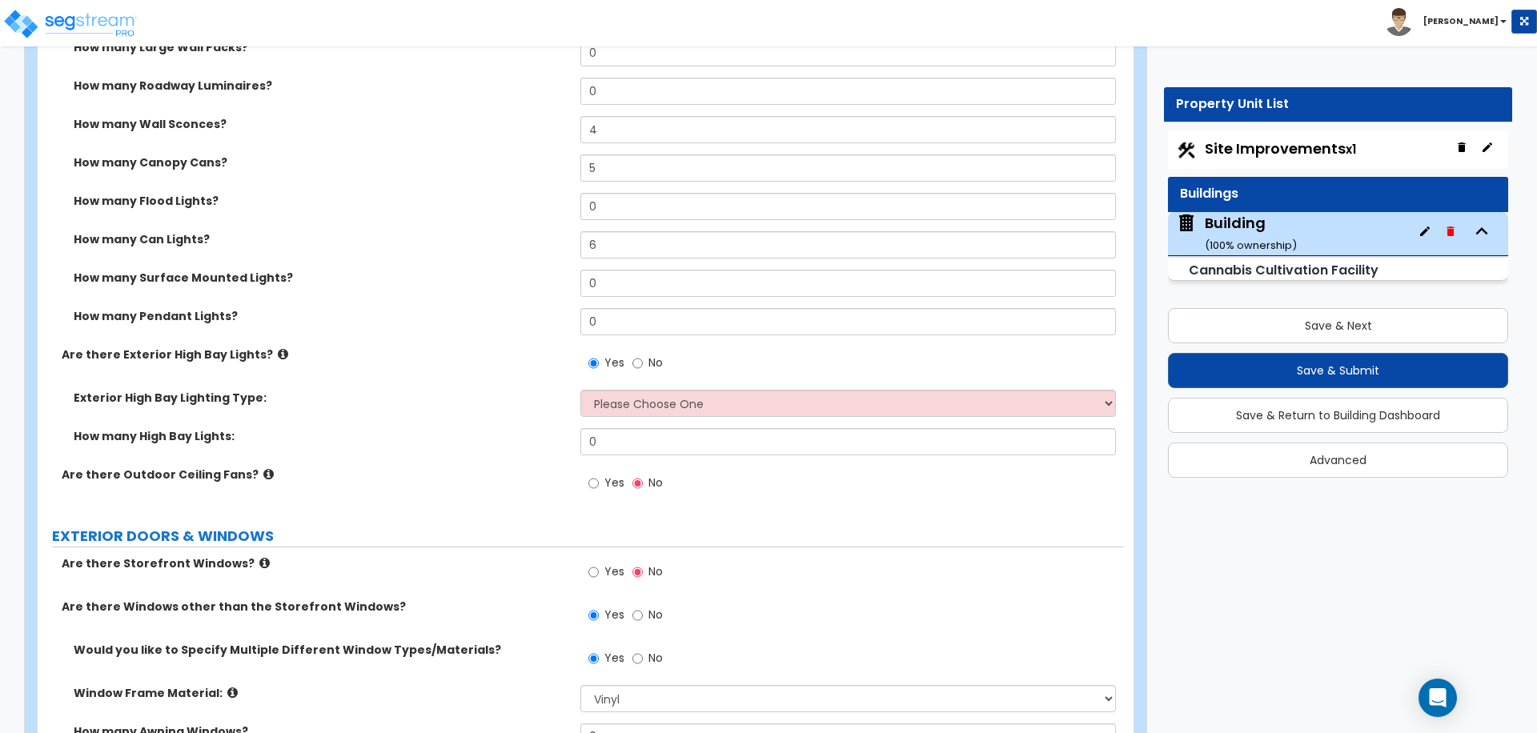
click at [649, 355] on span "No" at bounding box center [655, 363] width 14 height 16
click at [643, 355] on input "No" at bounding box center [637, 364] width 10 height 18
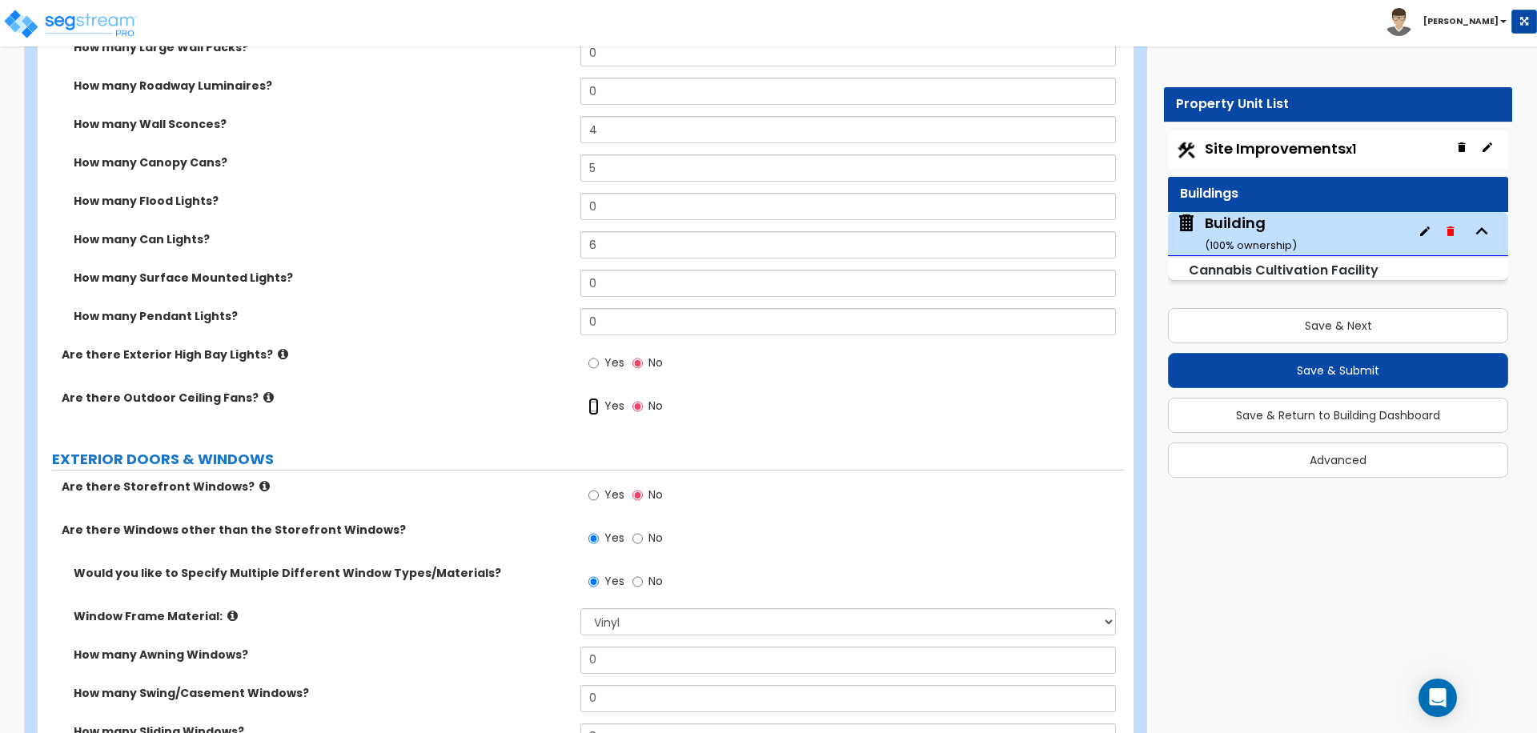
click at [594, 406] on input "Yes" at bounding box center [593, 407] width 10 height 18
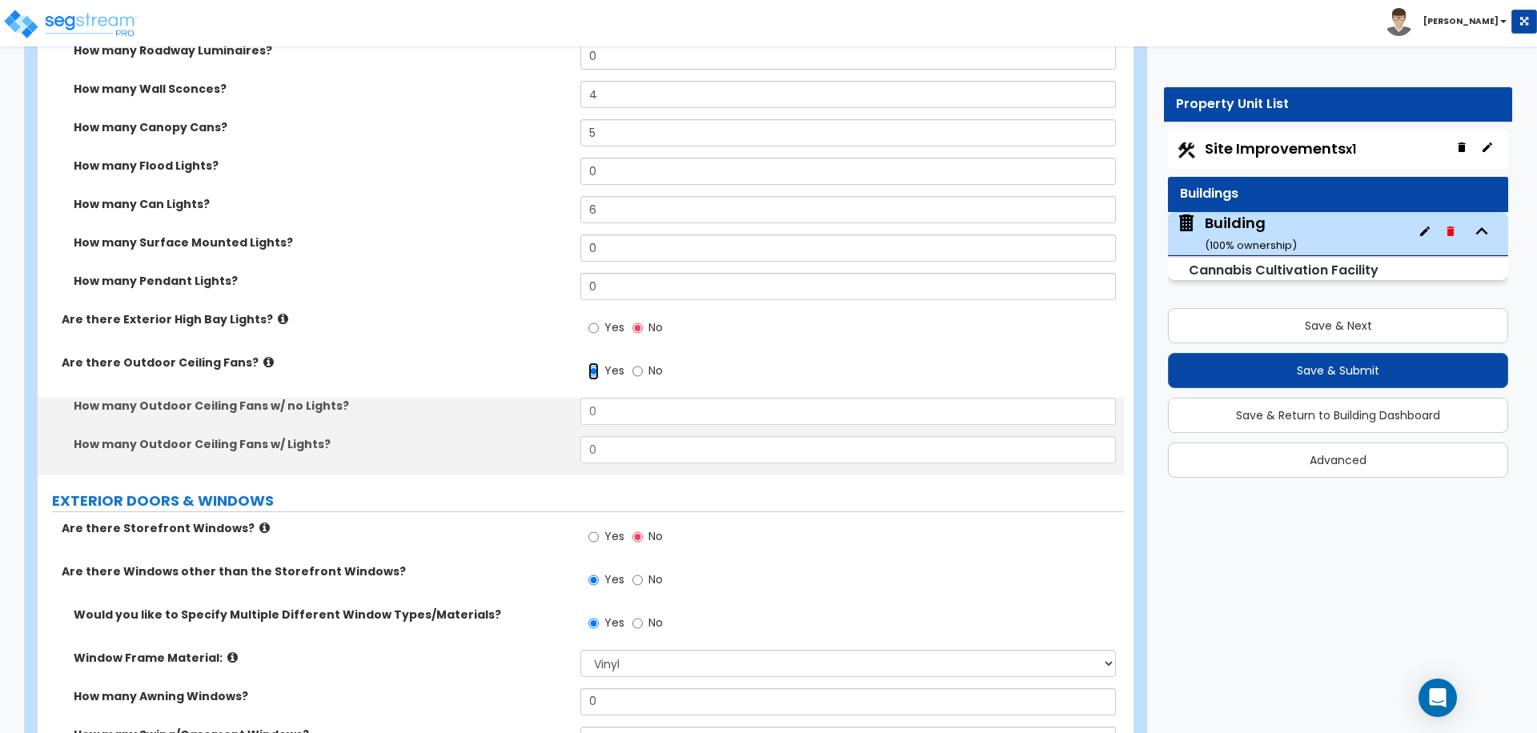
scroll to position [1908, 0]
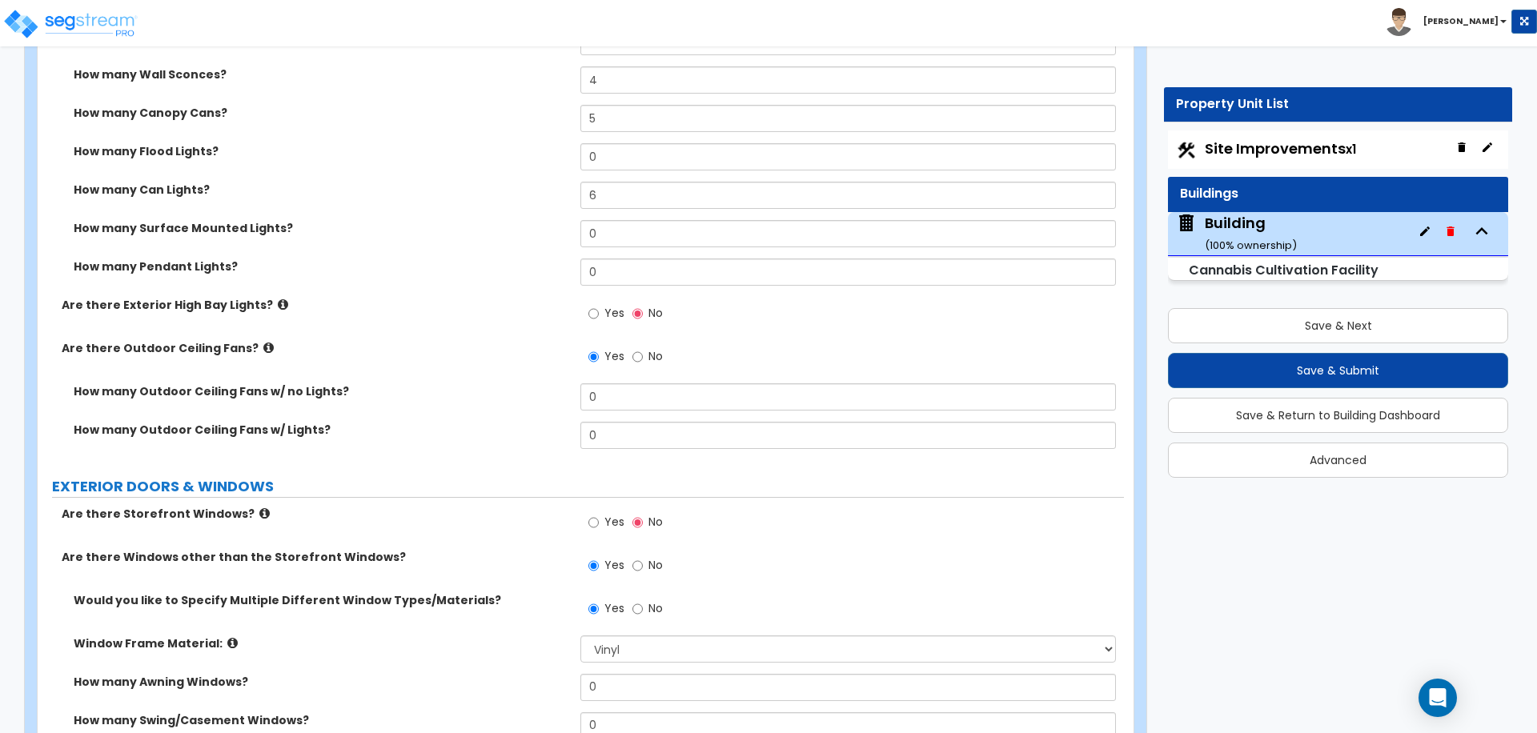
click at [621, 411] on div "How many Outdoor Ceiling Fans w/ no Lights? 0" at bounding box center [581, 402] width 1086 height 38
click at [617, 402] on input "0" at bounding box center [847, 396] width 535 height 27
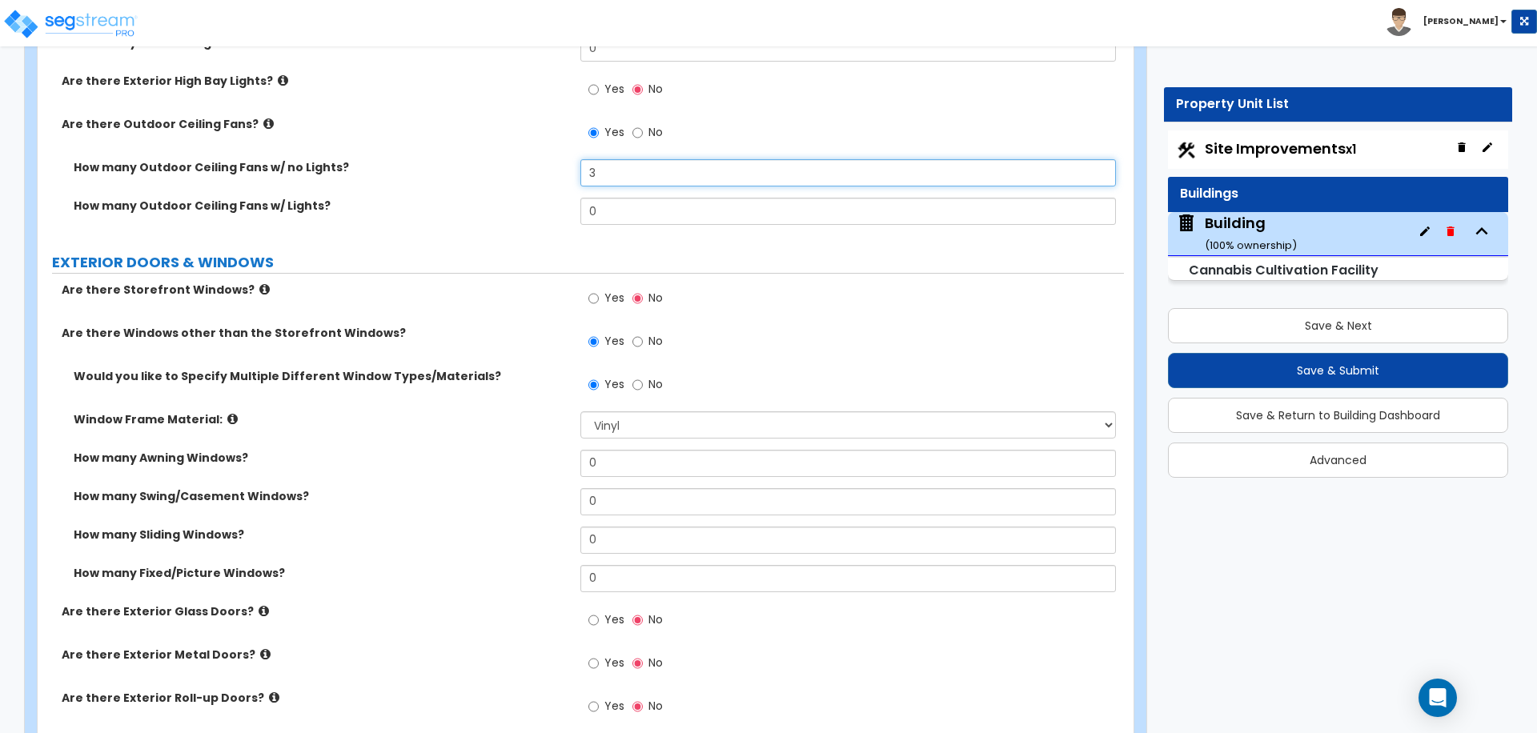
scroll to position [2163, 0]
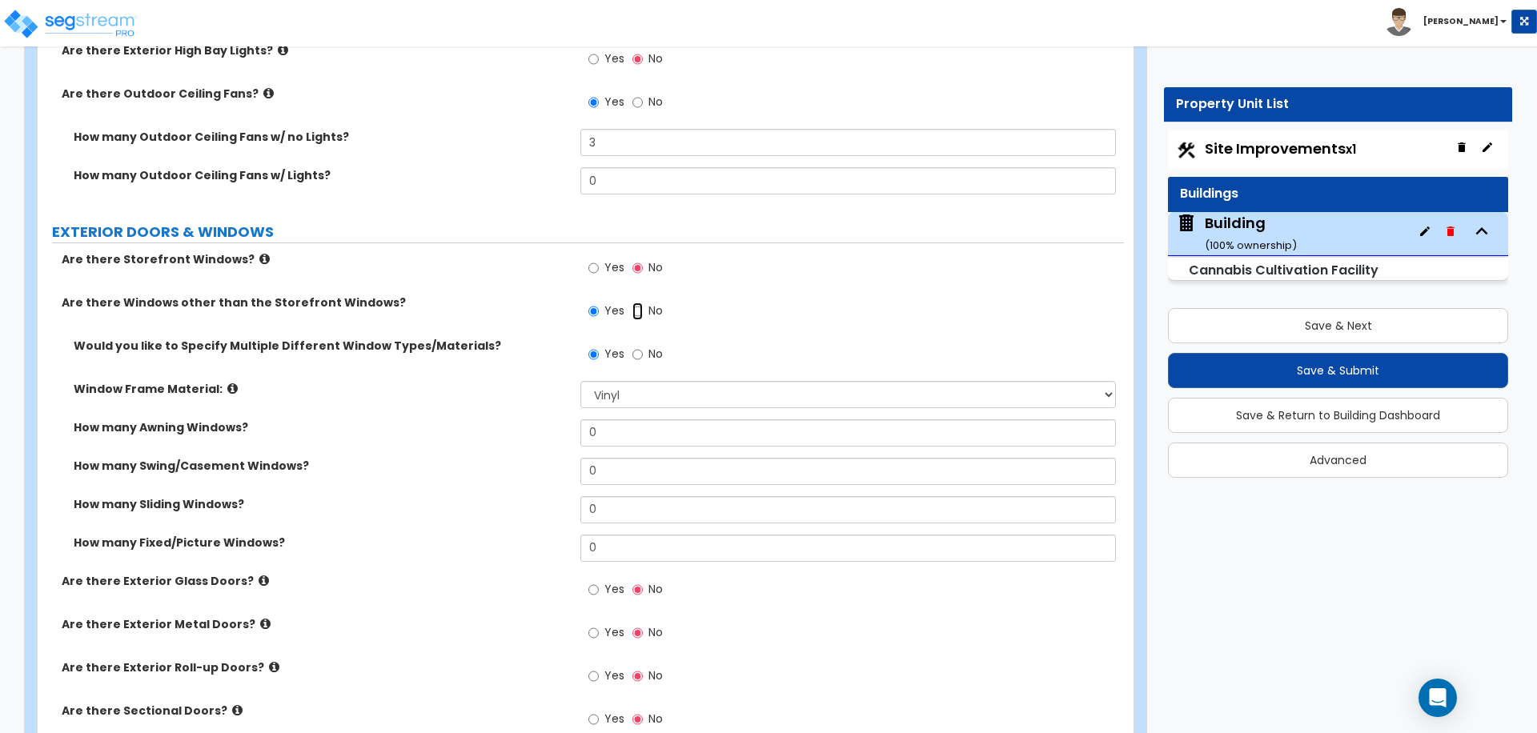
click at [641, 311] on input "No" at bounding box center [637, 312] width 10 height 18
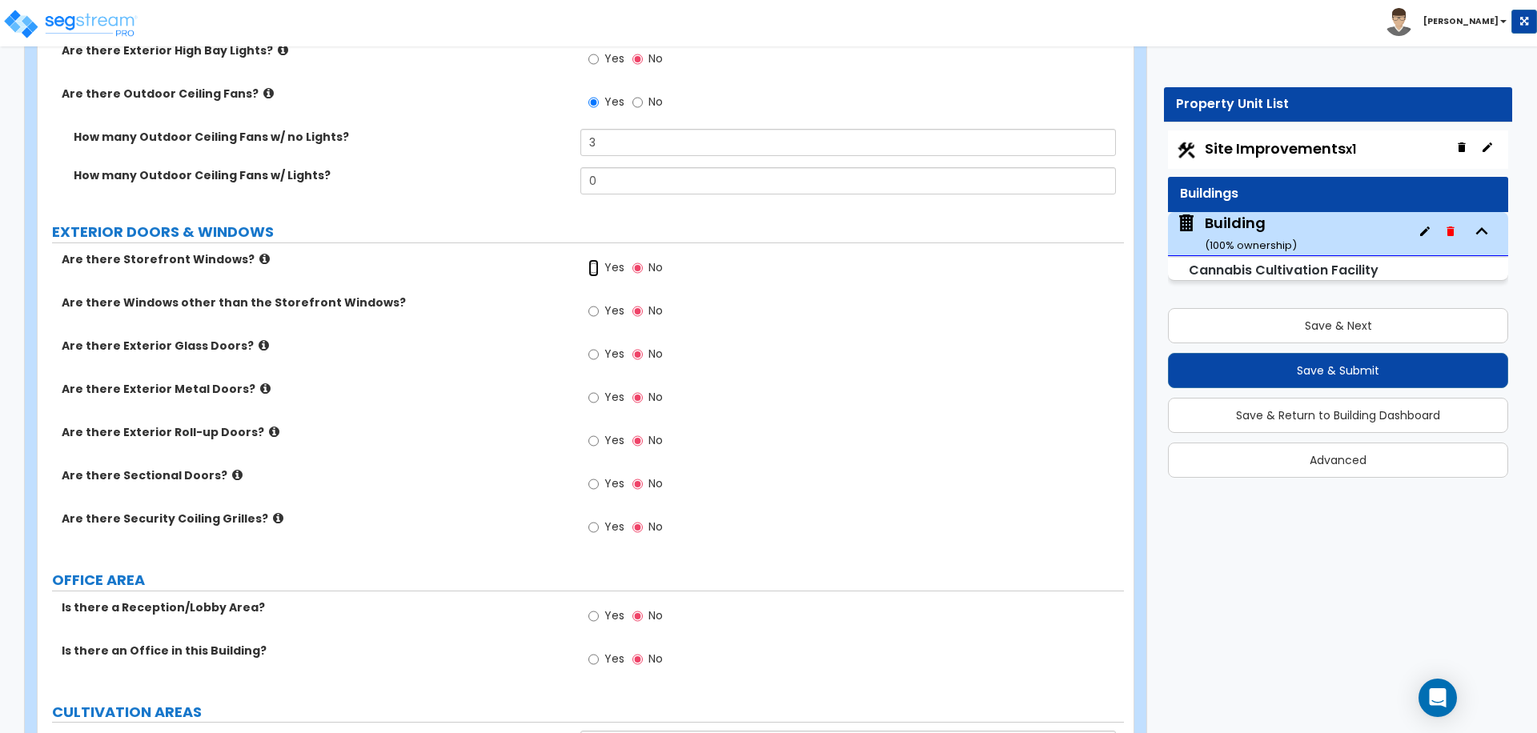
click at [598, 267] on input "Yes" at bounding box center [593, 268] width 10 height 18
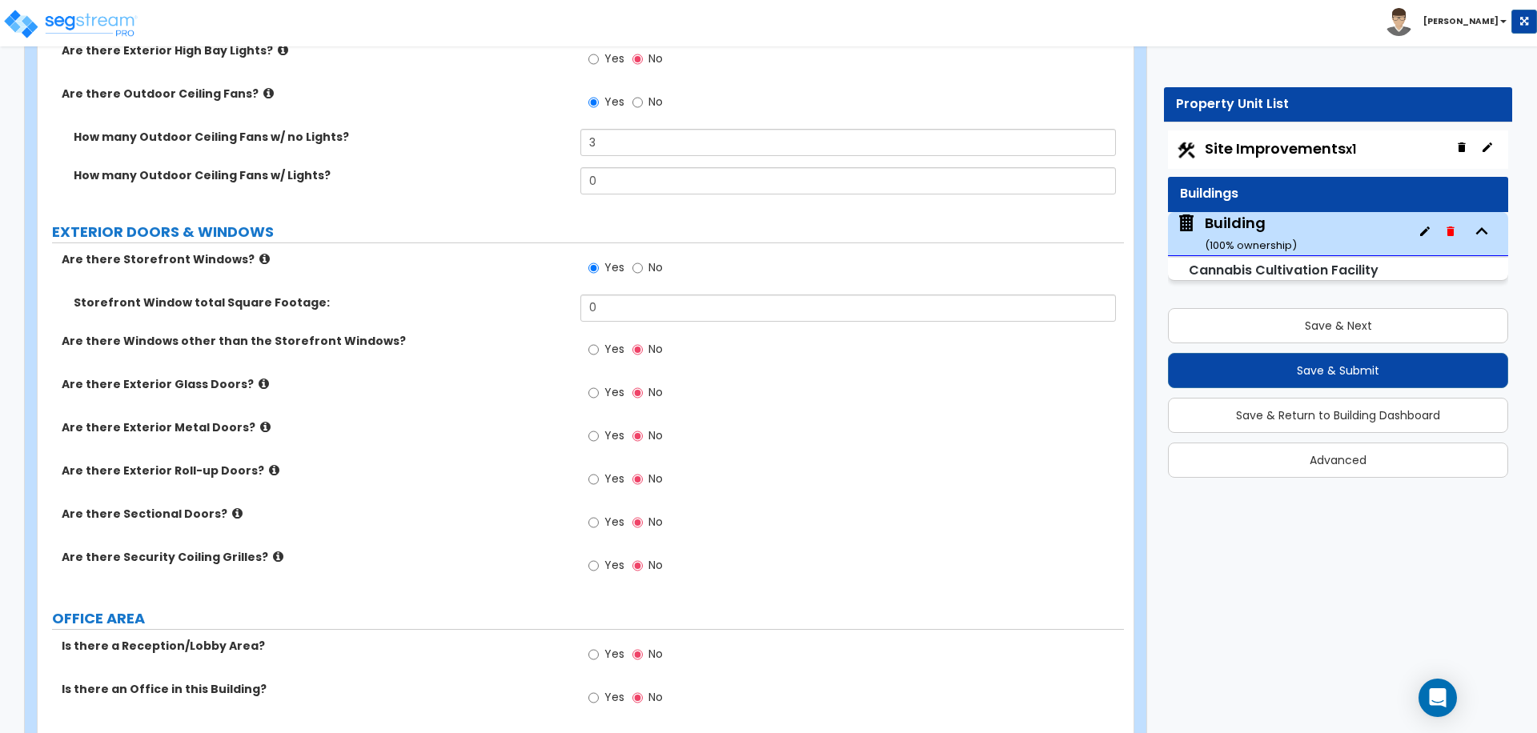
click at [644, 270] on label "No" at bounding box center [647, 269] width 30 height 27
click at [643, 270] on input "No" at bounding box center [637, 268] width 10 height 18
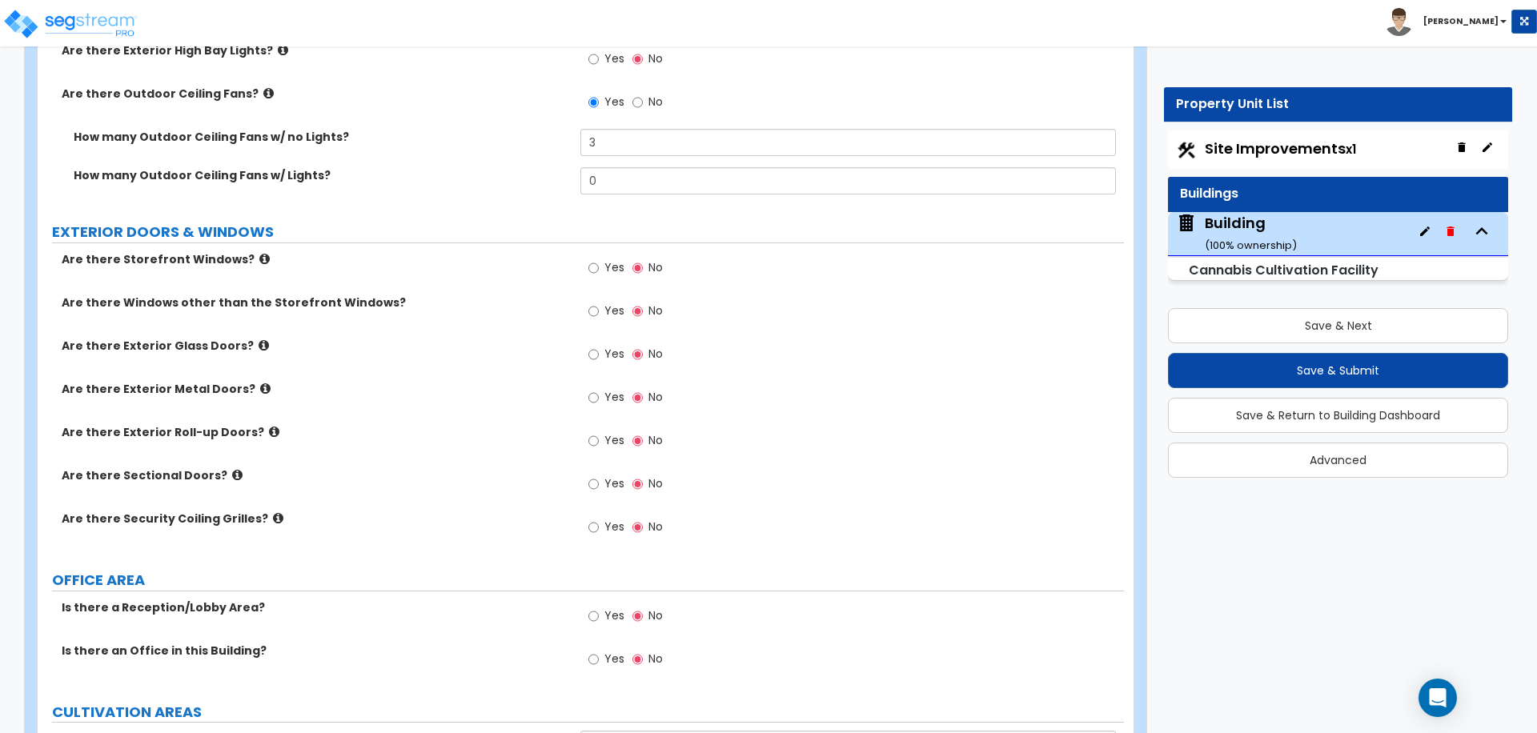
click at [602, 266] on label "Yes" at bounding box center [606, 269] width 36 height 27
click at [599, 266] on input "Yes" at bounding box center [593, 268] width 10 height 18
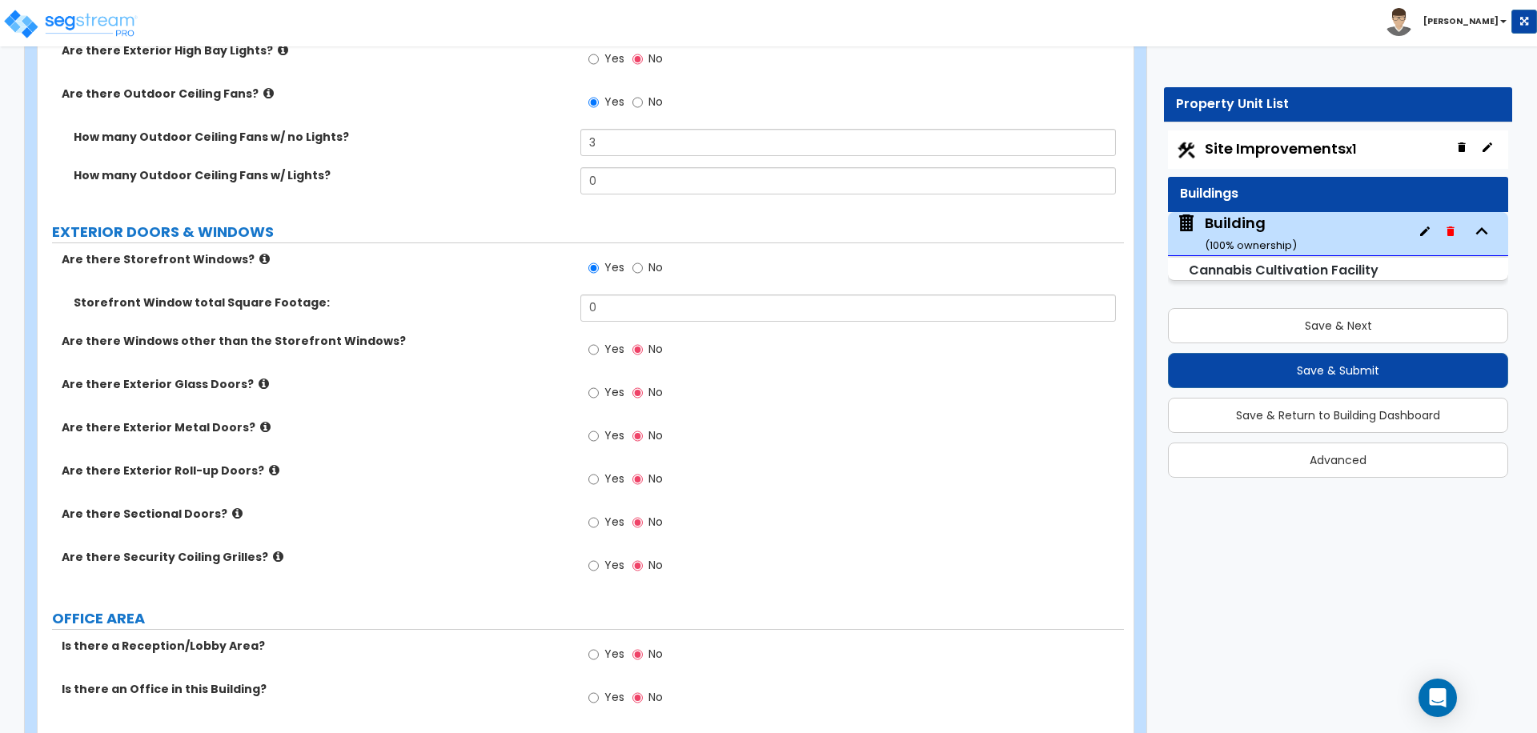
click at [649, 263] on span "No" at bounding box center [655, 267] width 14 height 16
click at [643, 263] on input "No" at bounding box center [637, 268] width 10 height 18
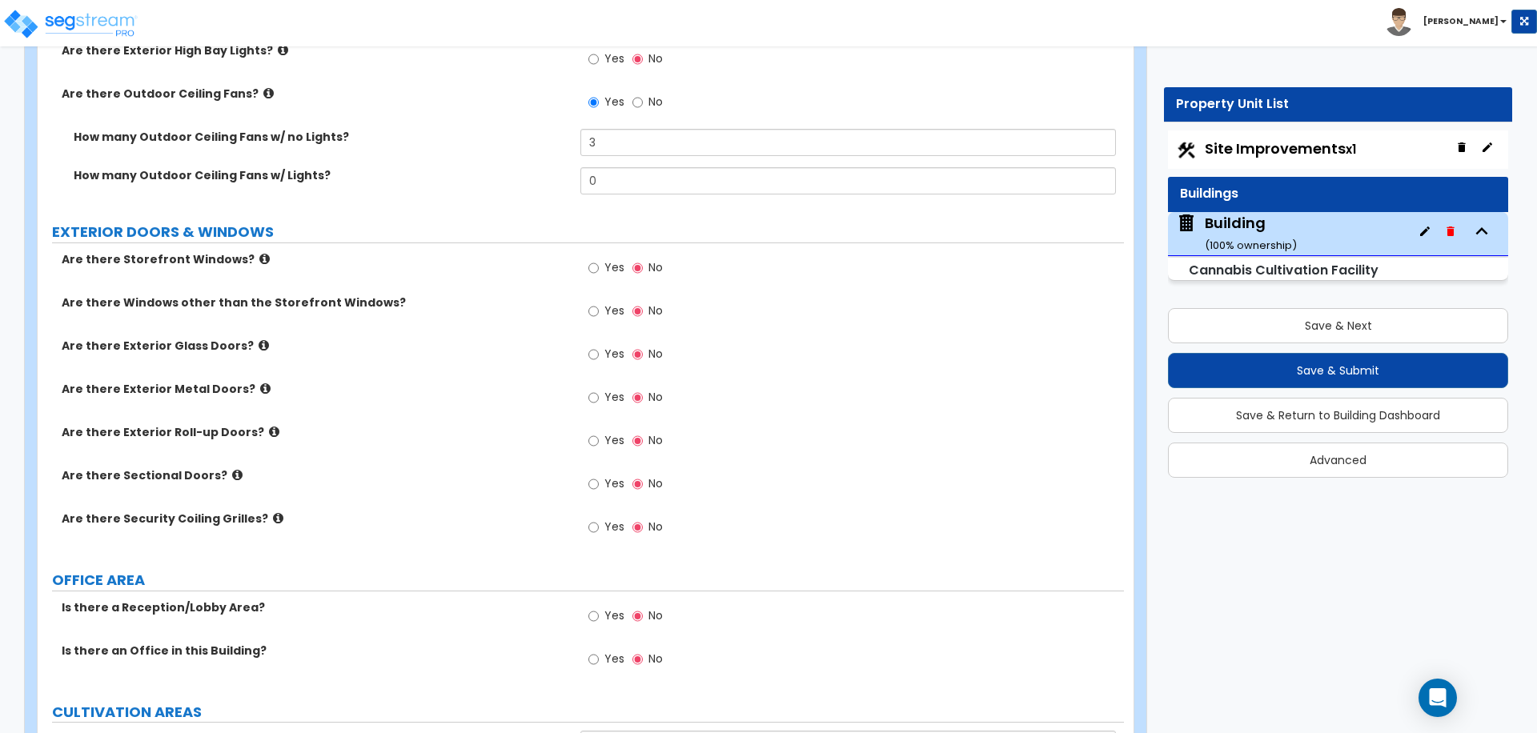
click at [607, 306] on span "Yes" at bounding box center [614, 311] width 20 height 16
click at [599, 306] on input "Yes" at bounding box center [593, 312] width 10 height 18
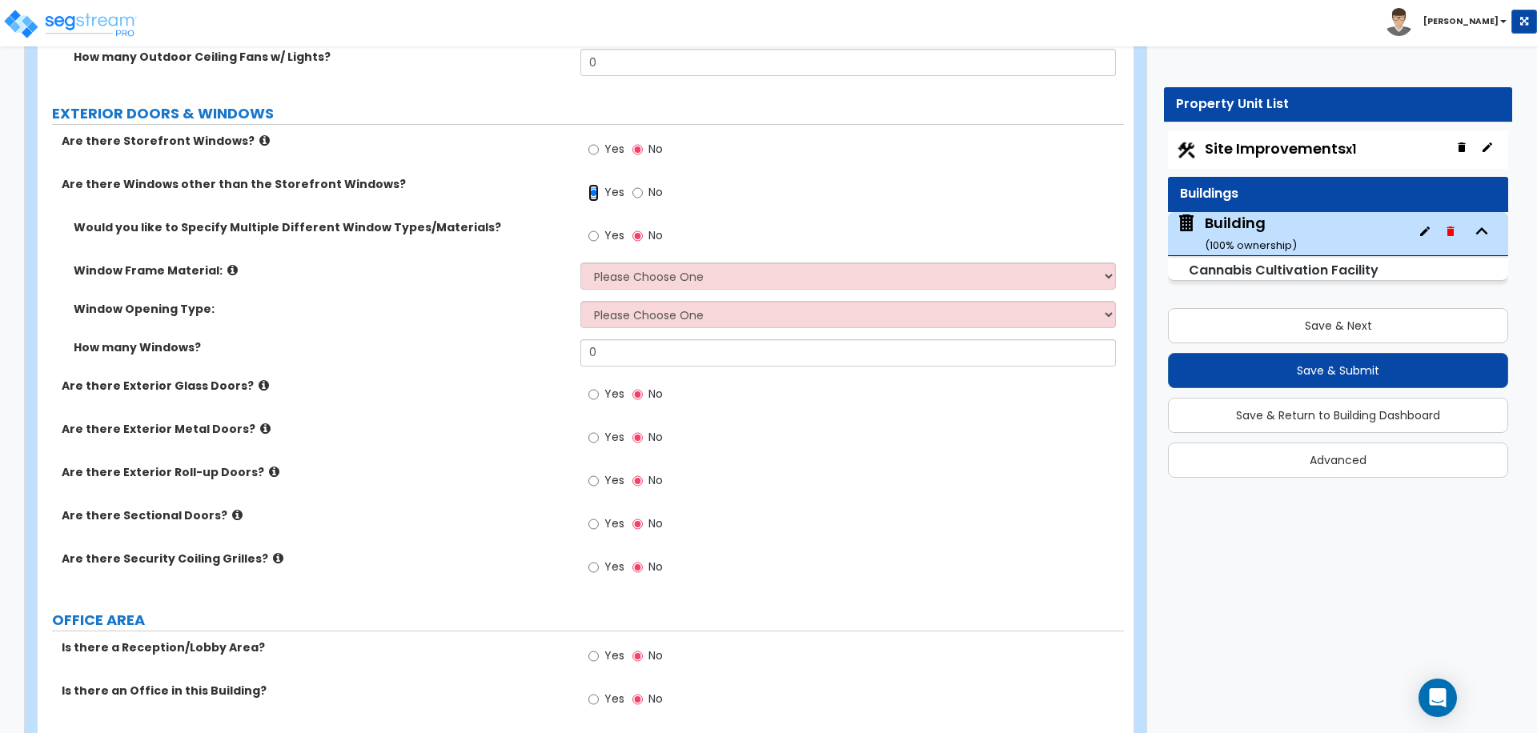
scroll to position [2286, 0]
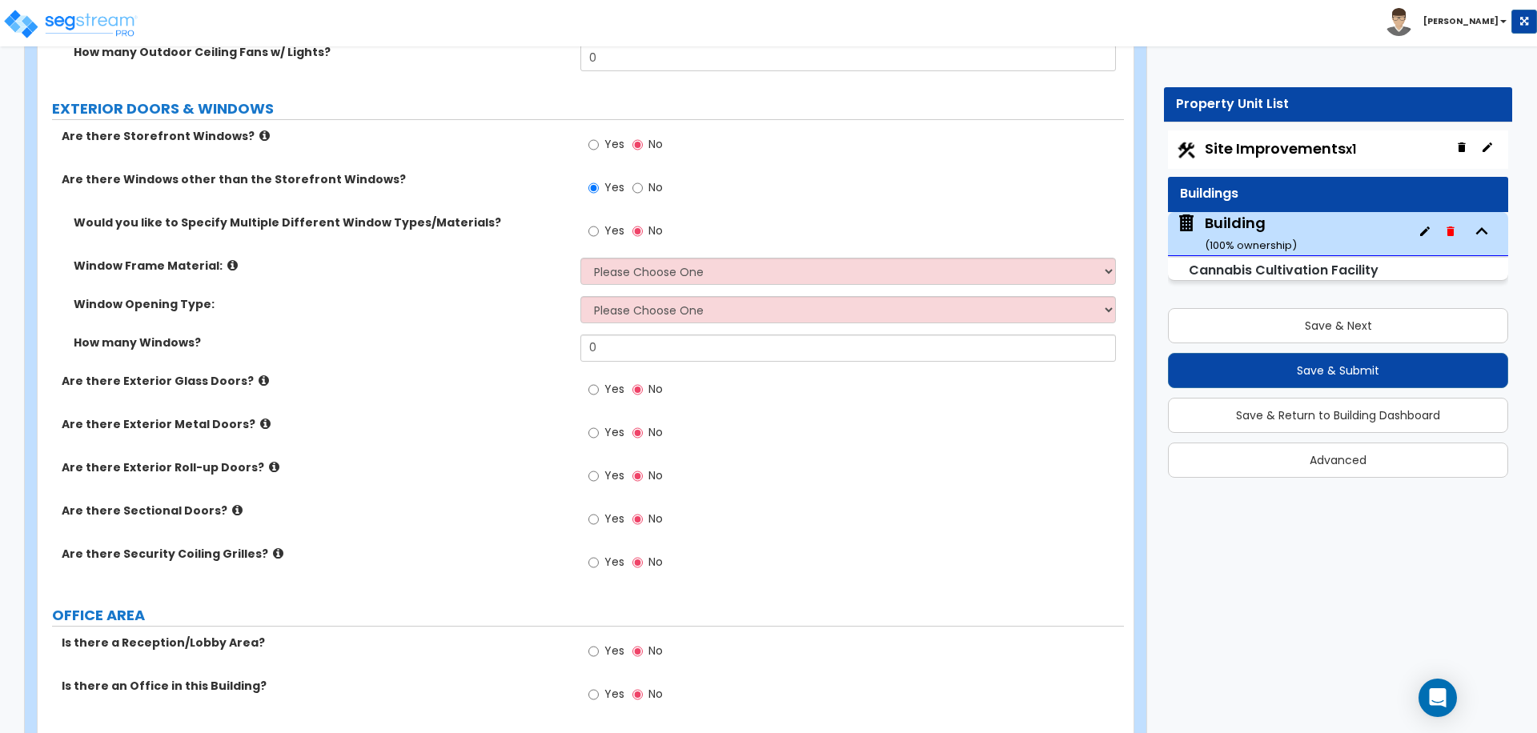
click at [604, 227] on span "Yes" at bounding box center [614, 231] width 20 height 16
click at [599, 227] on input "Yes" at bounding box center [593, 232] width 10 height 18
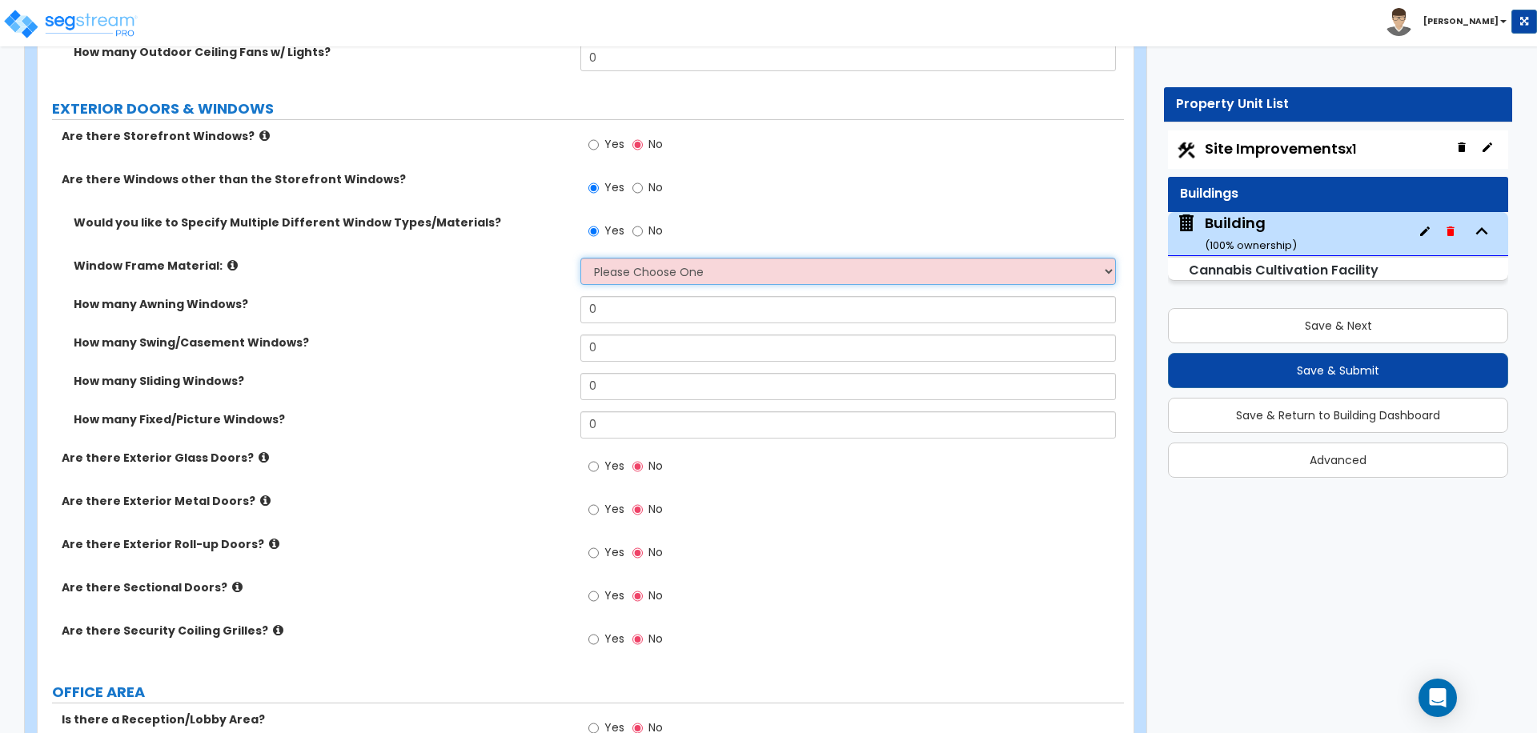
click at [662, 263] on select "Please Choose One Vinyl Aluminum Wood" at bounding box center [847, 271] width 535 height 27
click at [655, 265] on select "Please Choose One Vinyl Aluminum Wood" at bounding box center [847, 271] width 535 height 27
click at [636, 266] on select "Please Choose One Vinyl Aluminum Wood" at bounding box center [847, 271] width 535 height 27
click at [718, 0] on html "Toggle navigation Jon Paul" at bounding box center [768, 652] width 1537 height 5876
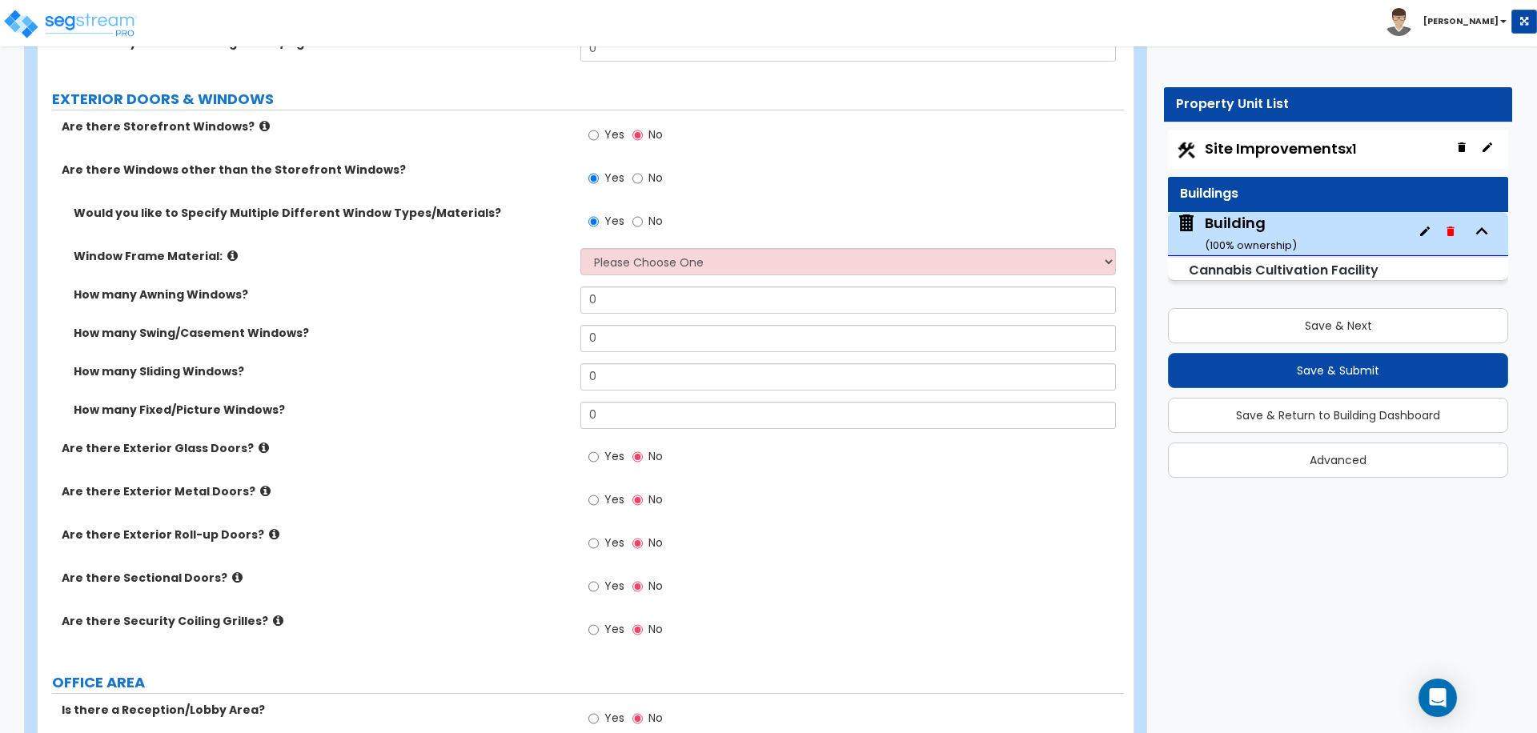
scroll to position [2296, 0]
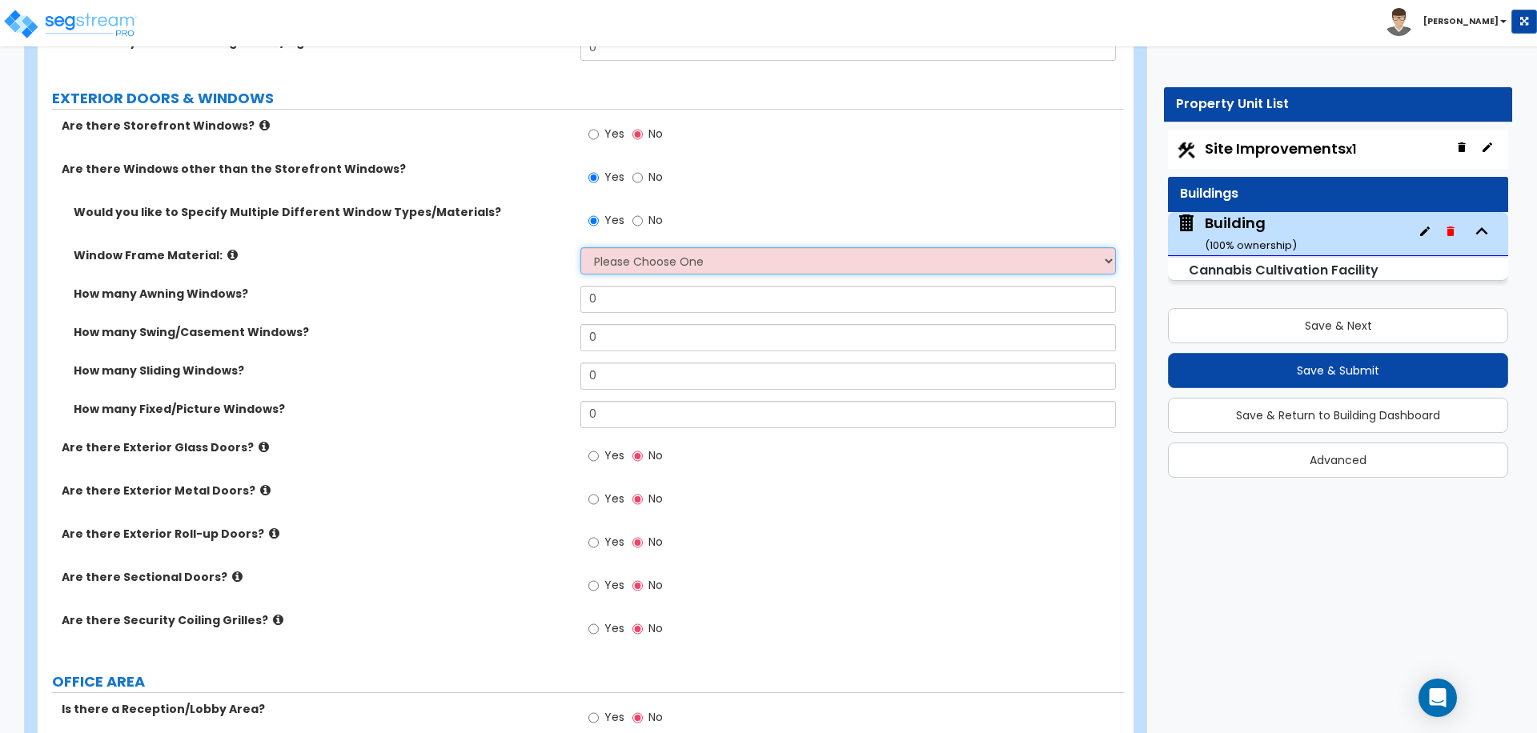
click at [684, 264] on select "Please Choose One Vinyl Aluminum Wood" at bounding box center [847, 260] width 535 height 27
click at [580, 247] on select "Please Choose One Vinyl Aluminum Wood" at bounding box center [847, 260] width 535 height 27
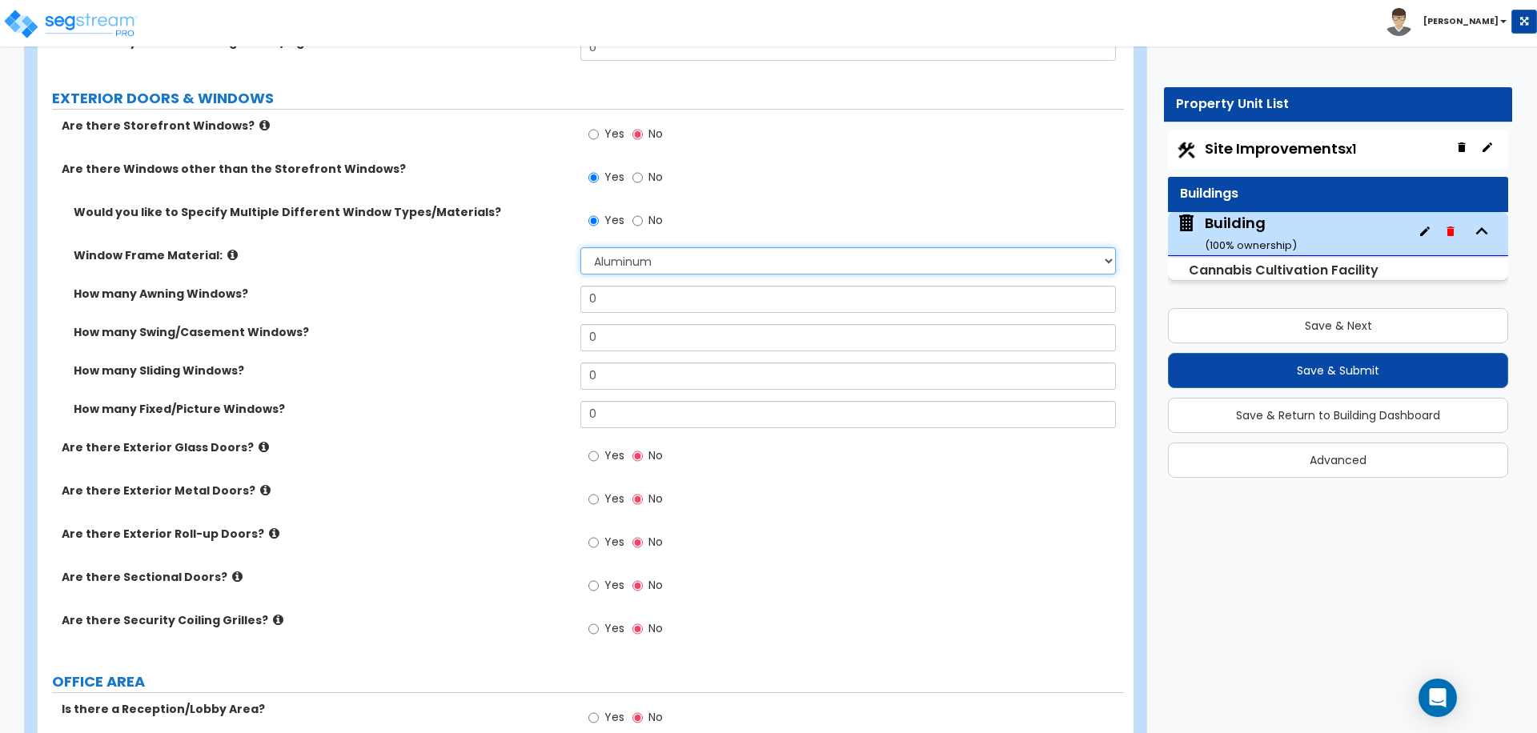
click at [660, 256] on select "Please Choose One Vinyl Aluminum Wood" at bounding box center [847, 260] width 535 height 27
click at [580, 247] on select "Please Choose One Vinyl Aluminum Wood" at bounding box center [847, 260] width 535 height 27
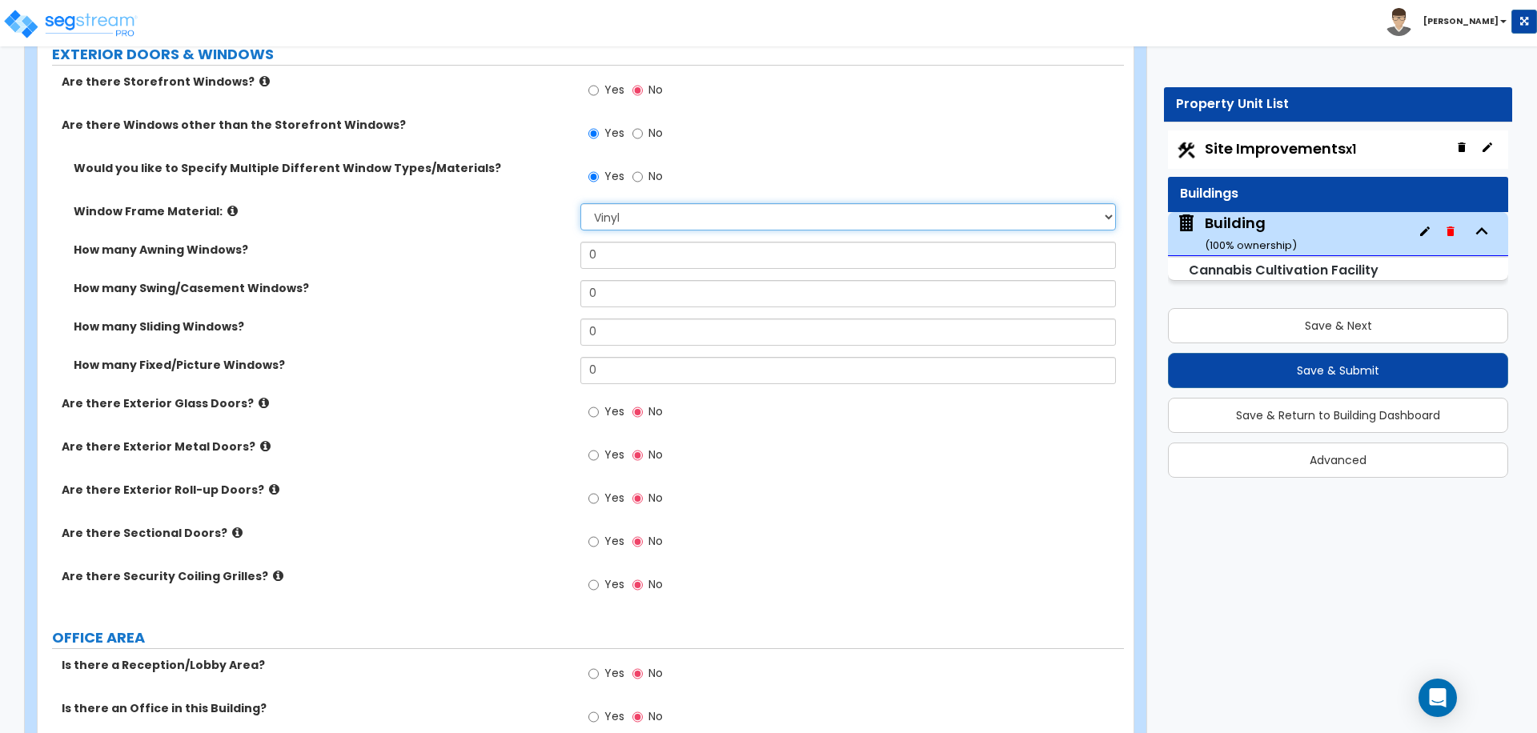
scroll to position [2344, 0]
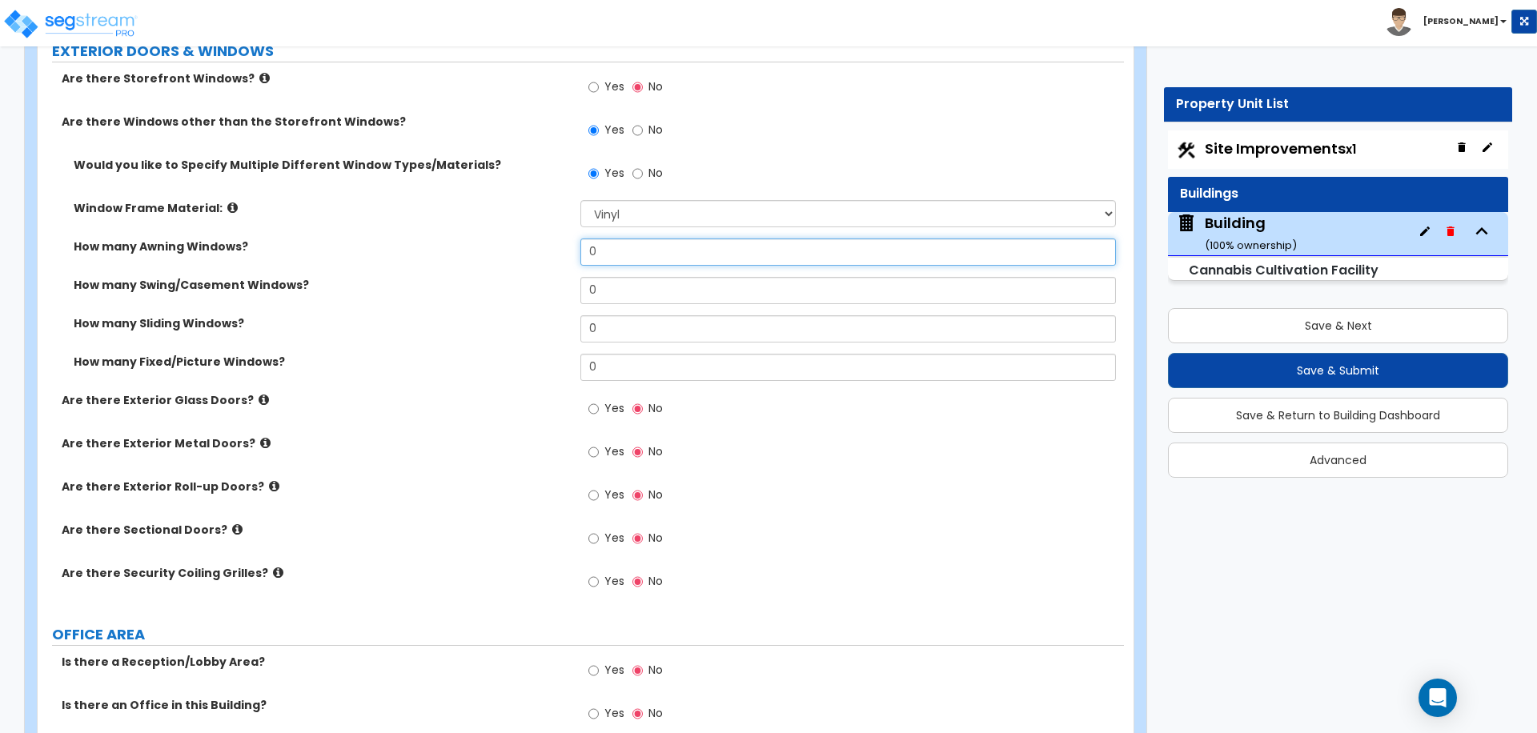
drag, startPoint x: 642, startPoint y: 249, endPoint x: 493, endPoint y: 222, distance: 151.3
click at [494, 222] on div "Would you like to Specify Multiple Different Window Types/Materials? Yes No Win…" at bounding box center [581, 274] width 1062 height 235
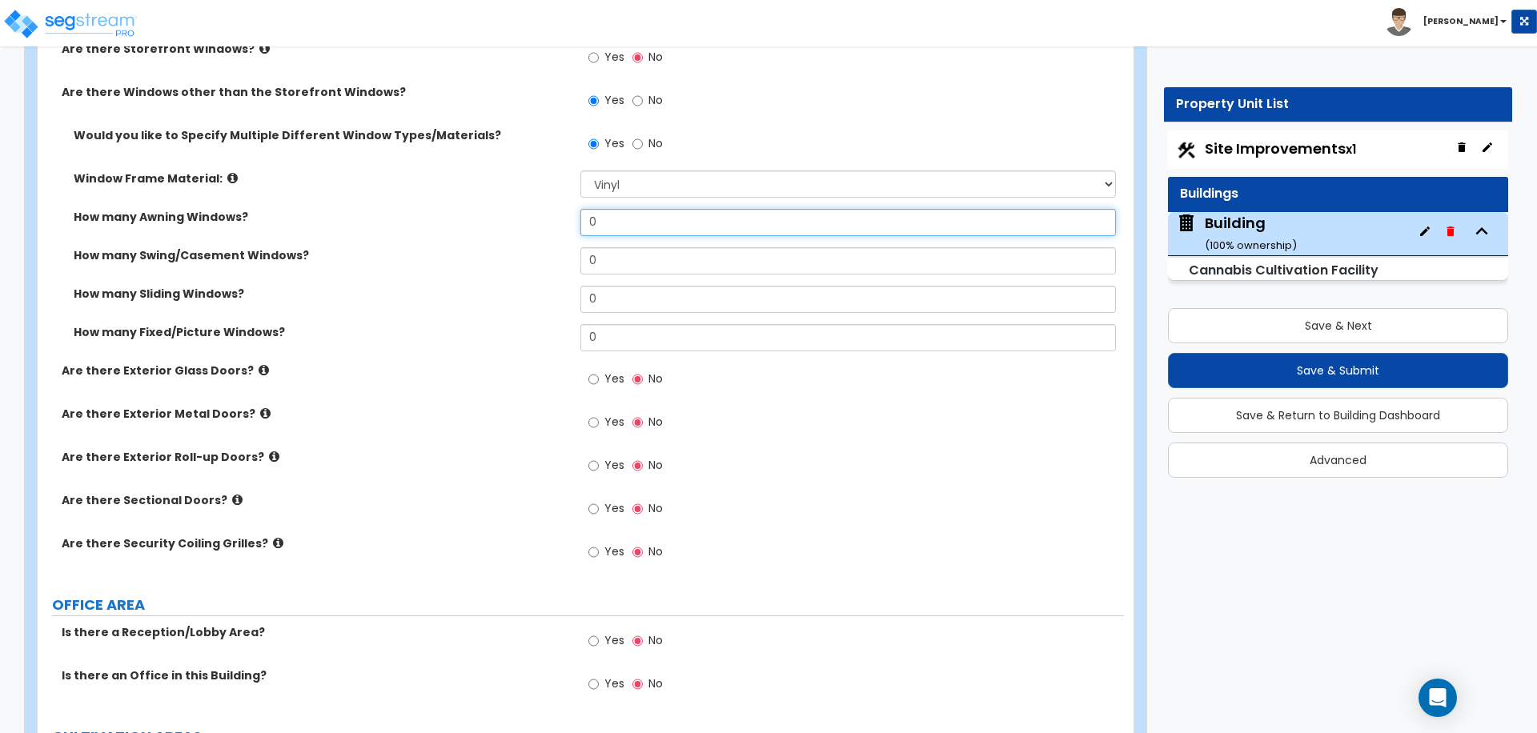
scroll to position [2380, 0]
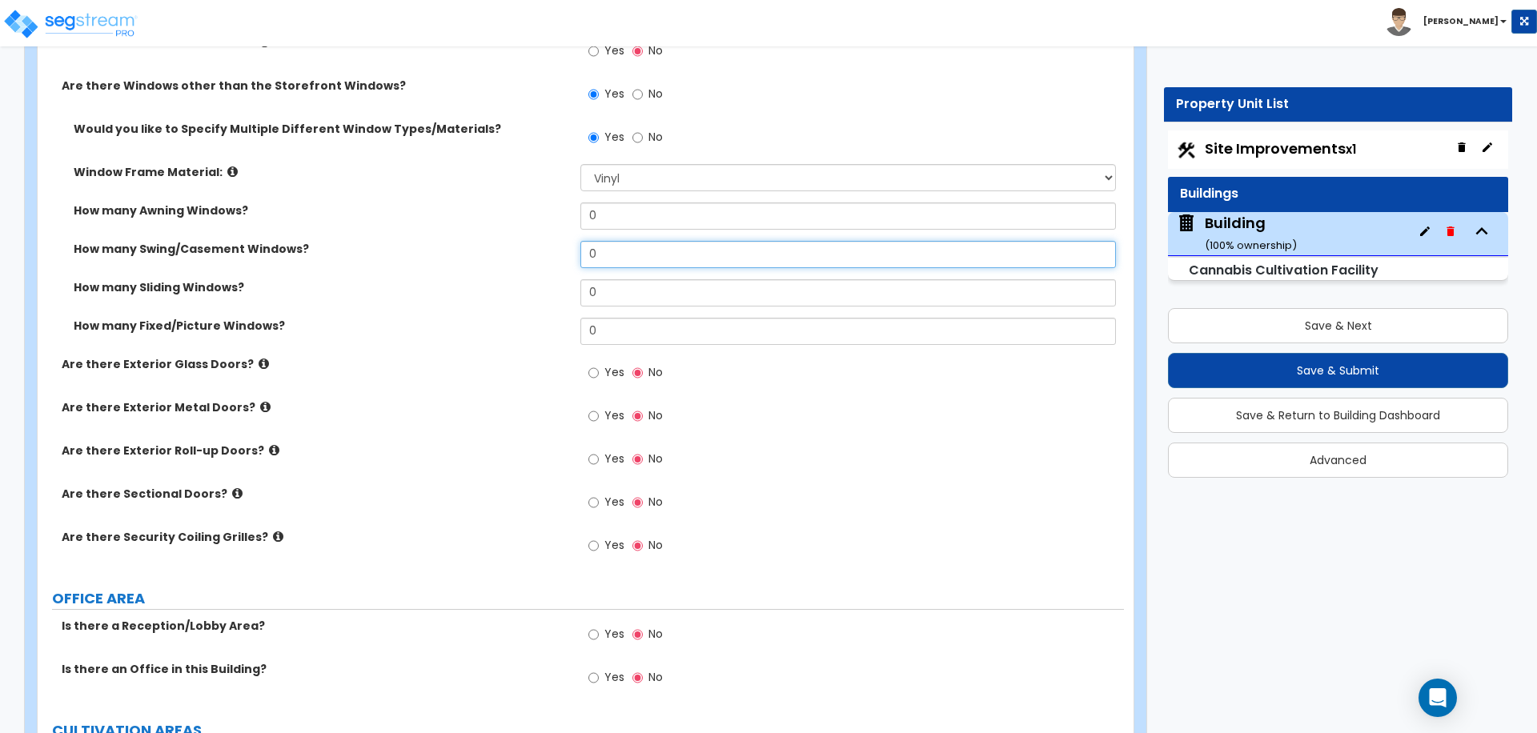
drag, startPoint x: 620, startPoint y: 250, endPoint x: 483, endPoint y: 240, distance: 137.2
click at [483, 241] on div "How many Swing/Casement Windows? 0" at bounding box center [581, 260] width 1086 height 38
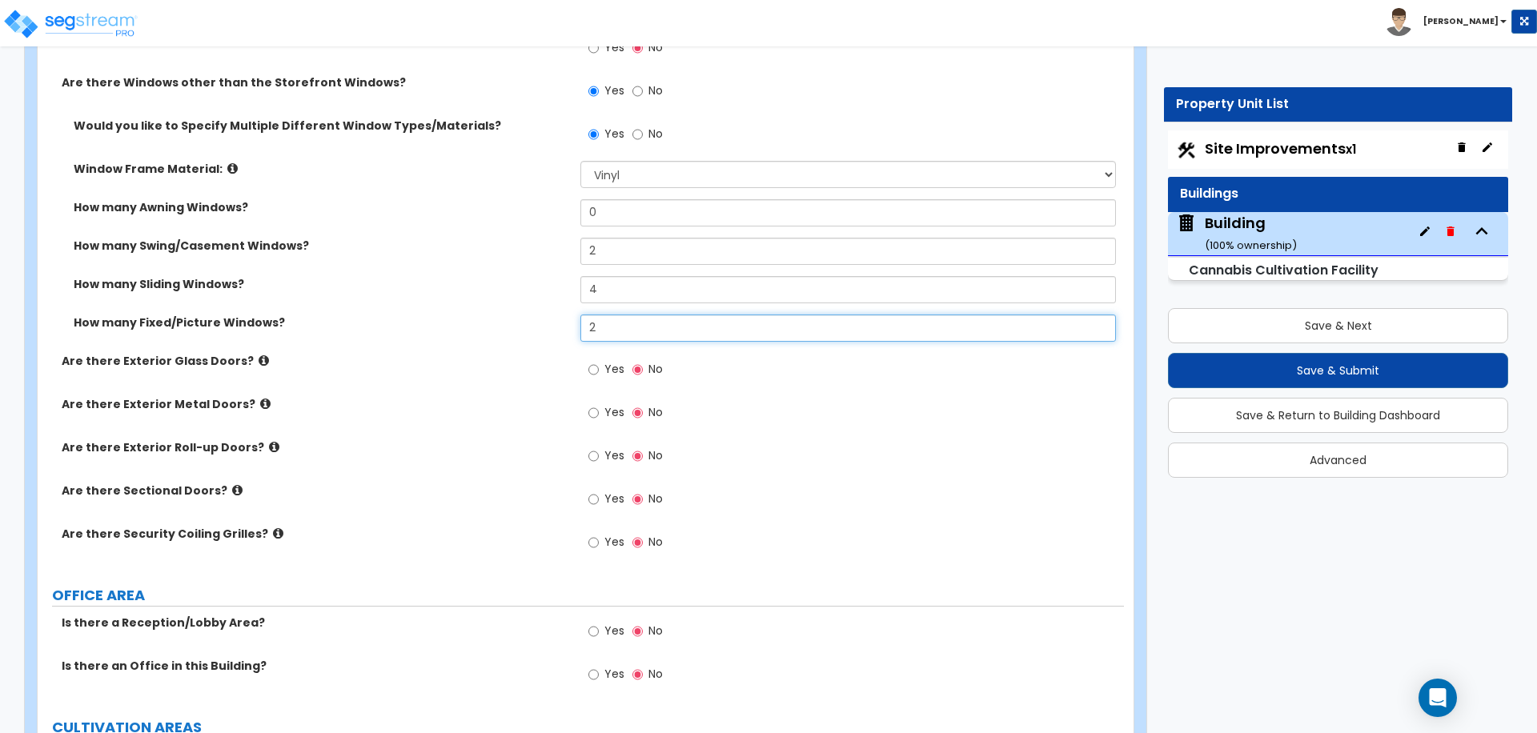
scroll to position [2385, 0]
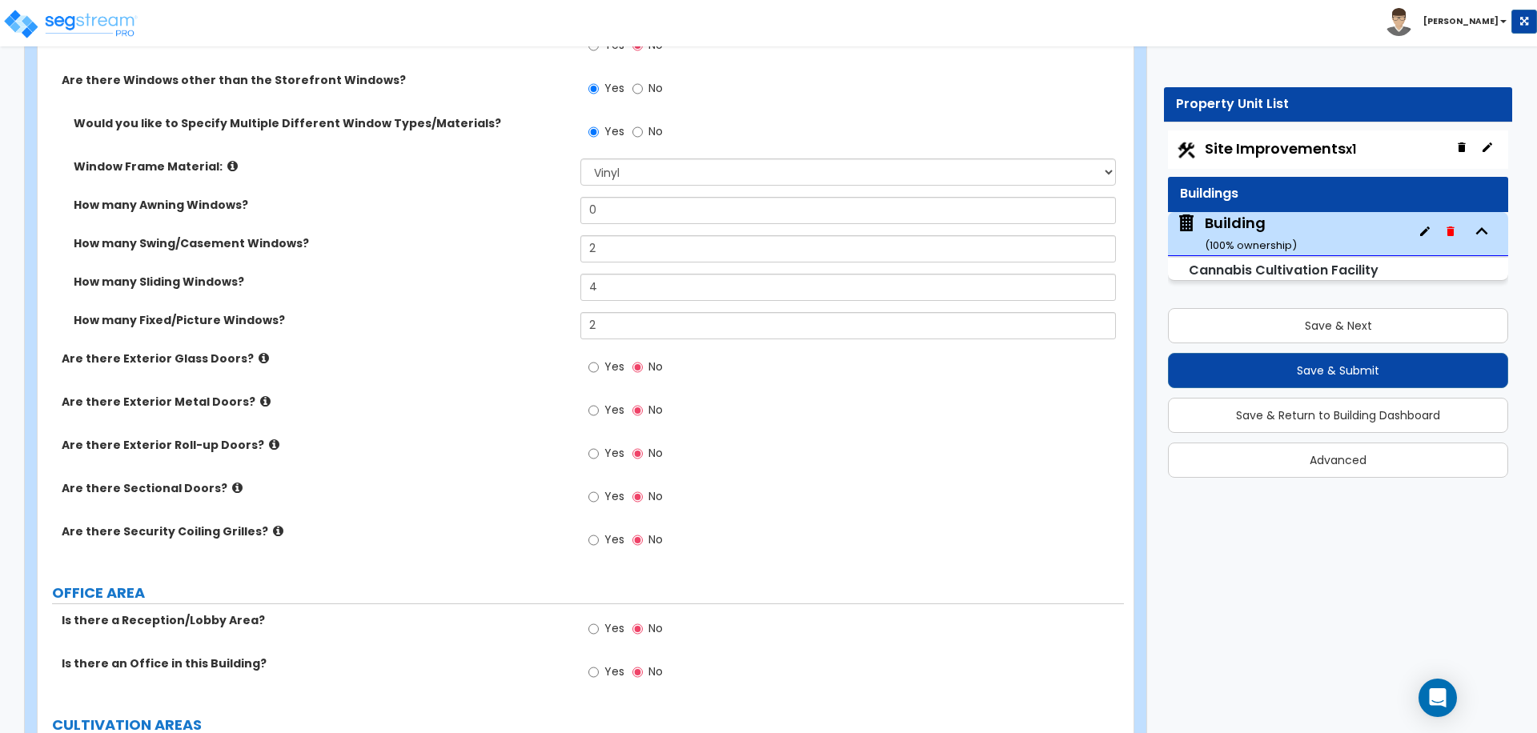
click at [227, 160] on icon at bounding box center [232, 166] width 10 height 12
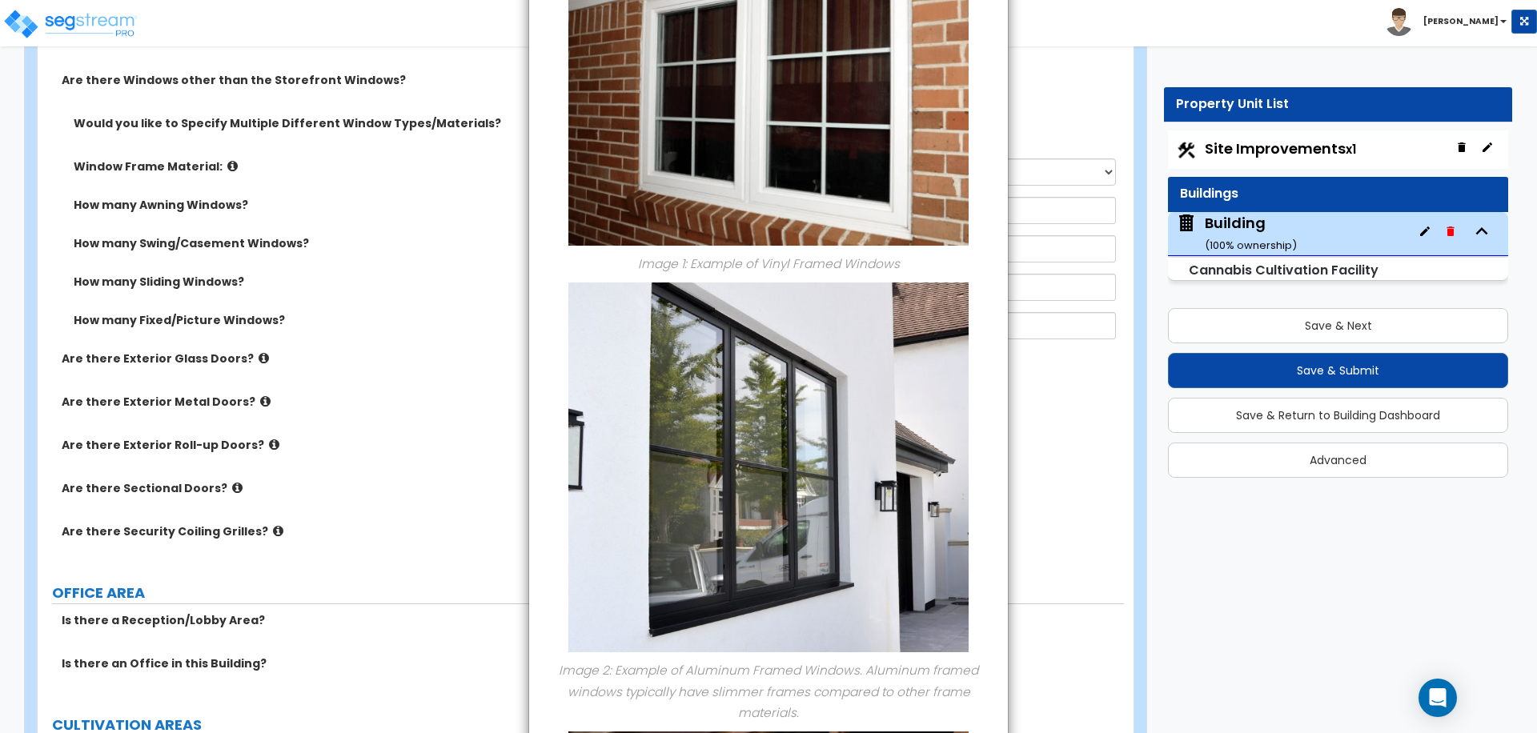
scroll to position [0, 0]
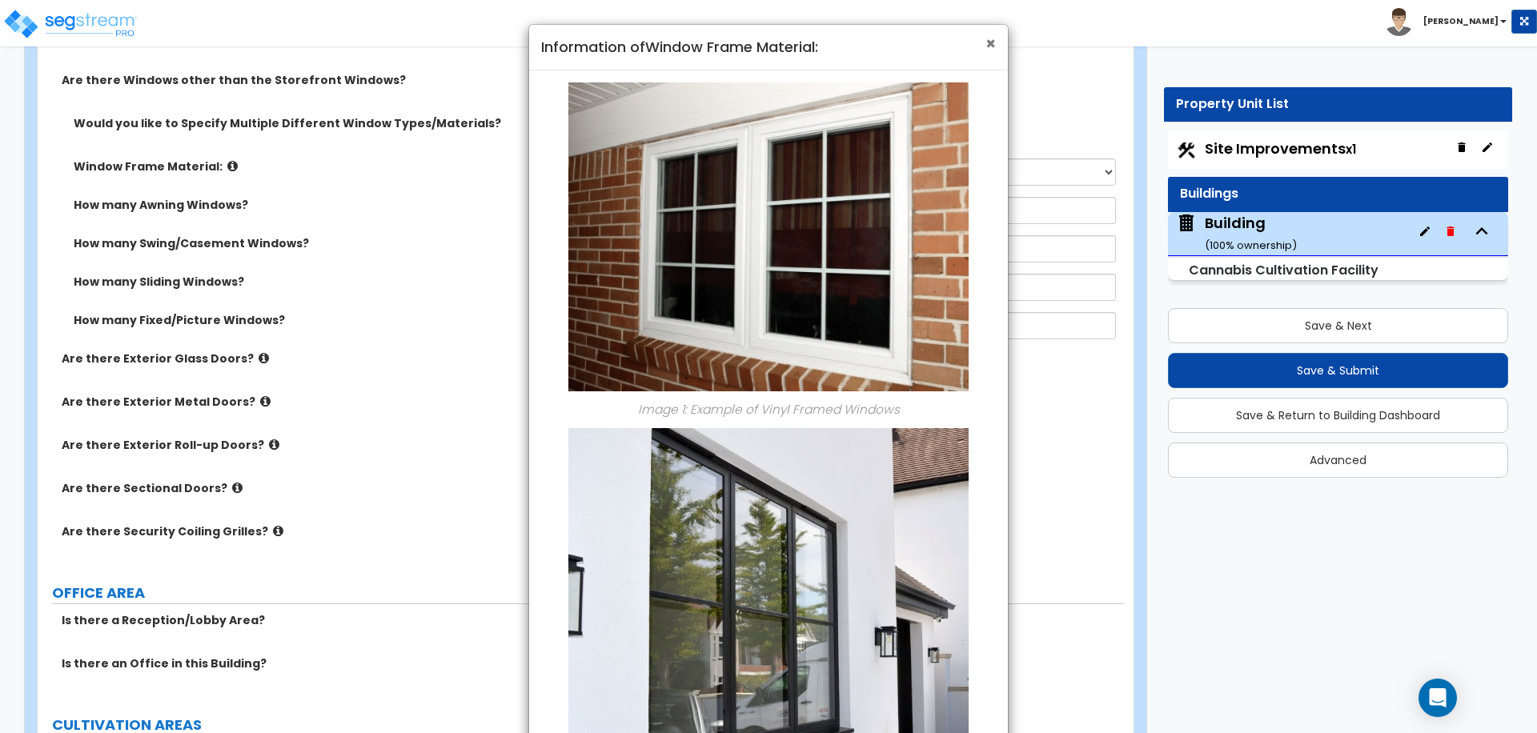
click at [986, 42] on span "×" at bounding box center [990, 43] width 10 height 23
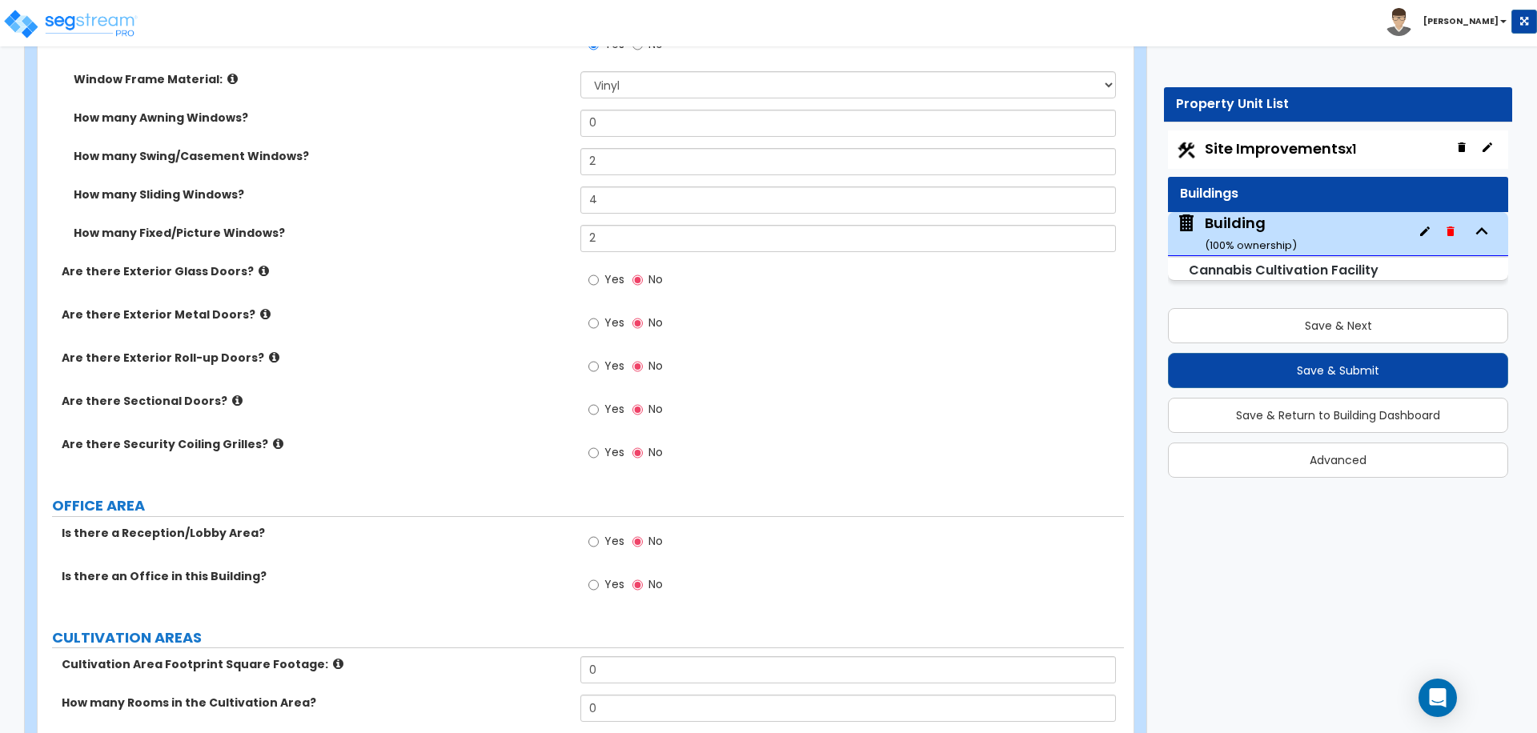
scroll to position [2473, 0]
click at [617, 275] on span "Yes" at bounding box center [614, 279] width 20 height 16
click at [599, 275] on input "Yes" at bounding box center [593, 280] width 10 height 18
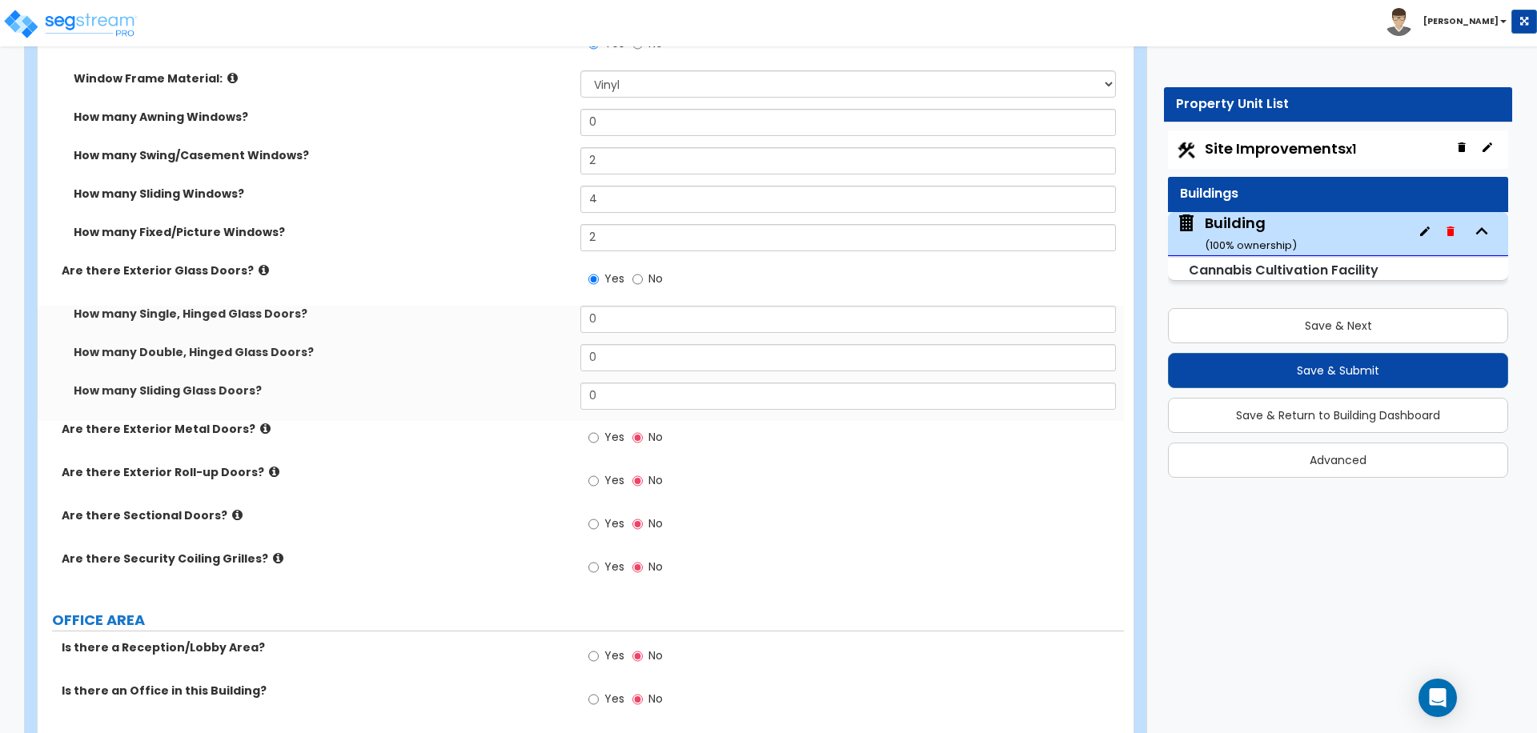
click at [259, 266] on icon at bounding box center [264, 270] width 10 height 12
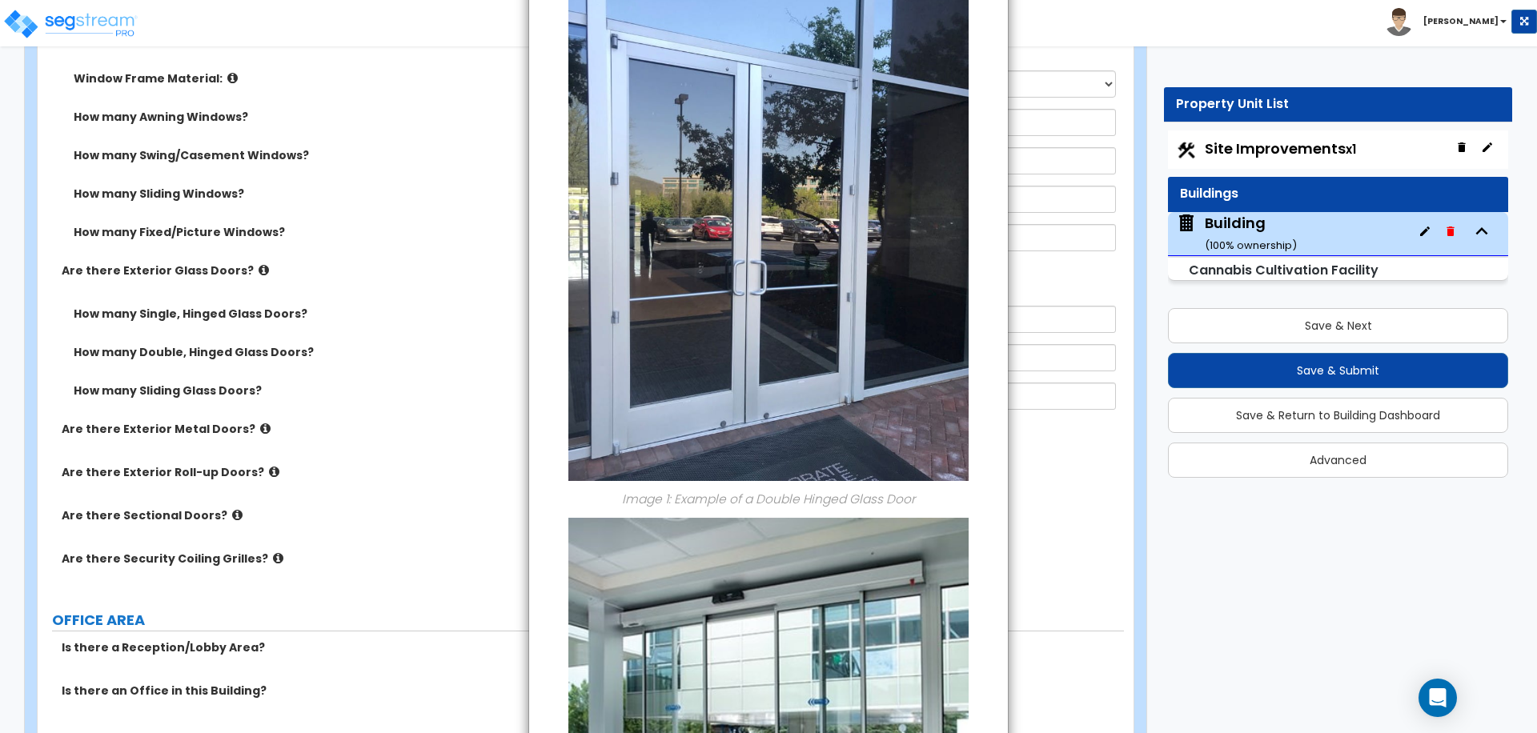
scroll to position [0, 0]
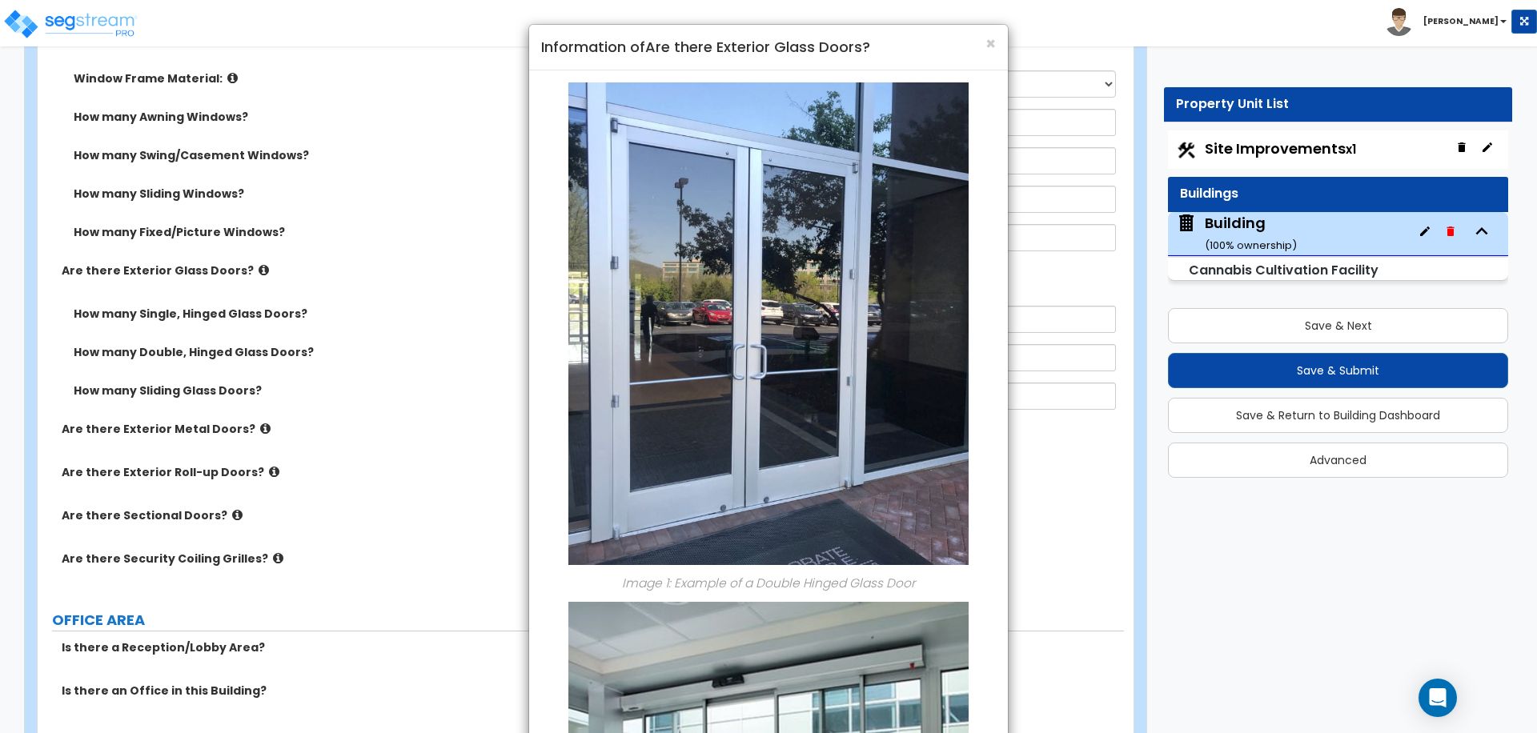
click at [983, 43] on h4 "Information of Are there Exterior Glass Doors?" at bounding box center [768, 47] width 455 height 21
click at [986, 42] on span "×" at bounding box center [990, 43] width 10 height 23
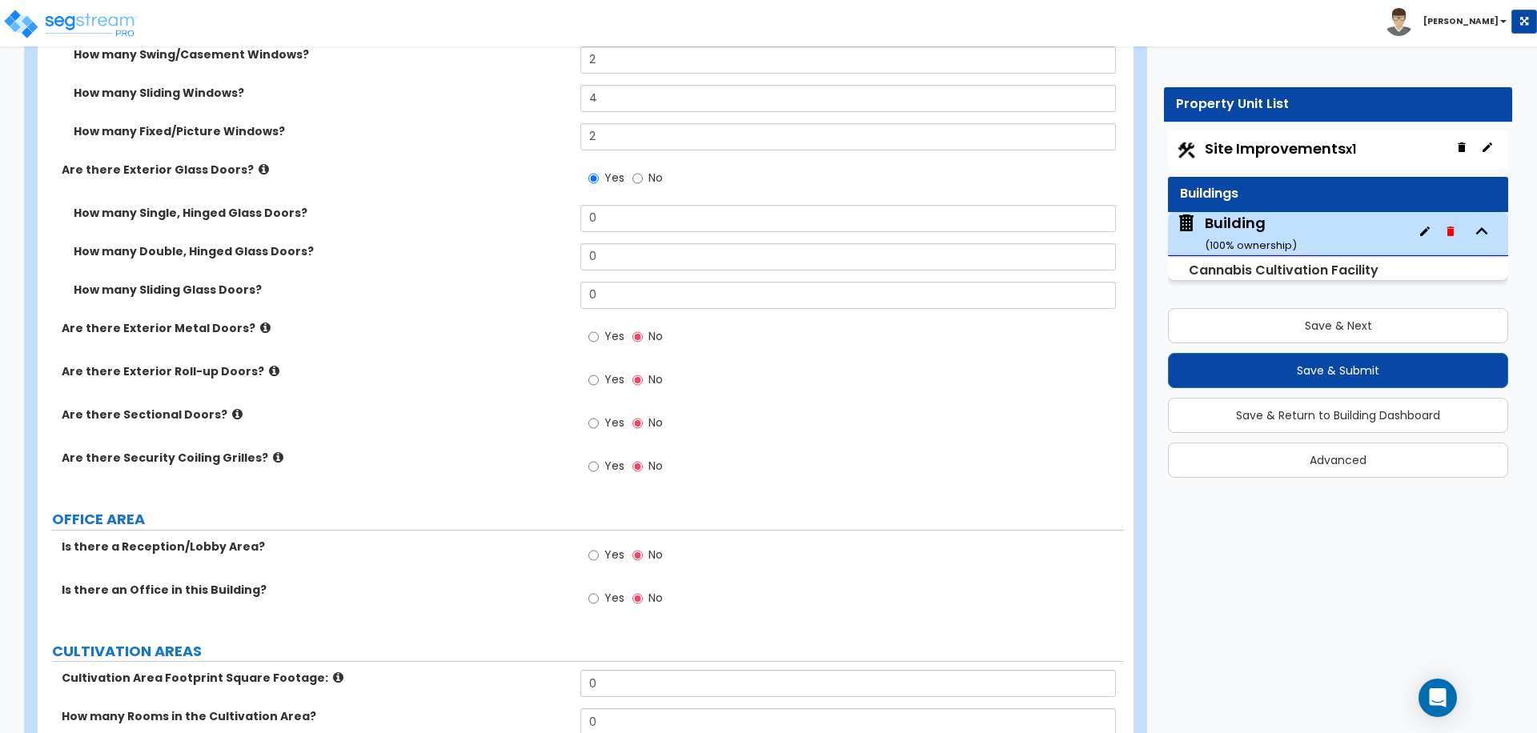
scroll to position [2575, 0]
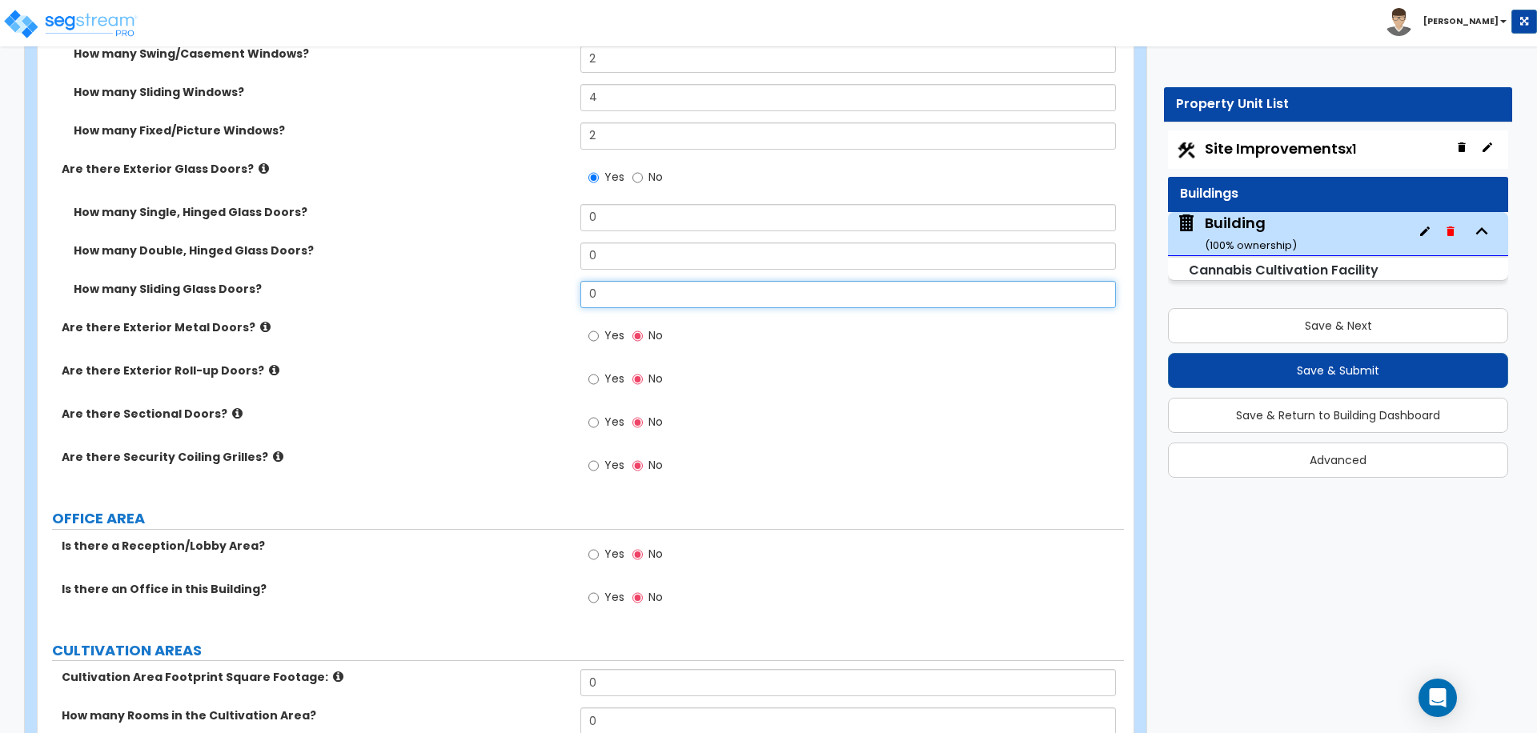
drag, startPoint x: 616, startPoint y: 290, endPoint x: 516, endPoint y: 275, distance: 101.2
click at [518, 275] on div "How many Single, Hinged Glass Doors? 0 How many Double, Hinged Glass Doors? 0 H…" at bounding box center [581, 261] width 1062 height 115
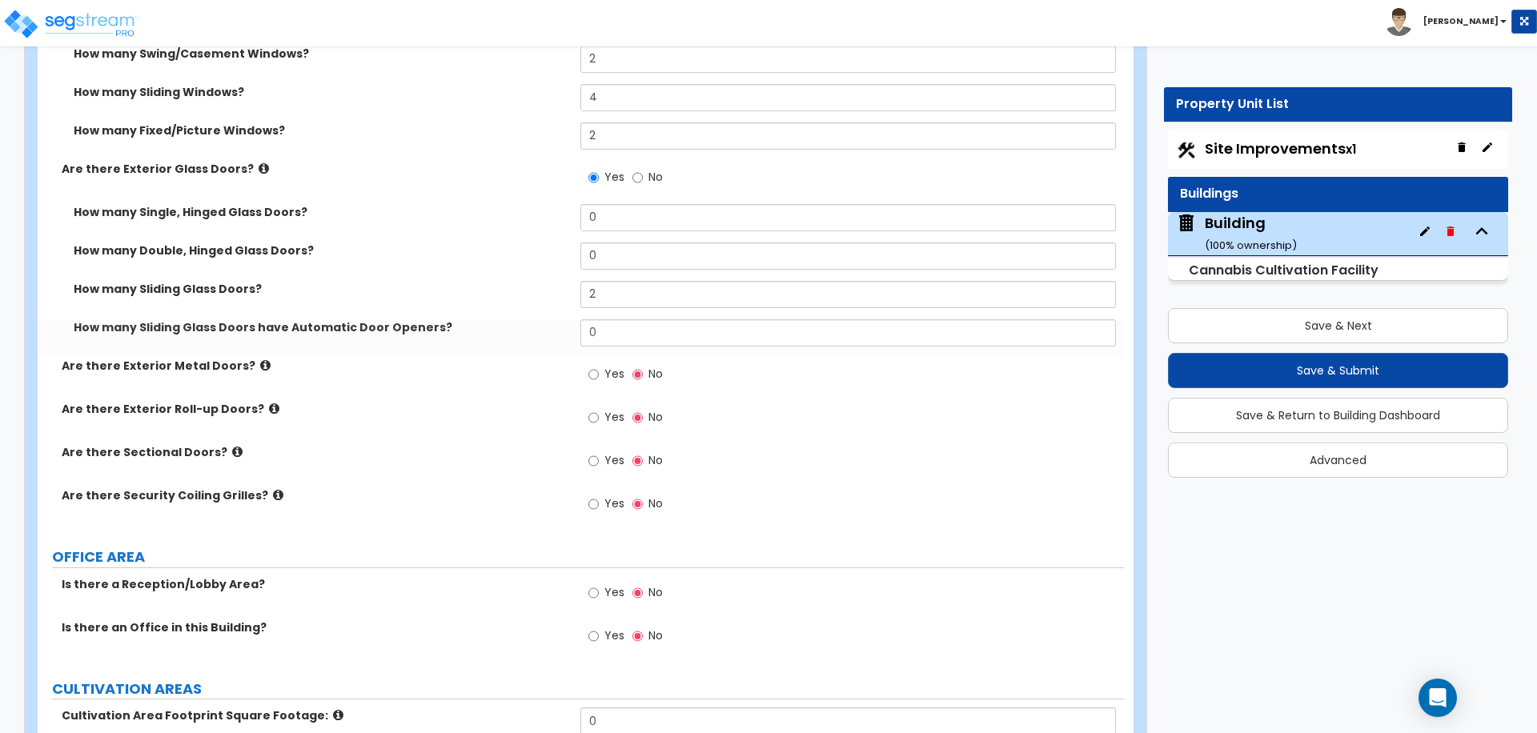
click at [612, 370] on span "Yes" at bounding box center [614, 374] width 20 height 16
click at [599, 370] on input "Yes" at bounding box center [593, 375] width 10 height 18
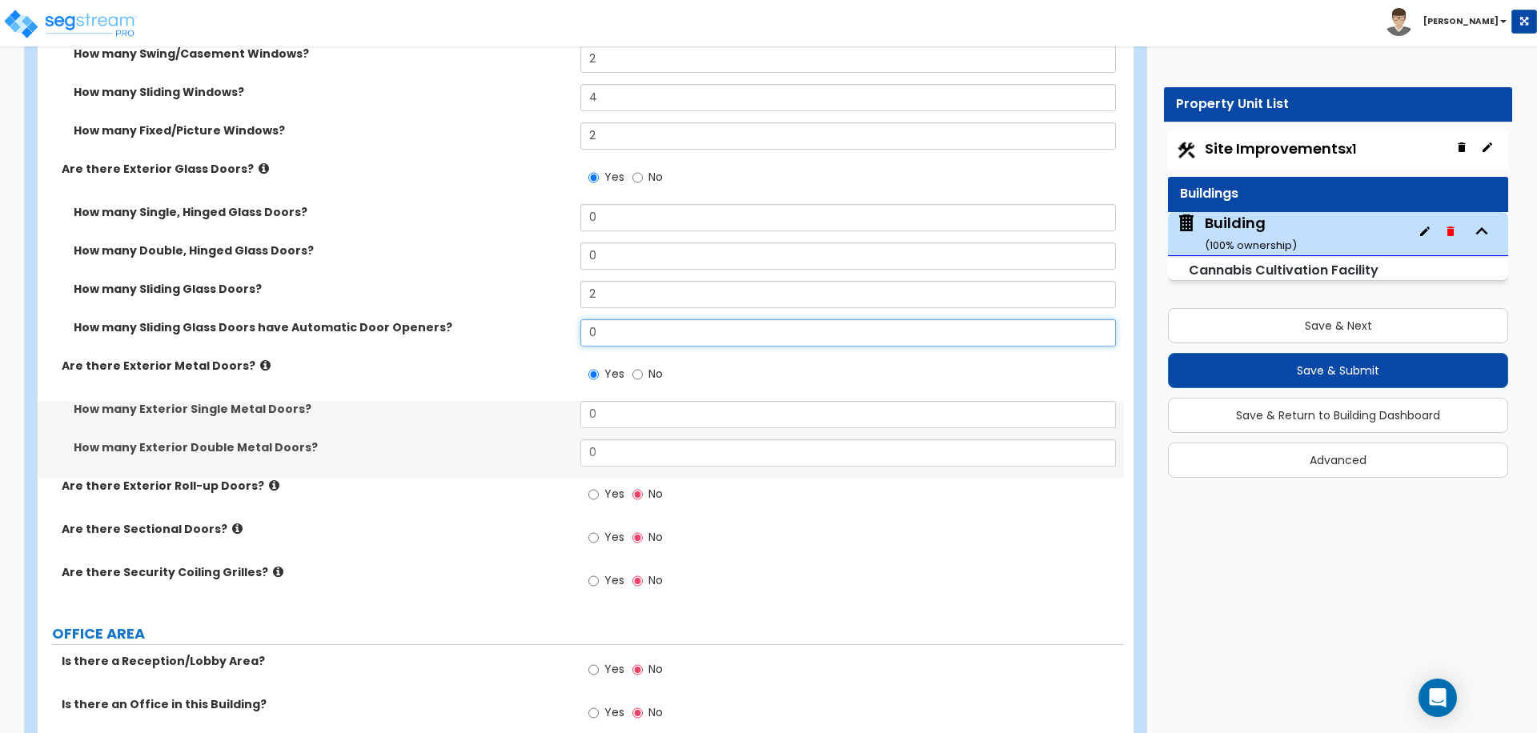
drag, startPoint x: 611, startPoint y: 331, endPoint x: 549, endPoint y: 312, distance: 64.3
click at [549, 313] on div "How many Single, Hinged Glass Doors? 0 How many Double, Hinged Glass Doors? 0 H…" at bounding box center [581, 281] width 1062 height 154
drag, startPoint x: 640, startPoint y: 414, endPoint x: 537, endPoint y: 393, distance: 104.5
click at [537, 393] on div "Are there Storefront Windows? Yes No Are there Windows other than the Storefron…" at bounding box center [581, 223] width 1062 height 768
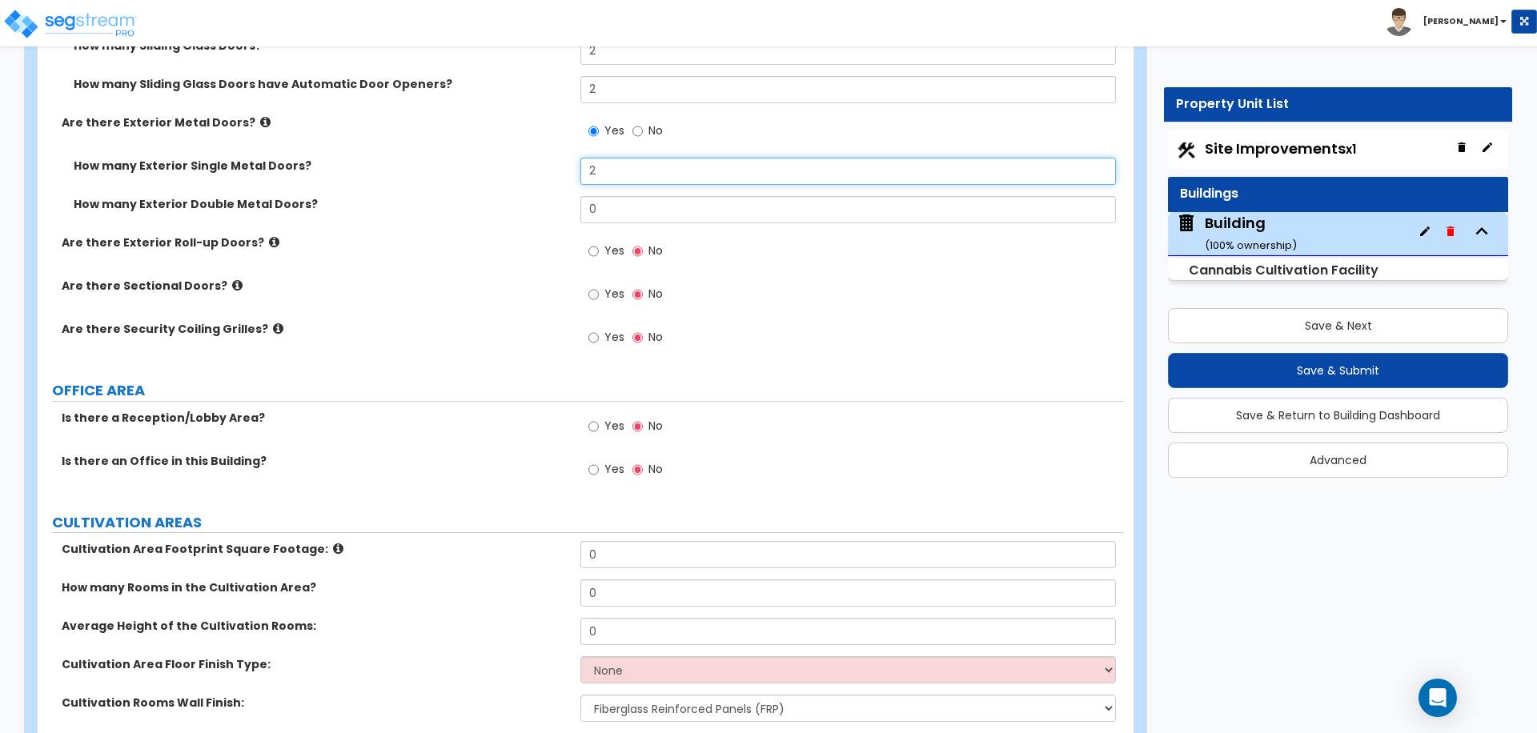
scroll to position [2821, 0]
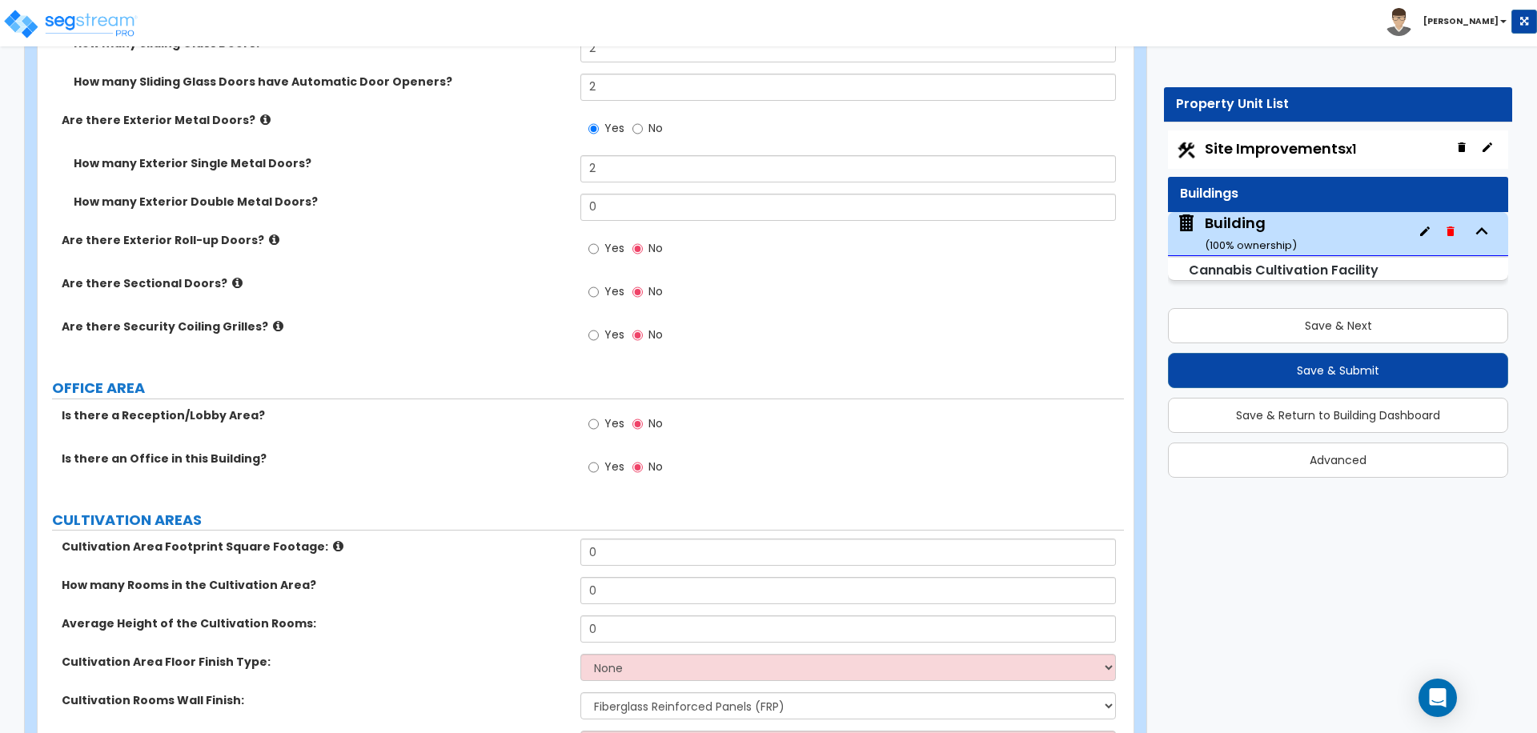
click at [600, 256] on label "Yes" at bounding box center [606, 250] width 36 height 27
click at [599, 256] on input "Yes" at bounding box center [593, 249] width 10 height 18
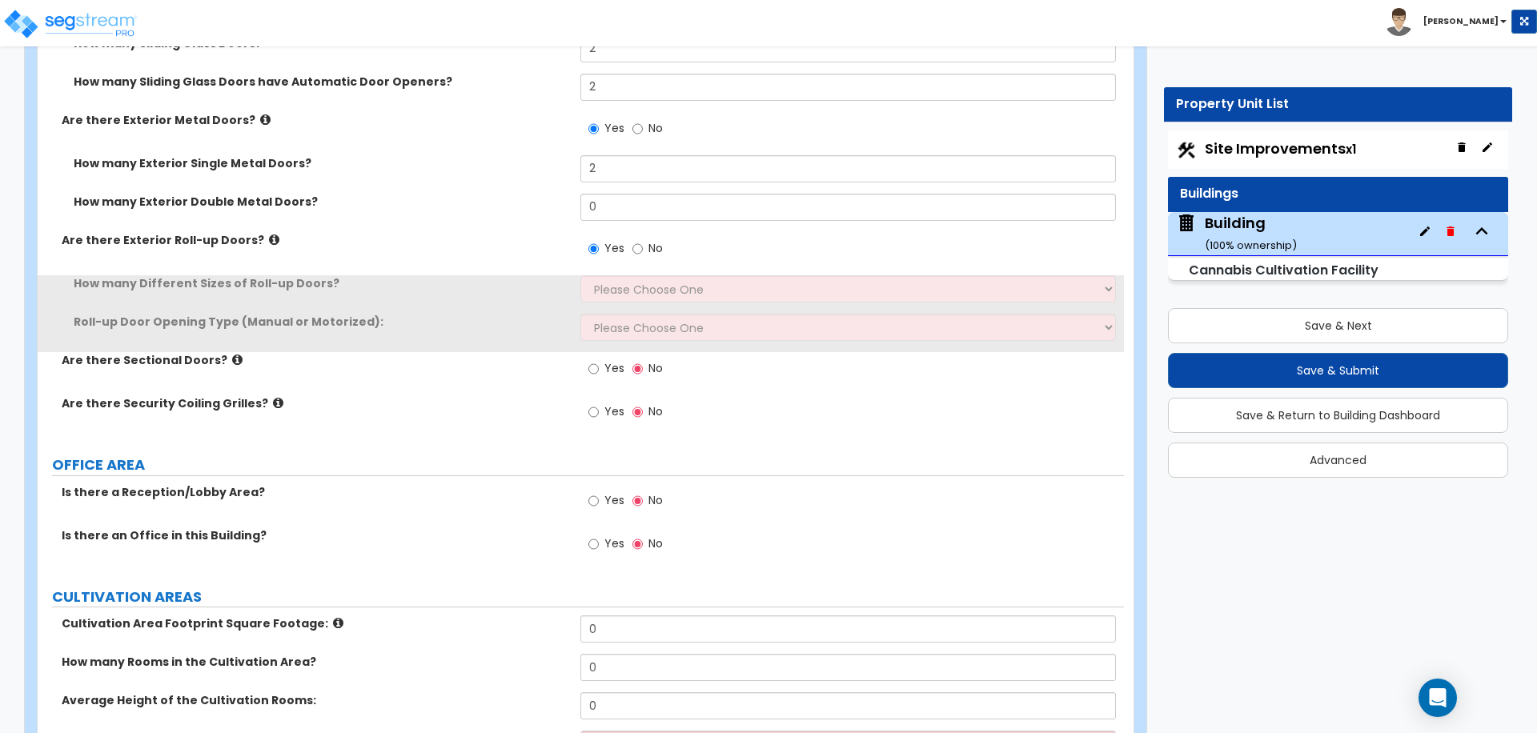
click at [652, 252] on label "No" at bounding box center [647, 250] width 30 height 27
click at [643, 252] on input "No" at bounding box center [637, 249] width 10 height 18
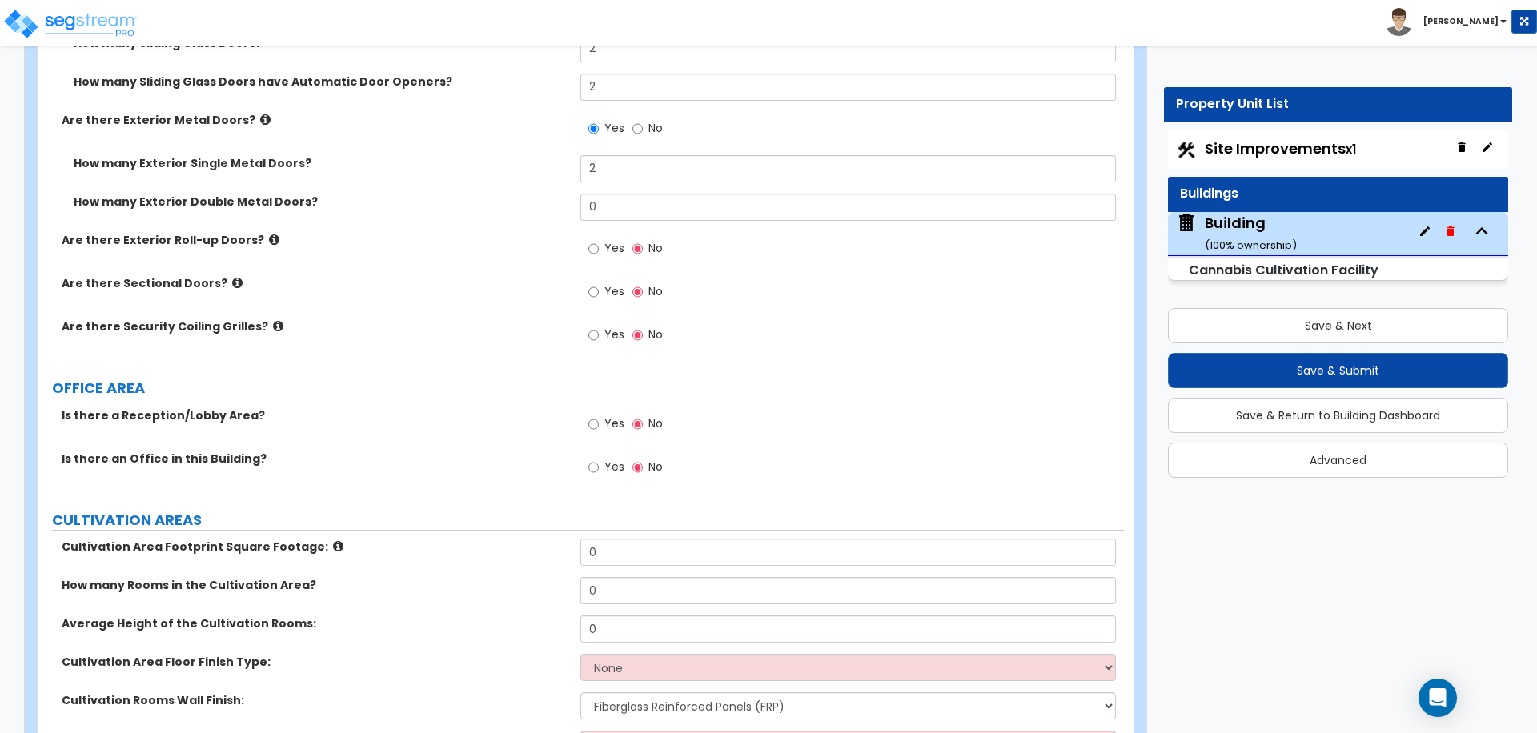
click at [604, 250] on span "Yes" at bounding box center [614, 248] width 20 height 16
click at [599, 250] on input "Yes" at bounding box center [593, 249] width 10 height 18
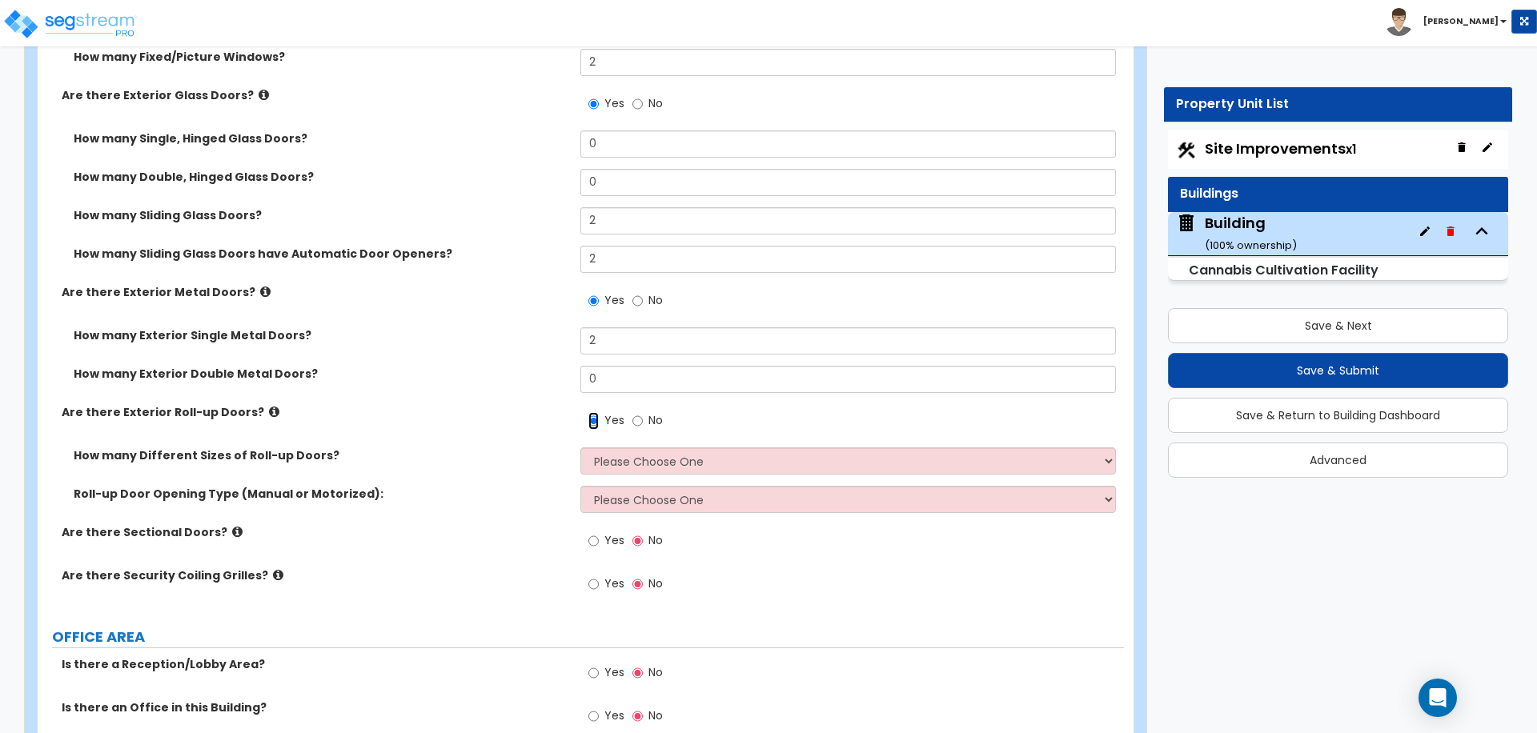
scroll to position [2639, 0]
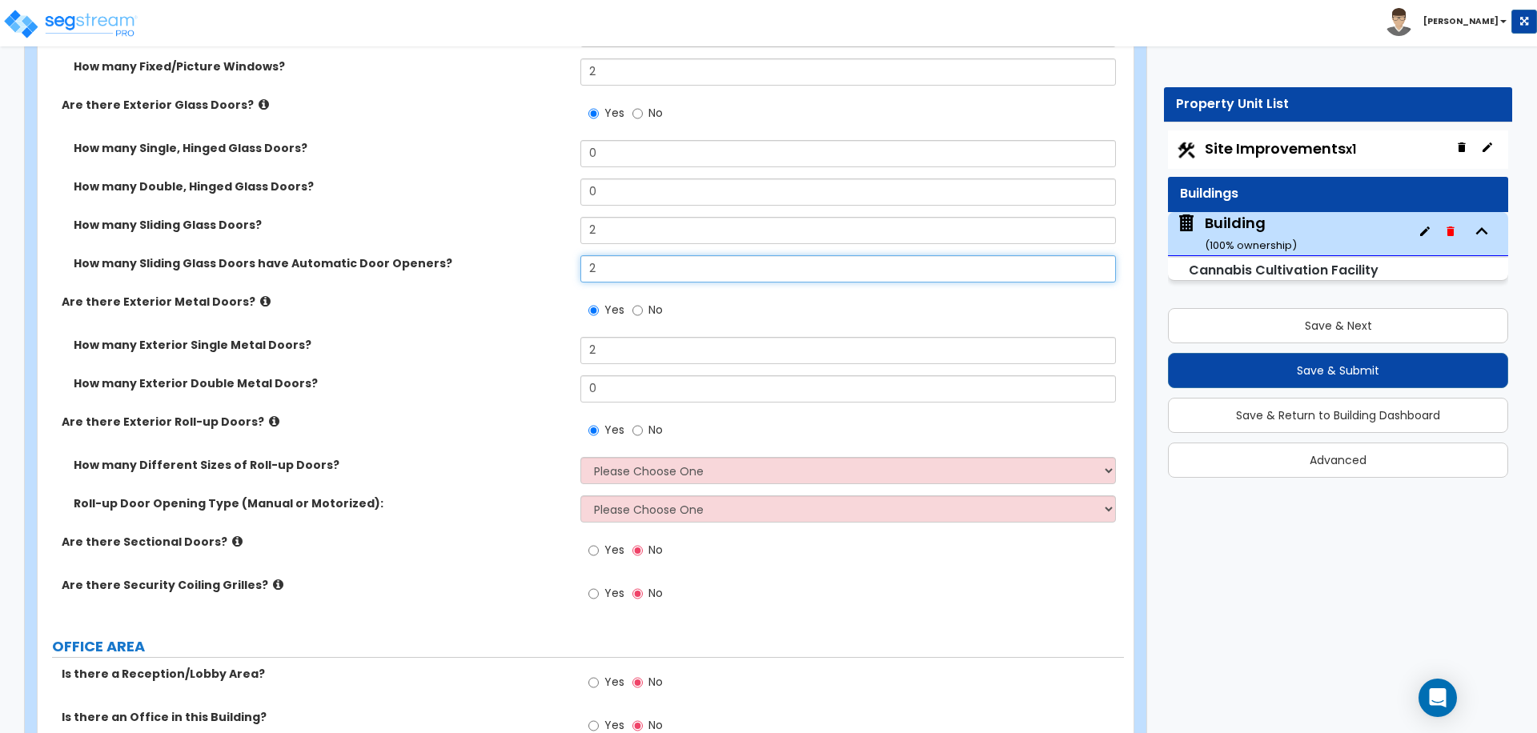
drag, startPoint x: 611, startPoint y: 265, endPoint x: 496, endPoint y: 264, distance: 114.5
click at [496, 264] on div "How many Sliding Glass Doors have Automatic Door Openers? 2" at bounding box center [581, 274] width 1086 height 38
drag, startPoint x: 608, startPoint y: 230, endPoint x: 524, endPoint y: 230, distance: 84.0
click at [524, 230] on div "How many Sliding Glass Doors? 2" at bounding box center [581, 236] width 1086 height 38
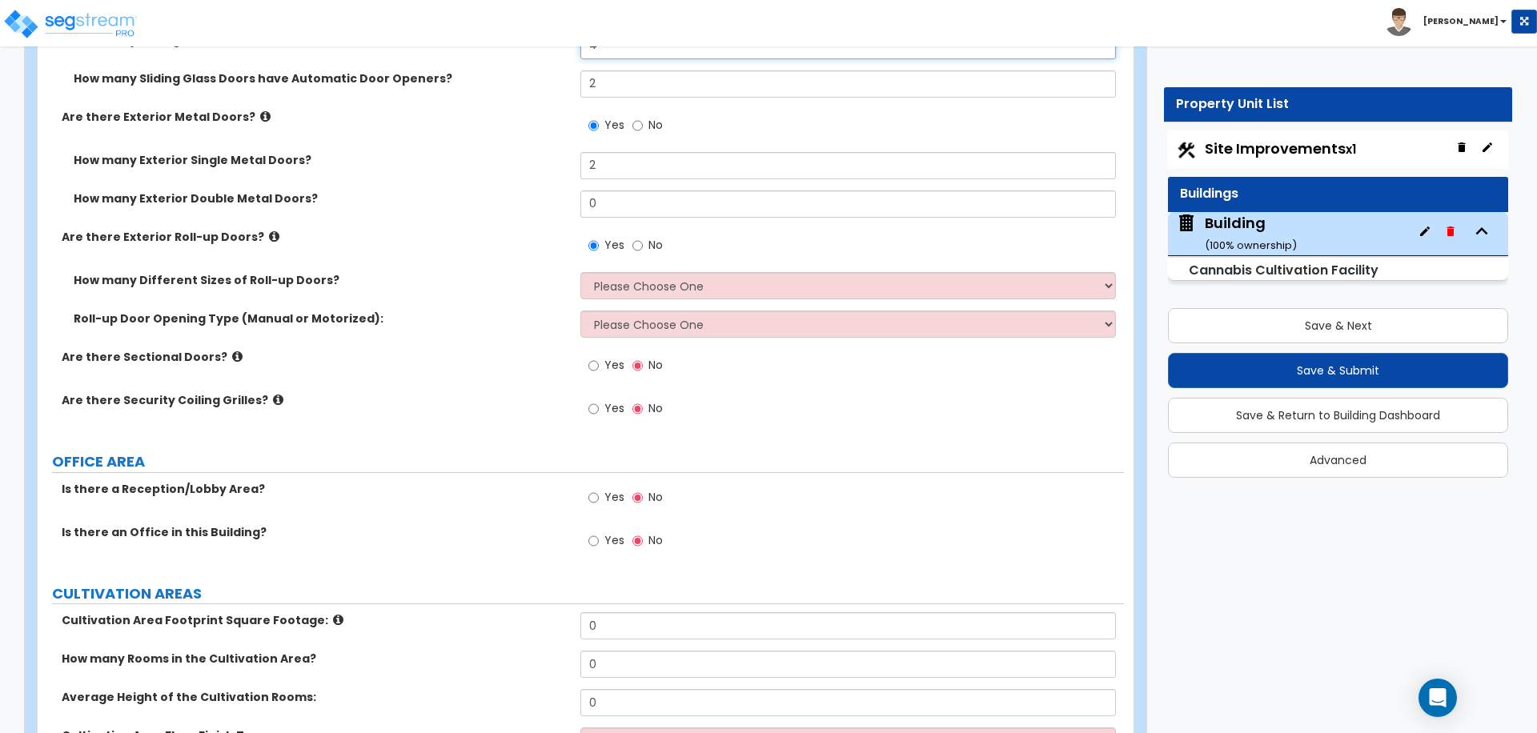
scroll to position [2826, 0]
click at [664, 280] on select "Please Choose One 1 2 3" at bounding box center [847, 284] width 535 height 27
click at [580, 271] on select "Please Choose One 1 2 3" at bounding box center [847, 284] width 535 height 27
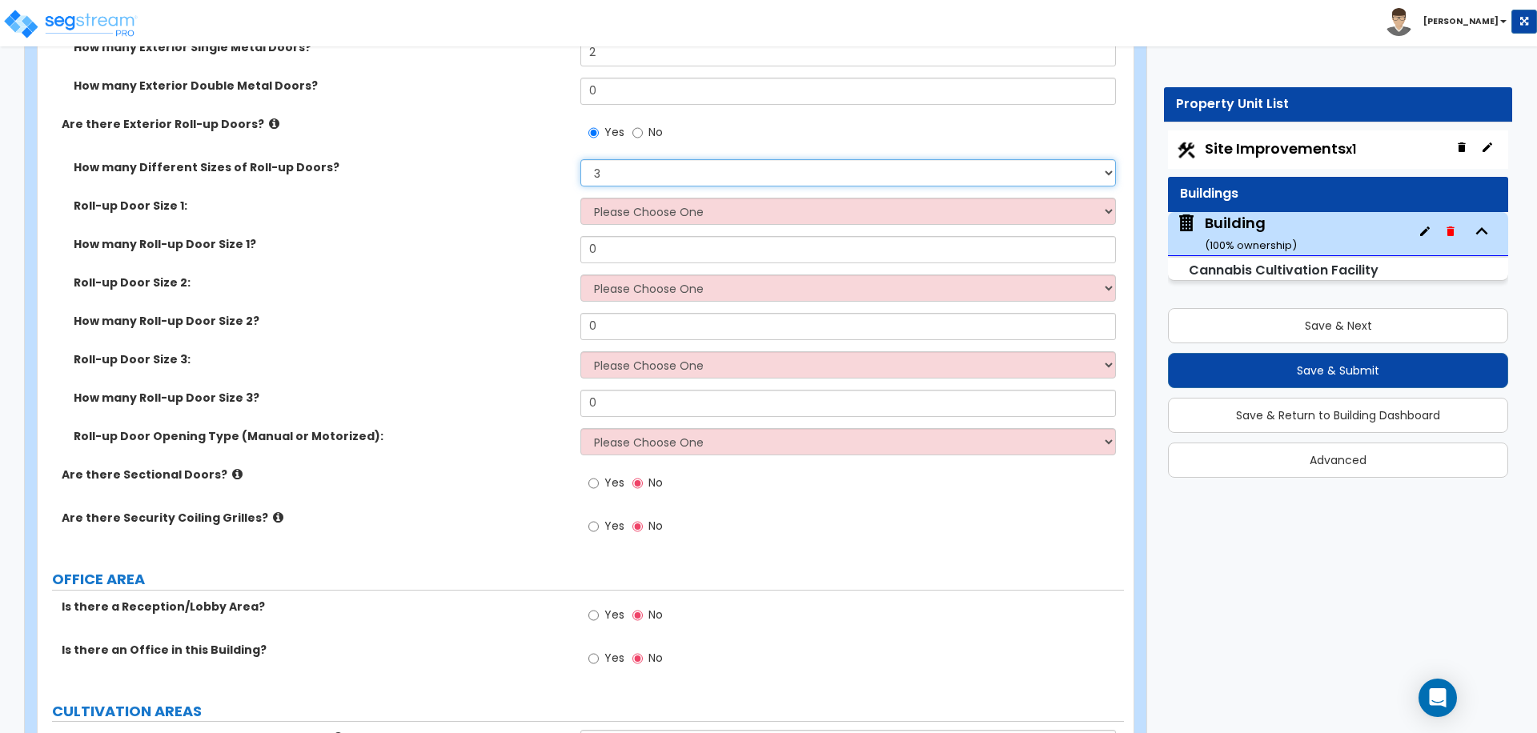
scroll to position [2938, 0]
click at [677, 203] on select "Please Choose One 8' x 8' 10' x 10' 12' x 12' 14' x 14' 20' x 12' 20' x 16'" at bounding box center [847, 210] width 535 height 27
click at [741, 172] on select "Please Choose One 1 2 3" at bounding box center [847, 171] width 535 height 27
click at [633, 178] on select "Please Choose One 1 2 3" at bounding box center [847, 171] width 535 height 27
click at [580, 158] on select "Please Choose One 1 2 3" at bounding box center [847, 171] width 535 height 27
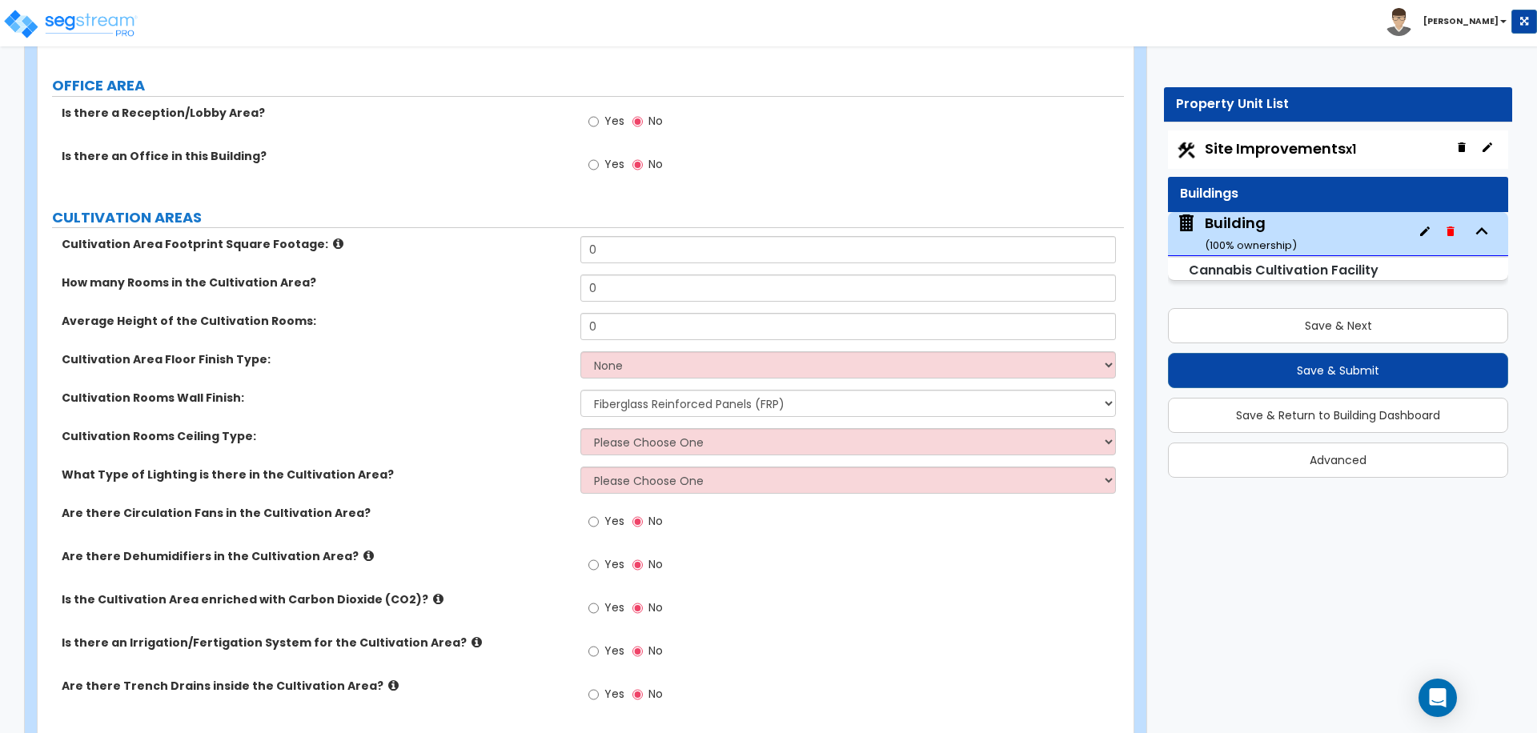
scroll to position [3362, 0]
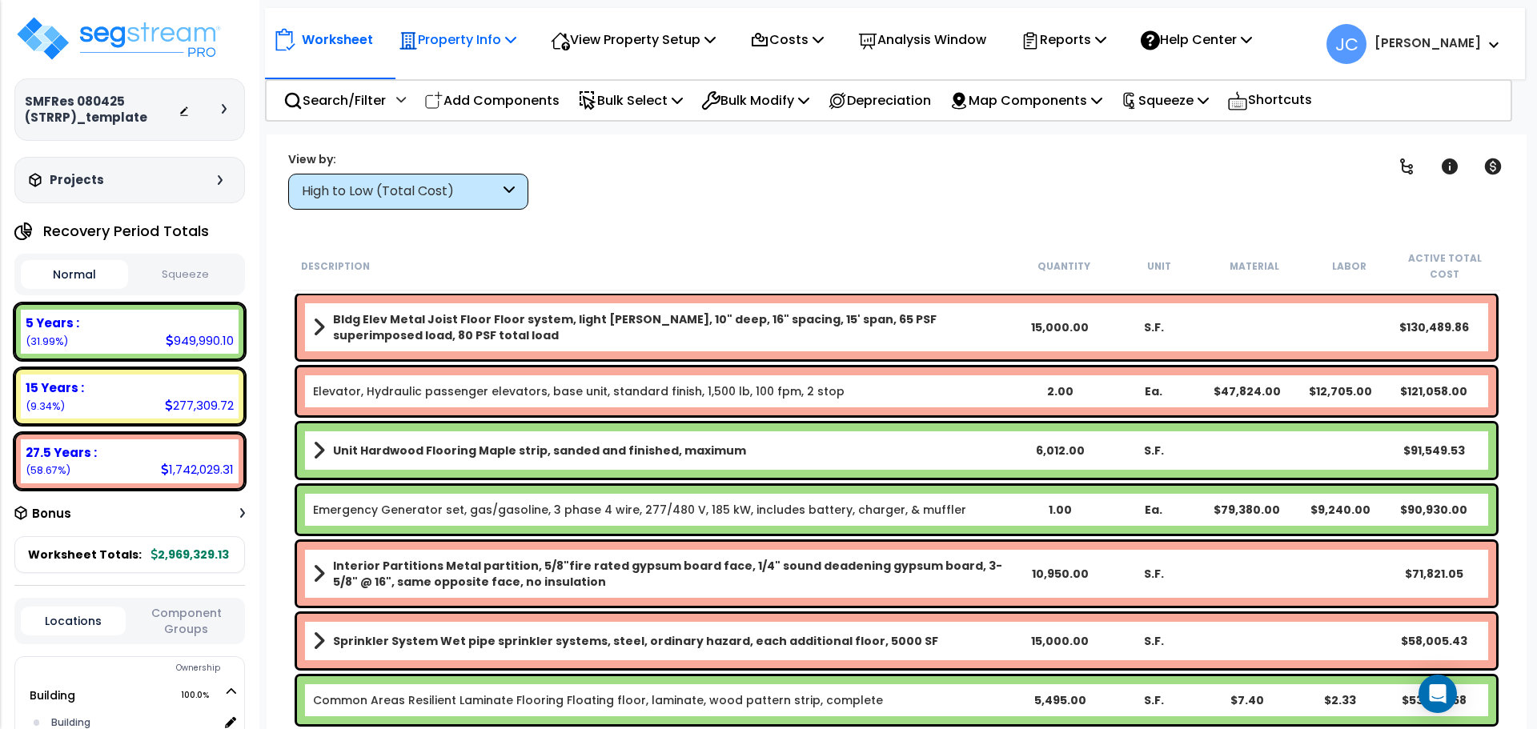
click at [483, 40] on p "Property Info" at bounding box center [458, 40] width 118 height 22
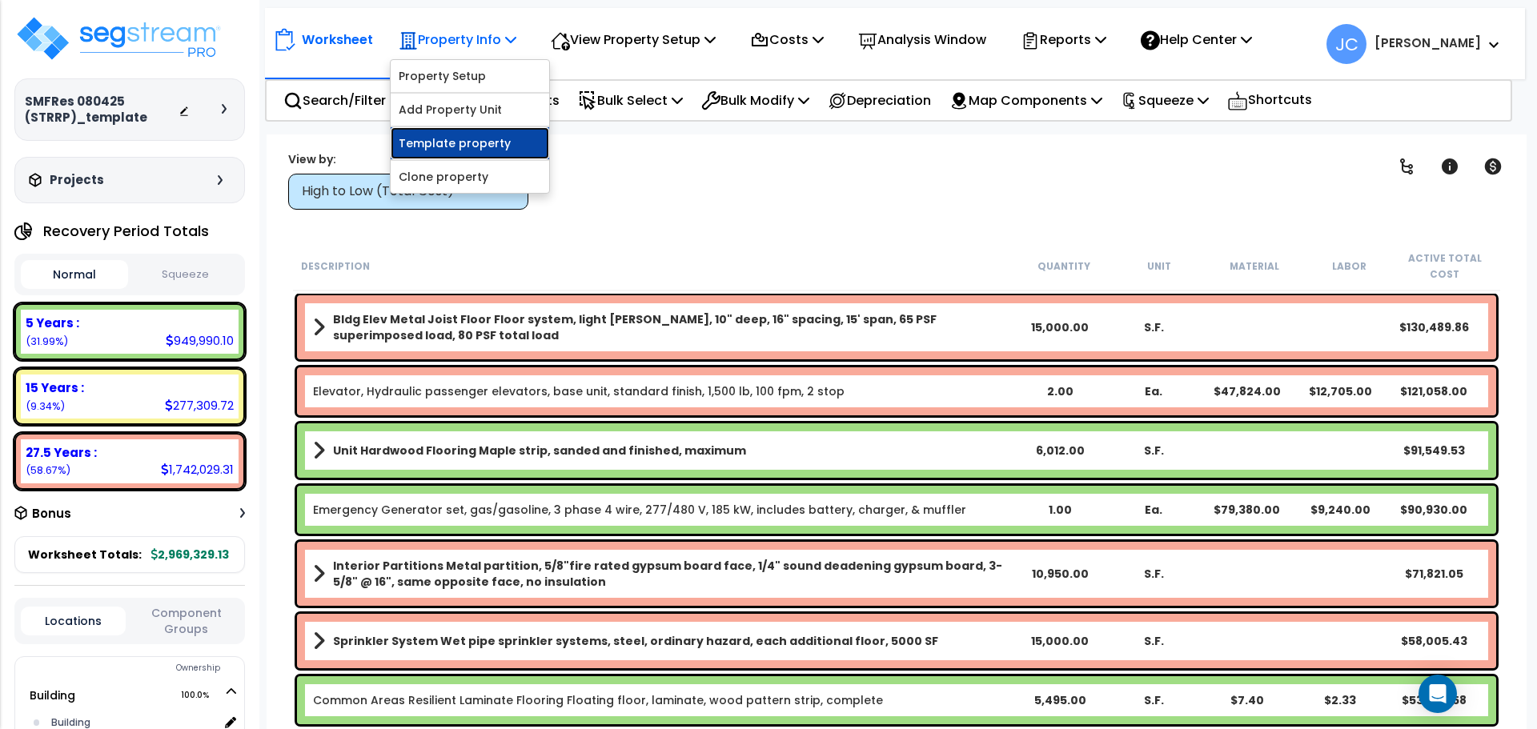
click at [494, 139] on link "Template property" at bounding box center [470, 143] width 158 height 32
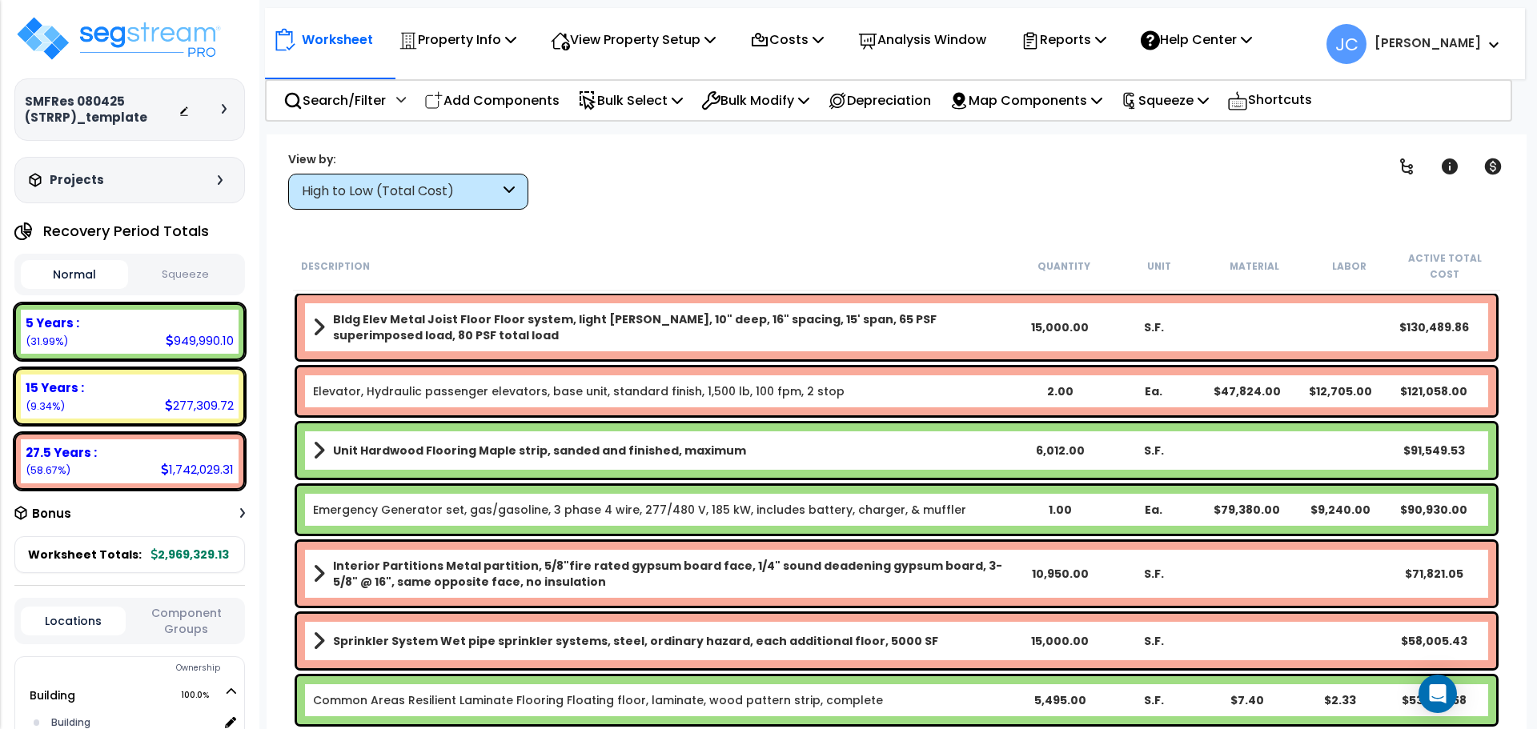
click at [499, 199] on div "High to Low (Total Cost)" at bounding box center [408, 192] width 240 height 36
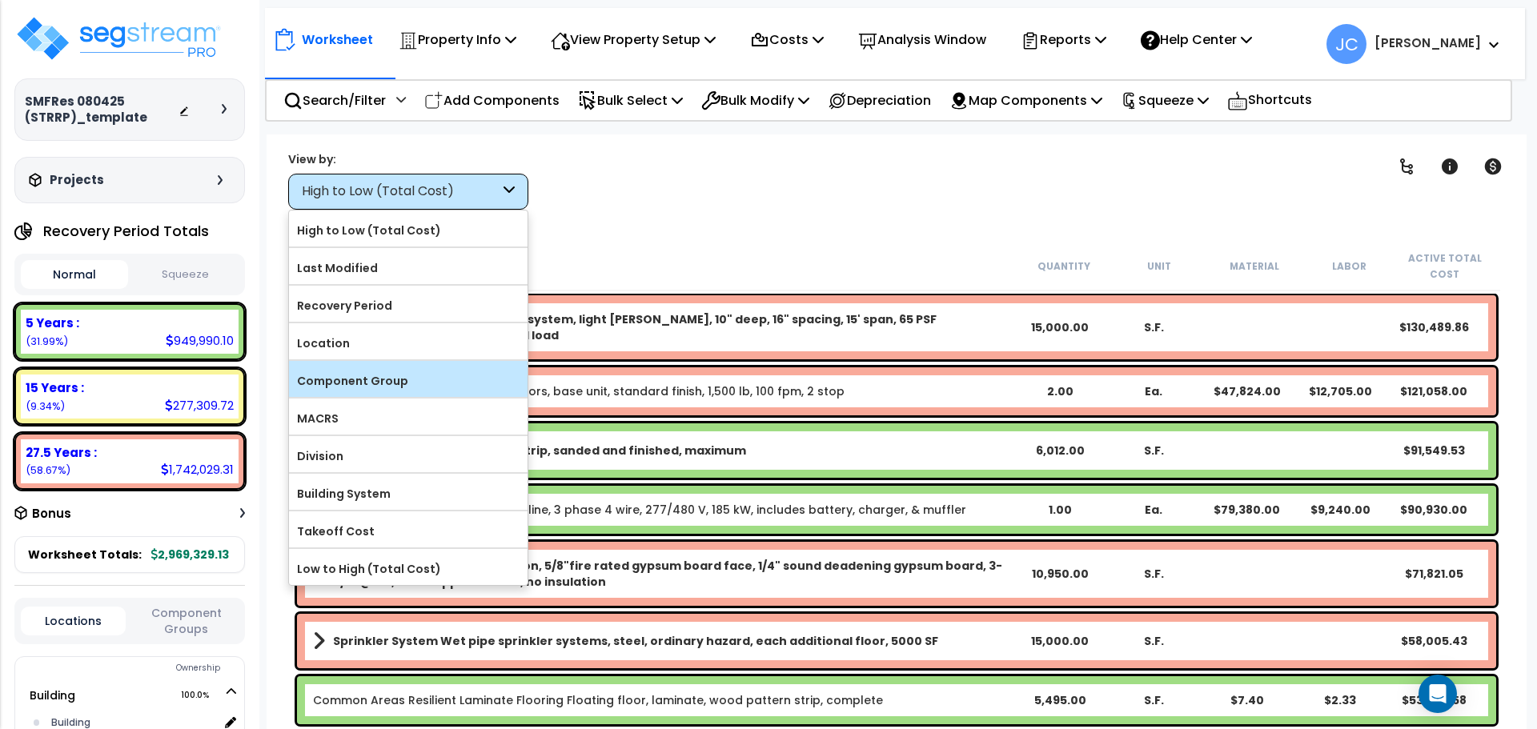
click at [454, 383] on label "Component Group" at bounding box center [408, 381] width 239 height 24
click at [0, 0] on input "Component Group" at bounding box center [0, 0] width 0 height 0
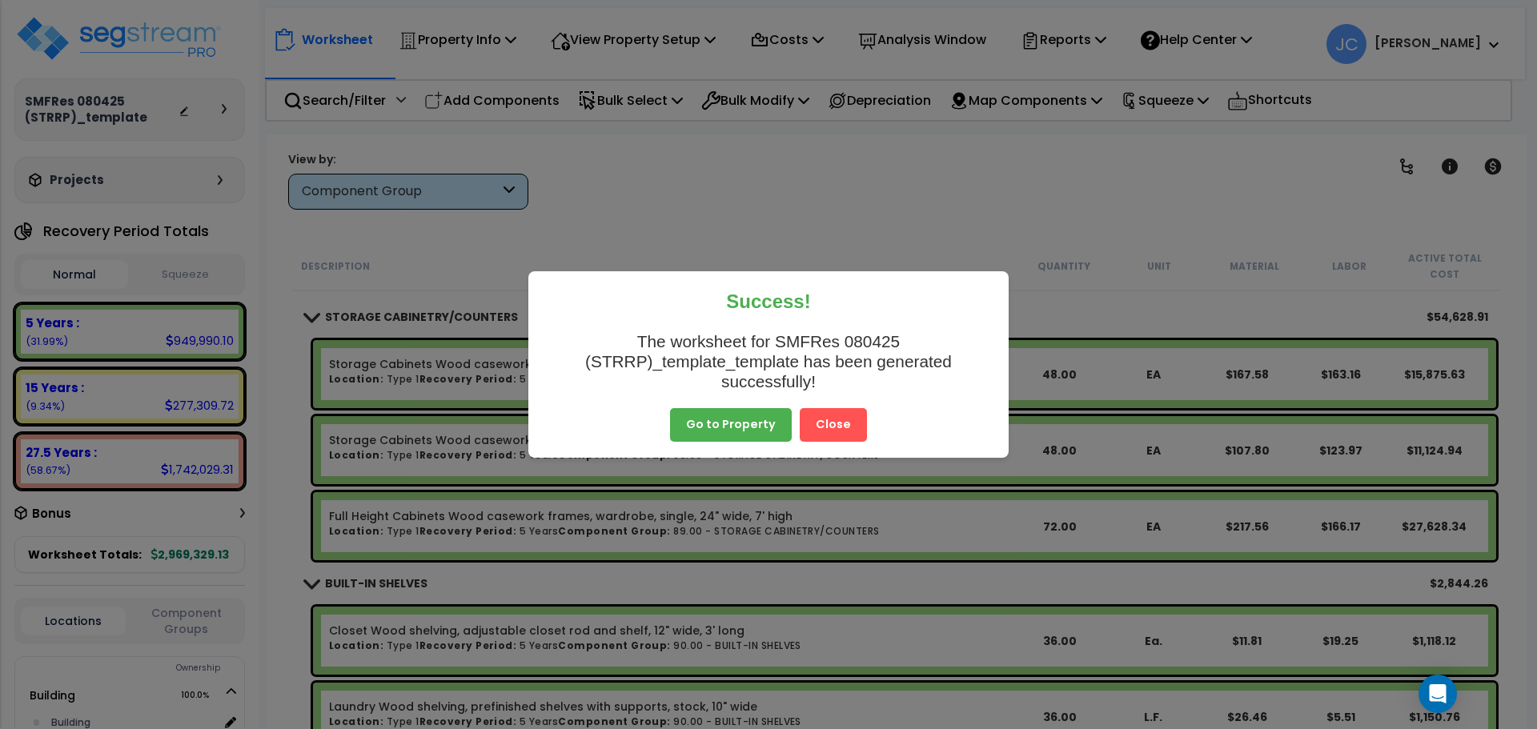
scroll to position [36, 0]
click at [833, 428] on button "Close" at bounding box center [833, 425] width 67 height 34
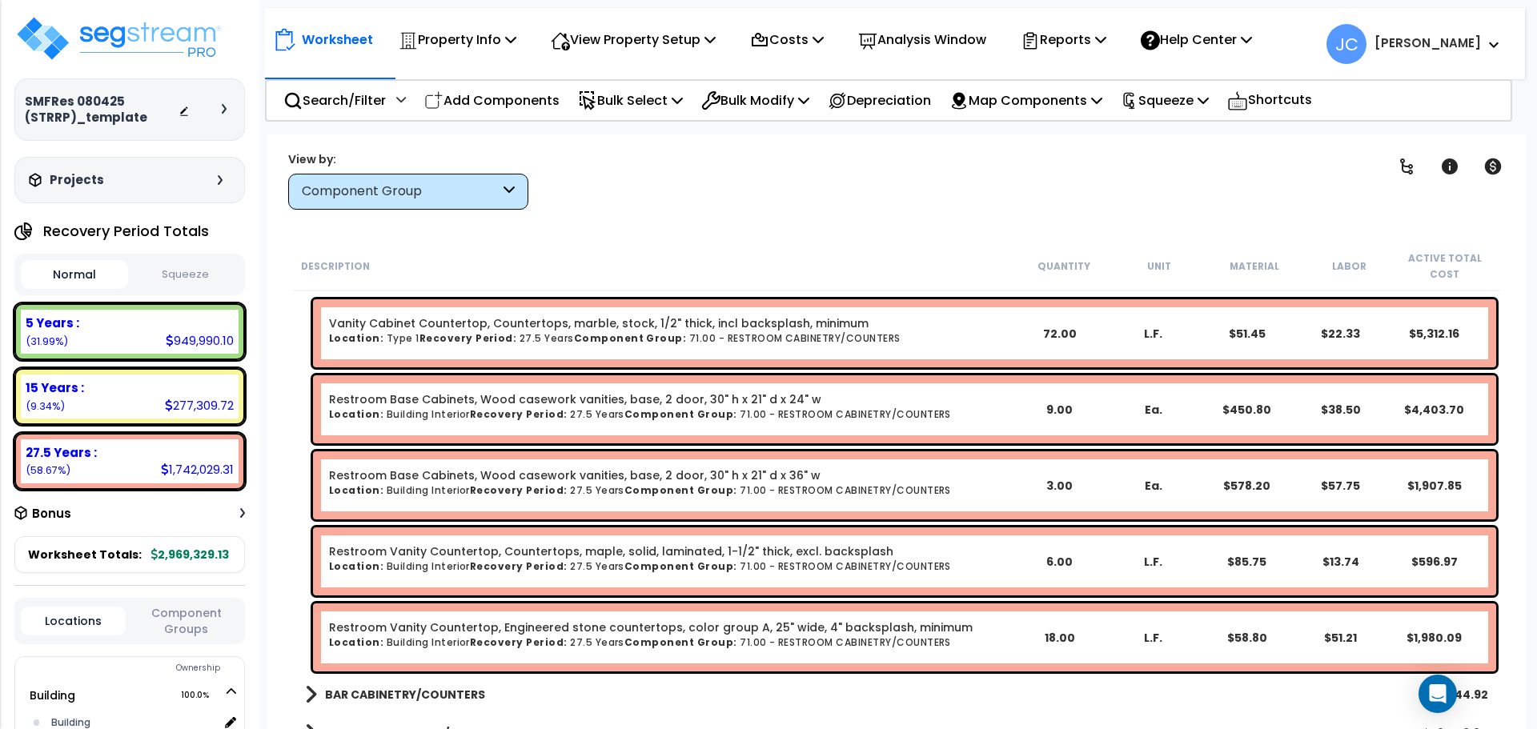
scroll to position [7198, 0]
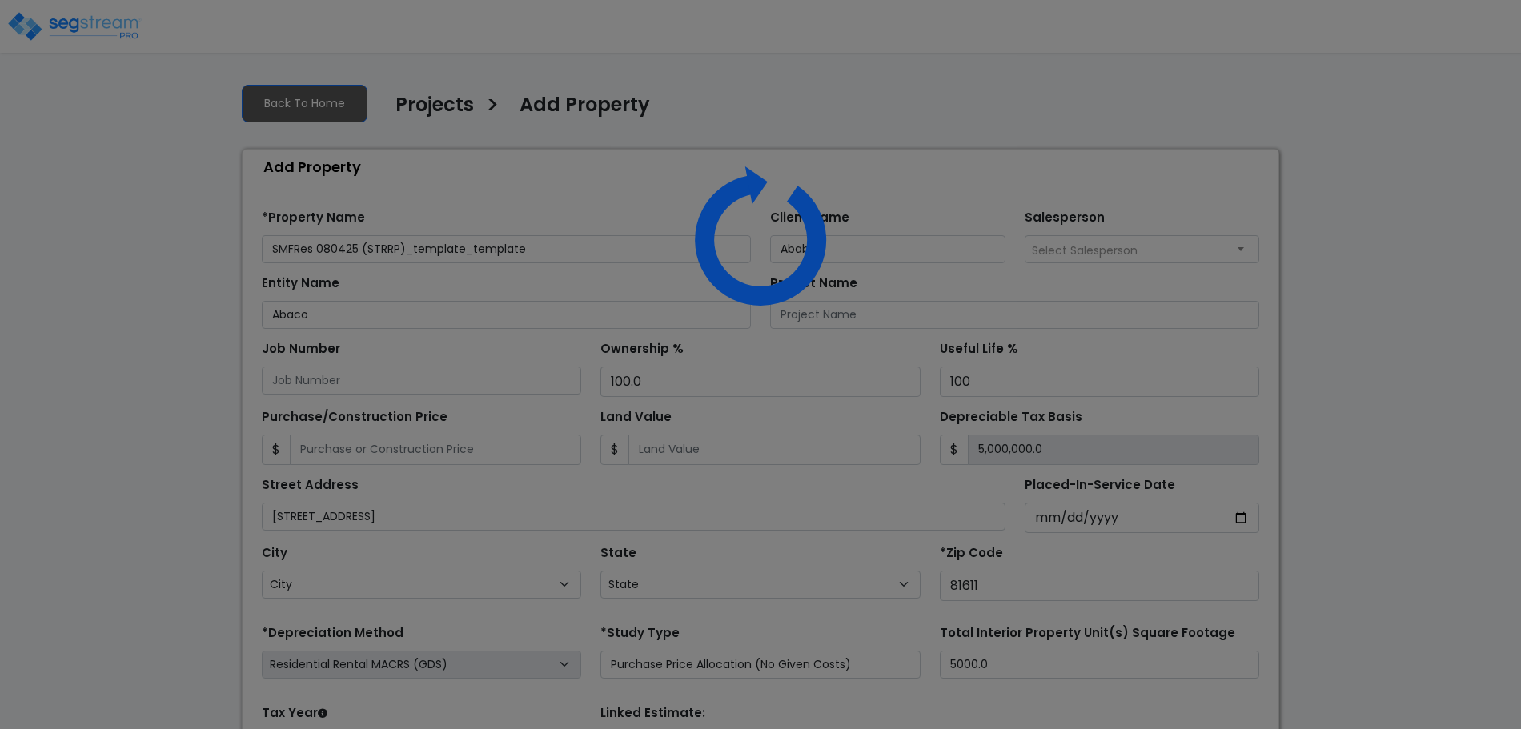
select select "CRM(_5"
select select "2025"
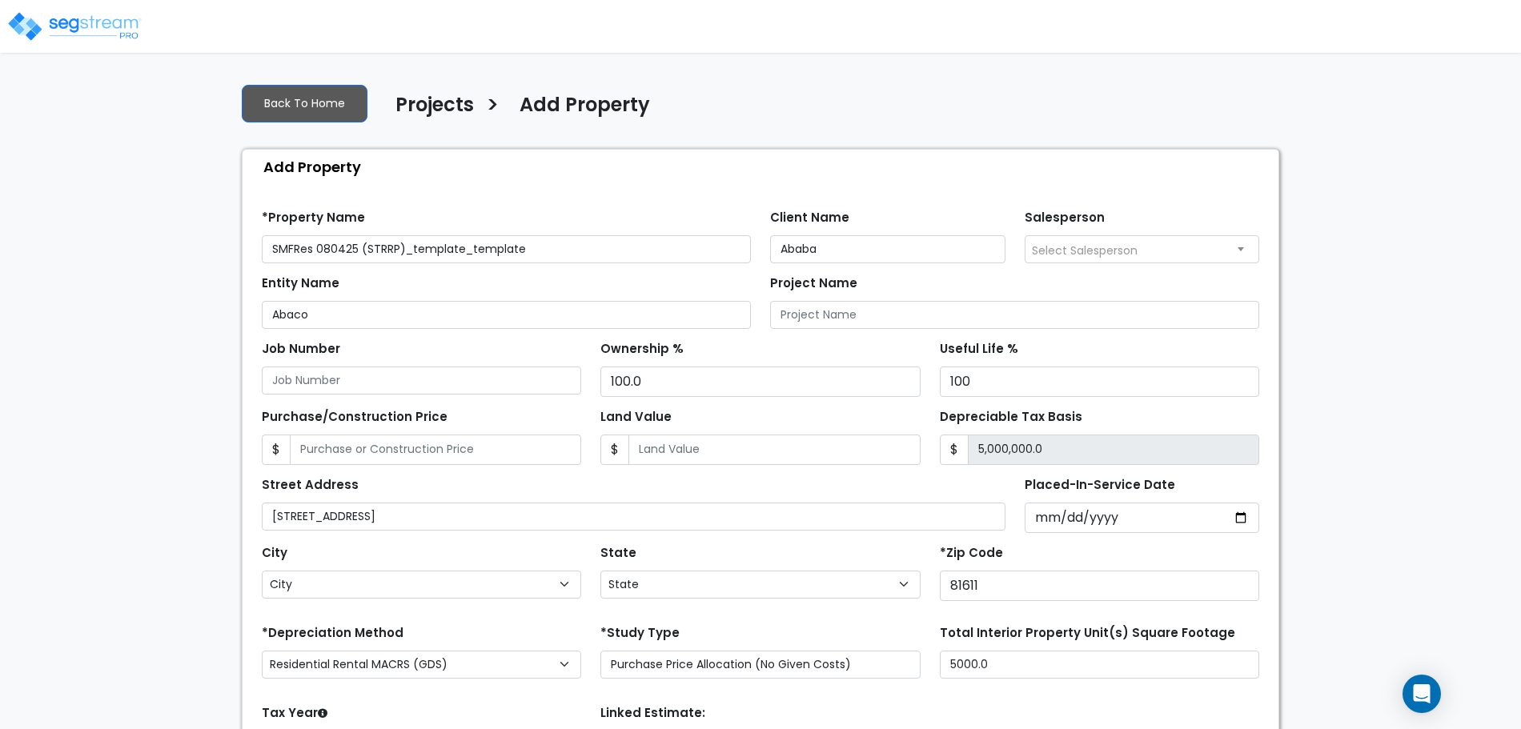
select select "CO"
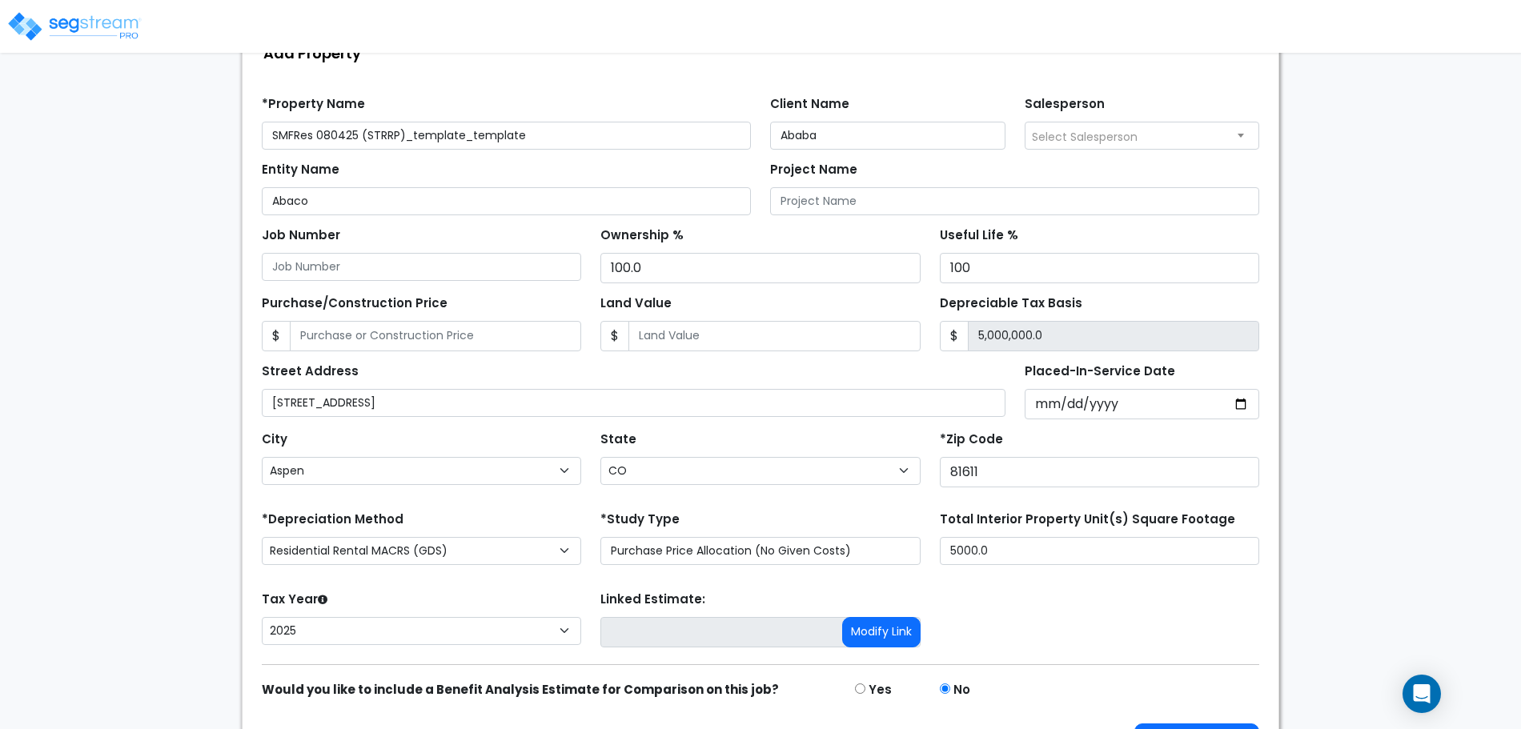
scroll to position [157, 0]
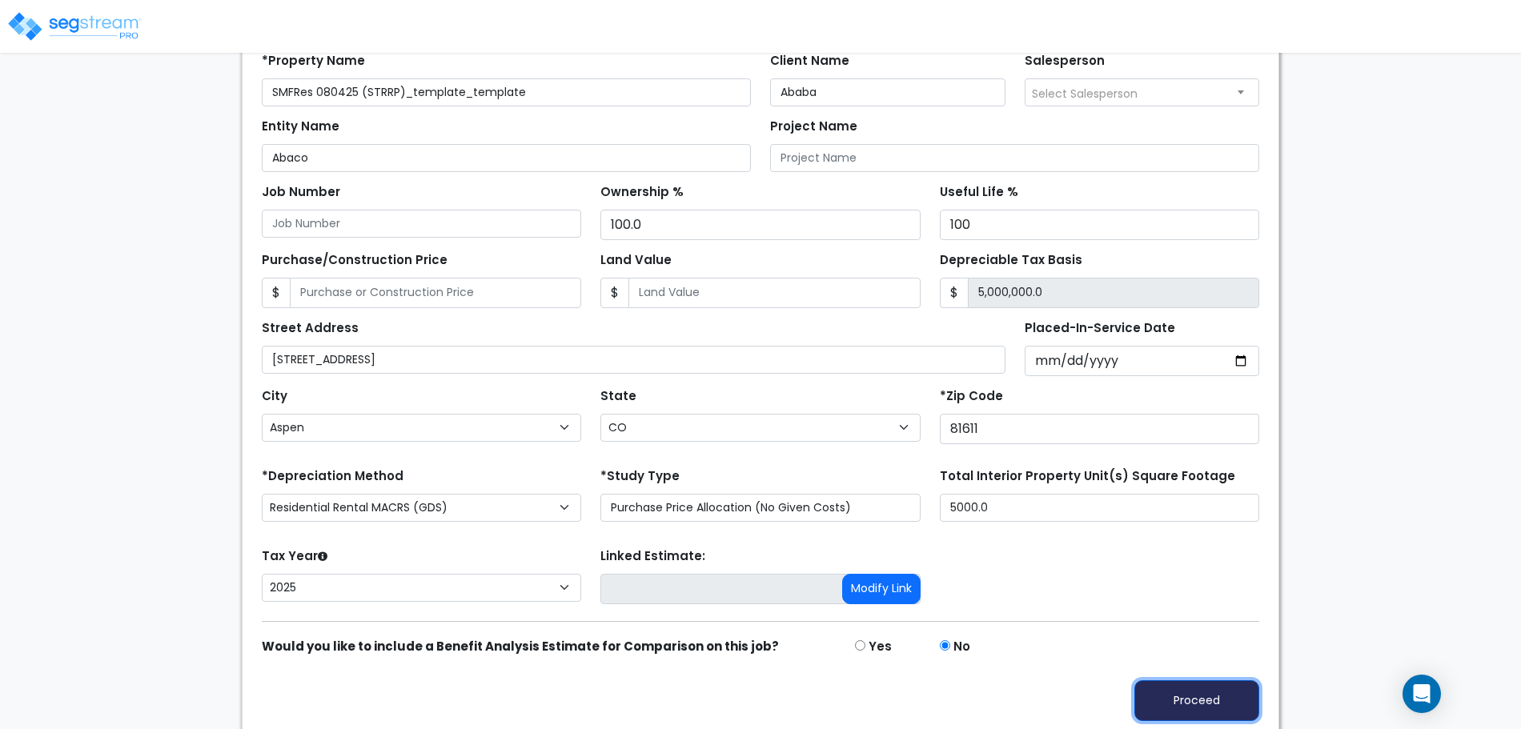
click at [1221, 700] on button "Proceed" at bounding box center [1196, 700] width 125 height 41
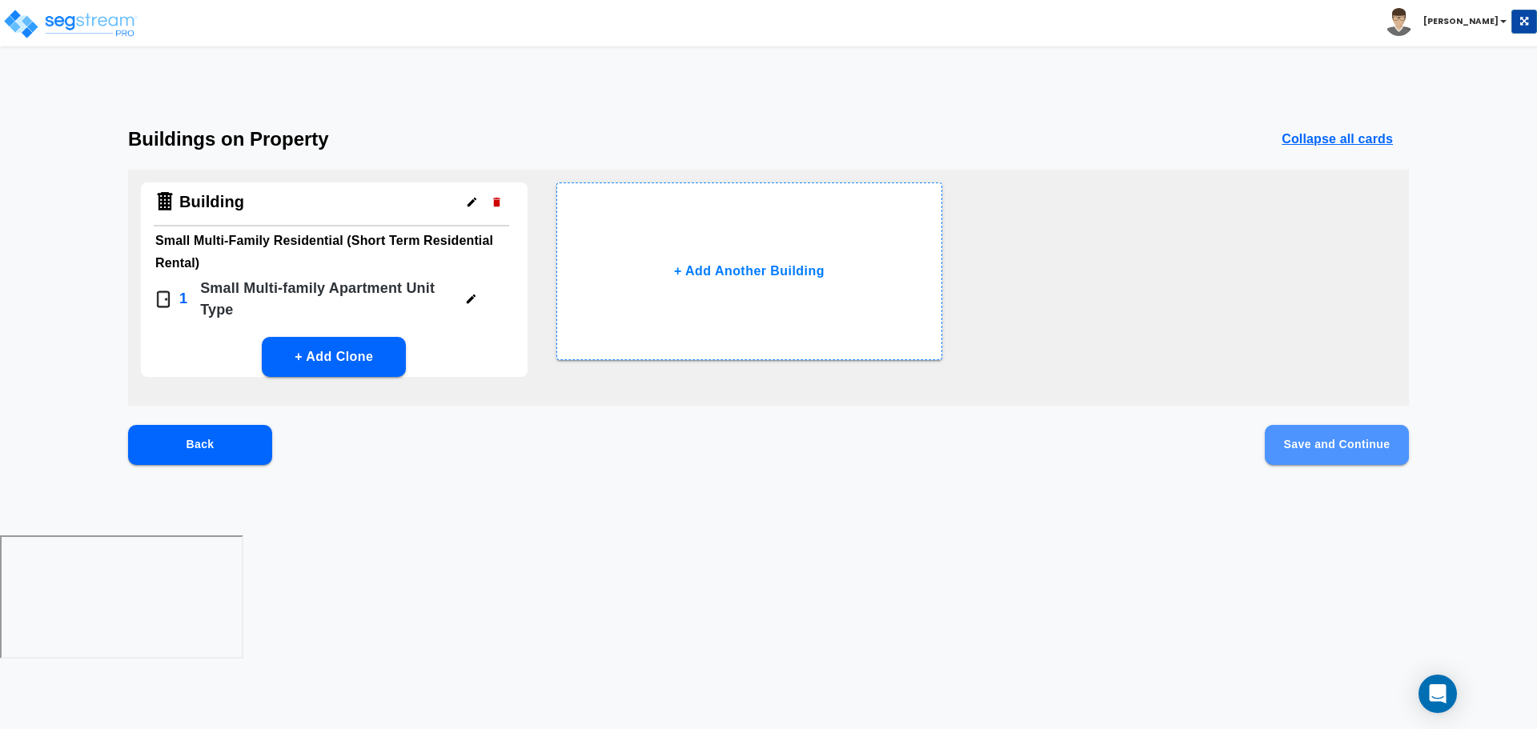
click at [1294, 448] on button "Save and Continue" at bounding box center [1337, 445] width 144 height 40
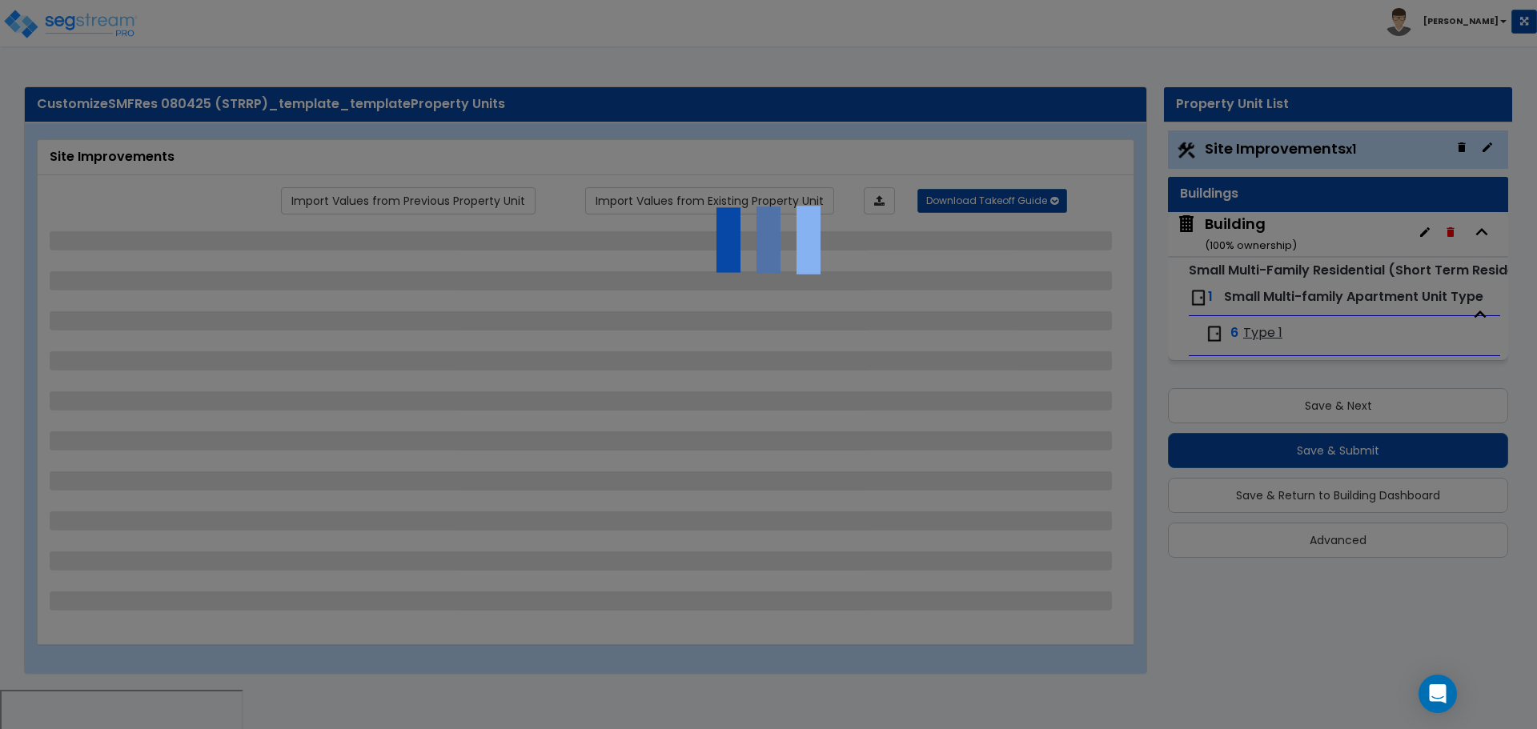
select select "2"
select select "1"
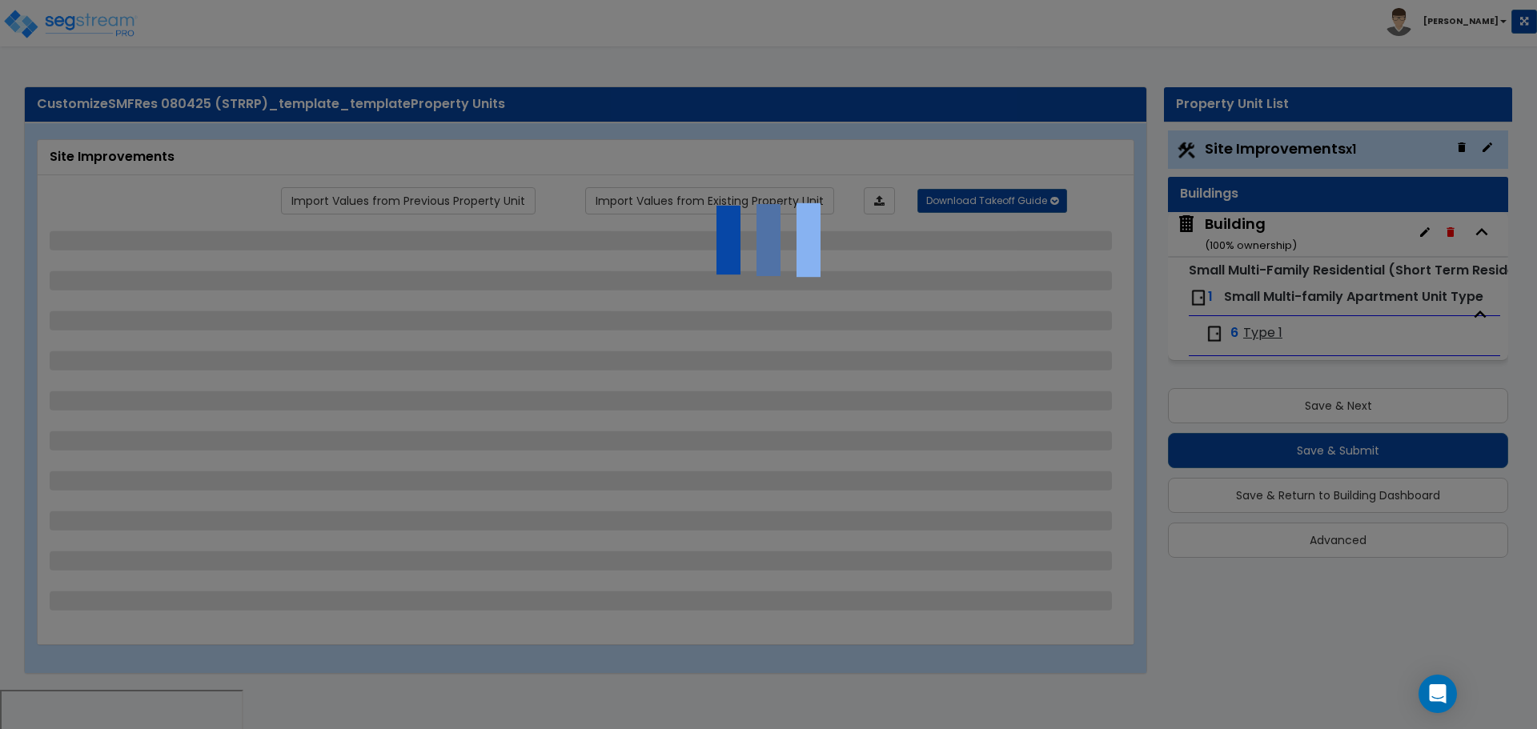
select select "2"
select select "1"
select select "5"
select select "1"
select select "2"
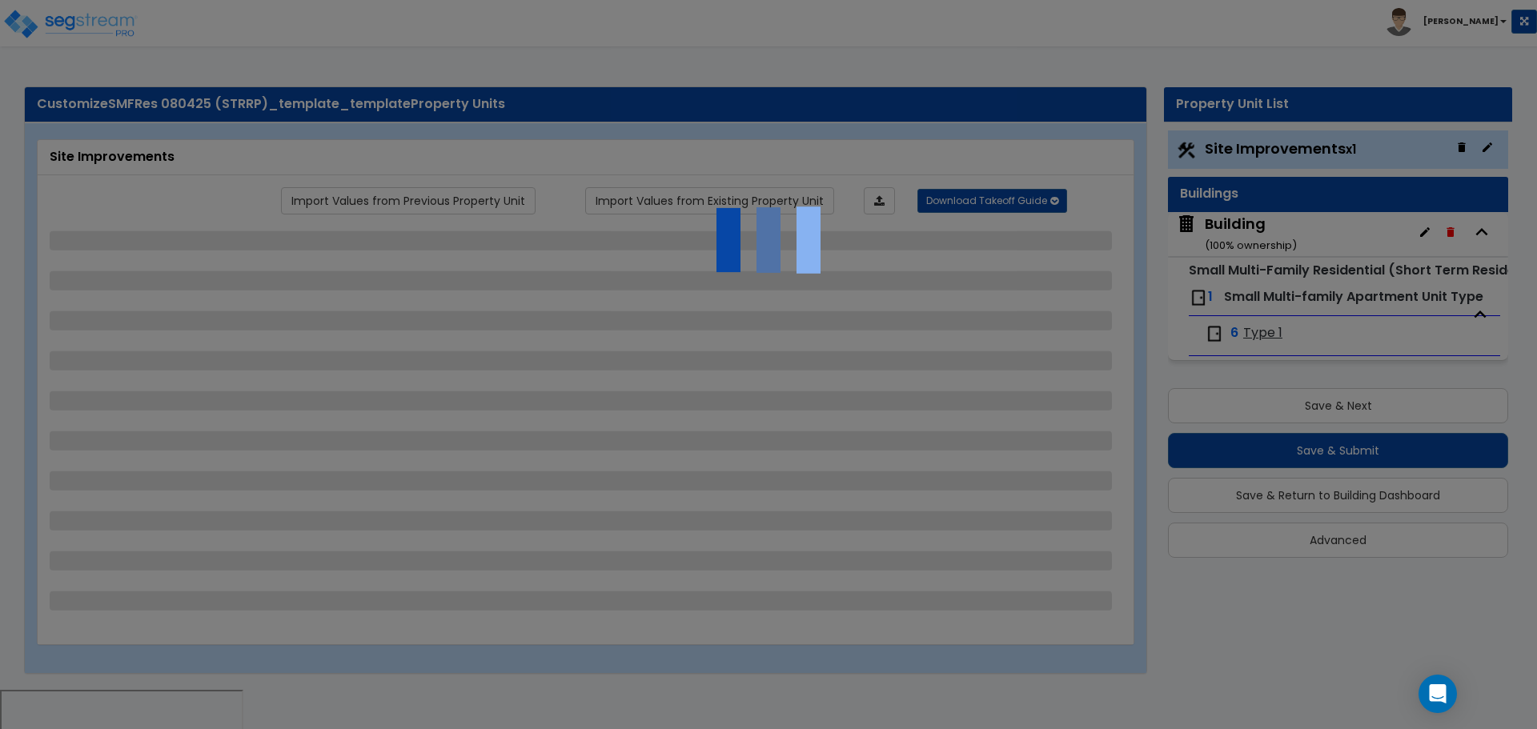
select select "2"
select select "1"
select select "2"
select select "1"
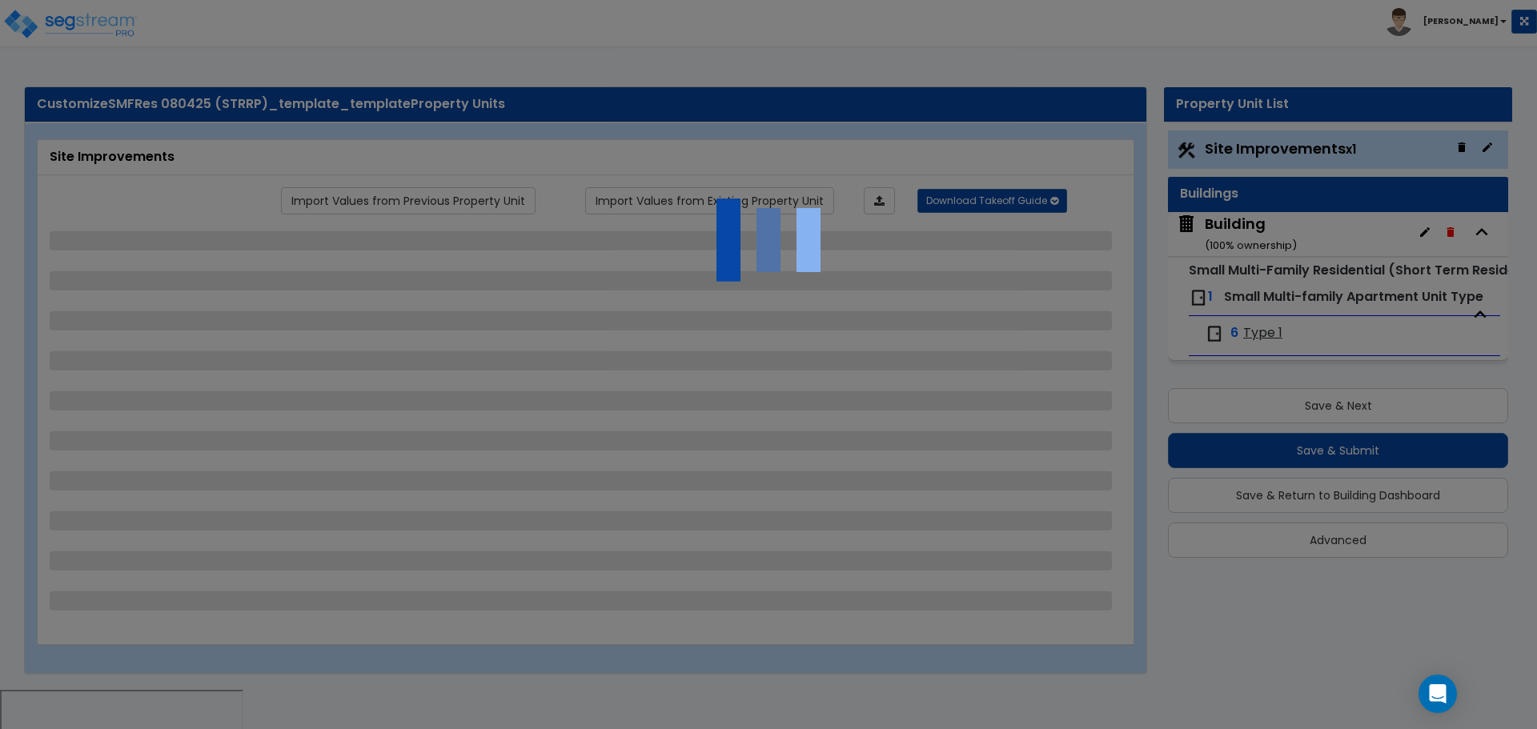
select select "1"
select select "6"
select select "2"
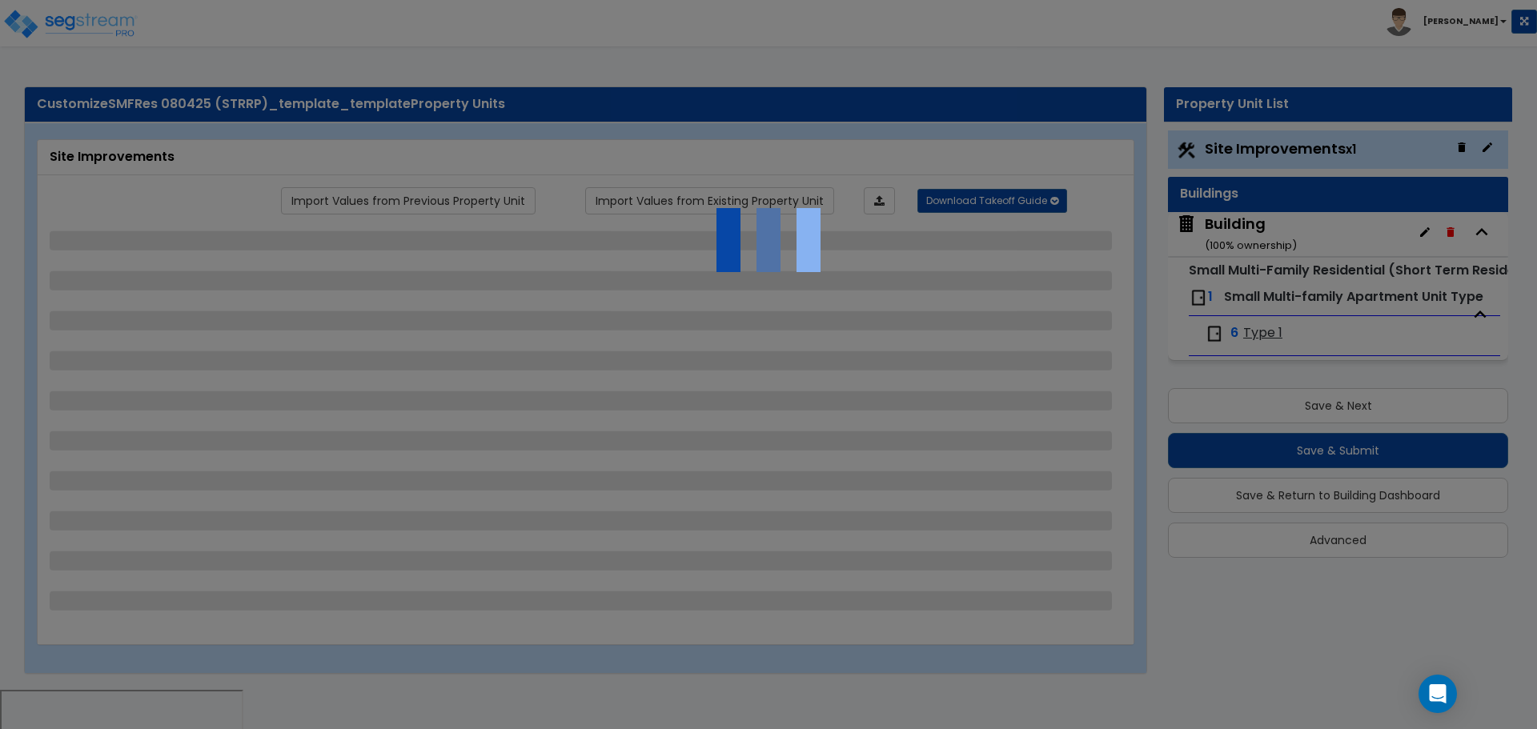
select select "3"
select select "2"
select select "7"
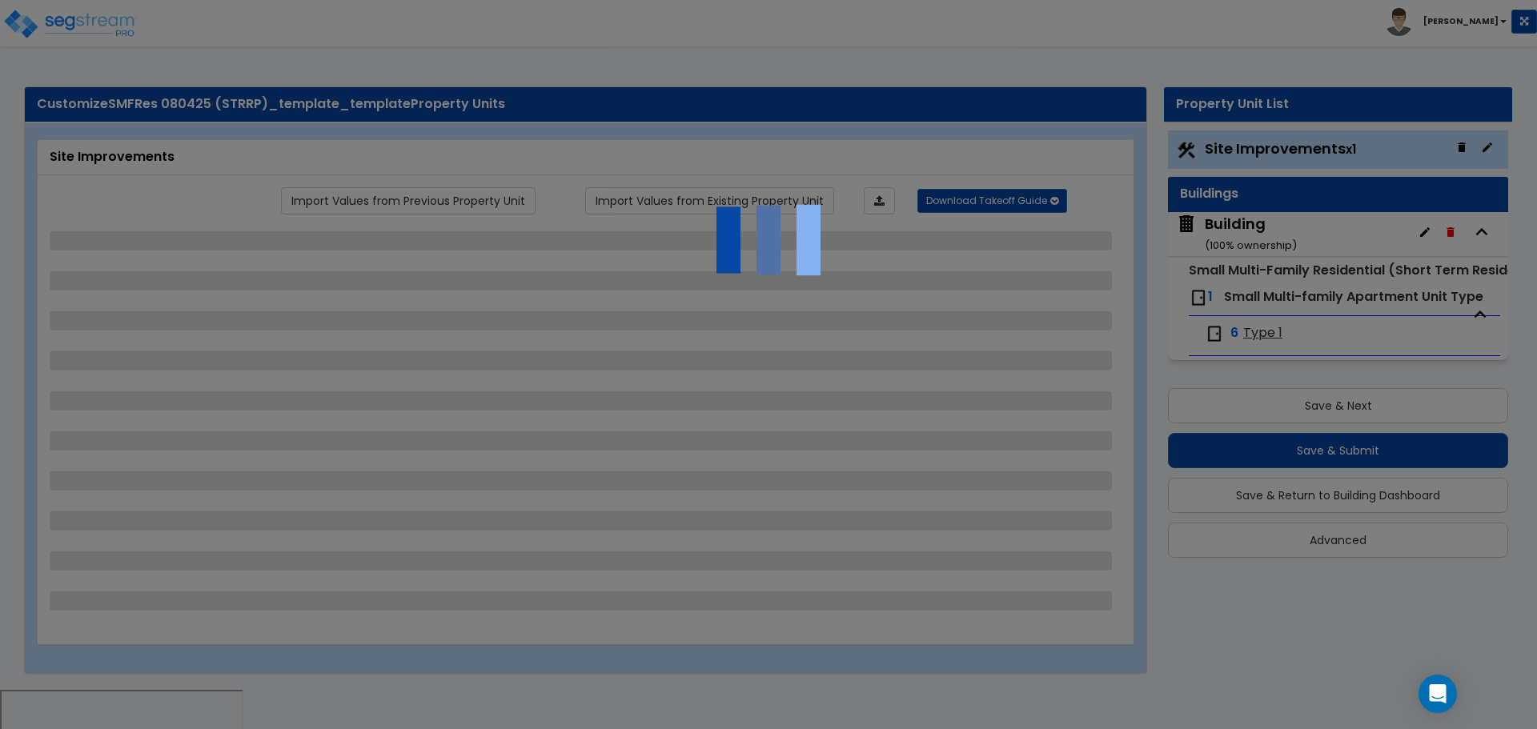
select select "2"
select select "3"
select select "1"
select select "20"
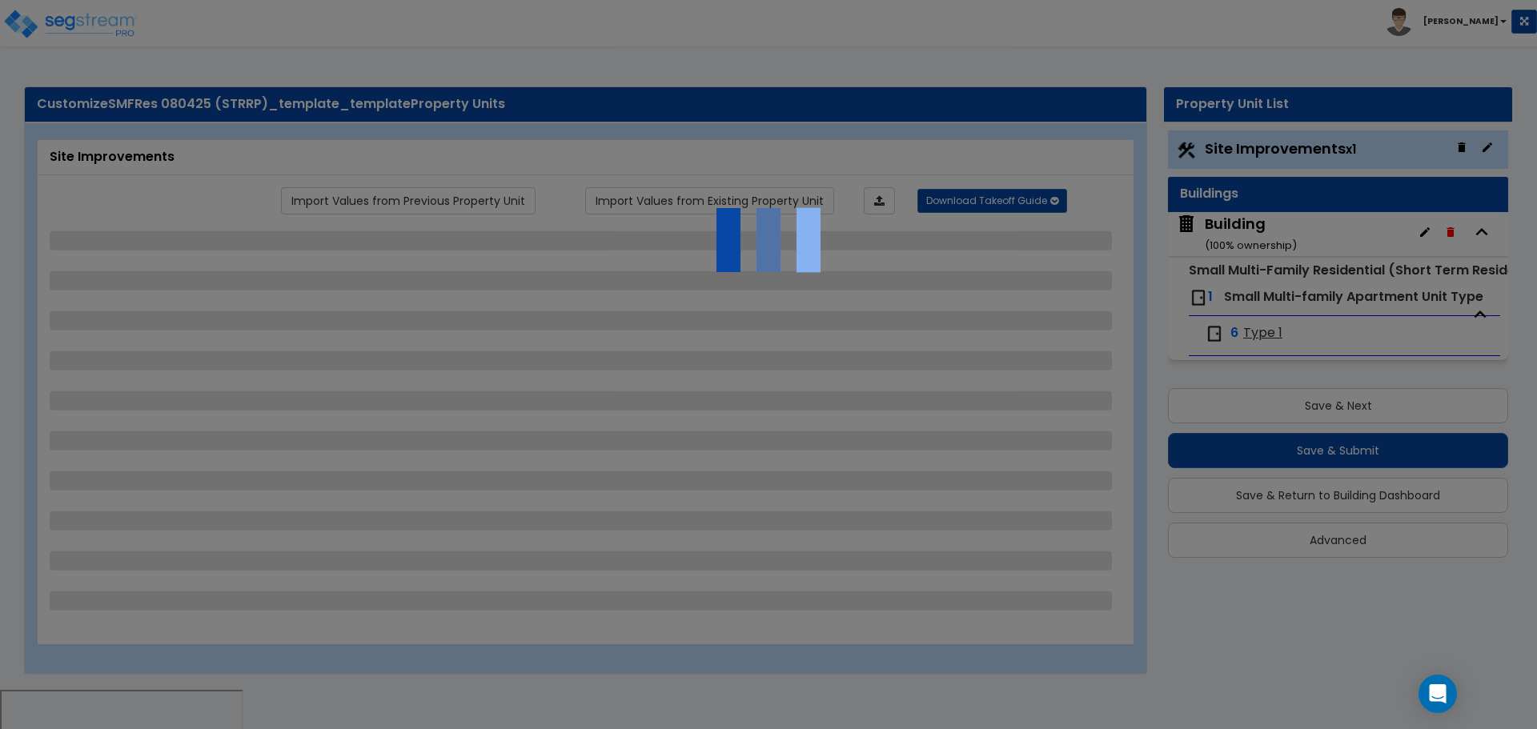
select select "1"
select select "5"
select select "1"
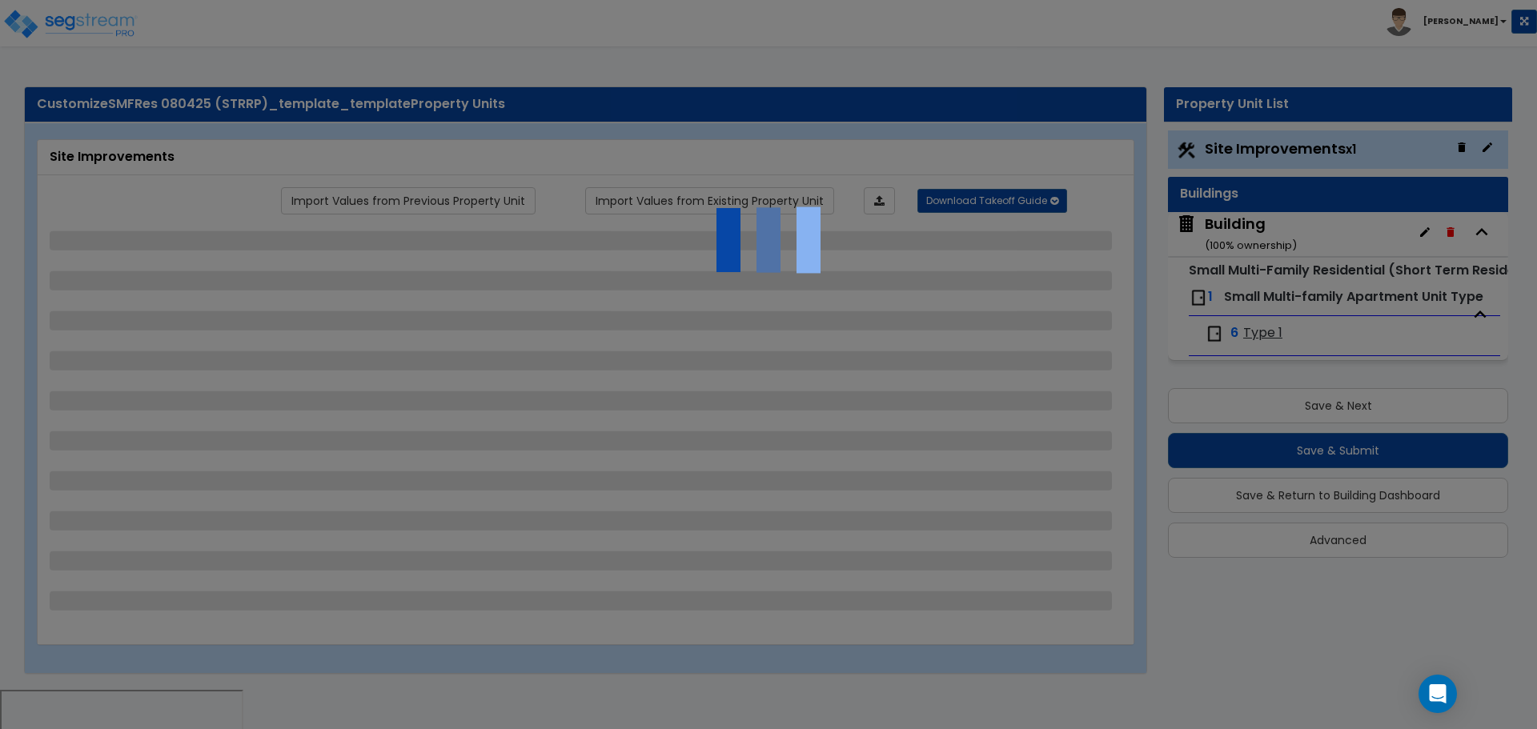
select select "4"
select select "1"
select select "2"
select select "4"
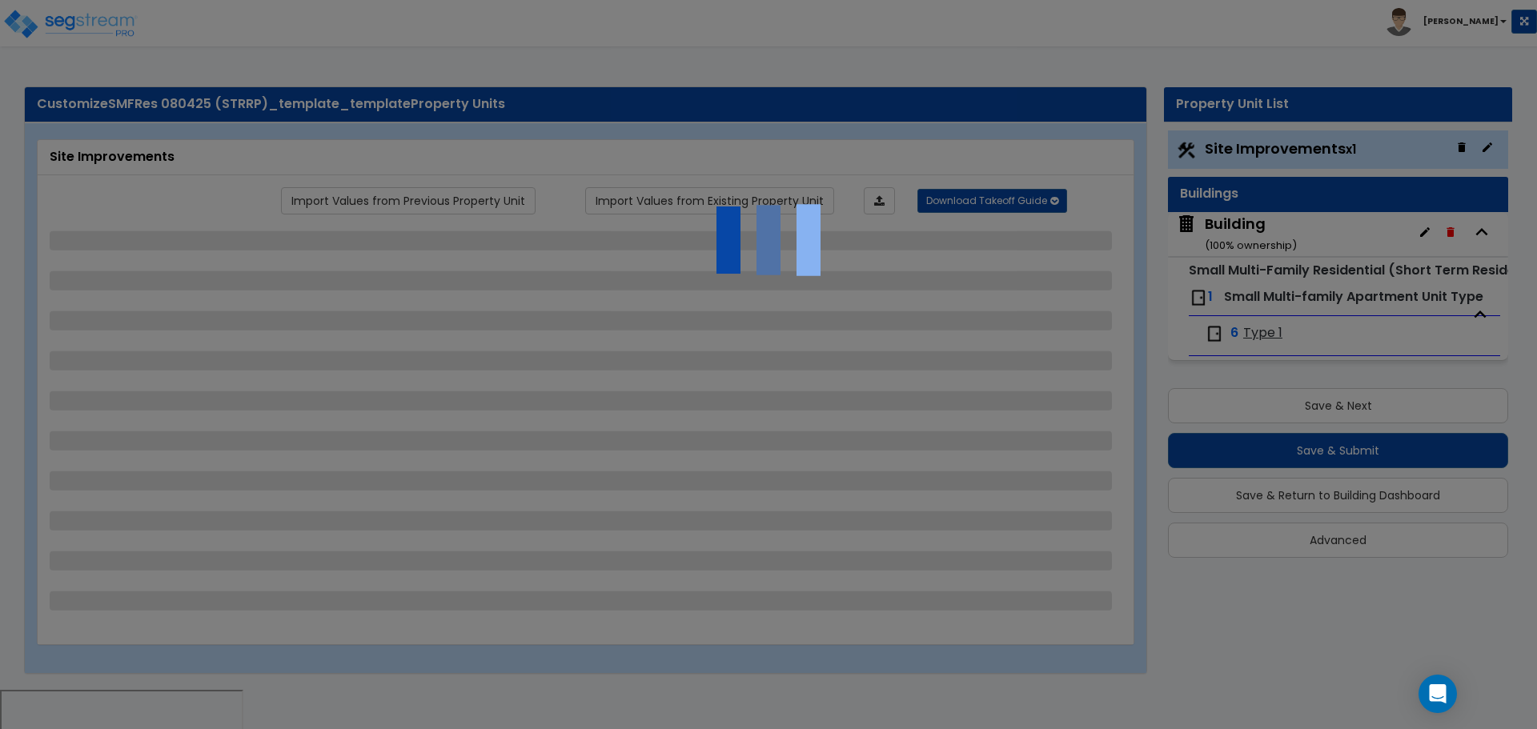
select select "4"
select select "1"
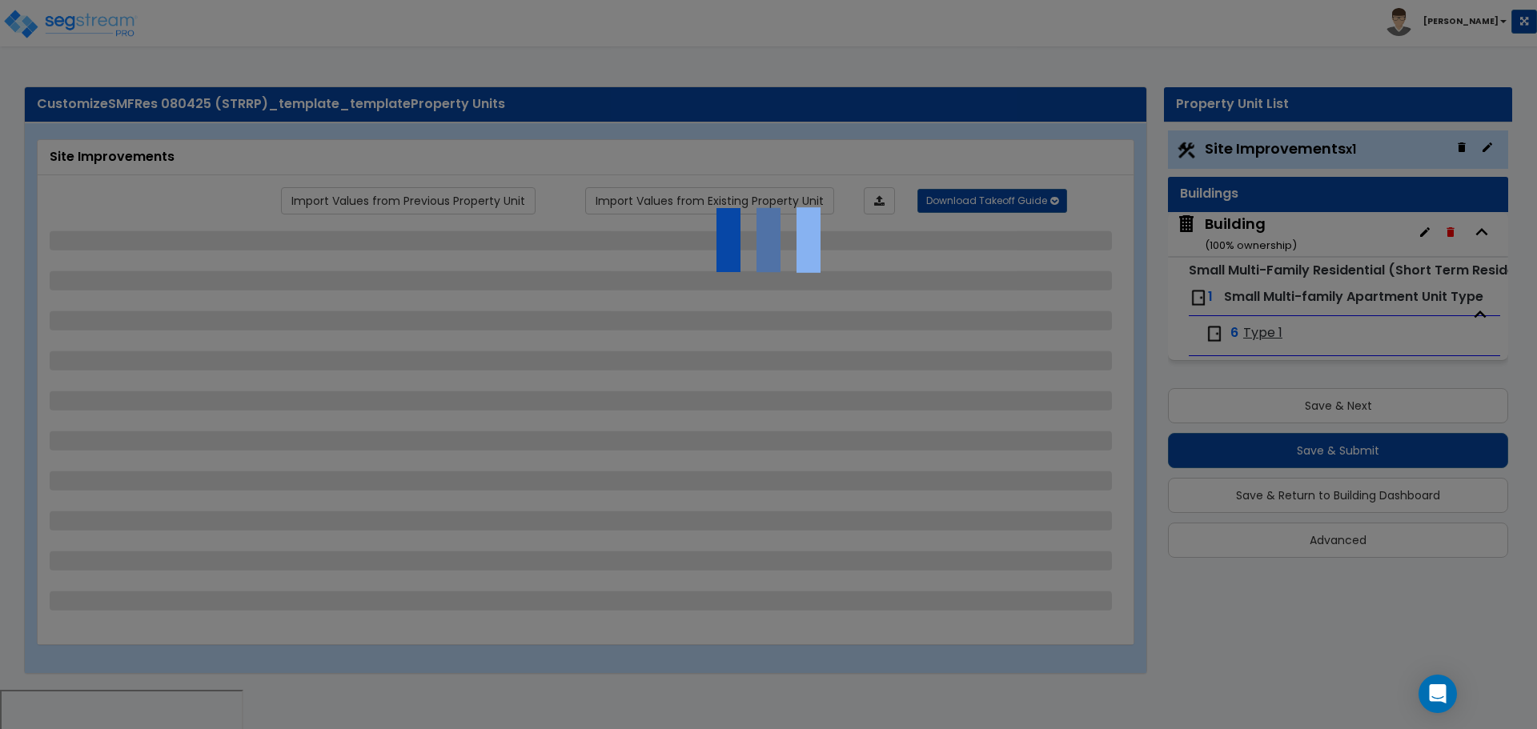
select select "2"
select select "1"
select select "2"
select select "1"
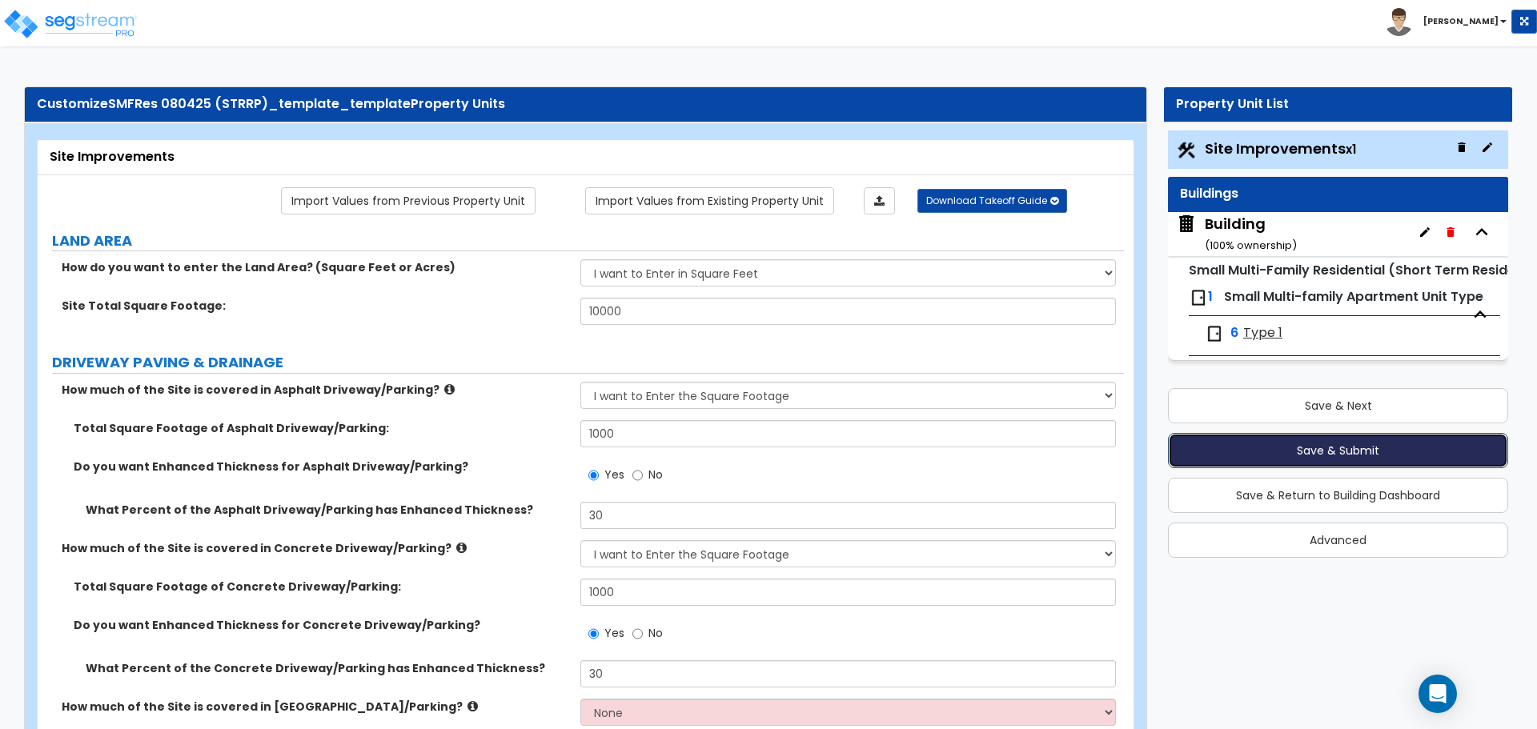
click at [1233, 443] on button "Save & Submit" at bounding box center [1338, 450] width 340 height 35
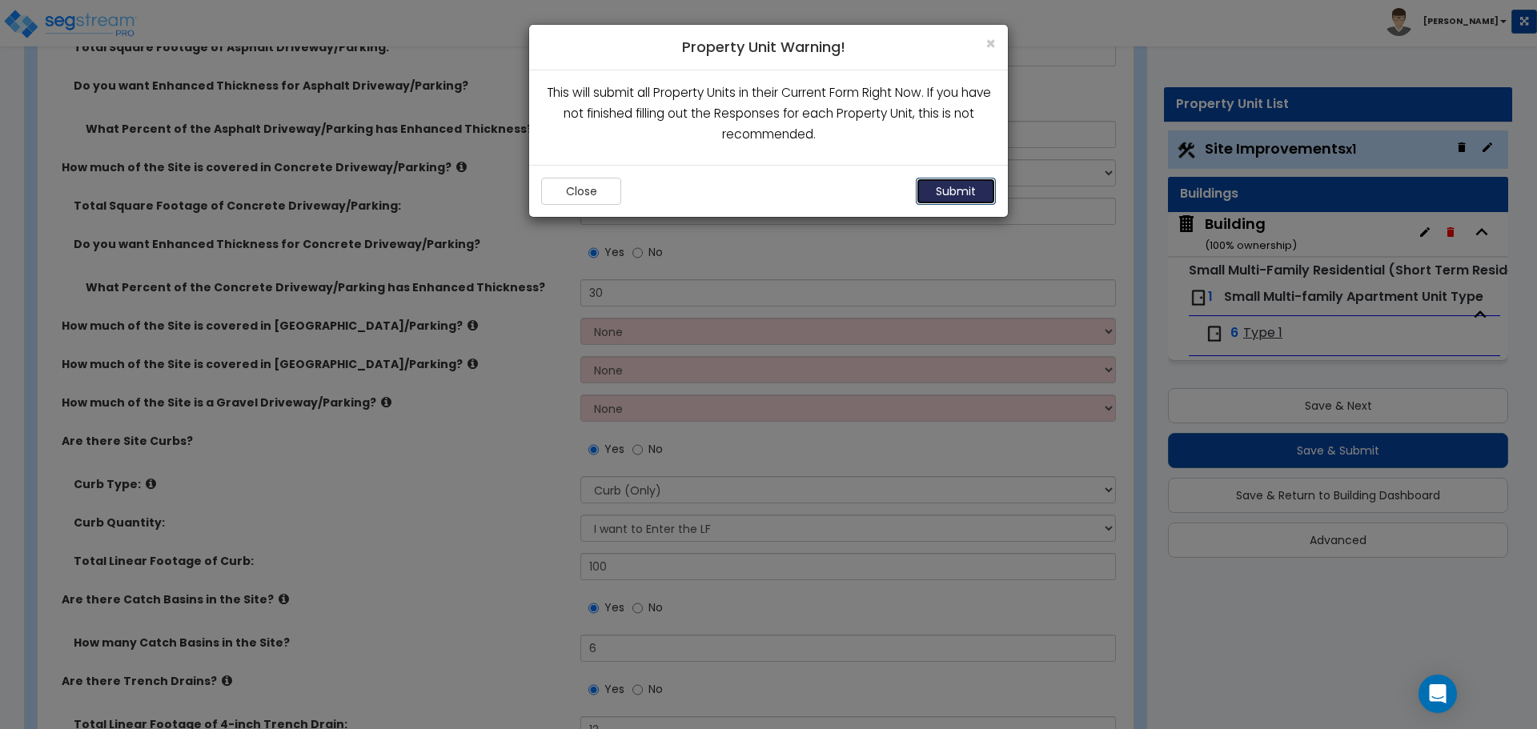
click at [941, 186] on button "Submit" at bounding box center [956, 191] width 80 height 27
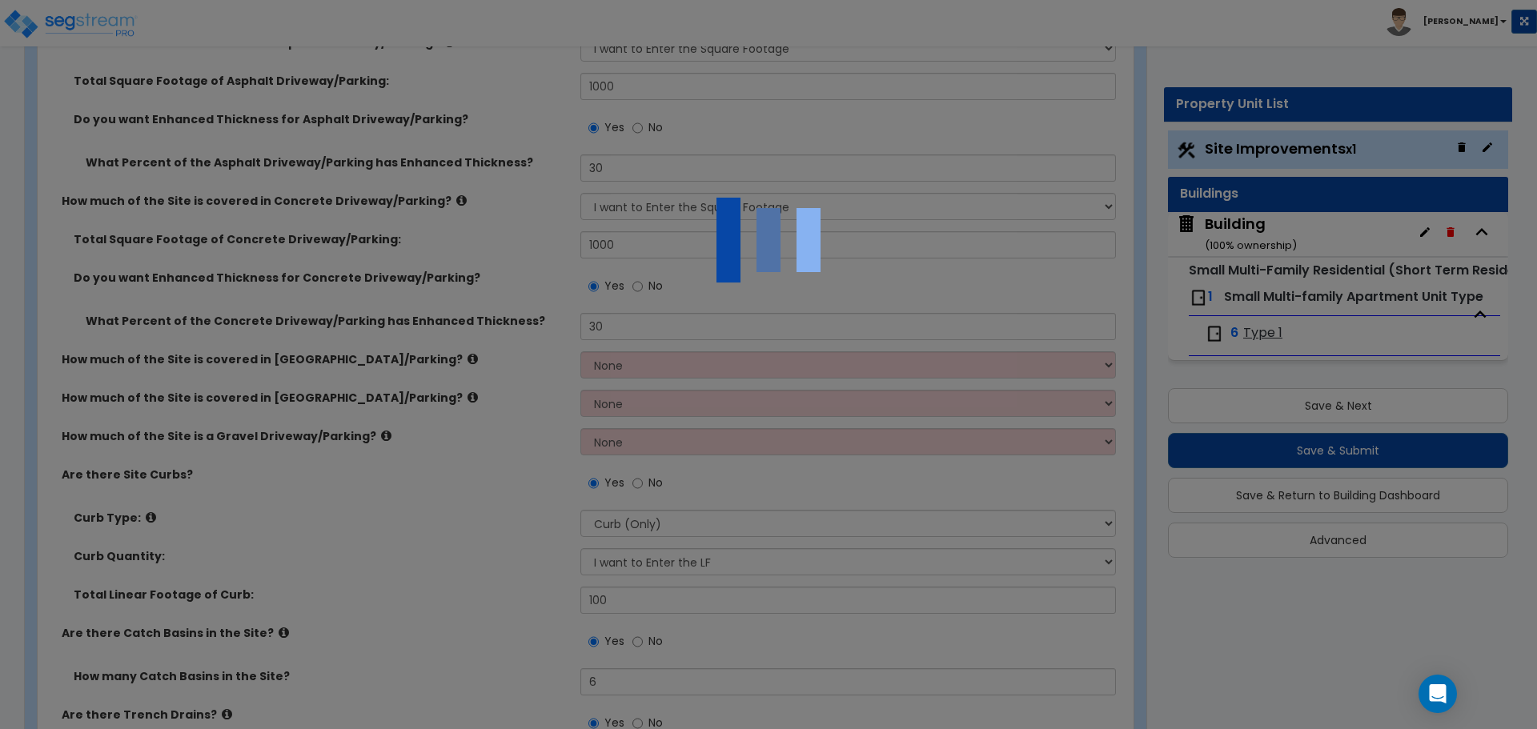
scroll to position [346, 0]
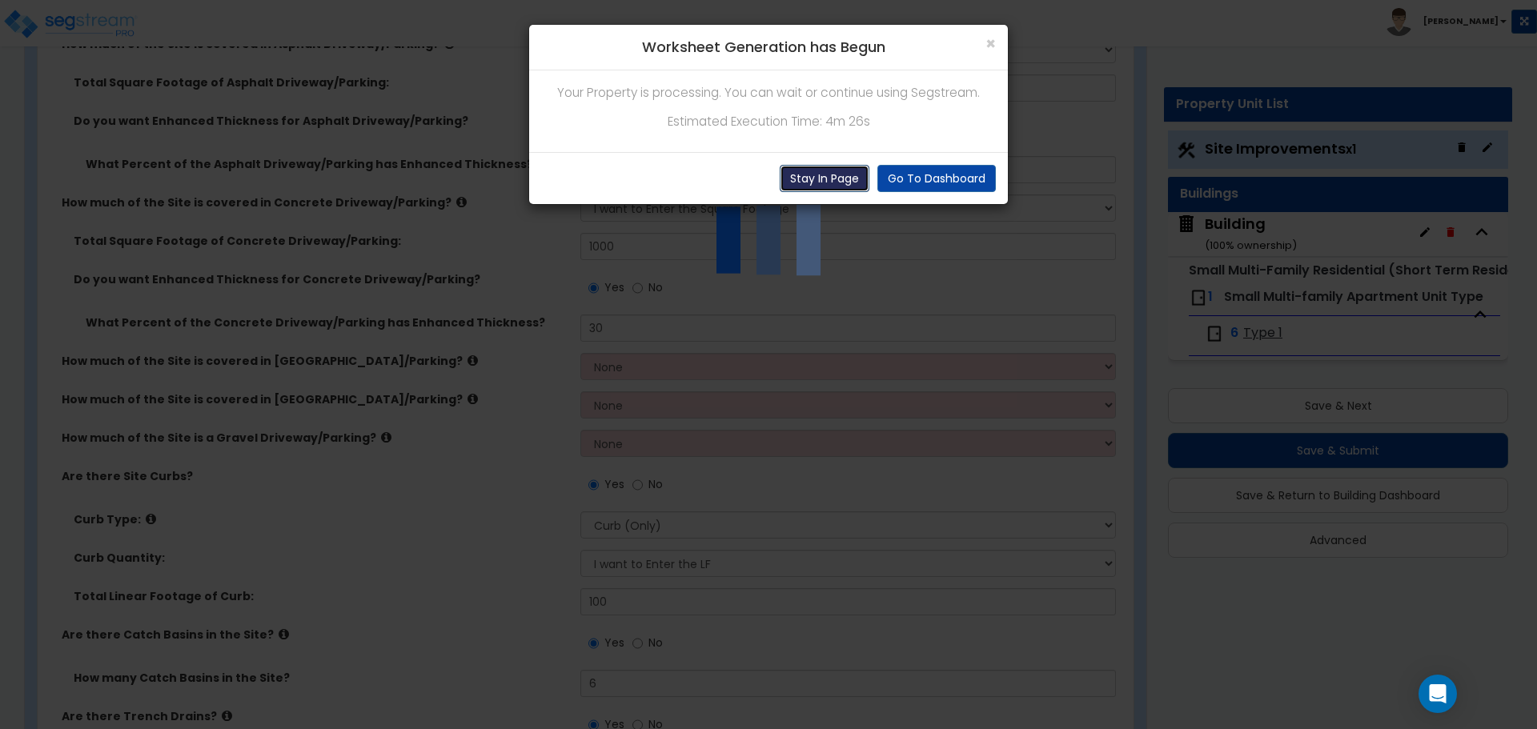
click at [836, 170] on button "Stay In Page" at bounding box center [825, 178] width 90 height 27
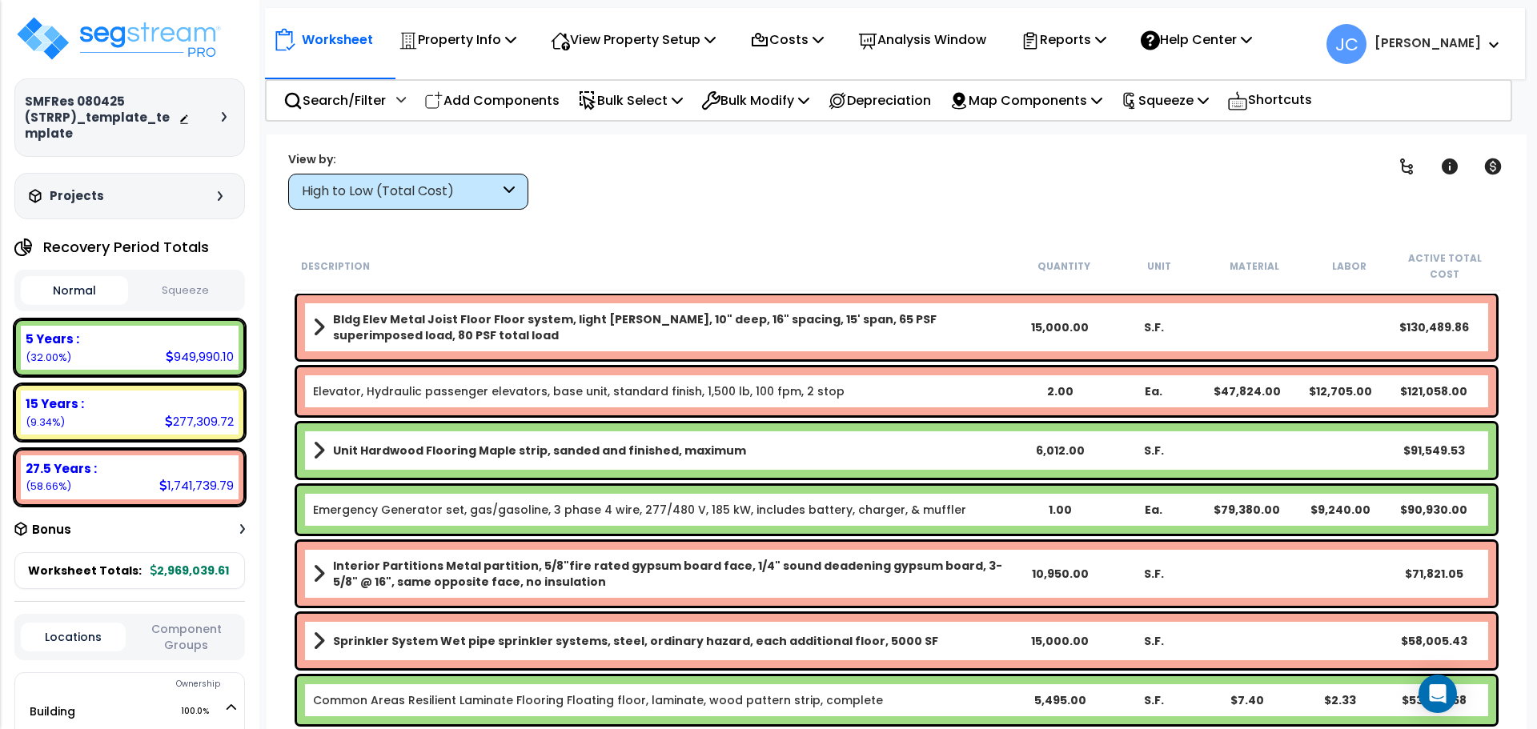
click at [414, 203] on div "High to Low (Total Cost)" at bounding box center [408, 192] width 240 height 36
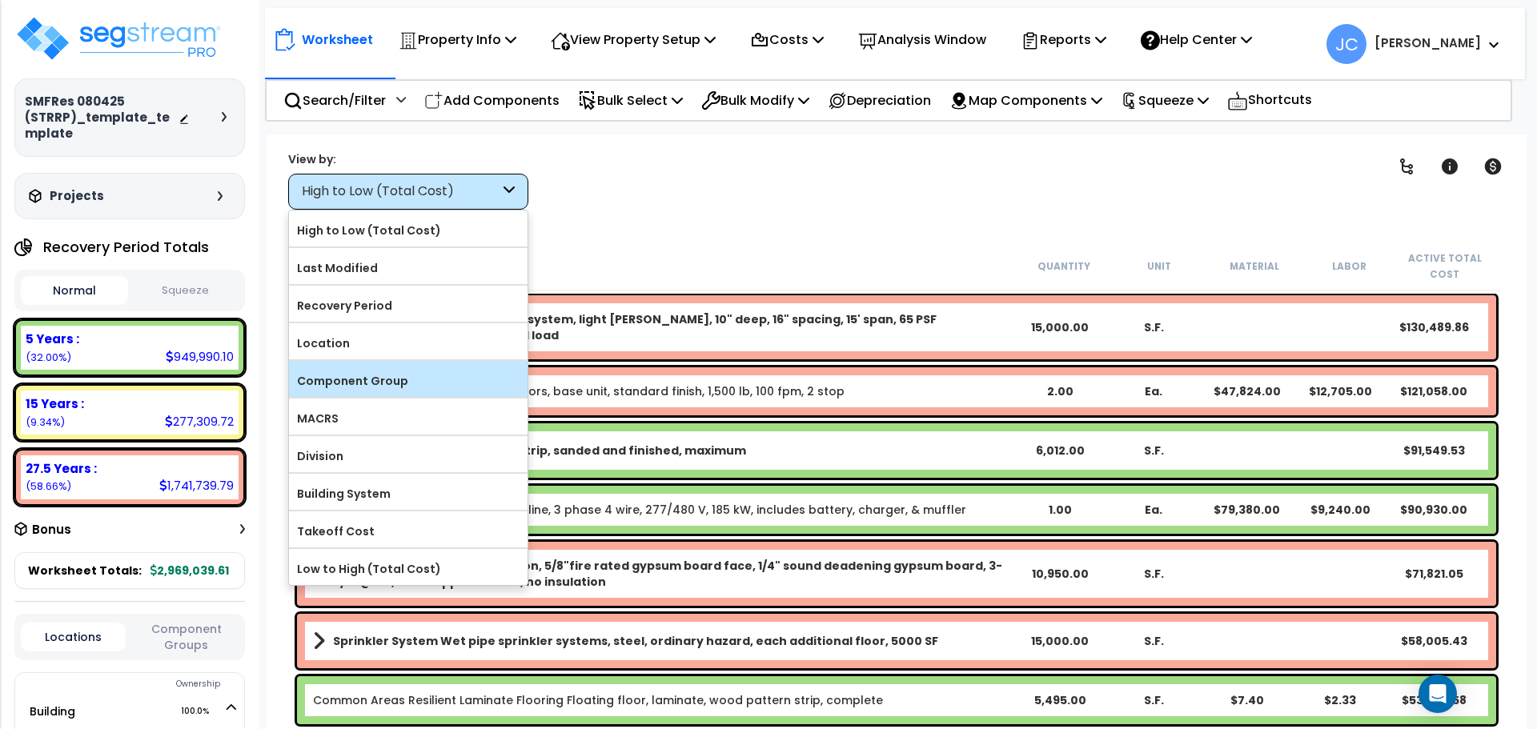
click at [391, 377] on label "Component Group" at bounding box center [408, 381] width 239 height 24
click at [0, 0] on input "Component Group" at bounding box center [0, 0] width 0 height 0
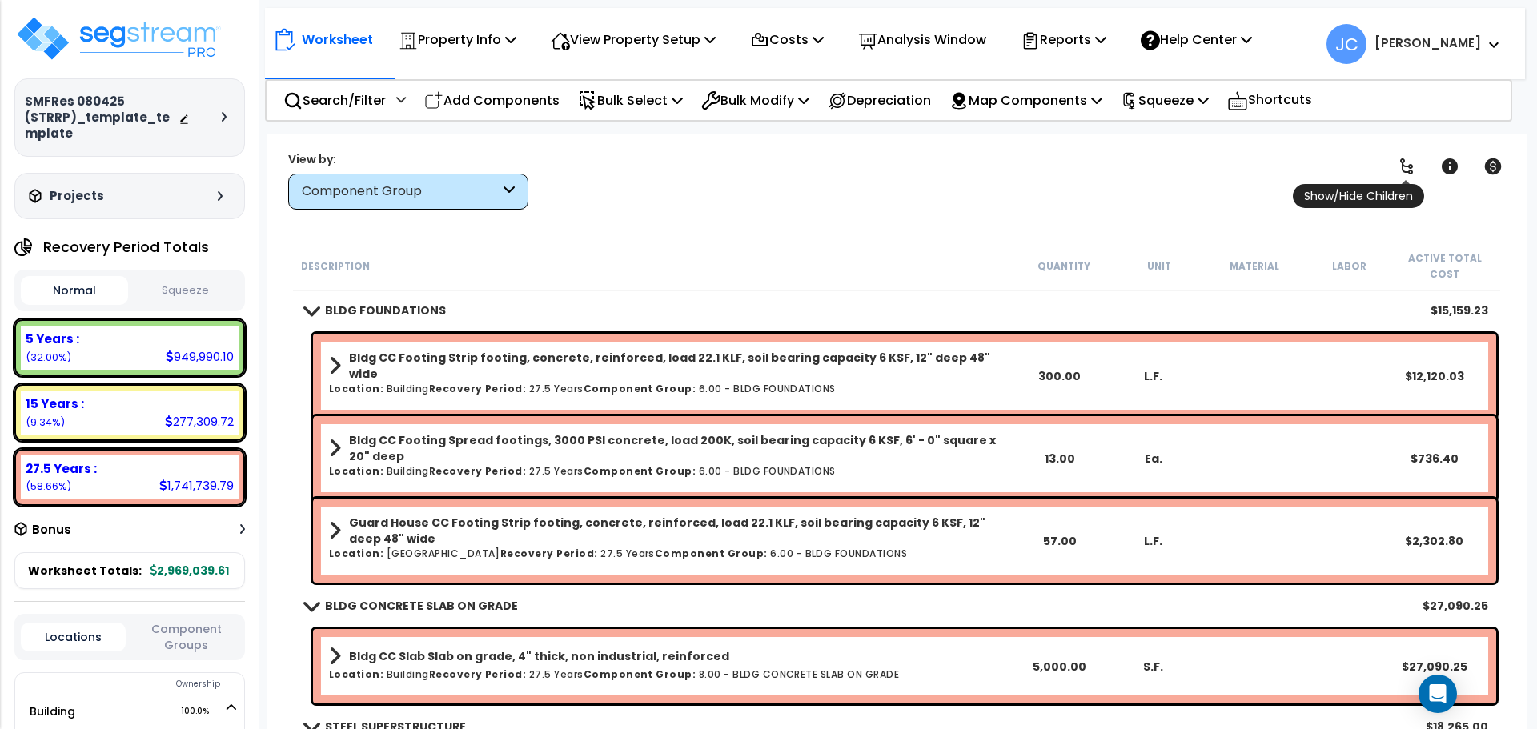
click at [1408, 184] on span "Show/Hide Children" at bounding box center [1358, 196] width 131 height 24
click at [1407, 172] on icon at bounding box center [1406, 166] width 13 height 16
click at [1406, 170] on icon at bounding box center [1406, 166] width 19 height 19
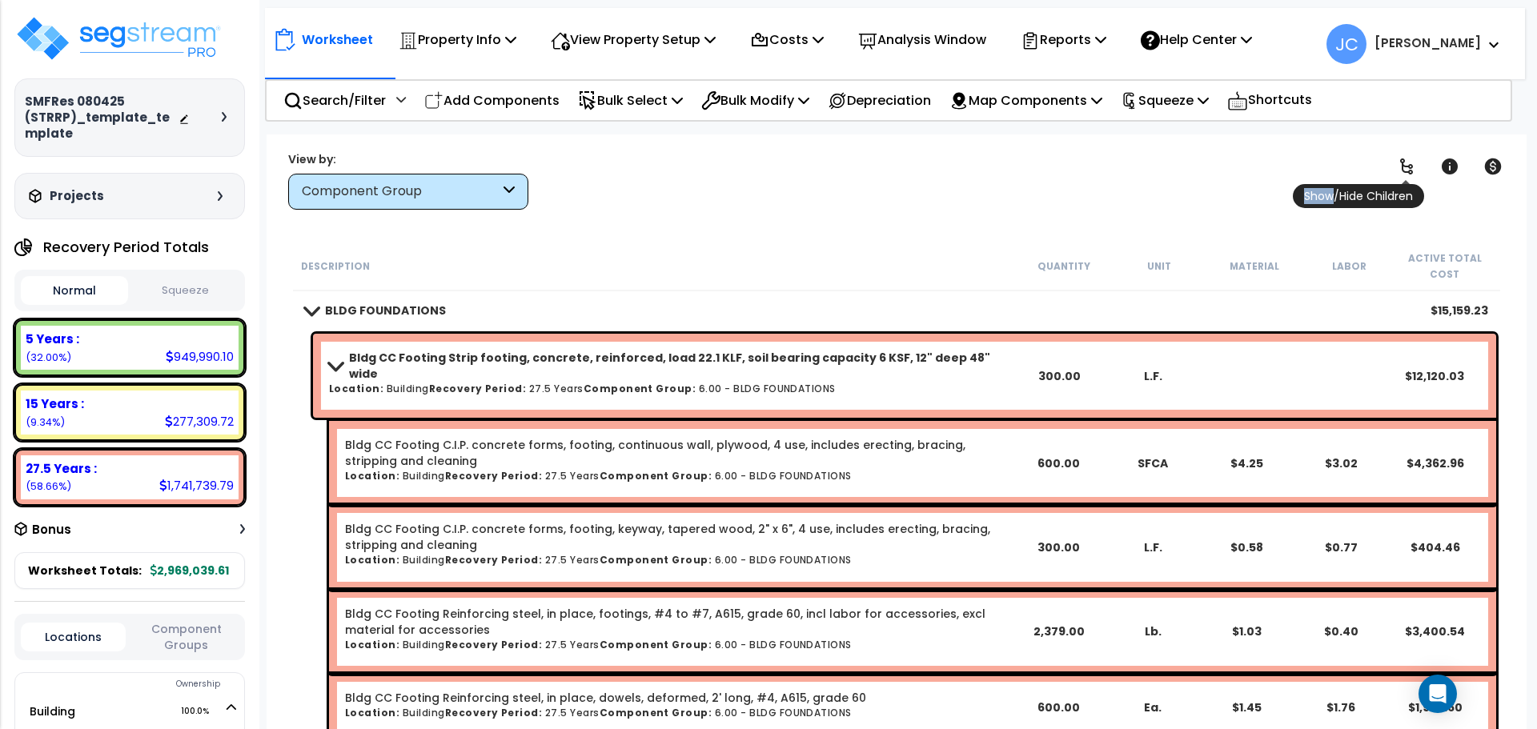
click at [1406, 170] on icon at bounding box center [1406, 166] width 19 height 19
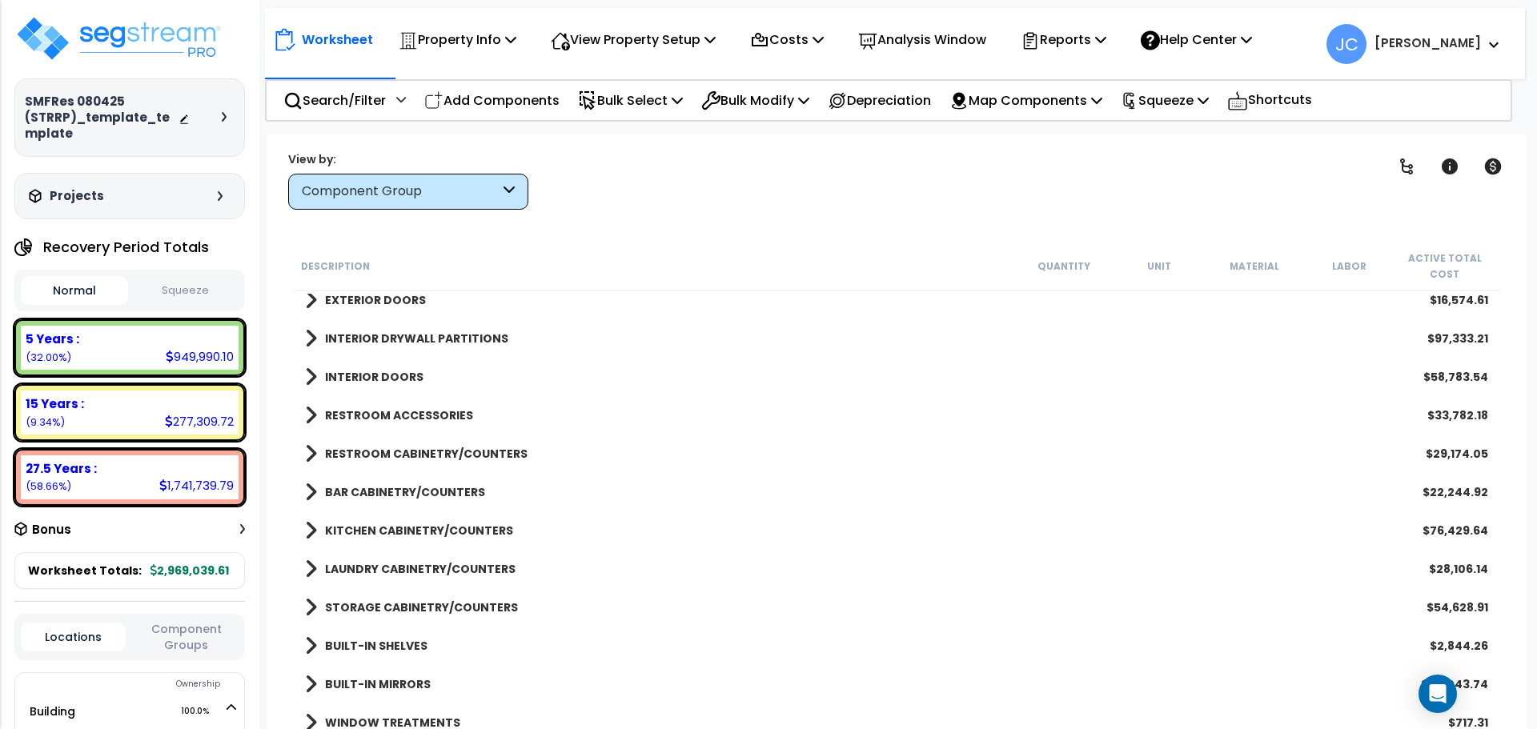
scroll to position [669, 0]
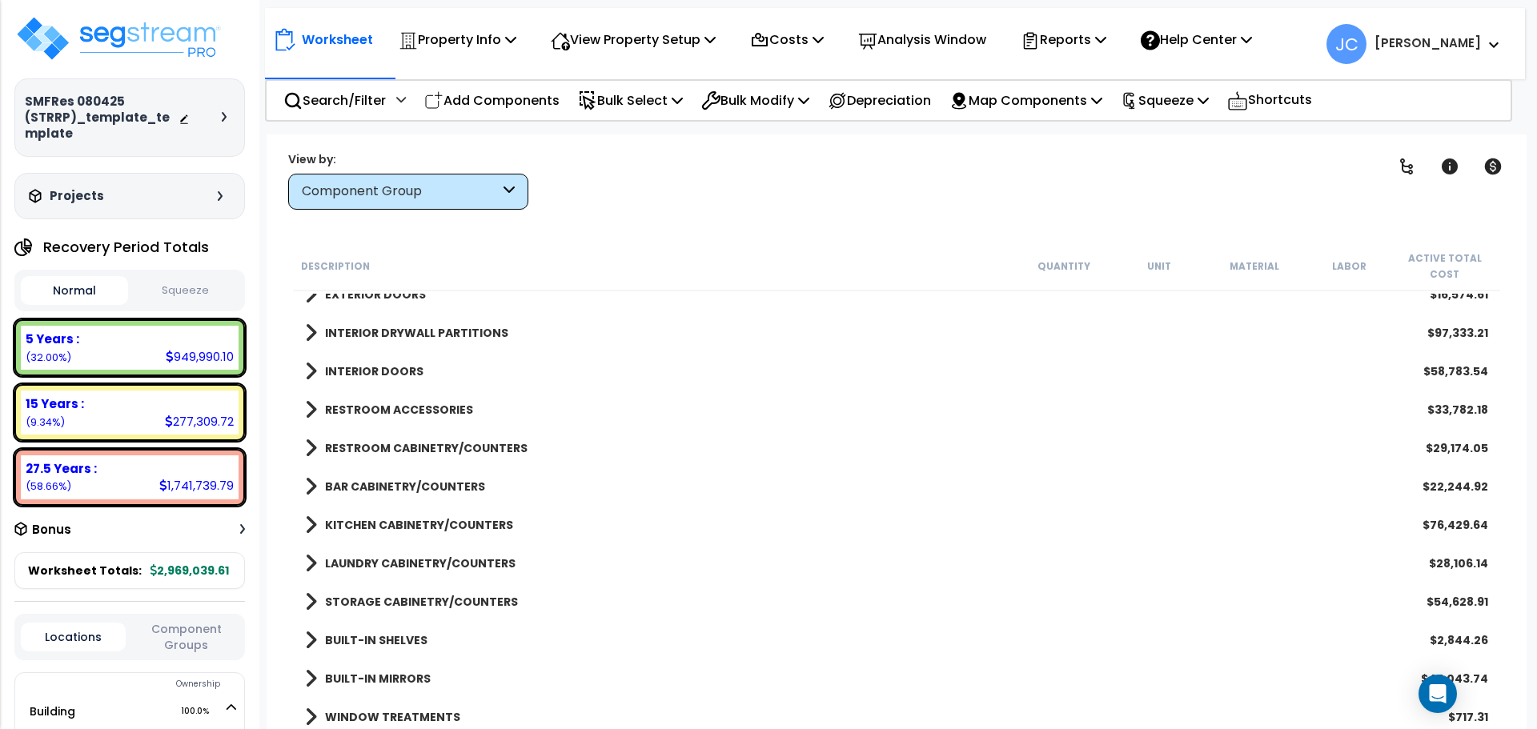
click at [403, 446] on b "RESTROOM CABINETRY/COUNTERS" at bounding box center [426, 448] width 203 height 16
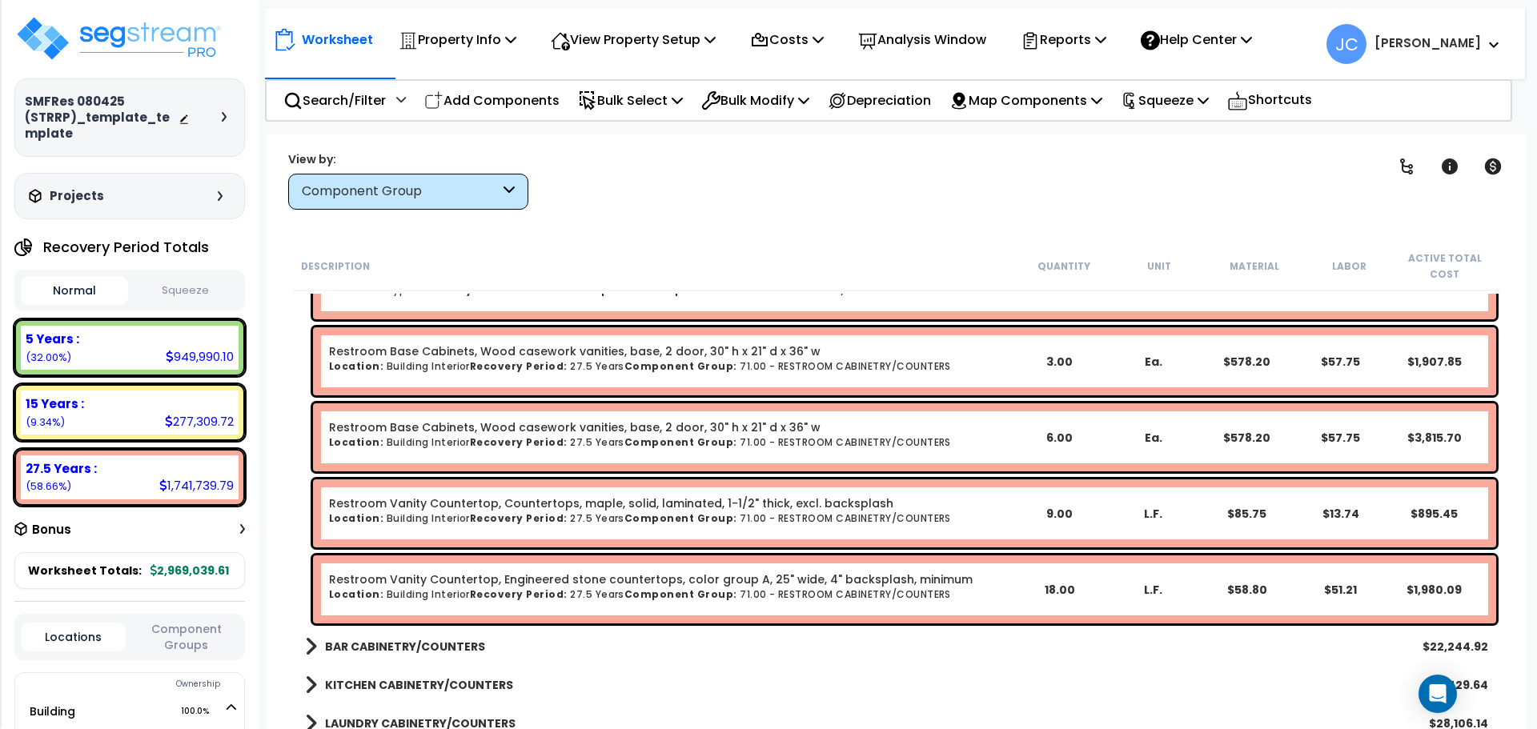
scroll to position [975, 0]
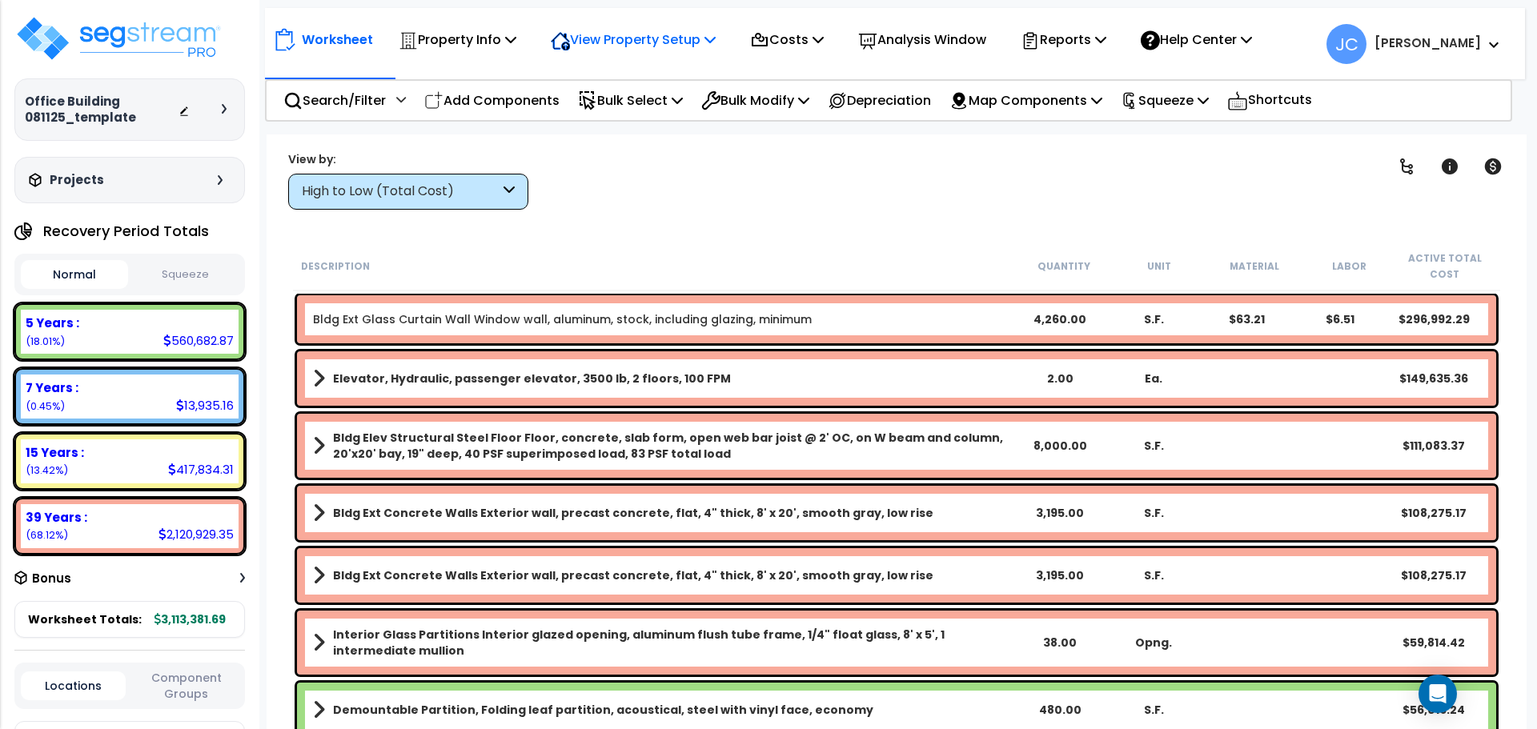
click at [516, 37] on p "View Property Setup" at bounding box center [458, 40] width 118 height 22
click at [477, 38] on p "Property Info" at bounding box center [458, 40] width 118 height 22
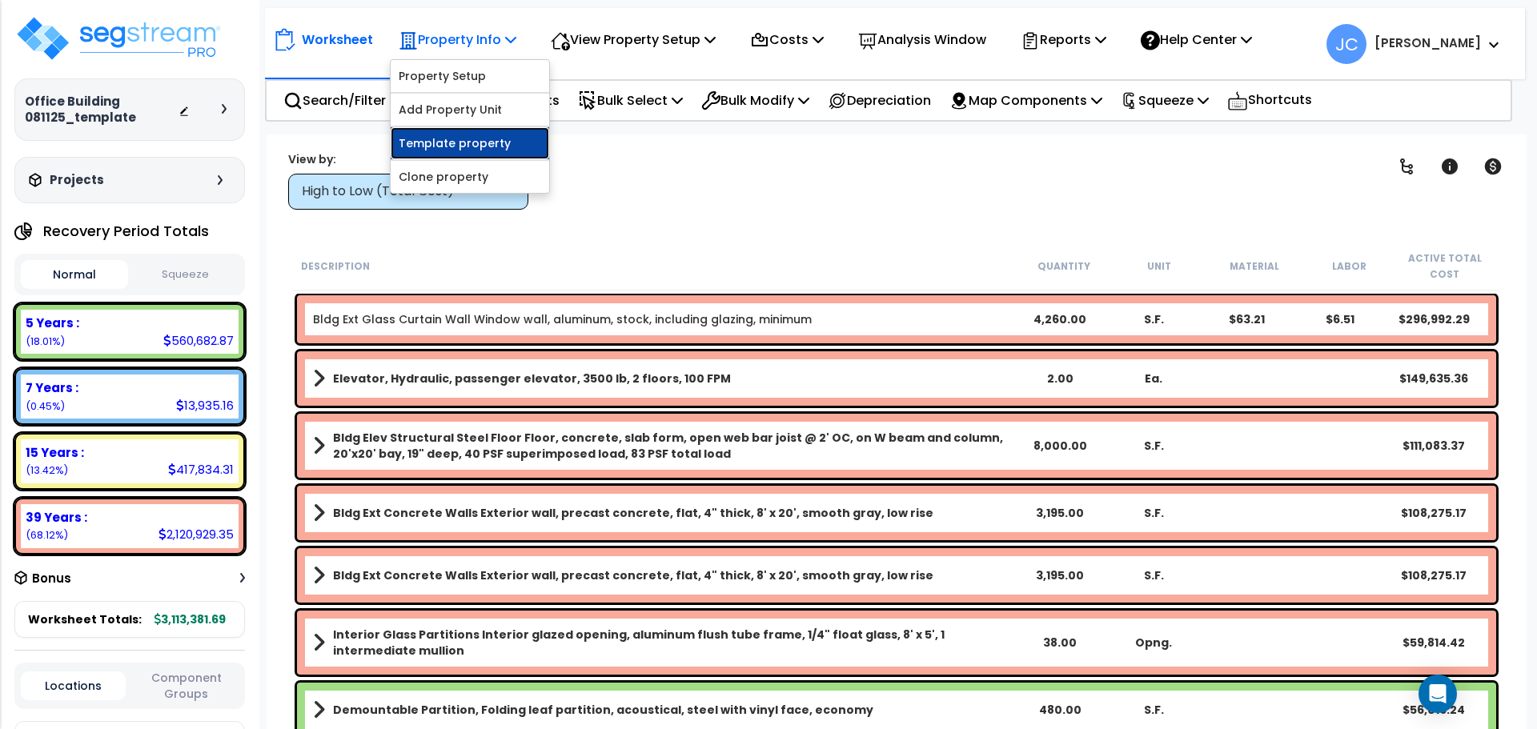
click at [493, 130] on link "Template property" at bounding box center [470, 143] width 158 height 32
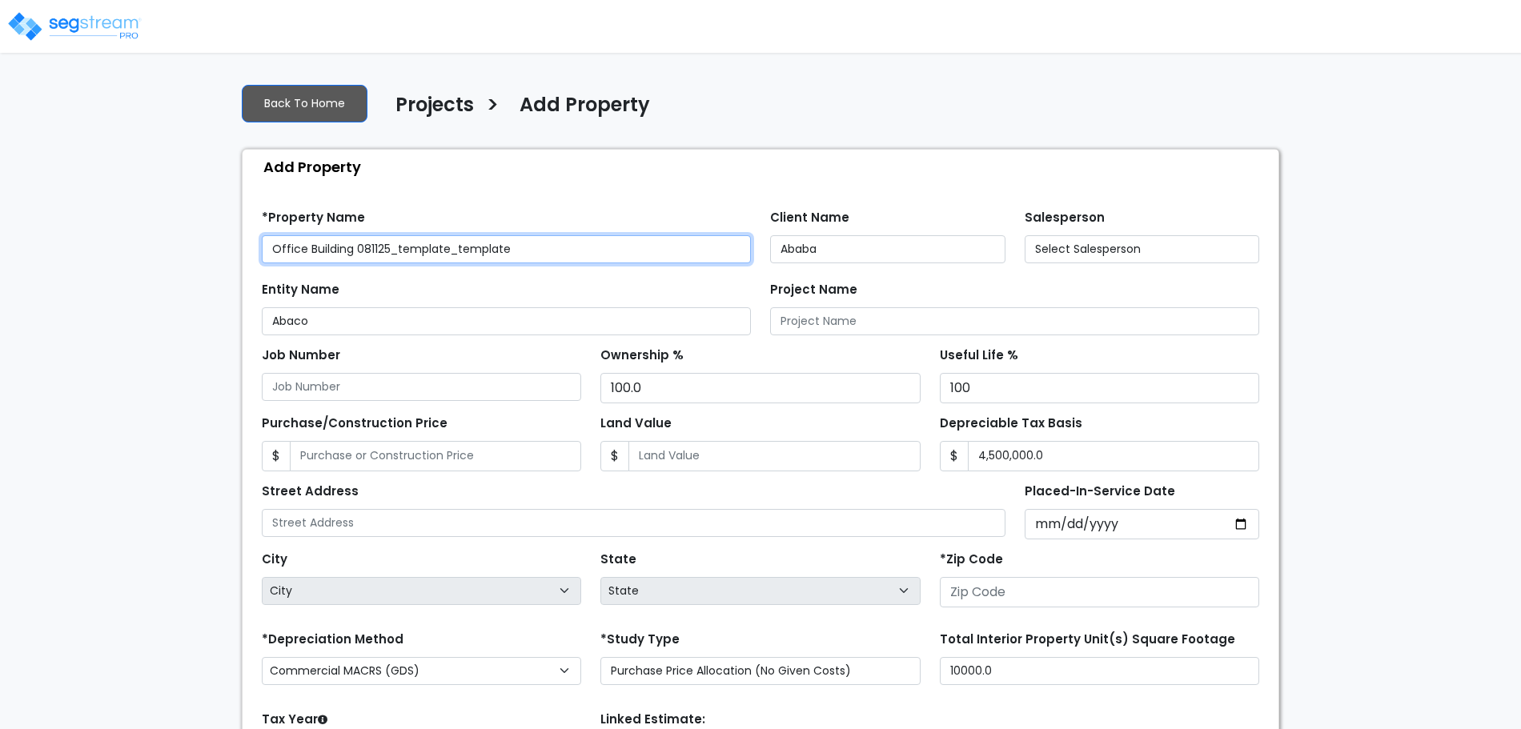
type input "[STREET_ADDRESS]"
type input "81611"
select select "2025"
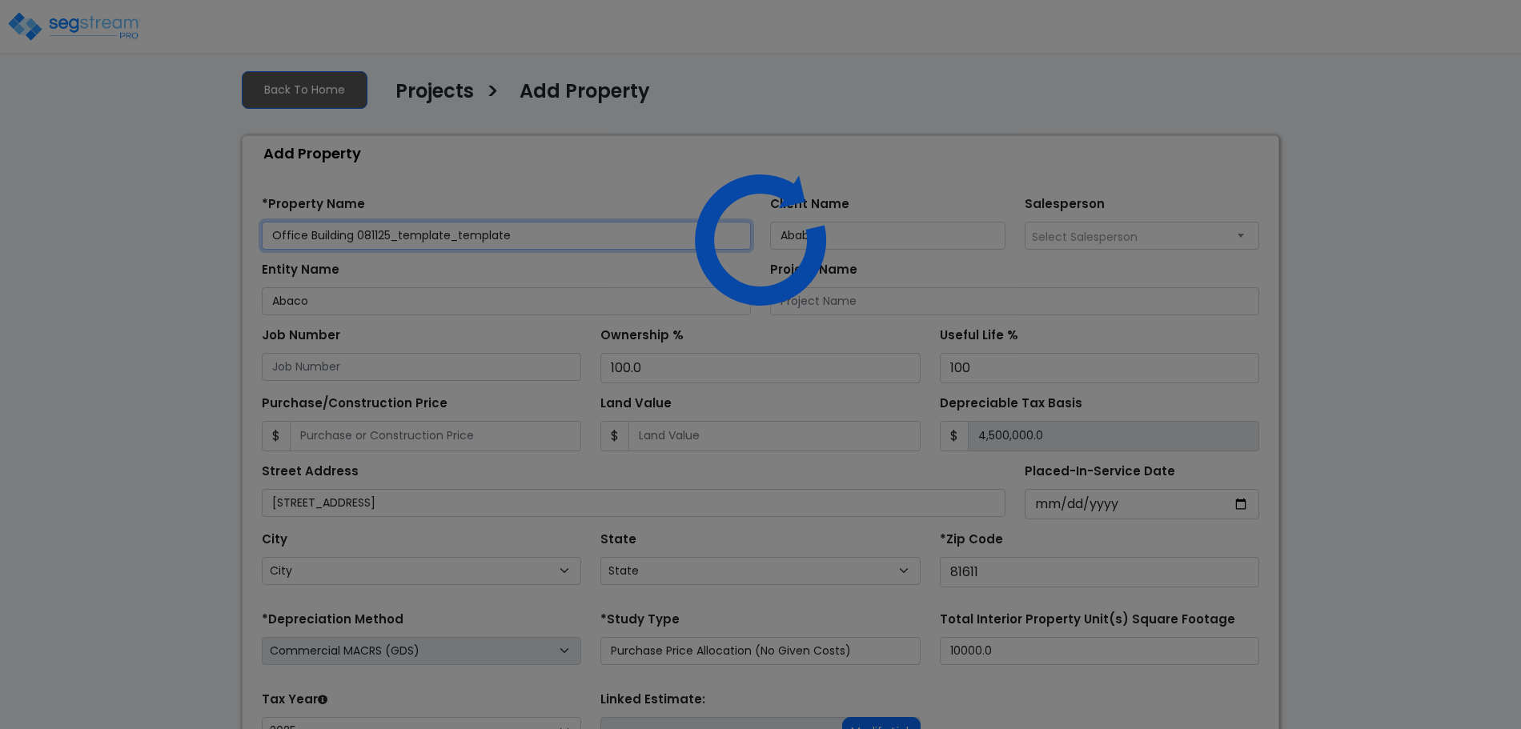
select select "CO"
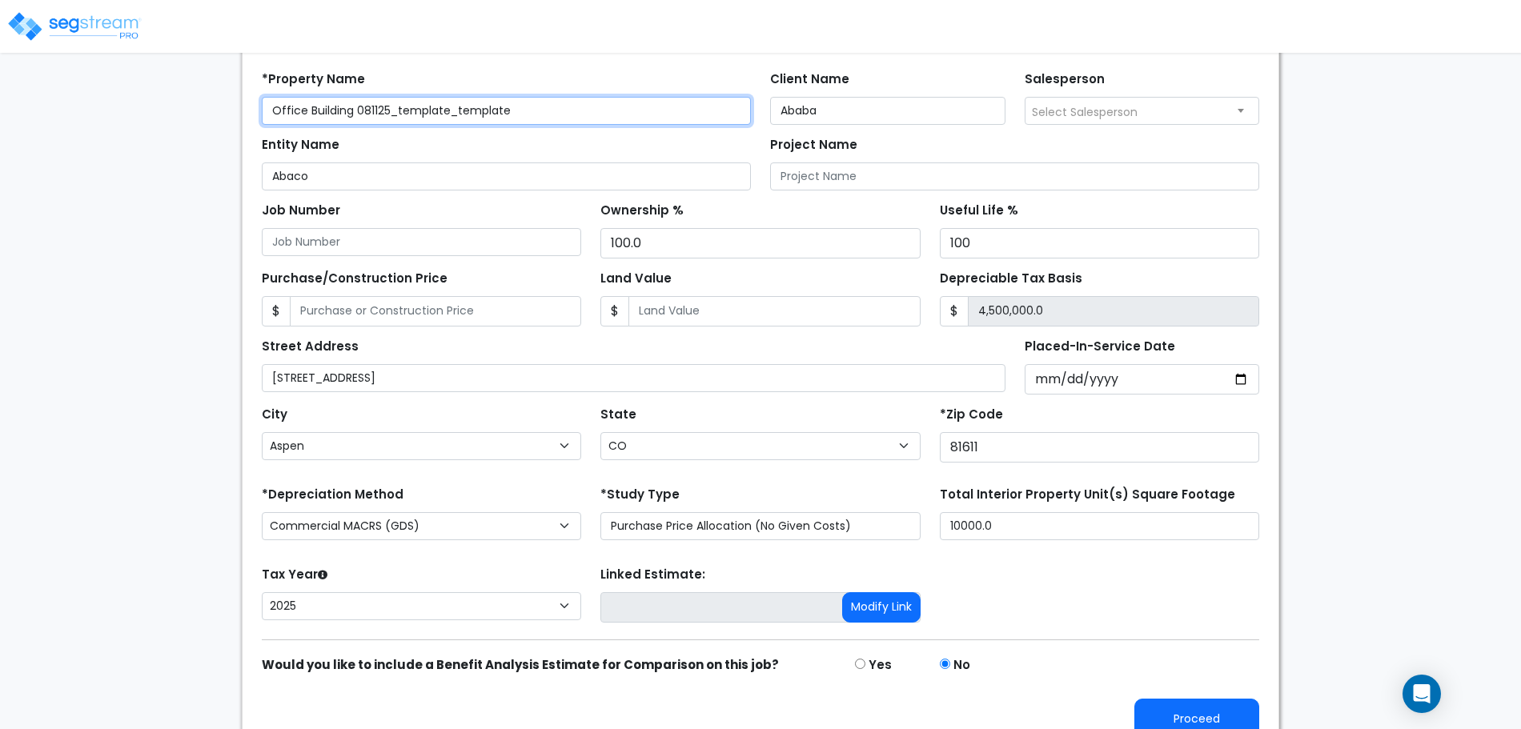
scroll to position [157, 0]
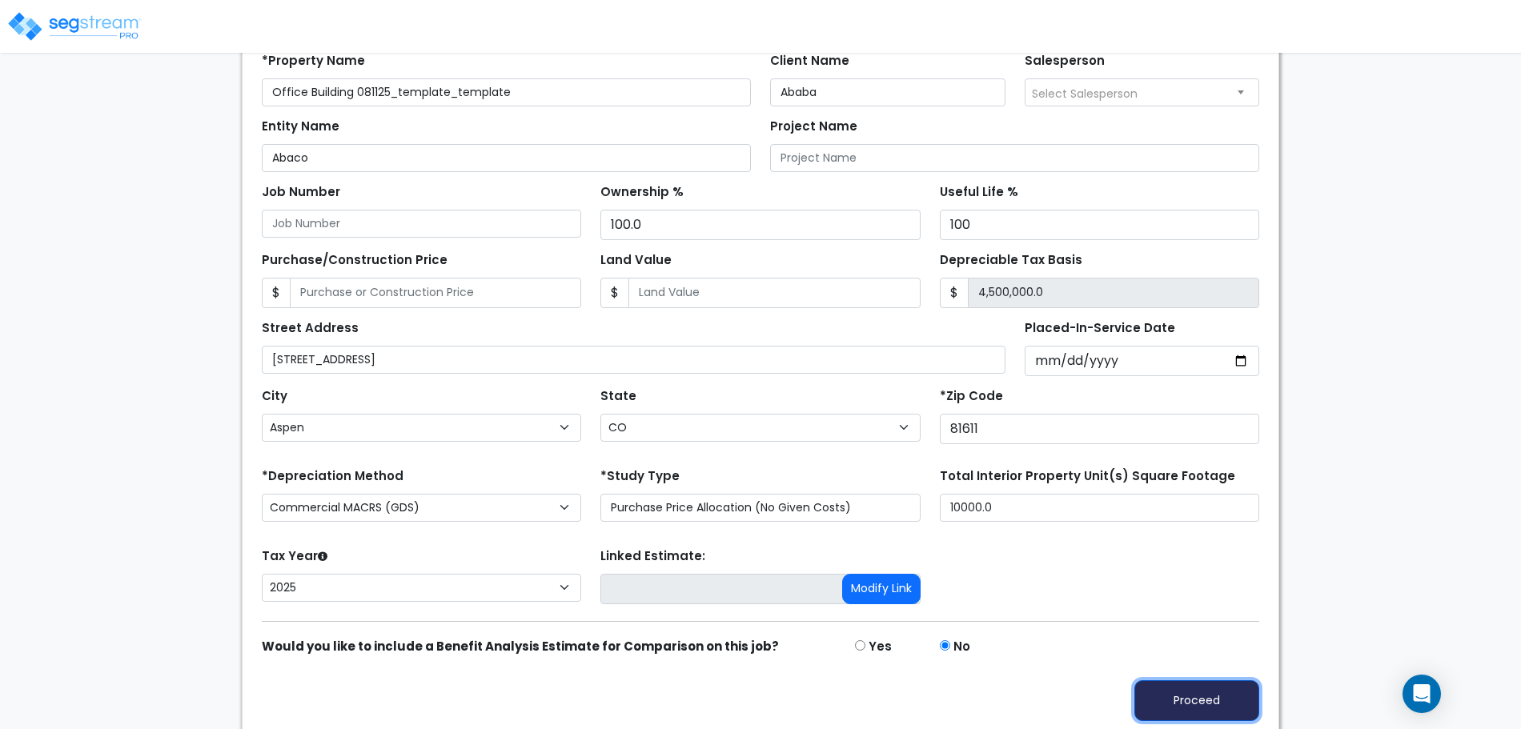
click at [1191, 689] on button "Proceed" at bounding box center [1196, 700] width 125 height 41
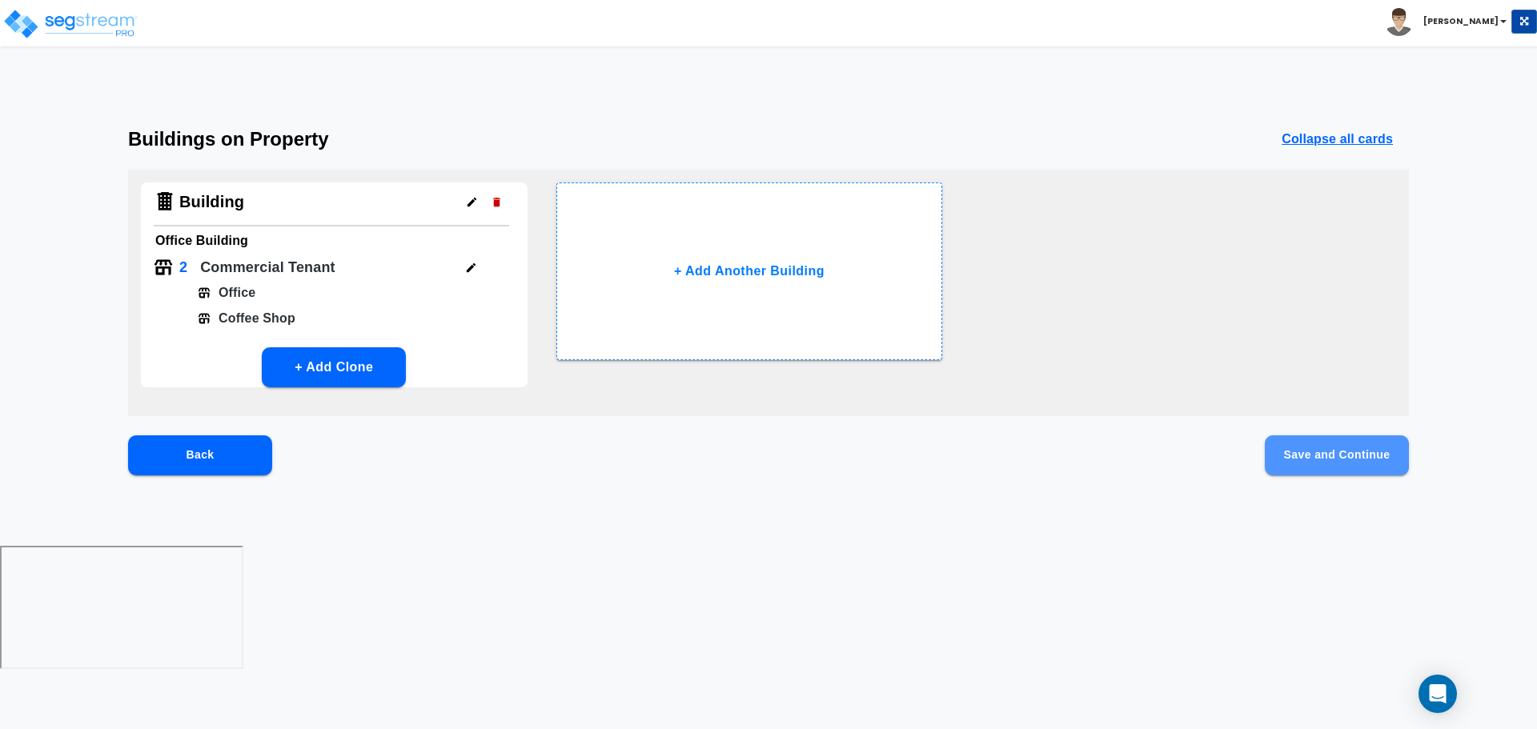
click at [1334, 436] on button "Save and Continue" at bounding box center [1337, 455] width 144 height 40
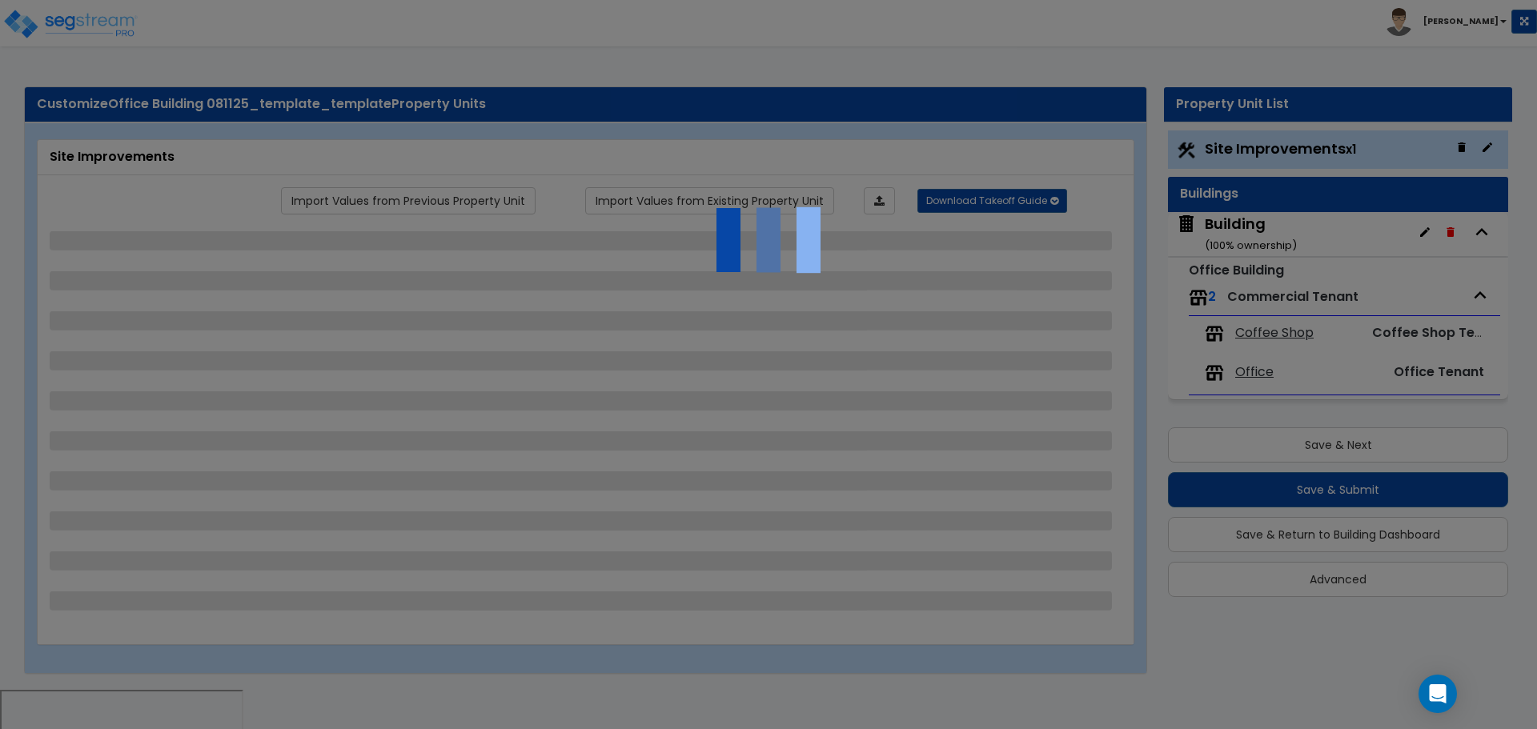
select select "2"
select select "1"
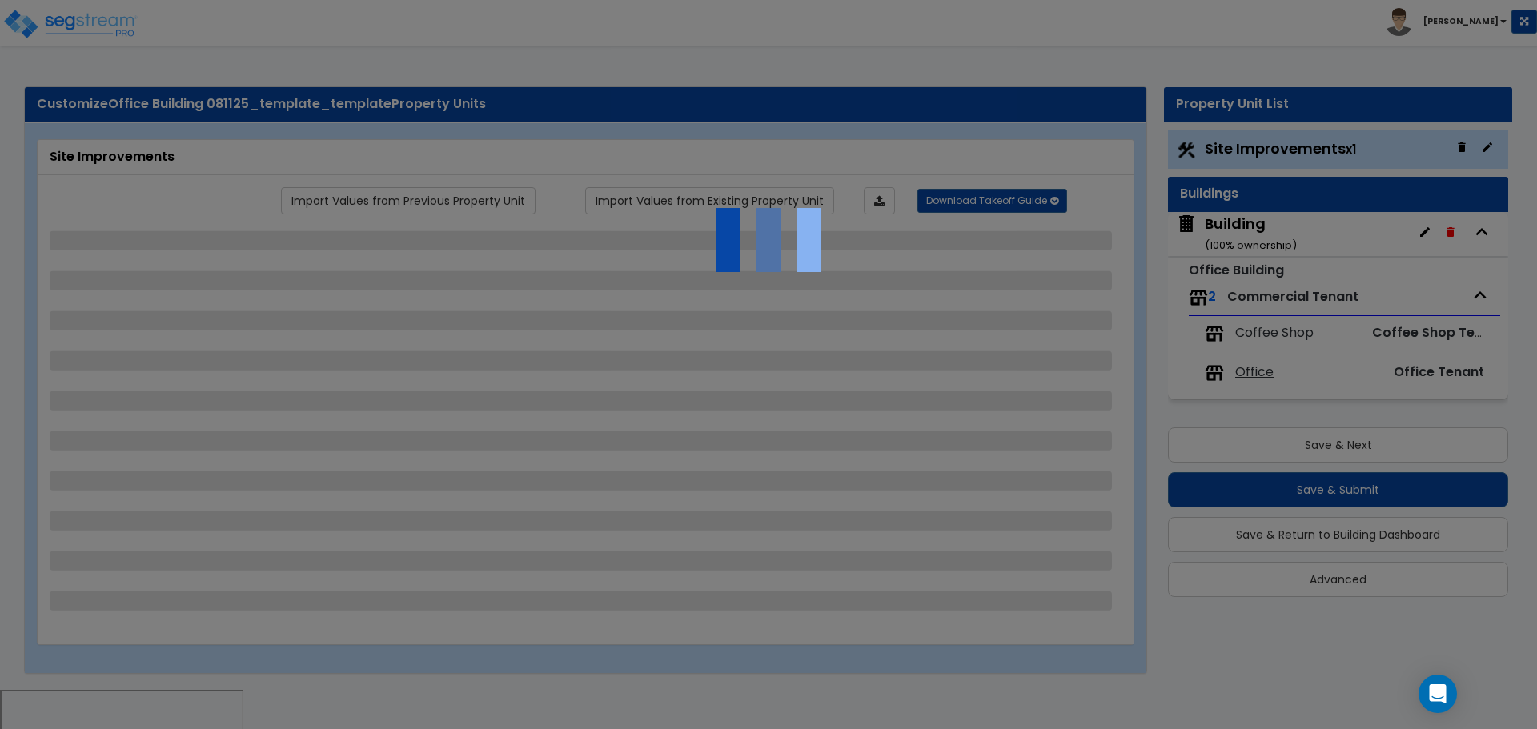
select select "2"
select select "1"
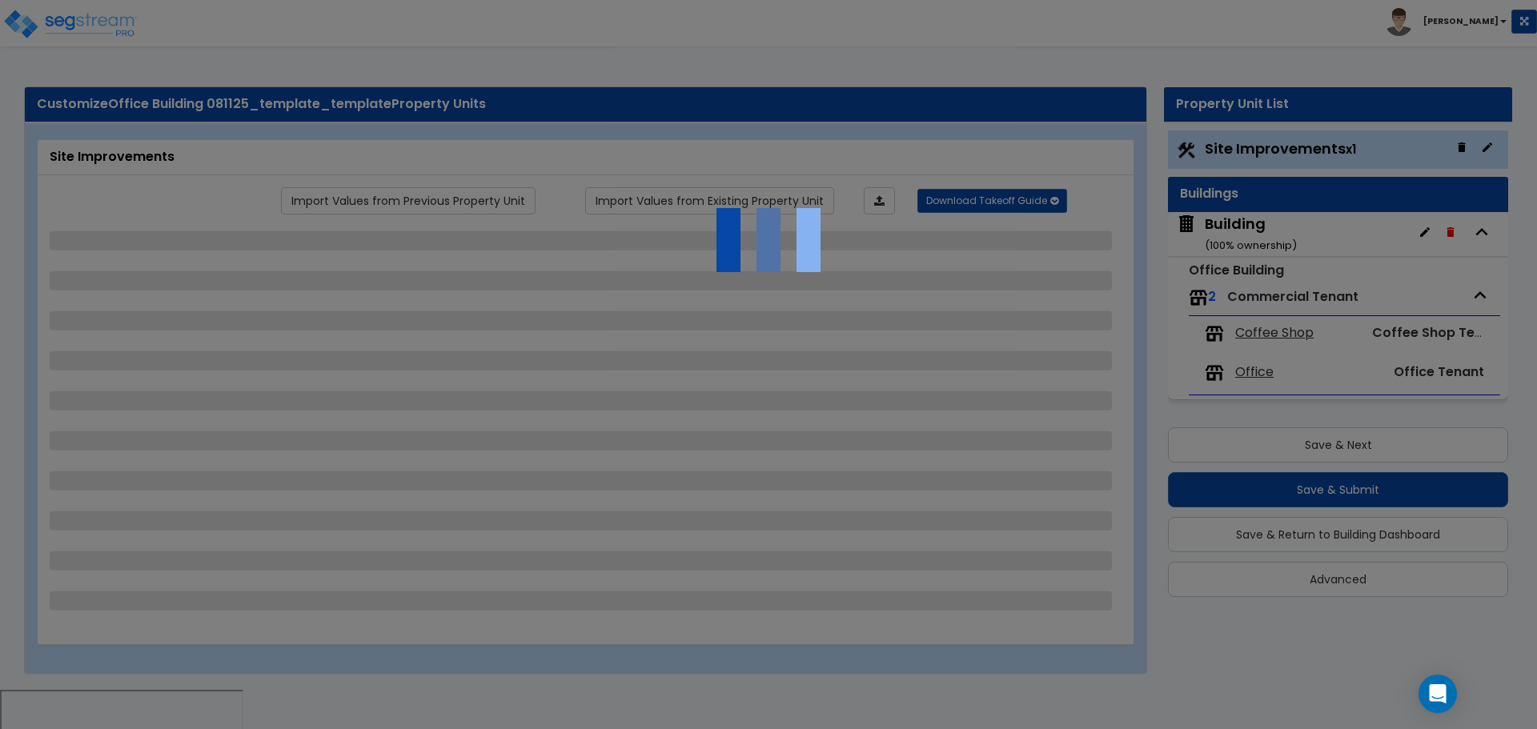
select select "2"
select select "1"
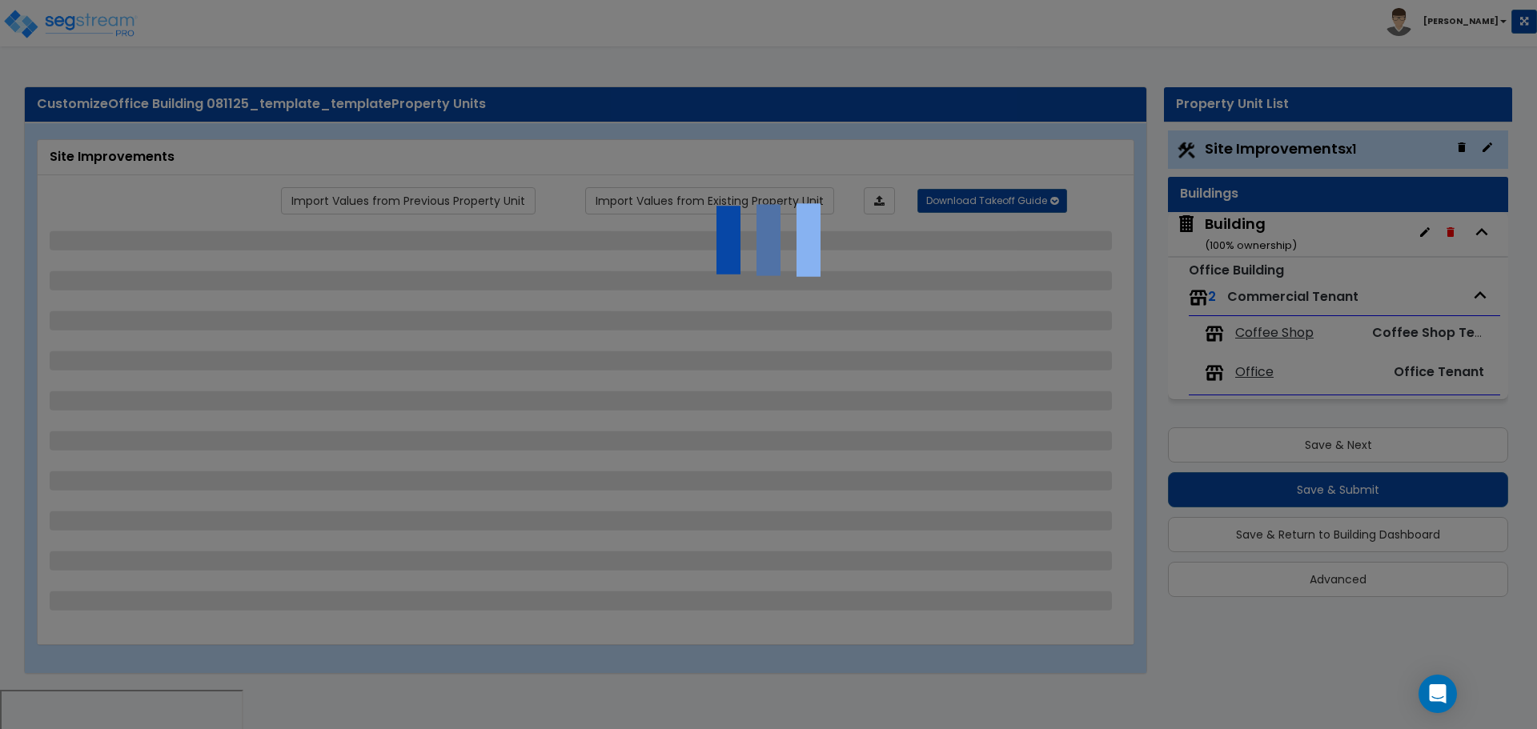
select select "2"
select select "1"
select select "2"
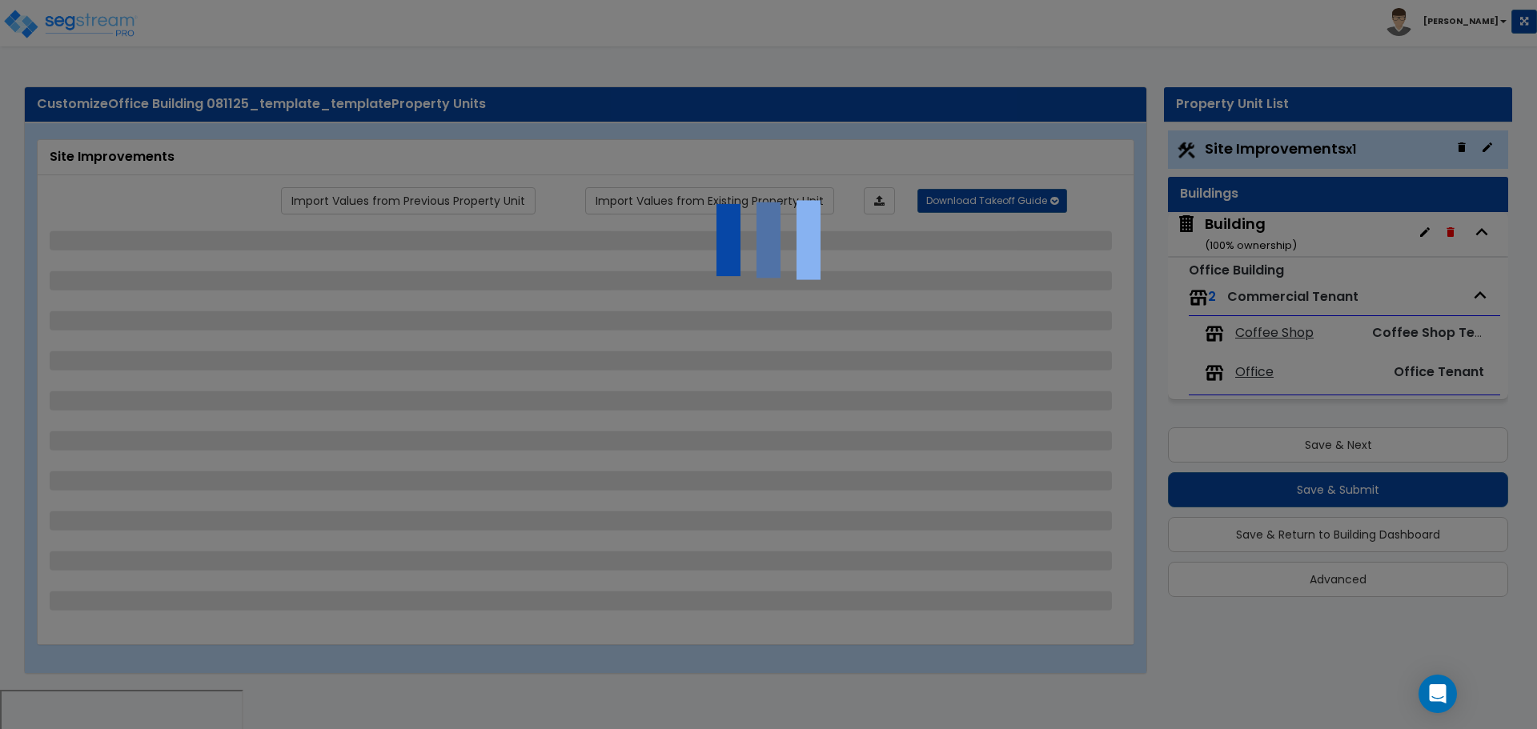
select select "6"
select select "11"
select select "2"
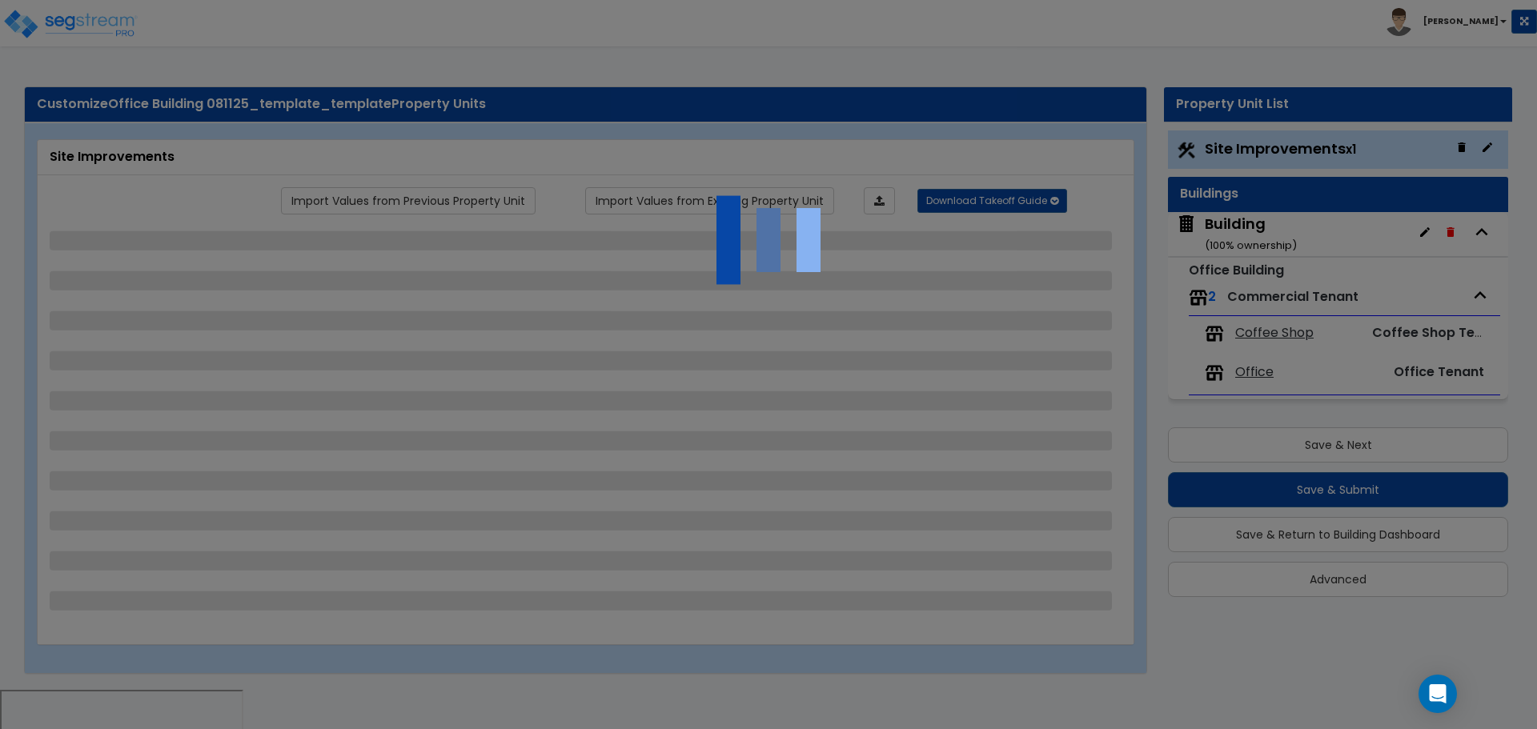
select select "3"
select select "2"
select select "1"
select select "2"
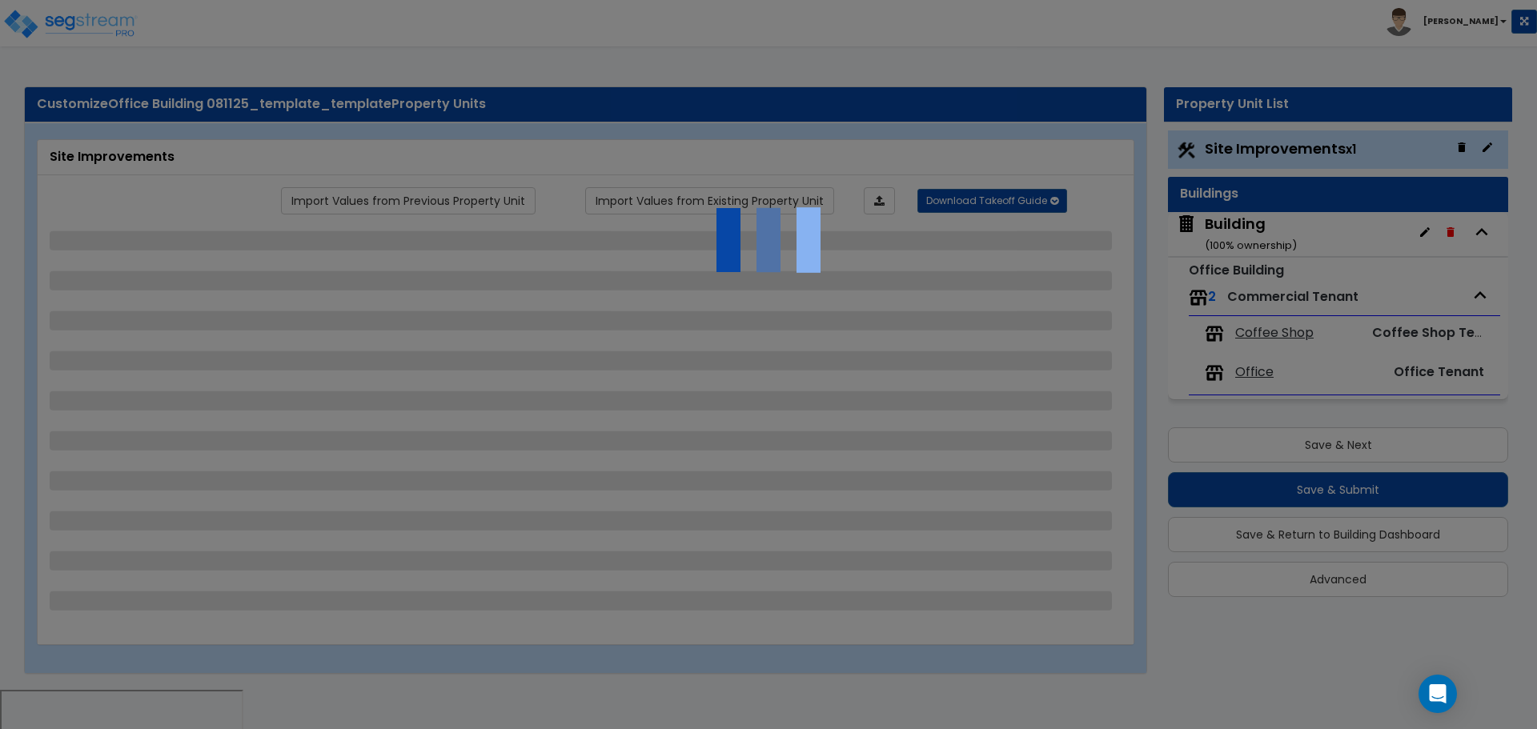
select select "7"
select select "2"
select select "1"
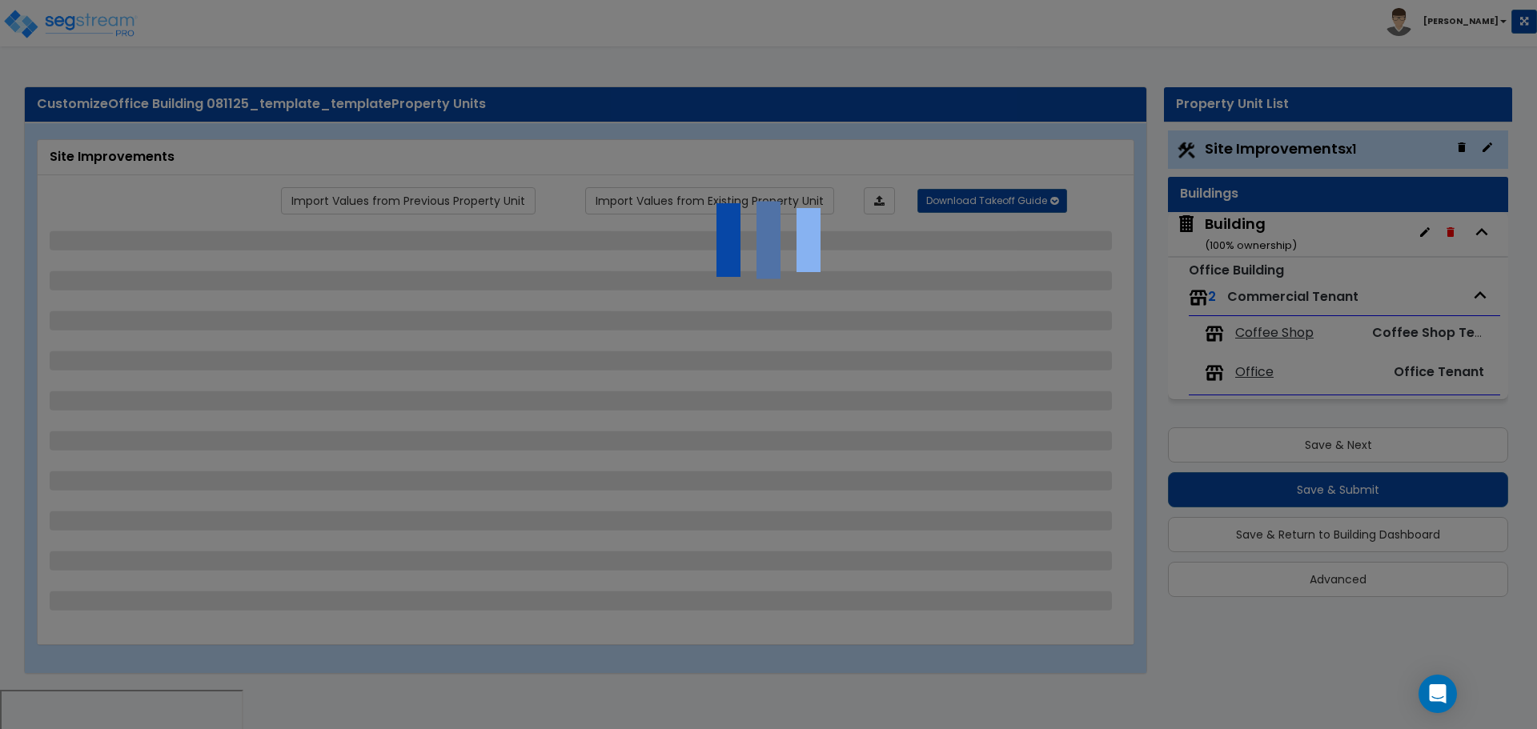
select select "20"
select select "1"
select select "2"
select select "4"
select select "1"
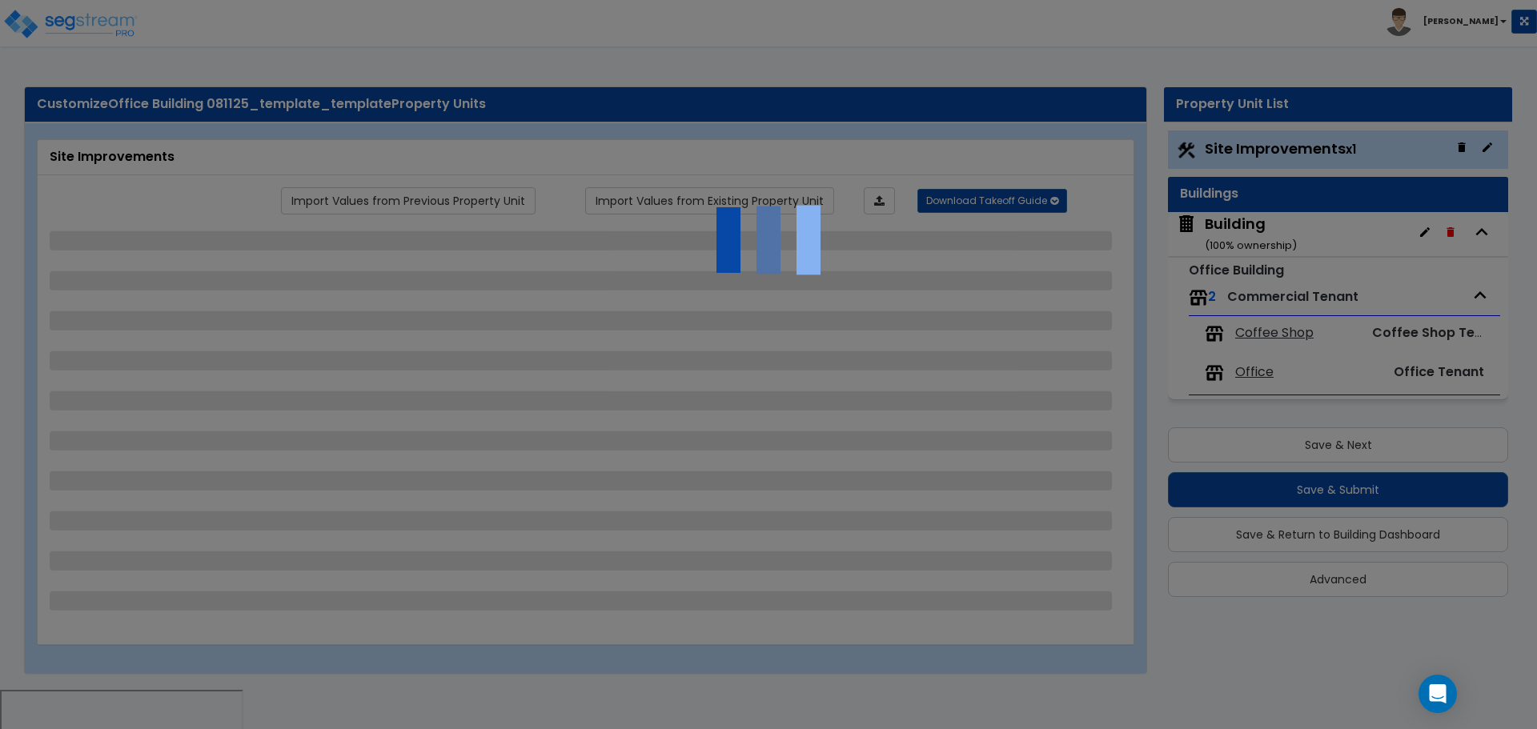
select select "1"
select select "2"
select select "4"
select select "3"
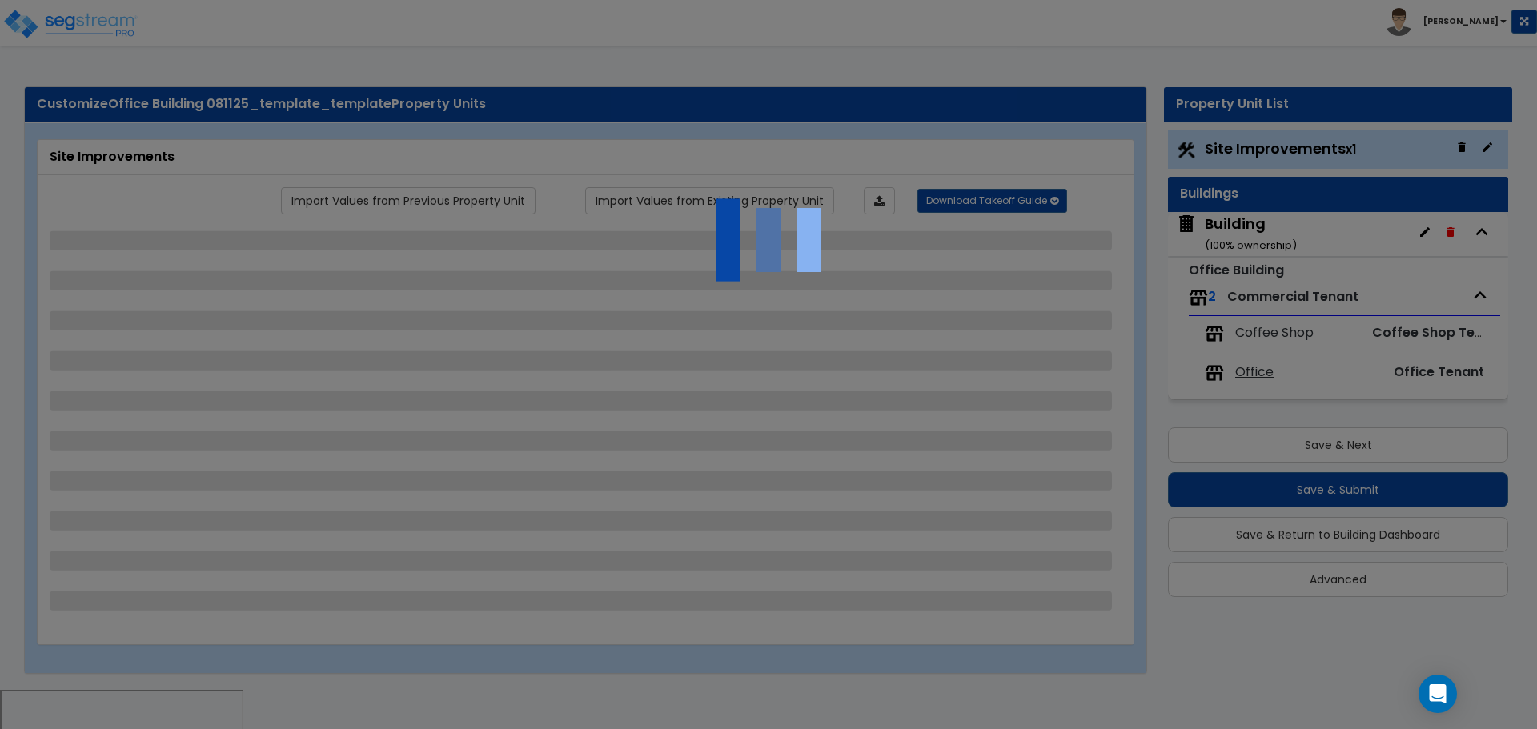
select select "2"
select select "1"
select select "2"
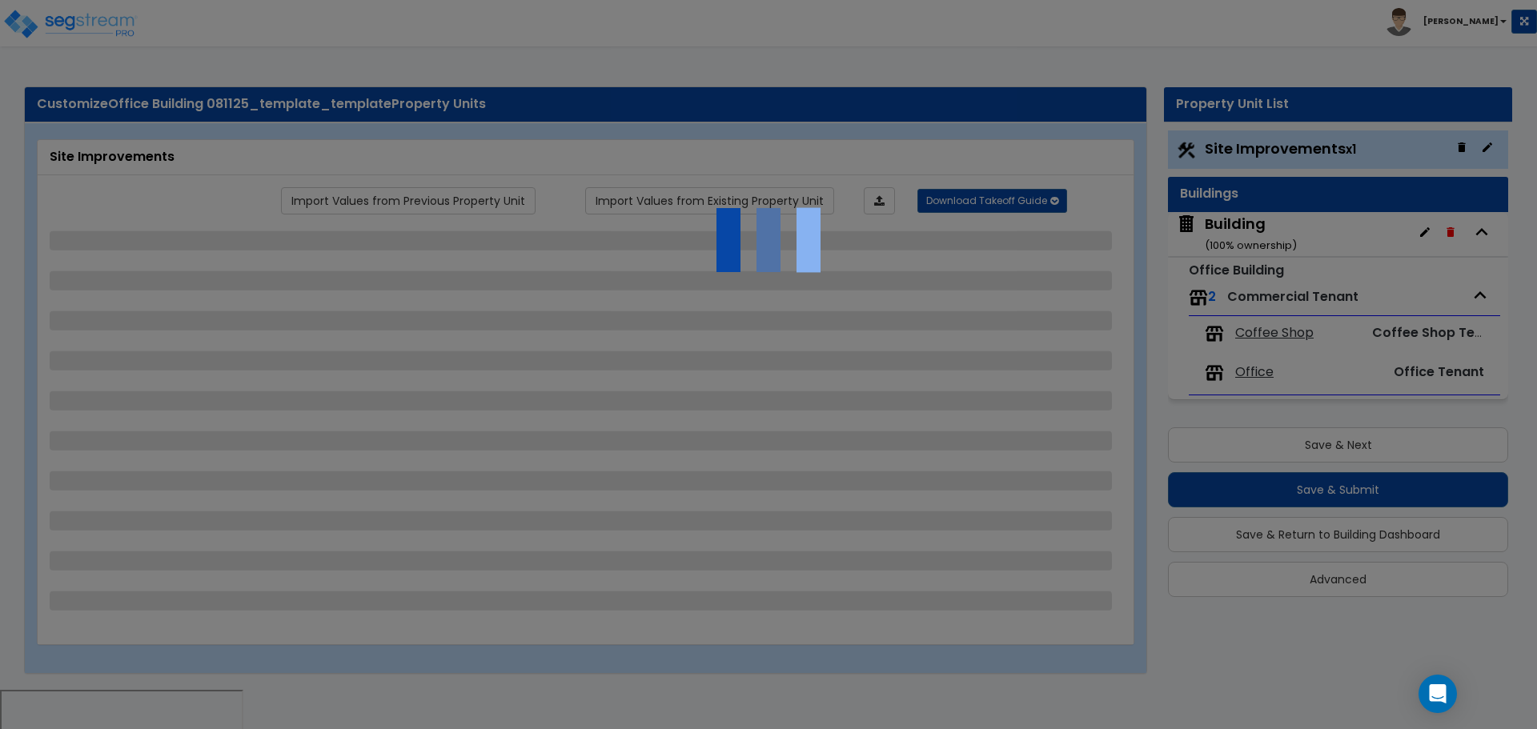
select select "1"
select select "2"
select select "1"
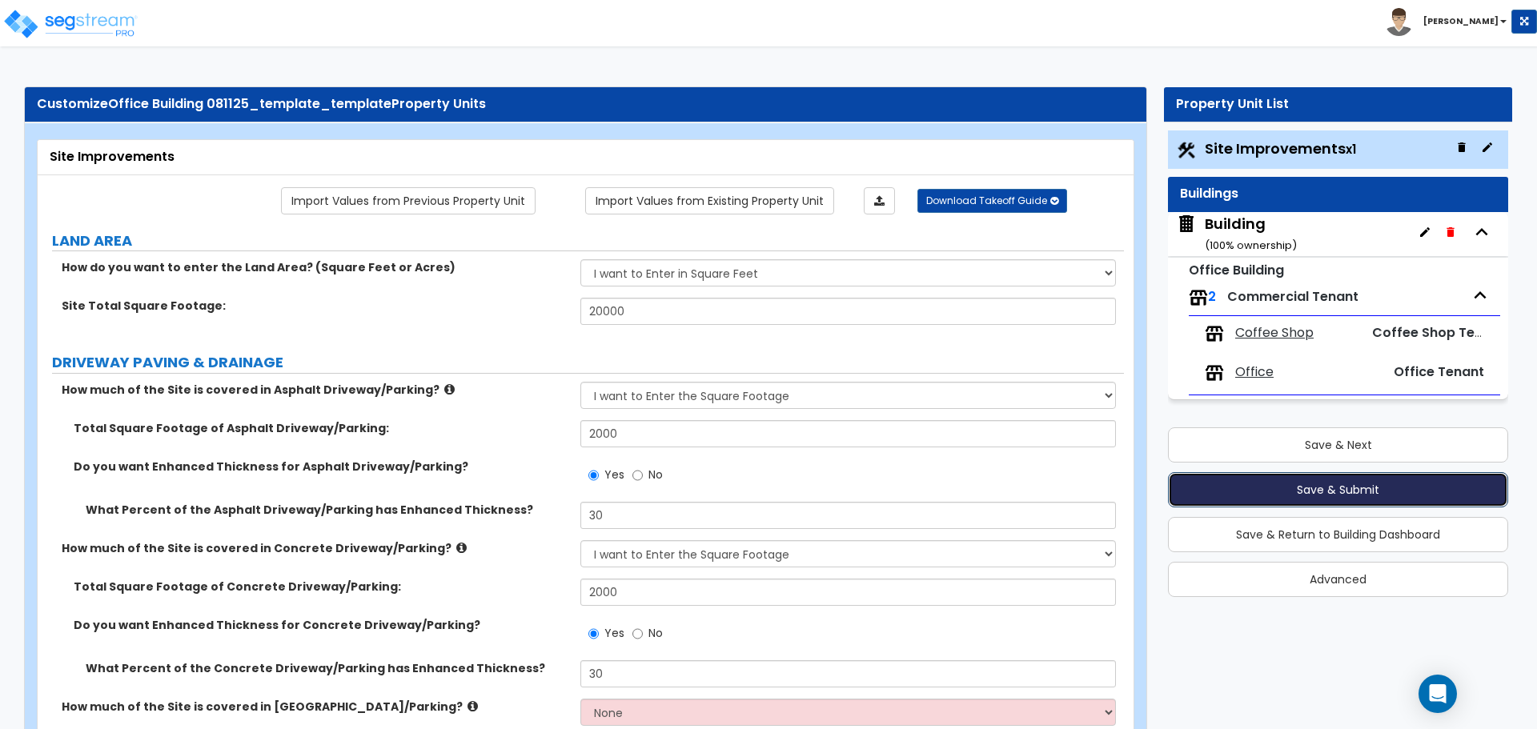
click at [1210, 483] on button "Save & Submit" at bounding box center [1338, 489] width 340 height 35
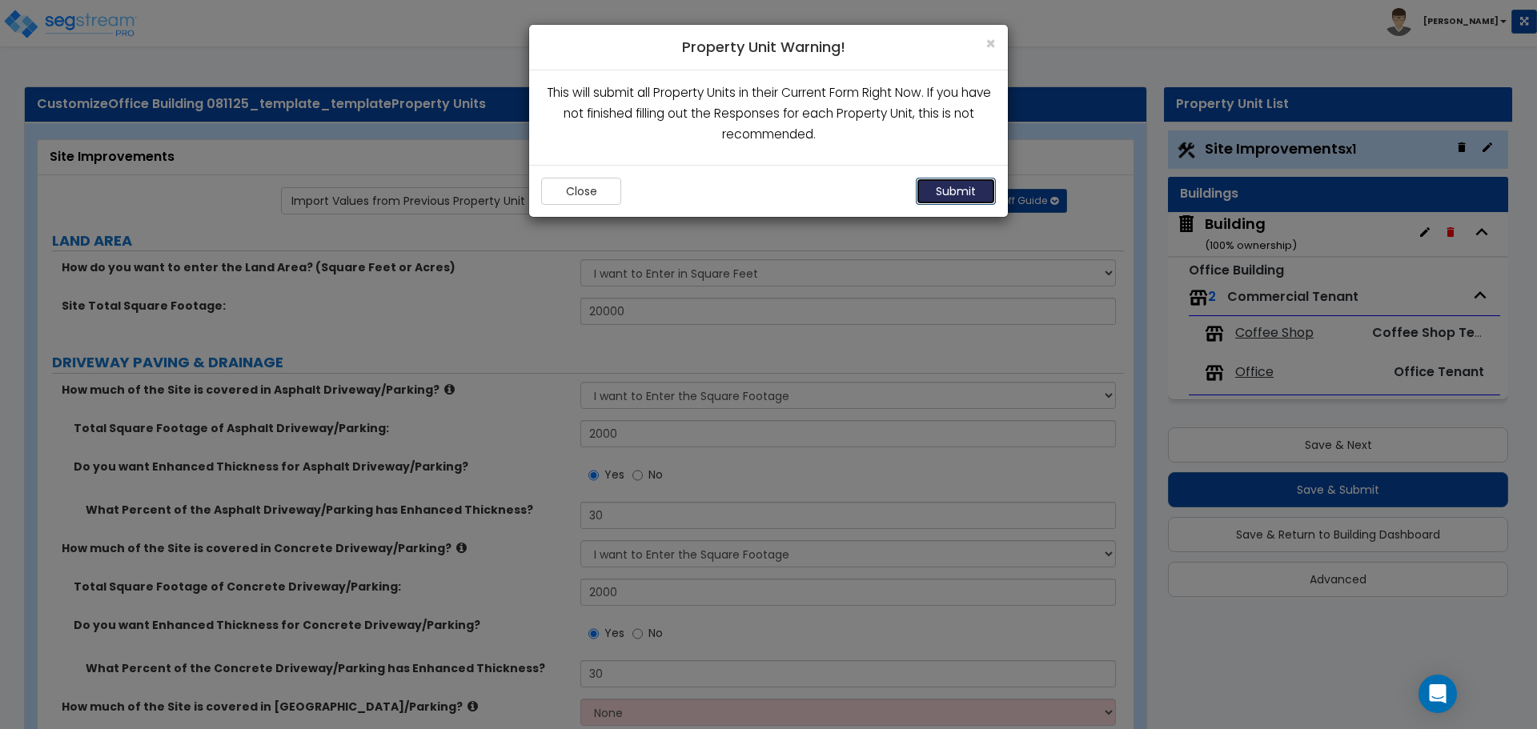
click at [931, 191] on button "Submit" at bounding box center [956, 191] width 80 height 27
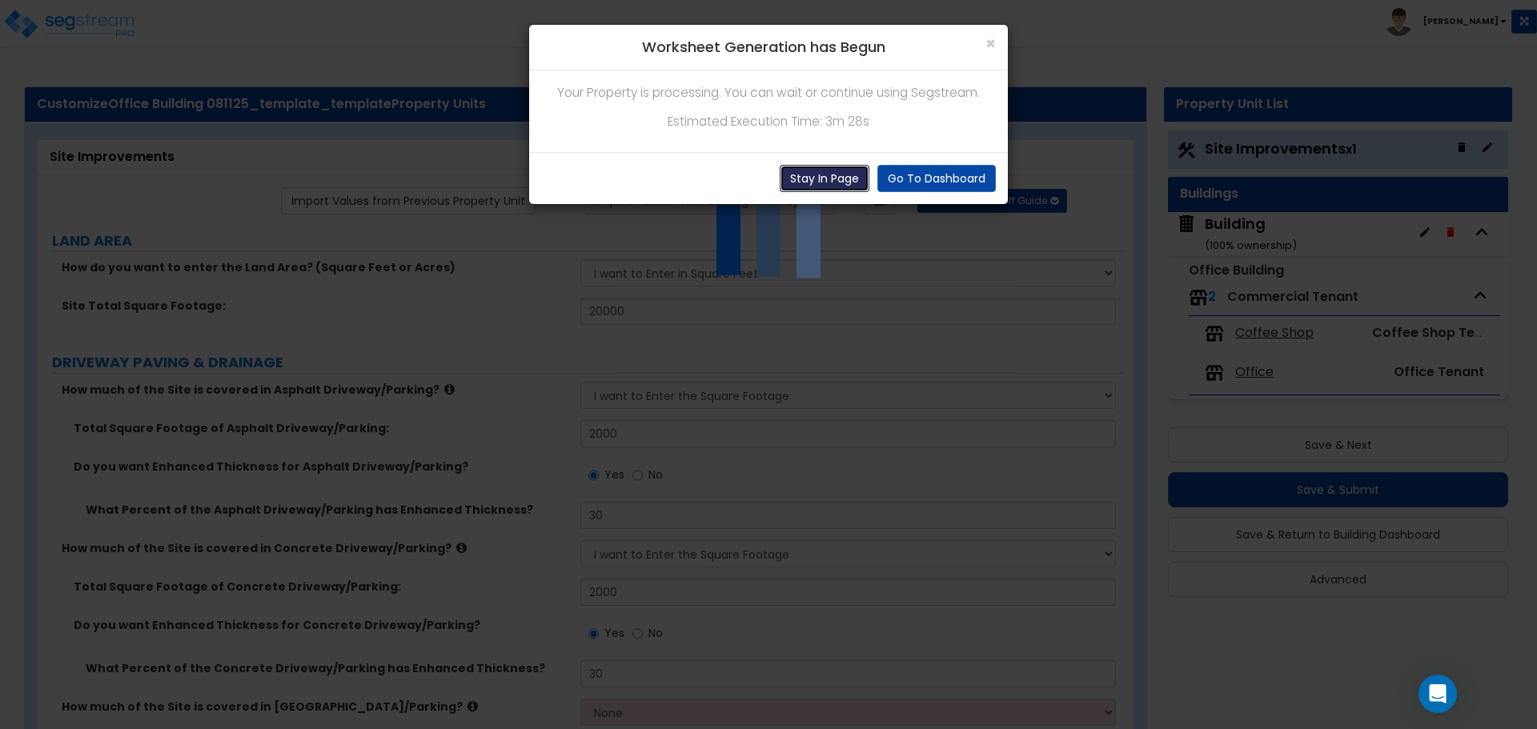
click at [829, 180] on button "Stay In Page" at bounding box center [825, 178] width 90 height 27
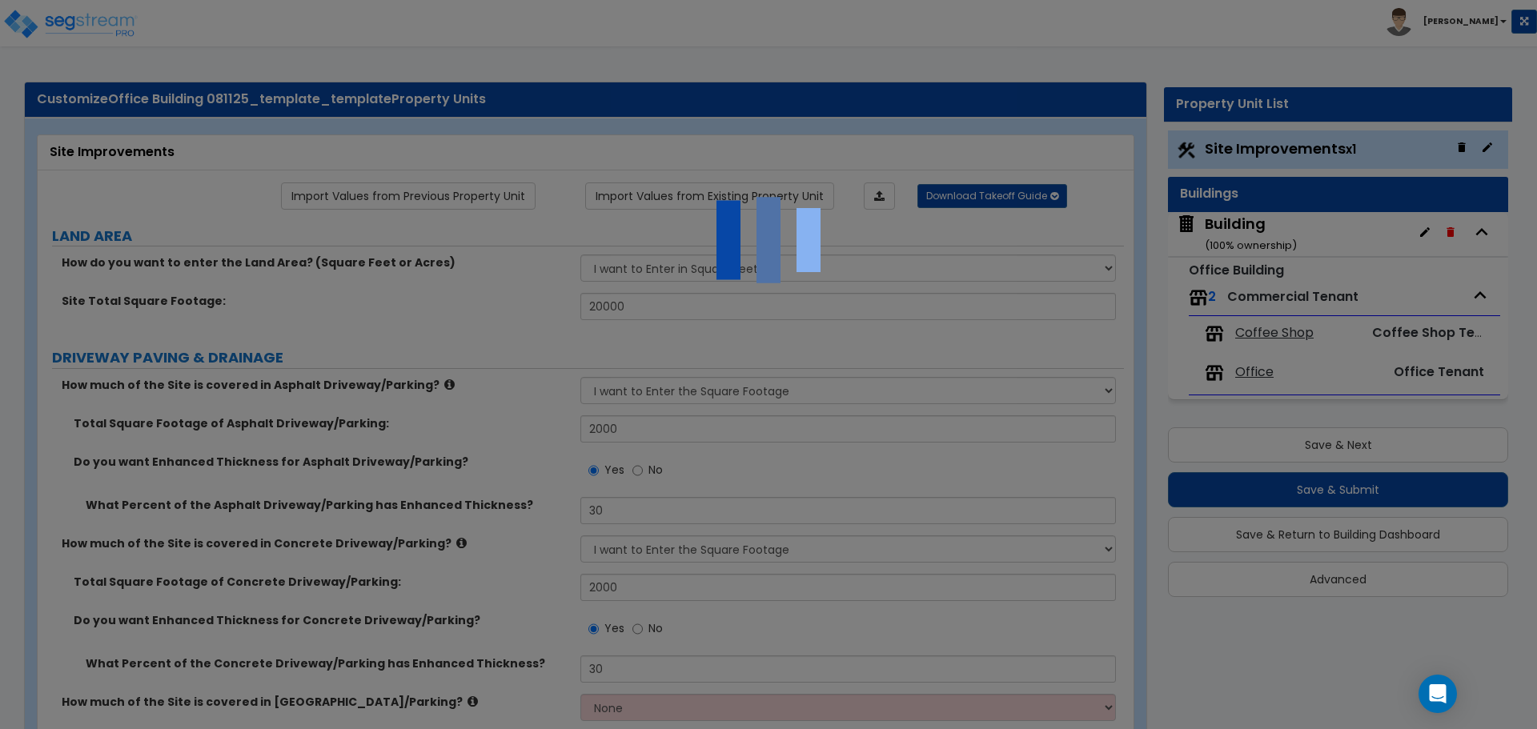
scroll to position [2, 0]
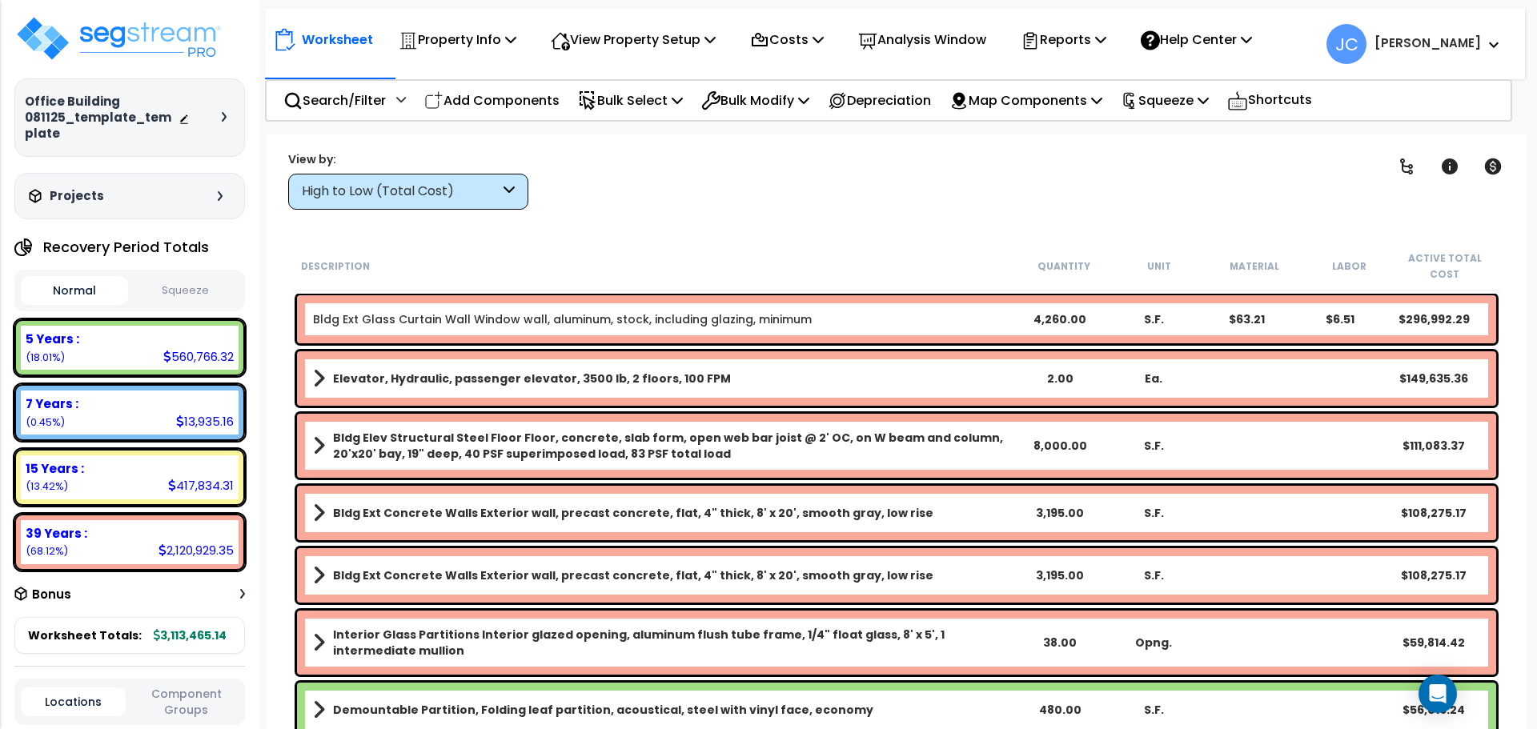
click at [461, 203] on div "High to Low (Total Cost)" at bounding box center [408, 192] width 240 height 36
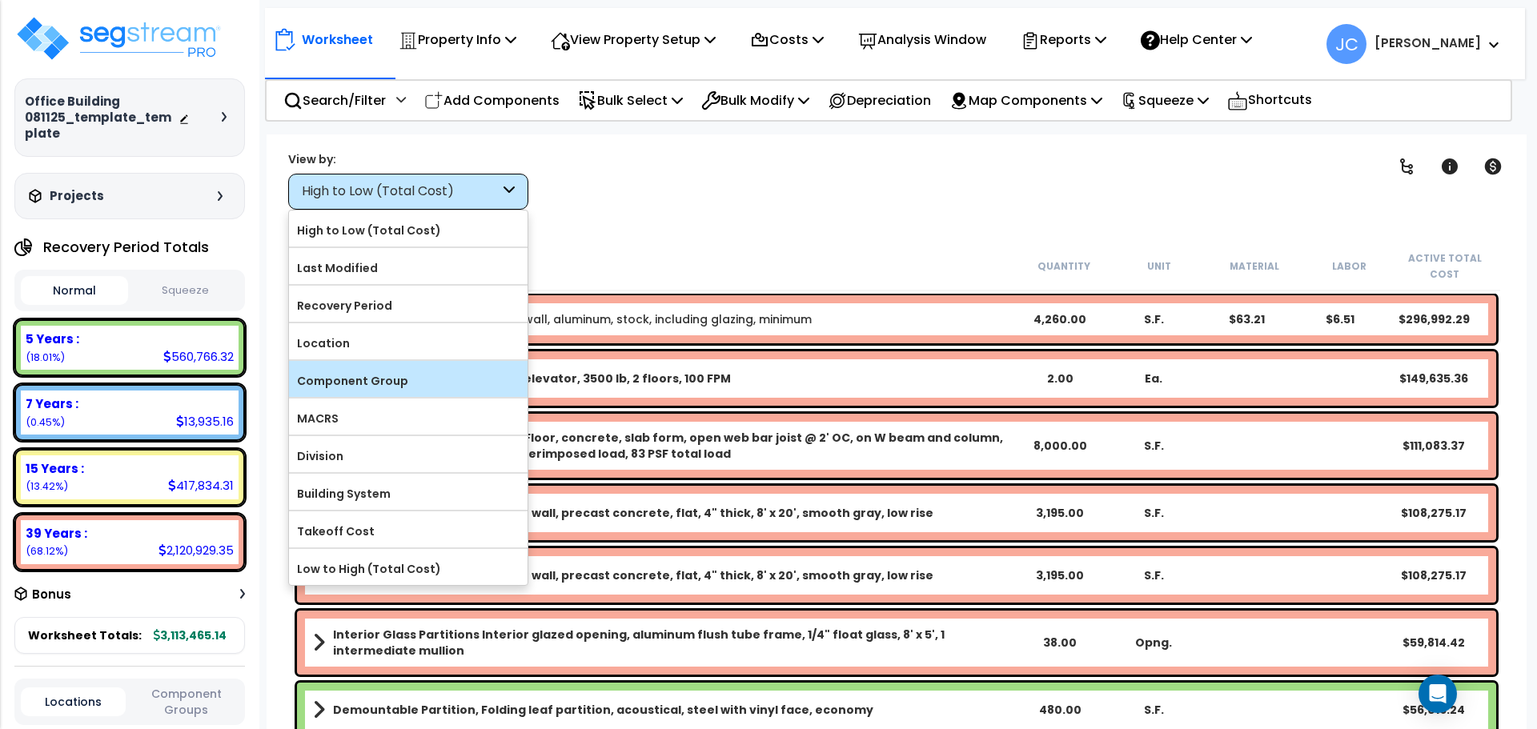
click at [430, 374] on label "Component Group" at bounding box center [408, 381] width 239 height 24
click at [0, 0] on input "Component Group" at bounding box center [0, 0] width 0 height 0
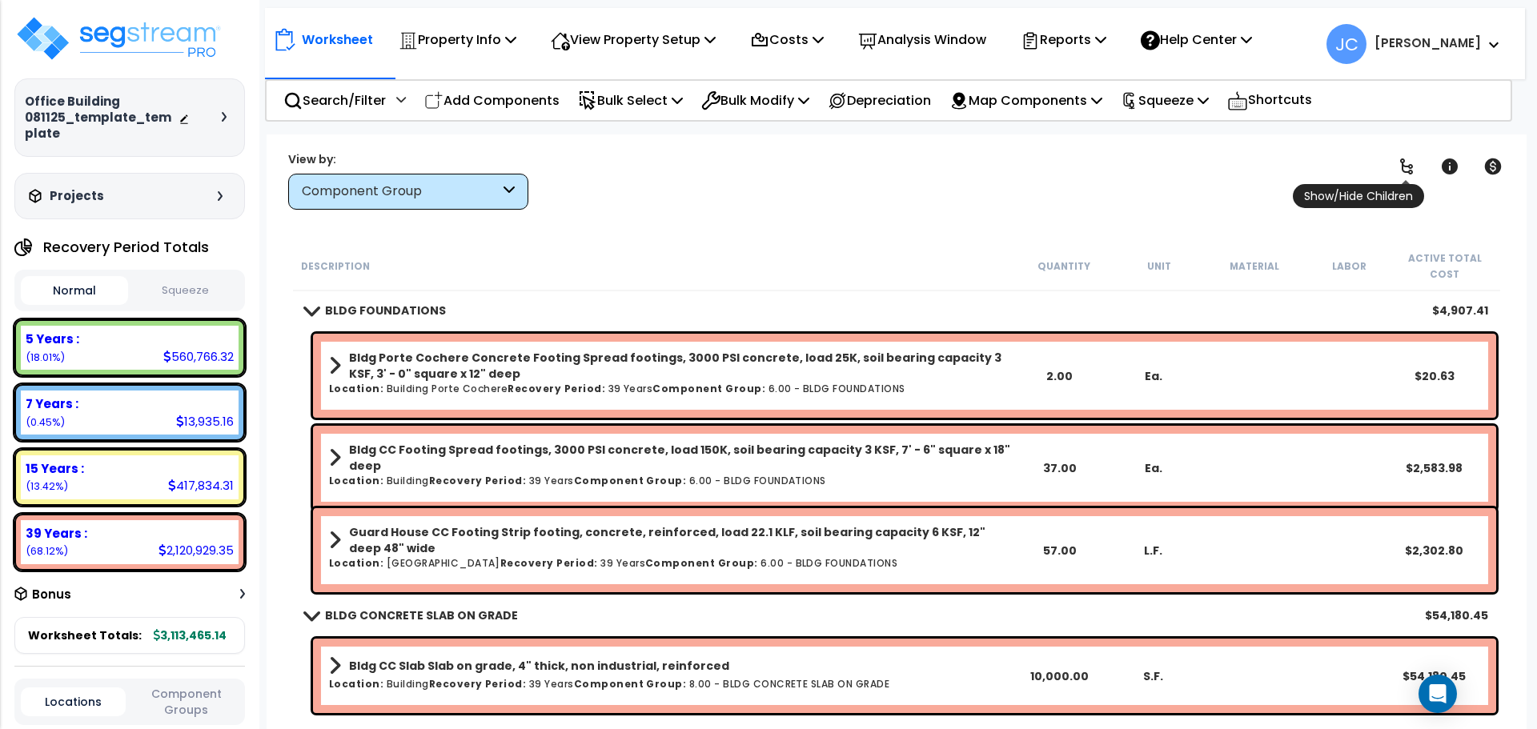
click at [1416, 155] on link at bounding box center [1406, 166] width 35 height 35
click at [1417, 155] on link at bounding box center [1406, 166] width 35 height 35
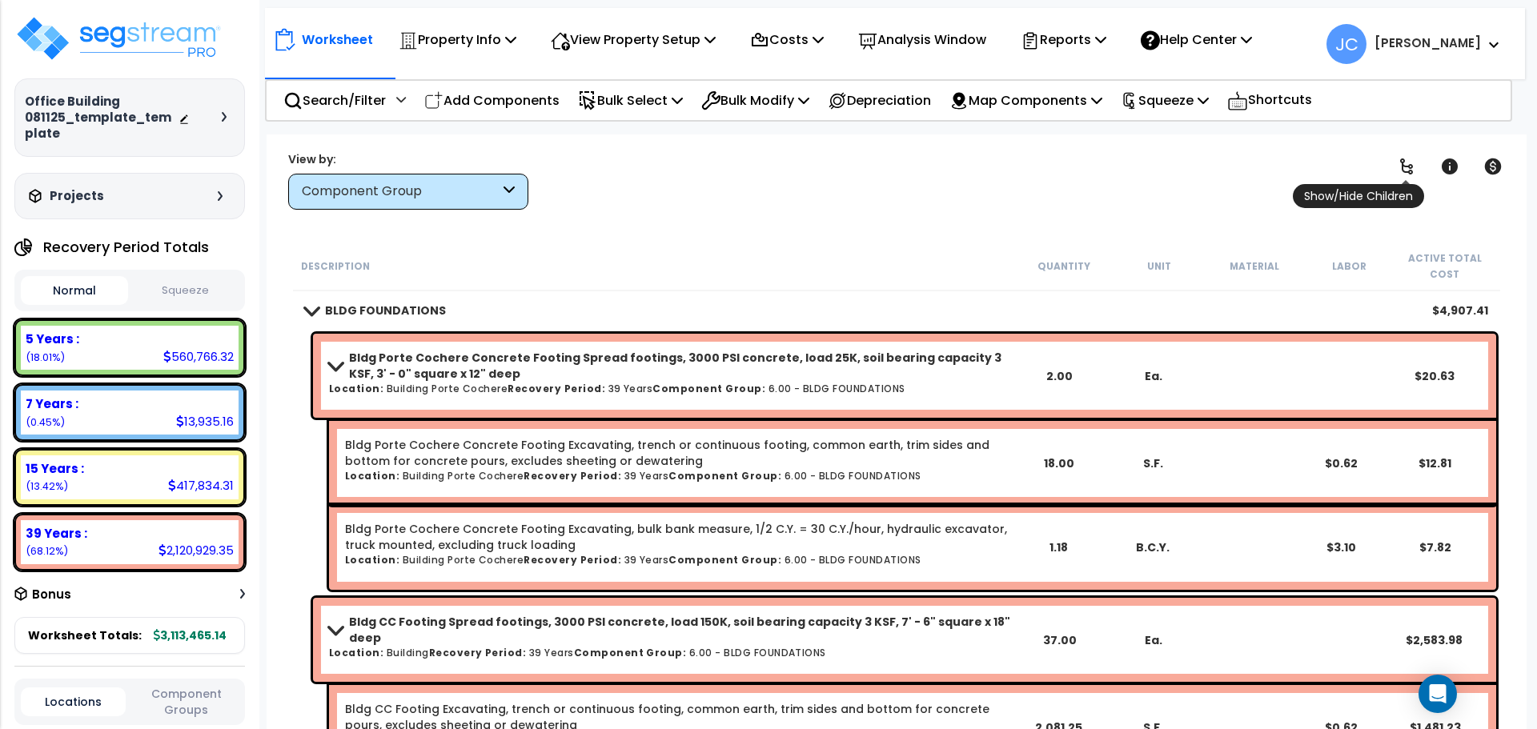
click at [1417, 155] on link at bounding box center [1406, 166] width 35 height 35
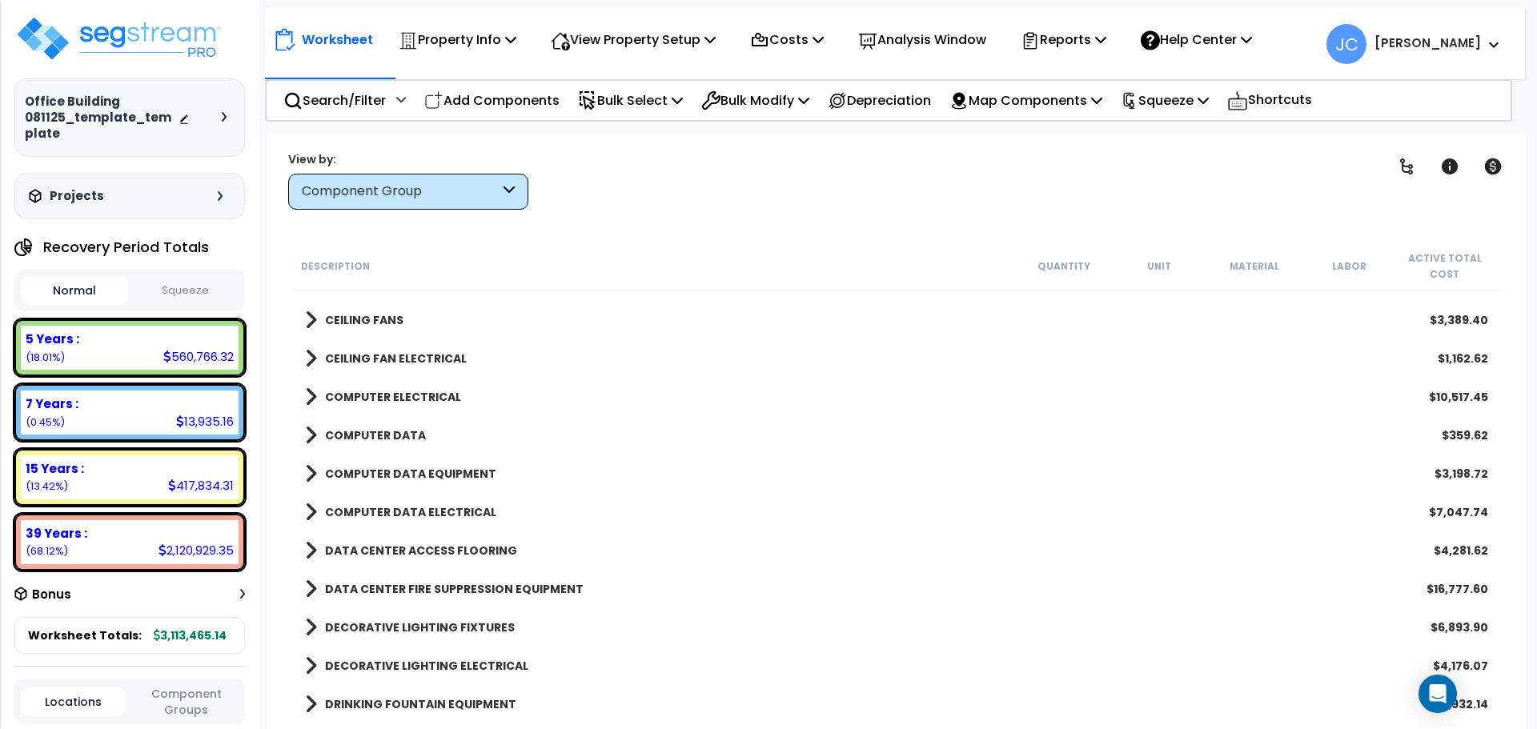
scroll to position [3103, 0]
click at [447, 518] on b "DECORATIVE LIGHTING FIXTURES" at bounding box center [420, 512] width 190 height 16
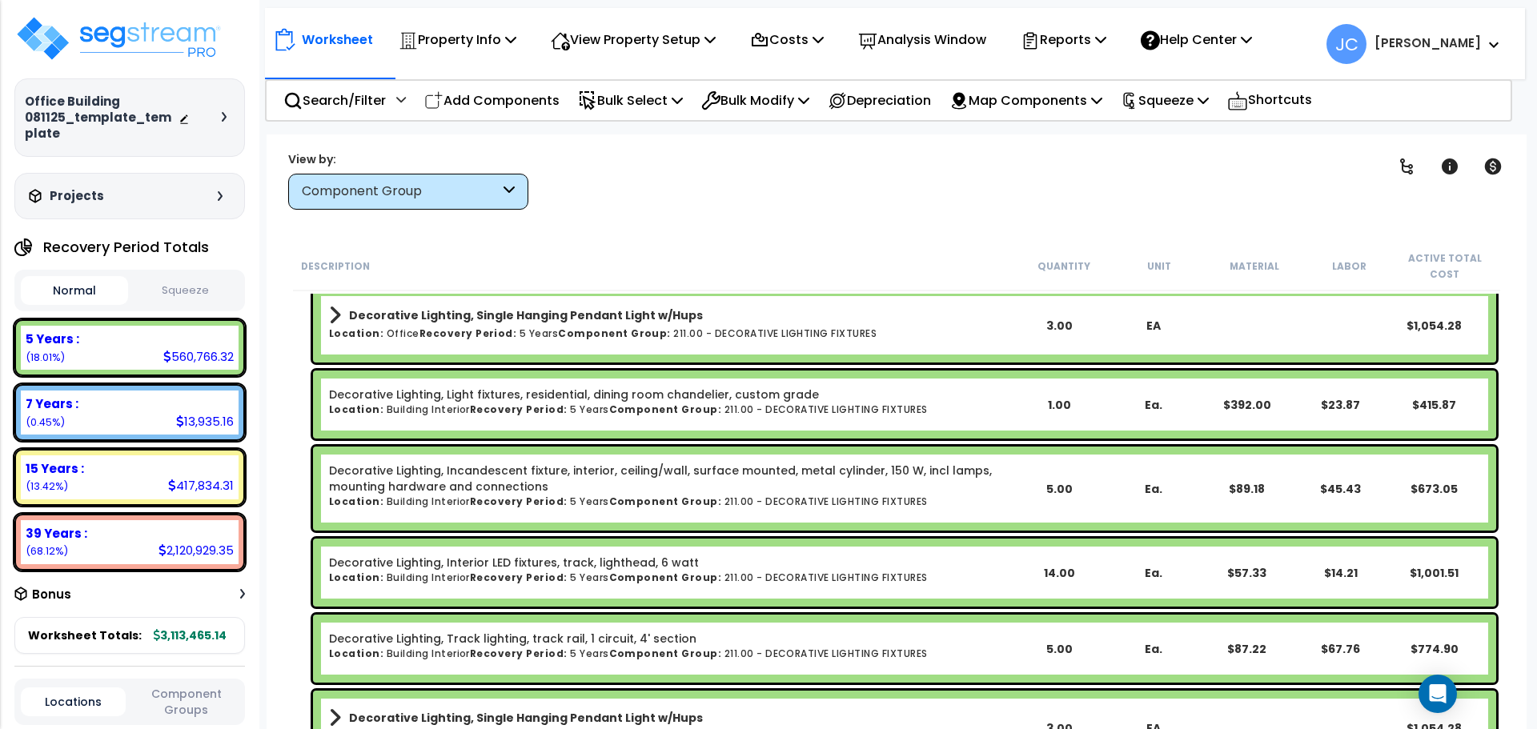
scroll to position [3618, 0]
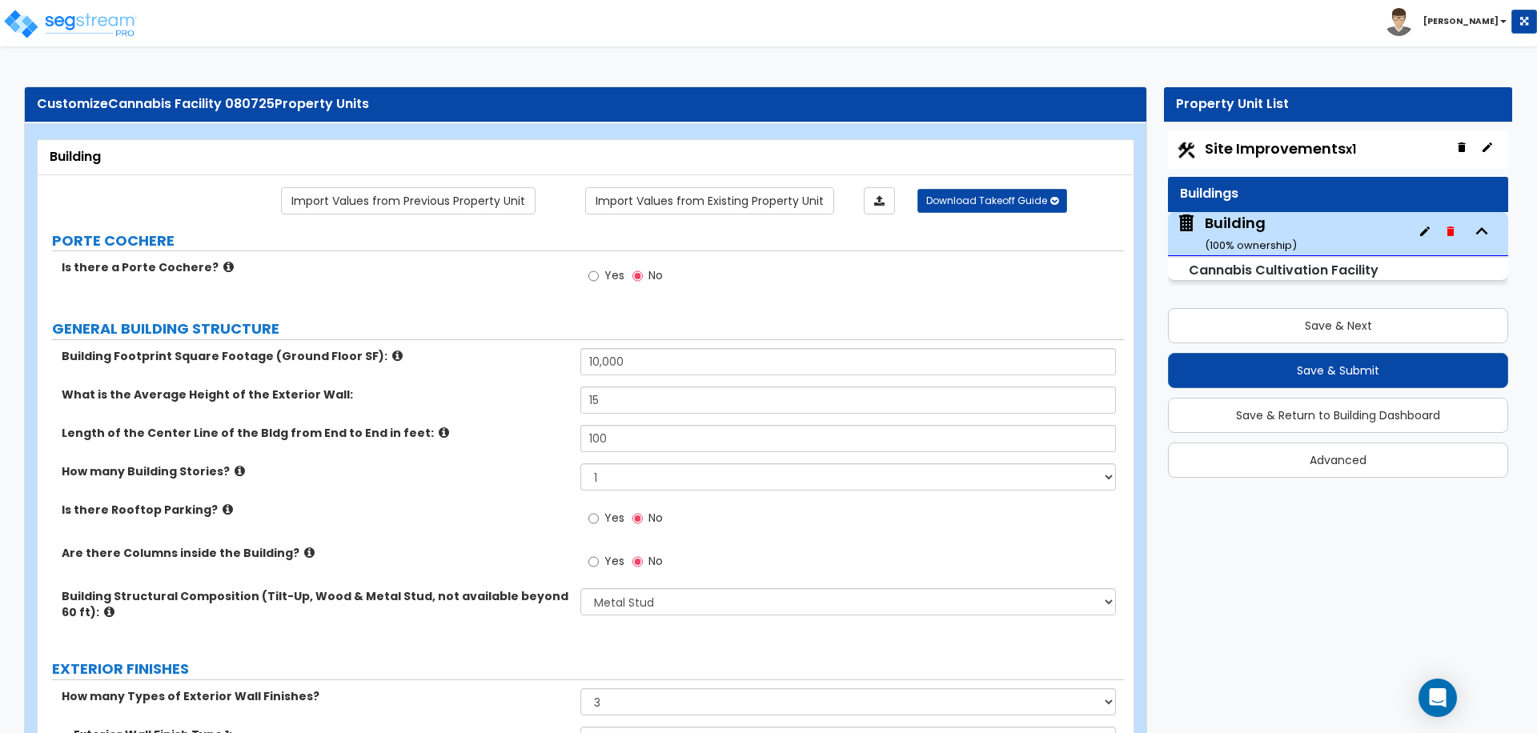
select select "8"
select select "3"
select select "13"
select select "9"
select select "10"
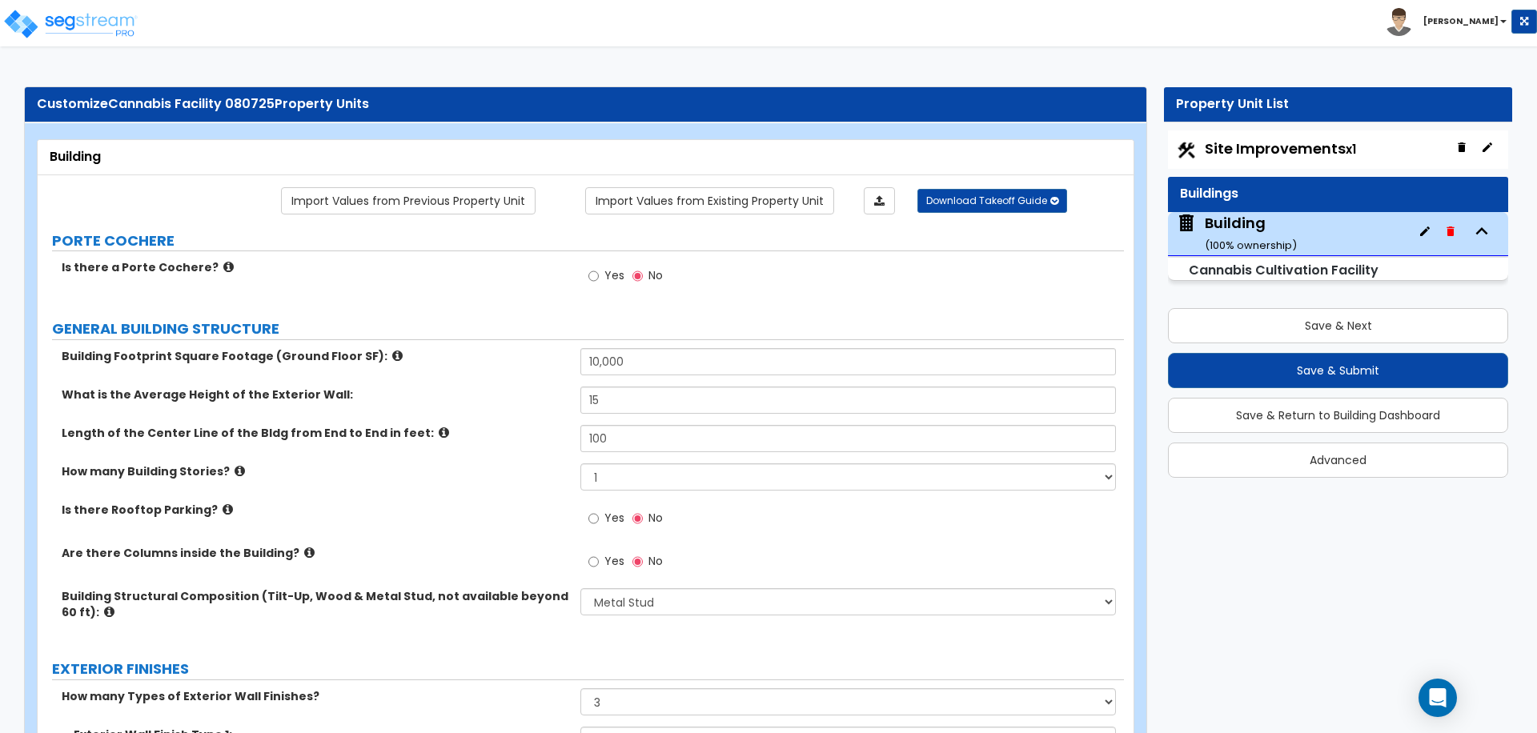
select select "3"
select select "1"
select select "4"
select select "3"
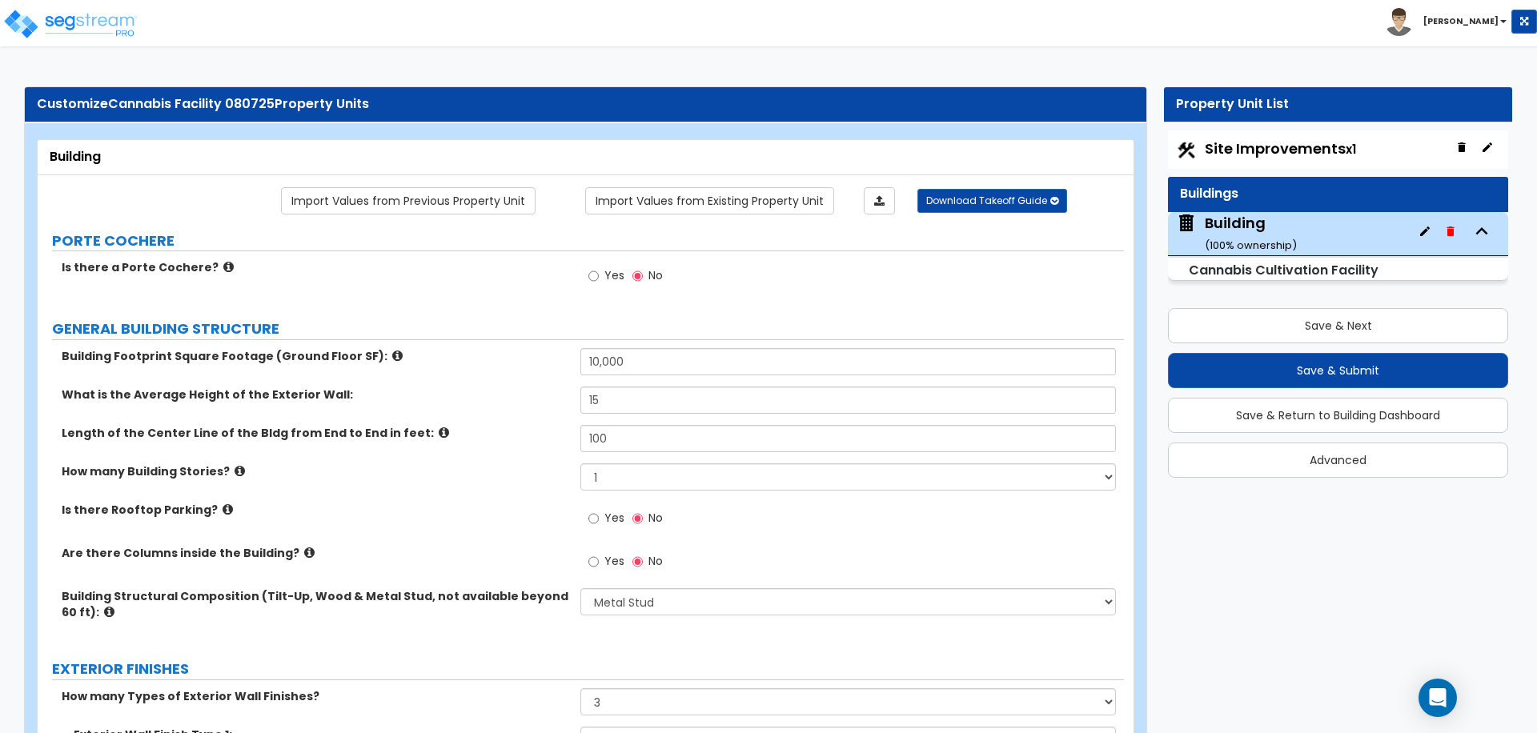
select select "1"
select select "2"
select select "1"
select select "2"
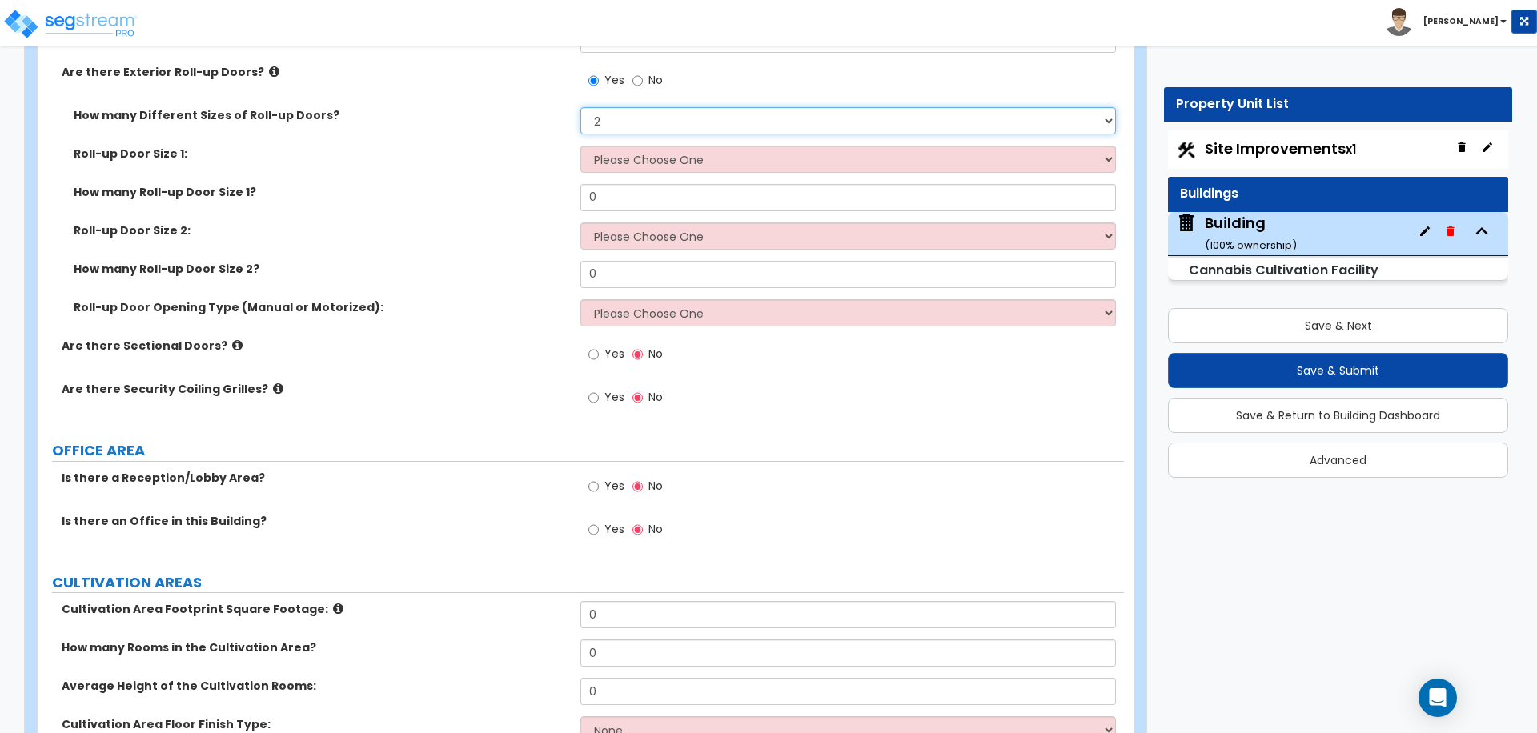
scroll to position [2992, 0]
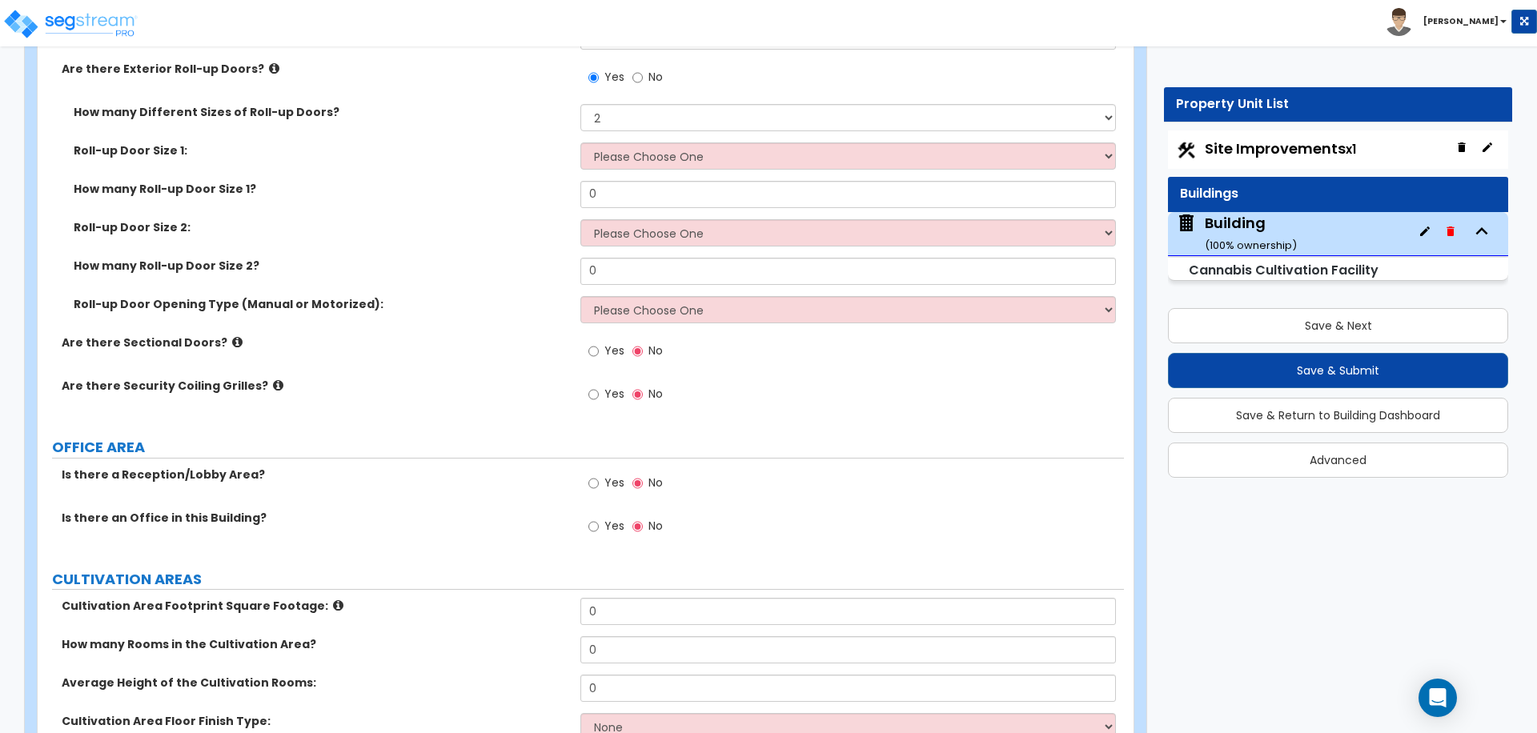
click div "Yes No"
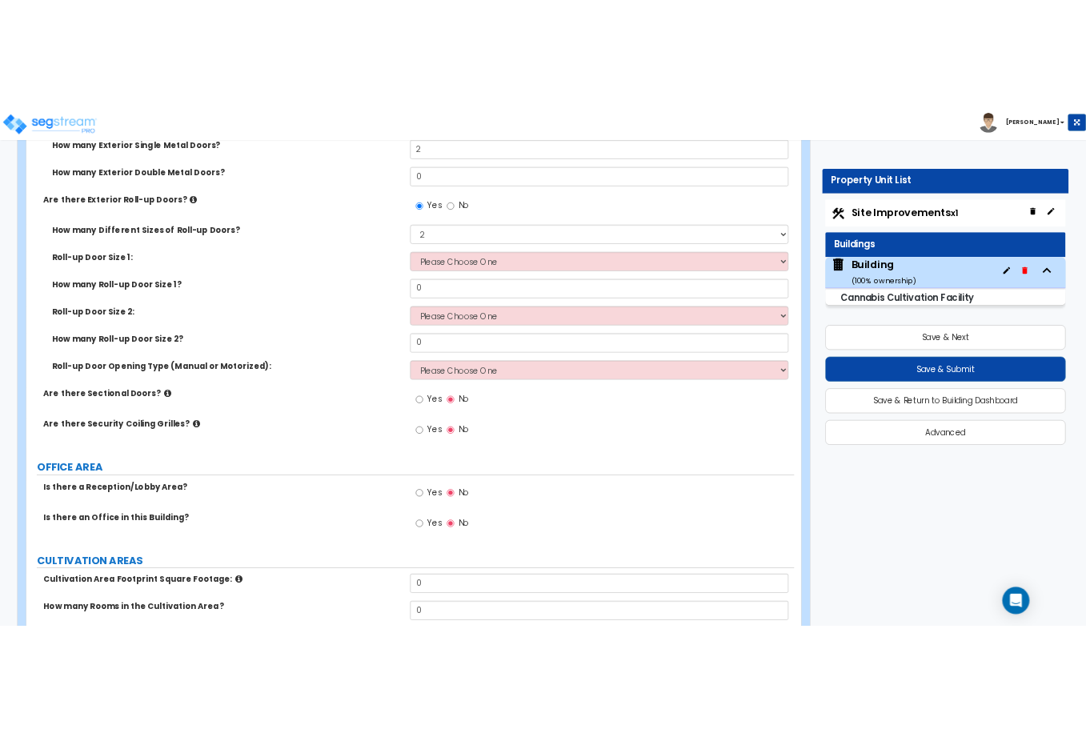
scroll to position [2936, 0]
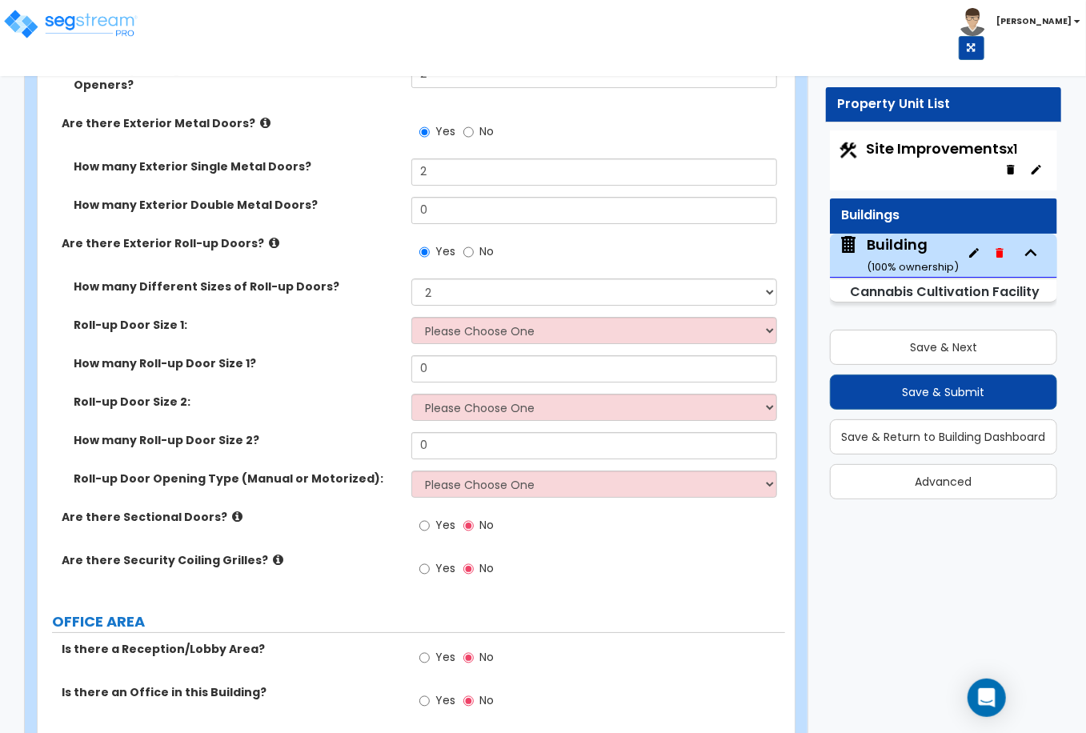
click div "Customize Cannabis Facility 080725 Property Units Building Import Values from P…"
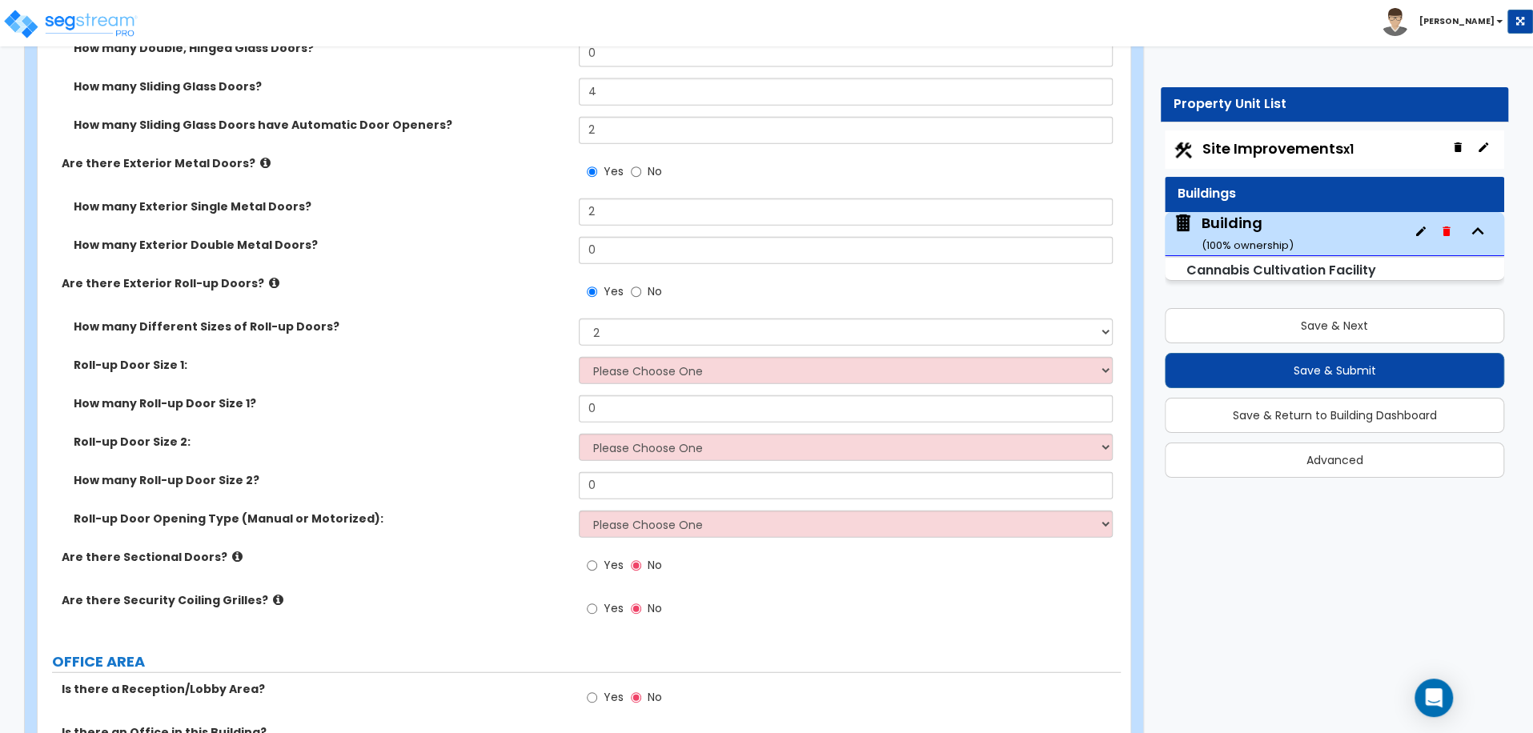
scroll to position [2619, 0]
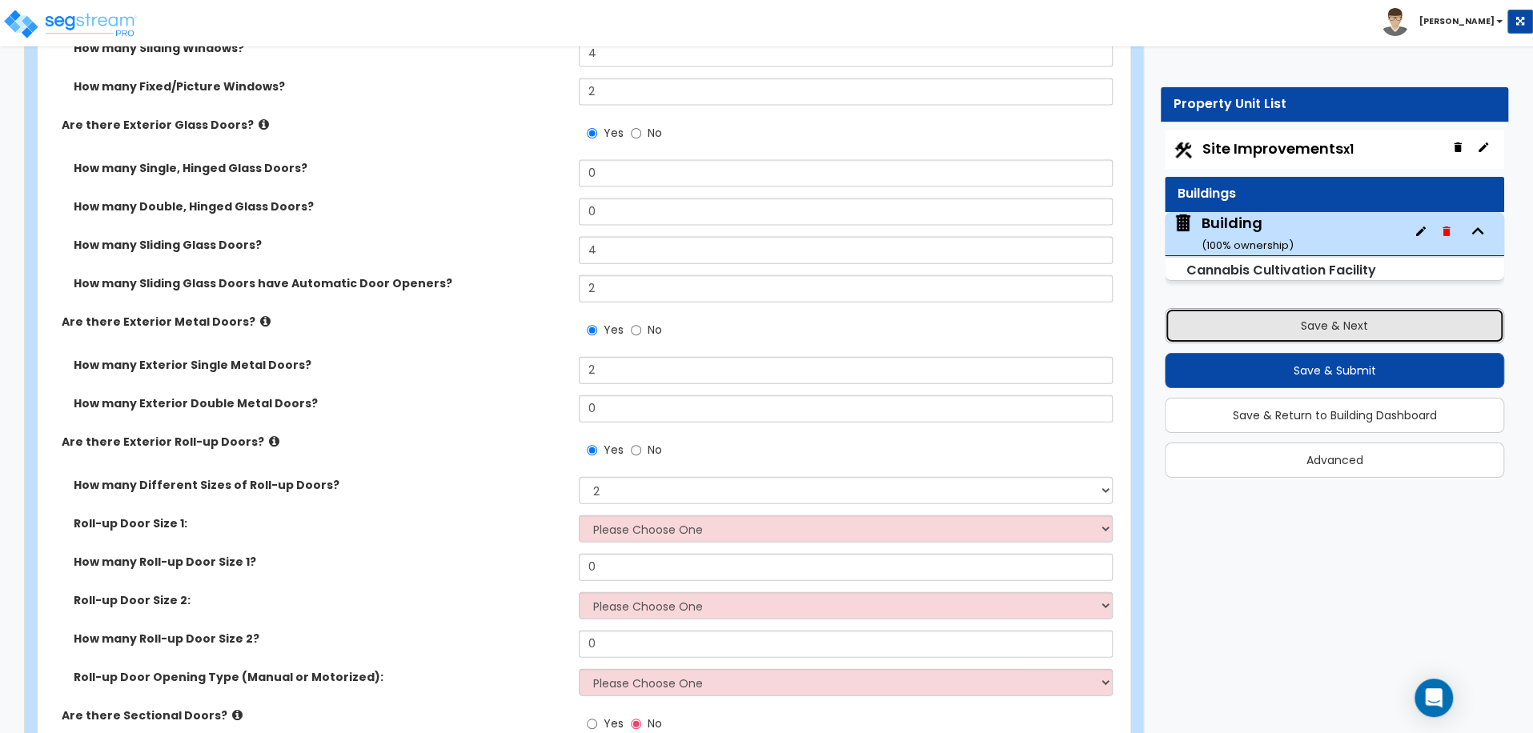
click button "Save & Next"
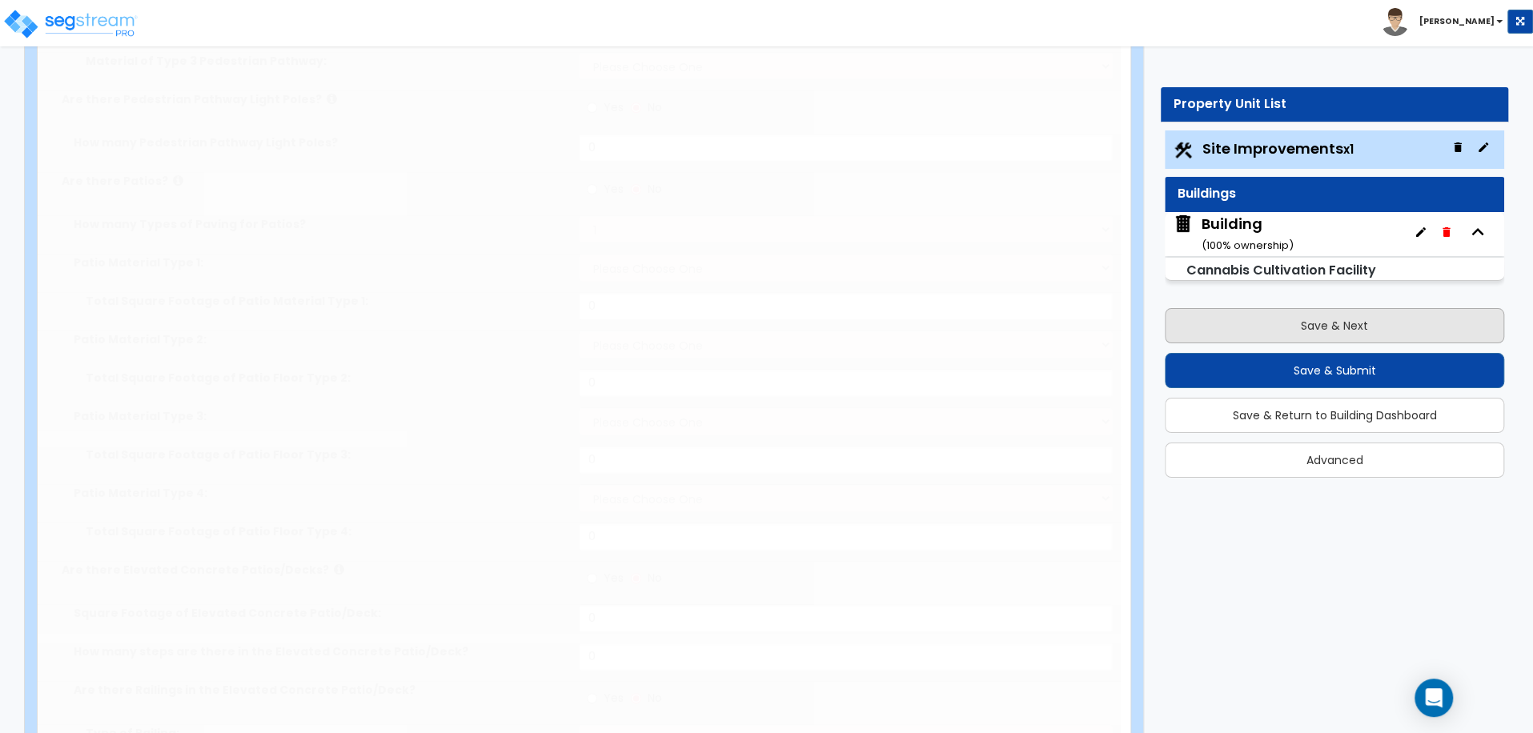
select select "2"
type input "20000"
select select "2"
type input "2000"
radio input "true"
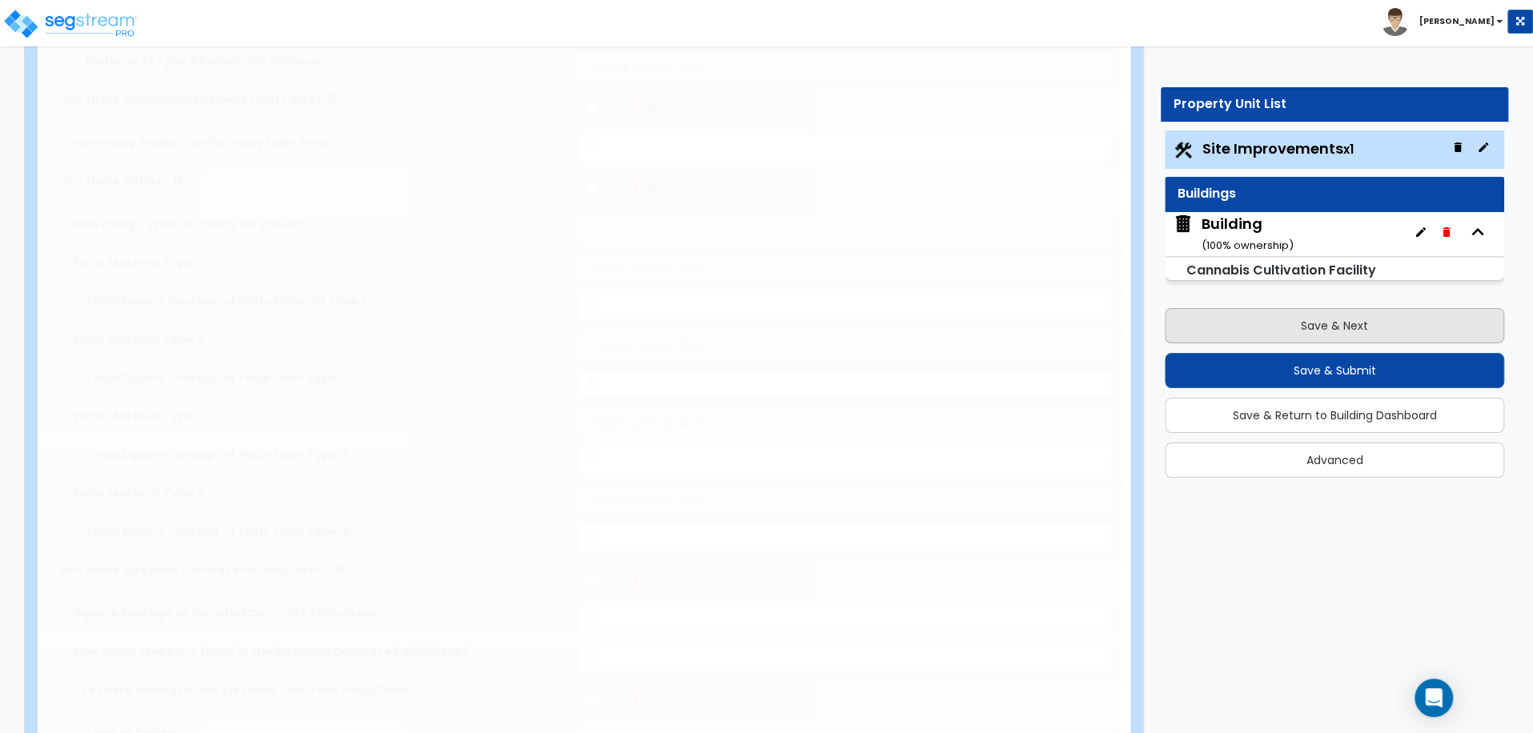
type input "30"
select select "2"
type input "2000"
radio input "true"
type input "30"
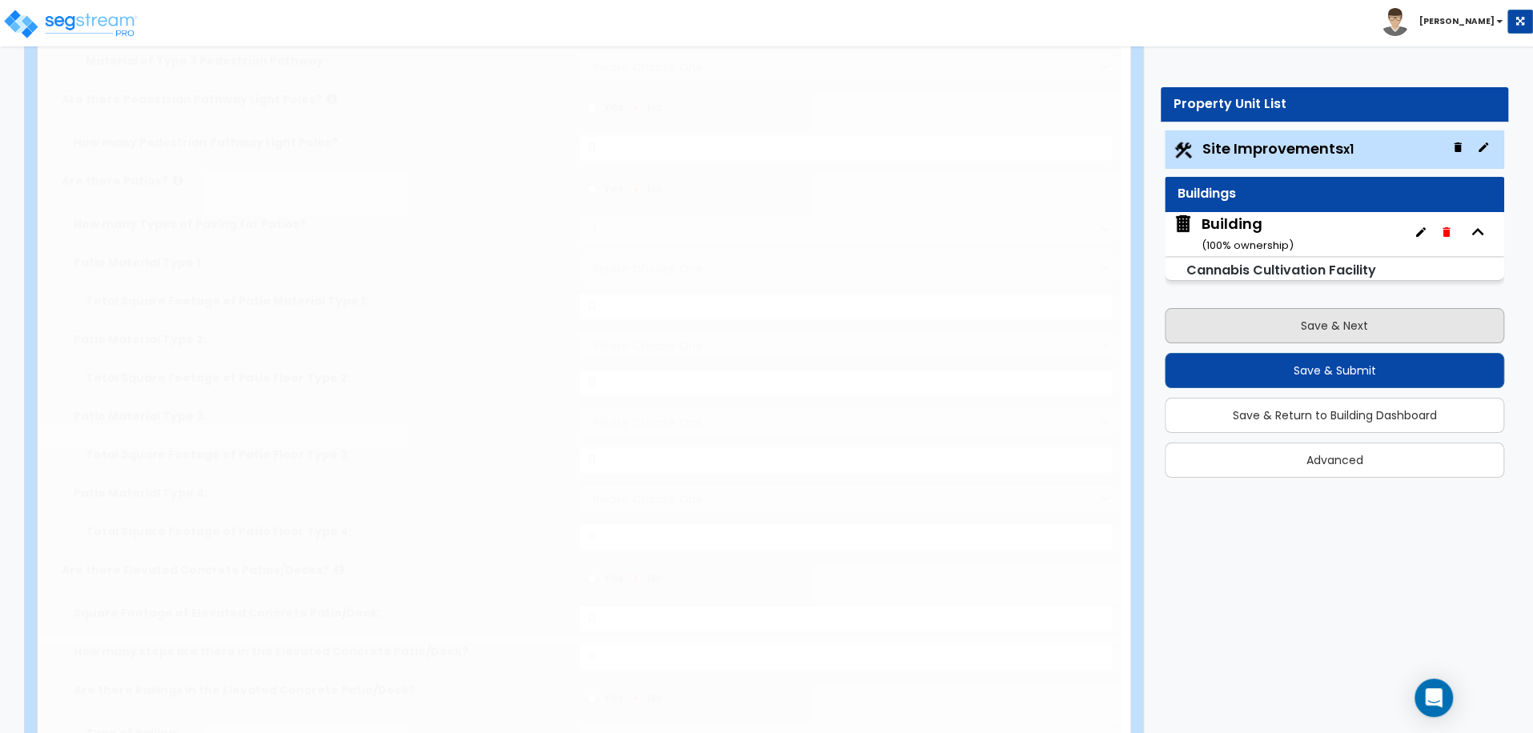
radio input "true"
type input "6"
radio input "true"
type input "15"
type input "30"
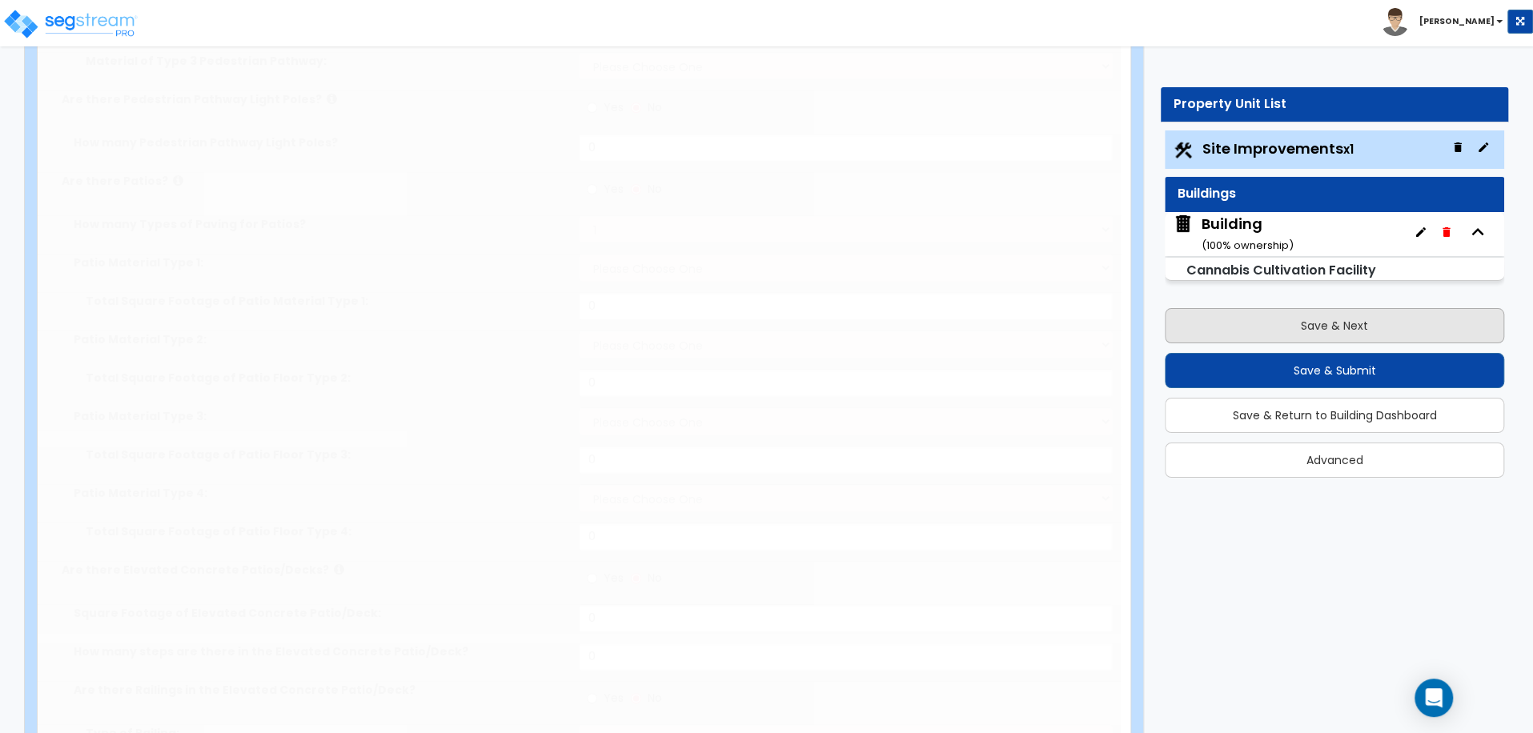
type input "45"
radio input "true"
type input "25"
radio input "true"
select select "2"
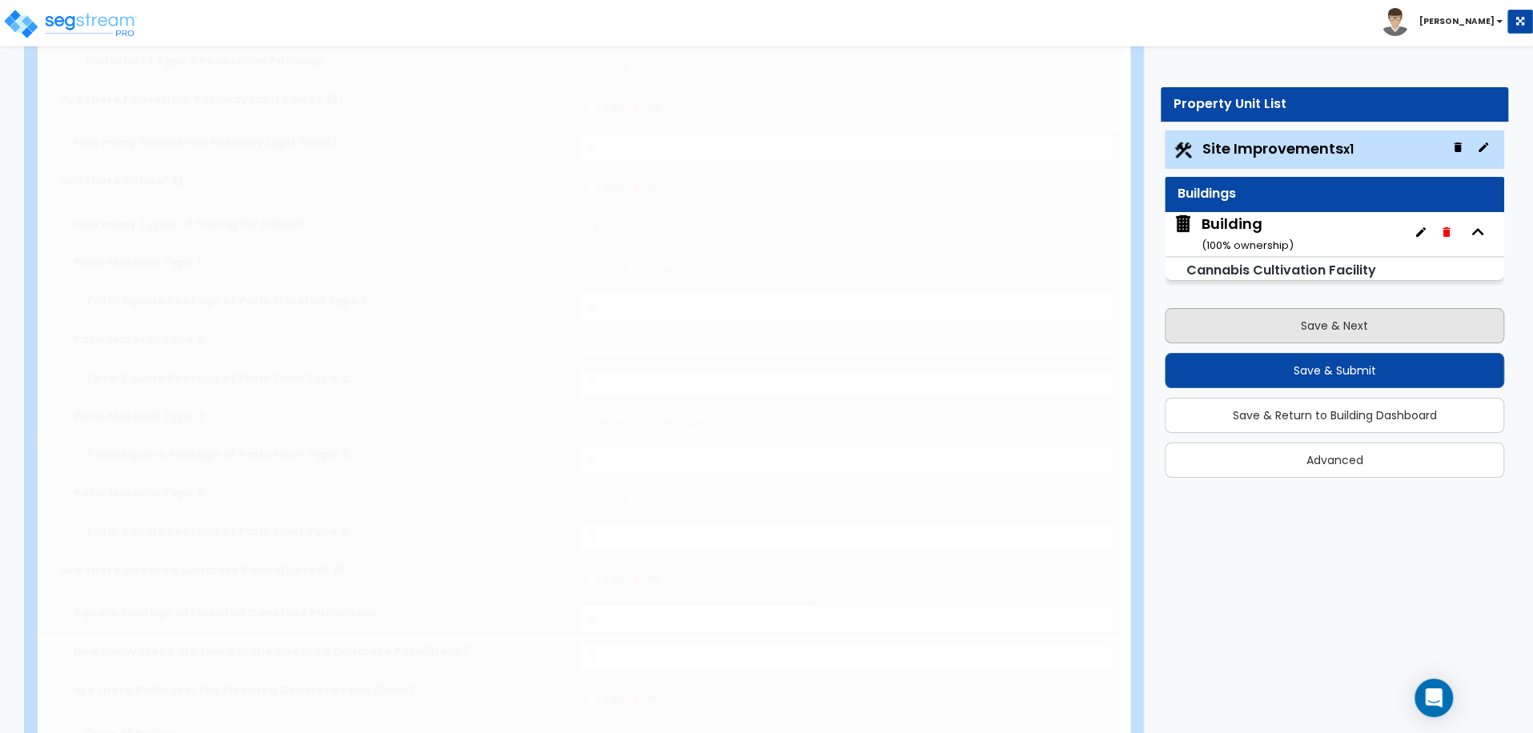
select select "1"
type input "100"
radio input "true"
type input "4"
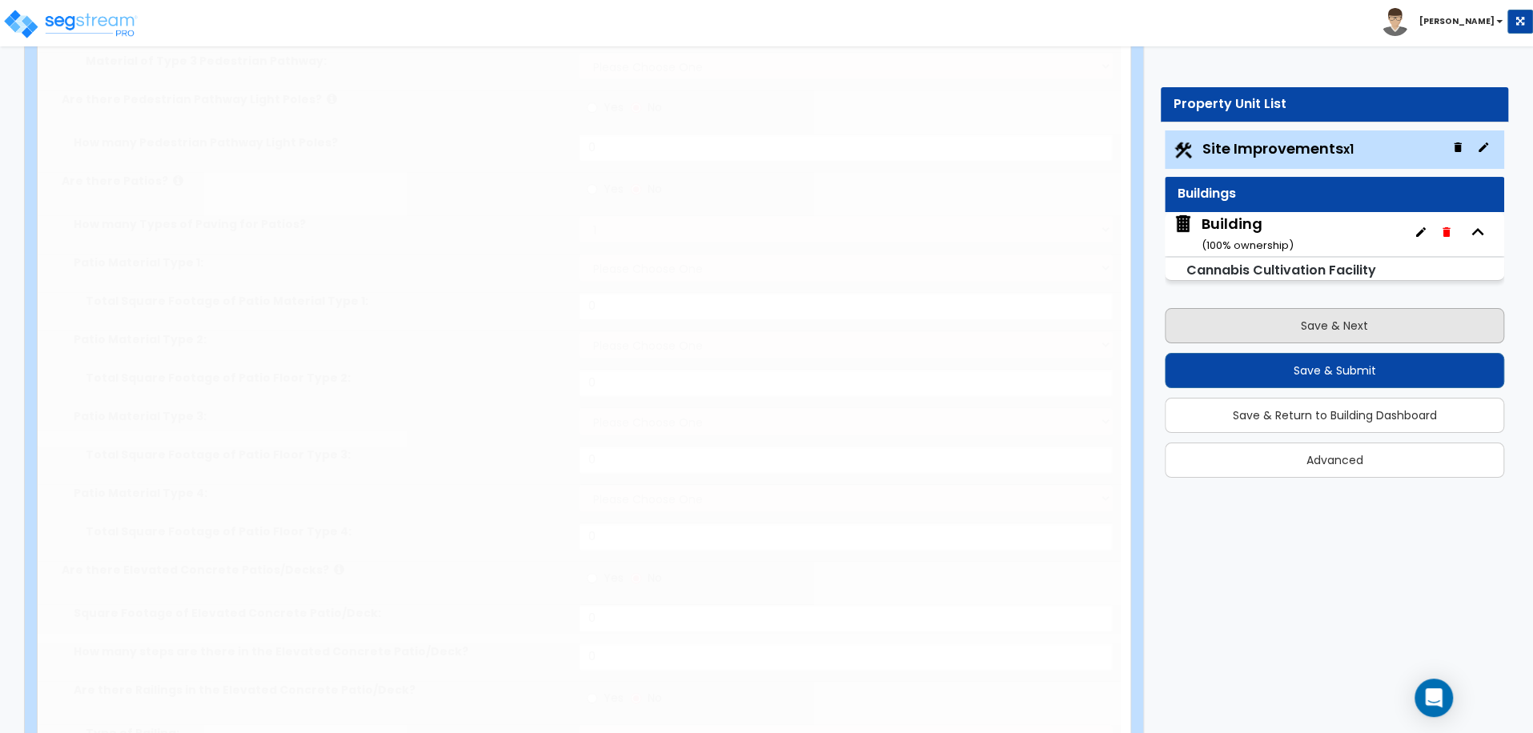
radio input "true"
type input "50"
radio input "true"
select select "1"
type input "50"
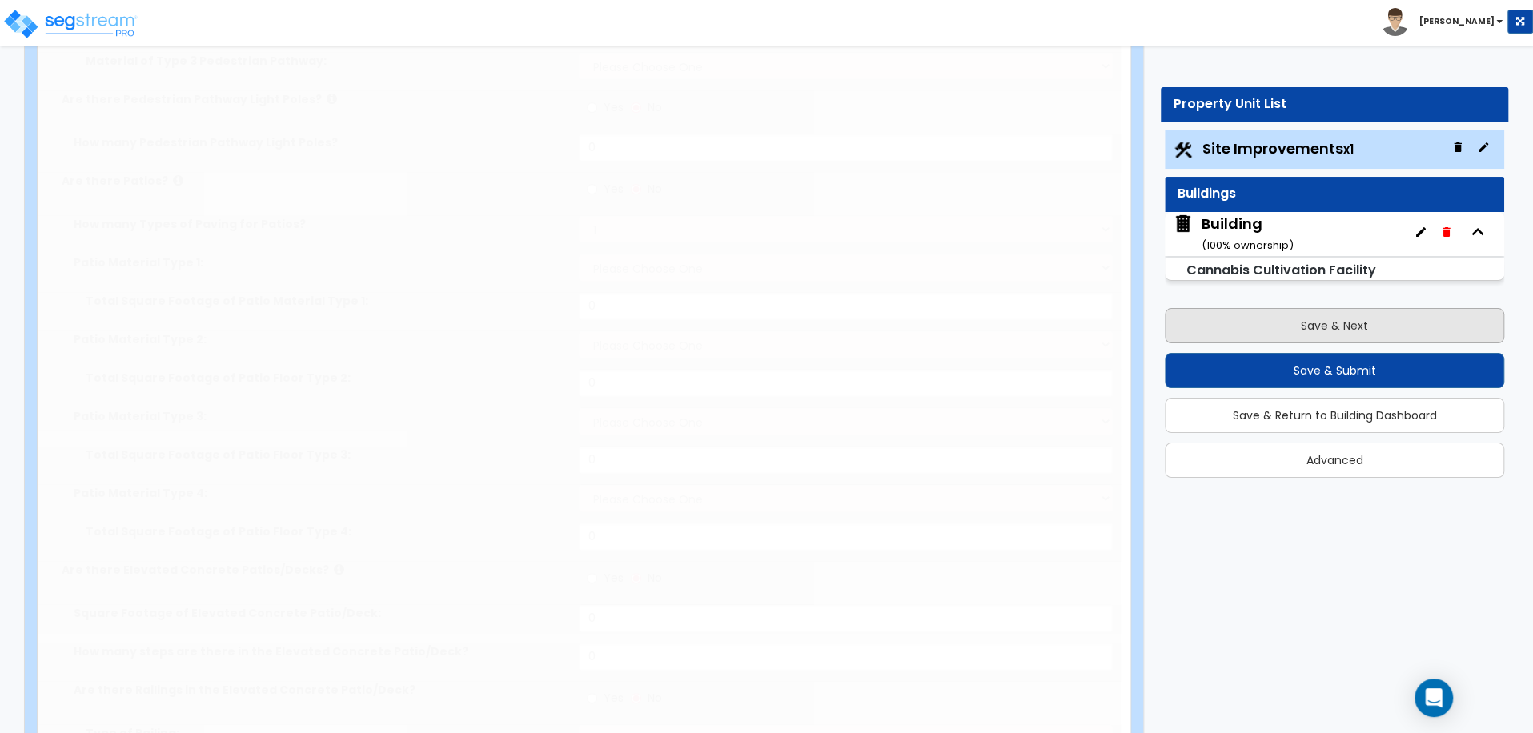
radio input "true"
type input "2"
radio input "true"
type input "8"
select select "1"
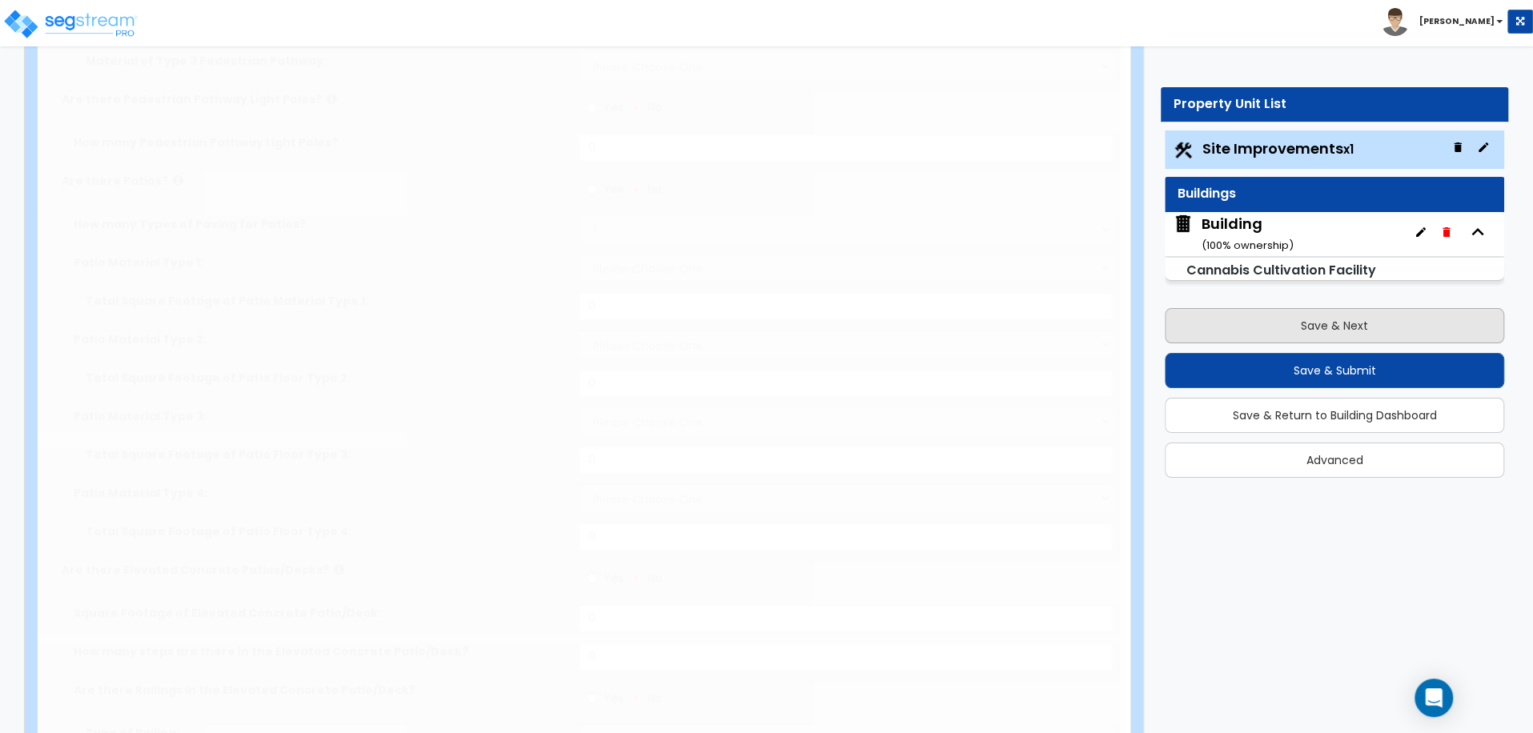
radio input "true"
select select "2"
select select "3"
radio input "true"
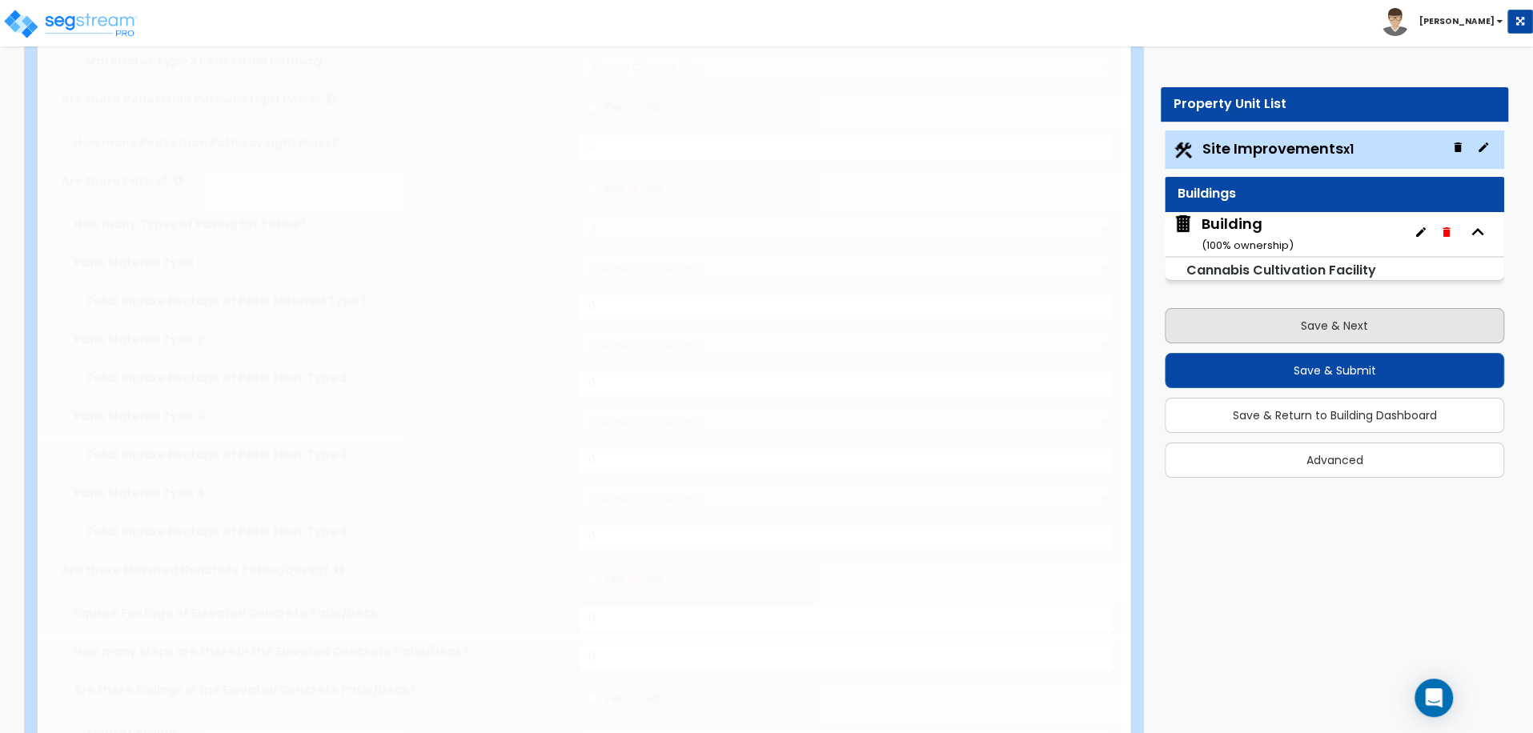
select select "2"
type input "100"
select select "1"
radio input "true"
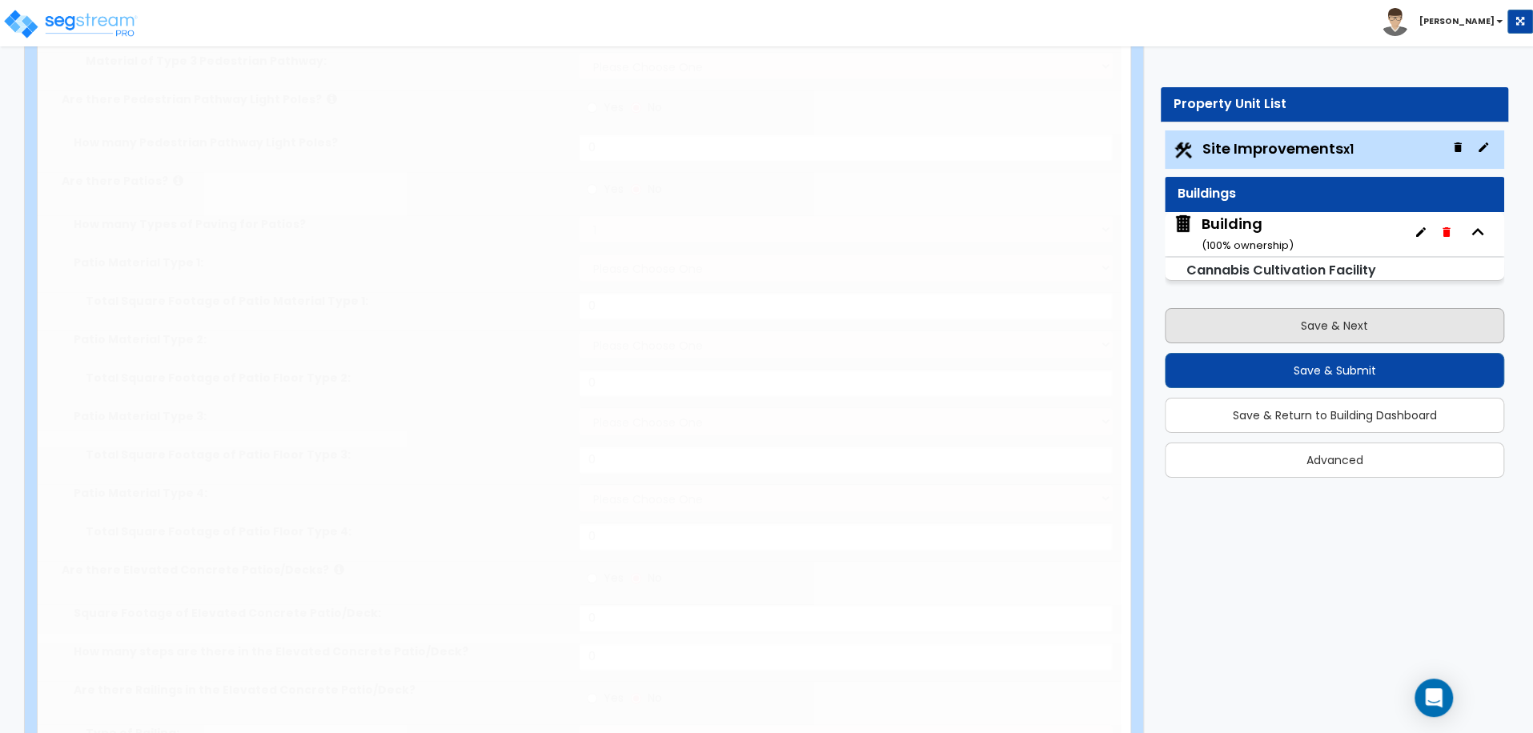
type input "10"
radio input "true"
select select "2"
type input "500"
radio input "true"
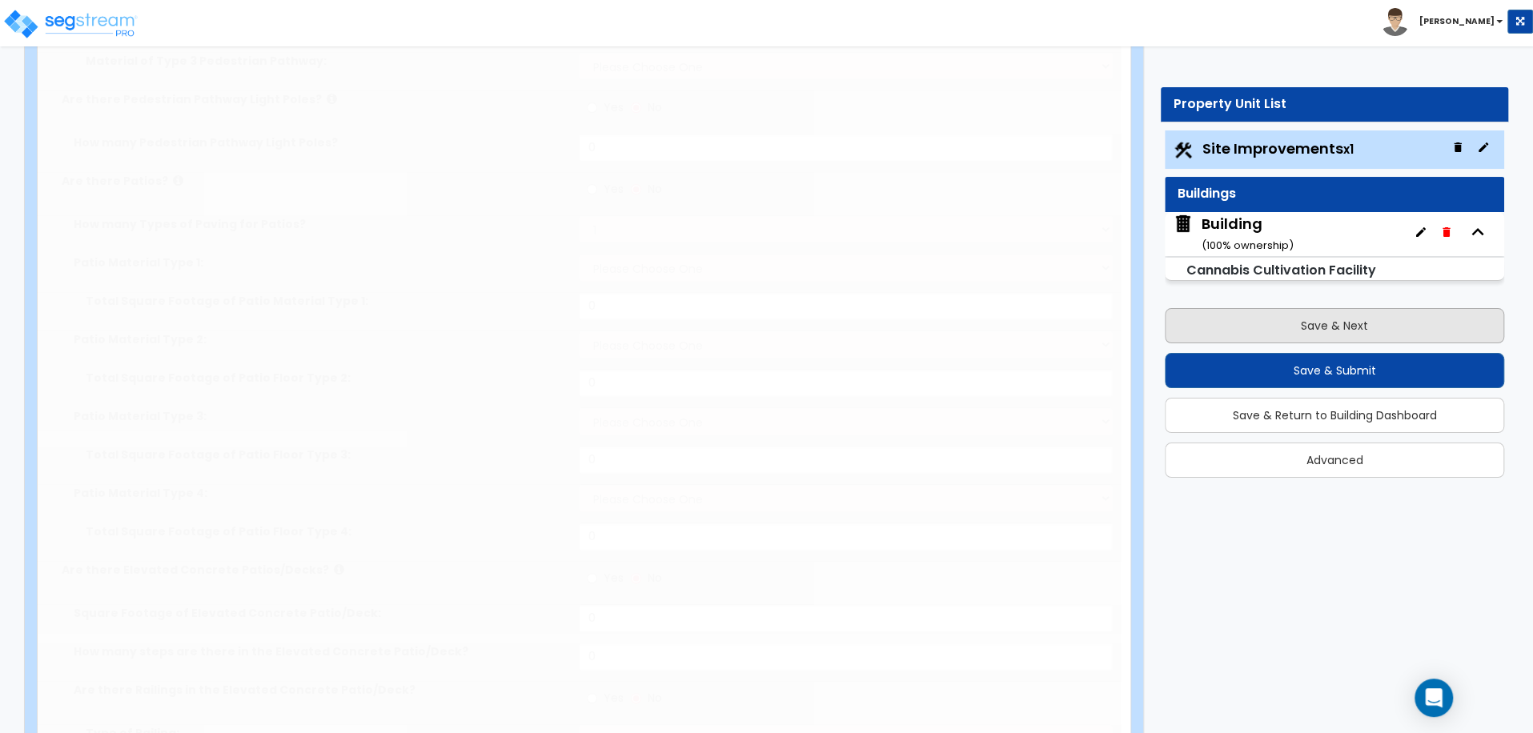
select select "2"
type input "4"
type input "8"
radio input "true"
select select "2"
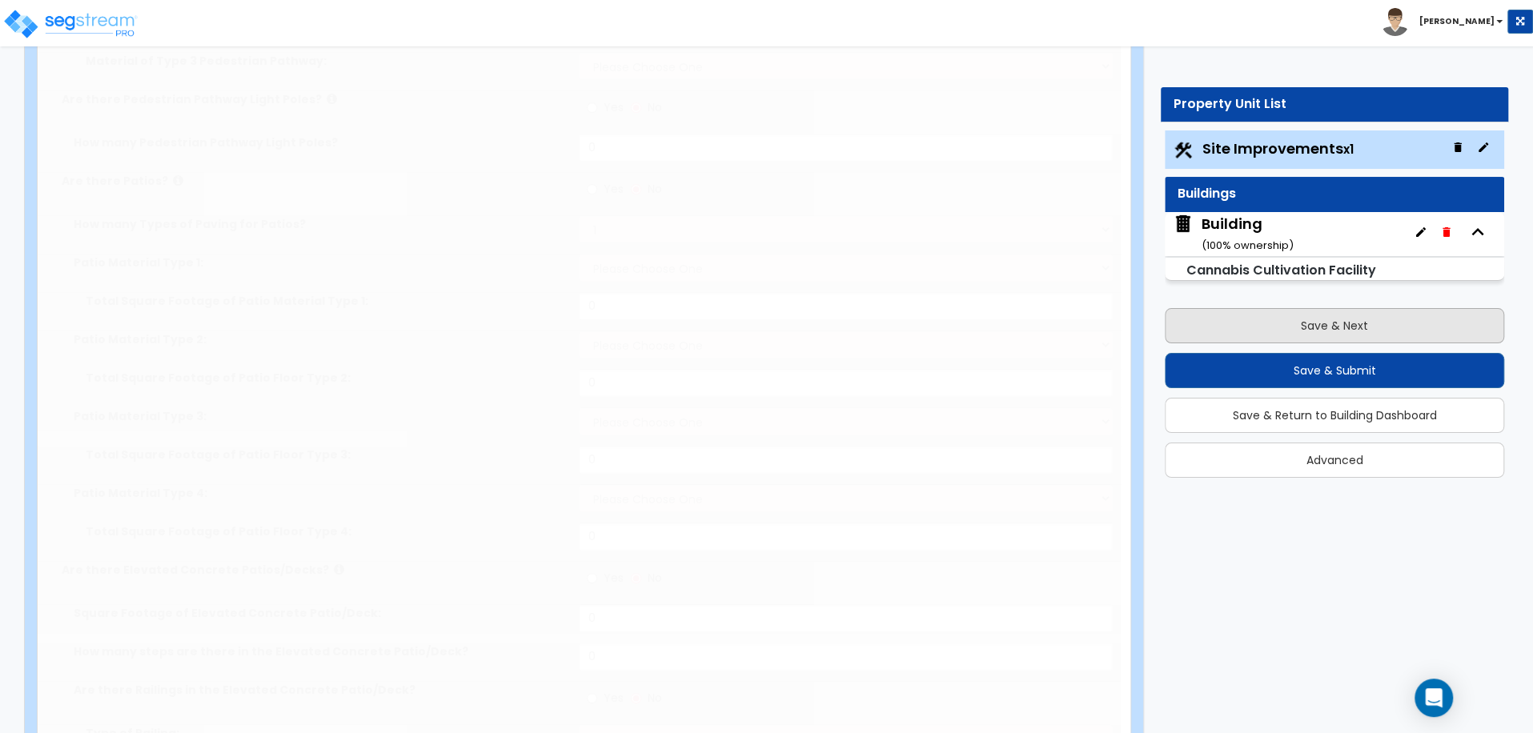
radio input "true"
select select "1"
type input "50"
radio input "true"
type input "100"
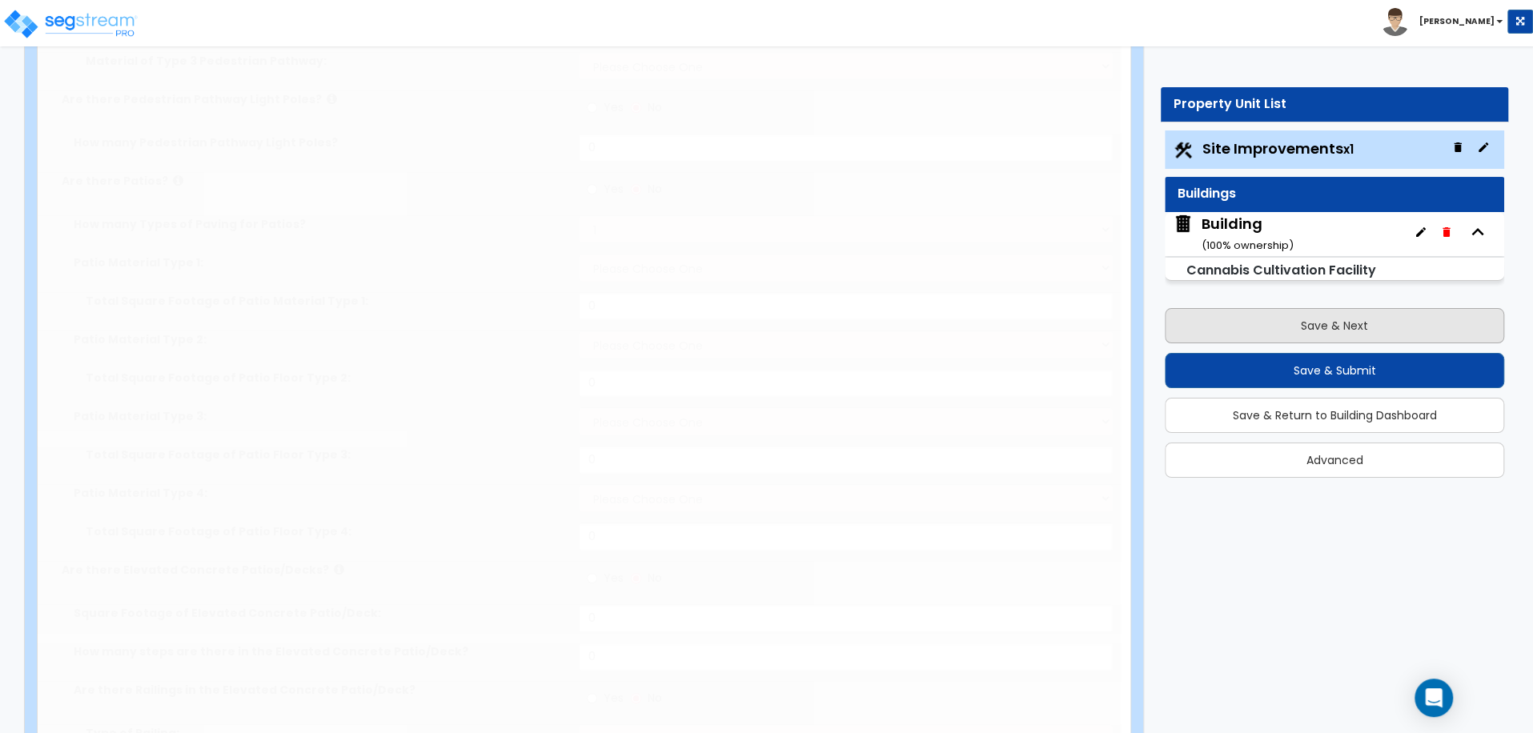
radio input "true"
type input "6"
type input "450"
radio input "true"
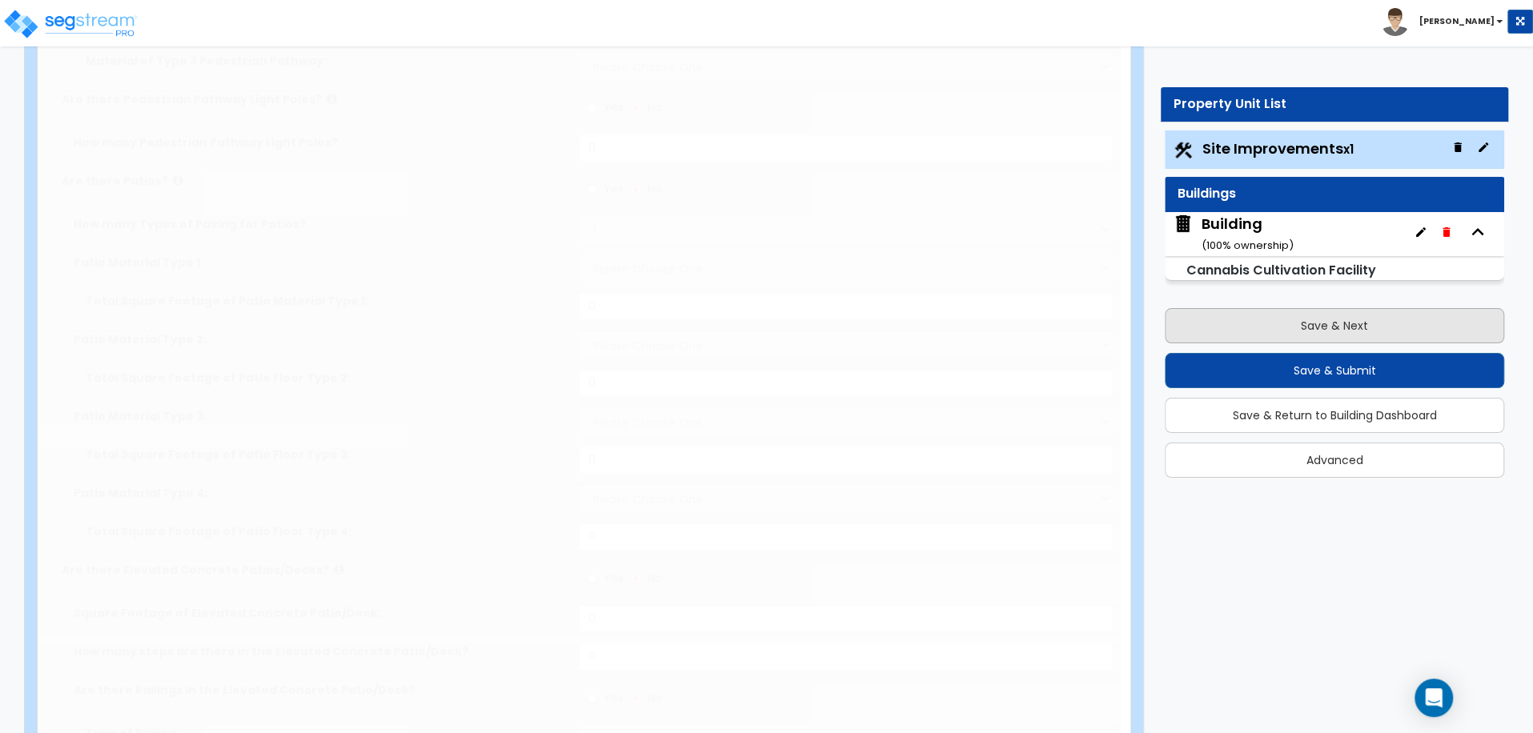
select select "1"
type input "450"
radio input "true"
select select "1"
type input "450"
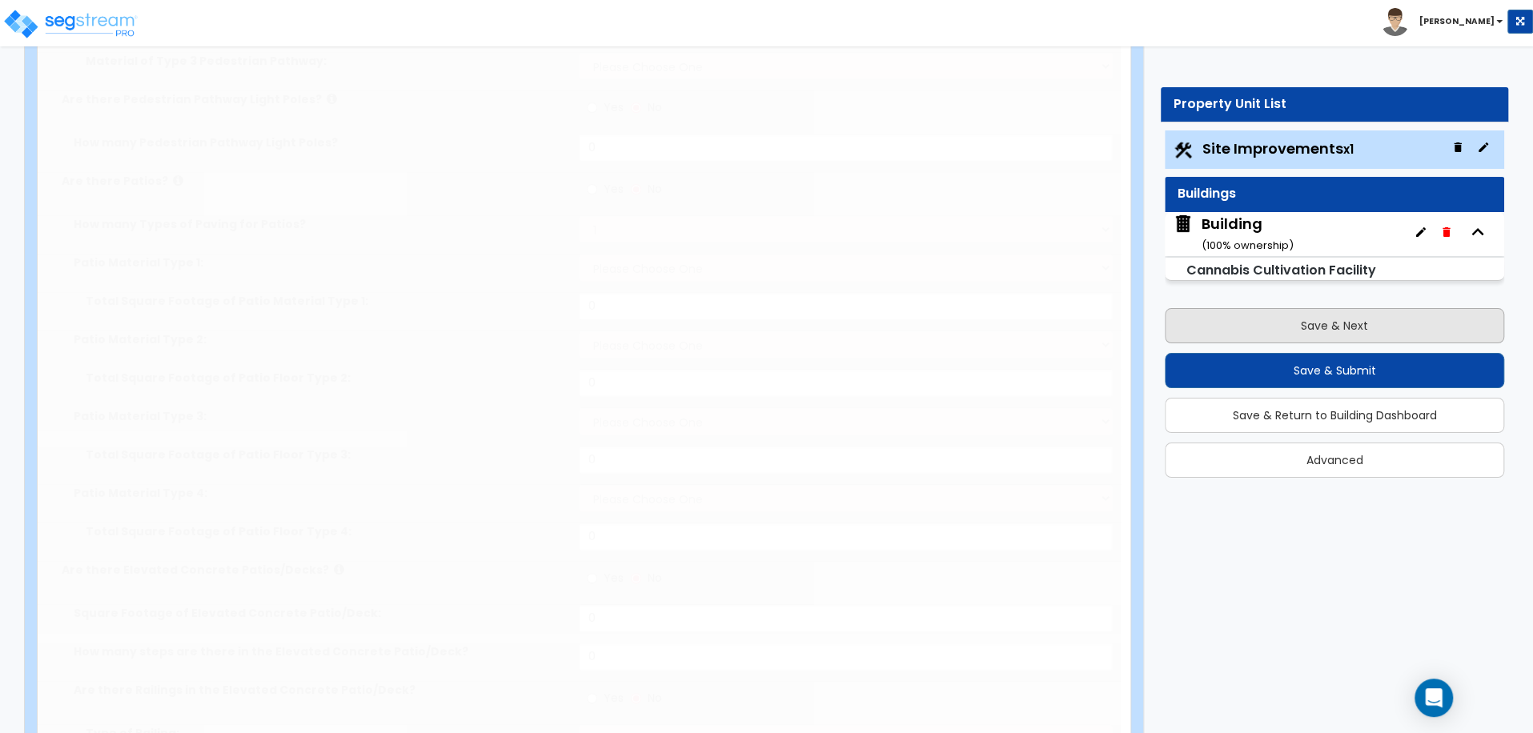
radio input "true"
select select "2"
select select "11"
type input "1"
select select "6"
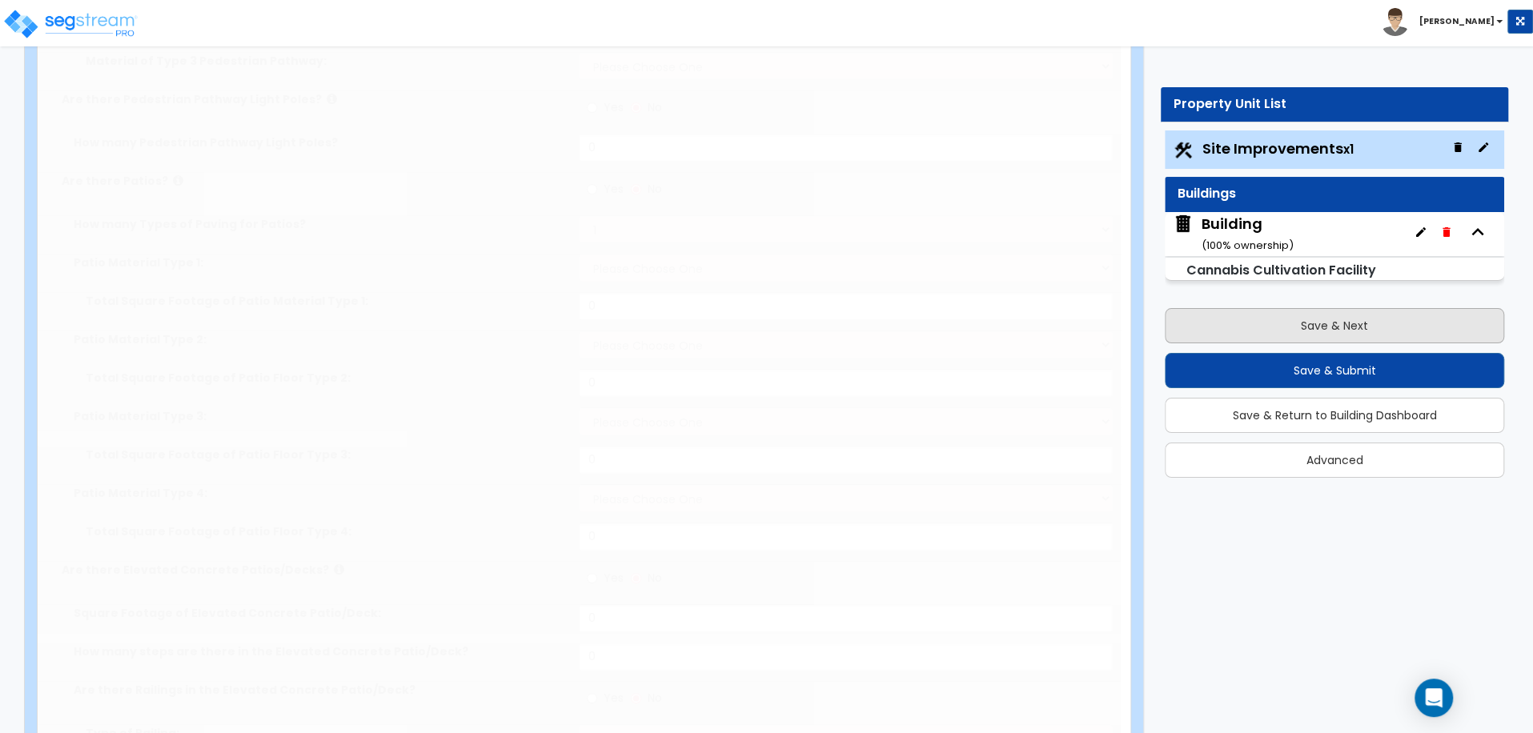
type input "1"
radio input "true"
select select "2"
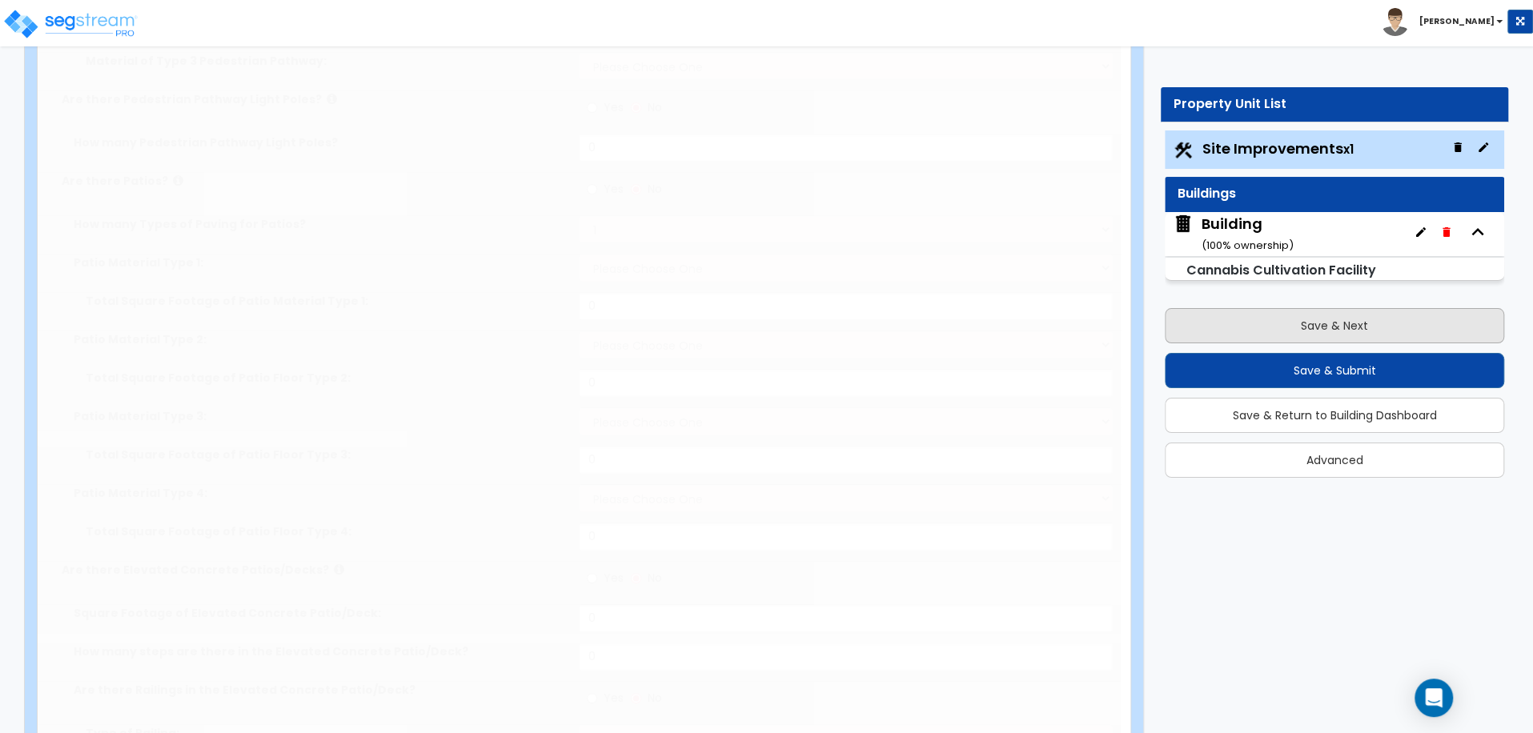
select select "3"
radio input "true"
type input "2"
select select "2"
type input "1000"
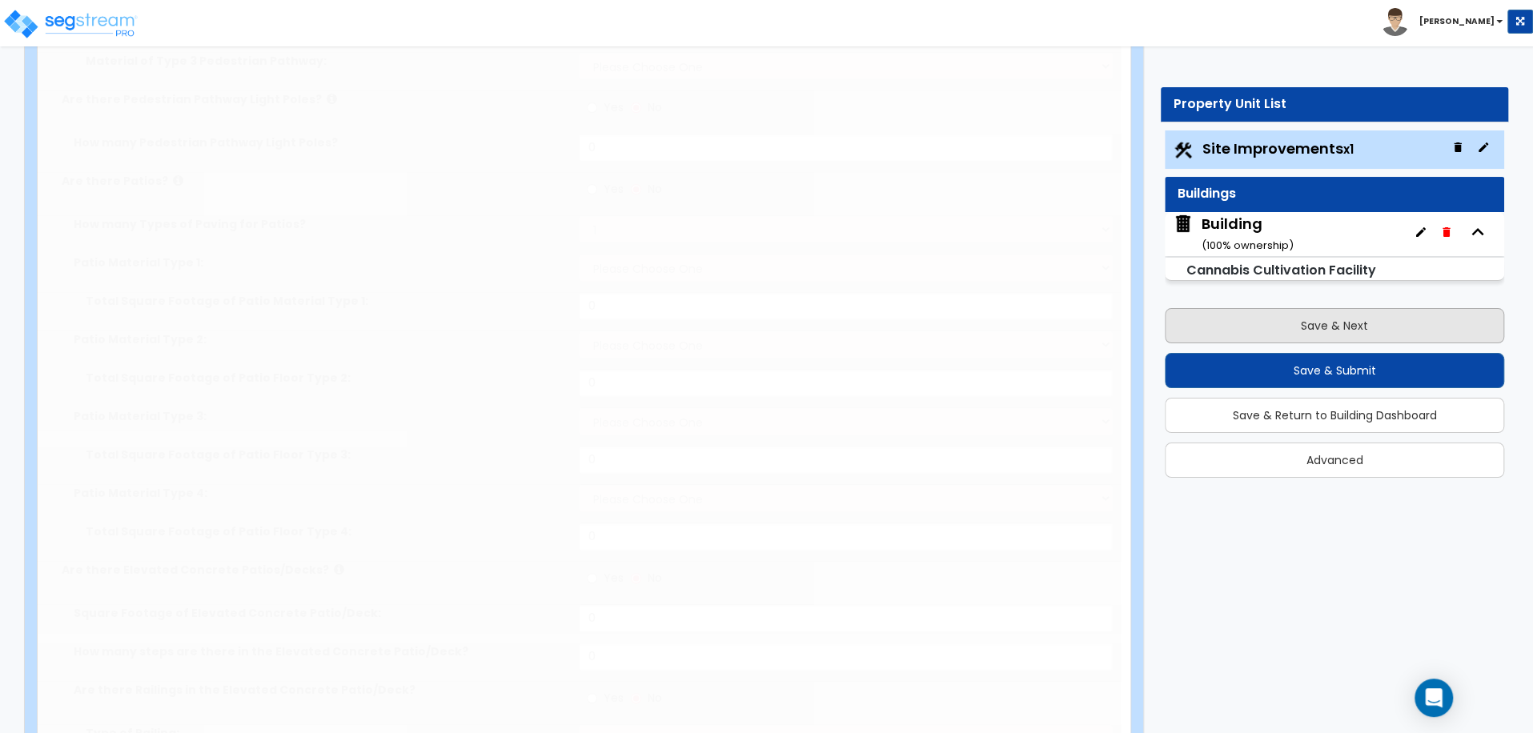
radio input "true"
type input "3"
select select "1"
radio input "true"
select select "2"
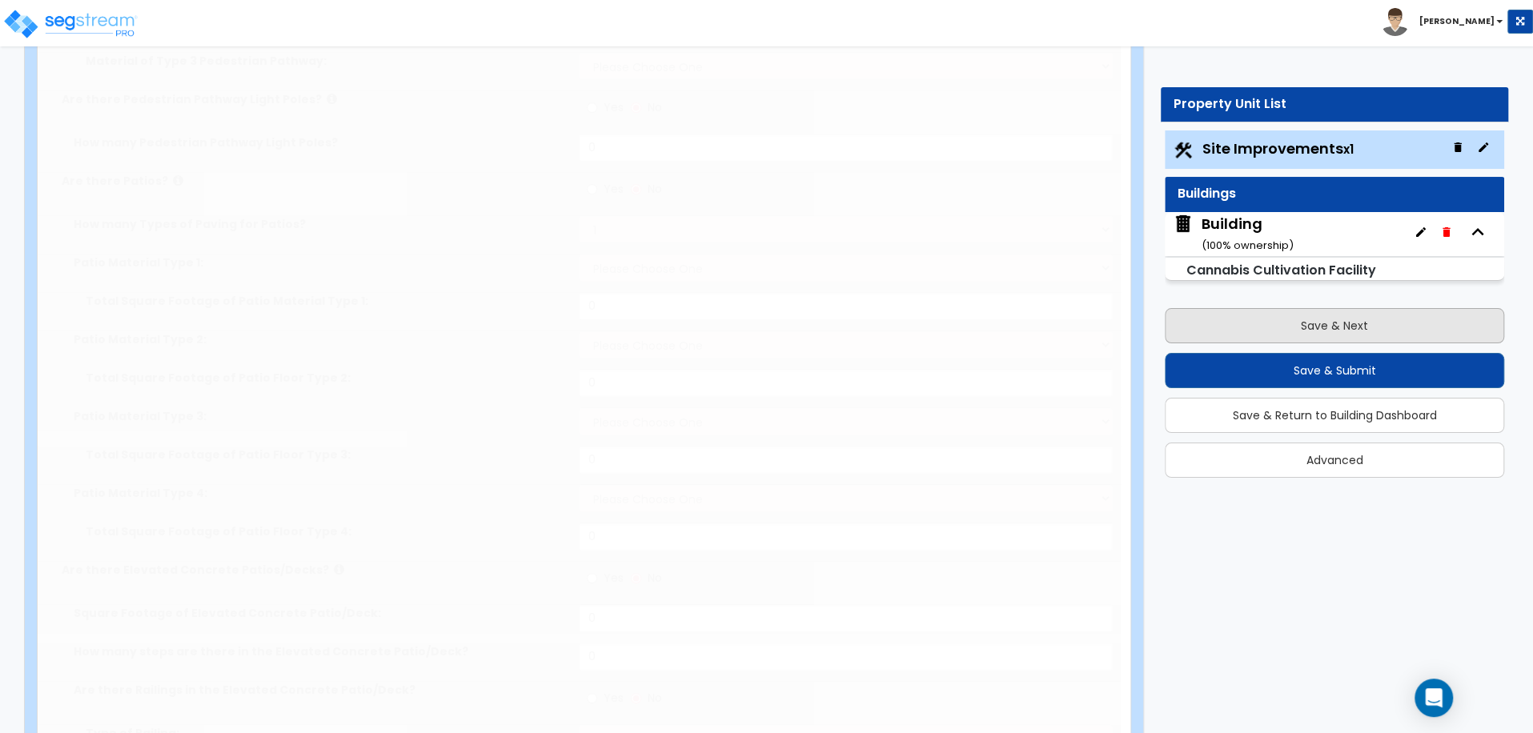
select select "2"
radio input "true"
type input "2"
radio input "true"
type input "2"
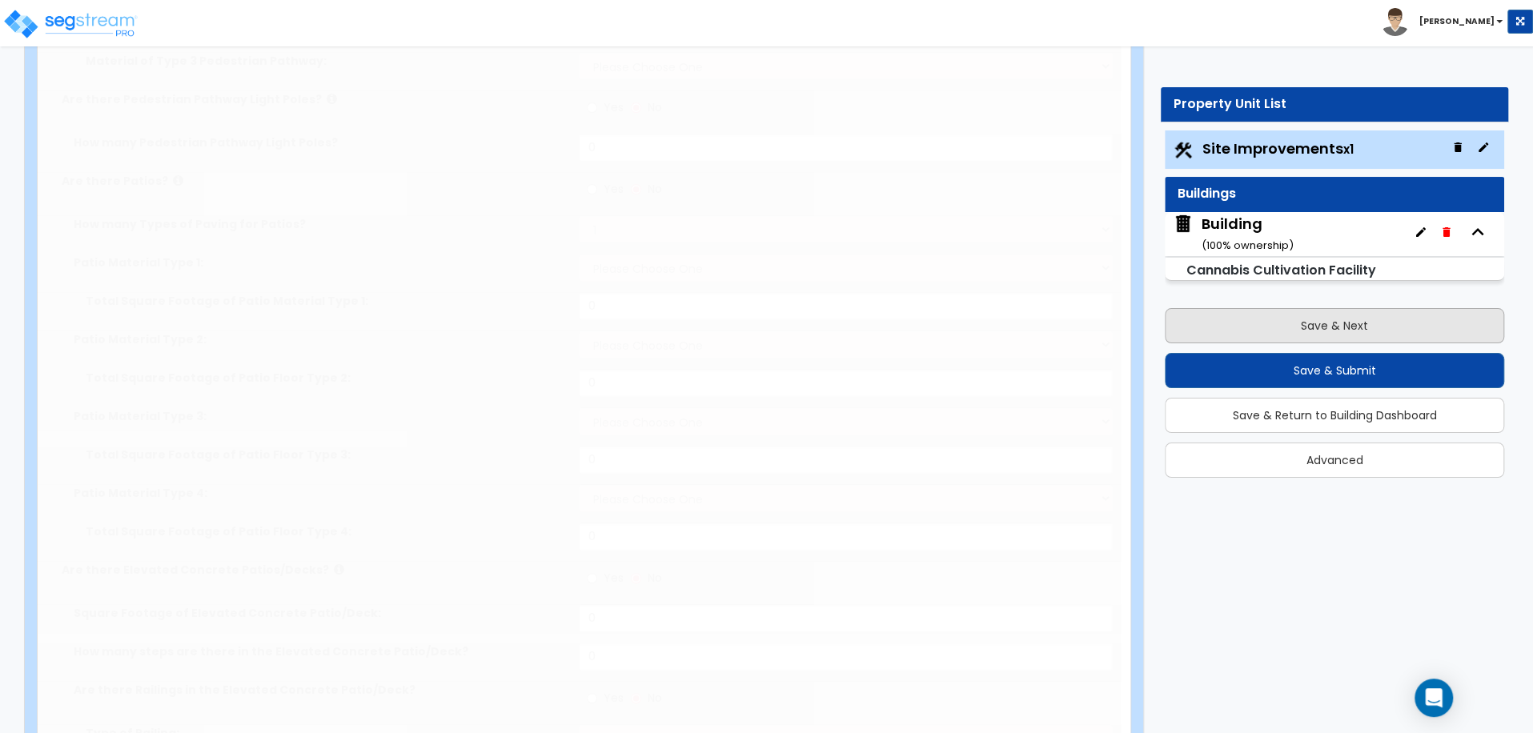
type input "250"
select select "7"
select select "2"
select select "3"
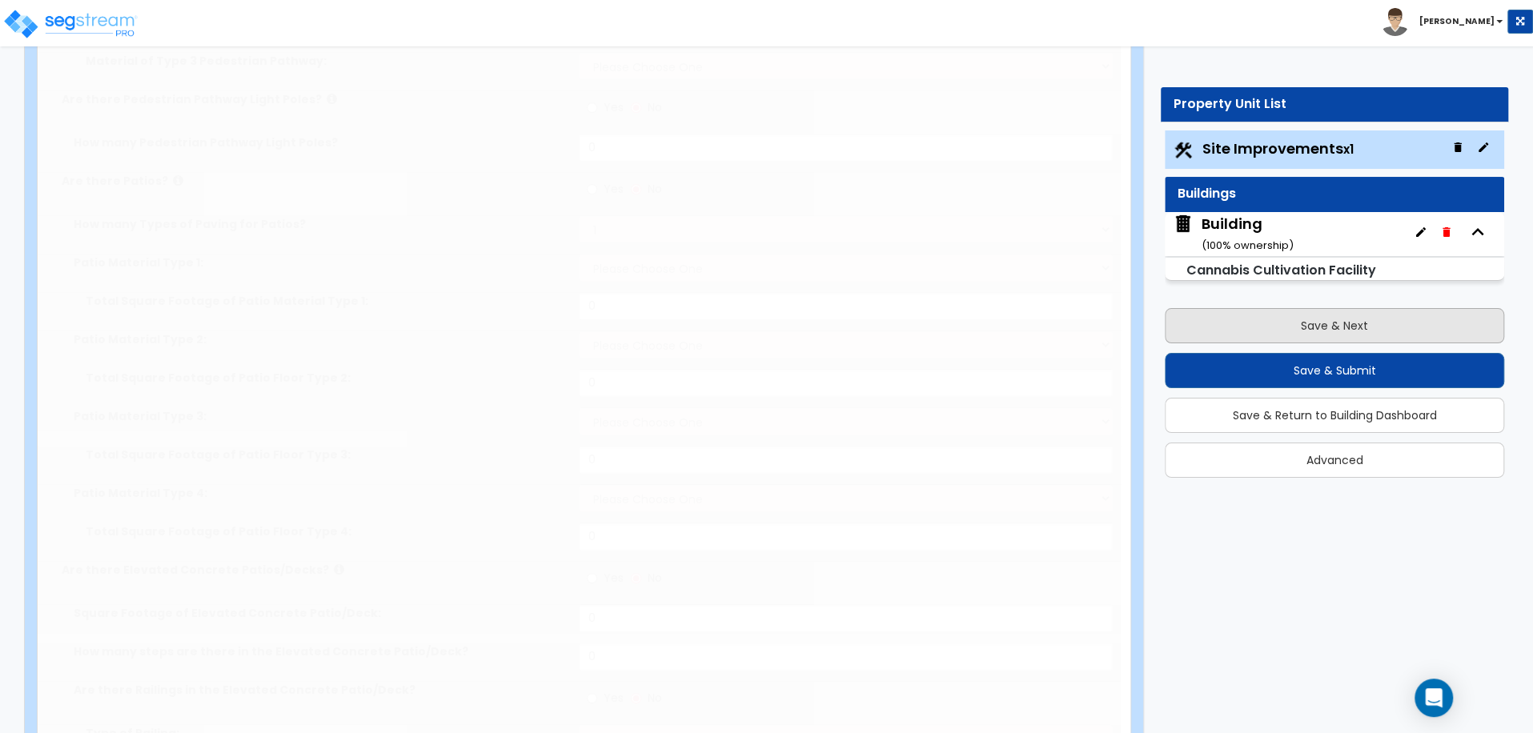
select select "1"
select select "20"
radio input "true"
select select "1"
type input "4"
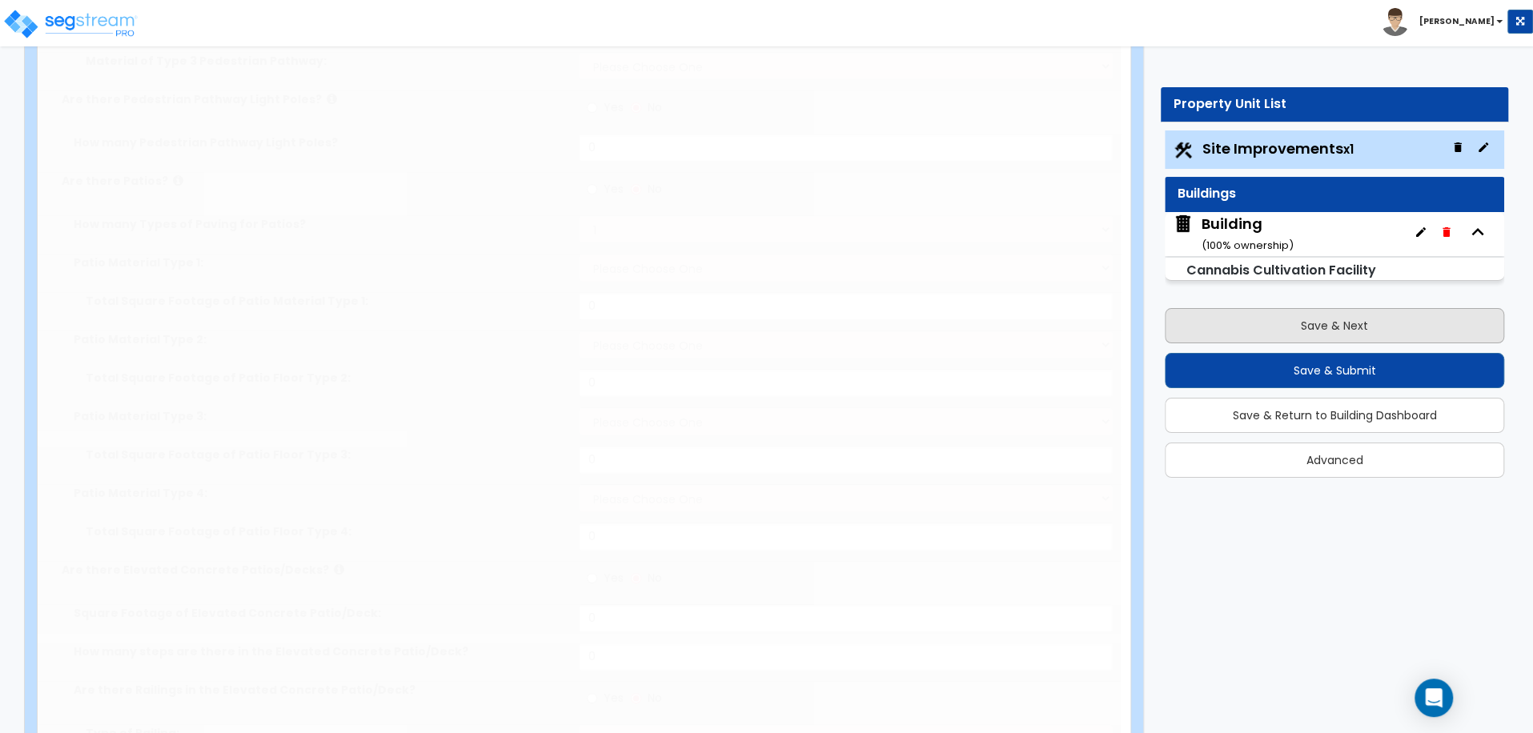
type input "2"
select select "5"
select select "4"
radio input "true"
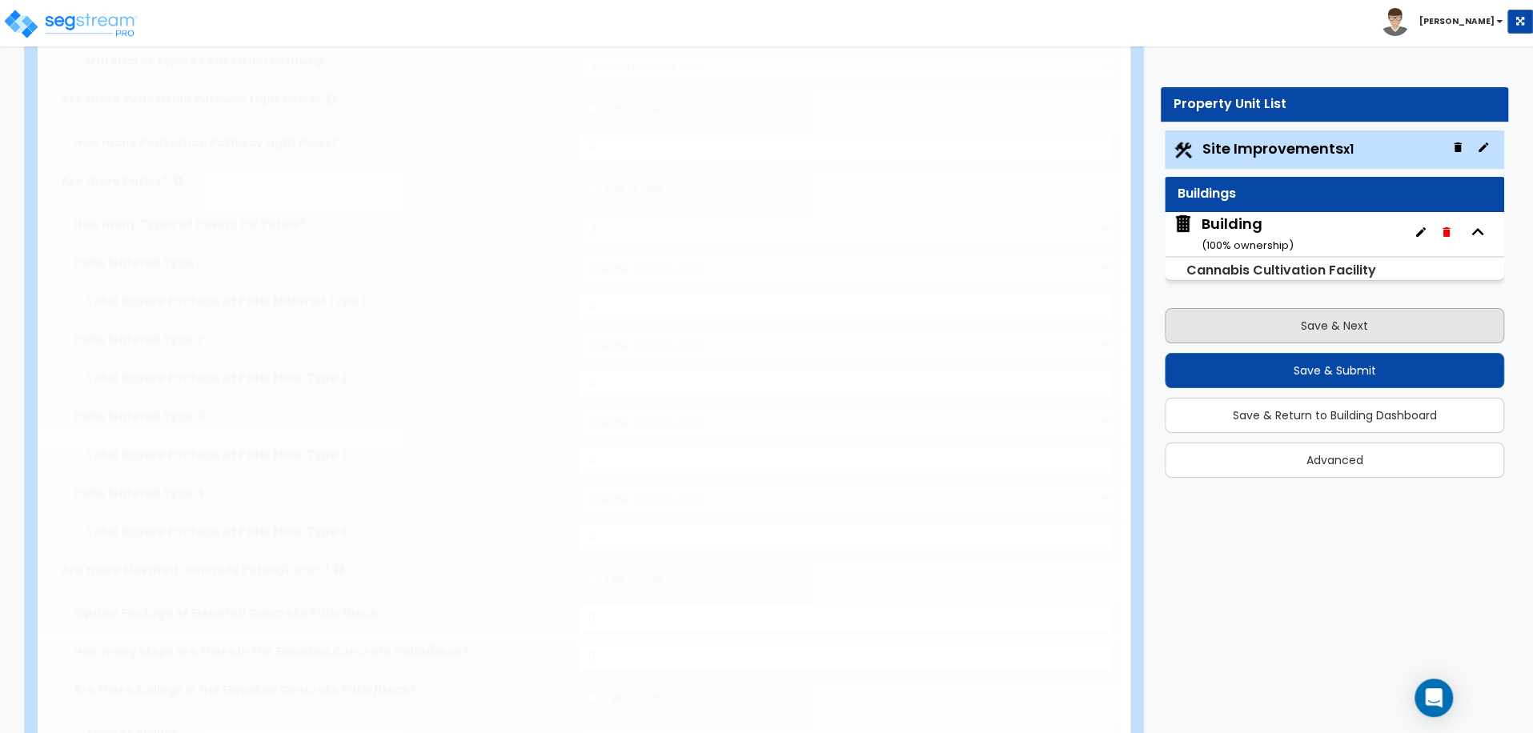
select select "1"
select select "2"
type input "10"
select select "3"
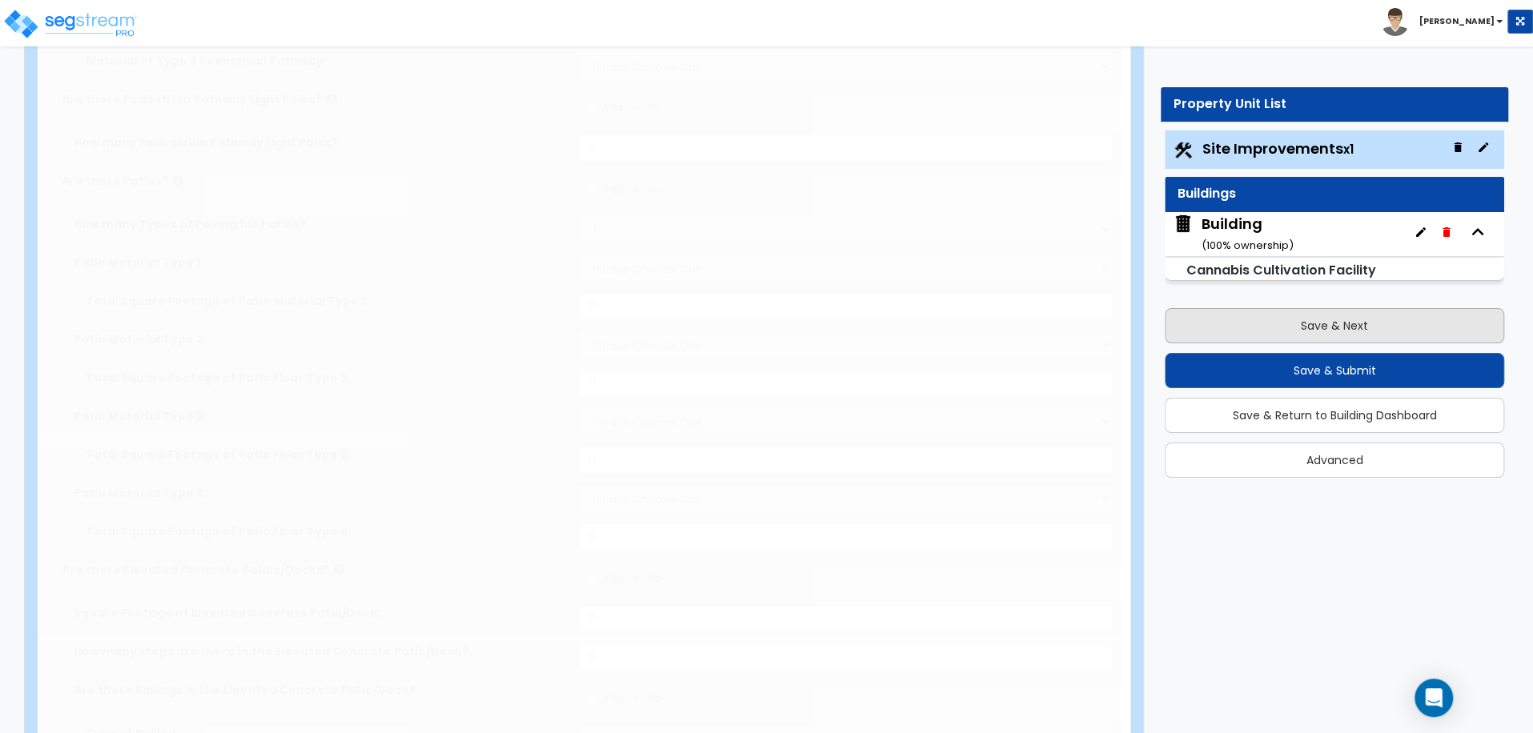
select select "1"
radio input "true"
select select "1"
type input "1"
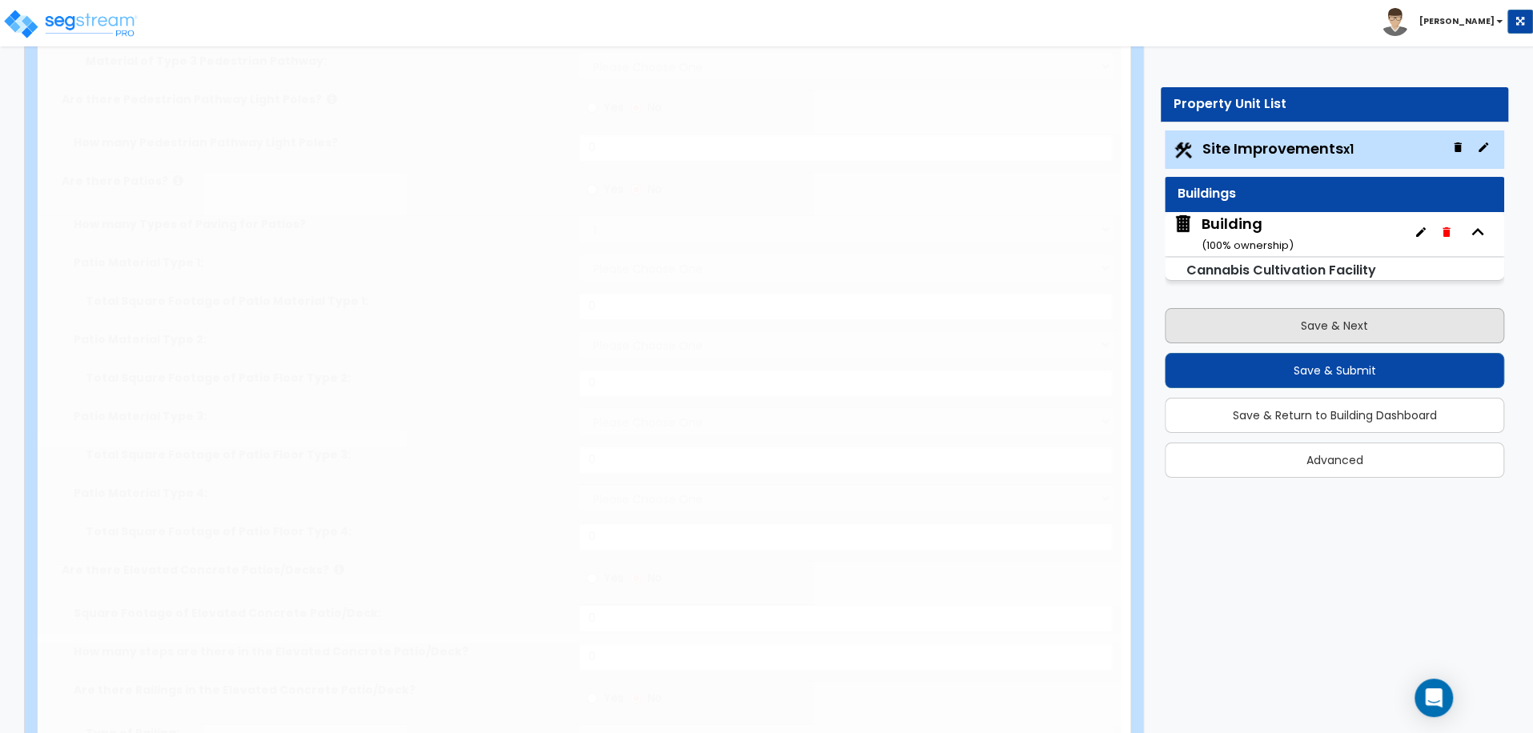
type input "200"
type input "6"
select select "4"
select select "3"
select select "1"
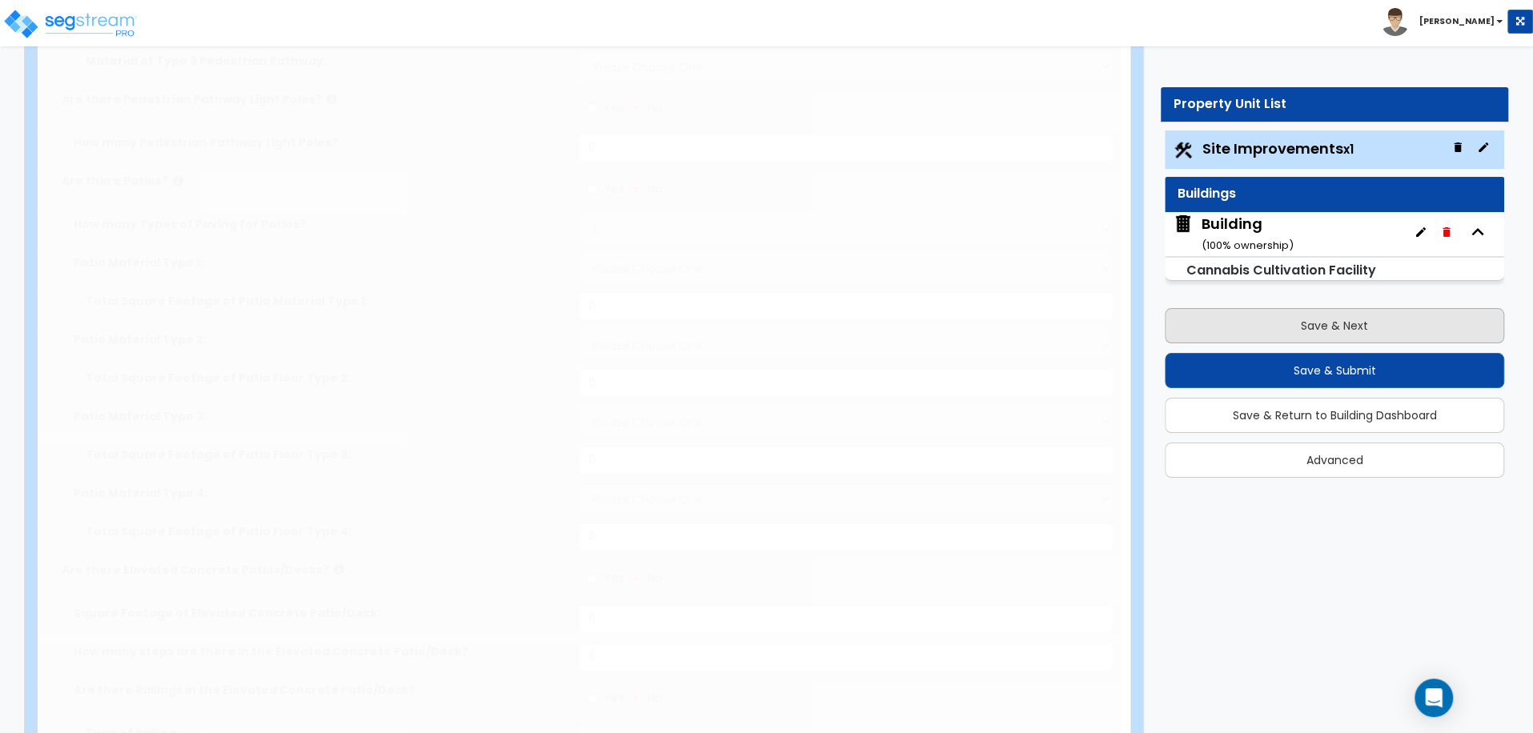
select select "1"
radio input "true"
type input "3"
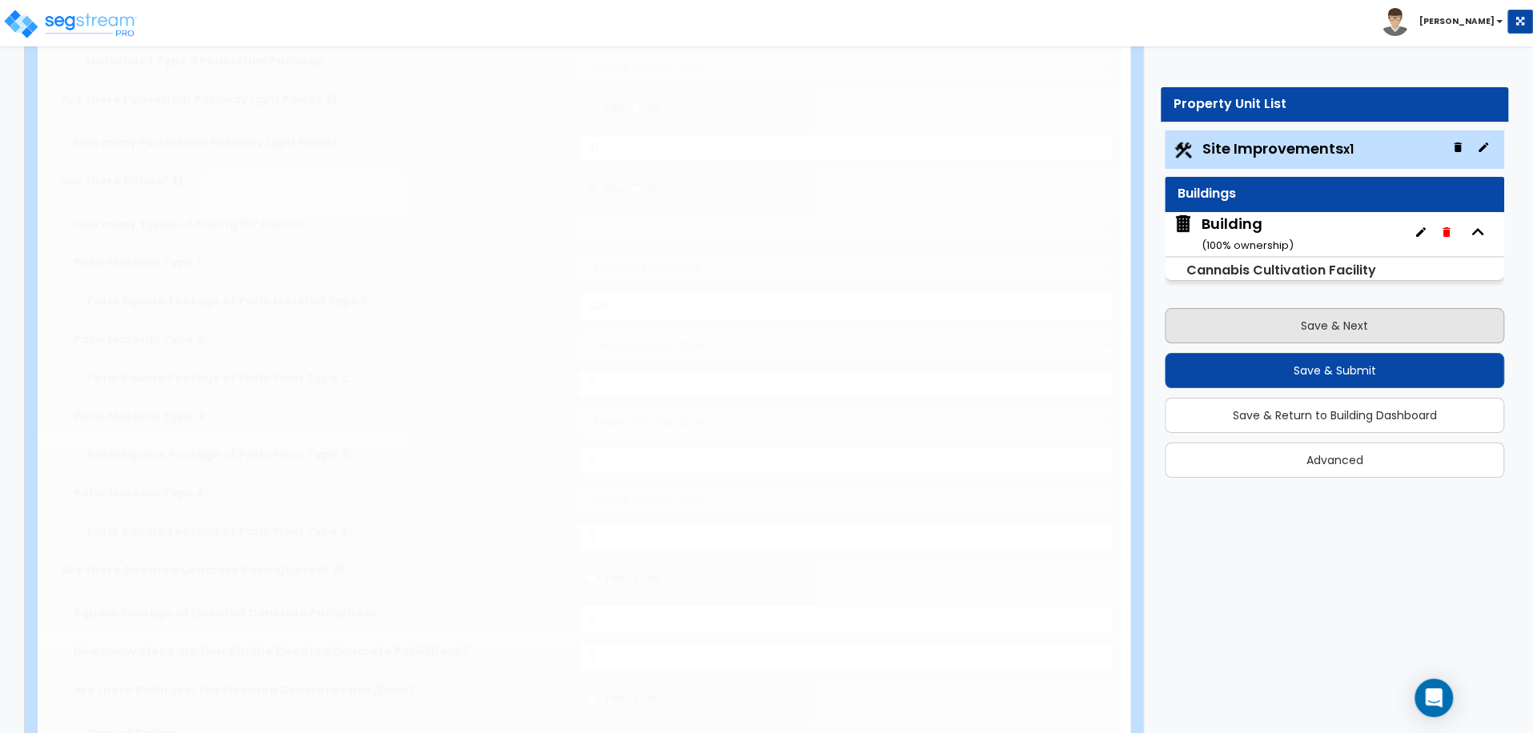
scroll to position [0, 0]
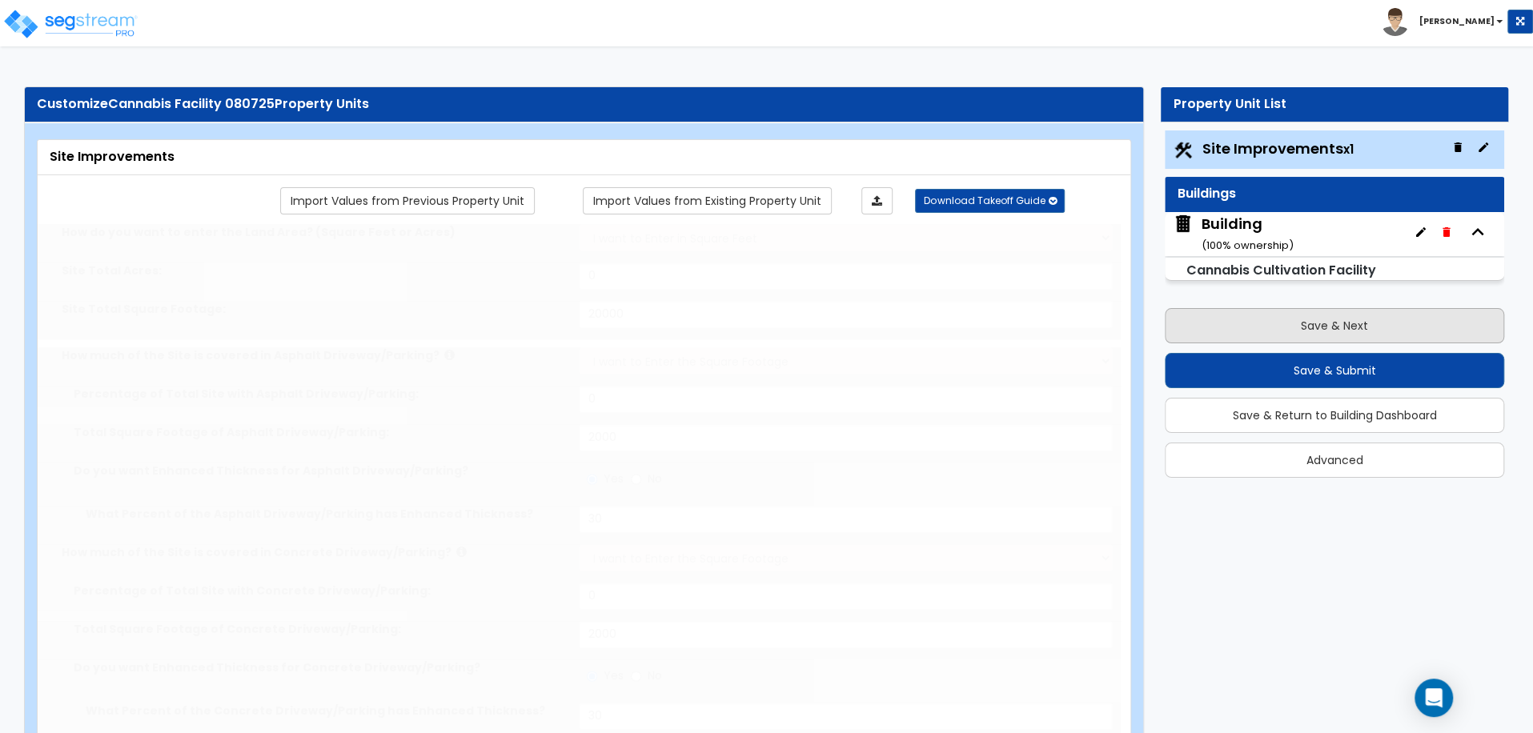
select select "2"
select select "1"
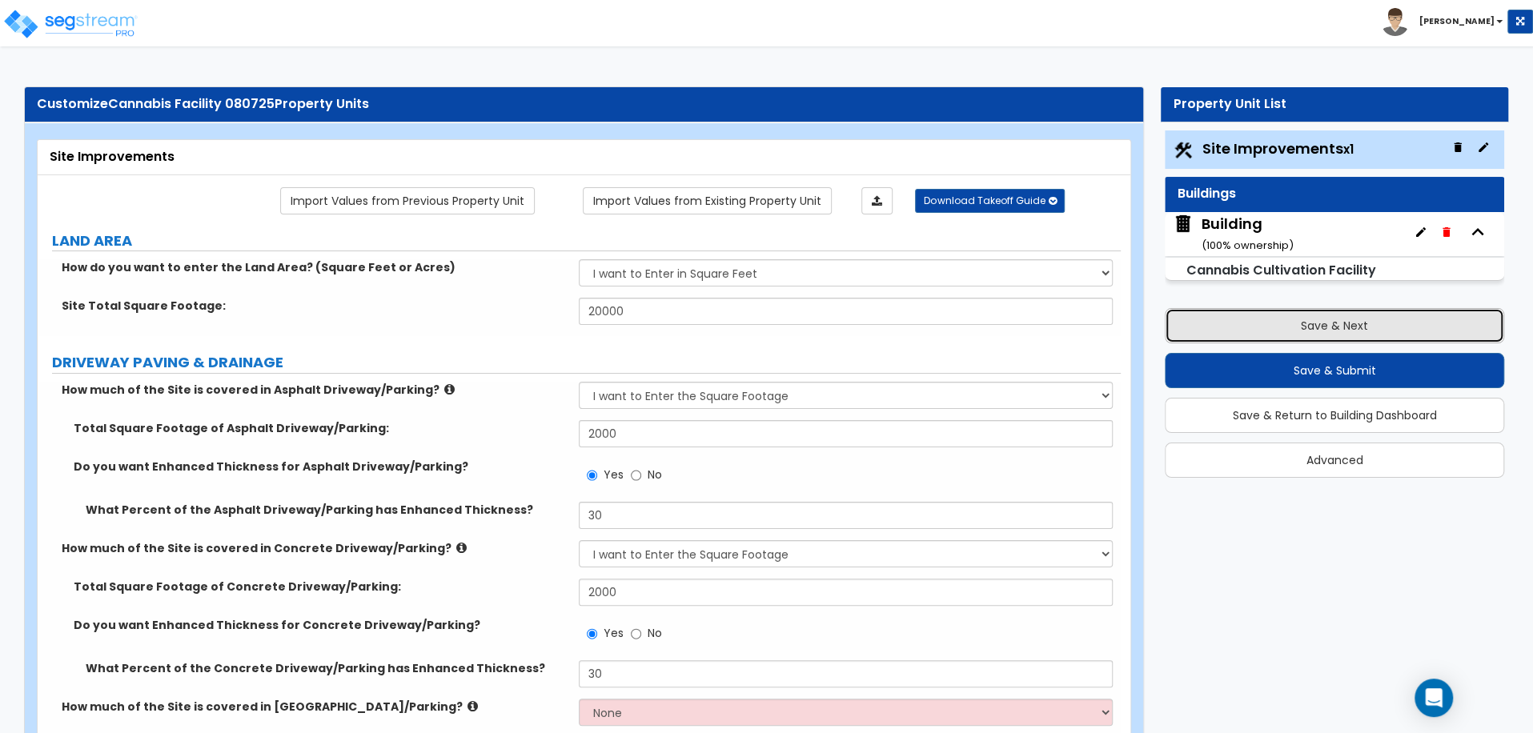
click button "Save & Next"
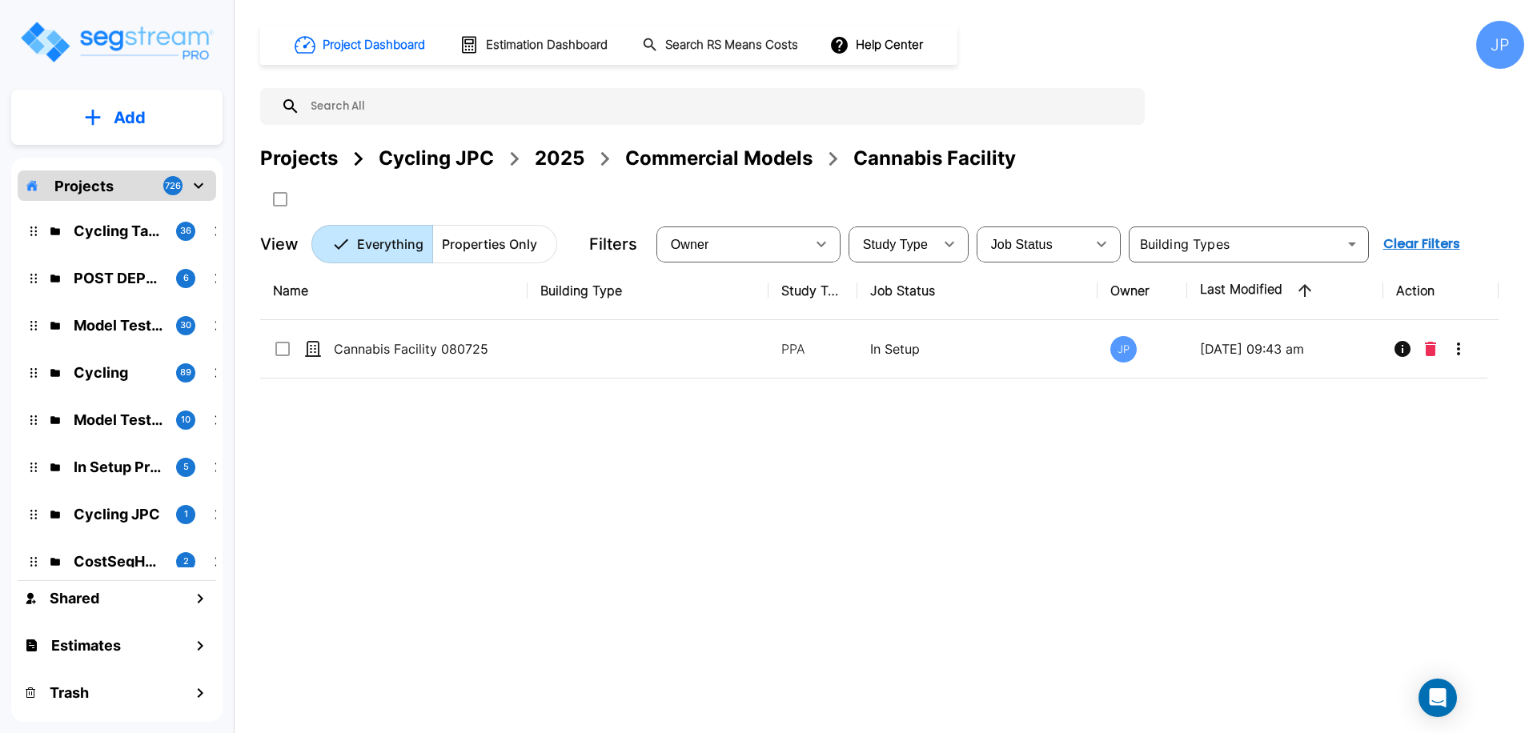
click at [694, 167] on div "Commercial Models" at bounding box center [718, 158] width 187 height 29
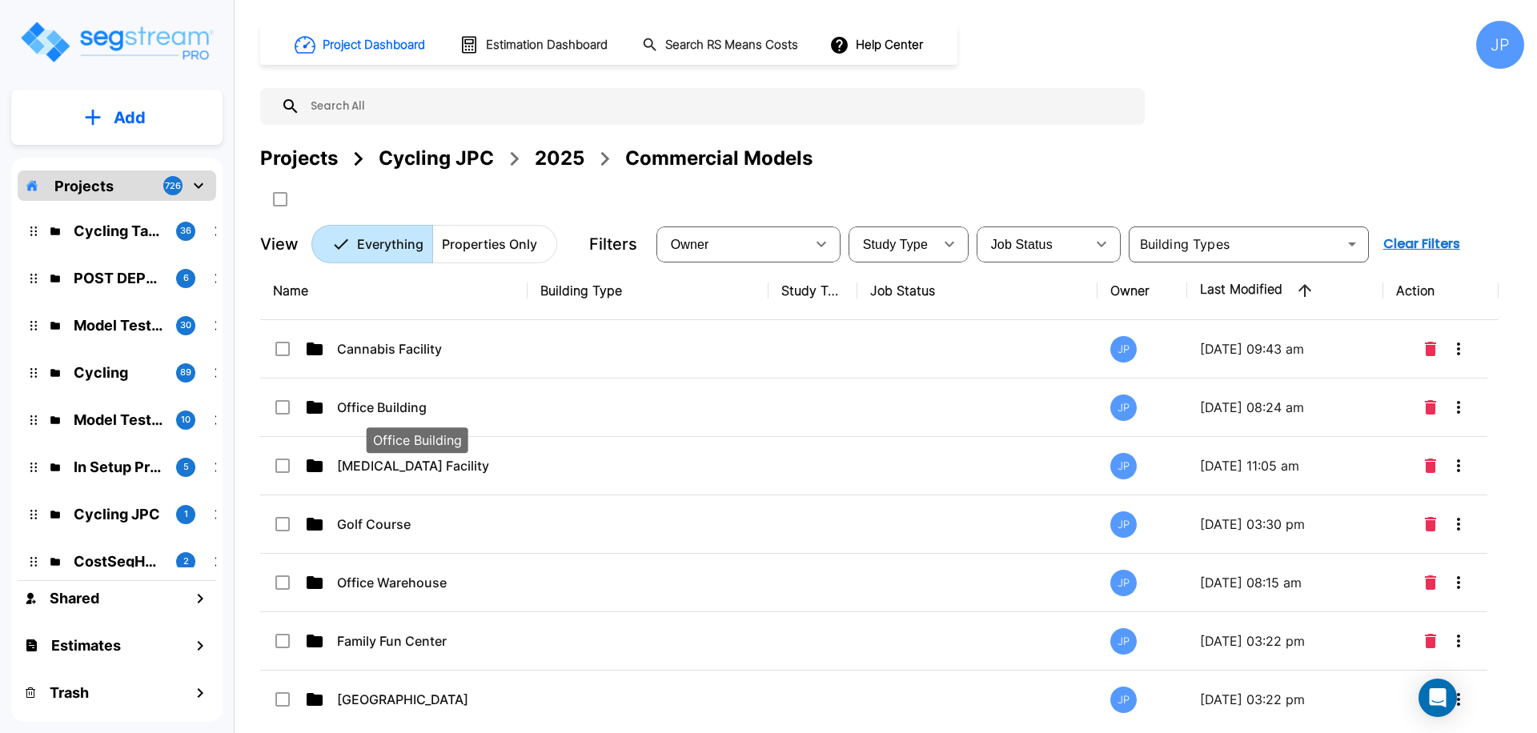
click at [484, 412] on p "Office Building" at bounding box center [417, 407] width 160 height 19
click at [483, 412] on p "Office Building" at bounding box center [417, 407] width 160 height 19
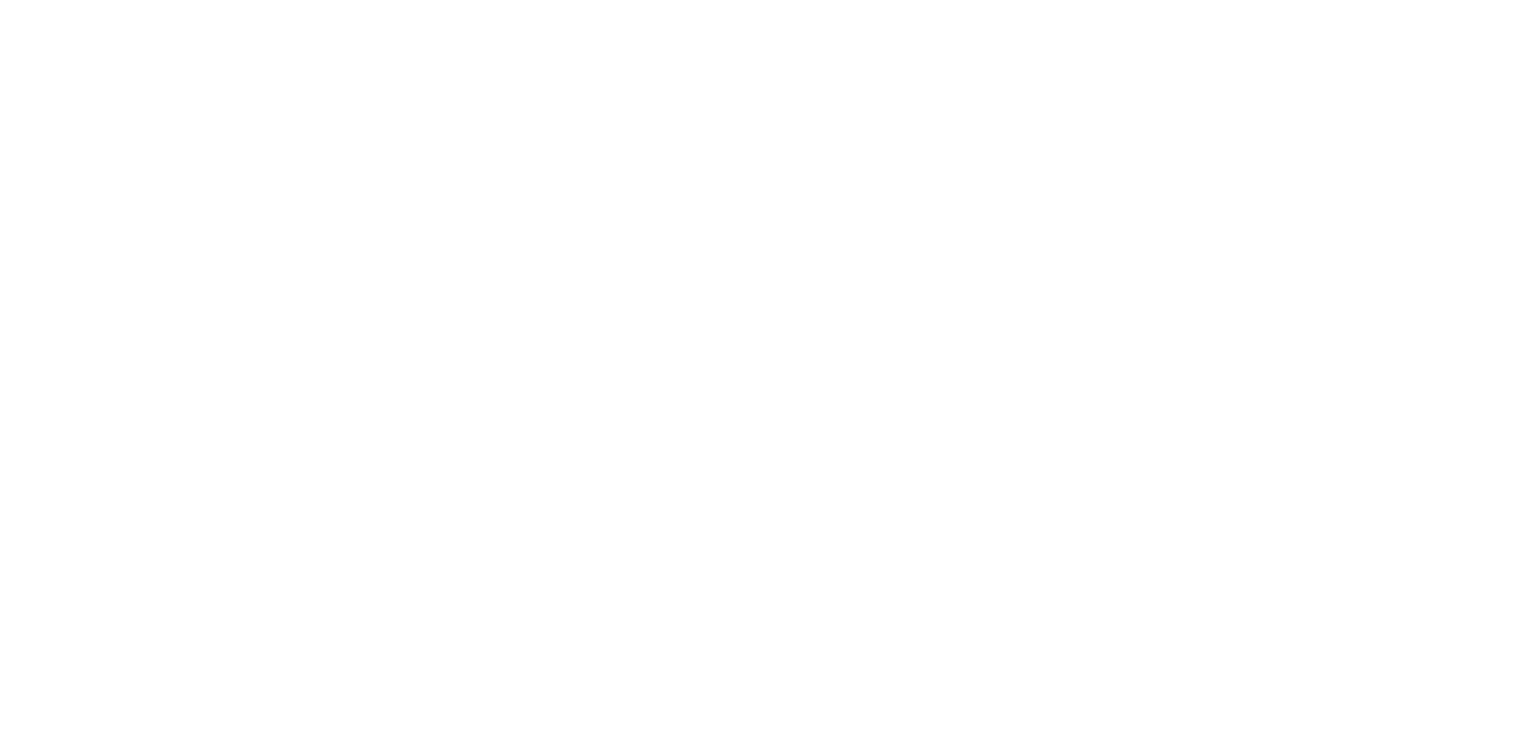
click at [0, 0] on html at bounding box center [0, 0] width 0 height 0
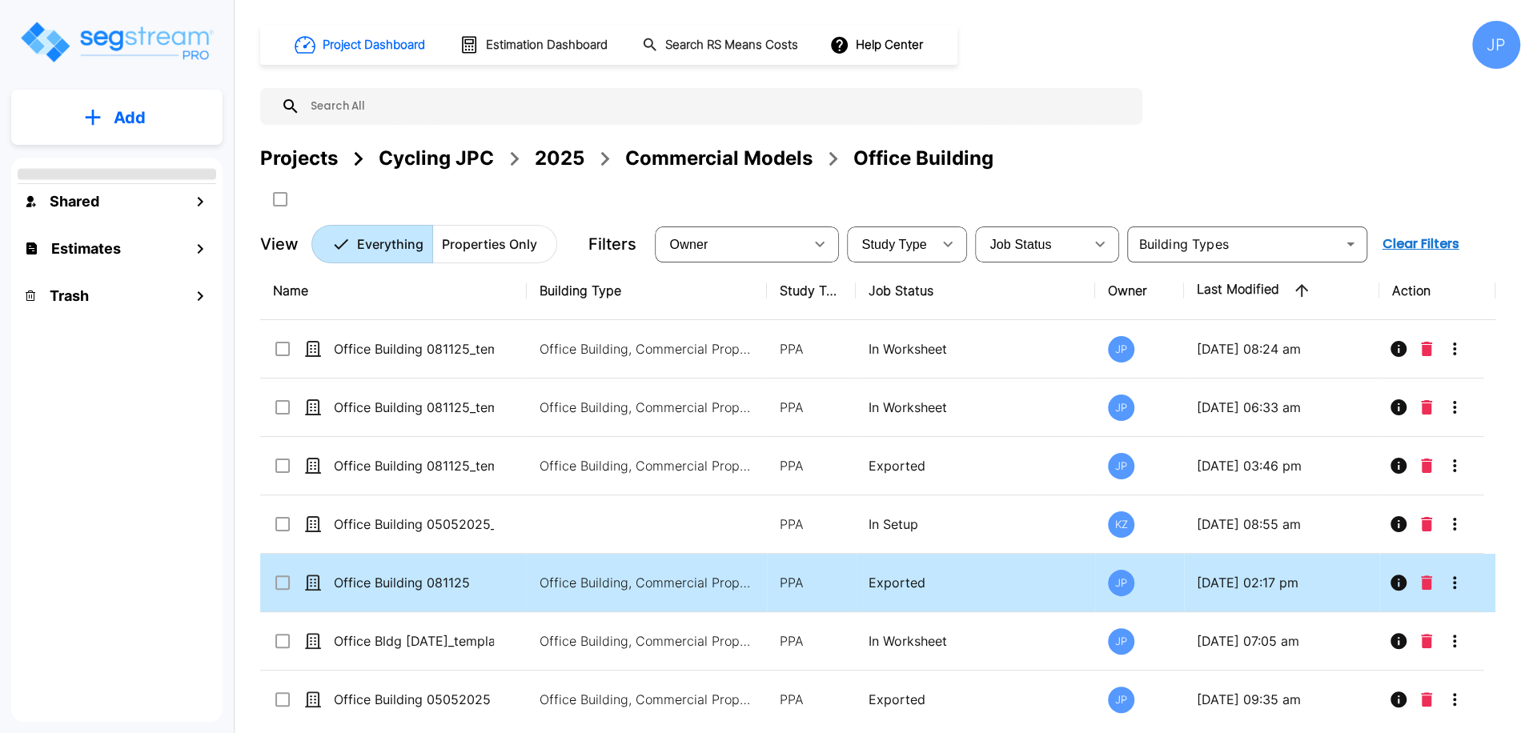
scroll to position [10, 0]
